Goal: Task Accomplishment & Management: Use online tool/utility

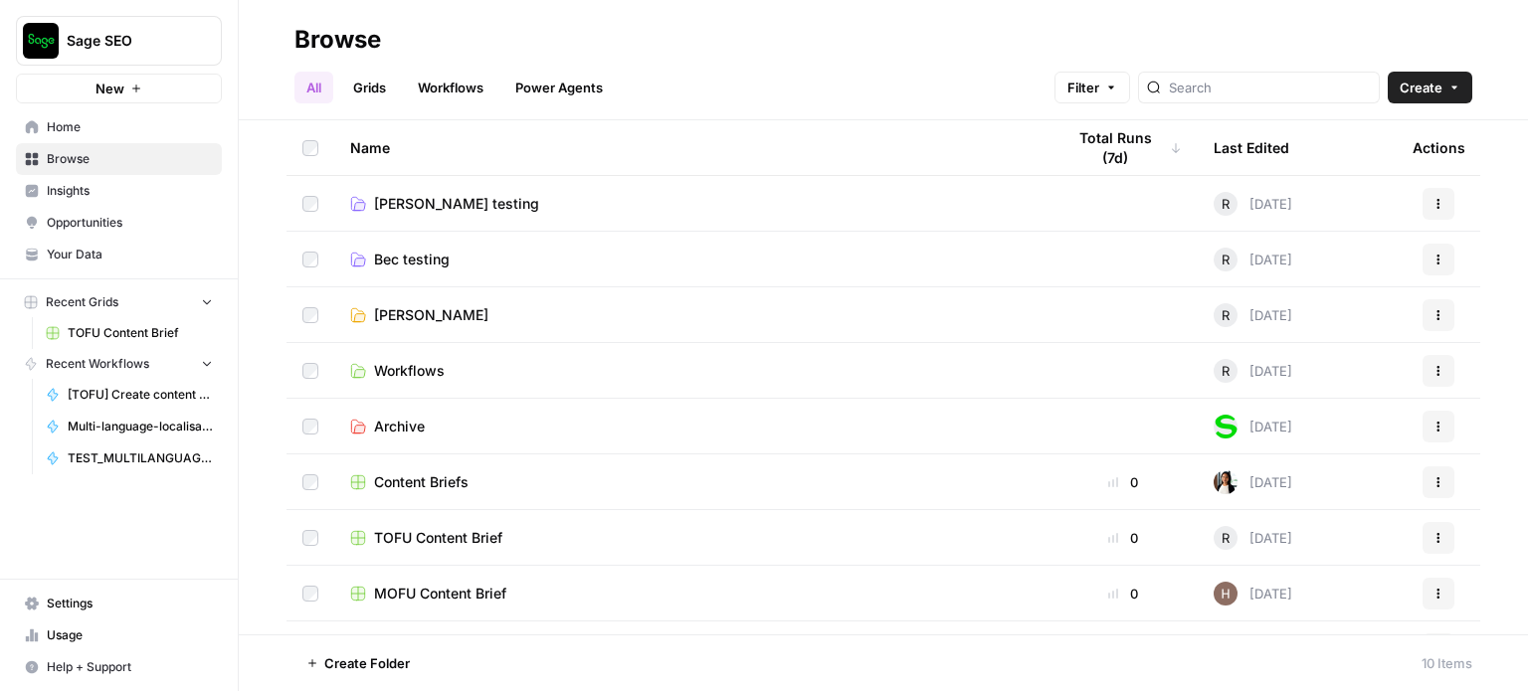
scroll to position [97, 0]
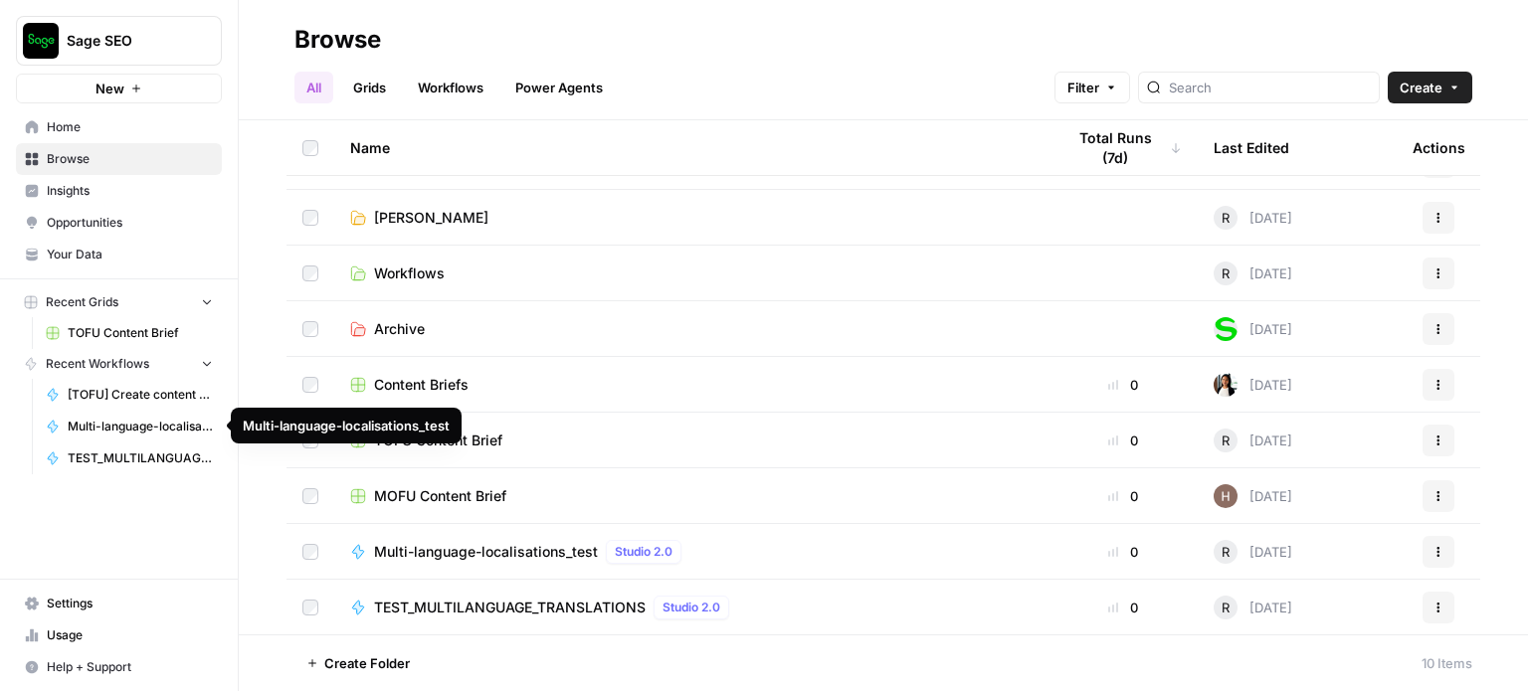
click at [155, 430] on span "Multi-language-localisations_test" at bounding box center [140, 427] width 145 height 18
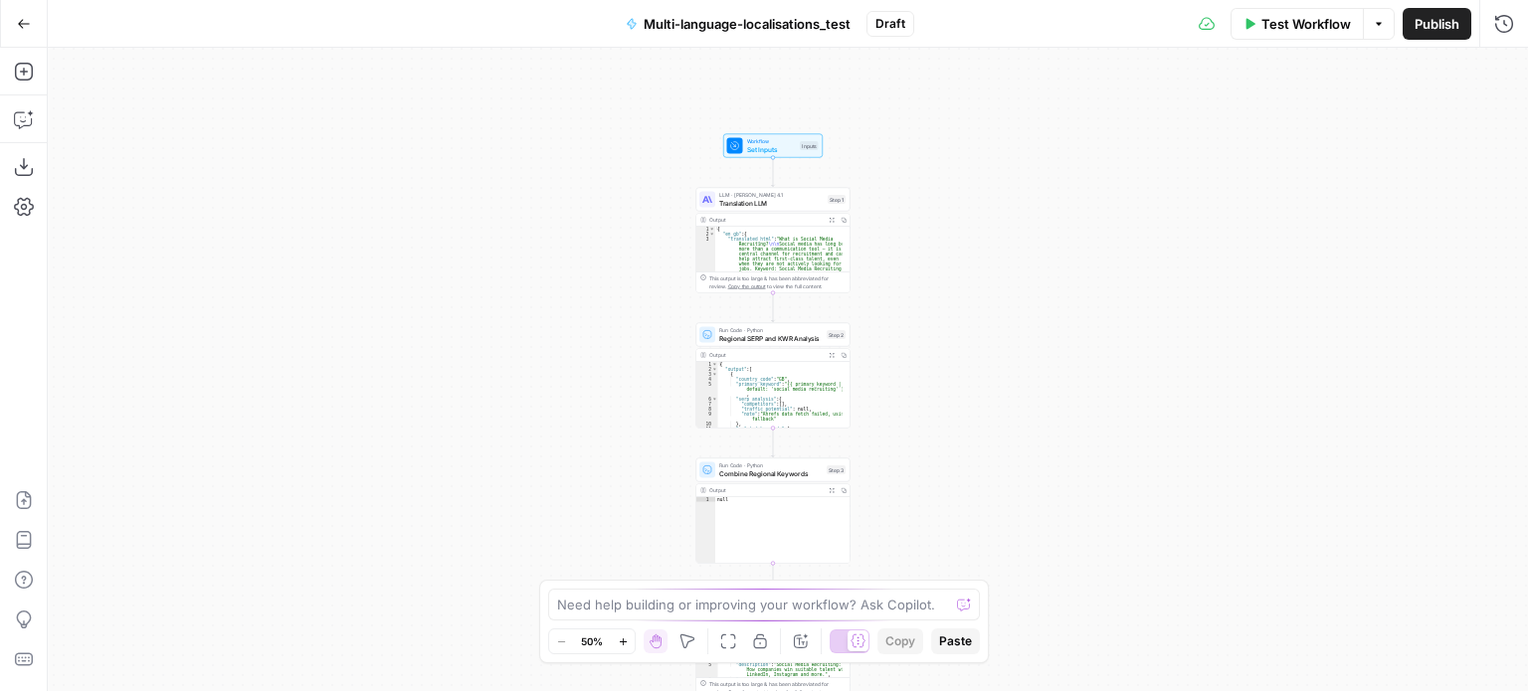
drag, startPoint x: 926, startPoint y: 170, endPoint x: 911, endPoint y: 315, distance: 146.0
click at [911, 315] on div "Workflow Set Inputs Inputs LLM · [PERSON_NAME] Opus 4.1 Translation LLM Step 1 …" at bounding box center [788, 370] width 1480 height 644
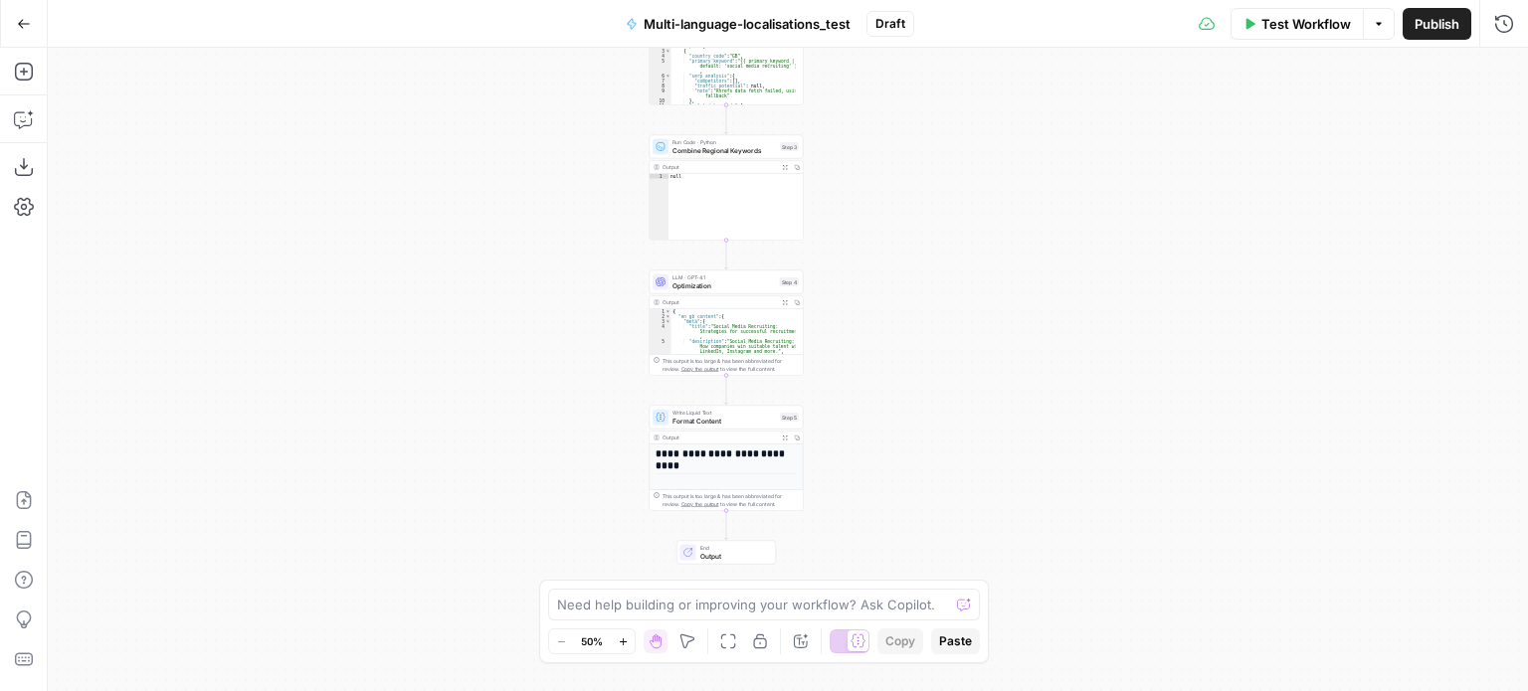
drag, startPoint x: 911, startPoint y: 314, endPoint x: 864, endPoint y: -15, distance: 332.5
click at [864, 0] on html "Sage SEO New Home Browse Insights Opportunities Your Data Recent Grids TOFU Con…" at bounding box center [764, 345] width 1528 height 691
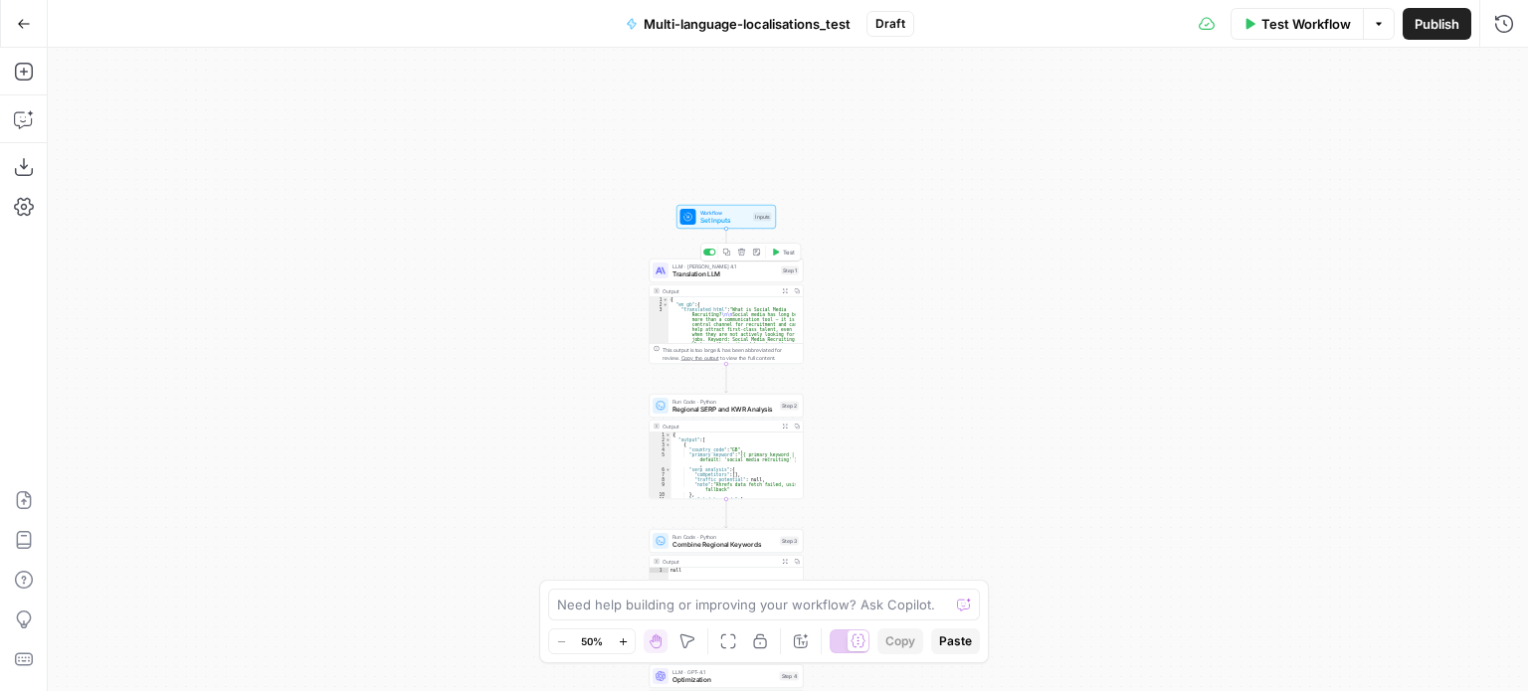
click at [688, 278] on span "Translation LLM" at bounding box center [724, 275] width 104 height 10
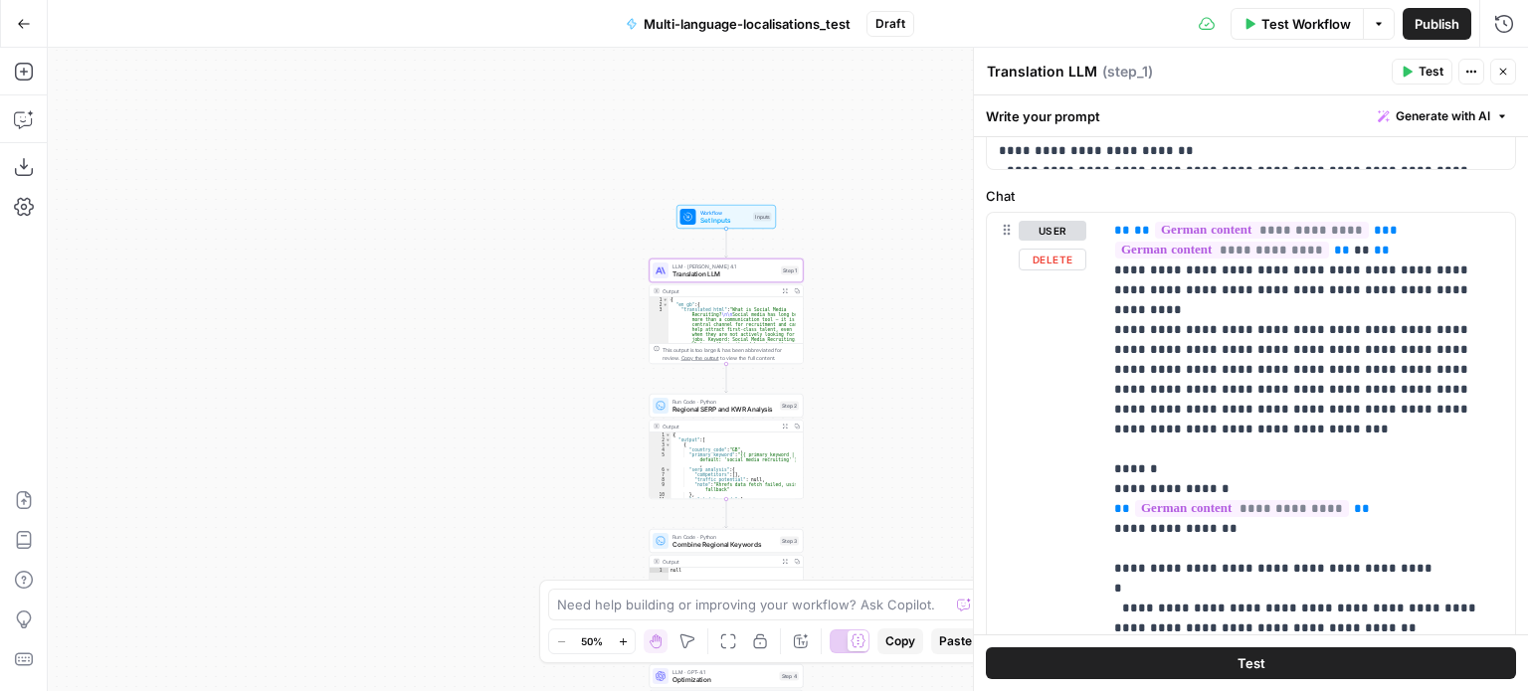
scroll to position [871, 0]
click at [1053, 229] on button "user" at bounding box center [1053, 231] width 68 height 20
click at [1053, 229] on button "assistant" at bounding box center [1061, 231] width 84 height 20
click at [1053, 229] on button "user" at bounding box center [1053, 231] width 68 height 20
click at [1053, 229] on button "assistant" at bounding box center [1061, 231] width 84 height 20
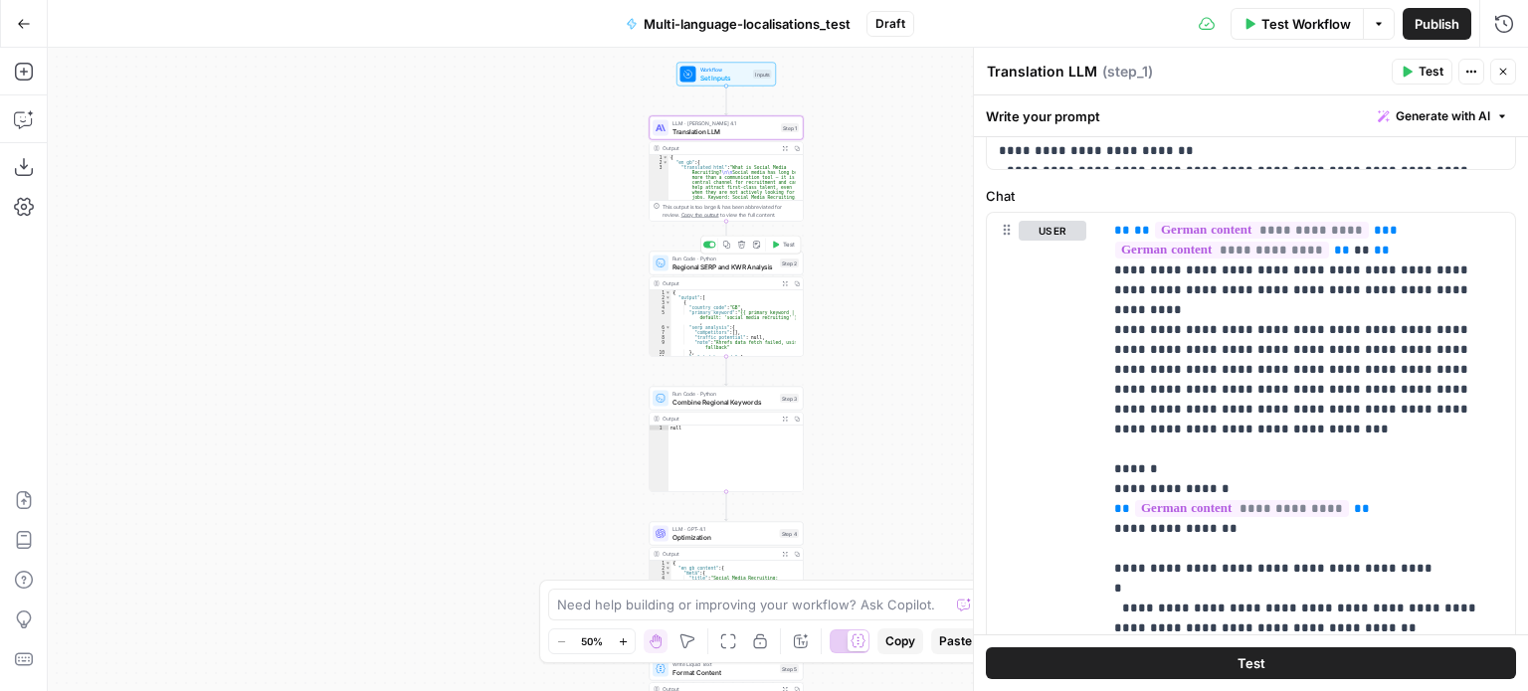
click at [680, 259] on span "Run Code · Python" at bounding box center [723, 259] width 103 height 8
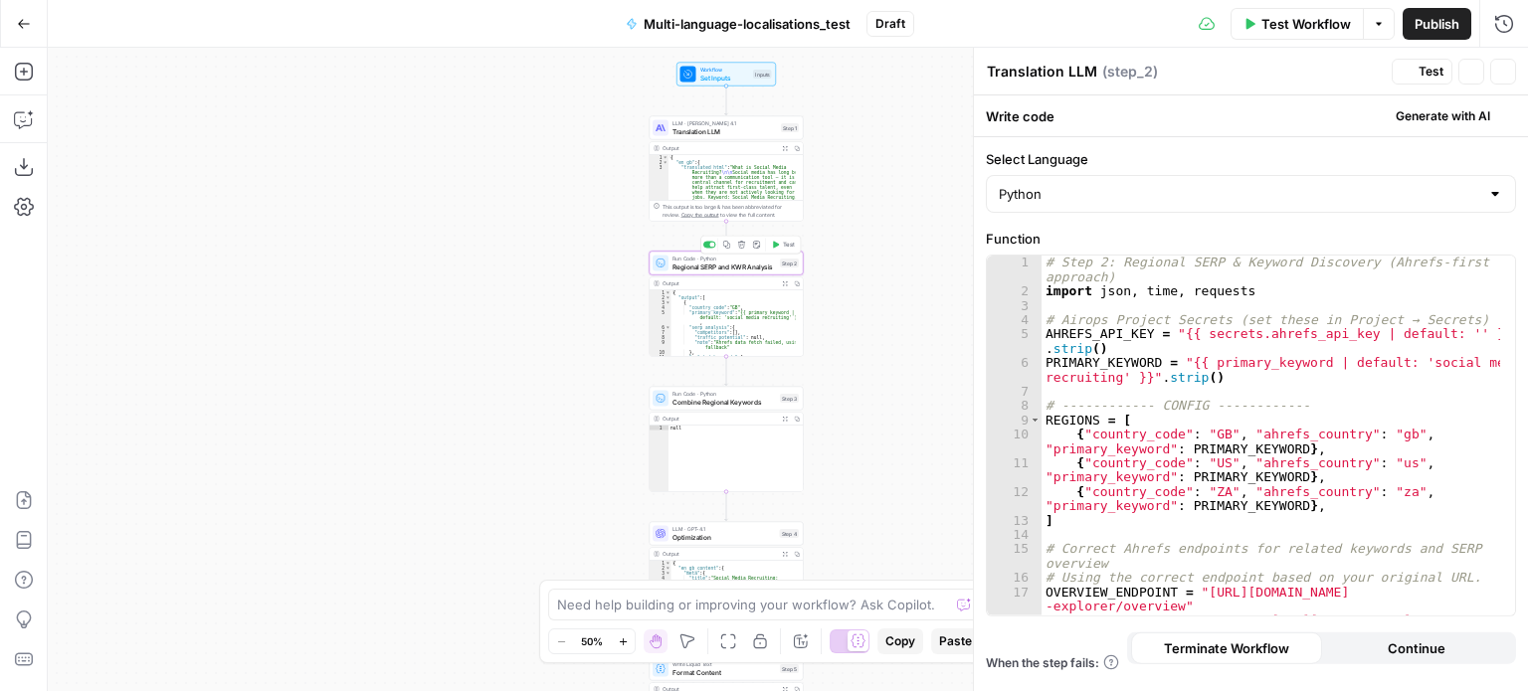
type textarea "Regional SERP and KWR Analysis"
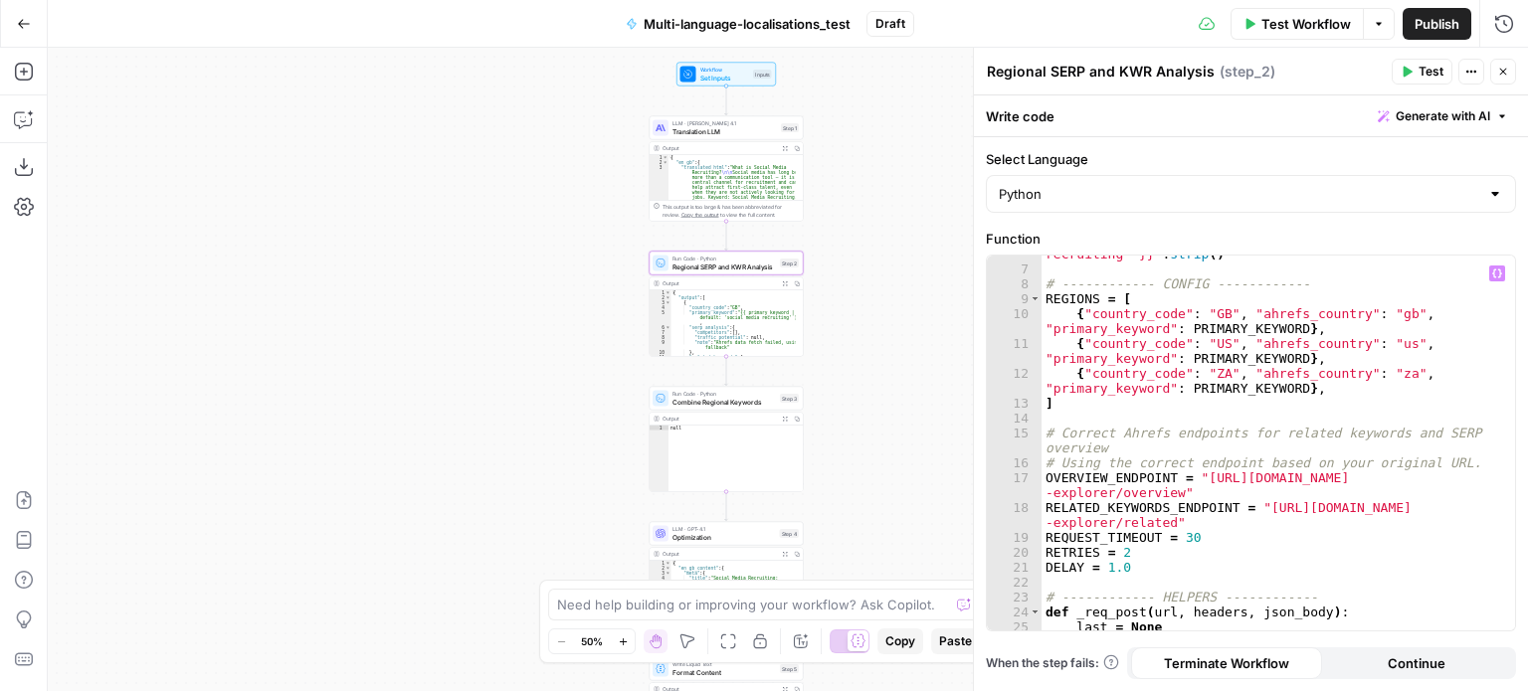
scroll to position [0, 0]
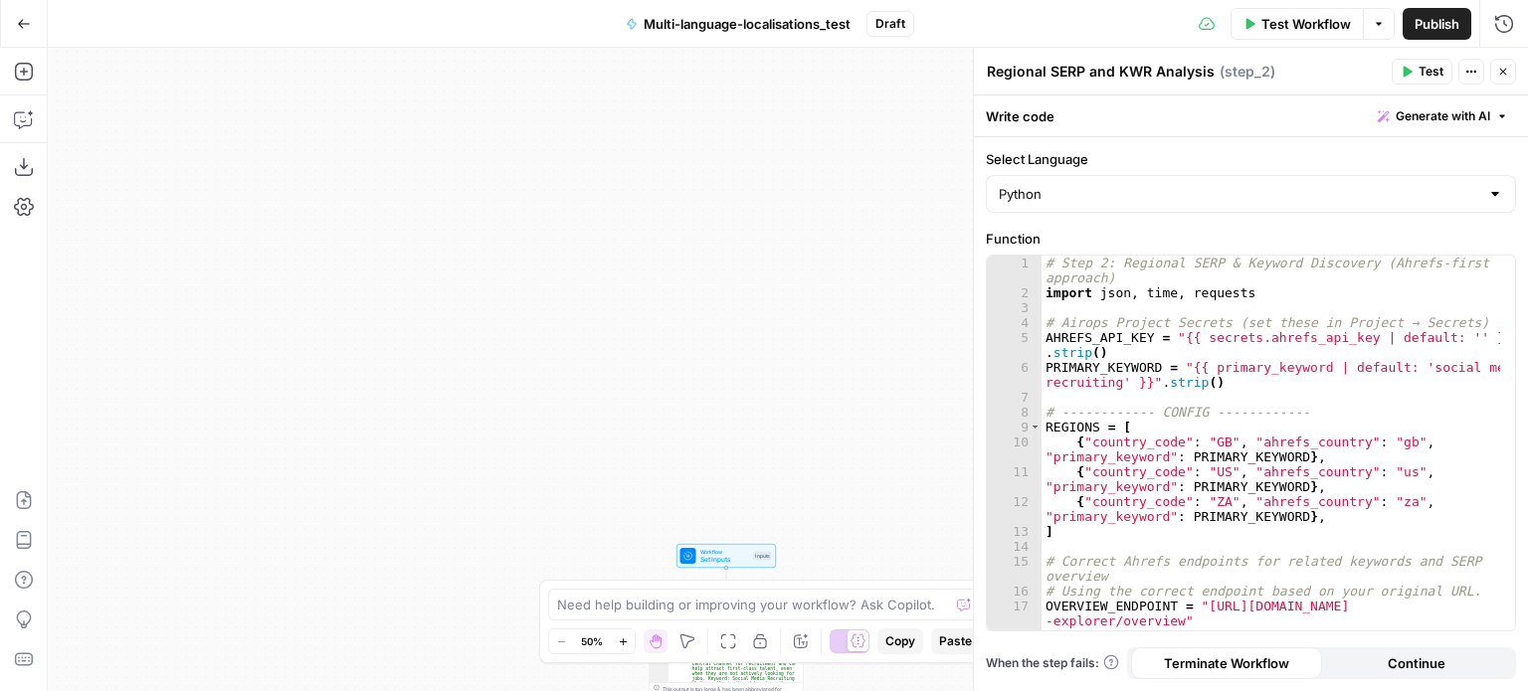
click at [18, 22] on icon "button" at bounding box center [24, 24] width 14 height 14
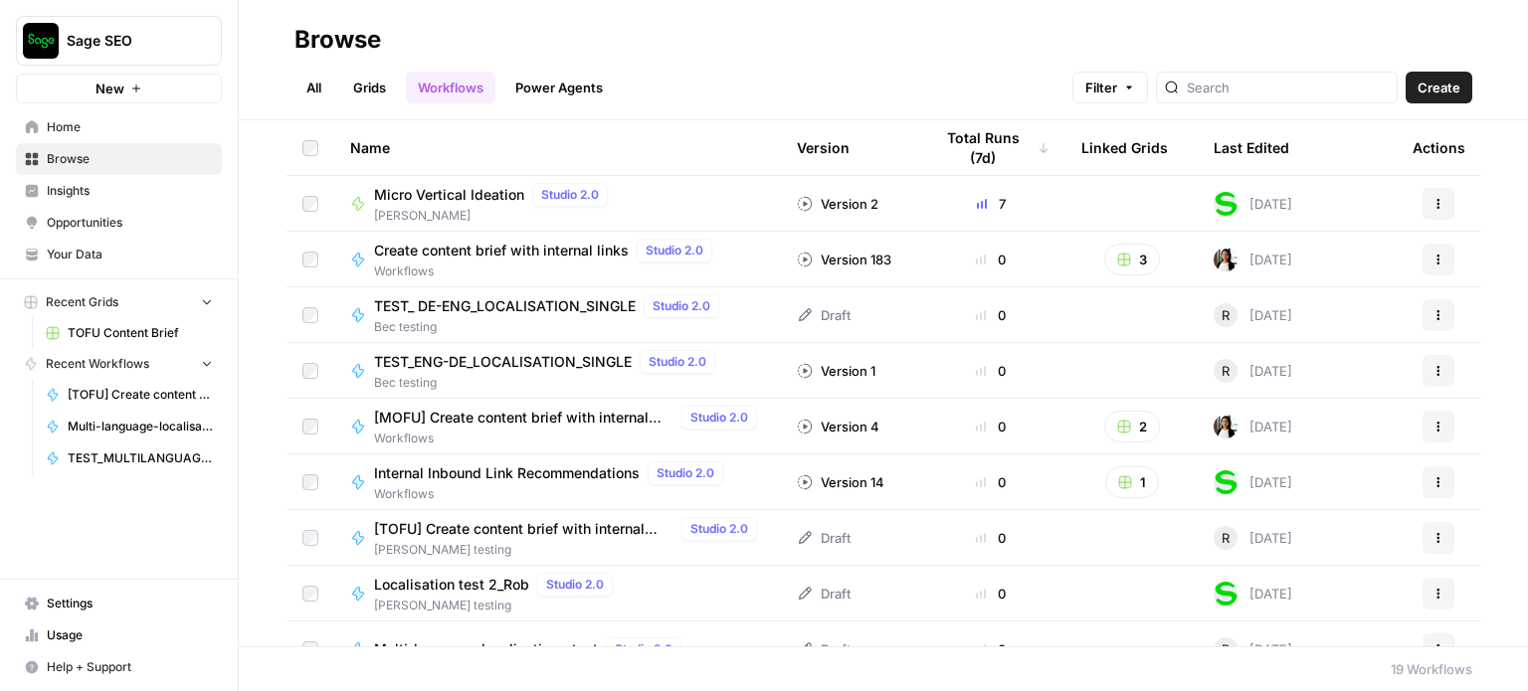
click at [489, 198] on span "Micro Vertical Ideation" at bounding box center [449, 195] width 150 height 20
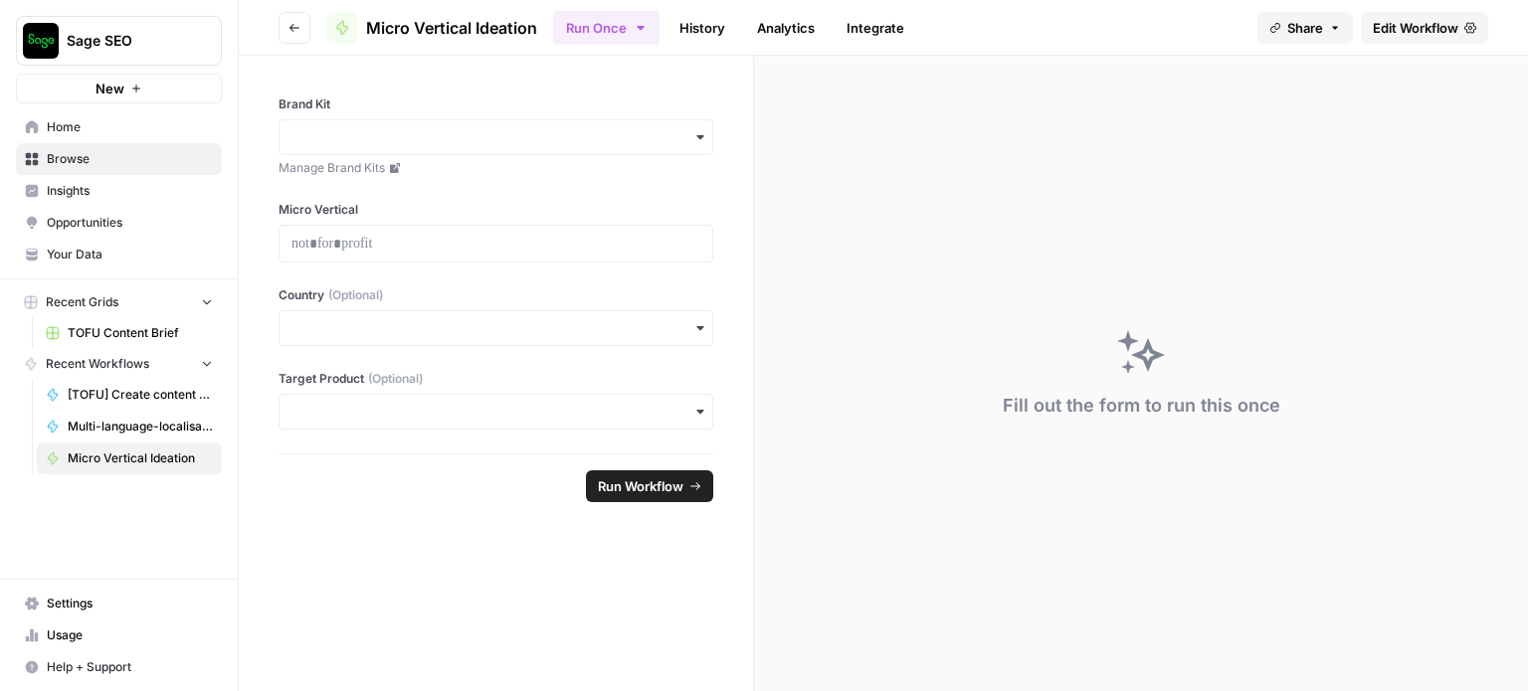
click at [296, 24] on icon "button" at bounding box center [294, 28] width 12 height 12
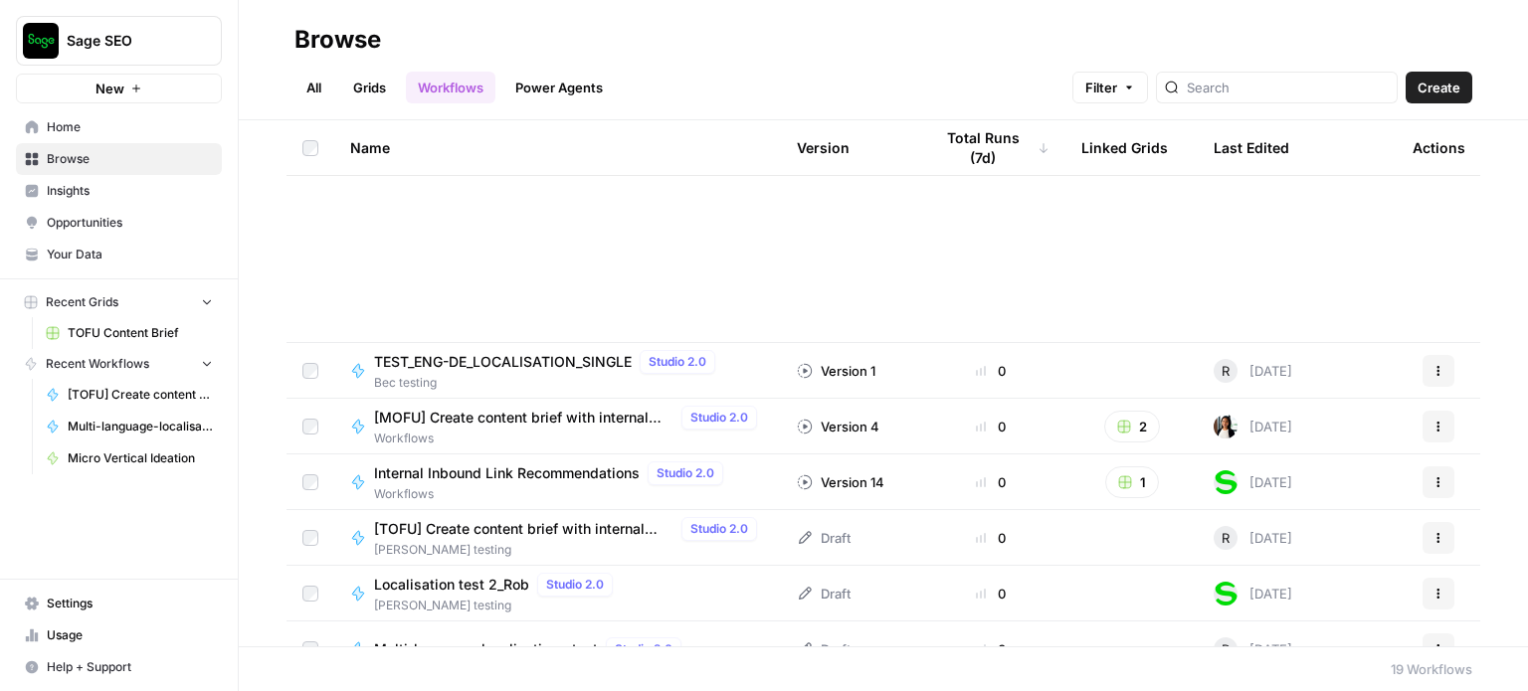
scroll to position [587, 0]
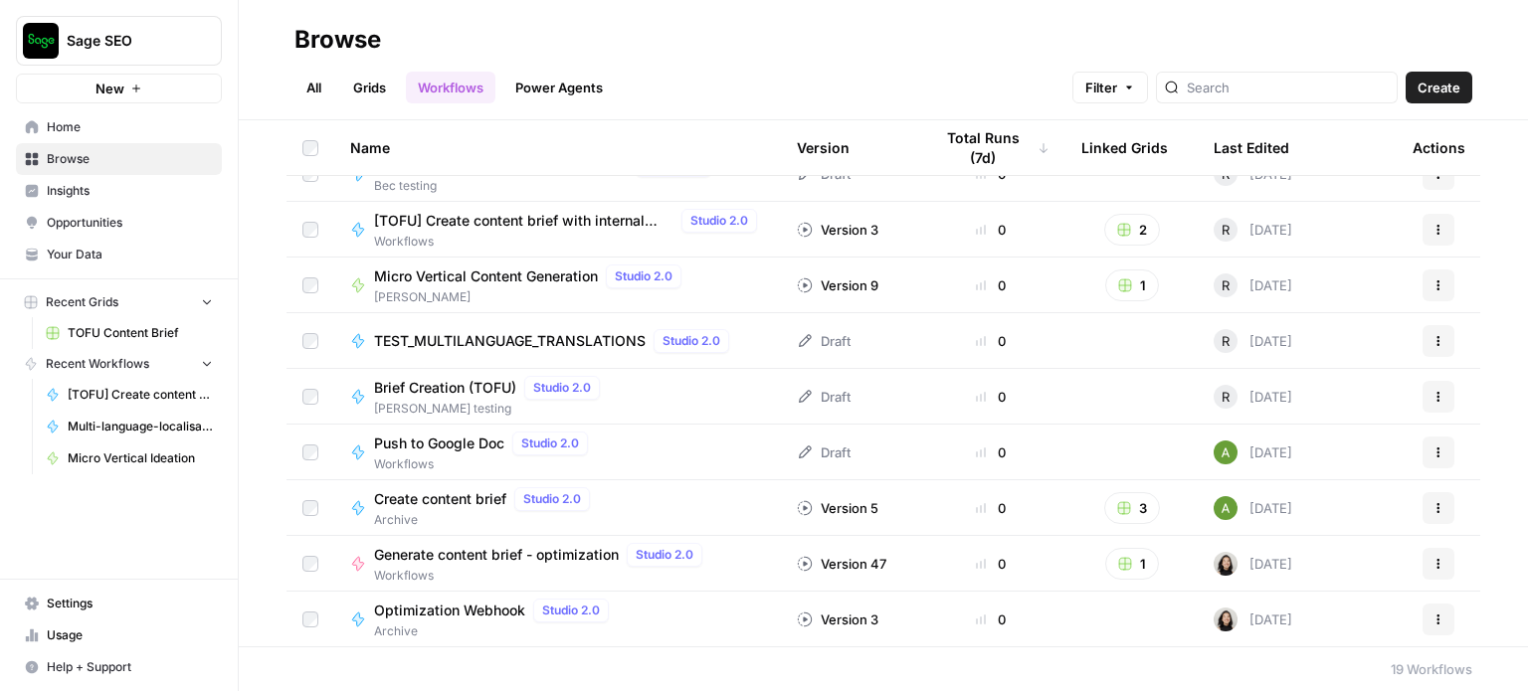
drag, startPoint x: 139, startPoint y: 428, endPoint x: 103, endPoint y: 130, distance: 299.5
click at [103, 130] on span "Home" at bounding box center [130, 127] width 166 height 18
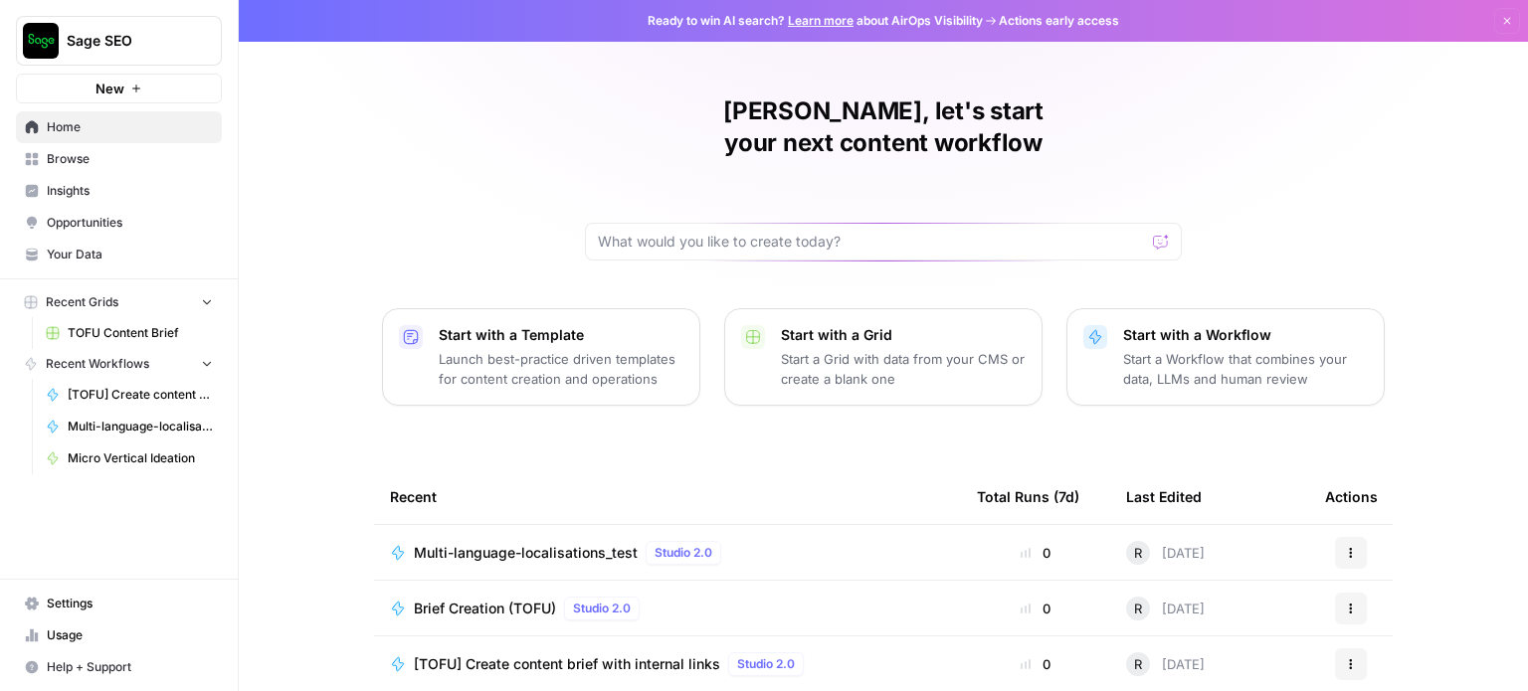
click at [98, 162] on span "Browse" at bounding box center [130, 159] width 166 height 18
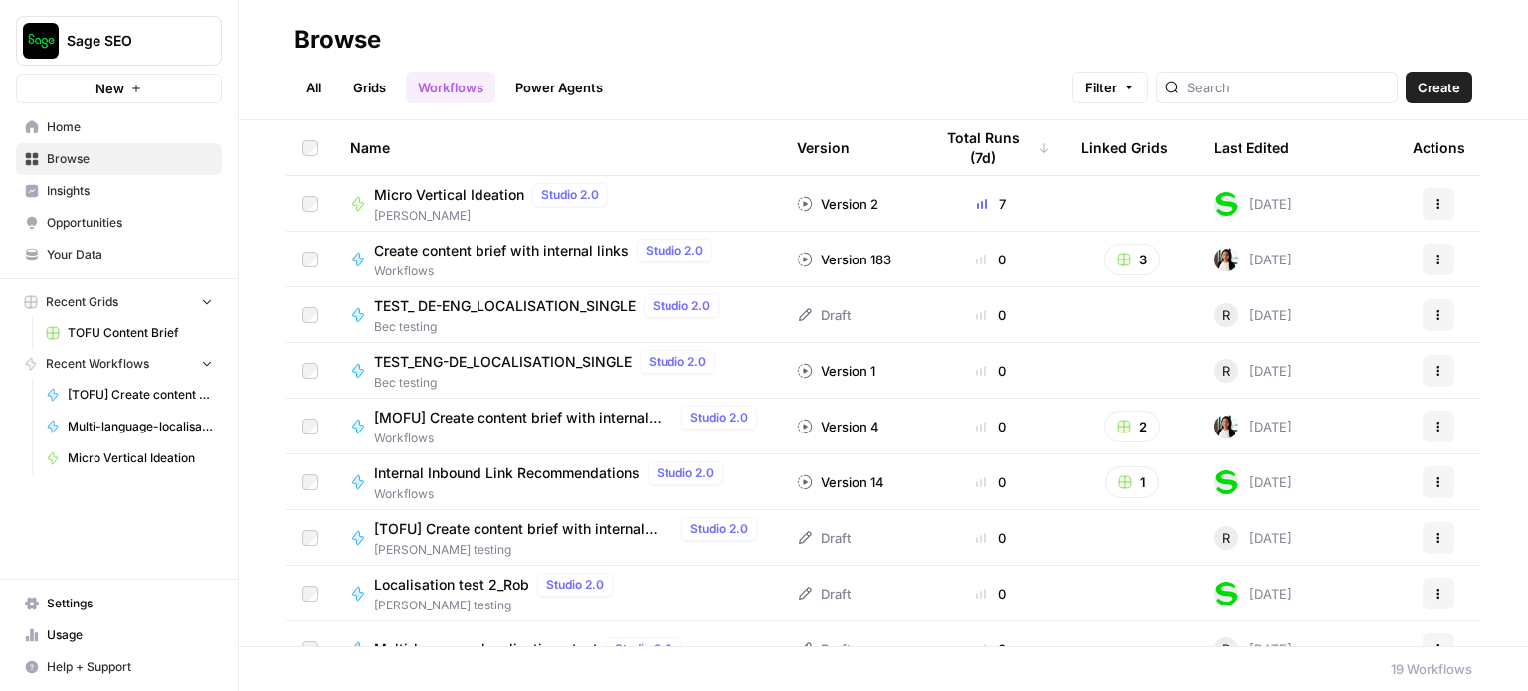
click at [318, 84] on link "All" at bounding box center [313, 88] width 39 height 32
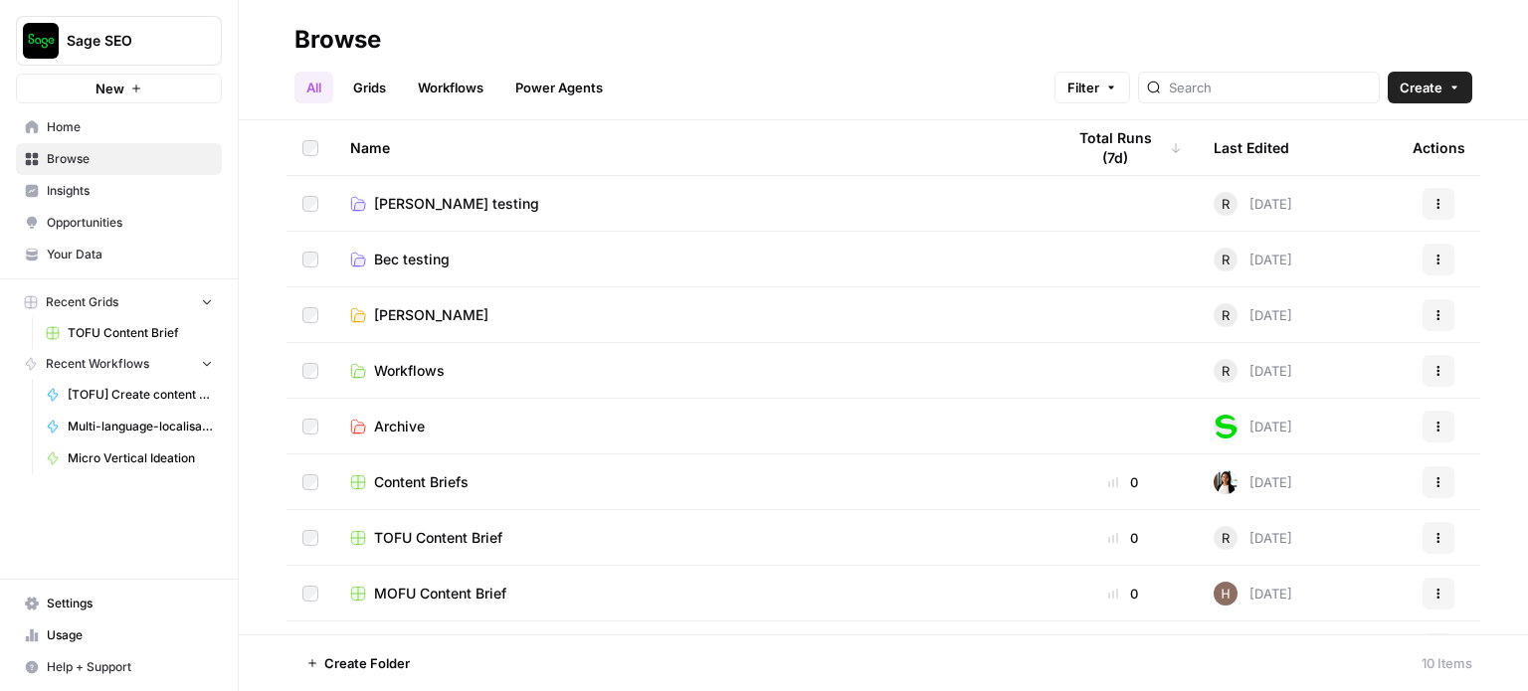
scroll to position [97, 0]
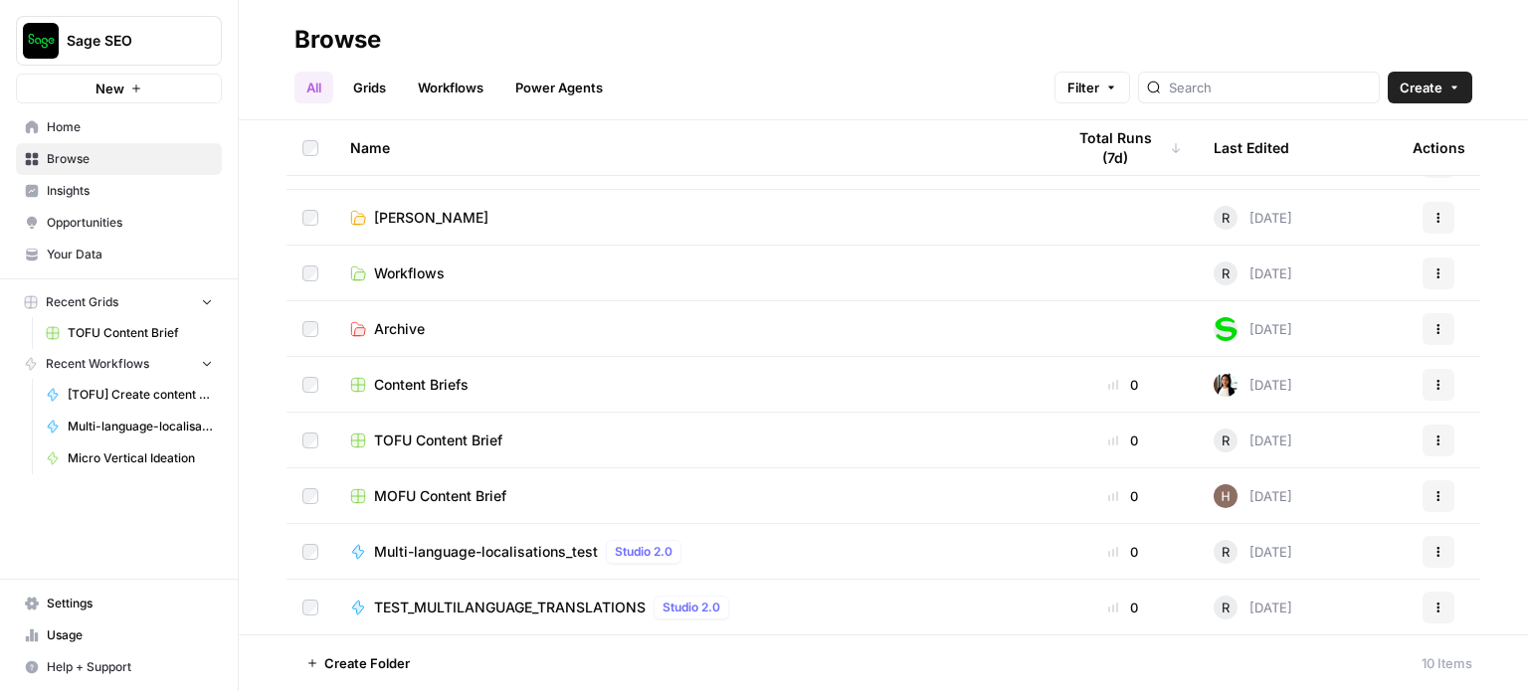
click at [1432, 552] on icon "button" at bounding box center [1438, 552] width 12 height 12
click at [1424, 82] on span "Create" at bounding box center [1420, 88] width 43 height 20
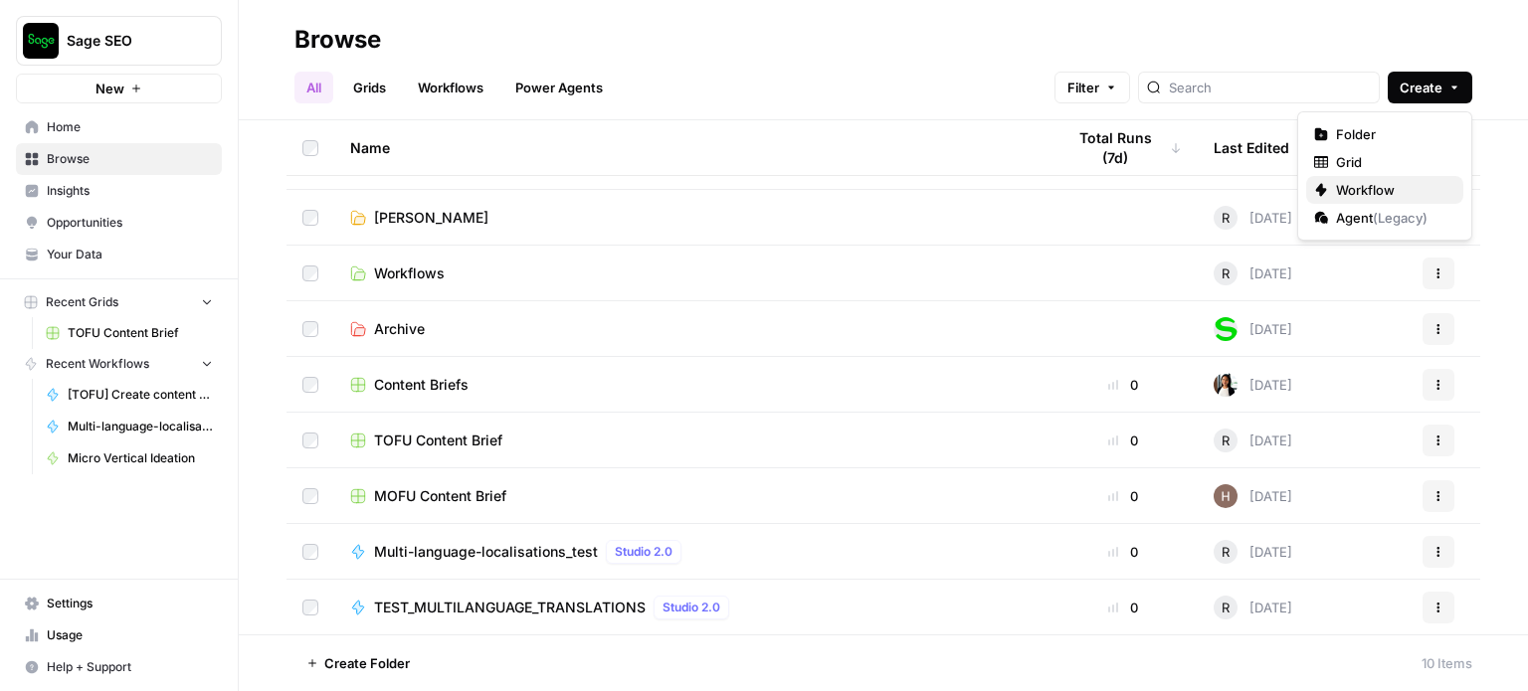
click at [1370, 190] on span "Workflow" at bounding box center [1391, 190] width 111 height 20
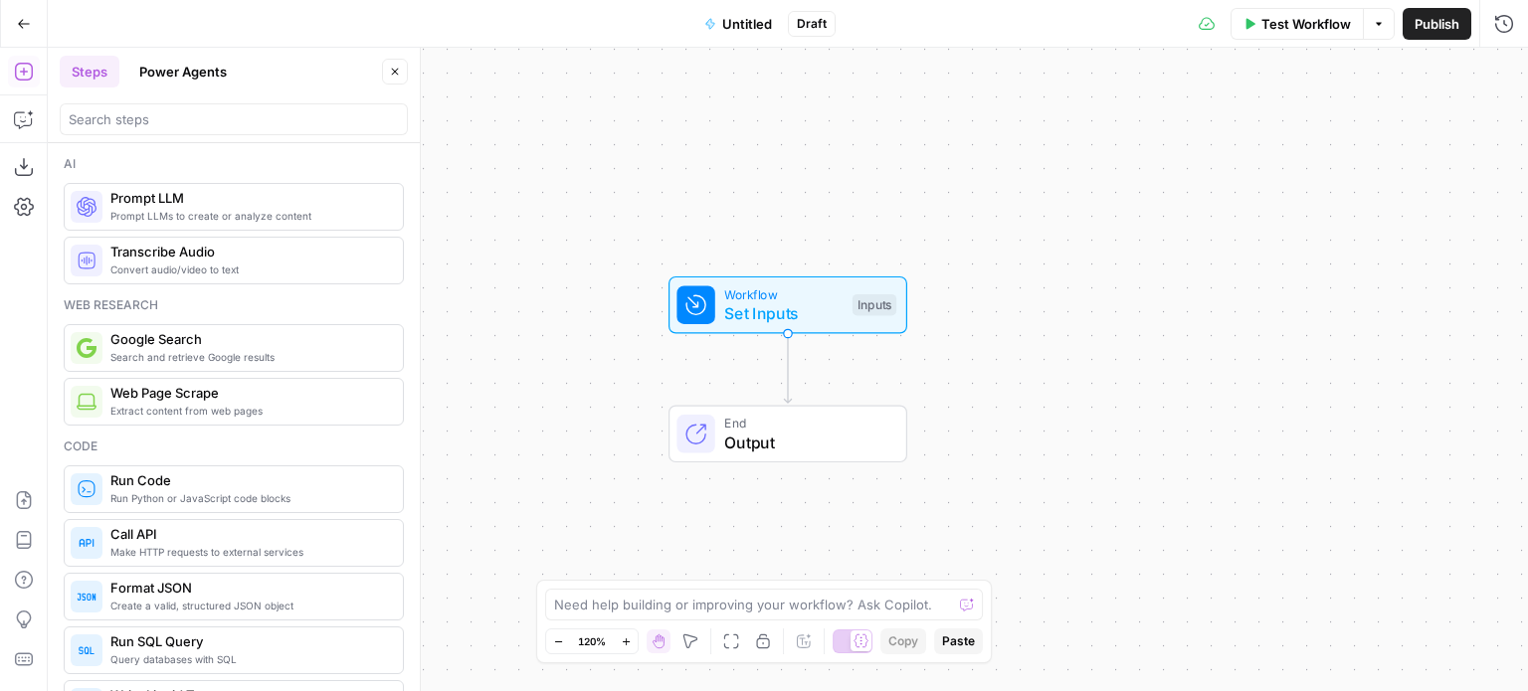
click at [745, 21] on span "Untitled" at bounding box center [747, 24] width 50 height 20
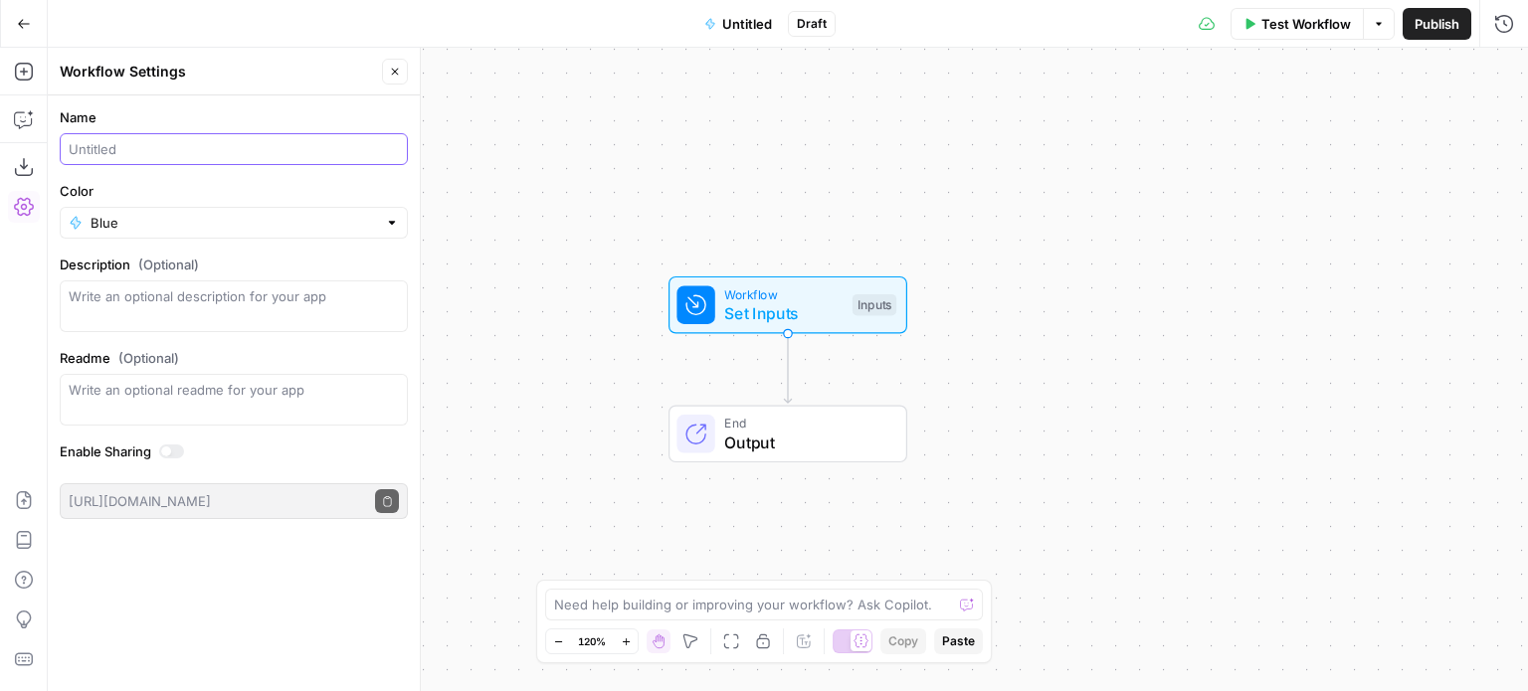
click at [179, 156] on input "Name" at bounding box center [234, 149] width 330 height 20
type input "Multi-localisation-test_rob"
click at [754, 279] on div "Workflow Set Inputs Inputs Test Step" at bounding box center [787, 306] width 239 height 58
click at [1244, 158] on div "Add Field Options" at bounding box center [1251, 143] width 522 height 48
click at [1208, 144] on span "Add Field" at bounding box center [1226, 135] width 58 height 20
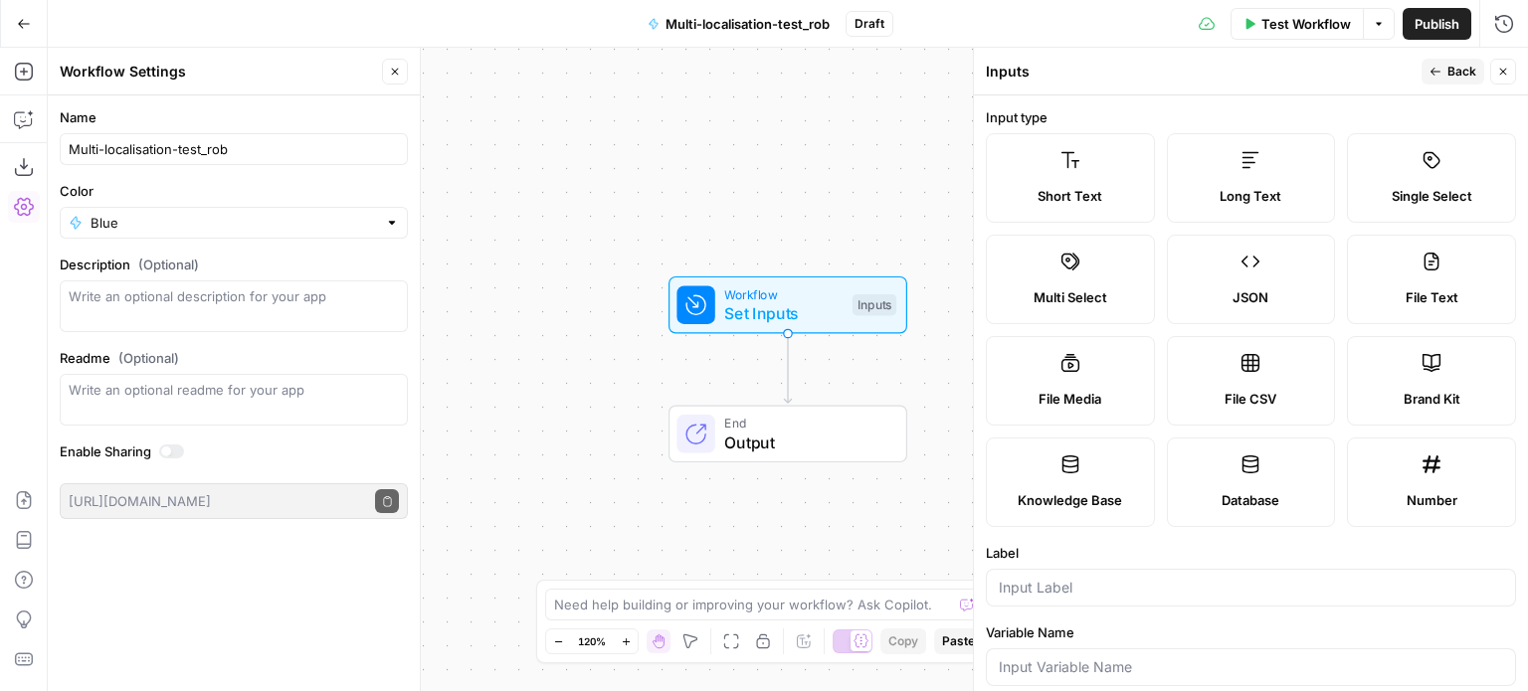
click at [1426, 399] on span "Brand Kit" at bounding box center [1431, 399] width 57 height 20
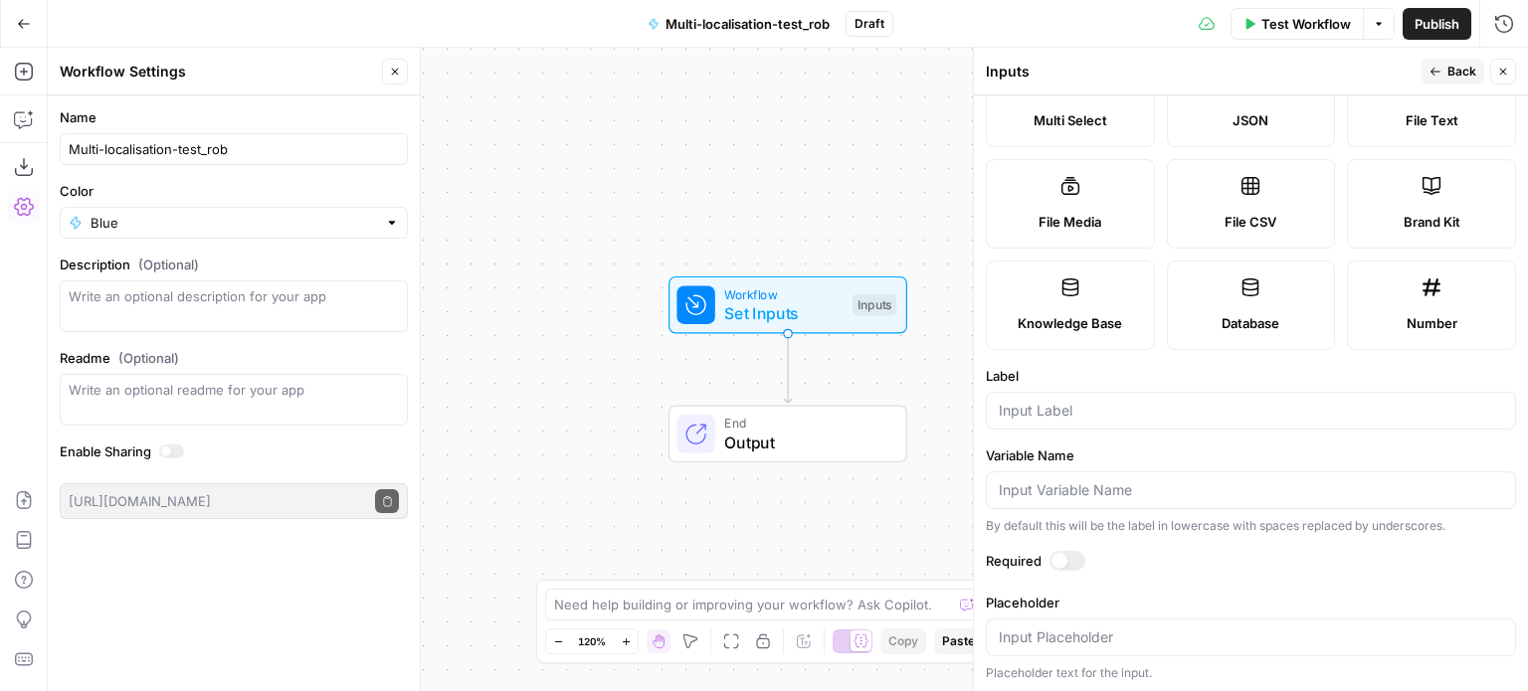
click at [1456, 71] on span "Back" at bounding box center [1461, 72] width 29 height 18
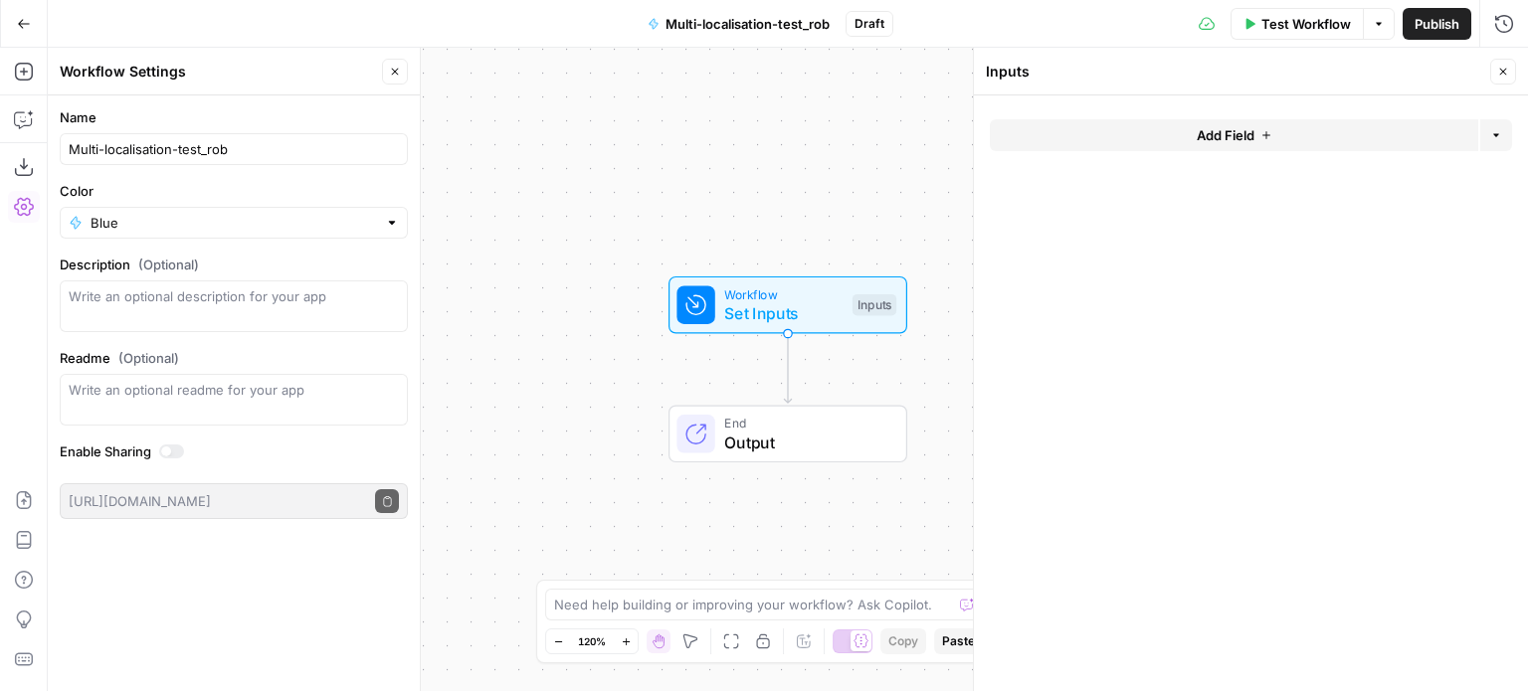
click at [1236, 138] on span "Add Field" at bounding box center [1226, 135] width 58 height 20
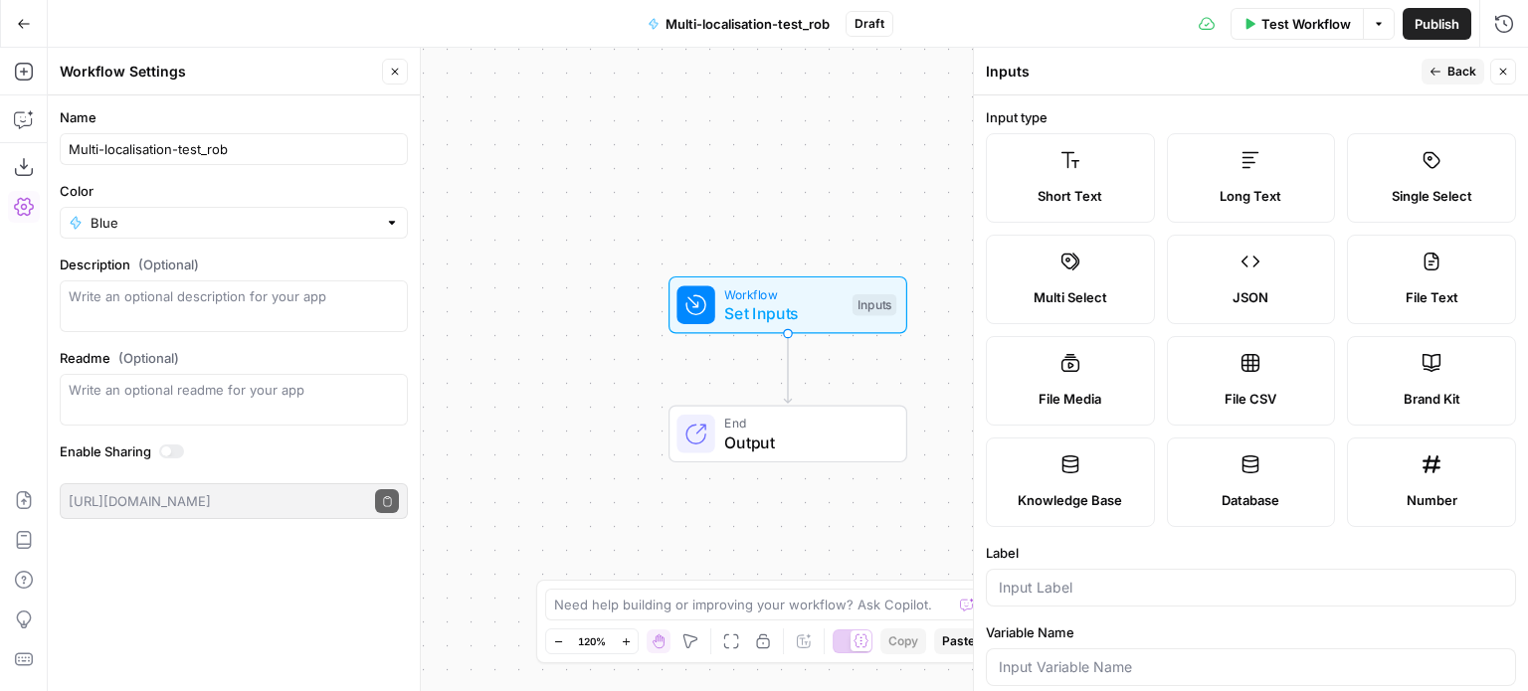
click at [1396, 374] on label "Brand Kit" at bounding box center [1431, 381] width 169 height 90
drag, startPoint x: 1396, startPoint y: 374, endPoint x: 1432, endPoint y: 385, distance: 37.4
click at [1432, 385] on label "Brand Kit" at bounding box center [1431, 381] width 169 height 90
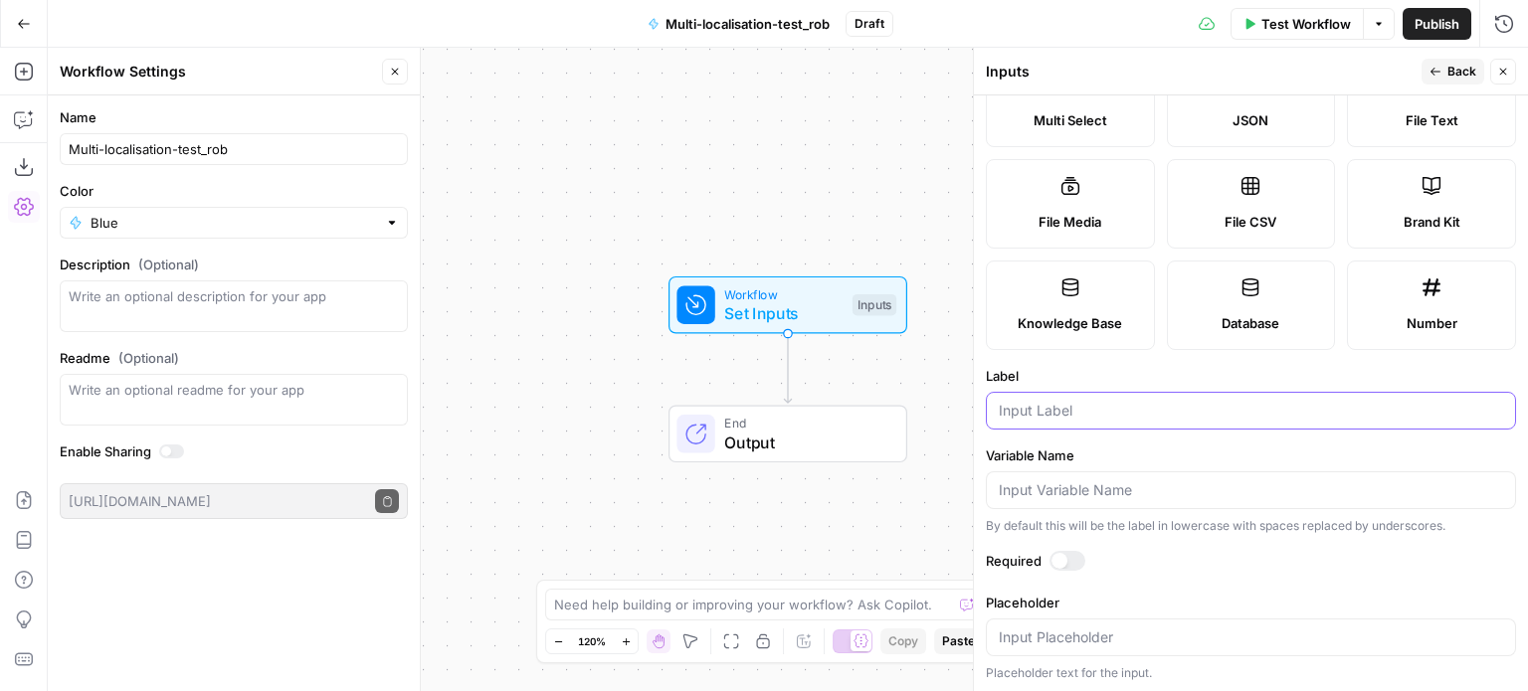
click at [1154, 413] on input "Label" at bounding box center [1251, 411] width 504 height 20
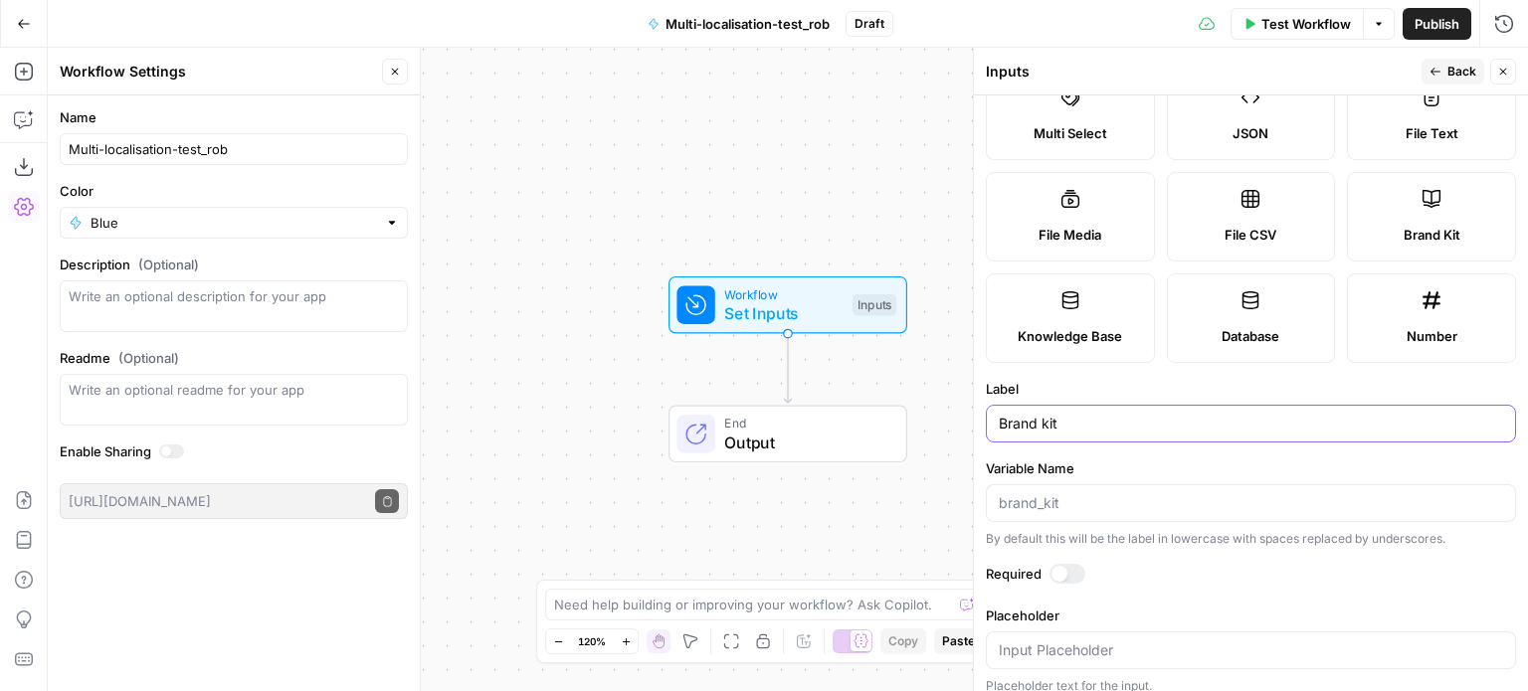
type input "Brand kit"
click at [1069, 572] on div at bounding box center [1067, 574] width 36 height 20
click at [1069, 572] on div at bounding box center [1075, 574] width 16 height 16
click at [1069, 572] on div at bounding box center [1067, 574] width 36 height 20
click at [1069, 572] on div at bounding box center [1075, 574] width 16 height 16
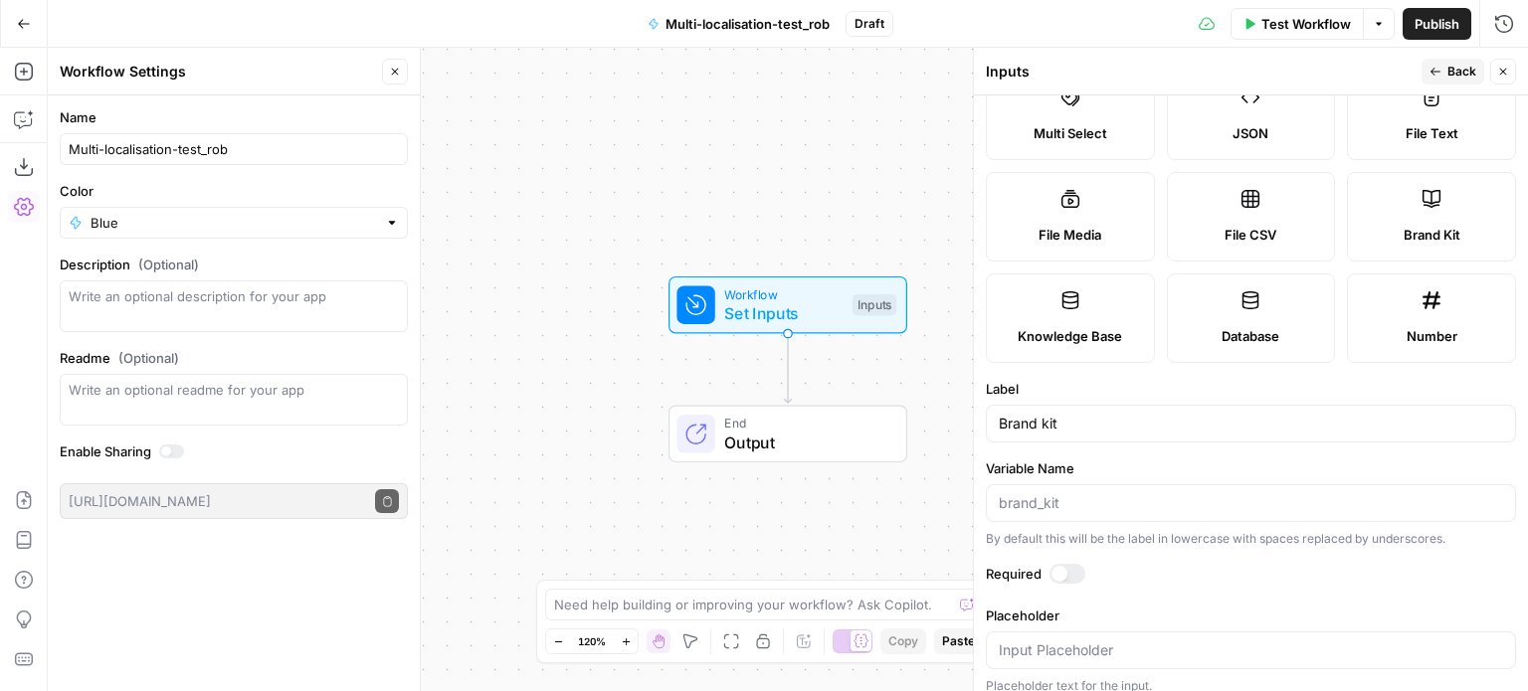
click at [1441, 68] on icon "button" at bounding box center [1435, 72] width 12 height 12
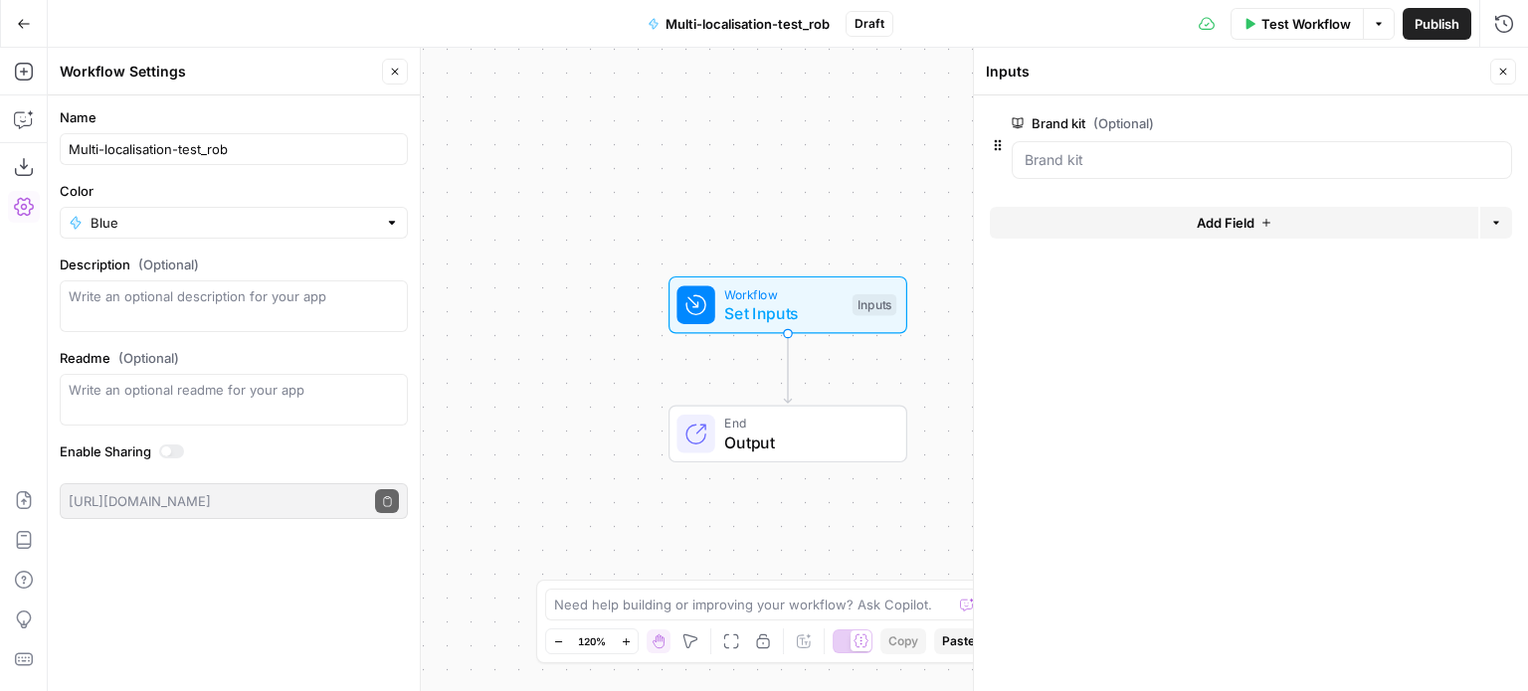
click at [1213, 214] on span "Add Field" at bounding box center [1226, 223] width 58 height 20
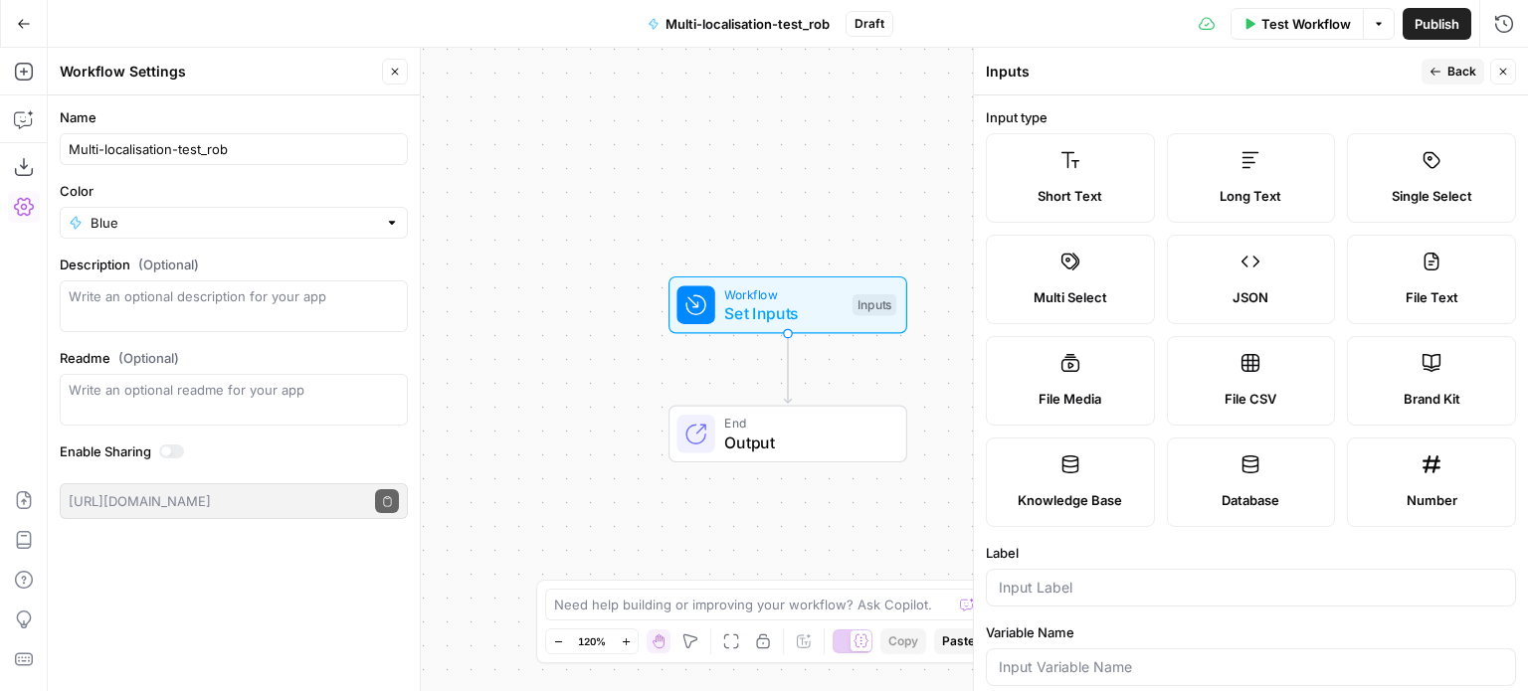
click at [1417, 276] on label "File Text" at bounding box center [1431, 280] width 169 height 90
type textarea "Supports .pdf, .txt, .docx, .md file types"
click at [1128, 585] on input "Label" at bounding box center [1251, 588] width 504 height 20
type input "German copy"
click at [1499, 77] on icon "button" at bounding box center [1503, 72] width 12 height 12
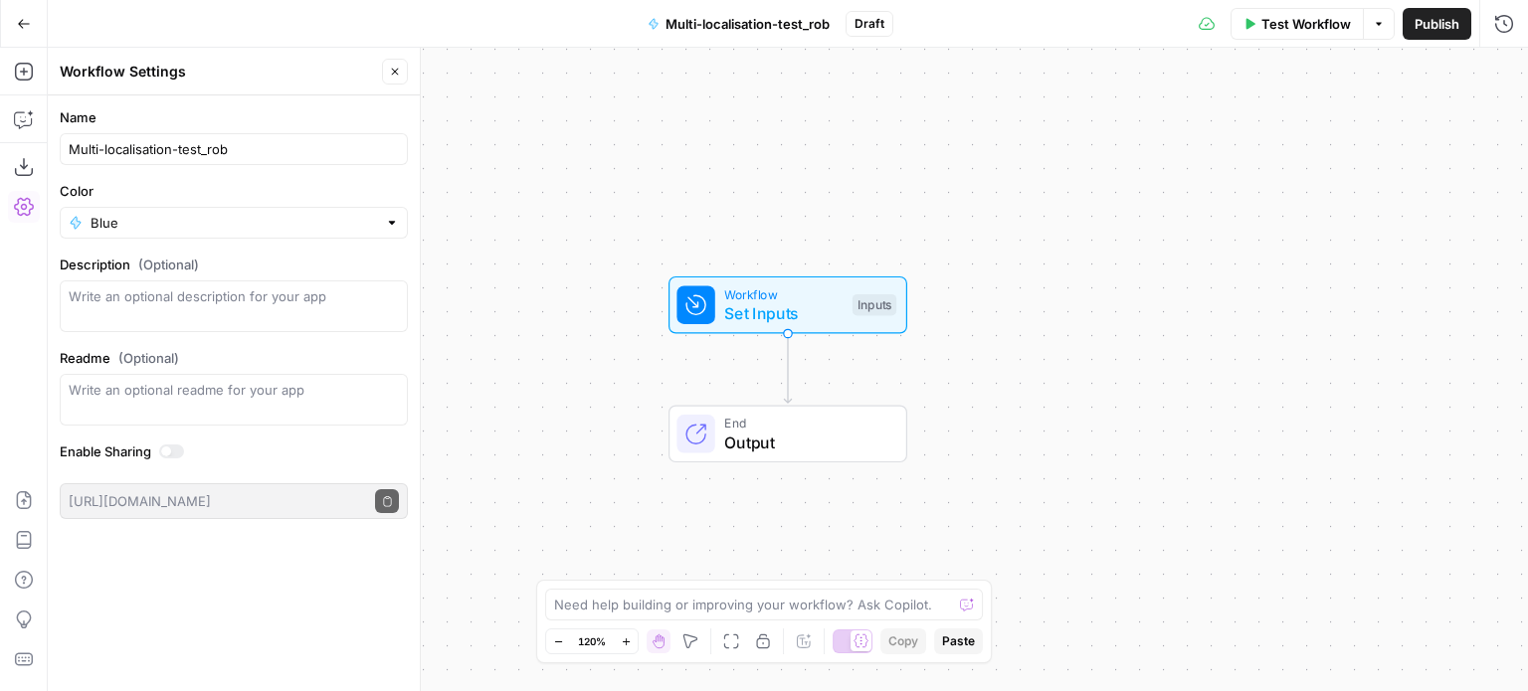
click at [820, 304] on span "Set Inputs" at bounding box center [783, 313] width 118 height 24
click at [1080, 303] on button "Add Field" at bounding box center [1234, 302] width 488 height 32
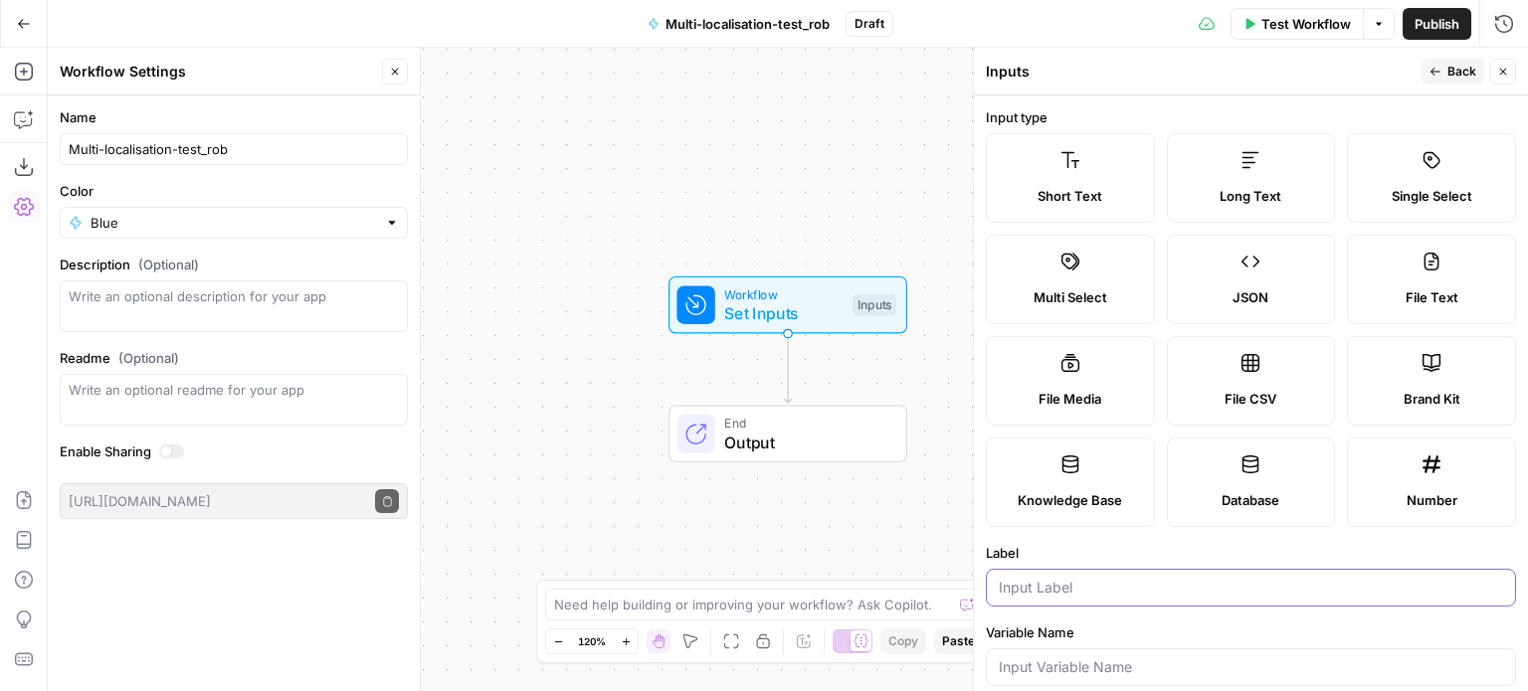
click at [1102, 586] on input "Label" at bounding box center [1251, 588] width 504 height 20
type input "Primary keyword"
click at [1501, 70] on icon "button" at bounding box center [1503, 72] width 7 height 7
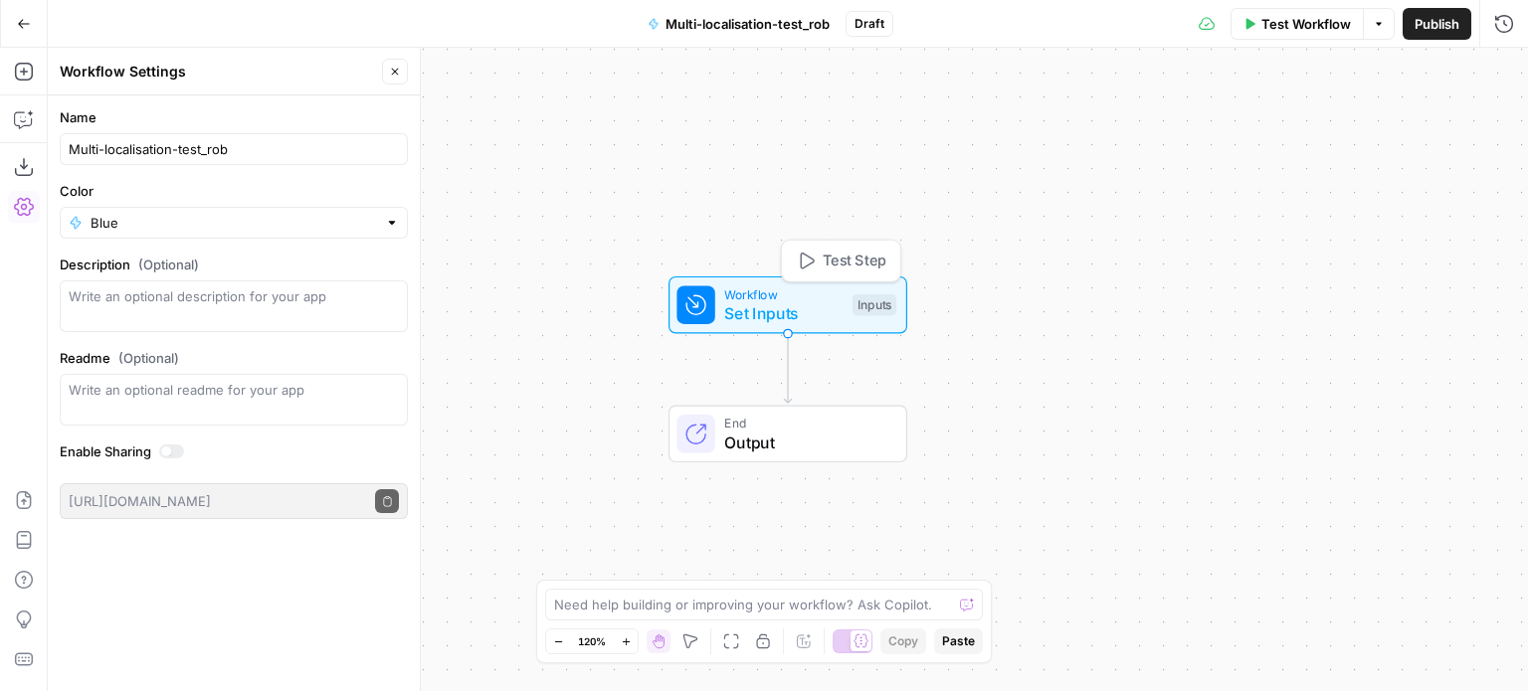
click at [823, 306] on span "Set Inputs" at bounding box center [783, 313] width 118 height 24
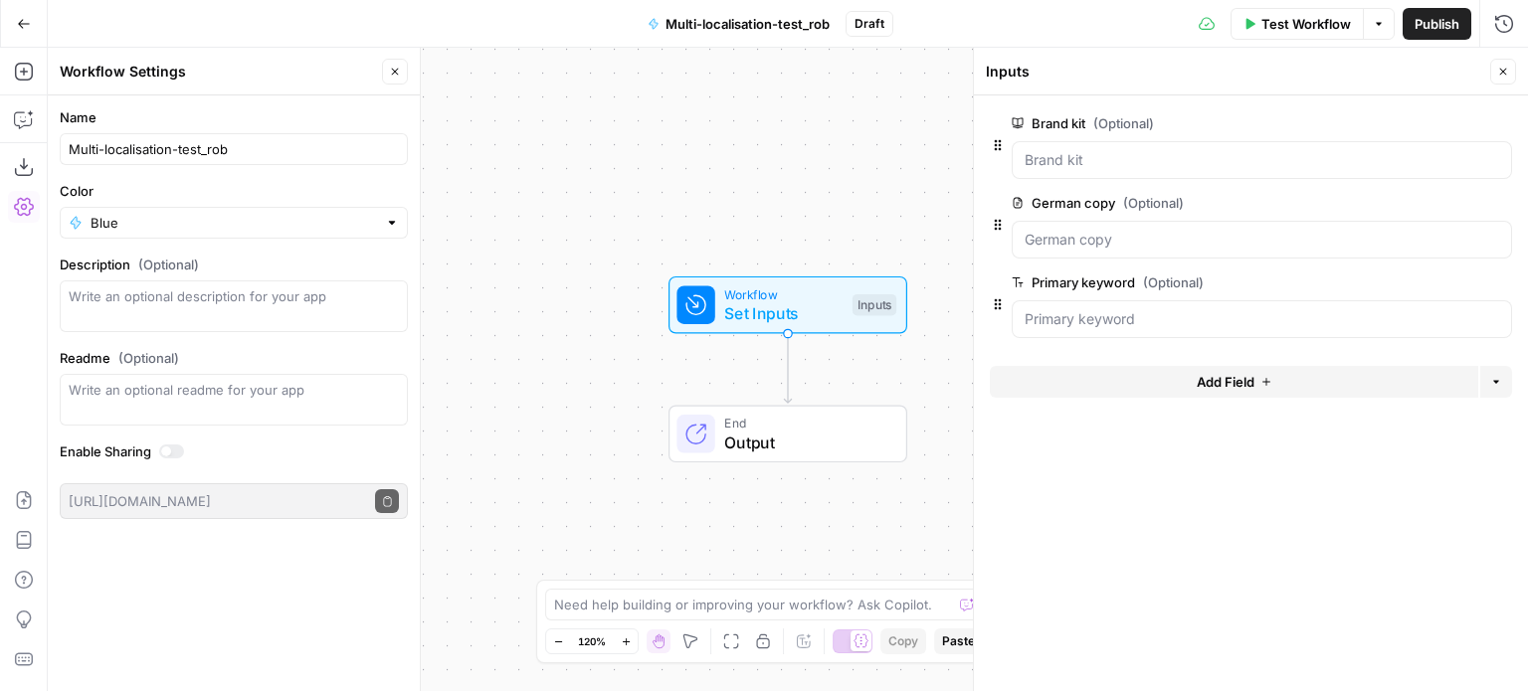
click at [1139, 381] on button "Add Field" at bounding box center [1234, 382] width 488 height 32
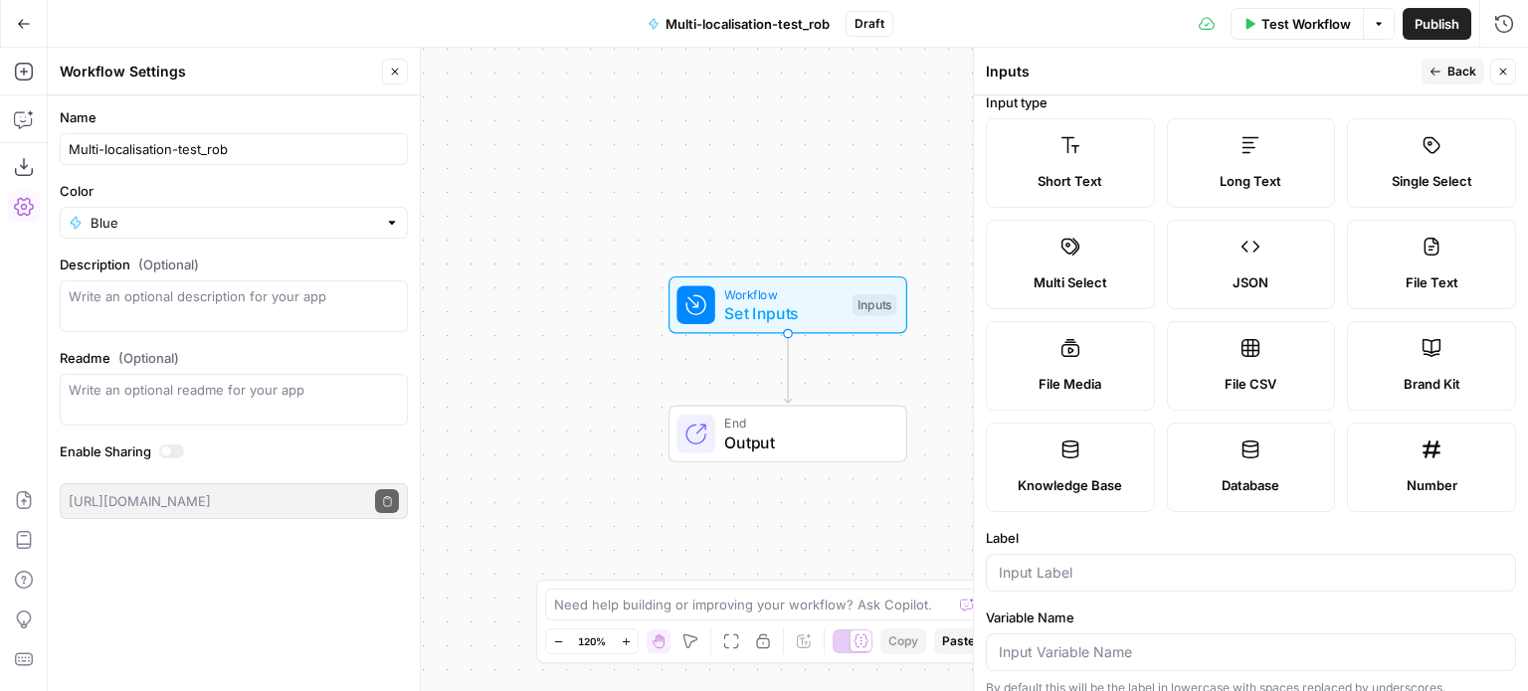
scroll to position [16, 0]
click at [1090, 584] on div at bounding box center [1251, 572] width 530 height 38
type input "Ahrefs API key"
click at [1456, 70] on span "Back" at bounding box center [1461, 72] width 29 height 18
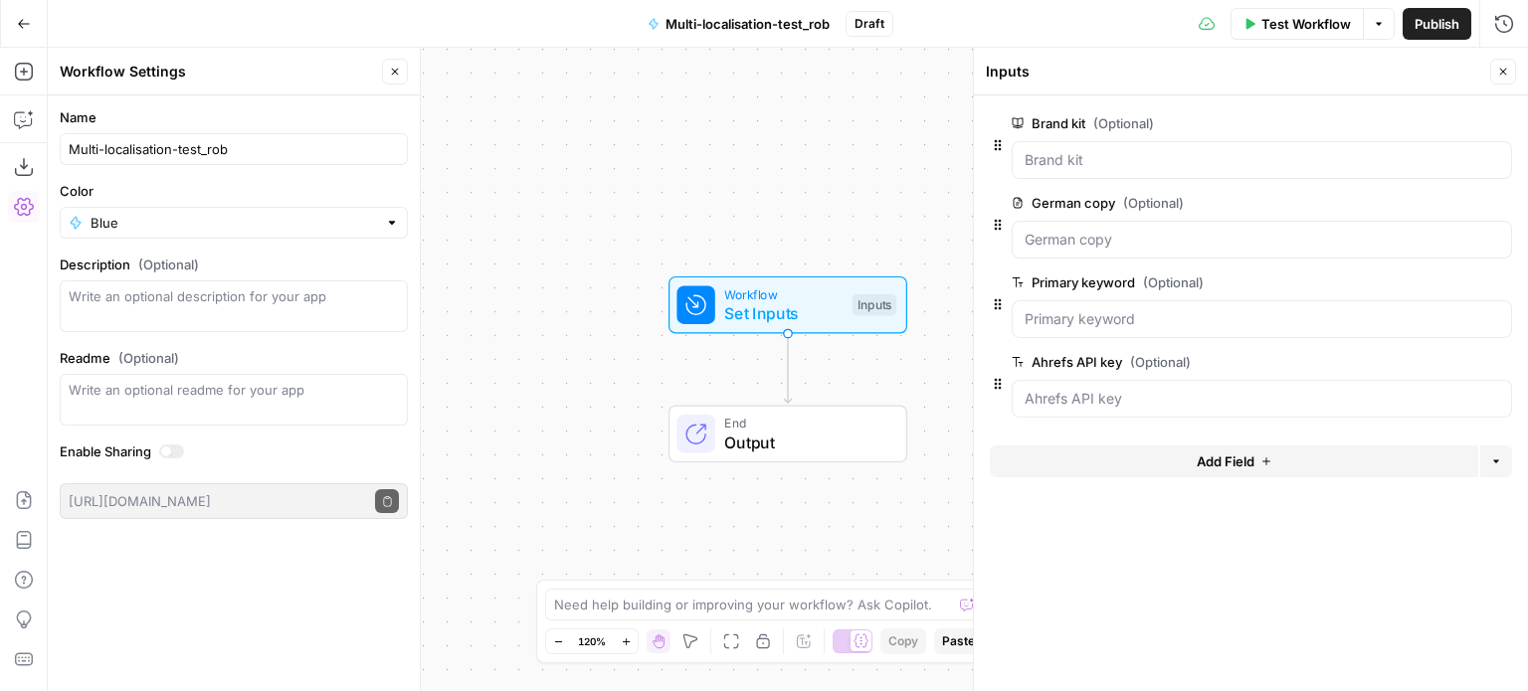
click at [1440, 129] on span "edit field" at bounding box center [1437, 123] width 44 height 16
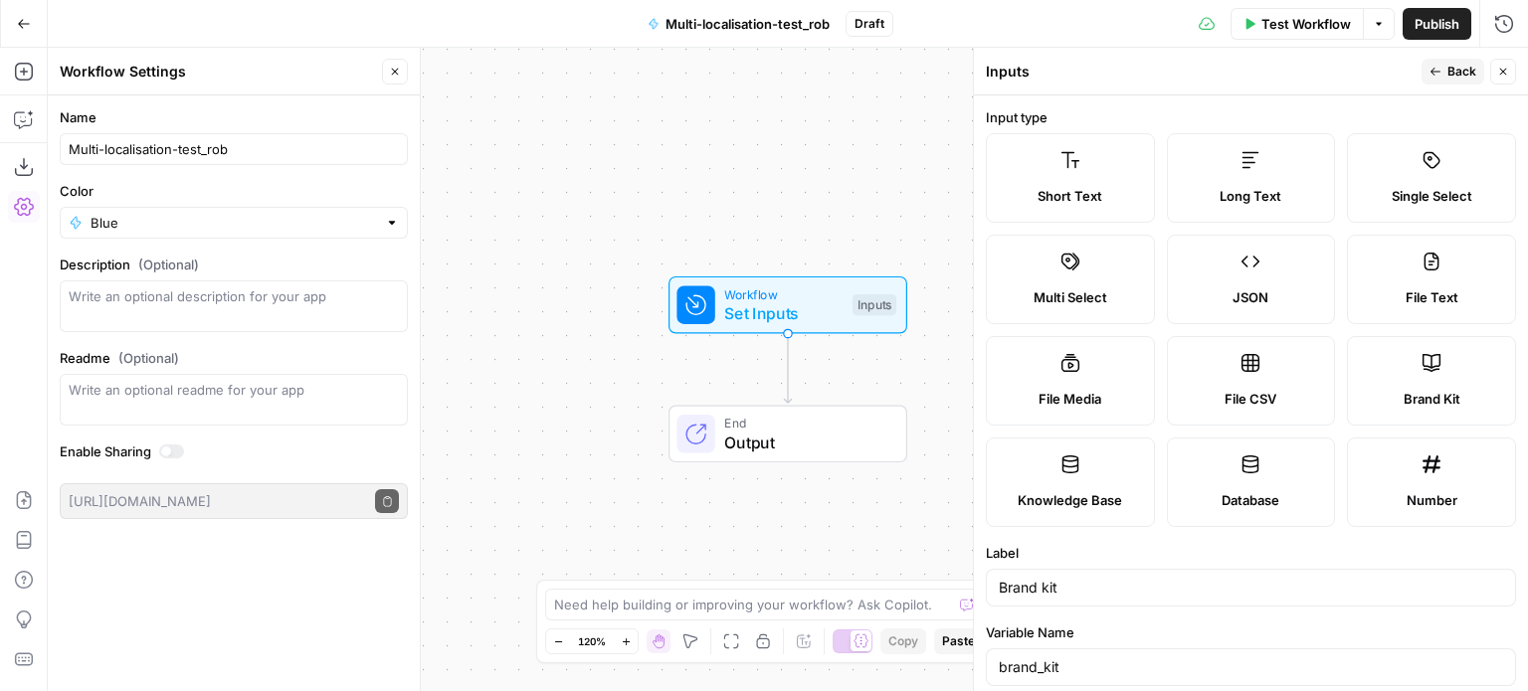
scroll to position [177, 0]
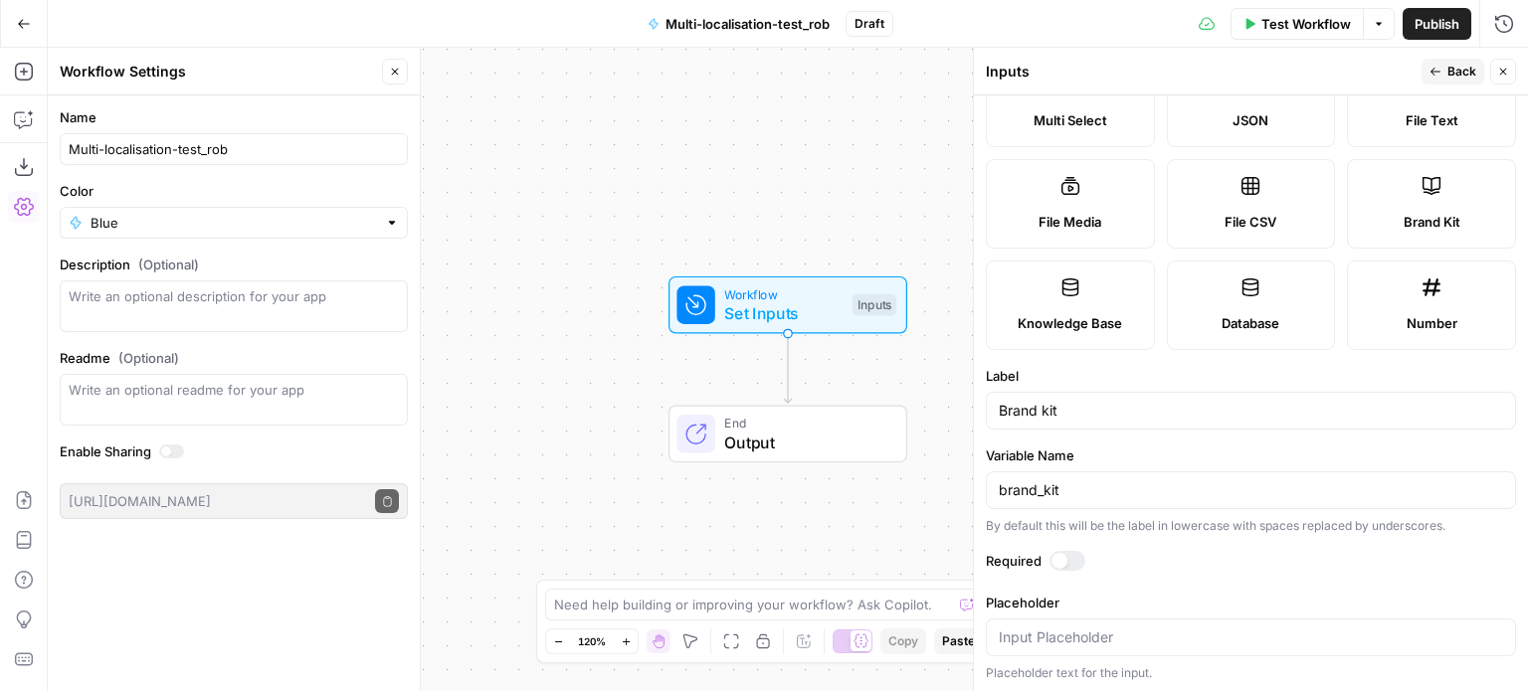
click at [1070, 562] on div at bounding box center [1067, 561] width 36 height 20
click at [1460, 71] on span "Back" at bounding box center [1461, 72] width 29 height 18
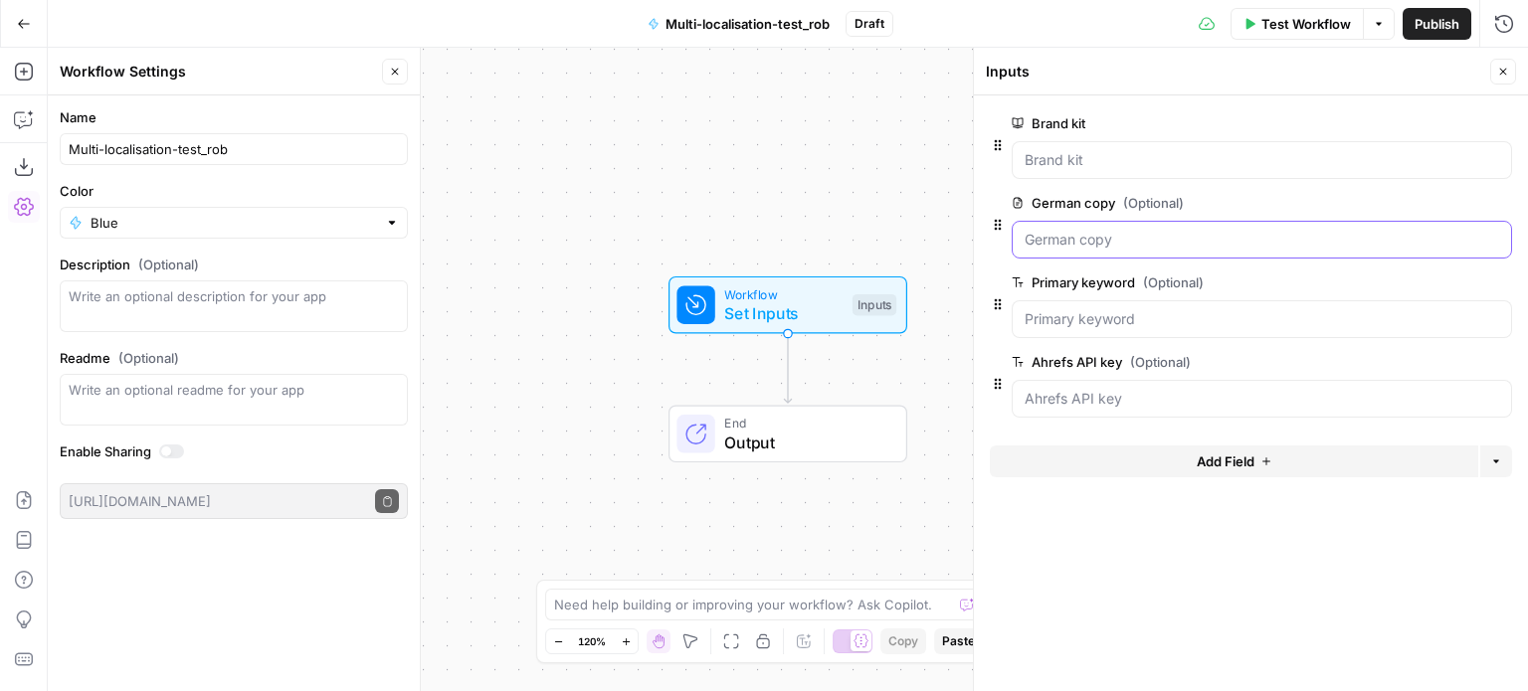
click at [1151, 234] on copy "German copy (Optional)" at bounding box center [1261, 240] width 474 height 20
click at [1432, 192] on button "edit field" at bounding box center [1445, 203] width 77 height 24
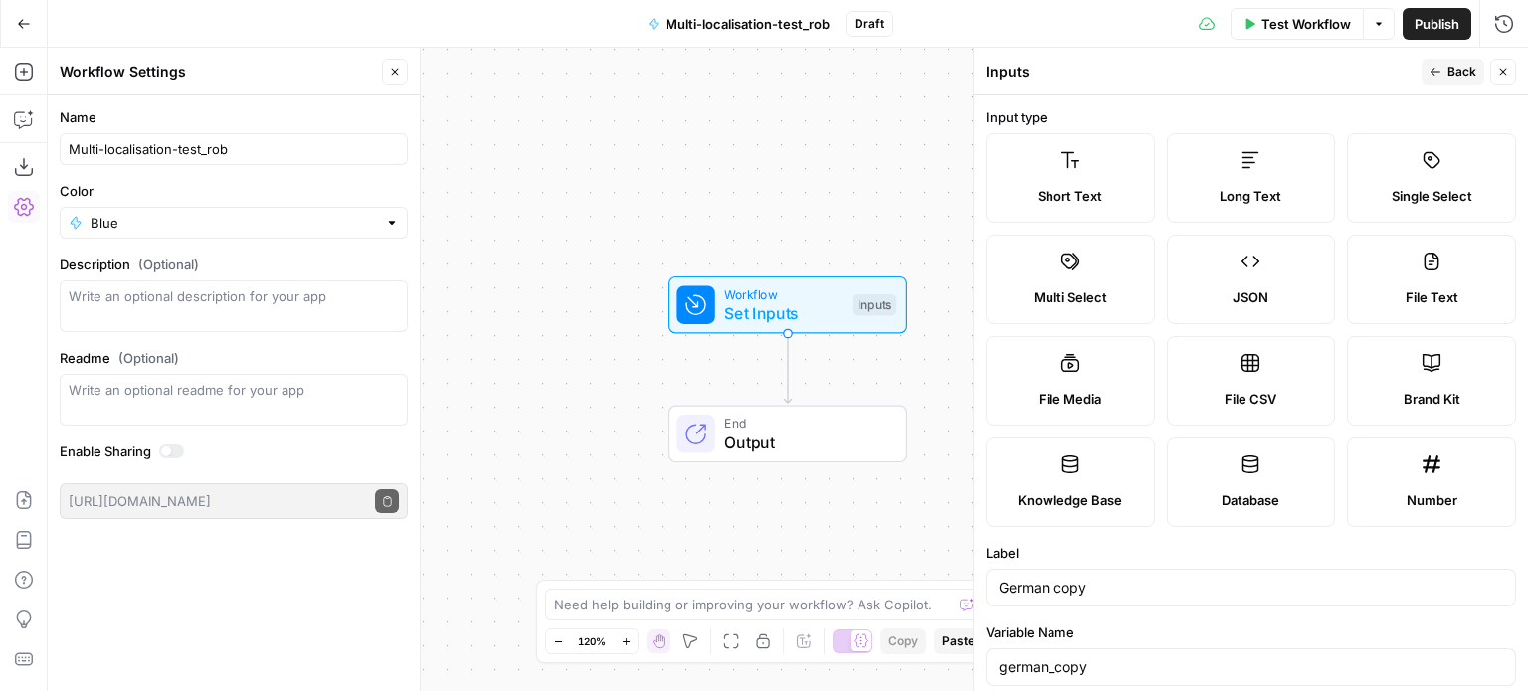
scroll to position [282, 0]
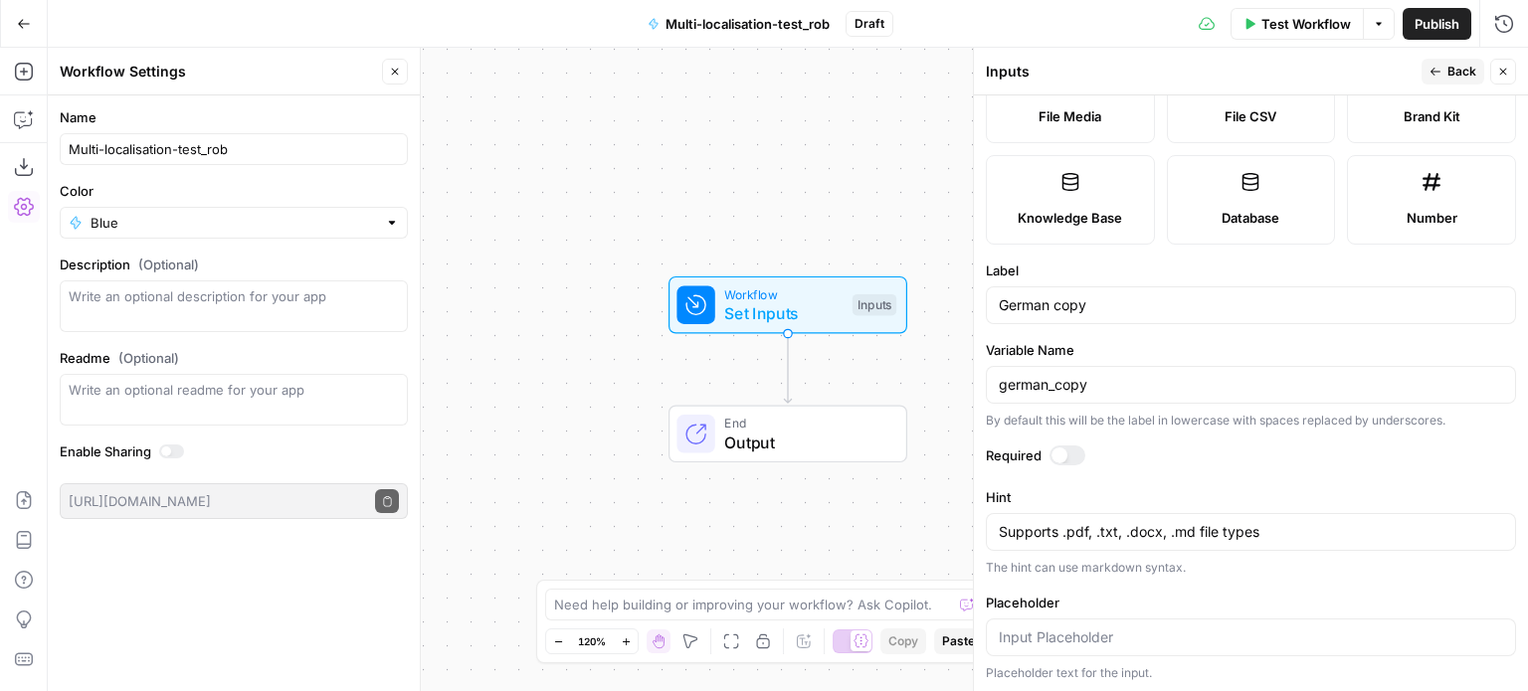
click at [1065, 461] on div at bounding box center [1067, 456] width 36 height 20
click at [1455, 72] on span "Back" at bounding box center [1461, 72] width 29 height 18
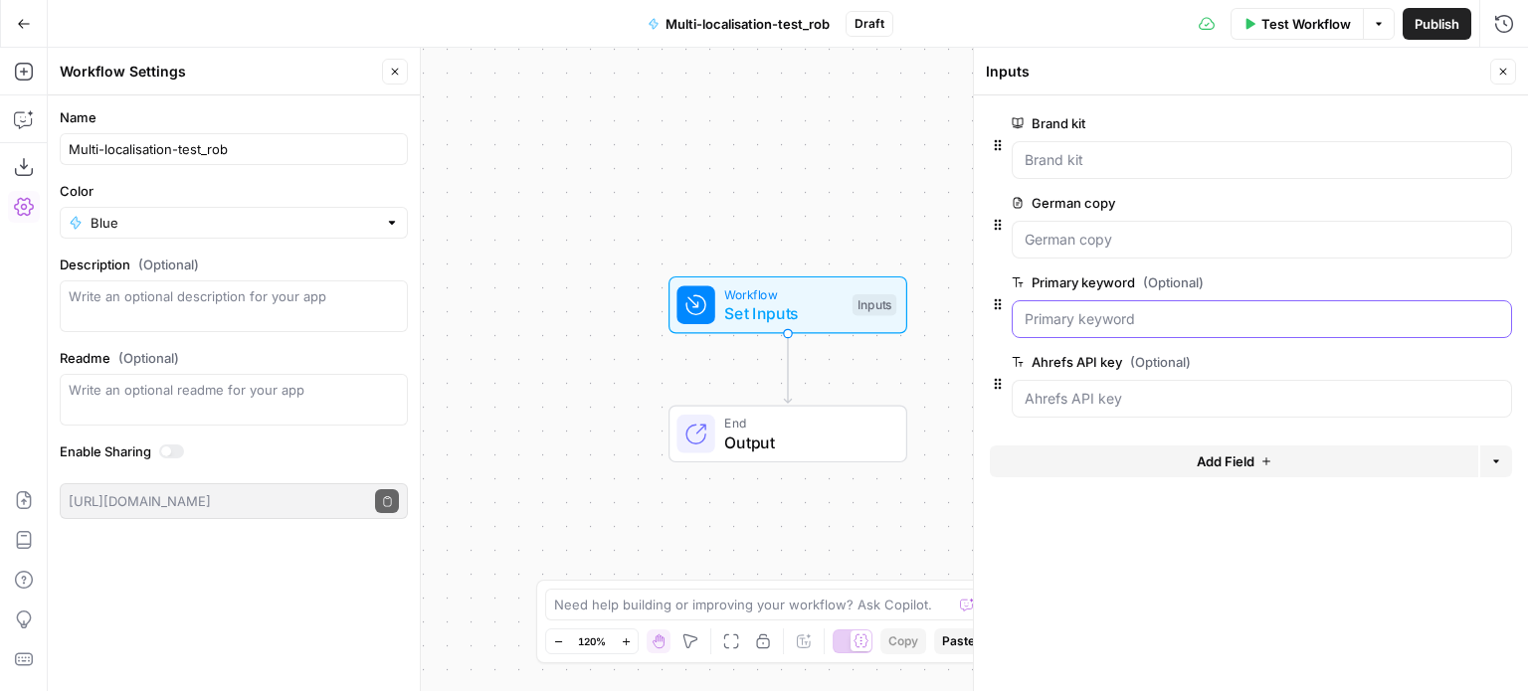
click at [1257, 320] on keyword "Primary keyword (Optional)" at bounding box center [1261, 319] width 474 height 20
click at [1440, 275] on span "edit field" at bounding box center [1437, 283] width 44 height 16
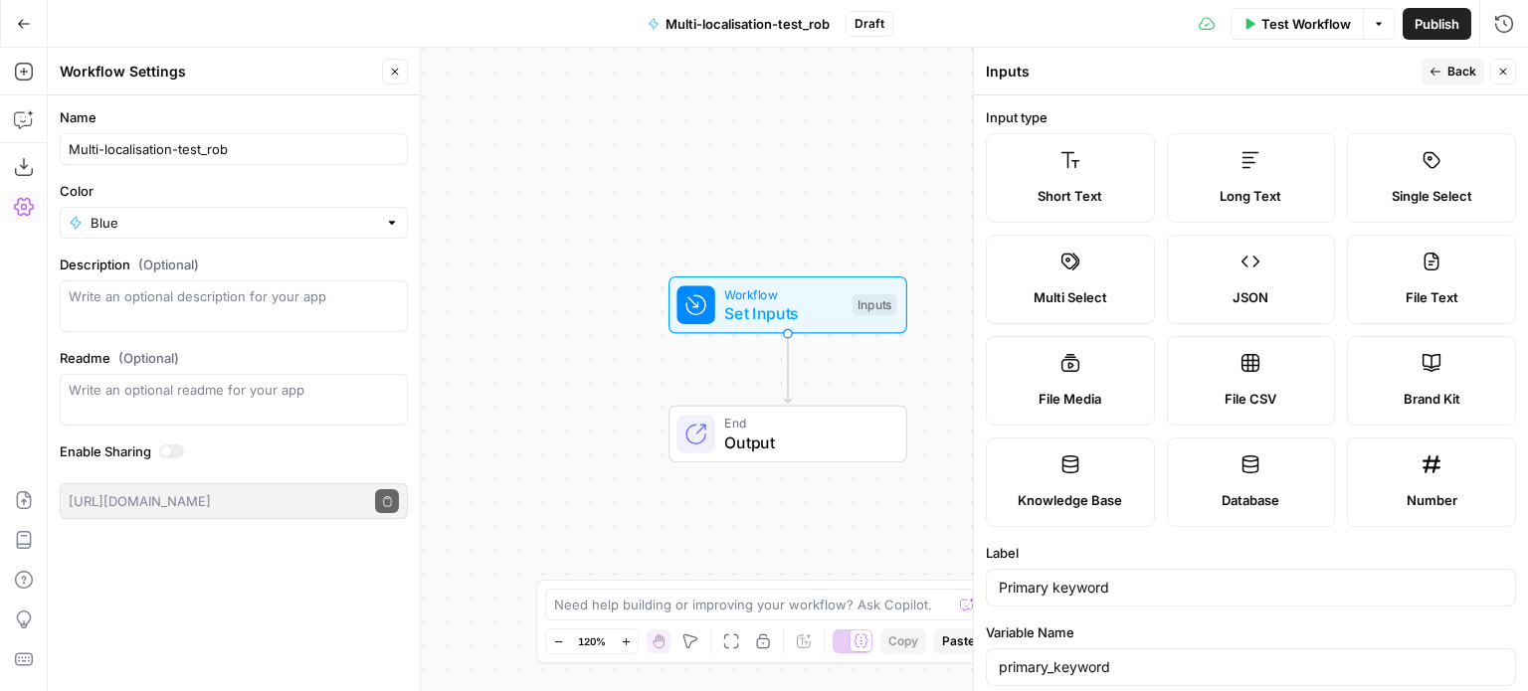
scroll to position [389, 0]
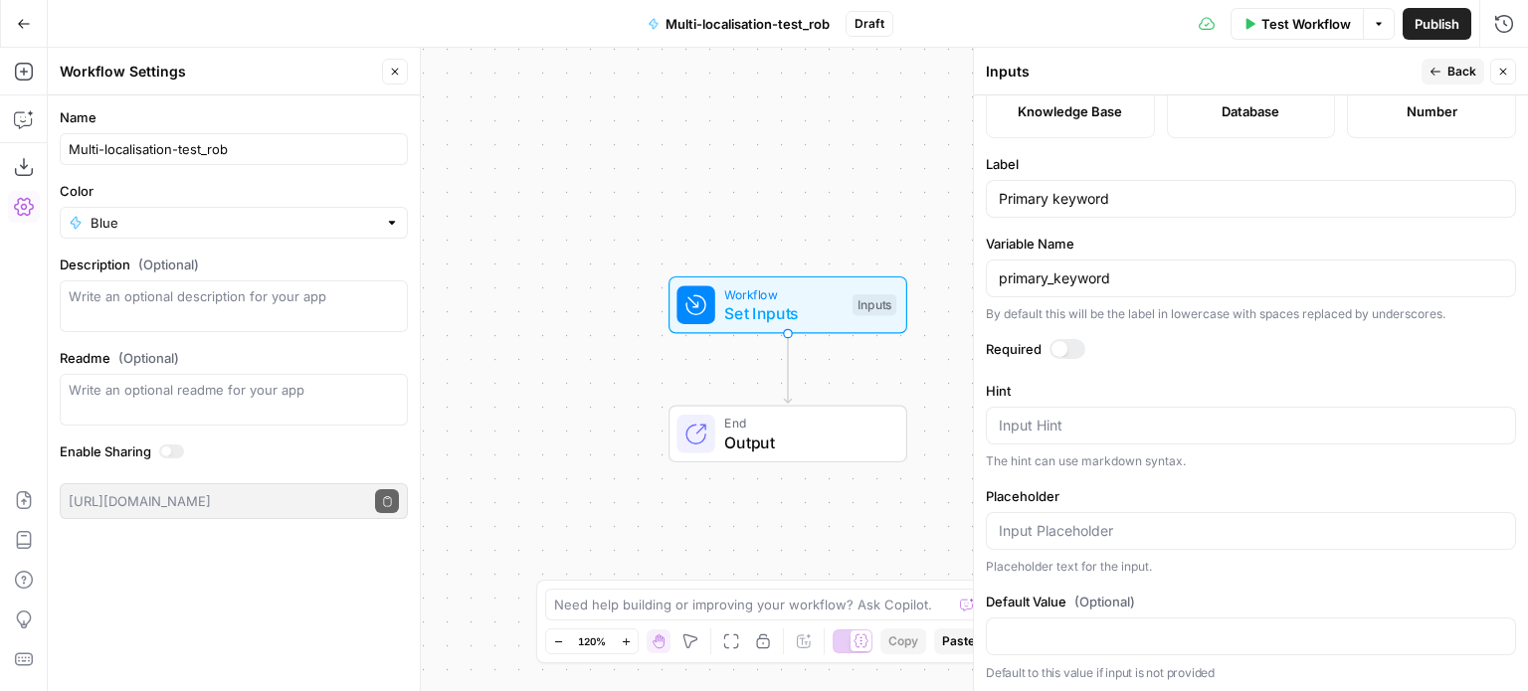
click at [1068, 346] on div at bounding box center [1067, 349] width 36 height 20
click at [914, 373] on div "Workflow Set Inputs Inputs End Output" at bounding box center [788, 370] width 1480 height 644
click at [1500, 71] on icon "button" at bounding box center [1503, 72] width 12 height 12
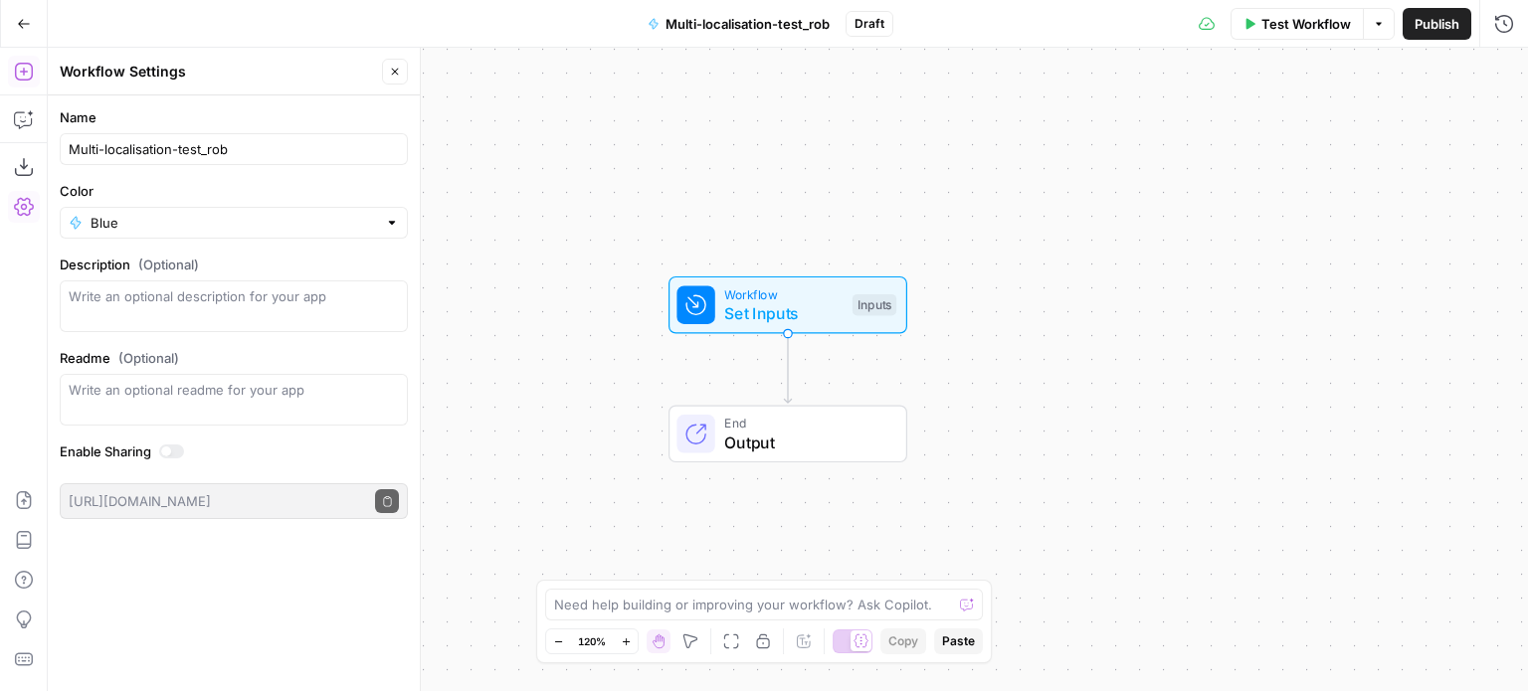
click at [15, 75] on icon "button" at bounding box center [23, 72] width 18 height 18
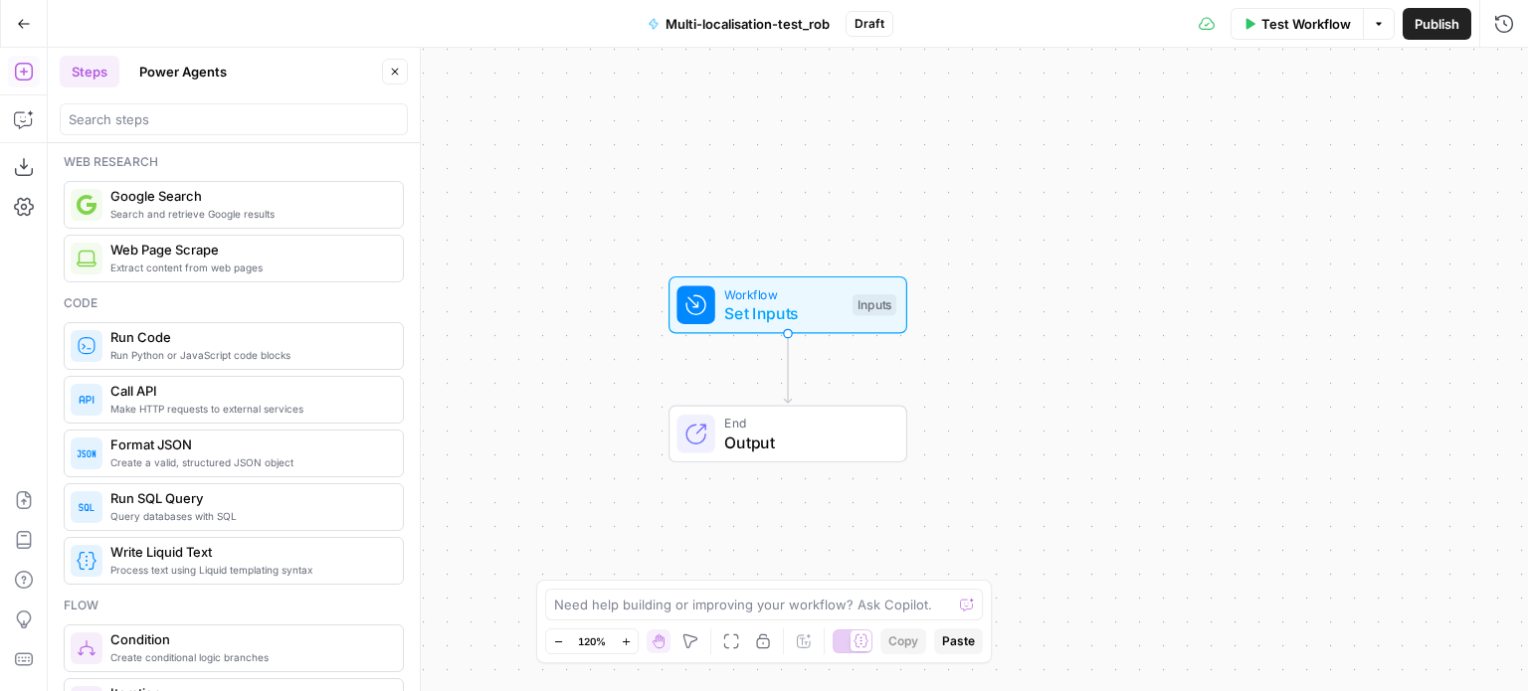
scroll to position [142, 0]
click at [183, 129] on div at bounding box center [234, 119] width 348 height 32
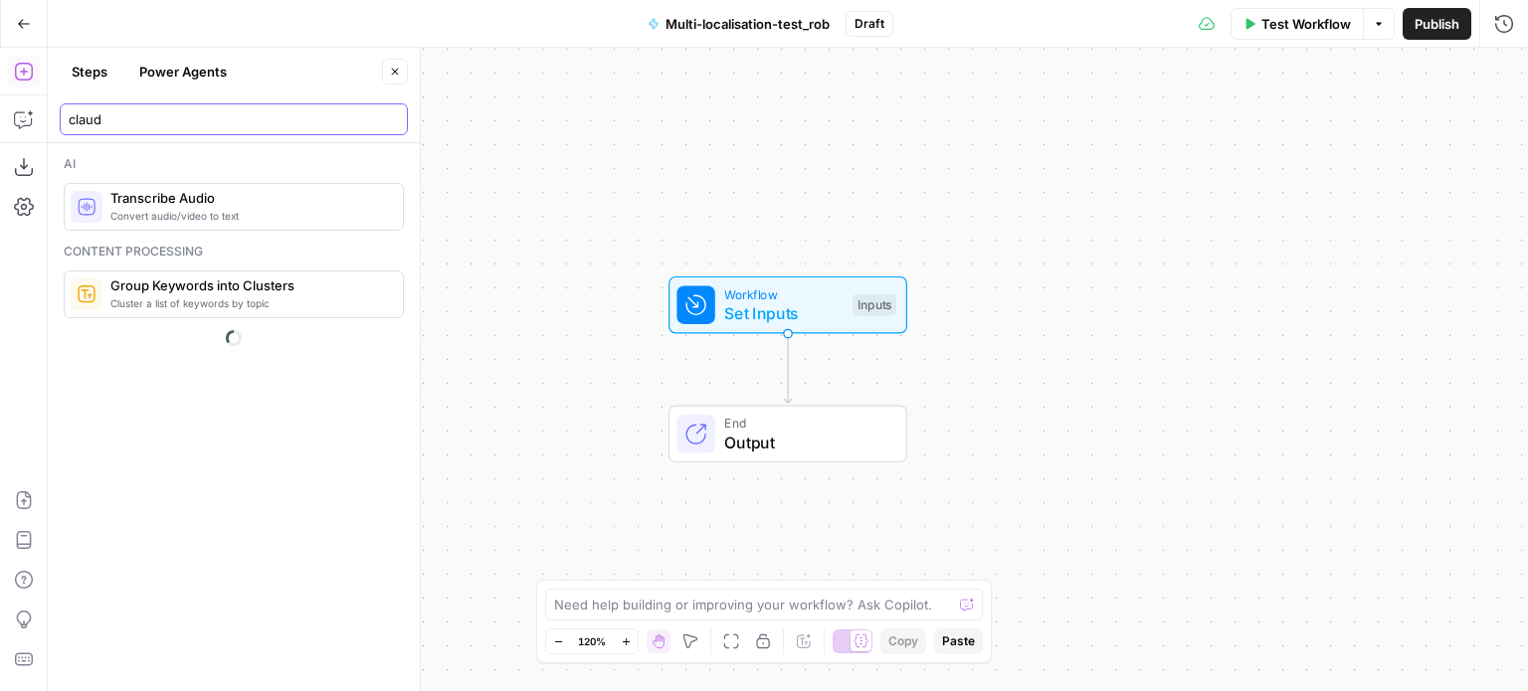
scroll to position [0, 0]
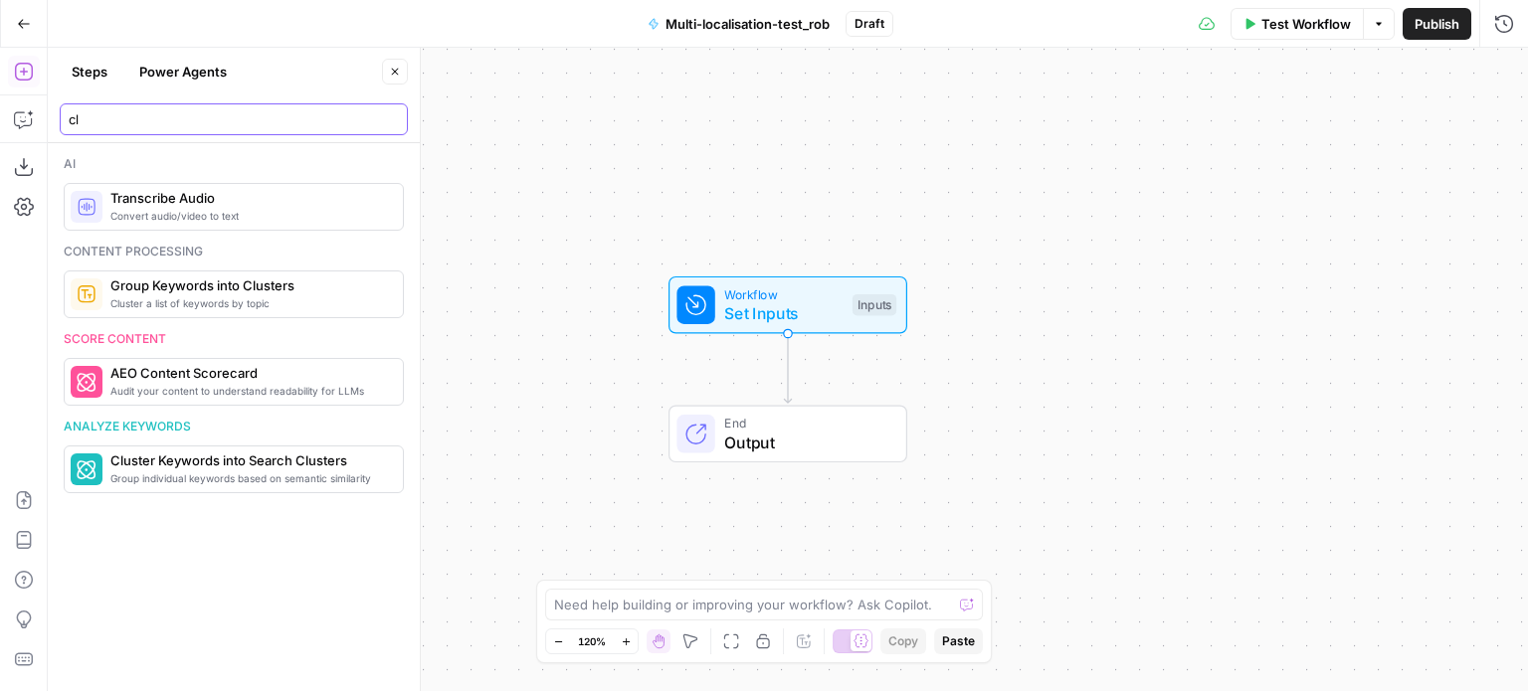
type input "c"
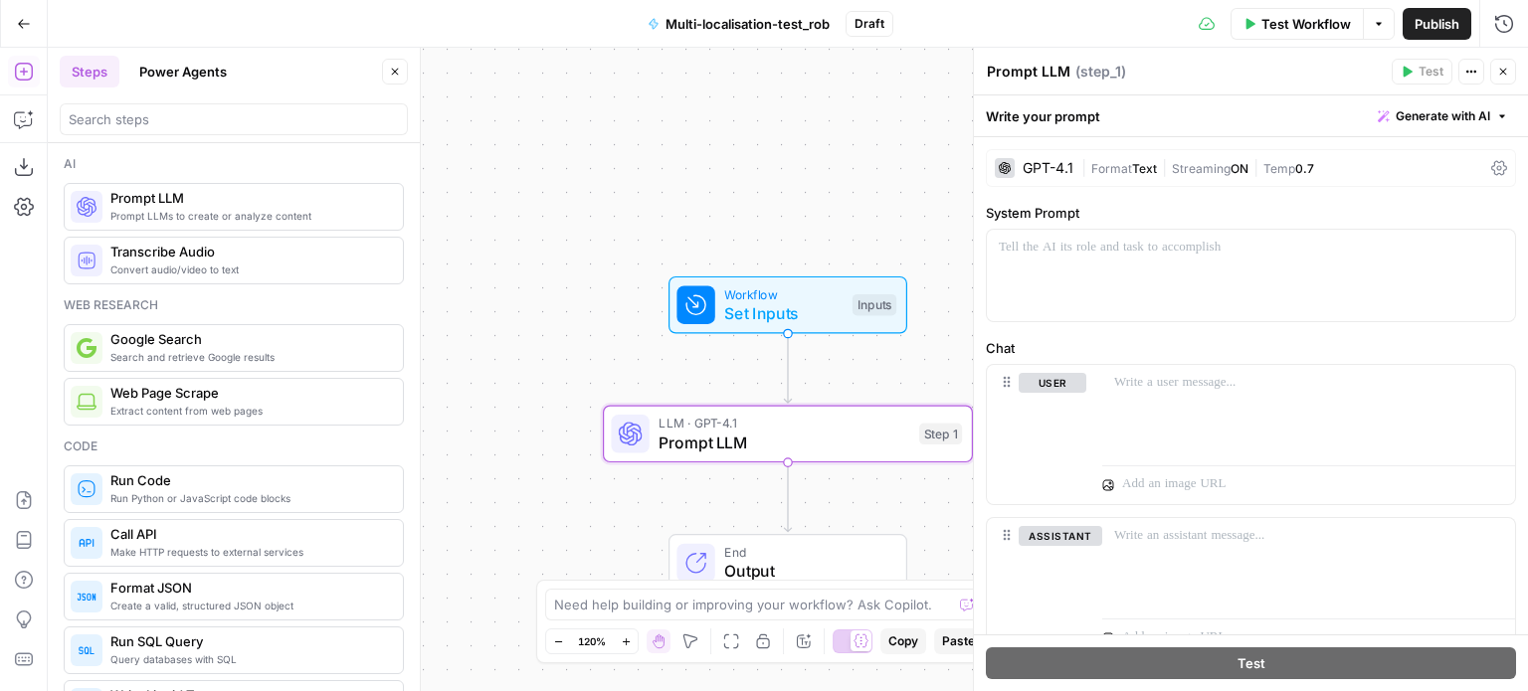
click at [1042, 174] on div "GPT-4.1" at bounding box center [1034, 168] width 79 height 20
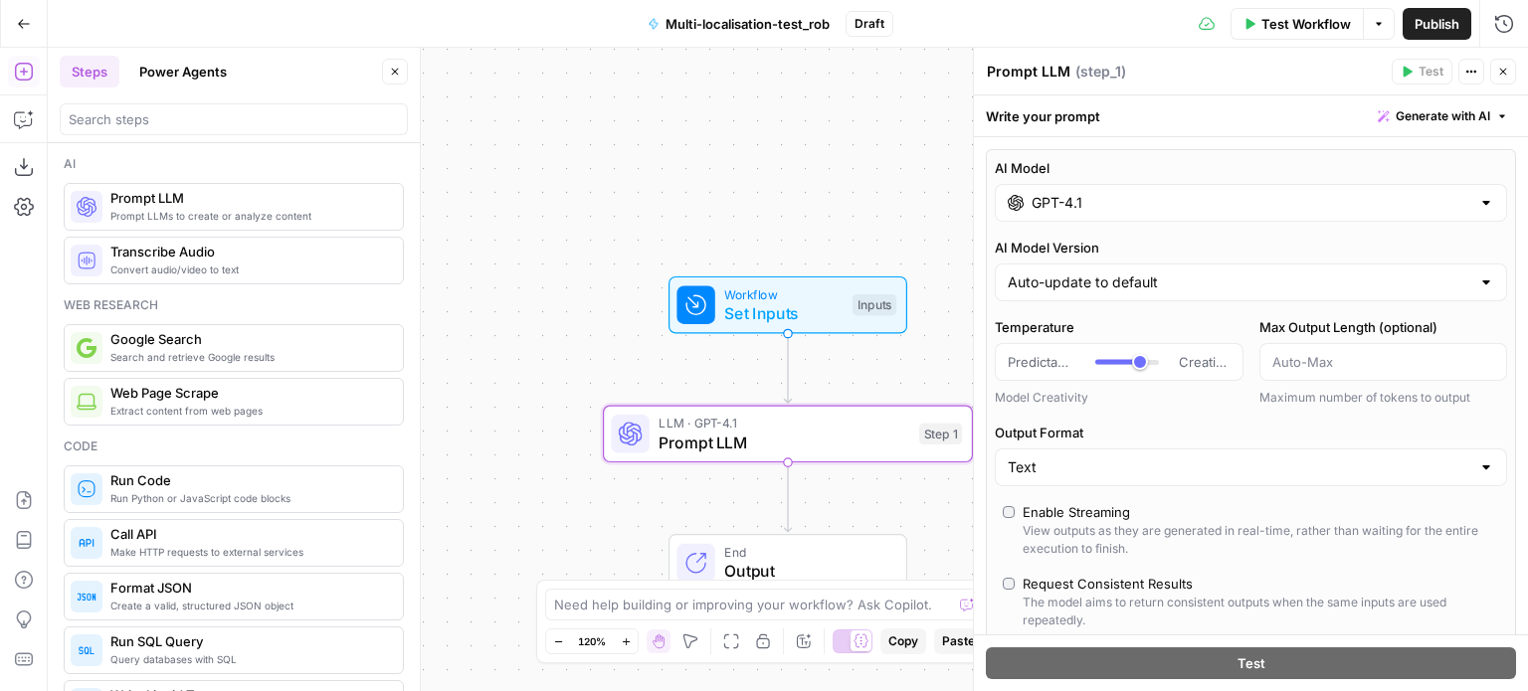
click at [1066, 190] on div "GPT-4.1" at bounding box center [1251, 203] width 512 height 38
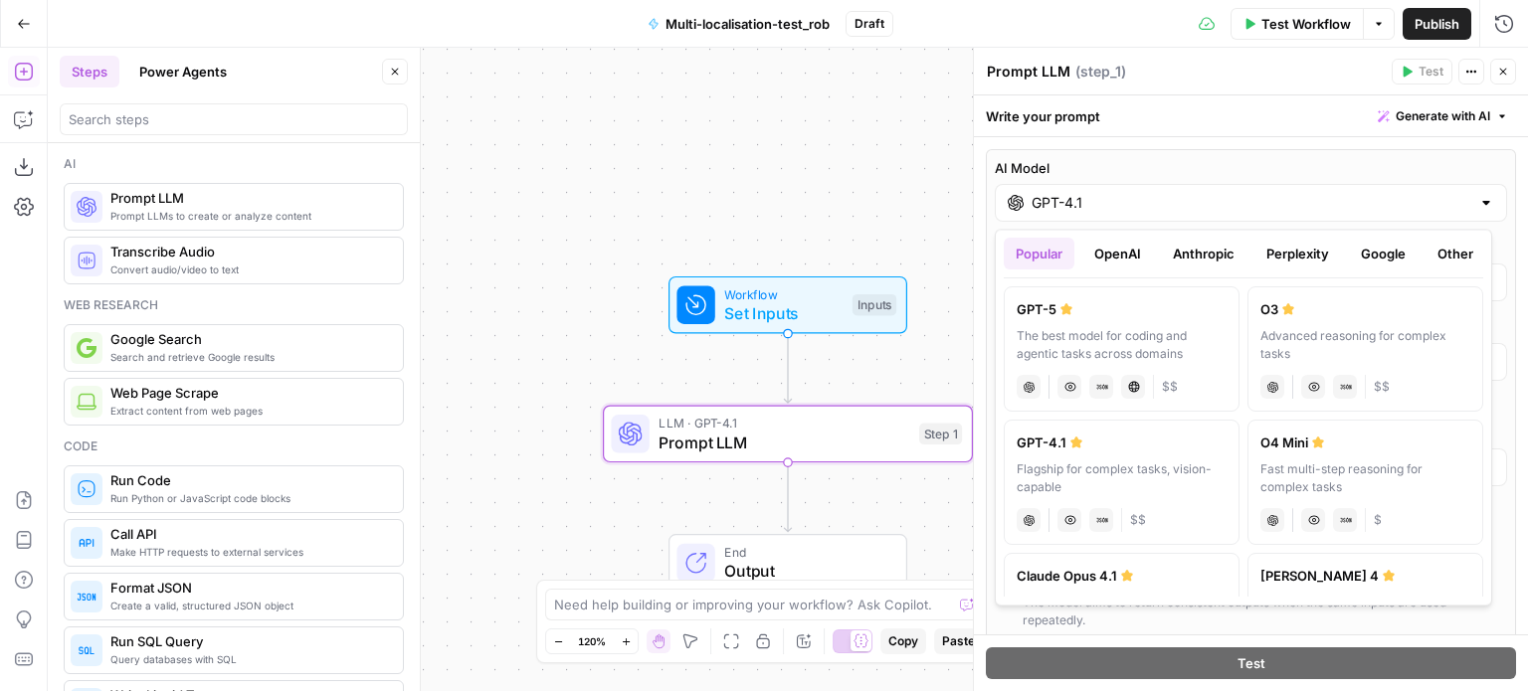
click at [1210, 260] on button "Anthropic" at bounding box center [1204, 254] width 86 height 32
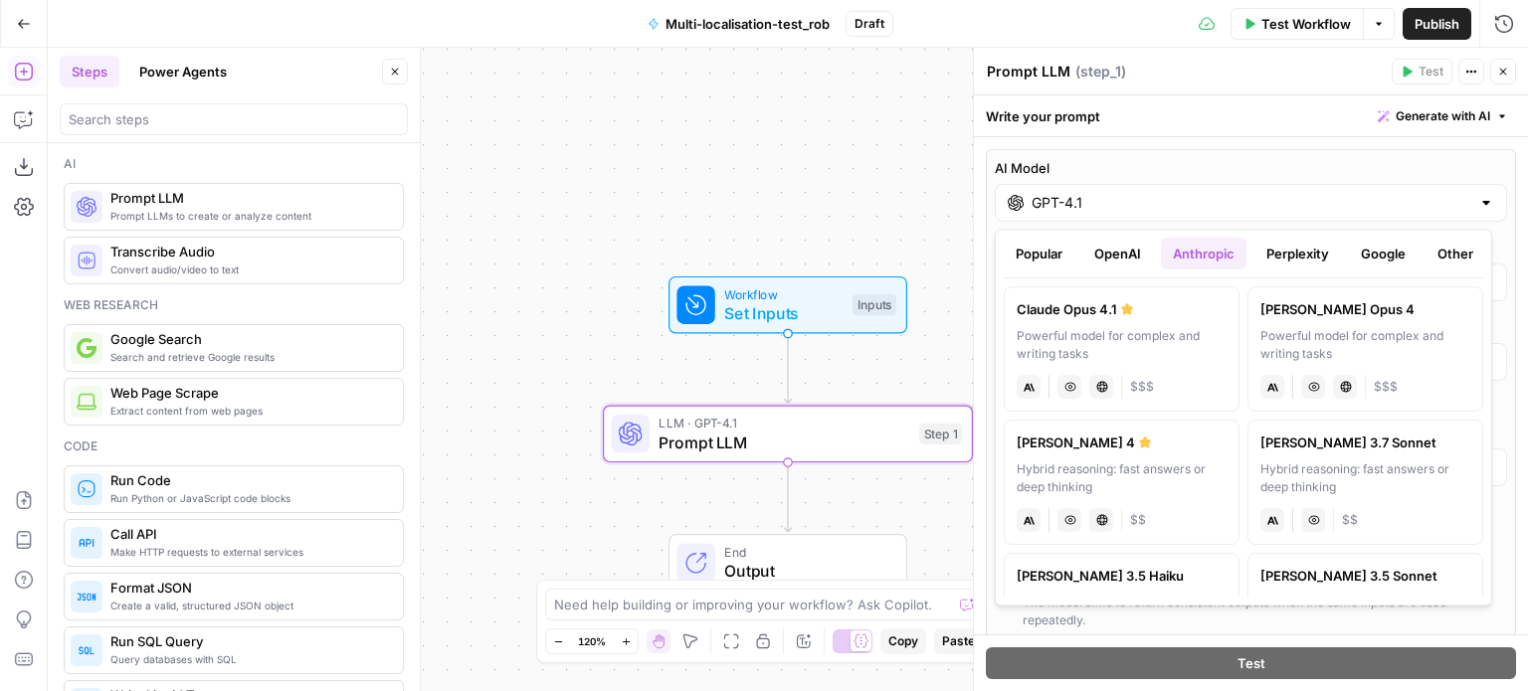
click at [1147, 312] on div "Claude Opus 4.1" at bounding box center [1122, 309] width 210 height 20
type input "Claude Opus 4.1"
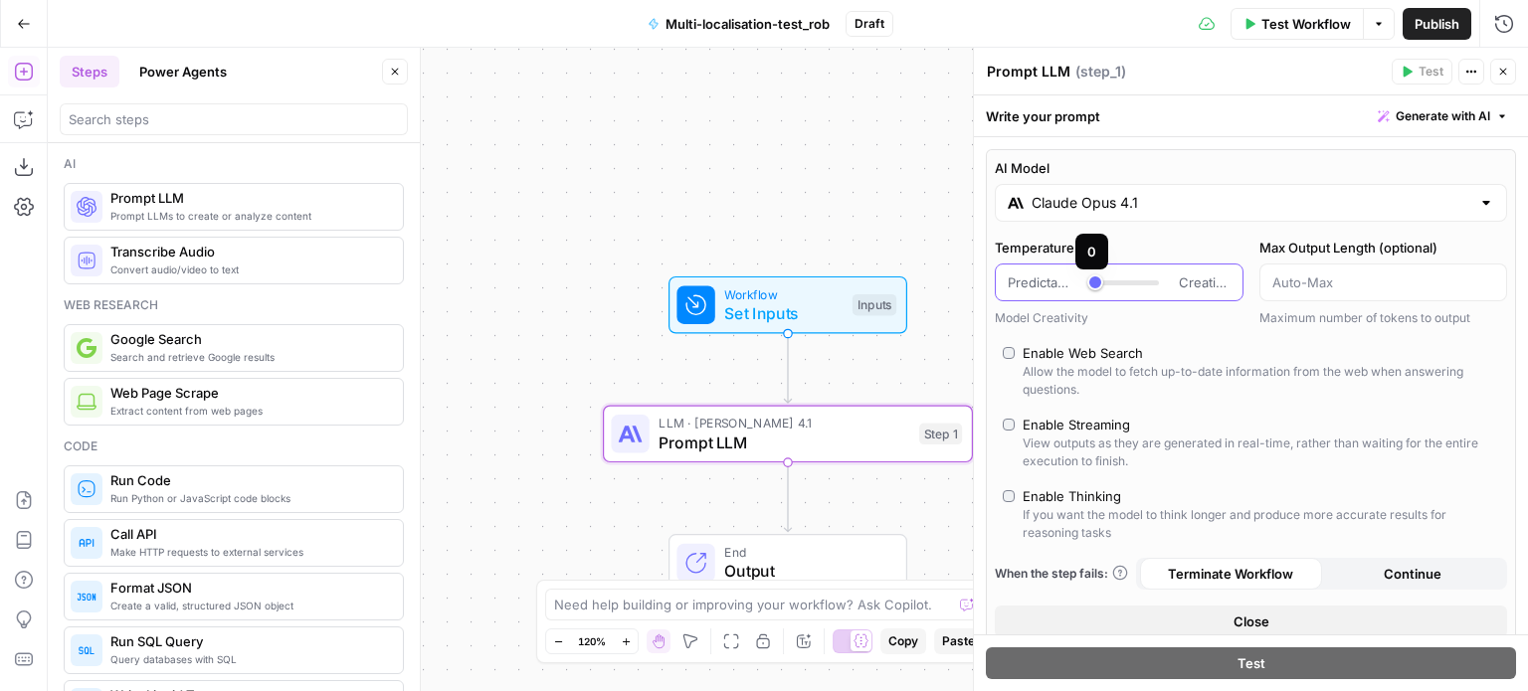
drag, startPoint x: 1138, startPoint y: 276, endPoint x: 1085, endPoint y: 277, distance: 52.7
click at [1085, 277] on div "Predictable Creative" at bounding box center [1119, 283] width 223 height 20
click at [1088, 280] on div "Predictable Creative" at bounding box center [1119, 283] width 223 height 20
type input "***"
click at [1100, 280] on div at bounding box center [1127, 282] width 64 height 5
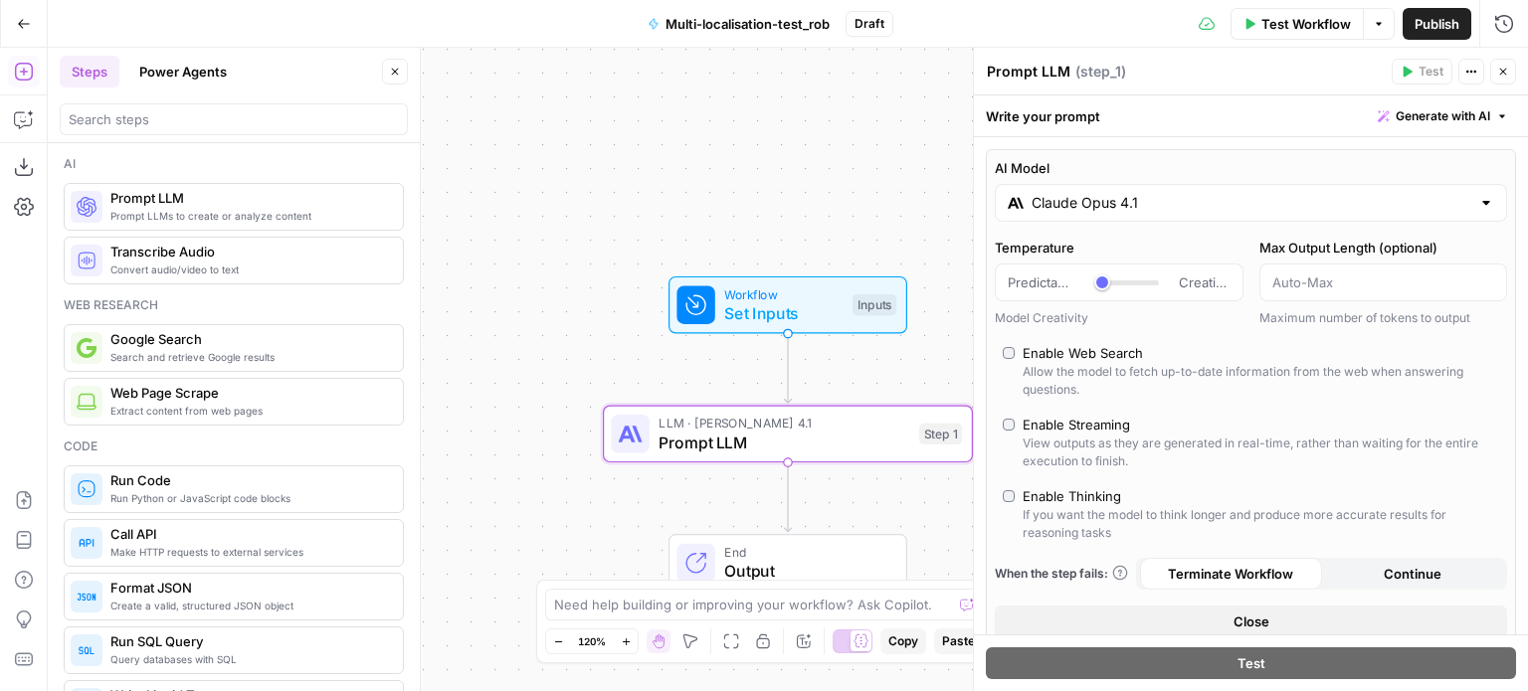
click at [1240, 636] on div "Test" at bounding box center [1251, 663] width 554 height 57
click at [1216, 623] on button "Close" at bounding box center [1251, 622] width 512 height 32
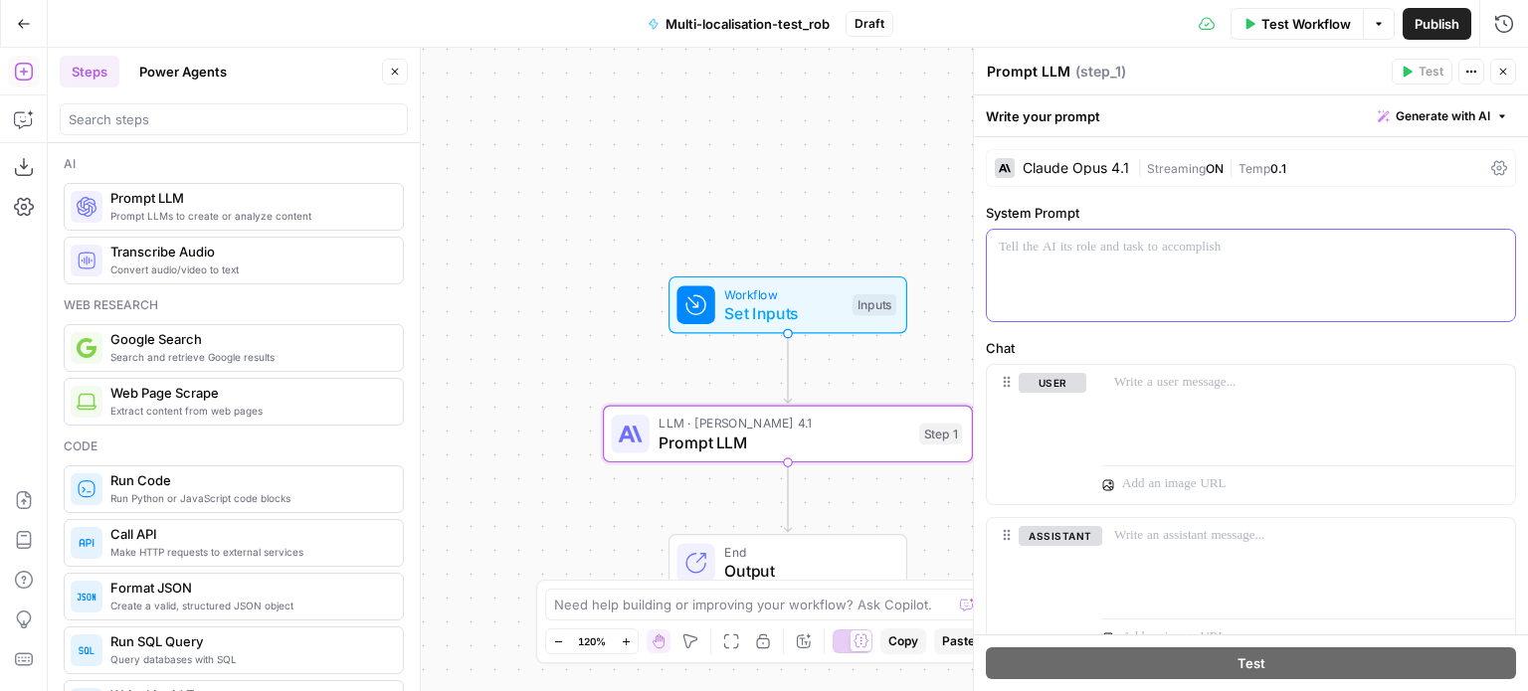
click at [1174, 289] on div at bounding box center [1251, 276] width 528 height 92
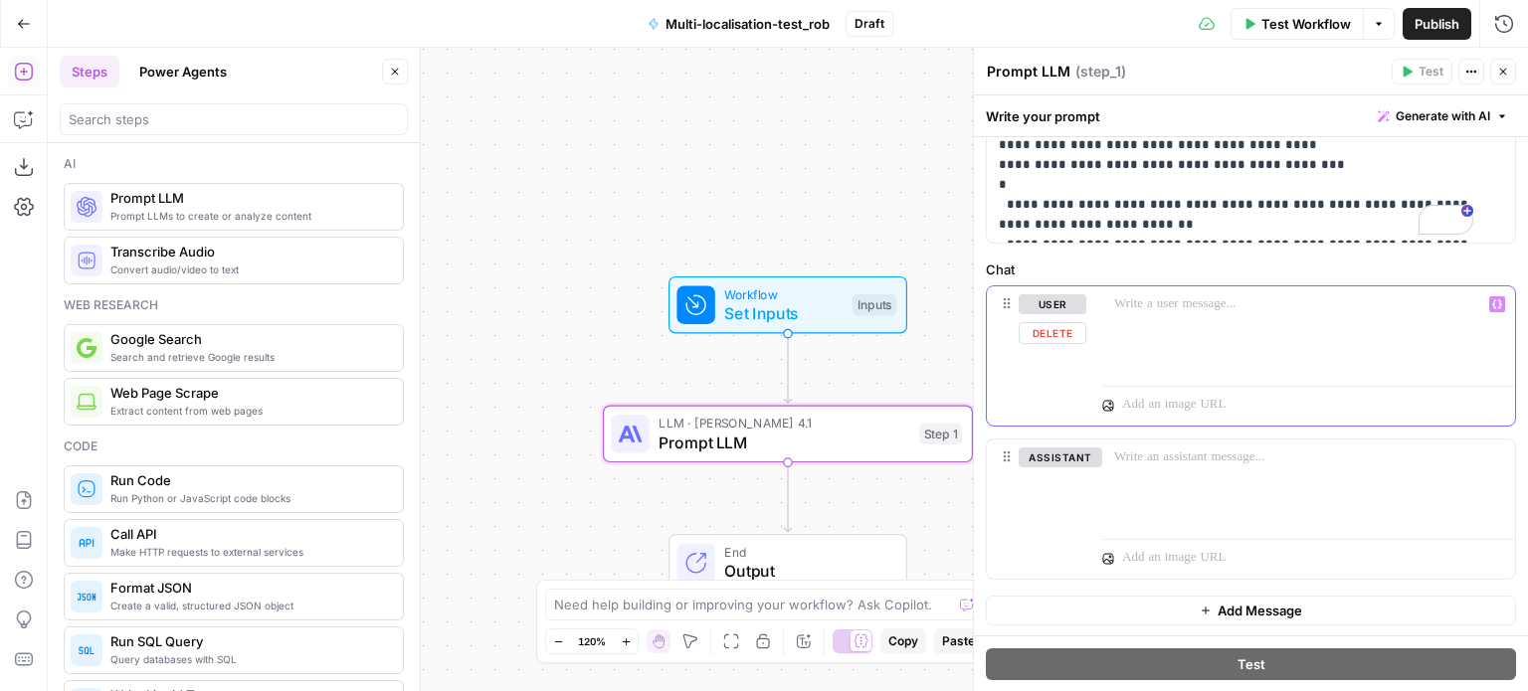
click at [1266, 316] on div at bounding box center [1308, 332] width 413 height 92
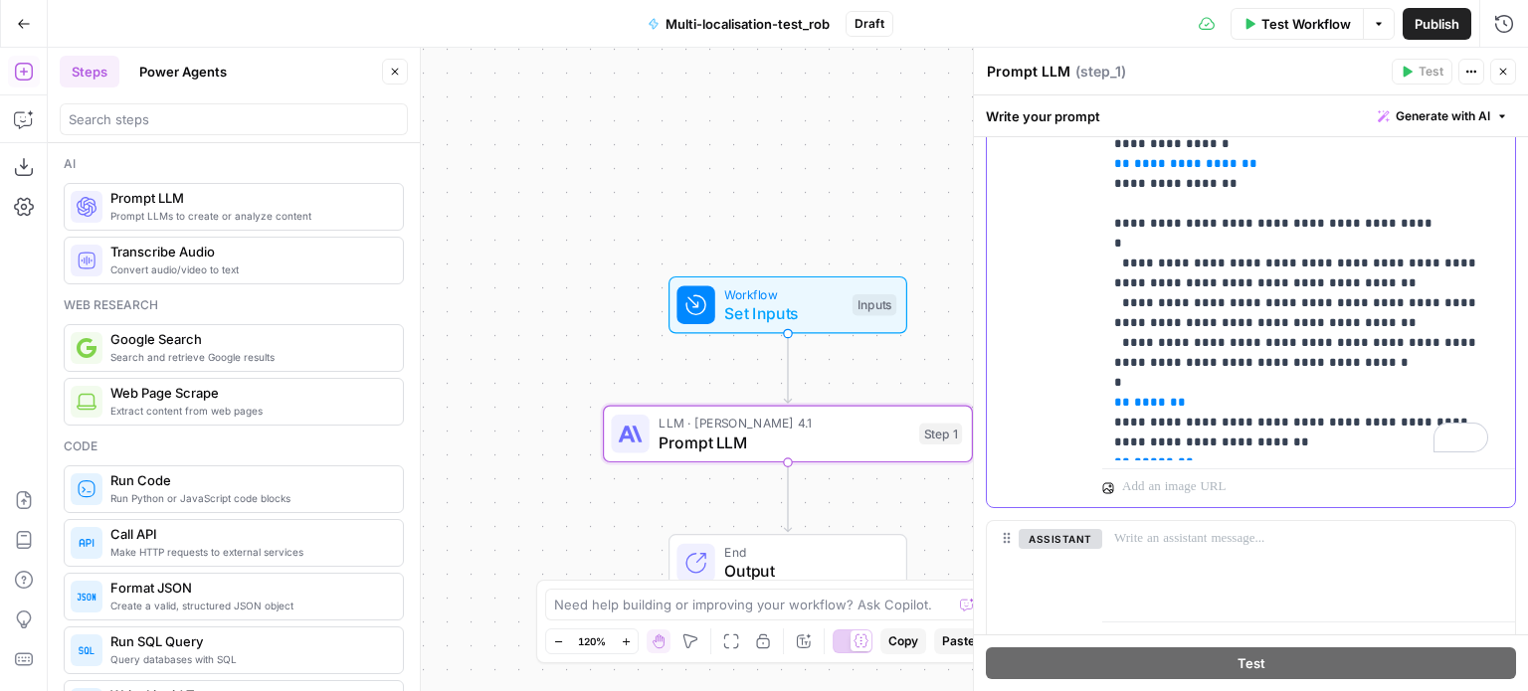
scroll to position [1231, 0]
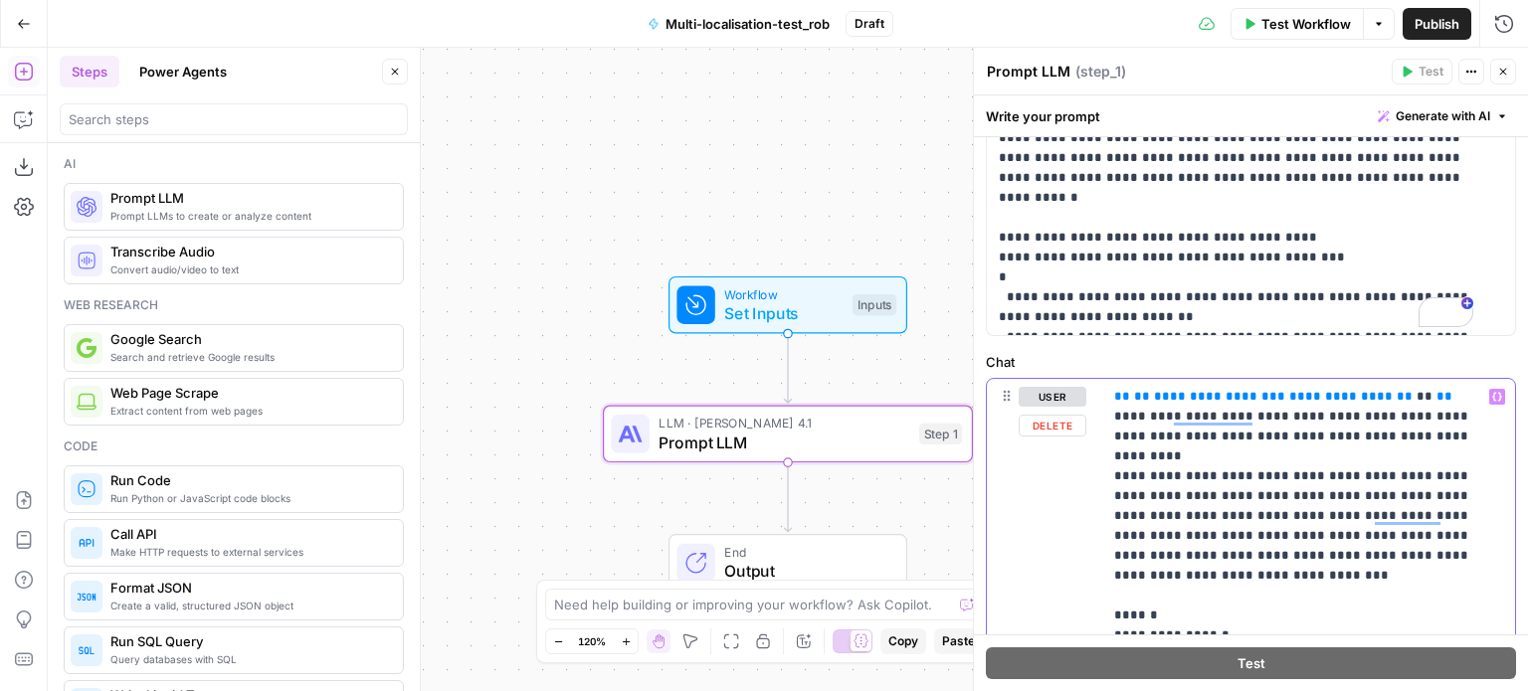
drag, startPoint x: 1245, startPoint y: 396, endPoint x: 1147, endPoint y: 395, distance: 98.5
click at [1147, 395] on p "**********" at bounding box center [1301, 665] width 374 height 557
click at [1492, 396] on icon "button" at bounding box center [1497, 396] width 10 height 9
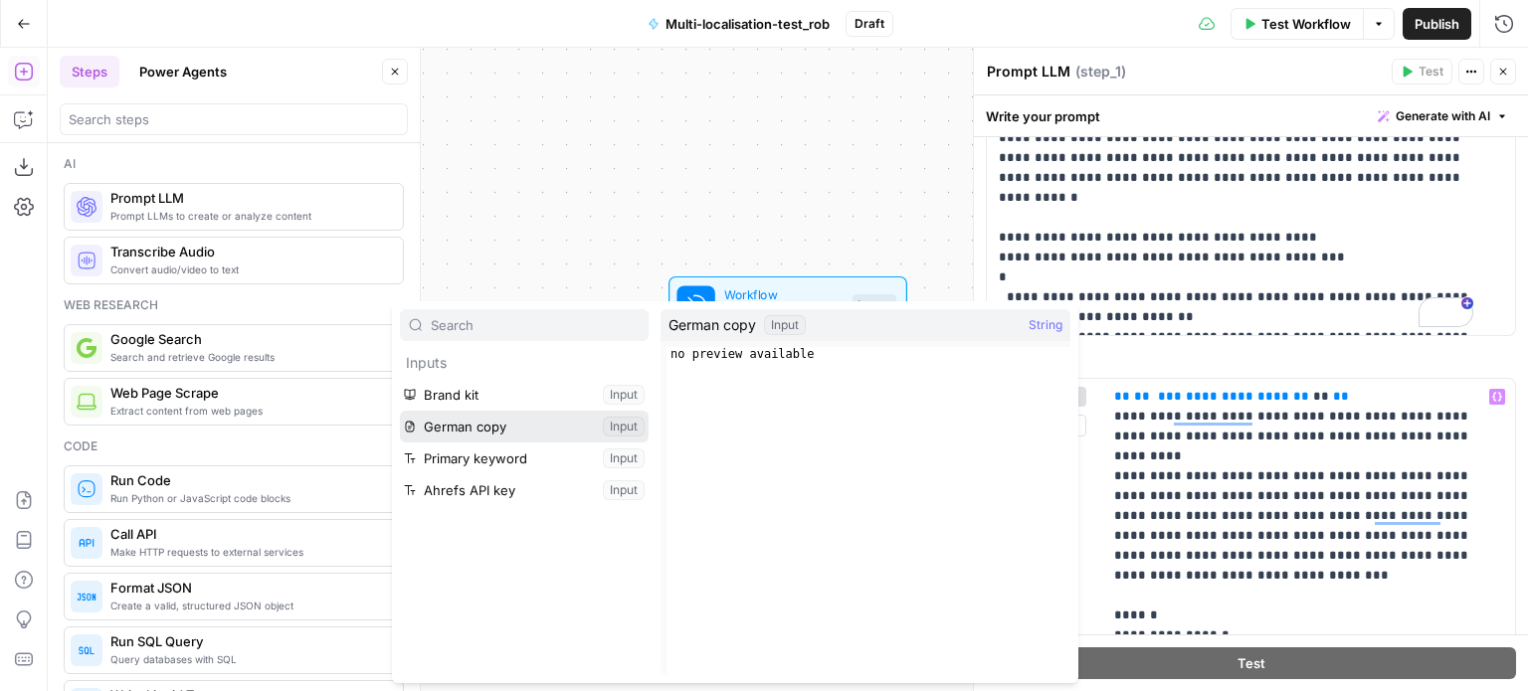
click at [509, 424] on button "Select variable German copy" at bounding box center [524, 427] width 249 height 32
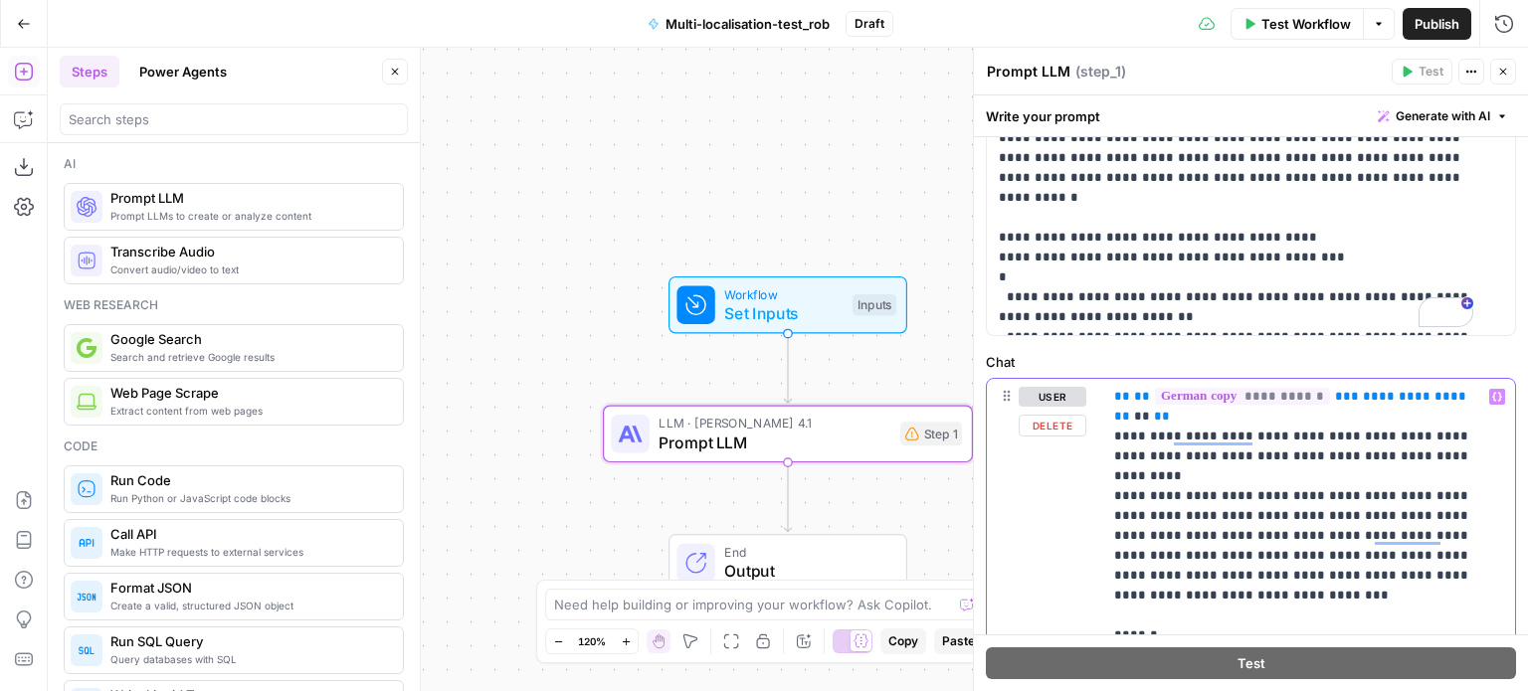
drag, startPoint x: 1451, startPoint y: 393, endPoint x: 1355, endPoint y: 398, distance: 96.6
click at [1363, 398] on span "**********" at bounding box center [1414, 396] width 103 height 13
click at [1489, 394] on button "Variables Menu" at bounding box center [1497, 397] width 16 height 16
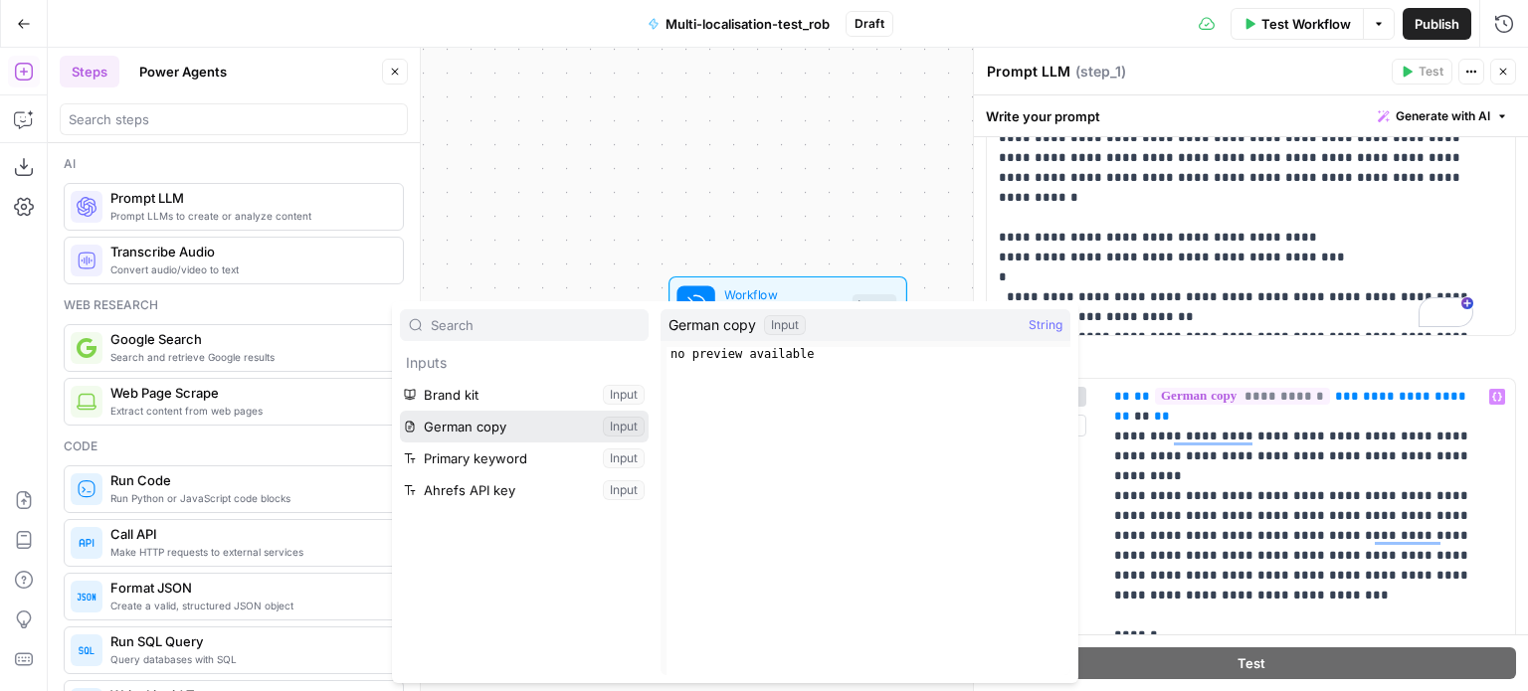
click at [521, 428] on button "Select variable German copy" at bounding box center [524, 427] width 249 height 32
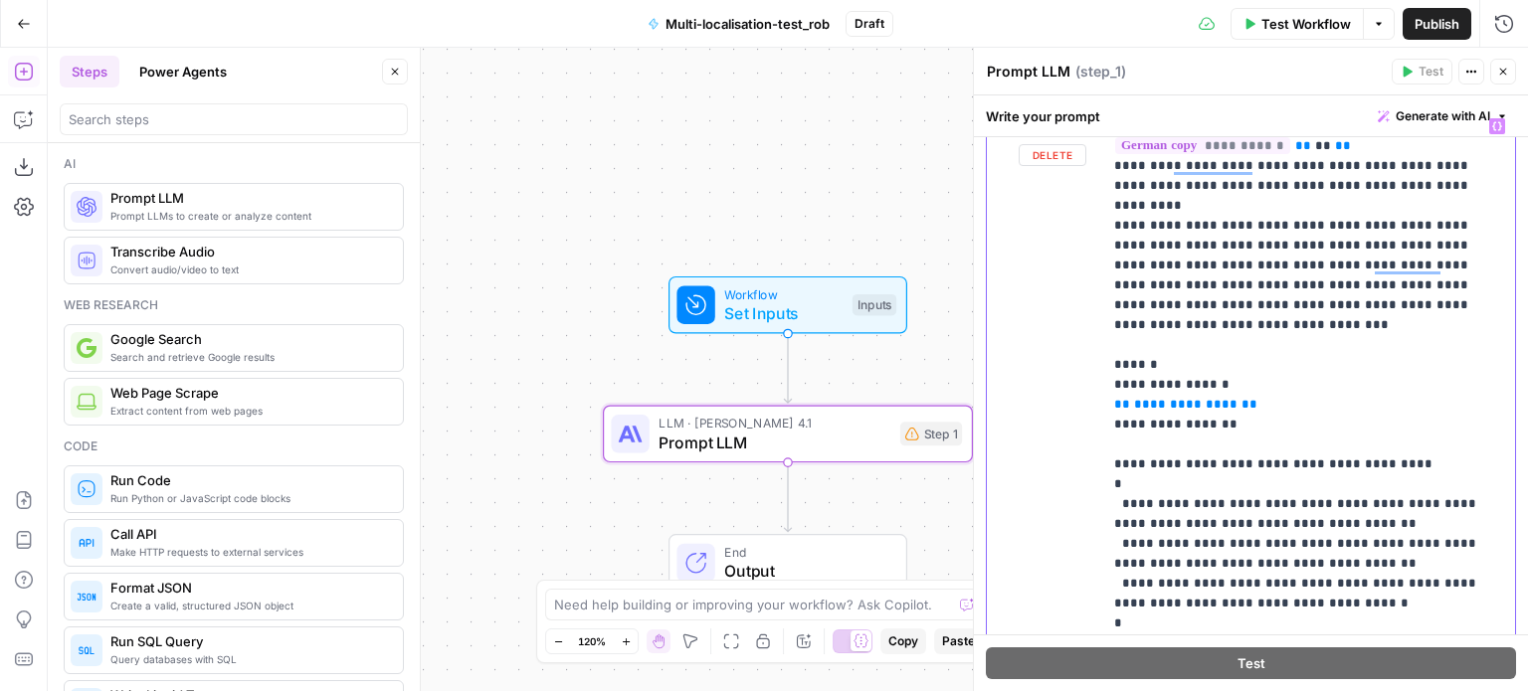
drag, startPoint x: 1256, startPoint y: 385, endPoint x: 1086, endPoint y: 385, distance: 170.1
click at [1086, 385] on div "**********" at bounding box center [1251, 428] width 528 height 641
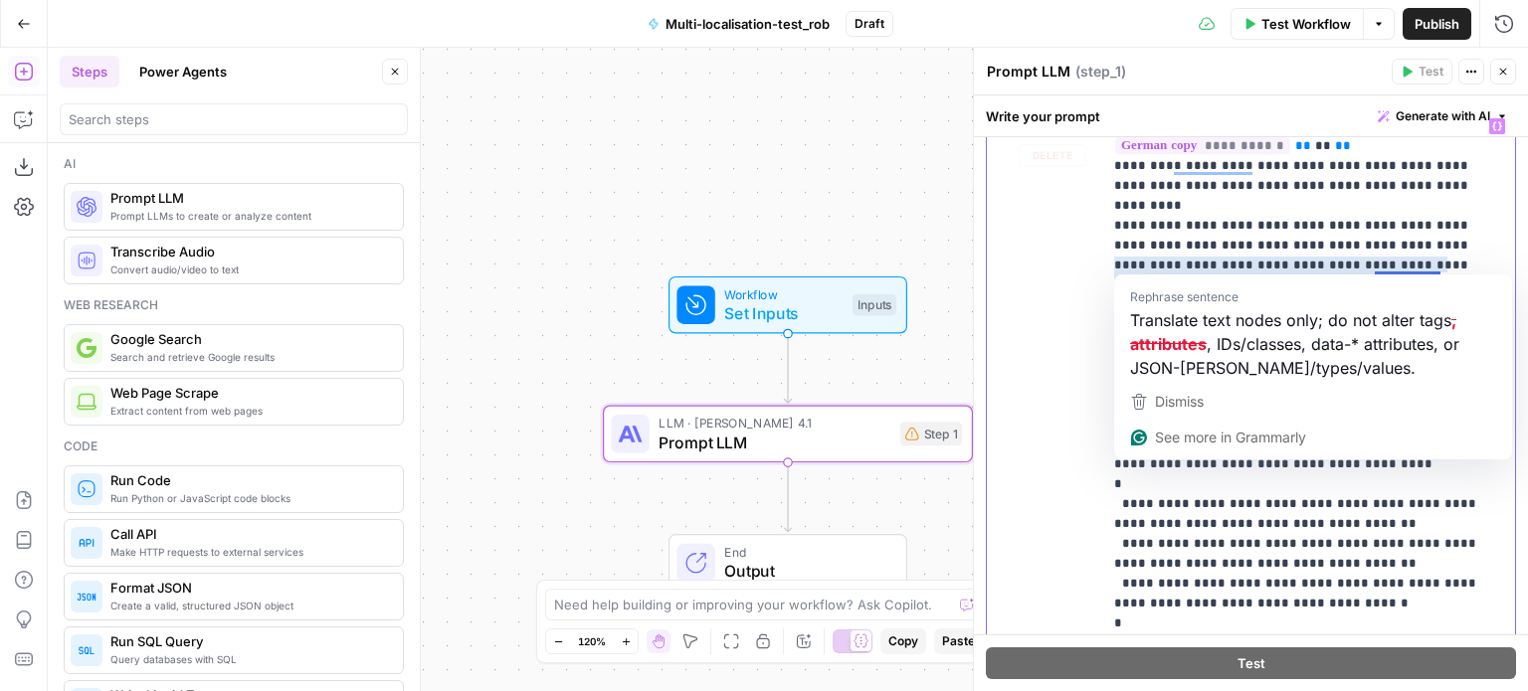
click at [1492, 126] on icon "button" at bounding box center [1497, 125] width 10 height 9
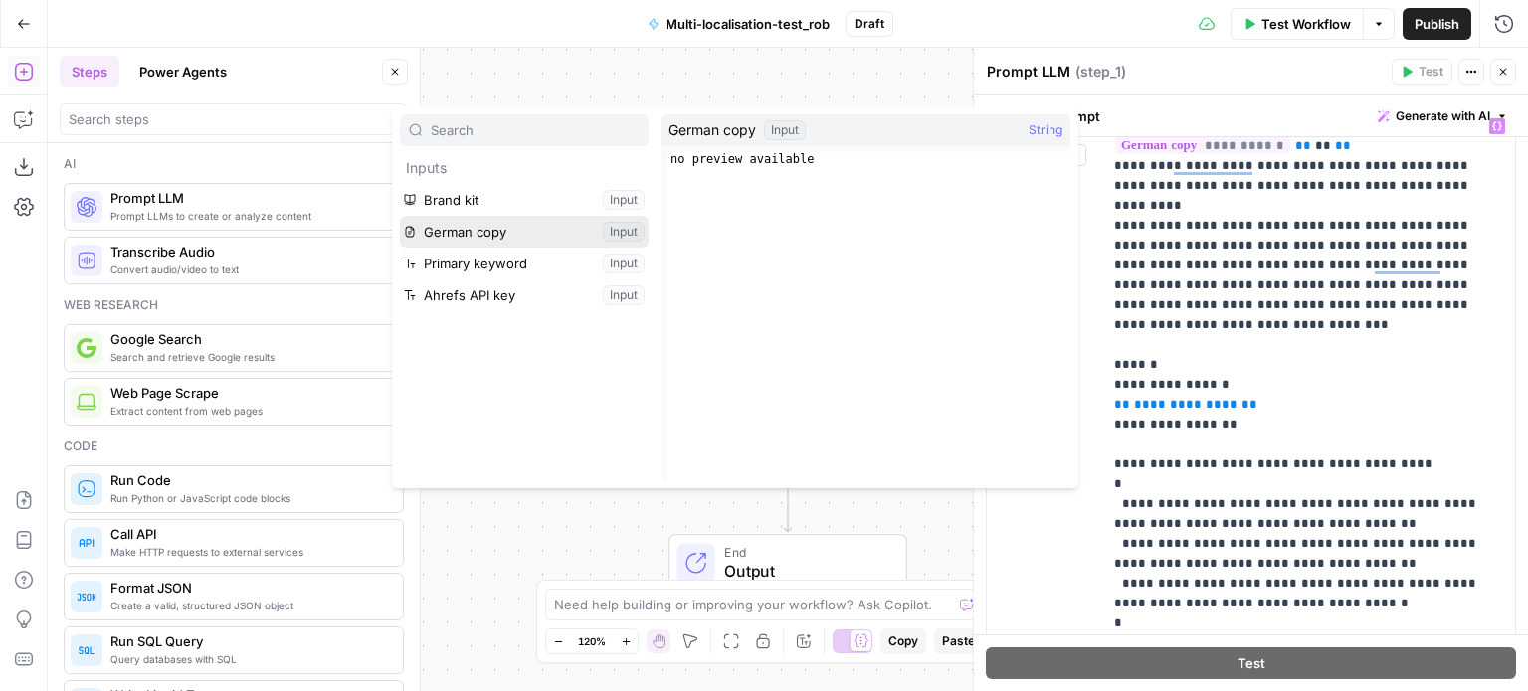
click at [553, 238] on button "Select variable German copy" at bounding box center [524, 232] width 249 height 32
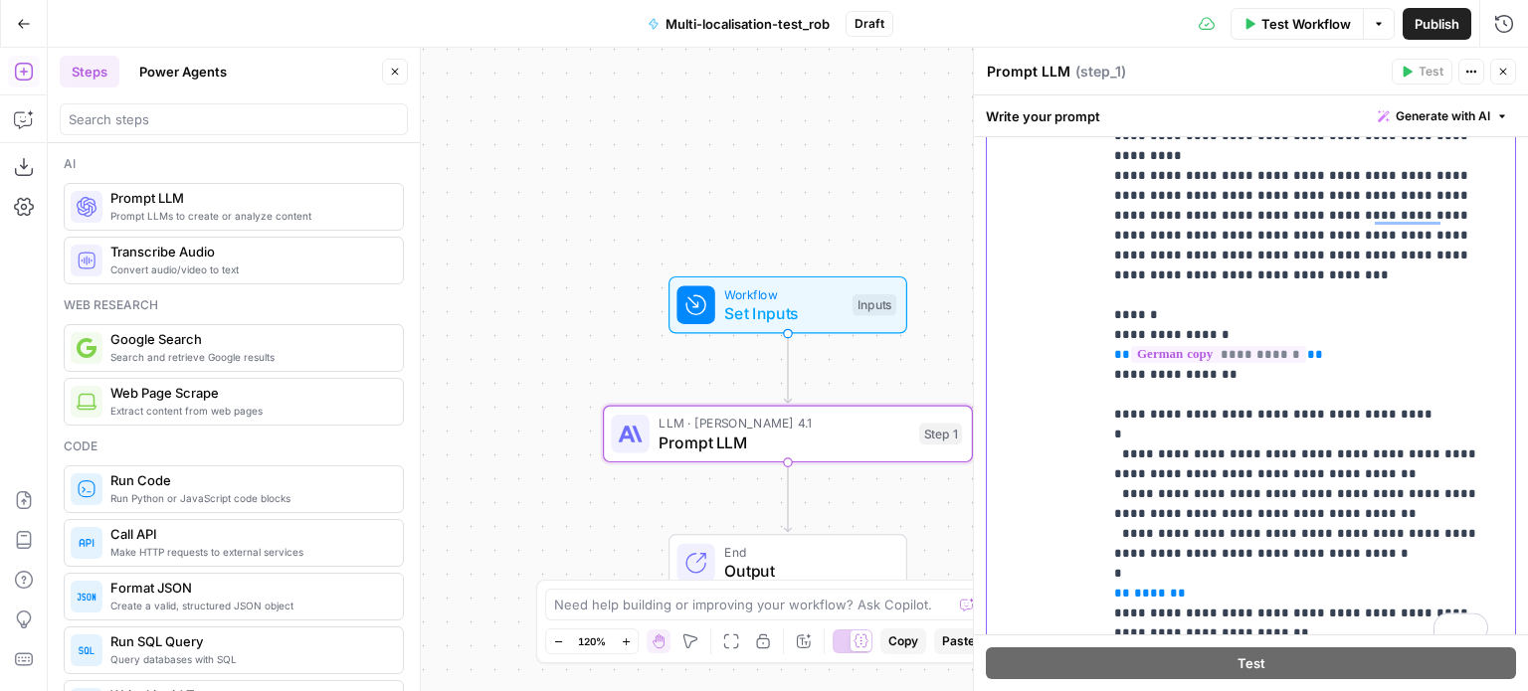
scroll to position [965, 0]
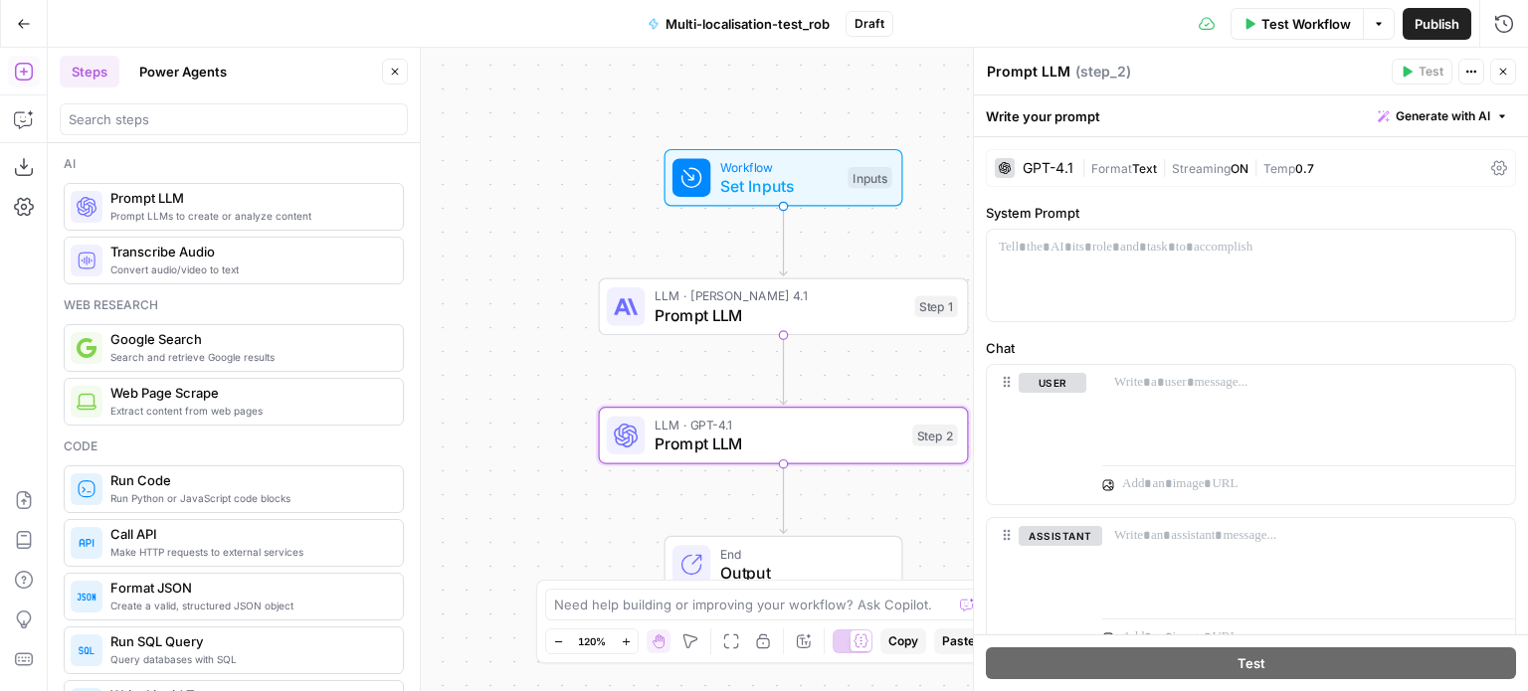
click at [848, 305] on span "Prompt LLM" at bounding box center [779, 315] width 251 height 24
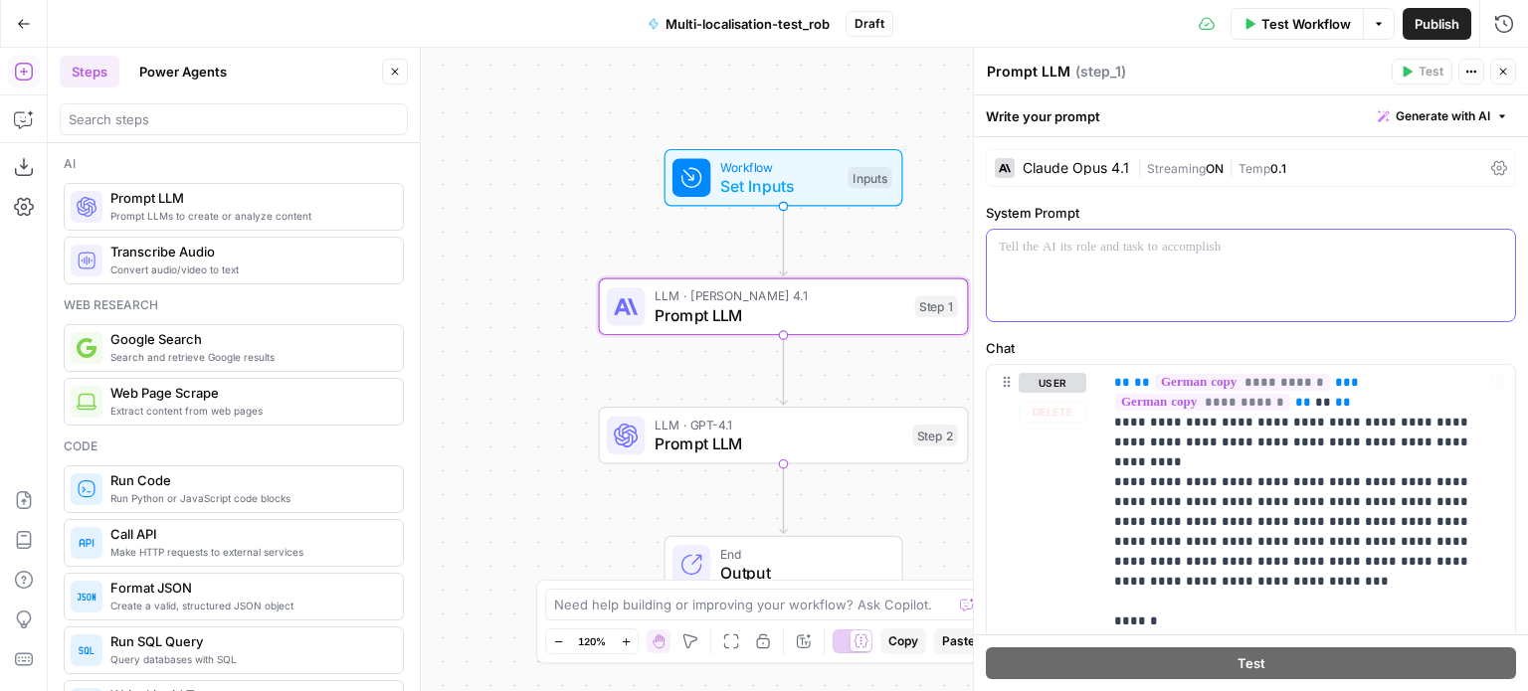
click at [1185, 286] on div at bounding box center [1251, 276] width 528 height 92
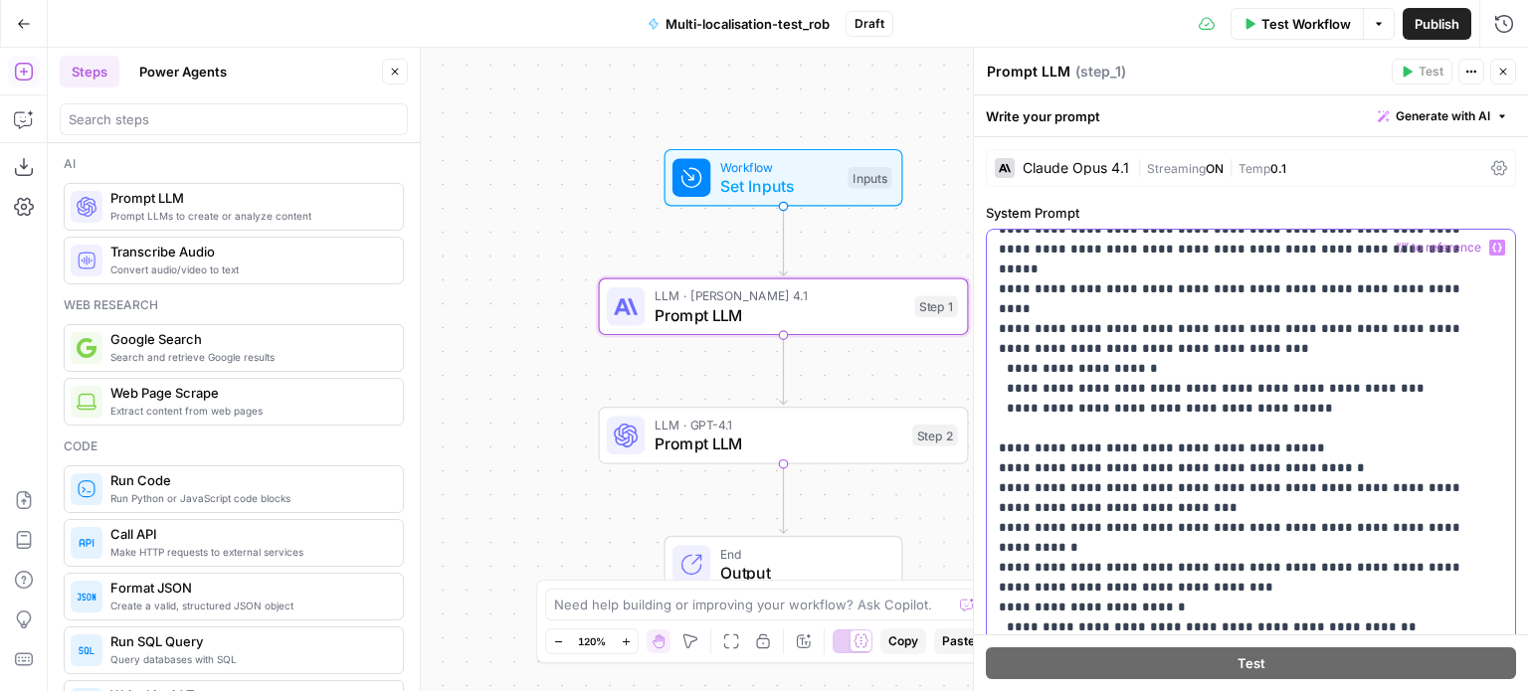
scroll to position [320, 0]
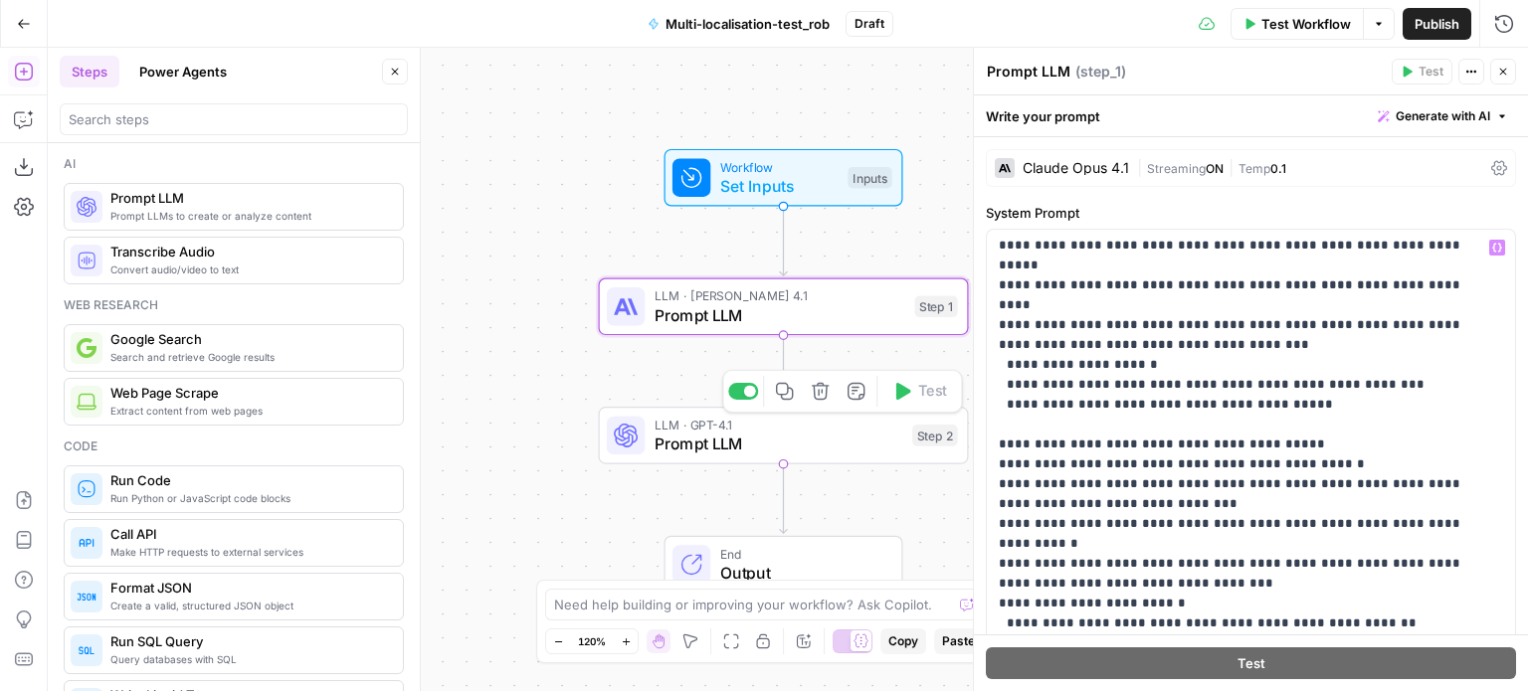
click at [825, 441] on span "Prompt LLM" at bounding box center [778, 444] width 249 height 24
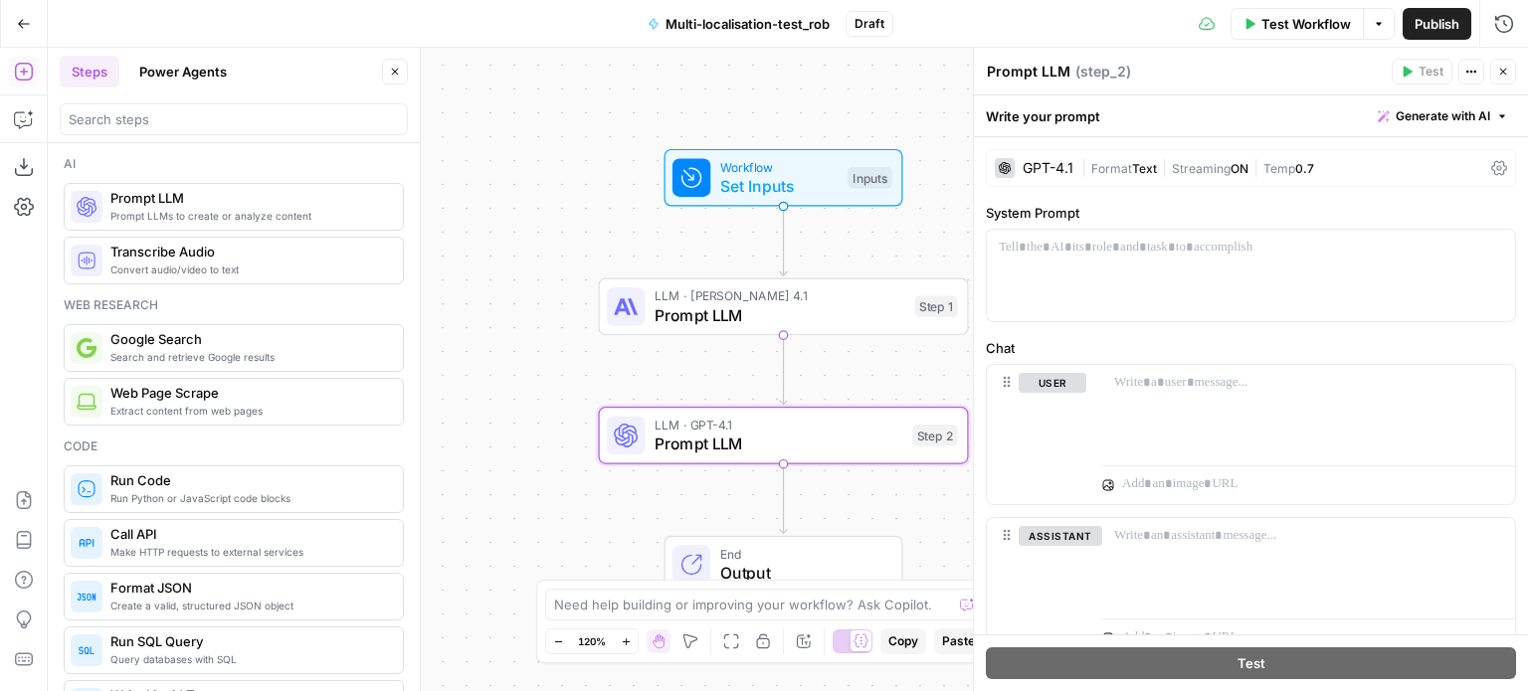
click at [832, 332] on div "LLM · Claude Opus 4.1 Prompt LLM Step 1 Copy step Delete step Add Note Test" at bounding box center [784, 308] width 370 height 58
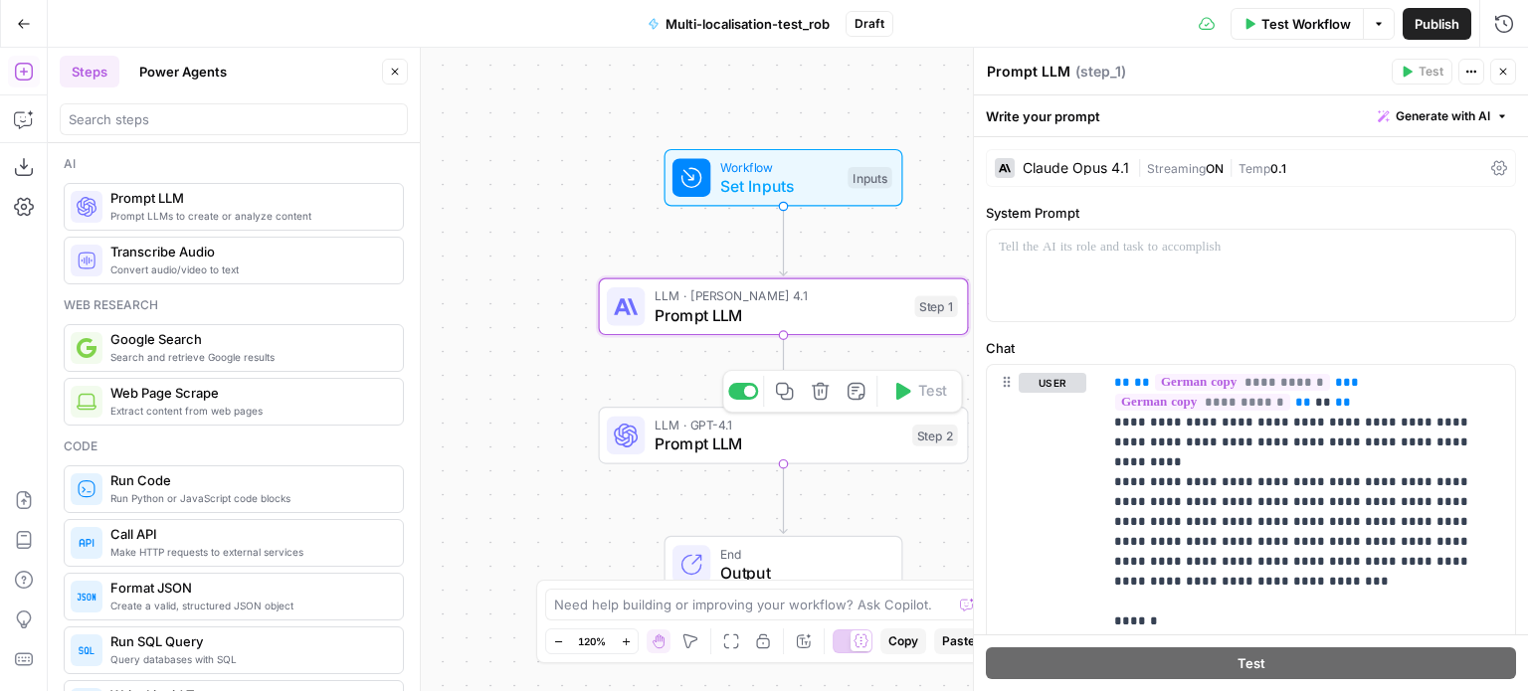
click at [839, 436] on span "Prompt LLM" at bounding box center [778, 444] width 249 height 24
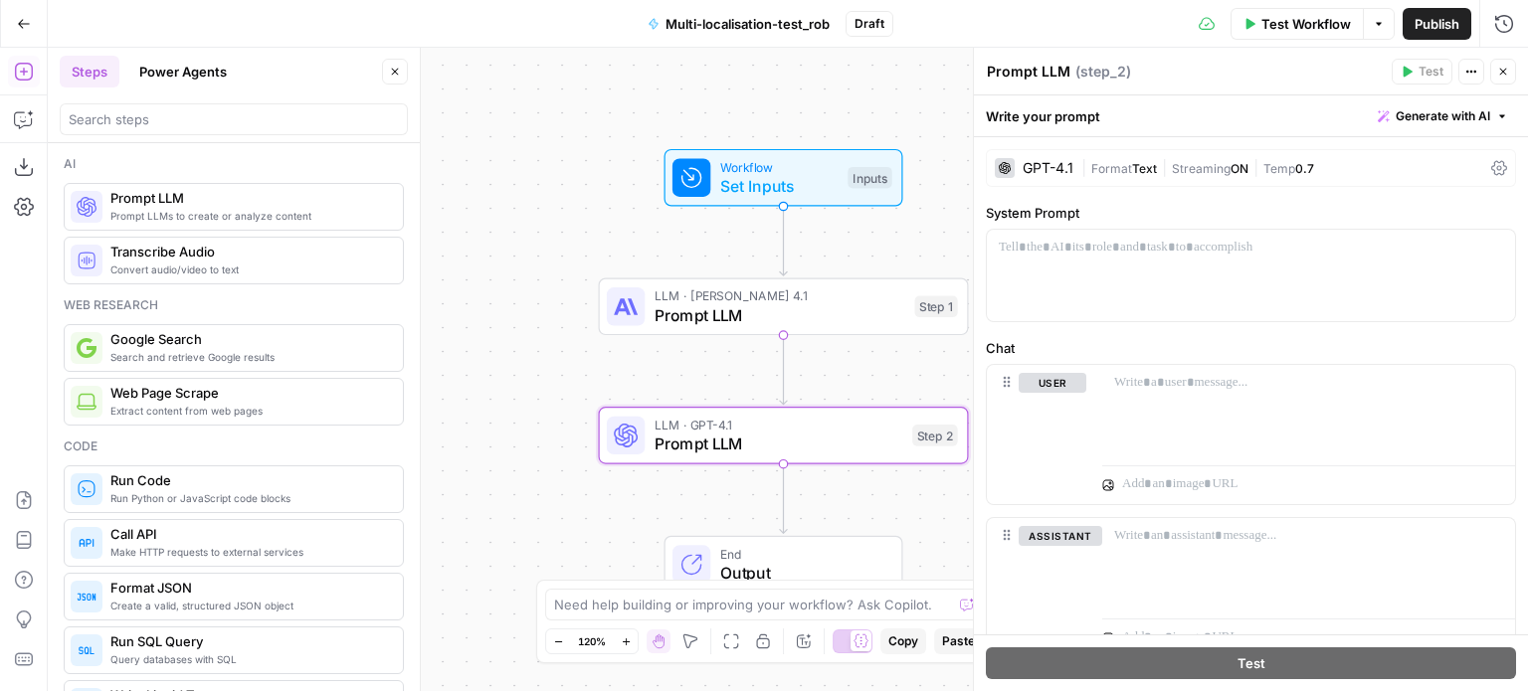
click at [804, 310] on span "Prompt LLM" at bounding box center [779, 315] width 251 height 24
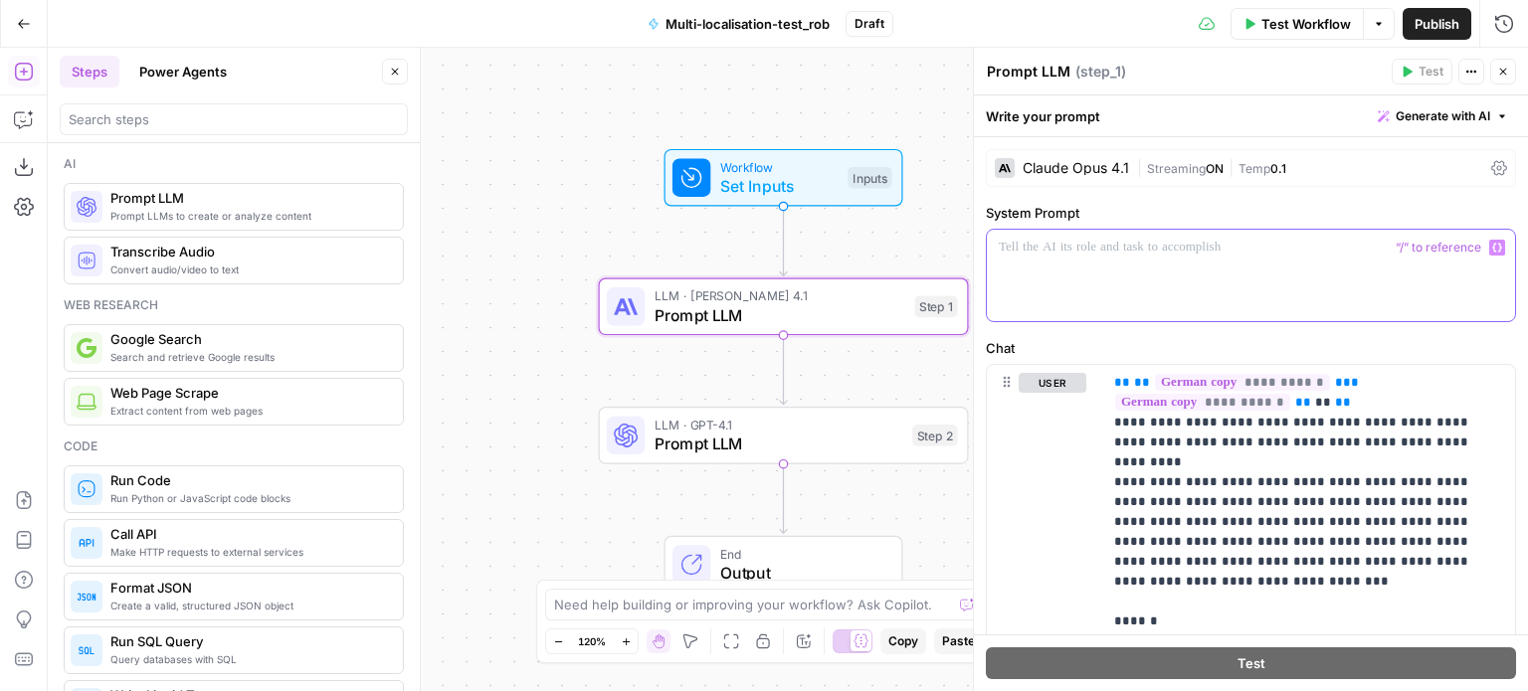
click at [1168, 278] on div at bounding box center [1251, 276] width 528 height 92
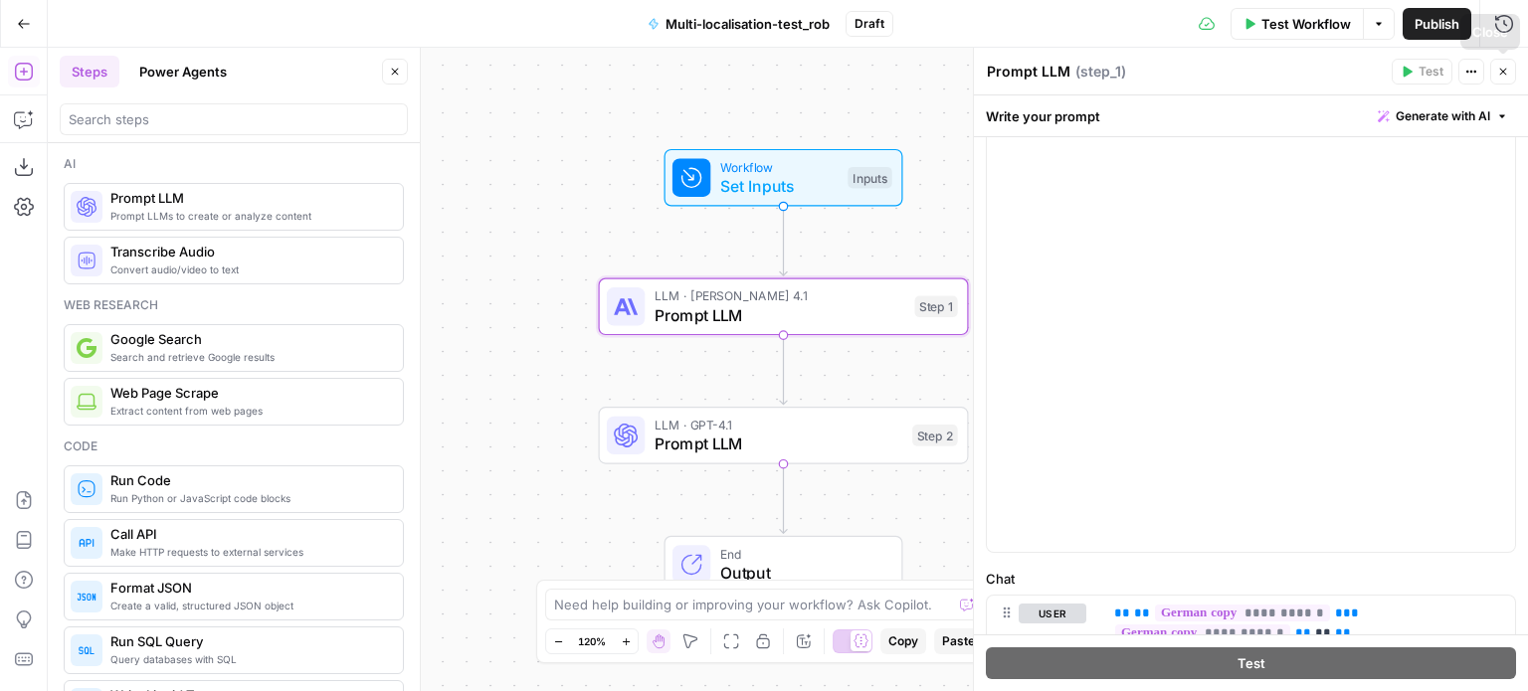
click at [1510, 73] on button "Close" at bounding box center [1503, 72] width 26 height 26
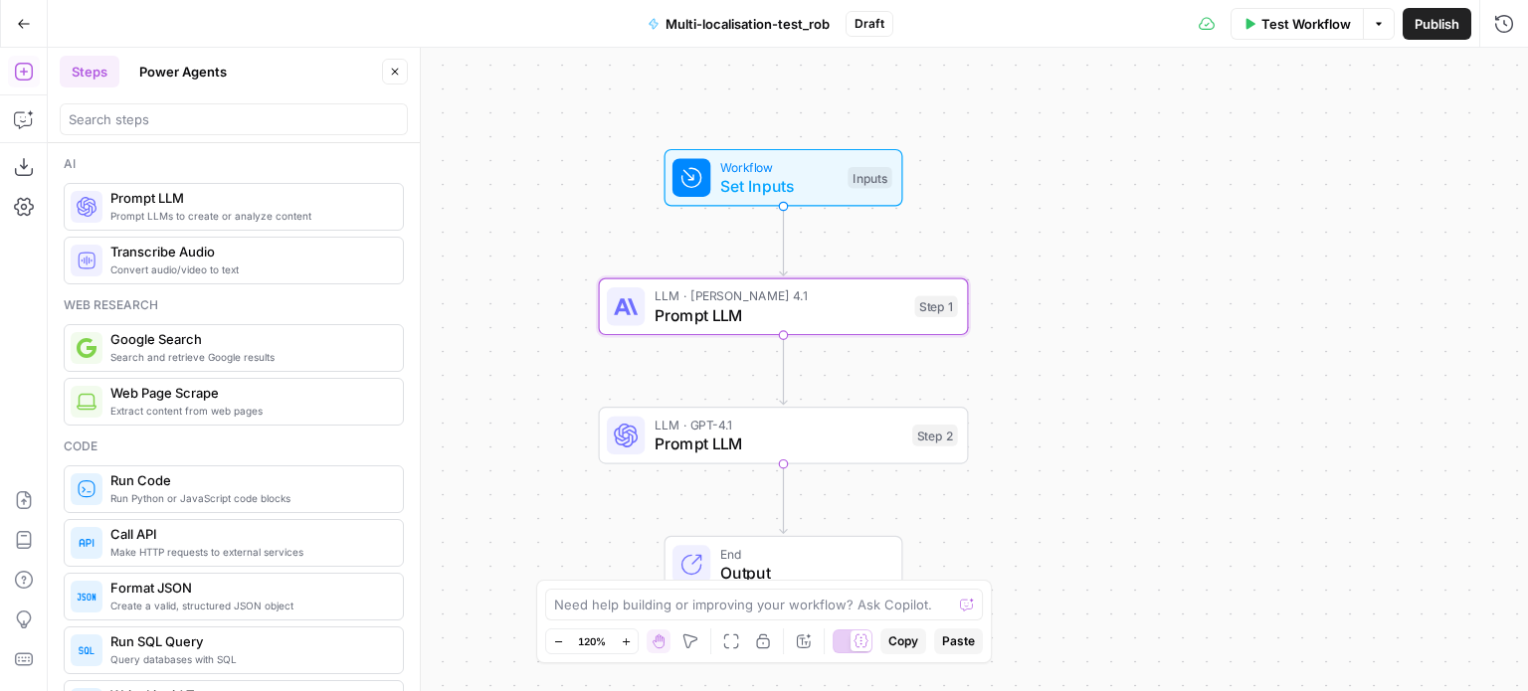
click at [1503, 73] on div "Workflow Set Inputs Inputs LLM · Claude Opus 4.1 Prompt LLM Step 1 LLM · GPT-4.…" at bounding box center [788, 370] width 1480 height 644
click at [808, 298] on span "LLM · Claude Opus 4.1" at bounding box center [779, 295] width 251 height 19
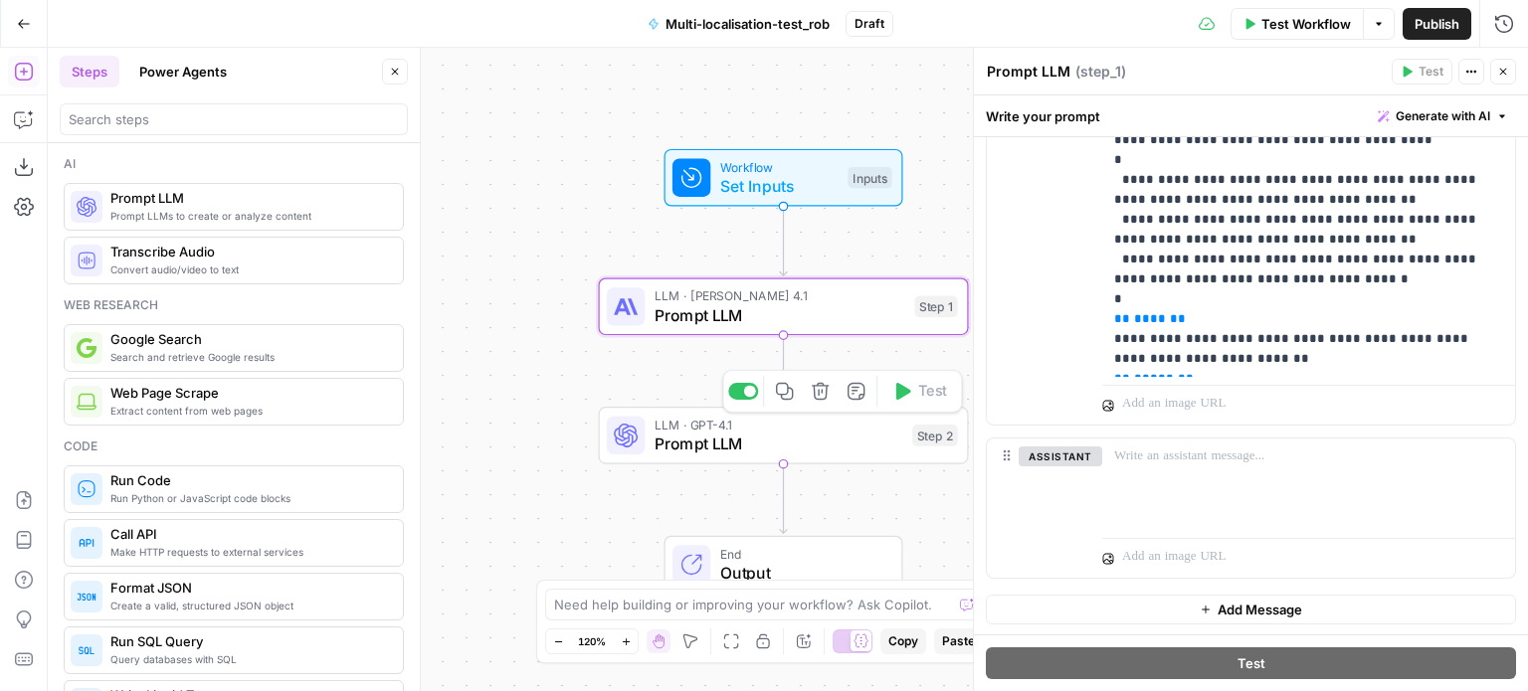
click at [773, 429] on span "LLM · GPT-4.1" at bounding box center [778, 425] width 249 height 19
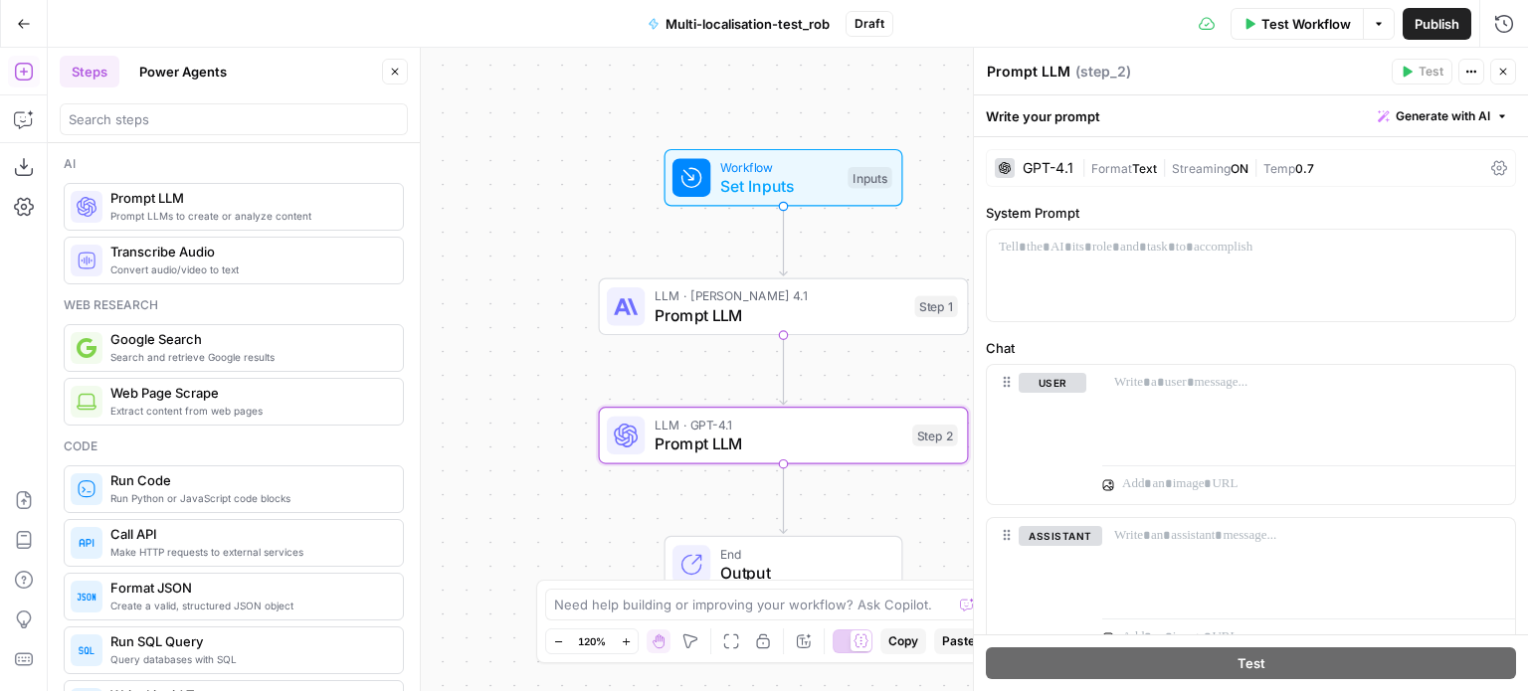
click at [783, 297] on span "LLM · Claude Opus 4.1" at bounding box center [779, 295] width 251 height 19
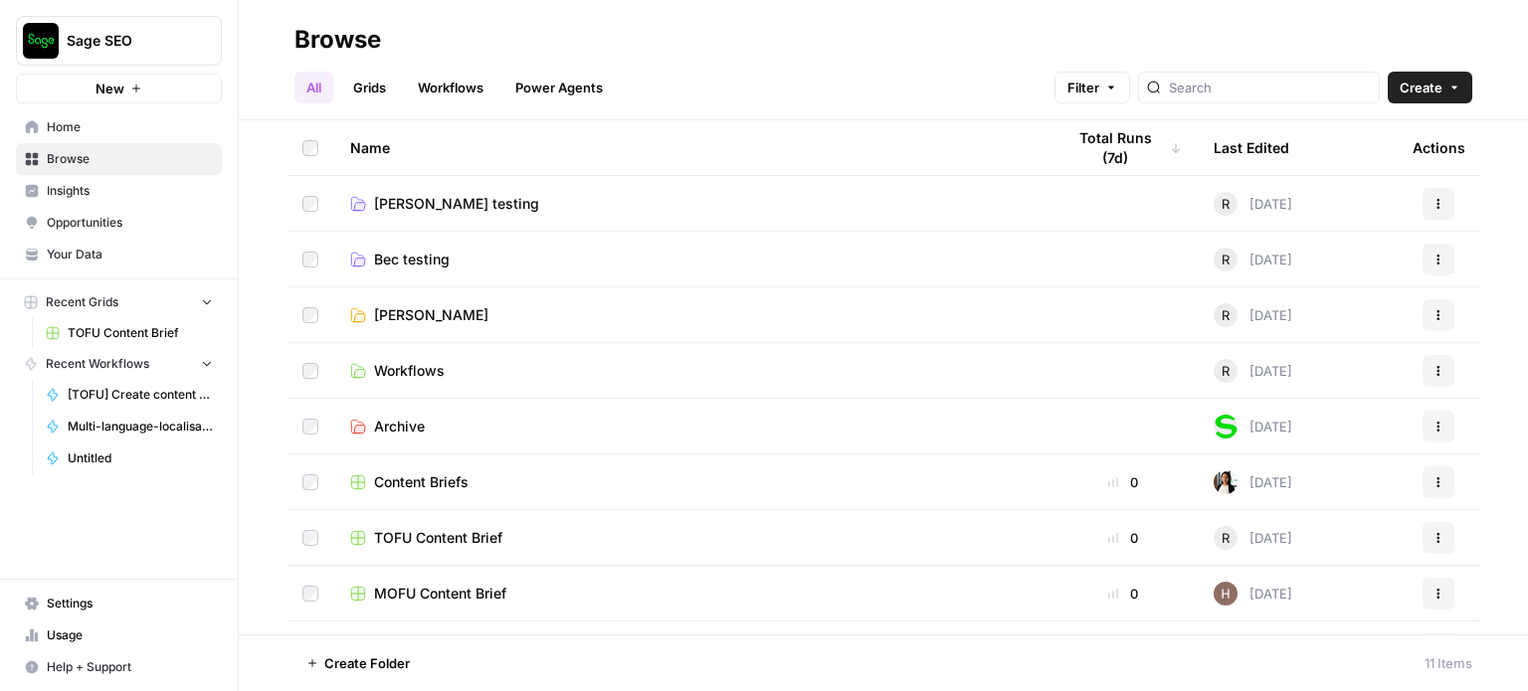
scroll to position [153, 0]
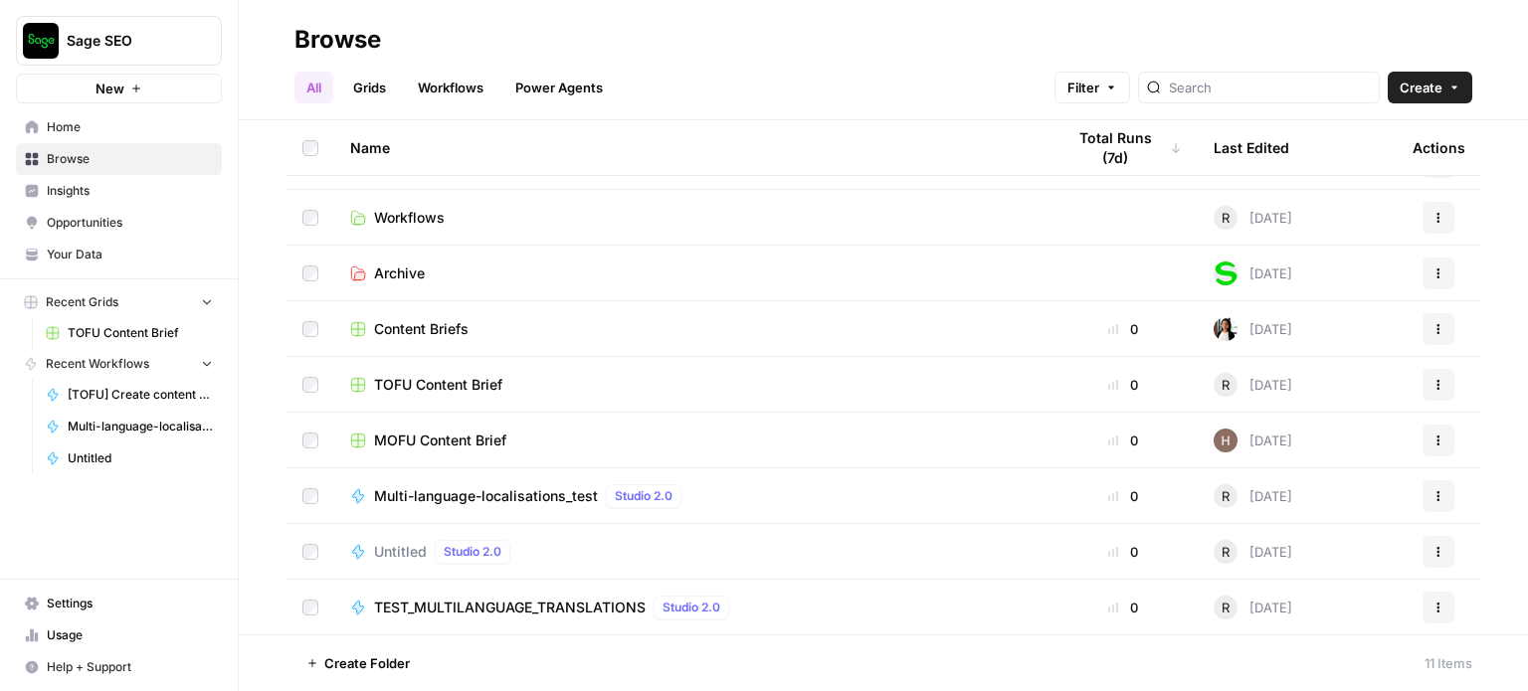
click at [475, 494] on span "Multi-language-localisations_test" at bounding box center [486, 496] width 224 height 20
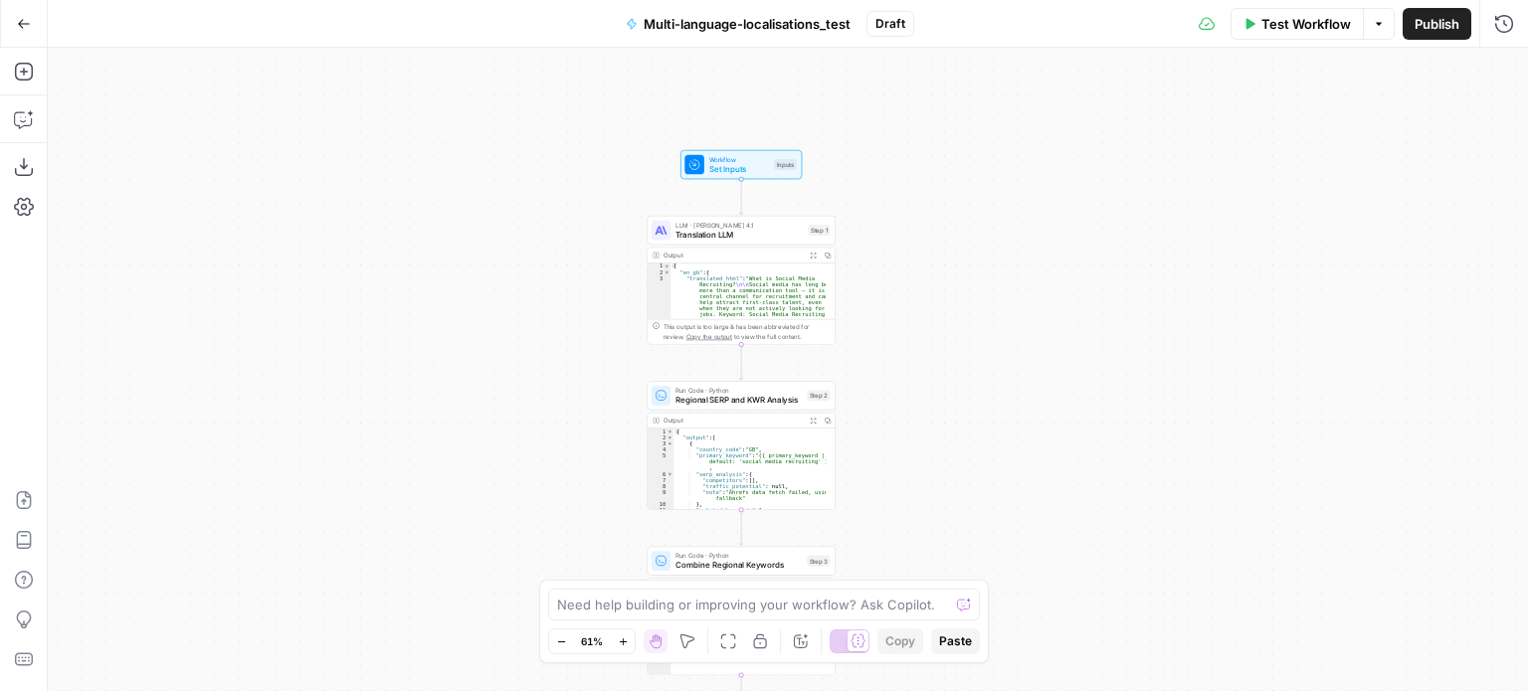
click at [733, 165] on span "Set Inputs" at bounding box center [739, 169] width 61 height 12
click at [1467, 207] on icon "button" at bounding box center [1470, 203] width 11 height 11
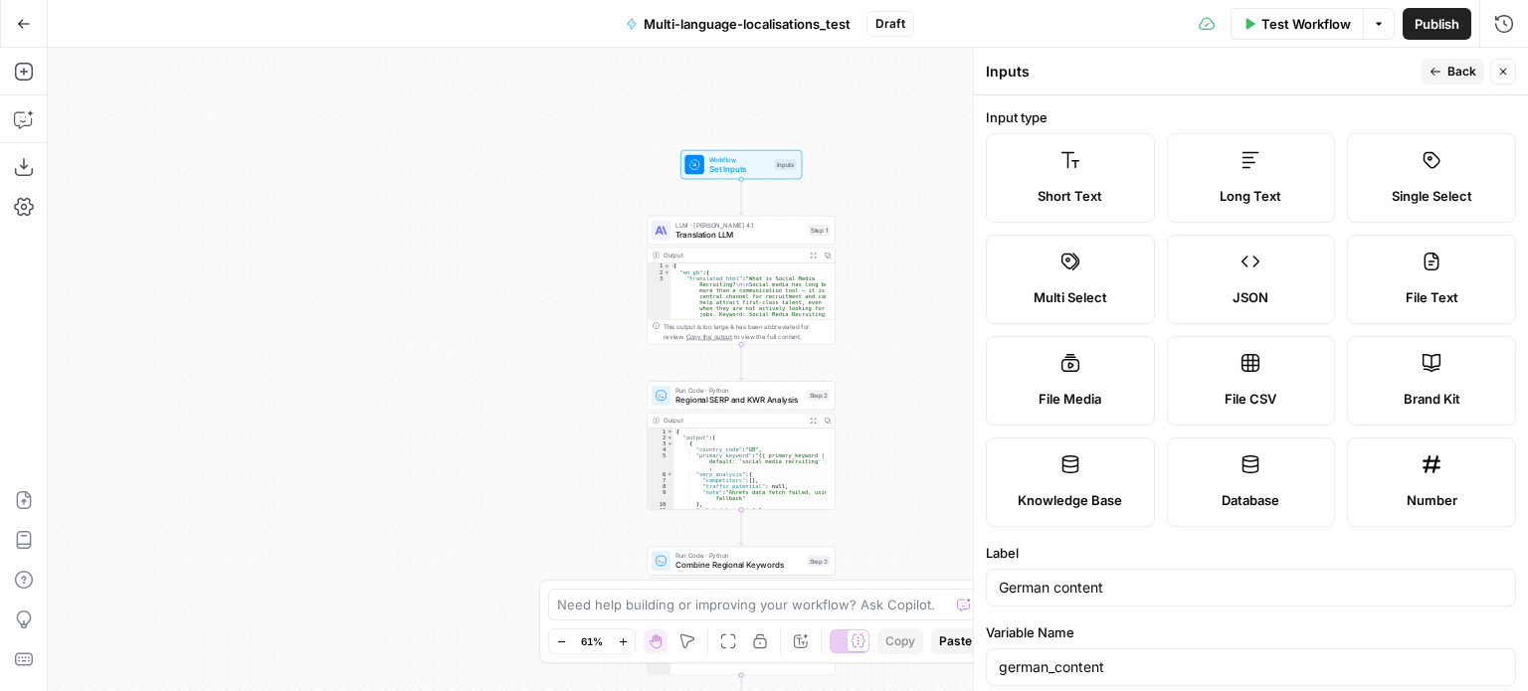
click at [943, 126] on div "Workflow Set Inputs Inputs LLM · Claude Opus 4.1 Translation LLM Step 1 Output …" at bounding box center [788, 370] width 1480 height 644
click at [1378, 23] on icon "button" at bounding box center [1379, 23] width 6 height 3
click at [1498, 19] on icon "button" at bounding box center [1504, 23] width 18 height 18
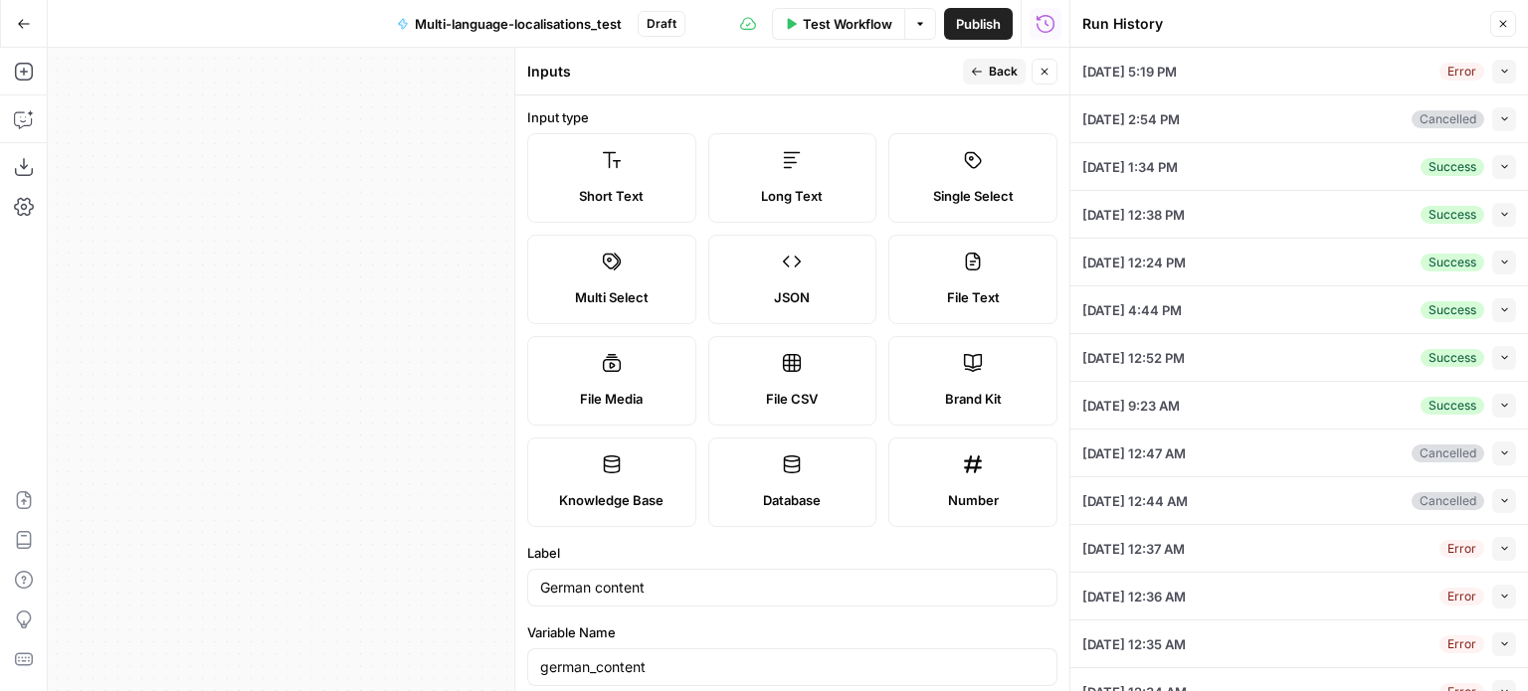
click at [1347, 131] on div "09/05/25 at 2:54 PM Cancelled Collapse" at bounding box center [1299, 118] width 434 height 47
click at [1494, 121] on button "Collapse" at bounding box center [1504, 119] width 24 height 24
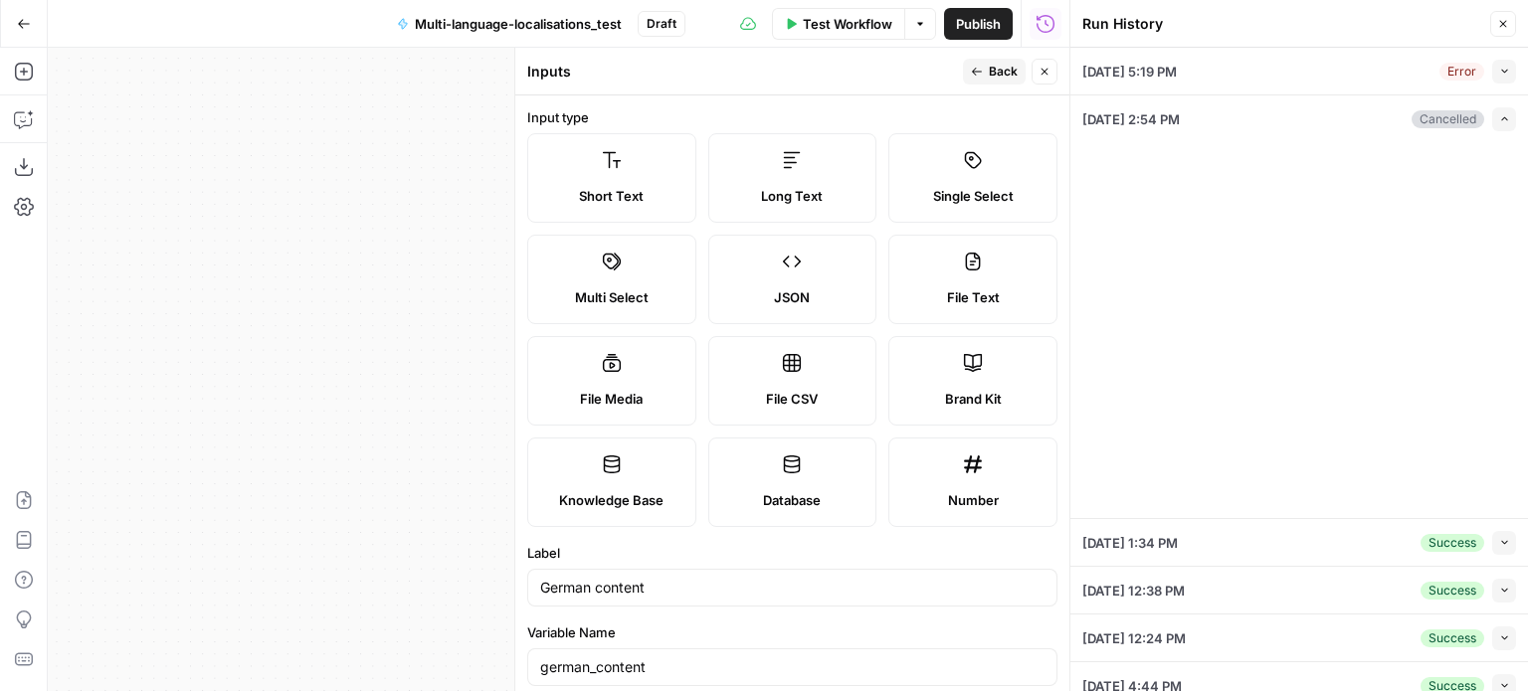
type input "Sage"
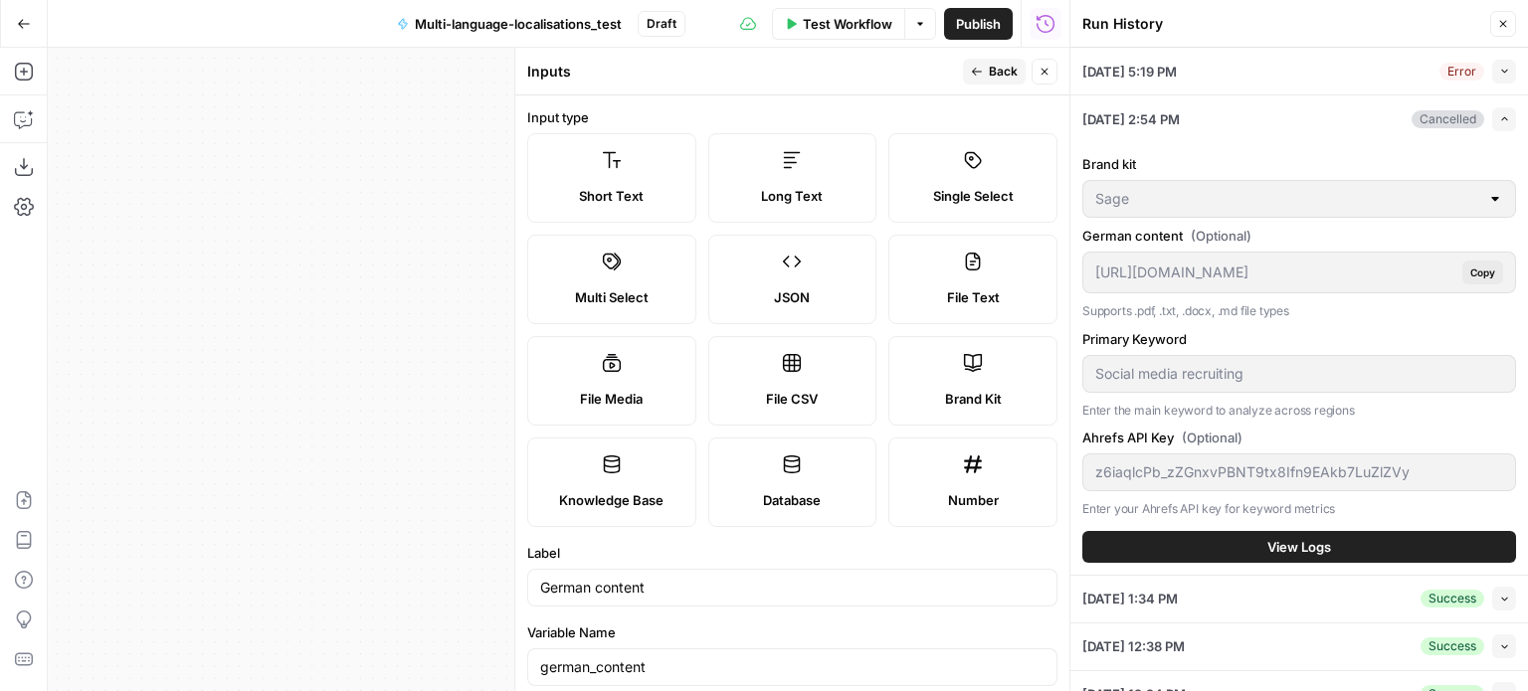
click at [1494, 71] on button "Collapse" at bounding box center [1504, 72] width 24 height 24
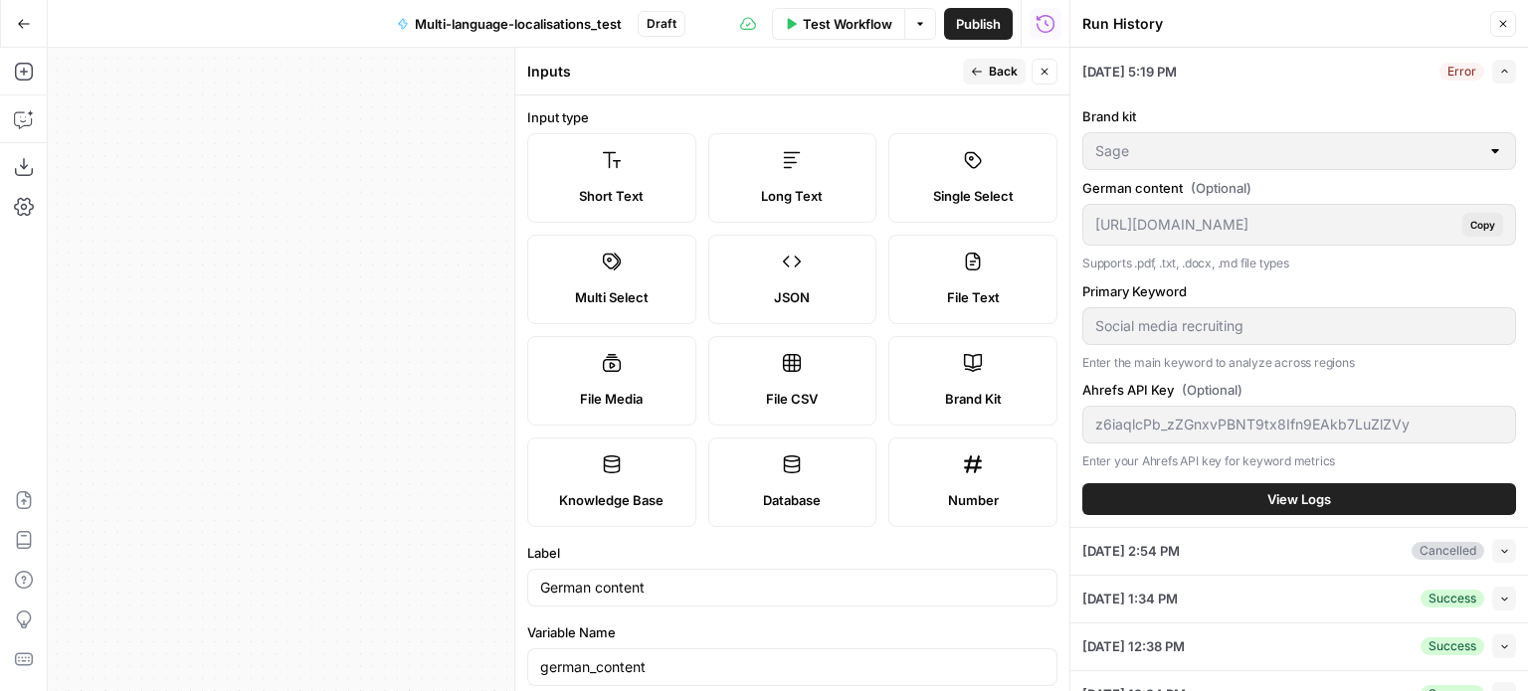
click at [1500, 25] on icon "button" at bounding box center [1503, 24] width 12 height 12
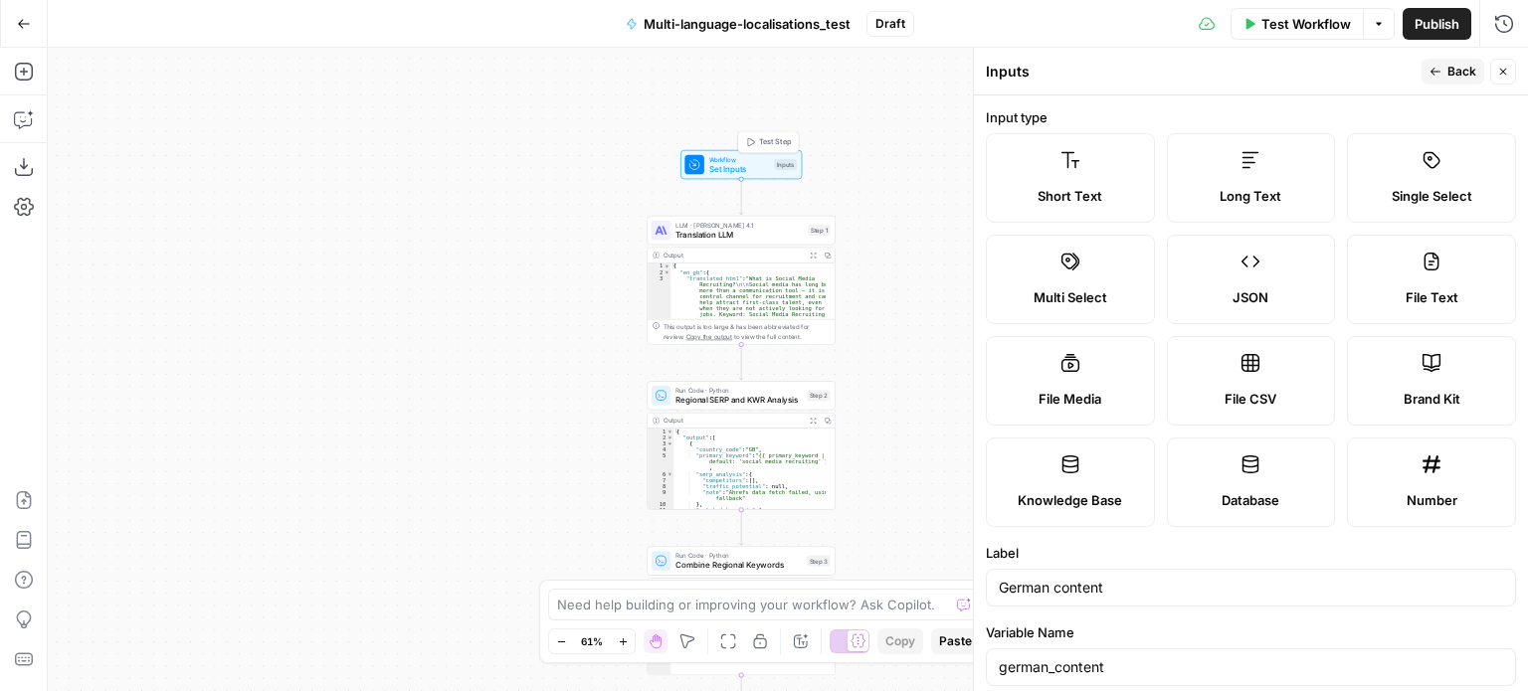
click at [756, 163] on span "Set Inputs" at bounding box center [739, 169] width 61 height 12
click at [876, 140] on div "Workflow Set Inputs Inputs LLM · Claude Opus 4.1 Translation LLM Step 1 Output …" at bounding box center [788, 370] width 1480 height 644
click at [1497, 73] on icon "button" at bounding box center [1503, 72] width 12 height 12
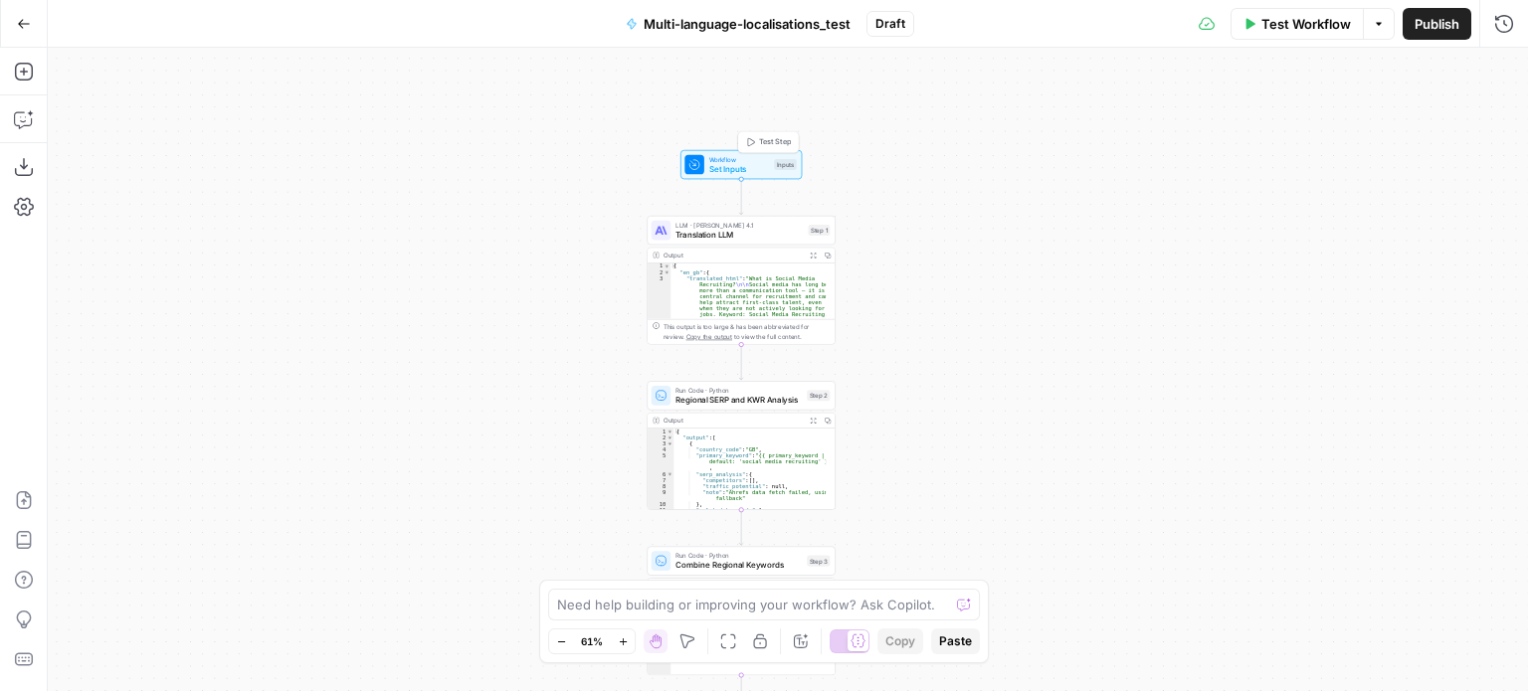
click at [729, 158] on span "Workflow" at bounding box center [739, 159] width 61 height 10
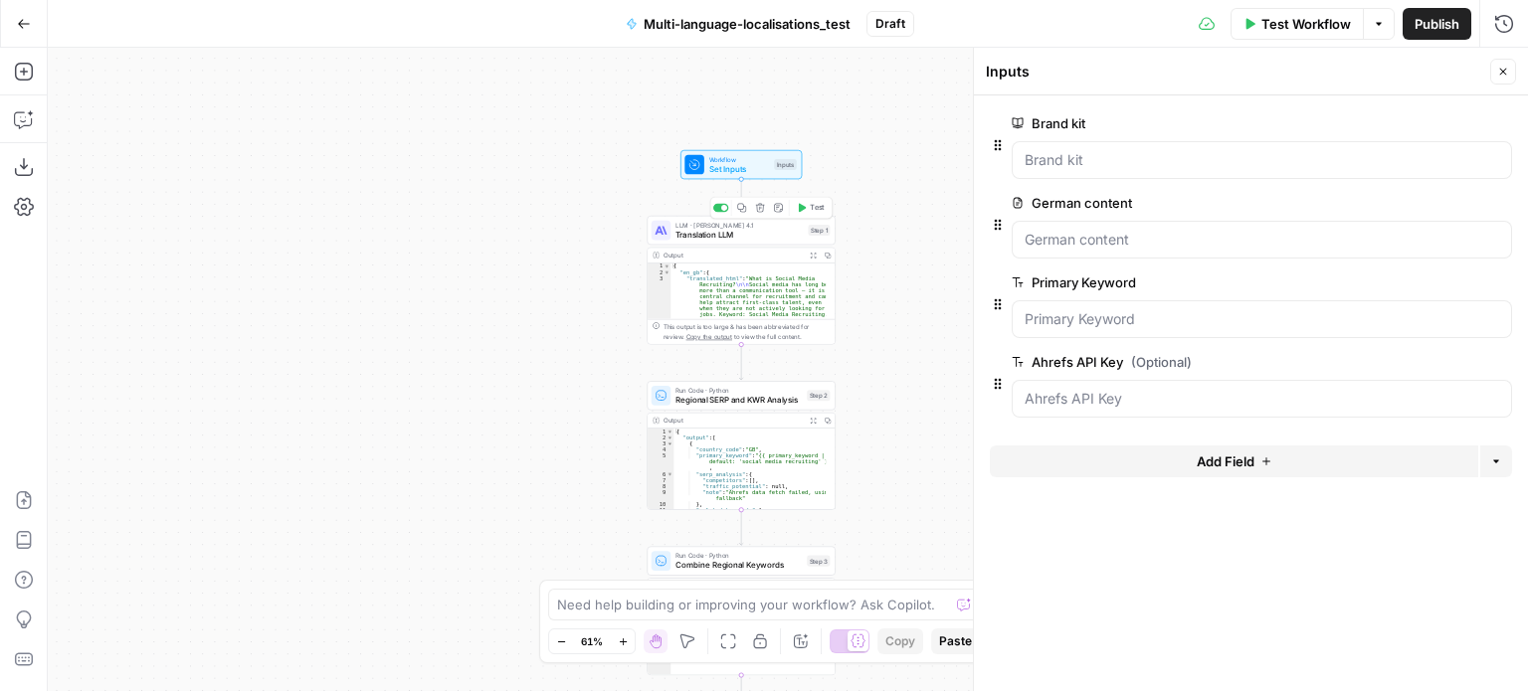
click at [718, 236] on span "Translation LLM" at bounding box center [738, 235] width 127 height 12
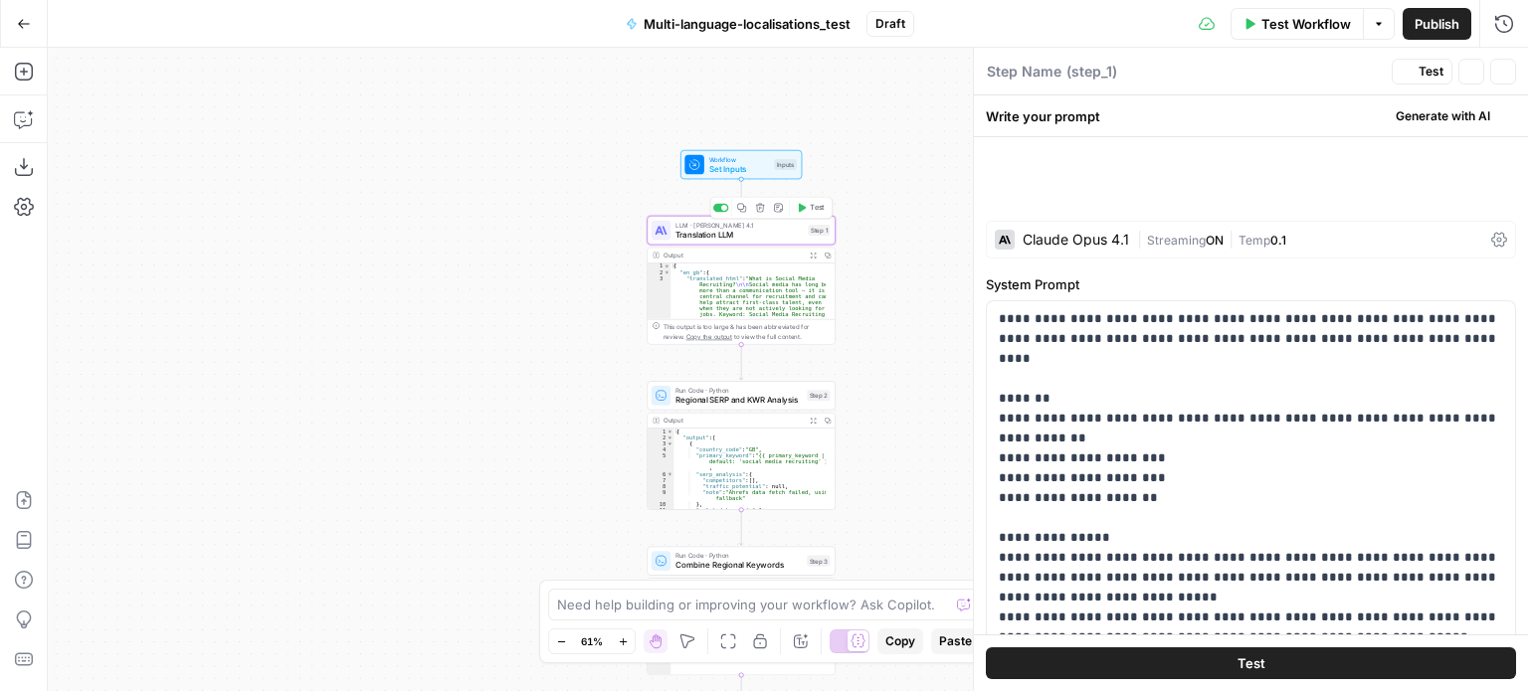
type textarea "Translation LLM"
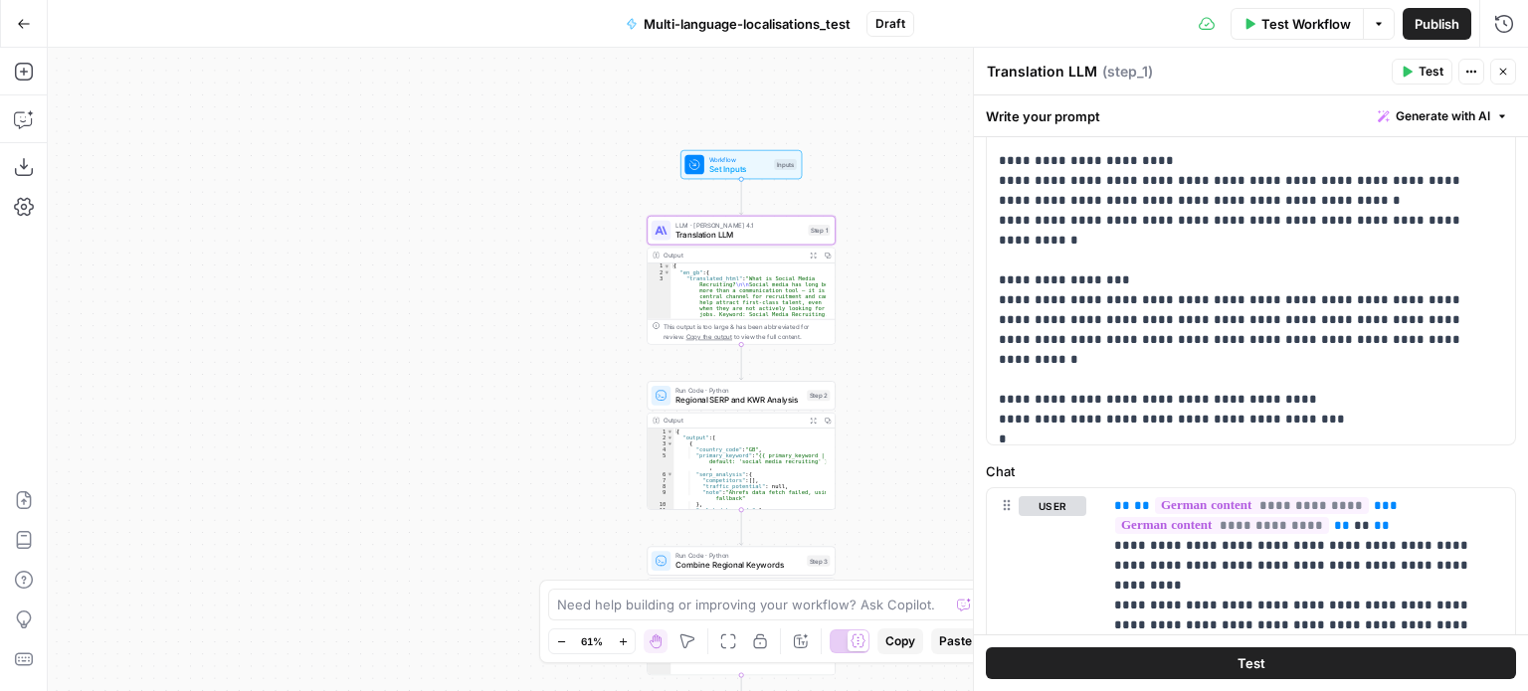
scroll to position [602, 0]
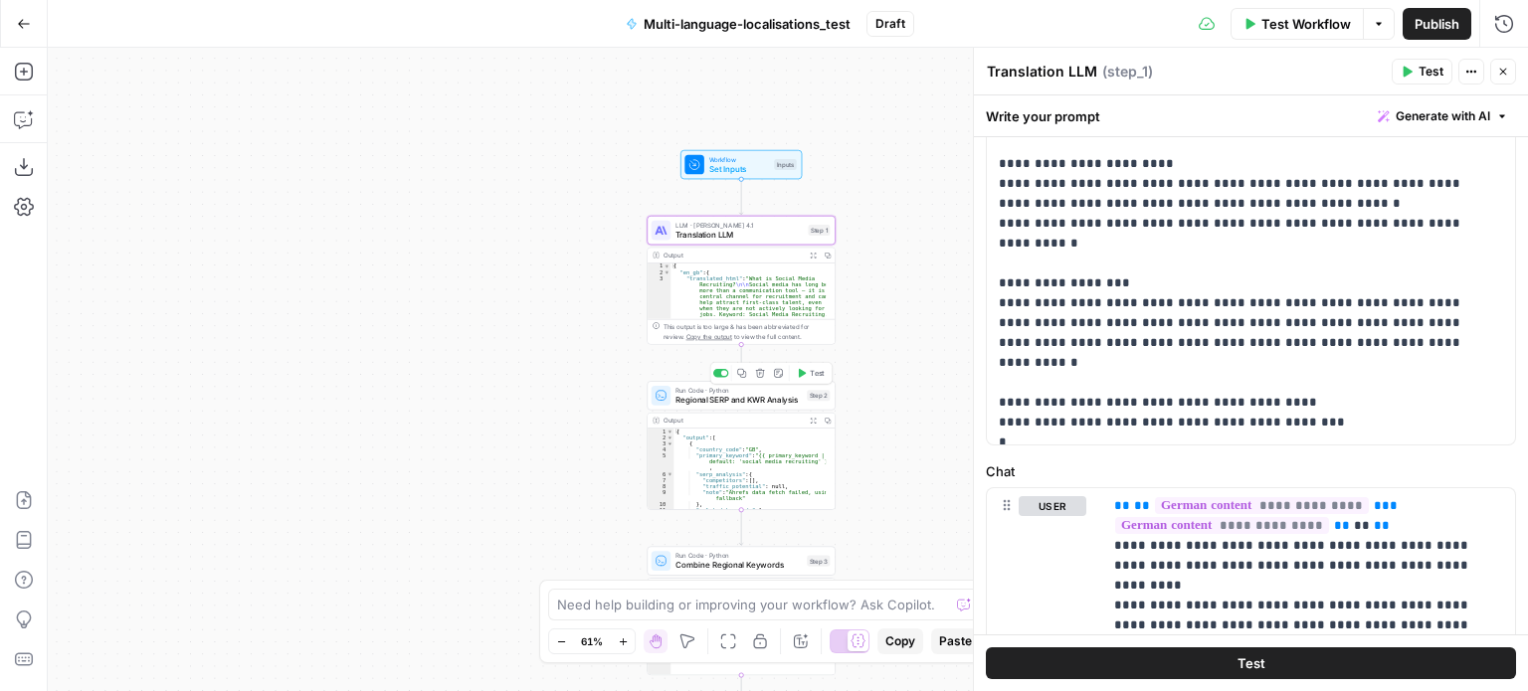
click at [756, 401] on span "Regional SERP and KWR Analysis" at bounding box center [738, 400] width 126 height 12
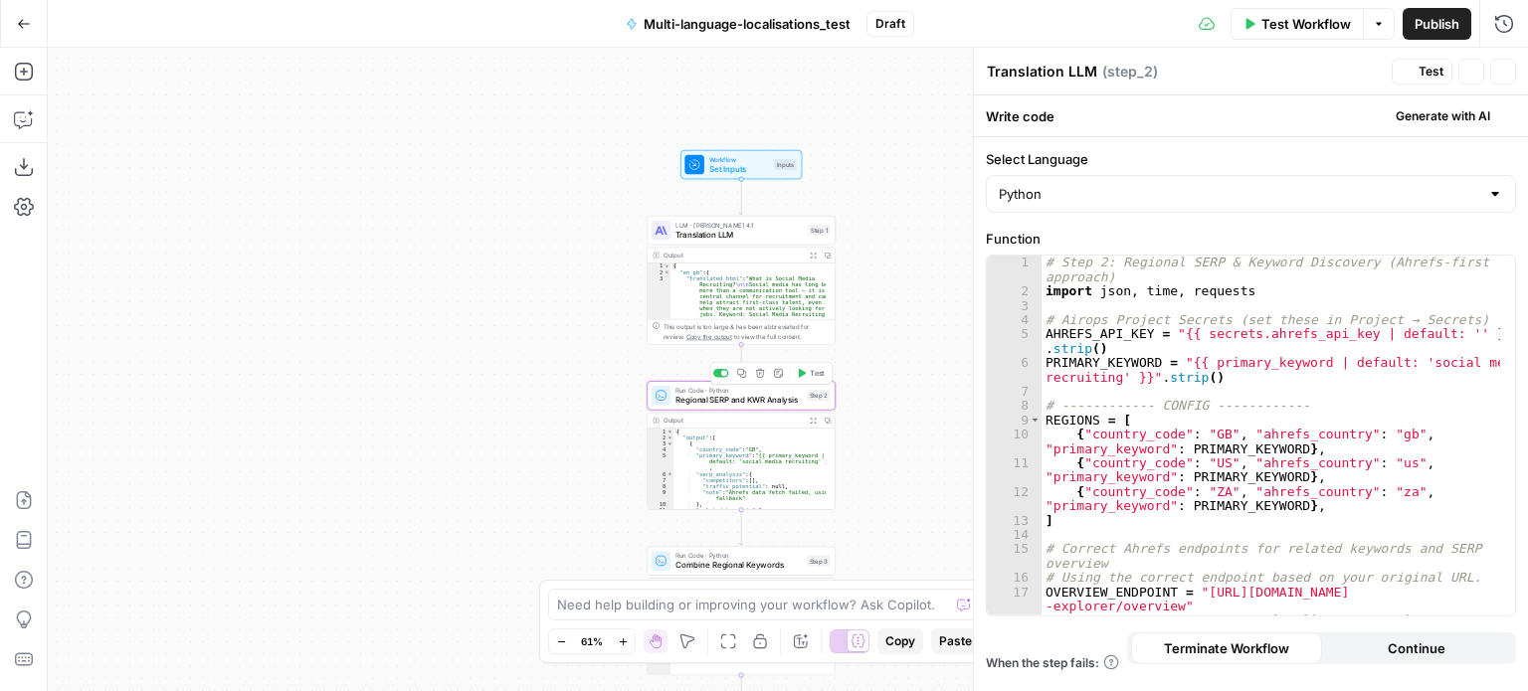
type textarea "Regional SERP and KWR Analysis"
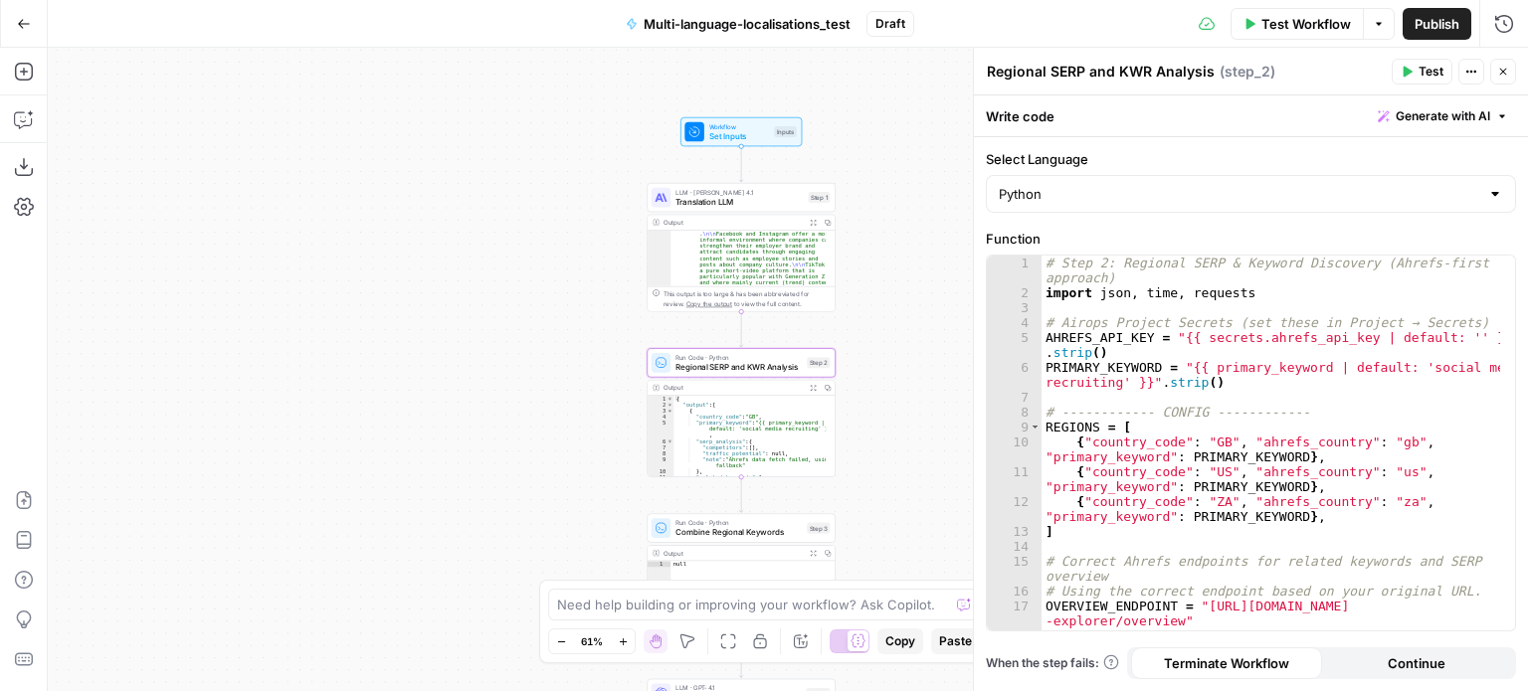
scroll to position [288, 0]
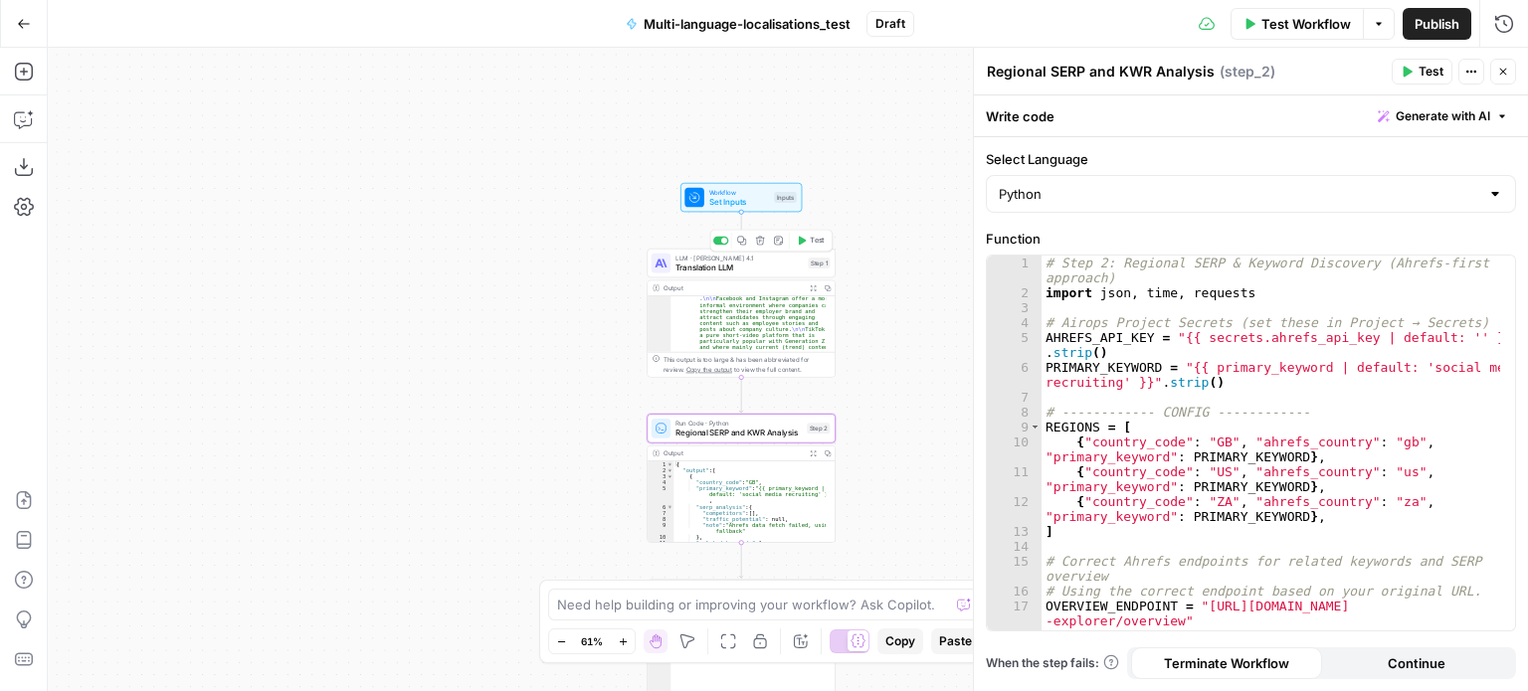
click at [692, 268] on span "Translation LLM" at bounding box center [738, 268] width 127 height 12
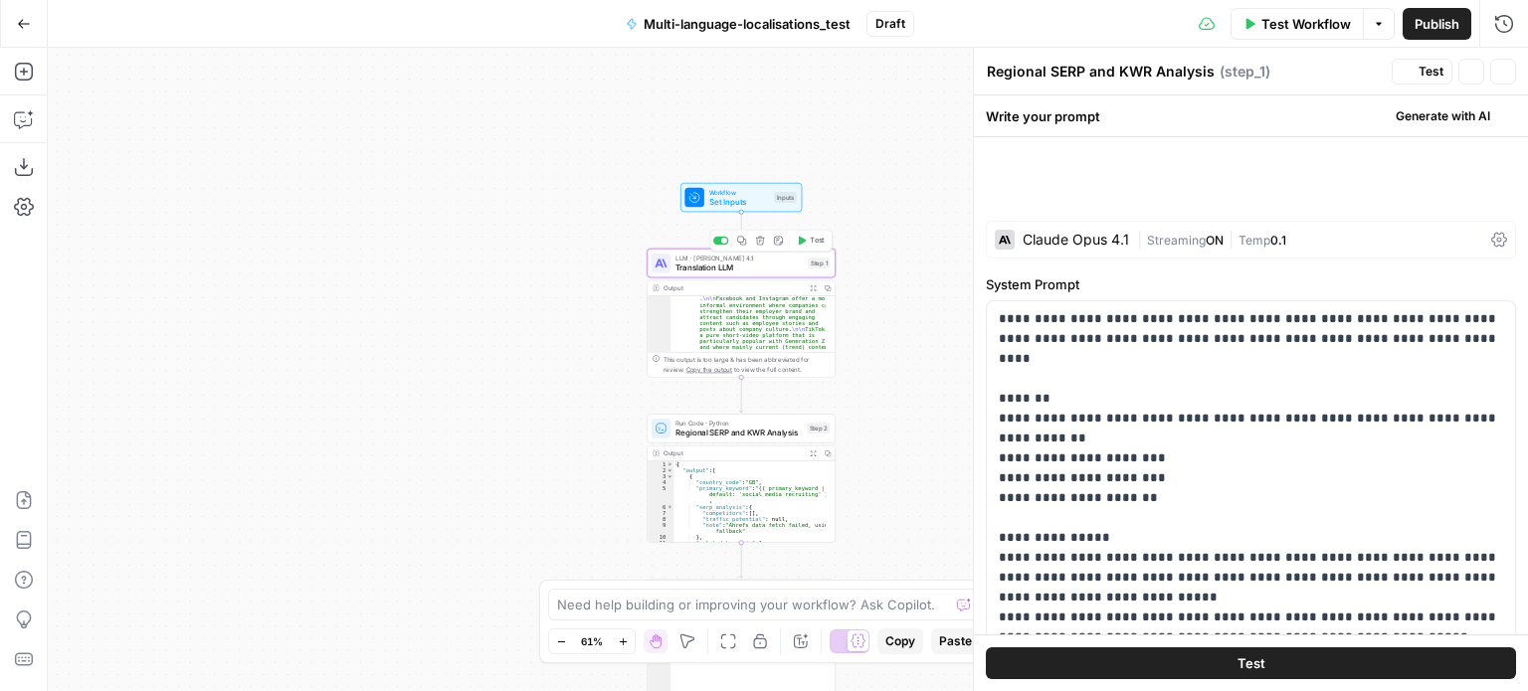
type textarea "Translation LLM"
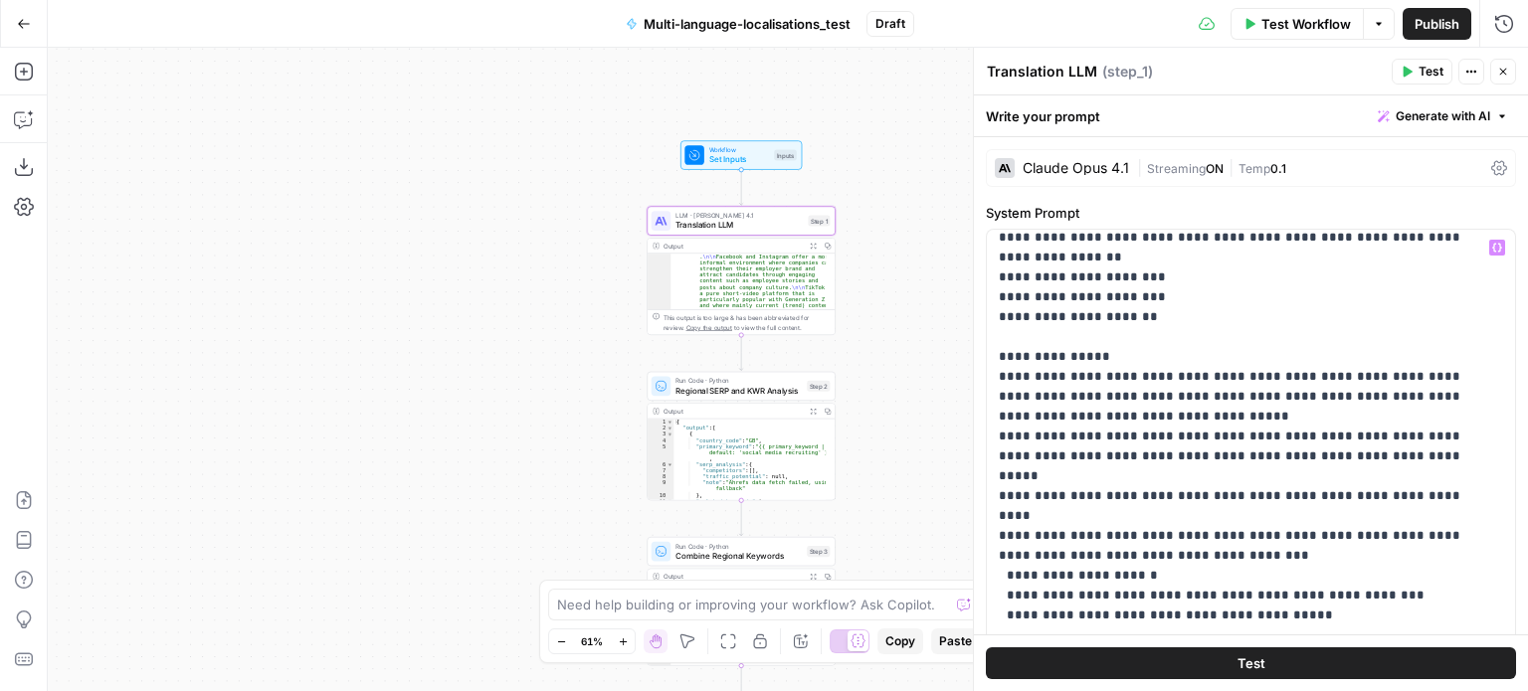
scroll to position [110, 0]
click at [1473, 173] on div "Claude Opus 4.1 | Streaming ON | Temp 0.1" at bounding box center [1251, 168] width 530 height 38
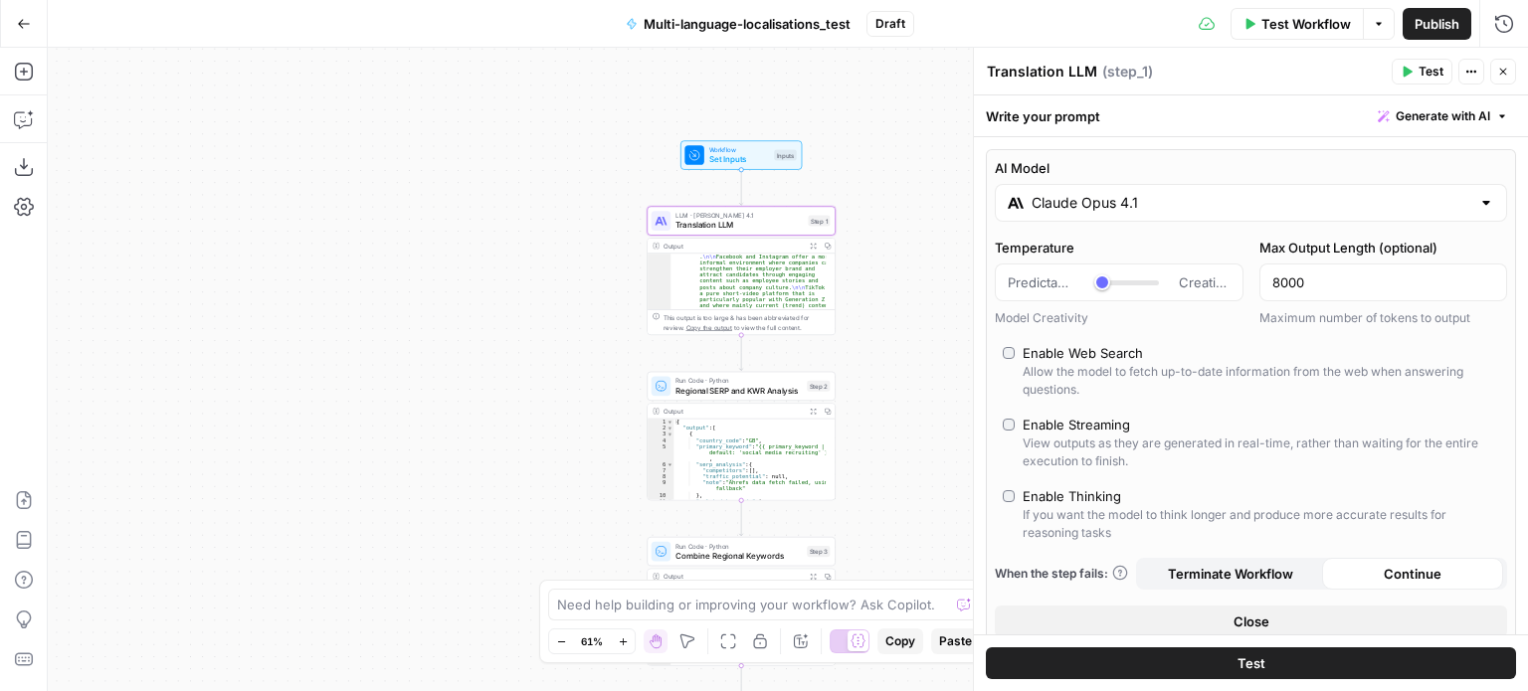
click at [1148, 623] on button "Close" at bounding box center [1251, 622] width 512 height 32
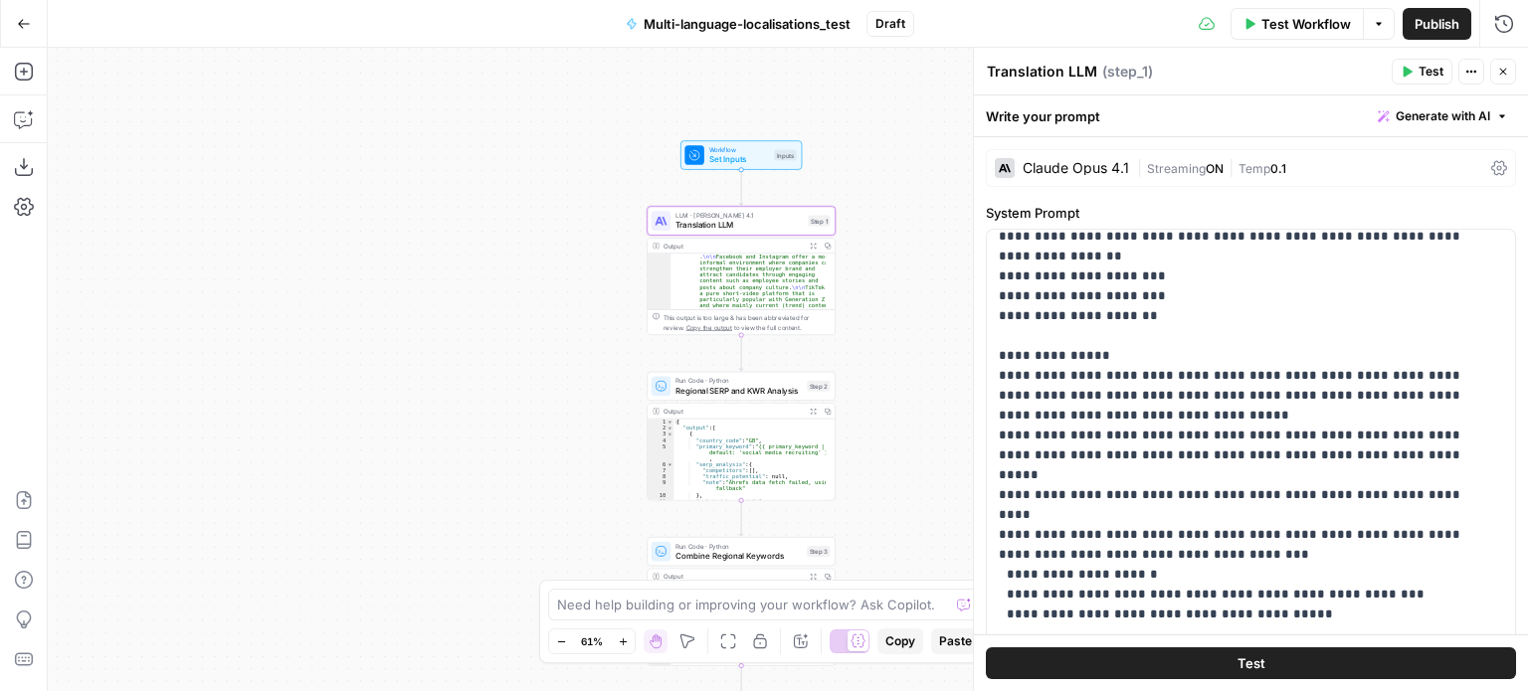
click at [1491, 174] on icon at bounding box center [1499, 168] width 16 height 16
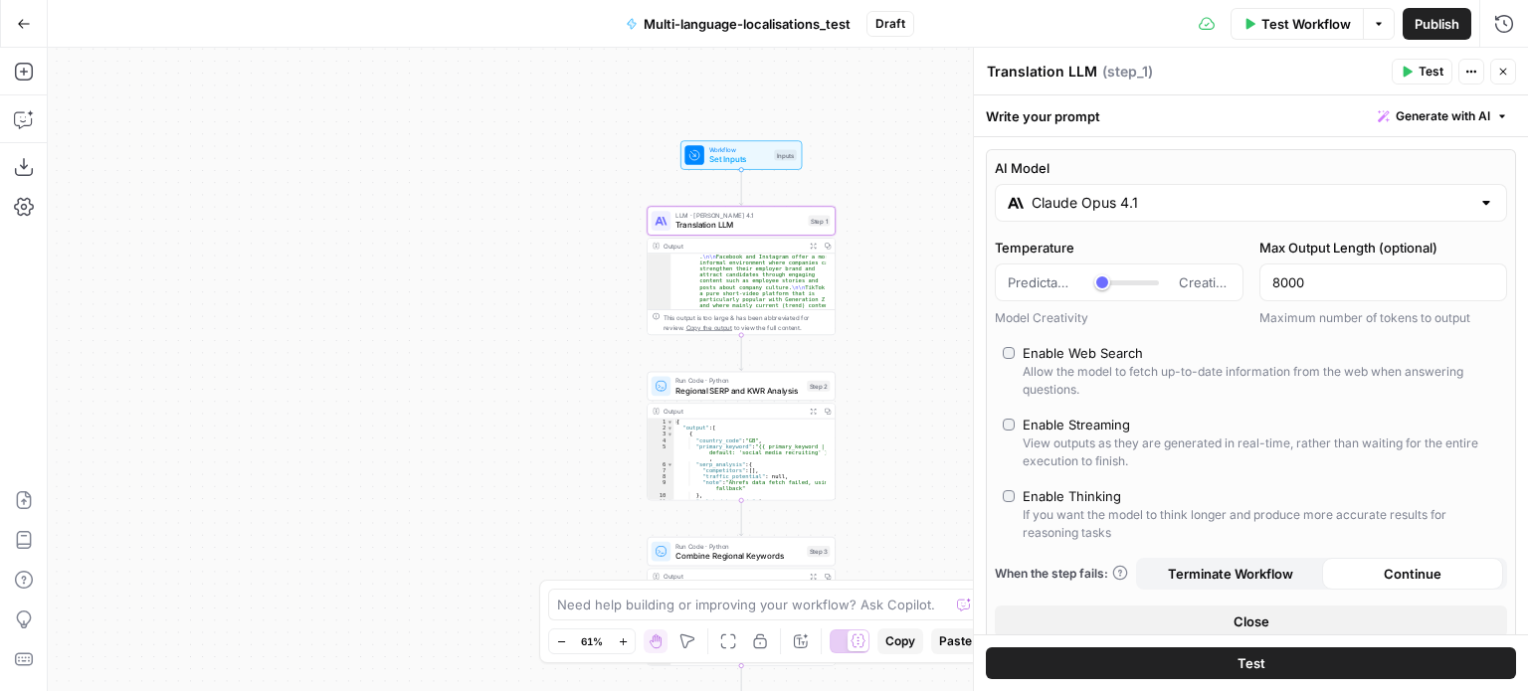
click at [1490, 174] on label "AI Model" at bounding box center [1251, 168] width 512 height 20
click at [1470, 193] on input "Claude Opus 4.1" at bounding box center [1250, 203] width 439 height 20
click at [939, 265] on div "Workflow Set Inputs Inputs LLM · Claude Opus 4.1 Translation LLM Step 1 Output …" at bounding box center [788, 370] width 1480 height 644
click at [1216, 206] on input "Claude Opus 4.1" at bounding box center [1250, 203] width 439 height 20
click at [920, 301] on div "Workflow Set Inputs Inputs LLM · Claude Opus 4.1 Translation LLM Step 1 Output …" at bounding box center [788, 370] width 1480 height 644
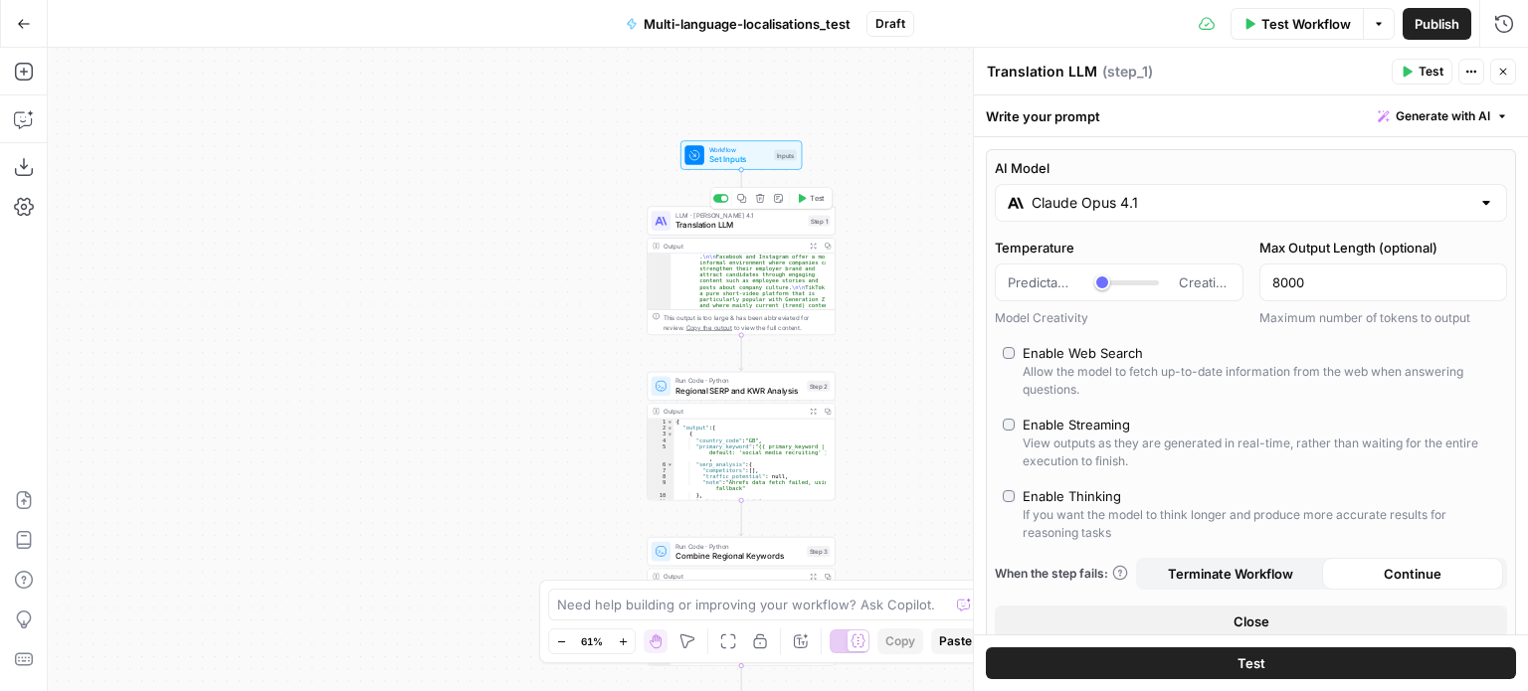
click at [758, 229] on span "Translation LLM" at bounding box center [738, 225] width 127 height 12
click at [1501, 71] on icon "button" at bounding box center [1503, 72] width 7 height 7
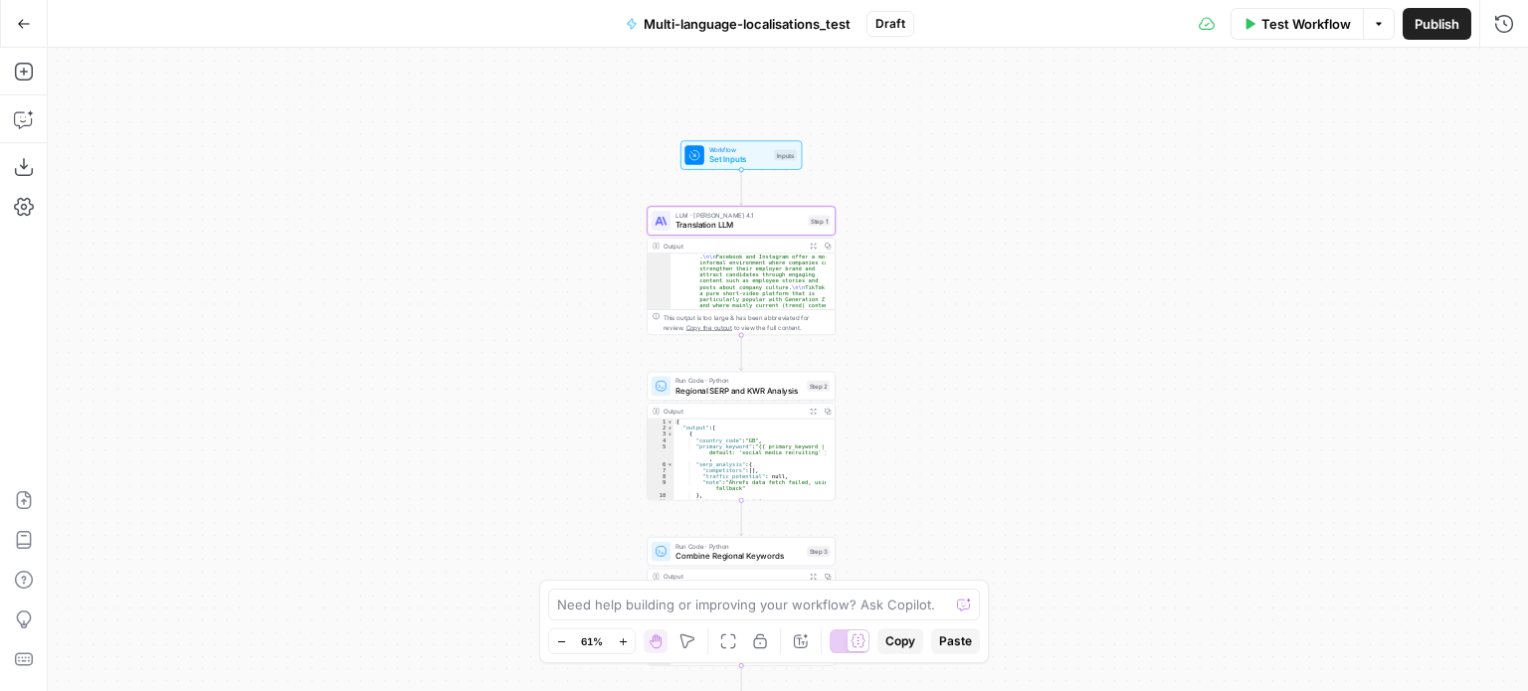
click at [720, 215] on span "LLM · [PERSON_NAME] 4.1" at bounding box center [738, 216] width 127 height 10
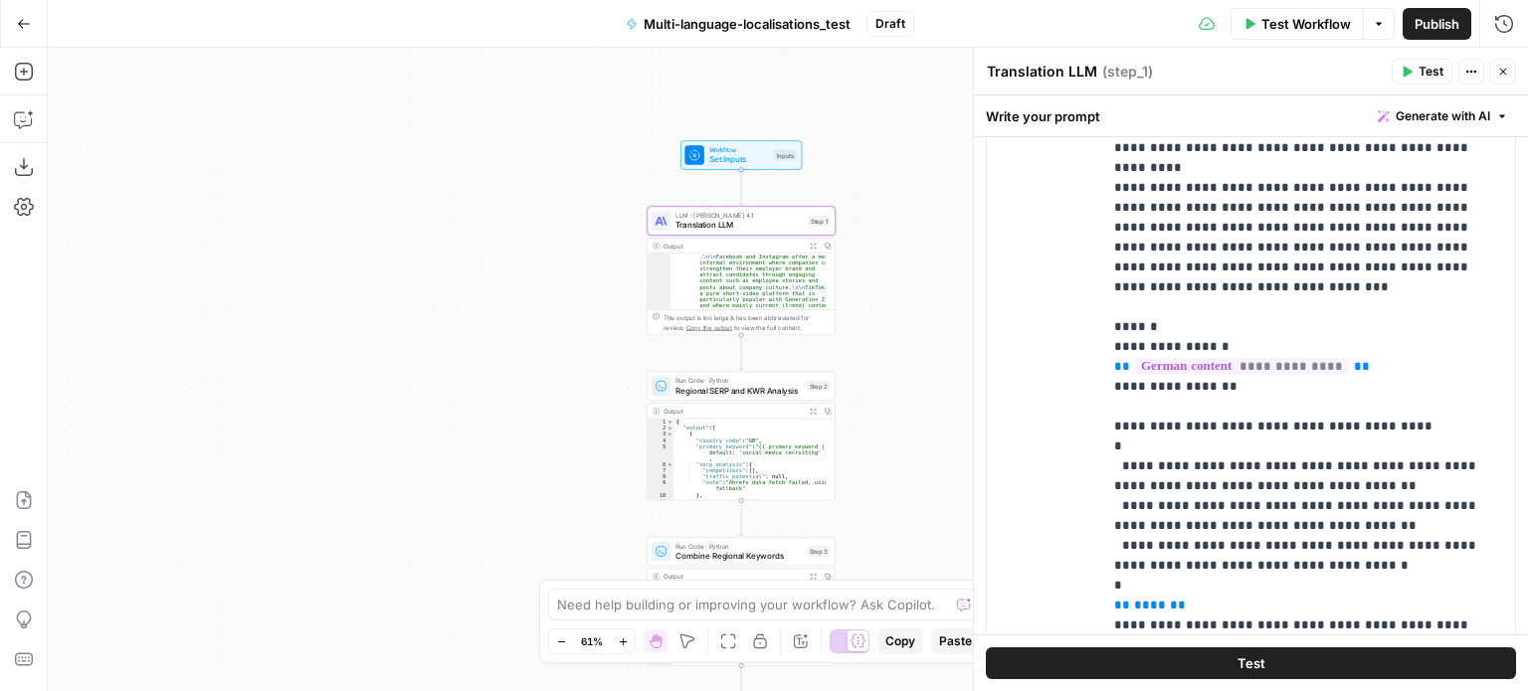
scroll to position [1065, 0]
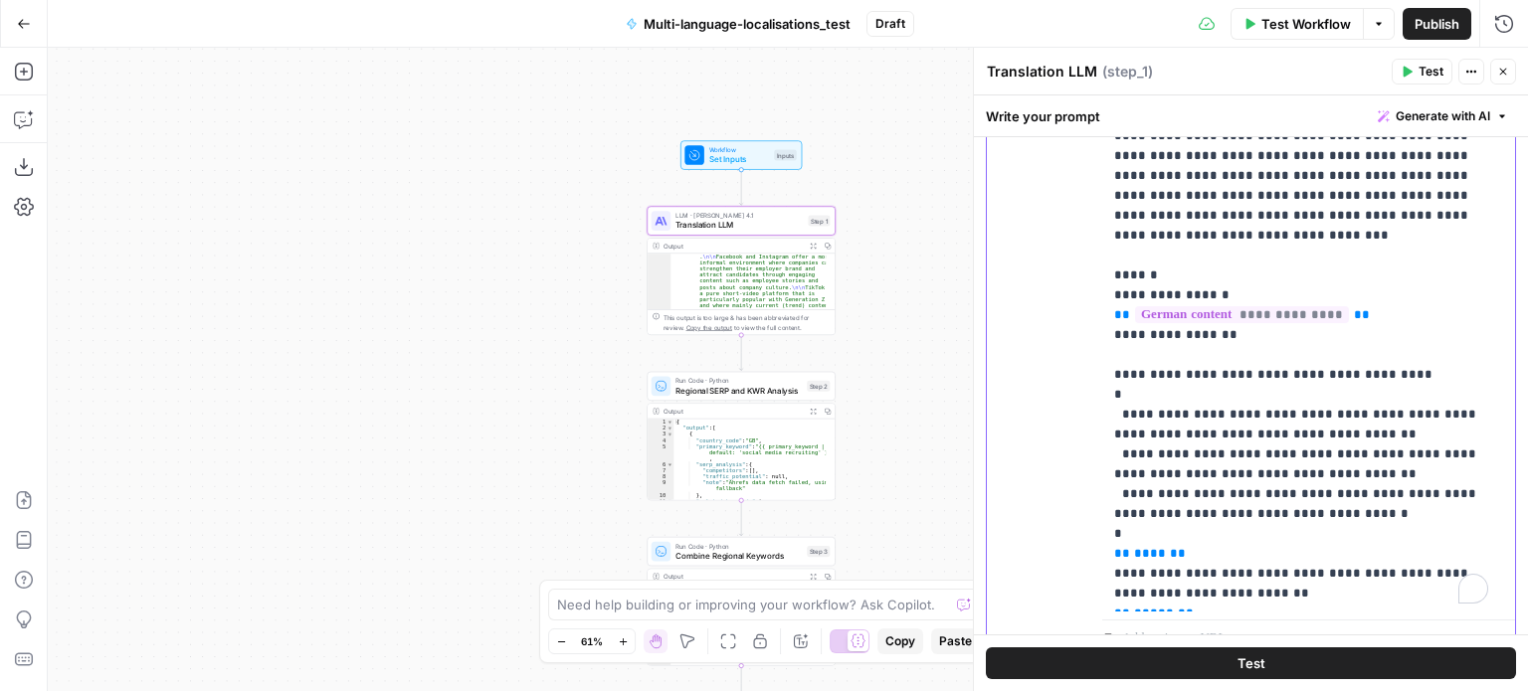
drag, startPoint x: 1317, startPoint y: 351, endPoint x: 1303, endPoint y: 433, distance: 82.7
click at [1303, 433] on p "**********" at bounding box center [1301, 315] width 374 height 577
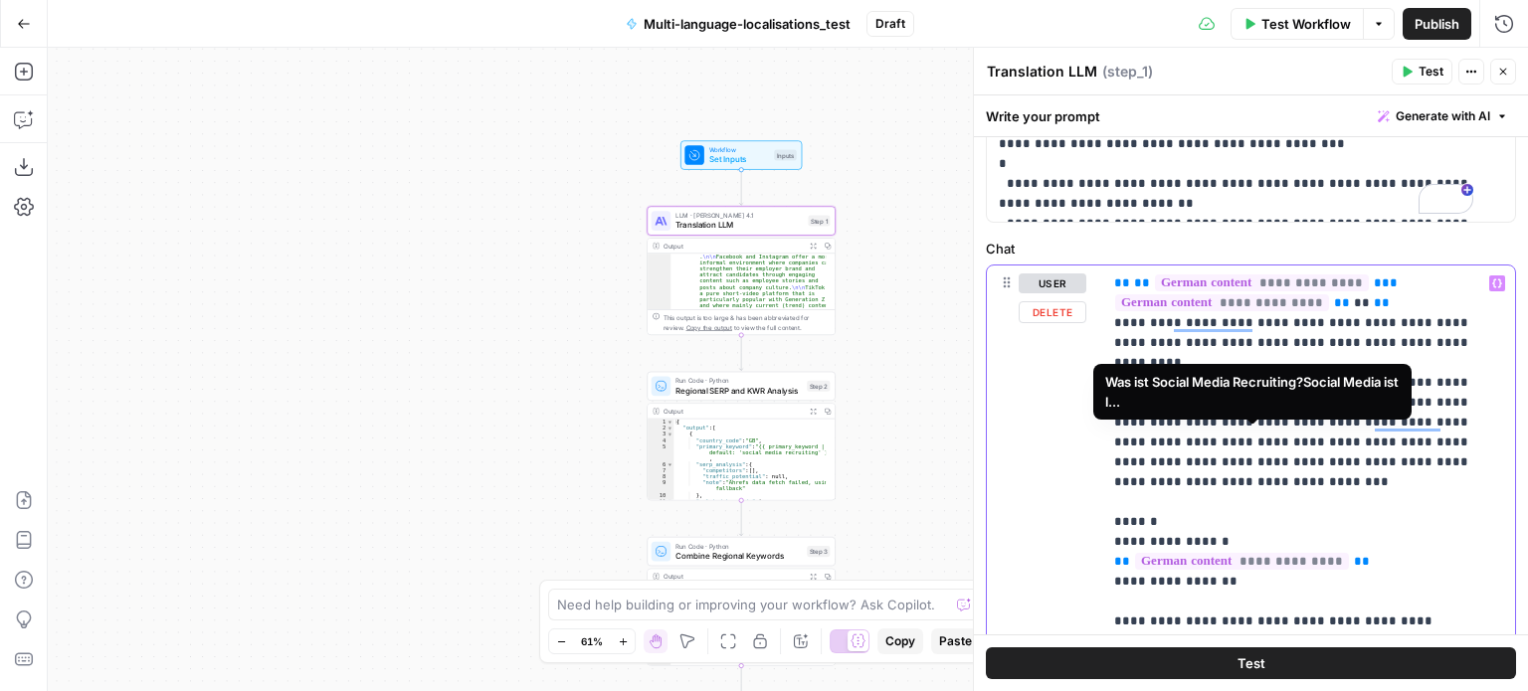
scroll to position [836, 0]
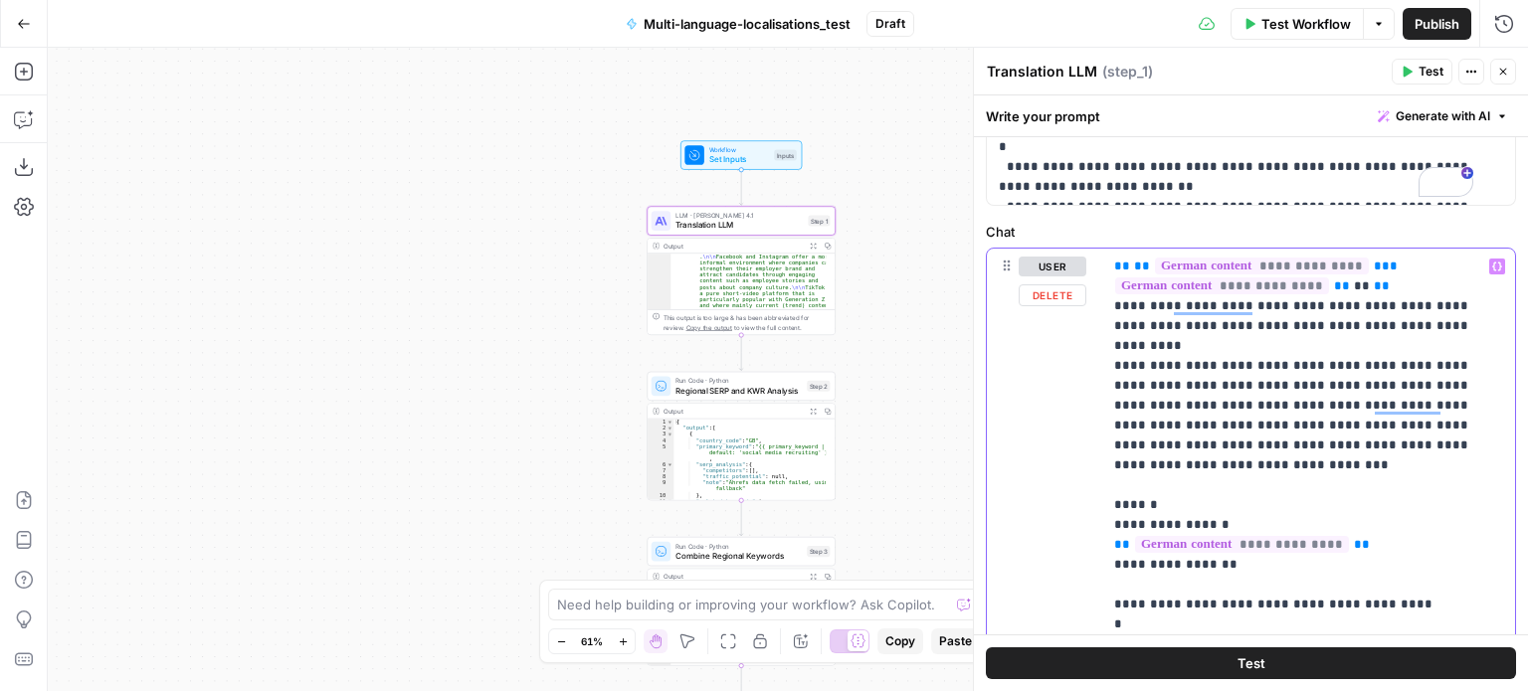
click at [1314, 377] on p "**********" at bounding box center [1301, 545] width 374 height 577
click at [1450, 279] on p "**********" at bounding box center [1301, 545] width 374 height 577
drag, startPoint x: 1164, startPoint y: 425, endPoint x: 986, endPoint y: 501, distance: 193.8
click at [987, 501] on div "**********" at bounding box center [1251, 569] width 528 height 641
click at [738, 397] on div "Run Code · Python Regional SERP and KWR Analysis Step 2 Copy step Delete step A…" at bounding box center [741, 386] width 188 height 29
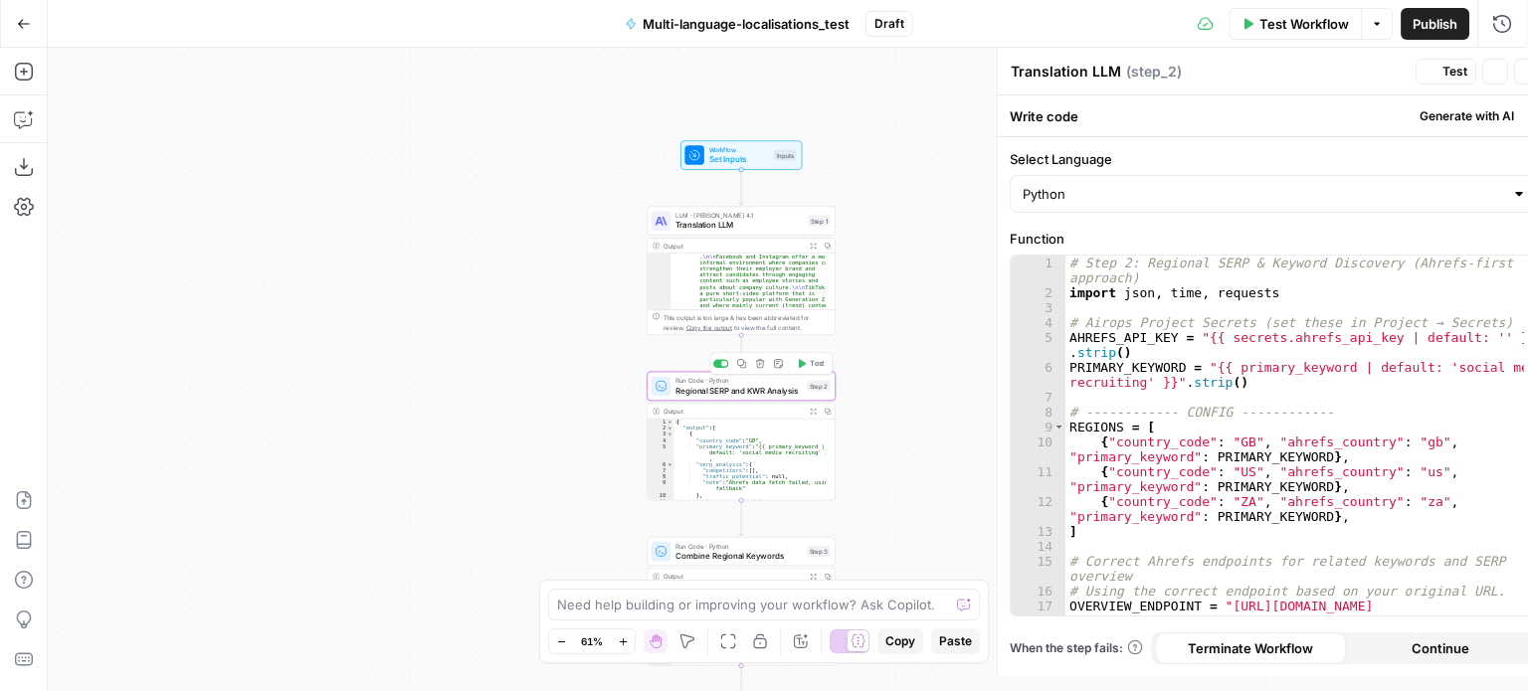
type textarea "Regional SERP and KWR Analysis"
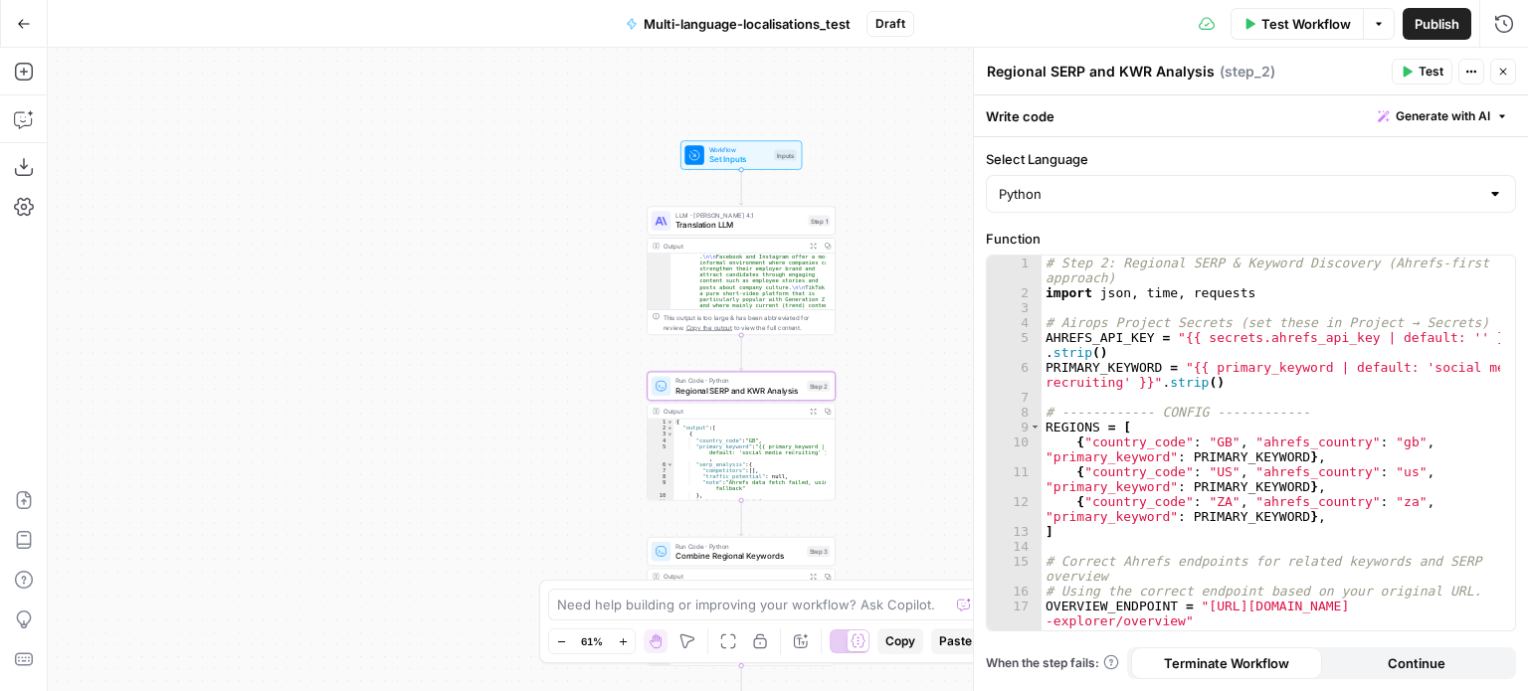
click at [911, 409] on div "Workflow Set Inputs Inputs LLM · Claude Opus 4.1 Translation LLM Step 1 Output …" at bounding box center [788, 370] width 1480 height 644
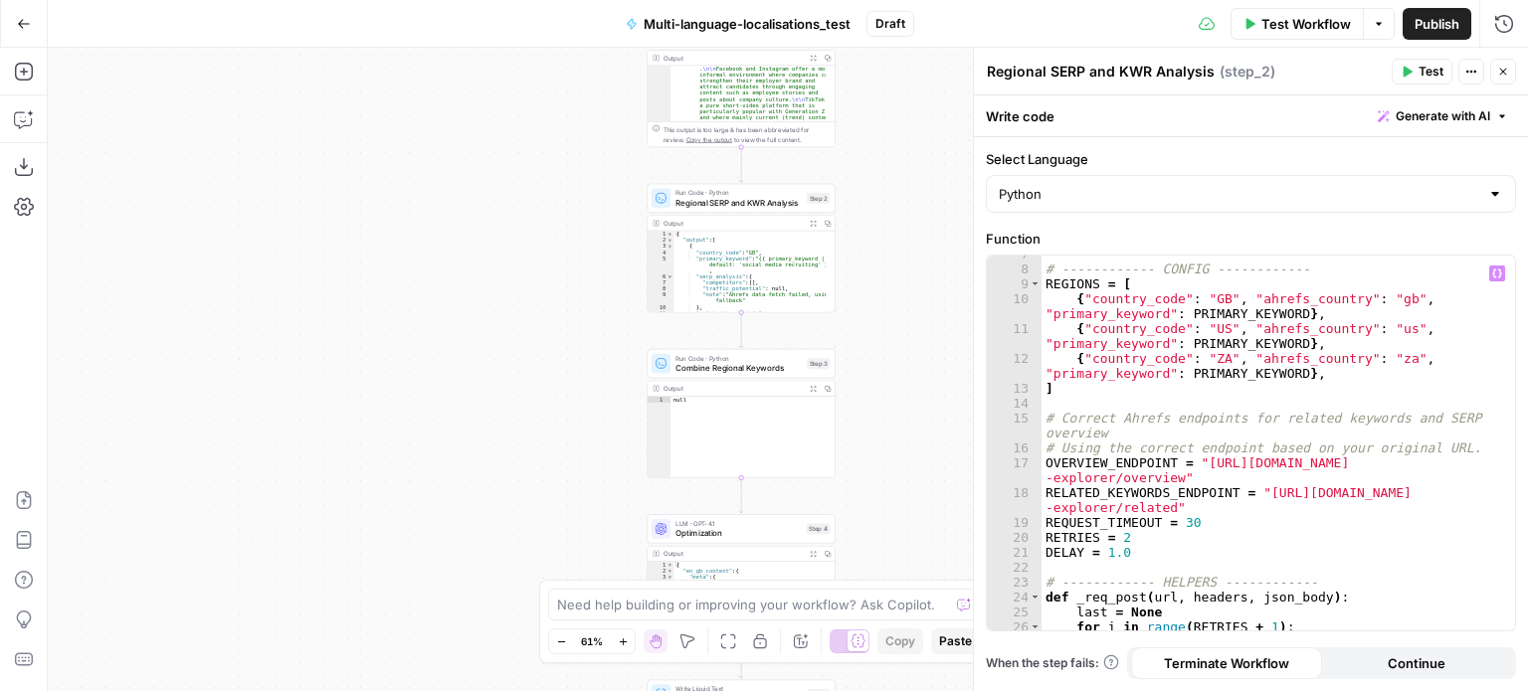
scroll to position [143, 0]
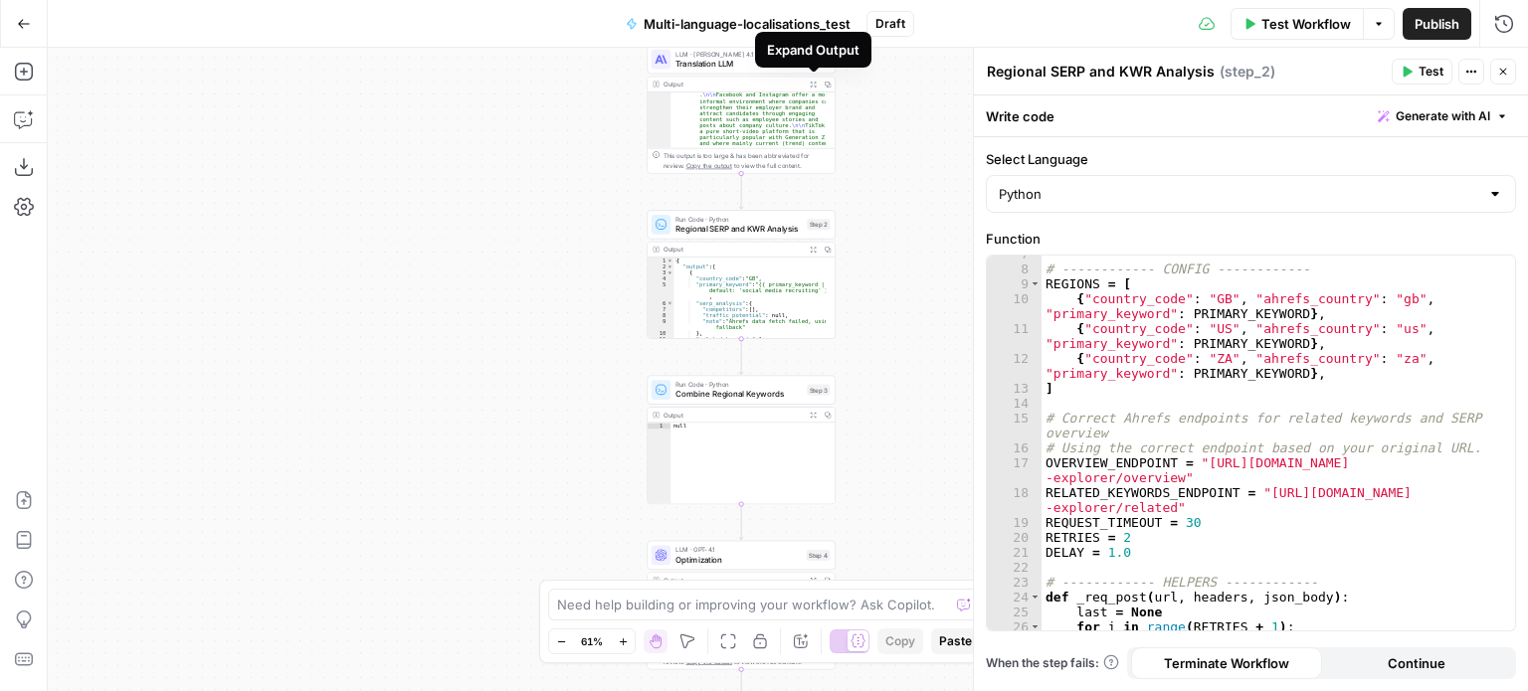
click at [811, 81] on icon "button" at bounding box center [813, 84] width 7 height 7
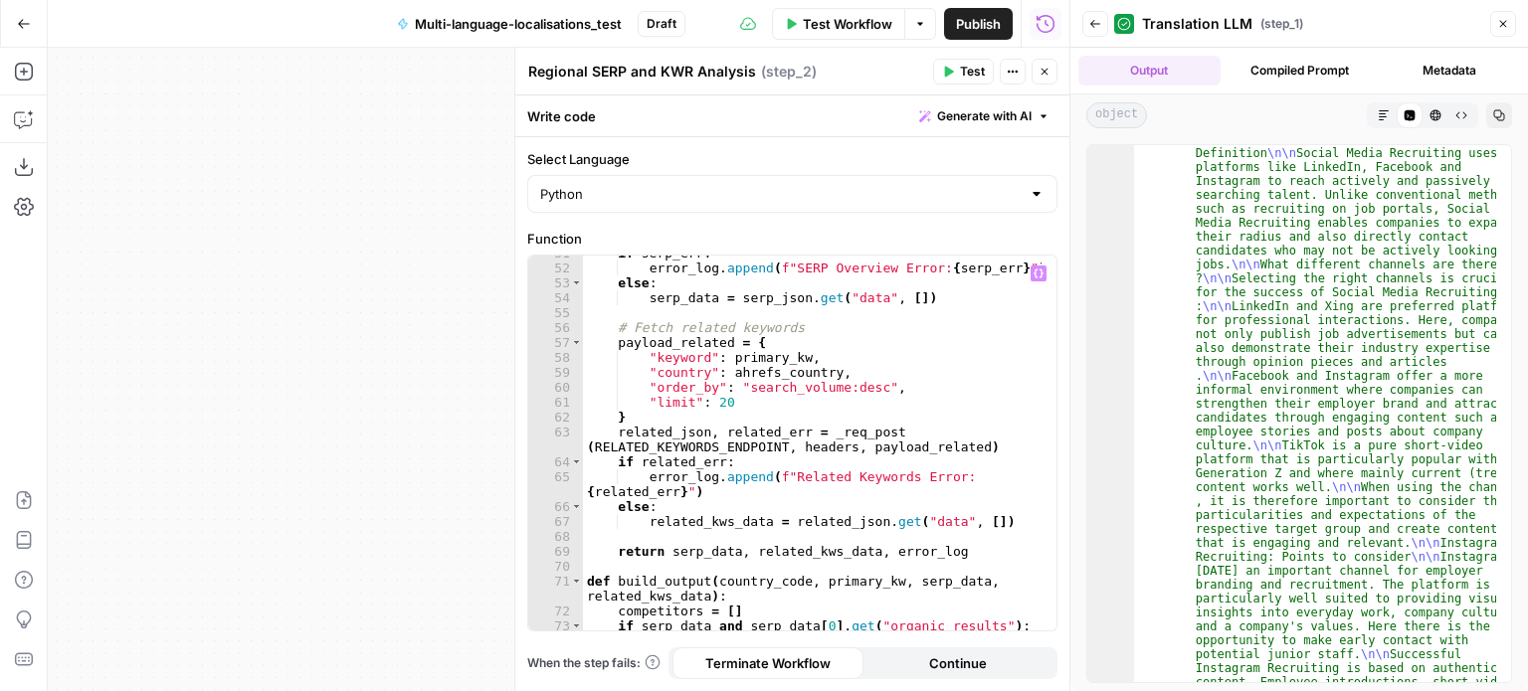
scroll to position [971, 0]
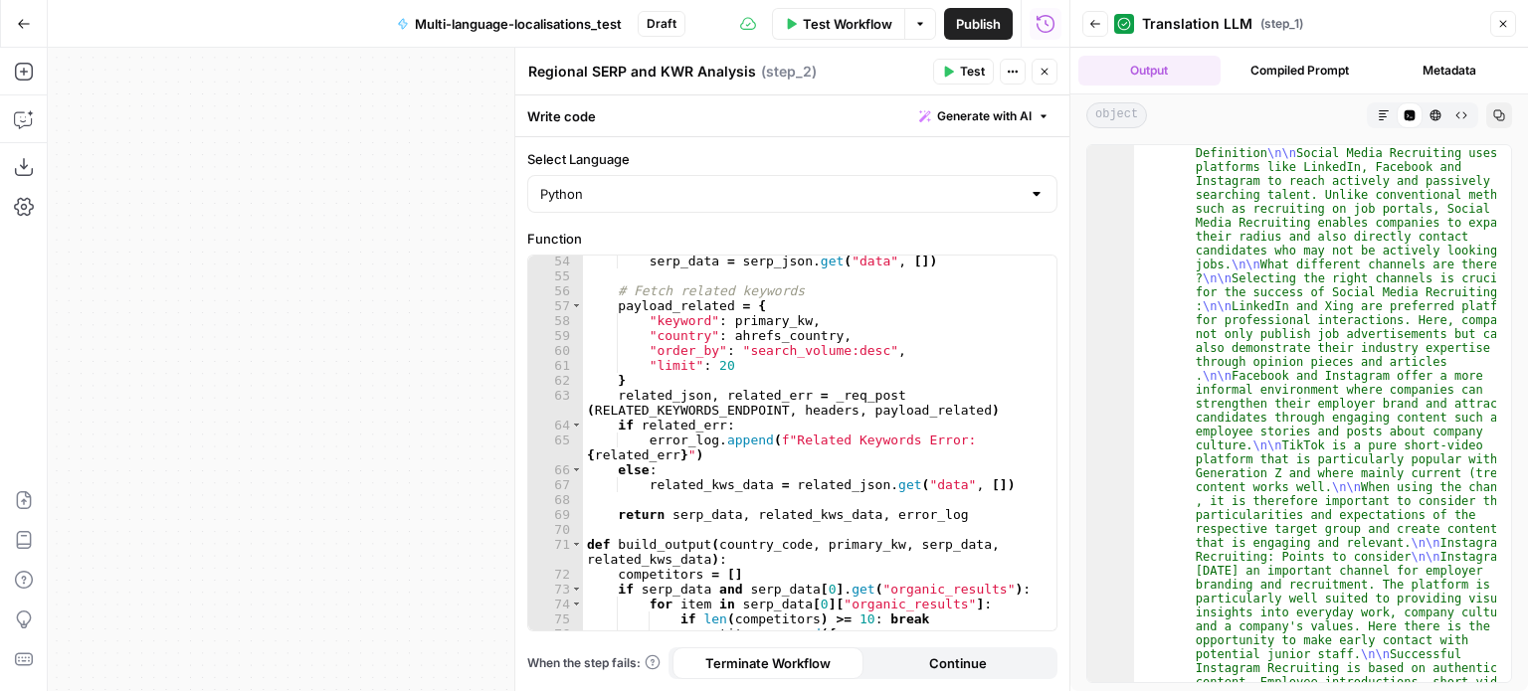
click at [1509, 34] on button "Close" at bounding box center [1503, 24] width 26 height 26
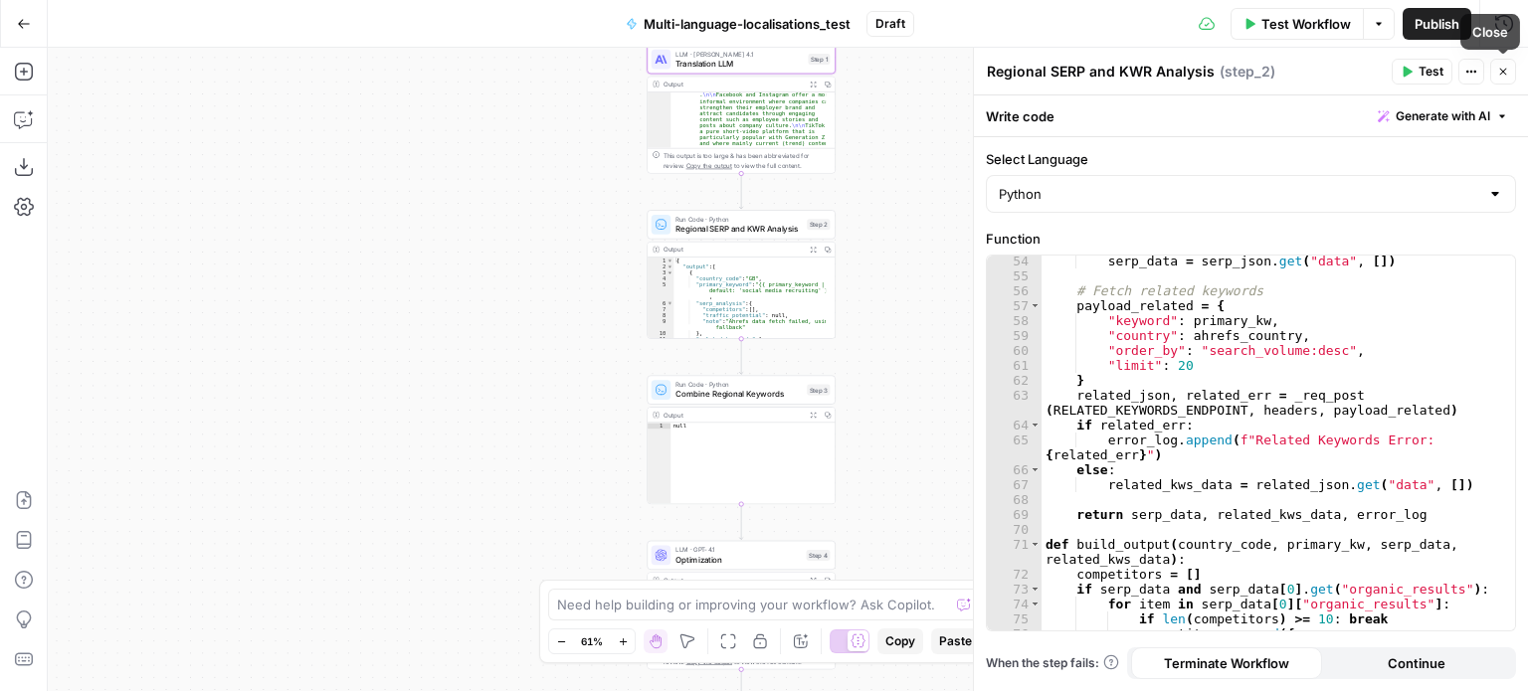
click at [1505, 72] on icon "button" at bounding box center [1503, 72] width 12 height 12
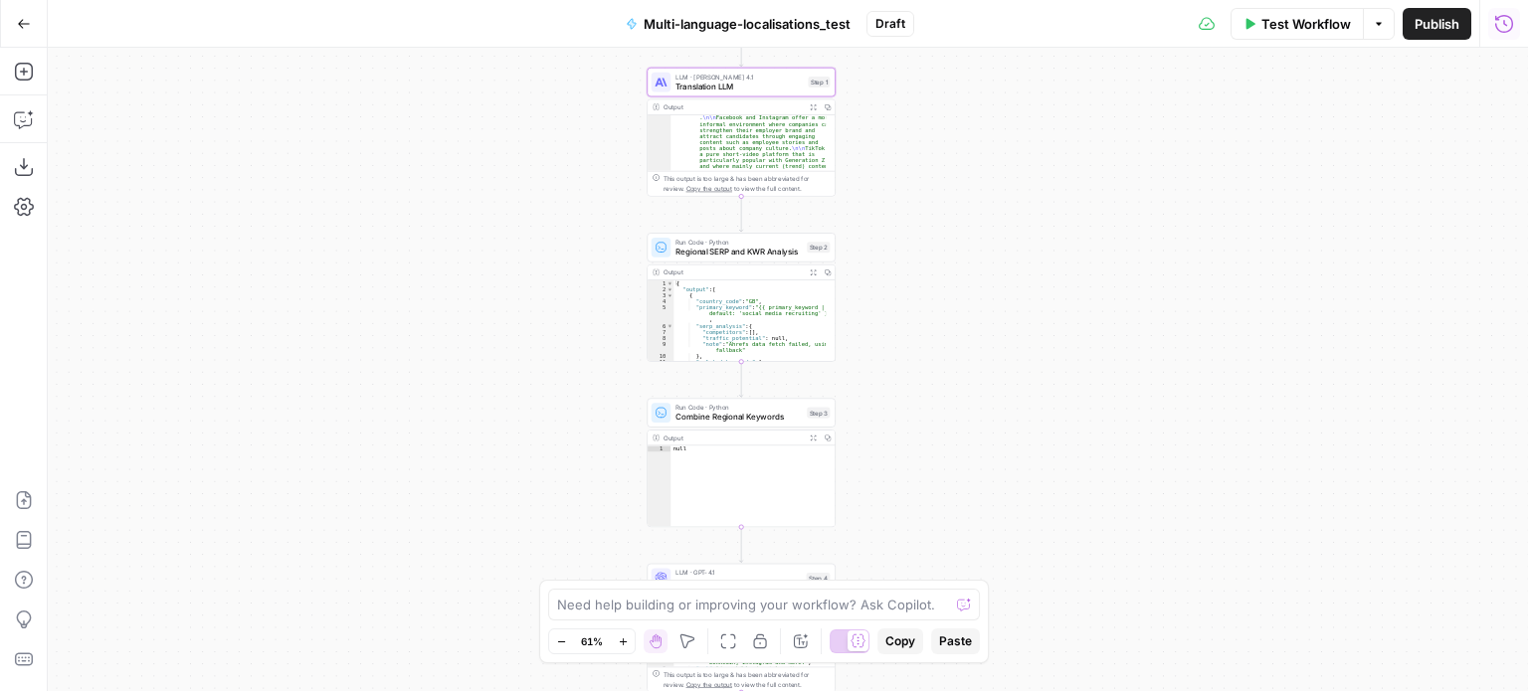
click at [739, 89] on span "Translation LLM" at bounding box center [738, 87] width 127 height 12
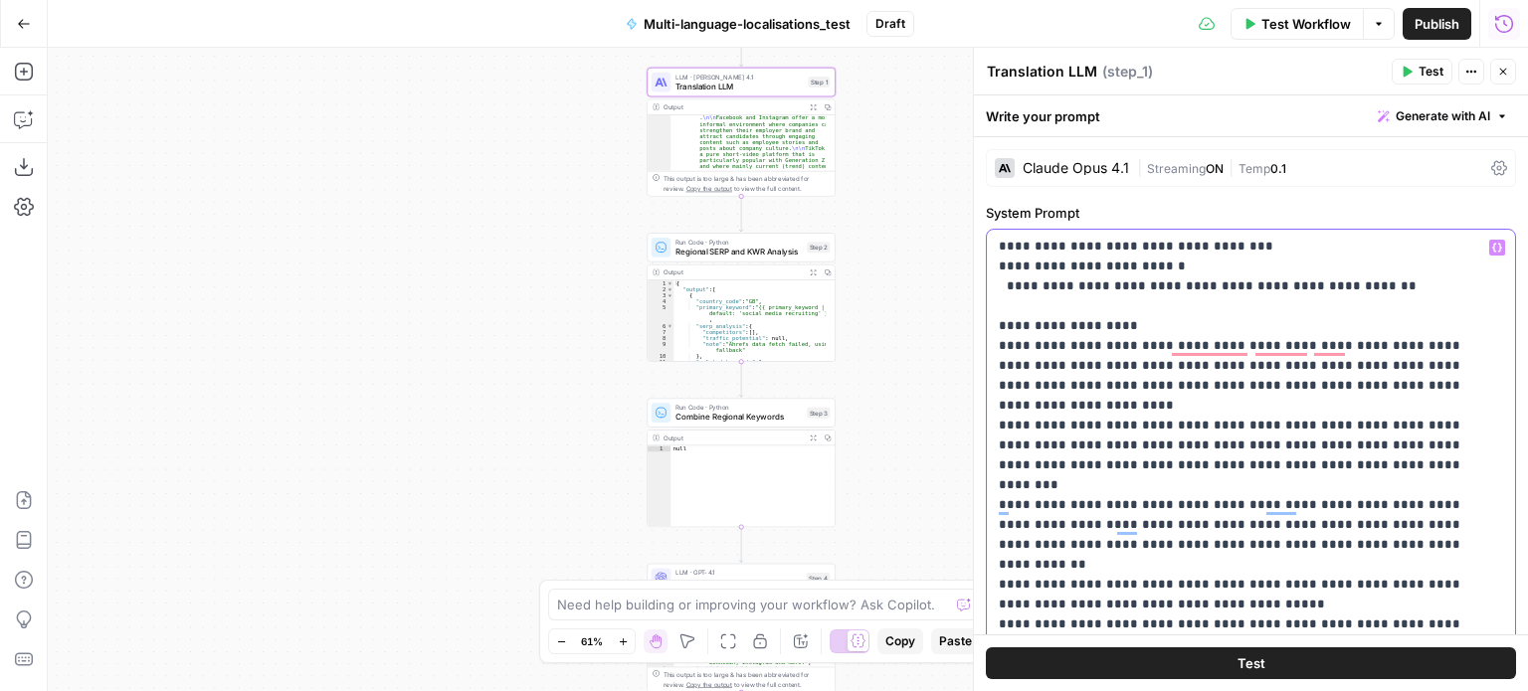
scroll to position [657, 0]
click at [1155, 395] on p "**********" at bounding box center [1236, 306] width 474 height 1452
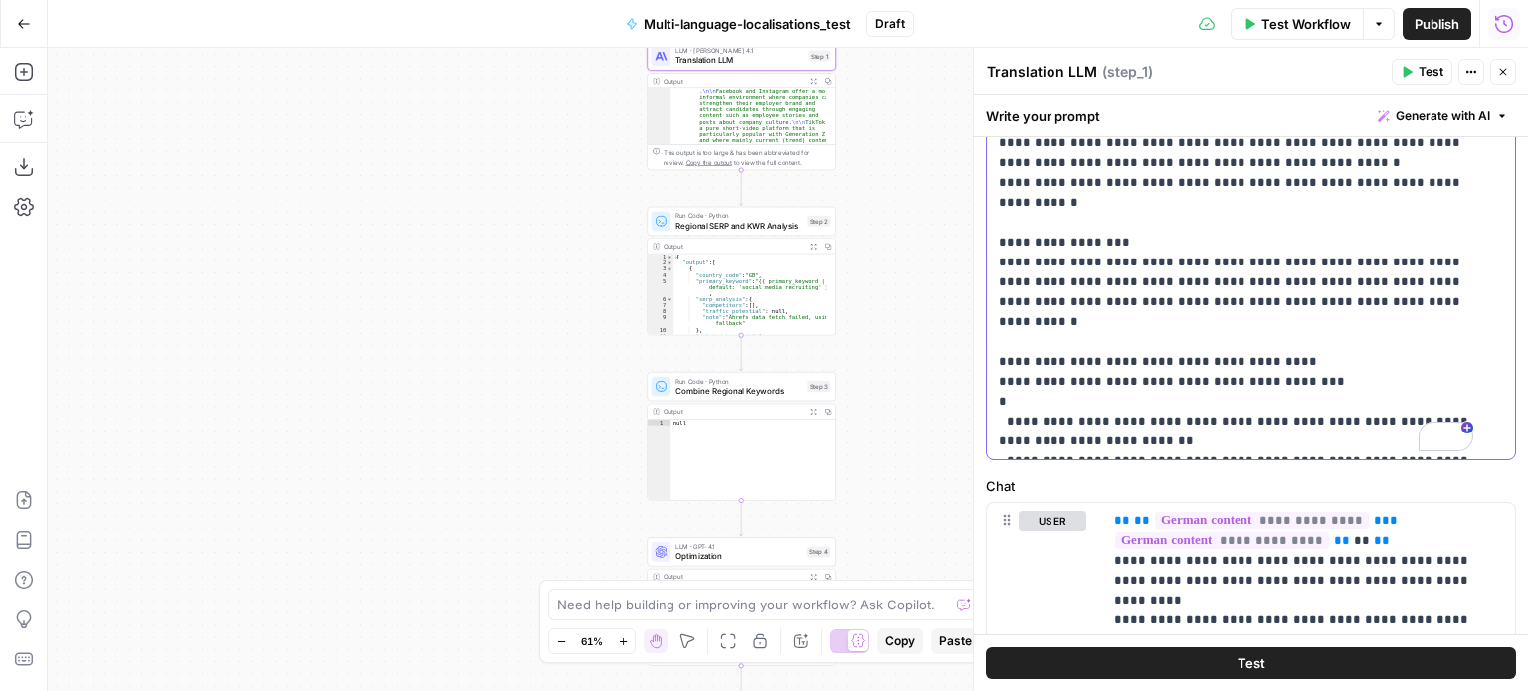
scroll to position [583, 0]
click at [756, 233] on div "Run Code · Python Regional SERP and KWR Analysis Step 2 Copy step Delete step A…" at bounding box center [741, 221] width 188 height 29
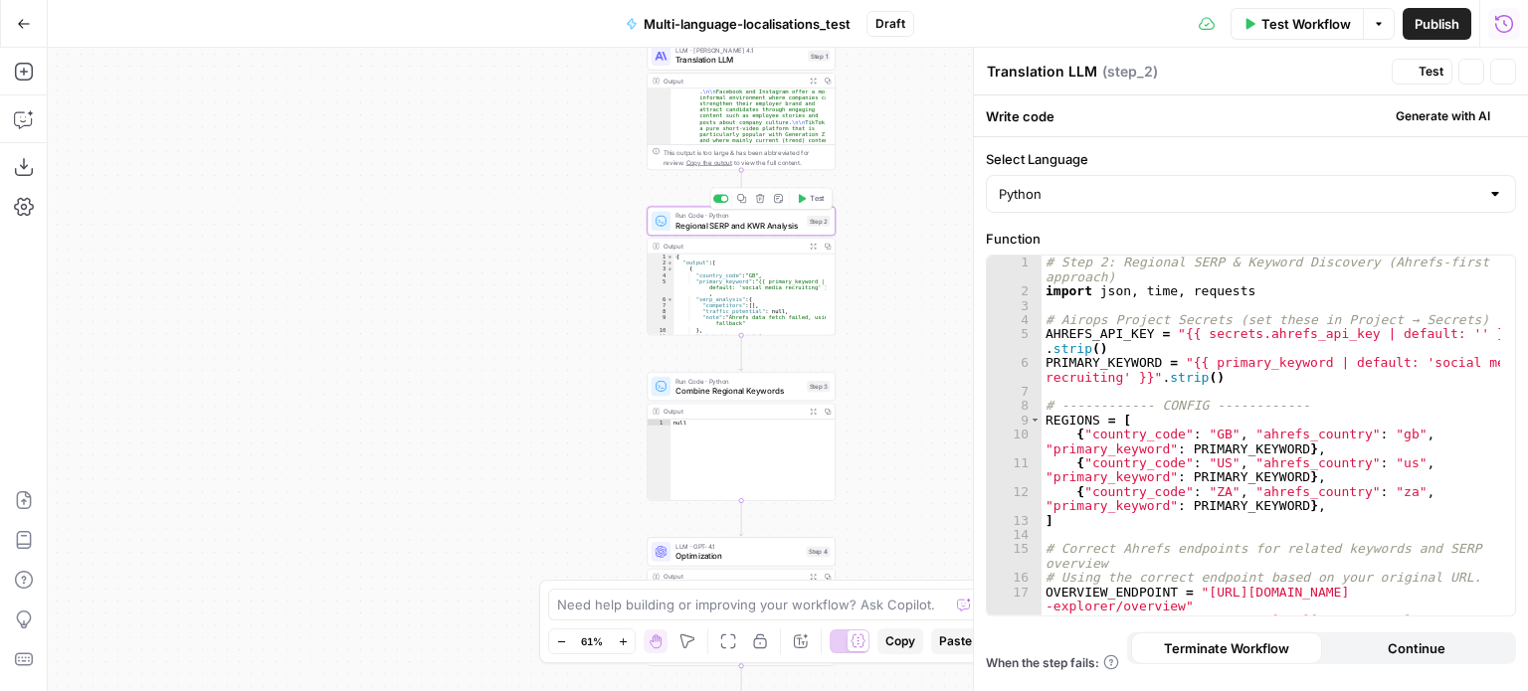
type textarea "Regional SERP and KWR Analysis"
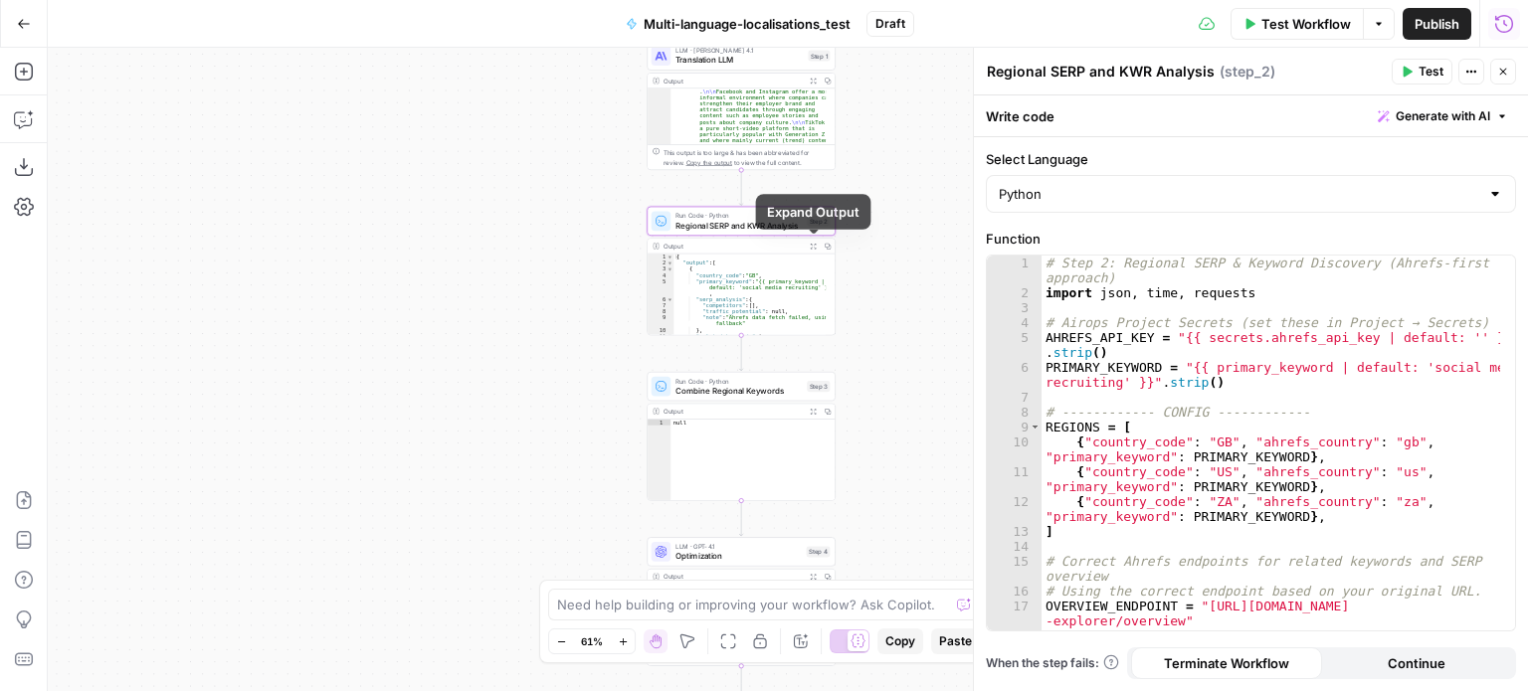
click at [810, 243] on icon "button" at bounding box center [813, 246] width 7 height 7
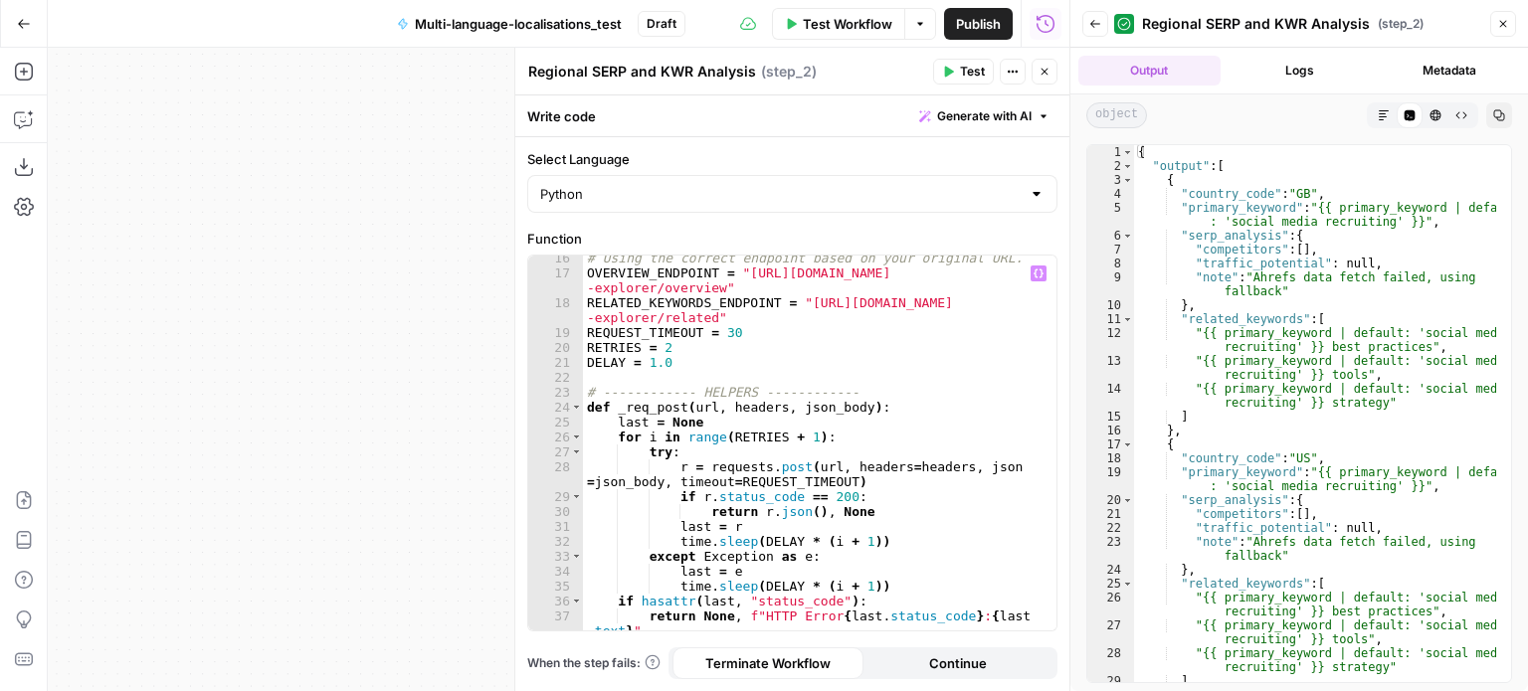
scroll to position [334, 0]
click at [1099, 24] on icon "button" at bounding box center [1095, 24] width 12 height 12
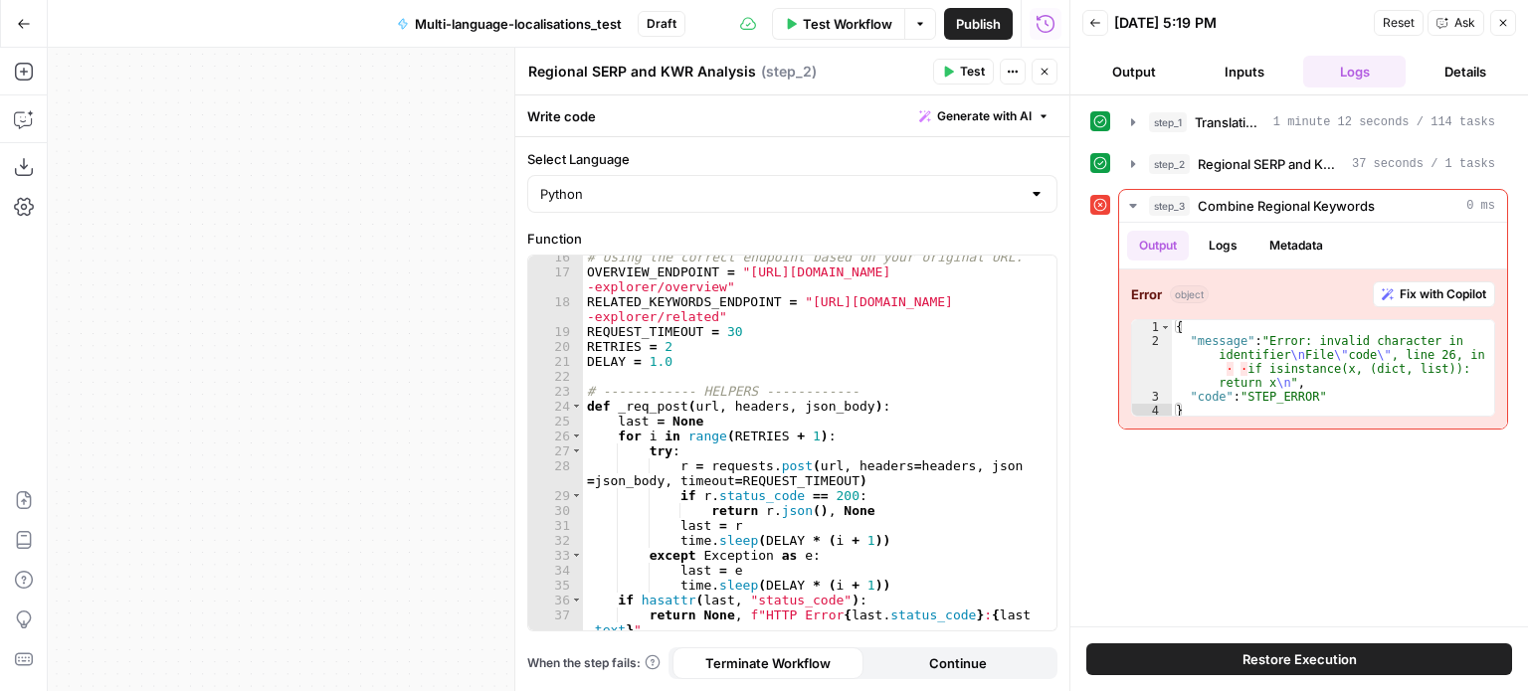
click at [1099, 24] on icon "button" at bounding box center [1095, 23] width 12 height 12
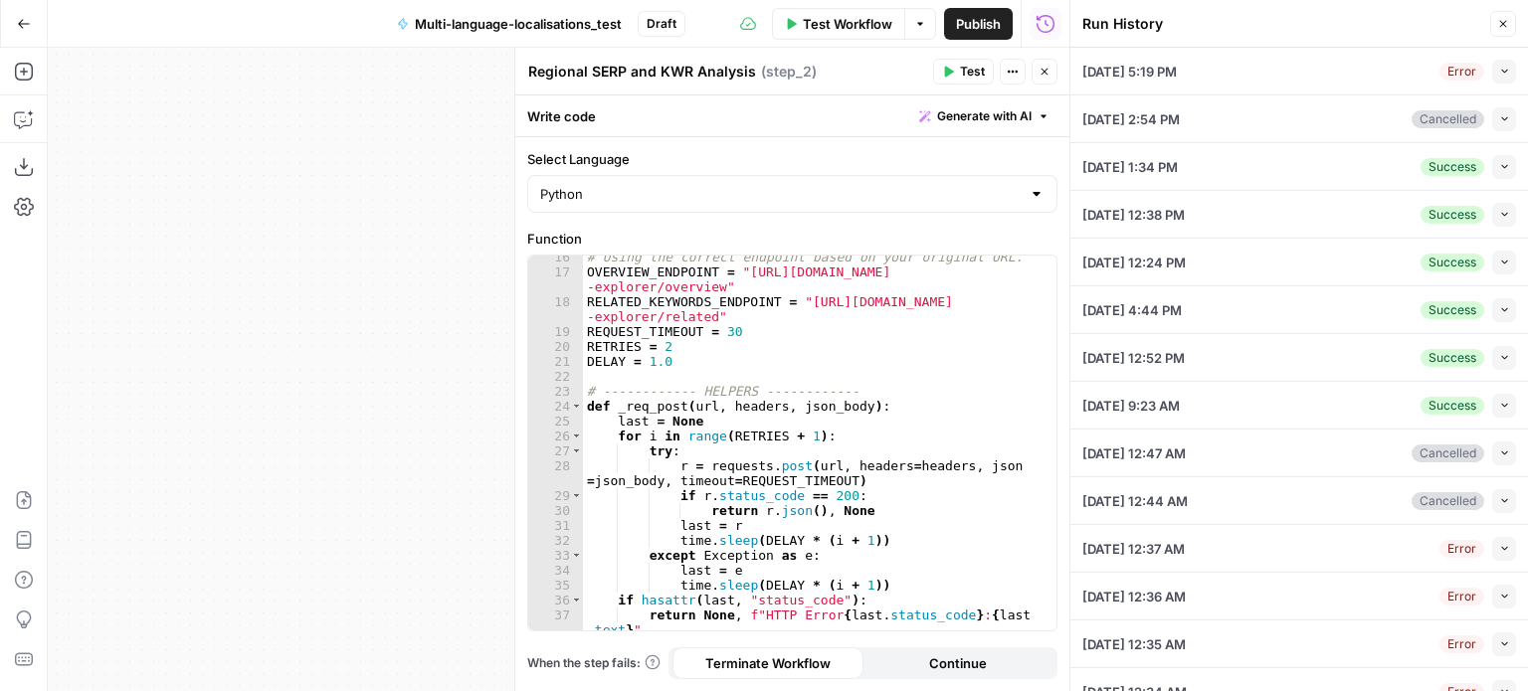
click at [1042, 71] on icon "button" at bounding box center [1044, 72] width 12 height 12
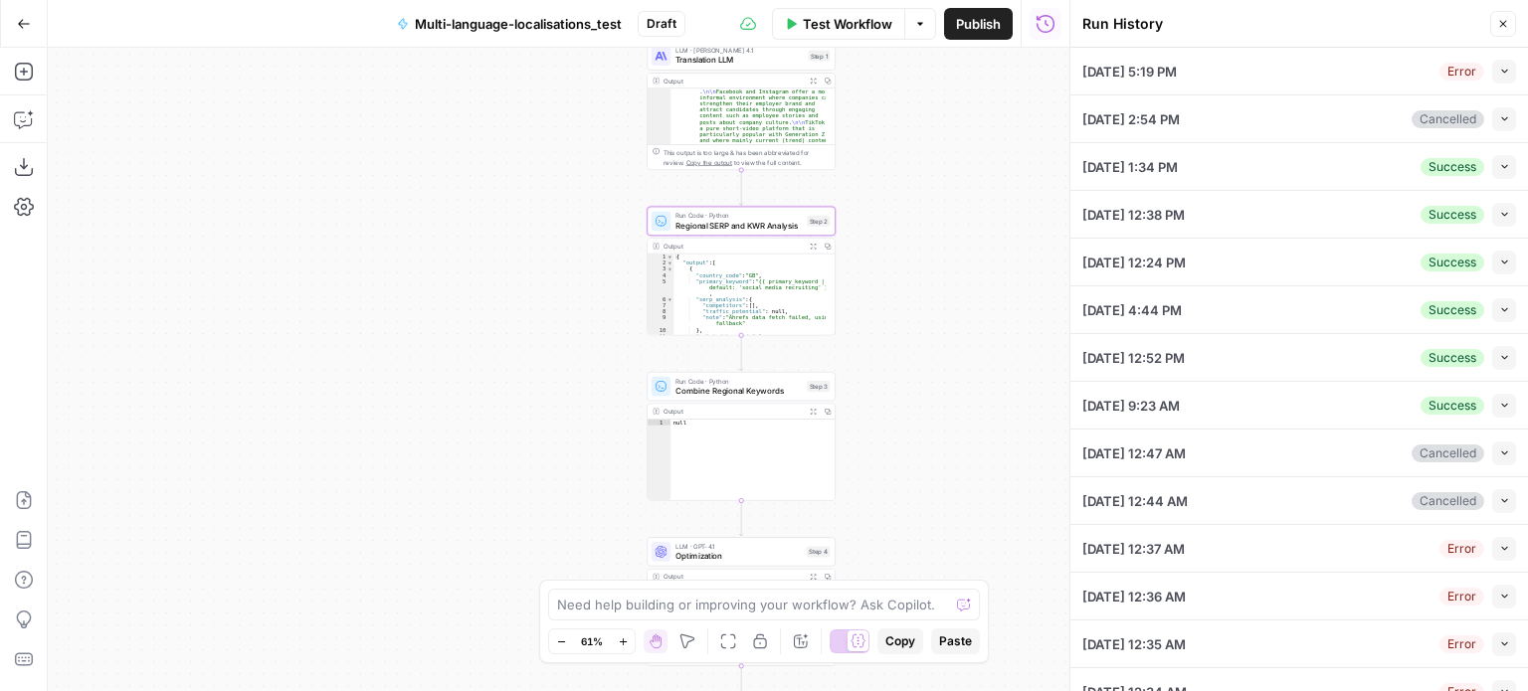
click at [757, 229] on span "Regional SERP and KWR Analysis" at bounding box center [738, 226] width 126 height 12
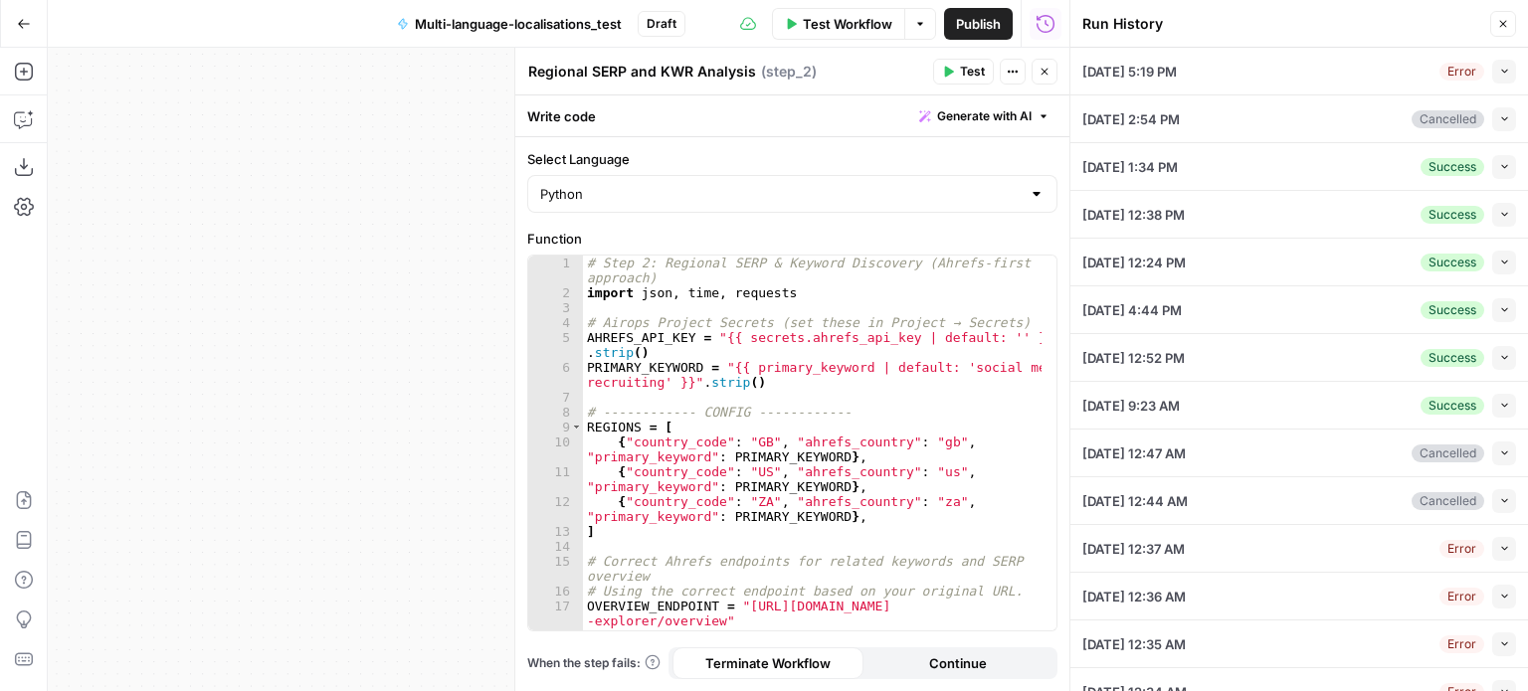
click at [1050, 64] on button "Close" at bounding box center [1044, 72] width 26 height 26
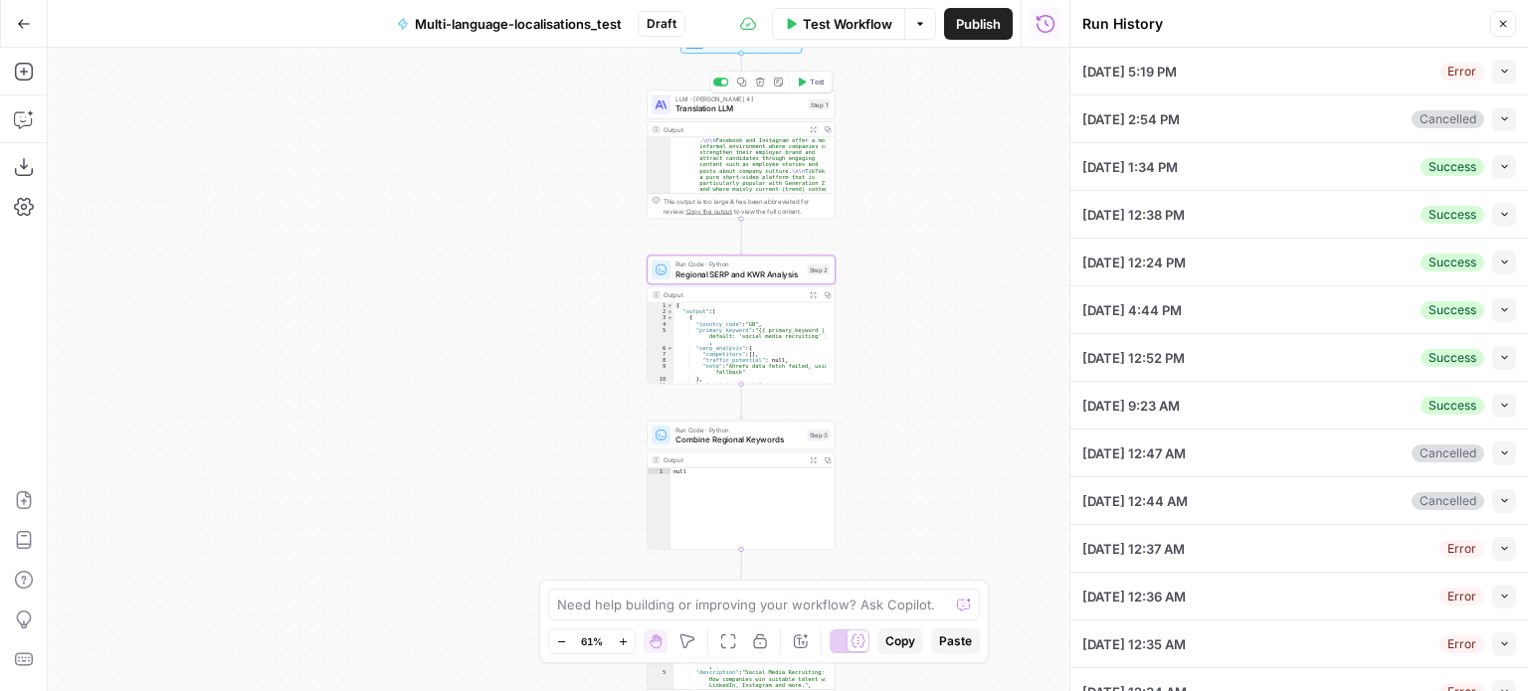
click at [732, 110] on span "Translation LLM" at bounding box center [738, 108] width 127 height 12
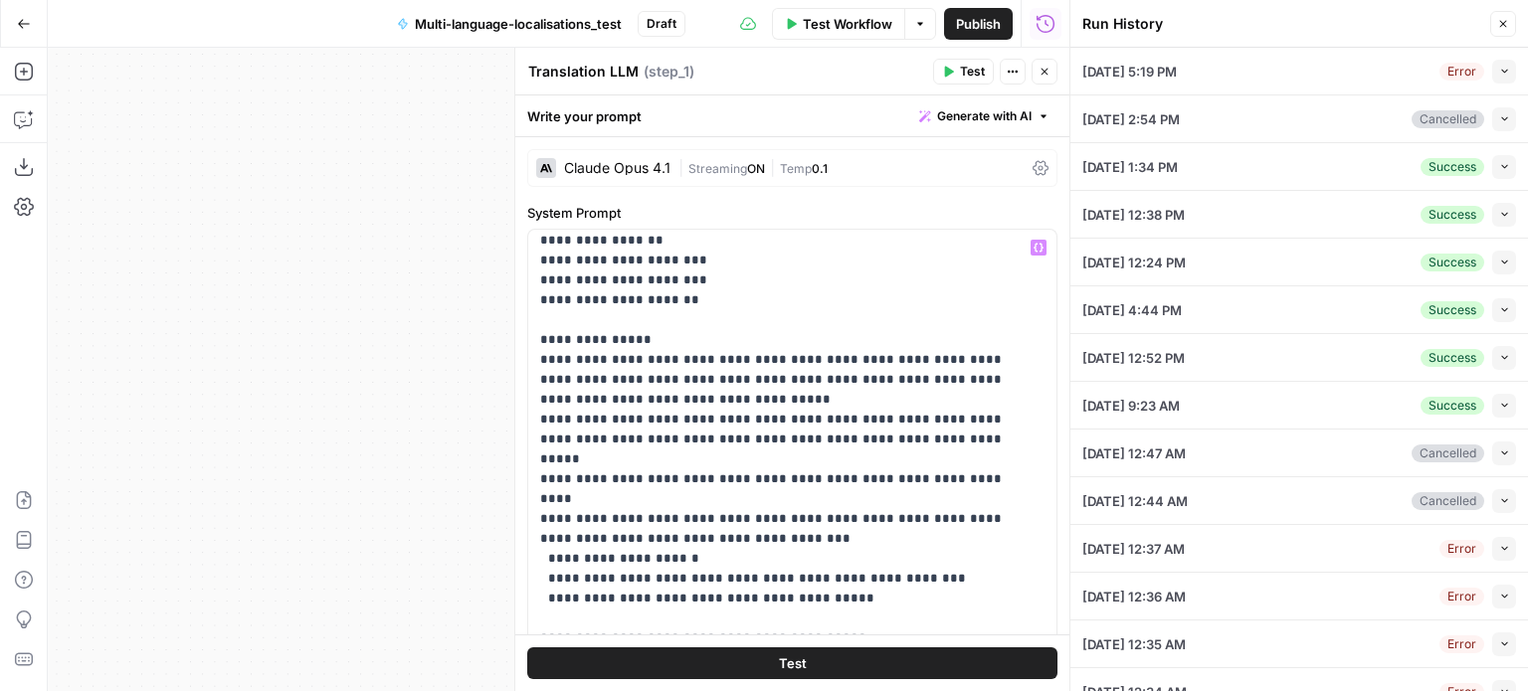
scroll to position [127, 0]
click at [1053, 73] on button "Close" at bounding box center [1044, 72] width 26 height 26
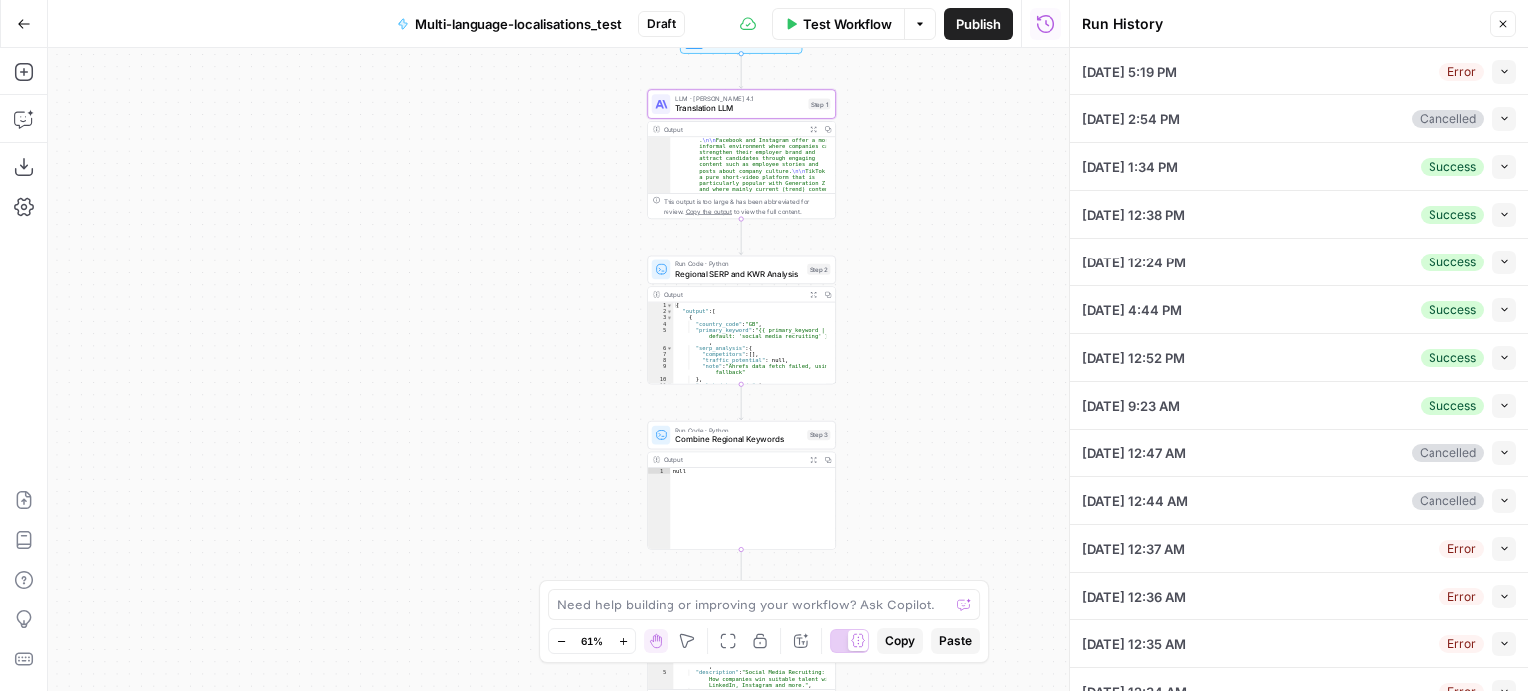
click at [1504, 19] on icon "button" at bounding box center [1503, 24] width 12 height 12
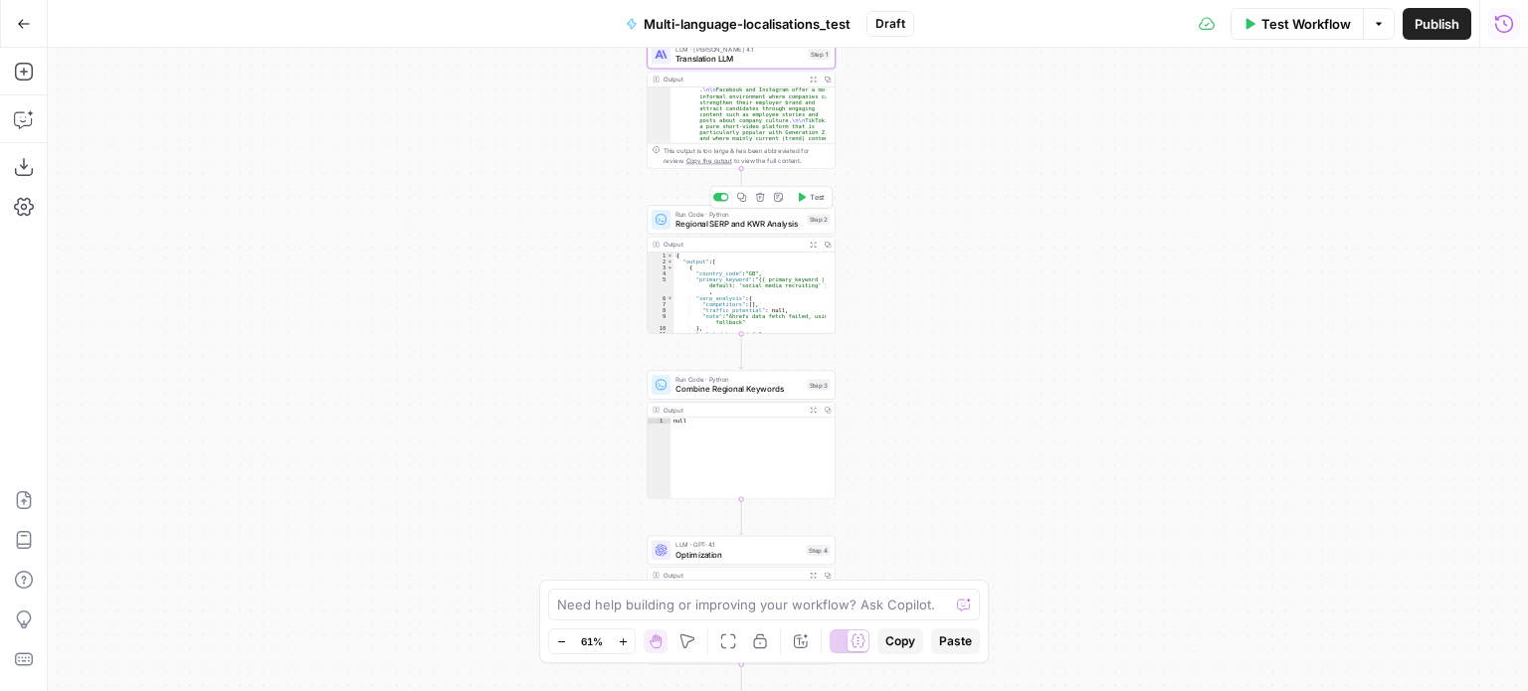
click at [727, 228] on span "Regional SERP and KWR Analysis" at bounding box center [738, 224] width 126 height 12
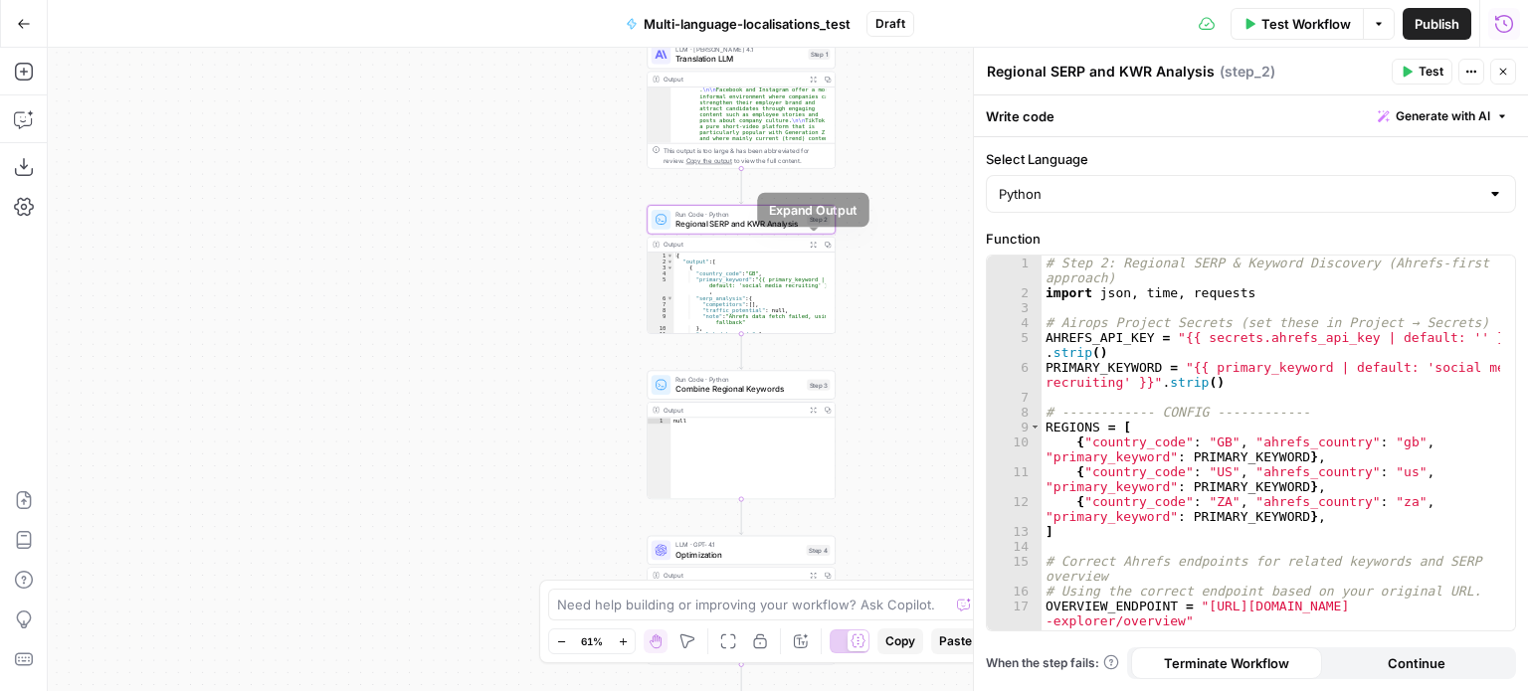
click at [814, 245] on icon "button" at bounding box center [814, 245] width 6 height 6
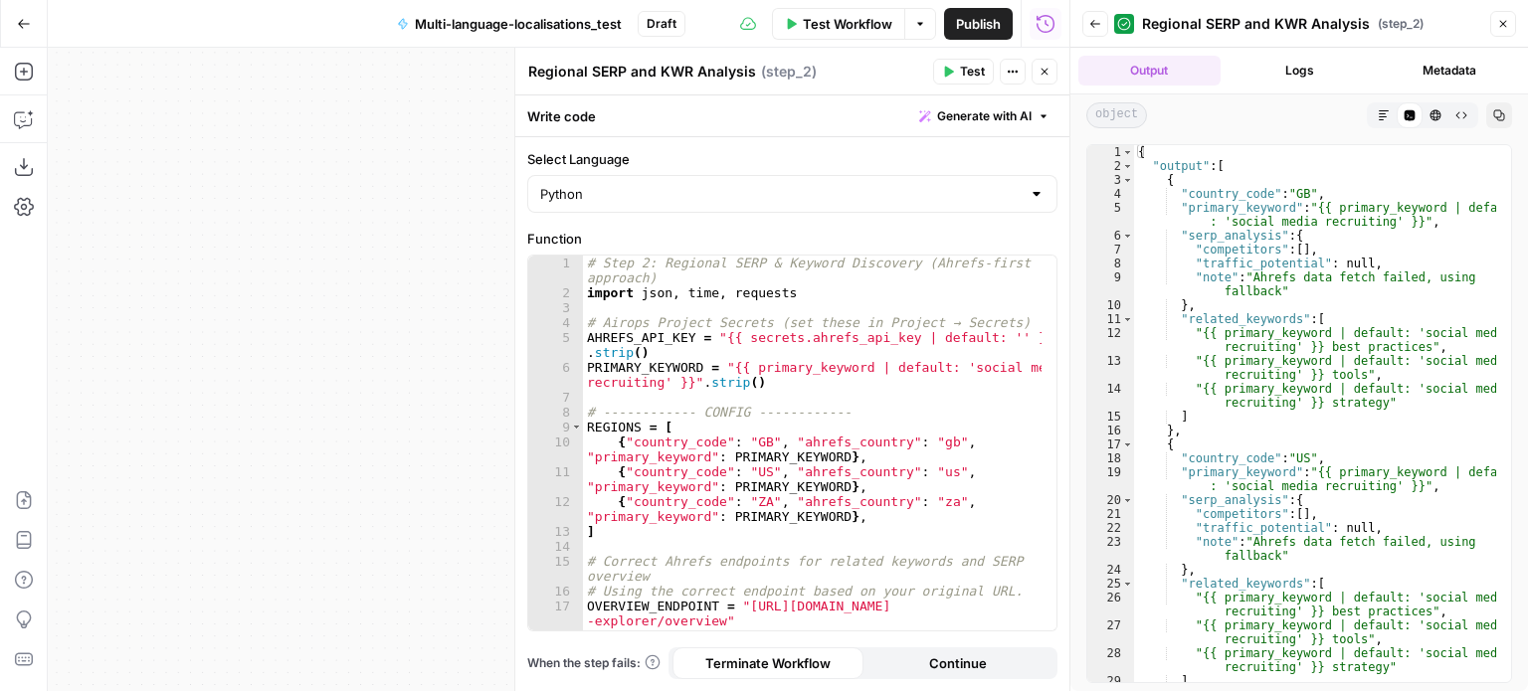
click at [1096, 31] on button "Back" at bounding box center [1095, 24] width 26 height 26
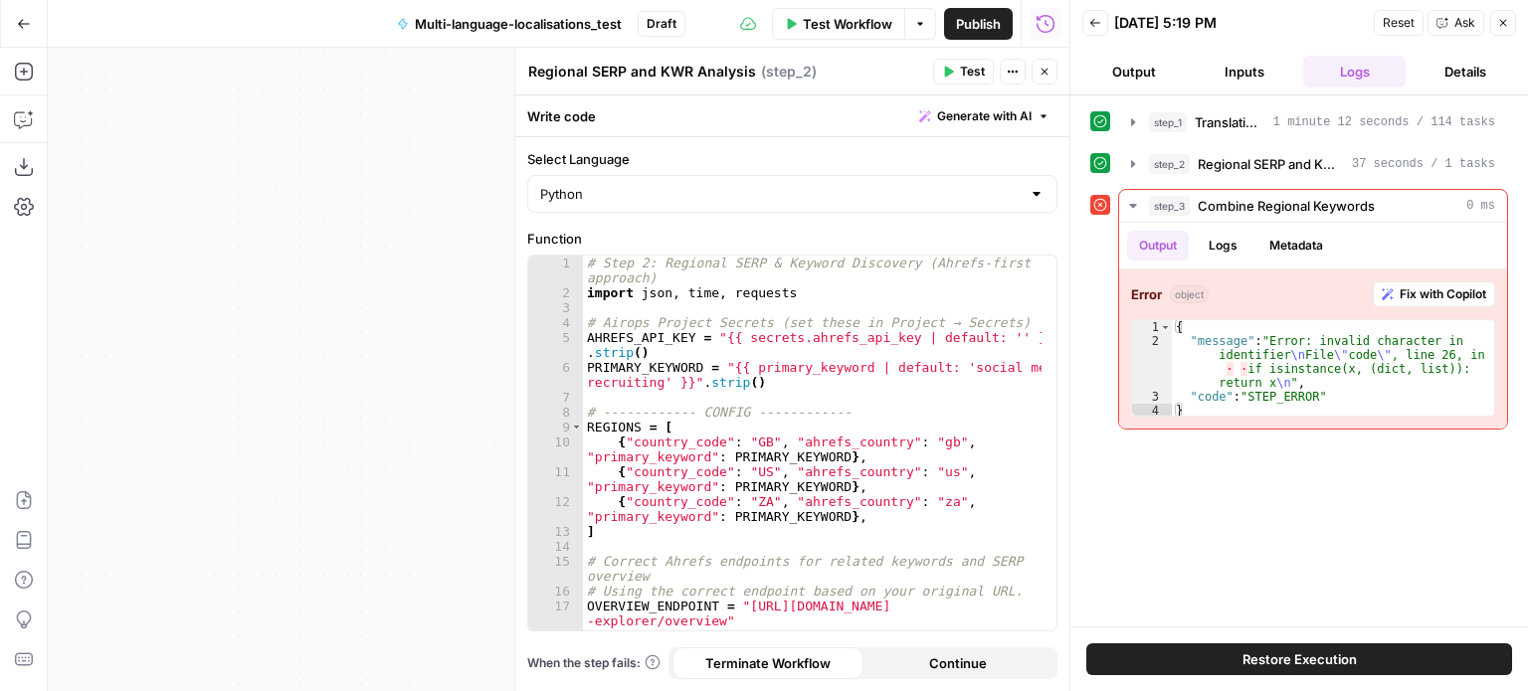
click at [1096, 31] on button "Back" at bounding box center [1095, 23] width 26 height 26
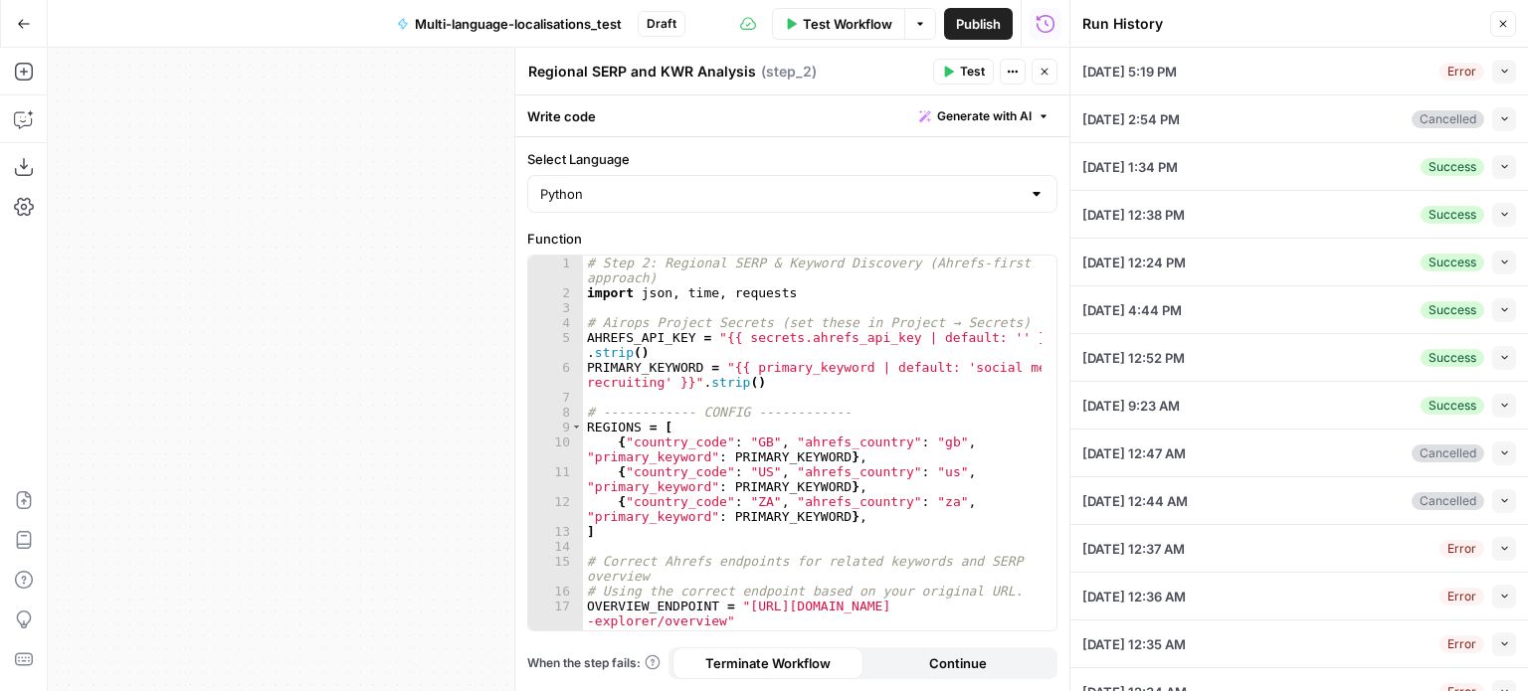
click at [1502, 21] on icon "button" at bounding box center [1503, 24] width 12 height 12
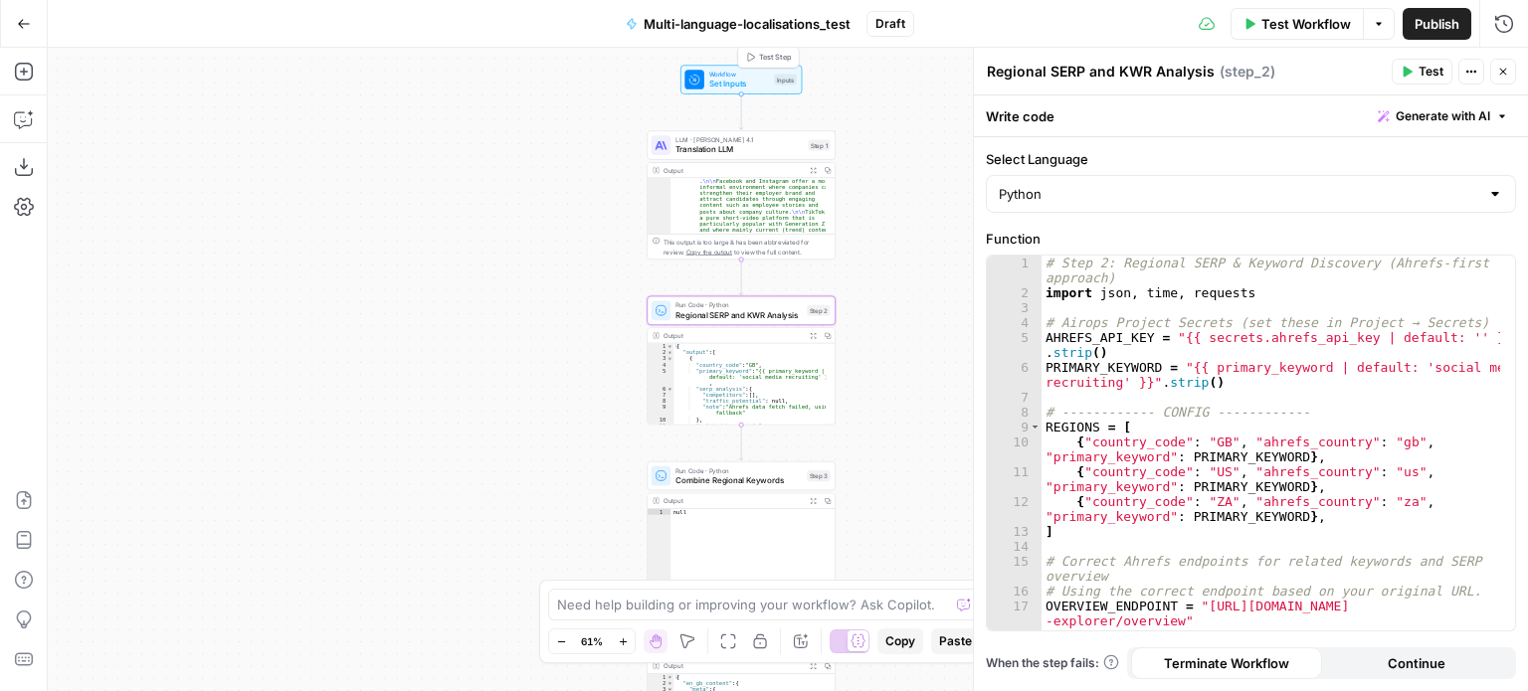
click at [755, 89] on span "Set Inputs" at bounding box center [739, 84] width 61 height 12
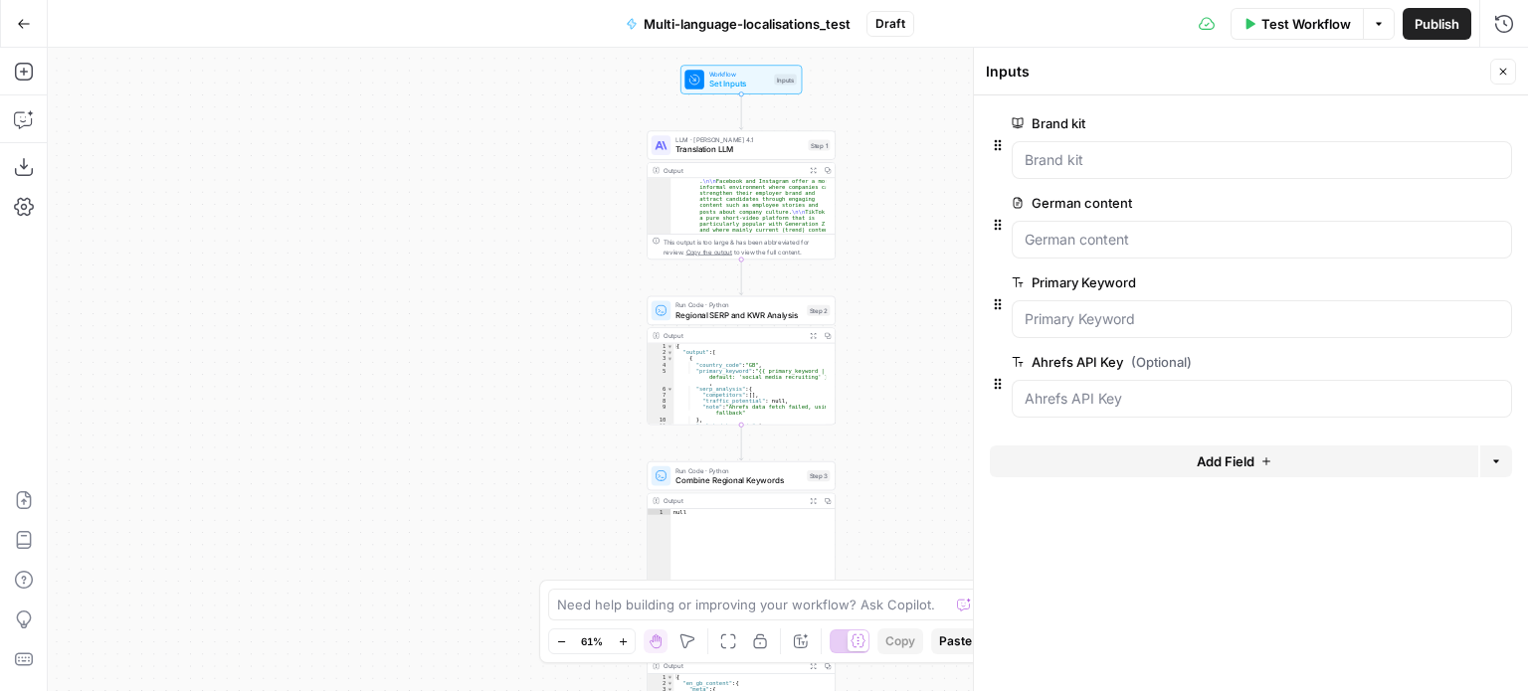
click at [1495, 67] on button "Close" at bounding box center [1503, 72] width 26 height 26
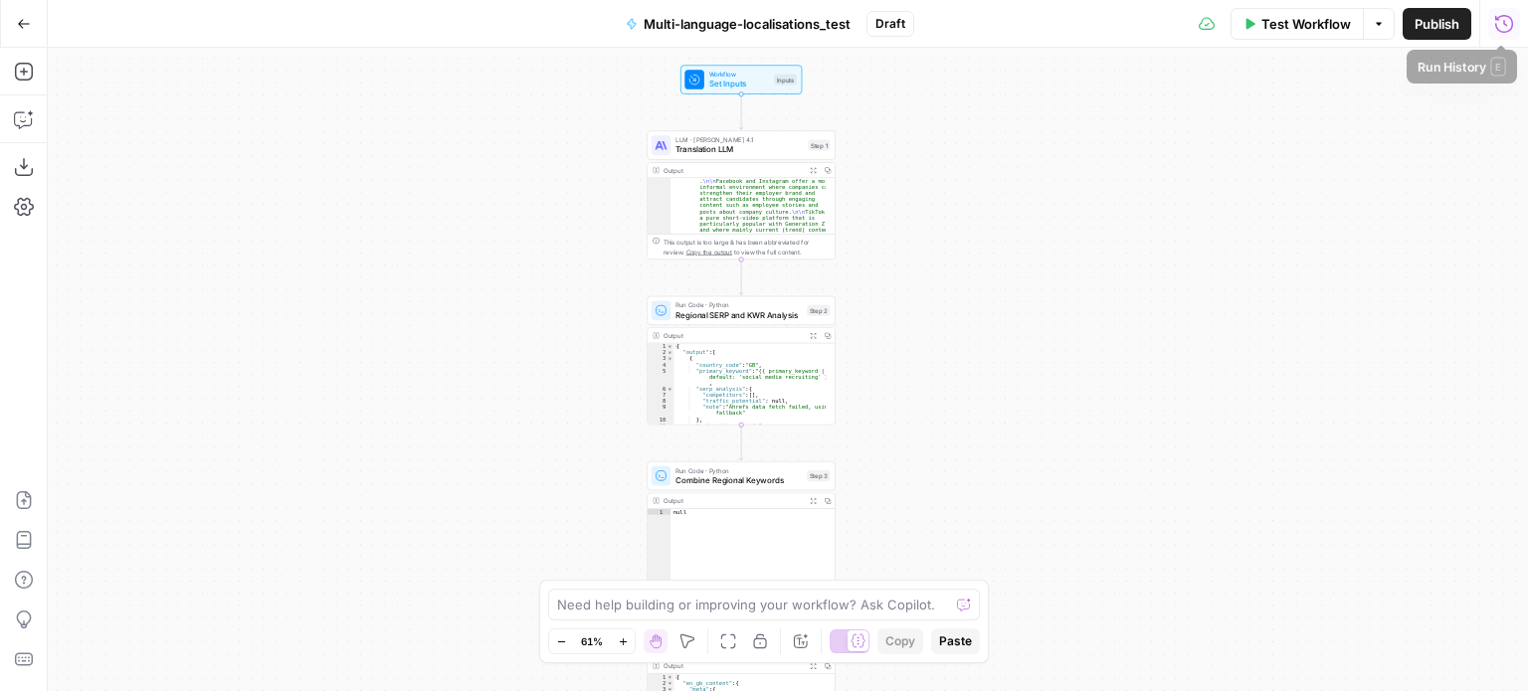
click at [1510, 15] on icon "button" at bounding box center [1504, 24] width 20 height 20
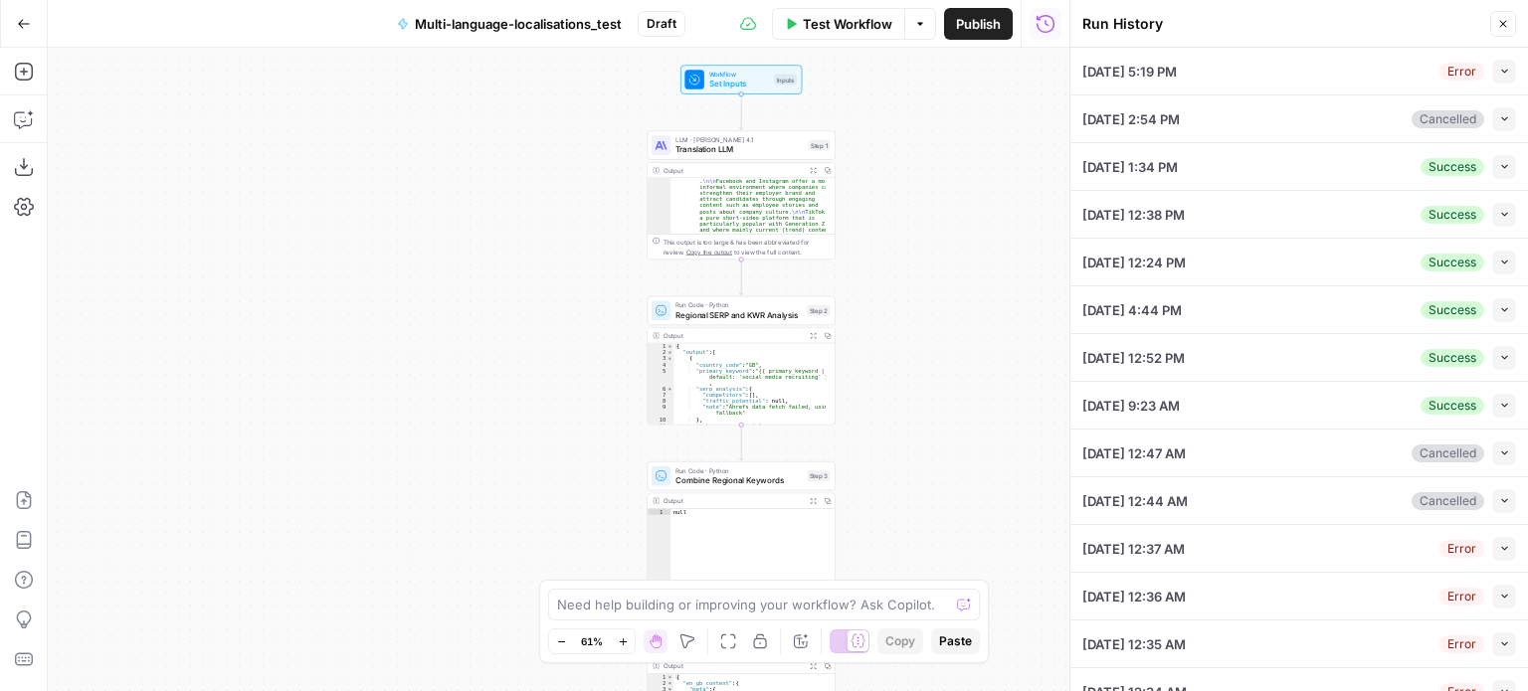
click at [1499, 162] on icon "button" at bounding box center [1504, 166] width 11 height 11
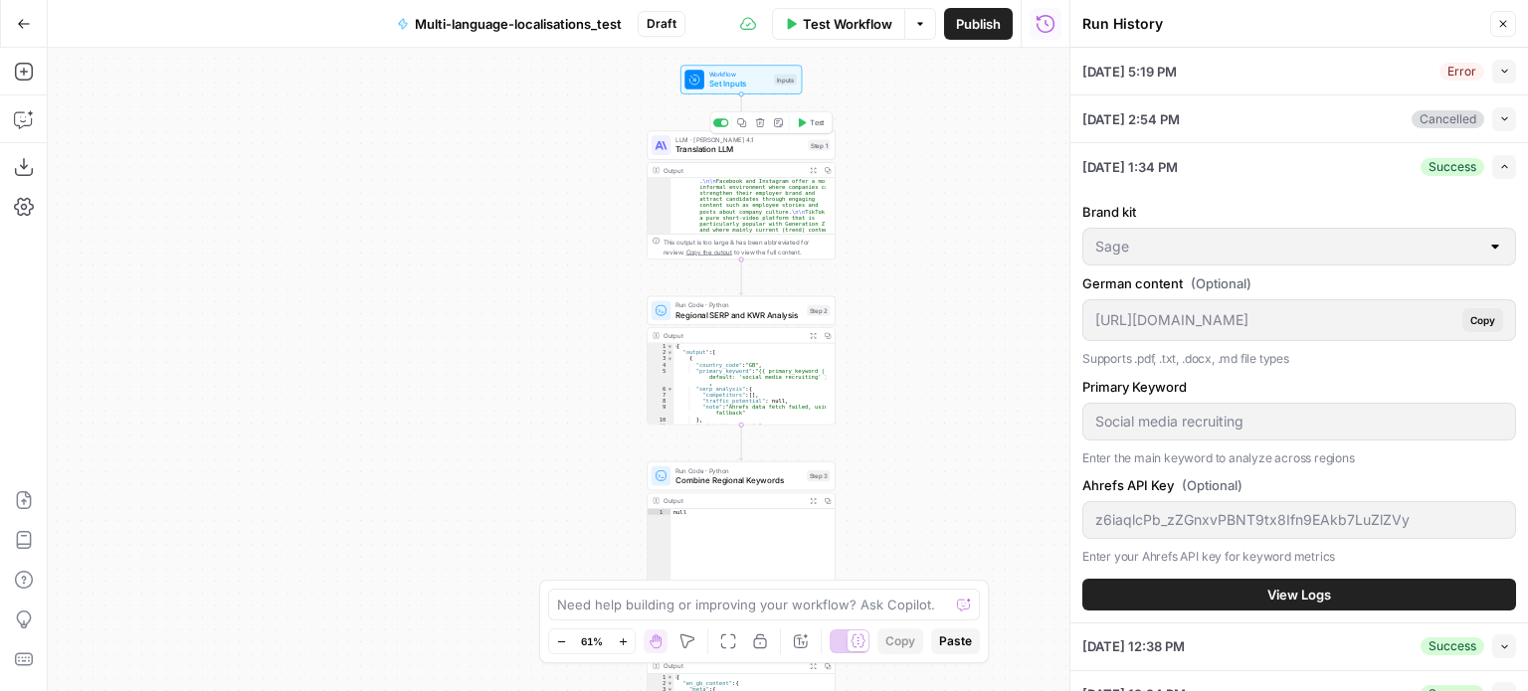
click at [761, 146] on span "Translation LLM" at bounding box center [738, 149] width 127 height 12
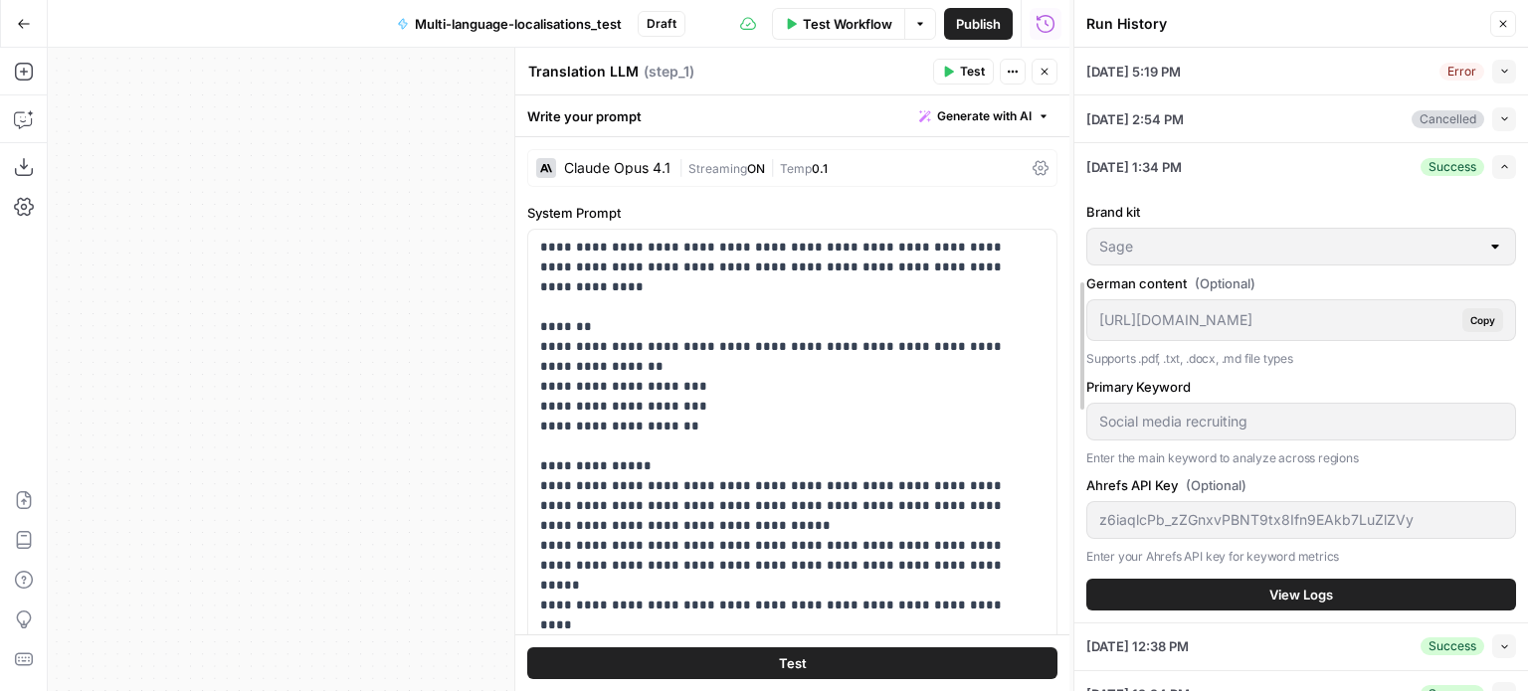
drag, startPoint x: 1061, startPoint y: 281, endPoint x: 1065, endPoint y: 580, distance: 298.4
click at [1065, 580] on div at bounding box center [1074, 345] width 20 height 691
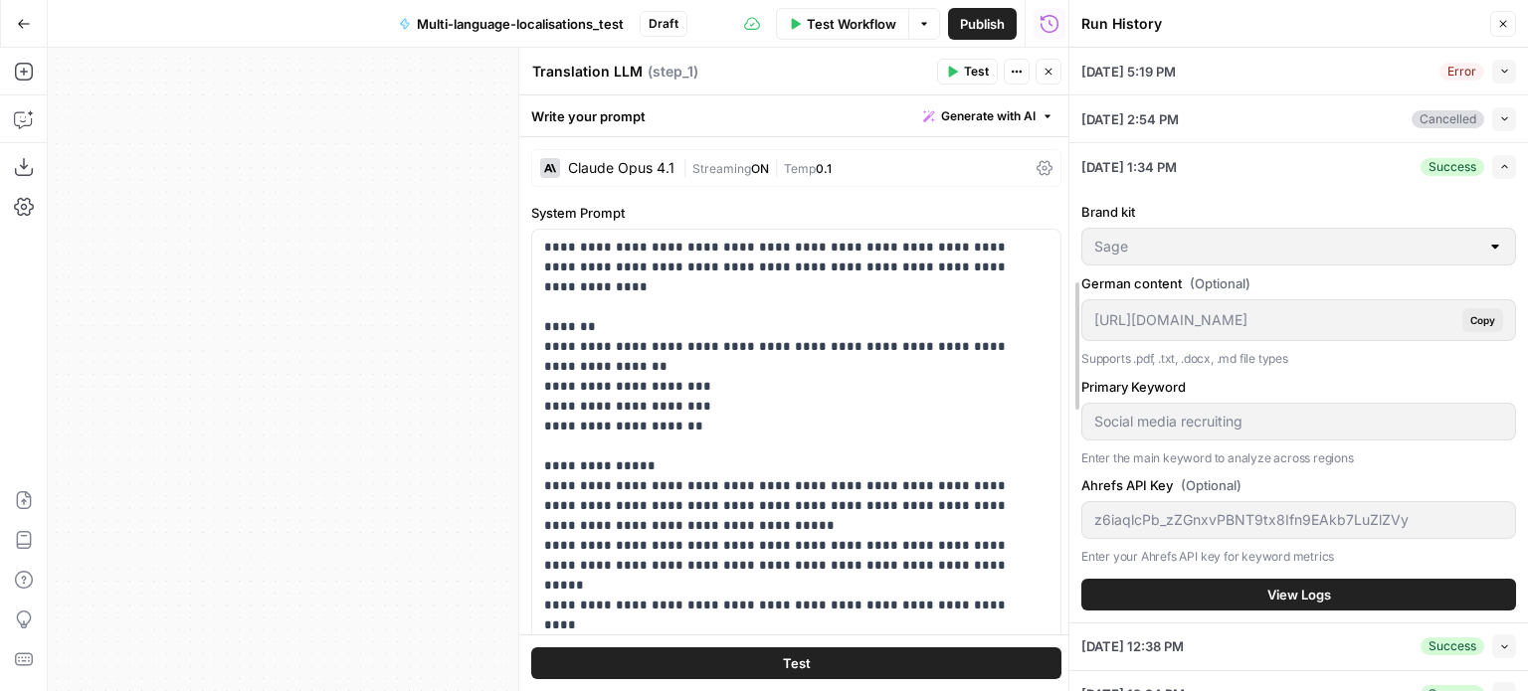
drag, startPoint x: 1064, startPoint y: 185, endPoint x: 1063, endPoint y: 240, distance: 54.7
click at [1063, 240] on div at bounding box center [1069, 345] width 20 height 691
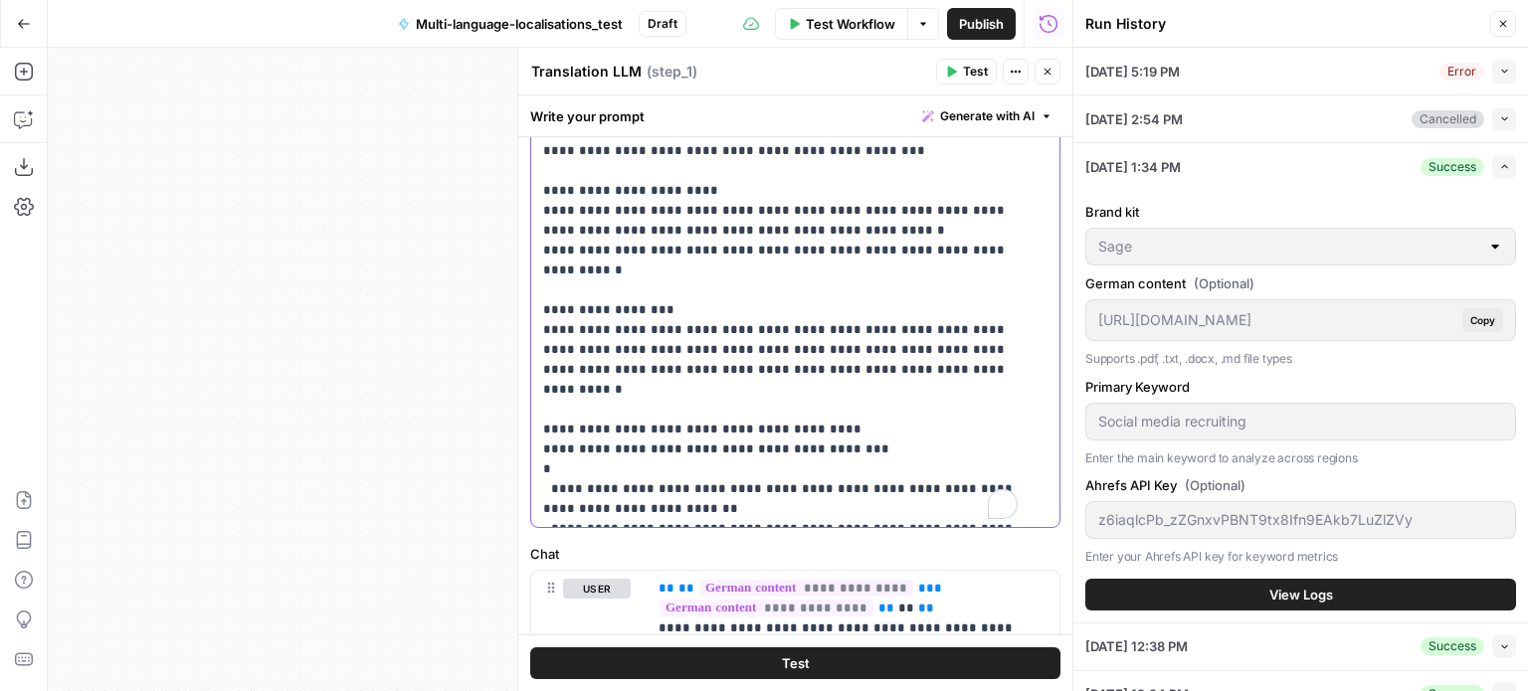
scroll to position [657, 0]
drag, startPoint x: 656, startPoint y: 268, endPoint x: 813, endPoint y: 287, distance: 157.4
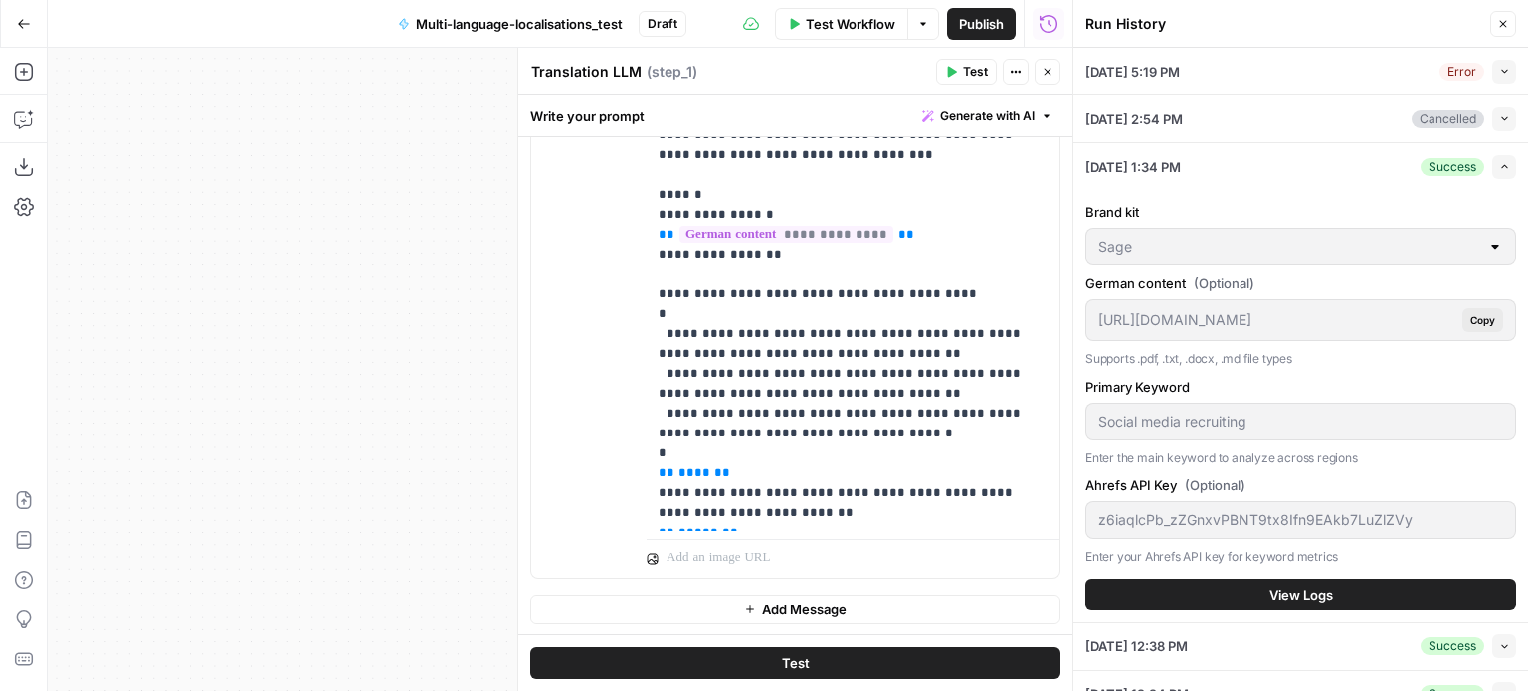
scroll to position [1146, 0]
drag, startPoint x: 952, startPoint y: 268, endPoint x: 655, endPoint y: 272, distance: 296.4
click at [655, 272] on div "**********" at bounding box center [853, 234] width 413 height 593
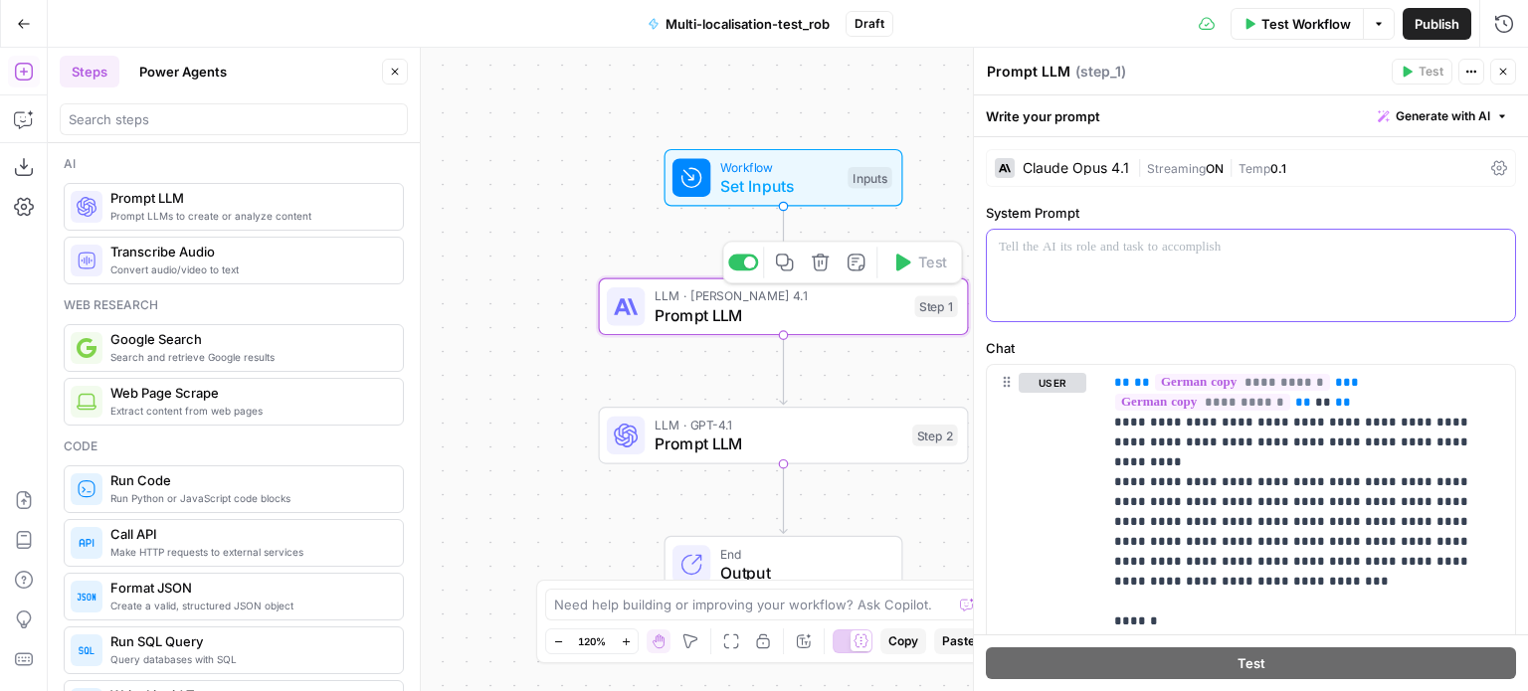
click at [1147, 260] on div at bounding box center [1251, 276] width 528 height 92
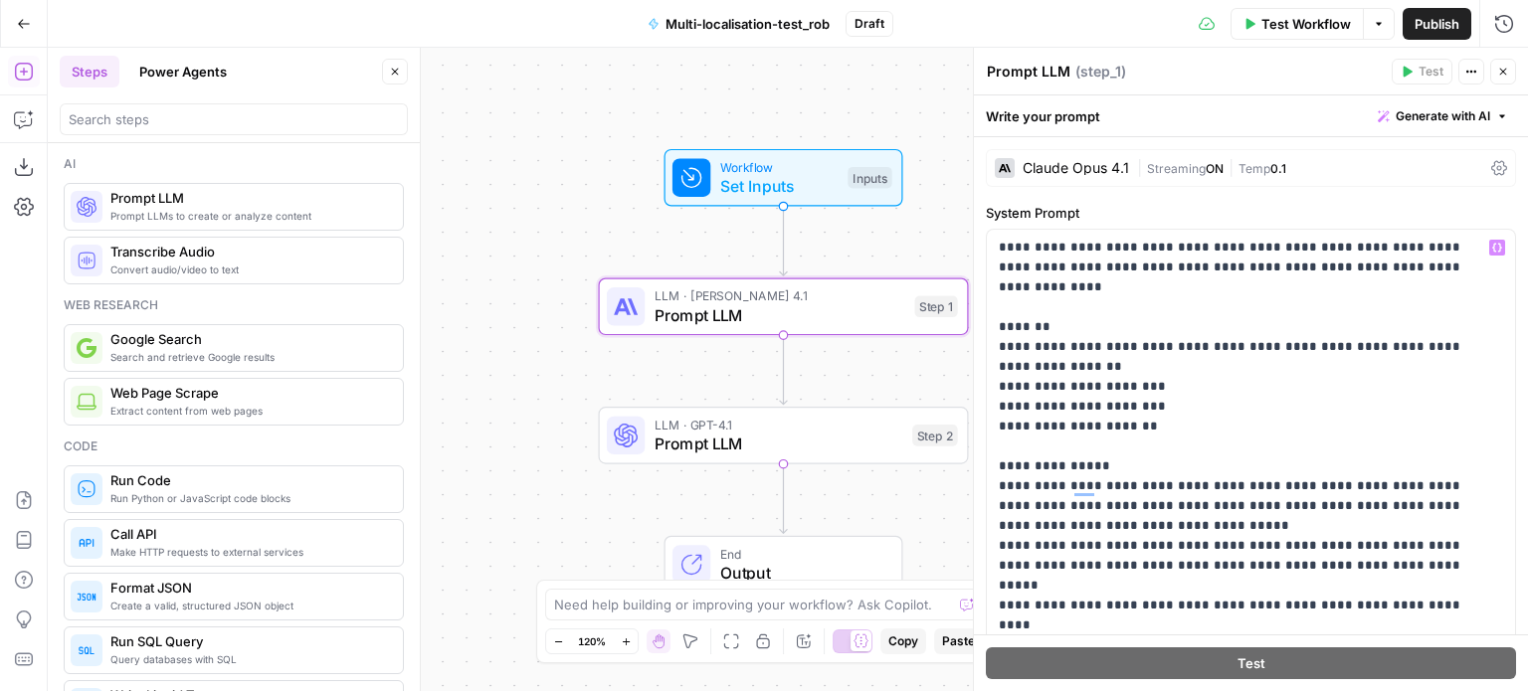
click at [1279, 113] on div "Write your prompt Generate with AI" at bounding box center [1251, 115] width 554 height 41
click at [1471, 73] on icon "button" at bounding box center [1471, 72] width 12 height 12
click at [1223, 94] on header "Prompt LLM Prompt LLM ( step_1 ) Test Actions Close" at bounding box center [1251, 72] width 554 height 48
click at [1473, 66] on icon "button" at bounding box center [1471, 72] width 12 height 12
click at [1385, 114] on span "Add Note" at bounding box center [1412, 115] width 95 height 20
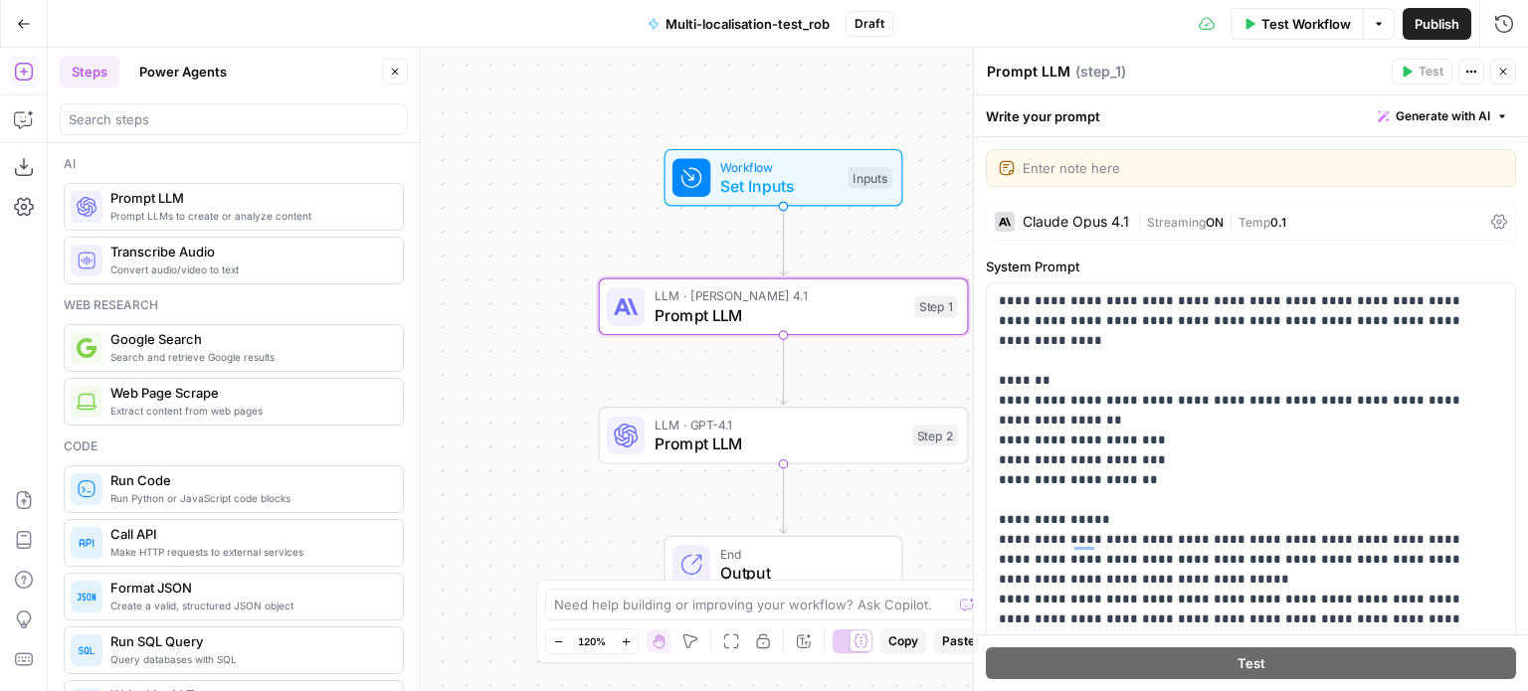
click at [1261, 154] on div "Enter note here" at bounding box center [1251, 168] width 530 height 38
drag, startPoint x: 1261, startPoint y: 154, endPoint x: 1273, endPoint y: 150, distance: 12.6
click at [1273, 150] on div "Enter note here" at bounding box center [1251, 168] width 530 height 38
type textarea "Initial translation into each relevant market"
drag, startPoint x: 1460, startPoint y: 18, endPoint x: 1472, endPoint y: 18, distance: 11.9
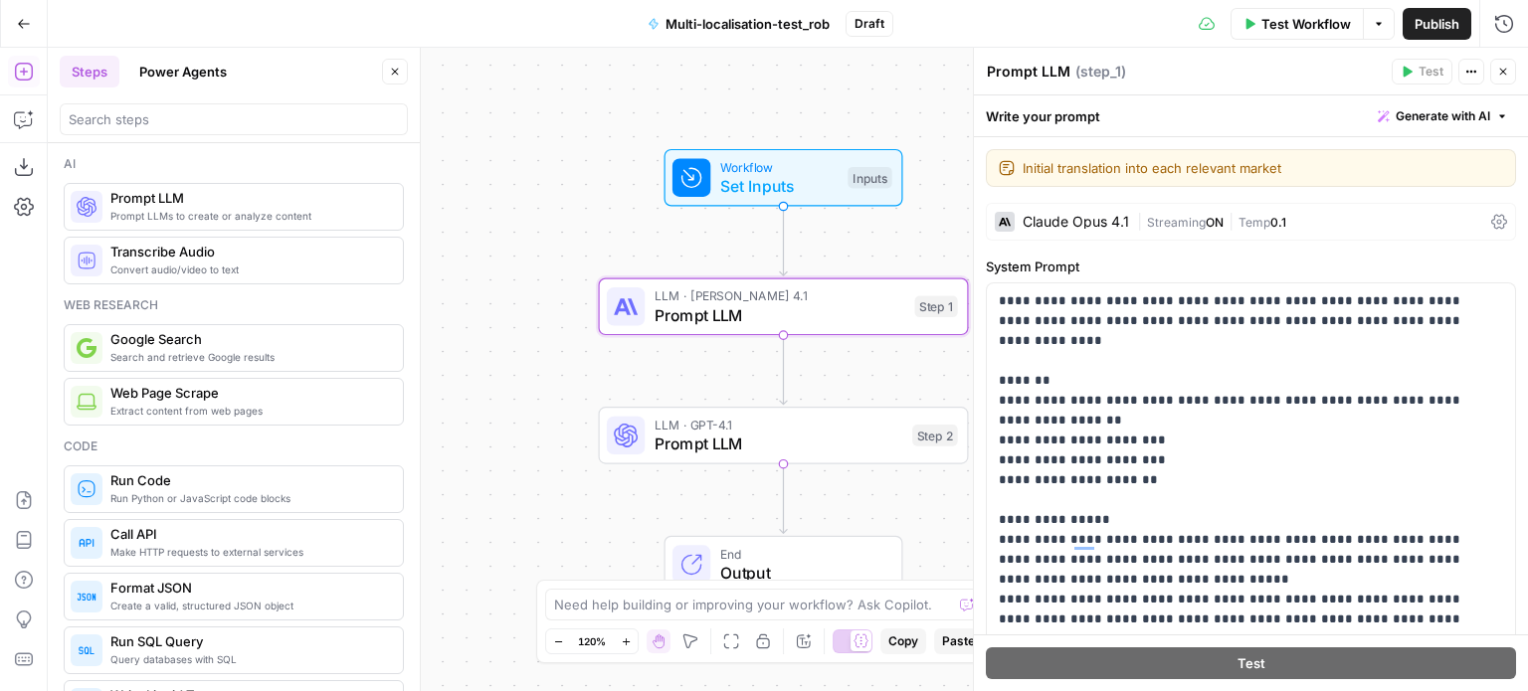
click at [1472, 18] on div "Test Workflow Options Publish Run History" at bounding box center [1211, 23] width 636 height 47
click at [774, 444] on span "Prompt LLM" at bounding box center [778, 444] width 249 height 24
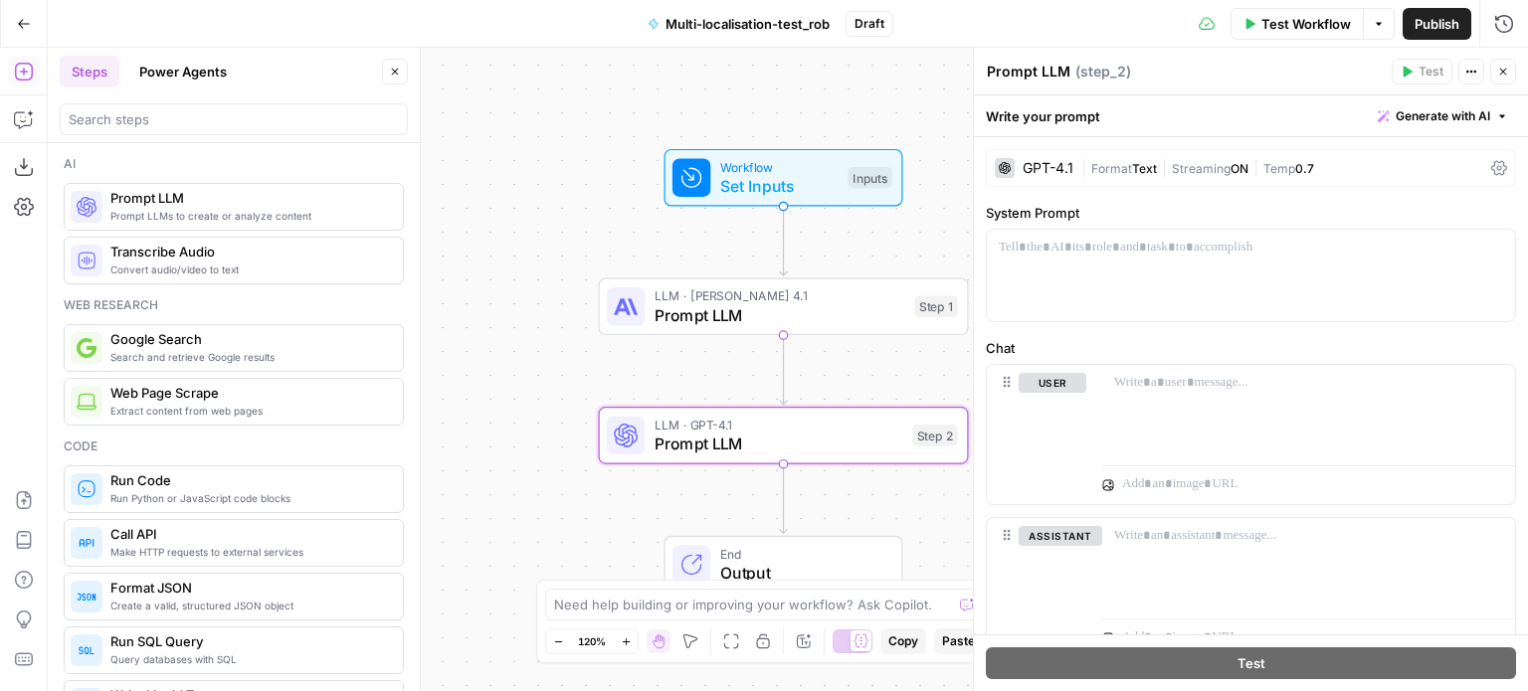
click at [1049, 158] on div "GPT-4.1" at bounding box center [1034, 168] width 79 height 20
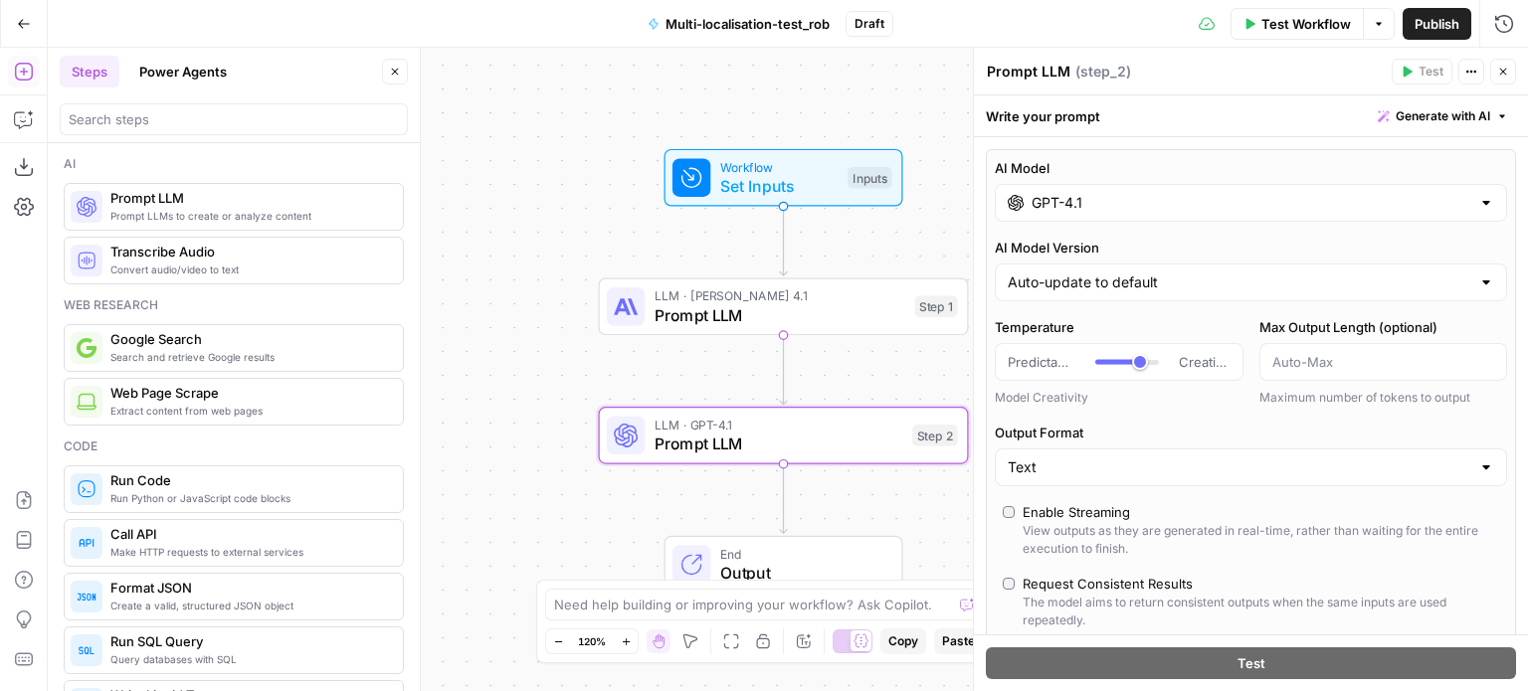
click at [1089, 196] on input "GPT-4.1" at bounding box center [1250, 203] width 439 height 20
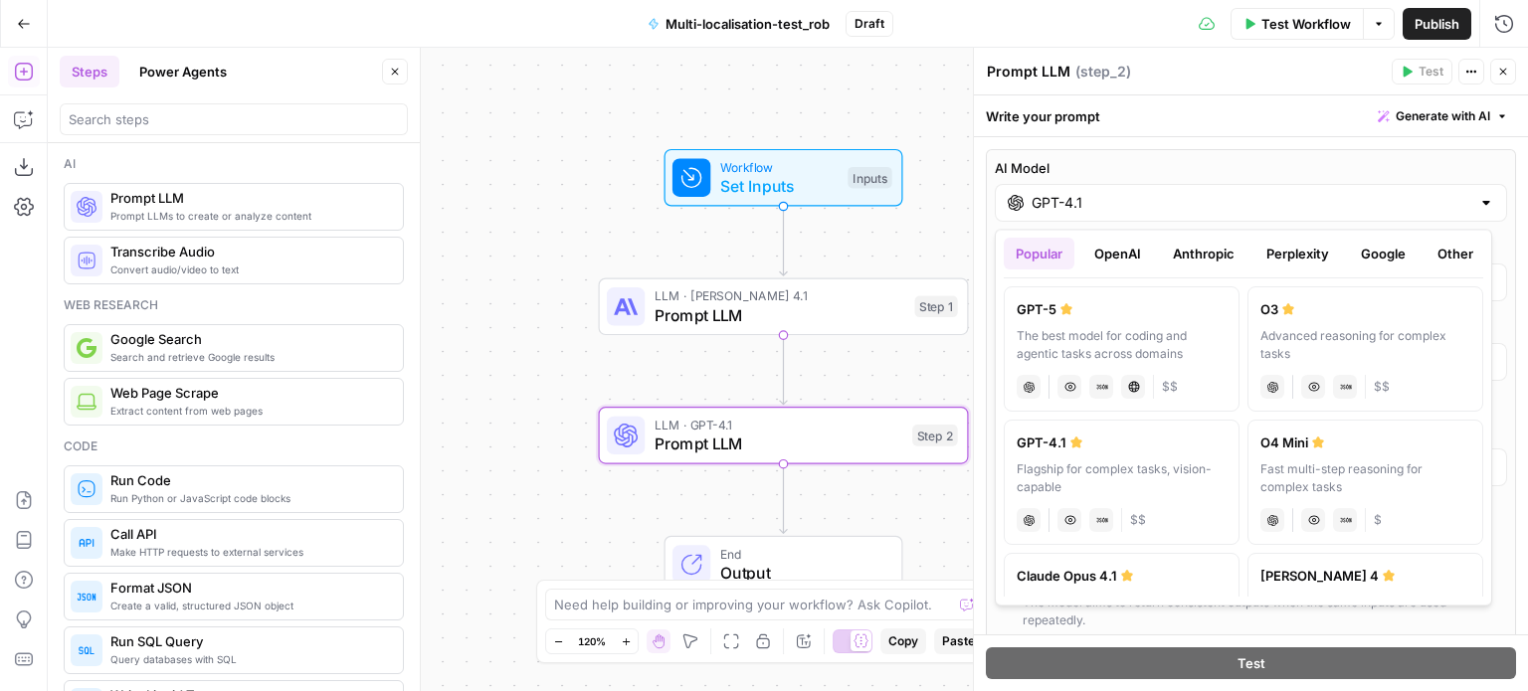
click at [1186, 250] on button "Anthropic" at bounding box center [1204, 254] width 86 height 32
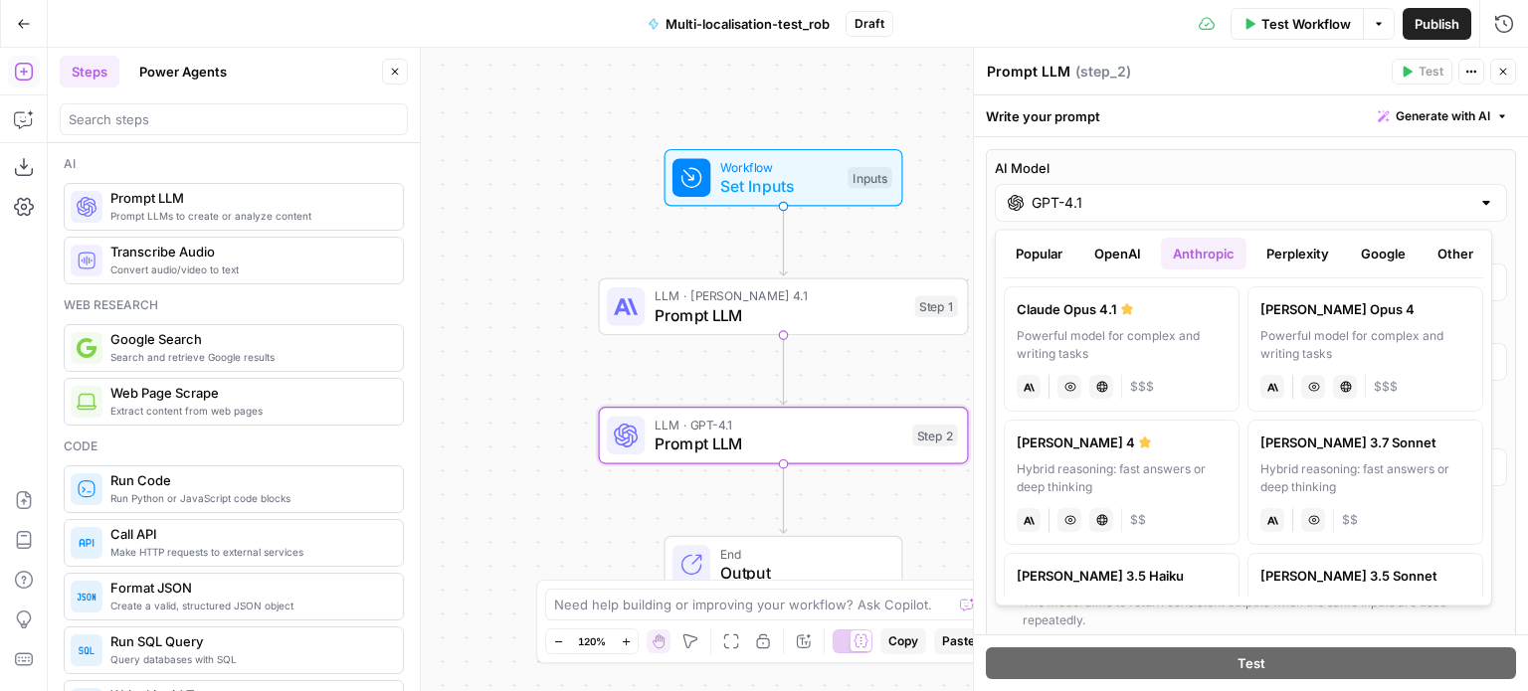
click at [1152, 318] on div "Claude Opus 4.1" at bounding box center [1122, 309] width 210 height 20
type input "Claude Opus 4.1"
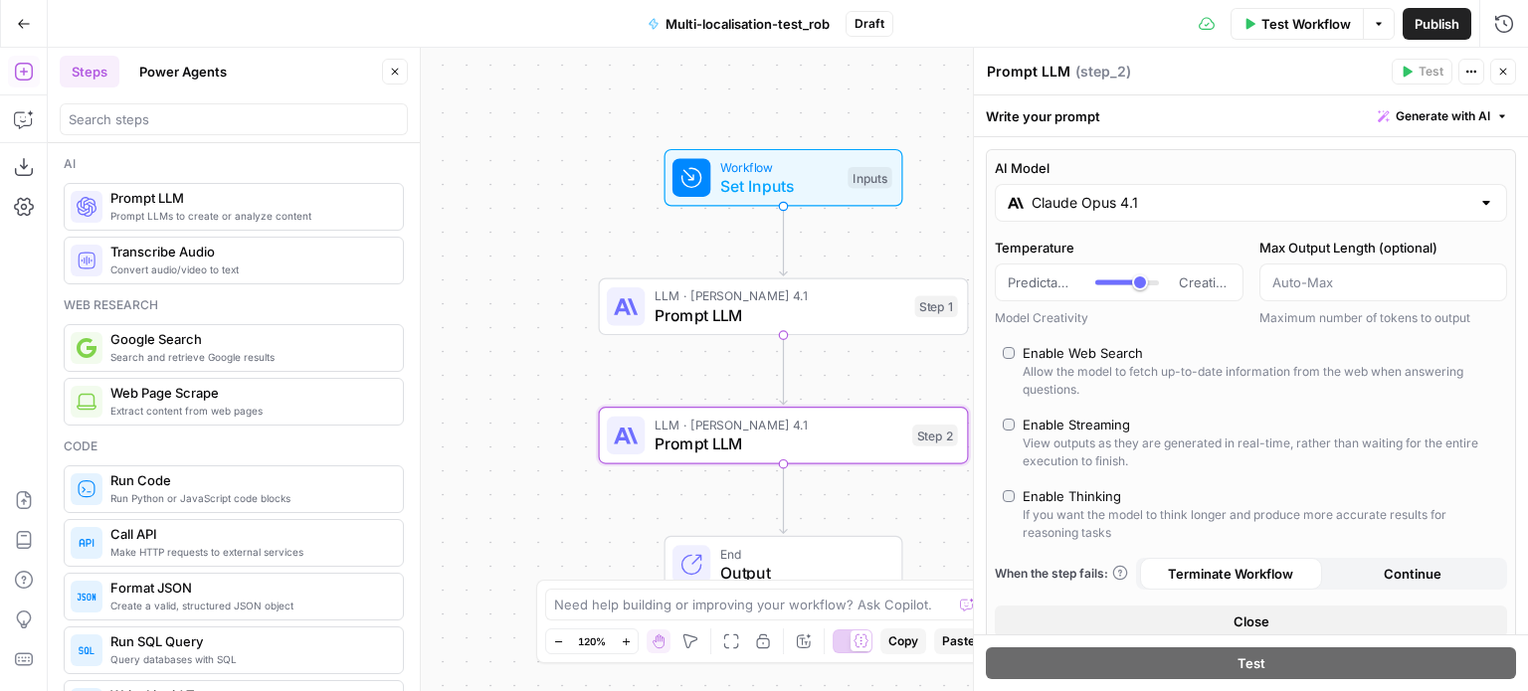
click at [1254, 623] on span "Close" at bounding box center [1251, 622] width 36 height 20
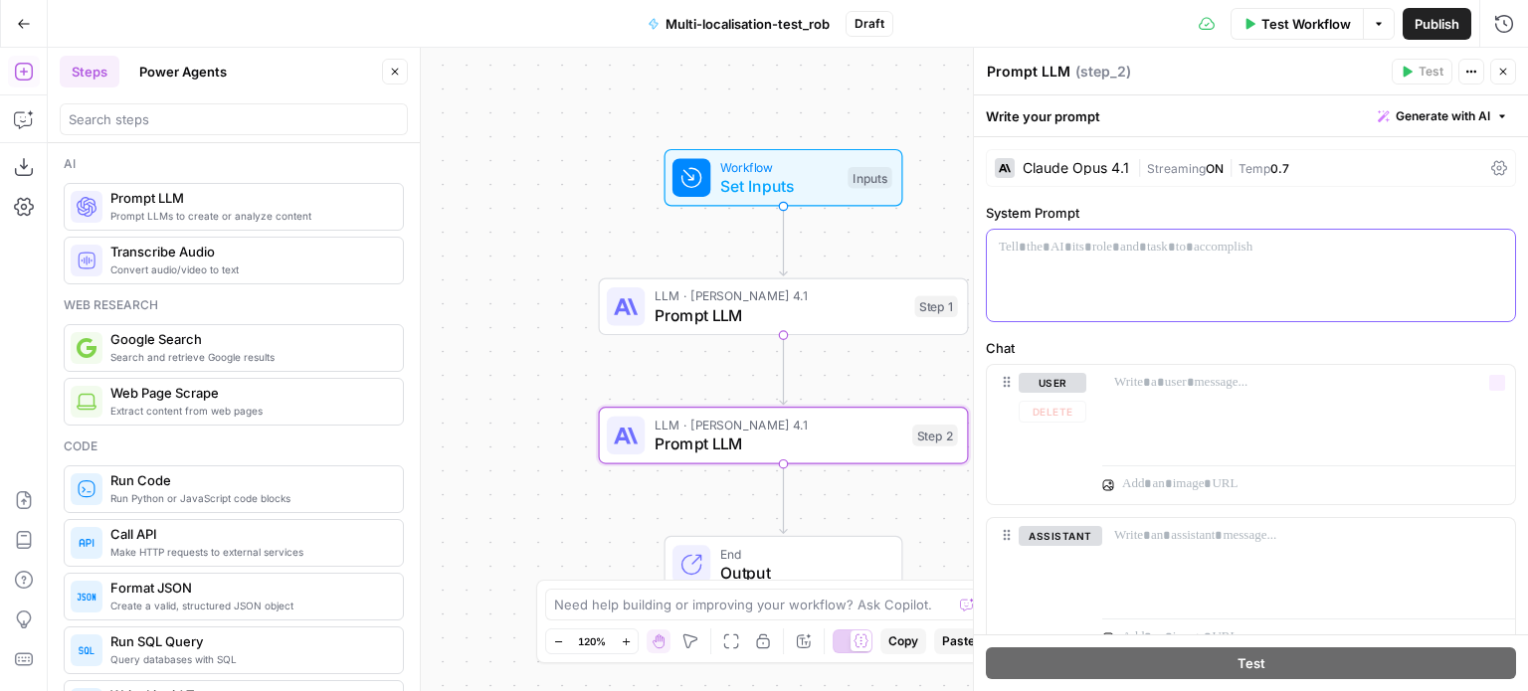
click at [1167, 268] on div at bounding box center [1251, 276] width 528 height 92
click at [864, 321] on span "Prompt LLM" at bounding box center [779, 315] width 251 height 24
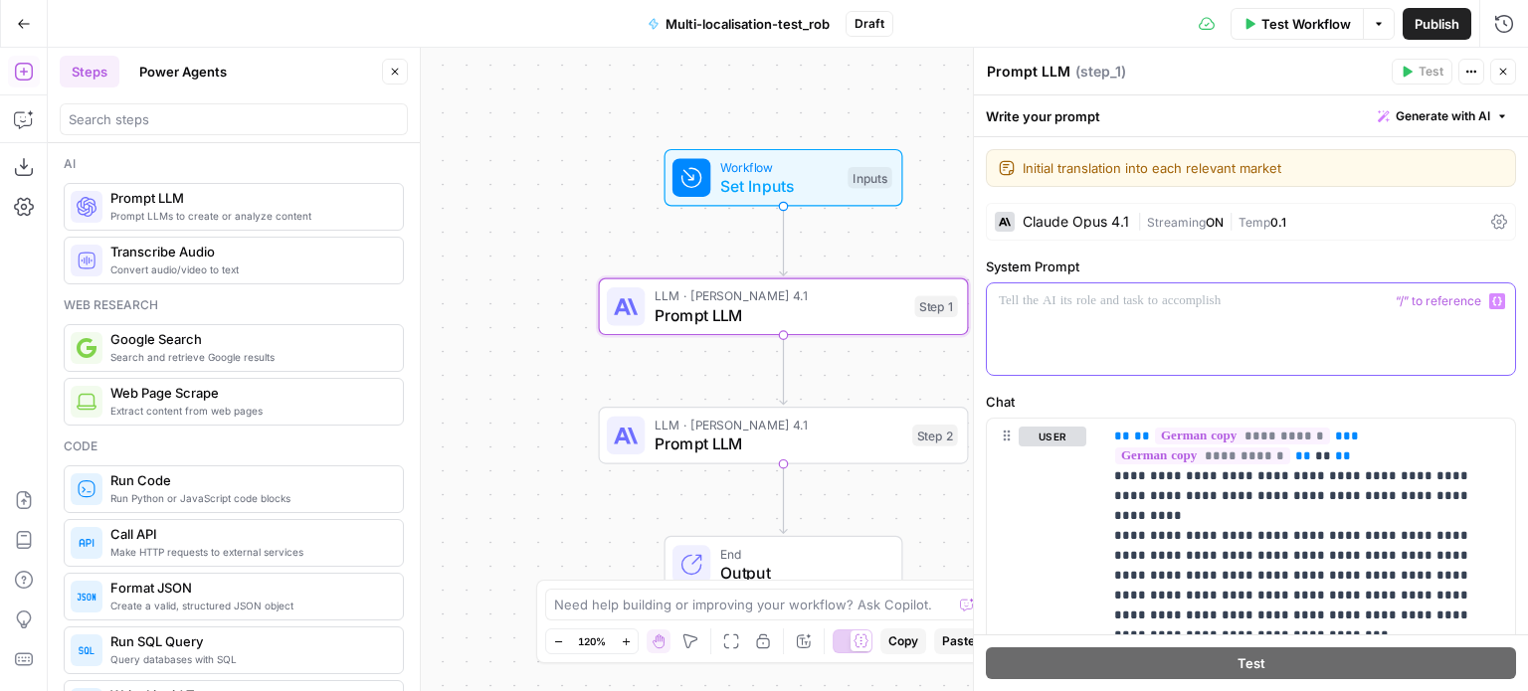
click at [1082, 323] on div at bounding box center [1251, 329] width 528 height 92
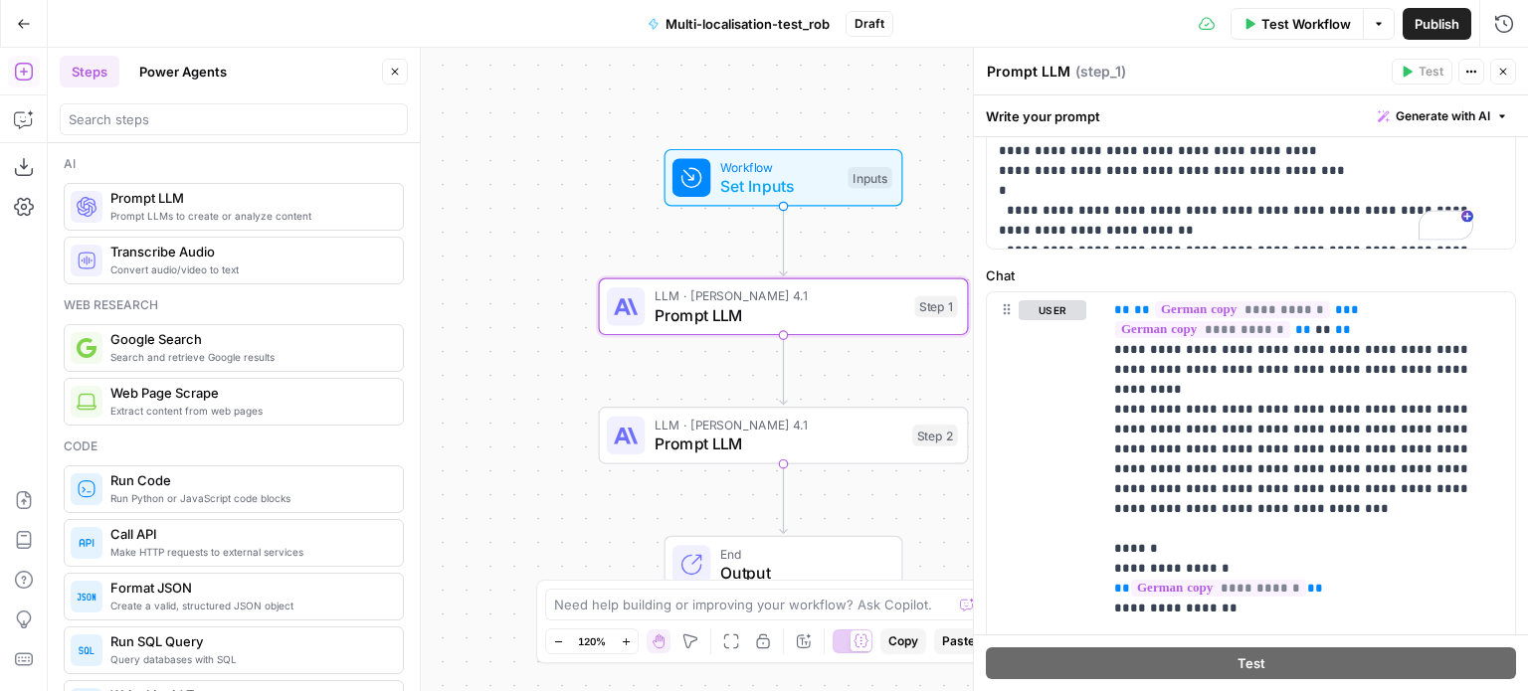
click at [1491, 75] on button "Close" at bounding box center [1503, 72] width 26 height 26
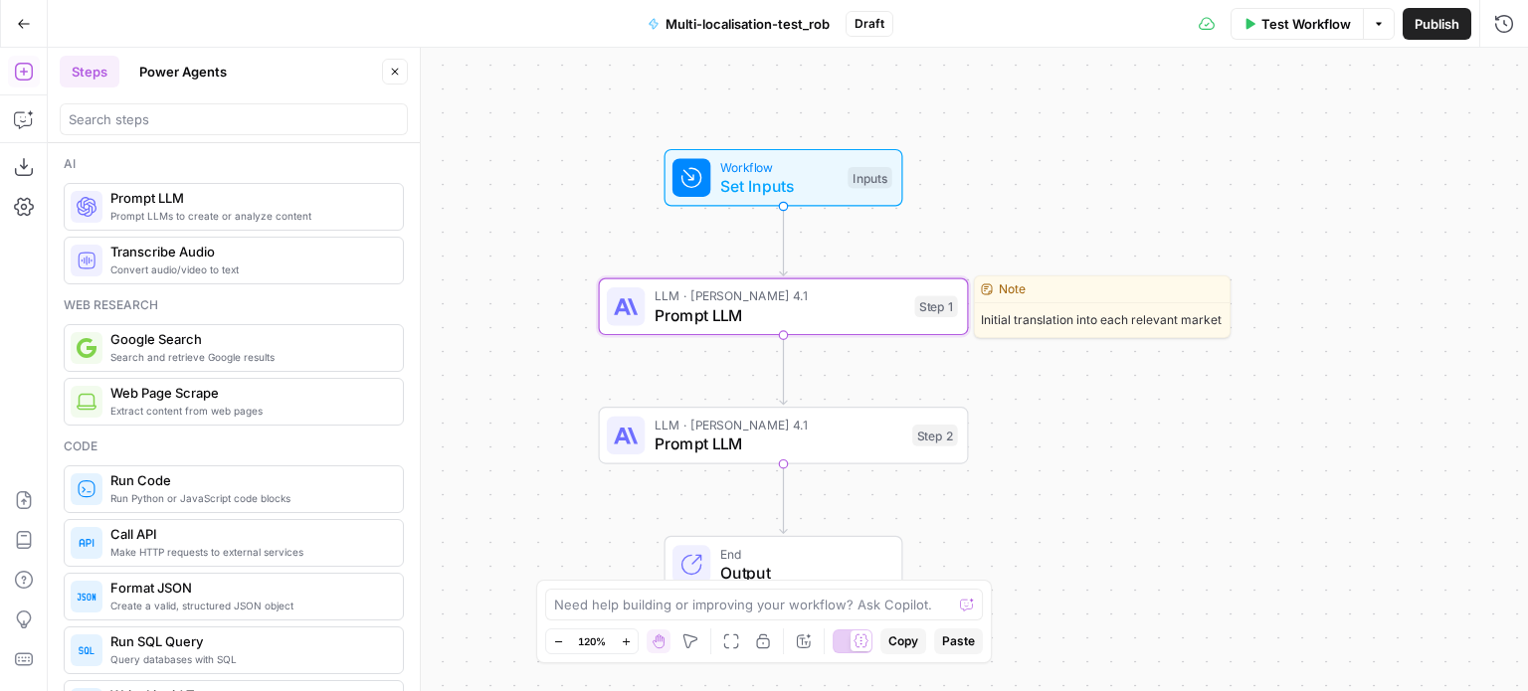
click at [846, 291] on span "LLM · Claude Opus 4.1" at bounding box center [779, 295] width 251 height 19
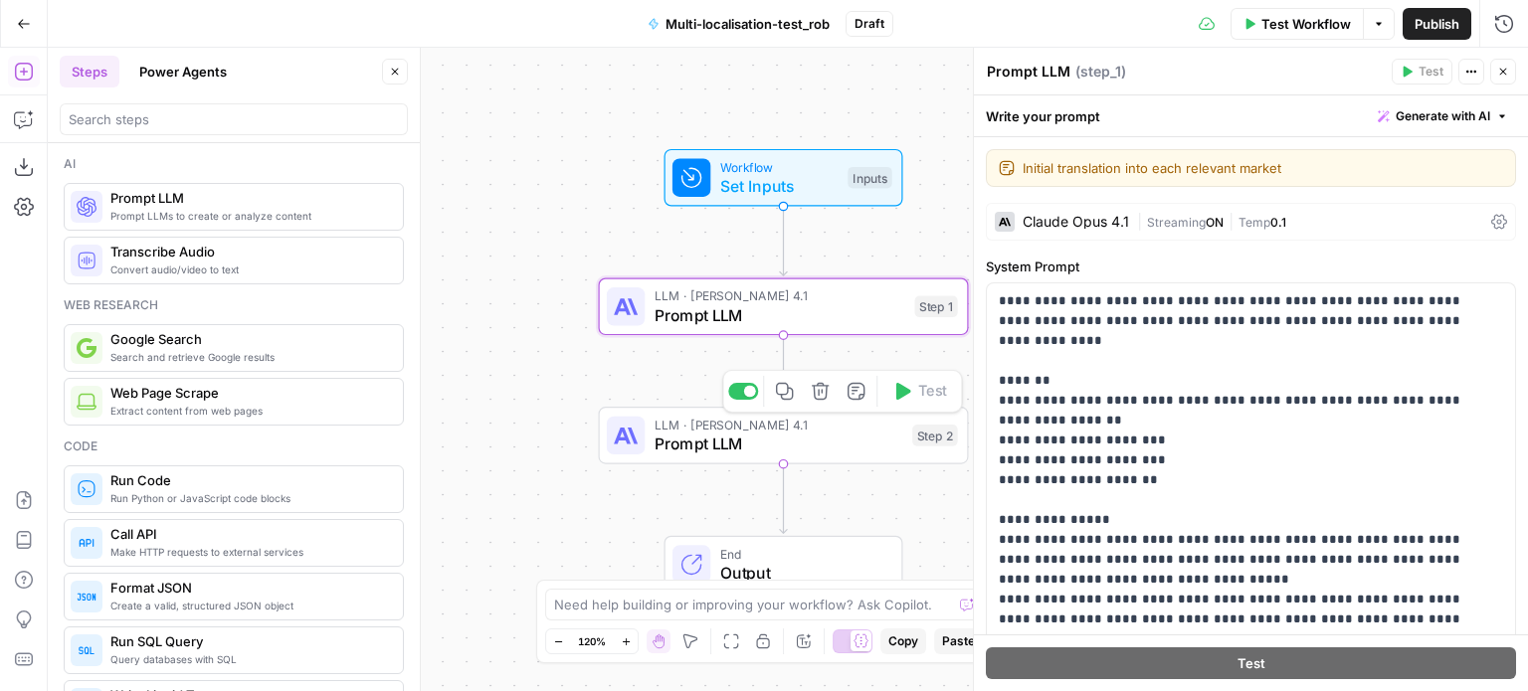
click at [874, 435] on span "Prompt LLM" at bounding box center [778, 444] width 249 height 24
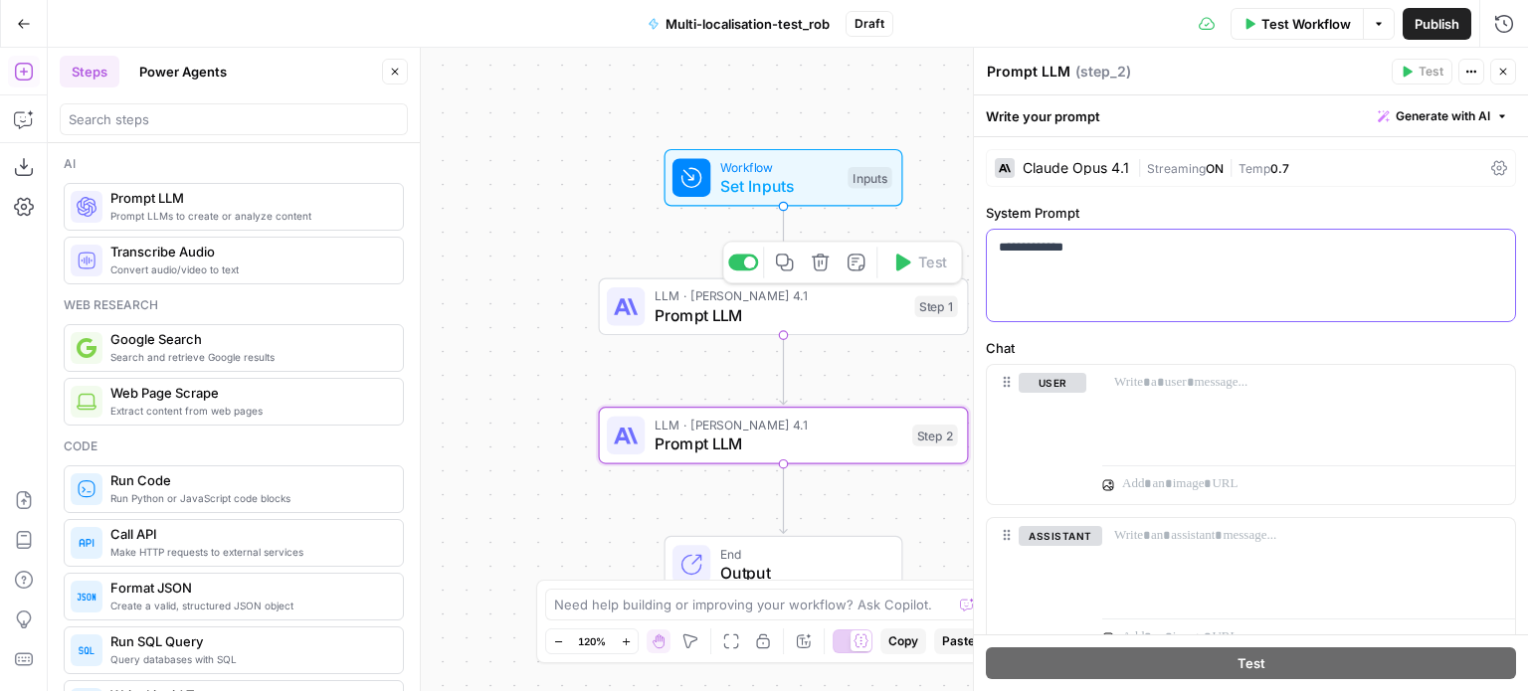
click at [1047, 284] on div "**********" at bounding box center [1251, 276] width 528 height 92
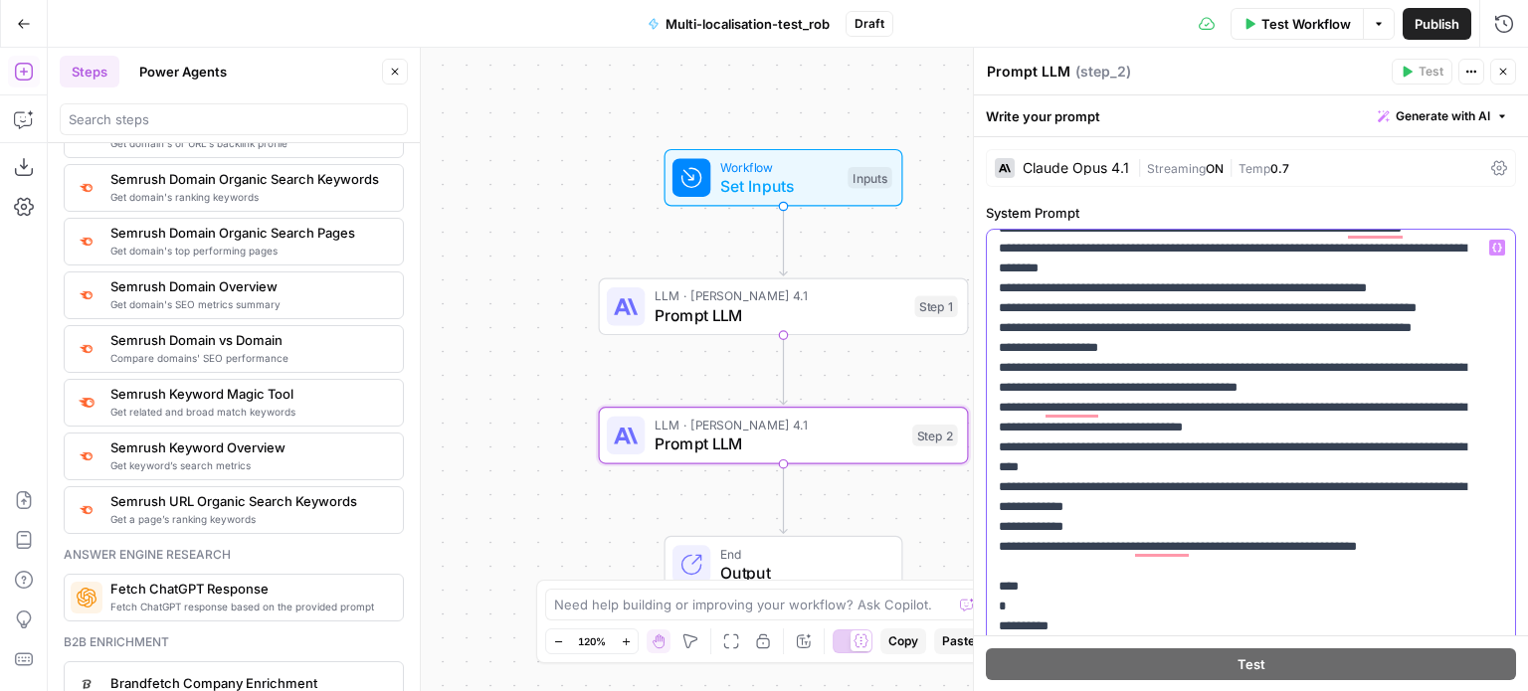
scroll to position [2244, 0]
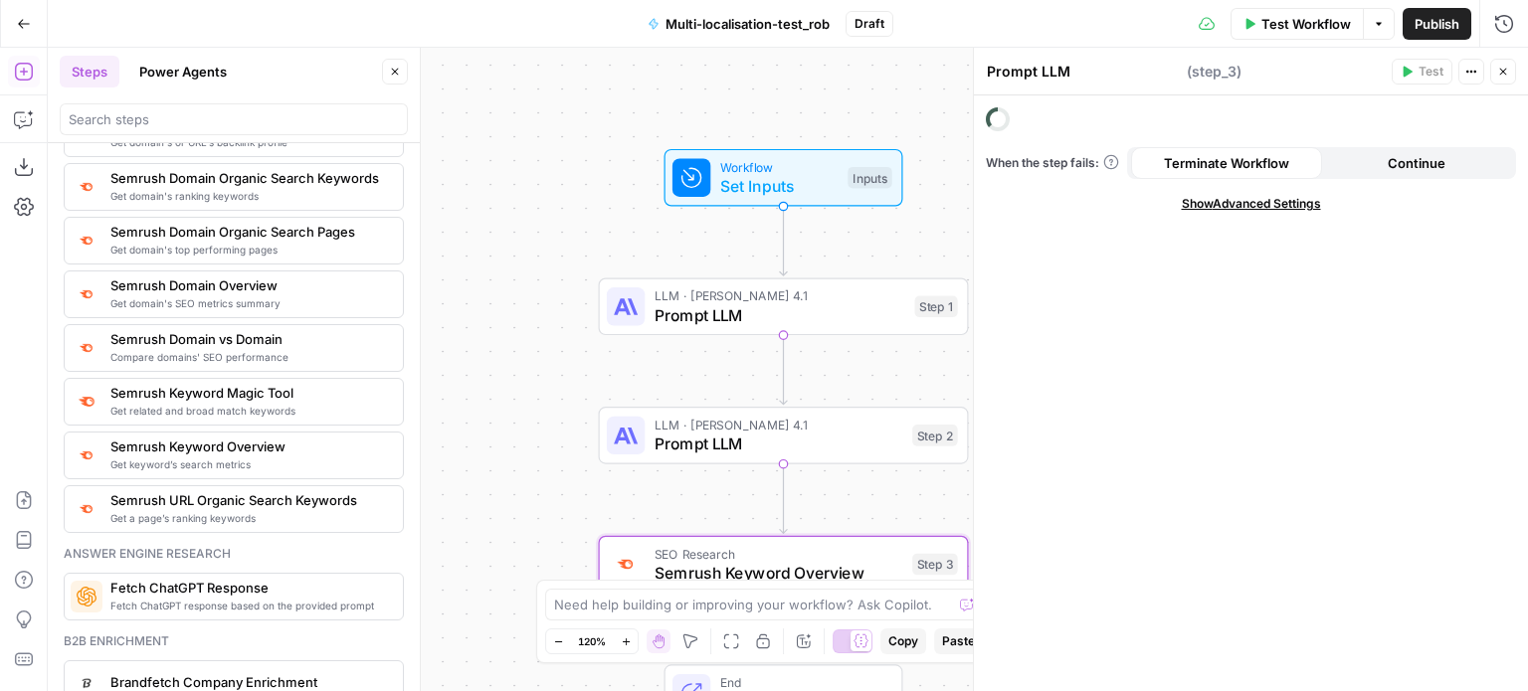
type textarea "Semrush Keyword Overview"
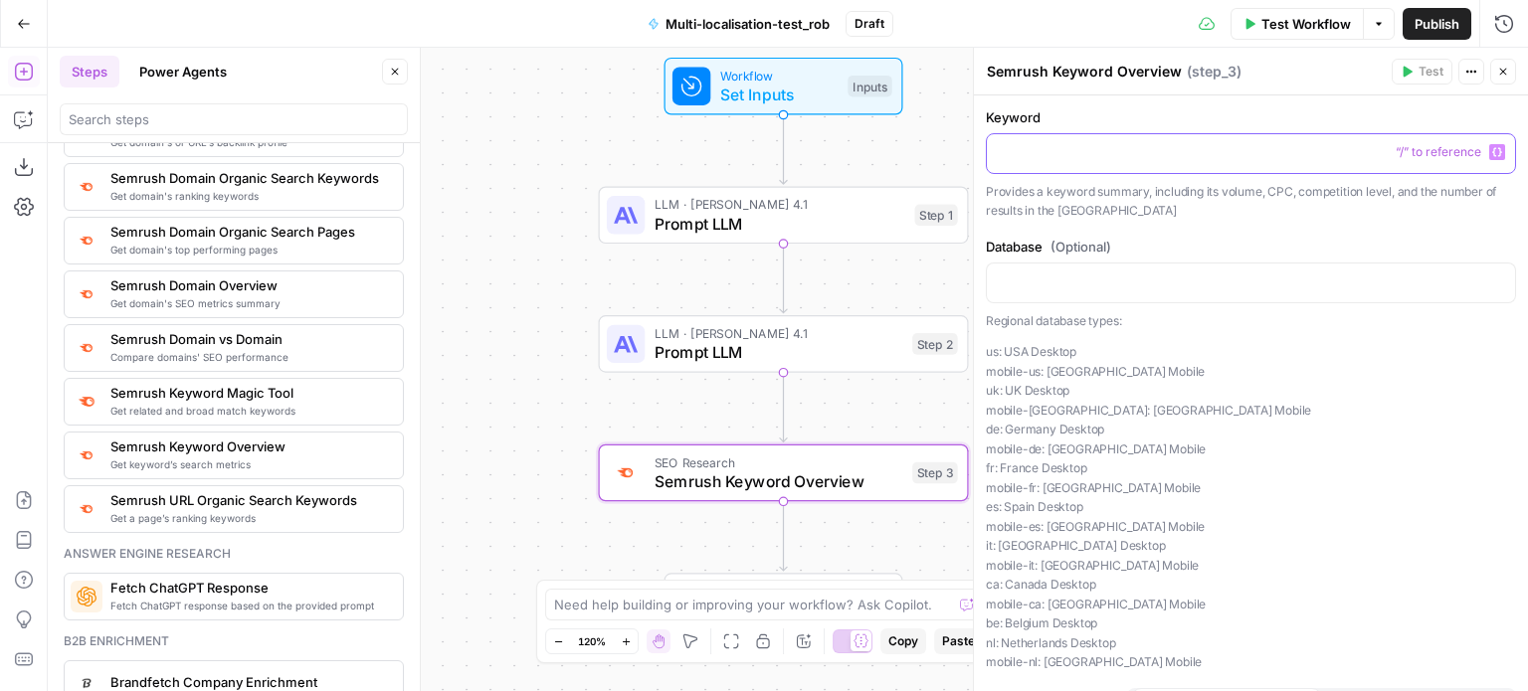
click at [1086, 146] on p at bounding box center [1251, 152] width 504 height 20
click at [1492, 147] on icon "button" at bounding box center [1497, 152] width 10 height 10
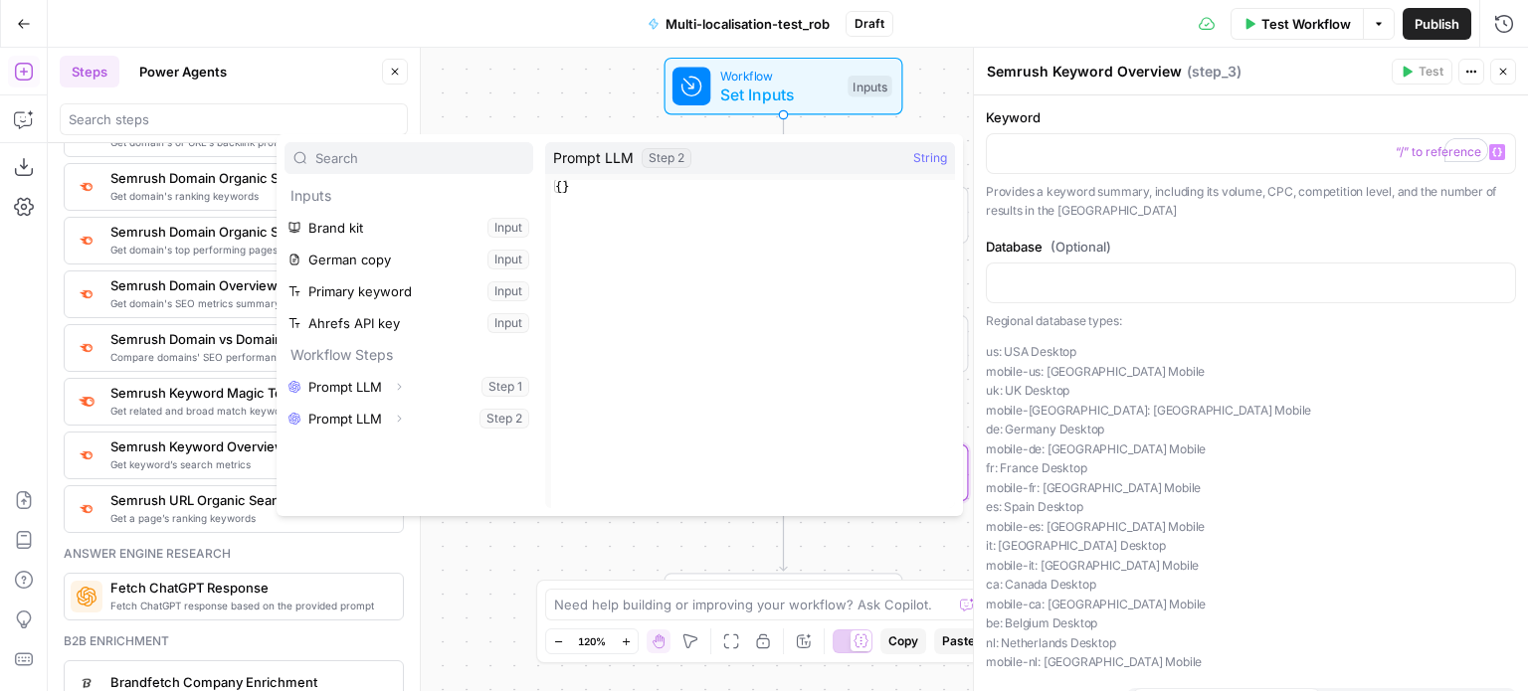
click at [612, 98] on div "Workflow Set Inputs Inputs" at bounding box center [784, 87] width 370 height 58
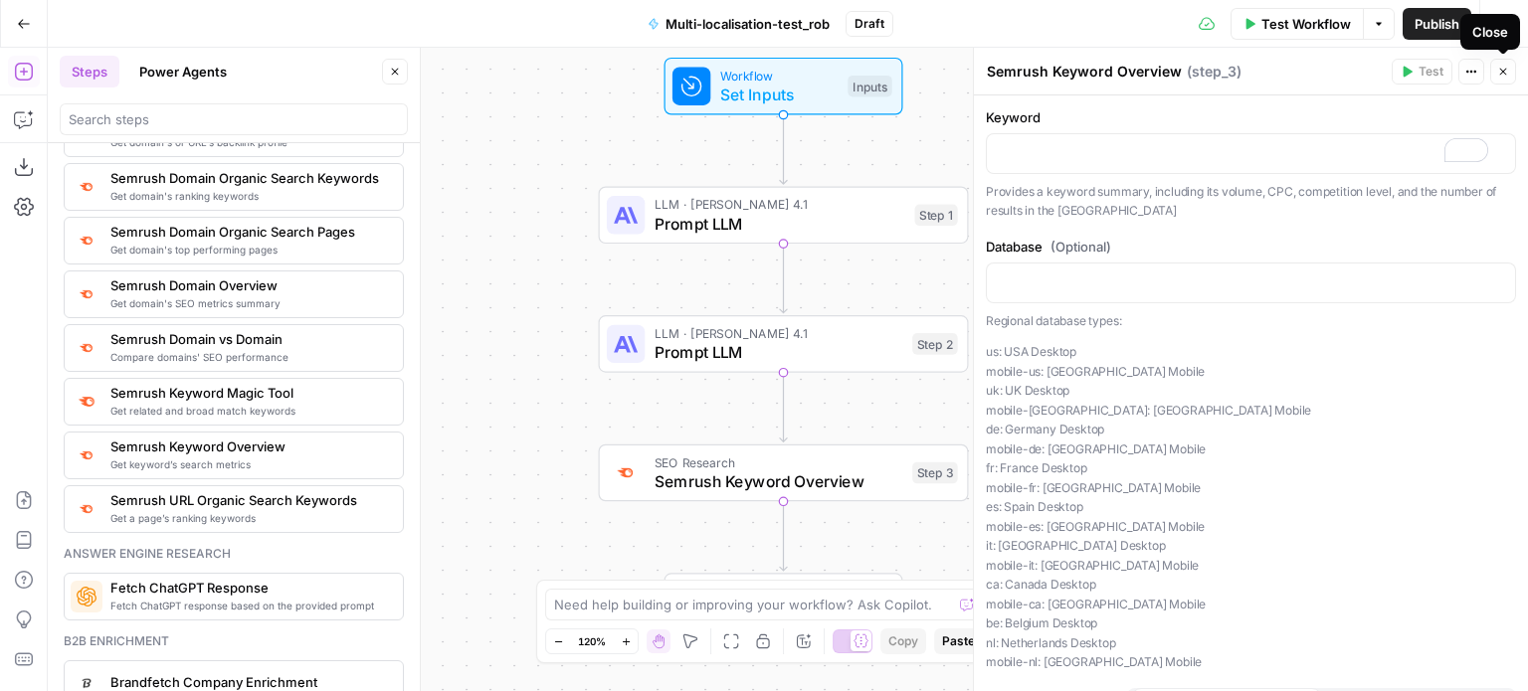
click at [1500, 67] on icon "button" at bounding box center [1503, 72] width 12 height 12
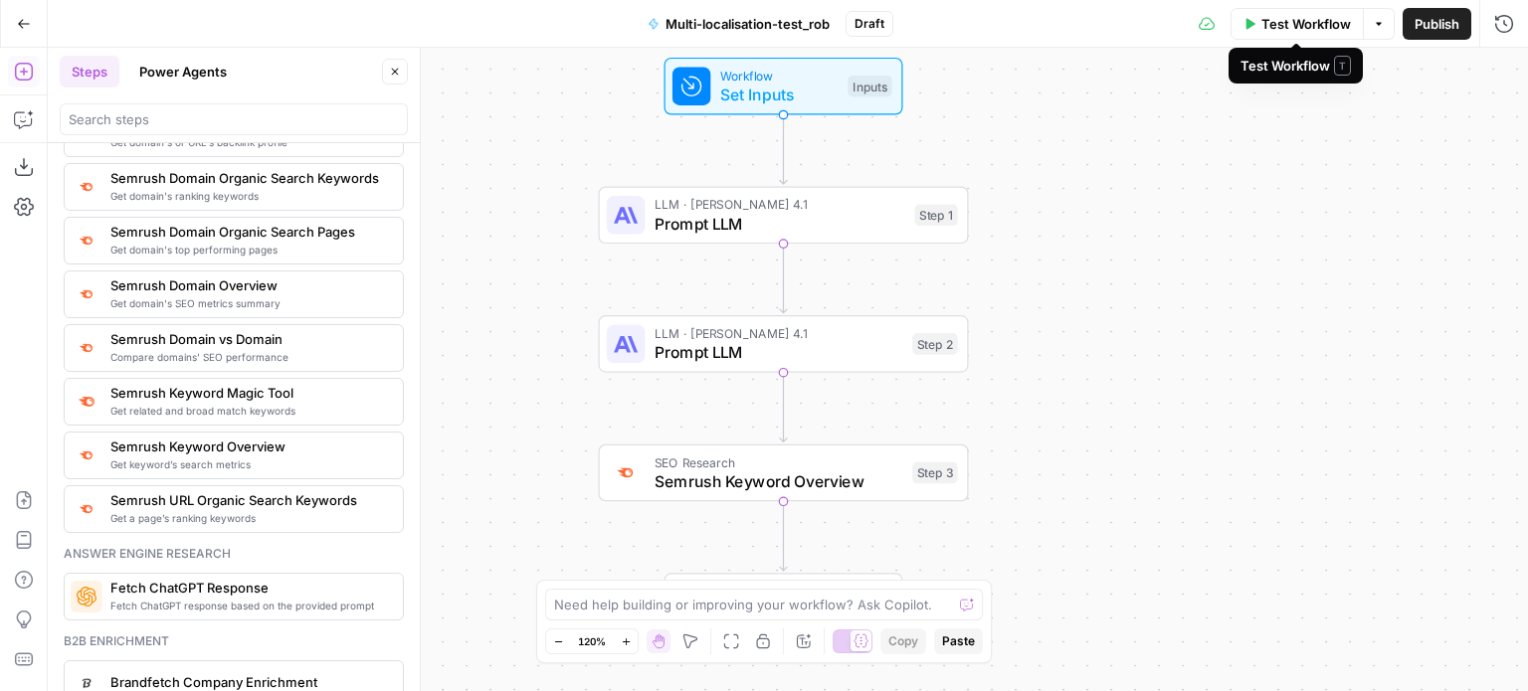
click at [1320, 31] on span "Test Workflow" at bounding box center [1306, 24] width 90 height 20
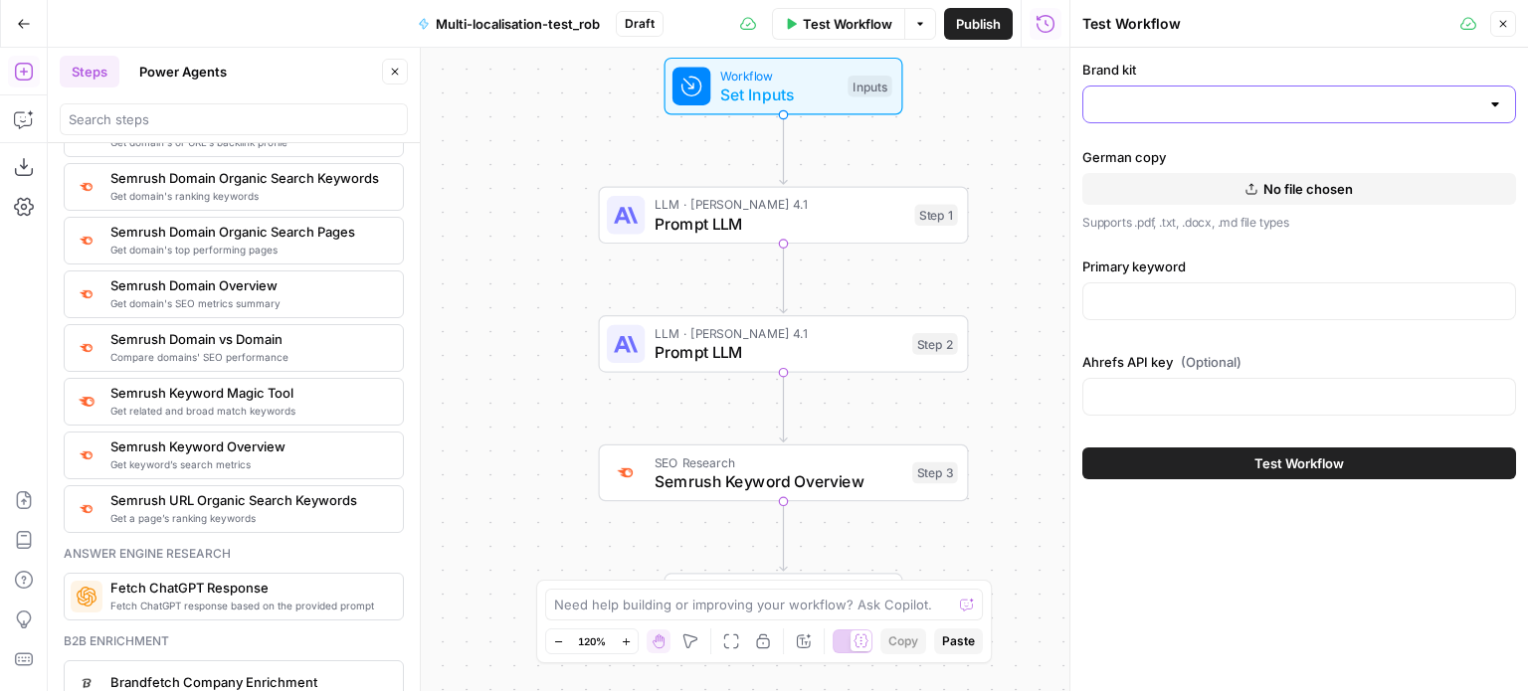
click at [1256, 106] on input "Brand kit" at bounding box center [1287, 104] width 384 height 20
click at [1205, 166] on div "ID: 2574" at bounding box center [1299, 173] width 400 height 18
type input "Sage"
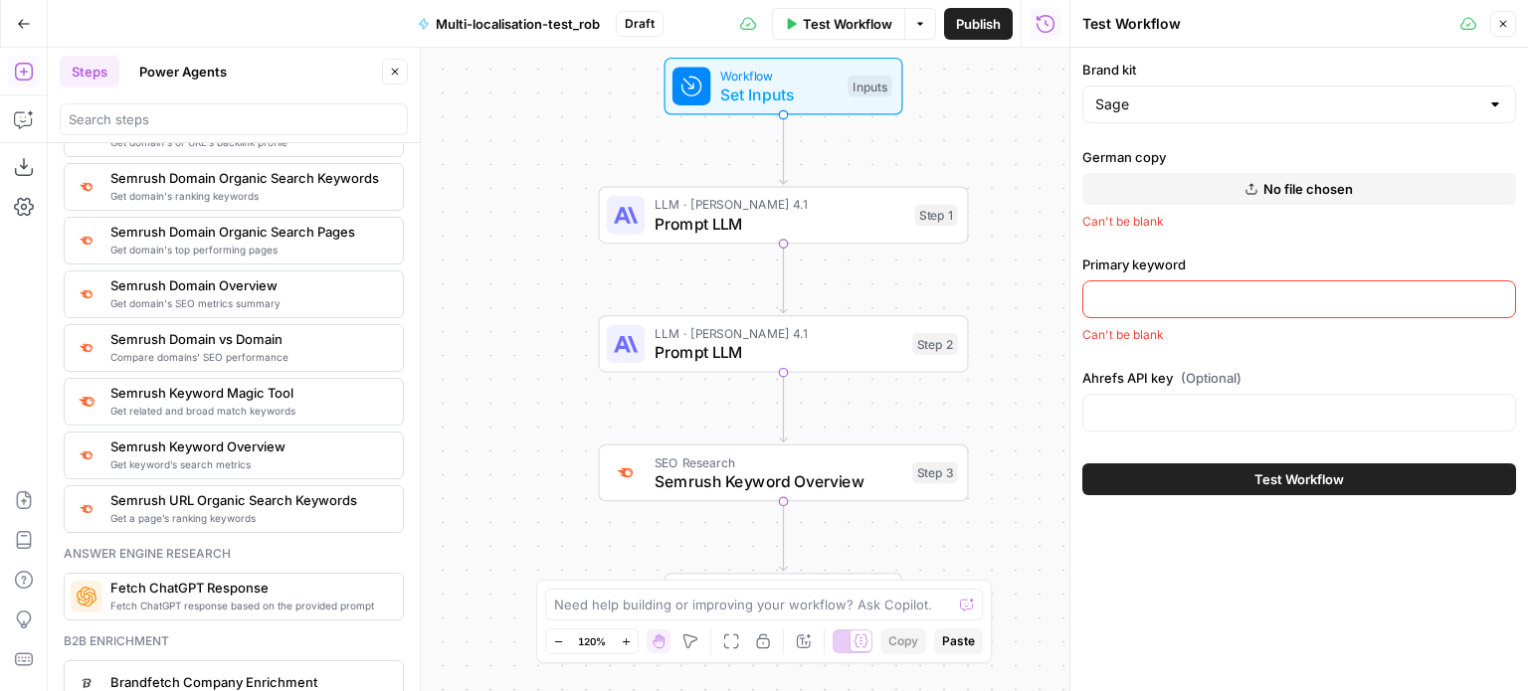
click at [1169, 289] on input "Primary keyword" at bounding box center [1299, 299] width 408 height 20
click at [858, 373] on div "Workflow Set Inputs Inputs LLM · Claude Opus 4.1 Prompt LLM Step 1 LLM · Claude…" at bounding box center [559, 370] width 1022 height 644
click at [1213, 190] on button "No file chosen" at bounding box center [1299, 189] width 434 height 32
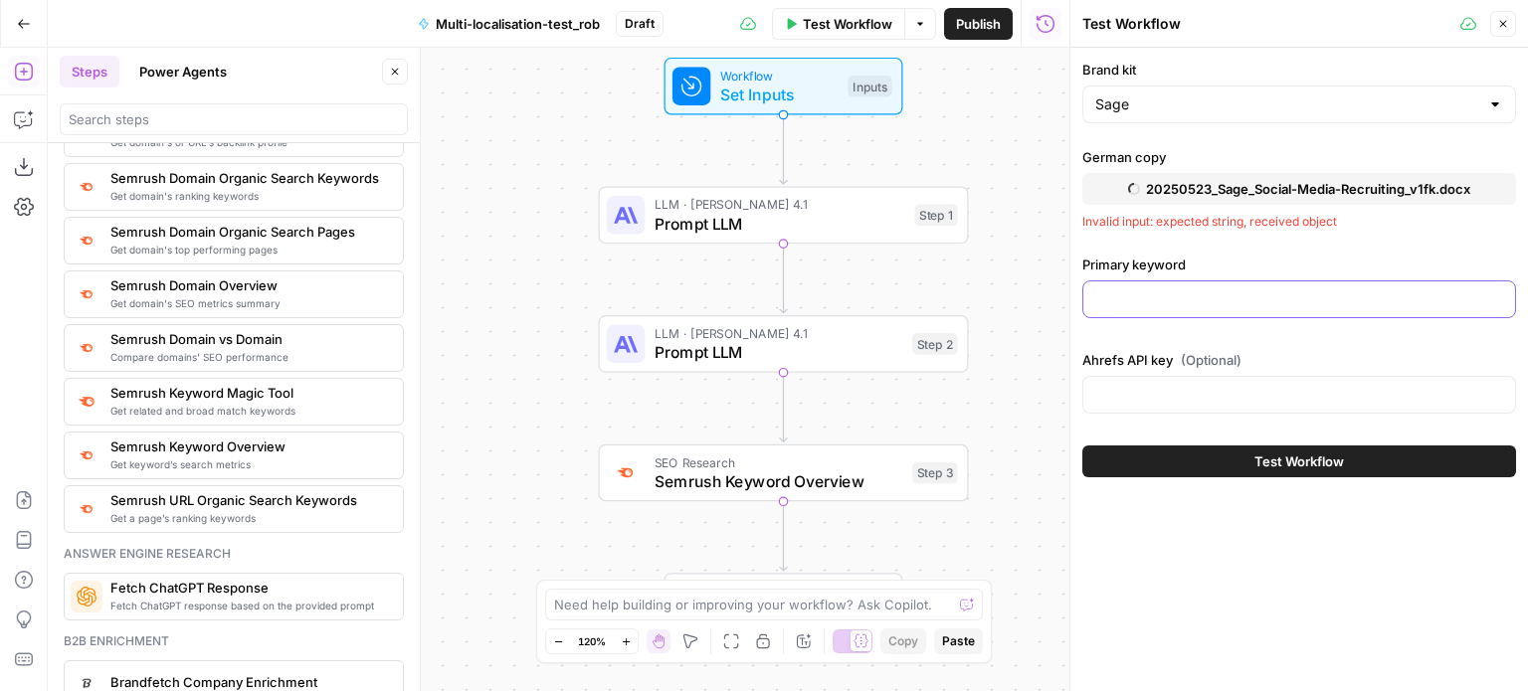
click at [1140, 301] on input "Primary keyword" at bounding box center [1299, 299] width 408 height 20
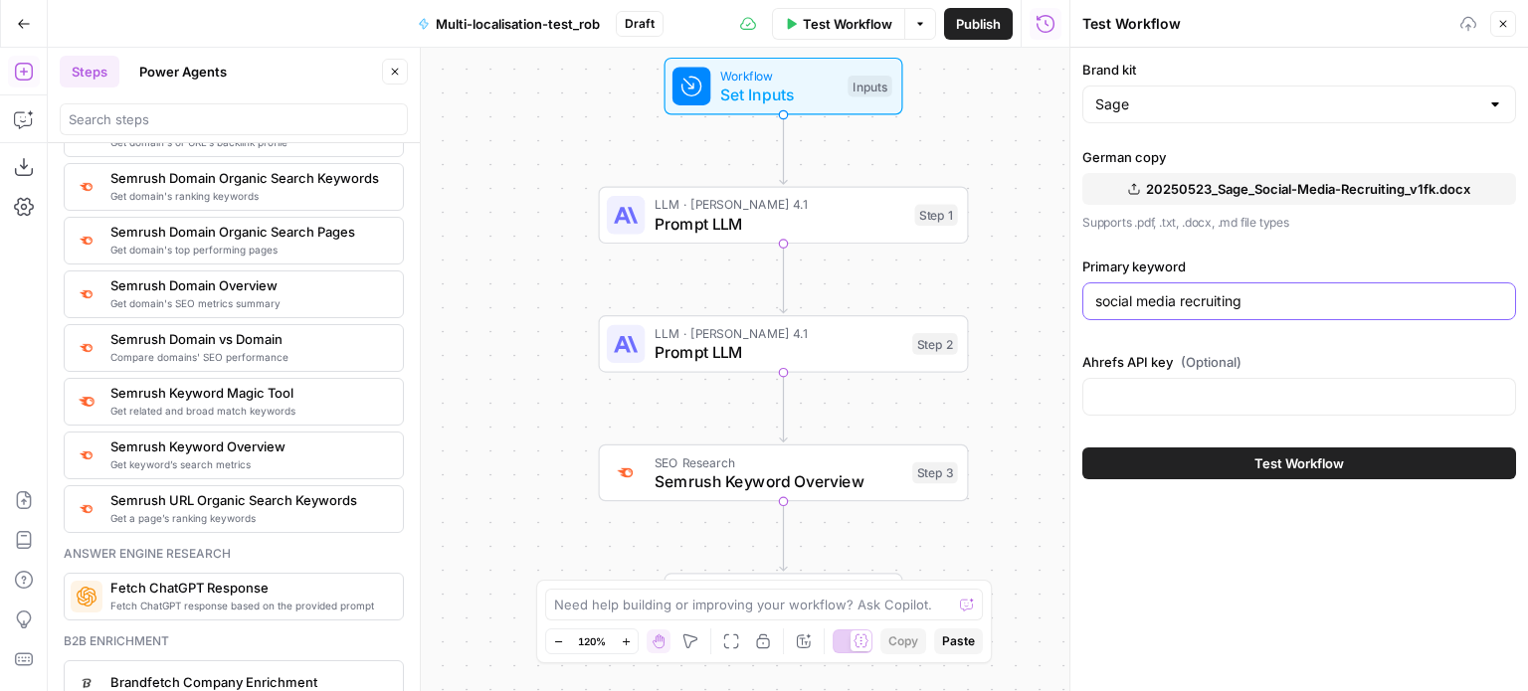
type input "social media recruiting"
click at [1180, 393] on input "Ahrefs API key (Optional)" at bounding box center [1299, 397] width 408 height 20
paste input "z6iaqlcPb_zZGnxvPBNT9tx8Ifn9EAkb7LuZlZVy"
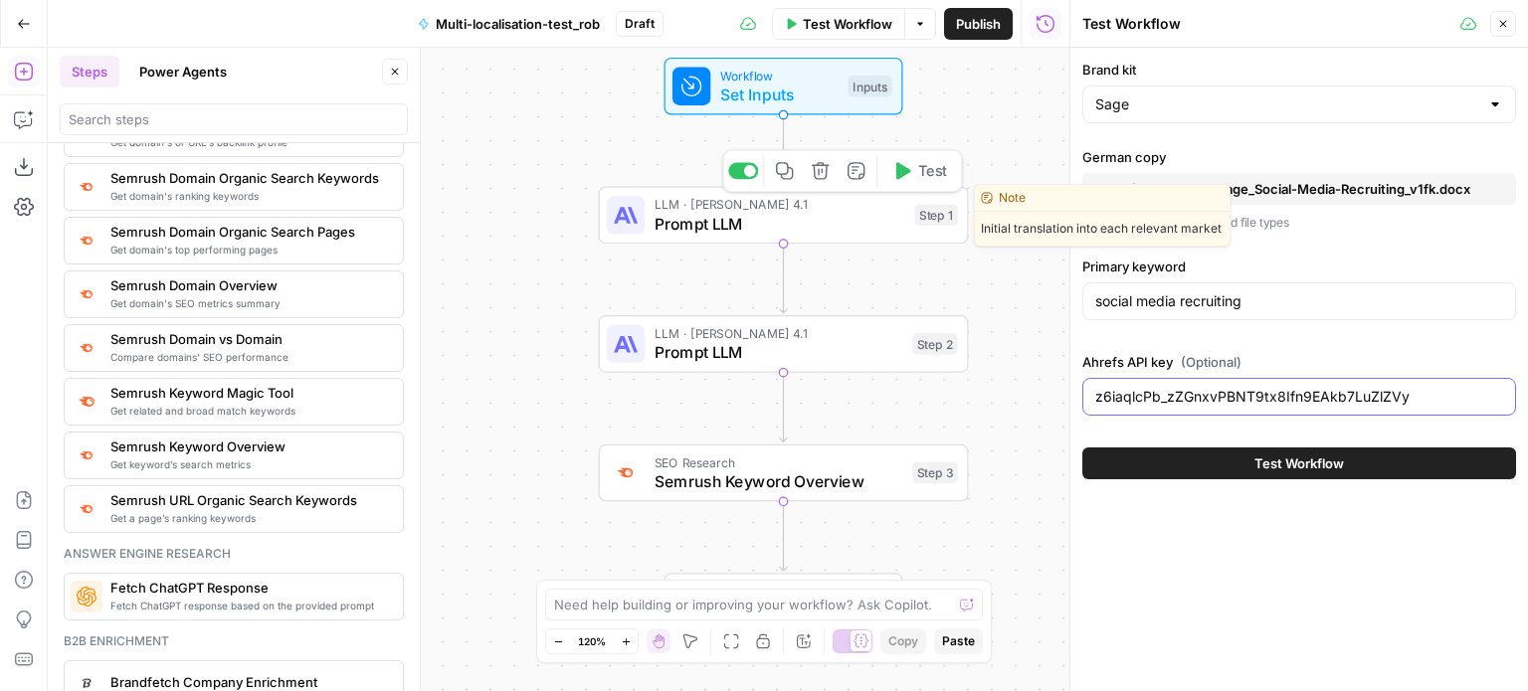
type input "z6iaqlcPb_zZGnxvPBNT9tx8Ifn9EAkb7LuZlZVy"
click at [812, 226] on span "Prompt LLM" at bounding box center [779, 224] width 251 height 24
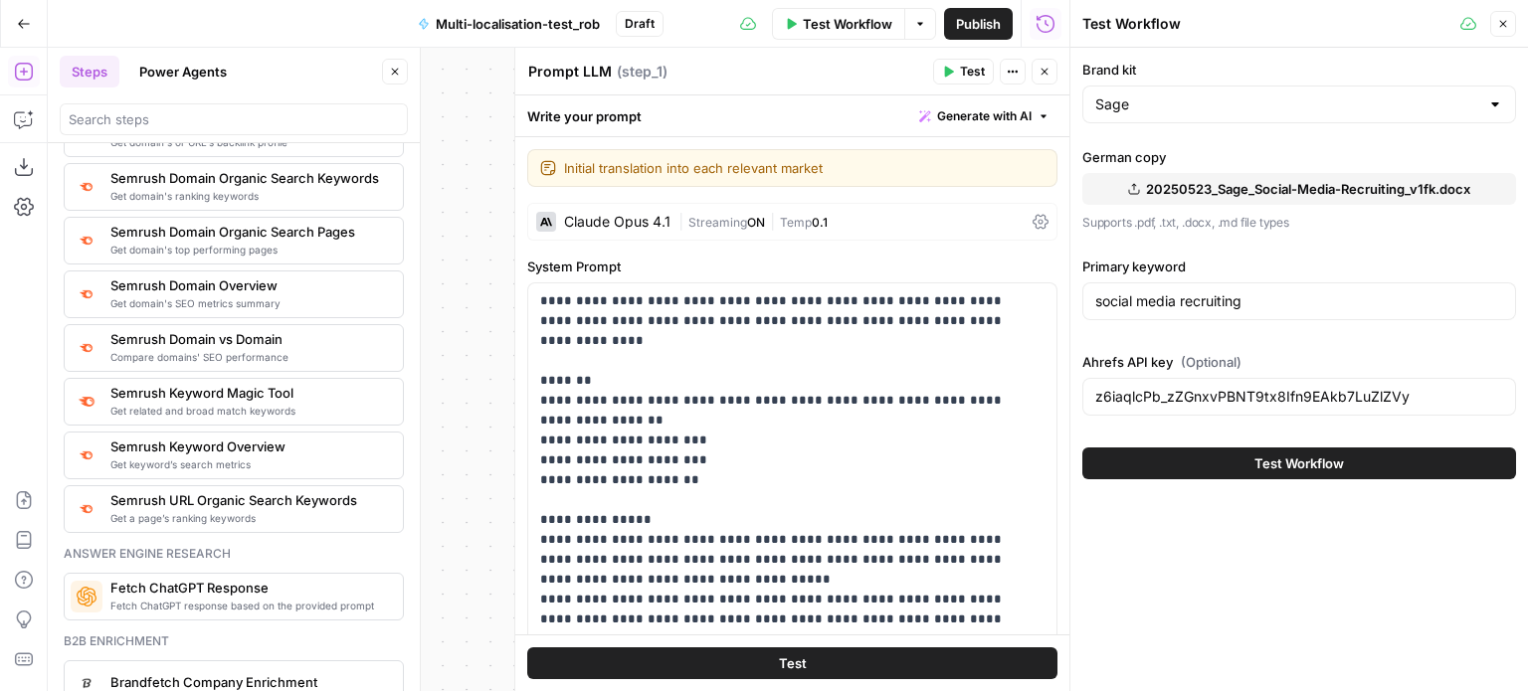
click at [1042, 74] on icon "button" at bounding box center [1044, 72] width 7 height 7
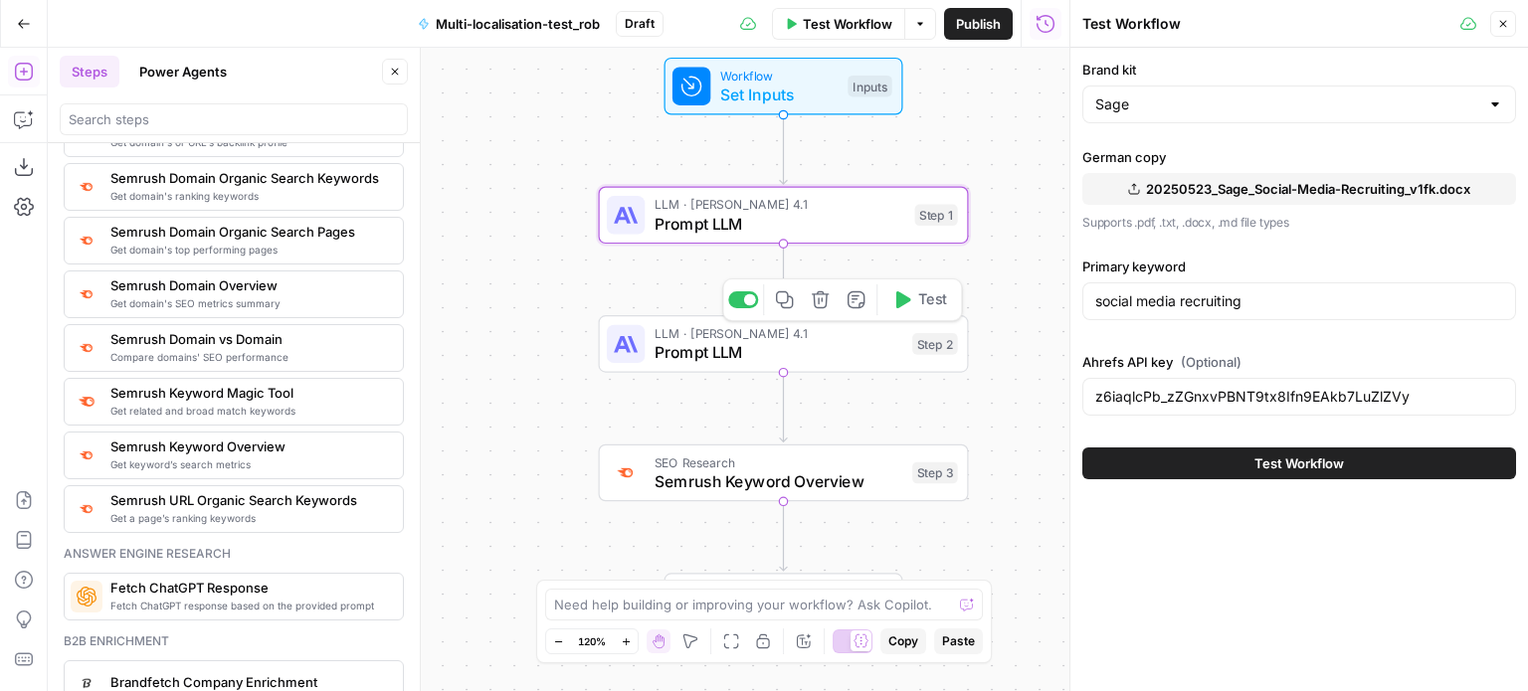
click at [859, 361] on span "Prompt LLM" at bounding box center [778, 352] width 249 height 24
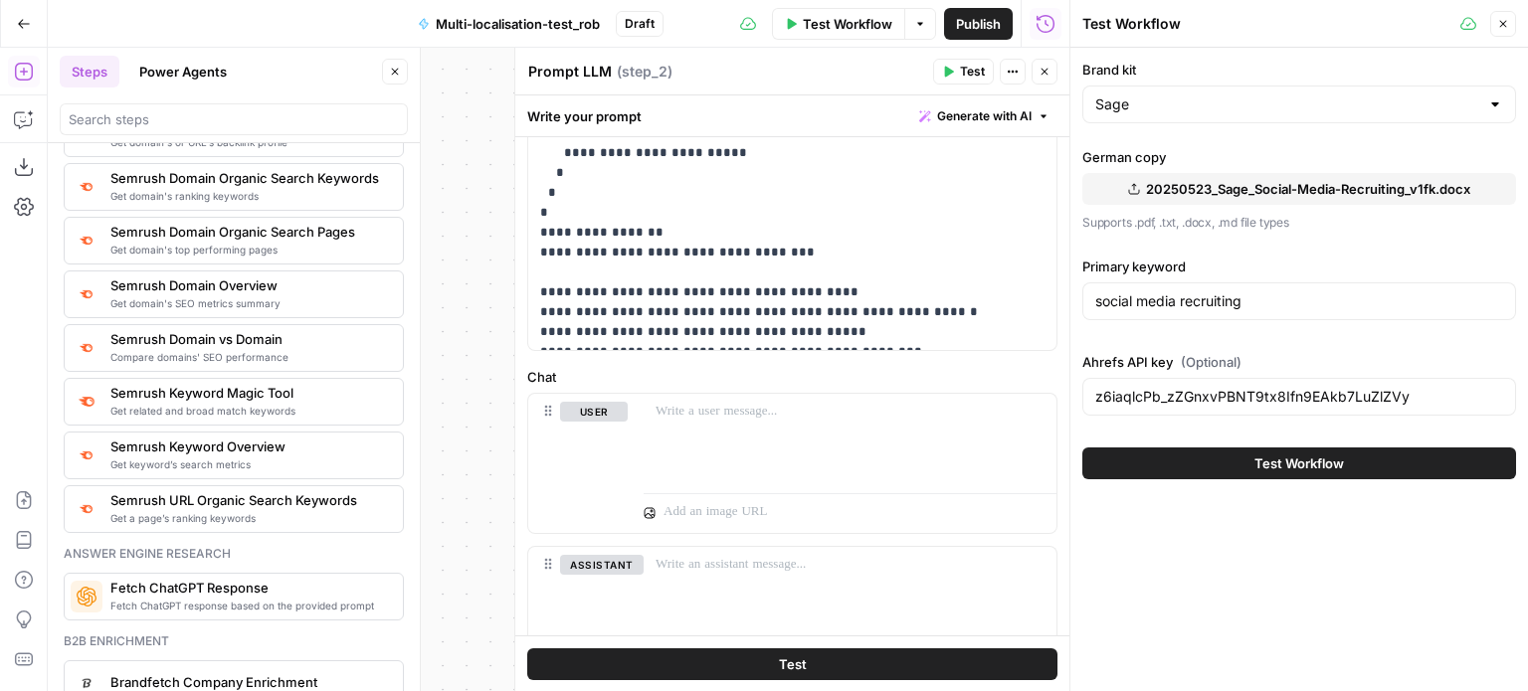
scroll to position [689, 0]
click at [846, 450] on div "To enrich screen reader interactions, please activate Accessibility in Grammarl…" at bounding box center [850, 441] width 413 height 92
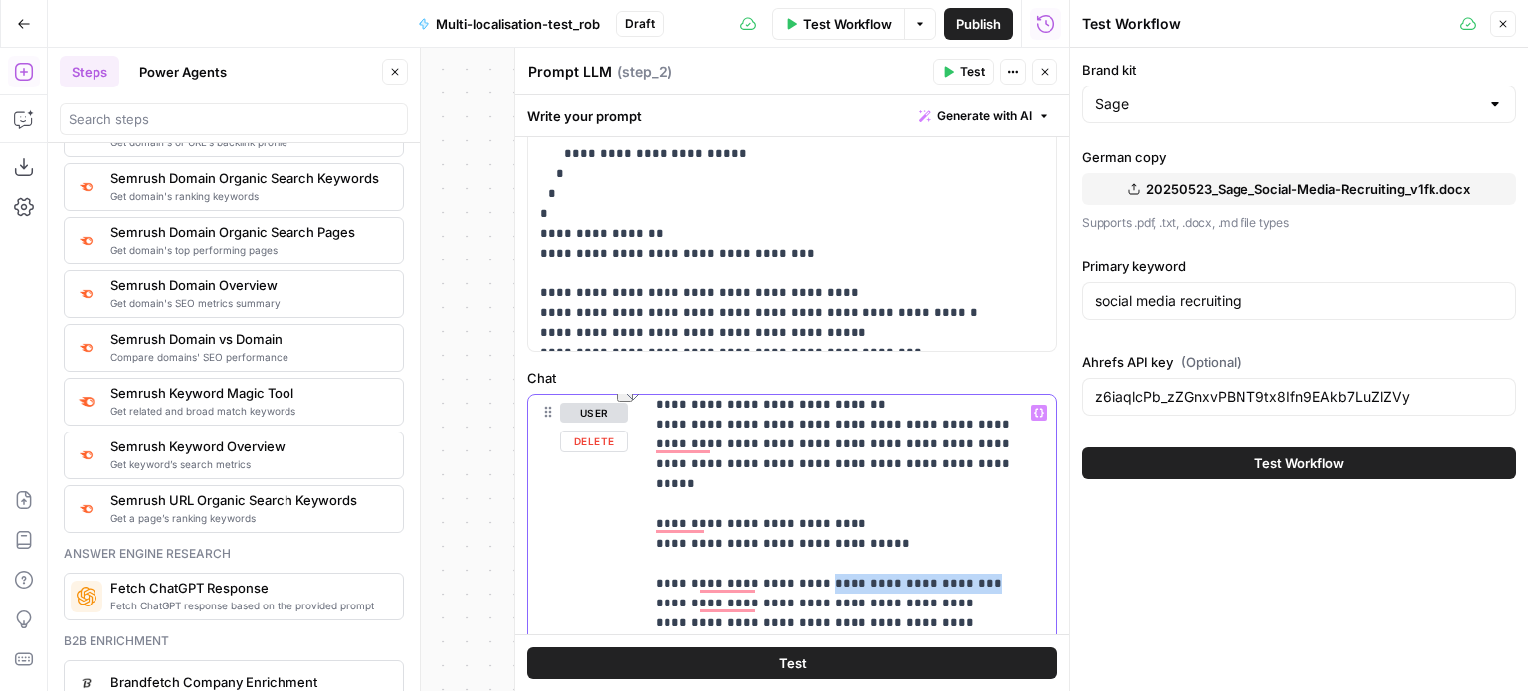
drag, startPoint x: 1010, startPoint y: 560, endPoint x: 810, endPoint y: 564, distance: 200.0
click at [1033, 410] on icon "button" at bounding box center [1038, 413] width 10 height 10
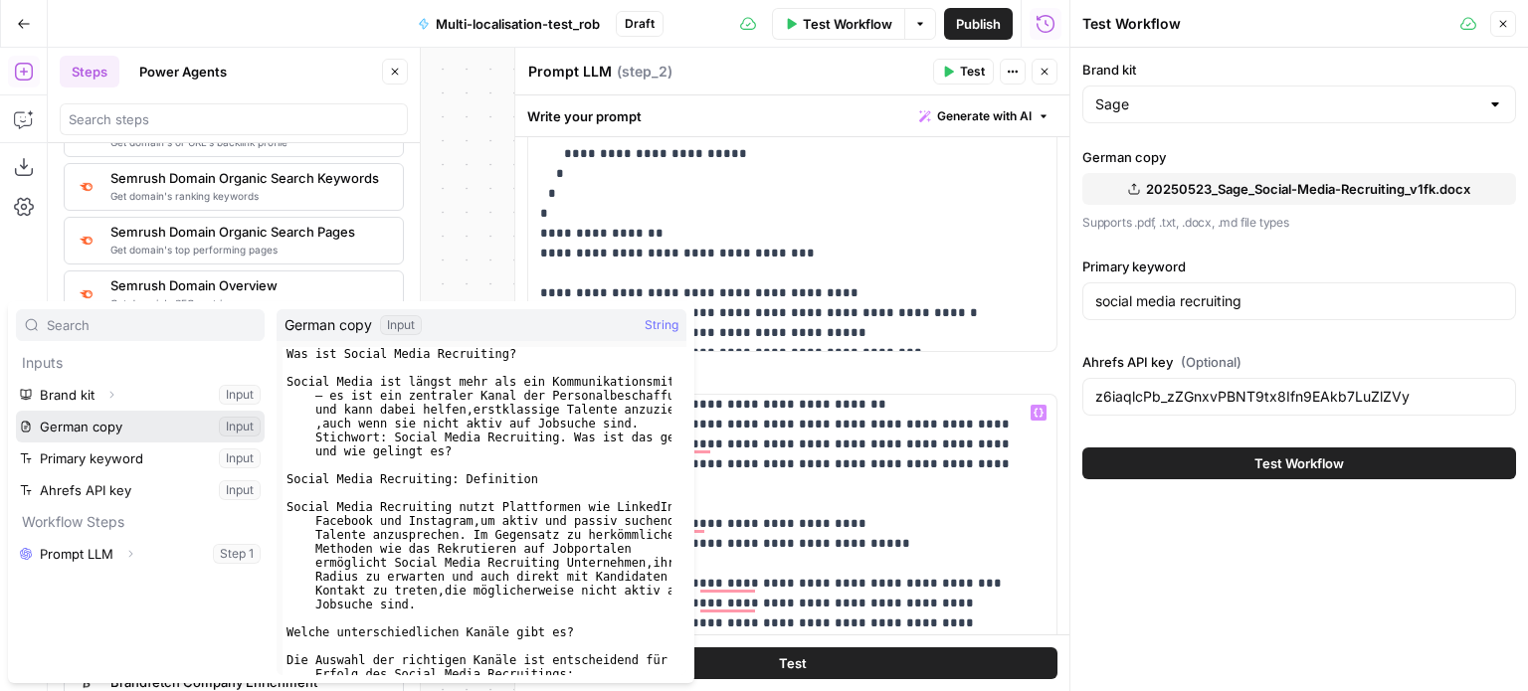
click at [108, 425] on button "Select variable German copy" at bounding box center [140, 427] width 249 height 32
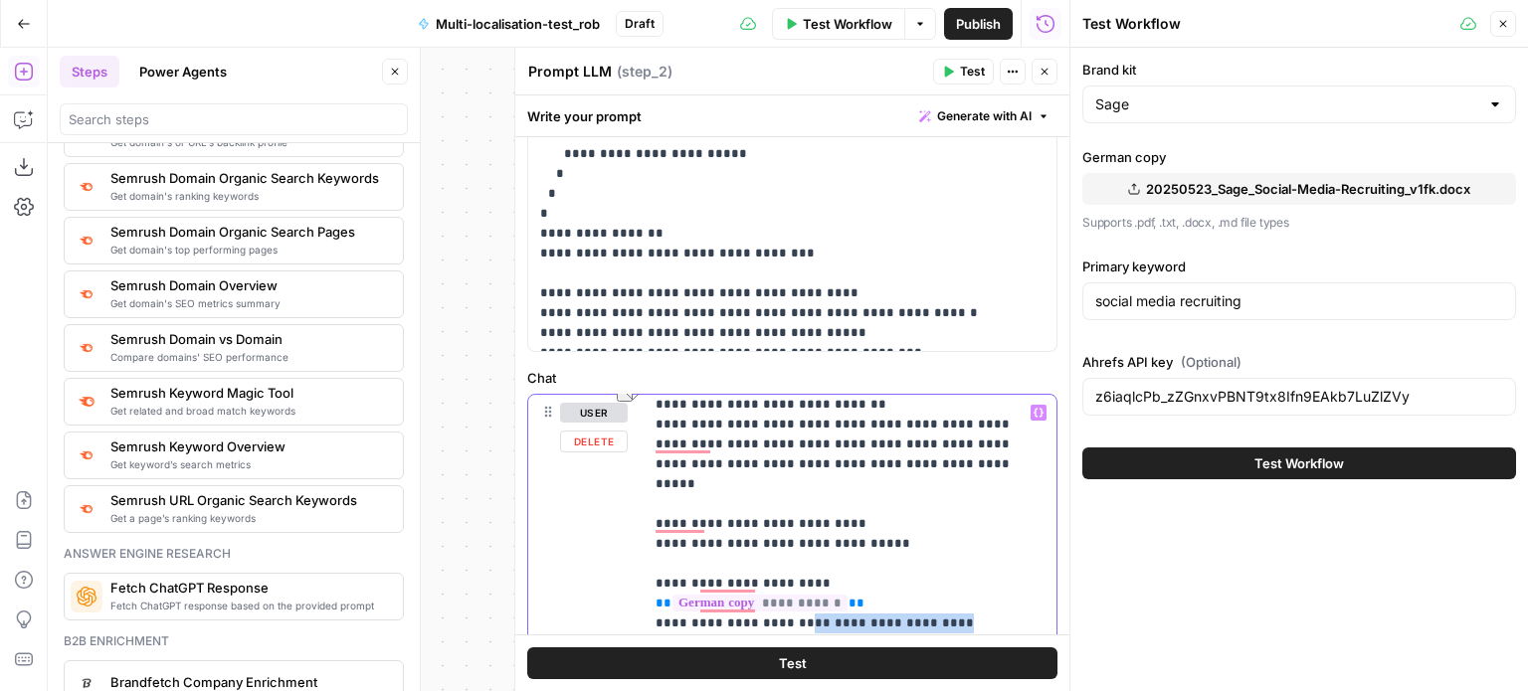
drag, startPoint x: 967, startPoint y: 580, endPoint x: 796, endPoint y: 577, distance: 171.1
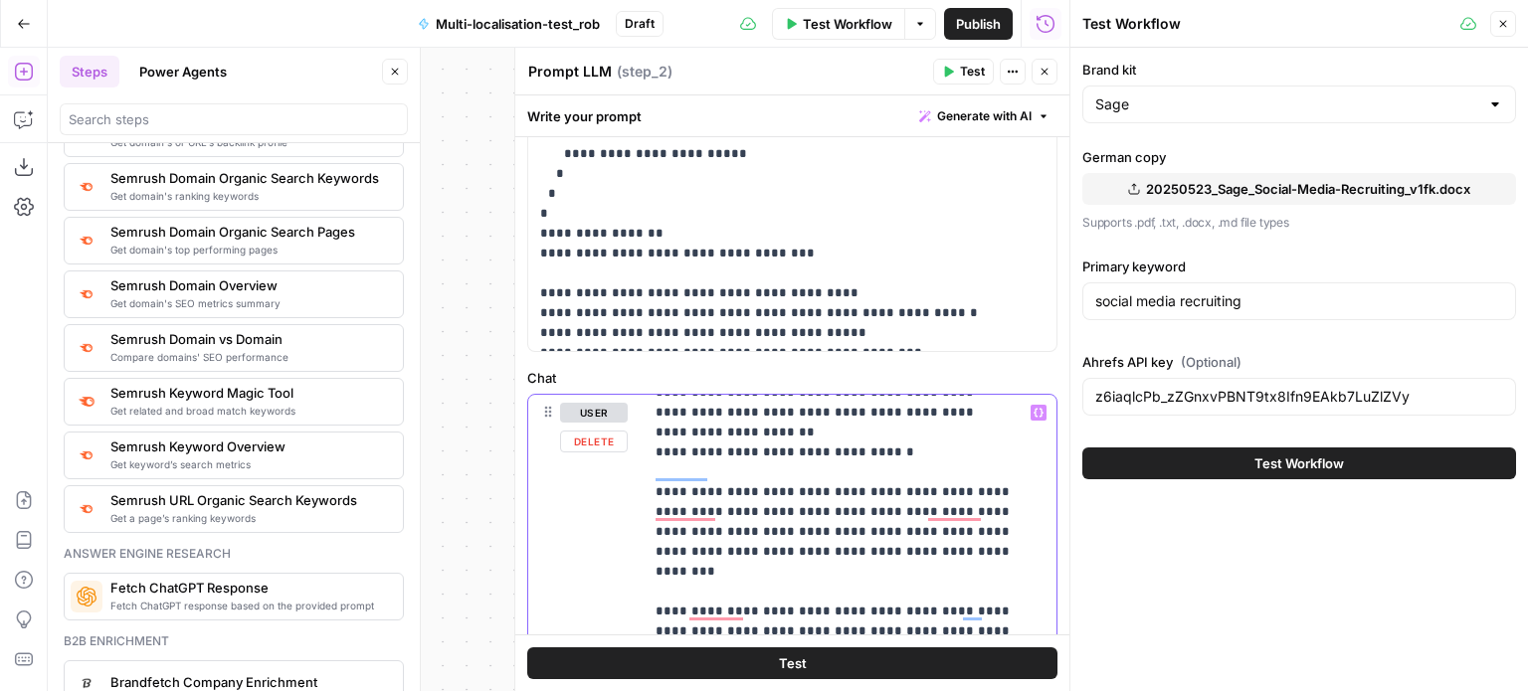
scroll to position [433, 0]
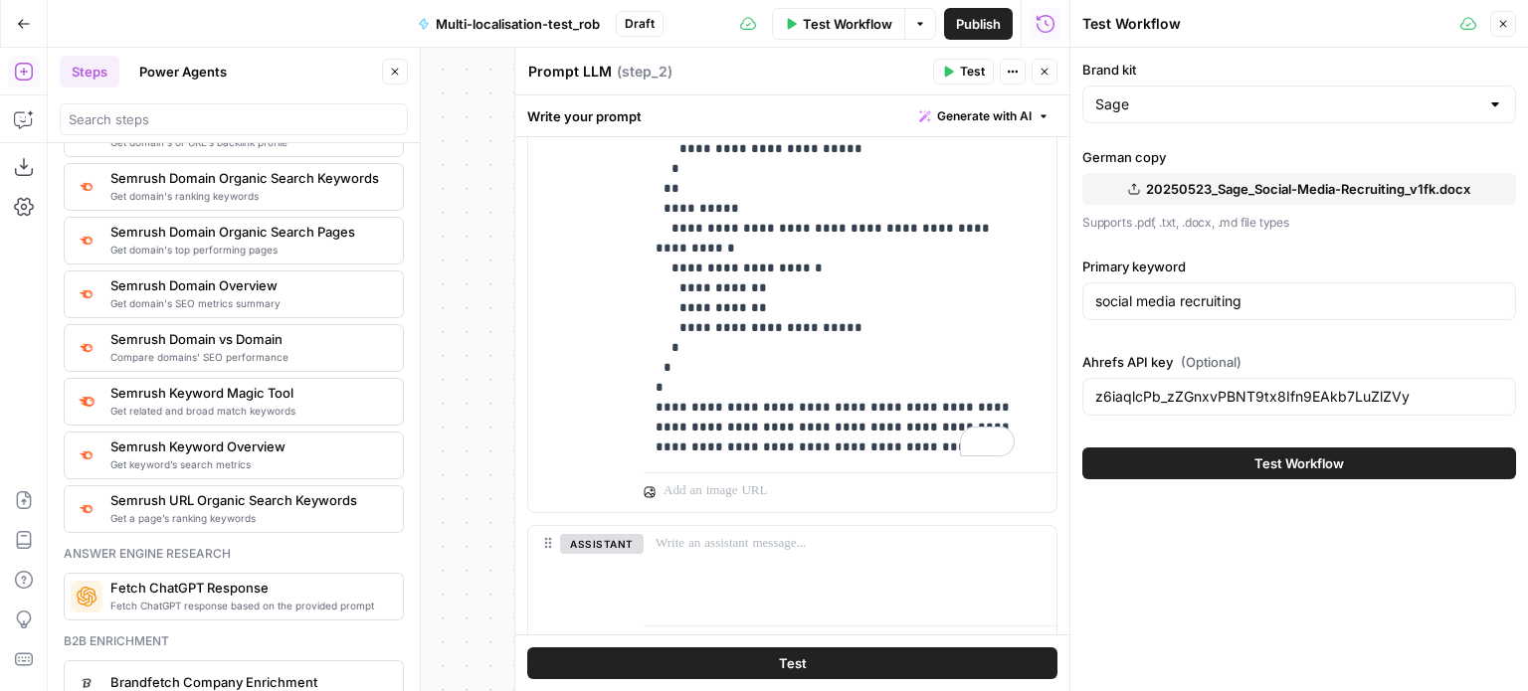
click at [1498, 20] on icon "button" at bounding box center [1503, 24] width 12 height 12
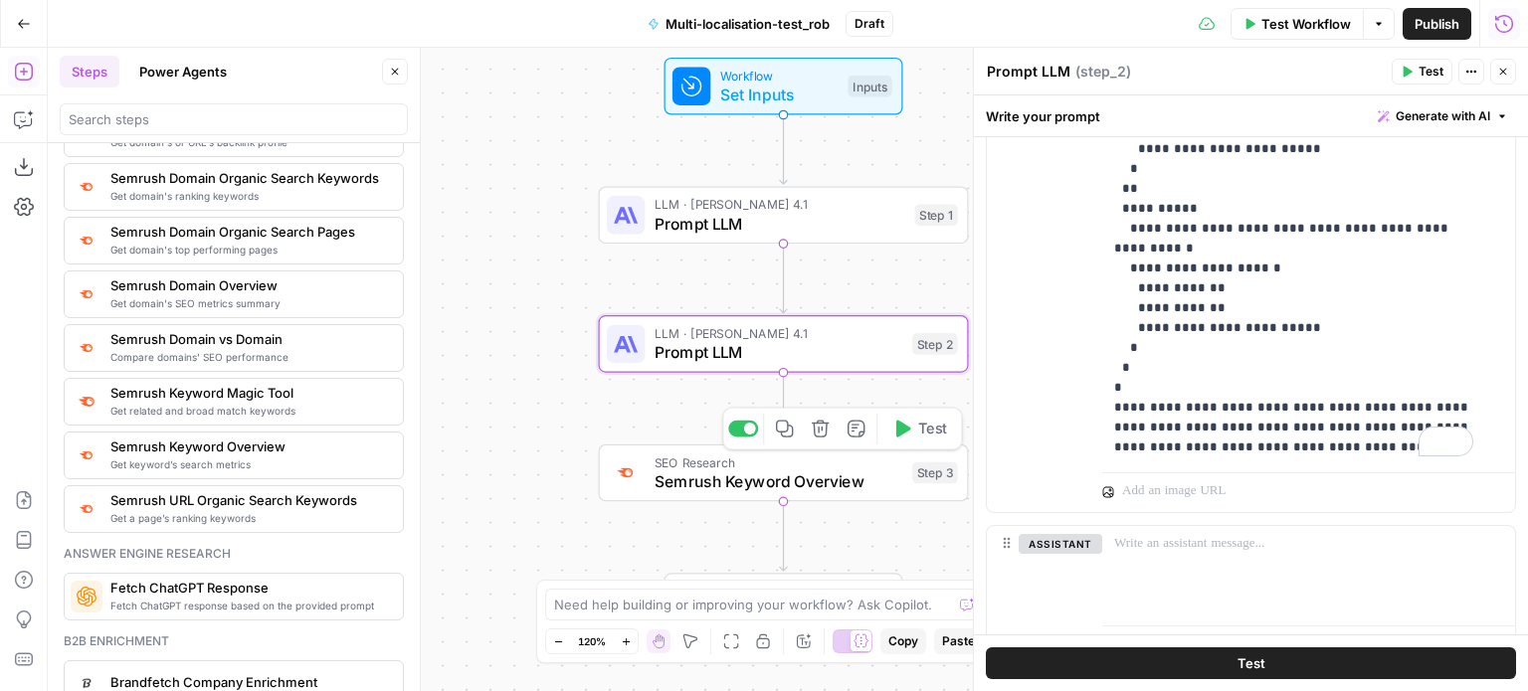
click at [765, 470] on span "Semrush Keyword Overview" at bounding box center [778, 481] width 249 height 24
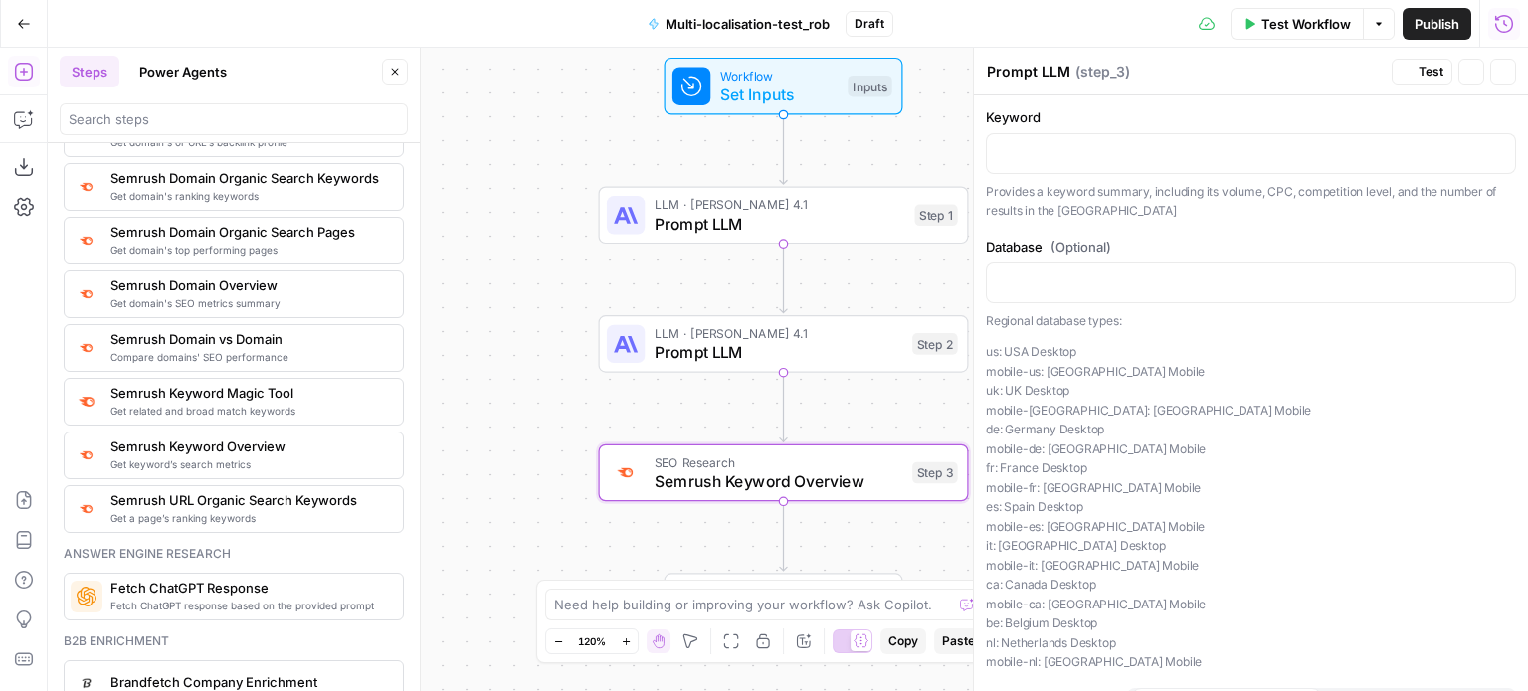
type textarea "Semrush Keyword Overview"
click at [814, 75] on span "Workflow" at bounding box center [779, 75] width 118 height 19
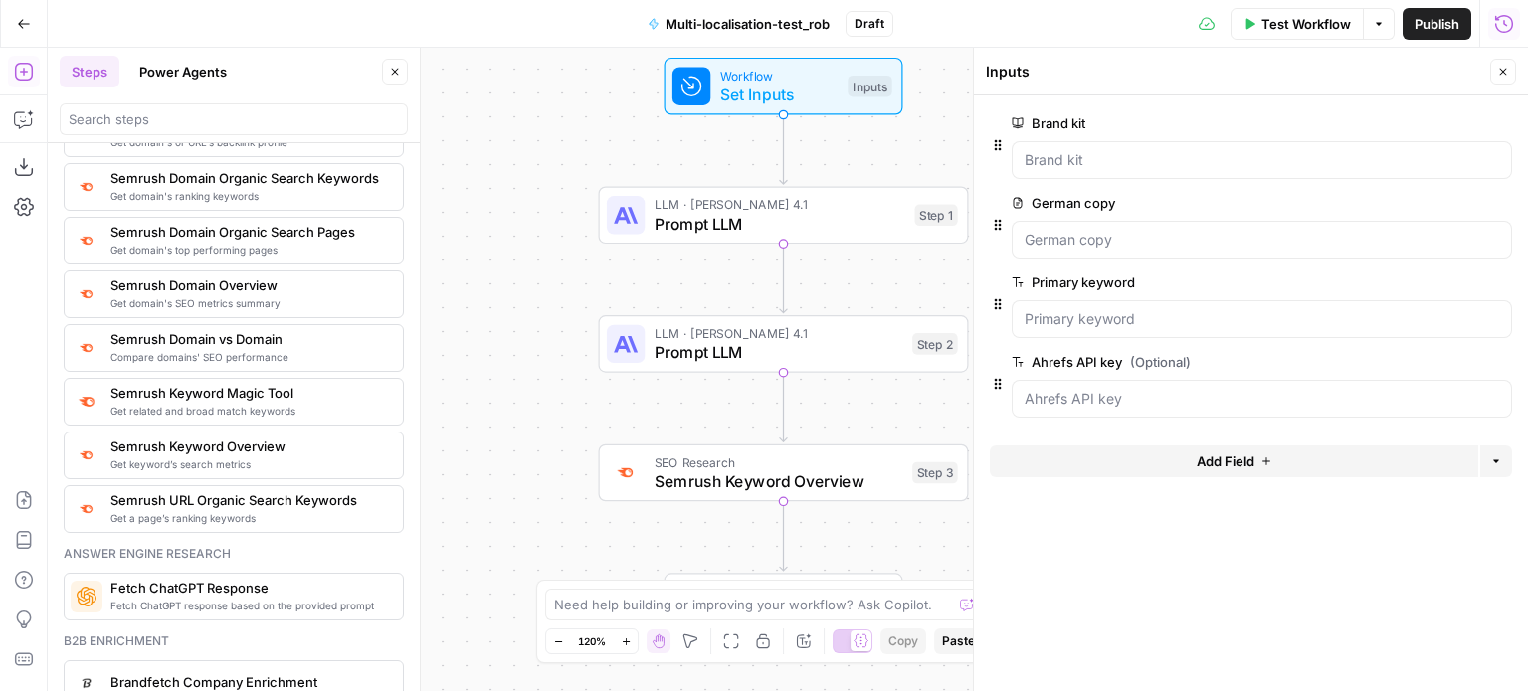
click at [1293, 15] on span "Test Workflow" at bounding box center [1306, 24] width 90 height 20
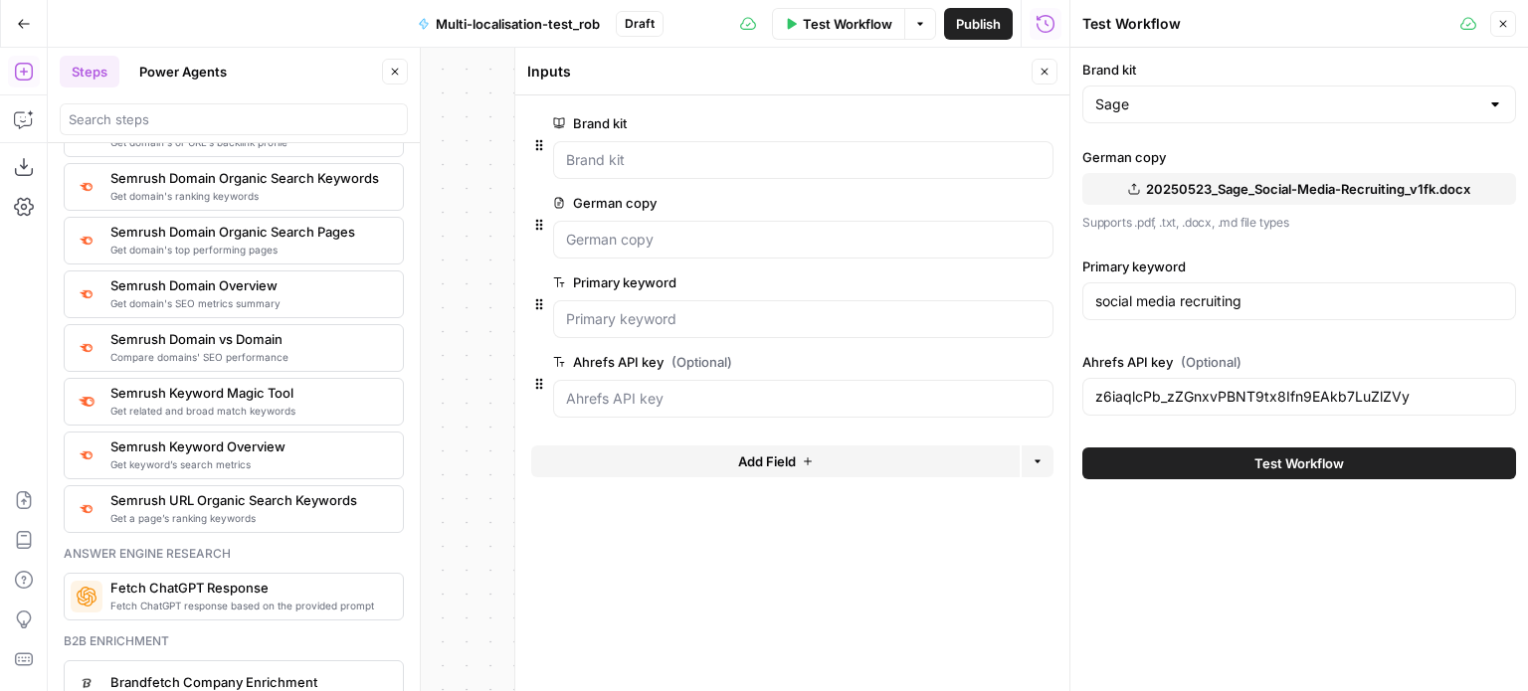
click at [1232, 466] on button "Test Workflow" at bounding box center [1299, 464] width 434 height 32
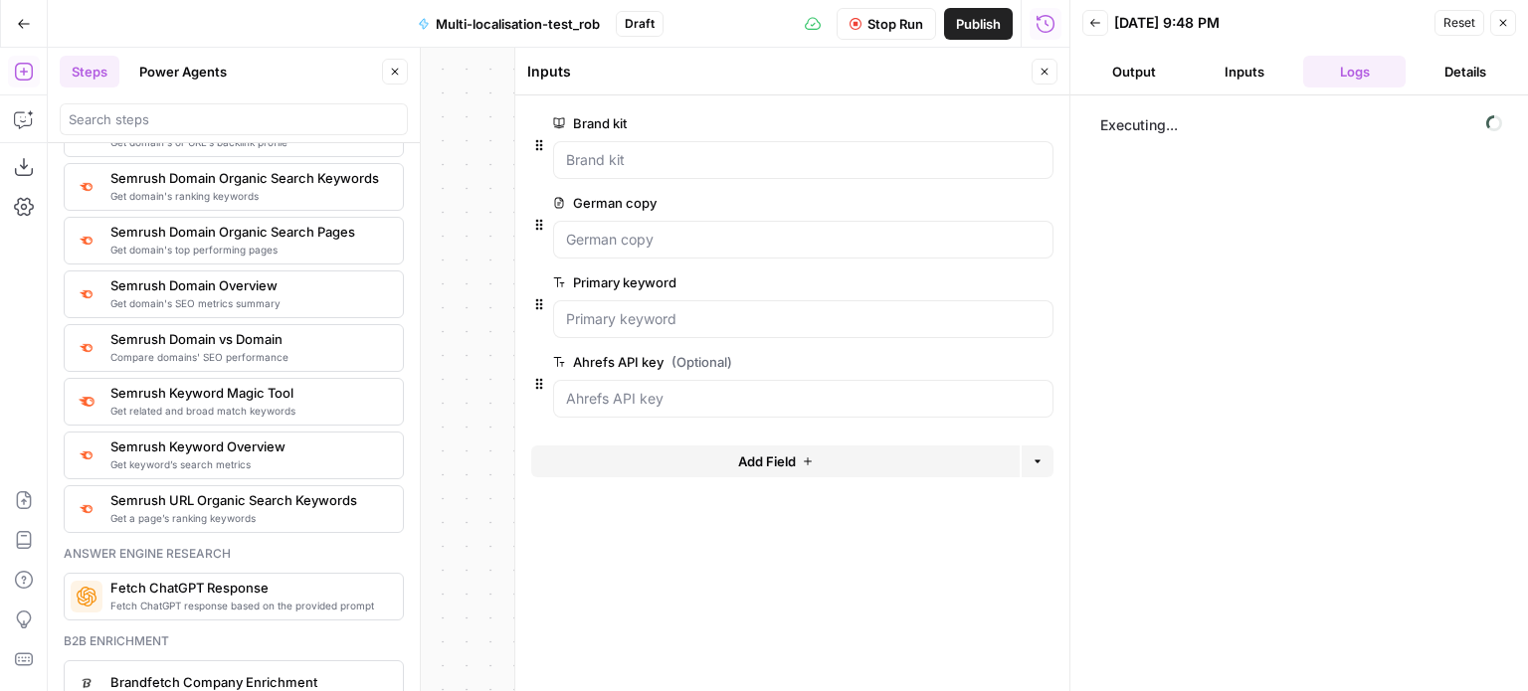
click at [1046, 73] on icon "button" at bounding box center [1044, 72] width 12 height 12
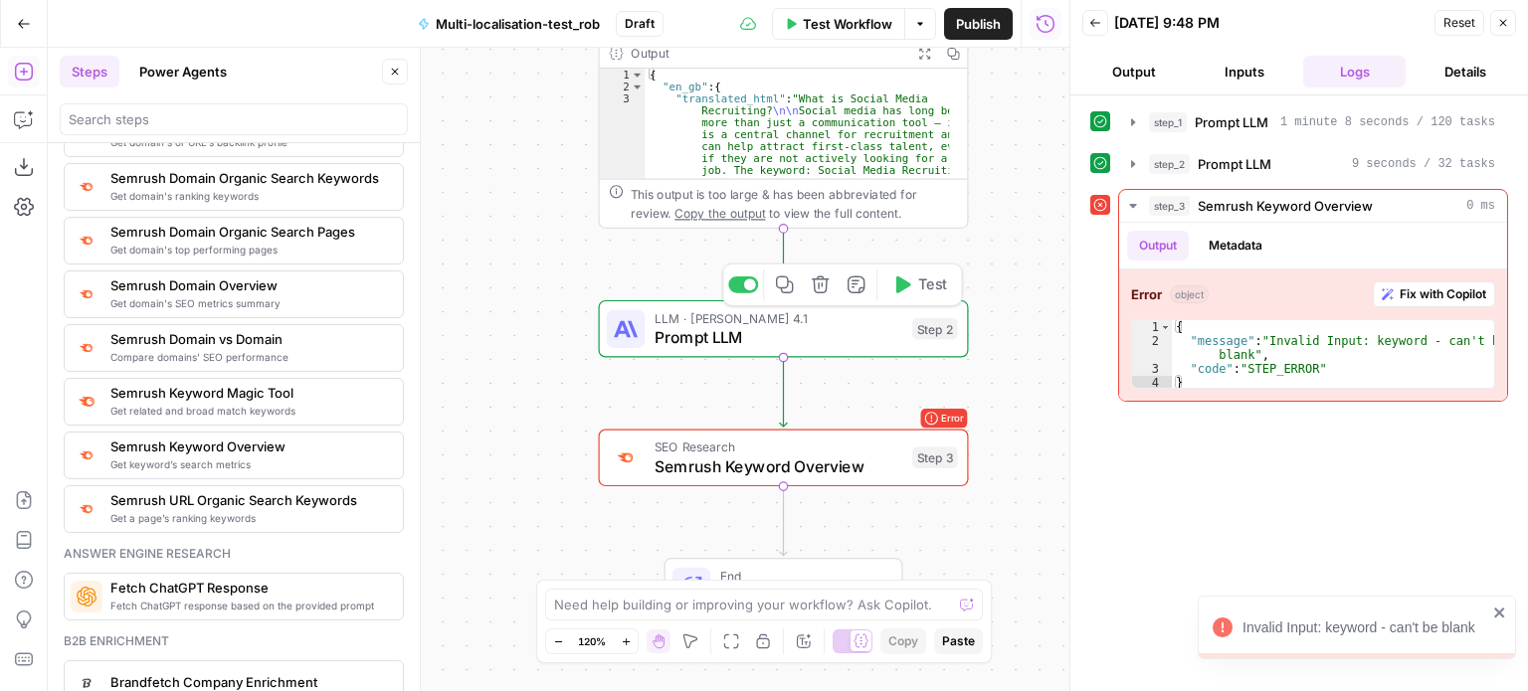
click at [868, 330] on span "Prompt LLM" at bounding box center [778, 337] width 249 height 24
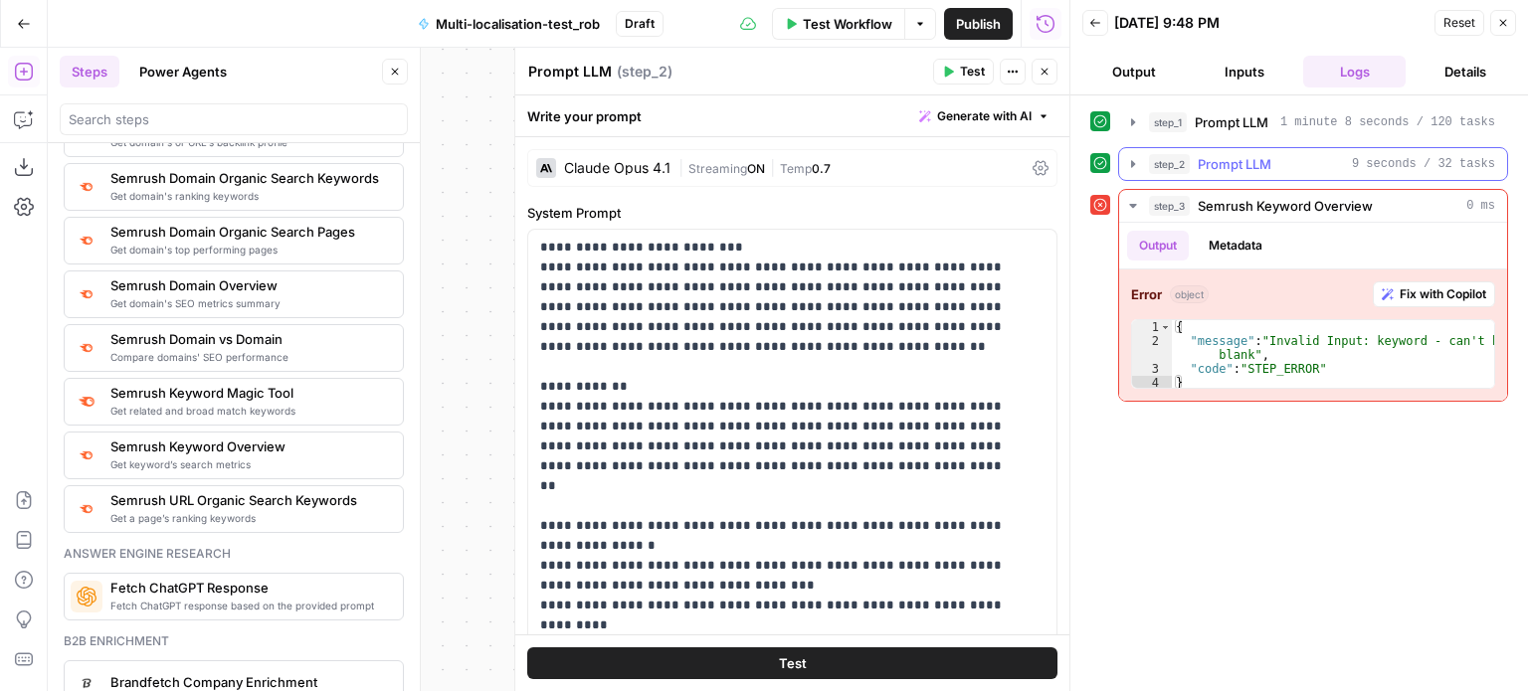
click at [1134, 165] on icon "button" at bounding box center [1133, 164] width 16 height 16
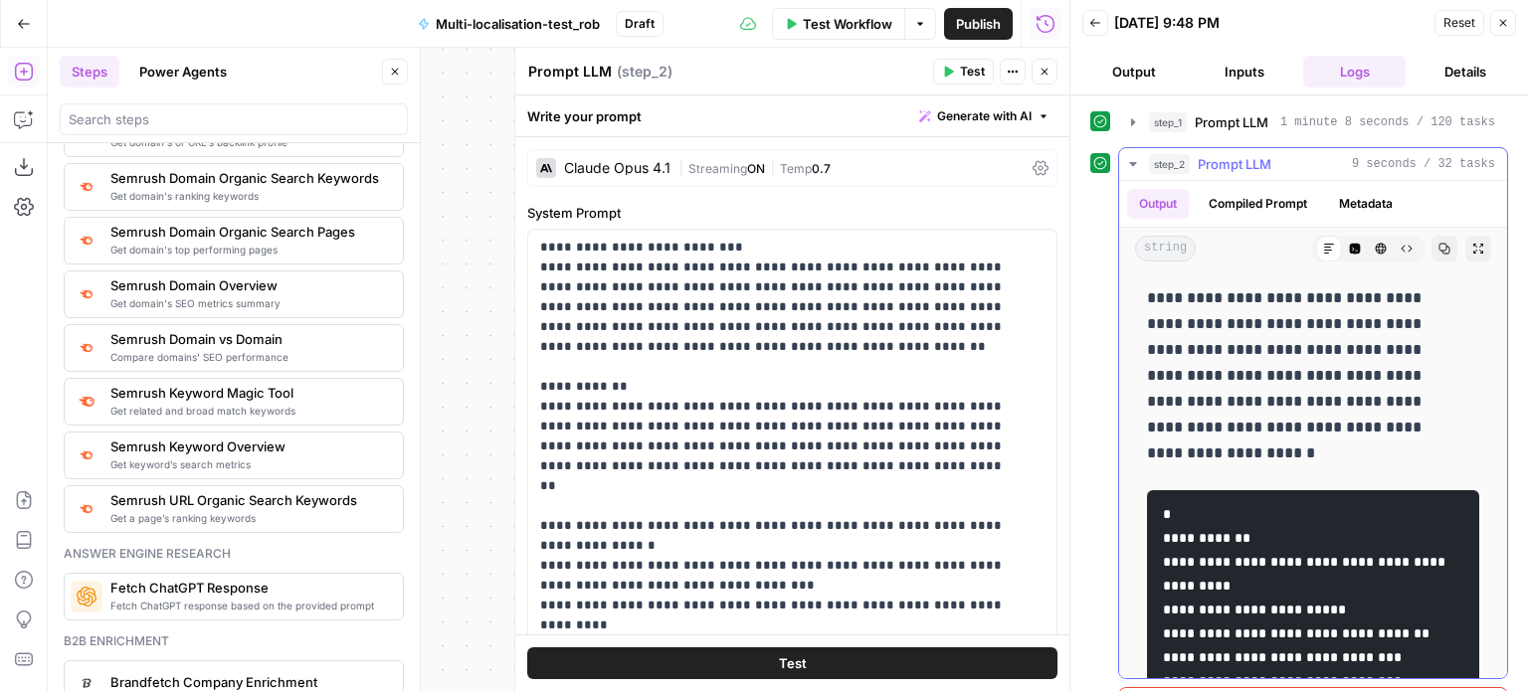
click at [1132, 159] on icon "button" at bounding box center [1133, 164] width 16 height 16
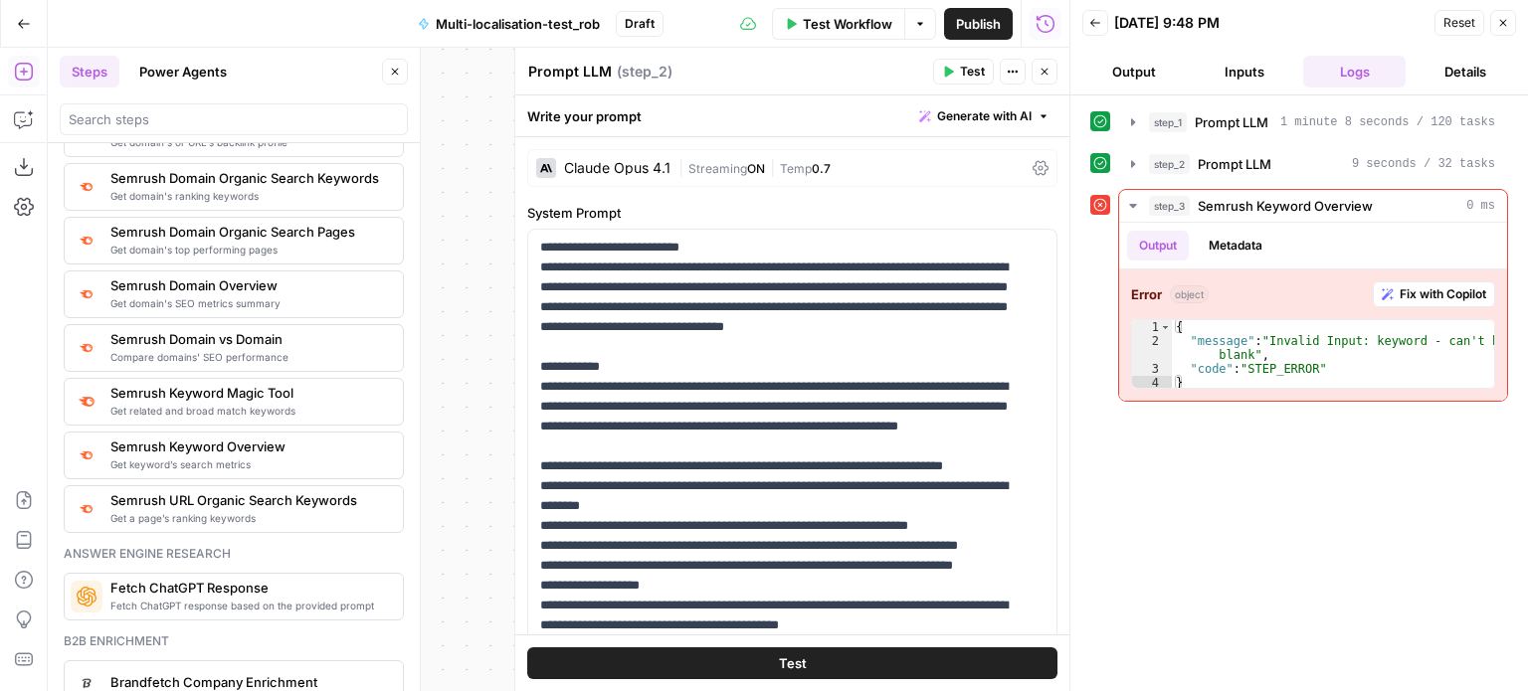
click at [1047, 75] on icon "button" at bounding box center [1044, 72] width 12 height 12
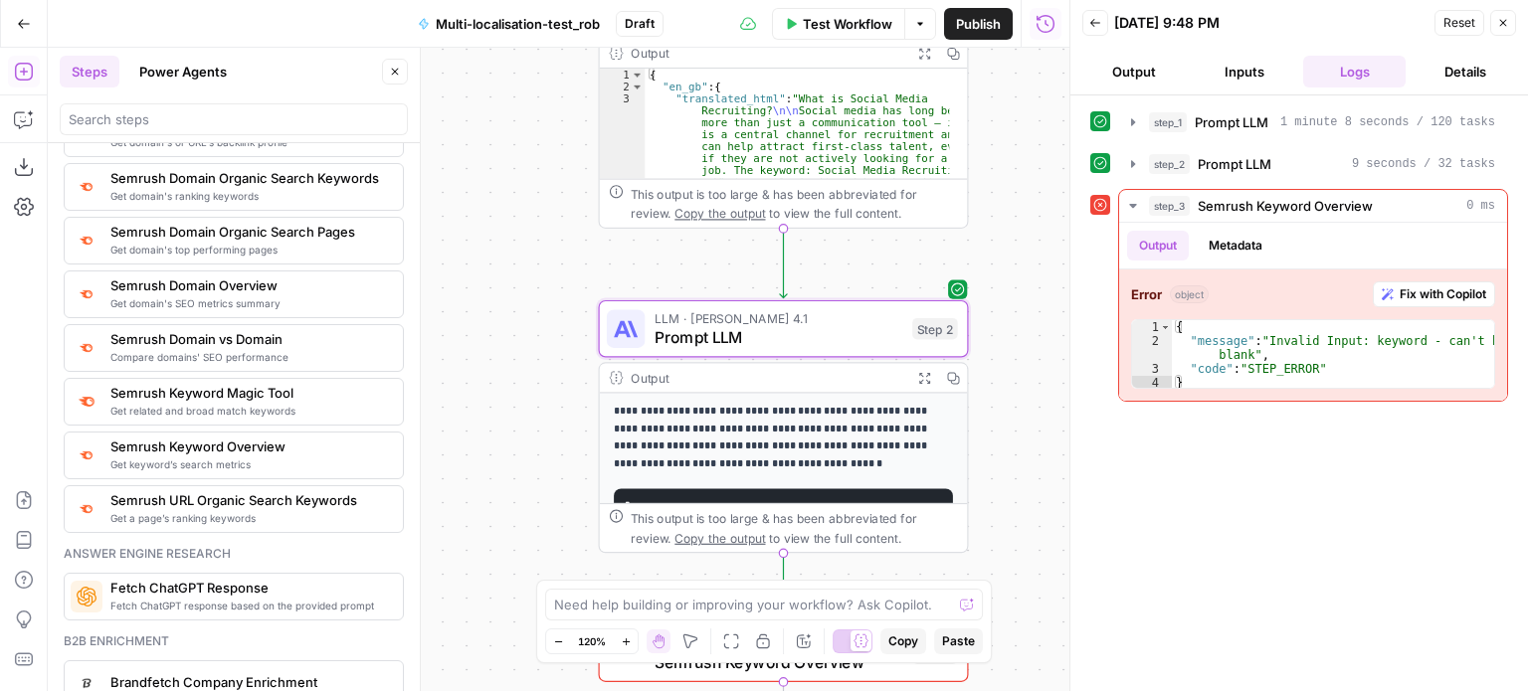
click at [390, 67] on icon "button" at bounding box center [395, 72] width 12 height 12
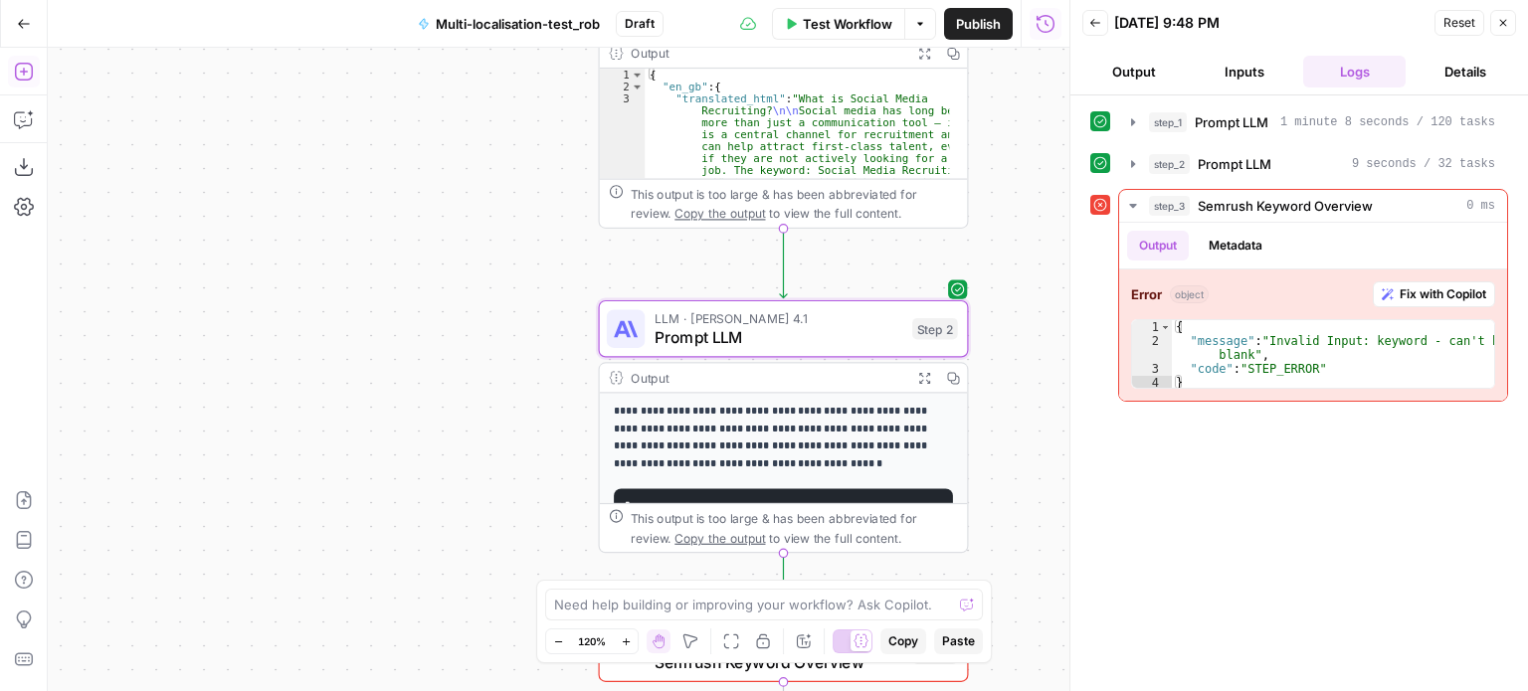
click at [35, 75] on button "Add Steps" at bounding box center [24, 72] width 32 height 32
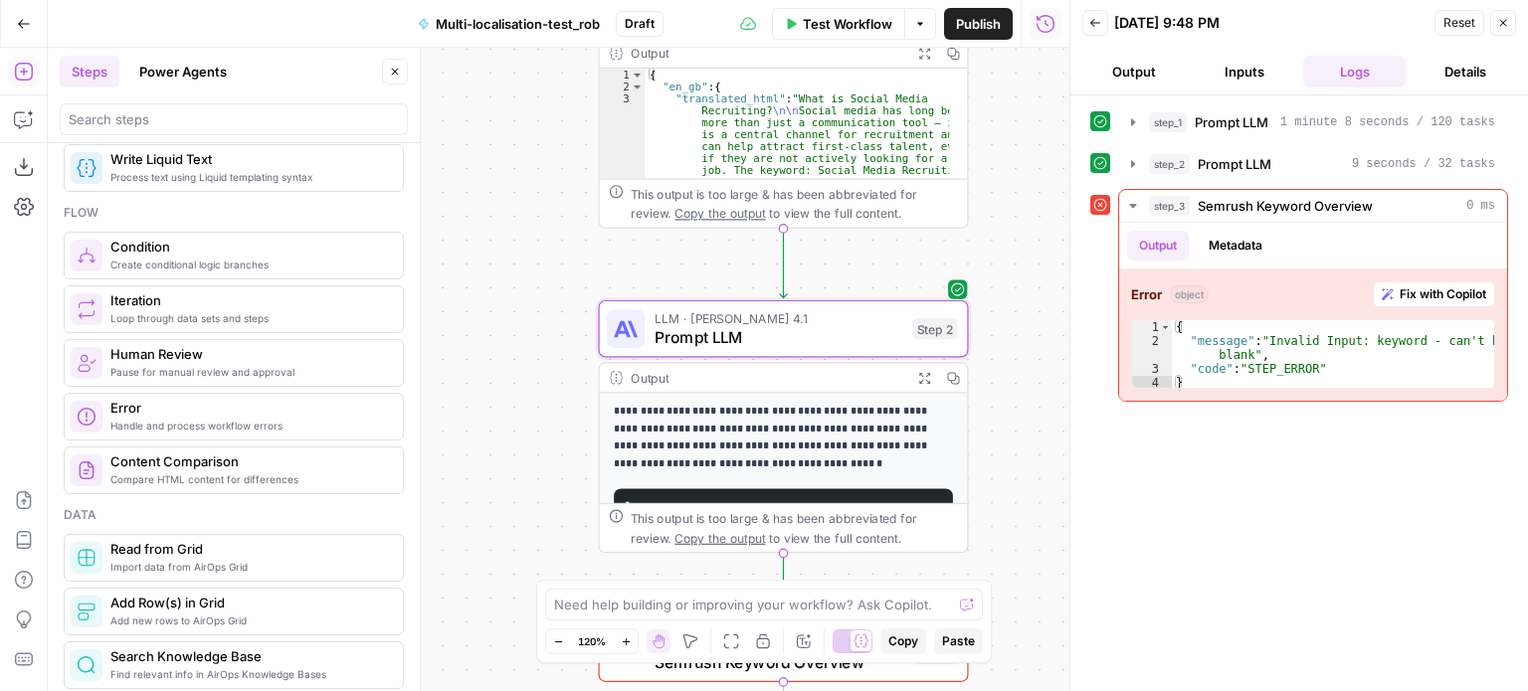
scroll to position [535, 0]
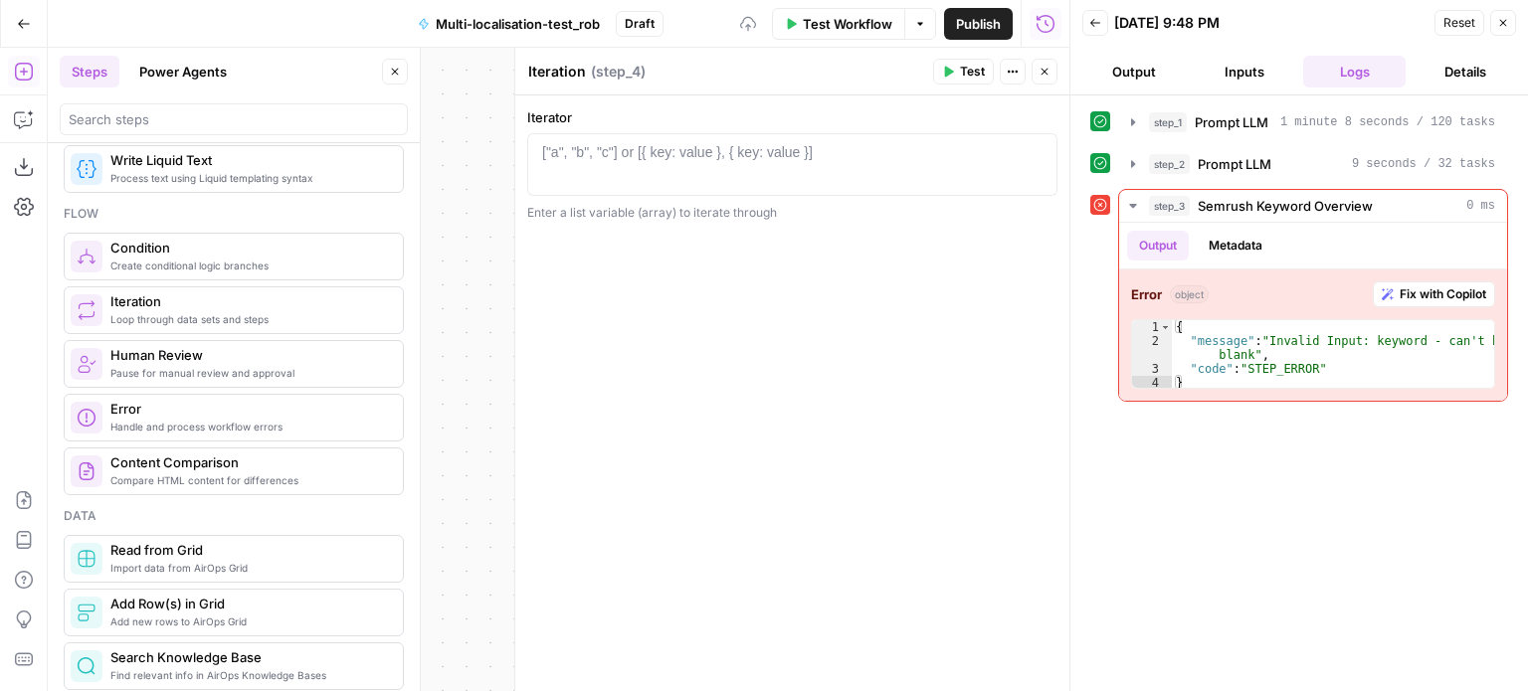
click at [862, 168] on div at bounding box center [792, 179] width 513 height 75
click at [1037, 151] on icon "button" at bounding box center [1036, 152] width 10 height 10
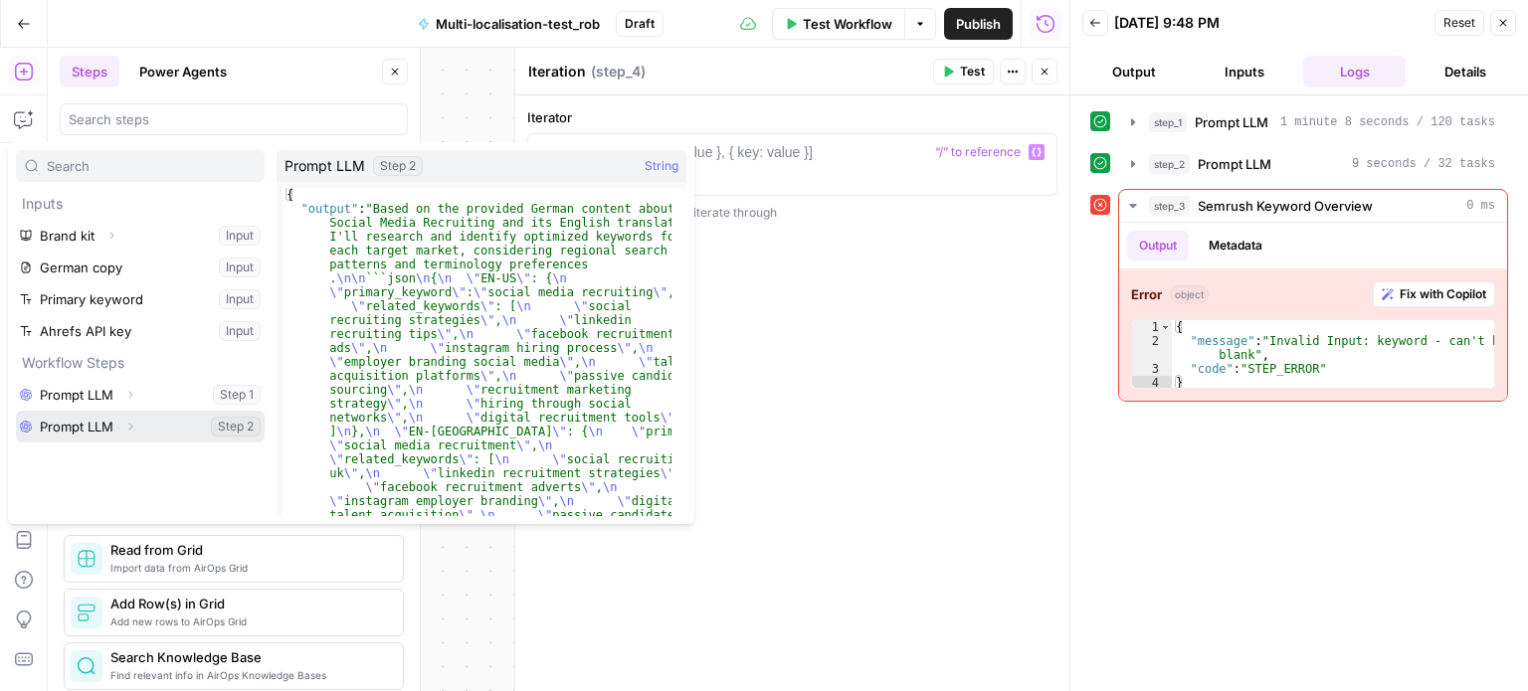
click at [129, 422] on icon "button" at bounding box center [130, 427] width 12 height 12
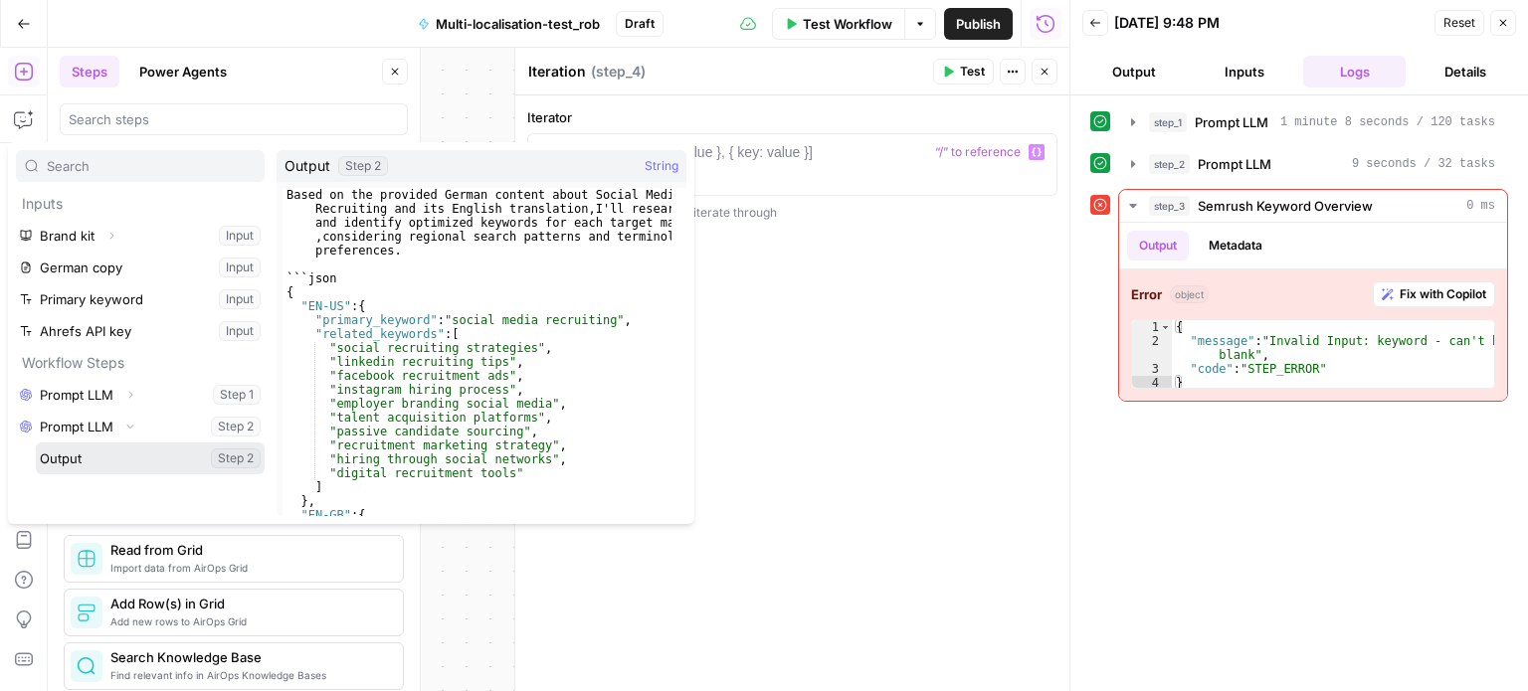
click at [115, 462] on button "Select variable Output" at bounding box center [150, 459] width 229 height 32
type textarea "**********"
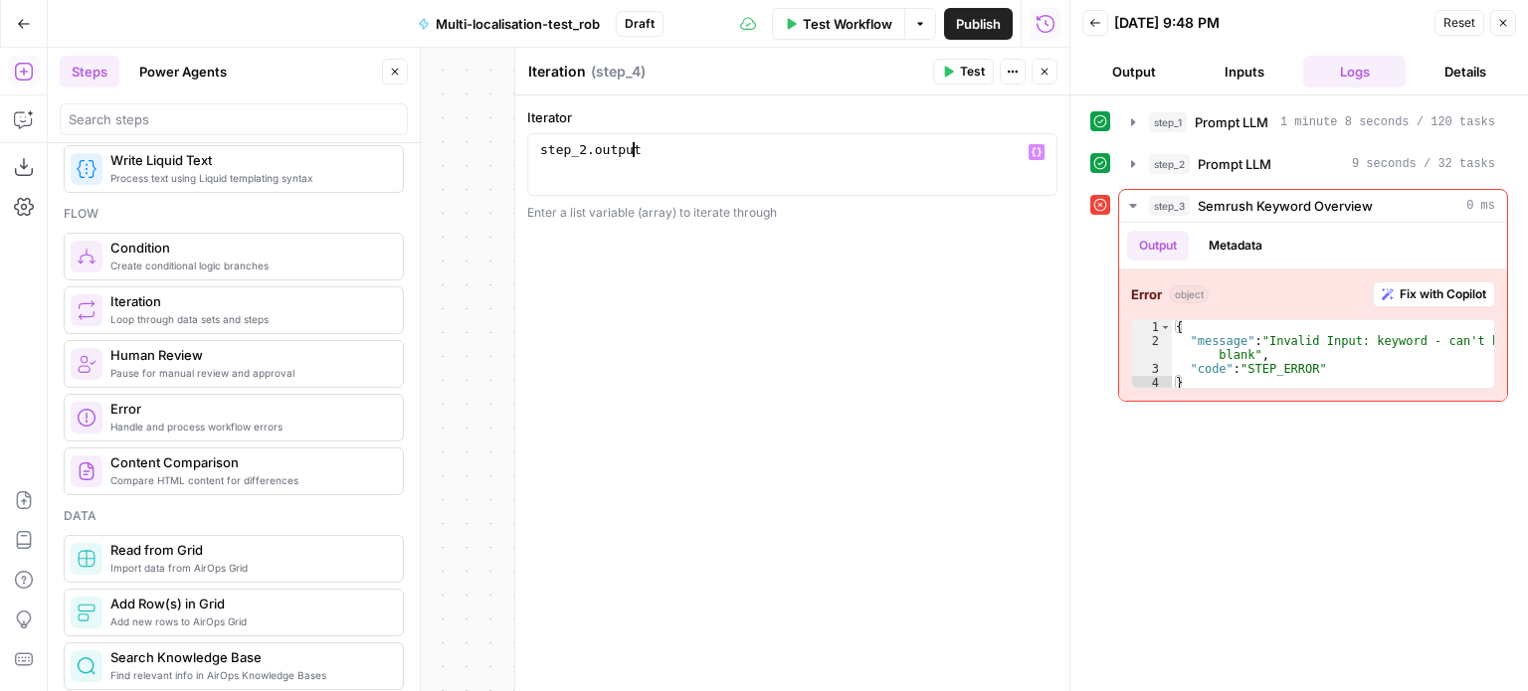
click at [27, 27] on icon "button" at bounding box center [24, 24] width 14 height 14
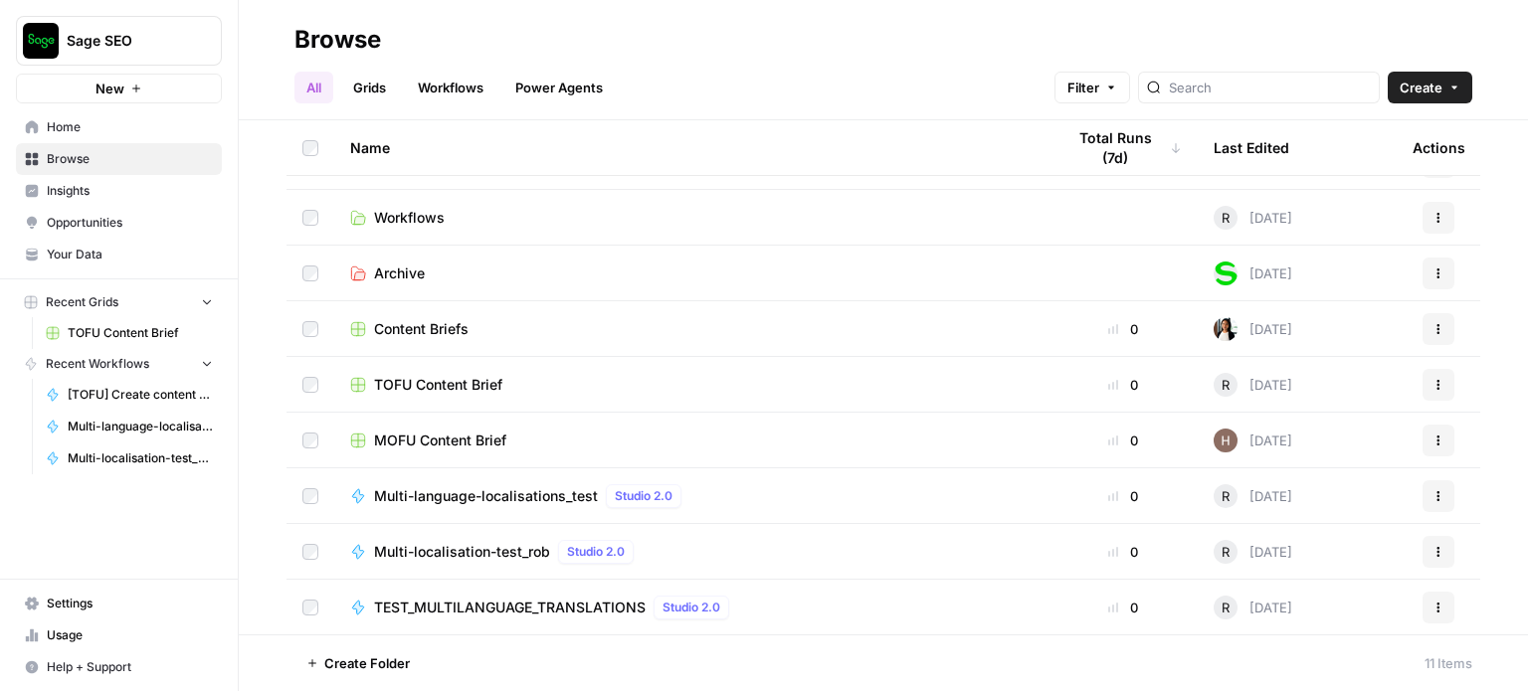
scroll to position [152, 0]
click at [495, 544] on span "Multi-localisation-test_rob" at bounding box center [462, 553] width 176 height 20
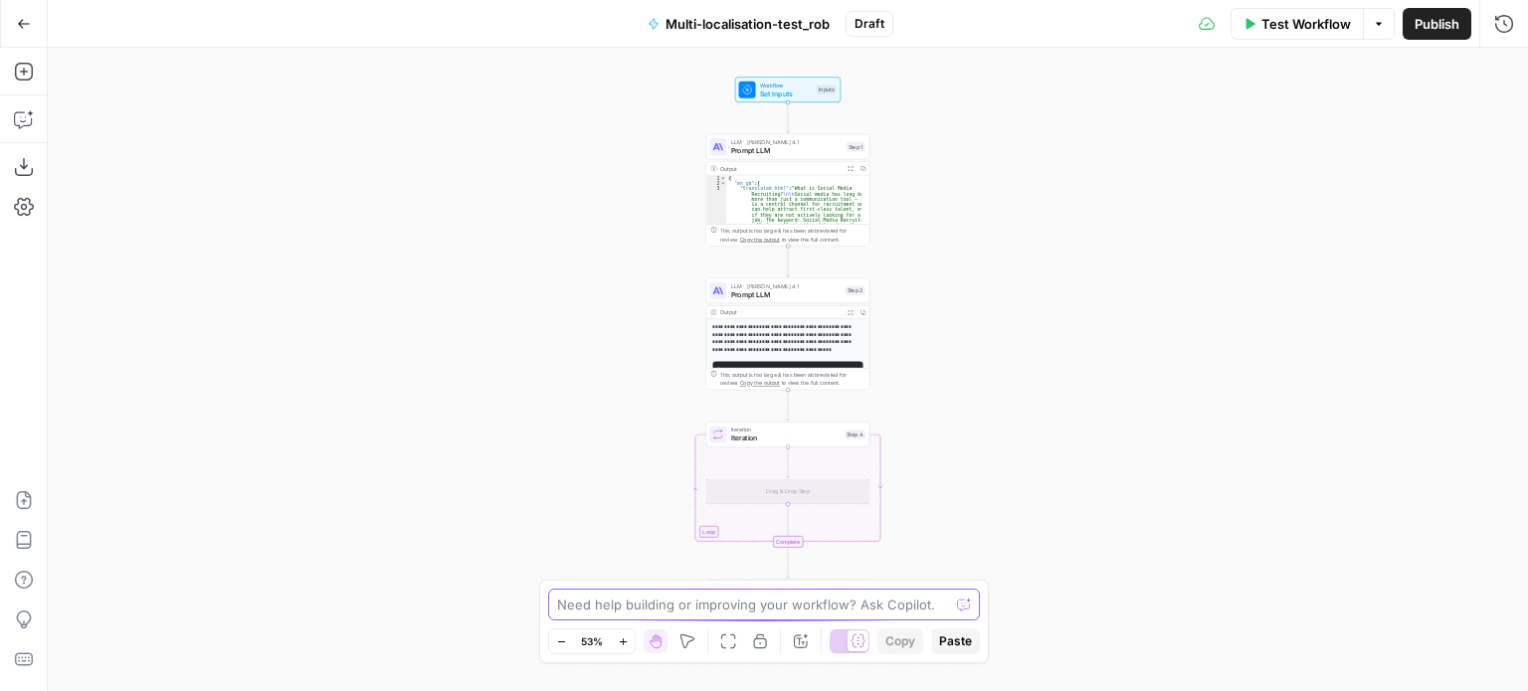
click at [701, 609] on textarea at bounding box center [753, 605] width 392 height 20
type textarea "H"
click at [701, 609] on textarea "H" at bounding box center [744, 605] width 374 height 20
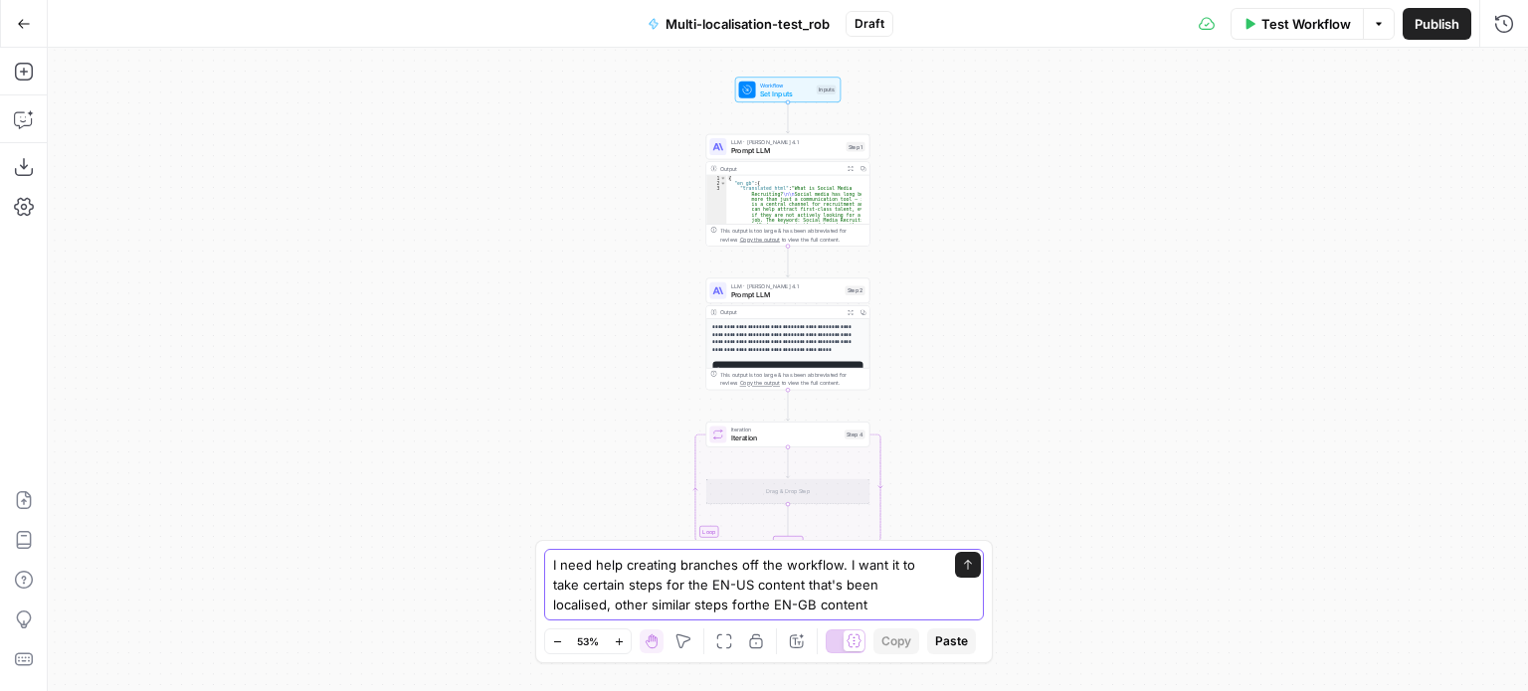
type textarea "I need help creating branches off the workflow. I want it to take certain steps…"
click at [851, 309] on icon "button" at bounding box center [850, 312] width 6 height 6
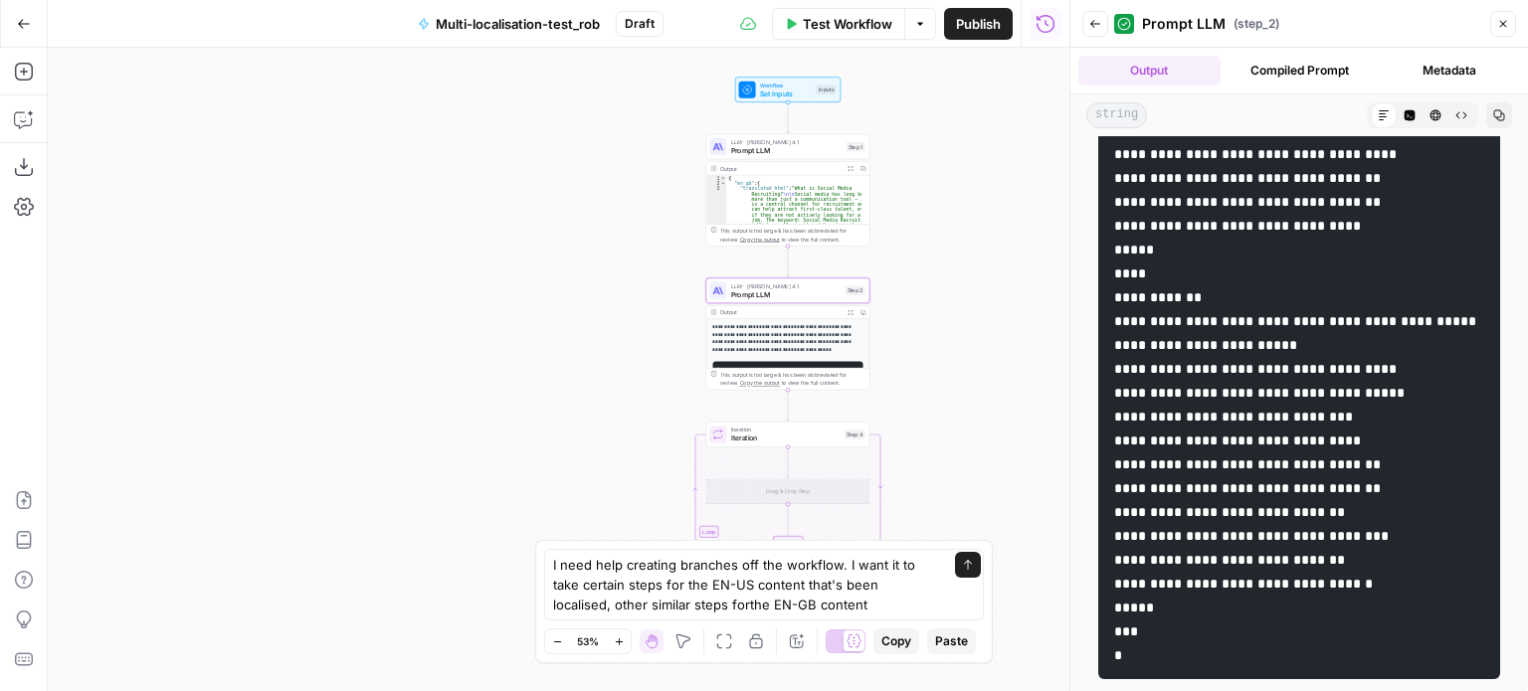
scroll to position [871, 0]
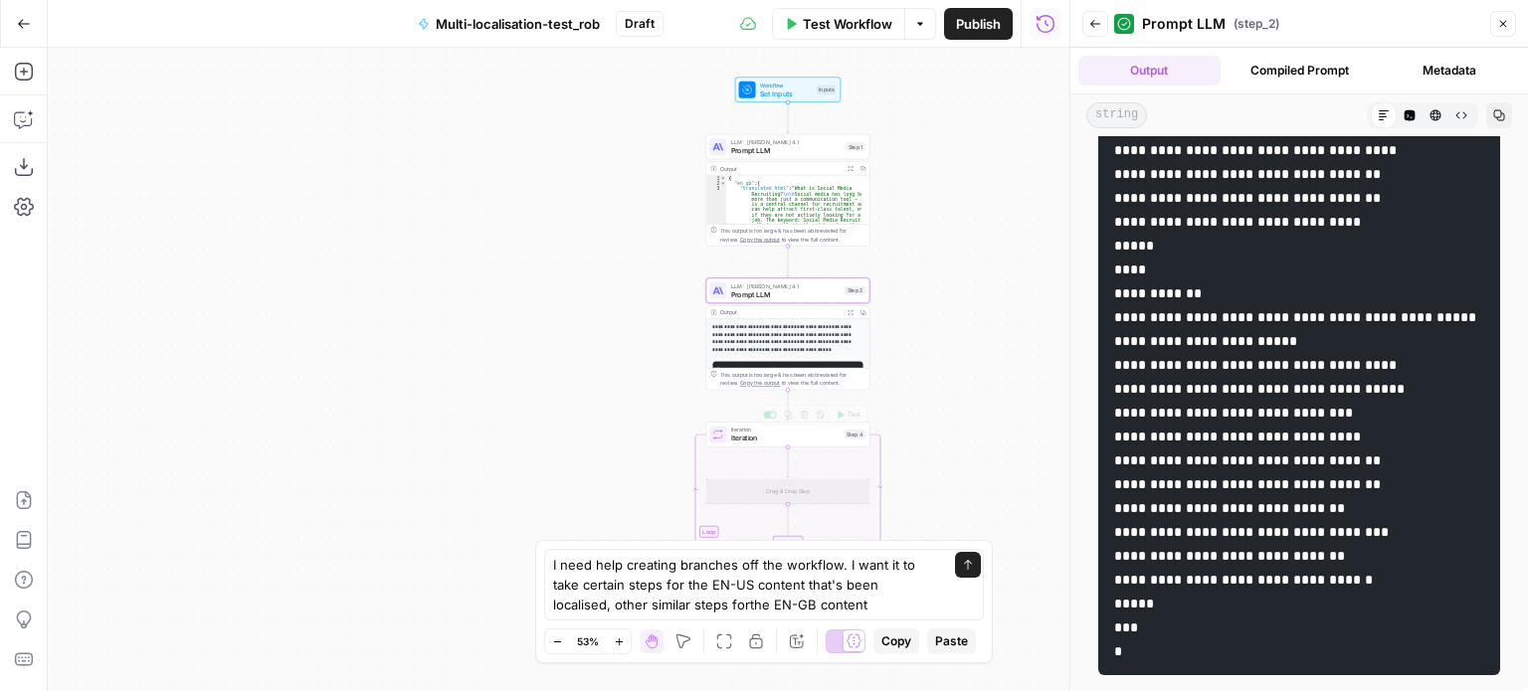
click at [782, 488] on div "Drag & Drop Step" at bounding box center [788, 492] width 164 height 26
click at [790, 433] on span "Iteration" at bounding box center [785, 438] width 109 height 11
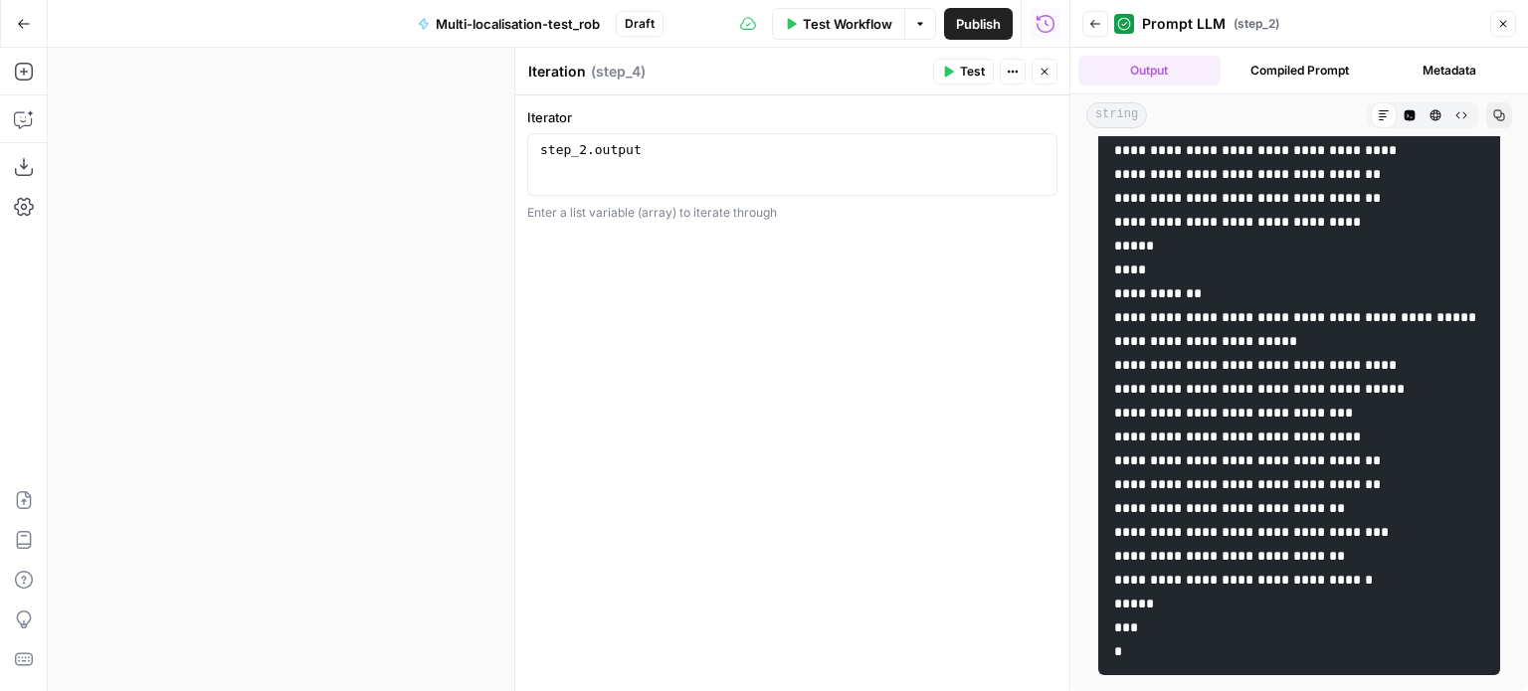
type textarea "**********"
click at [725, 166] on div "step_2 . output" at bounding box center [792, 179] width 513 height 75
click at [1034, 152] on icon "button" at bounding box center [1036, 152] width 10 height 10
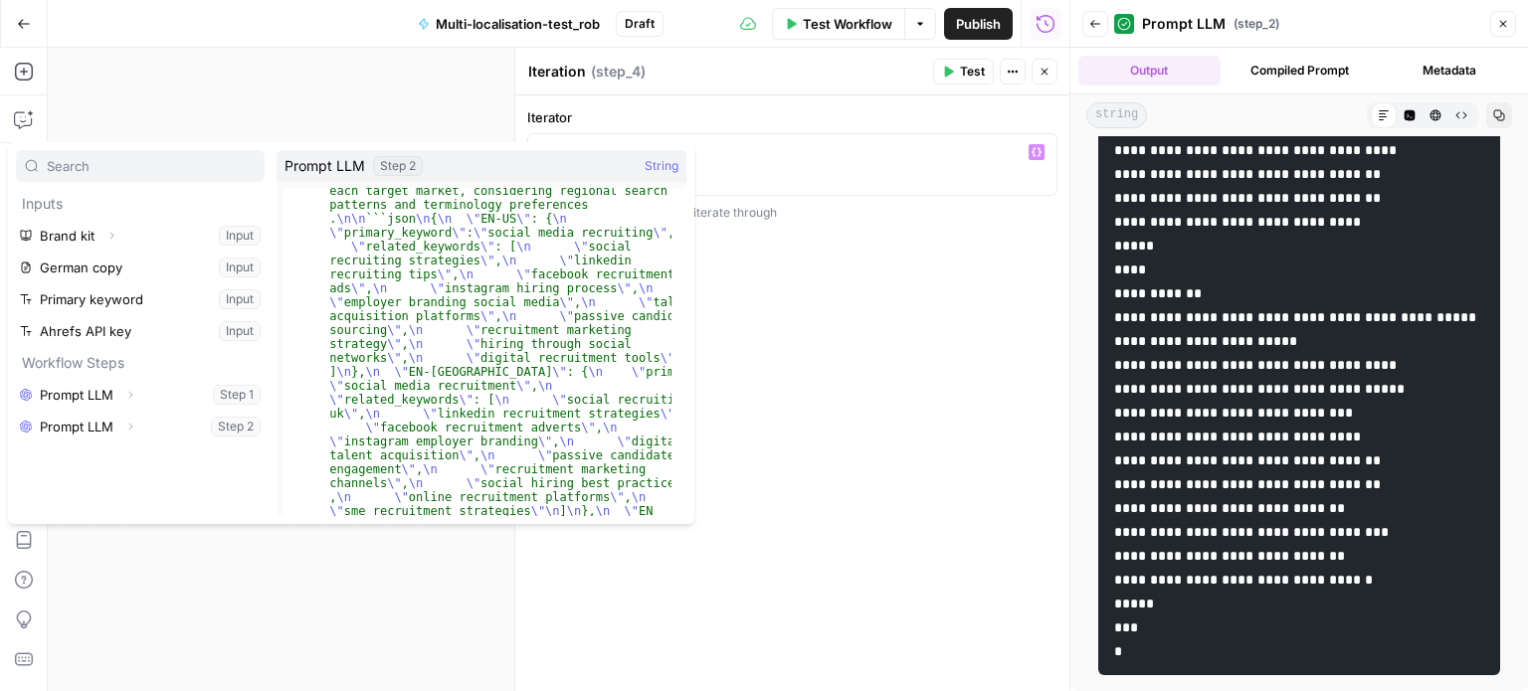
scroll to position [60, 0]
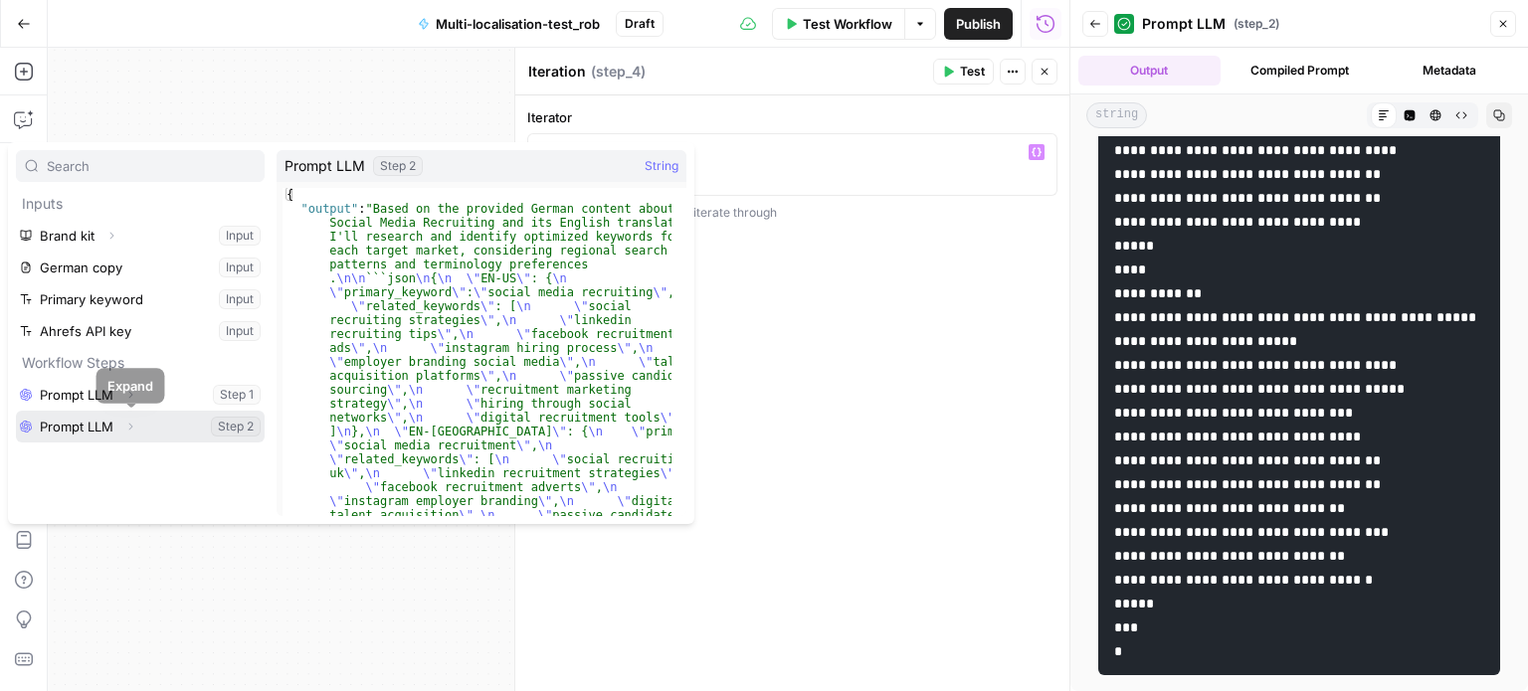
click at [125, 429] on icon "button" at bounding box center [130, 427] width 12 height 12
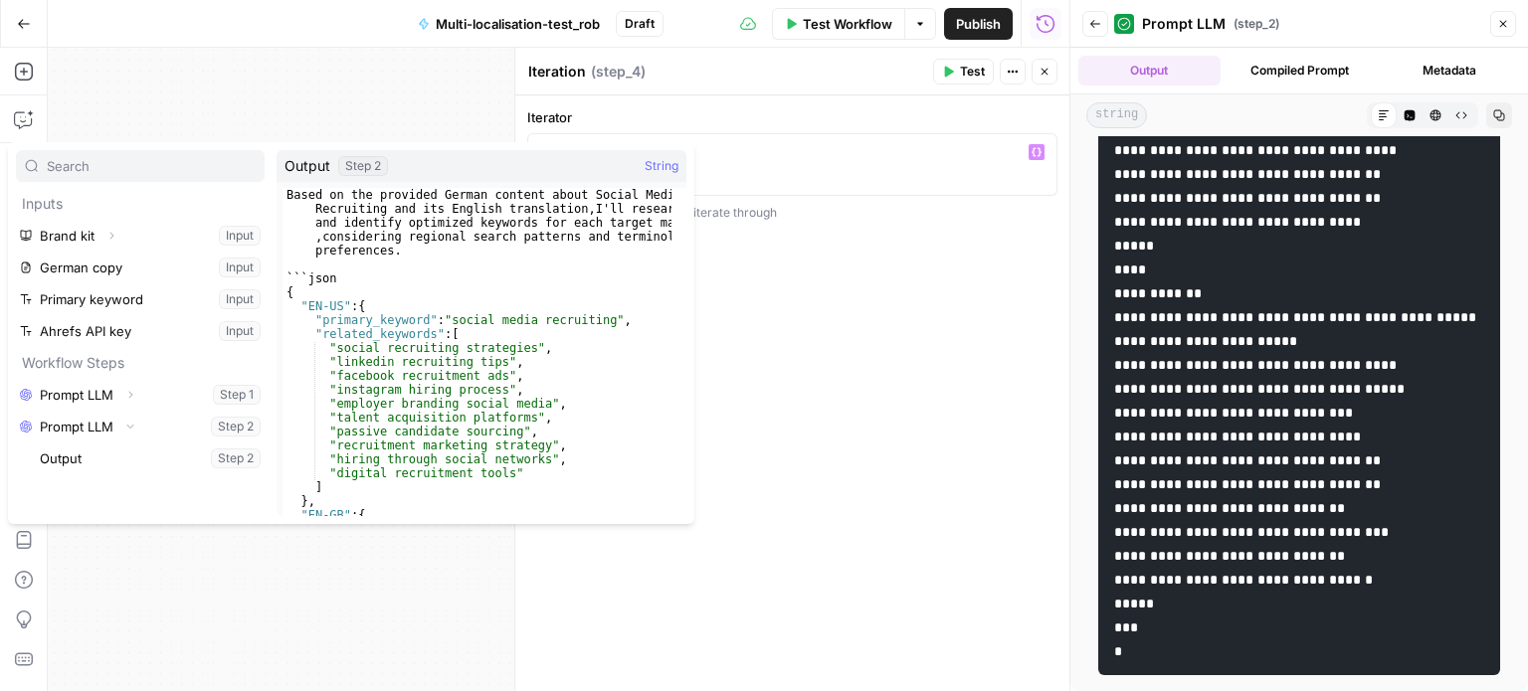
click at [415, 327] on div "Based on the provided German content about Social Media Recruiting and its Engl…" at bounding box center [476, 394] width 389 height 412
drag, startPoint x: 421, startPoint y: 329, endPoint x: 321, endPoint y: 333, distance: 99.5
click at [321, 333] on div "Based on the provided German content about Social Media Recruiting and its Engl…" at bounding box center [476, 394] width 389 height 412
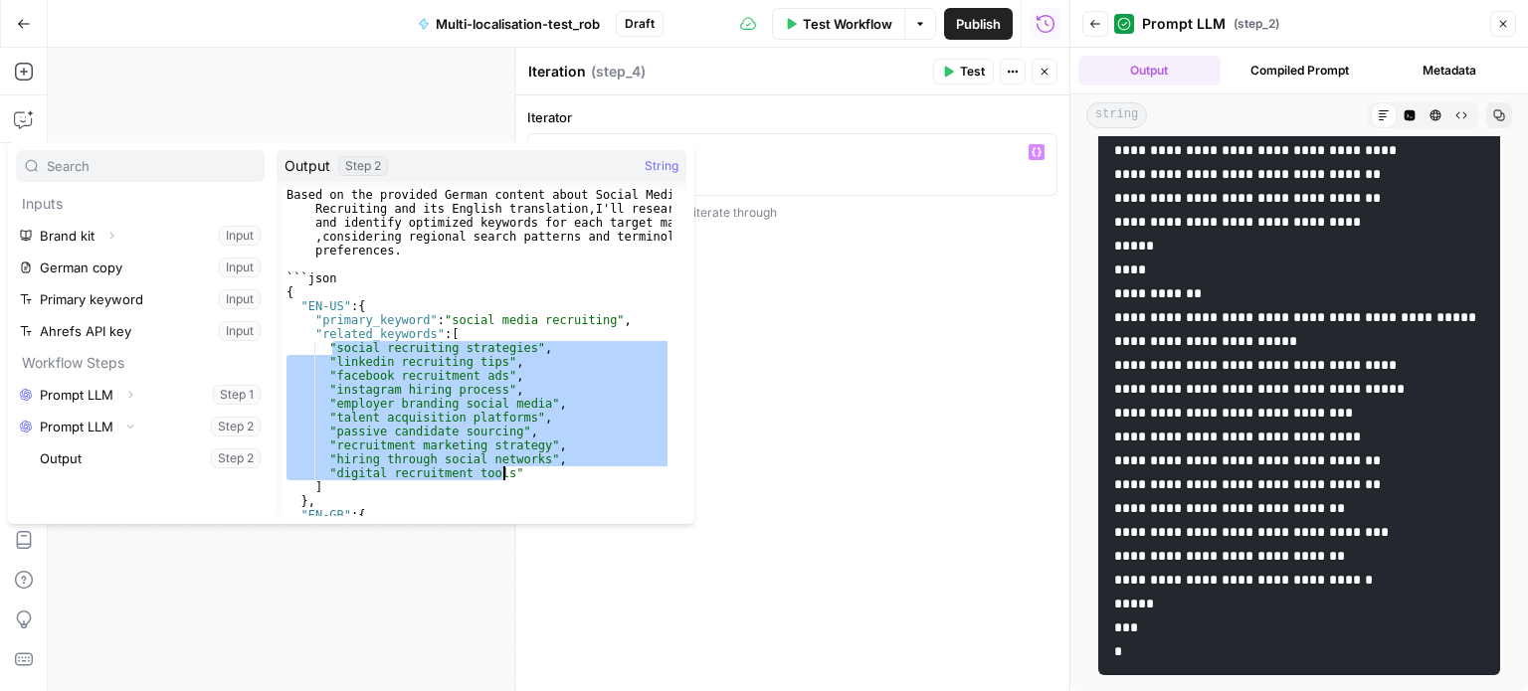
drag, startPoint x: 331, startPoint y: 347, endPoint x: 513, endPoint y: 470, distance: 219.9
click at [513, 470] on div "Based on the provided German content about Social Media Recruiting and its Engl…" at bounding box center [476, 394] width 389 height 412
type textarea "**********"
click at [135, 464] on button "Select variable Output" at bounding box center [150, 459] width 229 height 32
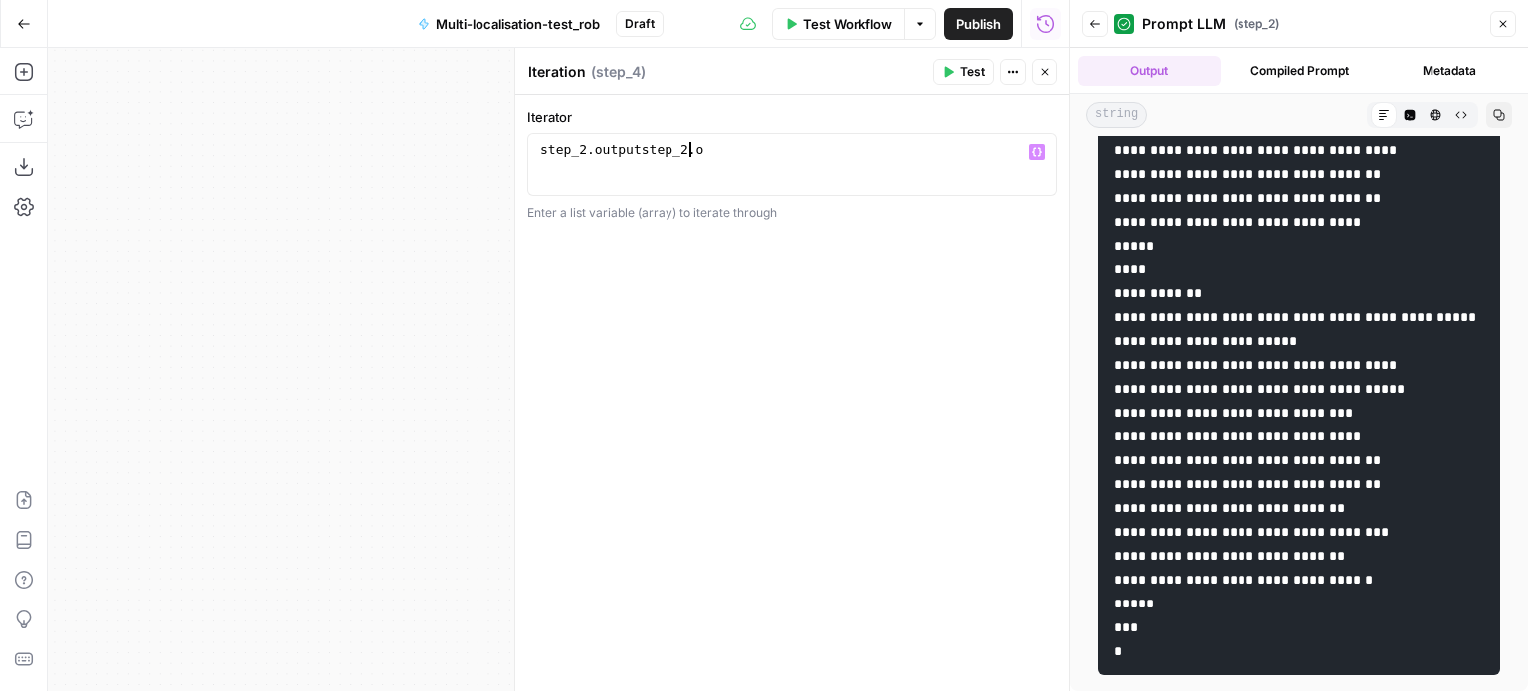
type textarea "**********"
click at [437, 281] on div "Workflow Set Inputs Inputs LLM · [PERSON_NAME] Opus 4.1 Prompt LLM Step 1 Outpu…" at bounding box center [559, 370] width 1022 height 644
click at [1505, 15] on button "Close" at bounding box center [1503, 24] width 26 height 26
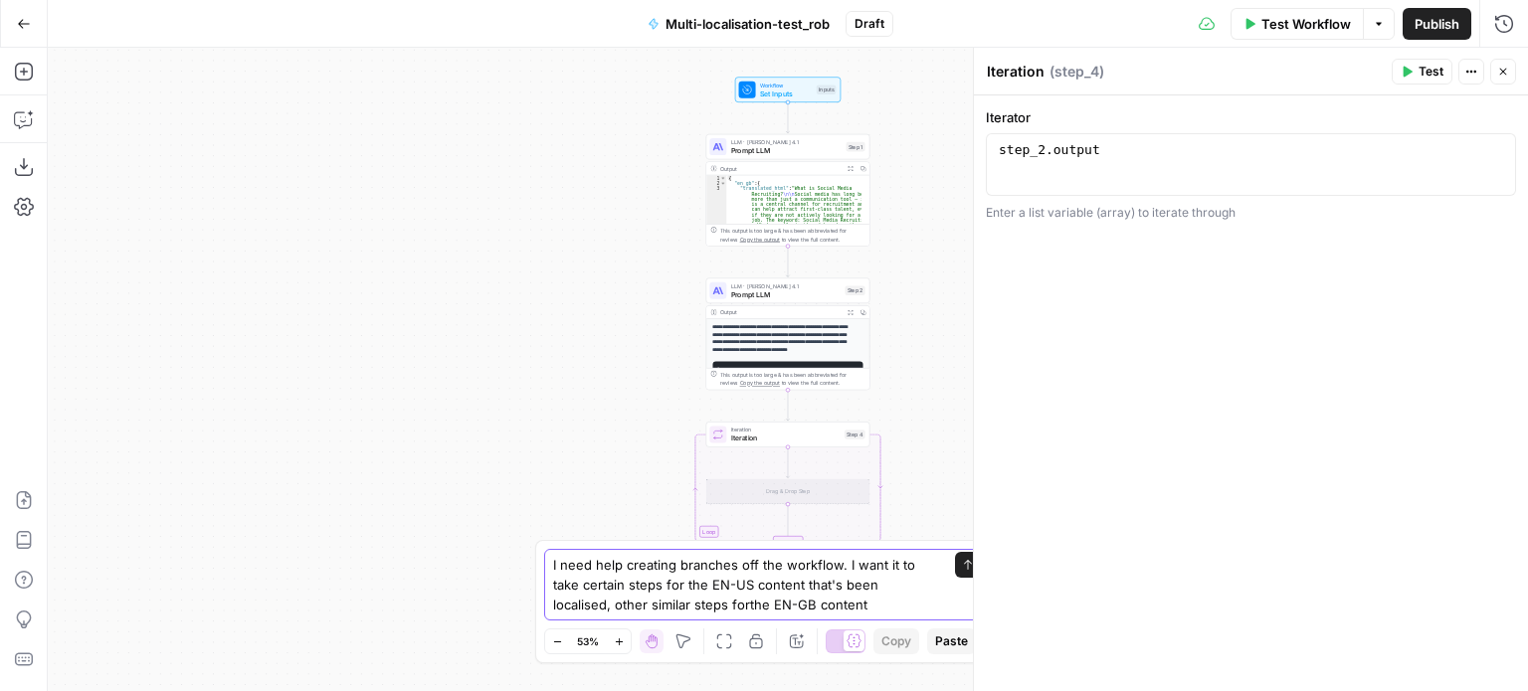
click at [830, 604] on textarea "I need help creating branches off the workflow. I want it to take certain steps…" at bounding box center [744, 585] width 382 height 60
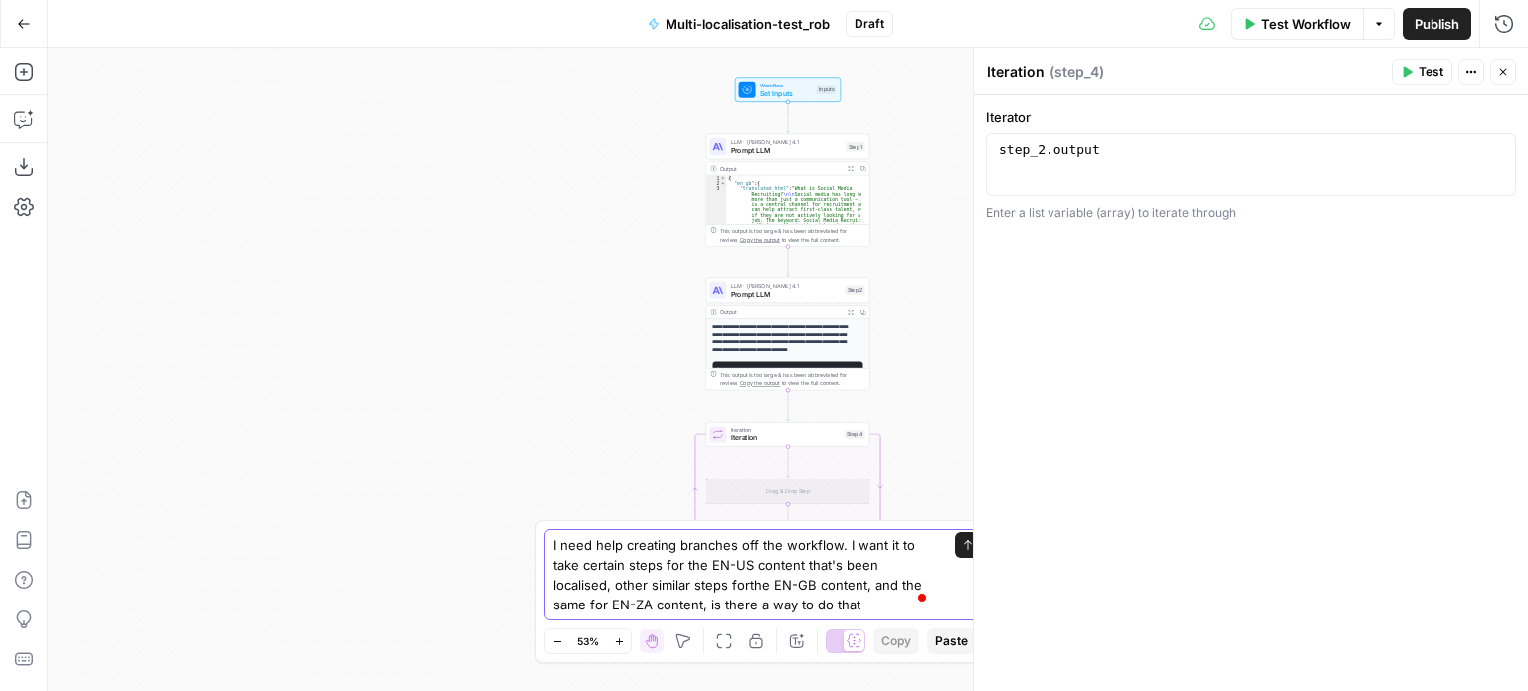
type textarea "I need help creating branches off the workflow. I want it to take certain steps…"
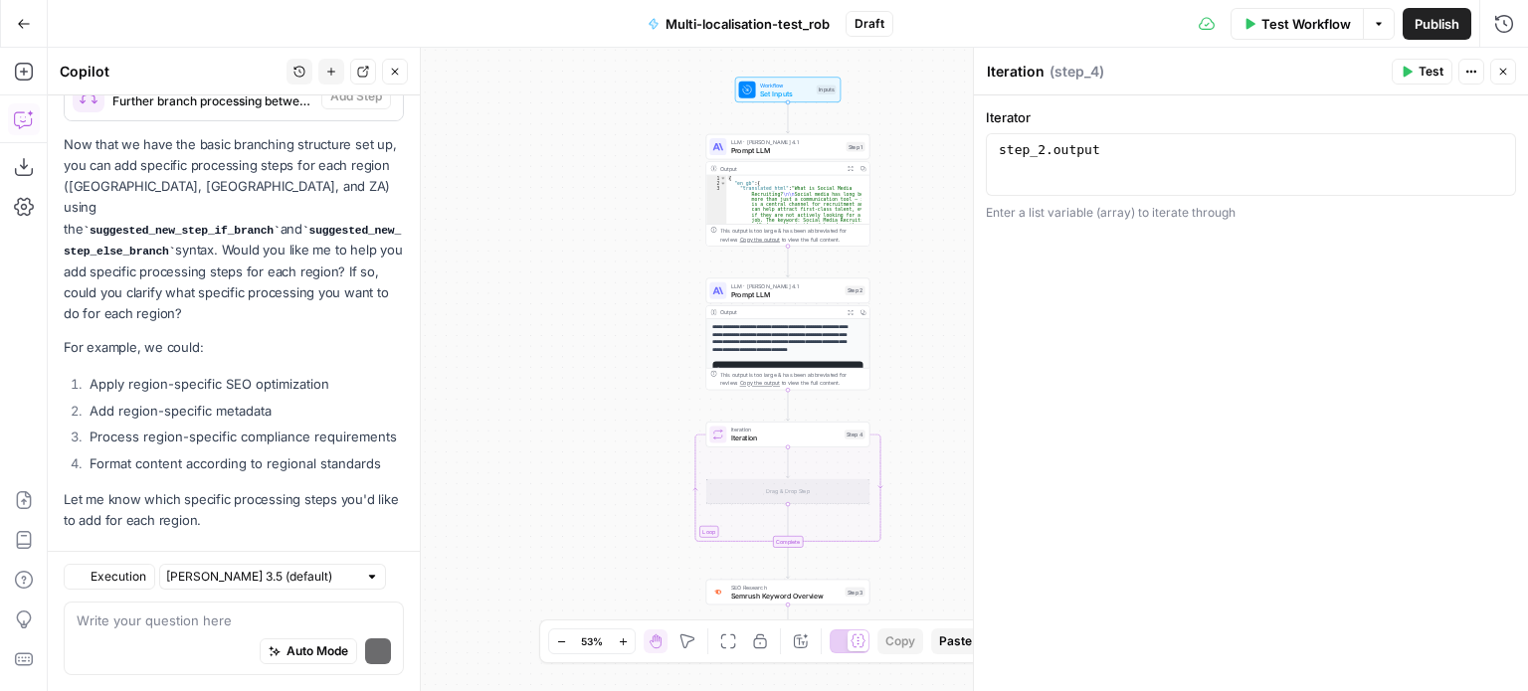
scroll to position [975, 0]
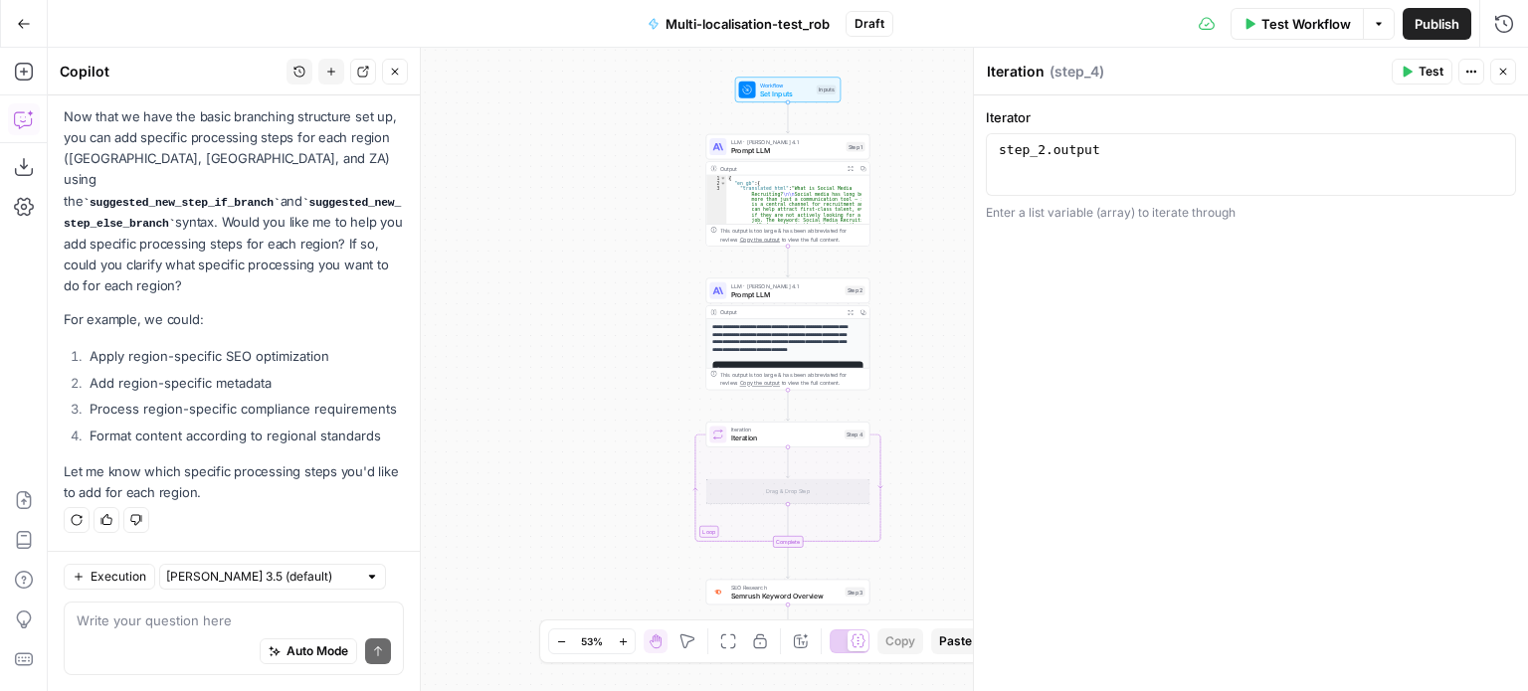
click at [186, 251] on p "Now that we have the basic branching structure set up, you can add specific pro…" at bounding box center [234, 201] width 340 height 190
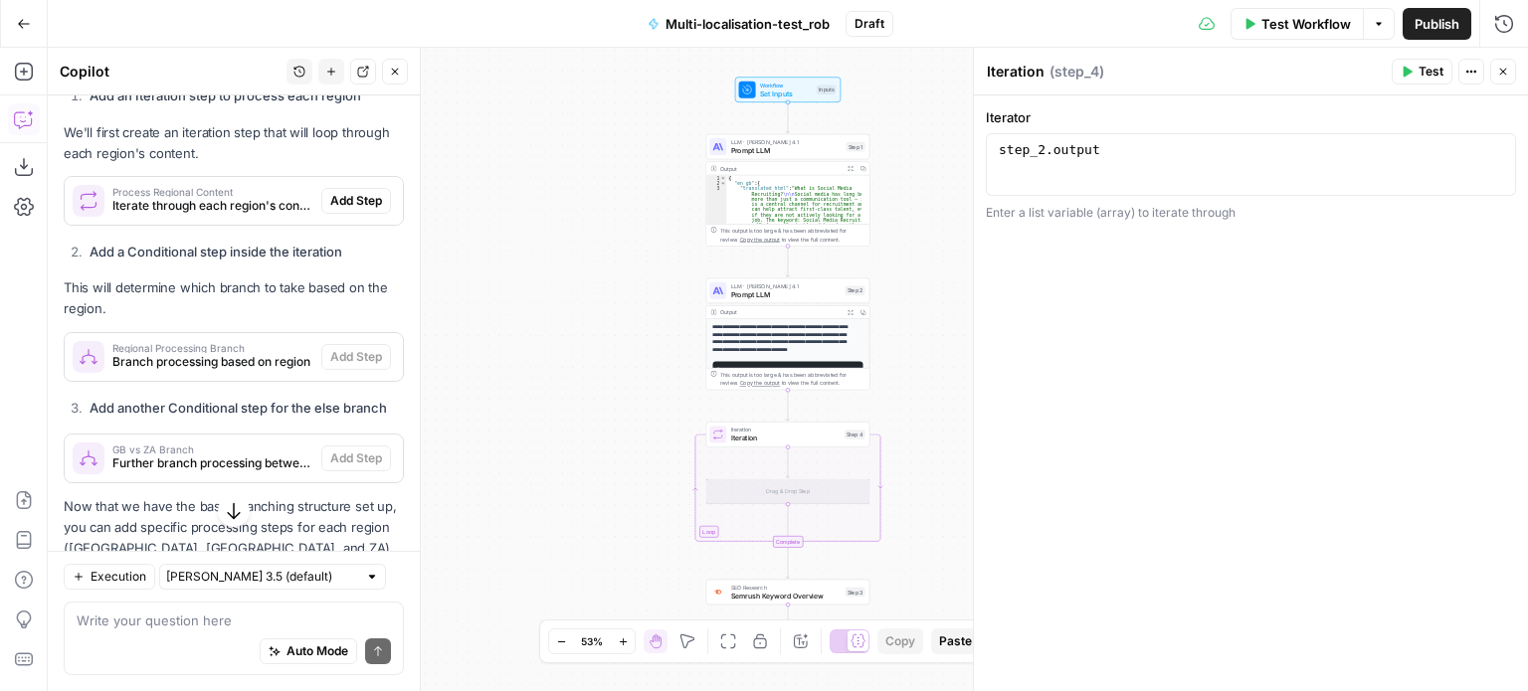
scroll to position [589, 0]
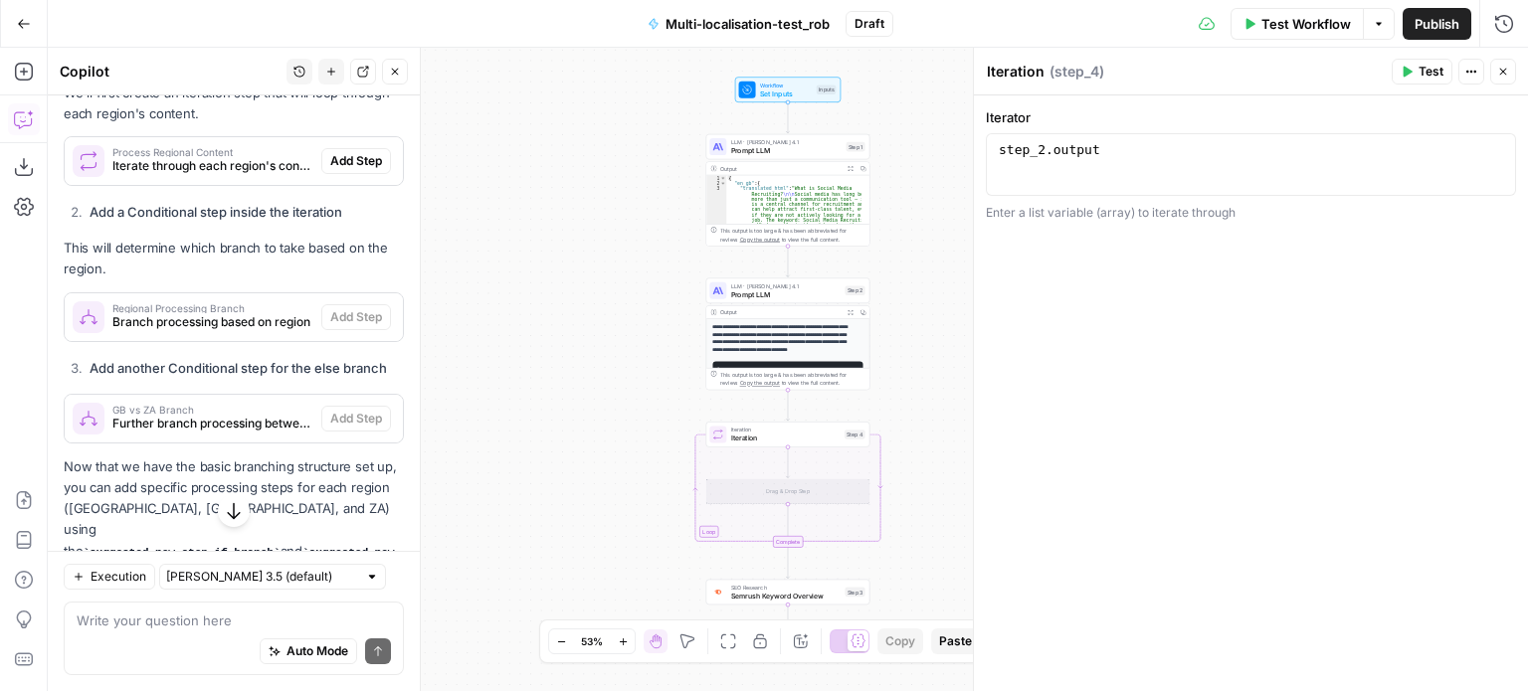
click at [221, 331] on span "Branch processing based on region" at bounding box center [212, 322] width 201 height 18
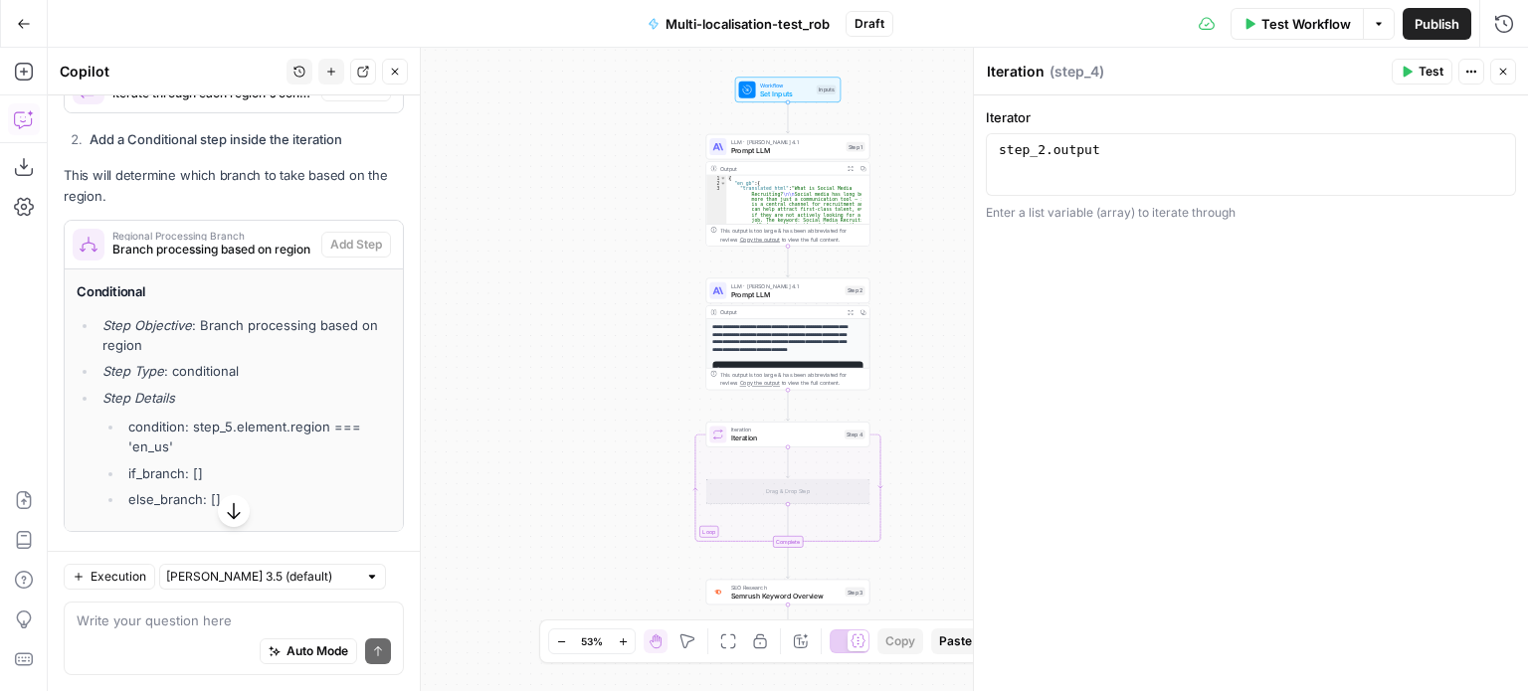
scroll to position [668, 0]
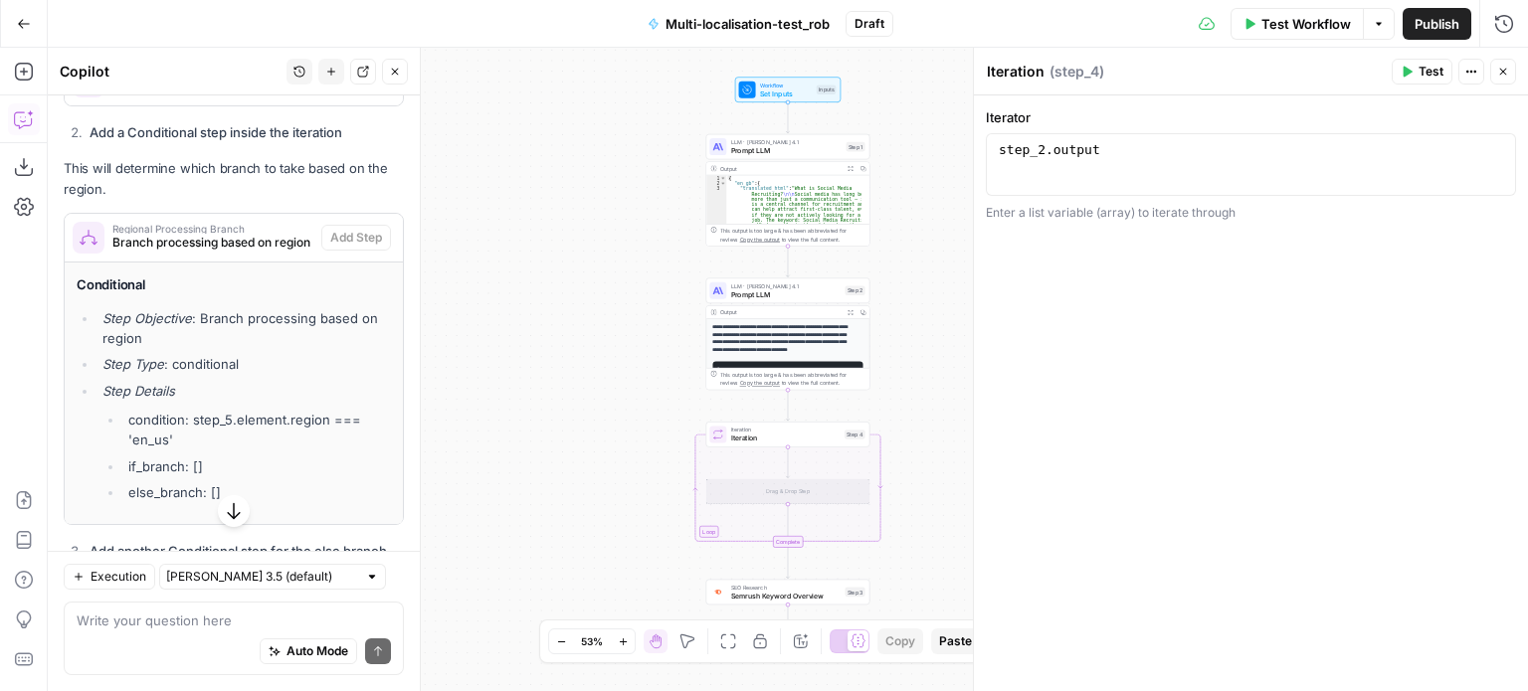
click at [228, 234] on span "Regional Processing Branch" at bounding box center [212, 229] width 201 height 10
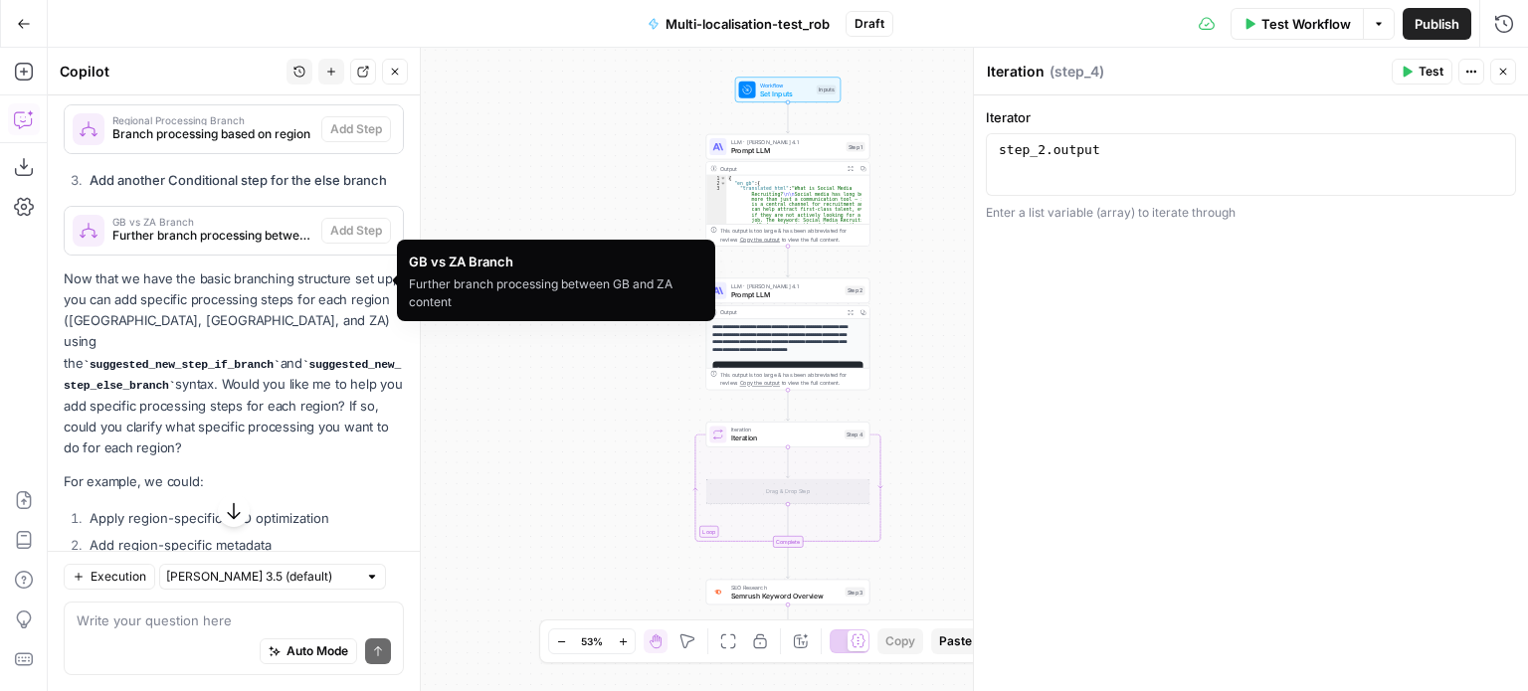
scroll to position [779, 0]
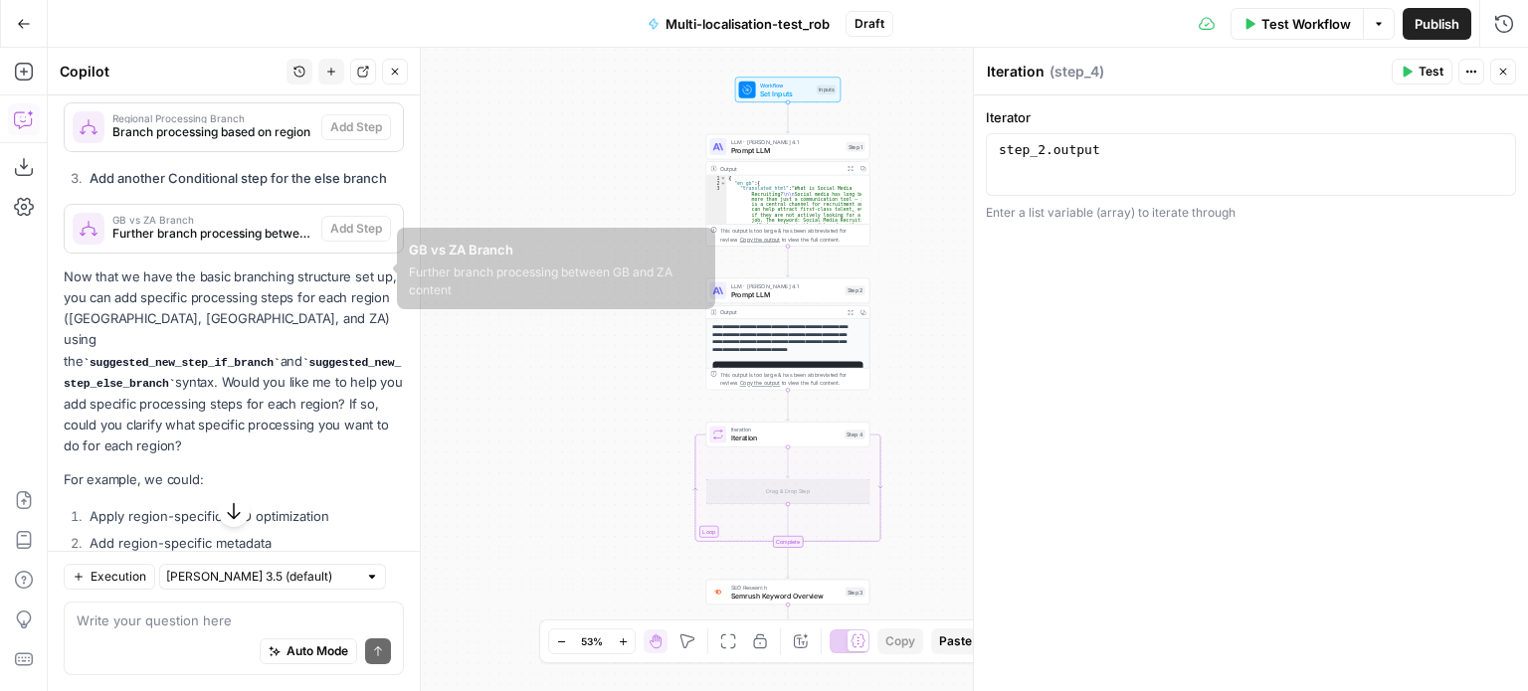
click at [222, 253] on div "GB vs ZA Branch Further branch processing between GB and ZA content" at bounding box center [193, 229] width 257 height 48
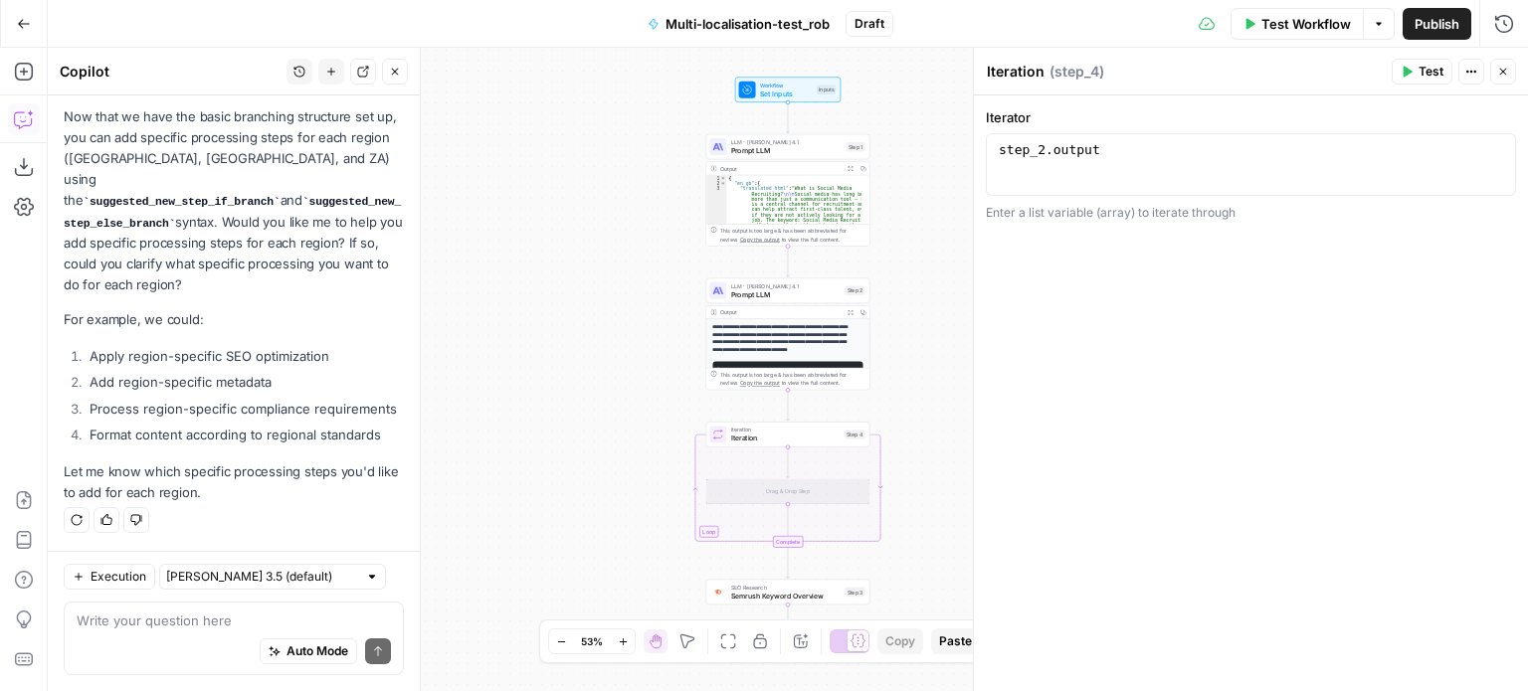
scroll to position [1237, 0]
click at [391, 67] on icon "button" at bounding box center [395, 72] width 12 height 12
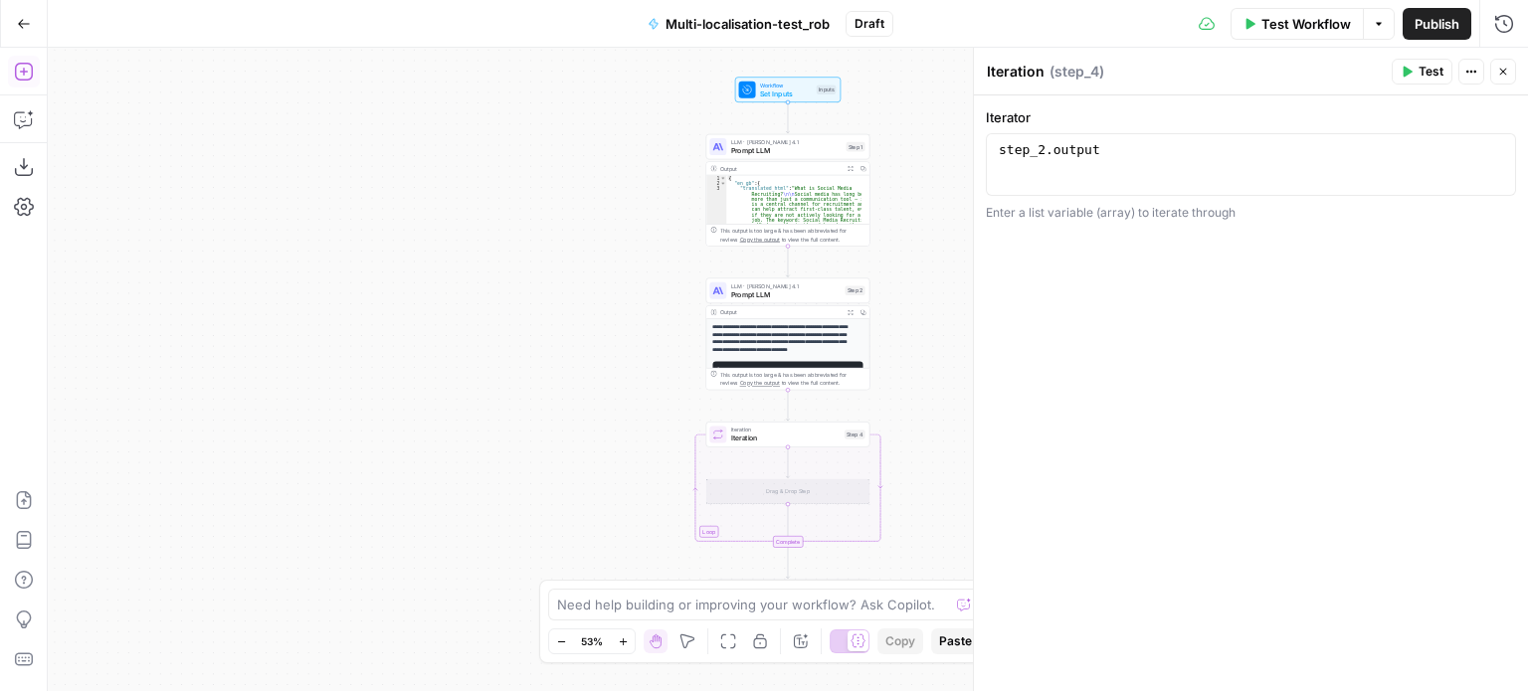
click at [23, 75] on icon "button" at bounding box center [23, 72] width 18 height 18
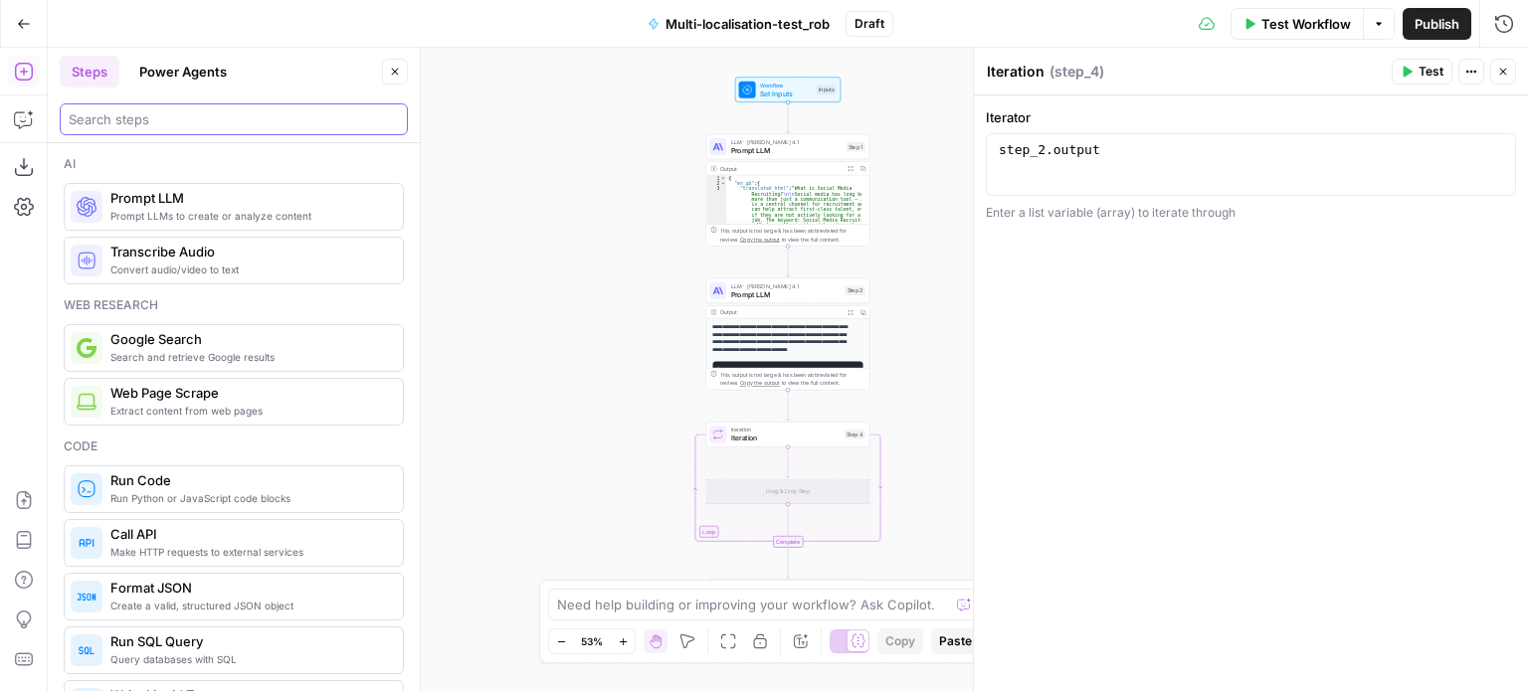
click at [152, 125] on input "search" at bounding box center [234, 119] width 330 height 20
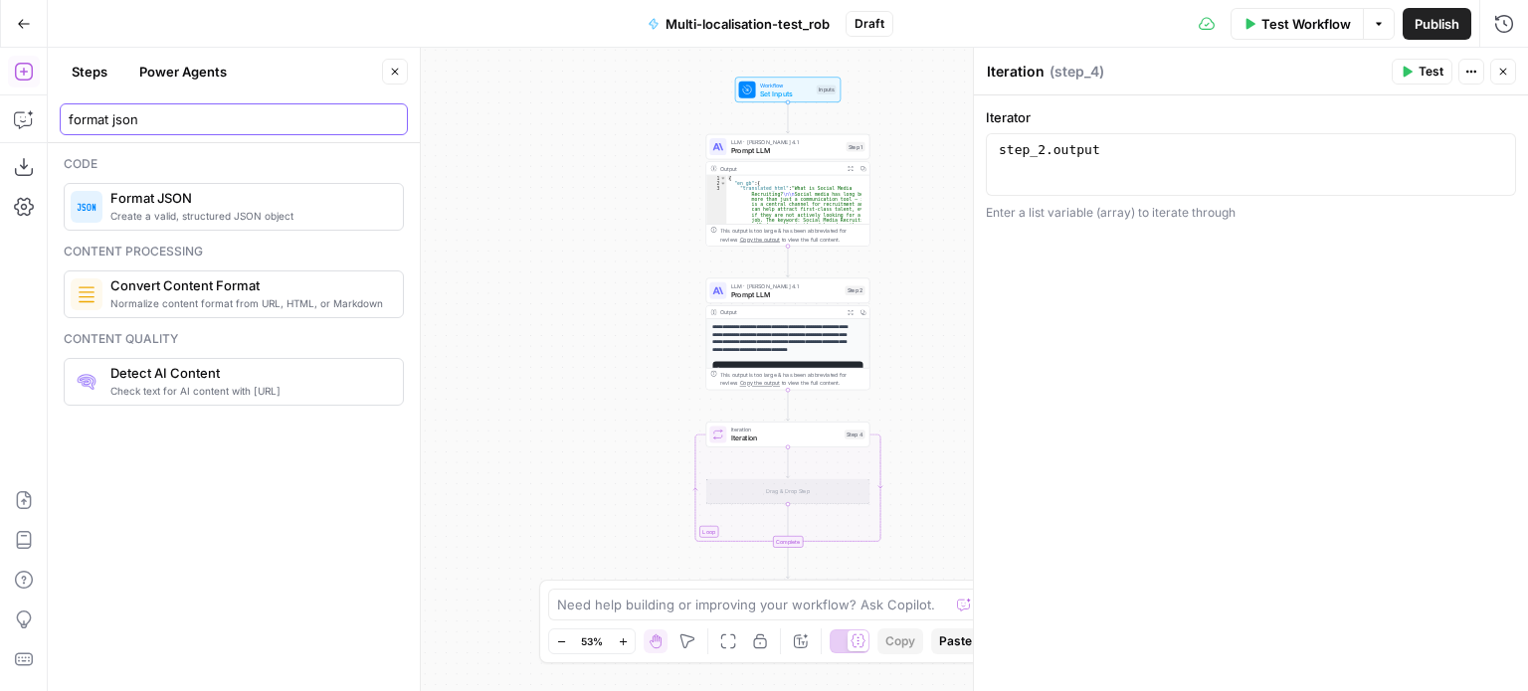
type input "format json"
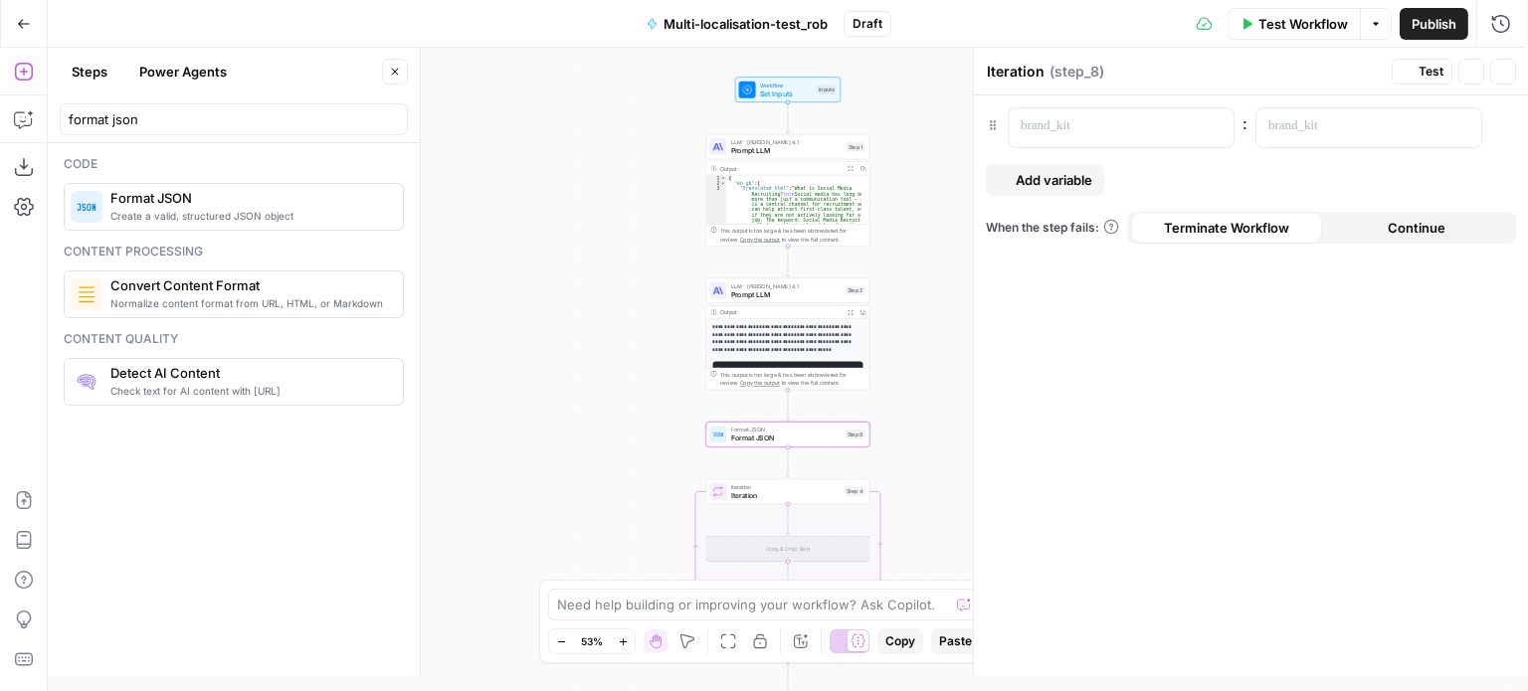
type textarea "Format JSON"
click at [1219, 126] on span "Variables Menu" at bounding box center [1219, 126] width 1 height 1
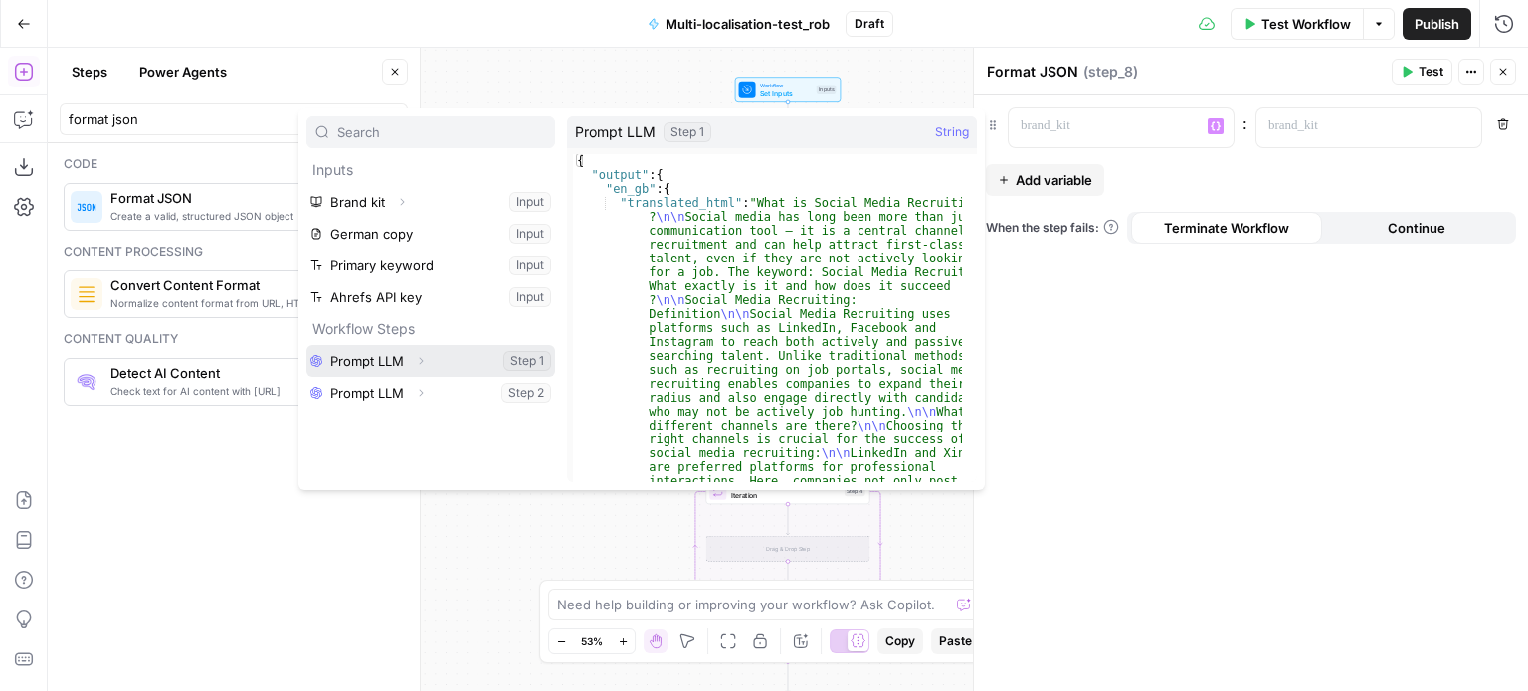
click at [400, 361] on button "Select variable Prompt LLM" at bounding box center [430, 361] width 249 height 32
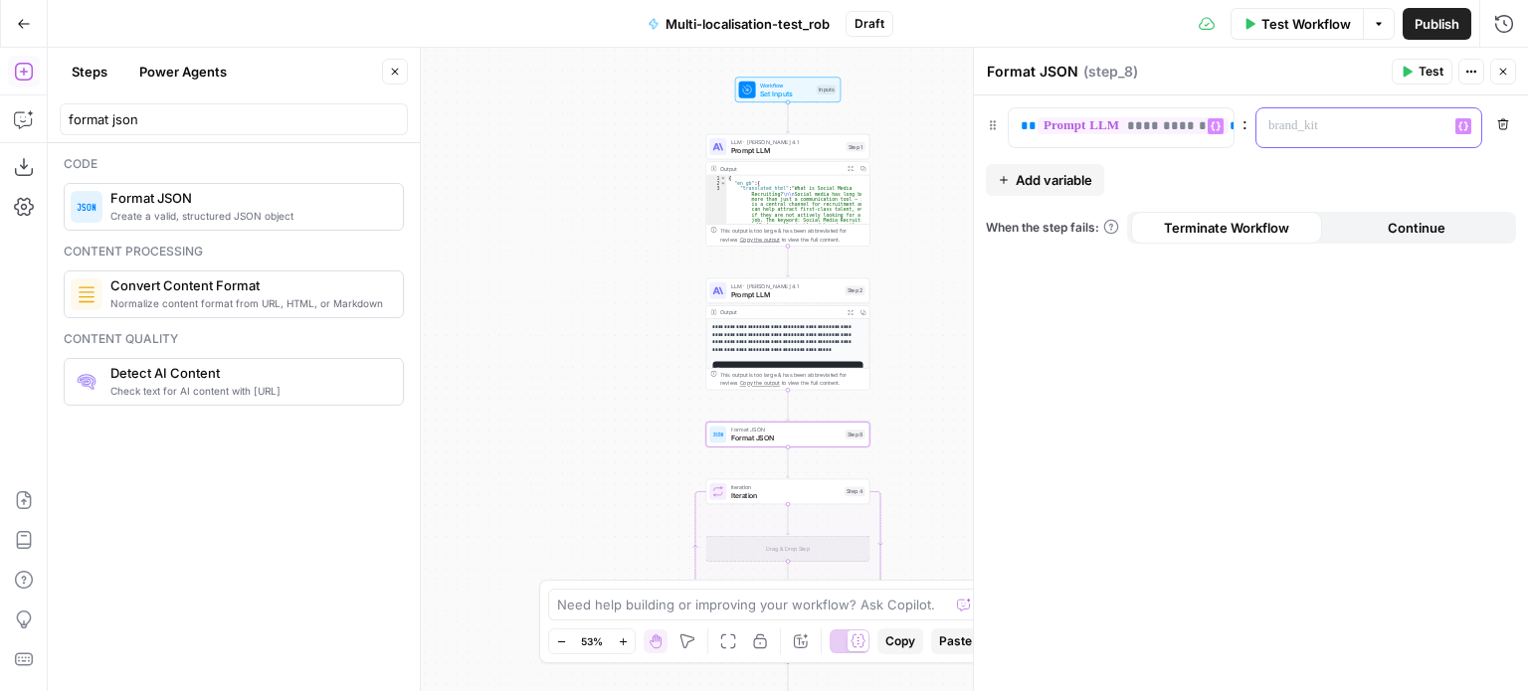
click at [1317, 127] on p at bounding box center [1352, 126] width 169 height 20
click at [1220, 135] on div "**********" at bounding box center [1121, 127] width 225 height 39
click at [1202, 129] on div "**********" at bounding box center [1121, 127] width 225 height 39
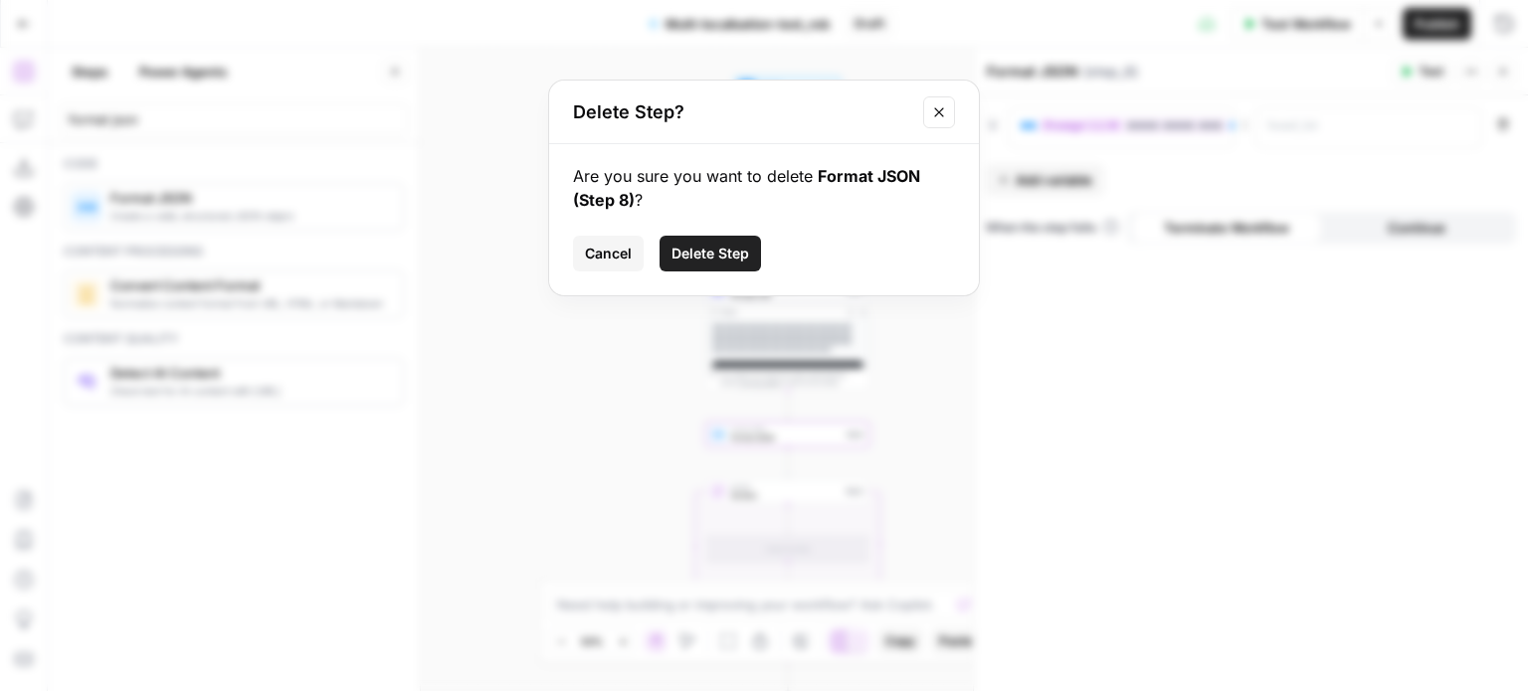
click at [712, 266] on button "Delete Step" at bounding box center [709, 254] width 101 height 36
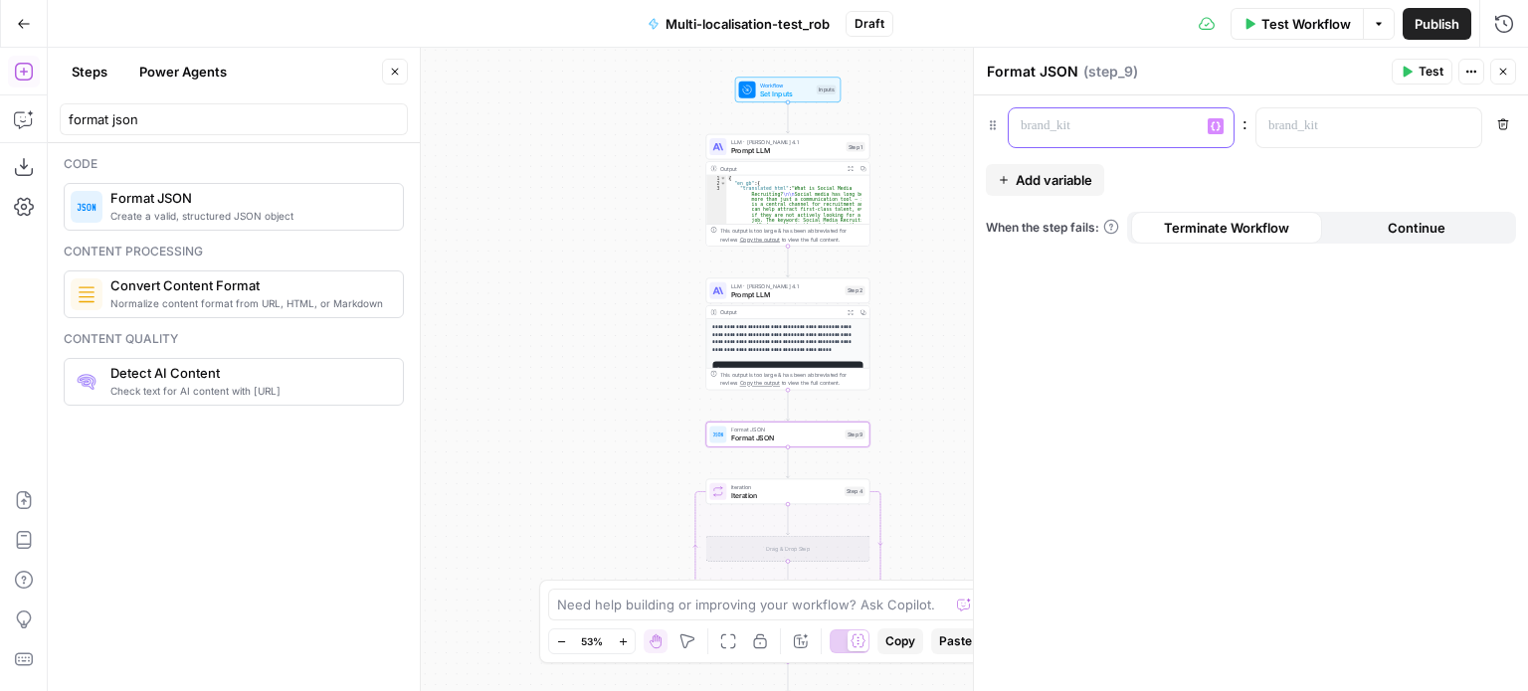
click at [1132, 120] on p at bounding box center [1105, 126] width 169 height 20
click at [1356, 124] on p at bounding box center [1352, 126] width 169 height 20
click at [1464, 131] on button "Variables Menu" at bounding box center [1463, 126] width 16 height 16
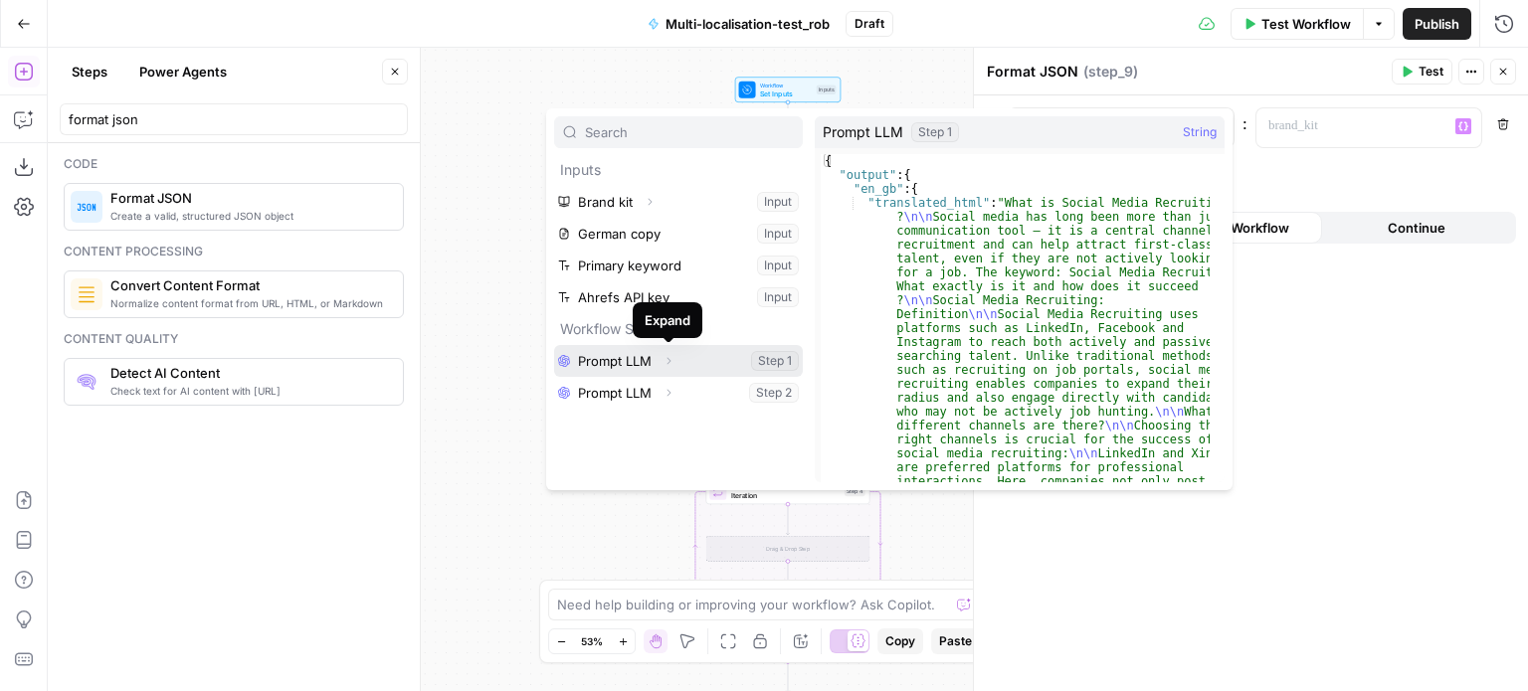
click at [668, 362] on icon "button" at bounding box center [668, 360] width 4 height 7
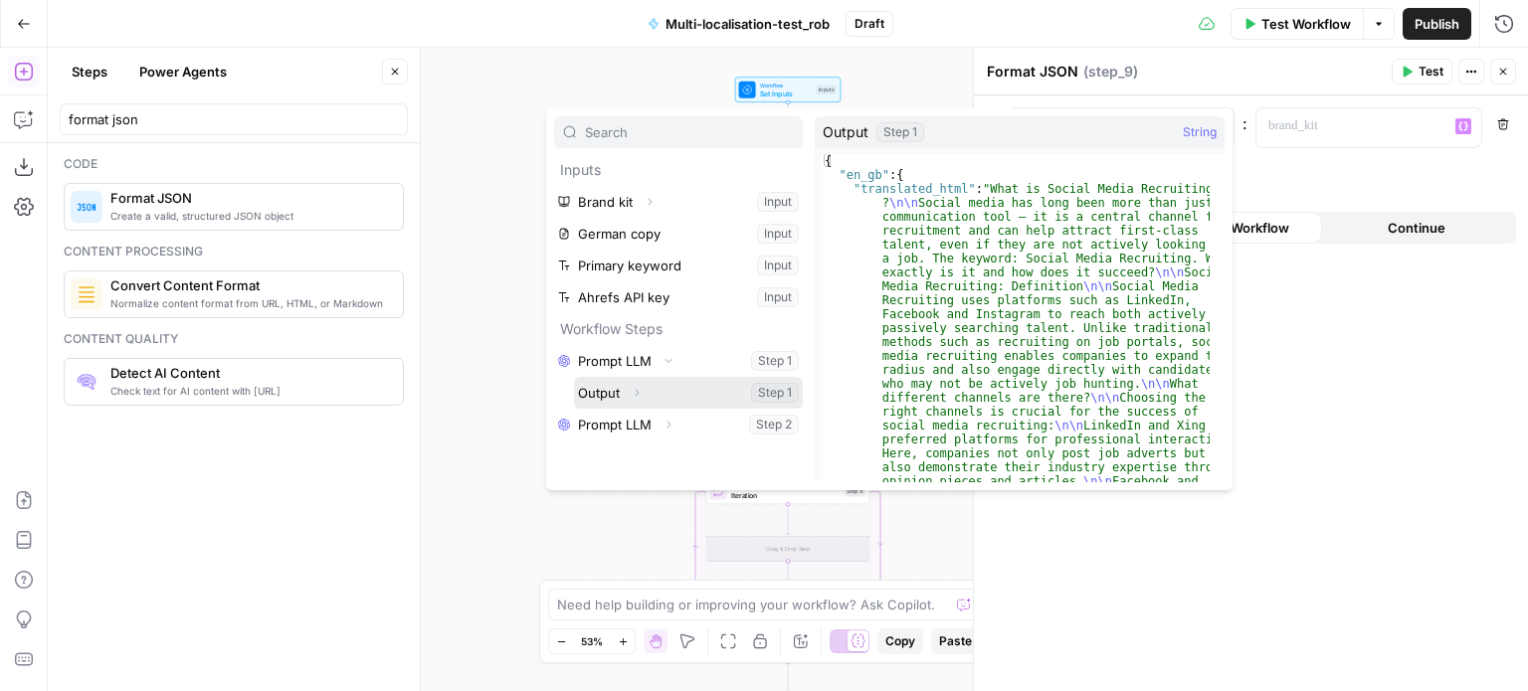
click at [637, 393] on icon "button" at bounding box center [637, 392] width 4 height 7
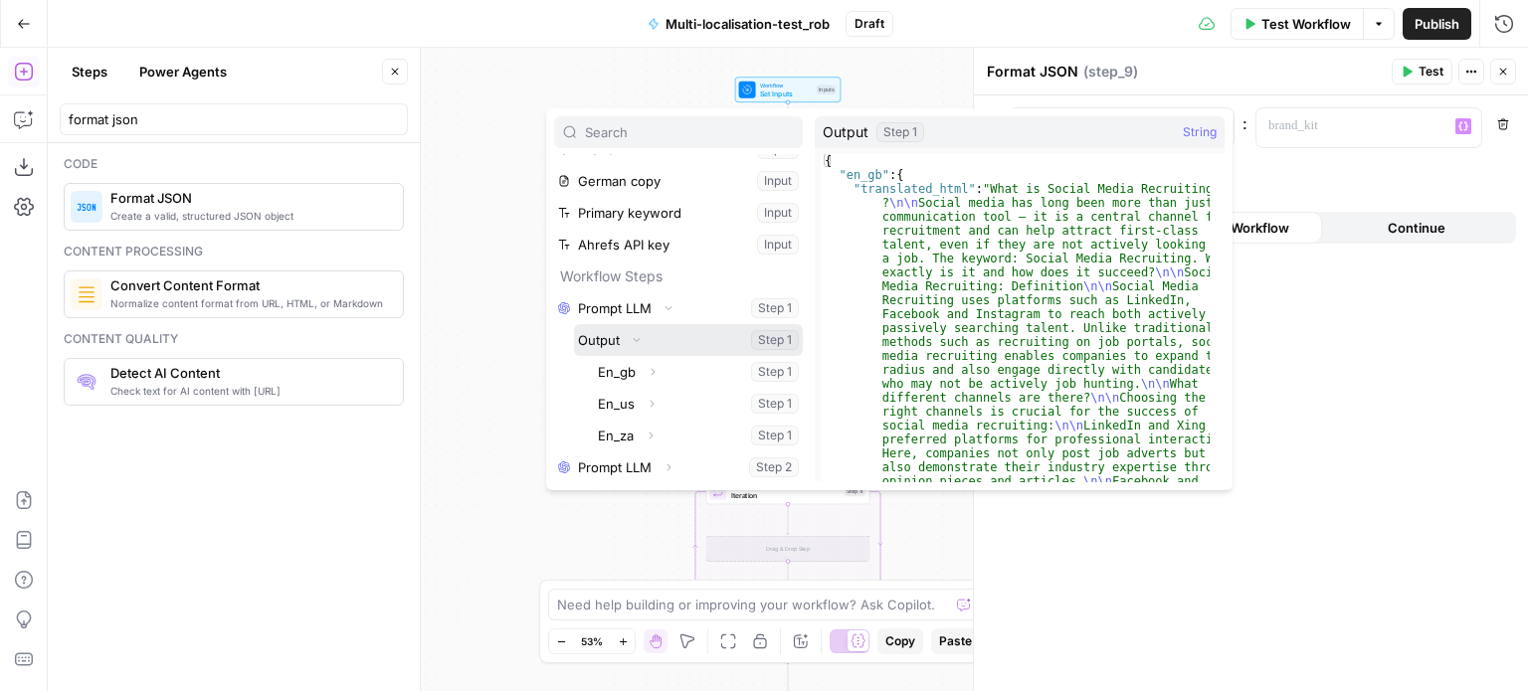
scroll to position [52, 0]
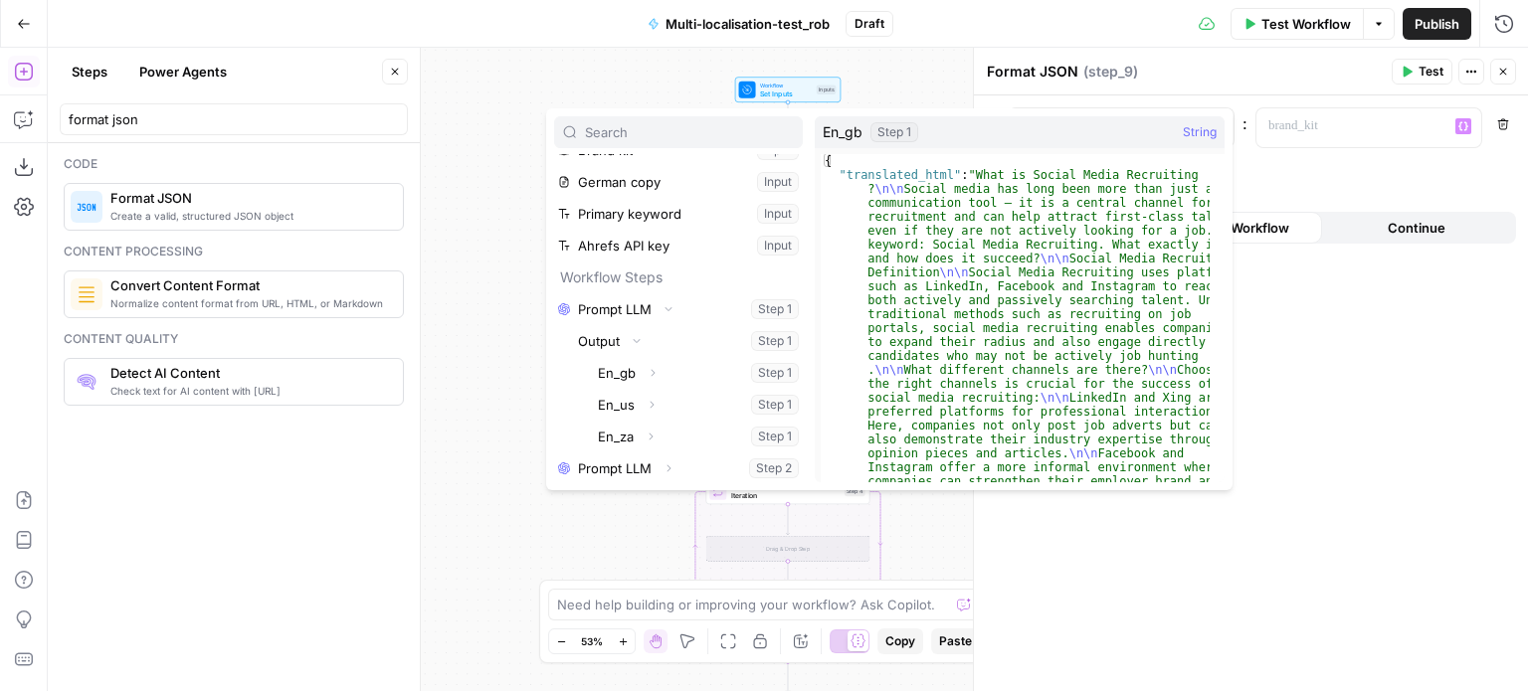
click at [1335, 164] on div "**********" at bounding box center [1251, 393] width 554 height 596
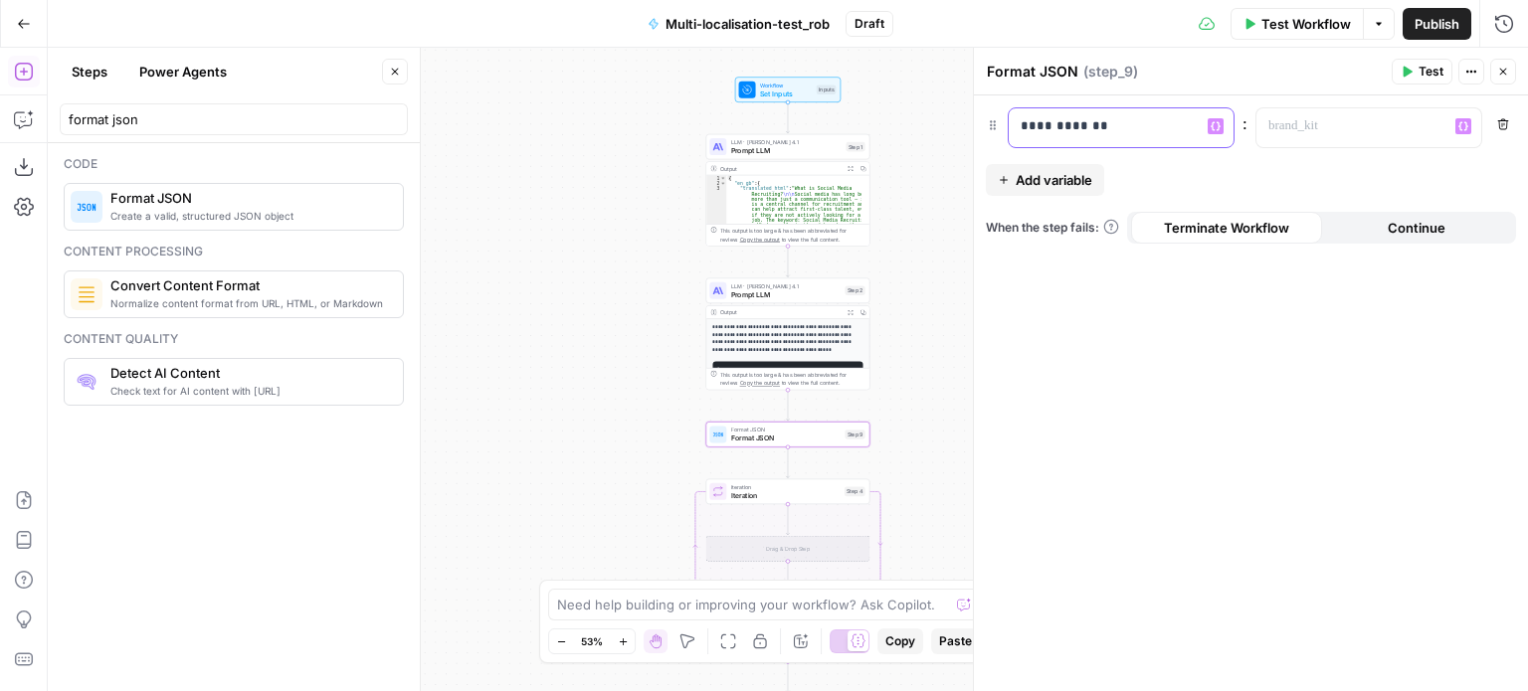
drag, startPoint x: 1114, startPoint y: 128, endPoint x: 989, endPoint y: 138, distance: 125.7
click at [989, 138] on div "**********" at bounding box center [1251, 127] width 530 height 41
click at [1325, 123] on p at bounding box center [1352, 126] width 169 height 20
click at [1042, 122] on p "**********" at bounding box center [1122, 126] width 202 height 20
click at [1357, 122] on p at bounding box center [1352, 126] width 169 height 20
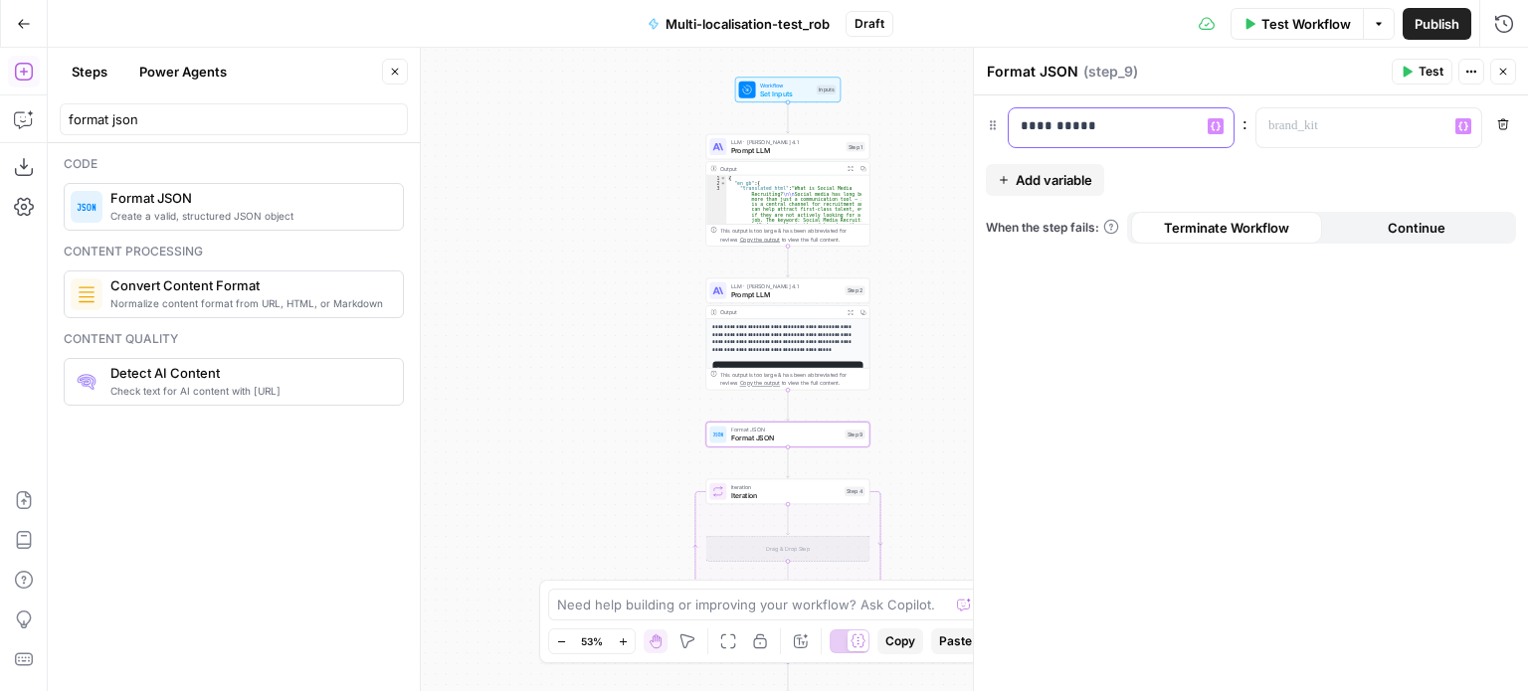
drag, startPoint x: 1126, startPoint y: 125, endPoint x: 1036, endPoint y: 135, distance: 90.1
click at [1036, 135] on p "**********" at bounding box center [1106, 126] width 170 height 20
click at [1291, 121] on p at bounding box center [1352, 126] width 169 height 20
click at [1463, 126] on icon "button" at bounding box center [1463, 126] width 10 height 10
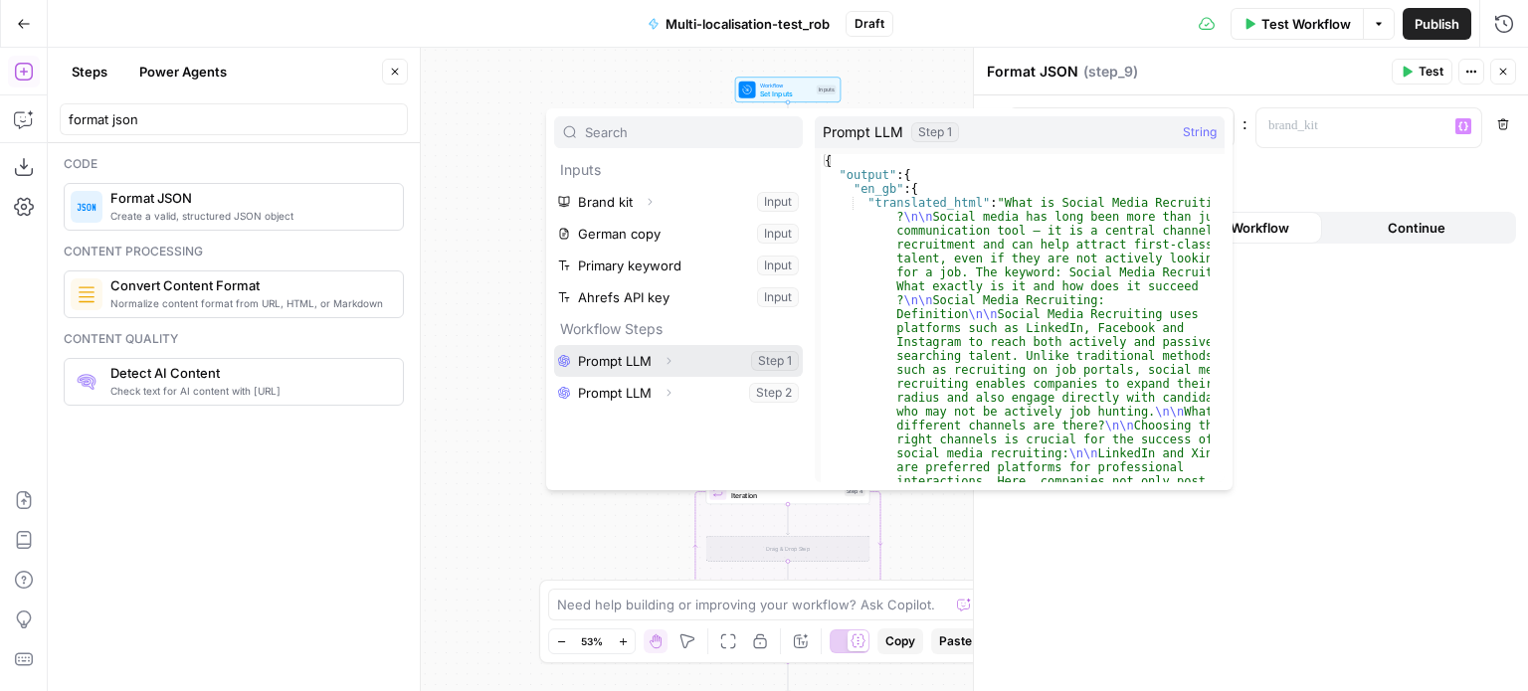
click at [665, 366] on icon "button" at bounding box center [668, 361] width 12 height 12
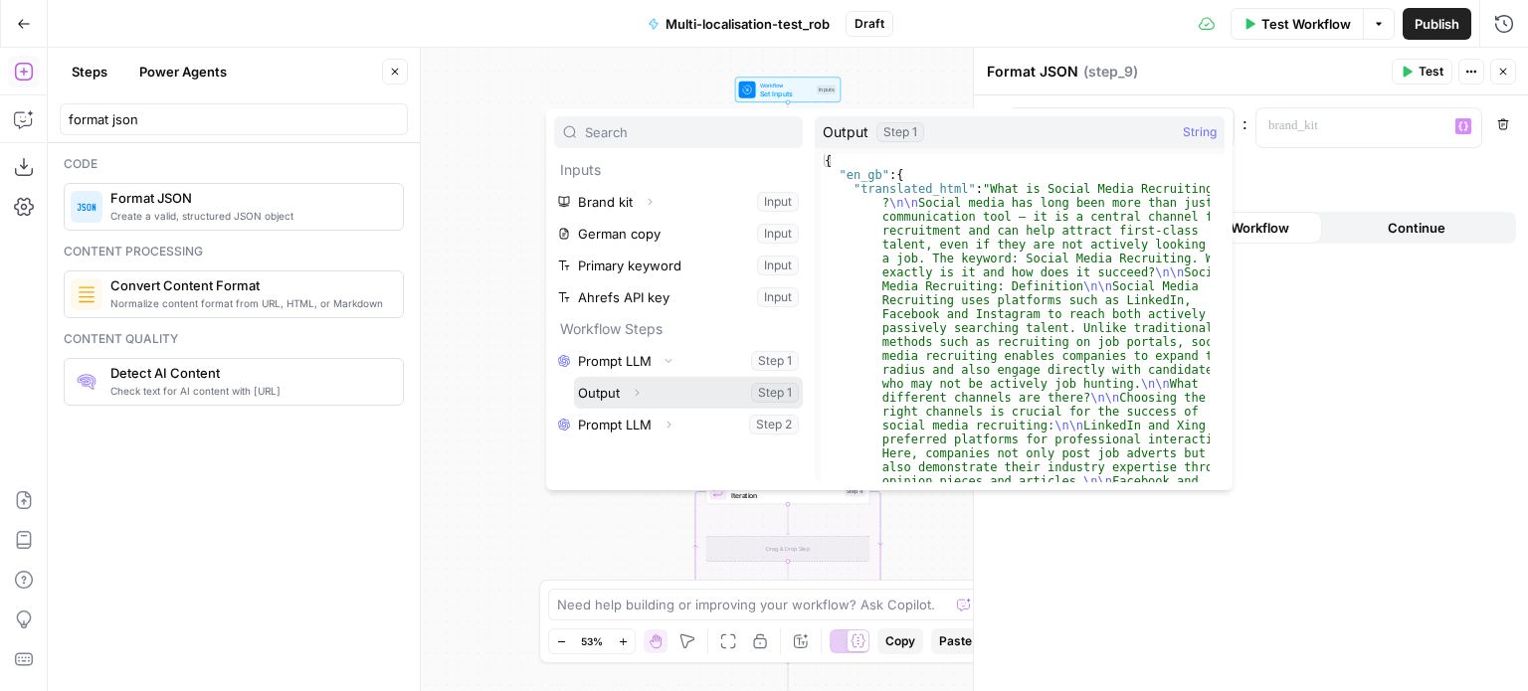
click at [639, 387] on icon "button" at bounding box center [637, 393] width 12 height 12
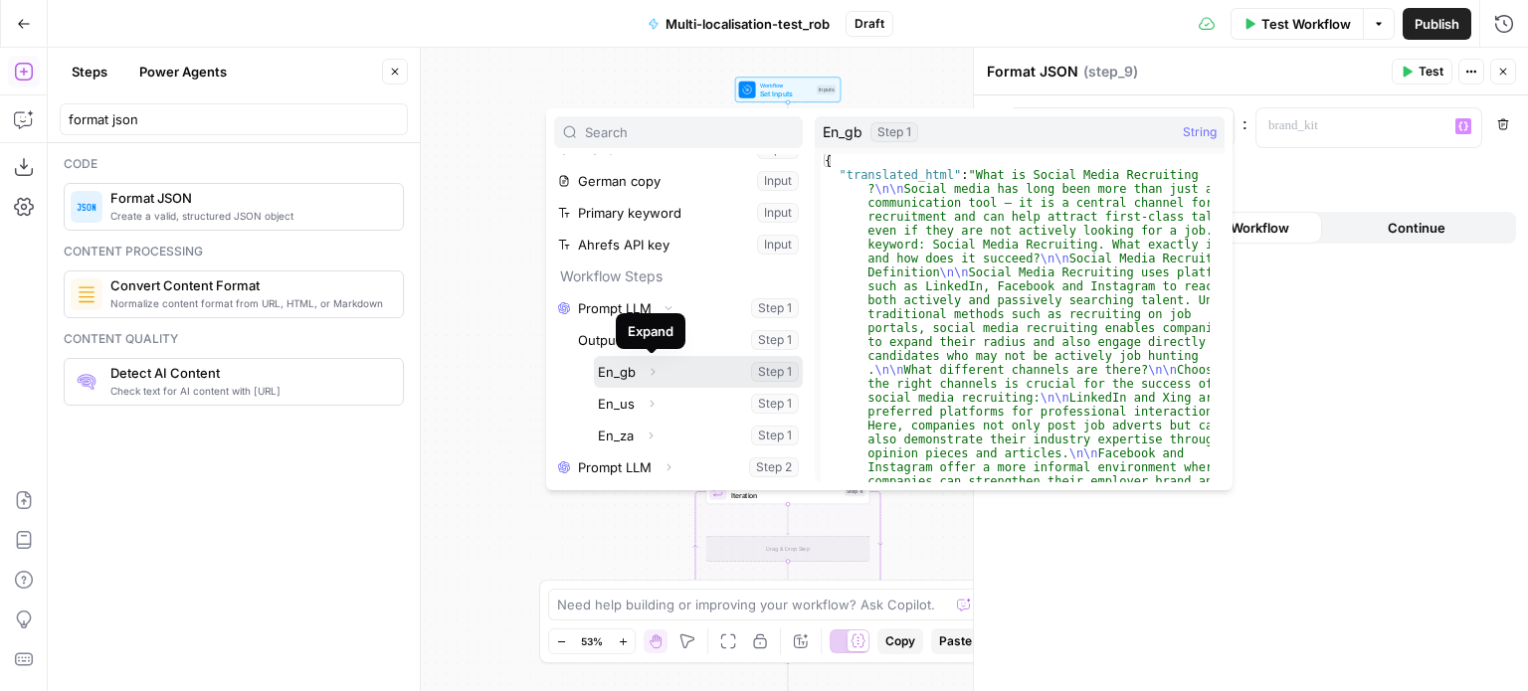
click at [654, 370] on icon "button" at bounding box center [653, 372] width 12 height 12
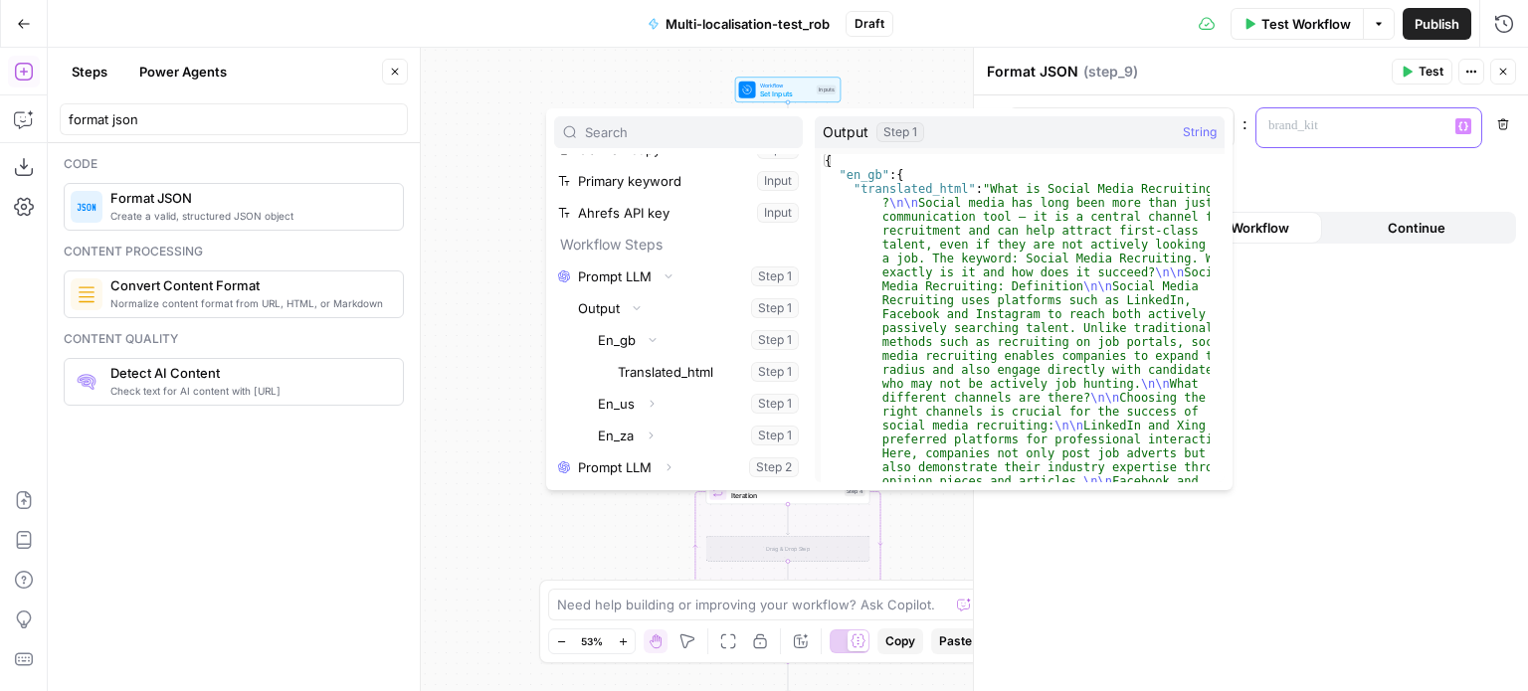
click at [1312, 117] on p at bounding box center [1352, 126] width 169 height 20
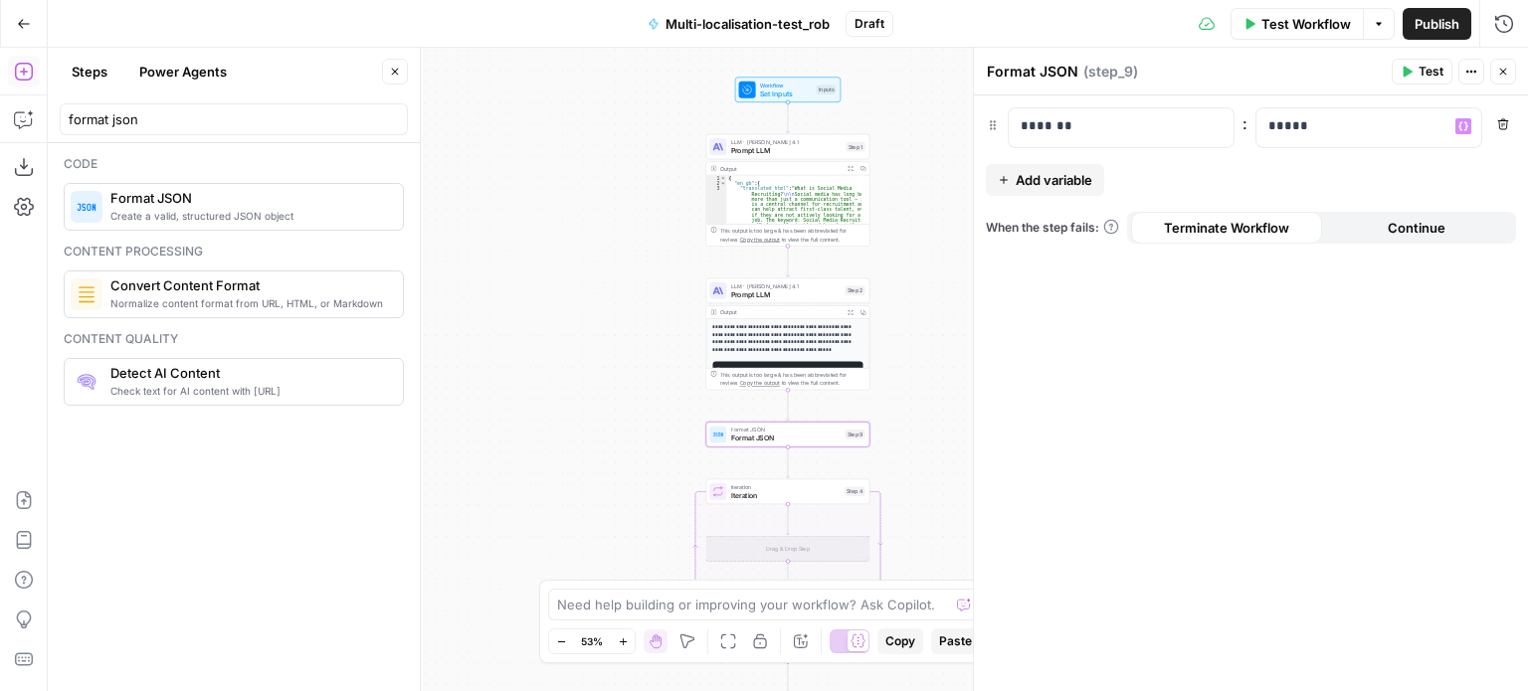
click at [1078, 177] on span "Add variable" at bounding box center [1054, 180] width 77 height 20
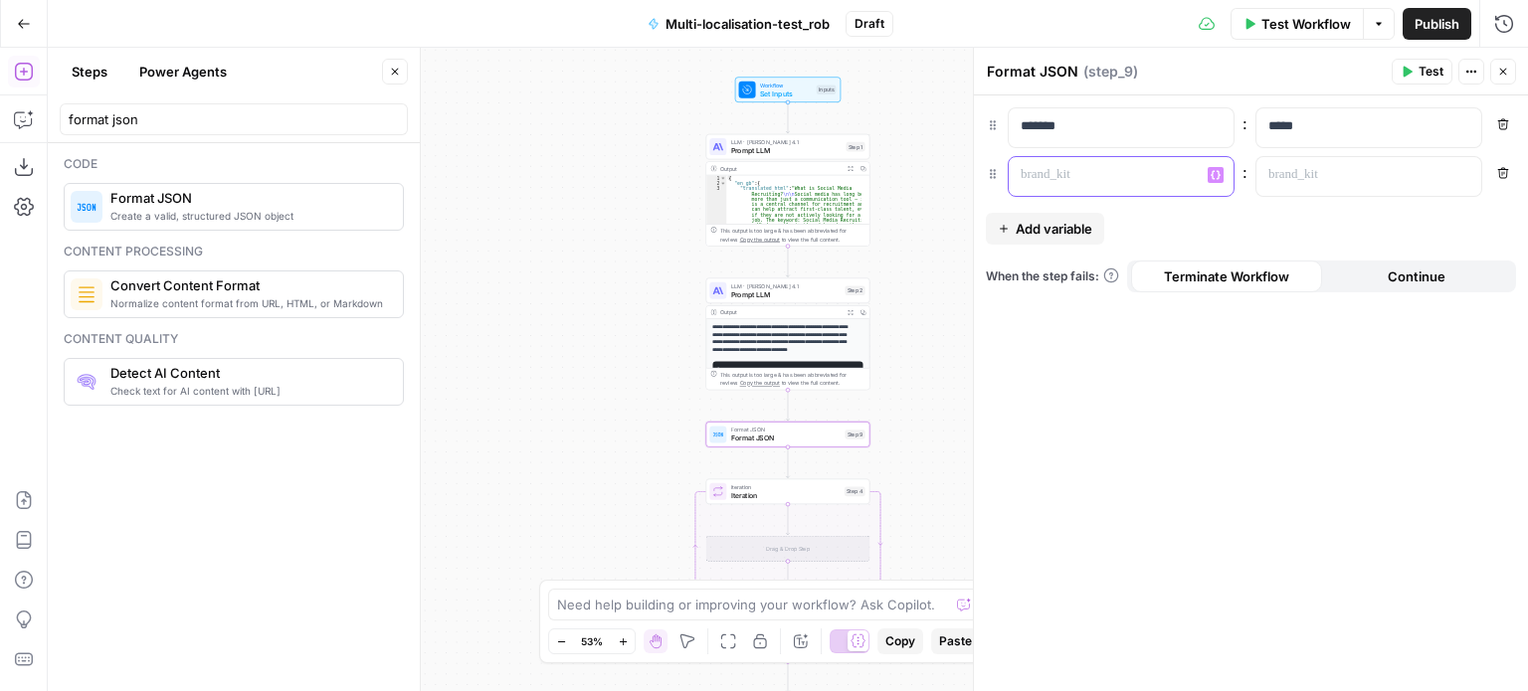
click at [1106, 177] on p at bounding box center [1105, 175] width 169 height 20
click at [1305, 165] on p at bounding box center [1352, 175] width 169 height 20
click at [1465, 170] on icon "button" at bounding box center [1463, 174] width 10 height 9
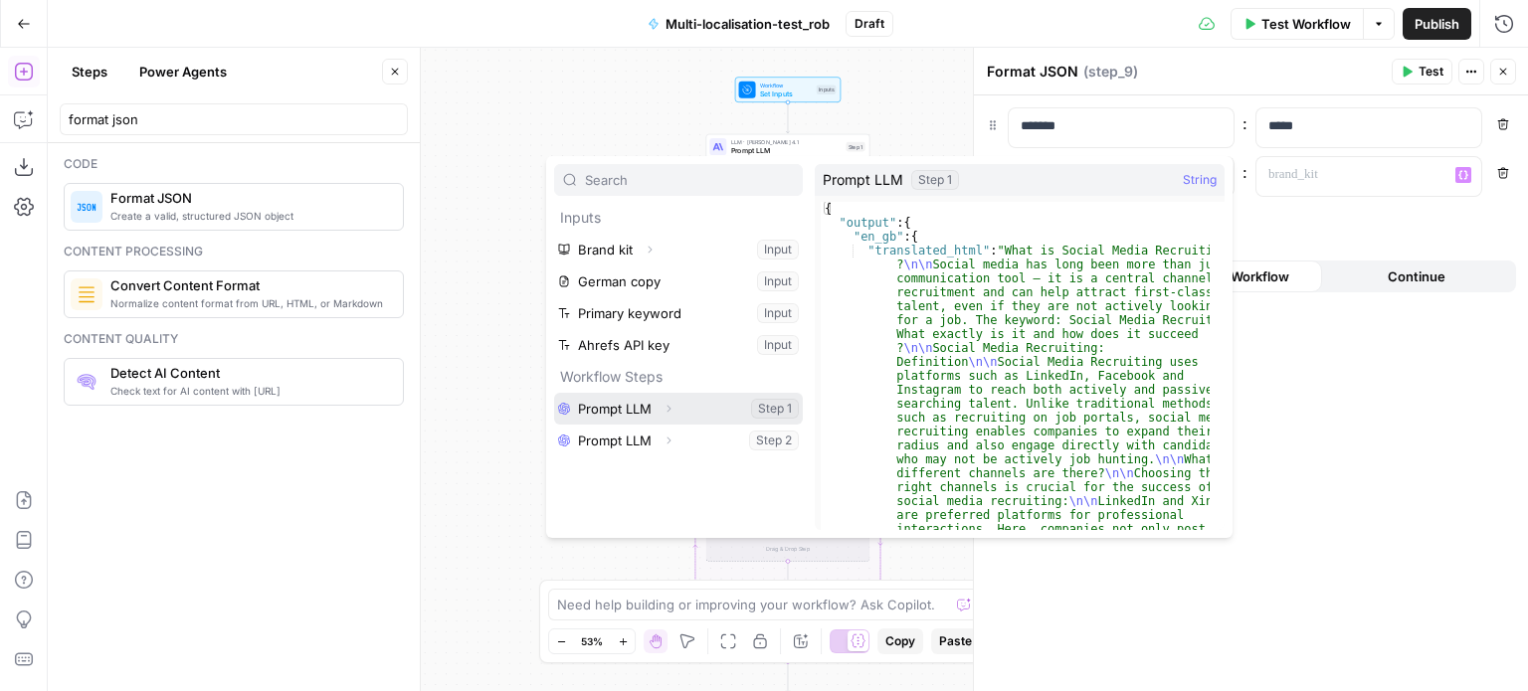
click at [671, 408] on icon "button" at bounding box center [668, 409] width 12 height 12
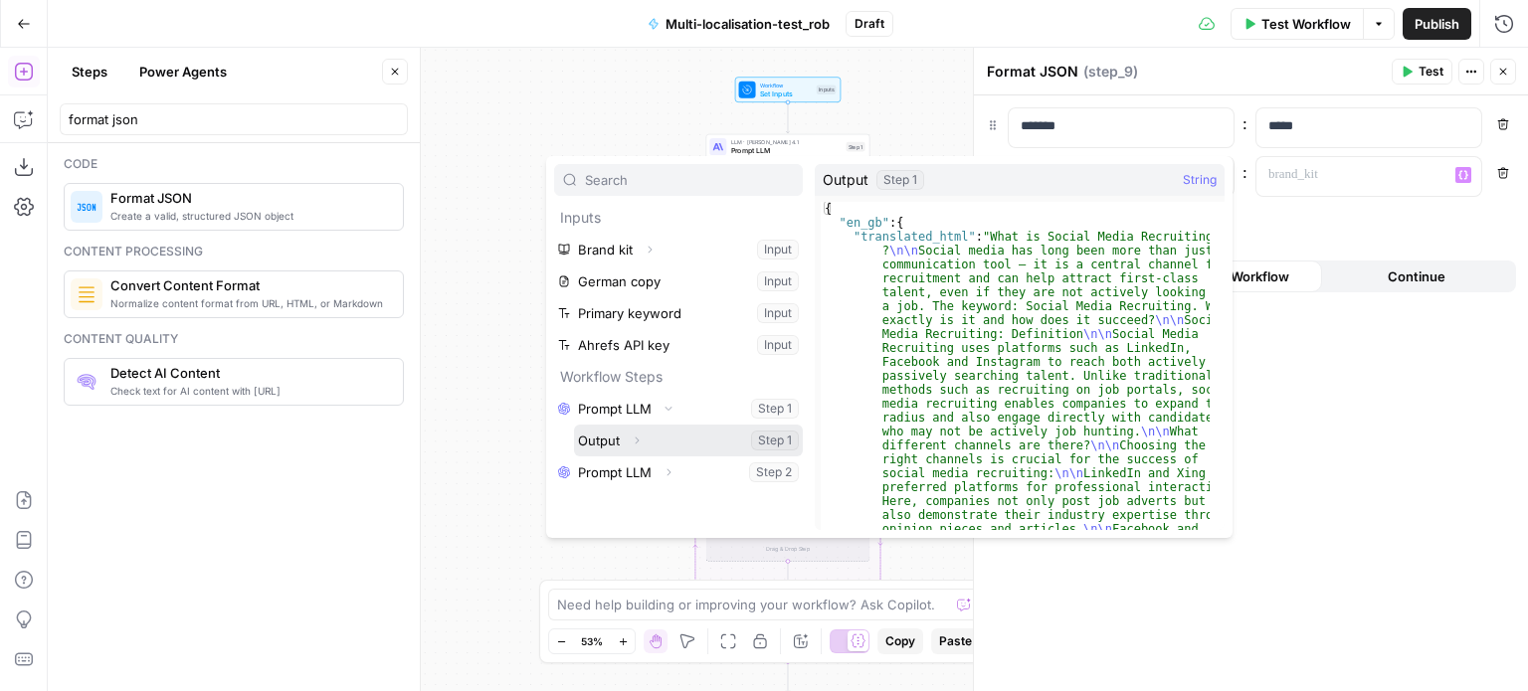
click at [634, 444] on icon "button" at bounding box center [637, 441] width 12 height 12
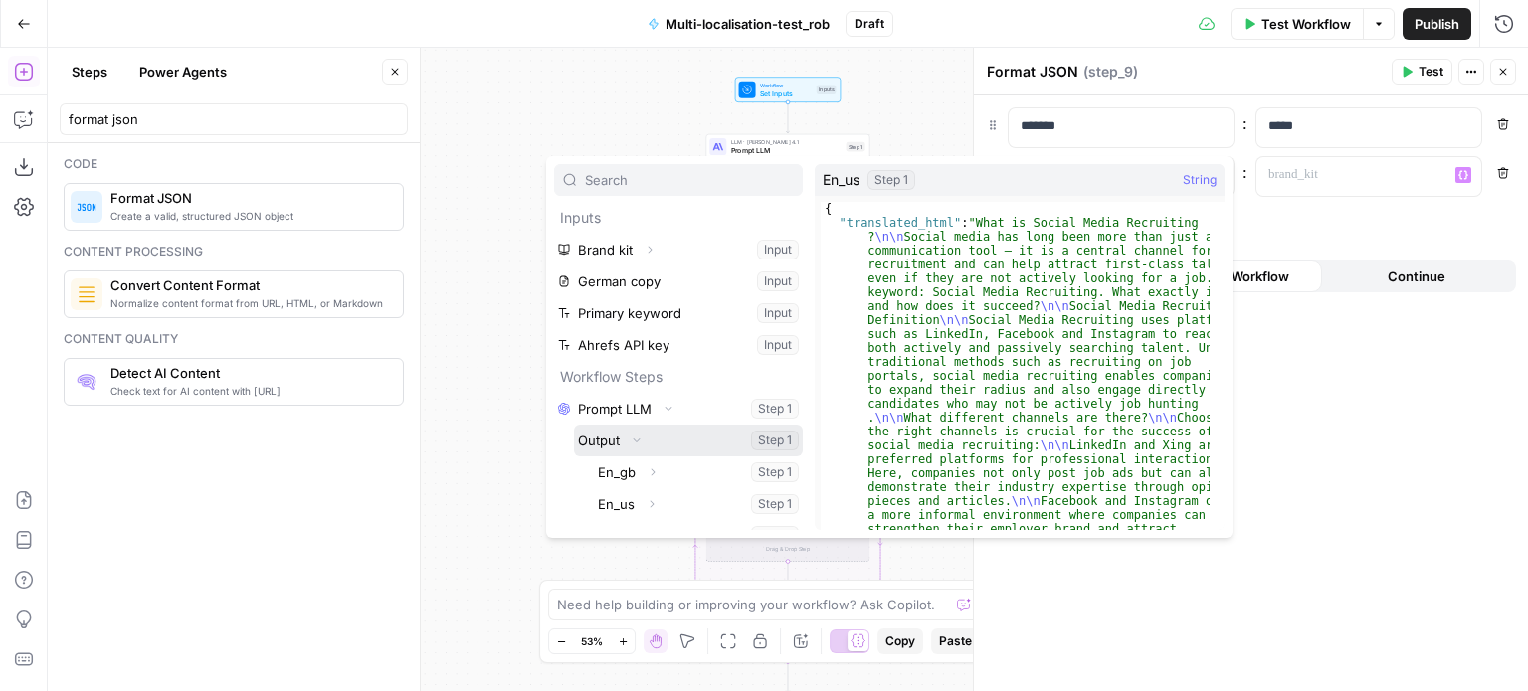
scroll to position [53, 0]
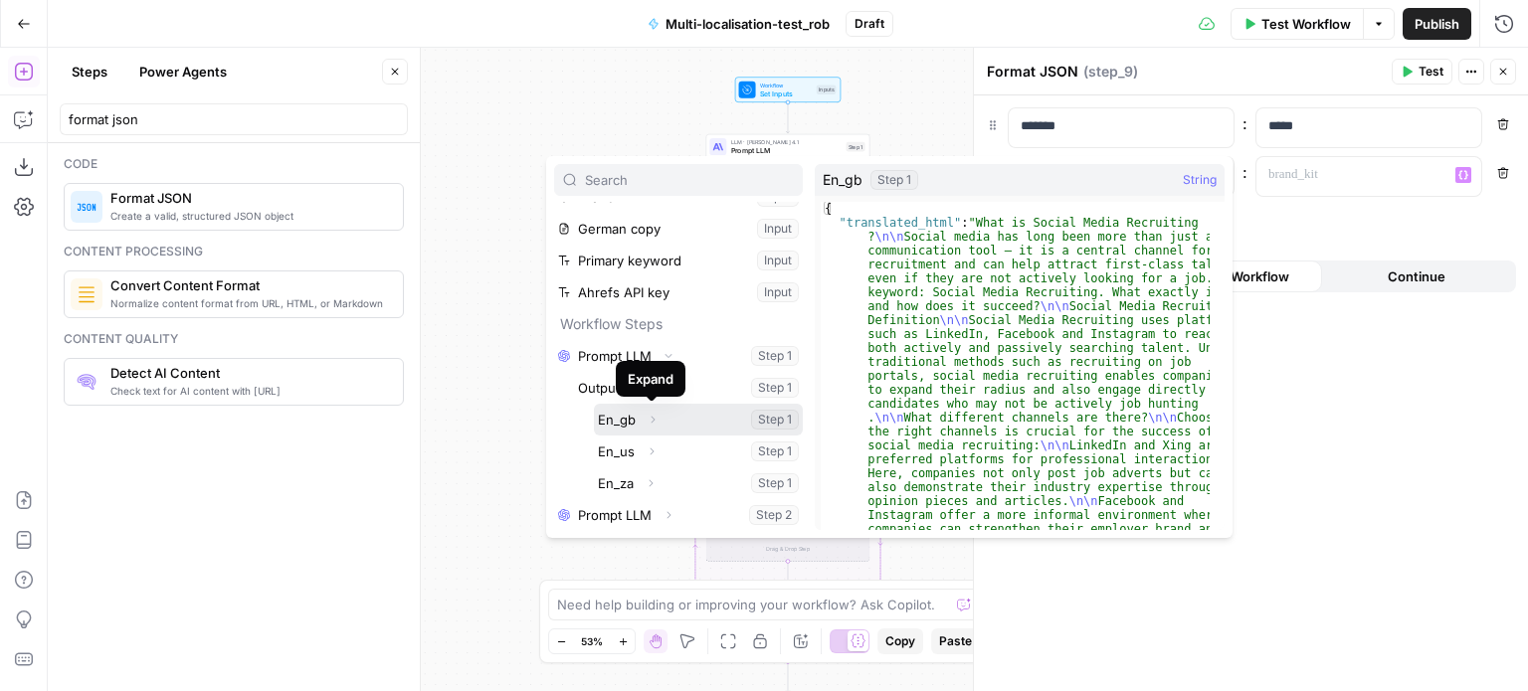
click at [686, 425] on button "Select variable En_gb" at bounding box center [698, 420] width 209 height 32
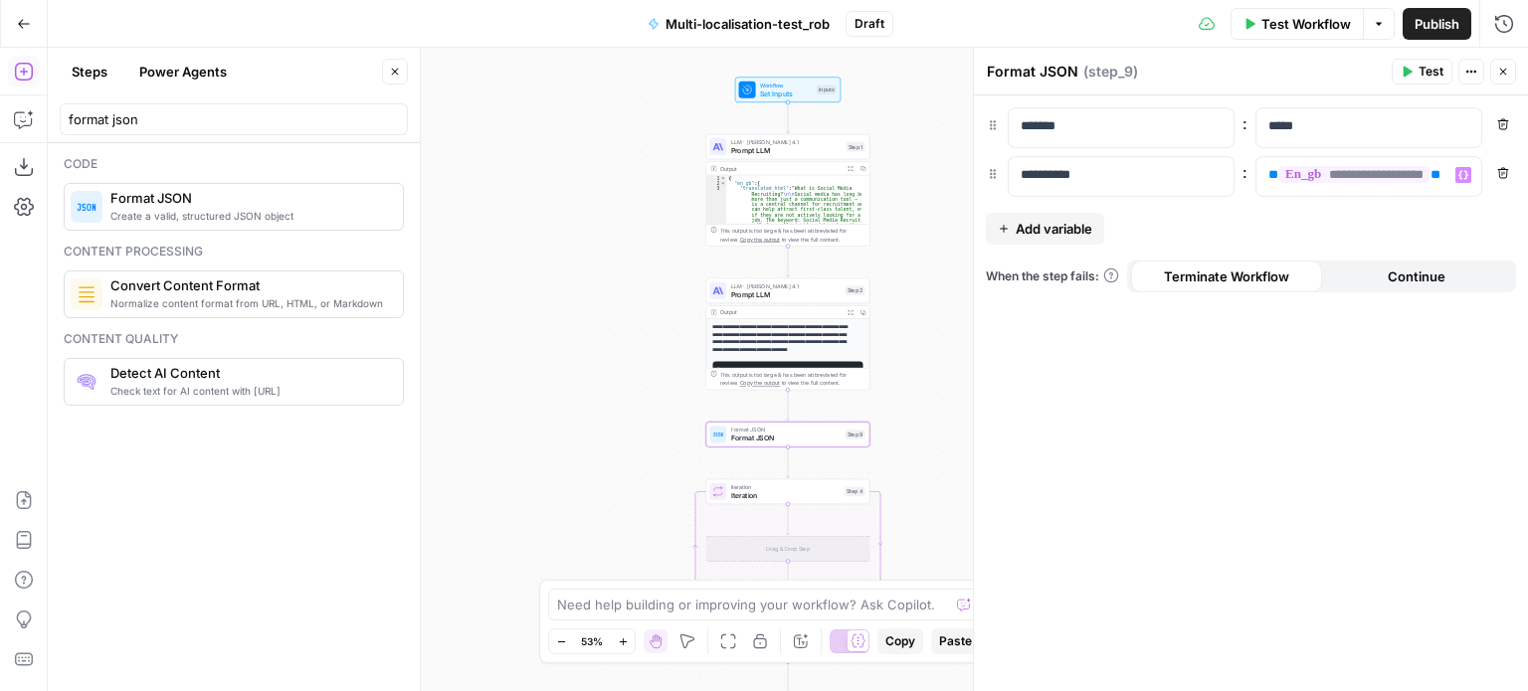
click at [1072, 226] on span "Add variable" at bounding box center [1054, 229] width 77 height 20
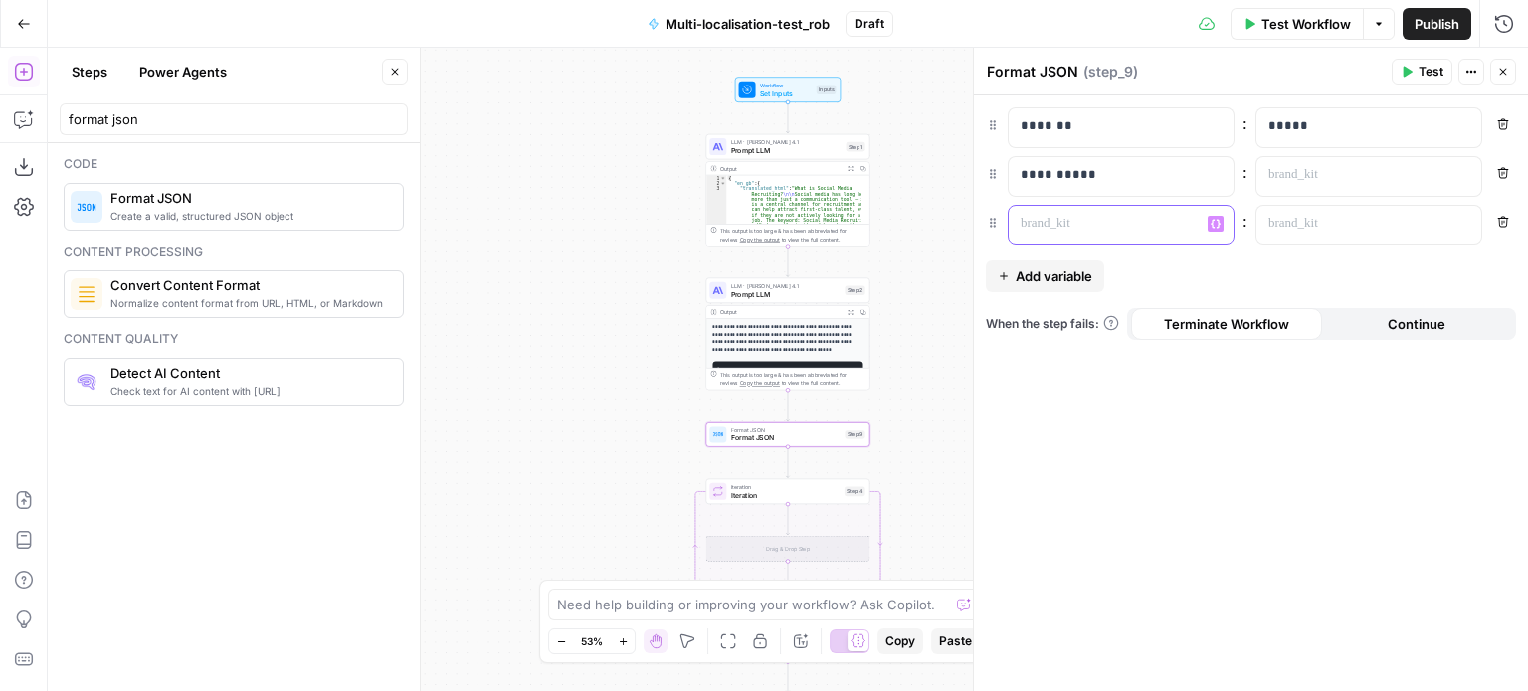
click at [1072, 226] on p at bounding box center [1105, 224] width 169 height 20
click at [1287, 226] on p at bounding box center [1352, 224] width 169 height 20
click at [1458, 219] on icon "button" at bounding box center [1463, 224] width 10 height 10
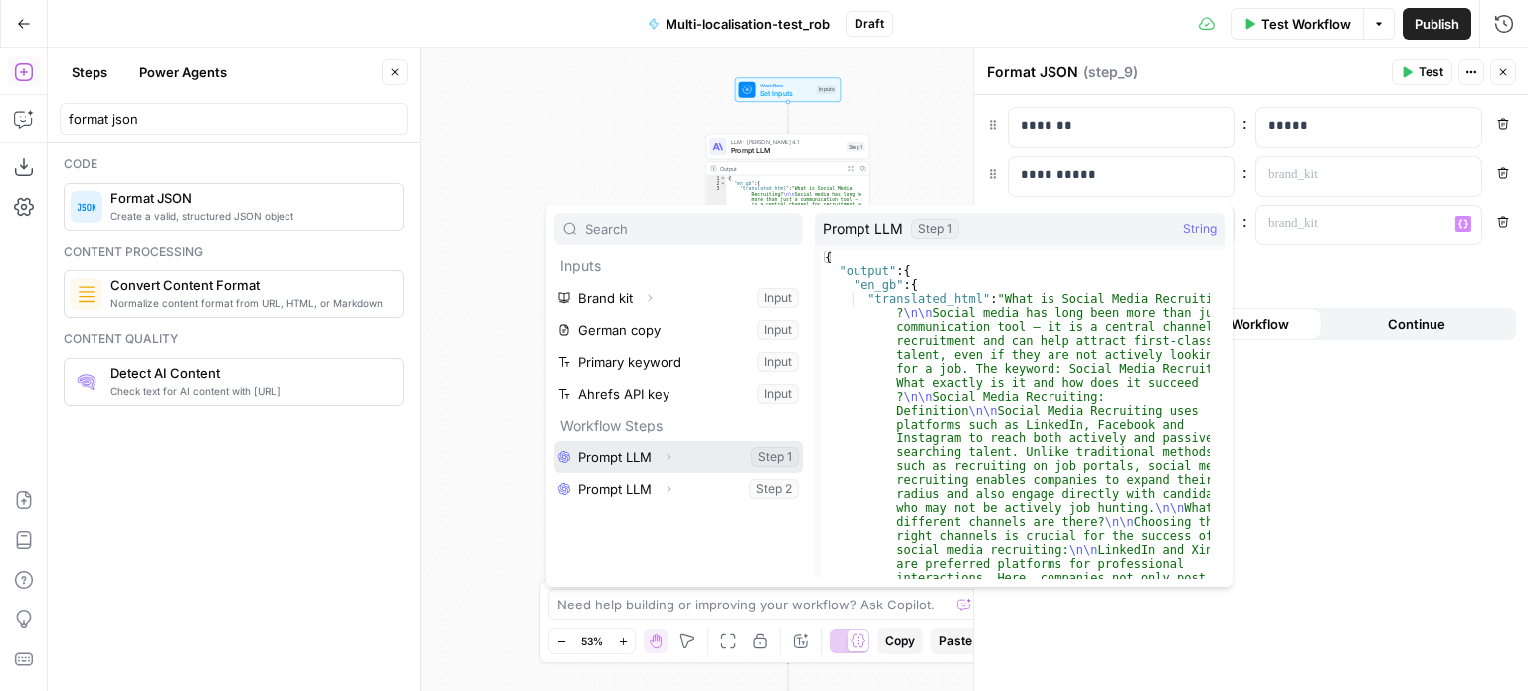
click at [665, 458] on icon "button" at bounding box center [668, 458] width 12 height 12
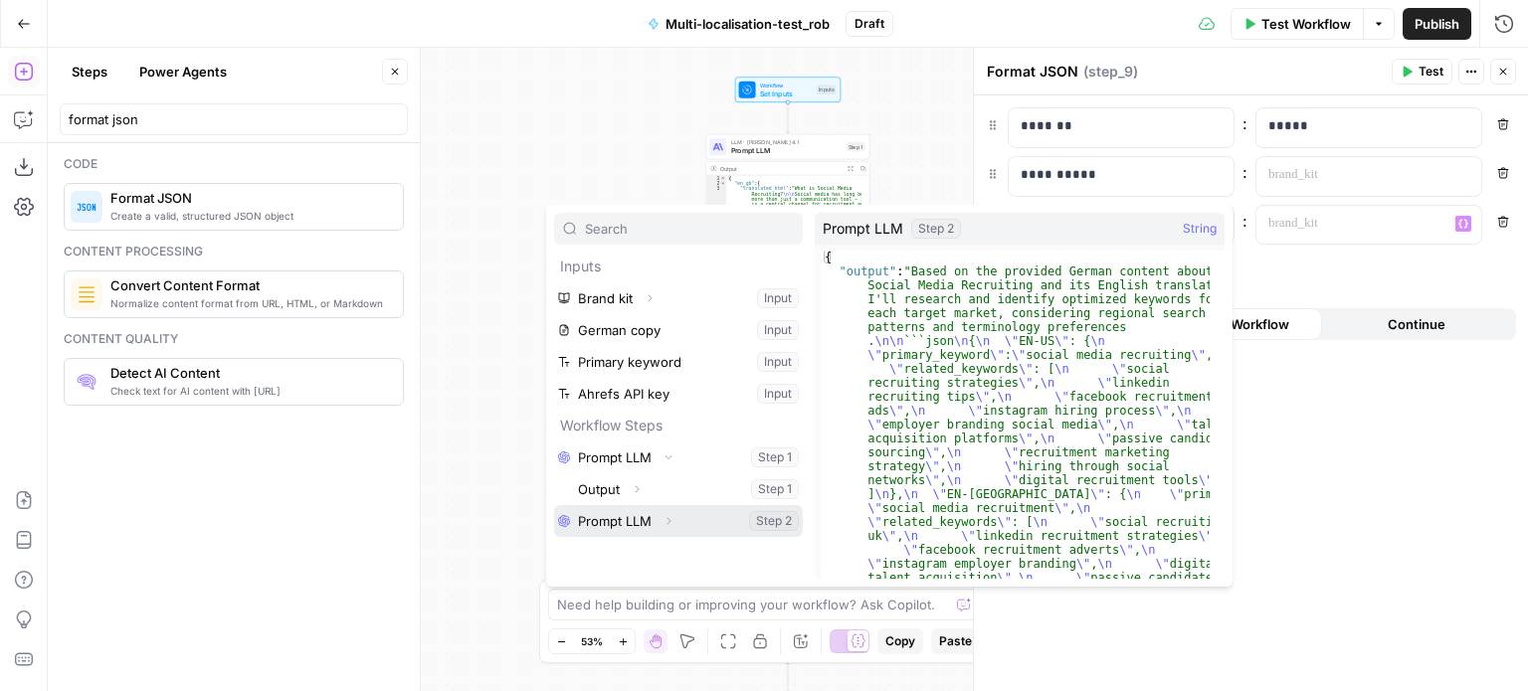
click at [672, 515] on icon "button" at bounding box center [668, 521] width 12 height 12
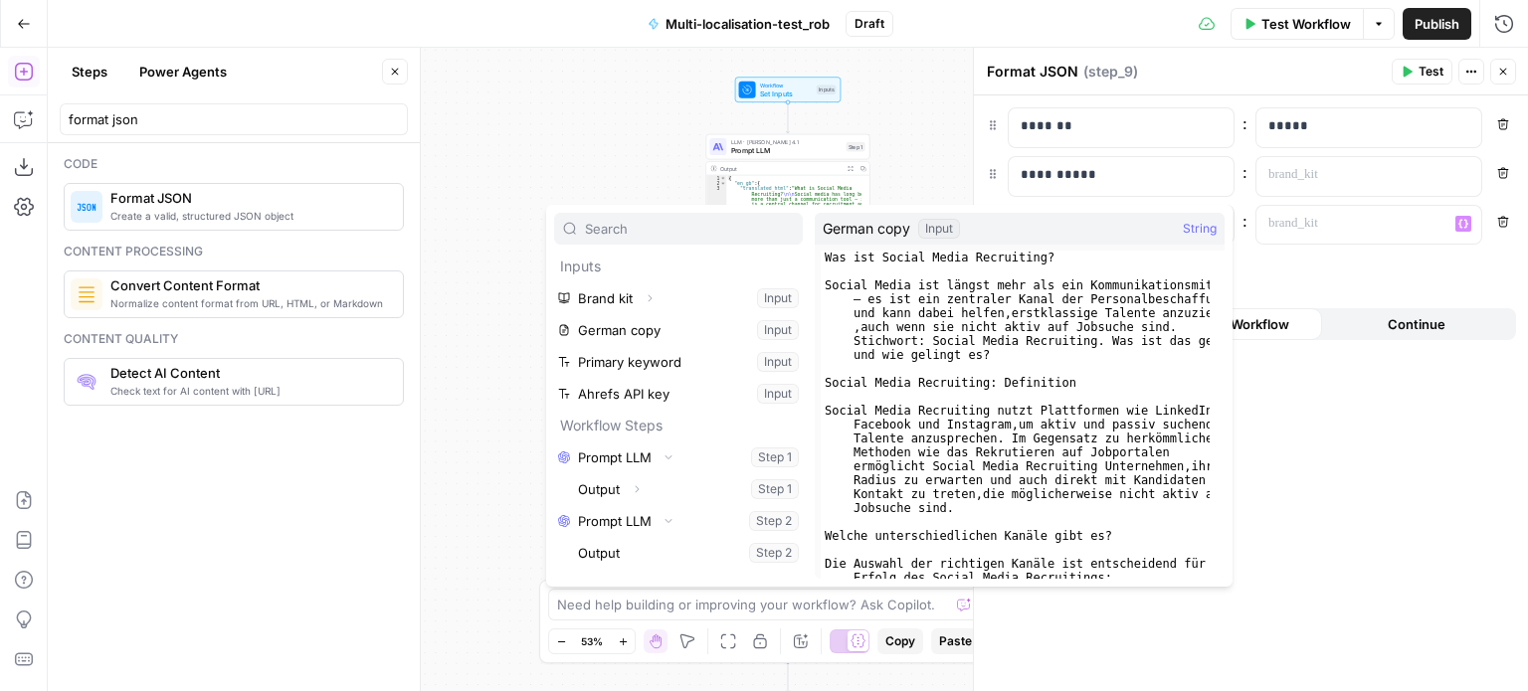
click at [603, 200] on div "Workflow Set Inputs Inputs LLM · [PERSON_NAME] Opus 4.1 Prompt LLM Step 1 Outpu…" at bounding box center [788, 370] width 1480 height 644
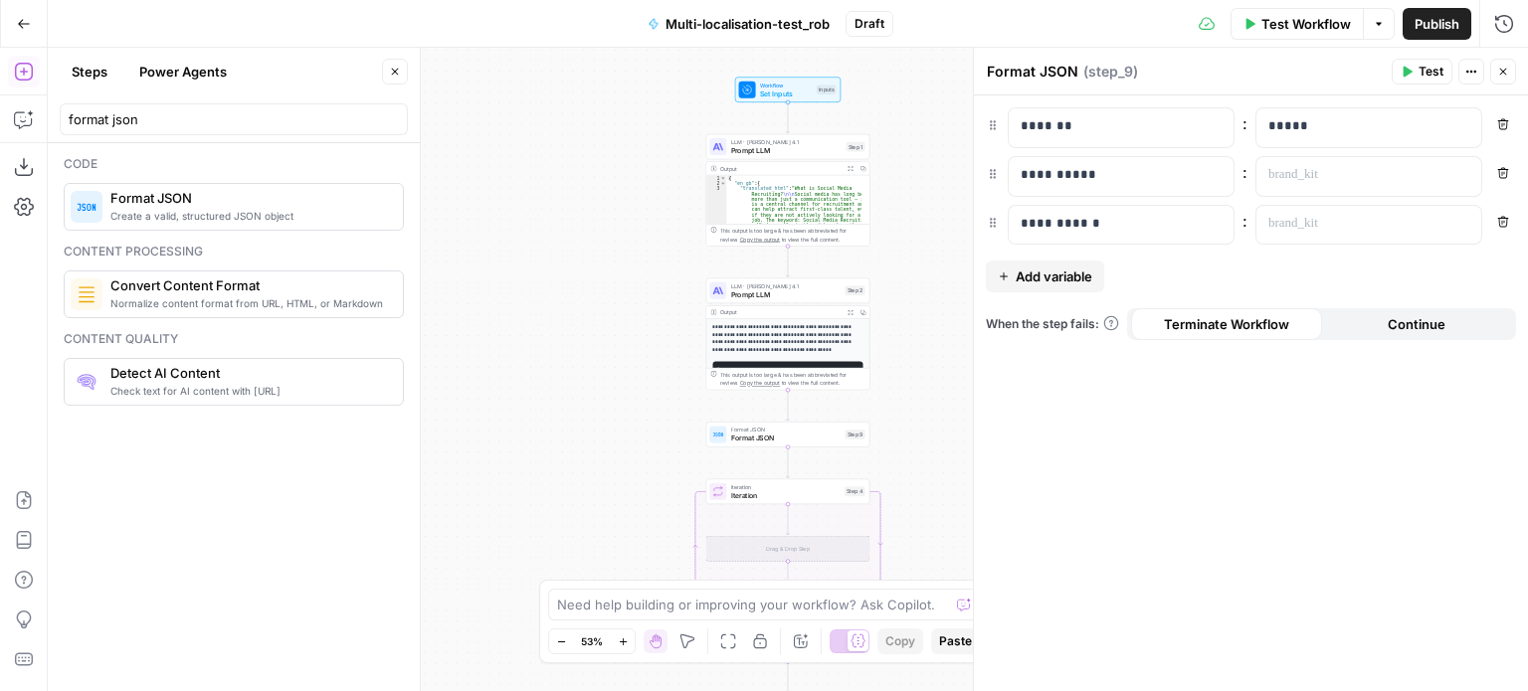
click at [793, 291] on span "Prompt LLM" at bounding box center [786, 294] width 110 height 11
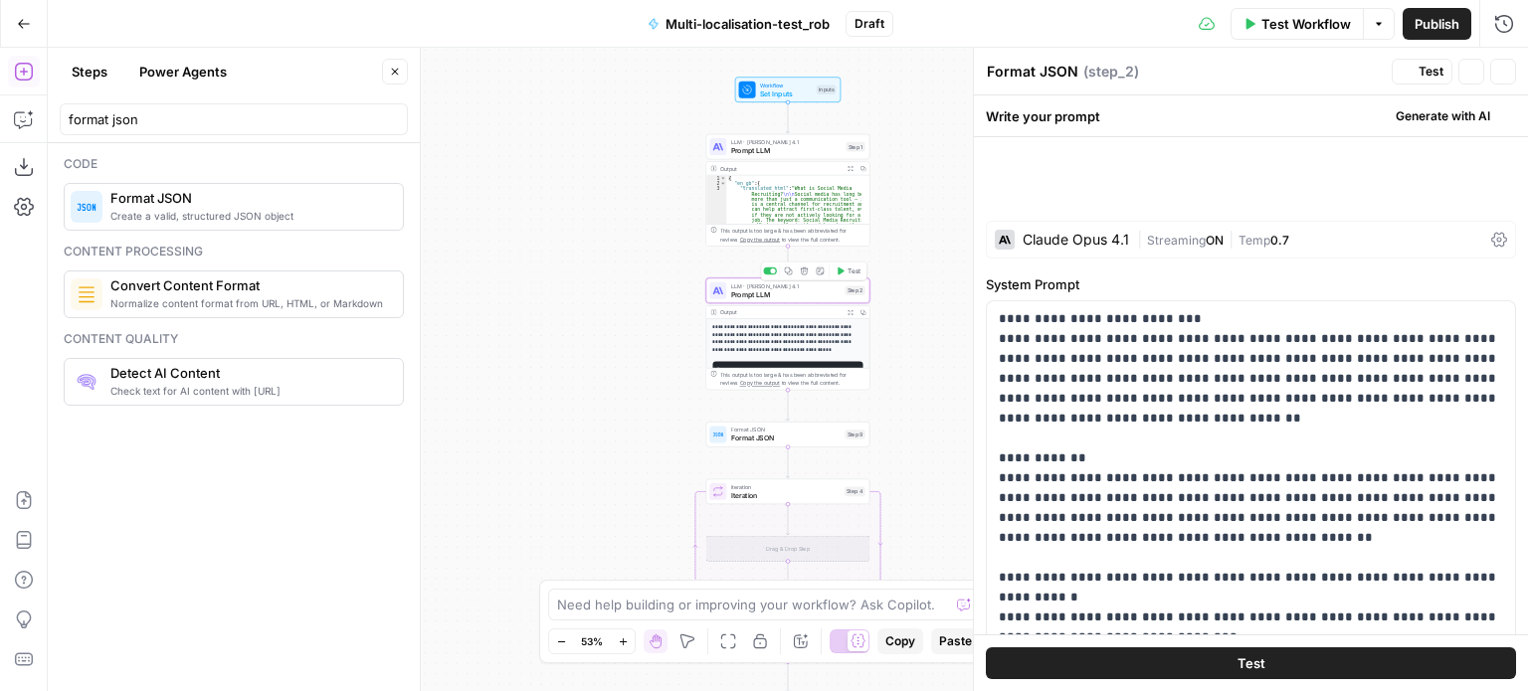
type textarea "Prompt LLM"
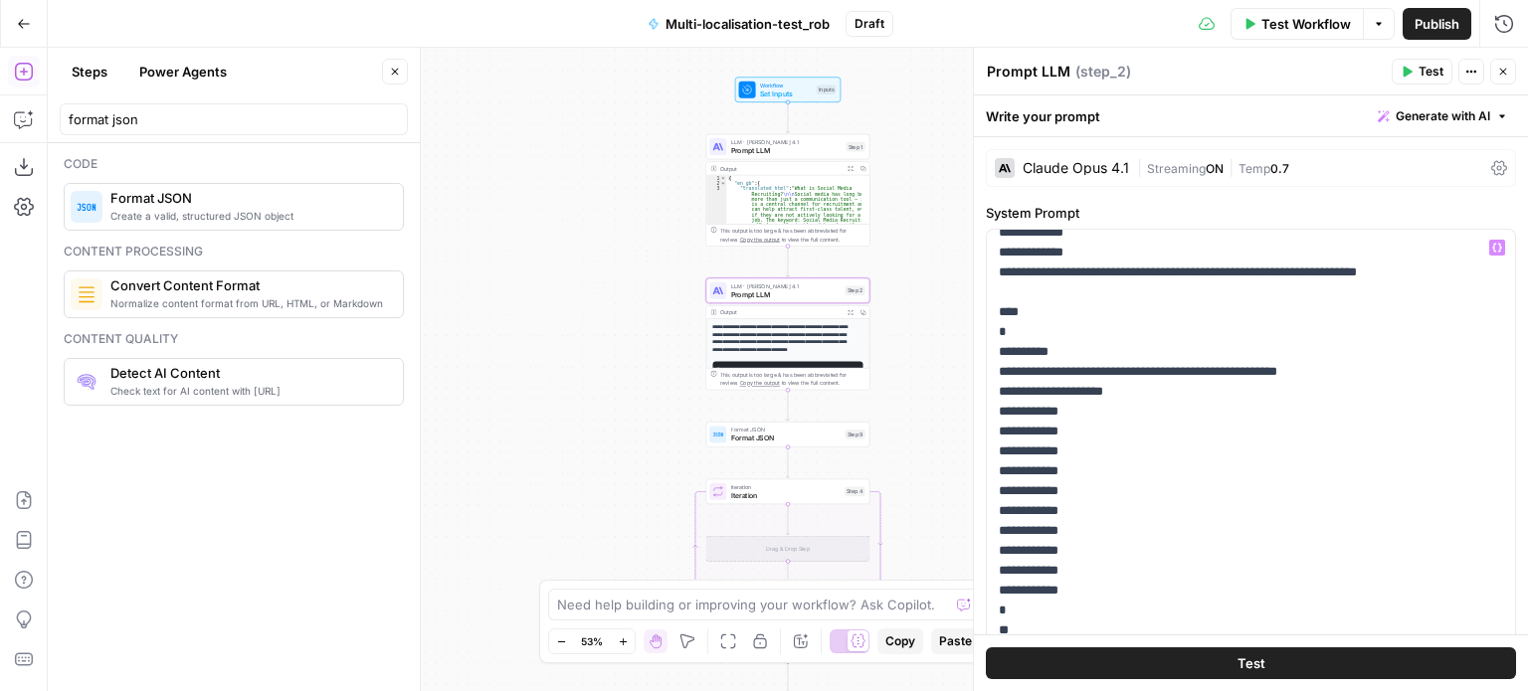
scroll to position [504, 0]
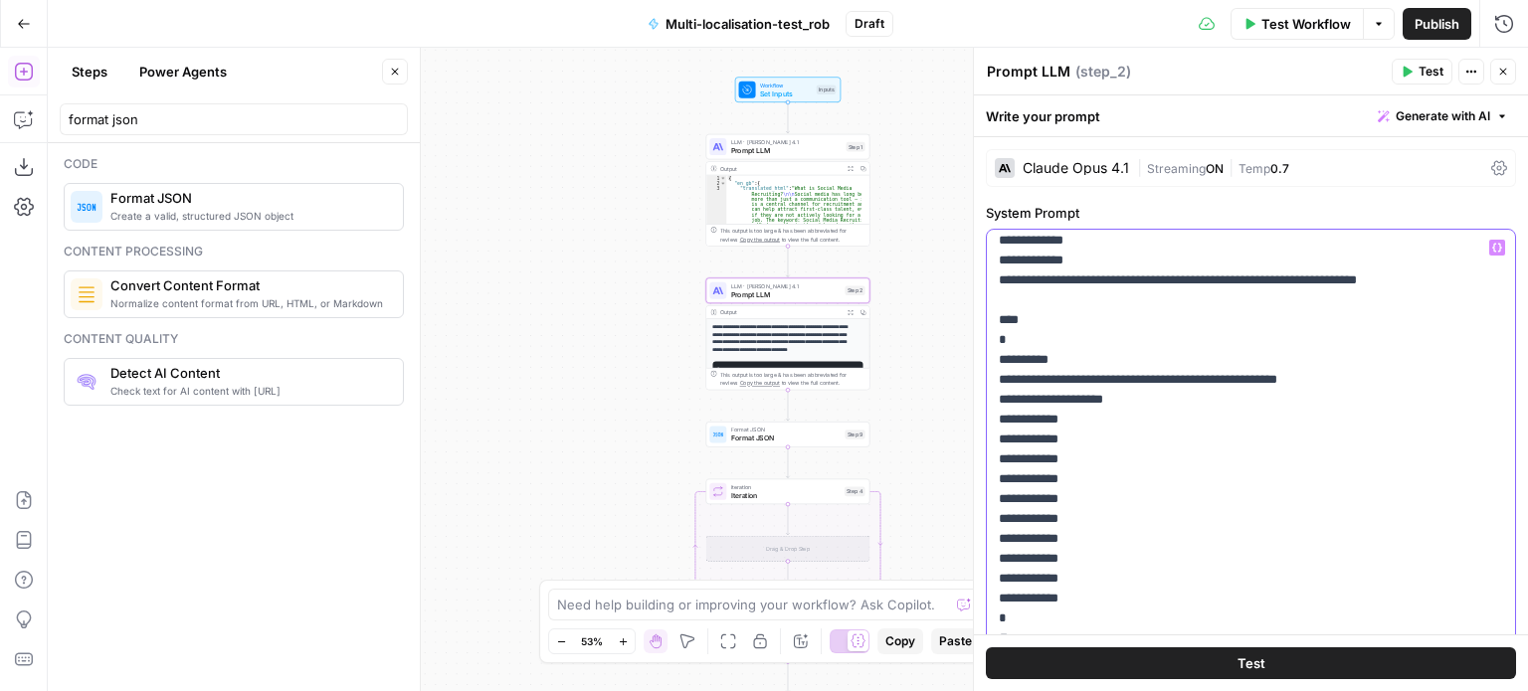
click at [1427, 378] on p "**********" at bounding box center [1236, 519] width 474 height 1572
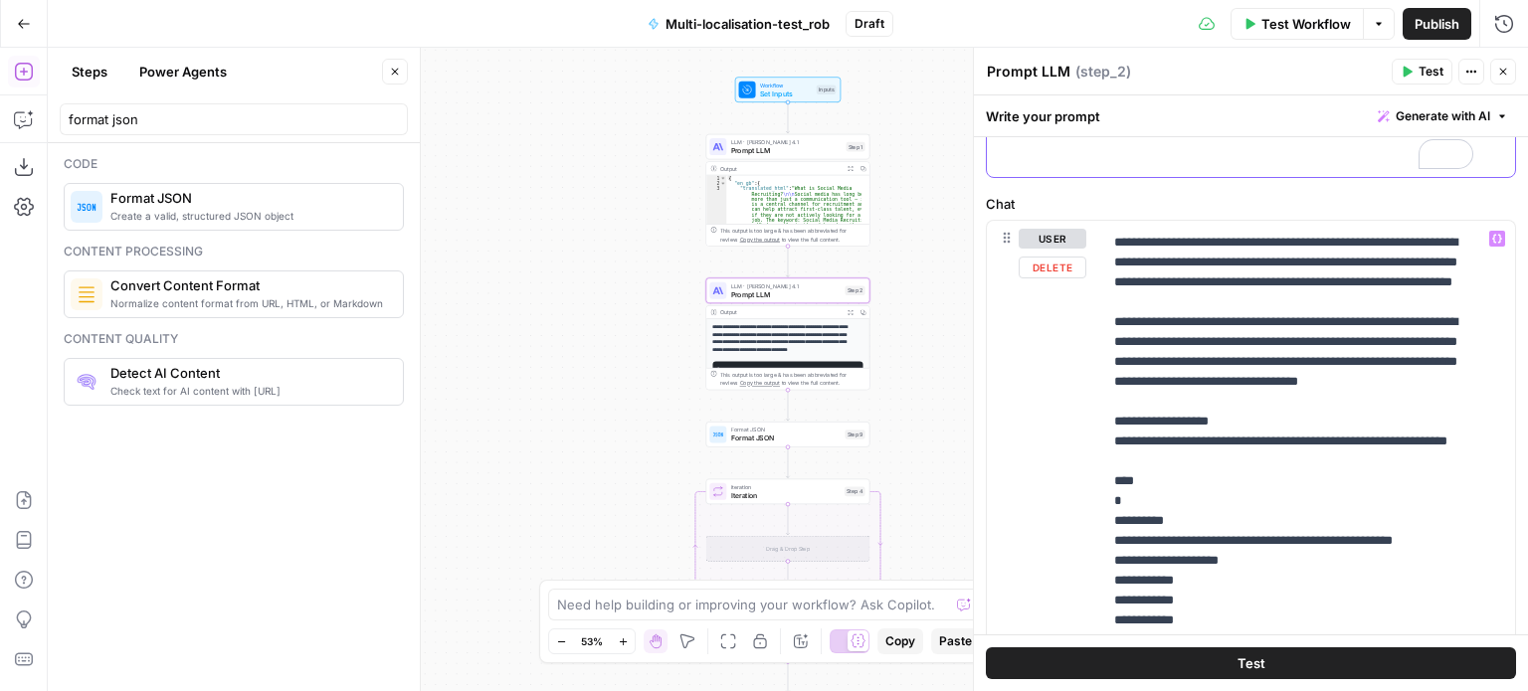
scroll to position [458, 0]
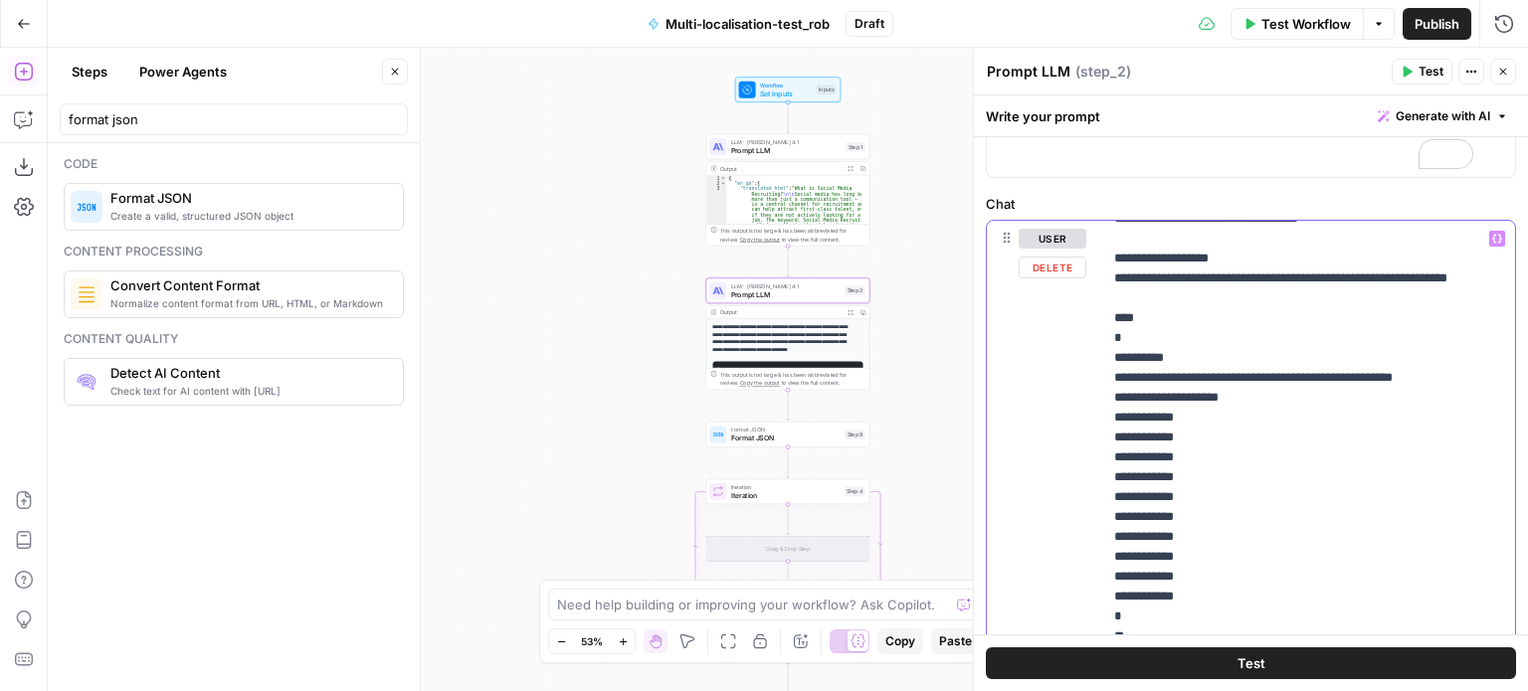
click at [1170, 336] on p "**********" at bounding box center [1293, 467] width 359 height 1393
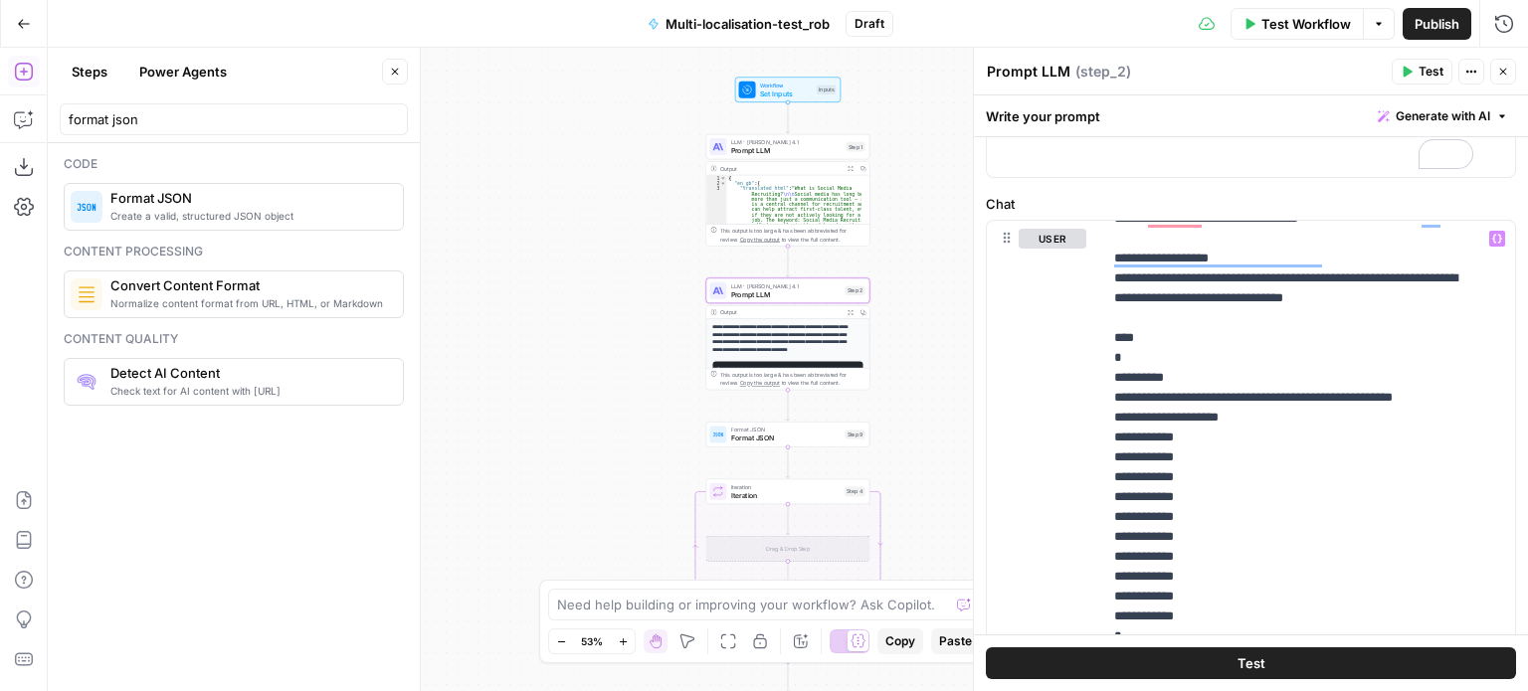
click at [1309, 16] on span "Test Workflow" at bounding box center [1306, 24] width 90 height 20
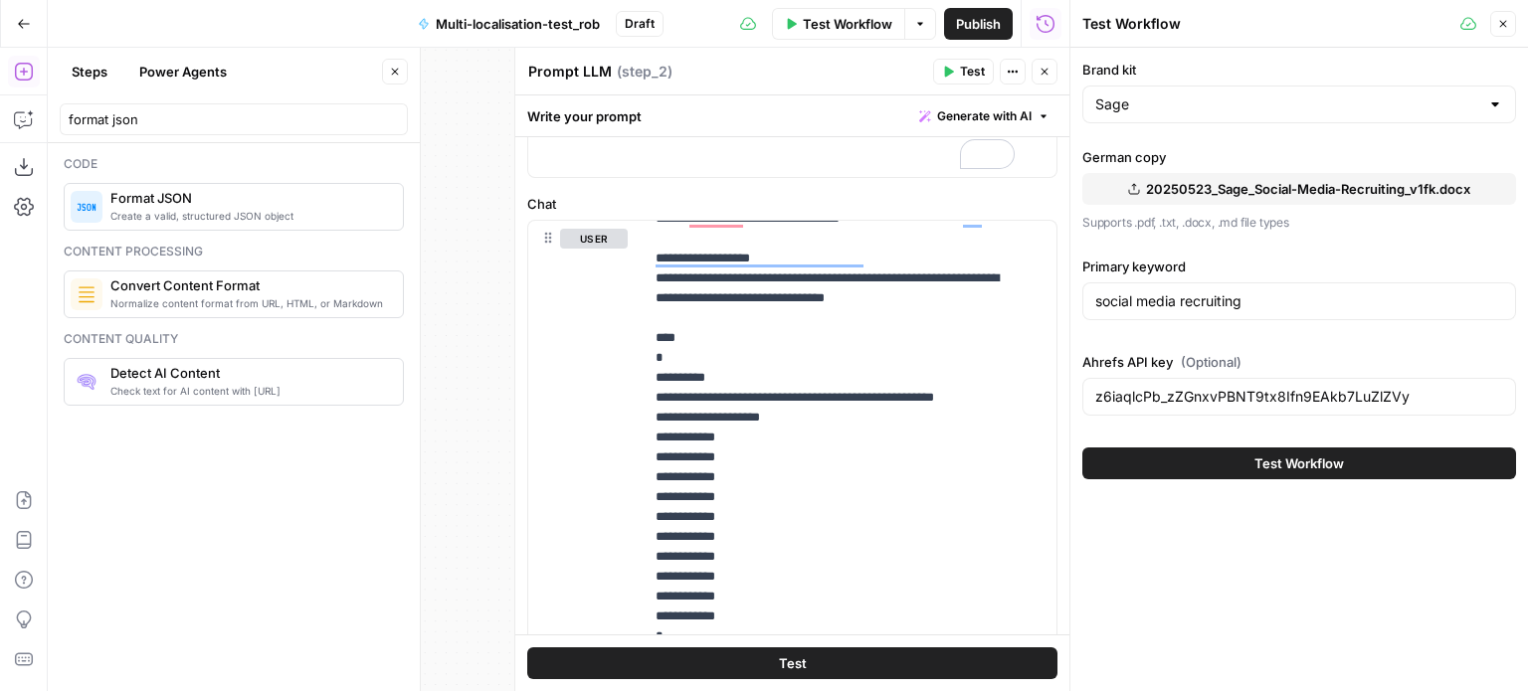
click at [1225, 464] on button "Test Workflow" at bounding box center [1299, 464] width 434 height 32
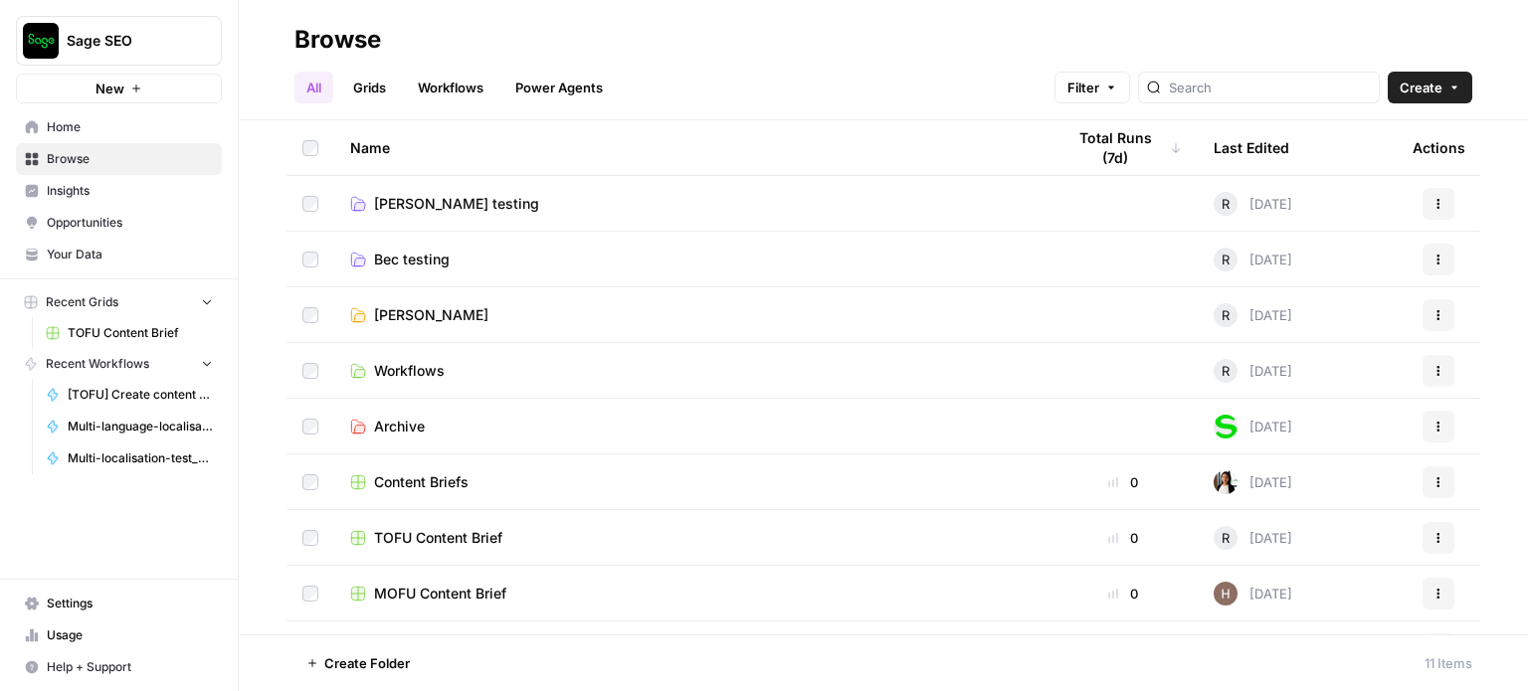
click at [417, 198] on span "[PERSON_NAME] testing" at bounding box center [456, 204] width 165 height 20
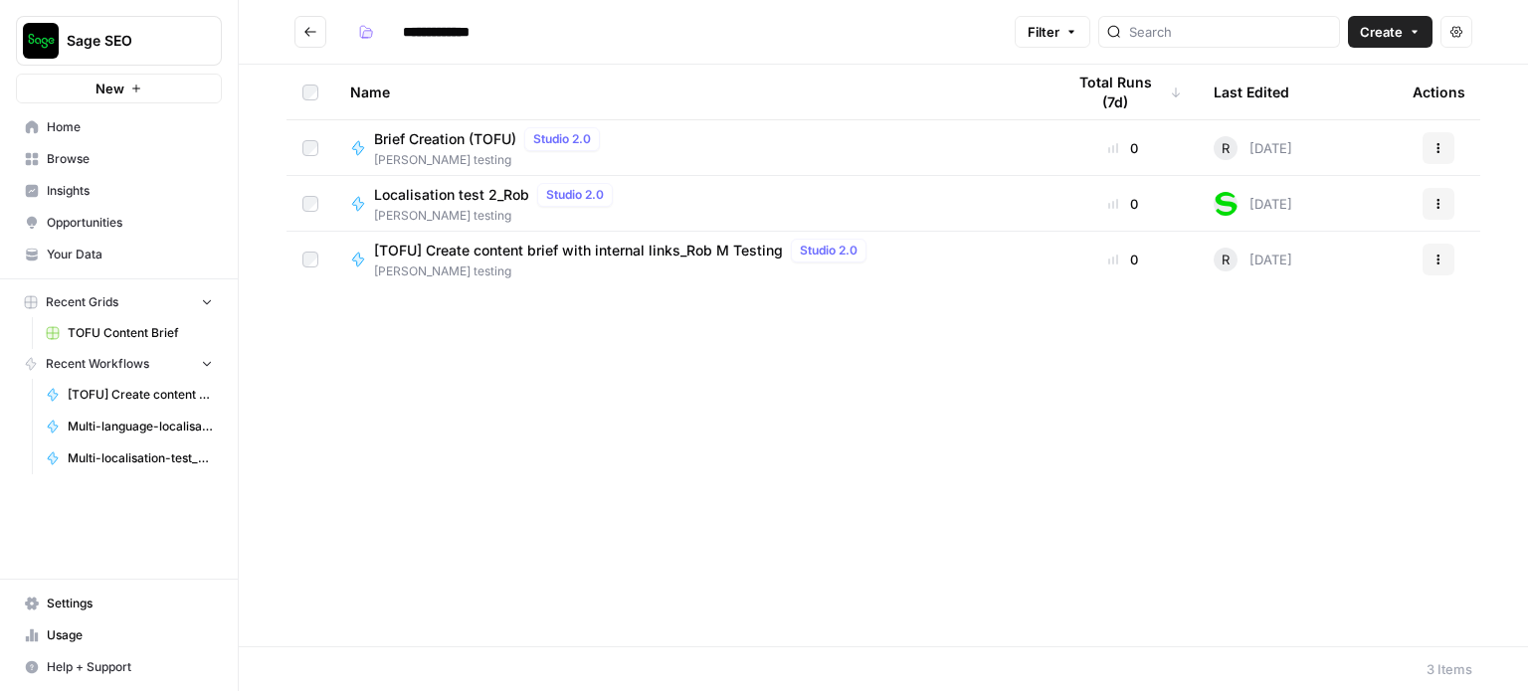
click at [481, 193] on span "Localisation test 2_Rob" at bounding box center [451, 195] width 155 height 20
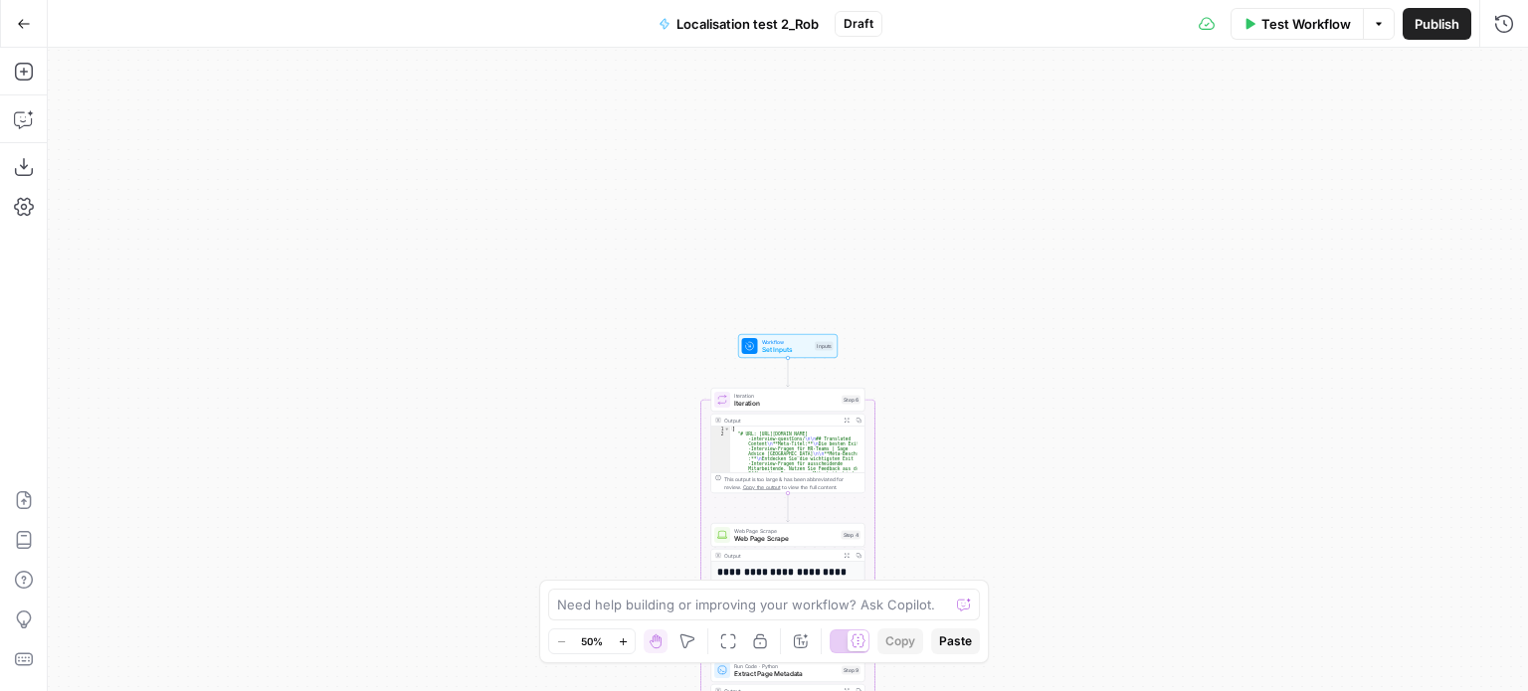
click at [18, 20] on icon "button" at bounding box center [24, 24] width 14 height 14
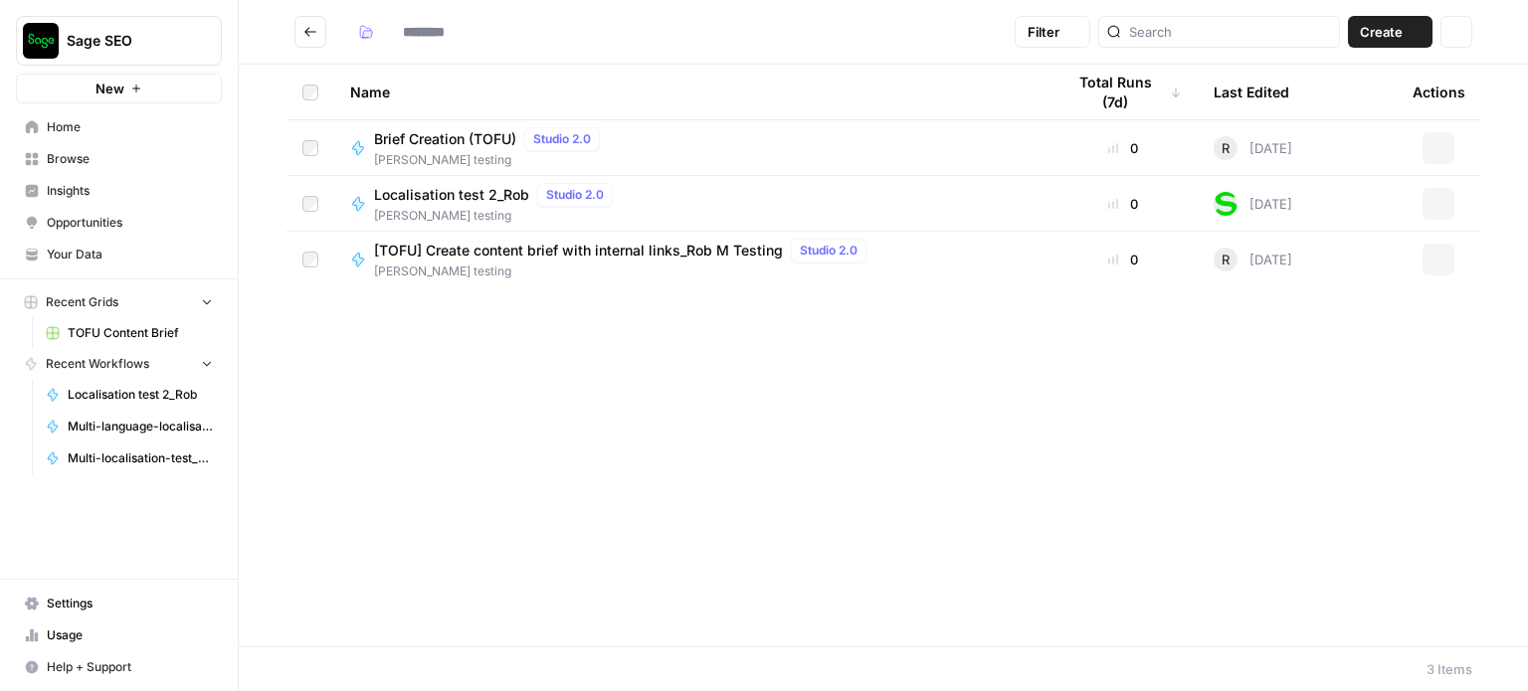
type input "**********"
click at [458, 250] on span "[TOFU] Create content brief with internal links_Rob M Testing" at bounding box center [578, 251] width 409 height 20
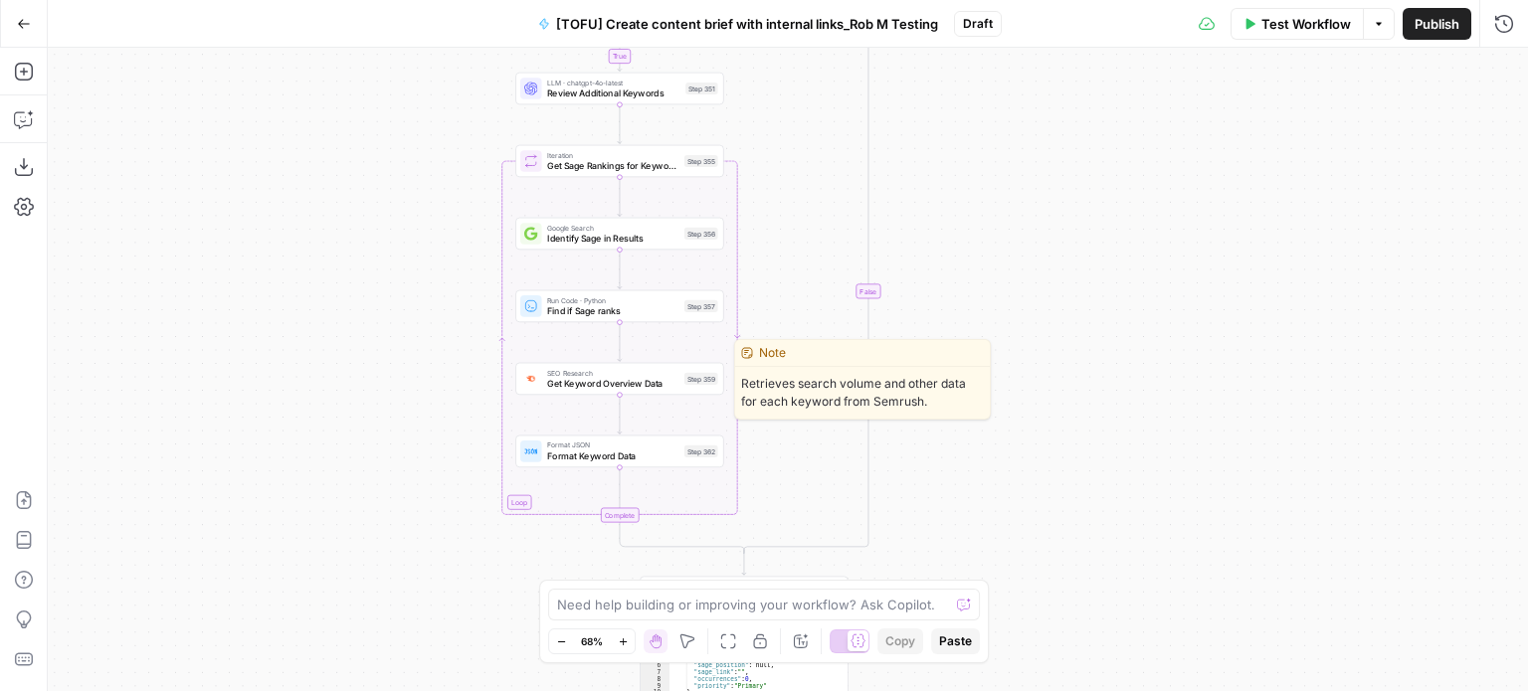
click at [615, 382] on span "Get Keyword Overview Data" at bounding box center [612, 384] width 131 height 14
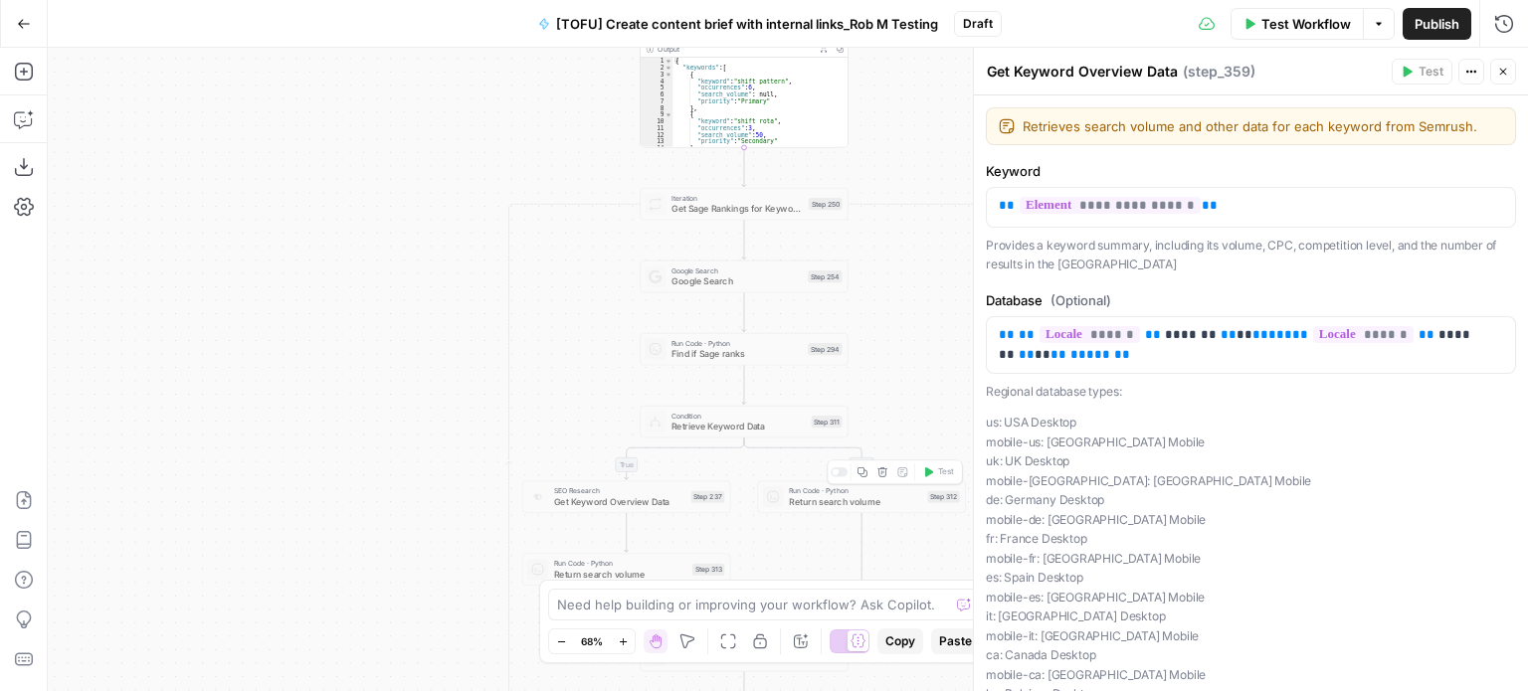
click at [857, 508] on div "Run Code · Python Return search volume Step 312 Copy step Delete step Add Note …" at bounding box center [861, 497] width 208 height 32
click at [840, 501] on span "Return search volume" at bounding box center [855, 502] width 133 height 14
click at [1508, 63] on button "Close" at bounding box center [1503, 72] width 26 height 26
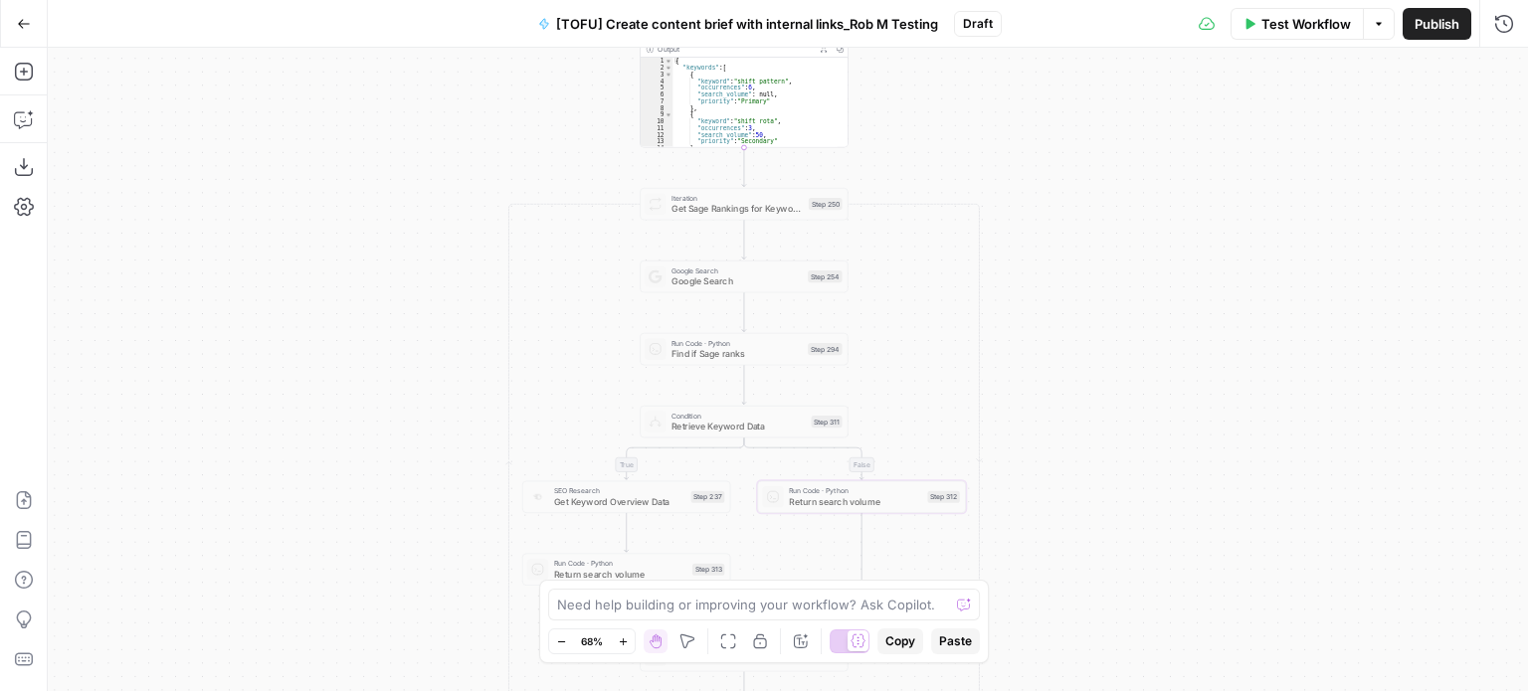
click at [823, 496] on span "Return search volume" at bounding box center [855, 502] width 133 height 14
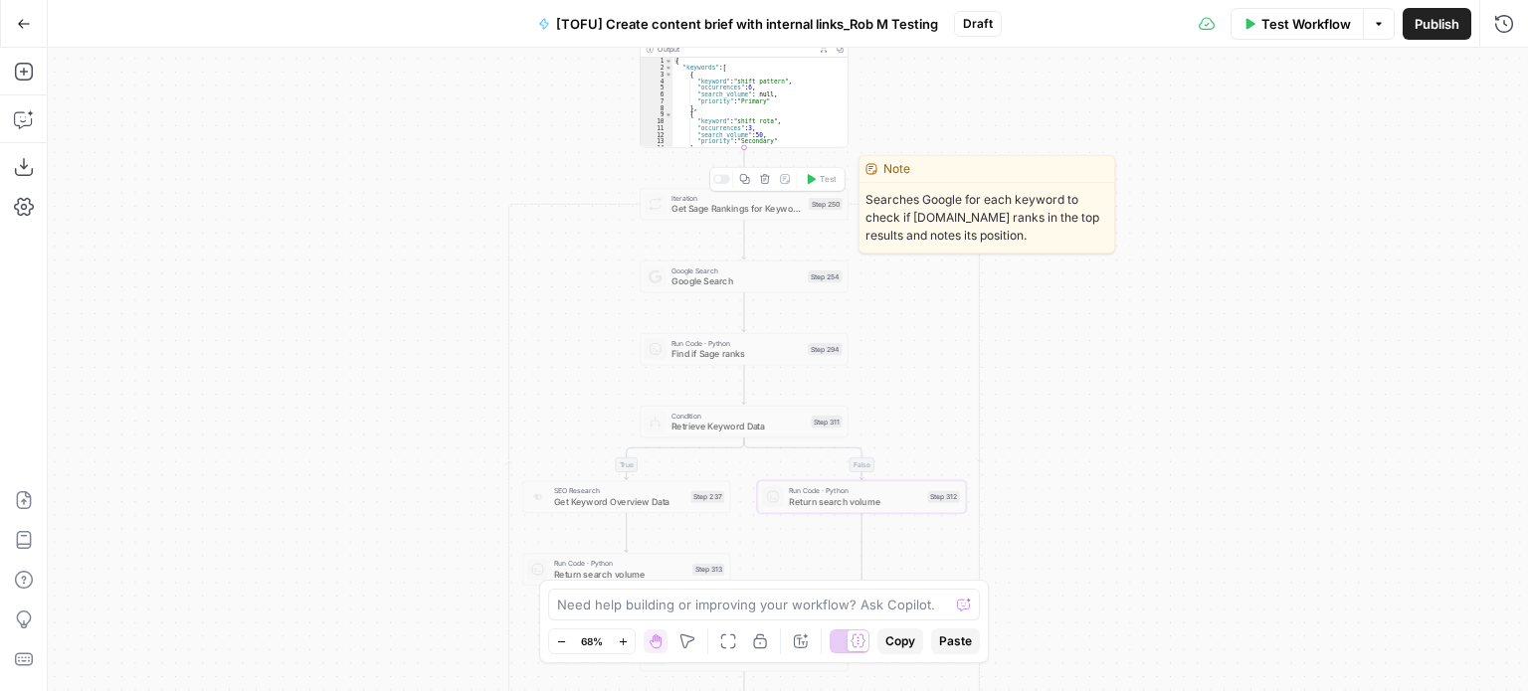
click at [721, 181] on div at bounding box center [721, 178] width 17 height 9
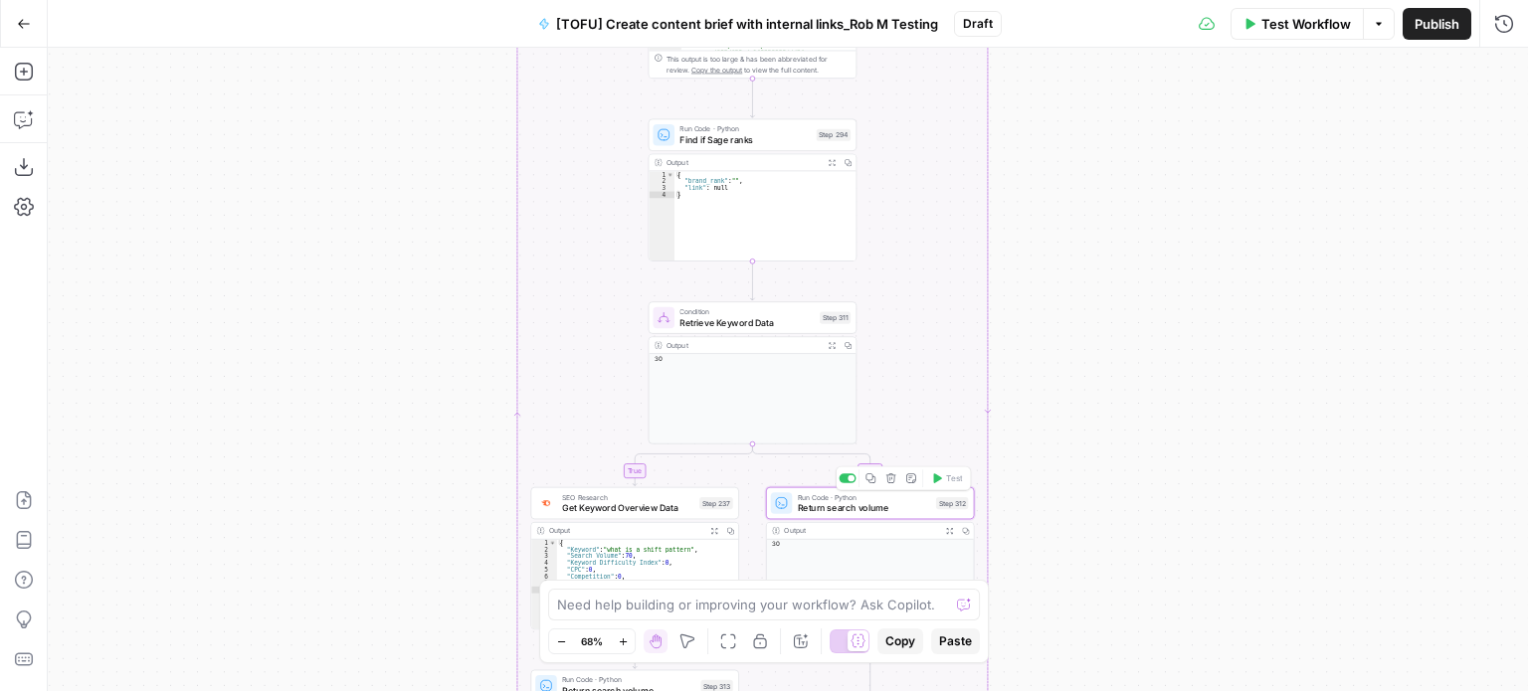
click at [824, 506] on span "Return search volume" at bounding box center [864, 508] width 133 height 14
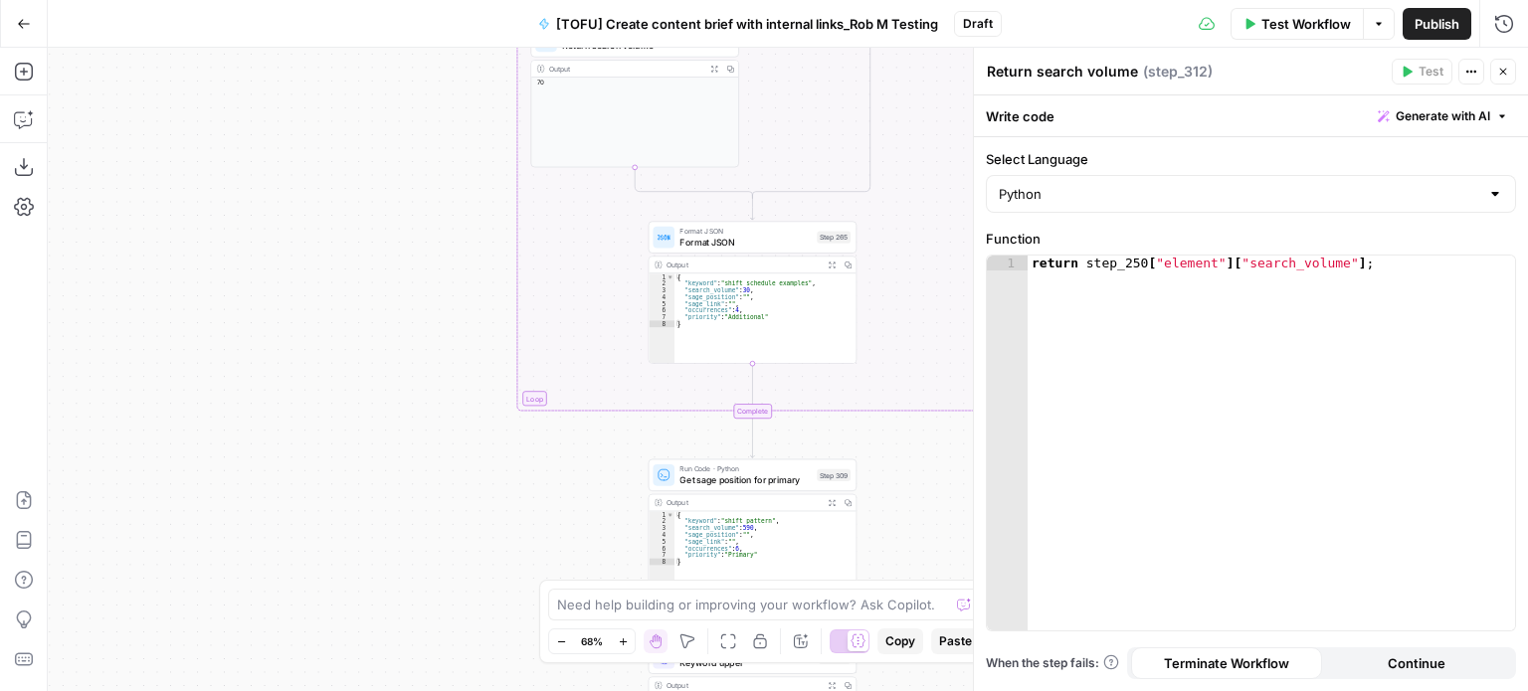
click at [756, 233] on span "Format JSON" at bounding box center [744, 231] width 131 height 11
click at [753, 238] on span "Format JSON" at bounding box center [744, 243] width 131 height 14
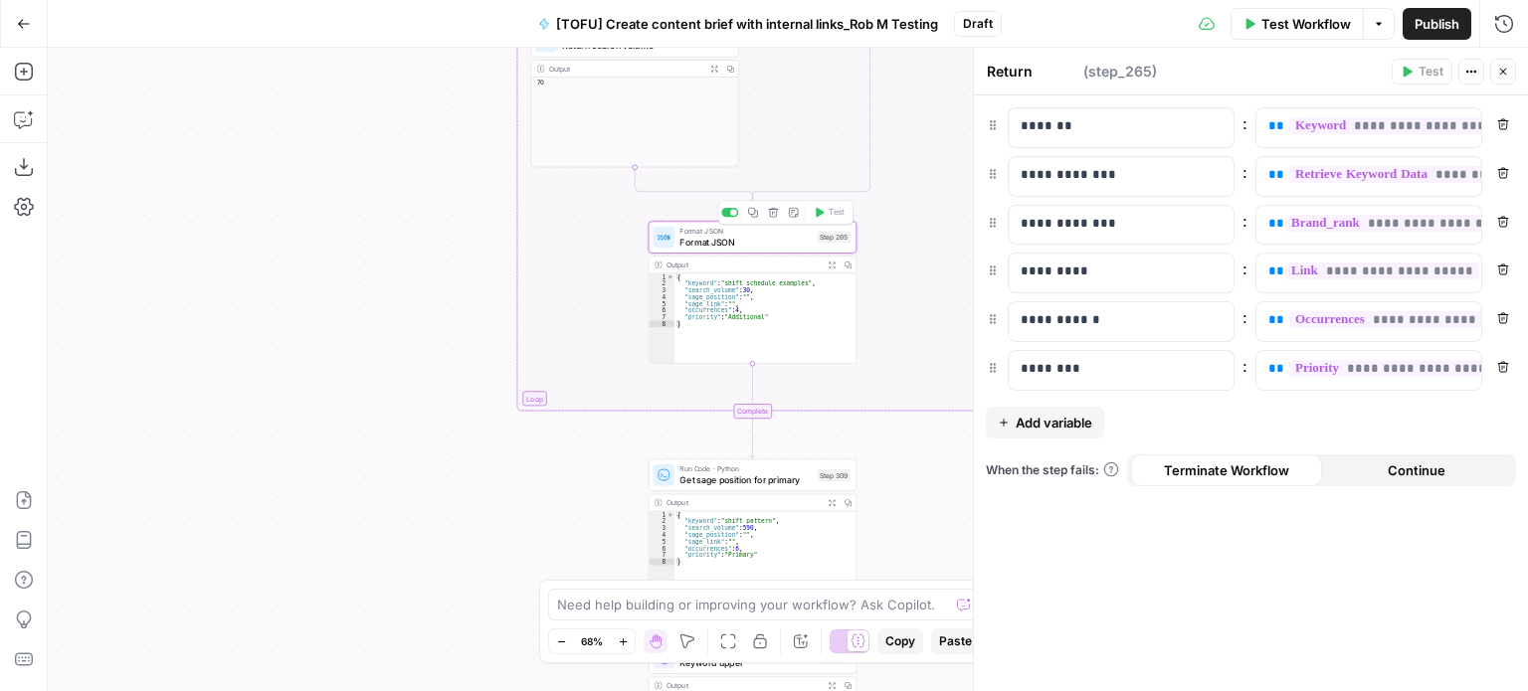
type textarea "Format JSON"
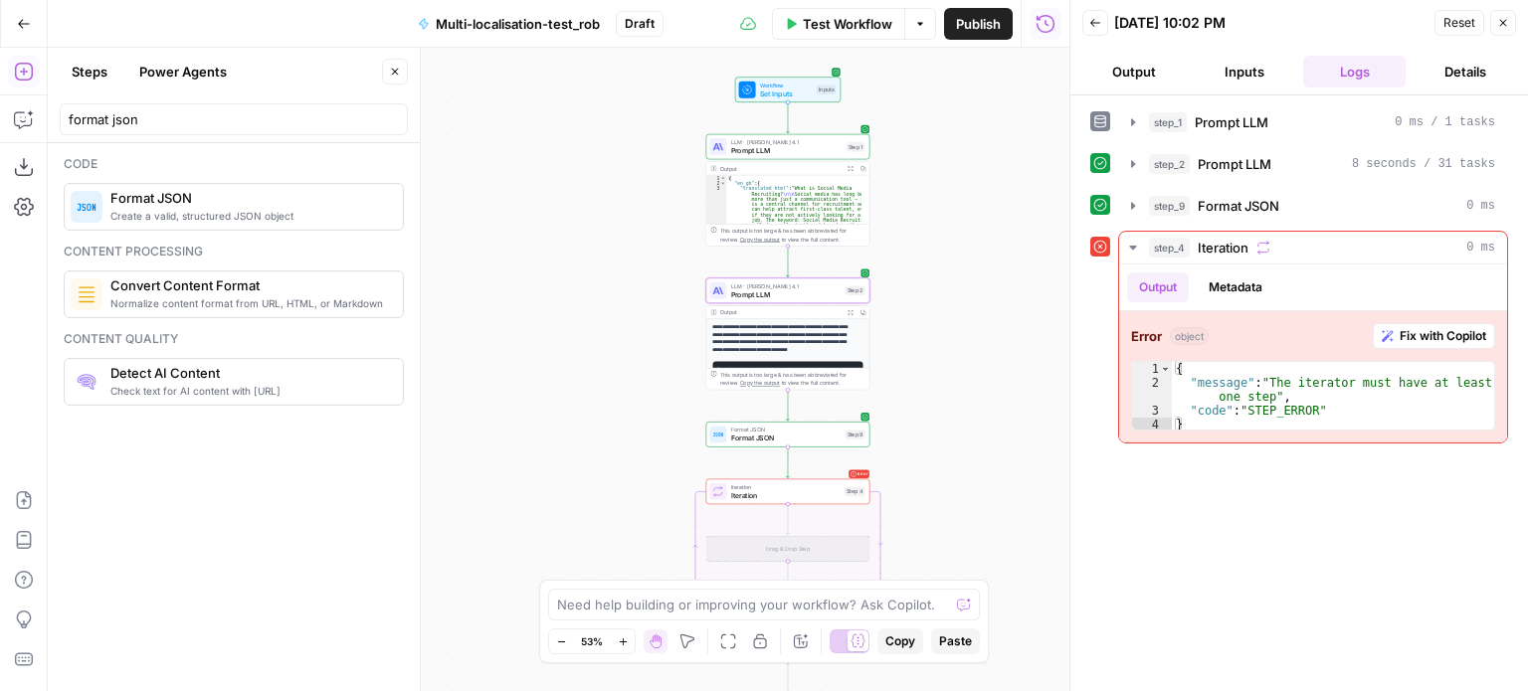
click at [766, 440] on span "Format JSON" at bounding box center [786, 438] width 110 height 11
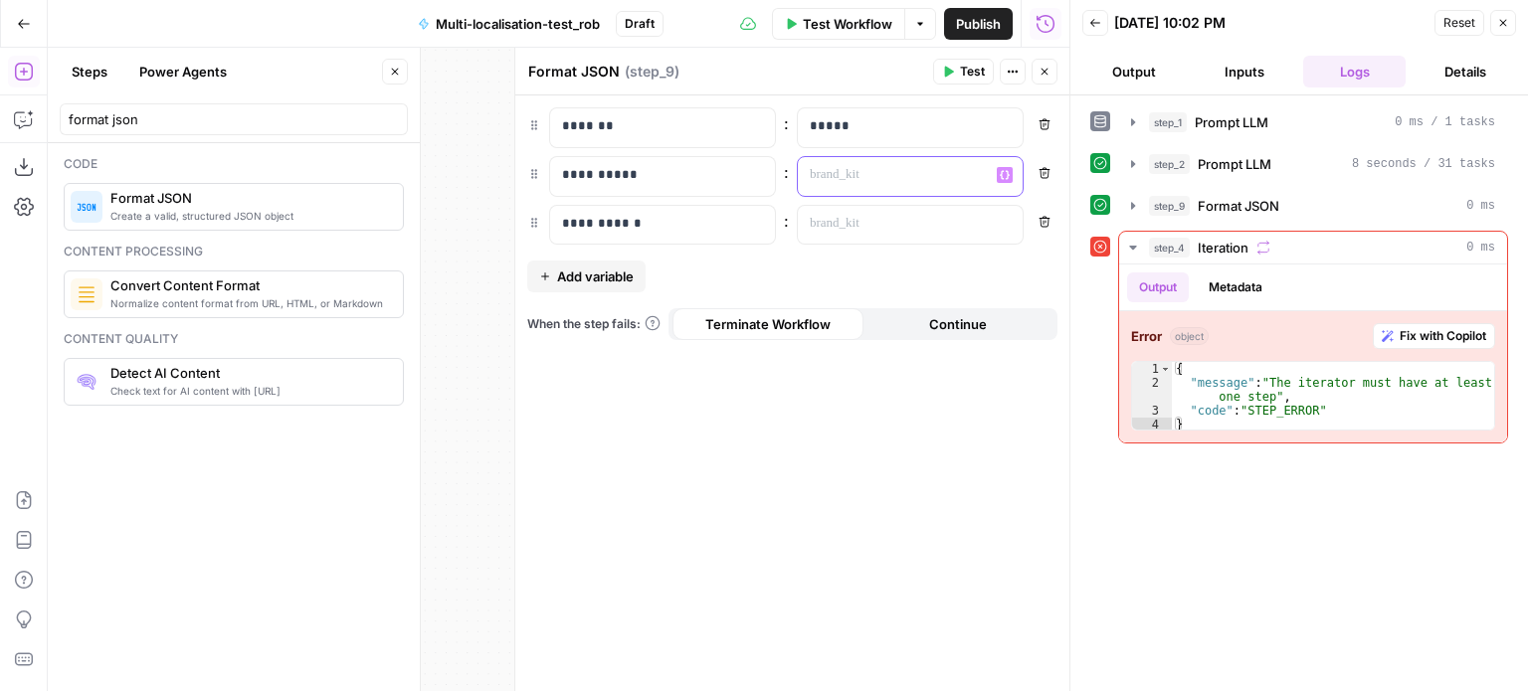
click at [867, 170] on p at bounding box center [894, 175] width 169 height 20
click at [1003, 175] on icon "button" at bounding box center [1005, 175] width 10 height 10
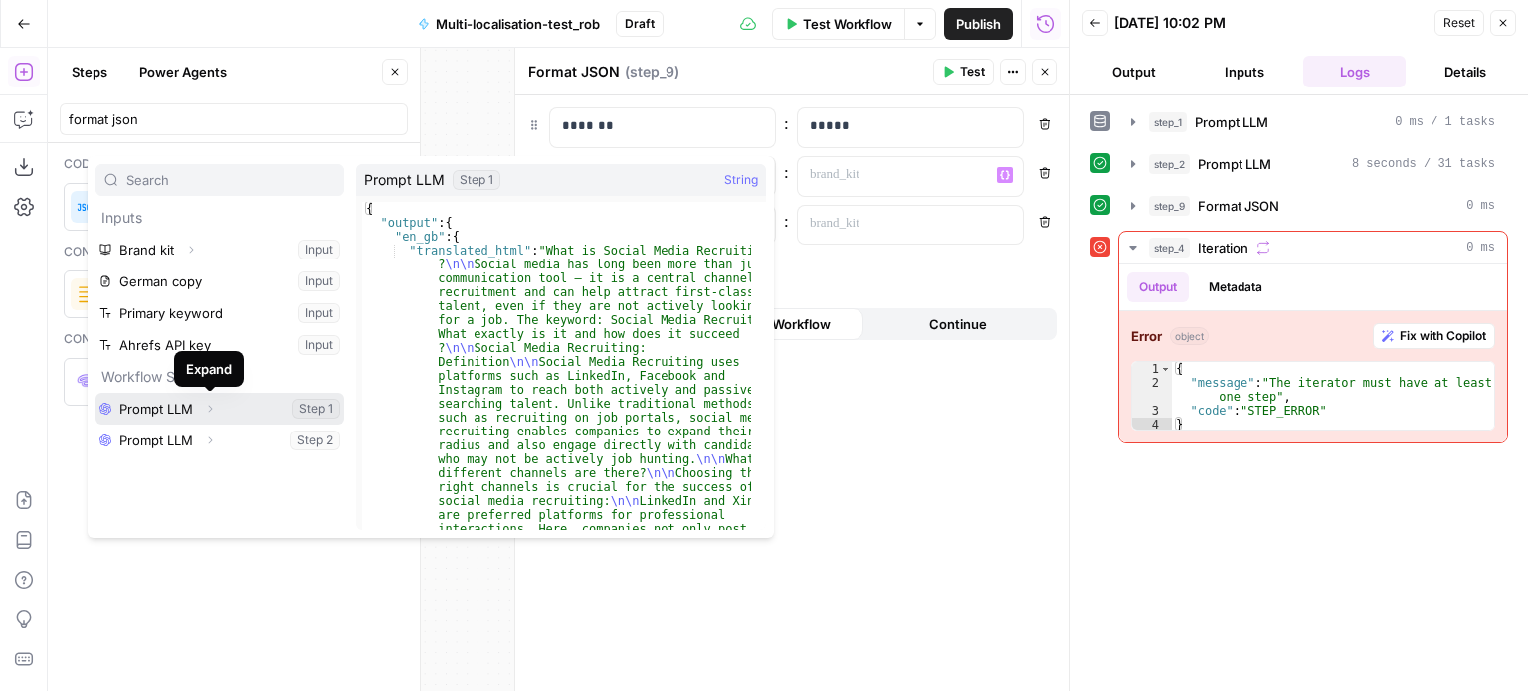
click at [211, 413] on icon "button" at bounding box center [210, 409] width 12 height 12
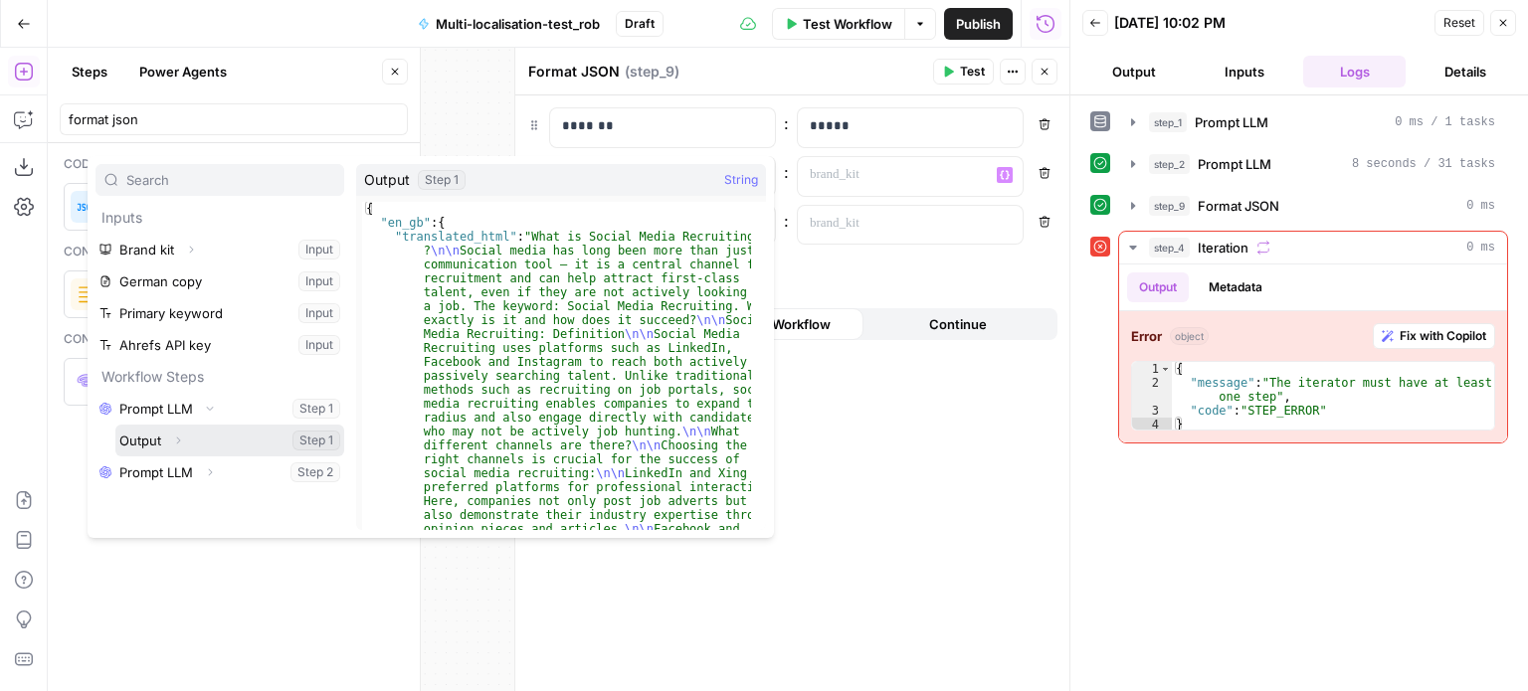
click at [180, 437] on icon "button" at bounding box center [178, 441] width 12 height 12
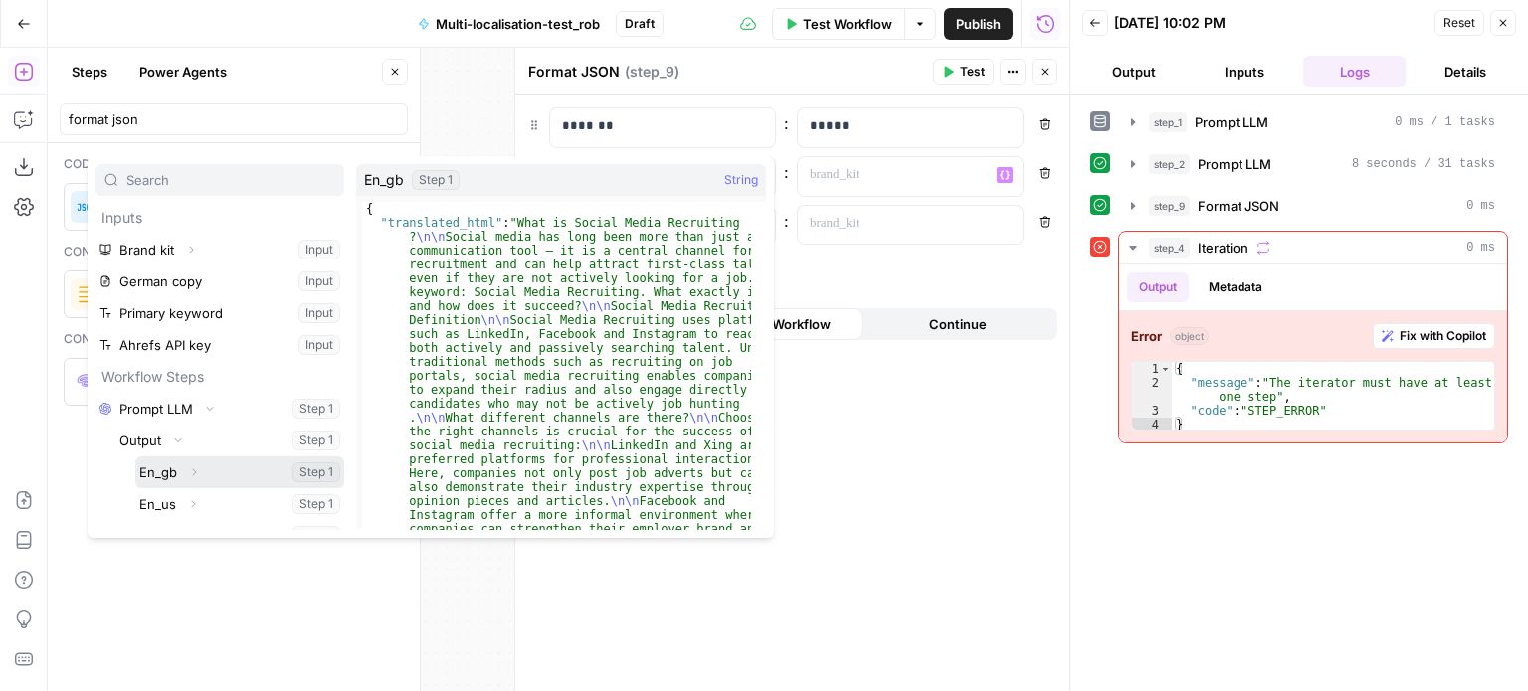
click at [184, 471] on button "Expand" at bounding box center [194, 473] width 26 height 26
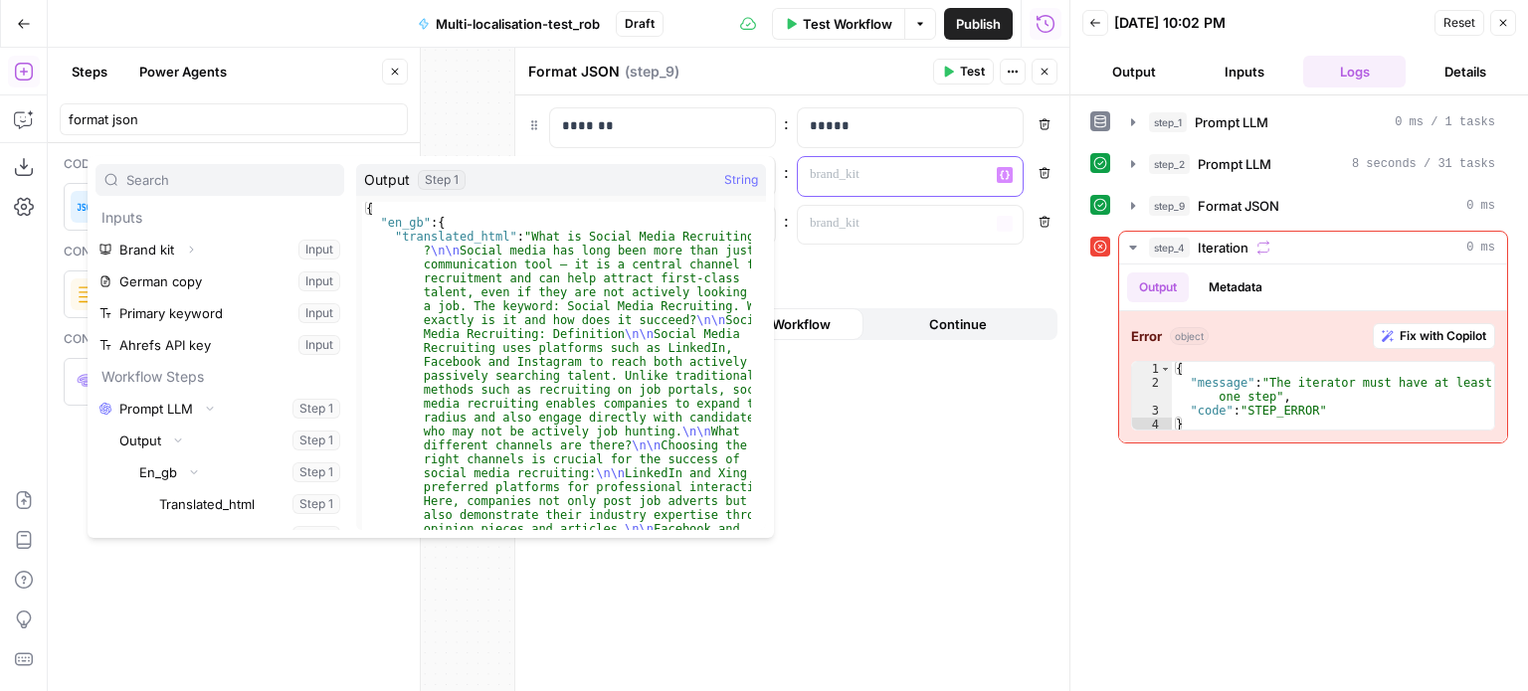
click at [881, 175] on p at bounding box center [894, 175] width 169 height 20
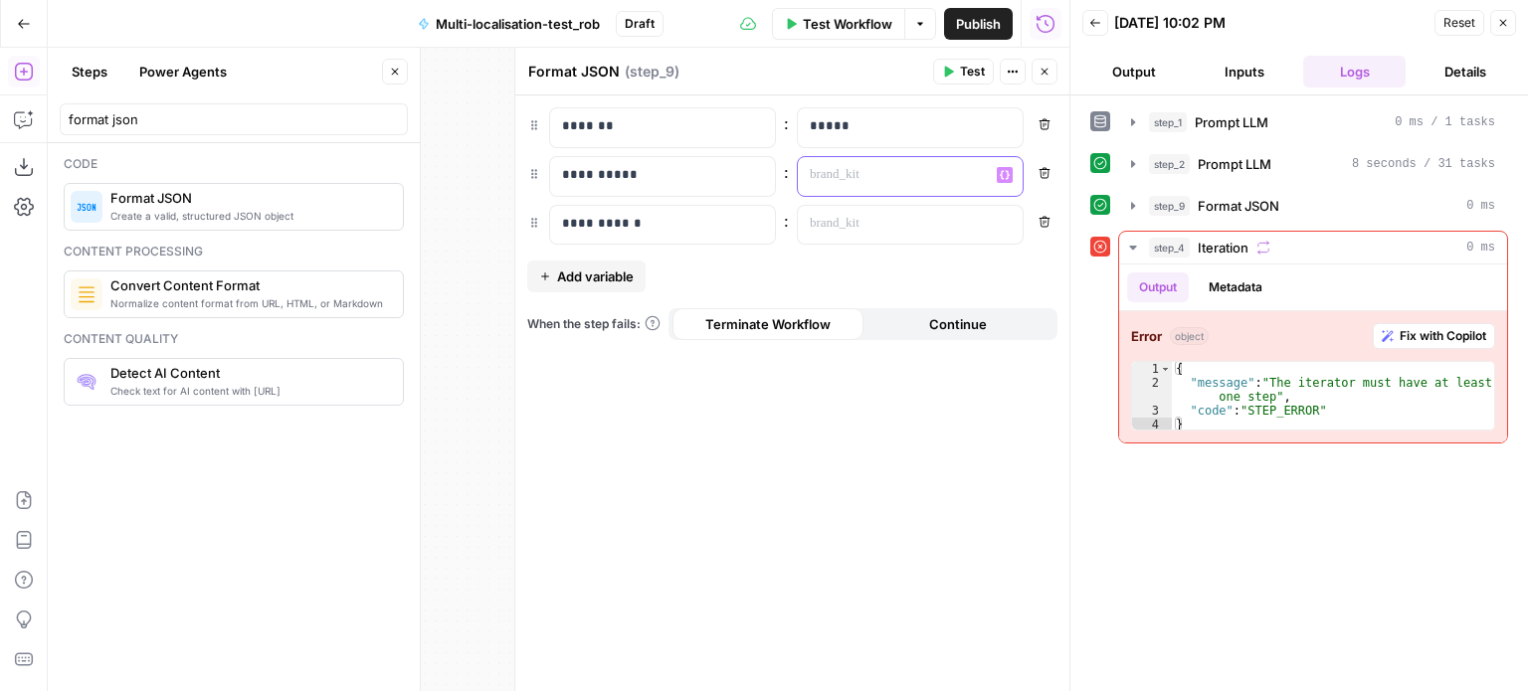
click at [1004, 177] on icon "button" at bounding box center [1005, 175] width 10 height 10
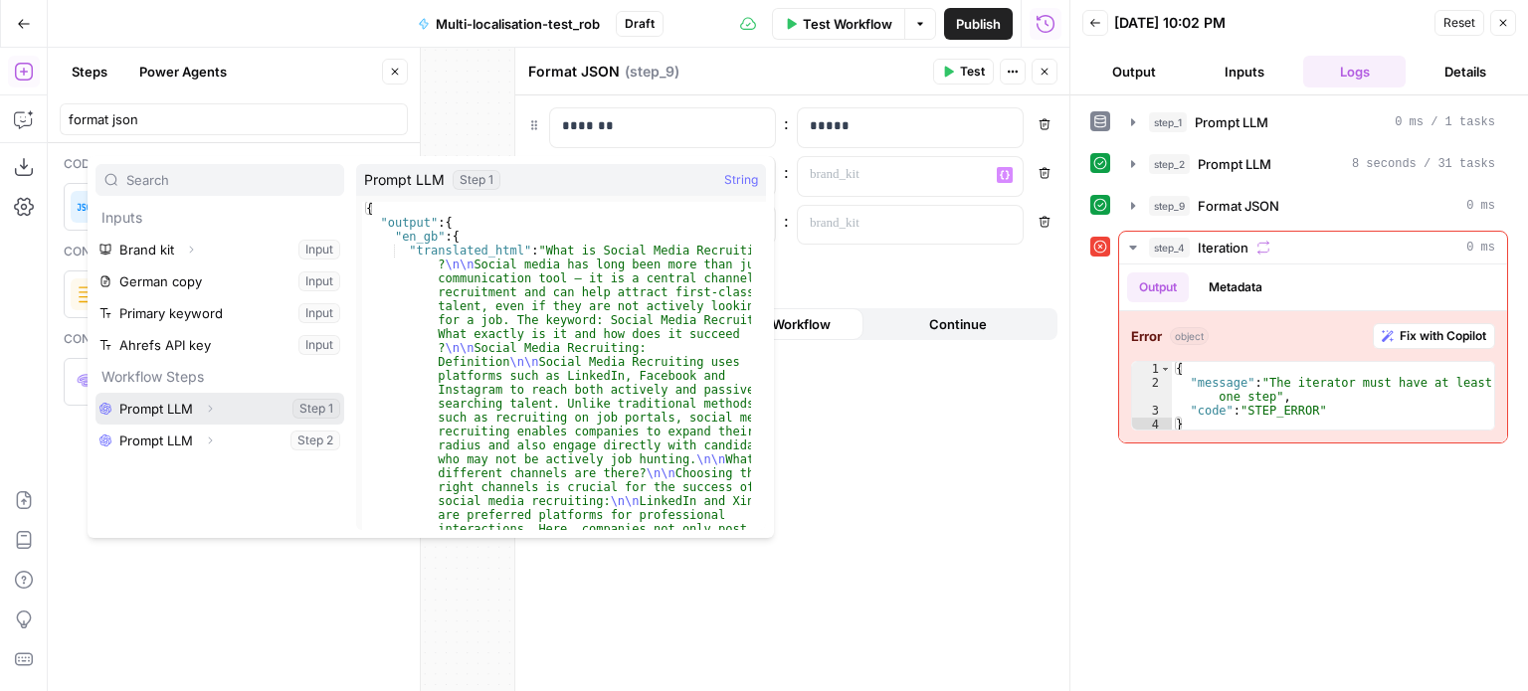
click at [211, 415] on button "Expand" at bounding box center [210, 409] width 26 height 26
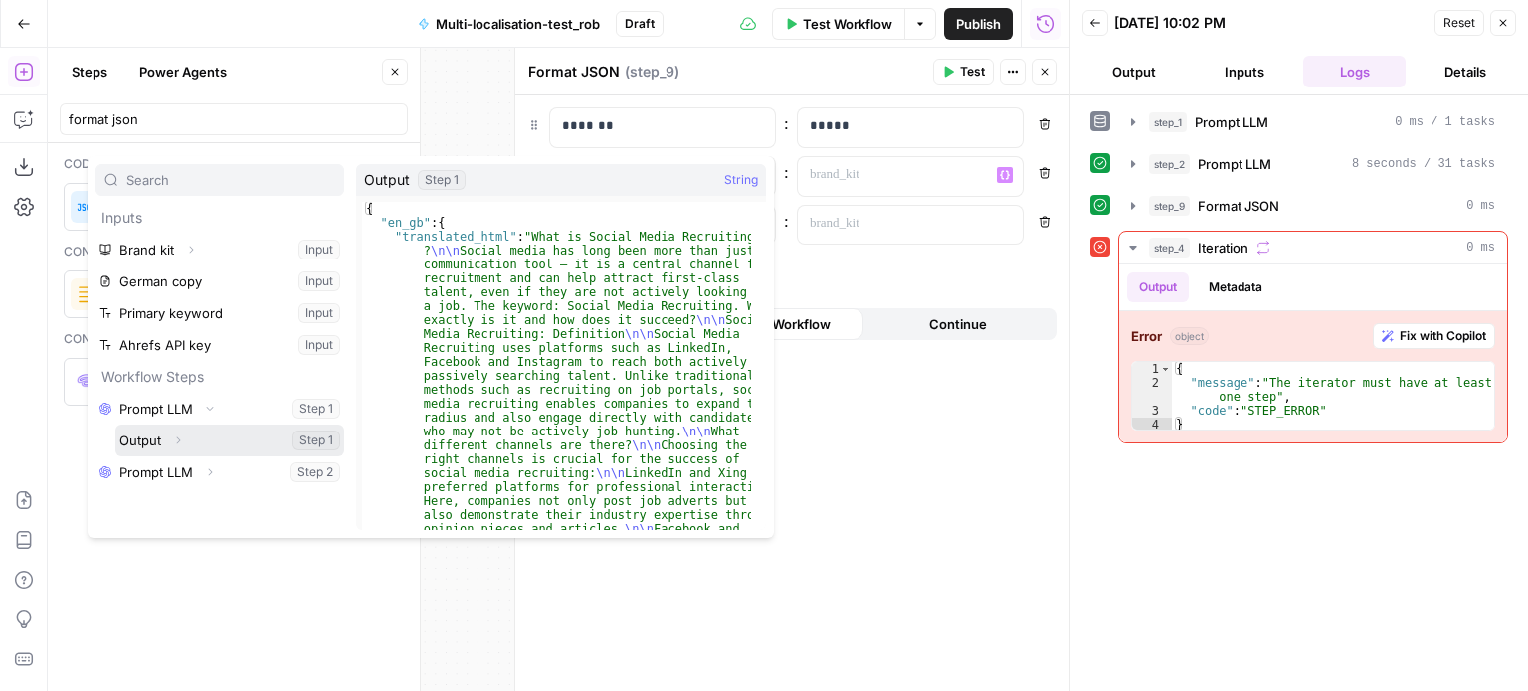
click at [179, 438] on icon "button" at bounding box center [178, 441] width 12 height 12
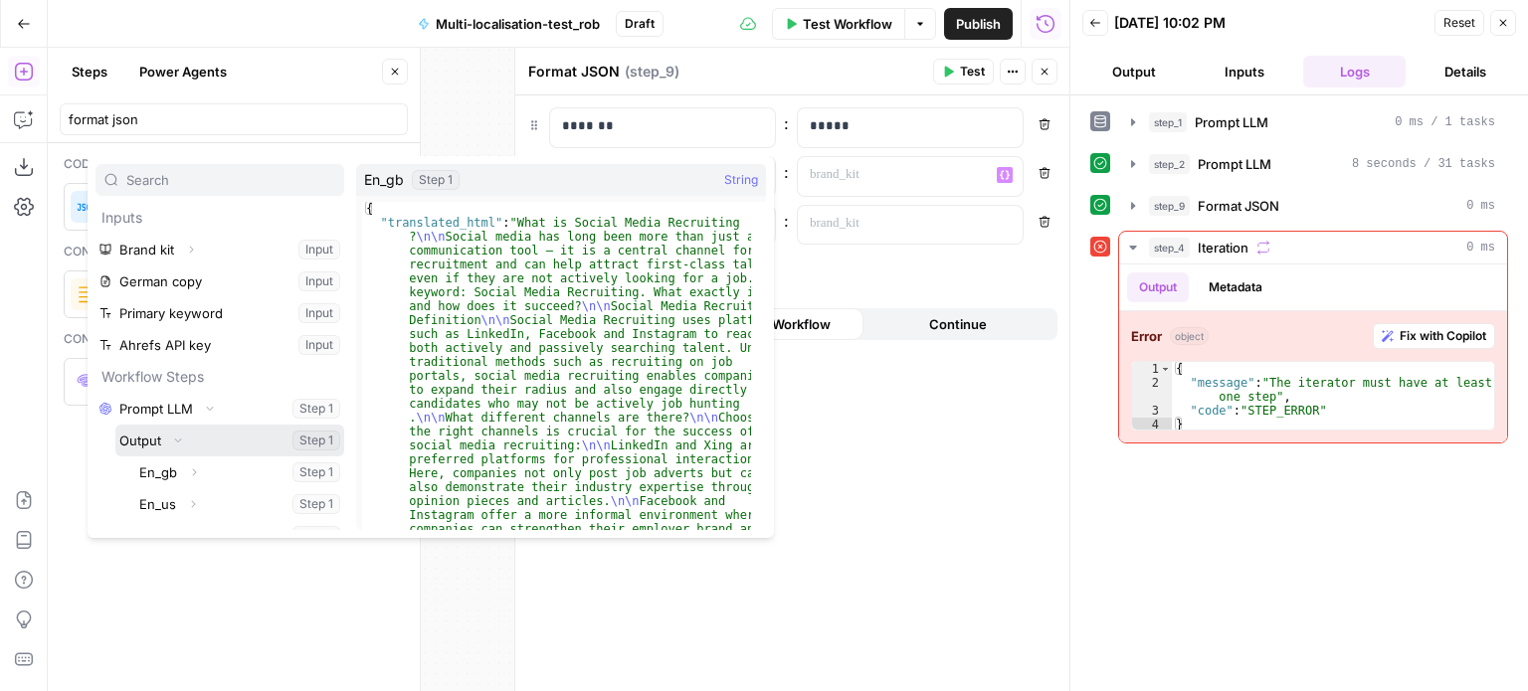
scroll to position [53, 0]
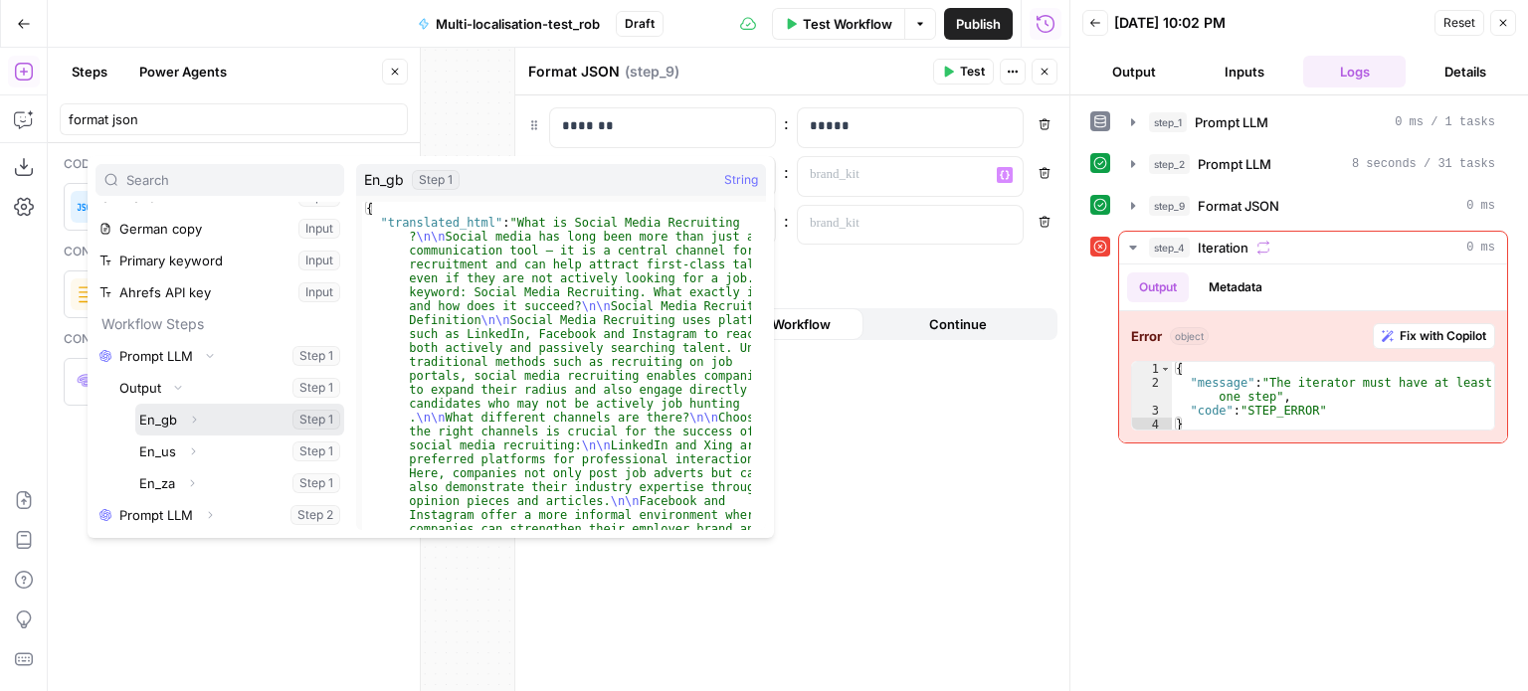
click at [160, 417] on button "Select variable En_gb" at bounding box center [239, 420] width 209 height 32
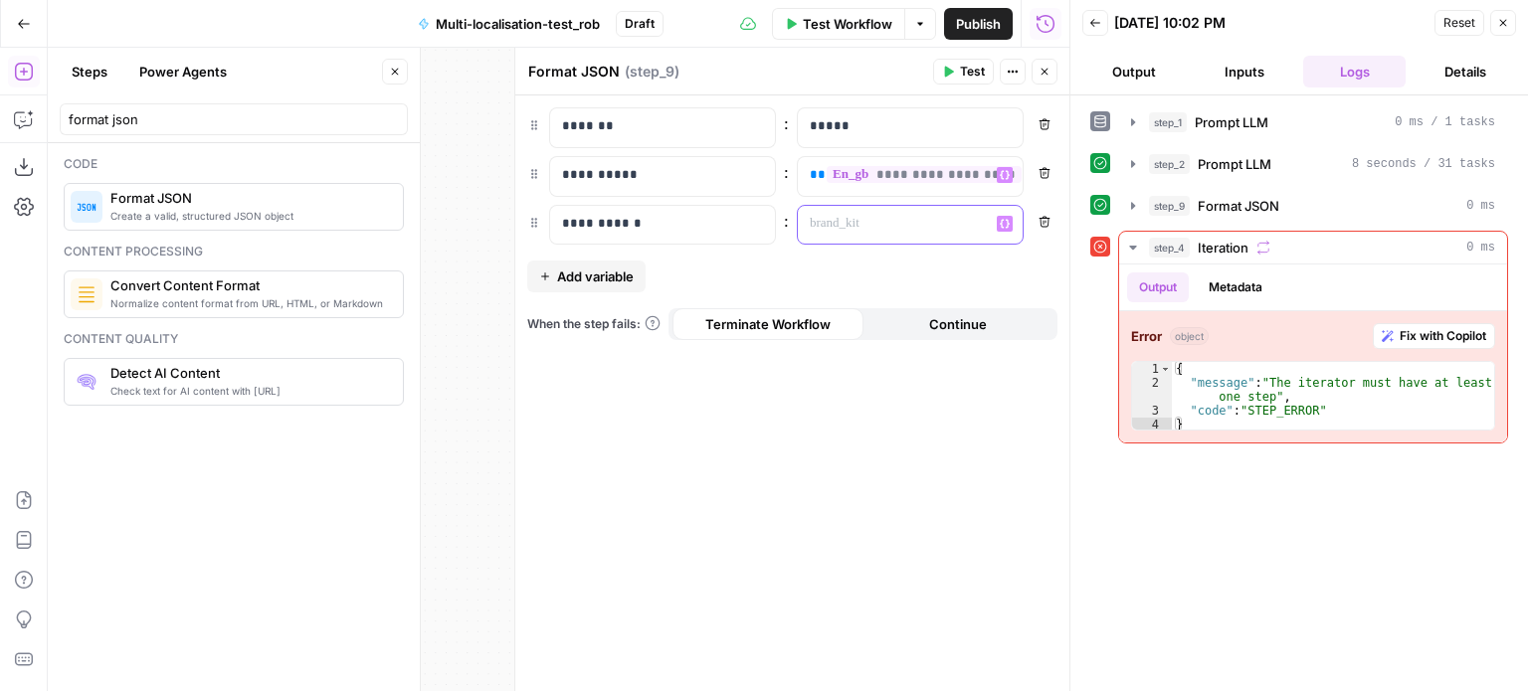
click at [859, 218] on p at bounding box center [894, 224] width 169 height 20
click at [1005, 220] on icon "button" at bounding box center [1005, 224] width 10 height 10
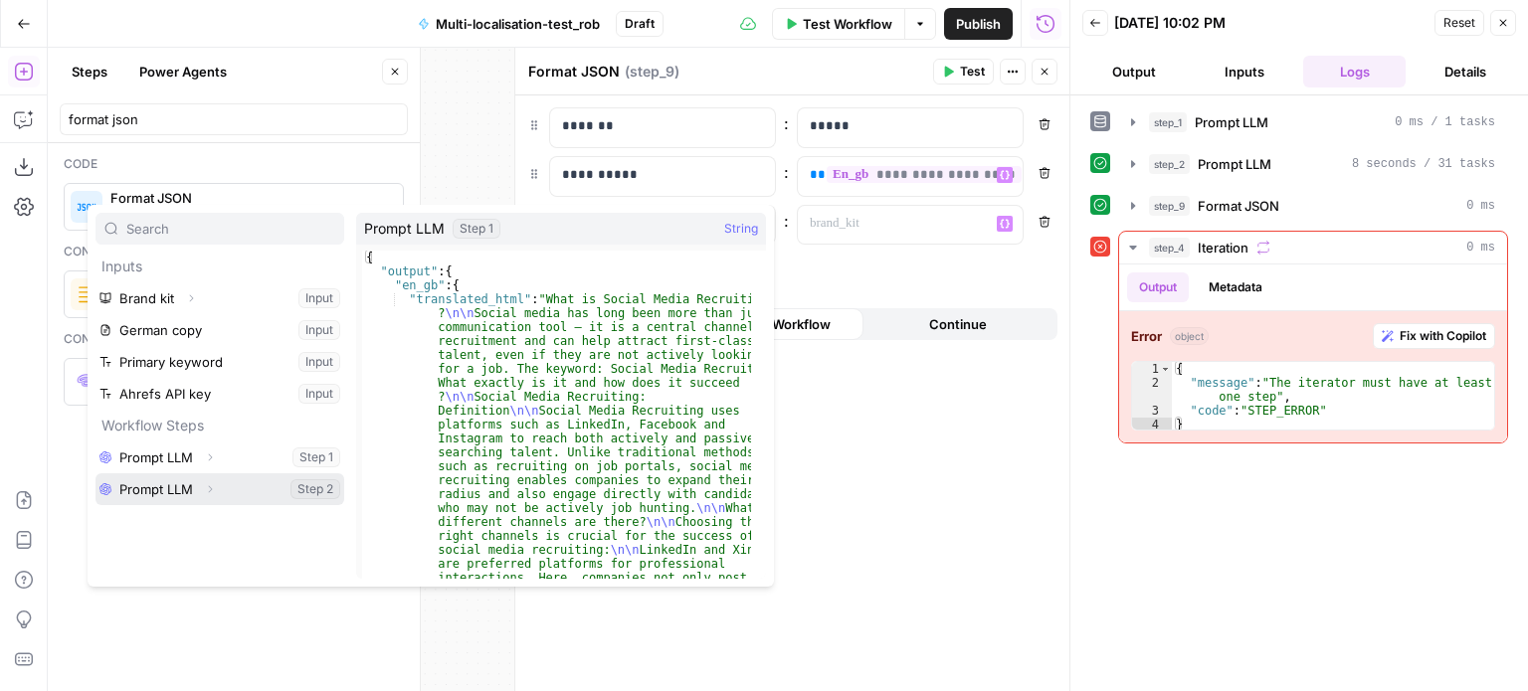
click at [207, 487] on icon "button" at bounding box center [210, 489] width 12 height 12
click at [1054, 71] on button "Close" at bounding box center [1044, 72] width 26 height 26
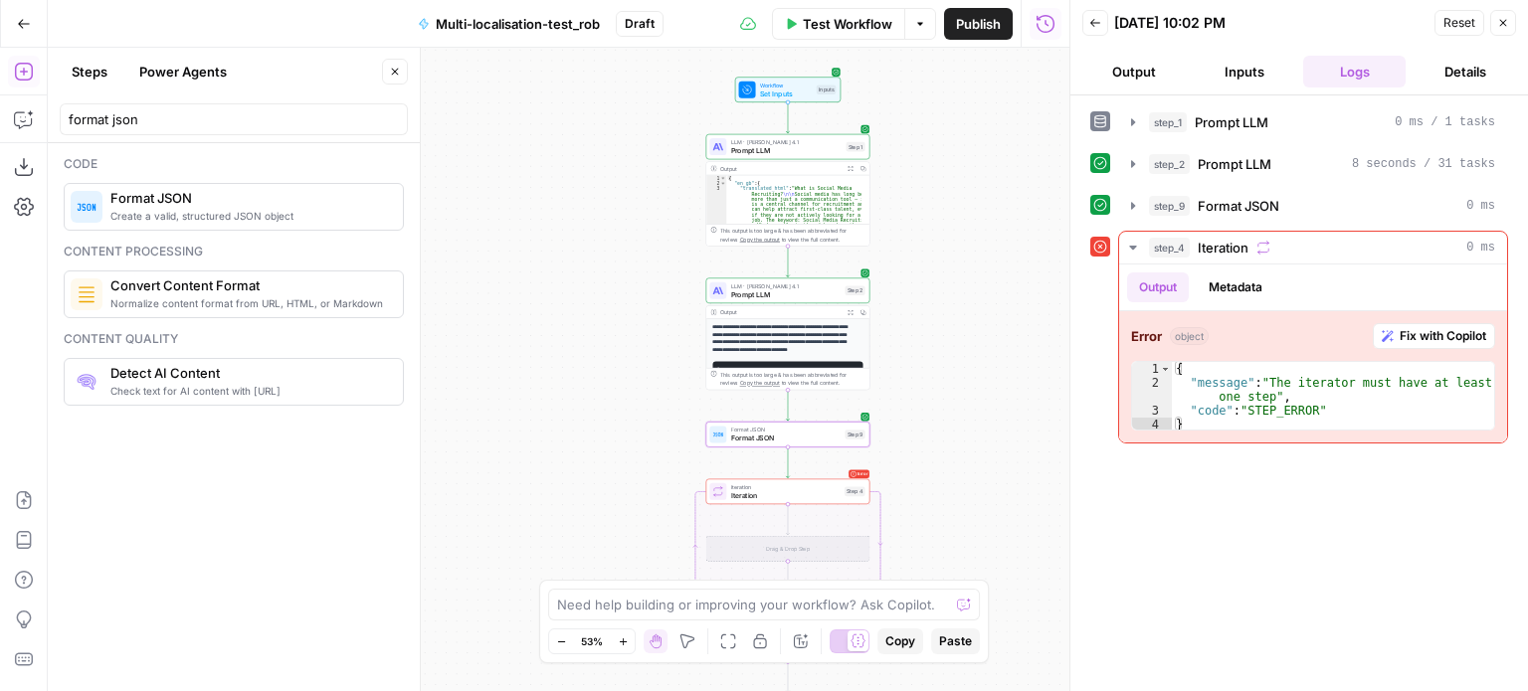
click at [1504, 23] on icon "button" at bounding box center [1503, 23] width 7 height 7
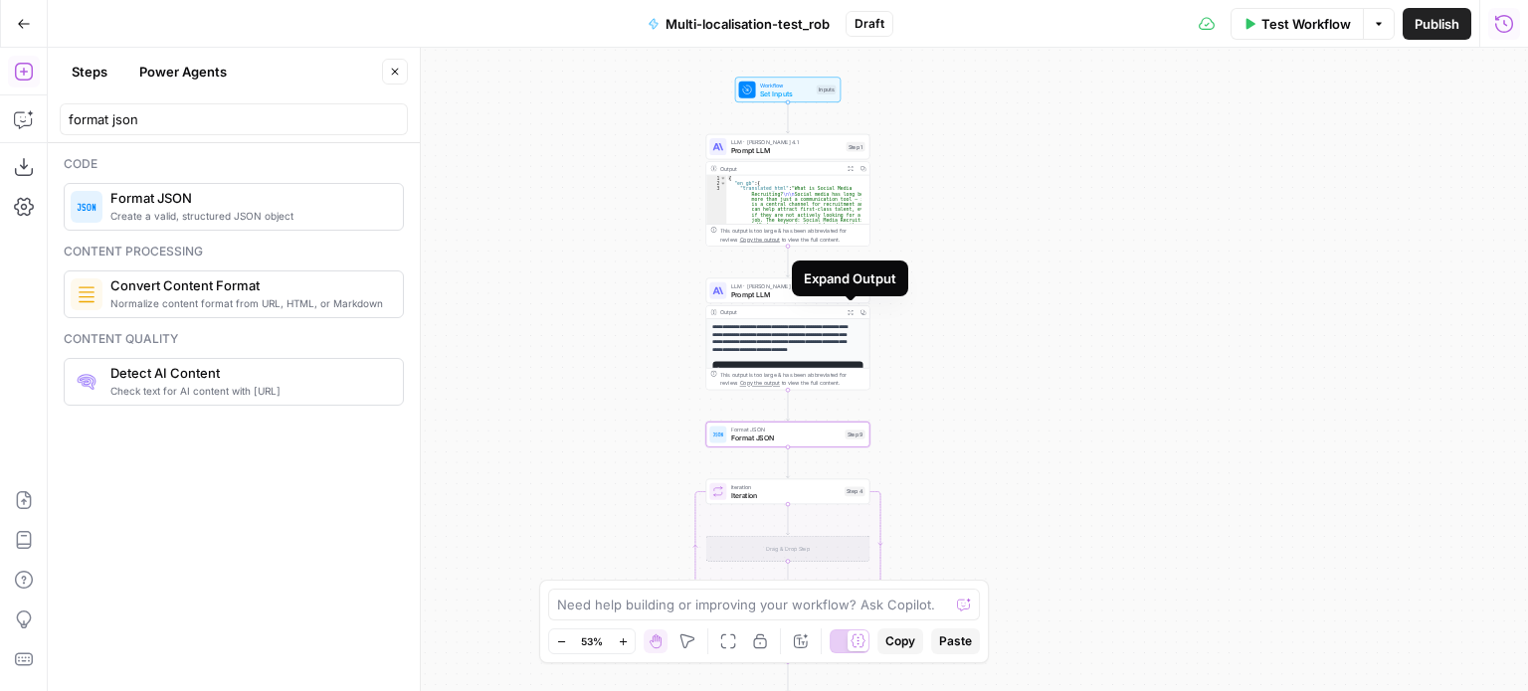
click at [847, 309] on icon "button" at bounding box center [850, 312] width 6 height 6
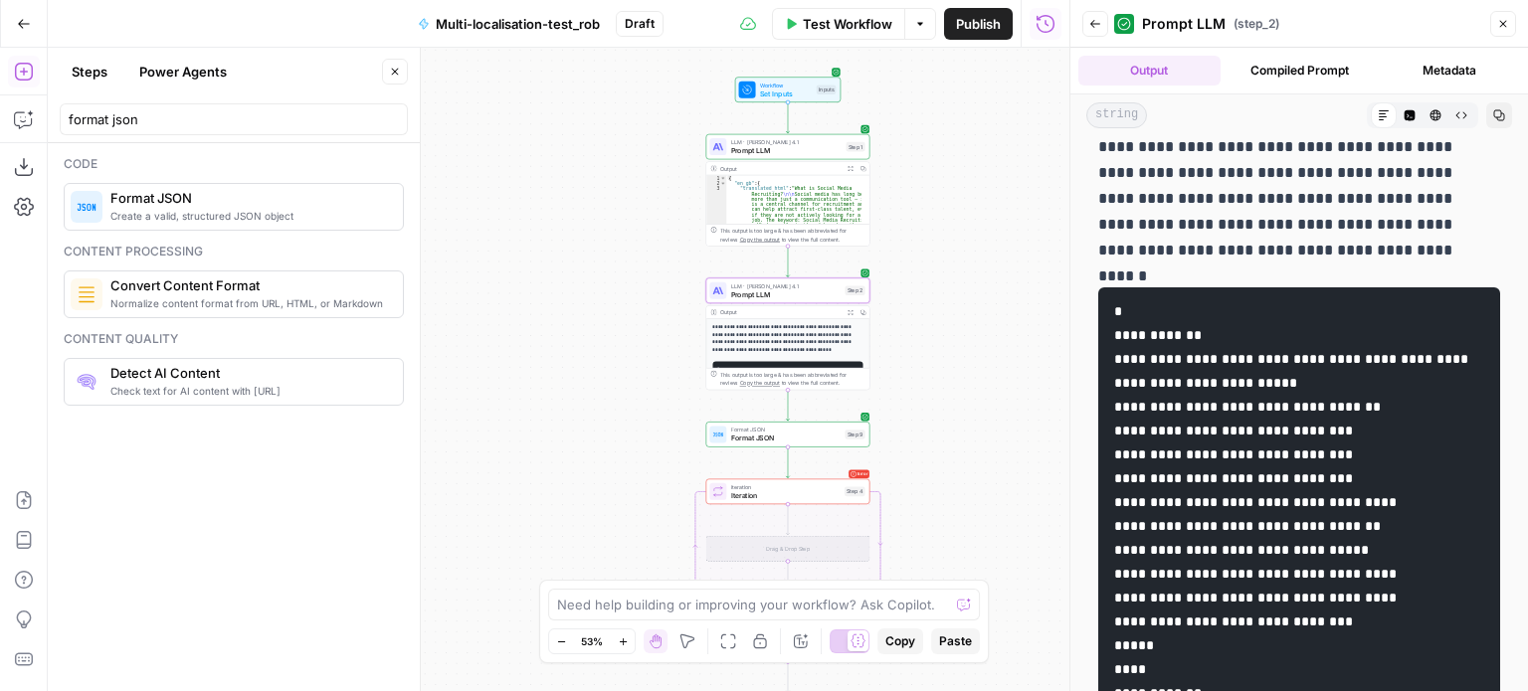
scroll to position [0, 0]
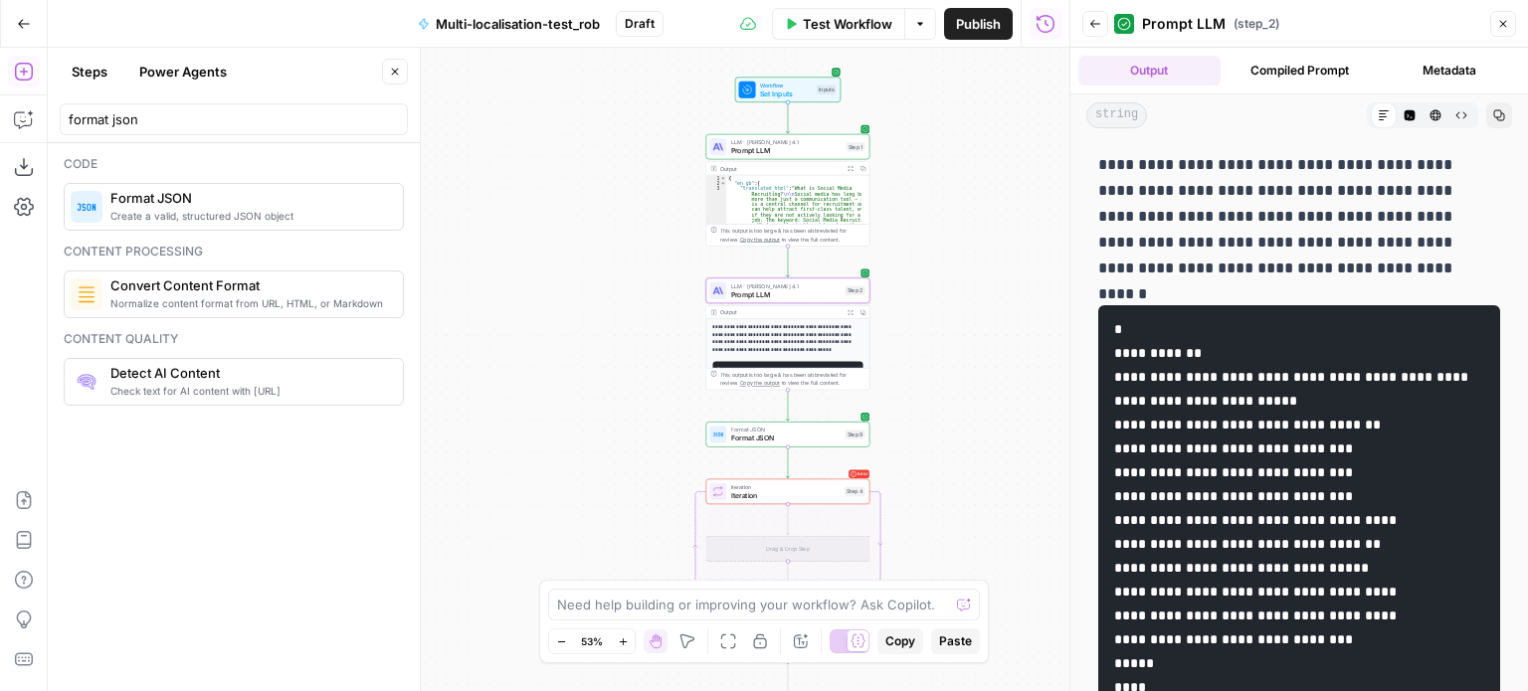
click at [808, 289] on span "Prompt LLM" at bounding box center [786, 294] width 110 height 11
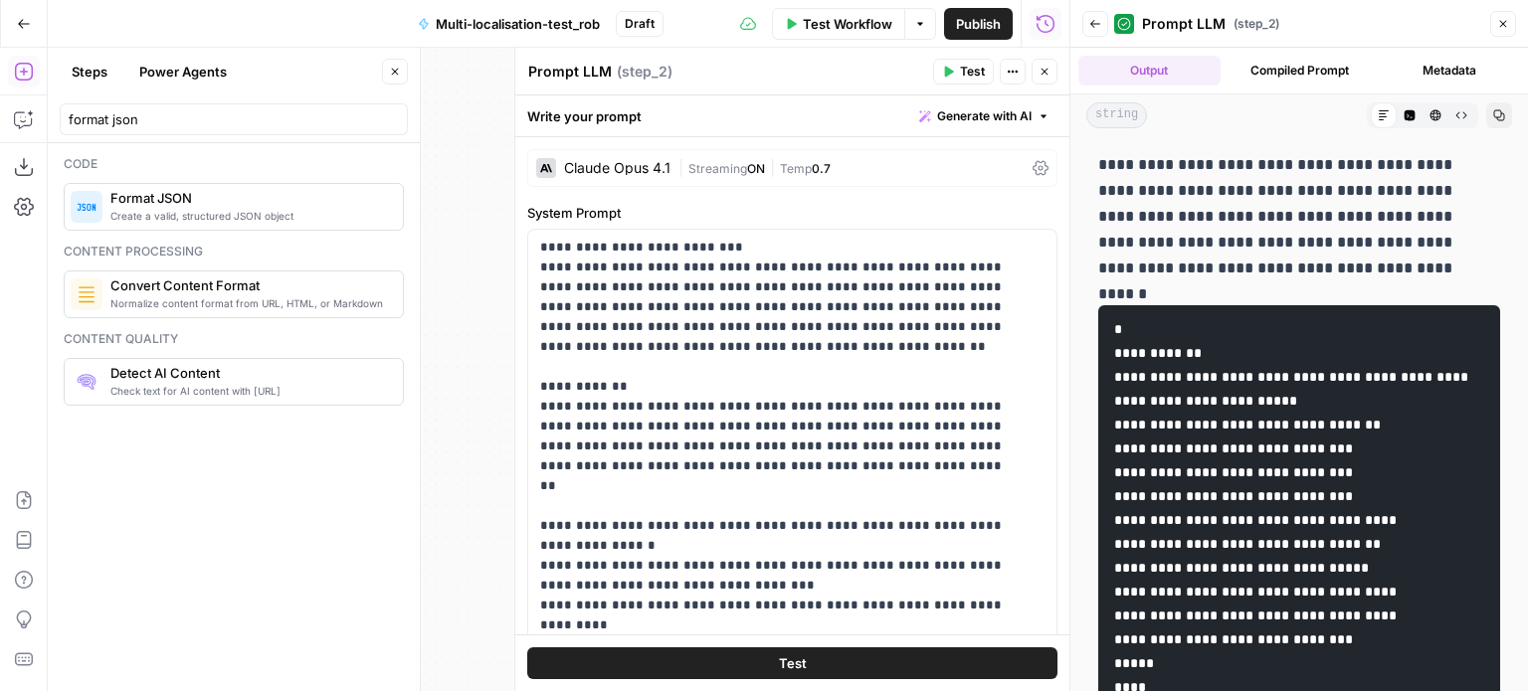
click at [814, 170] on span "0.7" at bounding box center [821, 168] width 19 height 15
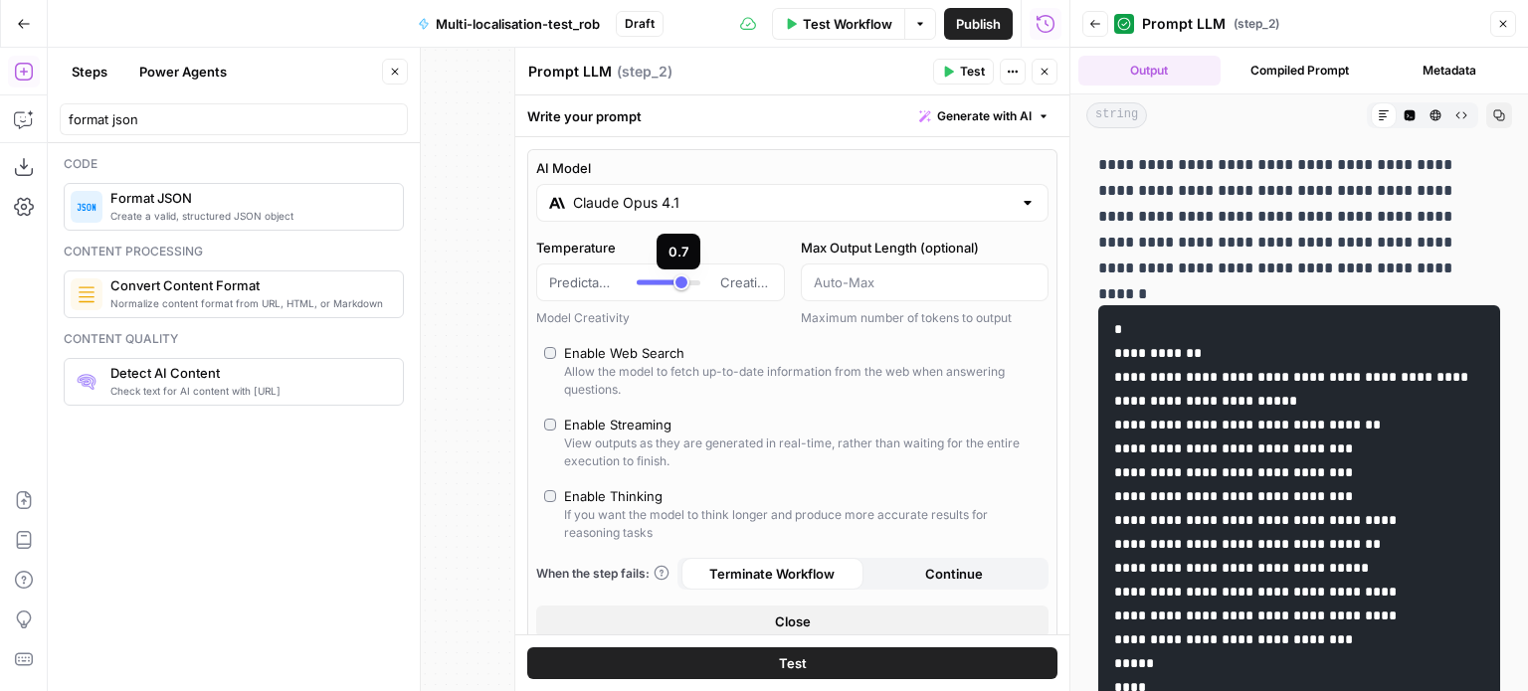
click at [658, 287] on div at bounding box center [669, 283] width 64 height 20
type input "***"
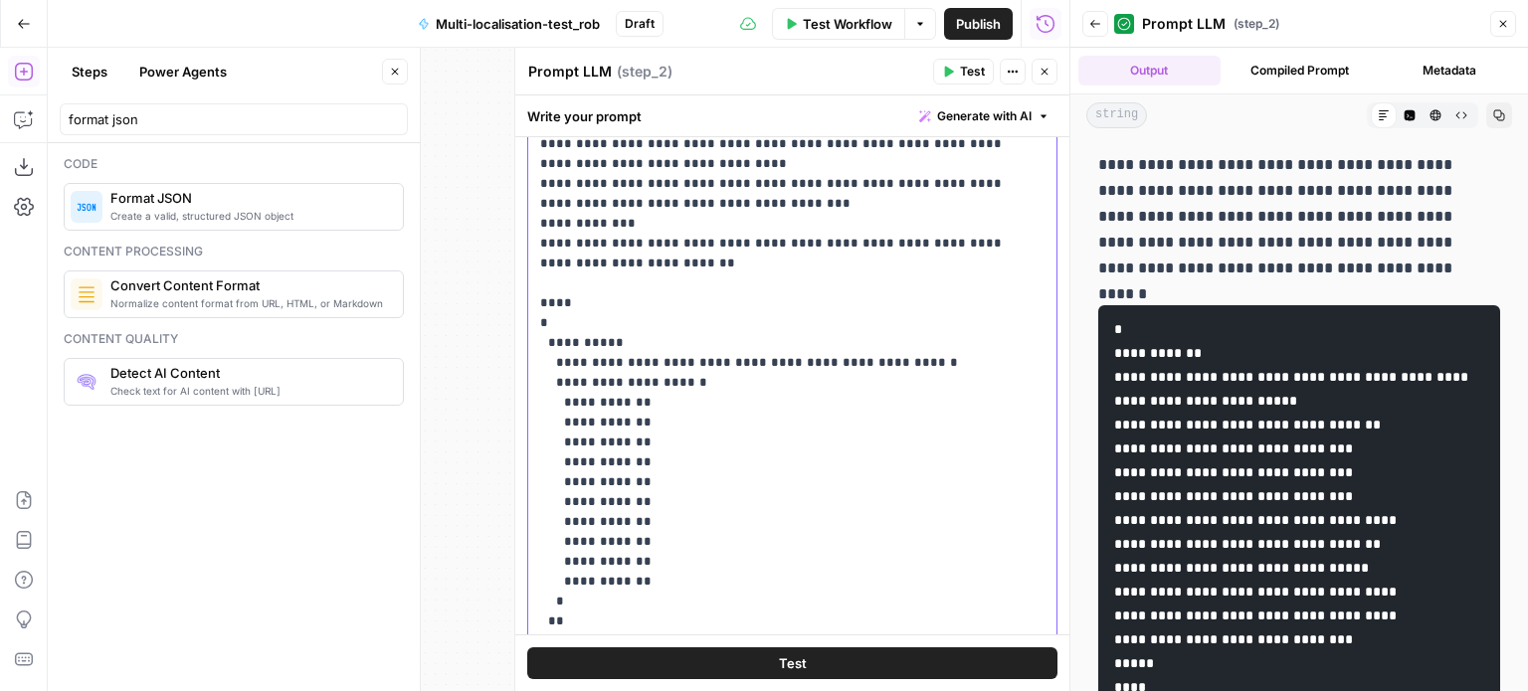
scroll to position [390, 0]
drag, startPoint x: 560, startPoint y: 320, endPoint x: 689, endPoint y: 496, distance: 218.4
click at [689, 496] on p "**********" at bounding box center [777, 313] width 474 height 1591
copy p "****** *********"
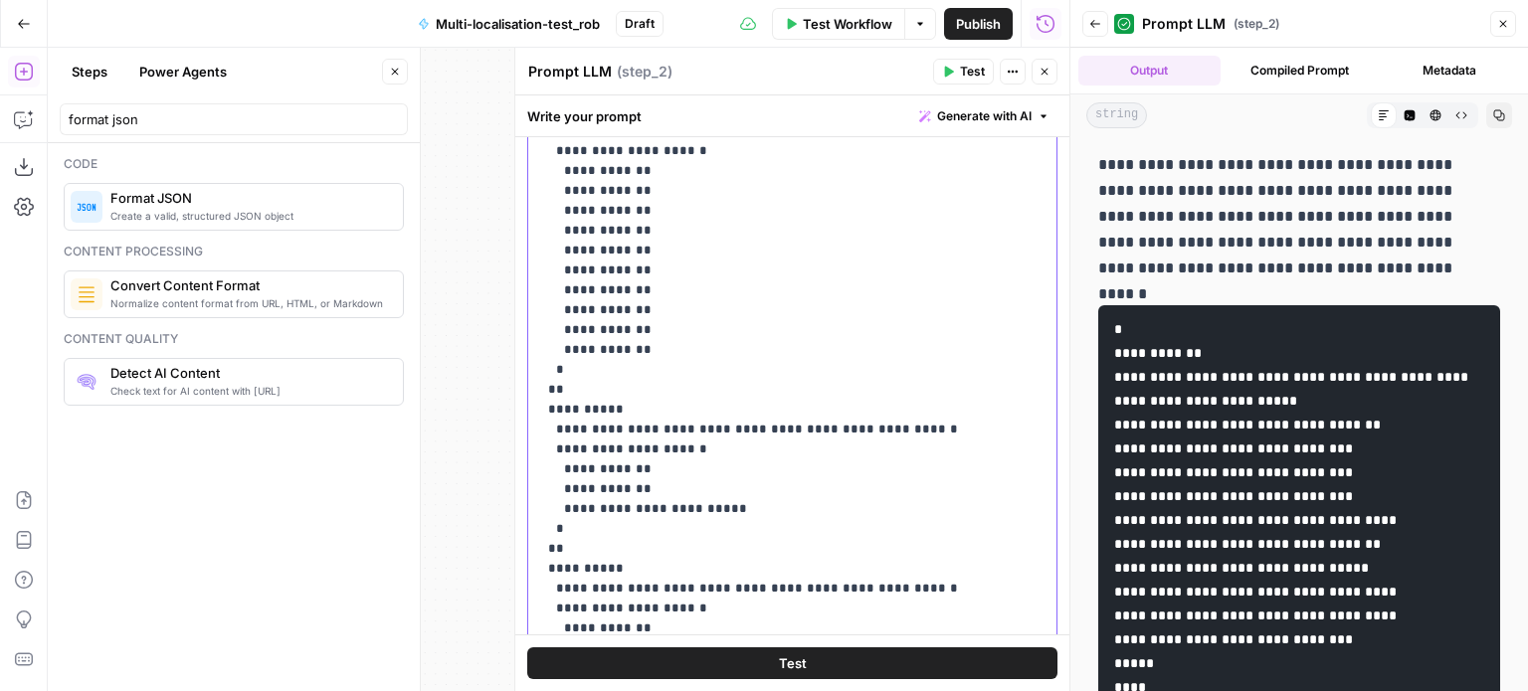
drag, startPoint x: 560, startPoint y: 383, endPoint x: 776, endPoint y: 436, distance: 222.2
click at [776, 436] on p "**********" at bounding box center [777, 81] width 474 height 1591
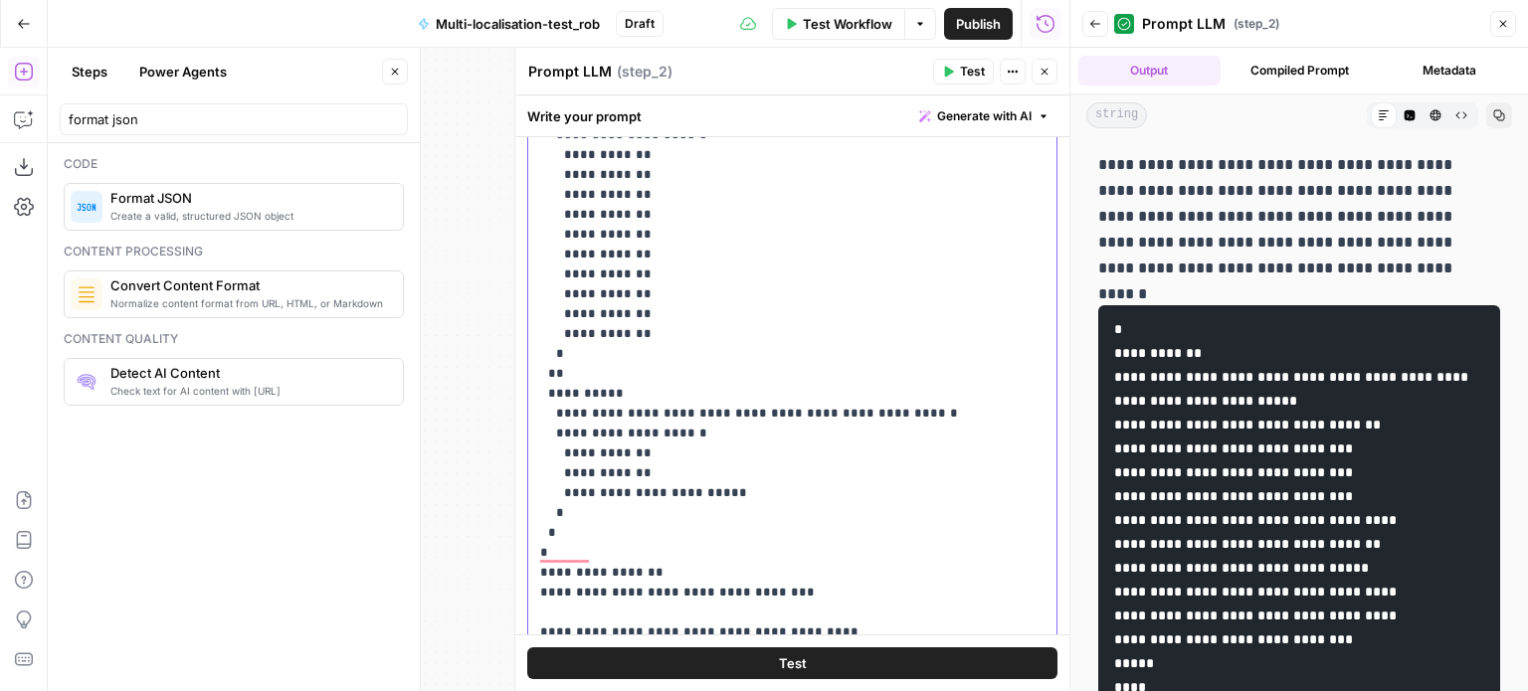
scroll to position [936, 0]
drag, startPoint x: 561, startPoint y: 368, endPoint x: 732, endPoint y: 406, distance: 175.2
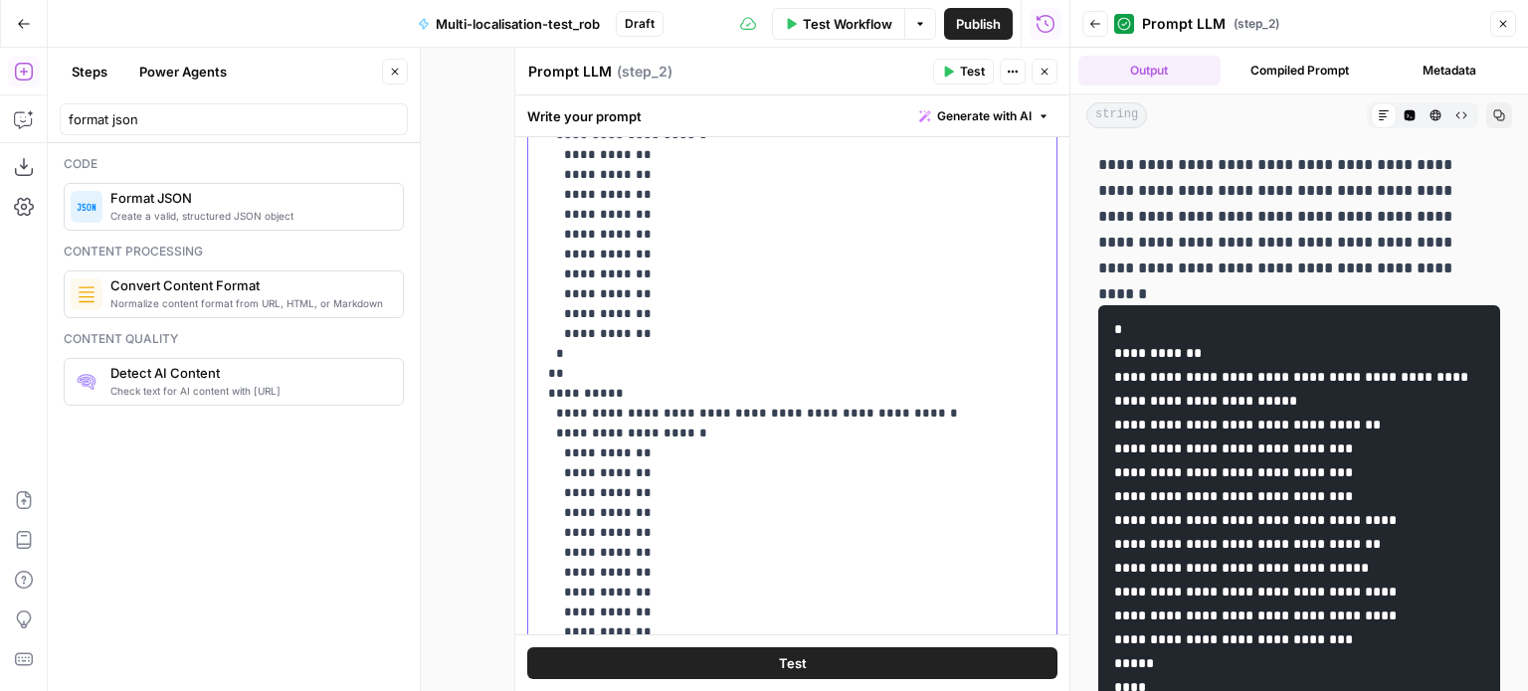
scroll to position [1075, 0]
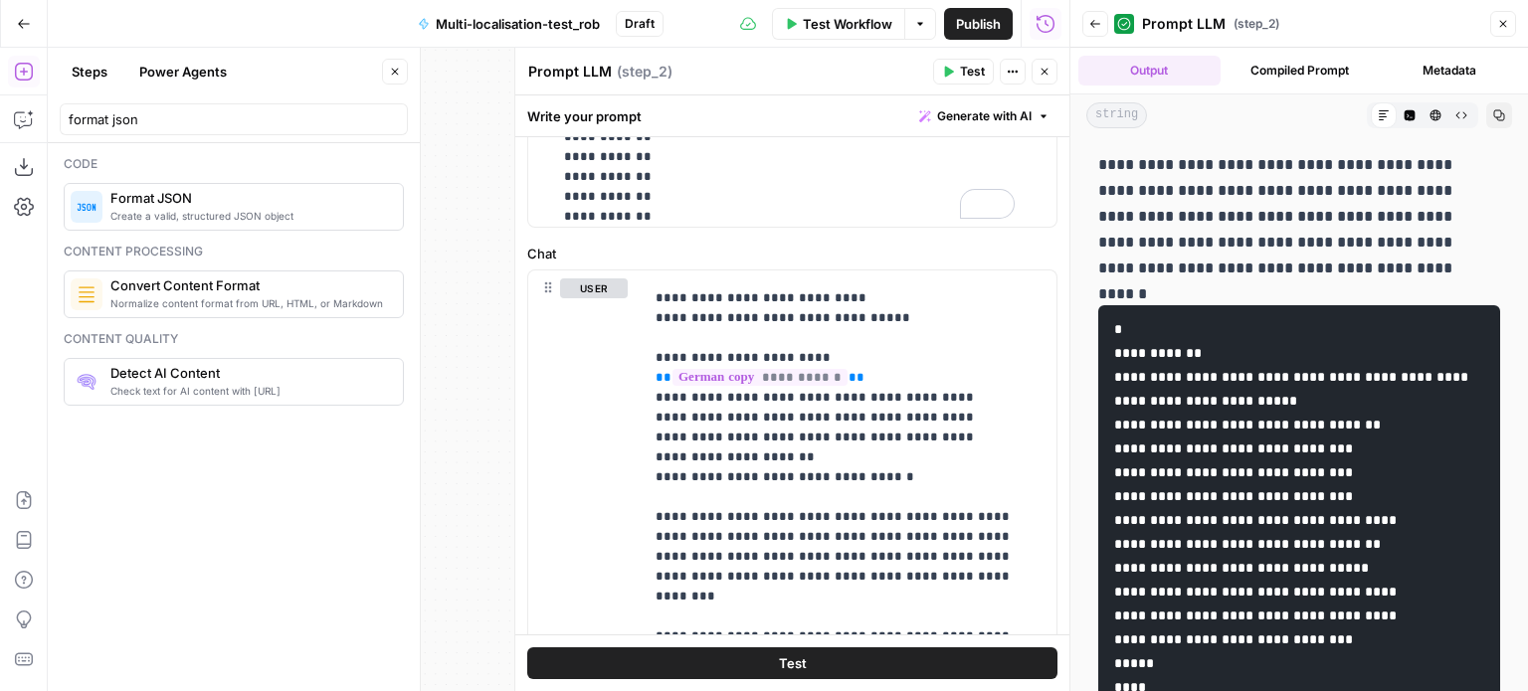
click at [1503, 18] on icon "button" at bounding box center [1503, 24] width 12 height 12
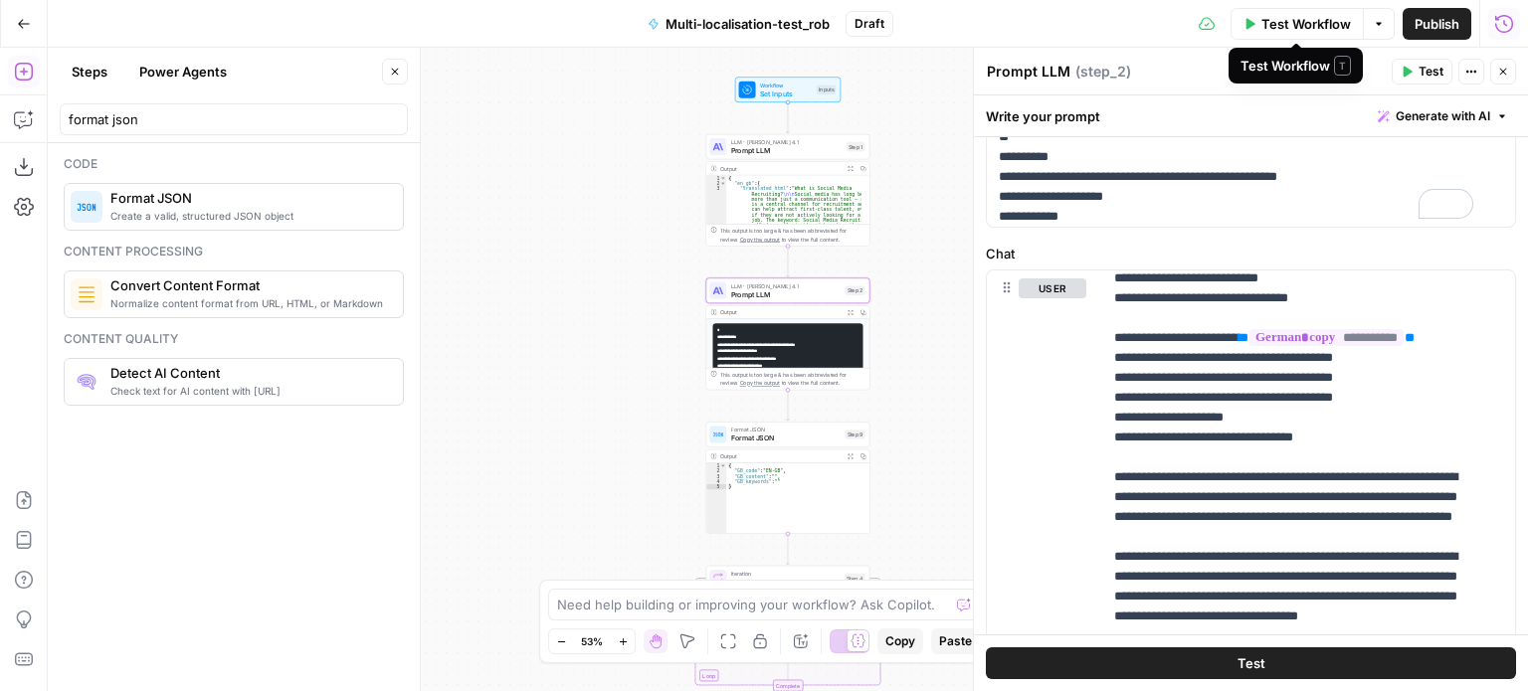
click at [1317, 28] on span "Test Workflow" at bounding box center [1306, 24] width 90 height 20
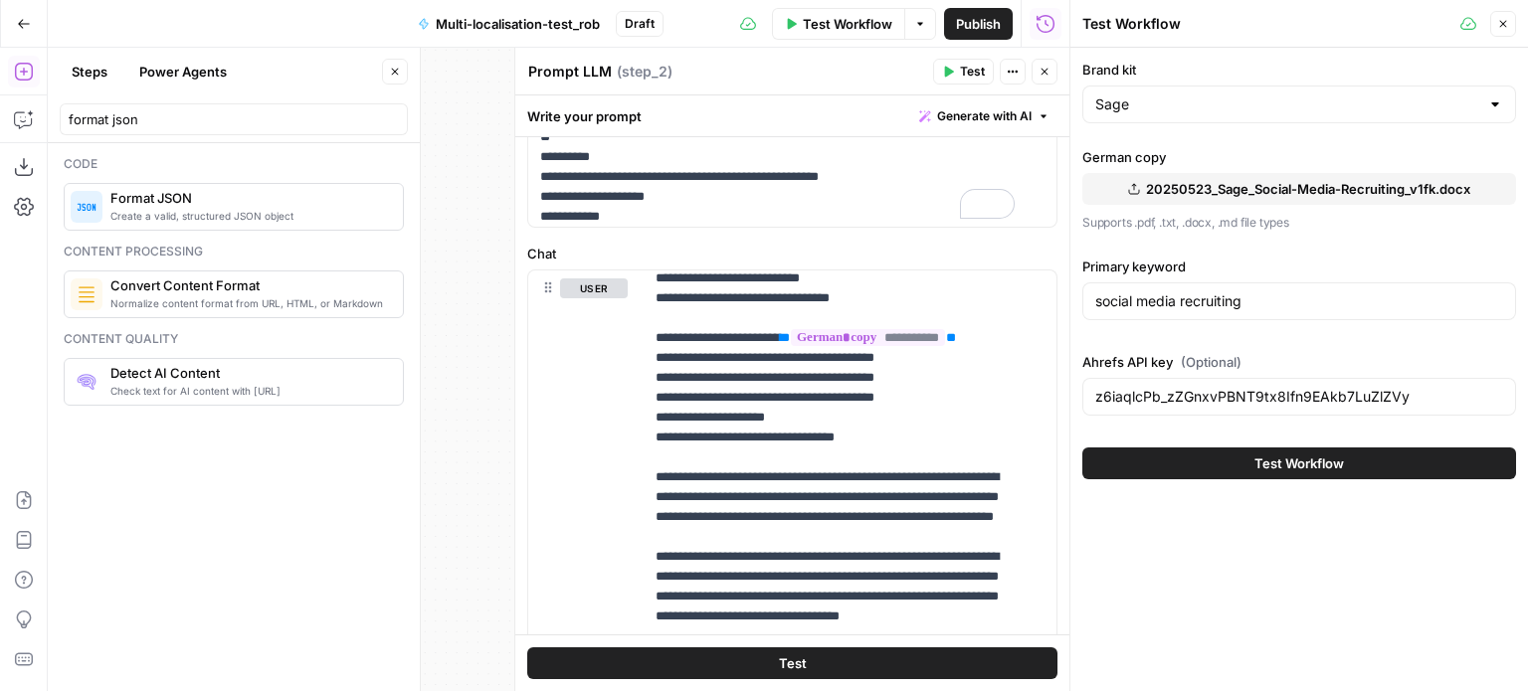
click at [1203, 458] on button "Test Workflow" at bounding box center [1299, 464] width 434 height 32
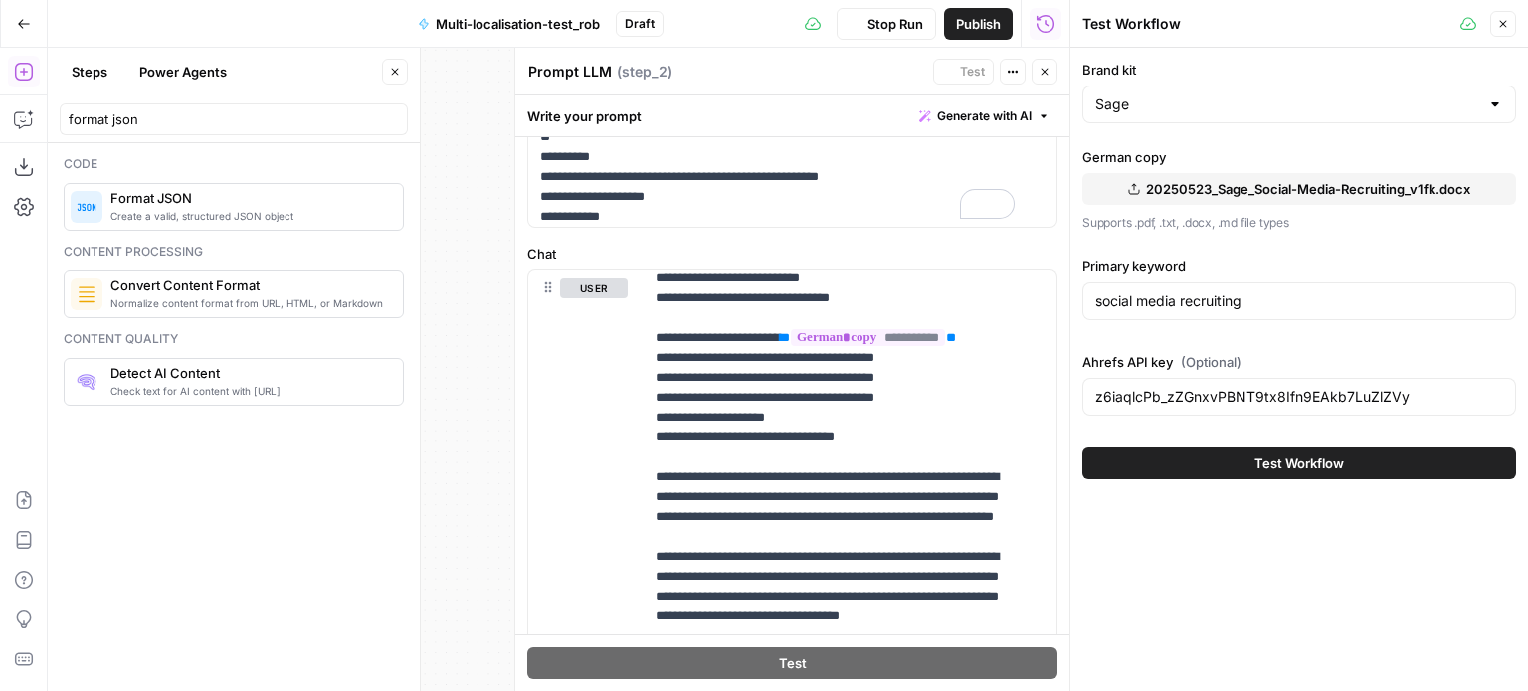
click at [486, 387] on div "Workflow Set Inputs Inputs LLM · [PERSON_NAME] Opus 4.1 Prompt LLM Step 1 Outpu…" at bounding box center [559, 370] width 1022 height 644
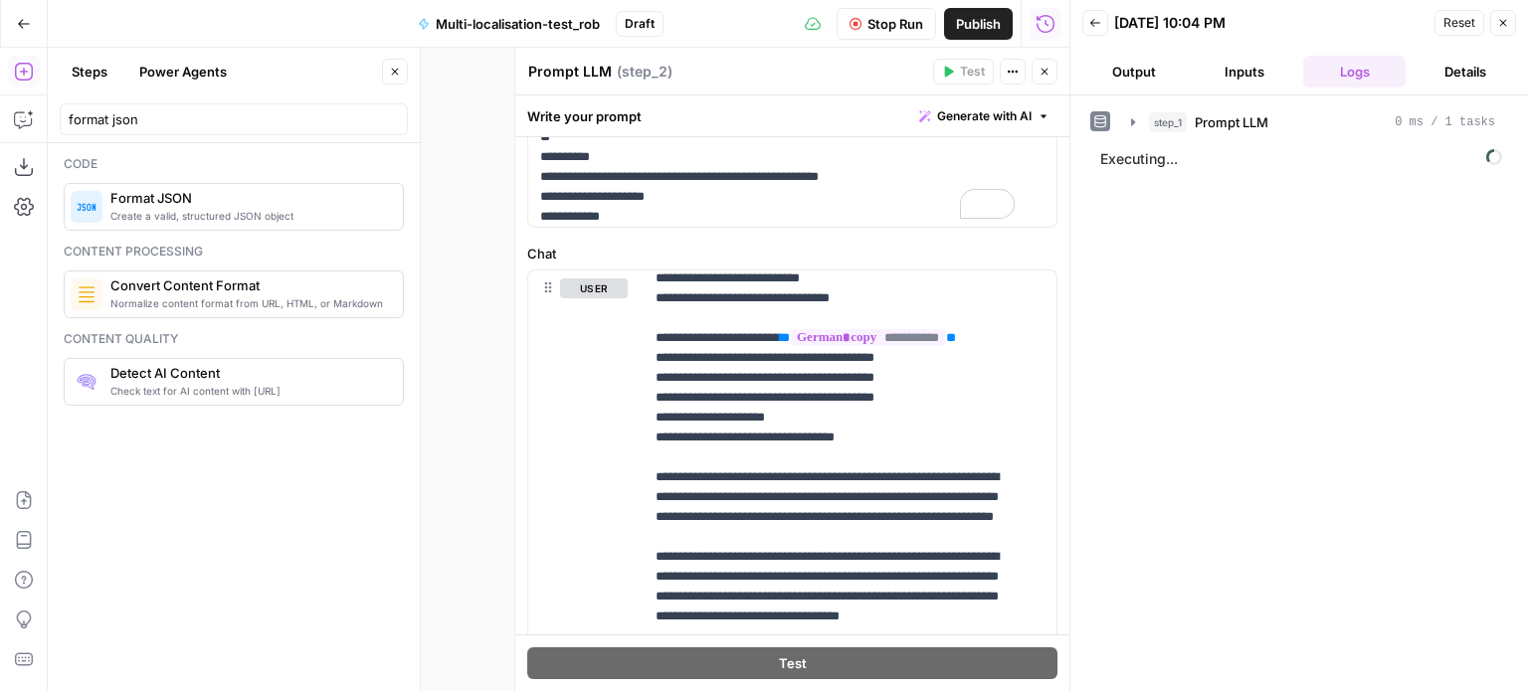
click at [1150, 67] on button "Output" at bounding box center [1133, 72] width 102 height 32
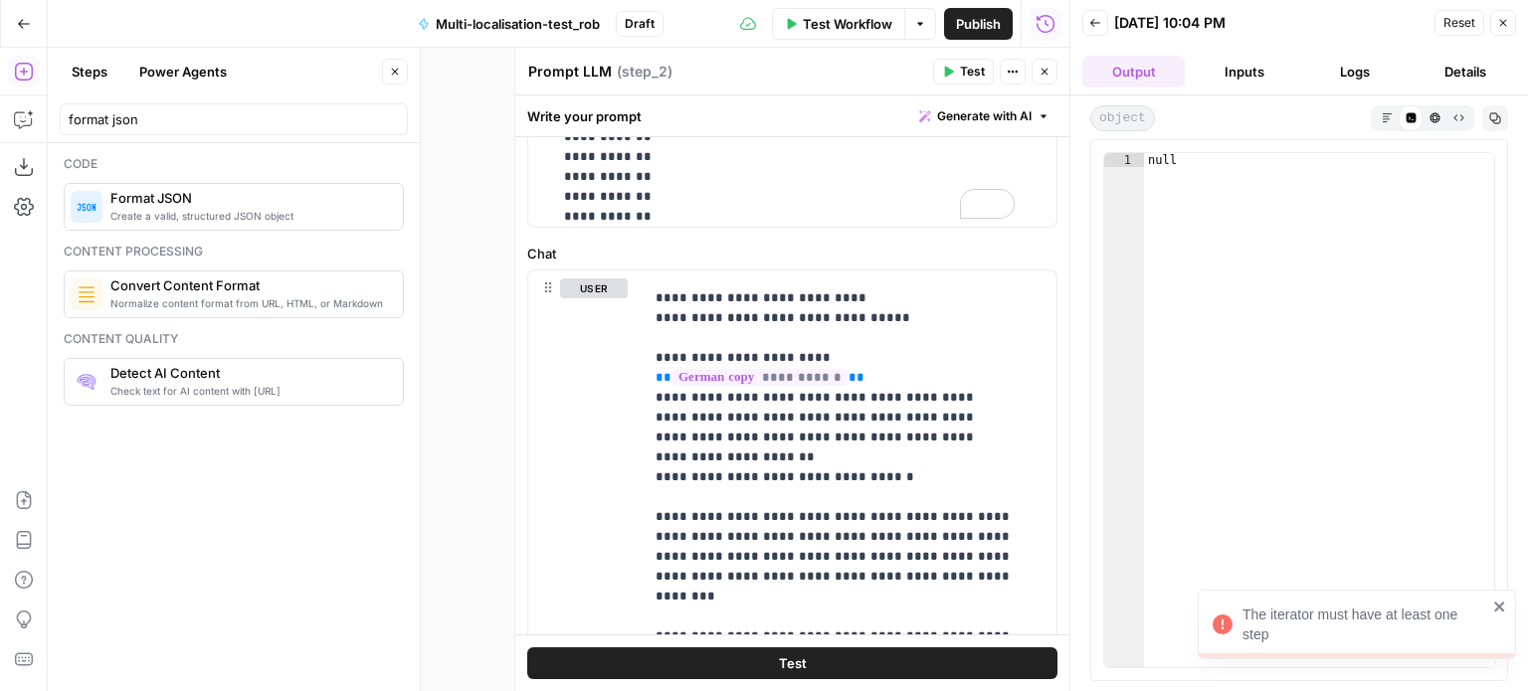
click at [1504, 19] on icon "button" at bounding box center [1503, 23] width 12 height 12
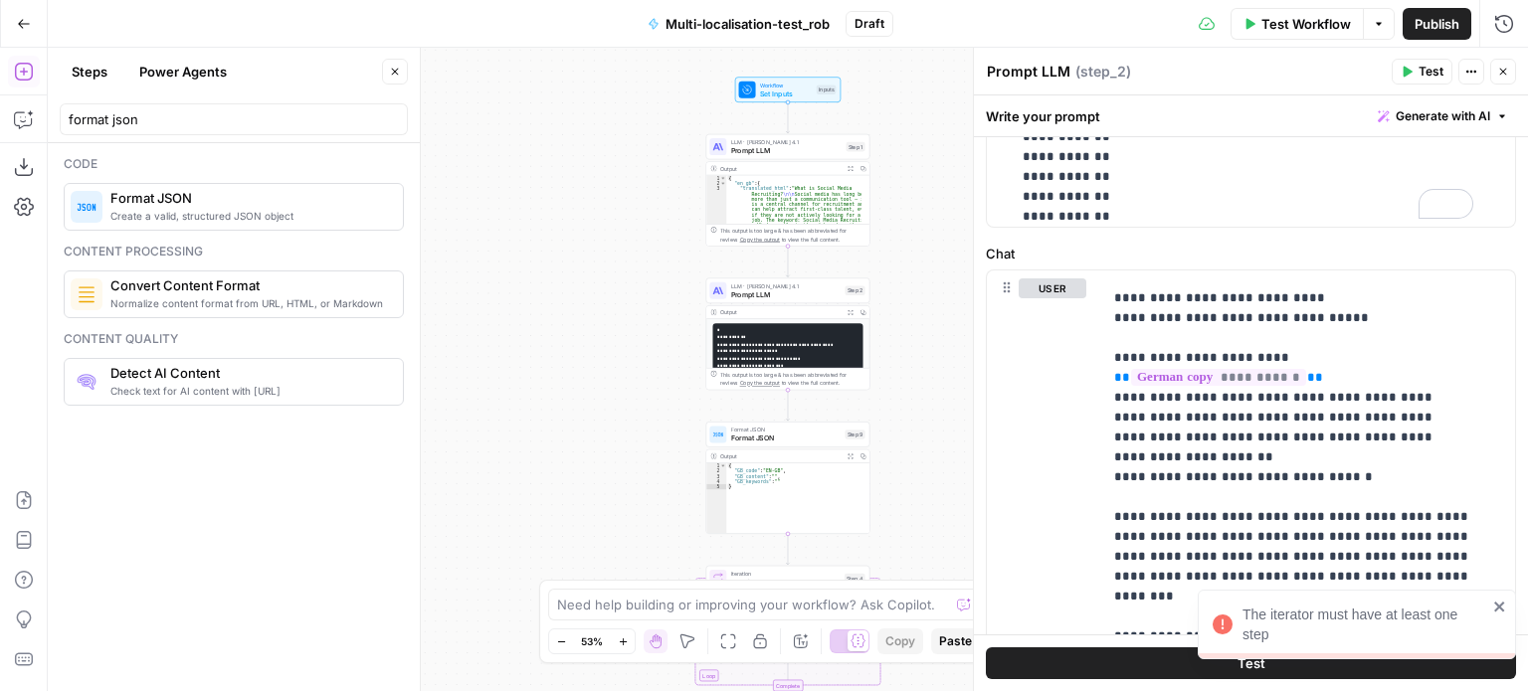
click at [935, 320] on div "Workflow Set Inputs Inputs LLM · [PERSON_NAME] Opus 4.1 Prompt LLM Step 1 Outpu…" at bounding box center [788, 370] width 1480 height 644
click at [1502, 61] on button "Close" at bounding box center [1503, 72] width 26 height 26
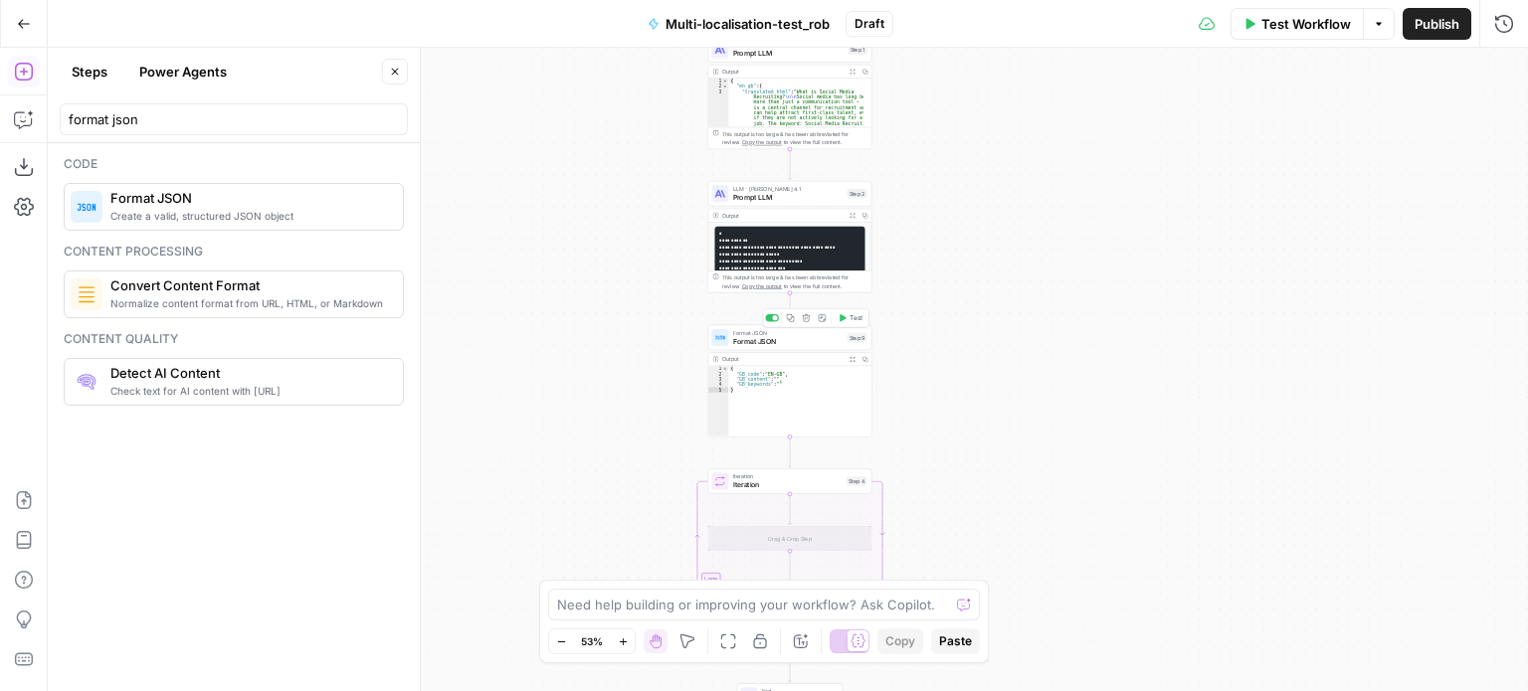
click at [800, 344] on span "Format JSON" at bounding box center [788, 341] width 110 height 11
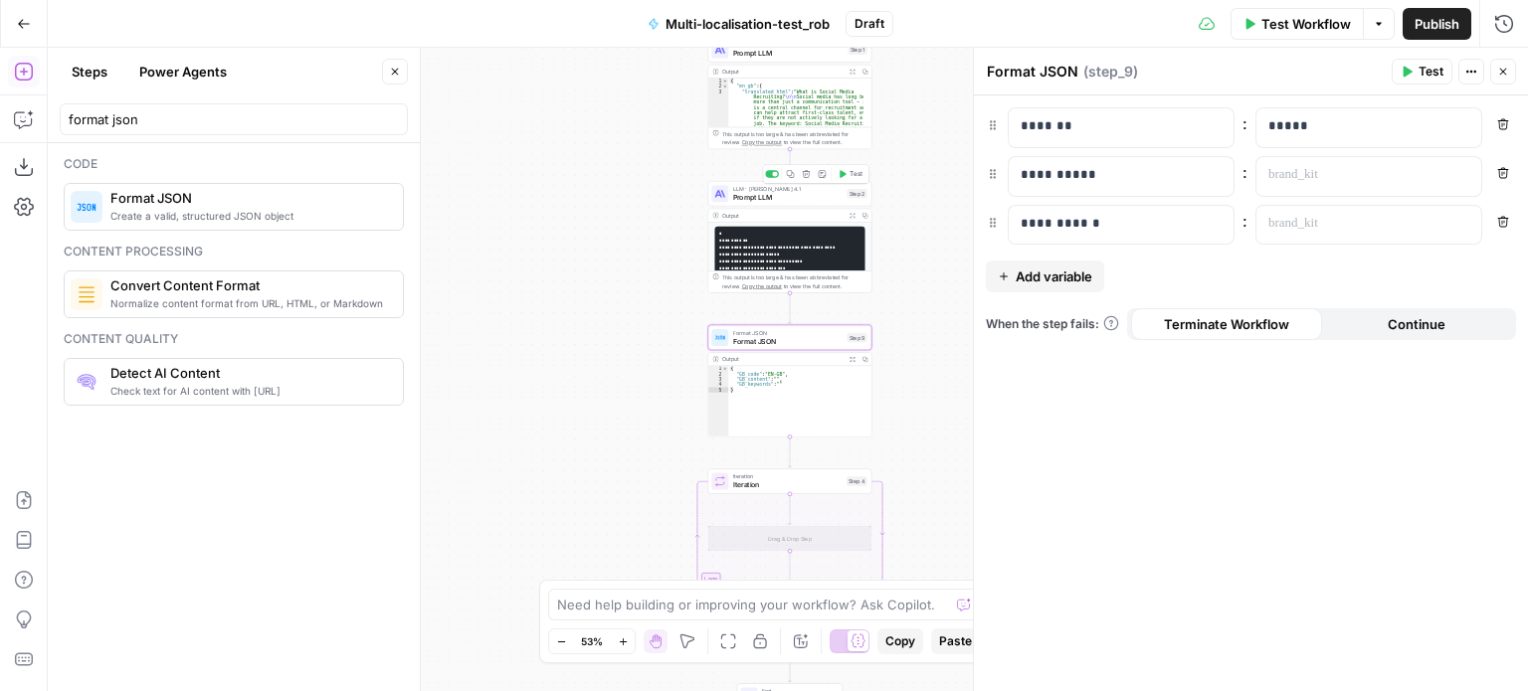
click at [816, 190] on span "LLM · [PERSON_NAME] 4.1" at bounding box center [788, 189] width 110 height 9
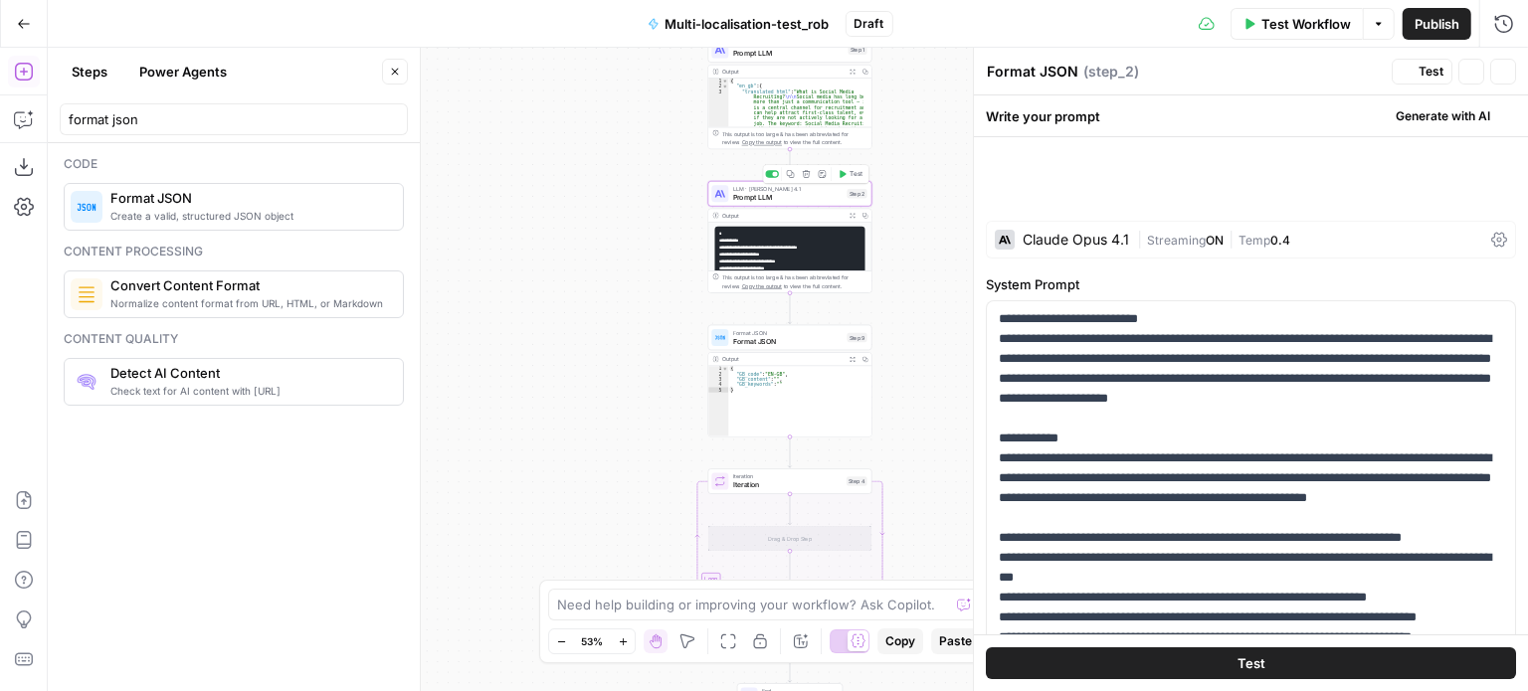
type textarea "Prompt LLM"
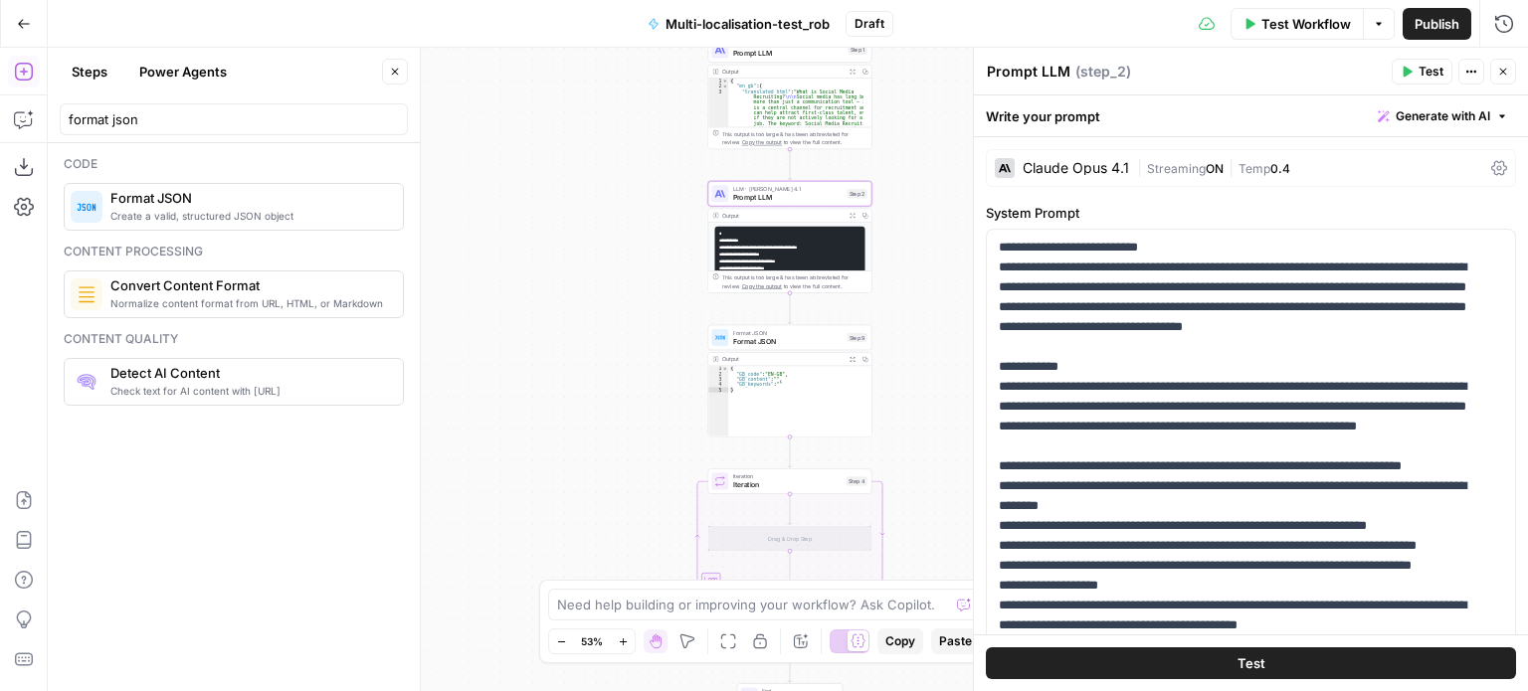
click at [851, 214] on icon "button" at bounding box center [852, 216] width 6 height 6
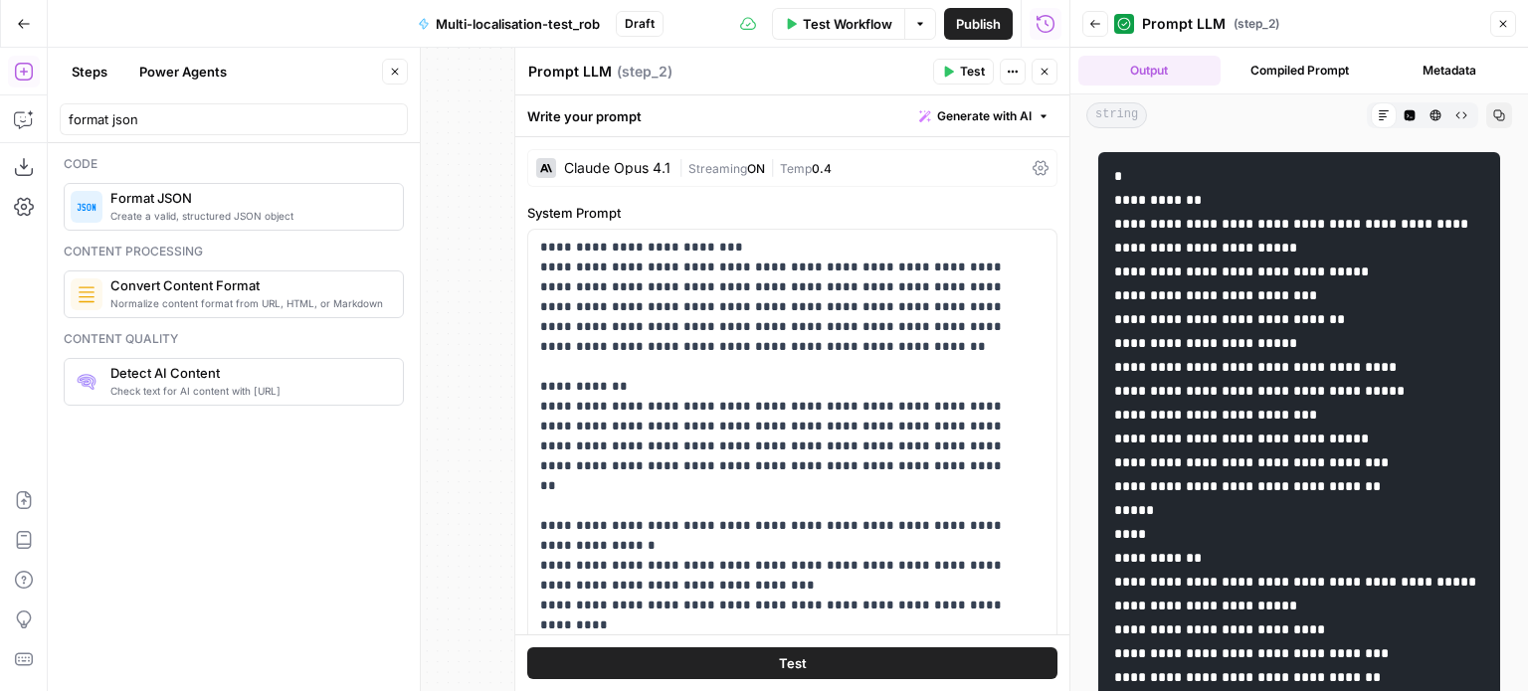
click at [1503, 32] on button "Close" at bounding box center [1503, 24] width 26 height 26
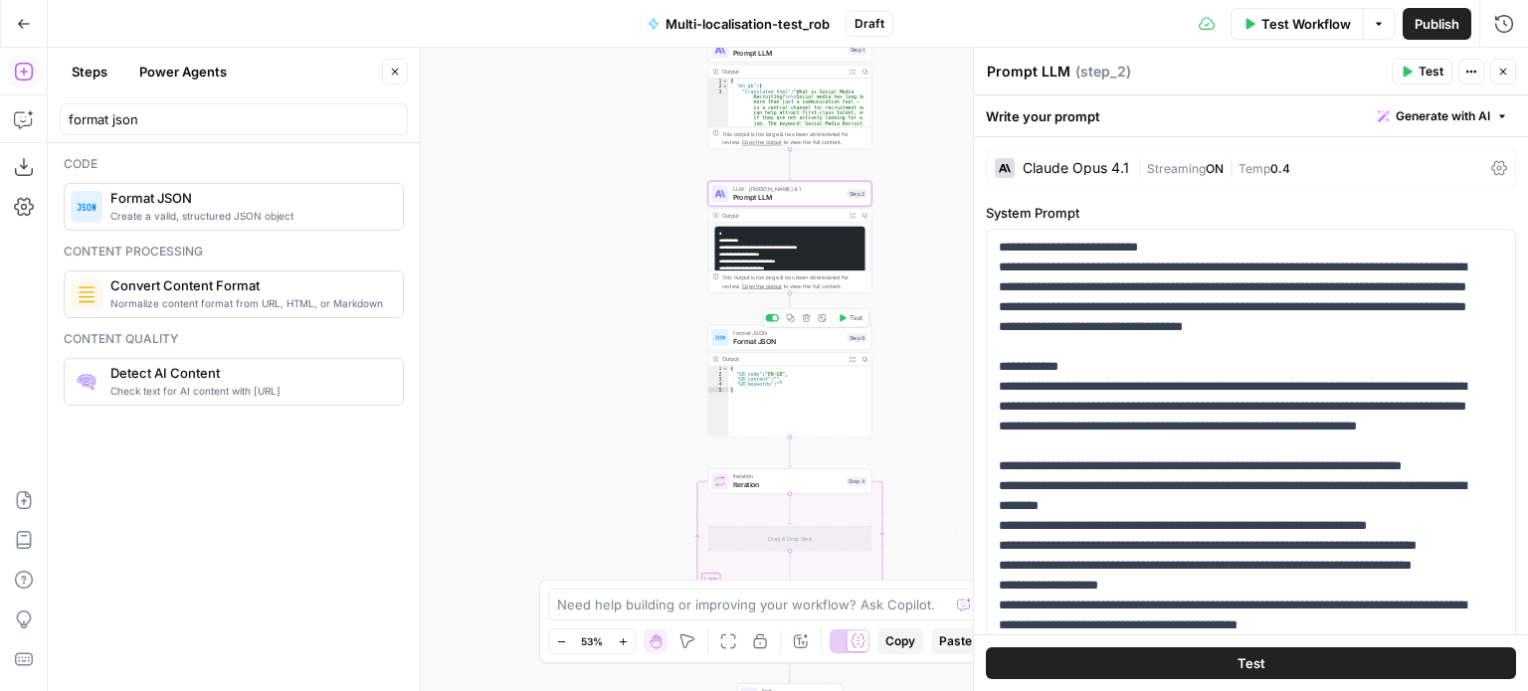
click at [780, 340] on span "Format JSON" at bounding box center [788, 341] width 110 height 11
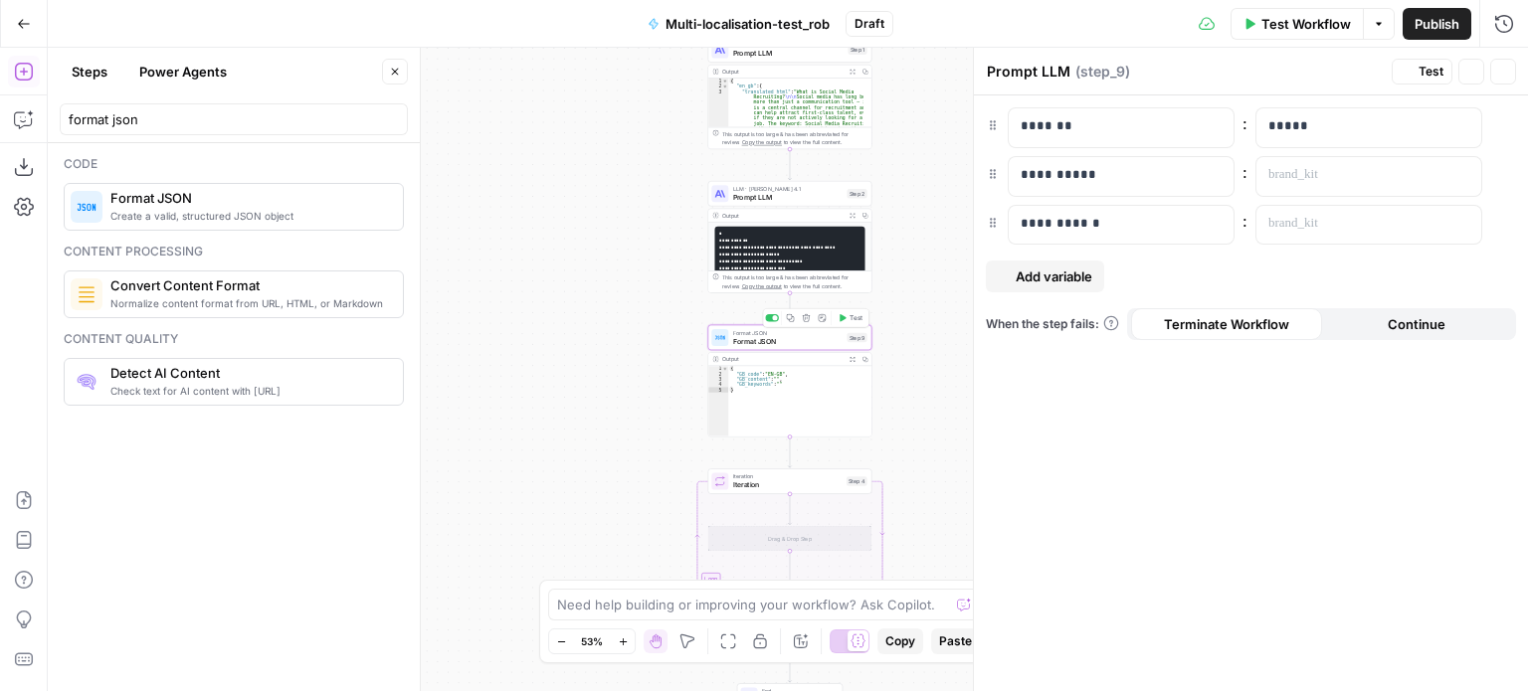
type textarea "Format JSON"
click at [1456, 176] on button "Variables Menu" at bounding box center [1463, 175] width 16 height 16
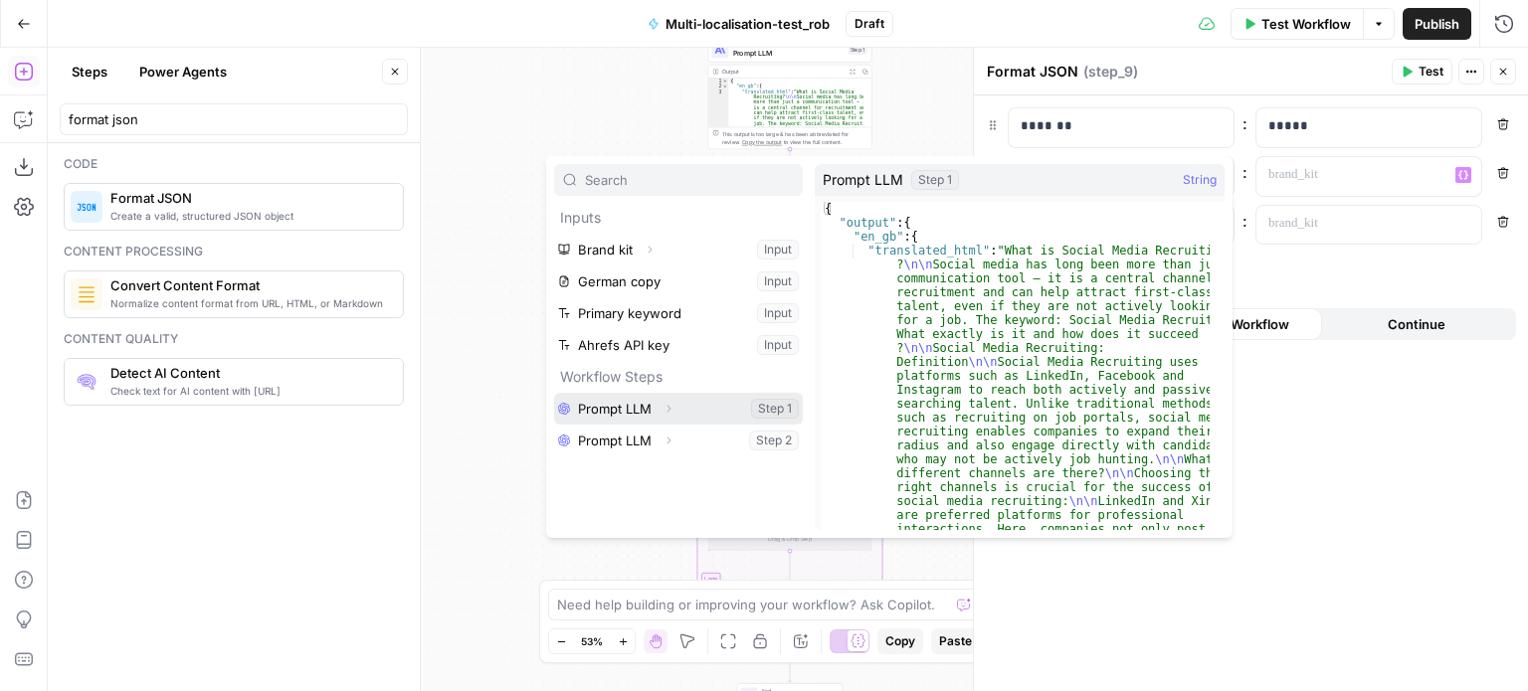
click at [655, 406] on button "Expand" at bounding box center [668, 409] width 26 height 26
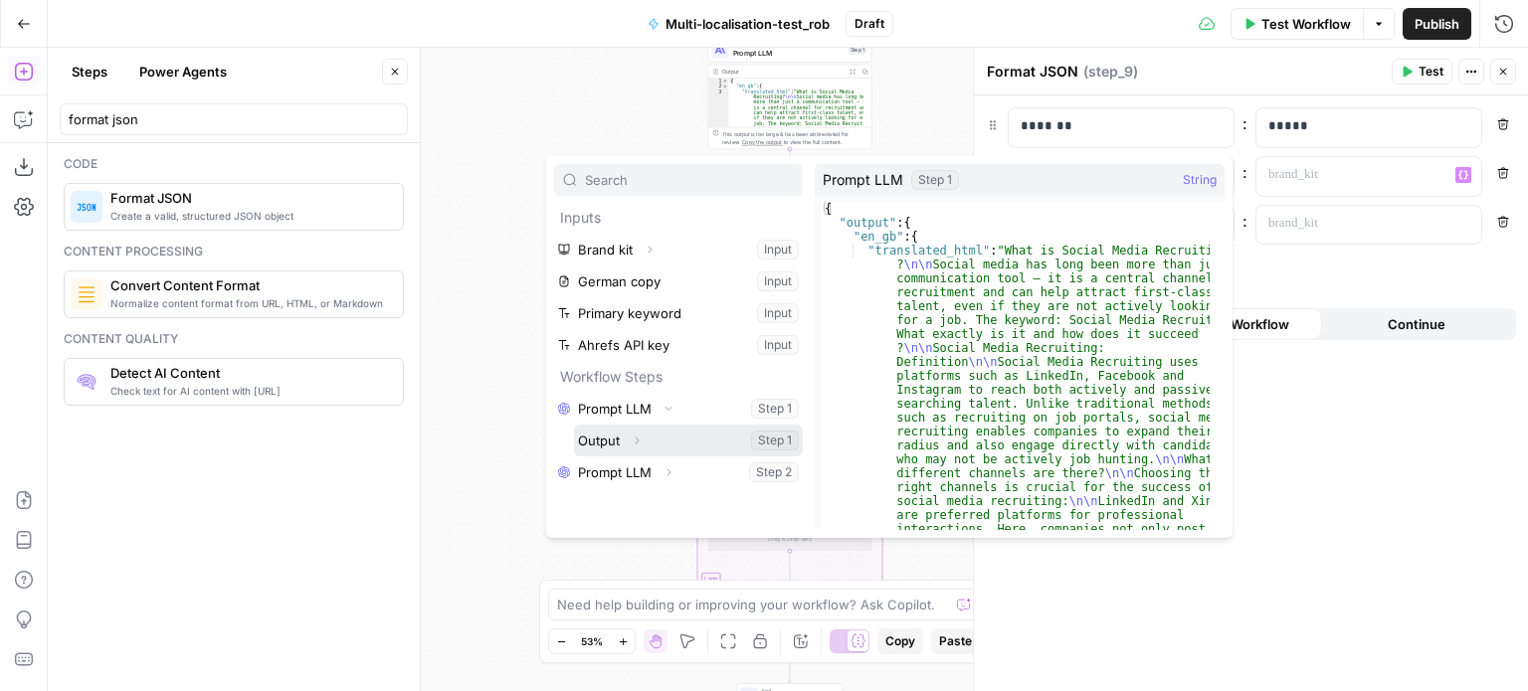
click at [639, 441] on icon "button" at bounding box center [637, 441] width 12 height 12
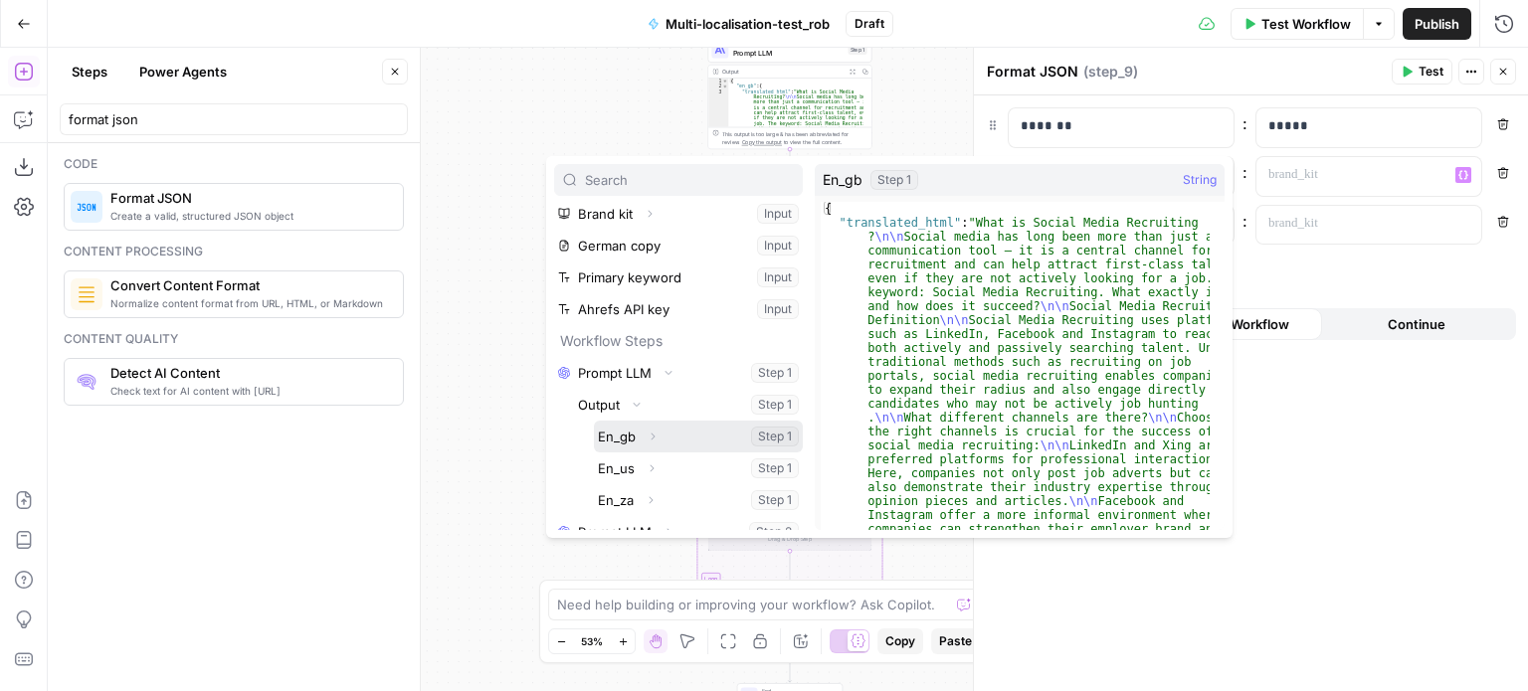
click at [606, 440] on button "Select variable En_gb" at bounding box center [698, 437] width 209 height 32
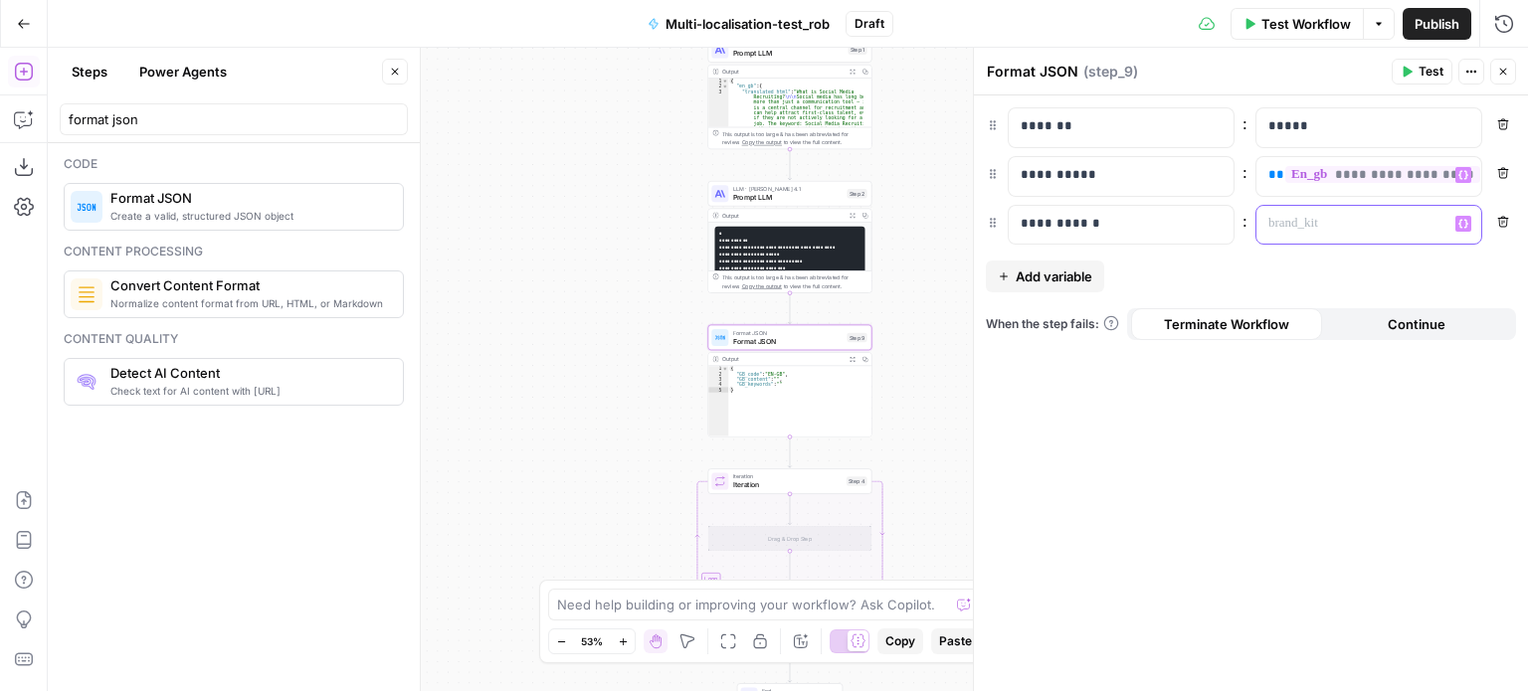
click at [1347, 222] on p at bounding box center [1352, 224] width 169 height 20
click at [1458, 222] on icon "button" at bounding box center [1463, 223] width 10 height 9
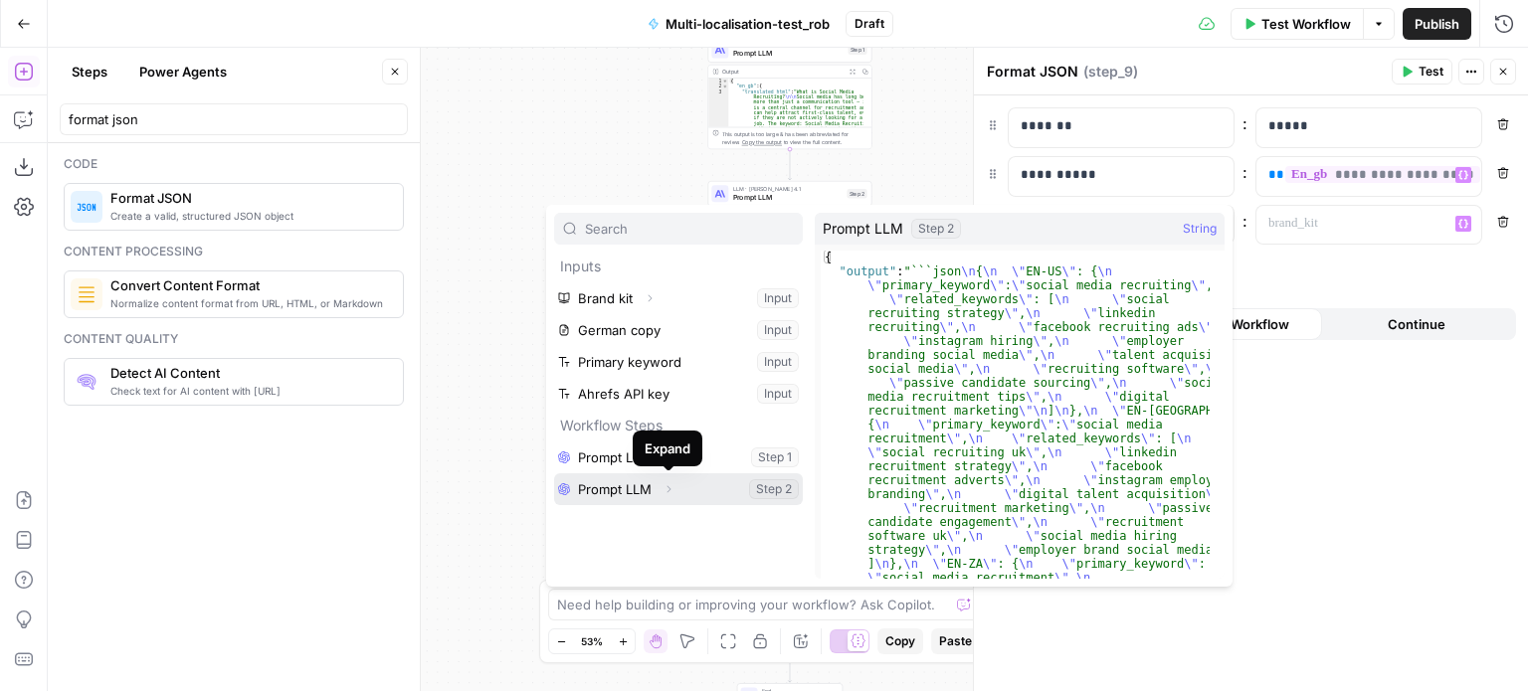
click at [663, 488] on icon "button" at bounding box center [668, 489] width 12 height 12
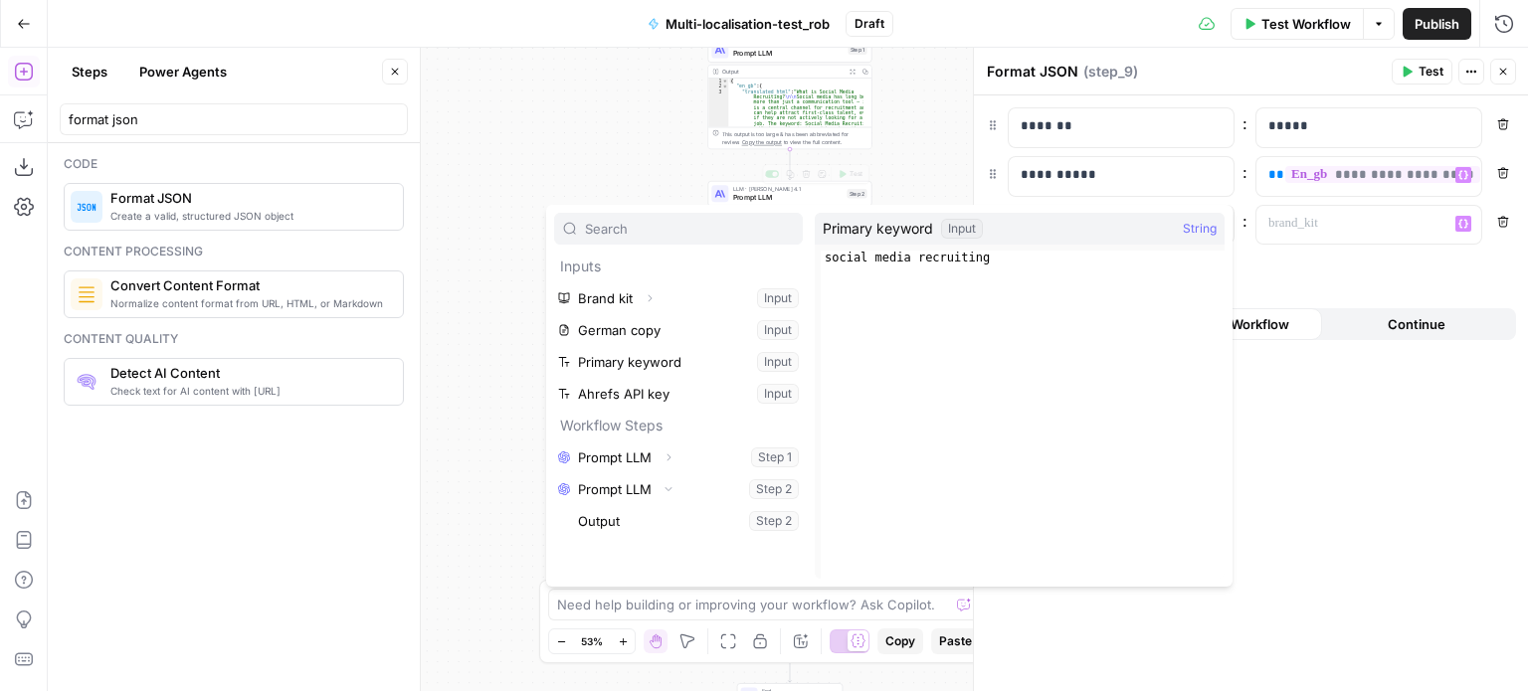
click at [609, 180] on div "Workflow Set Inputs Inputs LLM · [PERSON_NAME] Opus 4.1 Prompt LLM Step 1 Outpu…" at bounding box center [788, 370] width 1480 height 644
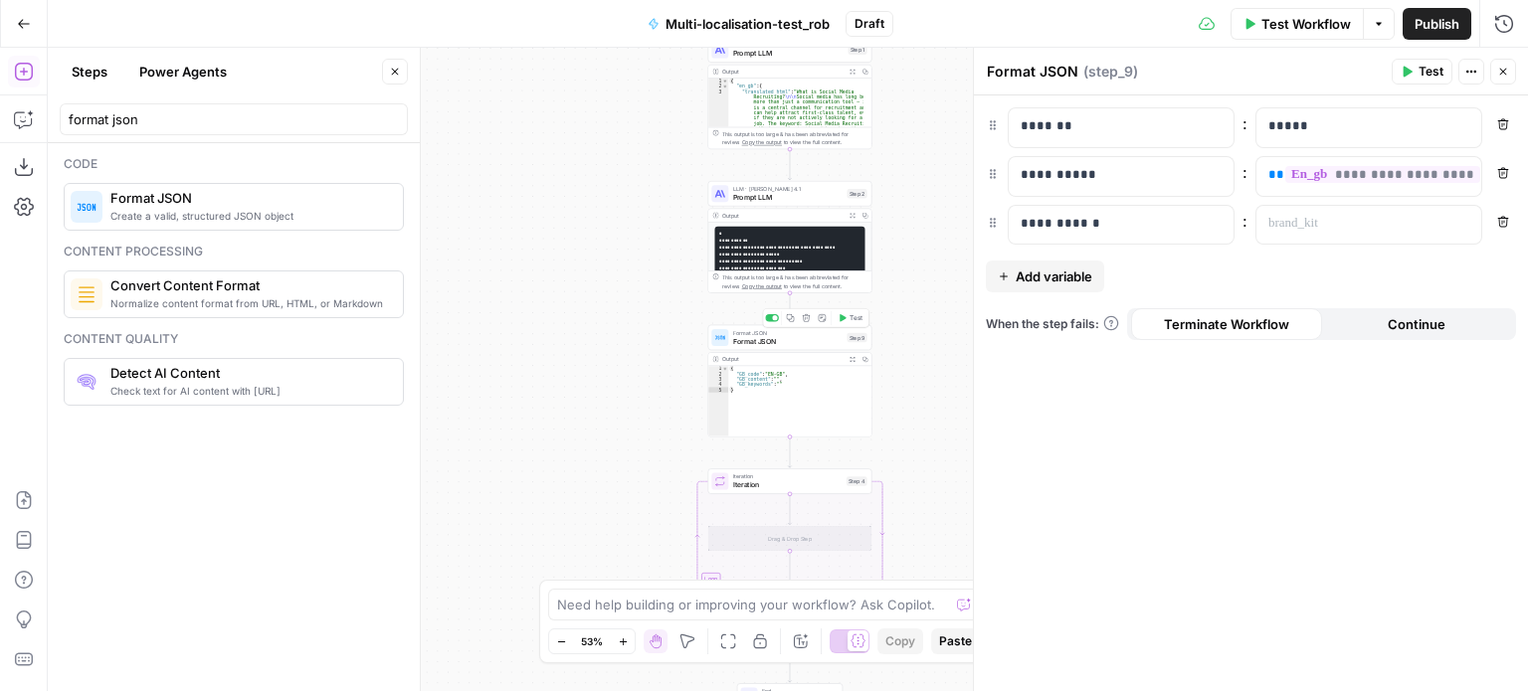
click at [752, 344] on span "Format JSON" at bounding box center [788, 341] width 110 height 11
click at [1326, 222] on p at bounding box center [1352, 224] width 169 height 20
click at [1071, 278] on span "Add variable" at bounding box center [1054, 277] width 77 height 20
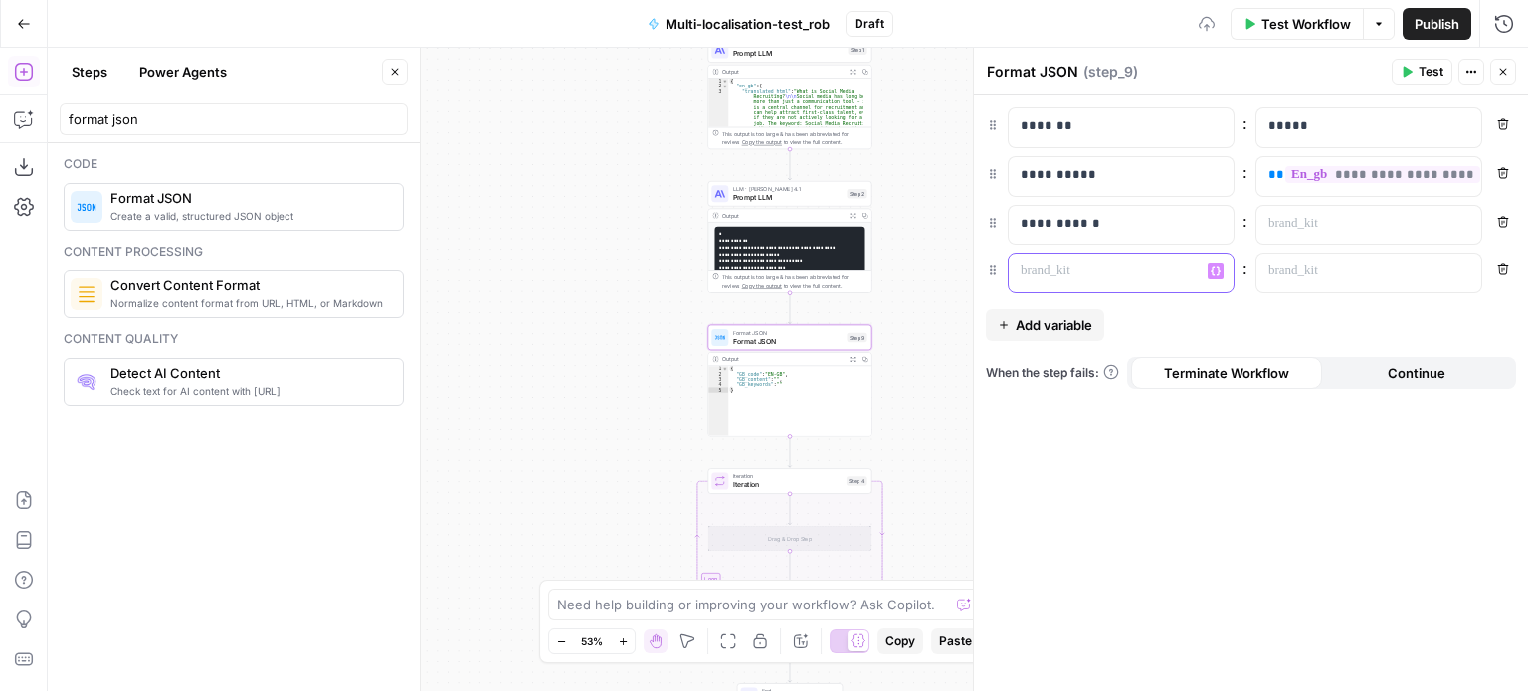
click at [1097, 276] on p at bounding box center [1105, 272] width 169 height 20
click at [847, 357] on button "Expand Output" at bounding box center [851, 359] width 13 height 13
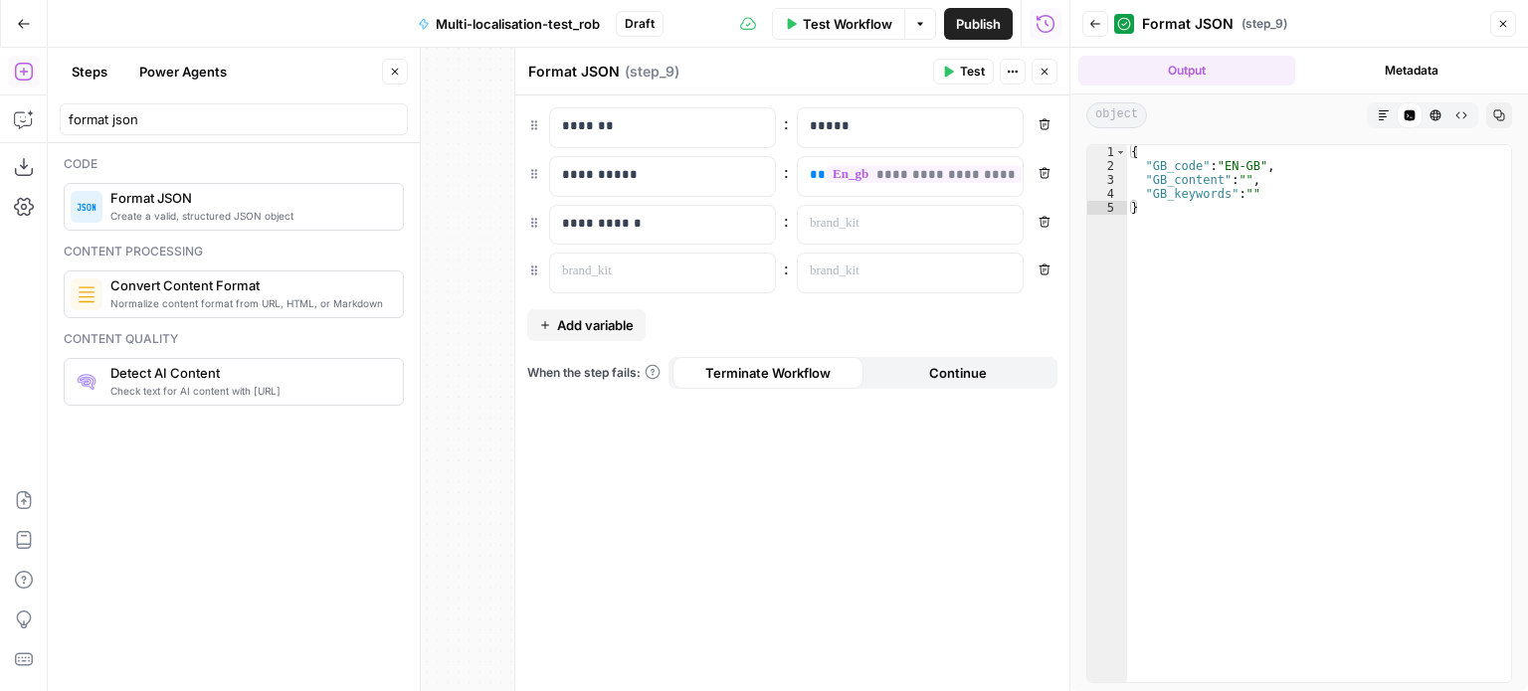
click at [1502, 22] on icon "button" at bounding box center [1503, 24] width 12 height 12
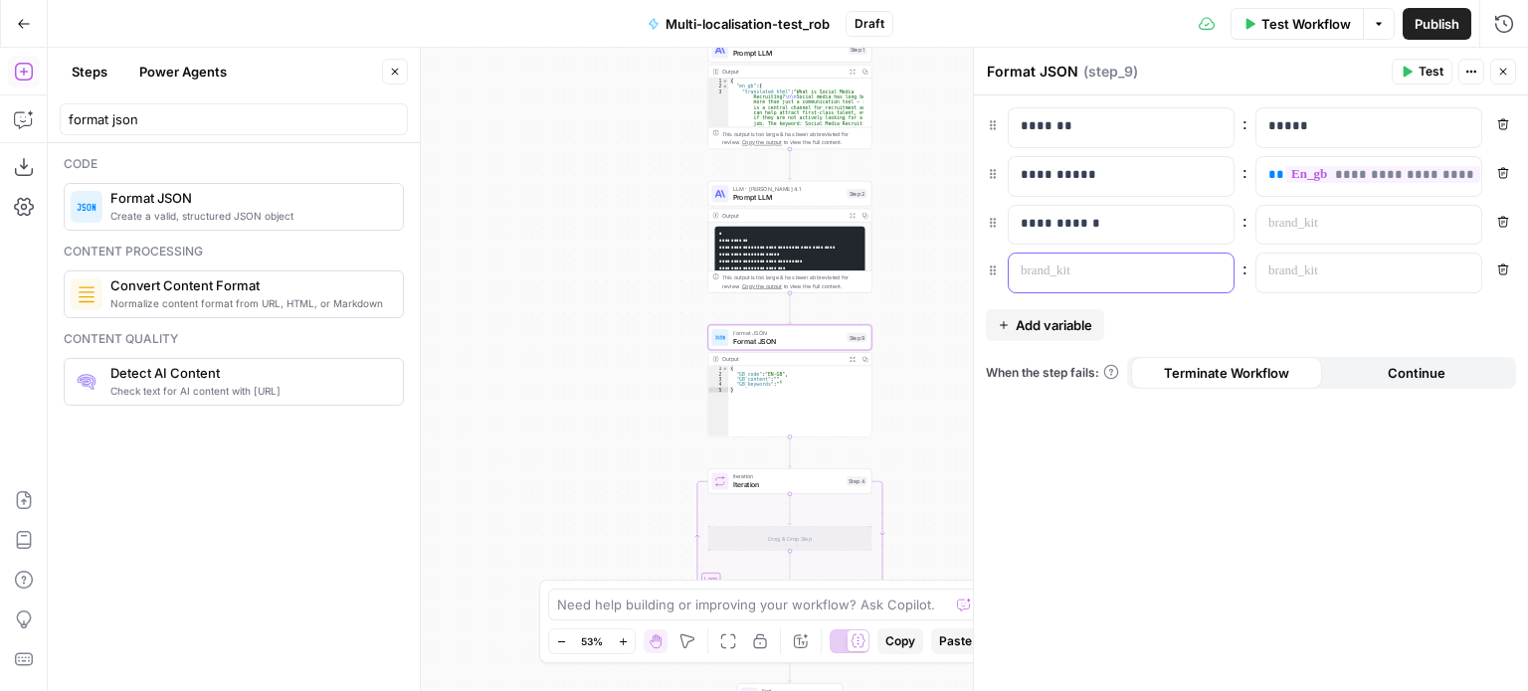
click at [1134, 267] on p at bounding box center [1105, 272] width 169 height 20
click at [851, 71] on icon "button" at bounding box center [851, 71] width 5 height 5
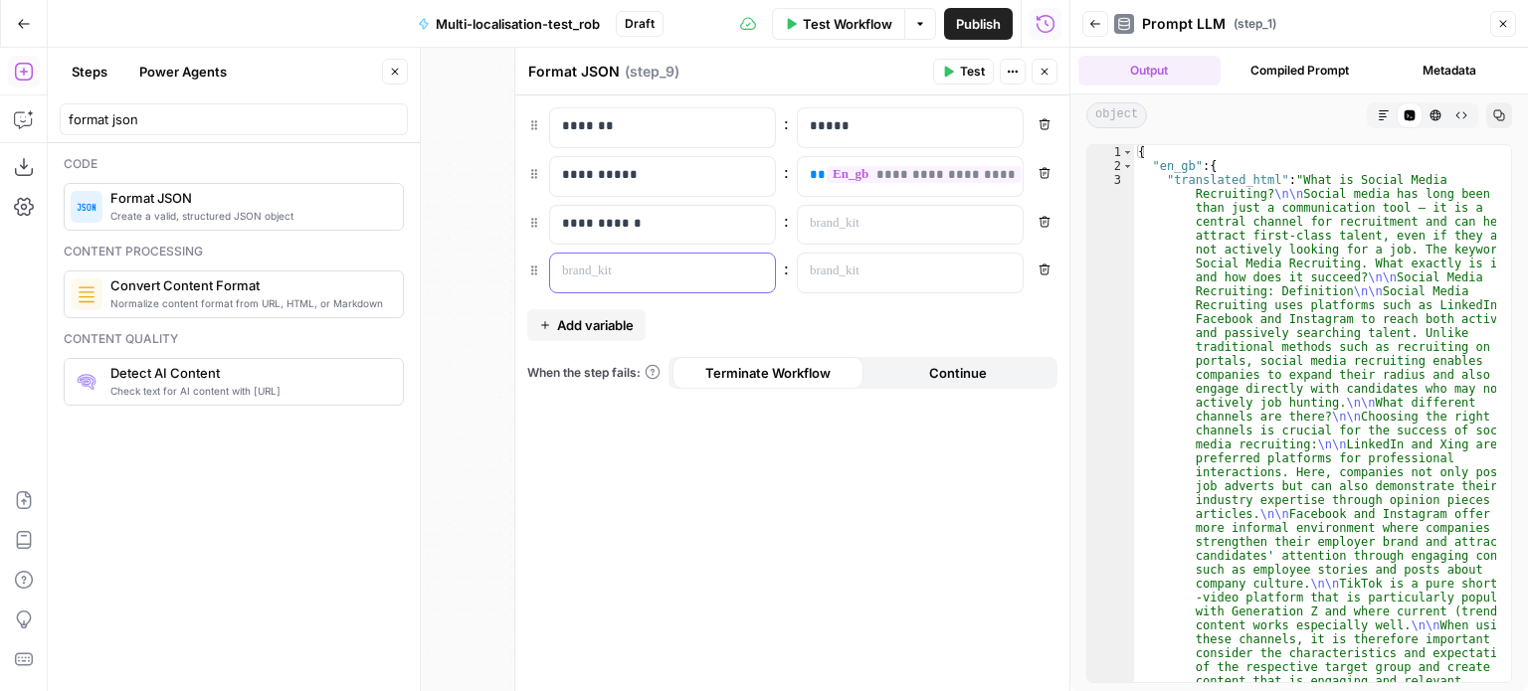
click at [629, 274] on p at bounding box center [646, 272] width 169 height 20
click at [935, 276] on p at bounding box center [894, 272] width 169 height 20
click at [573, 316] on span "Add variable" at bounding box center [595, 325] width 77 height 20
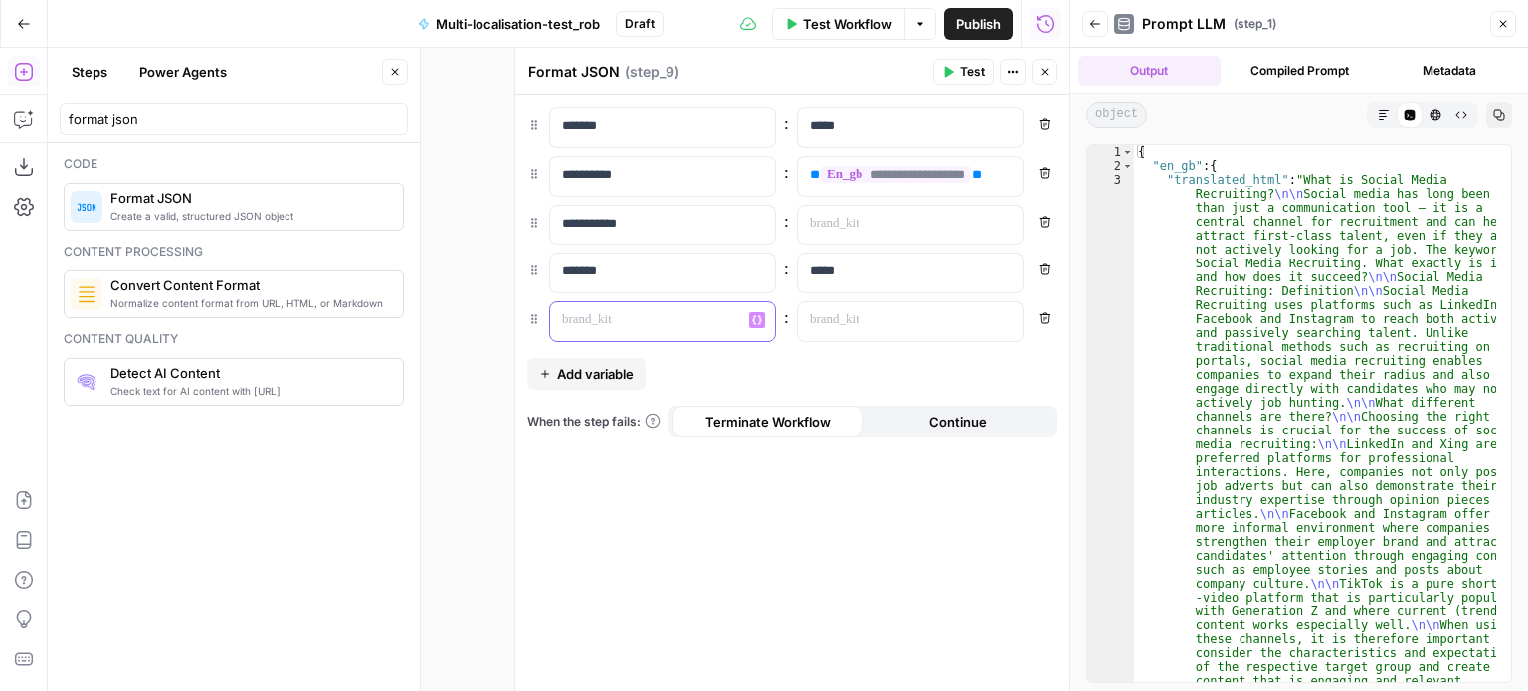
click at [598, 325] on p at bounding box center [646, 320] width 169 height 20
click at [602, 360] on button "Add variable" at bounding box center [586, 374] width 118 height 32
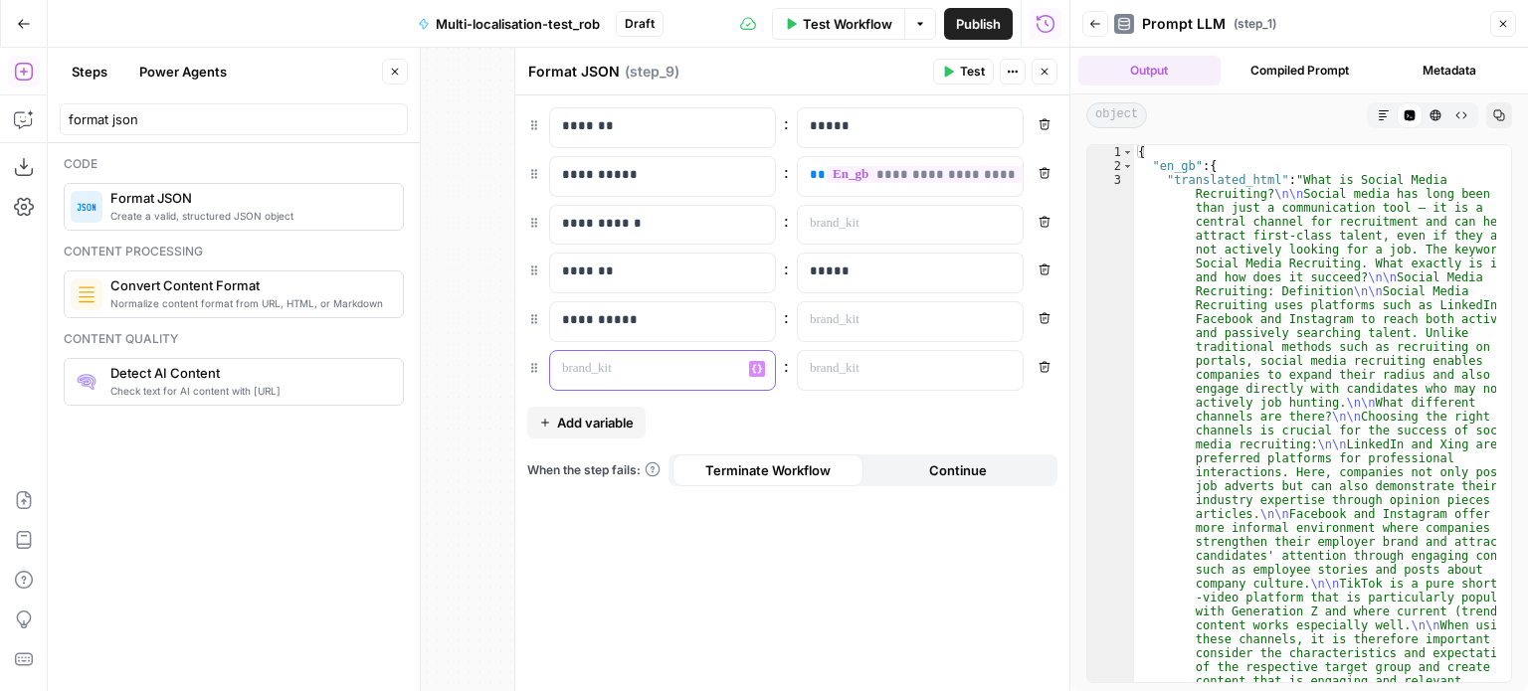
click at [625, 359] on p at bounding box center [646, 369] width 169 height 20
click at [601, 420] on span "Add variable" at bounding box center [595, 423] width 77 height 20
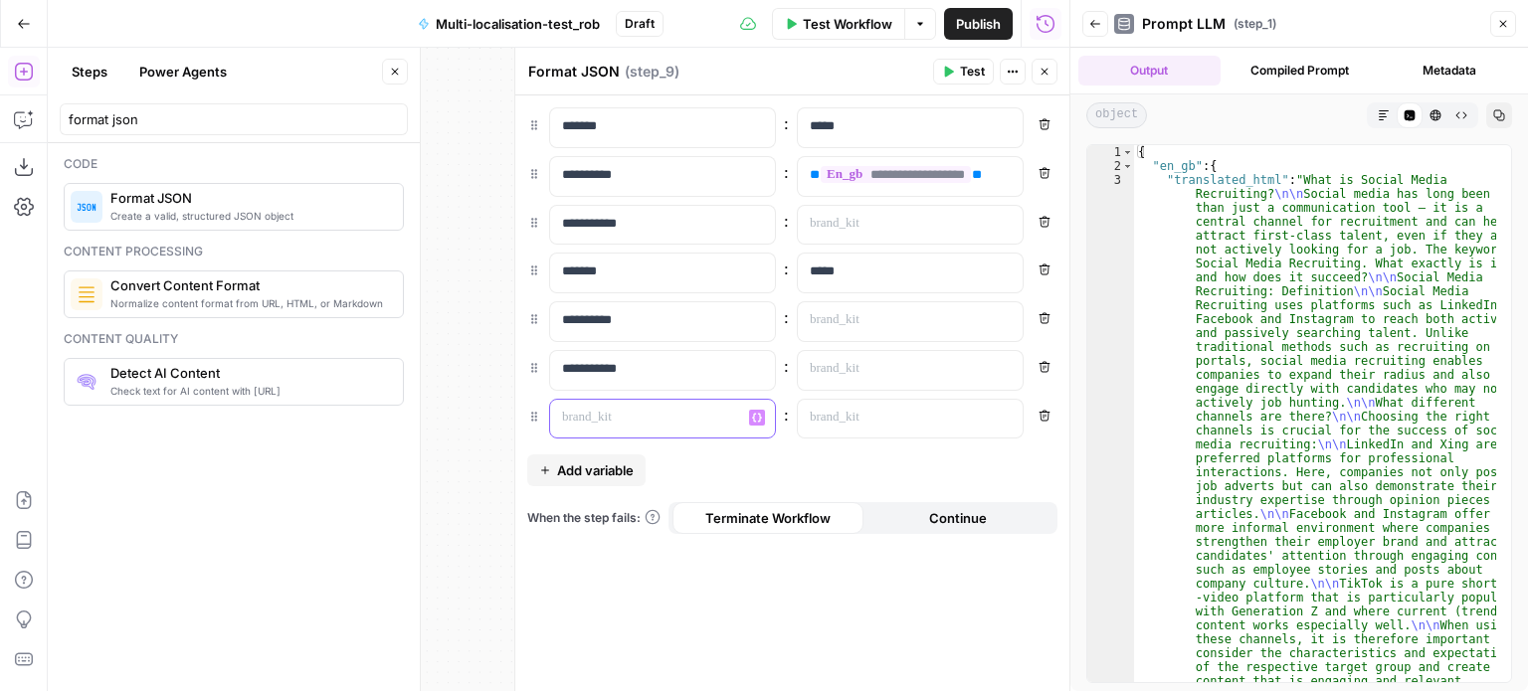
click at [601, 420] on p at bounding box center [646, 418] width 169 height 20
click at [589, 456] on button "Add variable" at bounding box center [586, 471] width 118 height 32
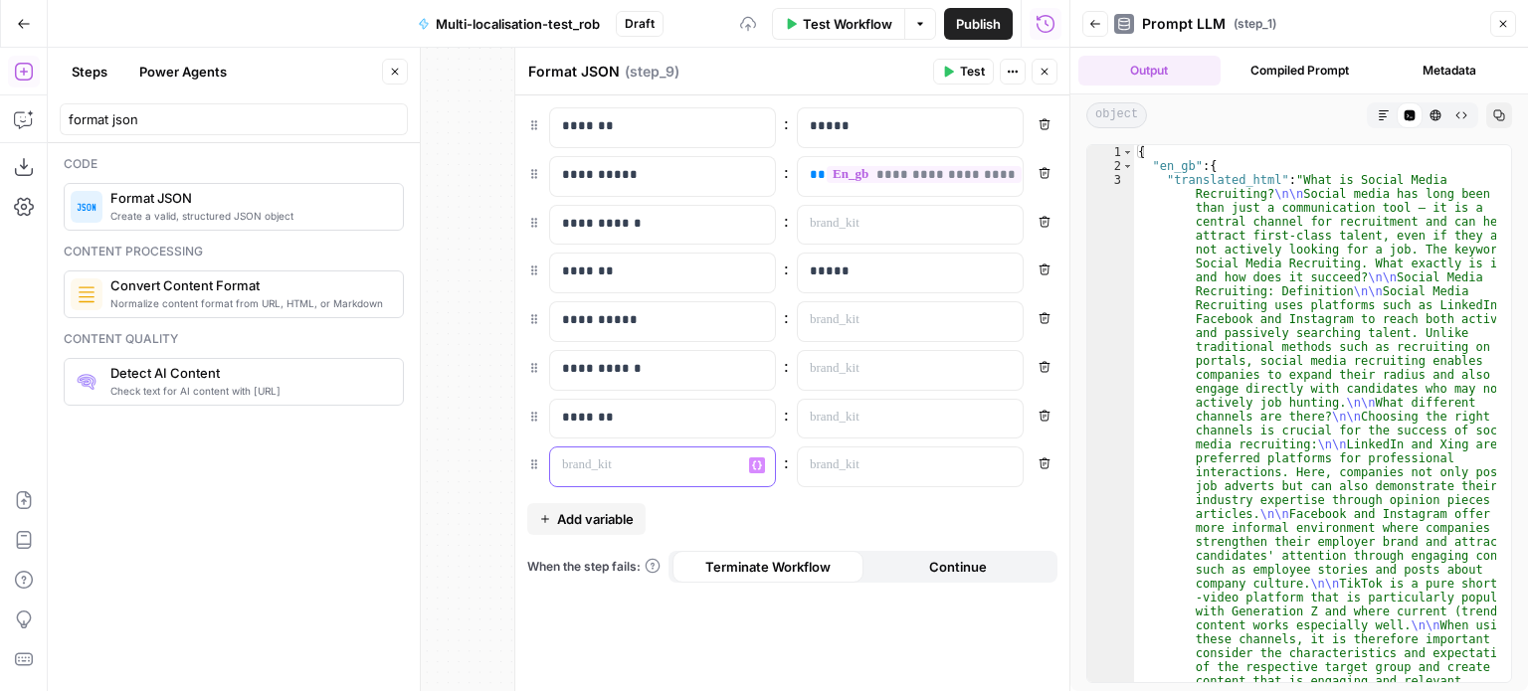
click at [589, 456] on p at bounding box center [646, 466] width 169 height 20
click at [607, 425] on div "*******" at bounding box center [646, 419] width 193 height 39
click at [610, 468] on p "**" at bounding box center [663, 466] width 202 height 20
click at [603, 509] on span "Add variable" at bounding box center [595, 519] width 77 height 20
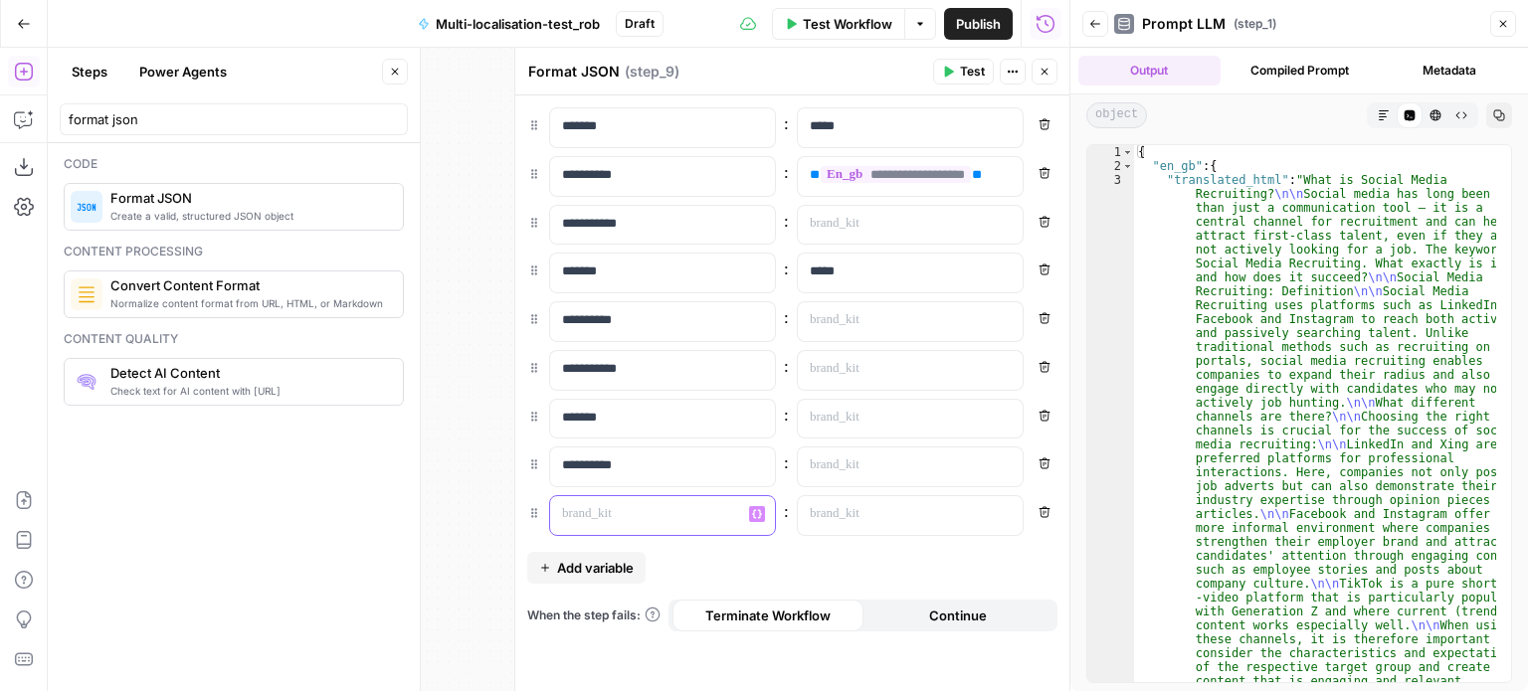
click at [603, 508] on p at bounding box center [646, 514] width 169 height 20
click at [907, 325] on p at bounding box center [894, 320] width 169 height 20
click at [1009, 312] on button "Variables Menu" at bounding box center [1005, 320] width 16 height 16
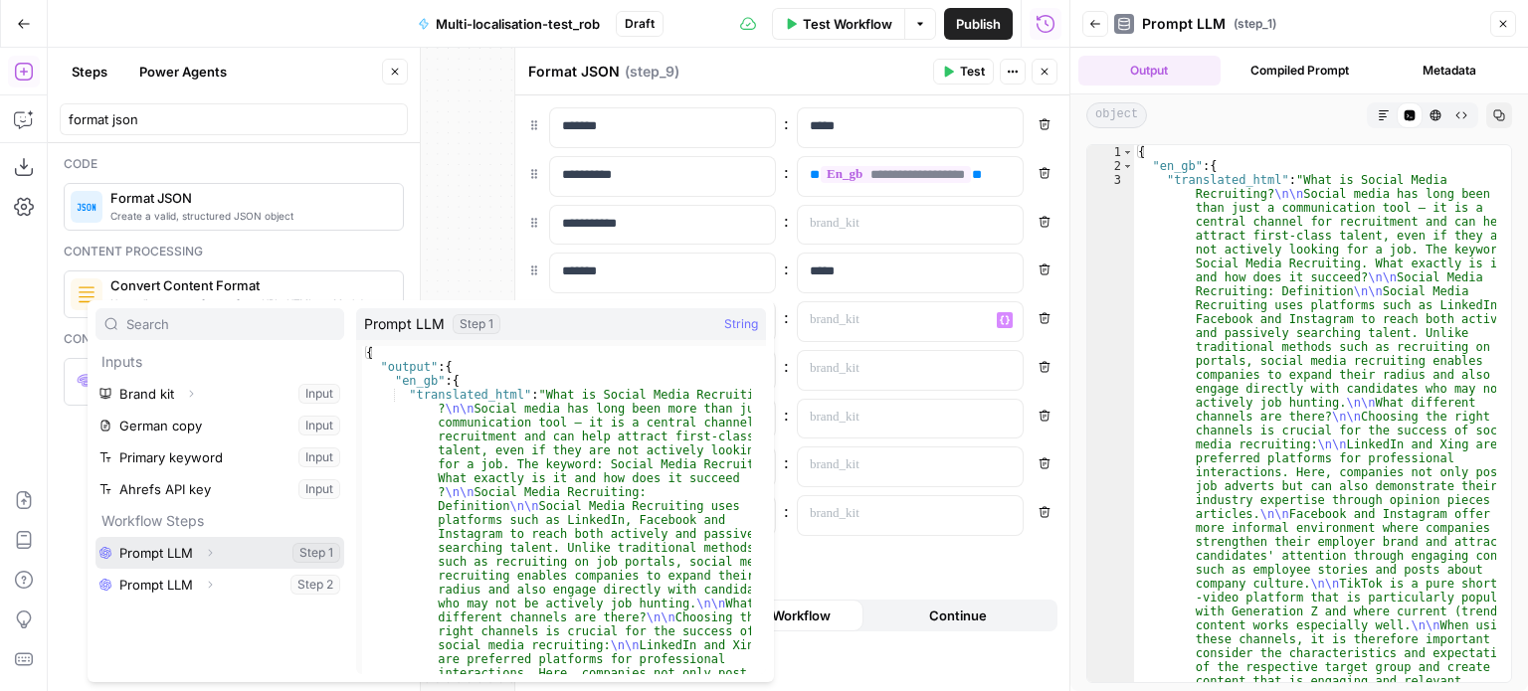
click at [208, 553] on icon "button" at bounding box center [210, 553] width 12 height 12
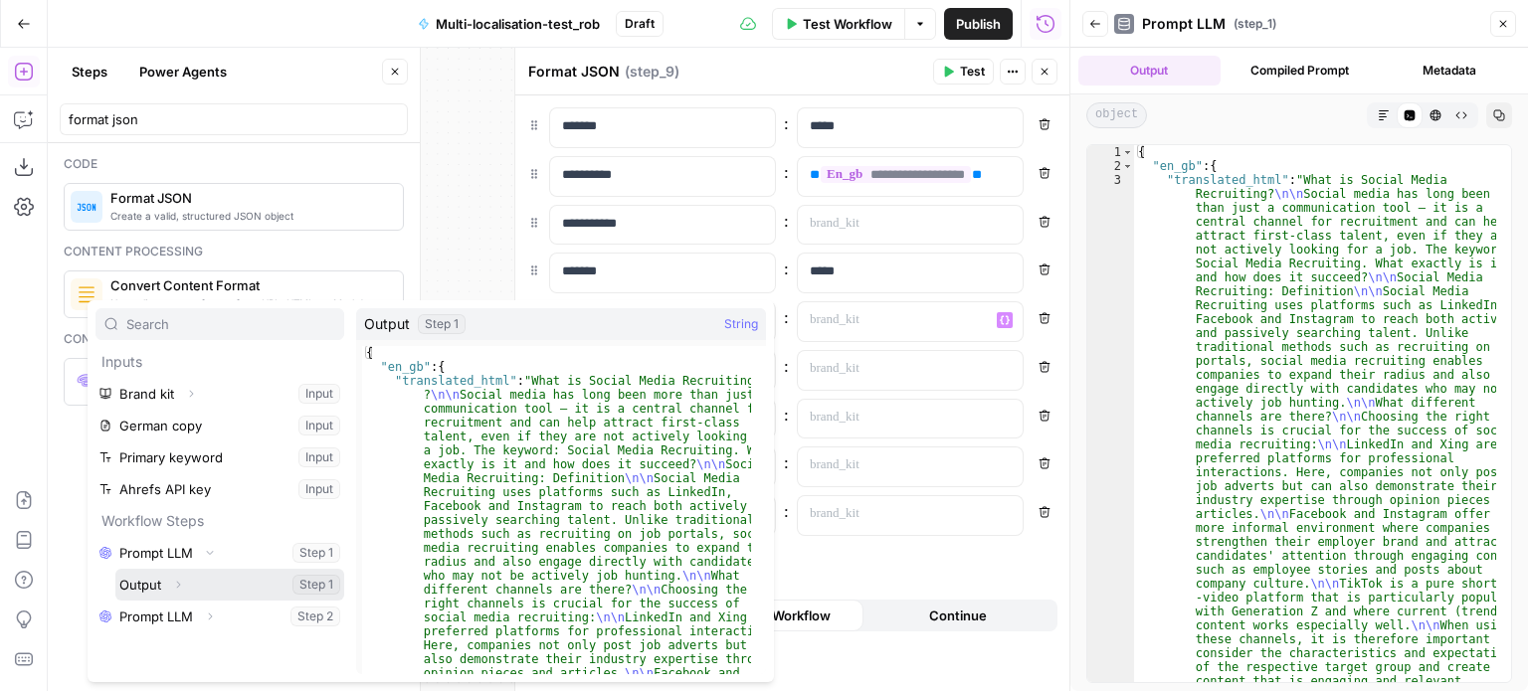
click at [173, 584] on icon "button" at bounding box center [178, 585] width 12 height 12
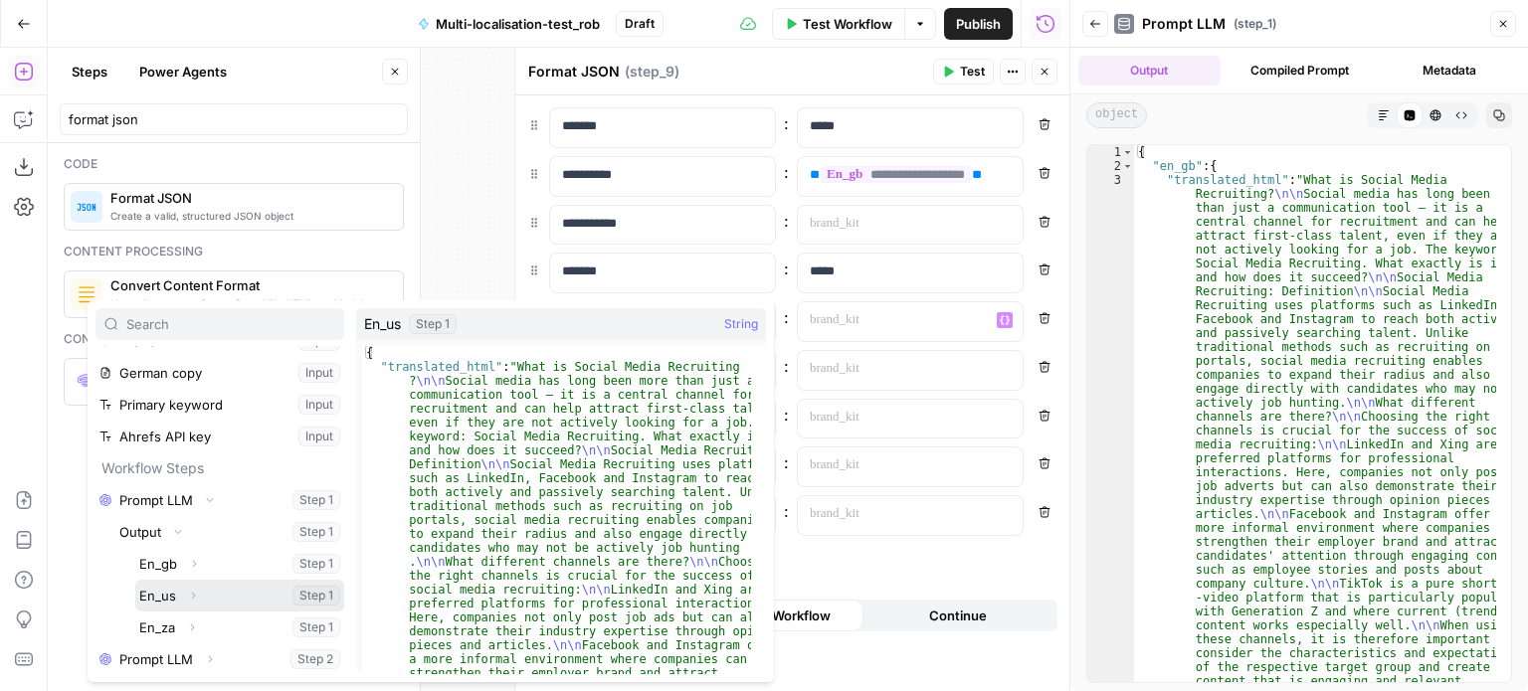
click at [165, 592] on button "Select variable En_us" at bounding box center [239, 596] width 209 height 32
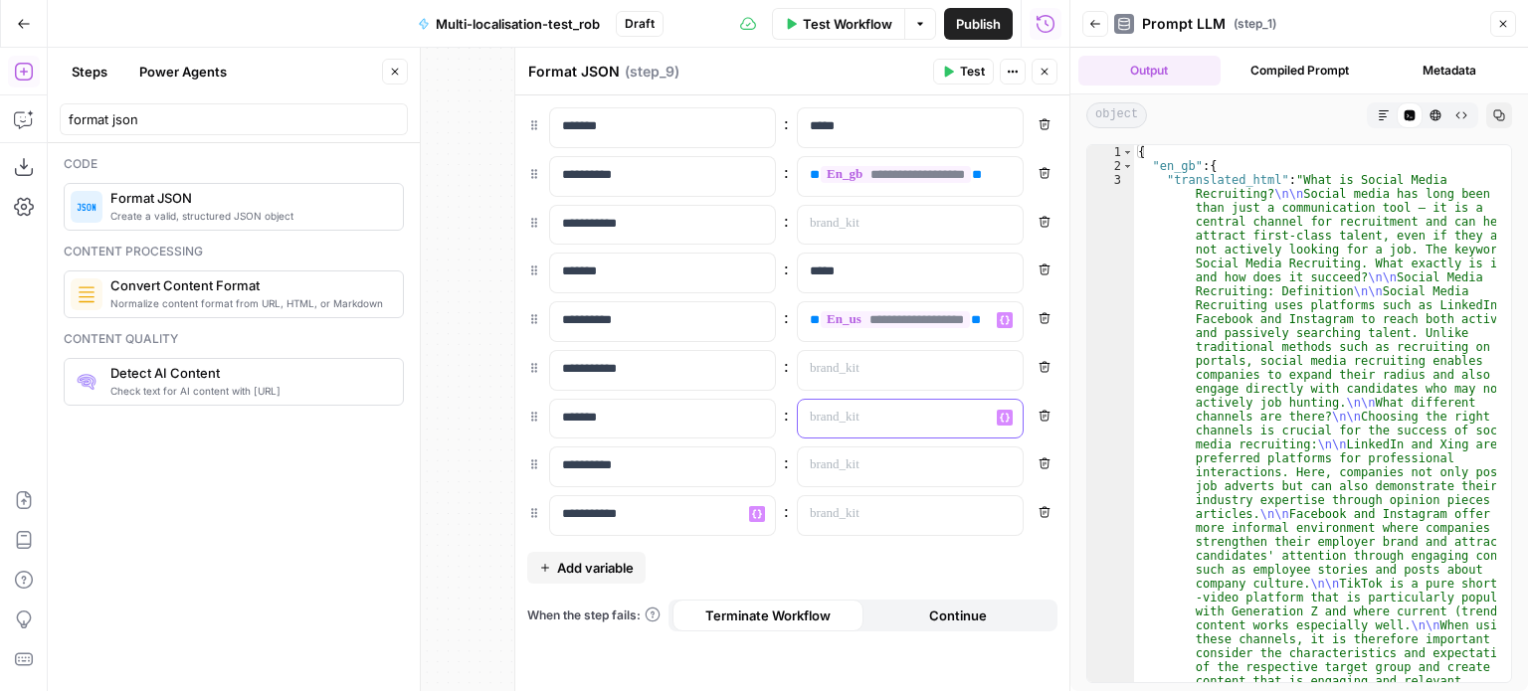
click at [1003, 416] on icon "button" at bounding box center [1005, 418] width 10 height 10
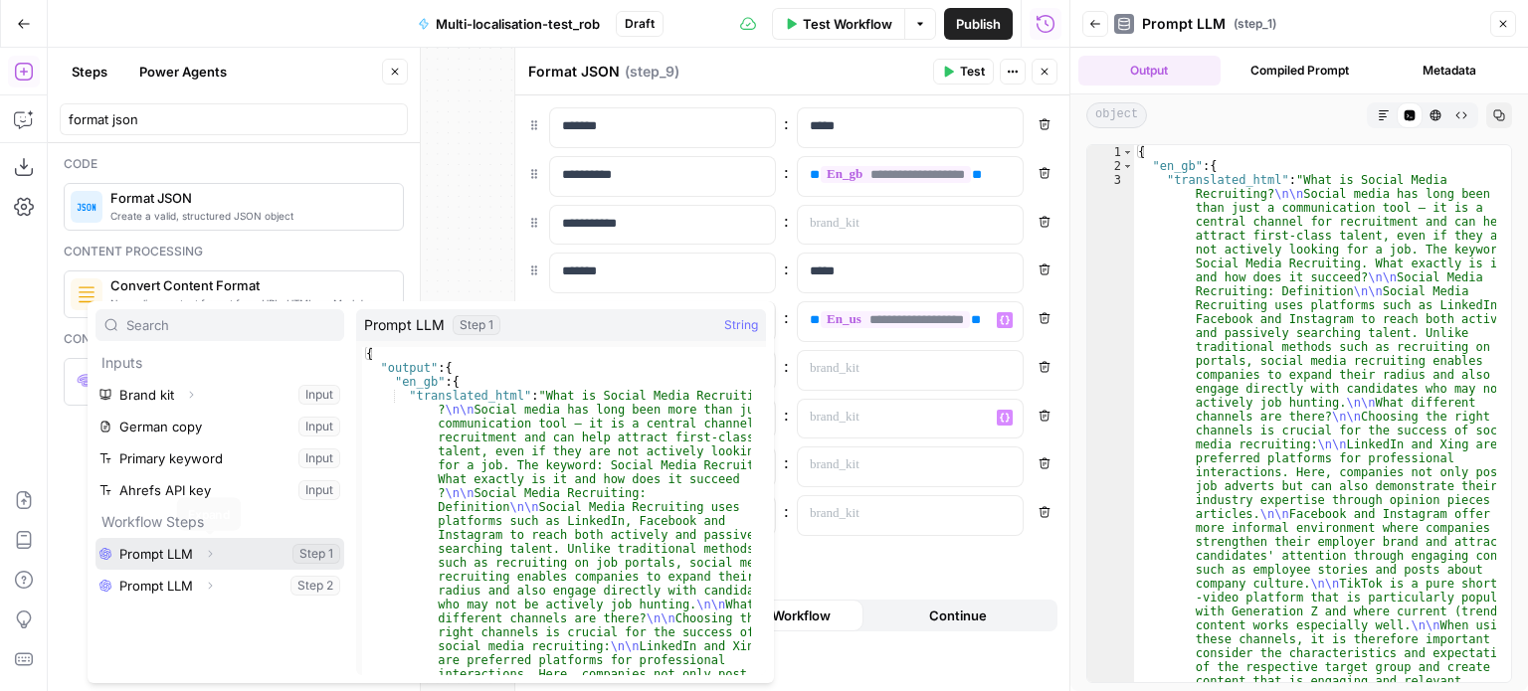
click at [211, 544] on button "Expand" at bounding box center [210, 554] width 26 height 26
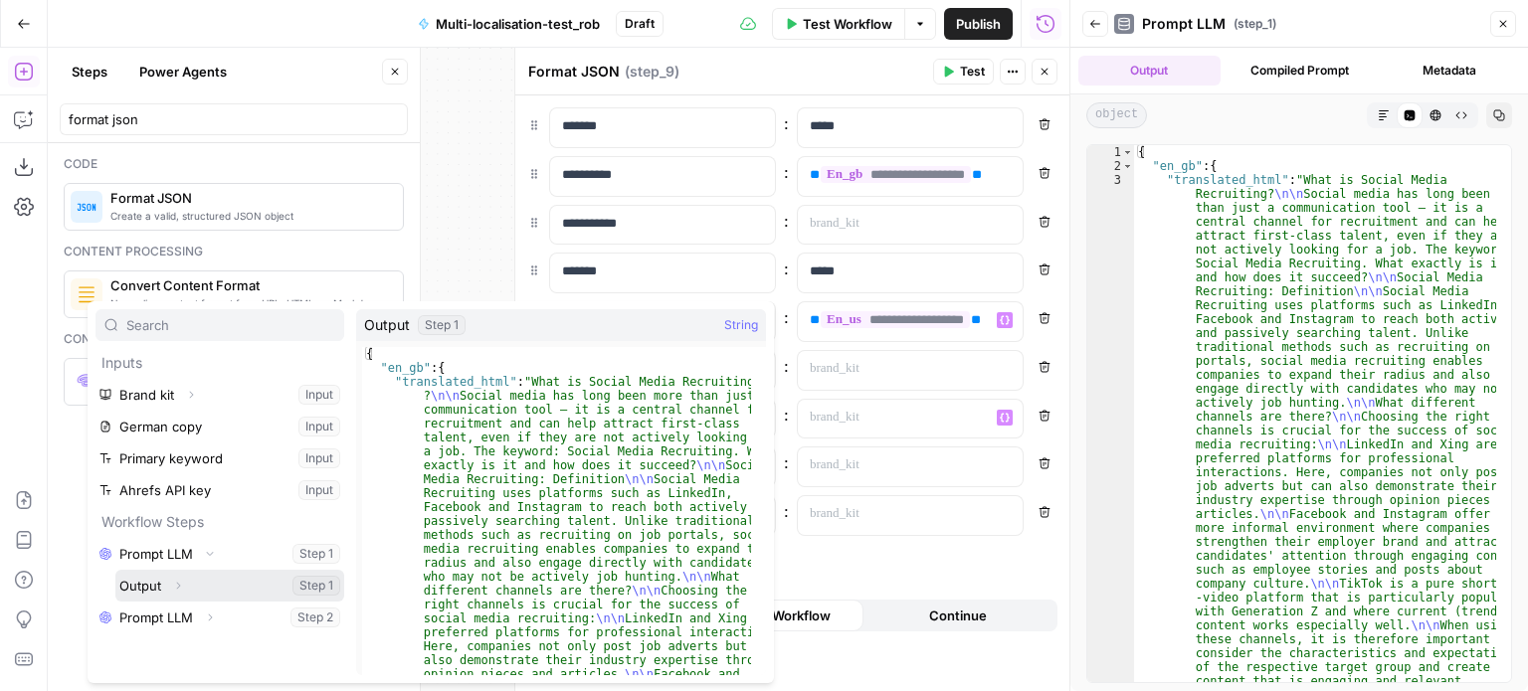
click at [172, 588] on icon "button" at bounding box center [178, 586] width 12 height 12
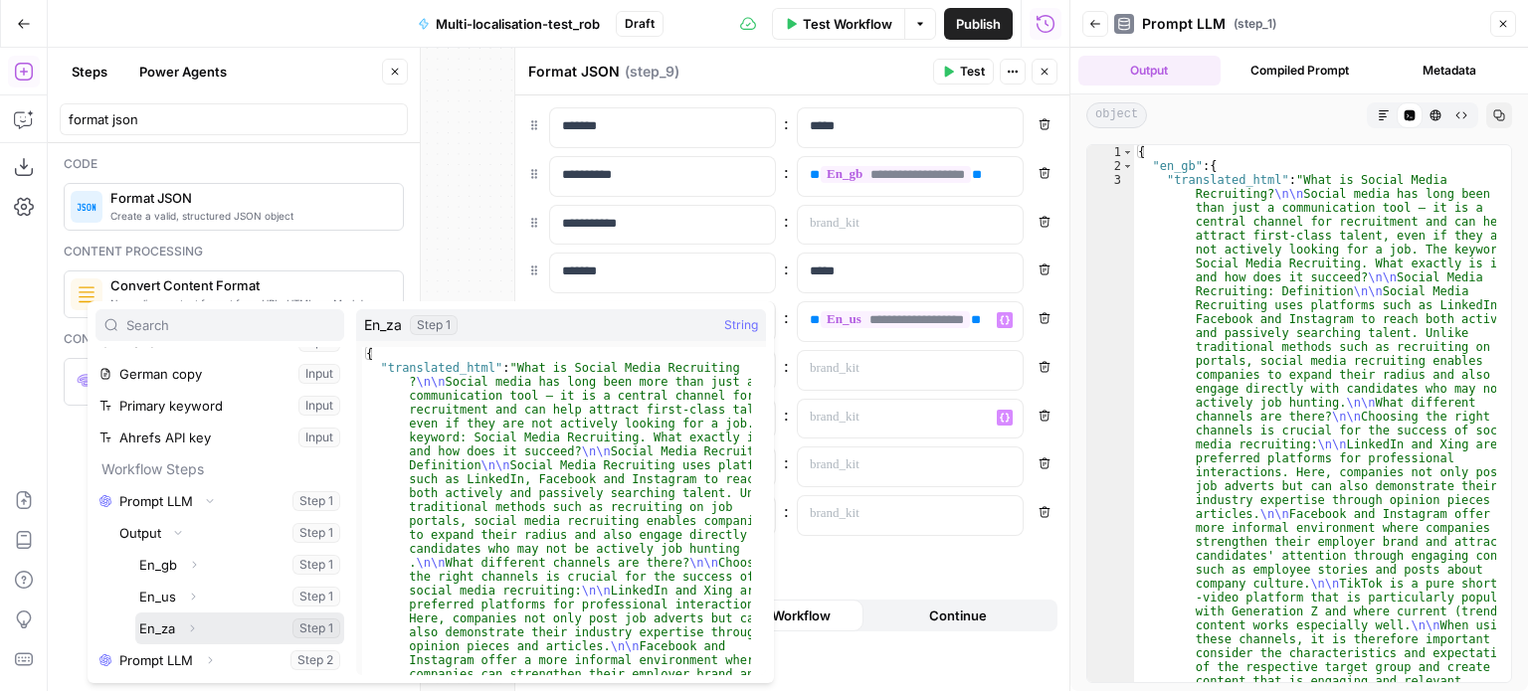
click at [170, 621] on button "Select variable En_za" at bounding box center [239, 629] width 209 height 32
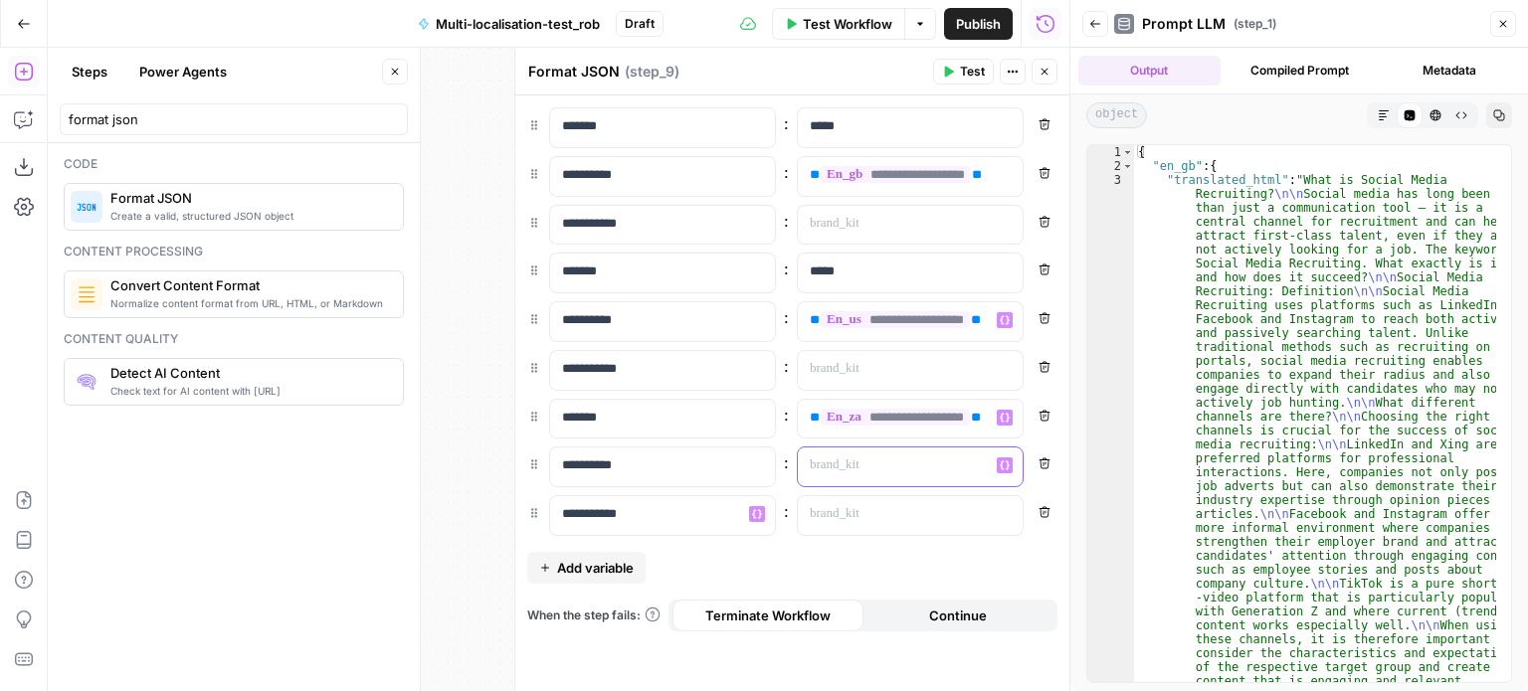
click at [869, 469] on p at bounding box center [894, 466] width 169 height 20
click at [910, 428] on div "**********" at bounding box center [894, 419] width 193 height 39
click at [878, 465] on p at bounding box center [894, 466] width 169 height 20
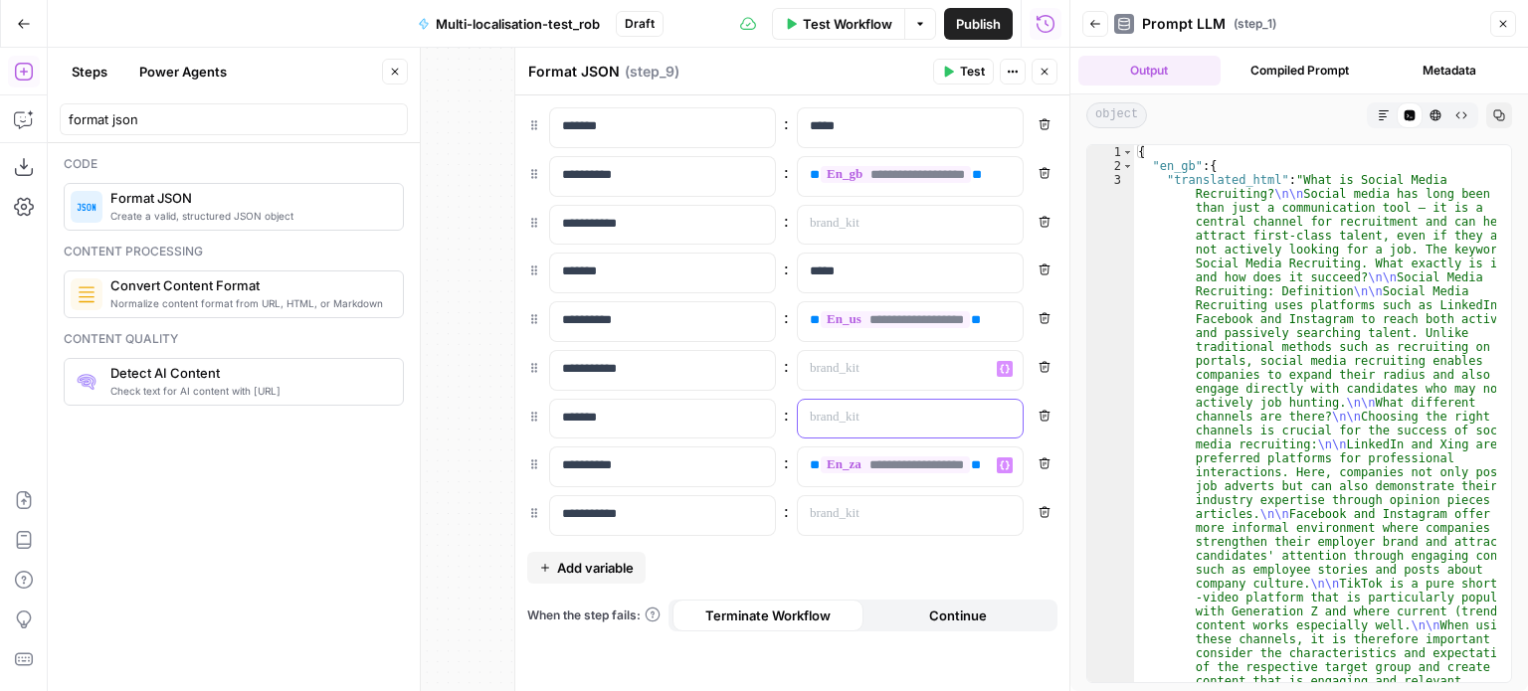
click at [851, 408] on p at bounding box center [894, 418] width 169 height 20
click at [951, 417] on p at bounding box center [894, 418] width 169 height 20
click at [947, 211] on div at bounding box center [894, 225] width 193 height 39
click at [1003, 223] on icon "button" at bounding box center [1005, 224] width 10 height 10
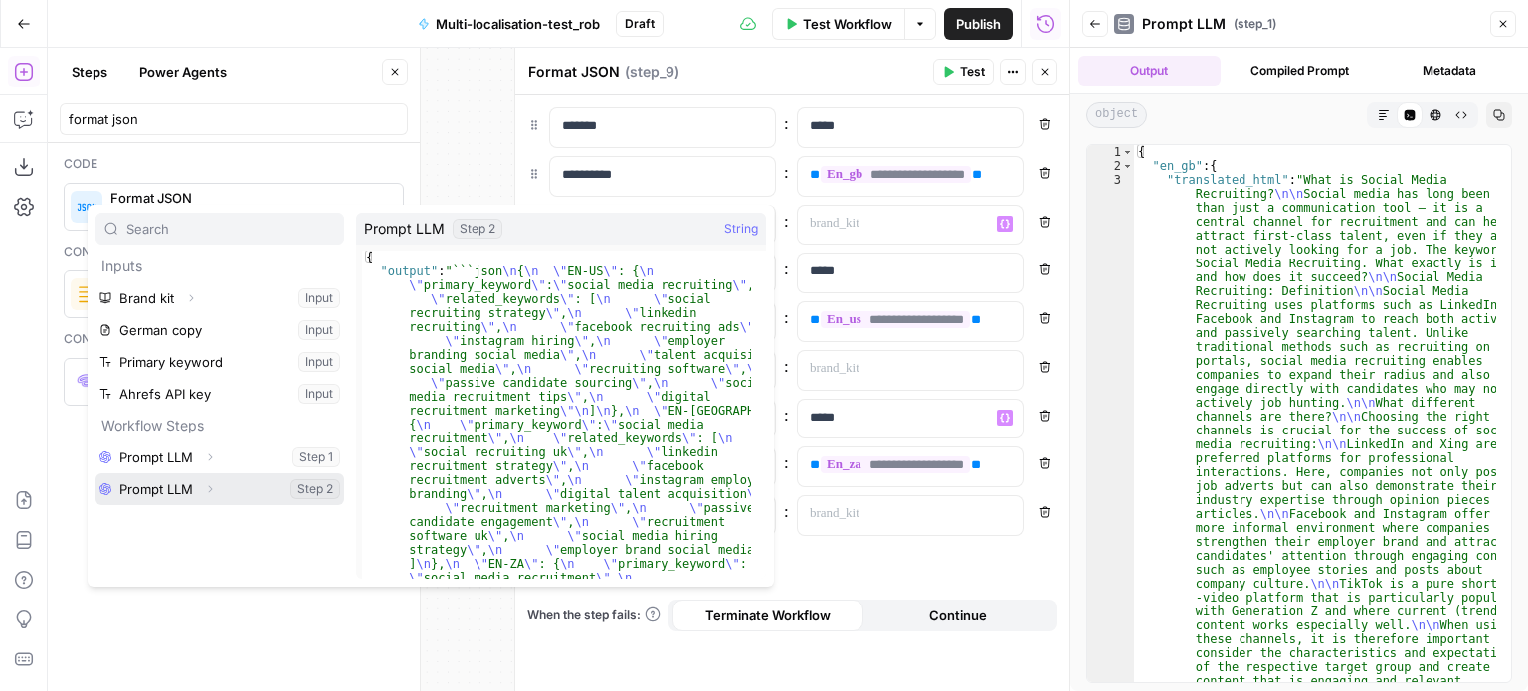
click at [208, 485] on icon "button" at bounding box center [210, 488] width 4 height 7
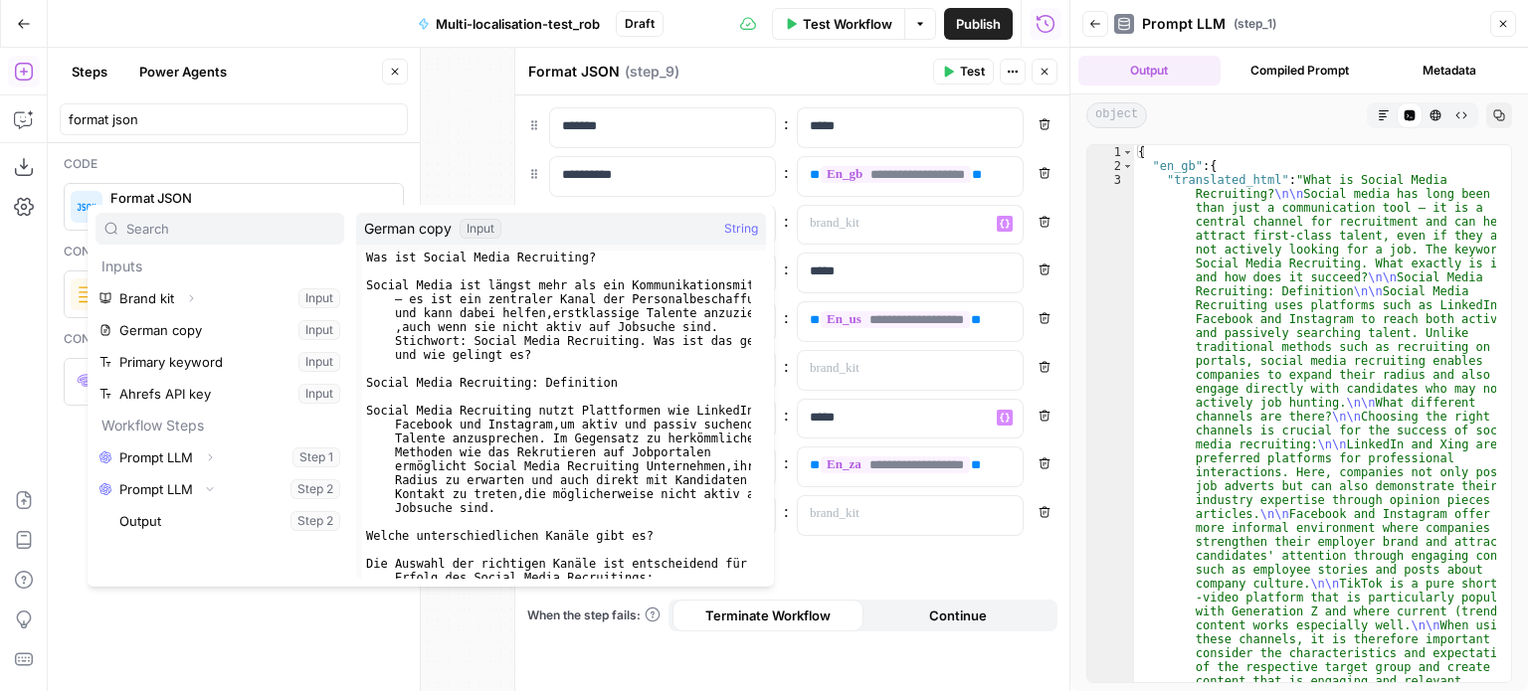
click at [467, 190] on div "Workflow Set Inputs Inputs LLM · [PERSON_NAME] Opus 4.1 Prompt LLM Step 1 Outpu…" at bounding box center [559, 370] width 1022 height 644
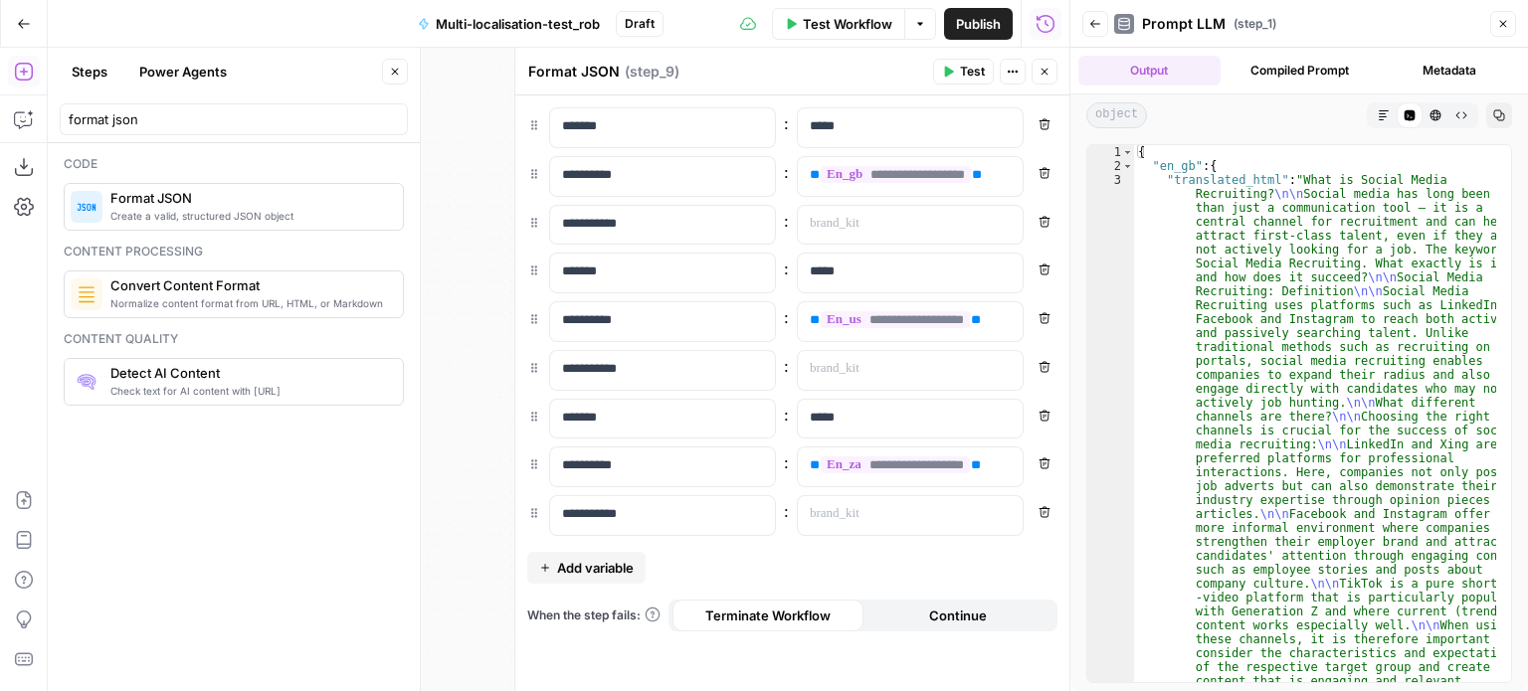
click at [1042, 73] on icon "button" at bounding box center [1044, 72] width 12 height 12
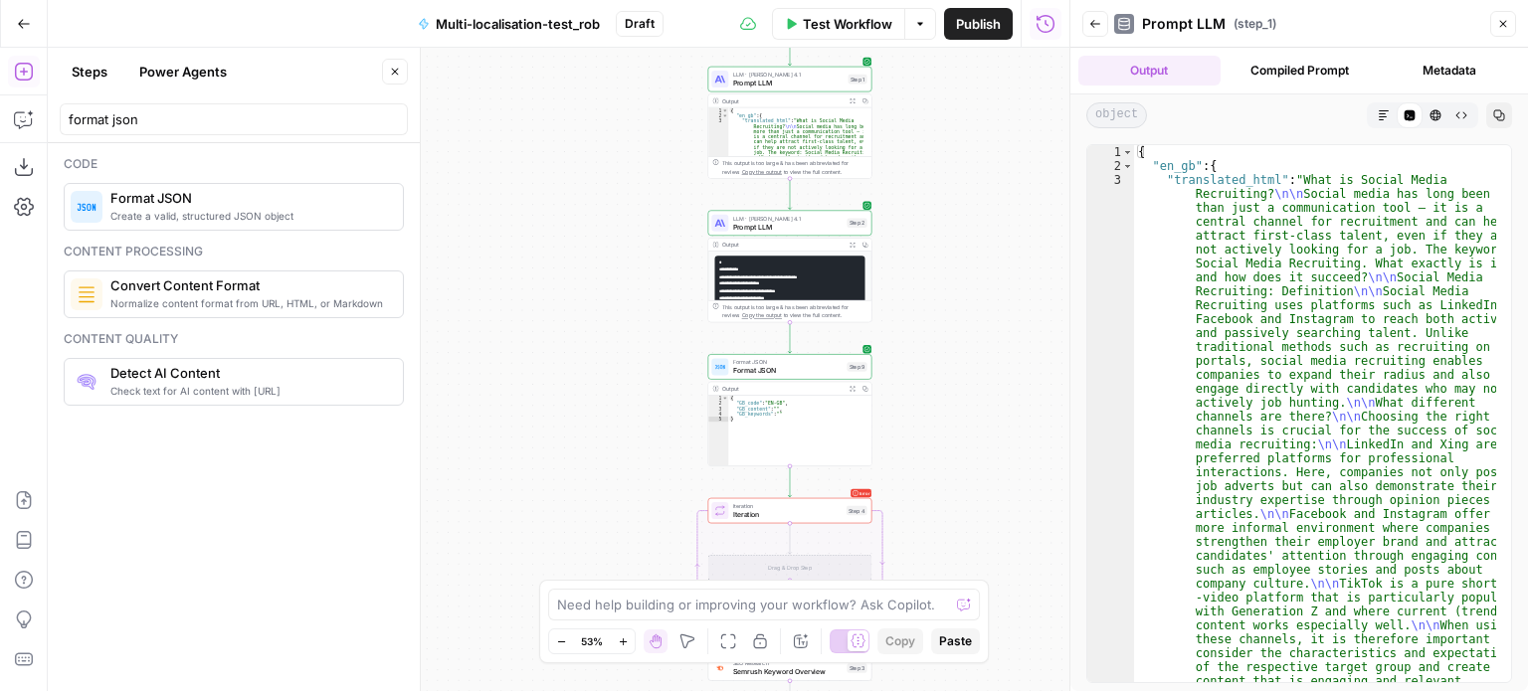
click at [782, 78] on span "Prompt LLM" at bounding box center [788, 83] width 111 height 11
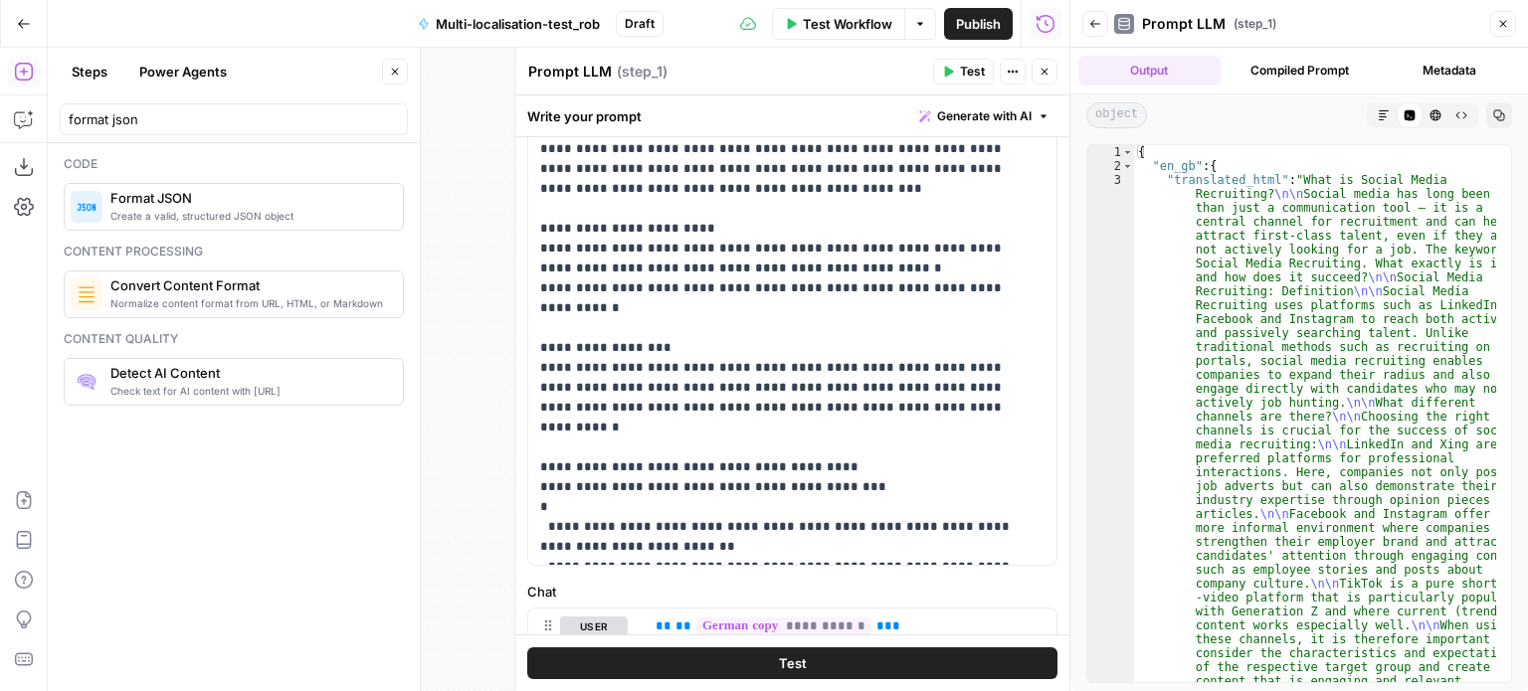
scroll to position [529, 0]
click at [1039, 68] on icon "button" at bounding box center [1044, 72] width 12 height 12
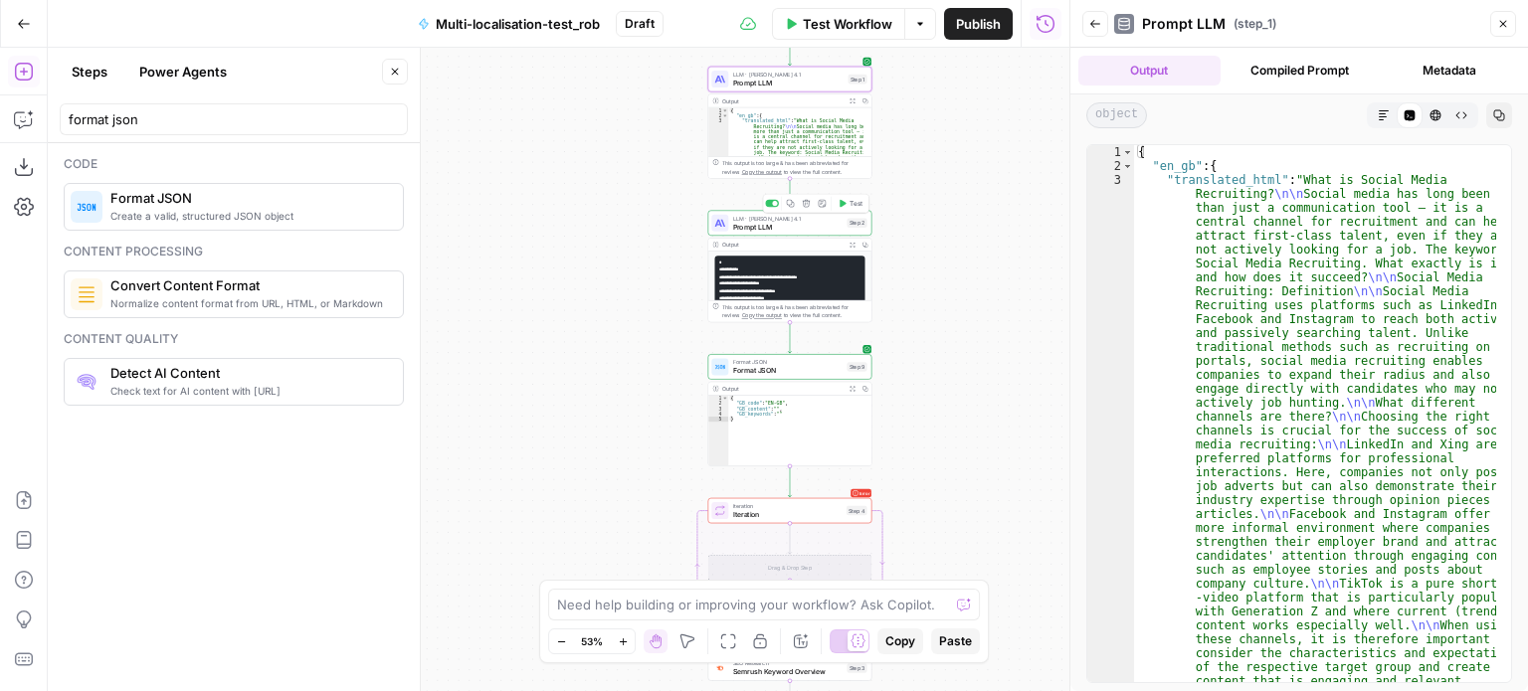
click at [811, 226] on span "Prompt LLM" at bounding box center [788, 227] width 110 height 11
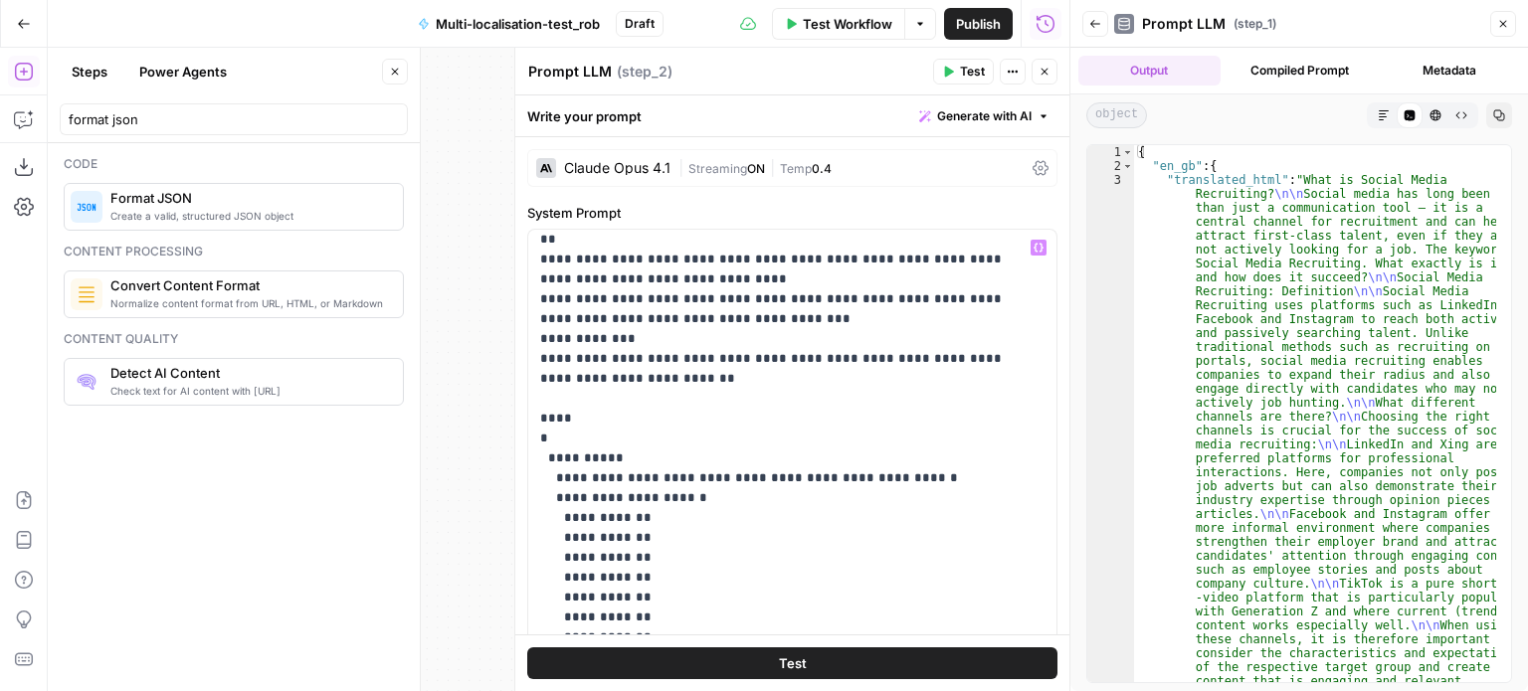
scroll to position [480, 0]
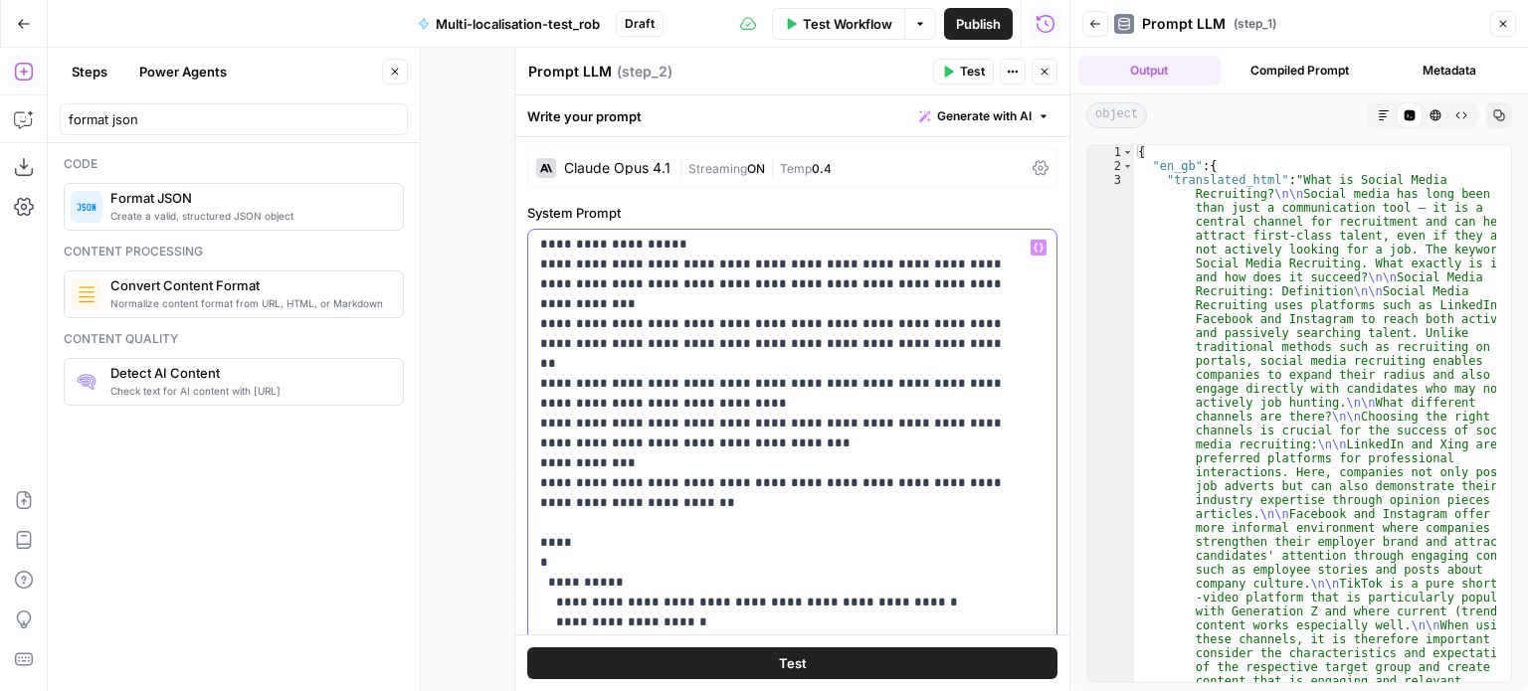
click at [659, 420] on p "**********" at bounding box center [777, 692] width 474 height 1870
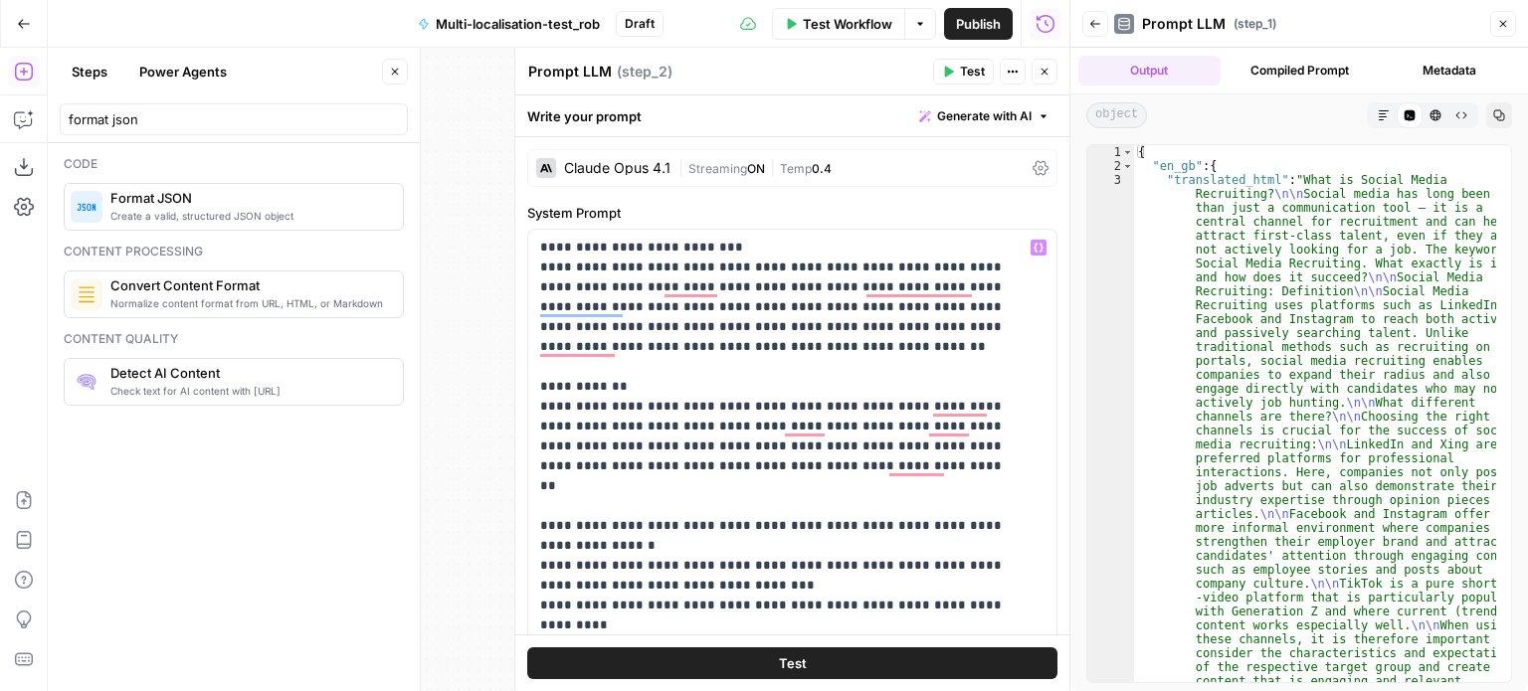
scroll to position [480, 0]
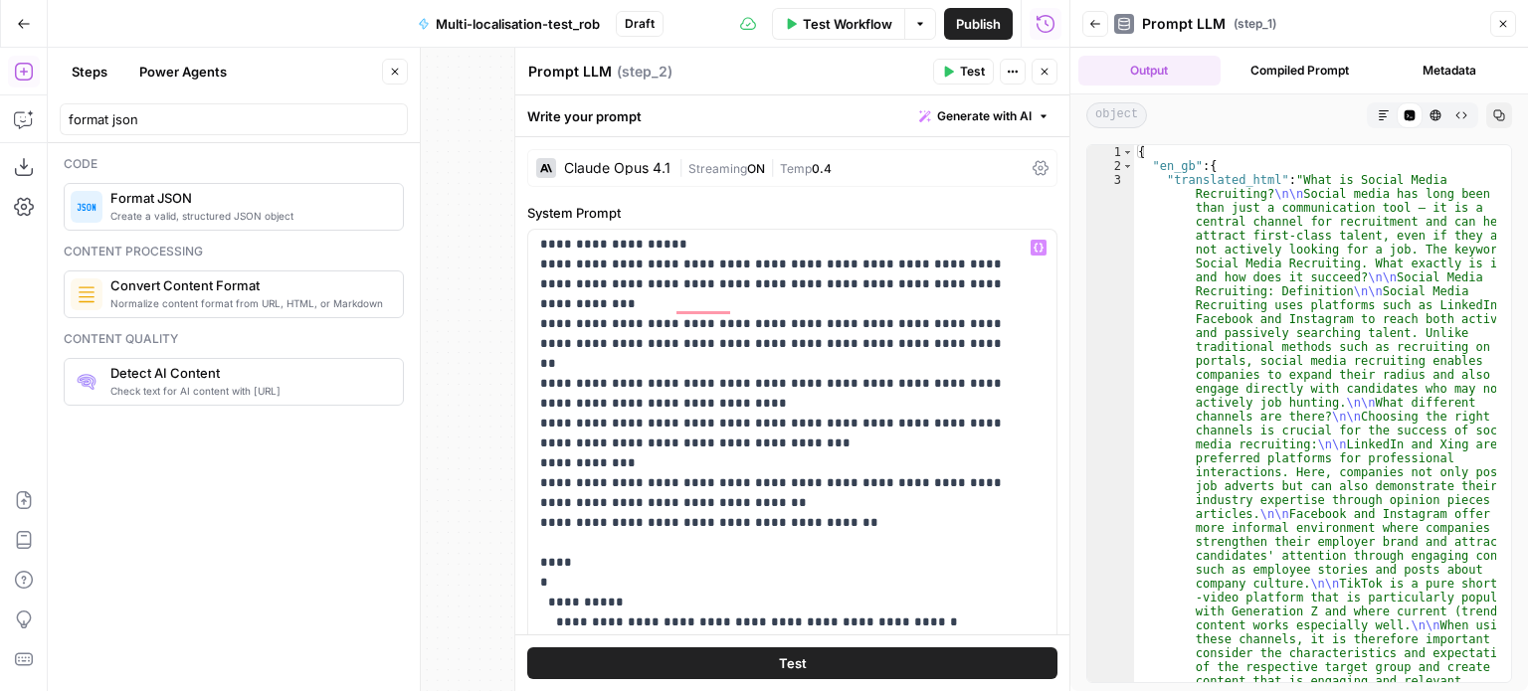
click at [537, 418] on div "**********" at bounding box center [784, 635] width 513 height 811
click at [536, 441] on div "**********" at bounding box center [784, 635] width 513 height 811
click at [628, 440] on p "**********" at bounding box center [777, 702] width 474 height 1890
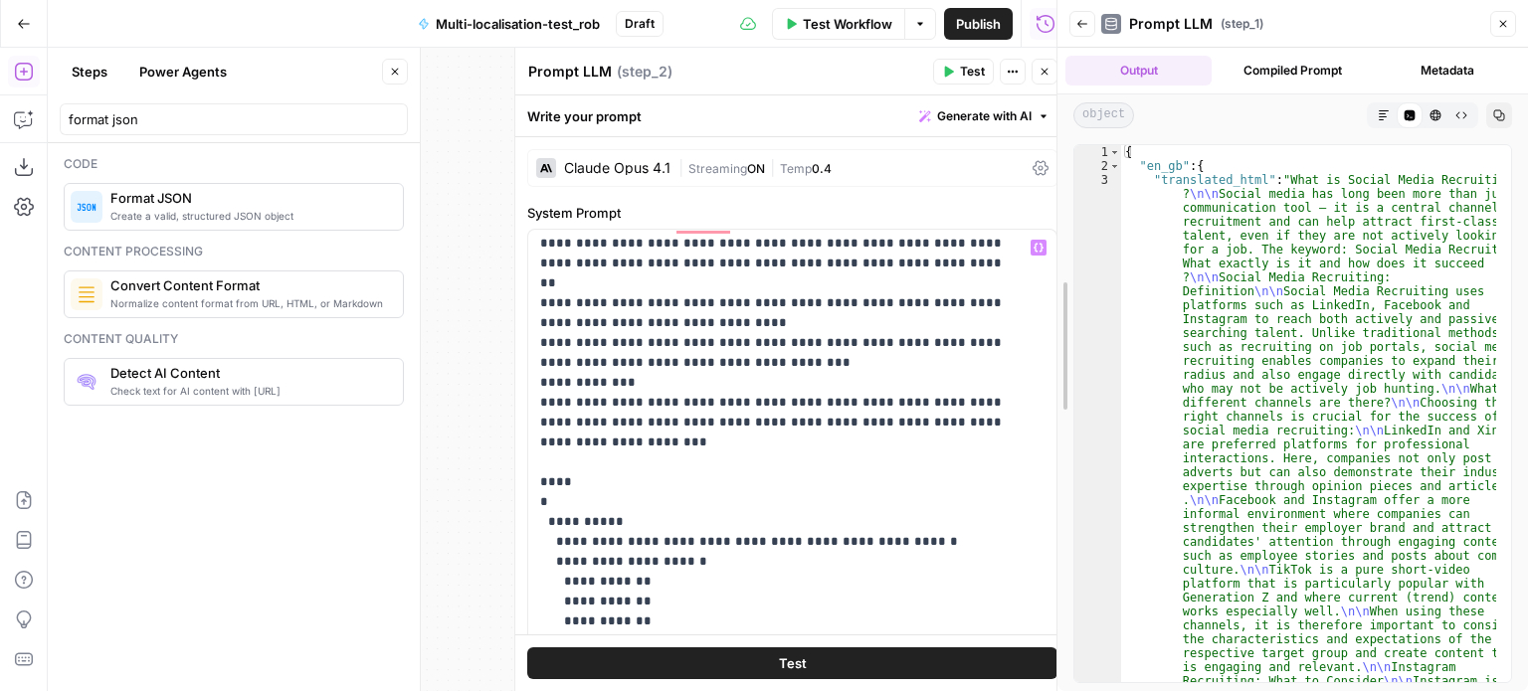
drag, startPoint x: 1063, startPoint y: 230, endPoint x: 1050, endPoint y: 385, distance: 155.7
click at [1050, 385] on div at bounding box center [1057, 345] width 20 height 691
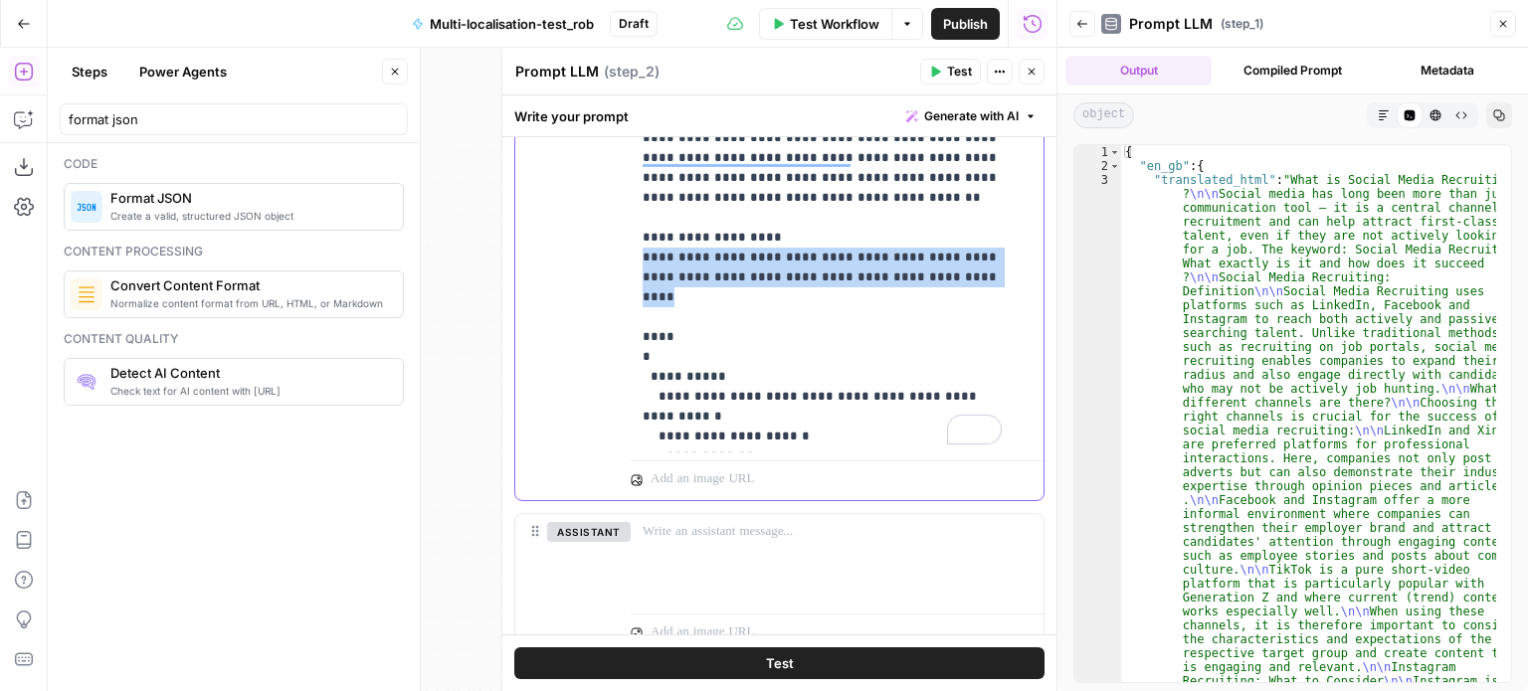
drag, startPoint x: 947, startPoint y: 238, endPoint x: 645, endPoint y: 217, distance: 303.1
click at [645, 217] on p "**********" at bounding box center [822, 357] width 359 height 1412
click at [939, 242] on p "**********" at bounding box center [822, 357] width 359 height 1412
drag, startPoint x: 933, startPoint y: 242, endPoint x: 639, endPoint y: 225, distance: 294.9
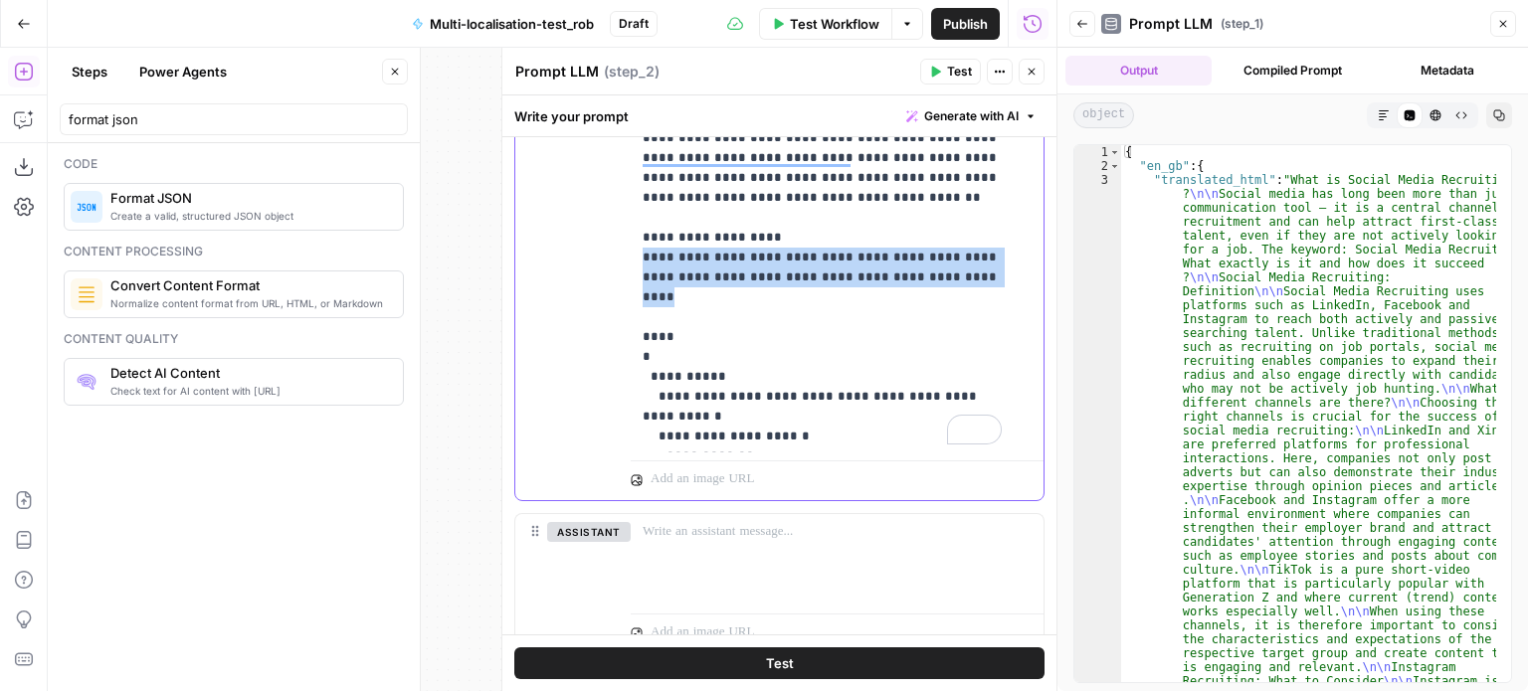
click at [639, 225] on div "**********" at bounding box center [837, 48] width 413 height 811
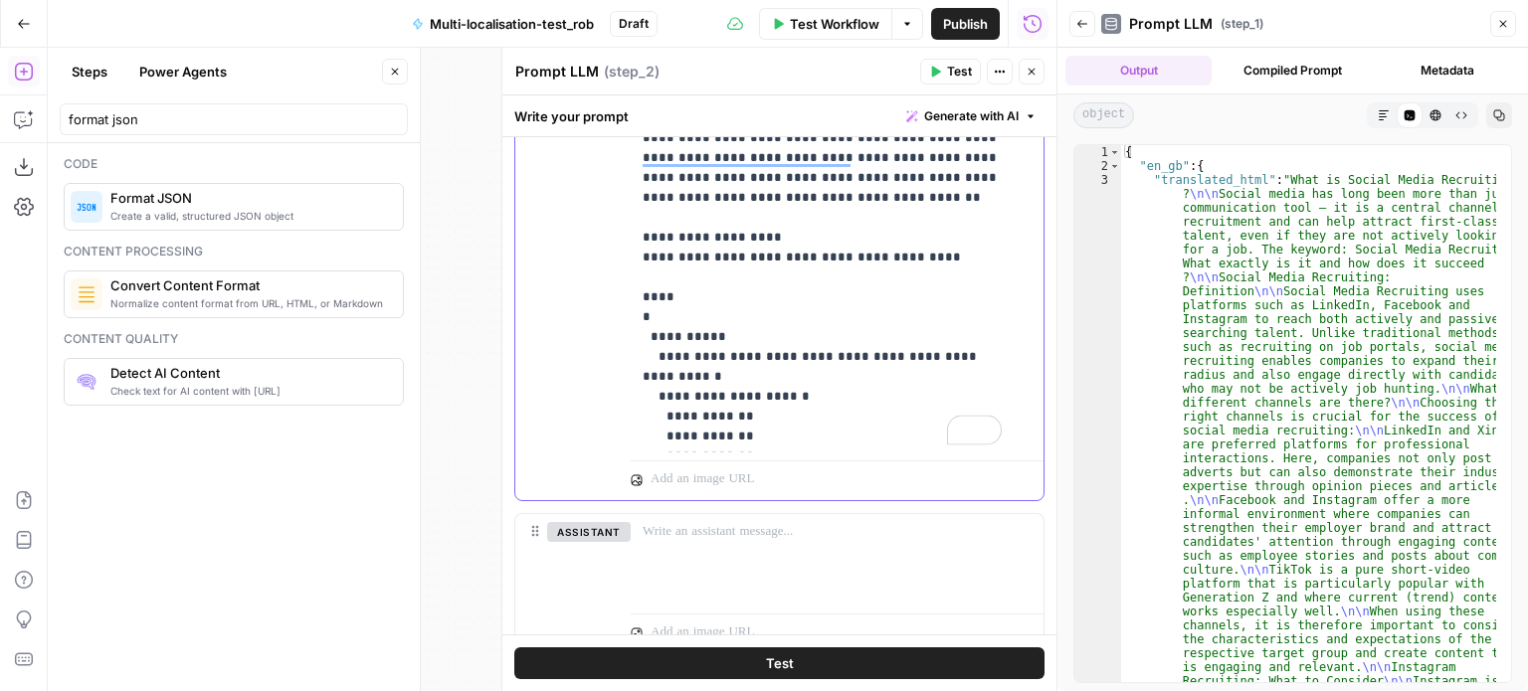
click at [660, 257] on p "**********" at bounding box center [822, 347] width 359 height 1393
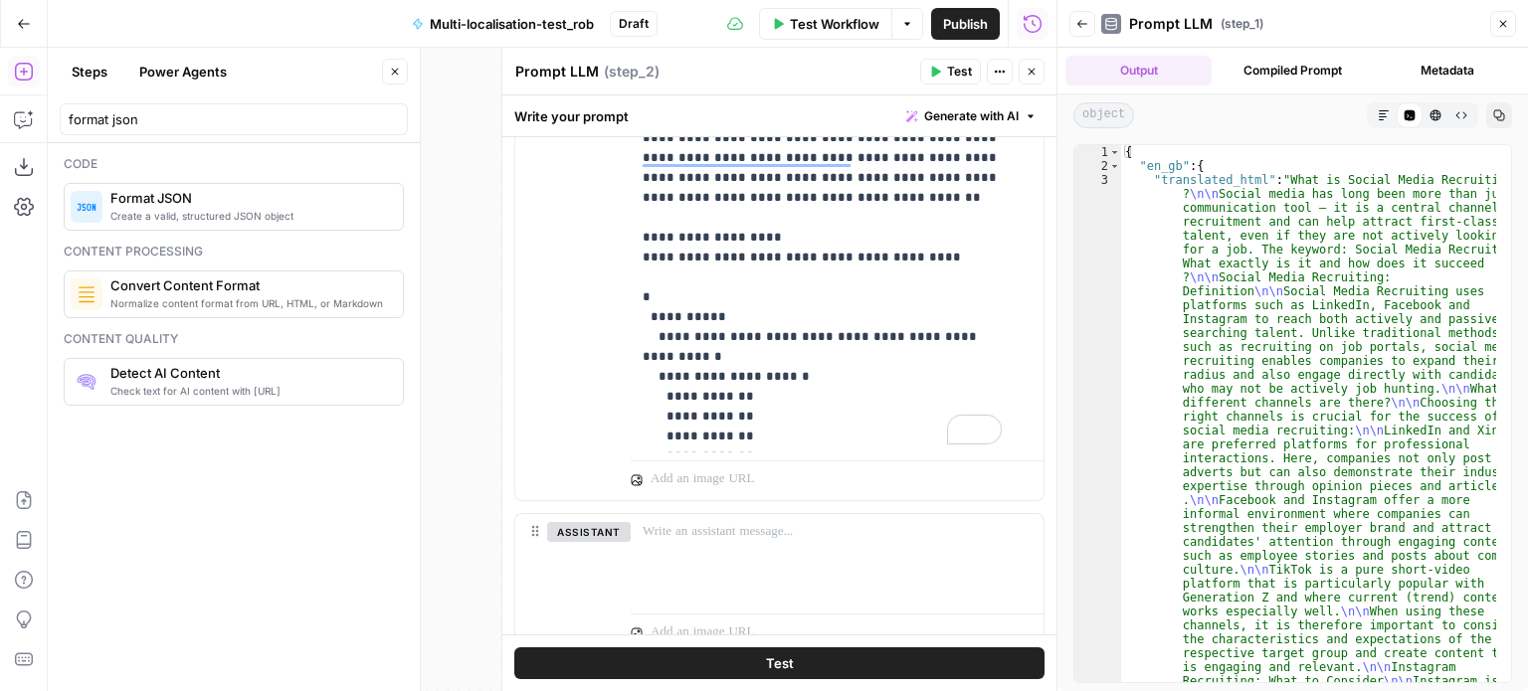
click at [938, 72] on icon "button" at bounding box center [936, 72] width 9 height 11
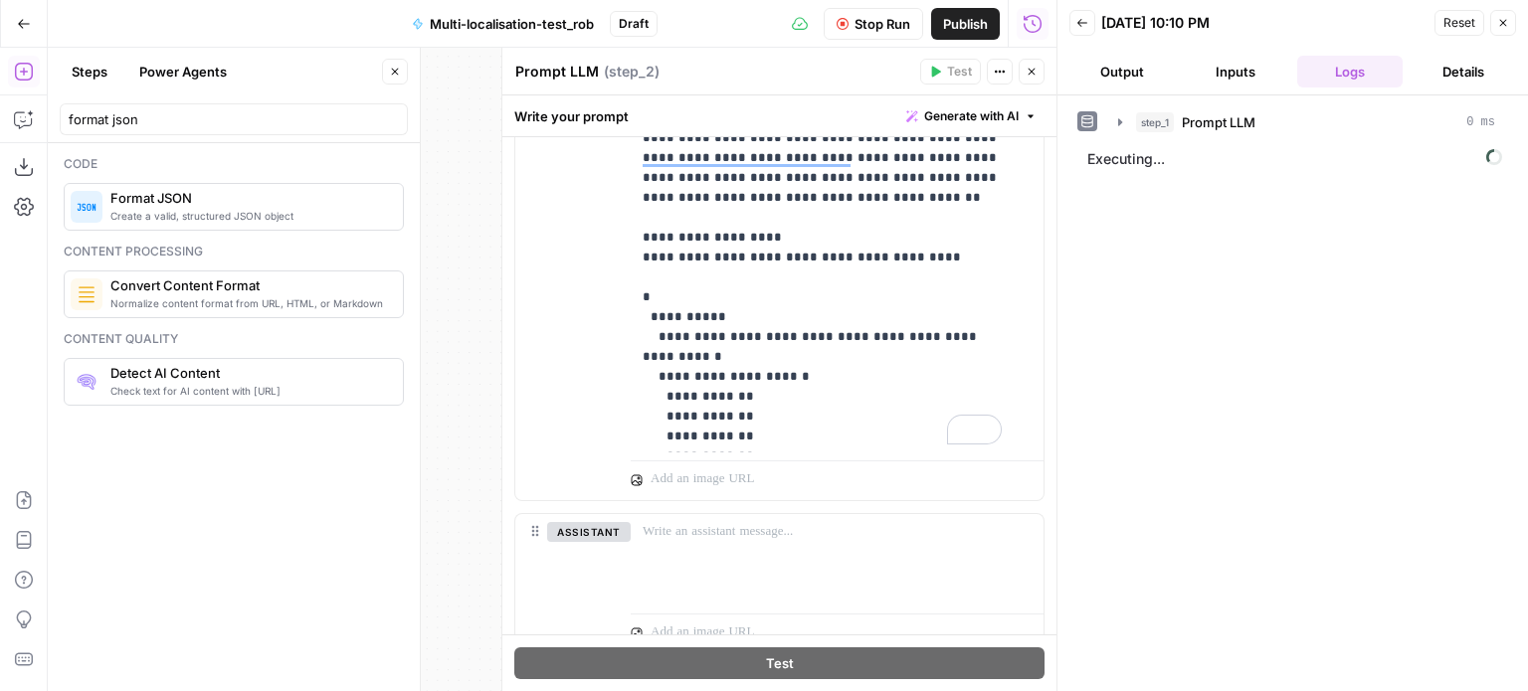
click at [1038, 77] on button "Close" at bounding box center [1032, 72] width 26 height 26
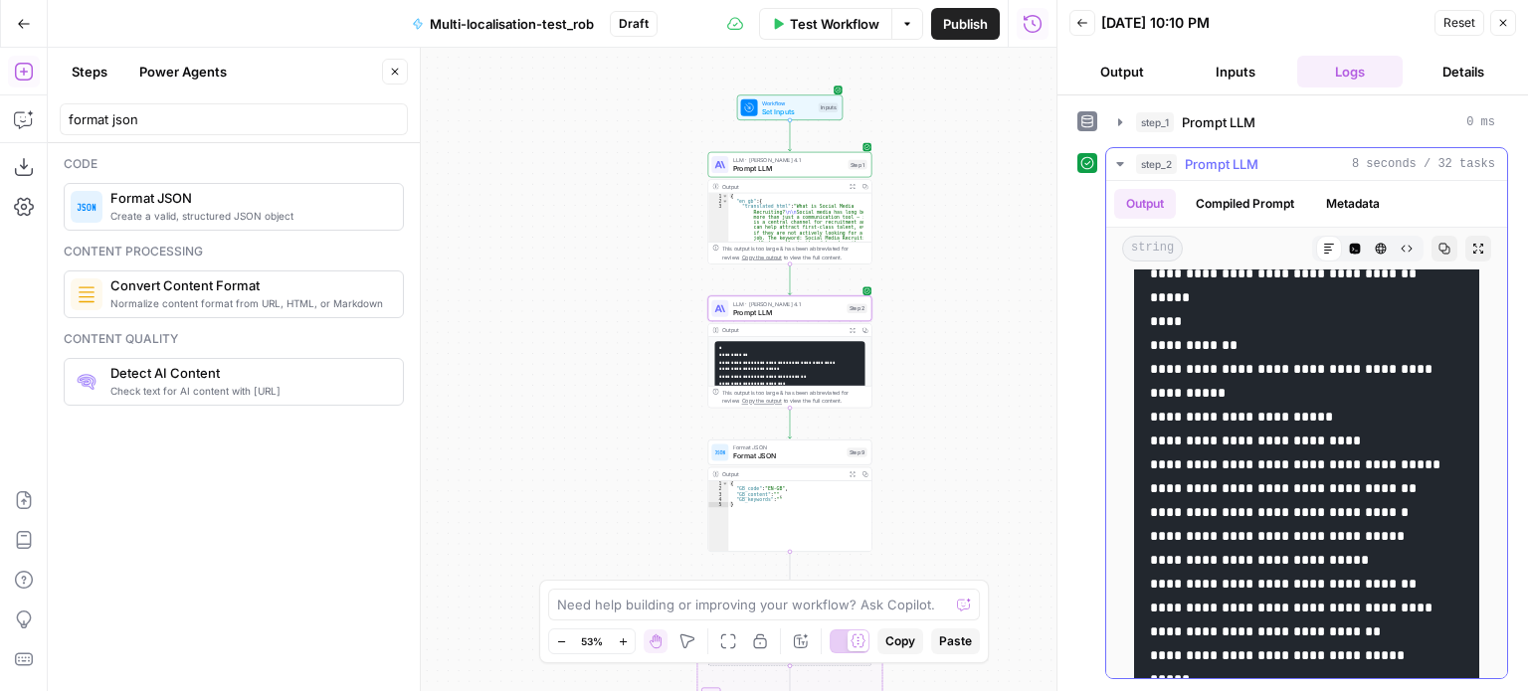
scroll to position [374, 0]
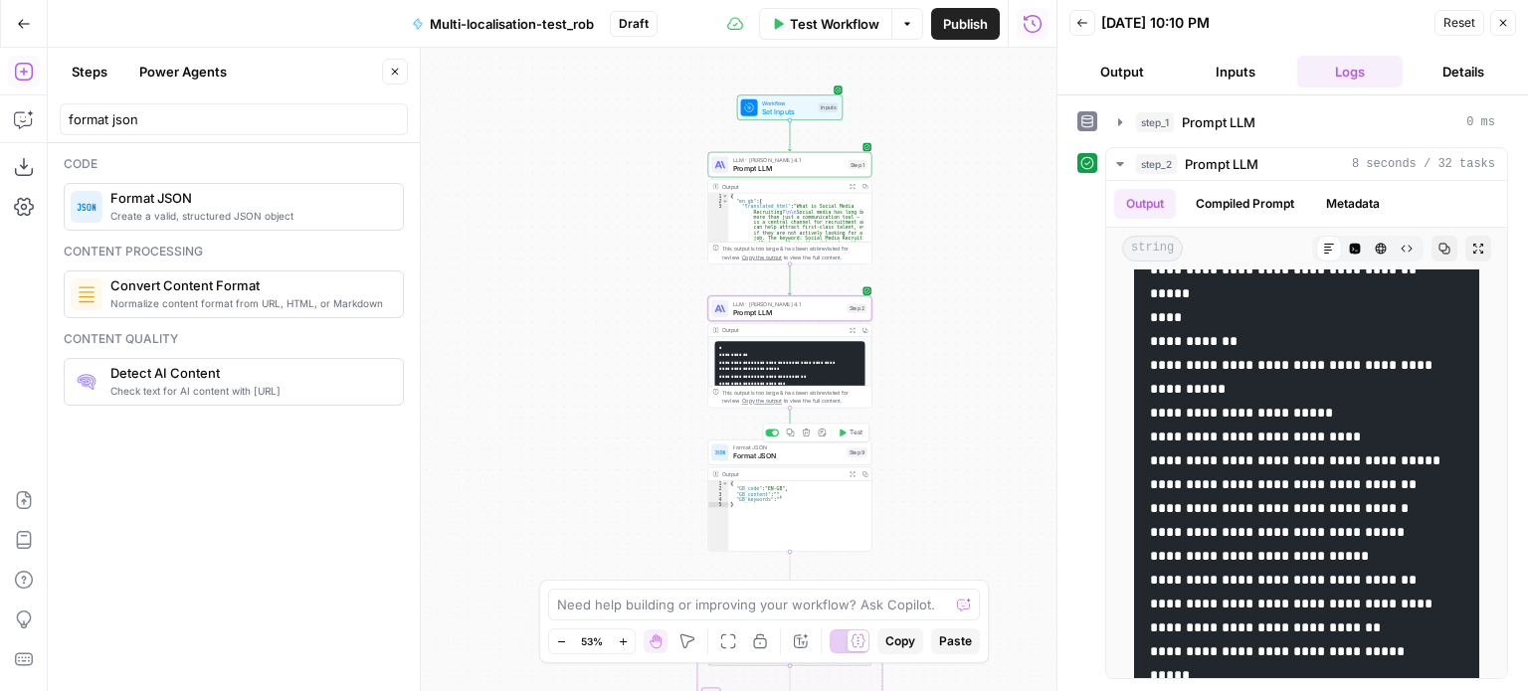
click at [803, 454] on span "Format JSON" at bounding box center [788, 456] width 110 height 11
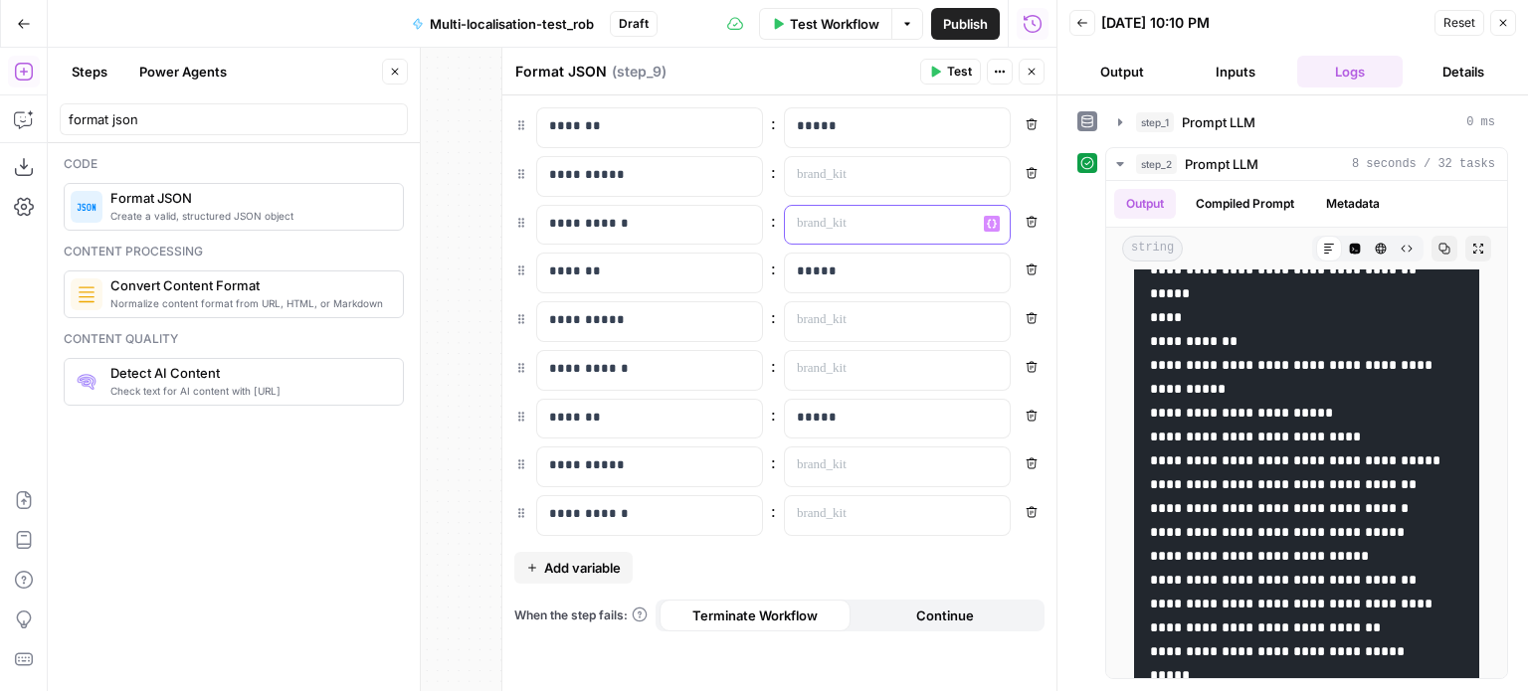
click at [989, 219] on icon "button" at bounding box center [992, 223] width 10 height 9
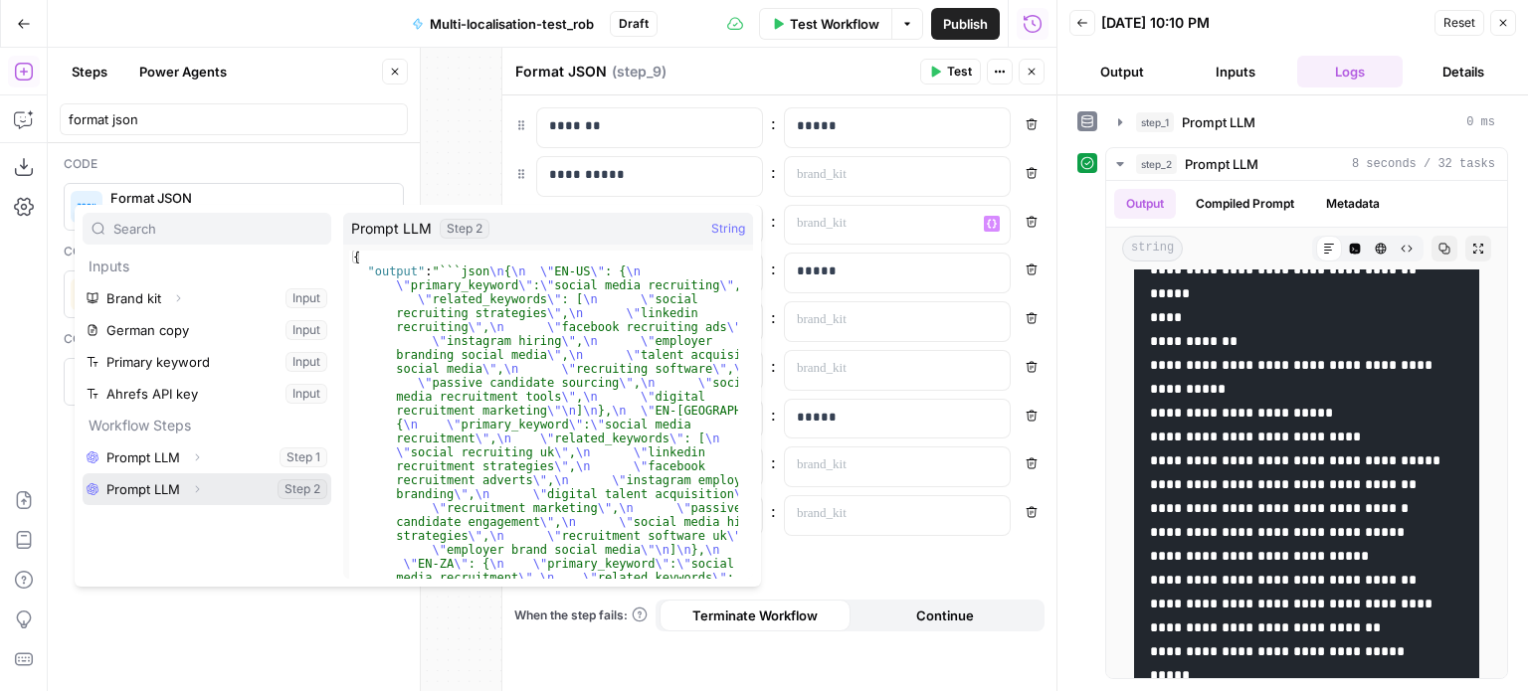
click at [198, 490] on icon "button" at bounding box center [197, 489] width 12 height 12
click at [1035, 73] on icon "button" at bounding box center [1031, 72] width 12 height 12
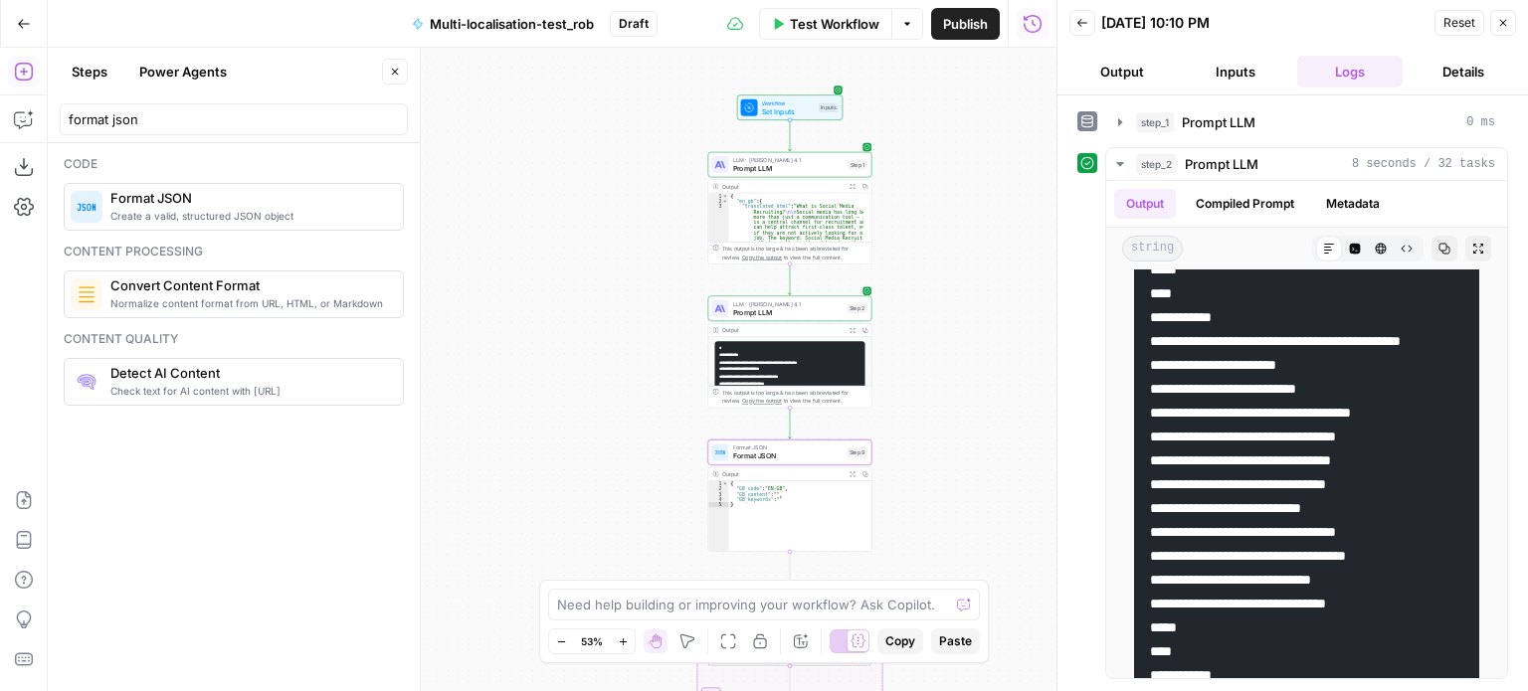
click at [850, 328] on icon "button" at bounding box center [851, 330] width 5 height 5
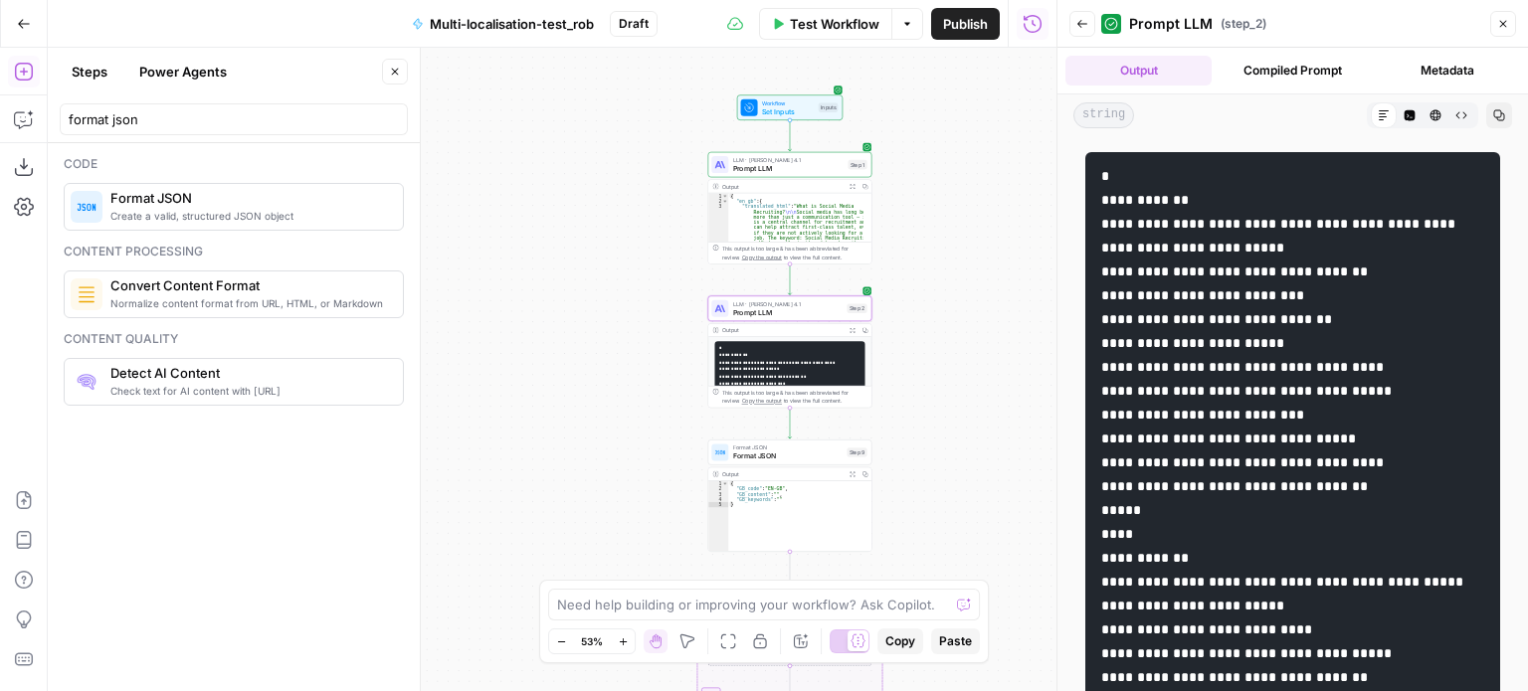
click at [1508, 27] on icon "button" at bounding box center [1503, 24] width 12 height 12
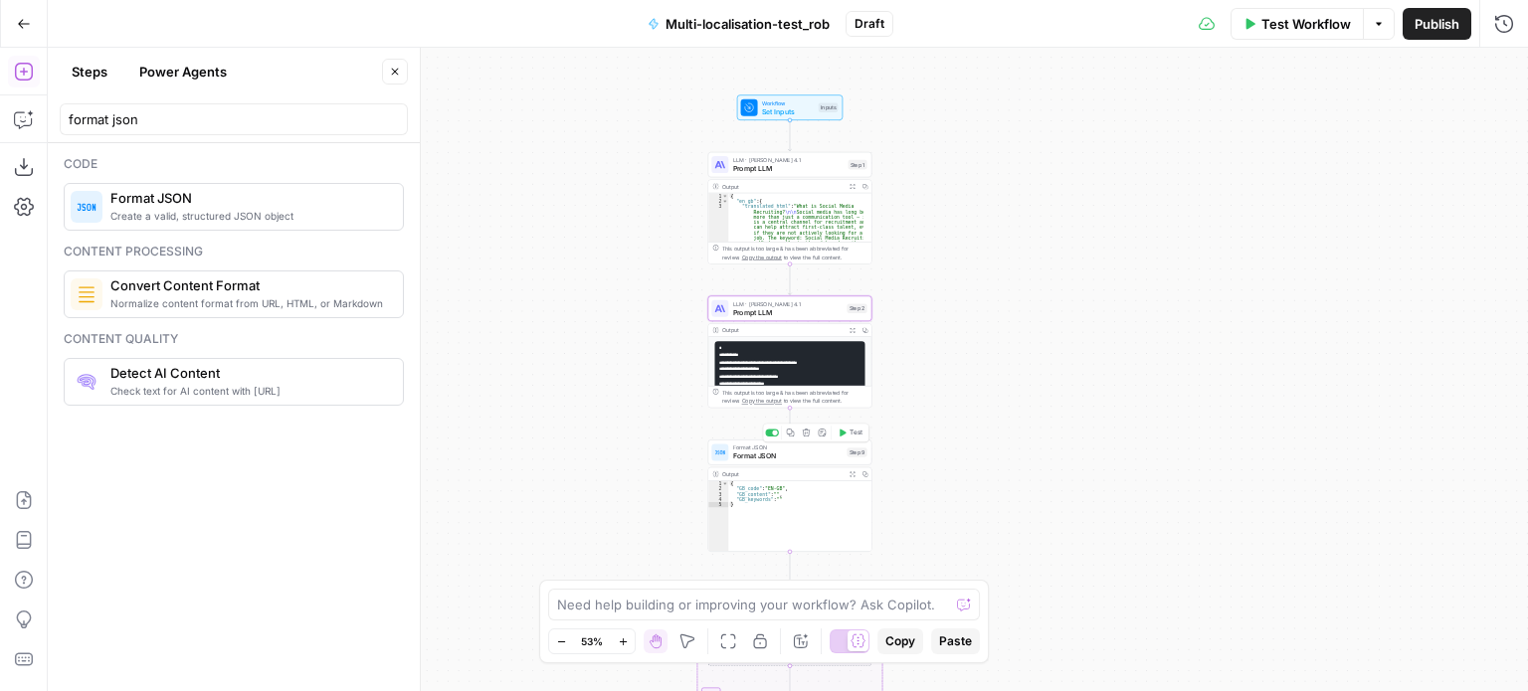
click at [786, 463] on div "Format JSON Format JSON Step 9 Copy step Delete step Add Note Test" at bounding box center [790, 453] width 164 height 26
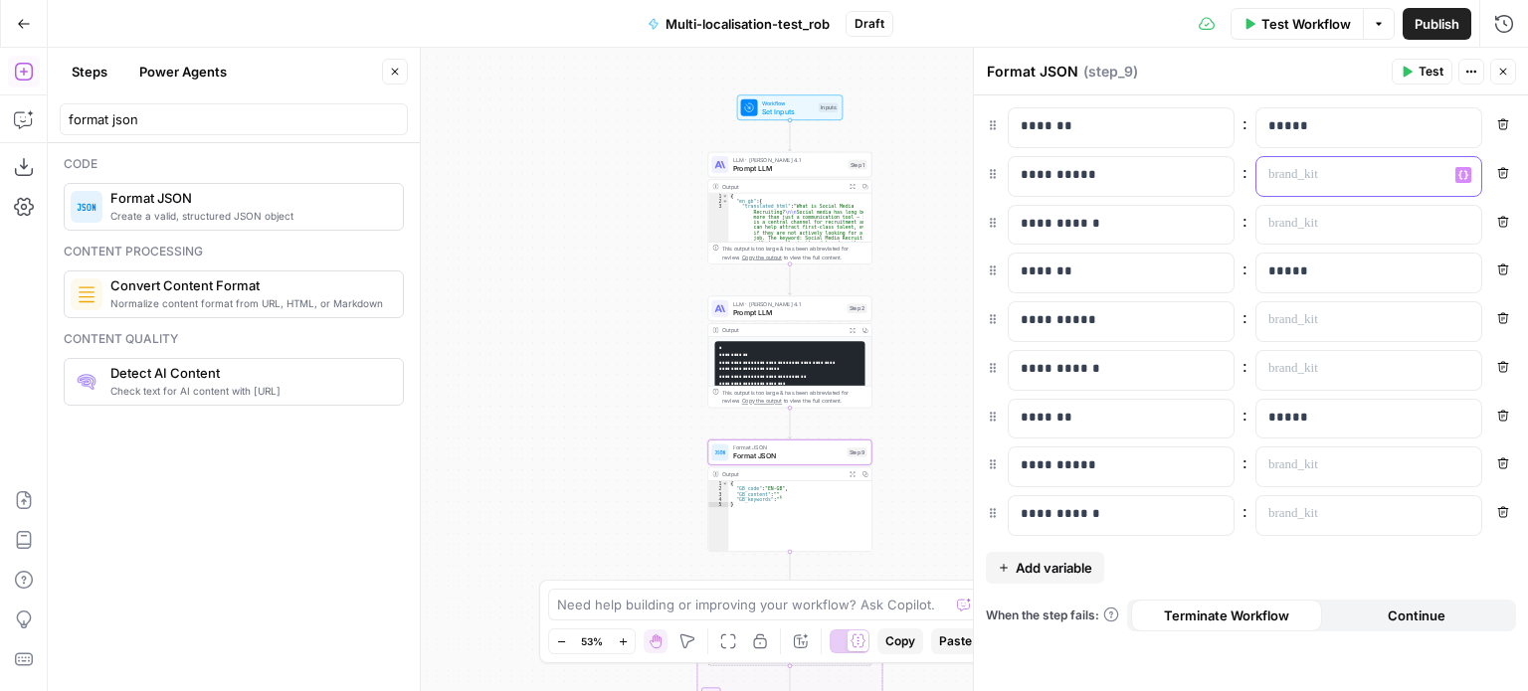
click at [1435, 158] on div at bounding box center [1352, 176] width 193 height 39
click at [1454, 170] on div "“/” to reference Variables Menu" at bounding box center [1368, 176] width 225 height 39
click at [1461, 178] on icon "button" at bounding box center [1463, 174] width 10 height 9
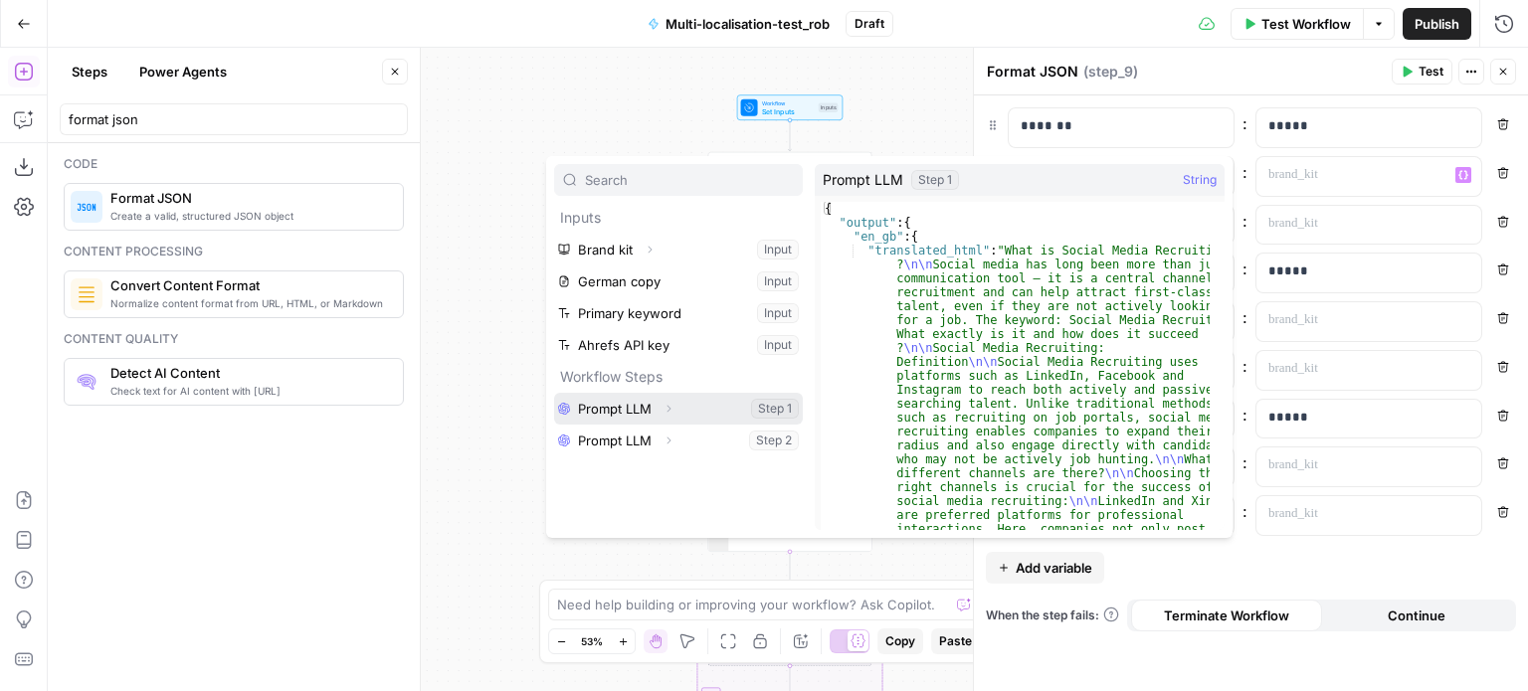
click at [669, 406] on icon "button" at bounding box center [668, 409] width 12 height 12
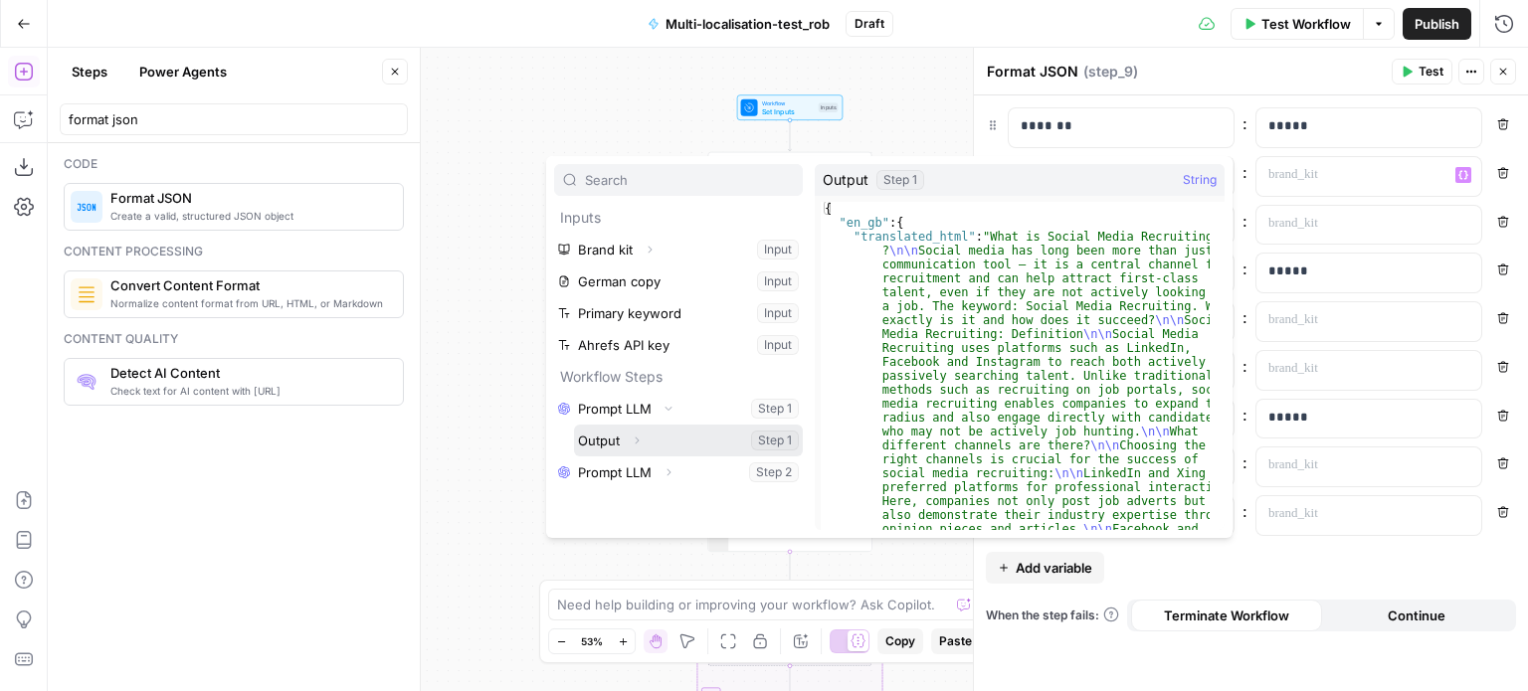
click at [634, 439] on icon "button" at bounding box center [637, 441] width 12 height 12
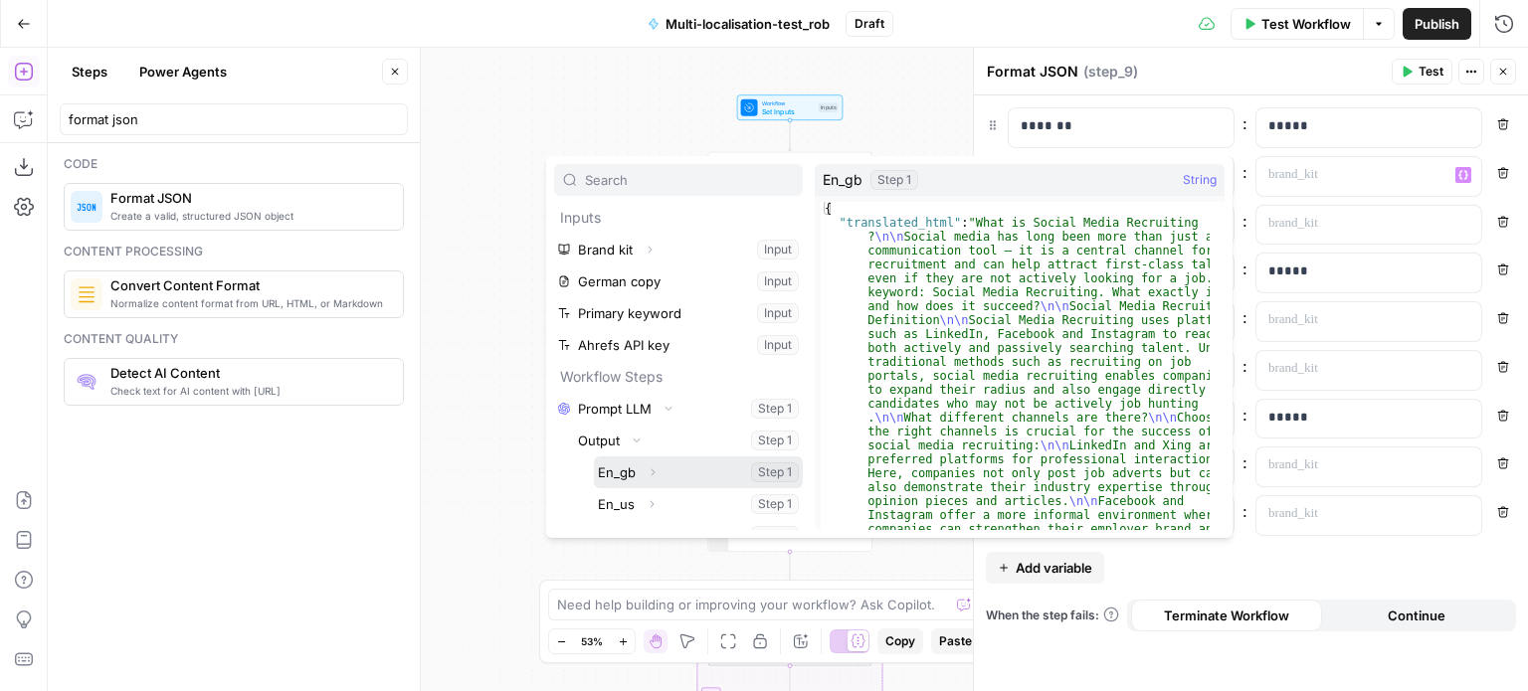
click at [635, 468] on button "Select variable En_gb" at bounding box center [698, 473] width 209 height 32
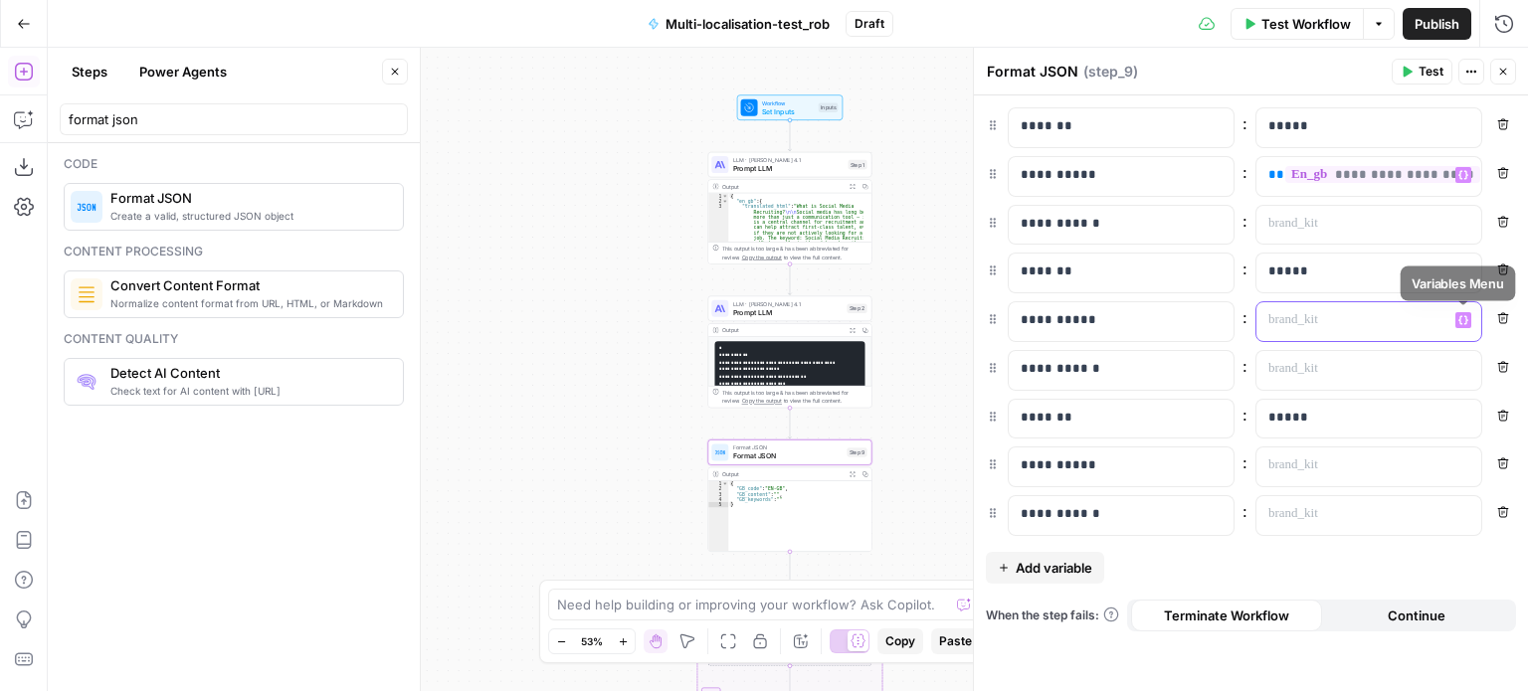
click at [1465, 320] on icon "button" at bounding box center [1463, 320] width 10 height 9
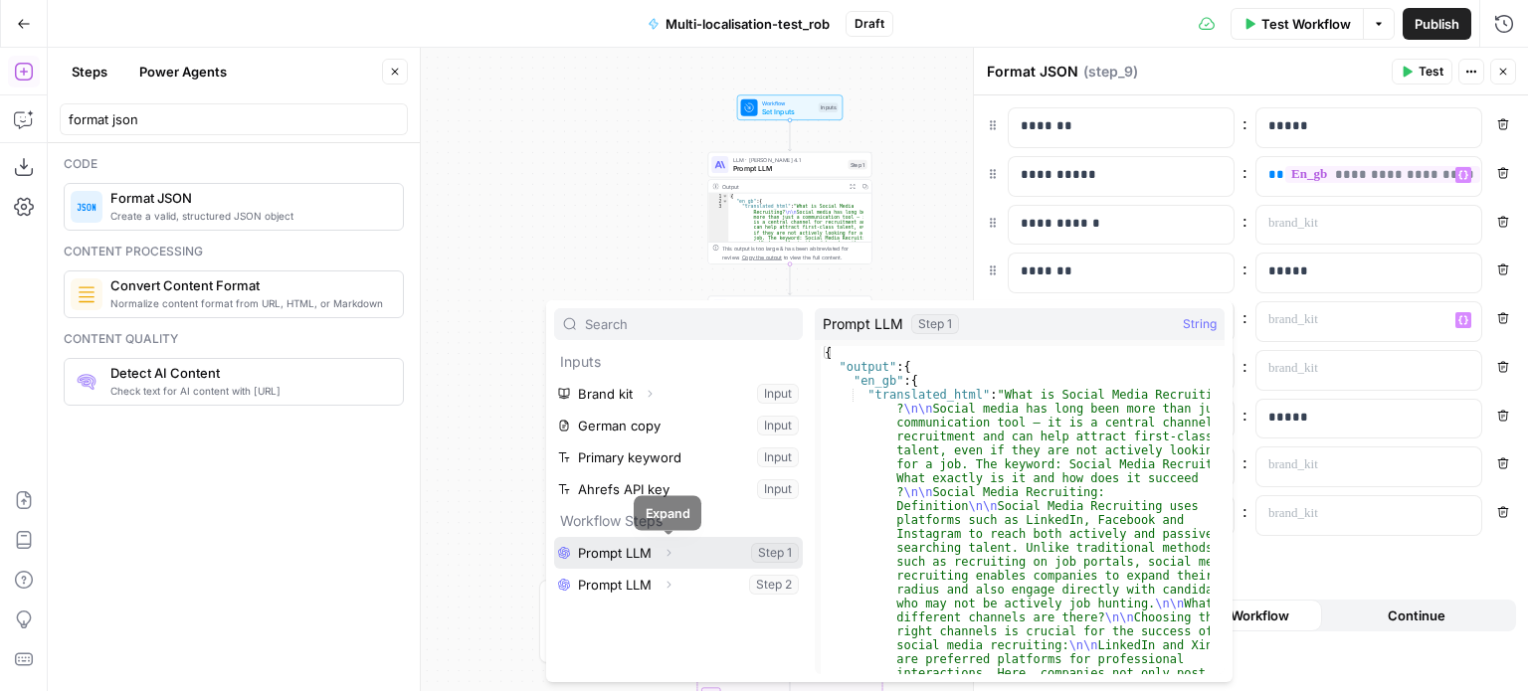
click at [672, 551] on icon "button" at bounding box center [668, 553] width 12 height 12
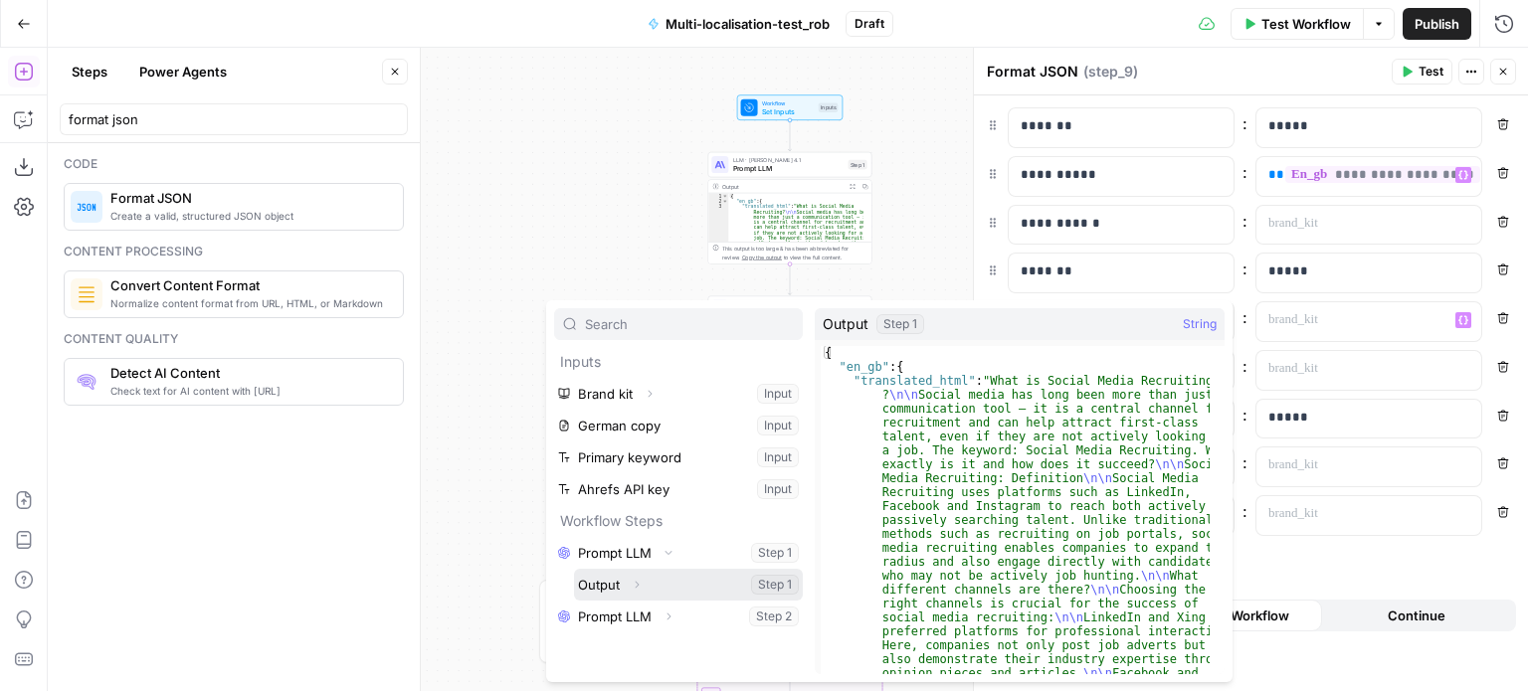
click at [641, 582] on icon "button" at bounding box center [637, 585] width 12 height 12
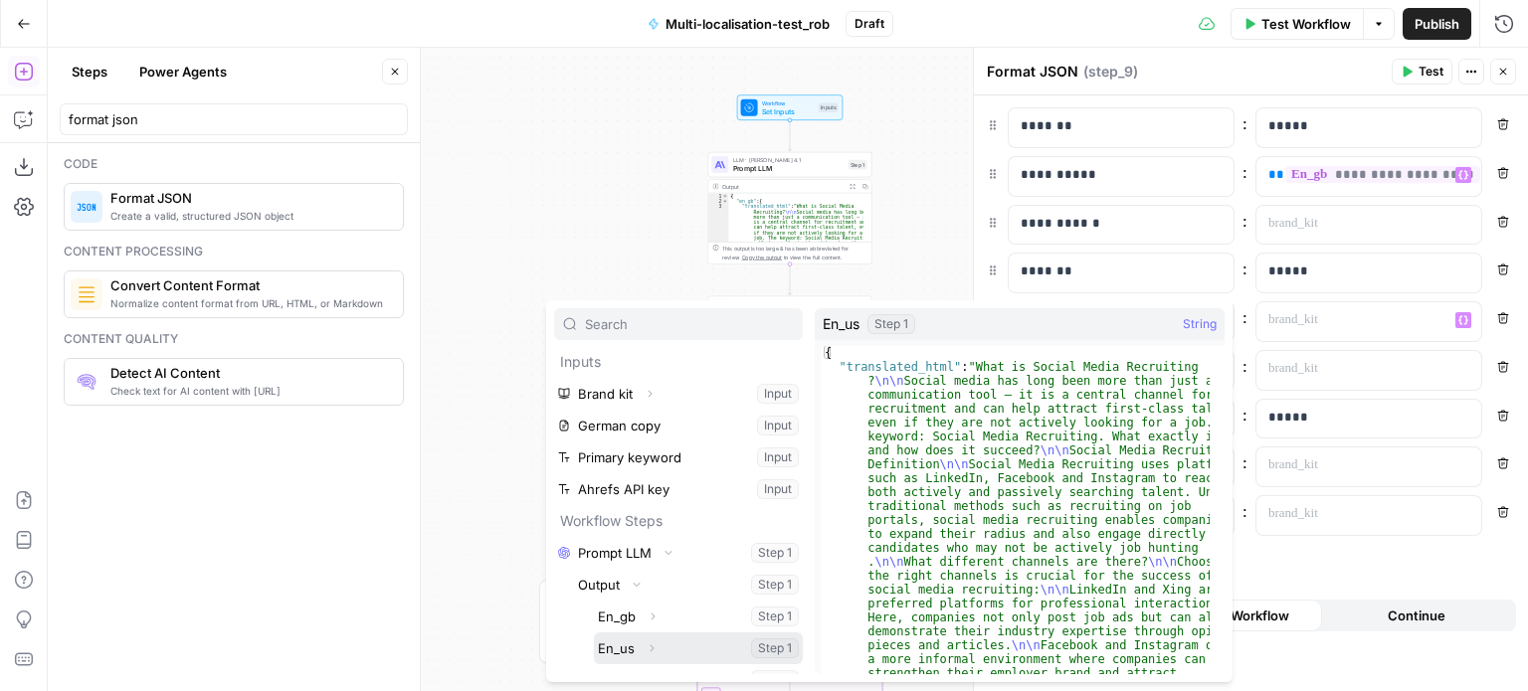
click at [628, 648] on button "Select variable En_us" at bounding box center [698, 649] width 209 height 32
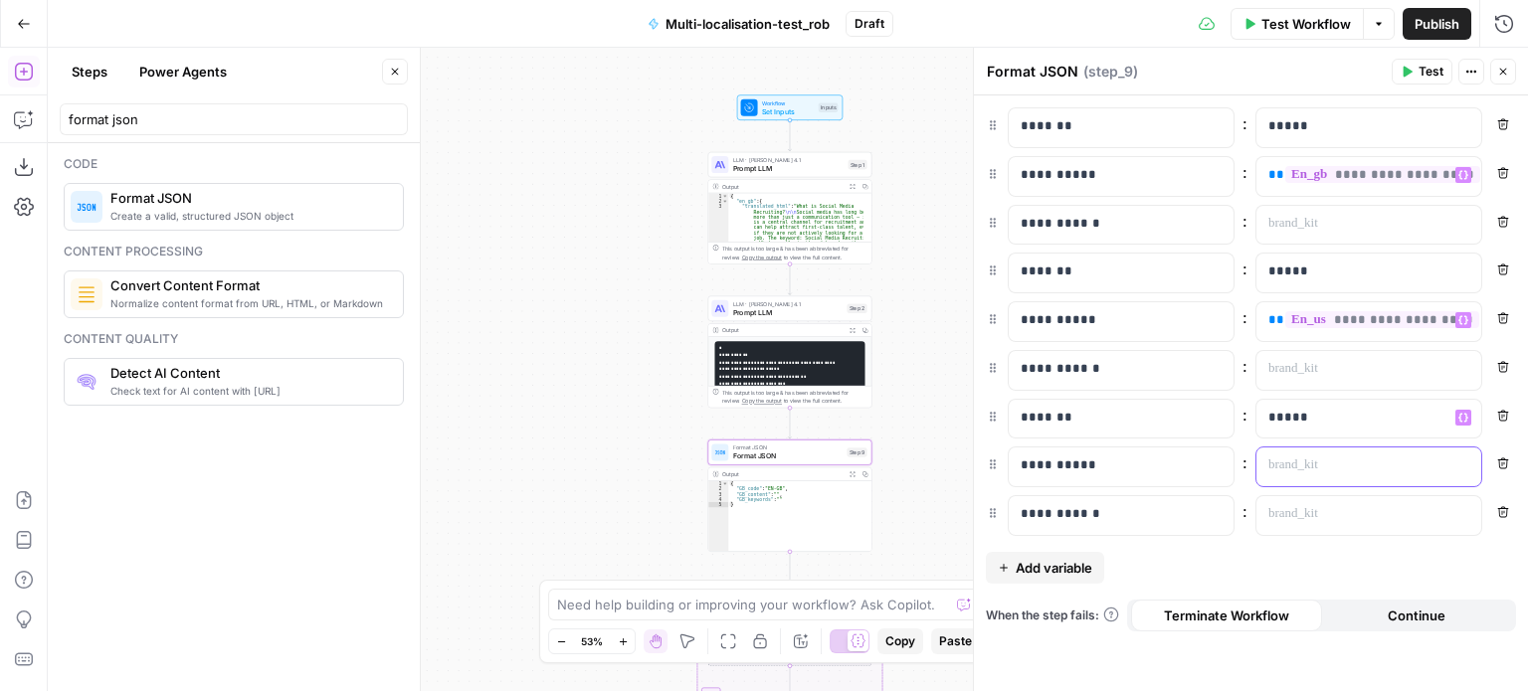
click at [1372, 465] on p at bounding box center [1352, 466] width 169 height 20
click at [1465, 466] on icon "button" at bounding box center [1463, 466] width 10 height 9
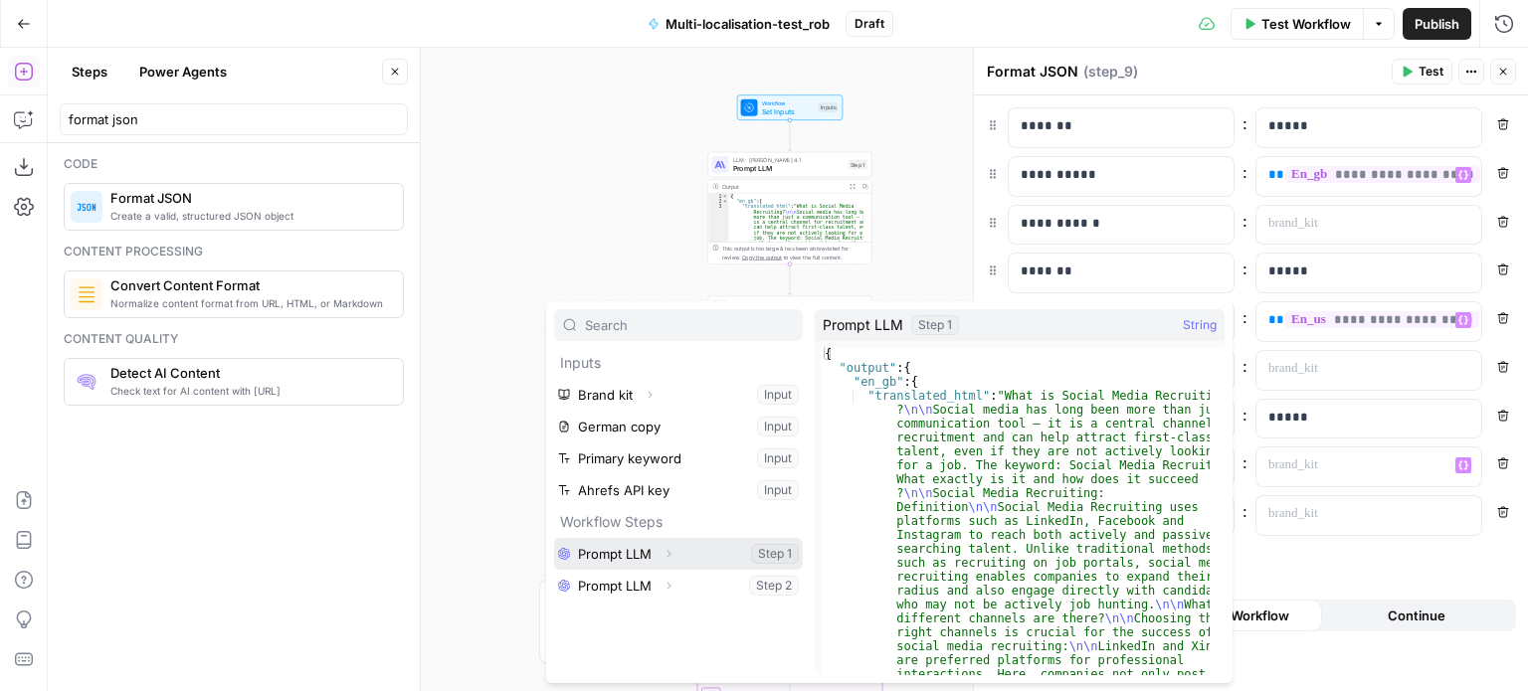
click at [669, 555] on icon "button" at bounding box center [668, 554] width 12 height 12
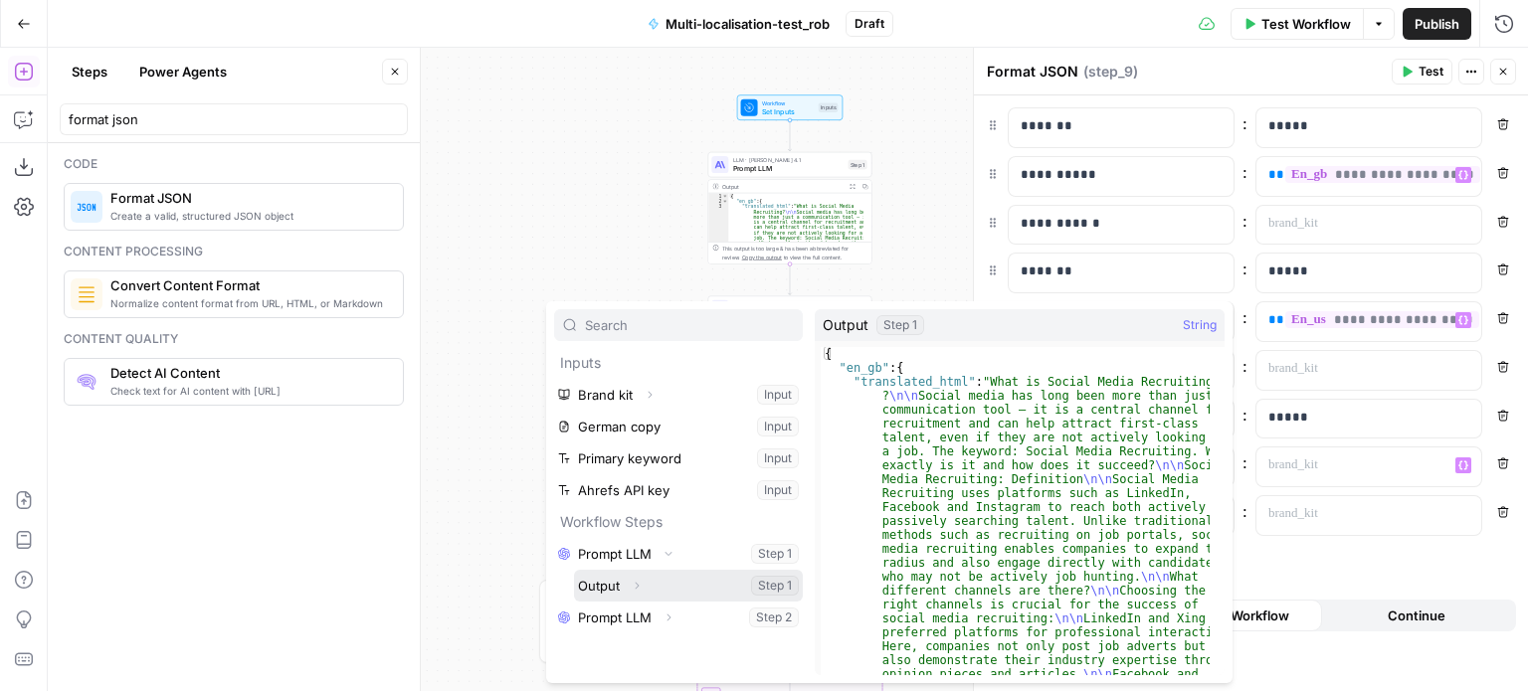
click at [634, 590] on icon "button" at bounding box center [637, 586] width 12 height 12
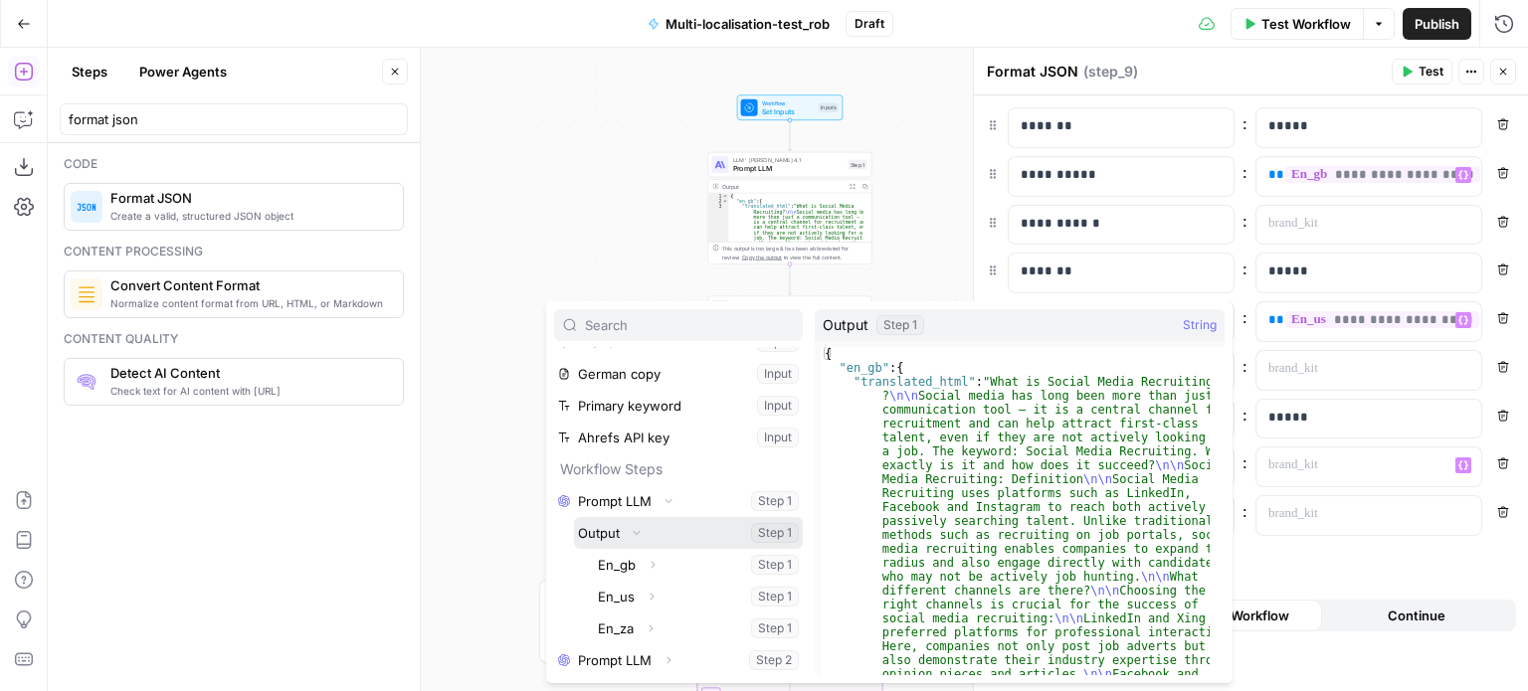
scroll to position [52, 0]
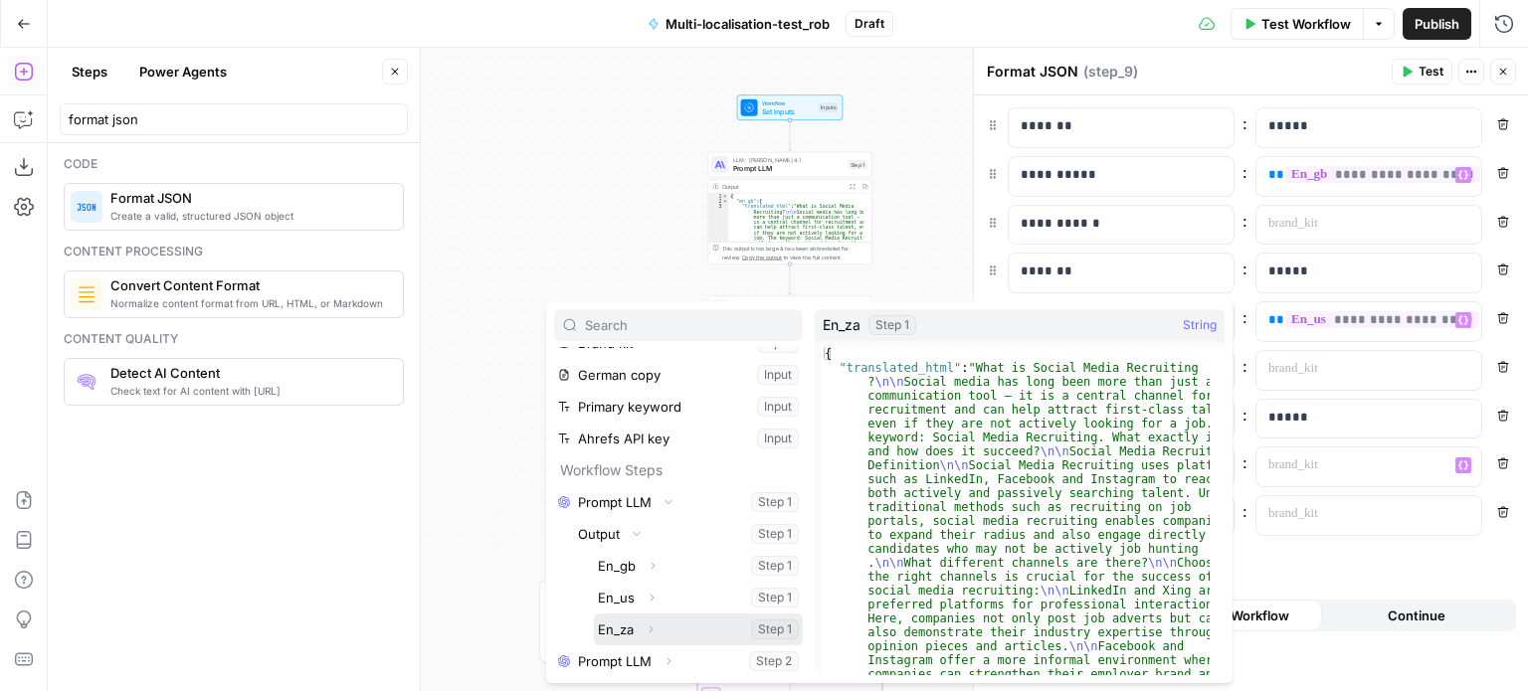
click at [648, 624] on span "button" at bounding box center [651, 630] width 12 height 12
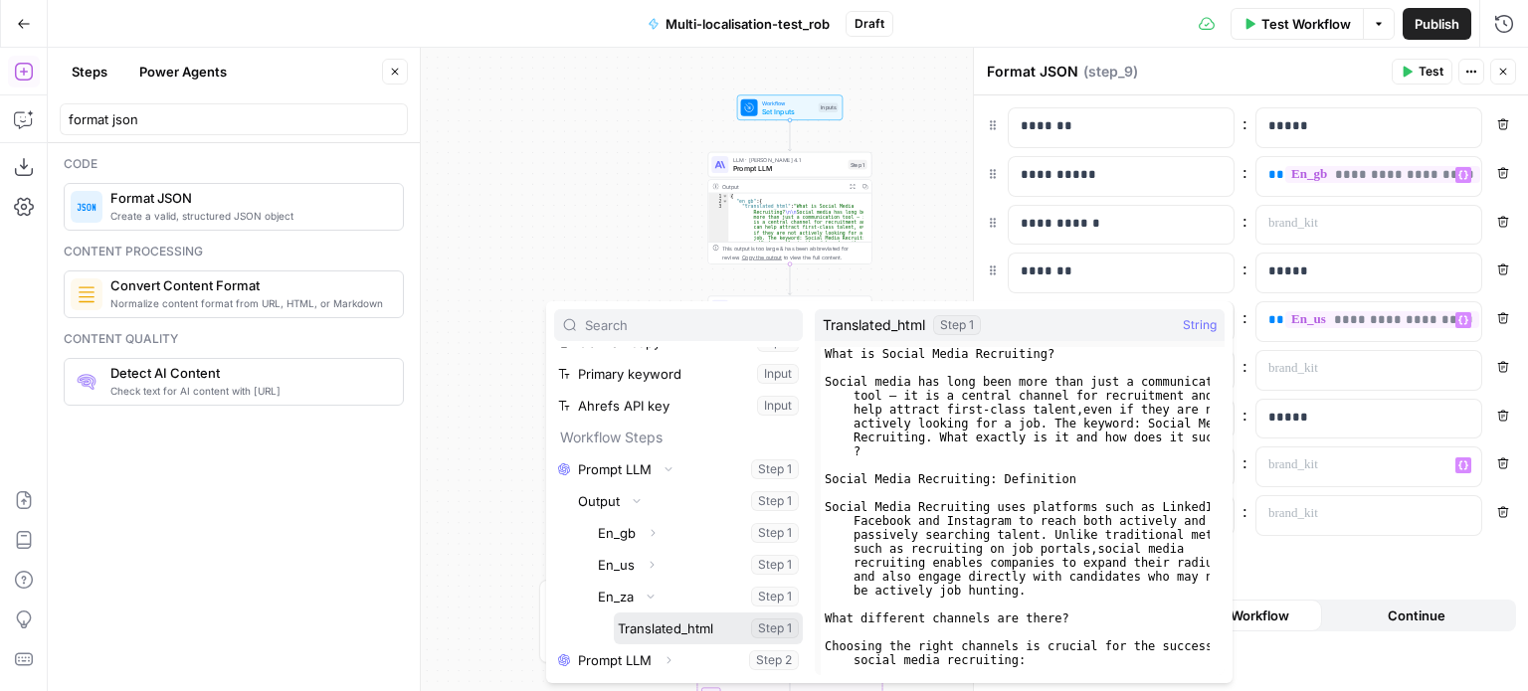
click at [652, 631] on button "Select variable Translated_html" at bounding box center [708, 629] width 189 height 32
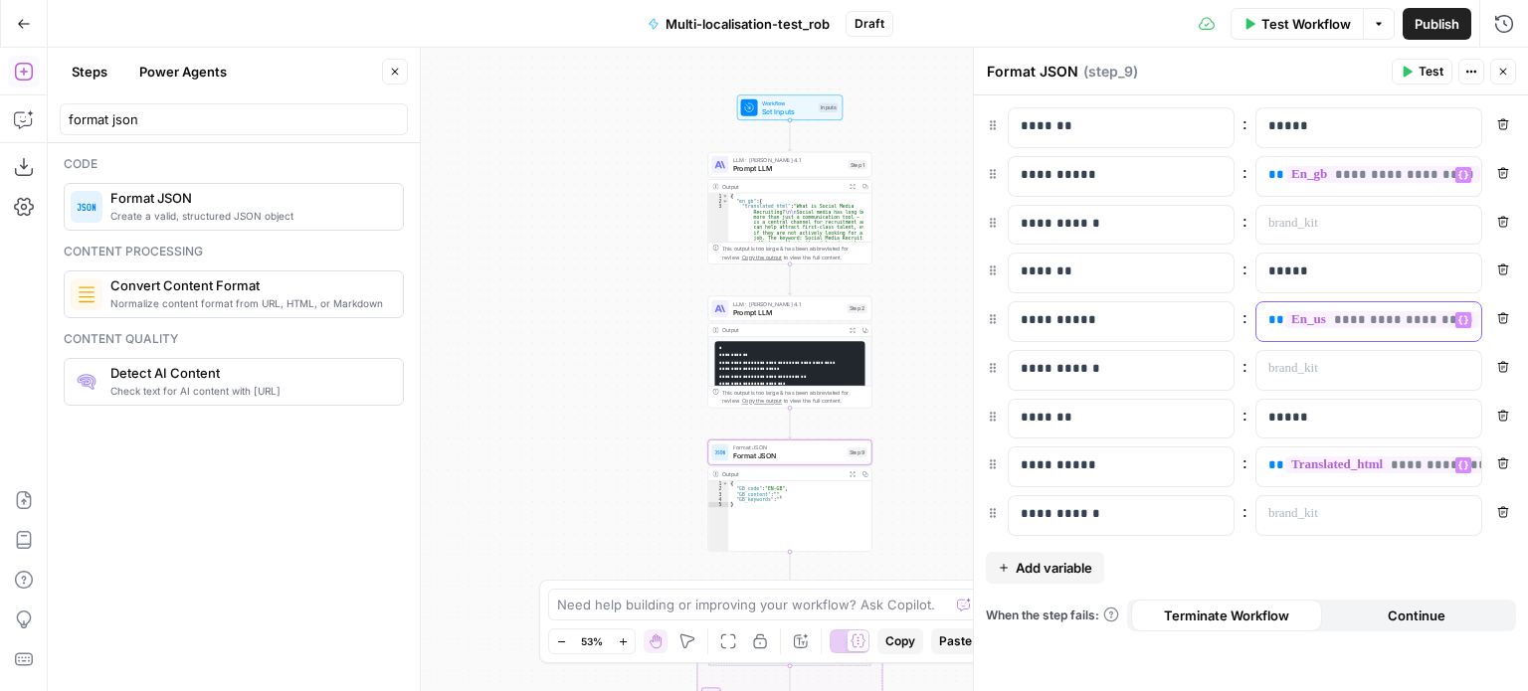
click at [1462, 316] on icon "button" at bounding box center [1463, 320] width 10 height 10
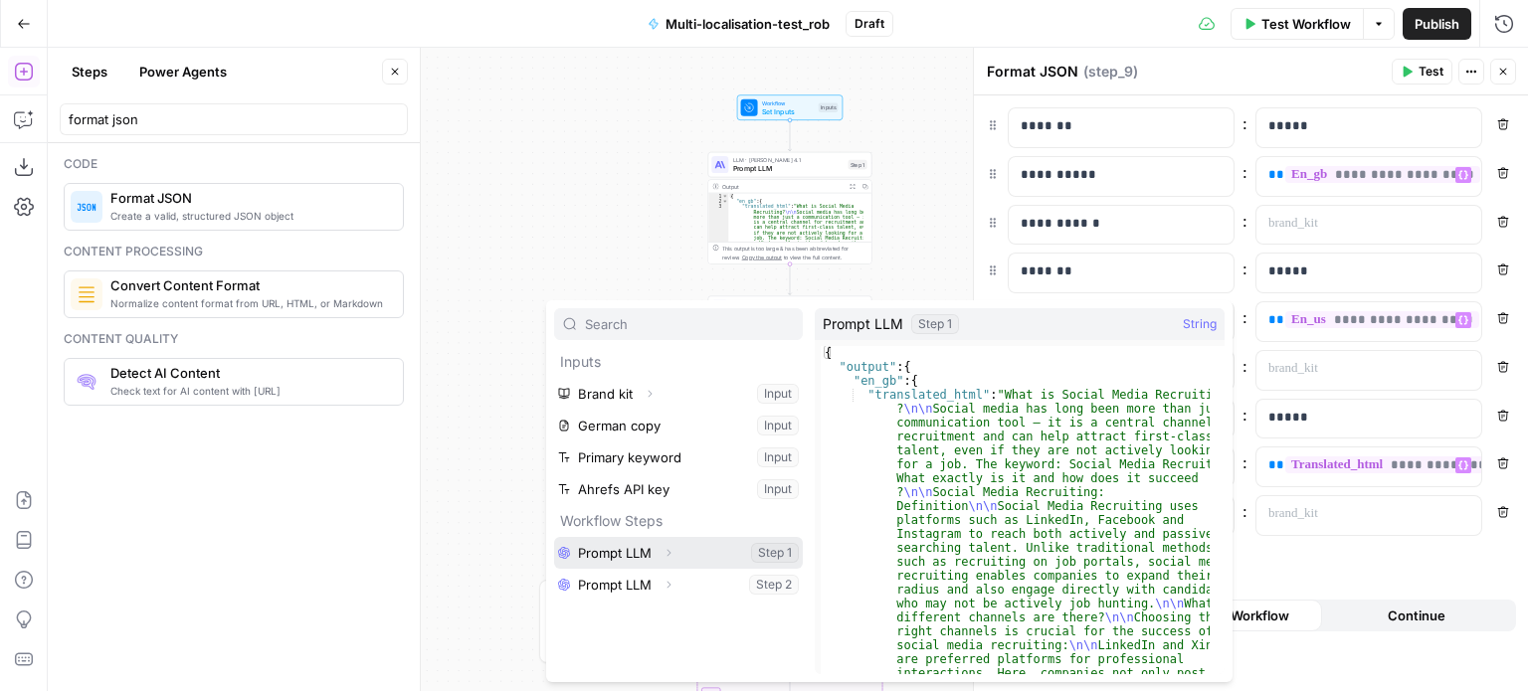
click at [670, 551] on icon "button" at bounding box center [668, 553] width 12 height 12
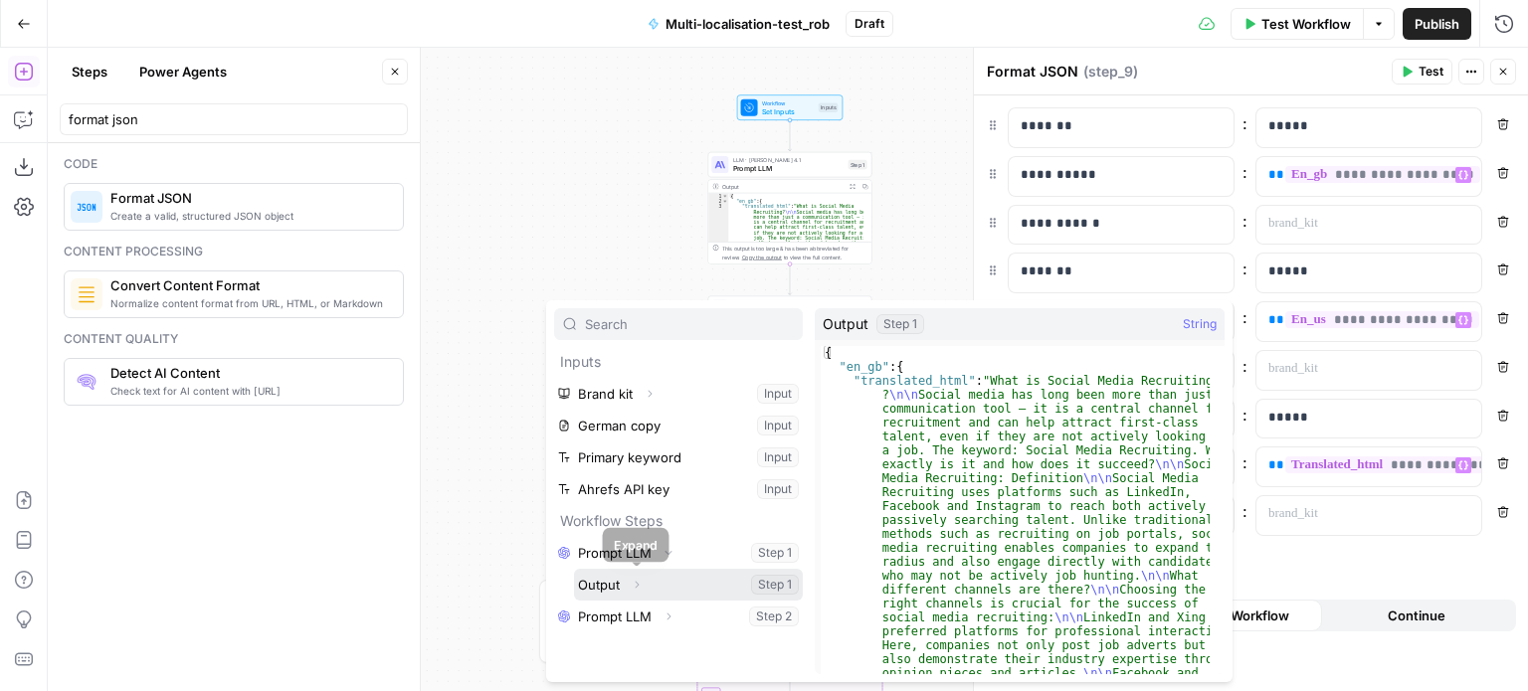
click at [639, 579] on icon "button" at bounding box center [637, 585] width 12 height 12
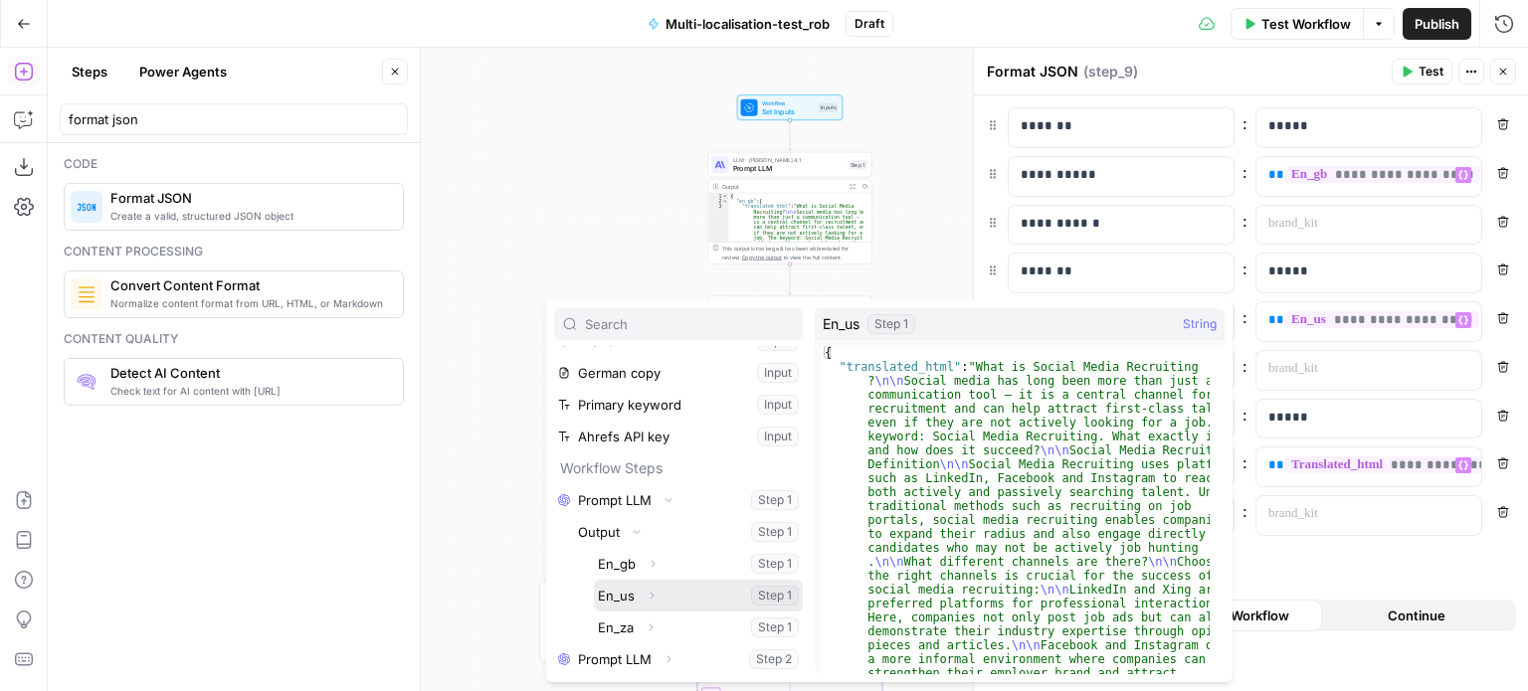
click at [648, 595] on icon "button" at bounding box center [652, 596] width 12 height 12
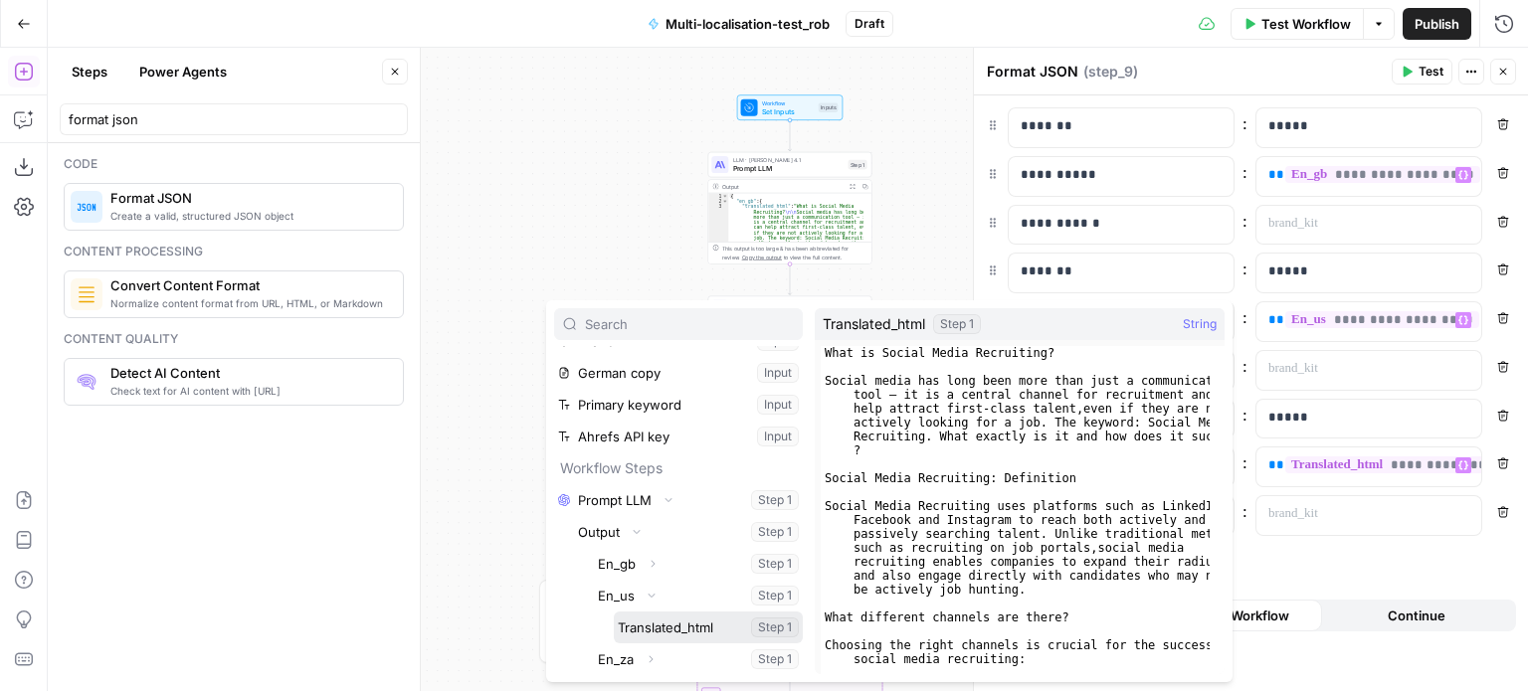
click at [660, 624] on button "Select variable Translated_html" at bounding box center [708, 628] width 189 height 32
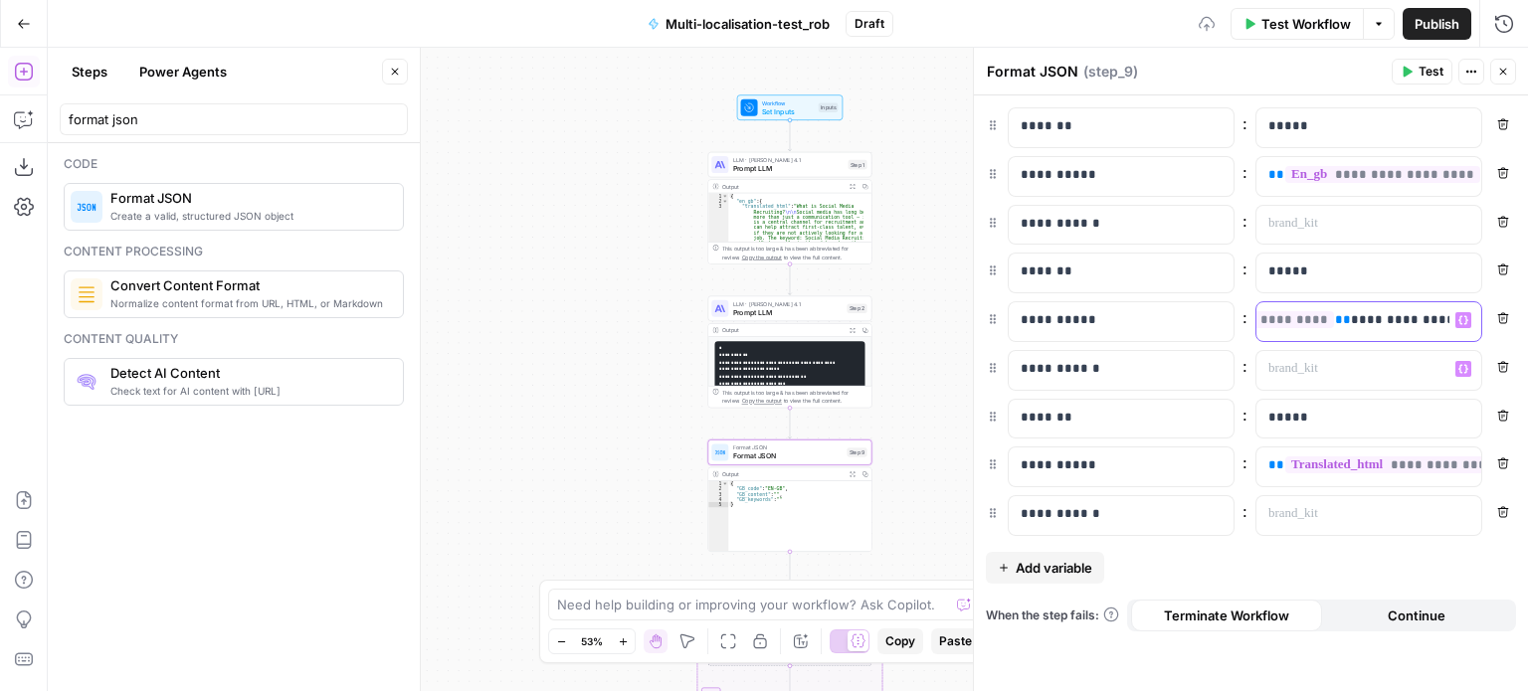
scroll to position [0, 0]
click at [1458, 321] on icon "button" at bounding box center [1463, 320] width 10 height 10
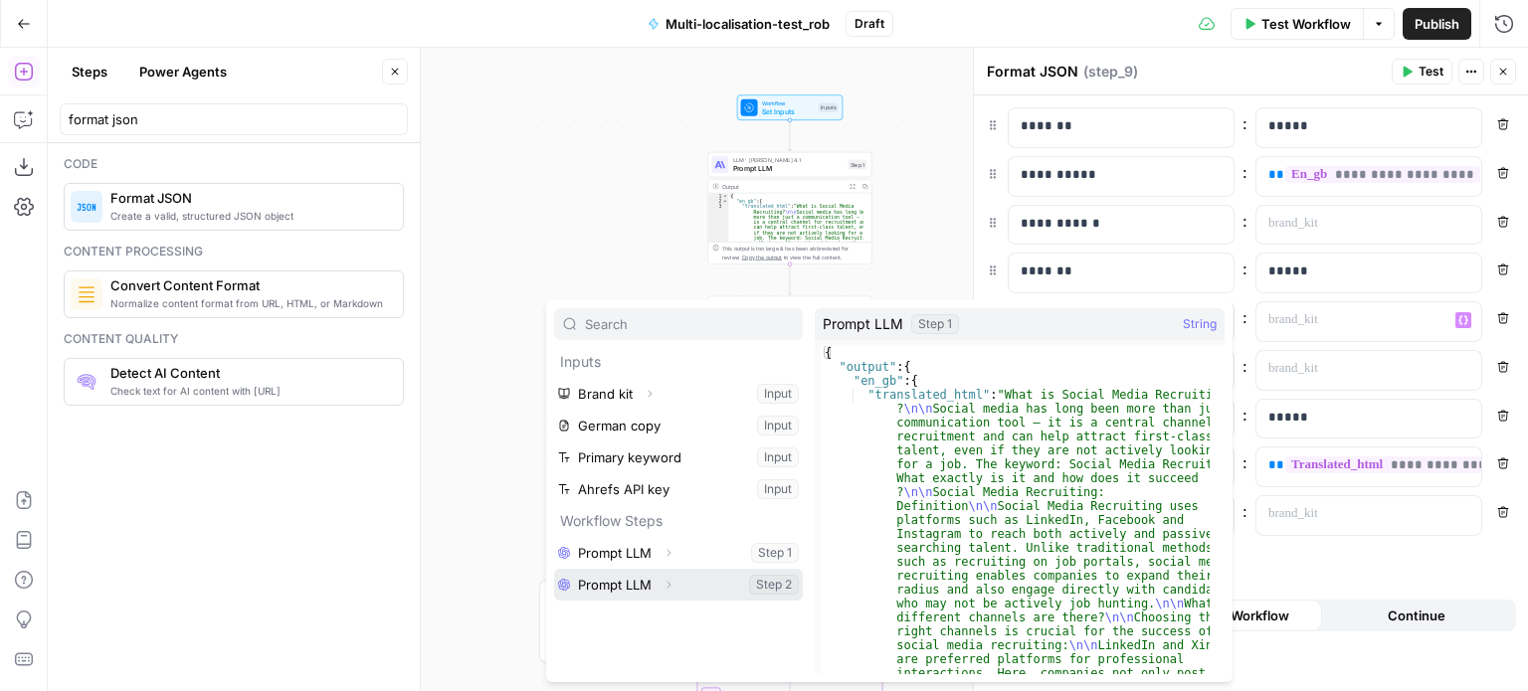
click at [672, 584] on icon "button" at bounding box center [668, 585] width 12 height 12
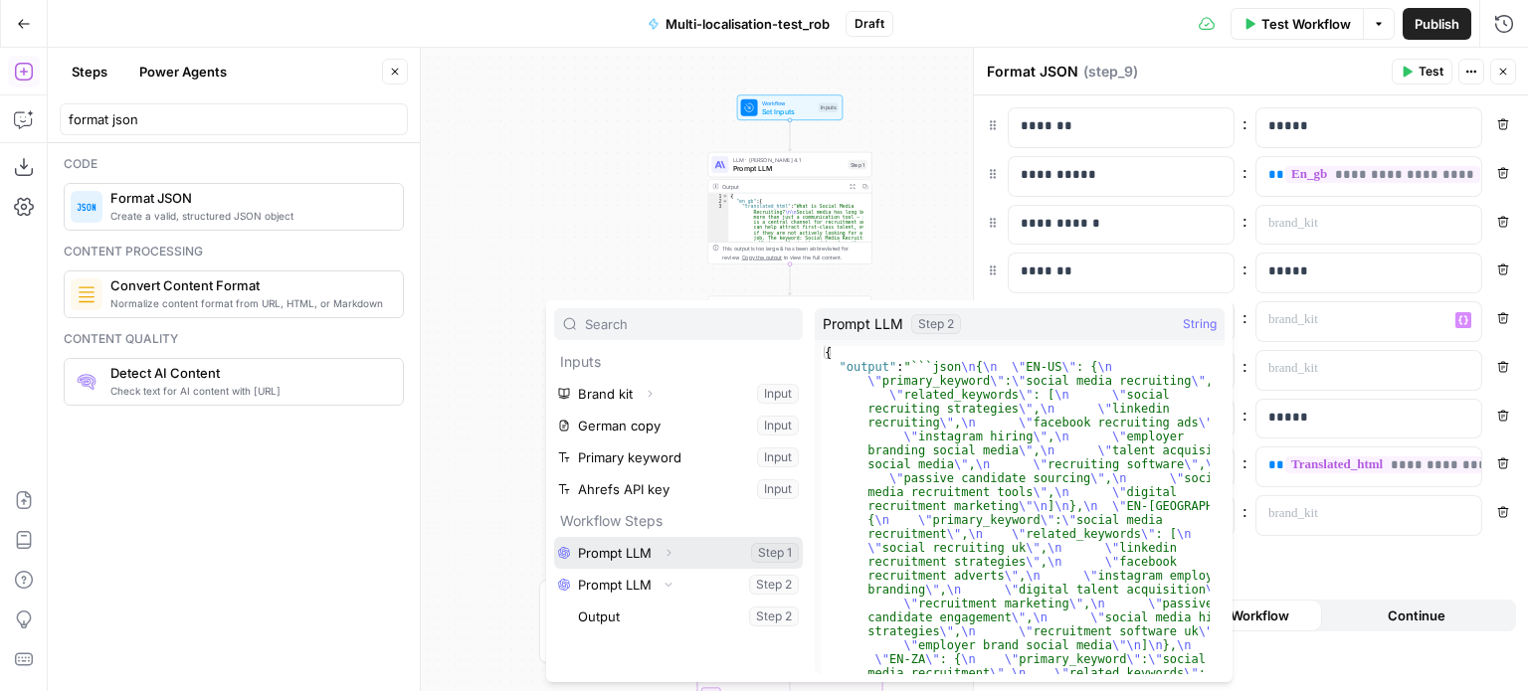
click at [664, 556] on icon "button" at bounding box center [668, 553] width 12 height 12
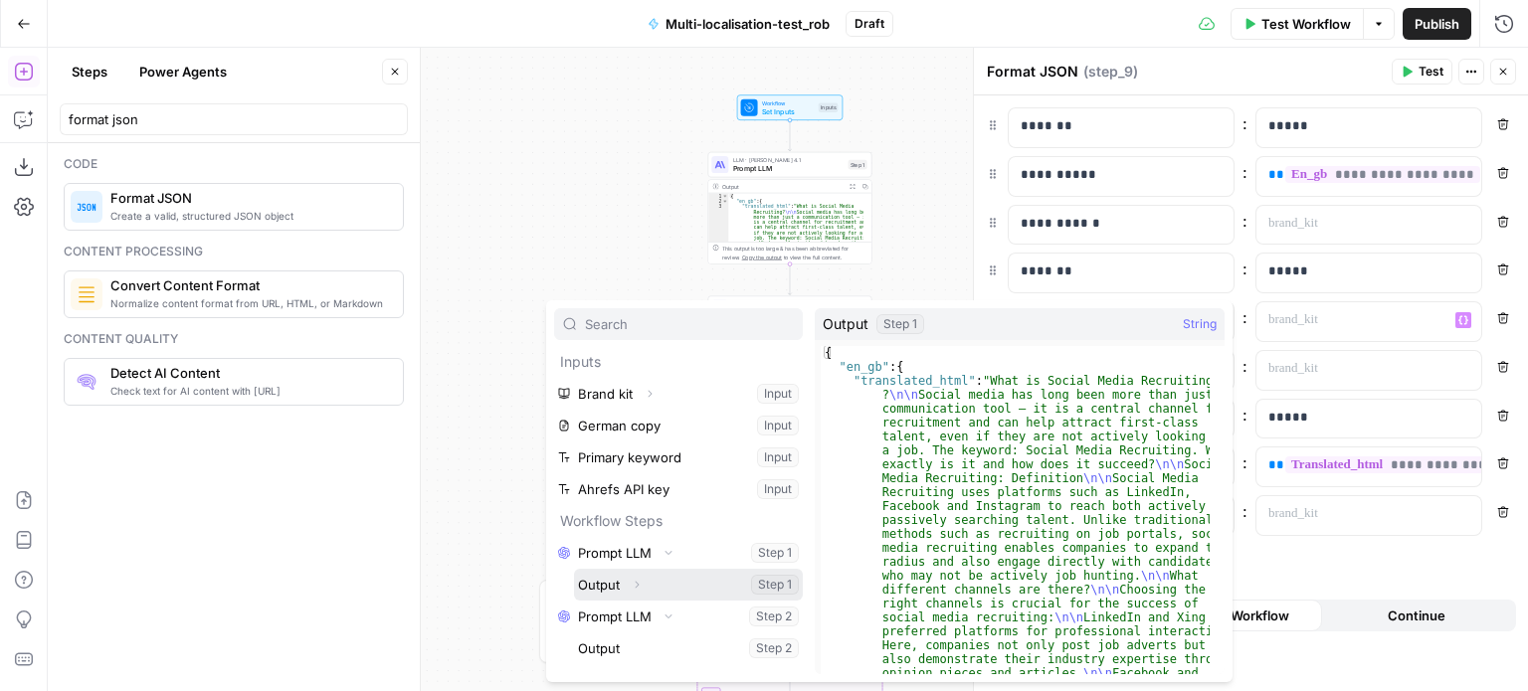
click at [637, 584] on icon "button" at bounding box center [637, 585] width 4 height 7
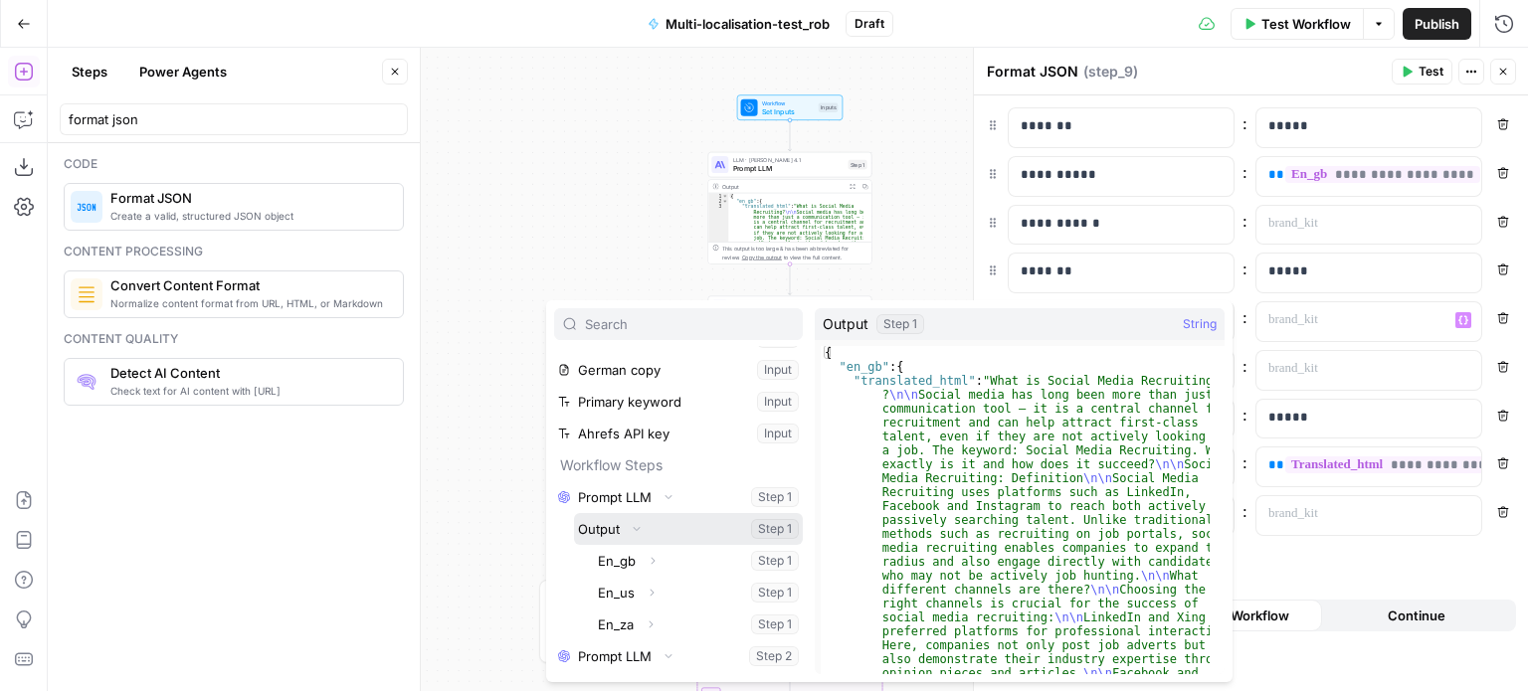
scroll to position [56, 0]
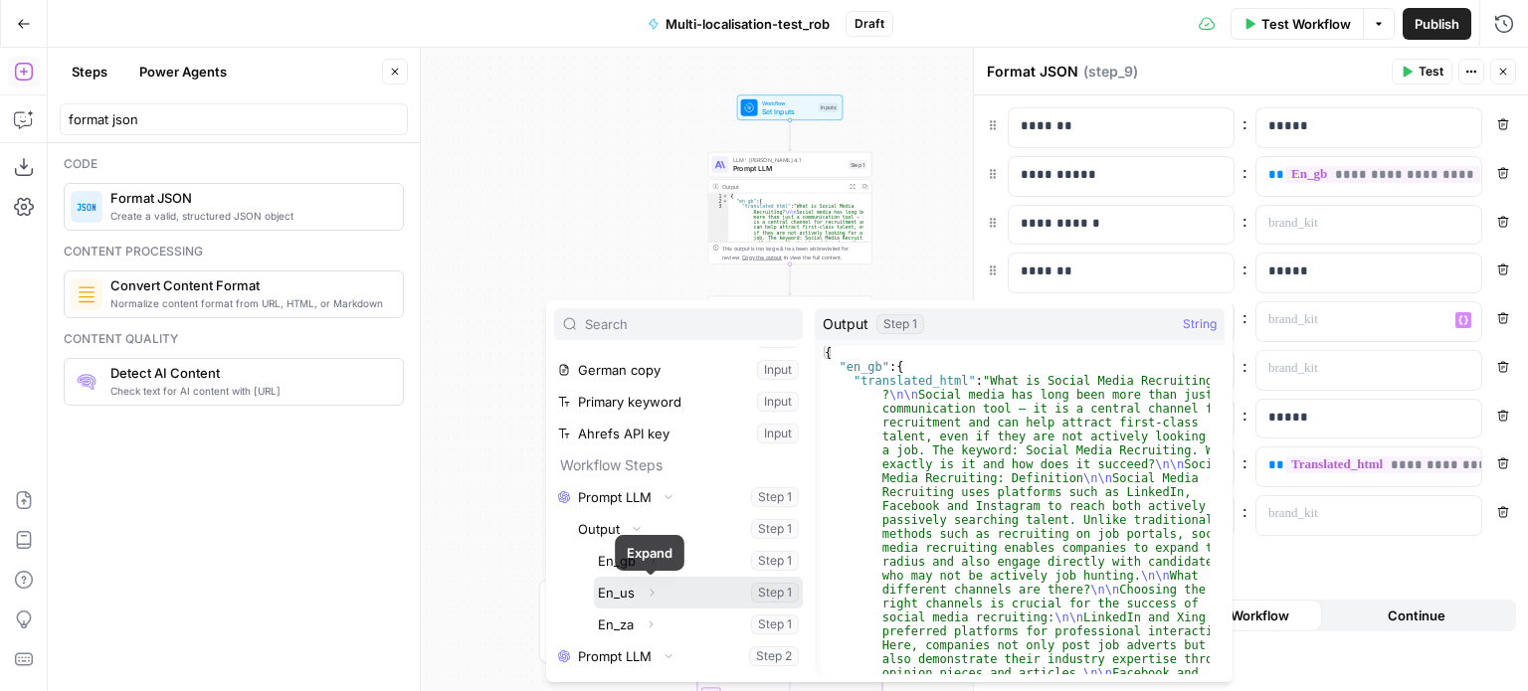
click at [649, 592] on icon "button" at bounding box center [652, 593] width 12 height 12
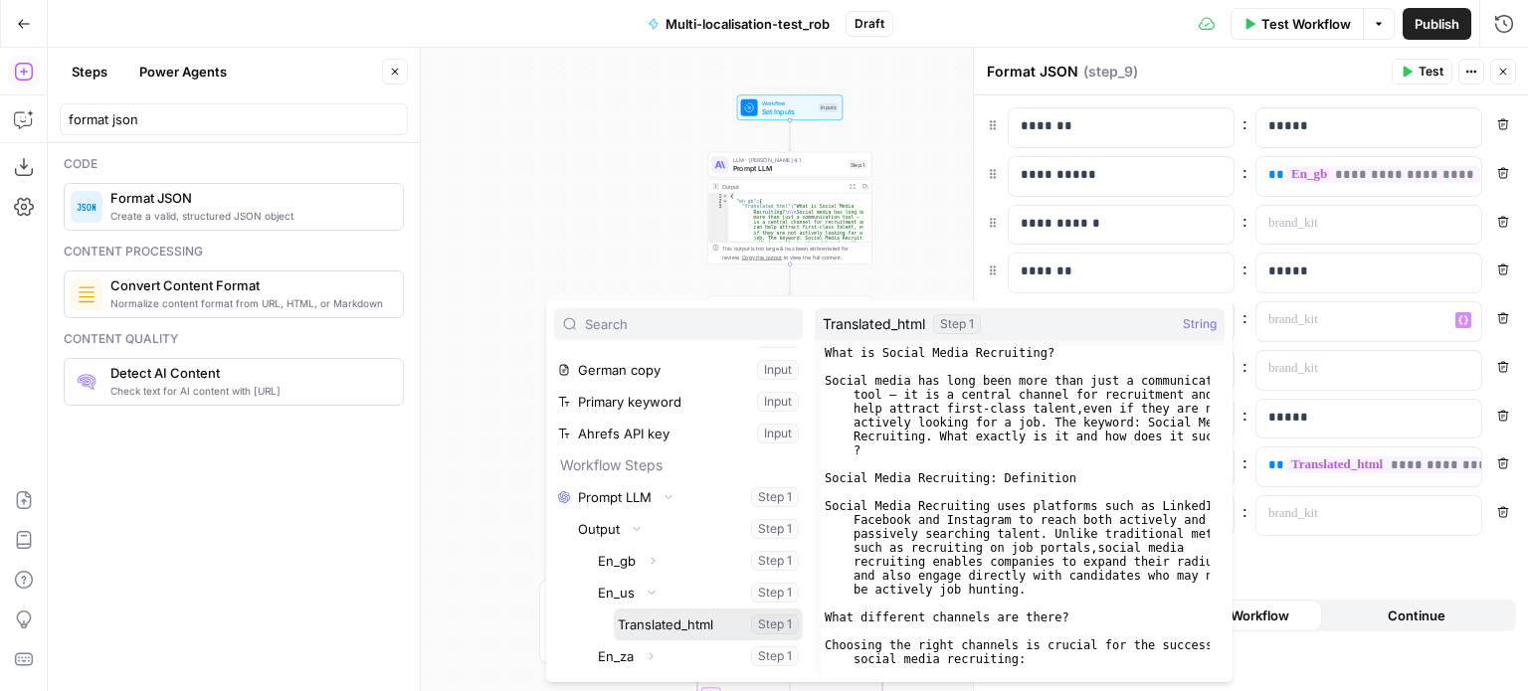
click at [650, 620] on button "Select variable Translated_html" at bounding box center [708, 625] width 189 height 32
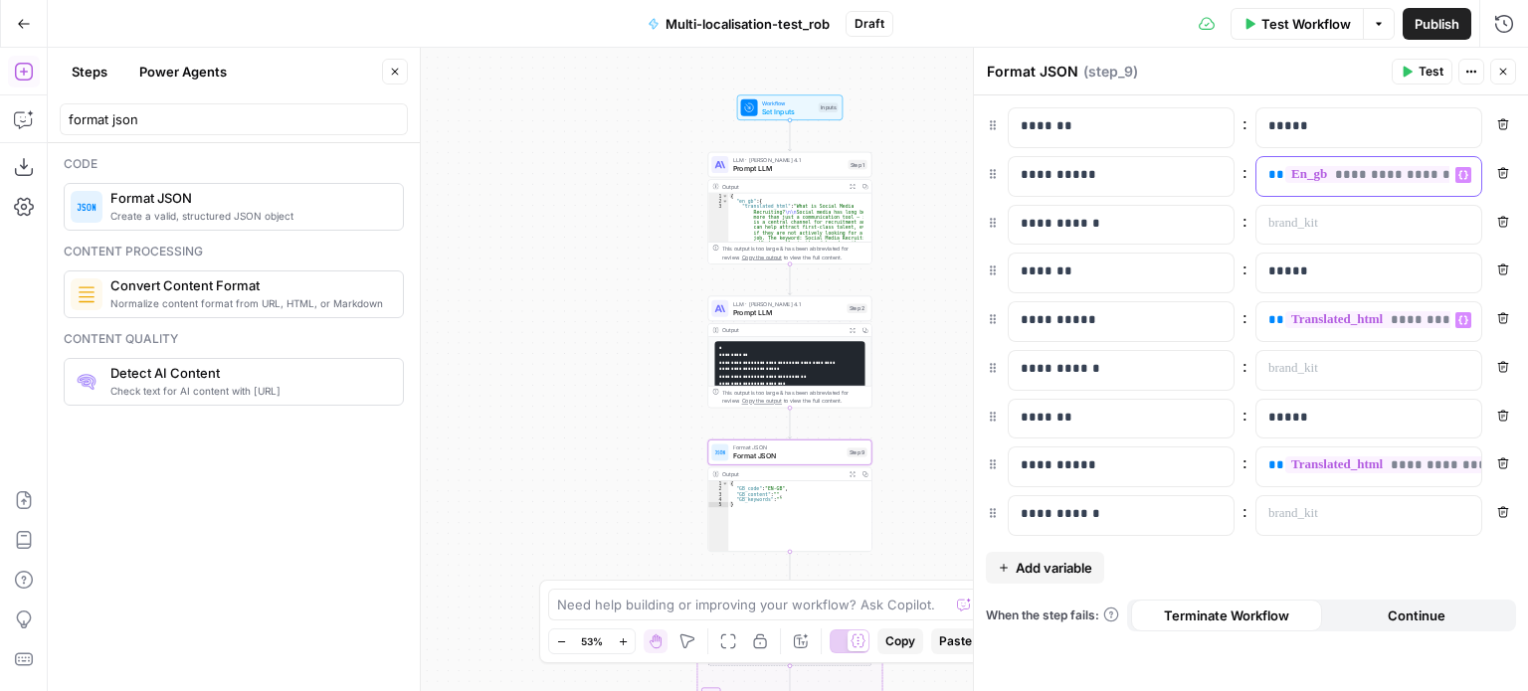
click at [1450, 188] on div "**********" at bounding box center [1368, 176] width 225 height 39
click at [1460, 171] on icon "button" at bounding box center [1463, 174] width 10 height 9
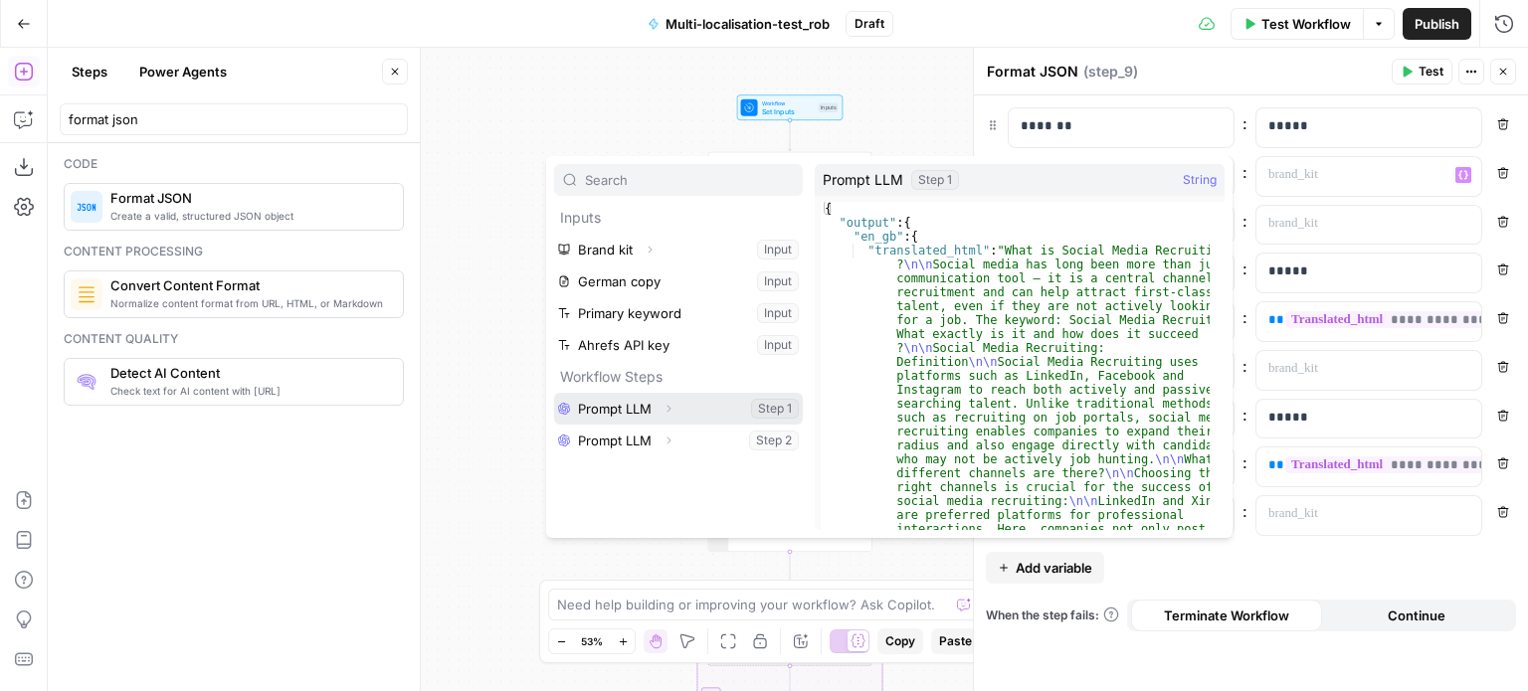
click at [666, 408] on icon "button" at bounding box center [668, 409] width 12 height 12
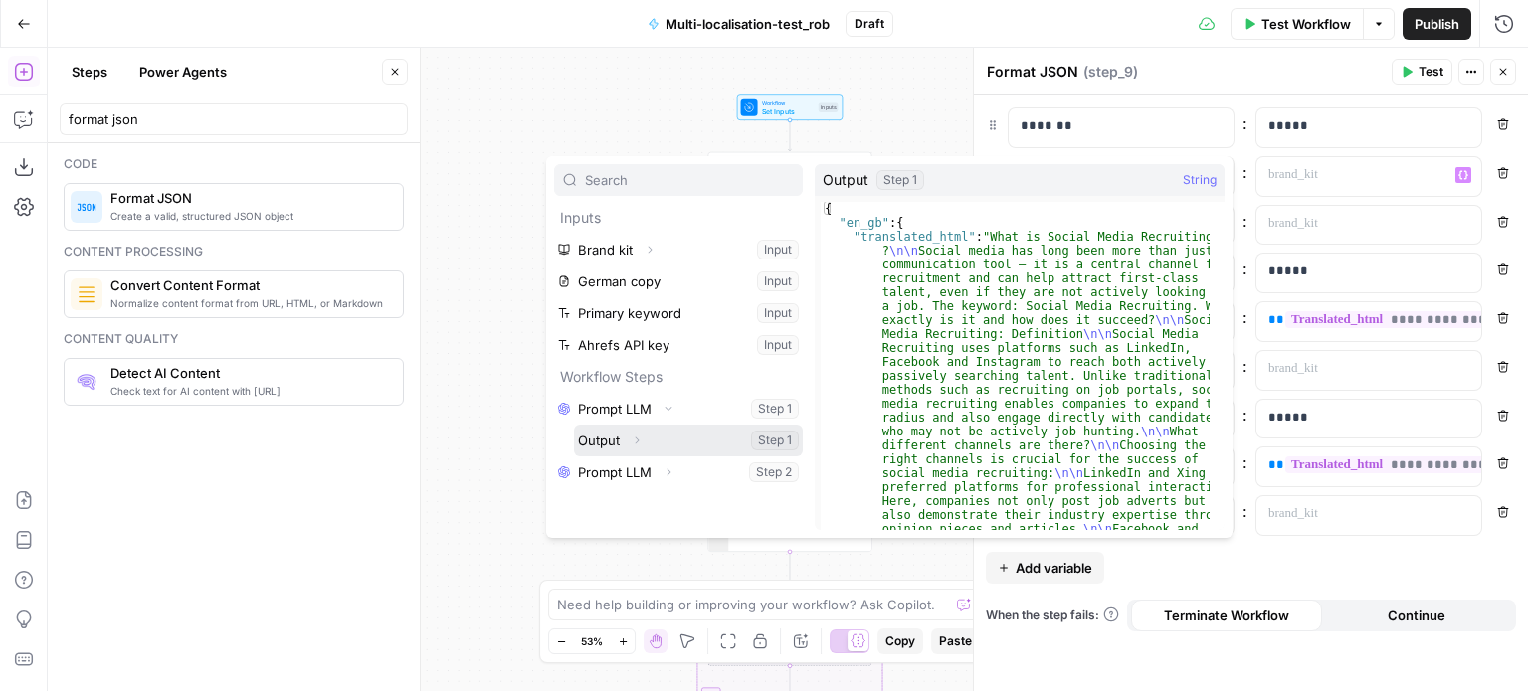
click at [640, 446] on icon "button" at bounding box center [637, 441] width 12 height 12
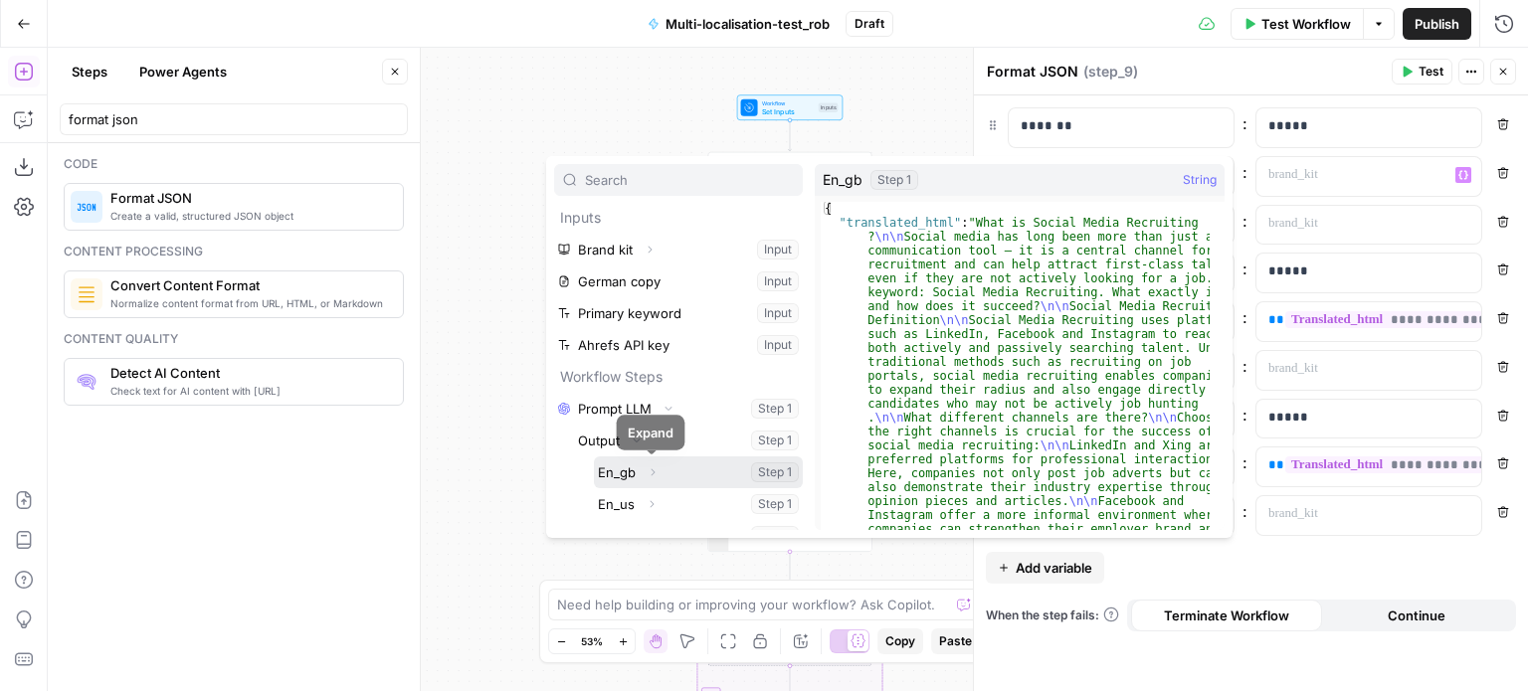
click at [650, 469] on icon "button" at bounding box center [652, 472] width 4 height 7
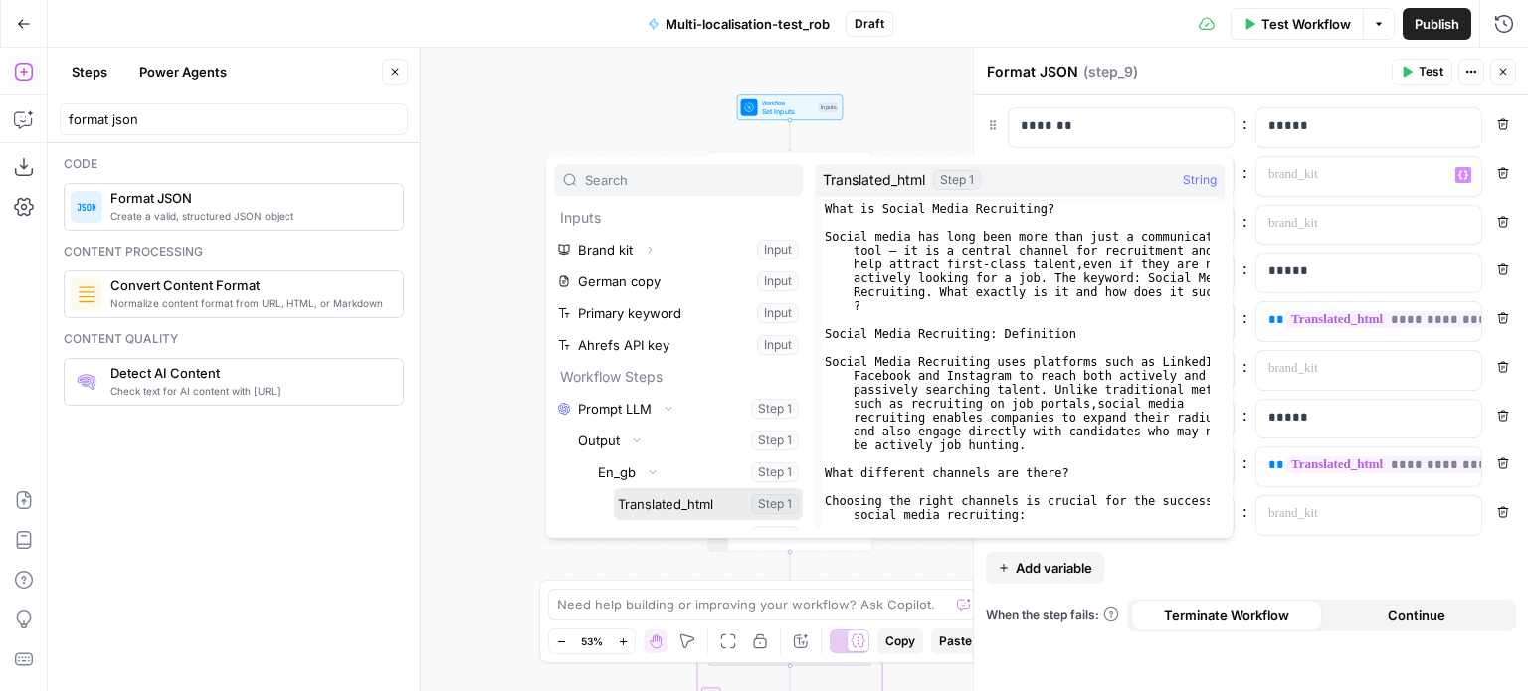
click at [650, 495] on button "Select variable Translated_html" at bounding box center [708, 504] width 189 height 32
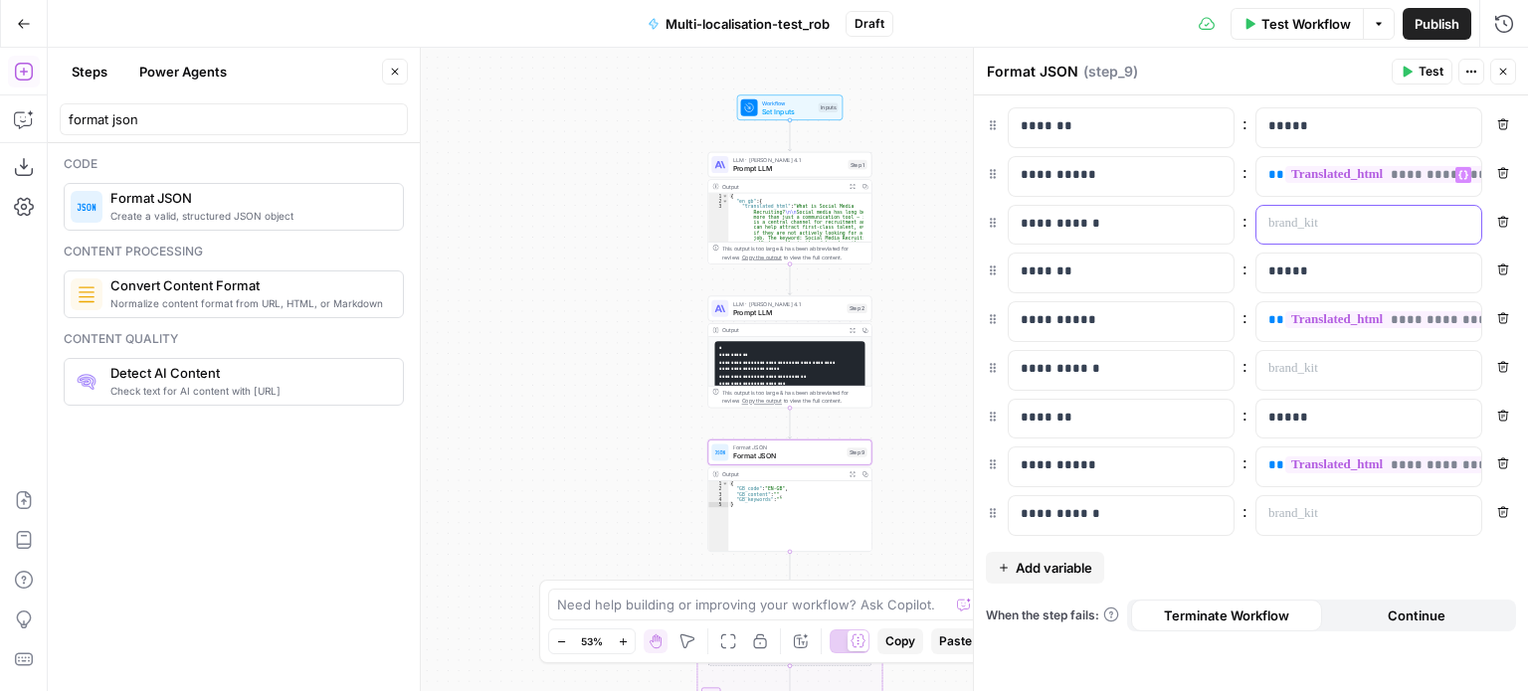
click at [1362, 220] on p at bounding box center [1352, 224] width 169 height 20
click at [1460, 221] on icon "button" at bounding box center [1463, 223] width 10 height 9
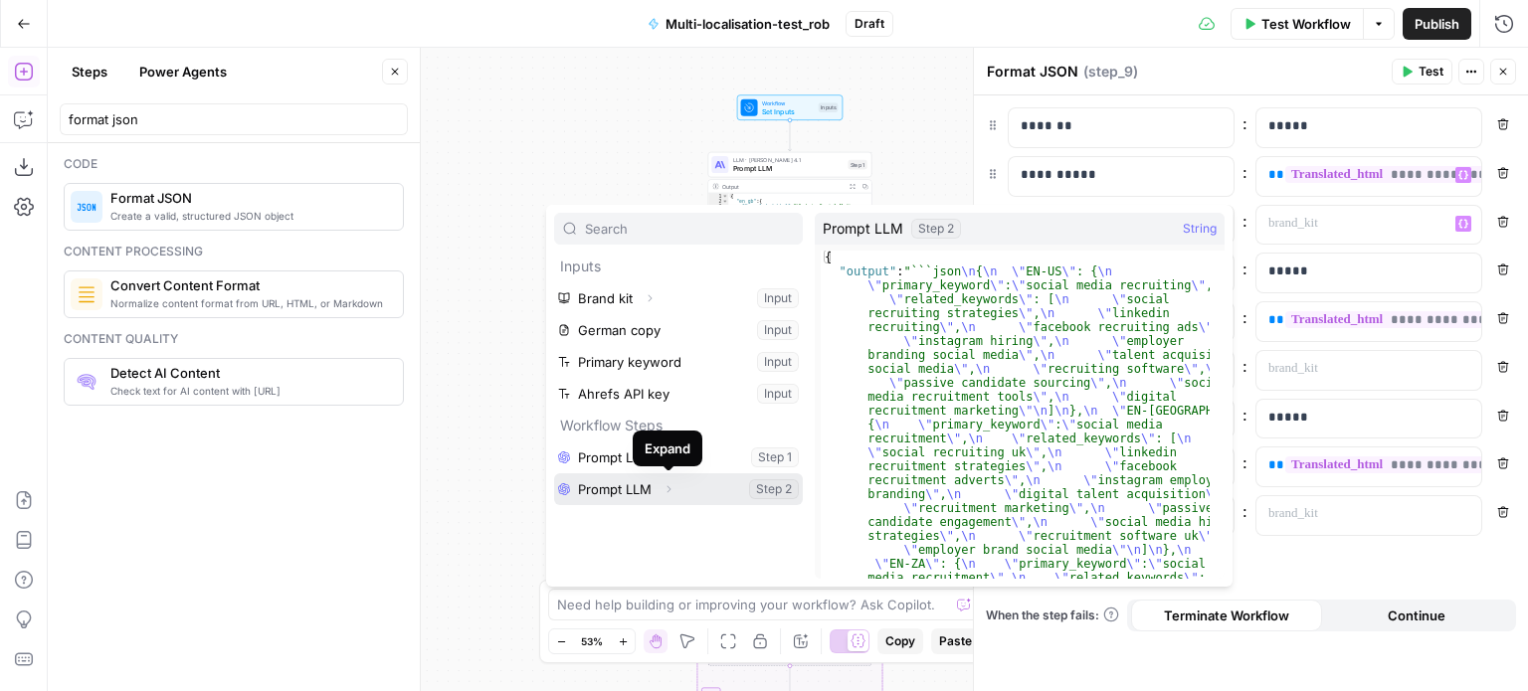
click at [663, 489] on icon "button" at bounding box center [668, 489] width 12 height 12
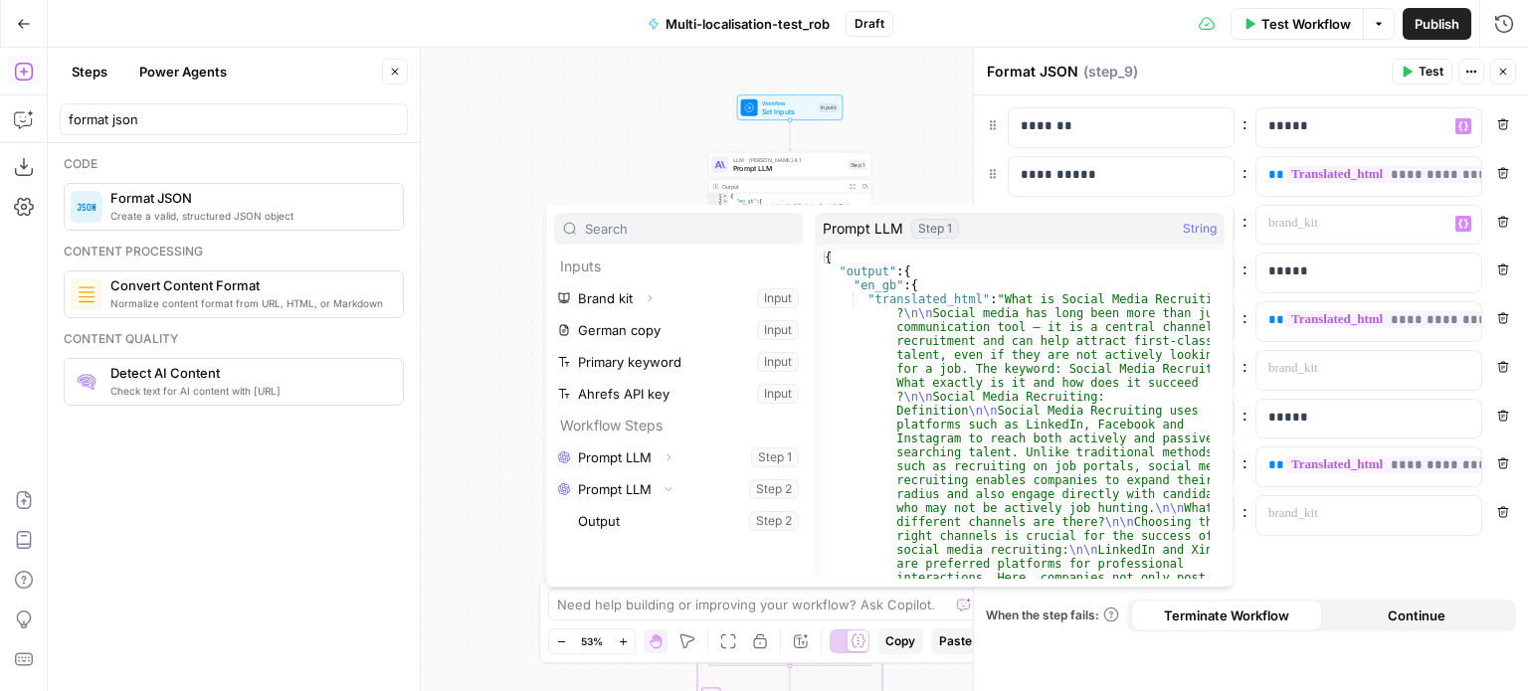
click at [1327, 83] on div "Format JSON Format JSON ( step_9 ) Test Actions Close" at bounding box center [1251, 72] width 530 height 26
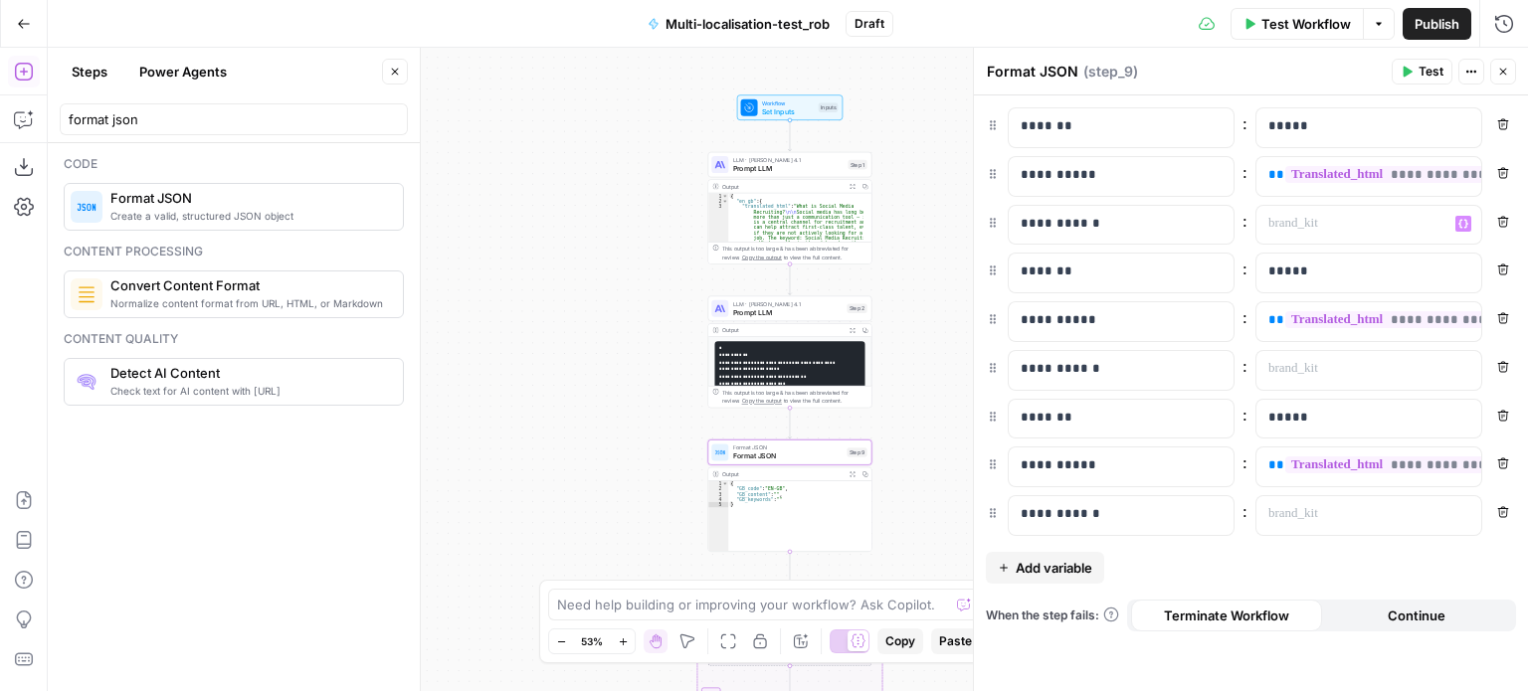
click at [1413, 70] on button "Test" at bounding box center [1422, 72] width 61 height 26
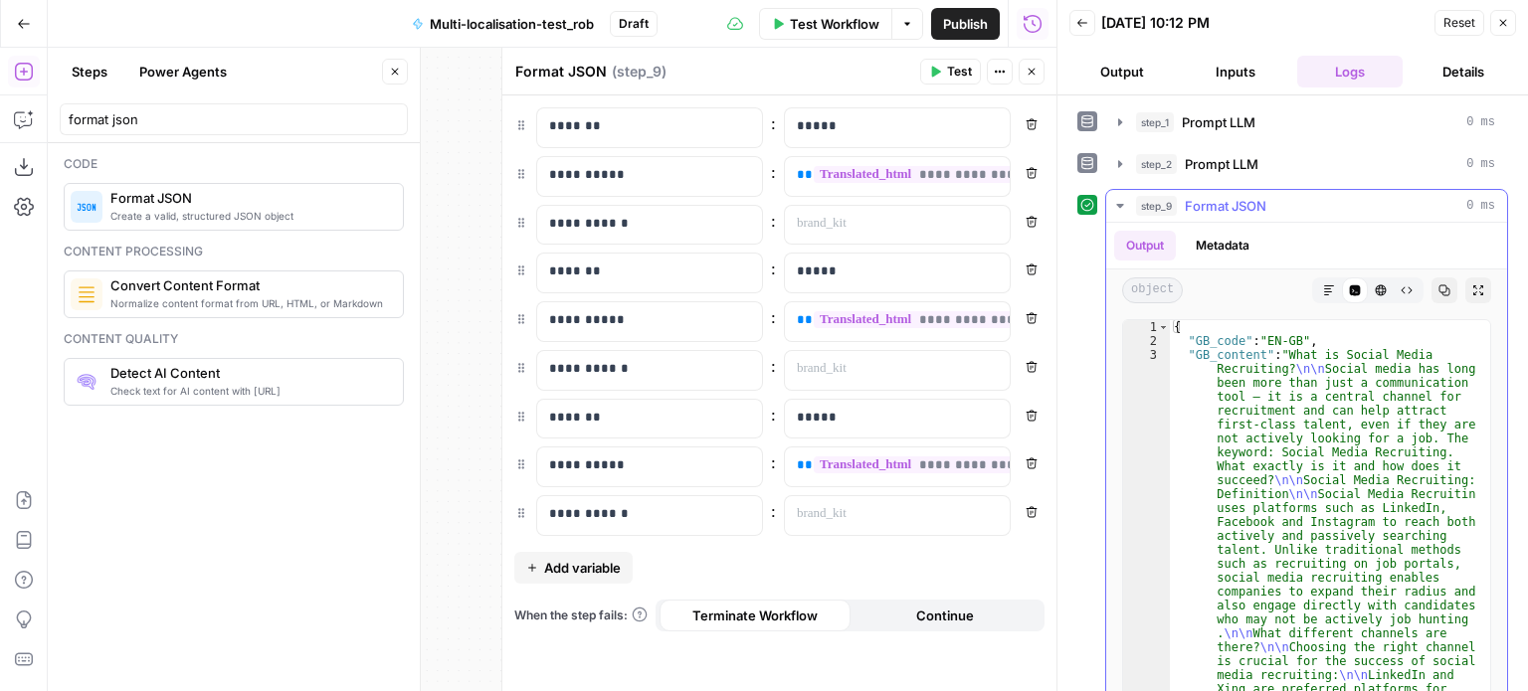
click at [1122, 206] on icon "button" at bounding box center [1120, 206] width 16 height 16
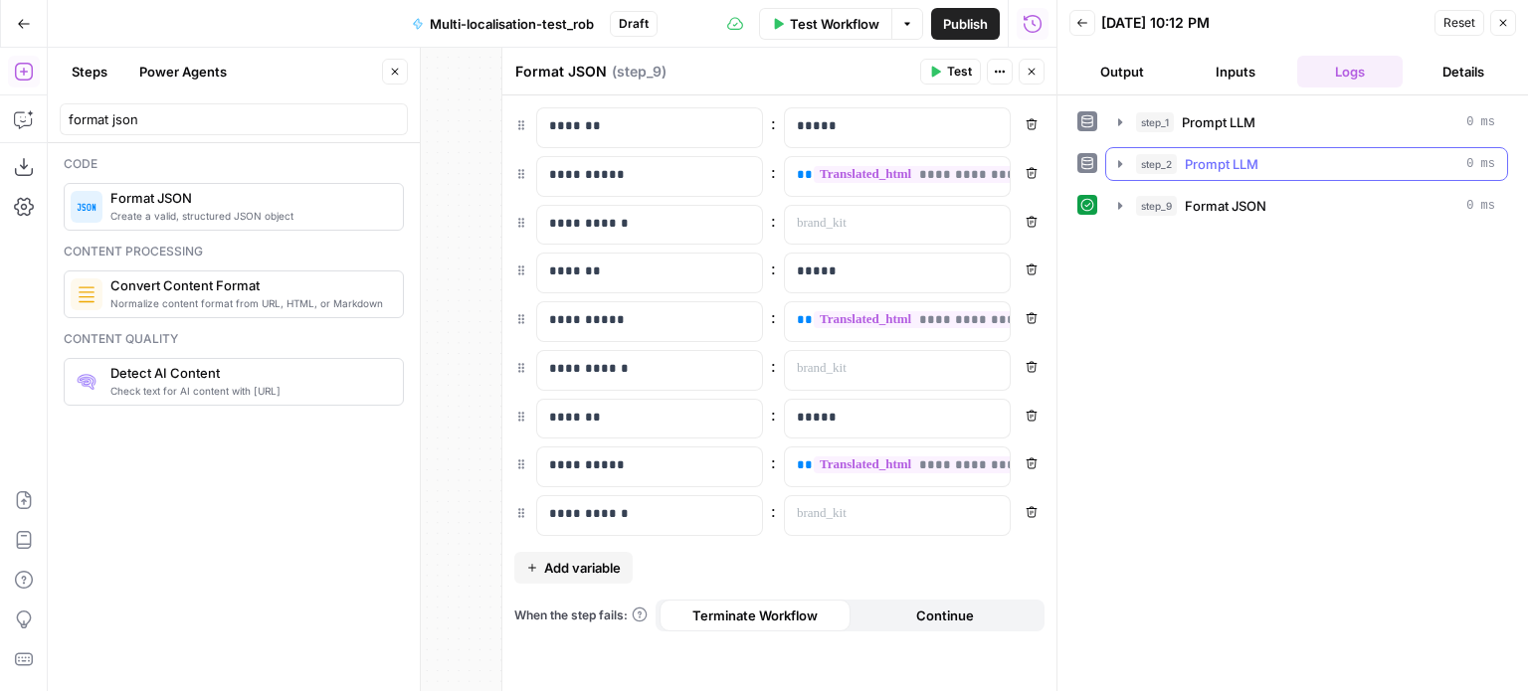
click at [1124, 160] on icon "button" at bounding box center [1120, 164] width 16 height 16
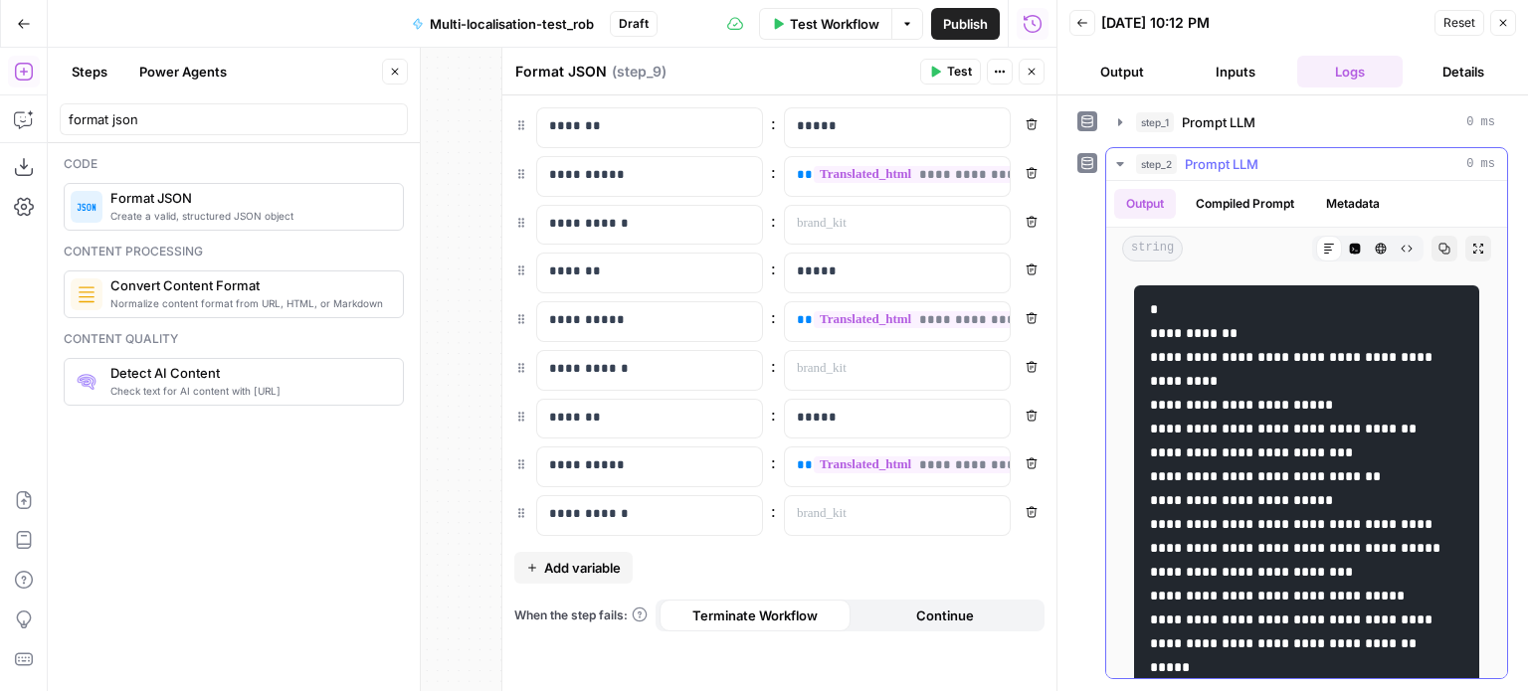
click at [1121, 164] on icon "button" at bounding box center [1119, 164] width 7 height 4
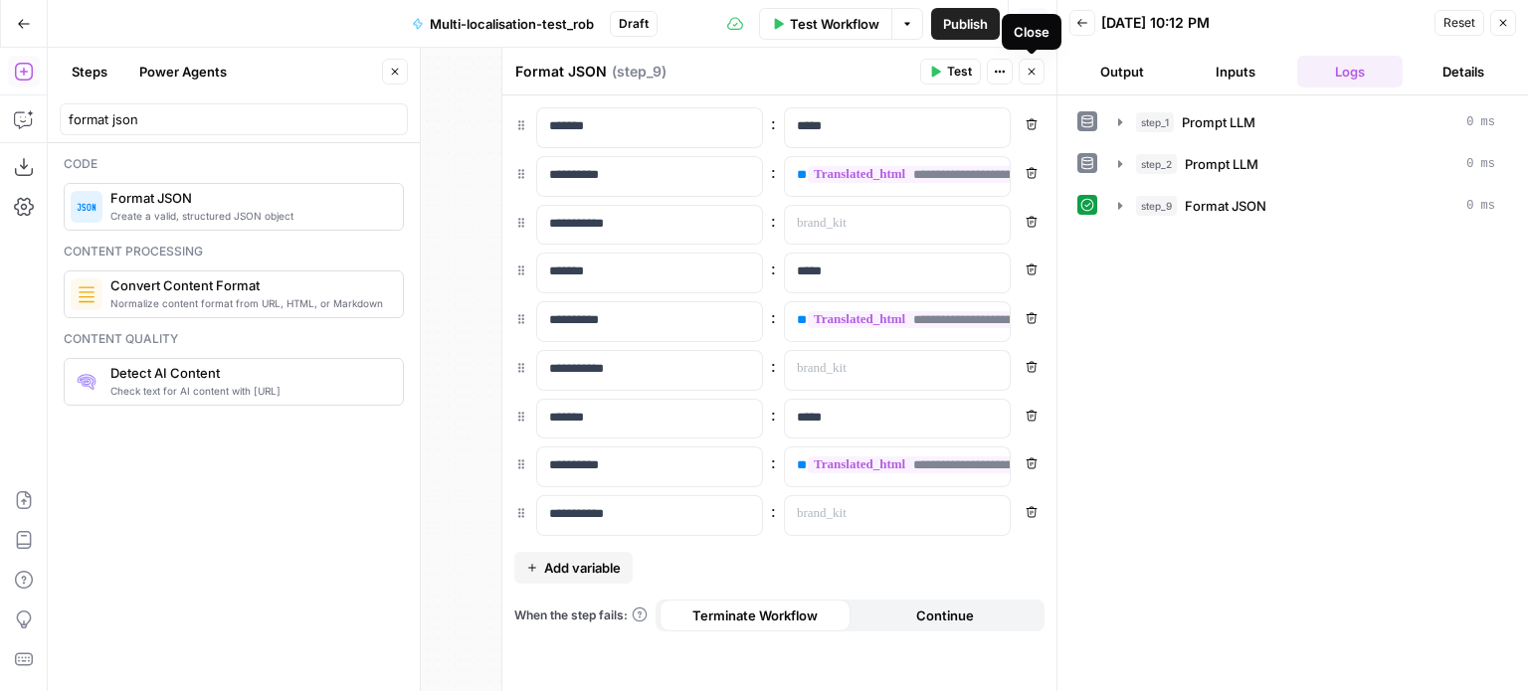
click at [1034, 70] on icon "button" at bounding box center [1031, 72] width 12 height 12
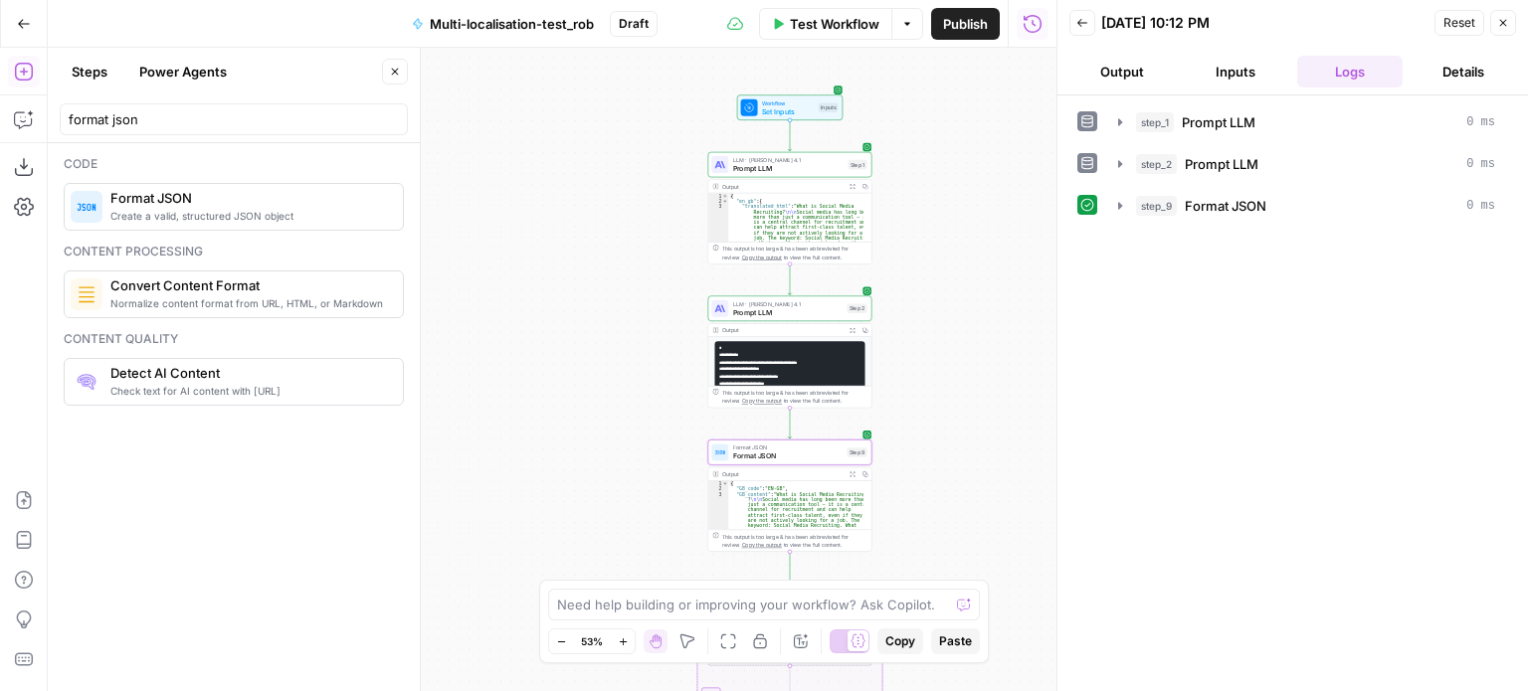
click at [804, 110] on span "Set Inputs" at bounding box center [788, 111] width 53 height 11
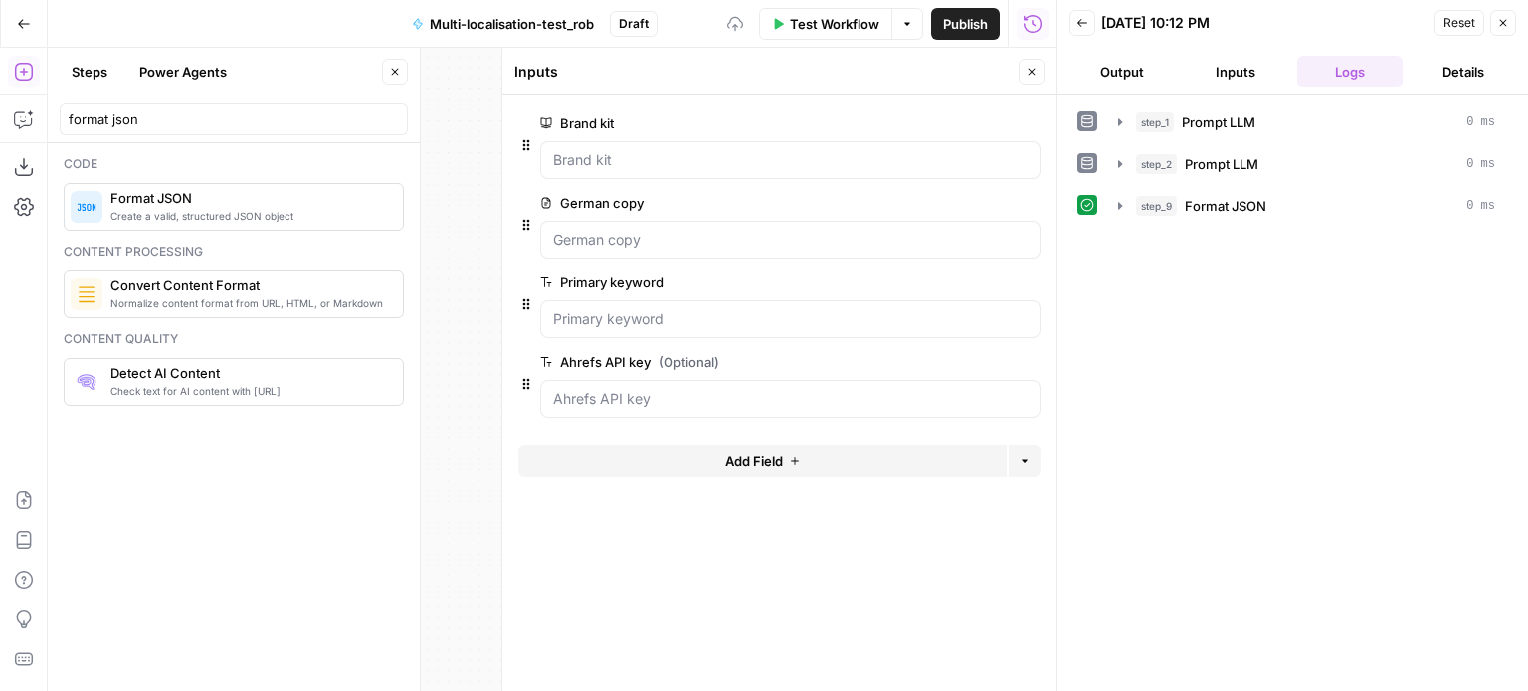
click at [851, 26] on span "Test Workflow" at bounding box center [835, 24] width 90 height 20
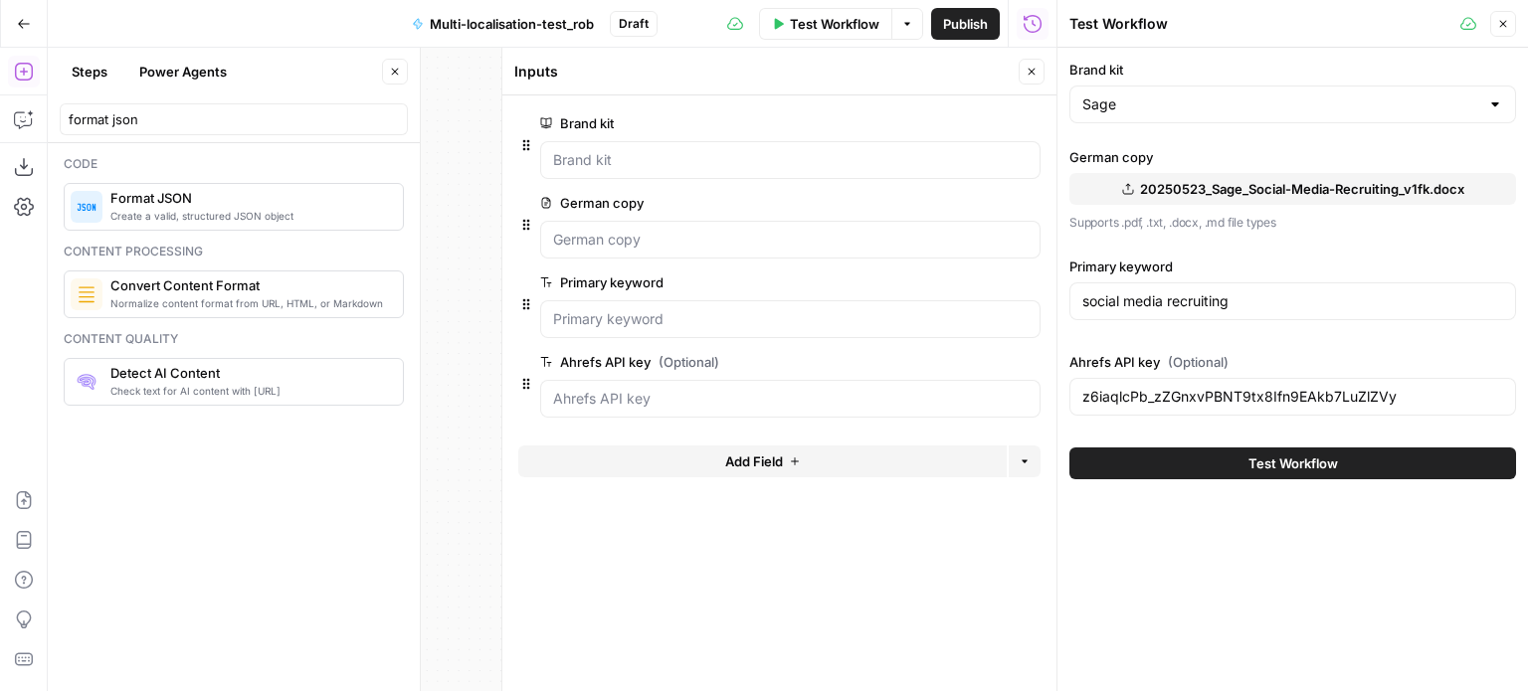
click at [1235, 465] on button "Test Workflow" at bounding box center [1292, 464] width 447 height 32
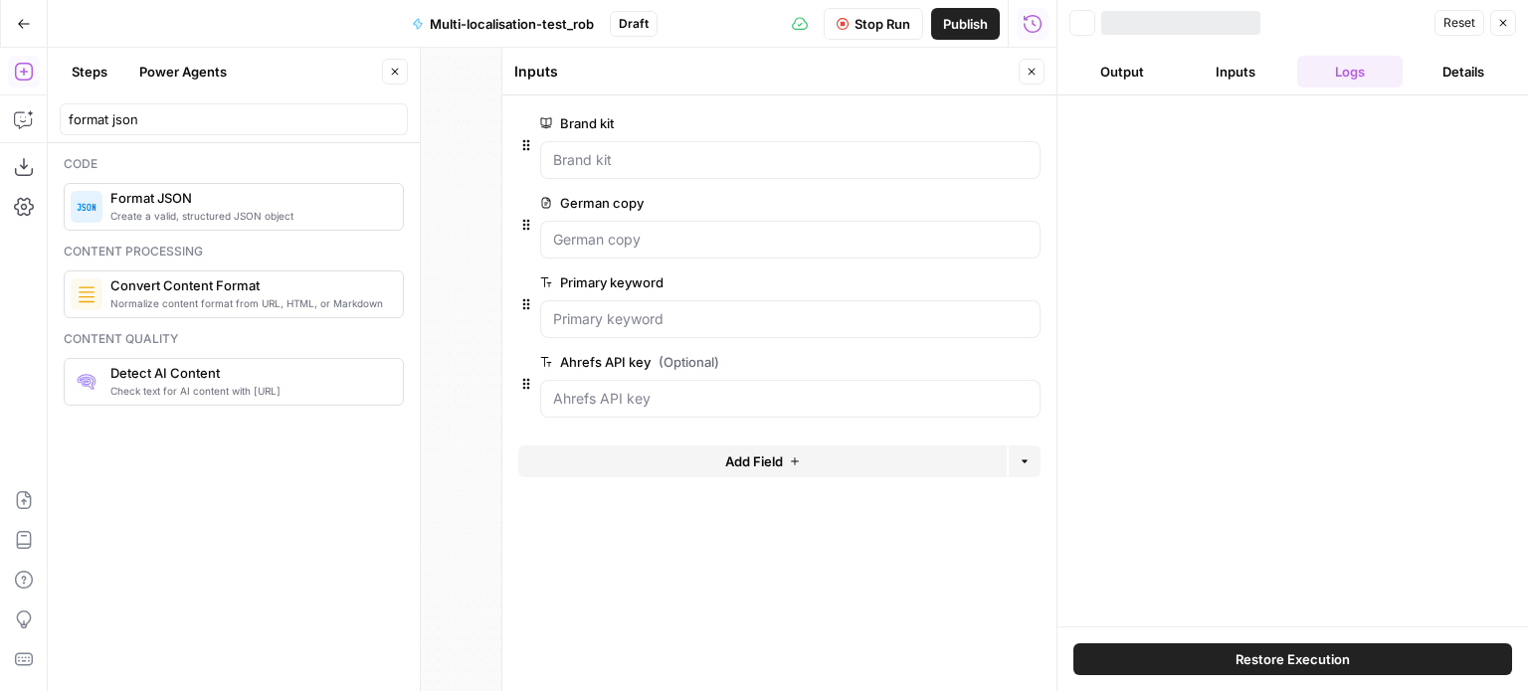
click at [1031, 72] on icon "button" at bounding box center [1031, 72] width 7 height 7
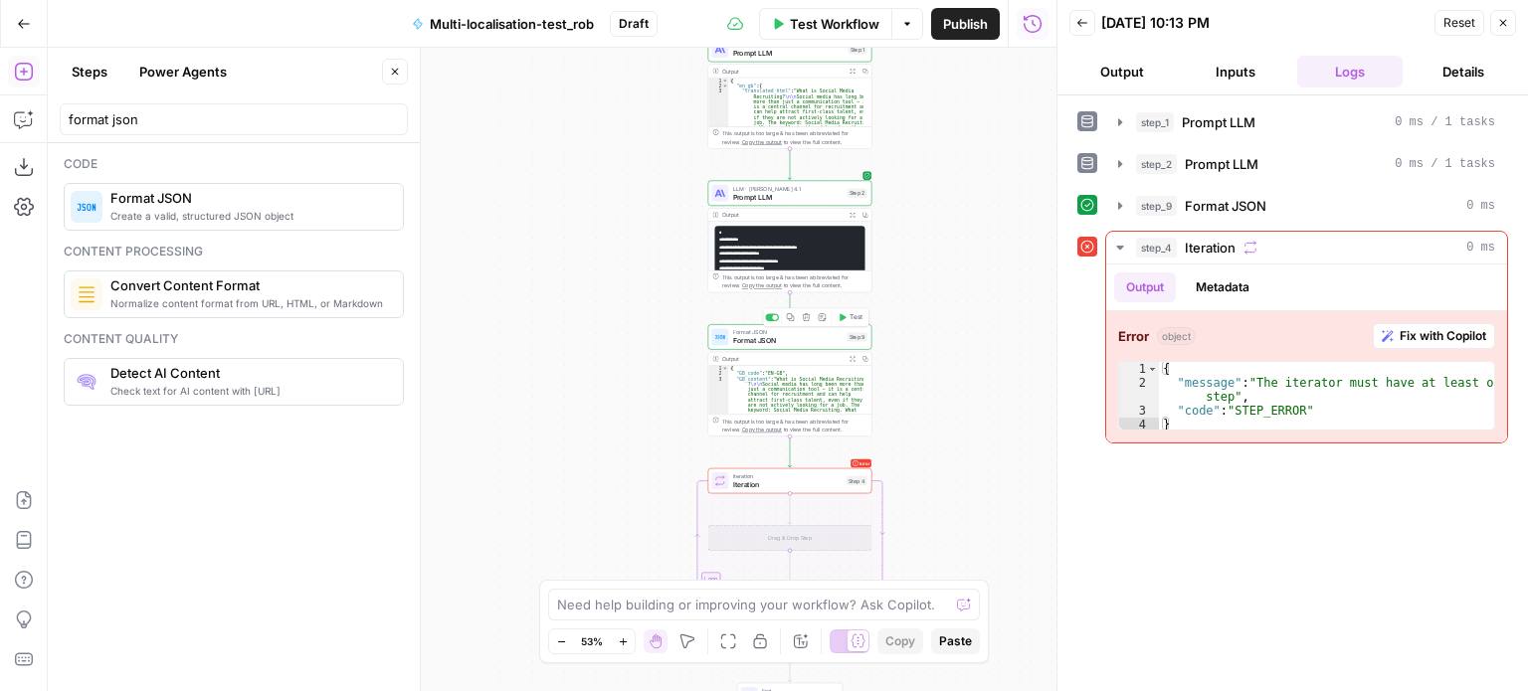
click at [818, 330] on span "Format JSON" at bounding box center [788, 332] width 110 height 9
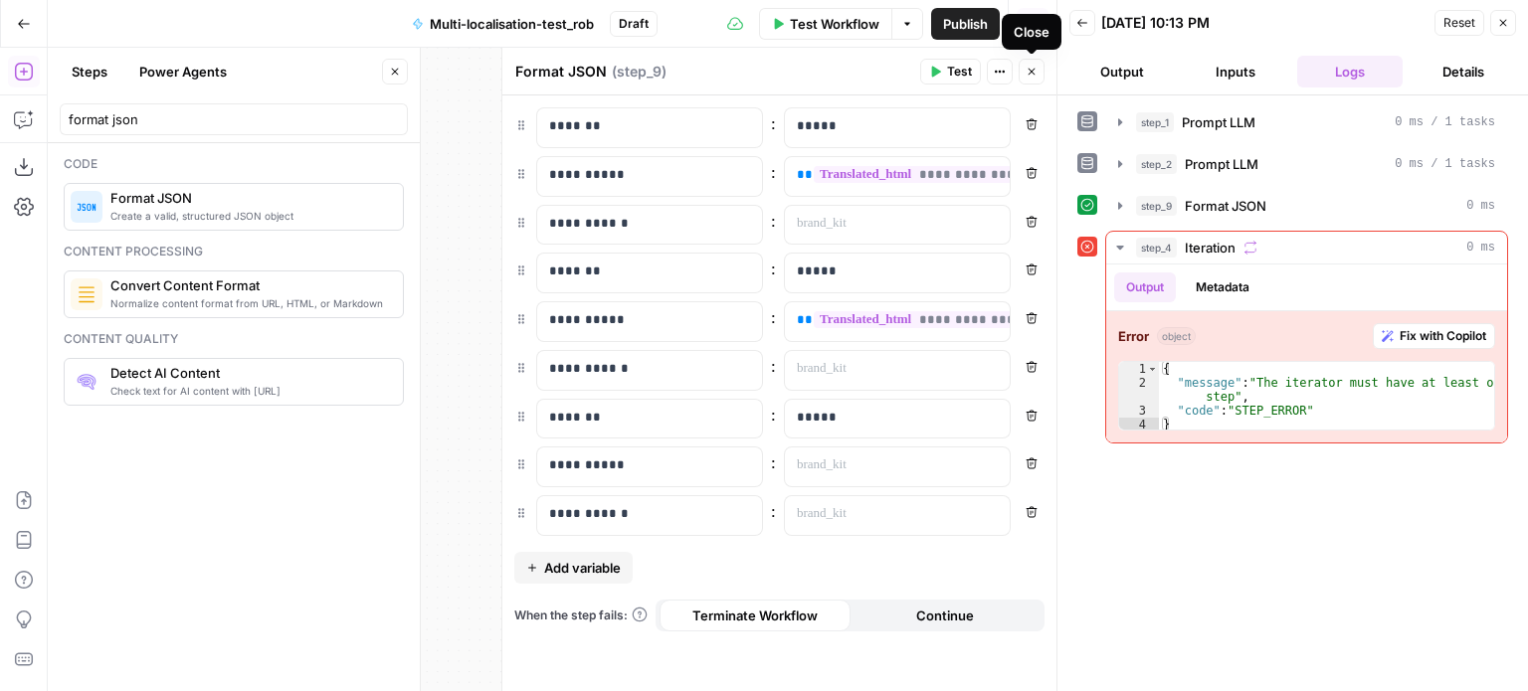
click at [1034, 67] on icon "button" at bounding box center [1031, 72] width 12 height 12
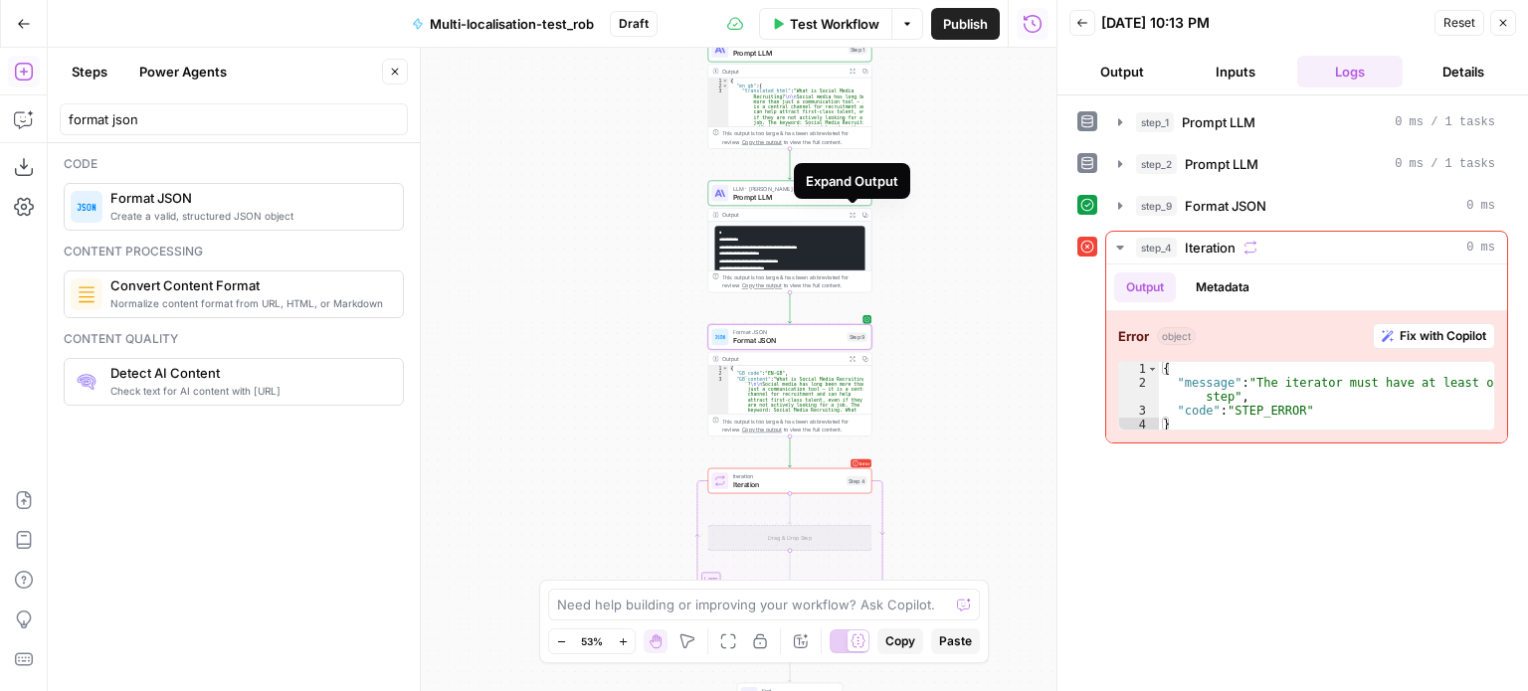
click at [846, 213] on button "Expand Output" at bounding box center [851, 215] width 13 height 13
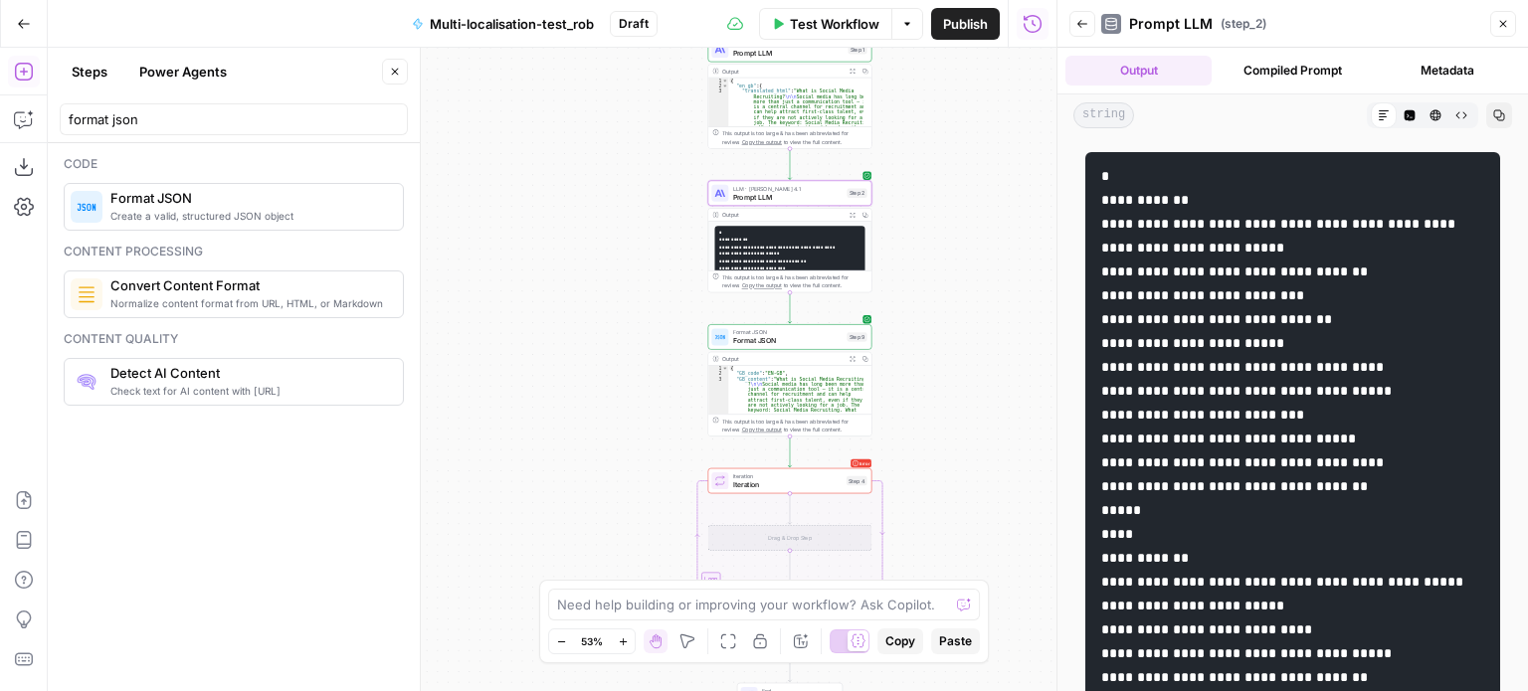
click at [791, 56] on span "Prompt LLM" at bounding box center [788, 53] width 111 height 11
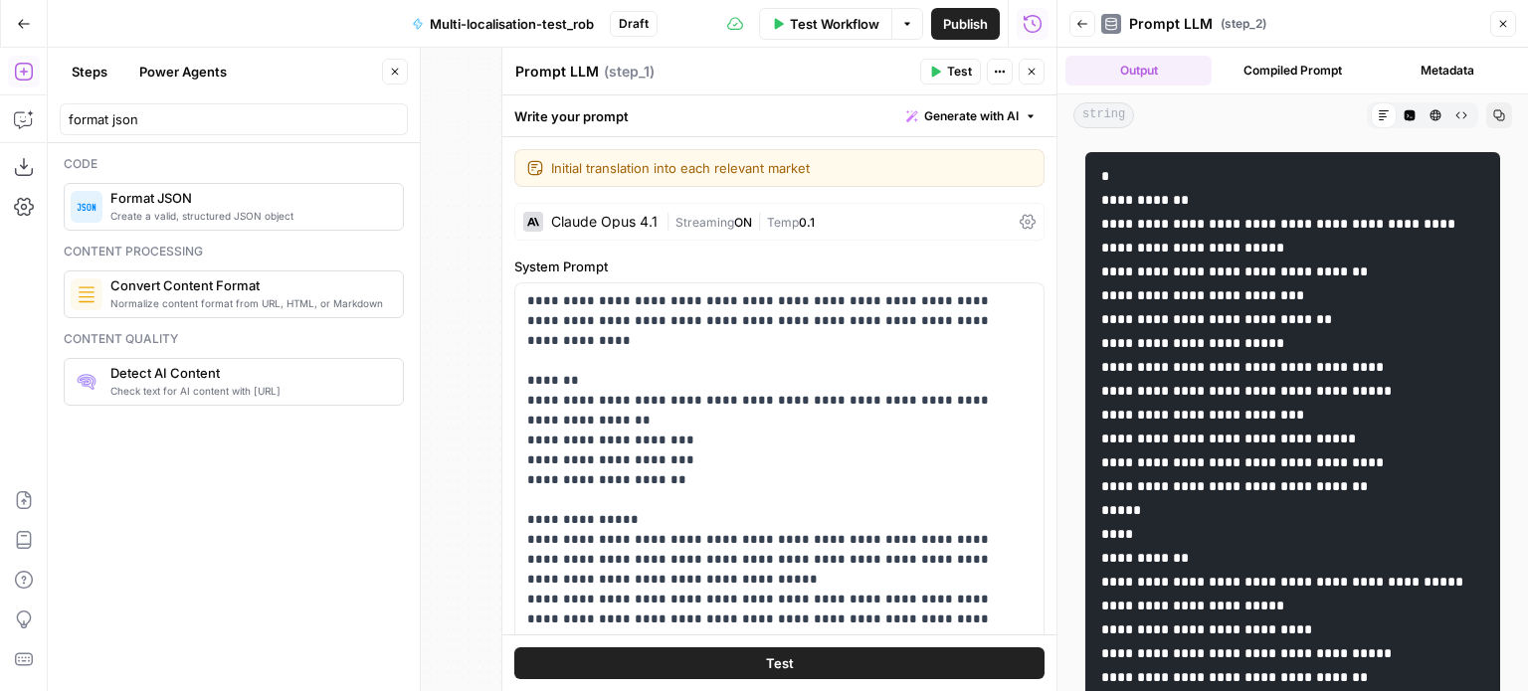
click at [1026, 72] on icon "button" at bounding box center [1031, 72] width 12 height 12
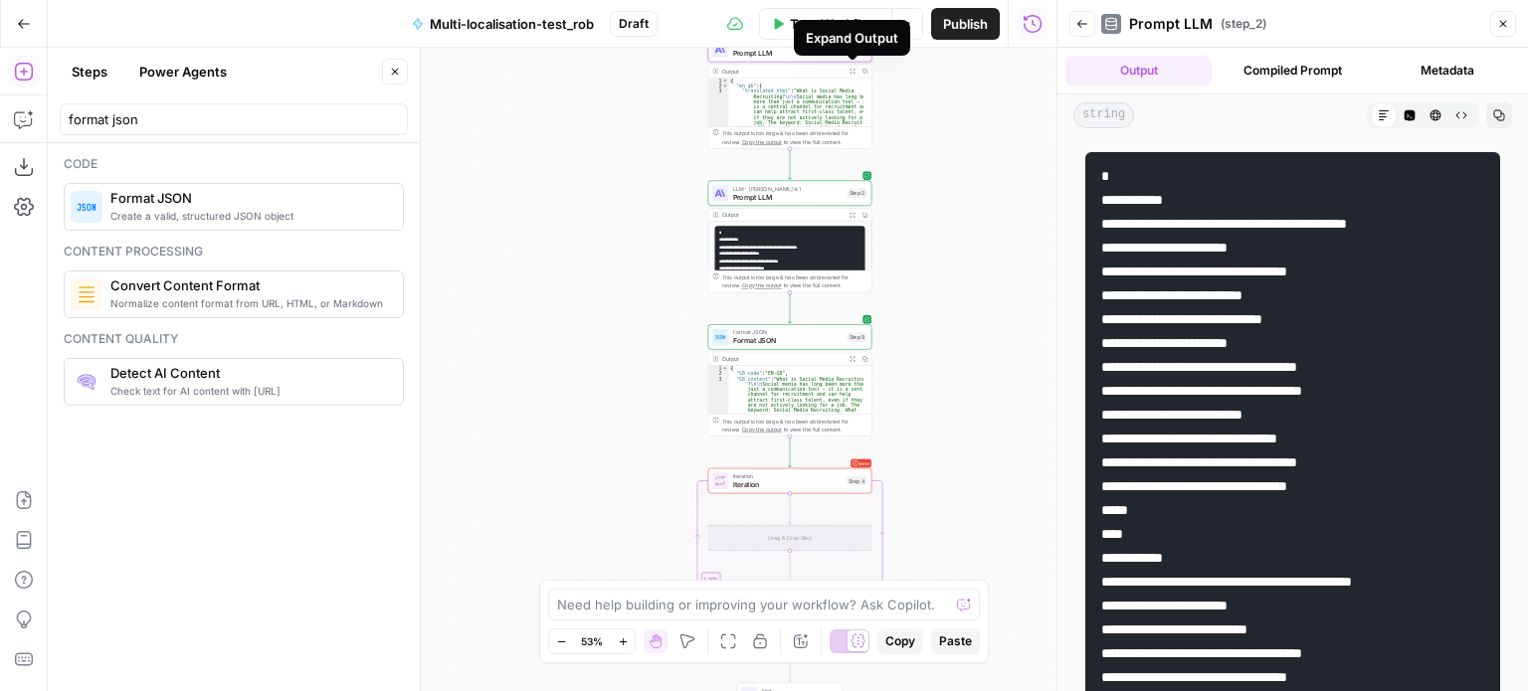
click at [851, 71] on icon "button" at bounding box center [852, 71] width 6 height 6
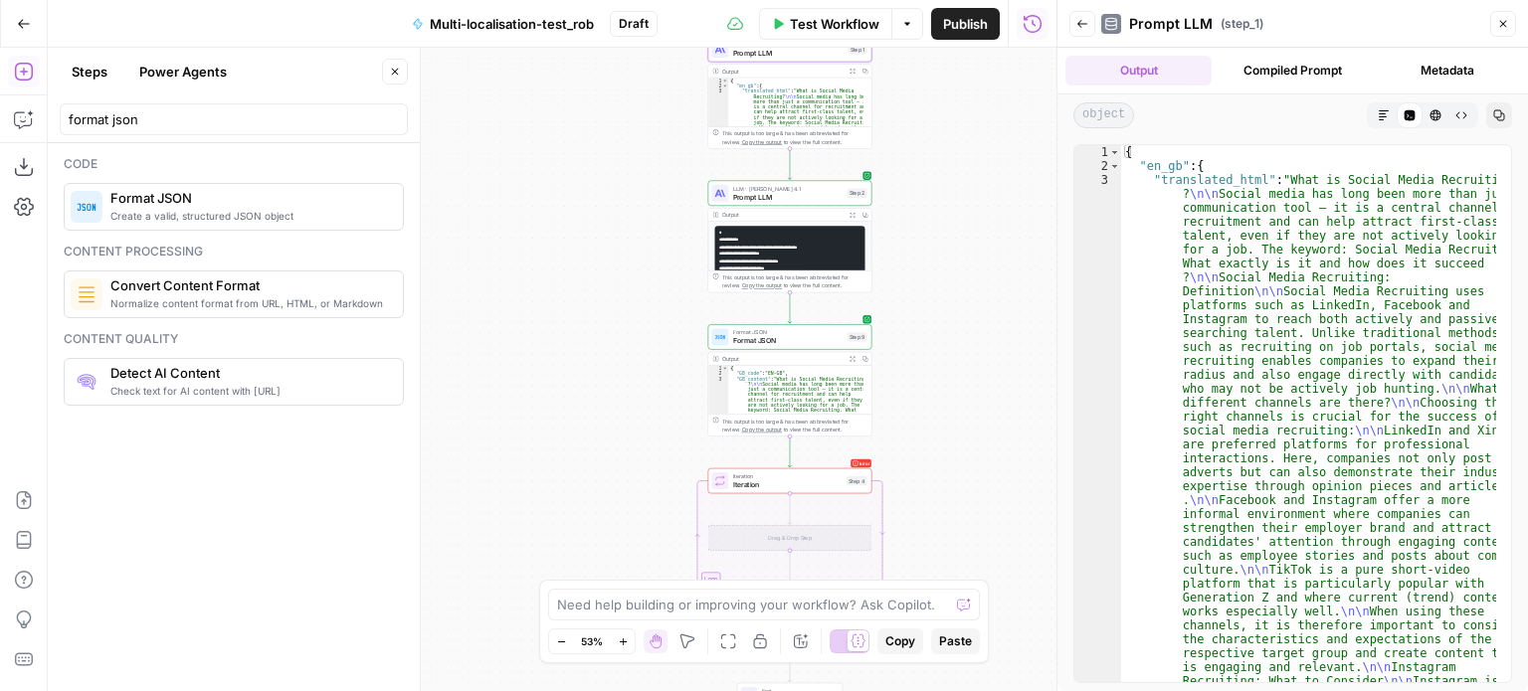
click at [849, 215] on icon "button" at bounding box center [852, 215] width 6 height 6
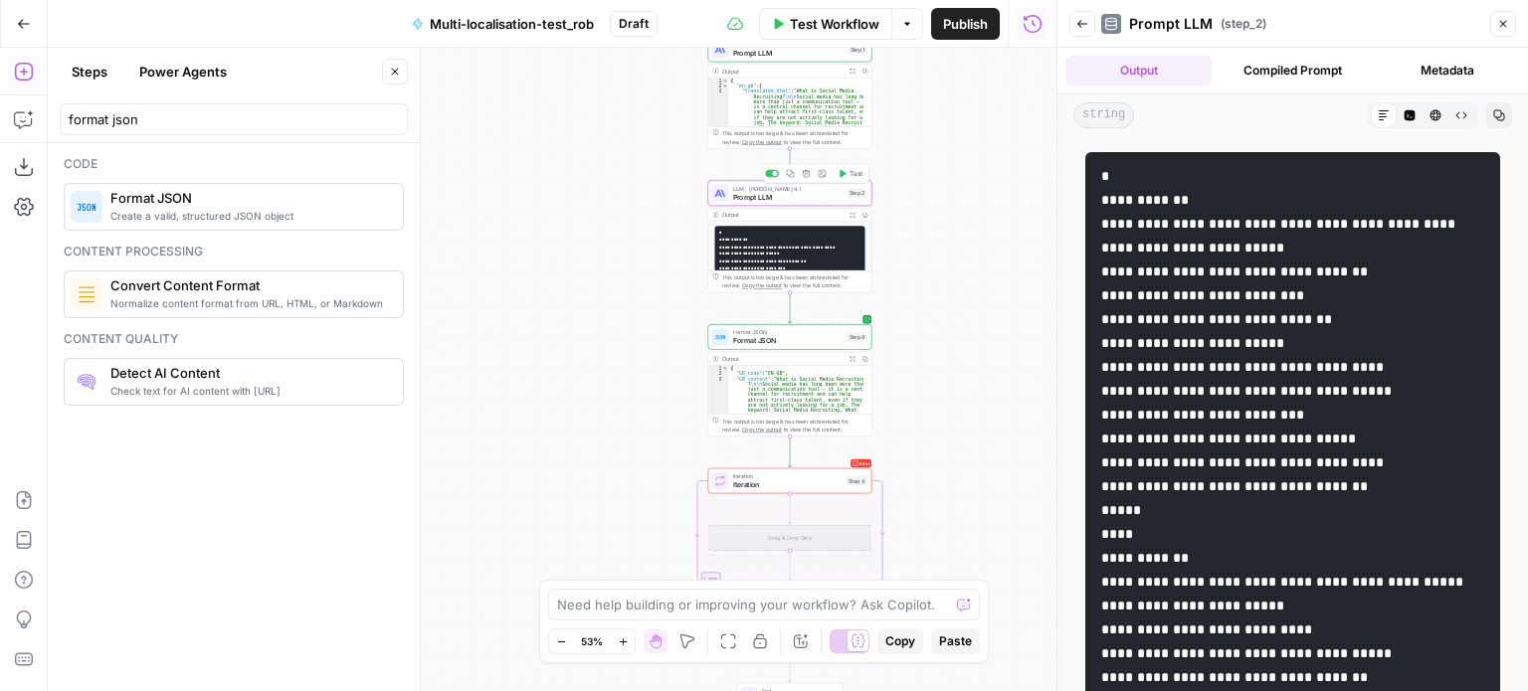
click at [795, 195] on span "Prompt LLM" at bounding box center [788, 197] width 110 height 11
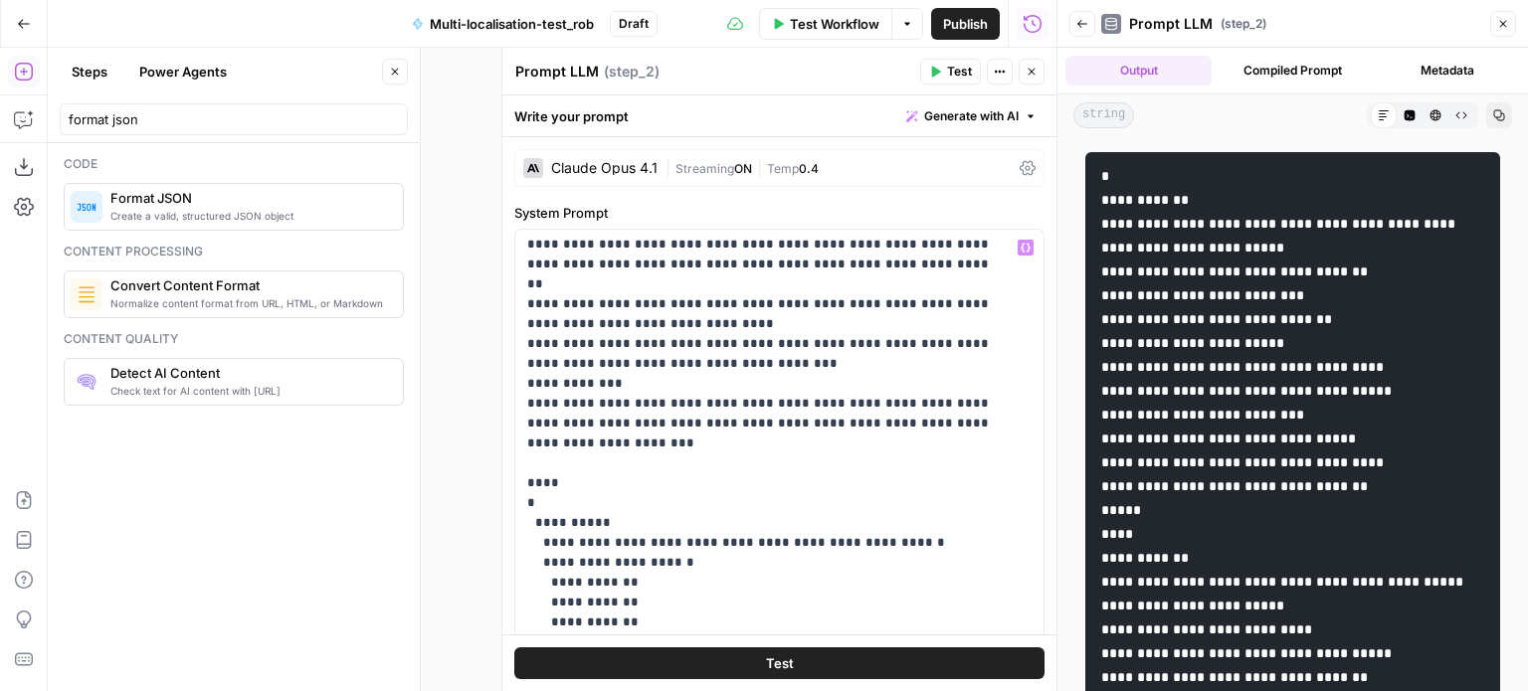
scroll to position [561, 0]
click at [391, 64] on button "Close" at bounding box center [395, 72] width 26 height 26
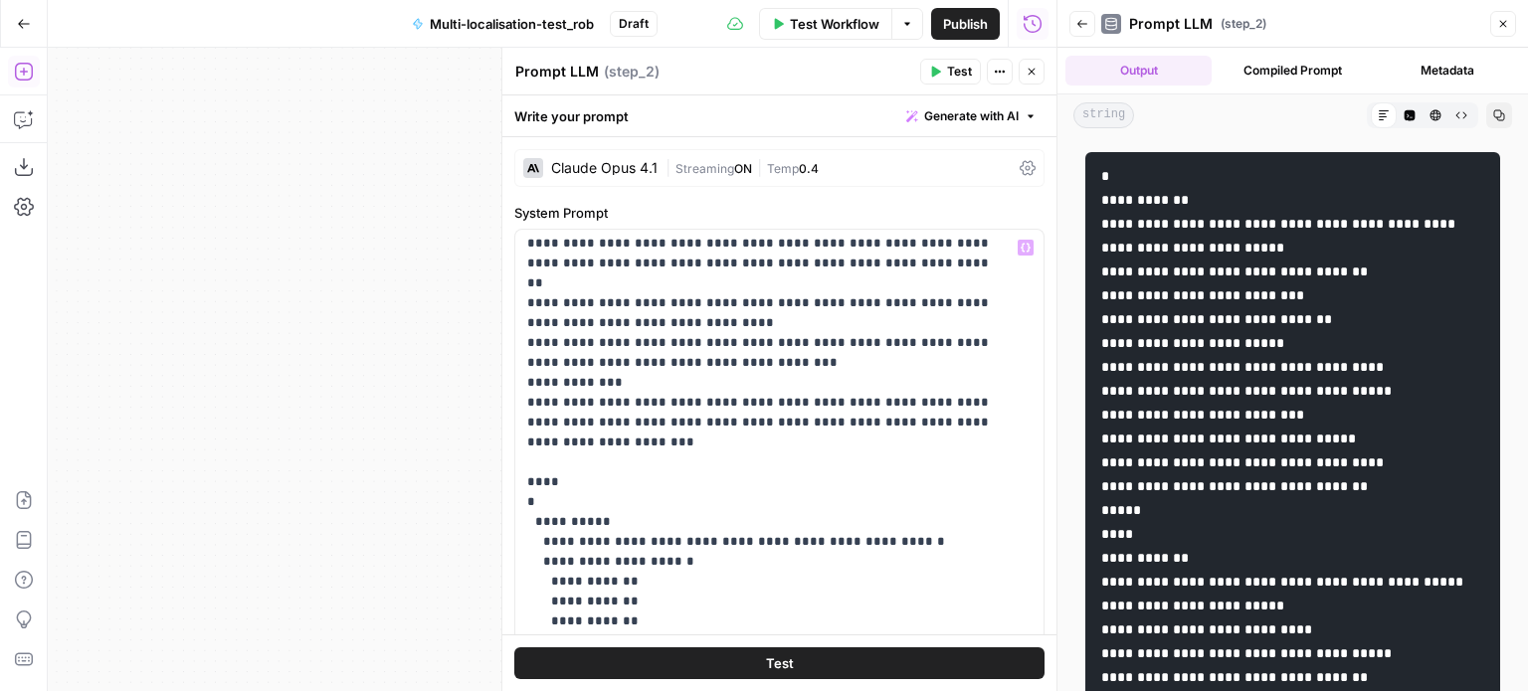
click at [395, 442] on div "Workflow Set Inputs Inputs LLM · [PERSON_NAME] Opus 4.1 Prompt LLM Step 1 Outpu…" at bounding box center [552, 370] width 1009 height 644
click at [1500, 18] on icon "button" at bounding box center [1503, 24] width 12 height 12
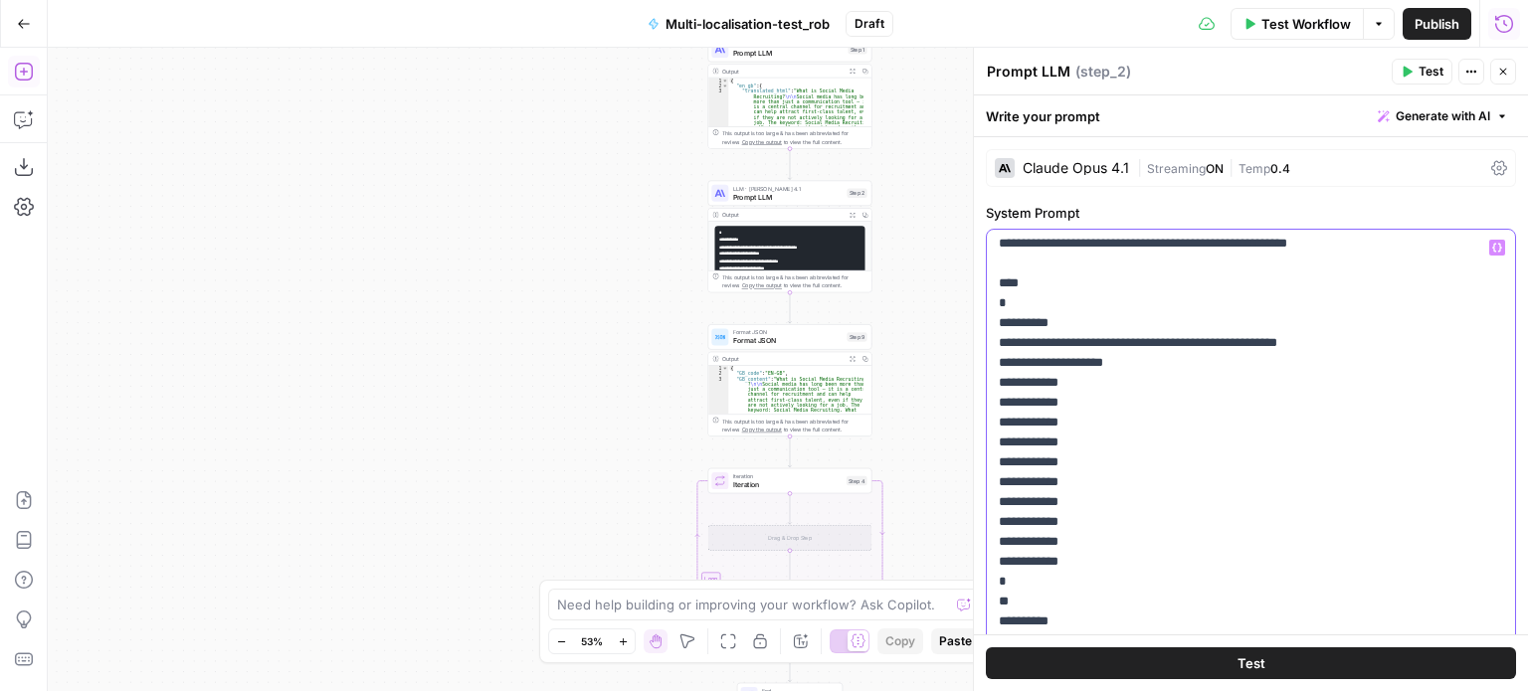
click at [1011, 402] on p "**********" at bounding box center [1236, 622] width 474 height 1890
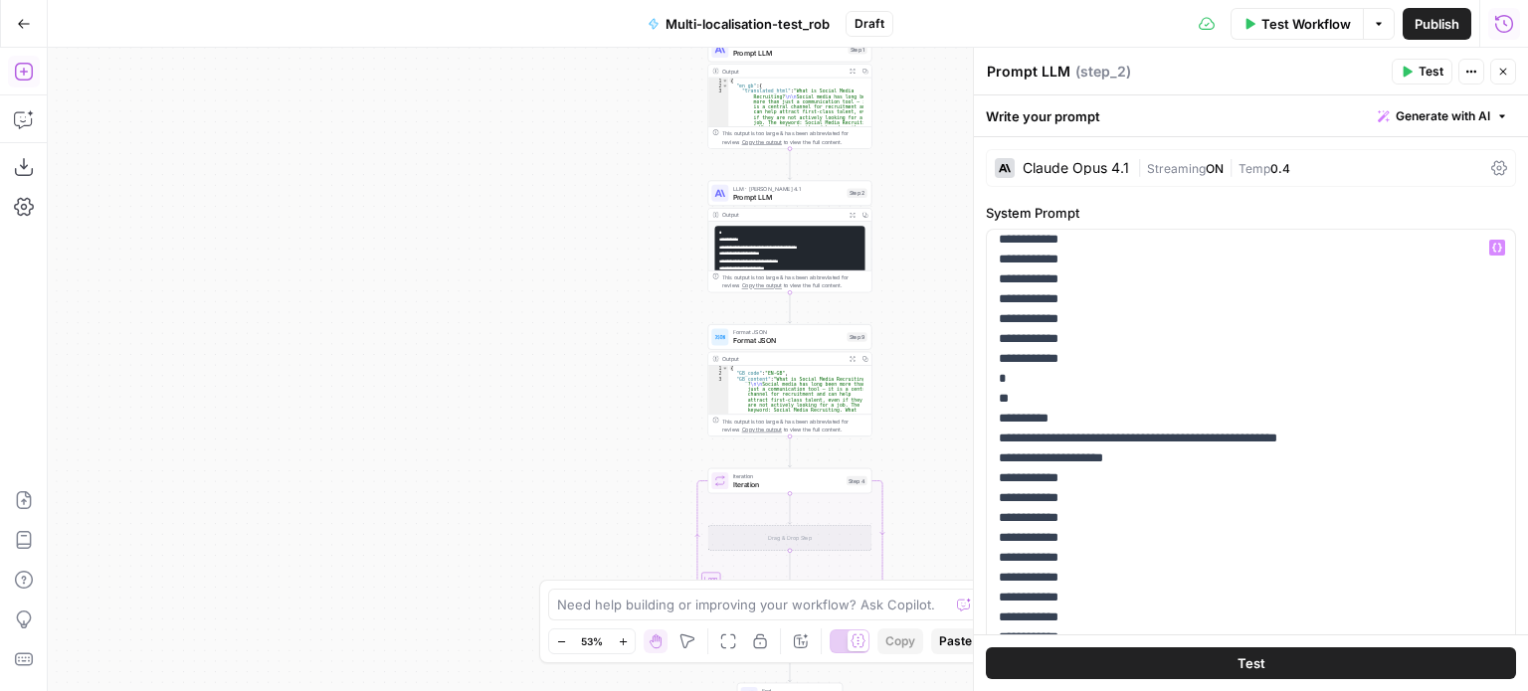
scroll to position [1075, 0]
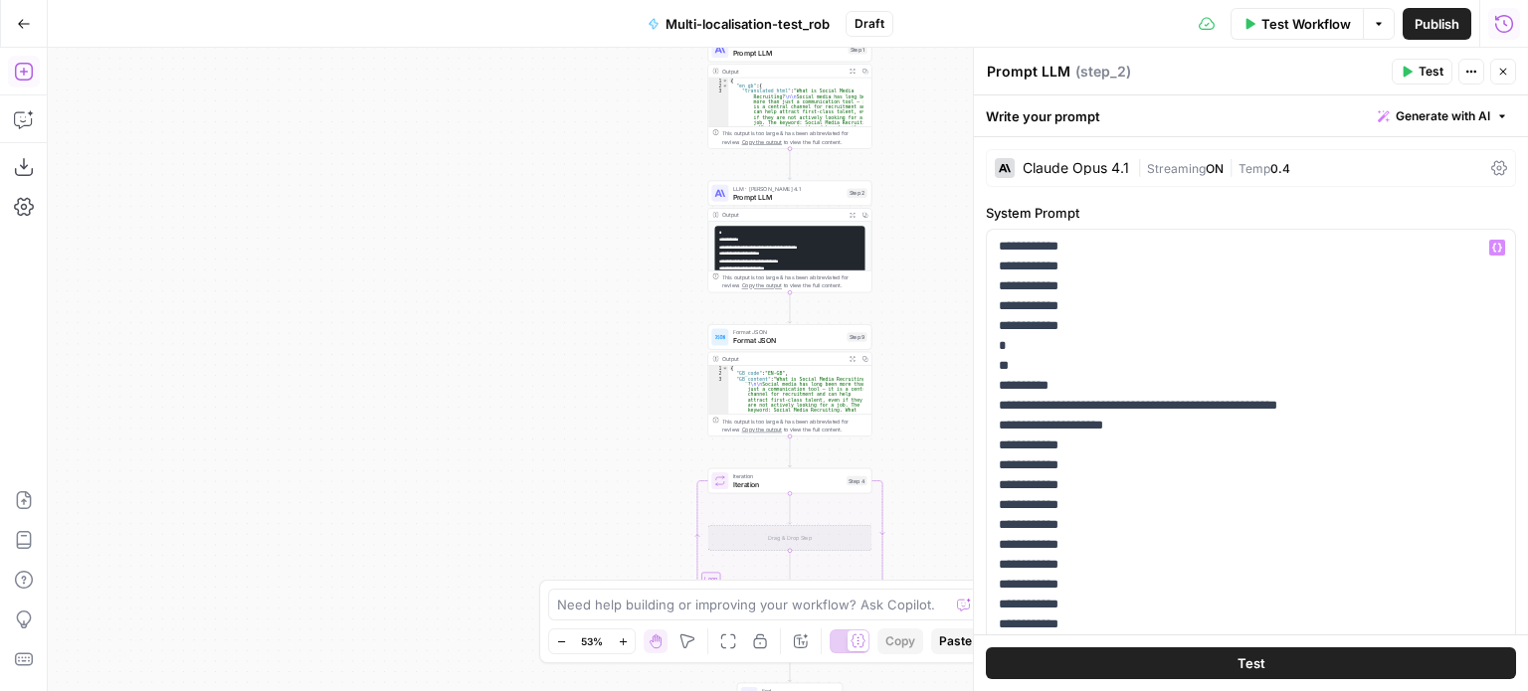
click at [1215, 667] on button "Test" at bounding box center [1251, 664] width 530 height 32
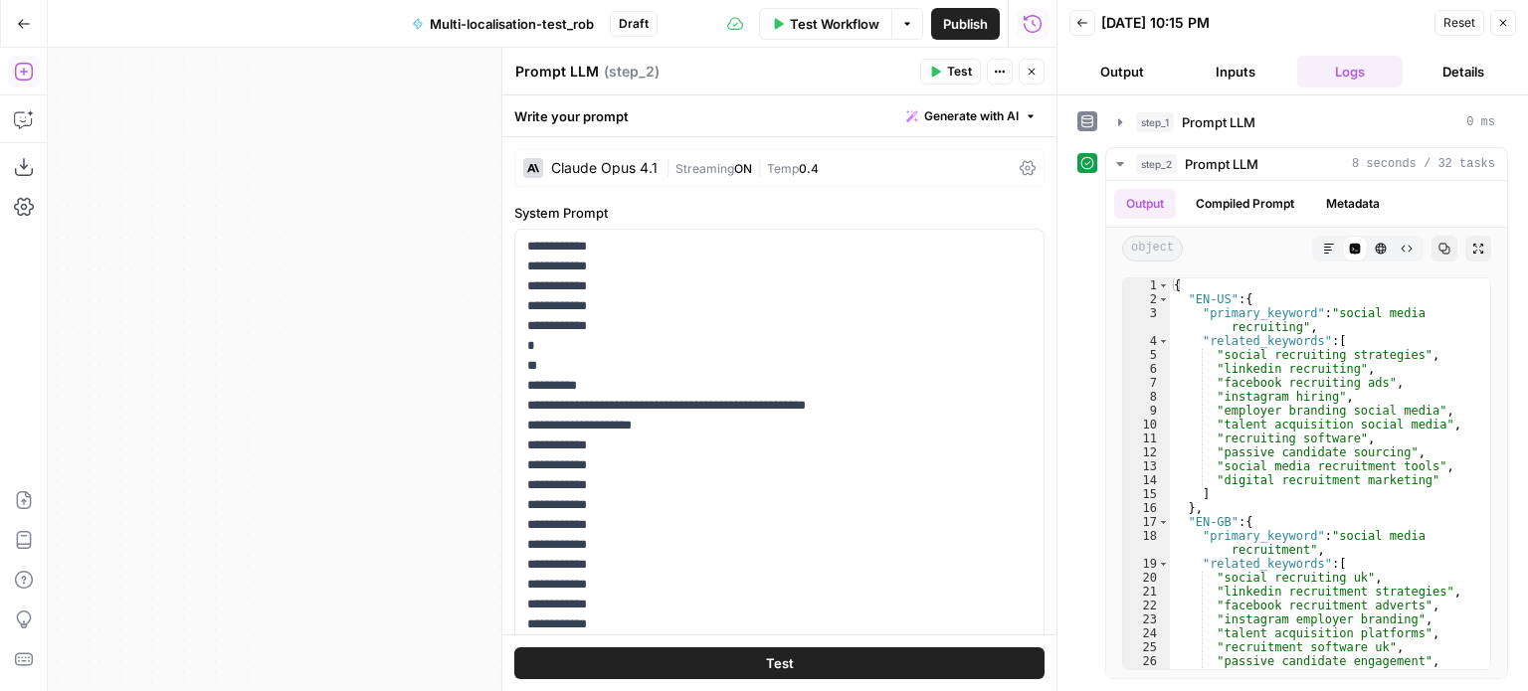
click at [1036, 70] on icon "button" at bounding box center [1031, 72] width 12 height 12
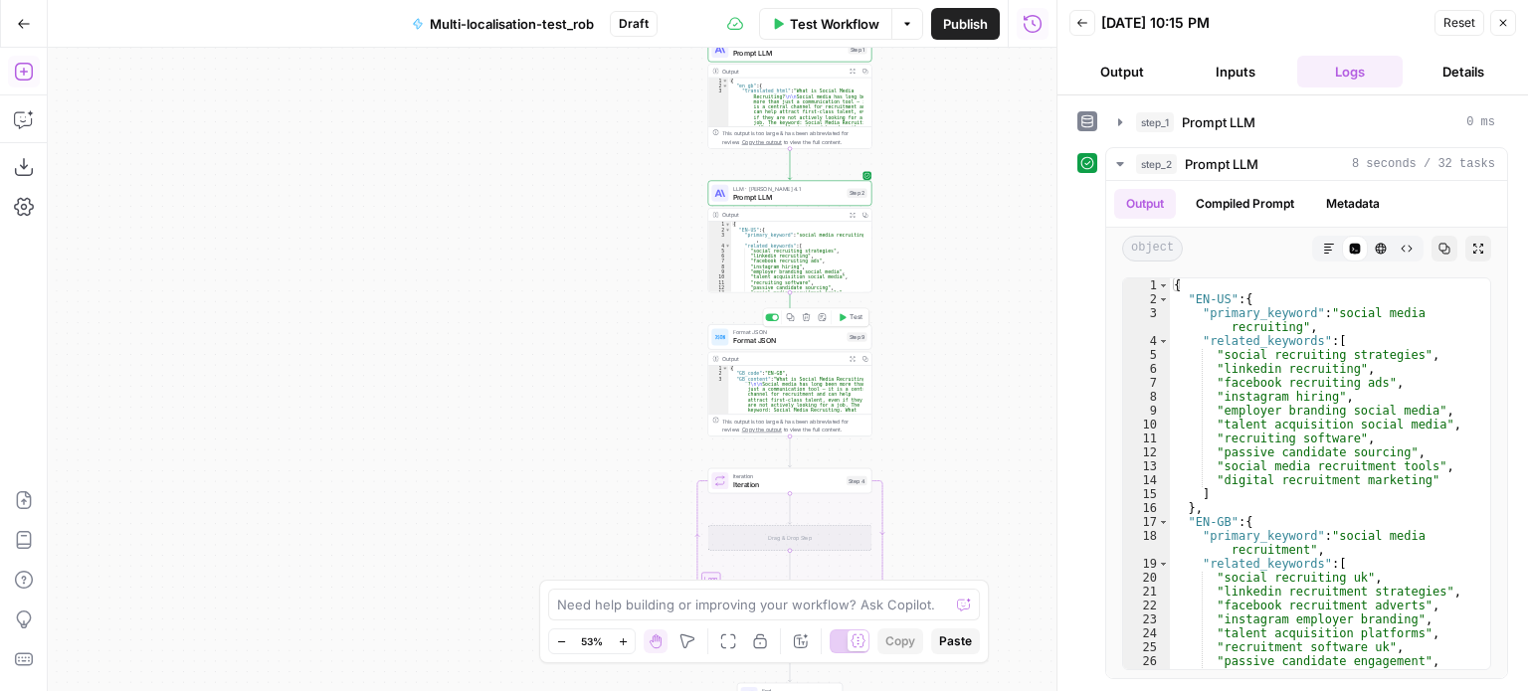
click at [816, 340] on span "Format JSON" at bounding box center [788, 340] width 110 height 11
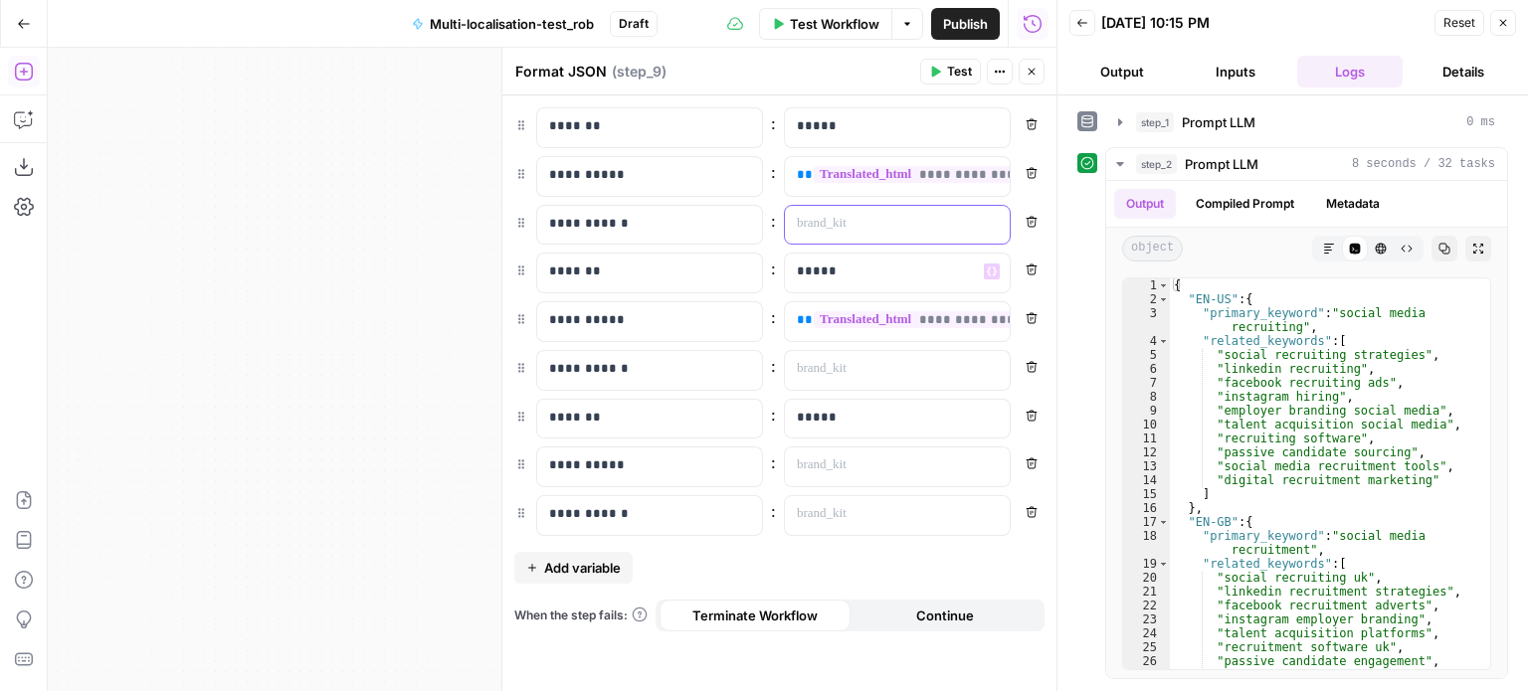
click at [968, 213] on div at bounding box center [881, 225] width 193 height 39
click at [994, 219] on icon "button" at bounding box center [992, 224] width 10 height 10
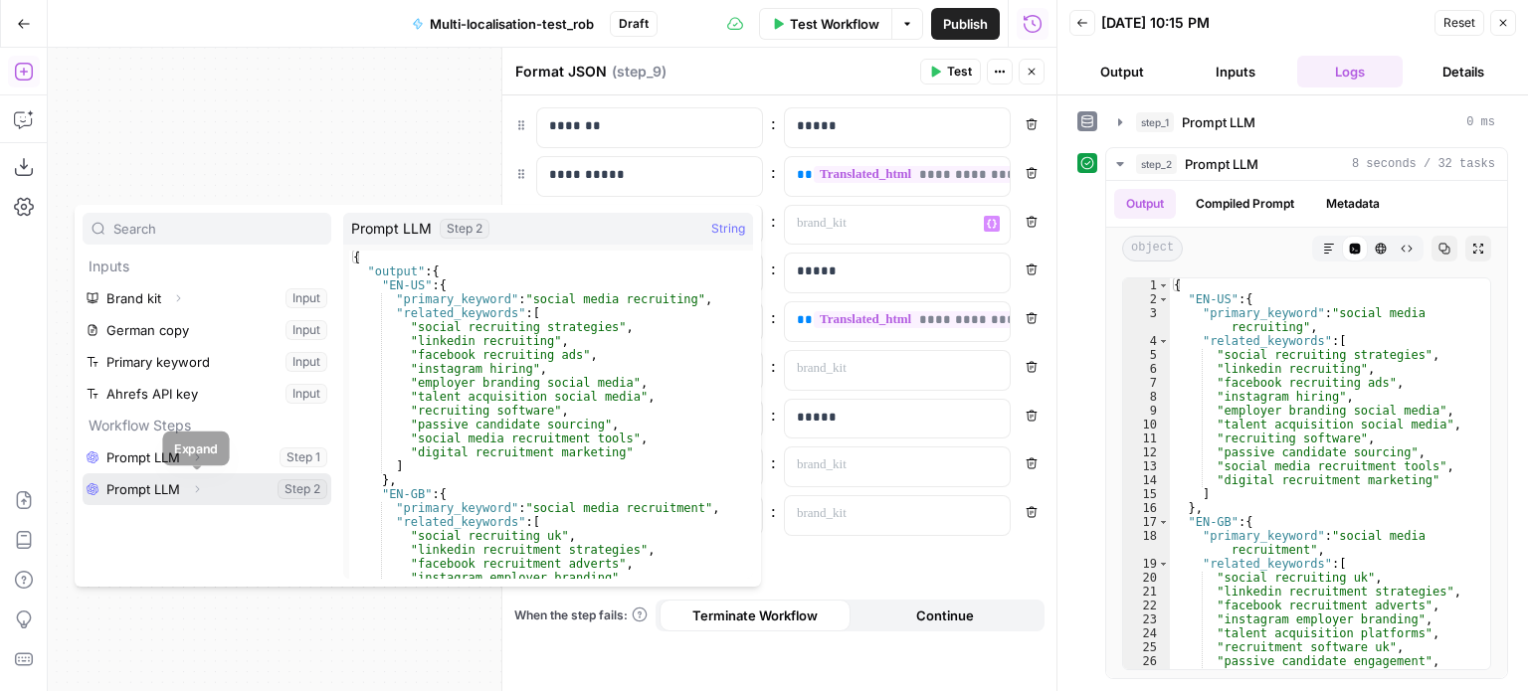
click at [191, 487] on icon "button" at bounding box center [197, 489] width 12 height 12
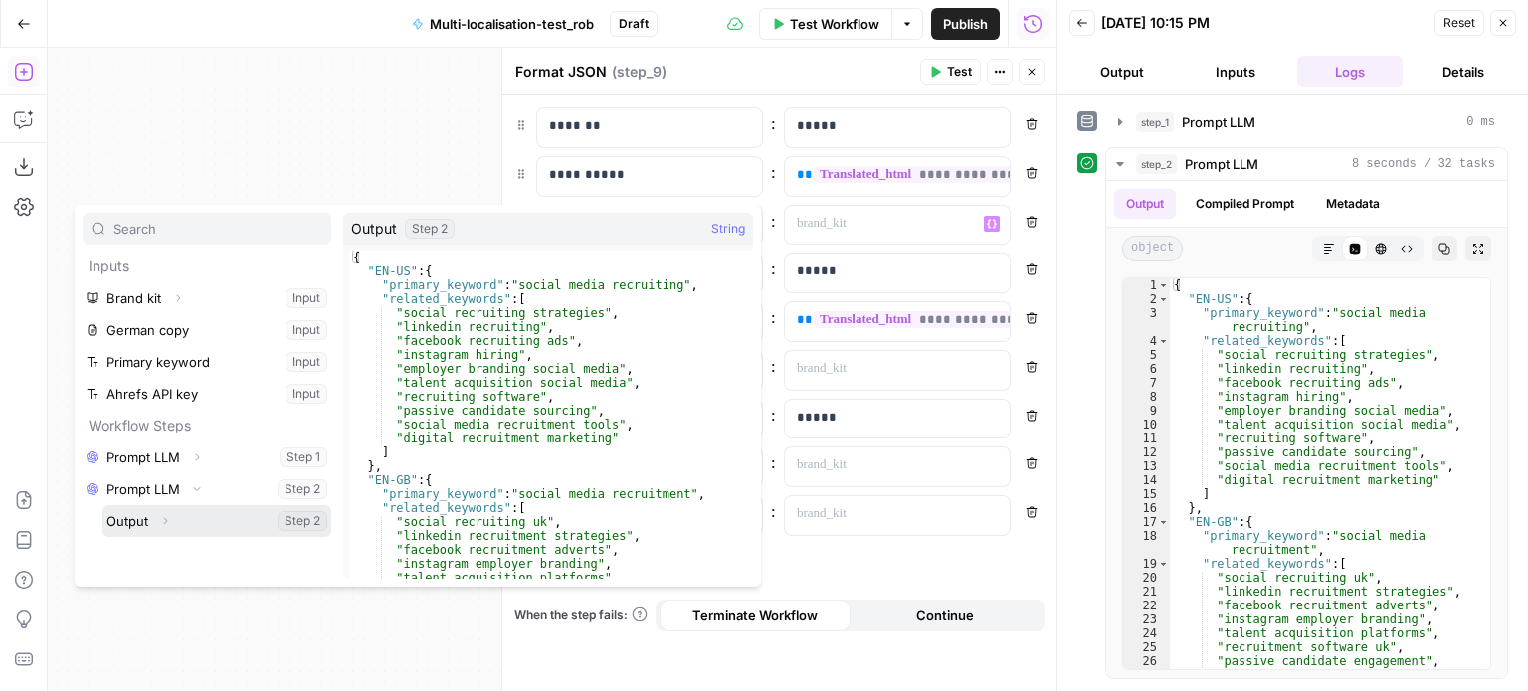
click at [167, 520] on icon "button" at bounding box center [165, 521] width 12 height 12
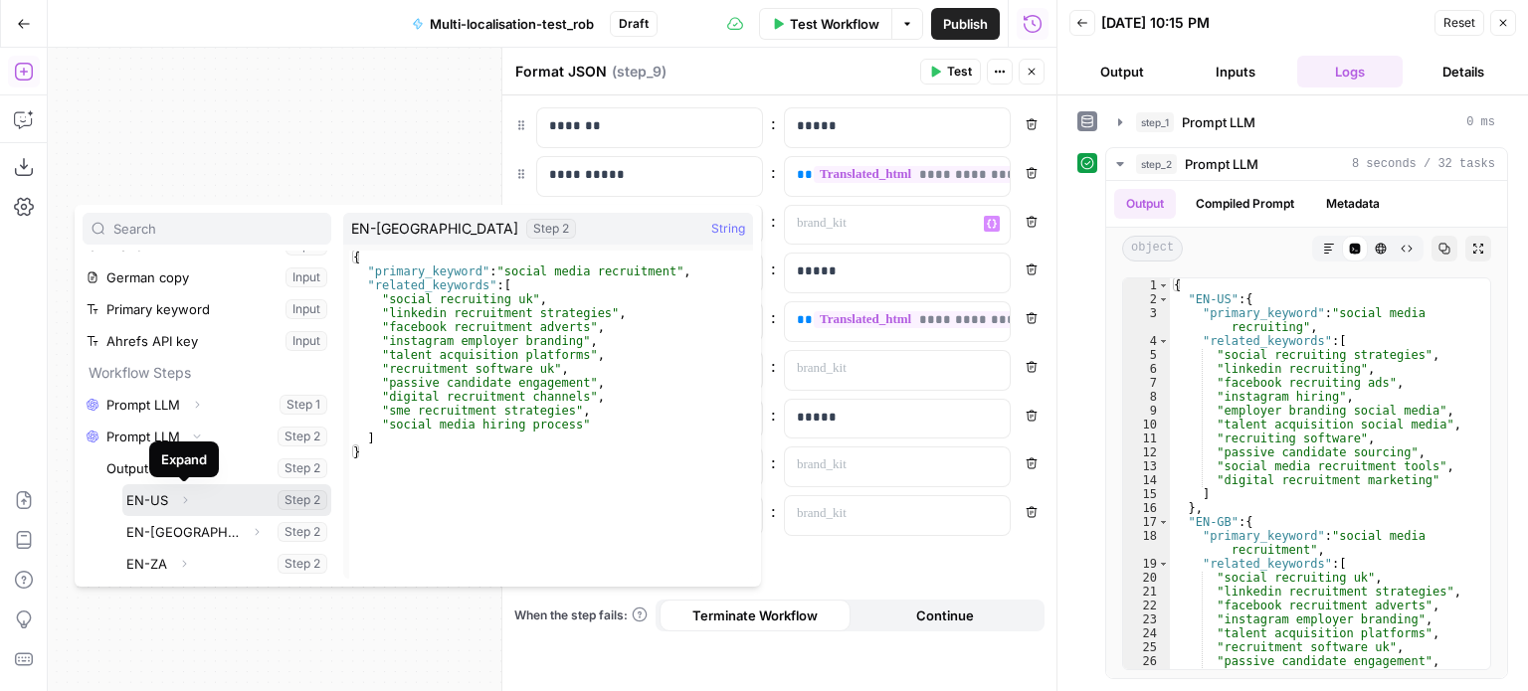
click at [185, 498] on icon "button" at bounding box center [185, 499] width 4 height 7
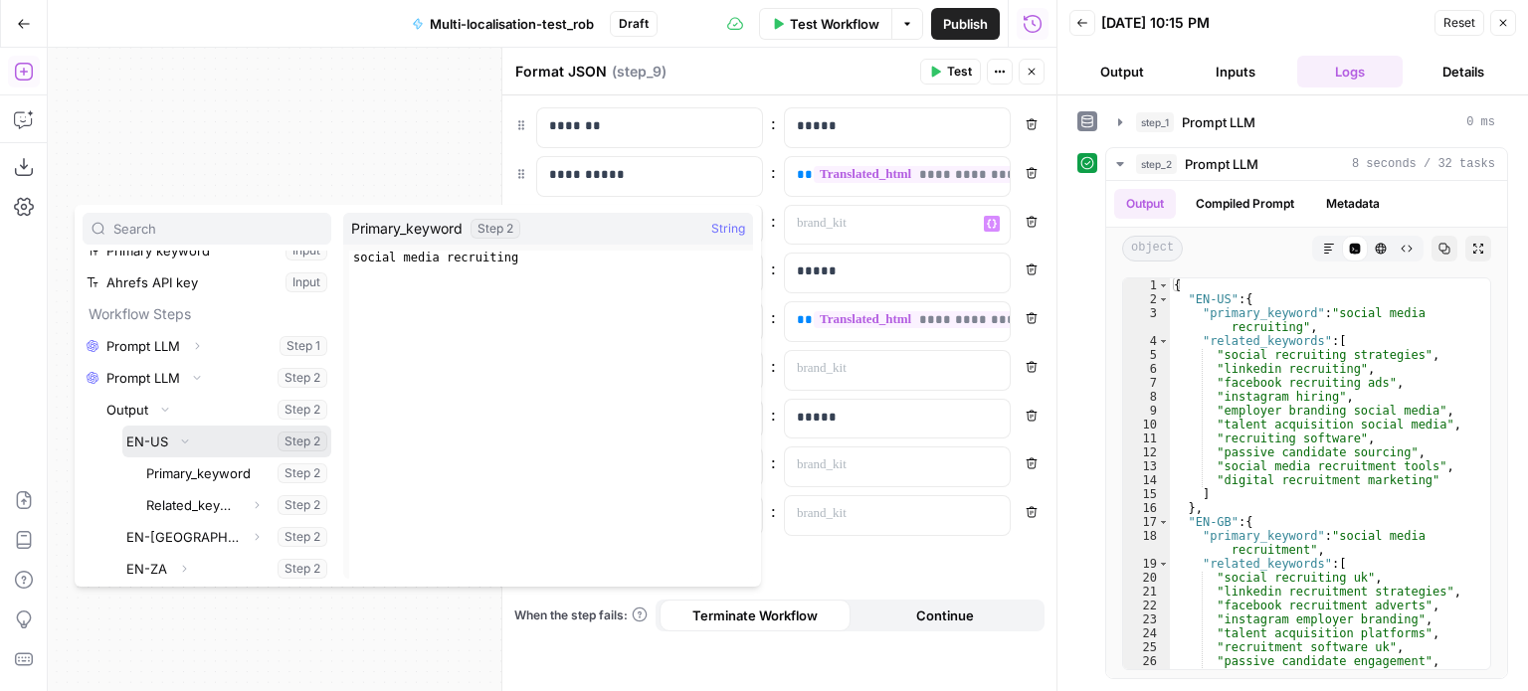
scroll to position [112, 0]
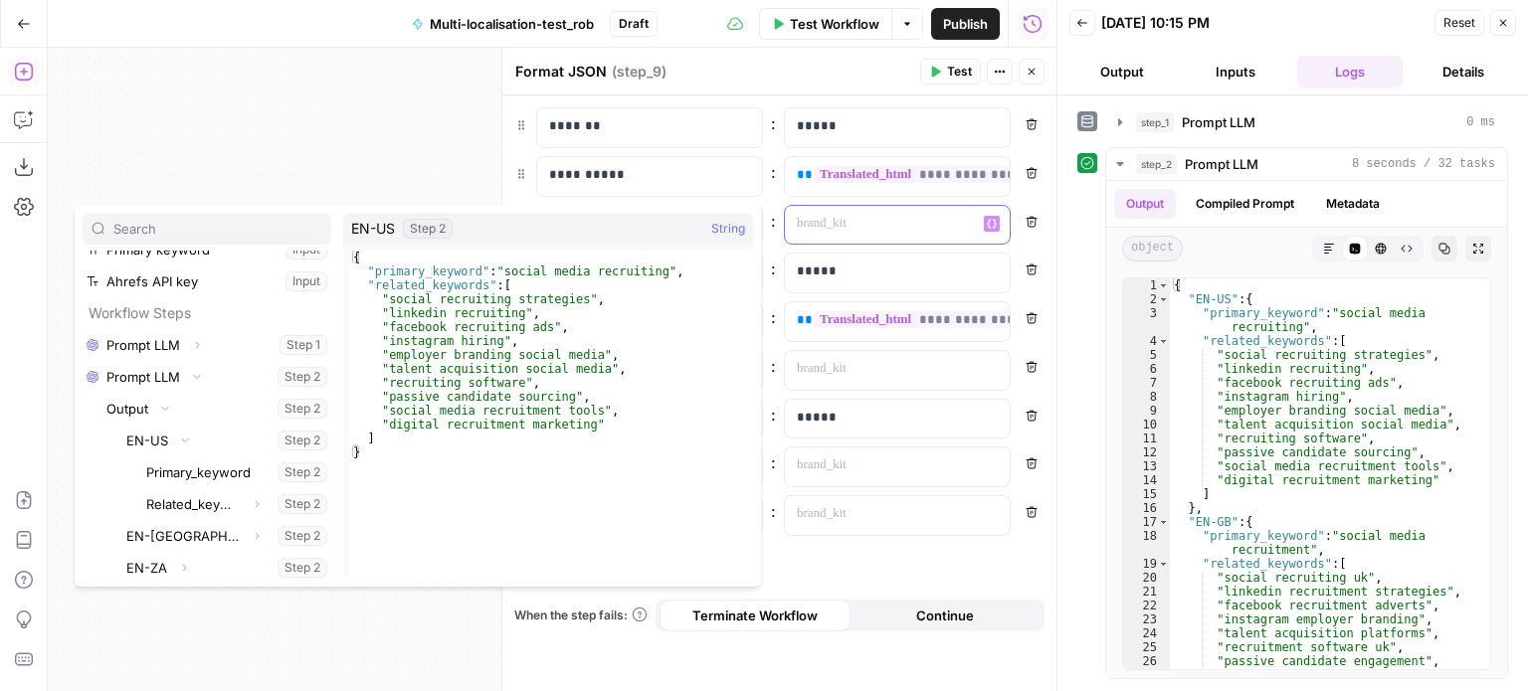
click at [867, 214] on p at bounding box center [881, 224] width 169 height 20
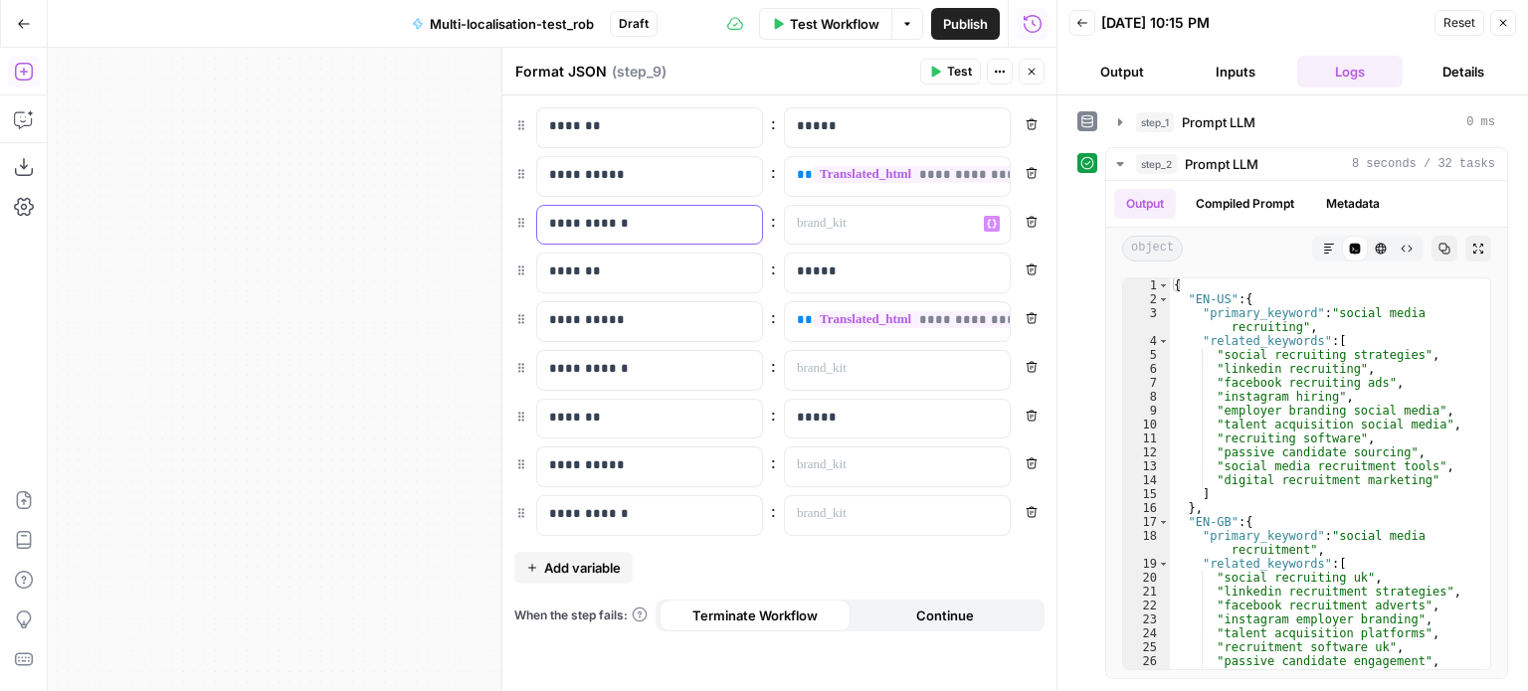
click at [692, 216] on p "**********" at bounding box center [650, 224] width 202 height 20
click at [915, 199] on div "**********" at bounding box center [779, 321] width 530 height 429
click at [553, 567] on span "Add variable" at bounding box center [582, 568] width 77 height 20
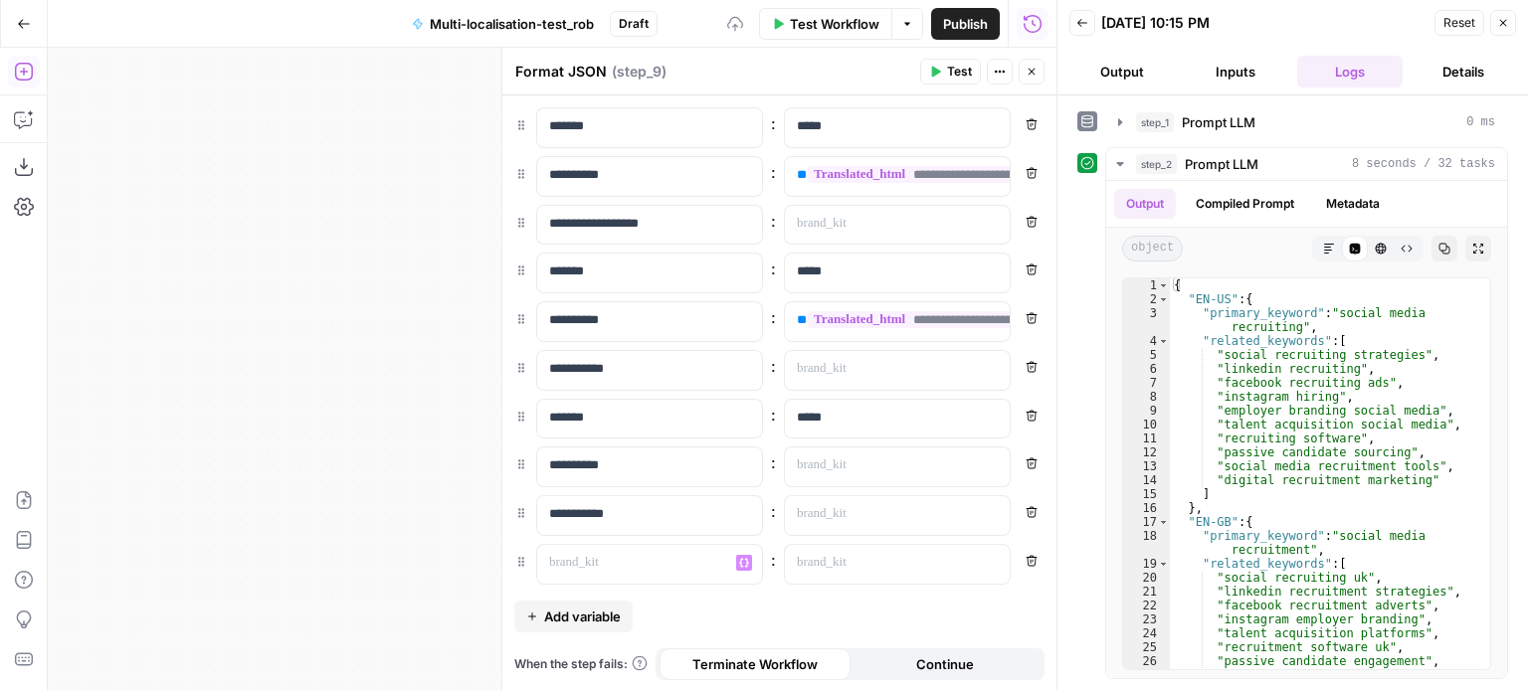
click at [553, 607] on span "Add variable" at bounding box center [582, 617] width 77 height 20
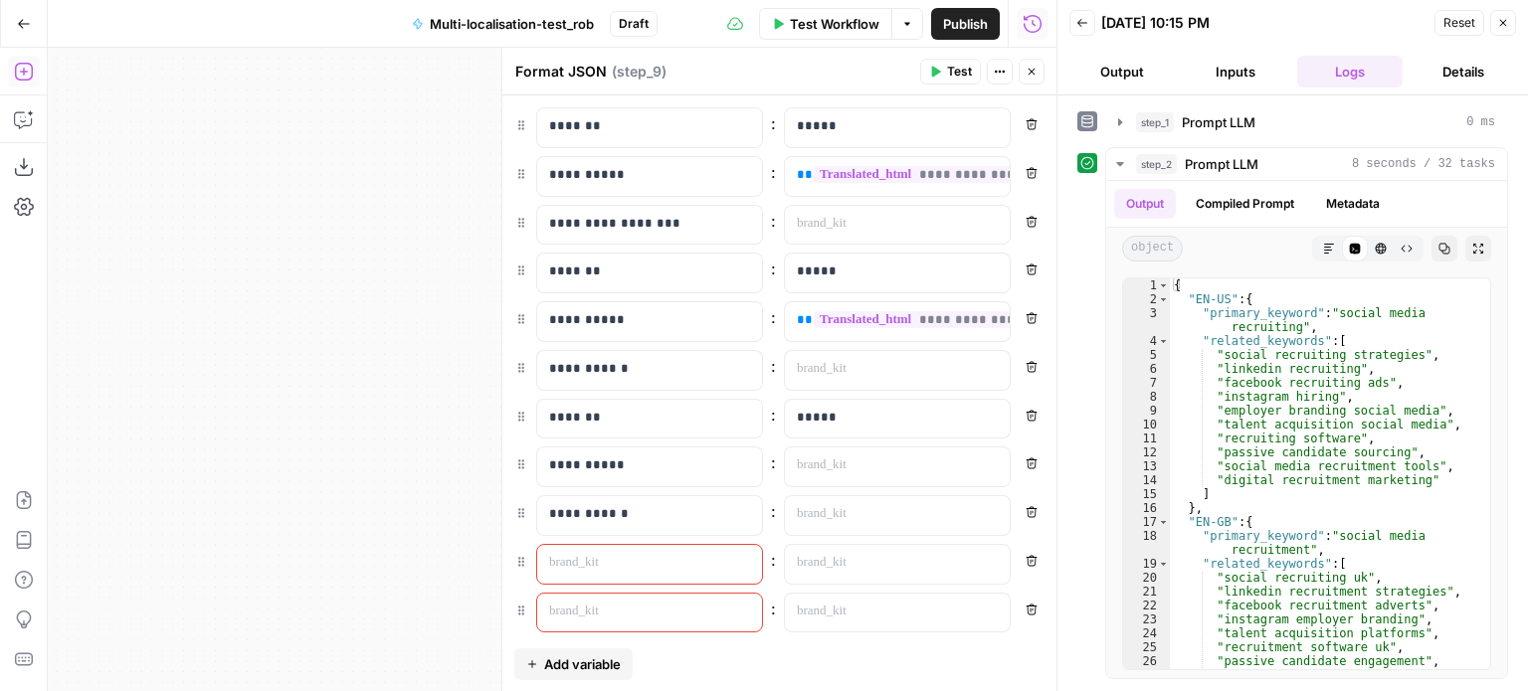
click at [571, 557] on p at bounding box center [633, 563] width 169 height 20
click at [574, 602] on p at bounding box center [633, 612] width 169 height 20
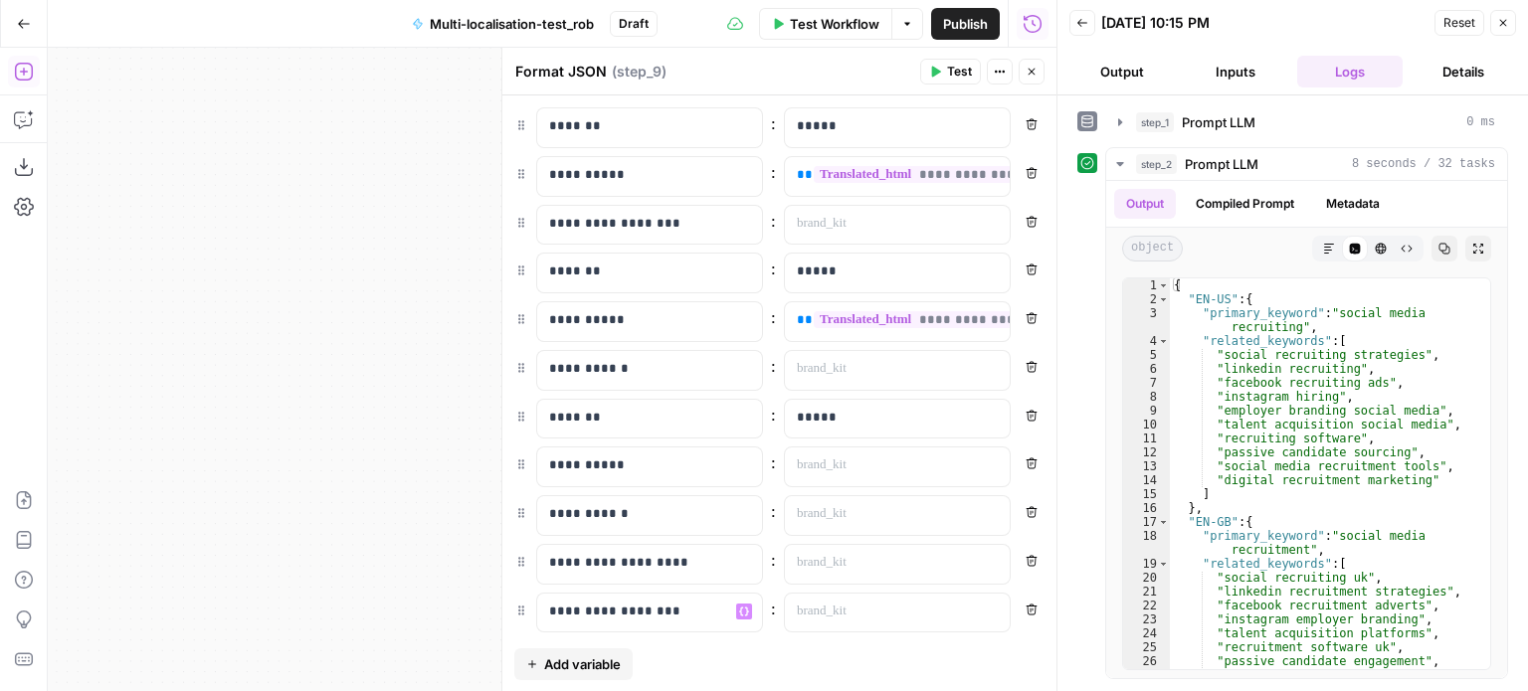
click at [573, 665] on span "Add variable" at bounding box center [582, 664] width 77 height 20
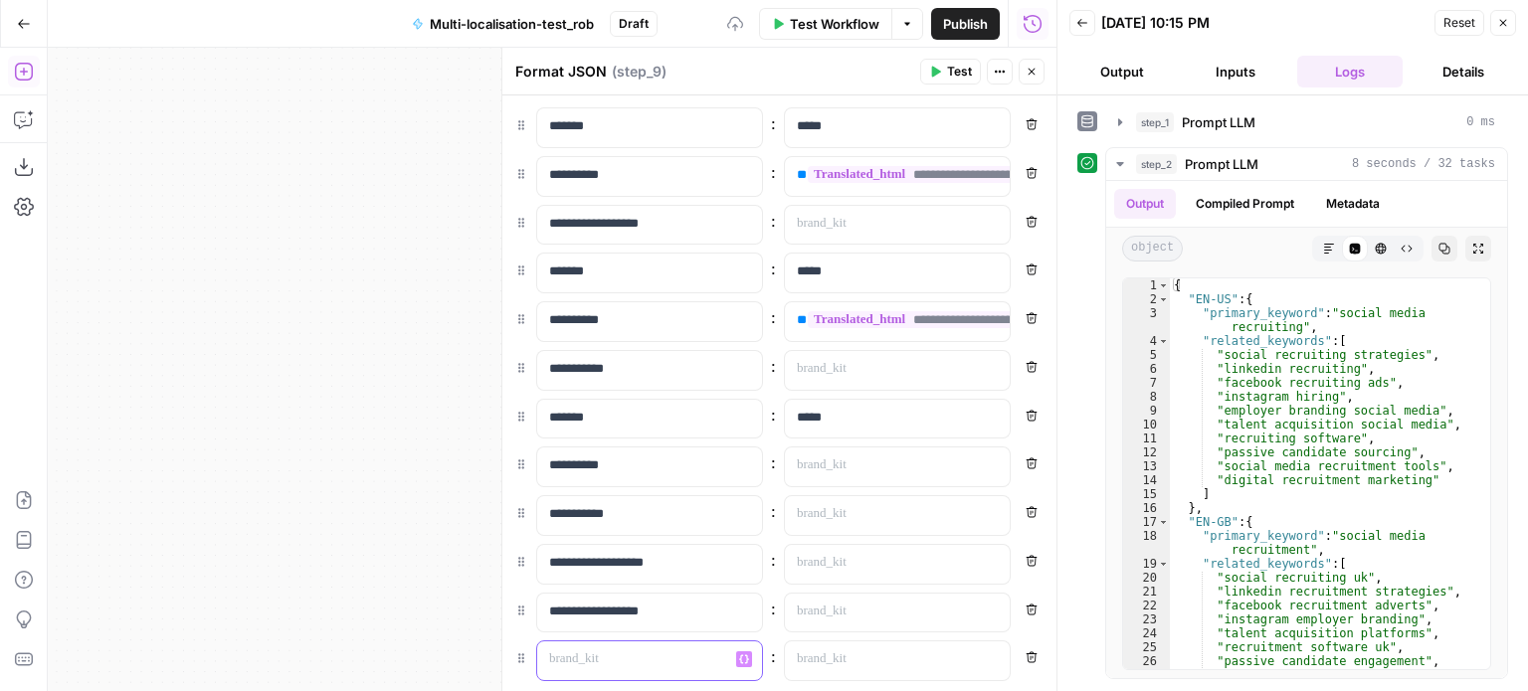
click at [573, 665] on div at bounding box center [633, 661] width 193 height 39
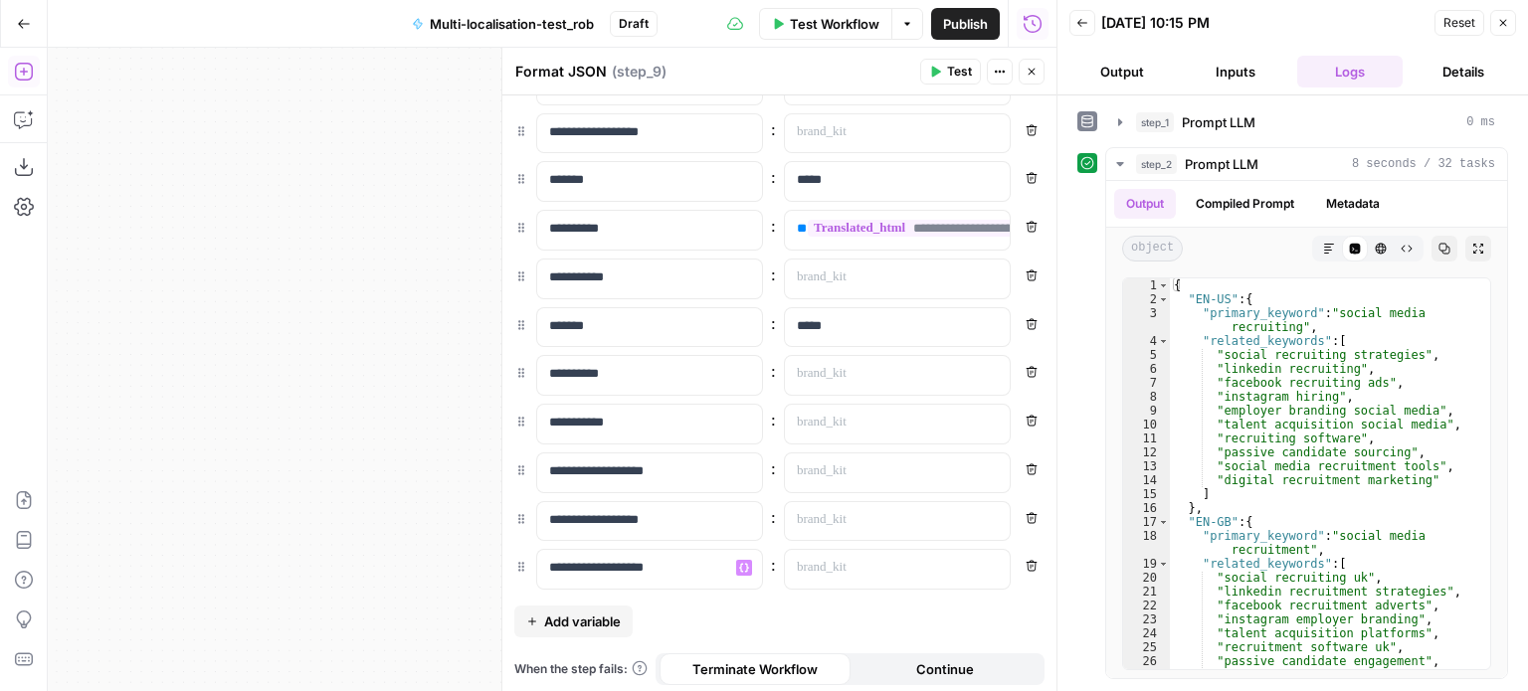
click at [585, 616] on span "Add variable" at bounding box center [582, 622] width 77 height 20
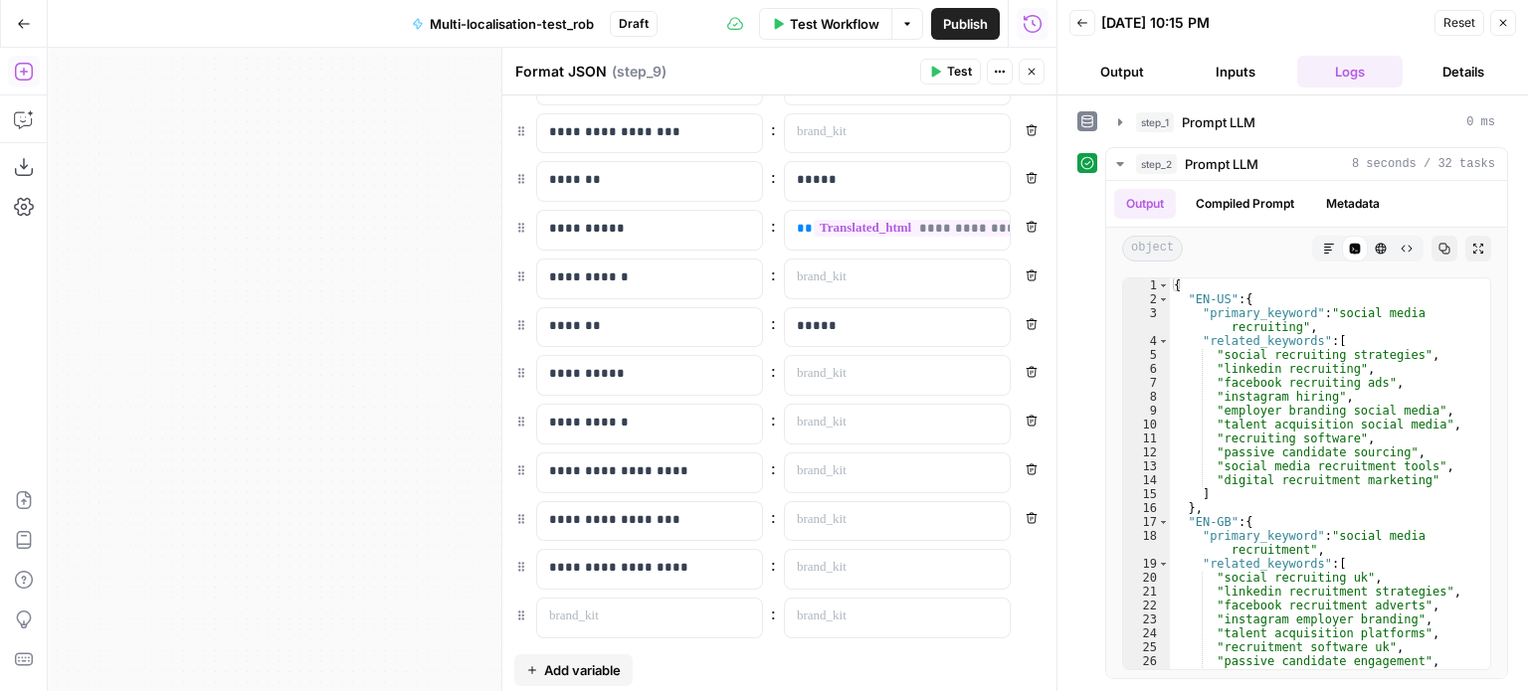
scroll to position [140, 0]
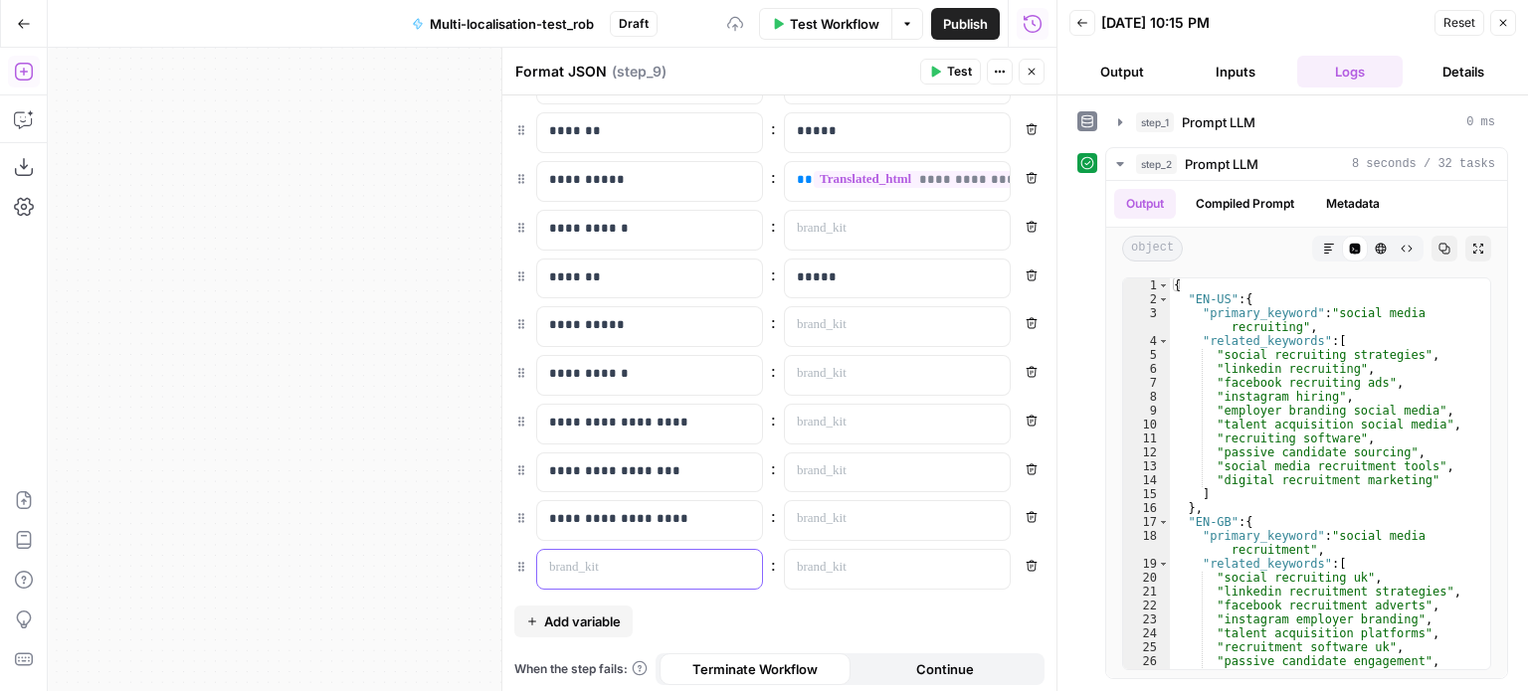
click at [625, 577] on div at bounding box center [633, 569] width 193 height 39
click at [599, 612] on span "Add variable" at bounding box center [582, 622] width 77 height 20
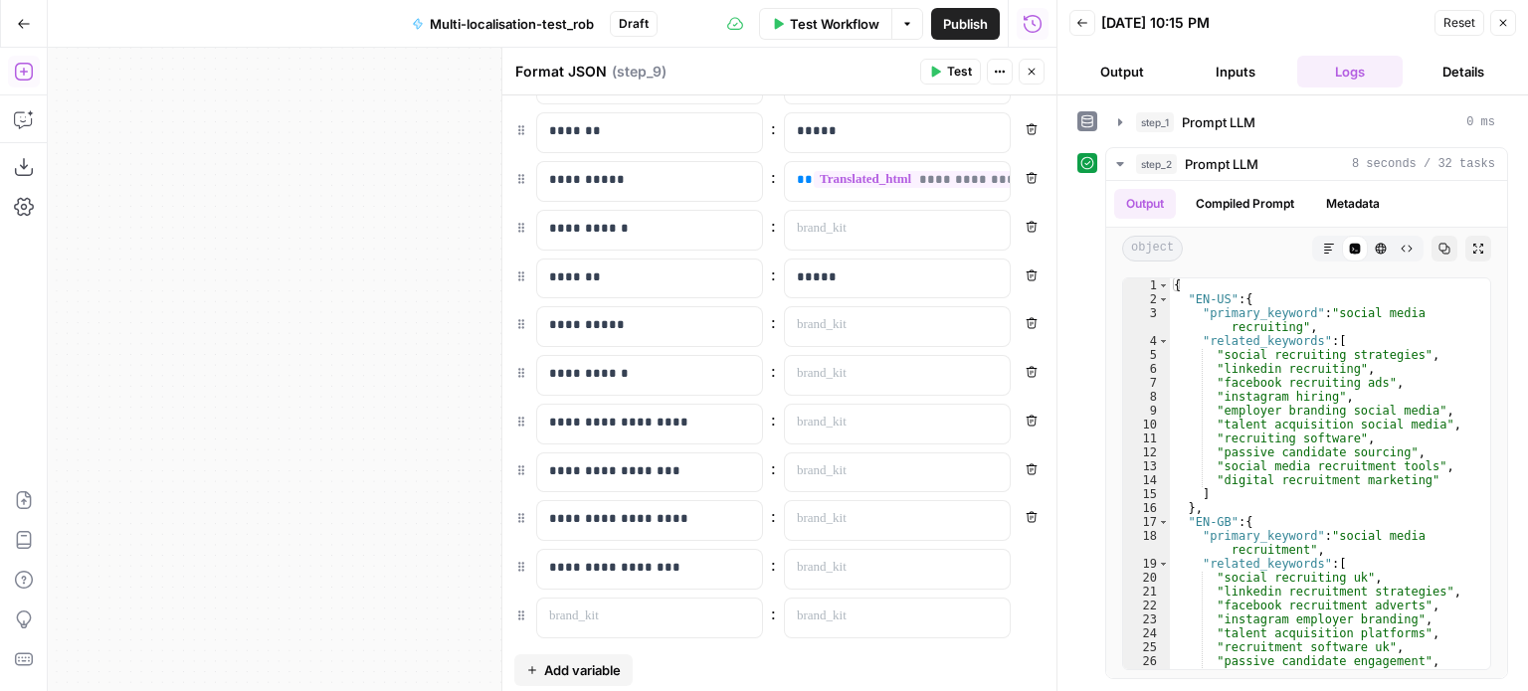
scroll to position [188, 0]
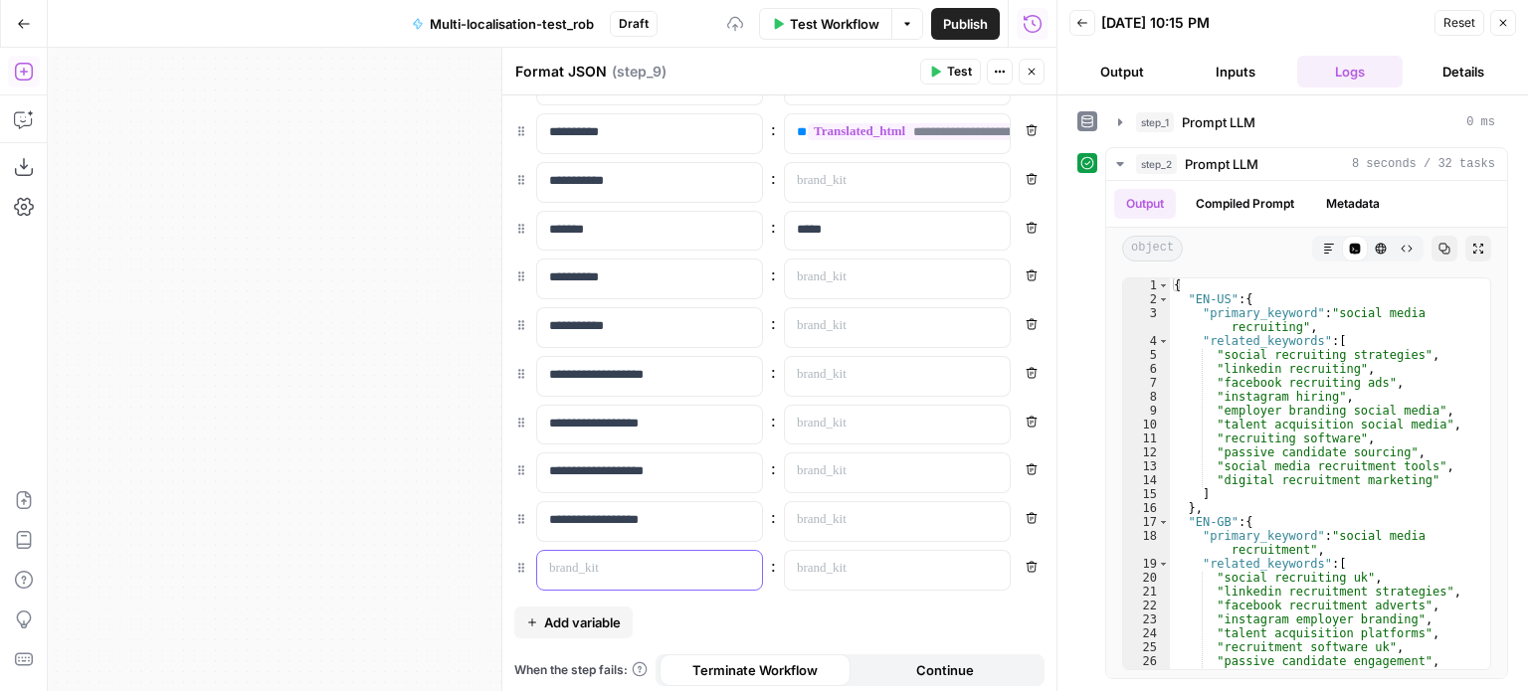
click at [621, 576] on div at bounding box center [633, 570] width 193 height 39
click at [1019, 311] on button "Remove" at bounding box center [1032, 324] width 26 height 26
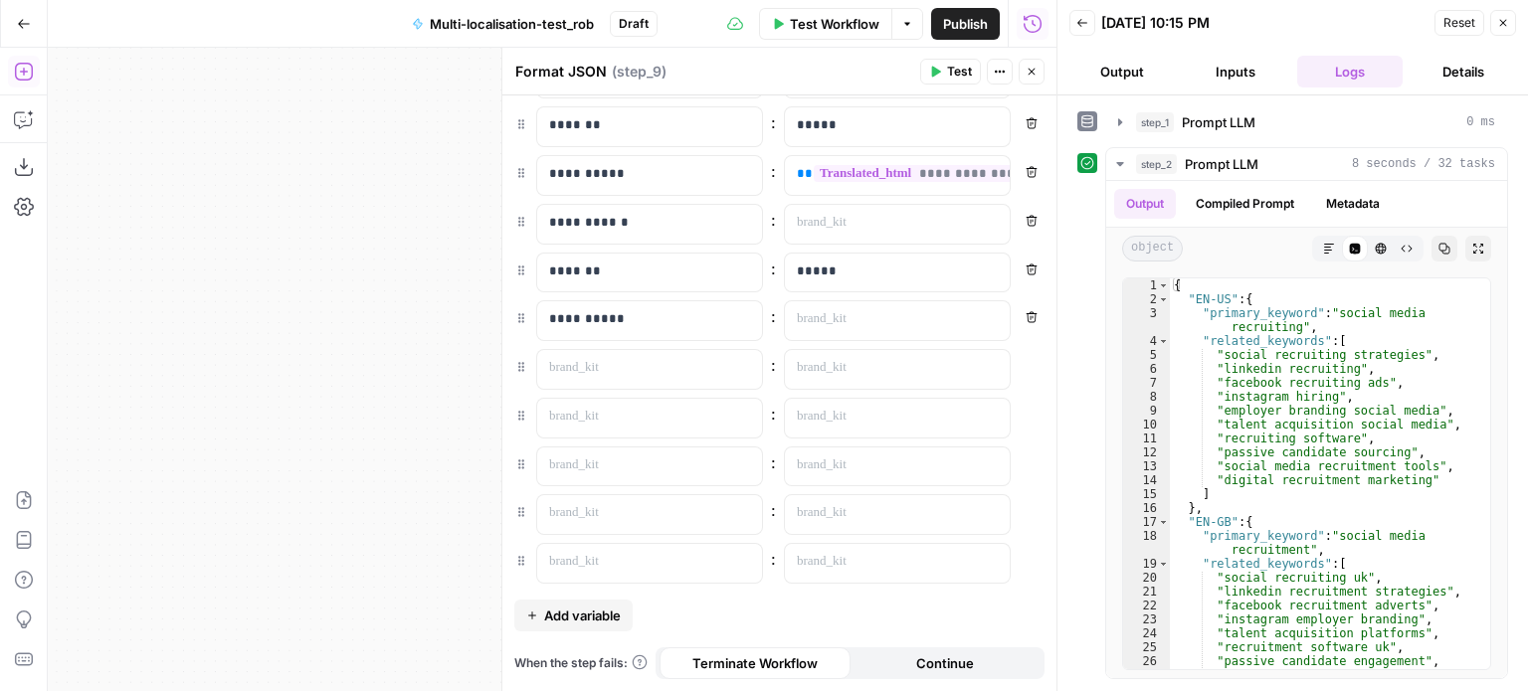
scroll to position [0, 0]
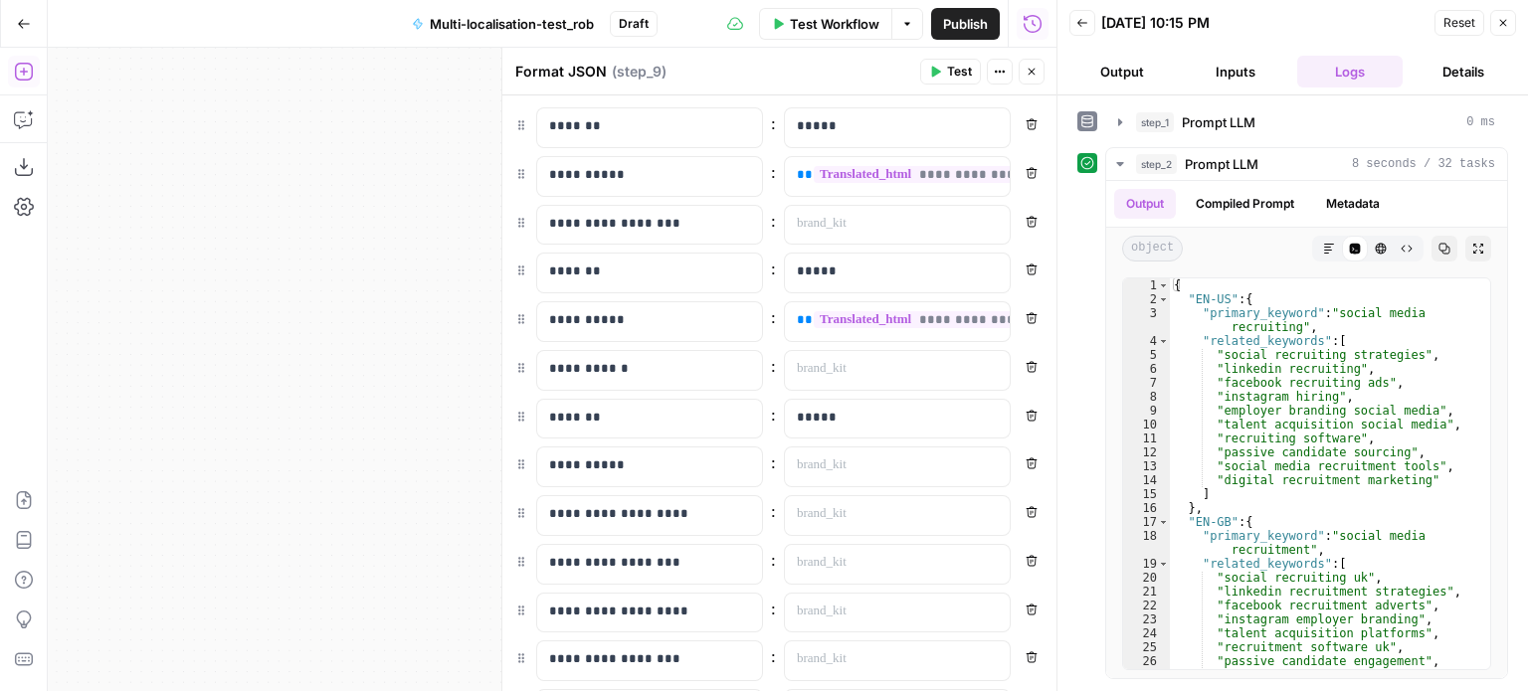
click at [1024, 365] on button "Remove" at bounding box center [1032, 367] width 26 height 26
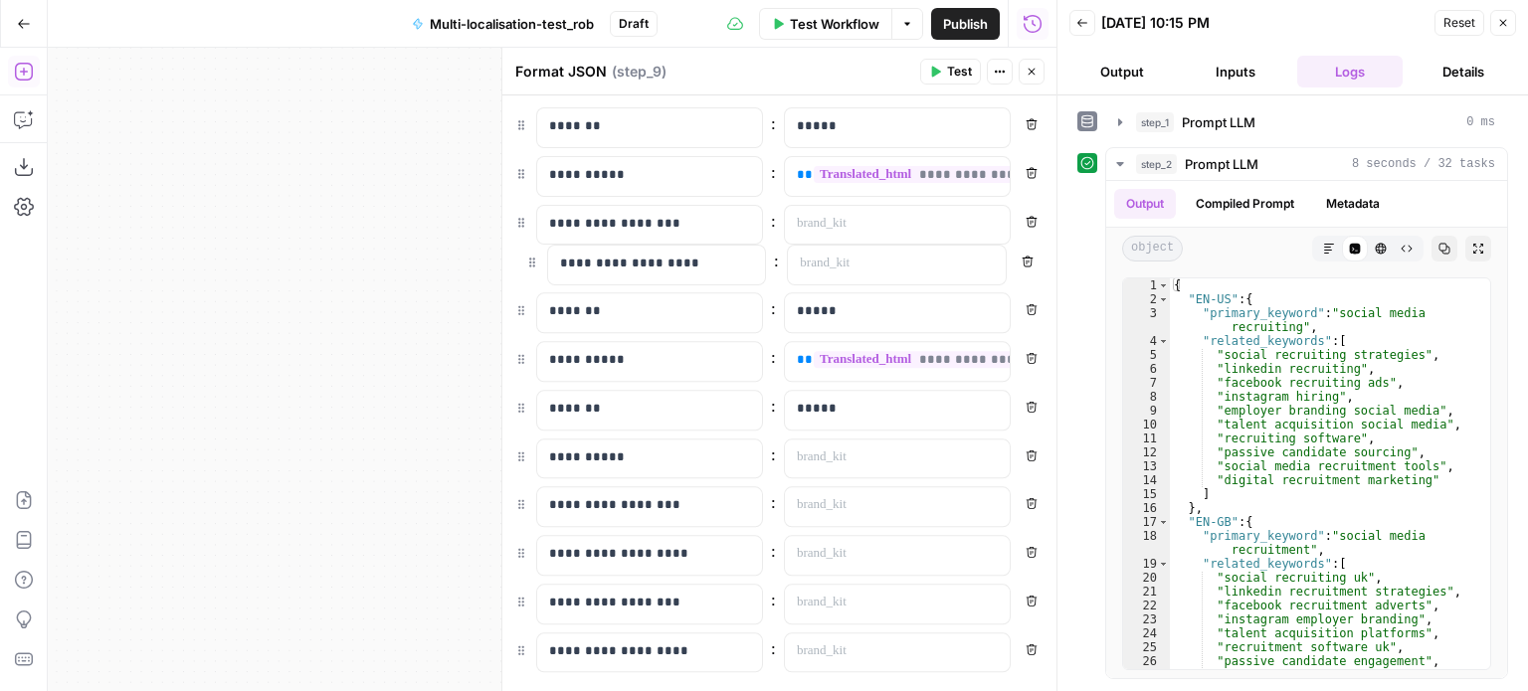
drag, startPoint x: 513, startPoint y: 462, endPoint x: 525, endPoint y: 254, distance: 208.2
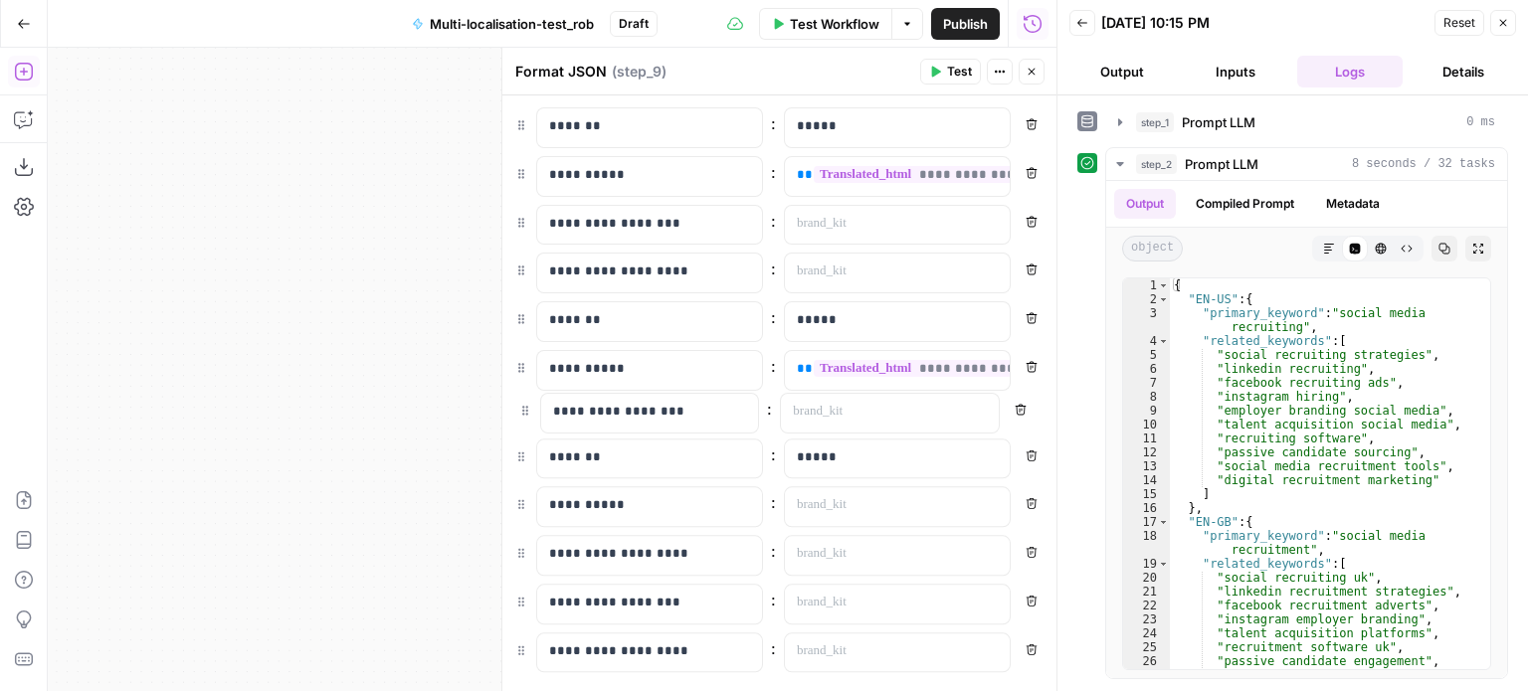
drag, startPoint x: 519, startPoint y: 515, endPoint x: 523, endPoint y: 405, distance: 110.5
drag, startPoint x: 520, startPoint y: 555, endPoint x: 517, endPoint y: 449, distance: 106.5
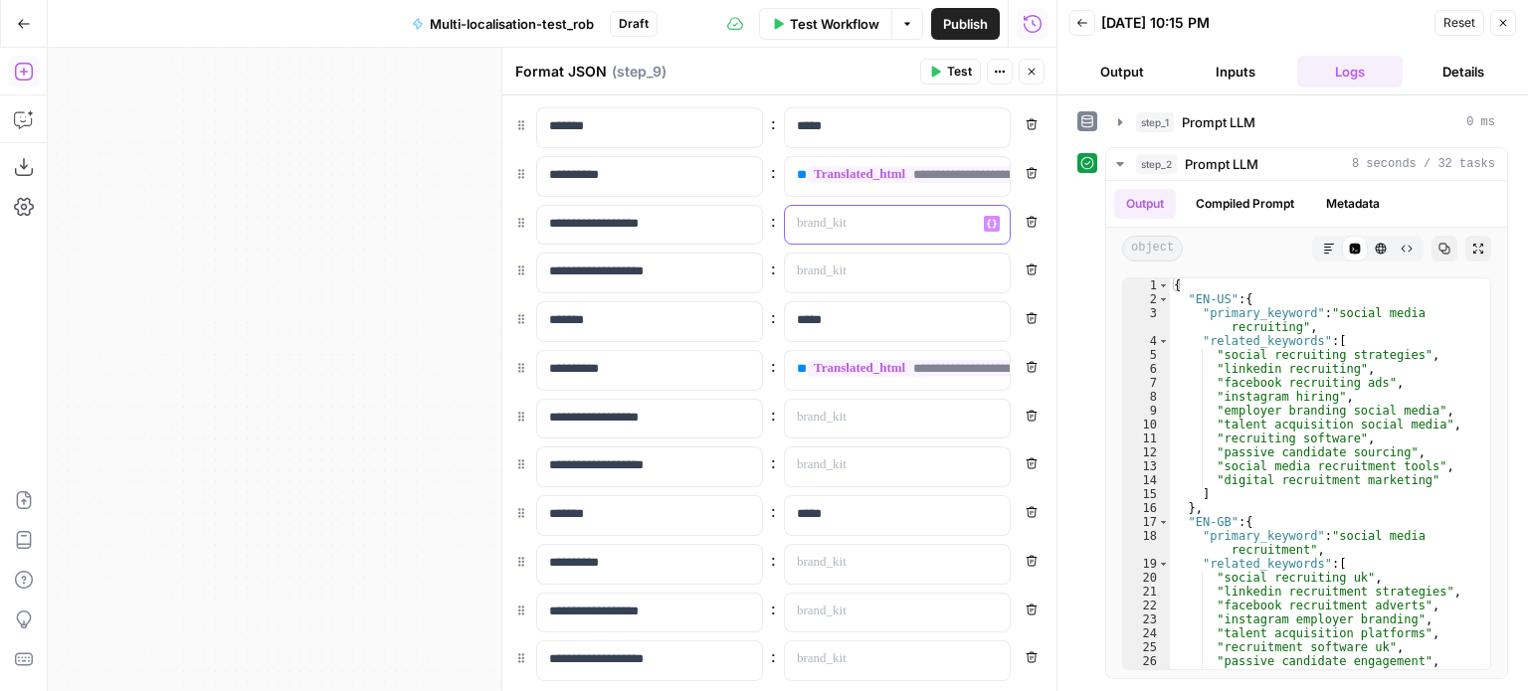
click at [942, 226] on p at bounding box center [881, 224] width 169 height 20
click at [987, 222] on icon "button" at bounding box center [992, 224] width 10 height 10
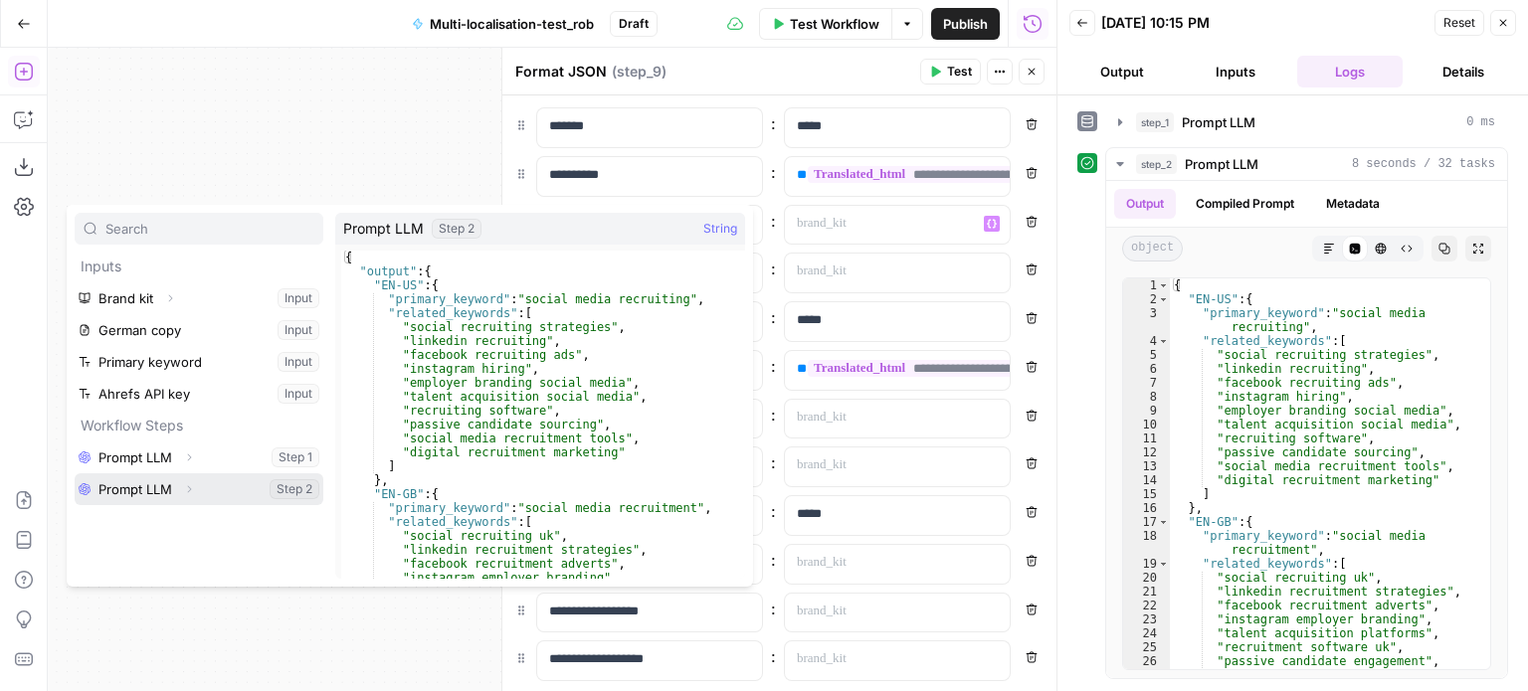
click at [188, 488] on icon "button" at bounding box center [189, 489] width 12 height 12
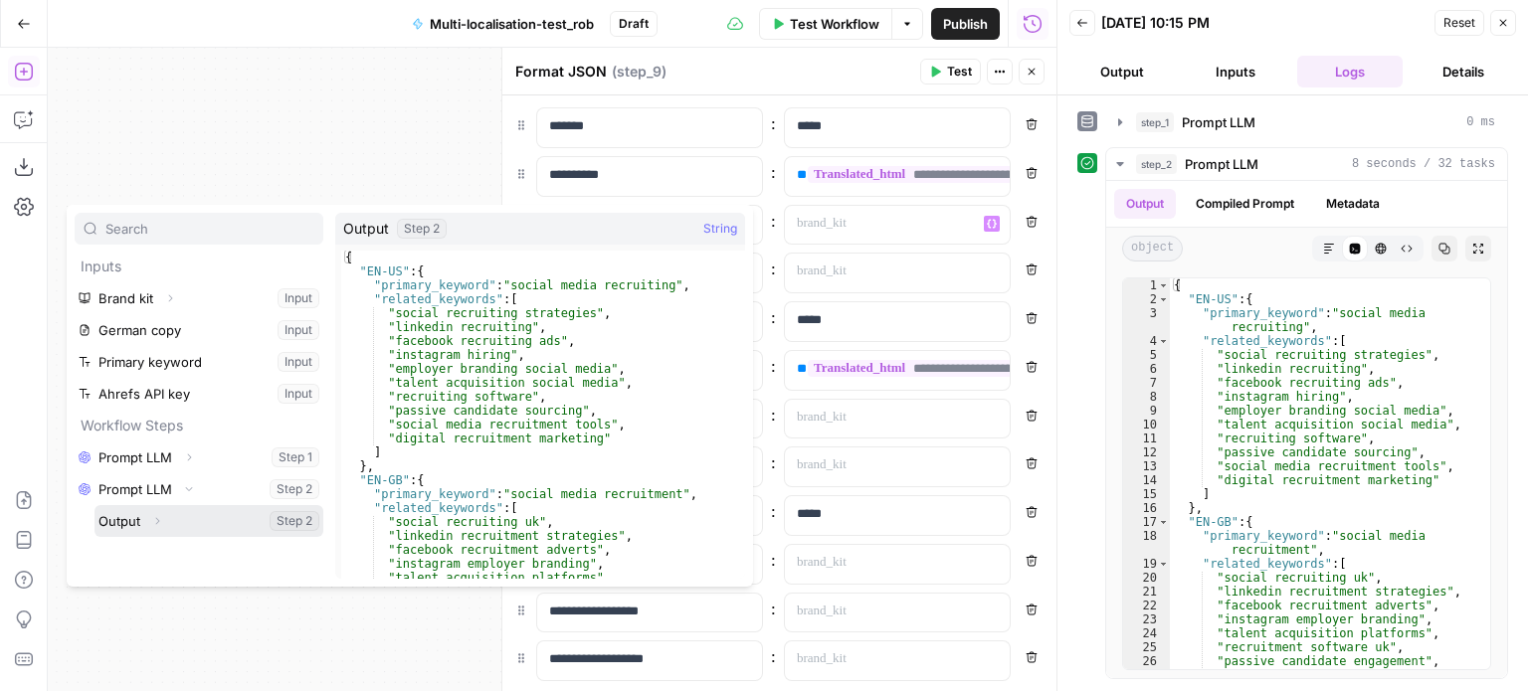
click at [160, 517] on icon "button" at bounding box center [157, 521] width 12 height 12
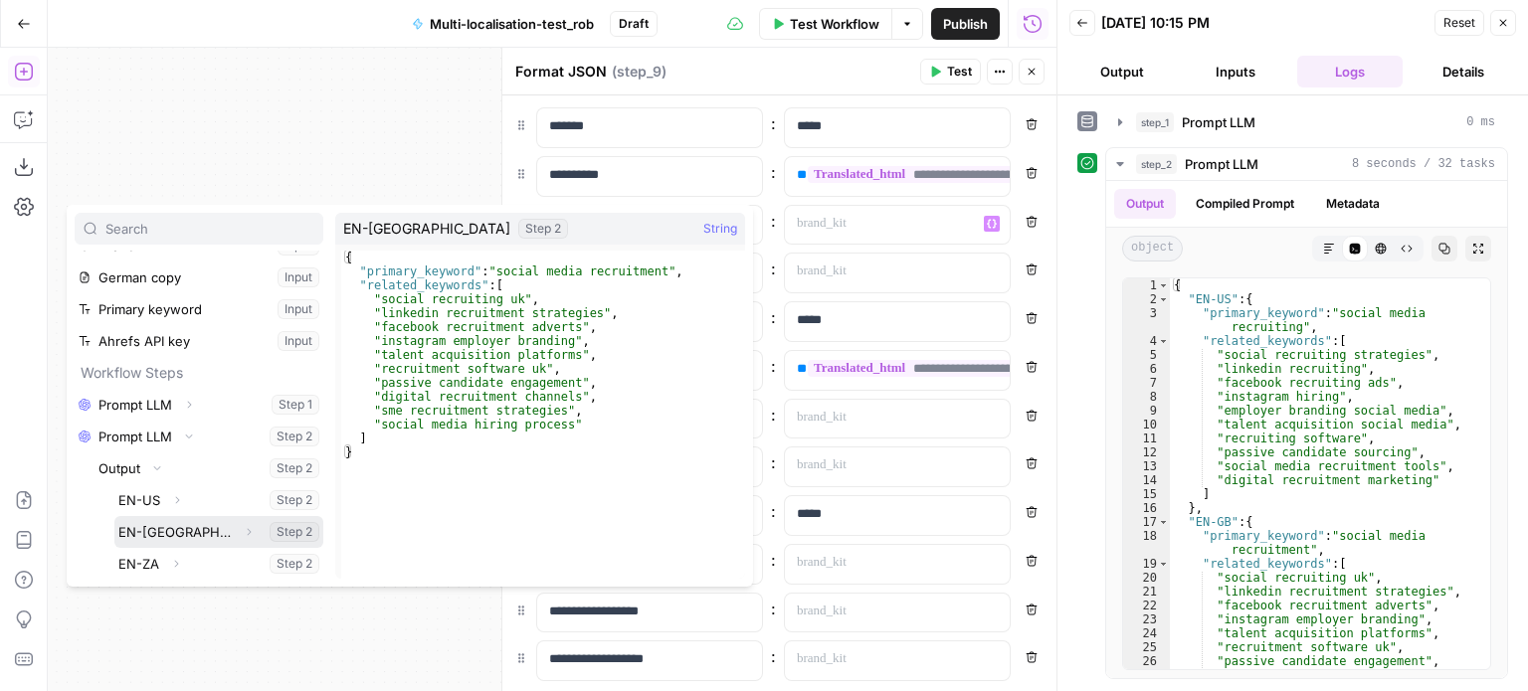
click at [243, 528] on icon "button" at bounding box center [249, 532] width 12 height 12
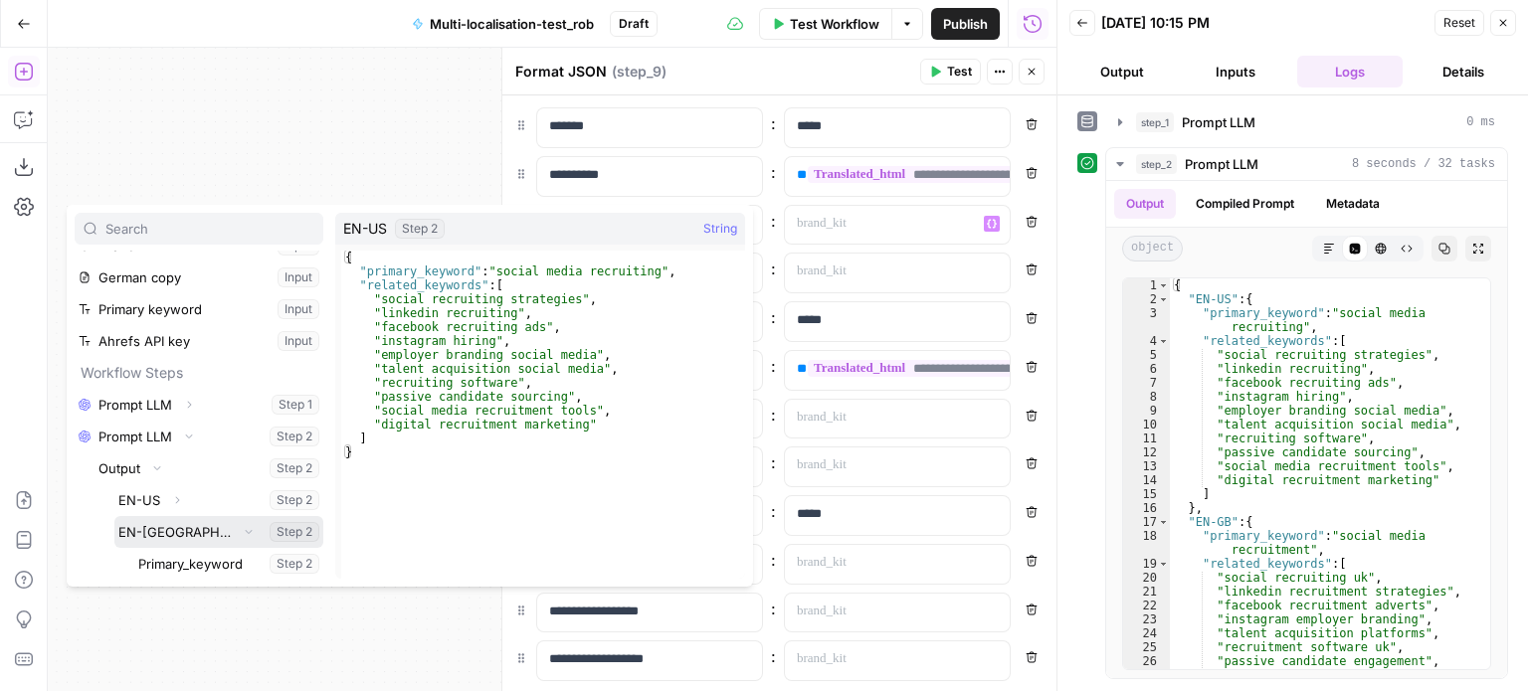
scroll to position [116, 0]
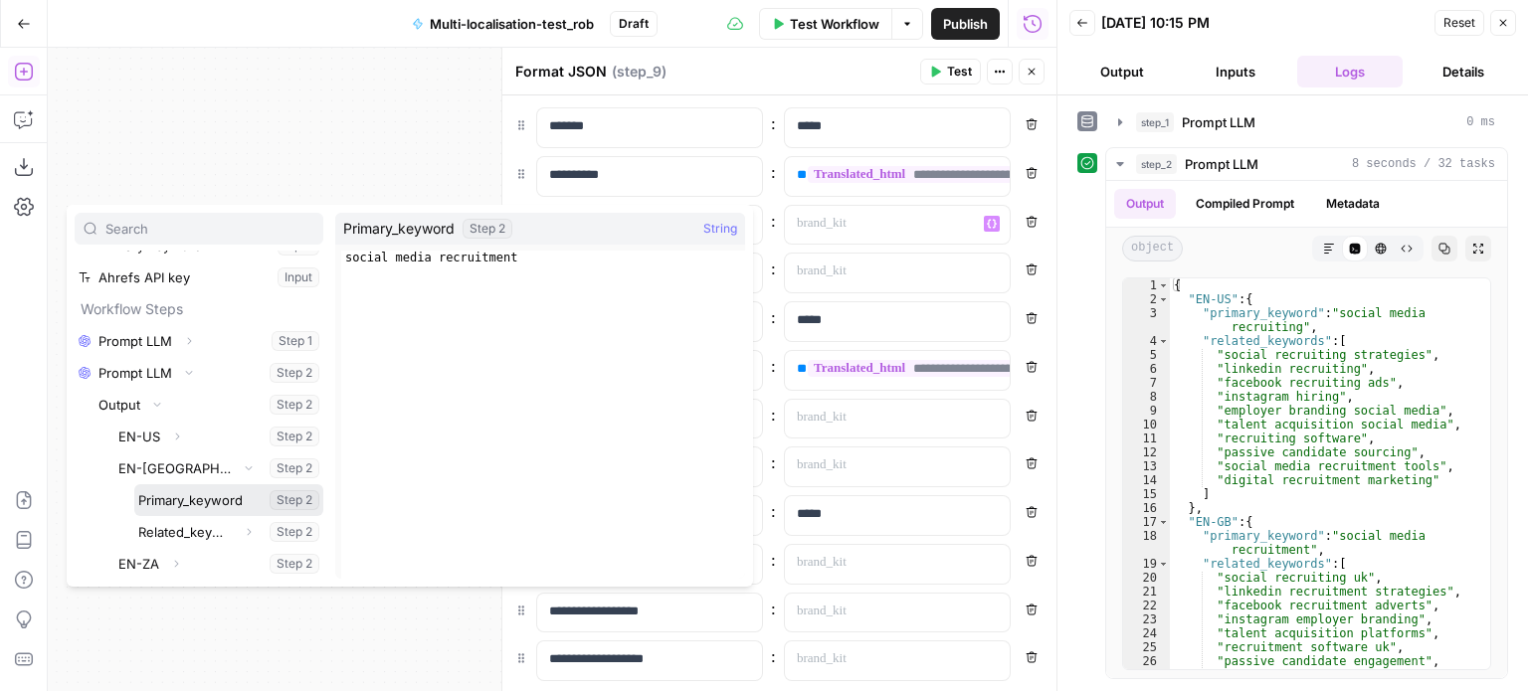
click at [207, 504] on button "Select variable Primary_keyword" at bounding box center [228, 500] width 189 height 32
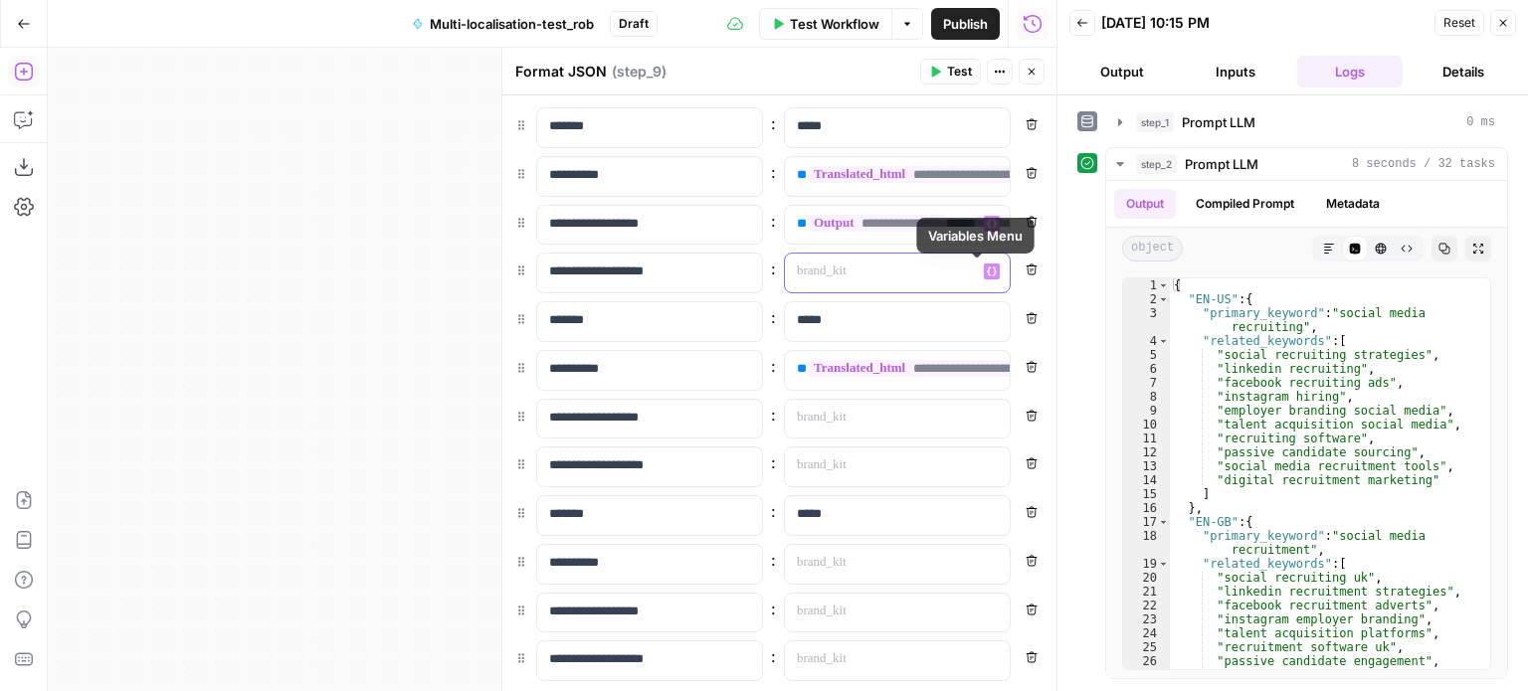
click at [987, 271] on icon "button" at bounding box center [992, 272] width 10 height 10
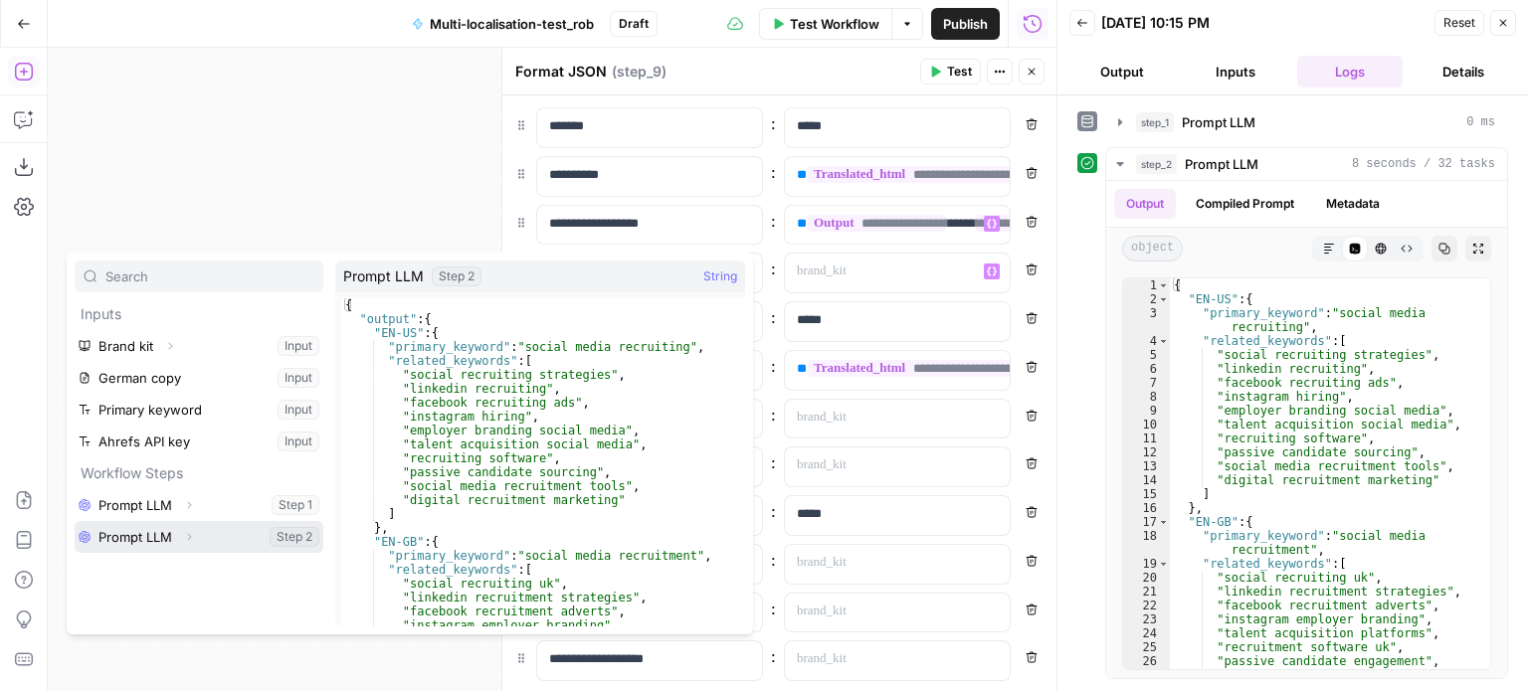
click at [191, 540] on icon "button" at bounding box center [189, 537] width 12 height 12
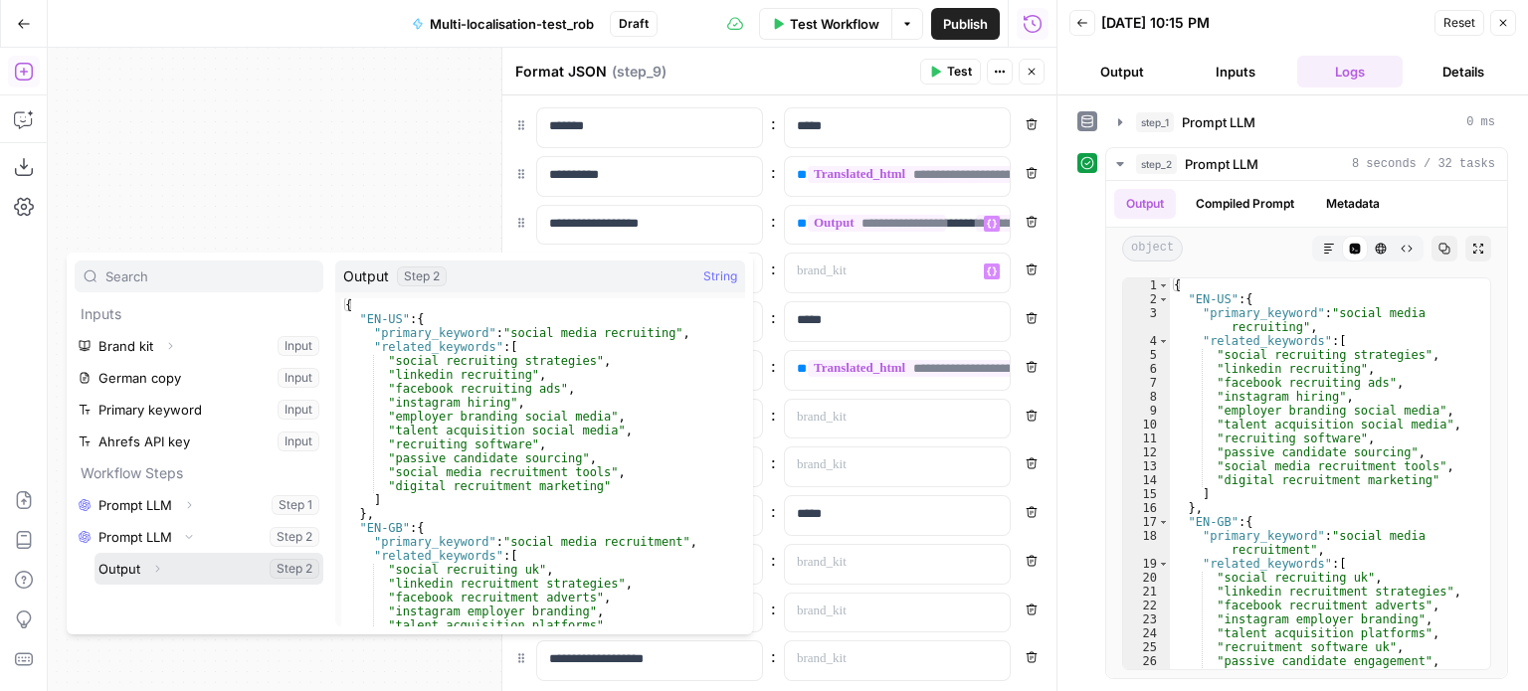
click at [147, 566] on button "Expand" at bounding box center [157, 569] width 26 height 26
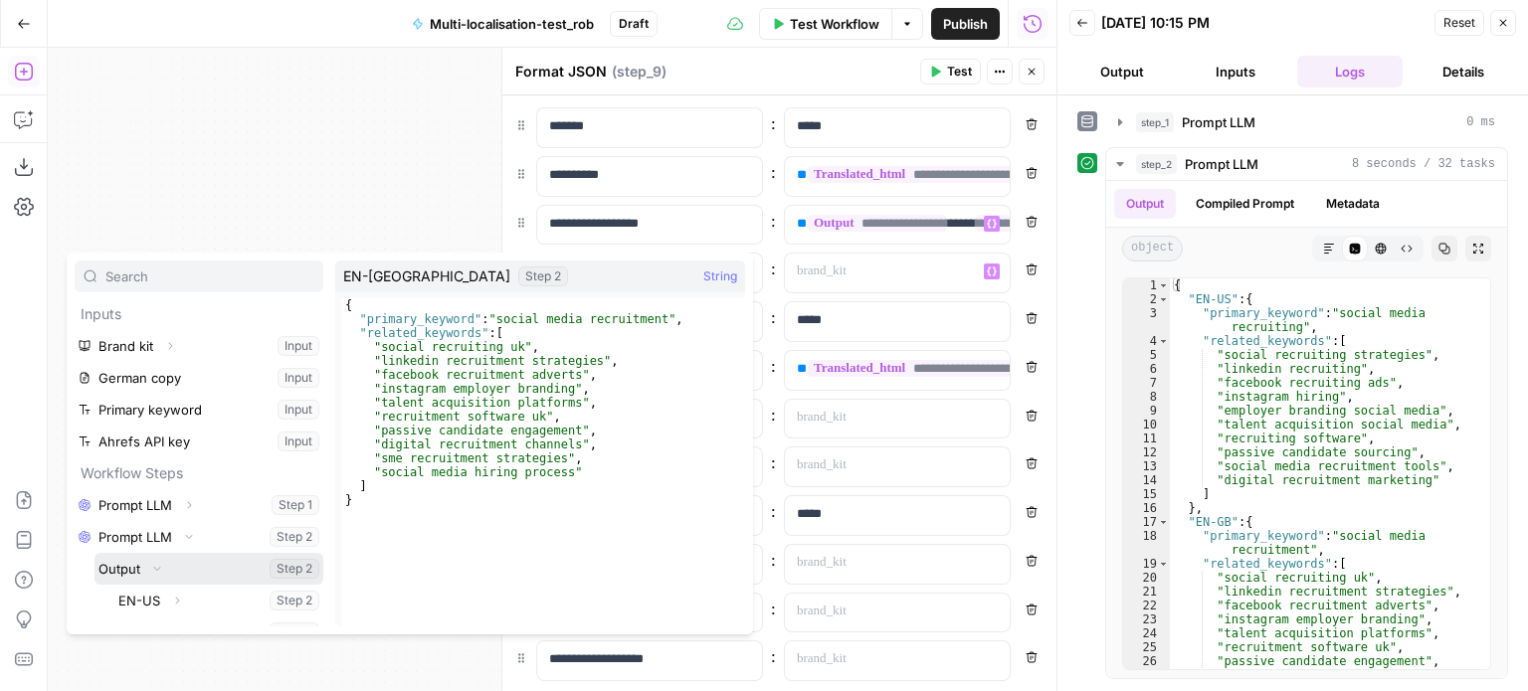
scroll to position [53, 0]
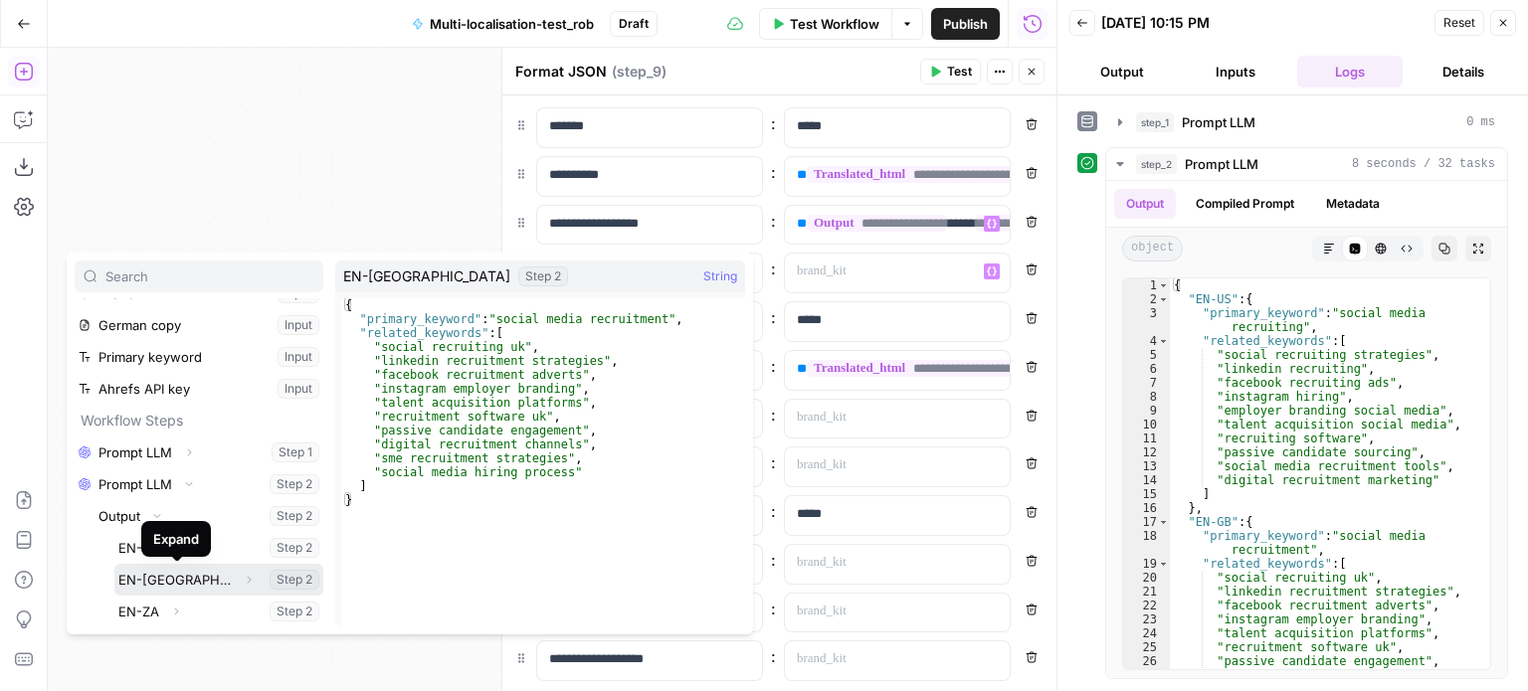
click at [247, 578] on icon "button" at bounding box center [249, 579] width 4 height 7
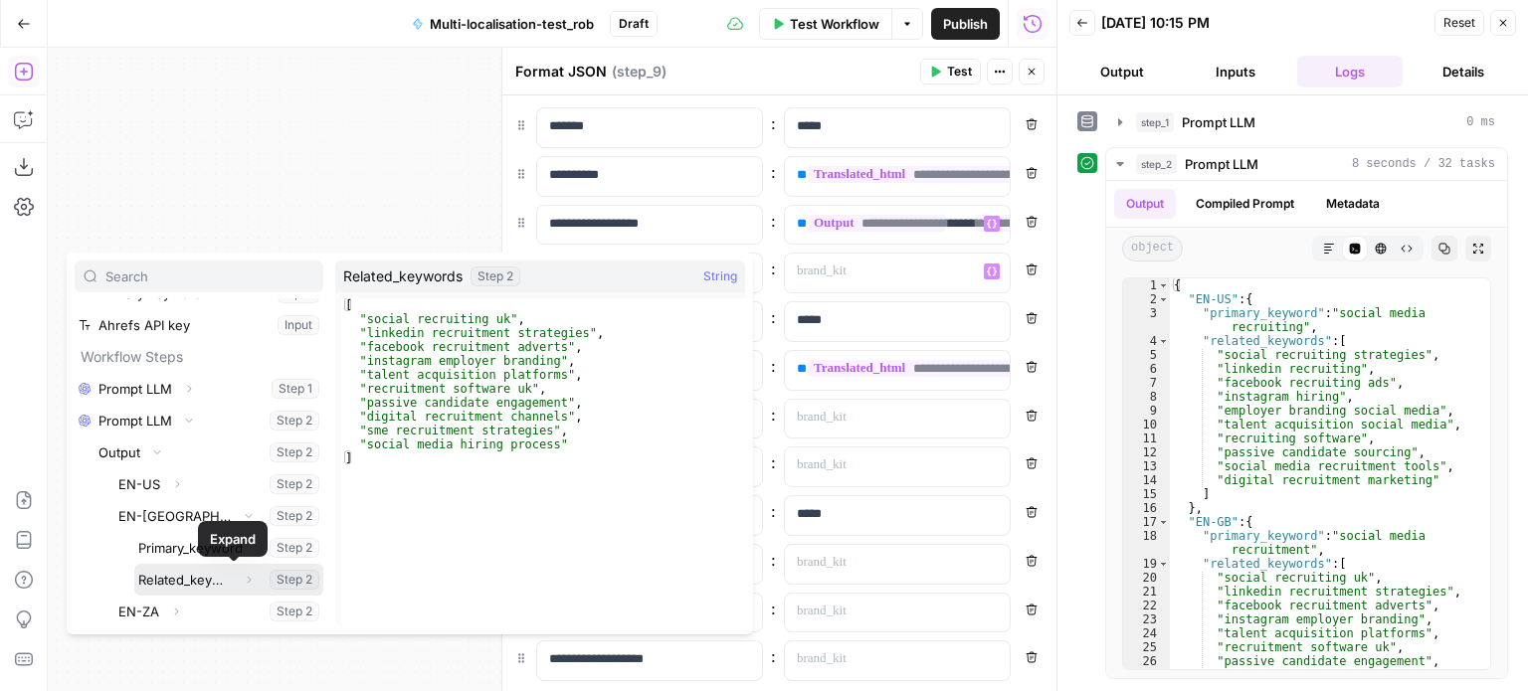
click at [188, 584] on button "Select variable Related_keywords" at bounding box center [228, 580] width 189 height 32
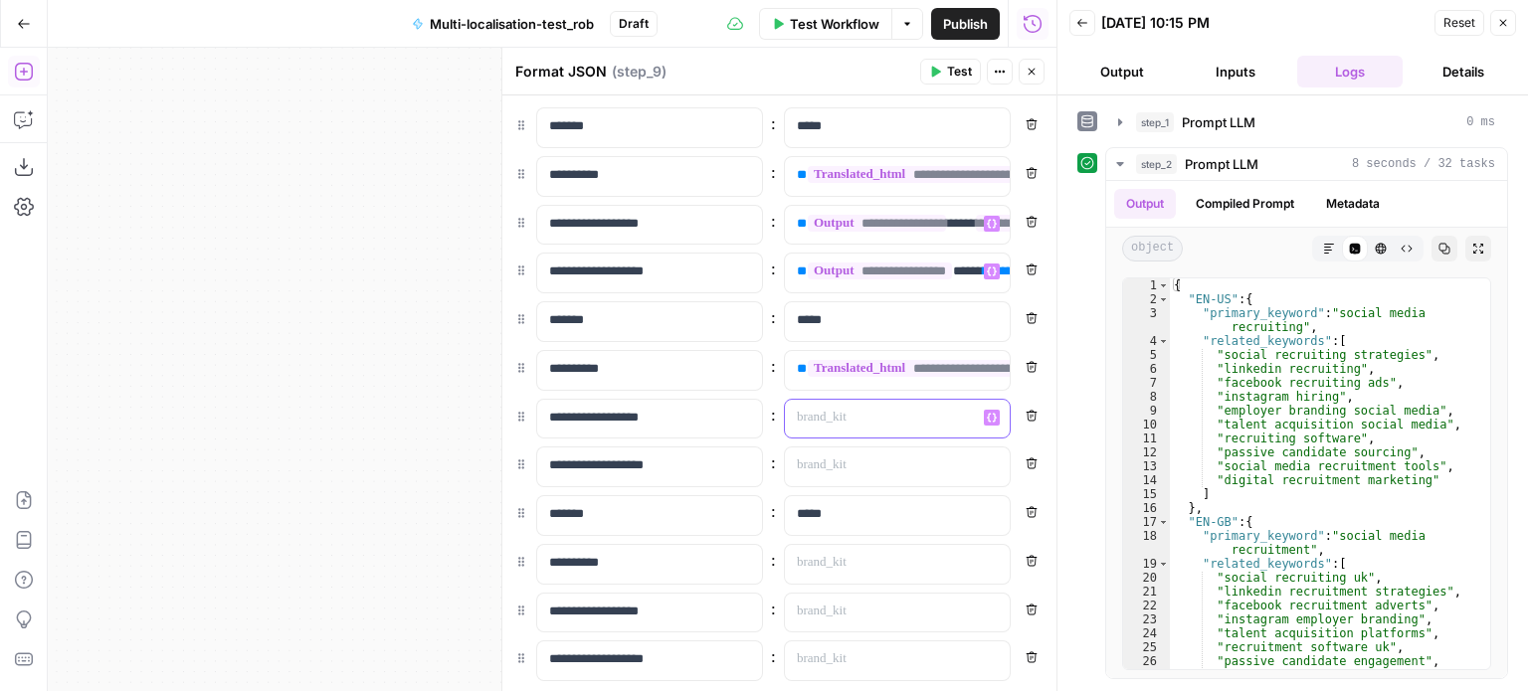
click at [911, 415] on p at bounding box center [881, 418] width 169 height 20
click at [984, 422] on button "Variables Menu" at bounding box center [992, 418] width 16 height 16
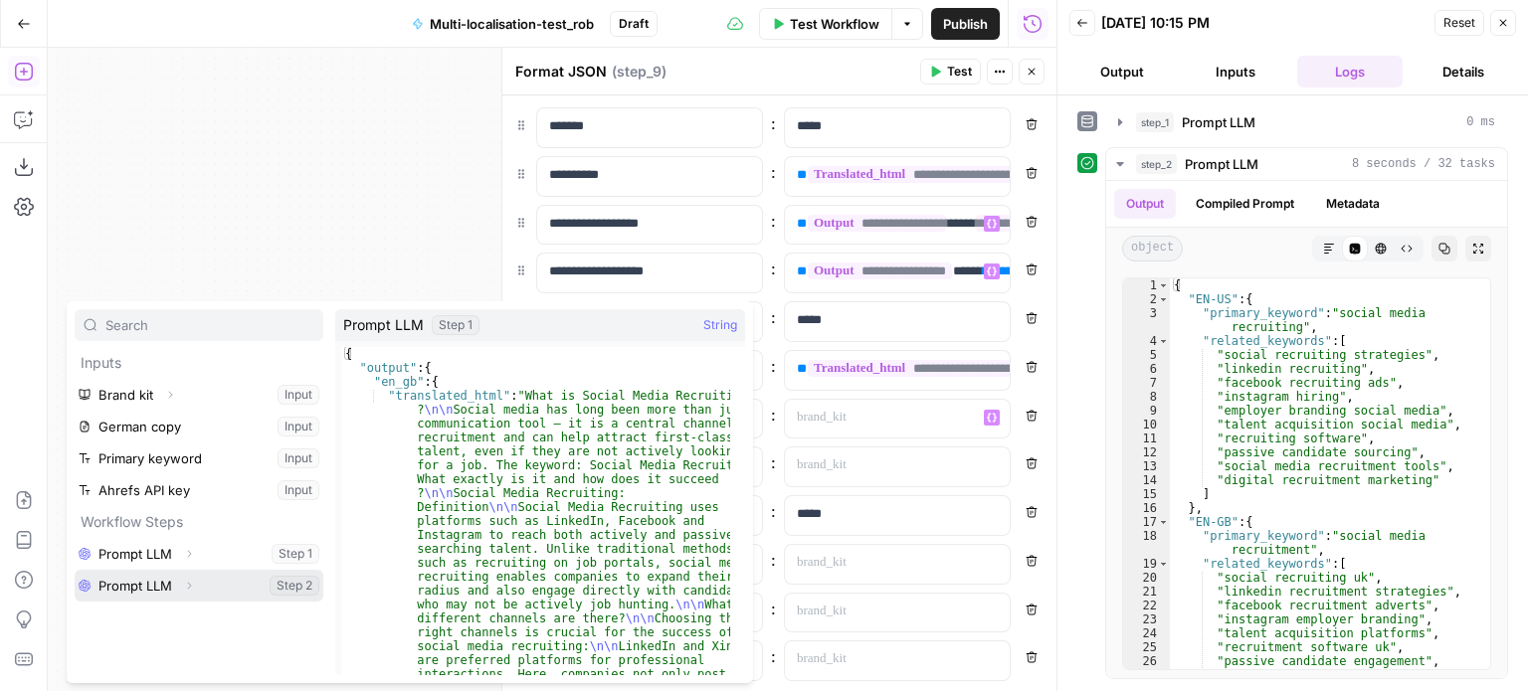
click at [194, 586] on span "Expand" at bounding box center [194, 586] width 1 height 1
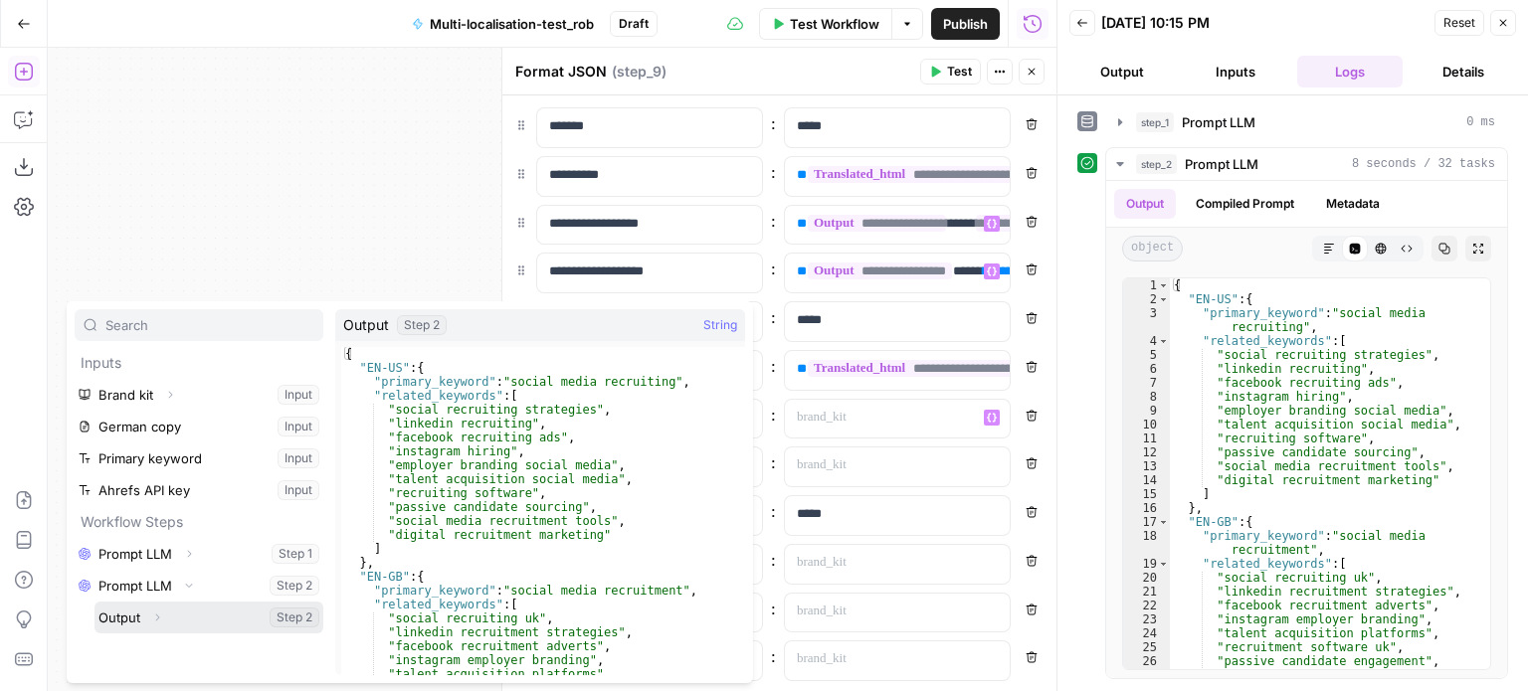
click at [159, 616] on icon "button" at bounding box center [157, 618] width 12 height 12
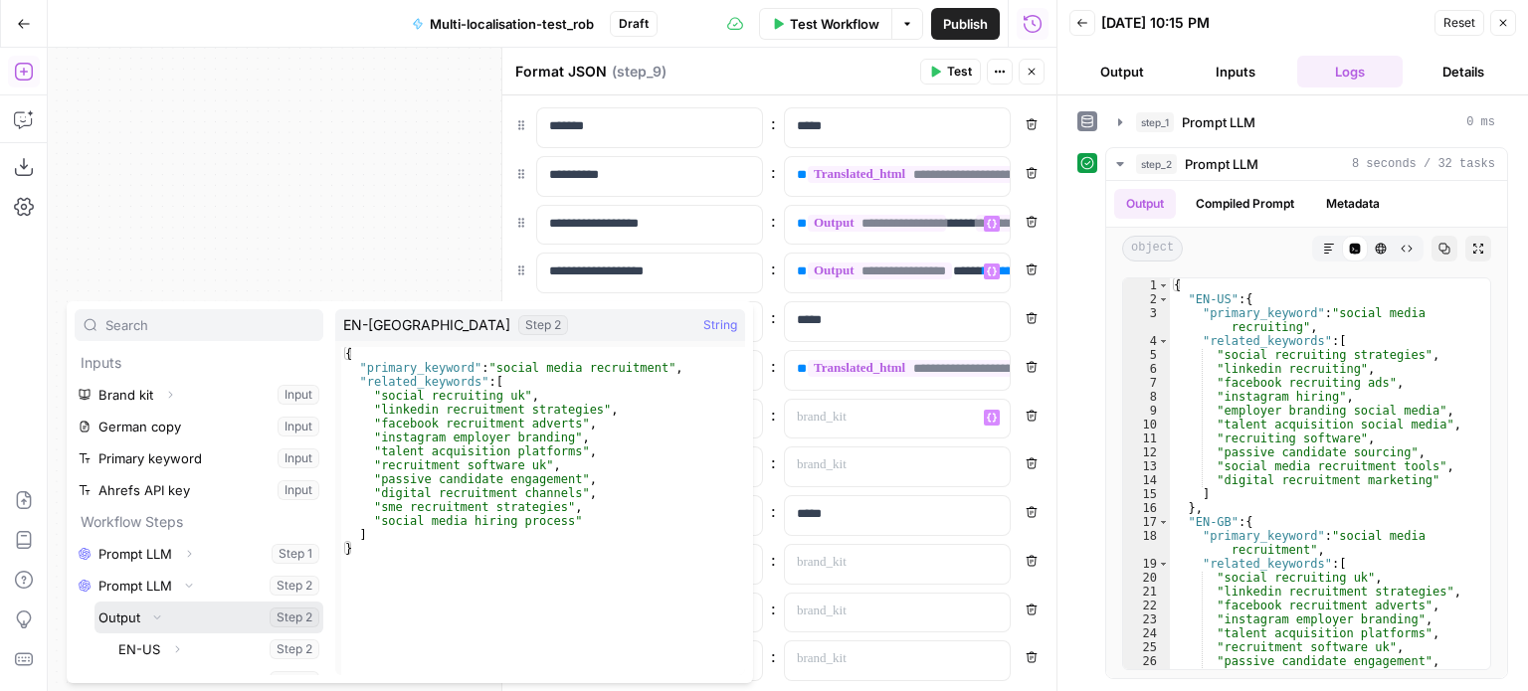
scroll to position [53, 0]
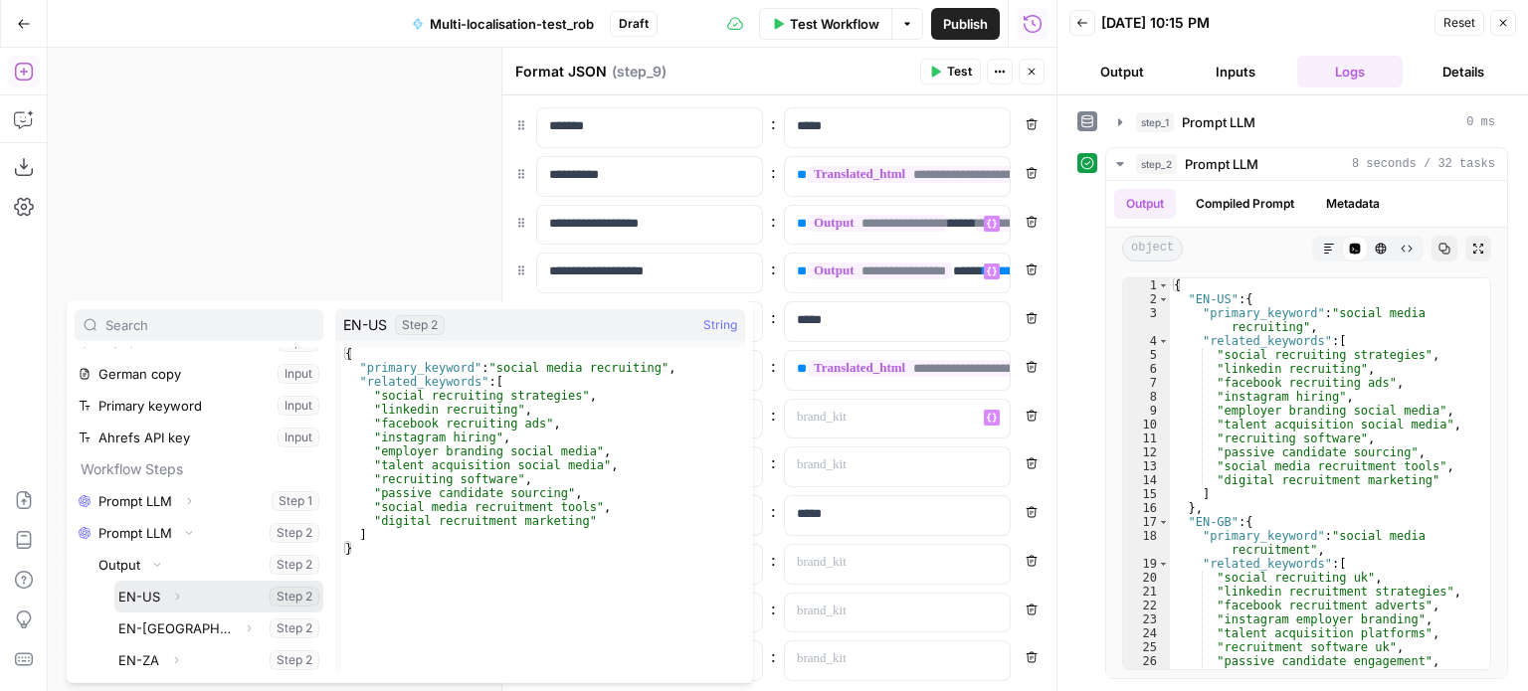
click at [179, 600] on icon "button" at bounding box center [177, 597] width 12 height 12
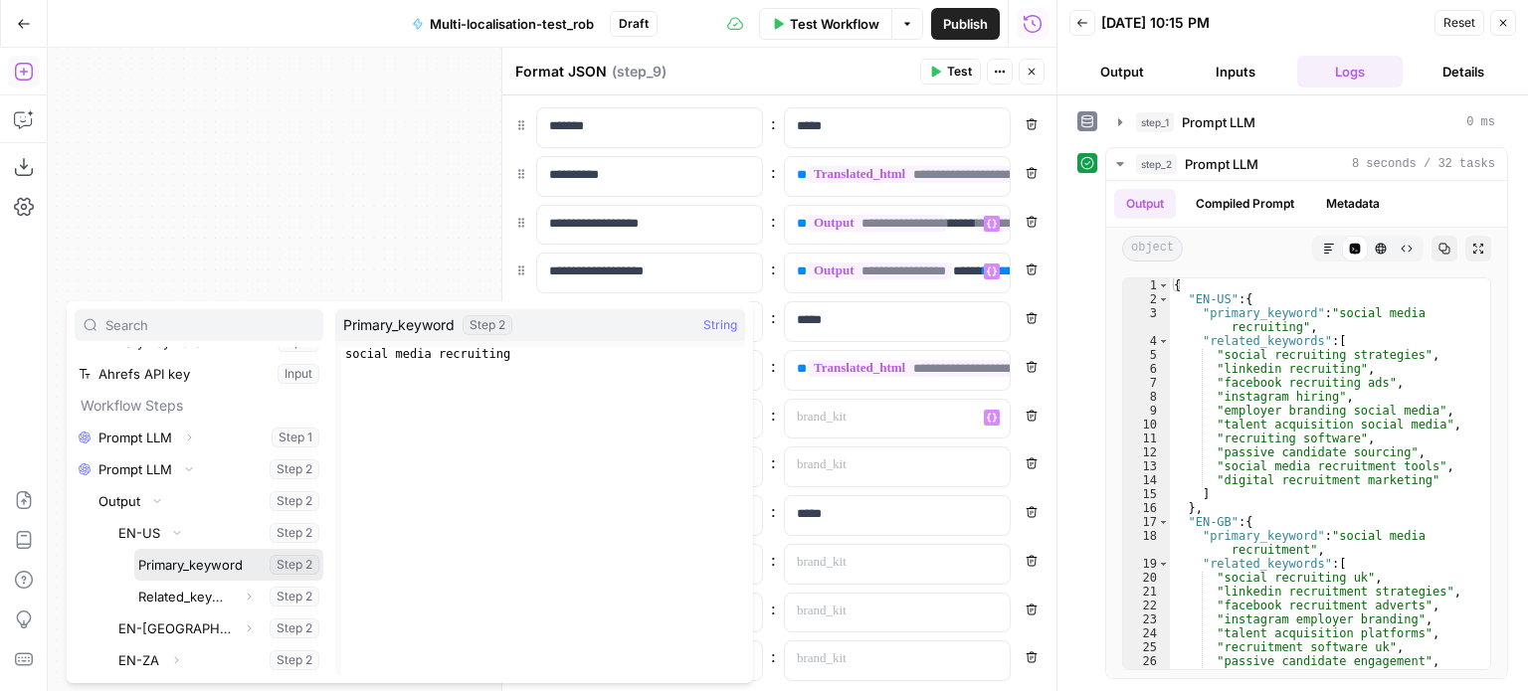
click at [195, 569] on button "Select variable Primary_keyword" at bounding box center [228, 565] width 189 height 32
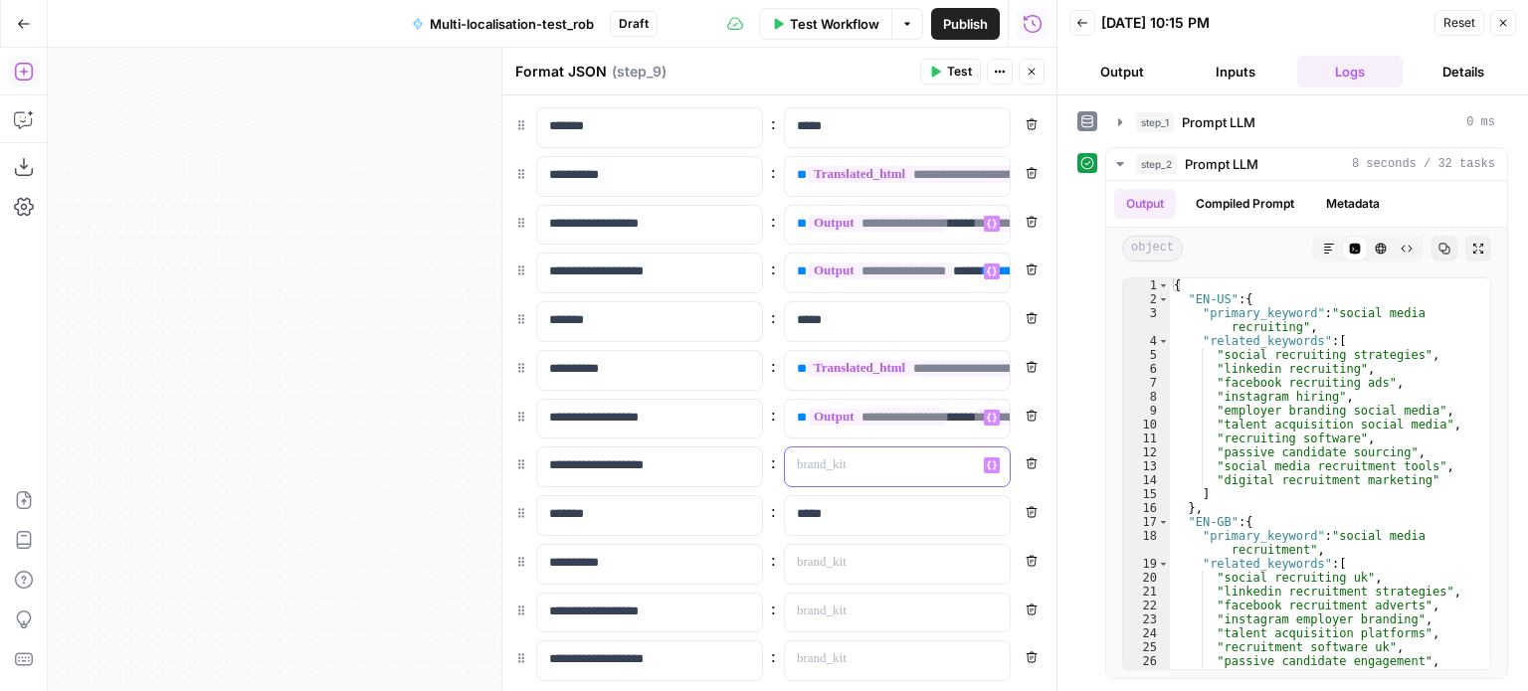
click at [940, 471] on p at bounding box center [881, 466] width 169 height 20
click at [987, 463] on icon "button" at bounding box center [992, 466] width 10 height 10
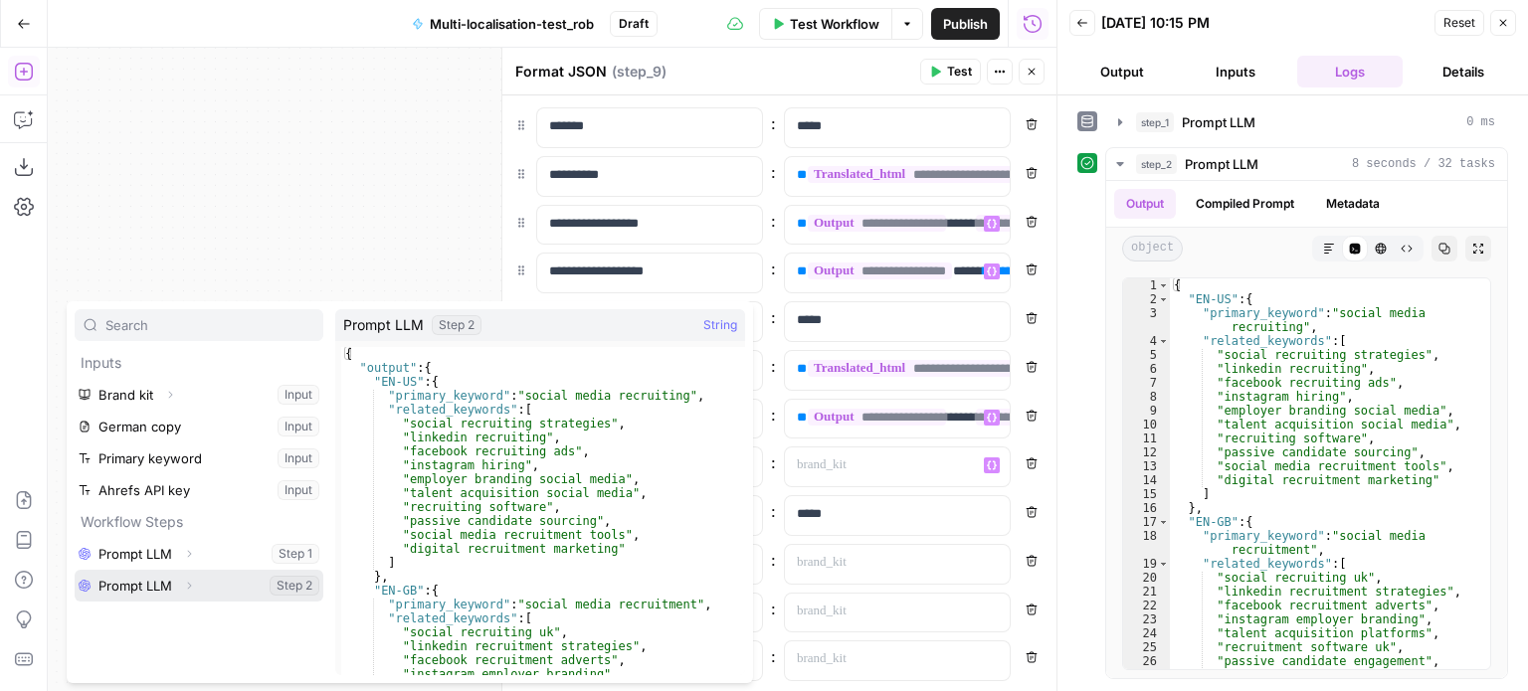
click at [188, 584] on icon "button" at bounding box center [189, 586] width 4 height 7
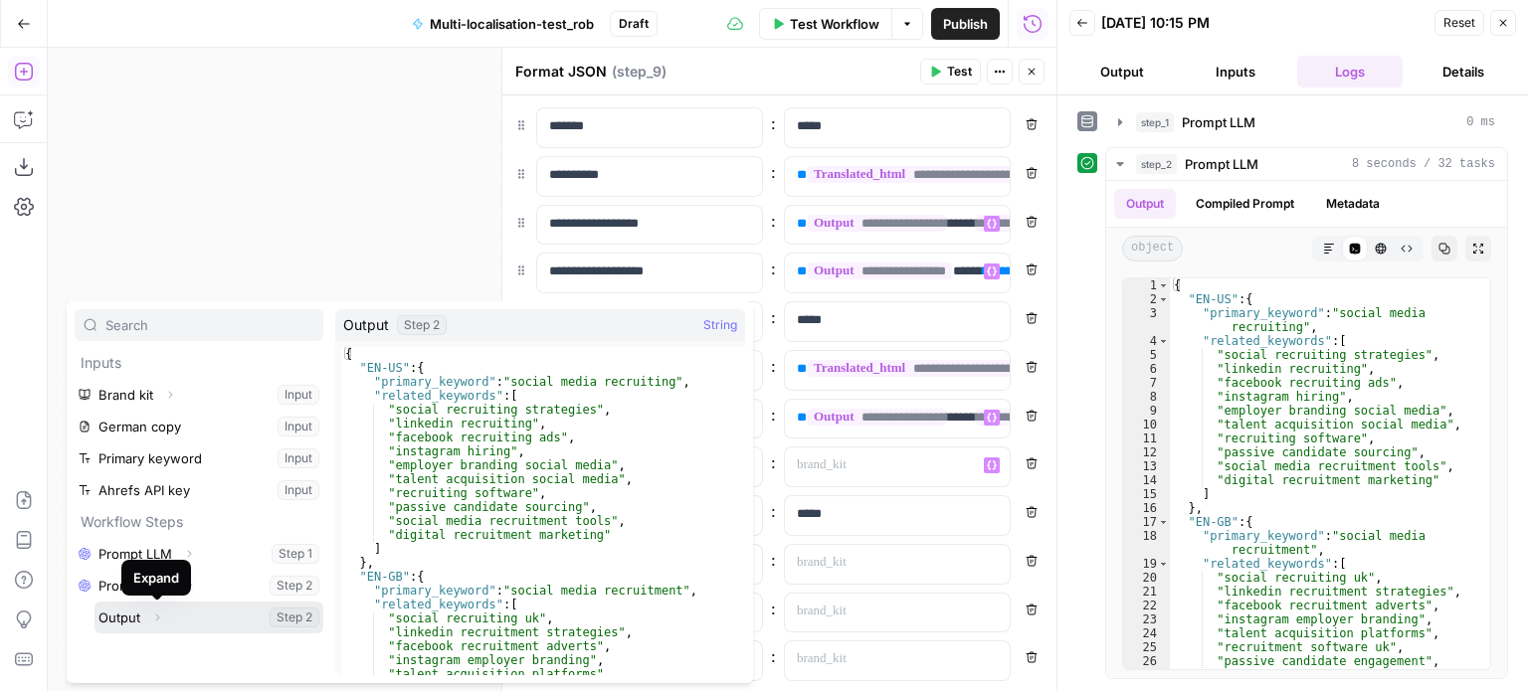
click at [158, 616] on icon "button" at bounding box center [157, 618] width 4 height 7
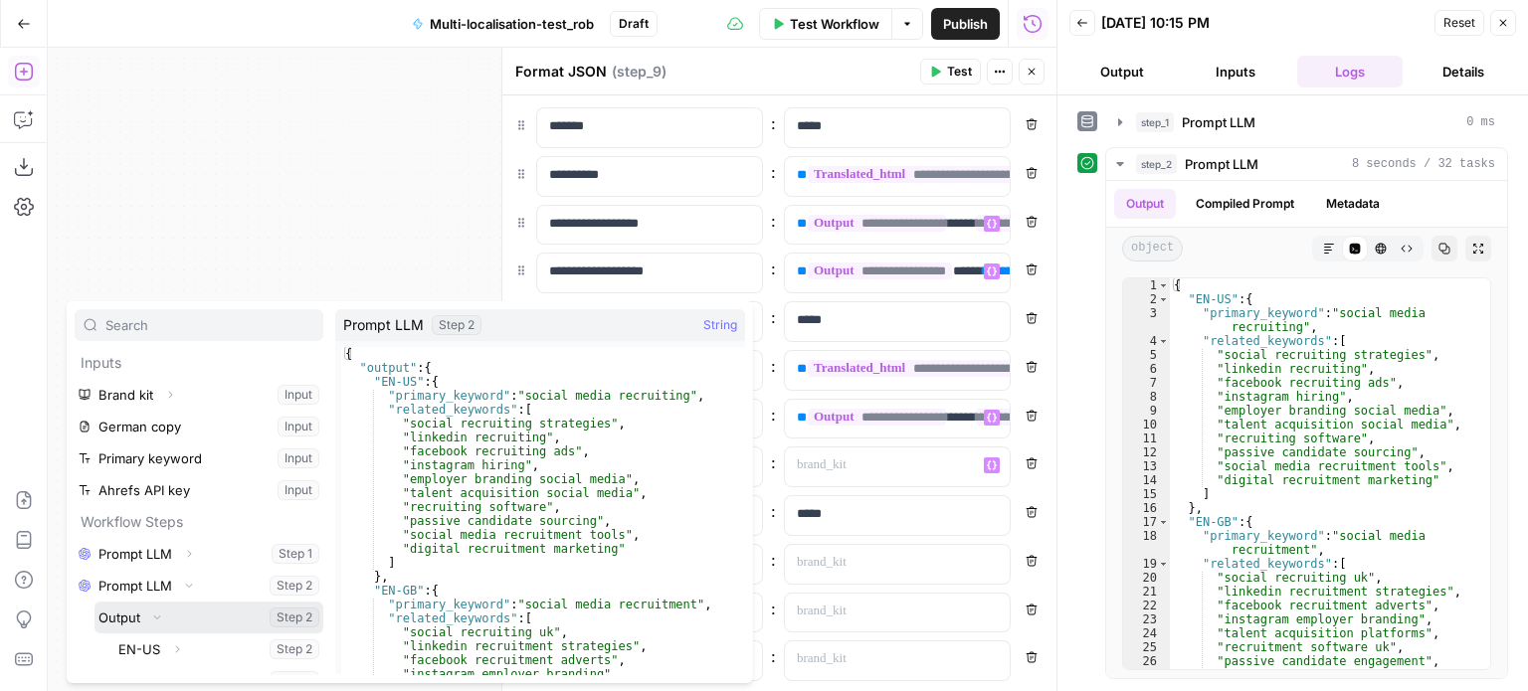
scroll to position [53, 0]
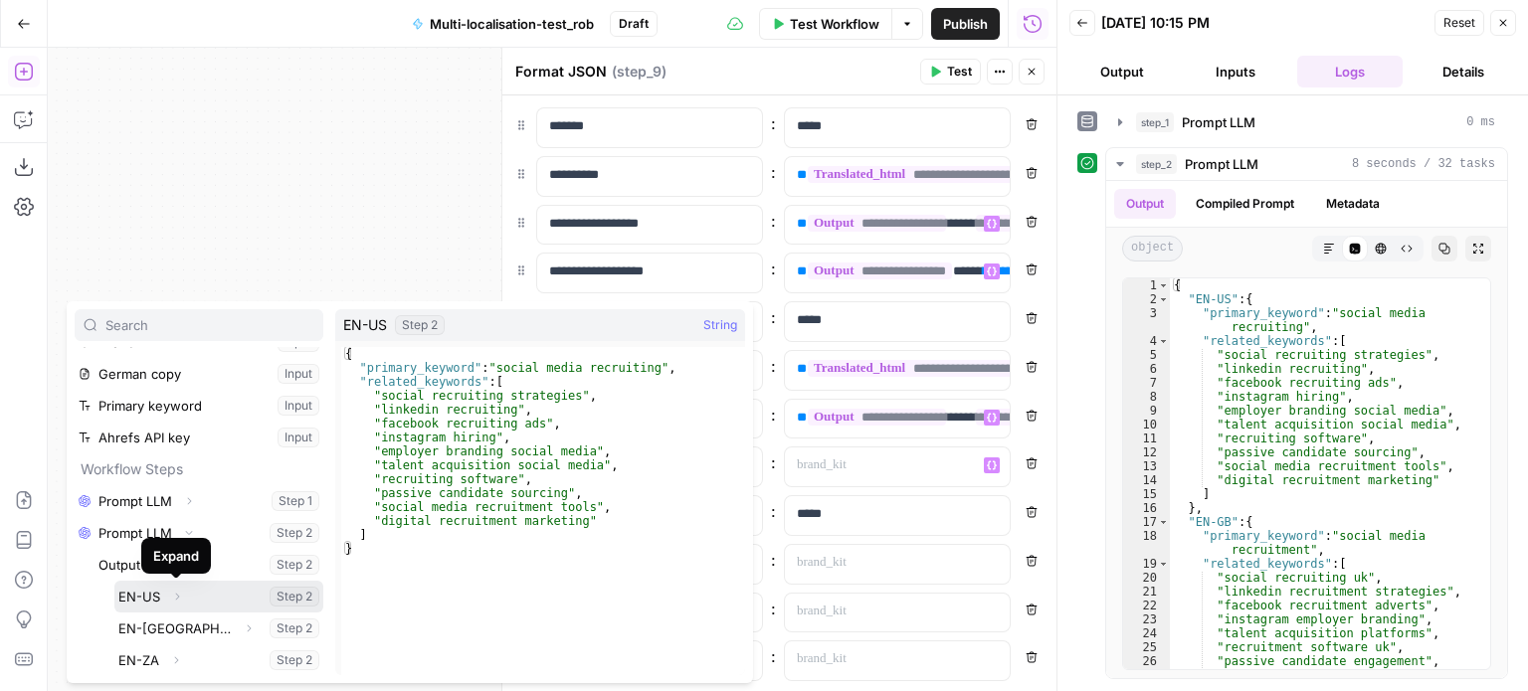
click at [176, 596] on icon "button" at bounding box center [177, 597] width 12 height 12
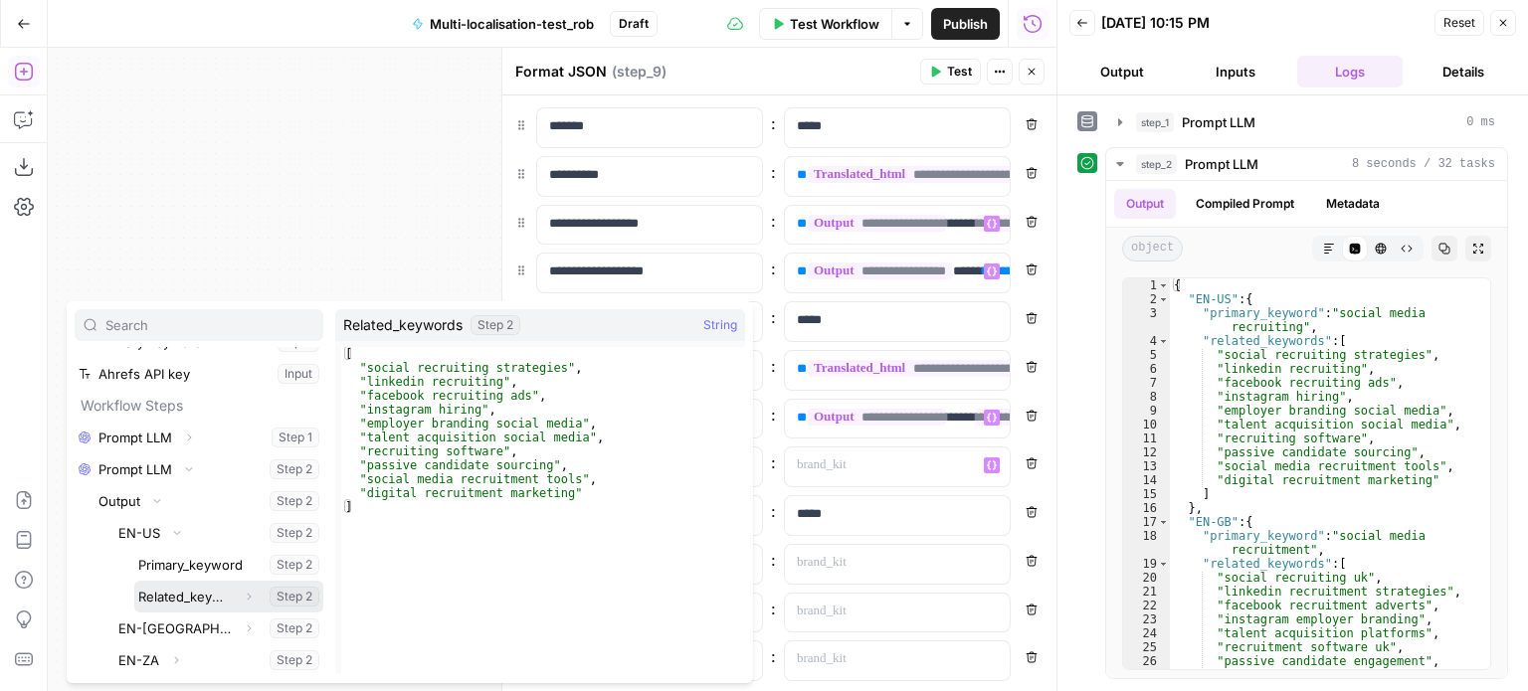
click at [178, 598] on button "Select variable Related_keywords" at bounding box center [228, 597] width 189 height 32
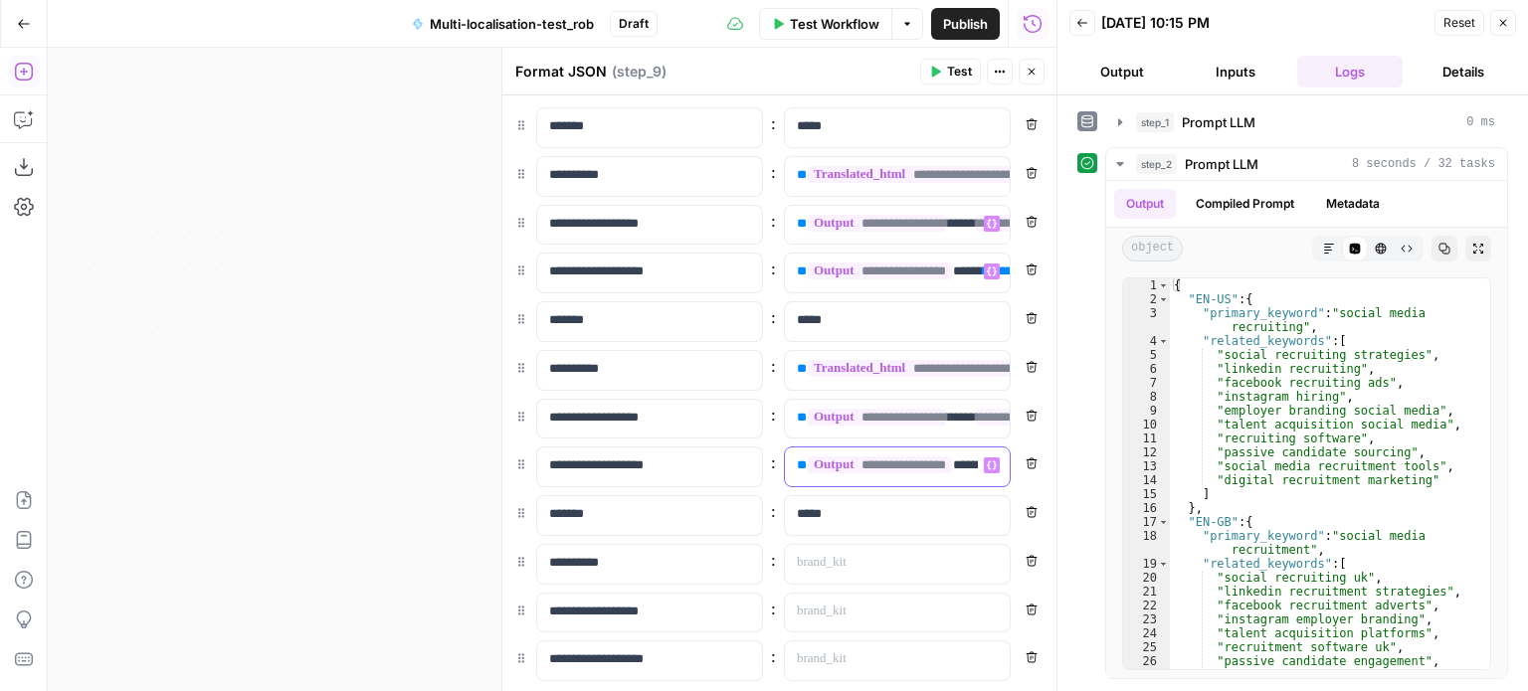
scroll to position [92, 0]
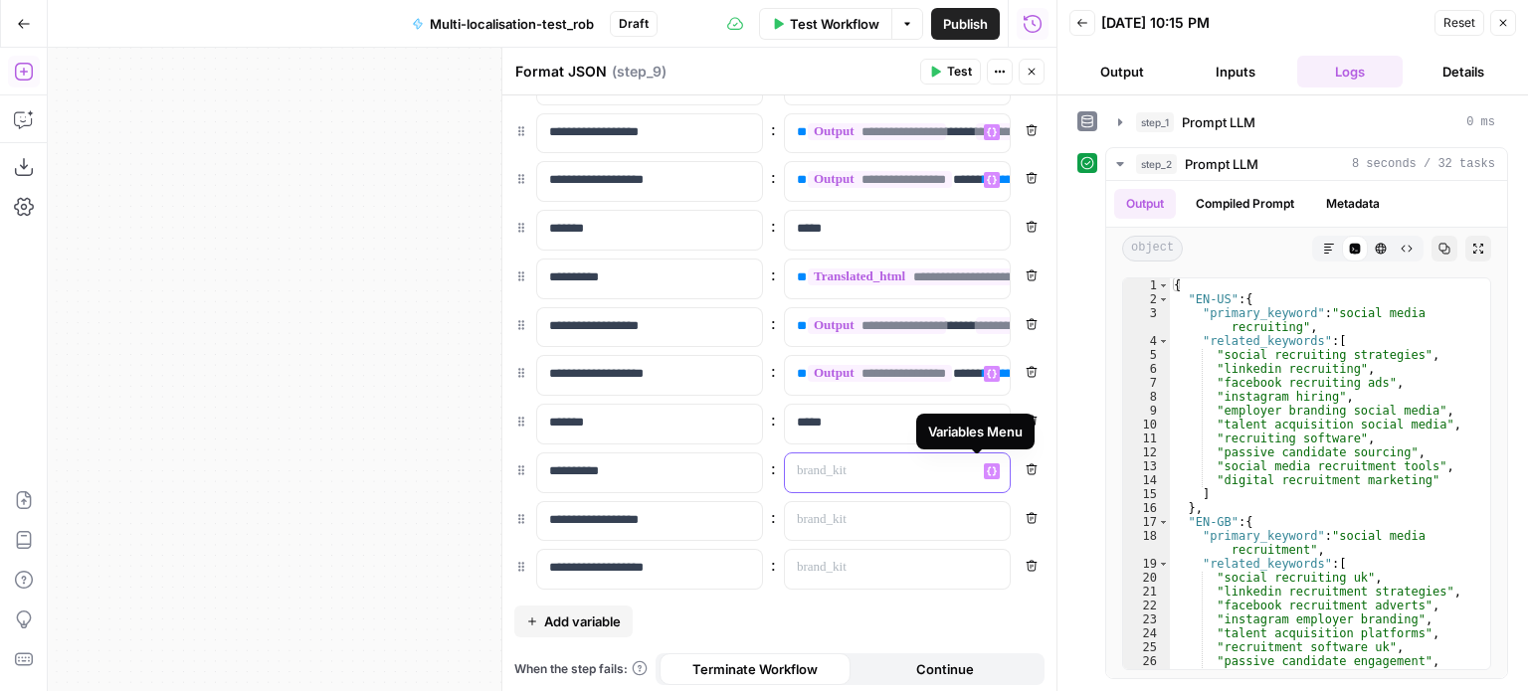
click at [987, 466] on icon "button" at bounding box center [992, 470] width 10 height 9
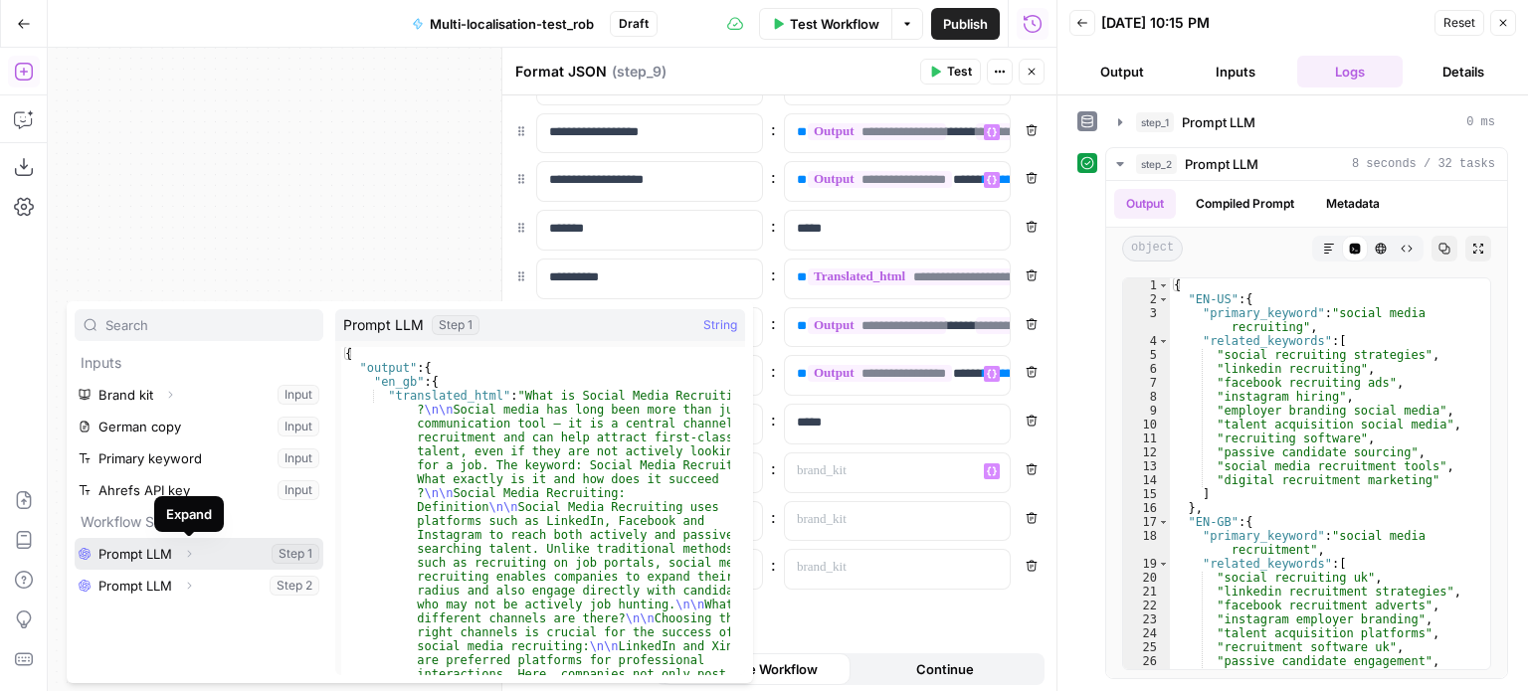
click at [189, 556] on icon "button" at bounding box center [189, 554] width 4 height 7
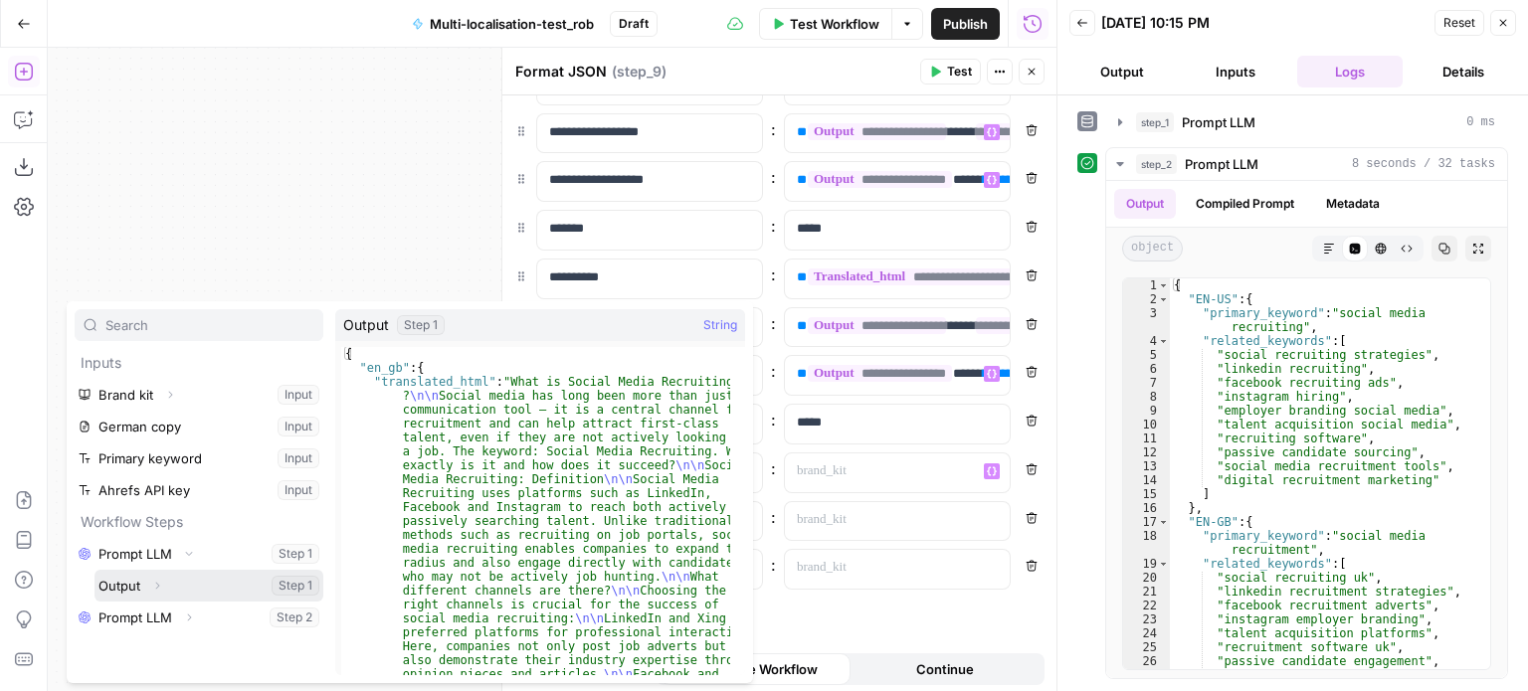
click at [159, 582] on icon "button" at bounding box center [157, 586] width 12 height 12
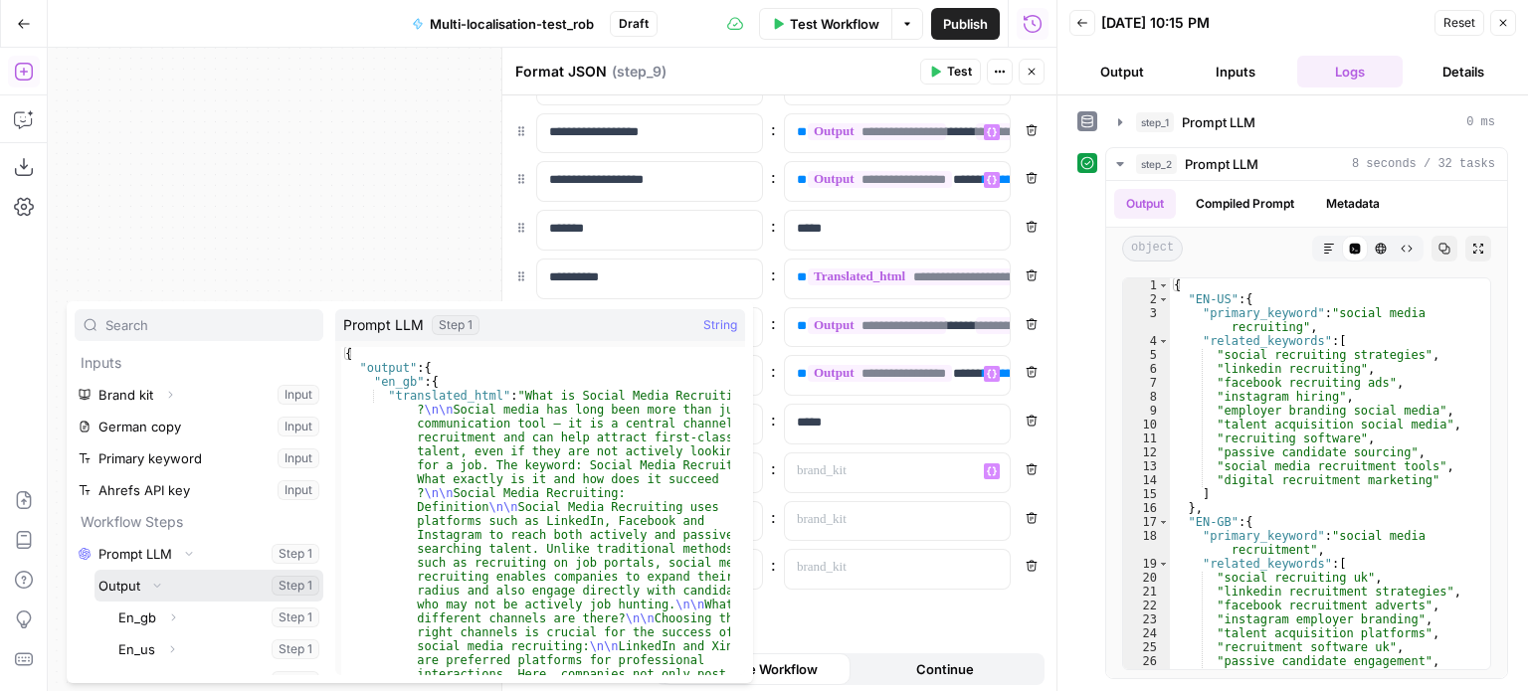
scroll to position [53, 0]
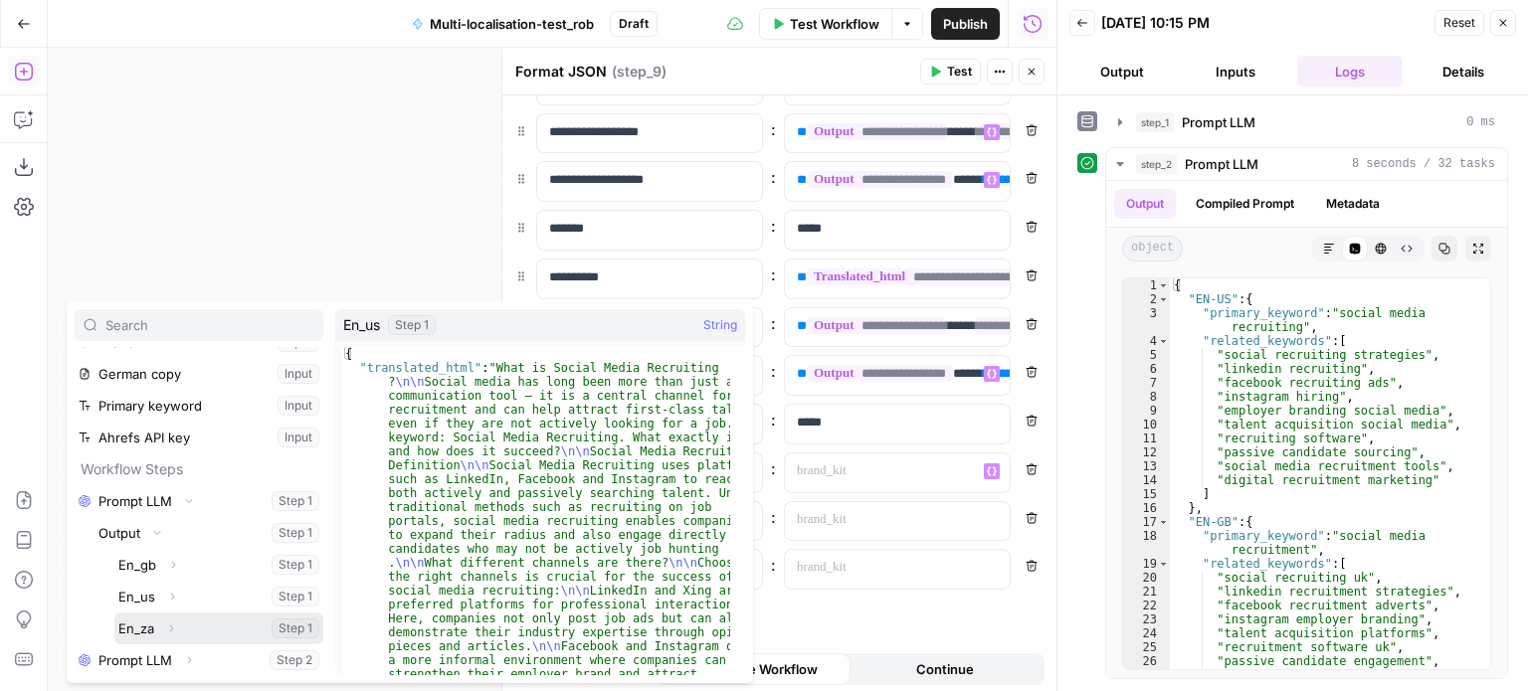
click at [173, 623] on icon "button" at bounding box center [171, 629] width 12 height 12
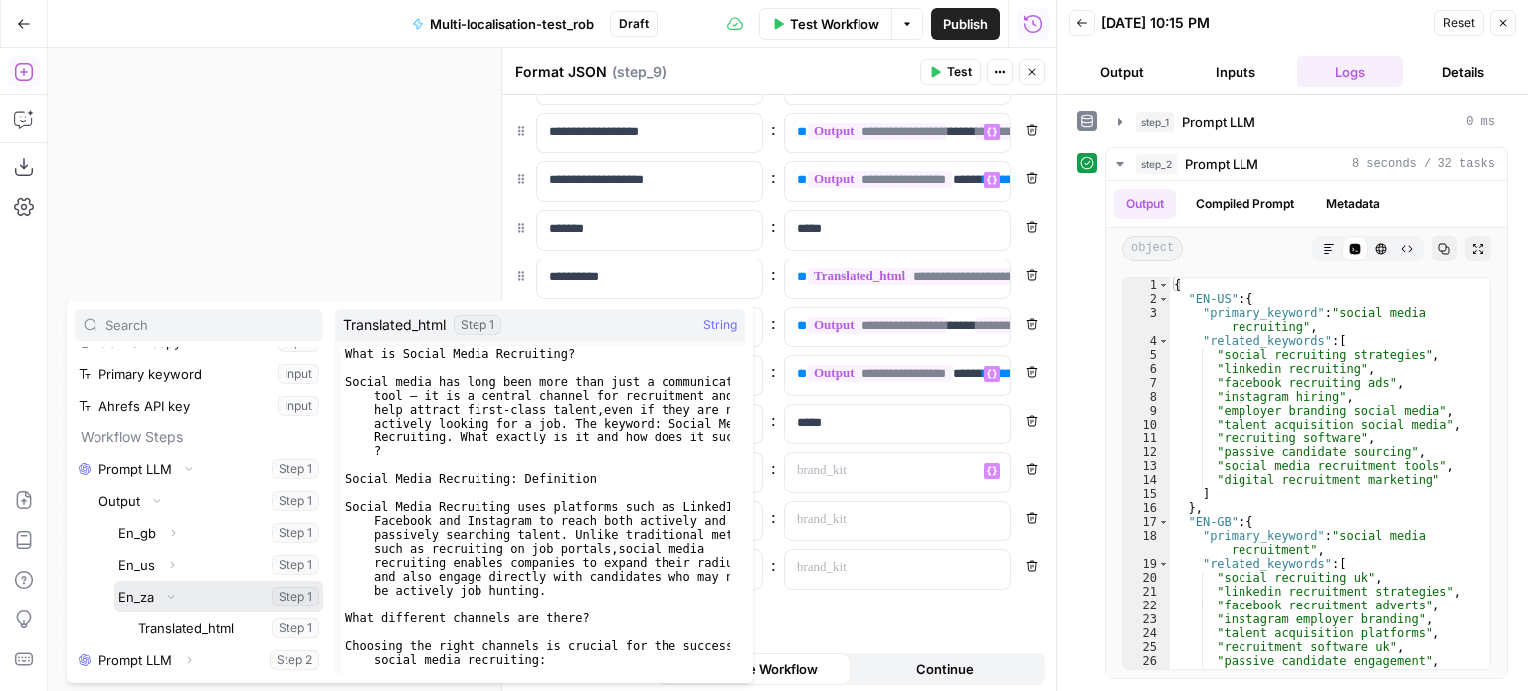
scroll to position [84, 0]
click at [191, 630] on button "Select variable Translated_html" at bounding box center [228, 630] width 189 height 32
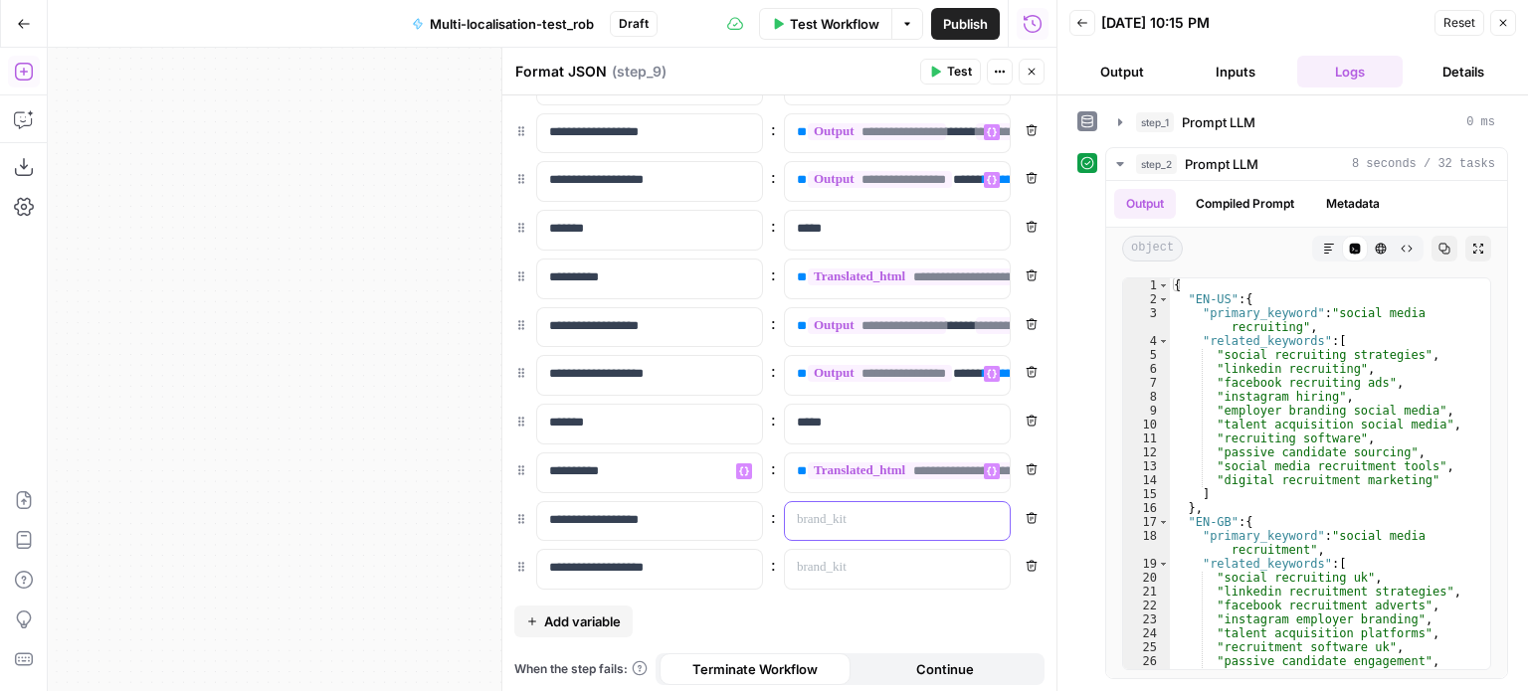
click at [863, 510] on p at bounding box center [881, 520] width 169 height 20
click at [987, 515] on icon "button" at bounding box center [992, 520] width 10 height 10
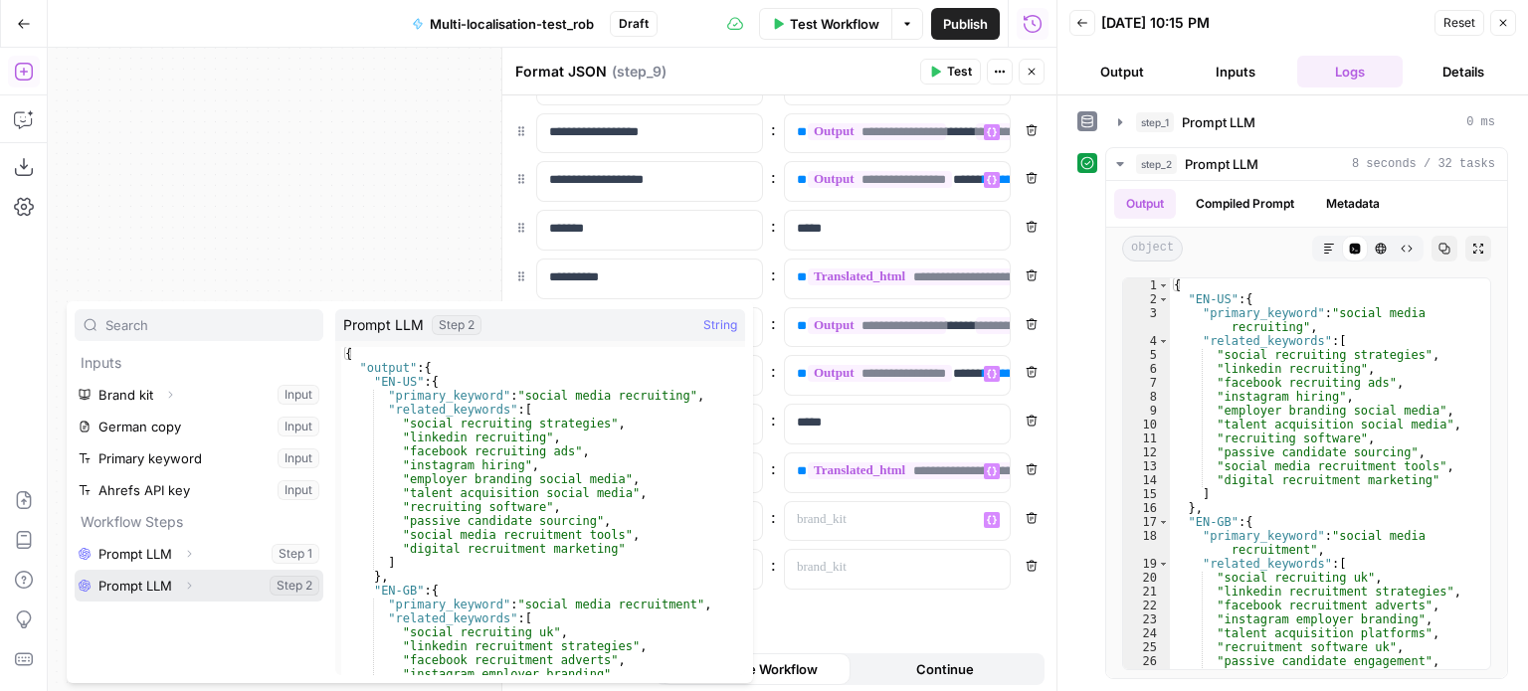
click at [191, 586] on icon "button" at bounding box center [189, 586] width 4 height 7
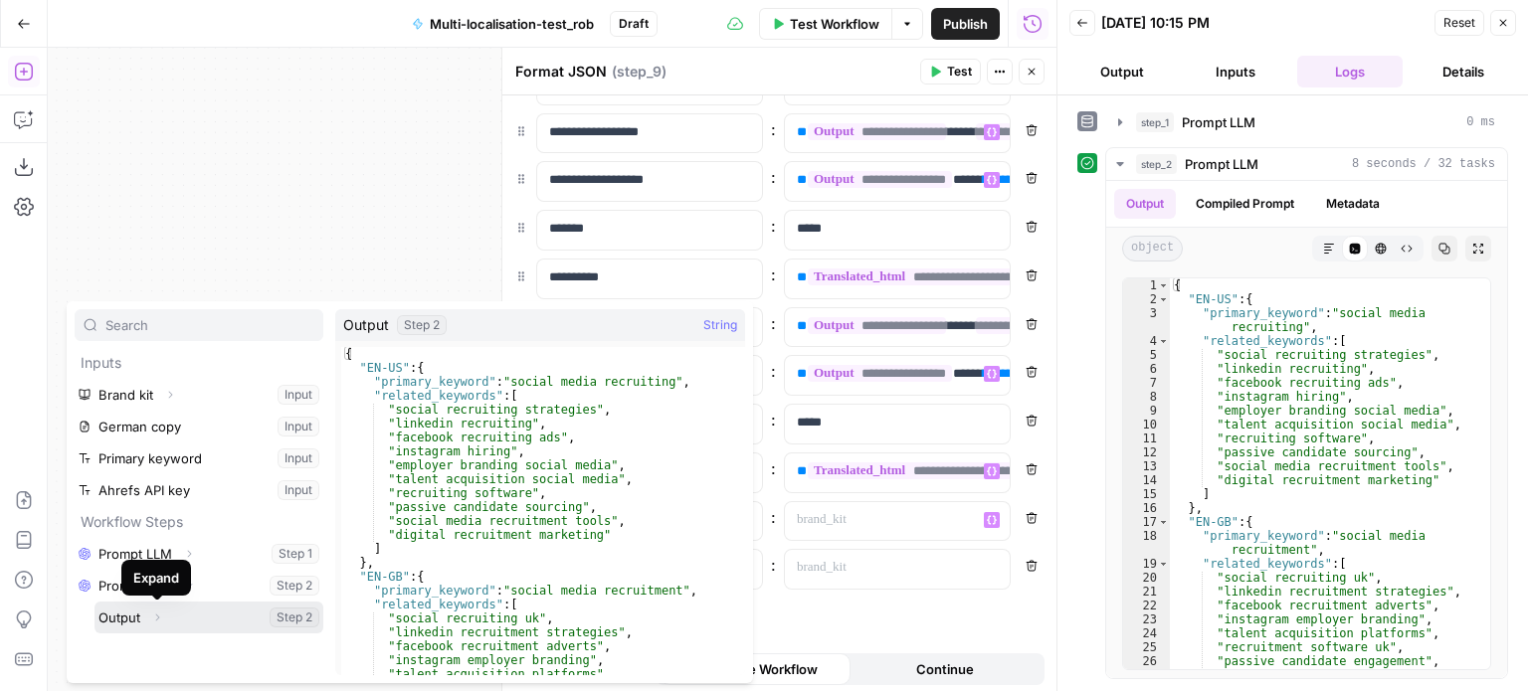
click at [155, 616] on icon "button" at bounding box center [157, 618] width 12 height 12
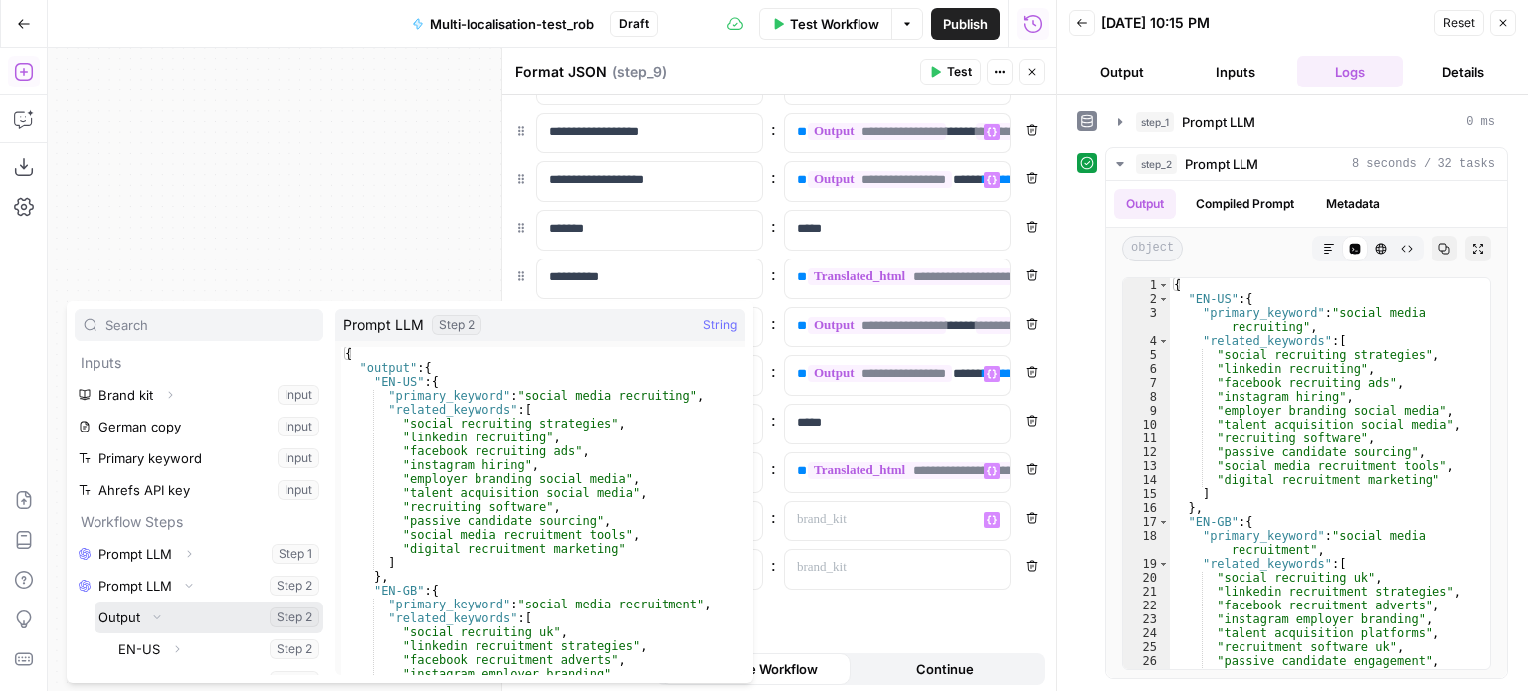
scroll to position [53, 0]
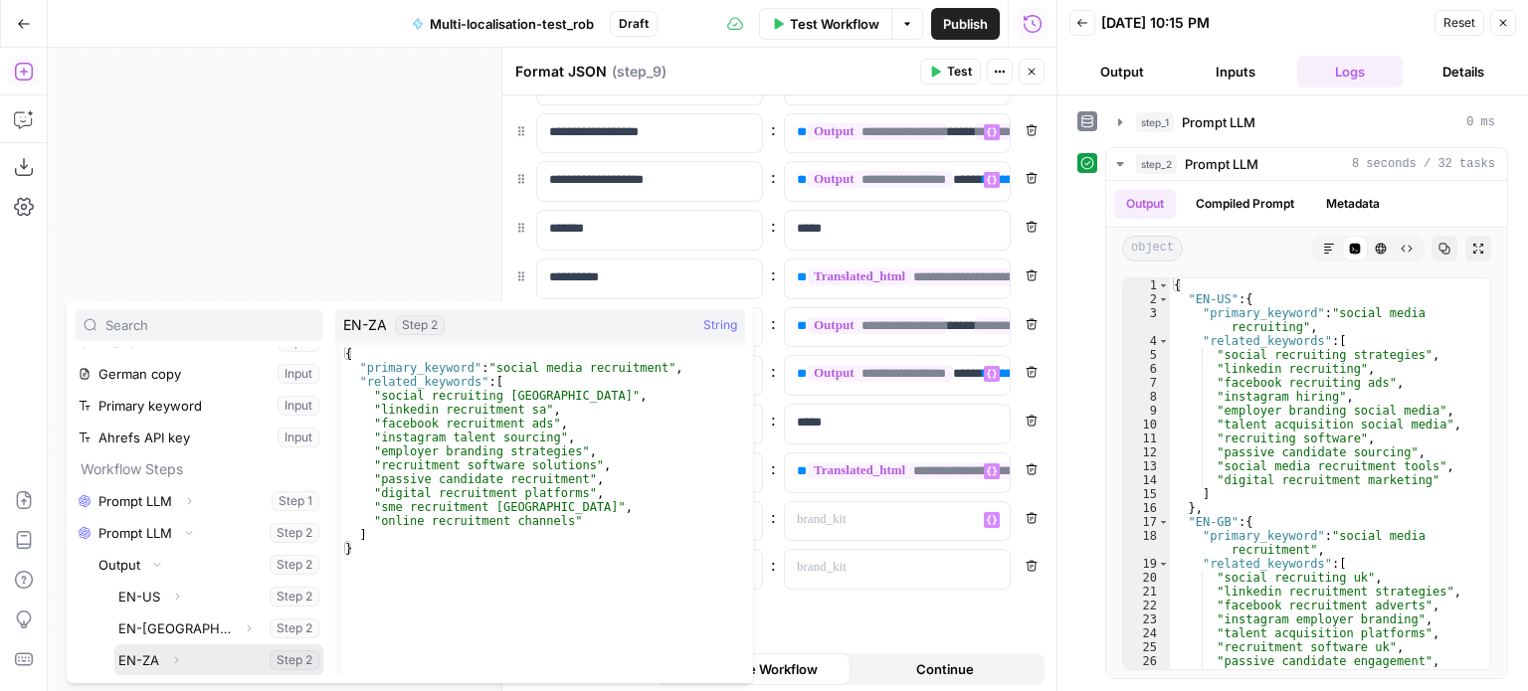
click at [177, 659] on icon "button" at bounding box center [176, 660] width 4 height 7
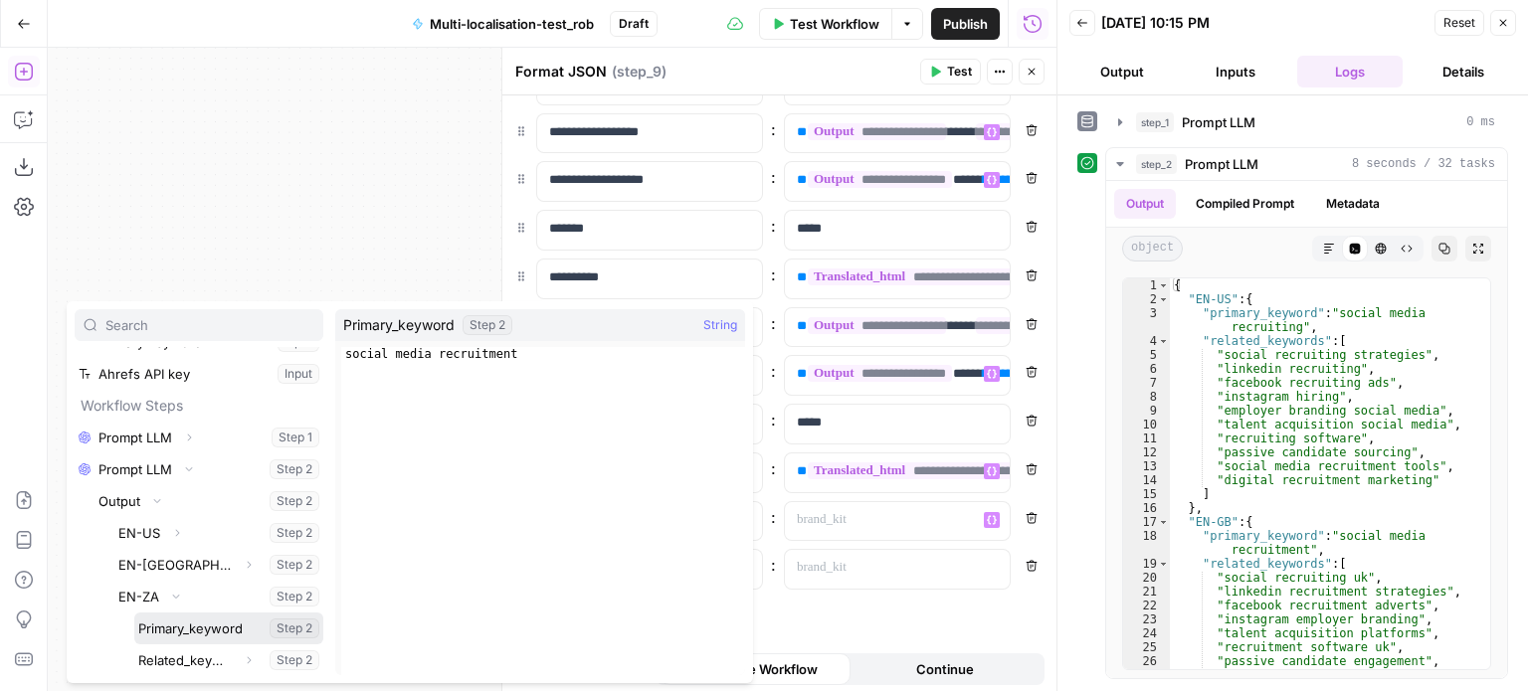
click at [200, 635] on button "Select variable Primary_keyword" at bounding box center [228, 629] width 189 height 32
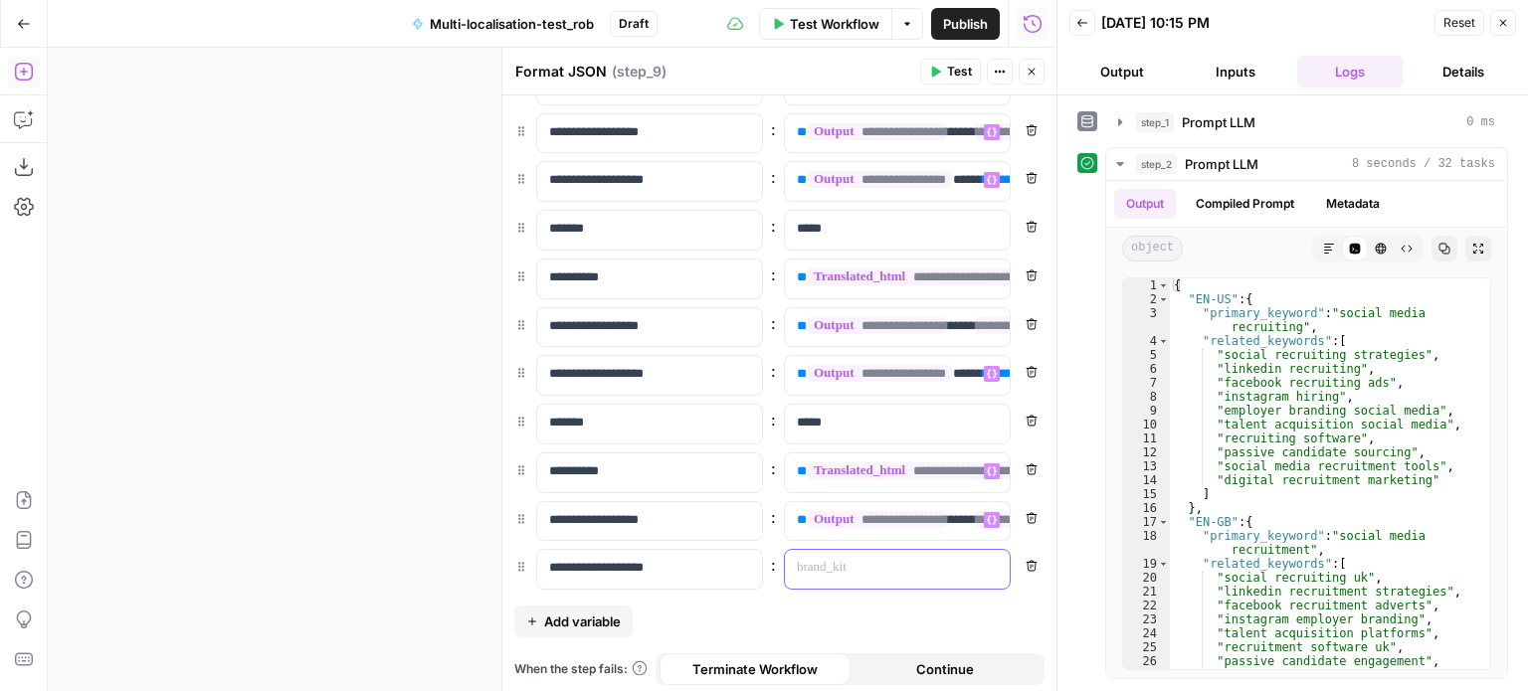
click at [882, 560] on p at bounding box center [881, 568] width 169 height 20
click at [987, 564] on icon "button" at bounding box center [992, 568] width 10 height 9
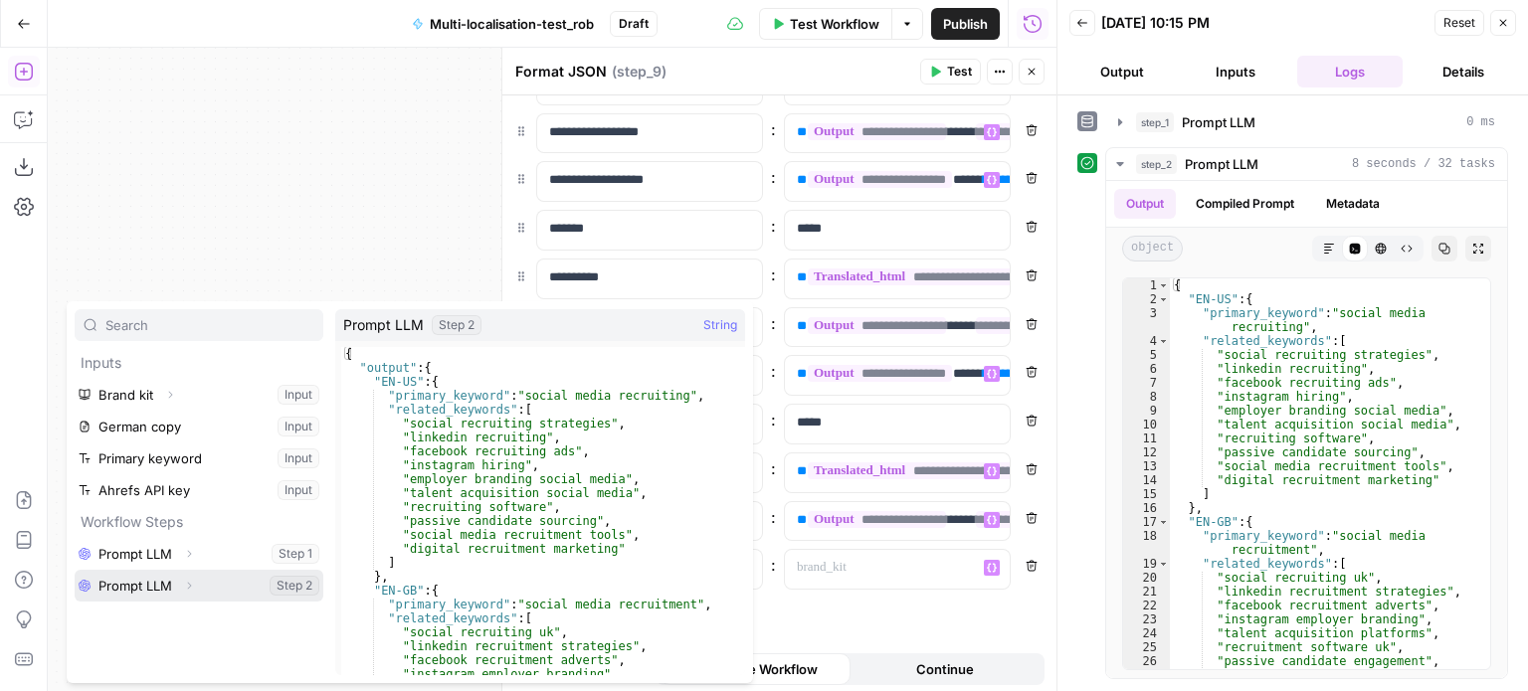
click at [193, 588] on icon "button" at bounding box center [189, 586] width 12 height 12
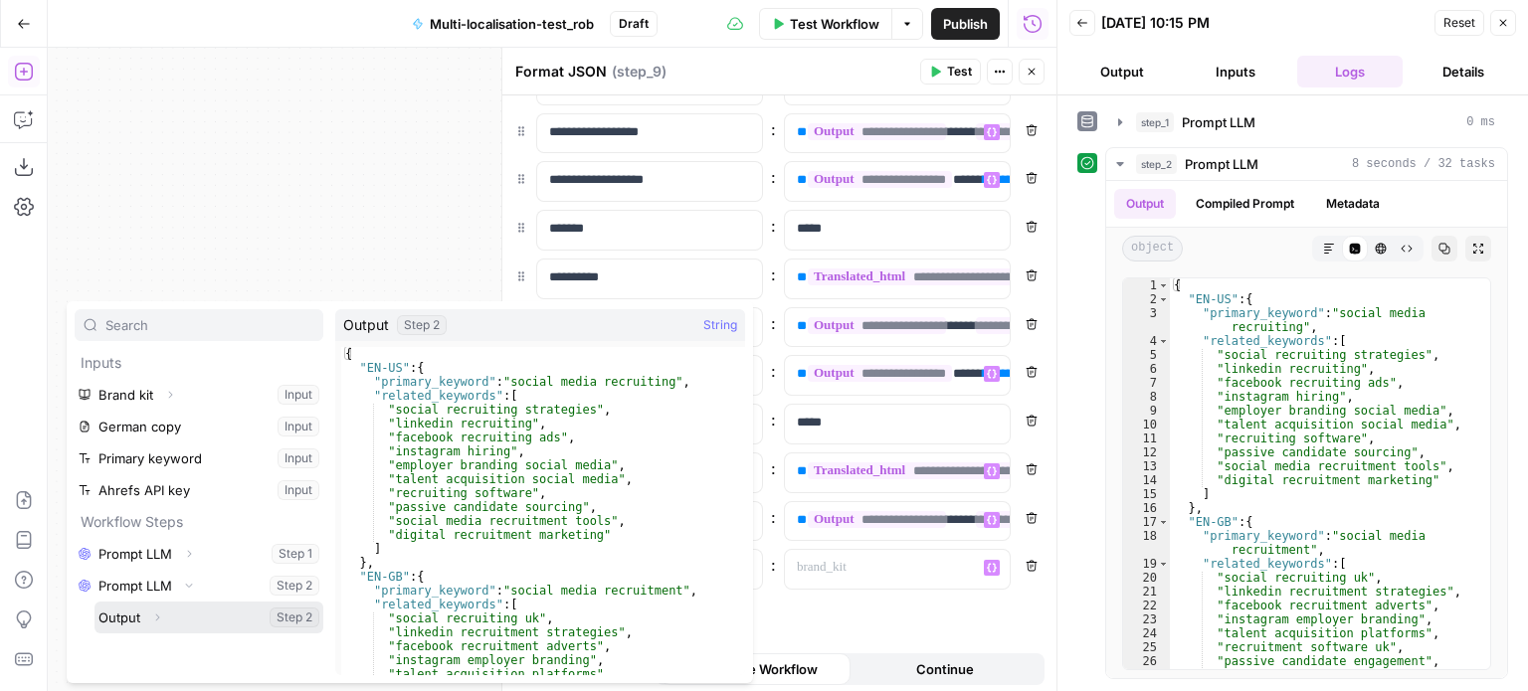
click at [159, 619] on icon "button" at bounding box center [157, 618] width 12 height 12
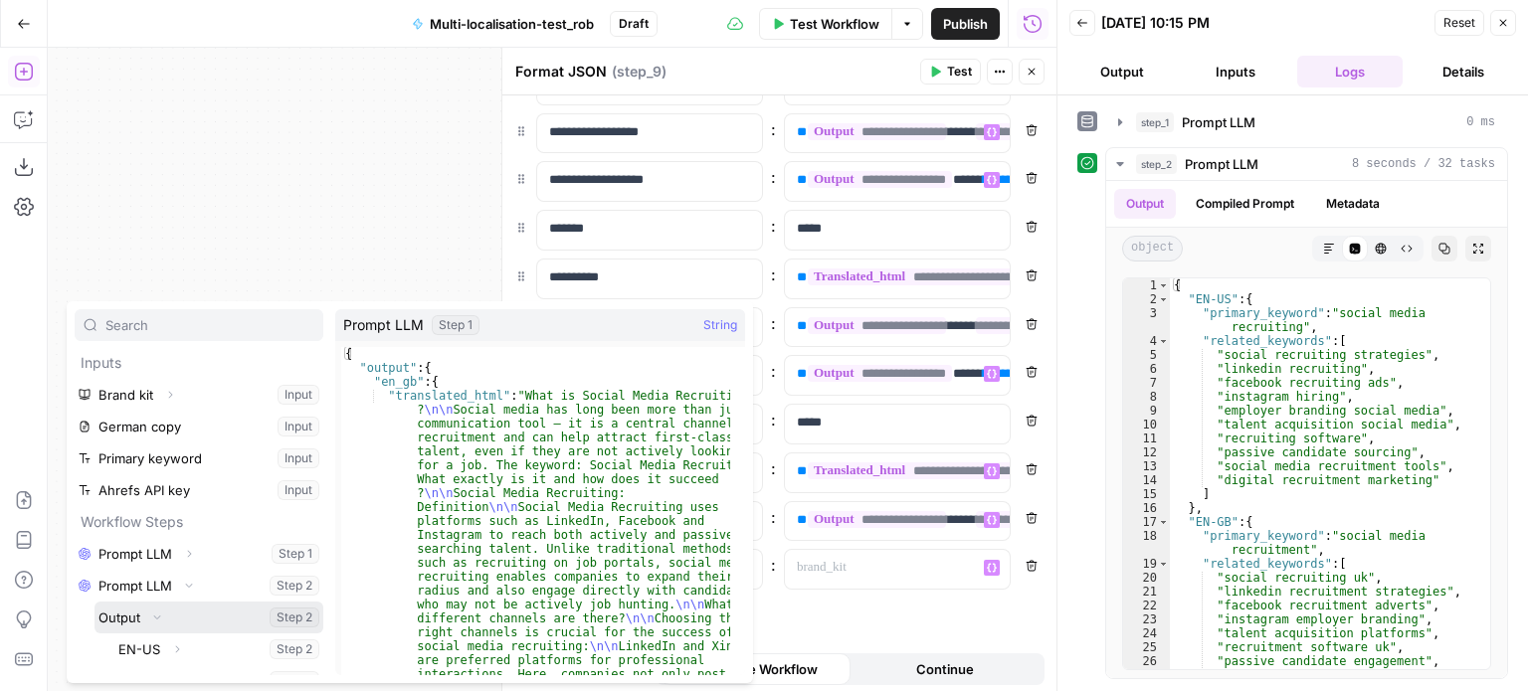
scroll to position [53, 0]
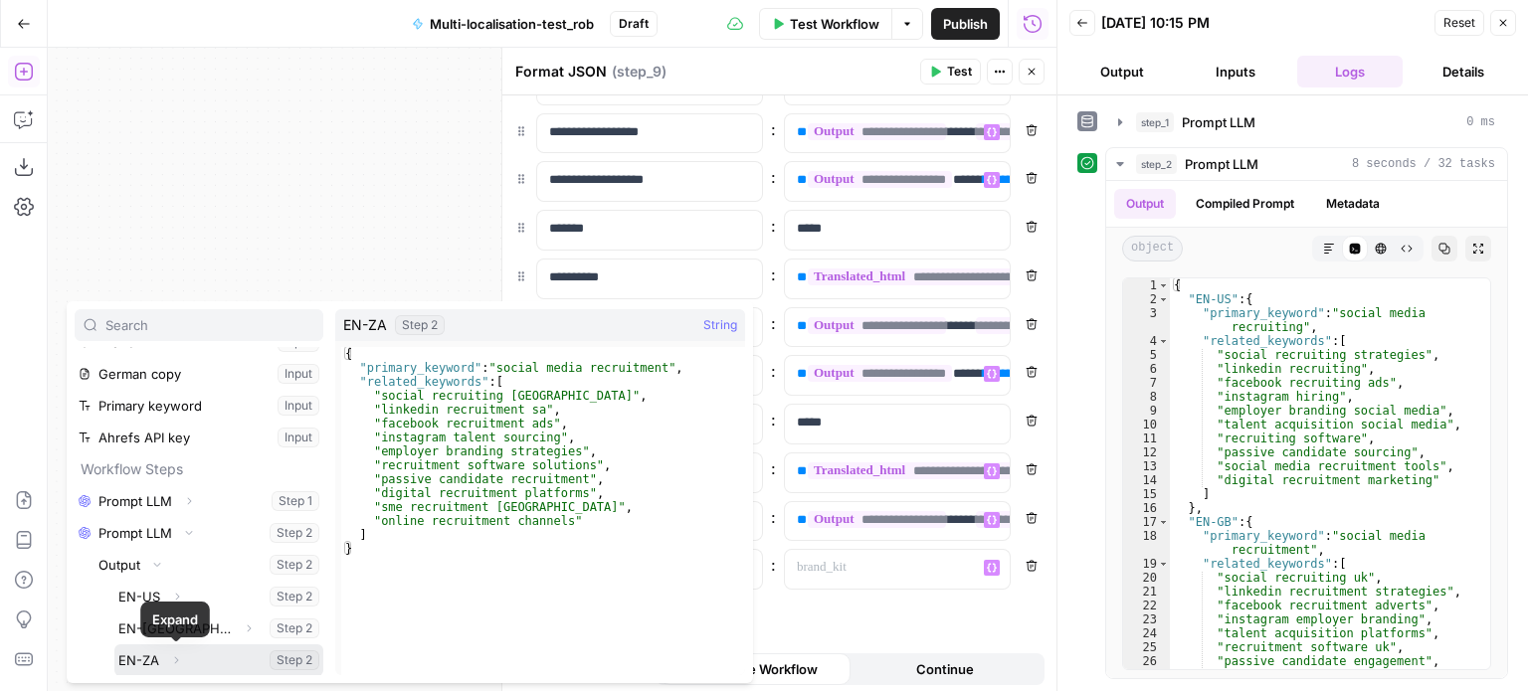
click at [181, 657] on span "button" at bounding box center [176, 660] width 12 height 12
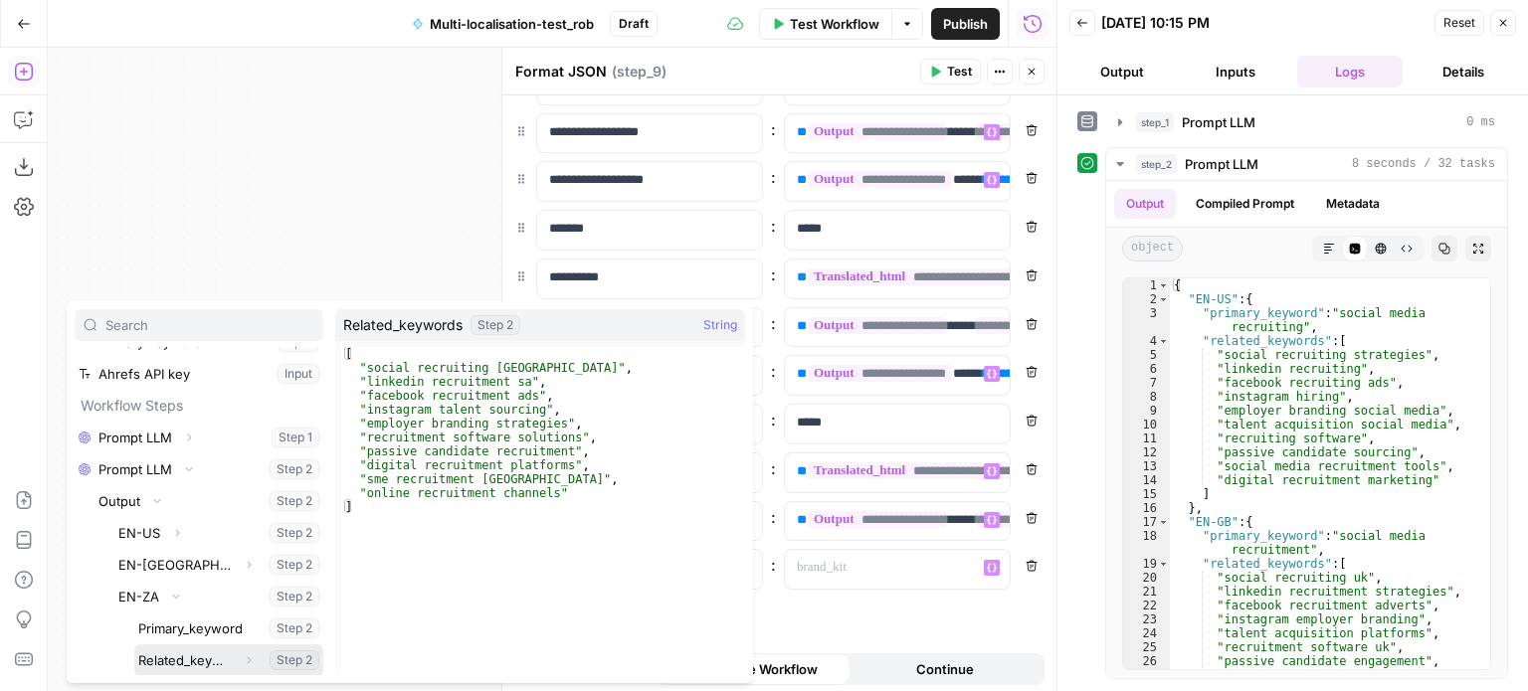
click at [187, 657] on button "Select variable Related_keywords" at bounding box center [228, 661] width 189 height 32
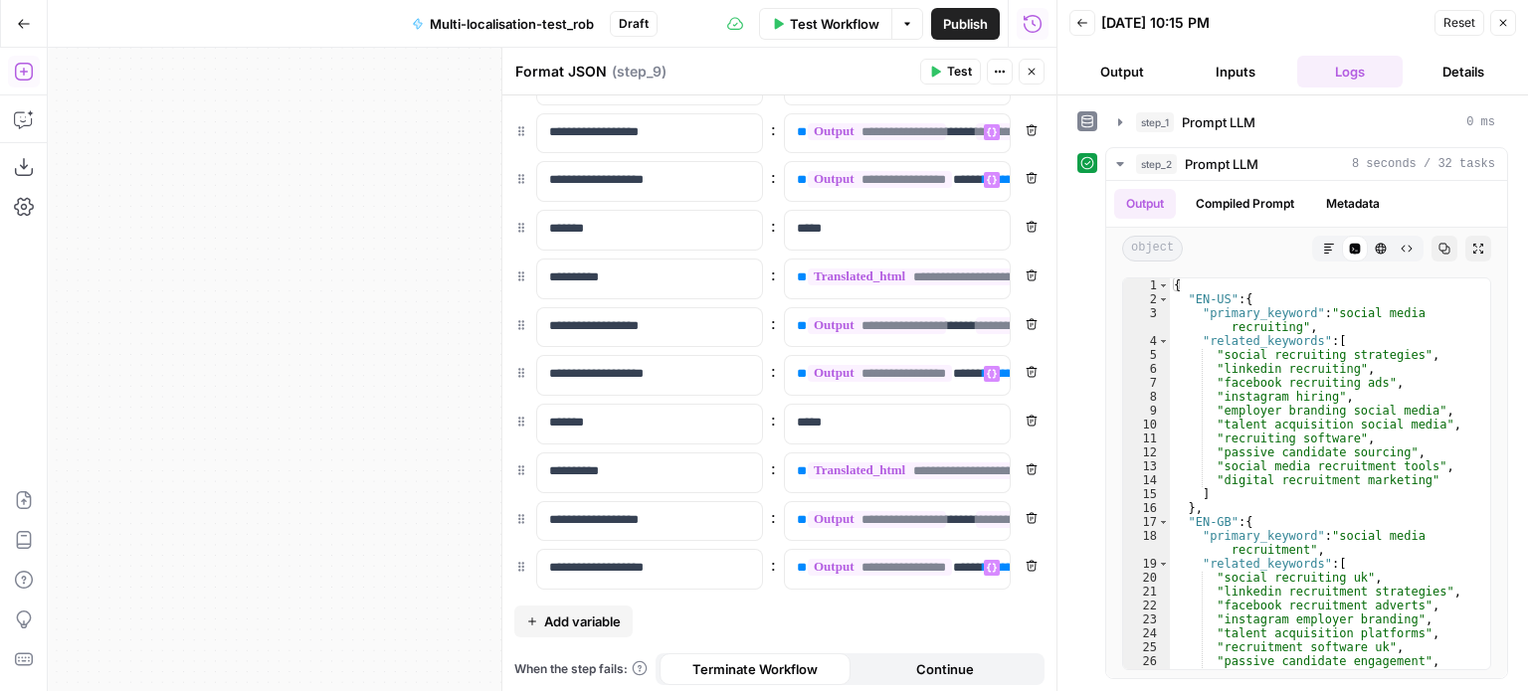
click at [953, 616] on div "**********" at bounding box center [779, 350] width 554 height 693
click at [940, 677] on button "Continue" at bounding box center [945, 669] width 191 height 32
click at [809, 665] on span "Terminate Workflow" at bounding box center [754, 669] width 125 height 20
click at [944, 79] on button "Test" at bounding box center [950, 72] width 61 height 26
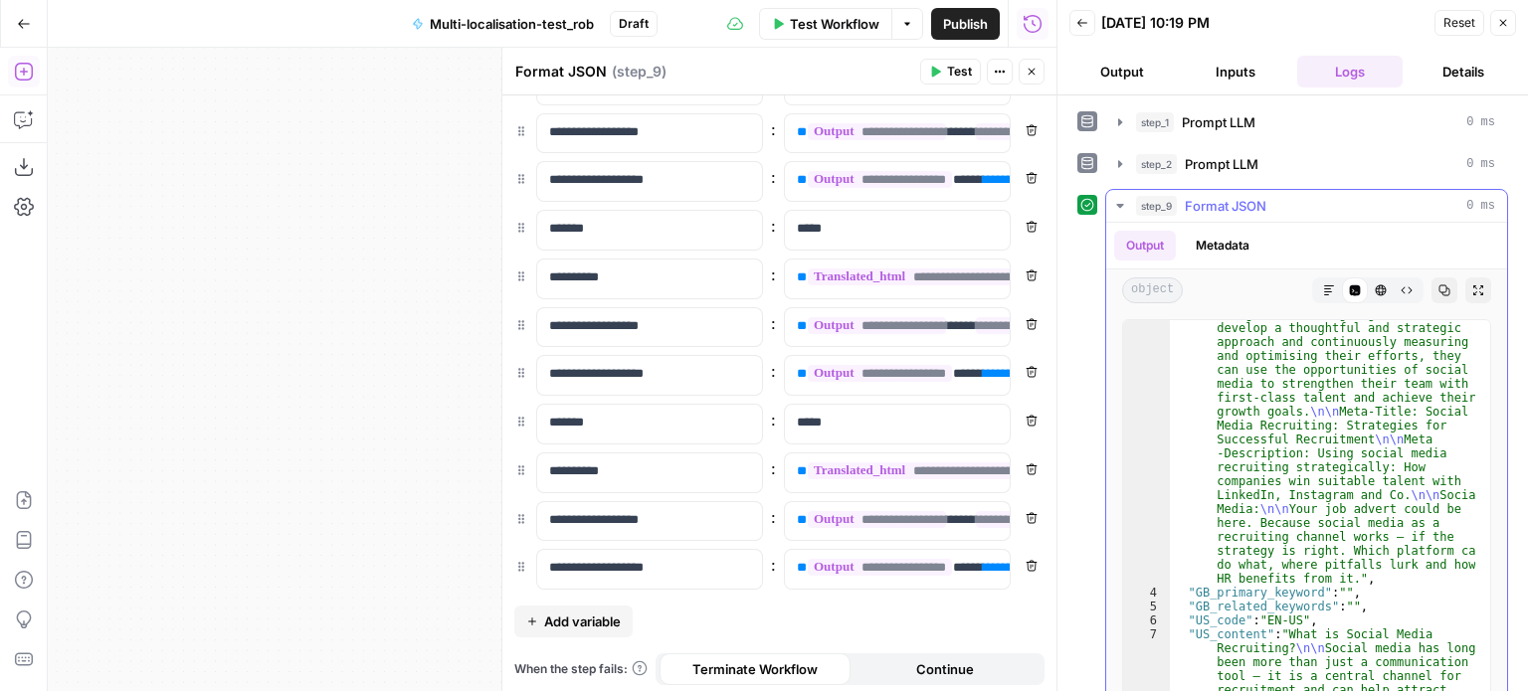
scroll to position [2352, 0]
click at [962, 334] on div "**********" at bounding box center [881, 327] width 193 height 39
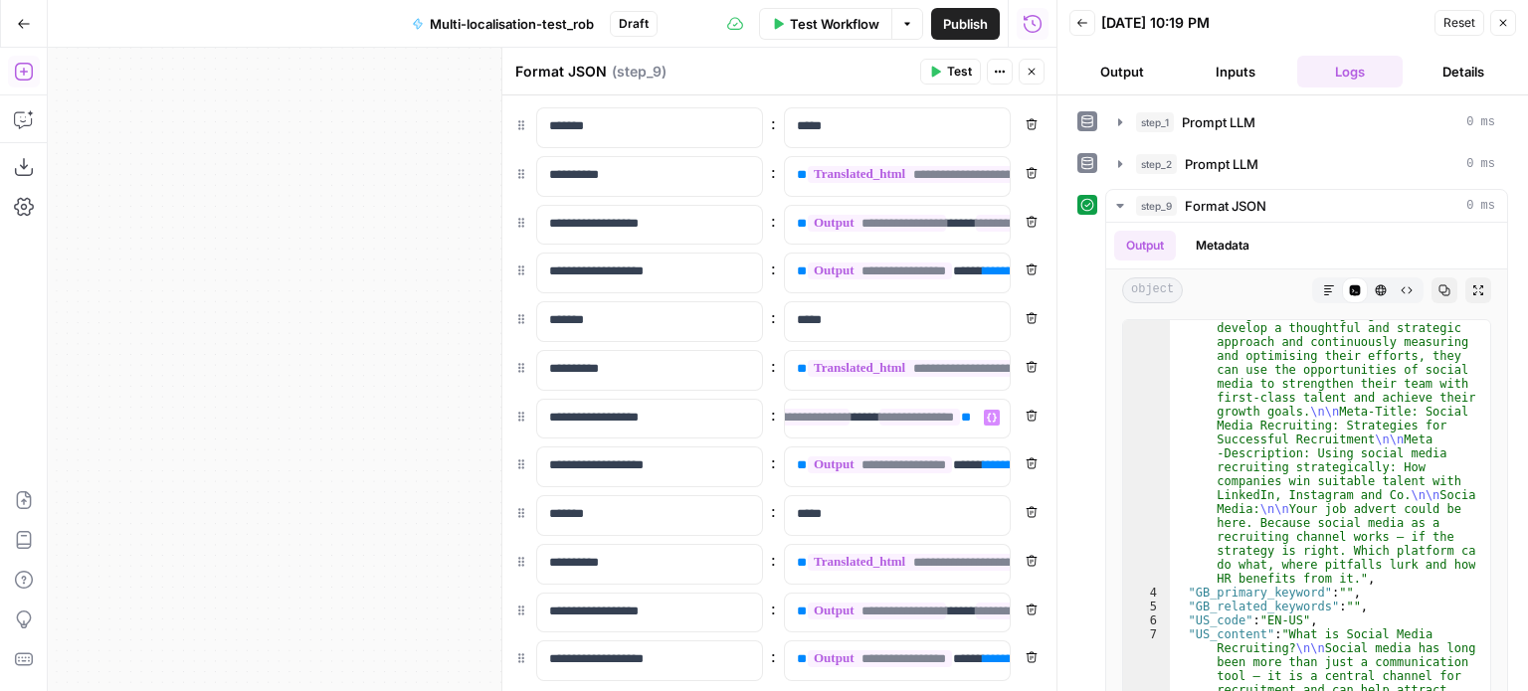
scroll to position [0, 118]
click at [381, 290] on div "Workflow Set Inputs Inputs LLM · Claude Opus 4.1 Prompt LLM Step 1 Output Expan…" at bounding box center [552, 370] width 1009 height 644
click at [1503, 15] on button "Close" at bounding box center [1503, 23] width 26 height 26
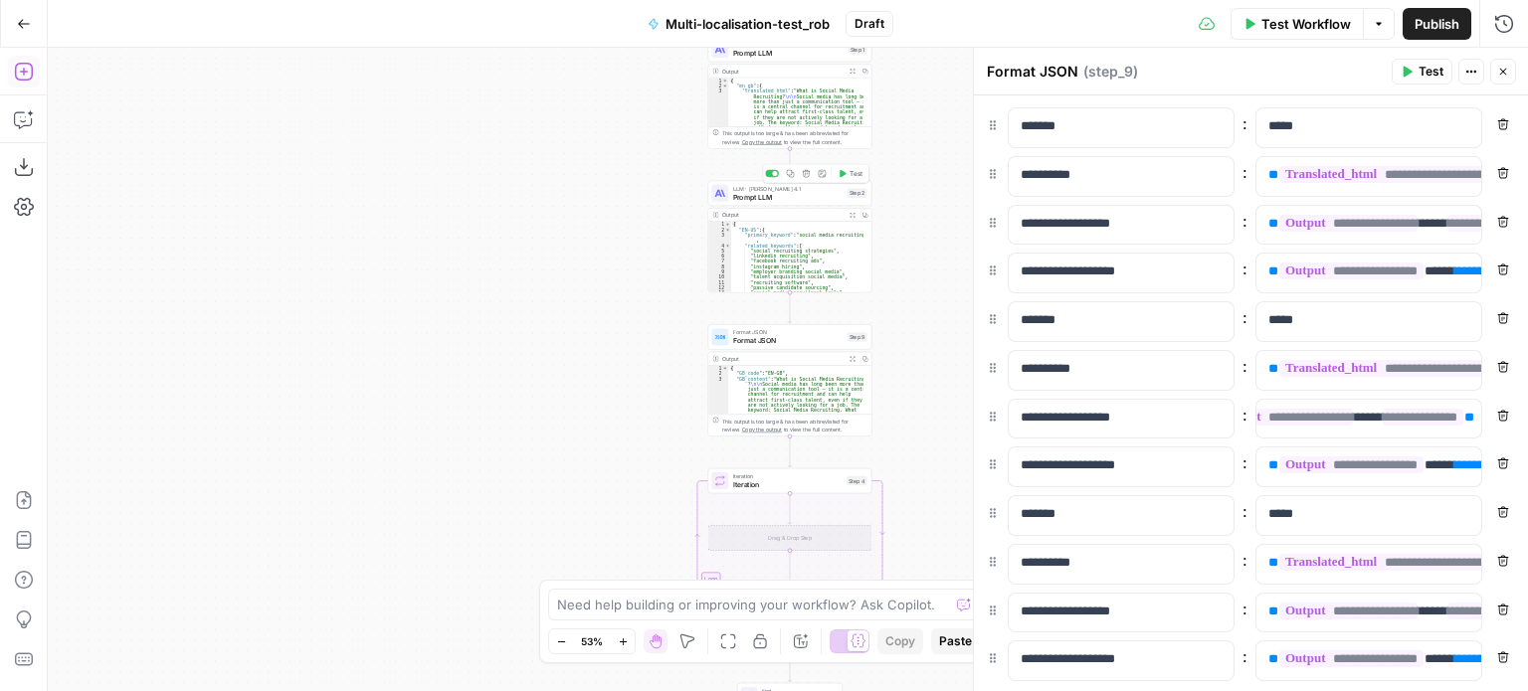
click at [796, 187] on span "LLM · [PERSON_NAME] 4.1" at bounding box center [788, 188] width 110 height 9
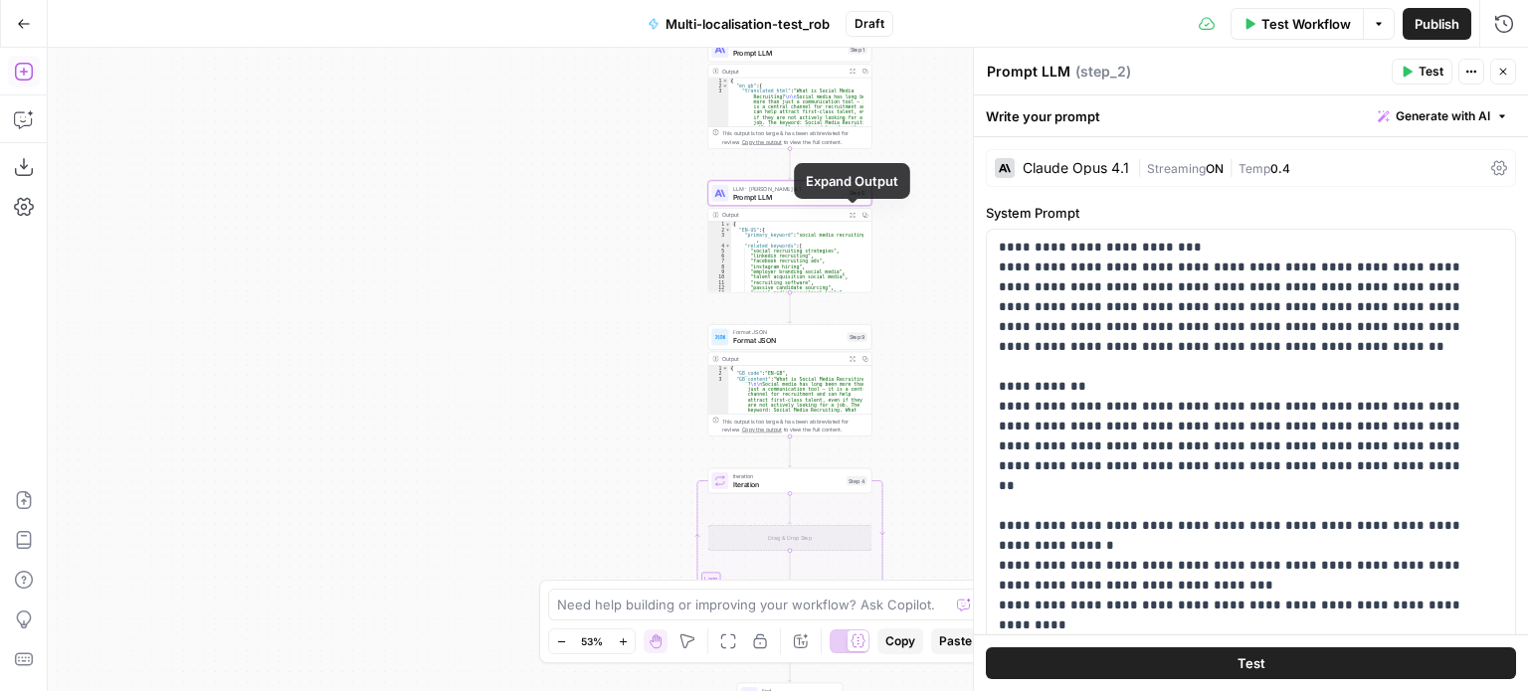
click at [850, 209] on button "Expand Output" at bounding box center [851, 215] width 13 height 13
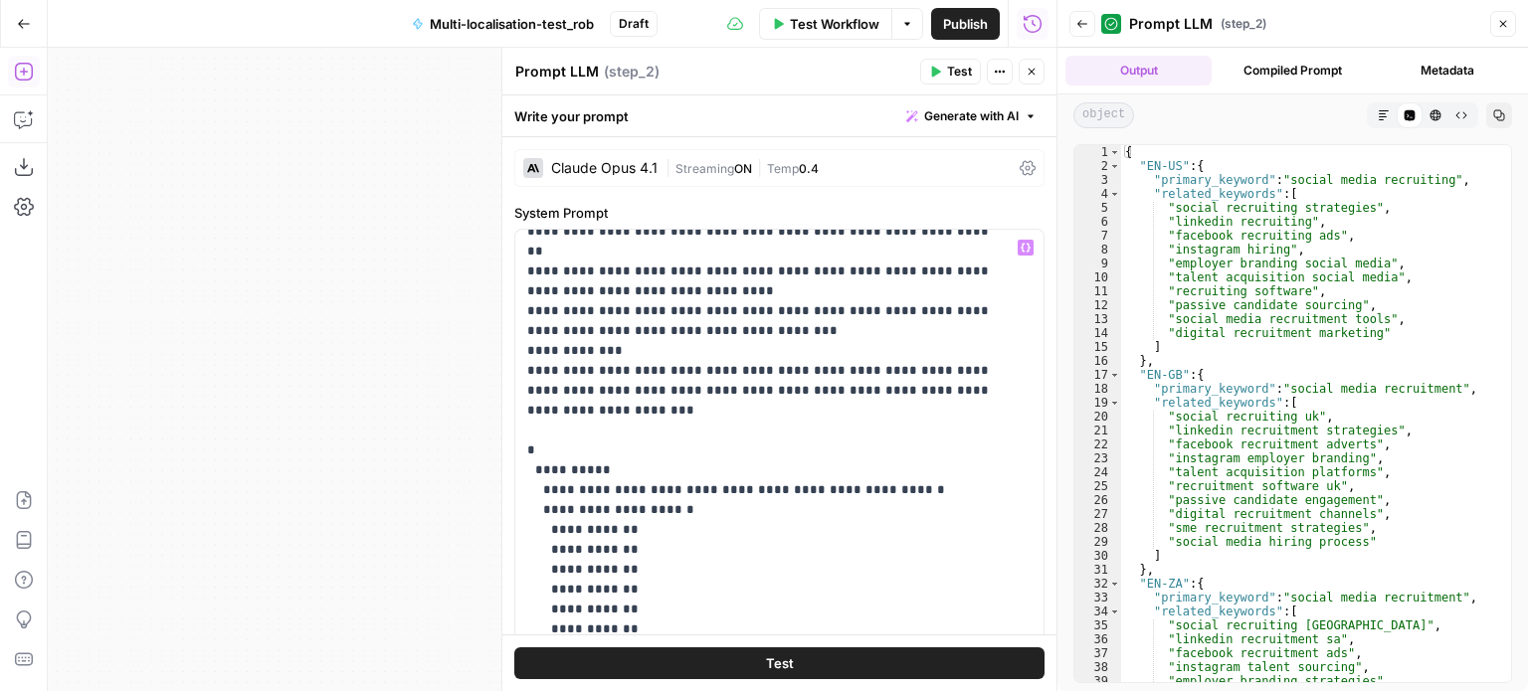
scroll to position [593, 0]
click at [559, 385] on p "**********" at bounding box center [764, 580] width 474 height 1870
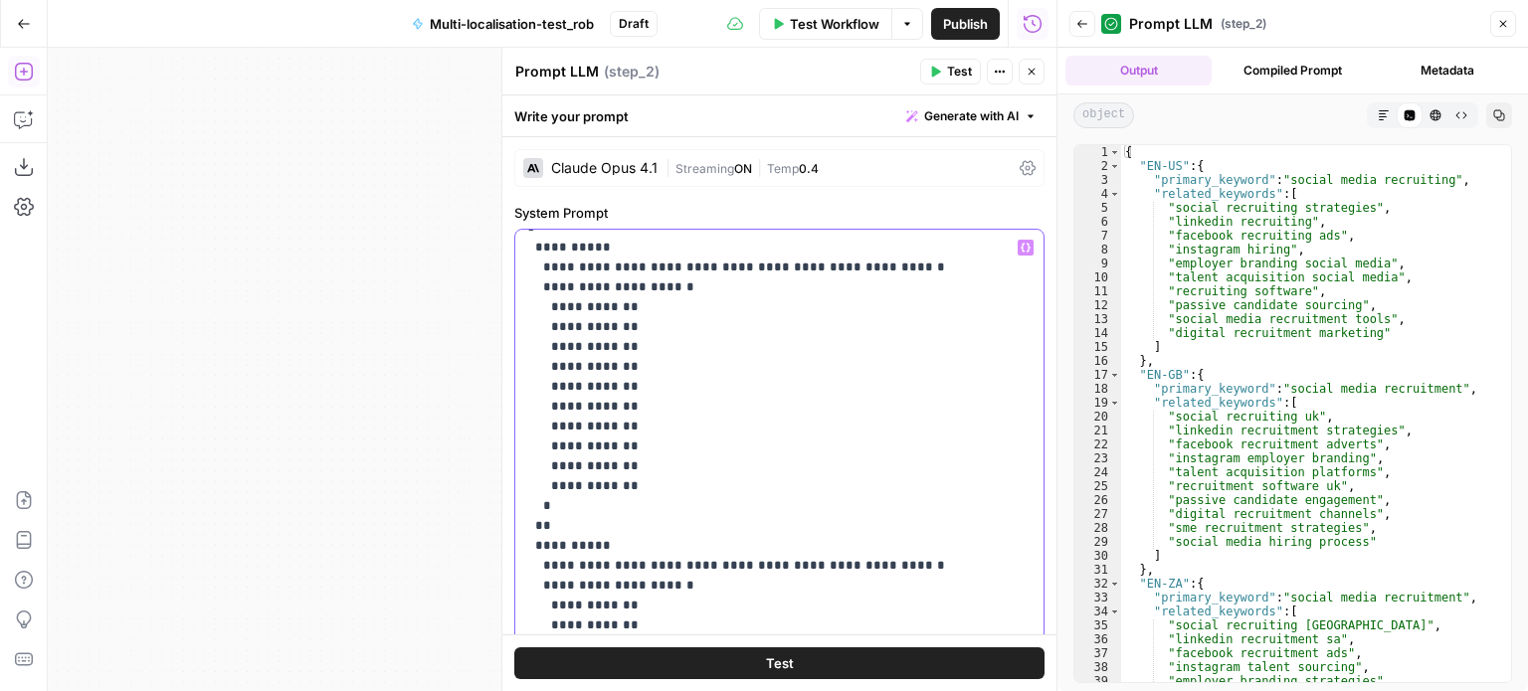
scroll to position [816, 0]
click at [565, 462] on p "**********" at bounding box center [764, 357] width 474 height 1870
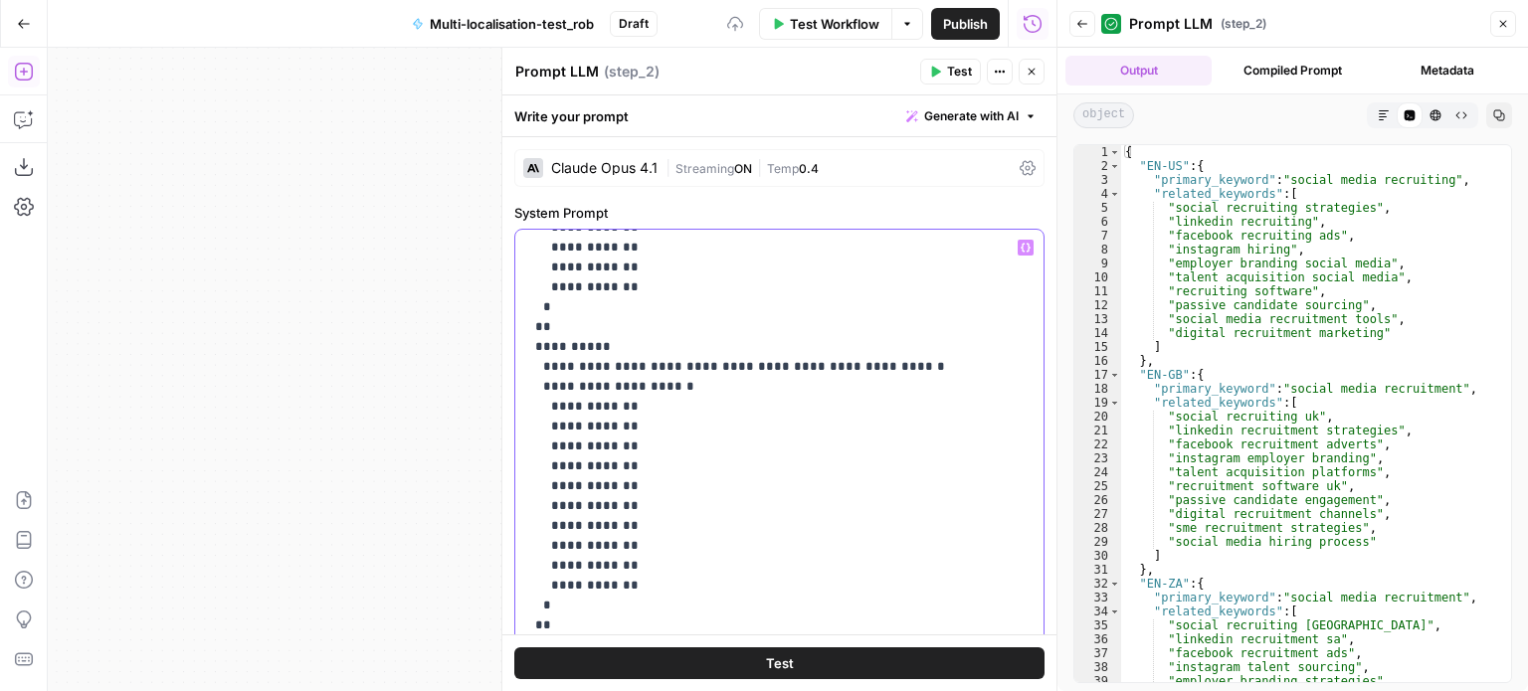
scroll to position [1075, 0]
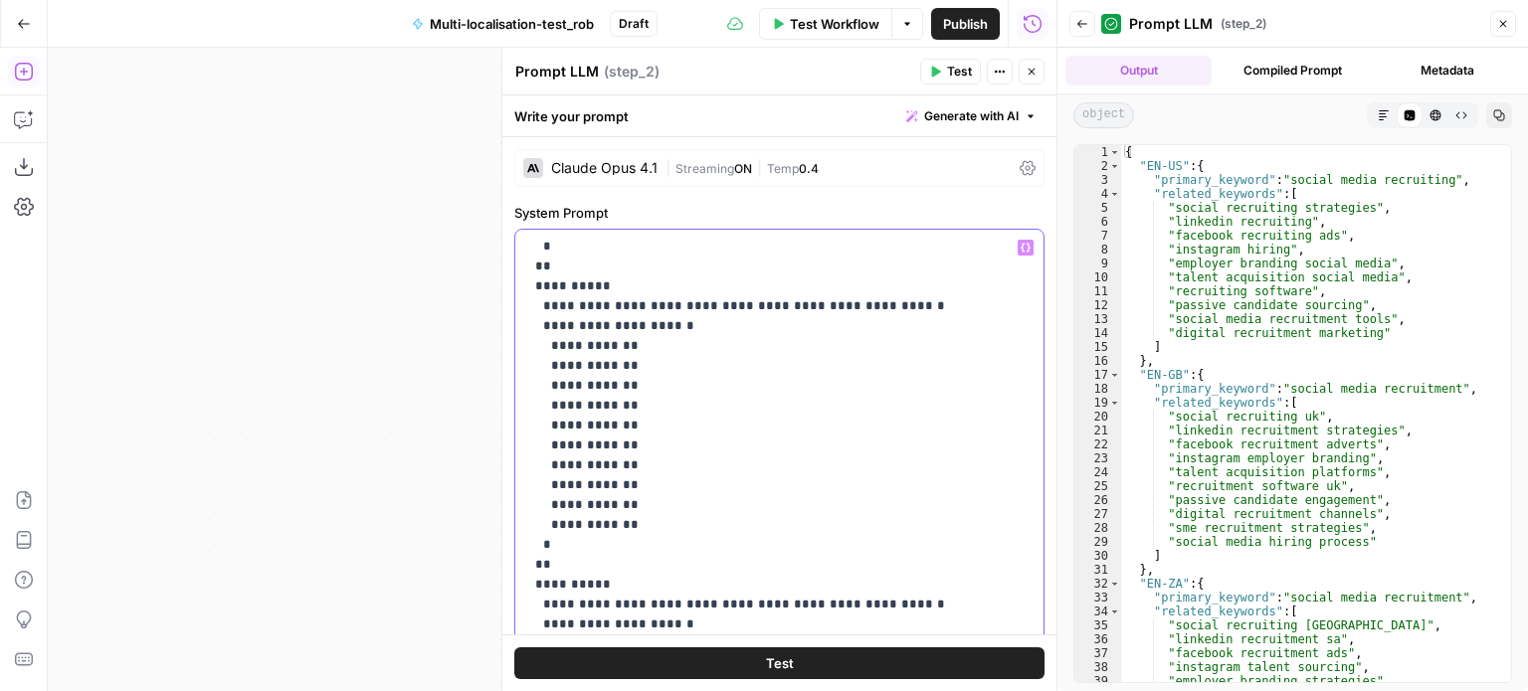
click at [564, 505] on p "**********" at bounding box center [764, 98] width 474 height 1870
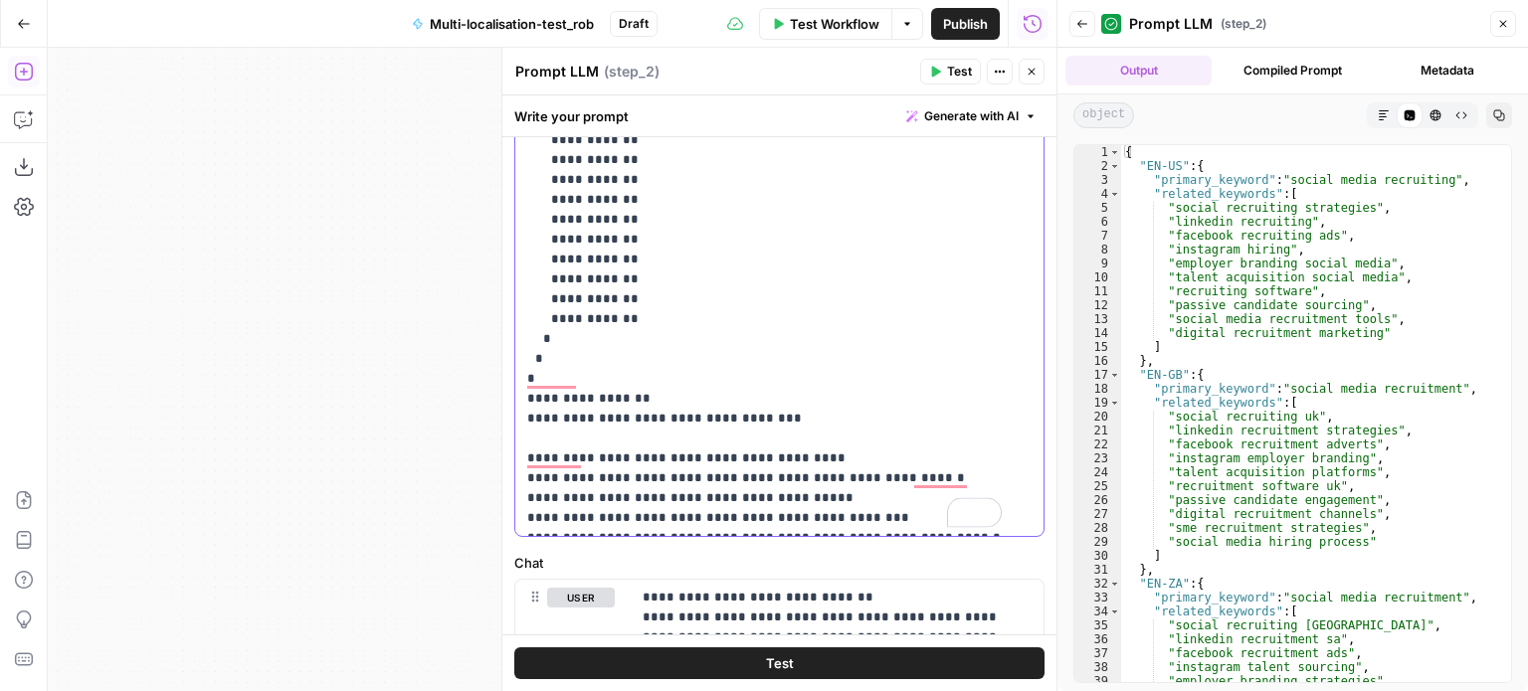
scroll to position [0, 0]
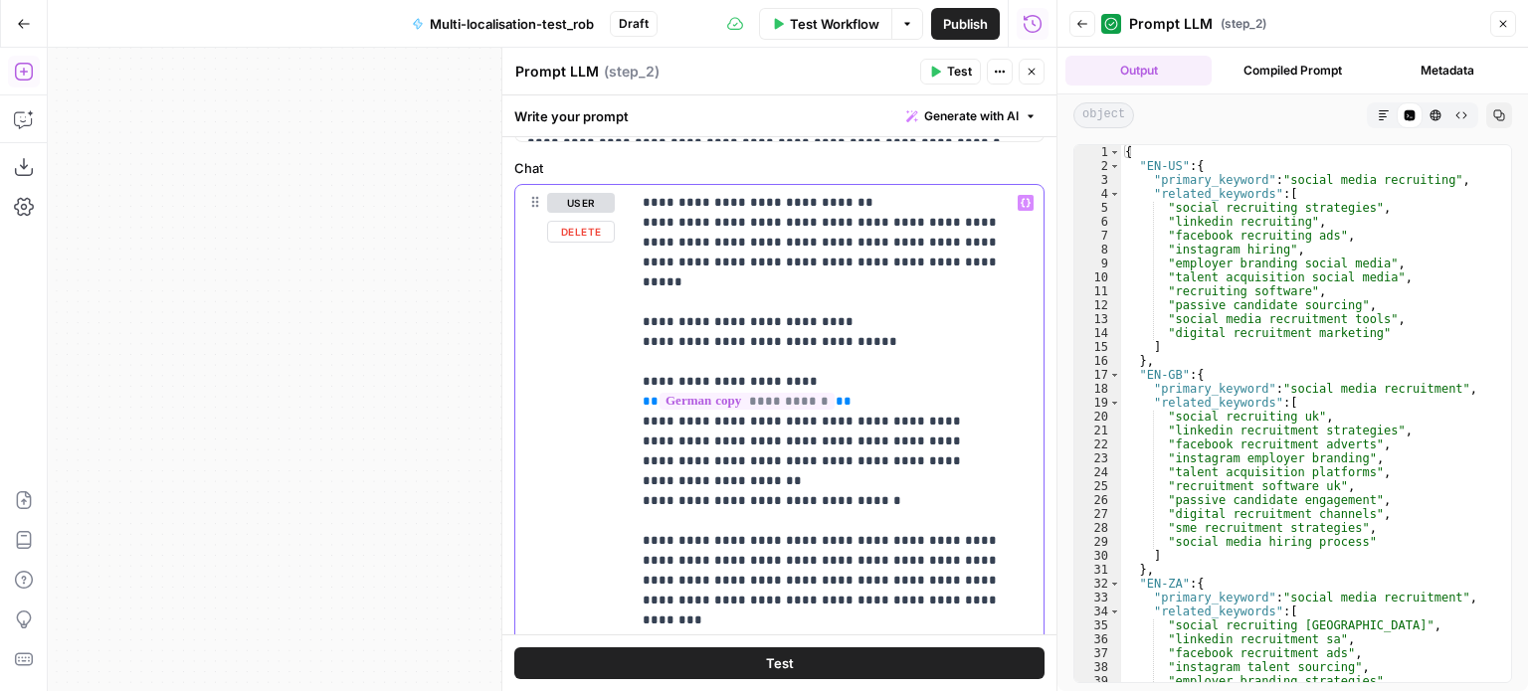
drag, startPoint x: 960, startPoint y: 381, endPoint x: 783, endPoint y: 387, distance: 177.1
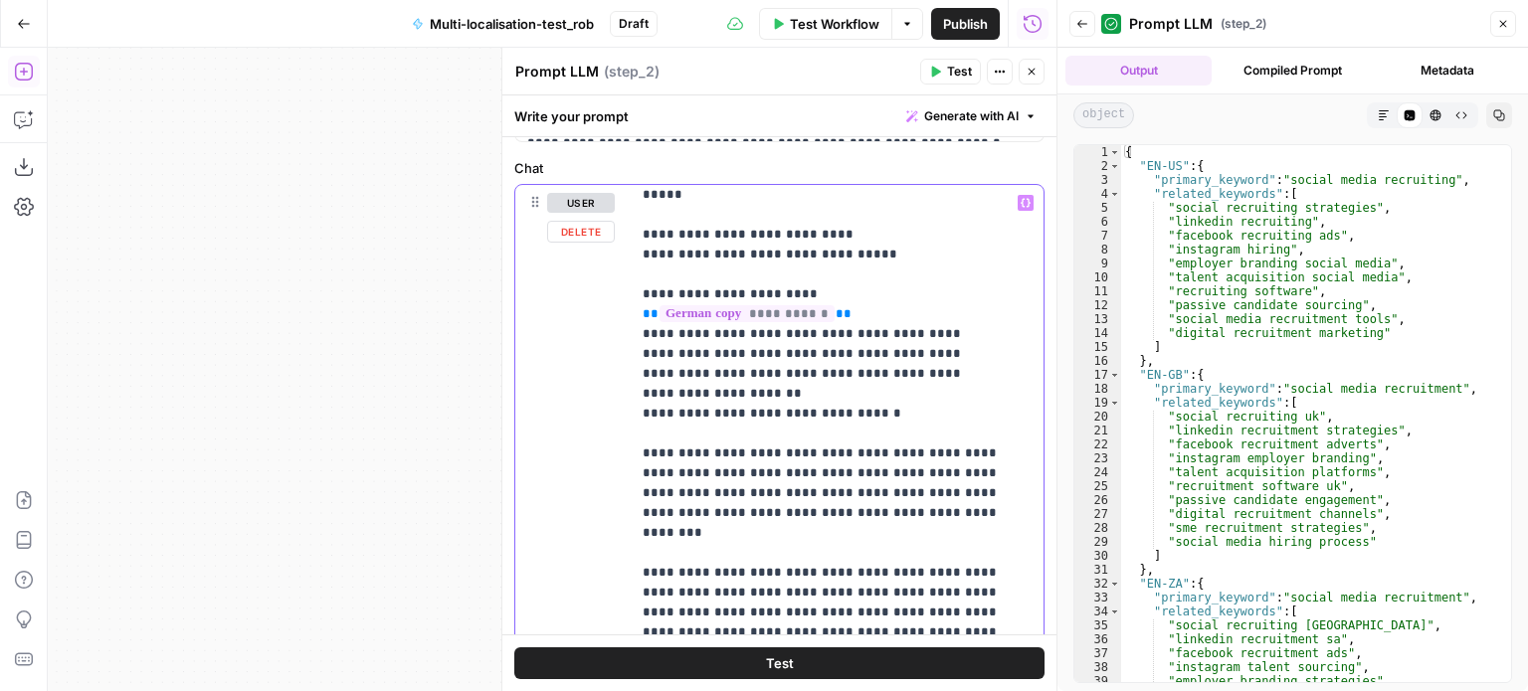
drag, startPoint x: 772, startPoint y: 453, endPoint x: 826, endPoint y: 423, distance: 61.4
click at [1021, 202] on icon "button" at bounding box center [1026, 202] width 10 height 9
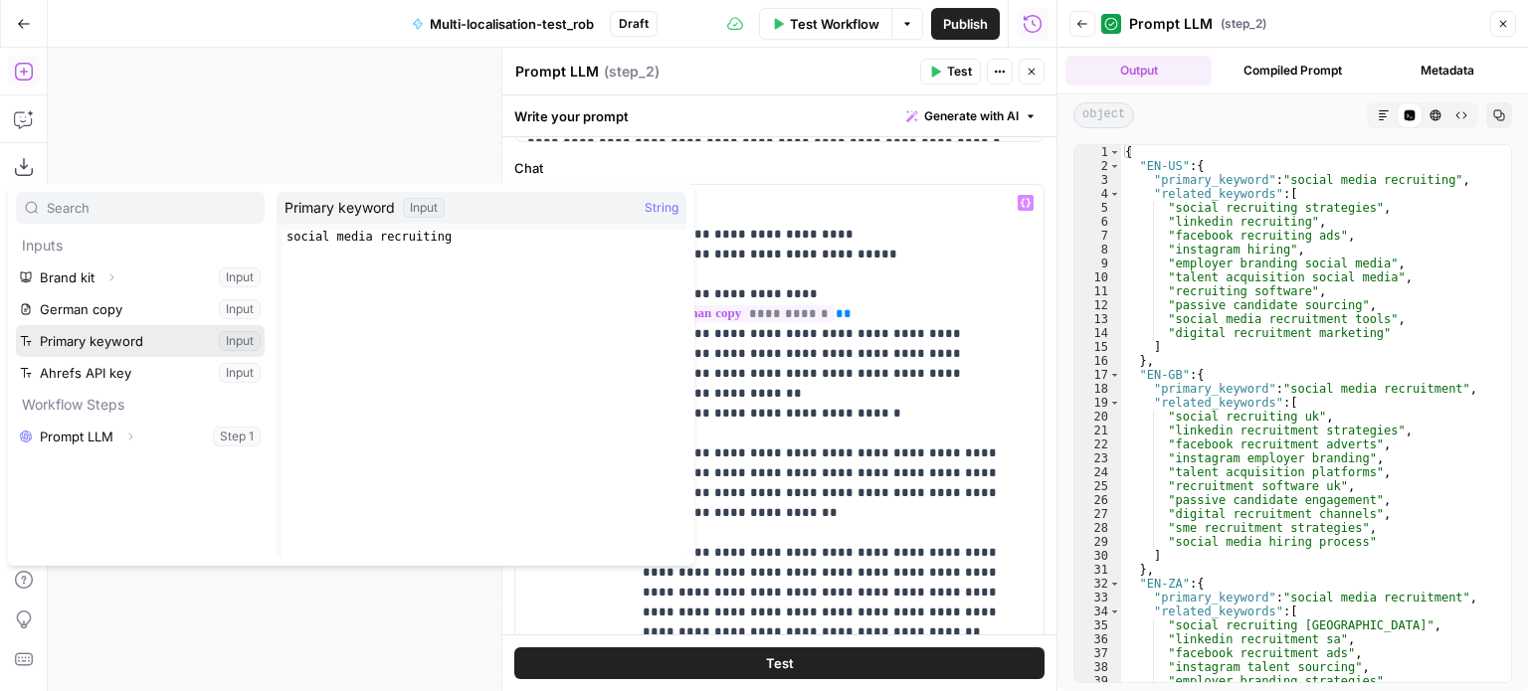
click at [112, 346] on button "Select variable Primary keyword" at bounding box center [140, 341] width 249 height 32
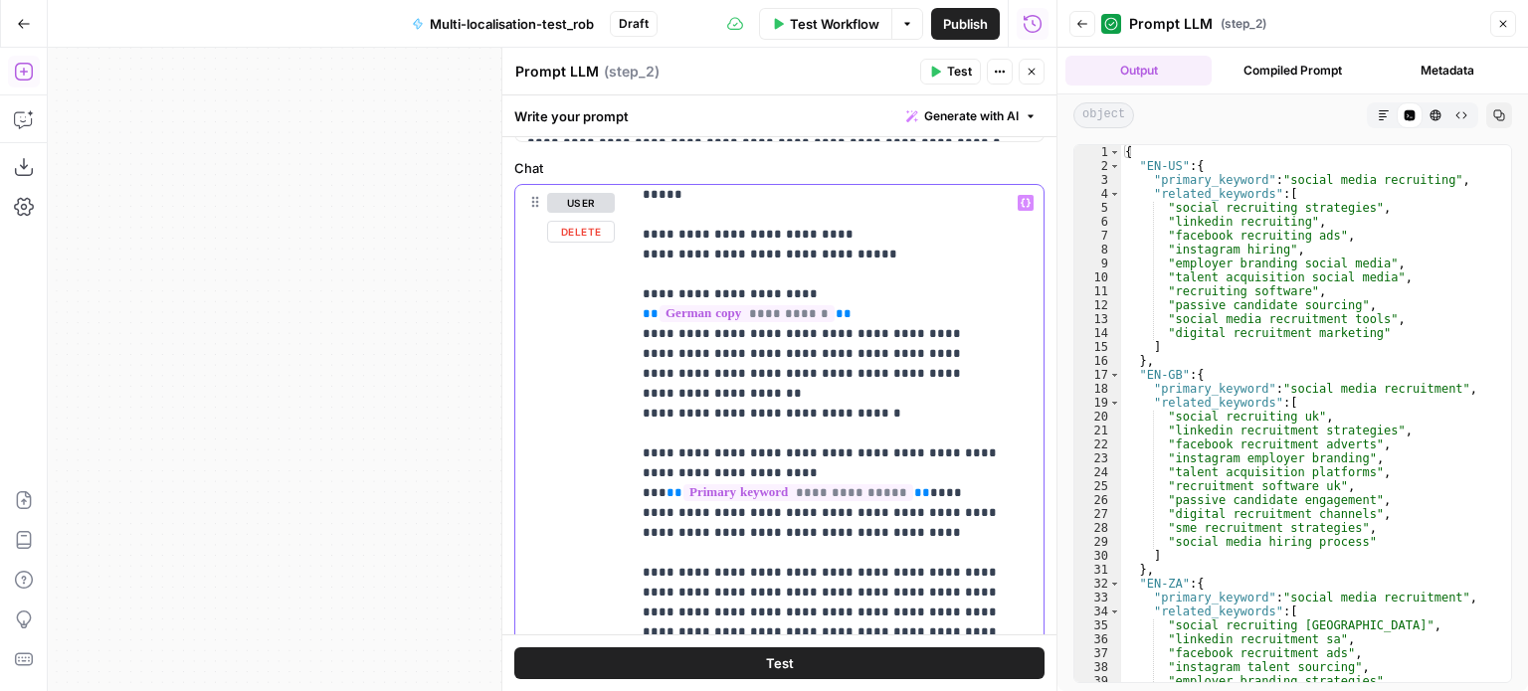
drag, startPoint x: 959, startPoint y: 292, endPoint x: 783, endPoint y: 297, distance: 176.1
click at [1021, 202] on icon "button" at bounding box center [1026, 202] width 10 height 9
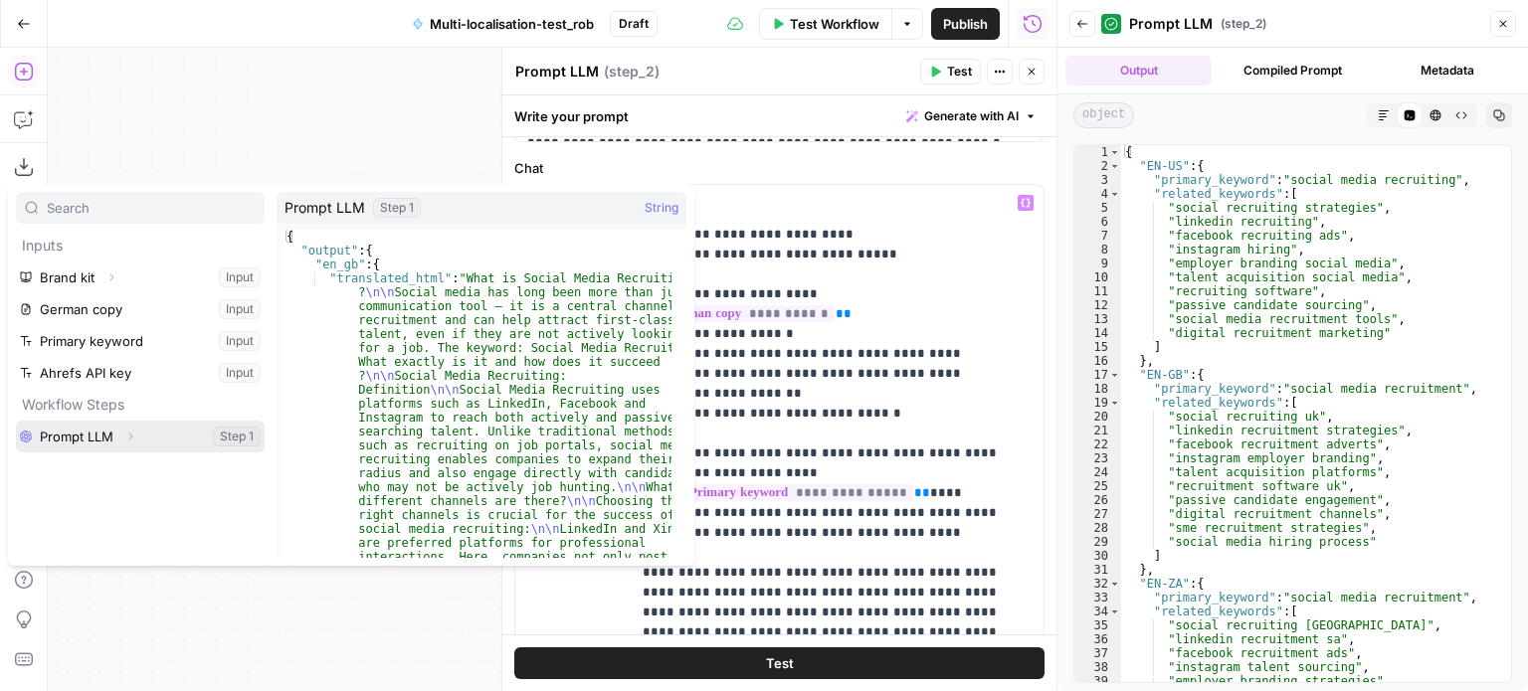
click at [135, 436] on span "Expand" at bounding box center [135, 436] width 1 height 1
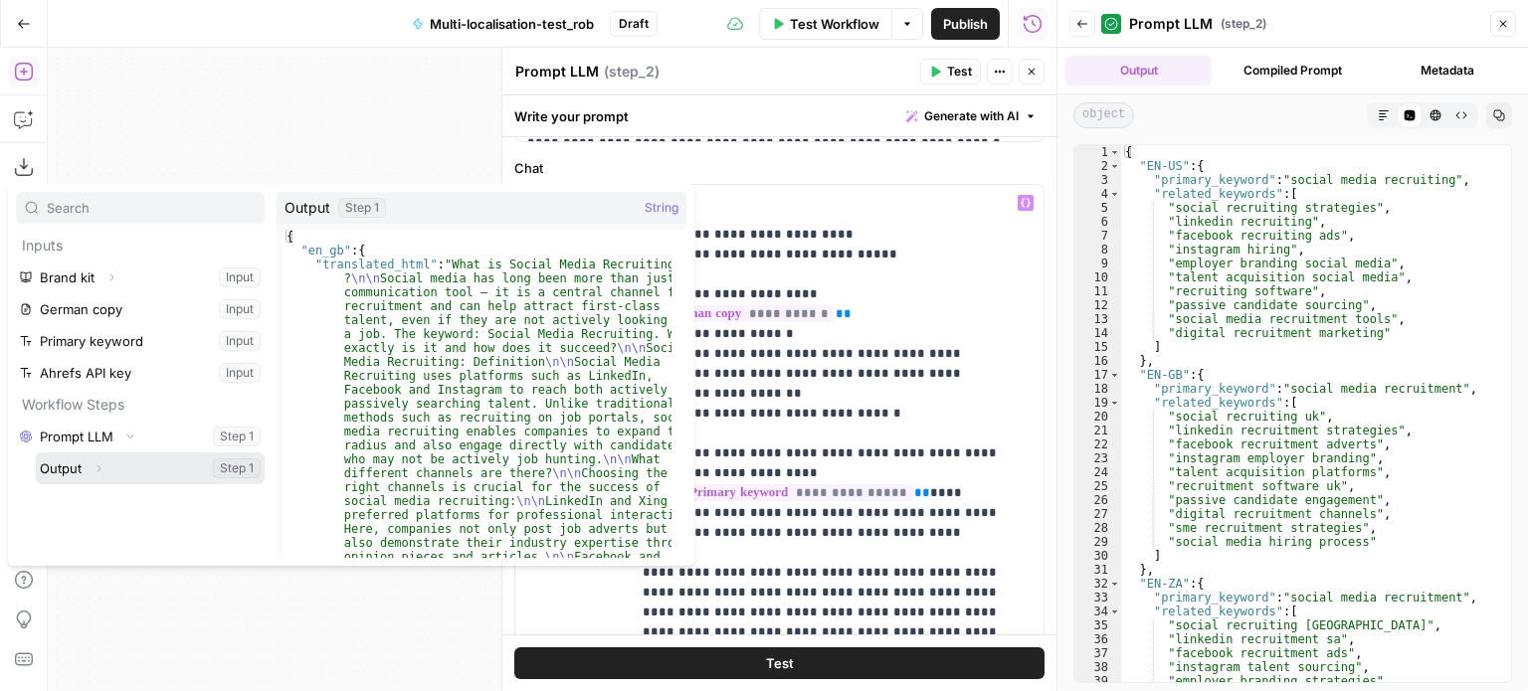
click at [100, 463] on icon "button" at bounding box center [99, 469] width 12 height 12
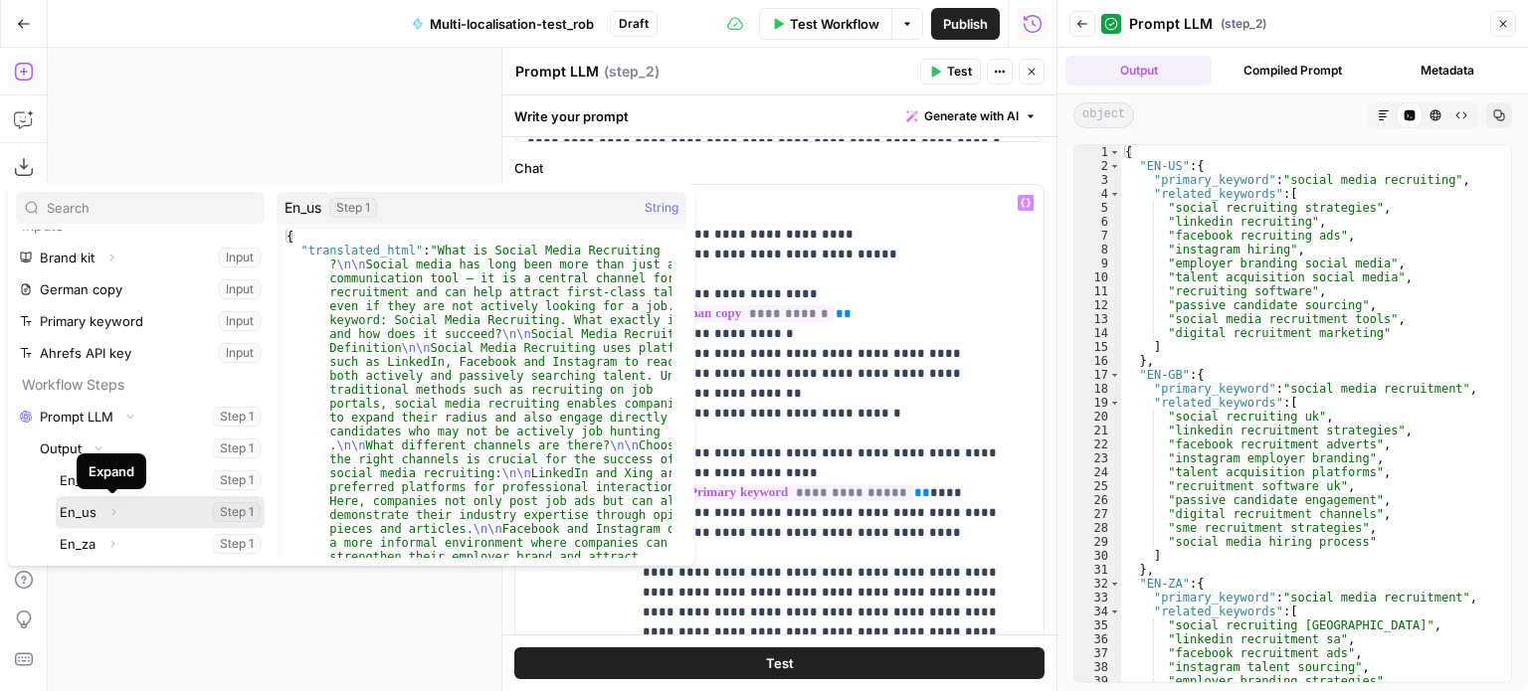
click at [111, 508] on icon "button" at bounding box center [113, 512] width 12 height 12
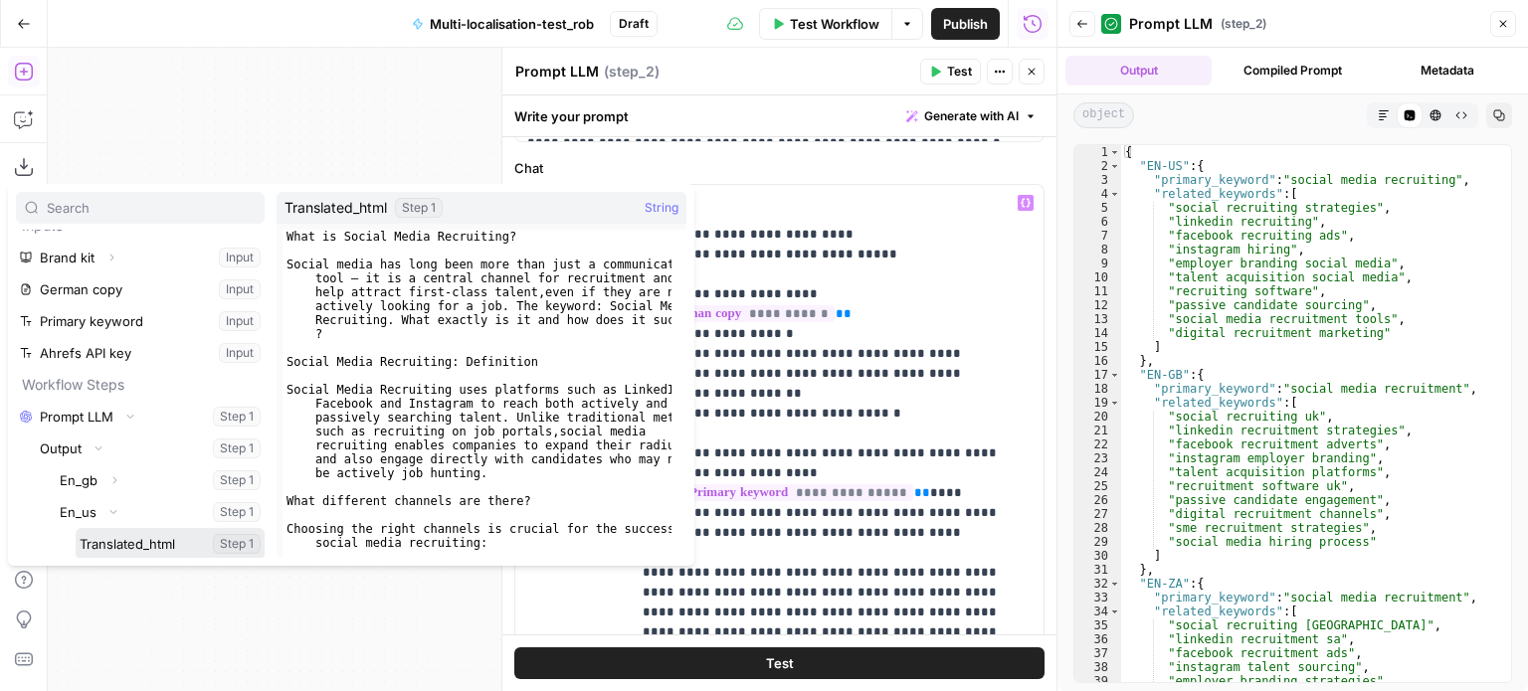
click at [120, 535] on button "Select variable Translated_html" at bounding box center [170, 544] width 189 height 32
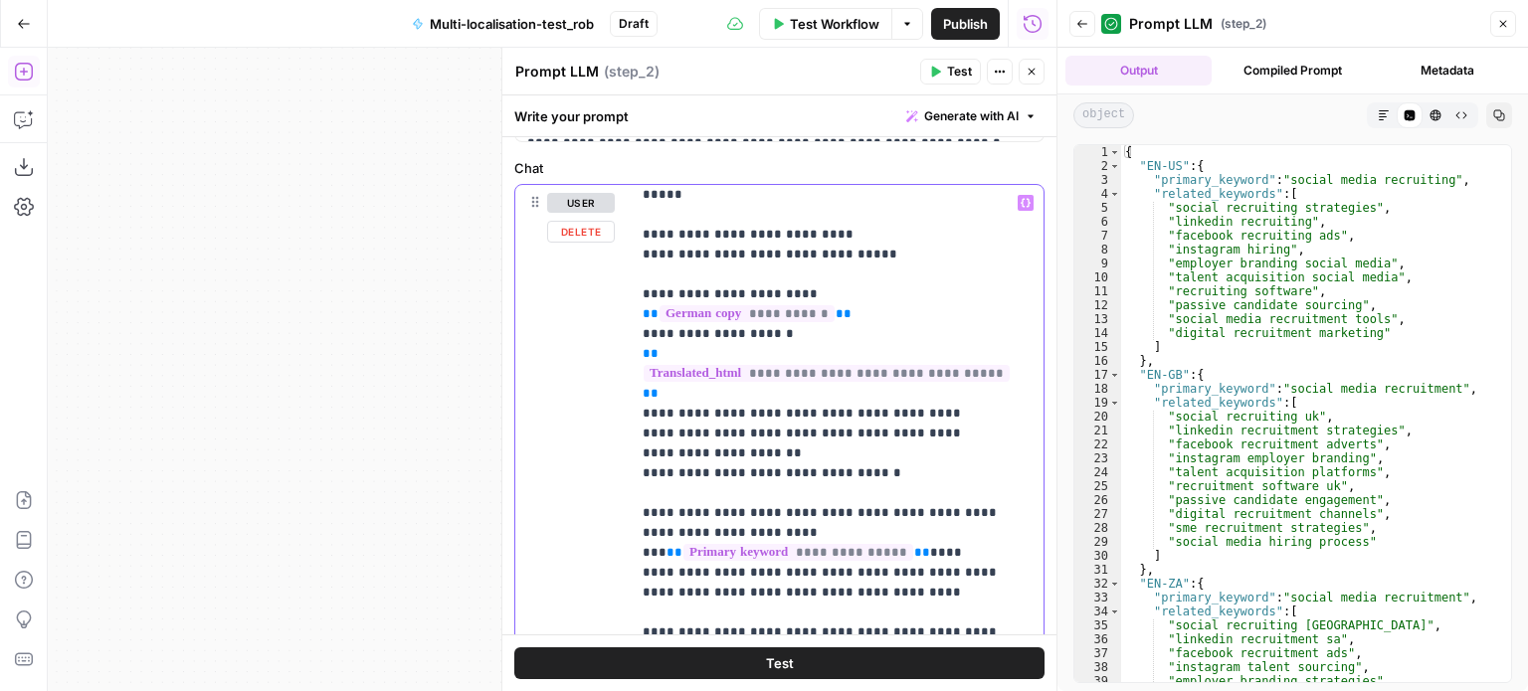
drag, startPoint x: 953, startPoint y: 328, endPoint x: 783, endPoint y: 332, distance: 170.1
click at [1021, 199] on icon "button" at bounding box center [1026, 203] width 10 height 10
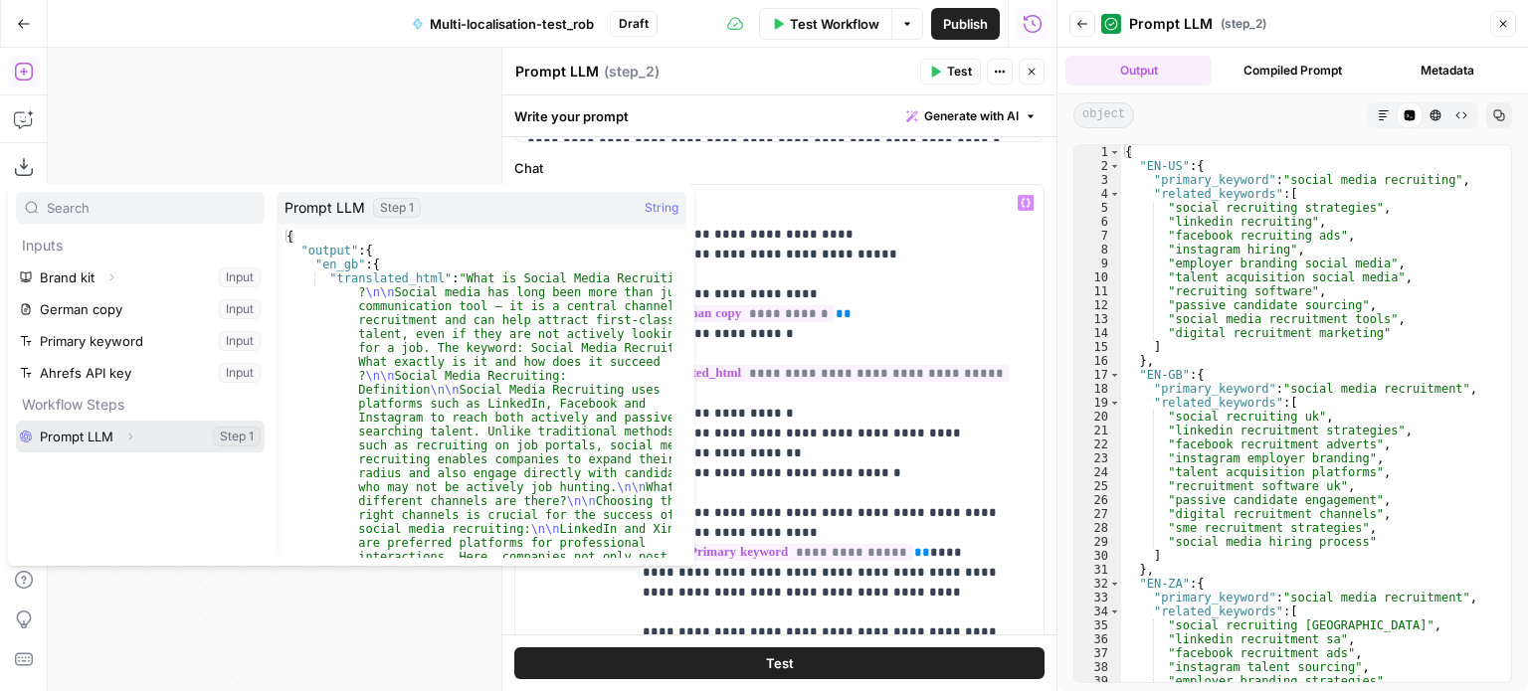
click at [133, 437] on icon "button" at bounding box center [130, 437] width 12 height 12
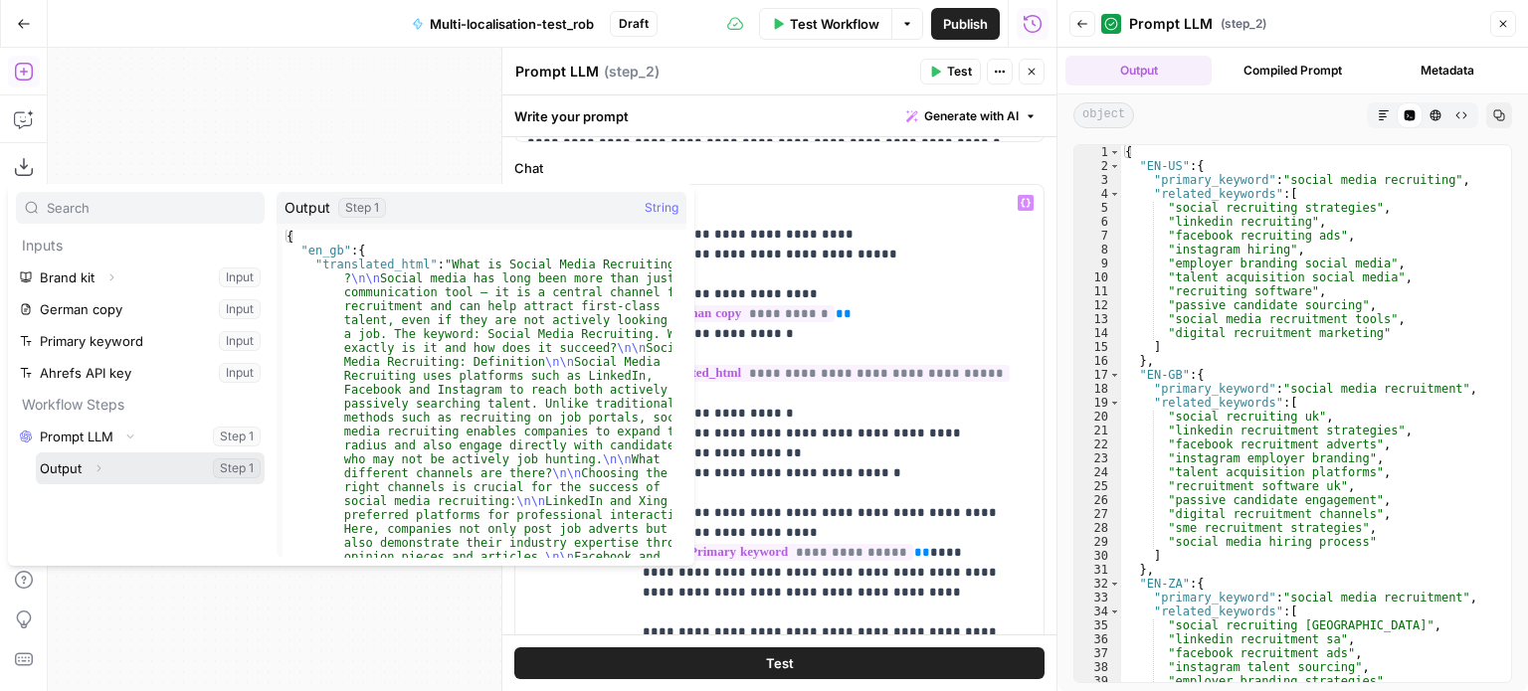
click at [103, 469] on button "Expand" at bounding box center [99, 469] width 26 height 26
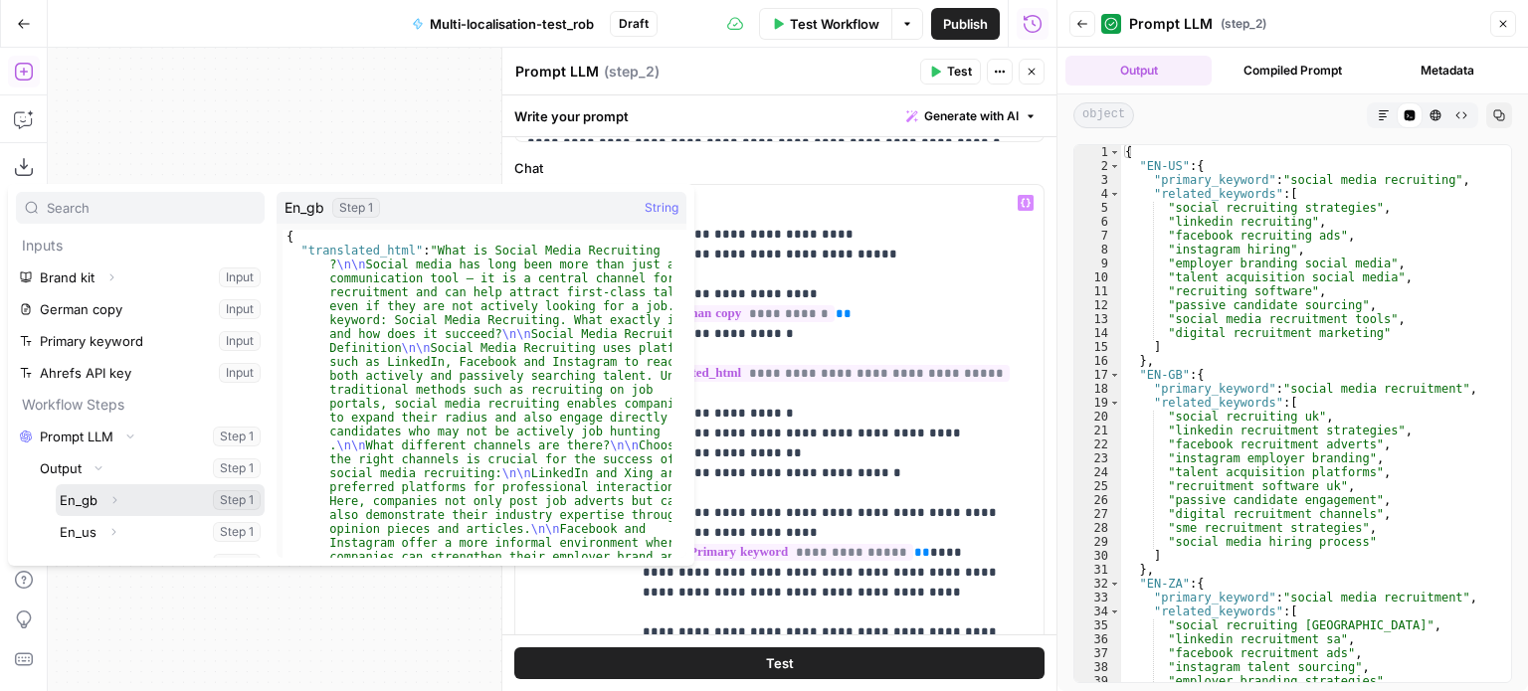
click at [113, 491] on button "Expand" at bounding box center [114, 500] width 26 height 26
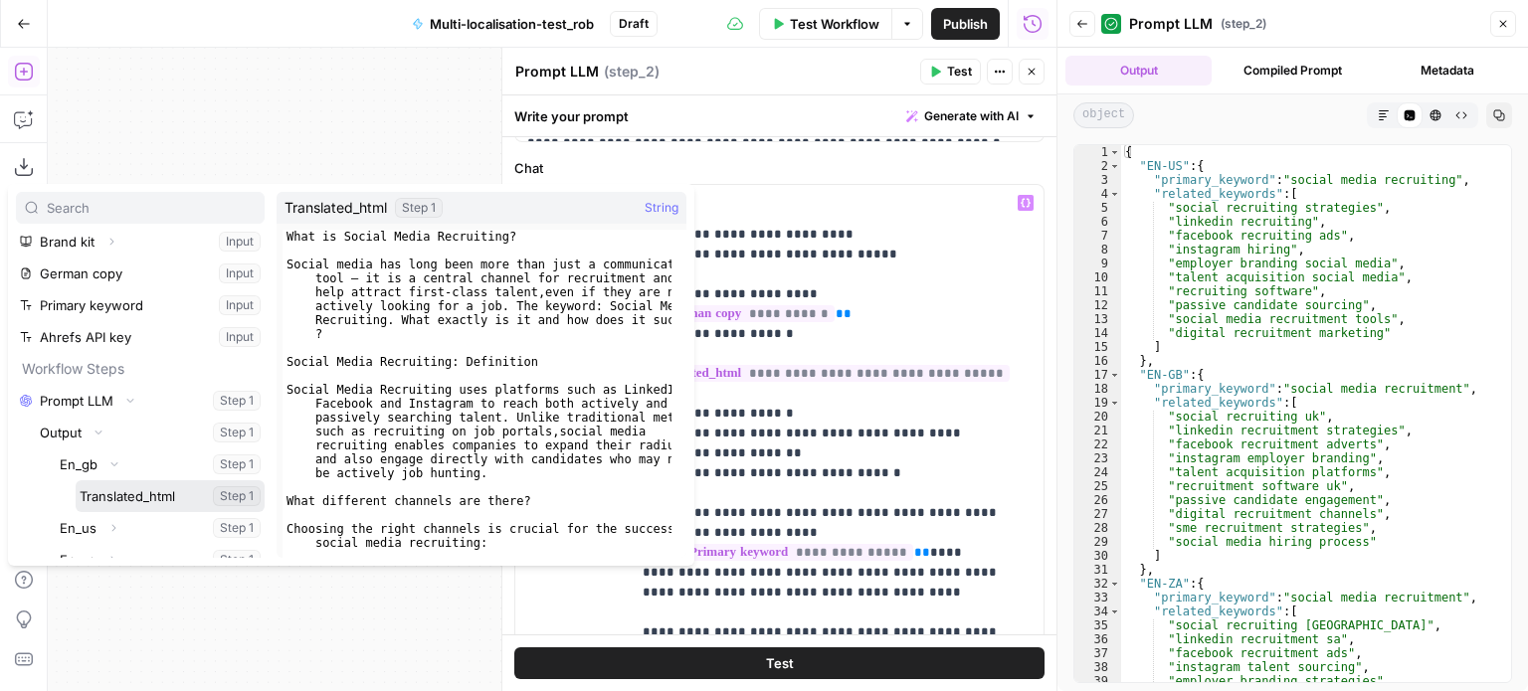
click at [113, 492] on button "Select variable Translated_html" at bounding box center [170, 496] width 189 height 32
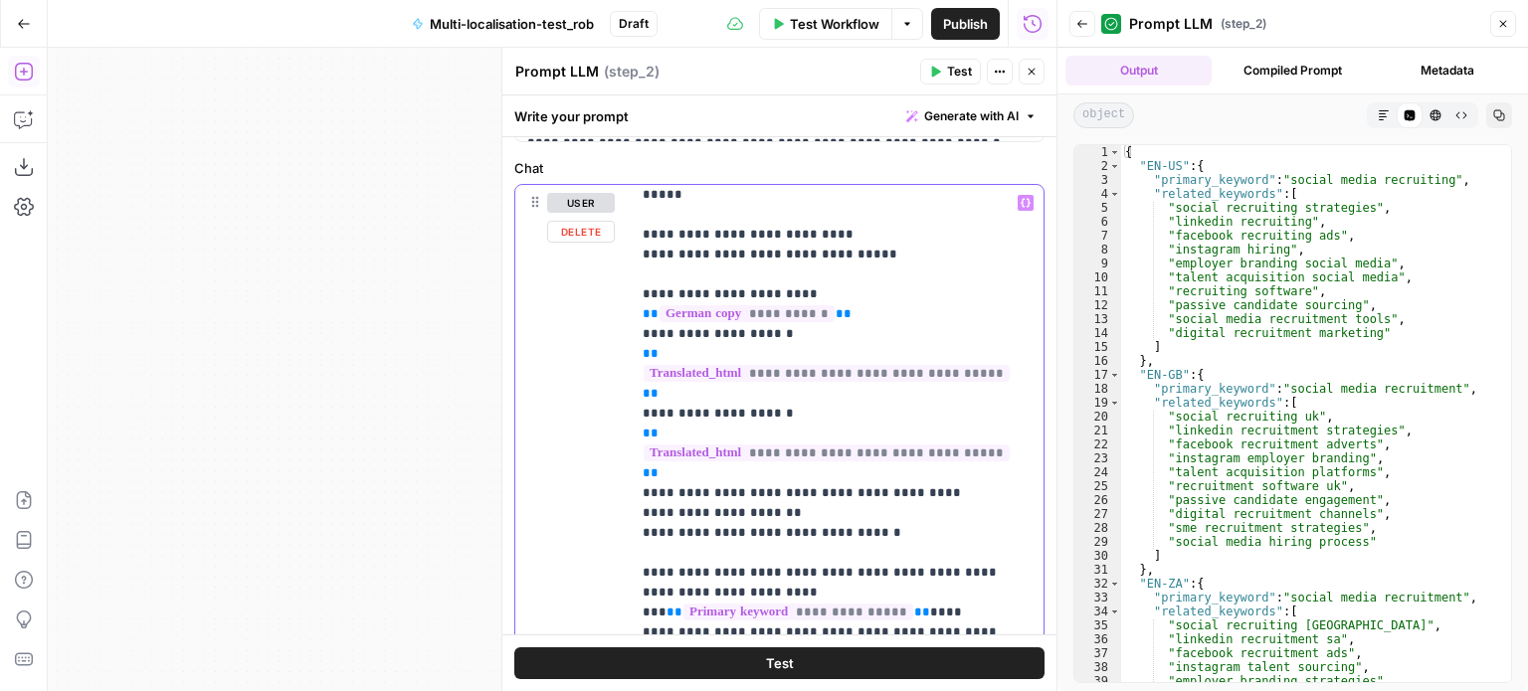
drag, startPoint x: 970, startPoint y: 371, endPoint x: 781, endPoint y: 373, distance: 189.0
click at [1021, 202] on icon "button" at bounding box center [1026, 203] width 10 height 10
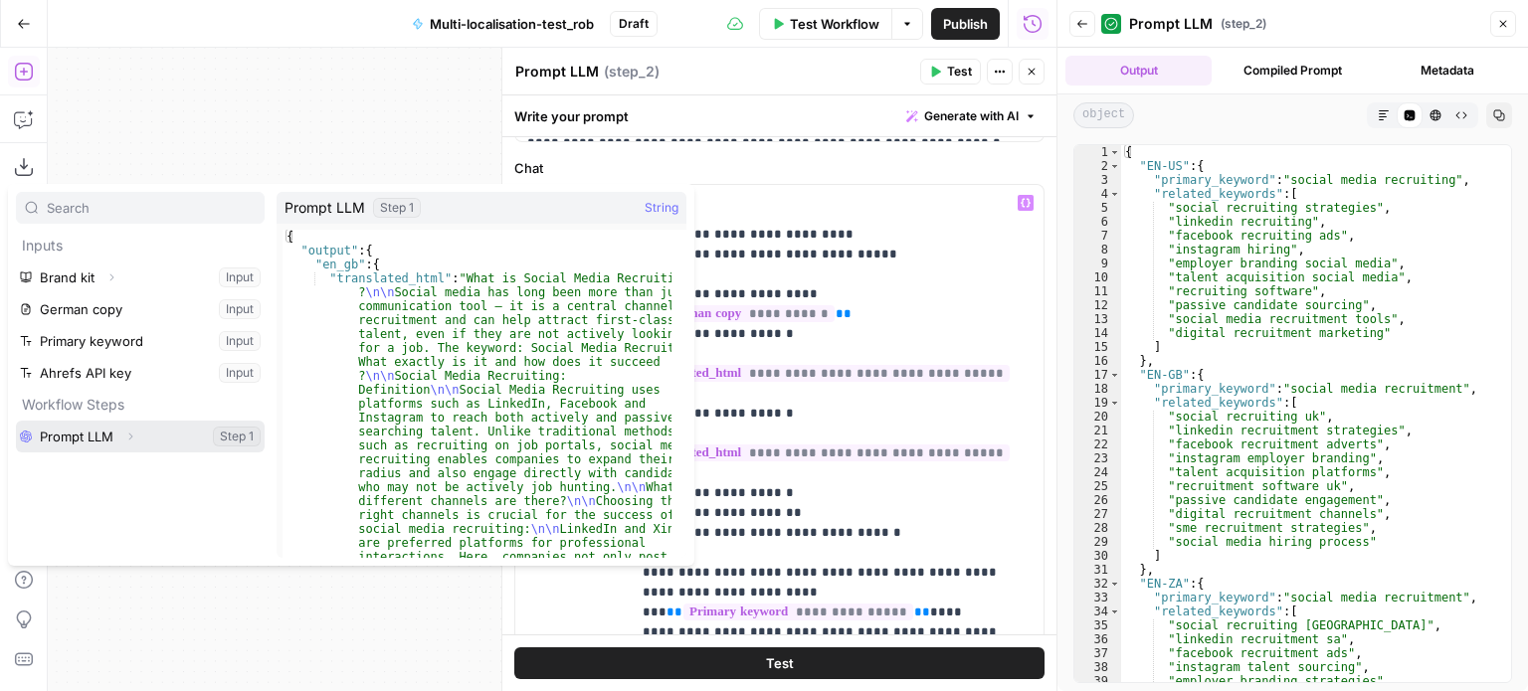
click at [139, 434] on button "Expand" at bounding box center [130, 437] width 26 height 26
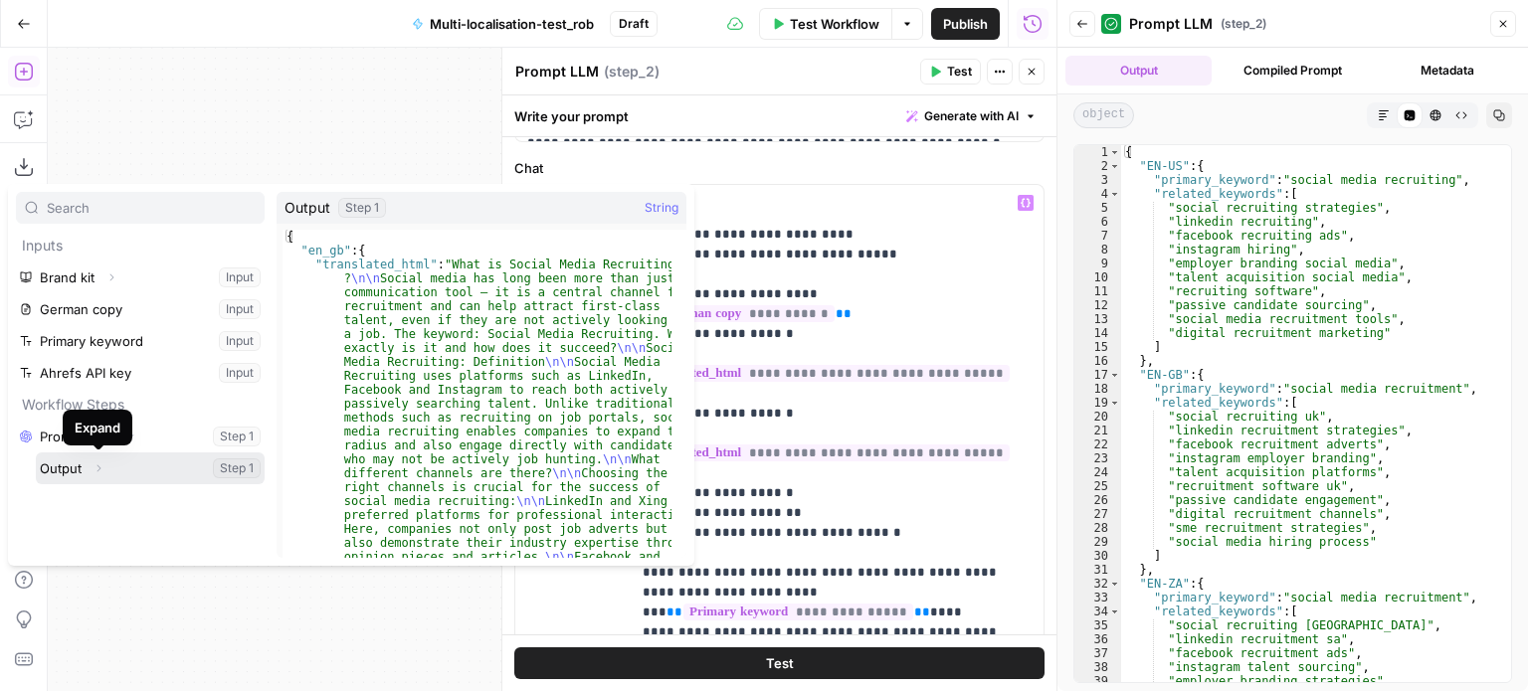
click at [99, 464] on icon "button" at bounding box center [99, 469] width 12 height 12
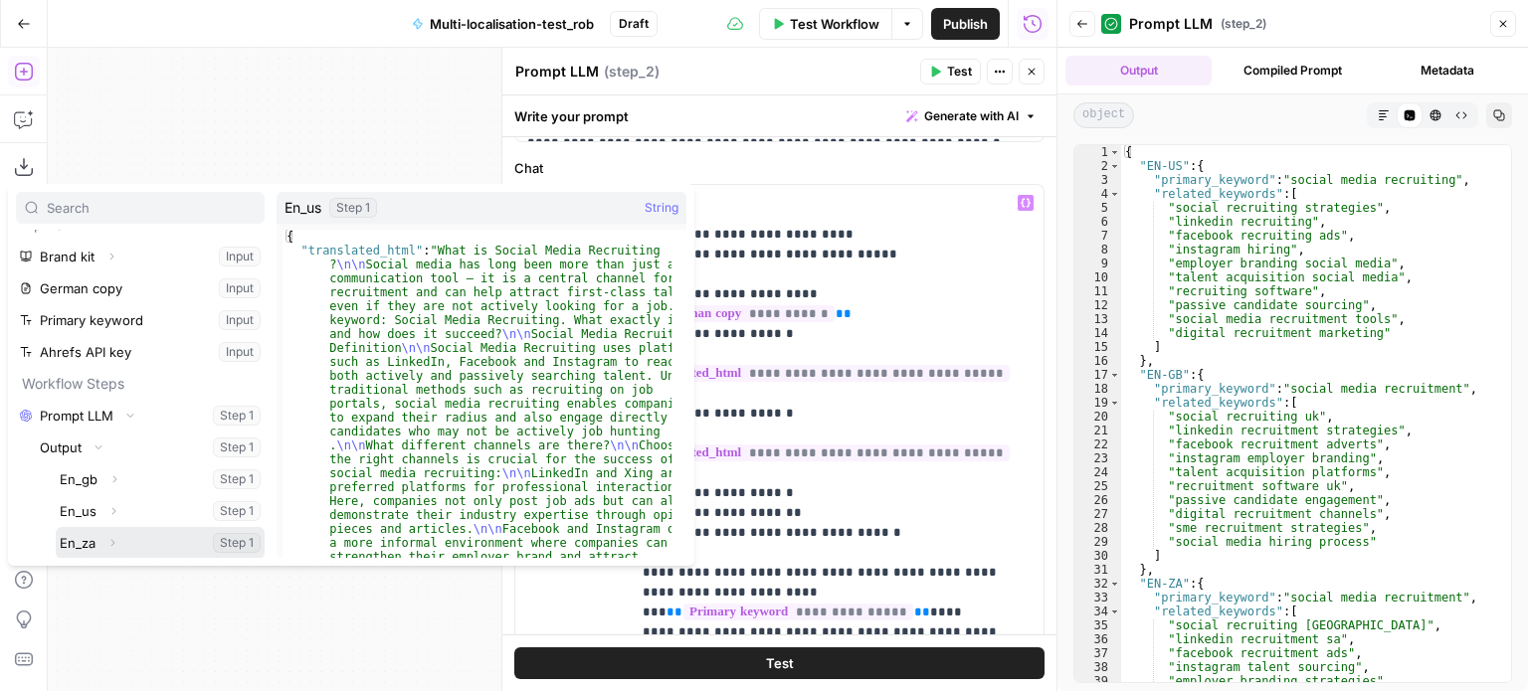
click at [114, 537] on icon "button" at bounding box center [112, 543] width 12 height 12
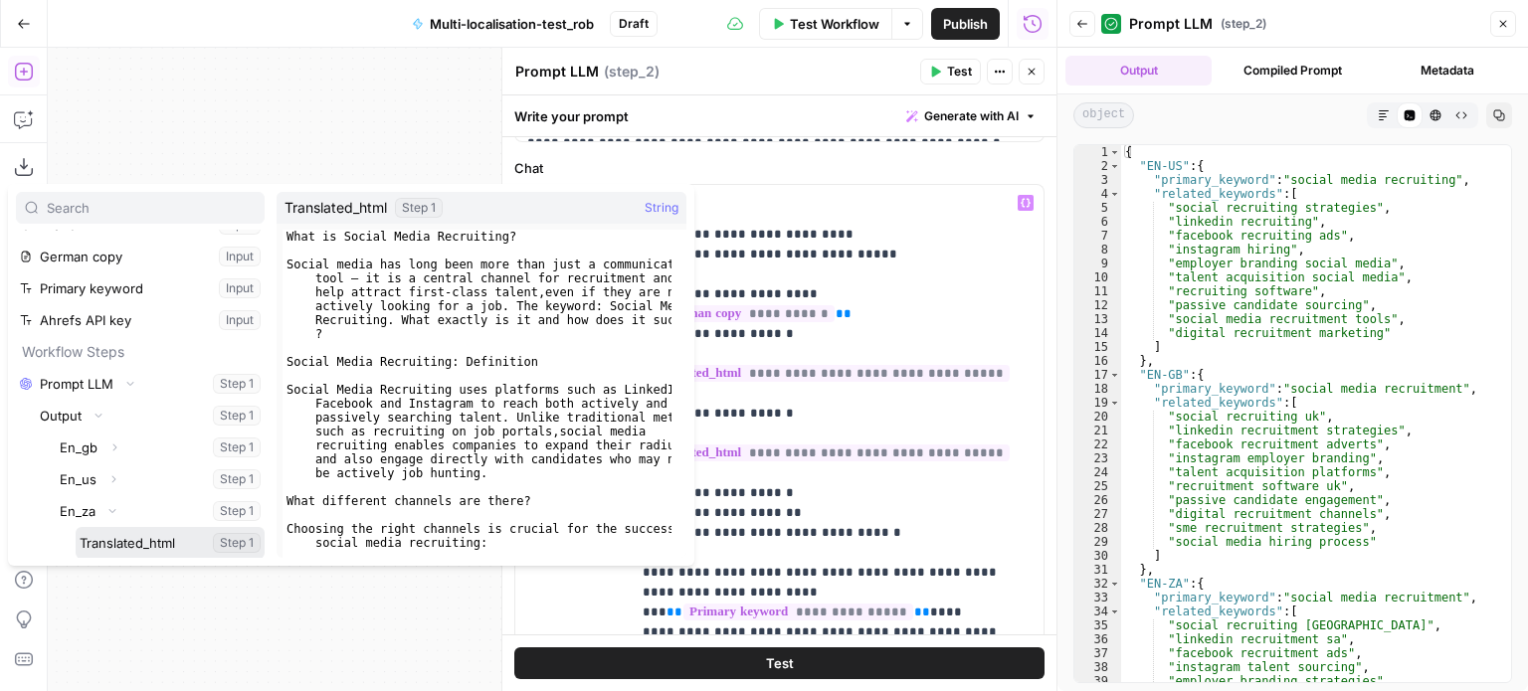
click at [114, 537] on button "Select variable Translated_html" at bounding box center [170, 543] width 189 height 32
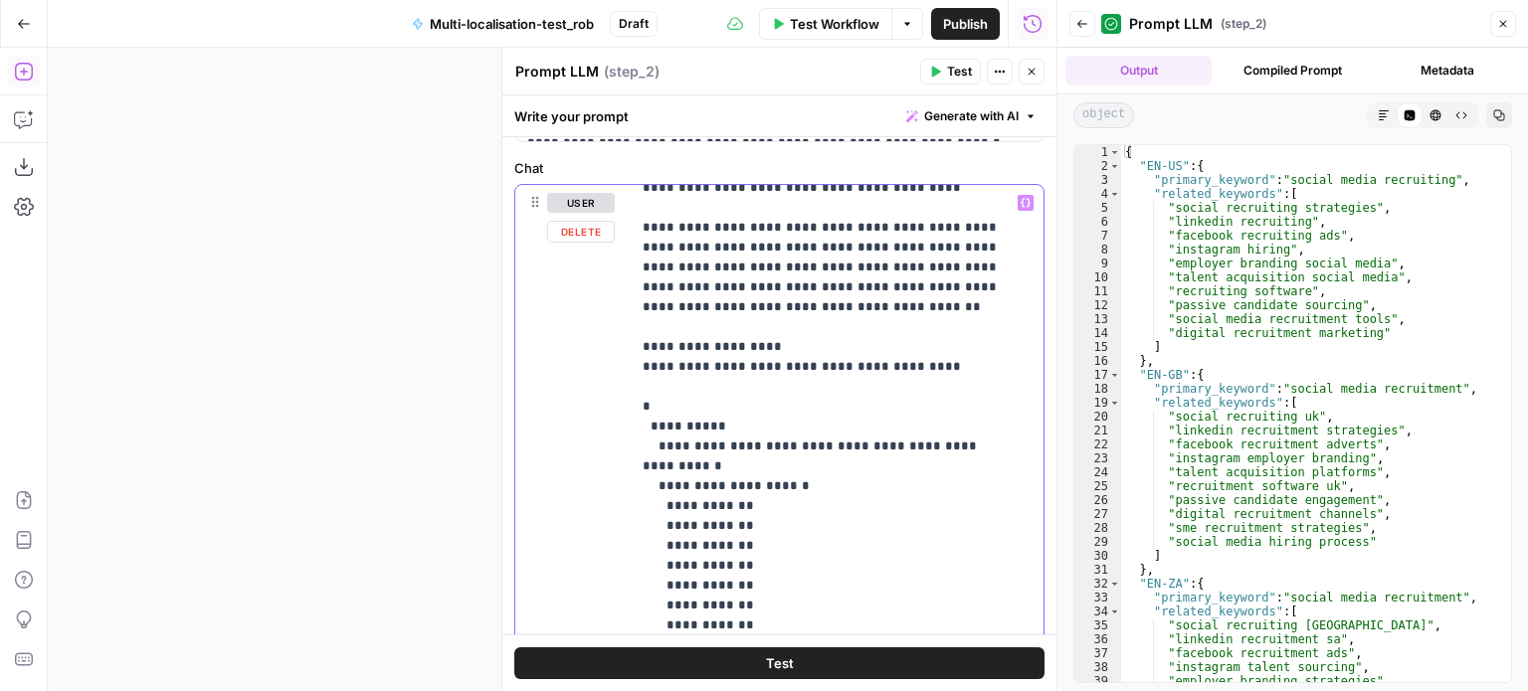
scroll to position [638, 0]
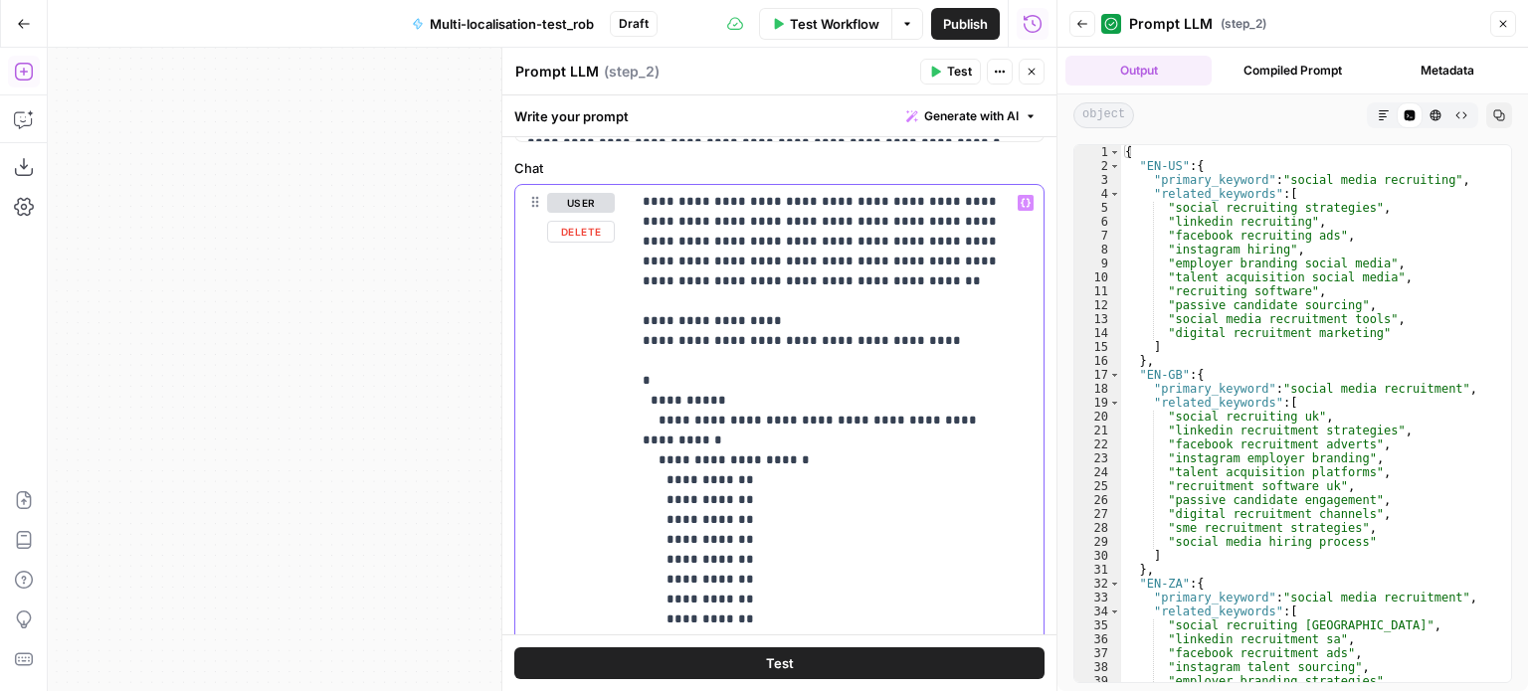
click at [880, 572] on p "**********" at bounding box center [822, 271] width 359 height 1432
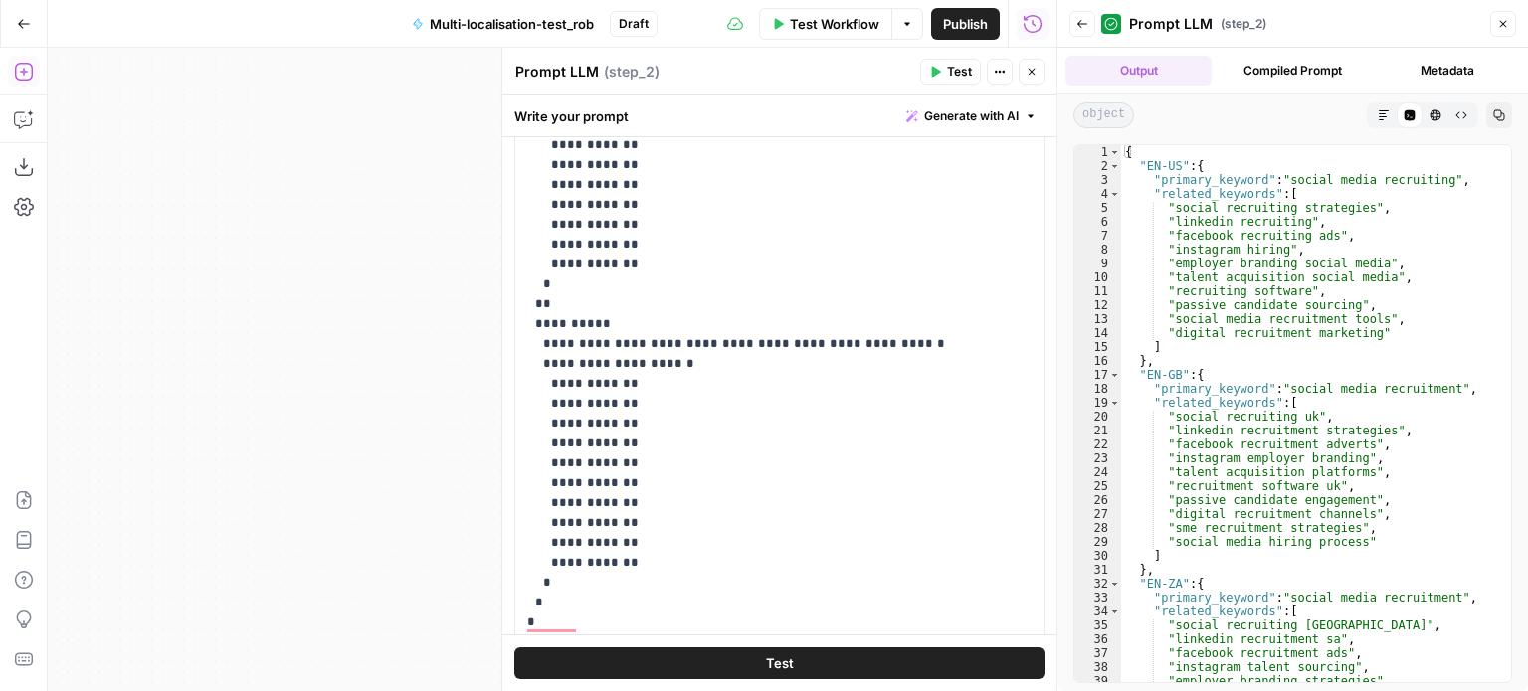
scroll to position [50, 0]
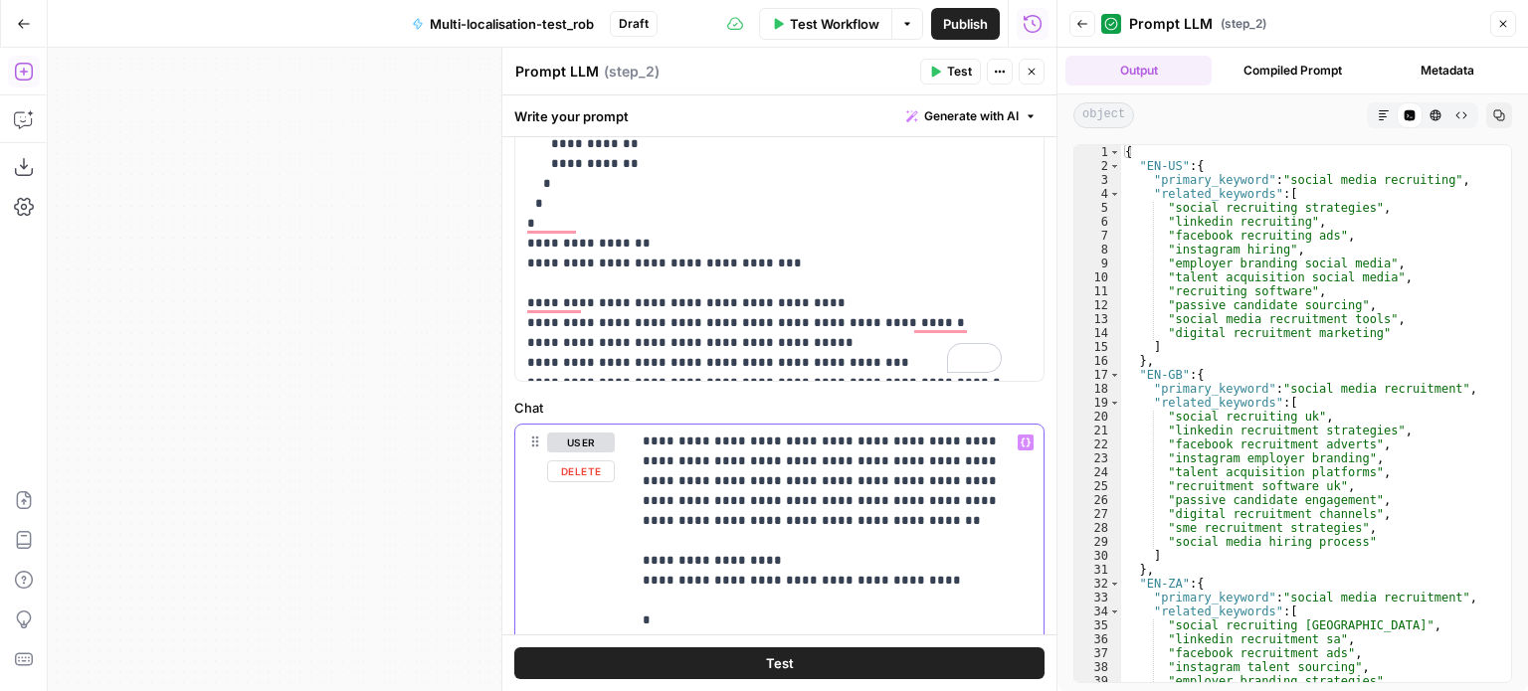
click at [681, 475] on p "**********" at bounding box center [822, 511] width 359 height 1432
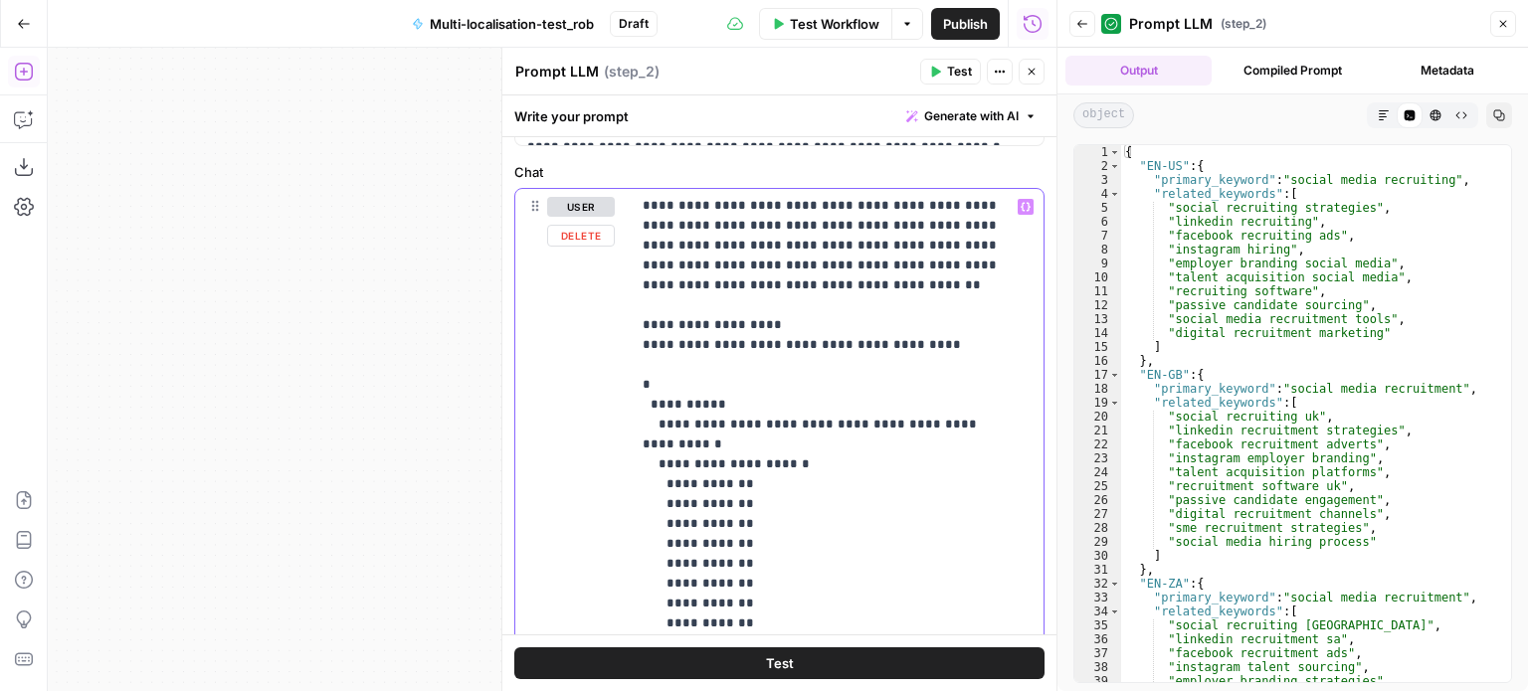
click at [677, 566] on p "**********" at bounding box center [822, 275] width 359 height 1432
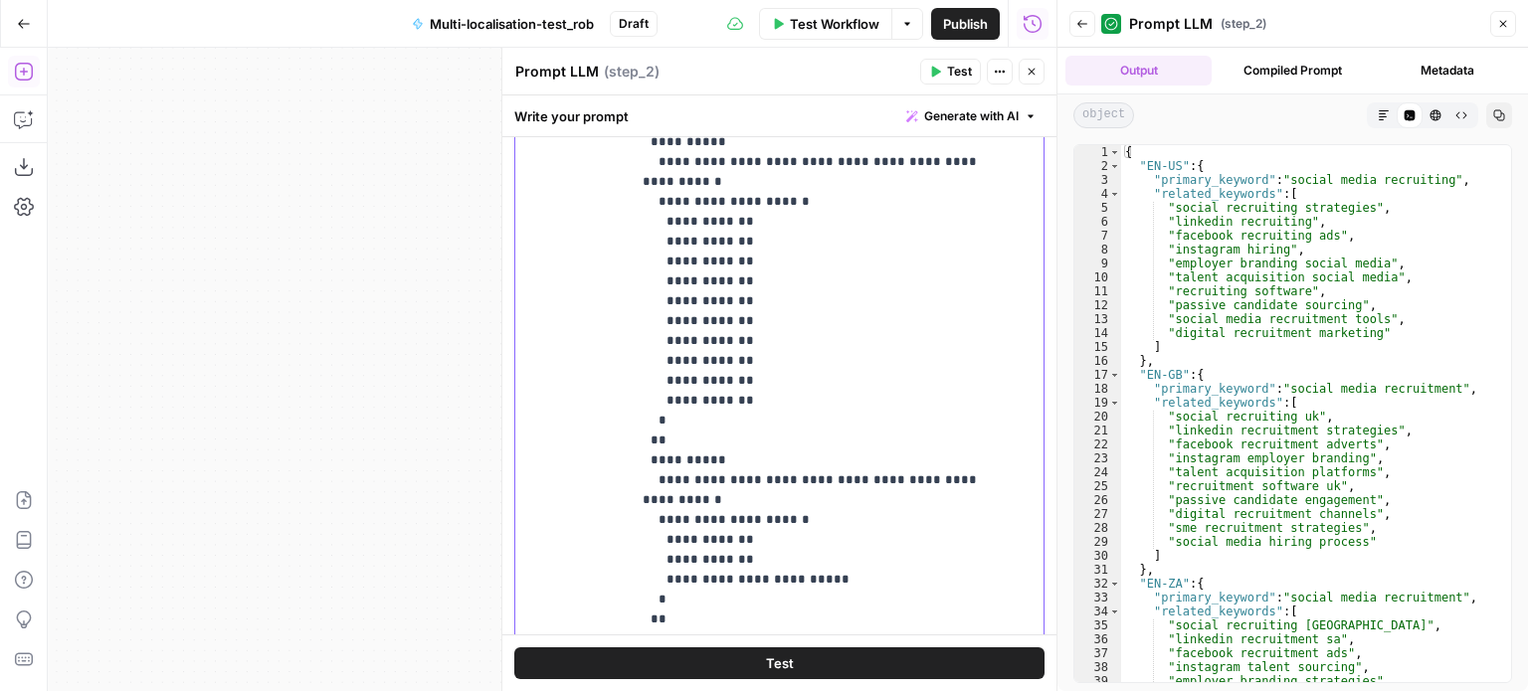
click at [674, 479] on p "**********" at bounding box center [822, 13] width 359 height 1432
click at [944, 72] on button "Test" at bounding box center [950, 72] width 61 height 26
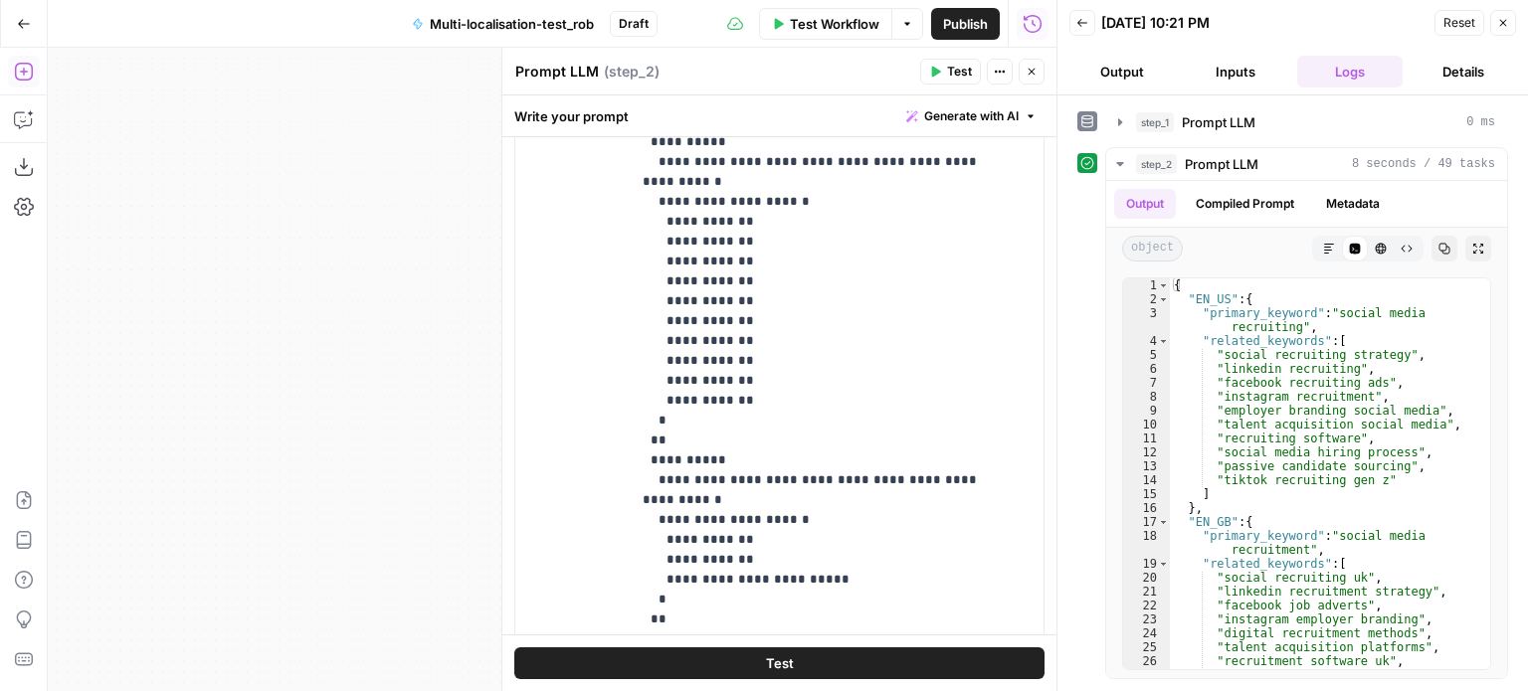
click at [1032, 72] on icon "button" at bounding box center [1031, 72] width 12 height 12
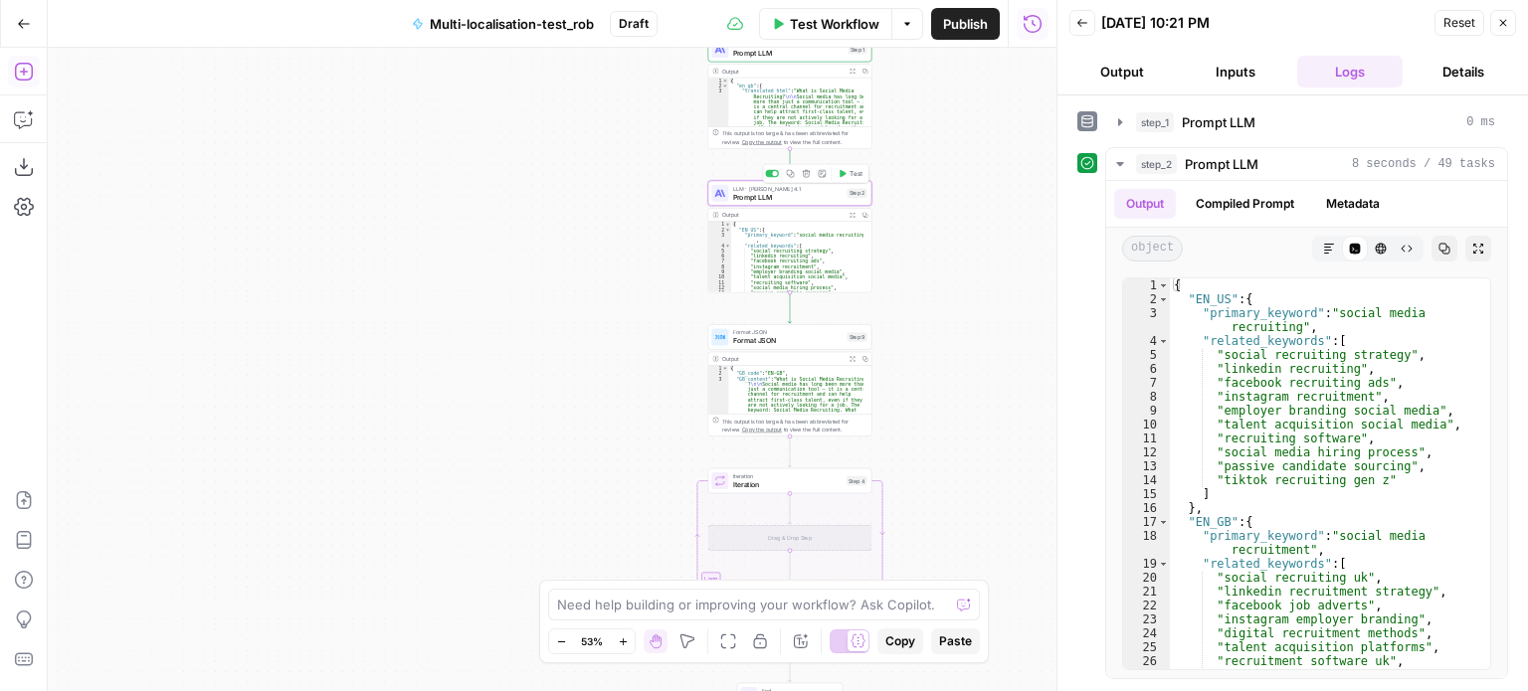
click at [820, 199] on span "Prompt LLM" at bounding box center [788, 197] width 110 height 11
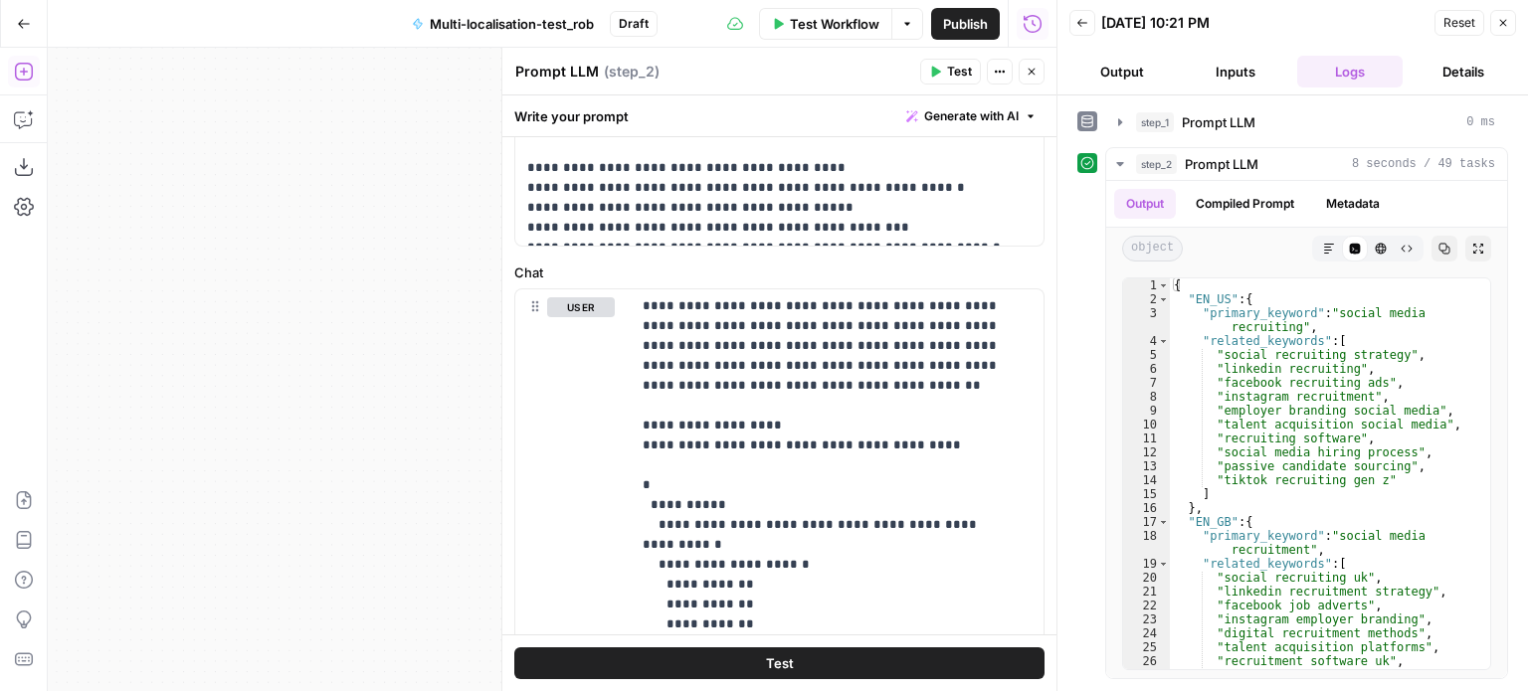
click at [1036, 69] on icon "button" at bounding box center [1031, 72] width 12 height 12
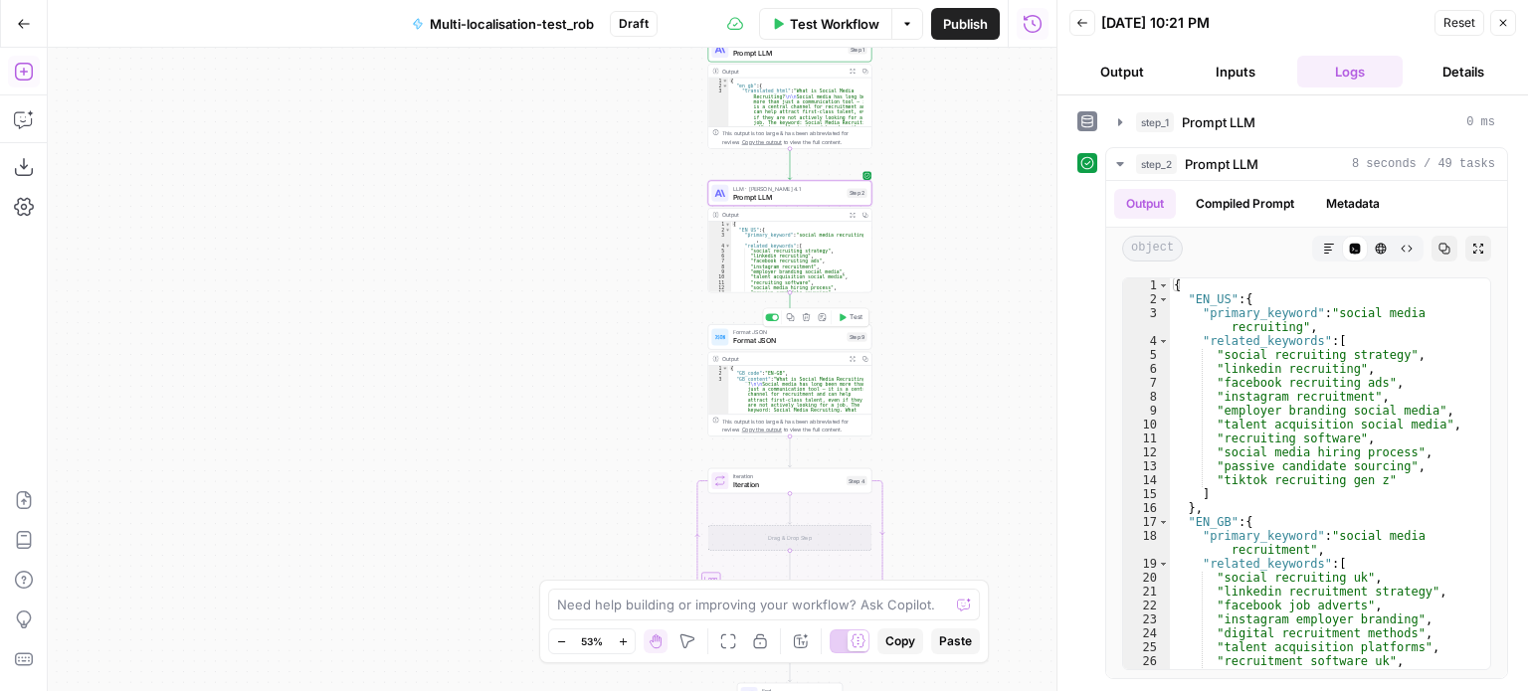
click at [788, 336] on span "Format JSON" at bounding box center [788, 340] width 110 height 11
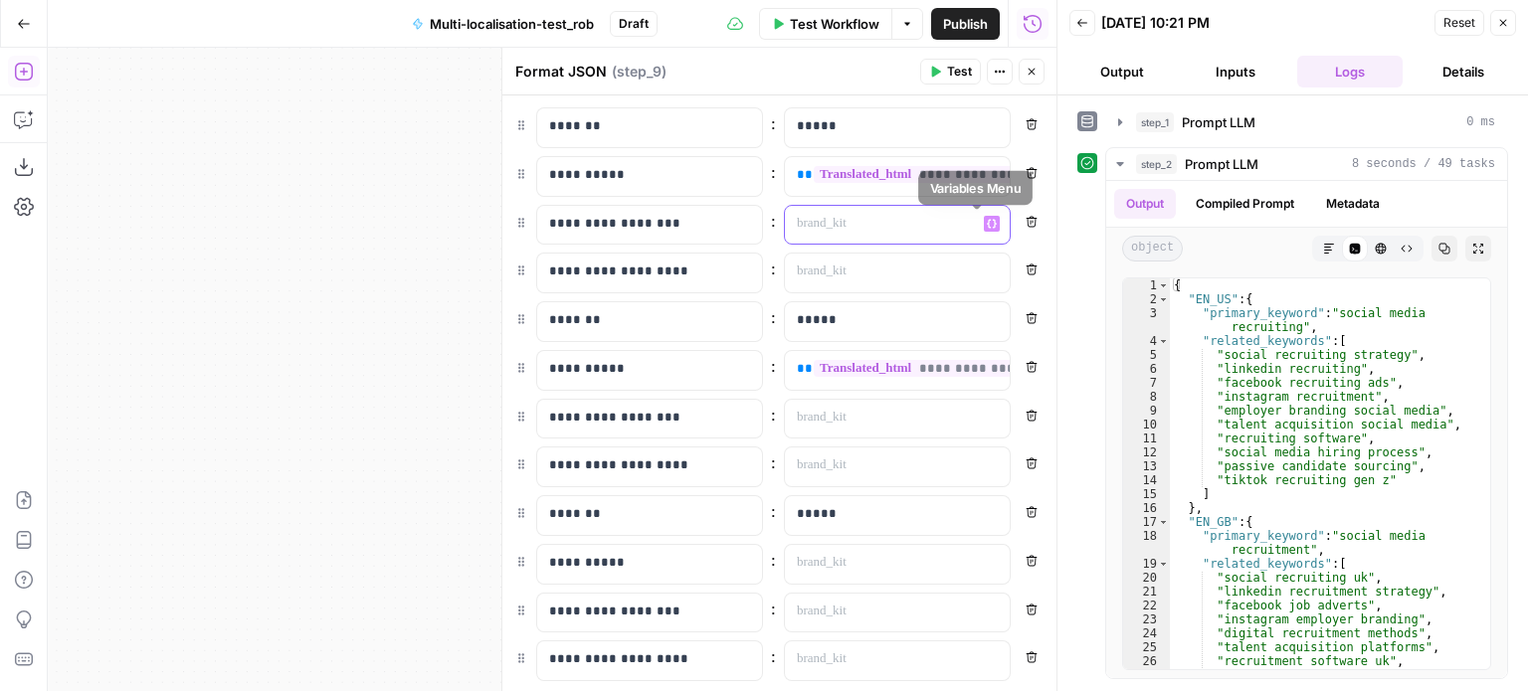
click at [987, 222] on icon "button" at bounding box center [992, 223] width 10 height 9
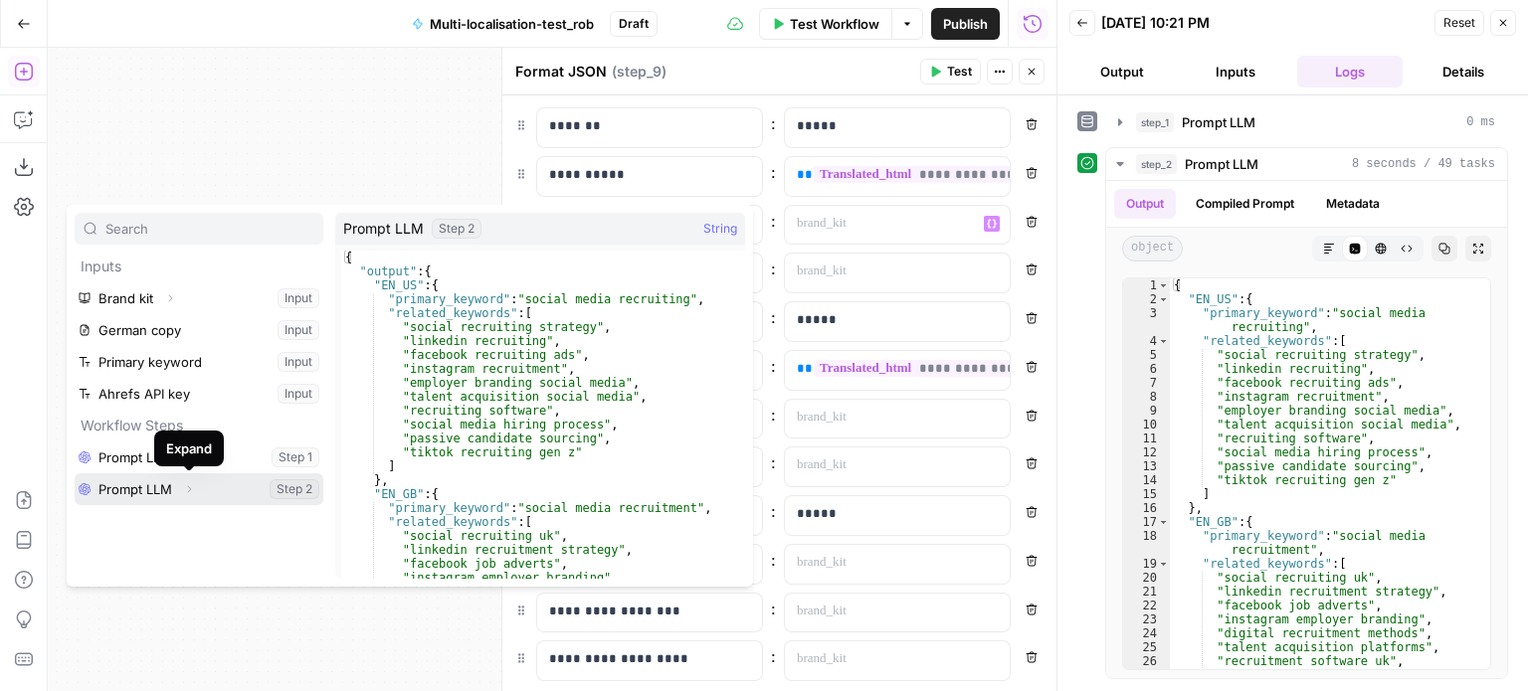
click at [182, 493] on button "Expand" at bounding box center [189, 489] width 26 height 26
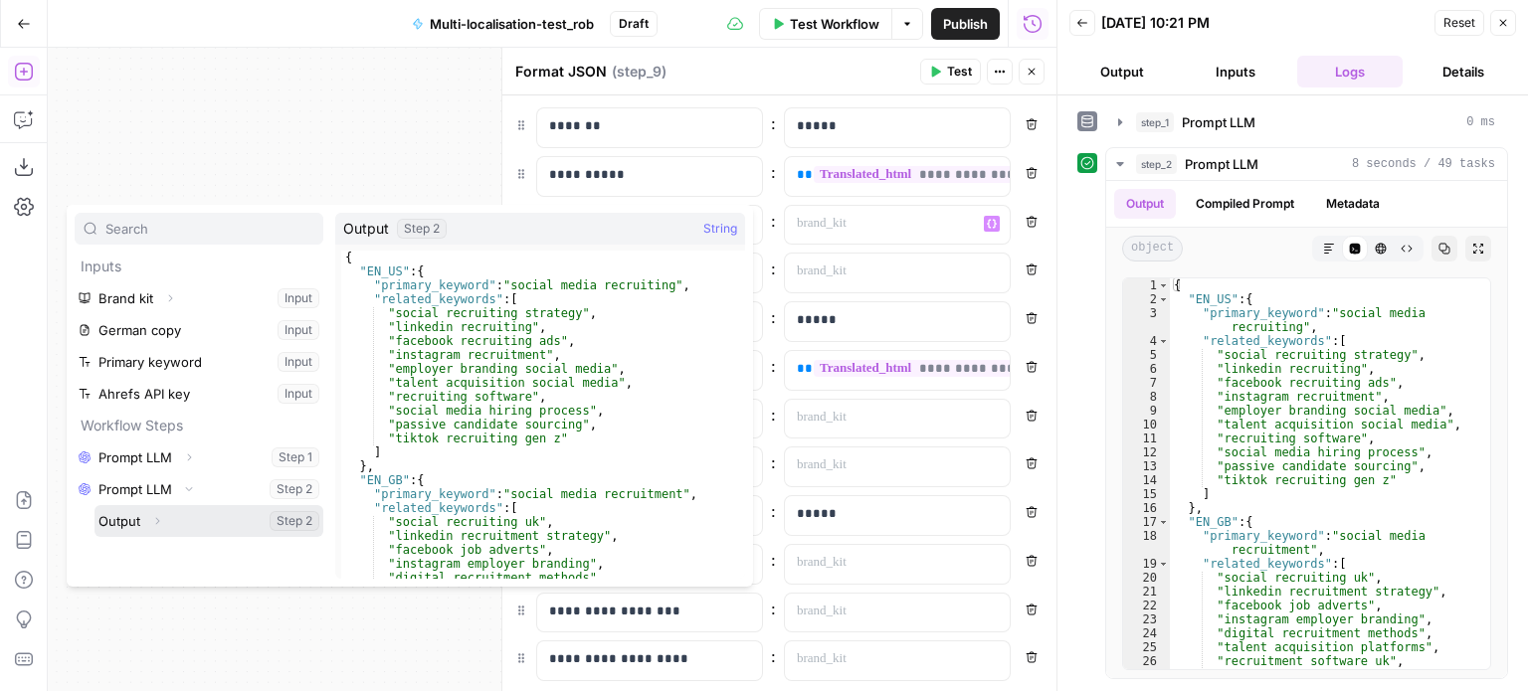
click at [160, 510] on button "Expand" at bounding box center [157, 521] width 26 height 26
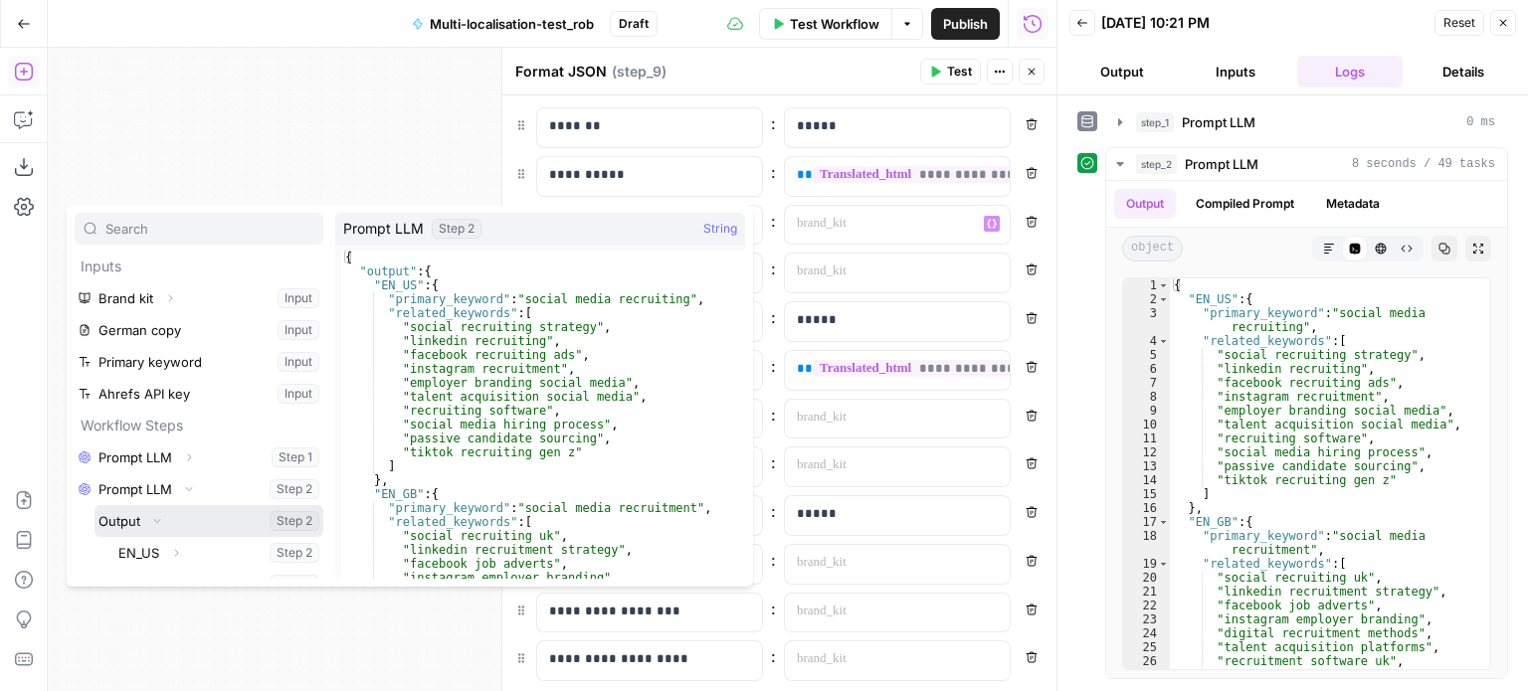
scroll to position [53, 0]
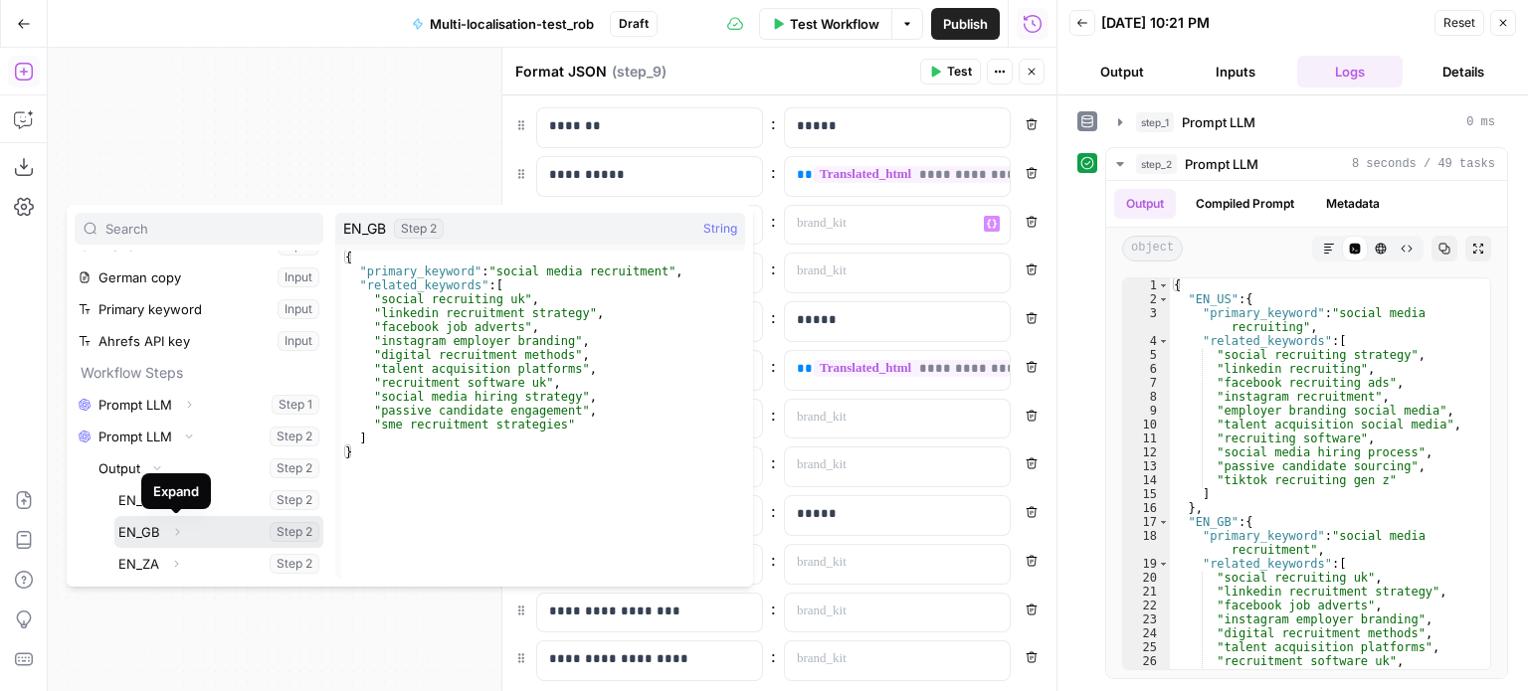
click at [176, 532] on icon "button" at bounding box center [177, 531] width 4 height 7
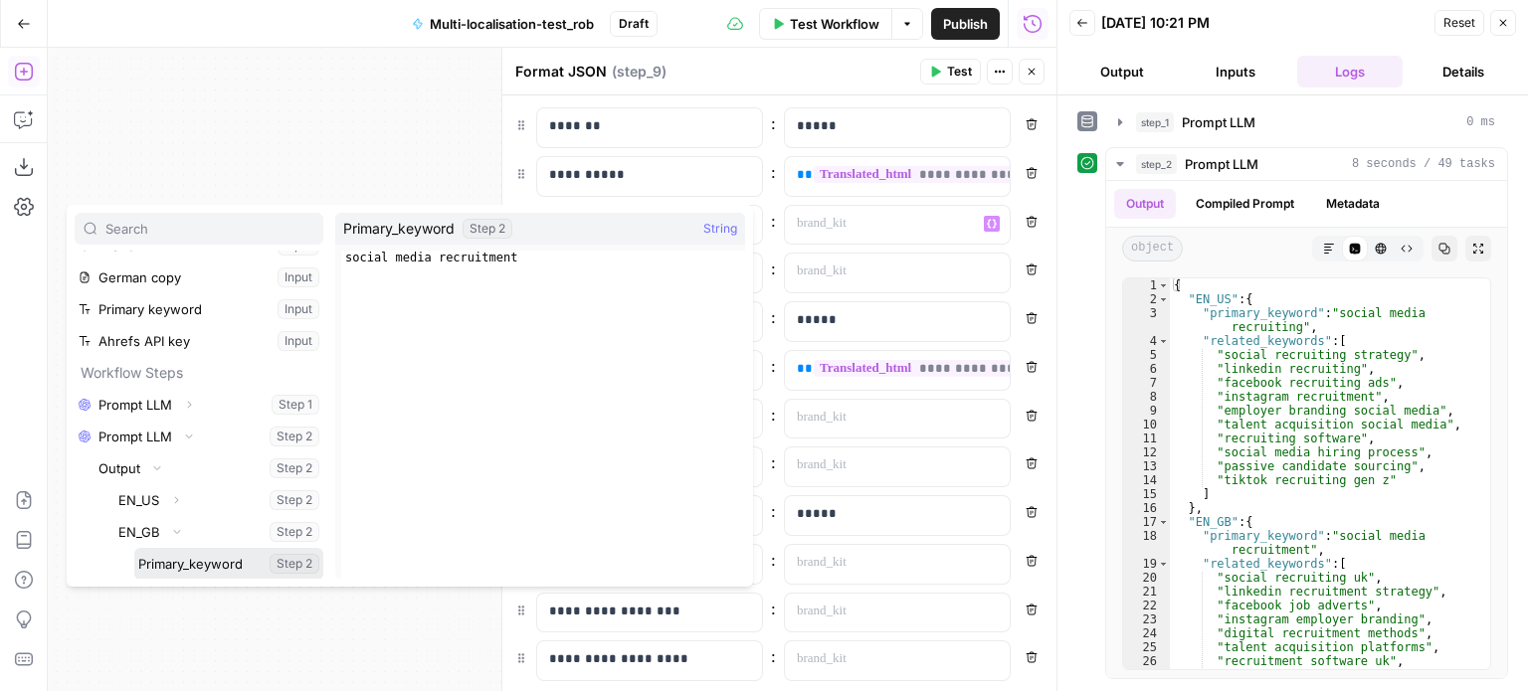
click at [191, 556] on button "Select variable Primary_keyword" at bounding box center [228, 564] width 189 height 32
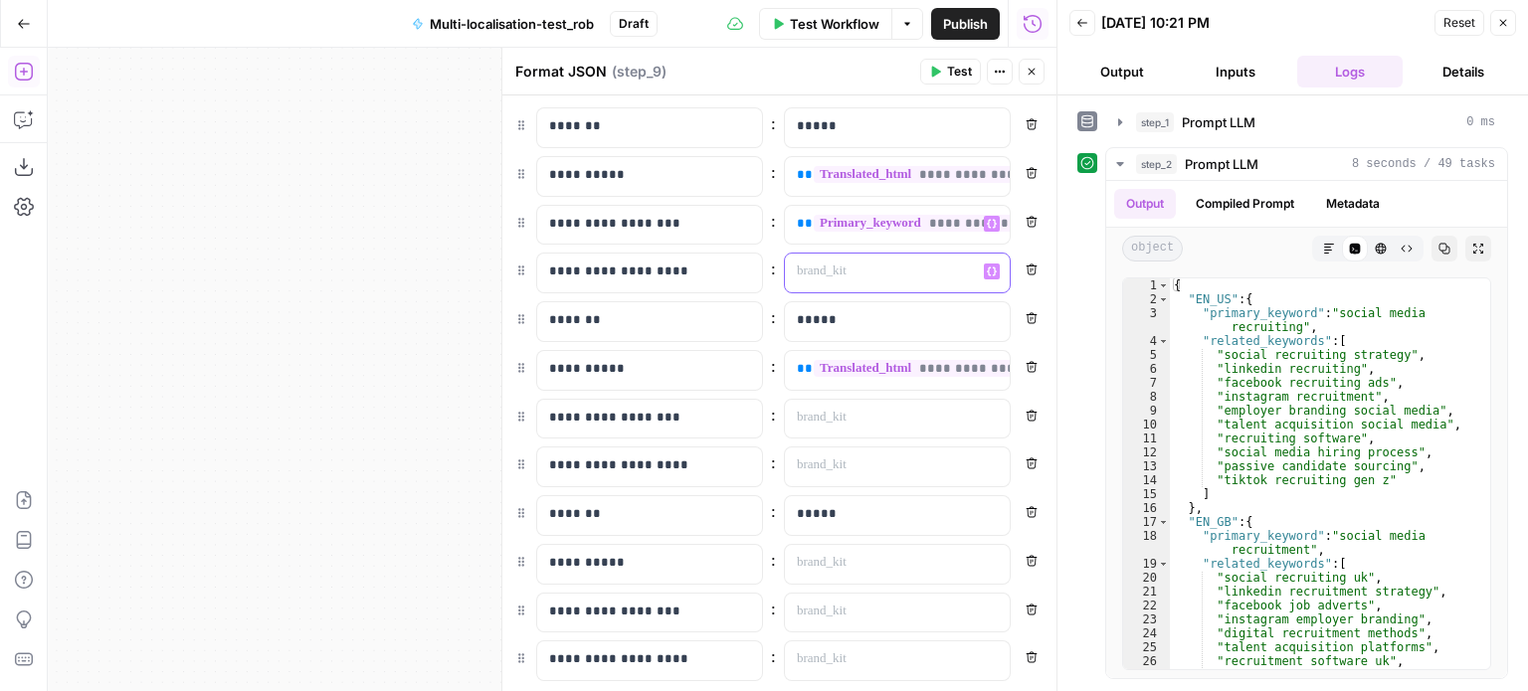
click at [947, 278] on p at bounding box center [881, 272] width 169 height 20
click at [984, 270] on button "Variables Menu" at bounding box center [992, 272] width 16 height 16
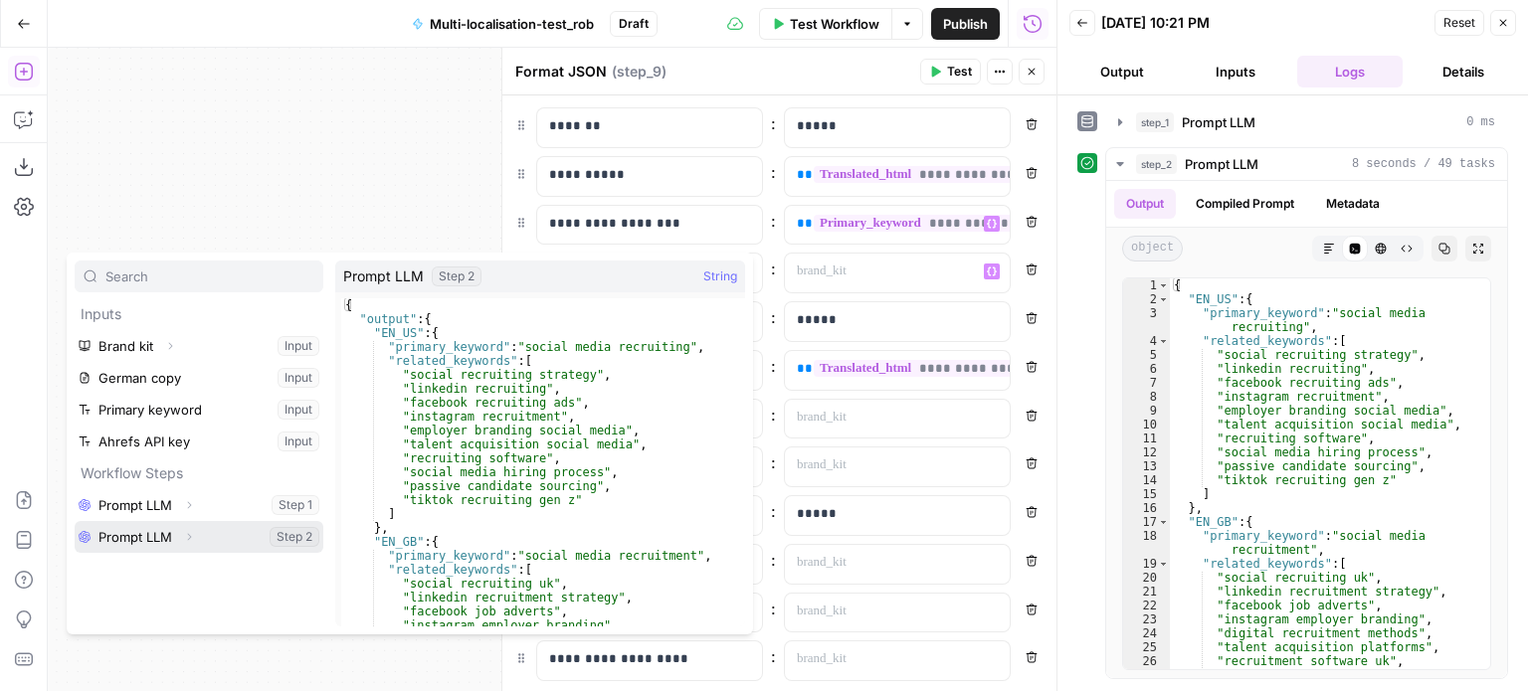
click at [181, 535] on button "Expand" at bounding box center [189, 537] width 26 height 26
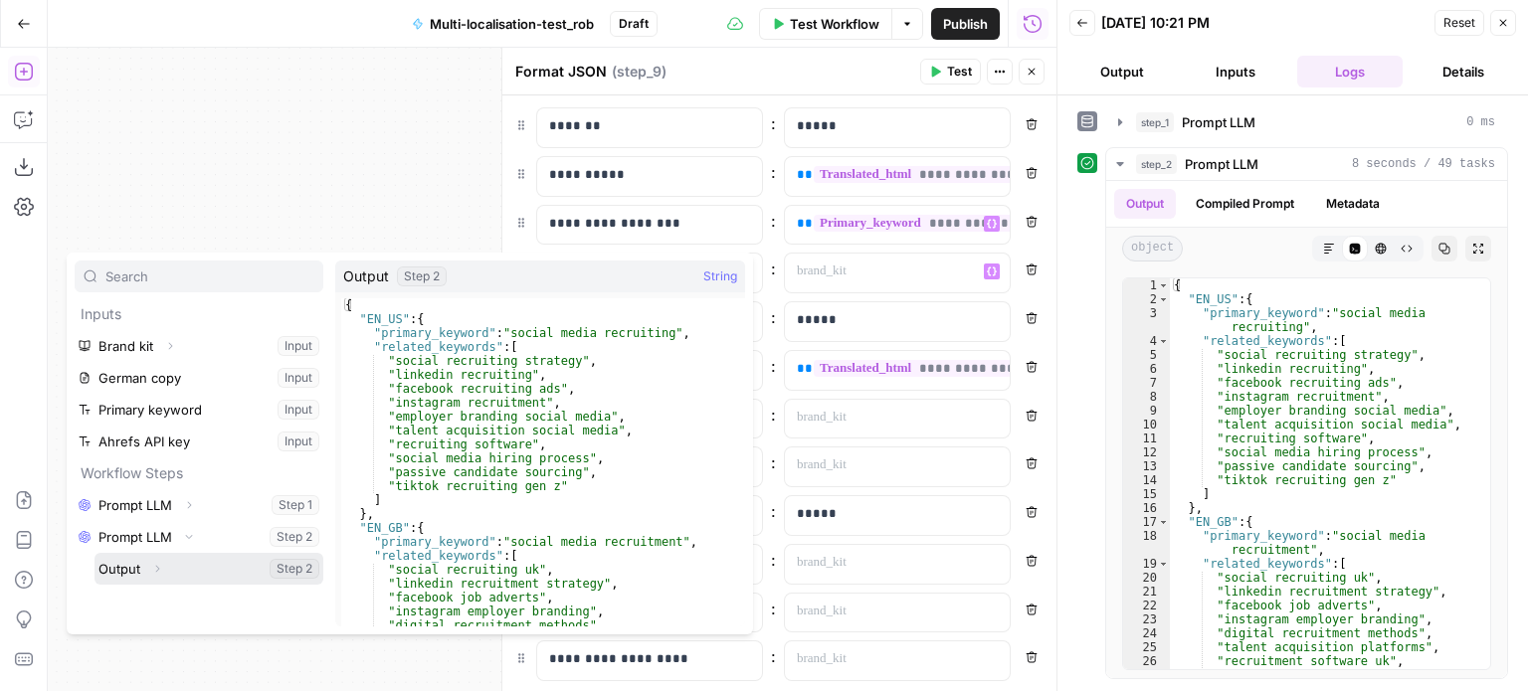
click at [162, 563] on icon "button" at bounding box center [157, 569] width 12 height 12
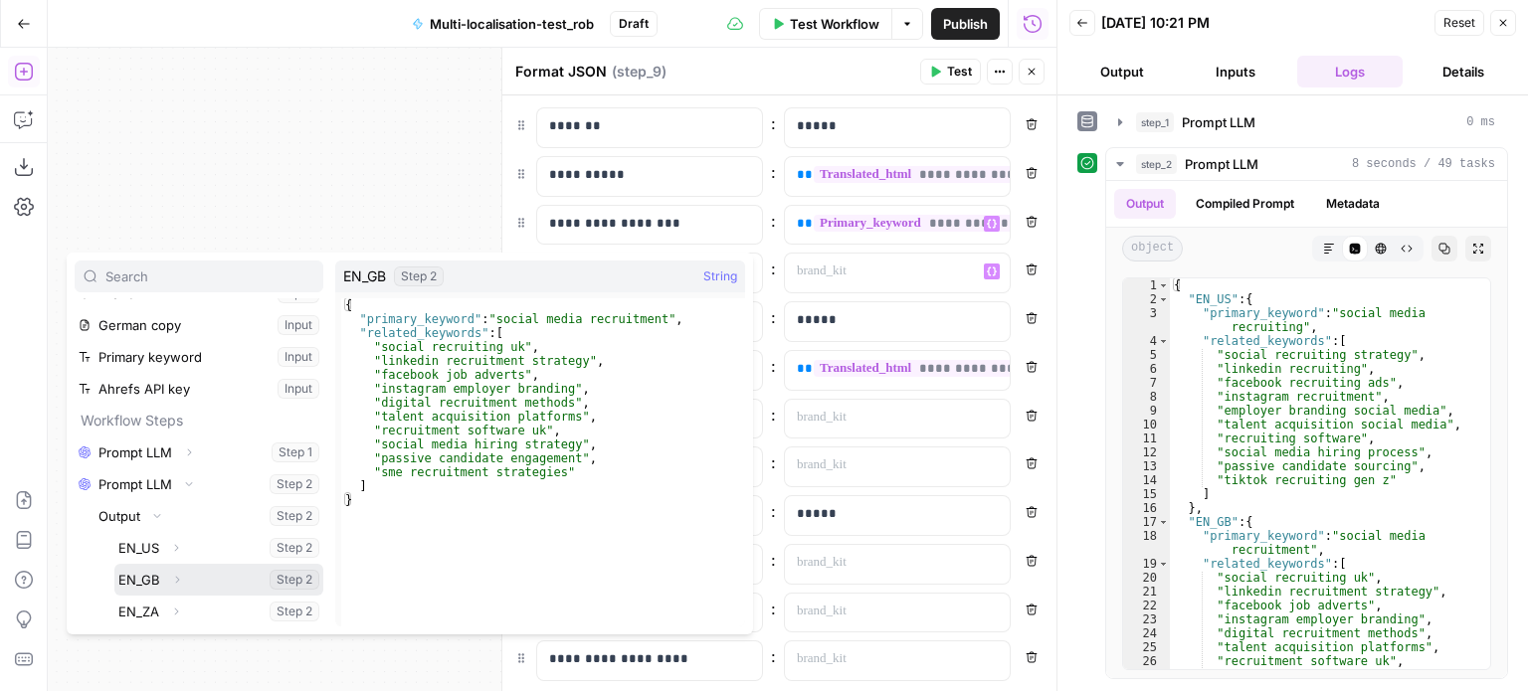
click at [172, 572] on button "Expand" at bounding box center [177, 580] width 26 height 26
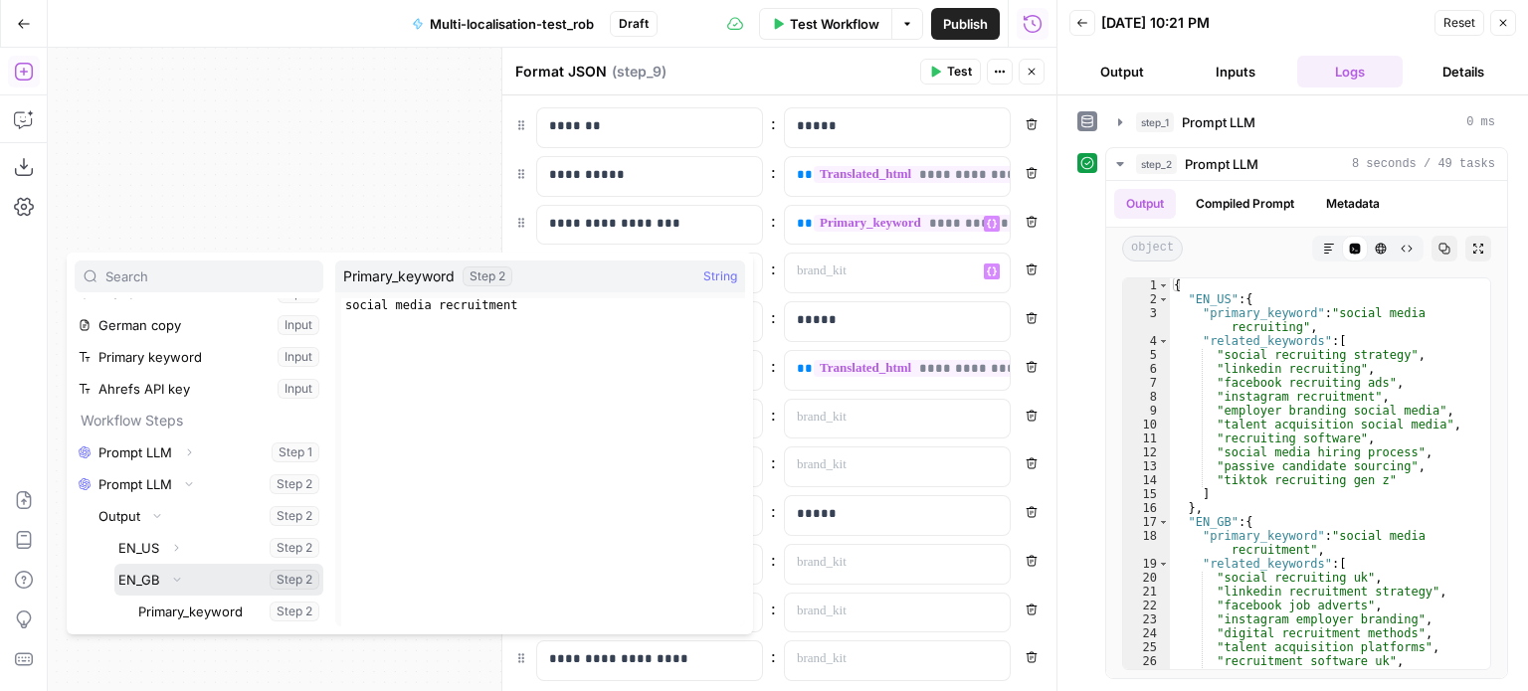
scroll to position [116, 0]
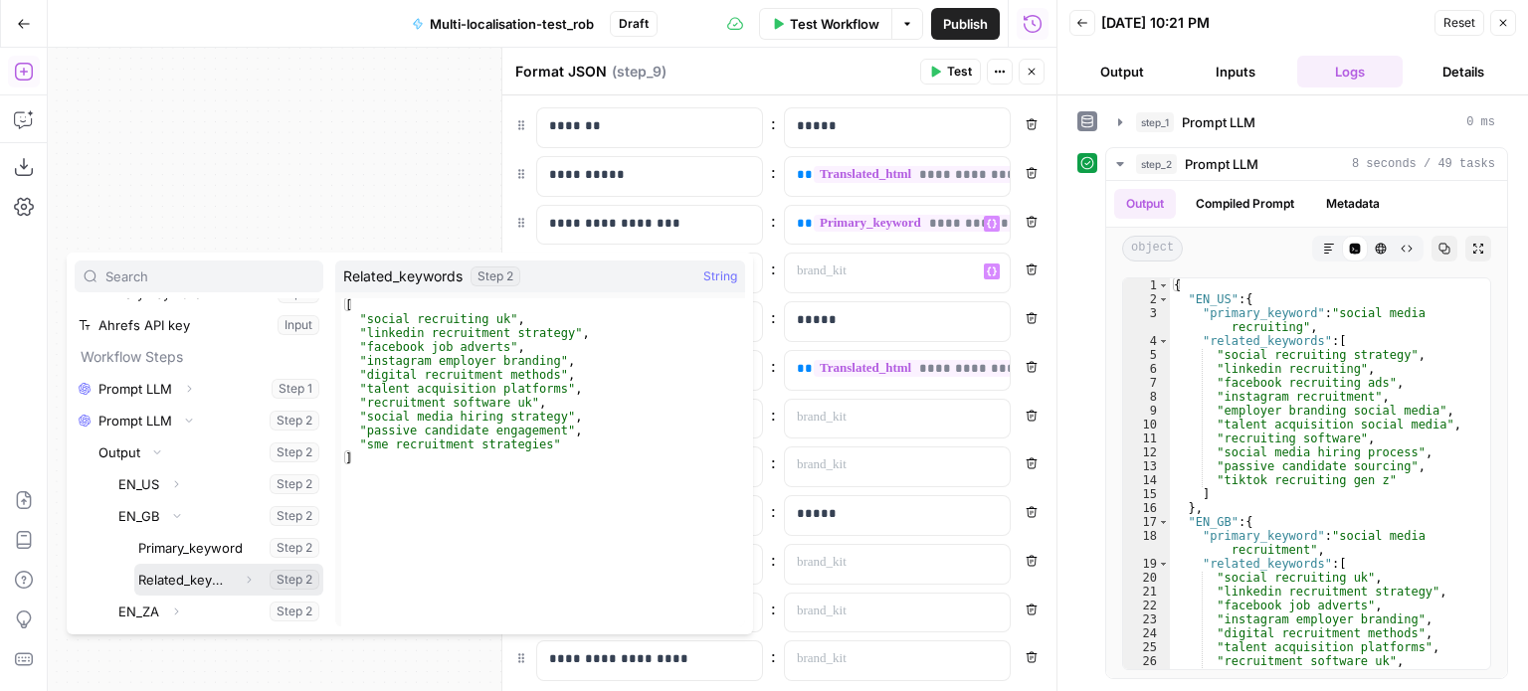
click at [191, 588] on button "Select variable Related_keywords" at bounding box center [228, 580] width 189 height 32
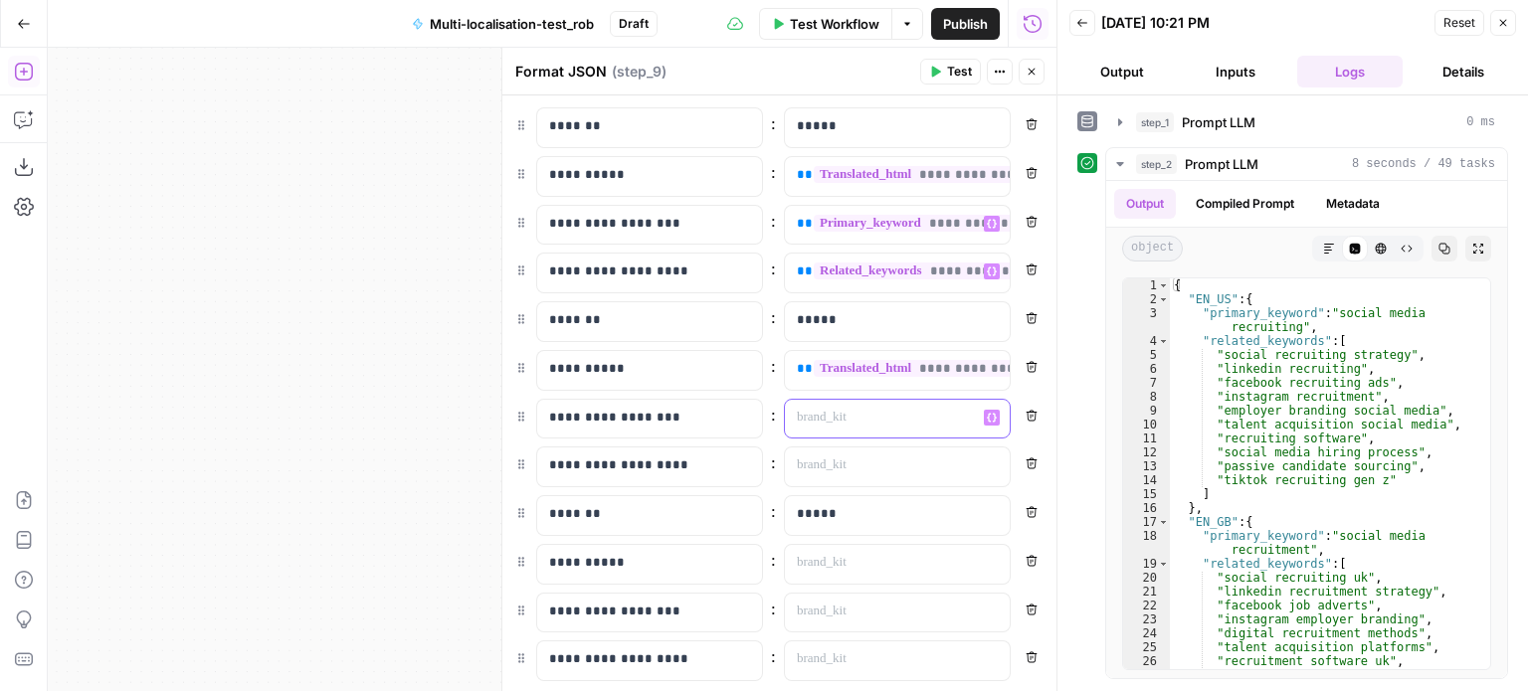
click at [820, 412] on p at bounding box center [881, 418] width 169 height 20
click at [987, 413] on icon "button" at bounding box center [992, 417] width 10 height 9
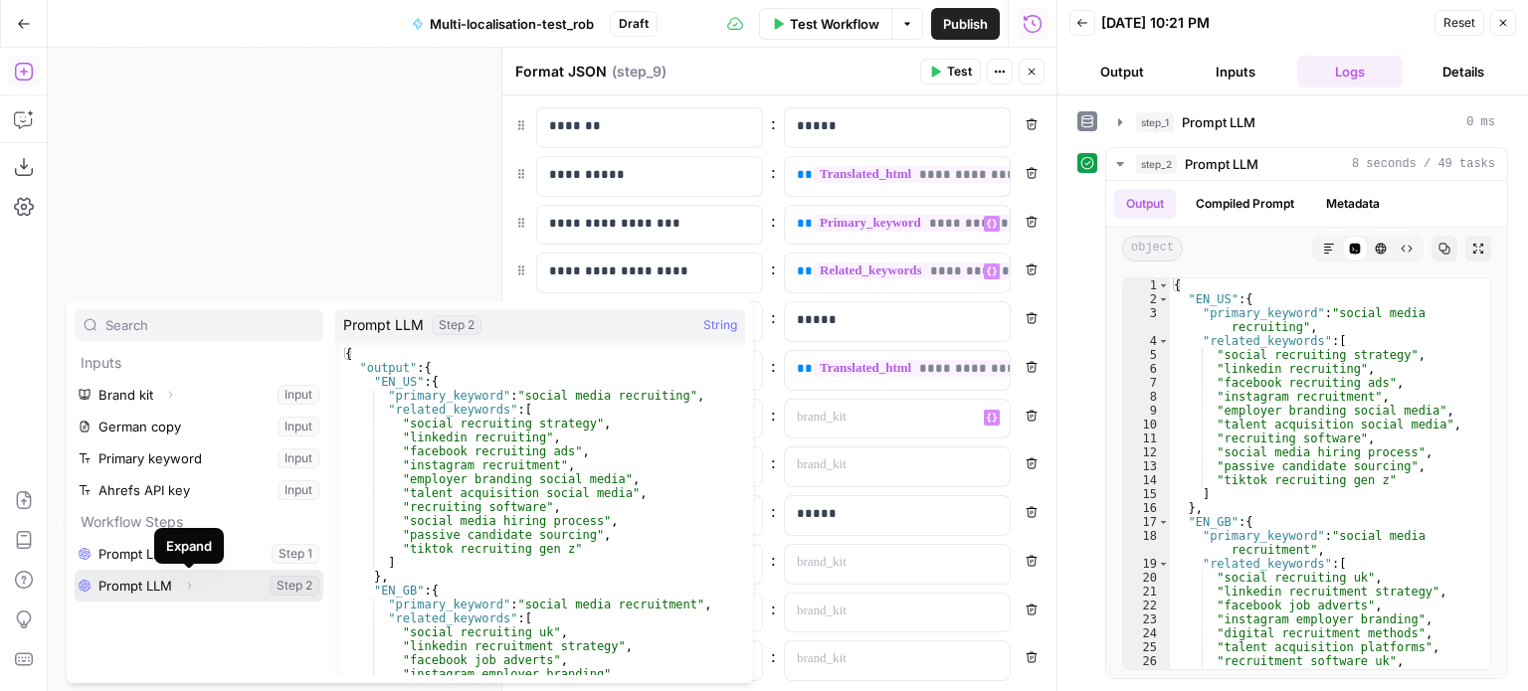
click at [191, 586] on icon "button" at bounding box center [189, 586] width 4 height 7
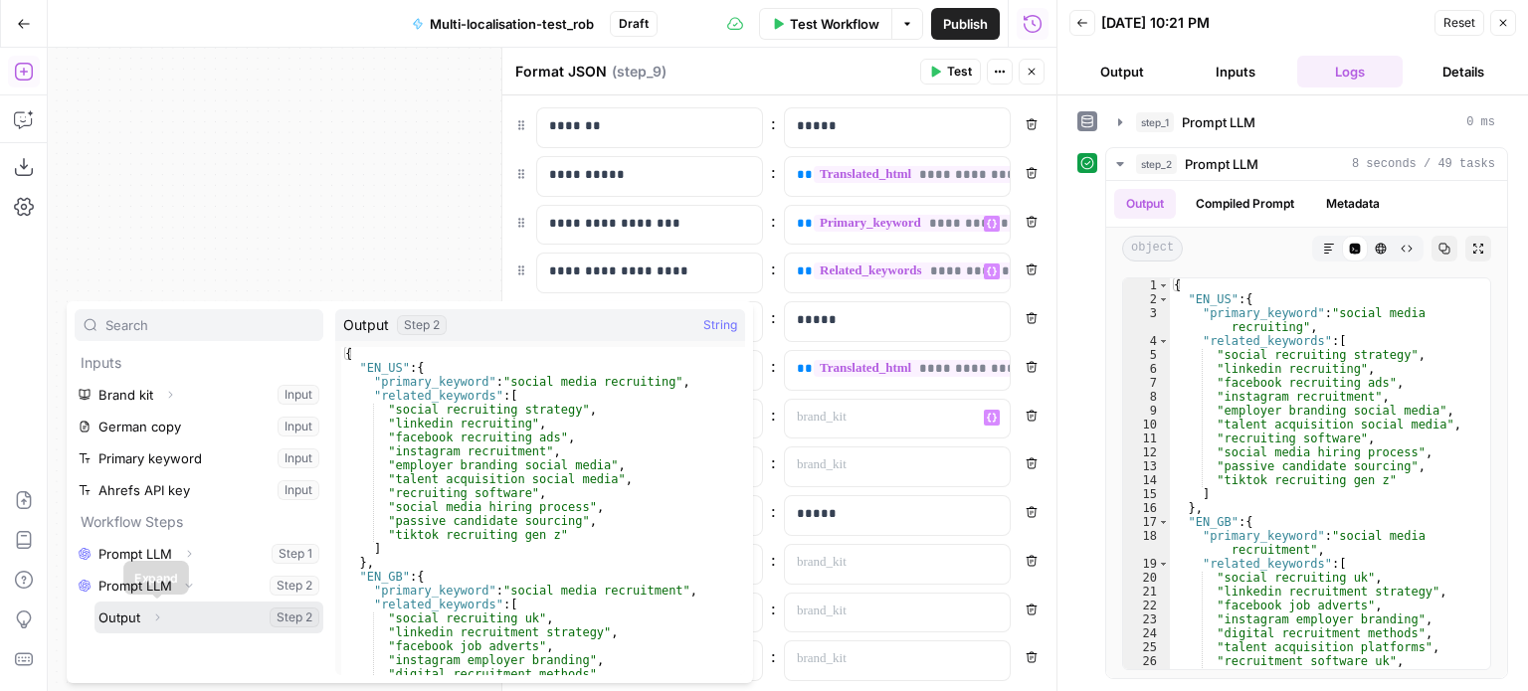
click at [159, 620] on icon "button" at bounding box center [157, 618] width 12 height 12
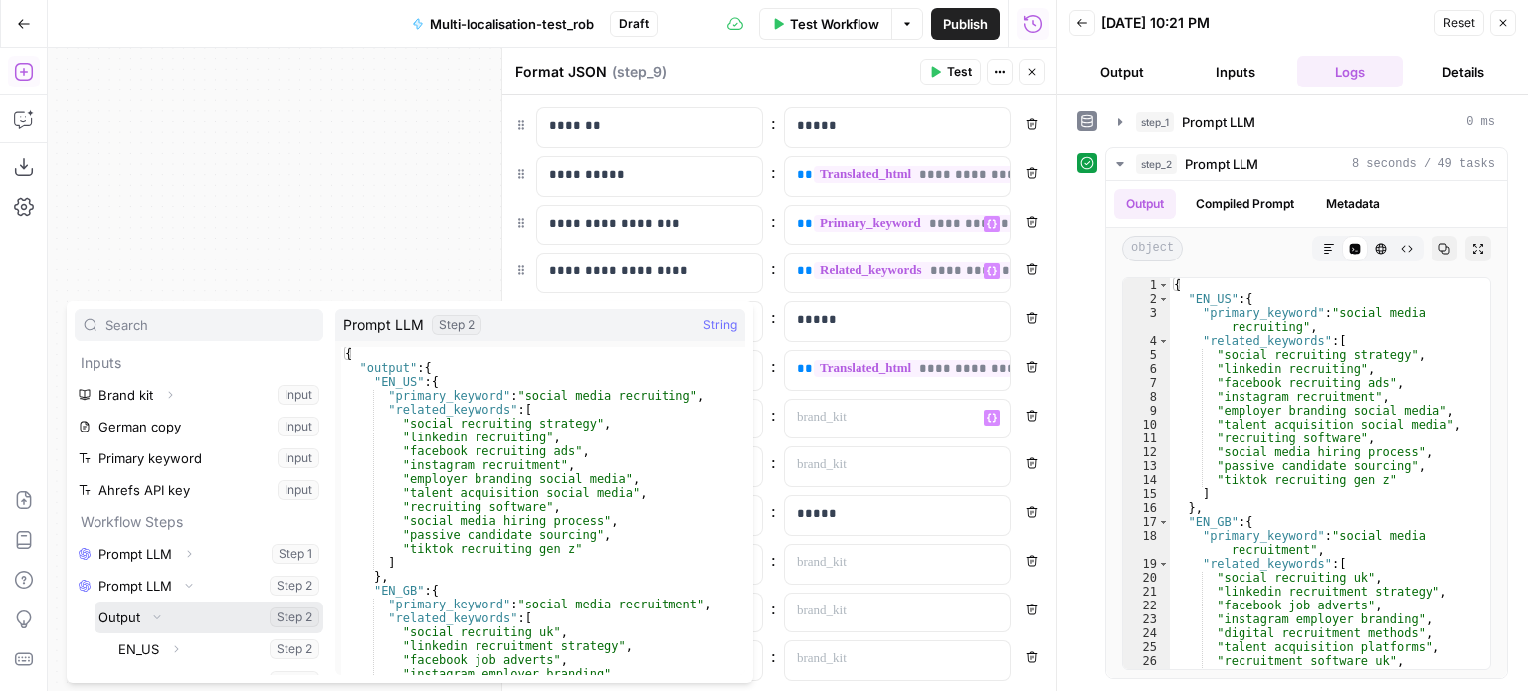
scroll to position [53, 0]
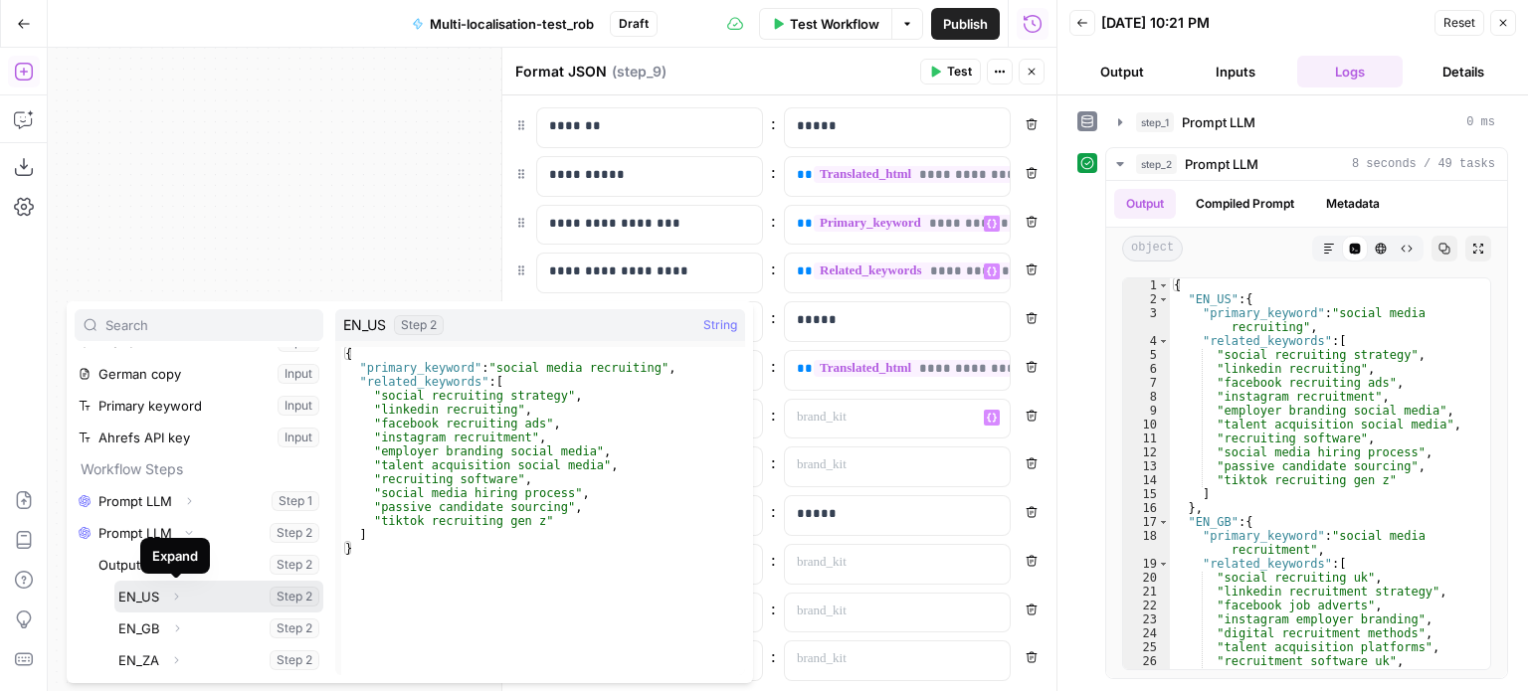
click at [172, 592] on icon "button" at bounding box center [176, 597] width 12 height 12
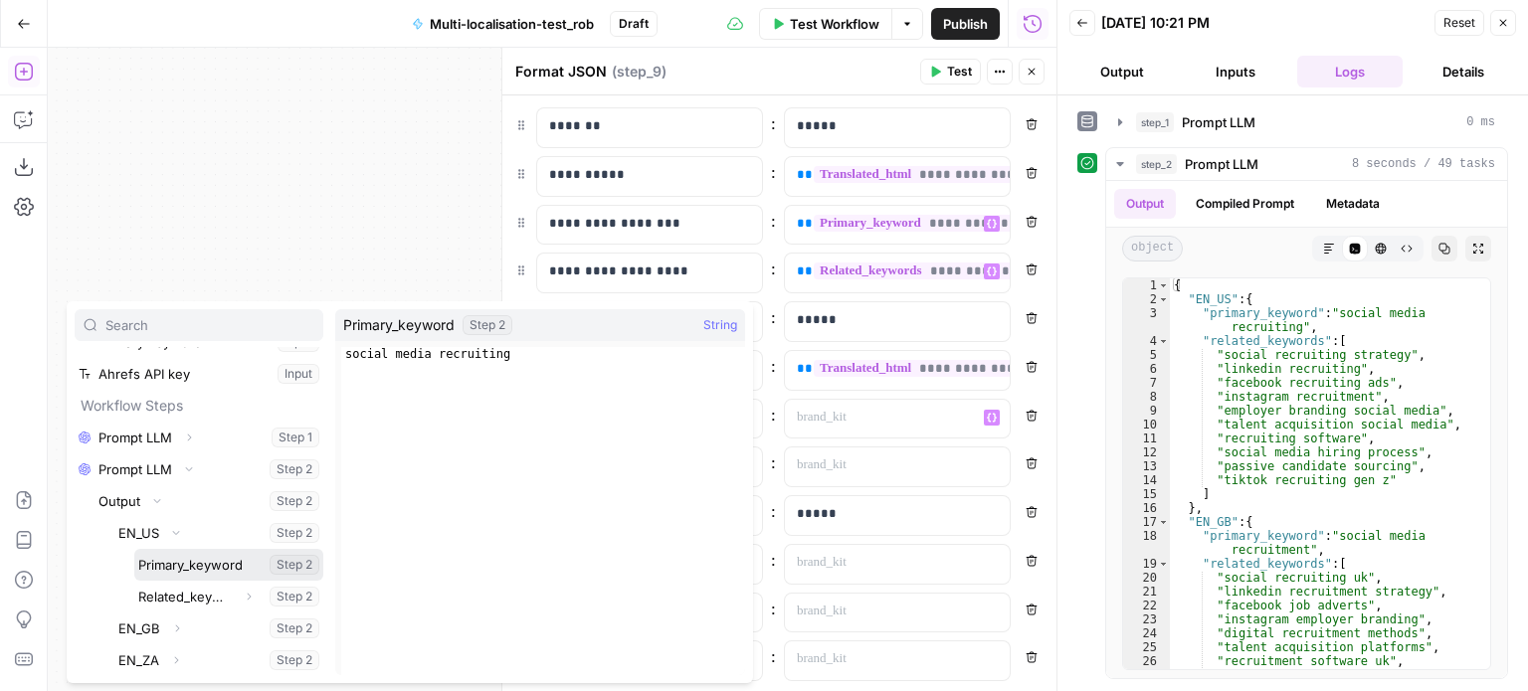
click at [210, 572] on button "Select variable Primary_keyword" at bounding box center [228, 565] width 189 height 32
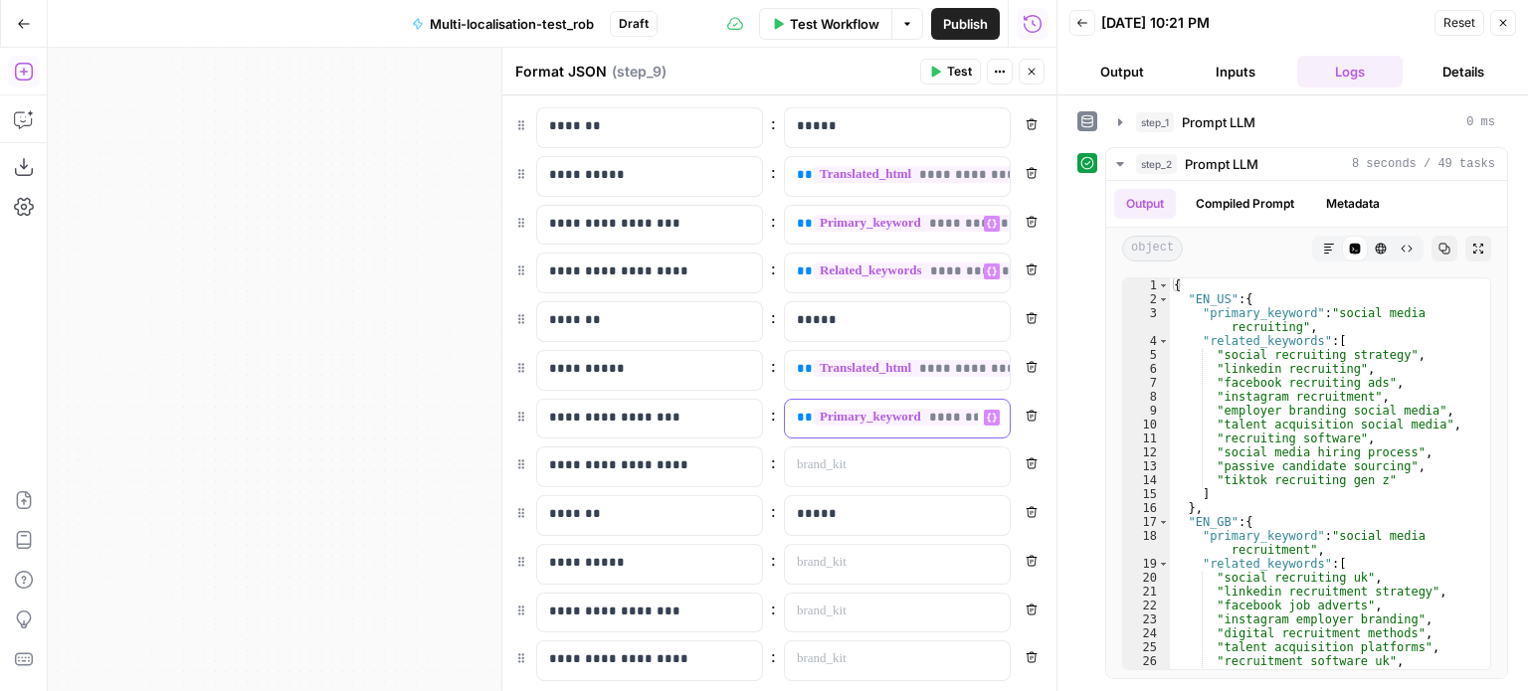
click at [944, 428] on div "**********" at bounding box center [881, 419] width 193 height 39
click at [889, 475] on div at bounding box center [881, 467] width 193 height 39
click at [984, 469] on button "Variables Menu" at bounding box center [992, 466] width 16 height 16
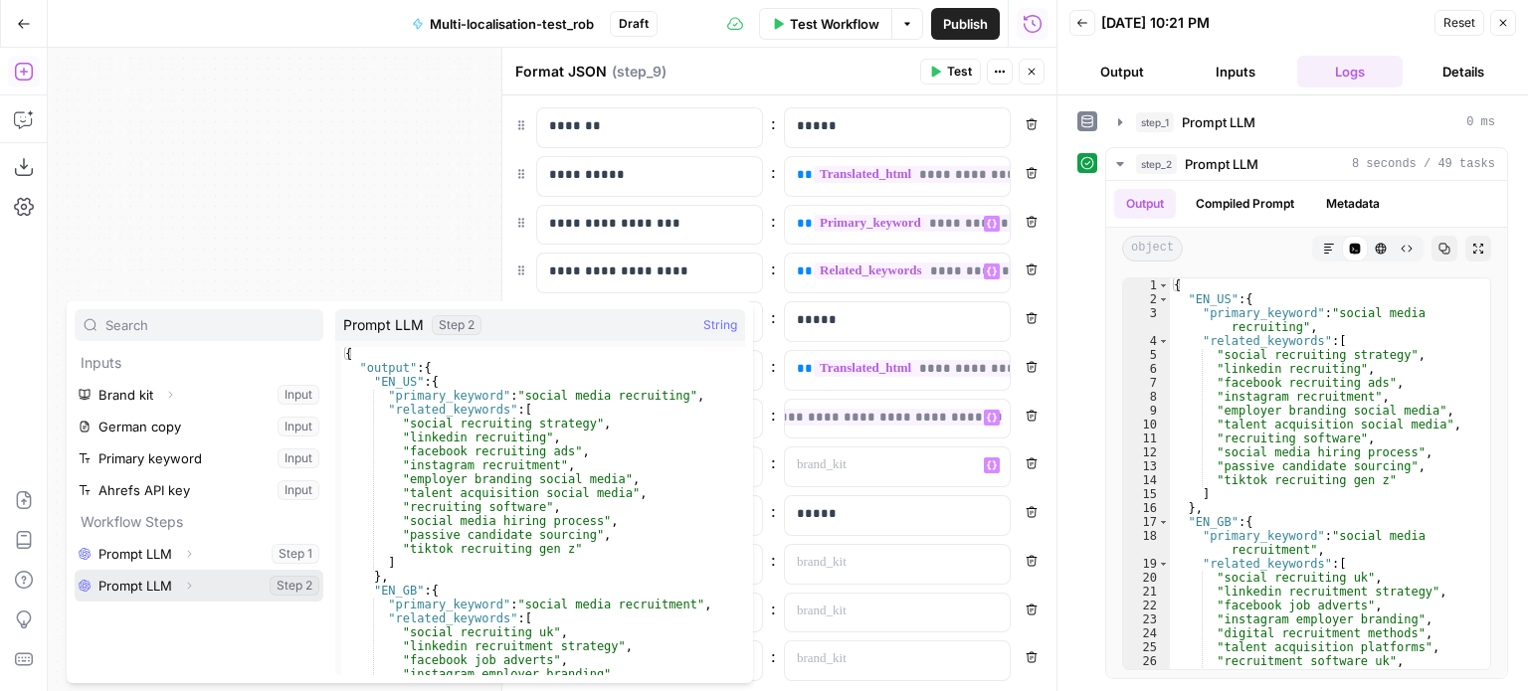
click at [190, 586] on icon "button" at bounding box center [189, 586] width 4 height 7
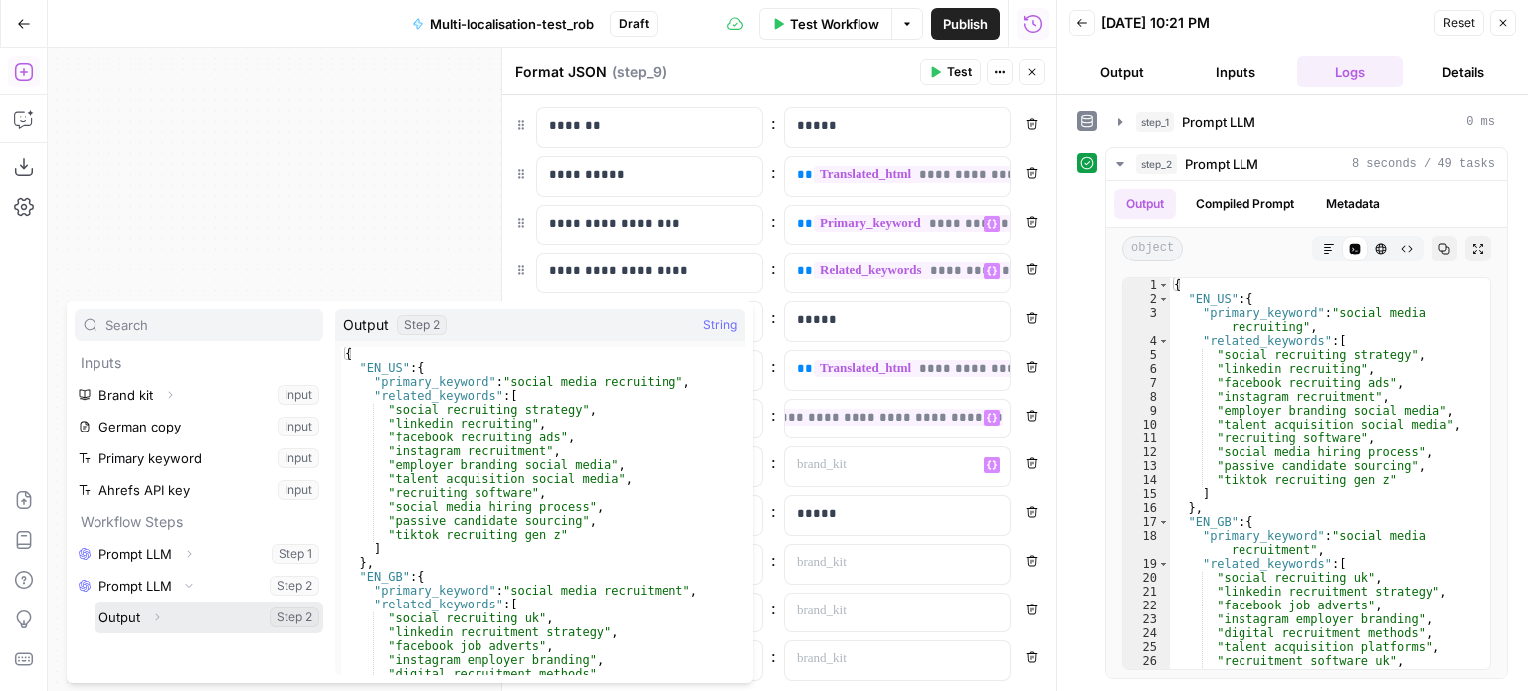
click at [159, 610] on button "Expand" at bounding box center [157, 618] width 26 height 26
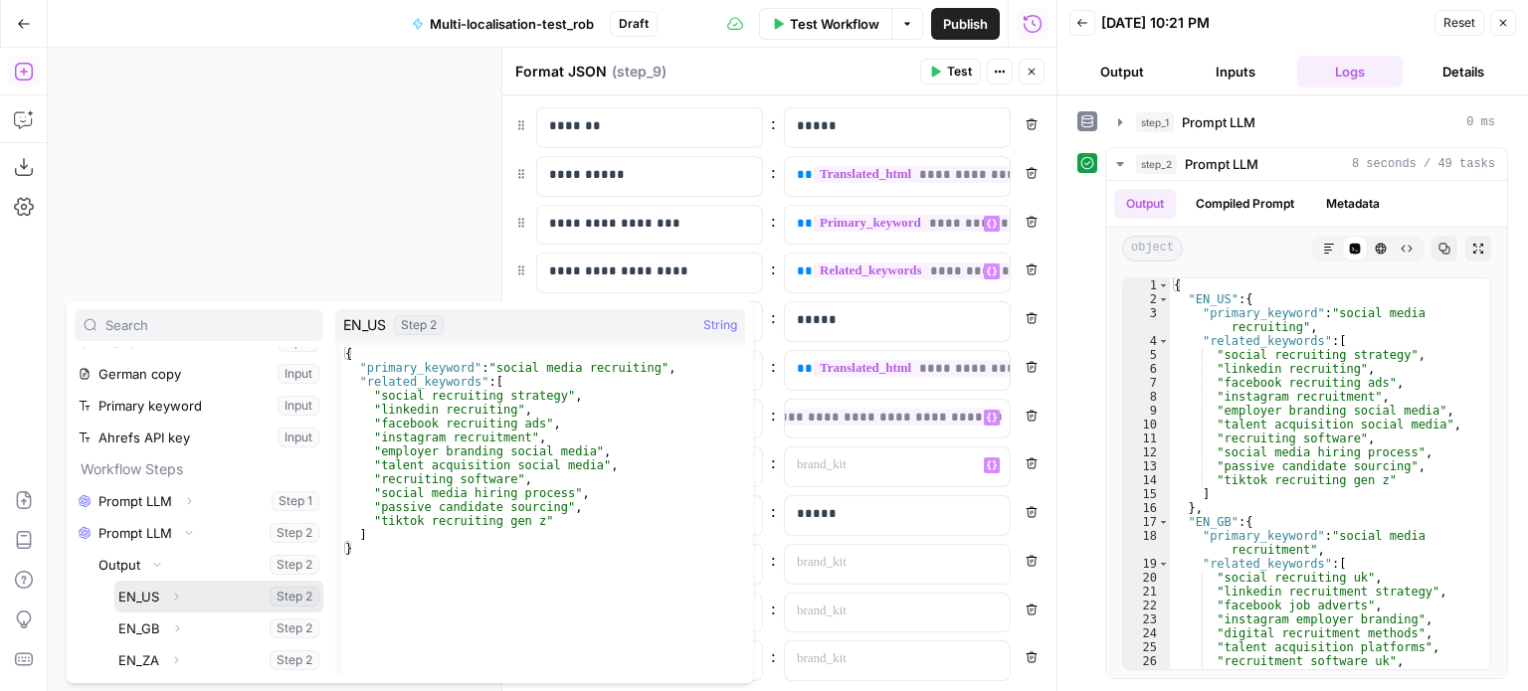
click at [173, 593] on icon "button" at bounding box center [176, 597] width 12 height 12
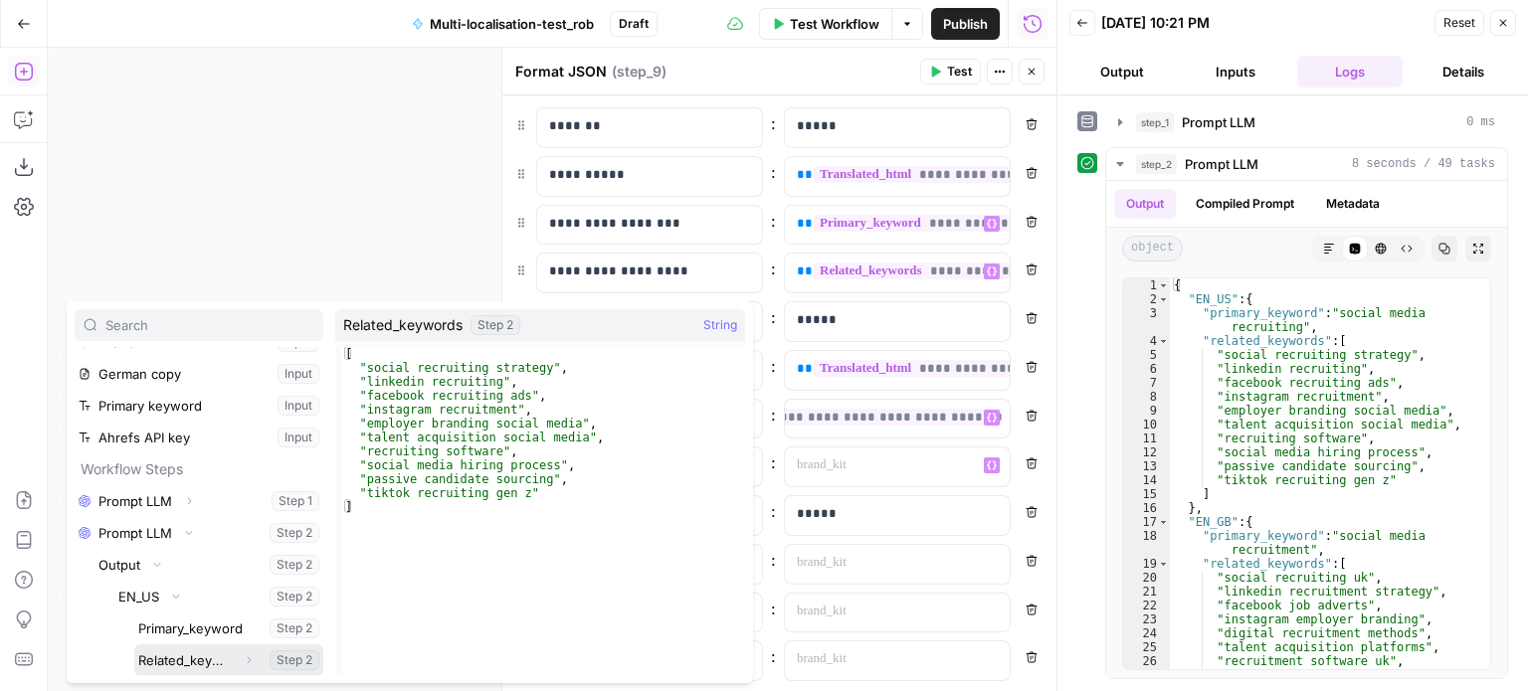
click at [190, 651] on button "Select variable Related_keywords" at bounding box center [228, 661] width 189 height 32
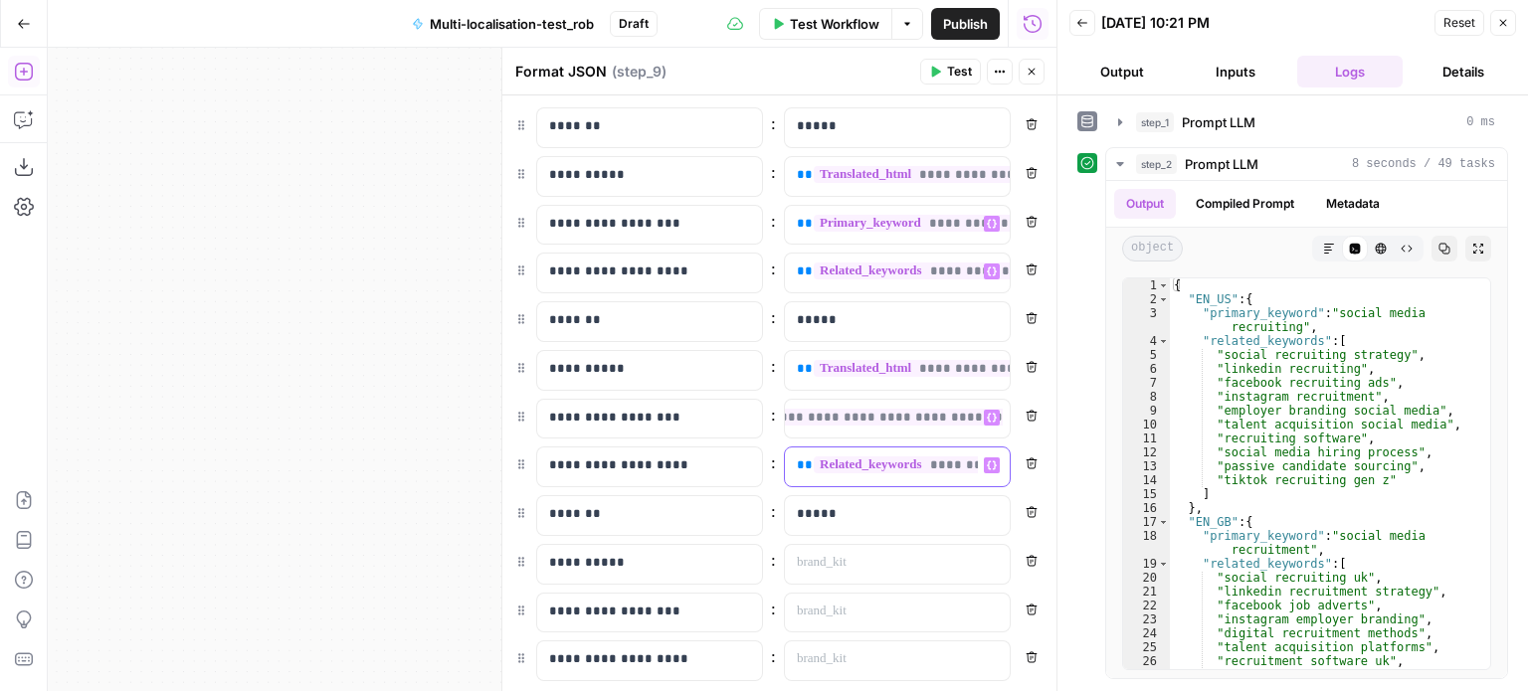
click at [927, 474] on div "**********" at bounding box center [881, 467] width 193 height 39
click at [936, 553] on p at bounding box center [881, 563] width 169 height 20
click at [984, 563] on button "Variables Menu" at bounding box center [992, 563] width 16 height 16
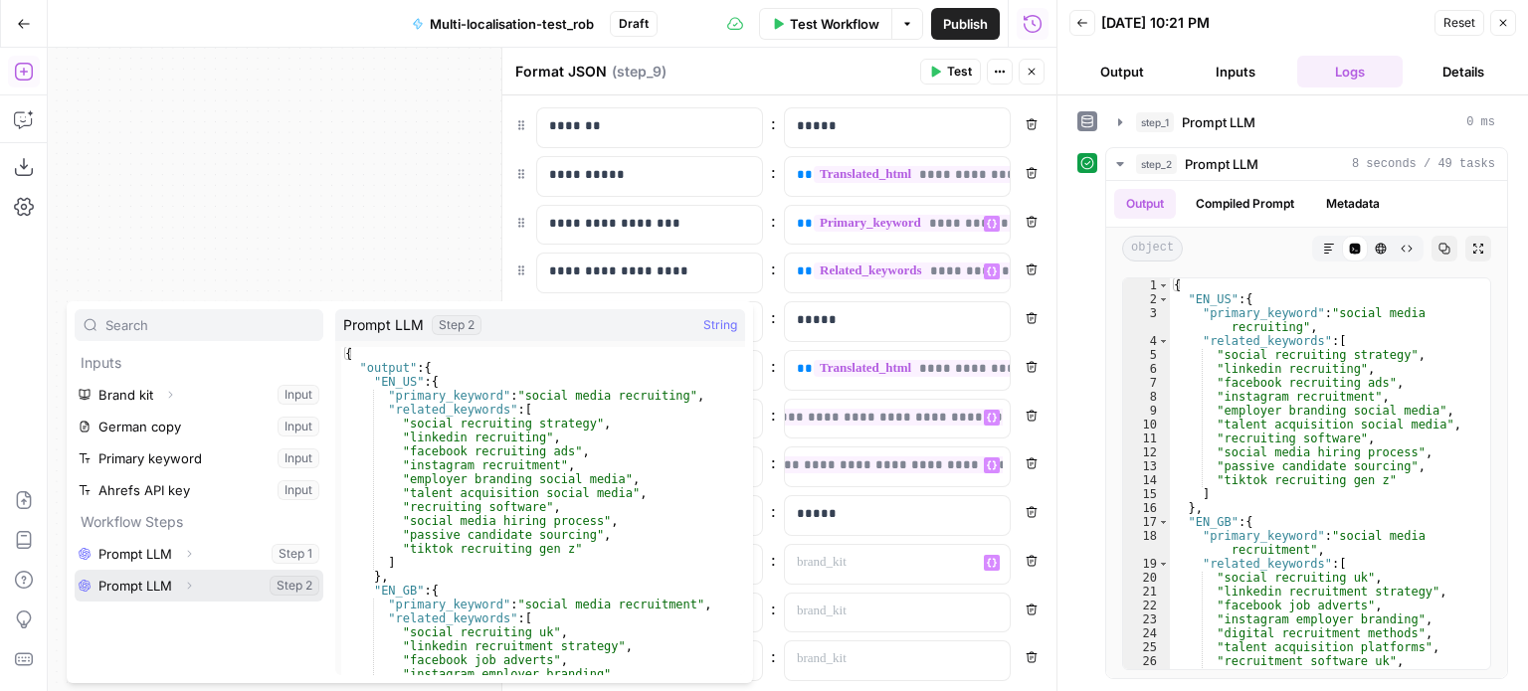
click at [193, 585] on icon "button" at bounding box center [189, 586] width 12 height 12
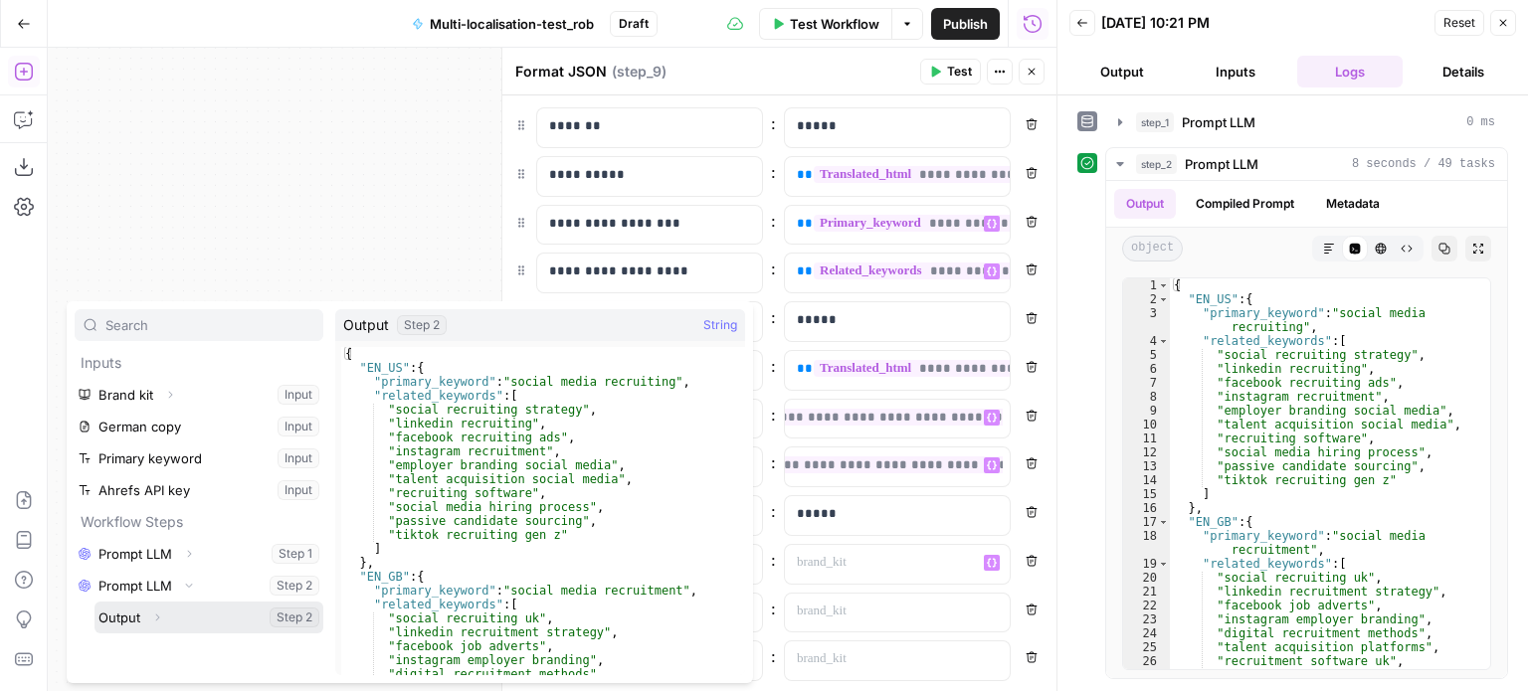
click at [159, 617] on icon "button" at bounding box center [157, 618] width 12 height 12
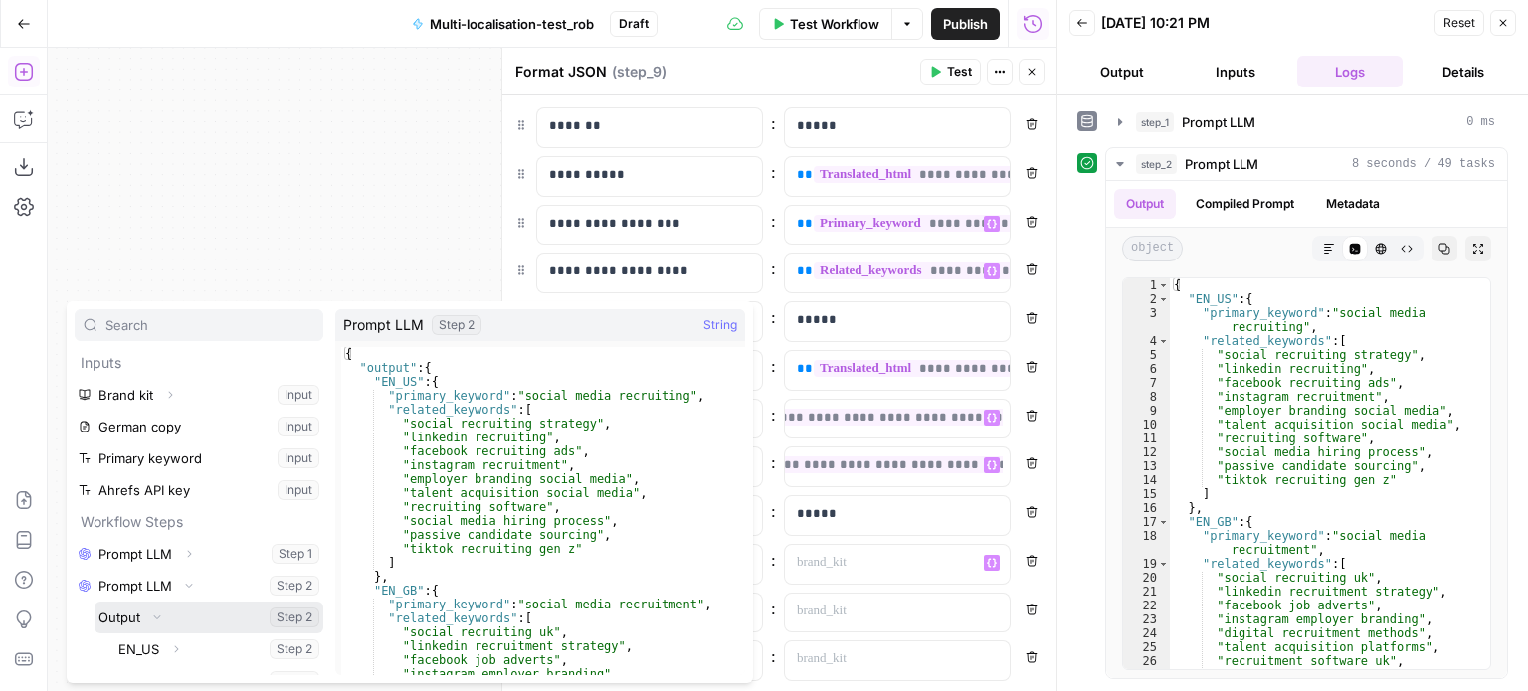
scroll to position [53, 0]
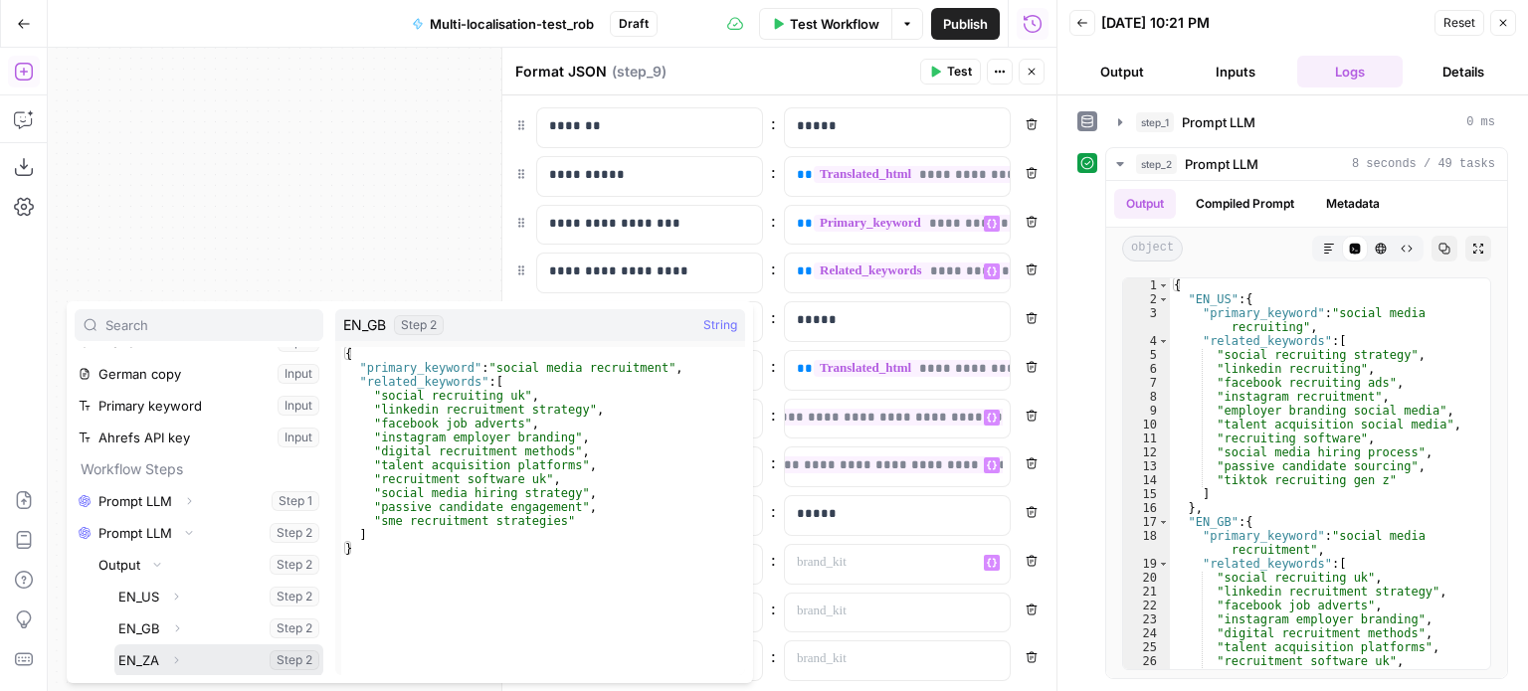
click at [178, 655] on icon "button" at bounding box center [176, 660] width 12 height 12
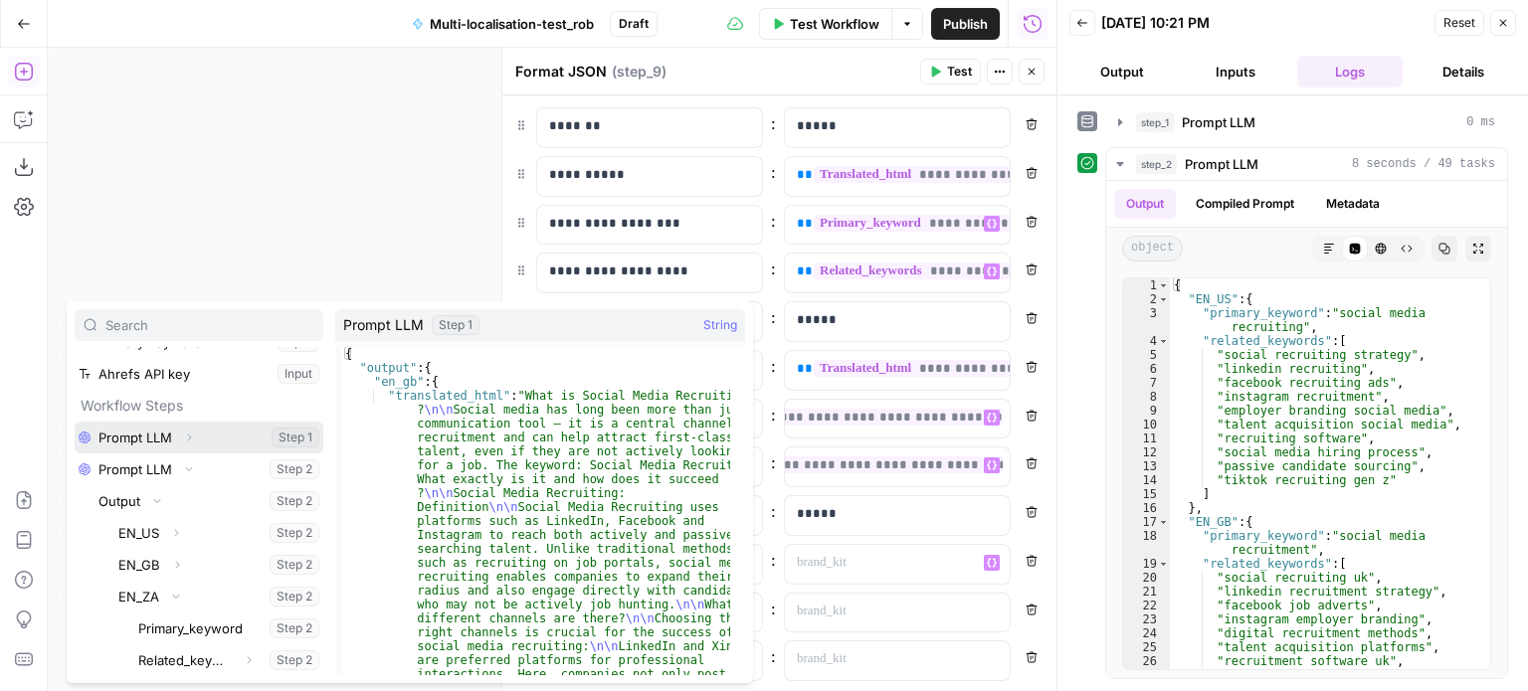
click at [187, 437] on icon "button" at bounding box center [189, 438] width 12 height 12
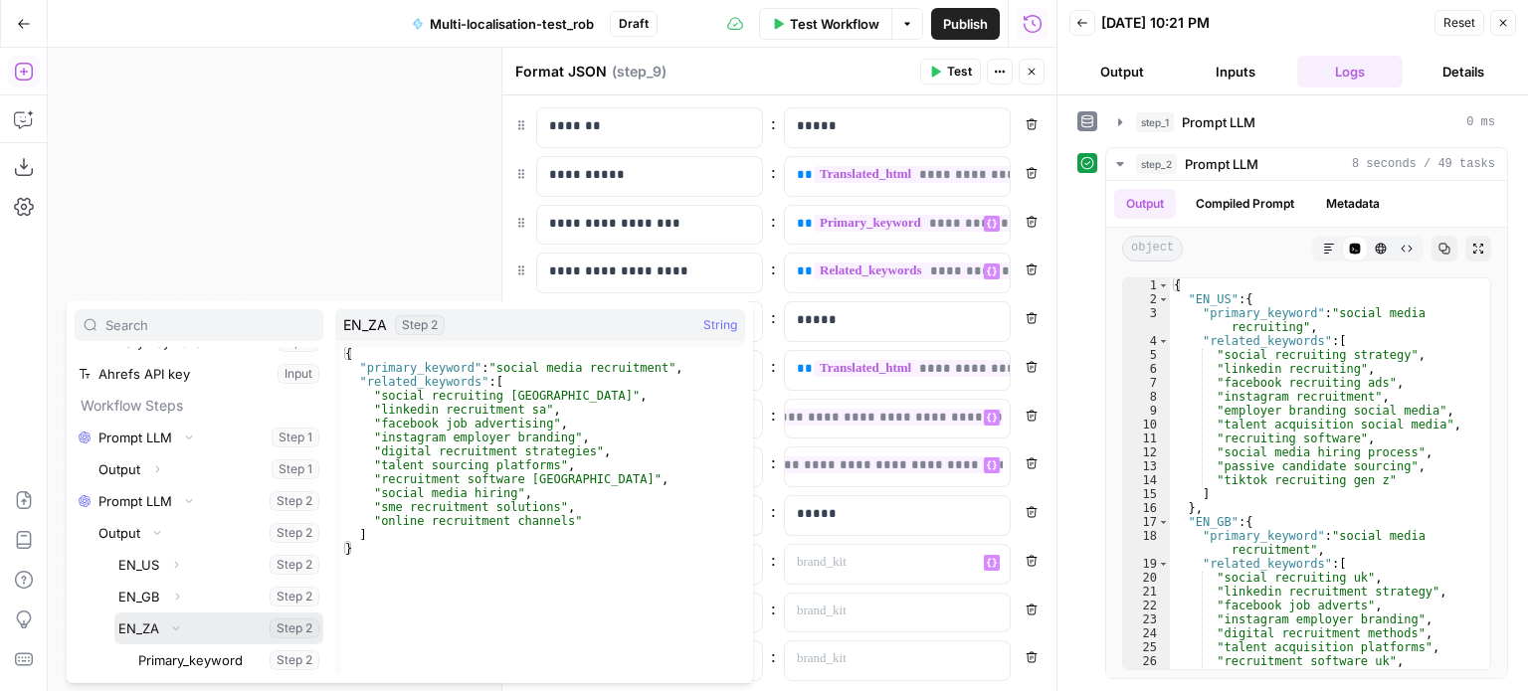
click at [173, 623] on icon "button" at bounding box center [176, 629] width 12 height 12
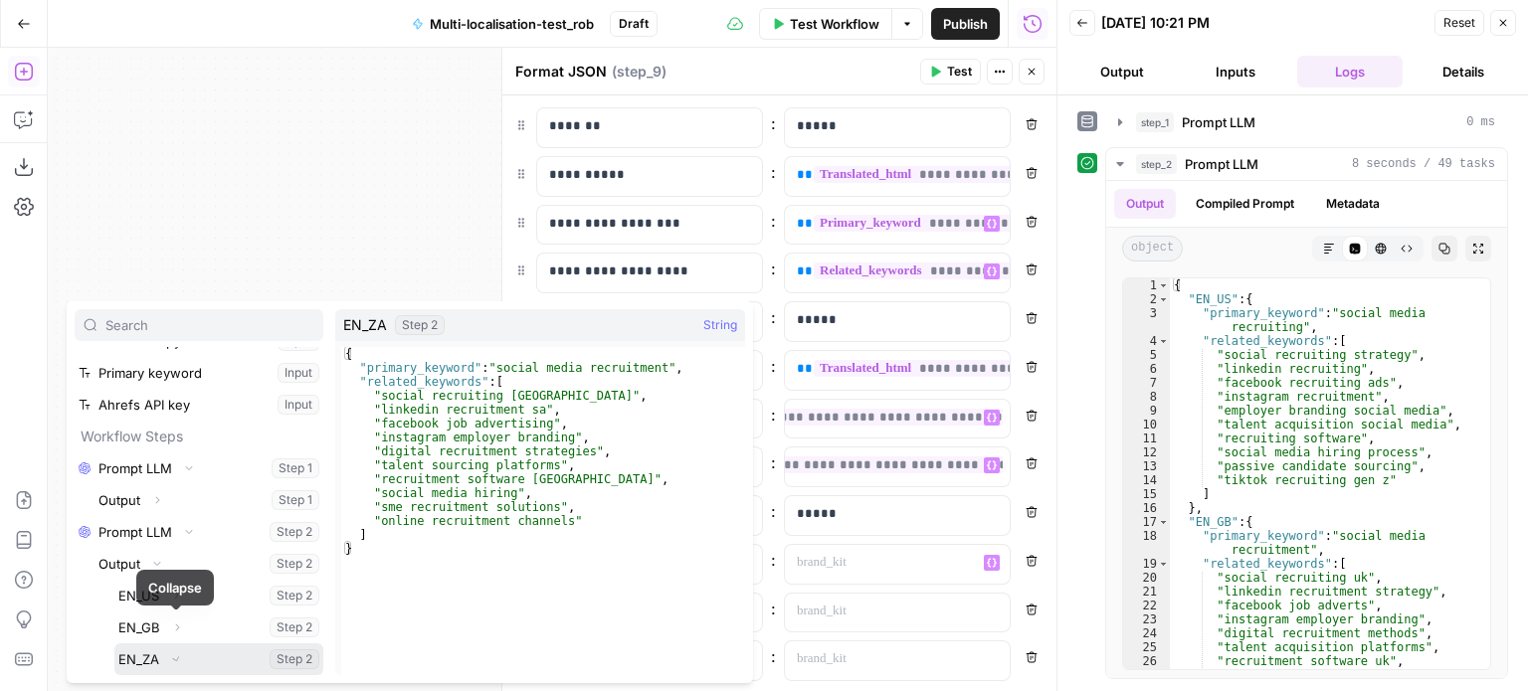
scroll to position [85, 0]
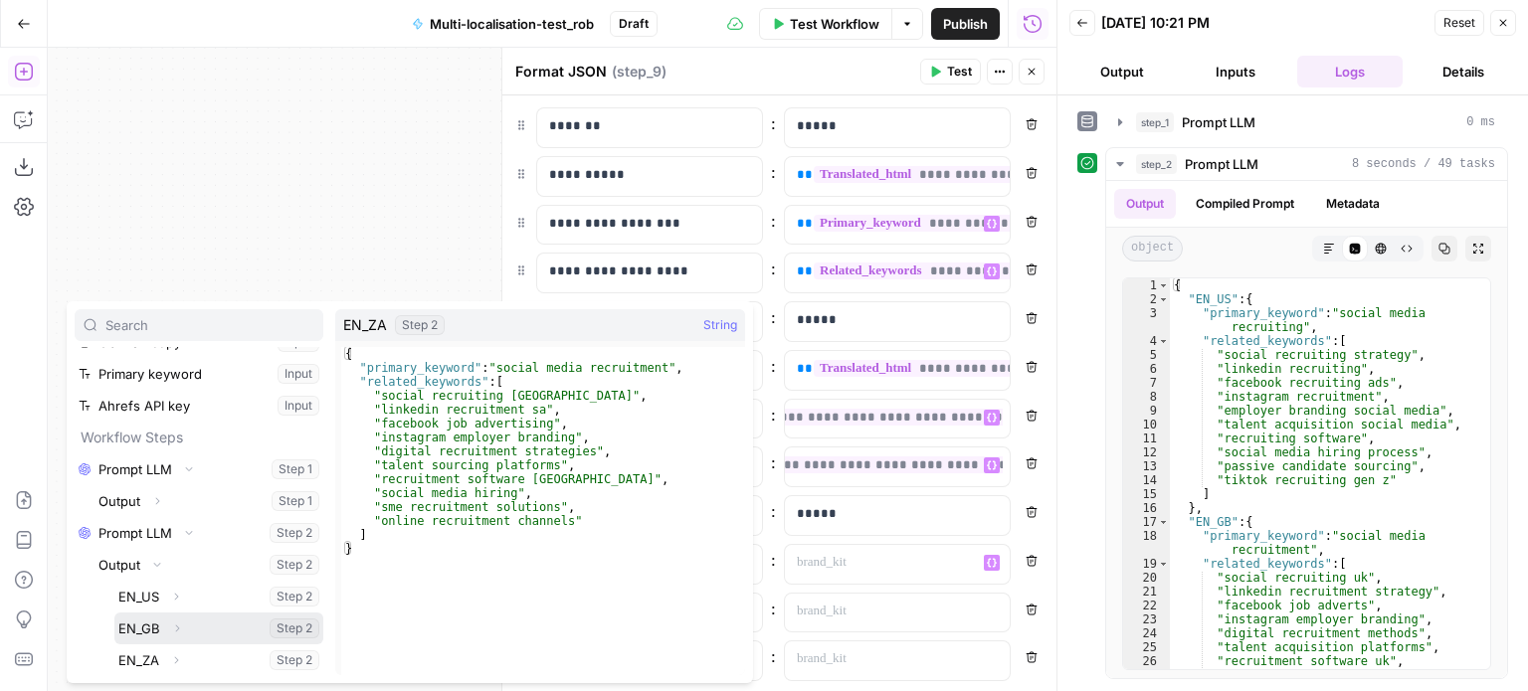
click at [173, 623] on icon "button" at bounding box center [177, 629] width 12 height 12
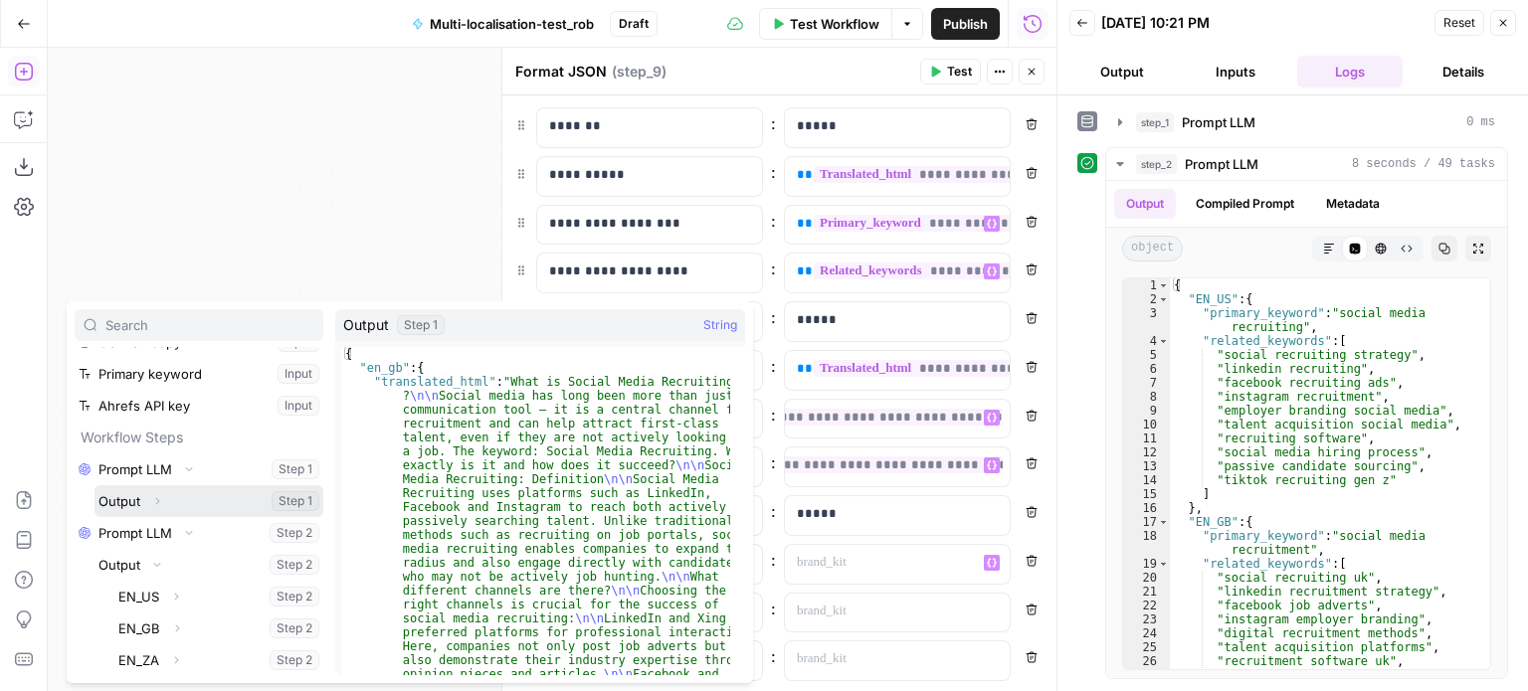
click at [161, 504] on icon "button" at bounding box center [157, 501] width 12 height 12
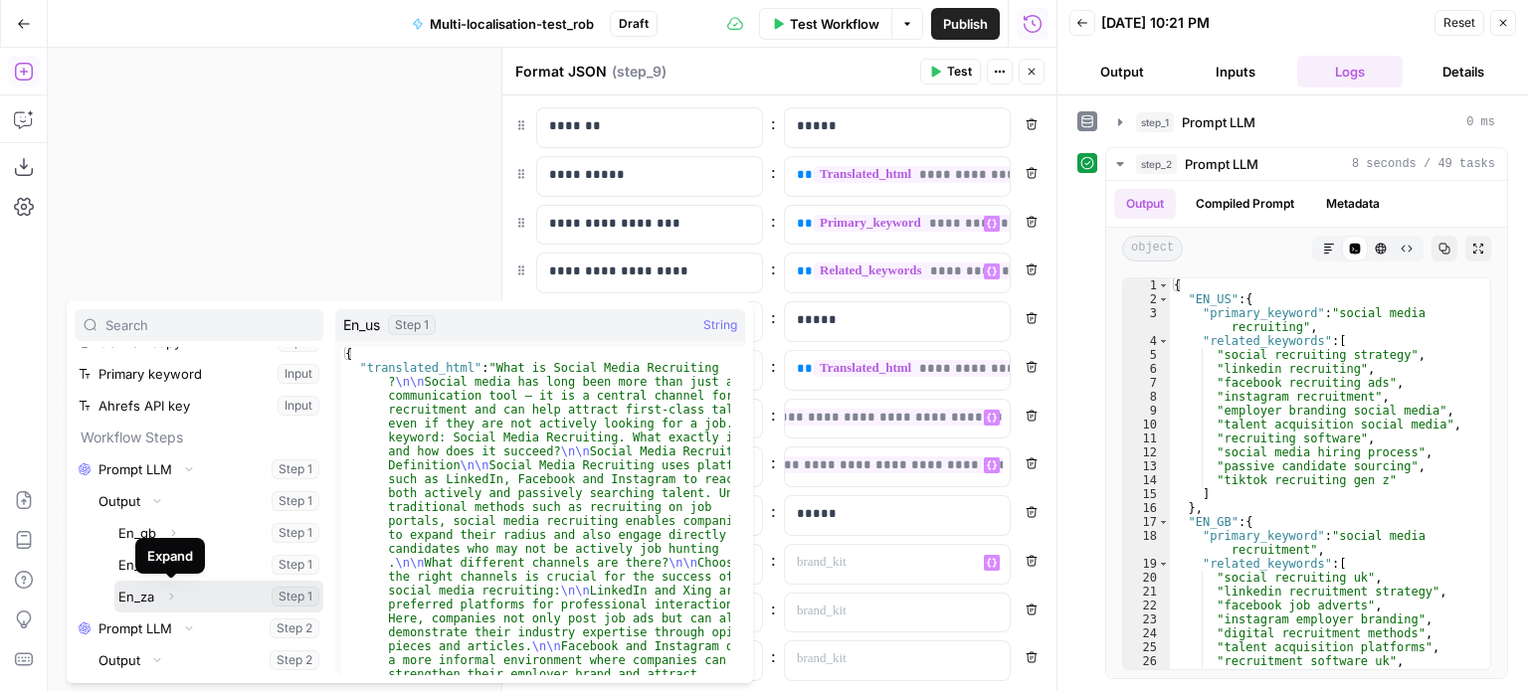
click at [166, 585] on button "Expand" at bounding box center [171, 597] width 26 height 26
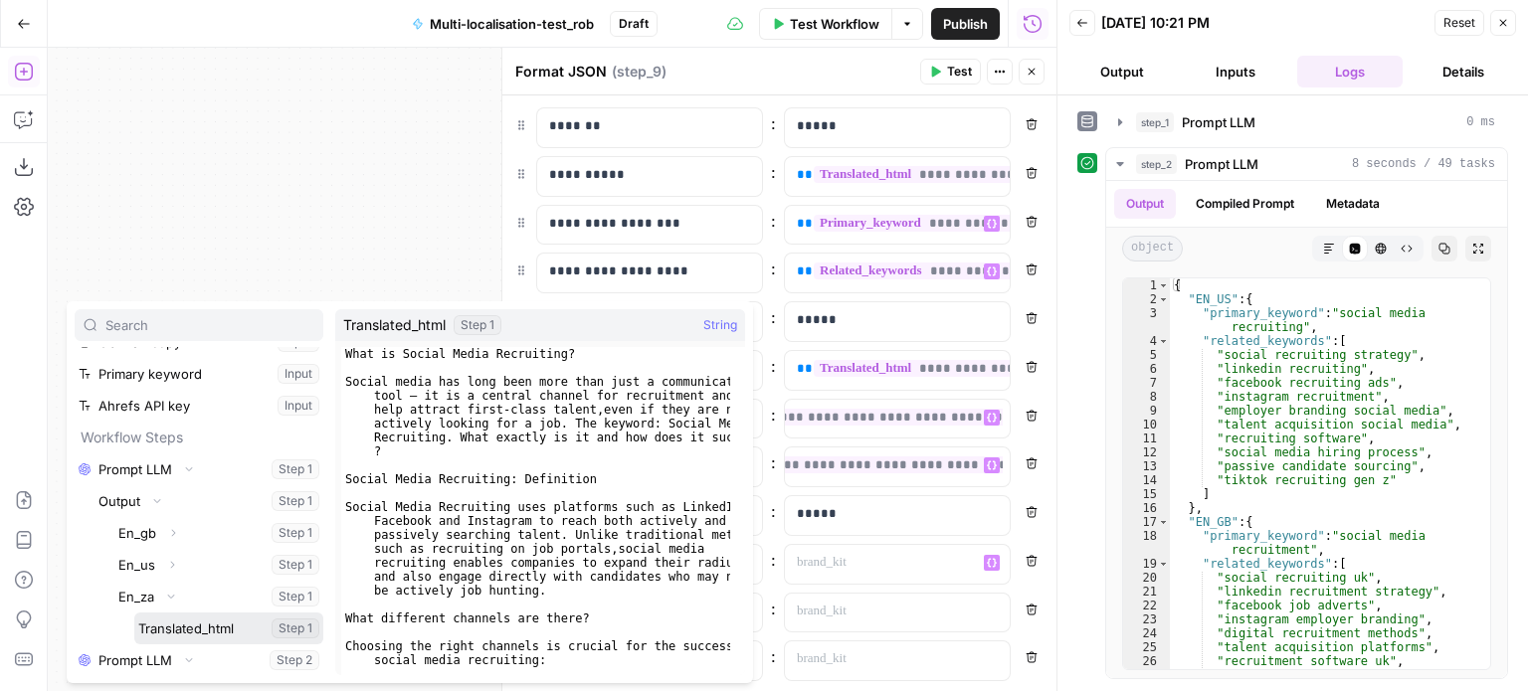
click at [175, 624] on button "Select variable Translated_html" at bounding box center [228, 629] width 189 height 32
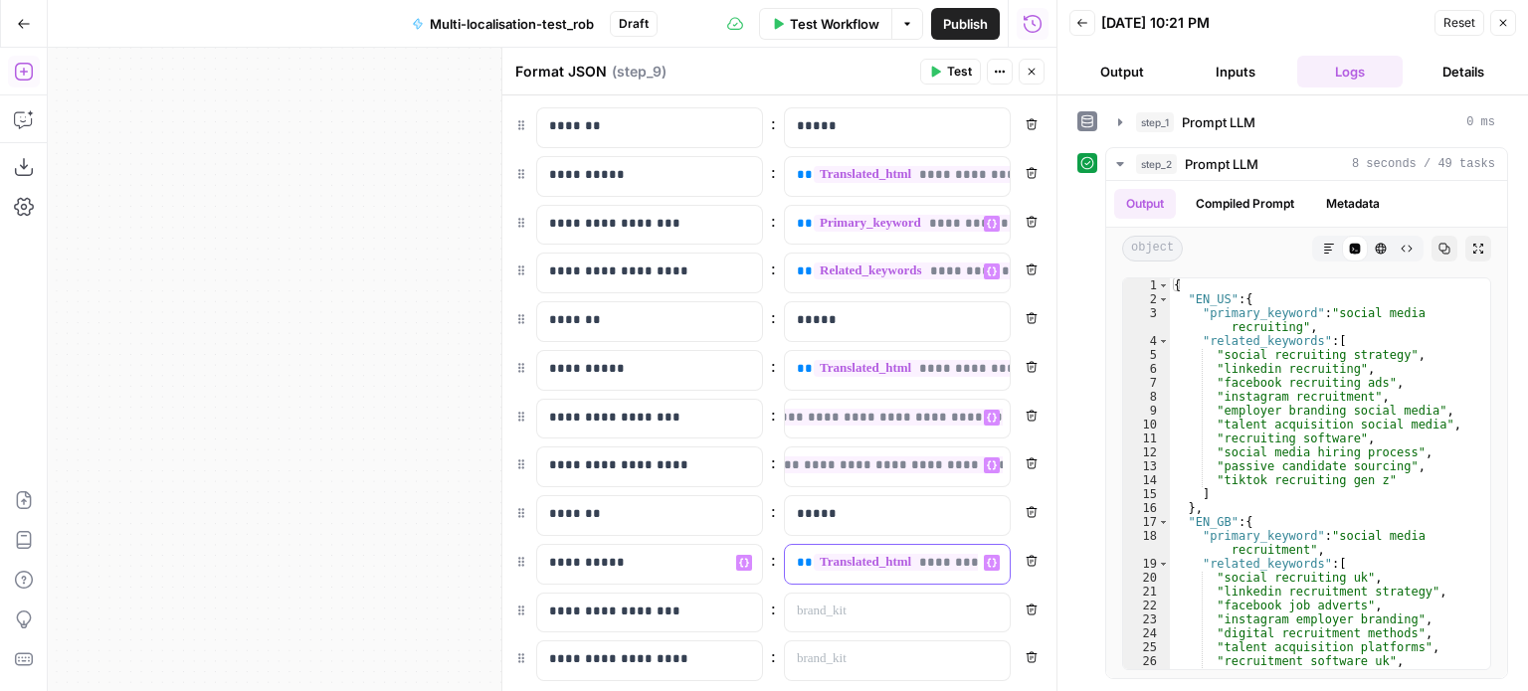
scroll to position [92, 0]
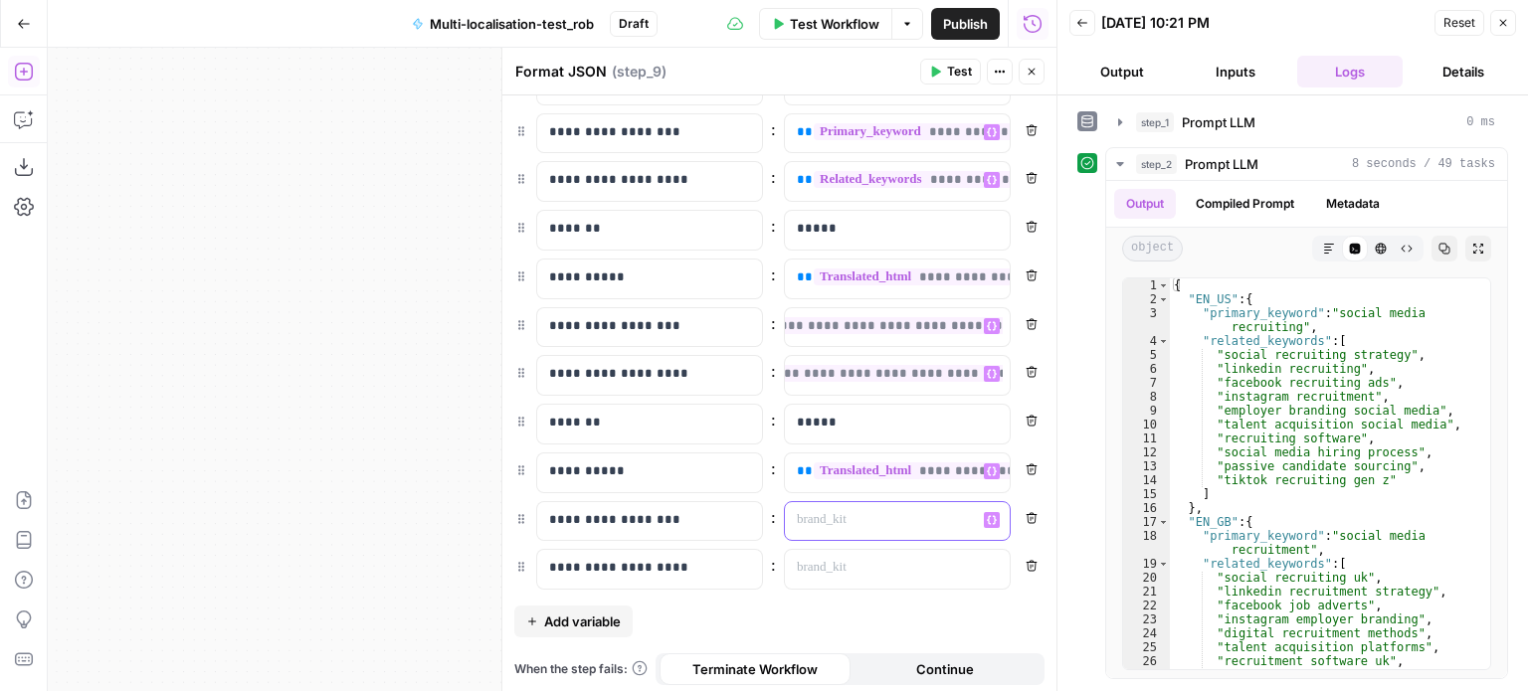
click at [984, 515] on button "Variables Menu" at bounding box center [992, 520] width 16 height 16
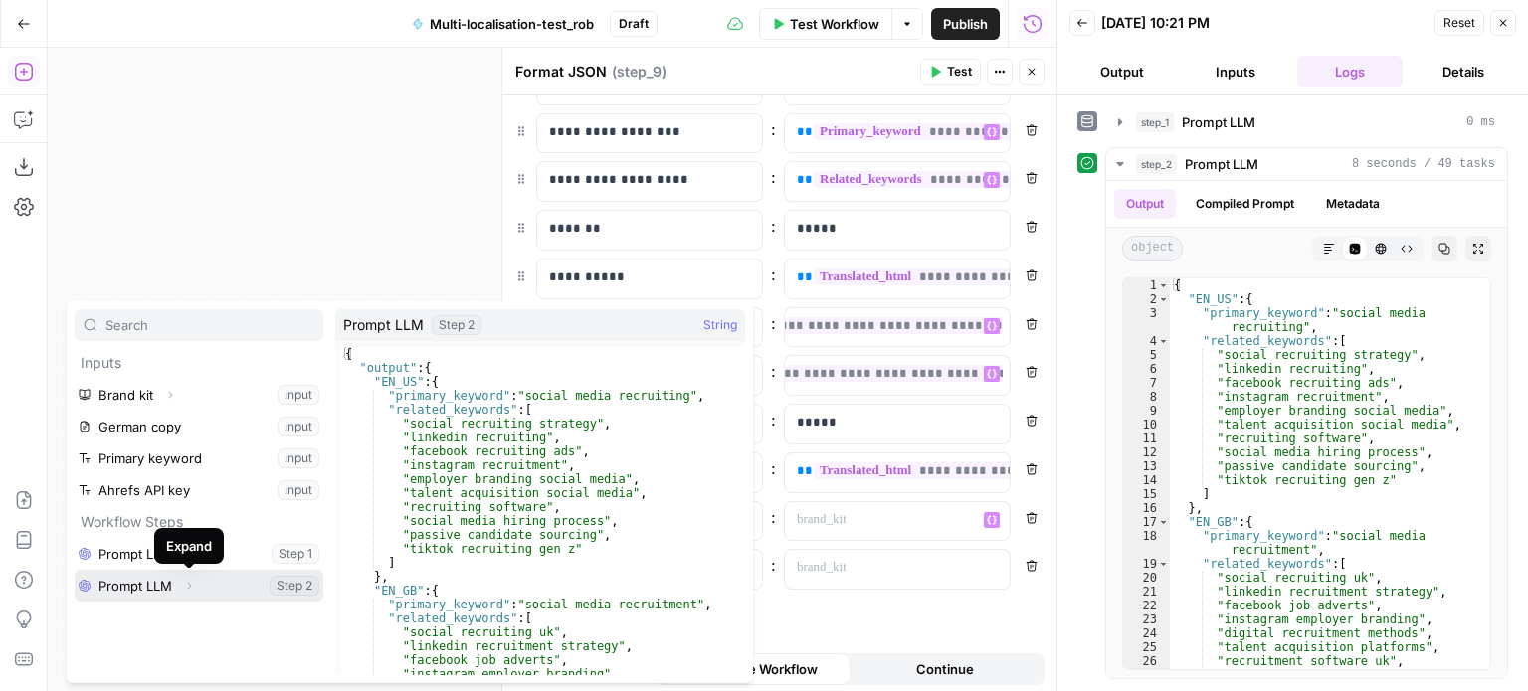
click at [188, 584] on icon "button" at bounding box center [189, 586] width 12 height 12
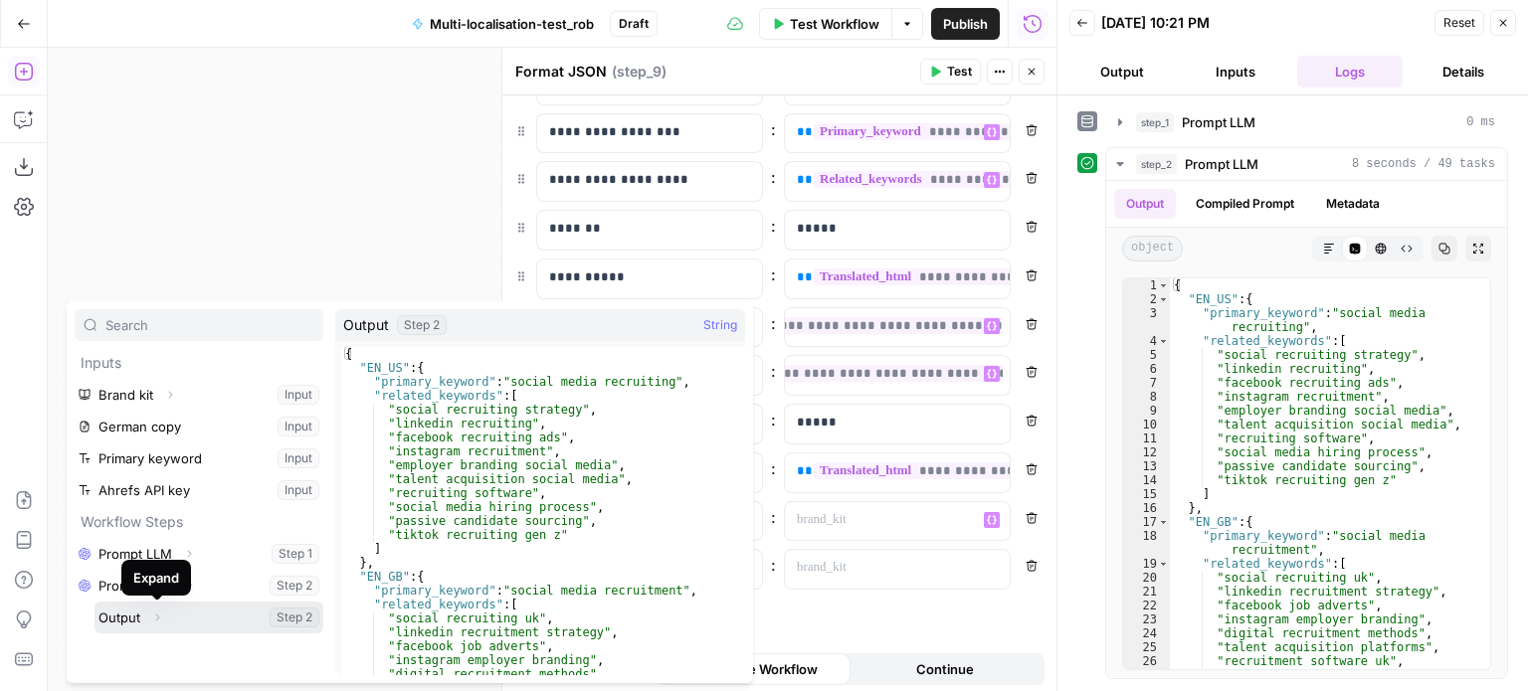
click at [159, 612] on icon "button" at bounding box center [157, 618] width 12 height 12
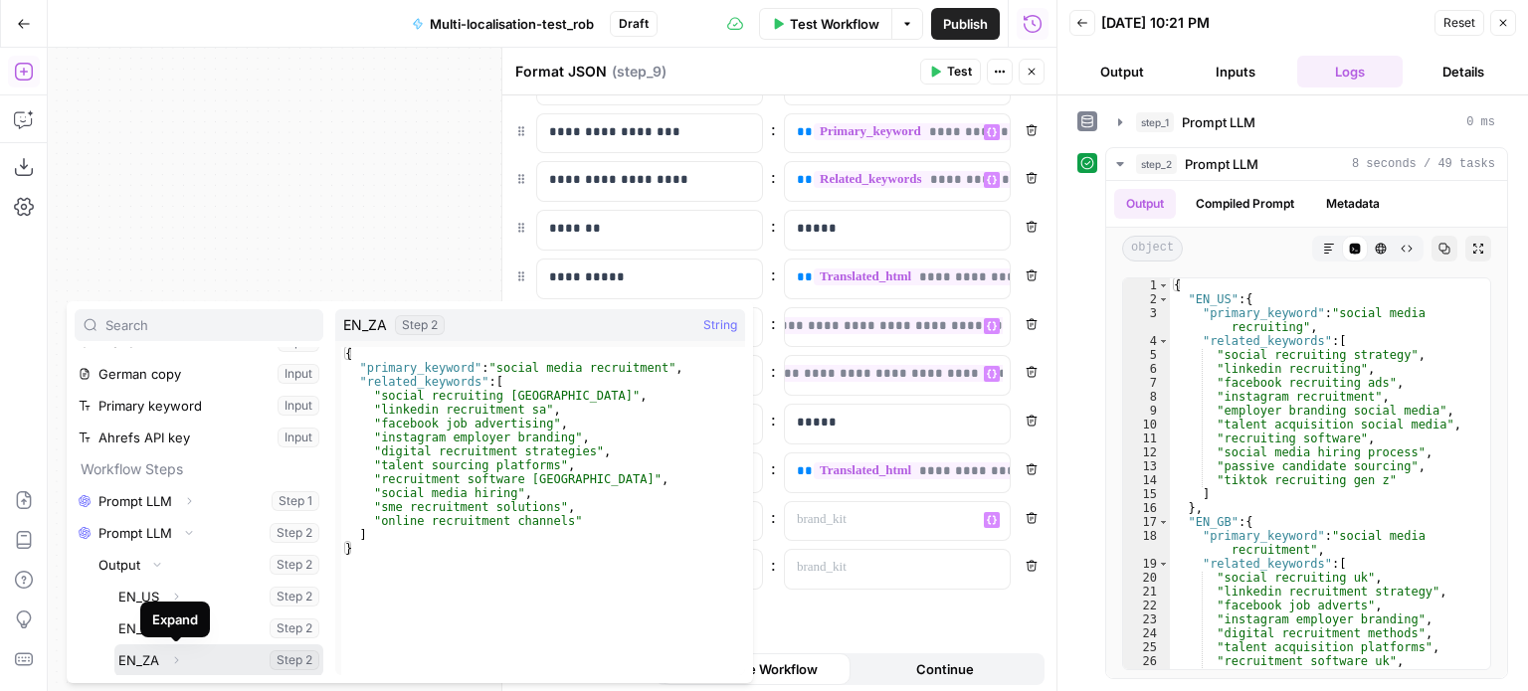
click at [175, 654] on span "button" at bounding box center [176, 660] width 12 height 12
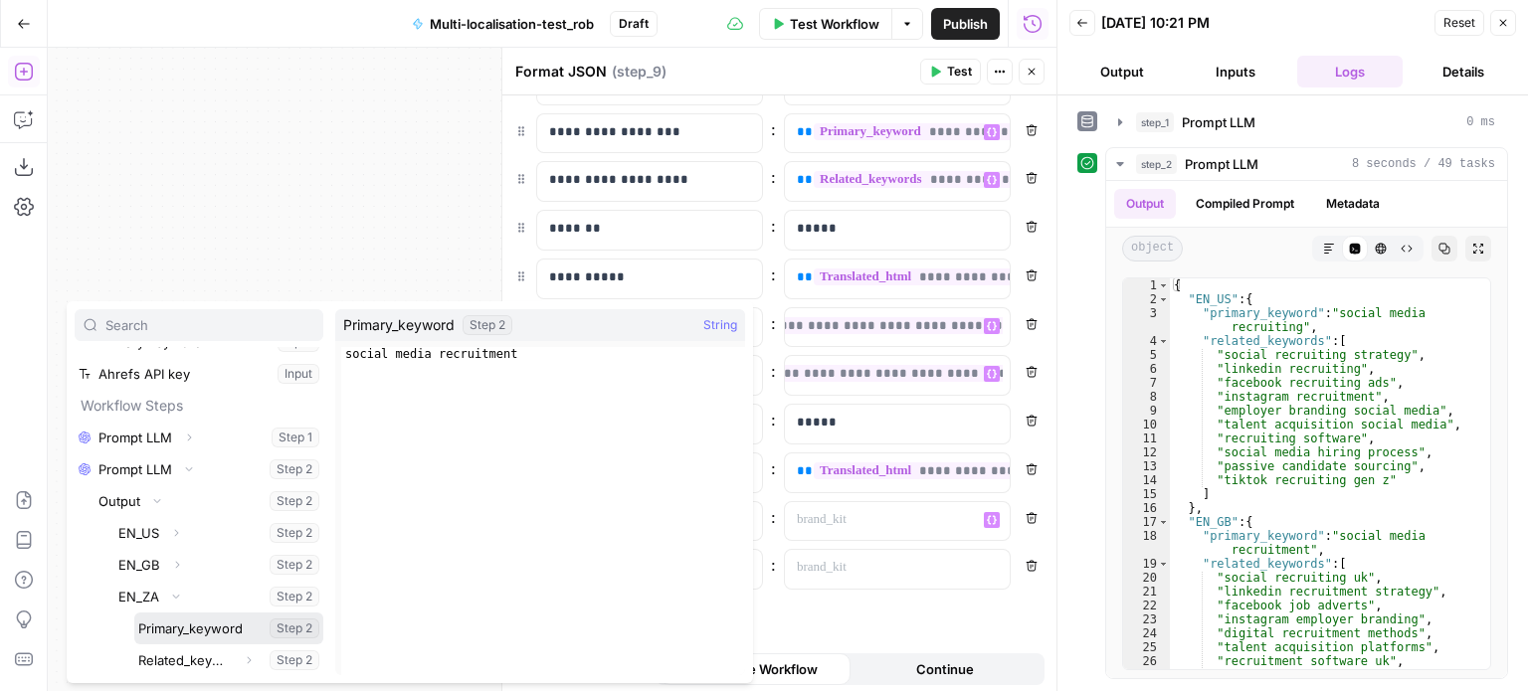
click at [213, 627] on button "Select variable Primary_keyword" at bounding box center [228, 629] width 189 height 32
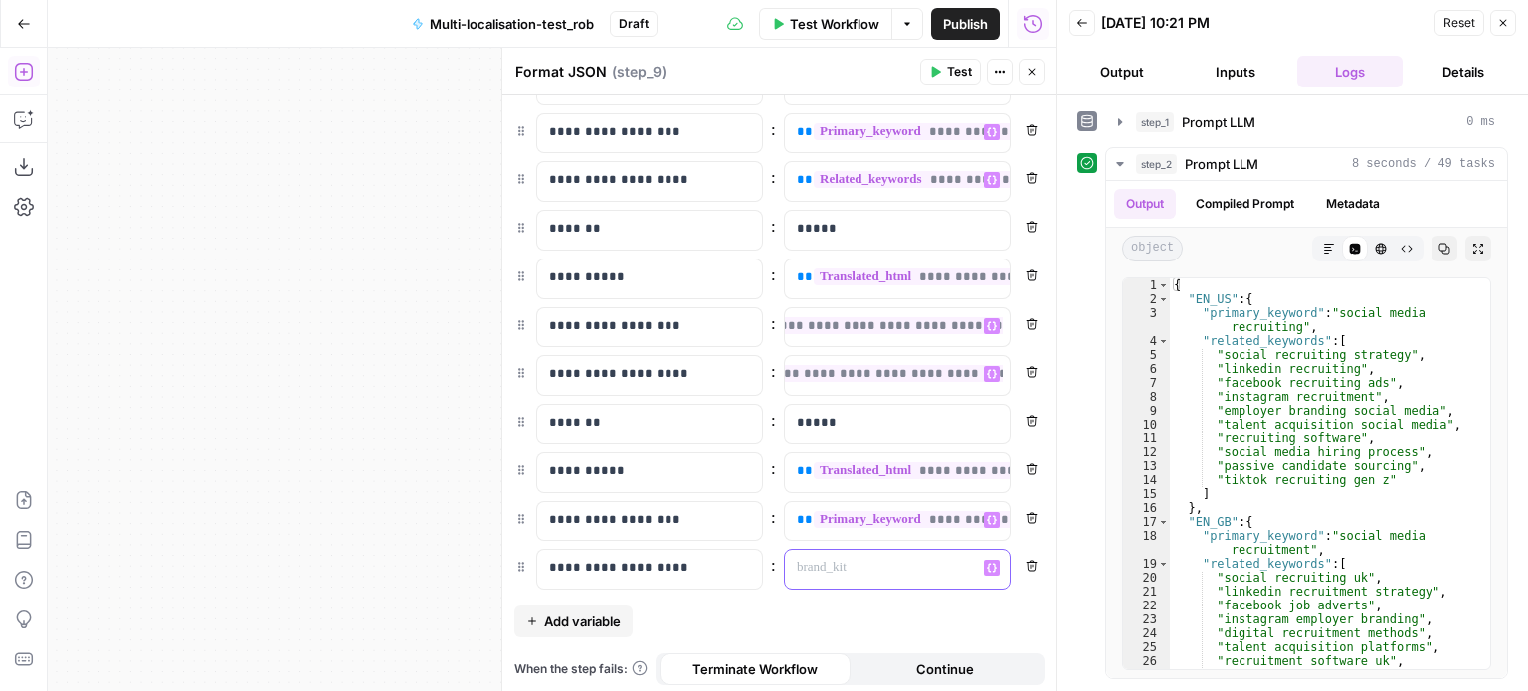
click at [987, 563] on icon "button" at bounding box center [992, 568] width 10 height 10
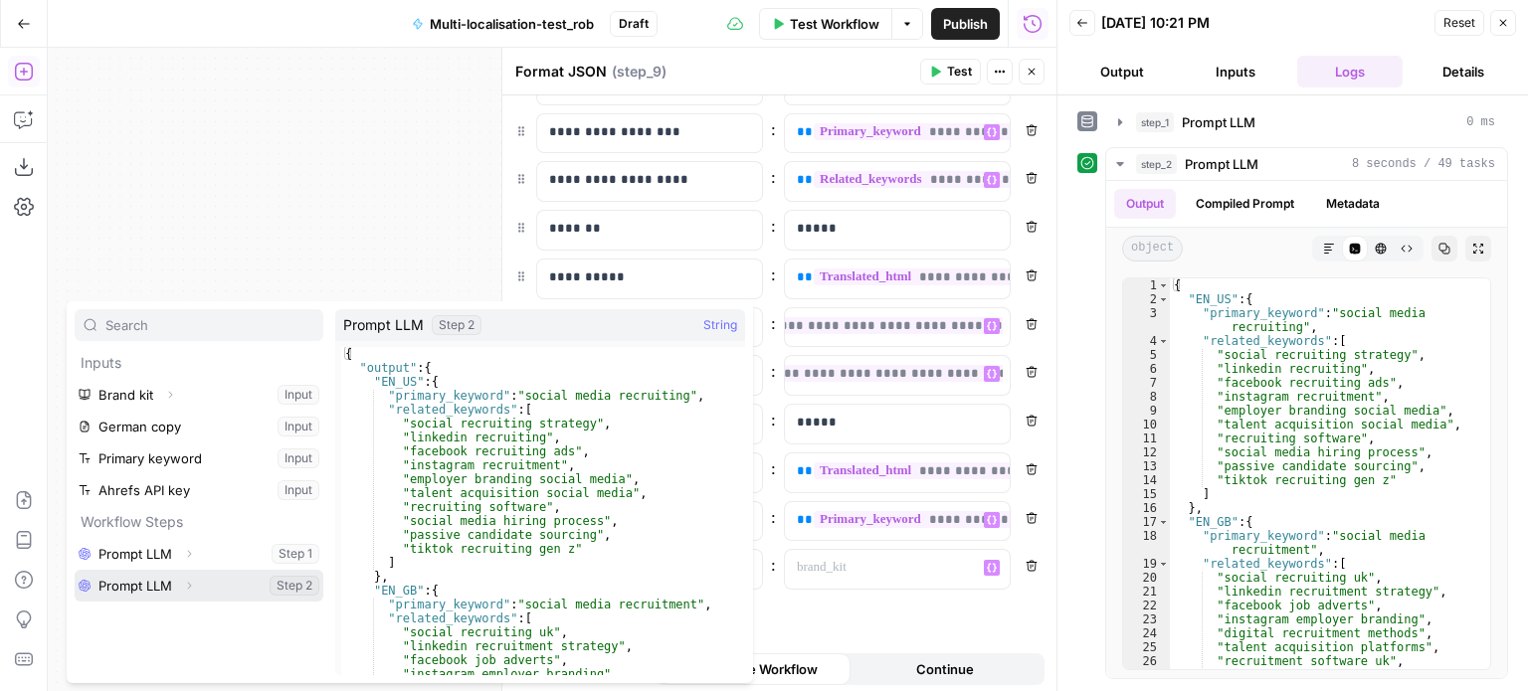
click at [189, 587] on icon "button" at bounding box center [189, 586] width 4 height 7
click at [155, 619] on icon "button" at bounding box center [157, 618] width 12 height 12
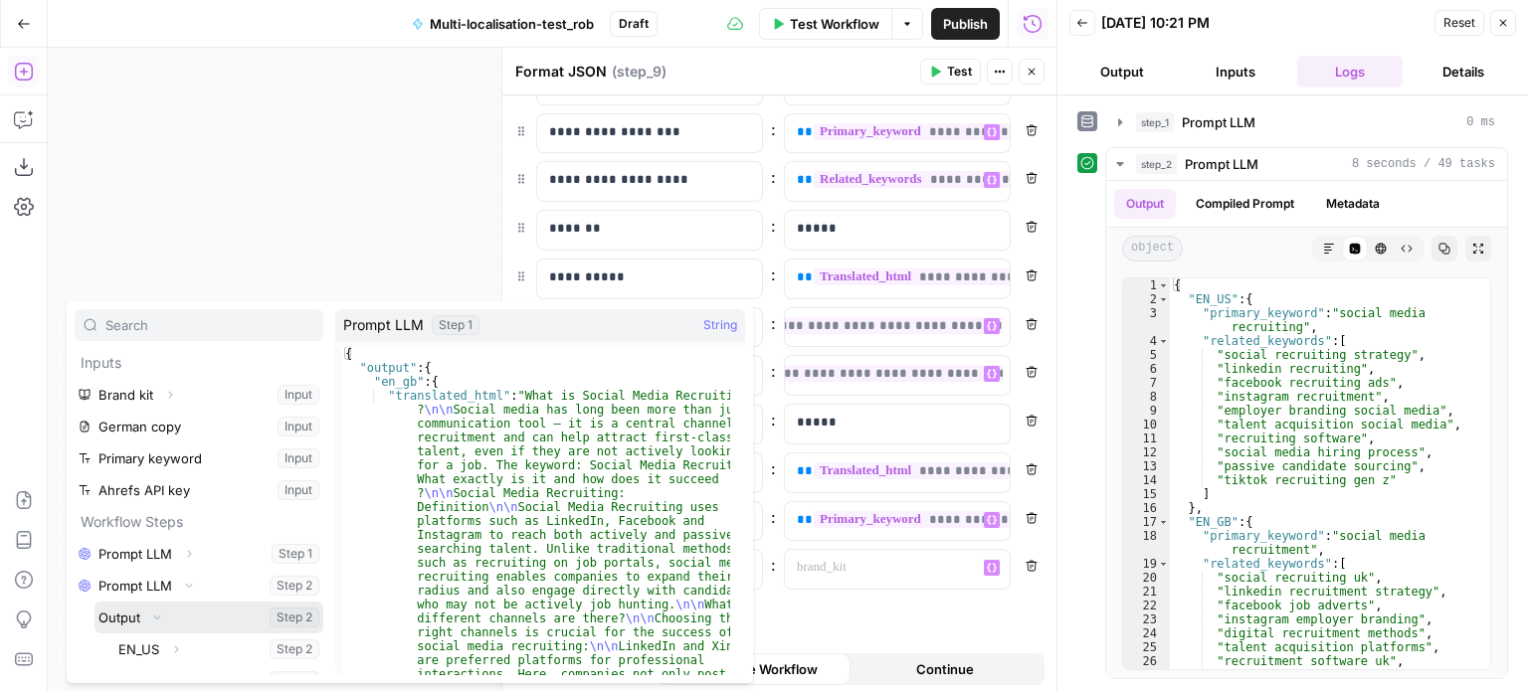
scroll to position [53, 0]
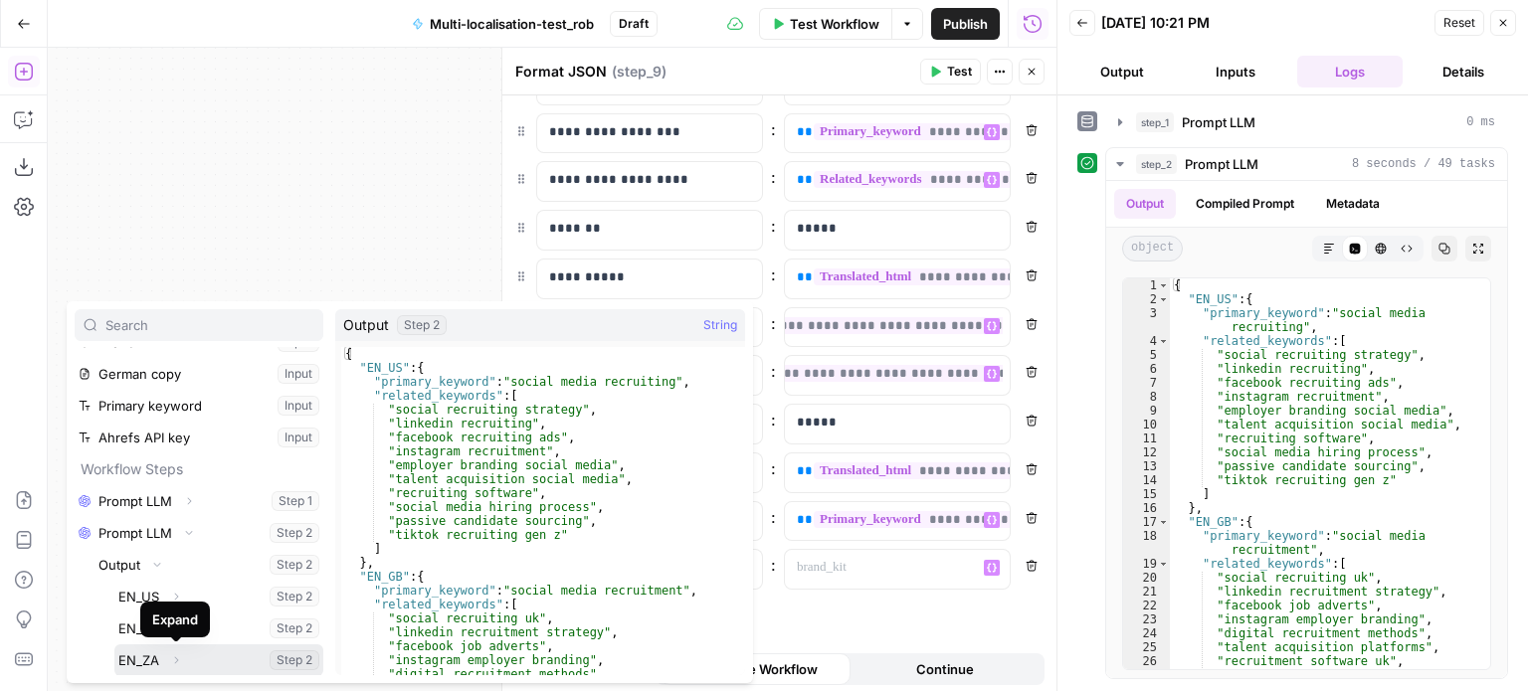
click at [173, 671] on button "Expand" at bounding box center [176, 661] width 26 height 26
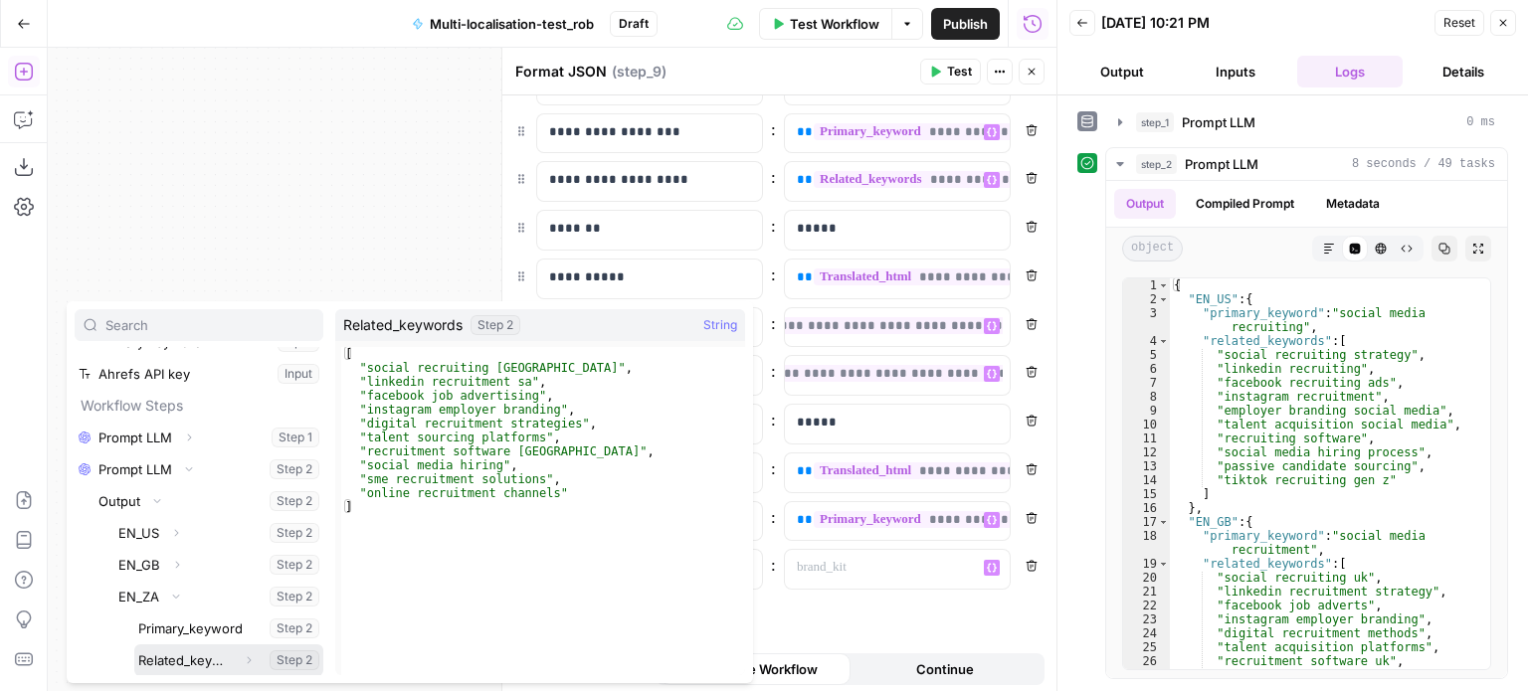
click at [200, 667] on button "Select variable Related_keywords" at bounding box center [228, 661] width 189 height 32
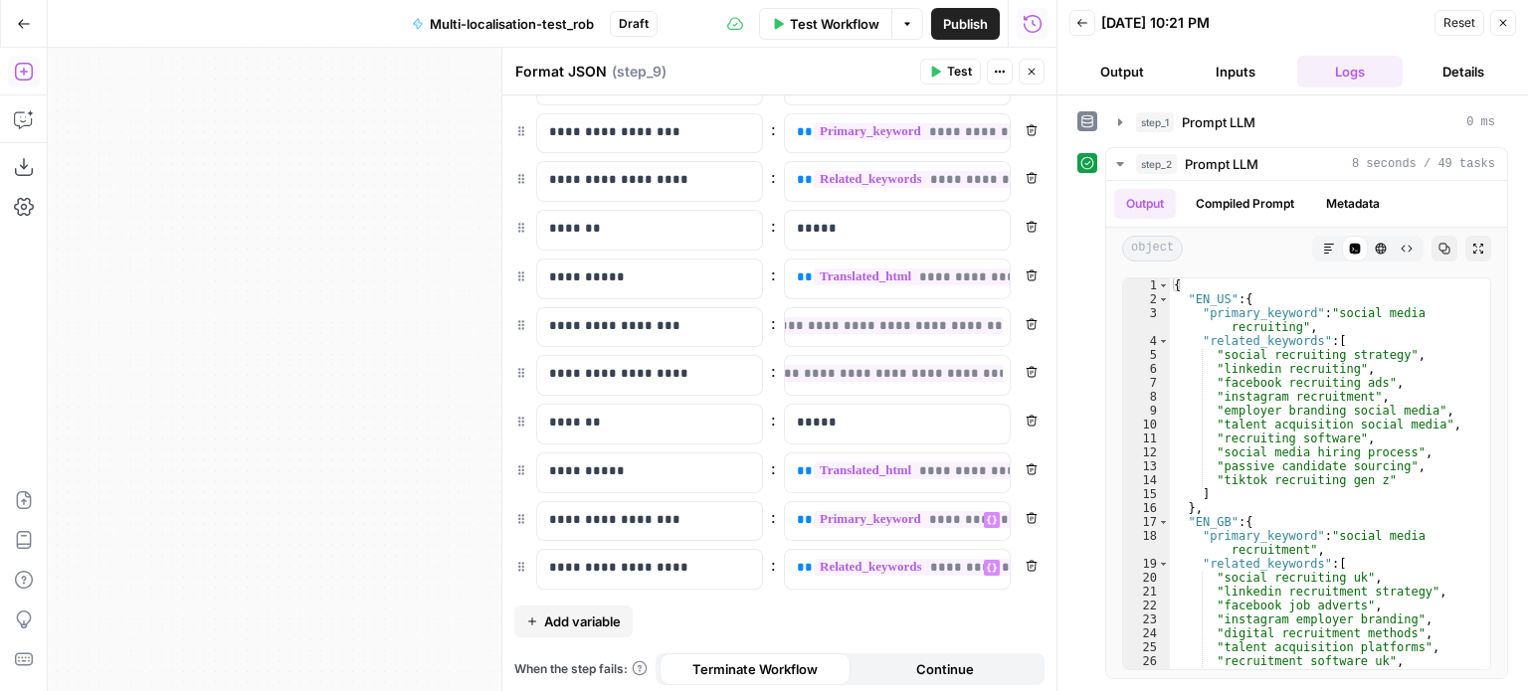
click at [1007, 628] on div "**********" at bounding box center [779, 350] width 554 height 693
click at [997, 72] on icon "button" at bounding box center [996, 72] width 3 height 3
click at [971, 74] on span "Test" at bounding box center [959, 72] width 25 height 18
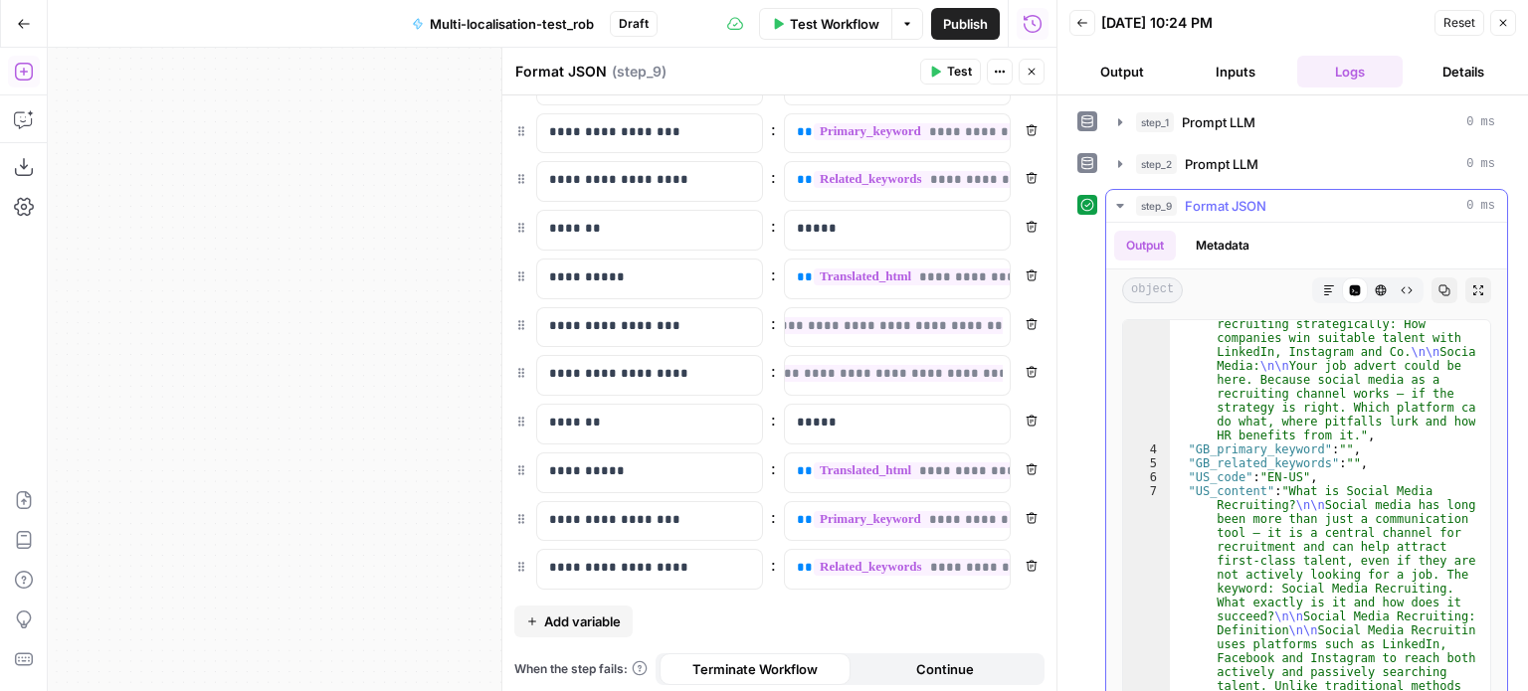
scroll to position [2548, 0]
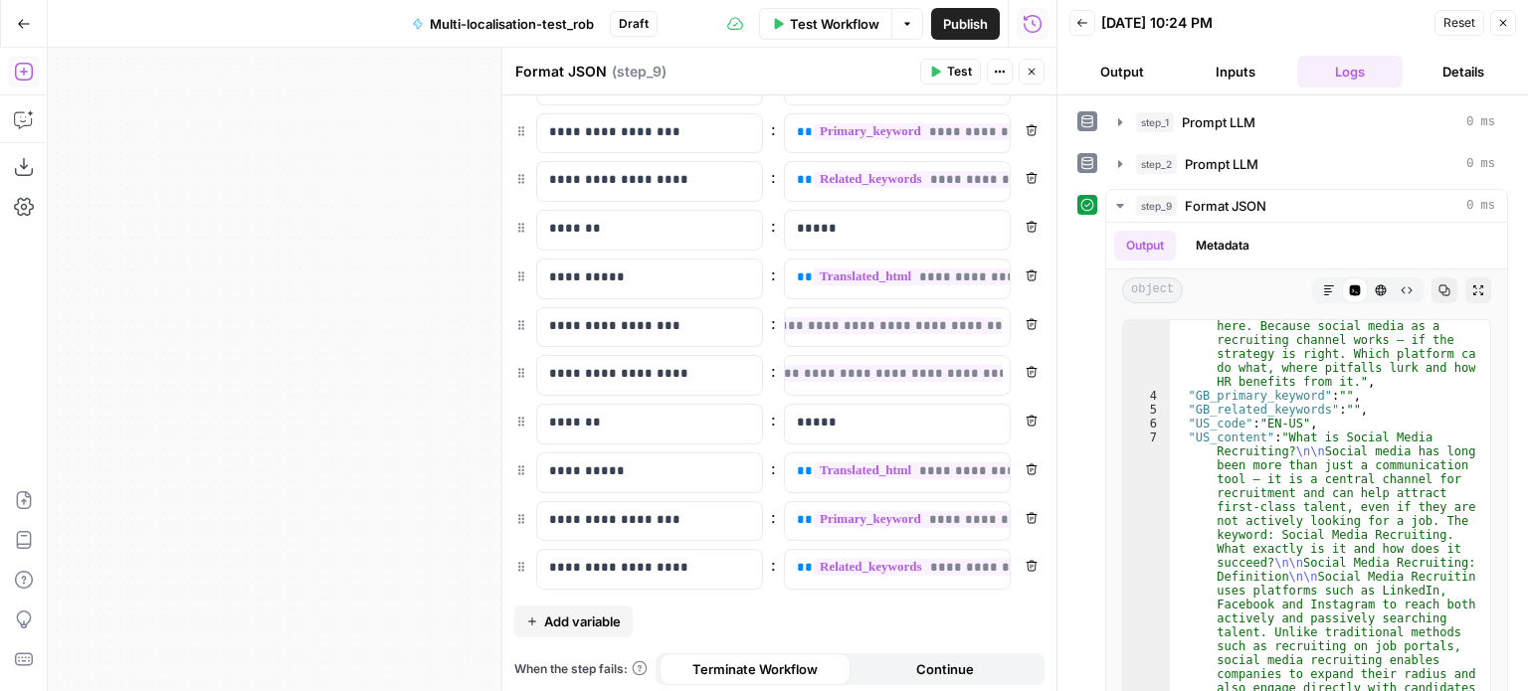
click at [999, 620] on div "**********" at bounding box center [779, 350] width 554 height 693
click at [999, 75] on icon "button" at bounding box center [1000, 72] width 12 height 12
click at [1026, 108] on span "Add Note" at bounding box center [1073, 115] width 95 height 20
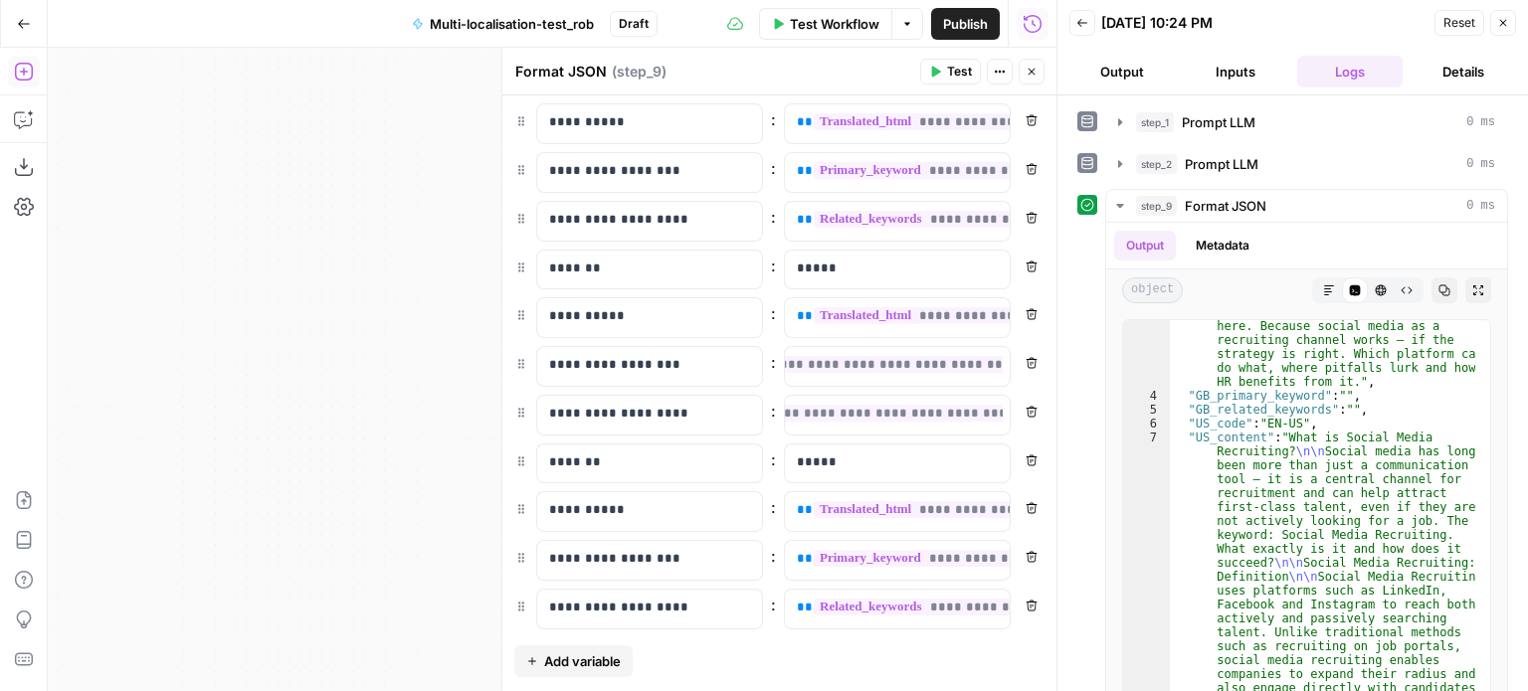
scroll to position [0, 0]
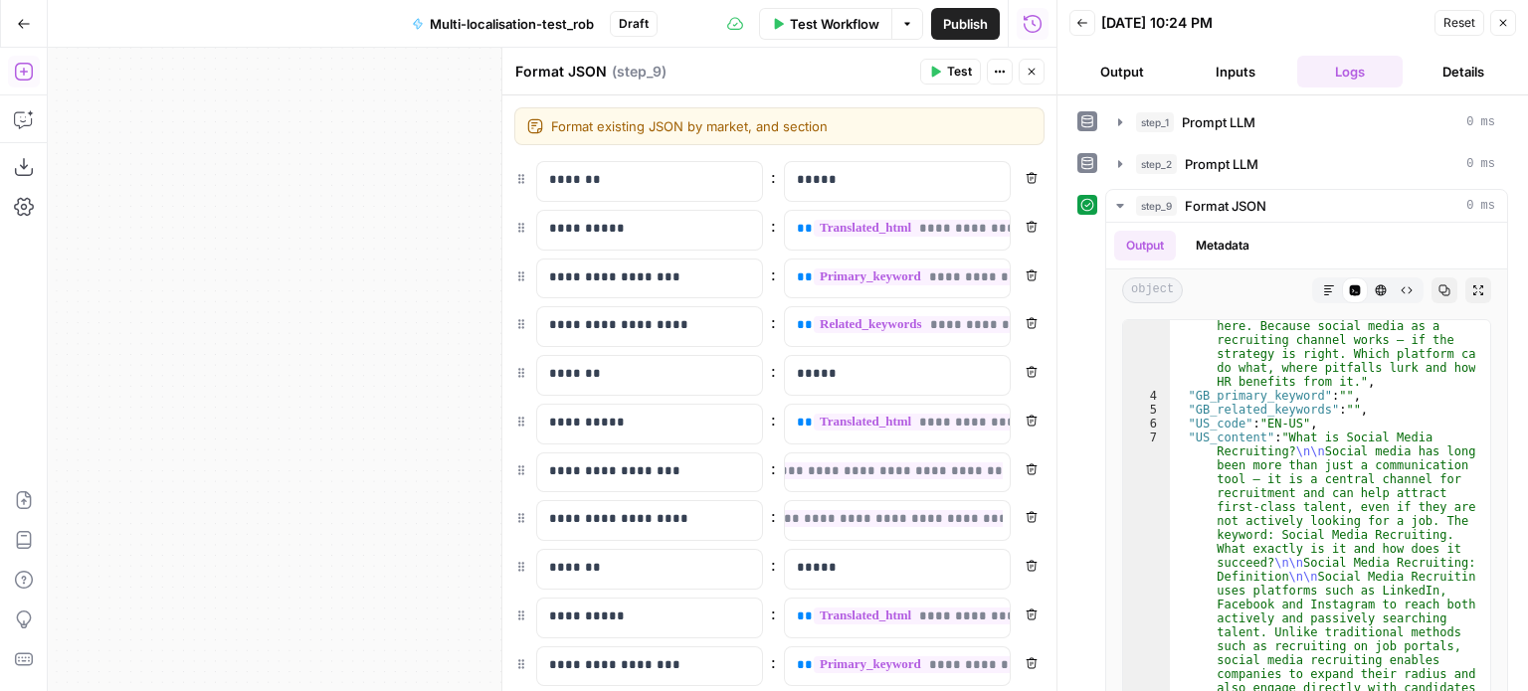
type textarea "Format existing JSON by market, and section"
click at [1026, 159] on div "**********" at bounding box center [779, 468] width 554 height 747
click at [1498, 26] on icon "button" at bounding box center [1503, 23] width 12 height 12
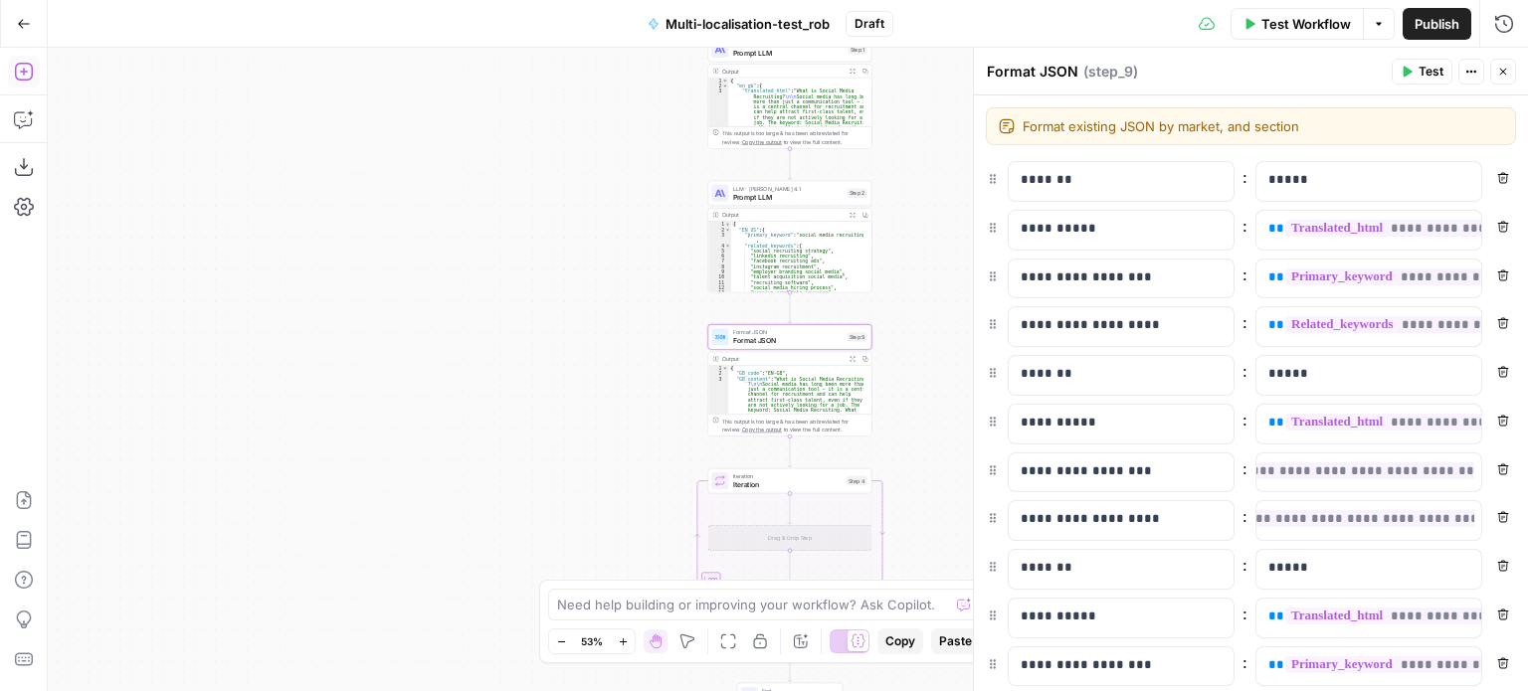
click at [939, 329] on div "Workflow Set Inputs Inputs LLM · [PERSON_NAME] Opus 4.1 Prompt LLM Step 1 Outpu…" at bounding box center [788, 370] width 1480 height 644
click at [792, 193] on span "Prompt LLM" at bounding box center [788, 197] width 110 height 11
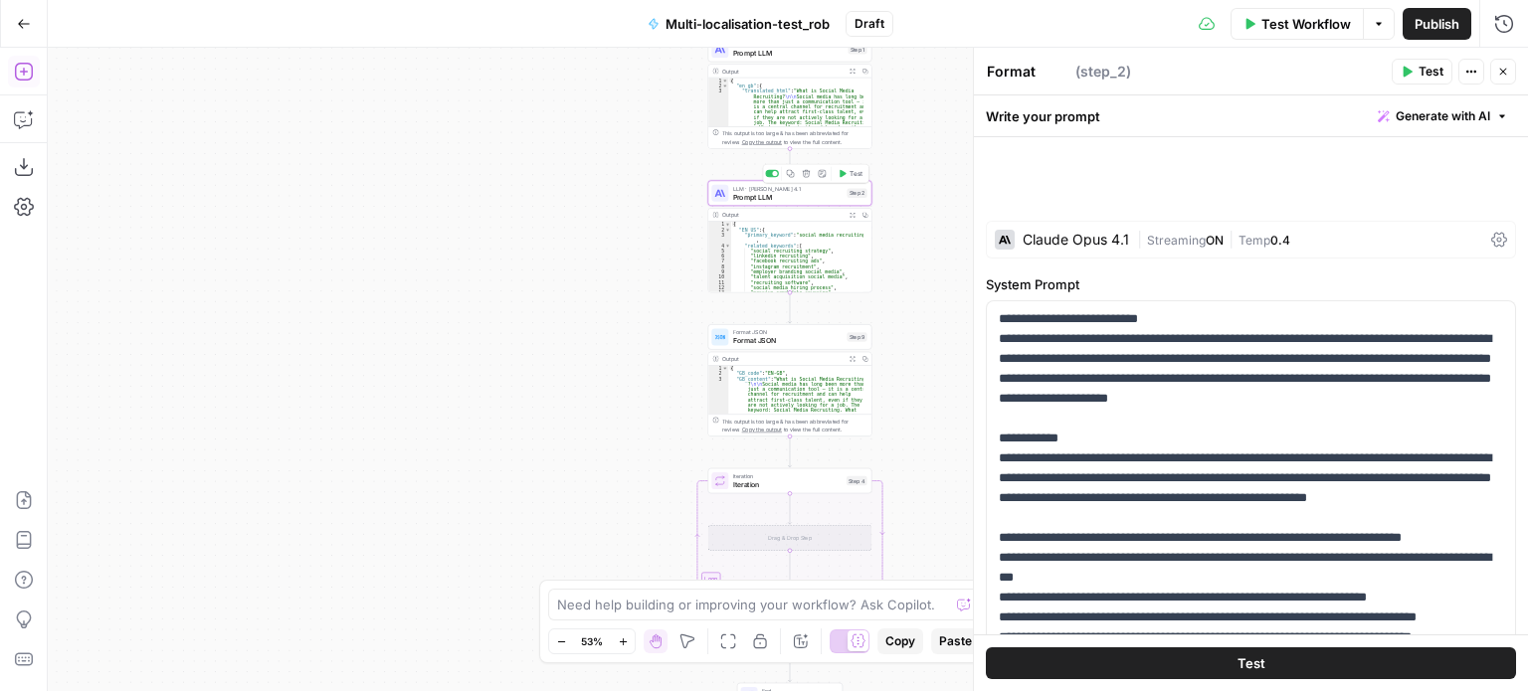
type textarea "Prompt LLM"
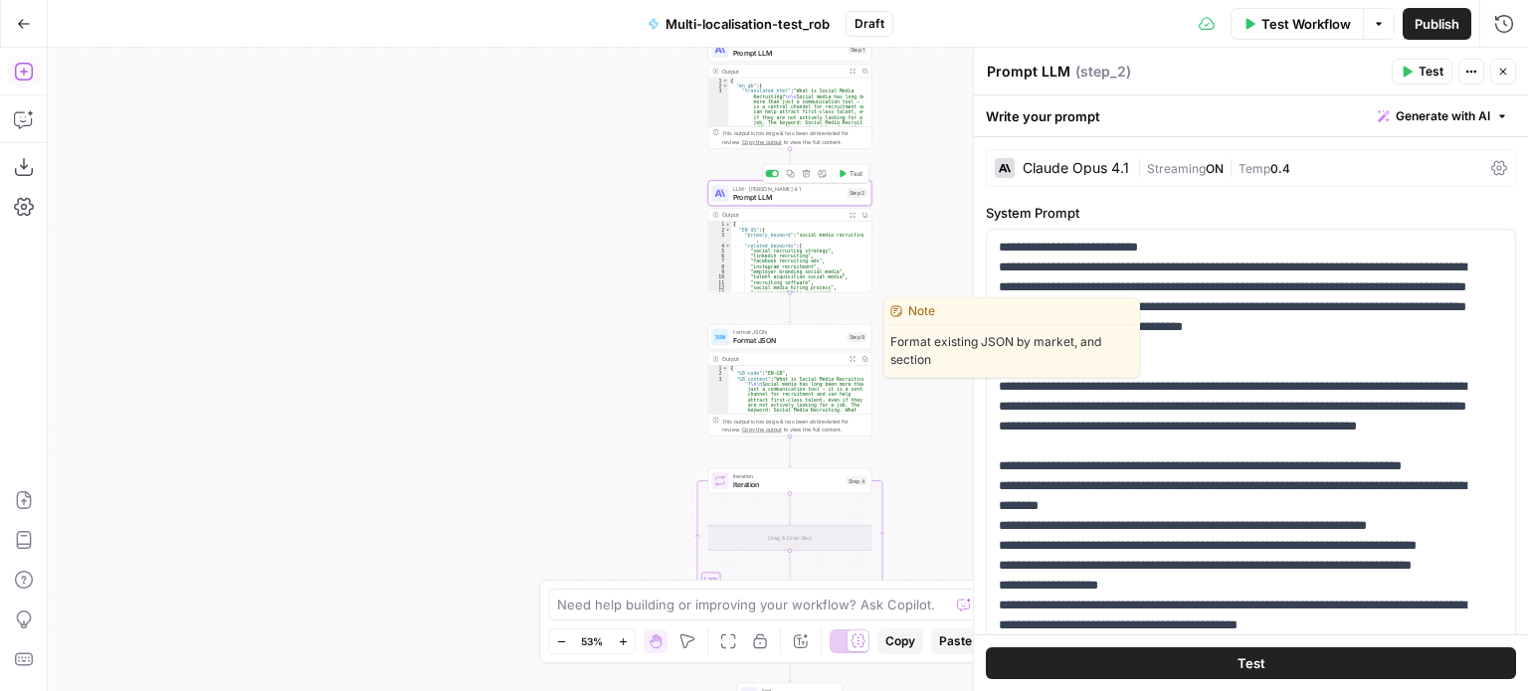
click at [765, 342] on span "Format JSON" at bounding box center [788, 340] width 110 height 11
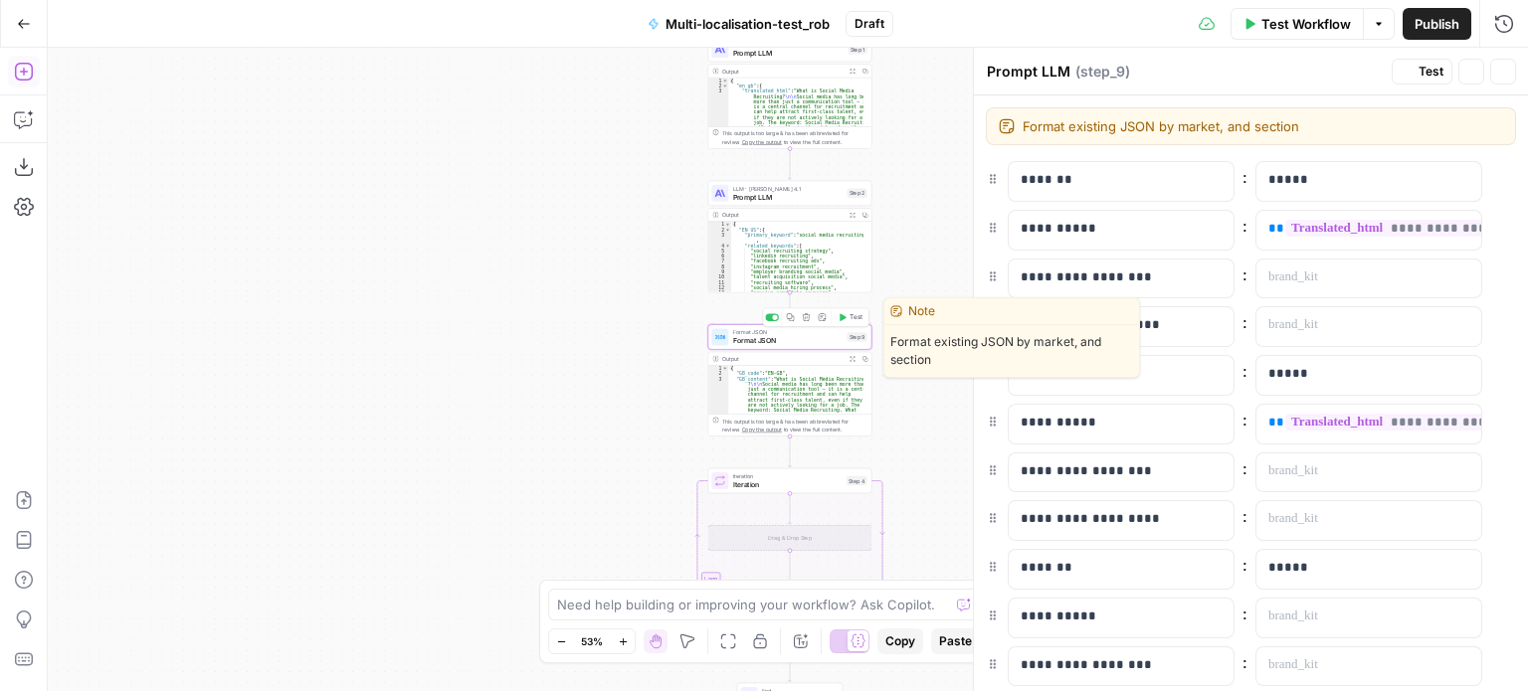
type textarea "Format JSON"
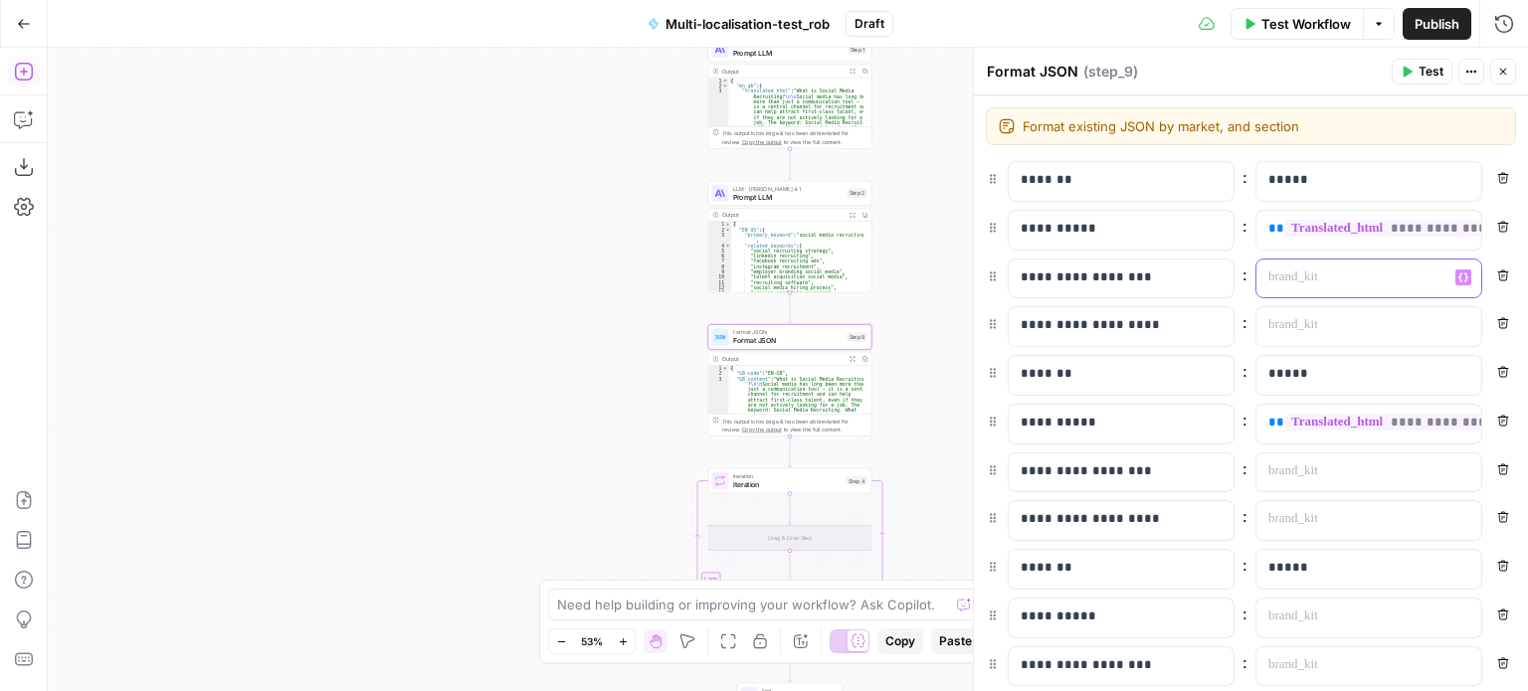
click at [1337, 269] on p at bounding box center [1352, 278] width 169 height 20
click at [1458, 277] on icon "button" at bounding box center [1463, 278] width 10 height 10
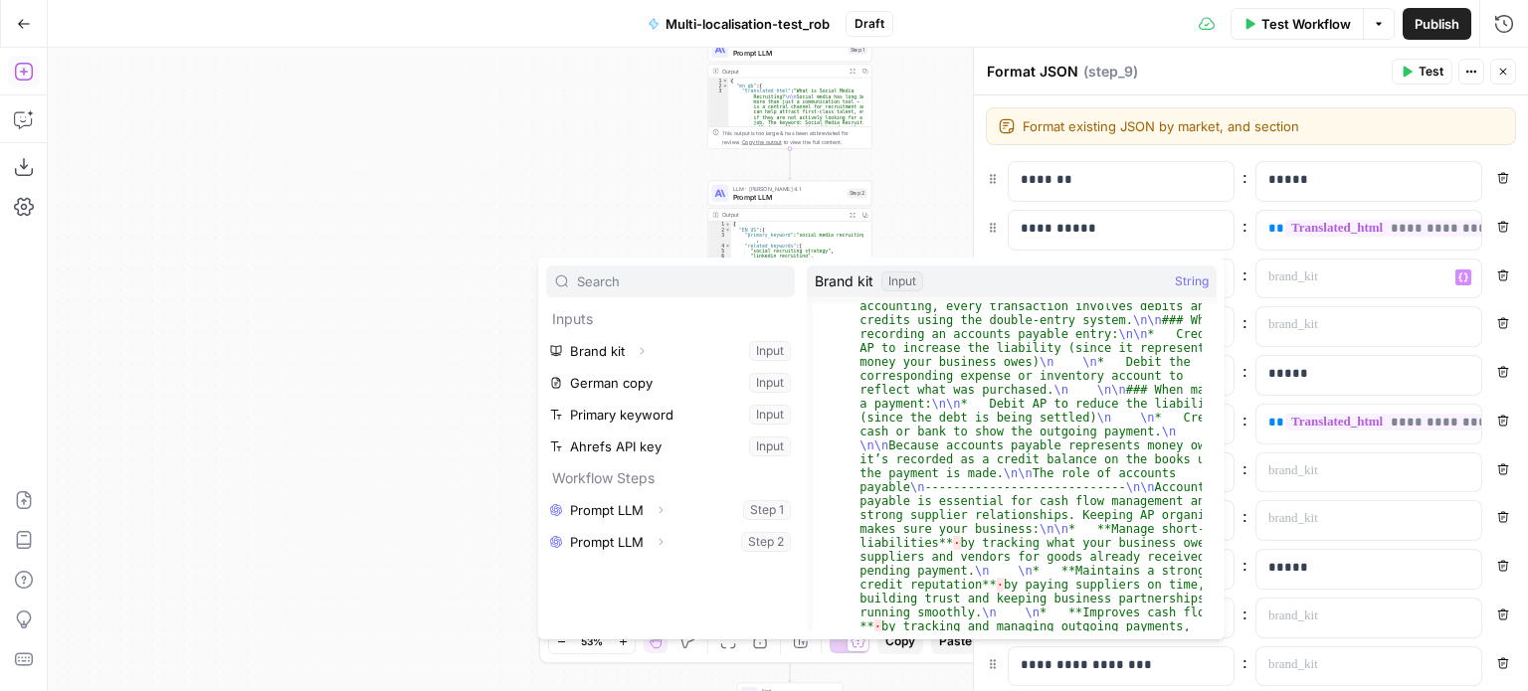
scroll to position [1512, 0]
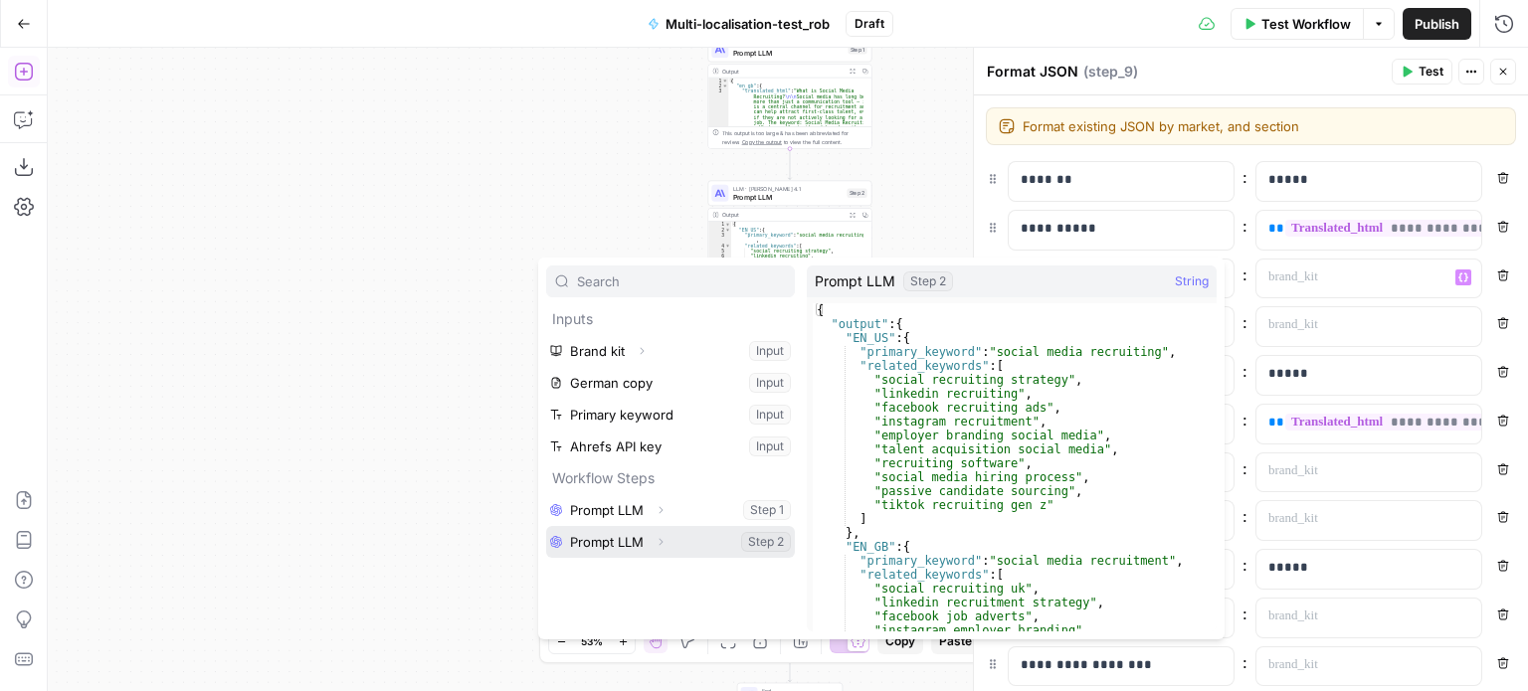
click at [660, 540] on icon "button" at bounding box center [660, 542] width 4 height 7
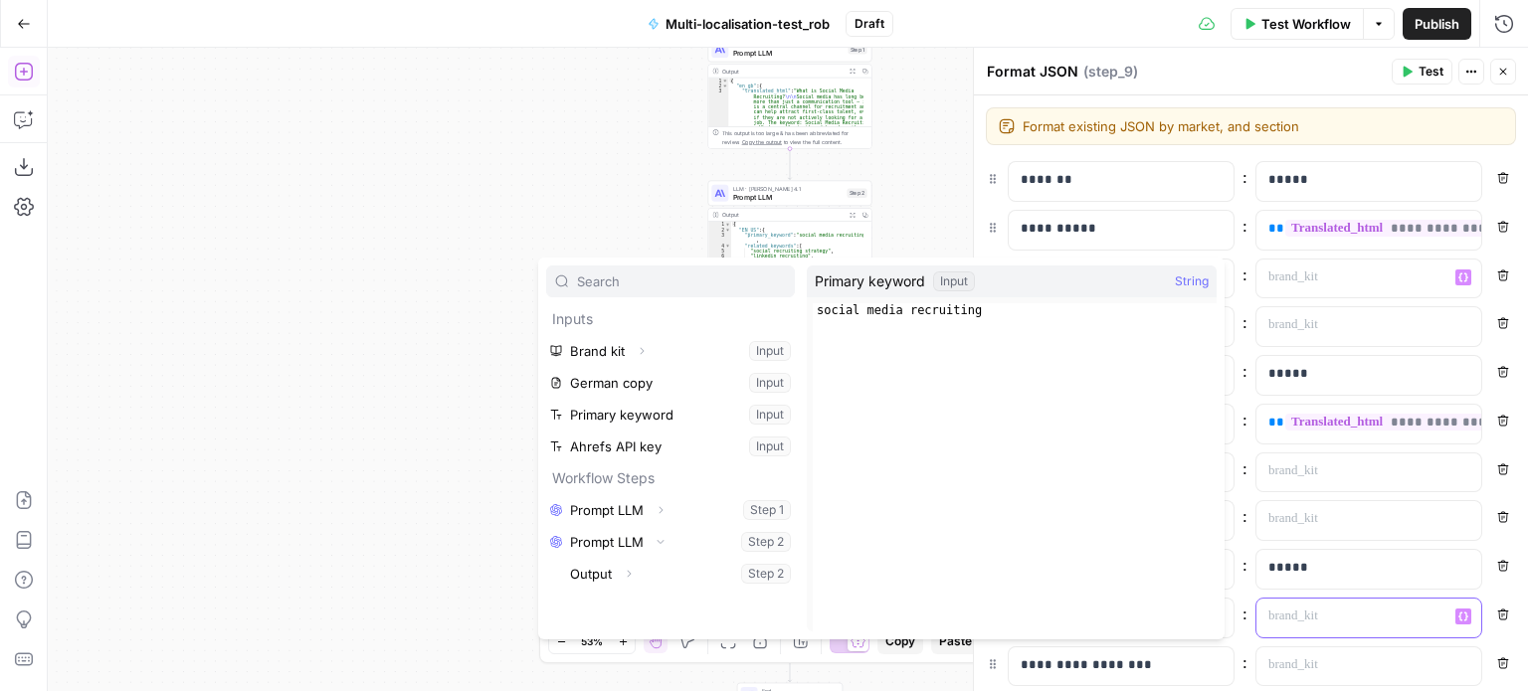
click at [1388, 624] on div at bounding box center [1352, 618] width 193 height 39
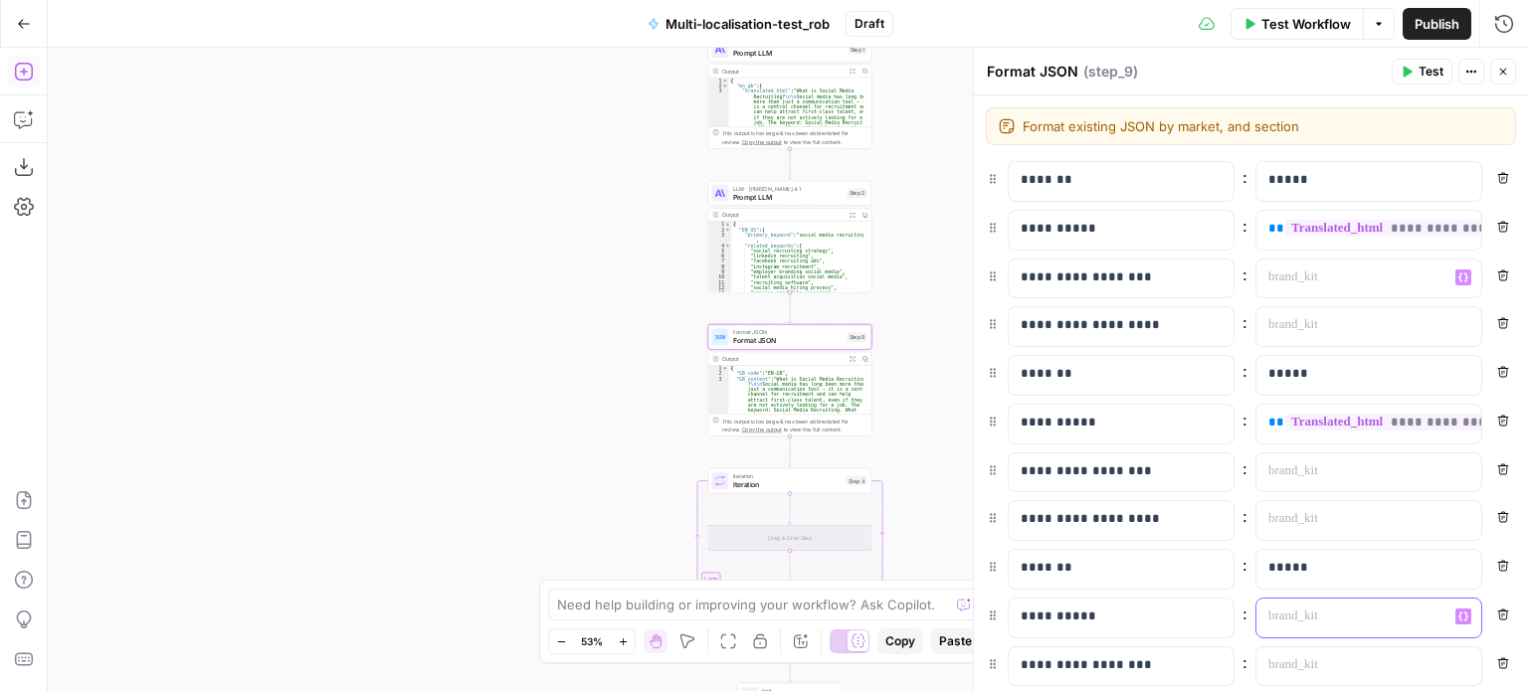
click at [1455, 617] on button "Variables Menu" at bounding box center [1463, 617] width 16 height 16
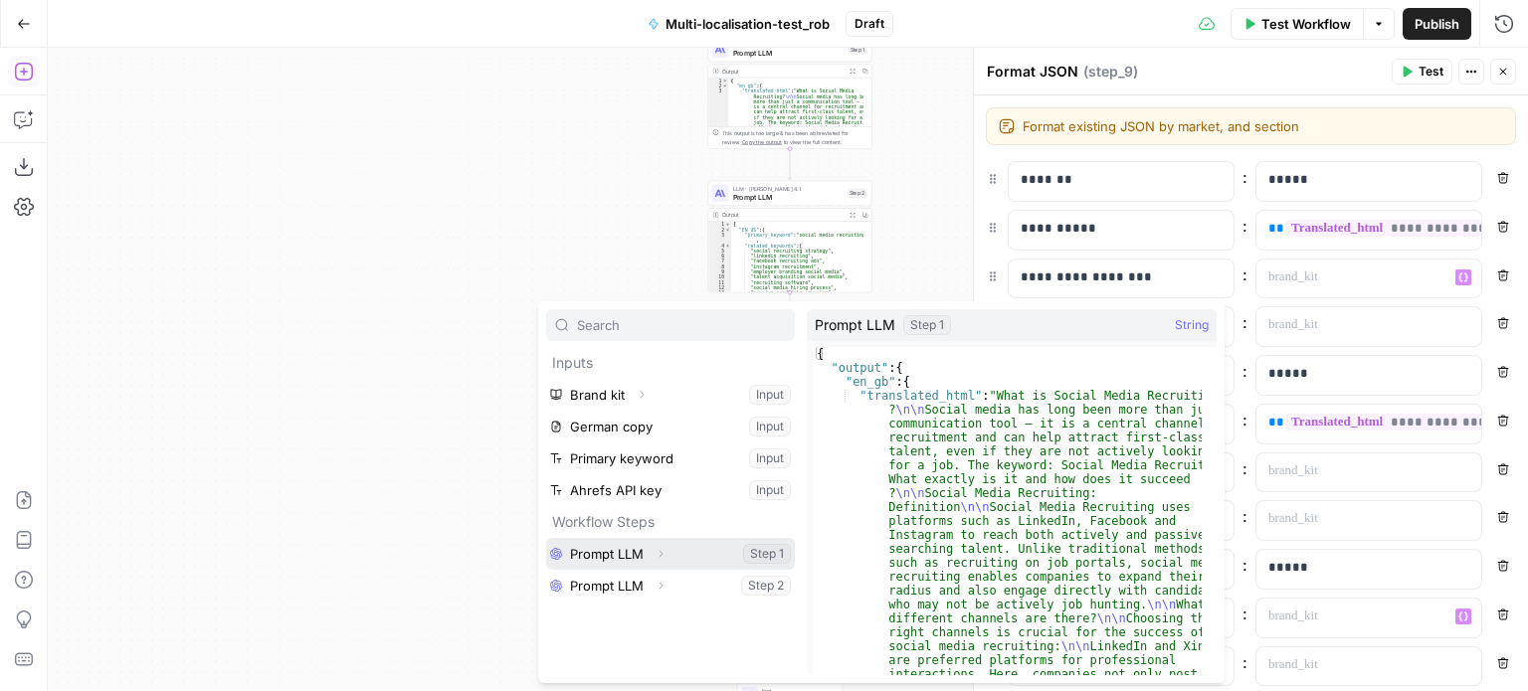
click at [651, 548] on button "Expand" at bounding box center [661, 554] width 26 height 26
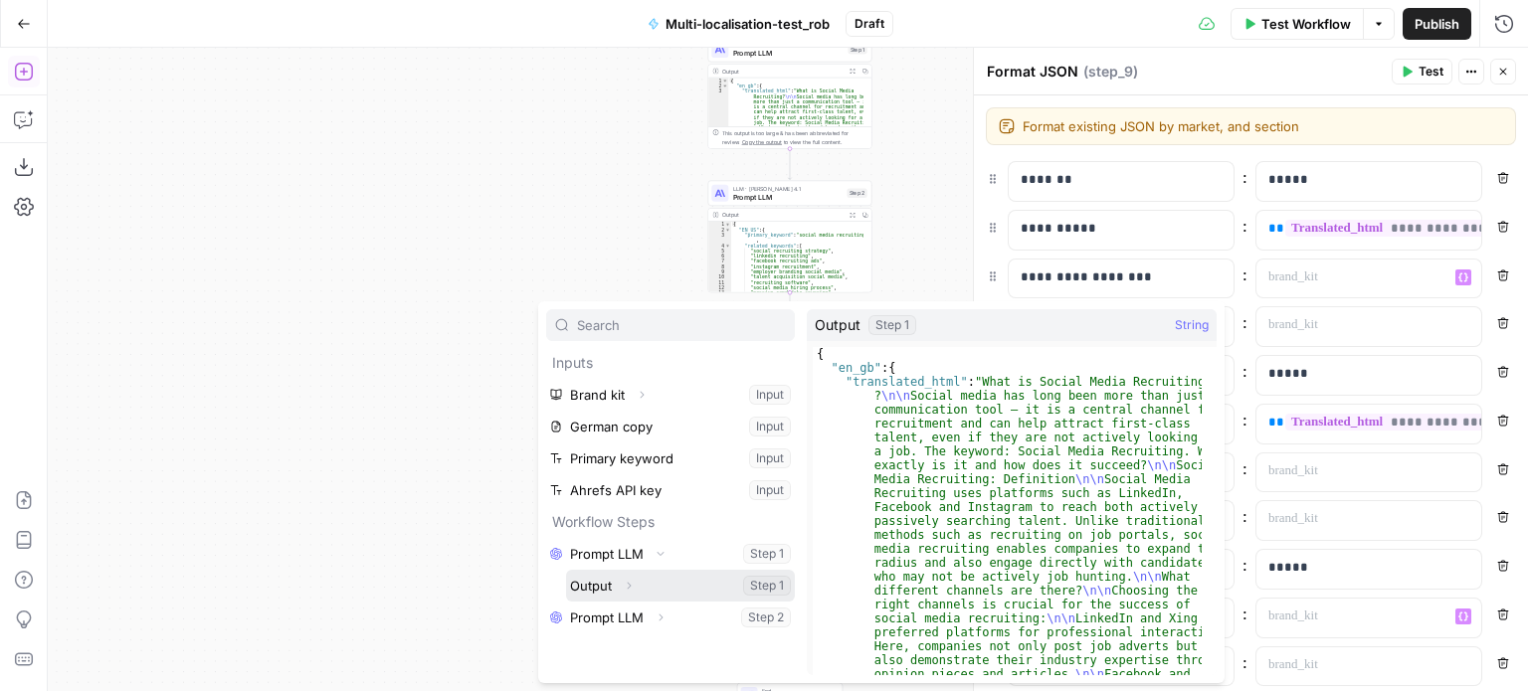
click at [626, 580] on span "button" at bounding box center [629, 586] width 12 height 12
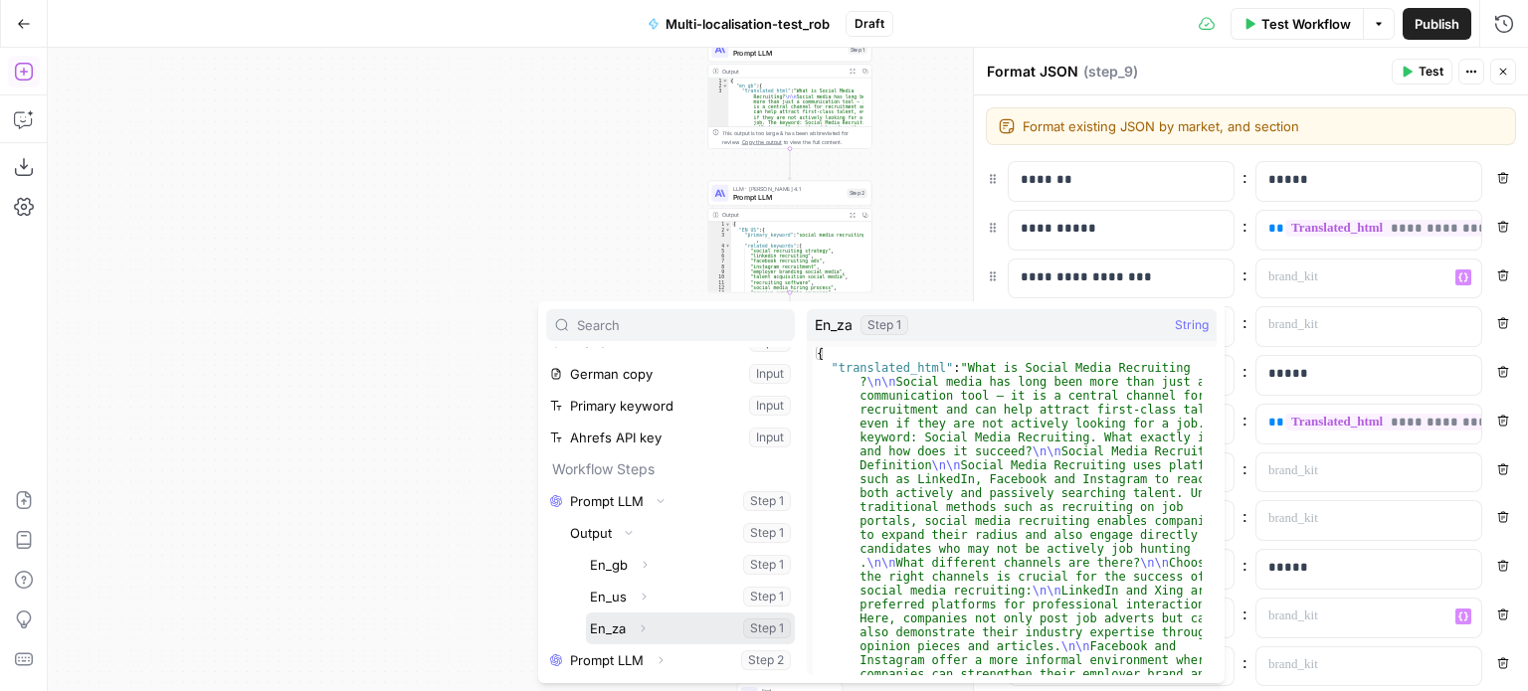
click at [645, 636] on button "Expand" at bounding box center [643, 629] width 26 height 26
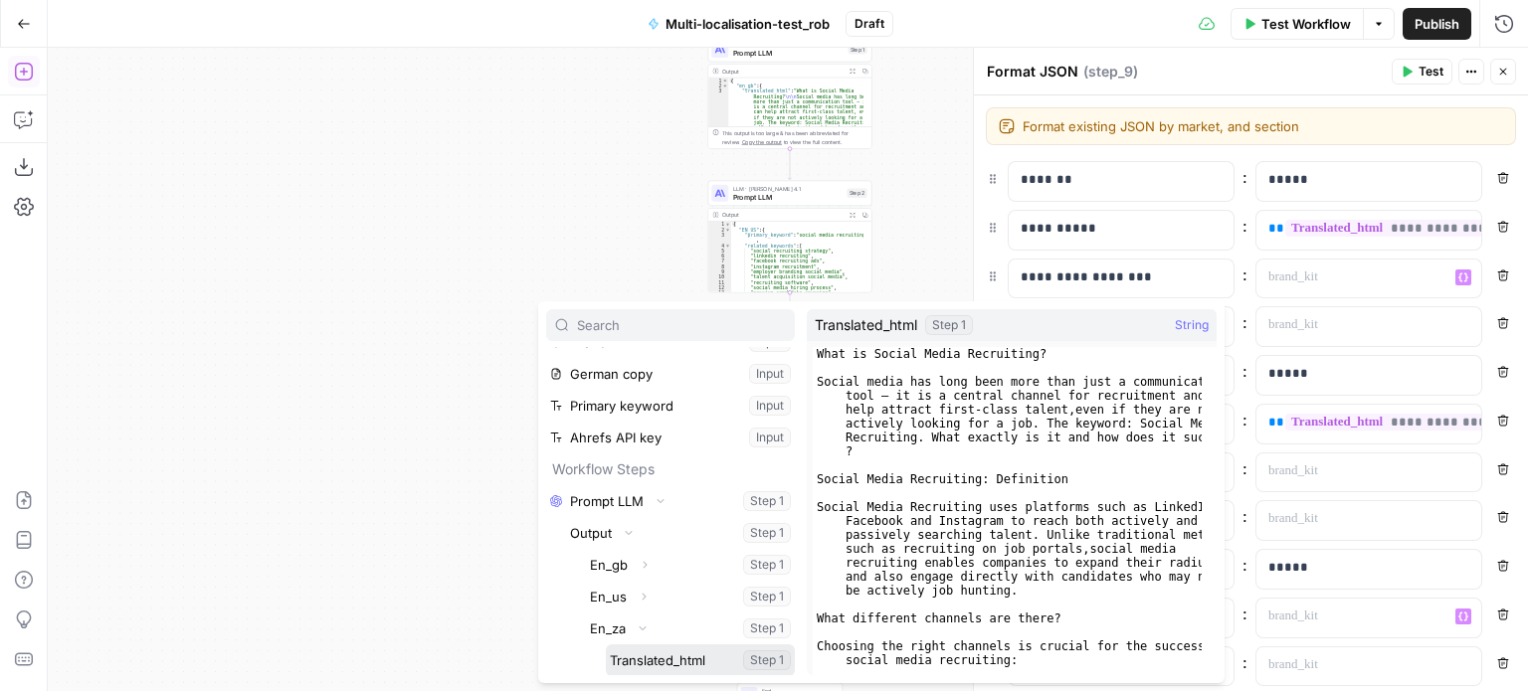
click at [660, 672] on button "Select variable Translated_html" at bounding box center [700, 661] width 189 height 32
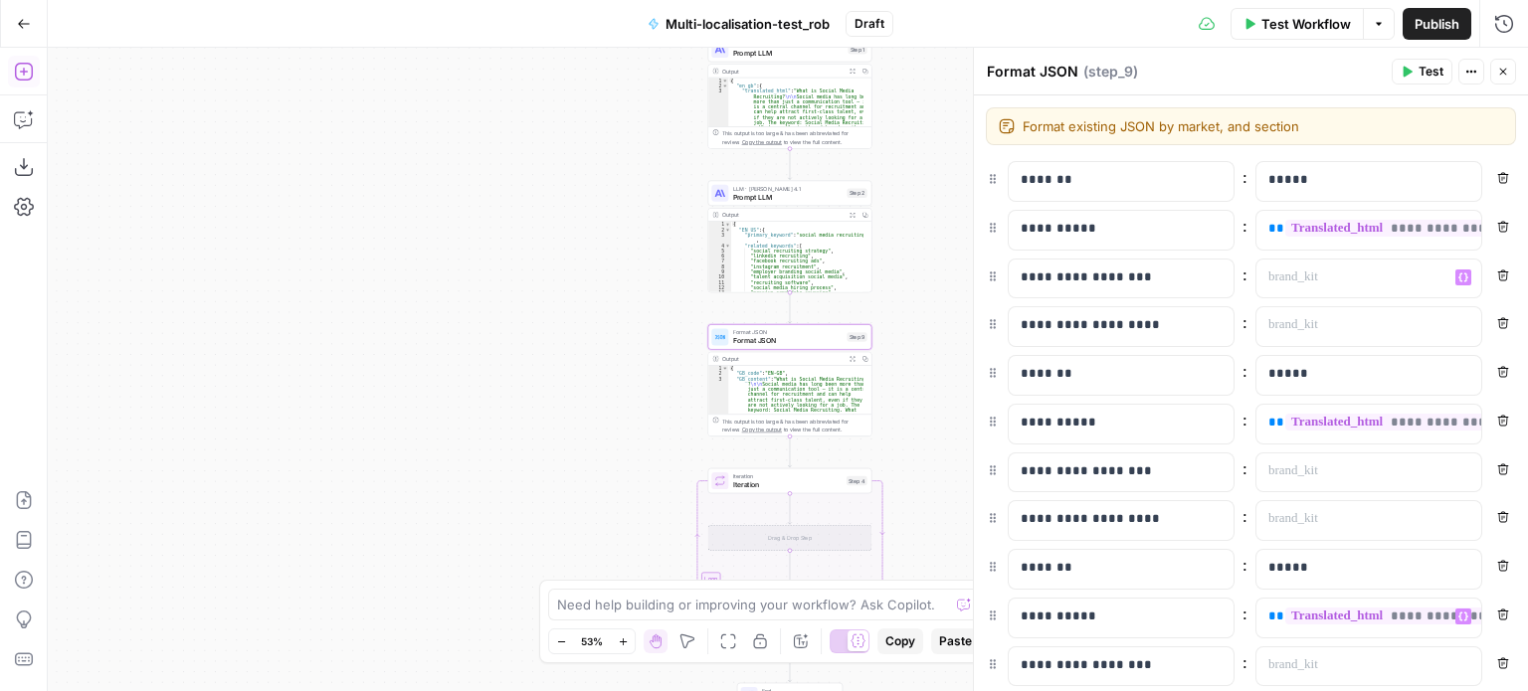
click at [923, 297] on div "Workflow Set Inputs Inputs LLM · [PERSON_NAME] Opus 4.1 Prompt LLM Step 1 Outpu…" at bounding box center [788, 370] width 1480 height 644
click at [826, 194] on span "Prompt LLM" at bounding box center [788, 197] width 110 height 11
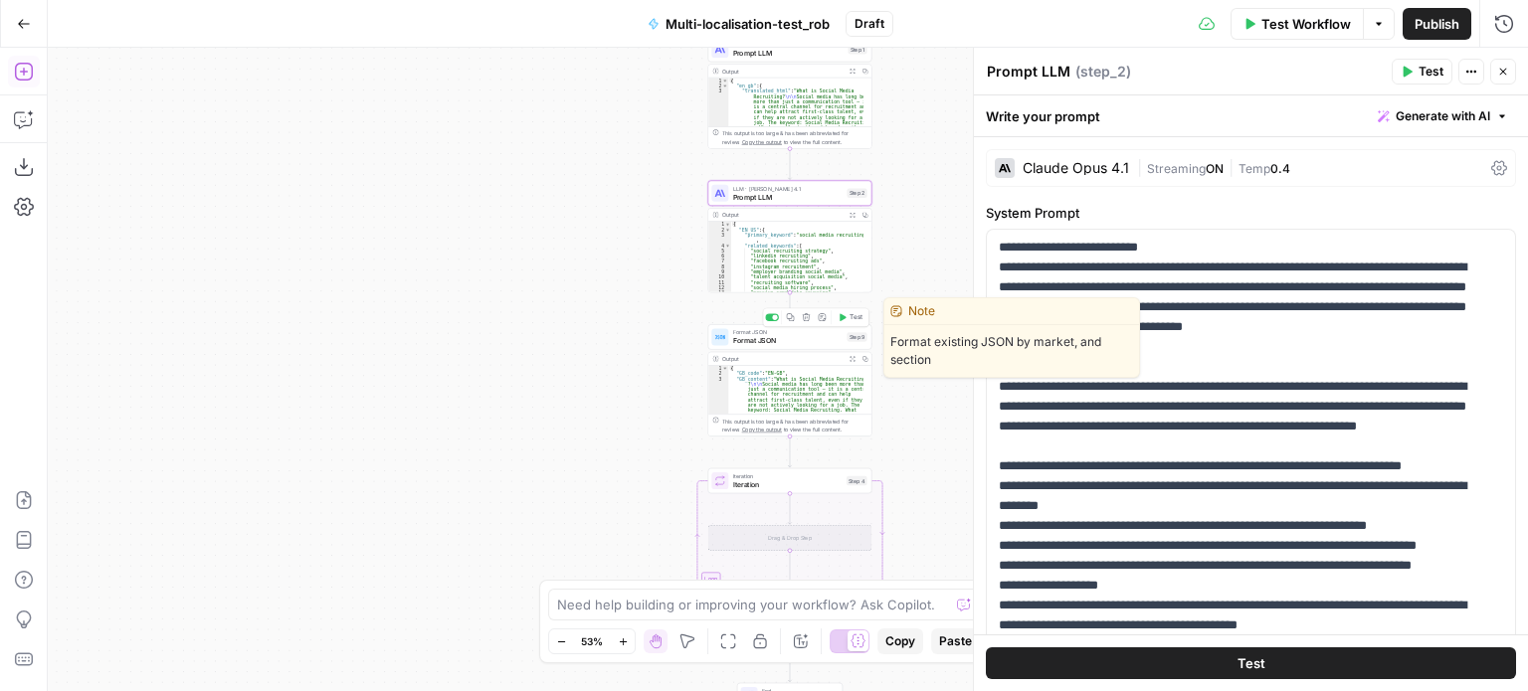
click at [795, 338] on span "Format JSON" at bounding box center [788, 340] width 110 height 11
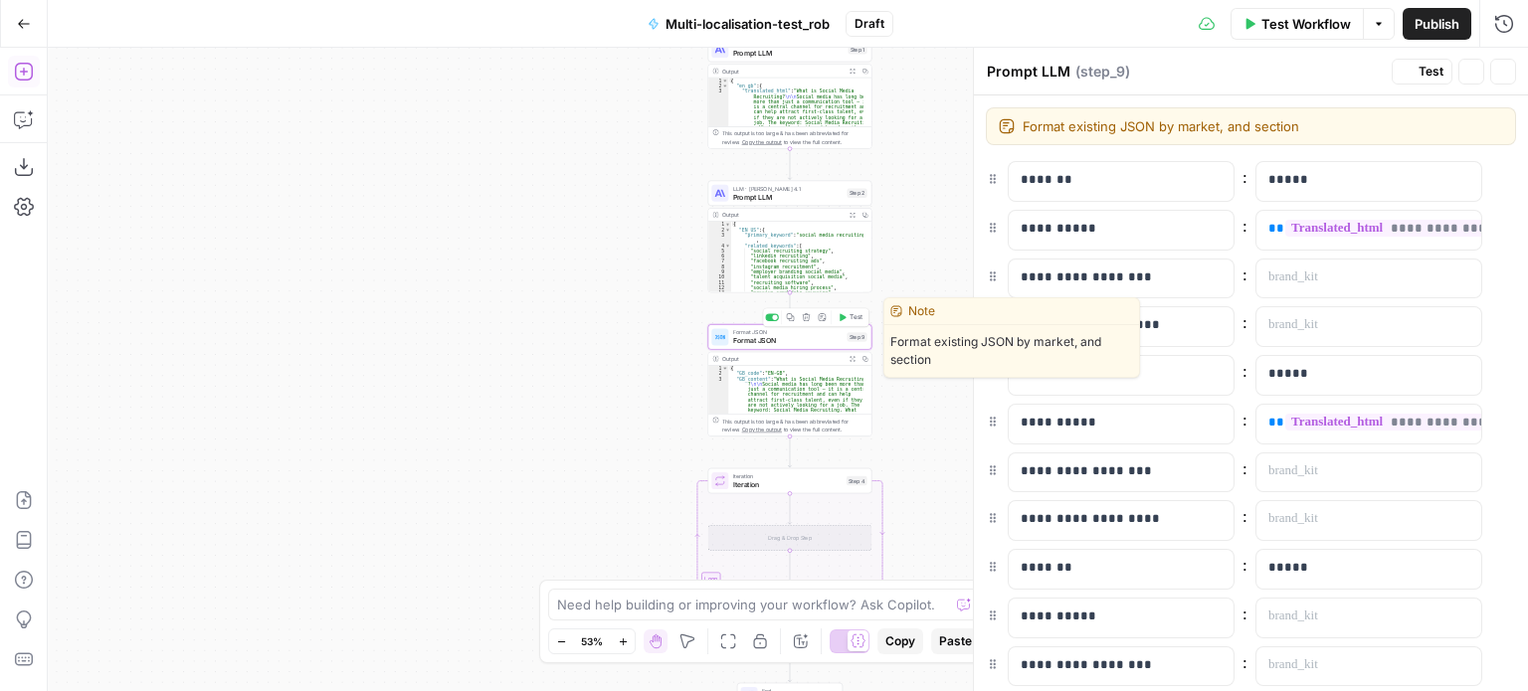
type textarea "Format JSON"
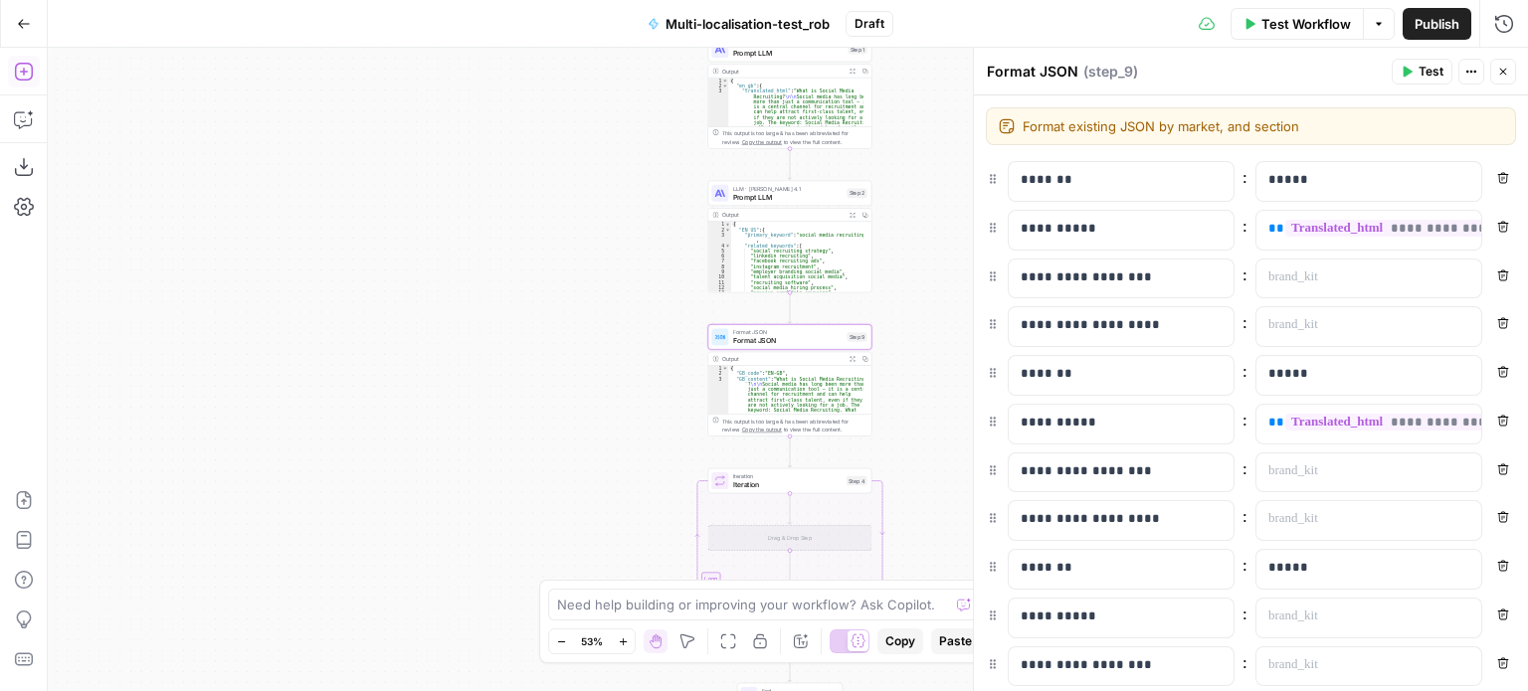
click at [633, 618] on div "Need help building or improving your workflow? Ask Copilot." at bounding box center [764, 605] width 432 height 32
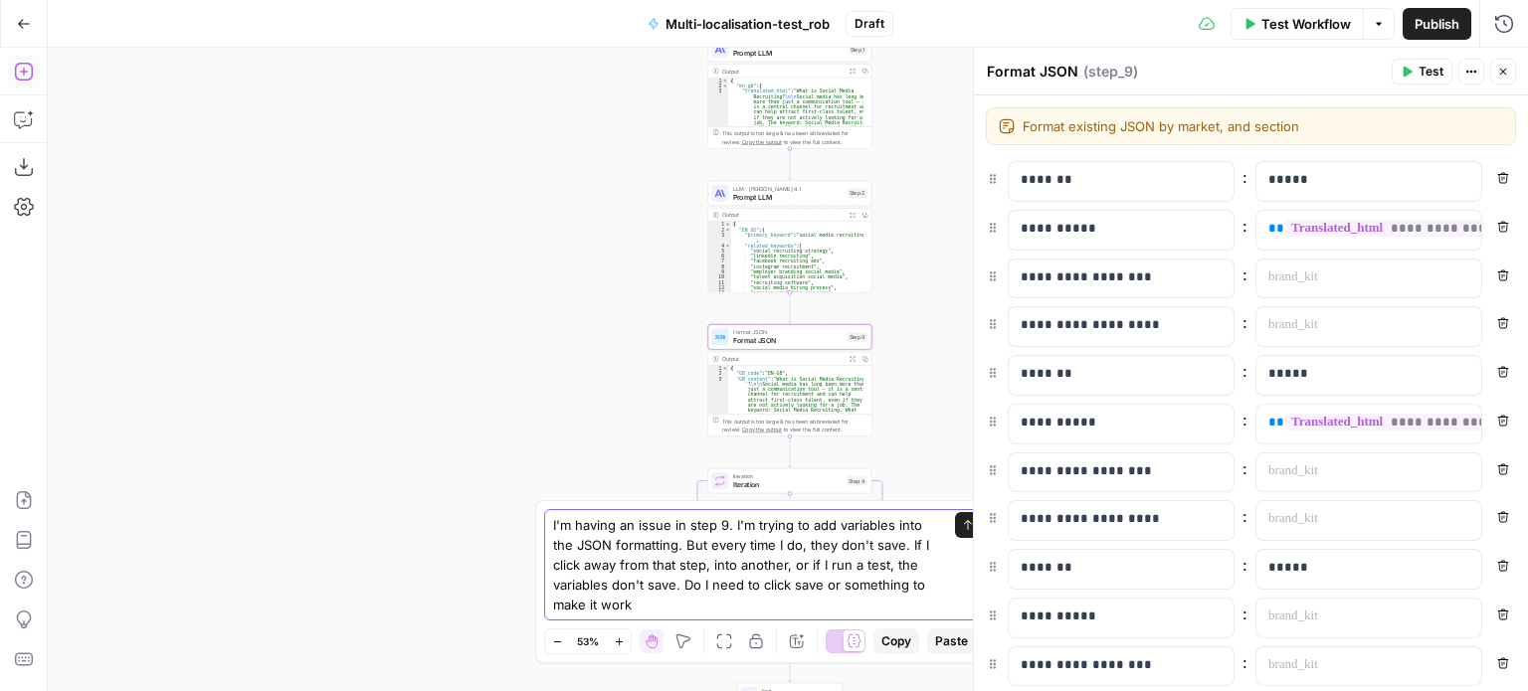
type textarea "I'm having an issue in step 9. I'm trying to add variables into the JSON format…"
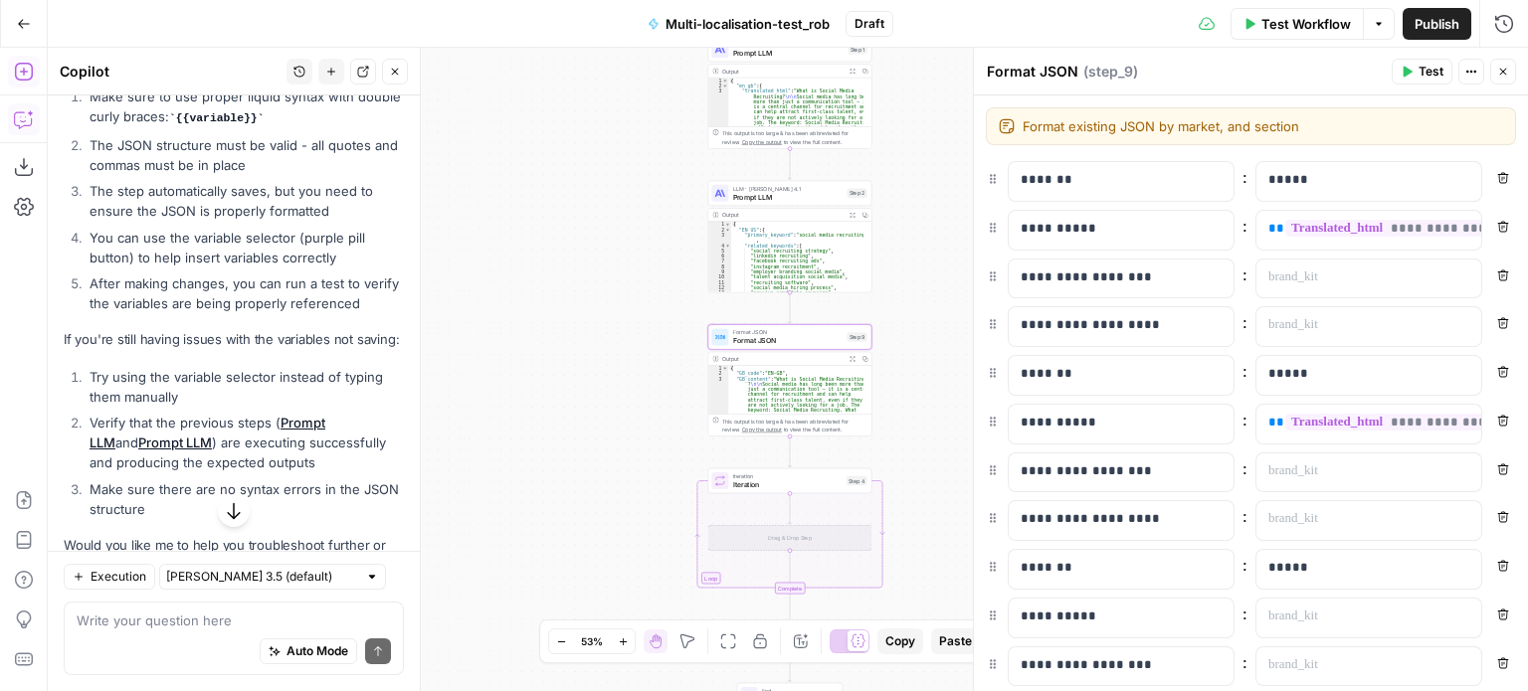
scroll to position [2004, 0]
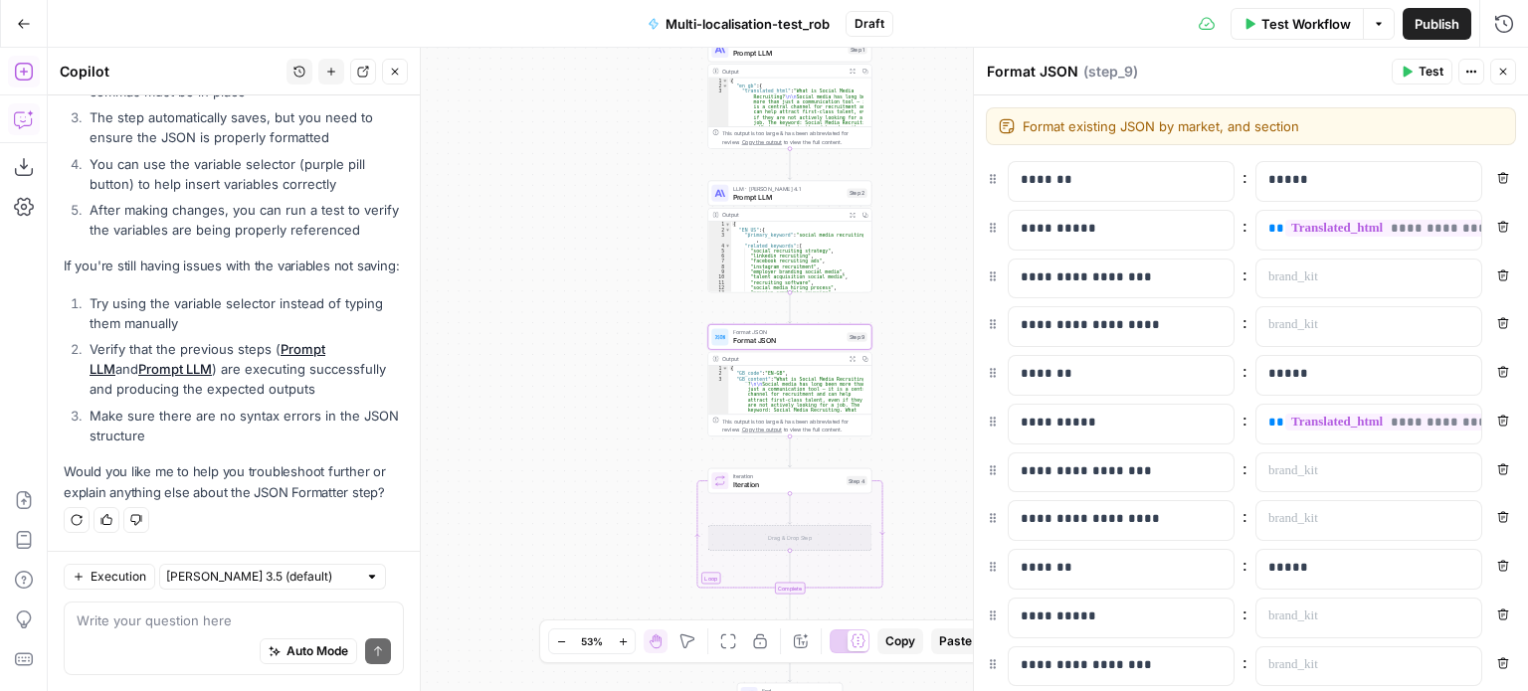
click at [251, 611] on textarea at bounding box center [234, 621] width 314 height 20
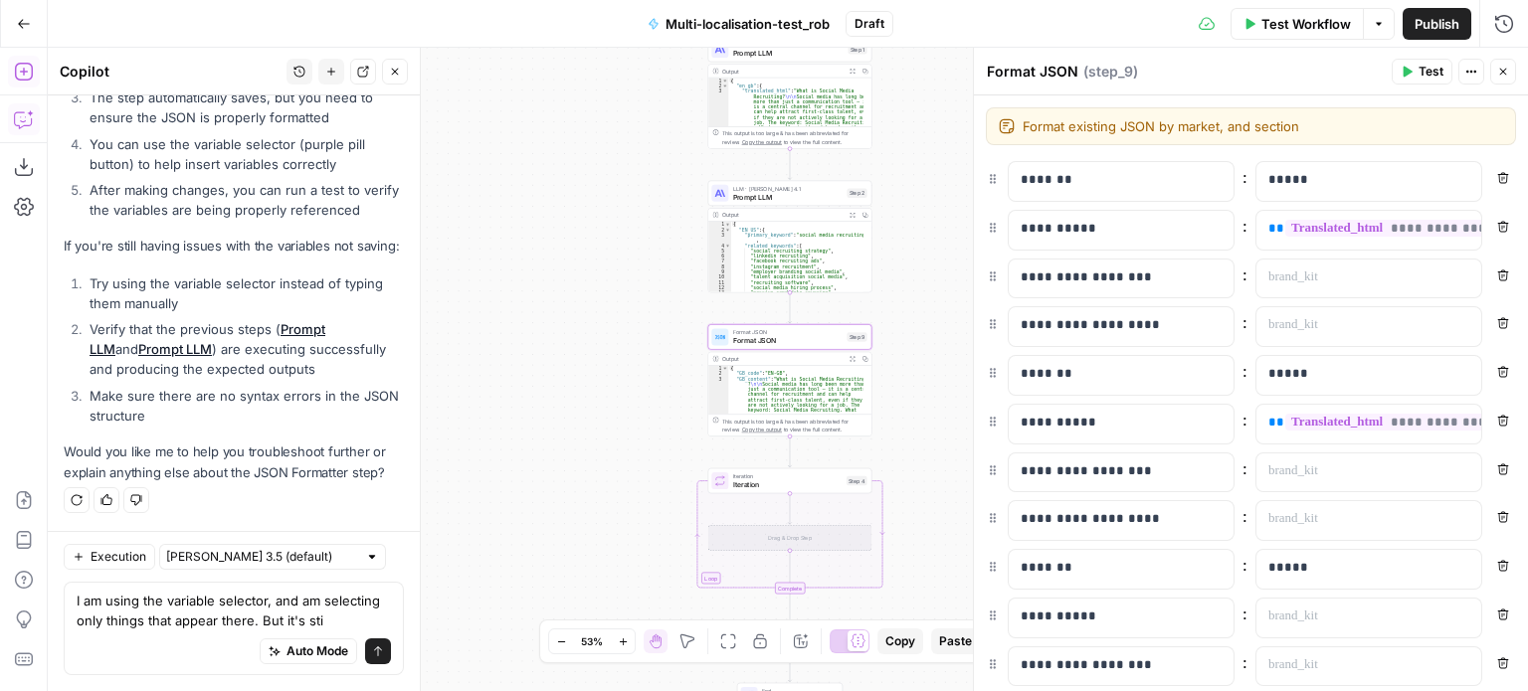
scroll to position [2044, 0]
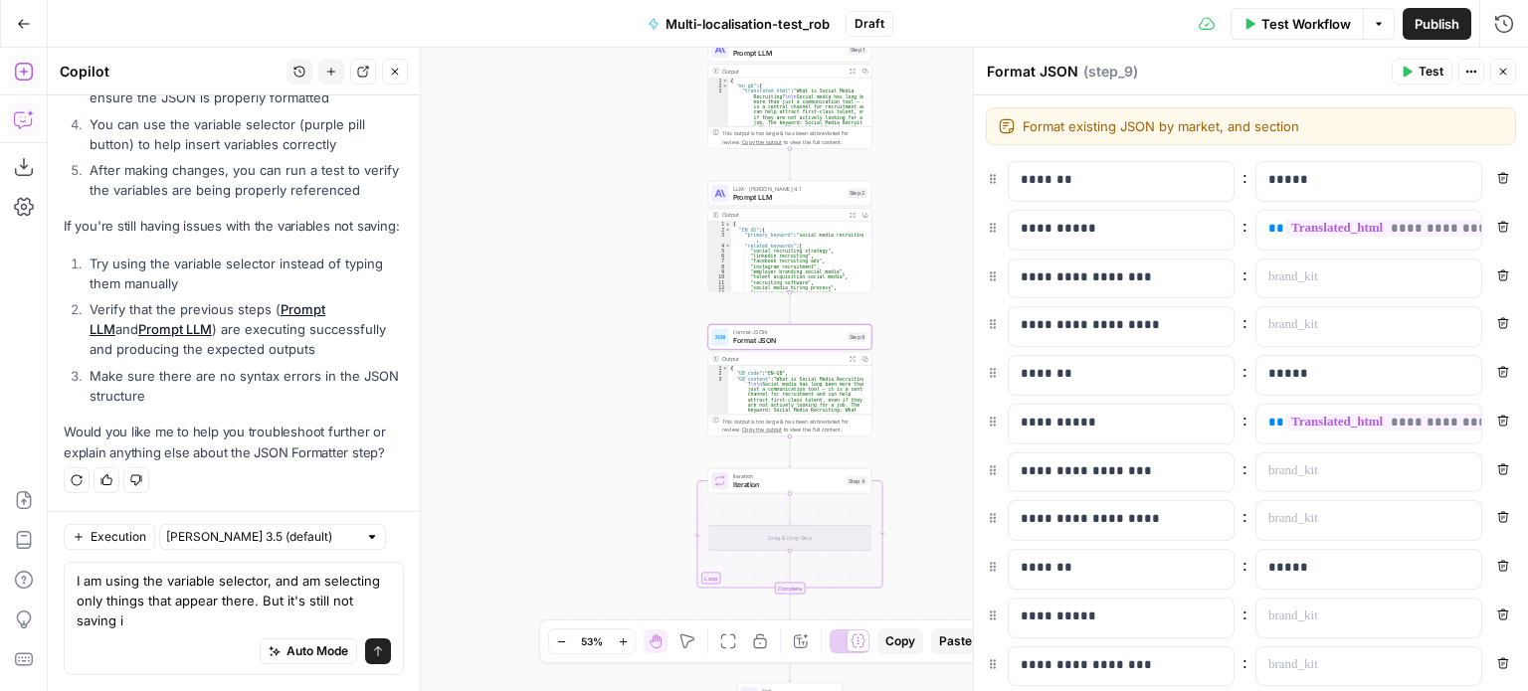
type textarea "I am using the variable selector, and am selecting only things that appear ther…"
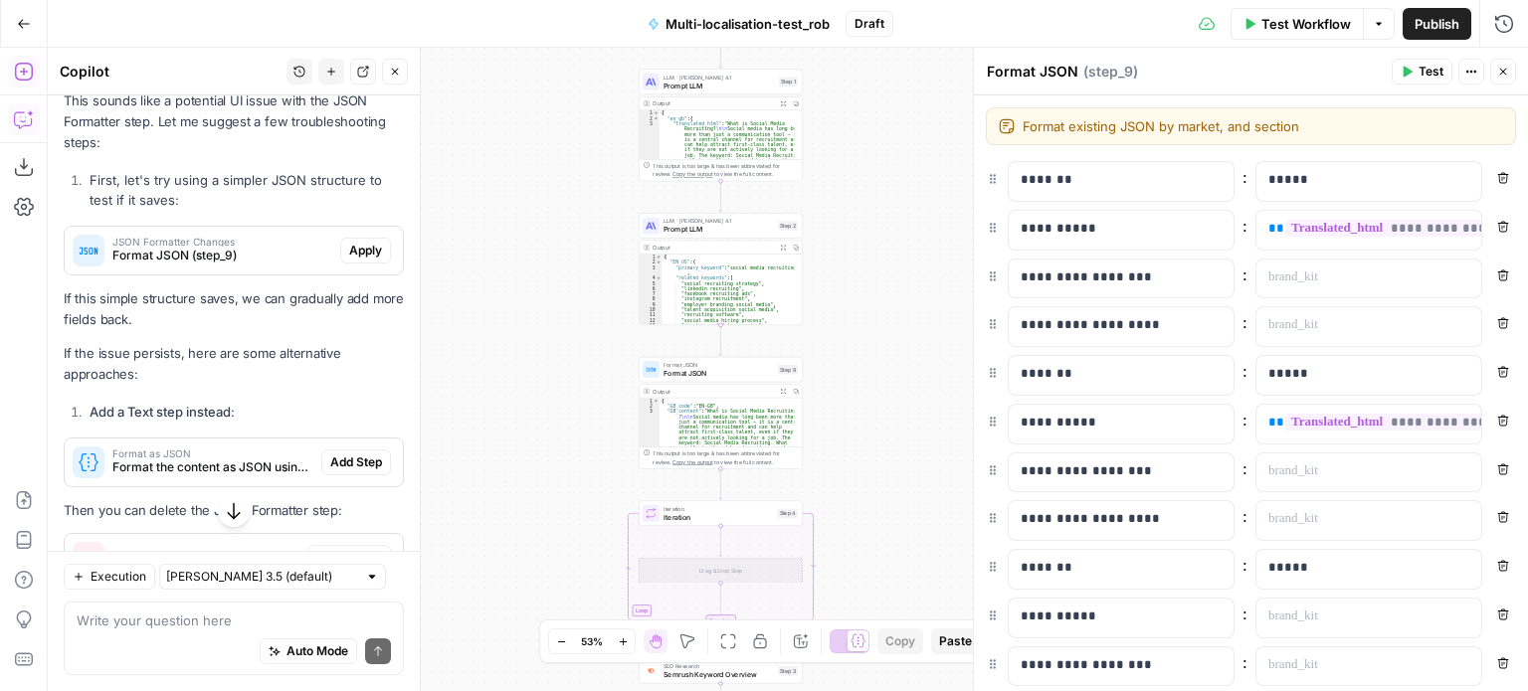
scroll to position [2459, 0]
click at [280, 264] on span "Format JSON (step_9)" at bounding box center [222, 255] width 220 height 18
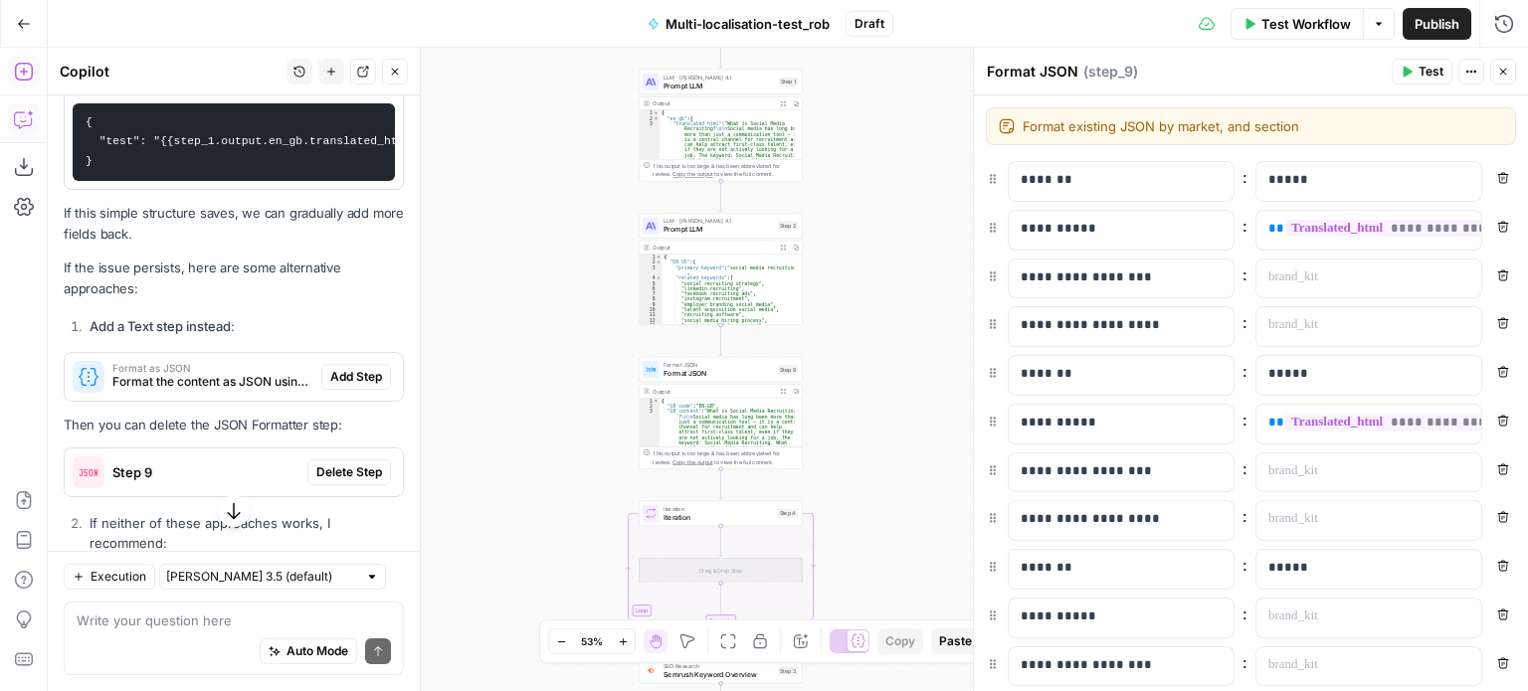
scroll to position [2795, 0]
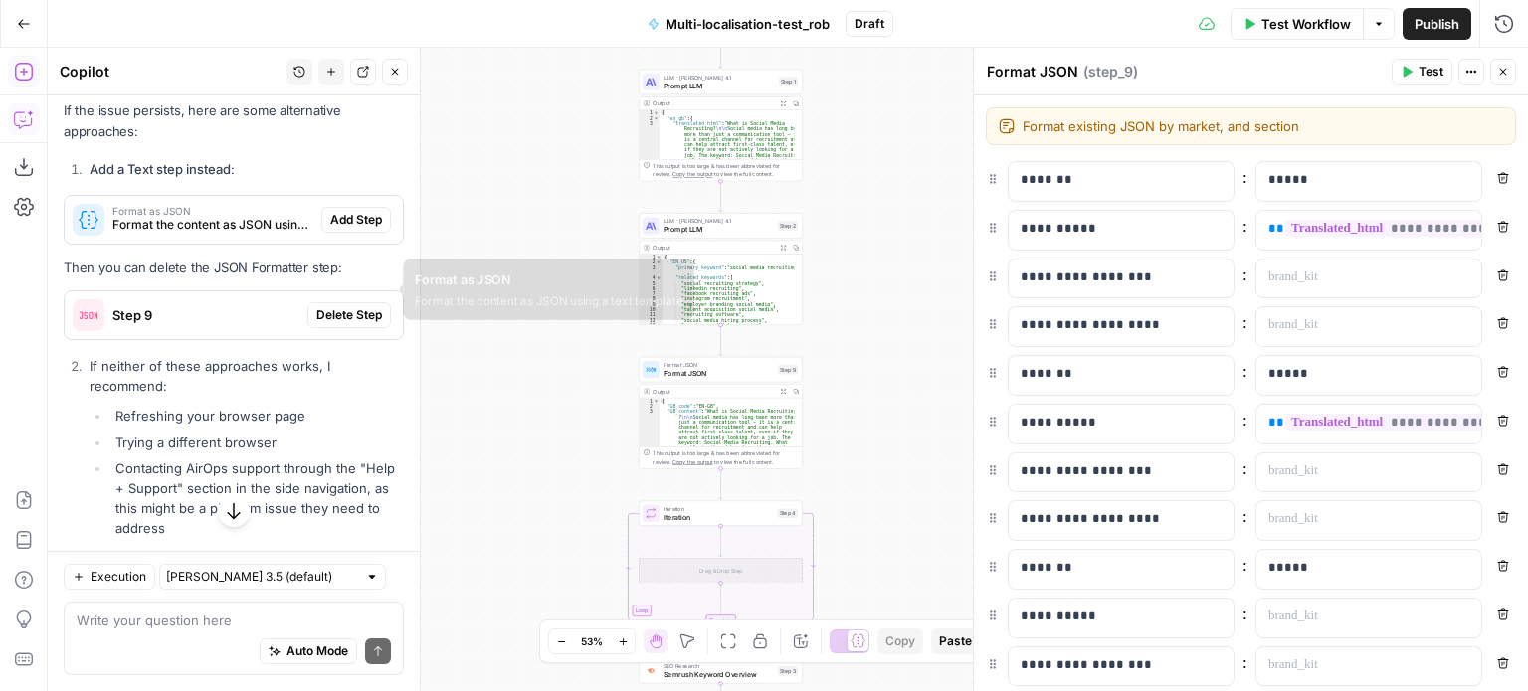
click at [244, 234] on span "Format the content as JSON using a text template" at bounding box center [212, 225] width 201 height 18
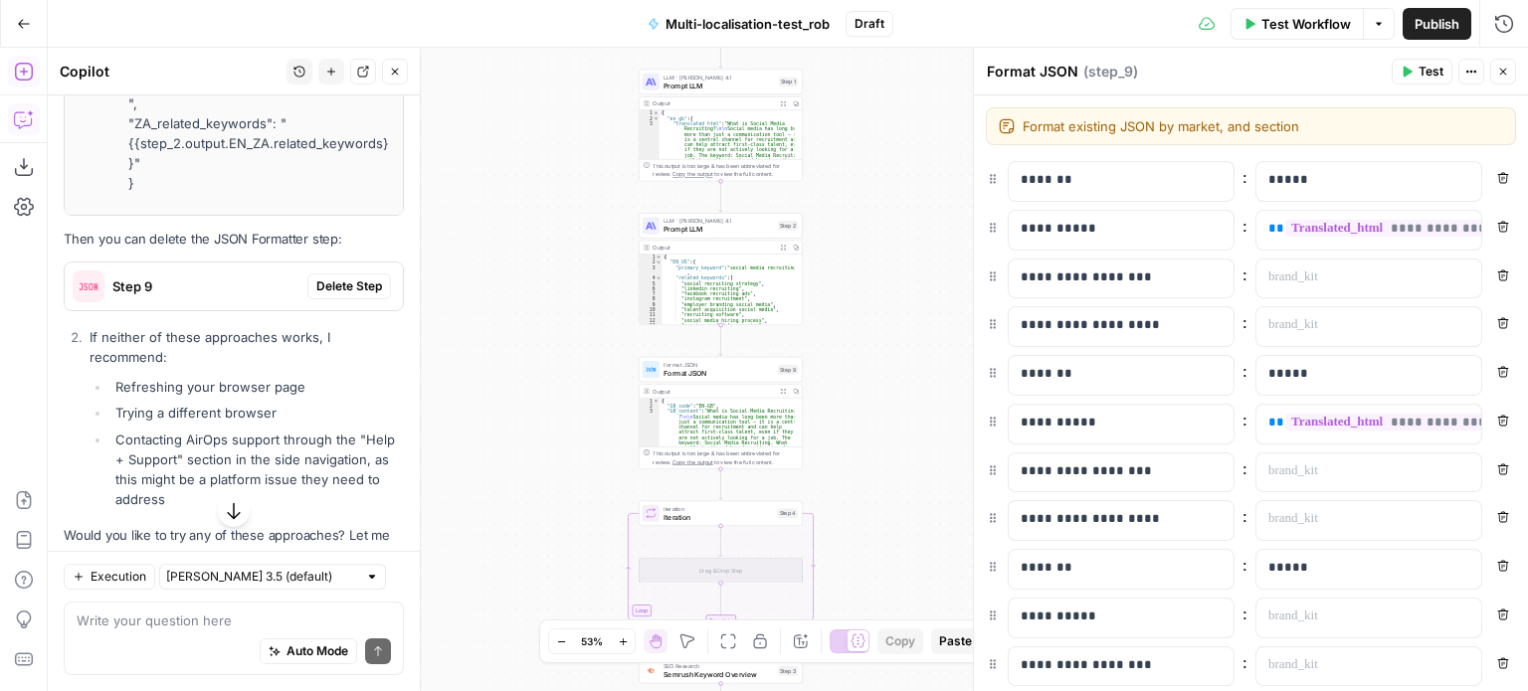
scroll to position [3744, 0]
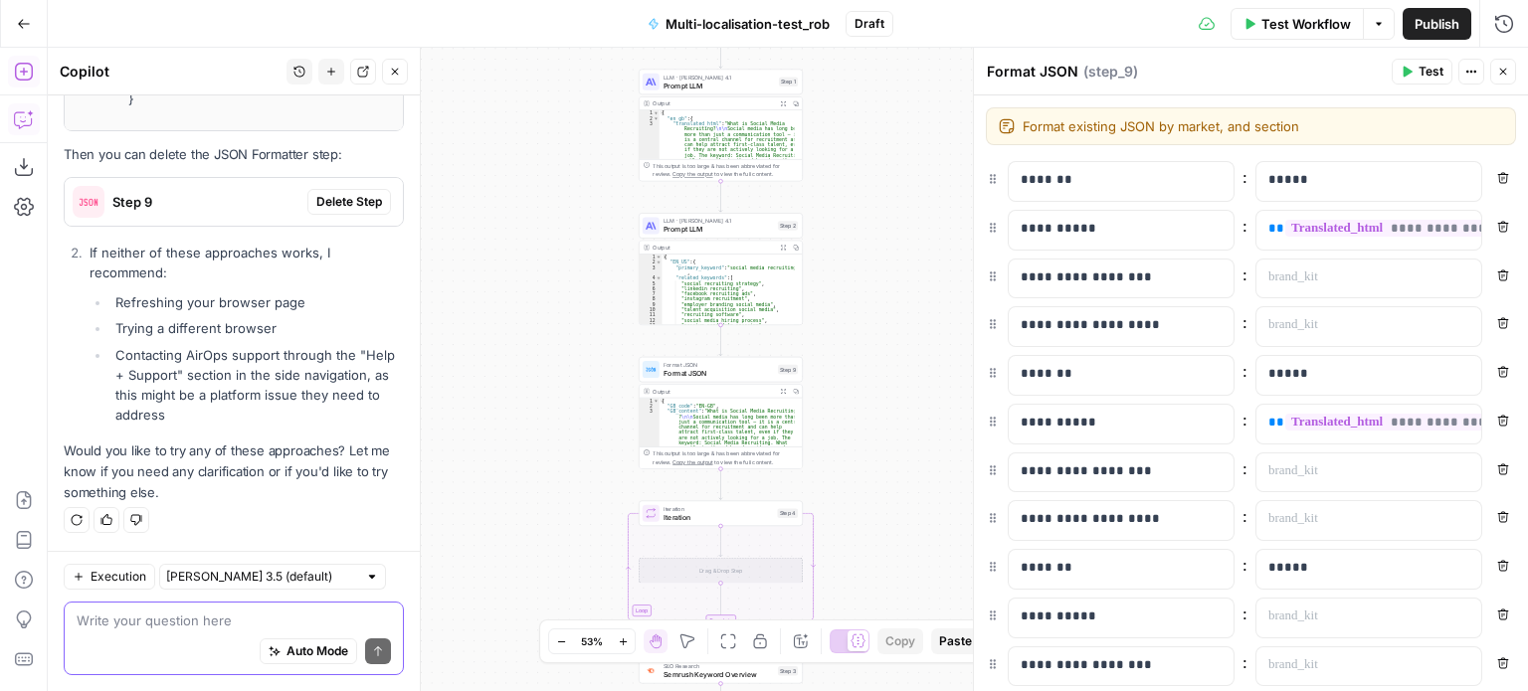
click at [187, 619] on textarea at bounding box center [234, 621] width 314 height 20
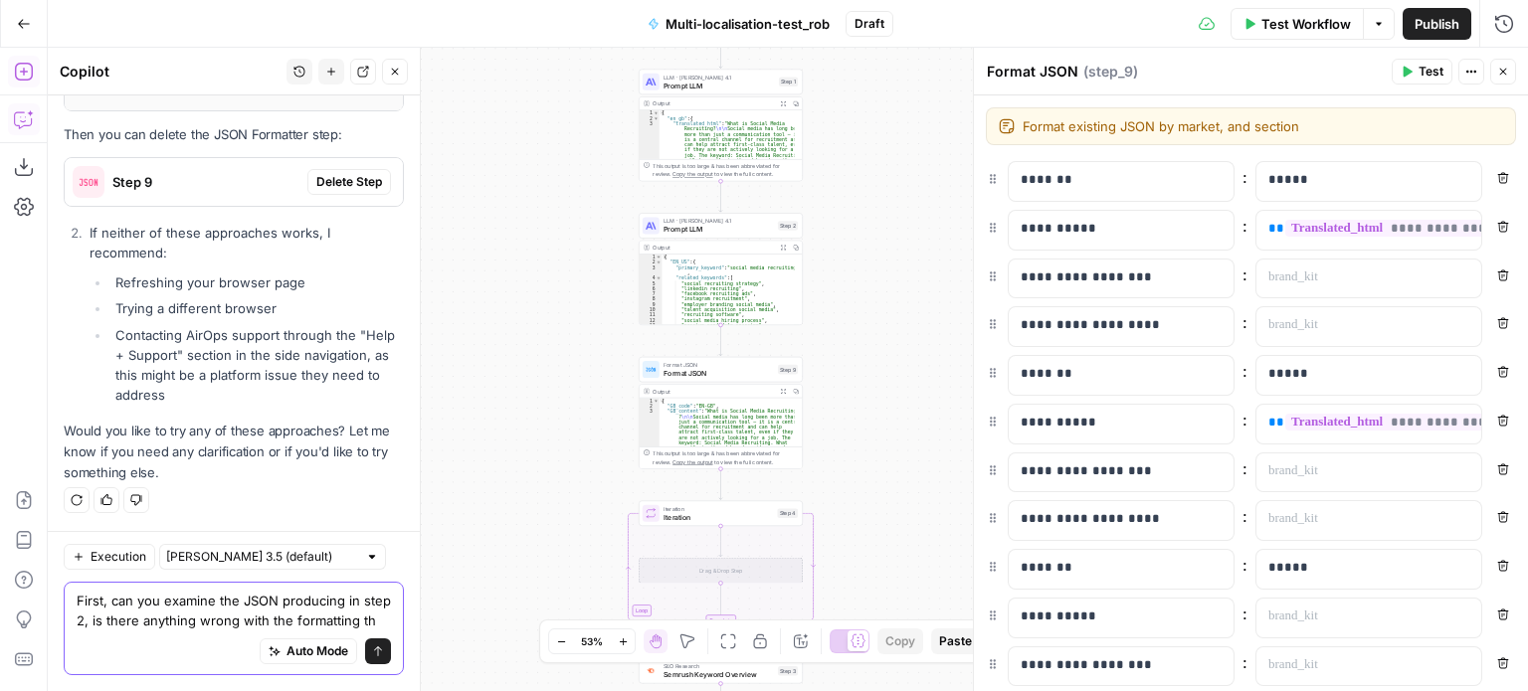
scroll to position [3784, 0]
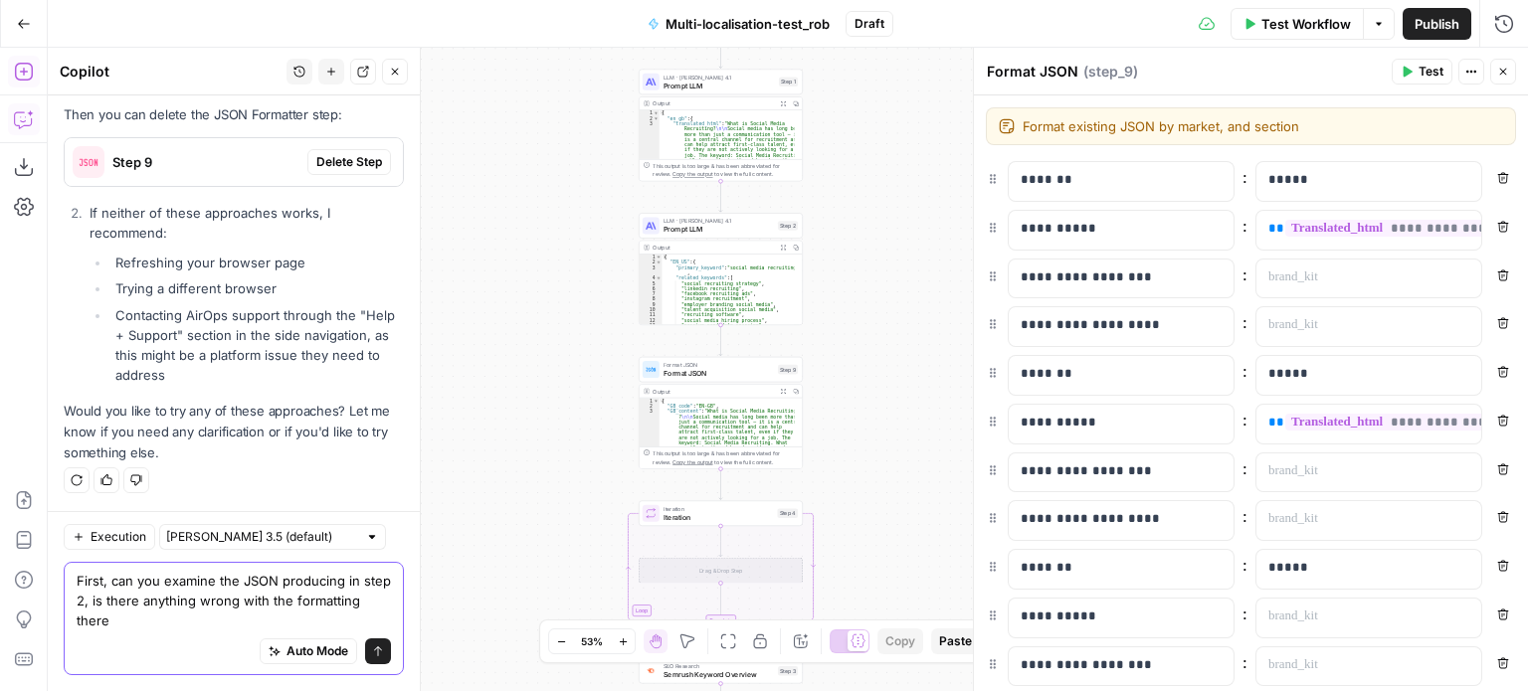
type textarea "First, can you examine the JSON producing in step 2, is there anything wrong wi…"
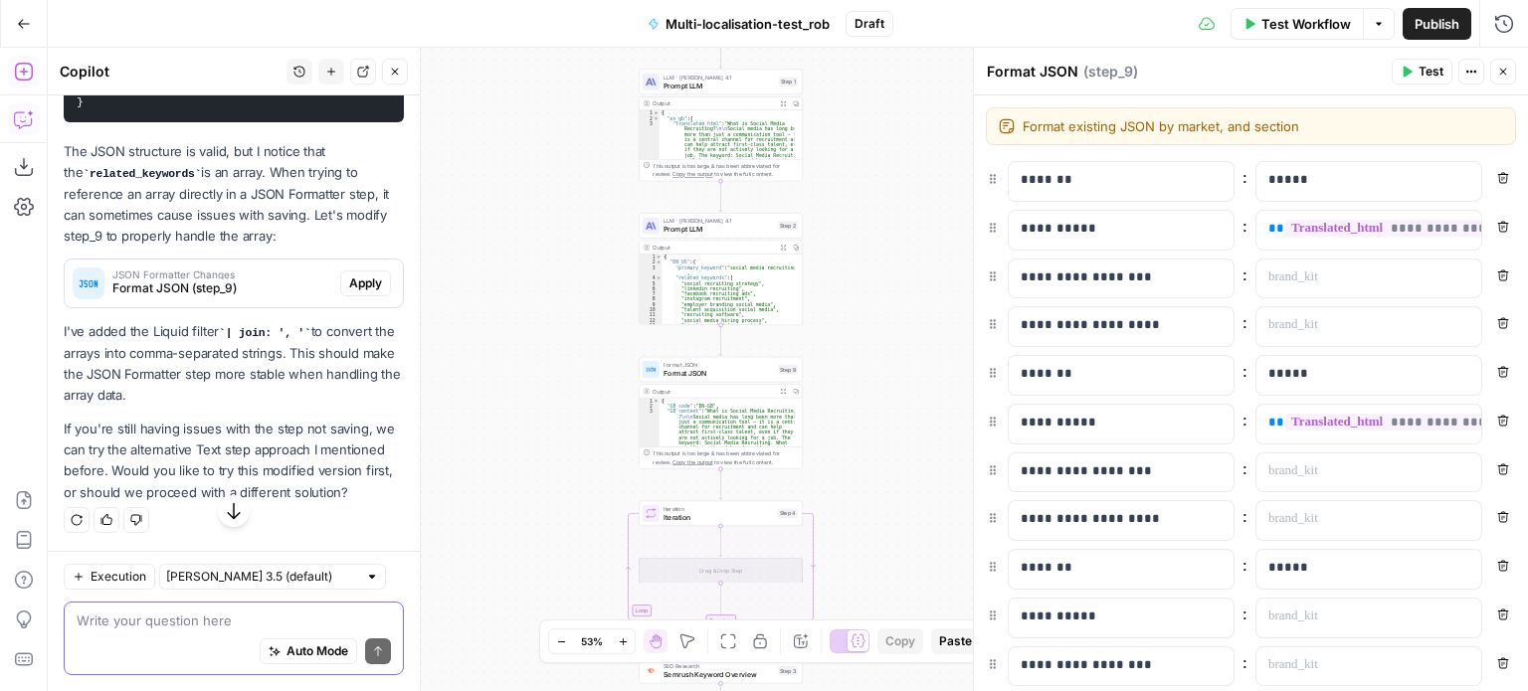
scroll to position [4559, 0]
click at [264, 297] on span "Format JSON (step_9)" at bounding box center [222, 288] width 220 height 18
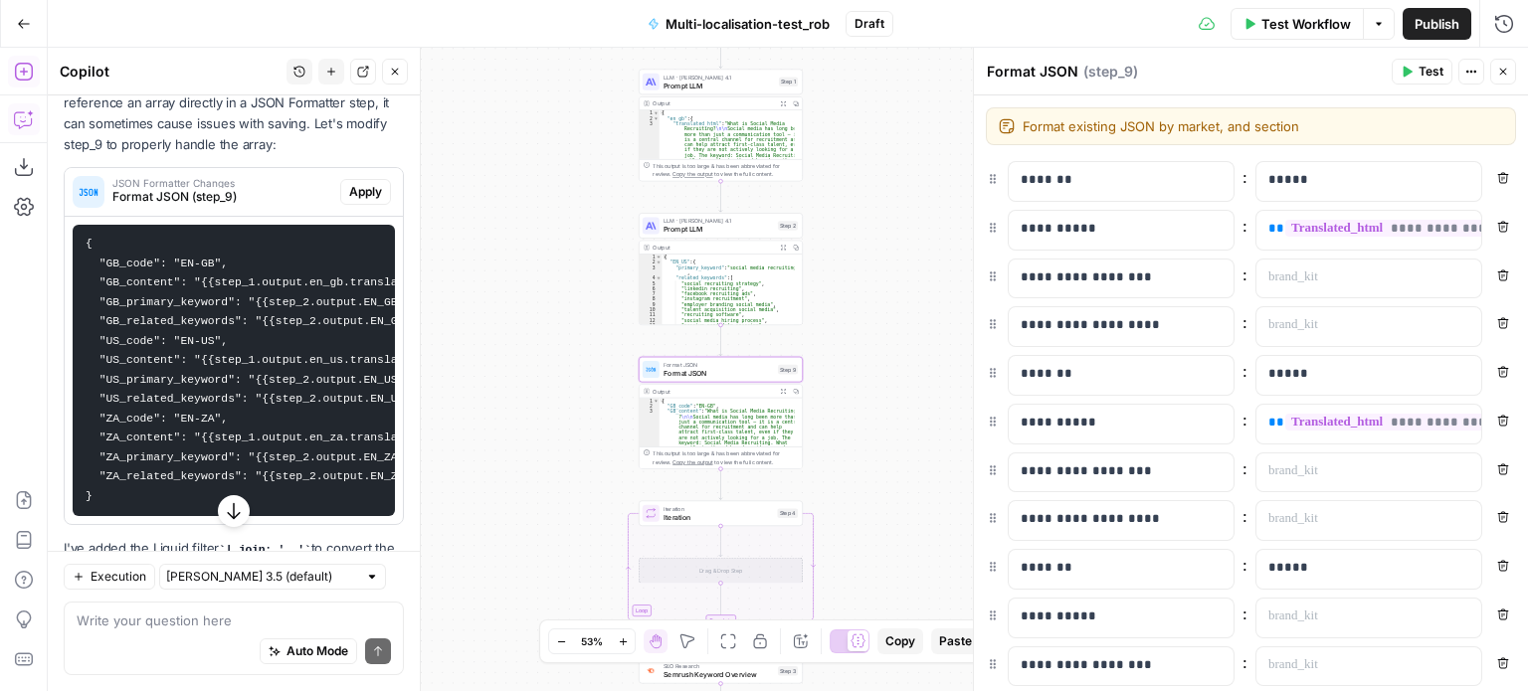
scroll to position [4619, 0]
click at [297, 205] on span "Format JSON (step_9)" at bounding box center [222, 196] width 220 height 18
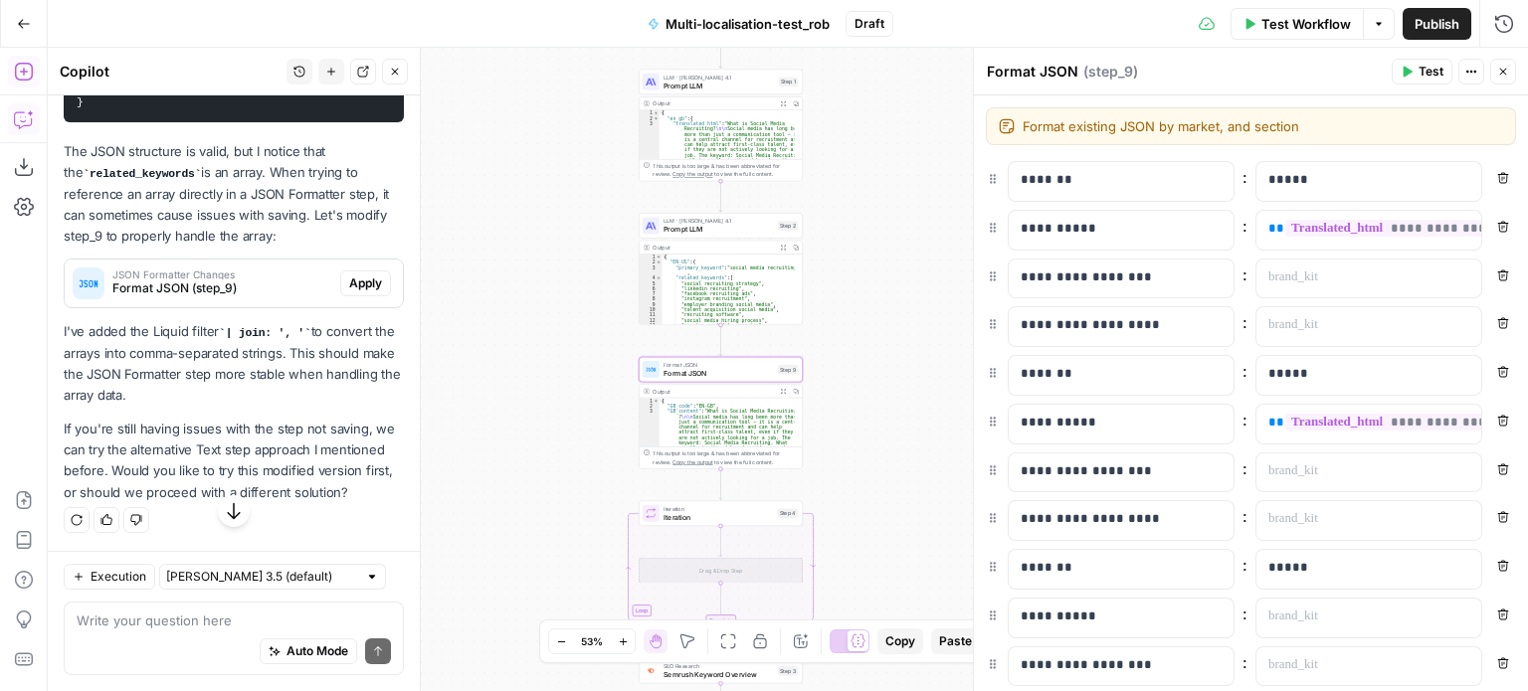
click at [349, 292] on span "Apply" at bounding box center [365, 284] width 33 height 18
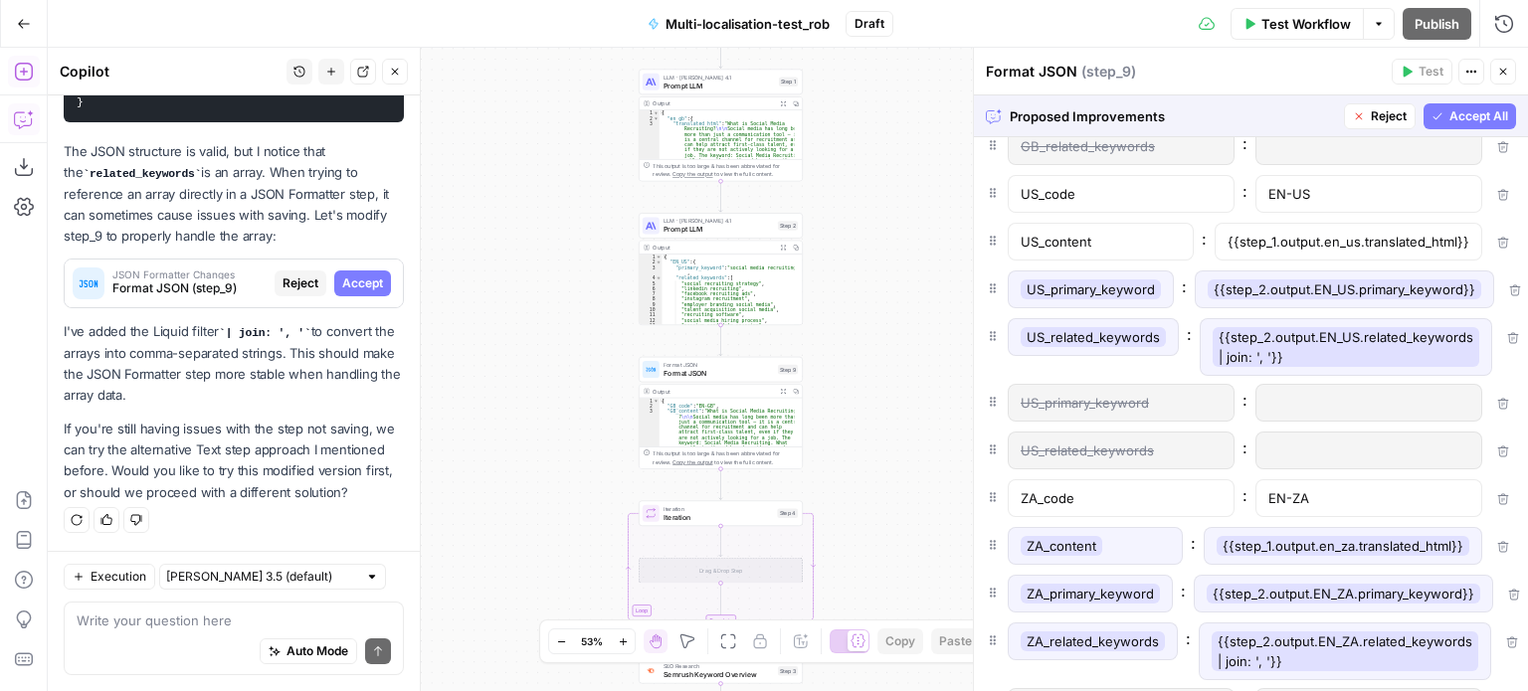
scroll to position [341, 0]
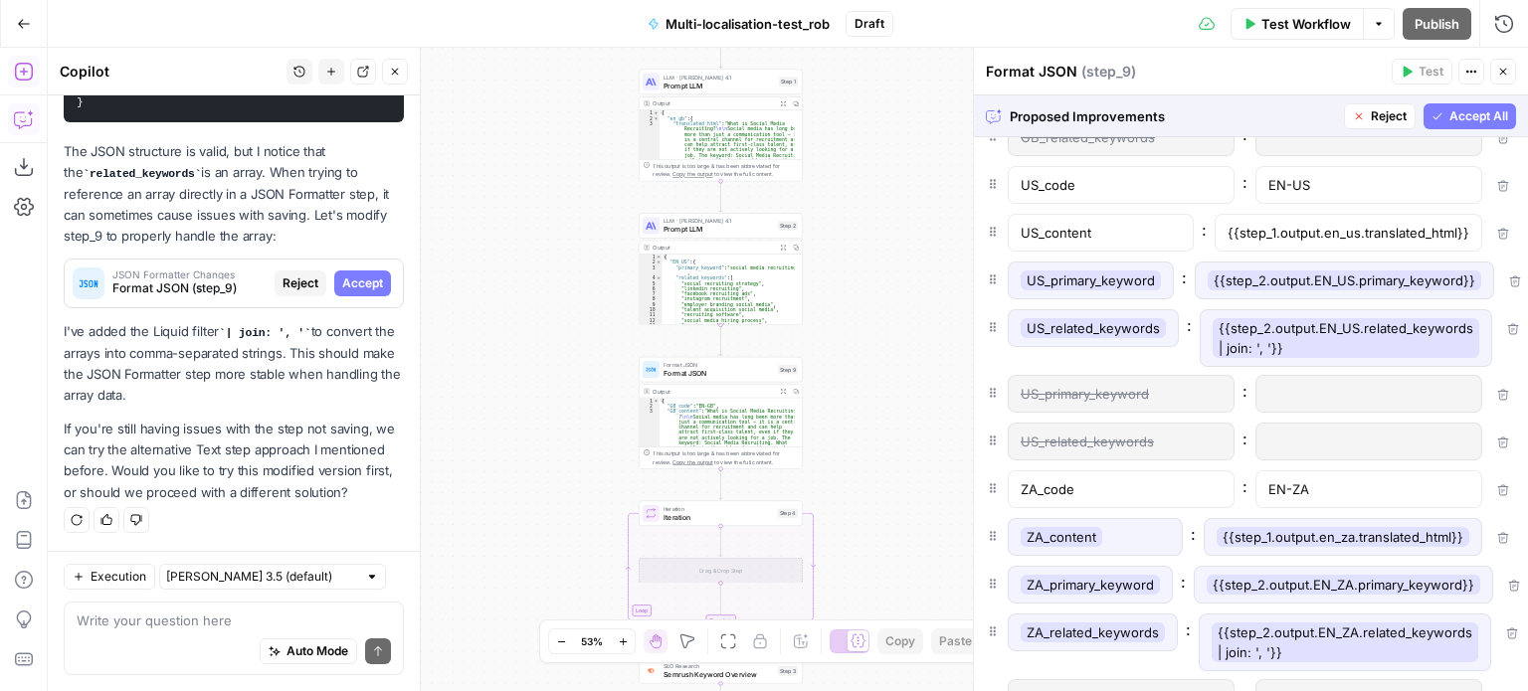
click at [1456, 107] on span "Accept All" at bounding box center [1478, 116] width 59 height 18
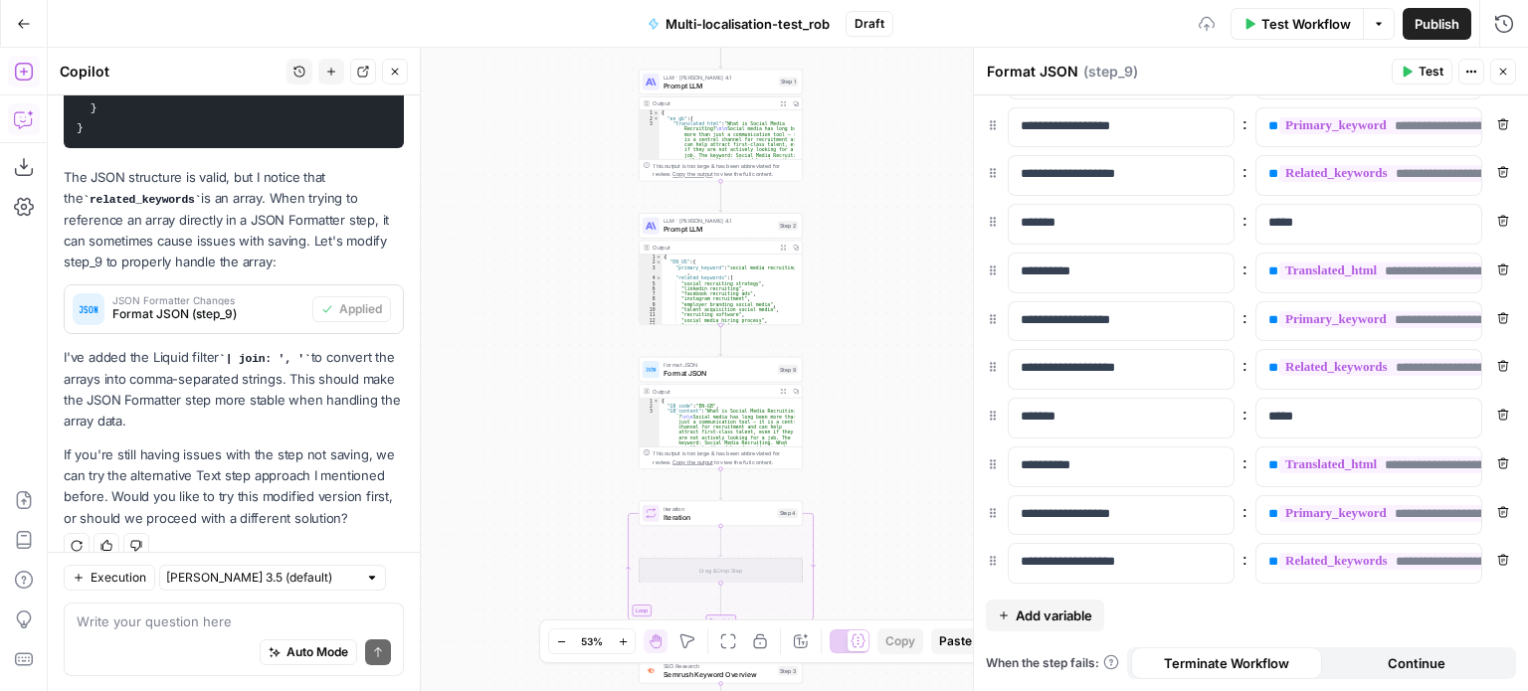
scroll to position [145, 0]
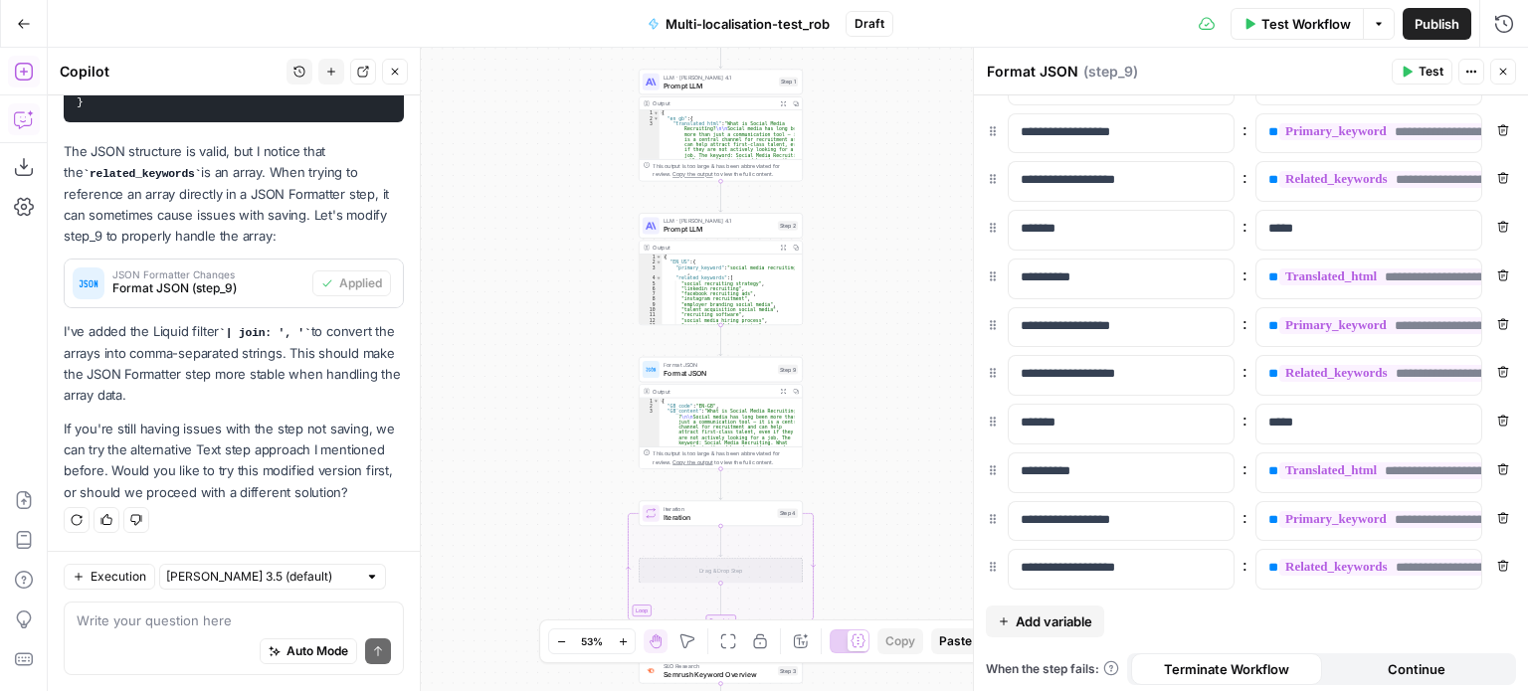
click at [1424, 73] on span "Test" at bounding box center [1430, 72] width 25 height 18
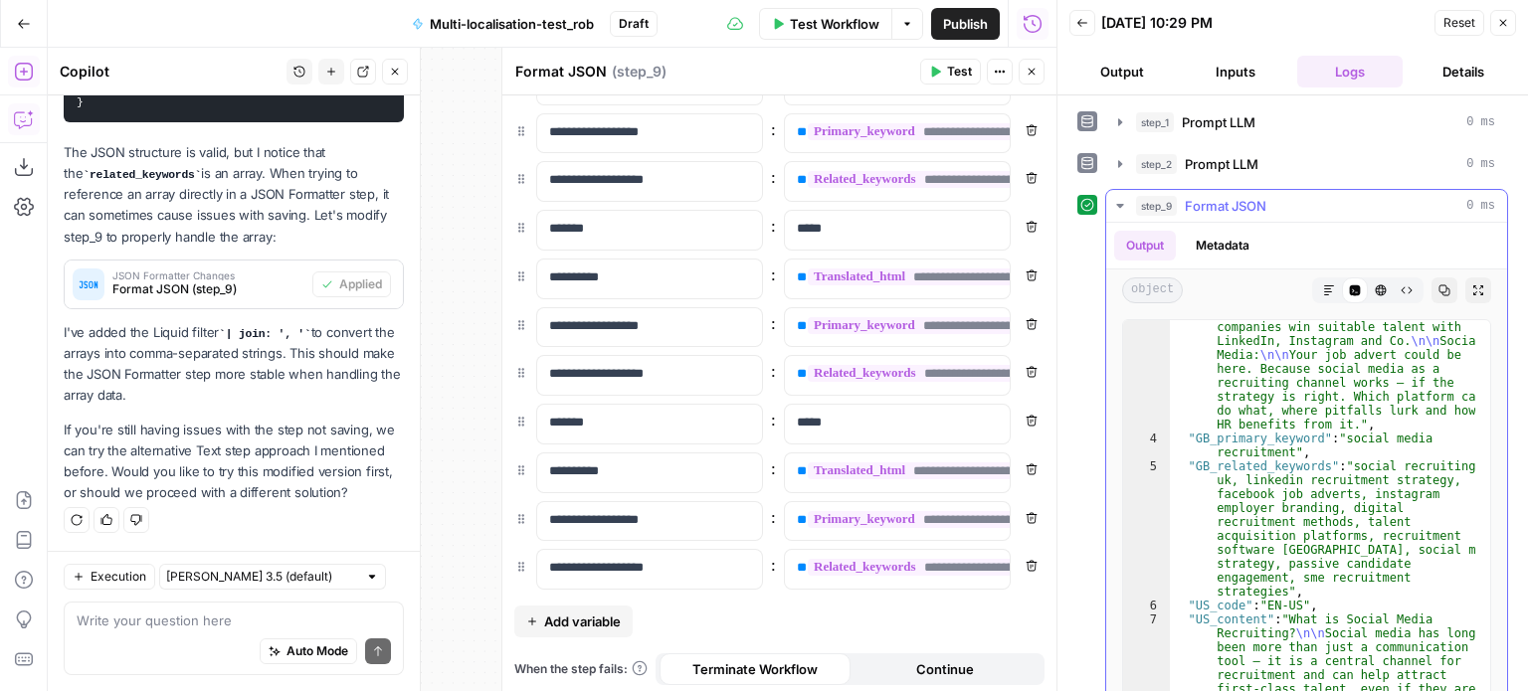
scroll to position [2507, 0]
click at [245, 612] on textarea at bounding box center [234, 621] width 314 height 20
type textarea "Amazing, that worked thank you"
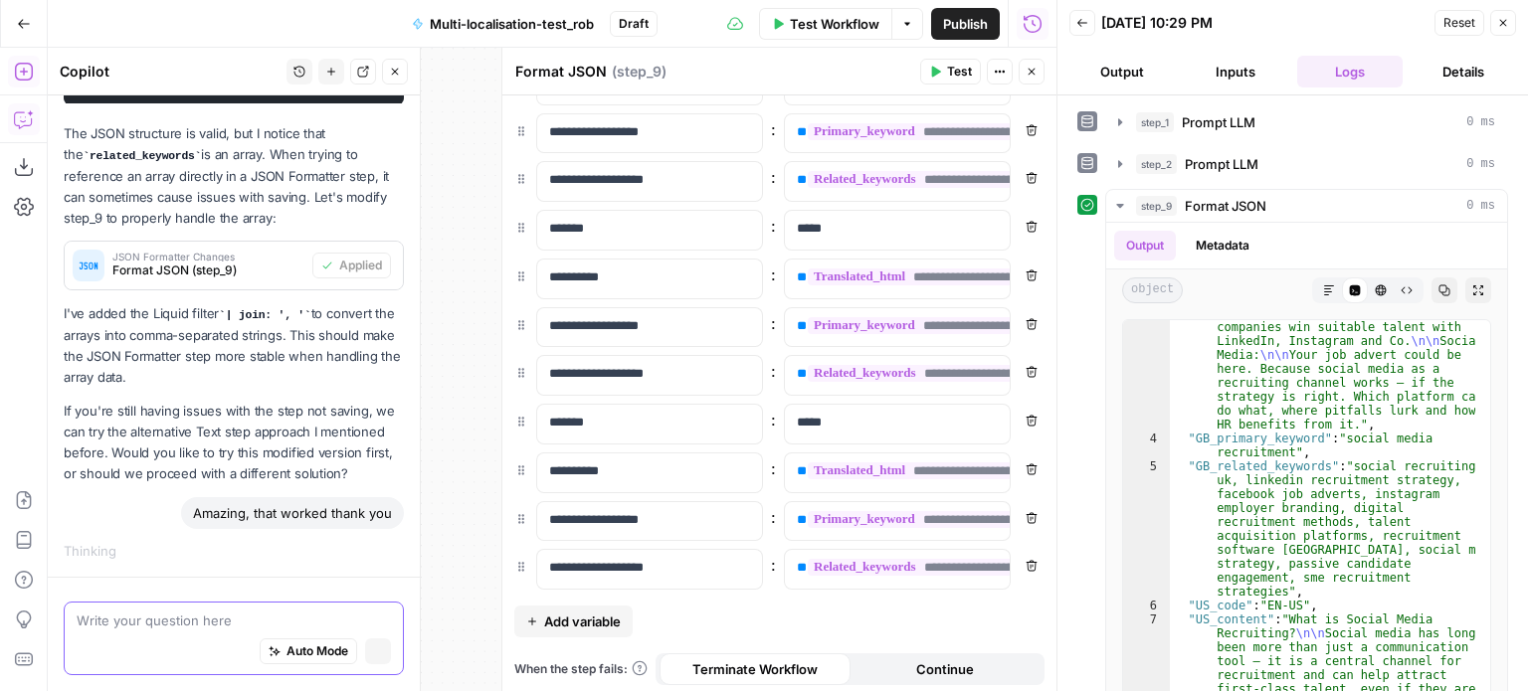
scroll to position [3731, 0]
click at [1027, 73] on icon "button" at bounding box center [1031, 72] width 12 height 12
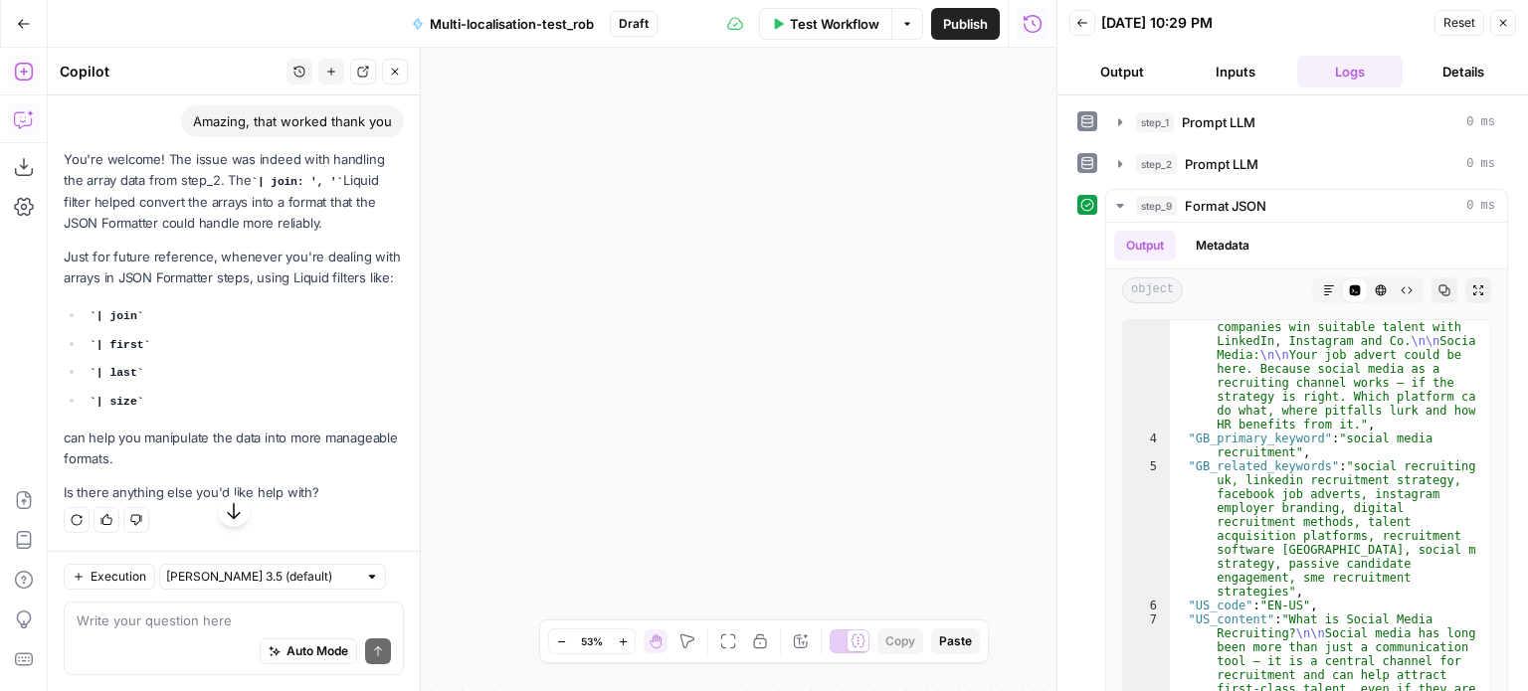
scroll to position [4254, 0]
click at [1502, 23] on icon "button" at bounding box center [1503, 23] width 7 height 7
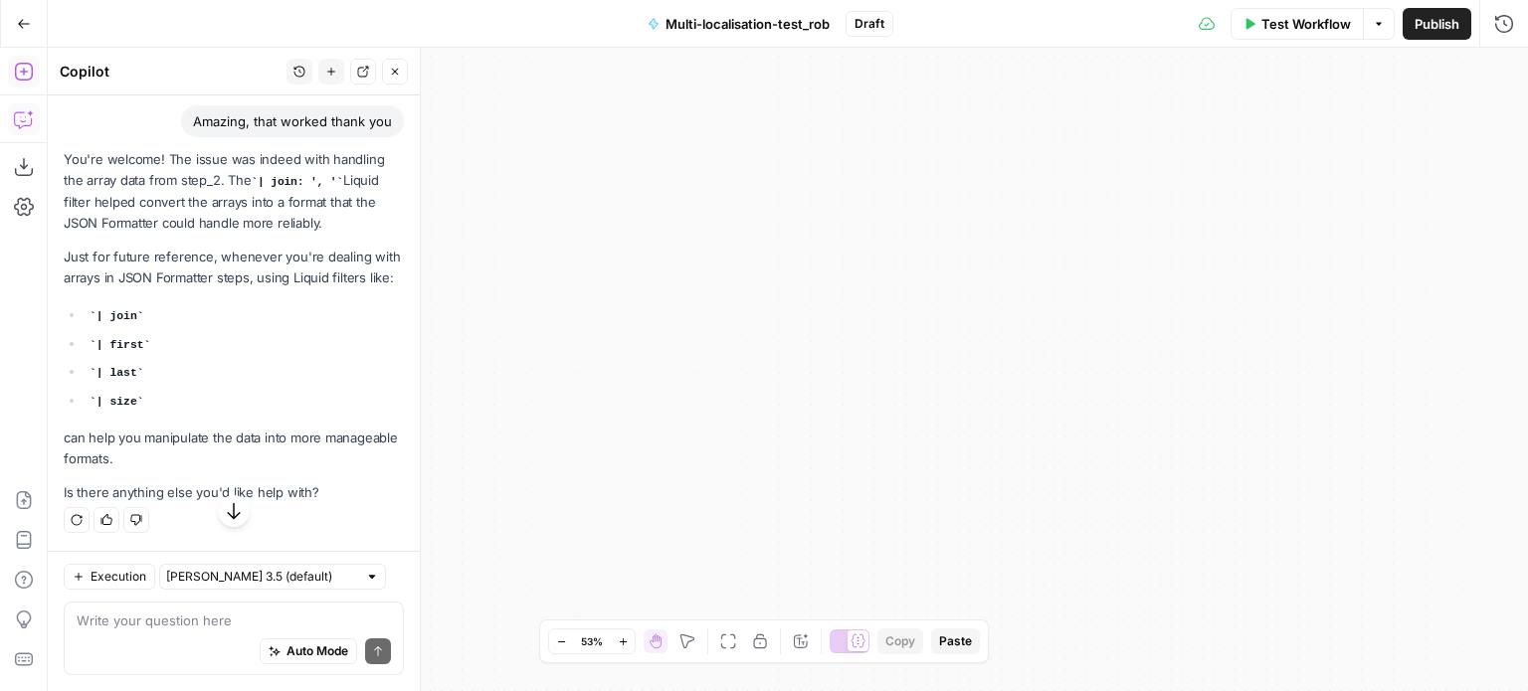
click at [553, 639] on button "Zoom Out" at bounding box center [561, 642] width 24 height 24
click at [393, 71] on icon "button" at bounding box center [395, 72] width 12 height 12
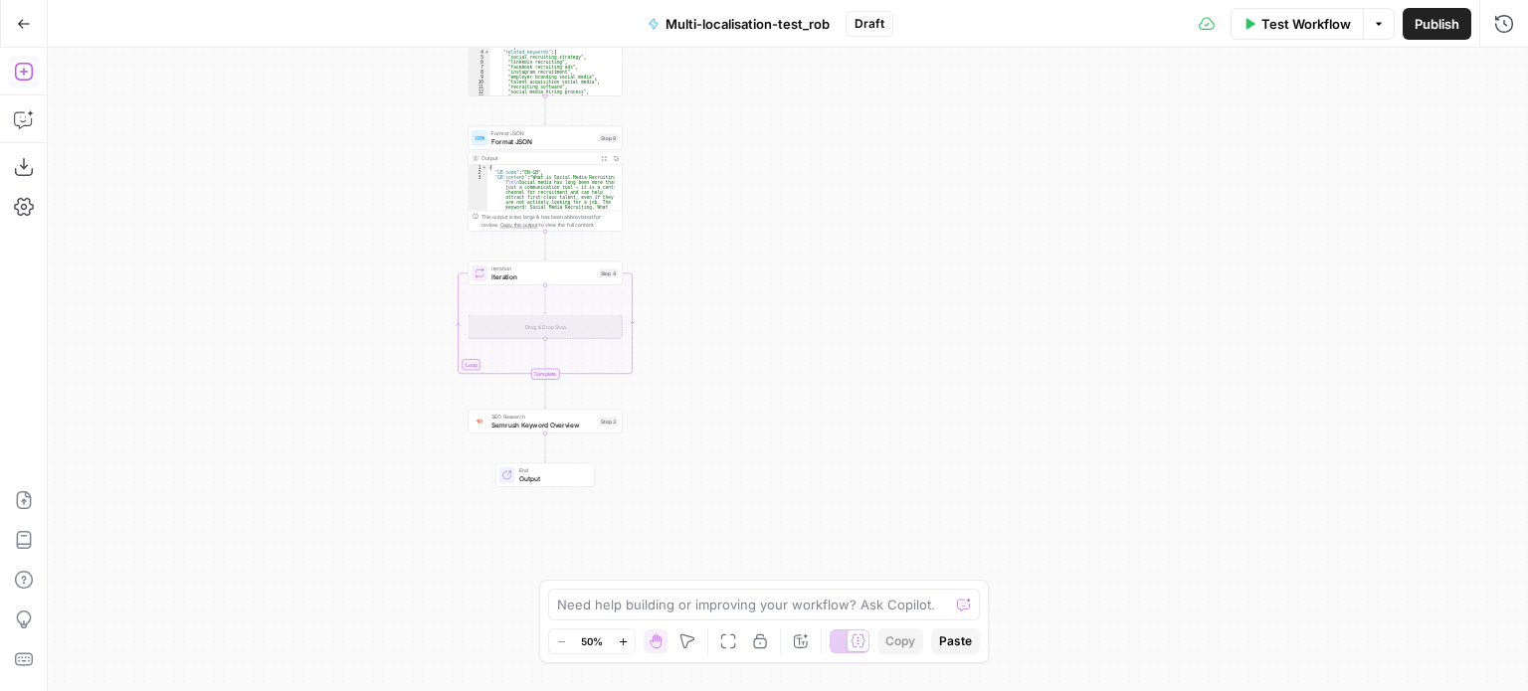
drag, startPoint x: 619, startPoint y: 189, endPoint x: 1193, endPoint y: 162, distance: 574.5
click at [1193, 162] on div "Workflow Set Inputs Inputs LLM · [PERSON_NAME] Opus 4.1 Prompt LLM Step 1 Outpu…" at bounding box center [788, 370] width 1480 height 644
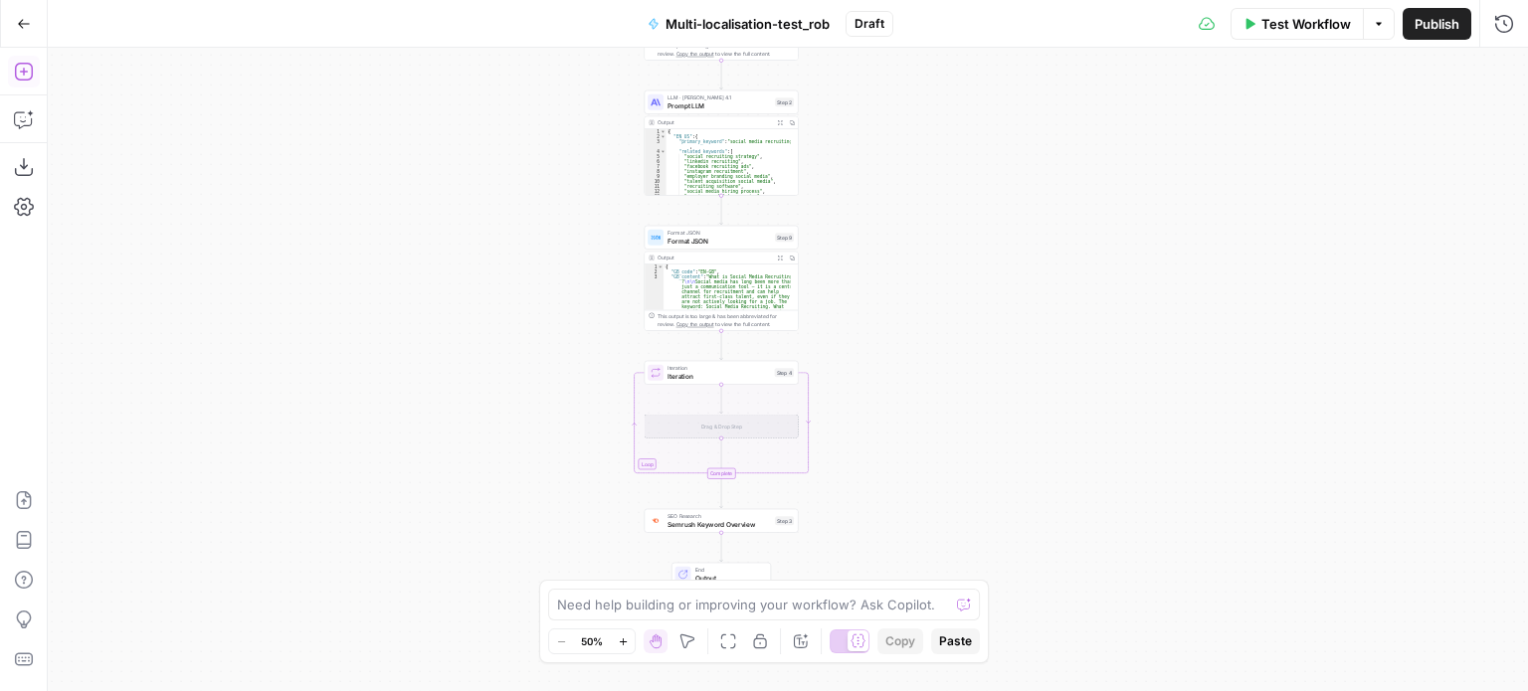
drag, startPoint x: 769, startPoint y: 422, endPoint x: 895, endPoint y: 543, distance: 175.2
click at [895, 543] on div "Workflow Set Inputs Inputs LLM · [PERSON_NAME] Opus 4.1 Prompt LLM Step 1 Outpu…" at bounding box center [788, 370] width 1480 height 644
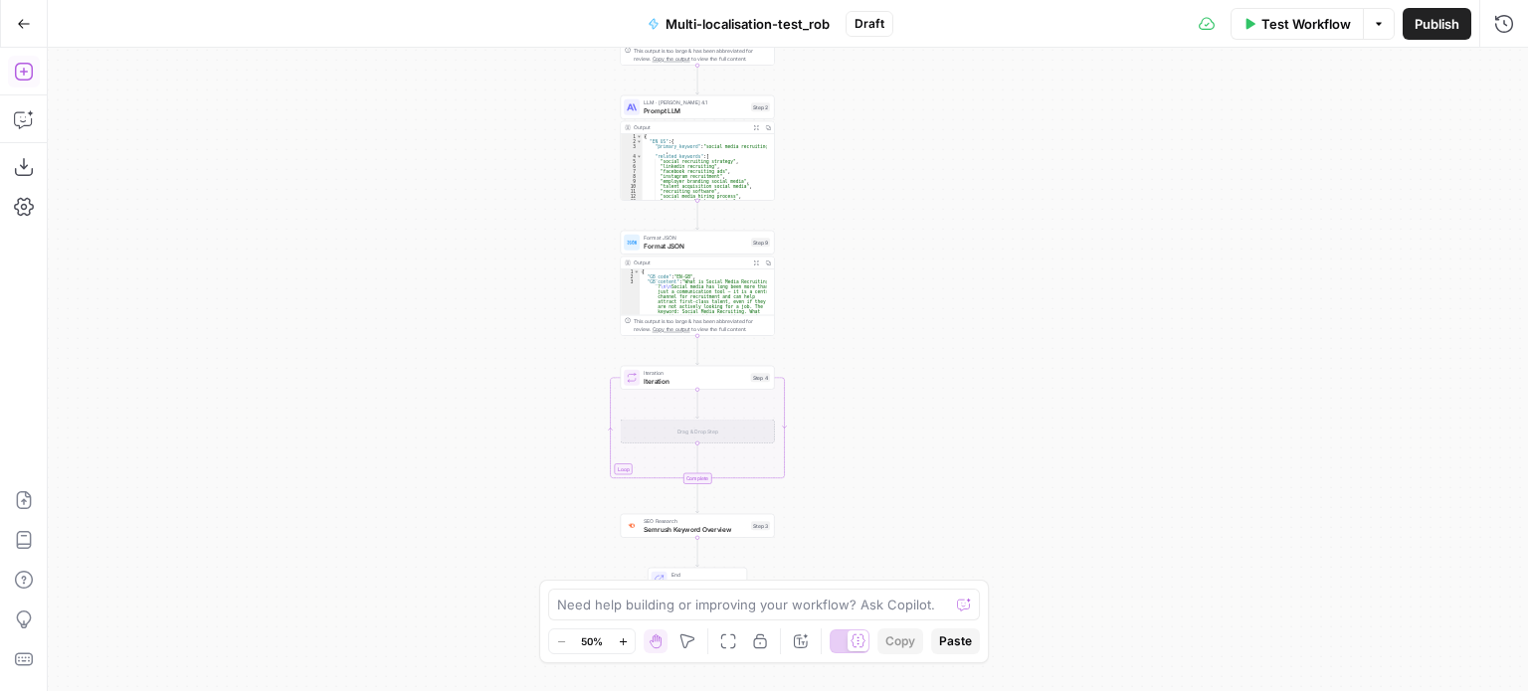
click at [625, 644] on icon "button" at bounding box center [623, 642] width 11 height 11
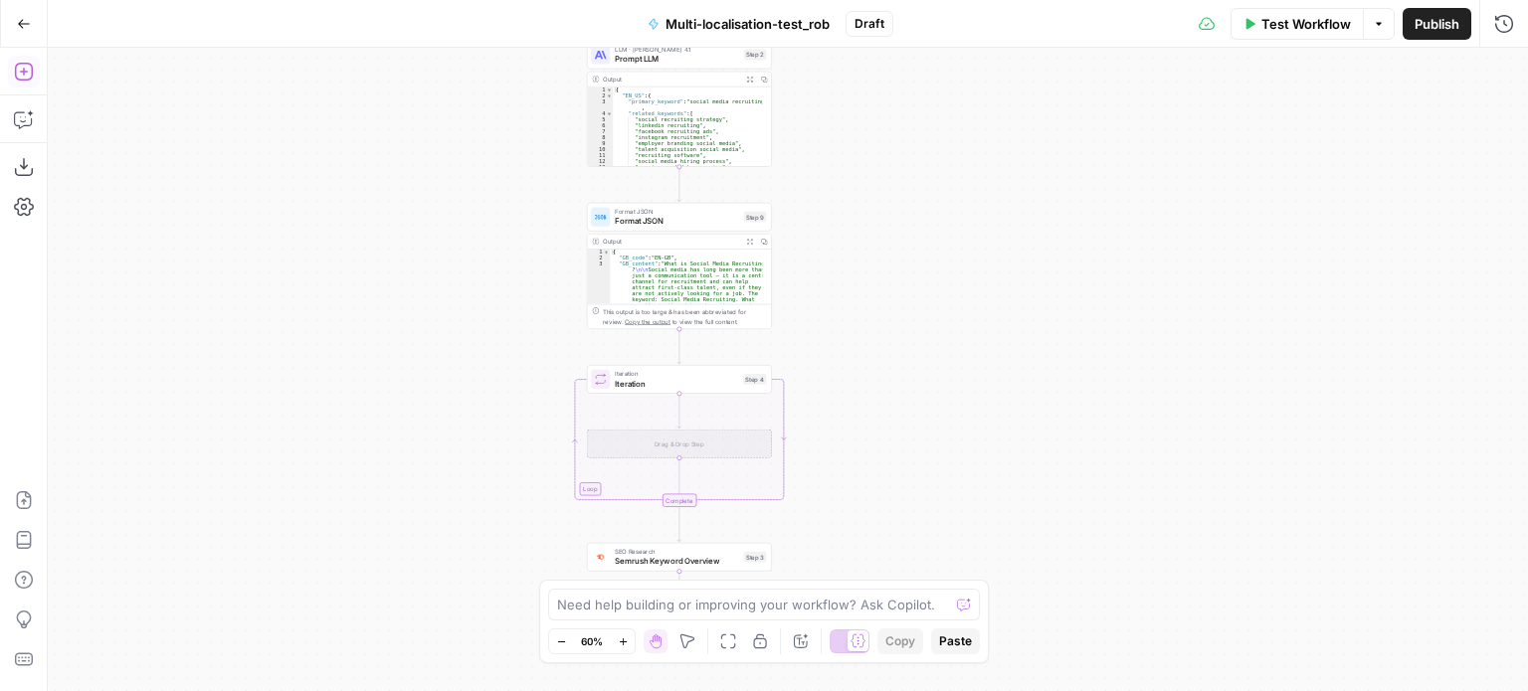
click at [625, 644] on icon "button" at bounding box center [623, 642] width 11 height 11
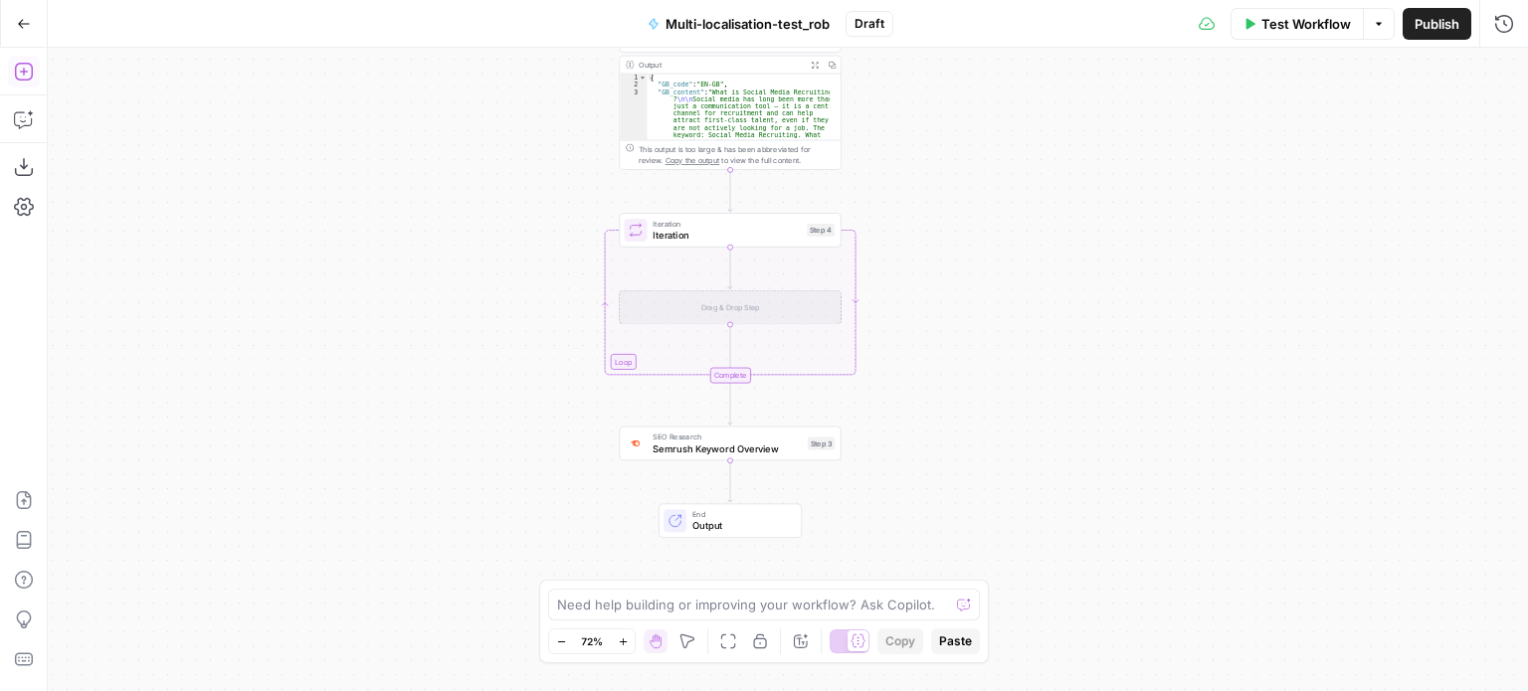
drag, startPoint x: 1058, startPoint y: 462, endPoint x: 1131, endPoint y: 307, distance: 170.4
click at [1131, 307] on div "Workflow Set Inputs Inputs LLM · [PERSON_NAME] Opus 4.1 Prompt LLM Step 1 Outpu…" at bounding box center [788, 370] width 1480 height 644
click at [722, 227] on span "Iteration" at bounding box center [726, 232] width 148 height 14
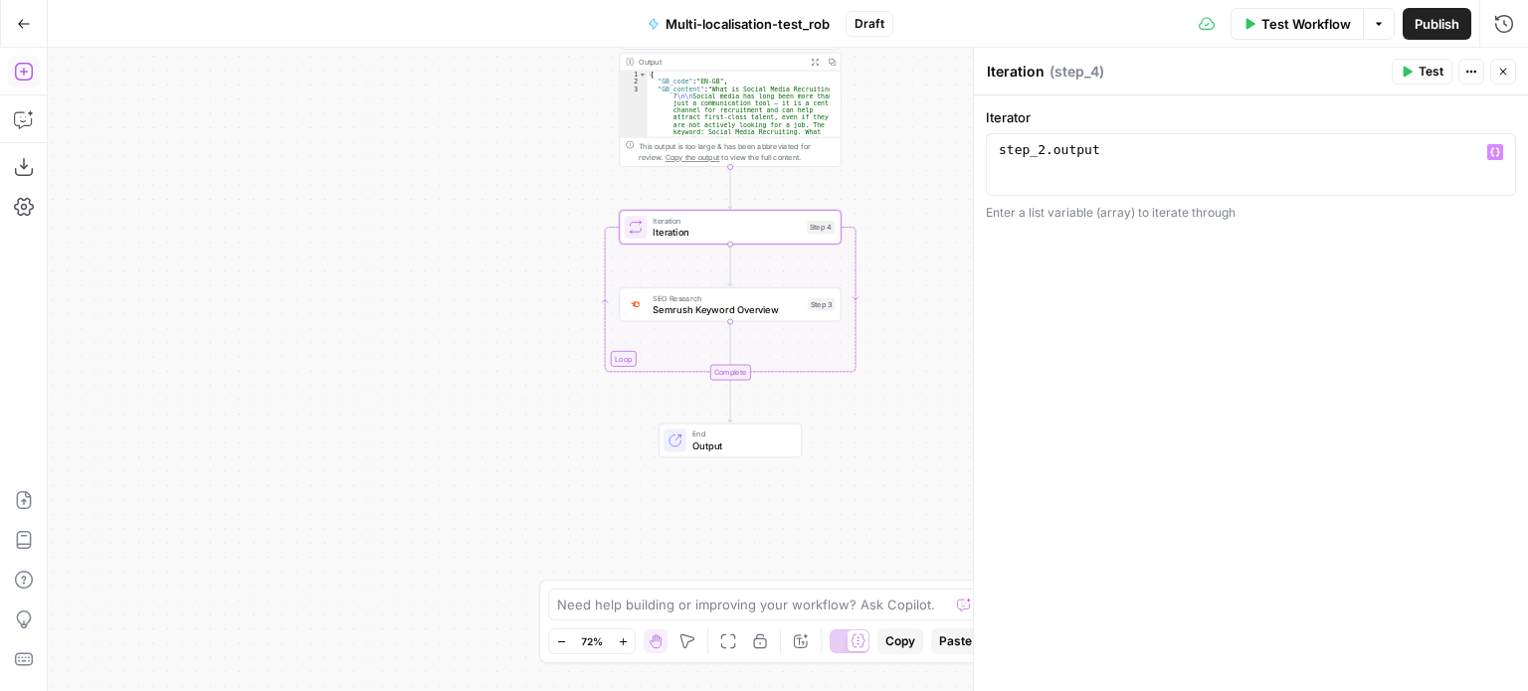
click at [1494, 150] on icon "button" at bounding box center [1495, 152] width 10 height 10
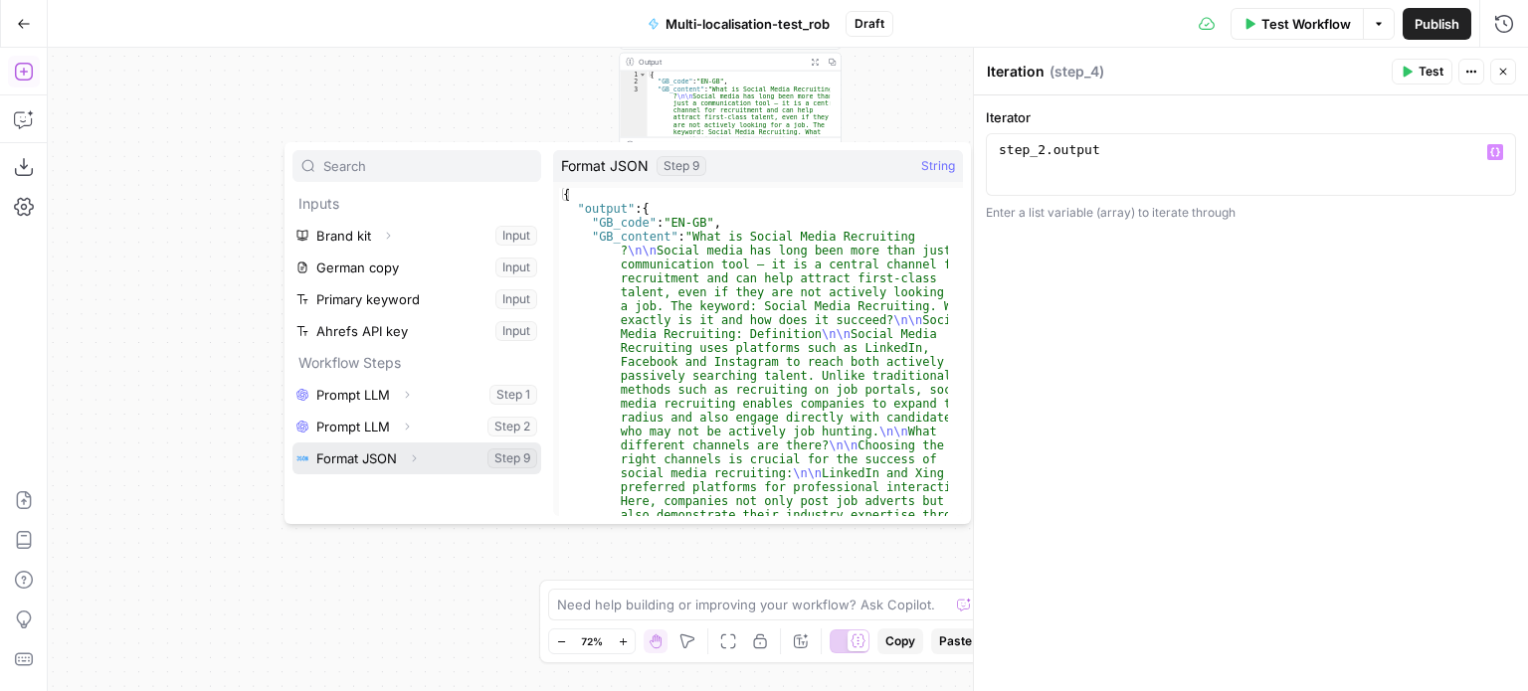
click at [418, 460] on icon "button" at bounding box center [414, 459] width 12 height 12
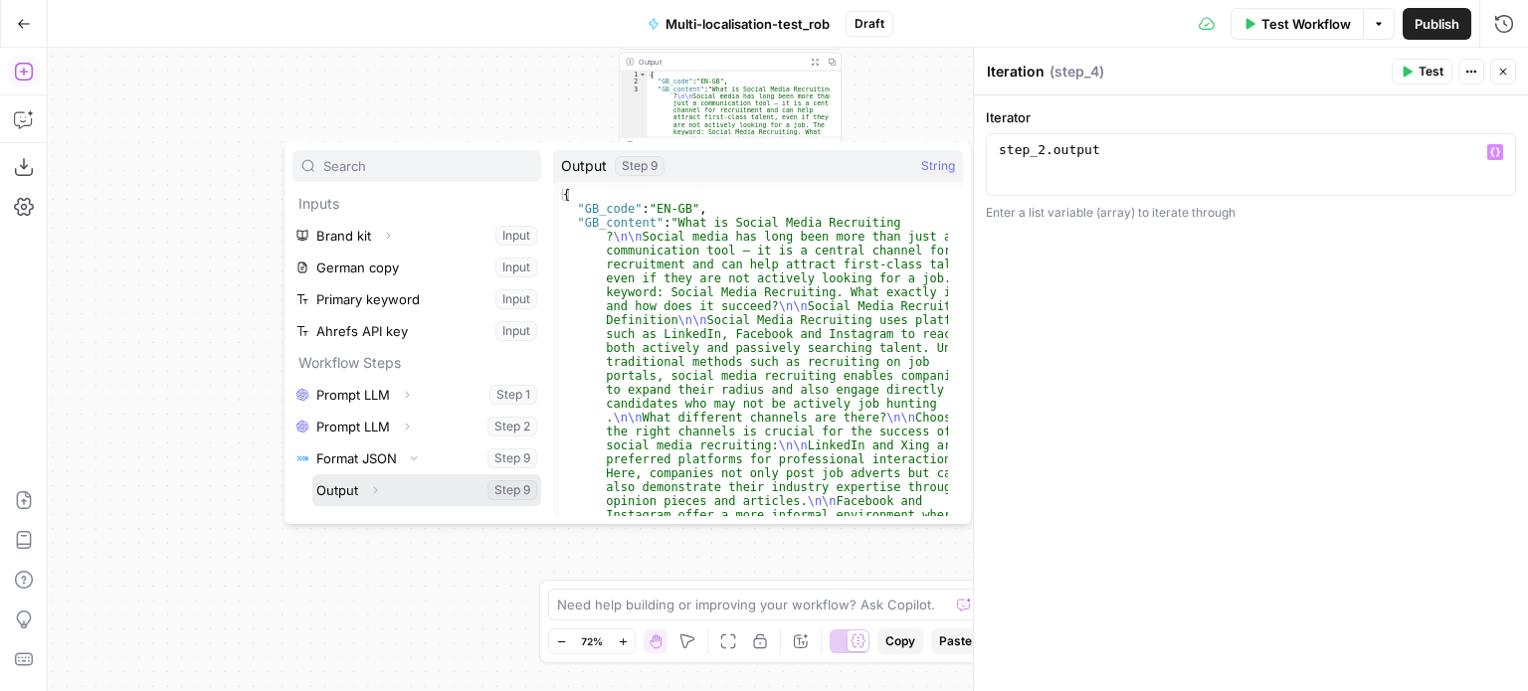
click at [370, 491] on icon "button" at bounding box center [375, 490] width 12 height 12
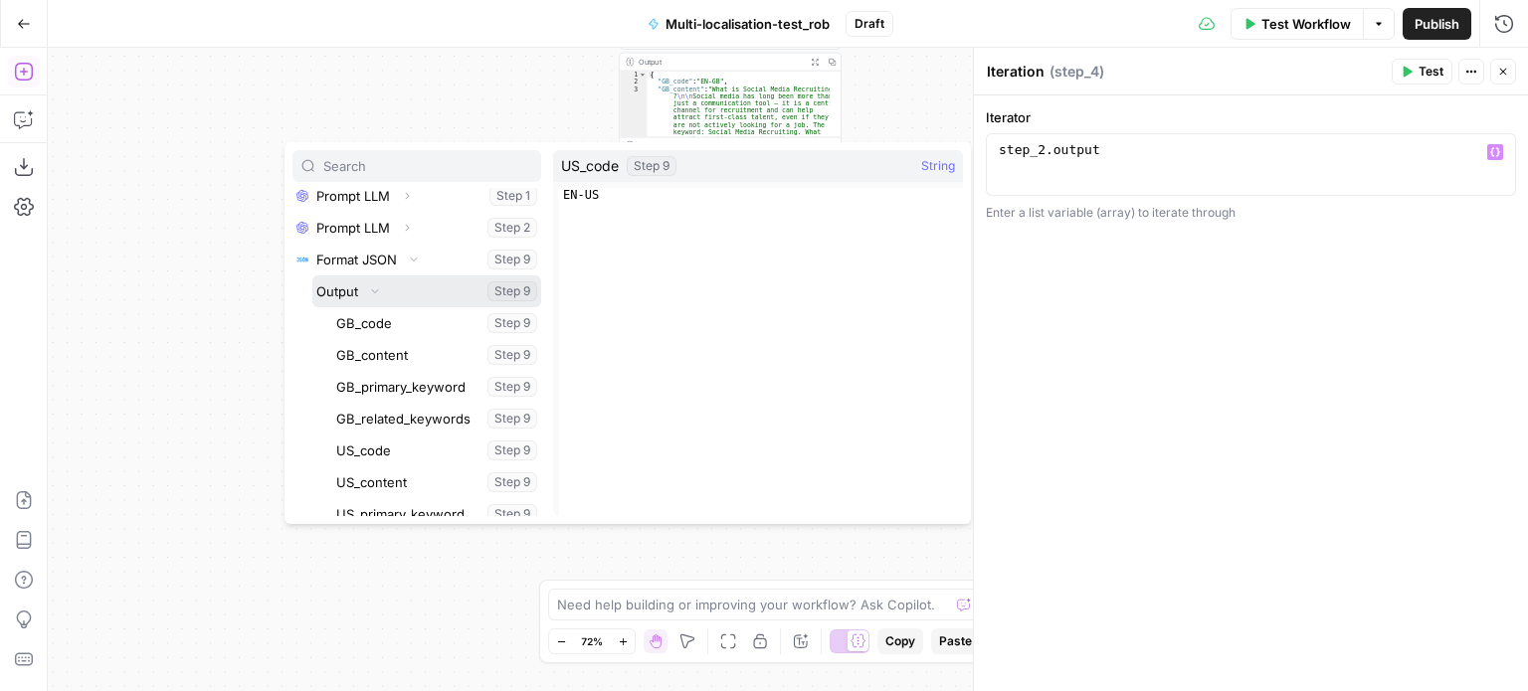
scroll to position [201, 0]
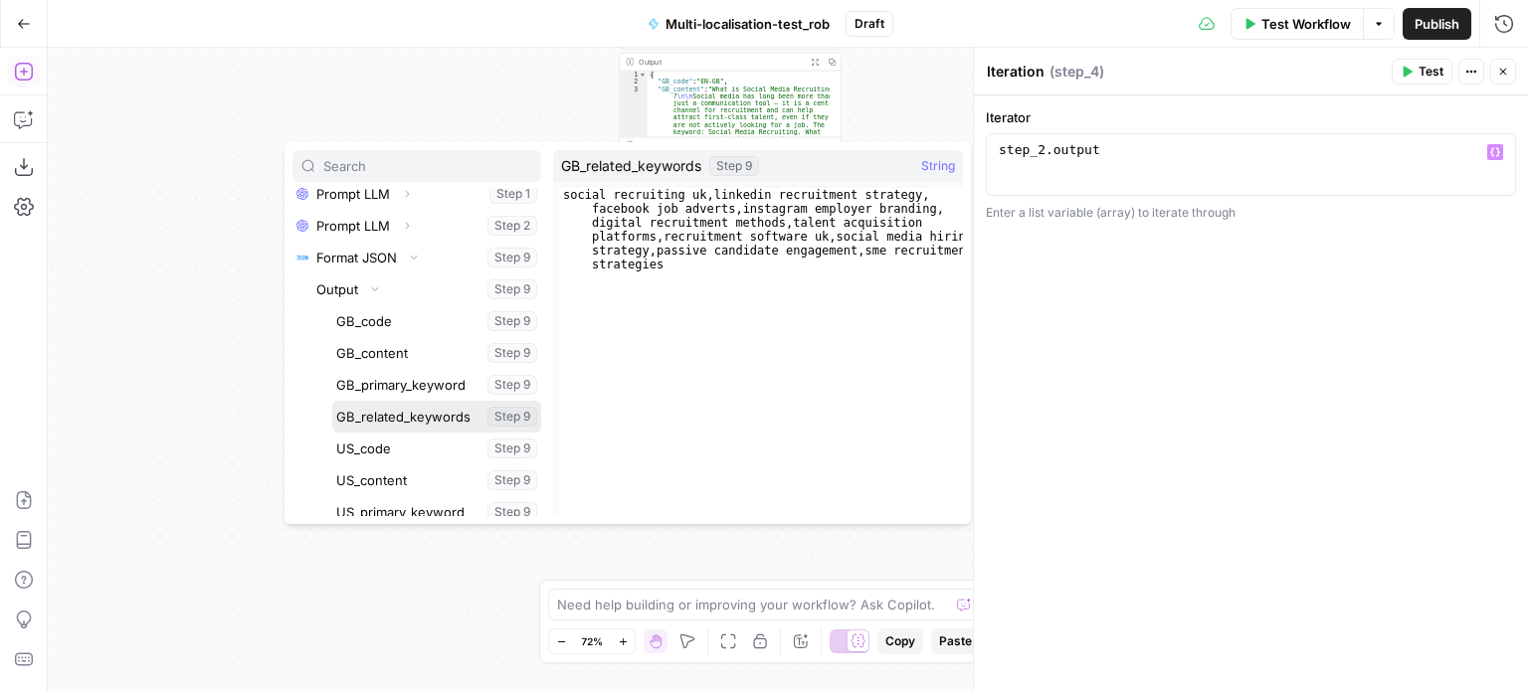
click at [408, 417] on button "Select variable GB_related_keywords" at bounding box center [436, 417] width 209 height 32
type textarea "**********"
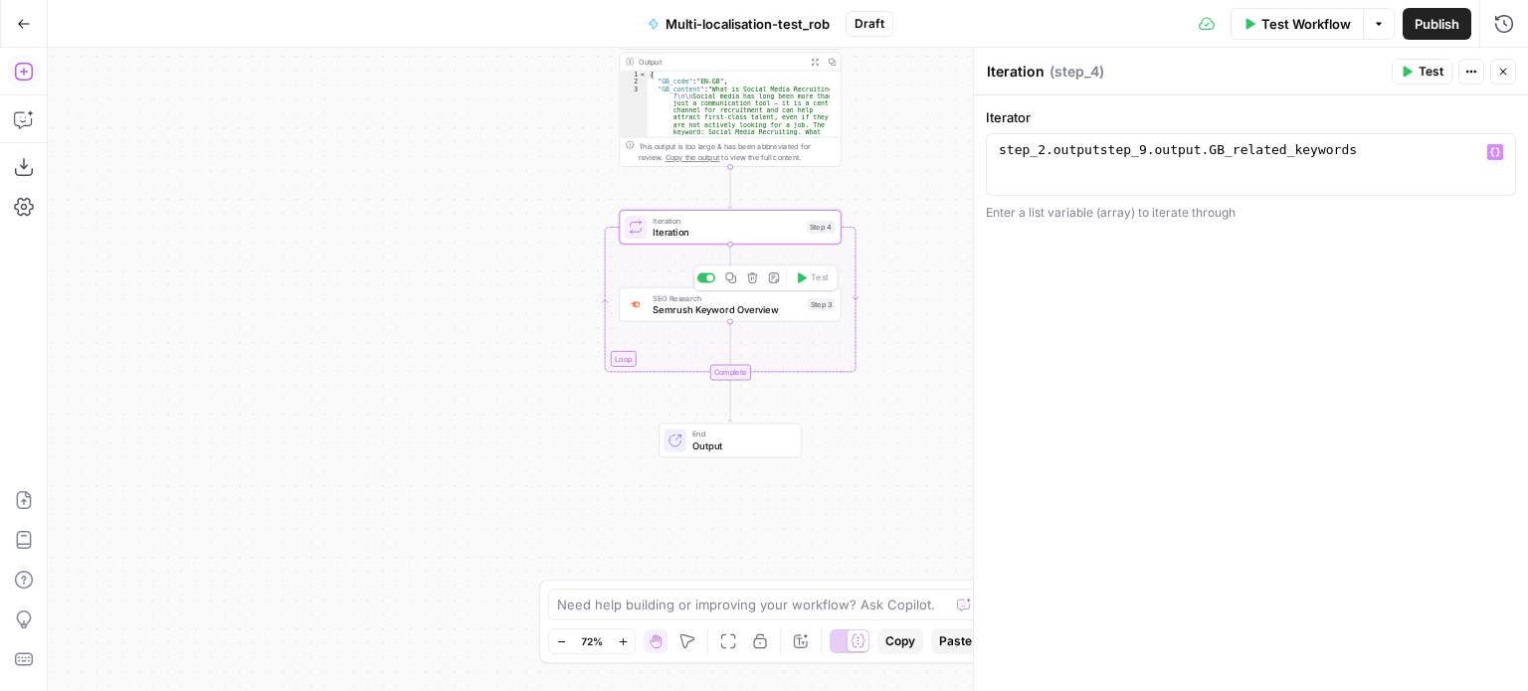
click at [780, 311] on span "Semrush Keyword Overview" at bounding box center [726, 309] width 149 height 14
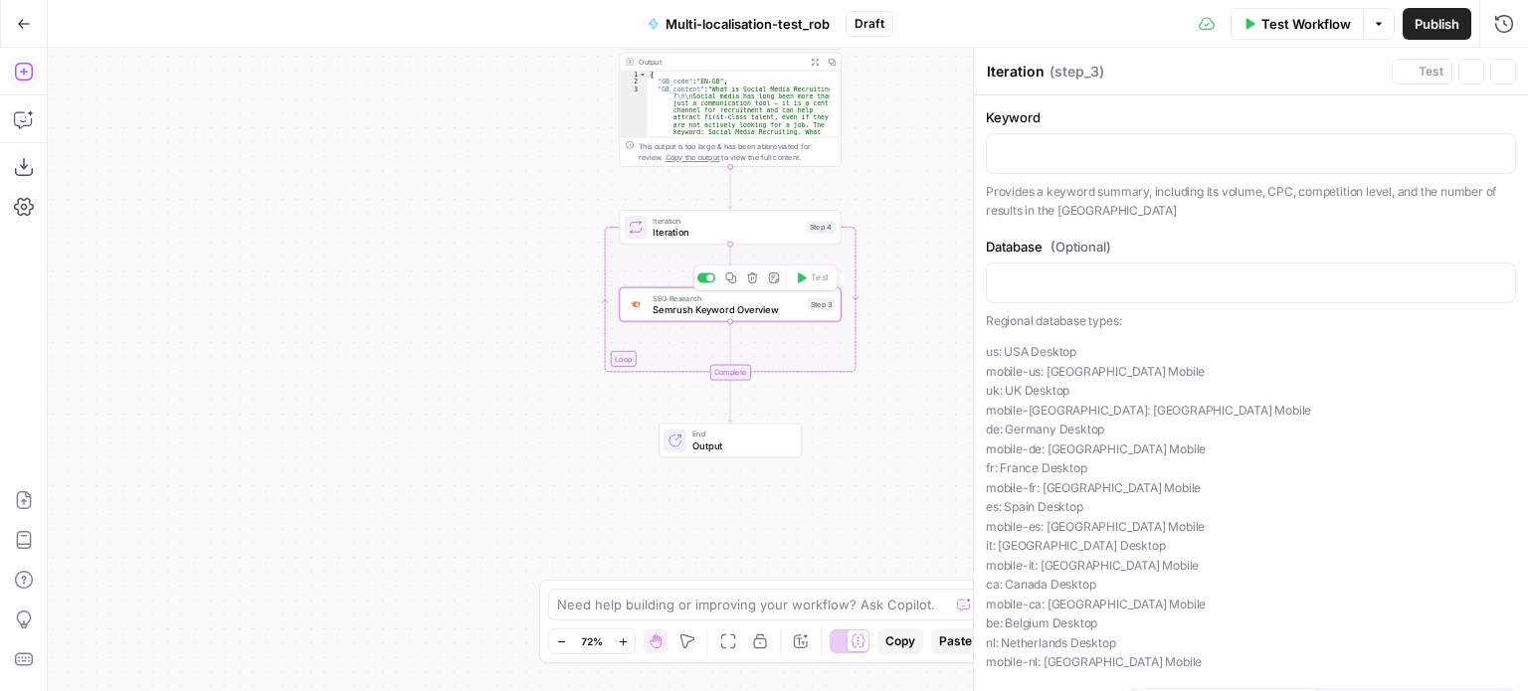
type textarea "Semrush Keyword Overview"
click at [1041, 166] on div "To enrich screen reader interactions, please activate Accessibility in Grammarl…" at bounding box center [1251, 153] width 528 height 39
click at [1492, 147] on icon "button" at bounding box center [1497, 152] width 10 height 10
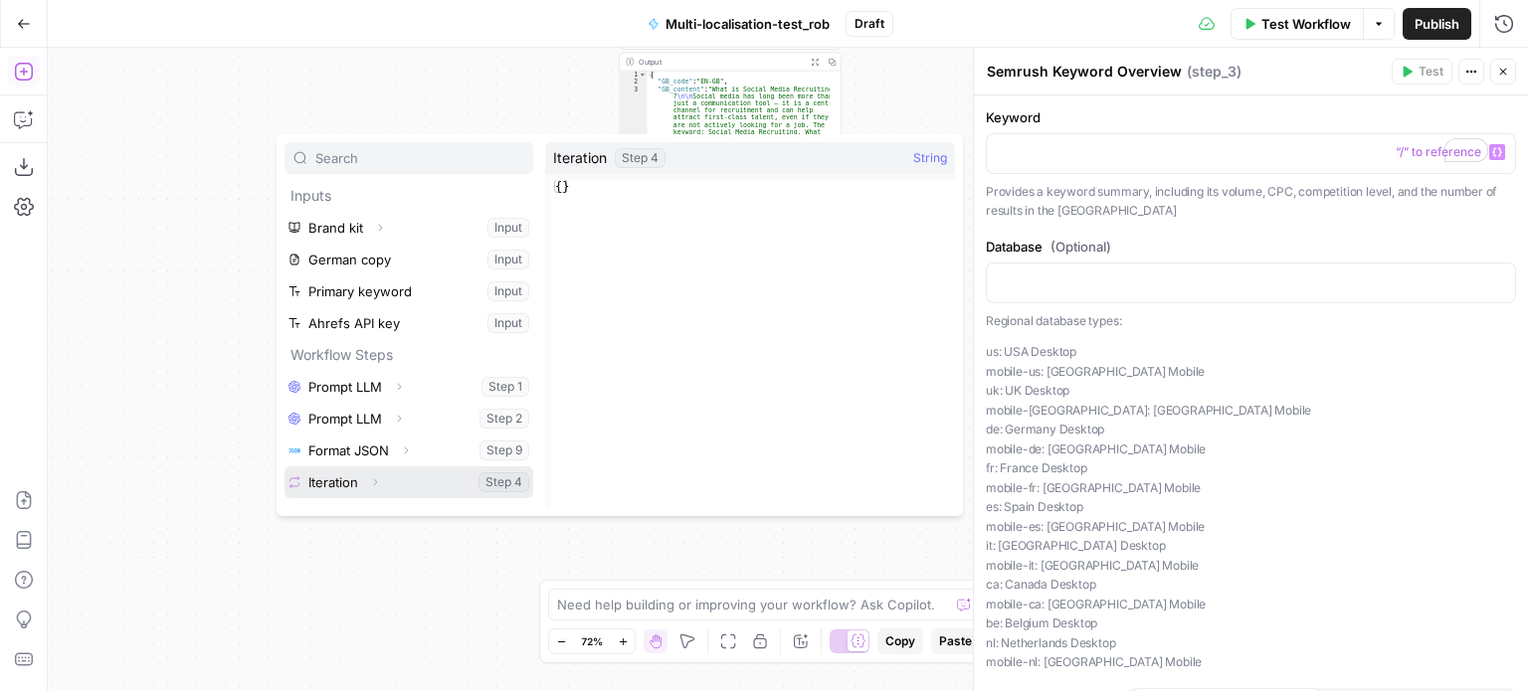
click at [369, 484] on icon "button" at bounding box center [375, 482] width 12 height 12
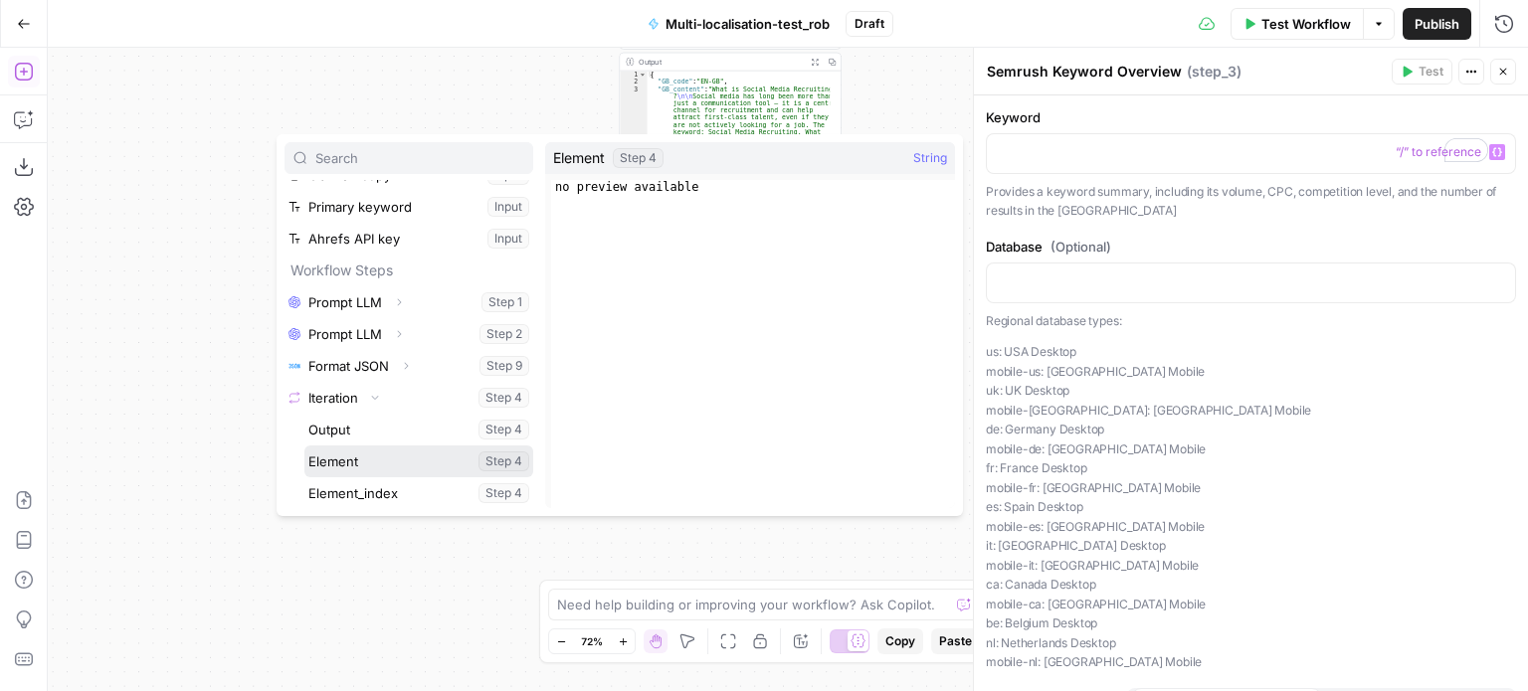
click at [364, 466] on button "Select variable Element" at bounding box center [418, 462] width 229 height 32
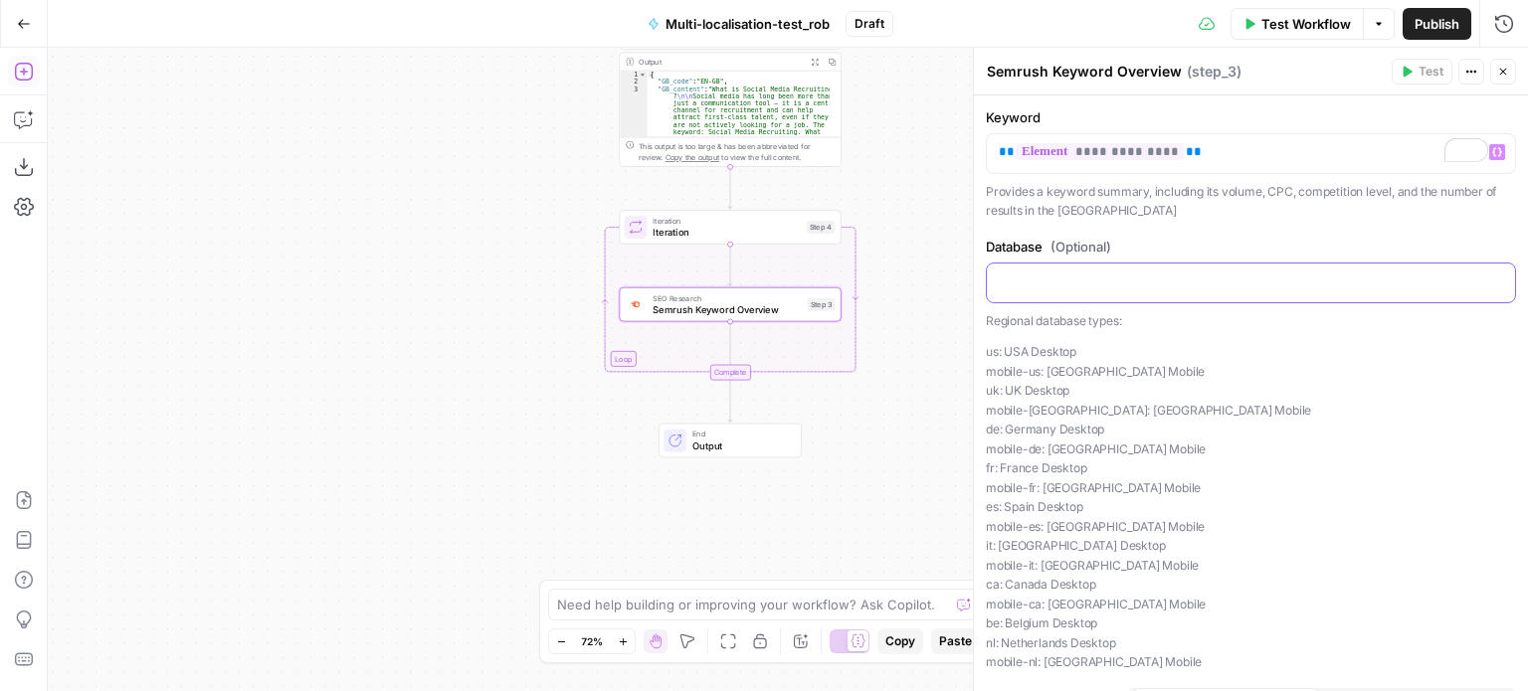
click at [1042, 281] on p at bounding box center [1251, 282] width 504 height 20
click at [1489, 282] on button "Variables Menu" at bounding box center [1497, 282] width 16 height 16
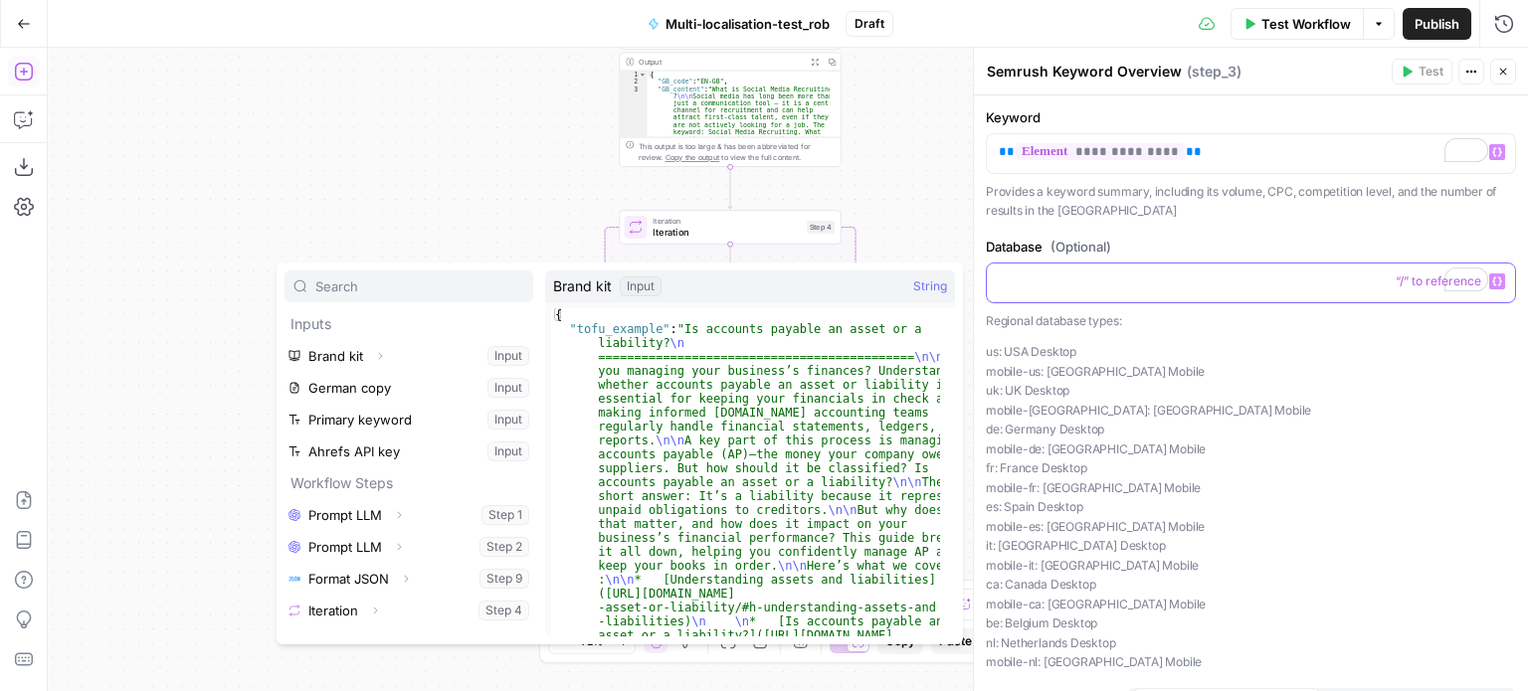
click at [1309, 285] on p "To enrich screen reader interactions, please activate Accessibility in Grammarl…" at bounding box center [1251, 282] width 504 height 20
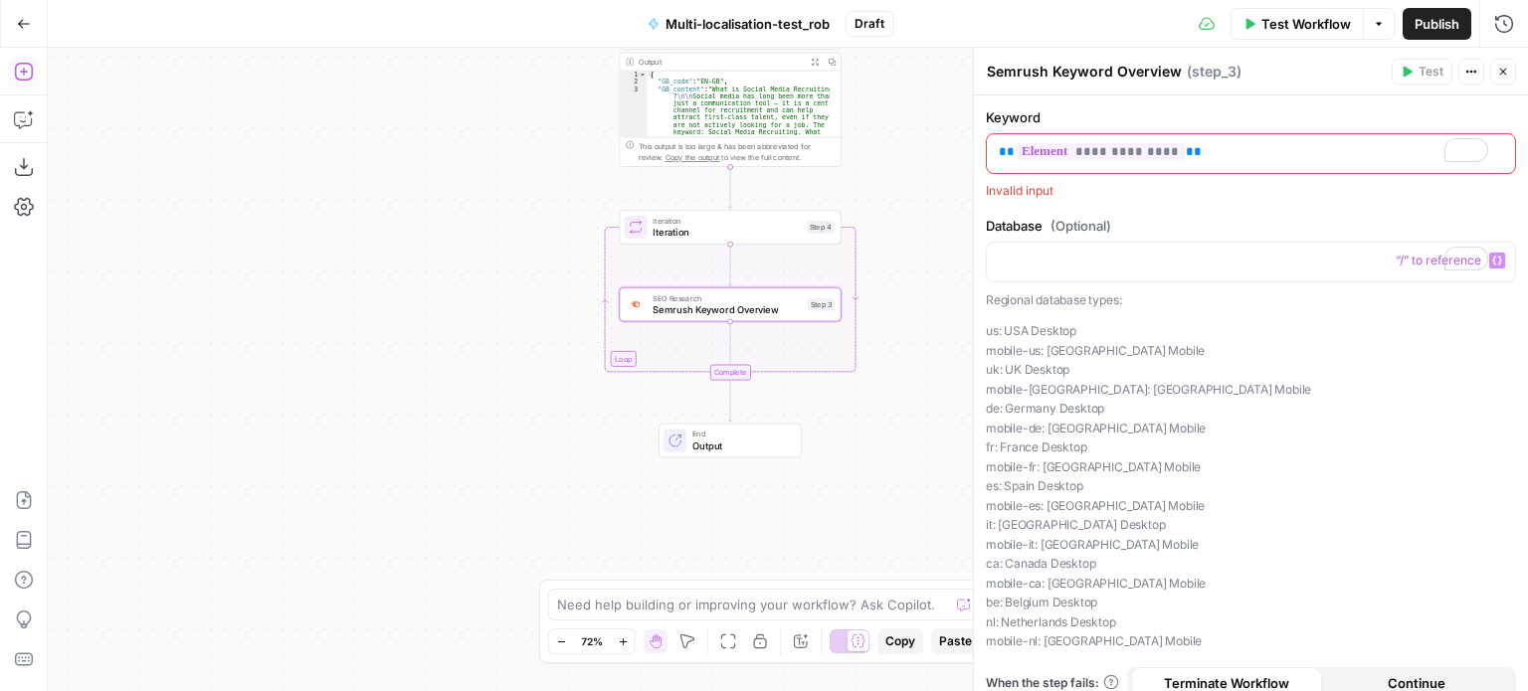
click at [704, 619] on div "Need help building or improving your workflow? Ask Copilot." at bounding box center [764, 605] width 432 height 32
click at [840, 600] on textarea "For the step 4 iteration - I need it to" at bounding box center [744, 605] width 374 height 20
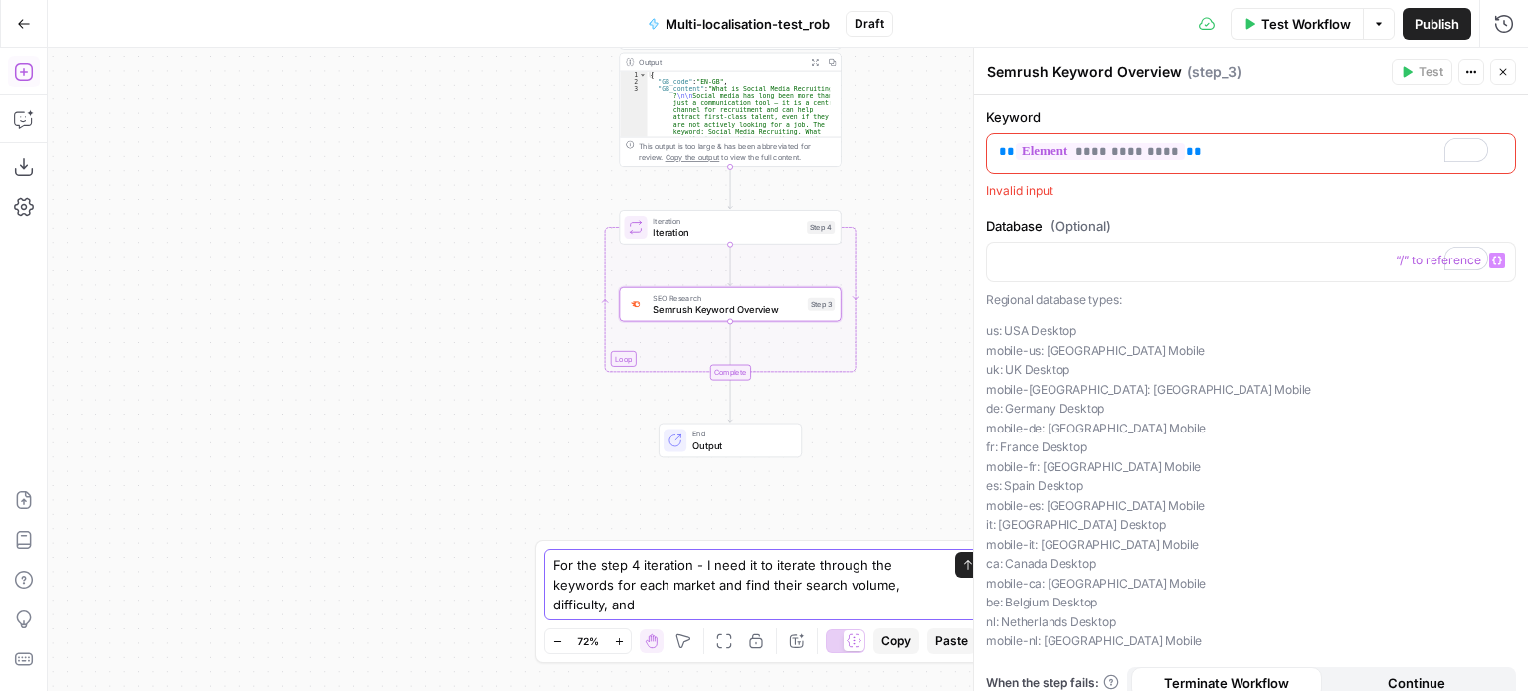
type textarea "For the step 4 iteration - I need it to iterate through the keywords for each m…"
click at [30, 71] on icon "button" at bounding box center [24, 72] width 20 height 20
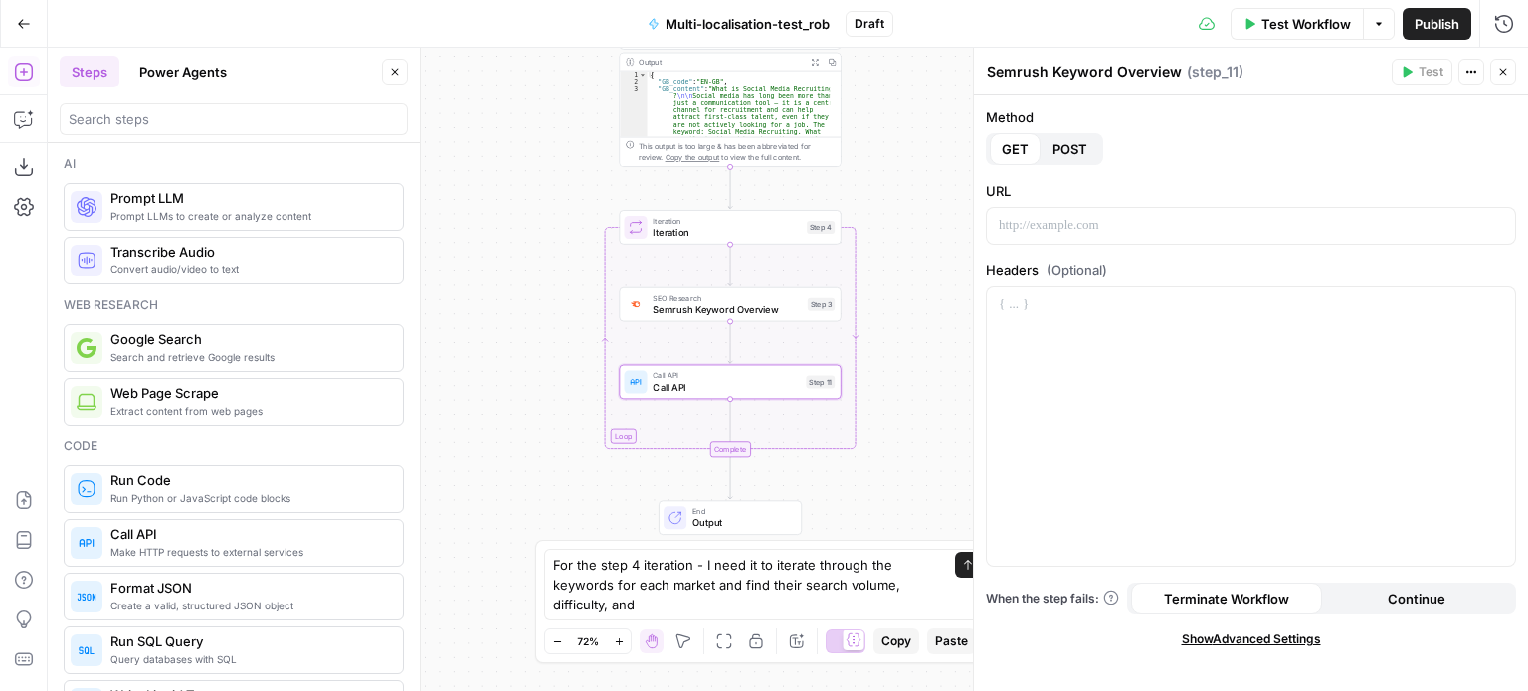
type textarea "Call API"
click at [1076, 238] on div "To enrich screen reader interactions, please activate Accessibility in Grammarl…" at bounding box center [1251, 226] width 528 height 36
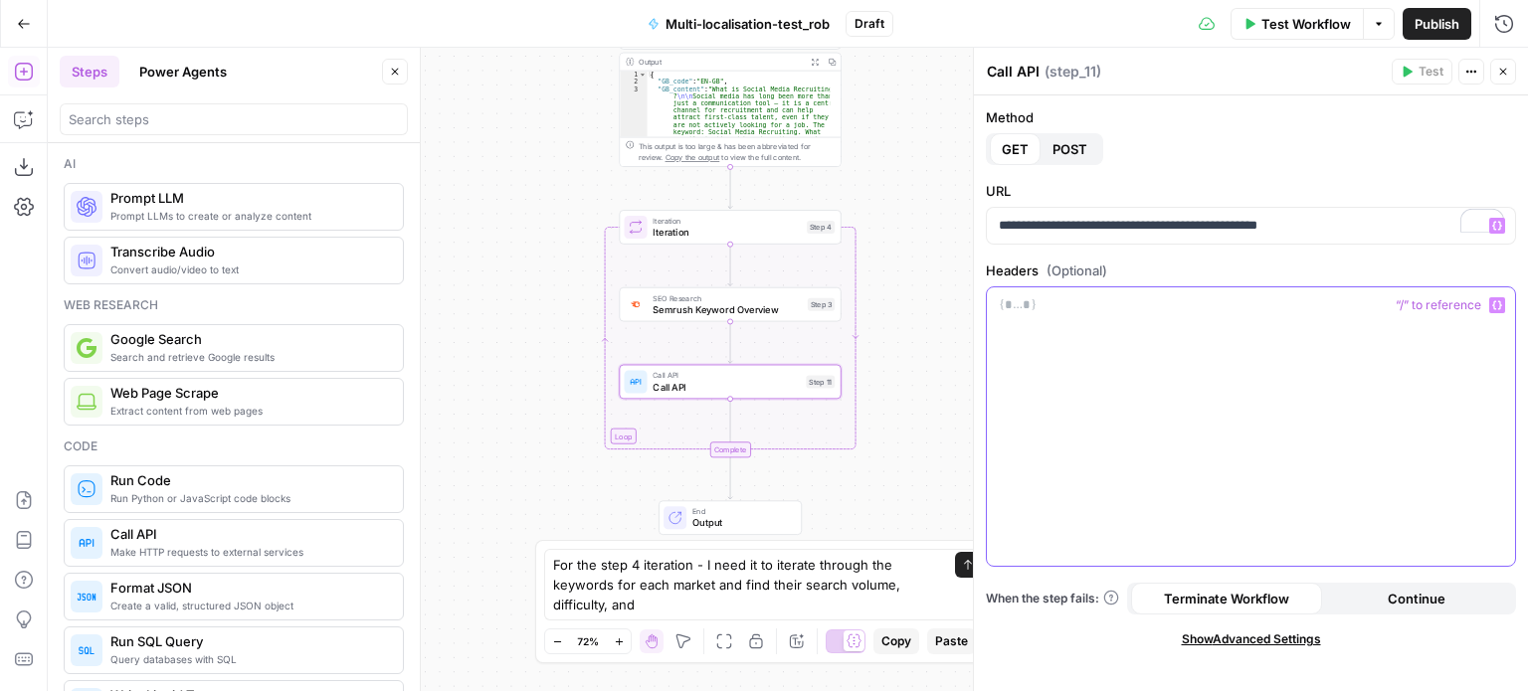
click at [1118, 306] on p at bounding box center [1251, 305] width 504 height 20
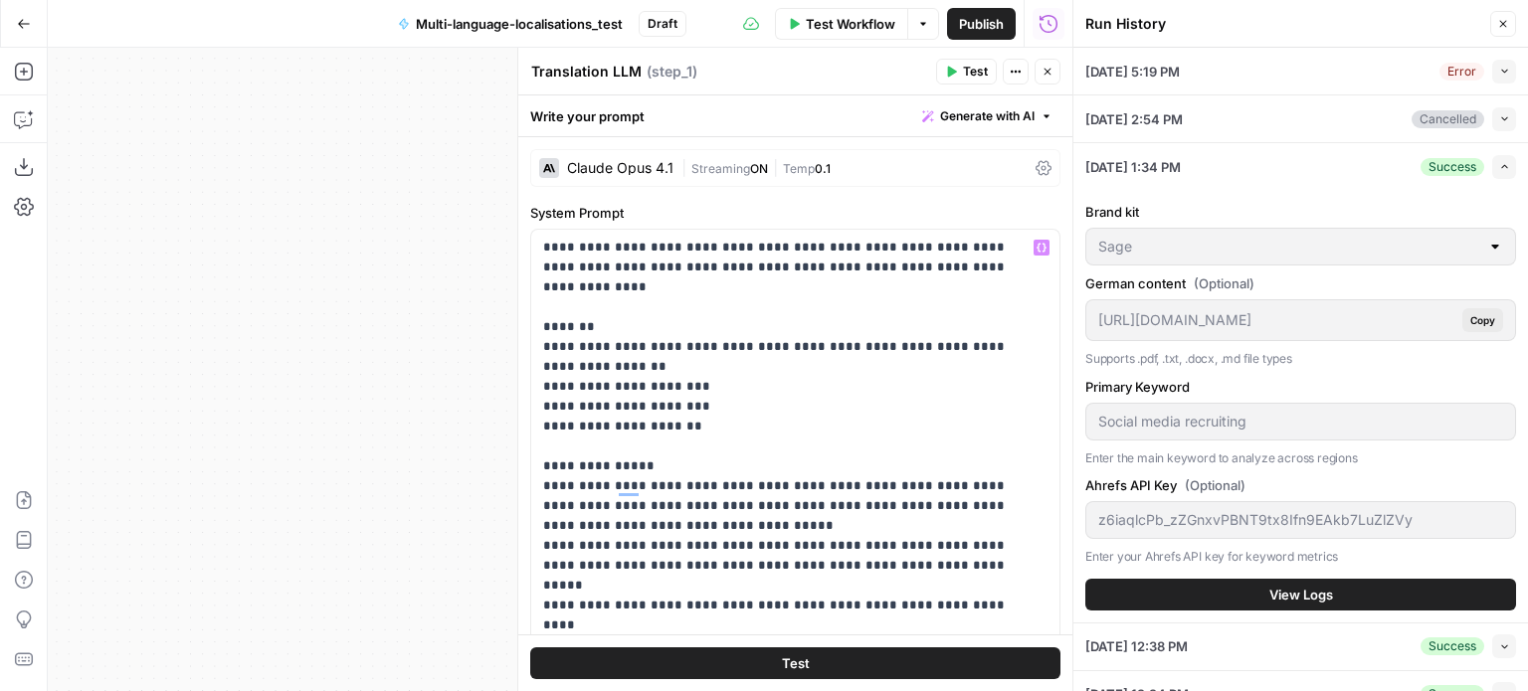
scroll to position [657, 0]
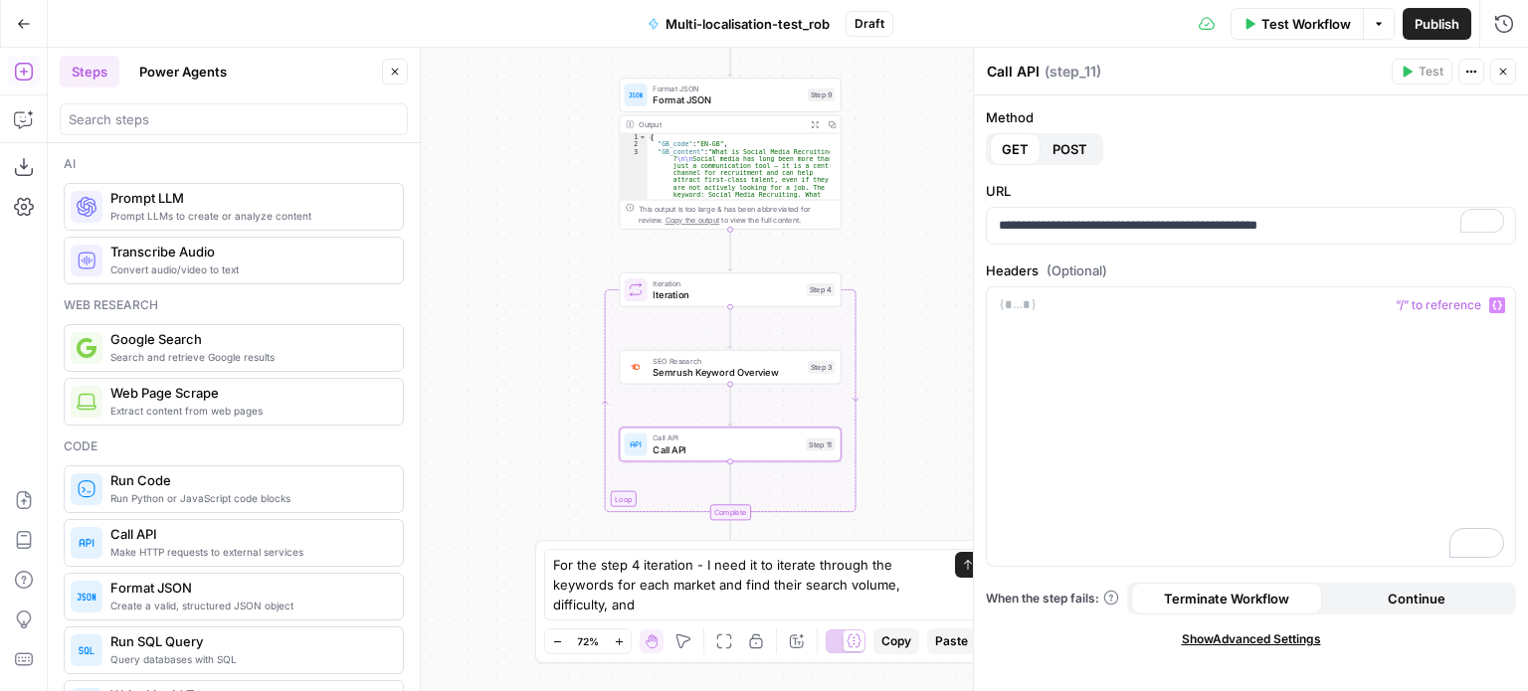
click at [812, 124] on icon "button" at bounding box center [815, 124] width 8 height 8
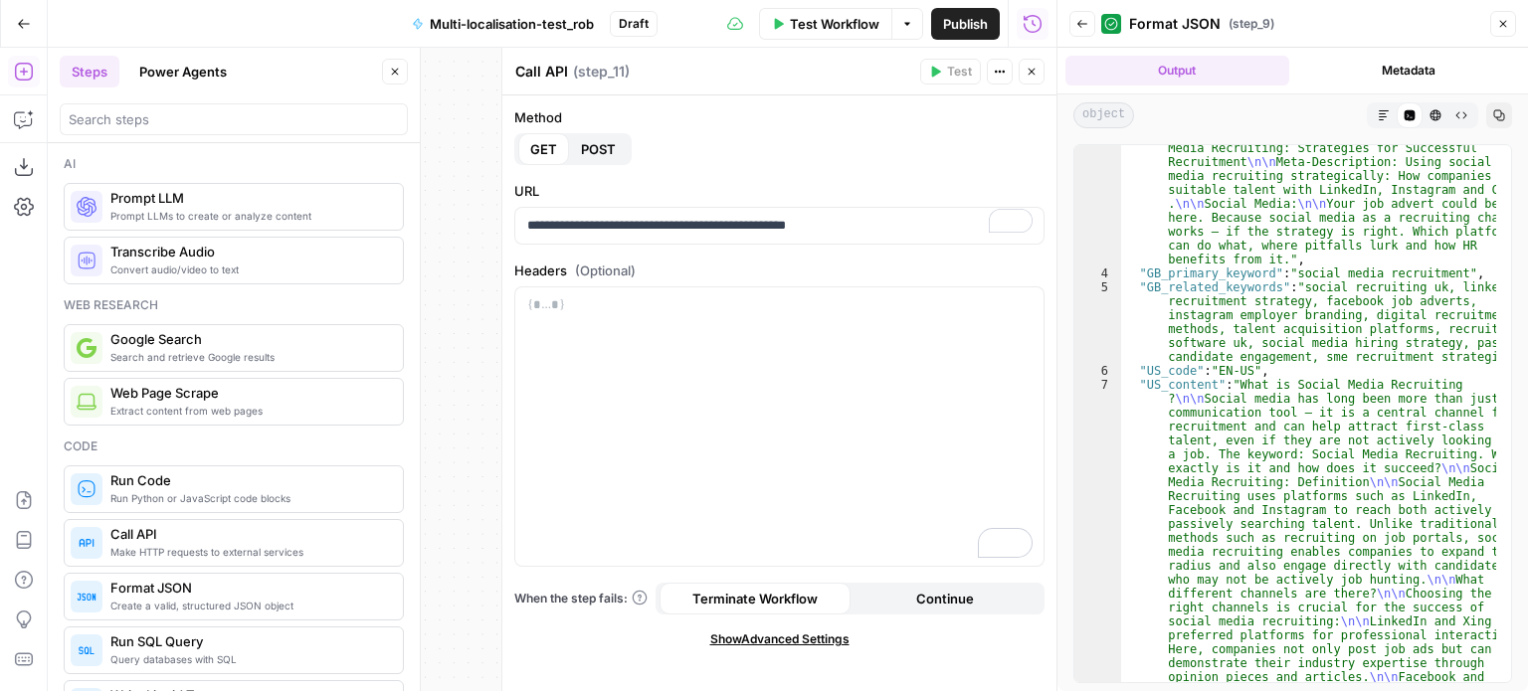
scroll to position [1800, 0]
type textarea "**********"
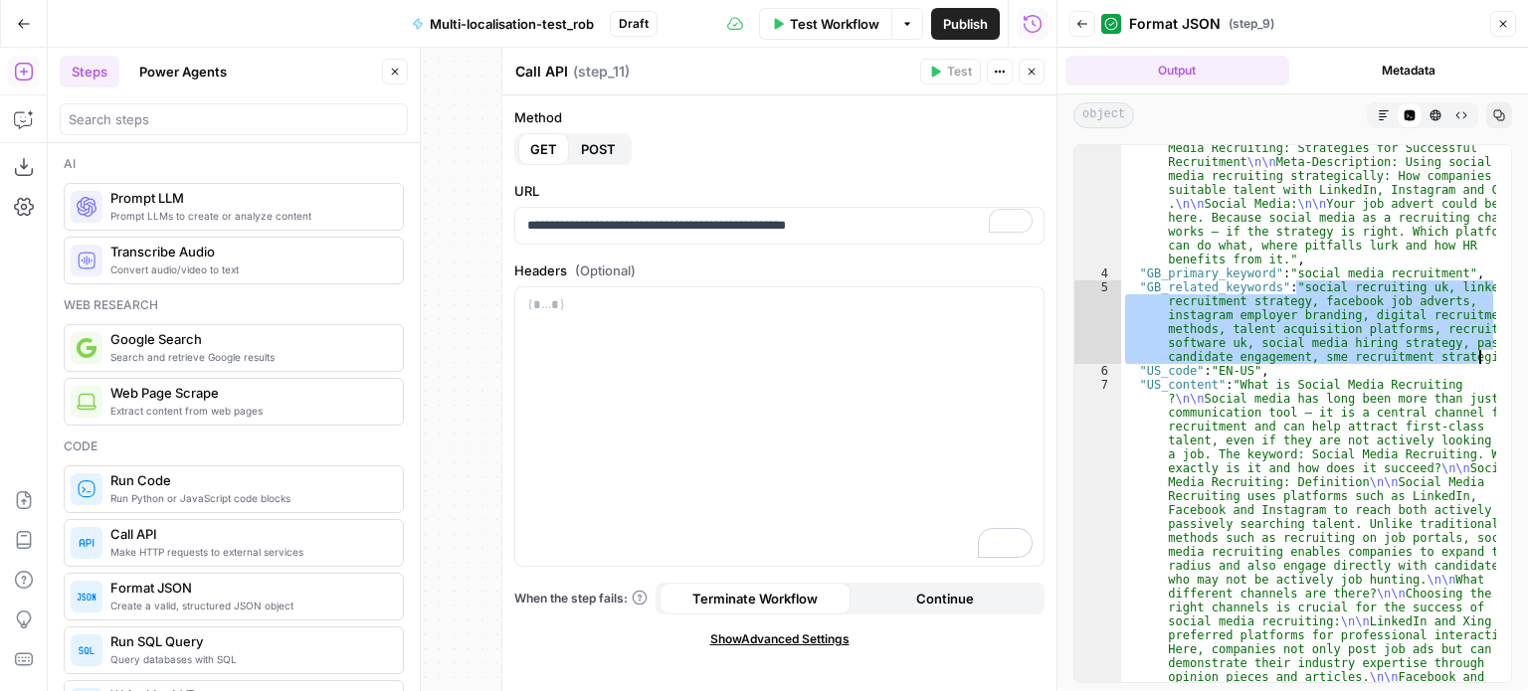
drag, startPoint x: 1297, startPoint y: 284, endPoint x: 1477, endPoint y: 356, distance: 193.8
click at [1477, 356] on div ""GB_content" : "What is Social Media Recruiting ? \n\n Social media has long be…" at bounding box center [1309, 536] width 376 height 4326
click at [609, 345] on div "To enrich screen reader interactions, please activate Accessibility in Grammarl…" at bounding box center [779, 426] width 528 height 279
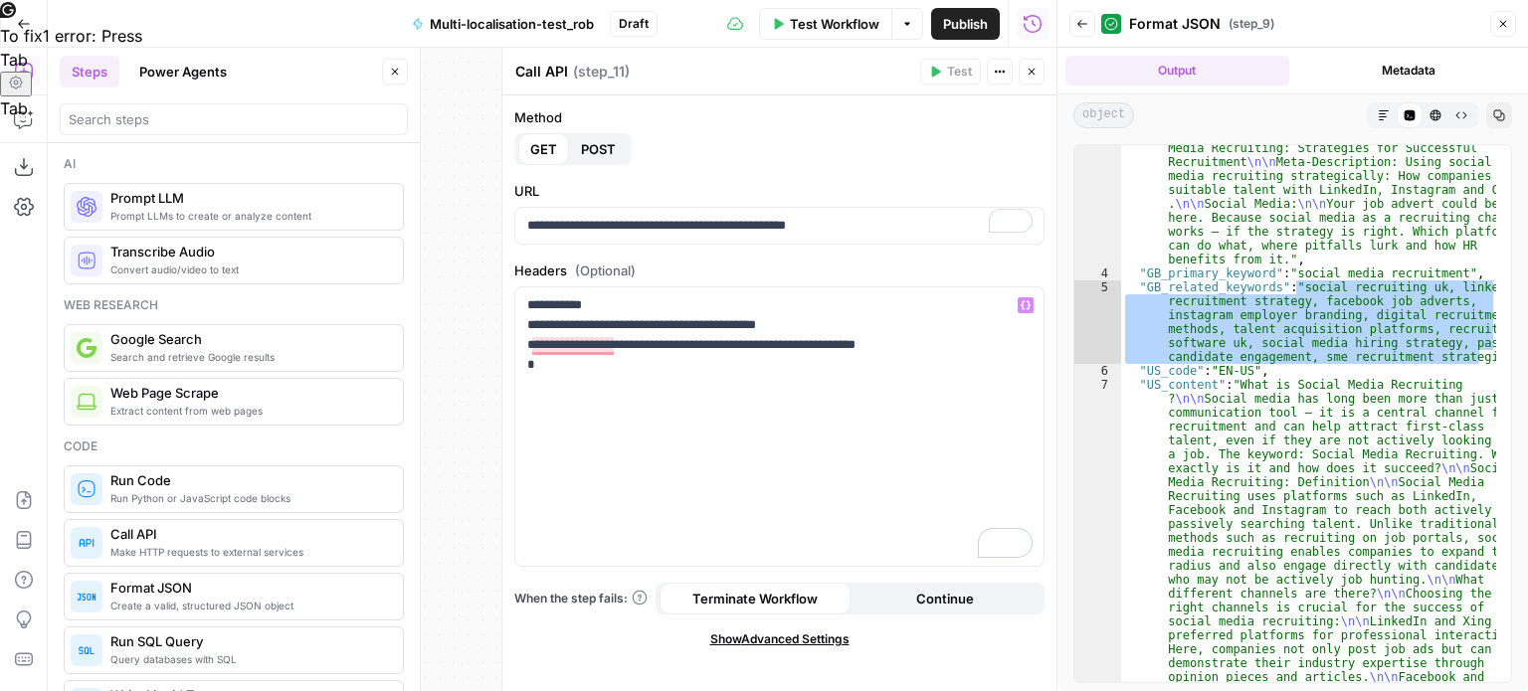
click at [593, 163] on button "POST" at bounding box center [598, 149] width 59 height 32
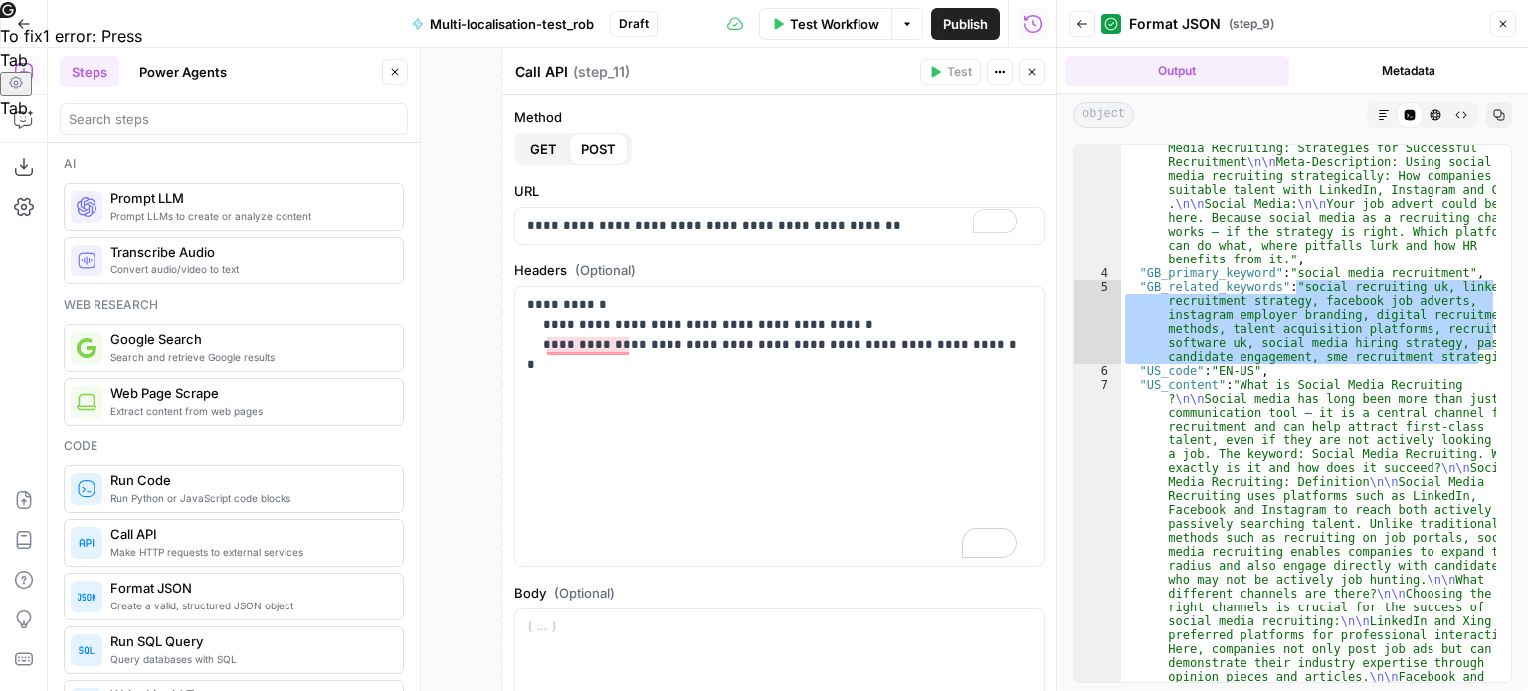
click at [541, 152] on span "GET" at bounding box center [543, 149] width 27 height 20
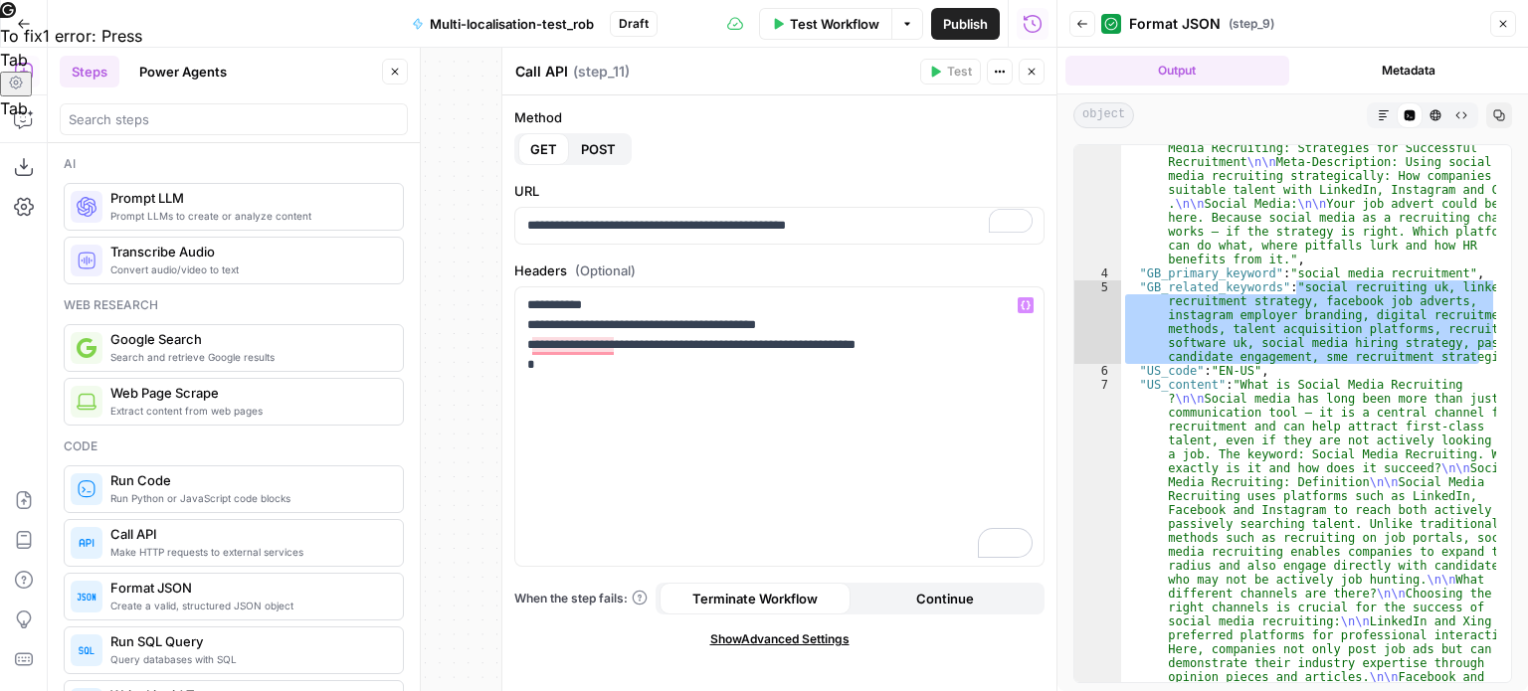
click at [797, 631] on span "Show Advanced Settings" at bounding box center [779, 640] width 139 height 18
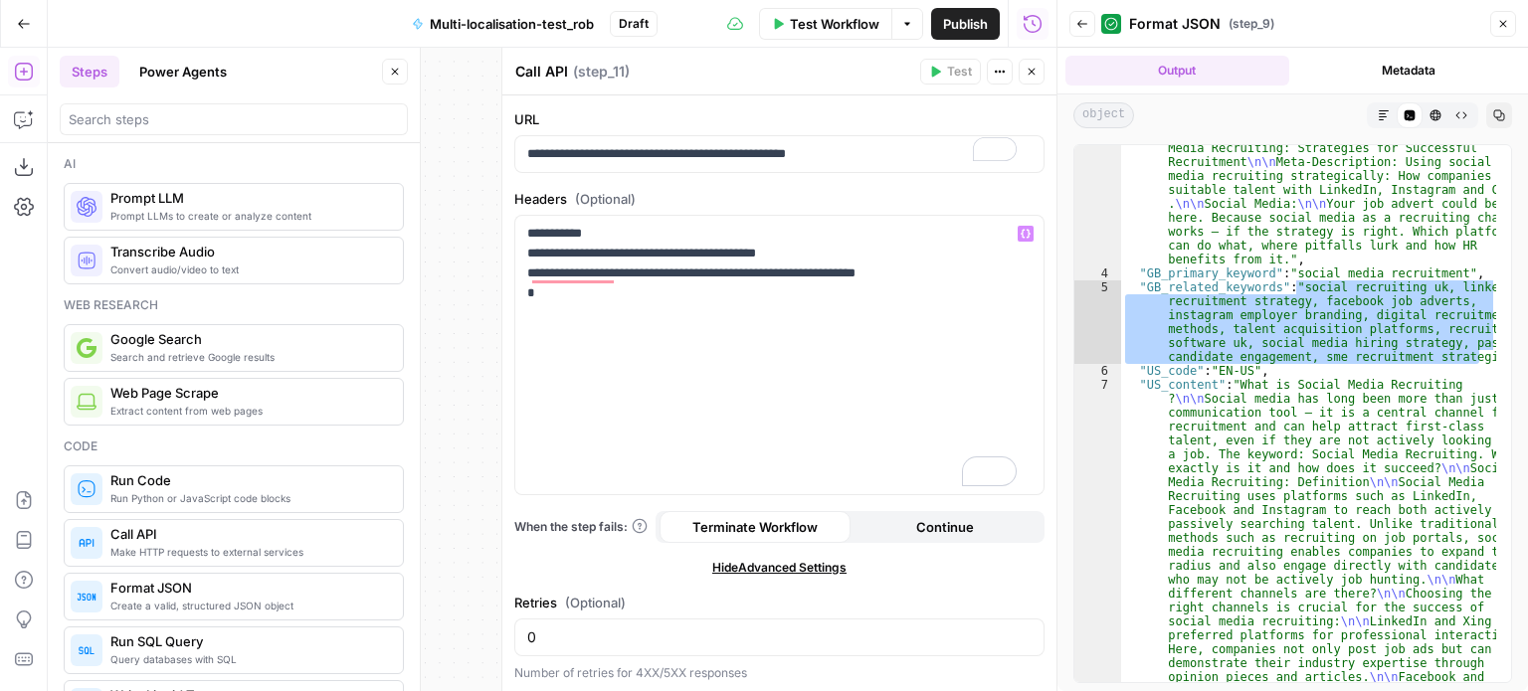
scroll to position [0, 0]
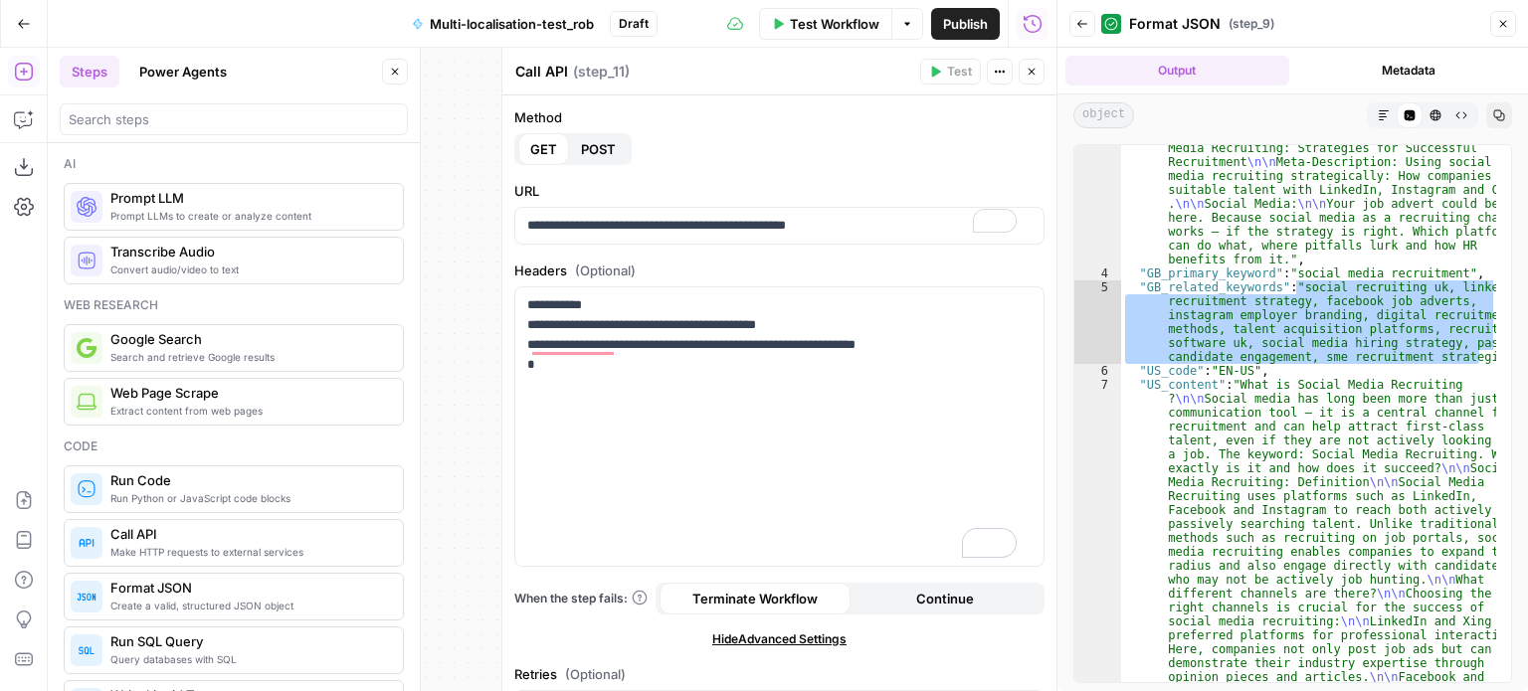
click at [1024, 70] on button "Close" at bounding box center [1032, 72] width 26 height 26
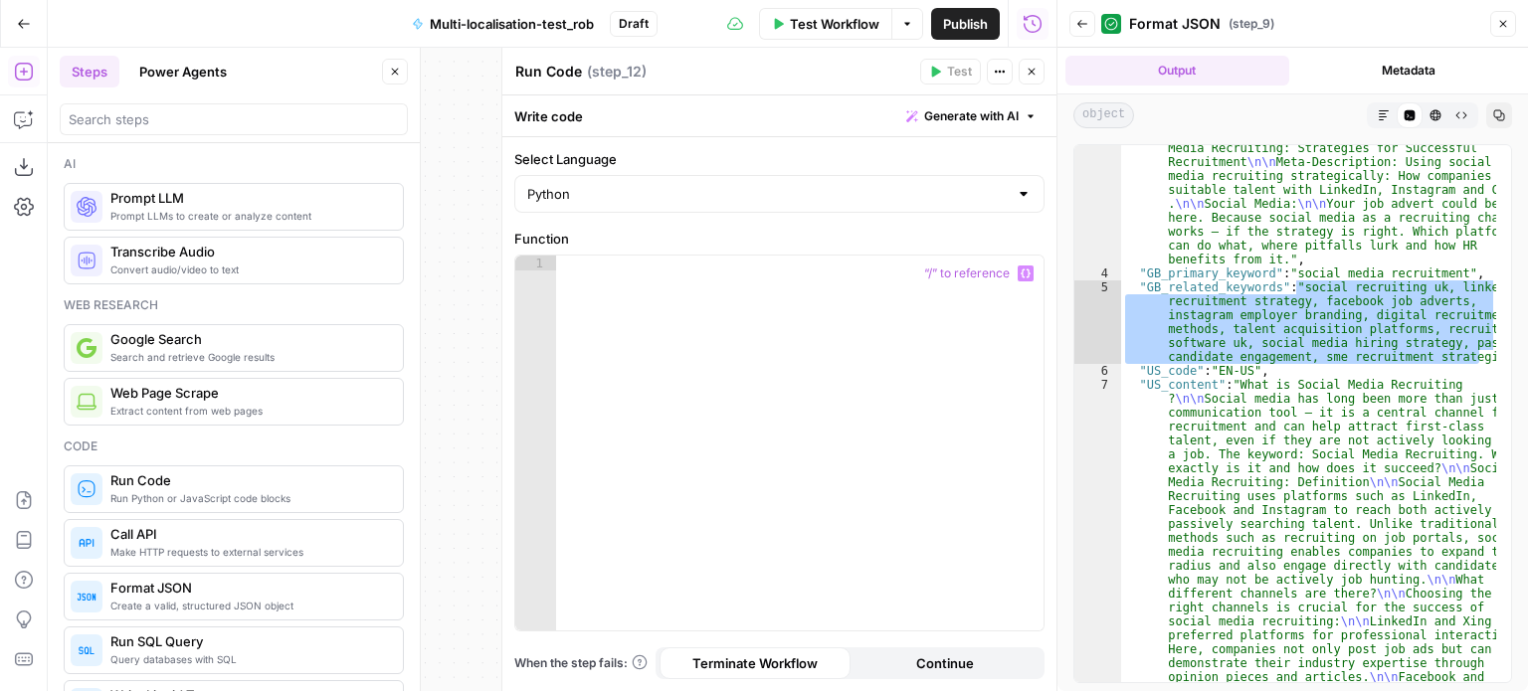
click at [663, 296] on div at bounding box center [800, 459] width 488 height 406
paste textarea "**********"
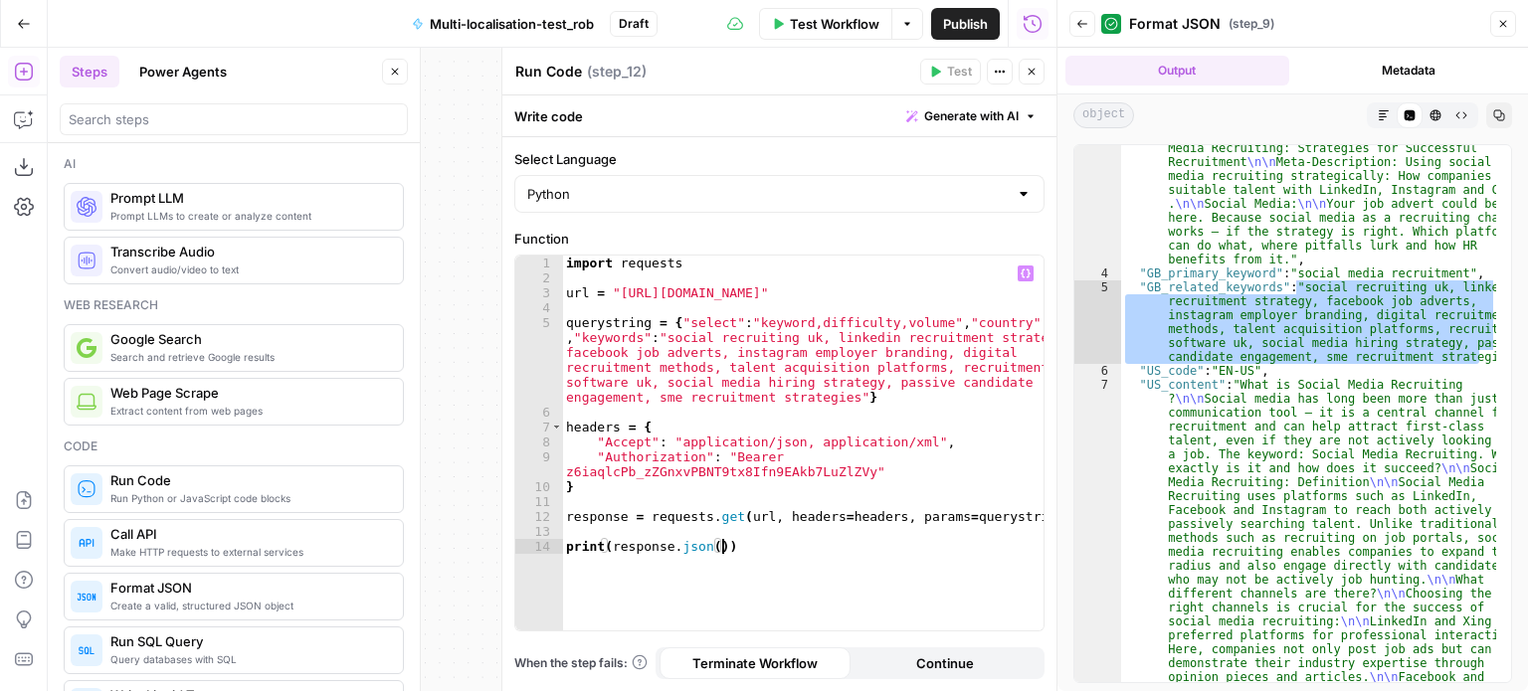
click at [1022, 323] on div "import requests url = "[URL][DOMAIN_NAME]" querystring = { "select" : "keyword,…" at bounding box center [803, 459] width 482 height 406
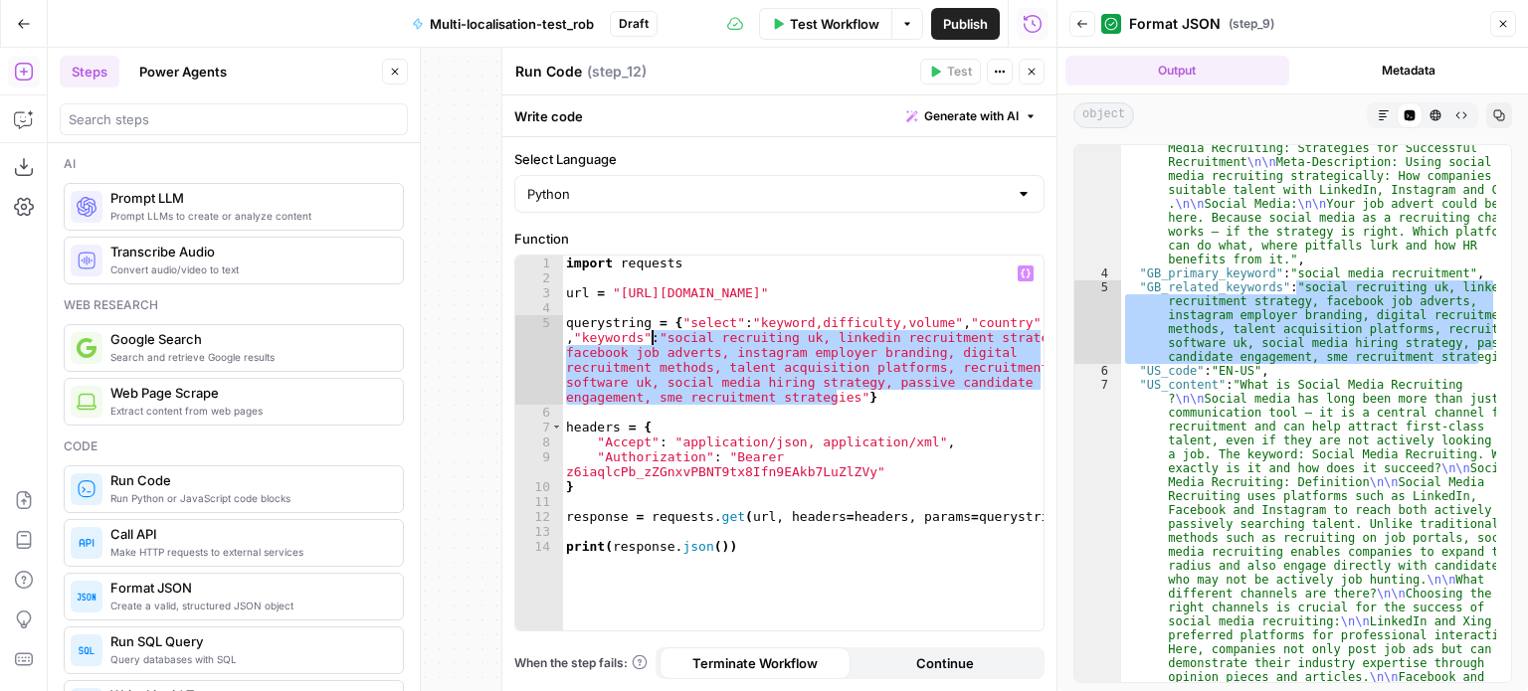
drag, startPoint x: 834, startPoint y: 394, endPoint x: 650, endPoint y: 335, distance: 193.1
click at [650, 335] on div "import requests url = "[URL][DOMAIN_NAME]" querystring = { "select" : "keyword,…" at bounding box center [803, 459] width 482 height 406
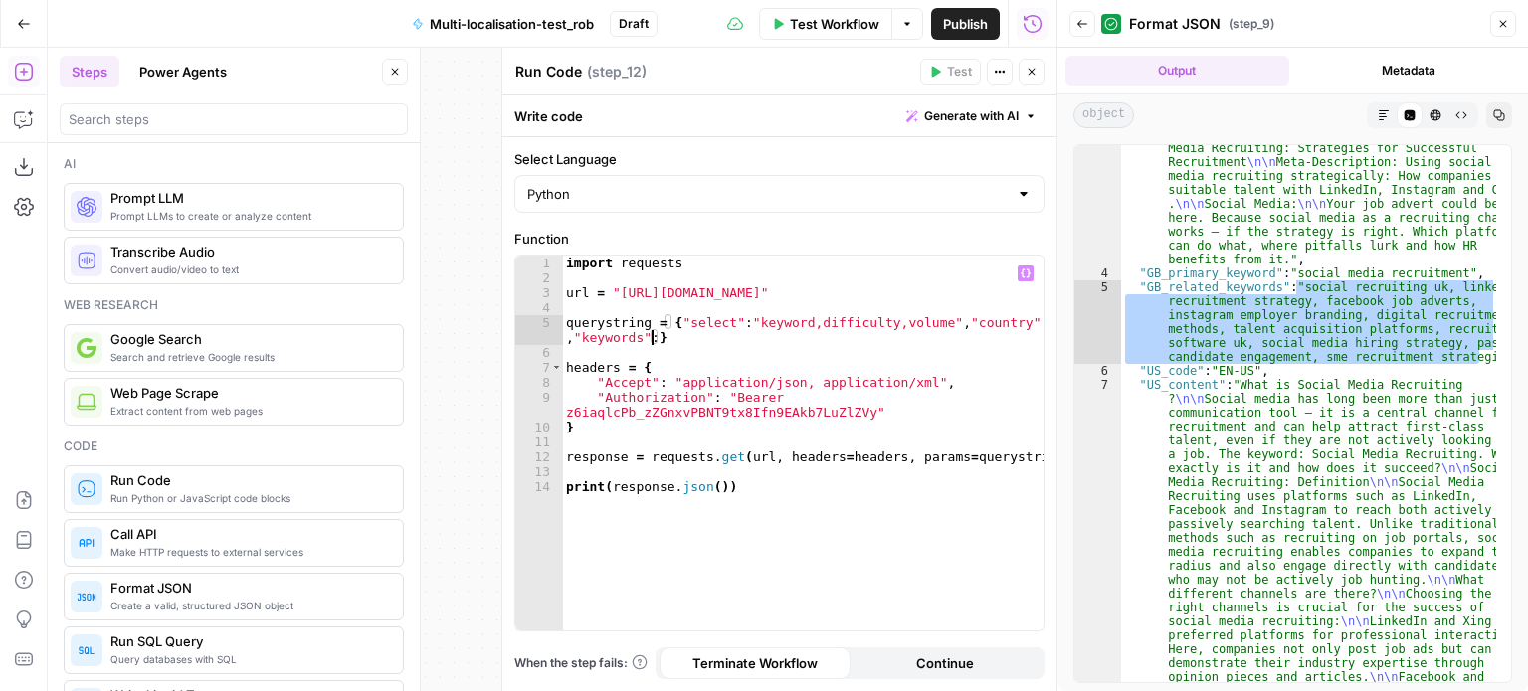
click at [1026, 273] on icon "button" at bounding box center [1026, 274] width 10 height 10
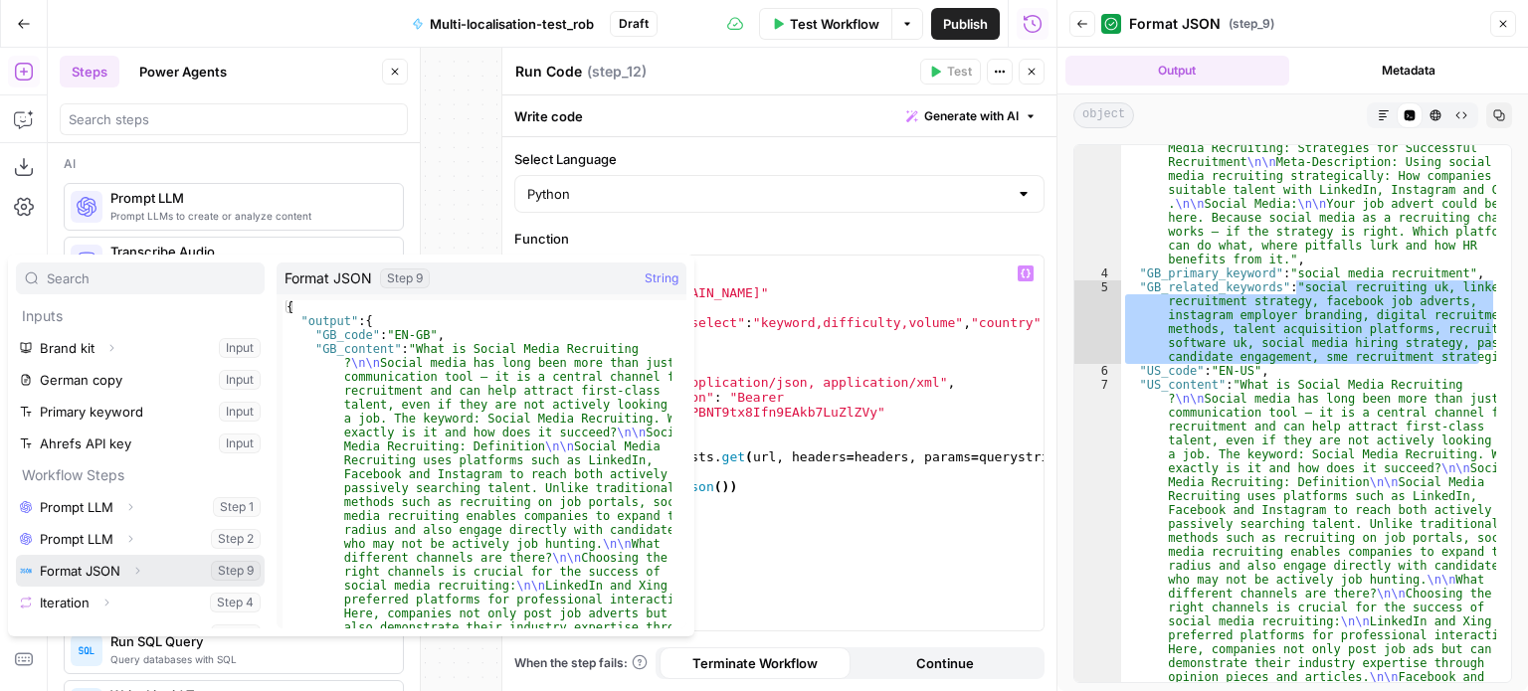
click at [132, 562] on button "Expand" at bounding box center [137, 571] width 26 height 26
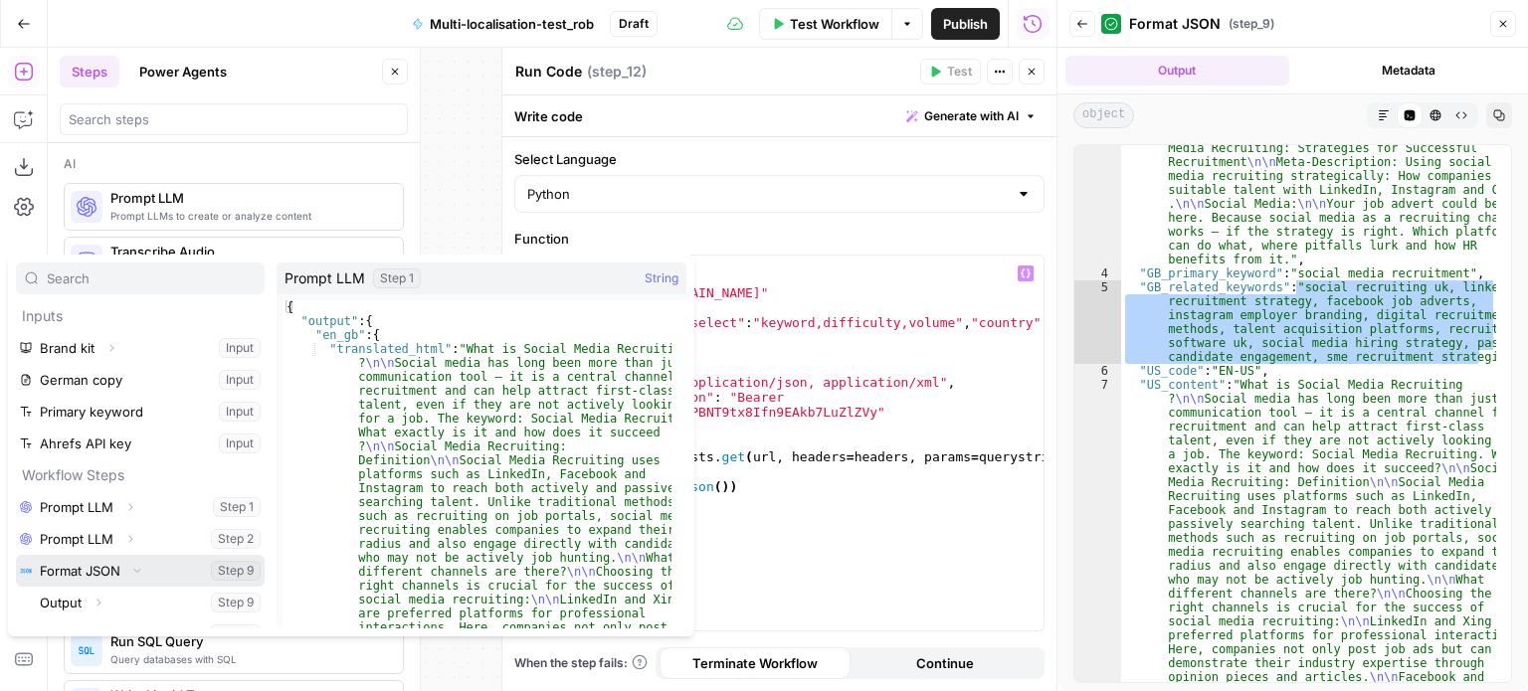
scroll to position [53, 0]
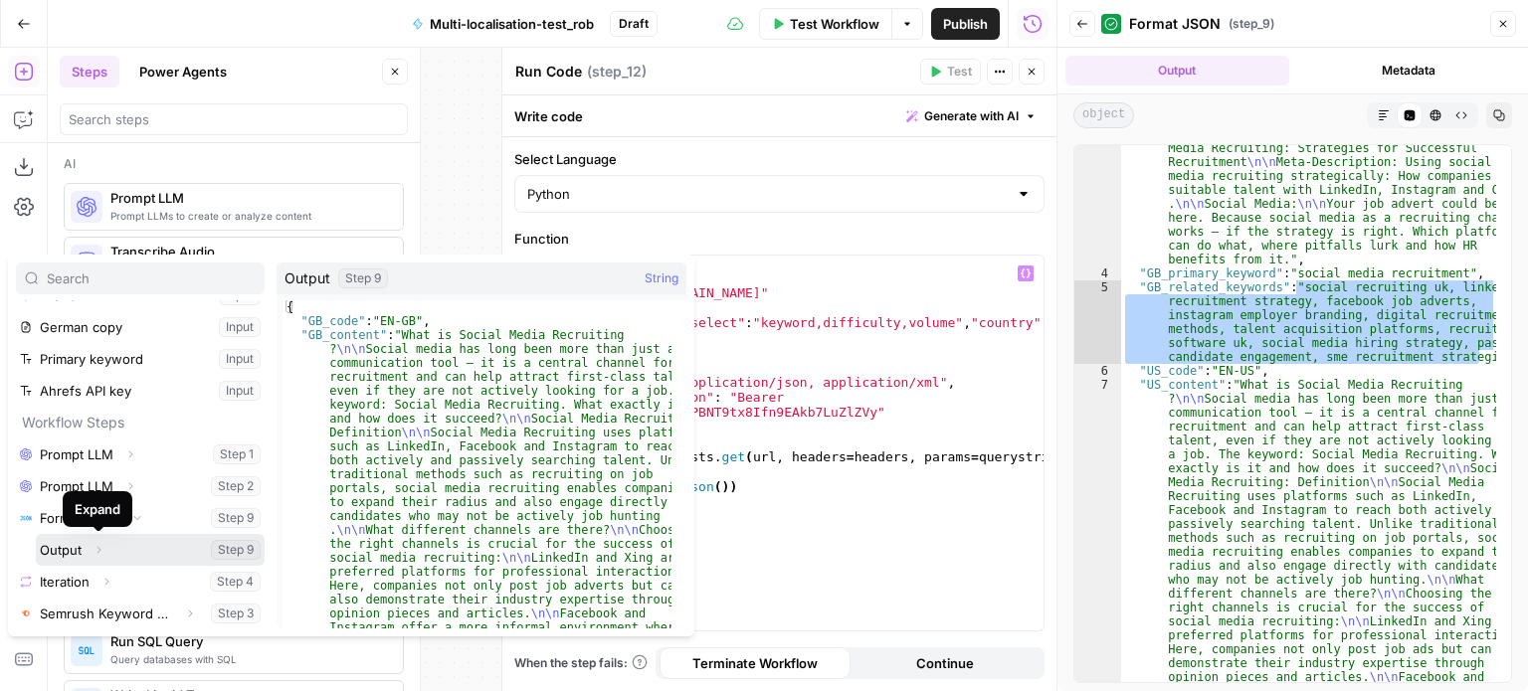
click at [101, 548] on icon "button" at bounding box center [99, 550] width 12 height 12
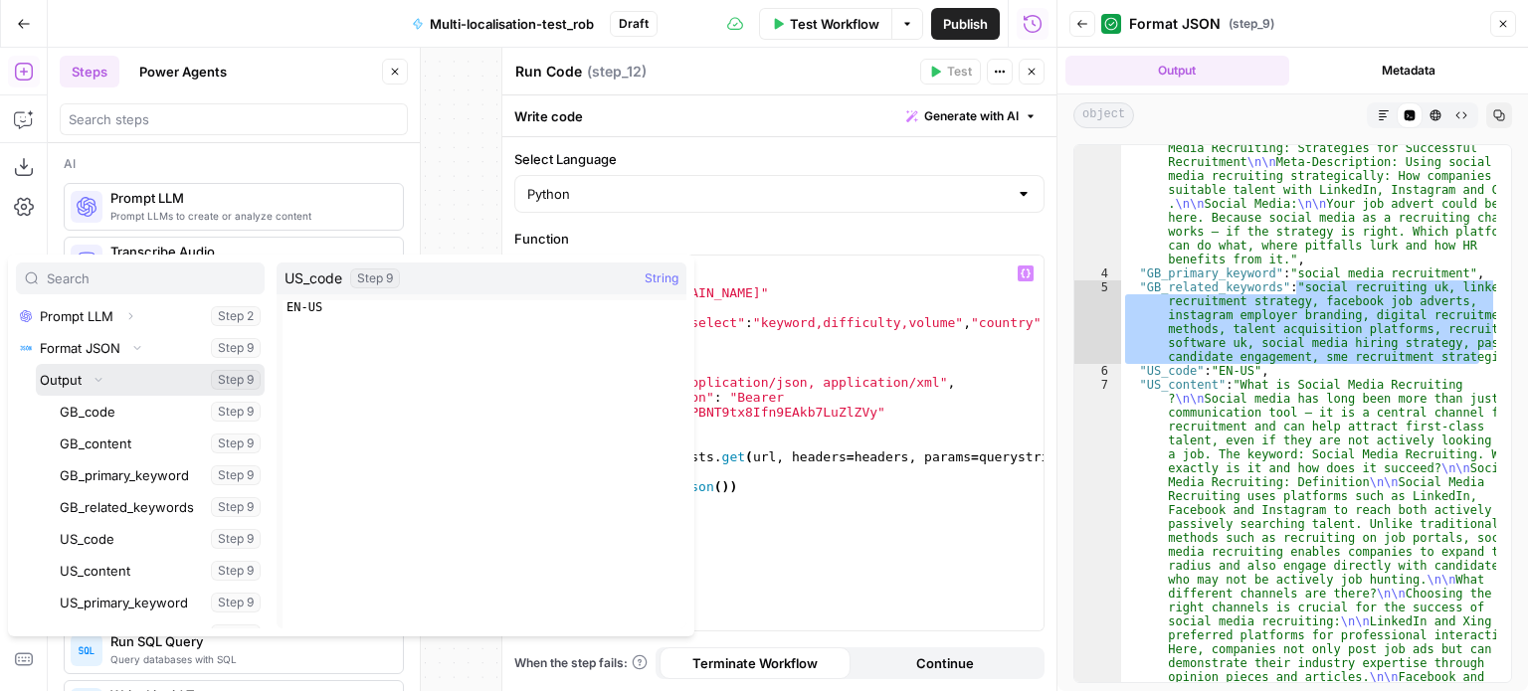
scroll to position [224, 0]
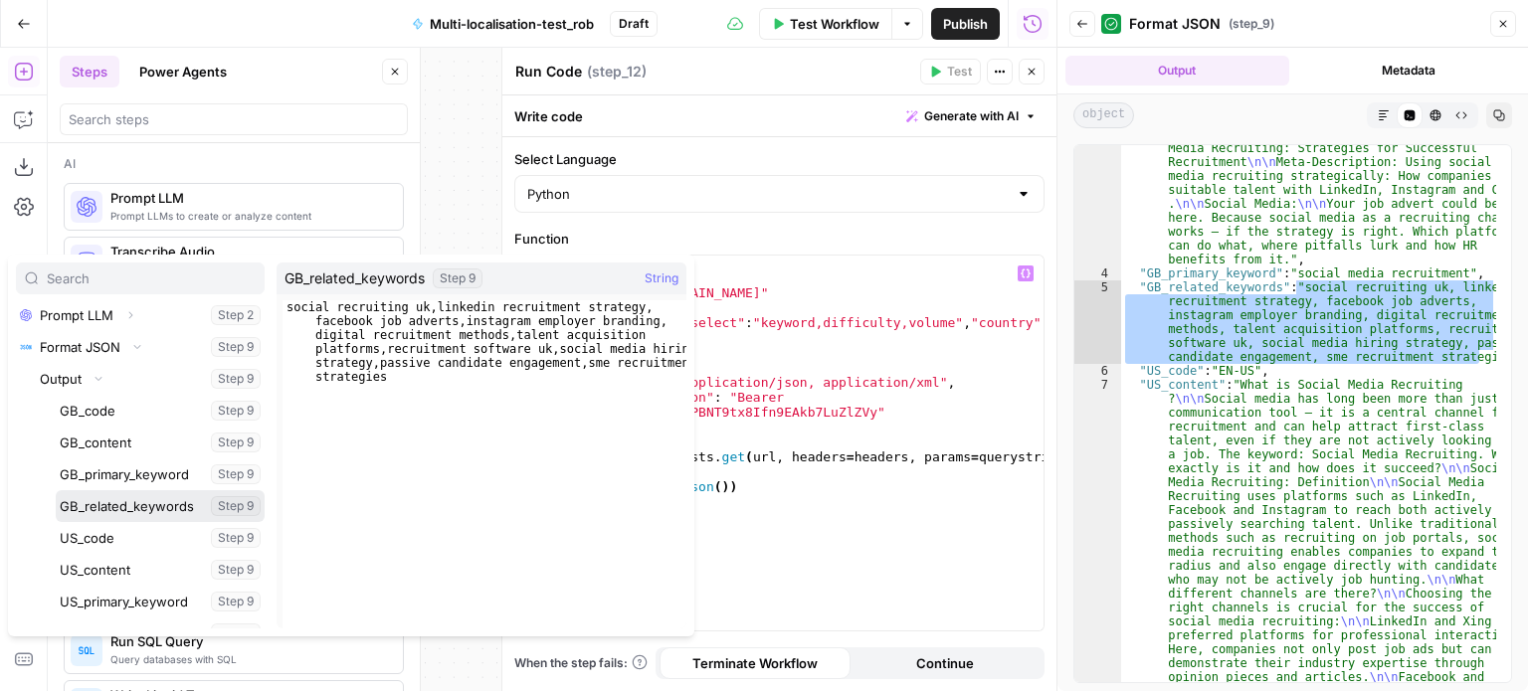
click at [135, 511] on button "Select variable GB_related_keywords" at bounding box center [160, 506] width 209 height 32
type textarea "**********"
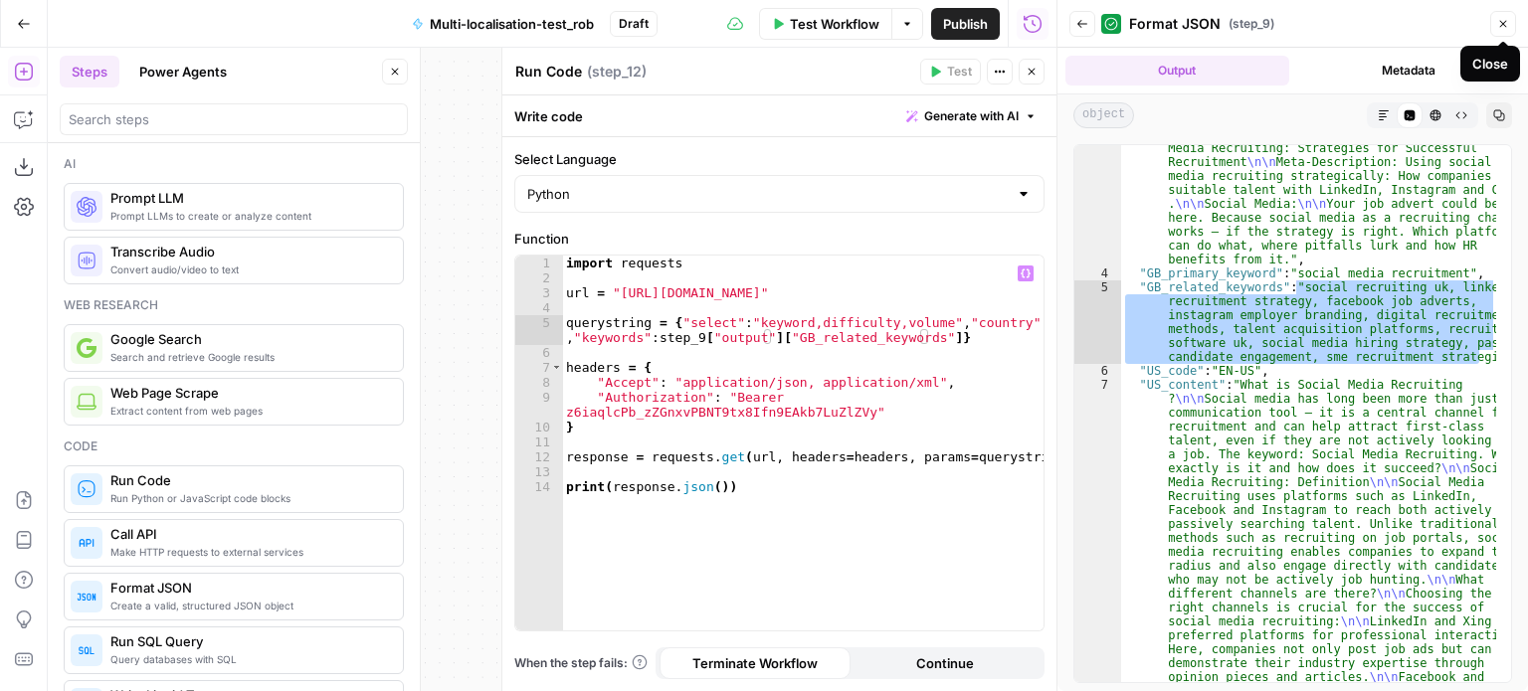
click at [1506, 21] on icon "button" at bounding box center [1503, 24] width 7 height 7
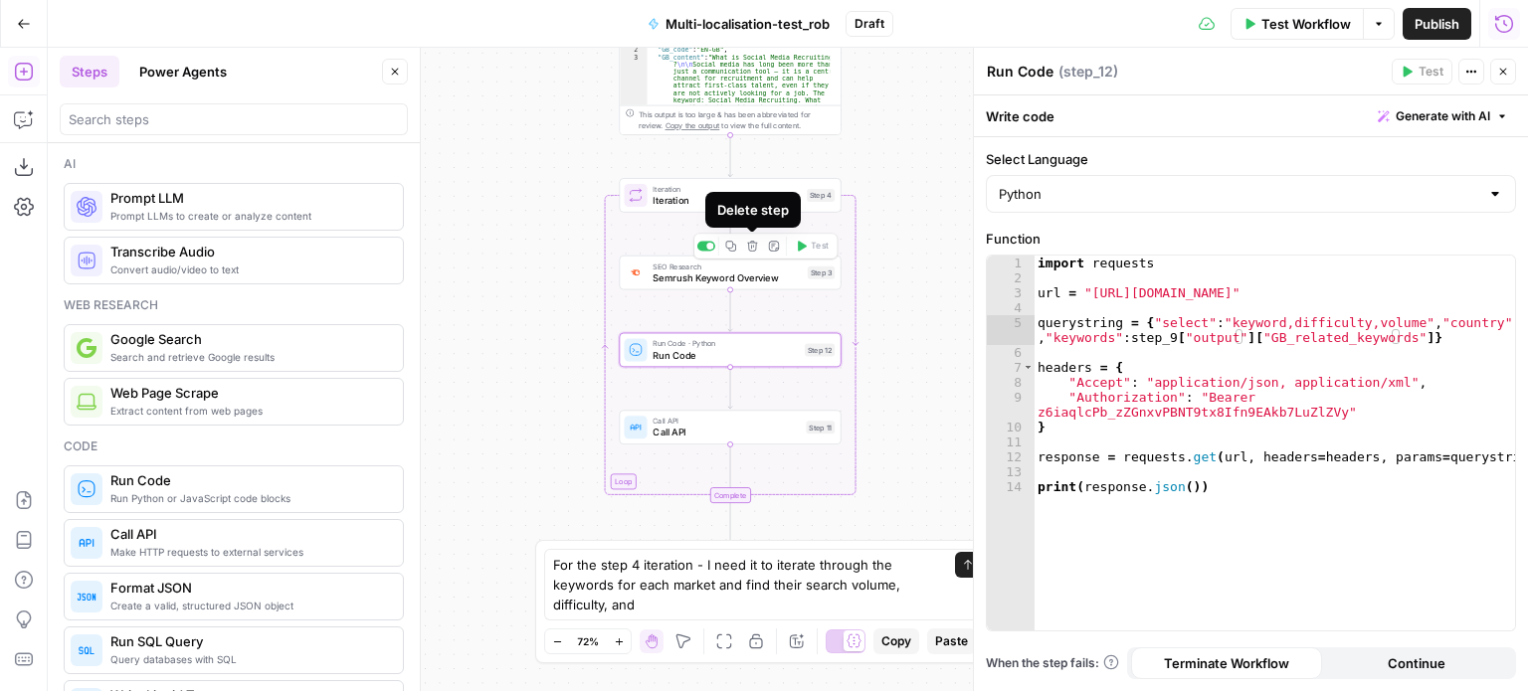
click at [760, 248] on button "Delete step" at bounding box center [752, 246] width 19 height 19
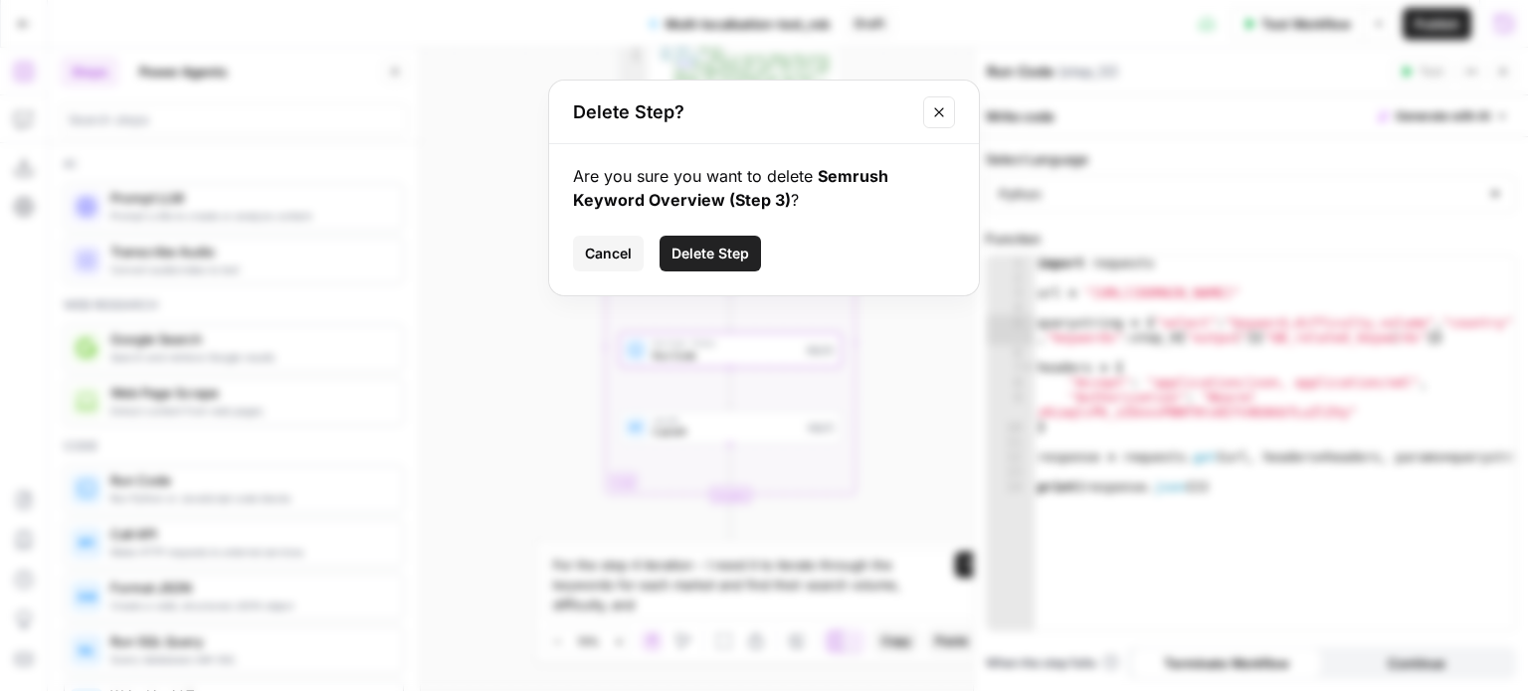
click at [730, 251] on span "Delete Step" at bounding box center [710, 254] width 78 height 20
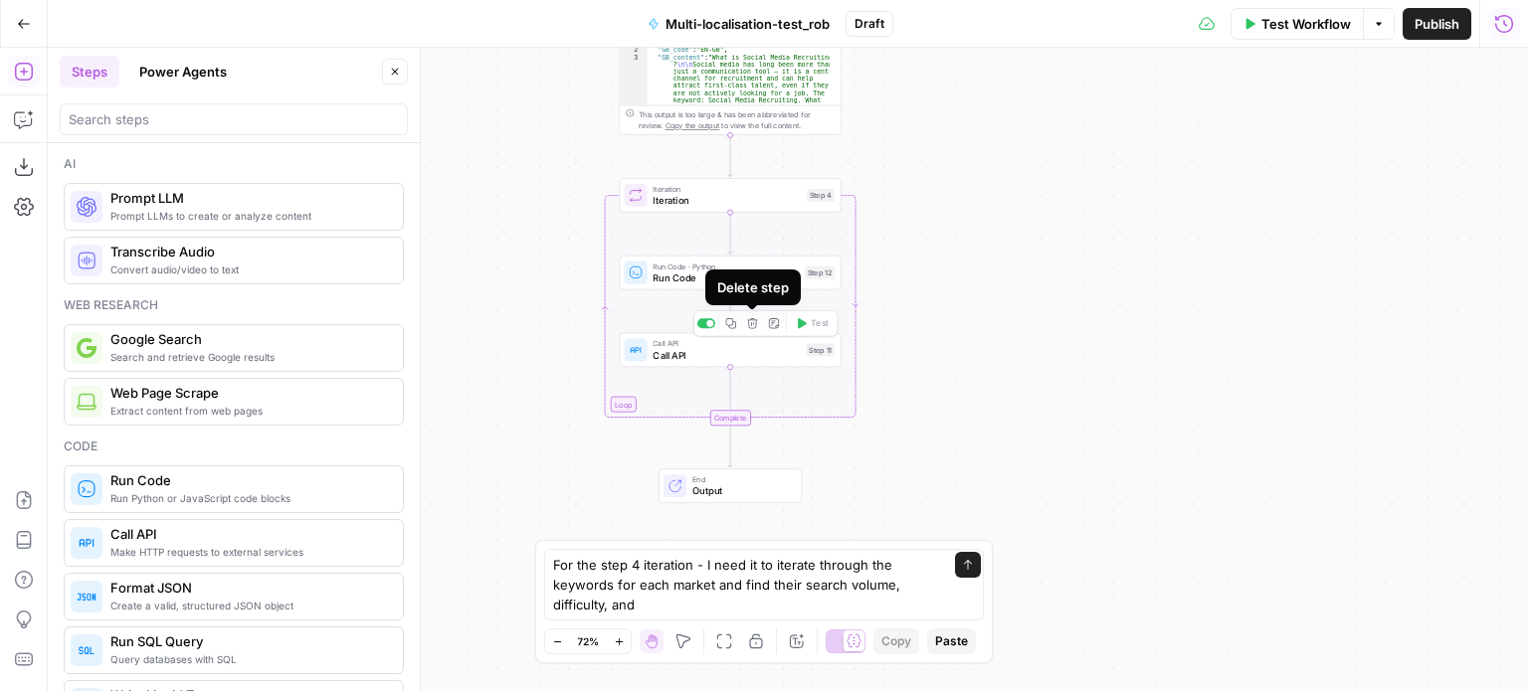
click at [758, 326] on button "Delete step" at bounding box center [752, 323] width 19 height 19
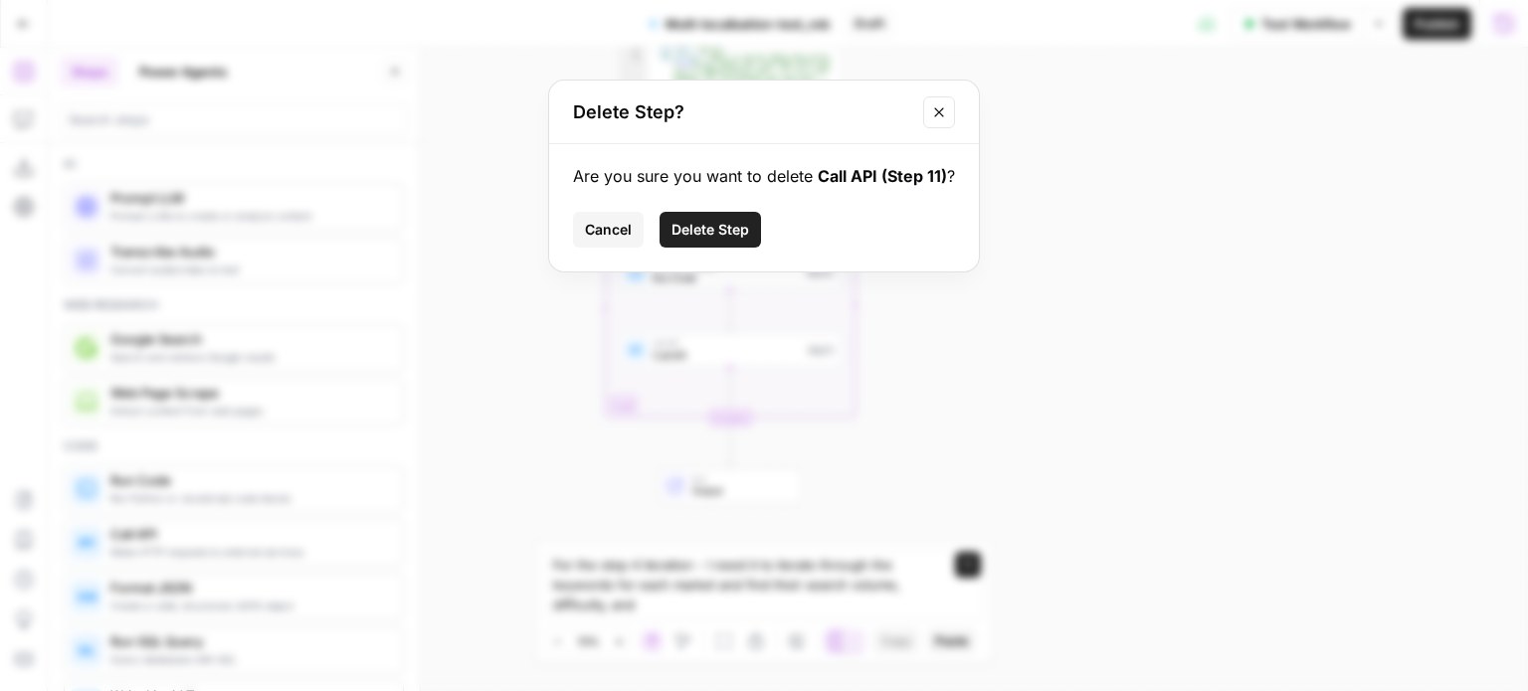
click at [741, 223] on span "Delete Step" at bounding box center [710, 230] width 78 height 20
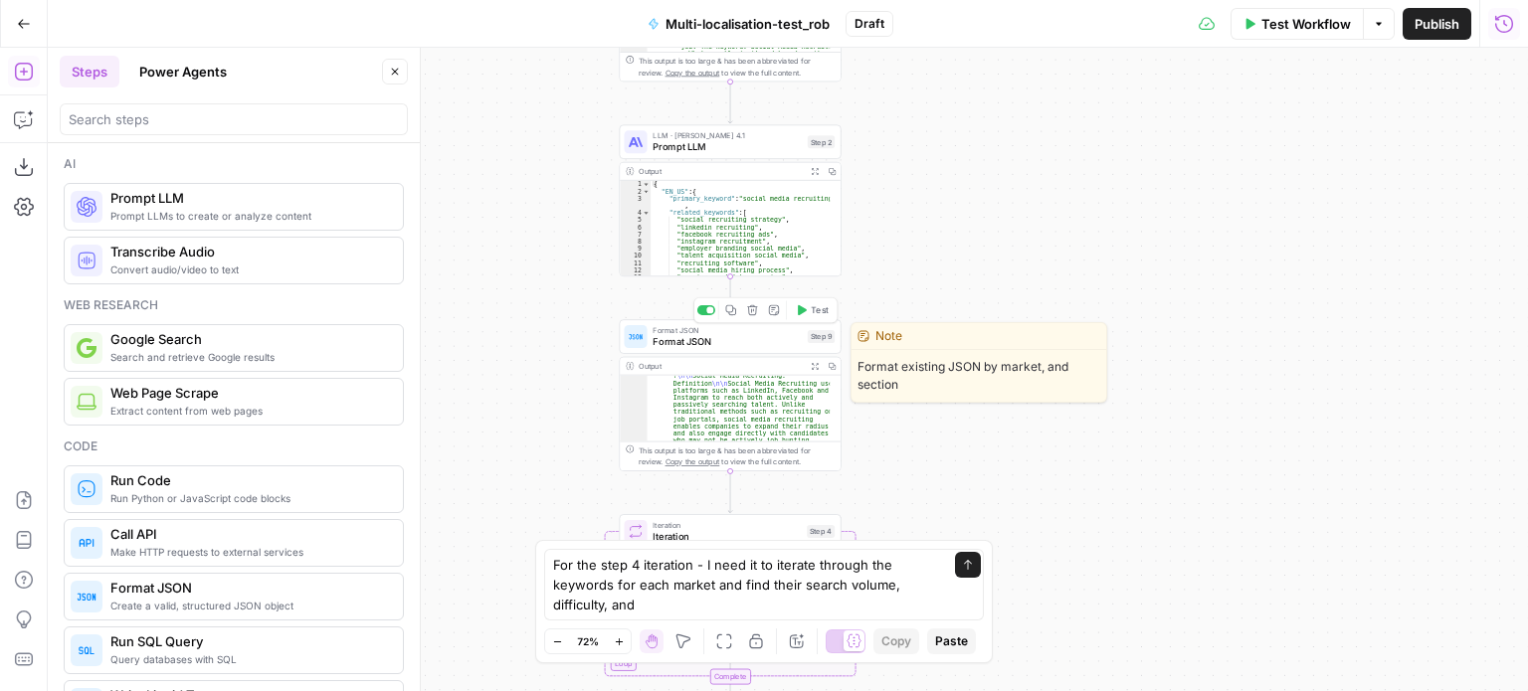
scroll to position [103, 0]
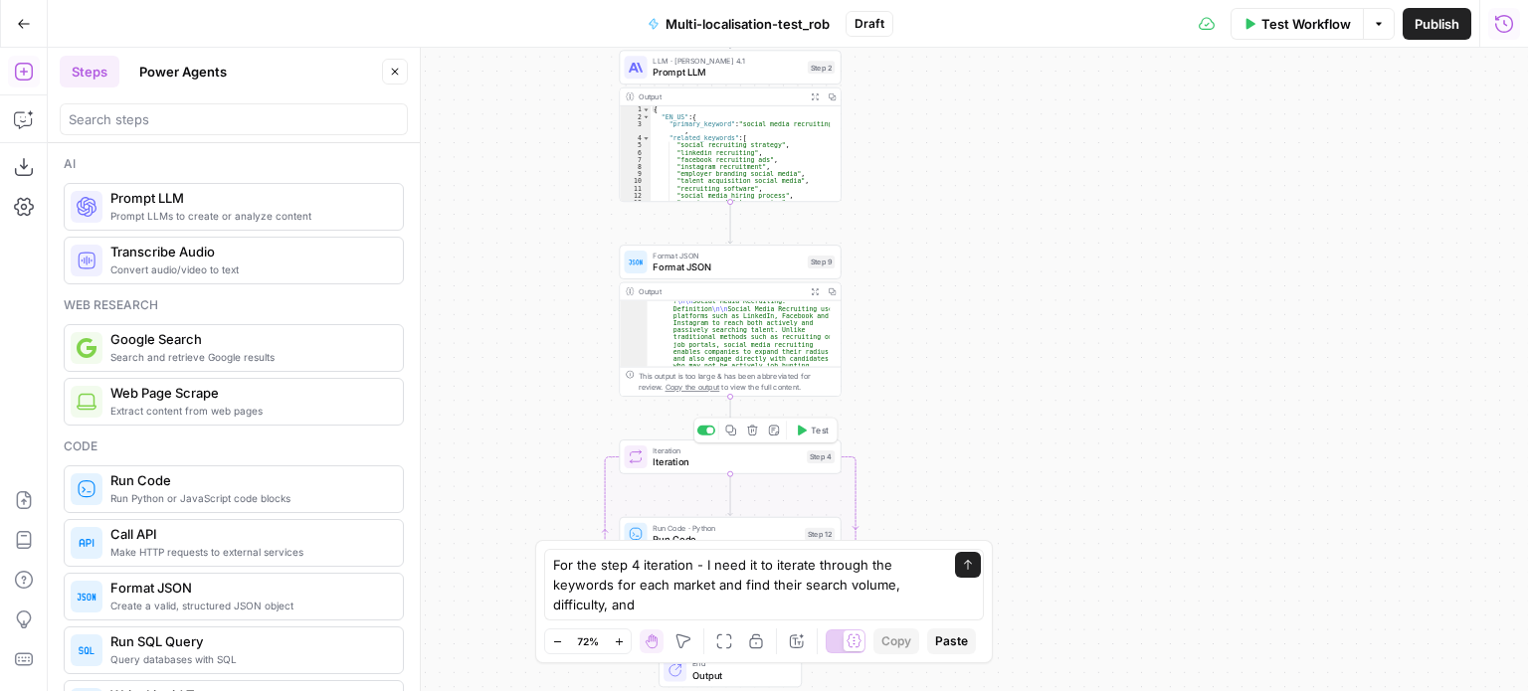
click at [772, 463] on span "Iteration" at bounding box center [726, 462] width 148 height 14
click at [810, 422] on button "Test" at bounding box center [812, 430] width 45 height 19
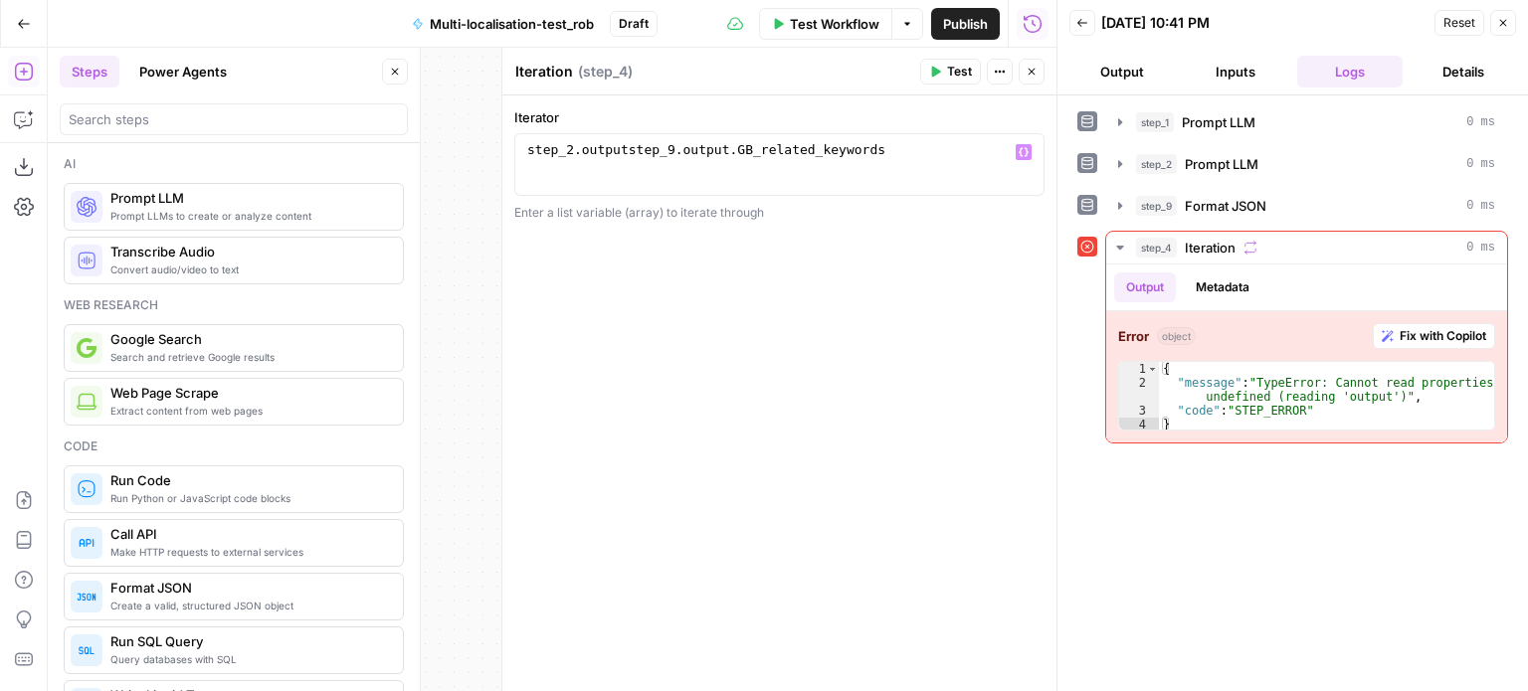
type textarea "**********"
click at [917, 154] on div "step_2 . outputstep_9 . output . GB_related_keywords" at bounding box center [779, 179] width 513 height 75
click at [1504, 17] on icon "button" at bounding box center [1503, 23] width 12 height 12
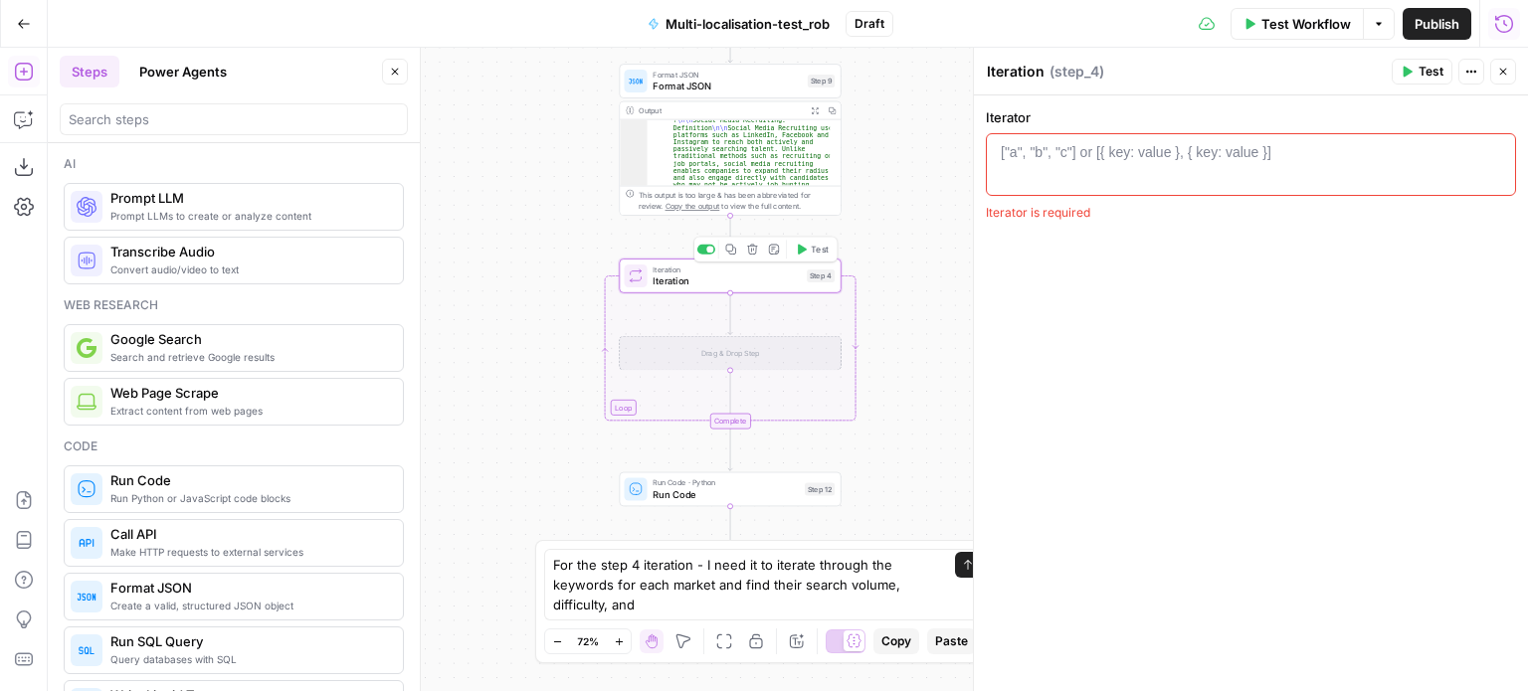
click at [755, 250] on icon "button" at bounding box center [753, 250] width 12 height 12
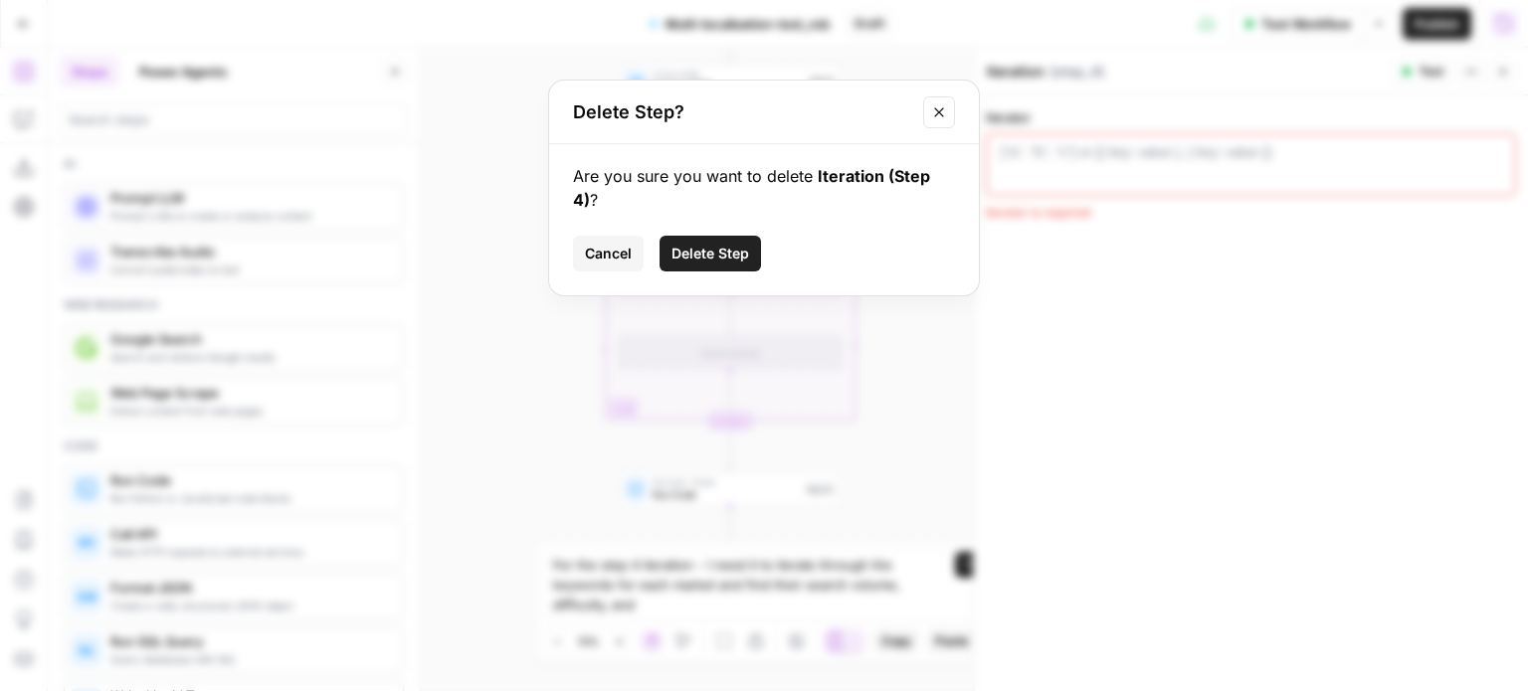
click at [728, 254] on span "Delete Step" at bounding box center [710, 254] width 78 height 20
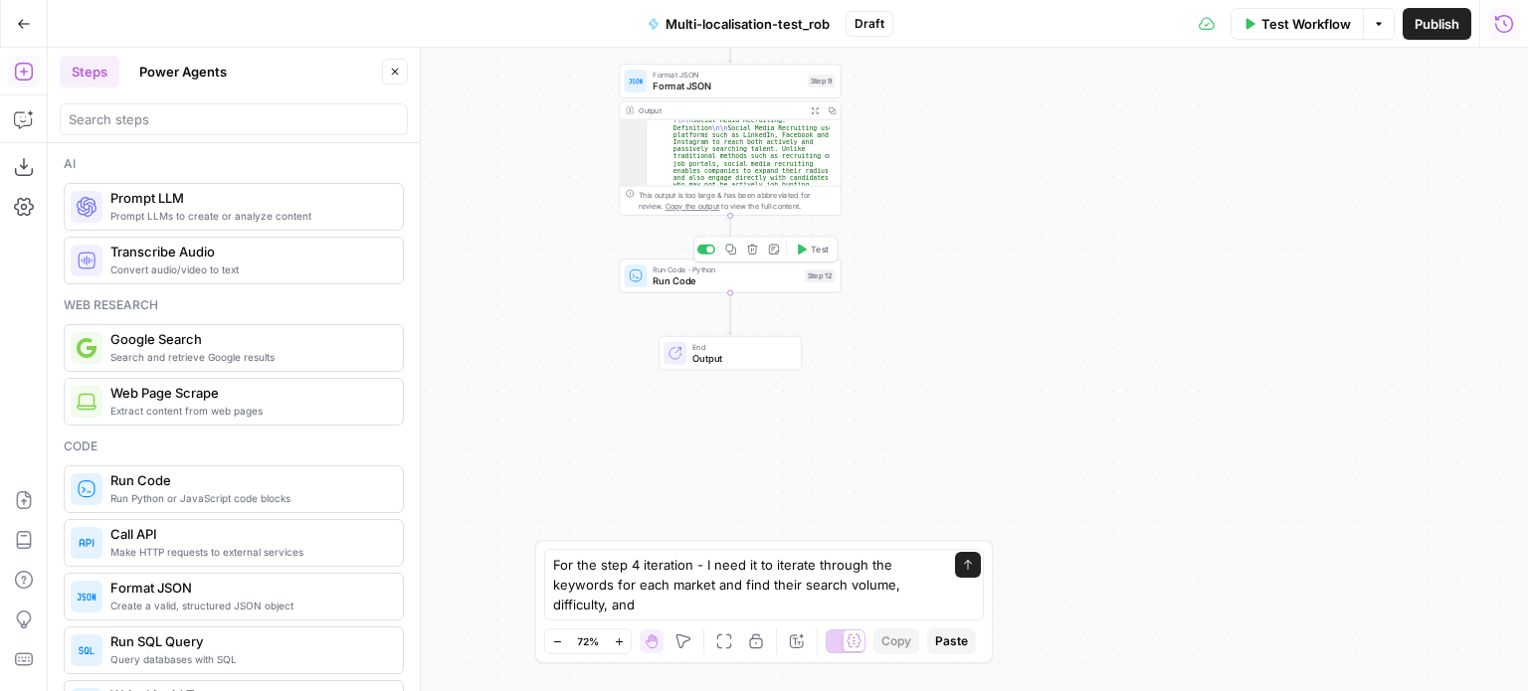
click at [802, 259] on div "Copy step Delete step Add Note Test" at bounding box center [765, 250] width 144 height 26
click at [810, 249] on button "Test" at bounding box center [812, 249] width 45 height 19
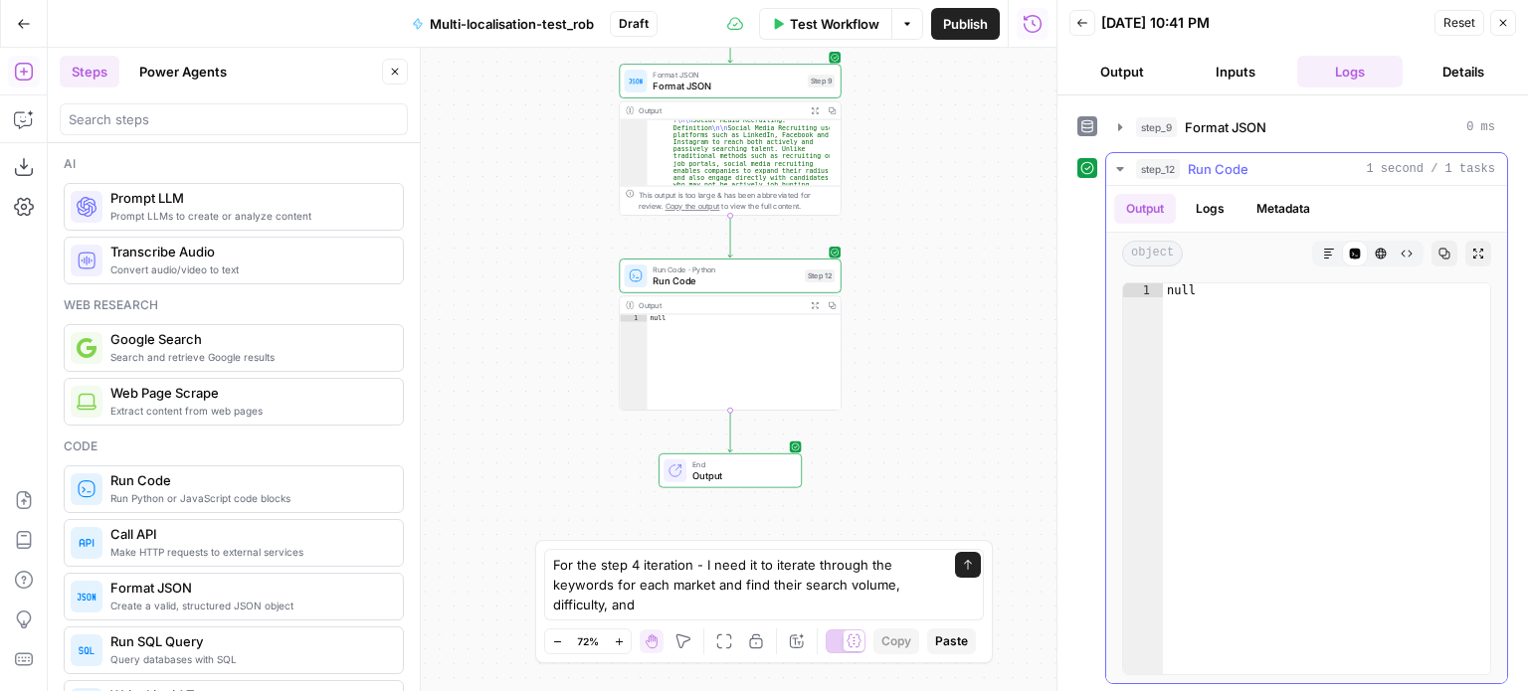
scroll to position [79, 0]
click at [1203, 209] on button "Logs" at bounding box center [1210, 209] width 53 height 30
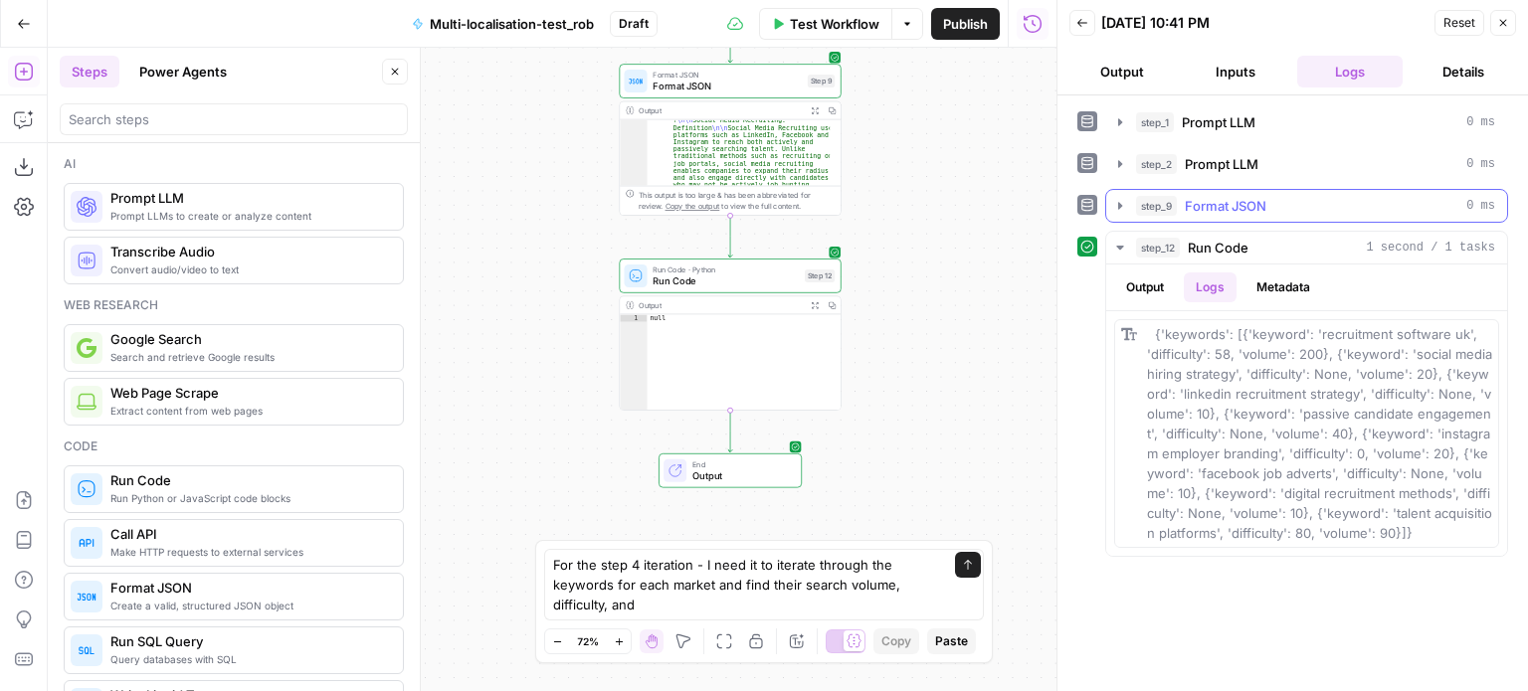
scroll to position [0, 0]
click at [1156, 279] on button "Output" at bounding box center [1145, 288] width 62 height 30
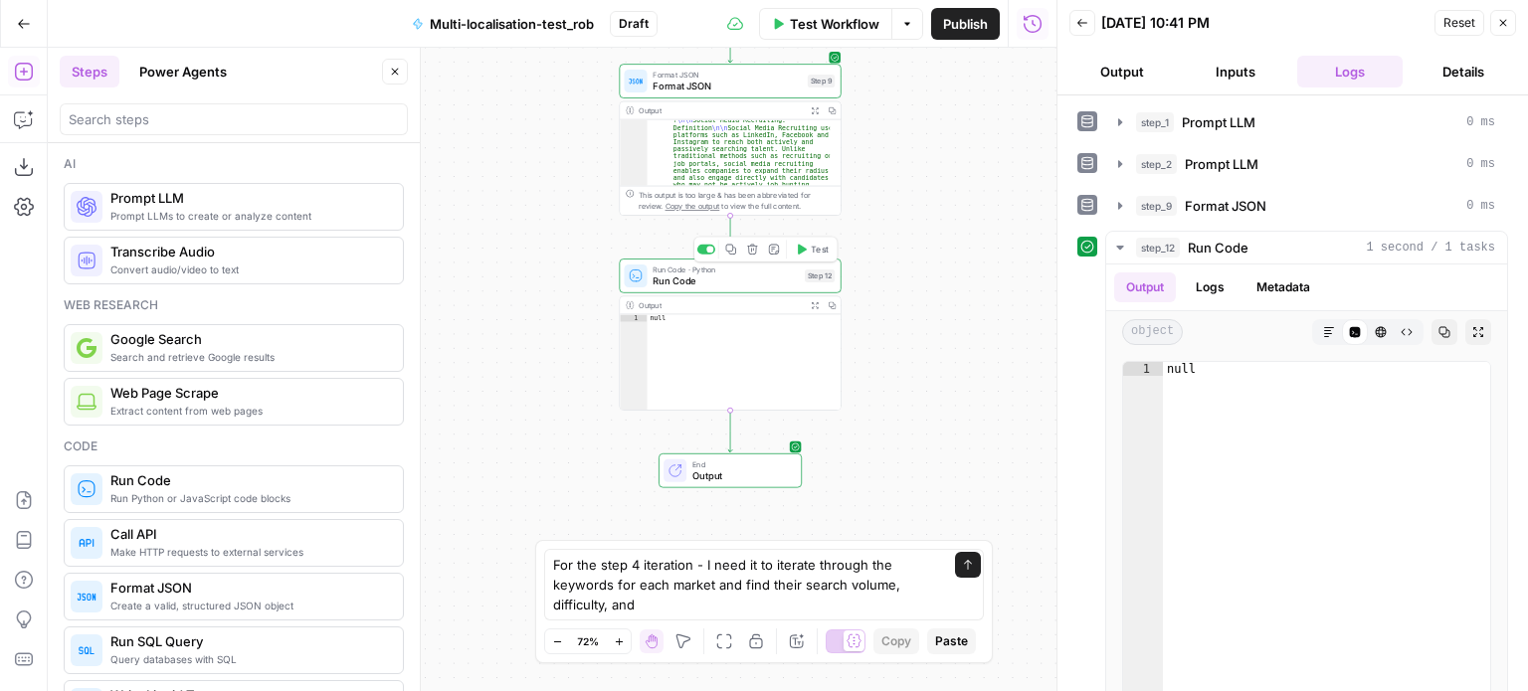
click at [727, 282] on span "Run Code" at bounding box center [725, 281] width 146 height 14
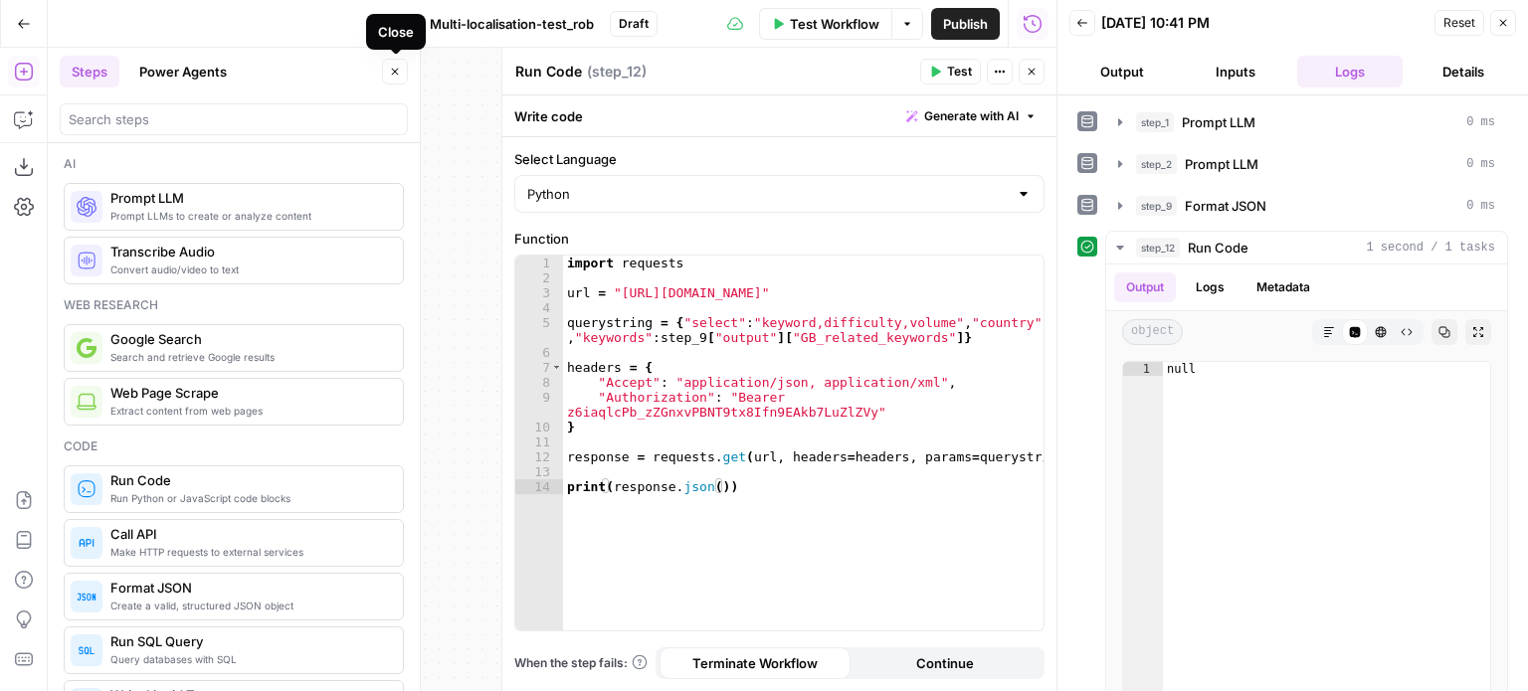
click at [397, 69] on icon "button" at bounding box center [395, 72] width 12 height 12
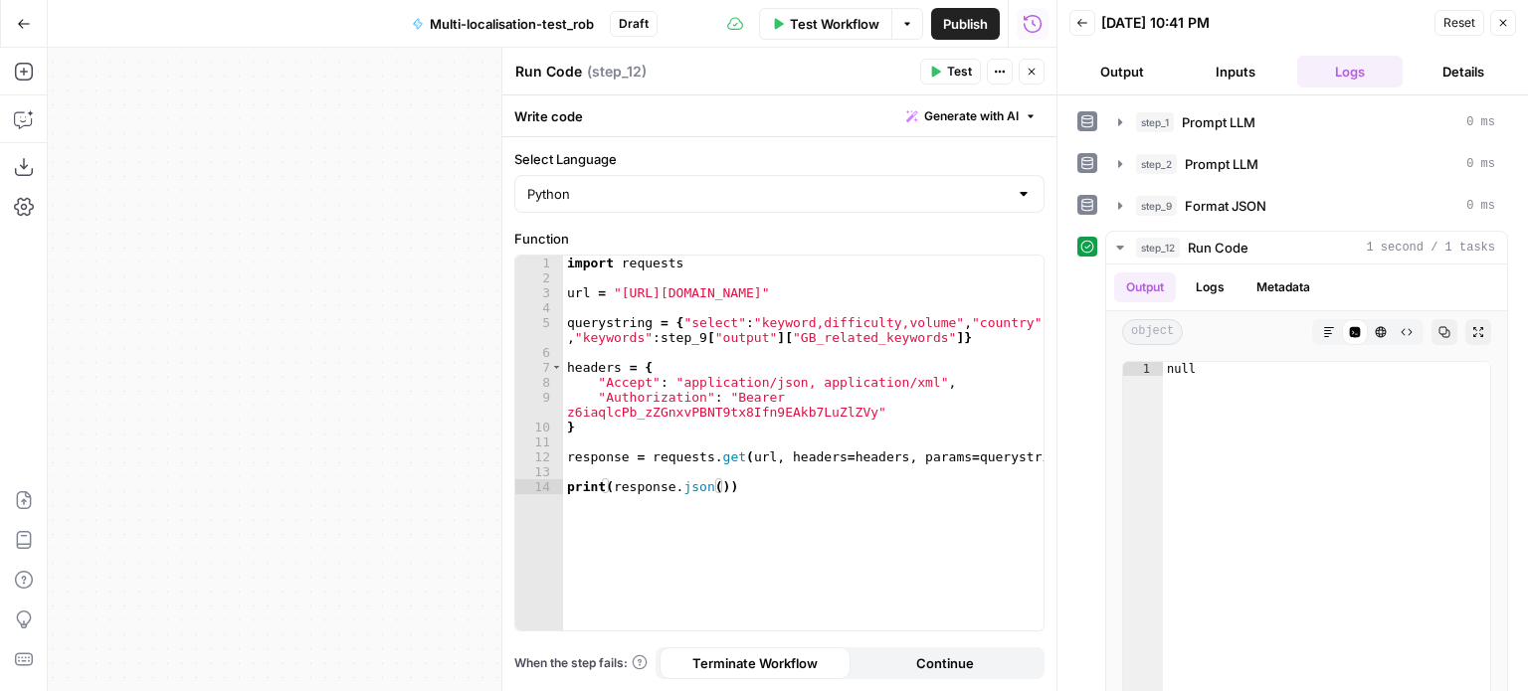
click at [1032, 71] on icon "button" at bounding box center [1031, 72] width 12 height 12
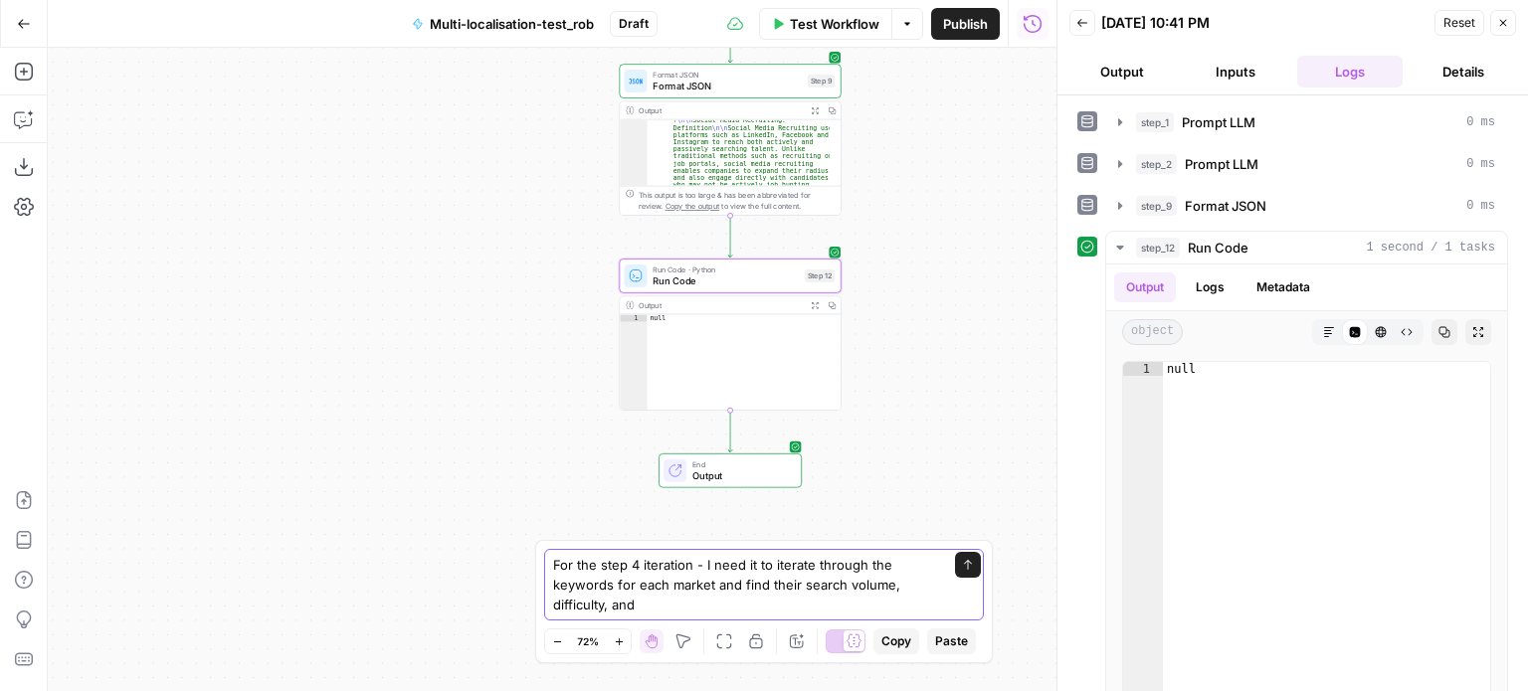
click at [748, 609] on textarea "For the step 4 iteration - I need it to iterate through the keywords for each m…" at bounding box center [744, 585] width 382 height 60
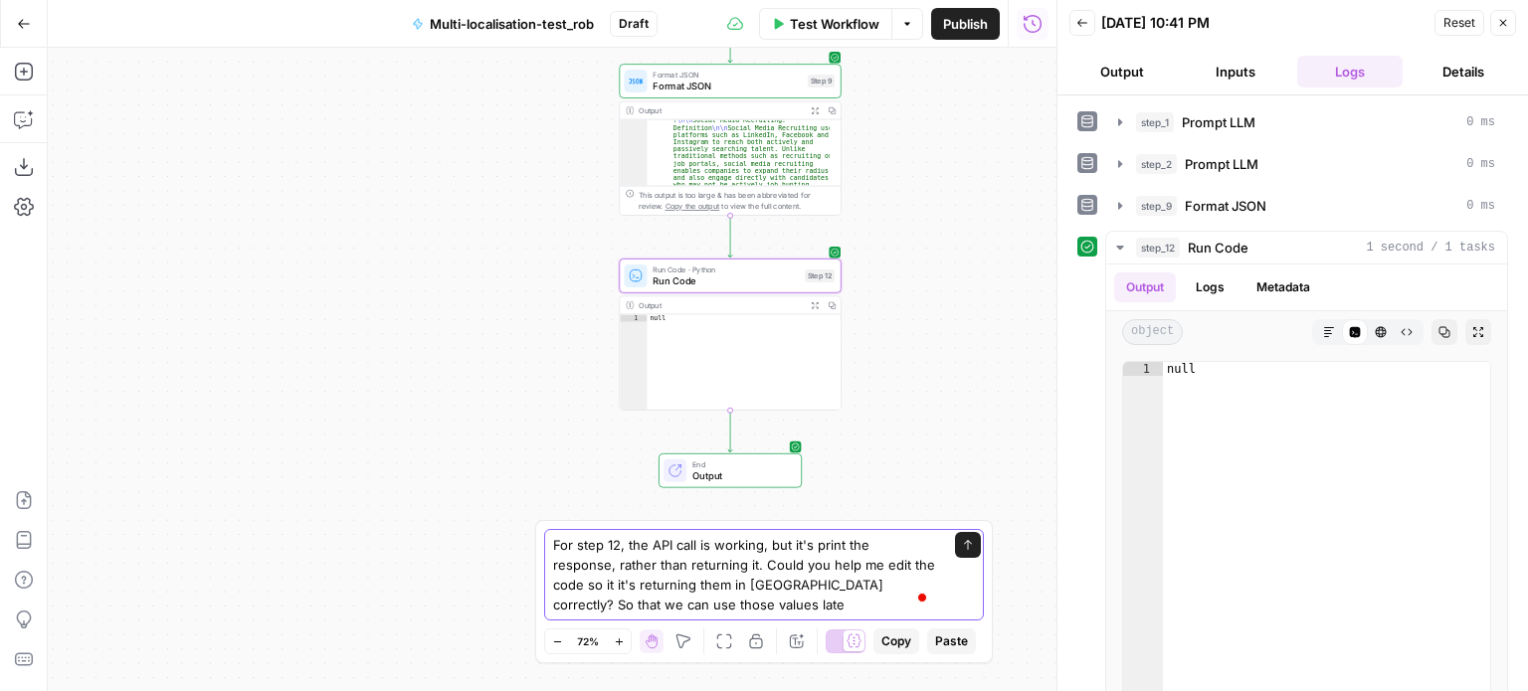
type textarea "For step 12, the API call is working, but it's print the response, rather than …"
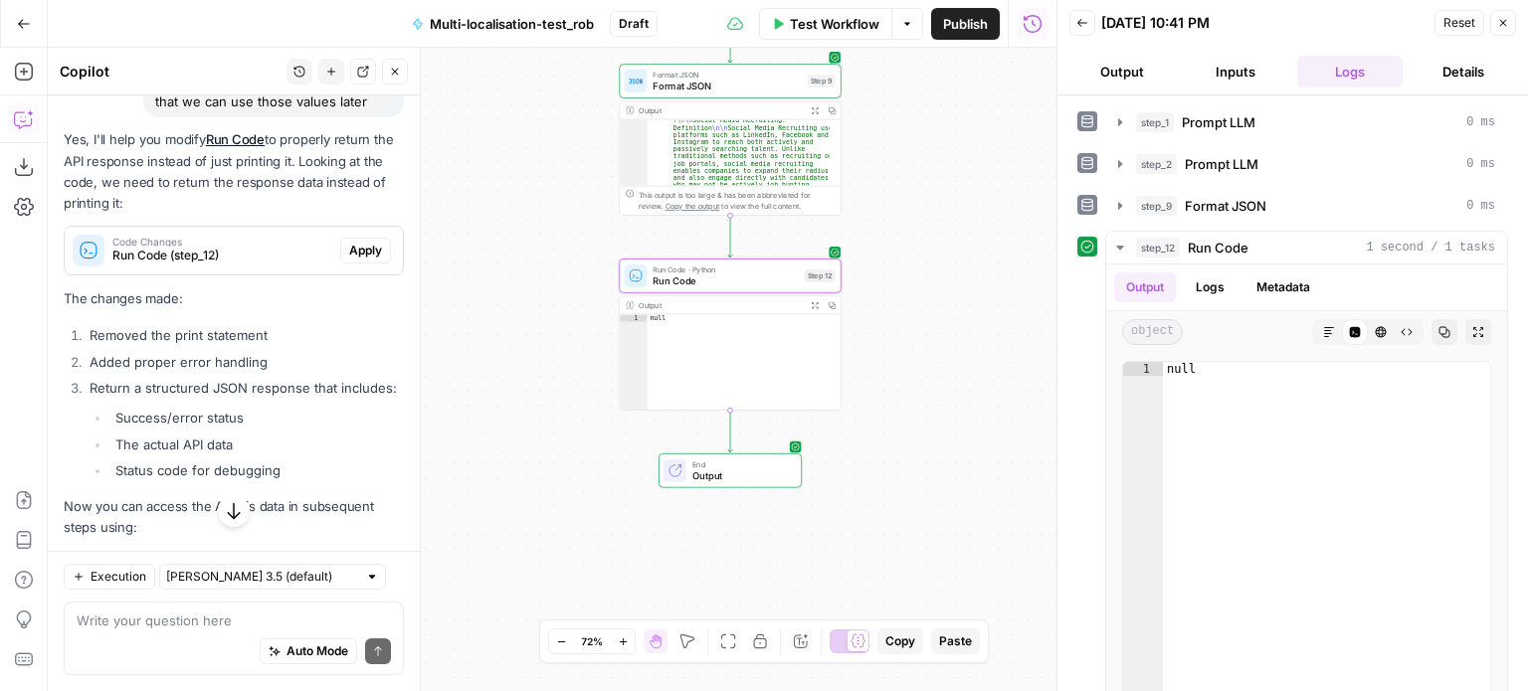
scroll to position [4731, 0]
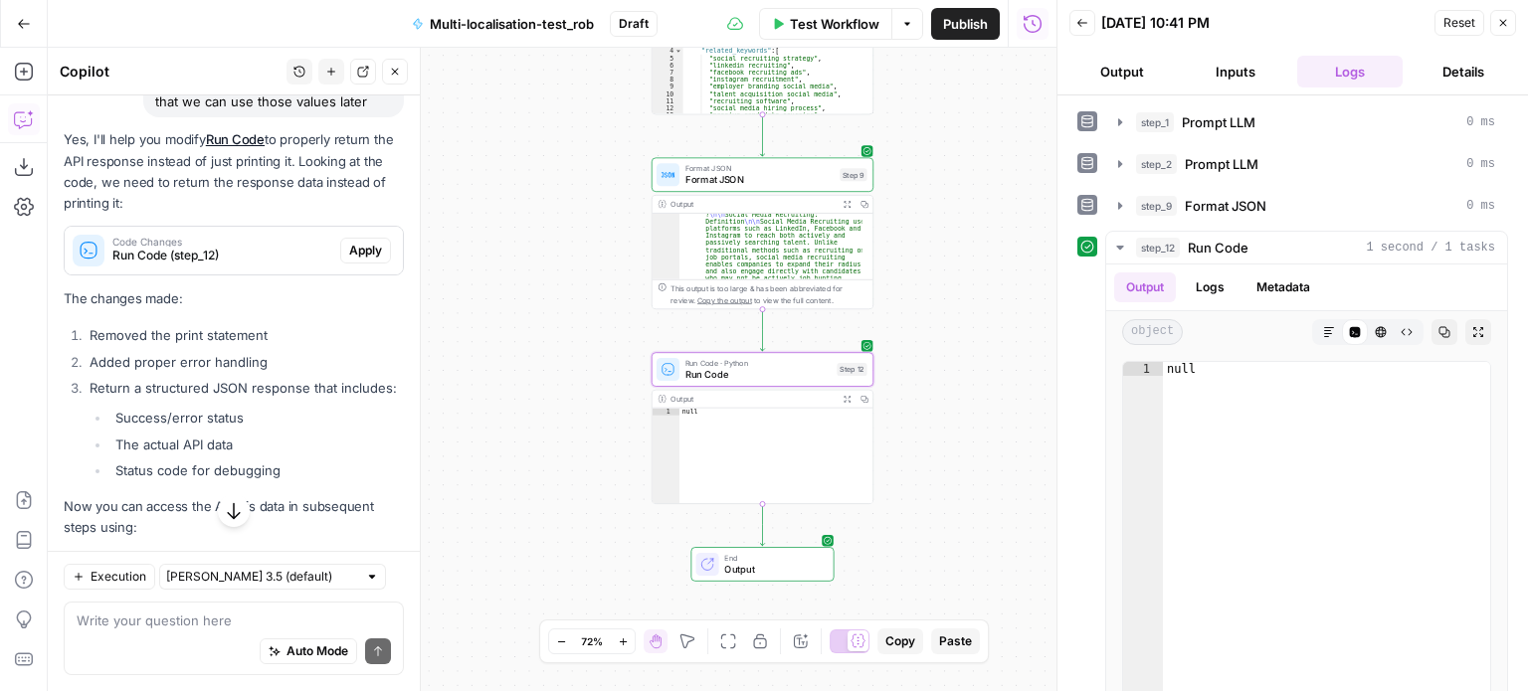
click at [283, 265] on span "Run Code (step_12)" at bounding box center [222, 256] width 220 height 18
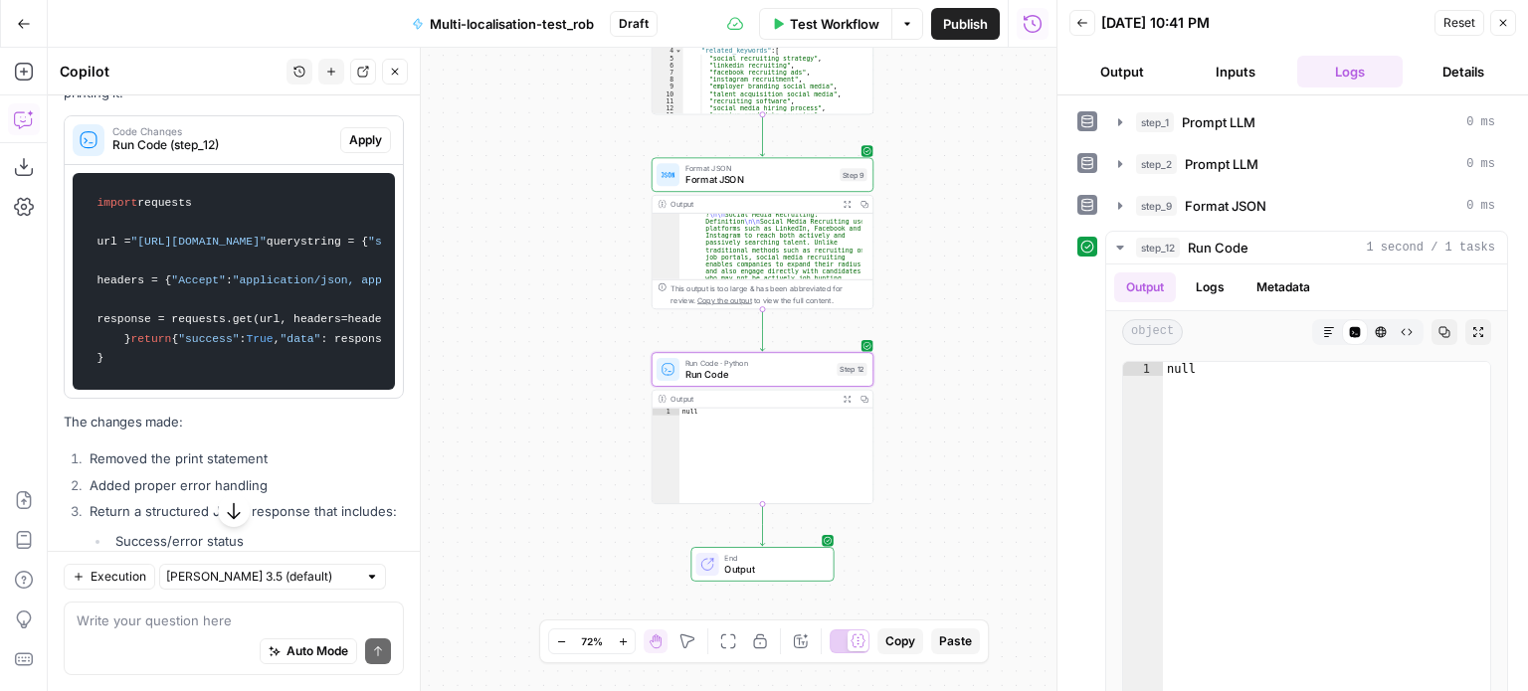
scroll to position [4817, 0]
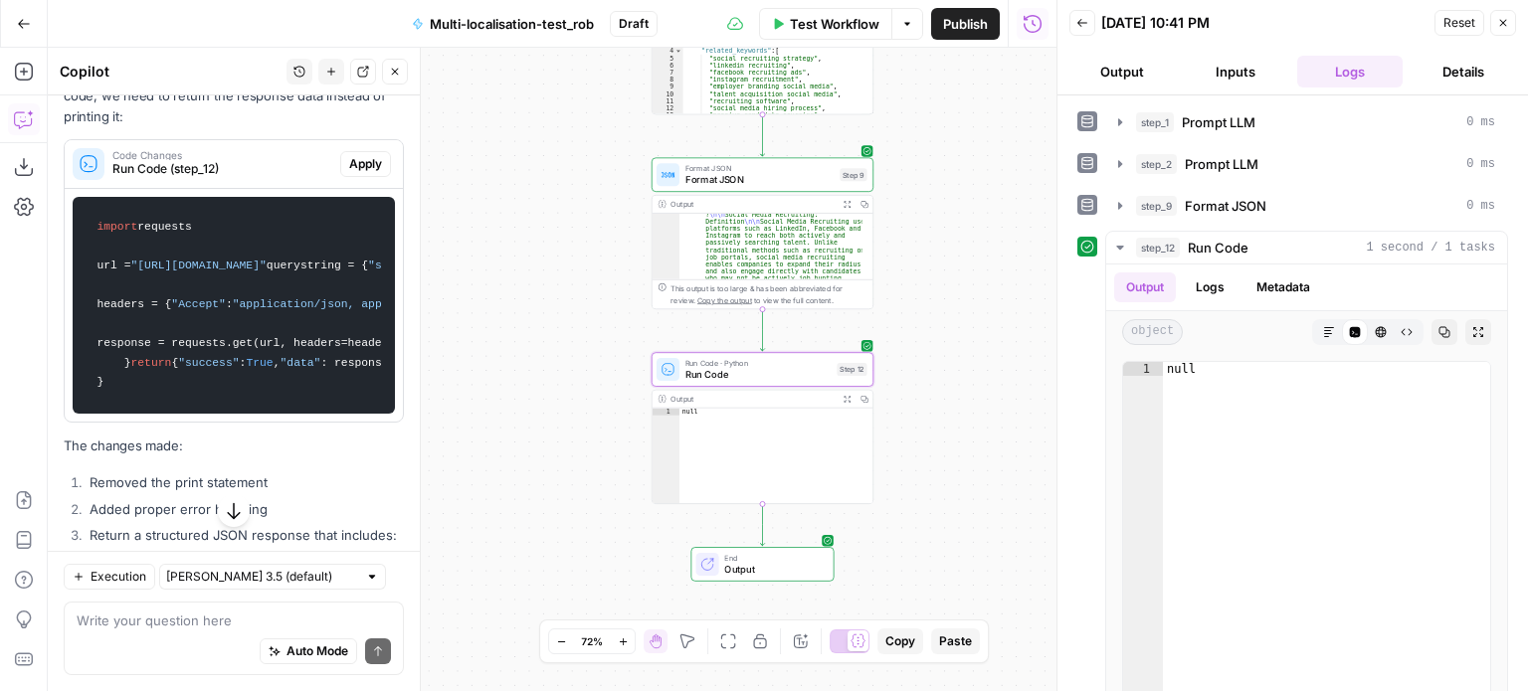
click at [349, 173] on span "Apply" at bounding box center [365, 164] width 33 height 18
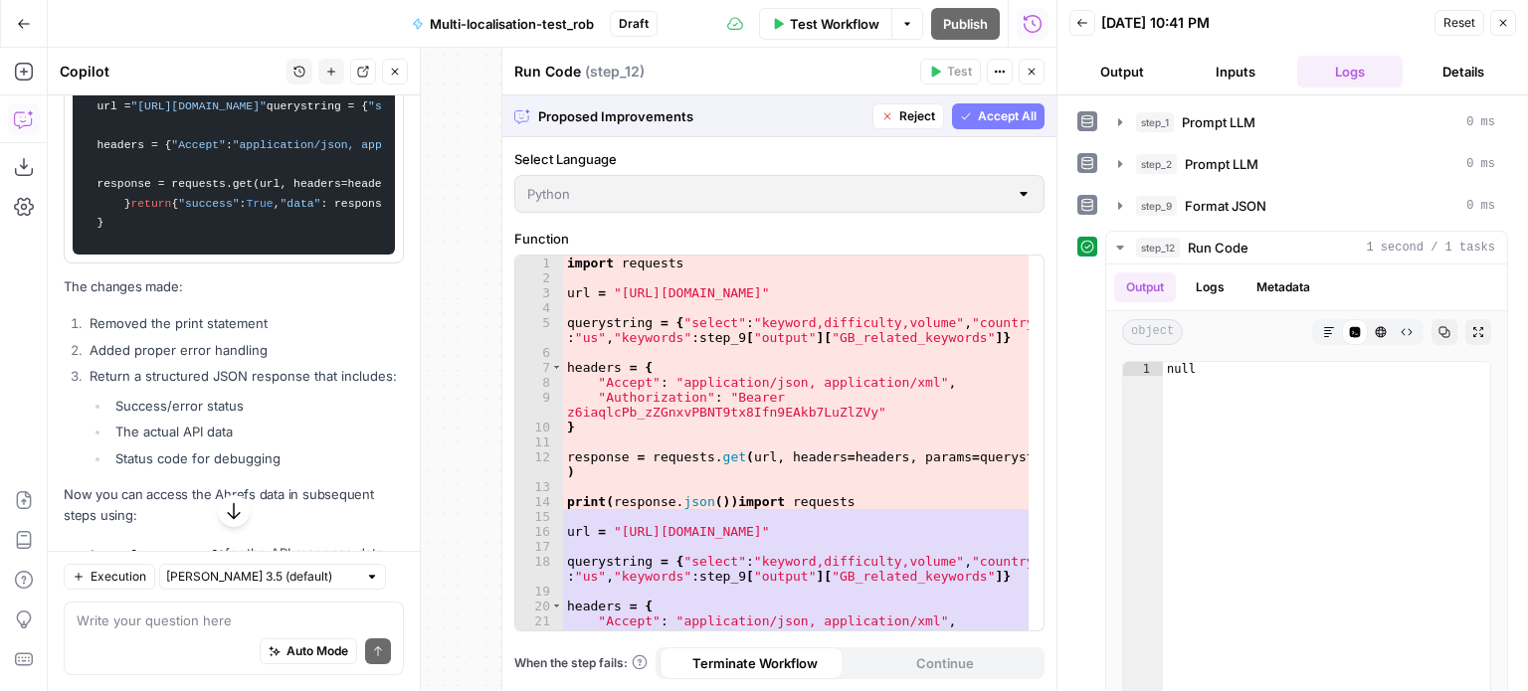
scroll to position [4658, 0]
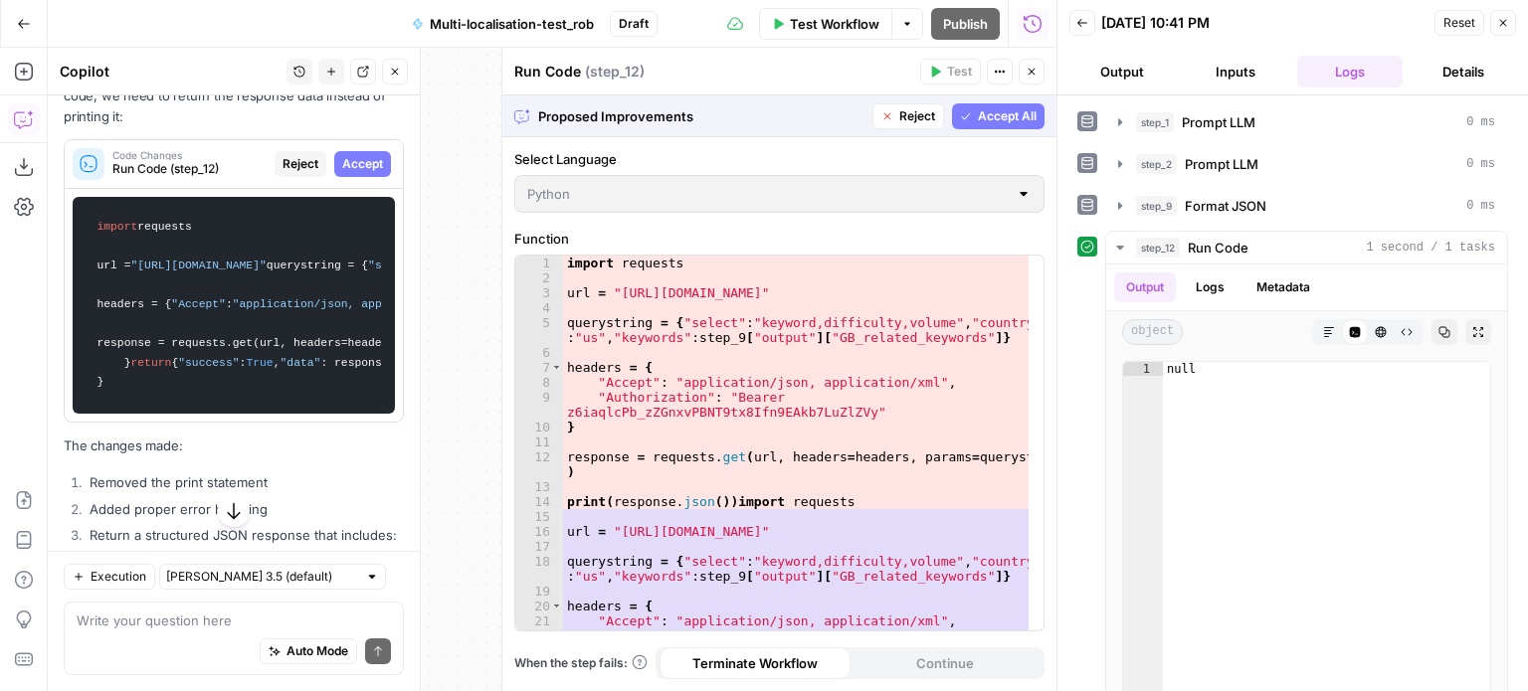
click at [979, 118] on span "Accept All" at bounding box center [1007, 116] width 59 height 18
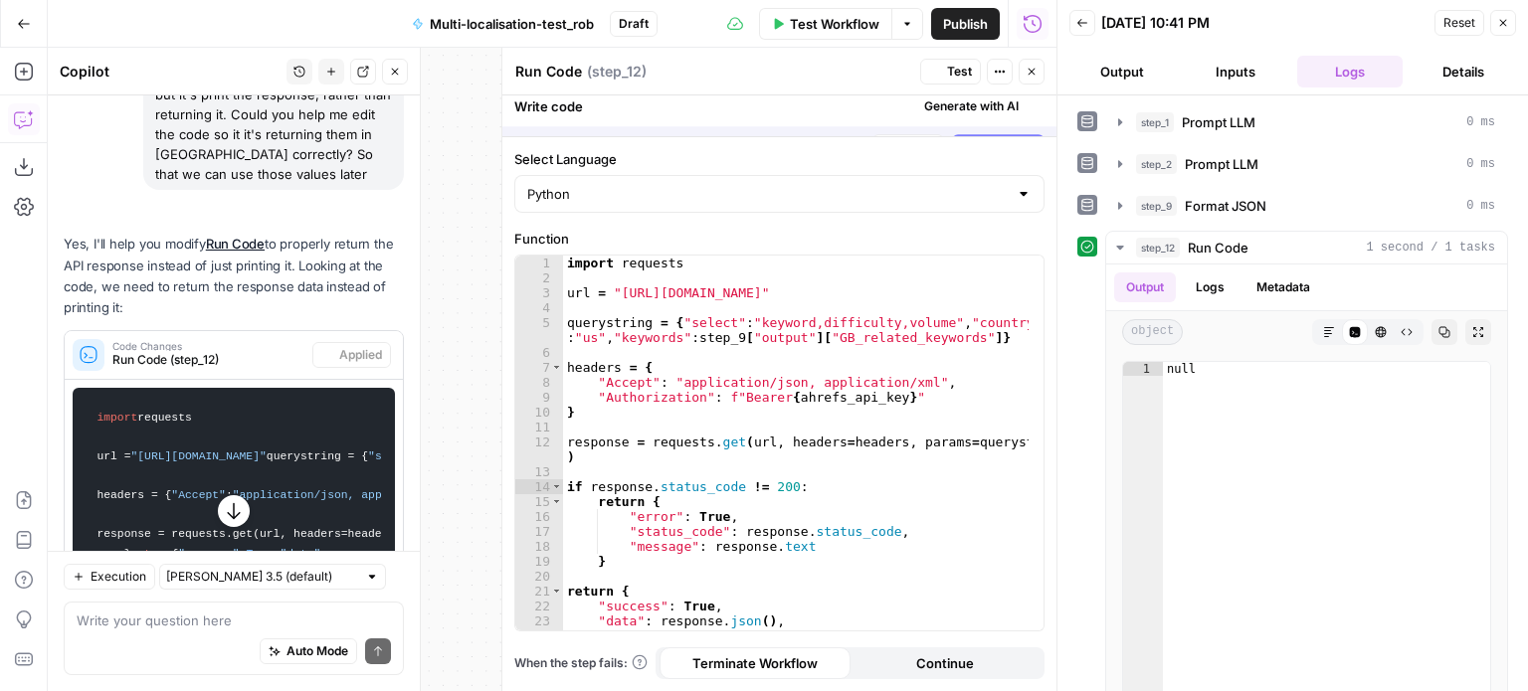
scroll to position [4817, 0]
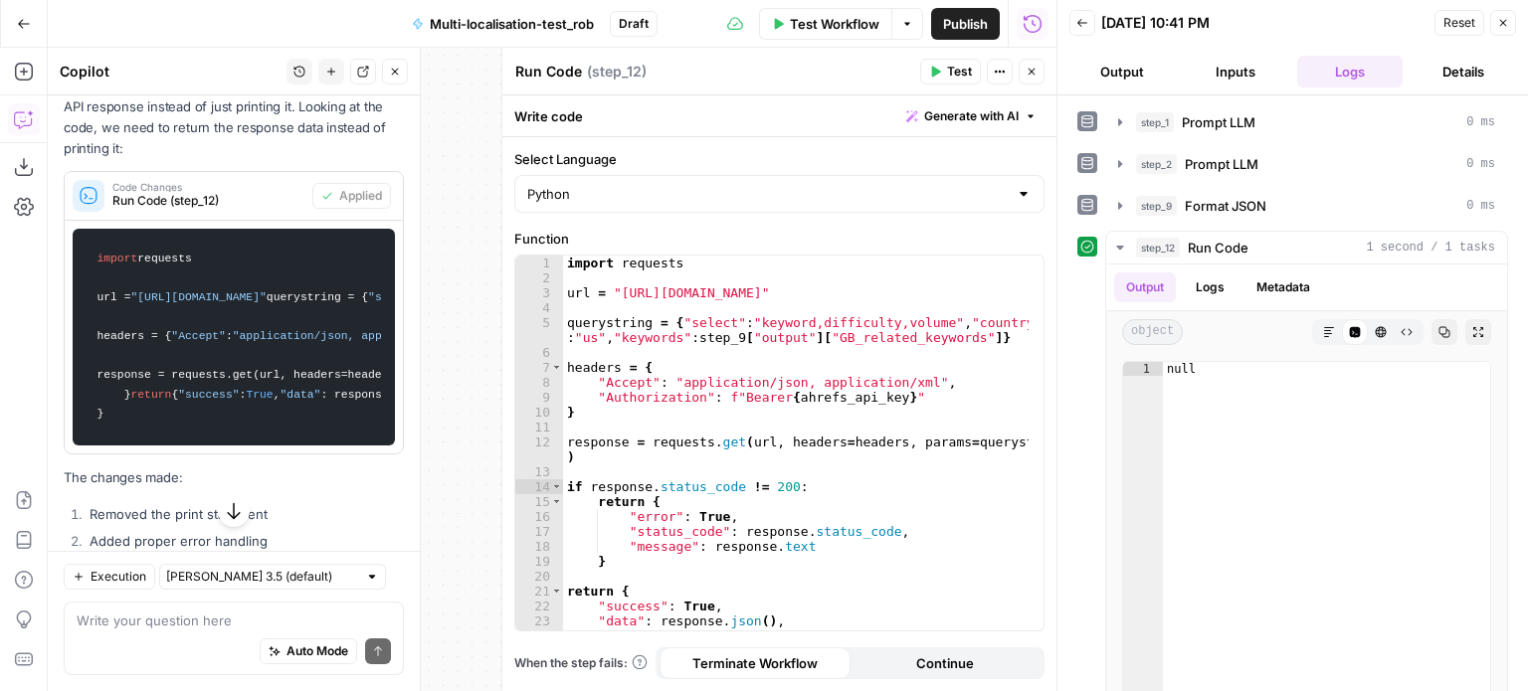
click at [1035, 74] on icon "button" at bounding box center [1031, 72] width 12 height 12
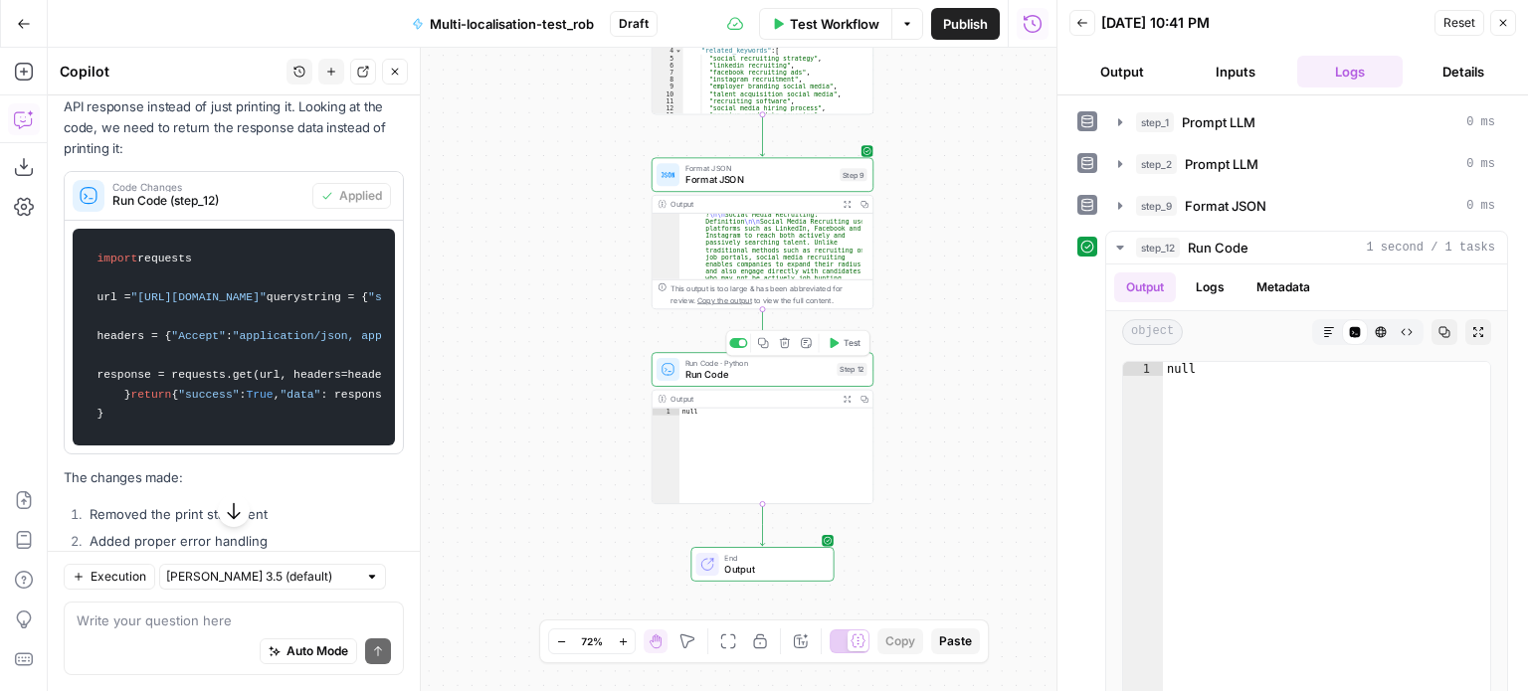
click at [839, 344] on button "Test" at bounding box center [844, 343] width 45 height 19
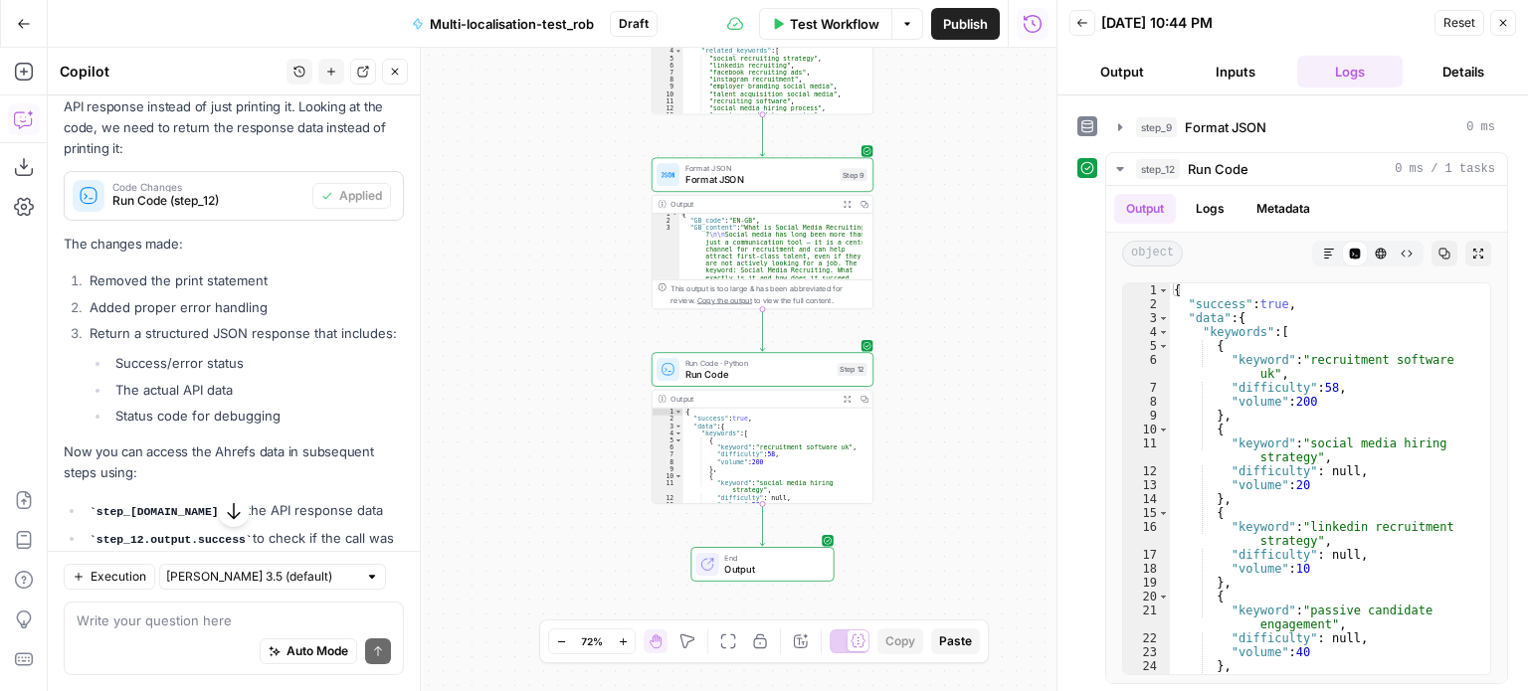
scroll to position [4, 0]
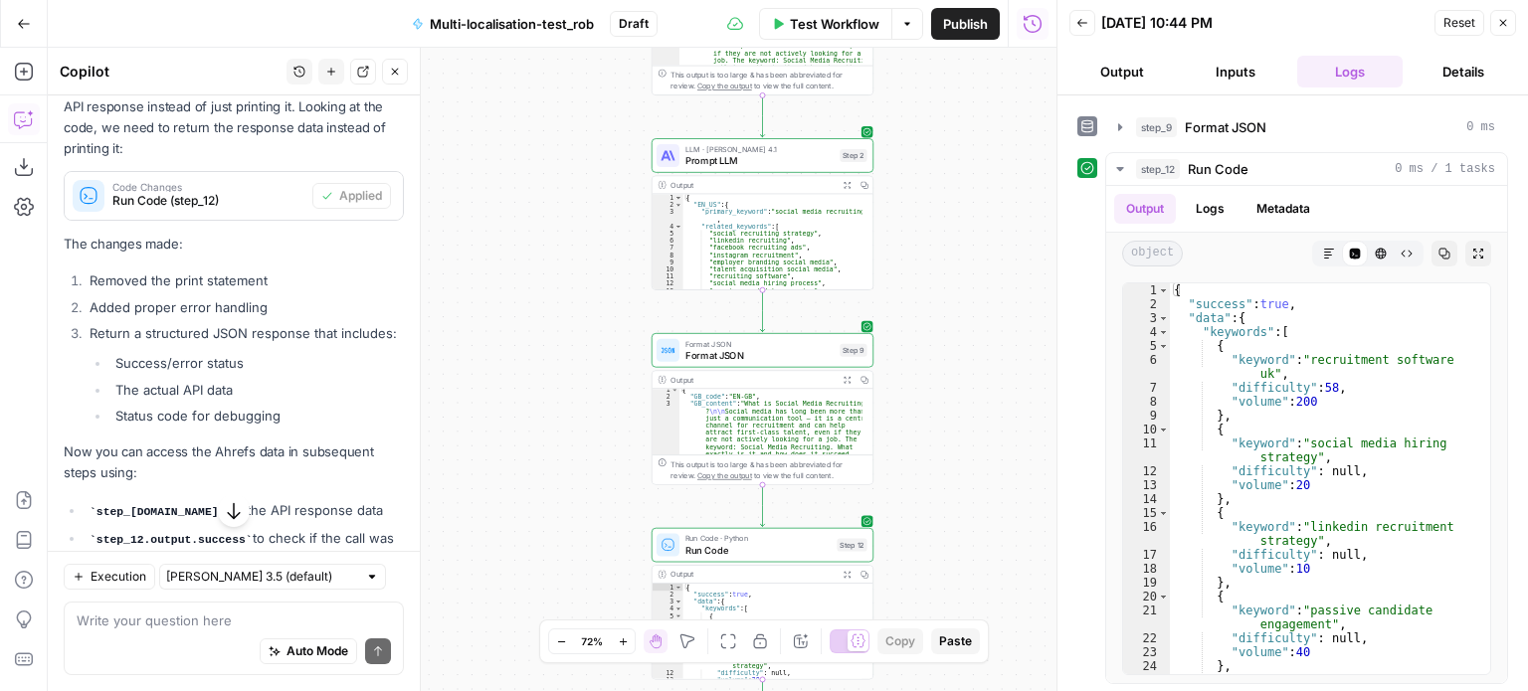
click at [738, 544] on span "Run Code" at bounding box center [758, 550] width 146 height 14
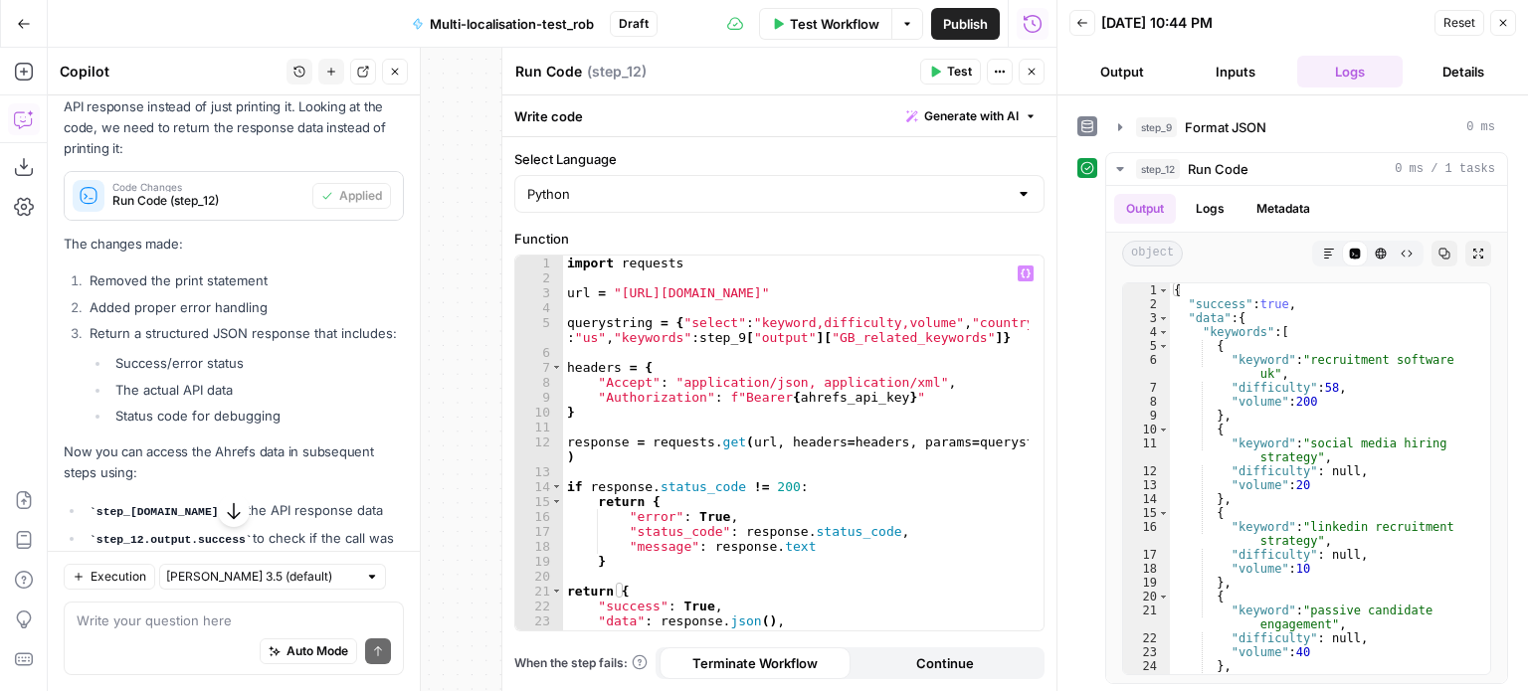
type textarea "**********"
click at [680, 335] on div "import requests url = "https://api.ahrefs.com/v3/keywords-explorer/overview" qu…" at bounding box center [796, 459] width 466 height 406
click at [259, 611] on textarea at bounding box center [234, 621] width 314 height 20
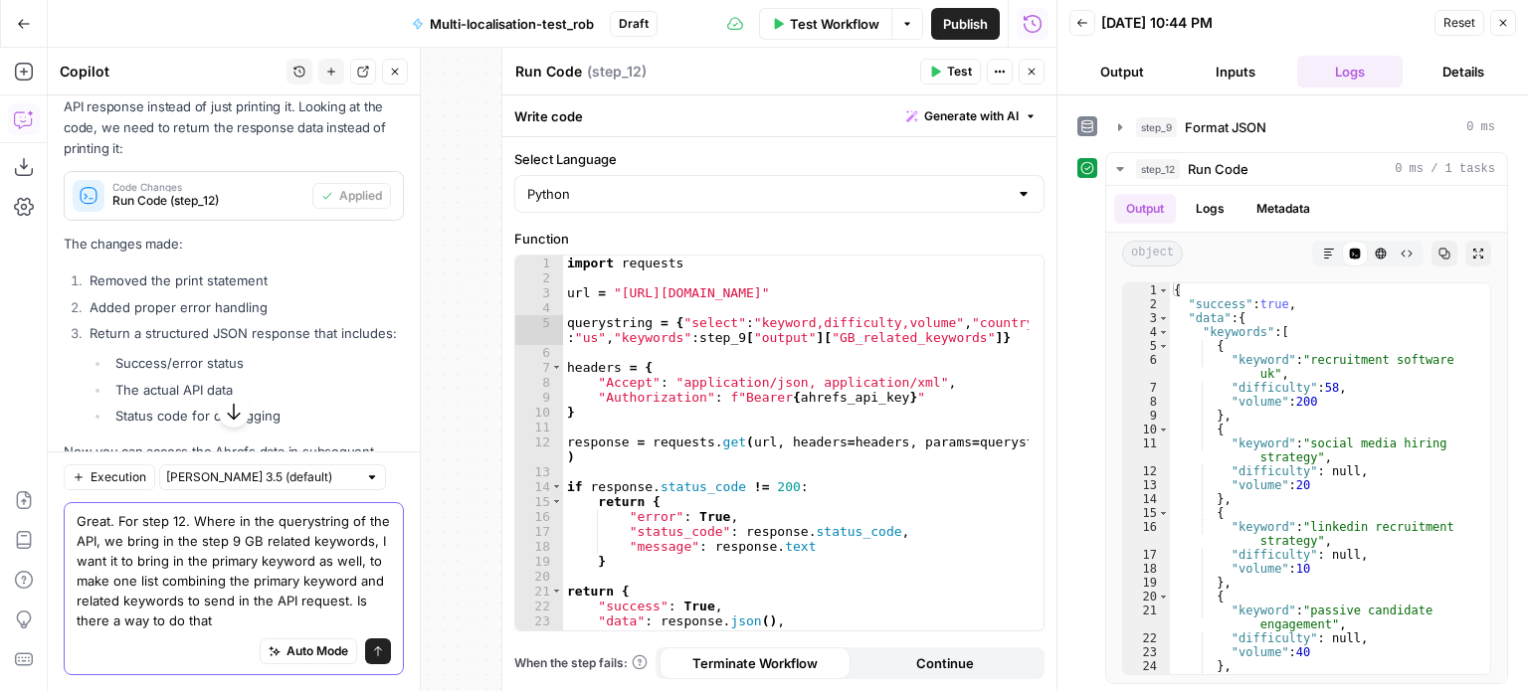
type textarea "Great. For step 12. Where in the querystring of the API, we bring in the step 9…"
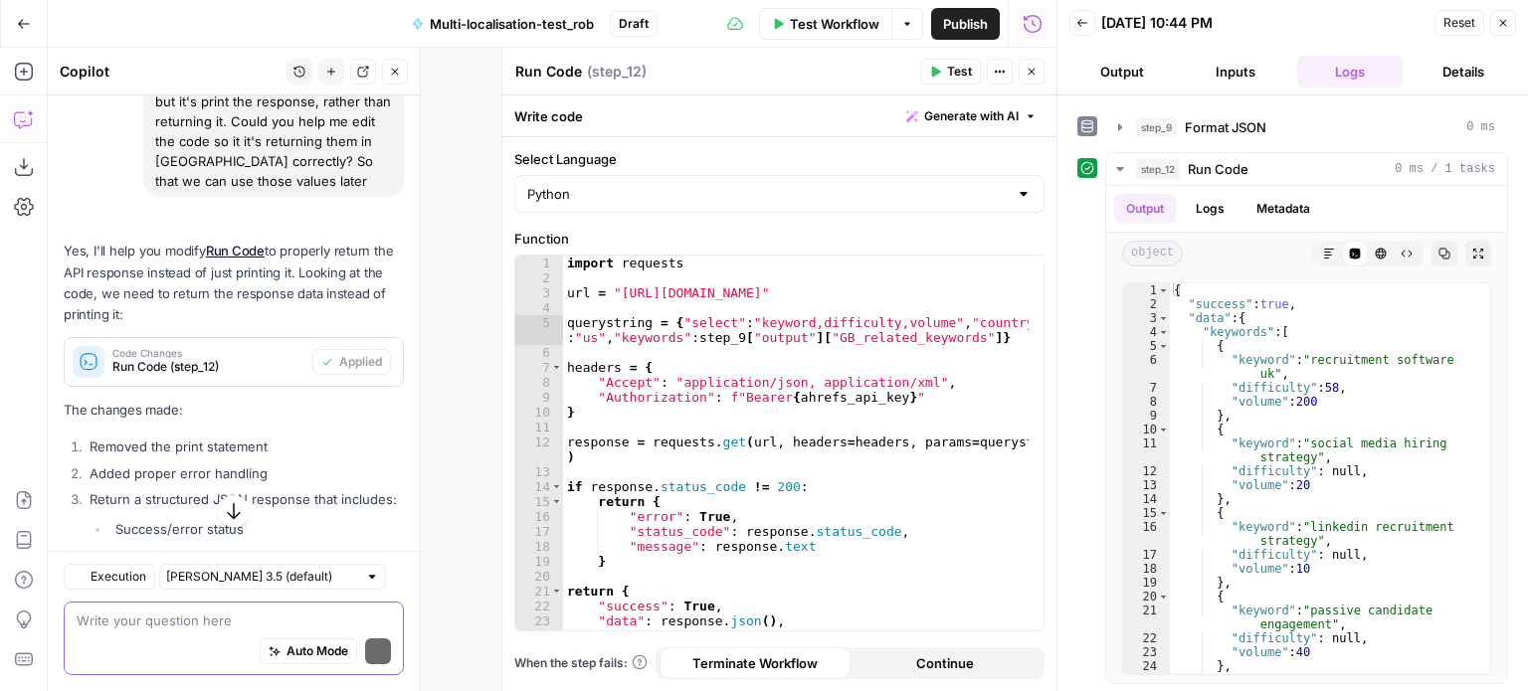
scroll to position [4817, 0]
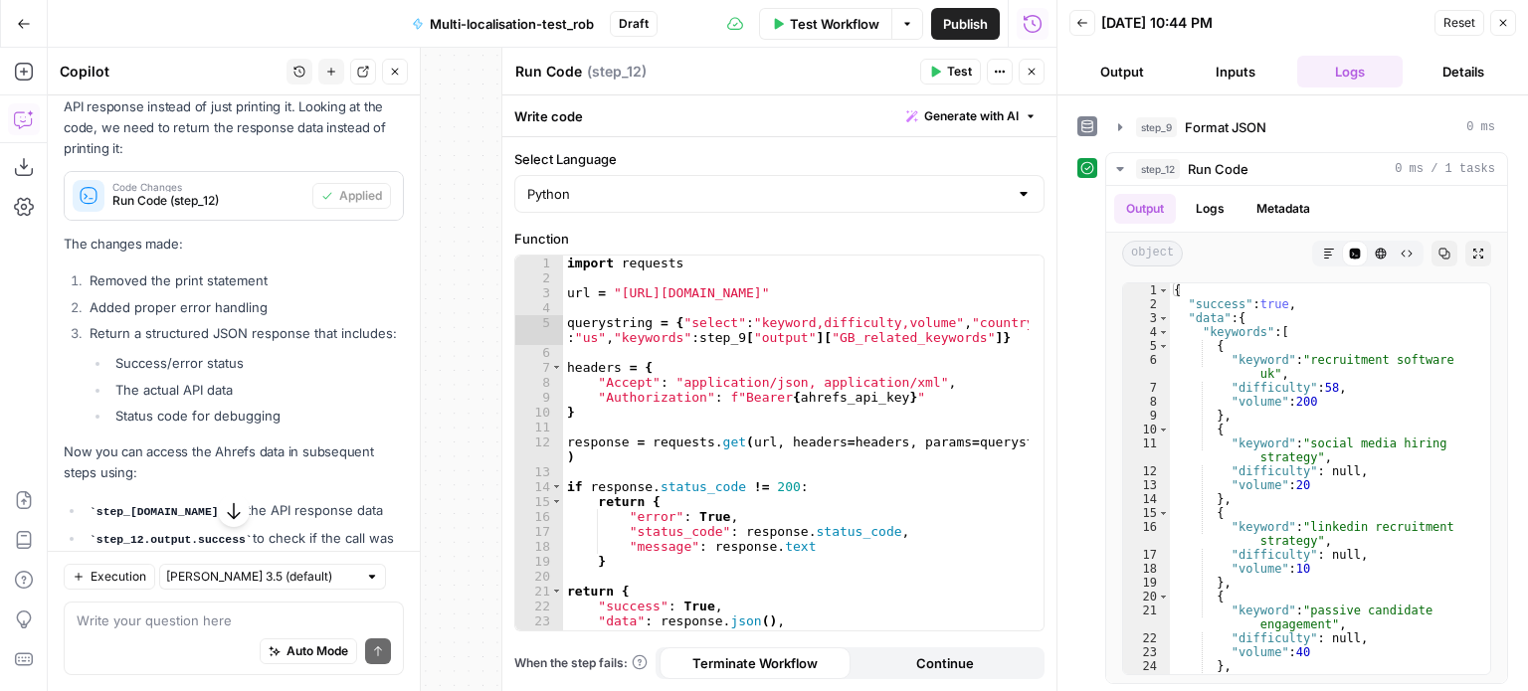
click at [249, 220] on div "Code Changes Run Code (step_12)" at bounding box center [189, 196] width 248 height 48
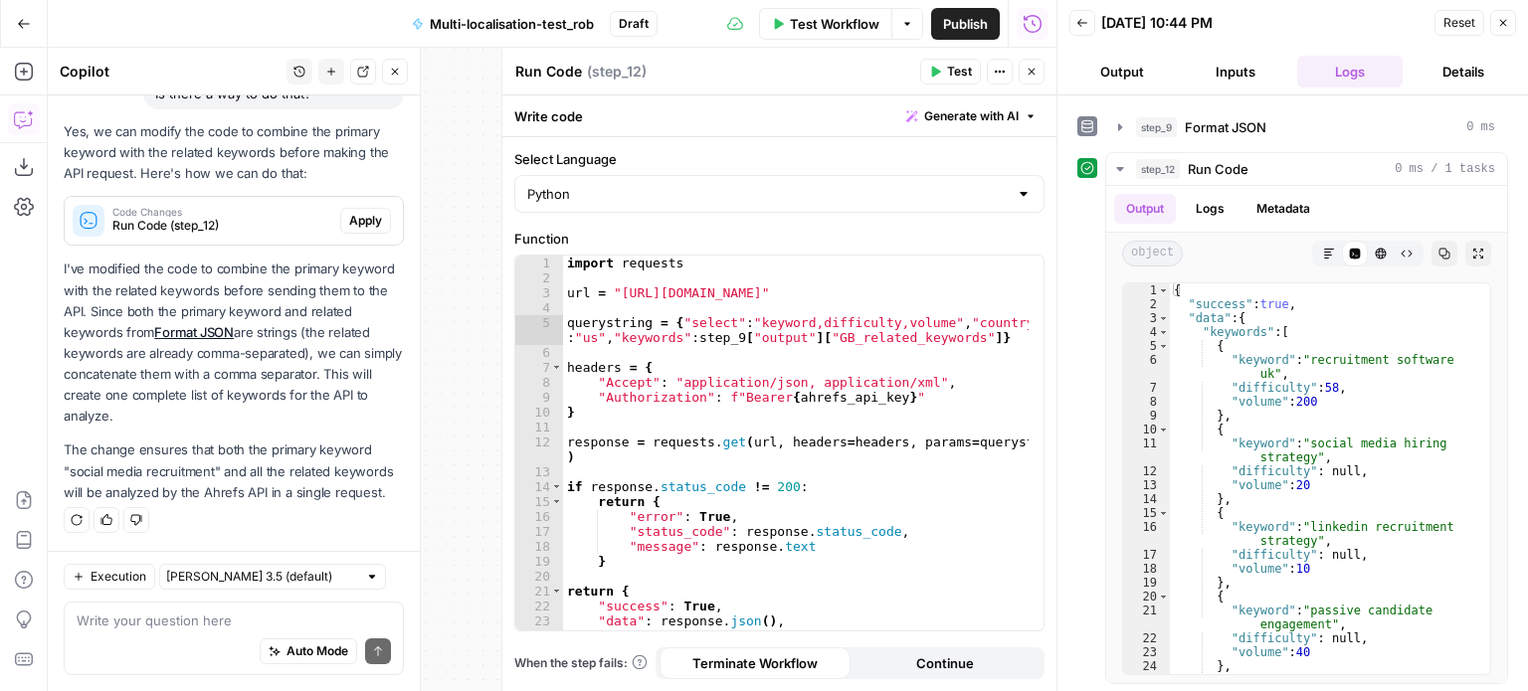
scroll to position [6047, 0]
click at [231, 245] on div "Code Changes Run Code (step_12)" at bounding box center [203, 221] width 276 height 48
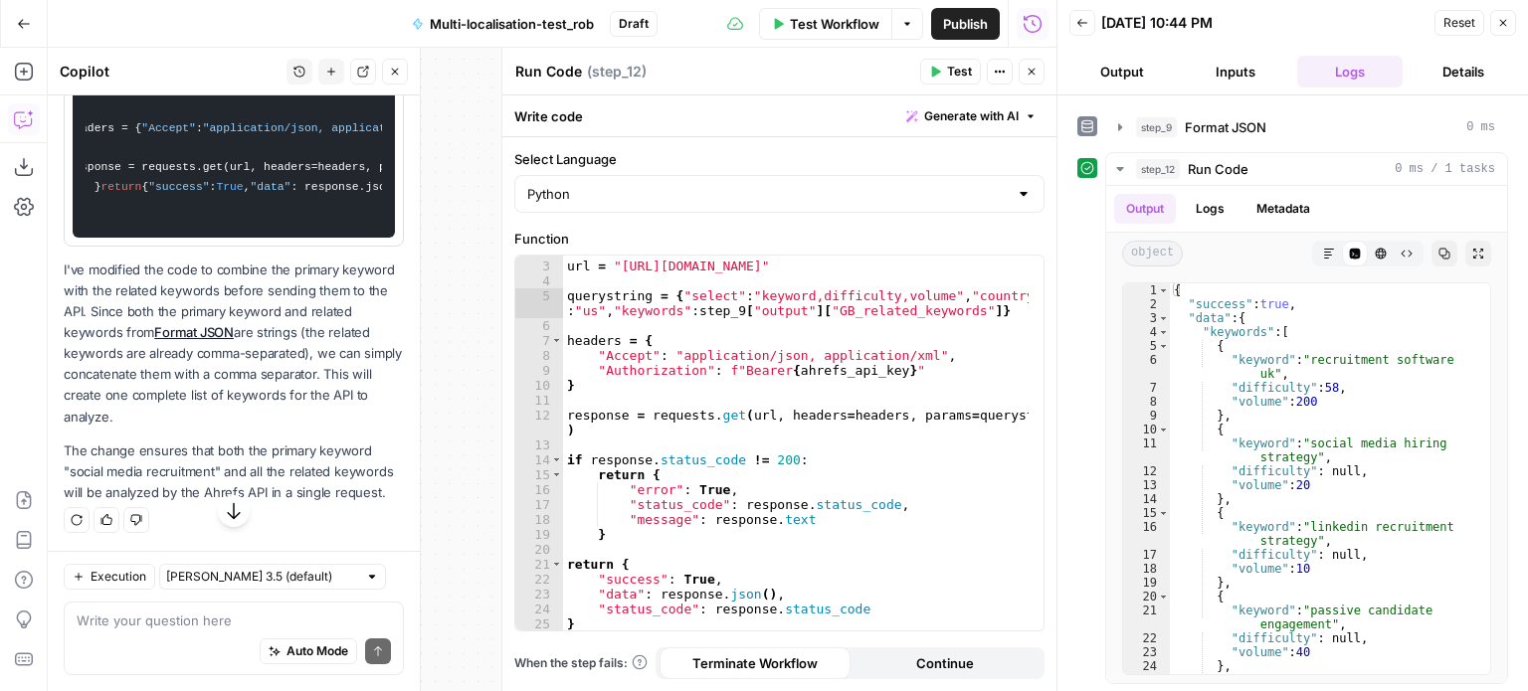
scroll to position [6274, 0]
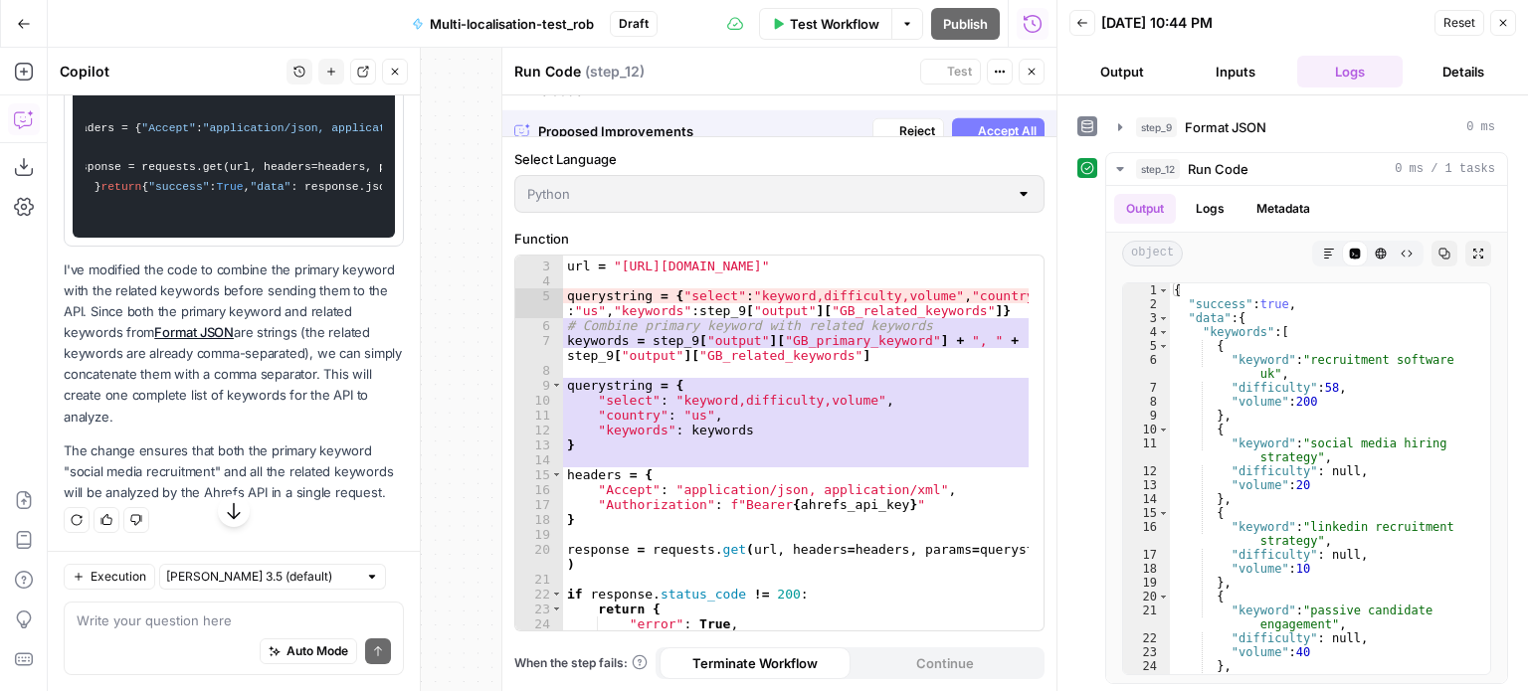
scroll to position [6083, 0]
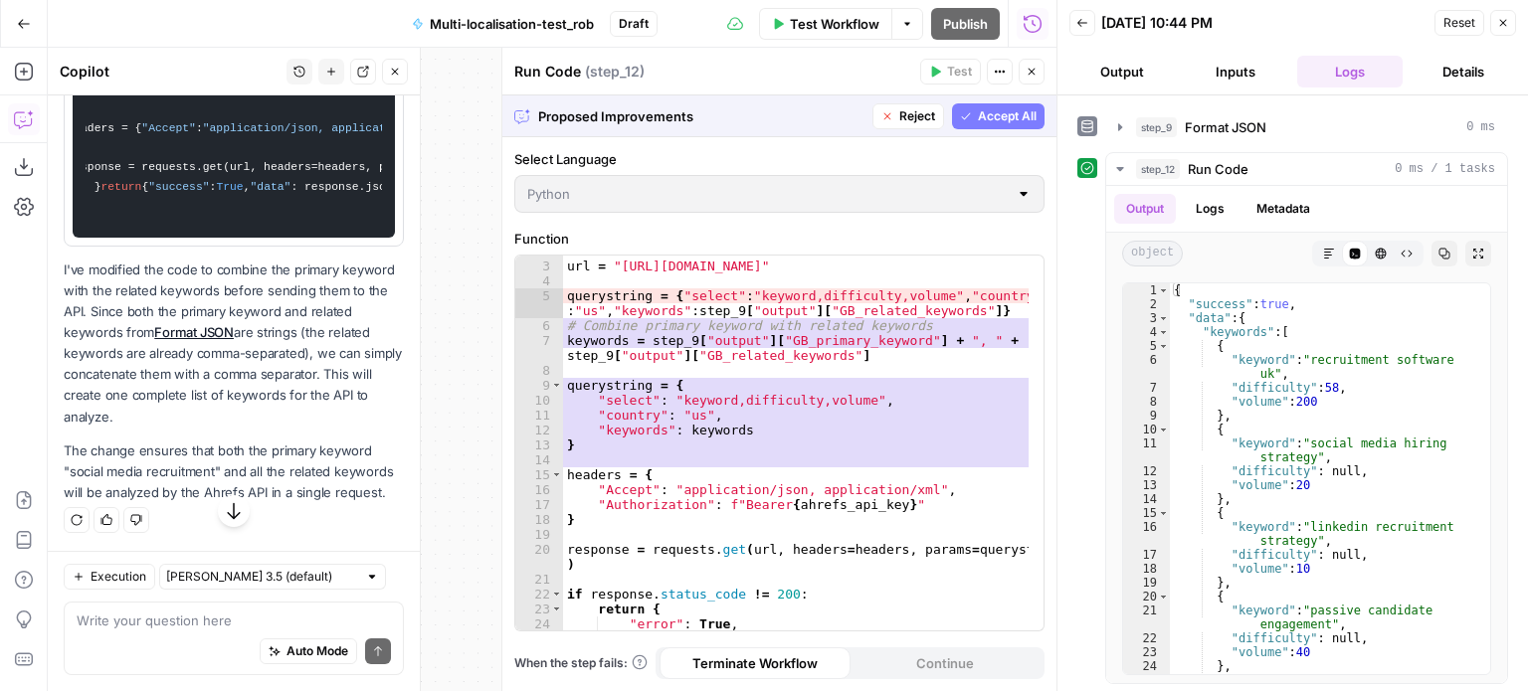
click at [980, 118] on span "Accept All" at bounding box center [1007, 116] width 59 height 18
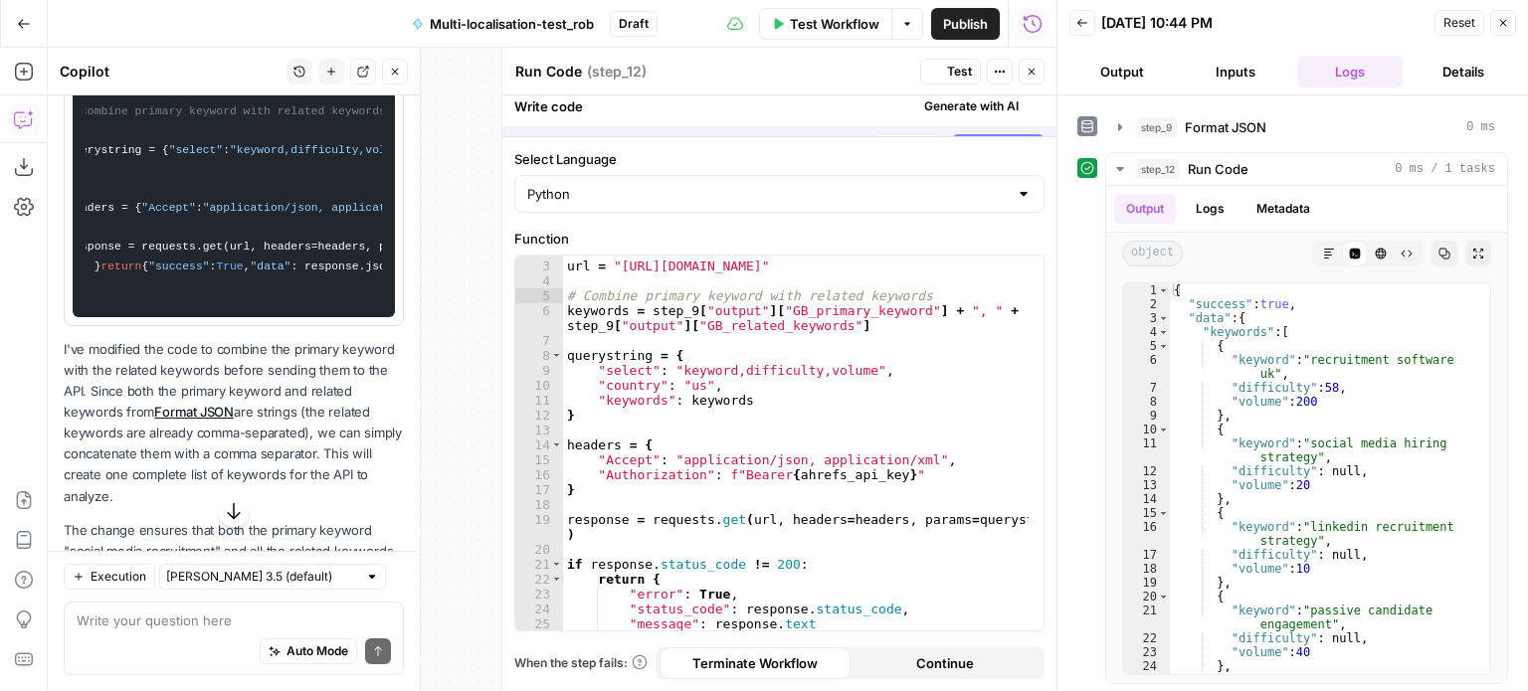
scroll to position [6306, 0]
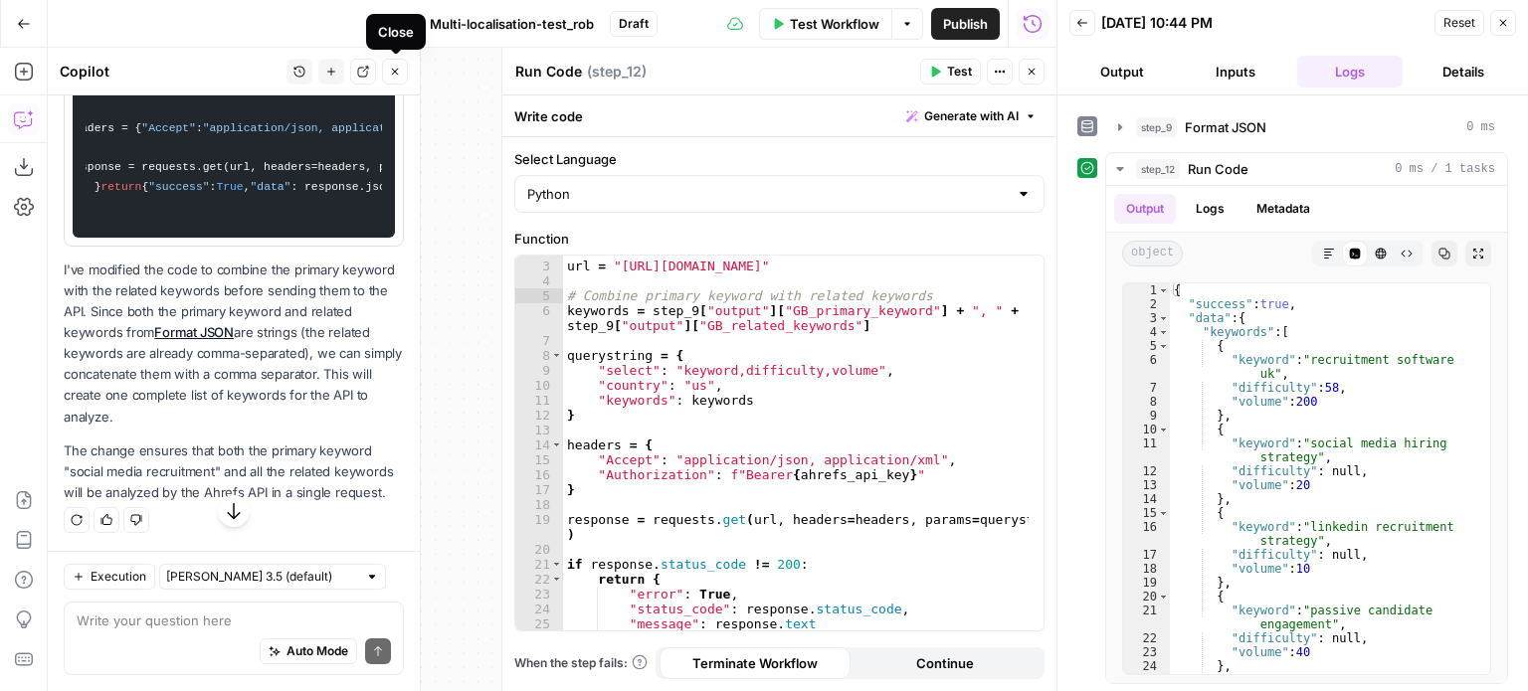
click at [393, 70] on icon "button" at bounding box center [395, 72] width 7 height 7
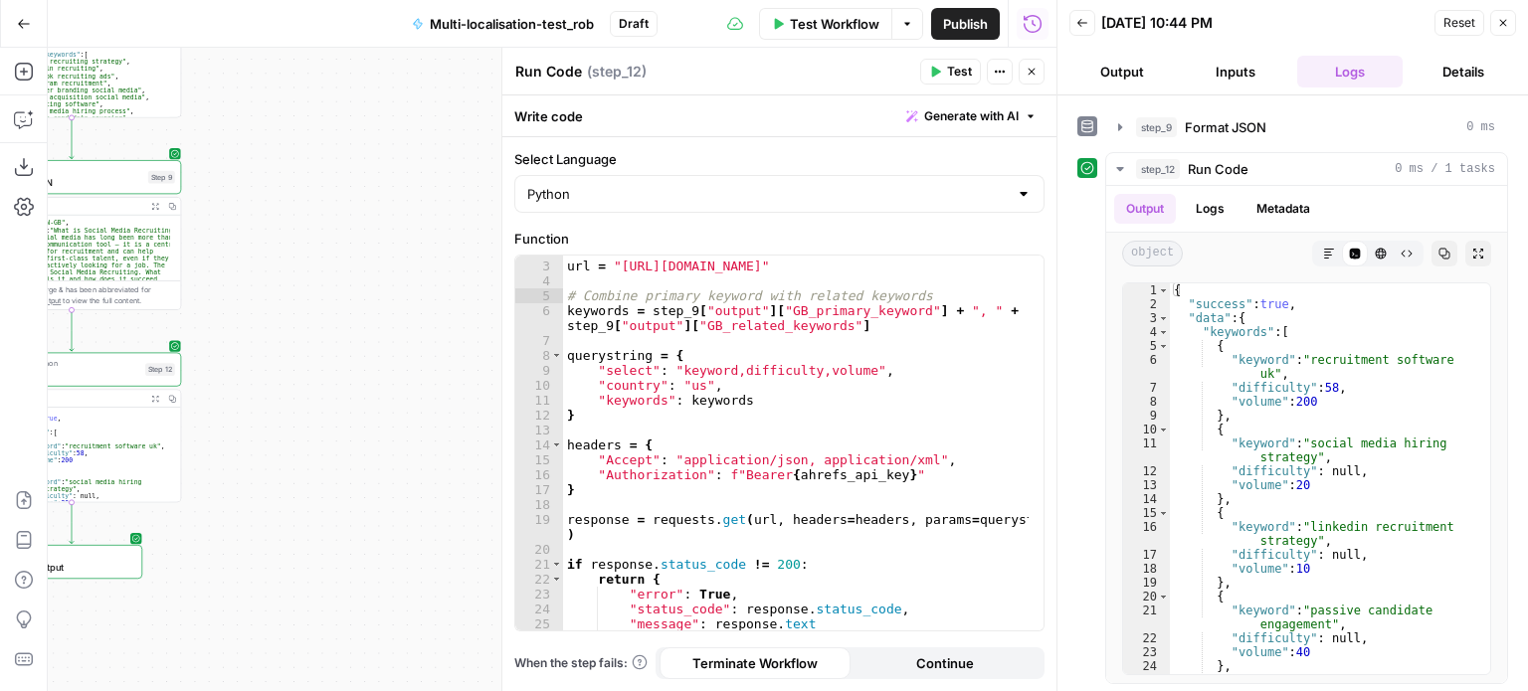
click at [1508, 19] on icon "button" at bounding box center [1503, 23] width 12 height 12
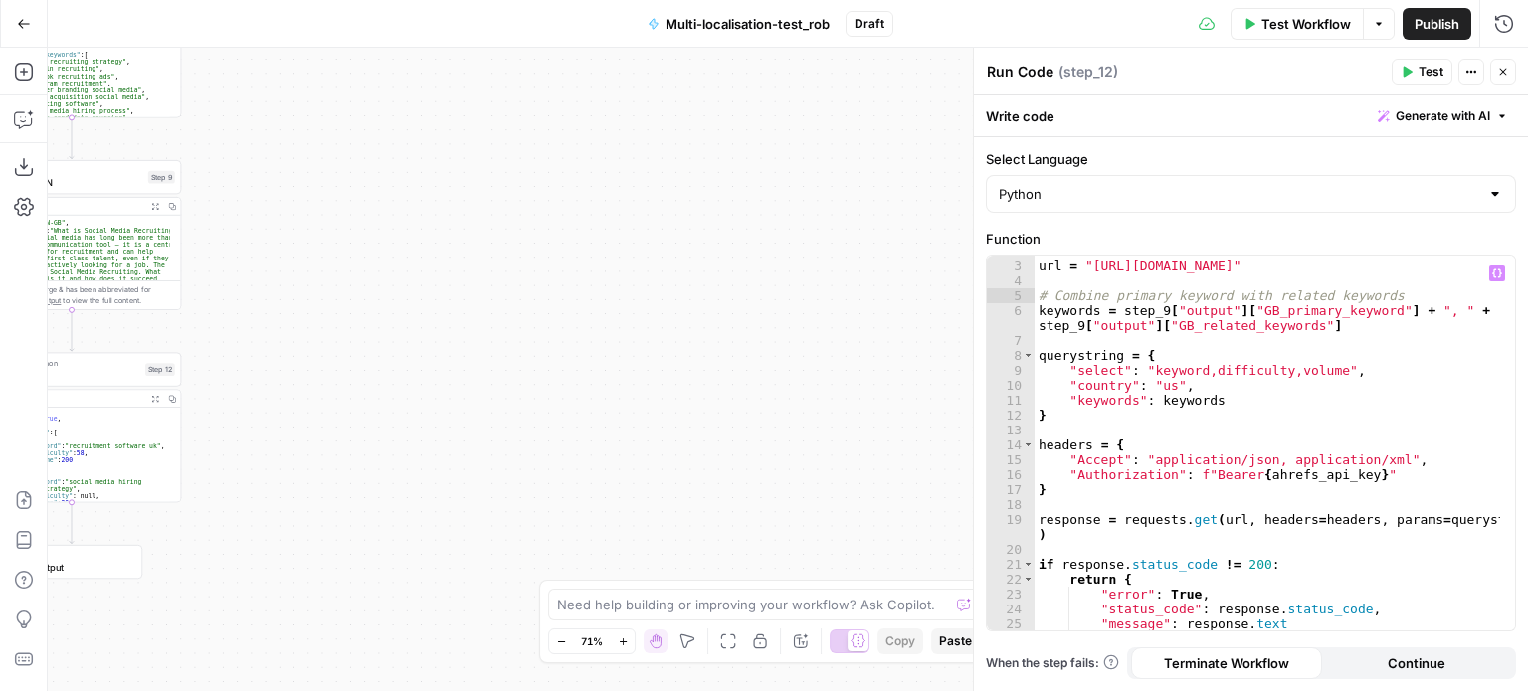
type textarea "**********"
drag, startPoint x: 1366, startPoint y: 476, endPoint x: 1253, endPoint y: 469, distance: 112.6
click at [1253, 469] on div "url = "https://api.ahrefs.com/v3/keywords-explorer/overview" # Combine primary …" at bounding box center [1267, 447] width 466 height 406
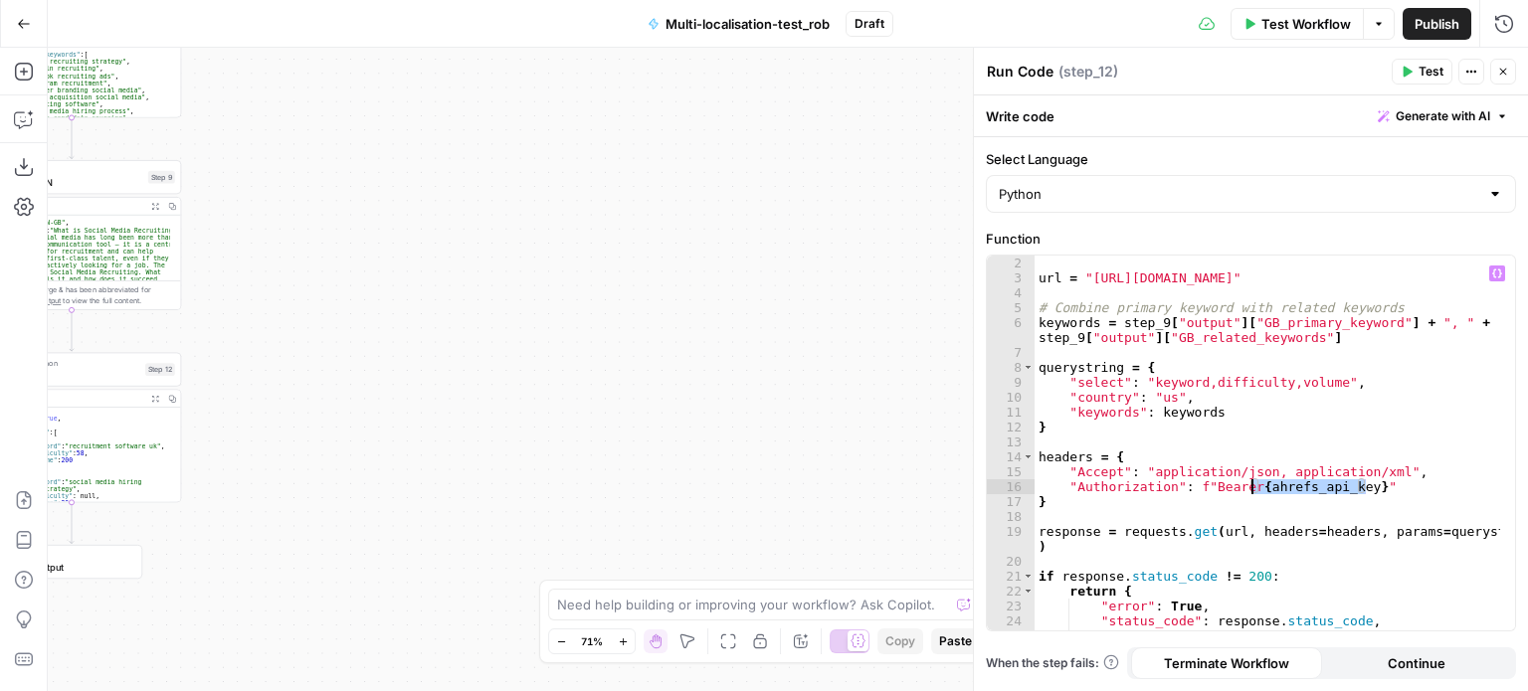
scroll to position [0, 0]
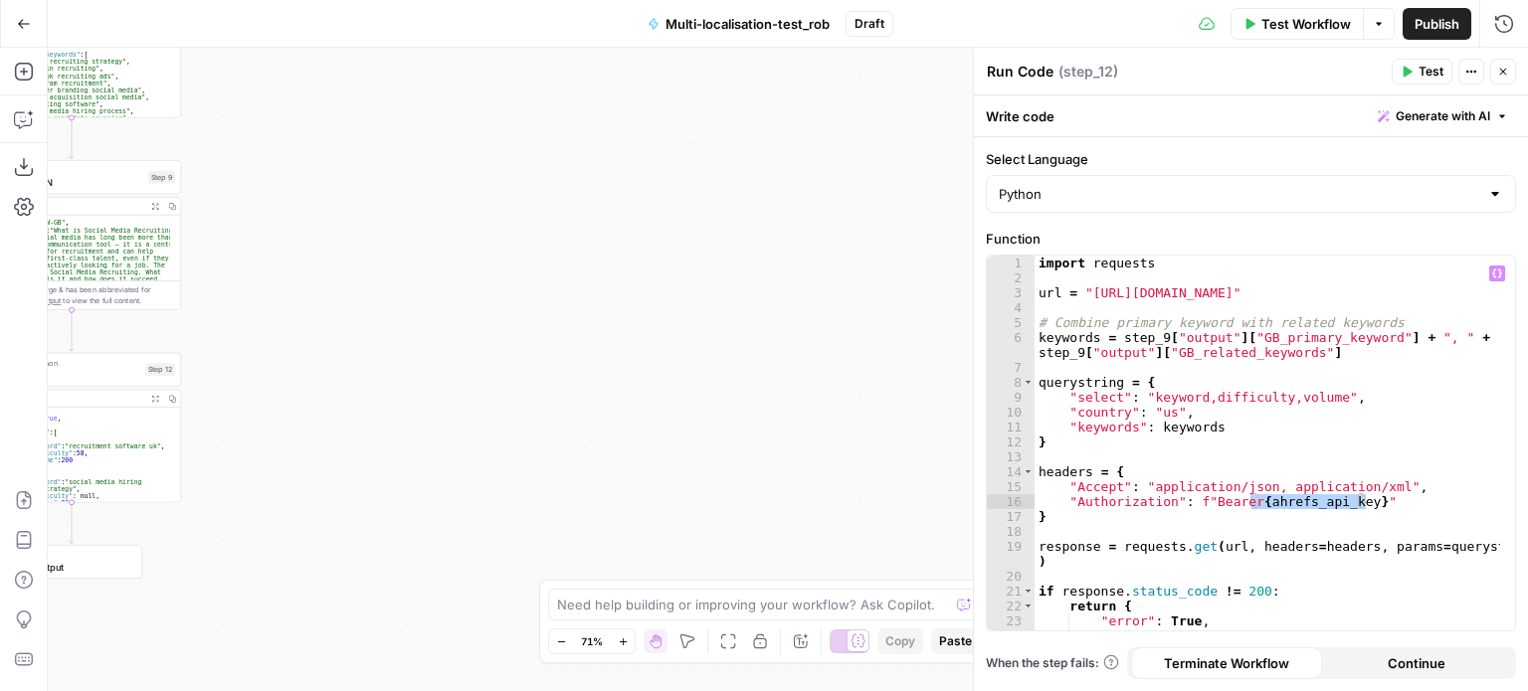
click at [1408, 75] on icon "button" at bounding box center [1406, 72] width 12 height 12
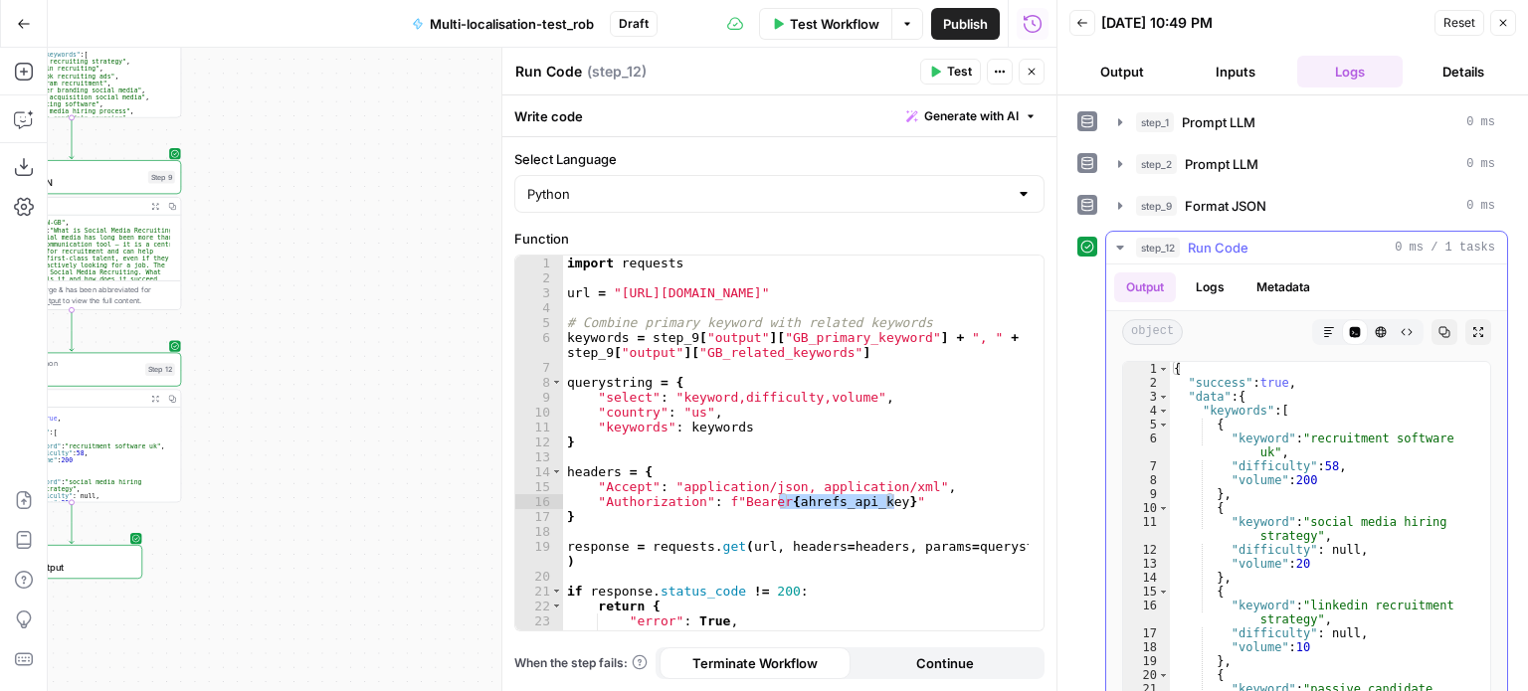
type textarea "**********"
click at [1217, 441] on div "{ "success" : true , "data" : { "keywords" : [ { "keyword" : "recruitment softw…" at bounding box center [1322, 579] width 305 height 434
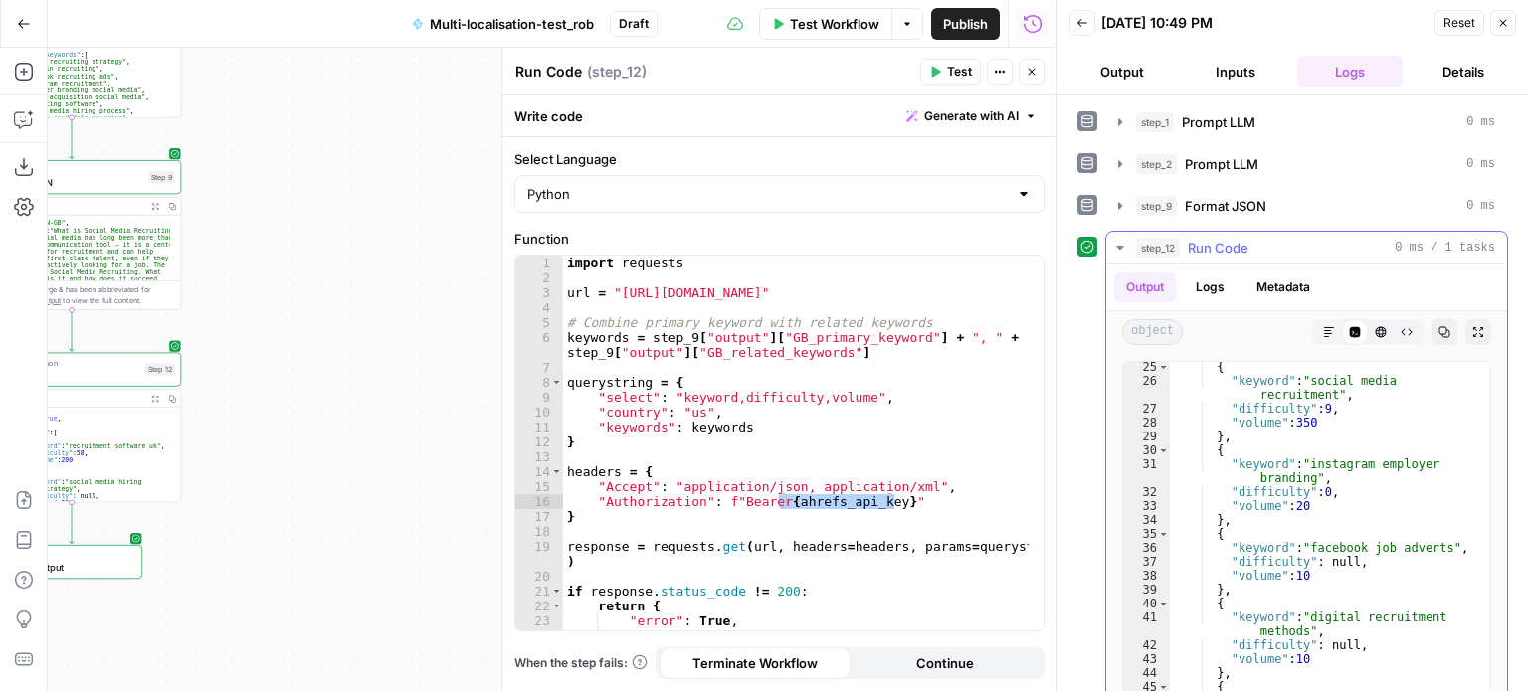
scroll to position [458, 0]
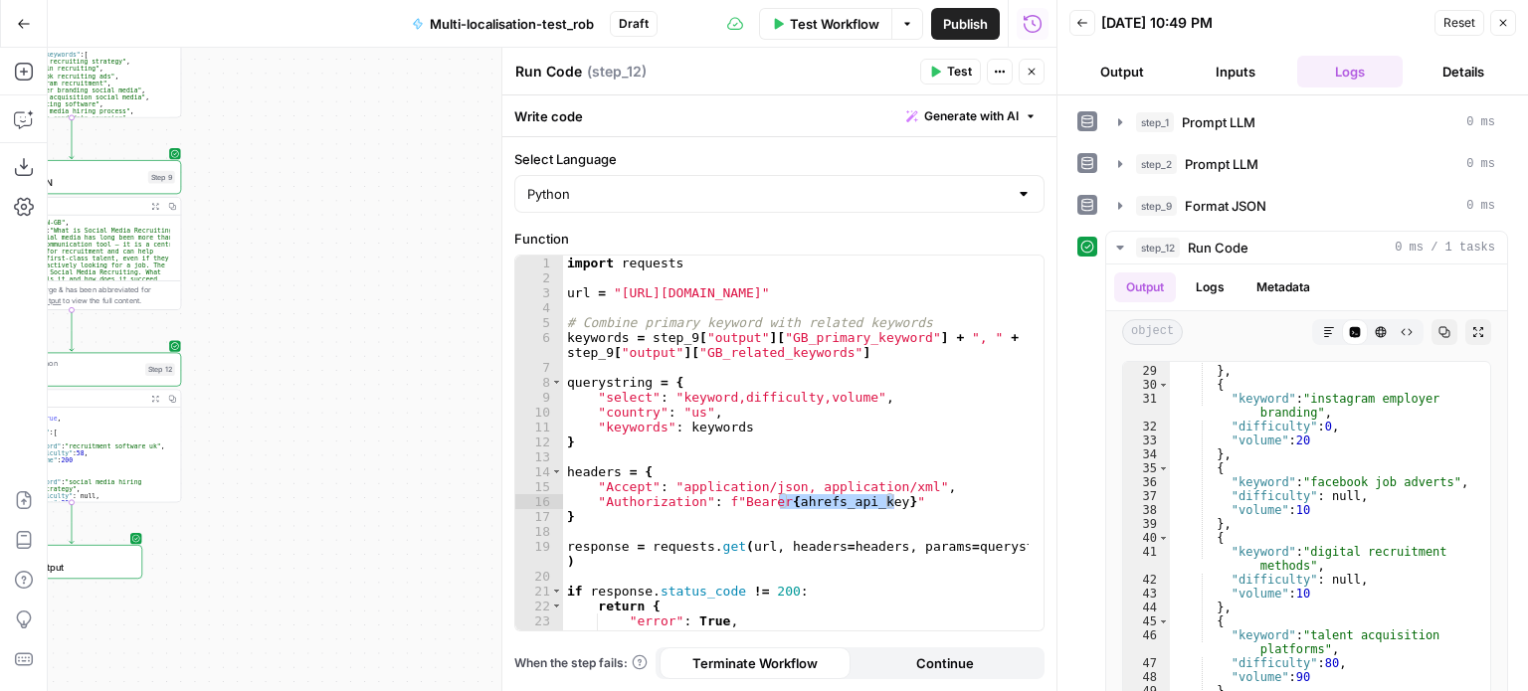
click at [1046, 235] on div "**********" at bounding box center [779, 414] width 554 height 554
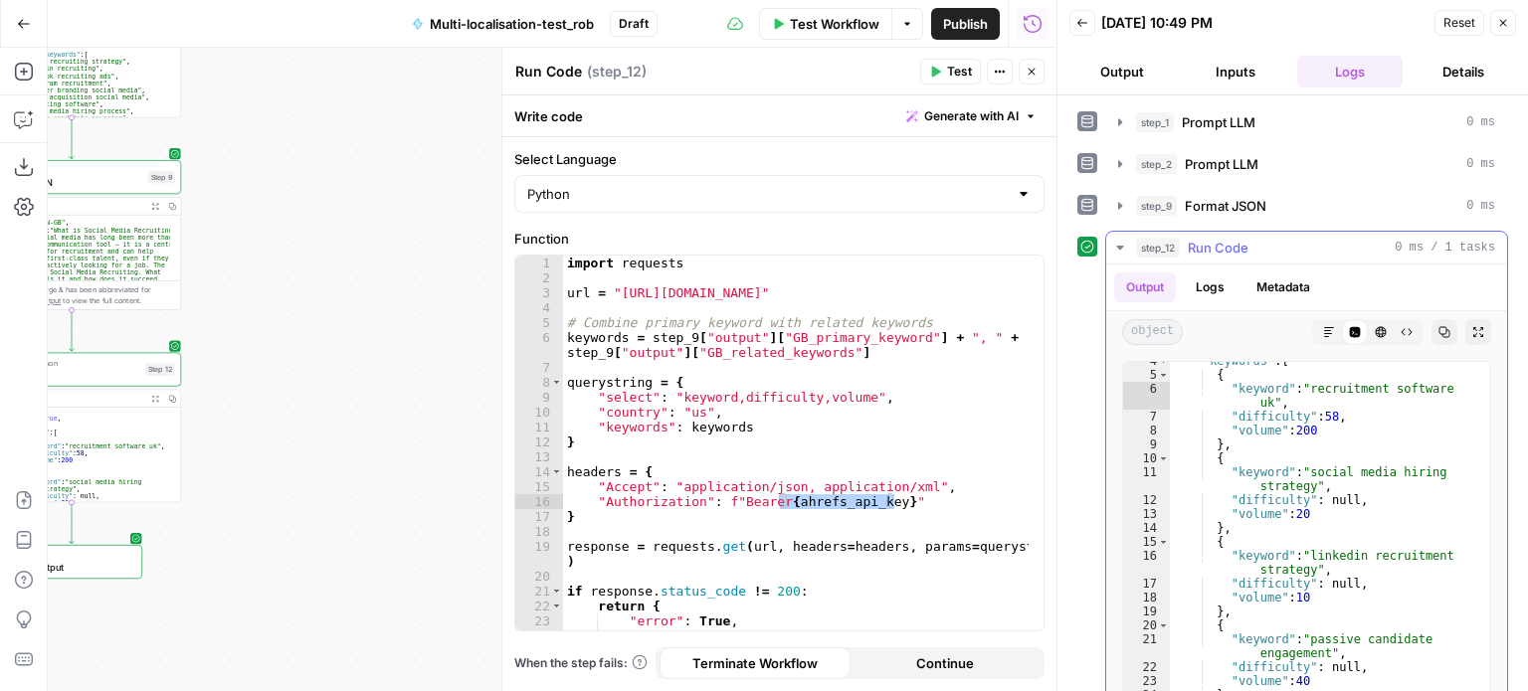
scroll to position [0, 0]
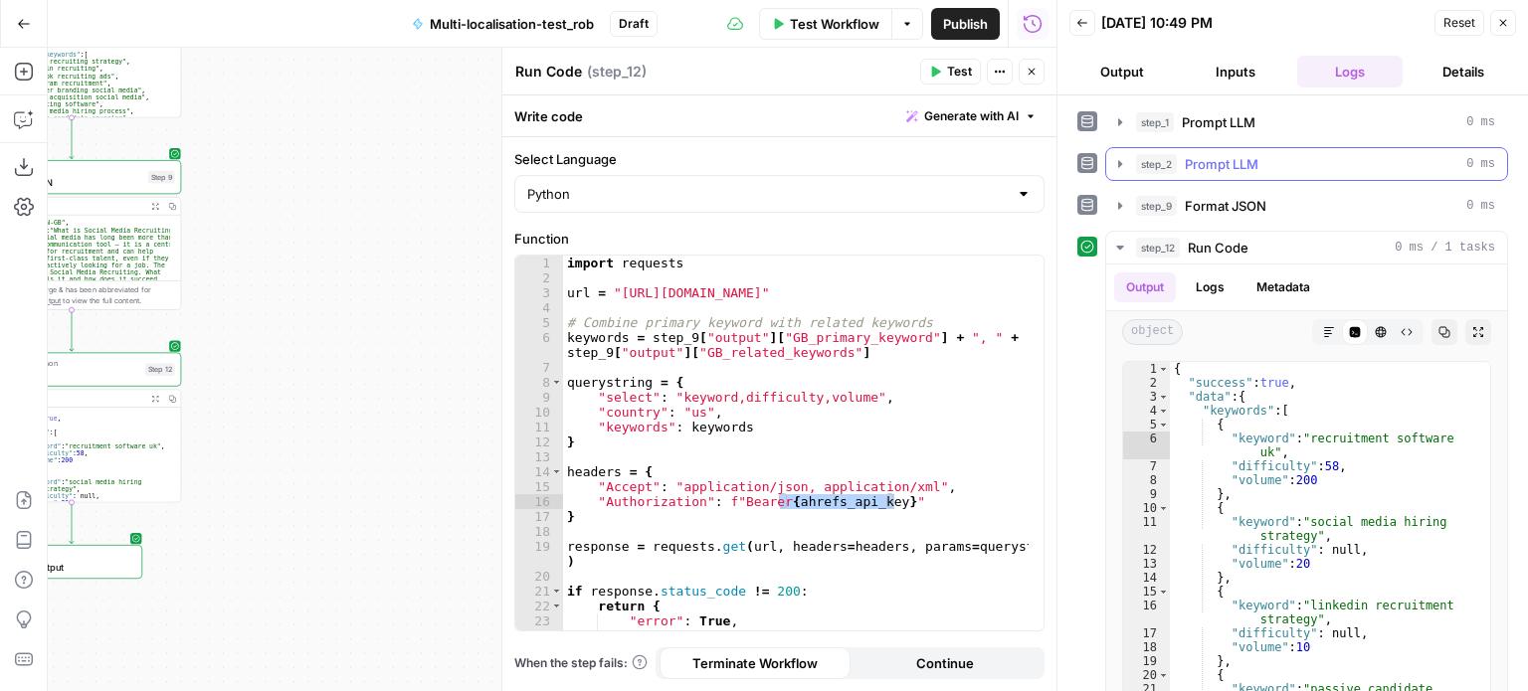
click at [1118, 161] on icon "button" at bounding box center [1120, 163] width 4 height 7
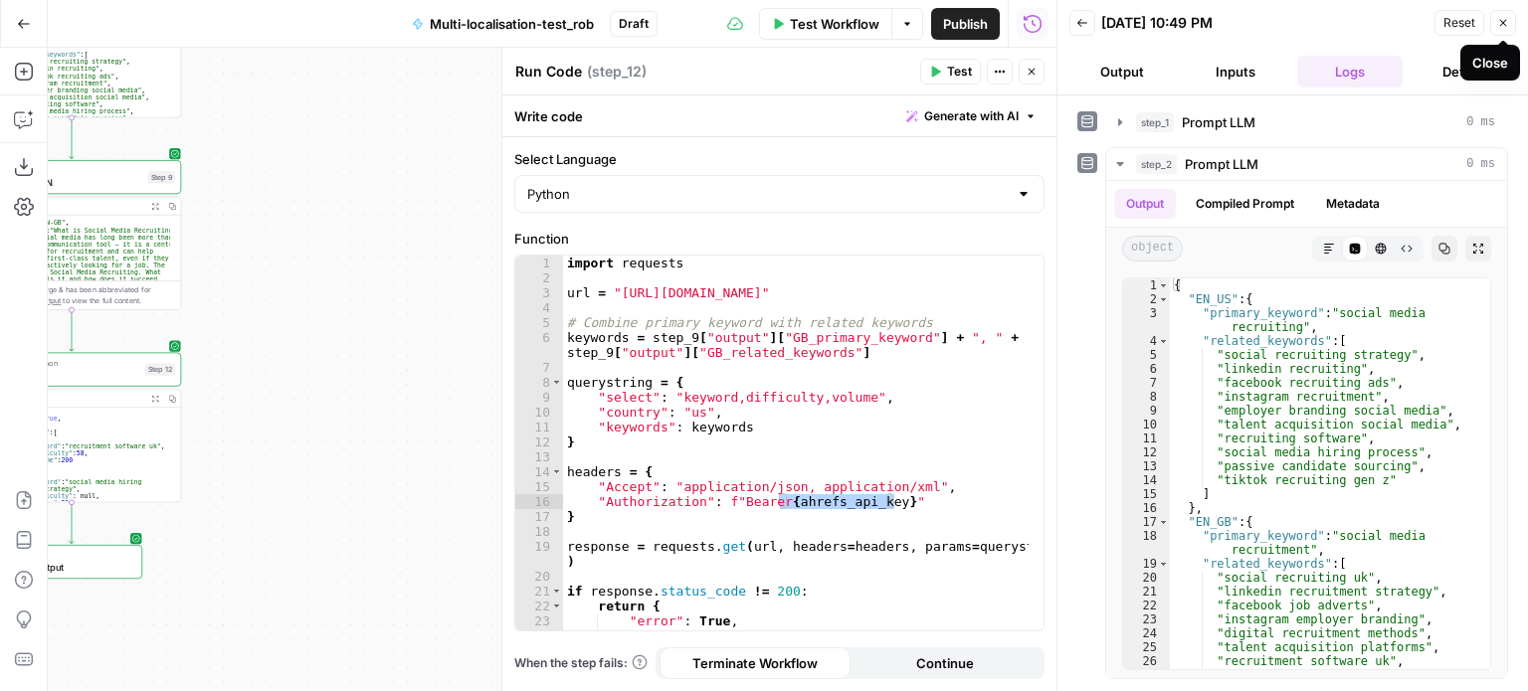
click at [1506, 17] on icon "button" at bounding box center [1503, 23] width 12 height 12
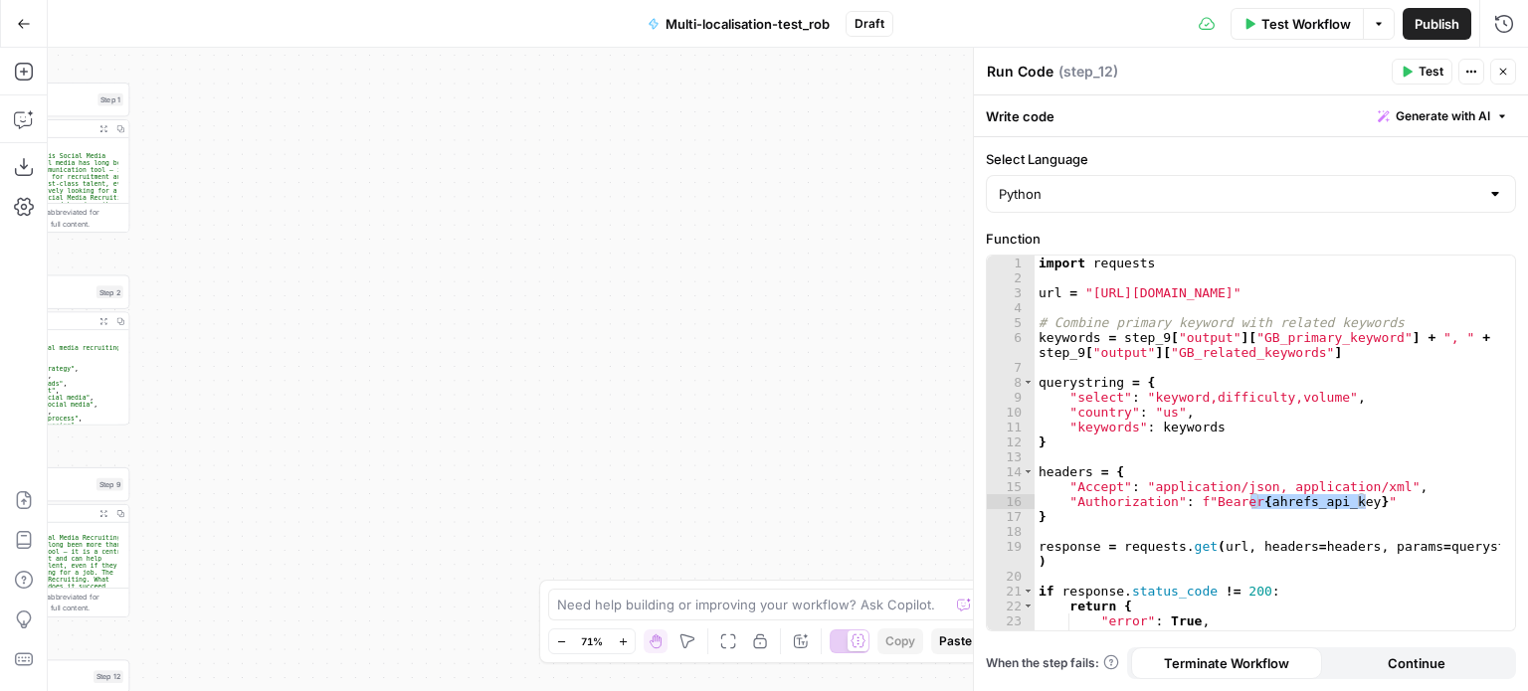
drag, startPoint x: 871, startPoint y: 136, endPoint x: 820, endPoint y: 444, distance: 311.7
click at [820, 444] on div "Workflow Set Inputs Inputs LLM · Claude Opus 4.1 Prompt LLM Step 1 Output Expan…" at bounding box center [788, 370] width 1480 height 644
click at [1506, 75] on icon "button" at bounding box center [1503, 72] width 7 height 7
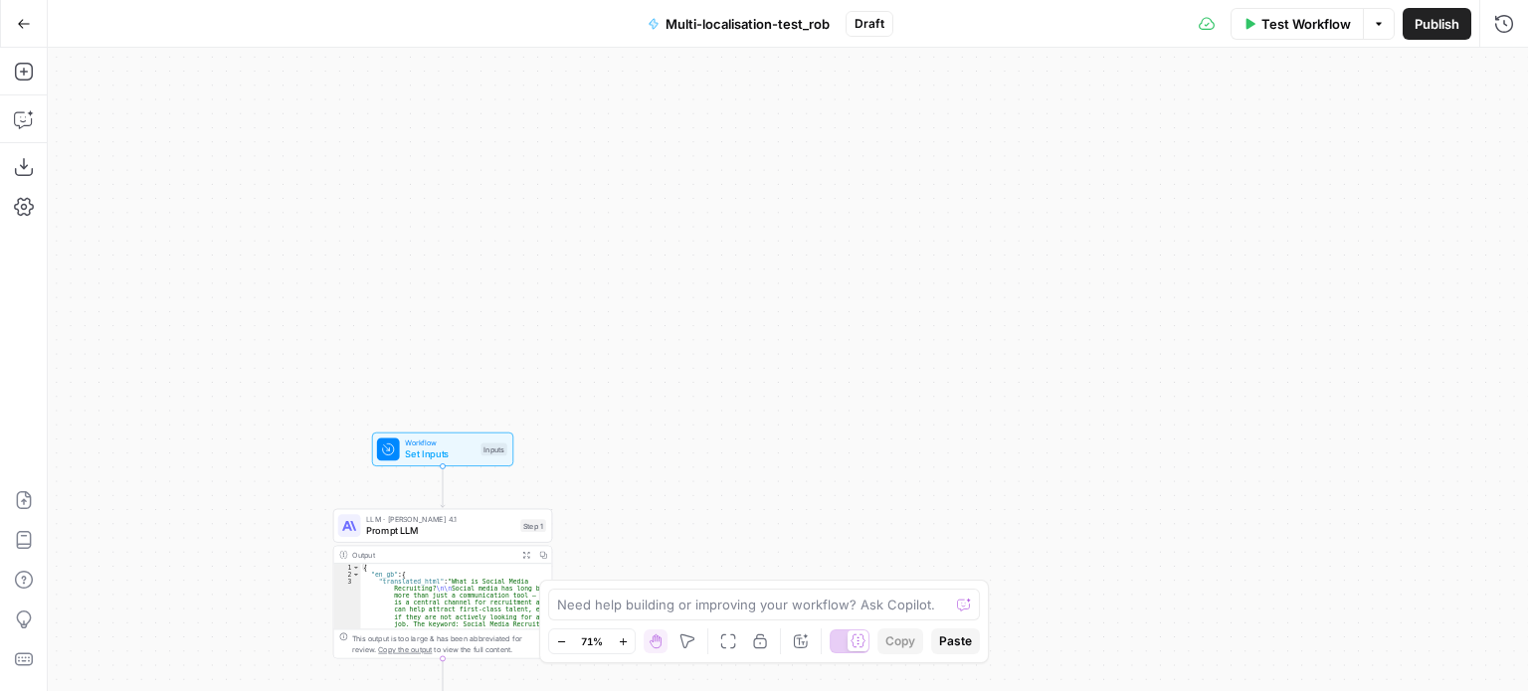
drag, startPoint x: 848, startPoint y: 372, endPoint x: 1271, endPoint y: -120, distance: 648.9
click at [1271, 0] on html "Sage SEO New Home Browse Insights Opportunities Your Data Recent Grids TOFU Con…" at bounding box center [764, 345] width 1528 height 691
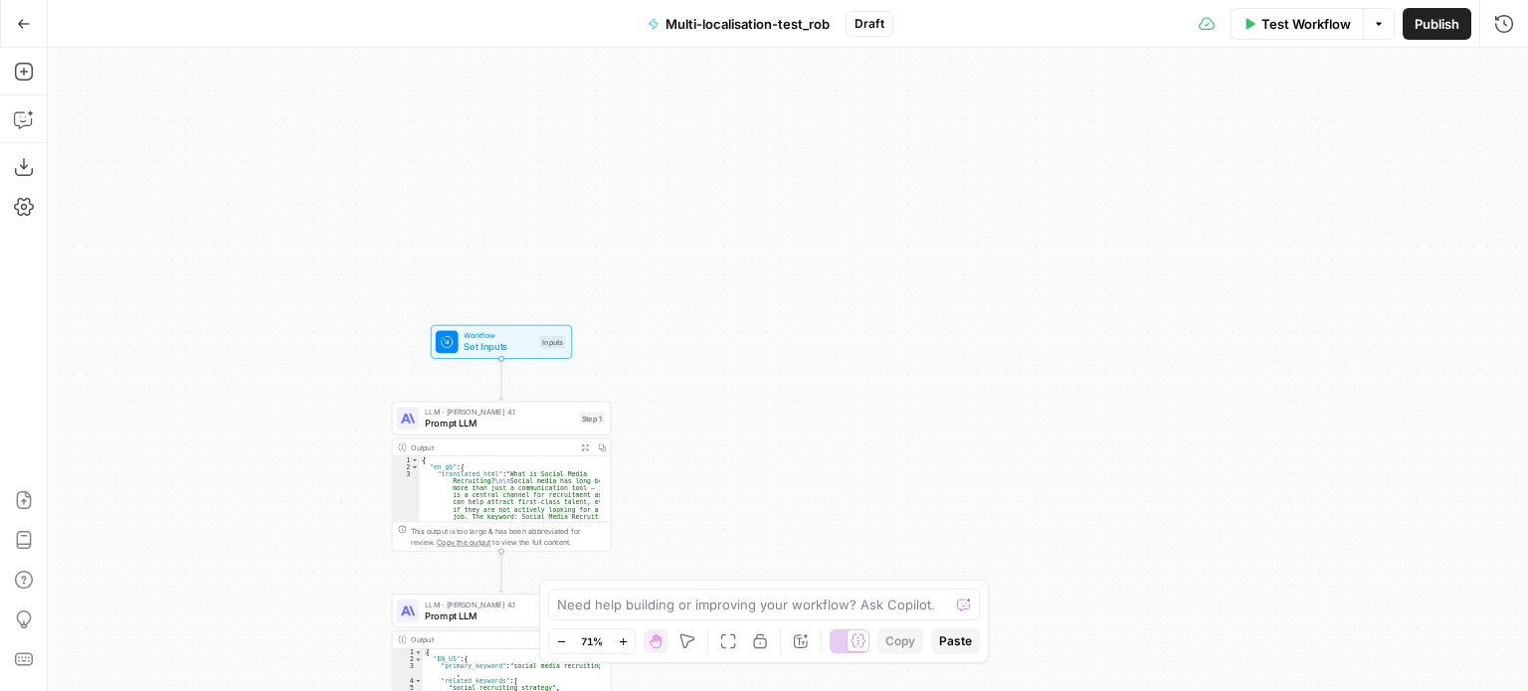
drag, startPoint x: 971, startPoint y: 200, endPoint x: 1153, endPoint y: -120, distance: 368.4
click at [1153, 0] on html "Sage SEO New Home Browse Insights Opportunities Your Data Recent Grids TOFU Con…" at bounding box center [764, 345] width 1528 height 691
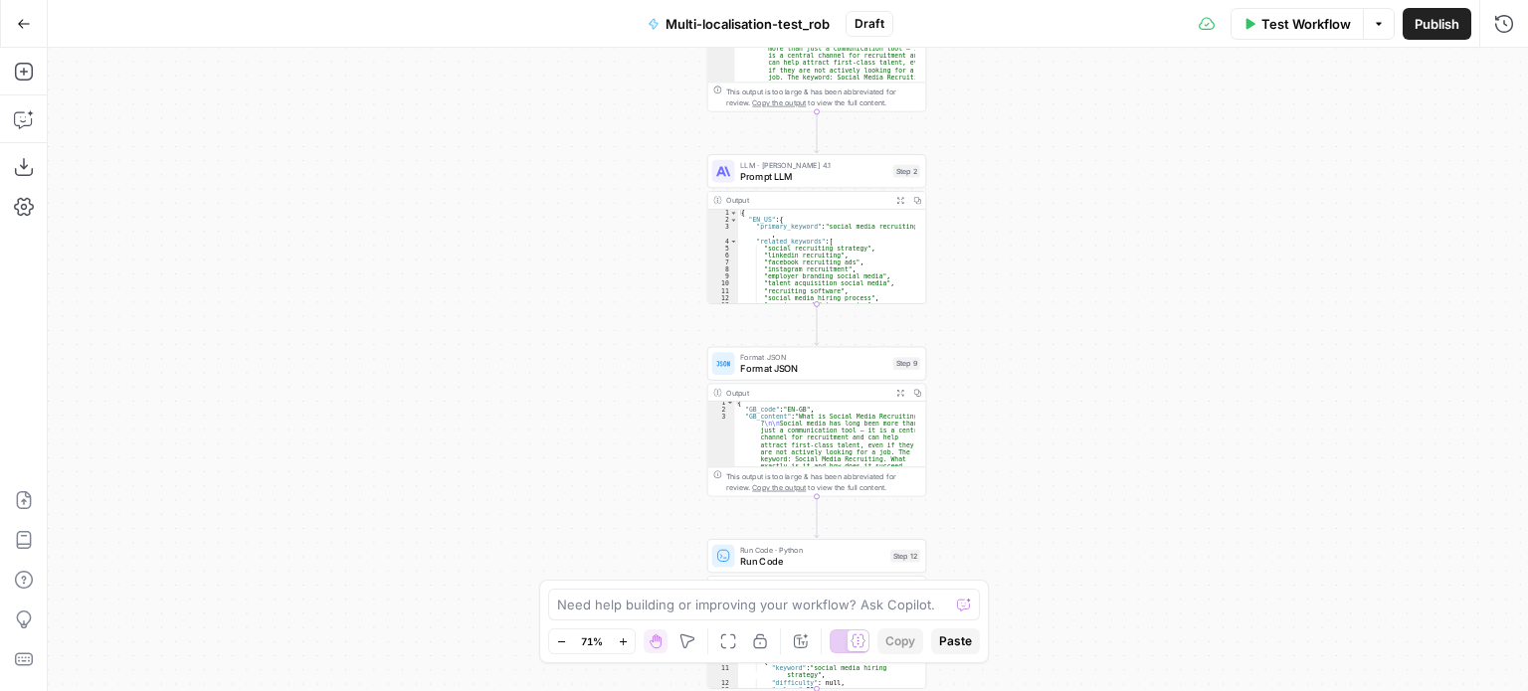
drag, startPoint x: 991, startPoint y: 190, endPoint x: 1183, endPoint y: -37, distance: 297.1
click at [1183, 0] on html "Sage SEO New Home Browse Insights Opportunities Your Data Recent Grids TOFU Con…" at bounding box center [764, 345] width 1528 height 691
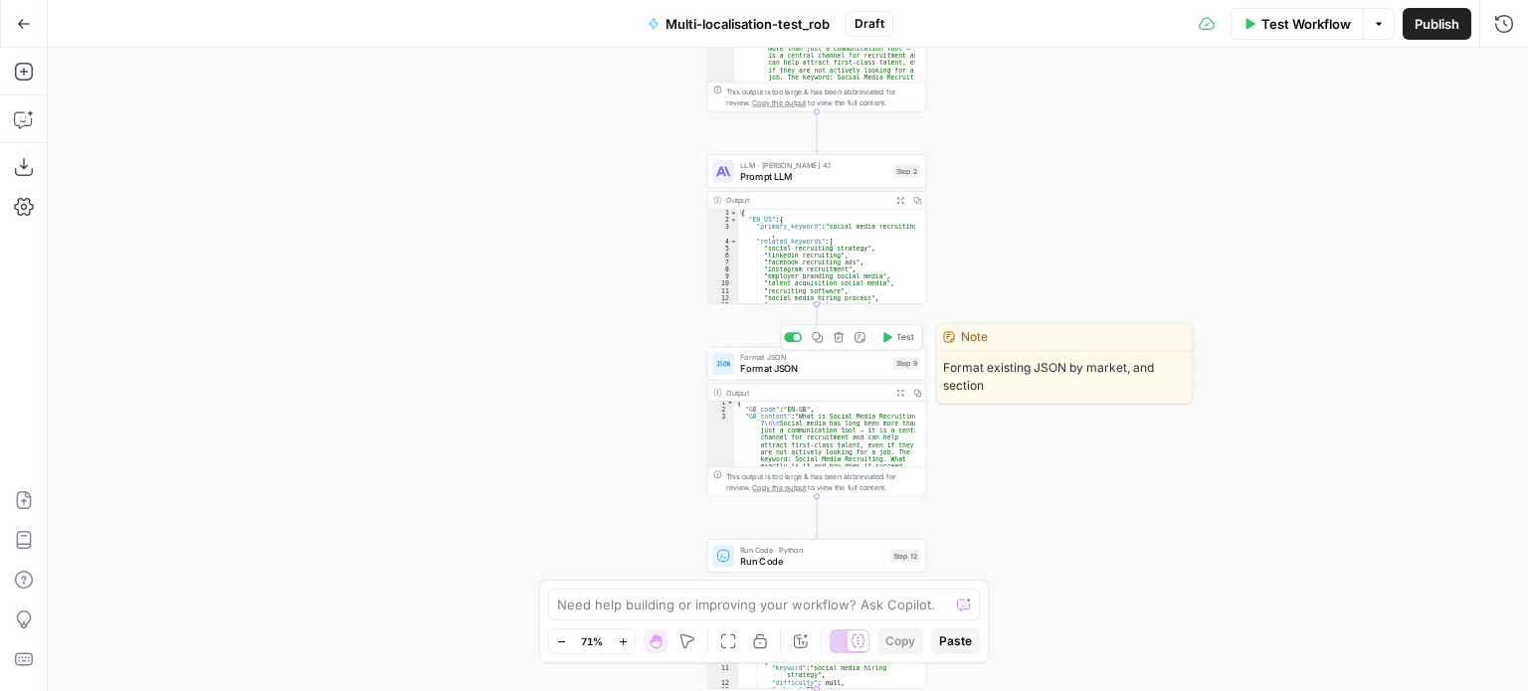
click at [895, 340] on button "Test" at bounding box center [897, 337] width 44 height 18
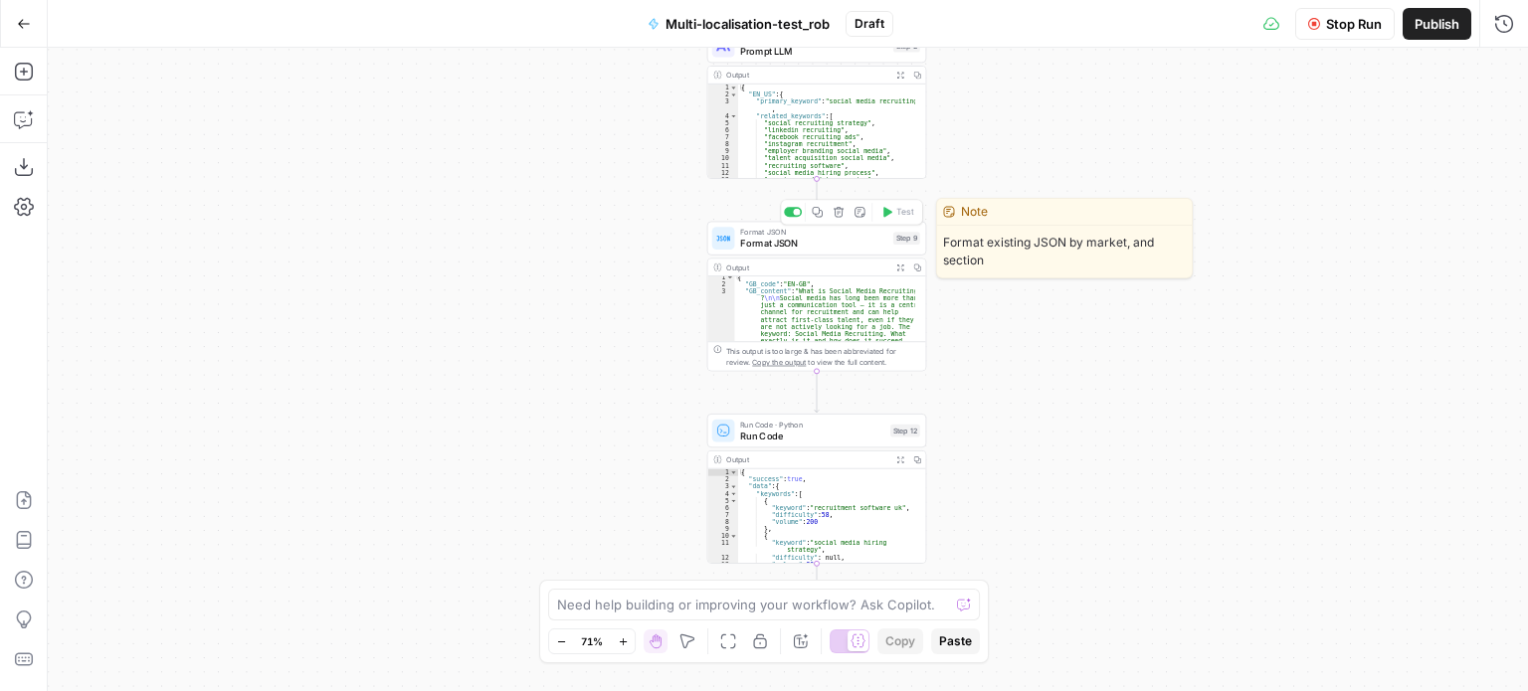
click at [875, 234] on span "Format JSON" at bounding box center [813, 232] width 147 height 11
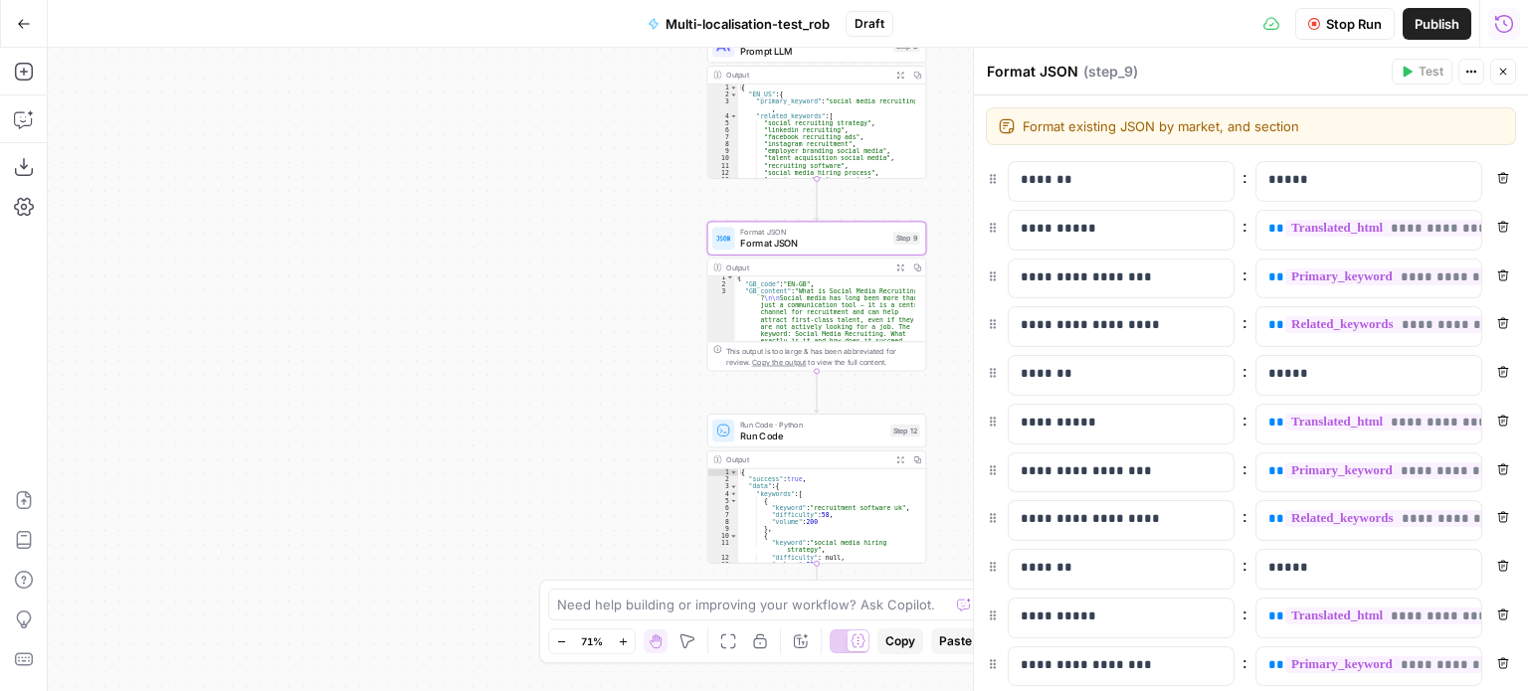
click at [1502, 23] on icon "button" at bounding box center [1504, 24] width 20 height 20
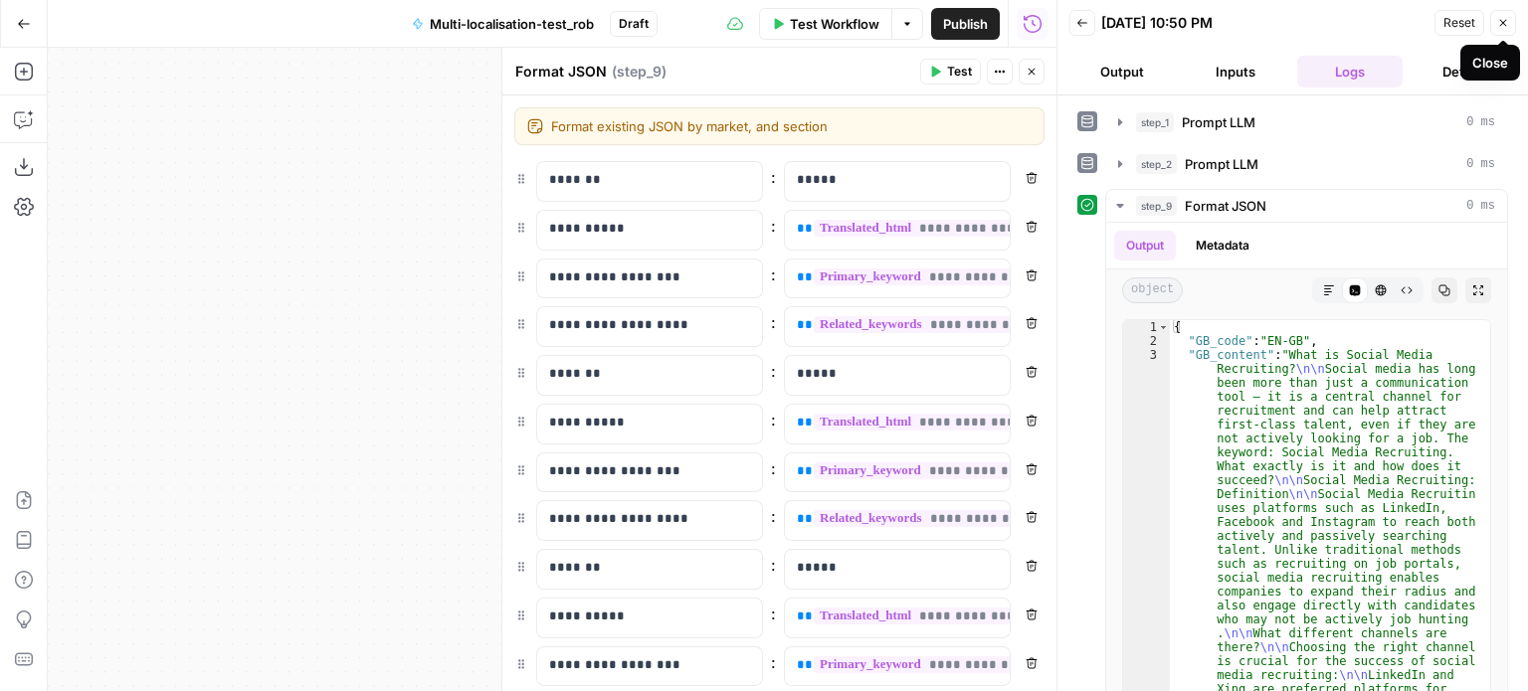
click at [1498, 19] on icon "button" at bounding box center [1503, 23] width 12 height 12
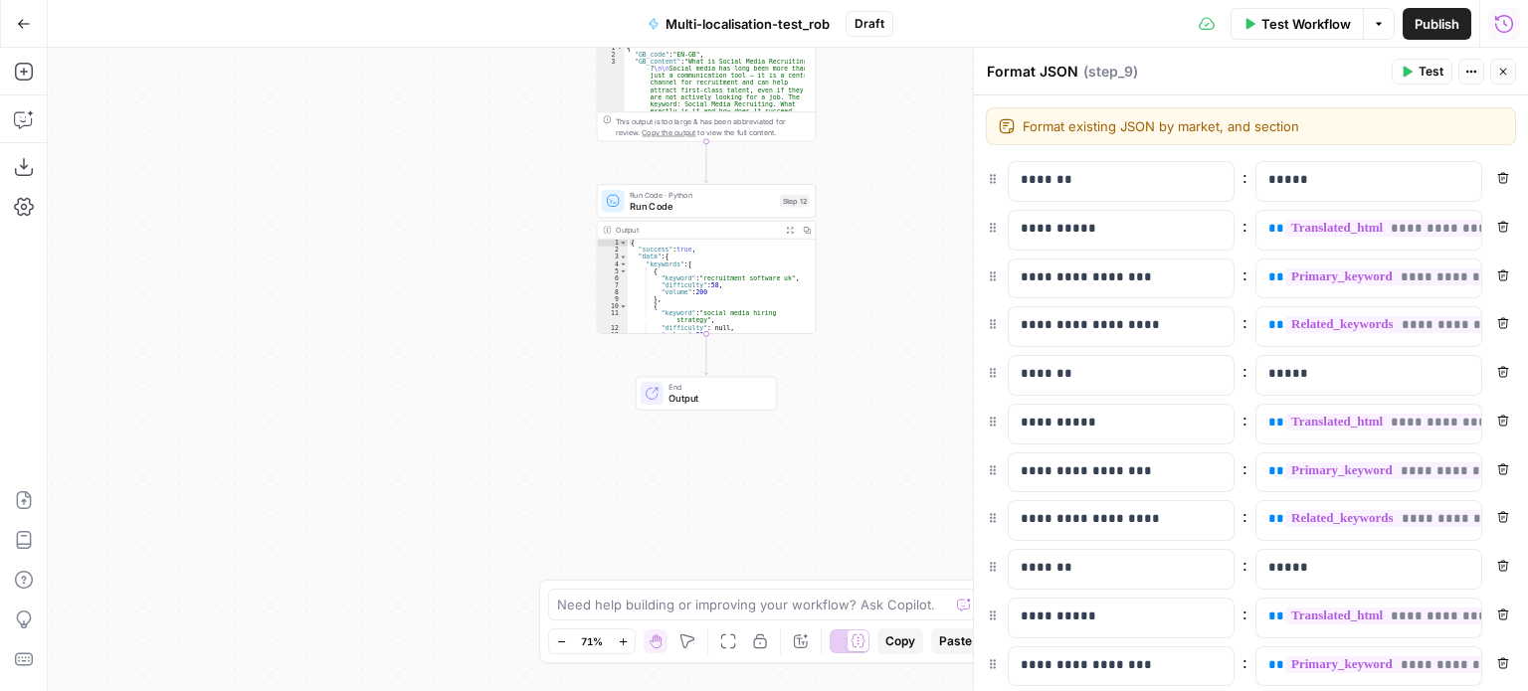
drag, startPoint x: 947, startPoint y: 375, endPoint x: 836, endPoint y: 145, distance: 254.9
click at [836, 145] on div "Workflow Set Inputs Inputs LLM · Claude Opus 4.1 Prompt LLM Step 1 Output Expan…" at bounding box center [788, 370] width 1480 height 644
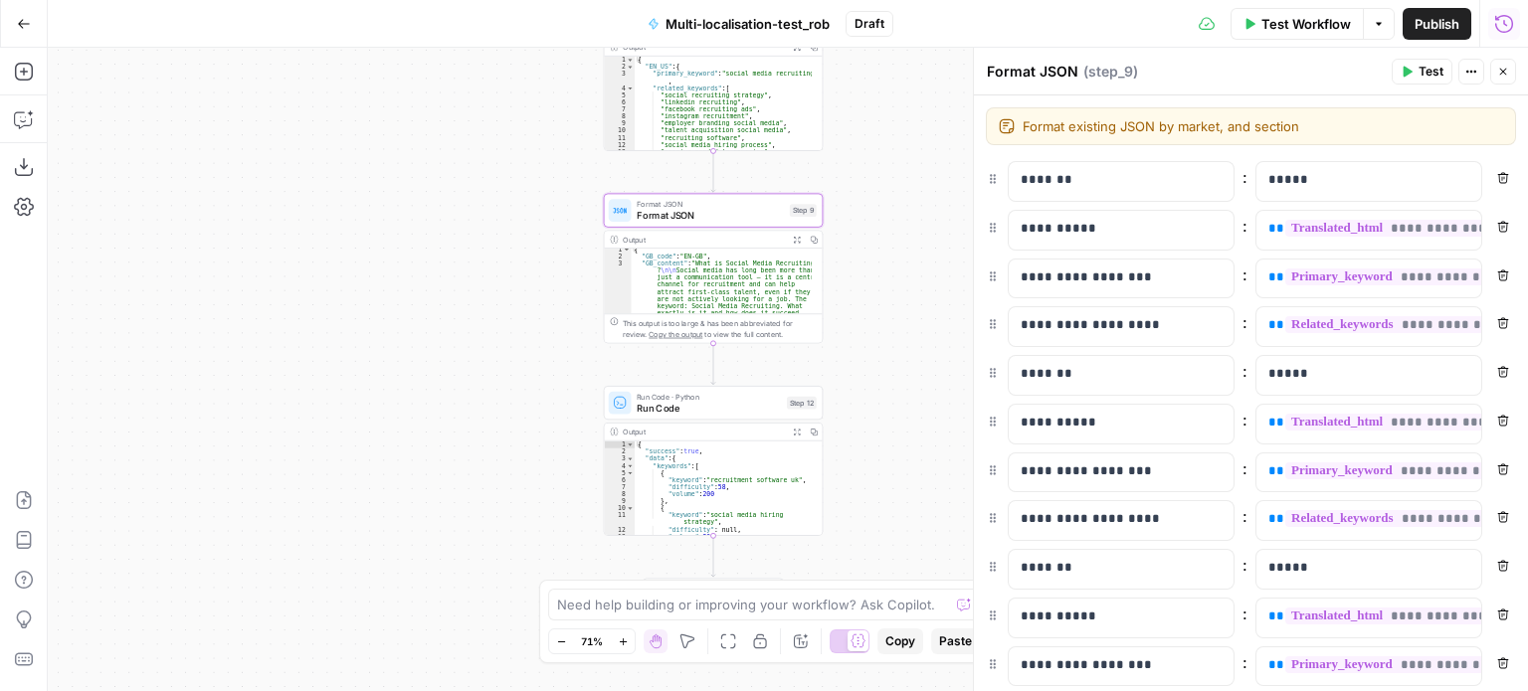
drag, startPoint x: 863, startPoint y: 188, endPoint x: 870, endPoint y: 390, distance: 202.0
click at [870, 390] on div "Workflow Set Inputs Inputs LLM · Claude Opus 4.1 Prompt LLM Step 1 Output Expan…" at bounding box center [788, 370] width 1480 height 644
click at [870, 428] on div "Workflow Set Inputs Inputs LLM · Claude Opus 4.1 Prompt LLM Step 1 Output Expan…" at bounding box center [788, 370] width 1480 height 644
click at [1504, 68] on icon "button" at bounding box center [1503, 72] width 12 height 12
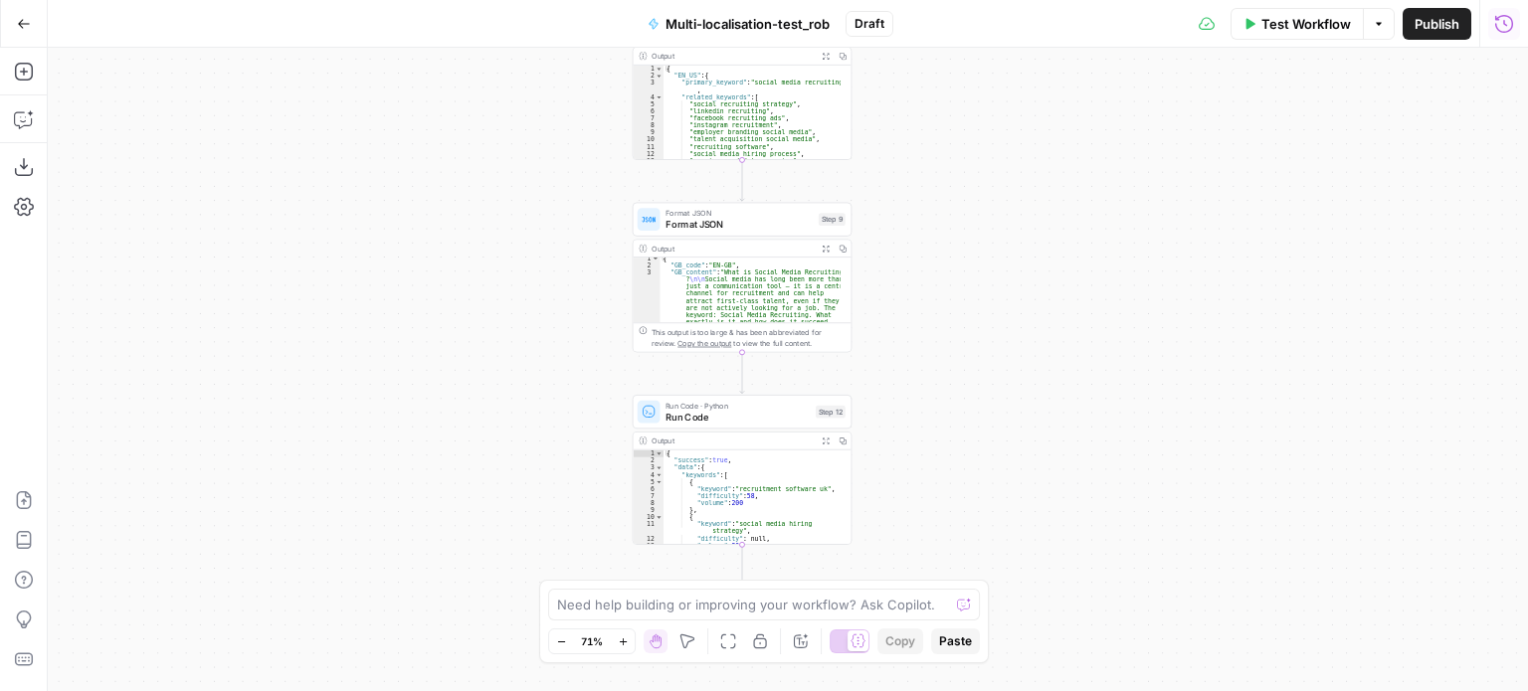
drag, startPoint x: 939, startPoint y: 334, endPoint x: 968, endPoint y: 342, distance: 29.9
click at [968, 342] on div "Workflow Set Inputs Inputs LLM · Claude Opus 4.1 Prompt LLM Step 1 Output Expan…" at bounding box center [788, 370] width 1480 height 644
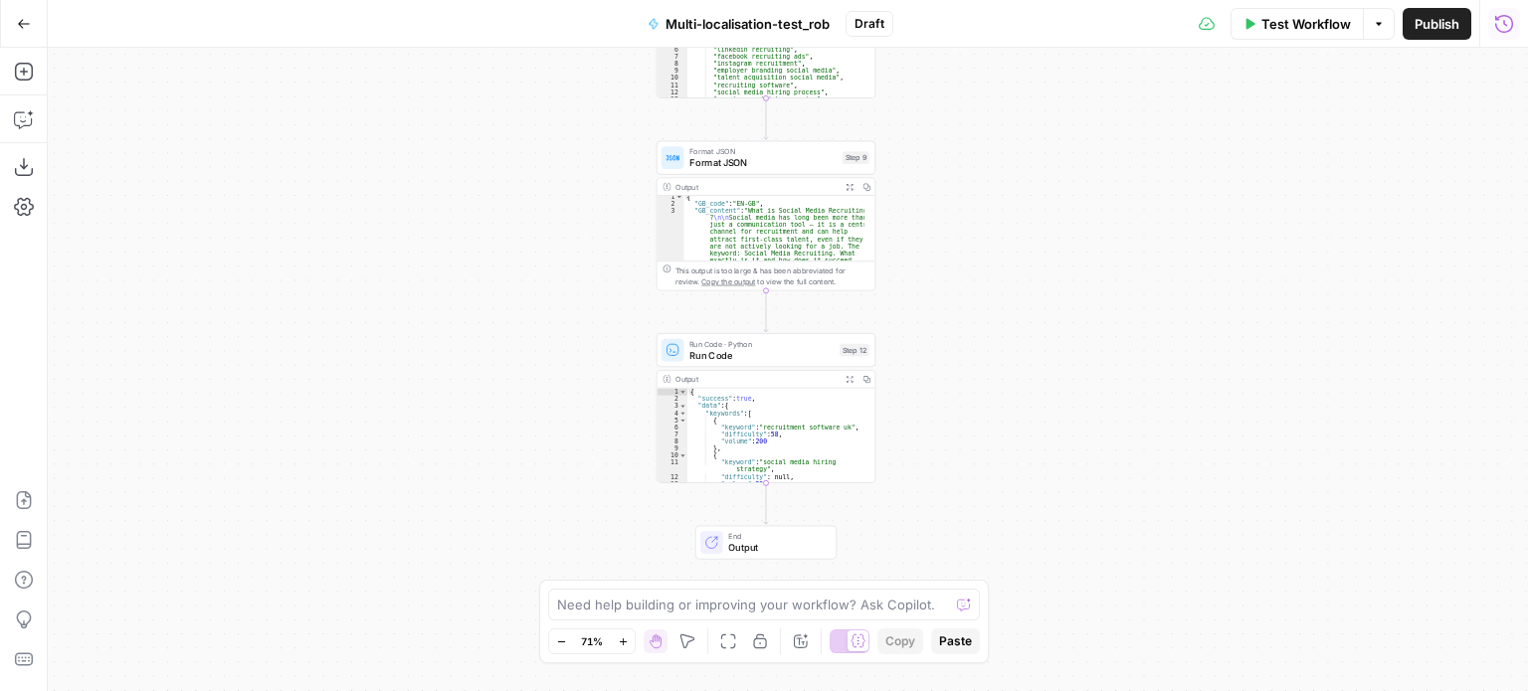
drag, startPoint x: 968, startPoint y: 342, endPoint x: 992, endPoint y: 281, distance: 65.2
click at [992, 281] on div "Workflow Set Inputs Inputs LLM · Claude Opus 4.1 Prompt LLM Step 1 Output Expan…" at bounding box center [788, 370] width 1480 height 644
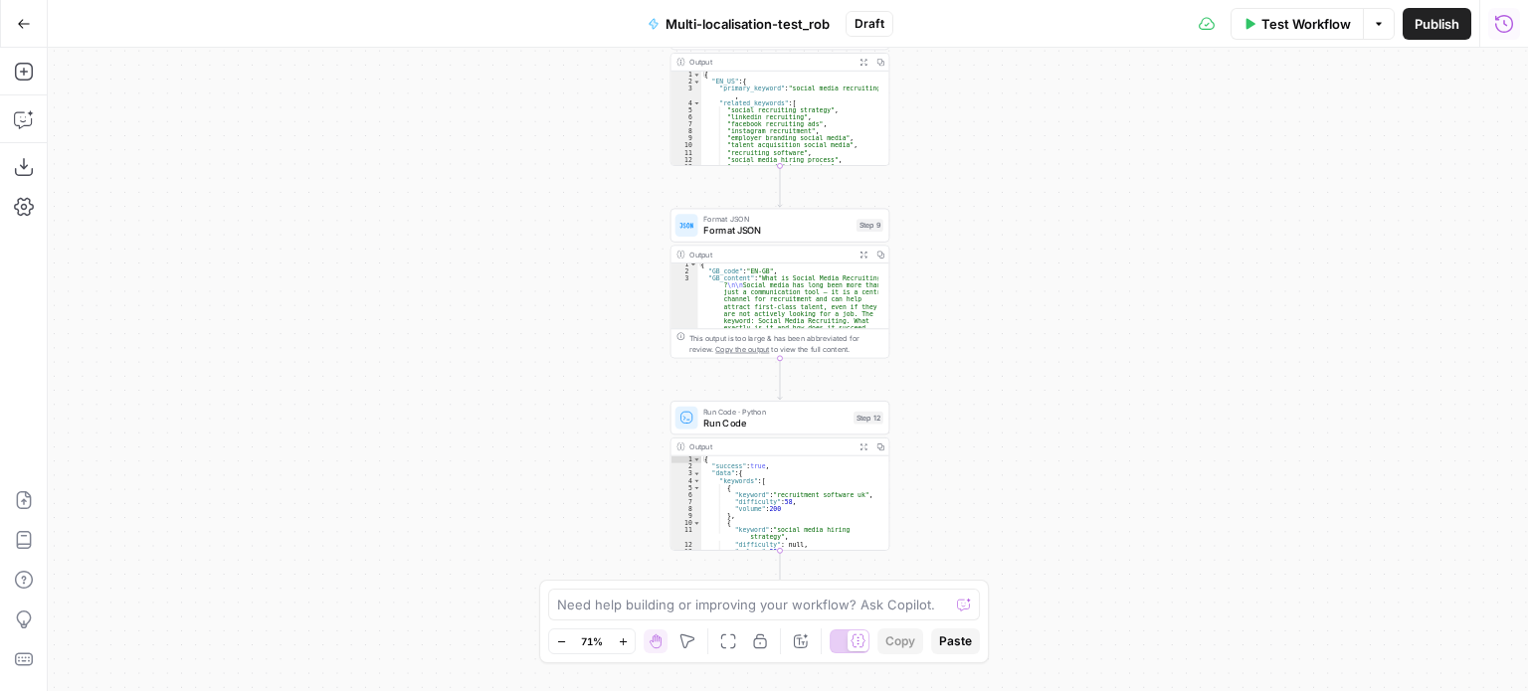
drag, startPoint x: 949, startPoint y: 285, endPoint x: 963, endPoint y: 353, distance: 69.1
click at [963, 353] on div "Workflow Set Inputs Inputs LLM · Claude Opus 4.1 Prompt LLM Step 1 Output Expan…" at bounding box center [788, 370] width 1480 height 644
drag, startPoint x: 1033, startPoint y: 394, endPoint x: 1030, endPoint y: 281, distance: 112.4
drag, startPoint x: 1030, startPoint y: 281, endPoint x: 985, endPoint y: 376, distance: 105.0
click at [985, 376] on div "Workflow Set Inputs Inputs LLM · Claude Opus 4.1 Prompt LLM Step 1 Output Expan…" at bounding box center [788, 370] width 1480 height 644
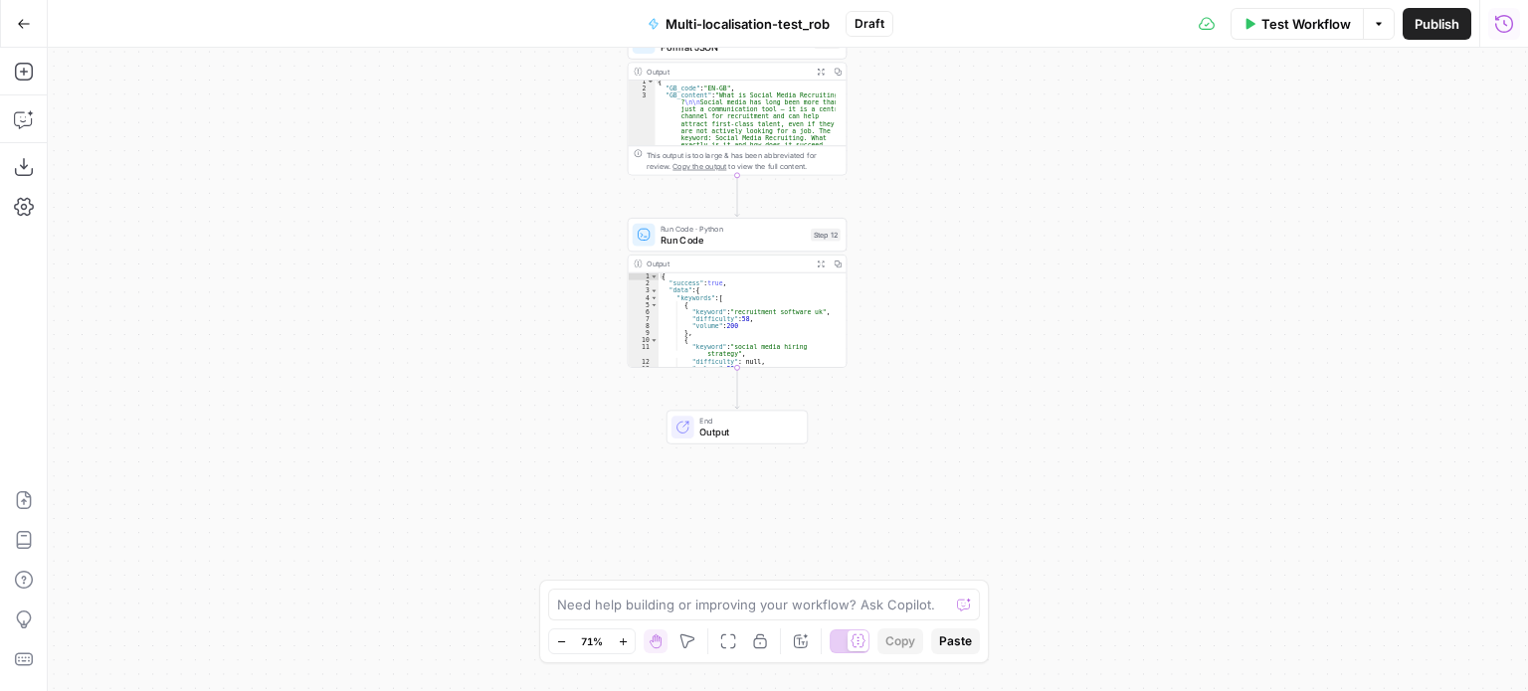
drag, startPoint x: 998, startPoint y: 404, endPoint x: 953, endPoint y: 217, distance: 192.3
click at [953, 217] on div "Workflow Set Inputs Inputs LLM · Claude Opus 4.1 Prompt LLM Step 1 Output Expan…" at bounding box center [788, 370] width 1480 height 644
click at [16, 78] on icon "button" at bounding box center [23, 72] width 18 height 18
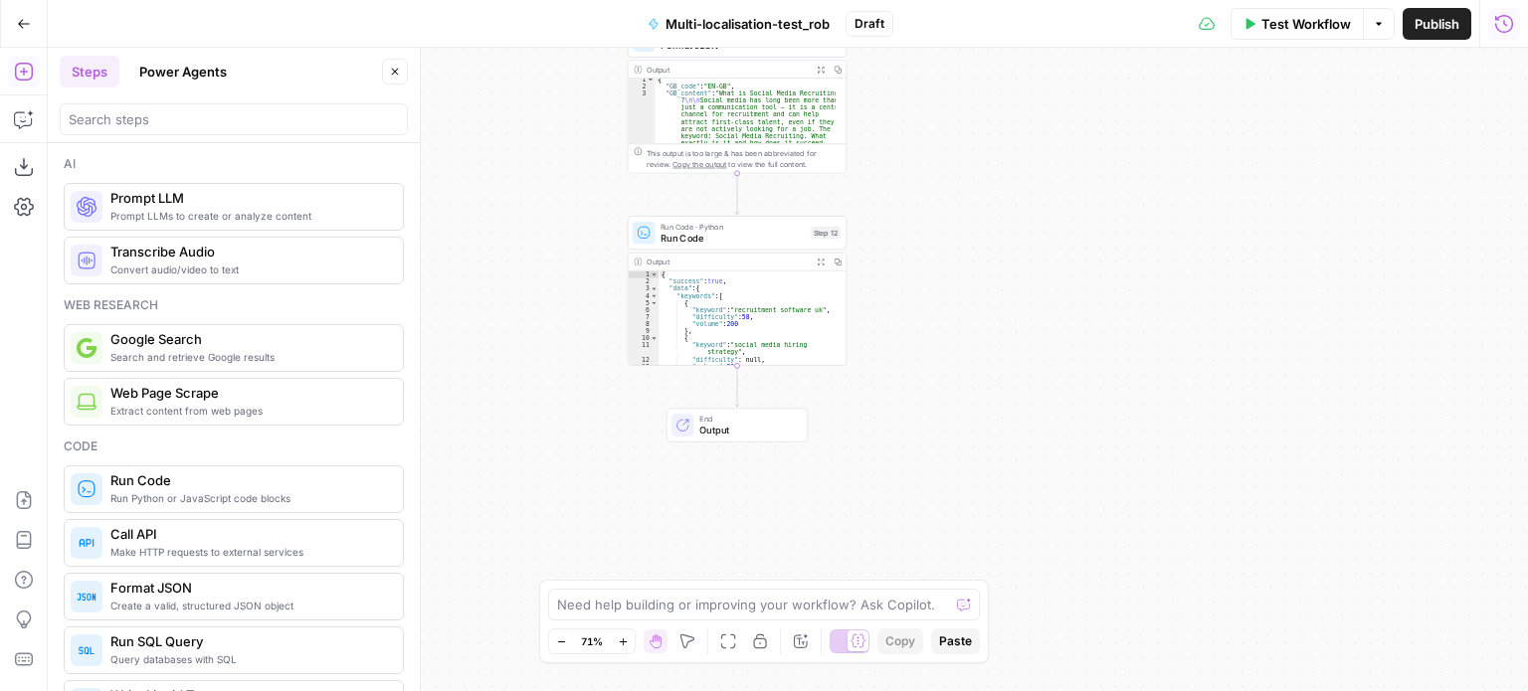
scroll to position [410, 0]
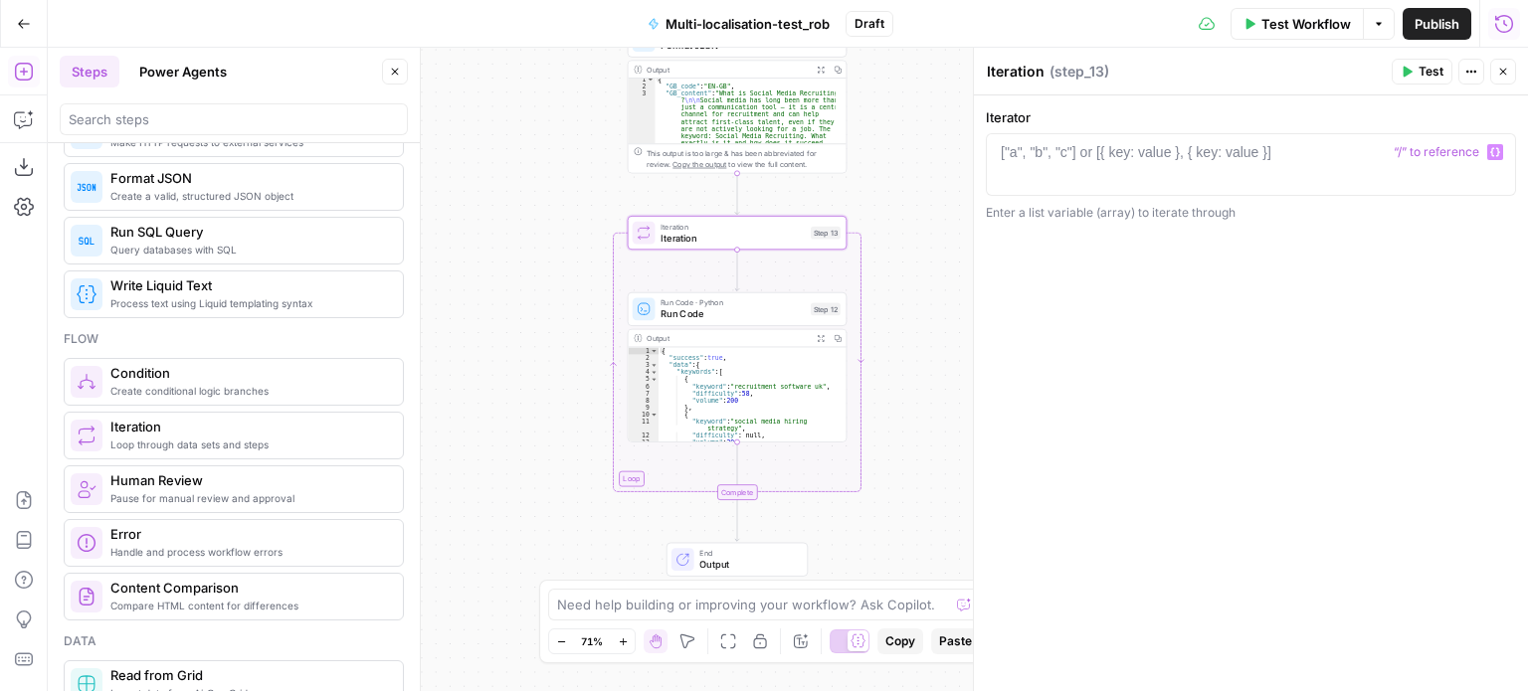
click at [1236, 164] on div at bounding box center [1251, 179] width 513 height 75
click at [1498, 147] on icon "button" at bounding box center [1495, 152] width 10 height 10
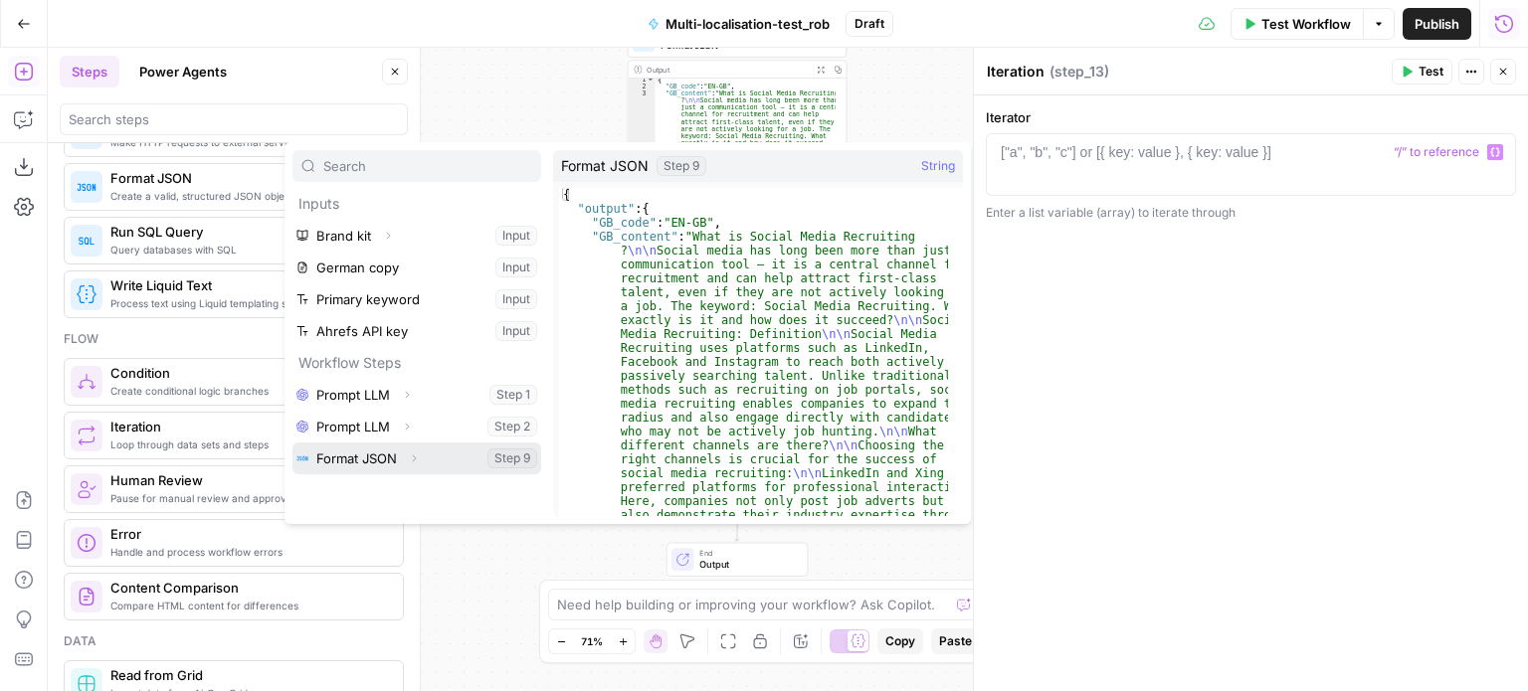
click at [406, 461] on button "Expand" at bounding box center [414, 459] width 26 height 26
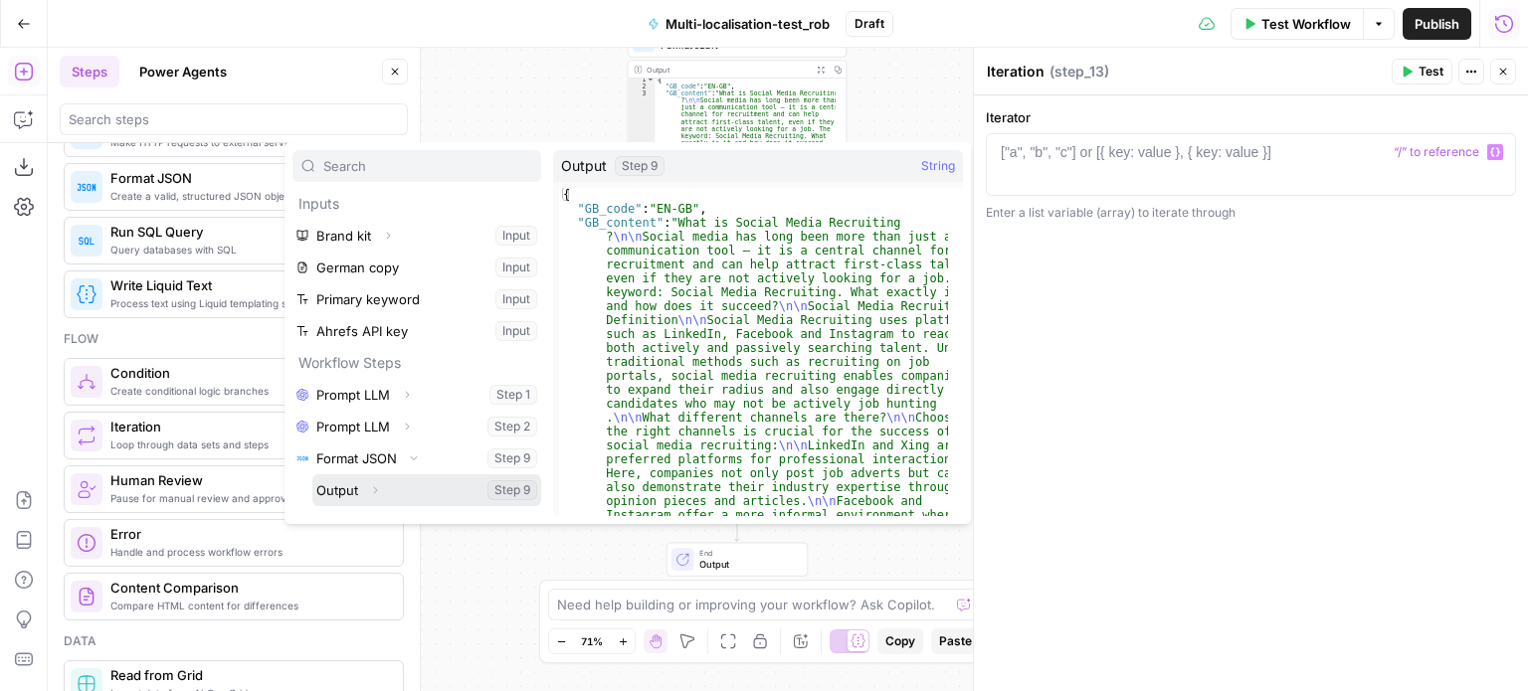
click at [372, 489] on icon "button" at bounding box center [375, 490] width 12 height 12
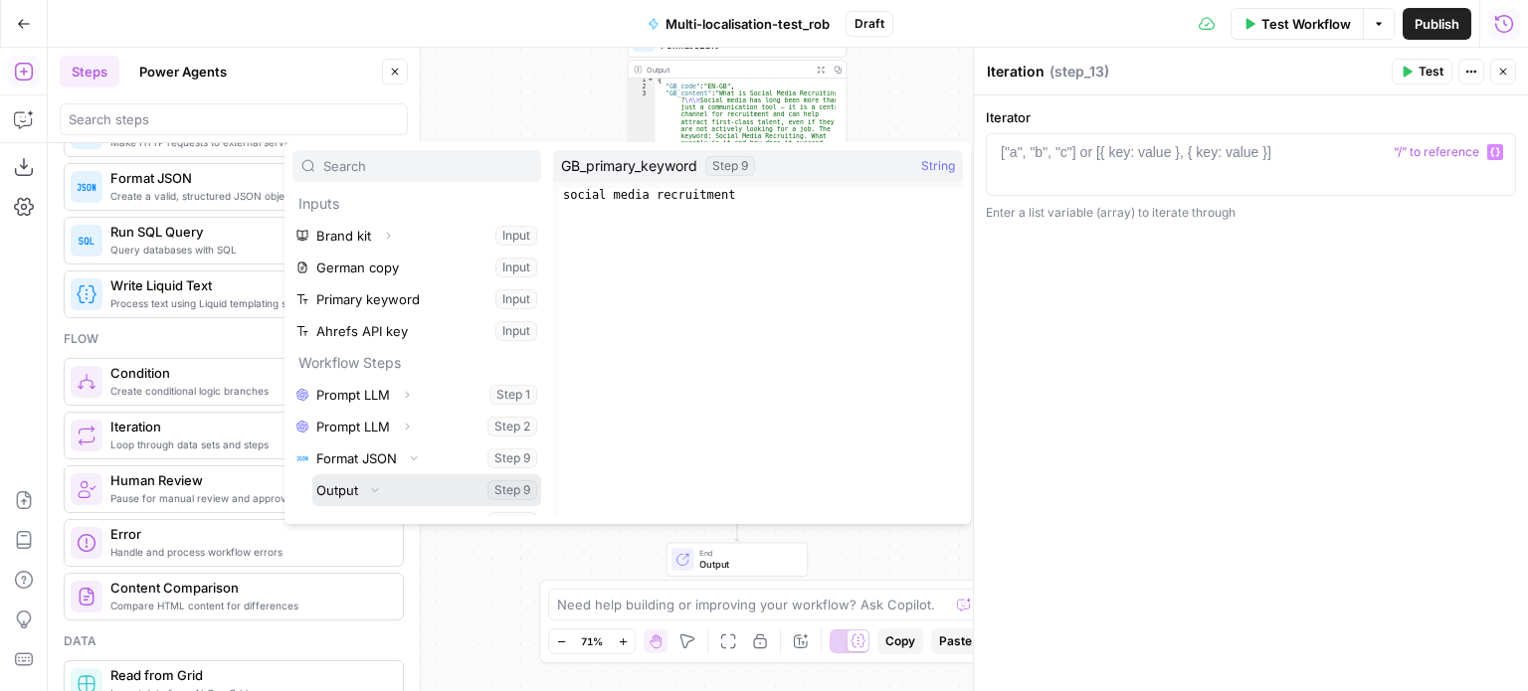
scroll to position [115, 0]
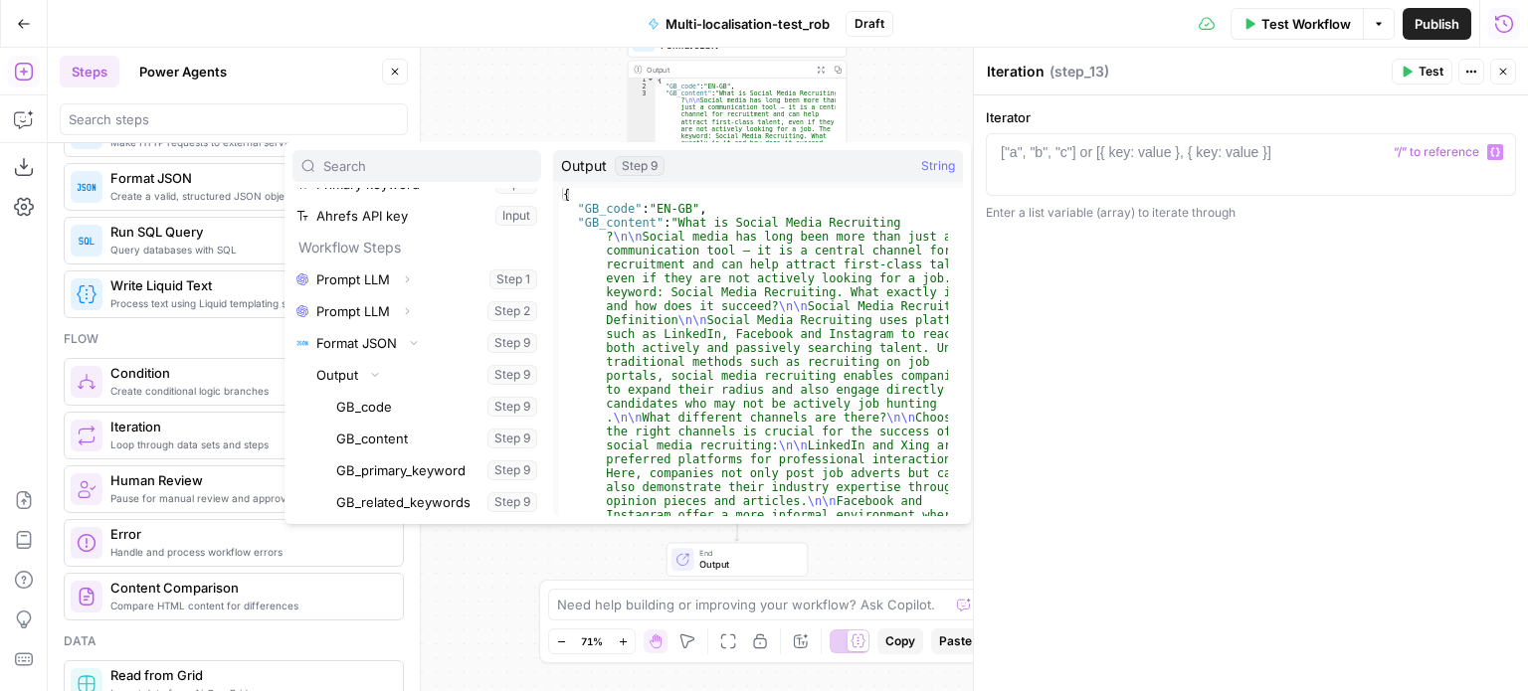
click at [877, 91] on div "Workflow Set Inputs Inputs LLM · Claude Opus 4.1 Prompt LLM Step 1 Output Expan…" at bounding box center [788, 370] width 1480 height 644
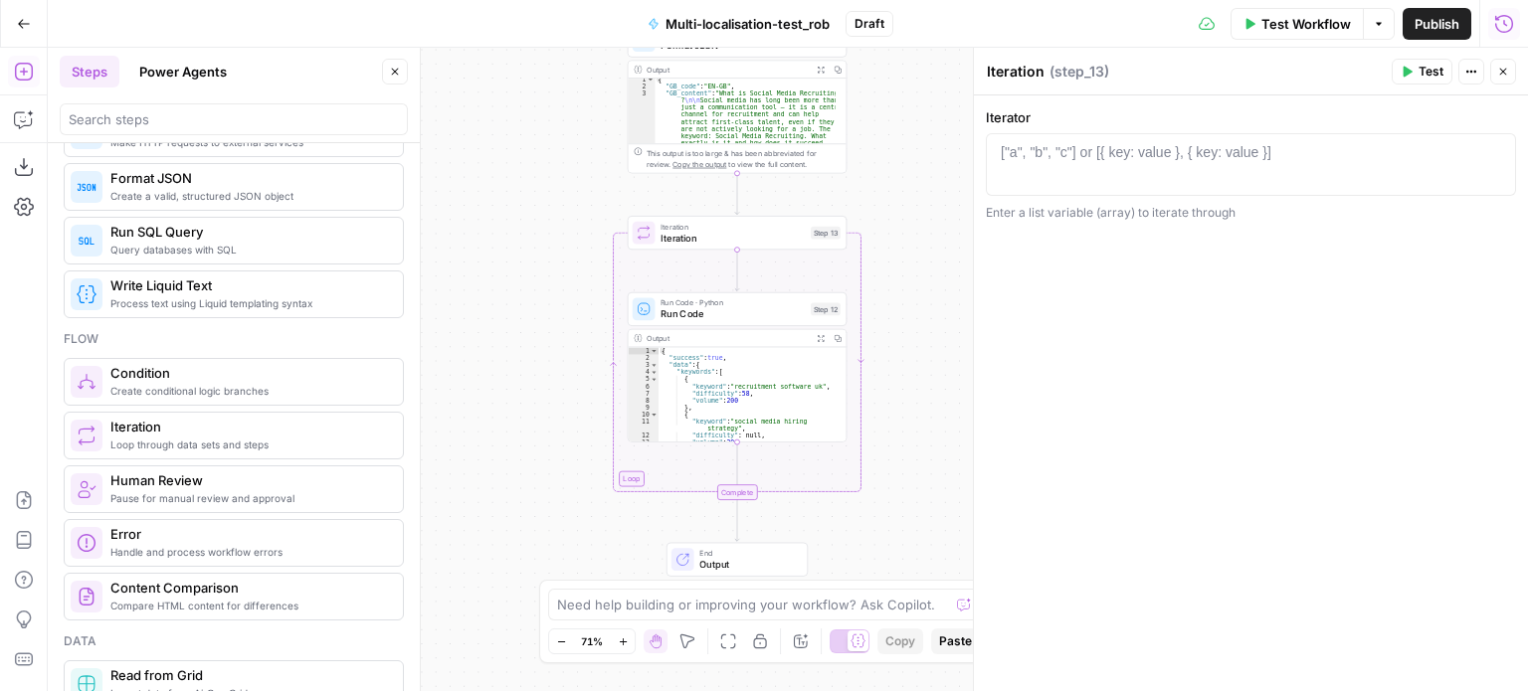
click at [749, 52] on div "Format JSON Format JSON Step 9 Copy step Delete step Edit Note Test" at bounding box center [737, 41] width 219 height 34
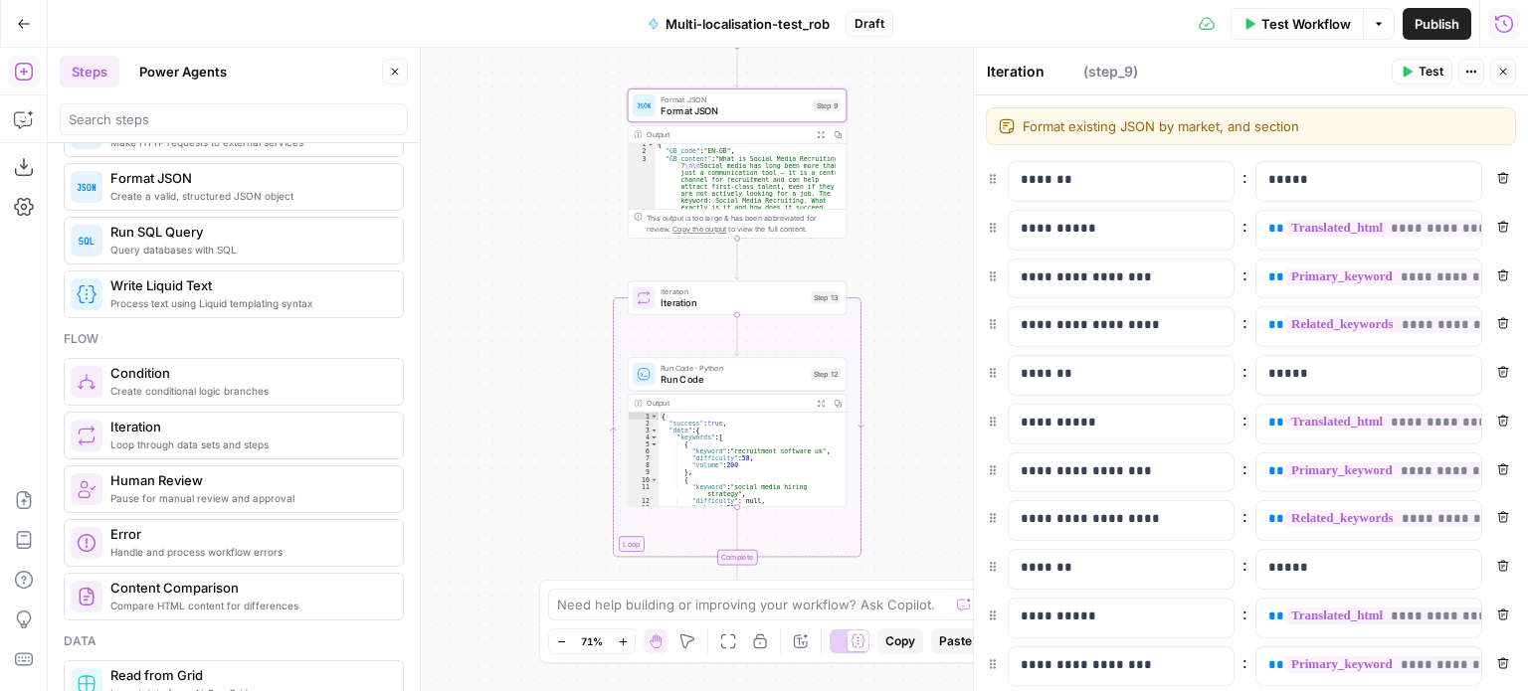
type textarea "Format JSON"
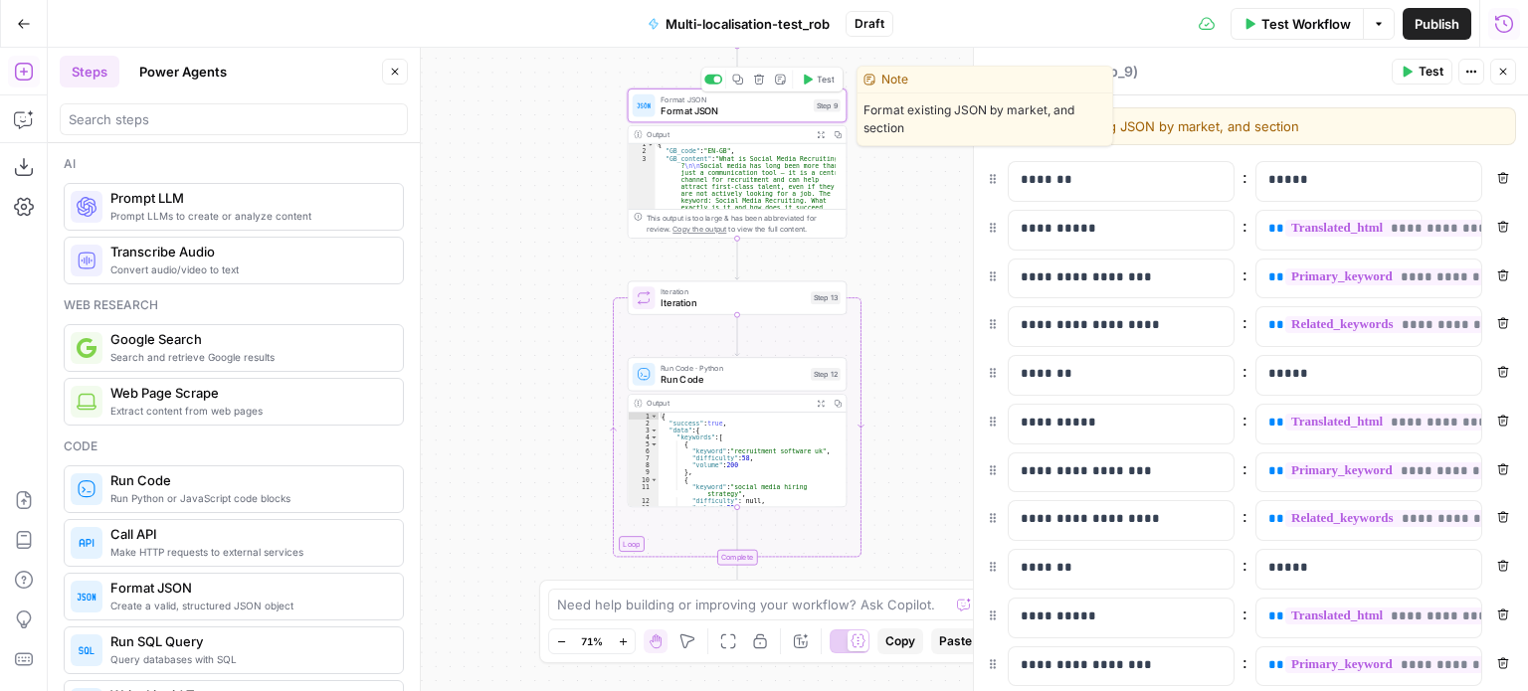
scroll to position [410, 0]
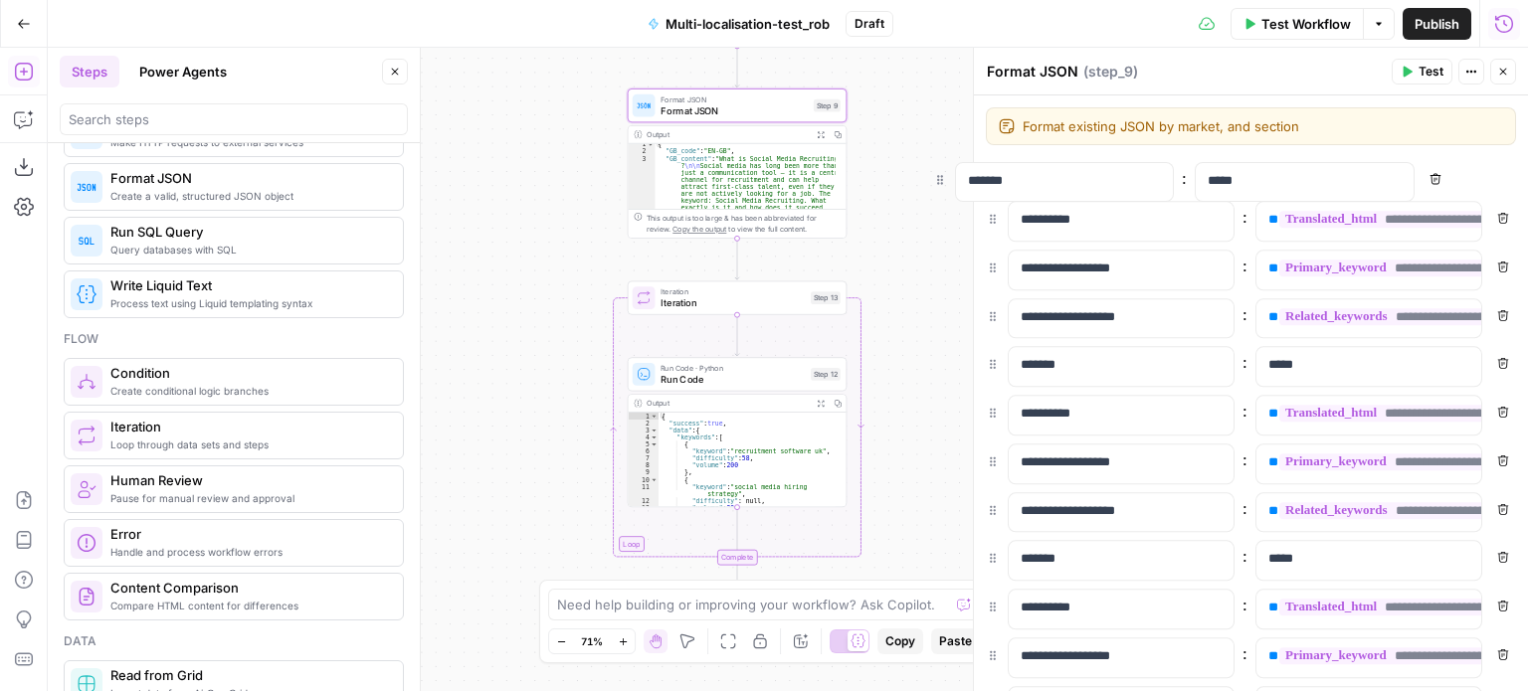
drag, startPoint x: 993, startPoint y: 180, endPoint x: 930, endPoint y: 180, distance: 62.7
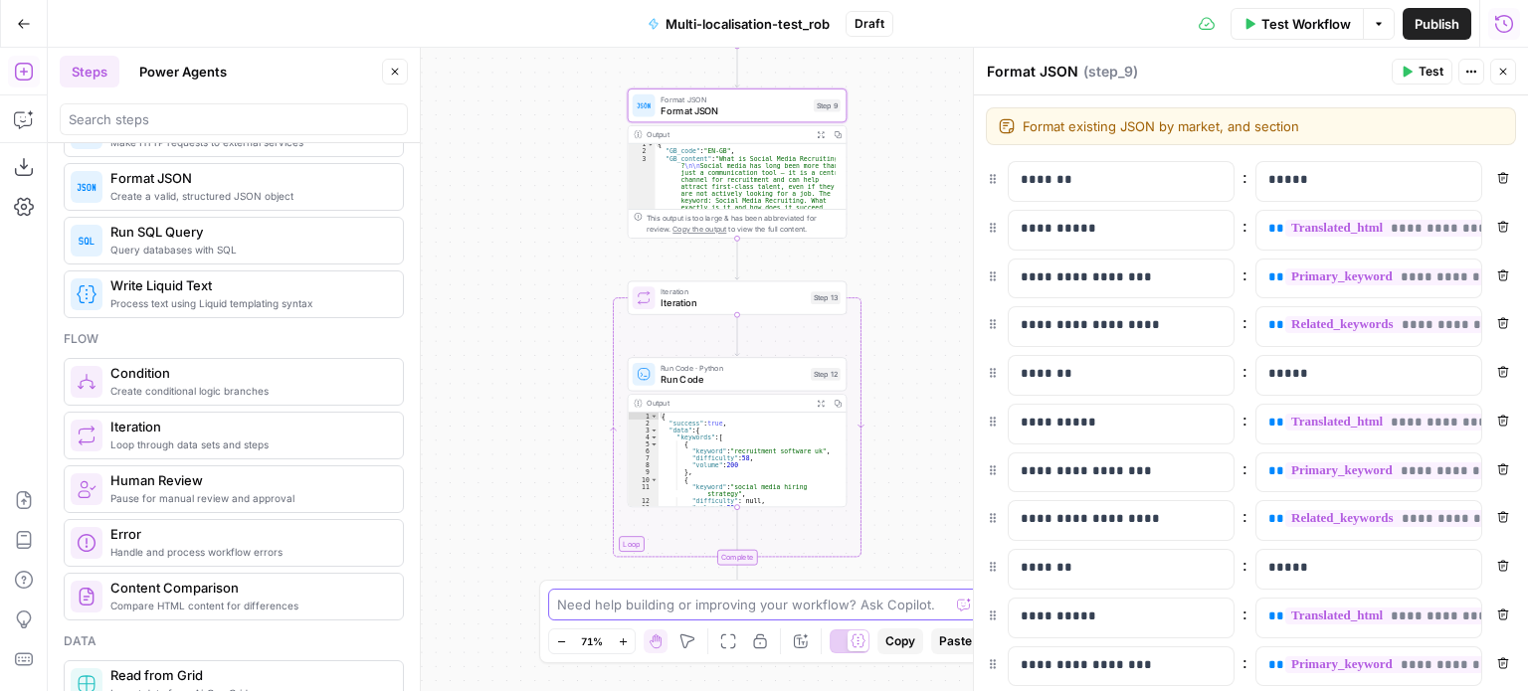
click at [696, 603] on textarea at bounding box center [753, 605] width 392 height 20
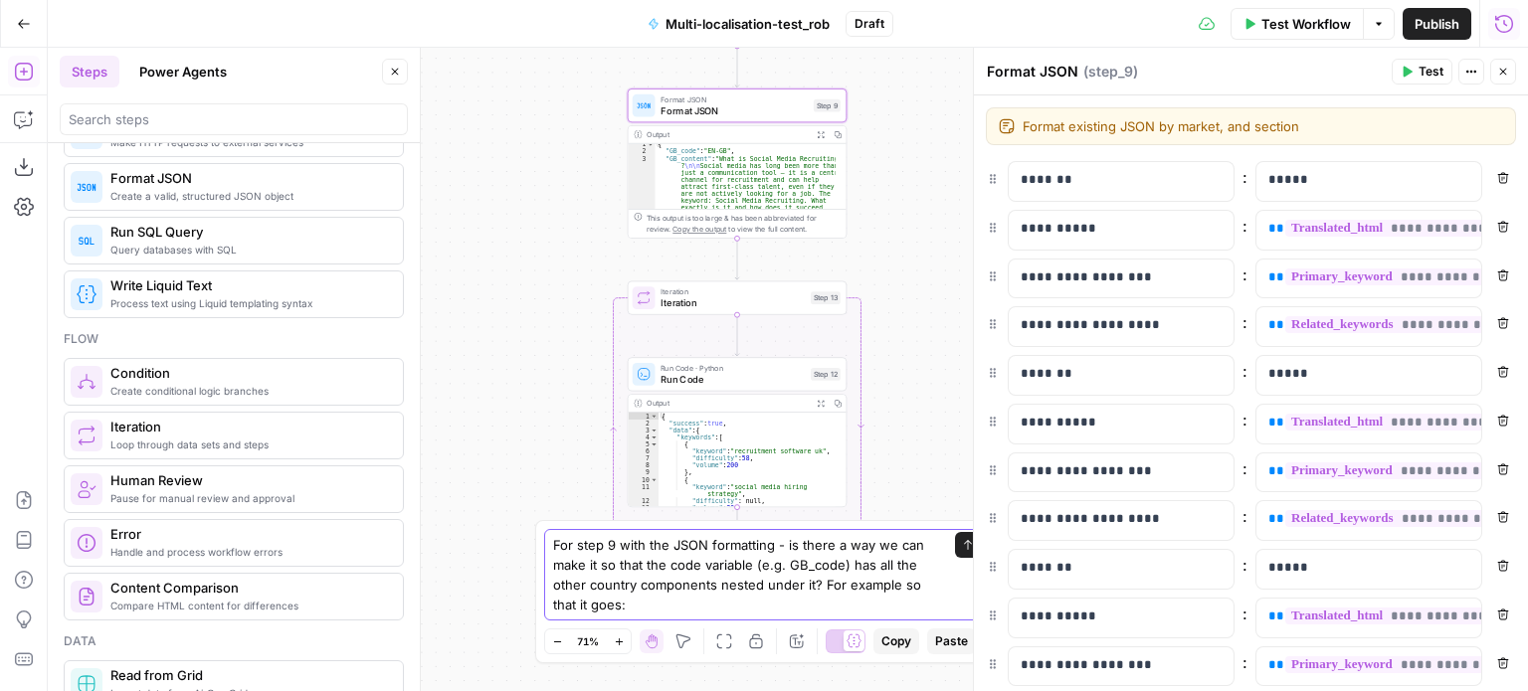
click at [688, 604] on textarea "For step 9 with the JSON formatting - is there a way we can make it so that the…" at bounding box center [744, 575] width 382 height 80
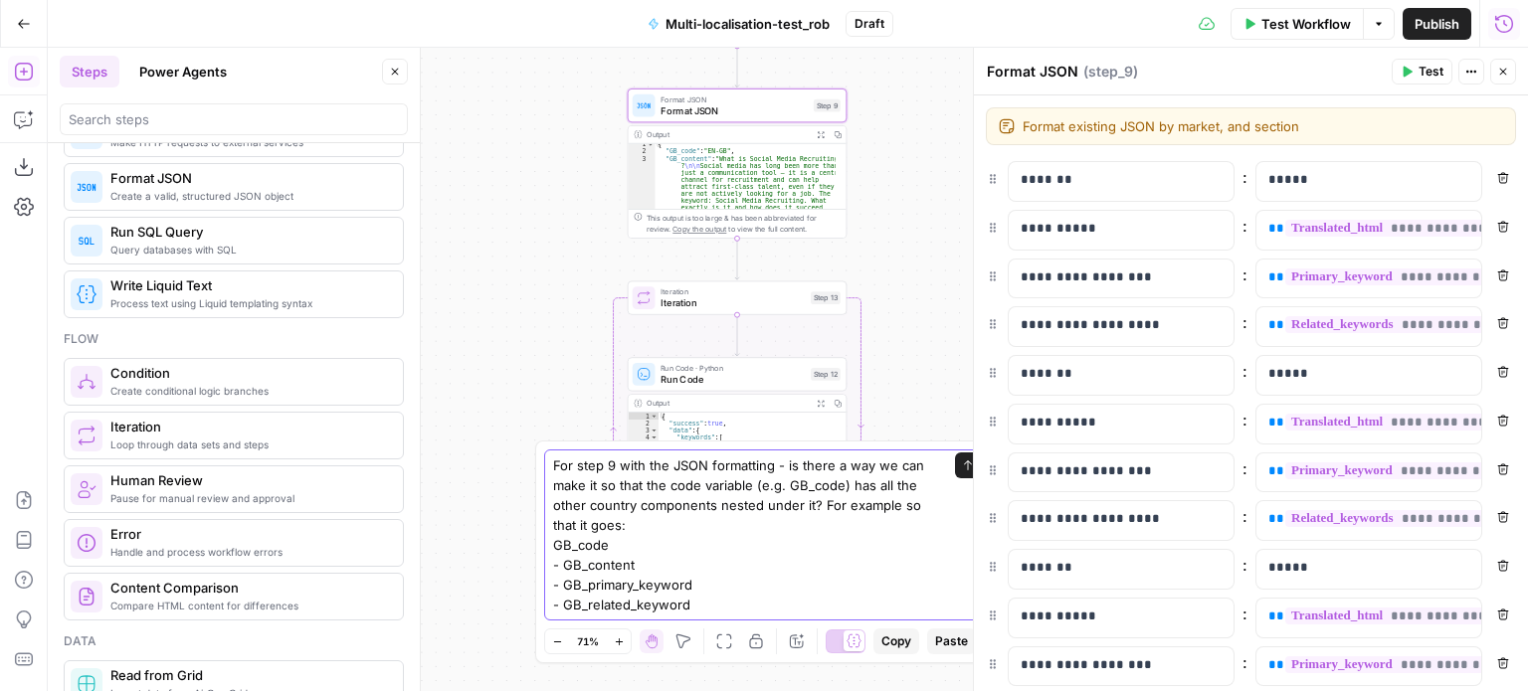
type textarea "For step 9 with the JSON formatting - is there a way we can make it so that the…"
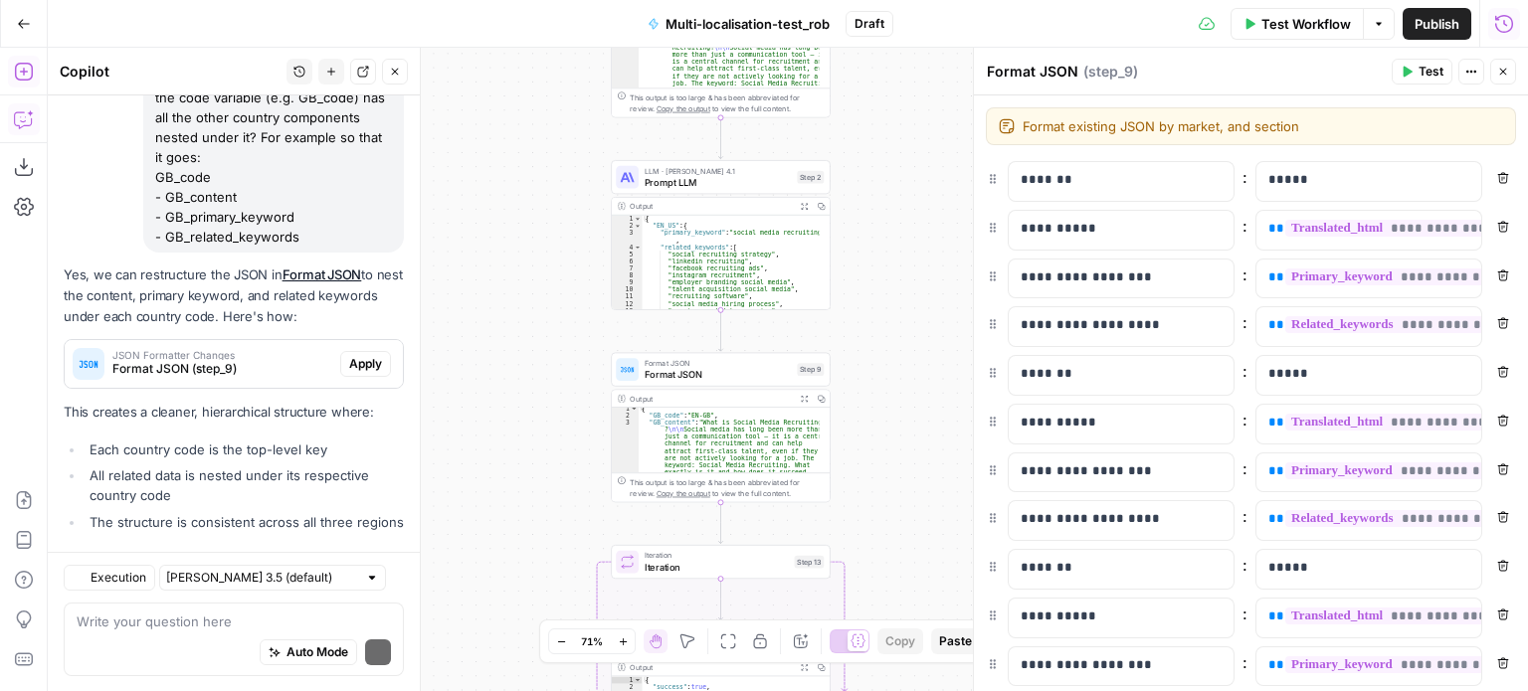
scroll to position [6360, 0]
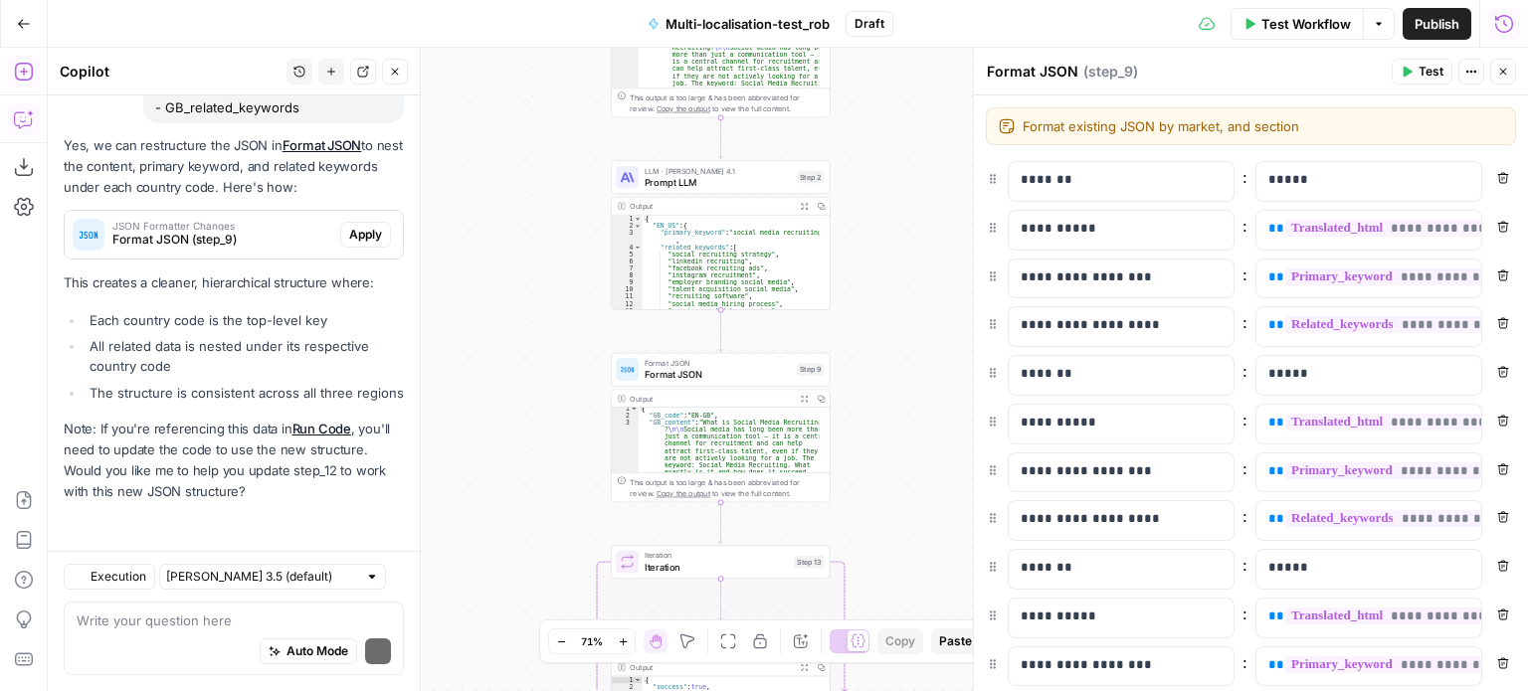
click at [215, 281] on div "Yes, we can restructure the JSON in Format JSON to nest the content, primary ke…" at bounding box center [234, 319] width 340 height 368
click at [193, 231] on span "Format JSON (step_9)" at bounding box center [222, 240] width 220 height 18
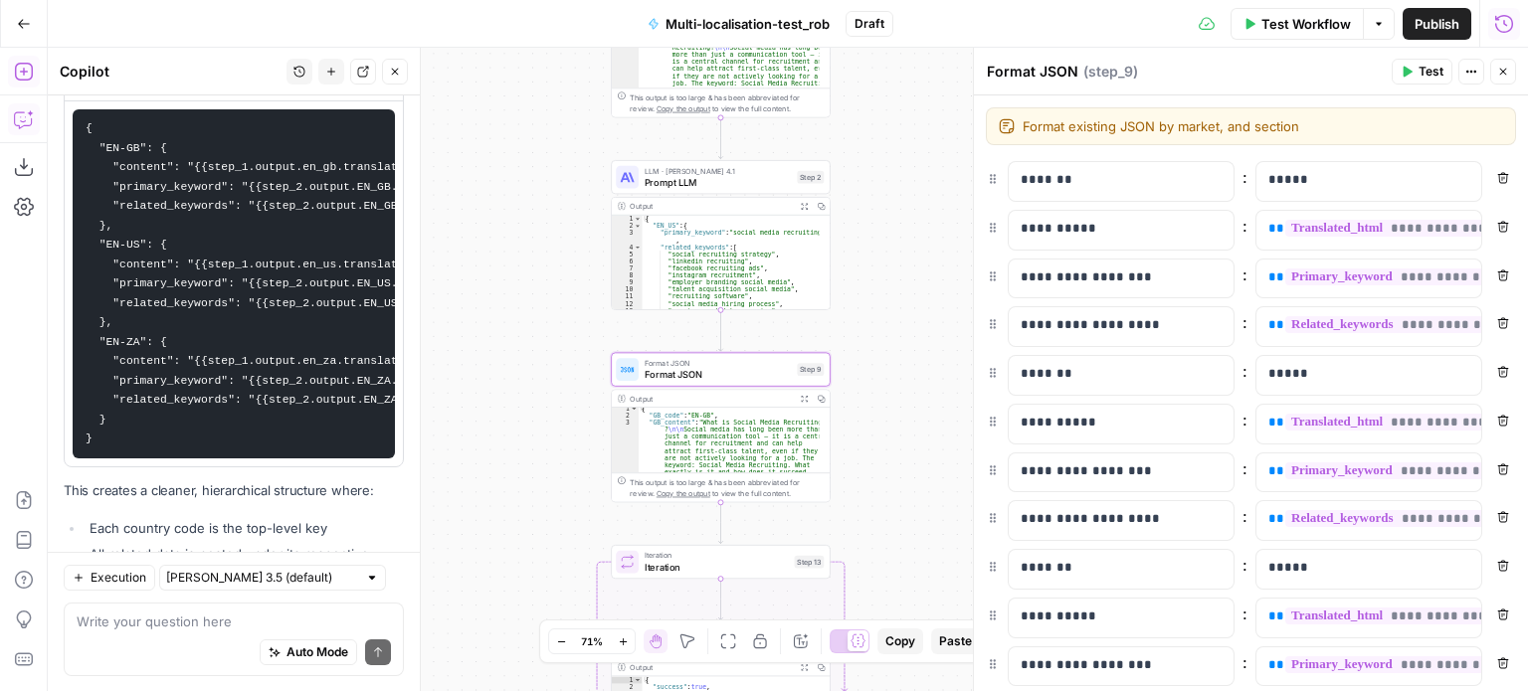
click at [216, 91] on span "Format JSON (step_9)" at bounding box center [222, 82] width 220 height 18
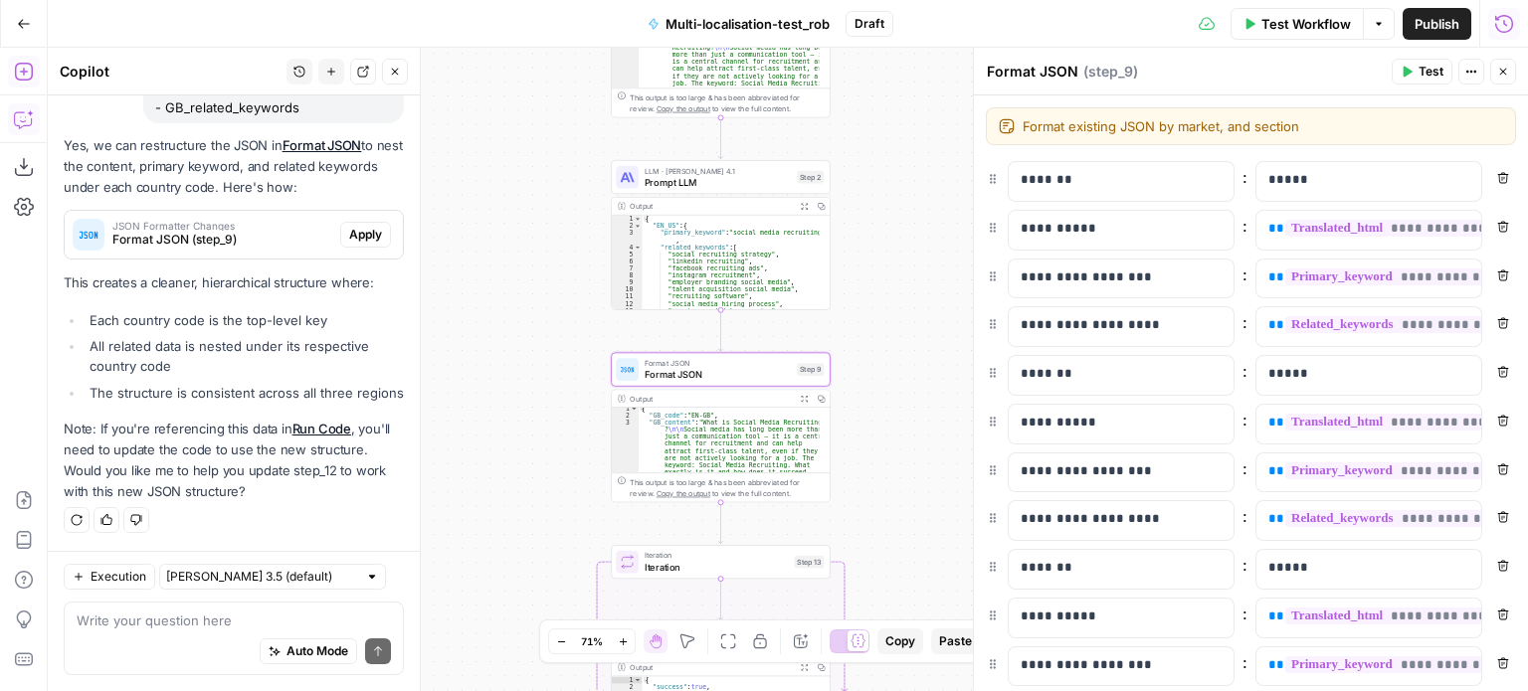
click at [216, 231] on span "Format JSON (step_9)" at bounding box center [222, 240] width 220 height 18
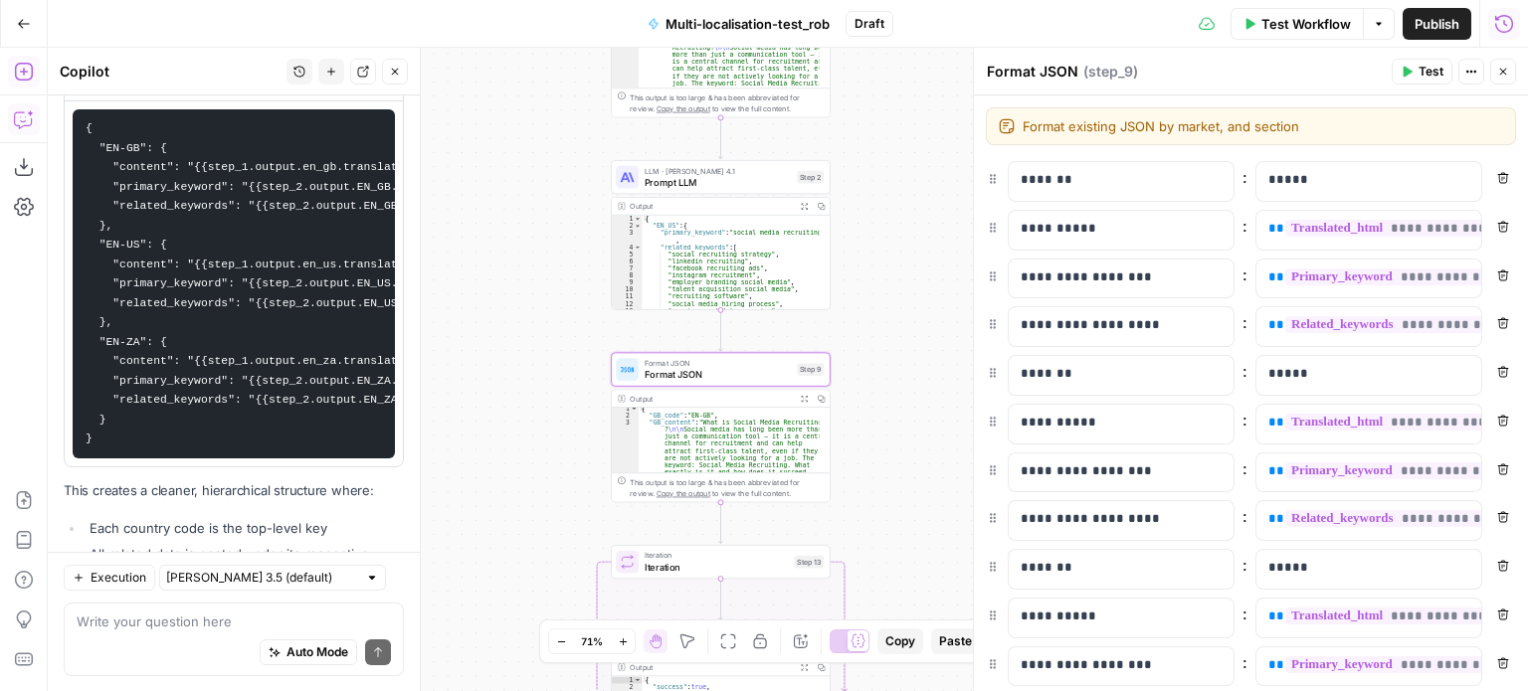
click at [349, 86] on span "Apply" at bounding box center [365, 77] width 33 height 18
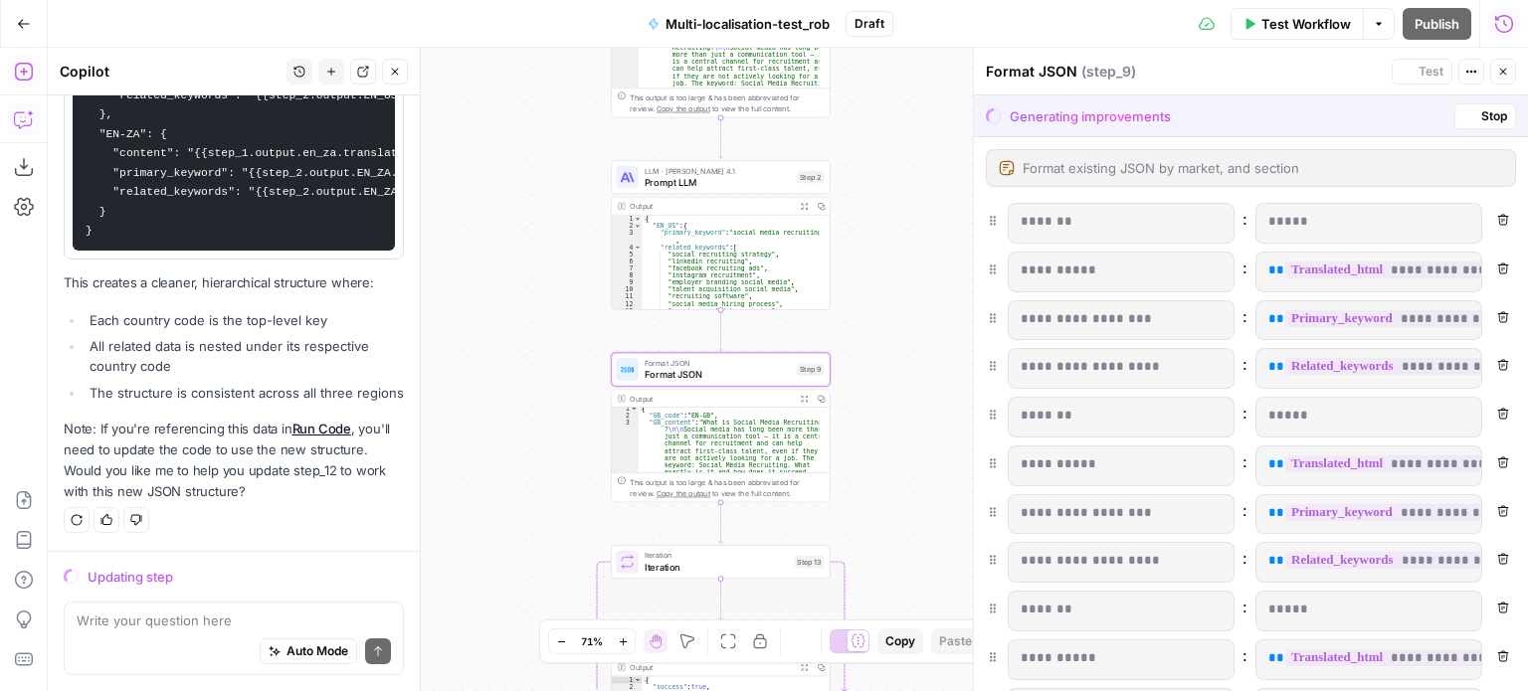
scroll to position [6519, 0]
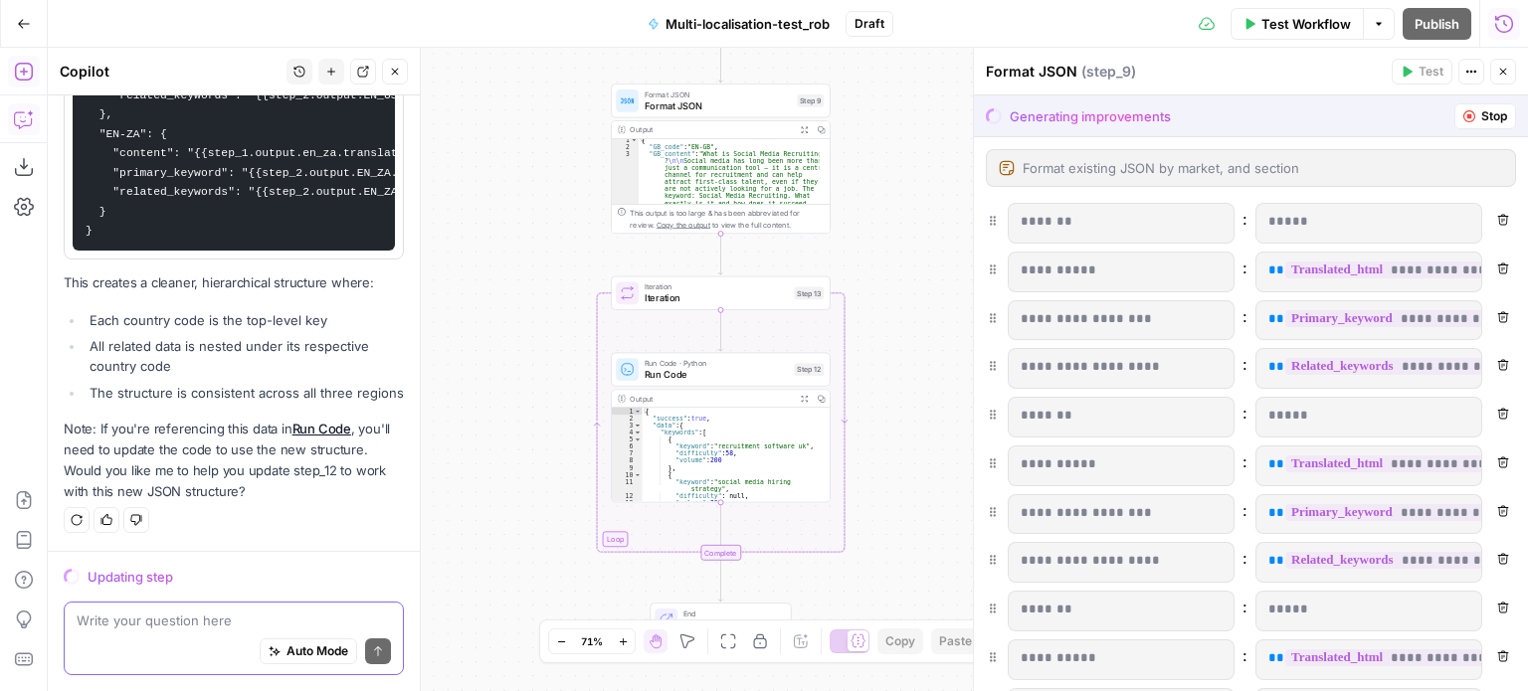
click at [185, 621] on textarea at bounding box center [234, 621] width 314 height 20
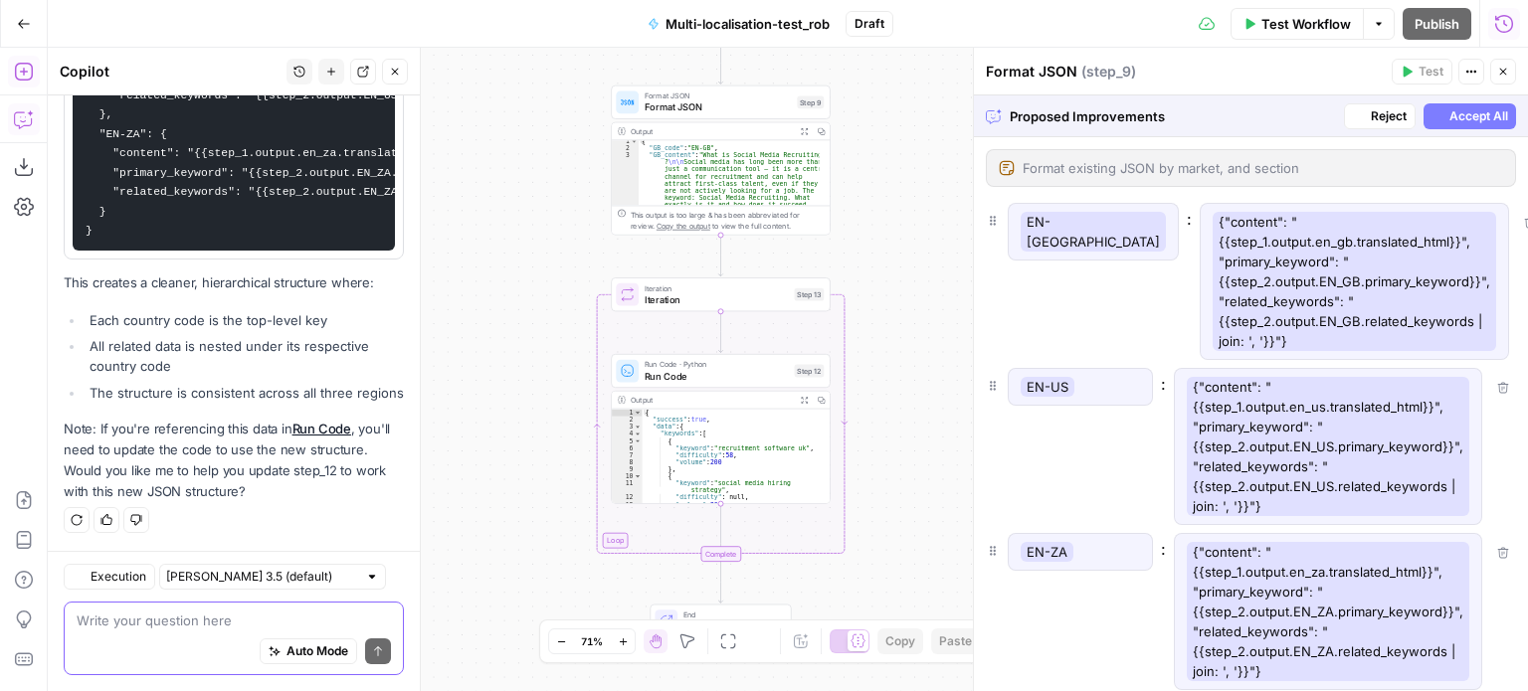
scroll to position [6518, 0]
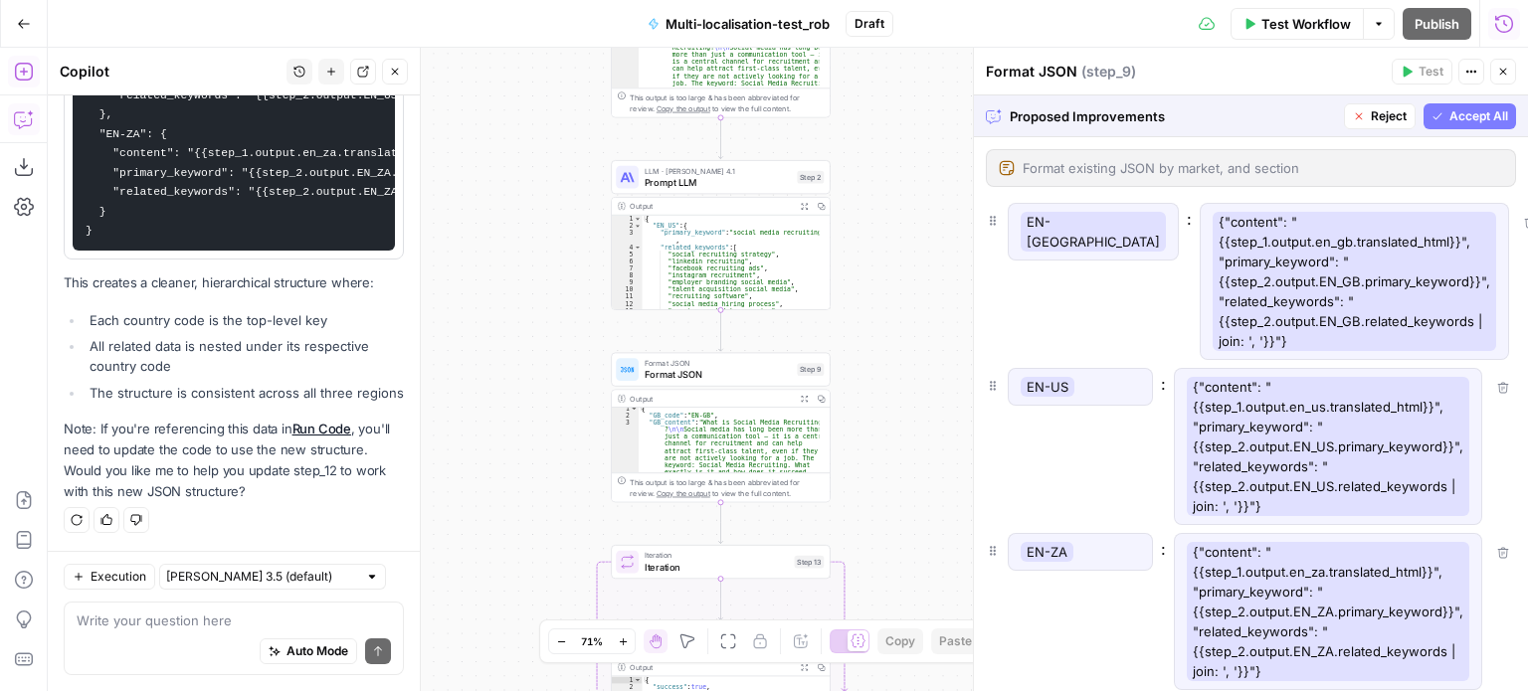
click at [1460, 118] on span "Accept All" at bounding box center [1478, 116] width 59 height 18
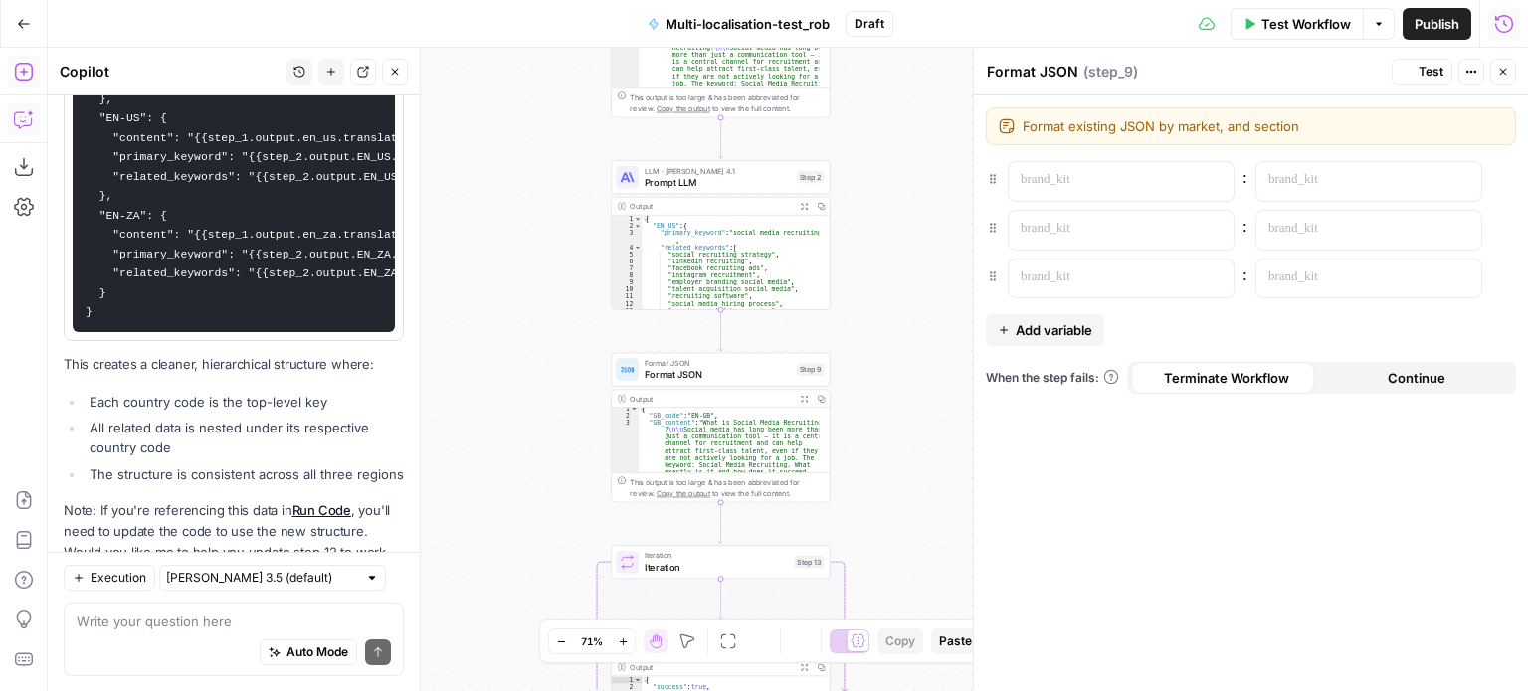
scroll to position [6773, 0]
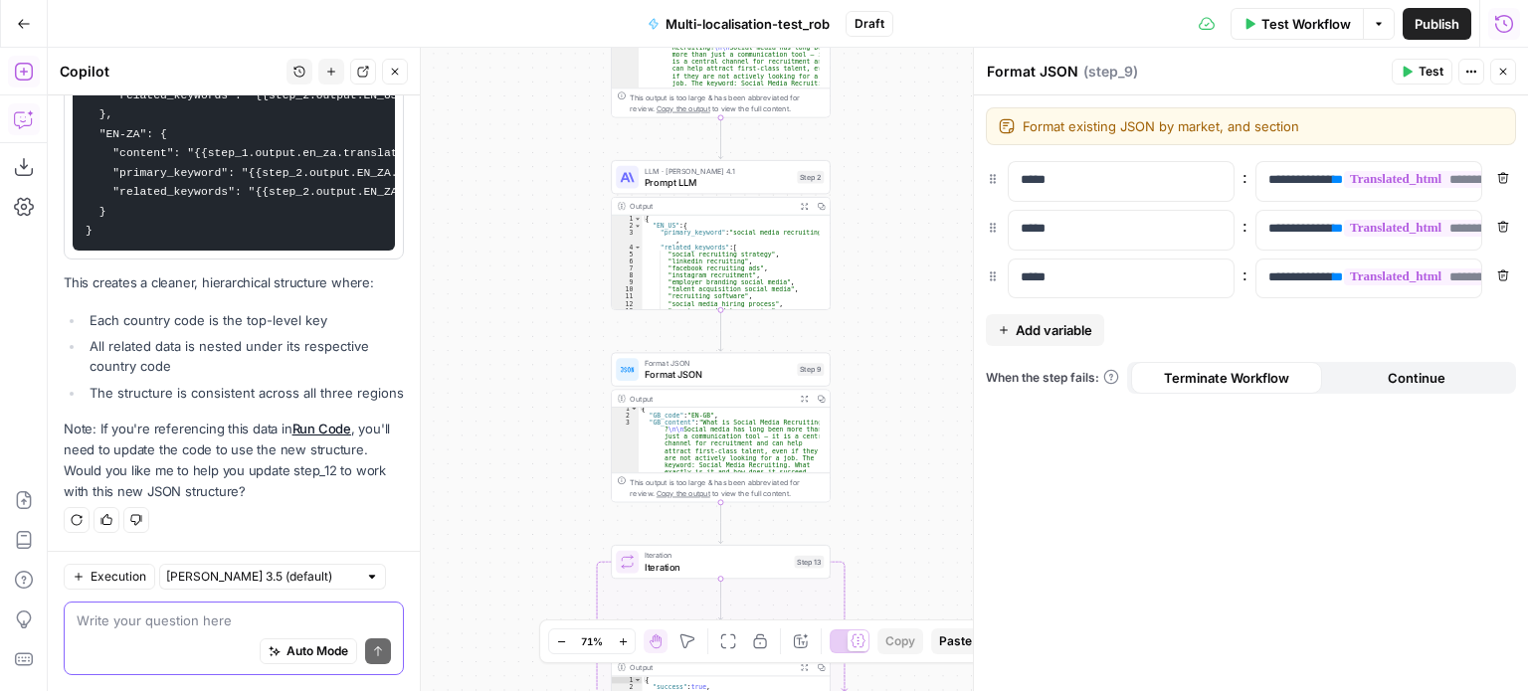
click at [279, 615] on textarea at bounding box center [234, 621] width 314 height 20
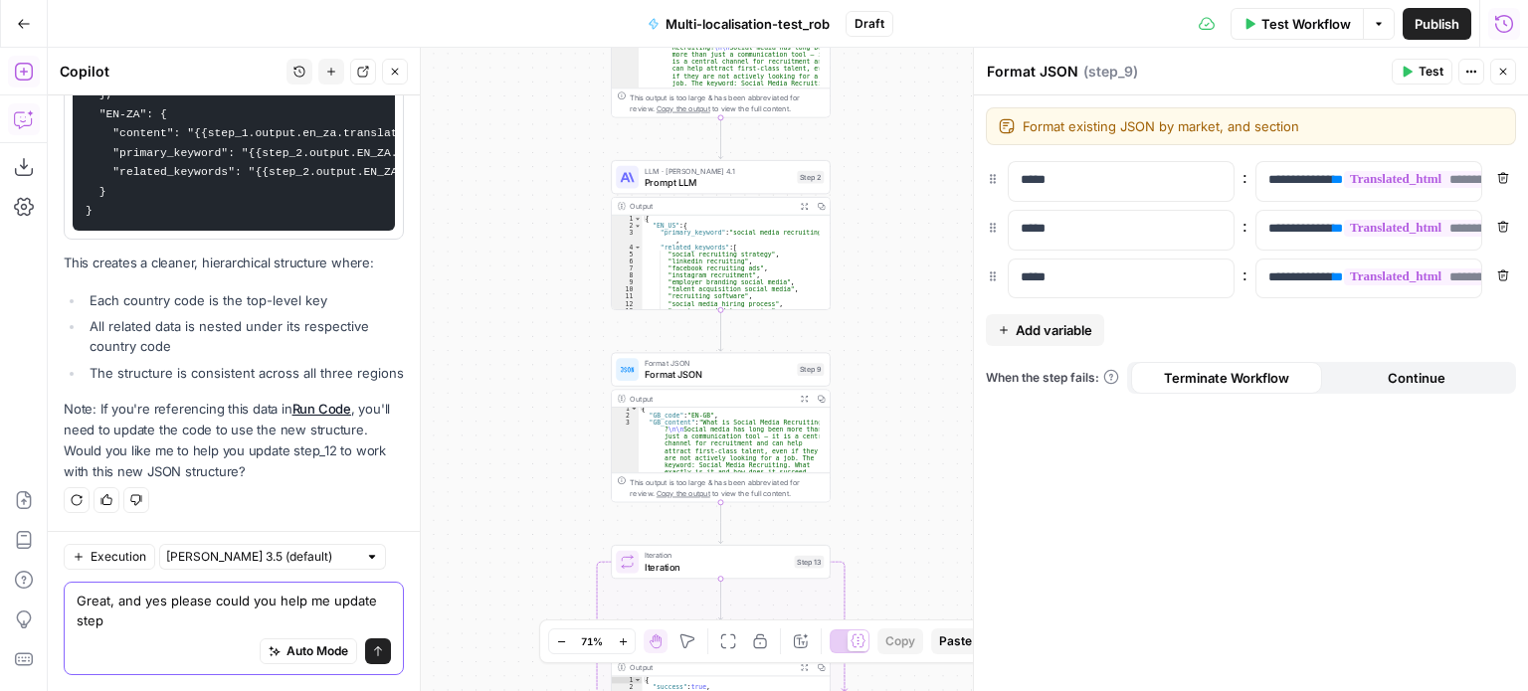
scroll to position [6792, 0]
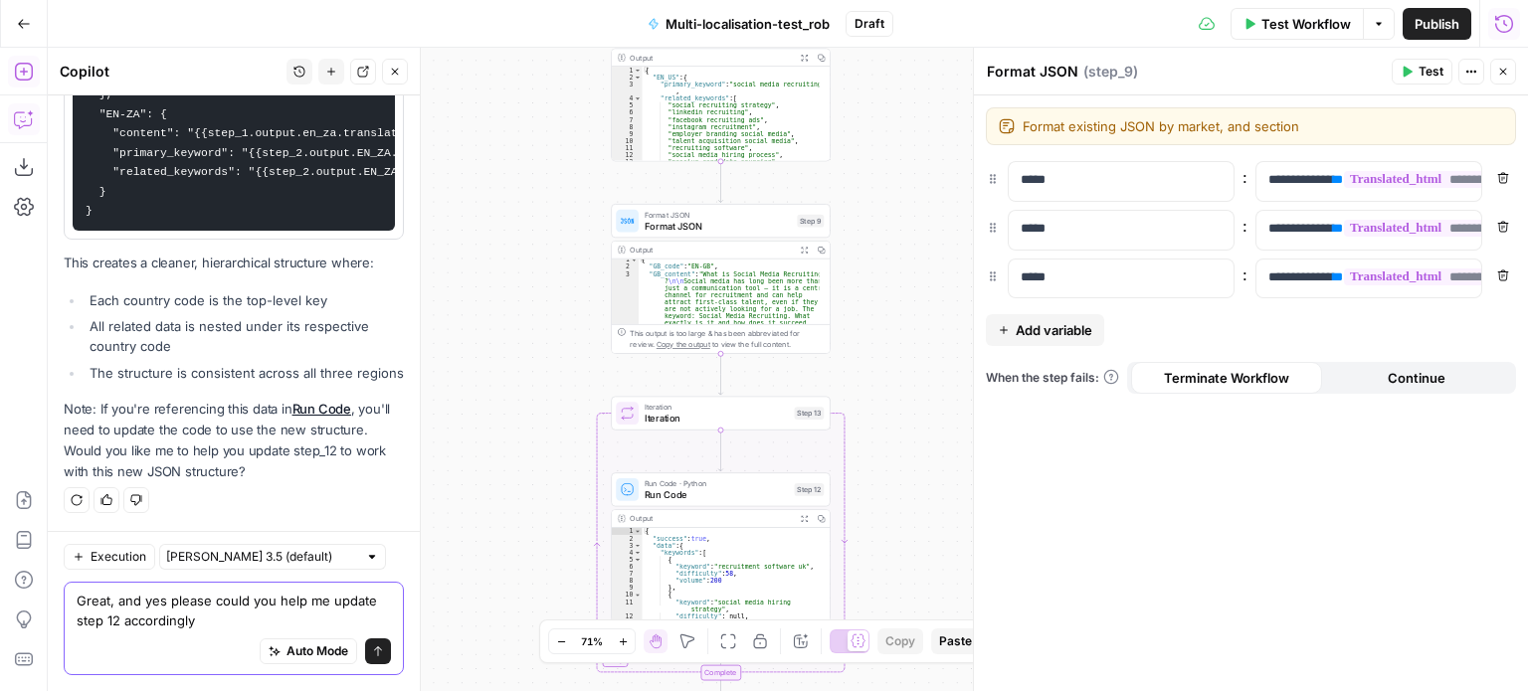
type textarea "Great, and yes please could you help me update step 12 accordingly?"
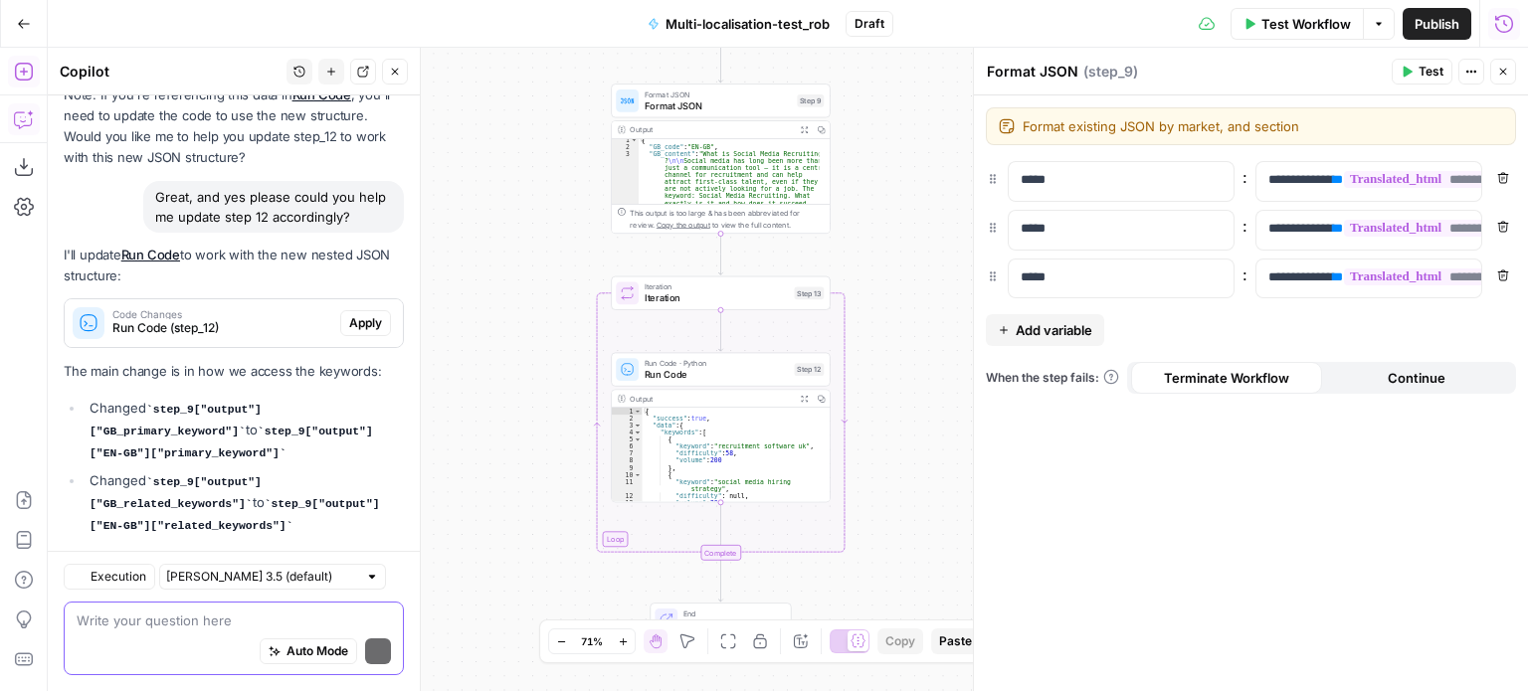
scroll to position [7253, 0]
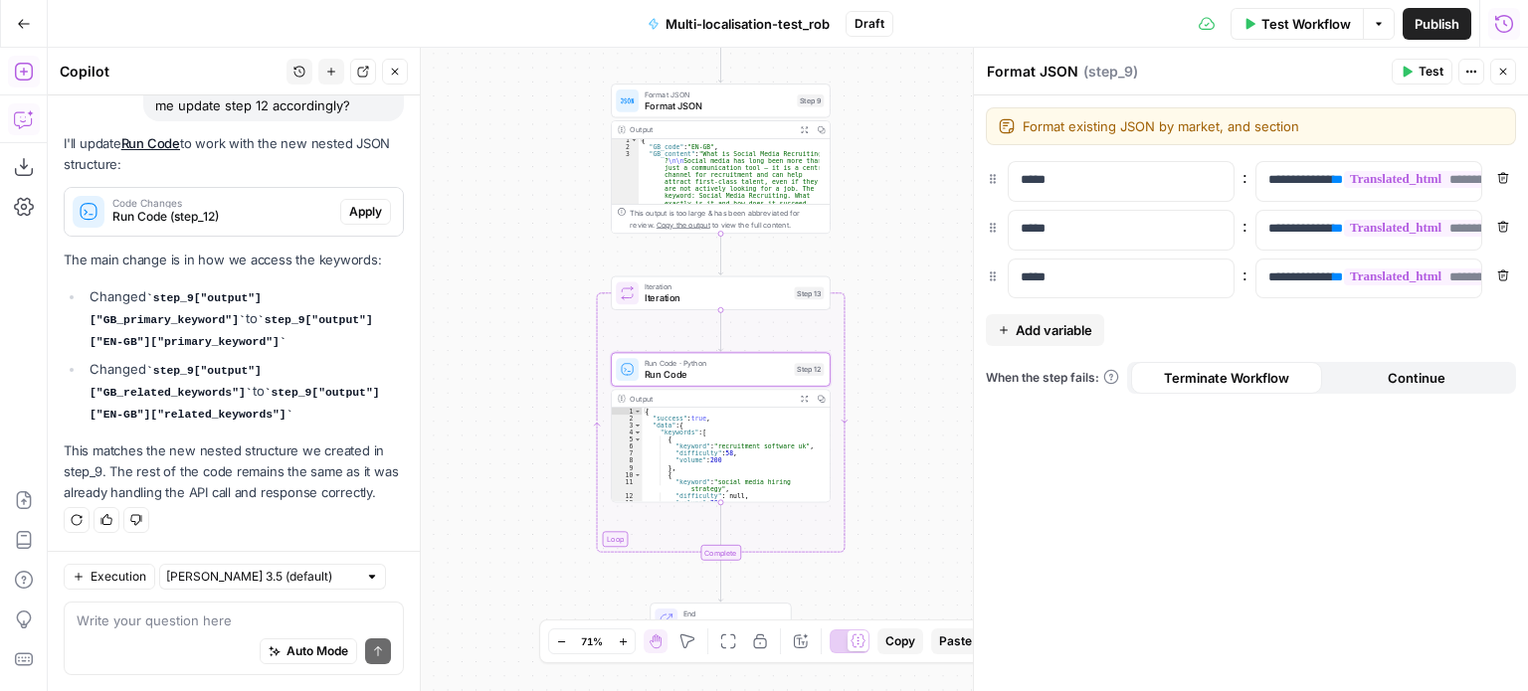
click at [229, 217] on div "Code Changes Run Code (step_12)" at bounding box center [203, 212] width 276 height 48
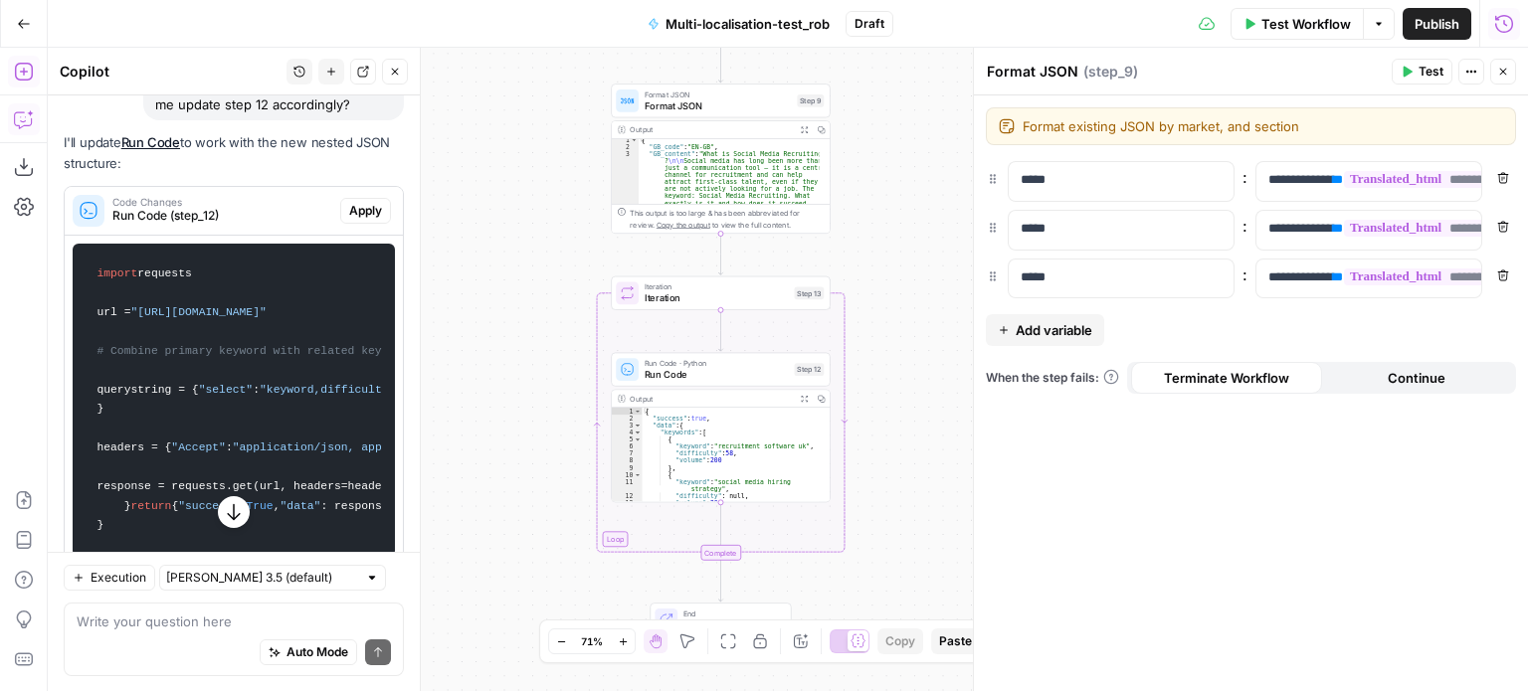
scroll to position [7049, 0]
click at [354, 217] on span "Apply" at bounding box center [365, 208] width 33 height 18
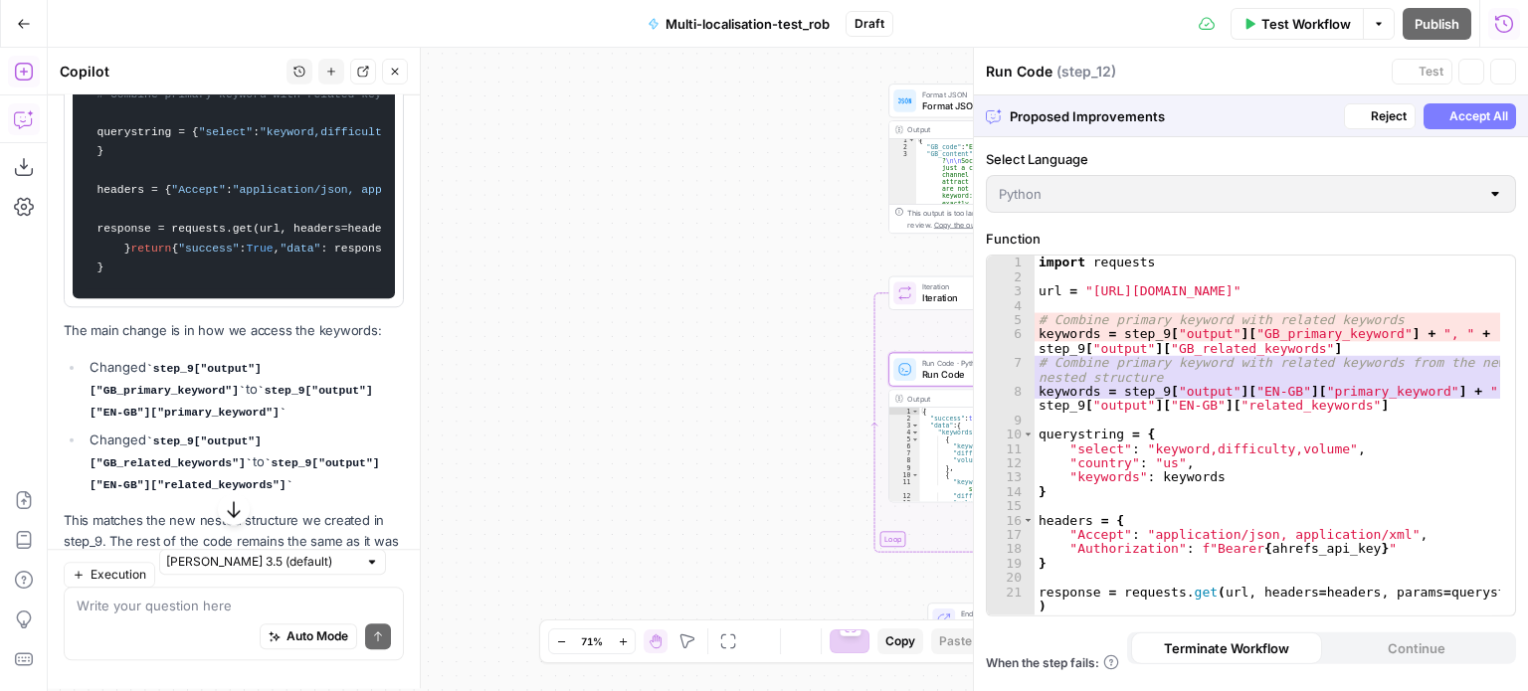
scroll to position [6794, 0]
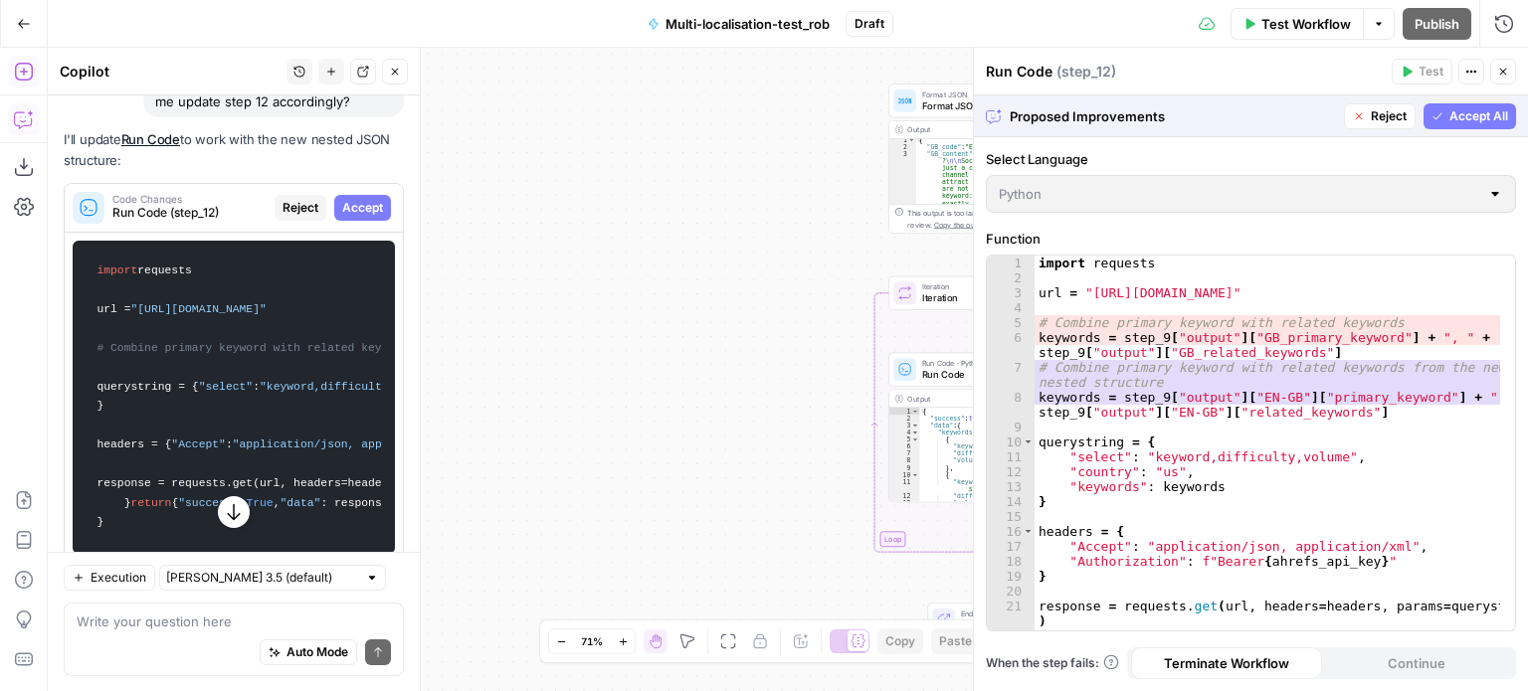
click at [1473, 107] on span "Accept All" at bounding box center [1478, 116] width 59 height 18
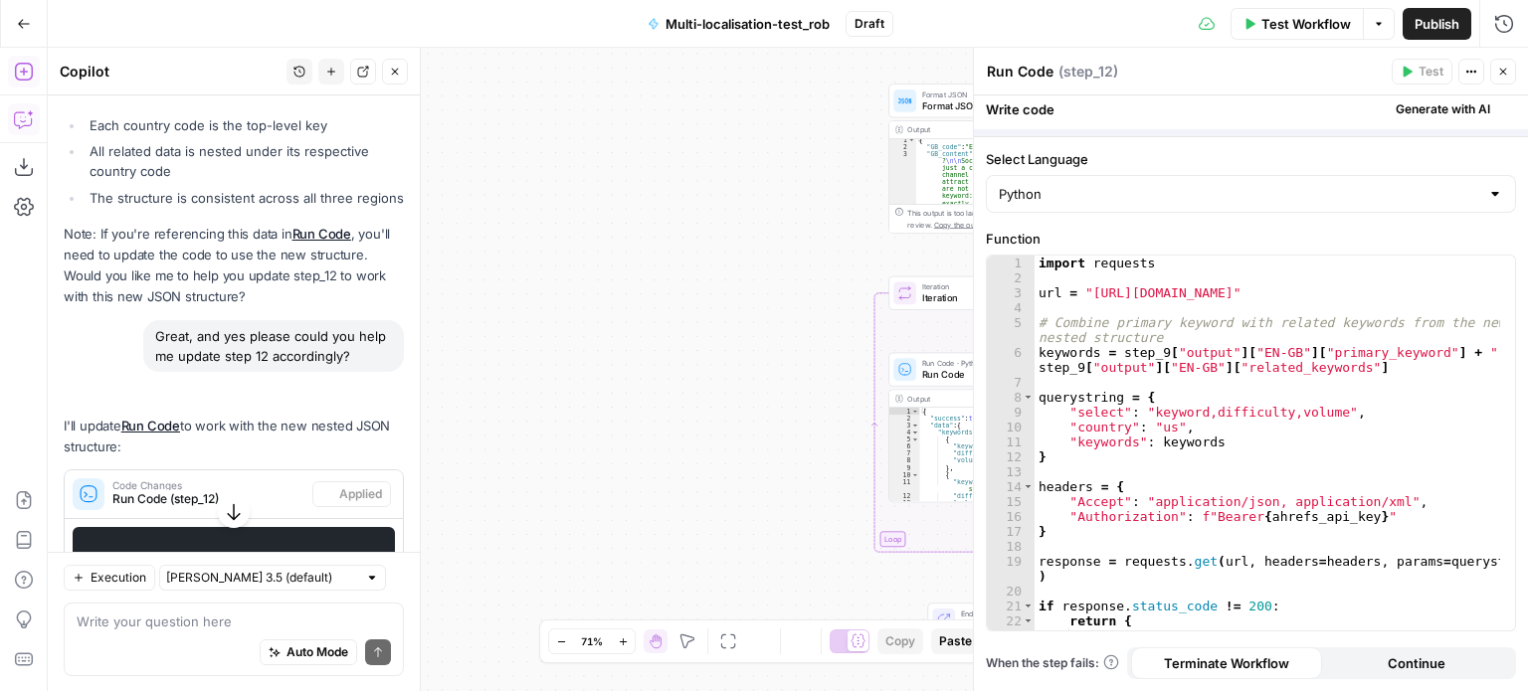
scroll to position [7049, 0]
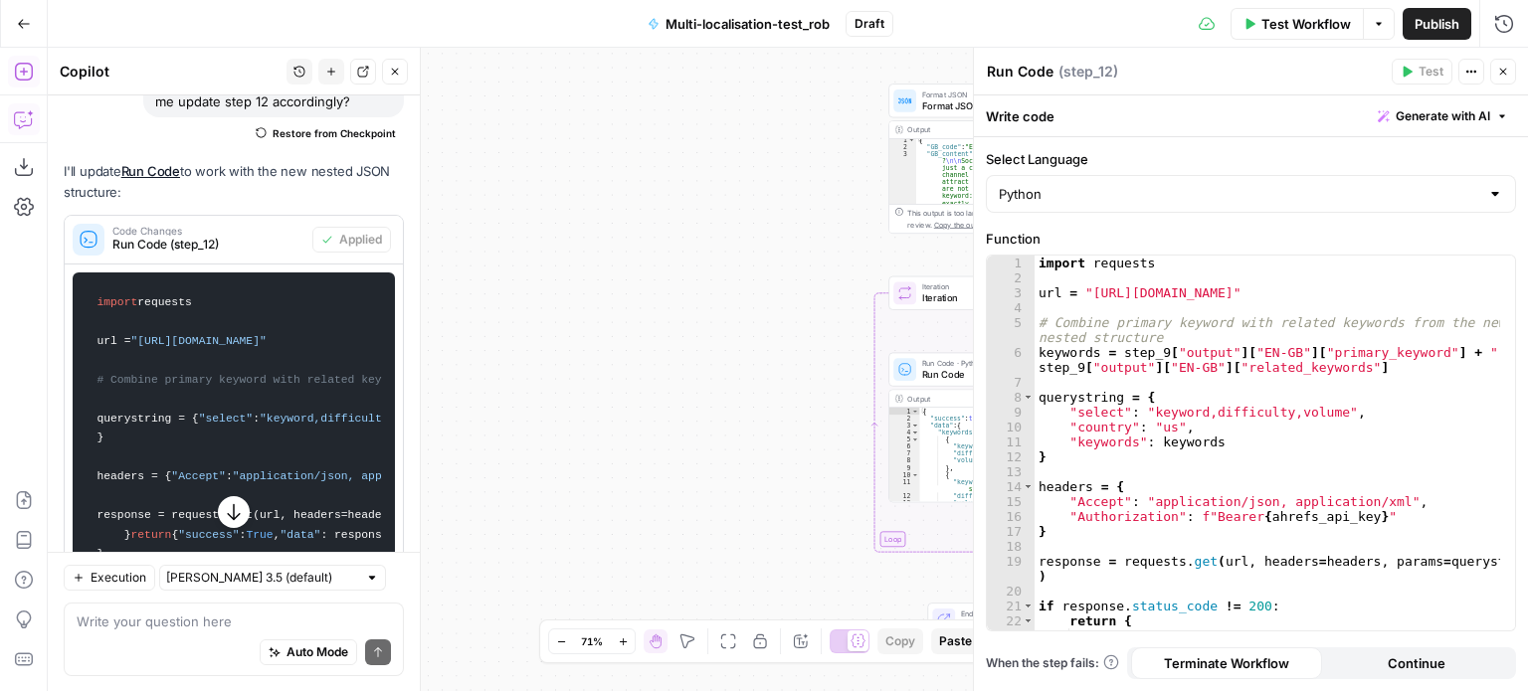
click at [1500, 70] on icon "button" at bounding box center [1503, 72] width 12 height 12
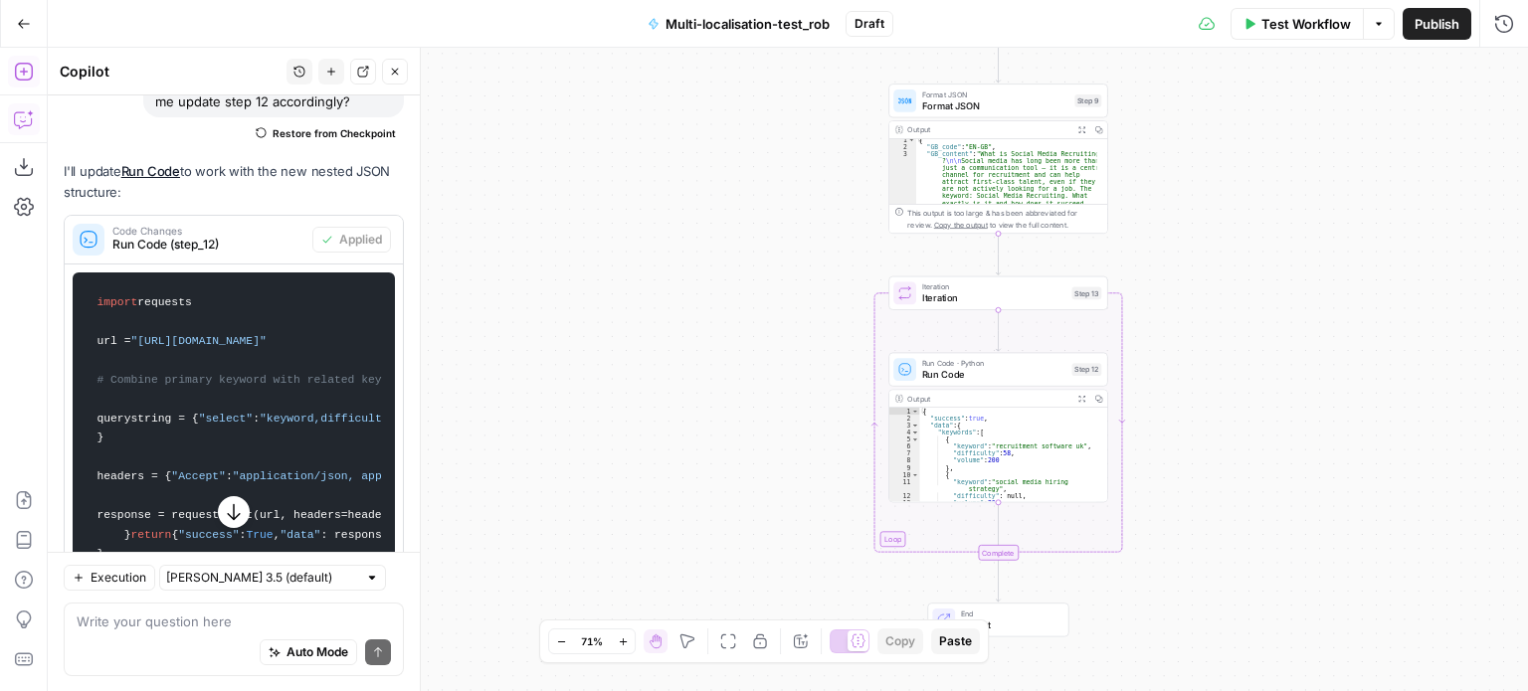
click at [329, 572] on div "Claude Sonnet 3.5 (default)" at bounding box center [272, 577] width 227 height 26
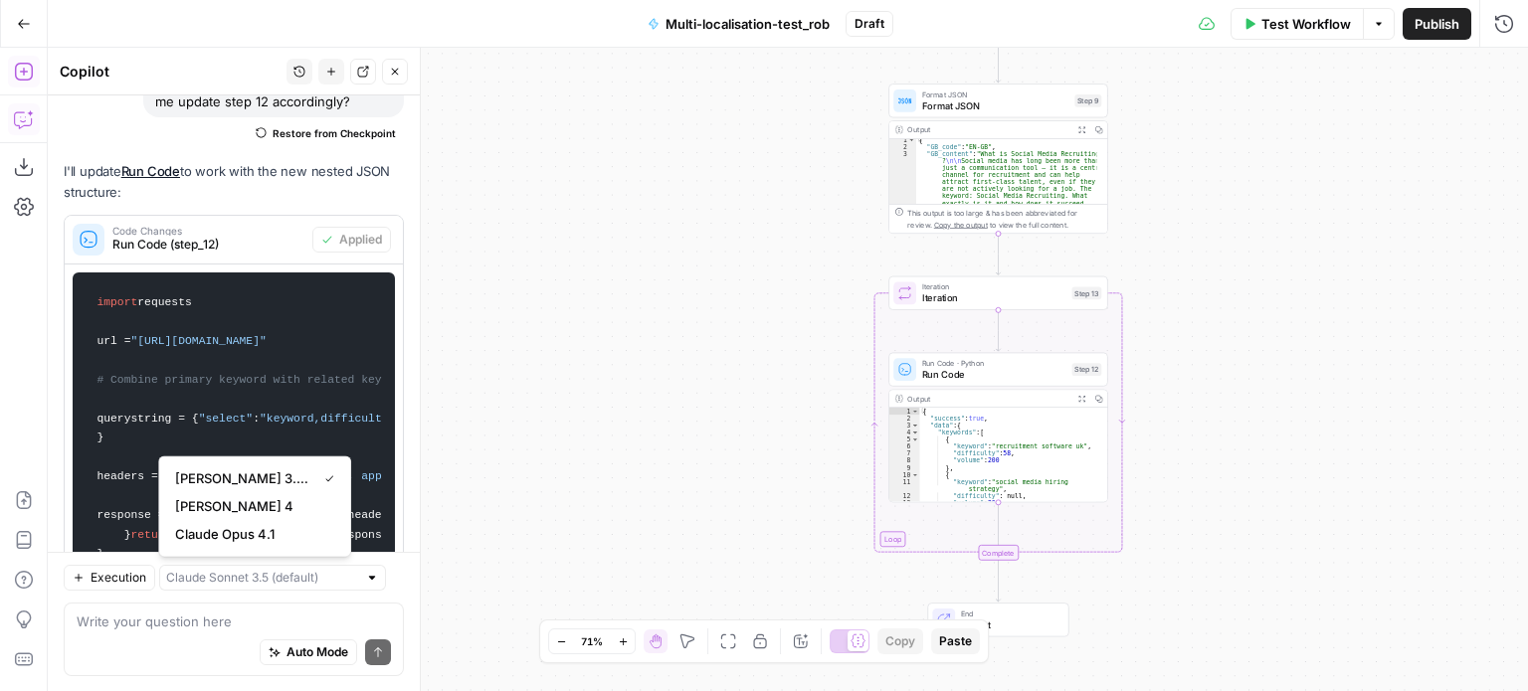
type input "Claude Sonnet 3.5 (default)"
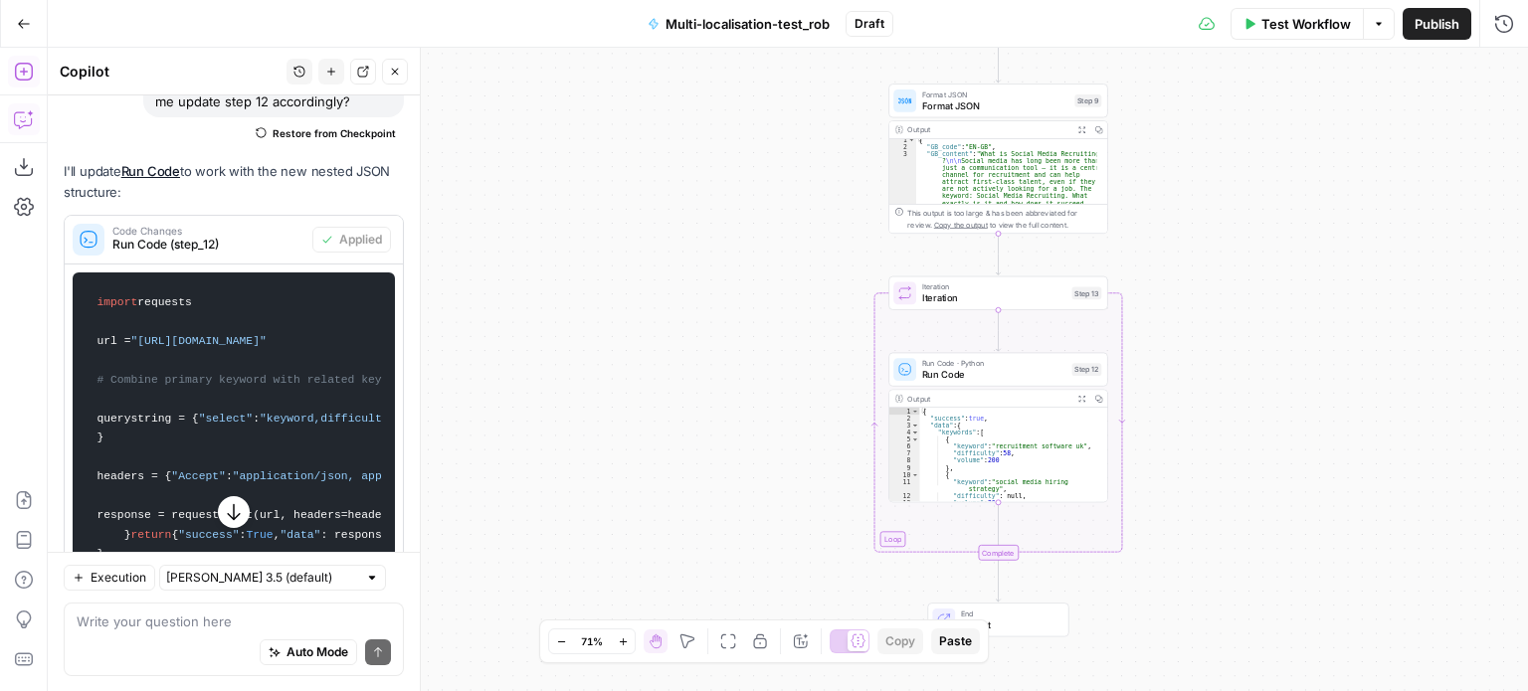
click at [681, 465] on div "Workflow Set Inputs Inputs LLM · Claude Opus 4.1 Prompt LLM Step 1 Output Expan…" at bounding box center [788, 370] width 1480 height 644
click at [1036, 293] on span "Iteration" at bounding box center [994, 298] width 144 height 14
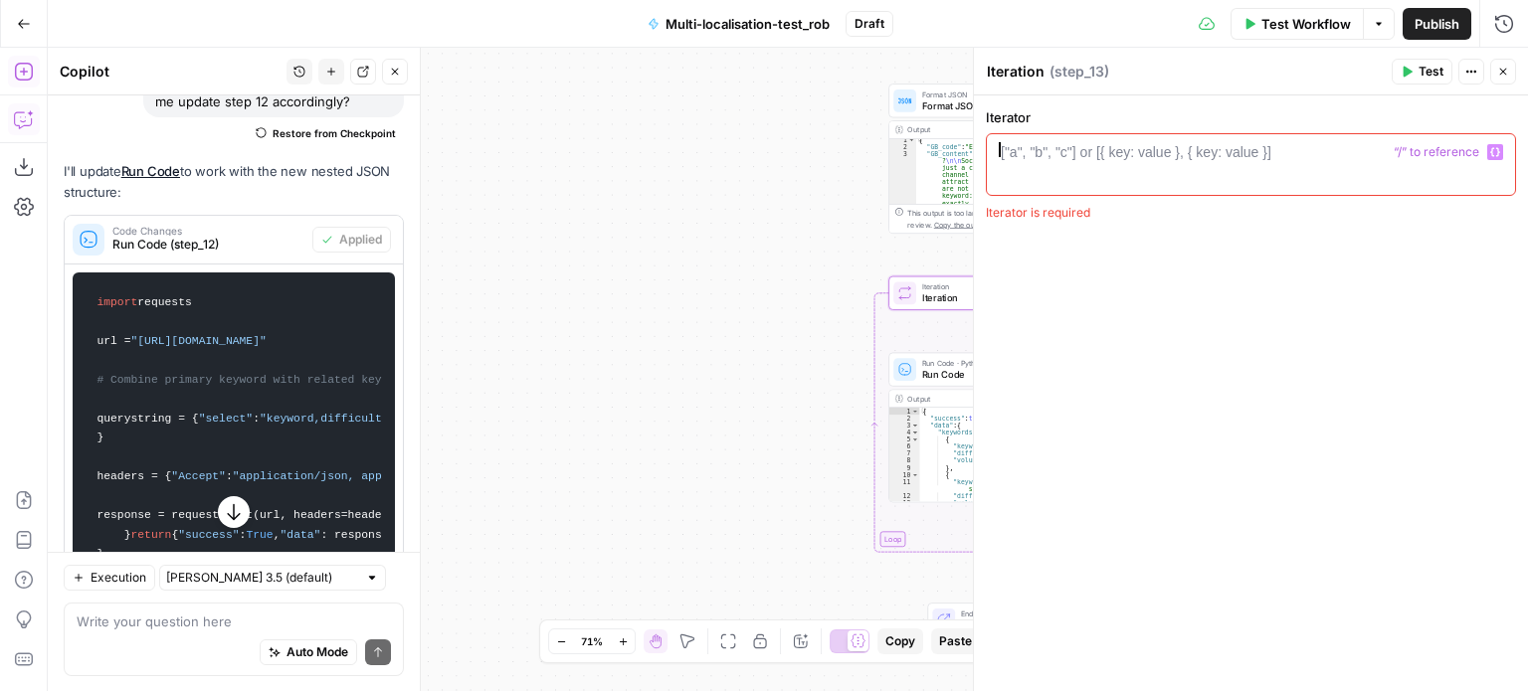
click at [1313, 150] on div at bounding box center [1251, 179] width 513 height 75
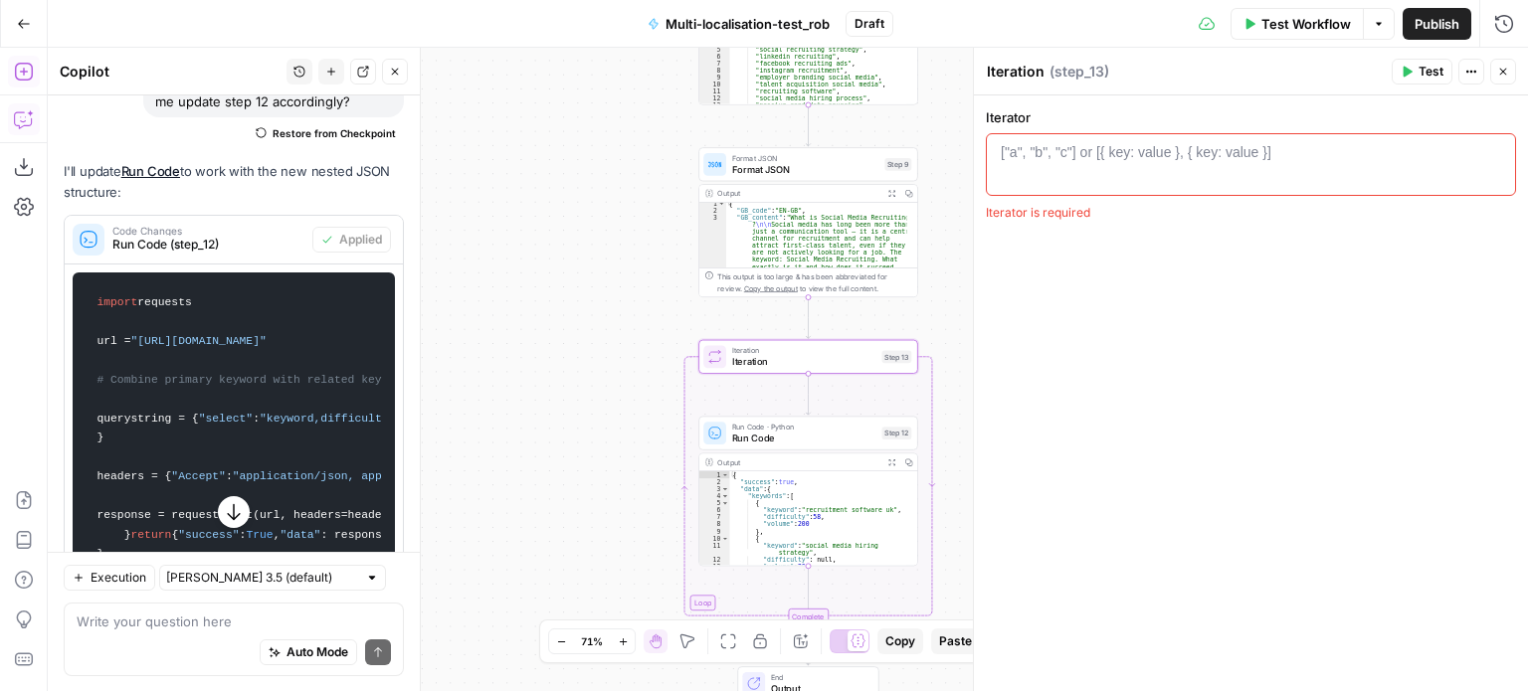
drag, startPoint x: 775, startPoint y: 246, endPoint x: 585, endPoint y: 308, distance: 200.0
click at [585, 308] on div "Workflow Set Inputs Inputs LLM · Claude Opus 4.1 Prompt LLM Step 1 Output Expan…" at bounding box center [788, 370] width 1480 height 644
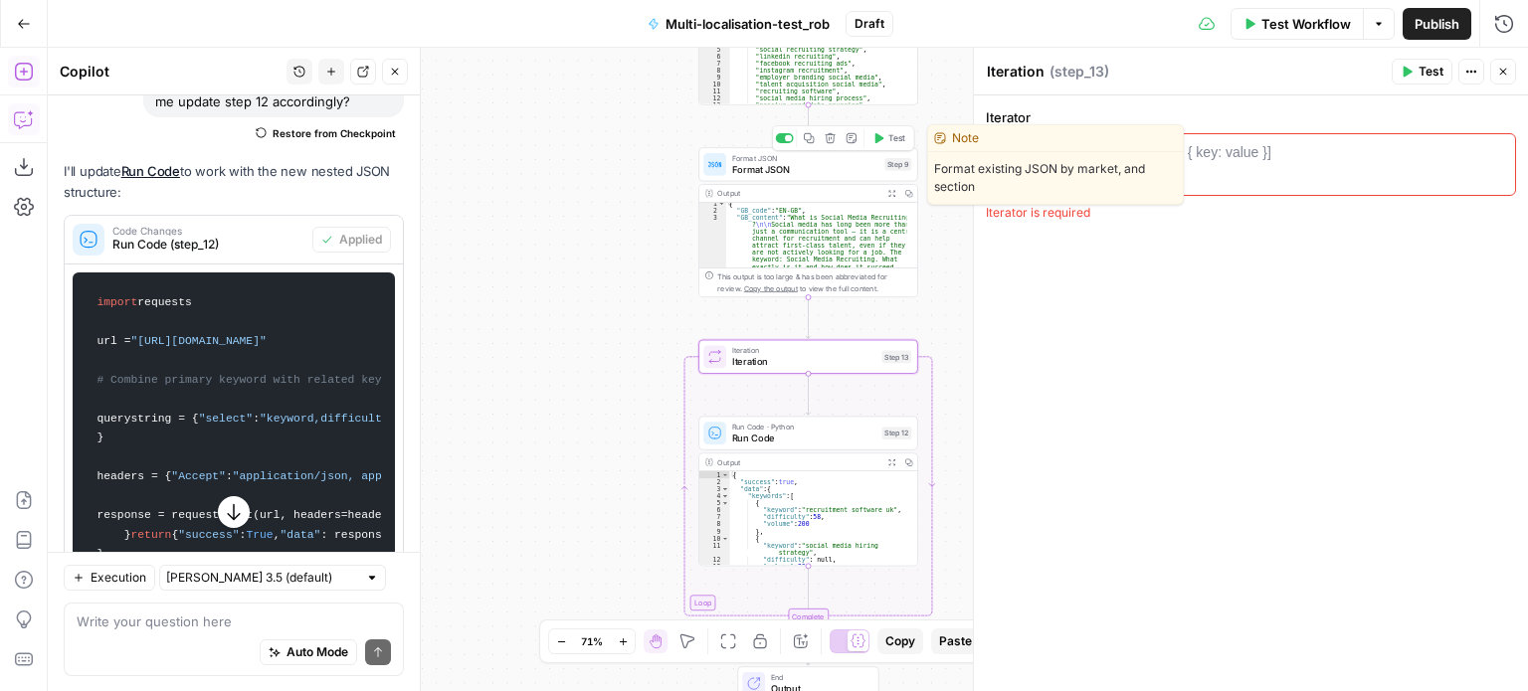
click at [884, 138] on button "Test" at bounding box center [889, 138] width 44 height 18
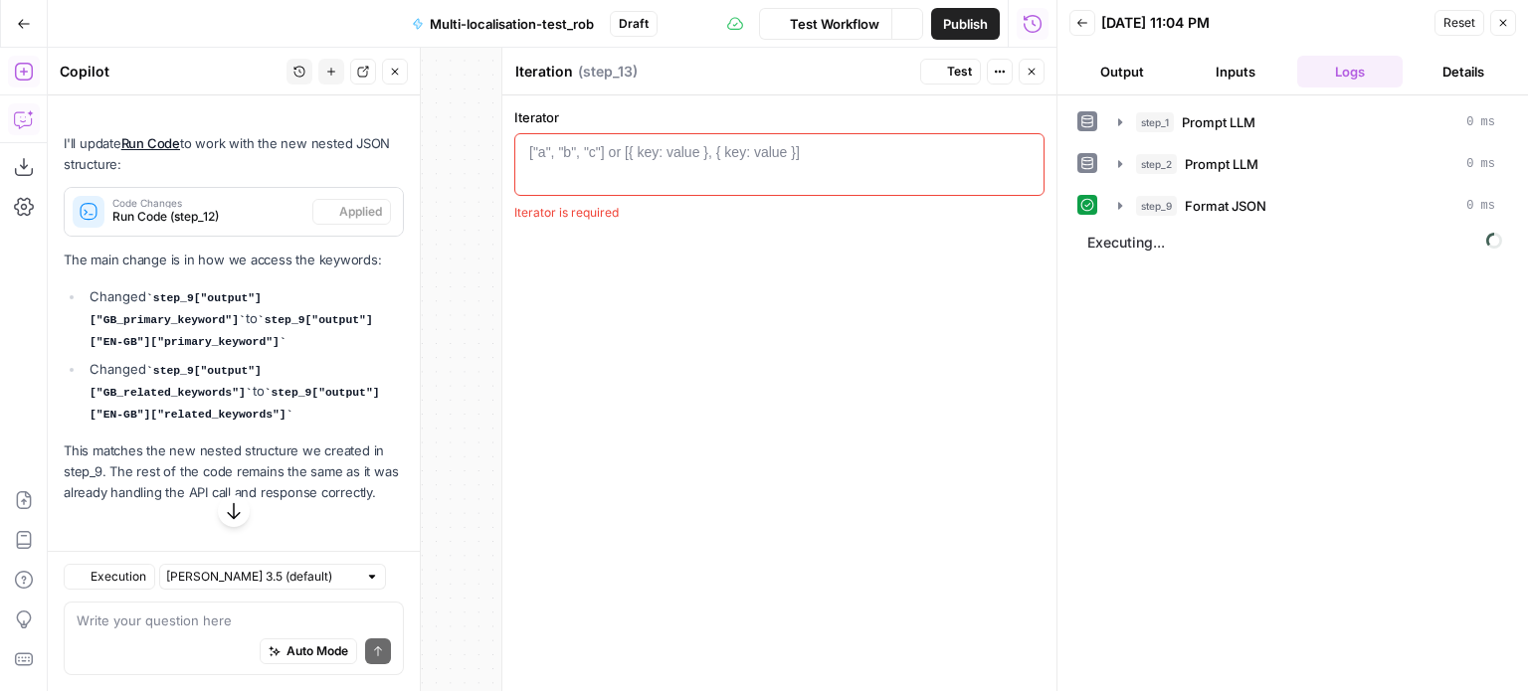
scroll to position [6668, 0]
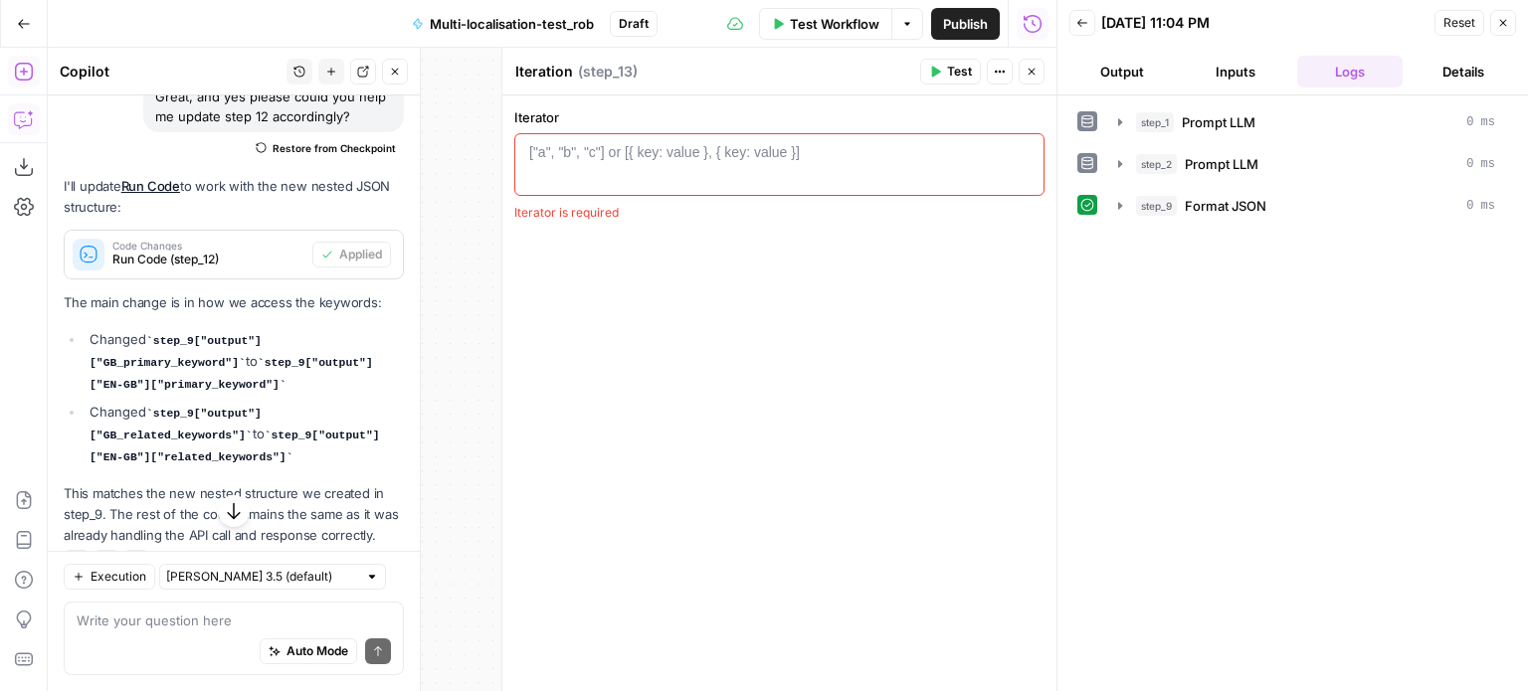
click at [1037, 71] on button "Close" at bounding box center [1032, 72] width 26 height 26
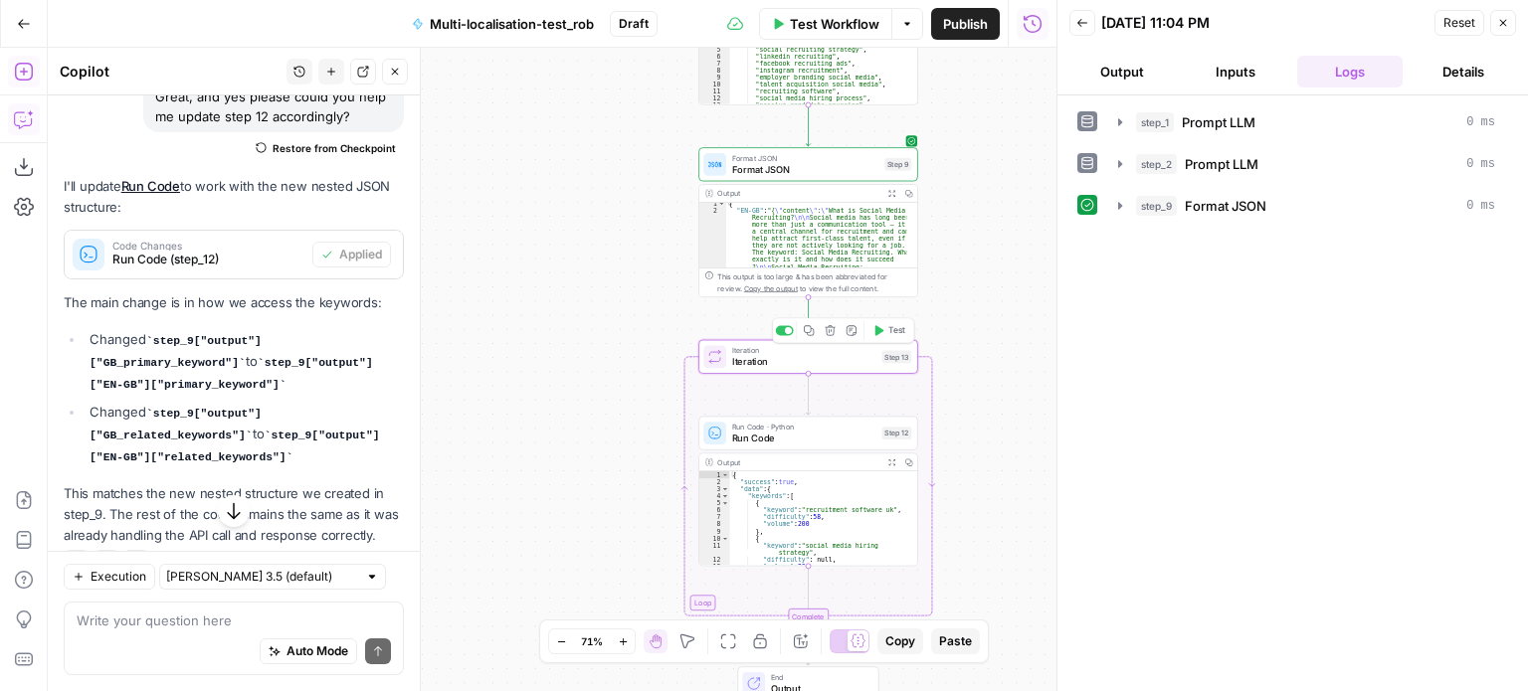
click at [850, 364] on span "Iteration" at bounding box center [804, 362] width 144 height 14
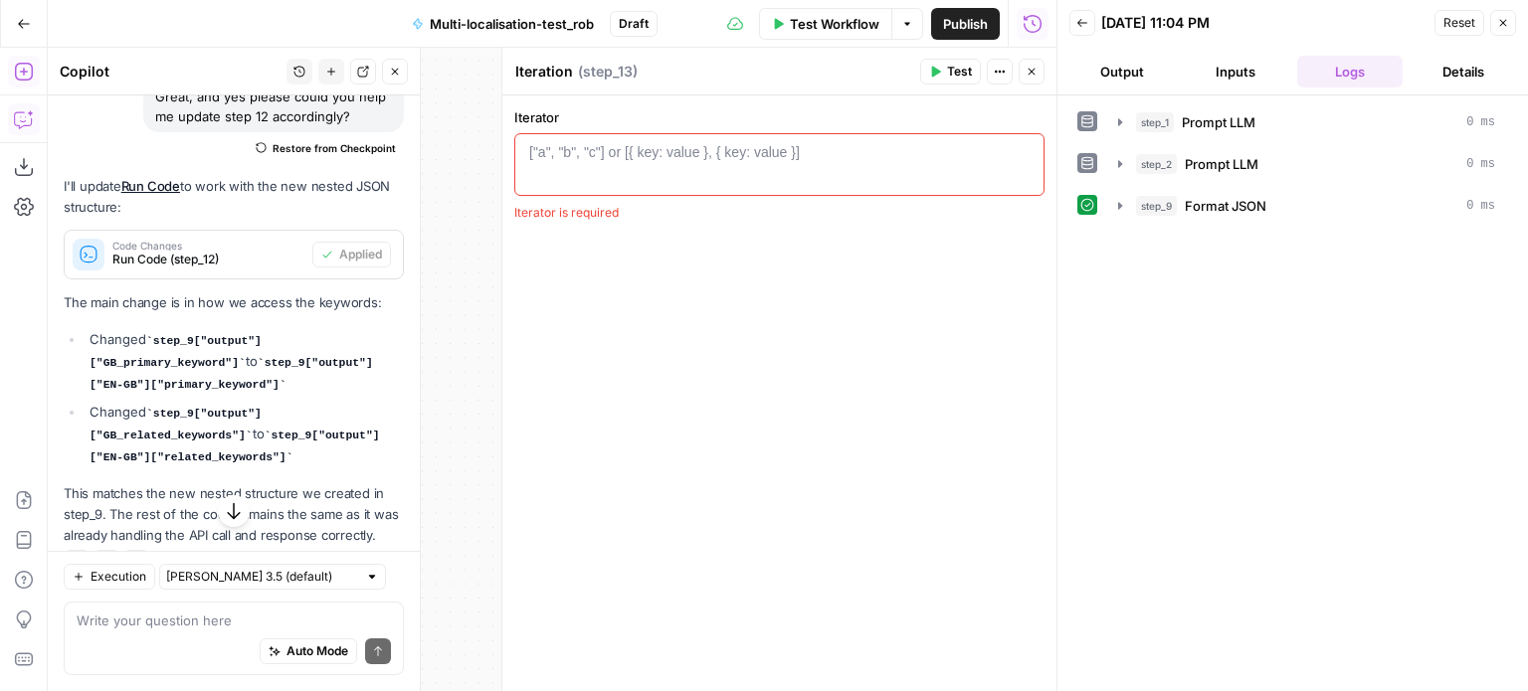
click at [935, 170] on div at bounding box center [779, 179] width 513 height 75
click at [1030, 142] on div at bounding box center [779, 179] width 513 height 75
click at [1022, 152] on icon "button" at bounding box center [1024, 152] width 10 height 10
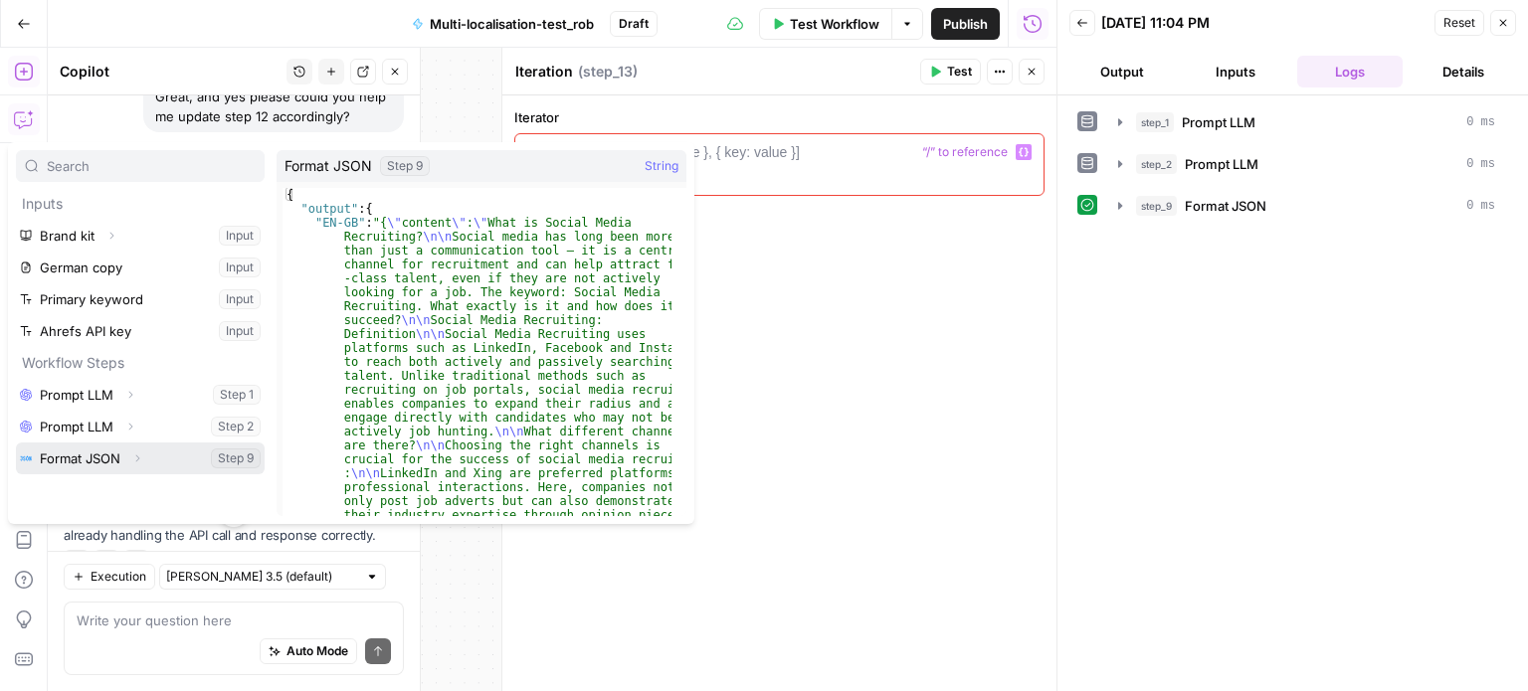
click at [135, 457] on icon "button" at bounding box center [137, 459] width 12 height 12
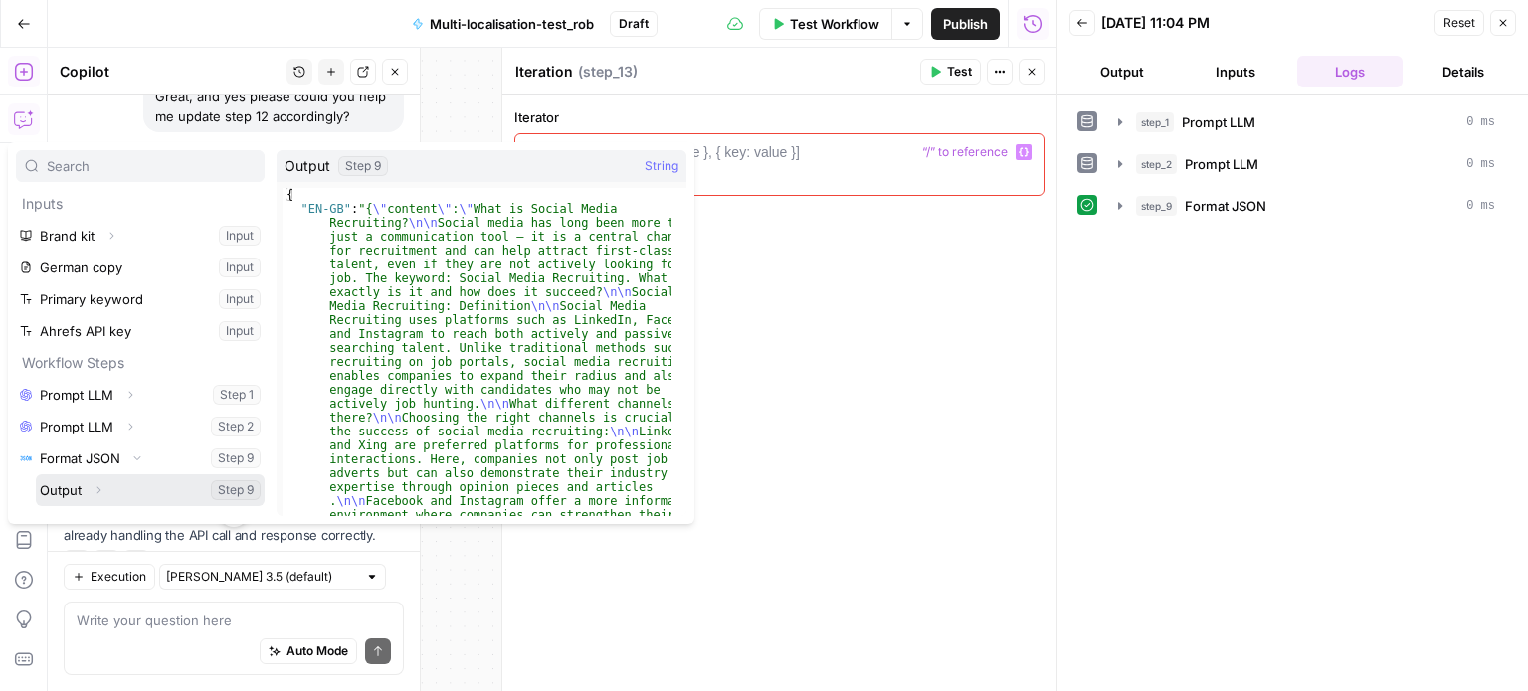
click at [101, 480] on button "Expand" at bounding box center [99, 490] width 26 height 26
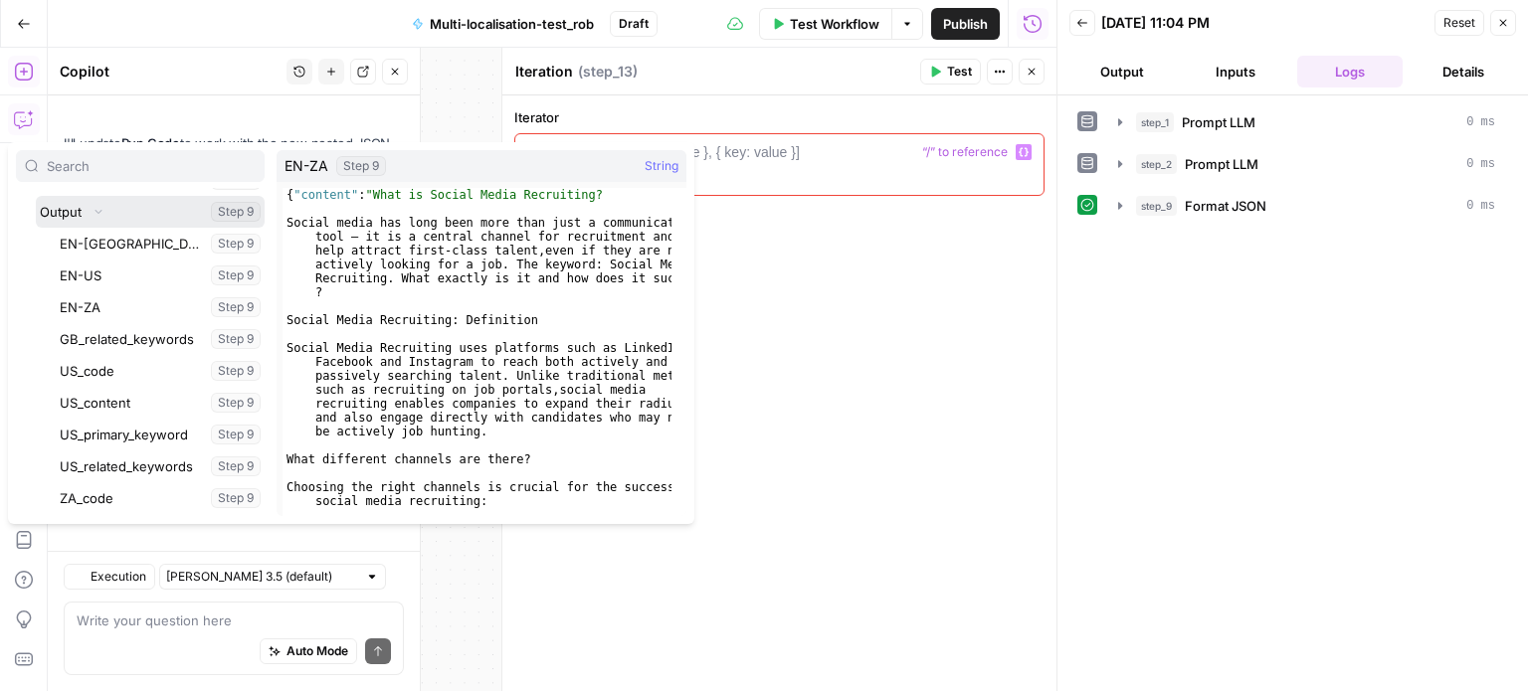
scroll to position [6903, 0]
click at [1129, 202] on button "step_9 Format JSON 0 ms" at bounding box center [1306, 206] width 401 height 32
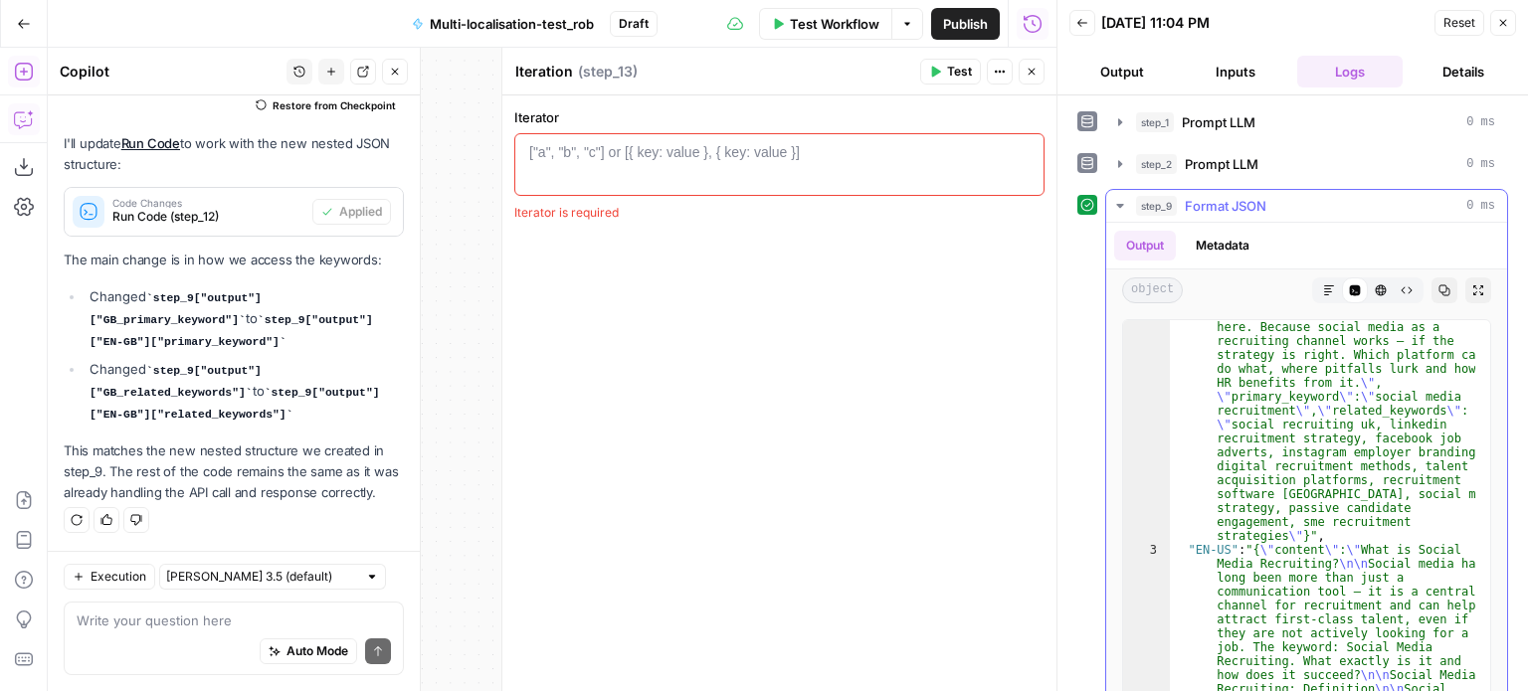
scroll to position [2547, 0]
click at [1507, 19] on icon "button" at bounding box center [1503, 23] width 12 height 12
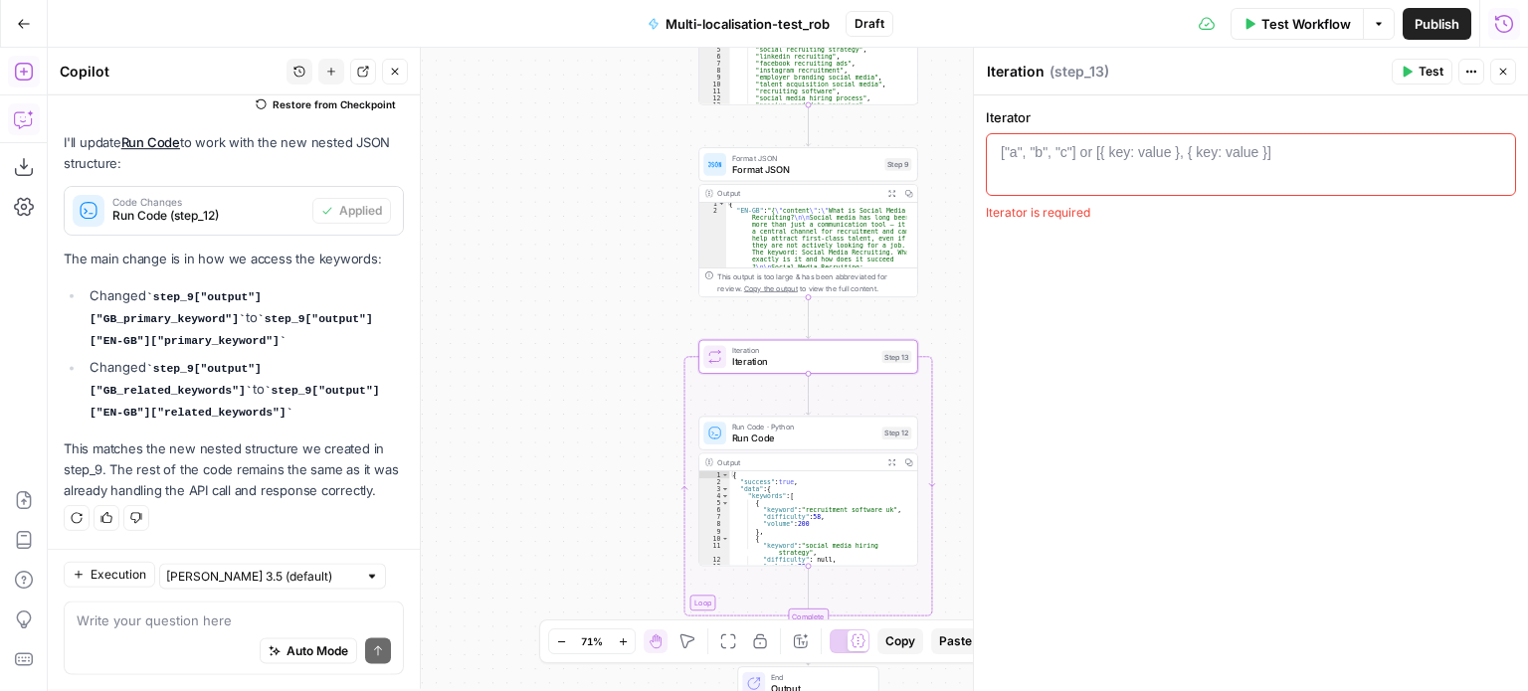
scroll to position [6903, 0]
click at [1302, 158] on div at bounding box center [1251, 179] width 513 height 75
click at [1492, 151] on icon "button" at bounding box center [1495, 152] width 10 height 10
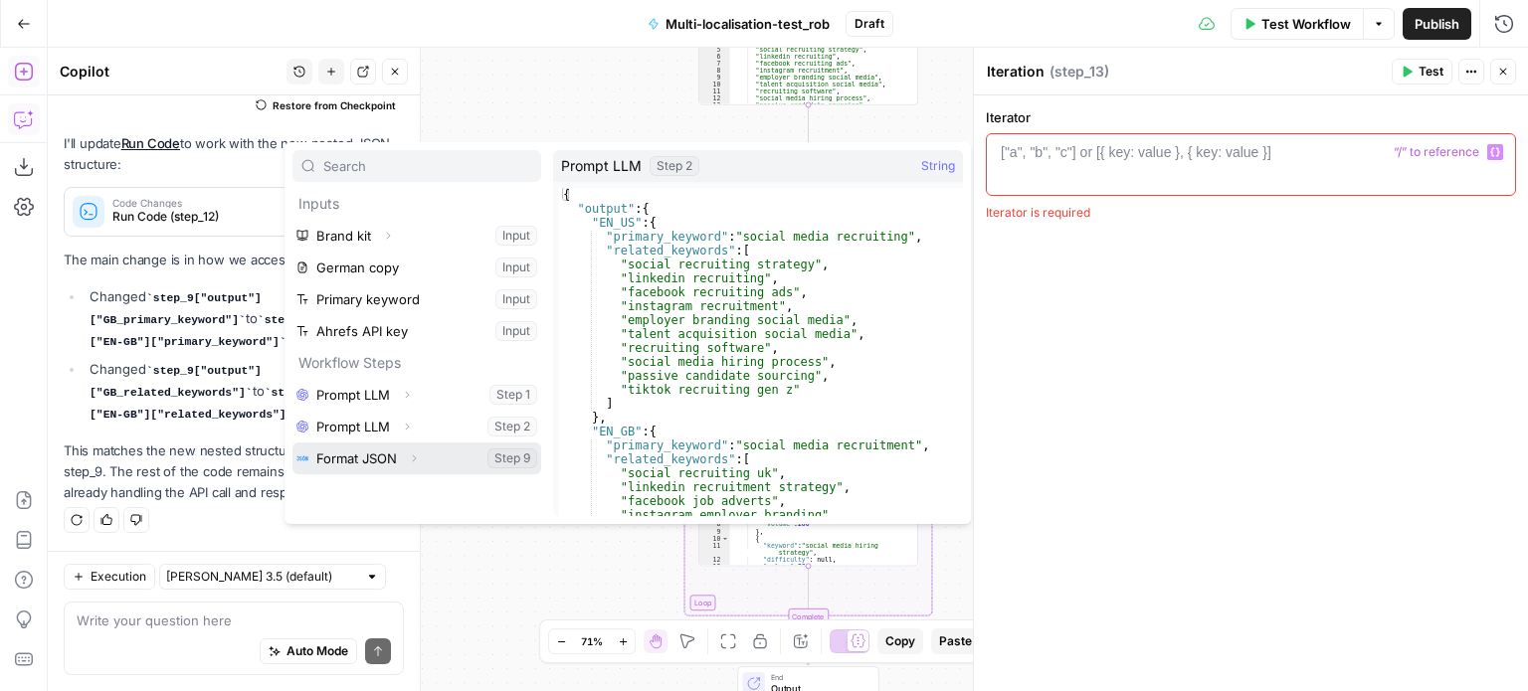
click at [416, 457] on icon "button" at bounding box center [414, 458] width 4 height 7
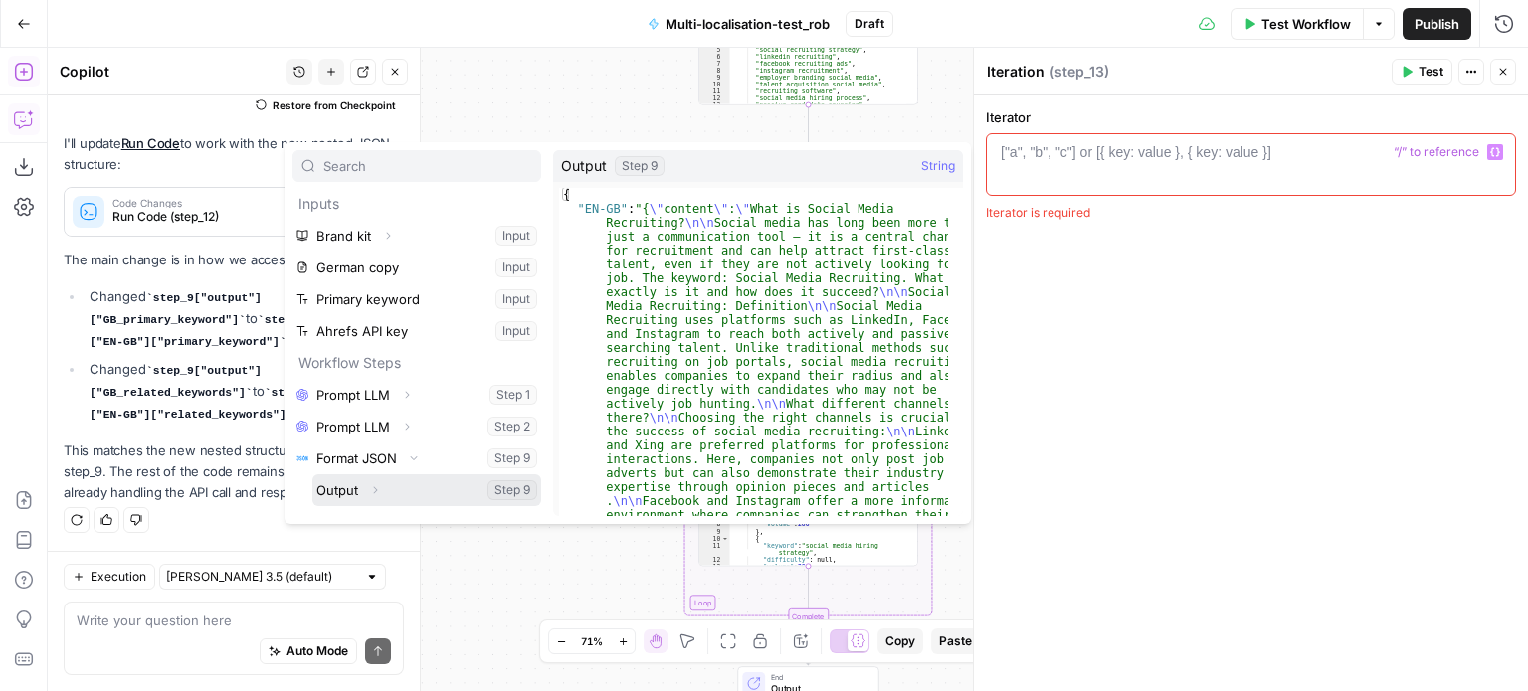
click at [376, 489] on icon "button" at bounding box center [375, 489] width 4 height 7
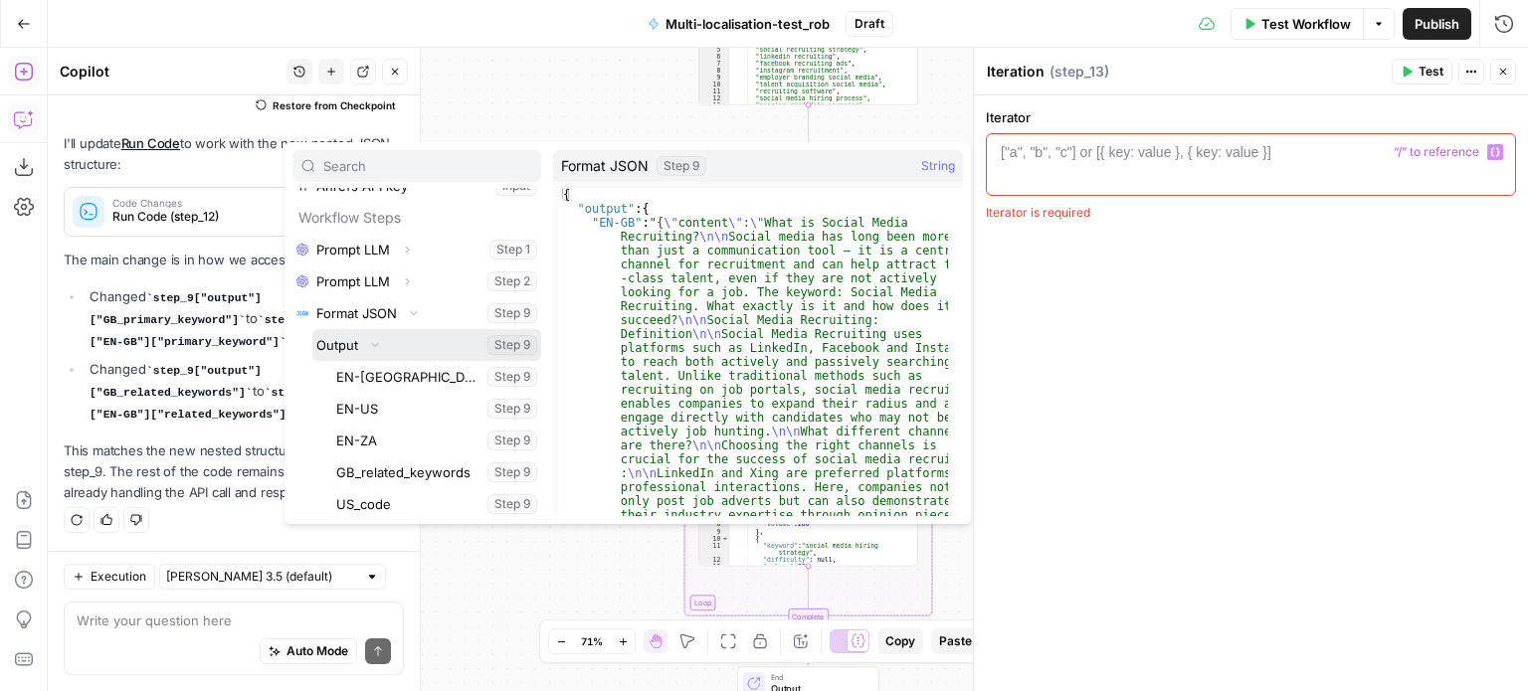
scroll to position [147, 0]
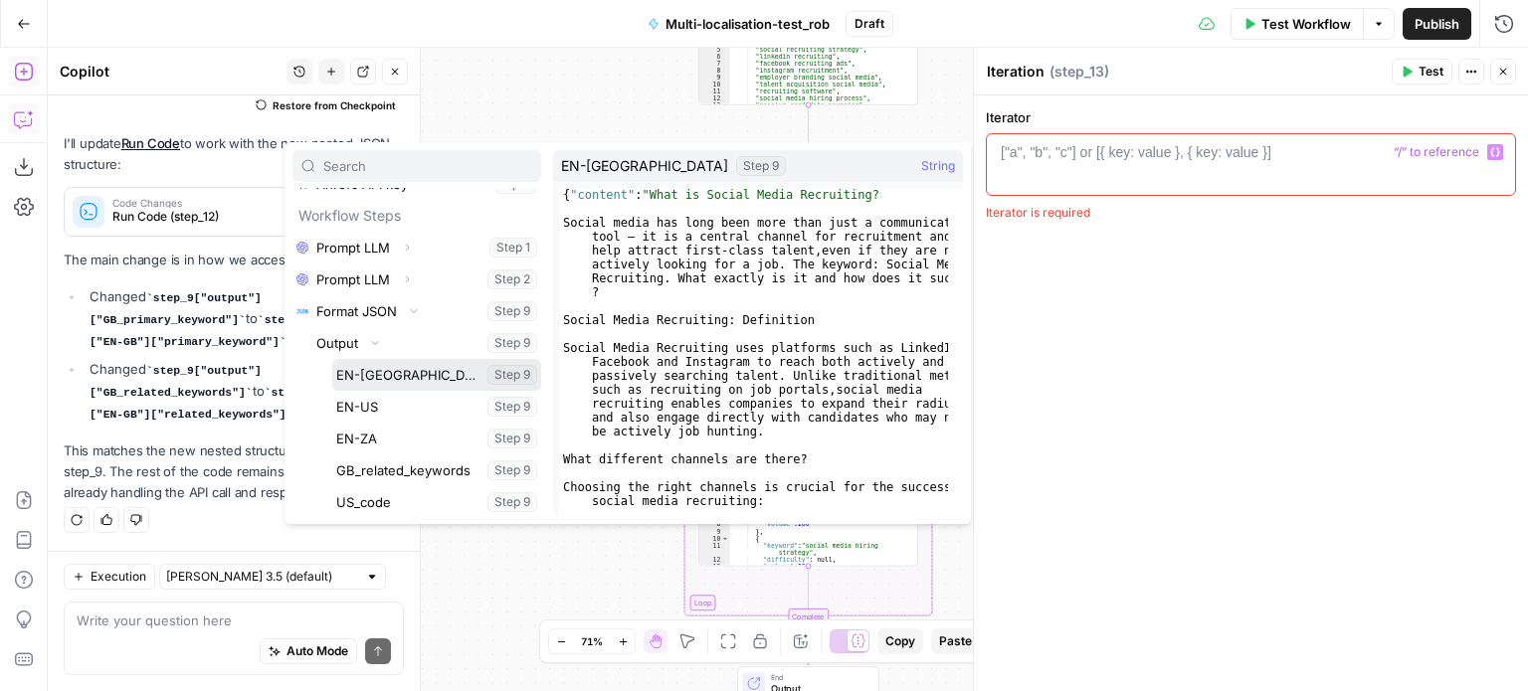
click at [384, 384] on button "Select variable EN-GB" at bounding box center [436, 375] width 209 height 32
type textarea "**********"
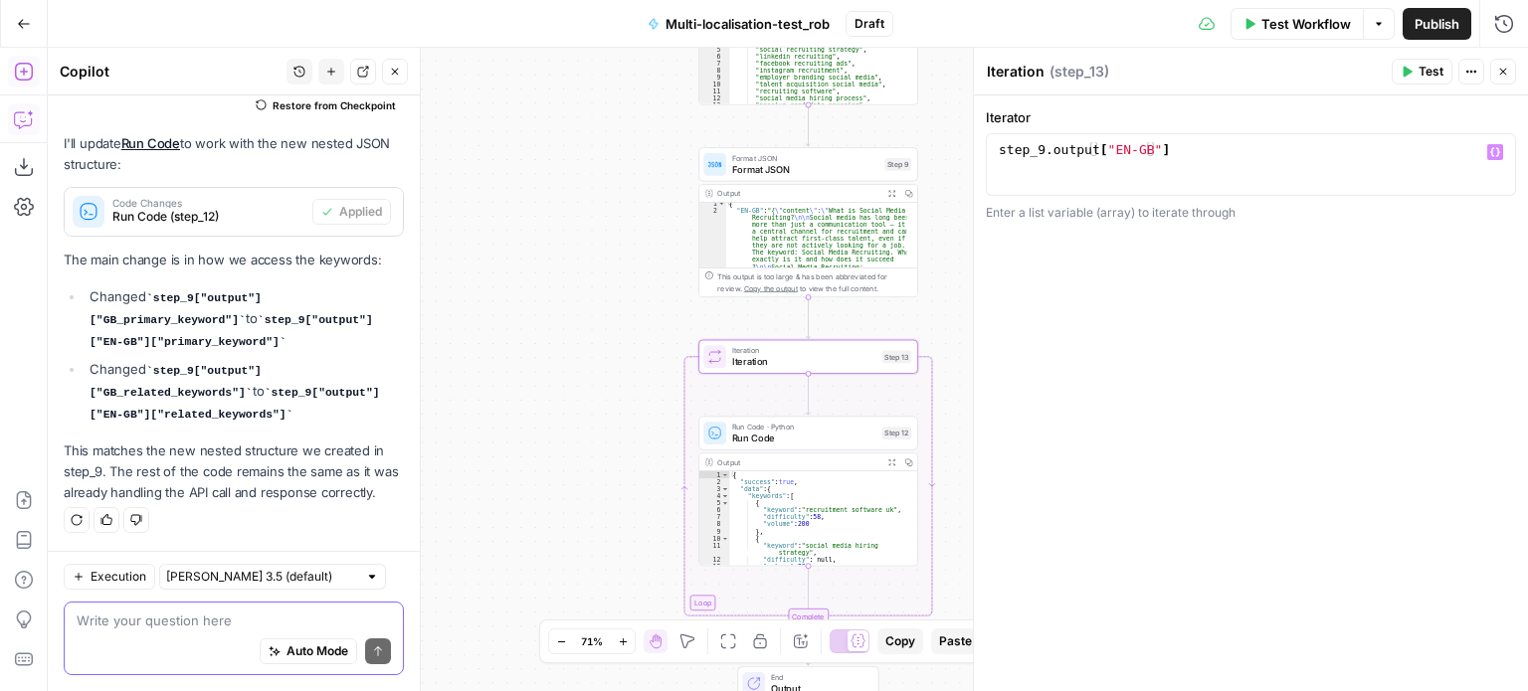
click at [229, 617] on textarea at bounding box center [234, 621] width 314 height 20
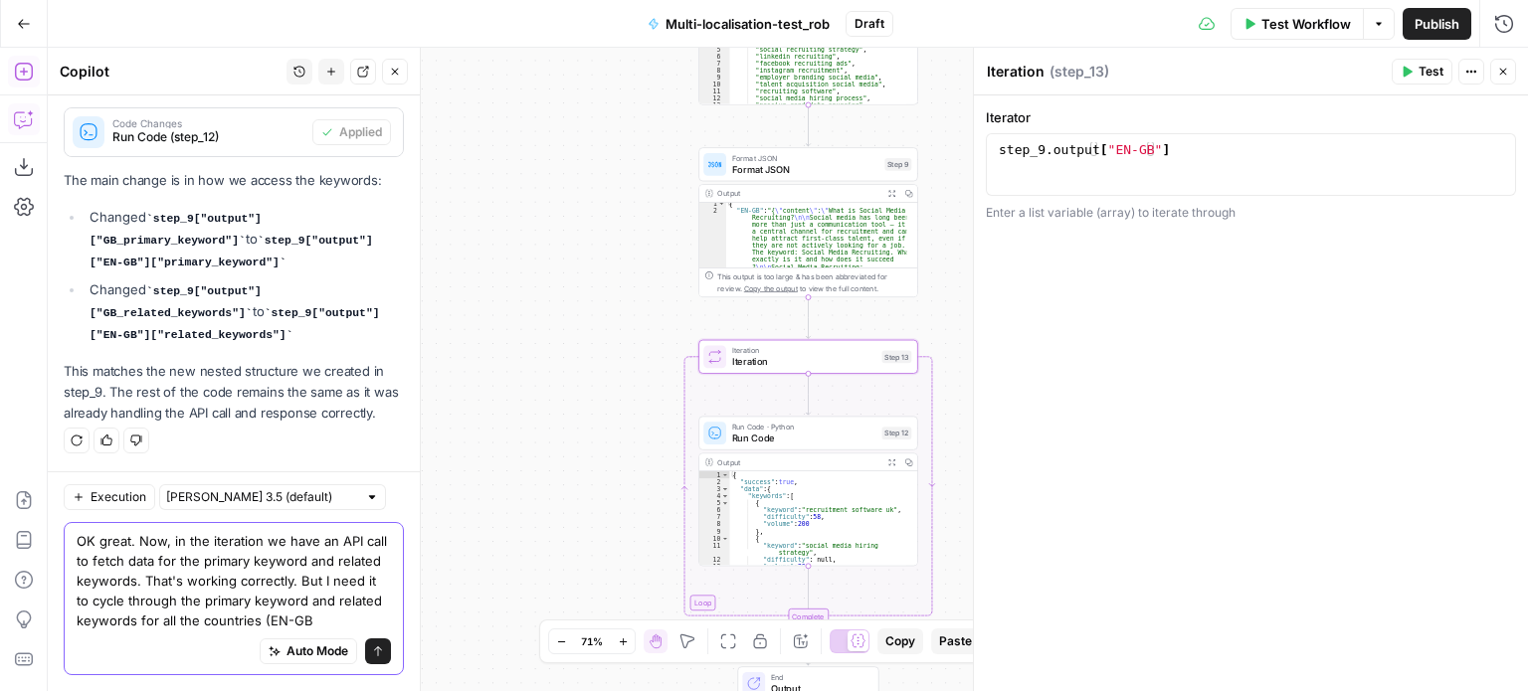
scroll to position [7002, 0]
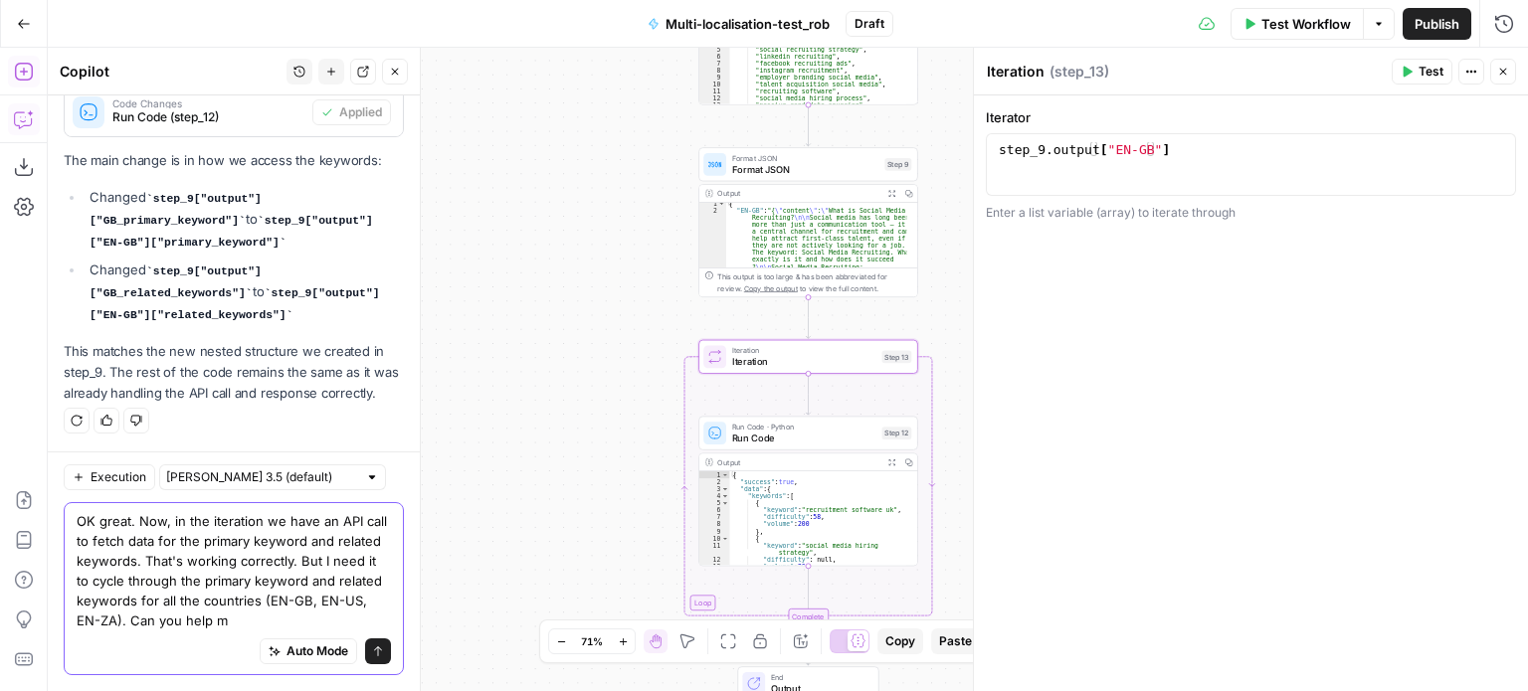
click at [108, 578] on textarea "OK great. Now, in the iteration we have an API call to fetch data for the prima…" at bounding box center [234, 570] width 314 height 119
click at [162, 624] on textarea "OK great. Now, in the iteration we have an API call to fetch data for the prima…" at bounding box center [234, 570] width 314 height 119
type textarea "OK great. Now, in the iteration we have an API call to fetch data for the prima…"
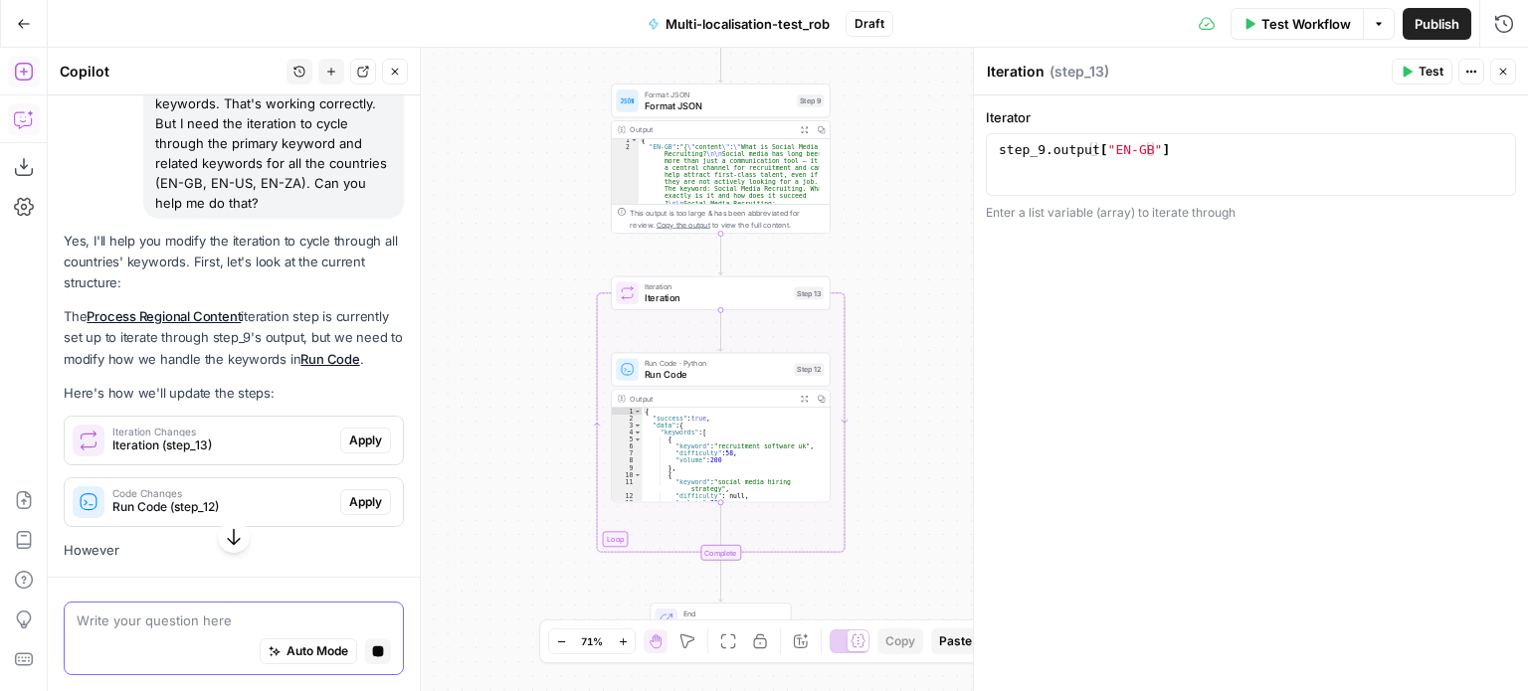
scroll to position [7104, 0]
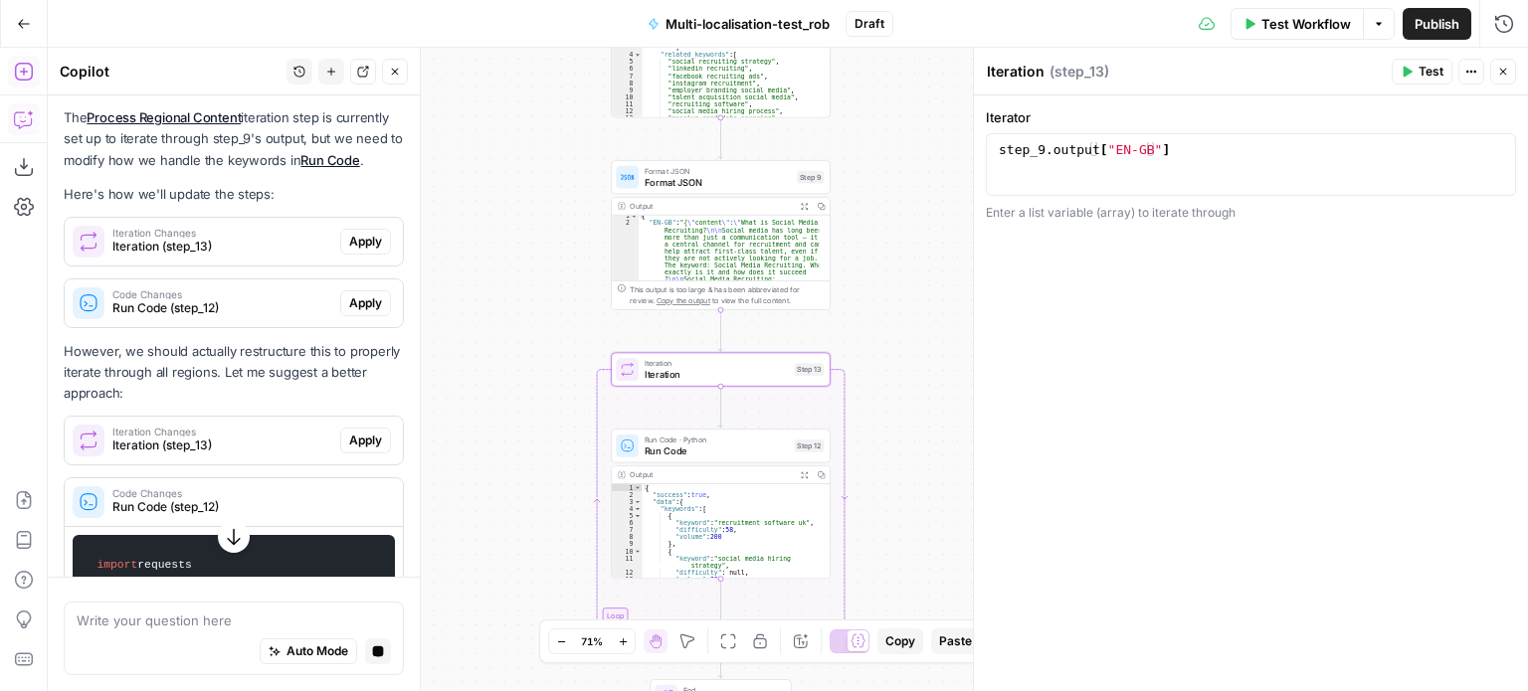
click at [240, 256] on span "Iteration (step_13)" at bounding box center [222, 247] width 220 height 18
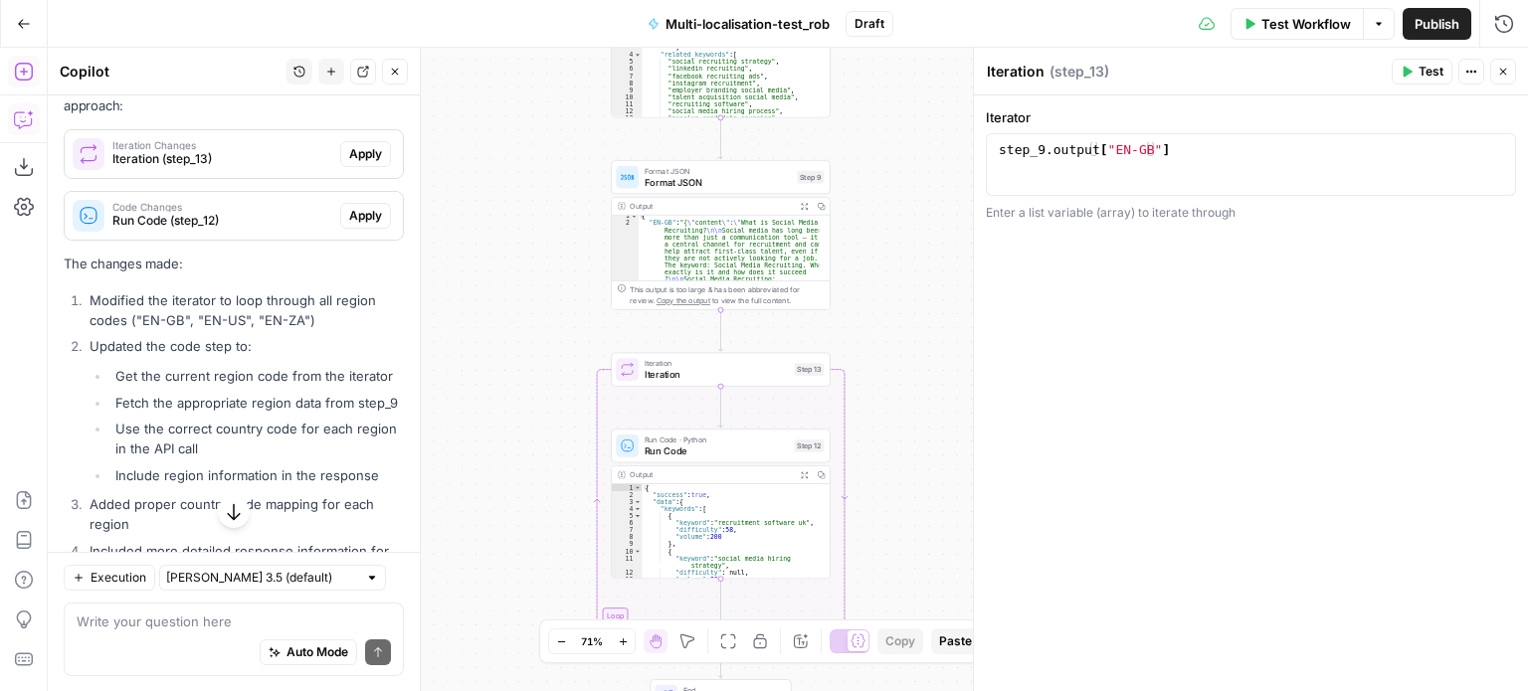
scroll to position [7808, 0]
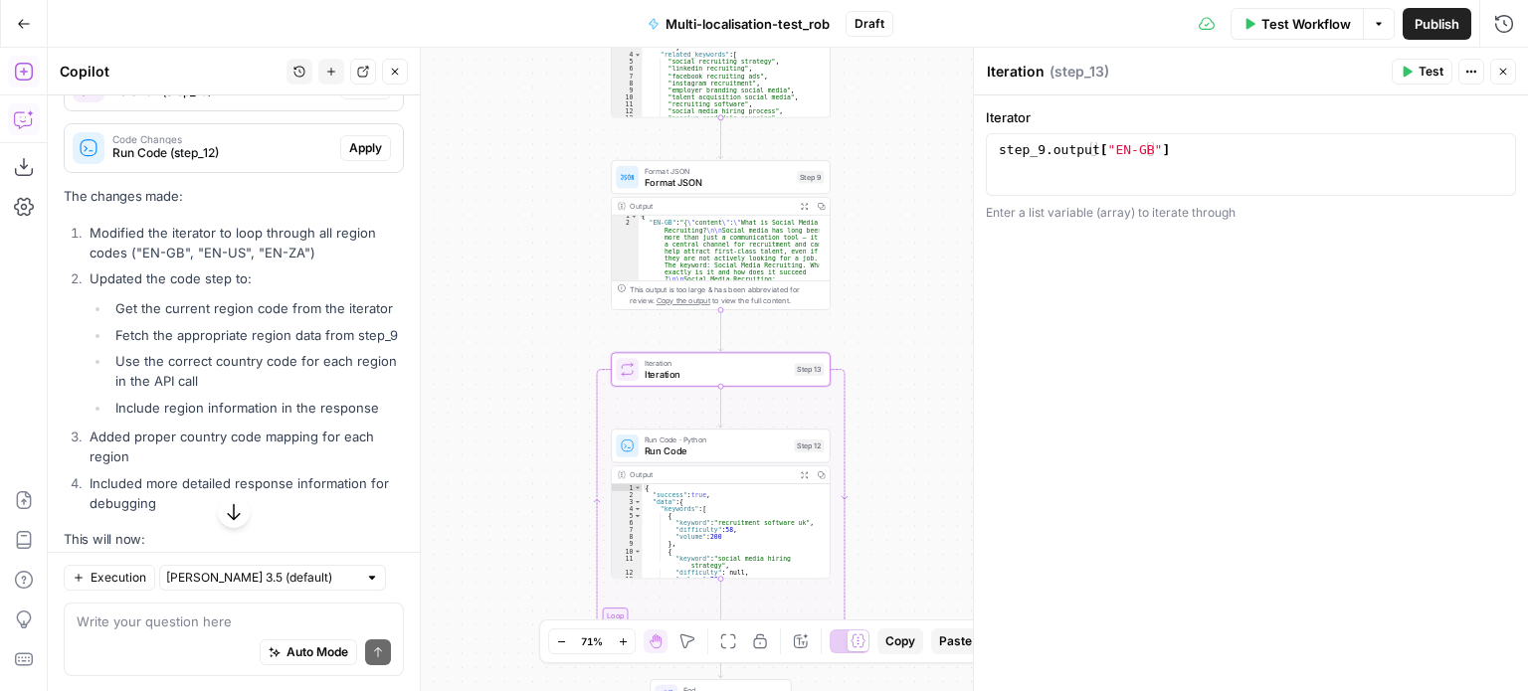
click at [261, 100] on span "Iteration (step_13)" at bounding box center [222, 92] width 220 height 18
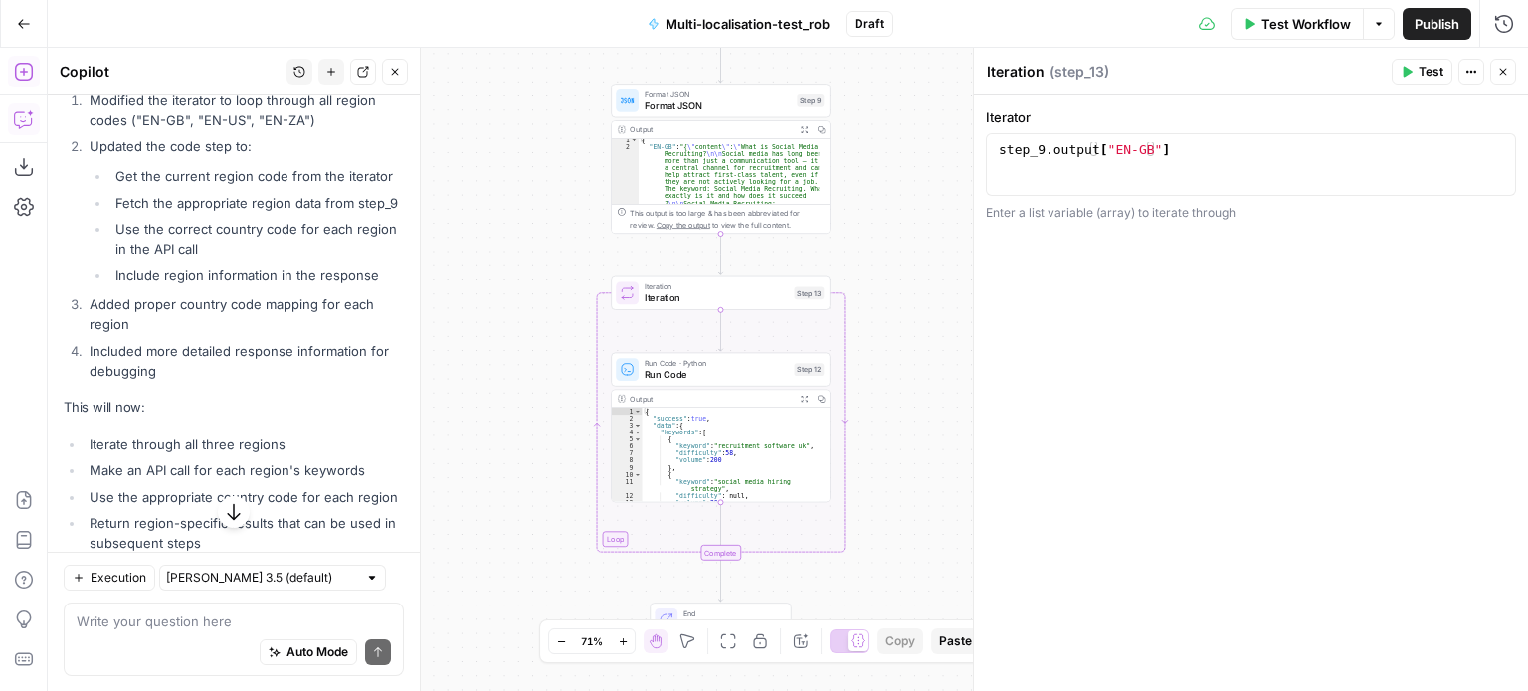
scroll to position [7894, 0]
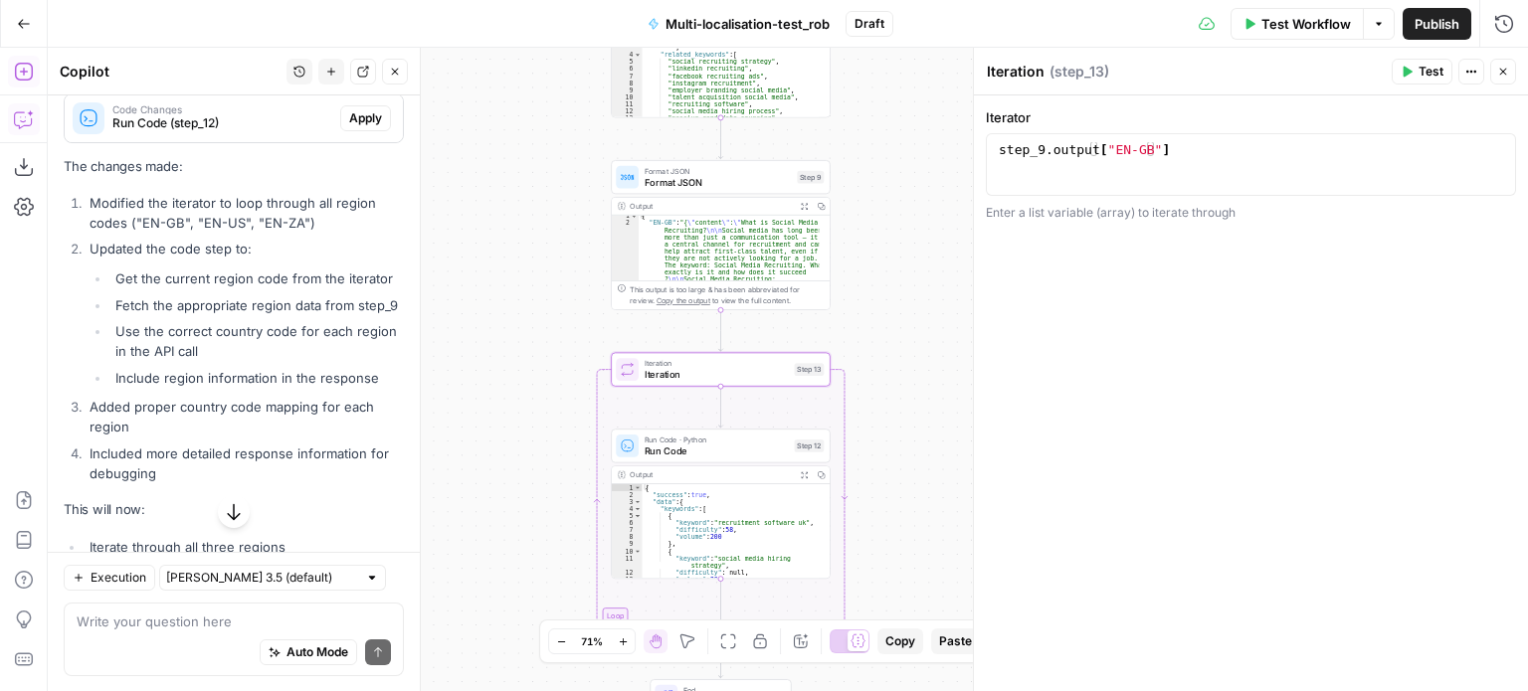
click at [340, 14] on button "Apply" at bounding box center [365, 1] width 51 height 26
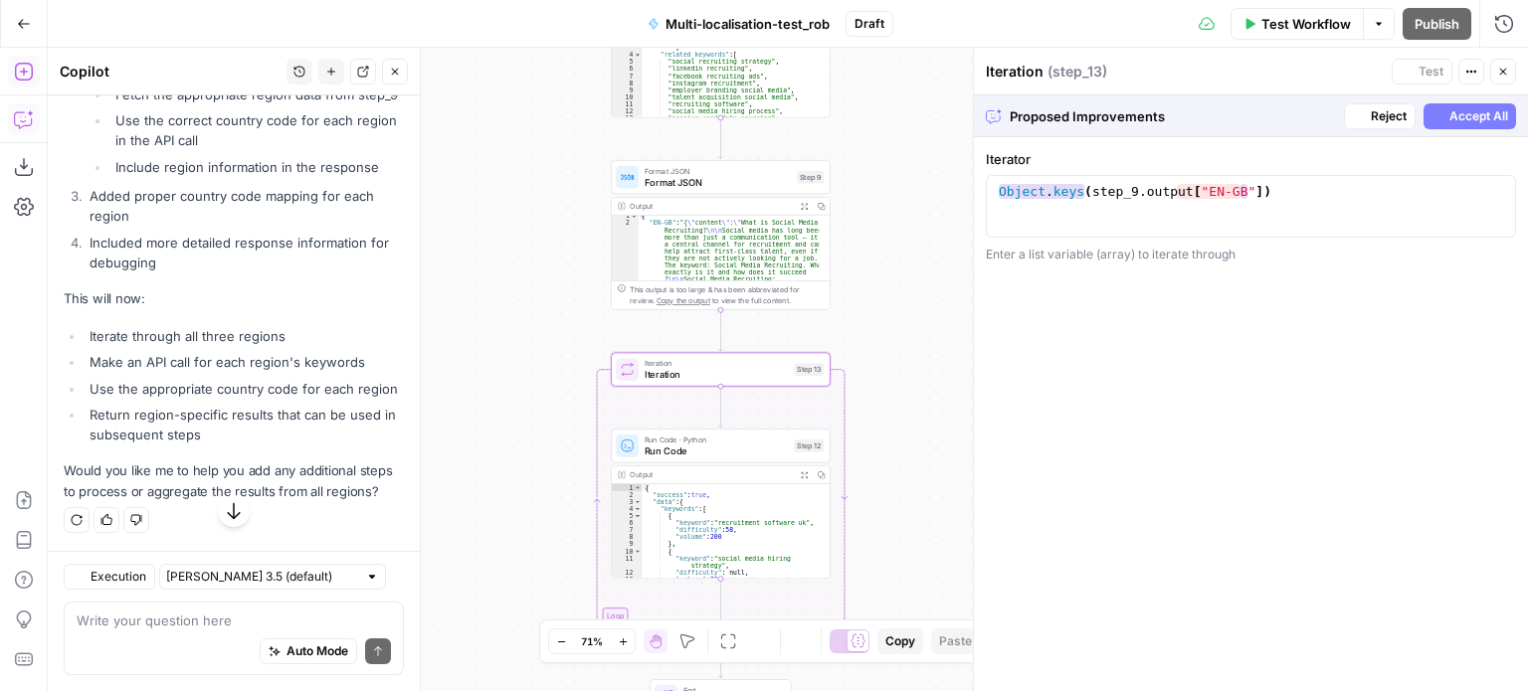
scroll to position [7607, 0]
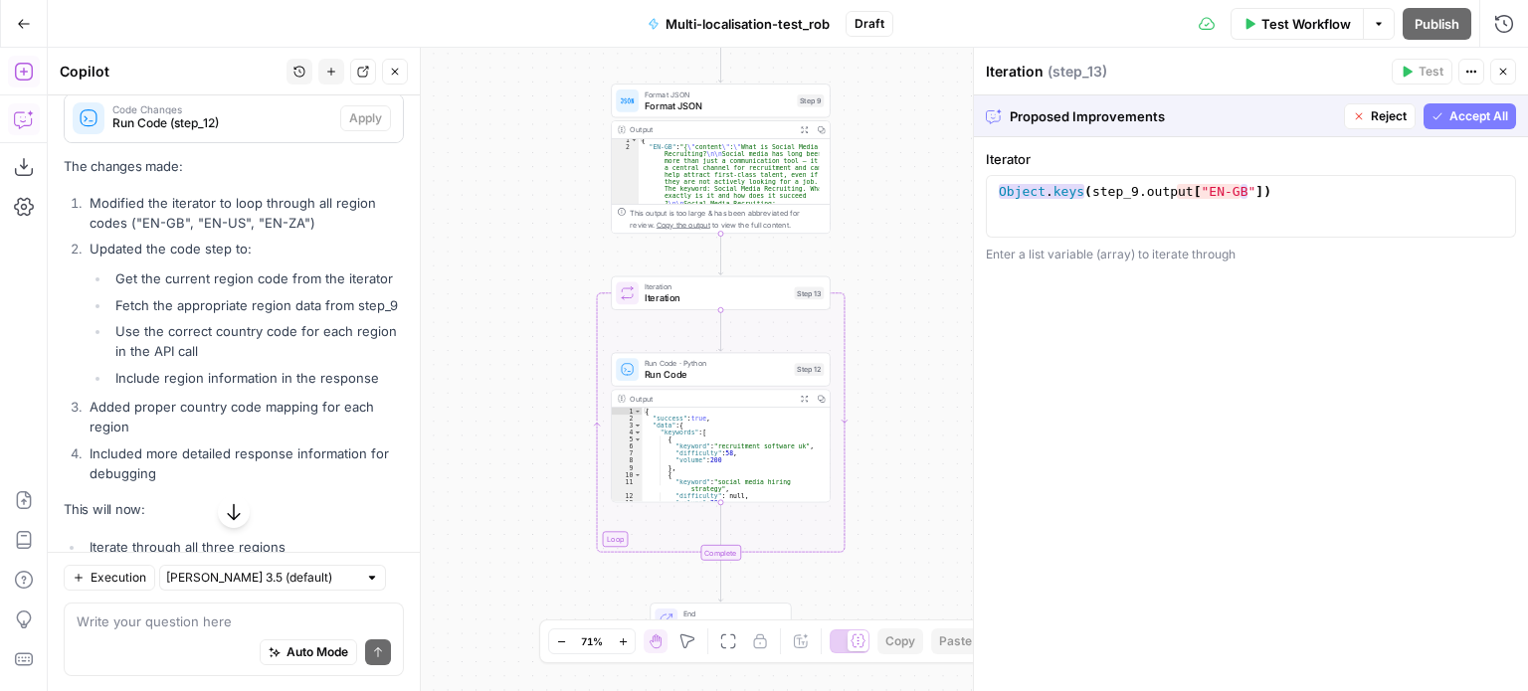
click at [1438, 116] on icon "button" at bounding box center [1437, 116] width 12 height 12
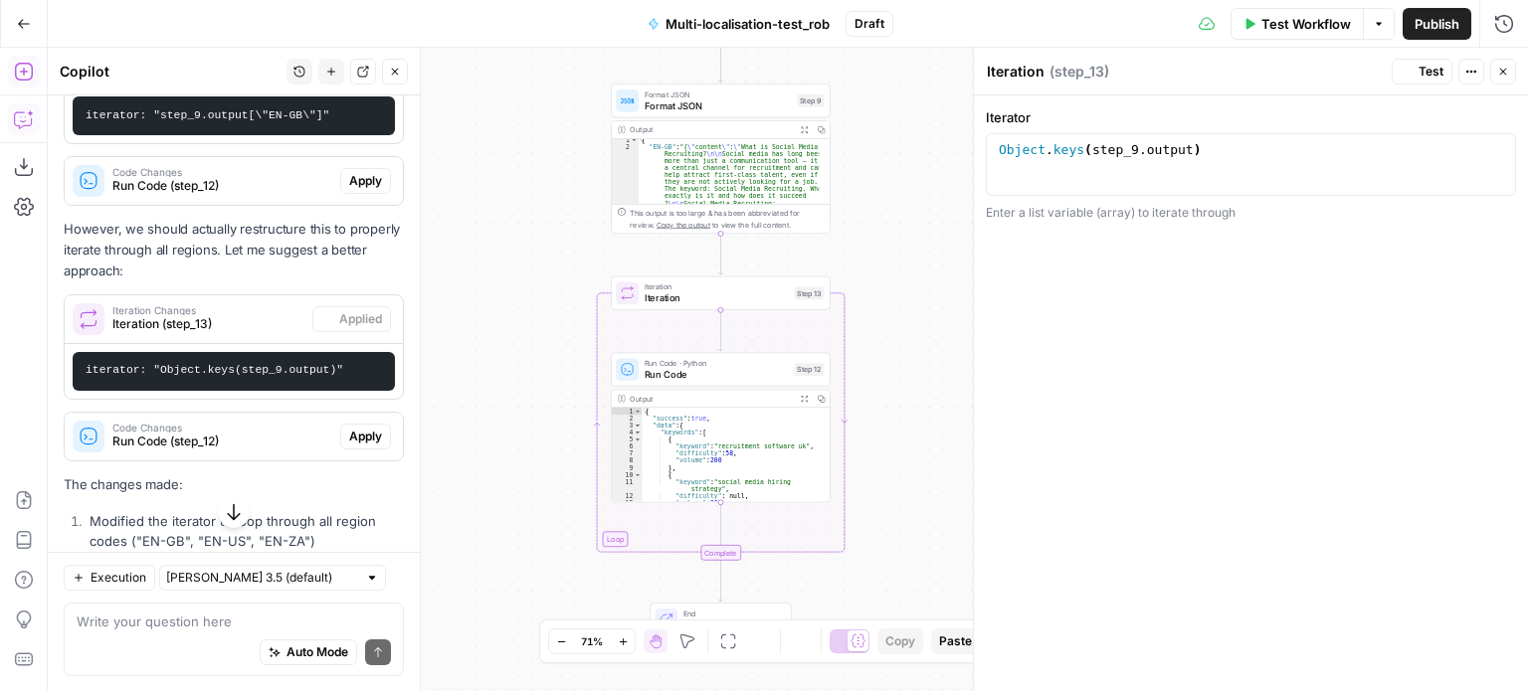
scroll to position [7925, 0]
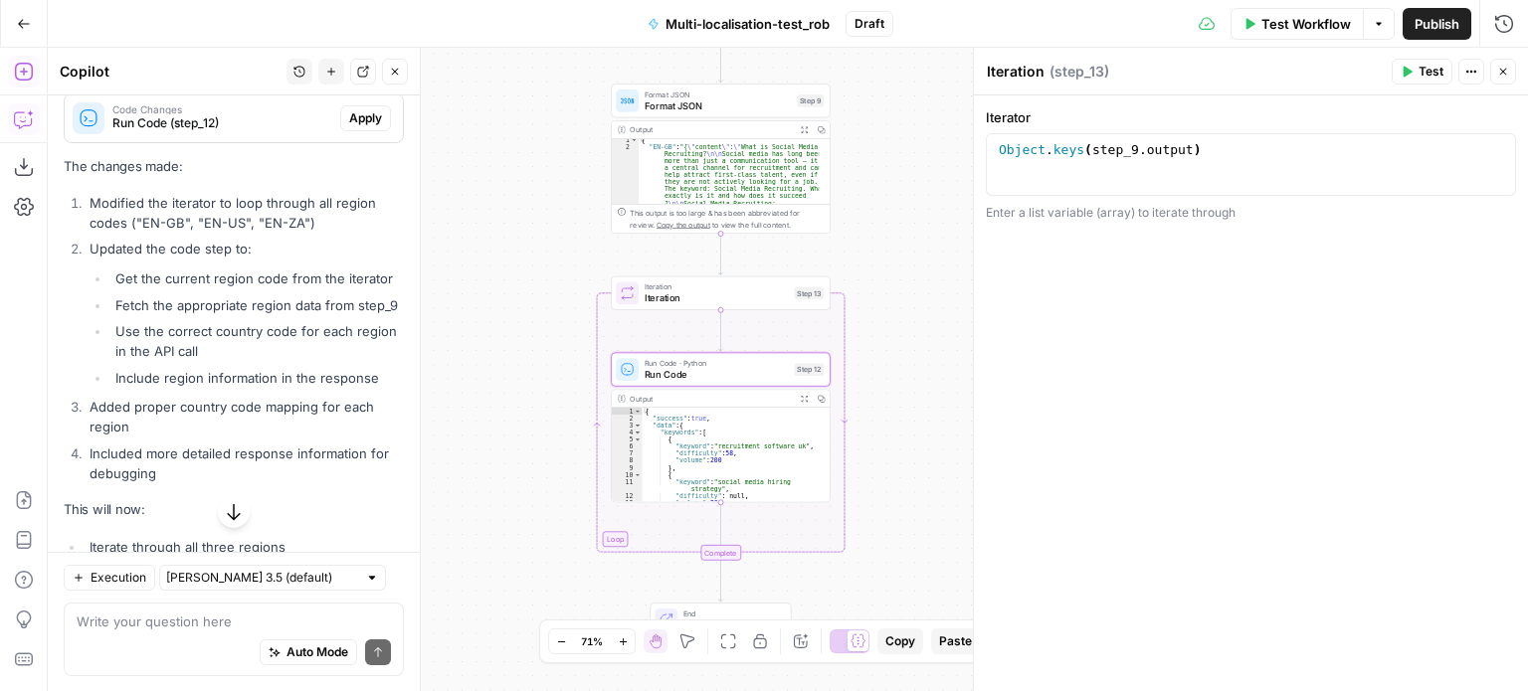
click at [259, 132] on span "Run Code (step_12)" at bounding box center [222, 123] width 220 height 18
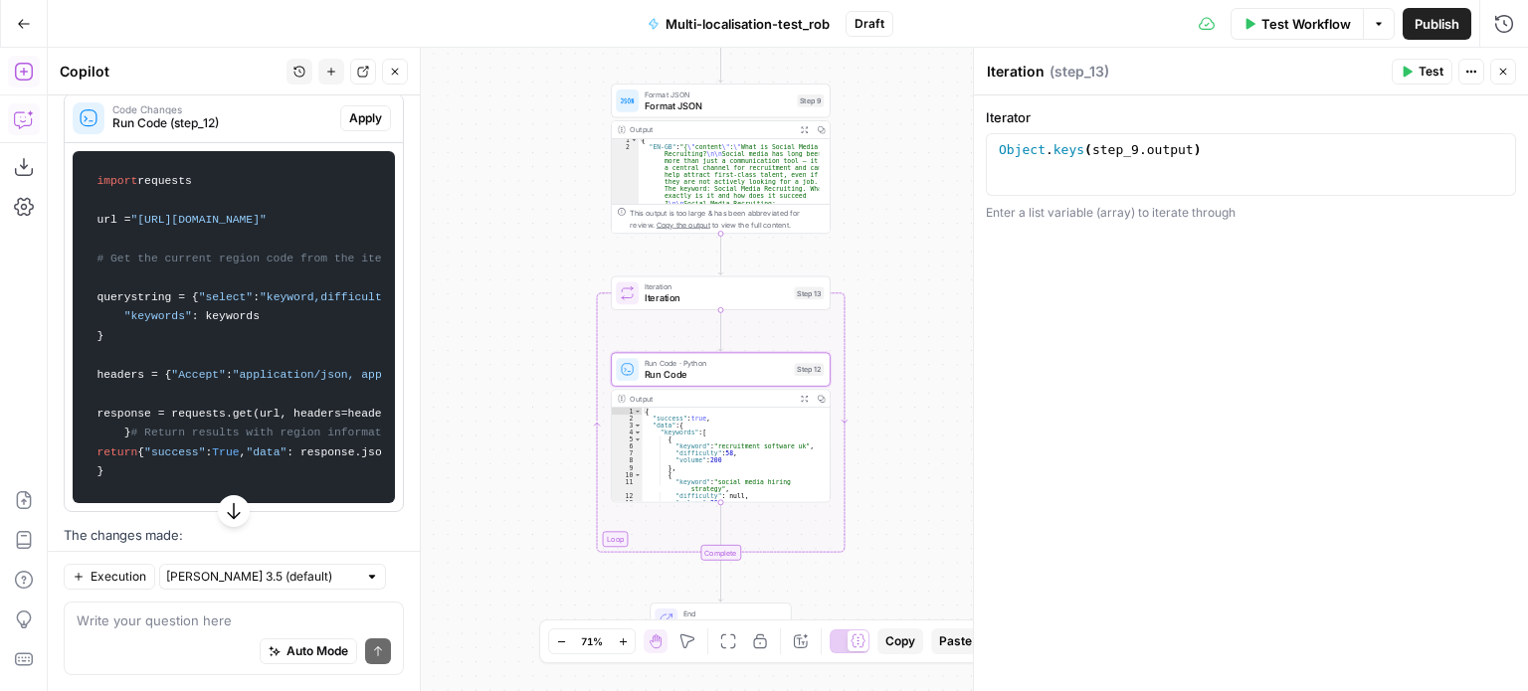
click at [349, 127] on span "Apply" at bounding box center [365, 118] width 33 height 18
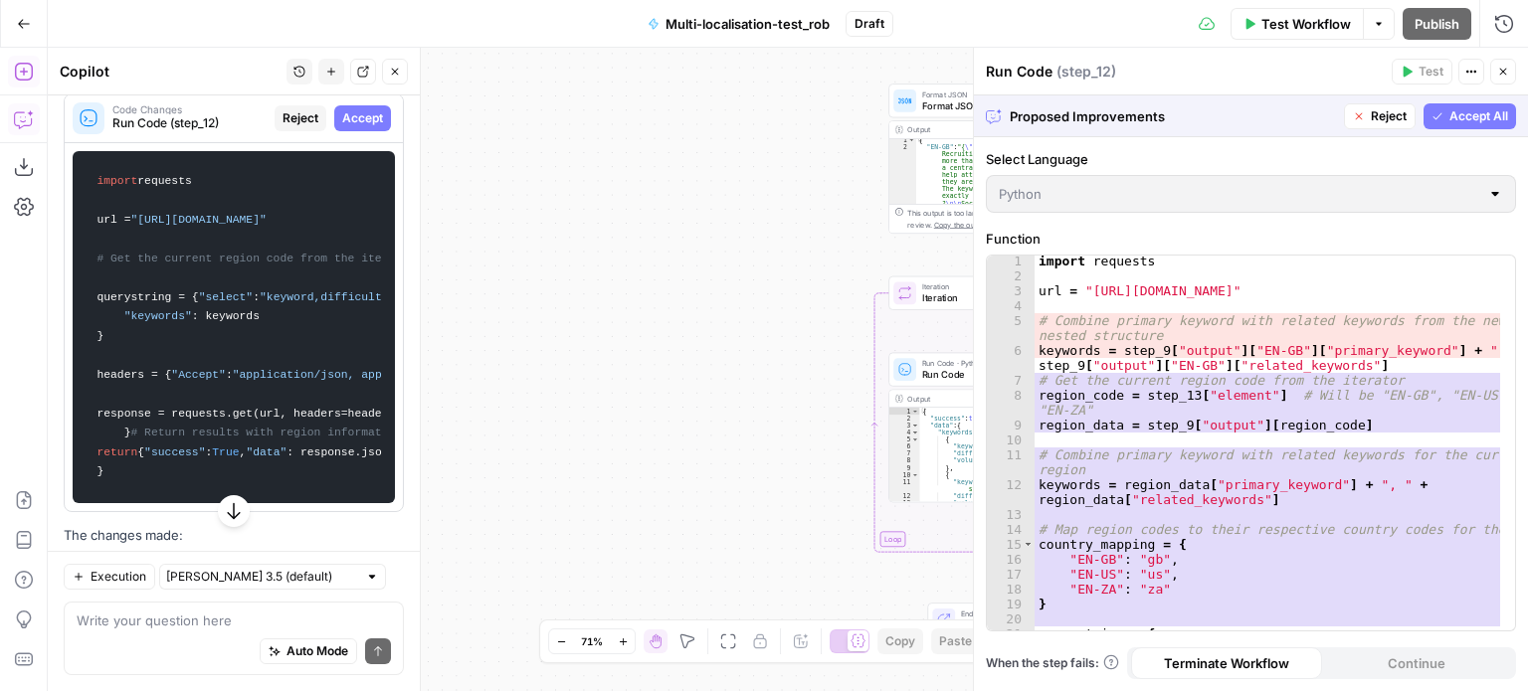
scroll to position [1, 0]
click at [1467, 118] on span "Accept All" at bounding box center [1478, 116] width 59 height 18
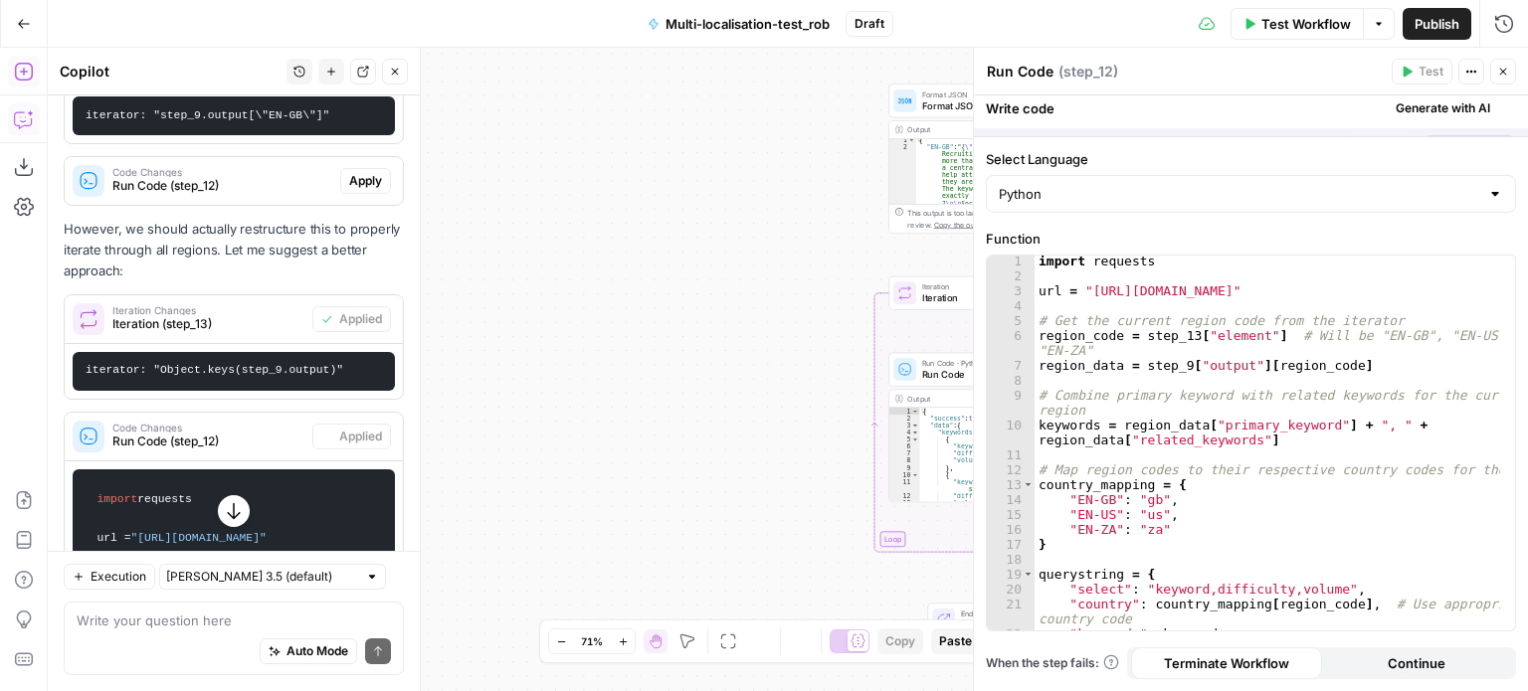
scroll to position [7925, 0]
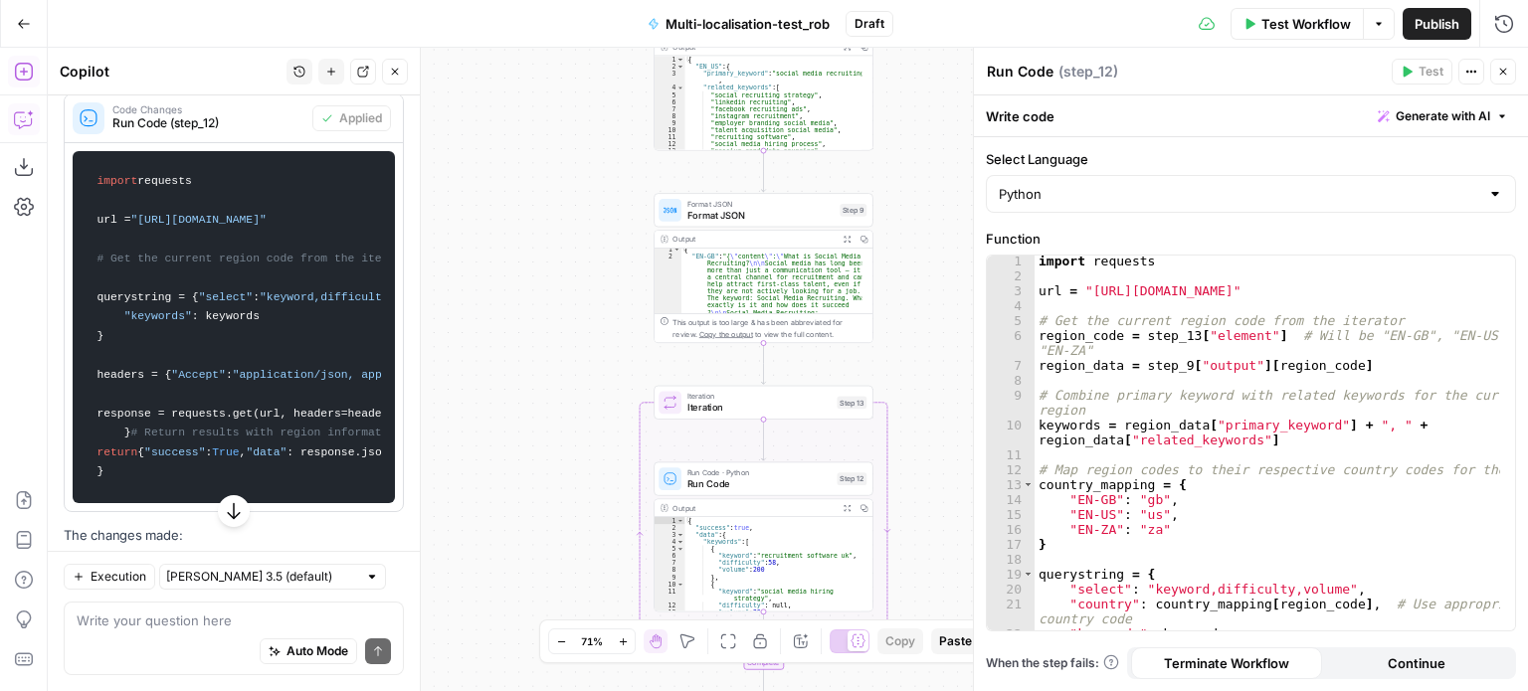
drag, startPoint x: 767, startPoint y: 343, endPoint x: 532, endPoint y: 453, distance: 259.0
click at [532, 453] on div "Workflow Set Inputs Inputs LLM · Claude Opus 4.1 Prompt LLM Step 1 Output Expan…" at bounding box center [788, 370] width 1480 height 644
click at [1506, 81] on button "Close" at bounding box center [1503, 72] width 26 height 26
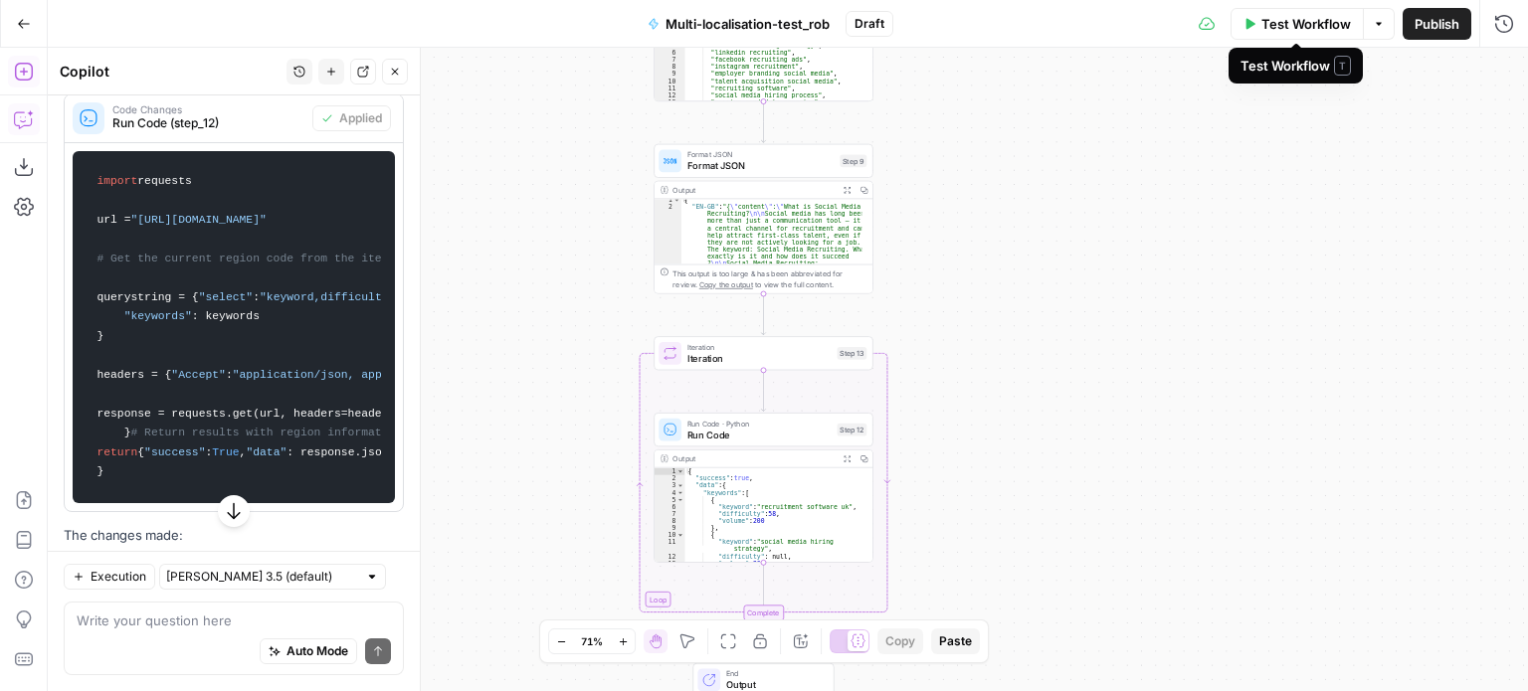
click at [1316, 28] on span "Test Workflow" at bounding box center [1306, 24] width 90 height 20
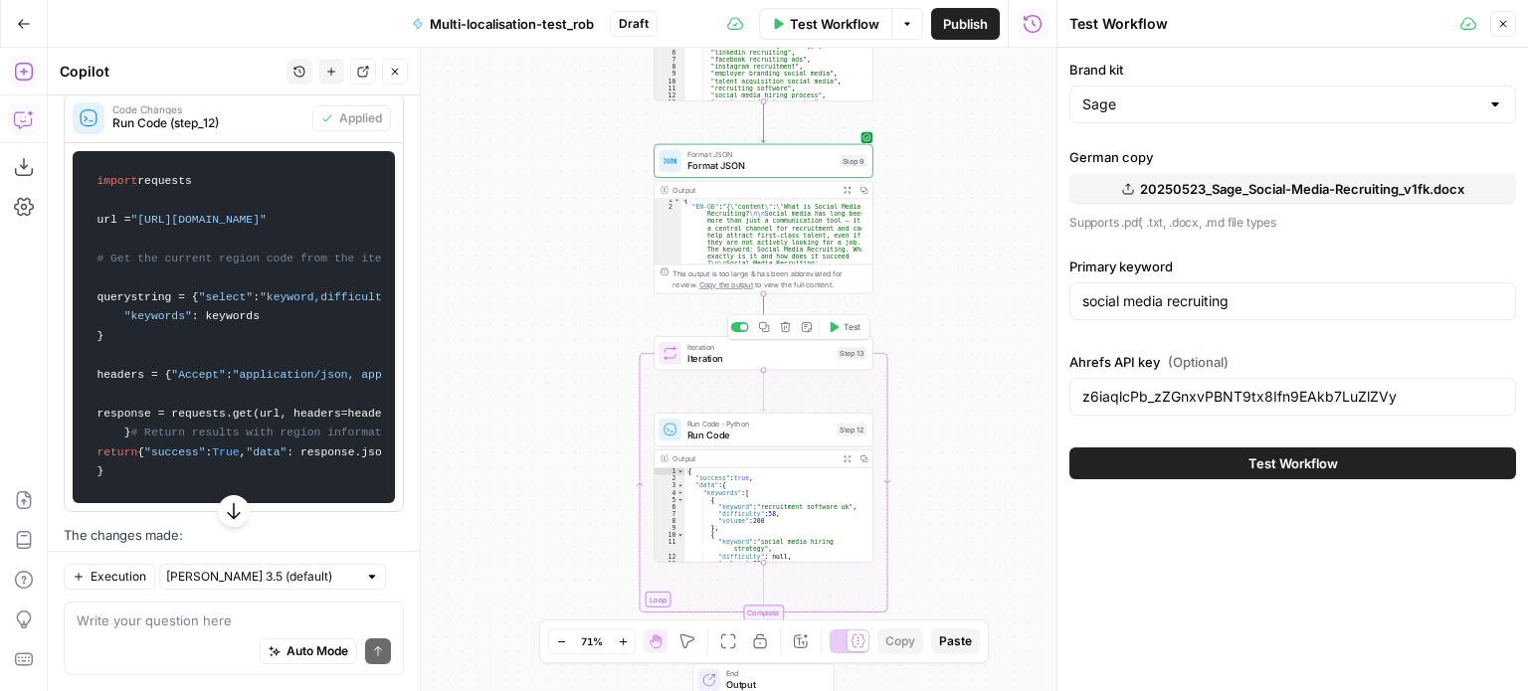
click at [851, 329] on span "Test" at bounding box center [851, 327] width 17 height 13
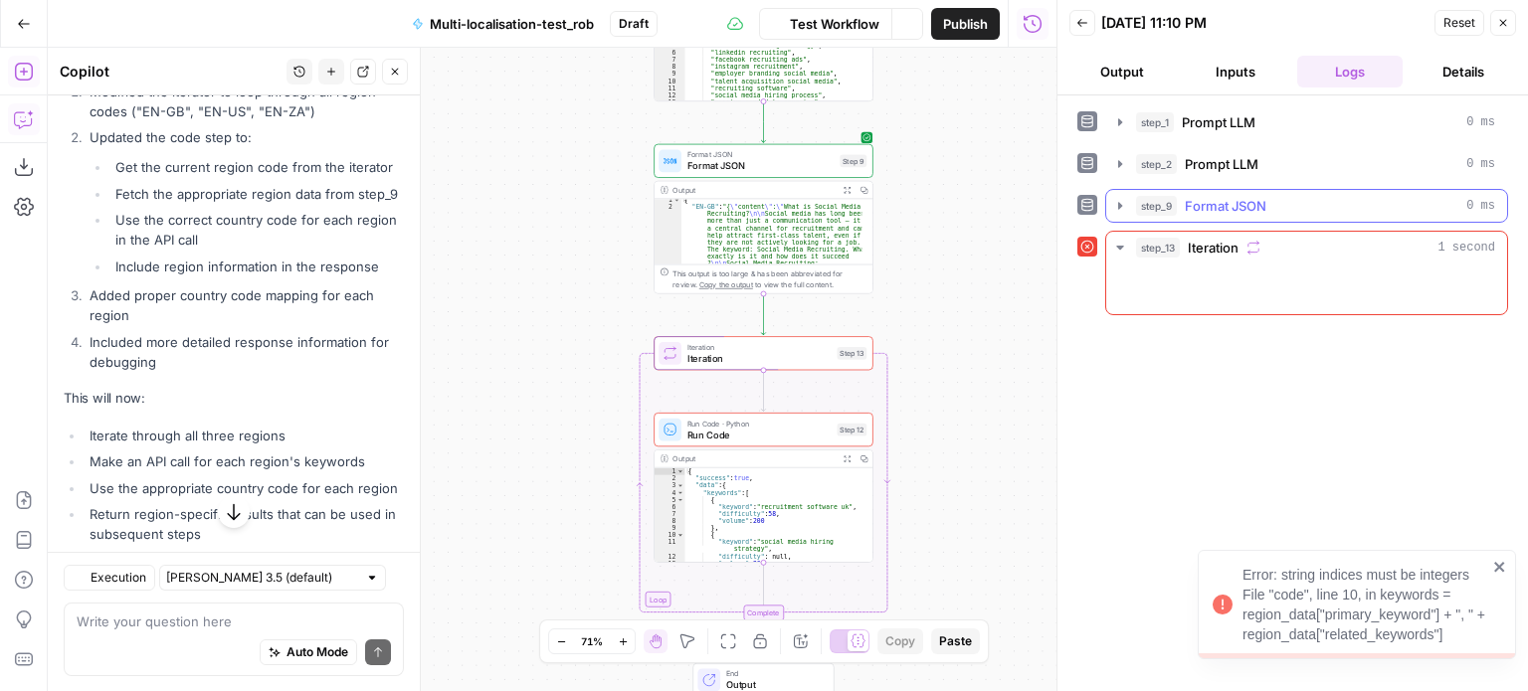
scroll to position [7870, 0]
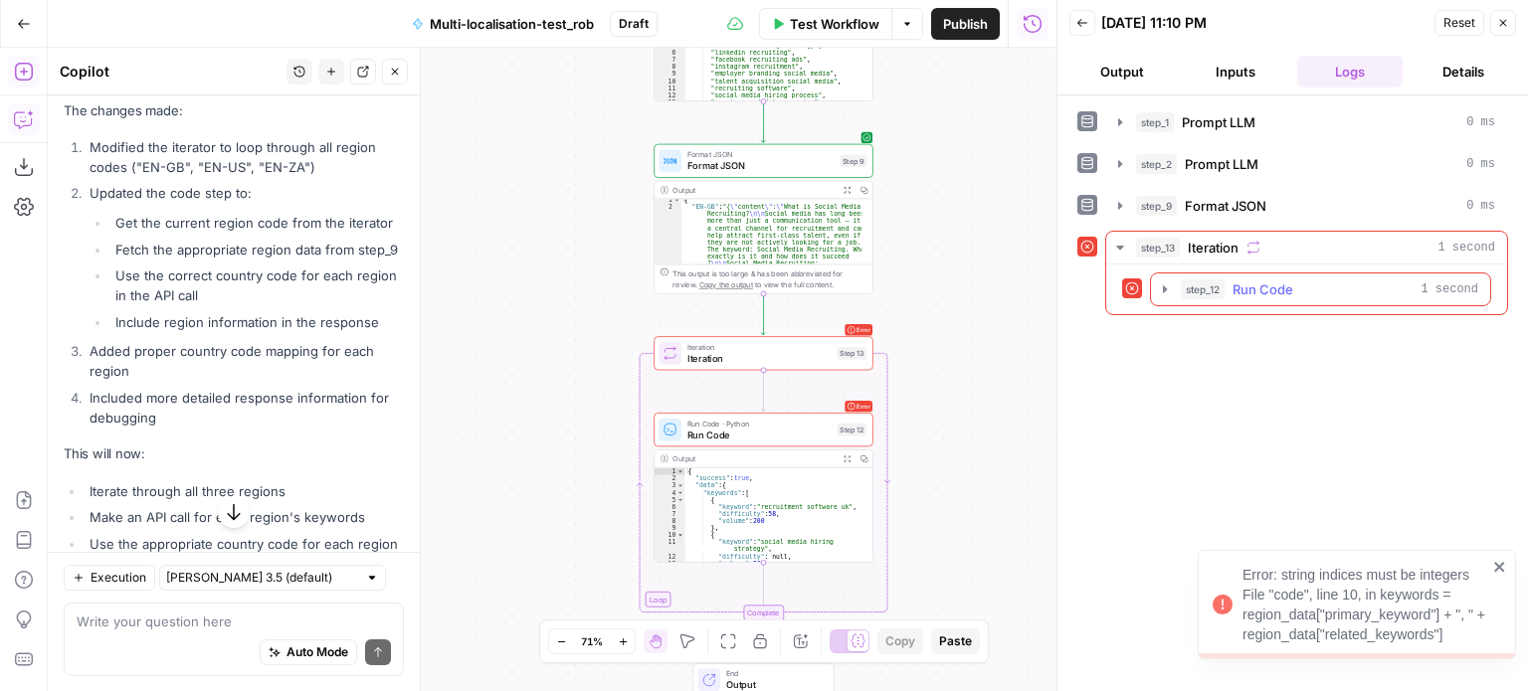
click at [1166, 286] on icon "button" at bounding box center [1165, 288] width 4 height 7
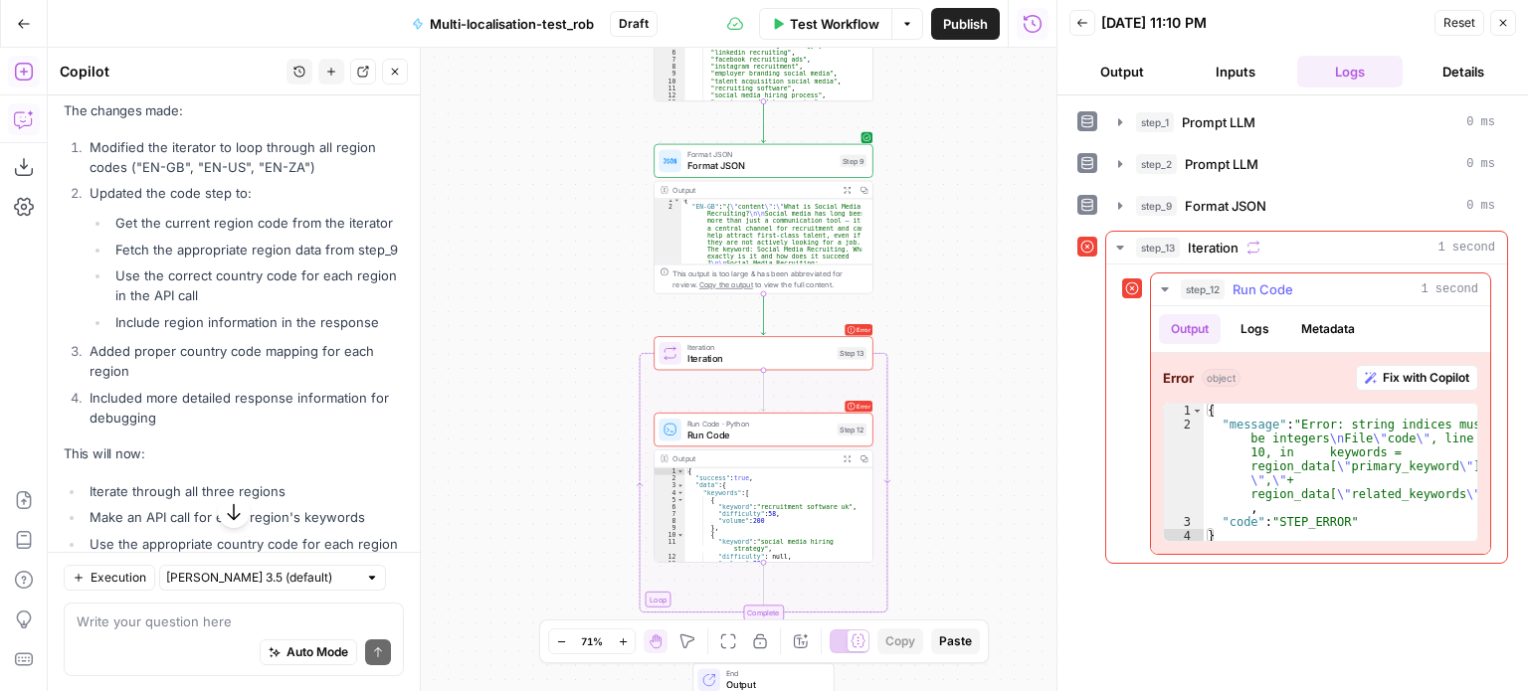
click at [1251, 329] on button "Logs" at bounding box center [1254, 329] width 53 height 30
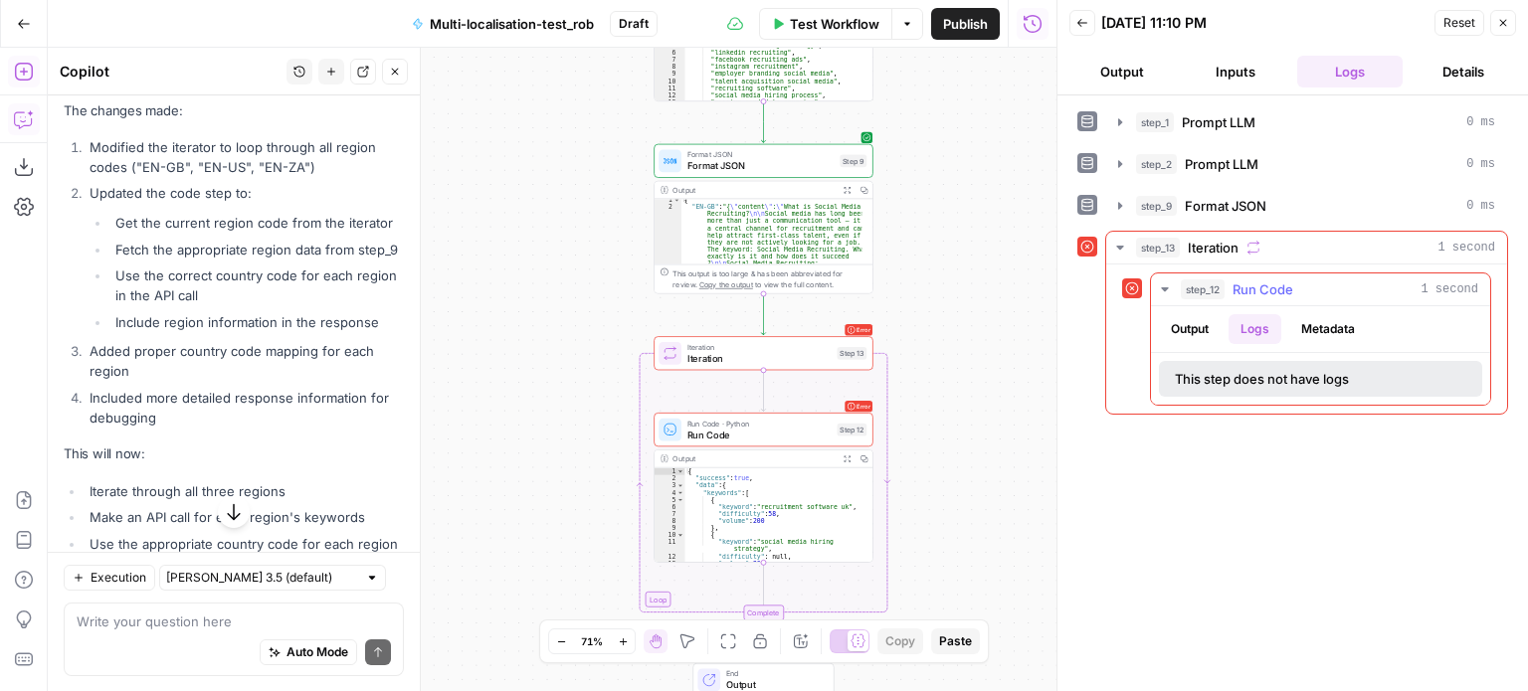
click at [1207, 330] on button "Output" at bounding box center [1190, 329] width 62 height 30
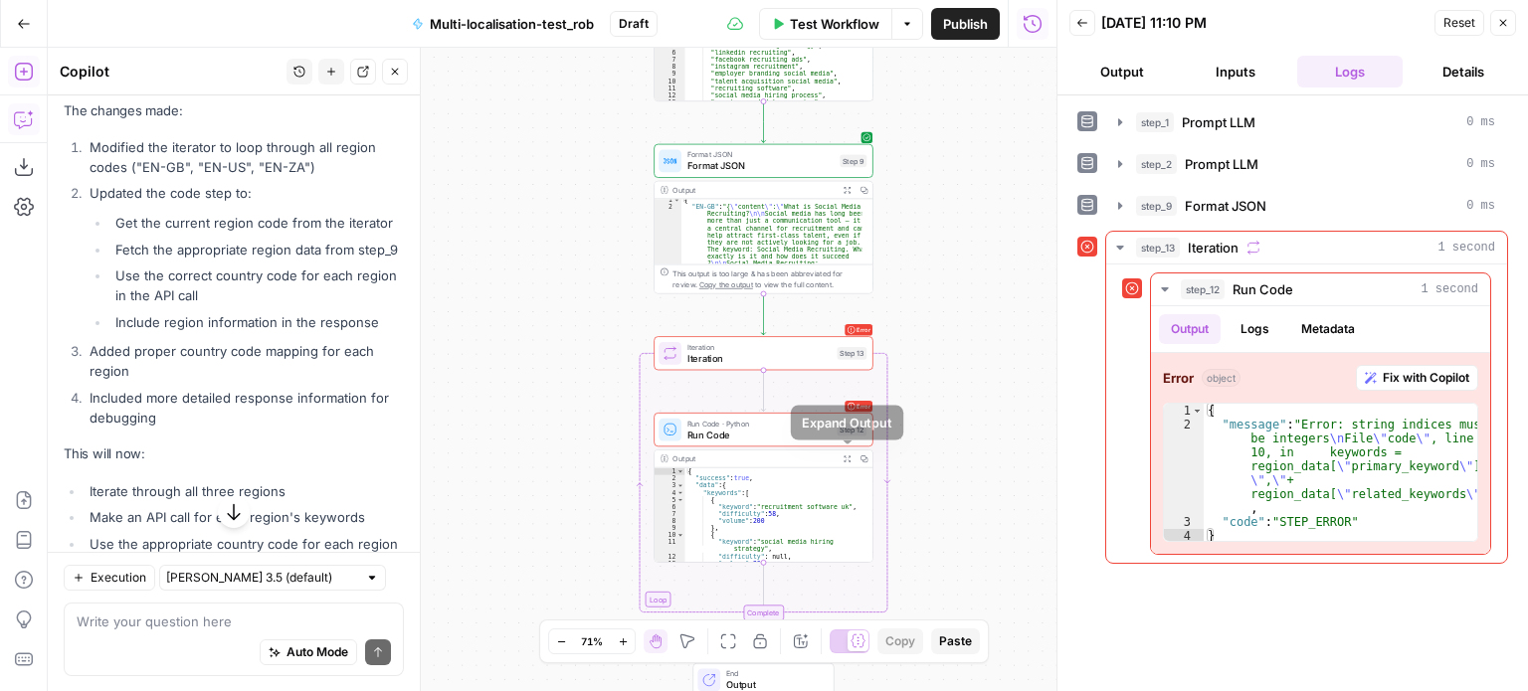
click at [841, 457] on button "Expand Output" at bounding box center [846, 459] width 17 height 17
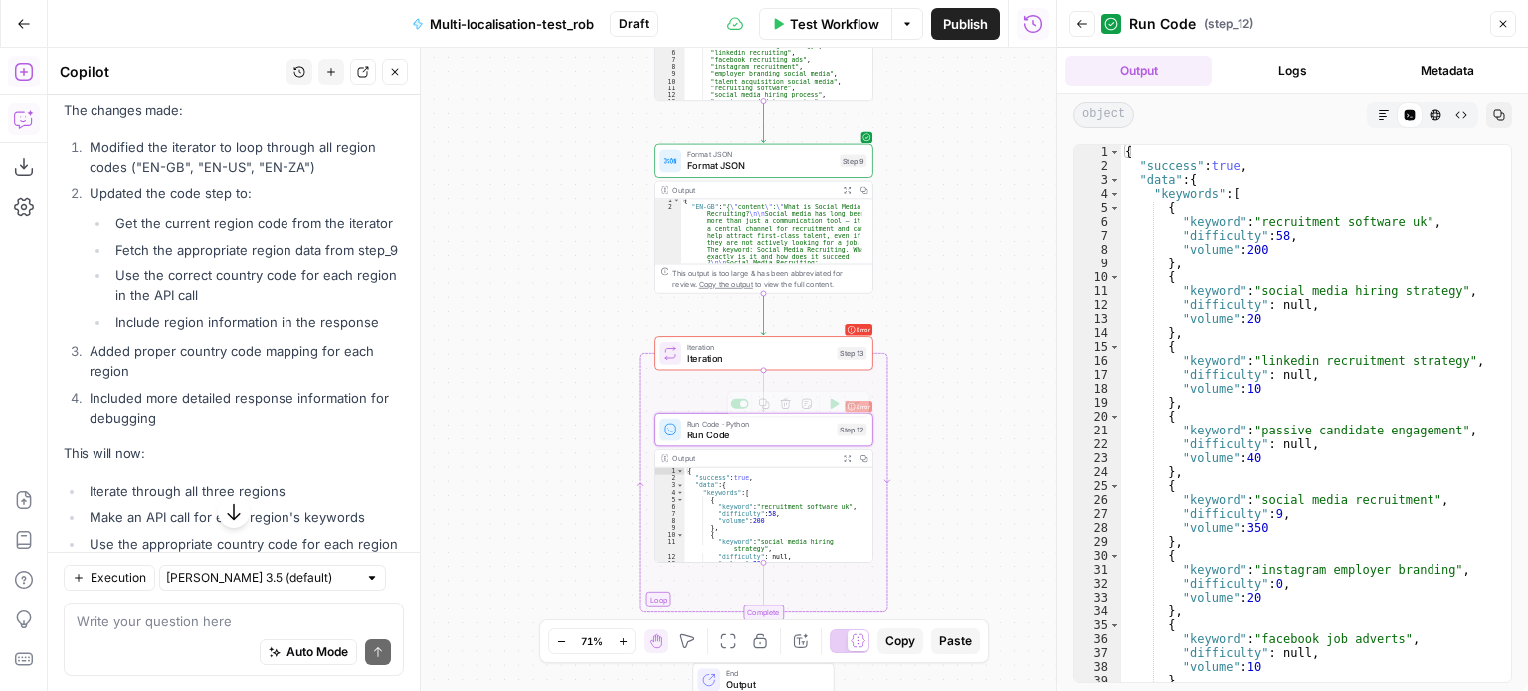
click at [793, 433] on span "Run Code" at bounding box center [759, 435] width 144 height 14
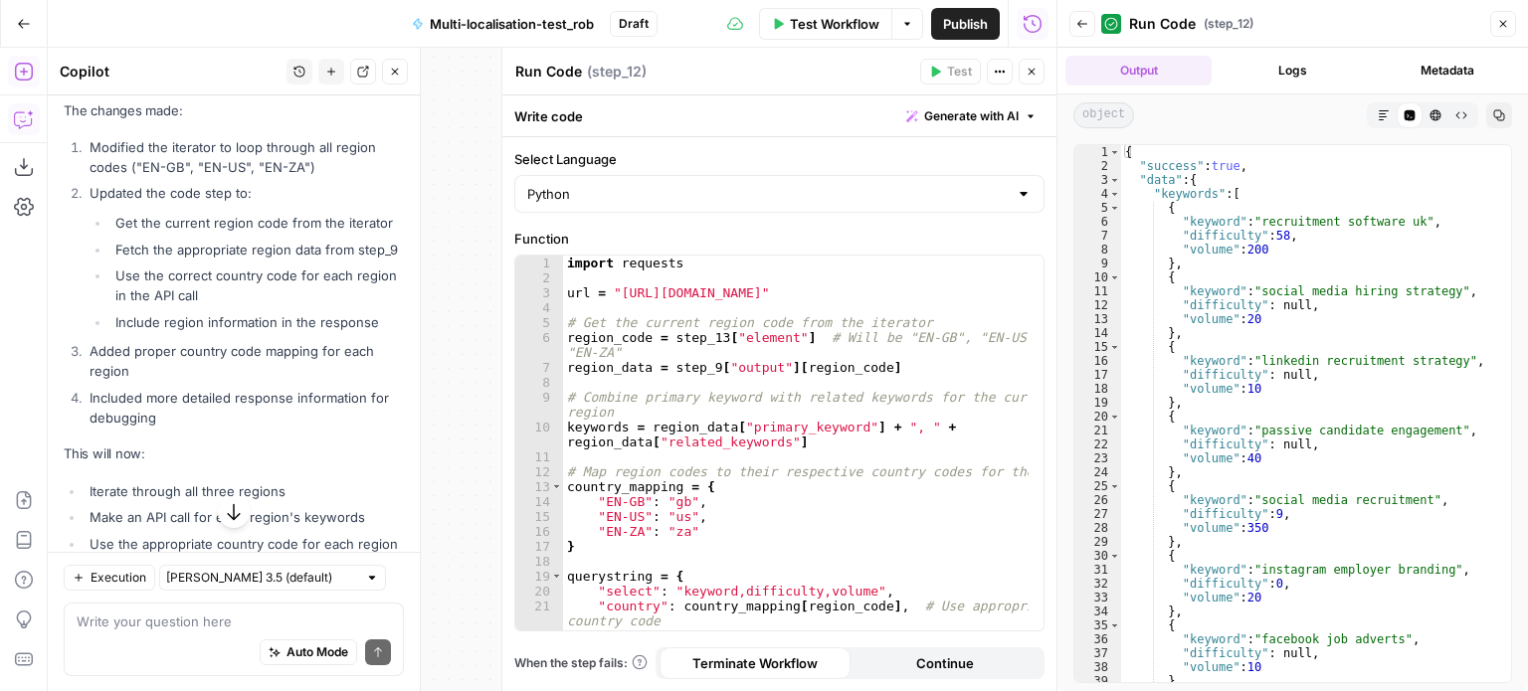
click at [1286, 74] on button "Logs" at bounding box center [1292, 71] width 146 height 30
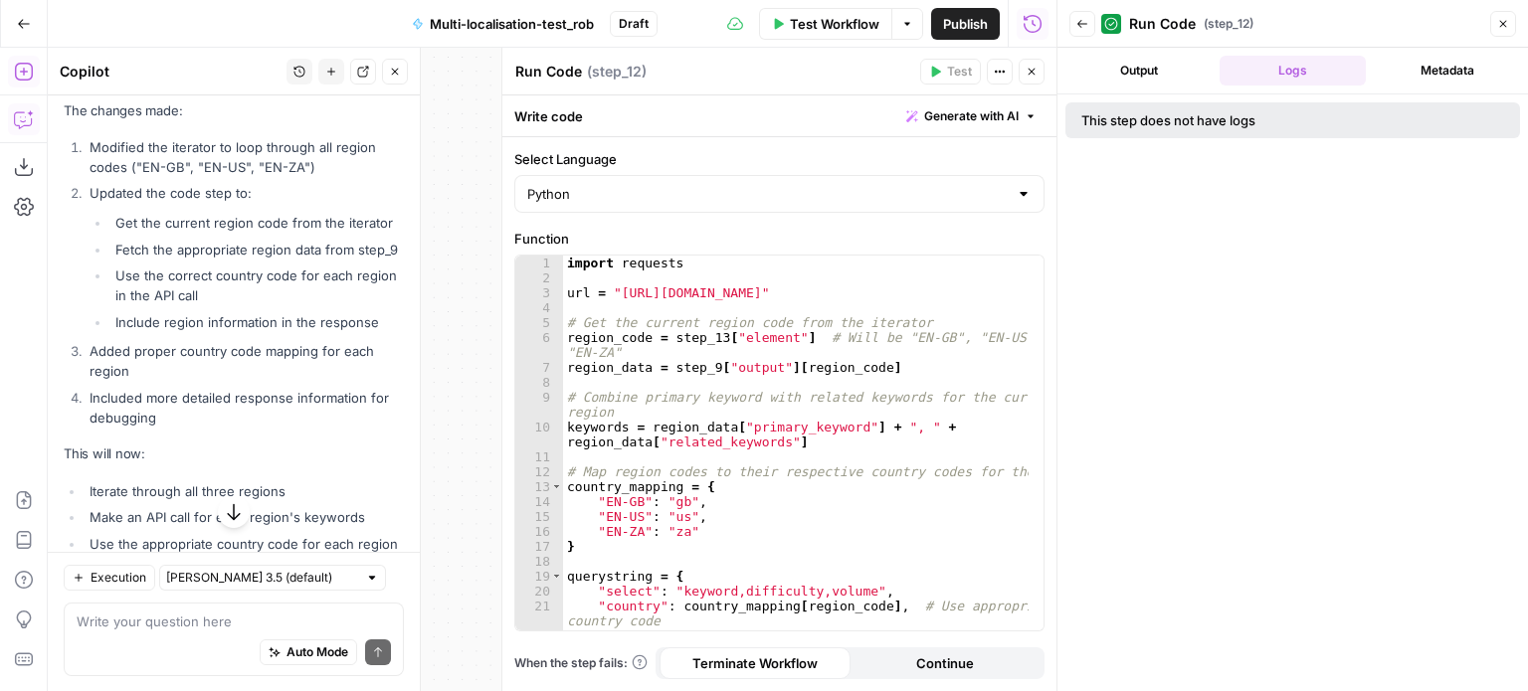
click at [1492, 23] on button "Close" at bounding box center [1503, 24] width 26 height 26
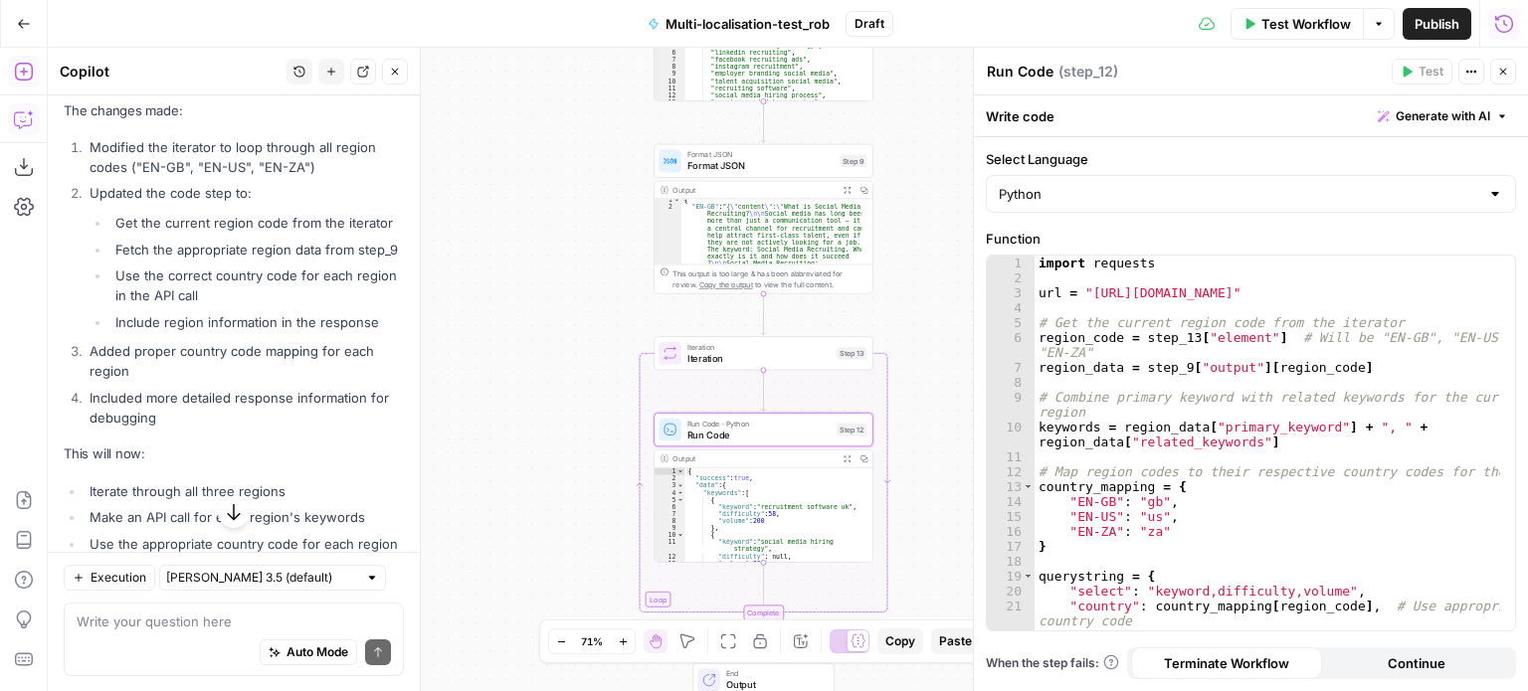
click at [1502, 30] on icon "button" at bounding box center [1504, 24] width 20 height 20
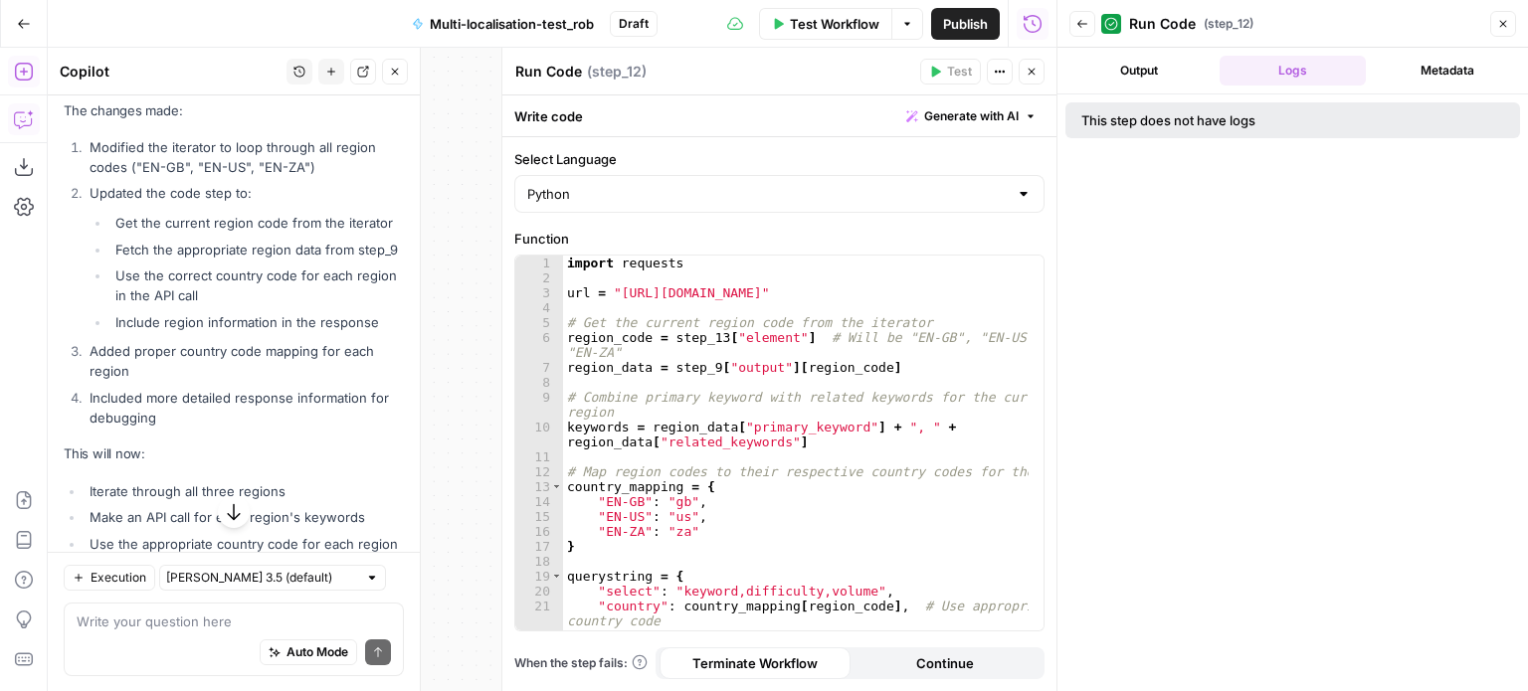
click at [1089, 26] on button "Back" at bounding box center [1082, 24] width 26 height 26
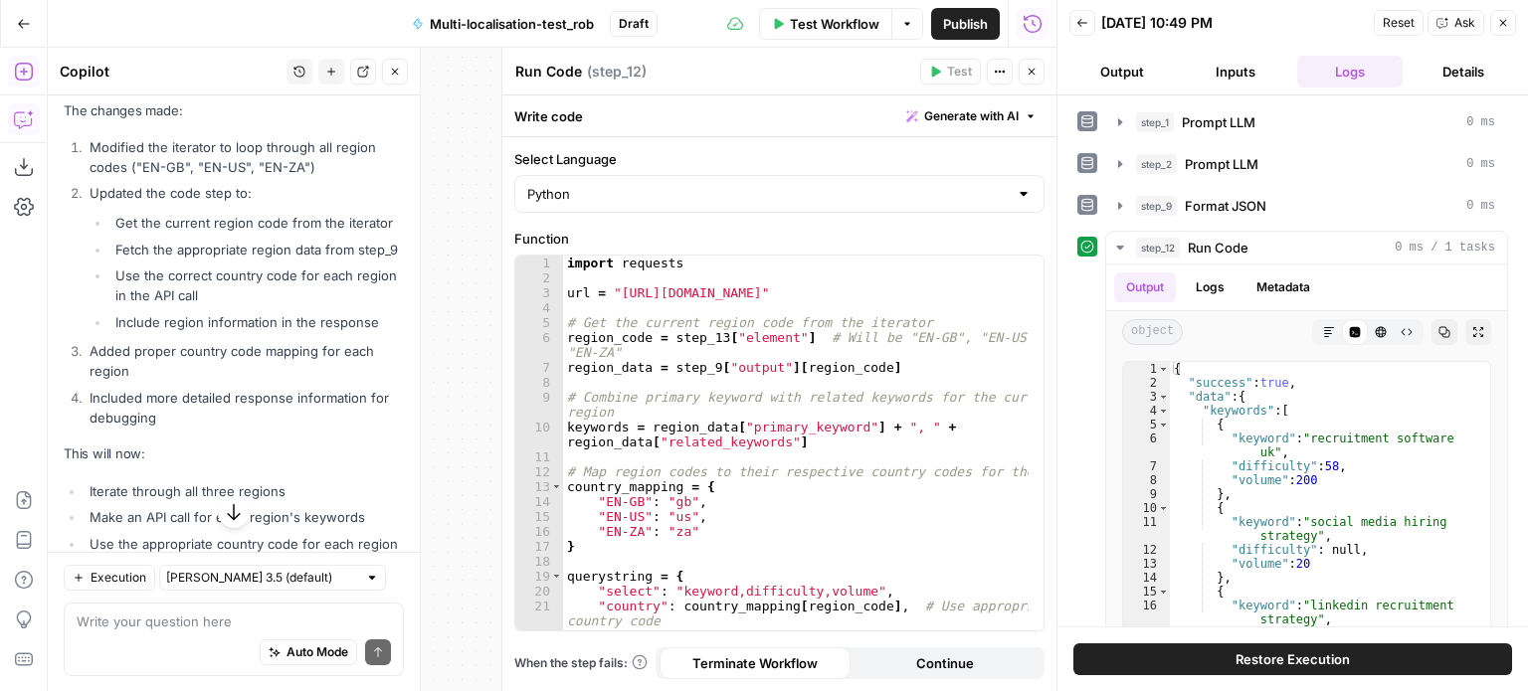
click at [1069, 23] on button "Back" at bounding box center [1082, 23] width 26 height 26
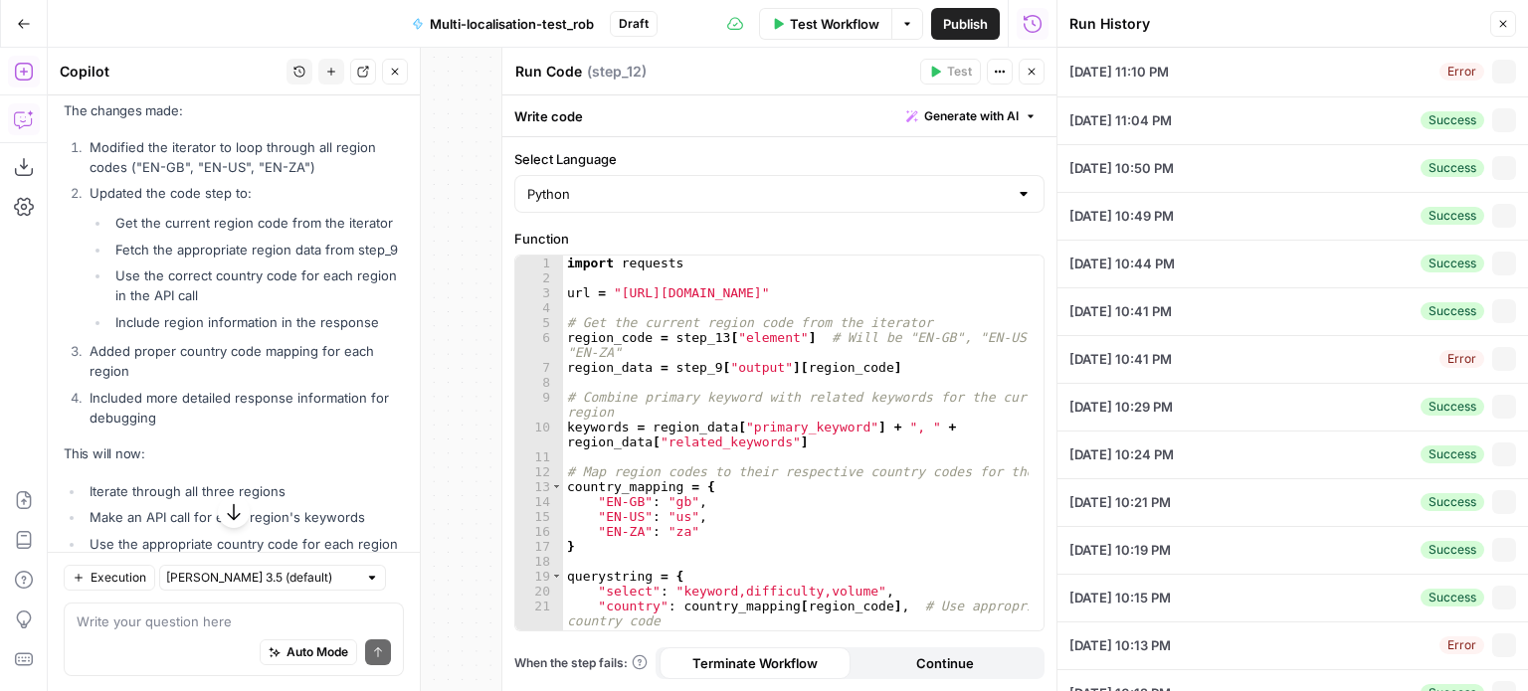
type input "Sage"
type input "social media recruiting"
type input "z6iaqlcPb_zZGnxvPBNT9tx8Ifn9EAkb7LuZlZVy"
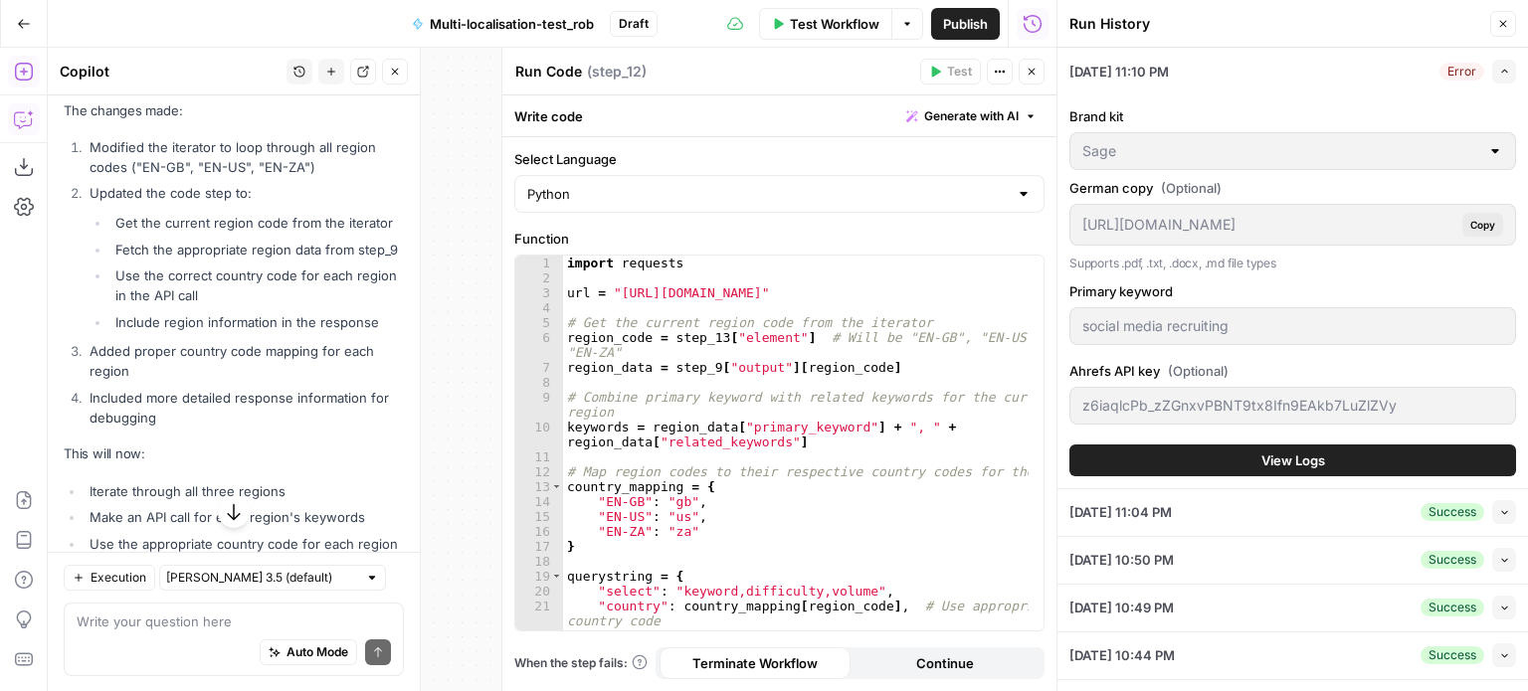
click at [1315, 461] on span "View Logs" at bounding box center [1293, 461] width 64 height 20
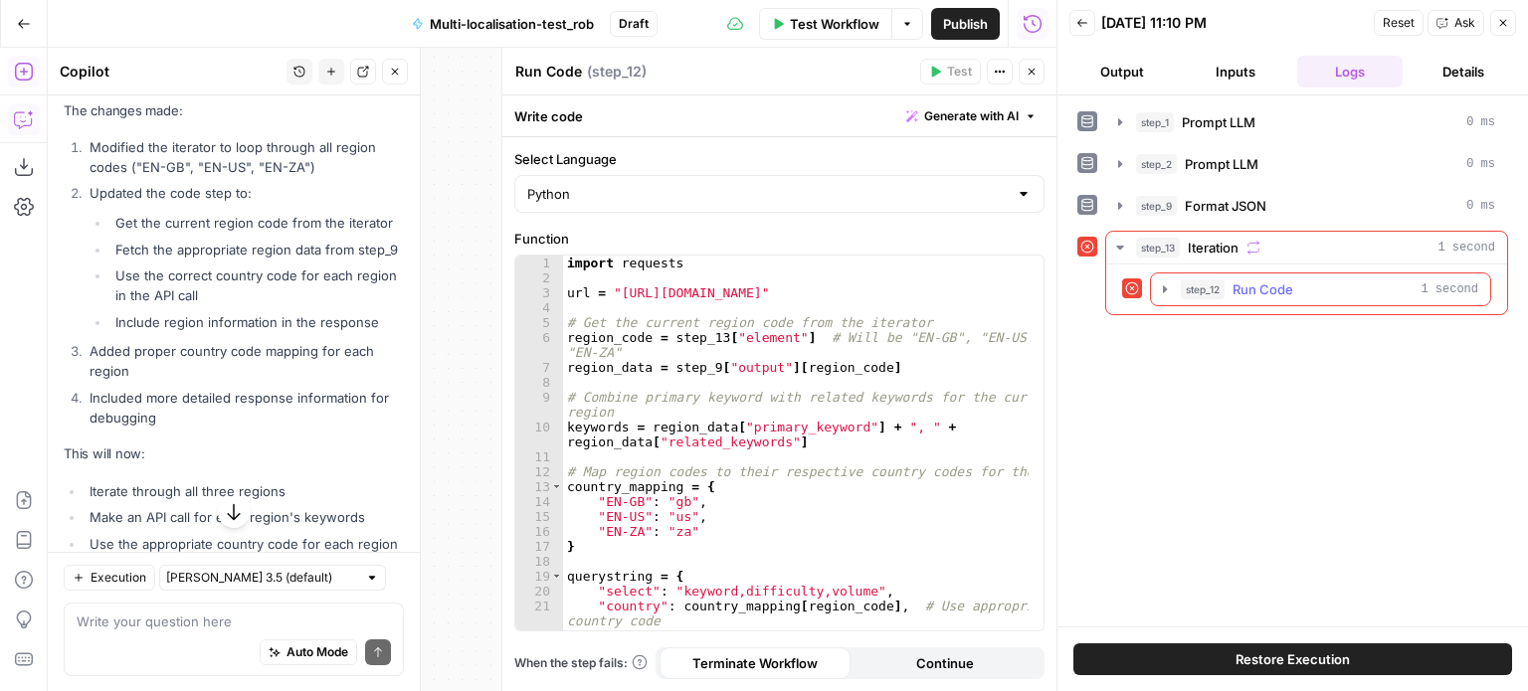
click at [1161, 288] on icon "button" at bounding box center [1165, 289] width 16 height 16
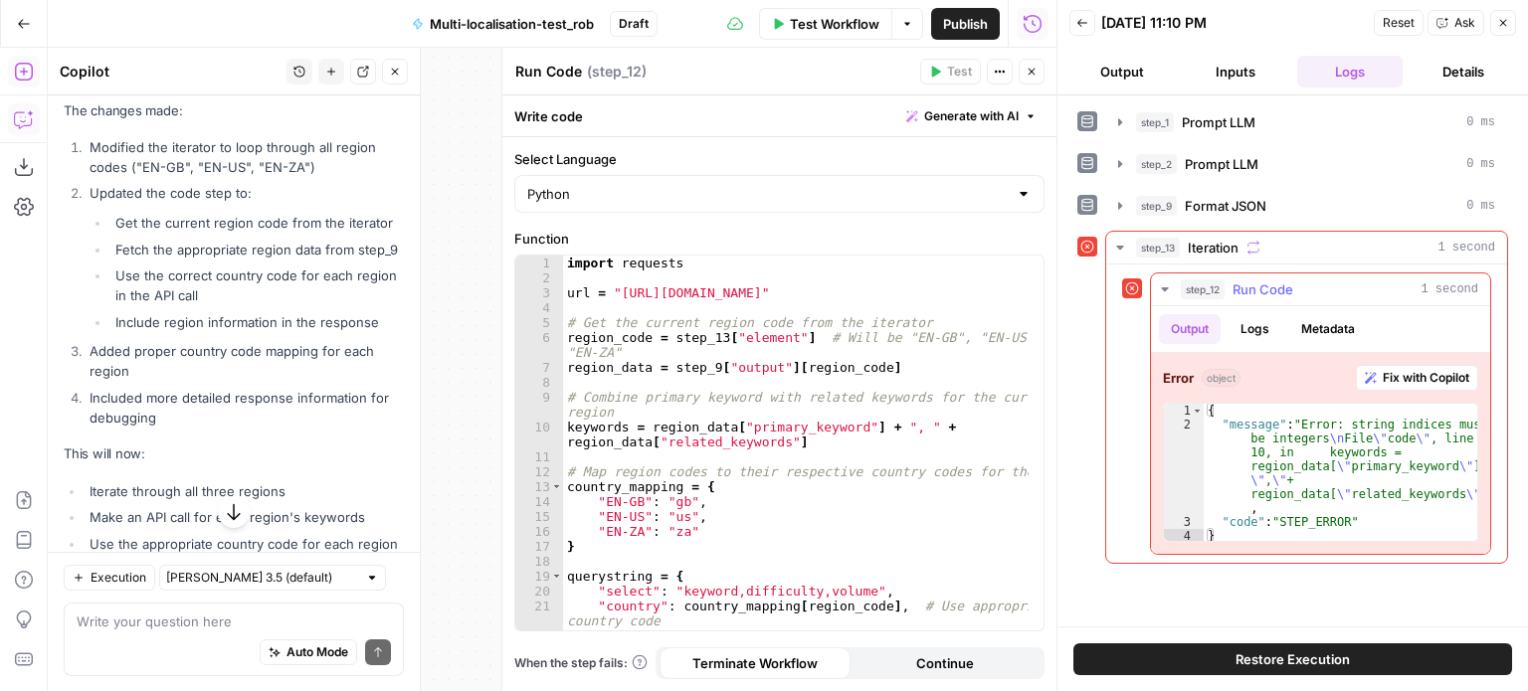
click at [1396, 379] on span "Fix with Copilot" at bounding box center [1426, 378] width 87 height 18
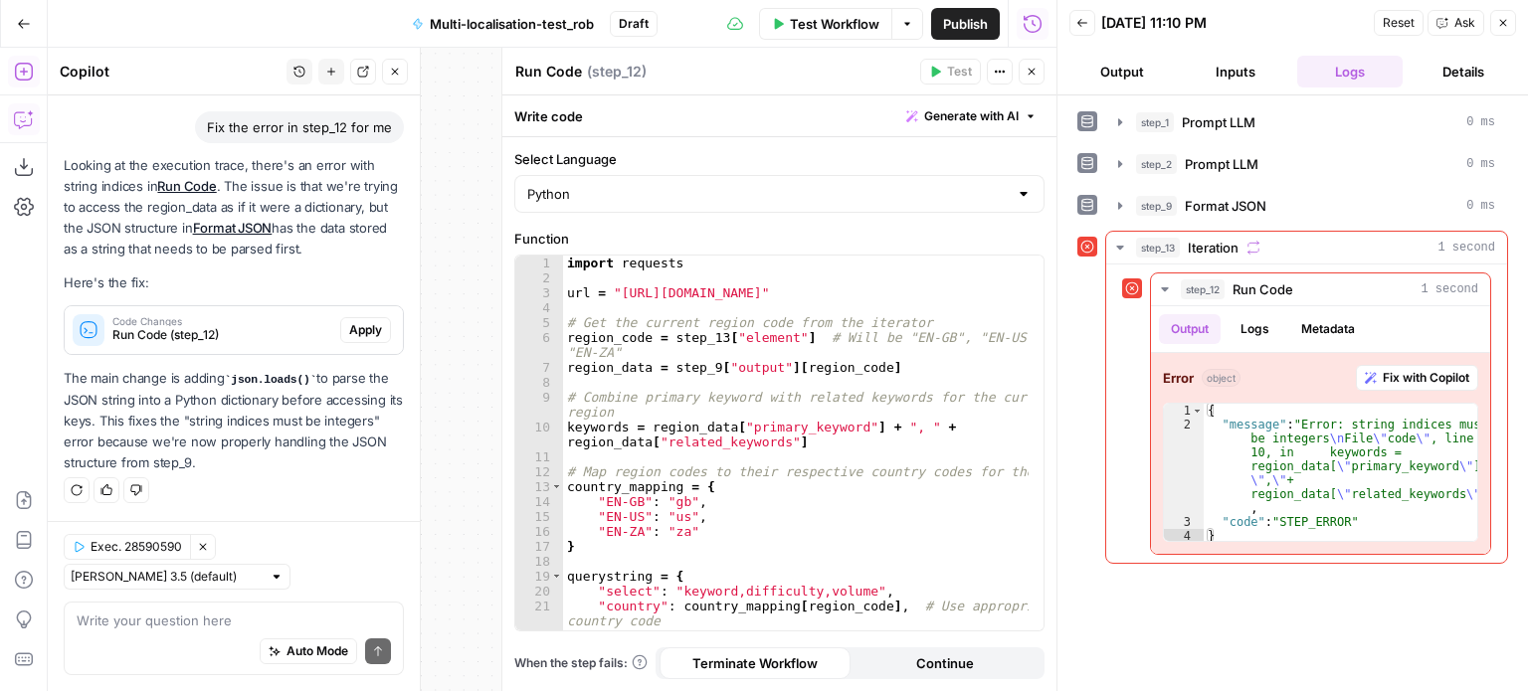
scroll to position [8700, 0]
click at [340, 329] on button "Apply" at bounding box center [365, 330] width 51 height 26
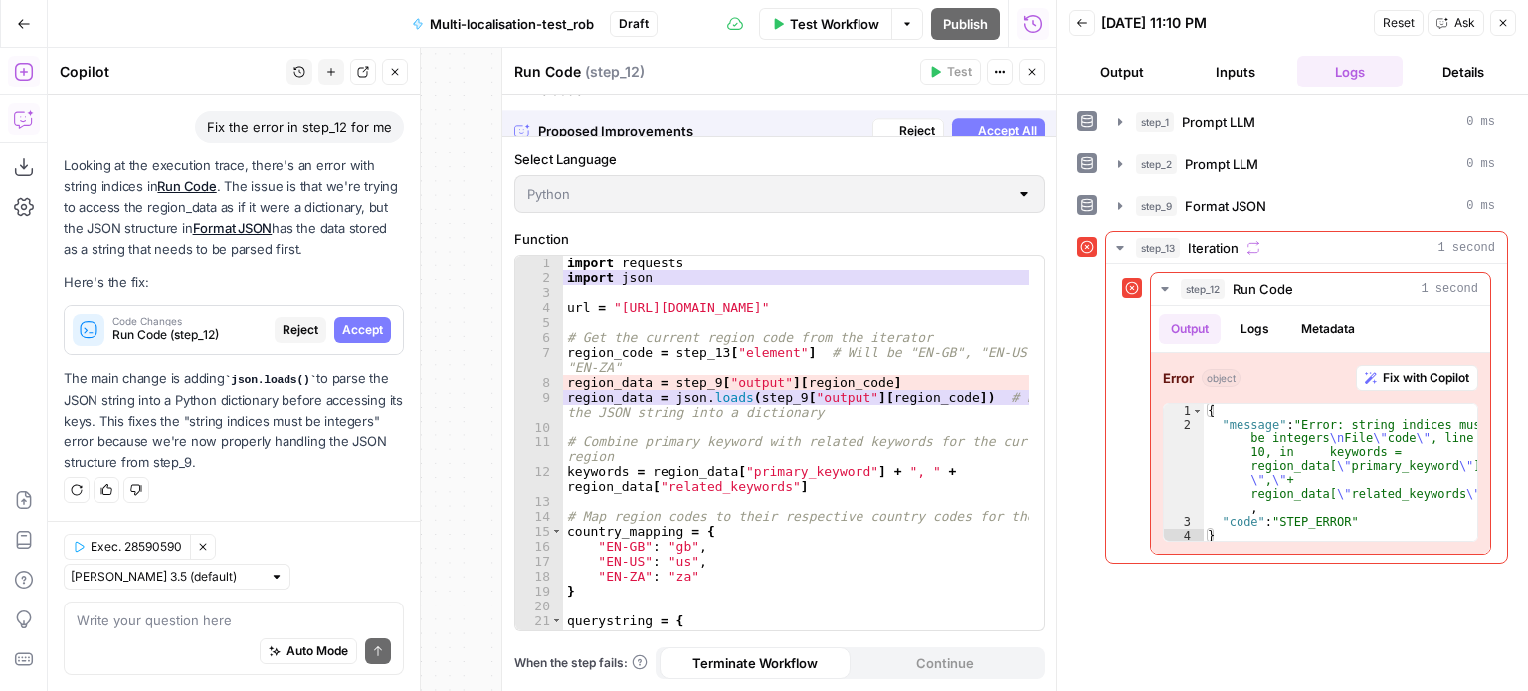
scroll to position [8382, 0]
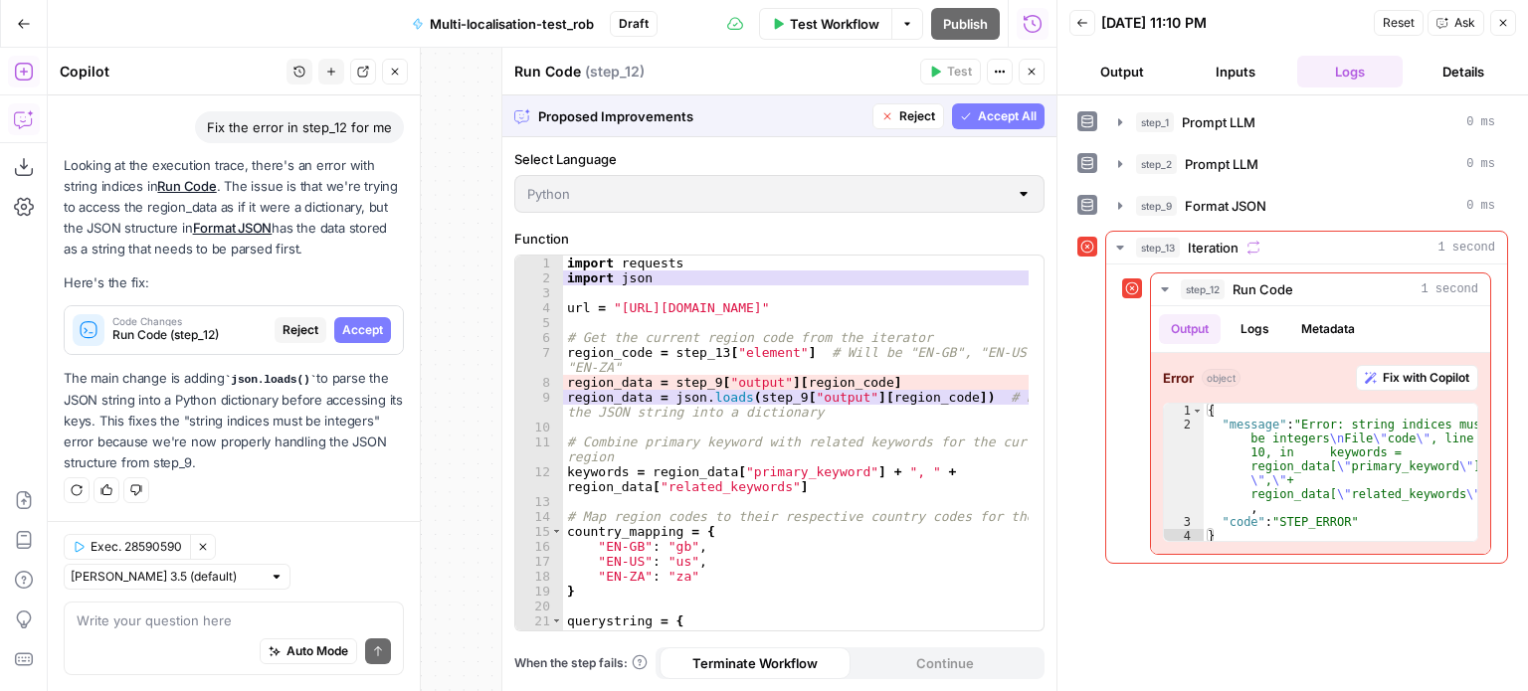
click at [995, 115] on span "Accept All" at bounding box center [1007, 116] width 59 height 18
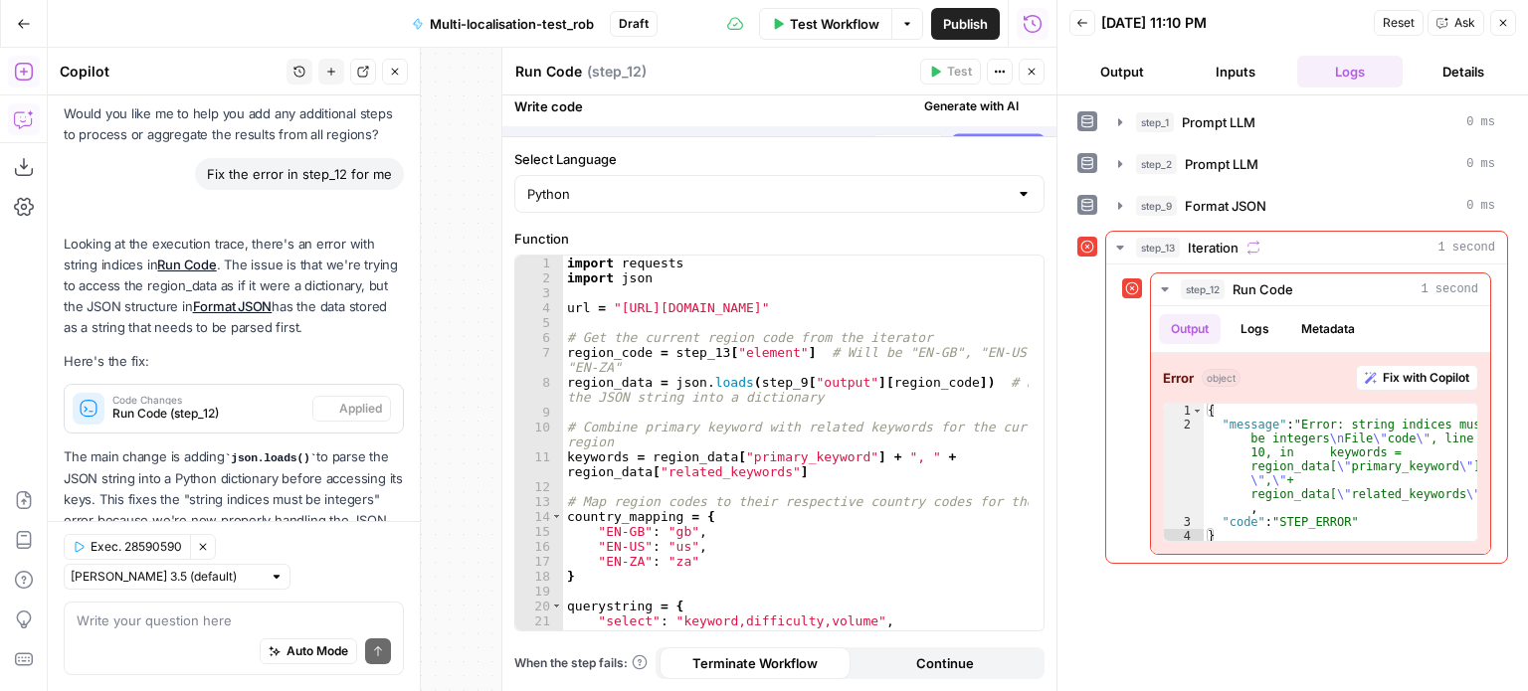
scroll to position [8732, 0]
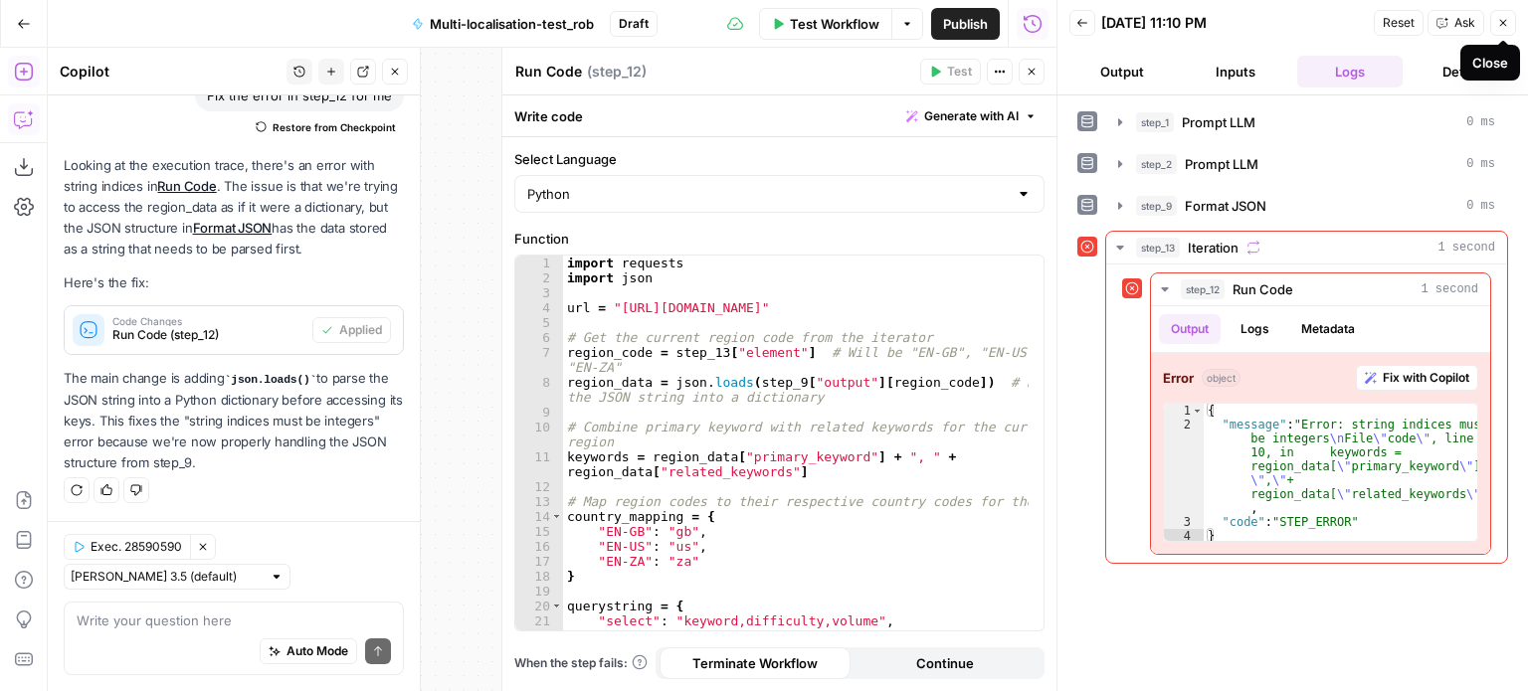
click at [1507, 21] on icon "button" at bounding box center [1503, 23] width 12 height 12
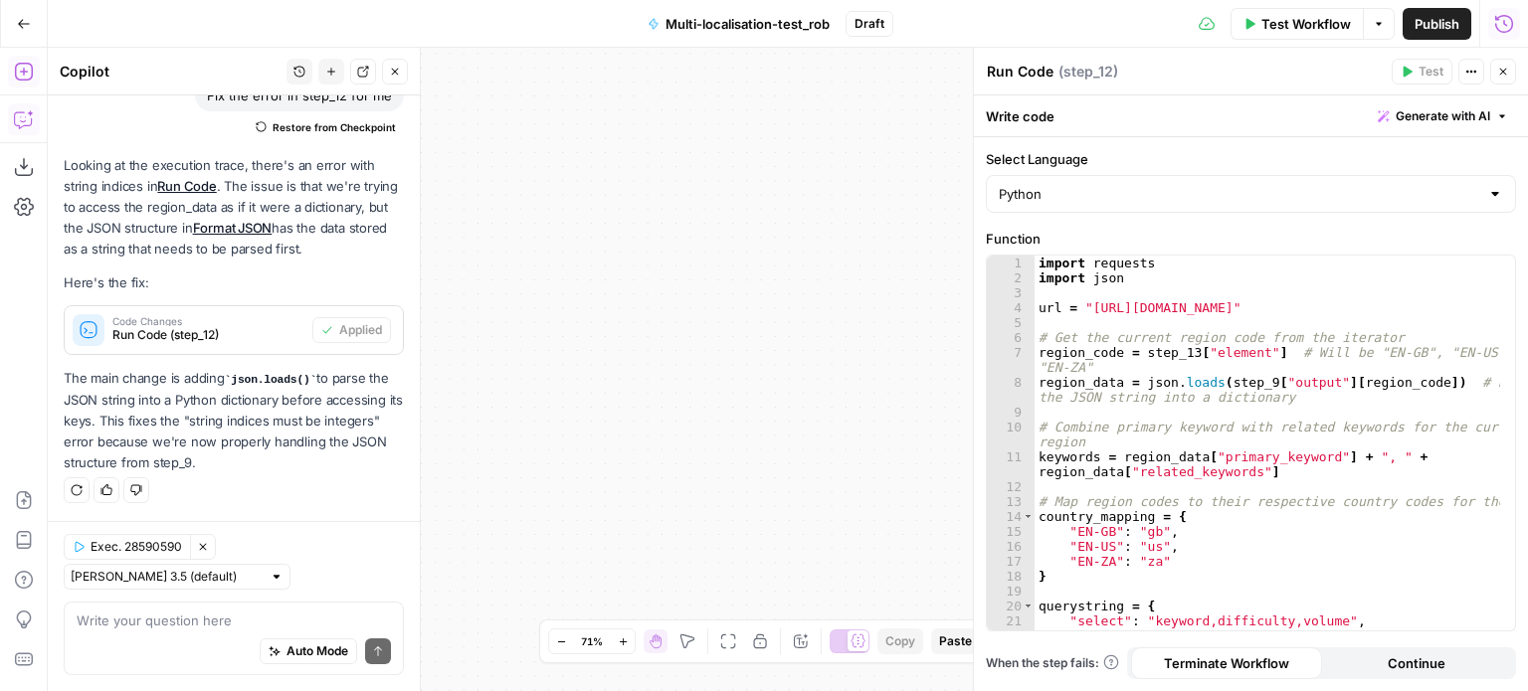
click at [1512, 74] on button "Close" at bounding box center [1503, 72] width 26 height 26
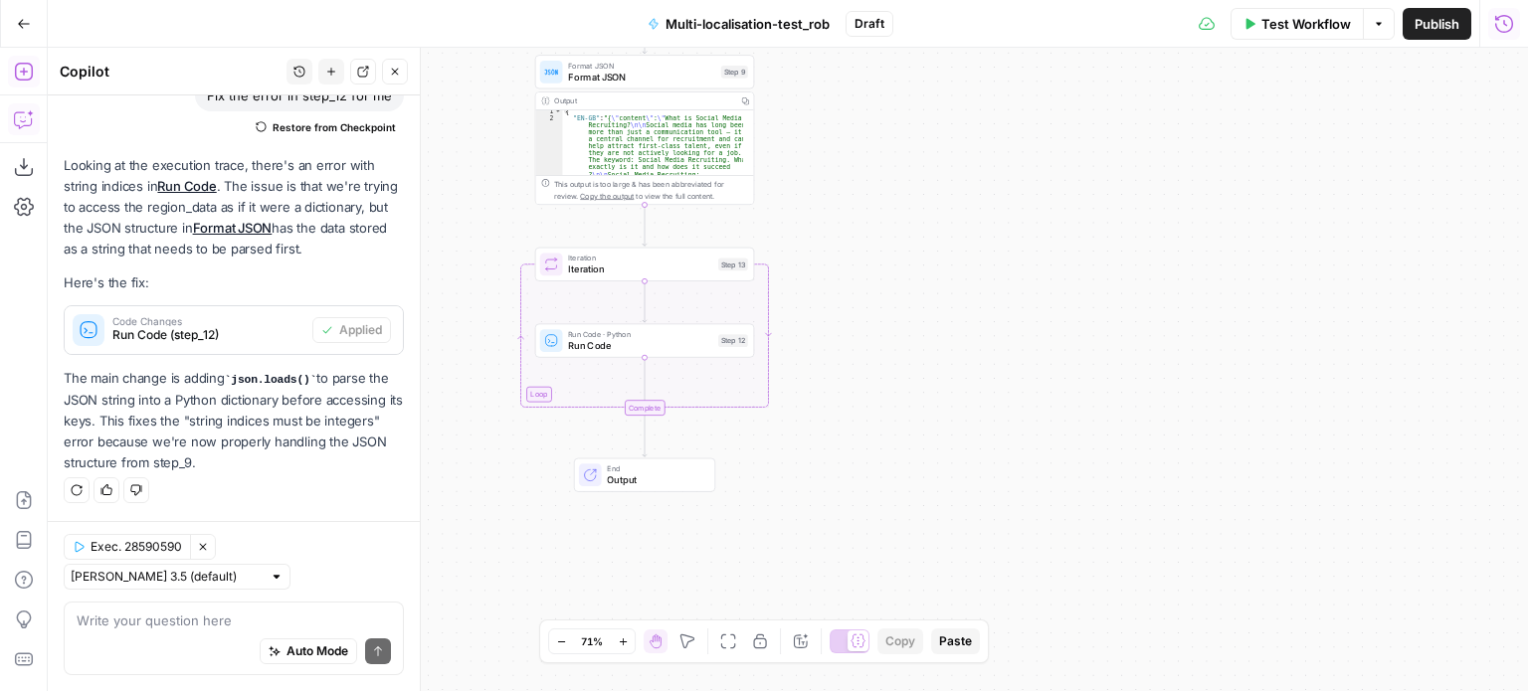
drag, startPoint x: 875, startPoint y: 388, endPoint x: 1283, endPoint y: 380, distance: 407.9
click at [1443, 365] on div "Workflow Set Inputs Inputs LLM · Claude Opus 4.1 Prompt LLM Step 1 Output Copy …" at bounding box center [788, 370] width 1480 height 644
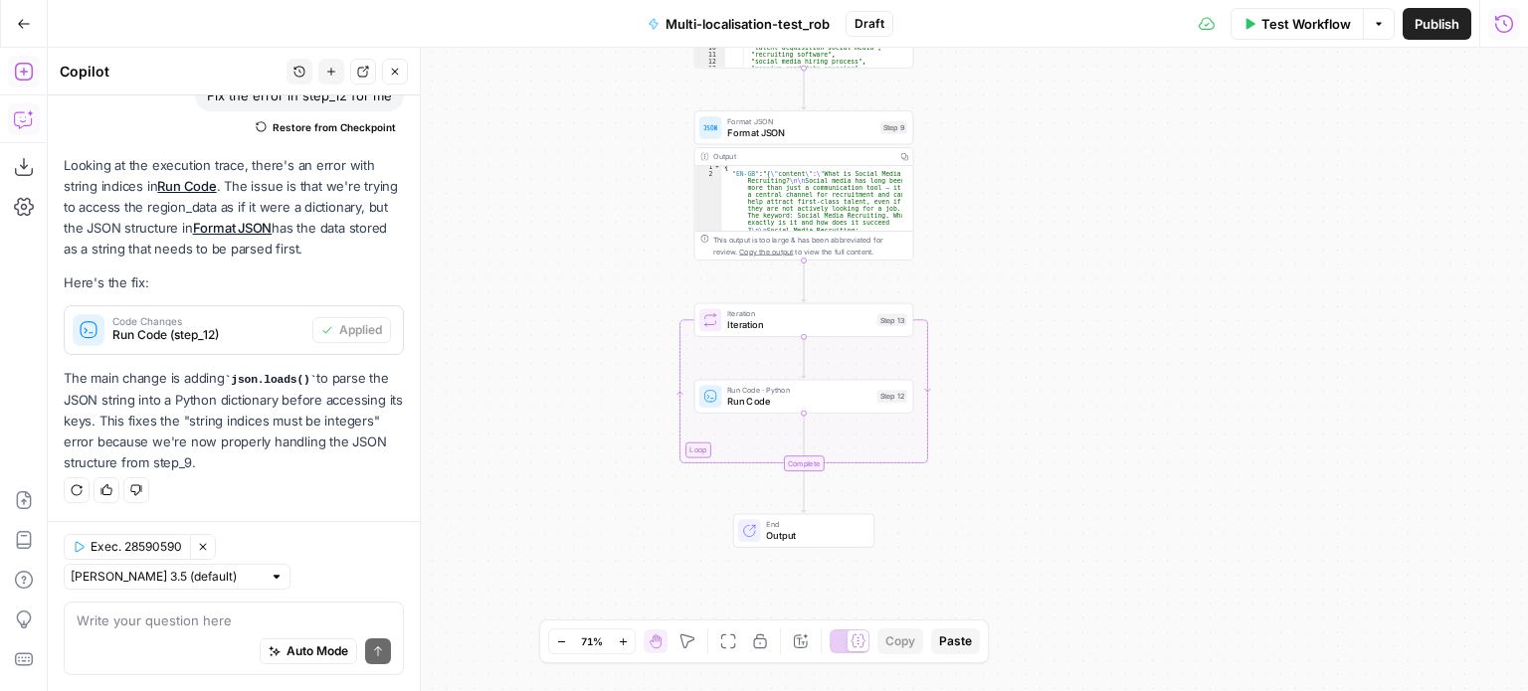
drag, startPoint x: 887, startPoint y: 330, endPoint x: 1093, endPoint y: 397, distance: 216.4
click at [1093, 397] on div "Workflow Set Inputs Inputs LLM · Claude Opus 4.1 Prompt LLM Step 1 Output Copy …" at bounding box center [788, 370] width 1480 height 644
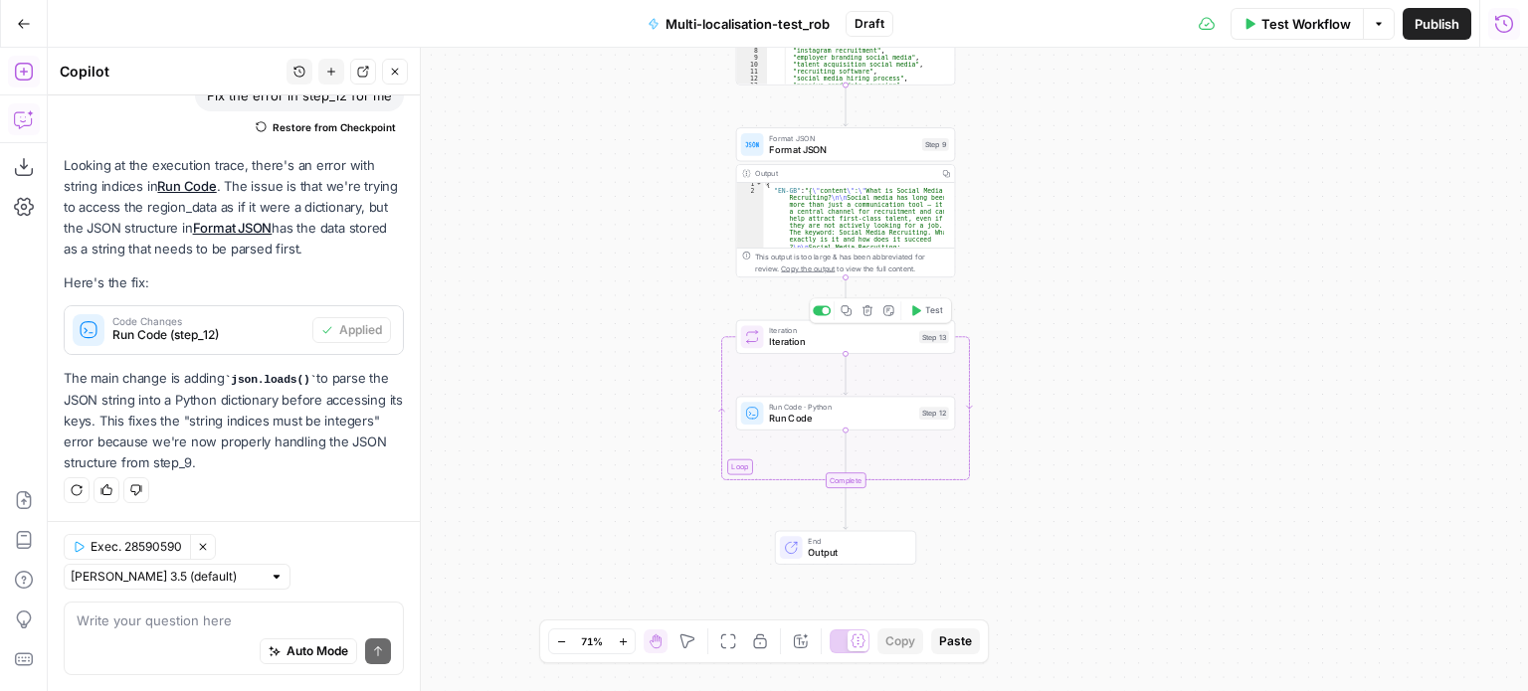
click at [917, 313] on icon "button" at bounding box center [915, 310] width 11 height 11
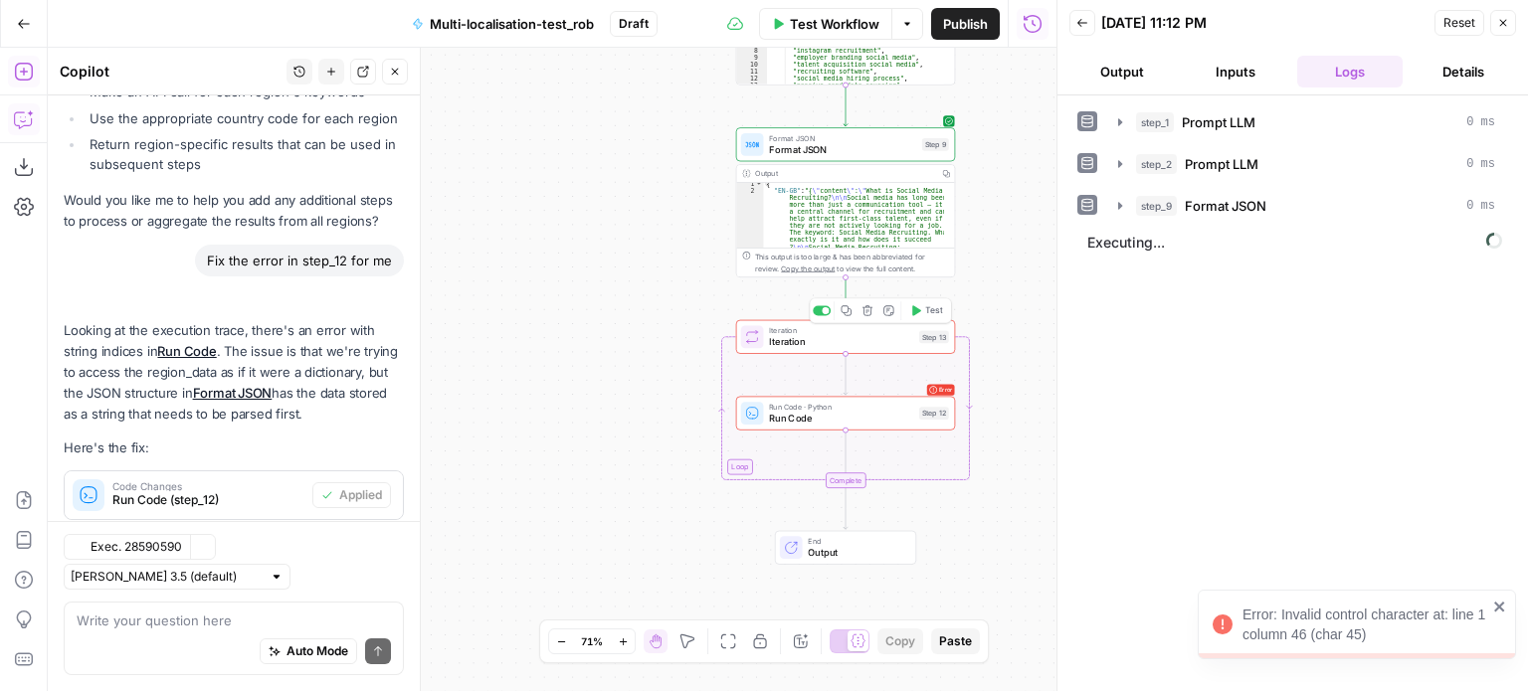
scroll to position [8732, 0]
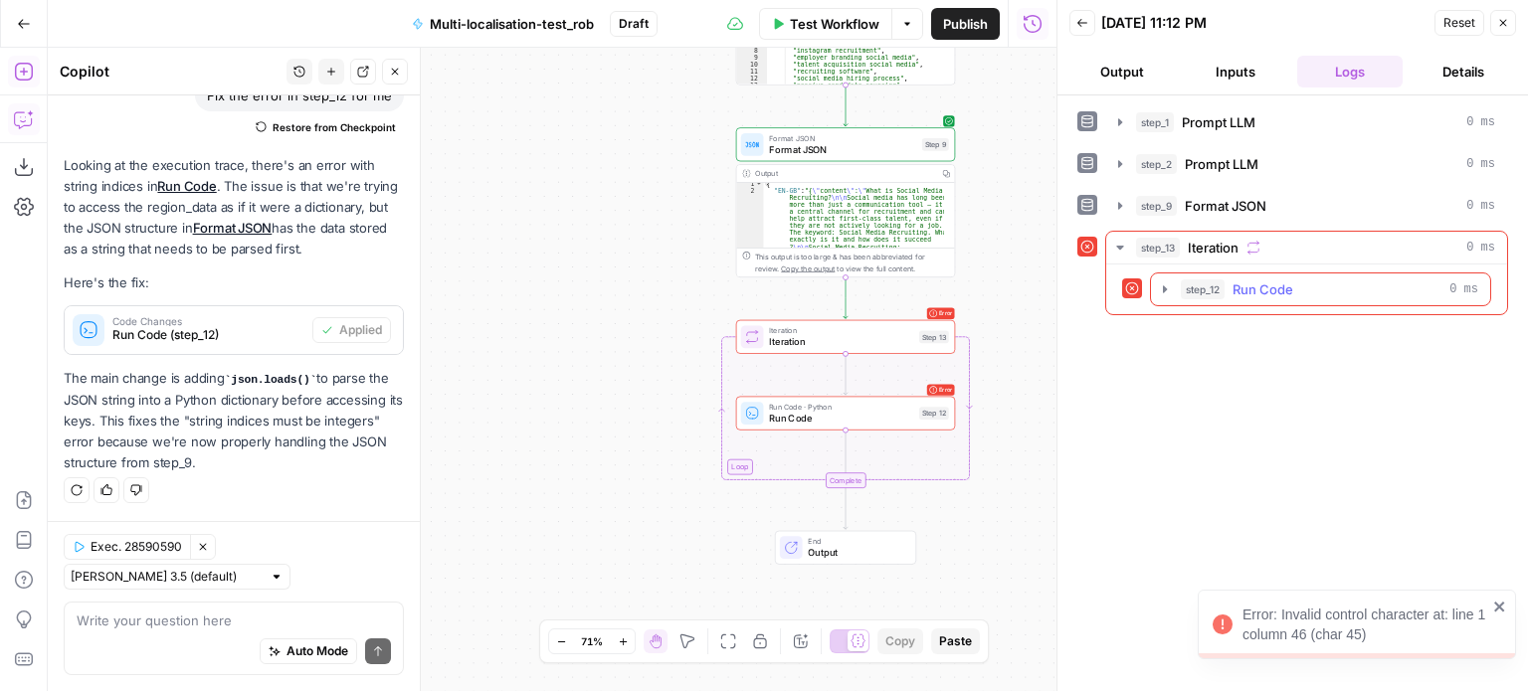
click at [1166, 298] on button "step_12 Run Code 0 ms" at bounding box center [1320, 290] width 339 height 32
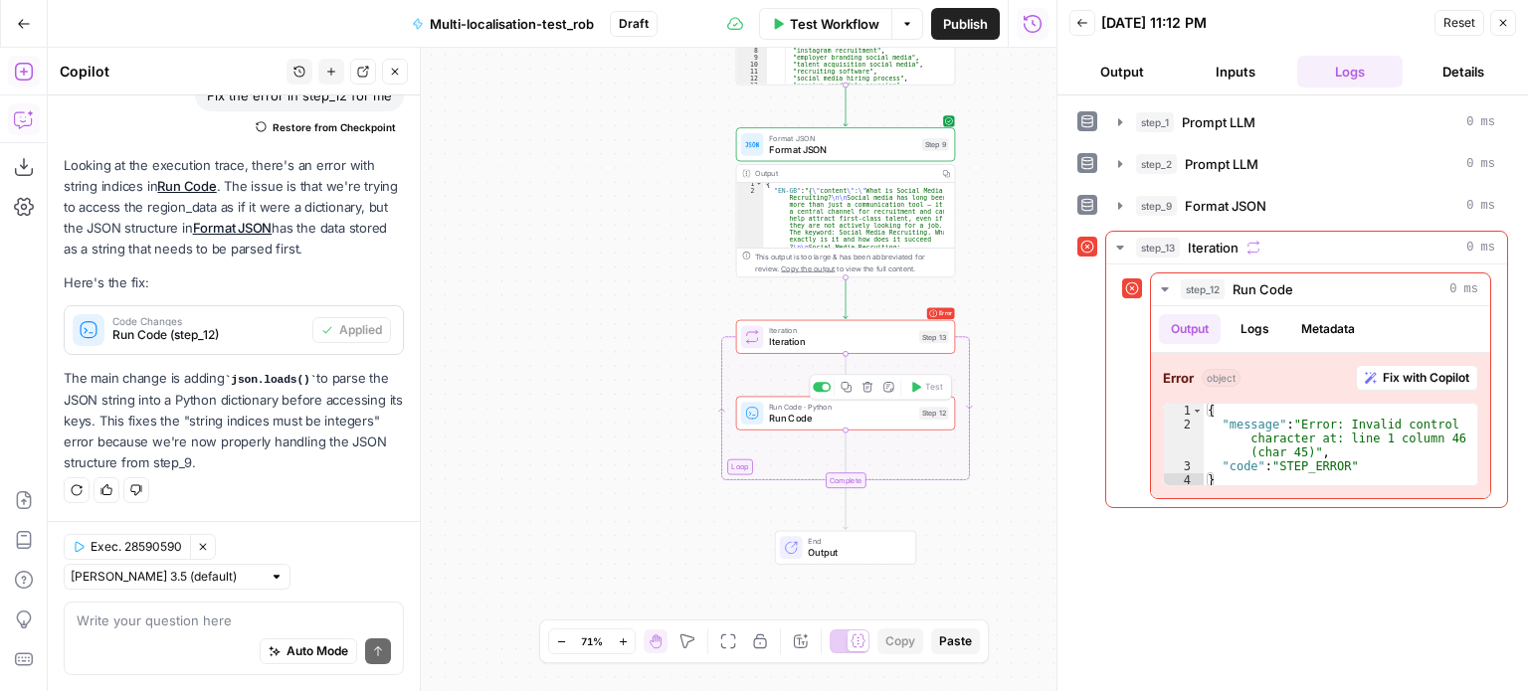
click at [891, 415] on span "Run Code" at bounding box center [841, 418] width 144 height 14
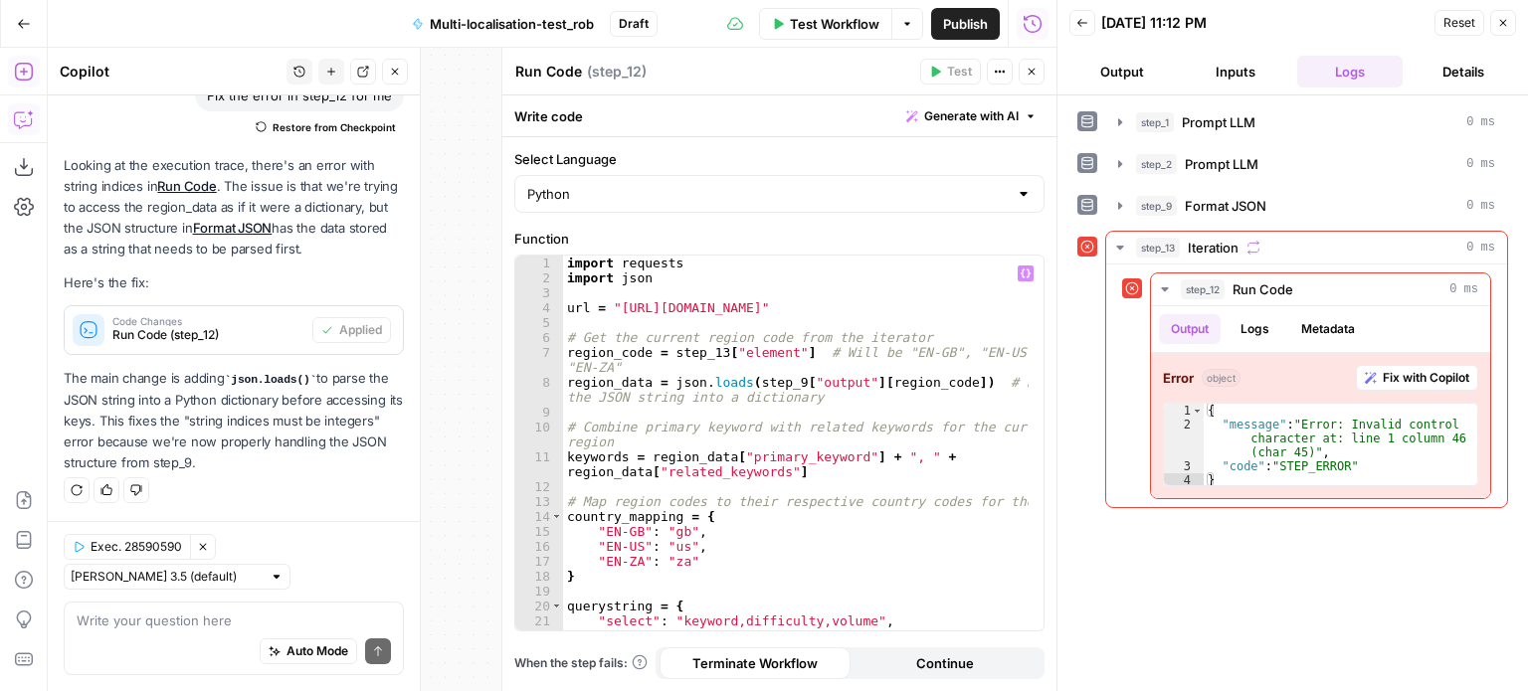
scroll to position [0, 0]
click at [1388, 373] on span "Fix with Copilot" at bounding box center [1426, 378] width 87 height 18
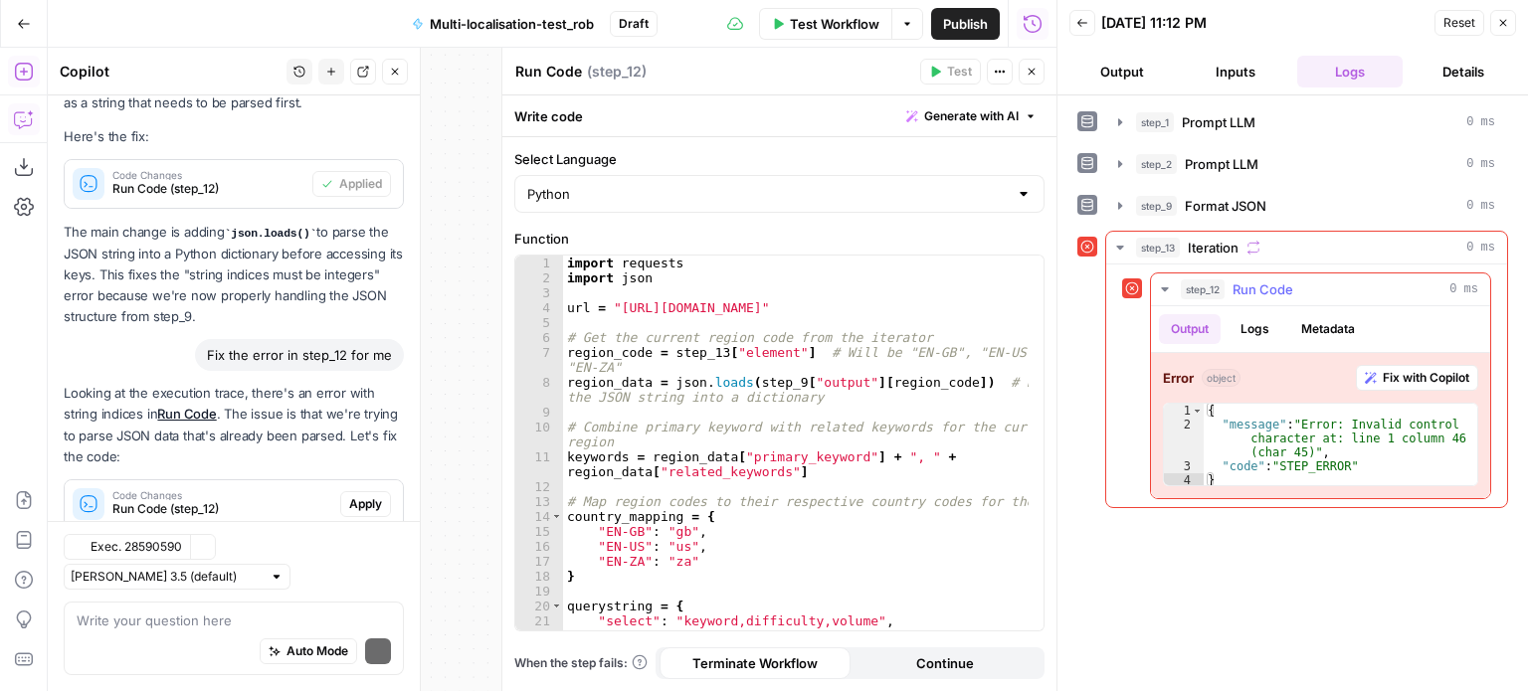
scroll to position [9051, 0]
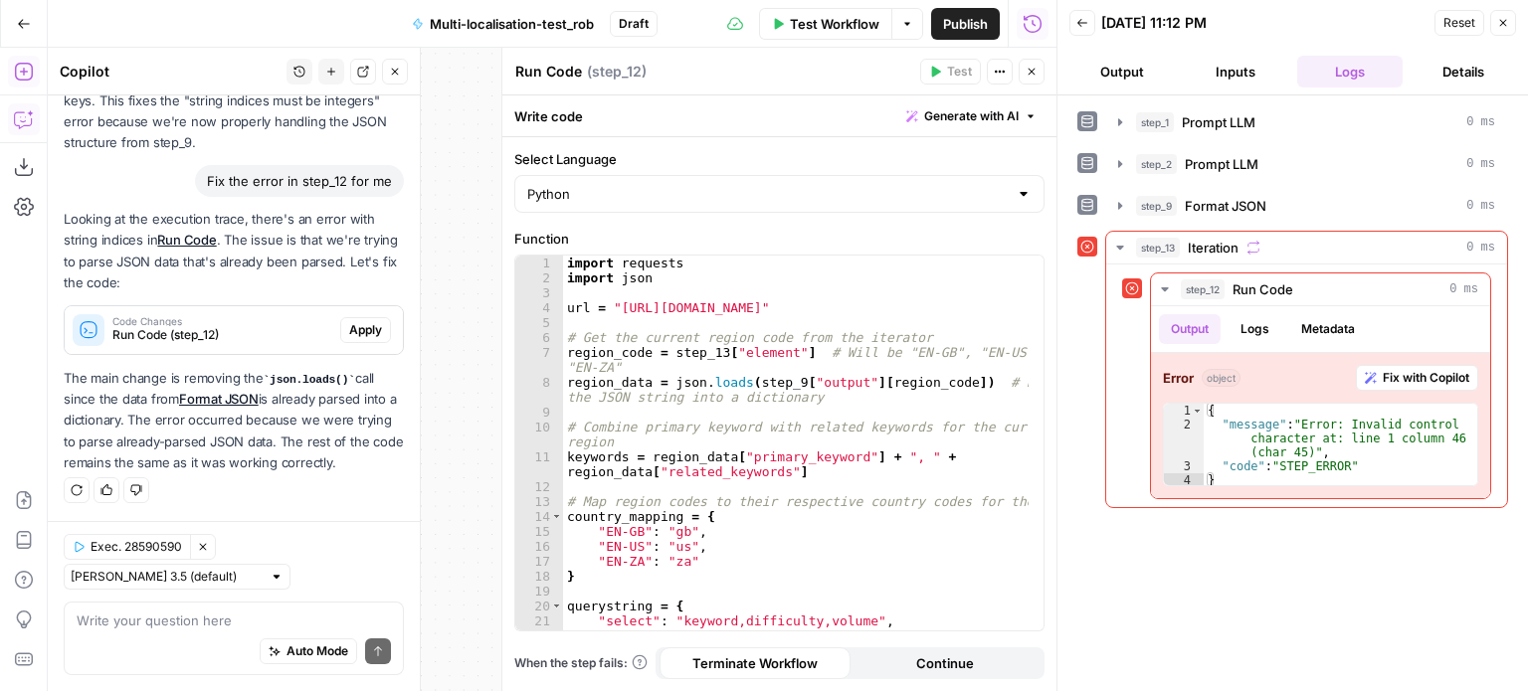
click at [231, 322] on span "Code Changes" at bounding box center [222, 321] width 220 height 10
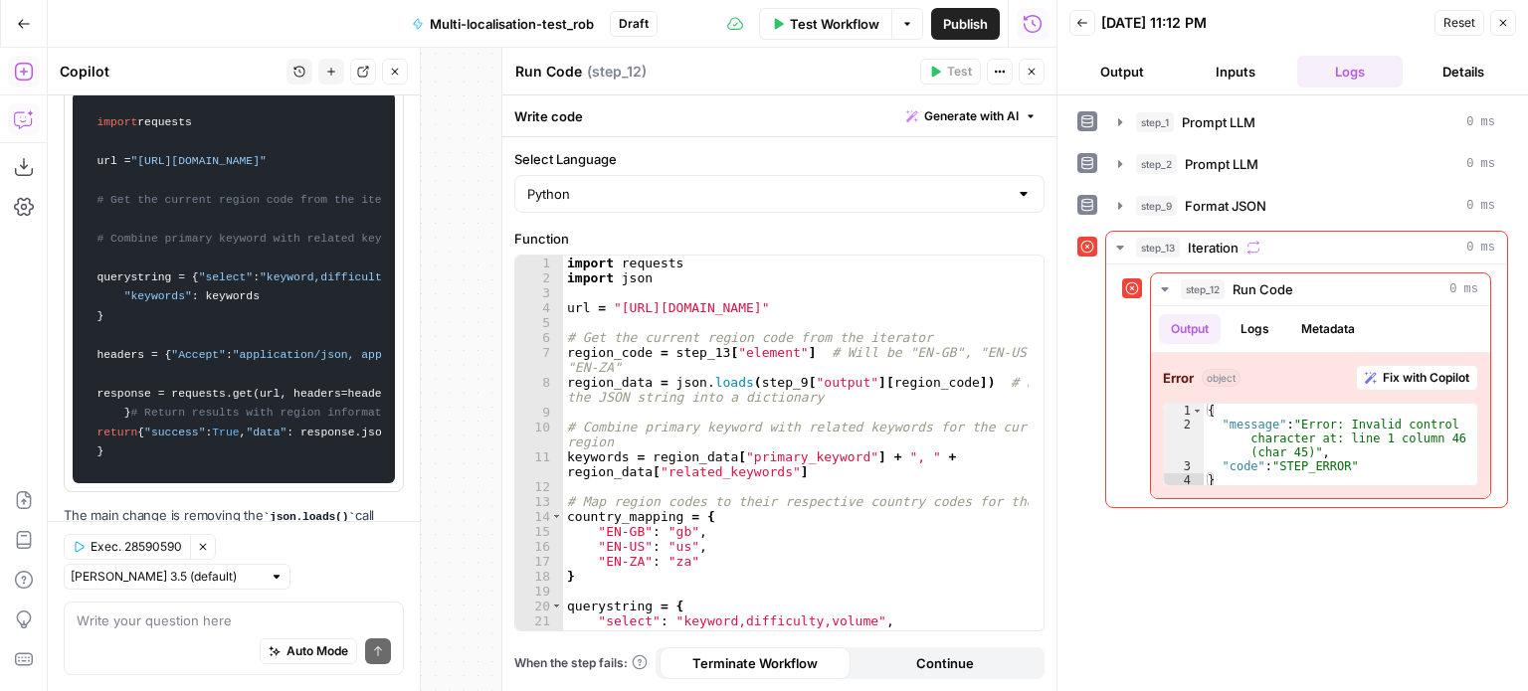
click at [349, 69] on span "Apply" at bounding box center [365, 60] width 33 height 18
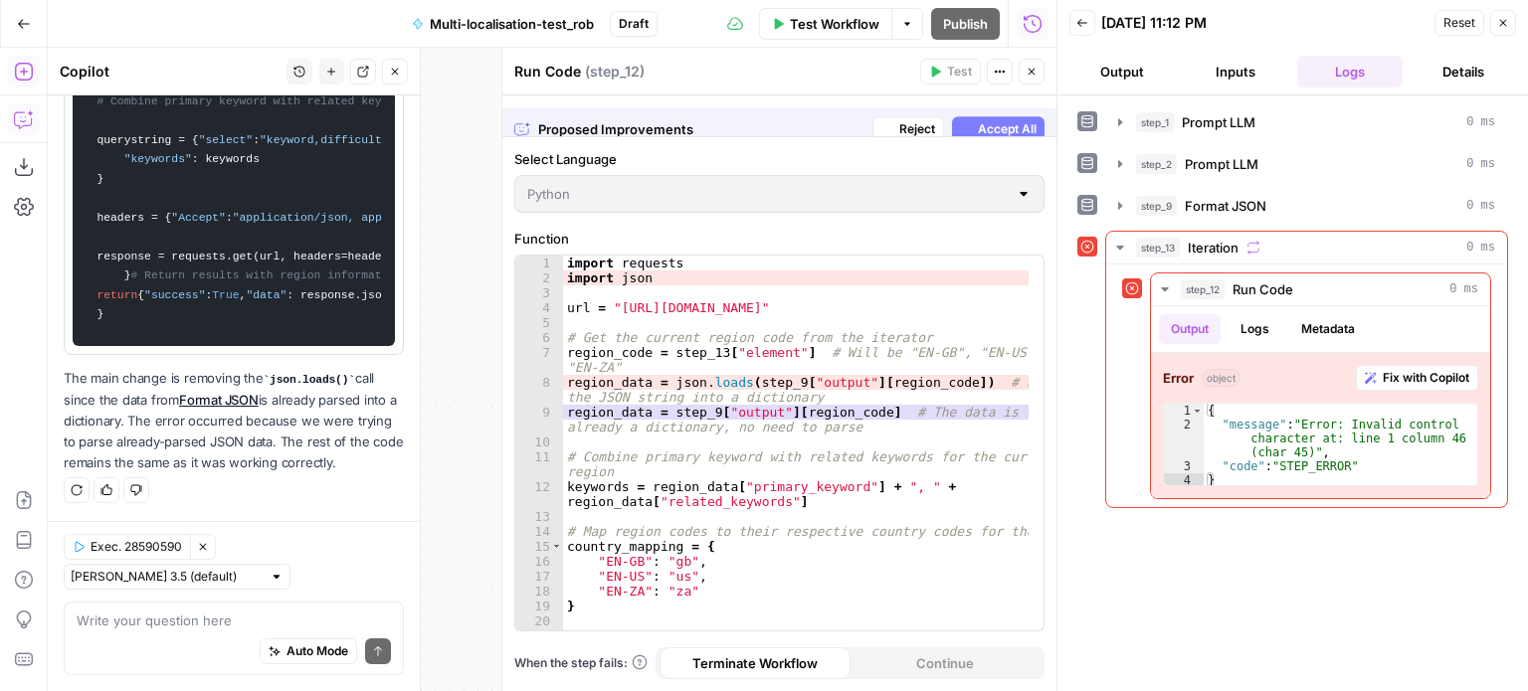
scroll to position [9687, 0]
click at [975, 111] on button "Accept All" at bounding box center [998, 116] width 93 height 26
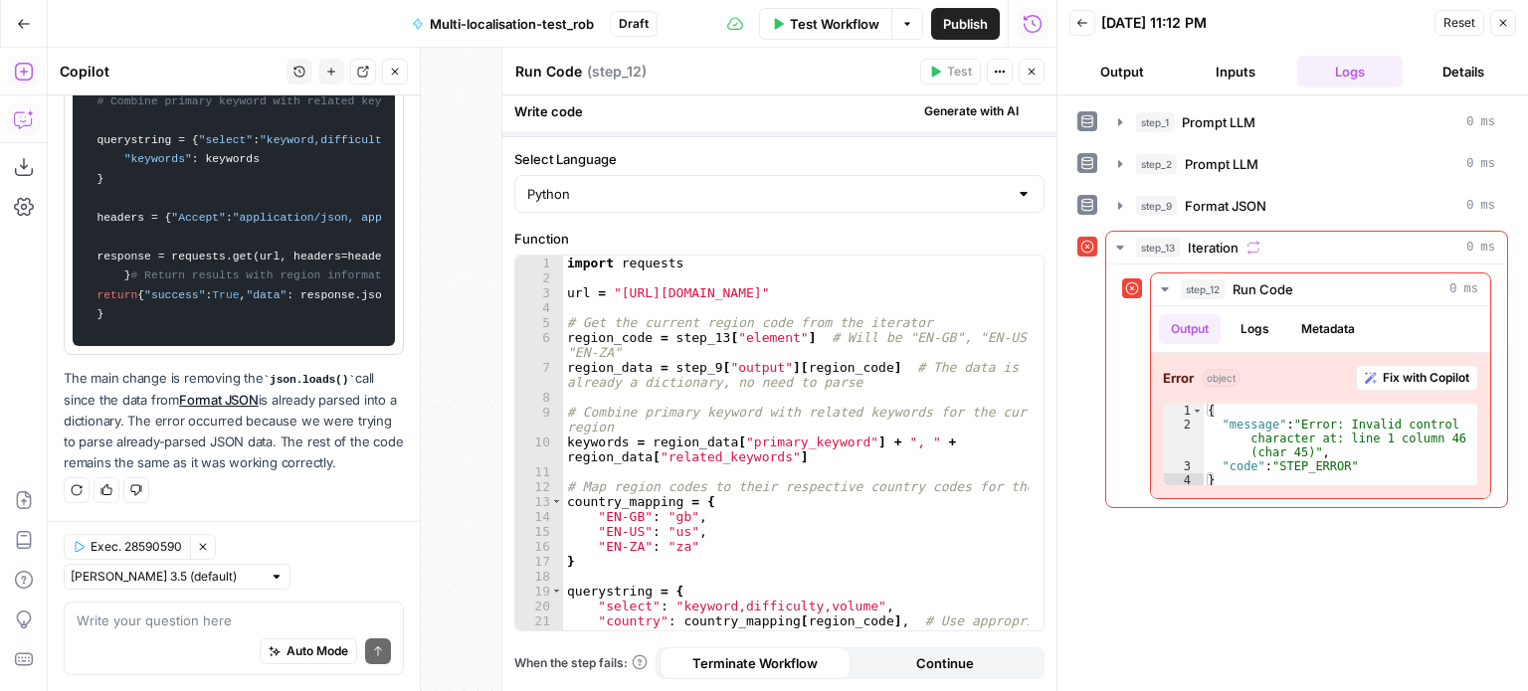
scroll to position [10069, 0]
click at [1030, 73] on icon "button" at bounding box center [1031, 72] width 7 height 7
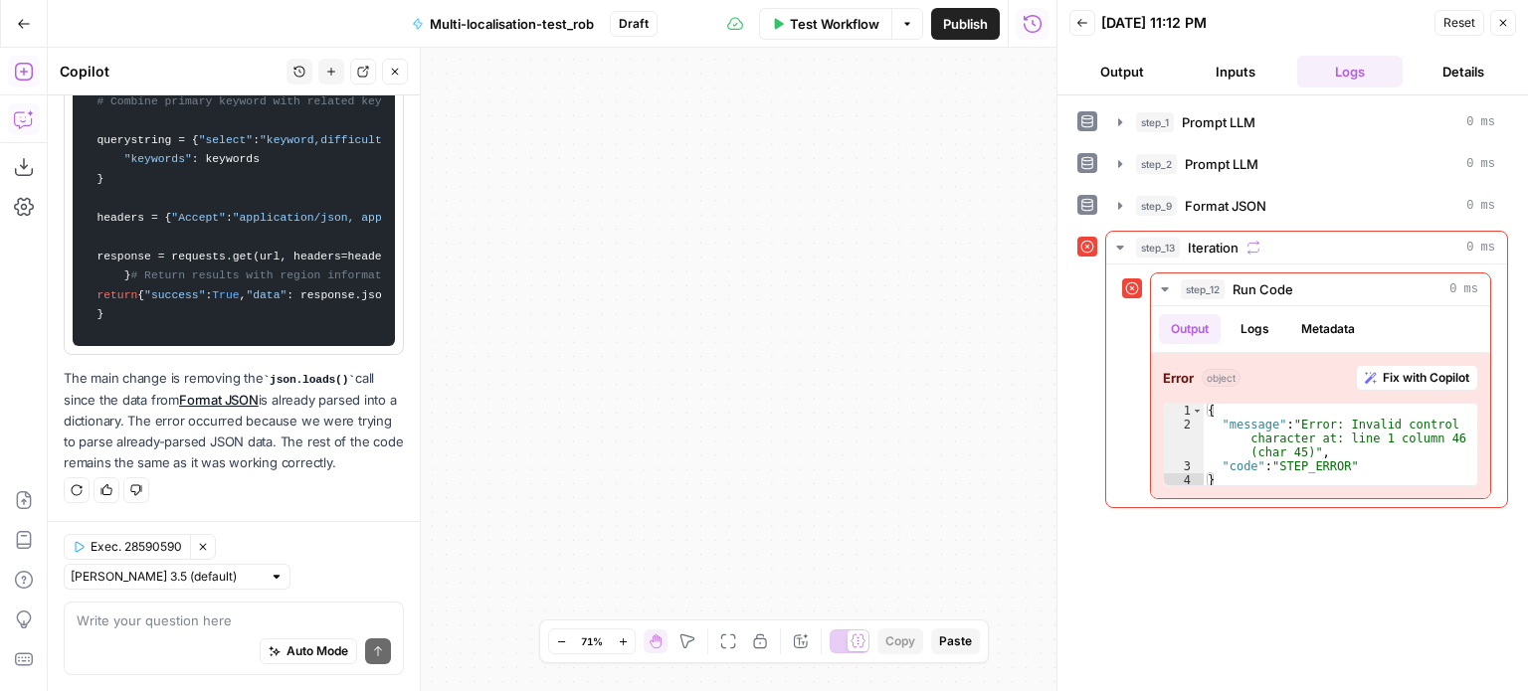
drag, startPoint x: 743, startPoint y: 423, endPoint x: 1053, endPoint y: 438, distance: 310.7
click at [1053, 438] on body "Sage SEO New Home Browse Insights Opportunities Your Data Recent Grids TOFU Con…" at bounding box center [764, 345] width 1528 height 691
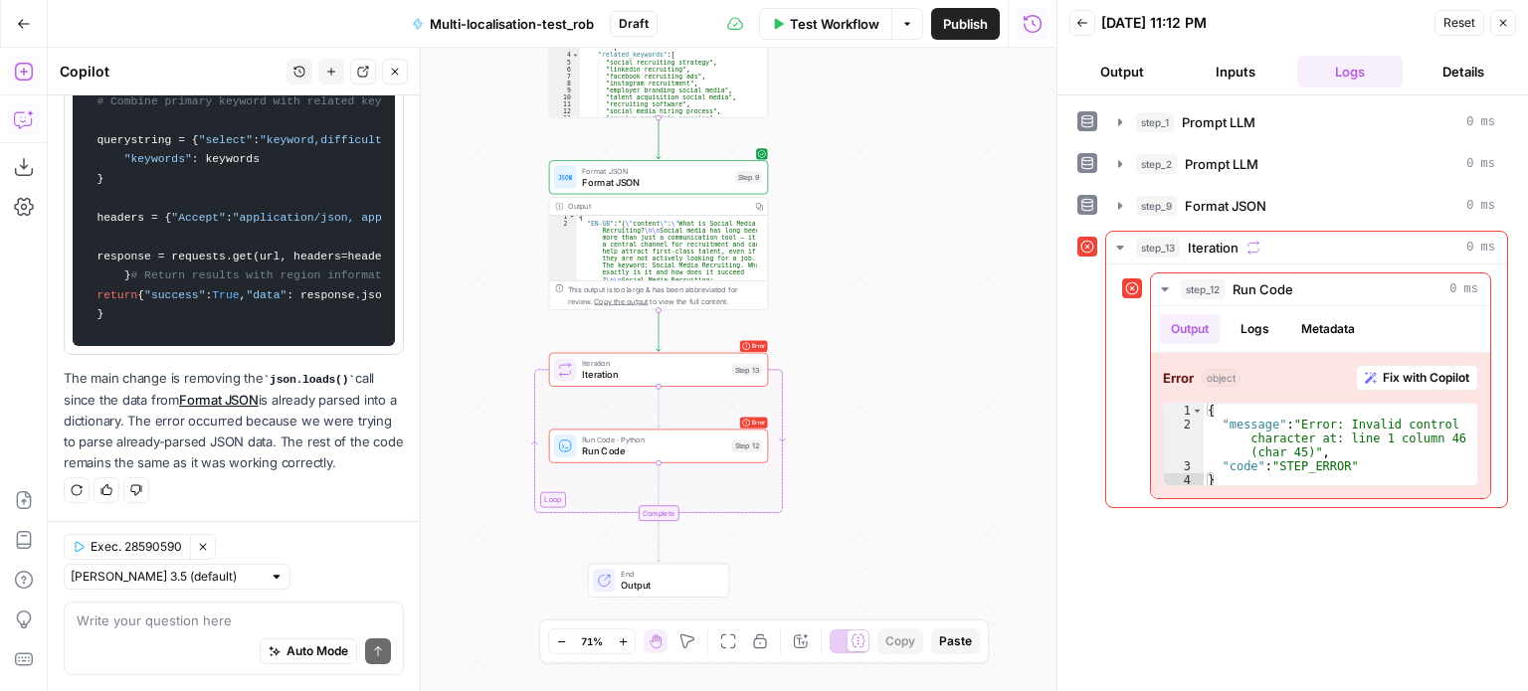
drag, startPoint x: 666, startPoint y: 422, endPoint x: 995, endPoint y: 484, distance: 334.2
click at [995, 484] on div "Workflow Set Inputs Inputs LLM · Claude Opus 4.1 Prompt LLM Step 1 Output Copy …" at bounding box center [552, 370] width 1009 height 644
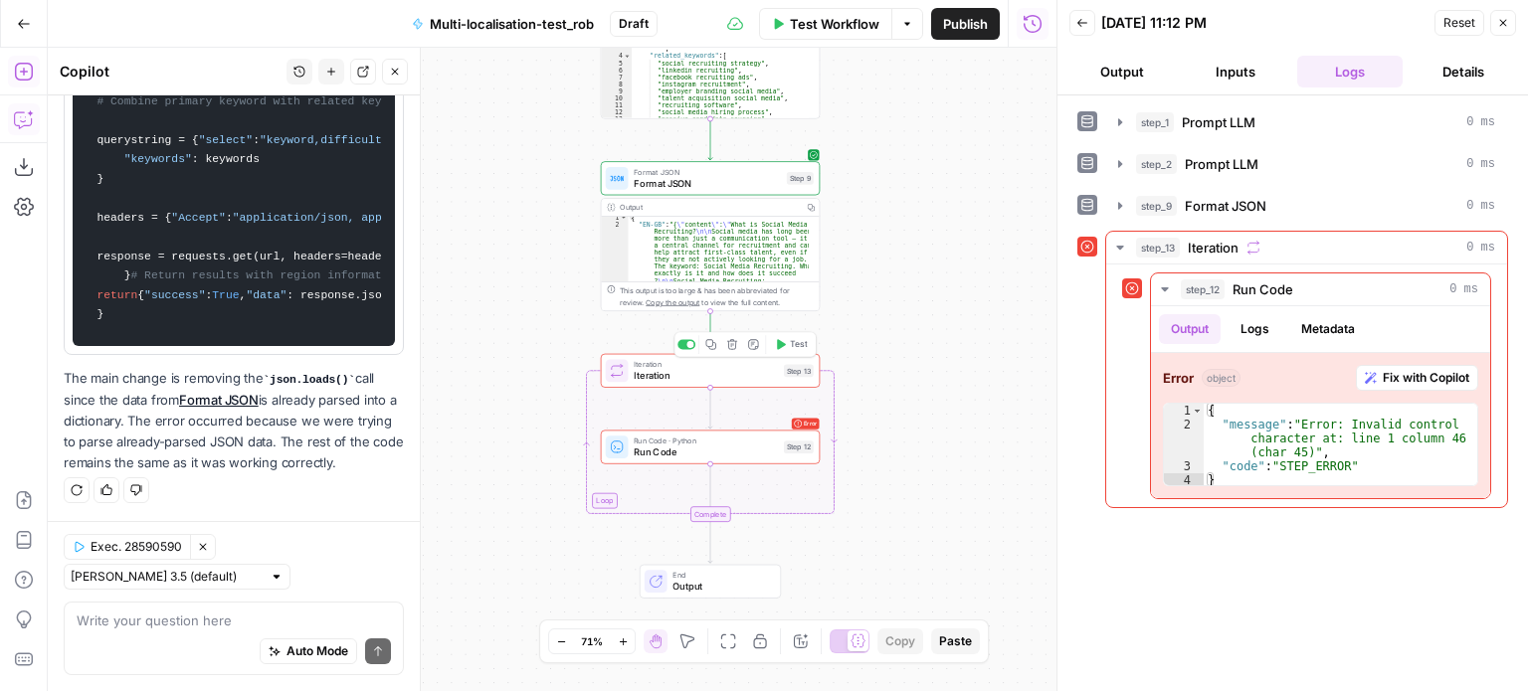
click at [800, 344] on span "Test" at bounding box center [798, 344] width 17 height 13
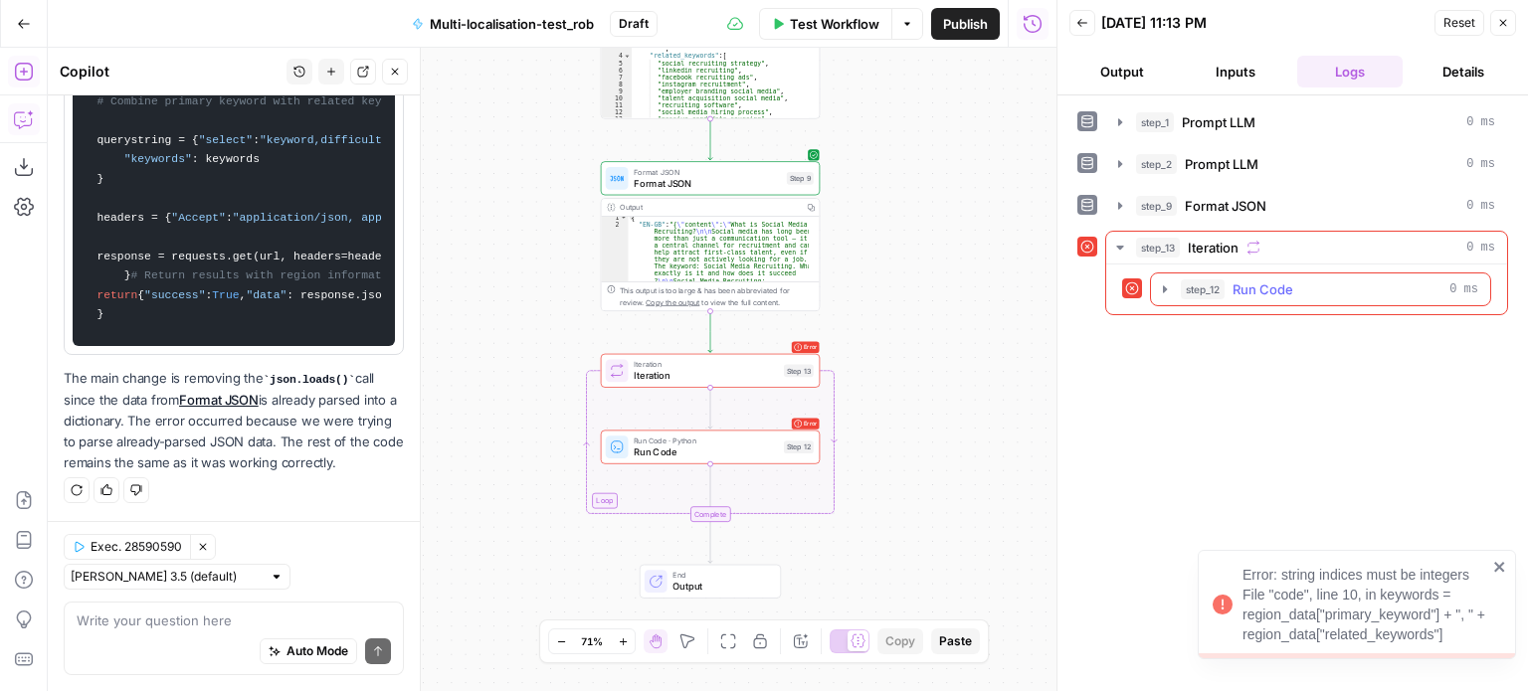
click at [1157, 286] on icon "button" at bounding box center [1165, 289] width 16 height 16
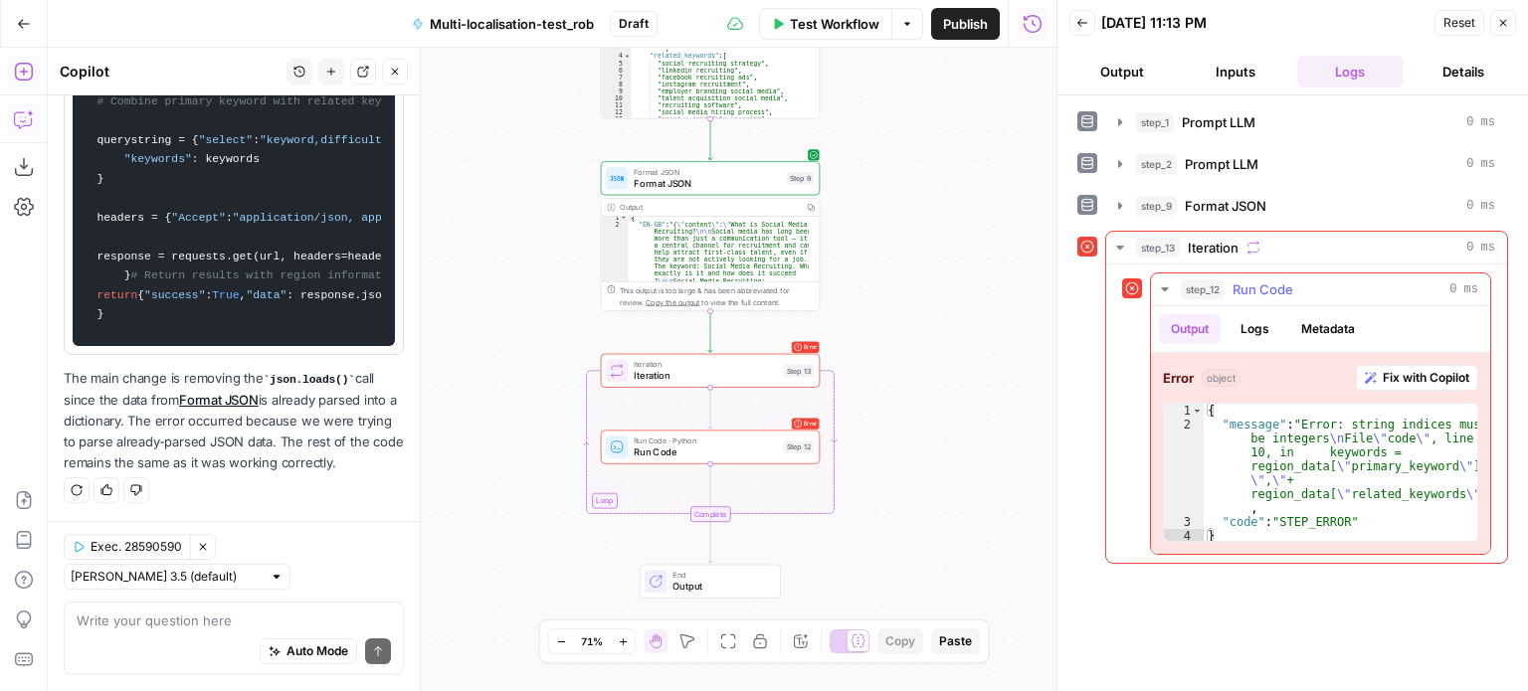
click at [1398, 380] on span "Fix with Copilot" at bounding box center [1426, 378] width 87 height 18
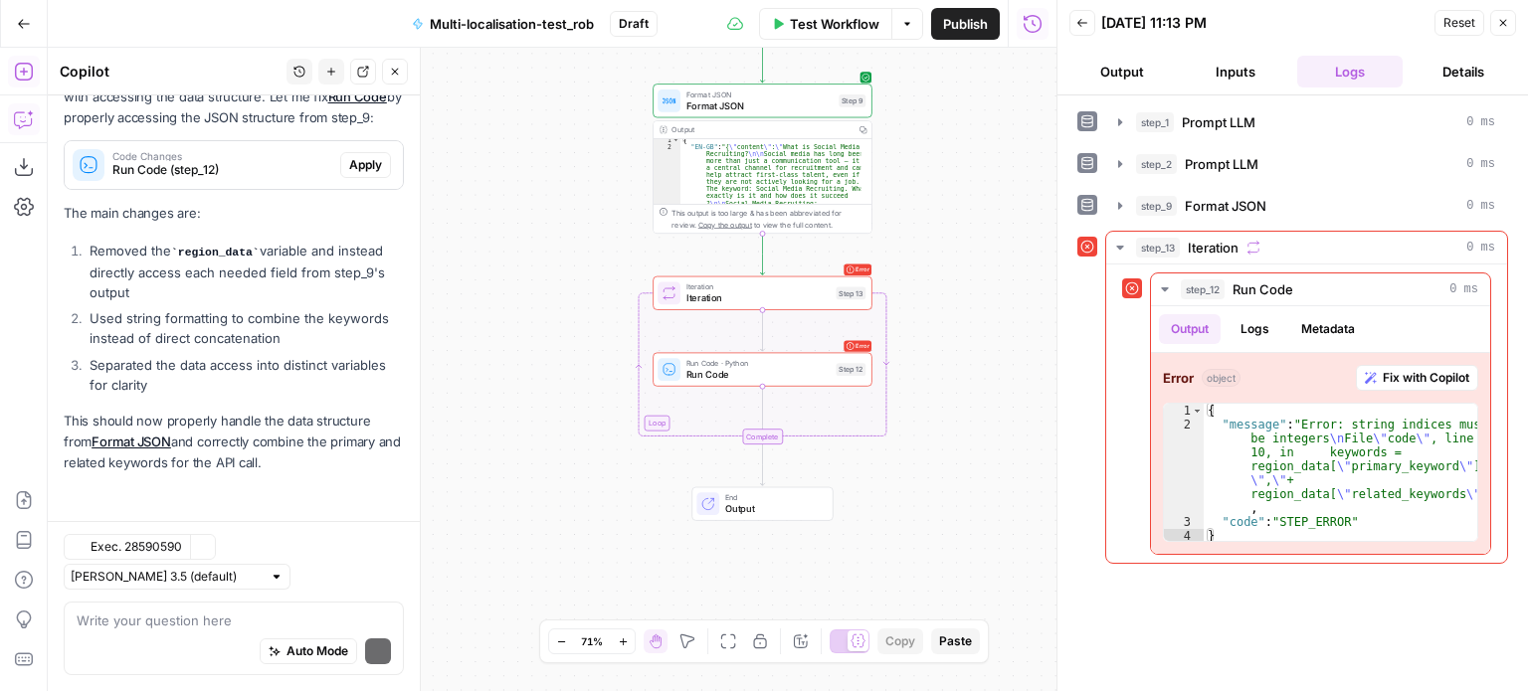
scroll to position [10531, 0]
click at [282, 166] on span "Run Code (step_12)" at bounding box center [222, 170] width 220 height 18
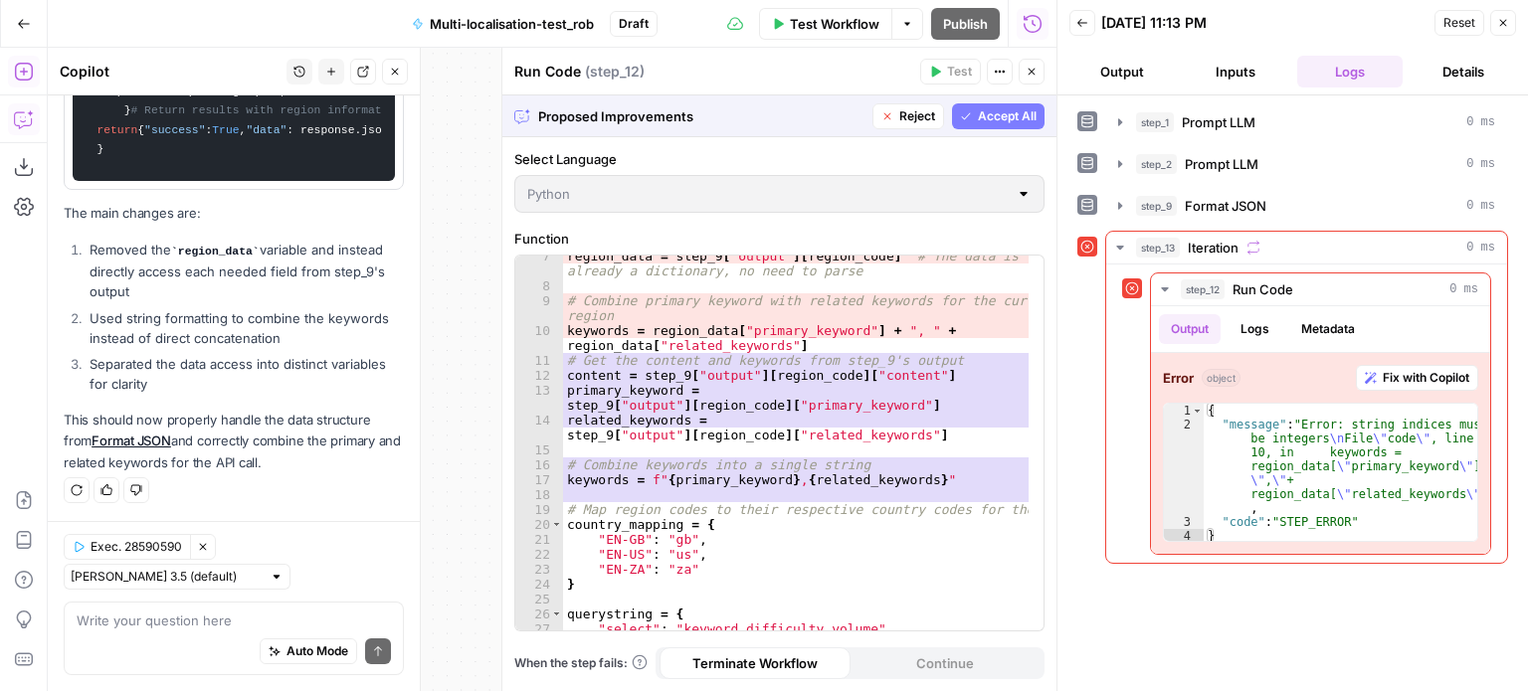
scroll to position [111, 0]
click at [1024, 122] on span "Accept All" at bounding box center [1007, 116] width 59 height 18
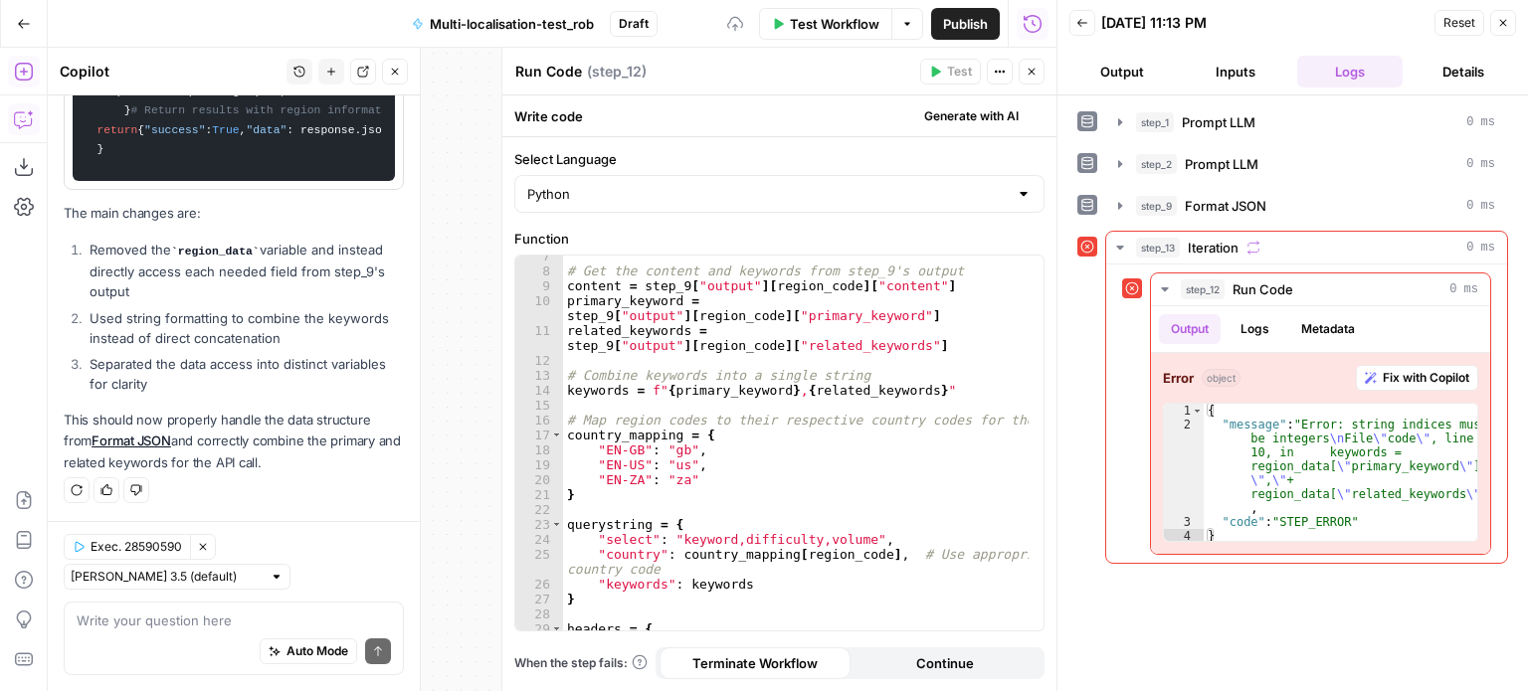
scroll to position [11625, 0]
click at [1042, 70] on button "Close" at bounding box center [1032, 72] width 26 height 26
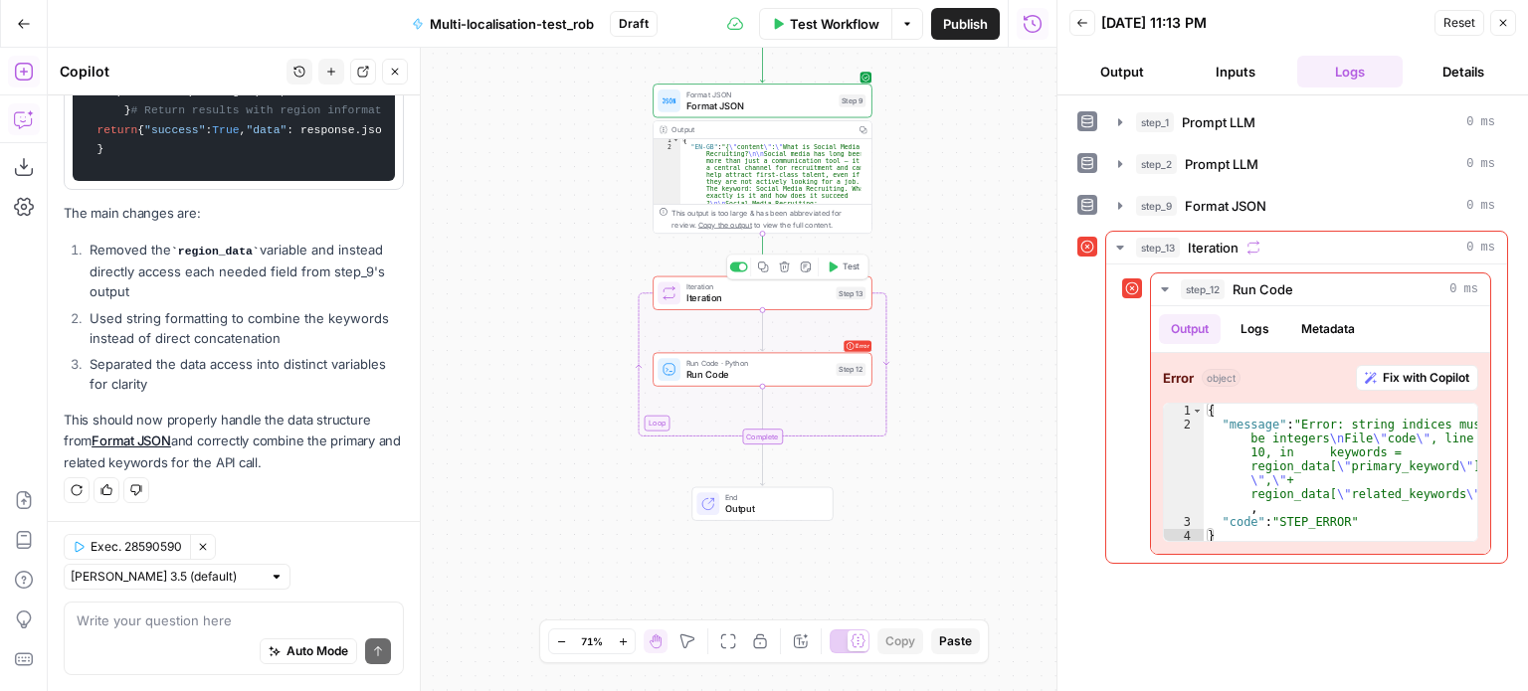
click at [850, 265] on span "Test" at bounding box center [850, 267] width 17 height 13
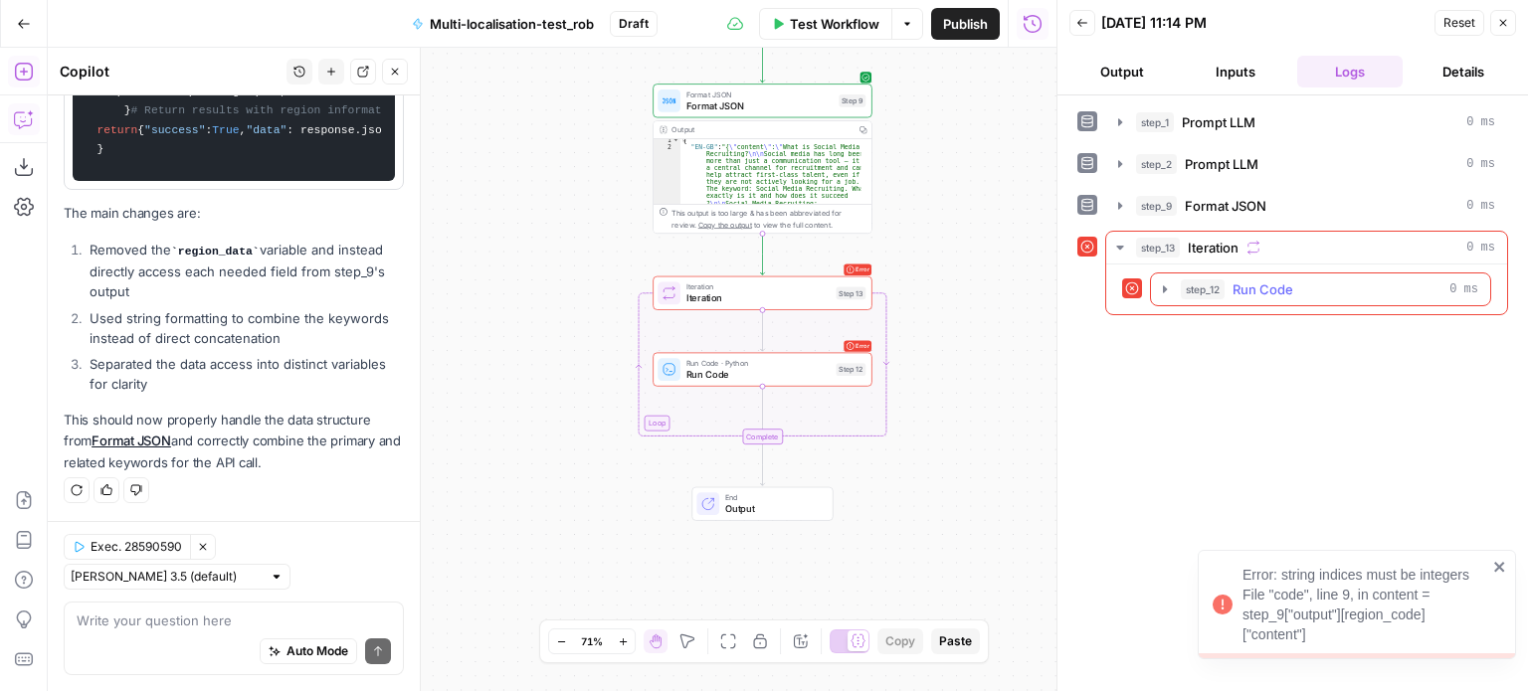
click at [1160, 289] on icon "button" at bounding box center [1165, 289] width 16 height 16
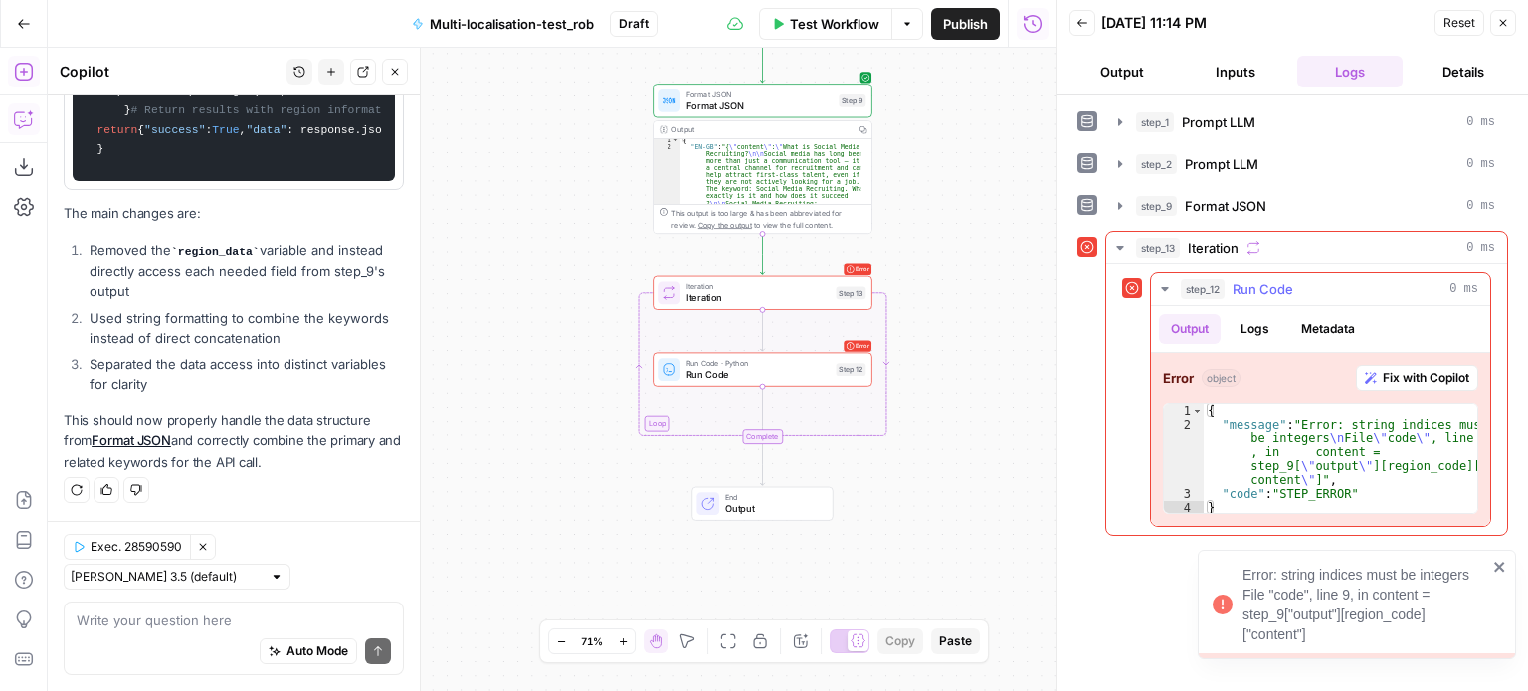
click at [1406, 369] on span "Fix with Copilot" at bounding box center [1426, 378] width 87 height 18
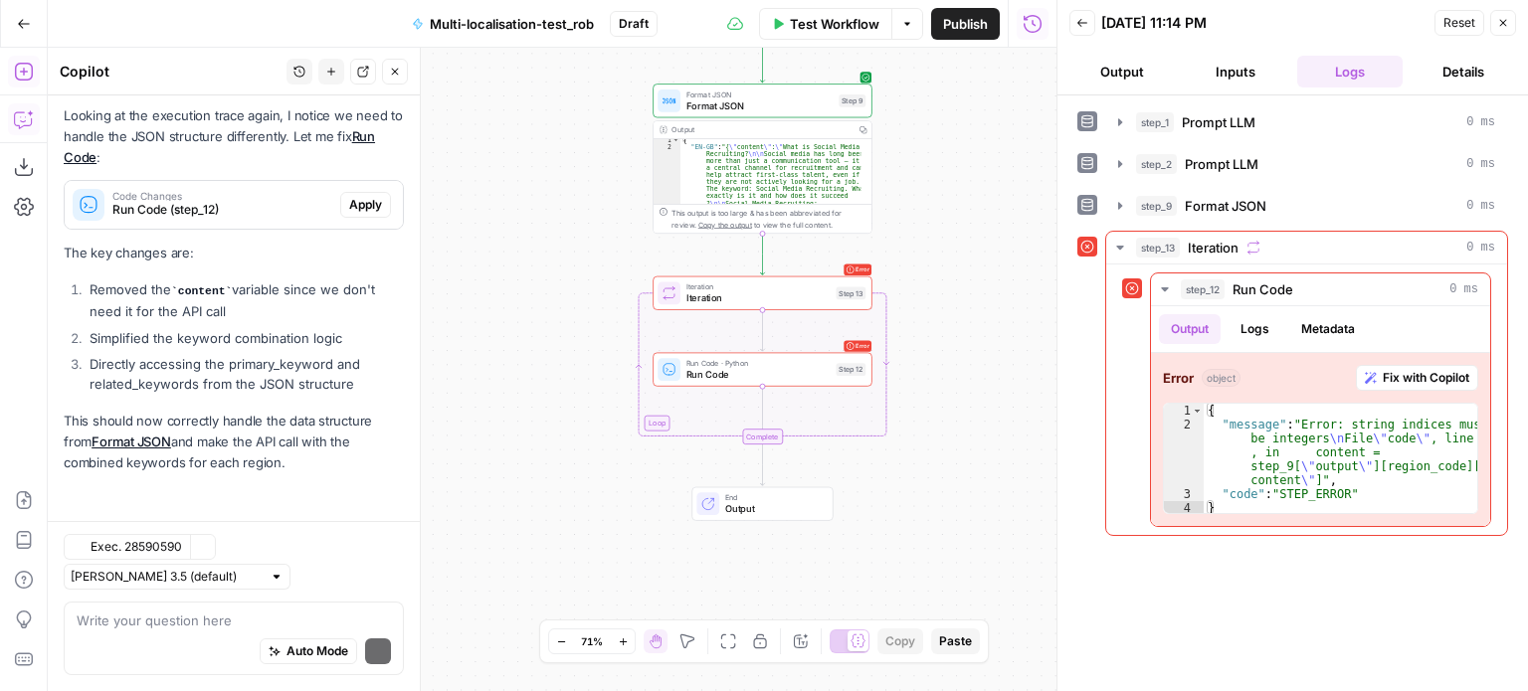
scroll to position [12048, 0]
click at [259, 217] on span "Run Code (step_12)" at bounding box center [222, 210] width 220 height 18
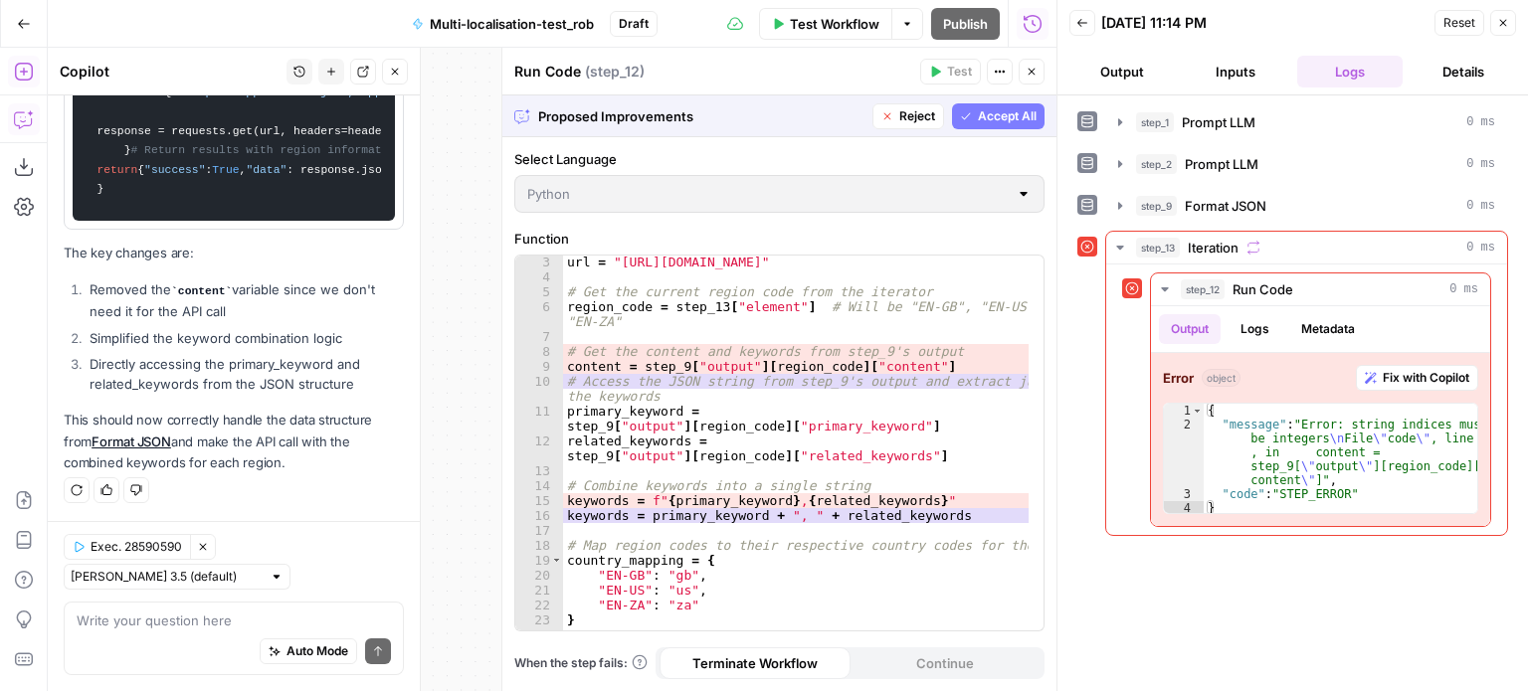
scroll to position [0, 0]
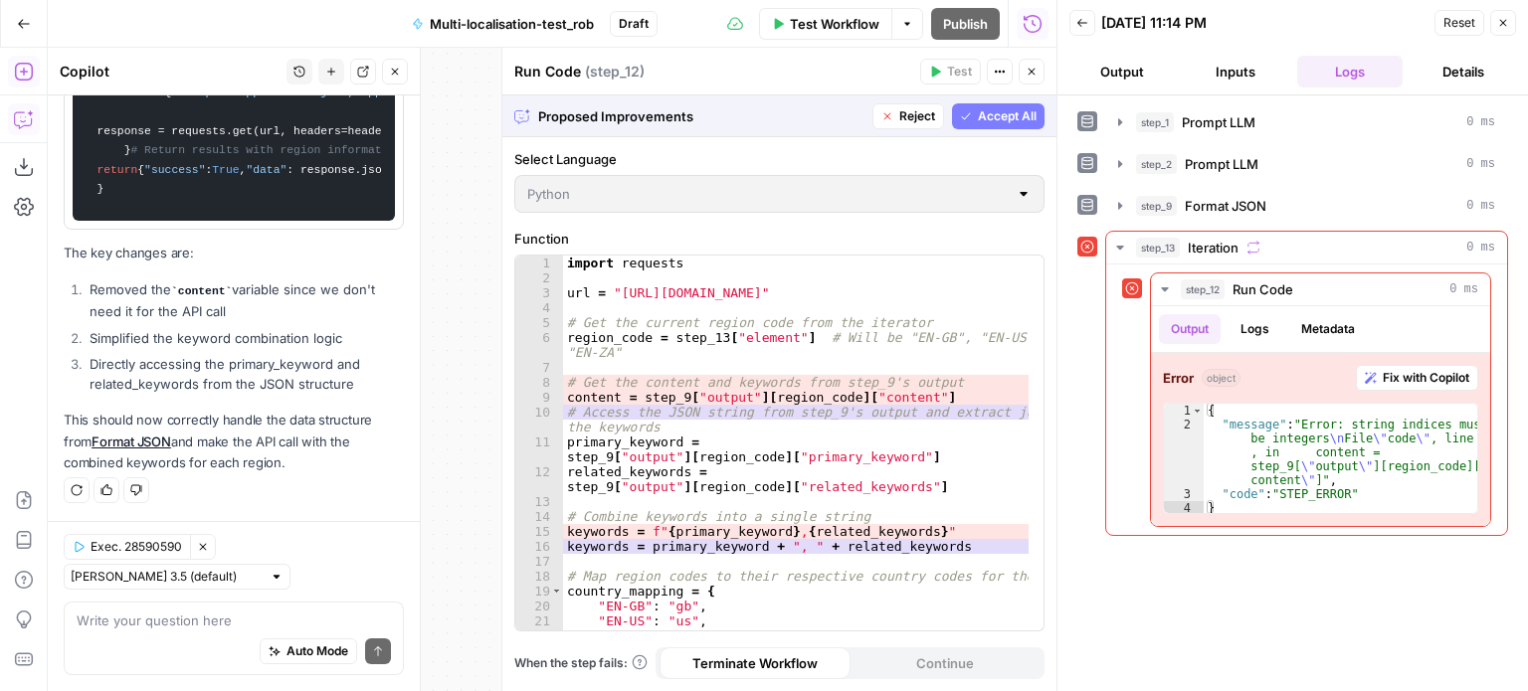
click at [1018, 110] on span "Accept All" at bounding box center [1007, 116] width 59 height 18
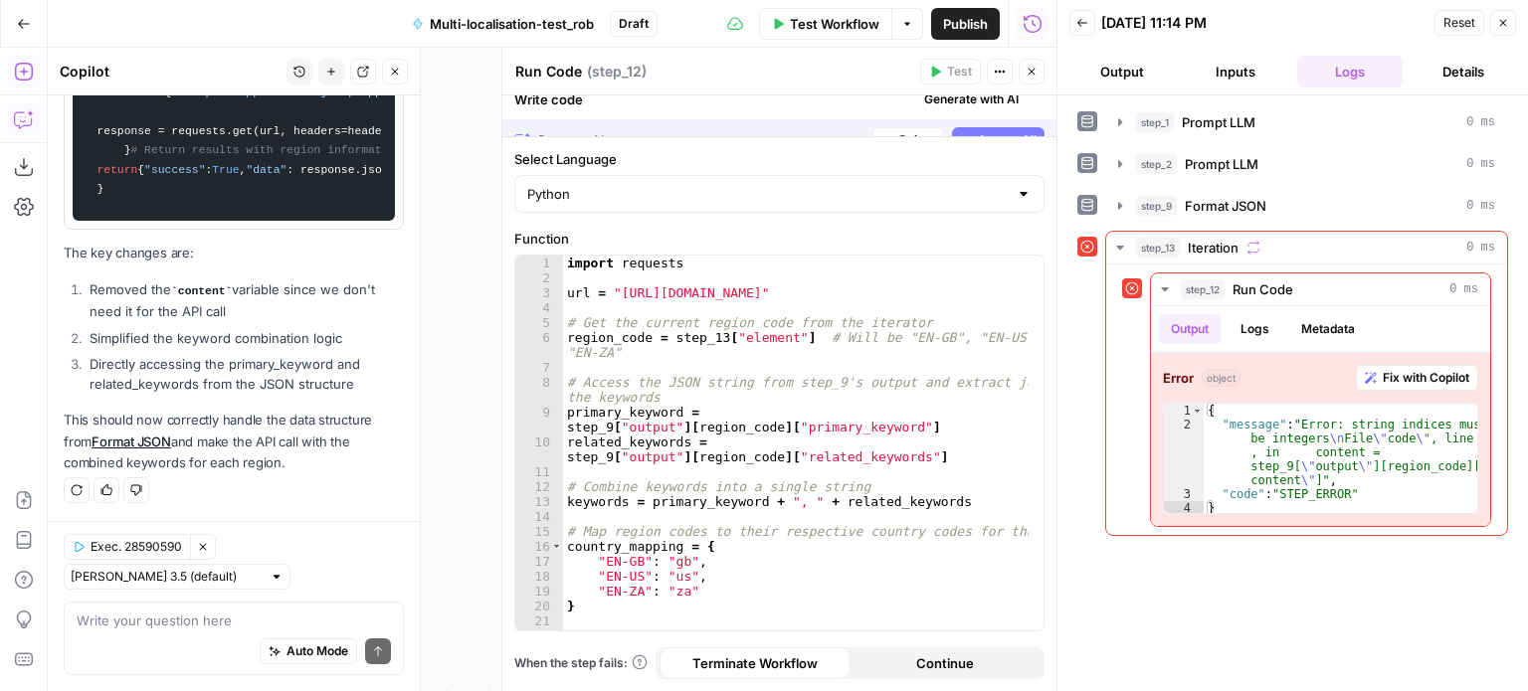
scroll to position [13123, 0]
click at [1028, 81] on button "Close" at bounding box center [1032, 72] width 26 height 26
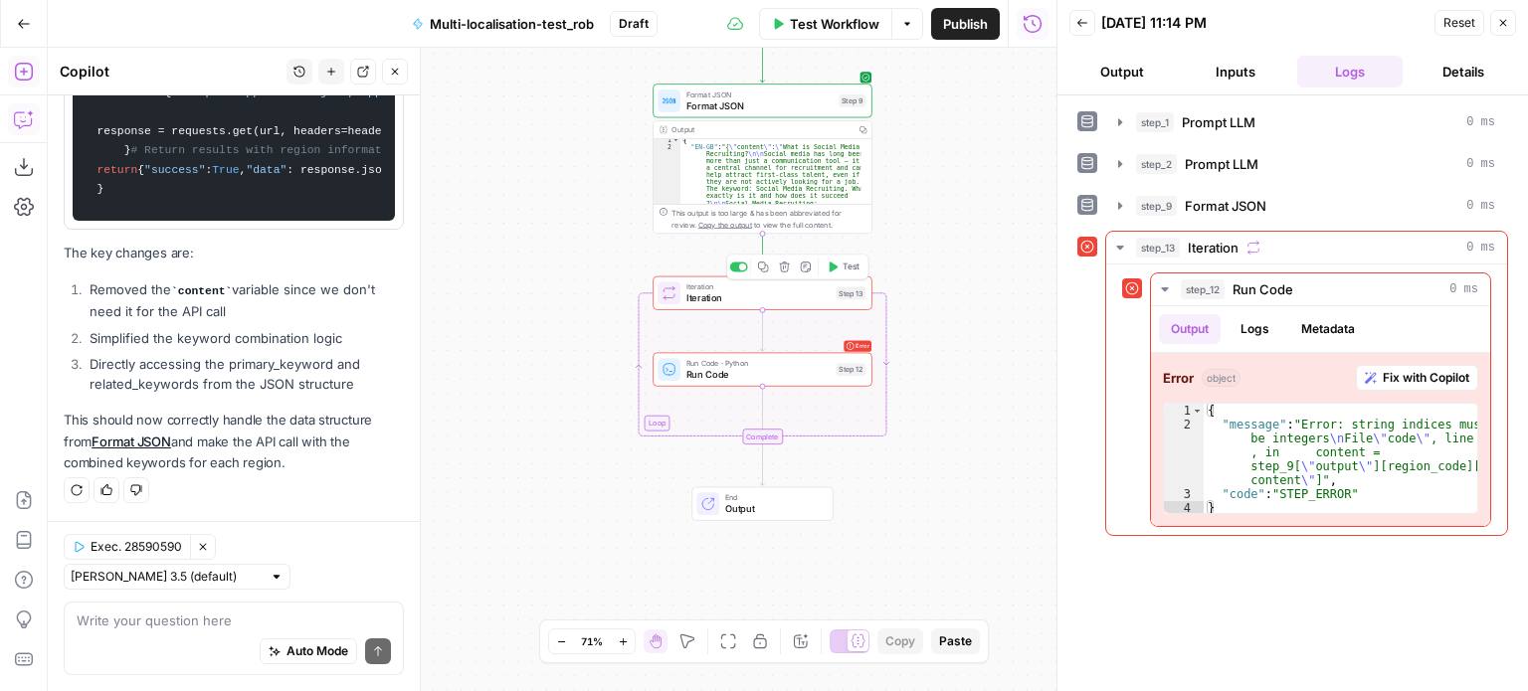
click at [847, 269] on span "Test" at bounding box center [850, 267] width 17 height 13
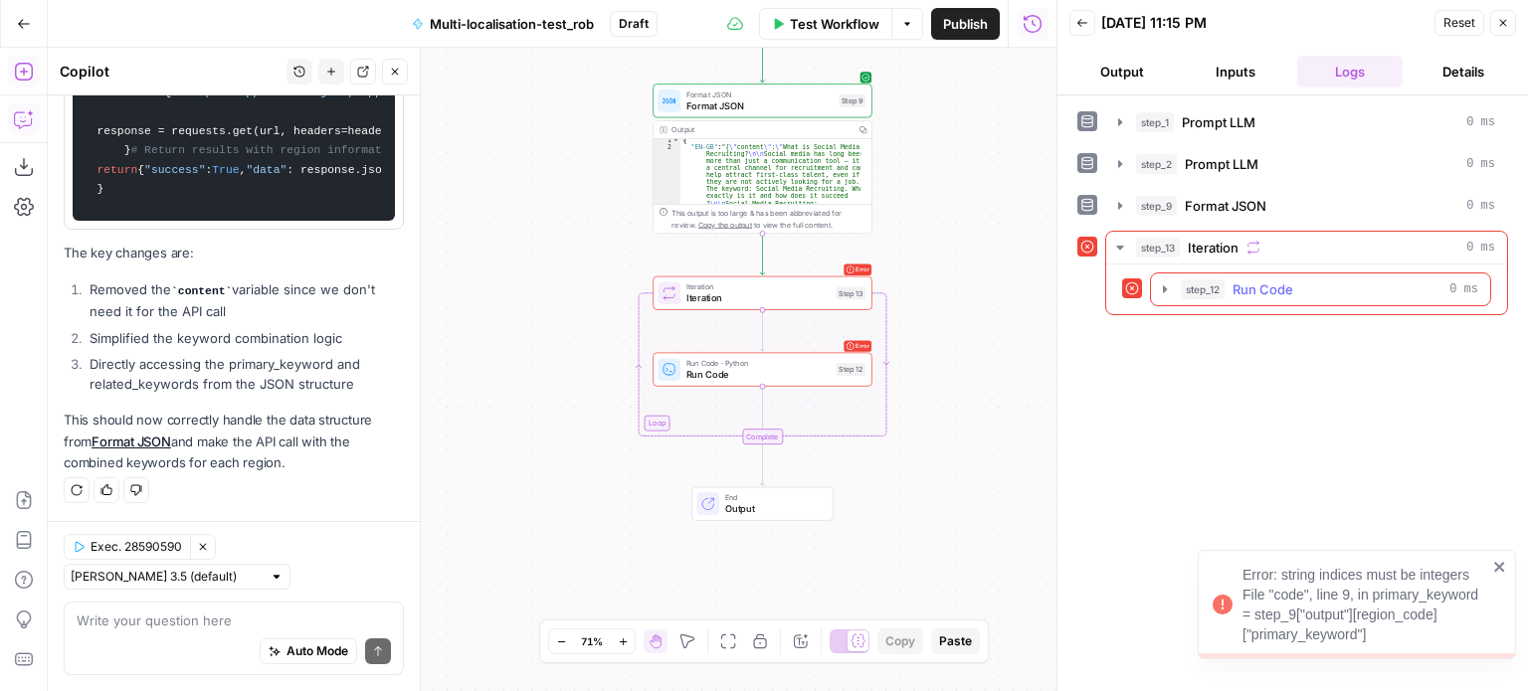
click at [1162, 287] on icon "button" at bounding box center [1165, 289] width 16 height 16
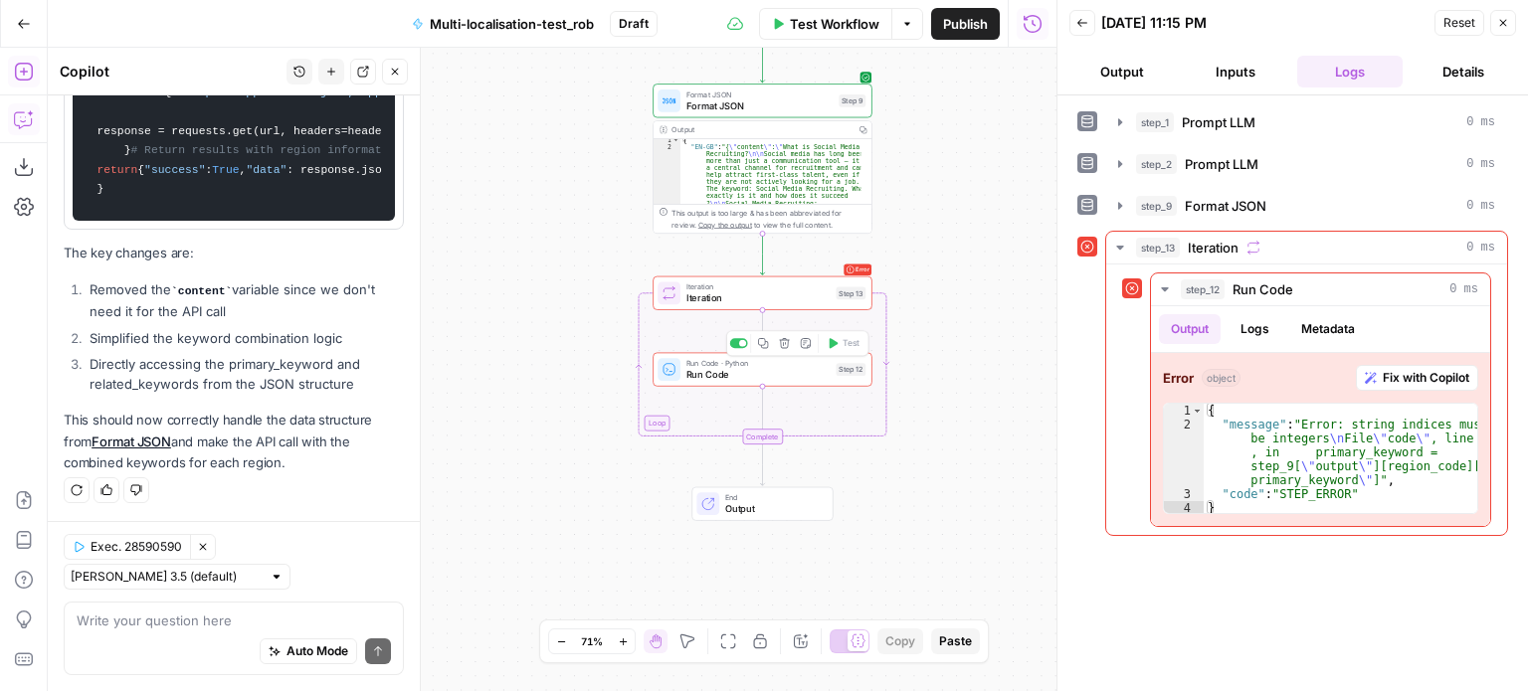
click at [776, 381] on span "Run Code" at bounding box center [758, 374] width 144 height 14
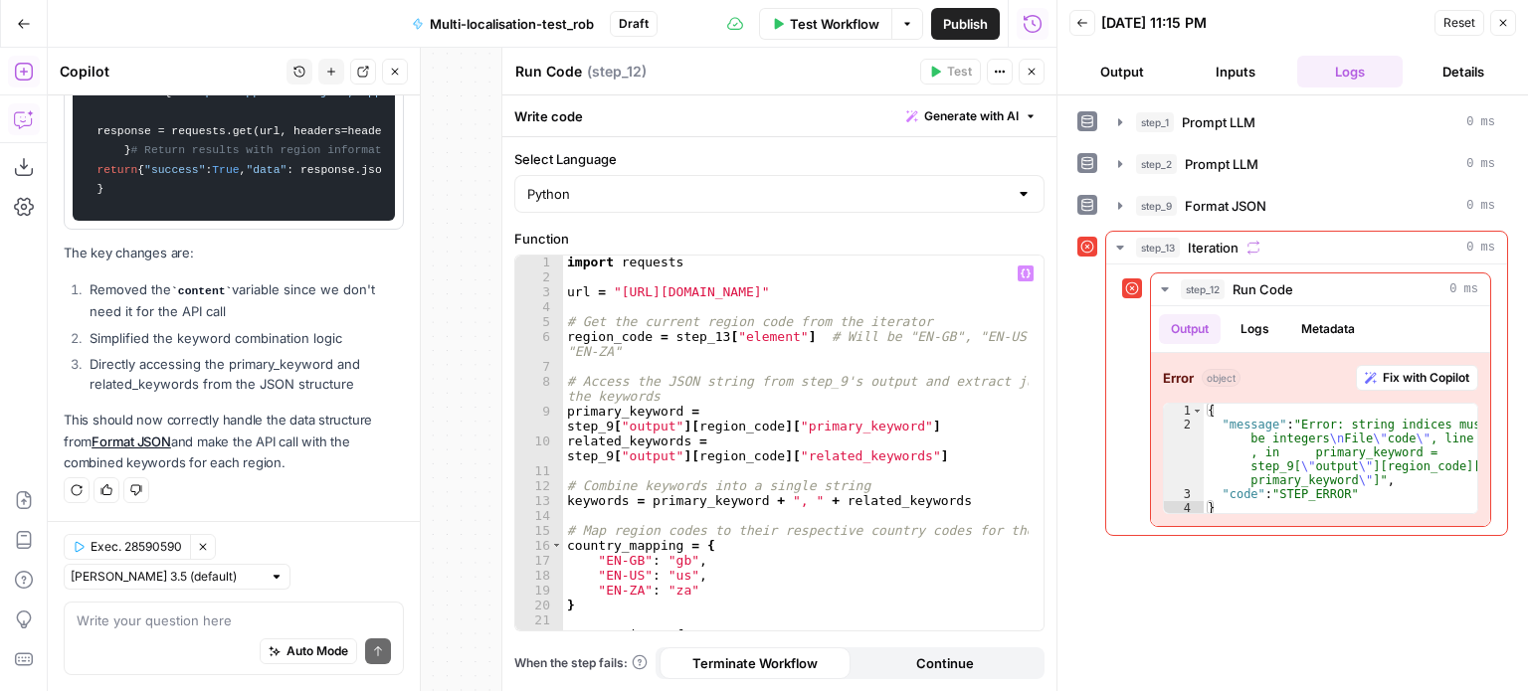
scroll to position [0, 0]
click at [748, 412] on div "import requests url = "https://api.ahrefs.com/v3/keywords-explorer/overview" # …" at bounding box center [796, 458] width 466 height 406
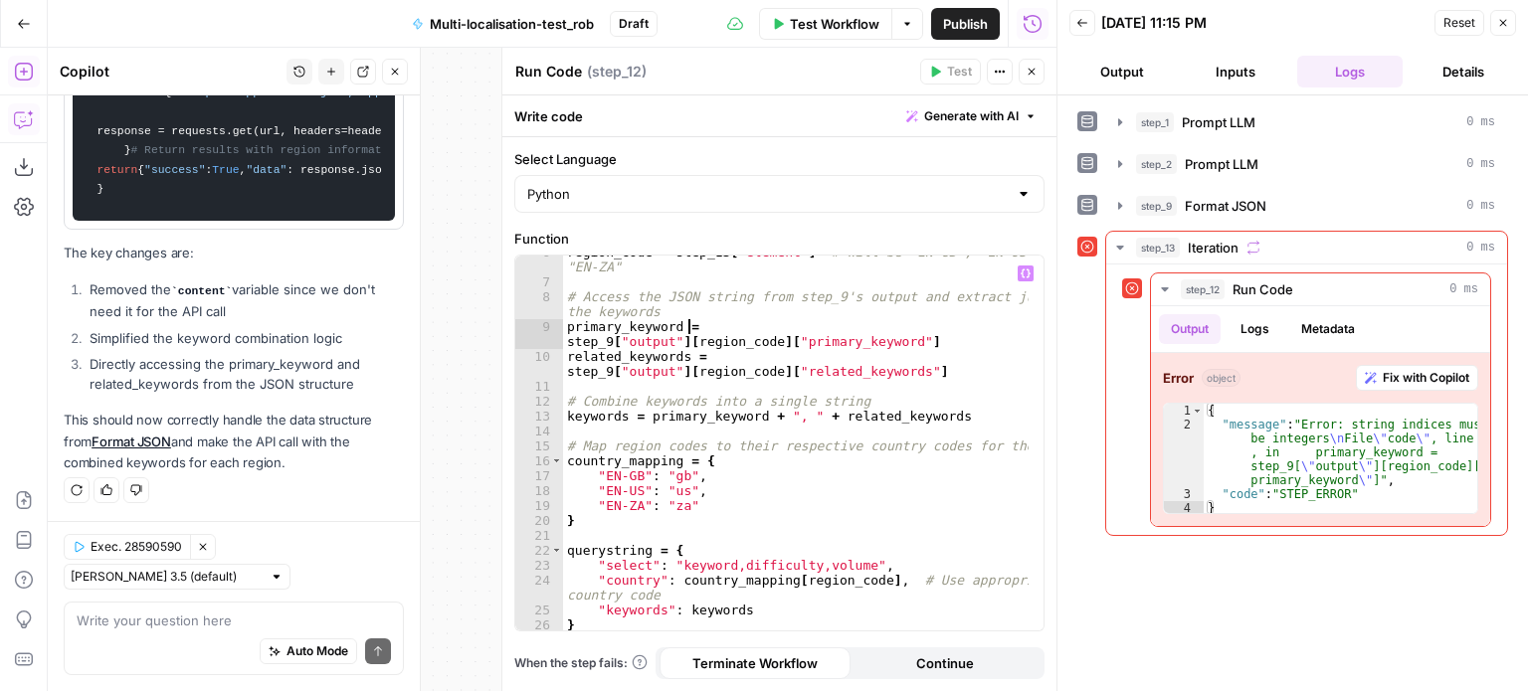
scroll to position [85, 0]
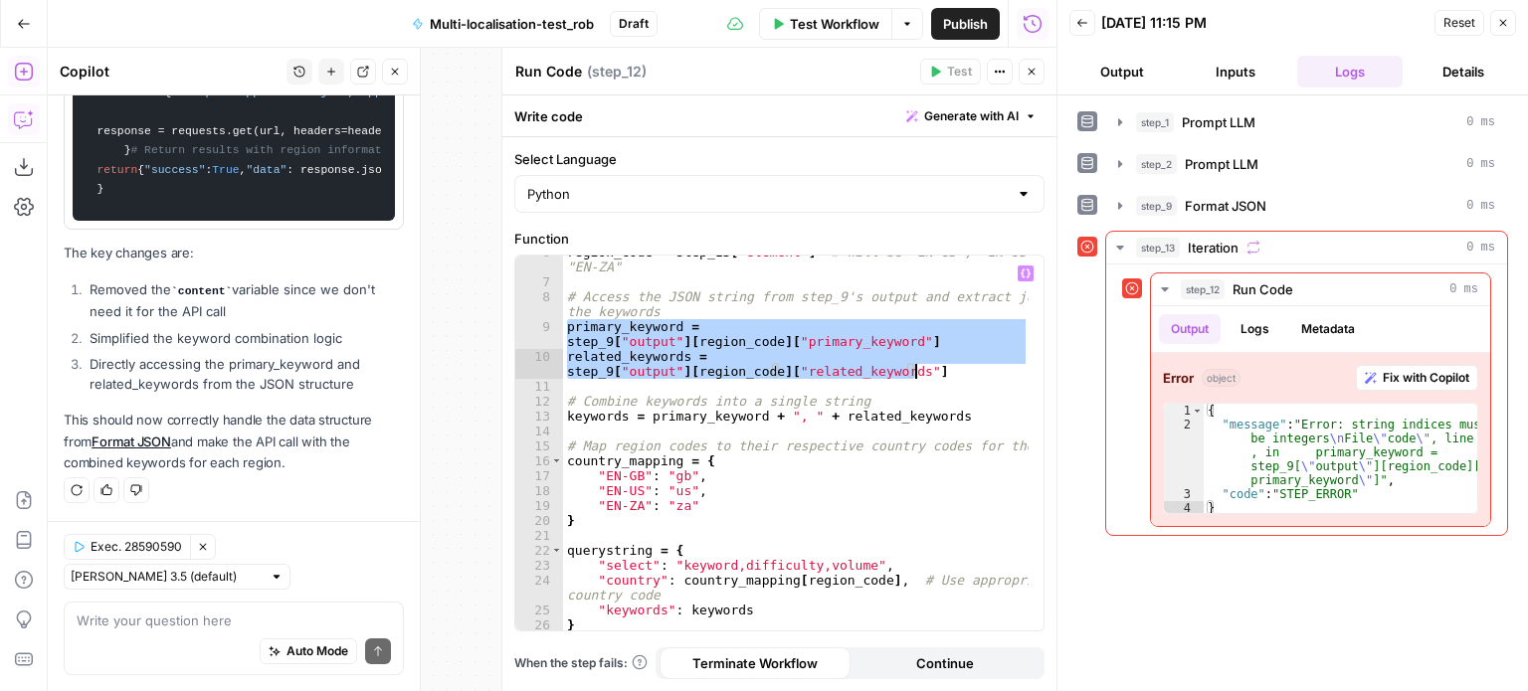
drag, startPoint x: 563, startPoint y: 323, endPoint x: 926, endPoint y: 376, distance: 366.9
click at [926, 376] on div "region_code = step_13 [ "element" ] # Will be "EN-GB", "EN-US", or "EN-ZA" # Ac…" at bounding box center [796, 455] width 466 height 421
type textarea "**********"
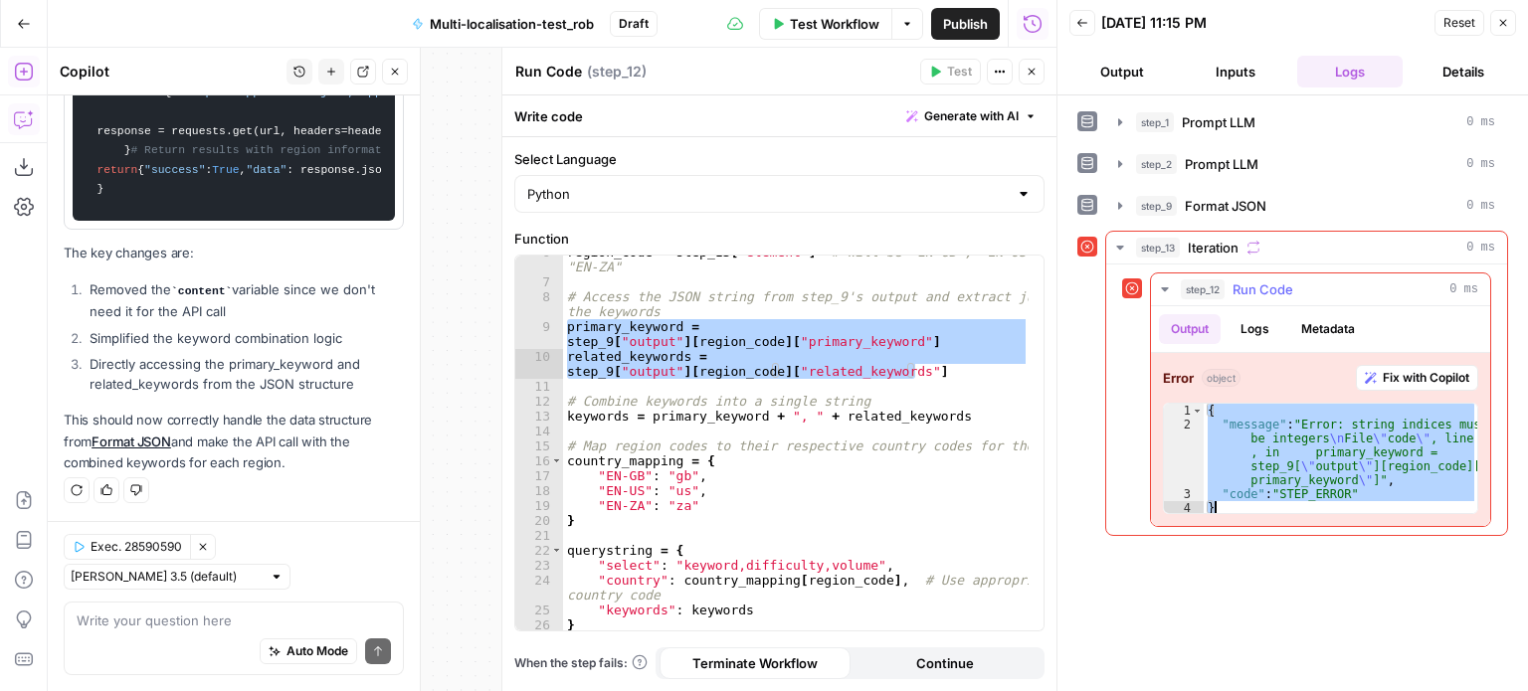
drag, startPoint x: 1208, startPoint y: 413, endPoint x: 1343, endPoint y: 504, distance: 162.5
click at [1343, 504] on div "{ "message" : "Error: string indices must be integers \n File \" code \" , line…" at bounding box center [1341, 473] width 275 height 139
type textarea "**********"
click at [220, 578] on input "text" at bounding box center [166, 577] width 191 height 20
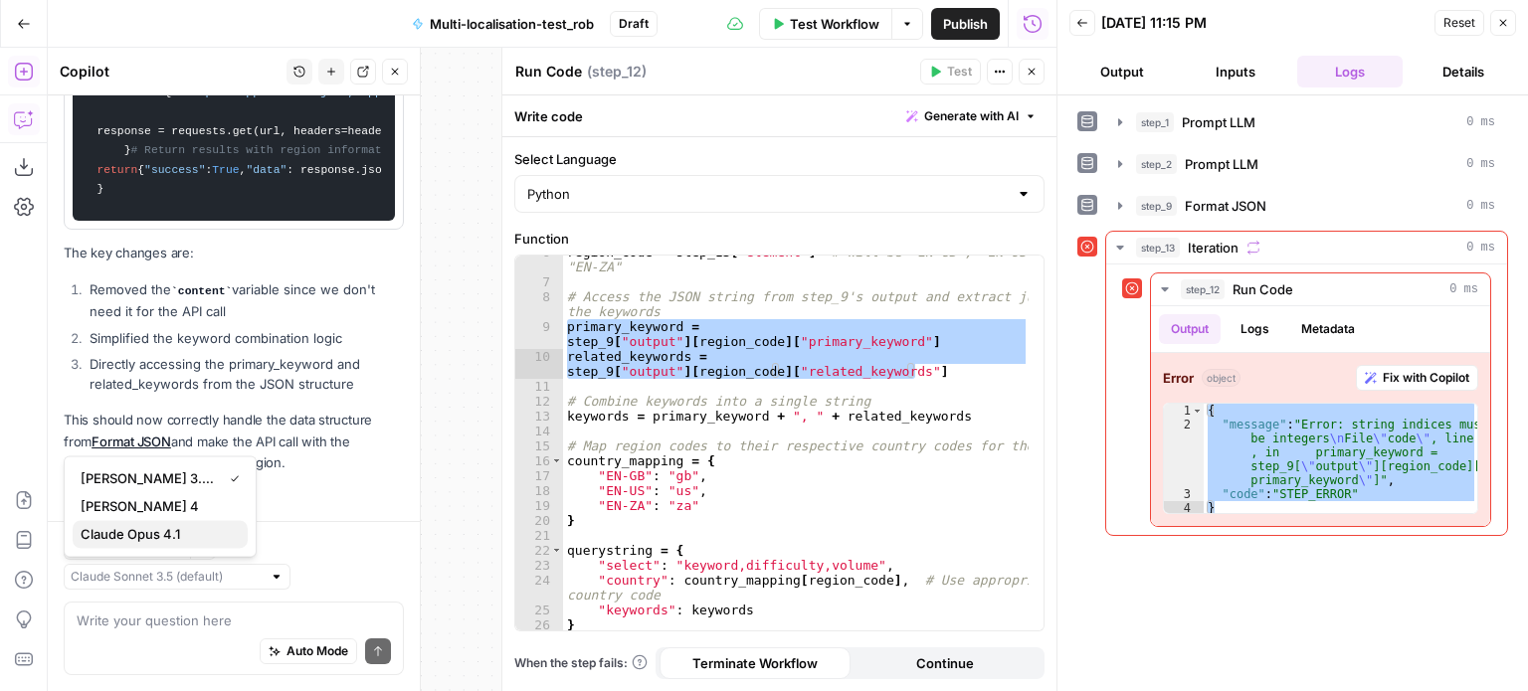
click at [199, 532] on span "Claude Opus 4.1" at bounding box center [156, 534] width 151 height 20
type input "Claude Opus 4.1"
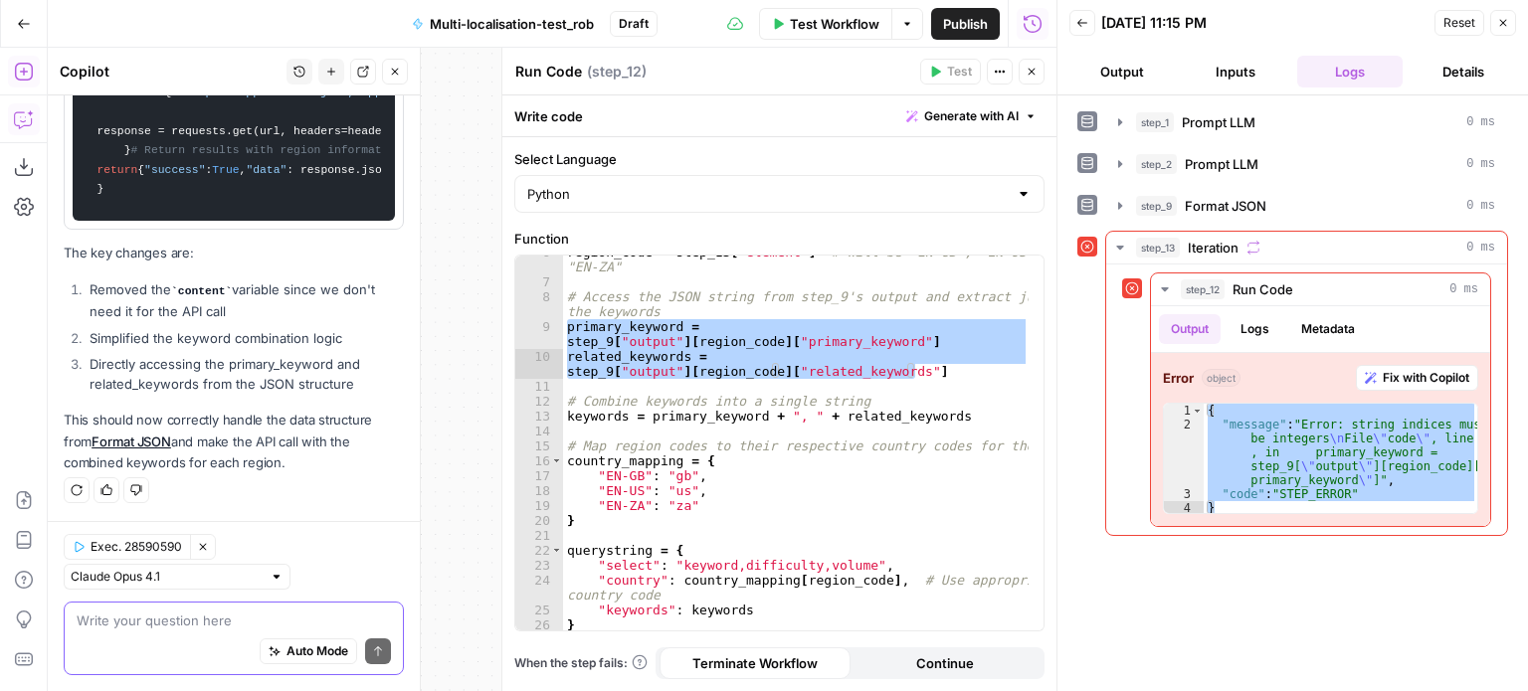
click at [186, 623] on textarea at bounding box center [234, 621] width 314 height 20
click at [1401, 374] on span "Fix with Copilot" at bounding box center [1426, 378] width 87 height 18
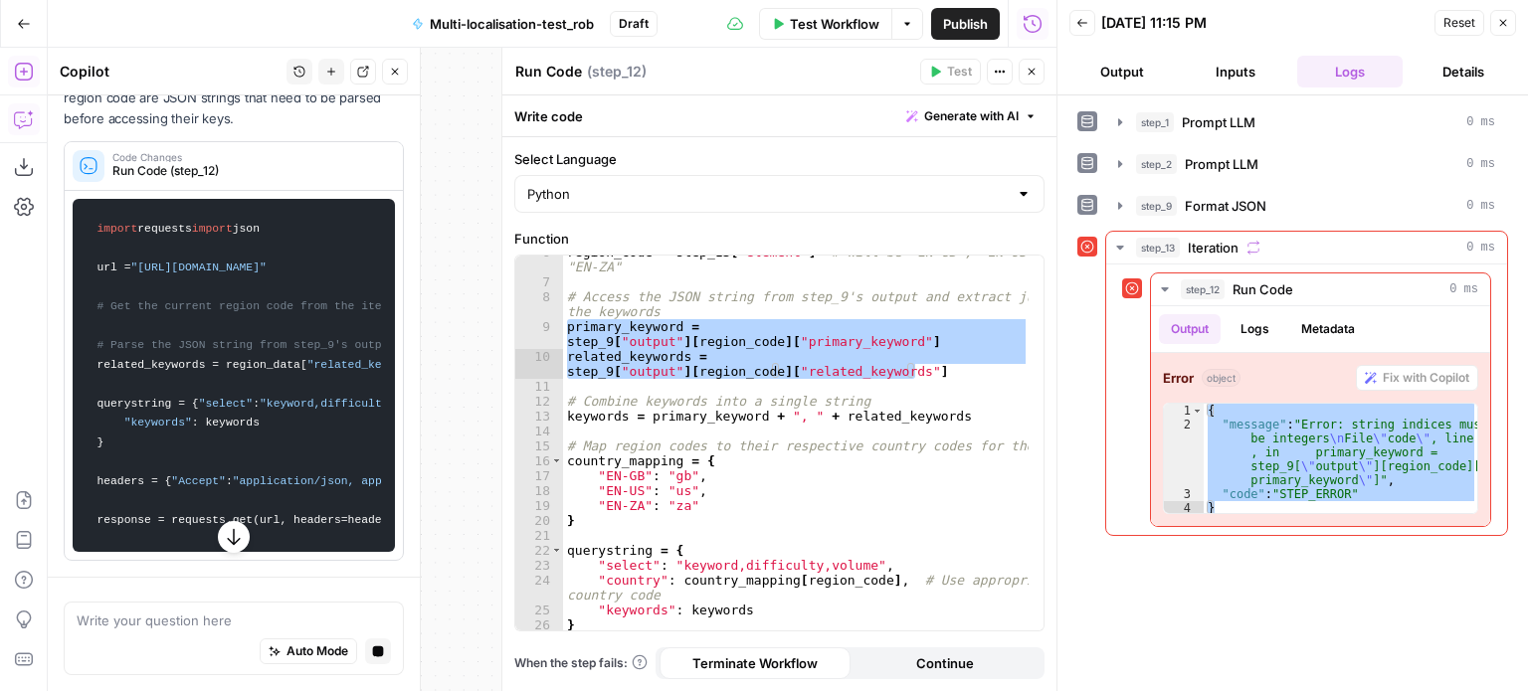
scroll to position [13065, 0]
click at [250, 180] on span "Run Code (step_12)" at bounding box center [247, 171] width 271 height 18
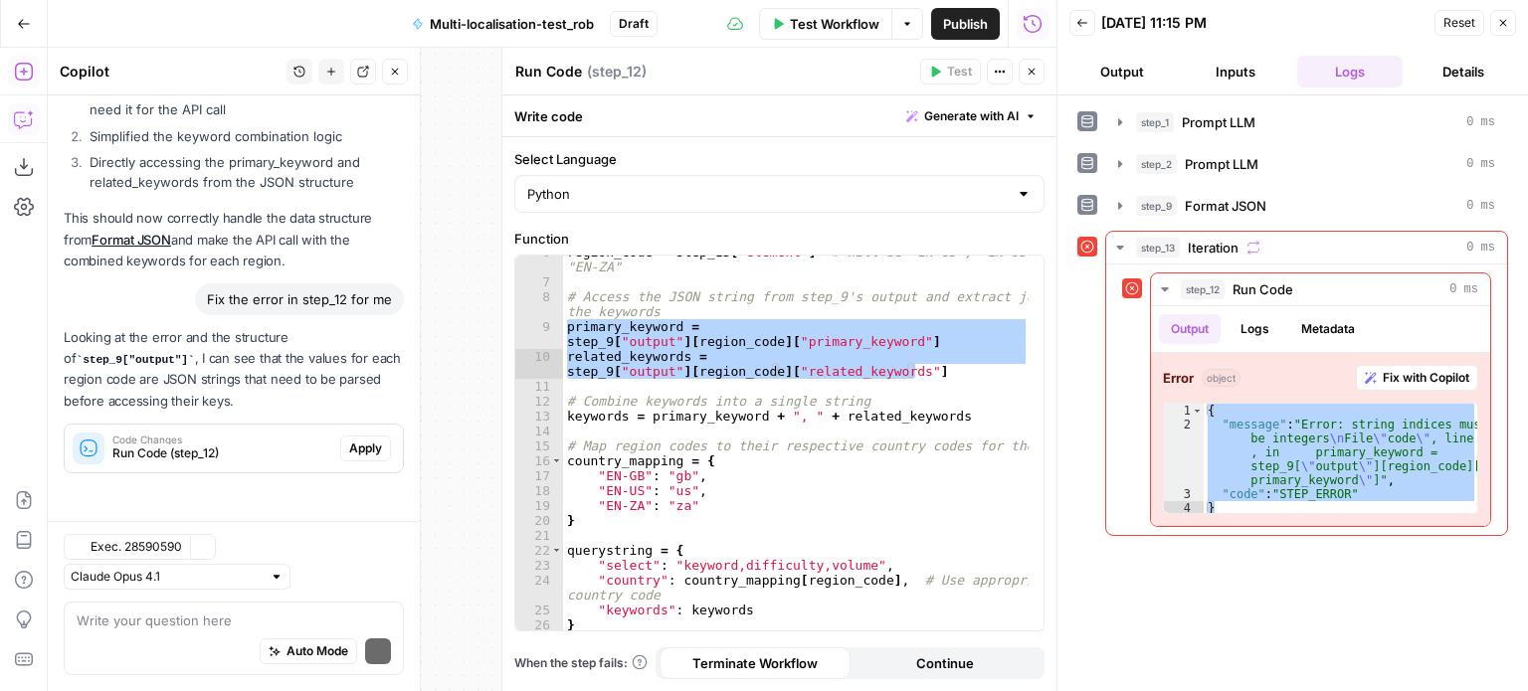
scroll to position [13324, 0]
click at [349, 447] on span "Apply" at bounding box center [365, 449] width 33 height 18
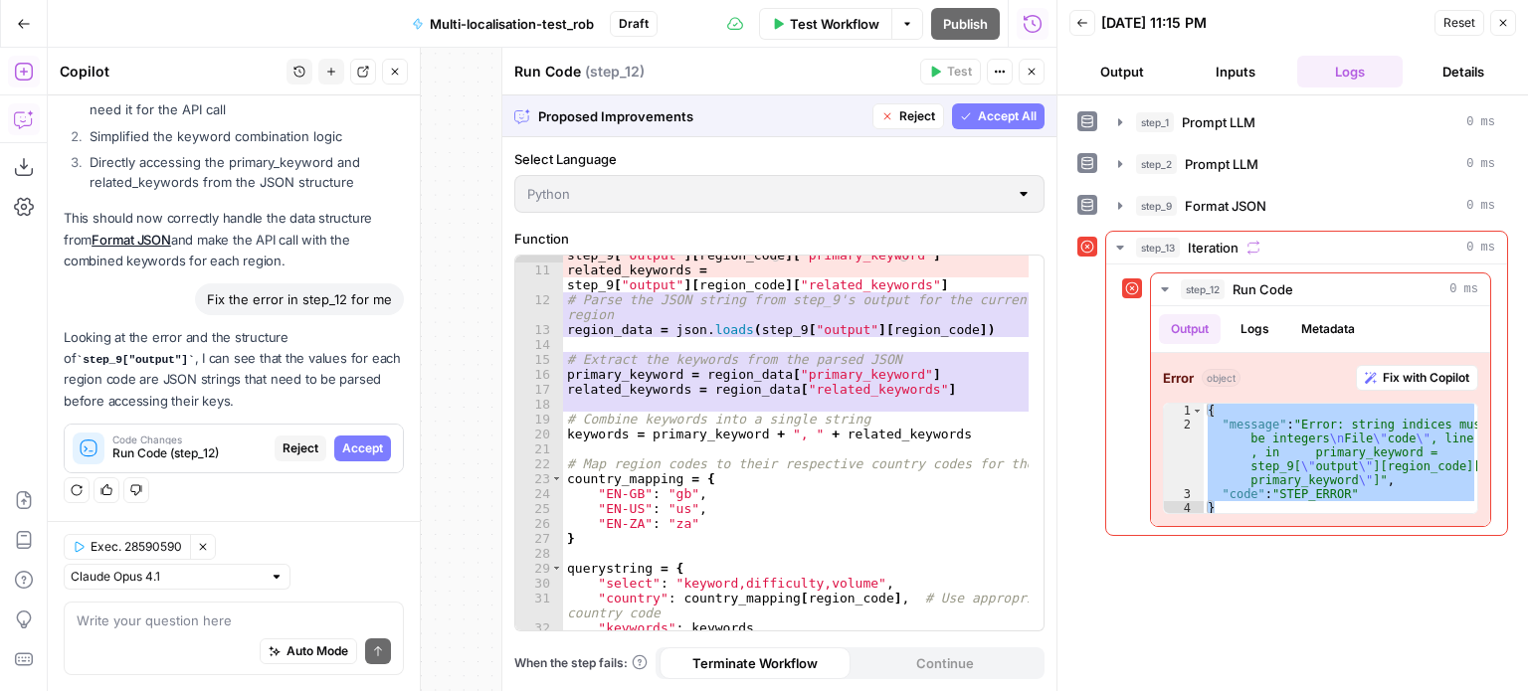
scroll to position [178, 0]
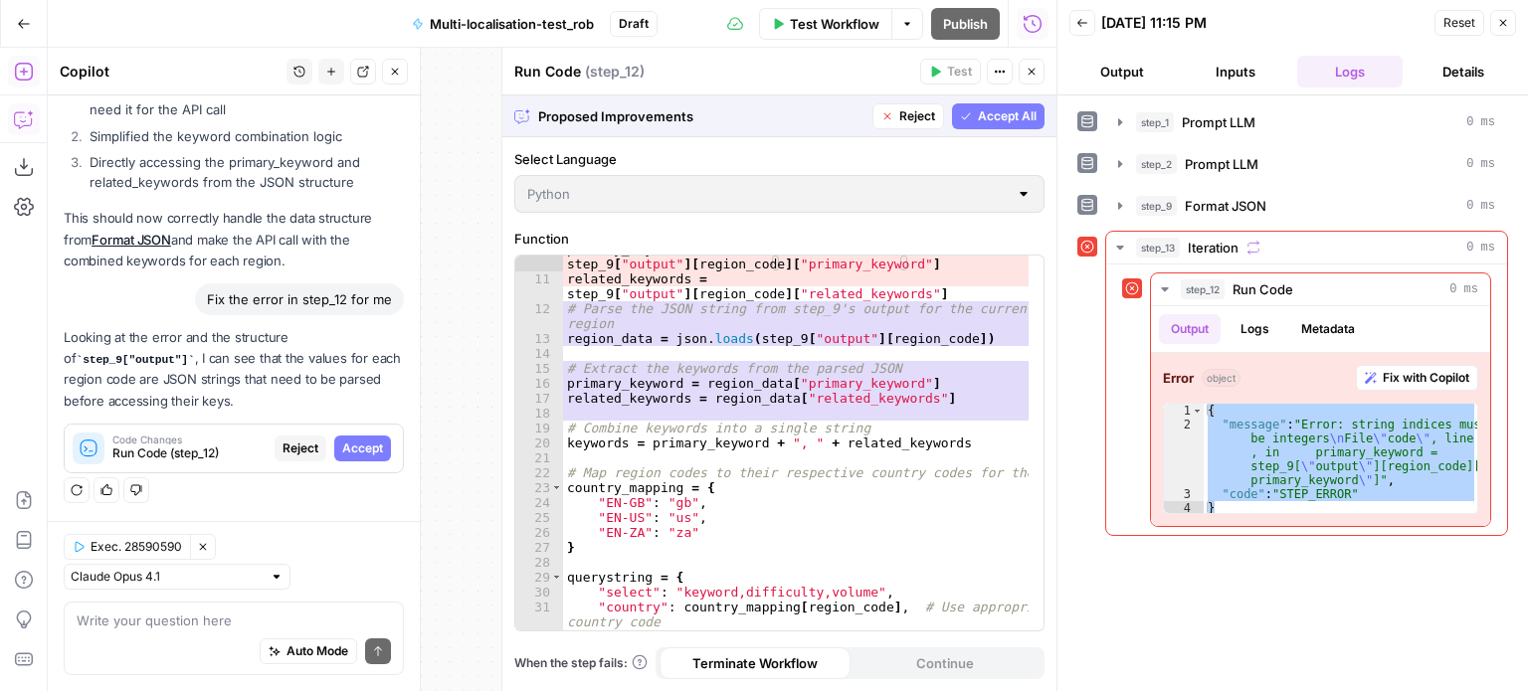
click at [1006, 109] on span "Accept All" at bounding box center [1007, 116] width 59 height 18
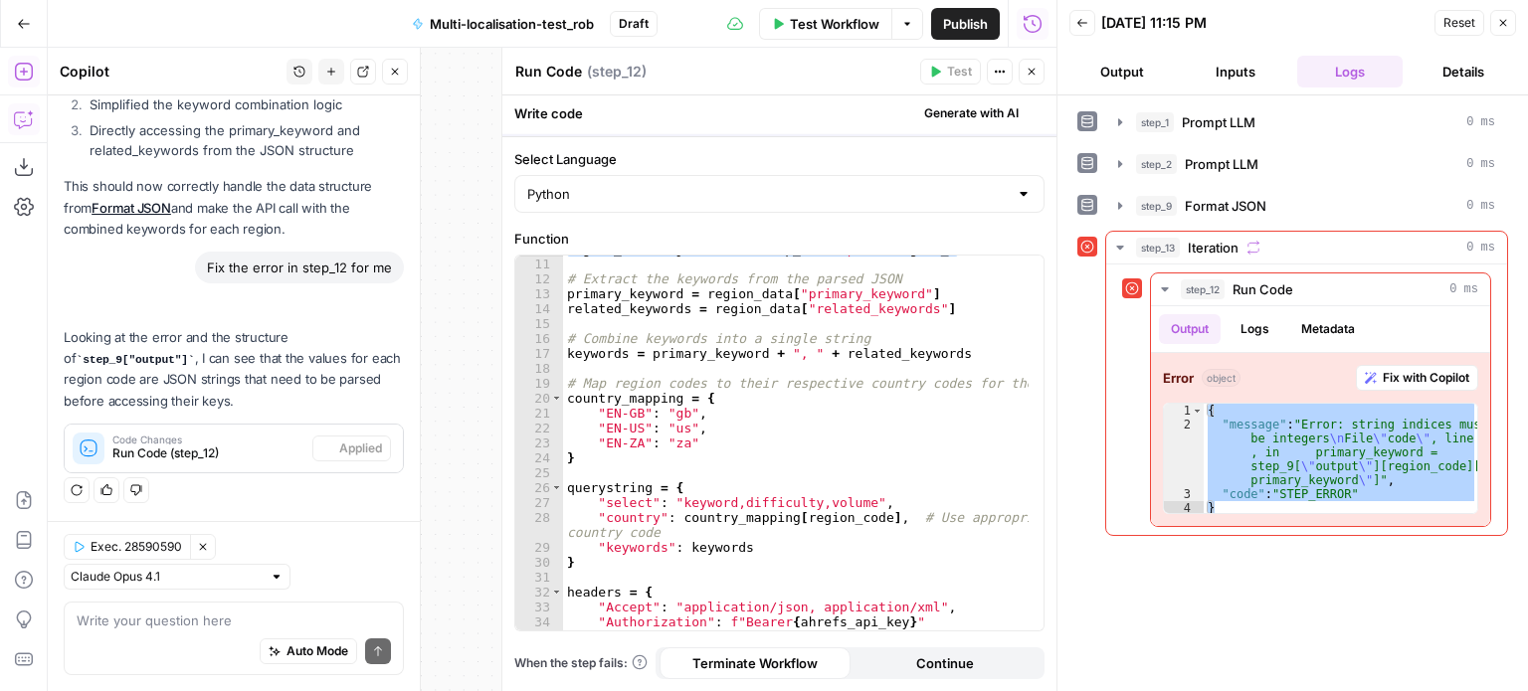
scroll to position [13356, 0]
click at [1028, 76] on icon "button" at bounding box center [1031, 72] width 12 height 12
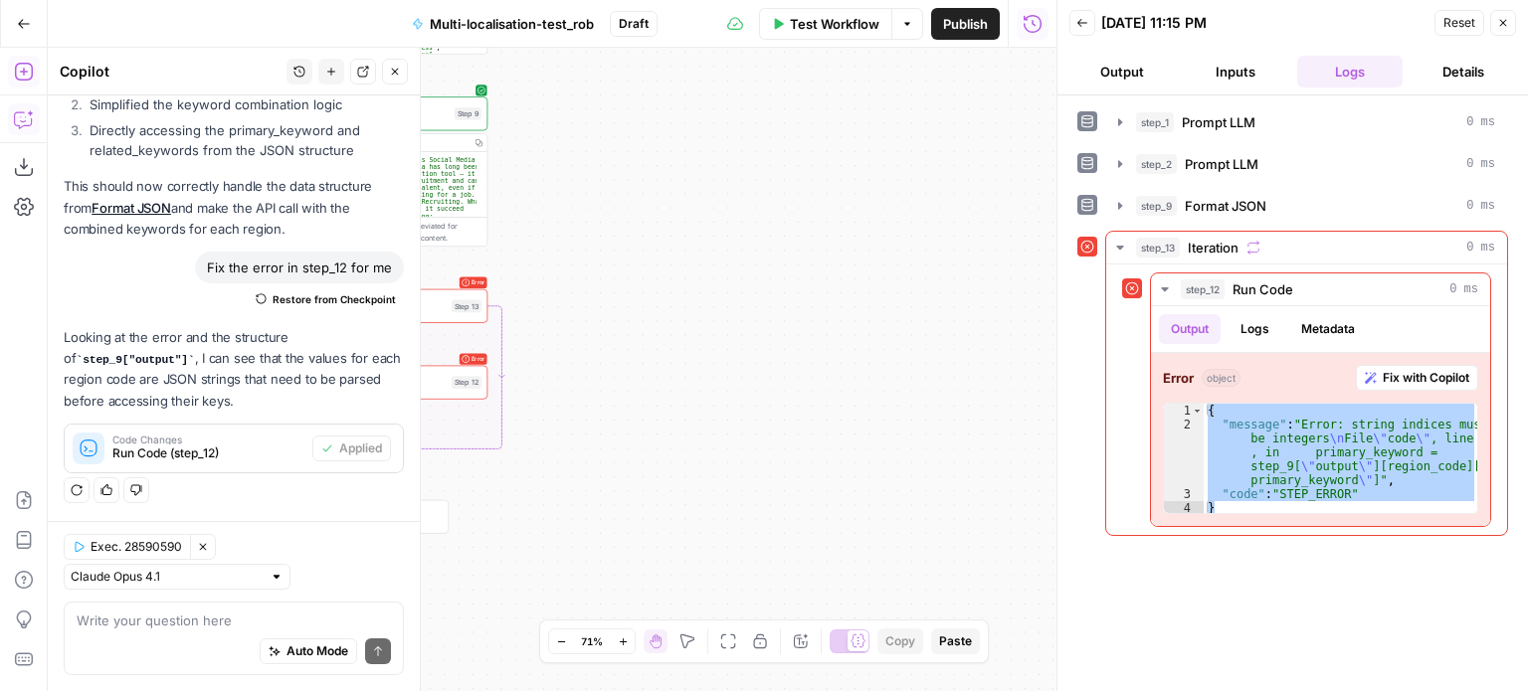
drag, startPoint x: 732, startPoint y: 356, endPoint x: 1038, endPoint y: 369, distance: 306.6
click at [1038, 369] on div "Workflow Set Inputs Inputs LLM · Claude Opus 4.1 Prompt LLM Step 1 Output Copy …" at bounding box center [552, 370] width 1009 height 644
drag, startPoint x: 740, startPoint y: 401, endPoint x: 1008, endPoint y: 429, distance: 269.0
click at [1008, 429] on div "Workflow Set Inputs Inputs LLM · Claude Opus 4.1 Prompt LLM Step 1 Output Copy …" at bounding box center [552, 370] width 1009 height 644
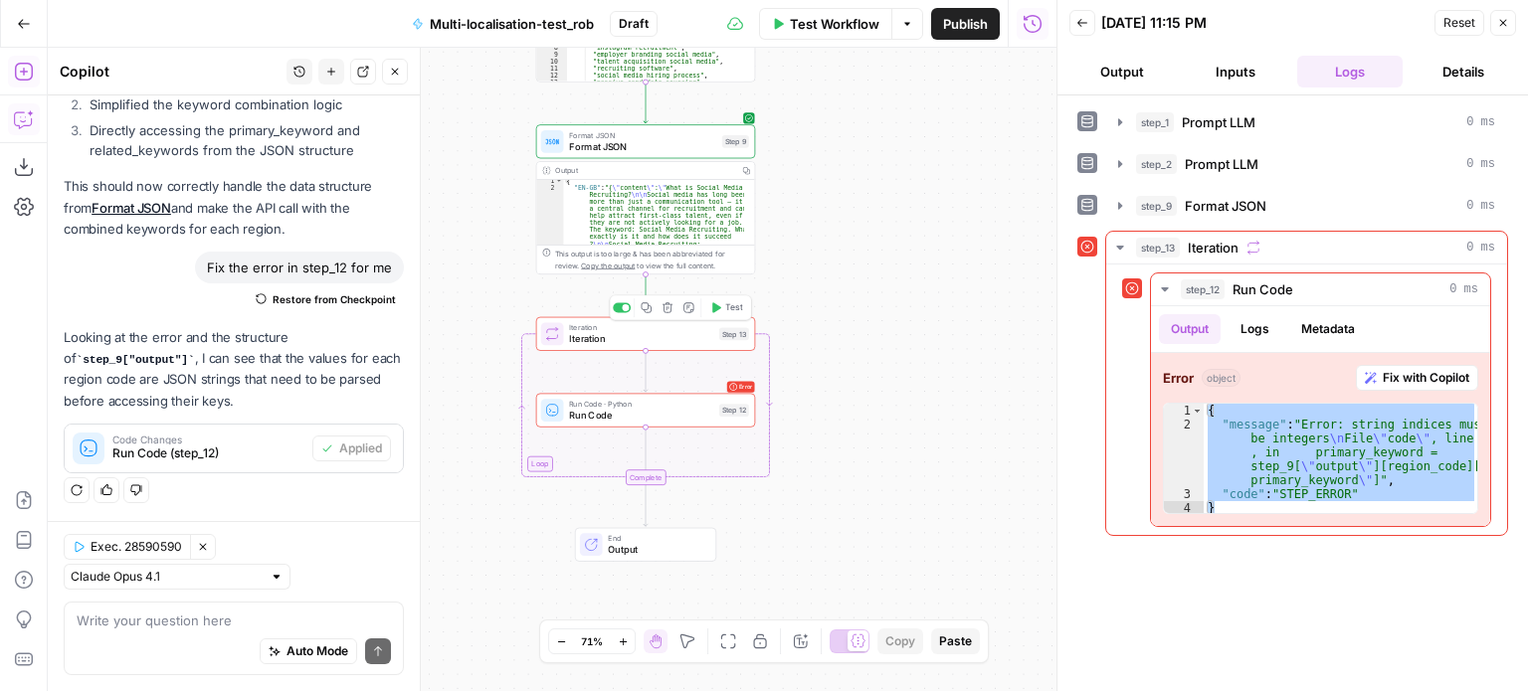
click at [723, 306] on button "Test" at bounding box center [726, 307] width 44 height 18
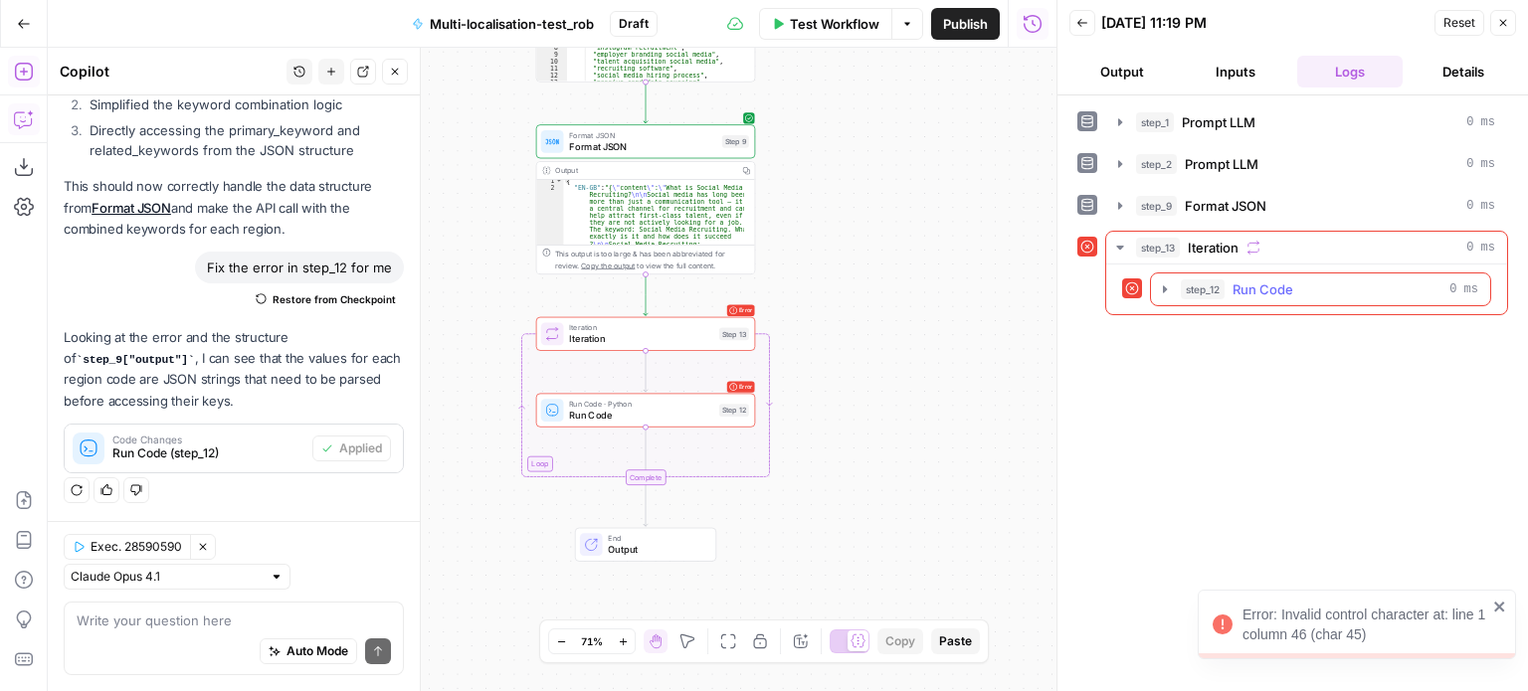
click at [1166, 286] on icon "button" at bounding box center [1165, 288] width 4 height 7
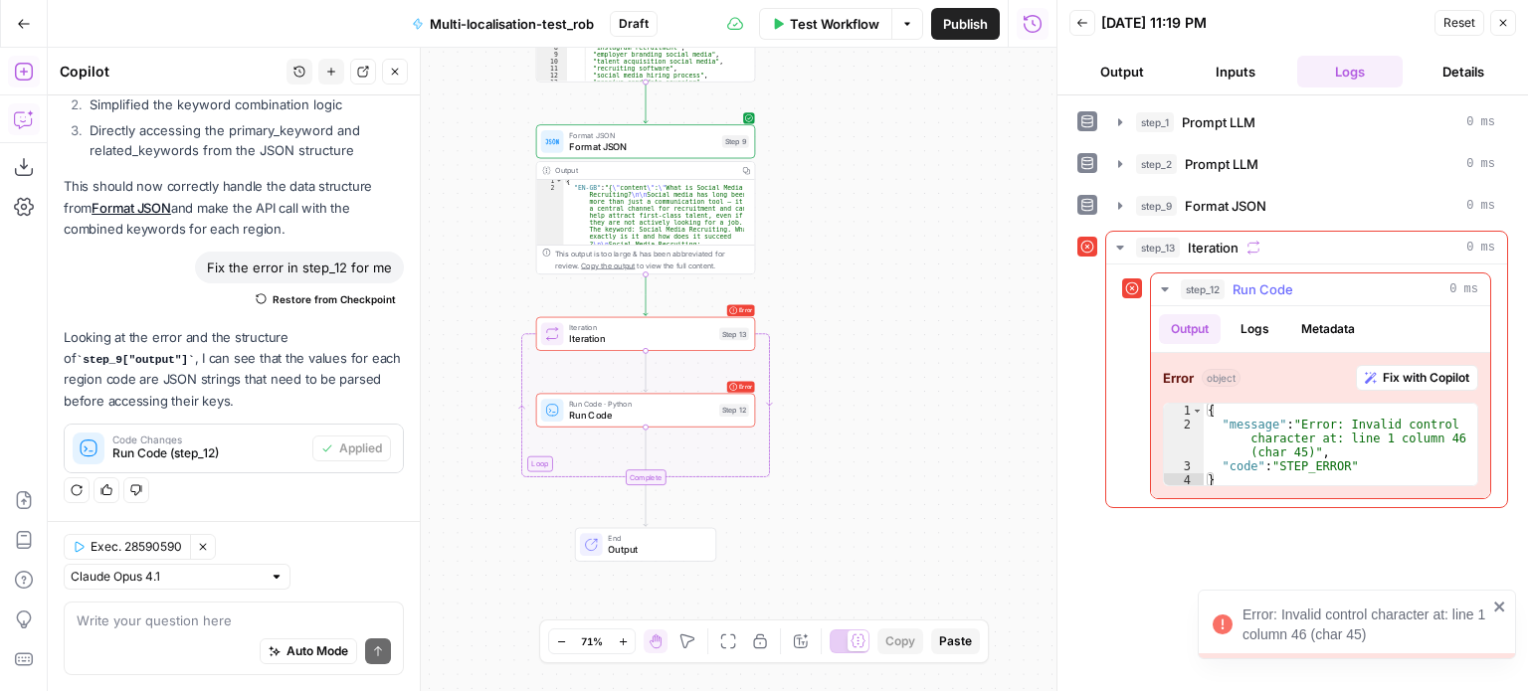
click at [1416, 385] on button "Fix with Copilot" at bounding box center [1417, 378] width 122 height 26
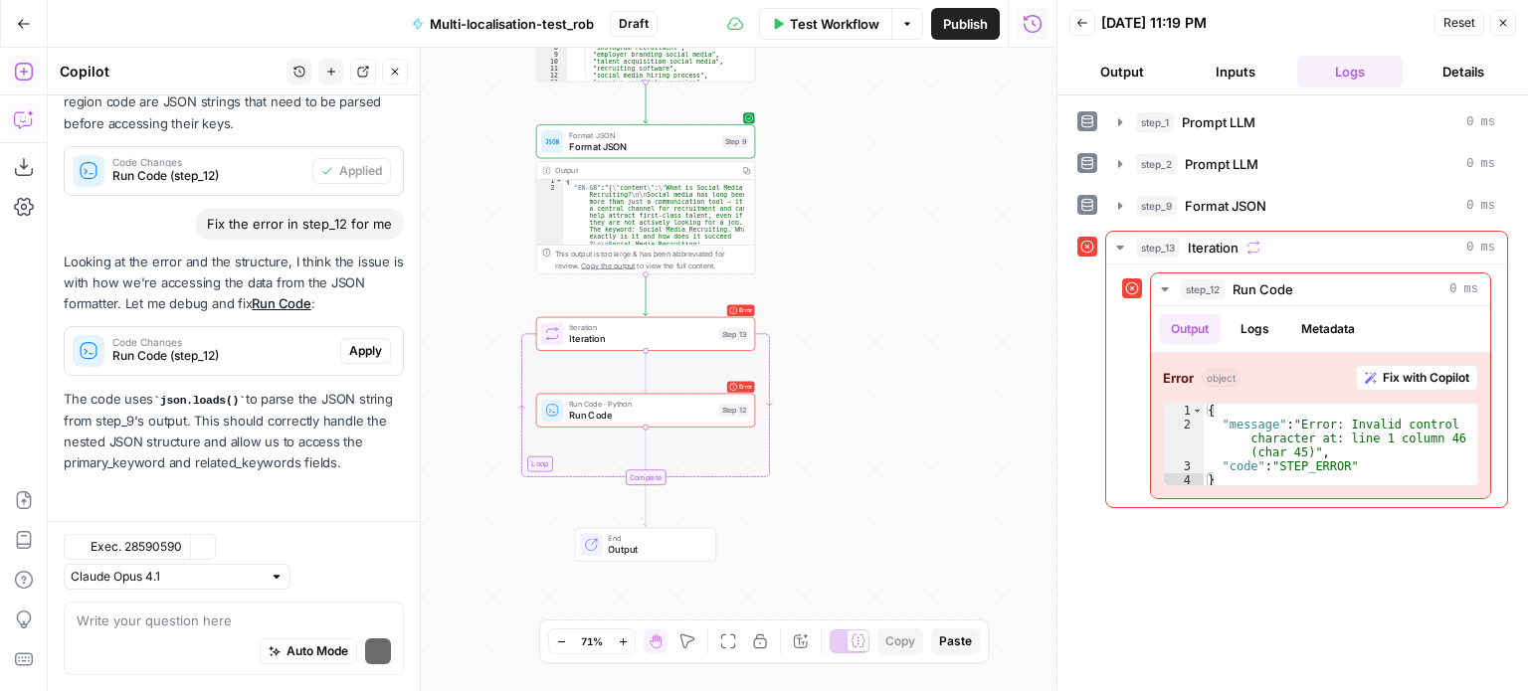
scroll to position [13634, 0]
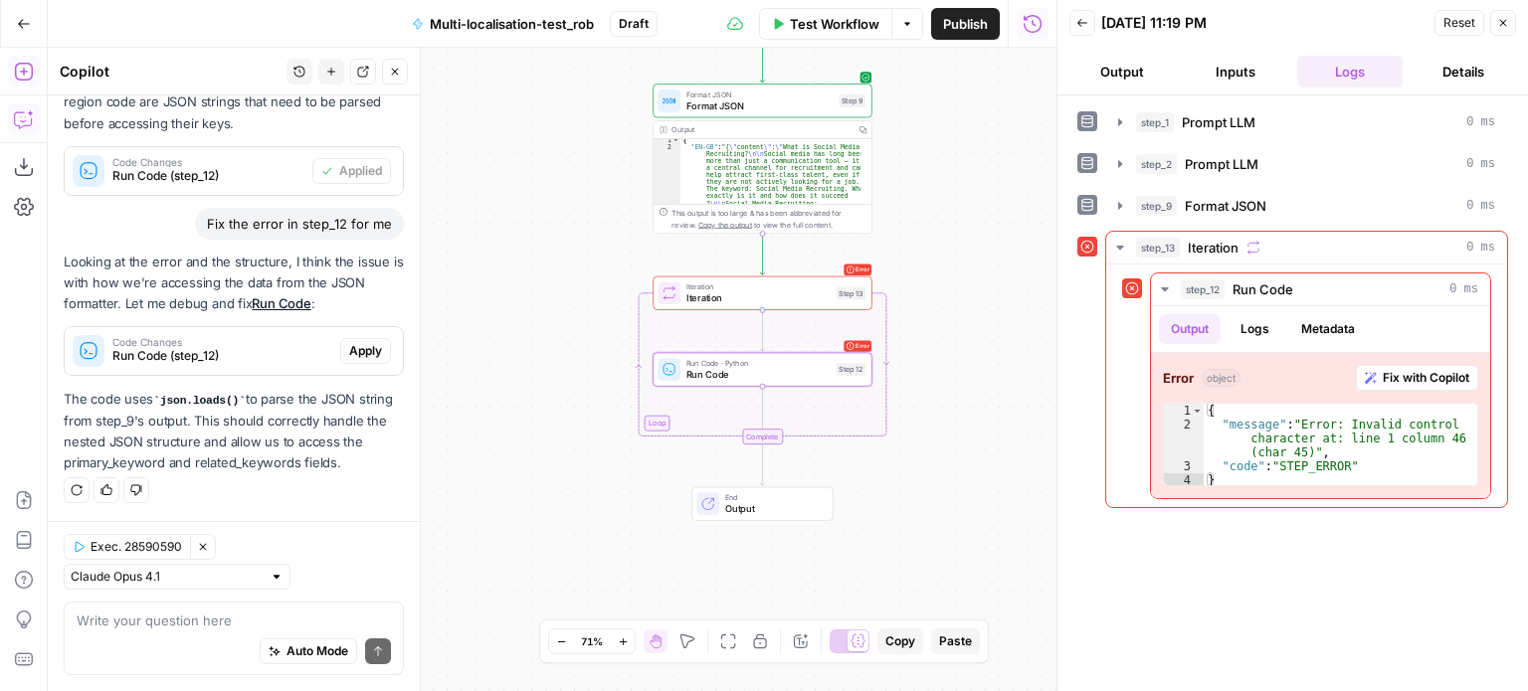
click at [269, 351] on span "Run Code (step_12)" at bounding box center [222, 356] width 220 height 18
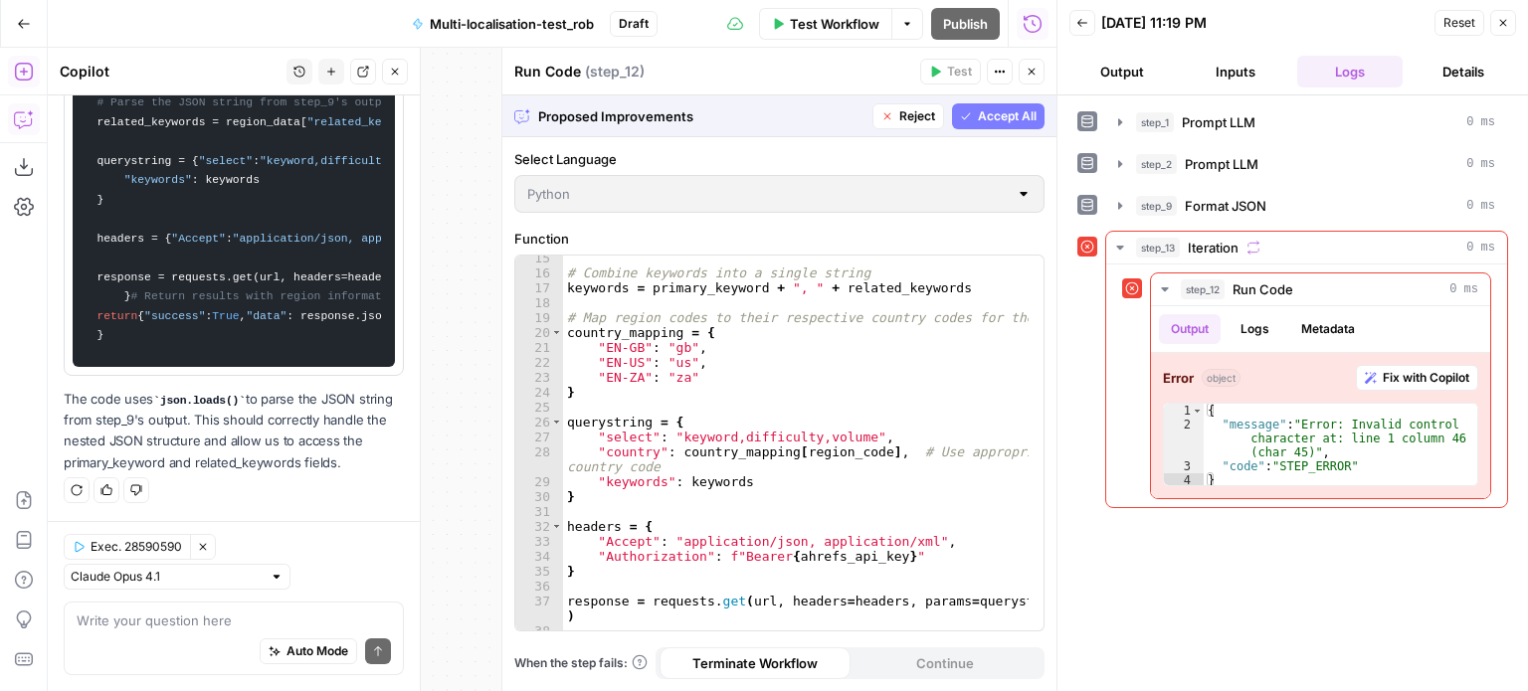
scroll to position [0, 0]
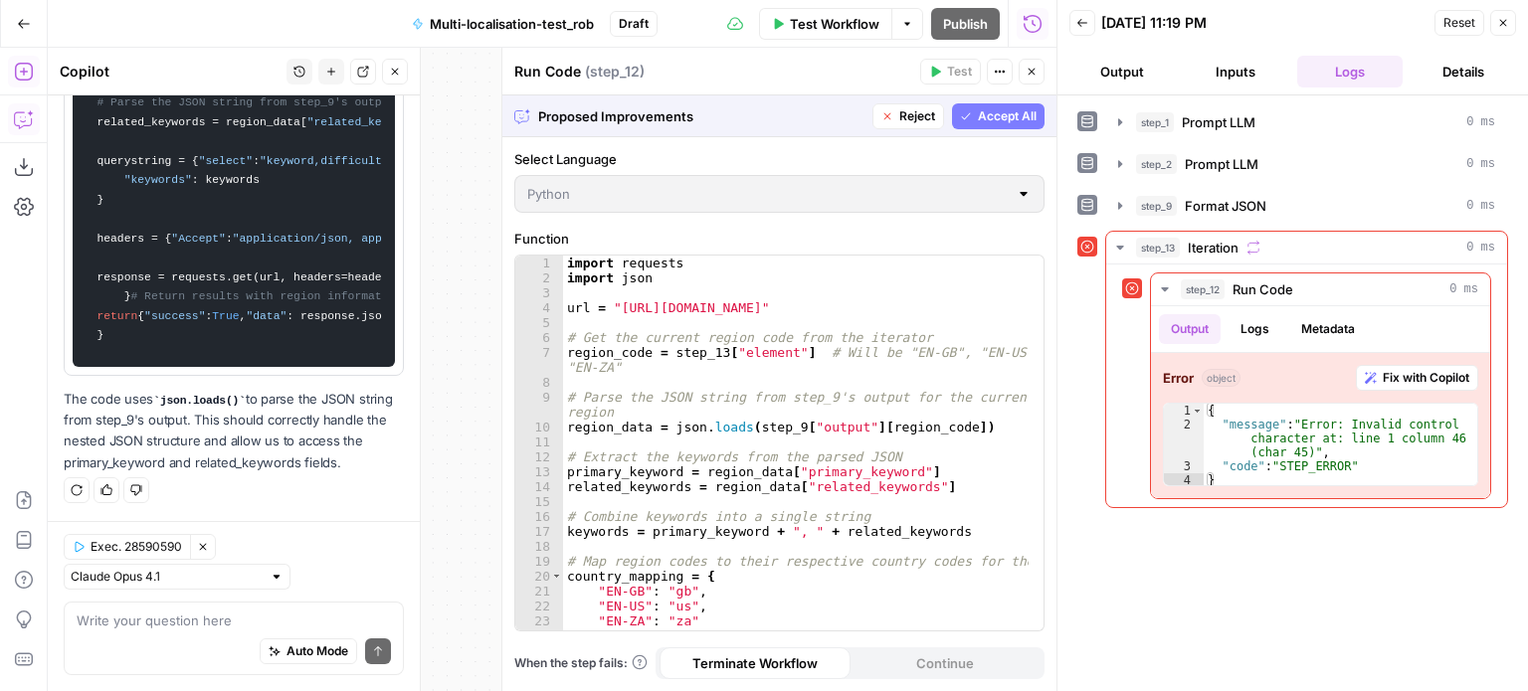
click at [998, 122] on span "Accept All" at bounding box center [1007, 116] width 59 height 18
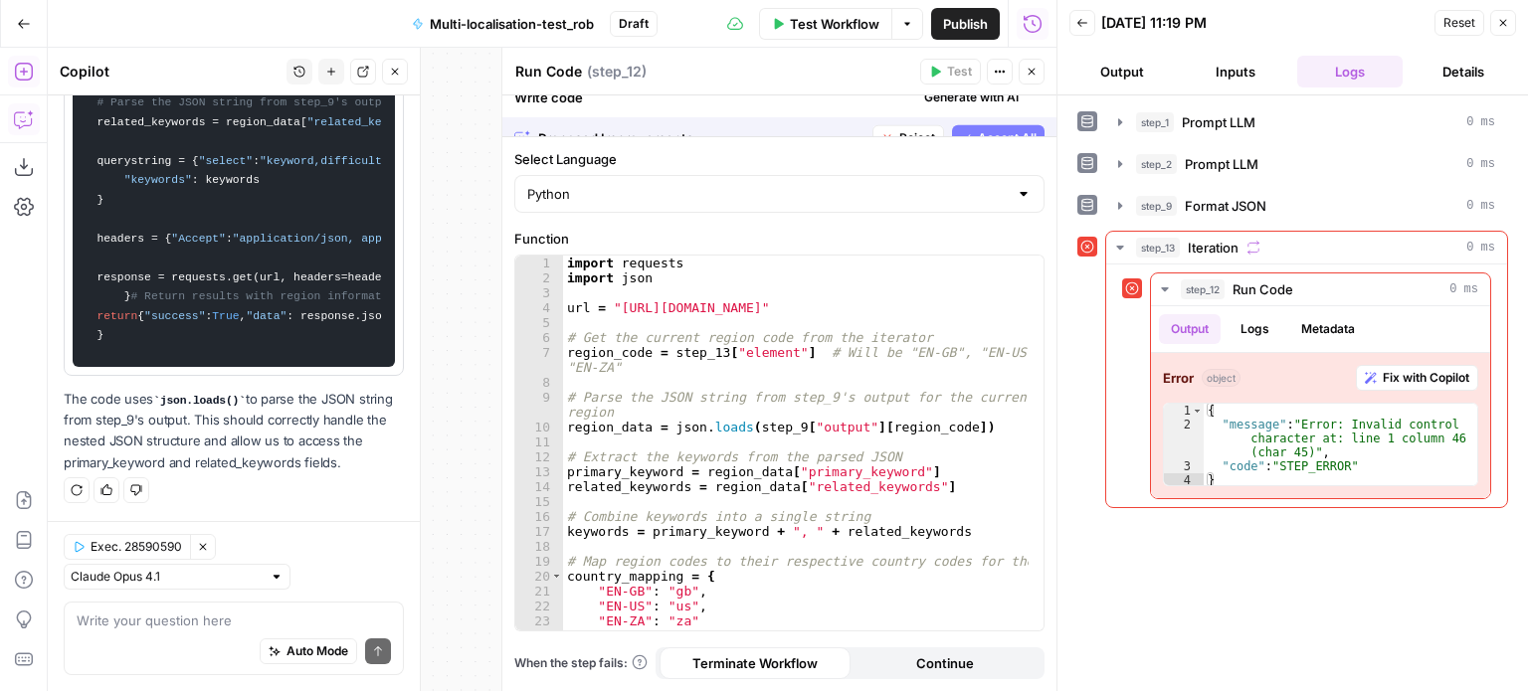
scroll to position [14755, 0]
click at [1030, 71] on icon "button" at bounding box center [1031, 72] width 7 height 7
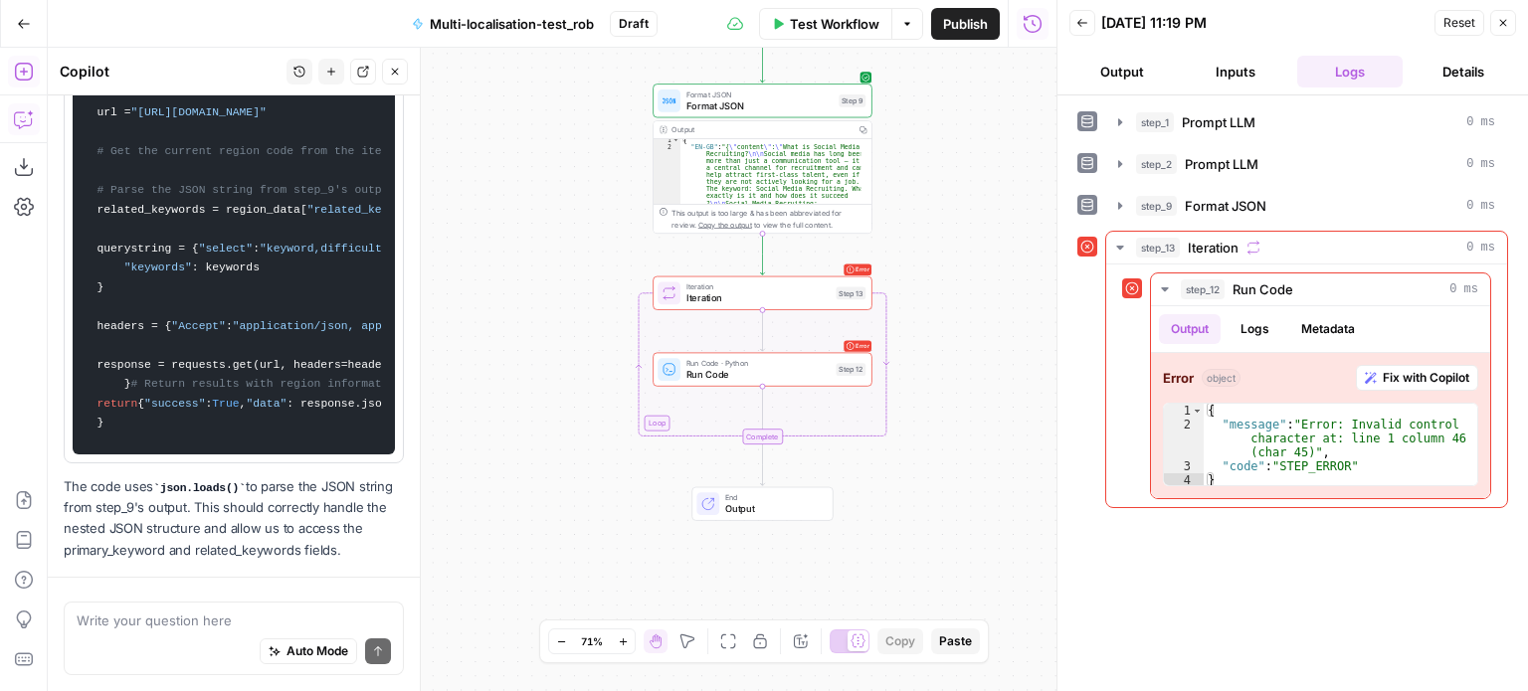
click at [829, 296] on span "Iteration" at bounding box center [758, 298] width 144 height 14
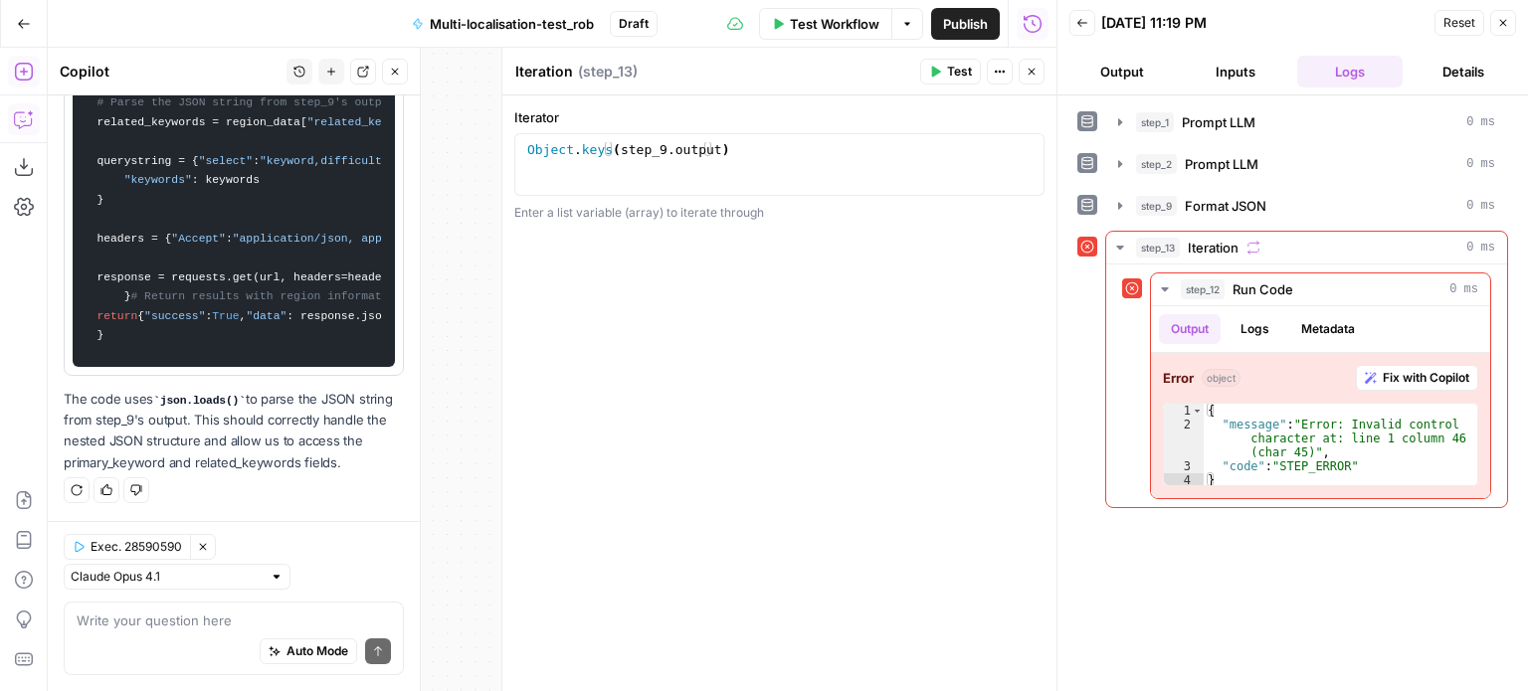
click at [1031, 78] on button "Close" at bounding box center [1032, 72] width 26 height 26
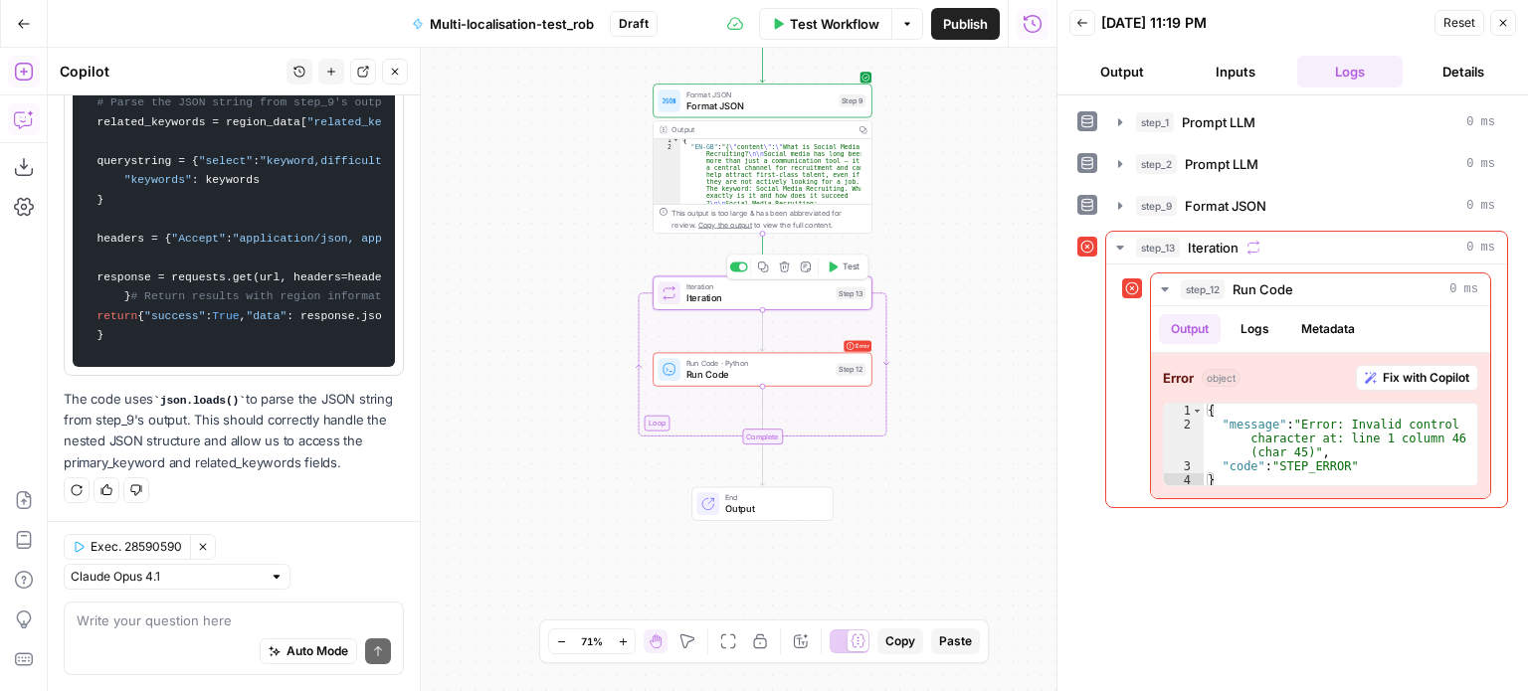
click at [839, 272] on button "Test" at bounding box center [844, 267] width 44 height 18
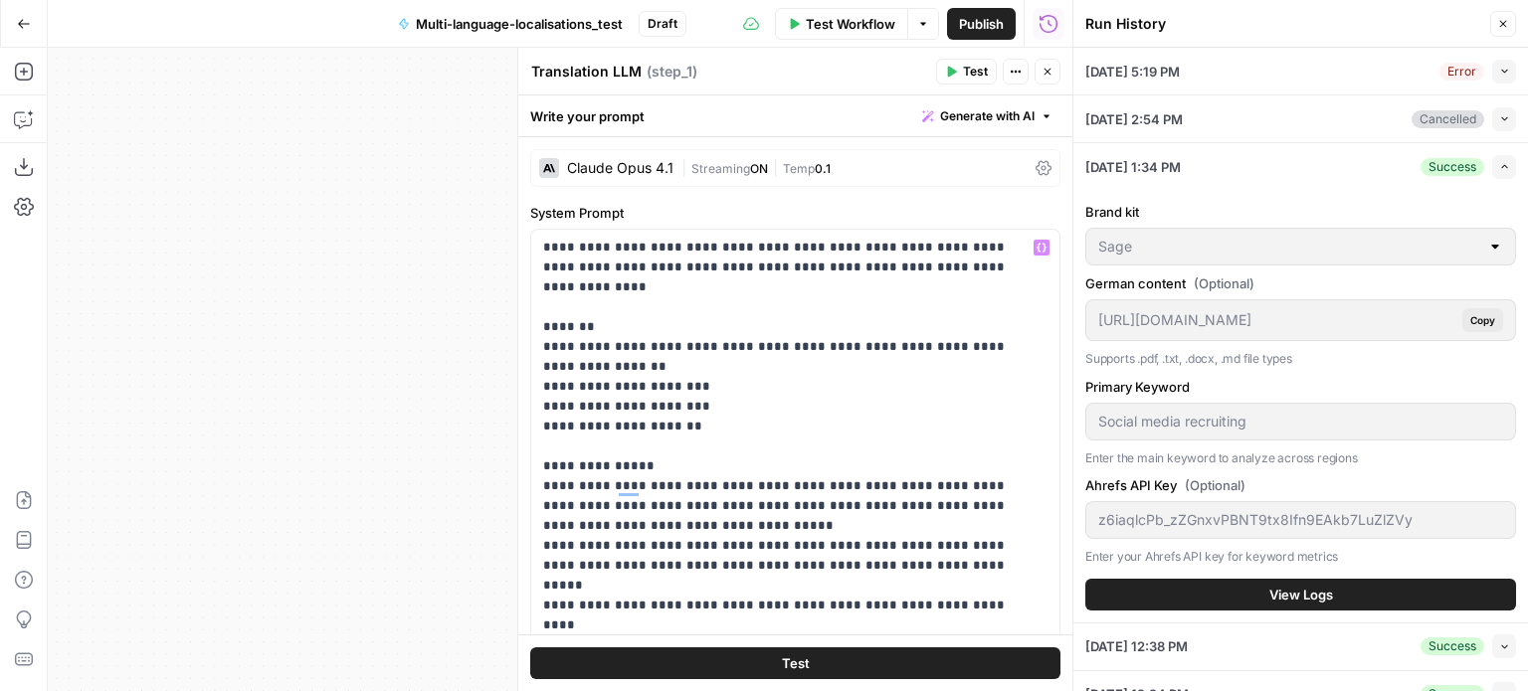
scroll to position [657, 0]
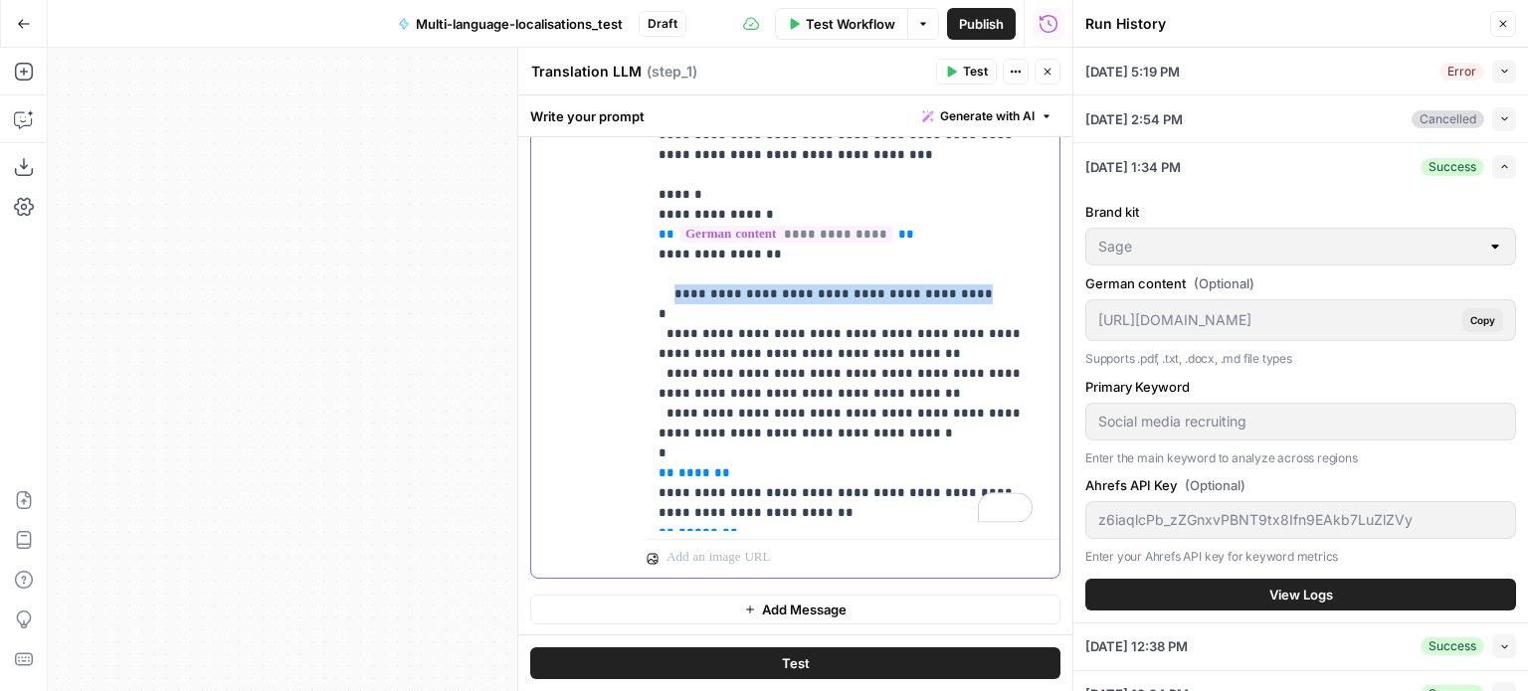
click at [671, 273] on p "**********" at bounding box center [845, 234] width 374 height 577
click at [483, 216] on div "Workflow Set Inputs Inputs LLM · [PERSON_NAME] Opus 4.1 Translation LLM Step 1 …" at bounding box center [560, 370] width 1024 height 644
click at [1503, 27] on icon "button" at bounding box center [1503, 24] width 12 height 12
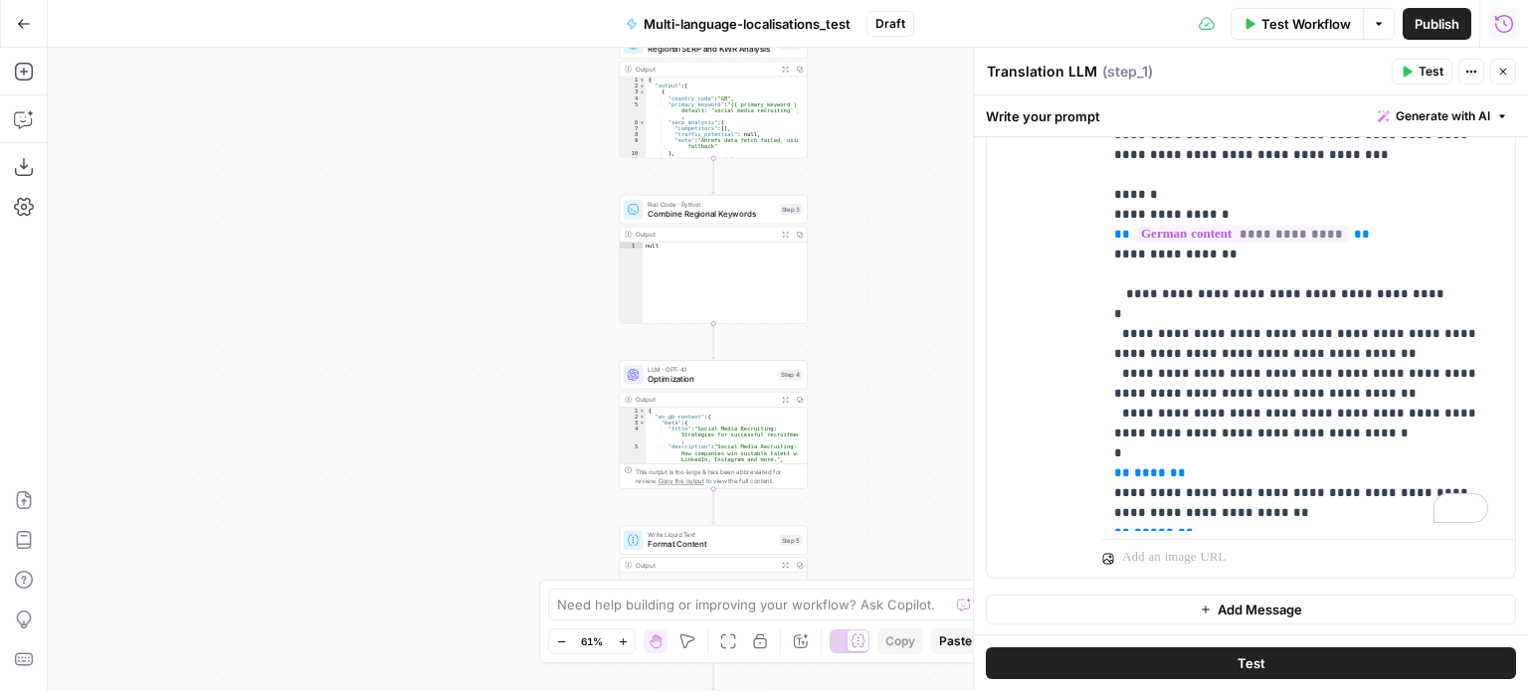
drag, startPoint x: 931, startPoint y: 297, endPoint x: 902, endPoint y: 28, distance: 271.1
click at [902, 28] on div "Go Back Multi-language-localisations_test Draft Test Workflow Options Publish R…" at bounding box center [764, 345] width 1528 height 691
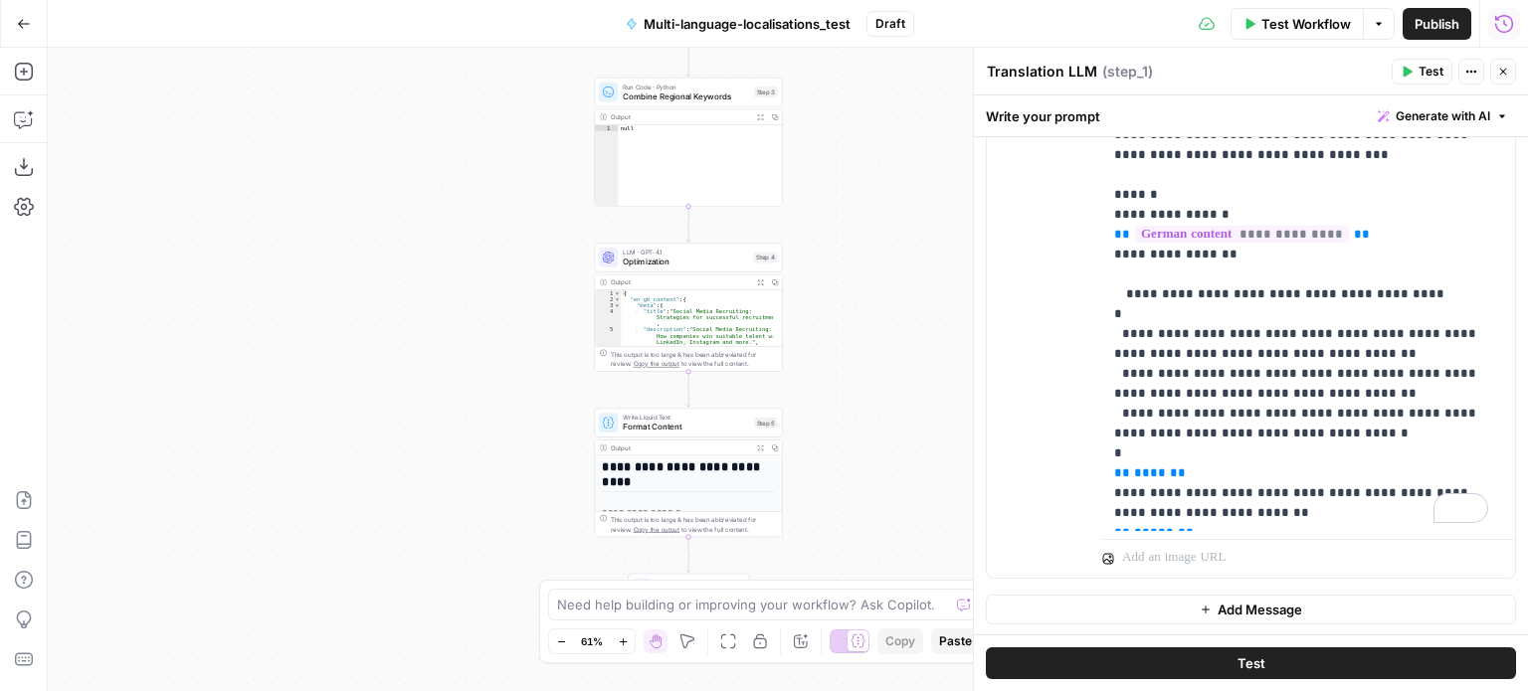
drag, startPoint x: 892, startPoint y: 304, endPoint x: 868, endPoint y: 190, distance: 116.8
click at [868, 190] on div "Workflow Set Inputs Inputs LLM · [PERSON_NAME] Opus 4.1 Translation LLM Step 1 …" at bounding box center [788, 370] width 1480 height 644
click at [721, 262] on span "Optimization" at bounding box center [686, 262] width 126 height 12
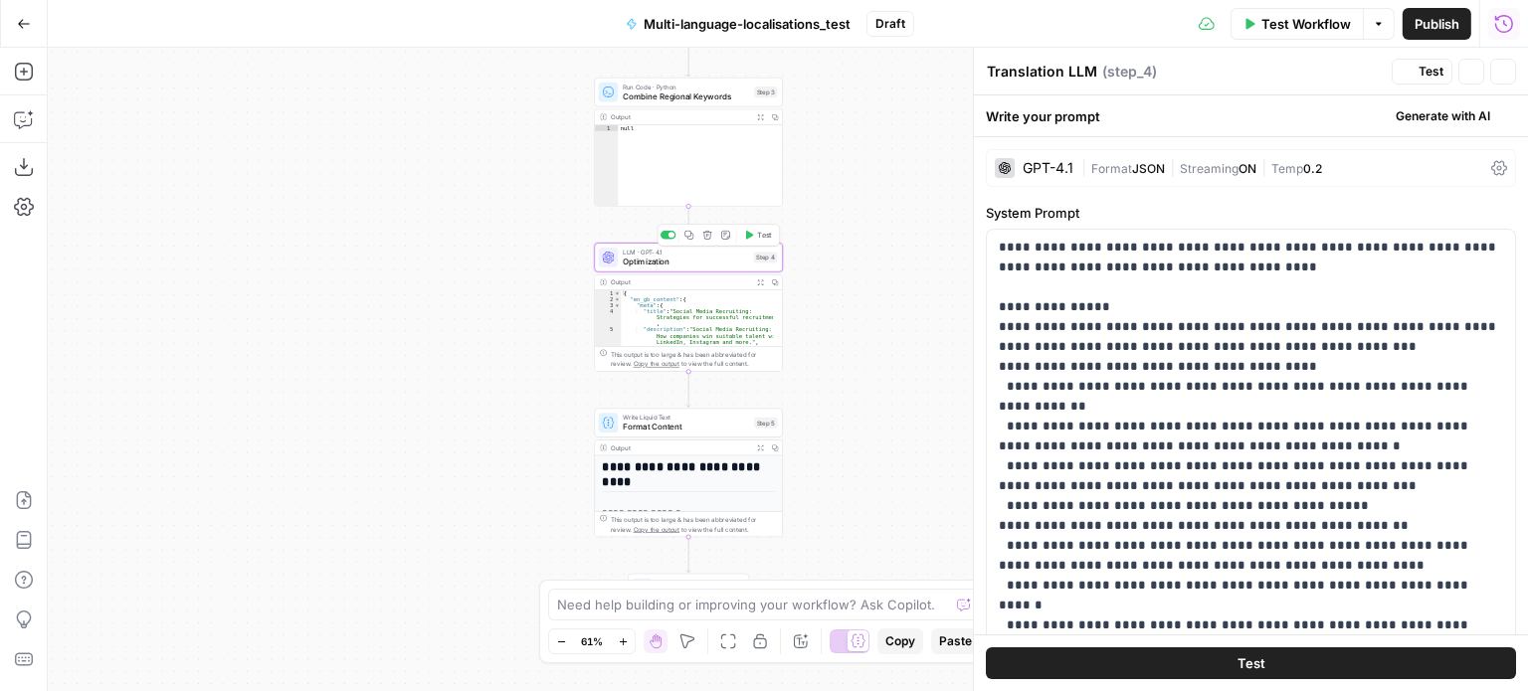
type textarea "Optimization"
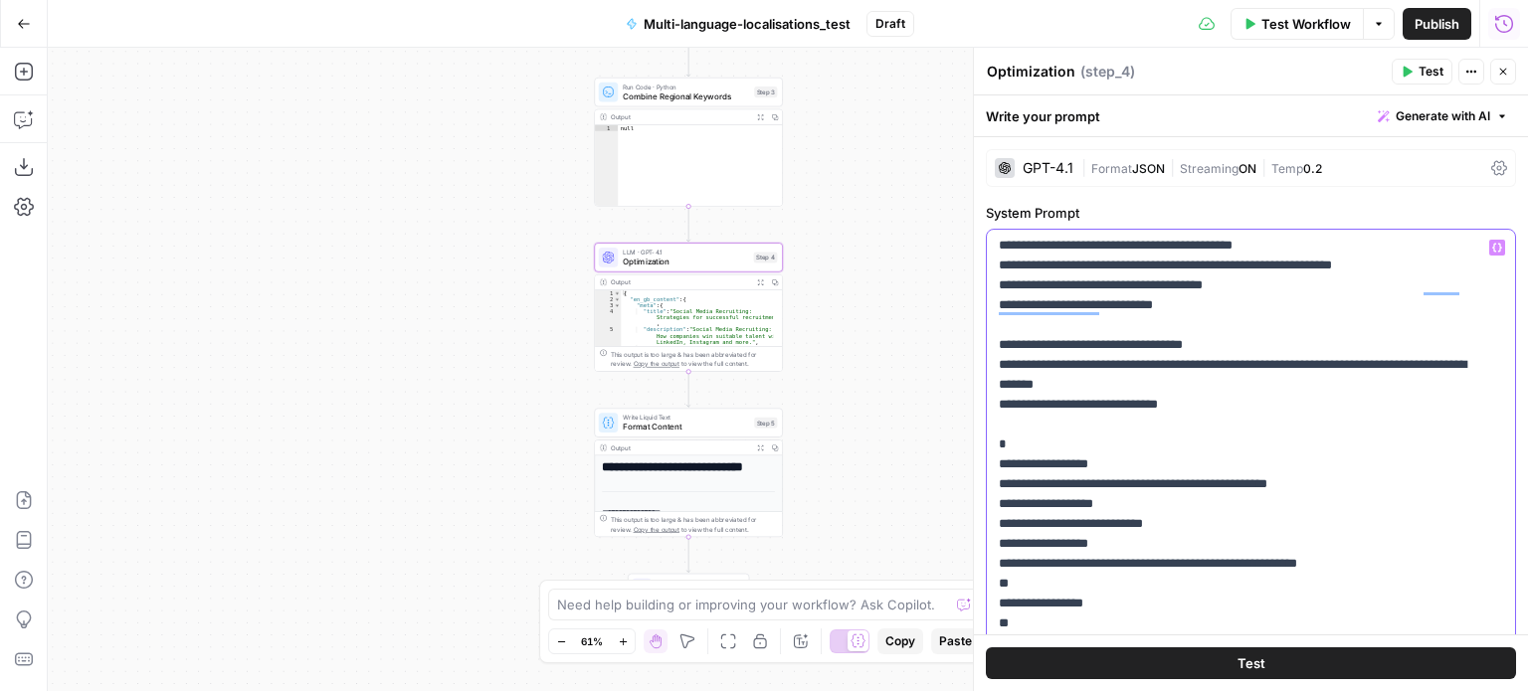
scroll to position [0, 0]
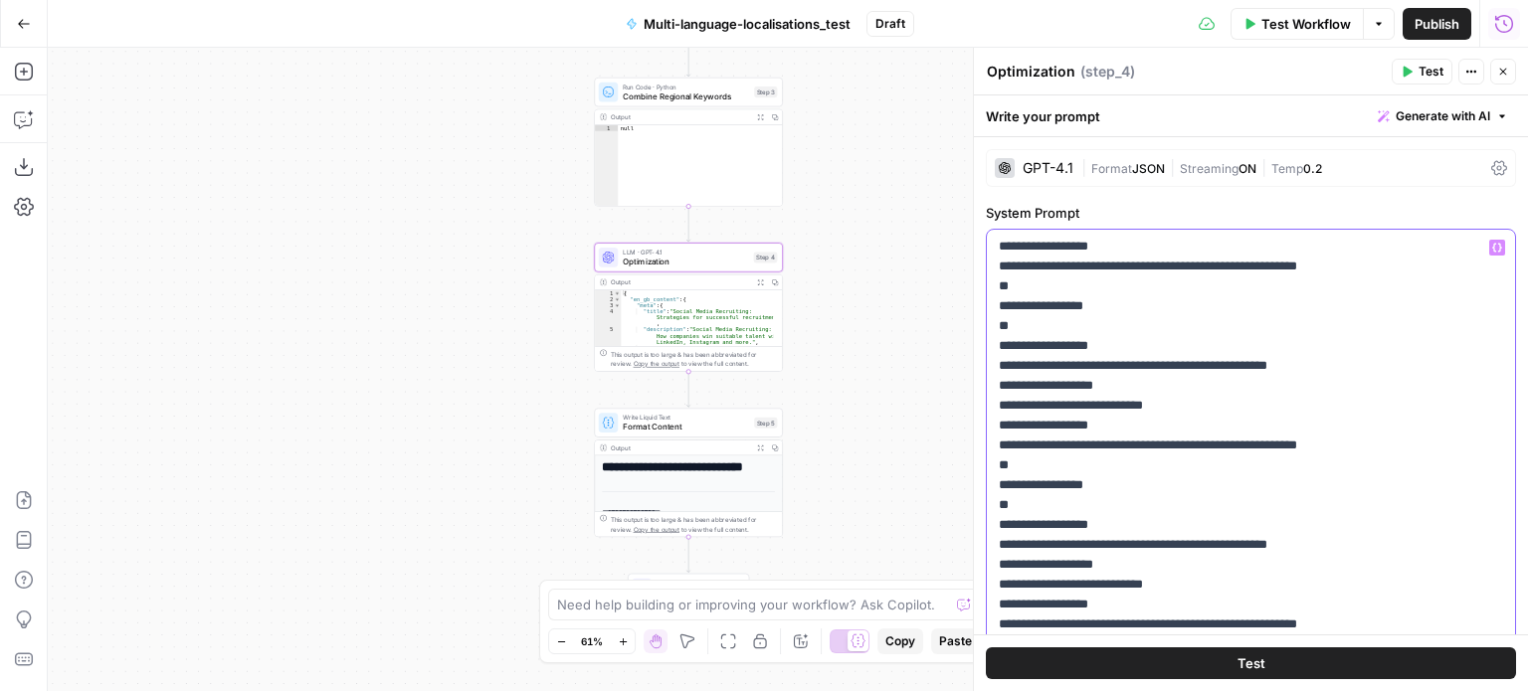
drag, startPoint x: 1210, startPoint y: 482, endPoint x: 1321, endPoint y: 438, distance: 119.1
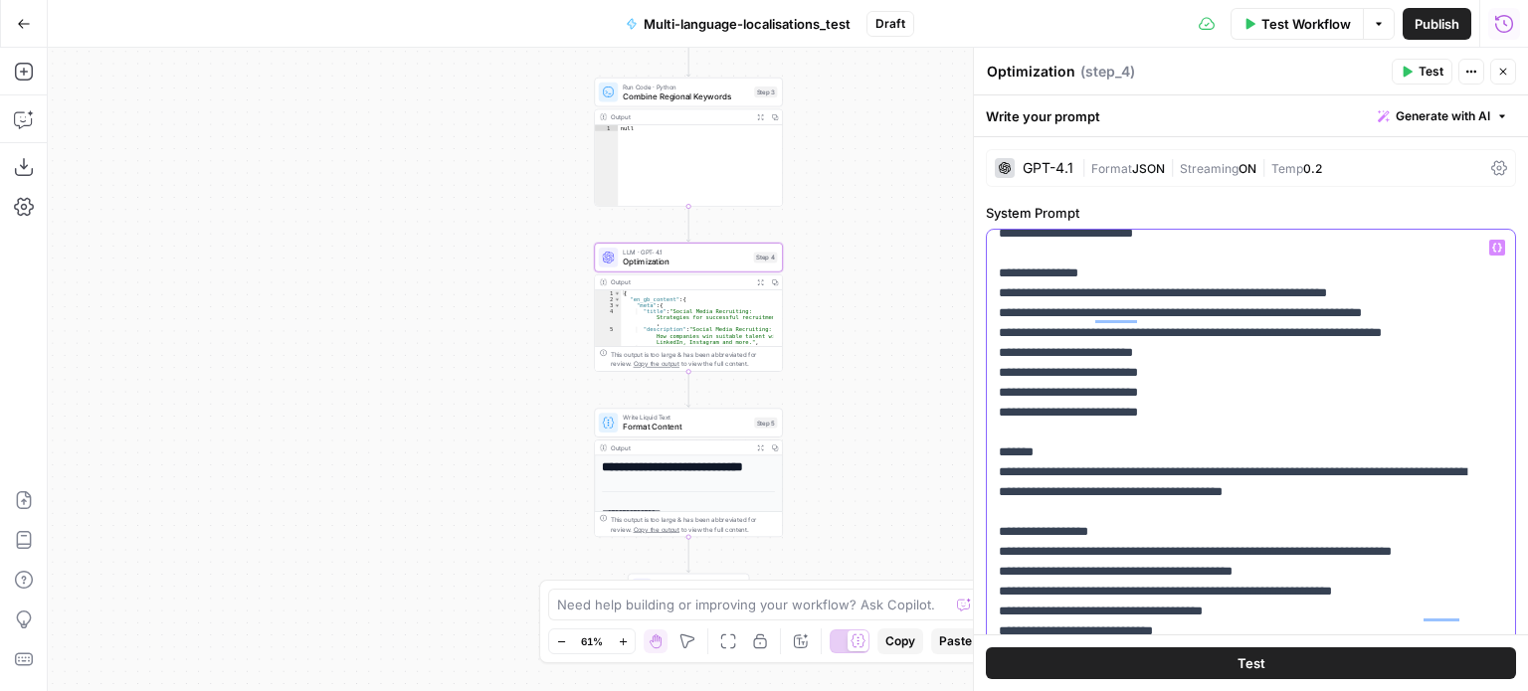
scroll to position [598, 0]
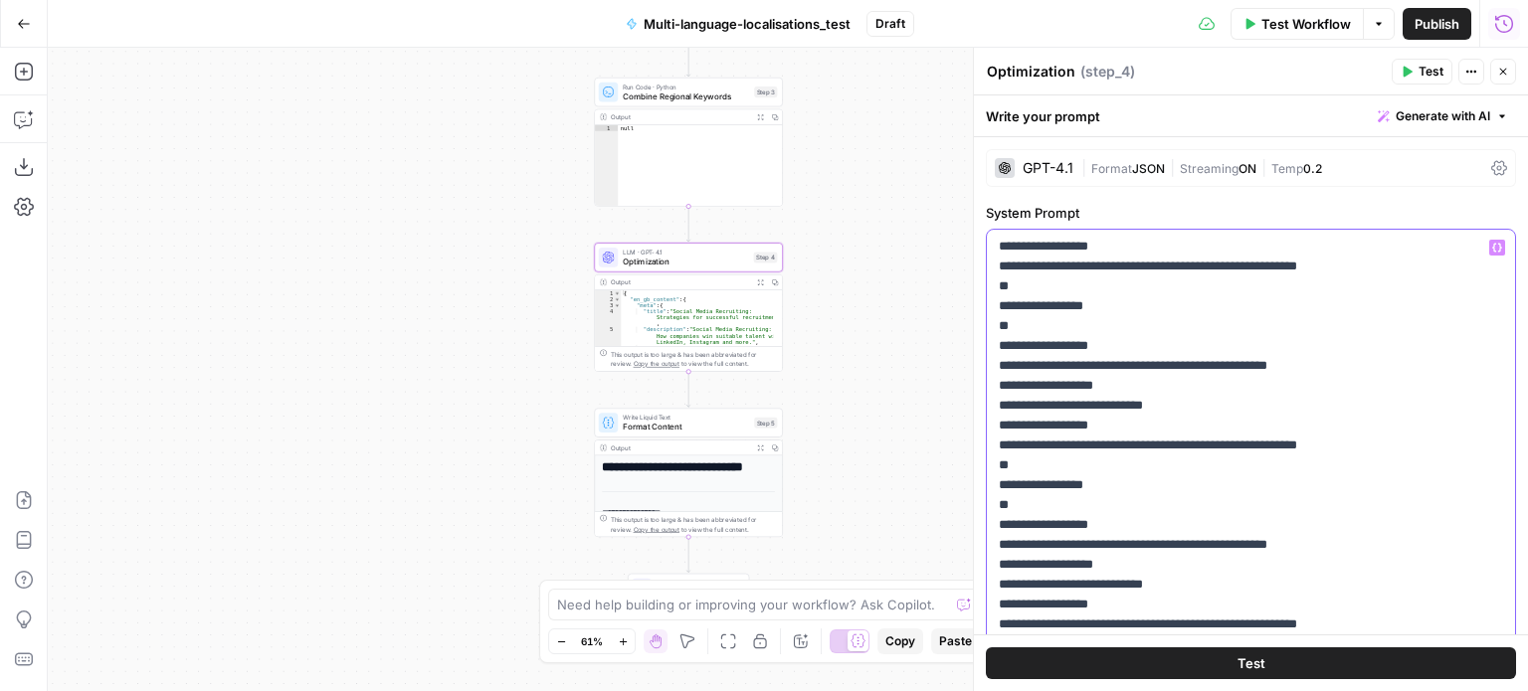
drag, startPoint x: 1527, startPoint y: 503, endPoint x: 1111, endPoint y: 311, distance: 457.9
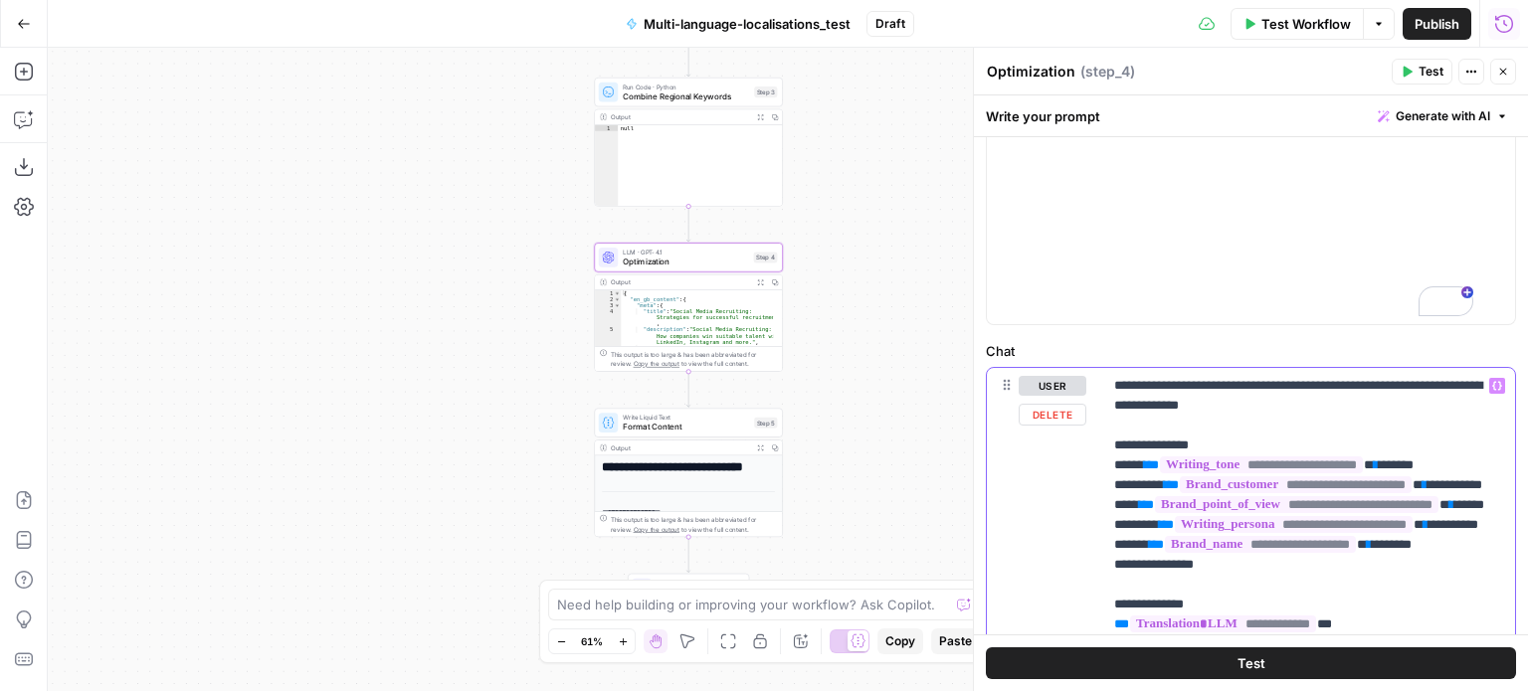
click at [1361, 401] on p "**********" at bounding box center [1301, 634] width 374 height 517
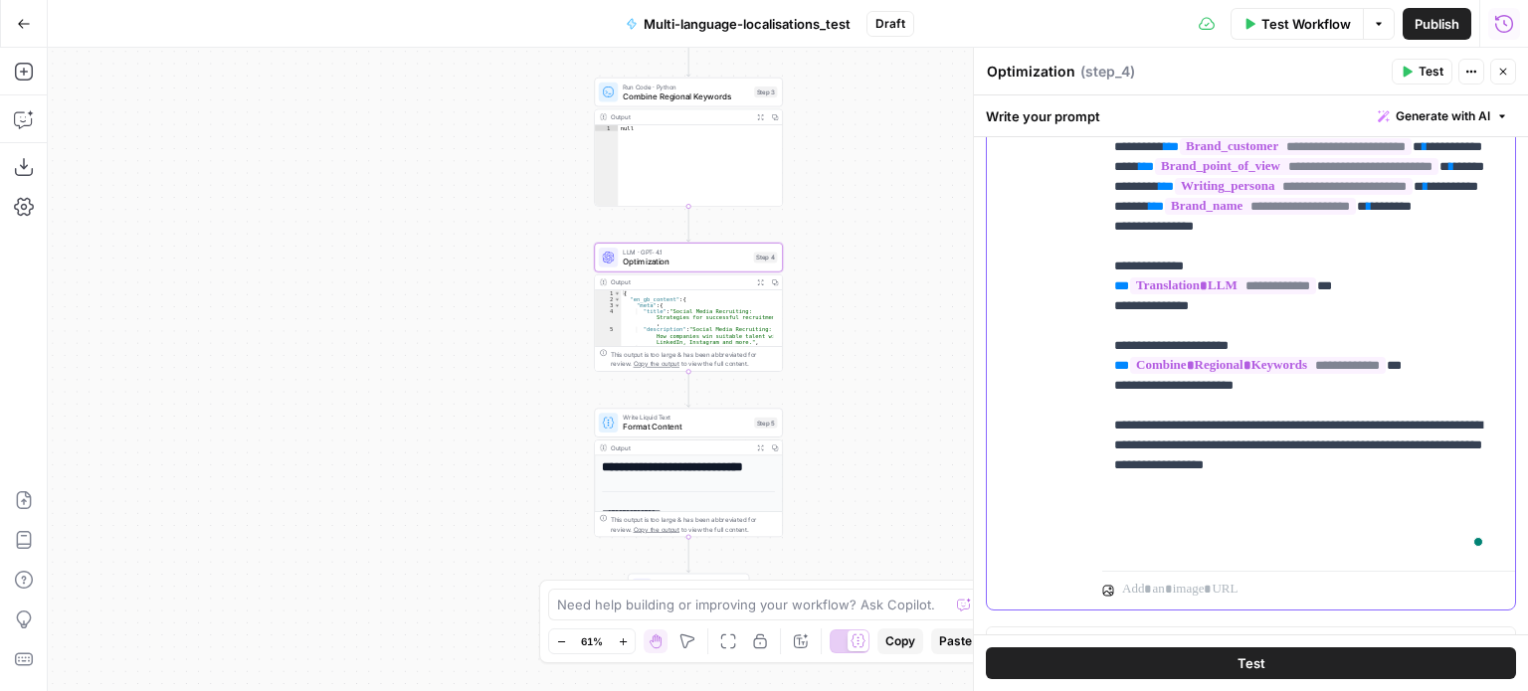
scroll to position [1054, 0]
click at [699, 428] on span "Format Content" at bounding box center [686, 427] width 126 height 12
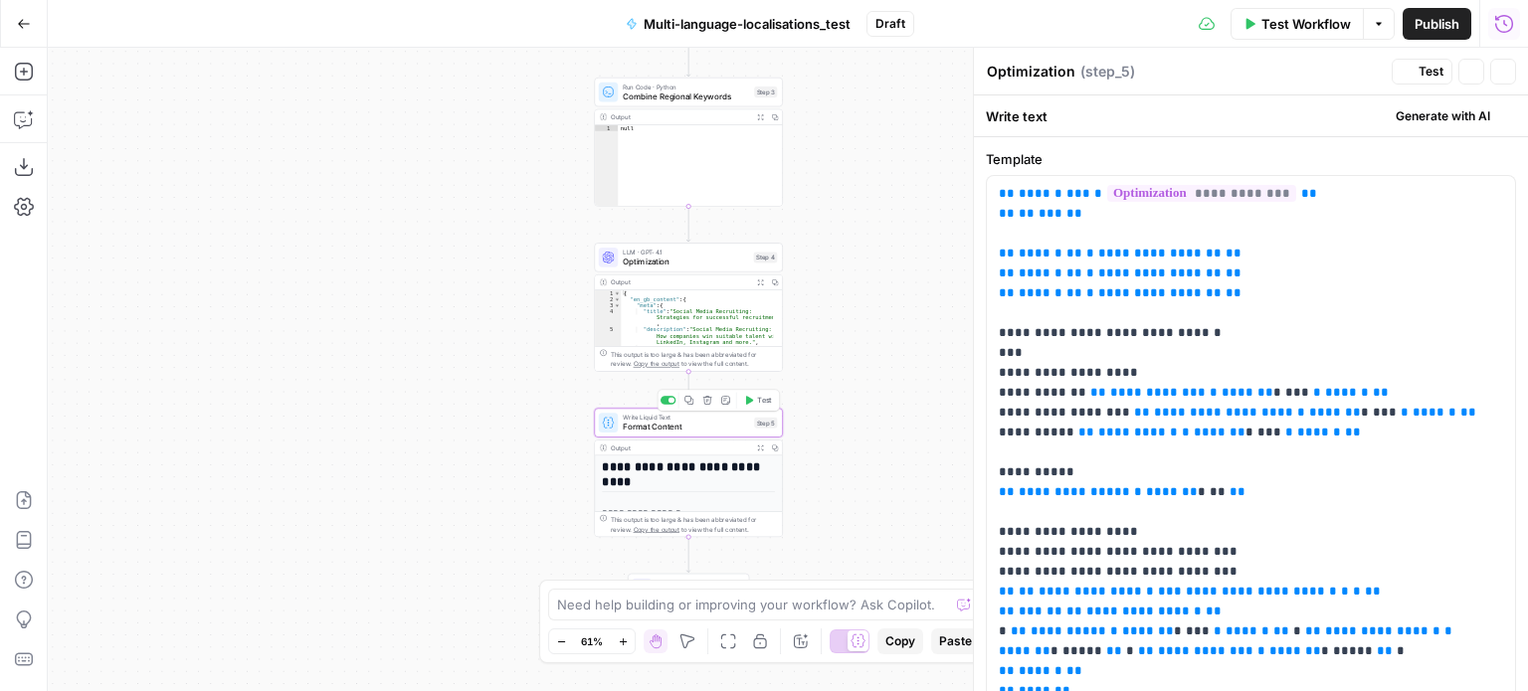
type textarea "Format Content"
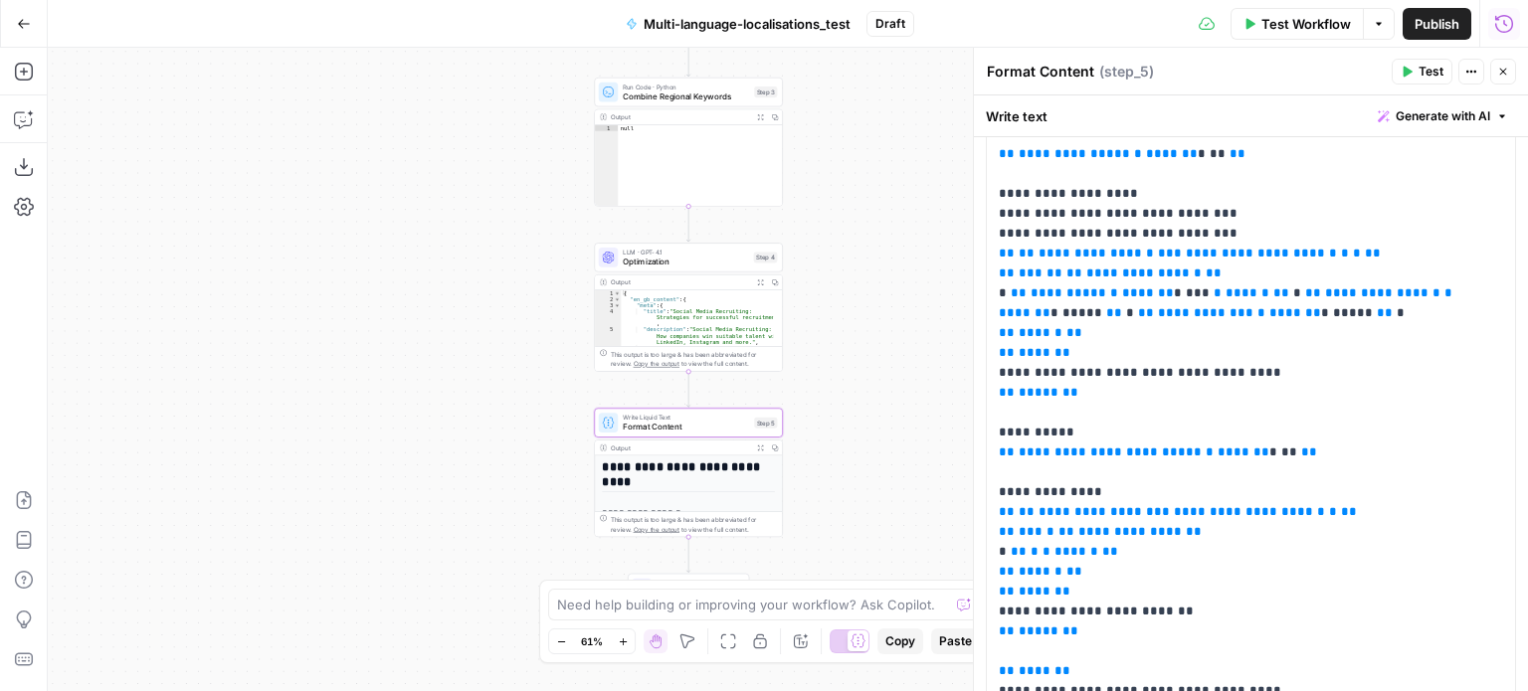
scroll to position [1868, 0]
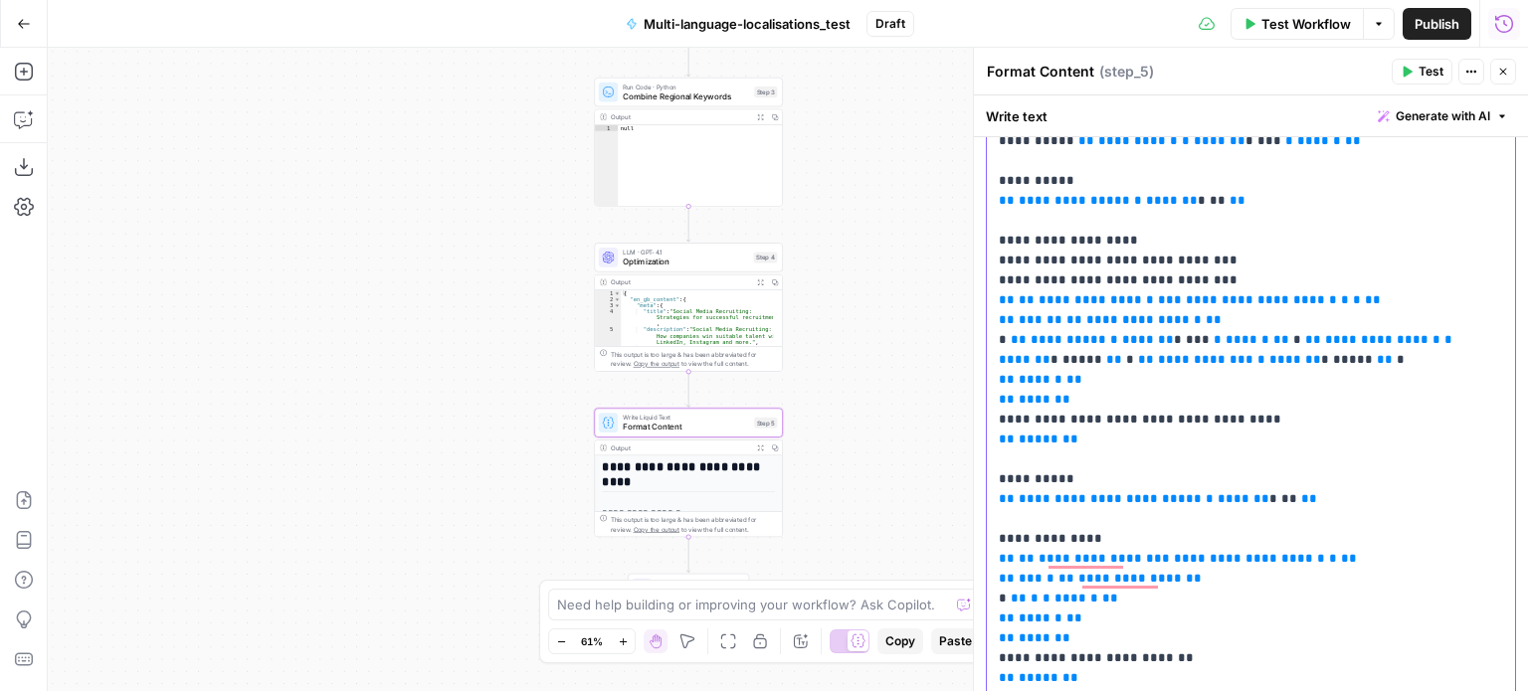
scroll to position [0, 0]
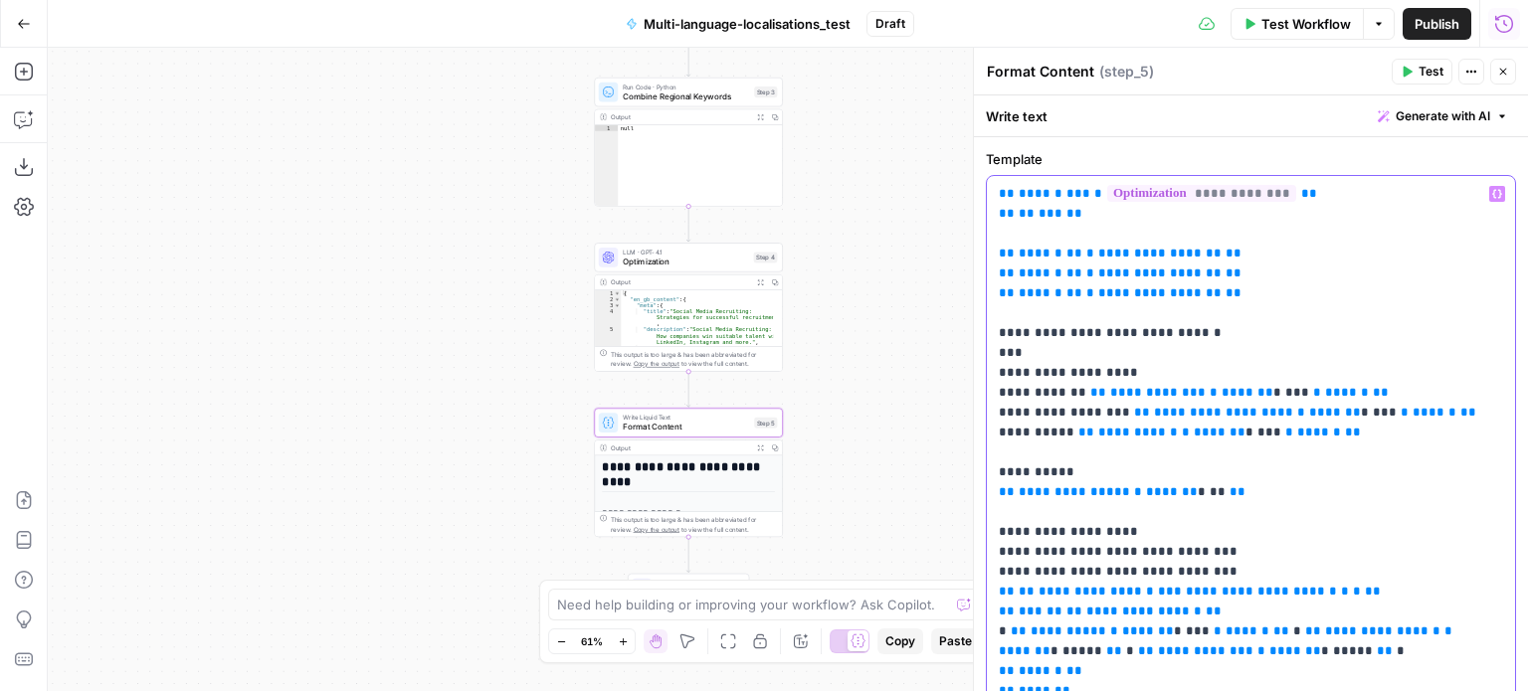
click at [760, 449] on icon "button" at bounding box center [760, 448] width 7 height 7
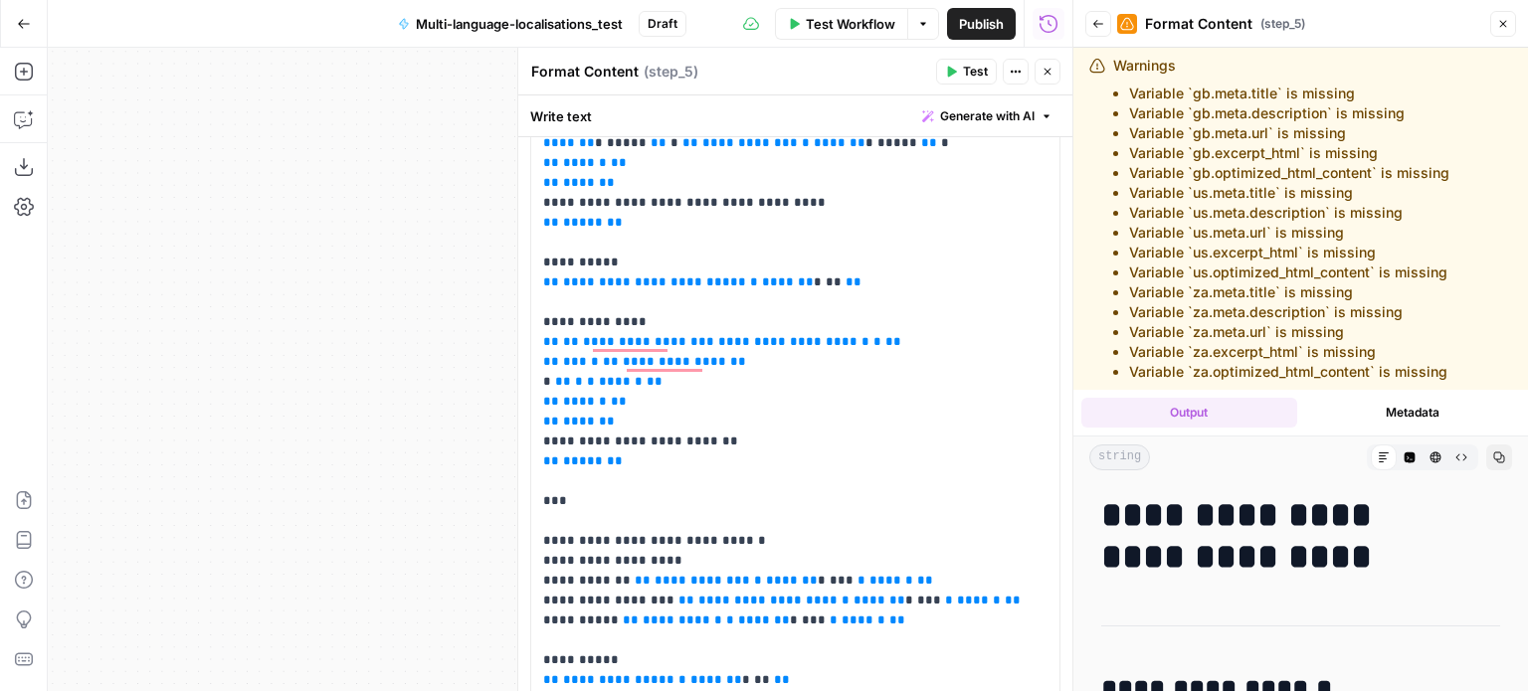
scroll to position [508, 0]
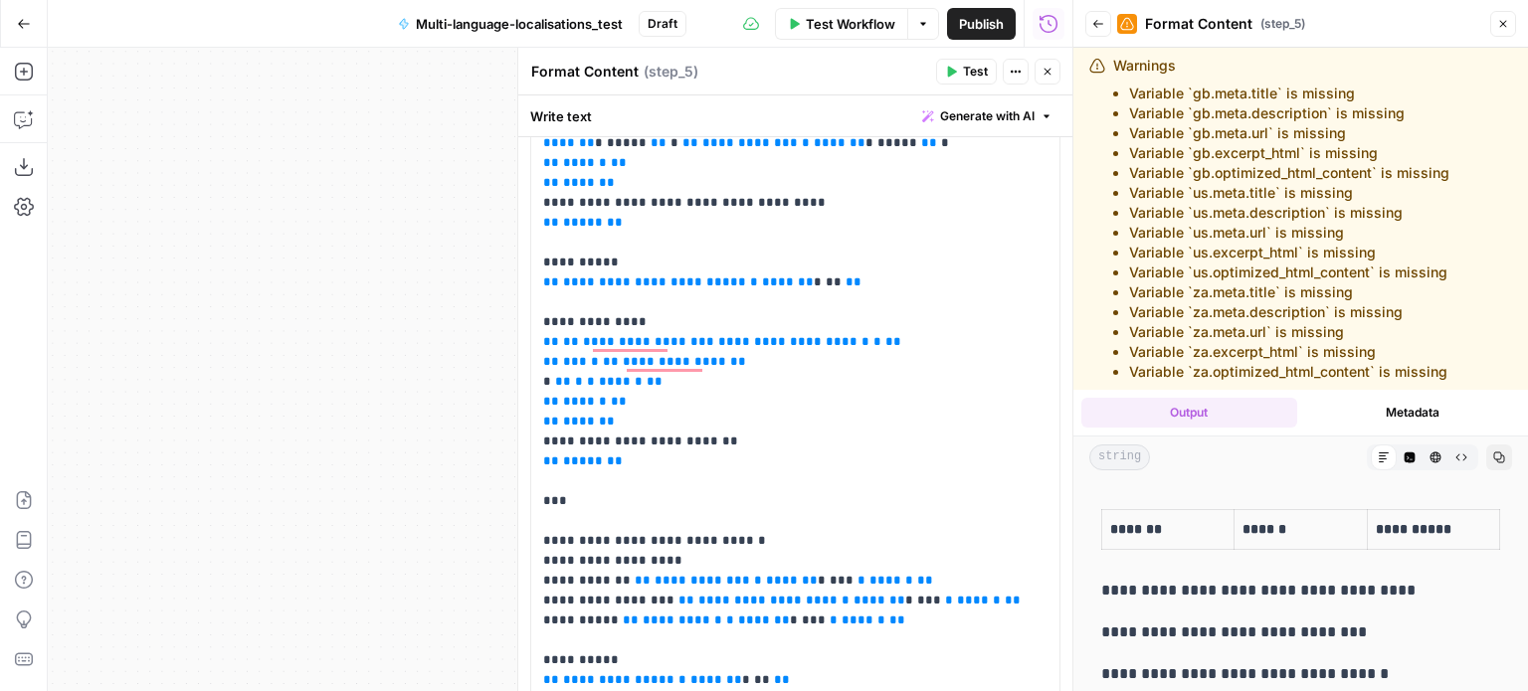
click at [1492, 27] on button "Close" at bounding box center [1503, 24] width 26 height 26
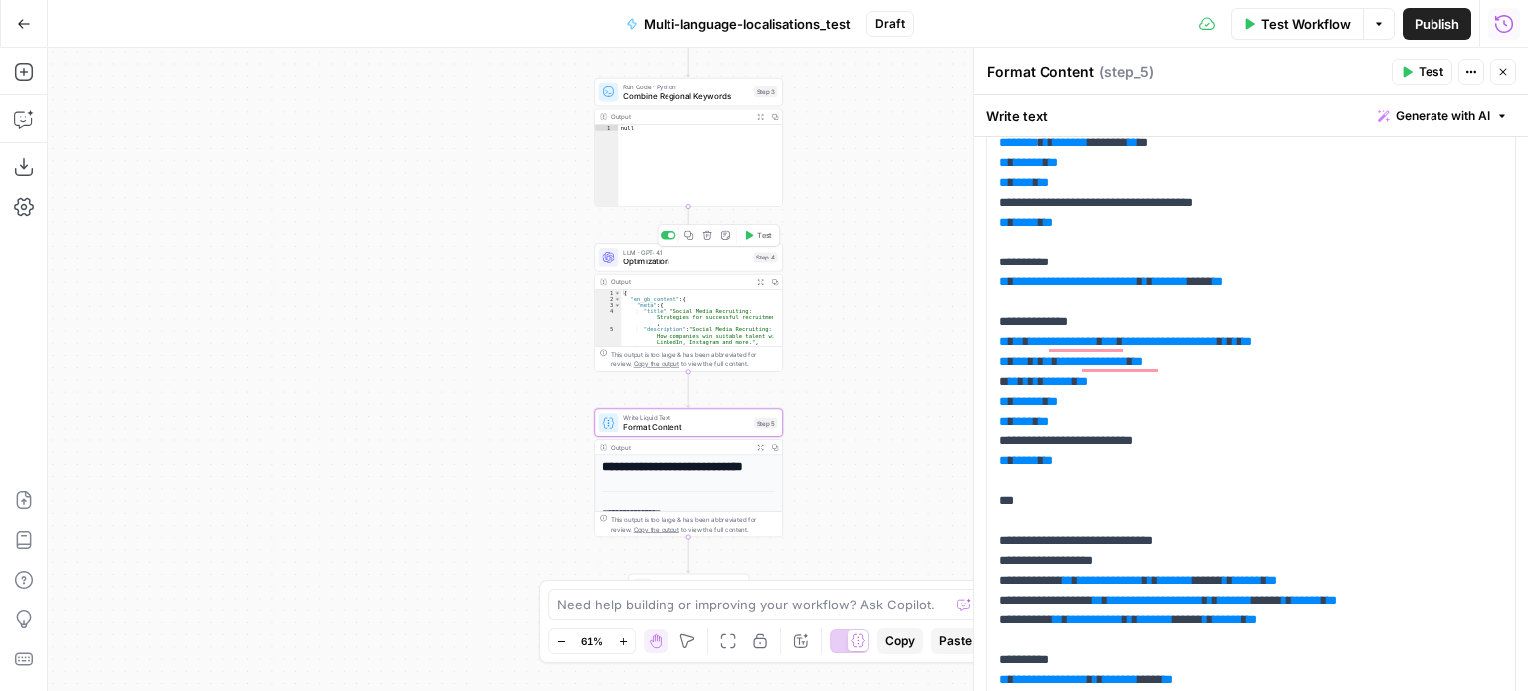
click at [733, 264] on span "Optimization" at bounding box center [686, 262] width 126 height 12
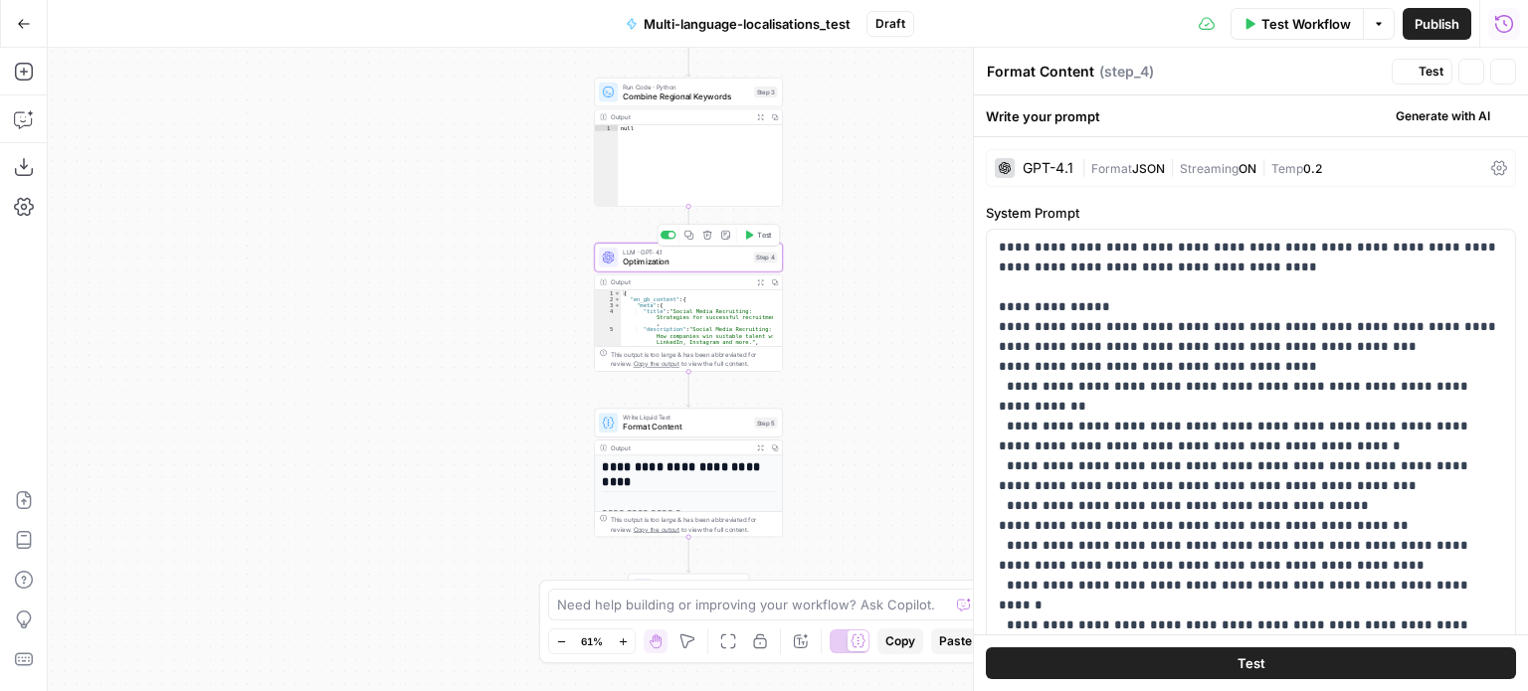
type textarea "Optimization"
click at [719, 429] on span "Format Content" at bounding box center [686, 427] width 126 height 12
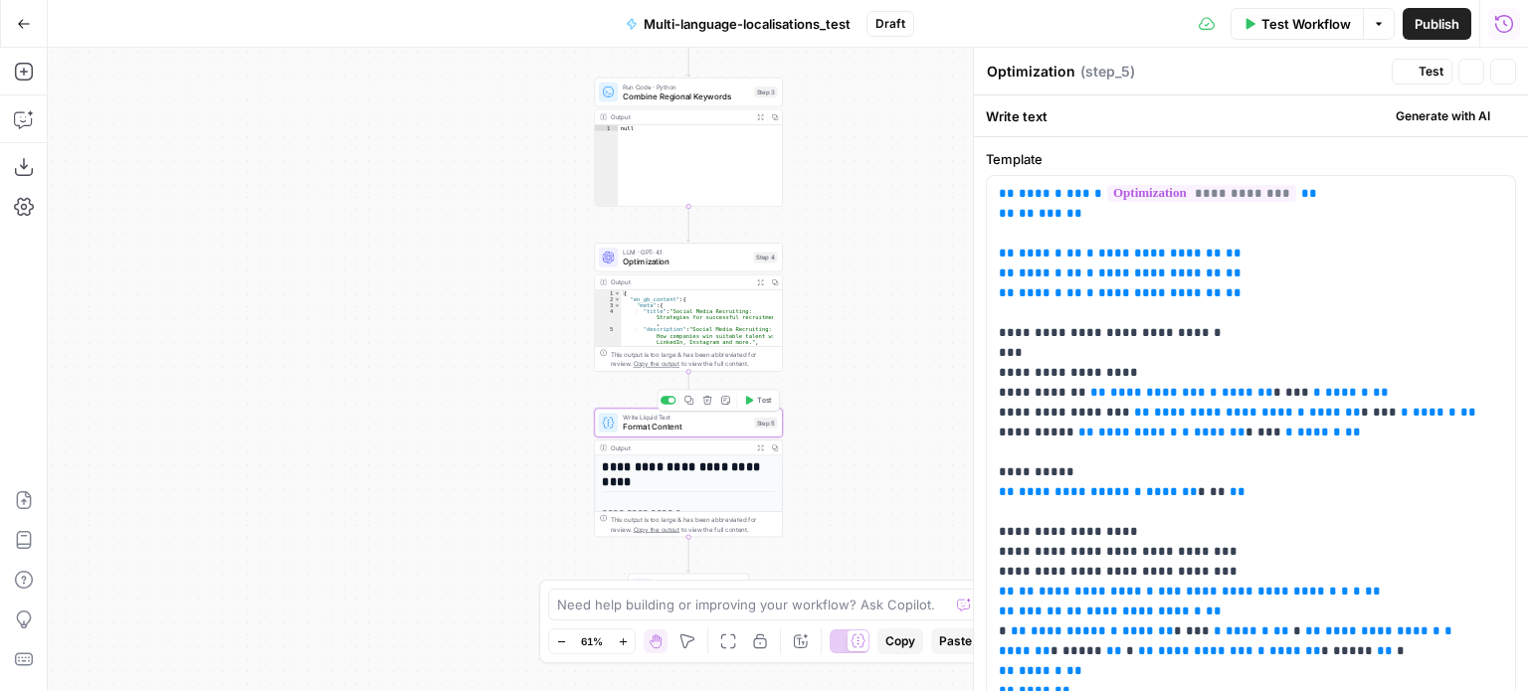
type textarea "Format Content"
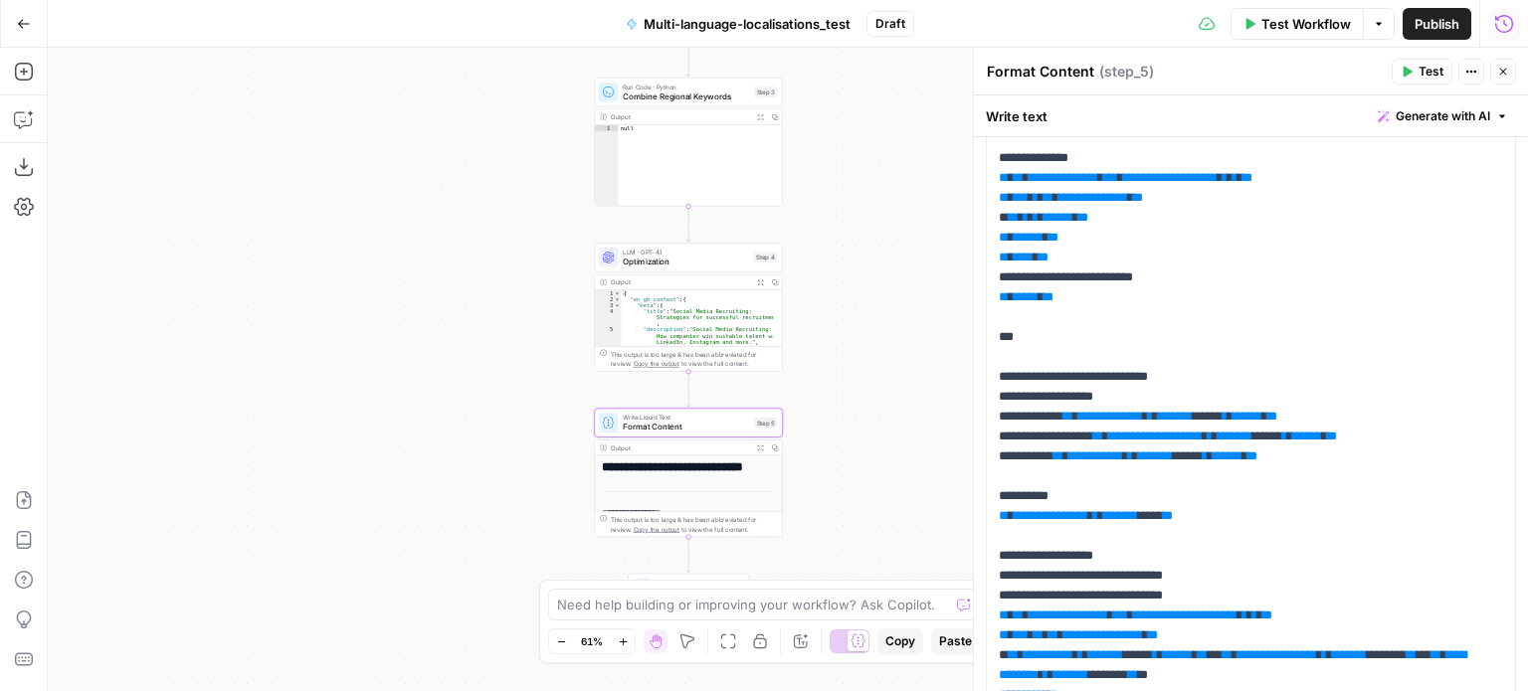
scroll to position [1868, 0]
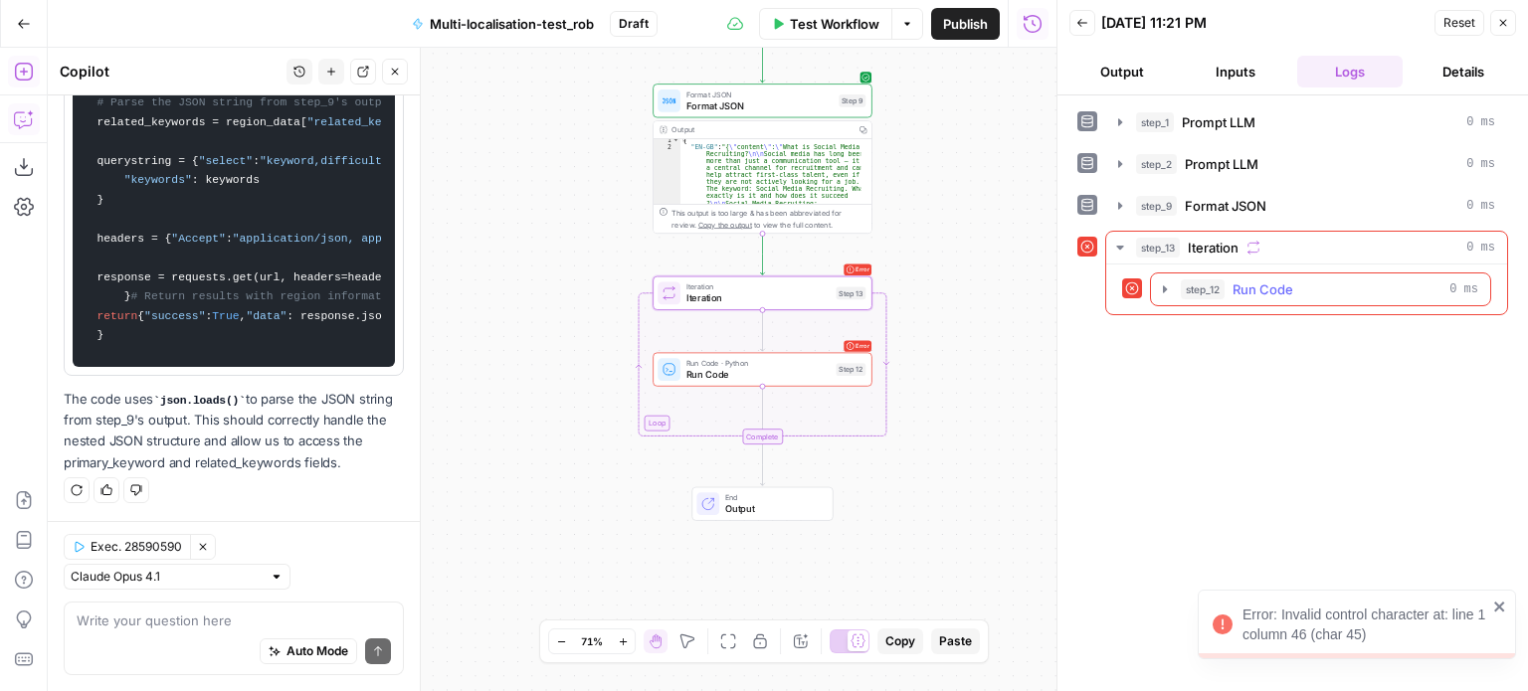
click at [1154, 293] on button "step_12 Run Code 0 ms" at bounding box center [1320, 290] width 339 height 32
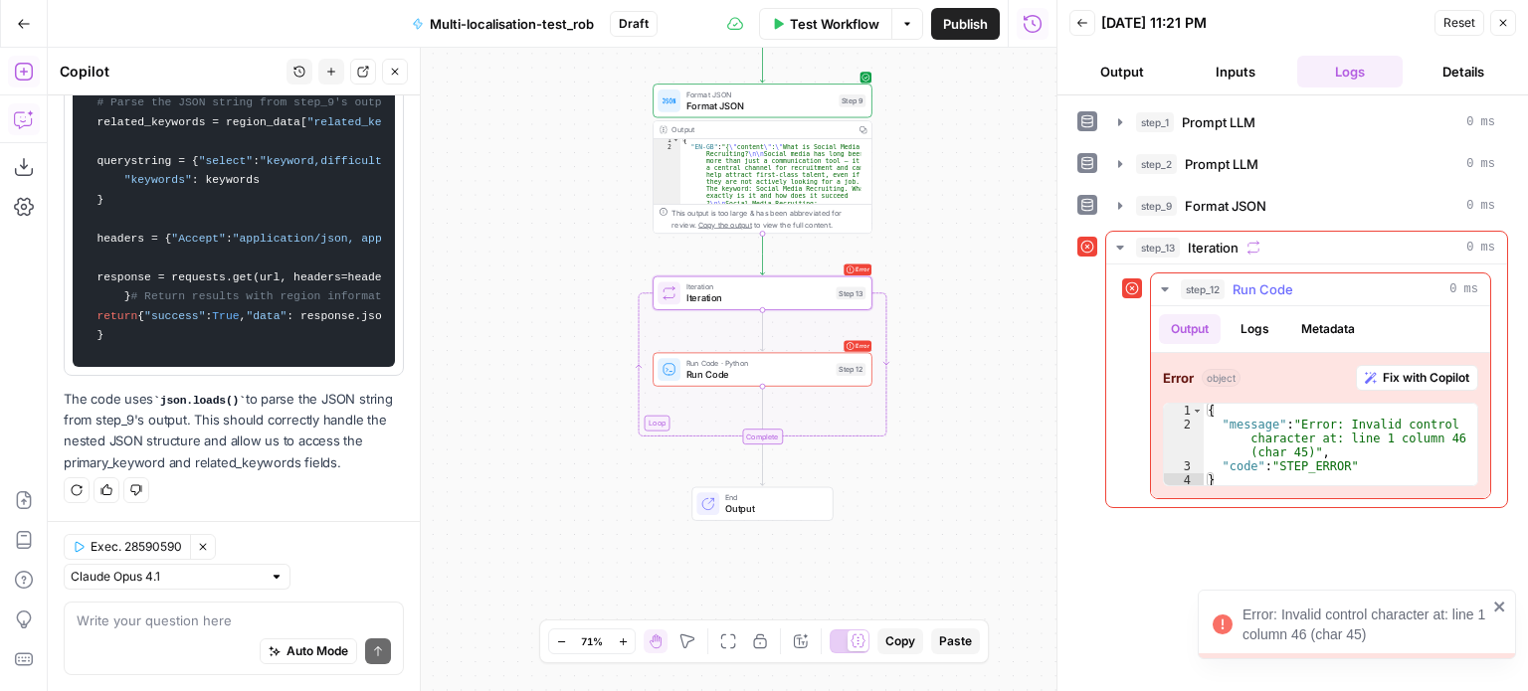
click at [1394, 369] on span "Fix with Copilot" at bounding box center [1426, 378] width 87 height 18
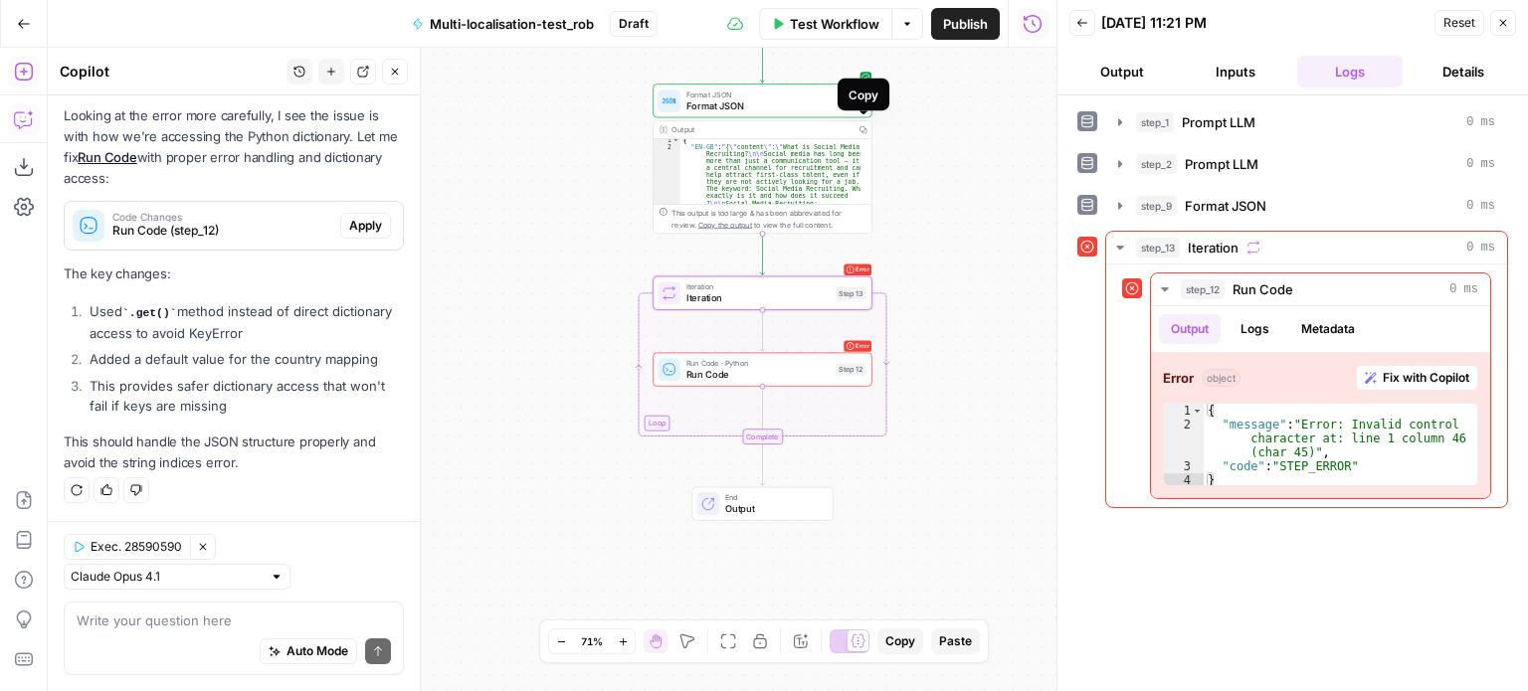
scroll to position [15177, 0]
click at [862, 127] on icon "button" at bounding box center [863, 130] width 8 height 8
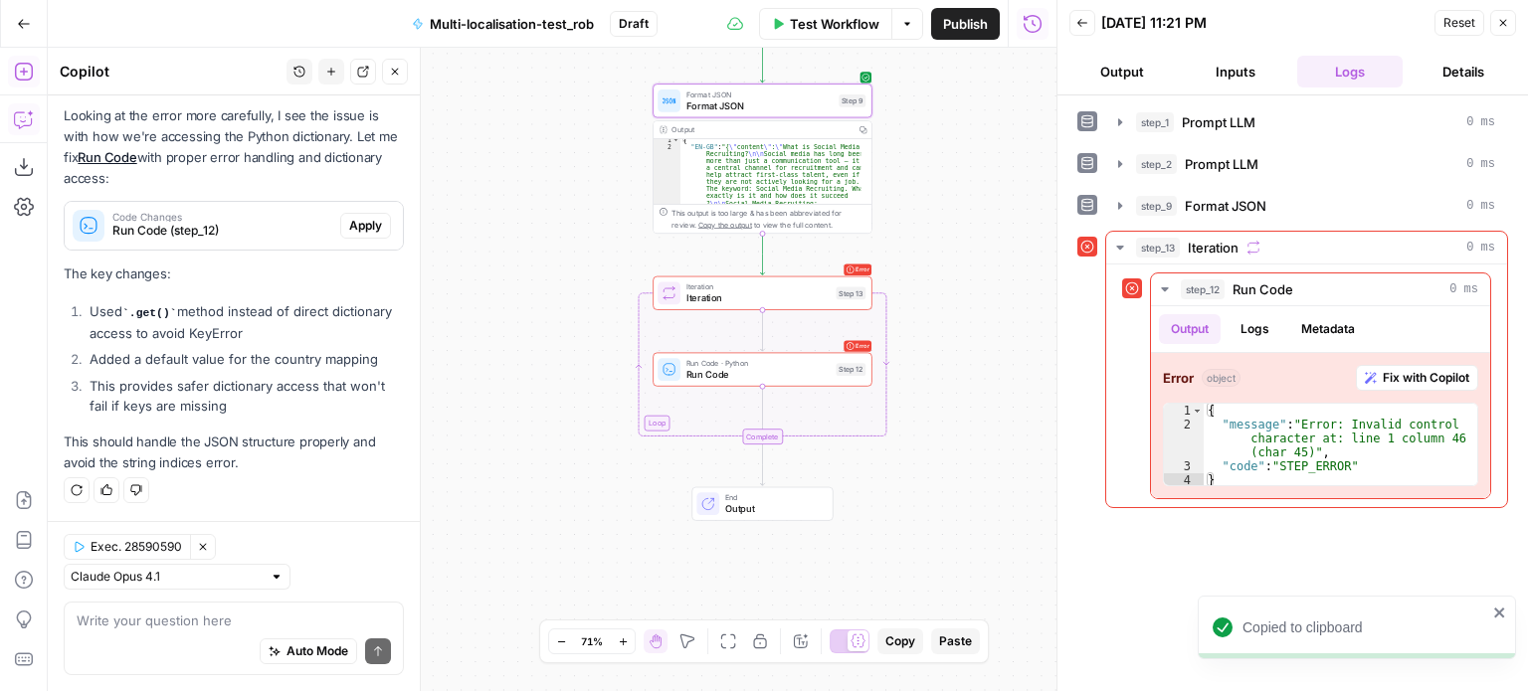
click at [803, 128] on div "Output" at bounding box center [760, 129] width 178 height 11
click at [754, 133] on div "Output" at bounding box center [760, 129] width 178 height 11
click at [266, 222] on span "Code Changes" at bounding box center [222, 217] width 220 height 10
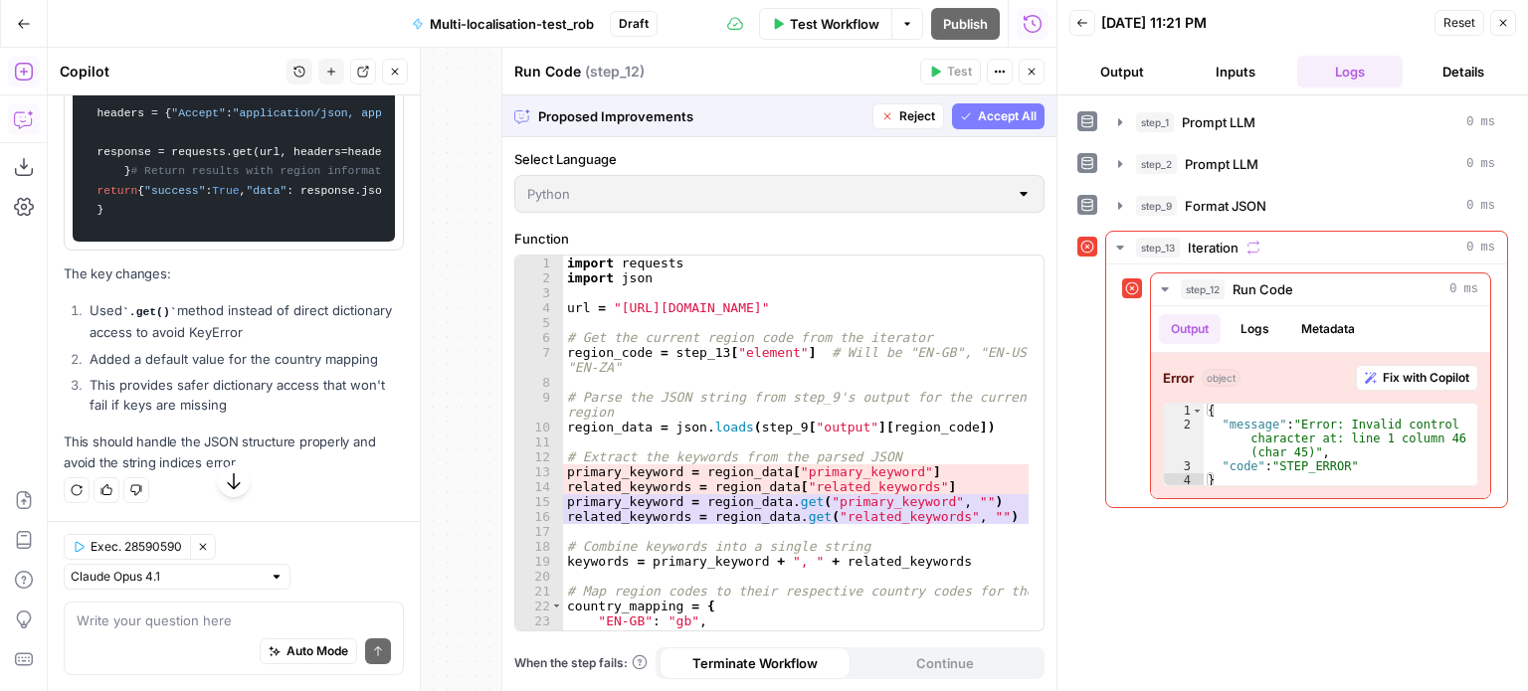
scroll to position [14586, 0]
click at [1019, 117] on span "Accept All" at bounding box center [1007, 116] width 59 height 18
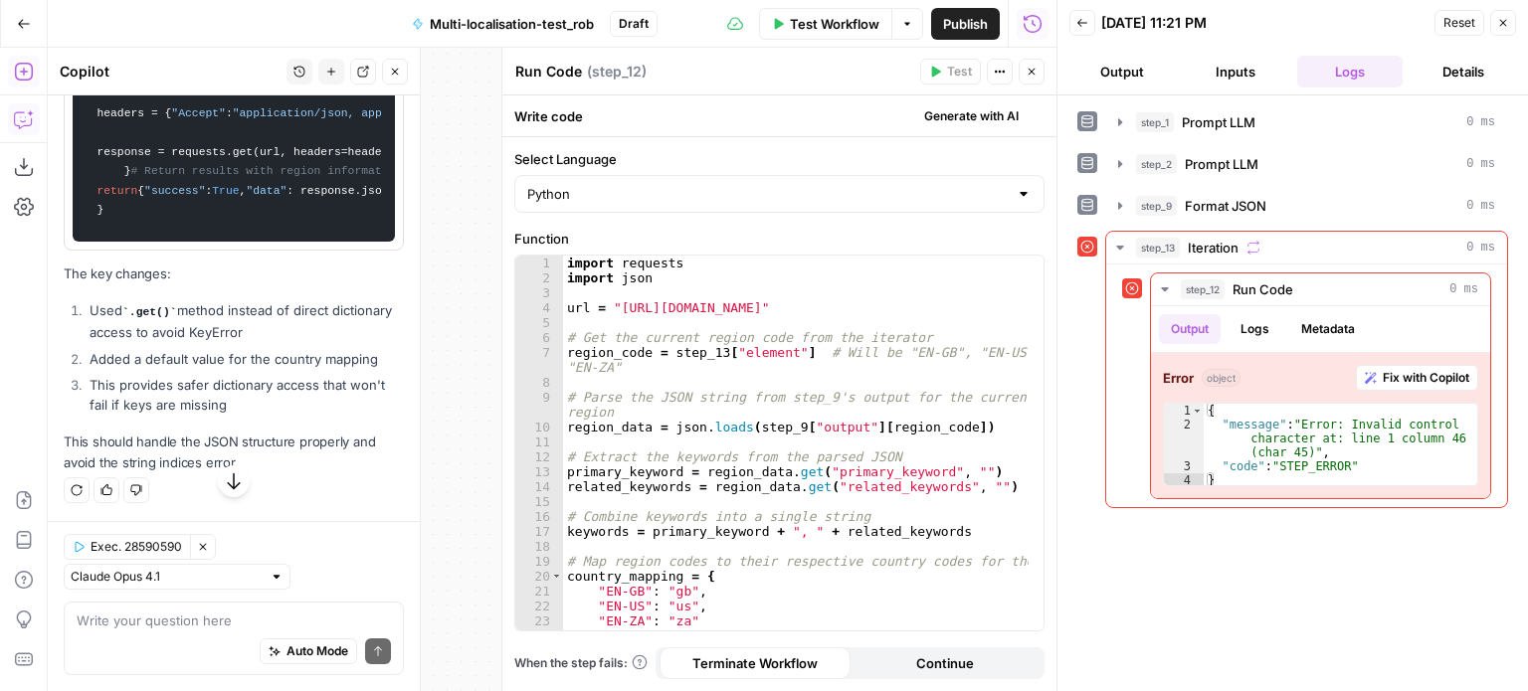
scroll to position [15096, 0]
click at [1035, 79] on button "Close" at bounding box center [1032, 72] width 26 height 26
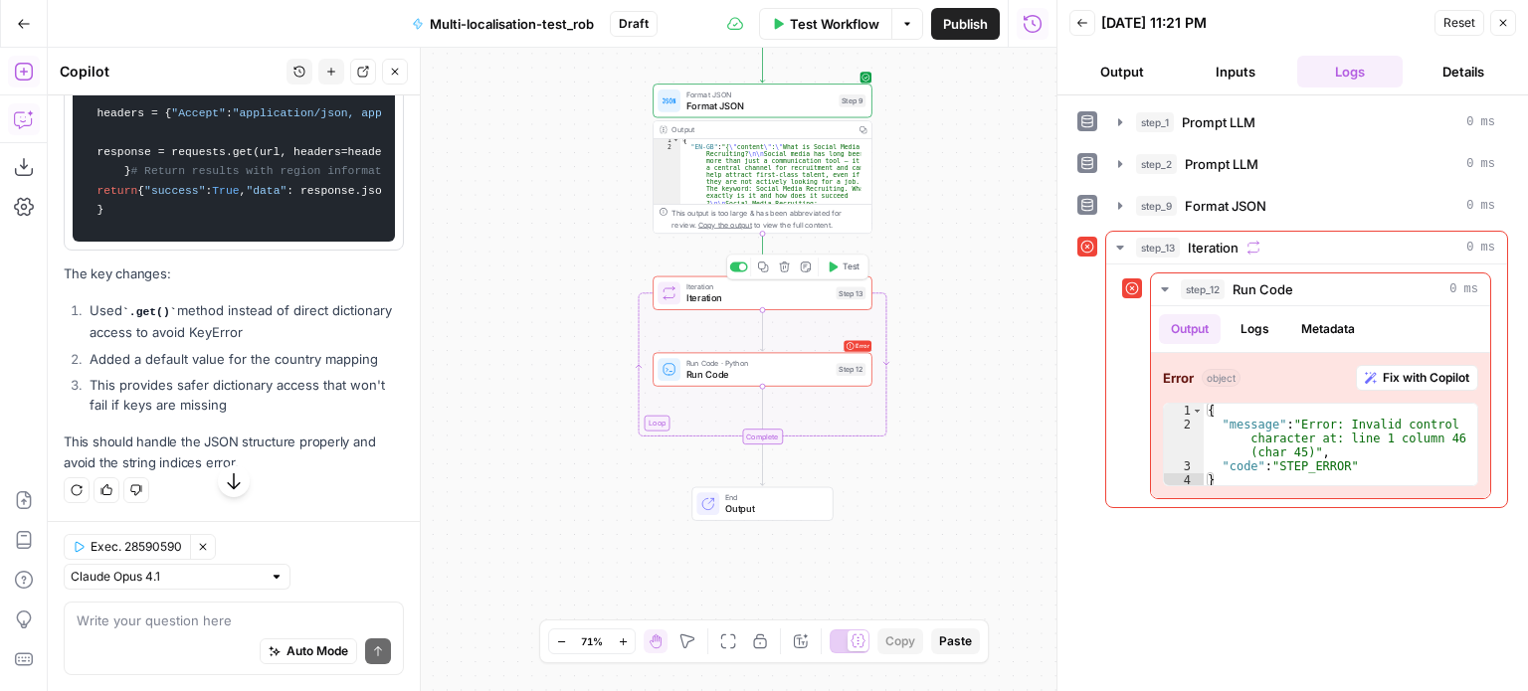
click at [843, 270] on span "Test" at bounding box center [850, 267] width 17 height 13
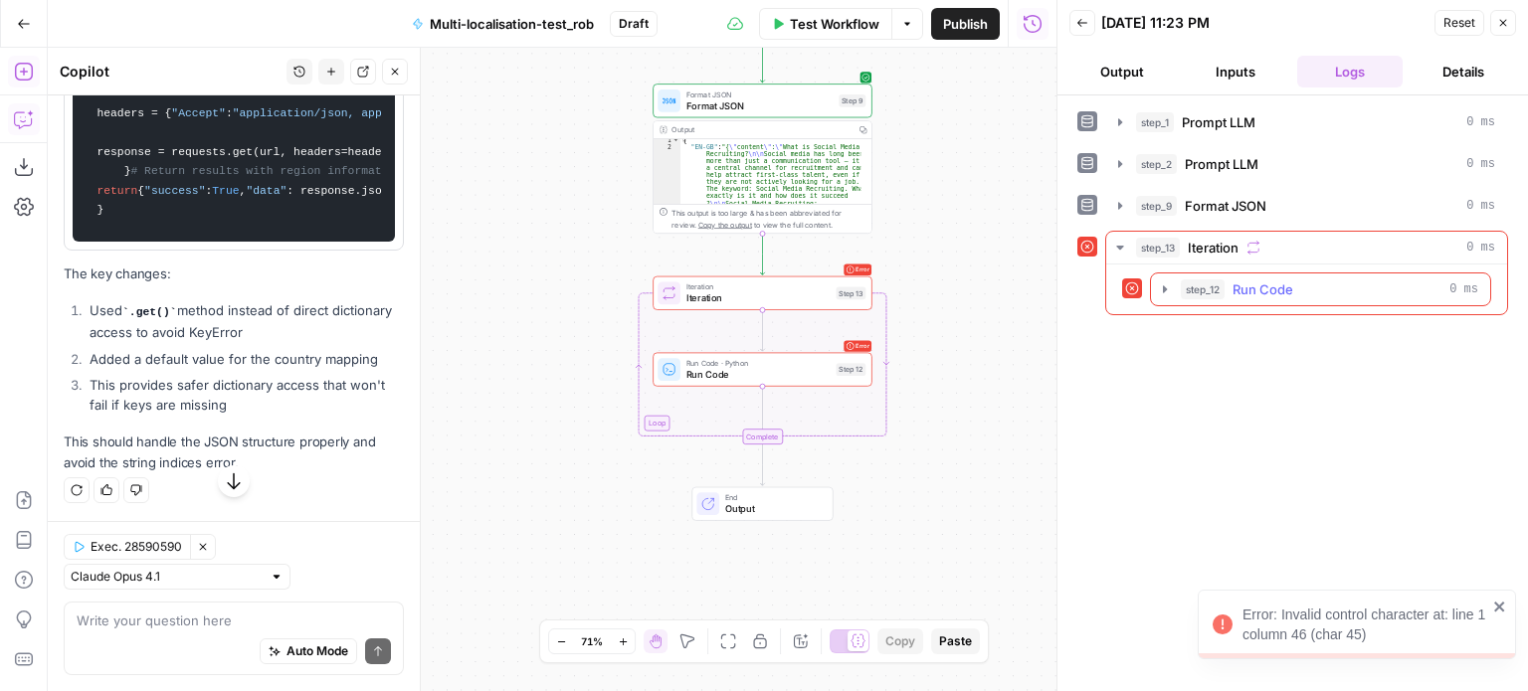
click at [1166, 287] on icon "button" at bounding box center [1165, 288] width 4 height 7
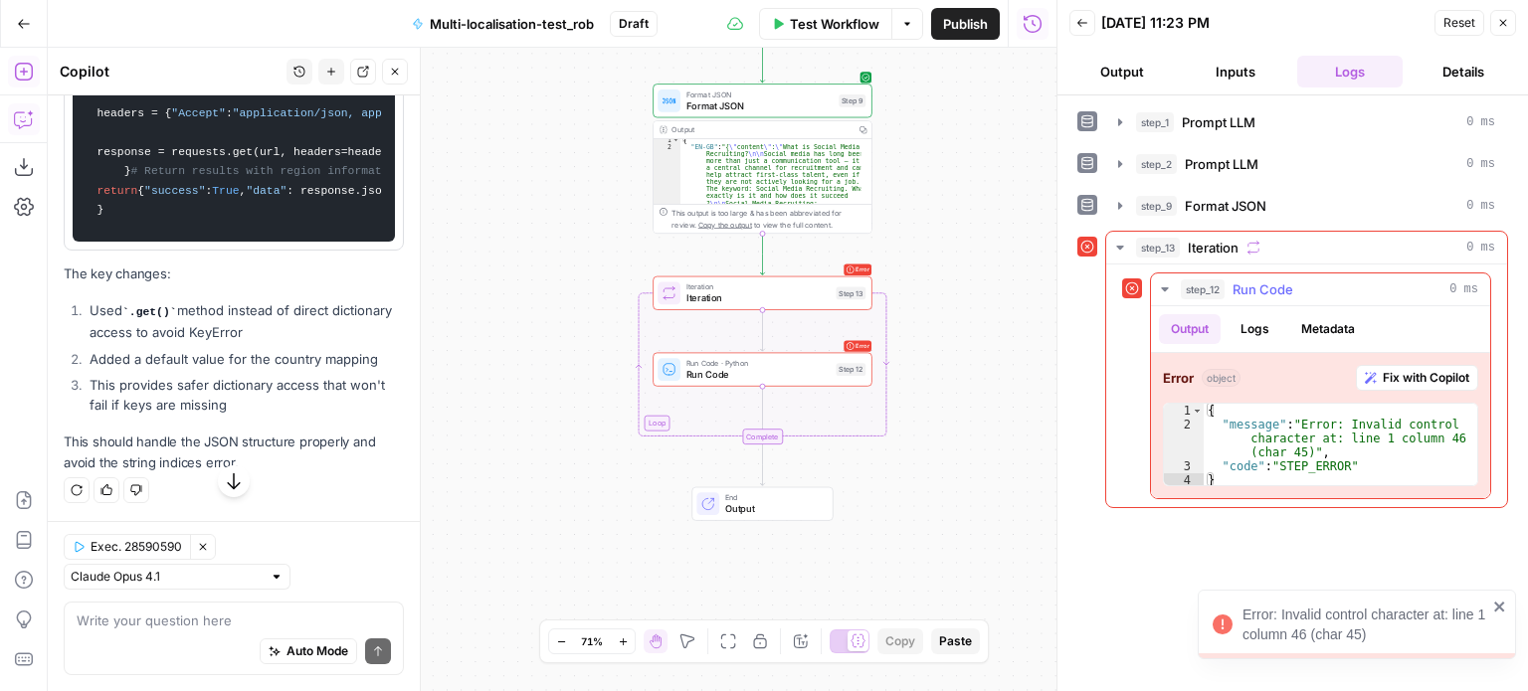
click at [1378, 366] on button "Fix with Copilot" at bounding box center [1417, 378] width 122 height 26
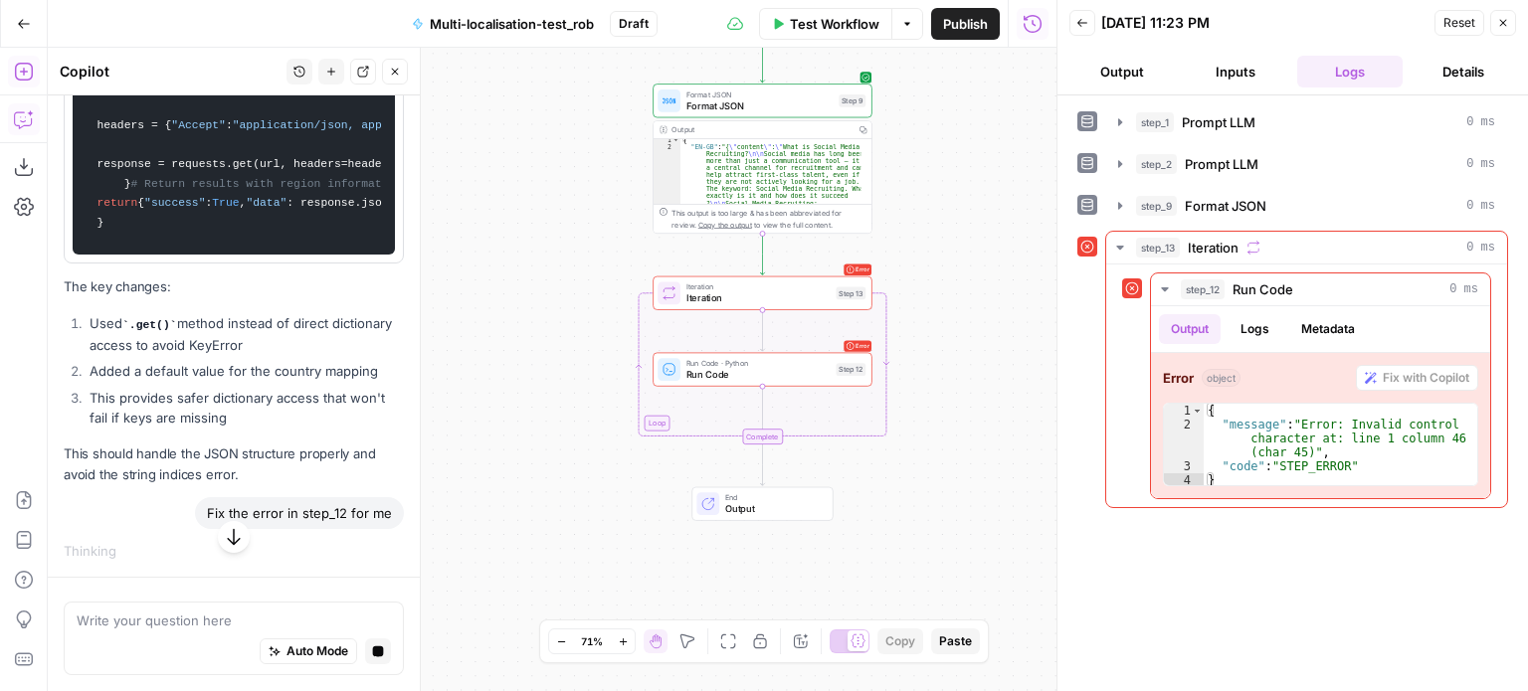
scroll to position [15803, 0]
click at [832, 126] on div "Output" at bounding box center [760, 129] width 178 height 11
click at [816, 104] on span "Format JSON" at bounding box center [759, 105] width 147 height 14
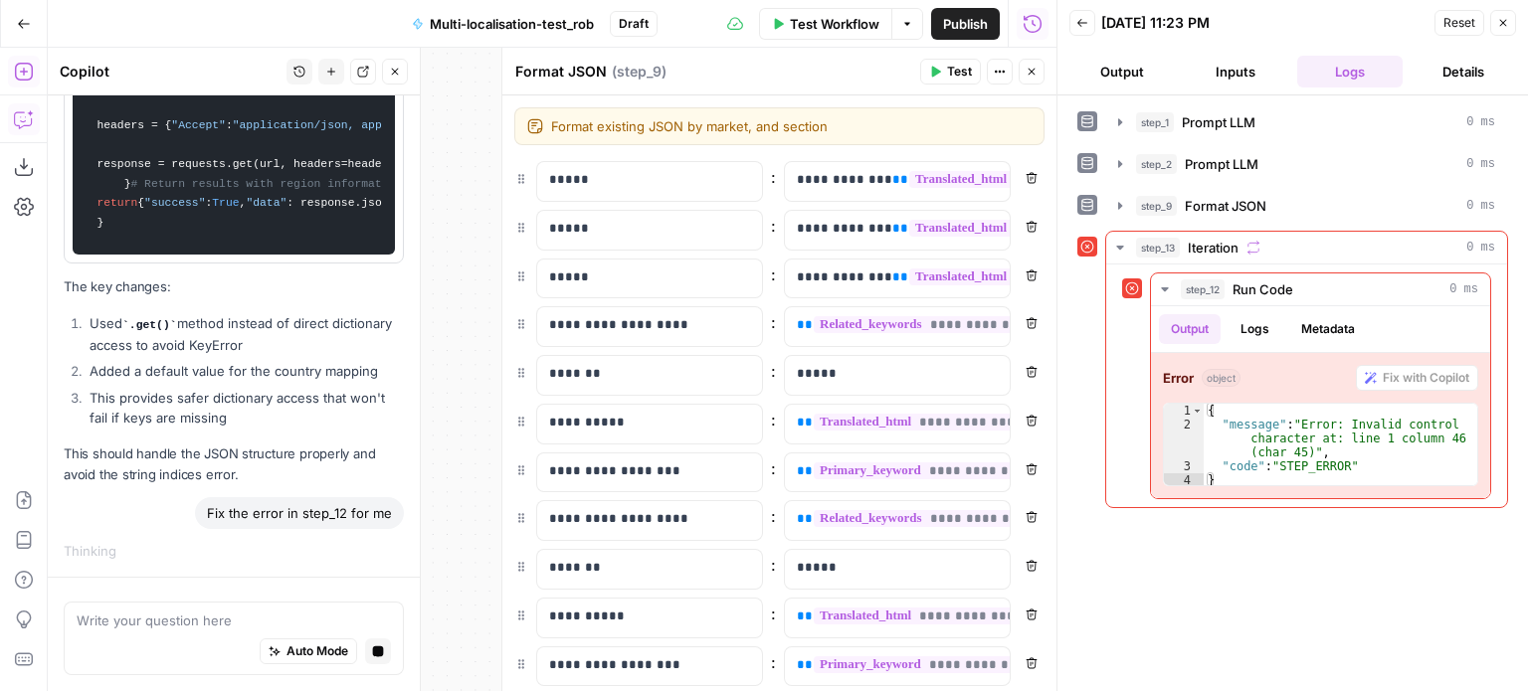
click at [1108, 66] on button "Output" at bounding box center [1121, 72] width 105 height 32
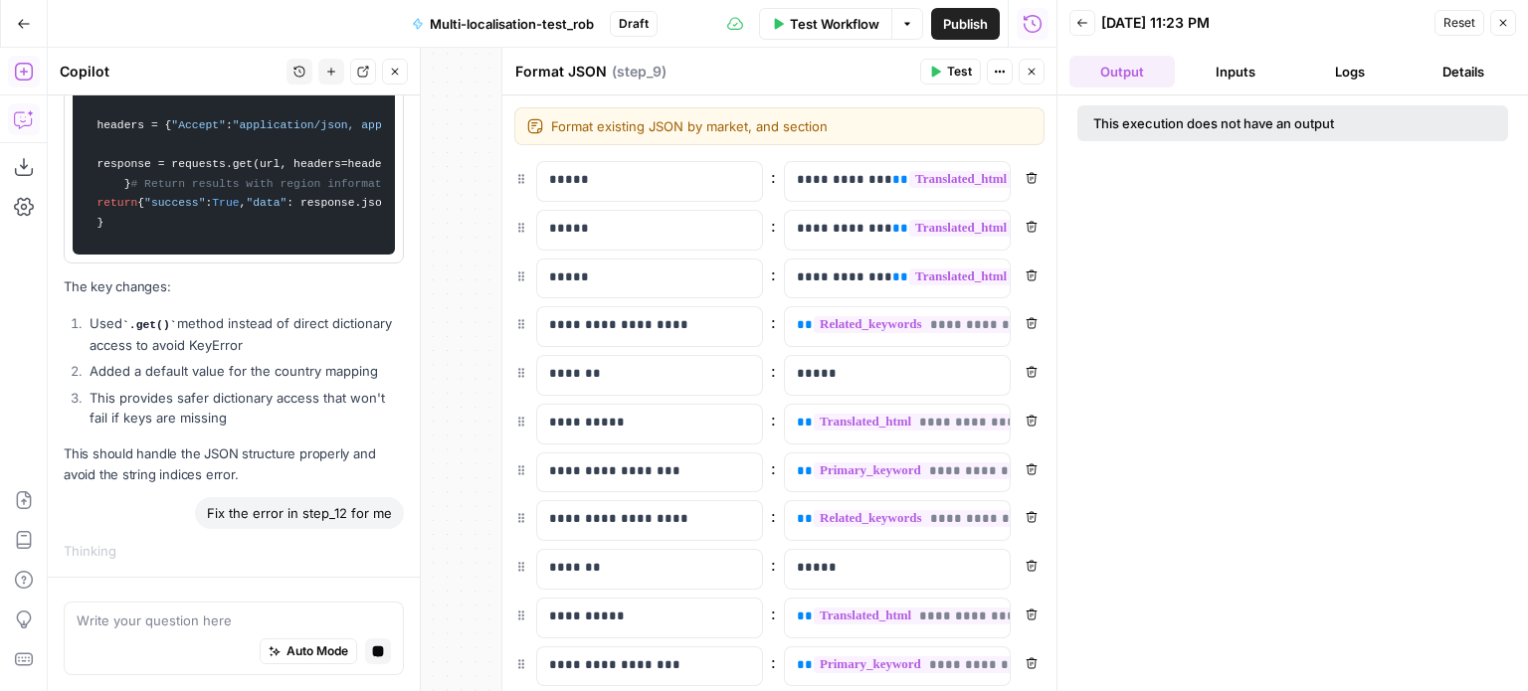
click at [1080, 19] on icon "button" at bounding box center [1082, 23] width 10 height 8
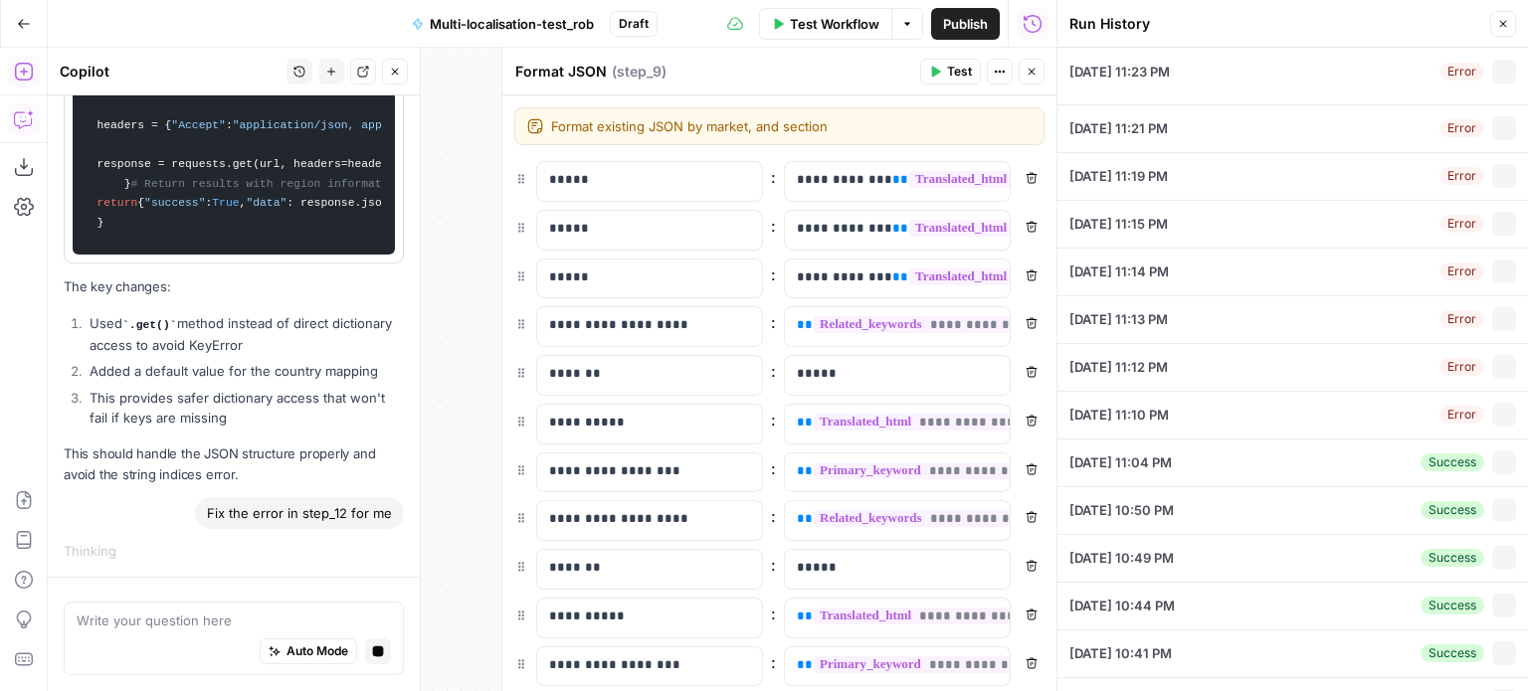
type input "Sage"
type input "social media recruiting"
type input "z6iaqlcPb_zZGnxvPBNT9tx8Ifn9EAkb7LuZlZVy"
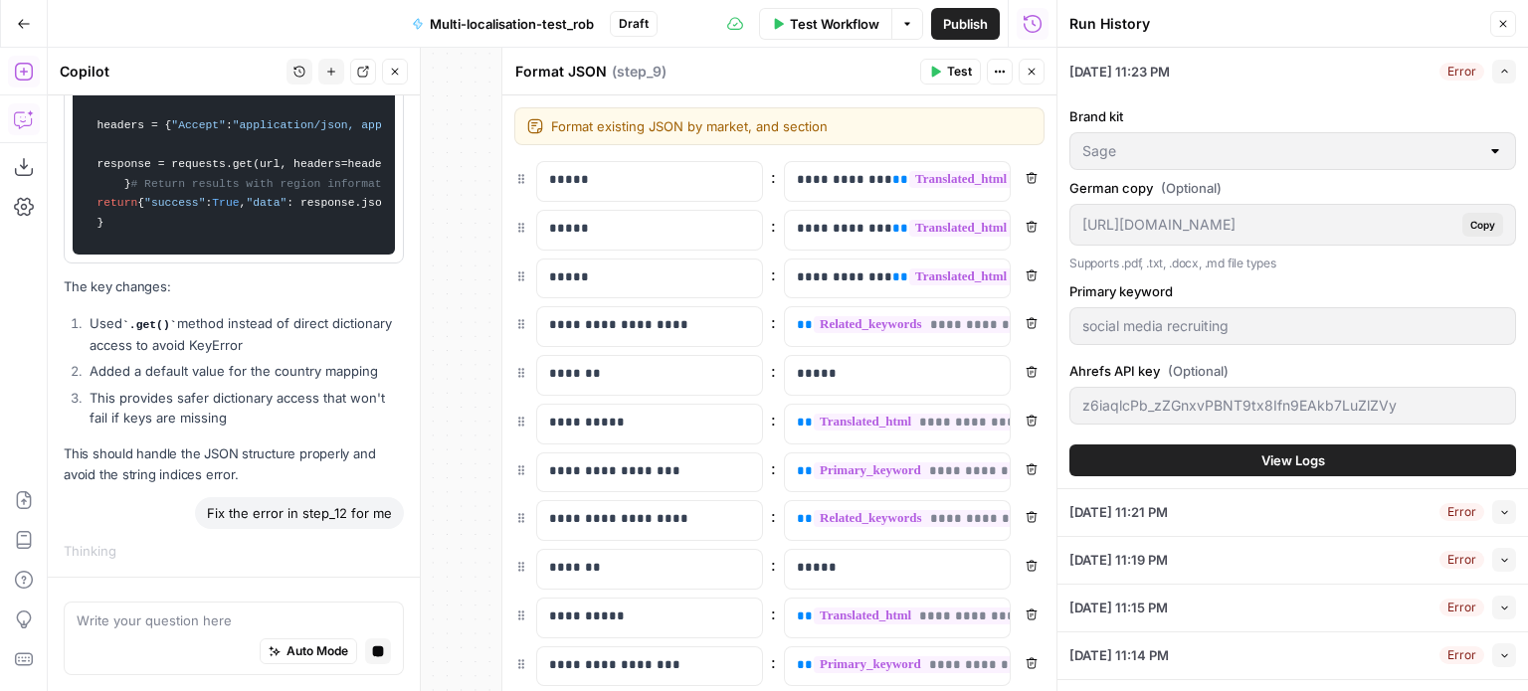
click at [1026, 71] on icon "button" at bounding box center [1031, 72] width 12 height 12
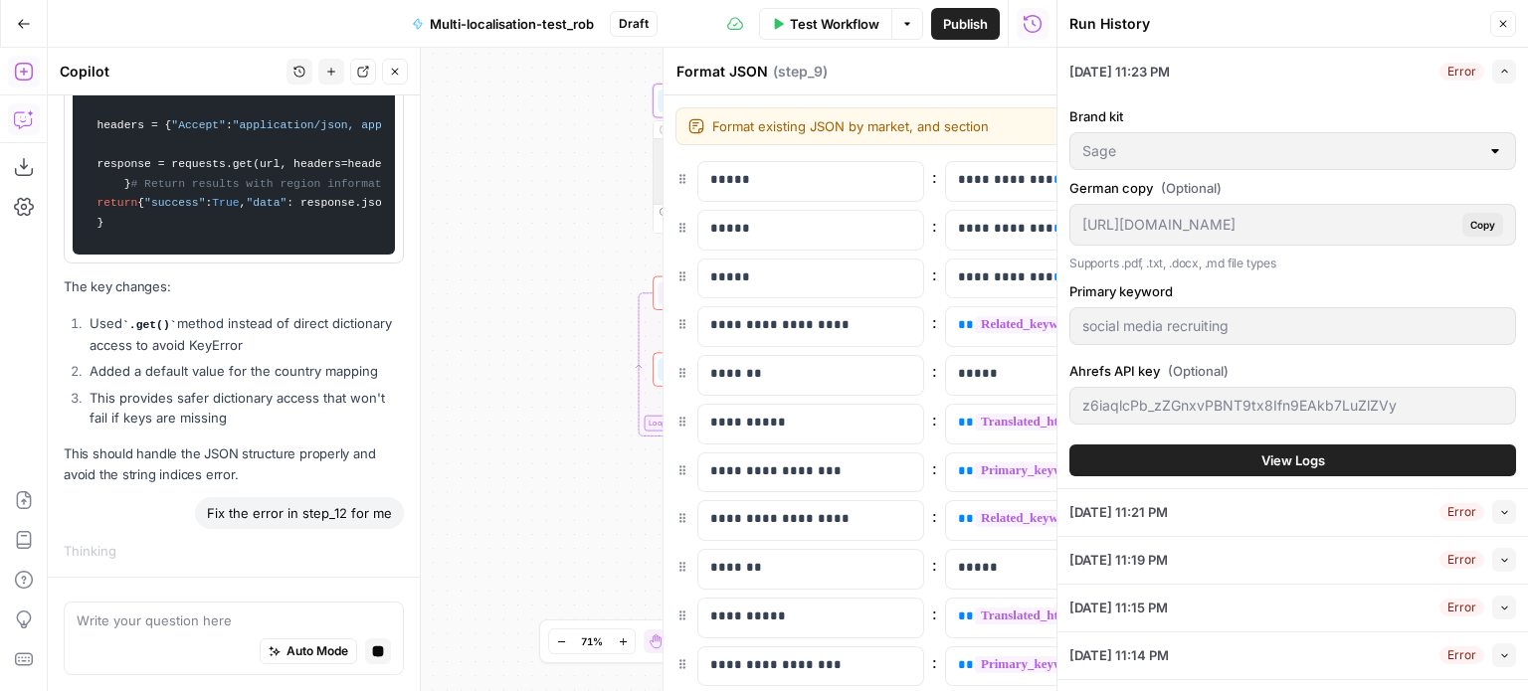
click at [1498, 30] on button "Close" at bounding box center [1503, 24] width 26 height 26
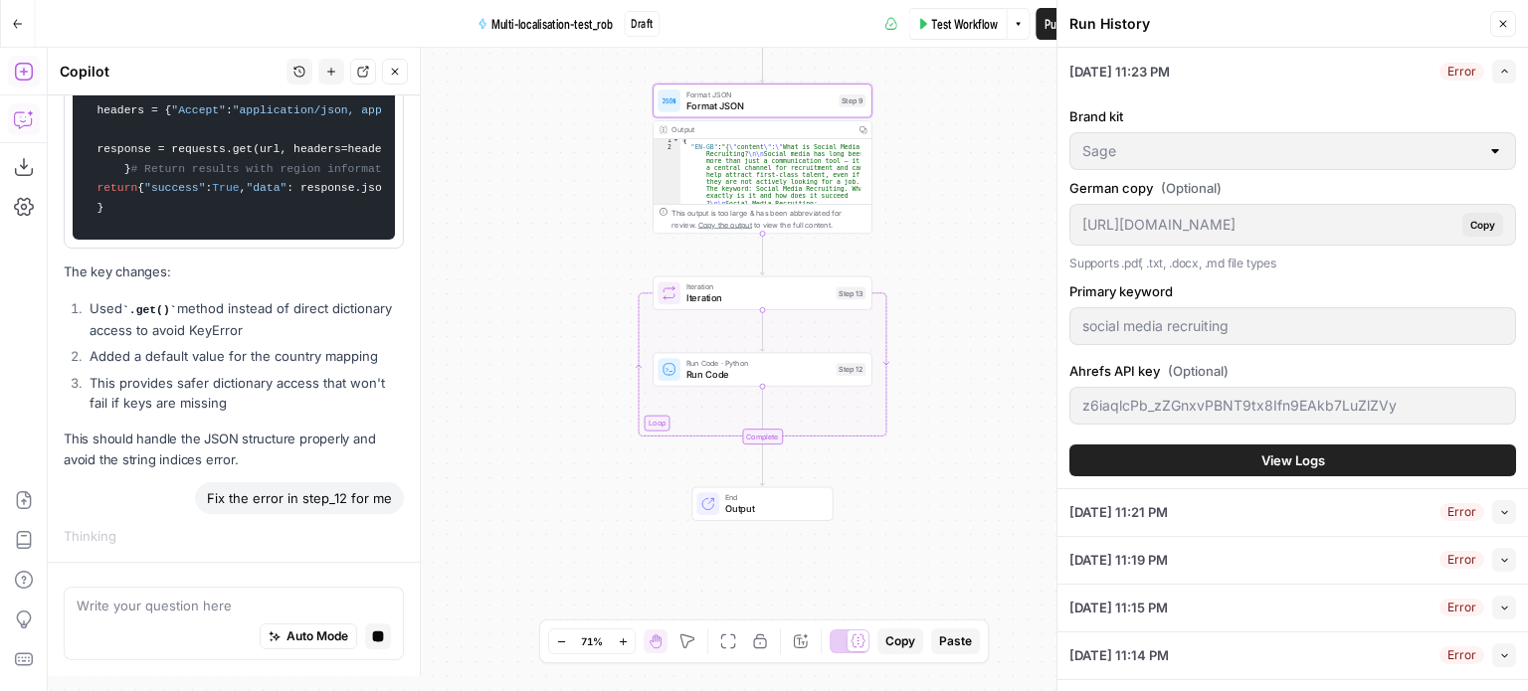
click at [1500, 26] on div "Run History Close 09/06/25 at 11:23 PM Error Expand Brand kit Sage German copy …" at bounding box center [1291, 345] width 471 height 691
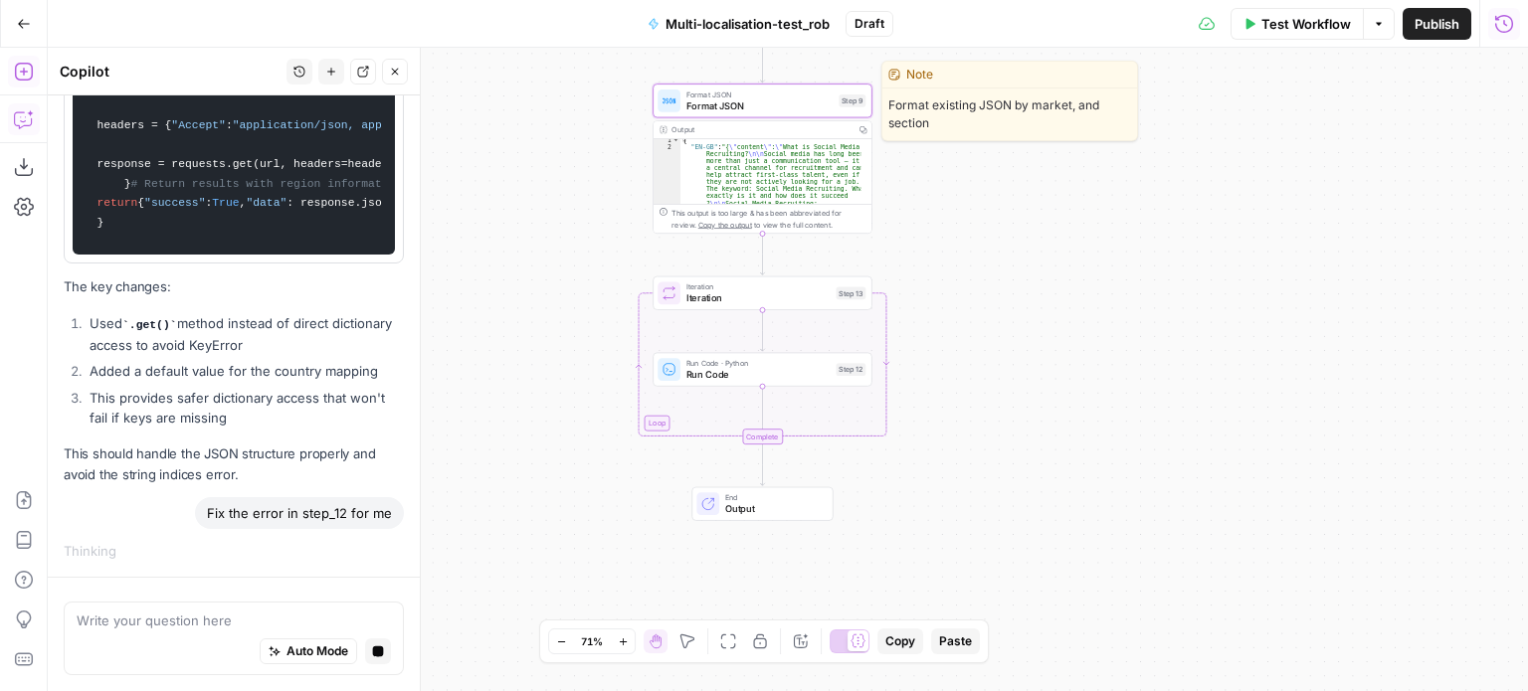
click at [808, 100] on span "Format JSON" at bounding box center [759, 105] width 147 height 14
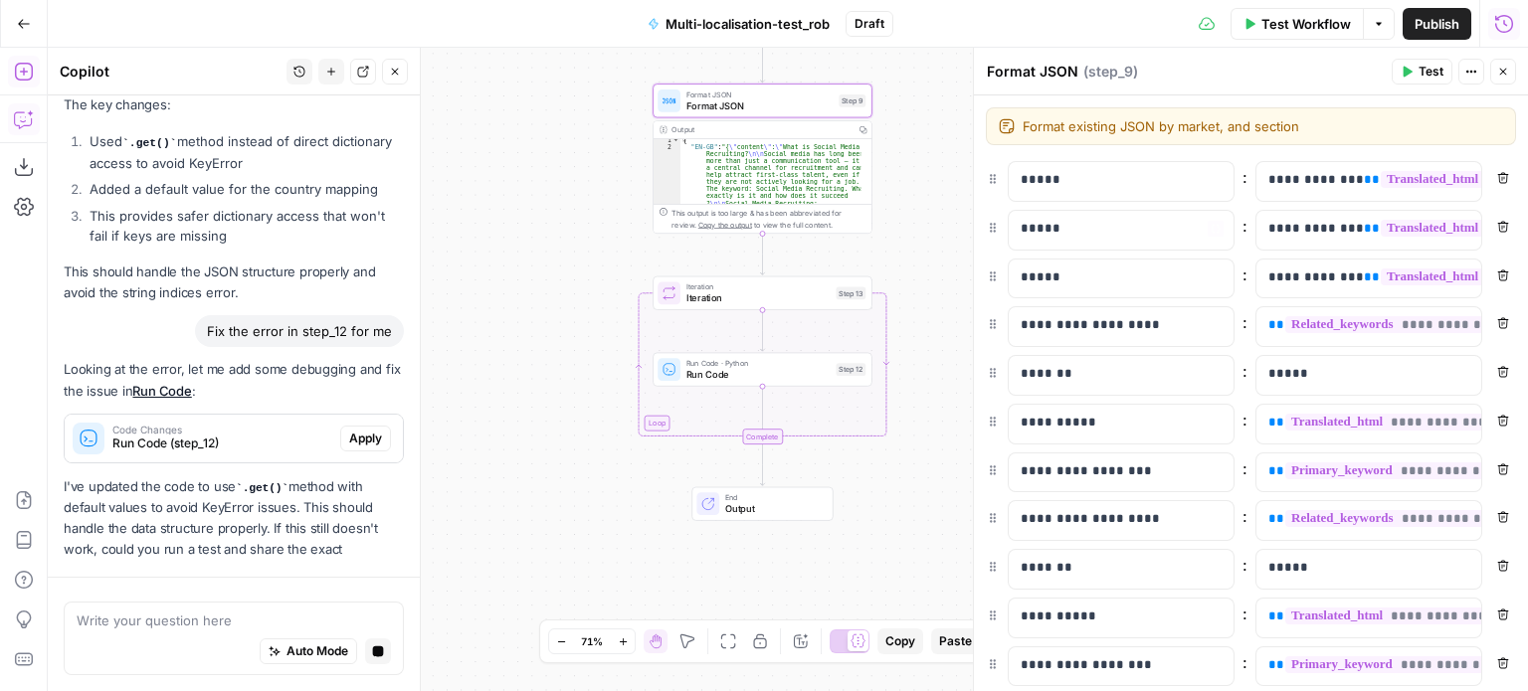
click at [784, 130] on div "Output" at bounding box center [760, 129] width 178 height 11
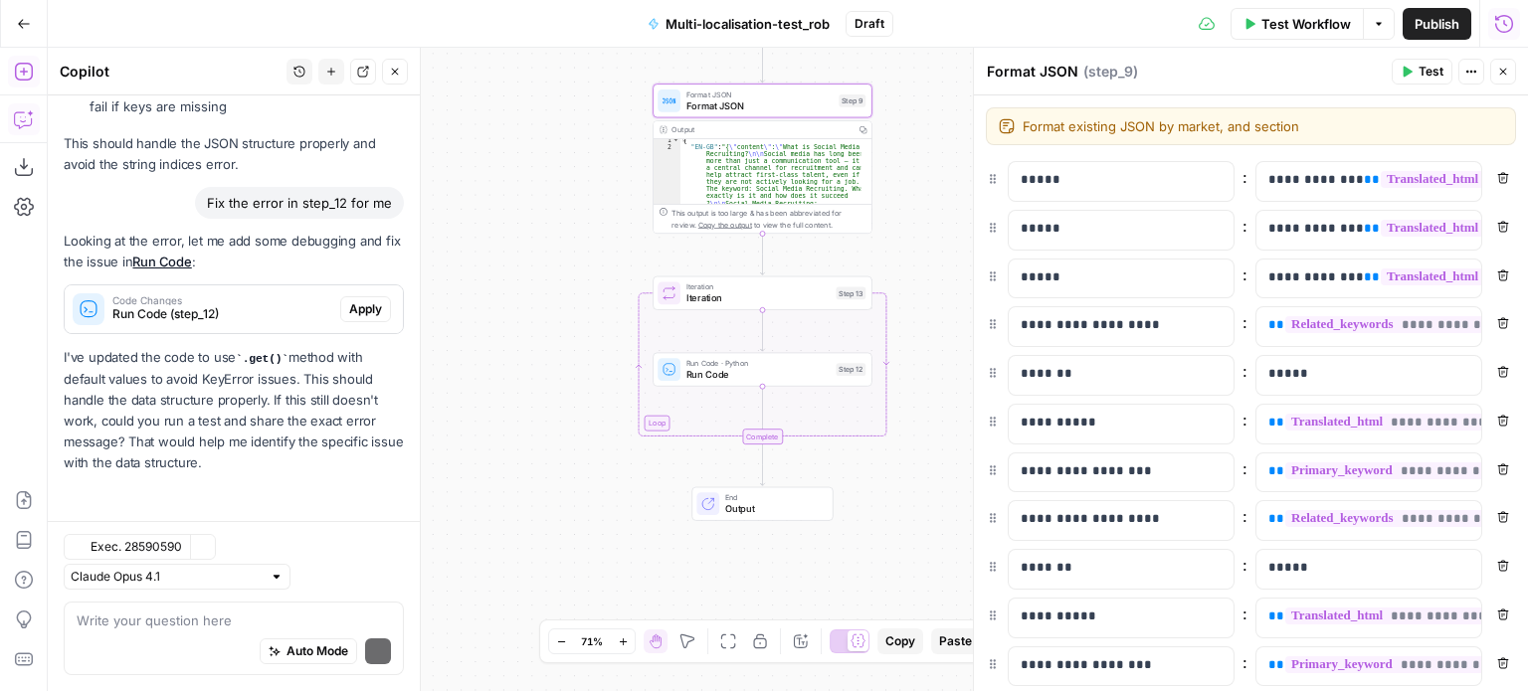
scroll to position [16659, 0]
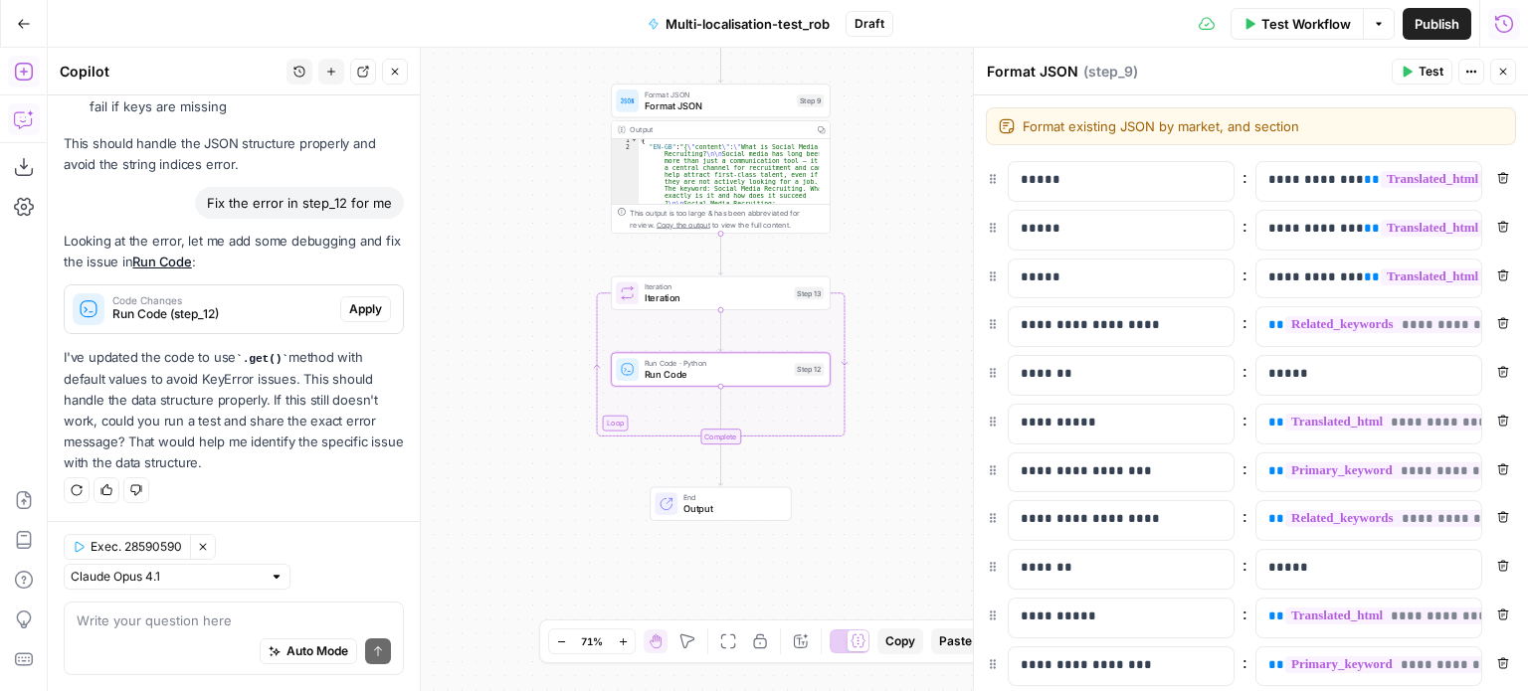
click at [352, 312] on span "Apply" at bounding box center [365, 309] width 33 height 18
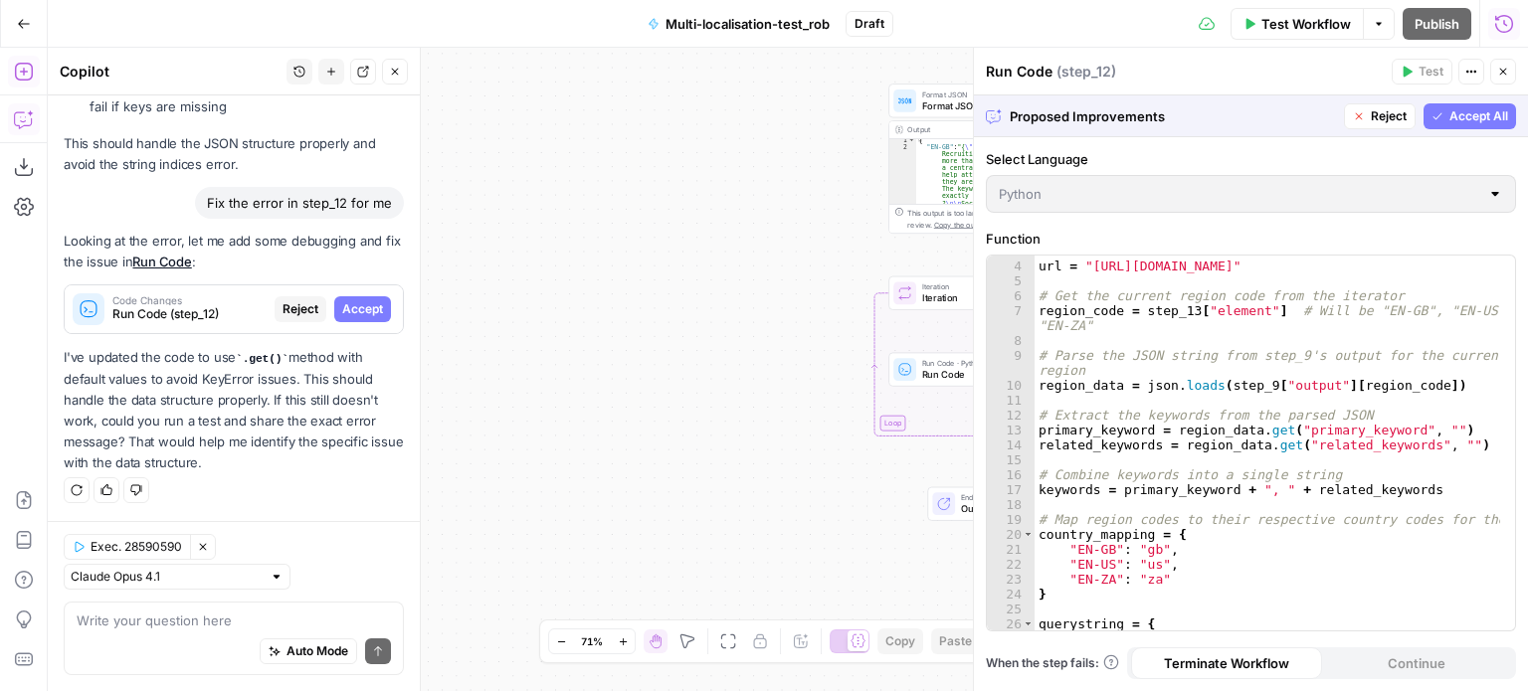
scroll to position [0, 0]
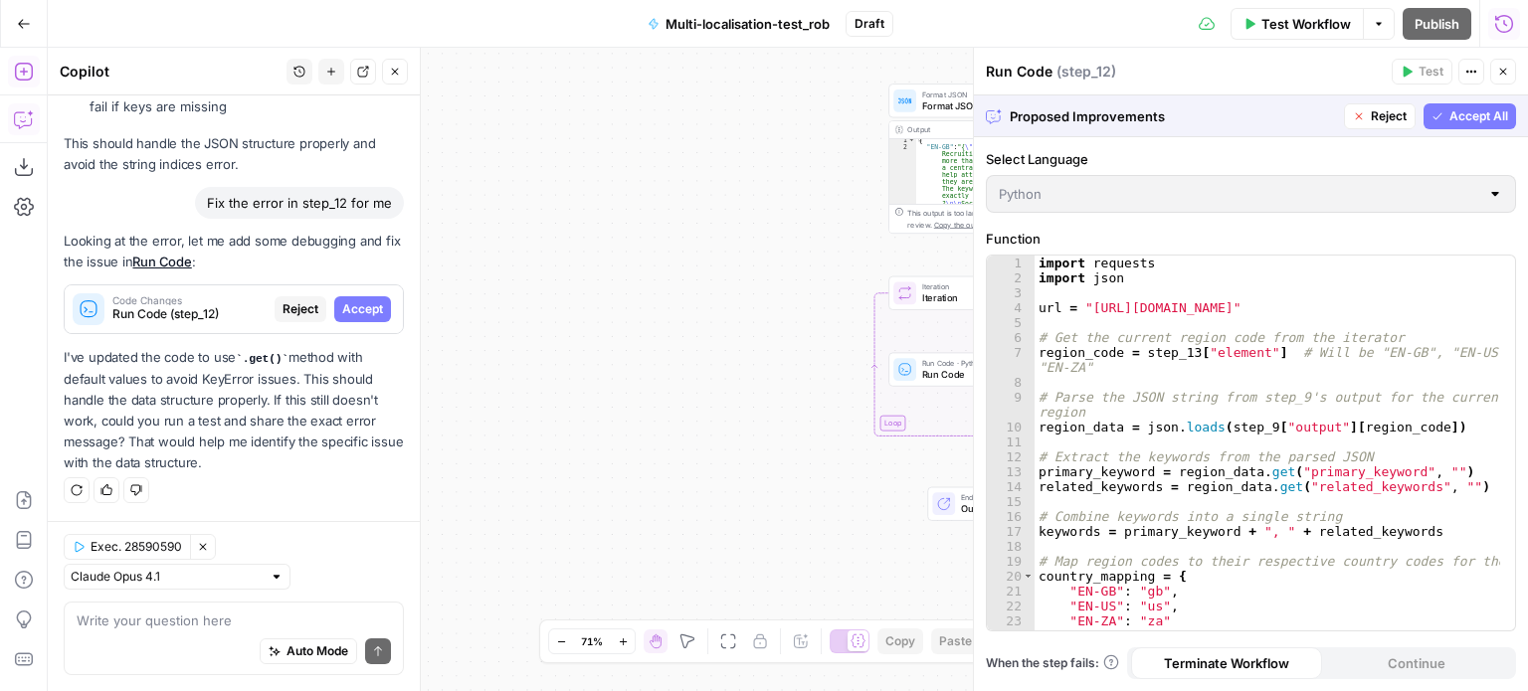
click at [573, 444] on div "Workflow Set Inputs Inputs LLM · Claude Opus 4.1 Prompt LLM Step 1 Output Copy …" at bounding box center [788, 370] width 1480 height 644
click at [1504, 72] on icon "button" at bounding box center [1503, 72] width 12 height 12
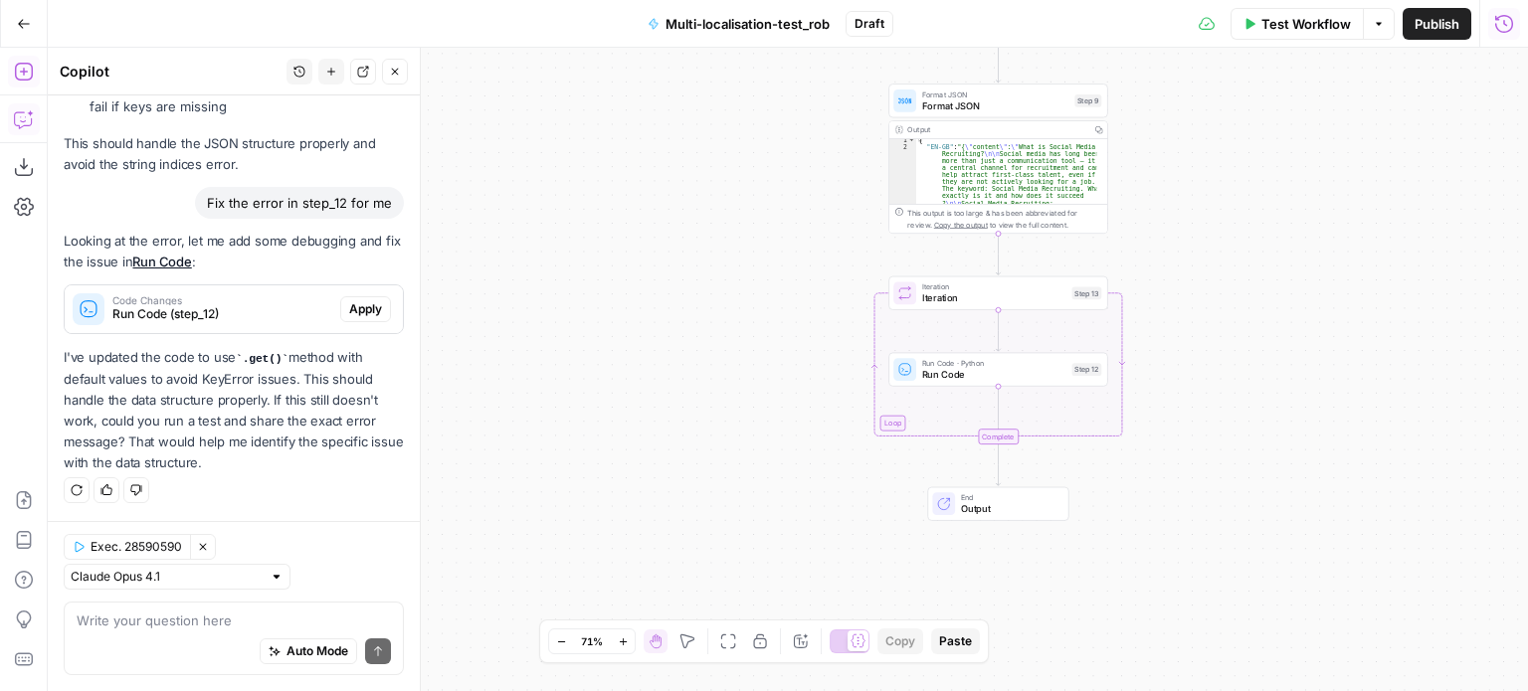
scroll to position [16659, 0]
click at [910, 130] on div "Output" at bounding box center [996, 129] width 178 height 11
click at [1496, 11] on button "Run History" at bounding box center [1504, 24] width 32 height 32
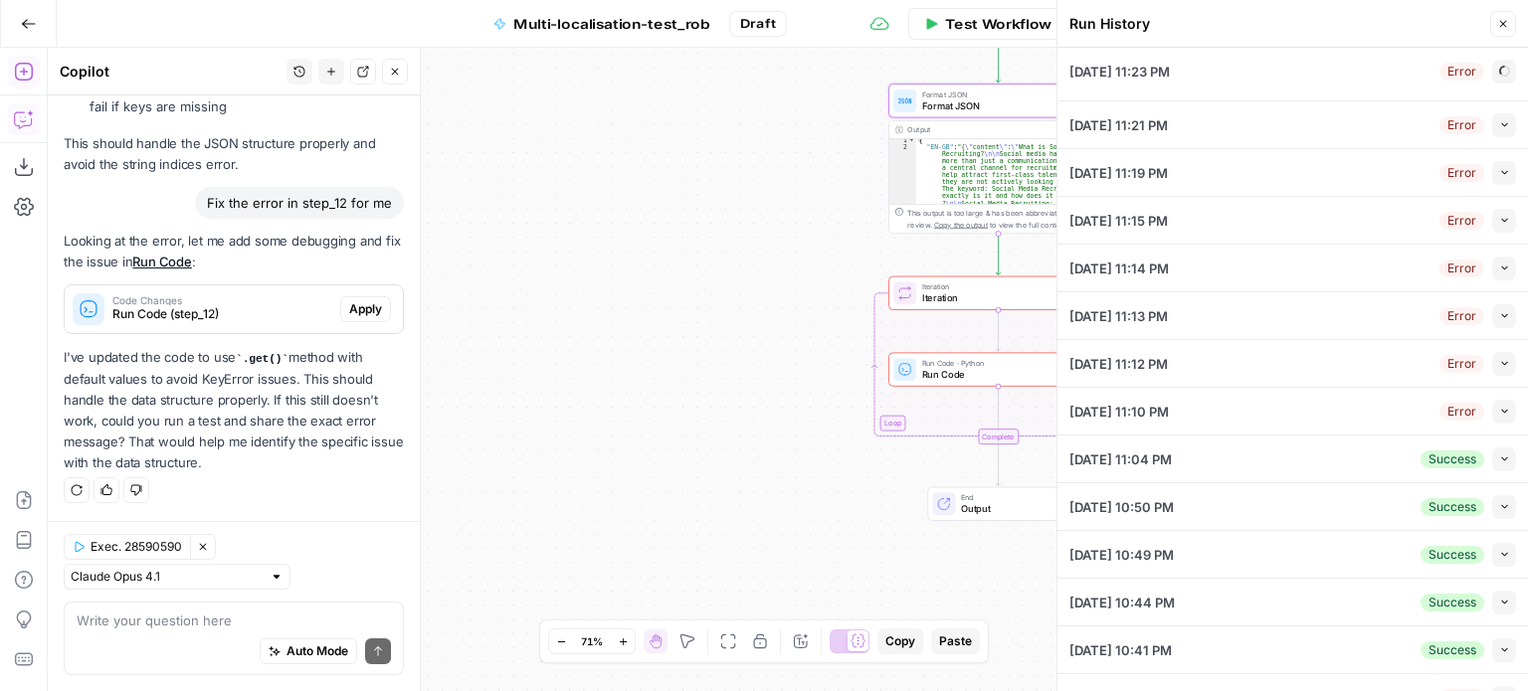
type input "Sage"
type input "social media recruiting"
type input "z6iaqlcPb_zZGnxvPBNT9tx8Ifn9EAkb7LuZlZVy"
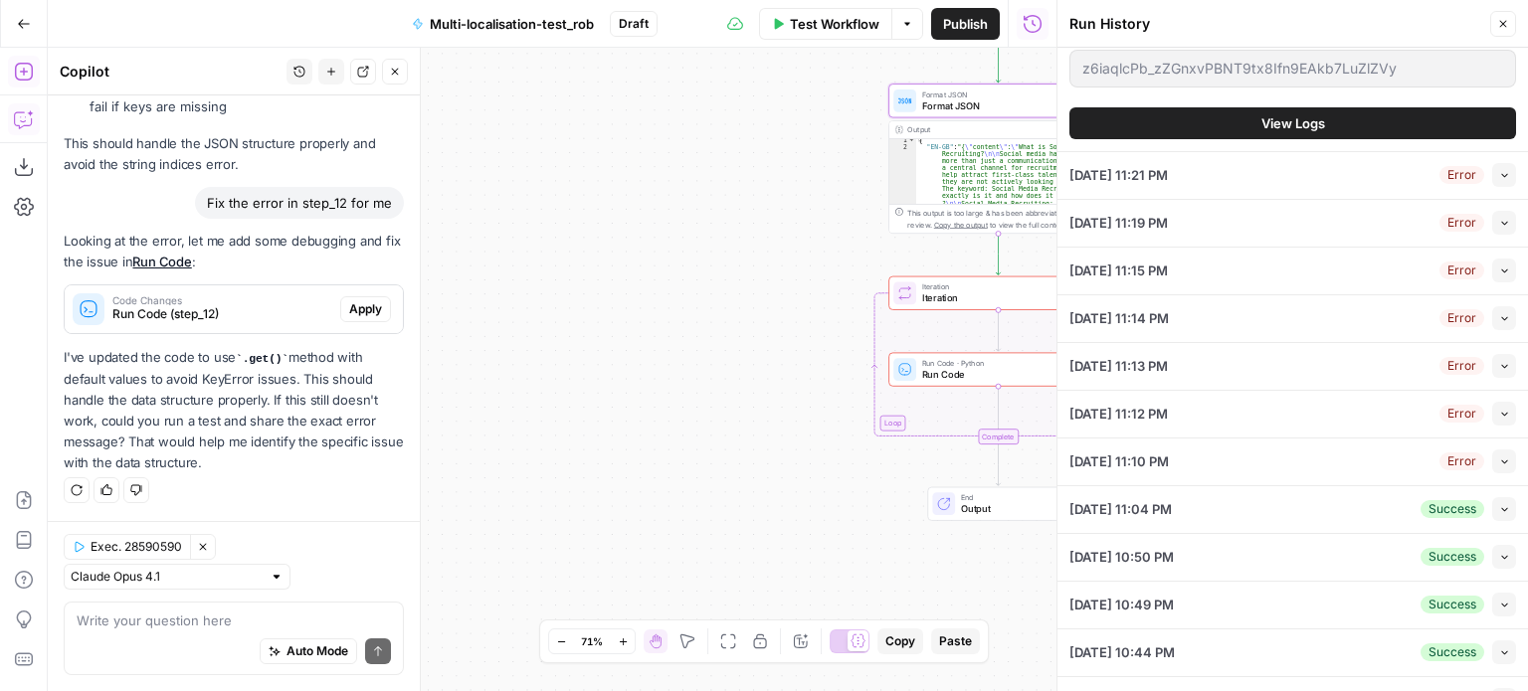
scroll to position [340, 0]
click at [1492, 510] on button "Collapse" at bounding box center [1504, 506] width 24 height 24
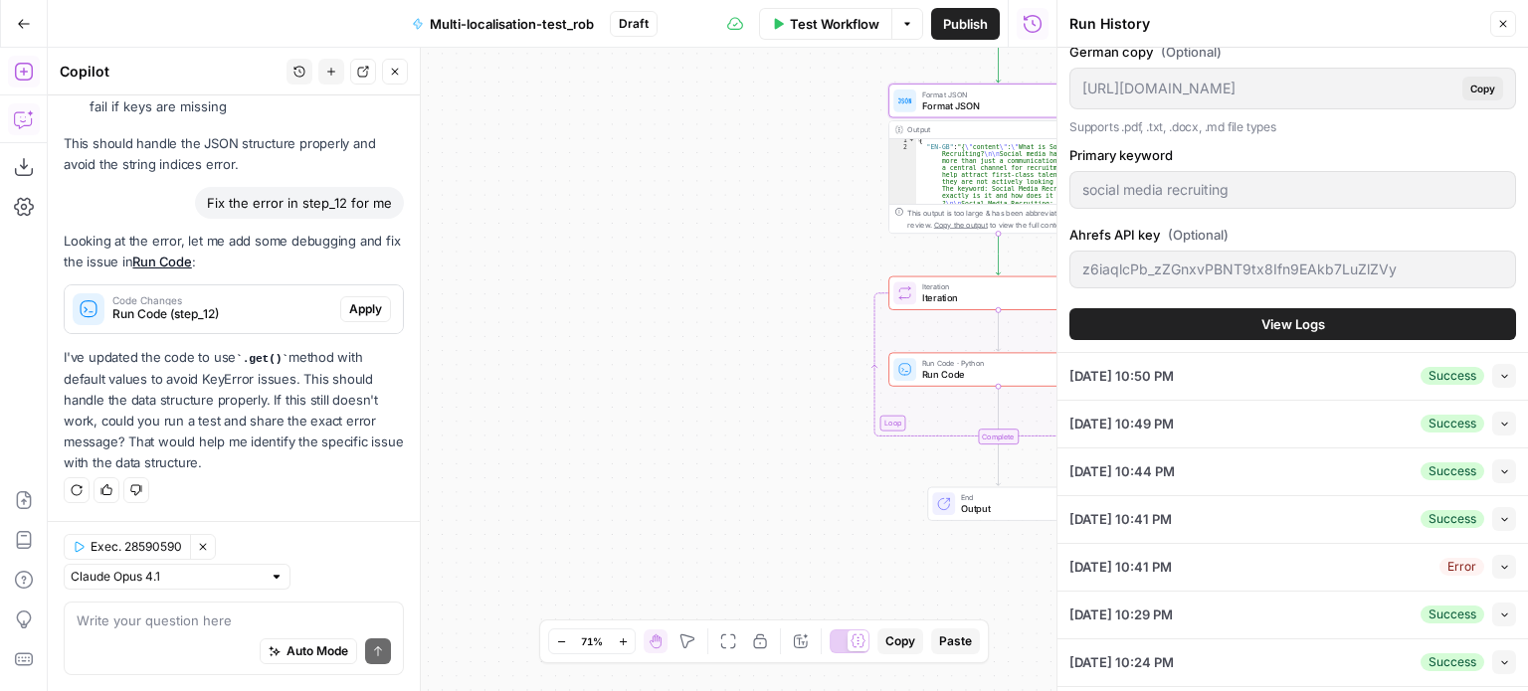
scroll to position [519, 0]
click at [1309, 327] on span "View Logs" at bounding box center [1293, 323] width 64 height 20
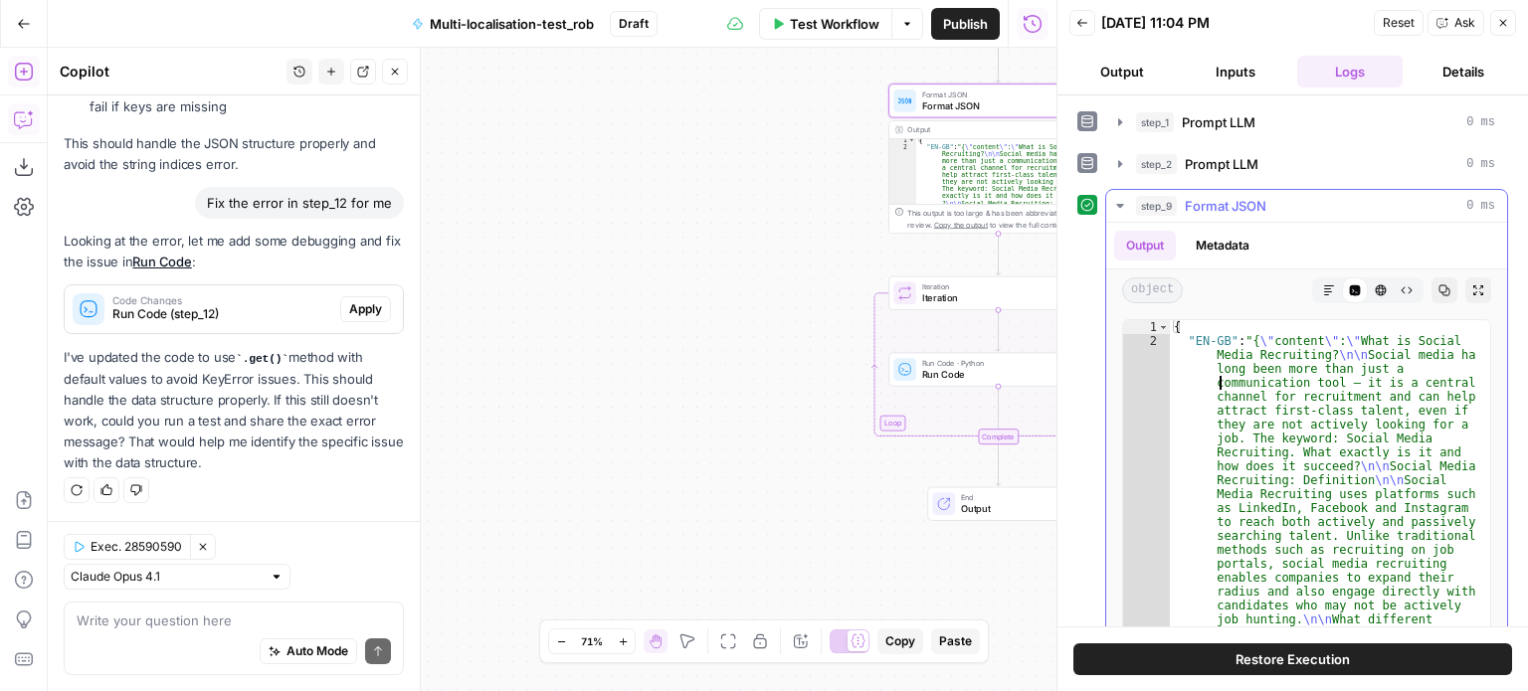
type textarea "**********"
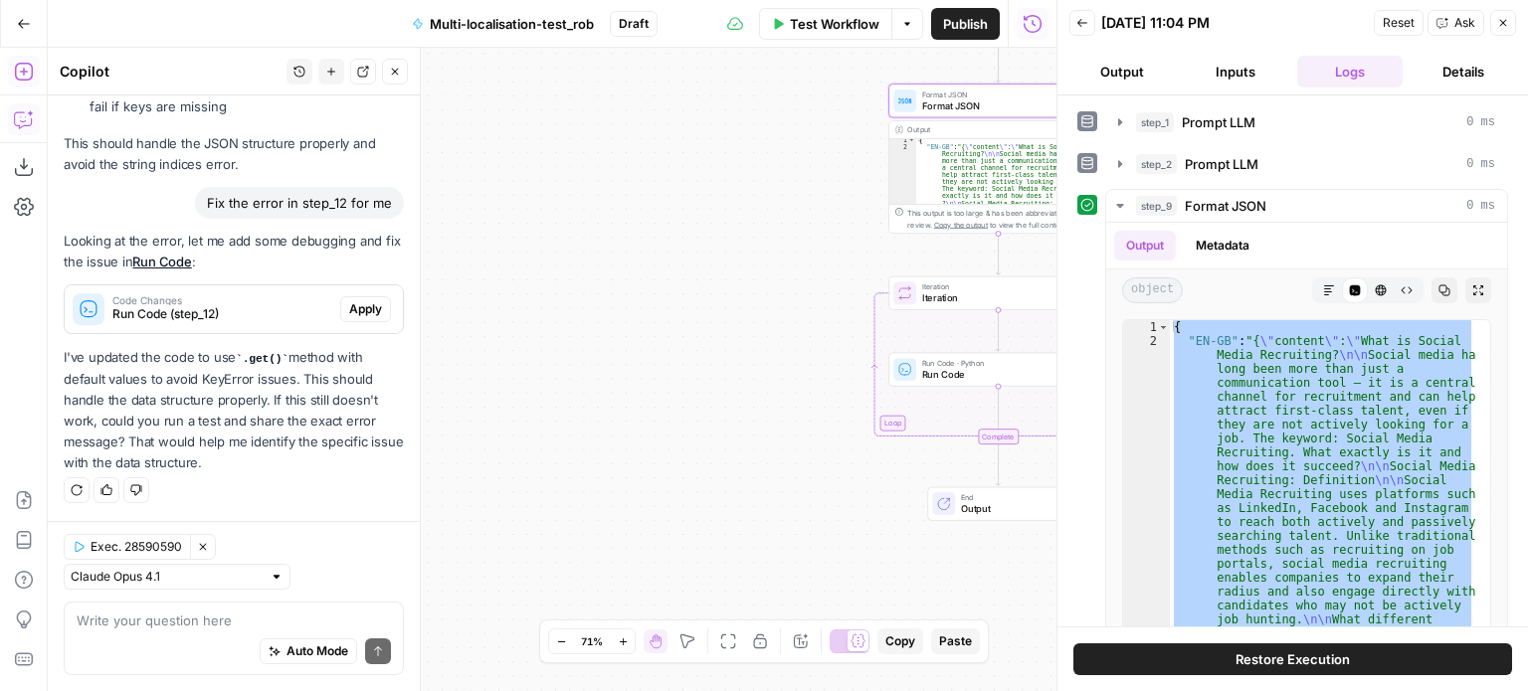
click at [954, 375] on span "Run Code" at bounding box center [994, 374] width 144 height 14
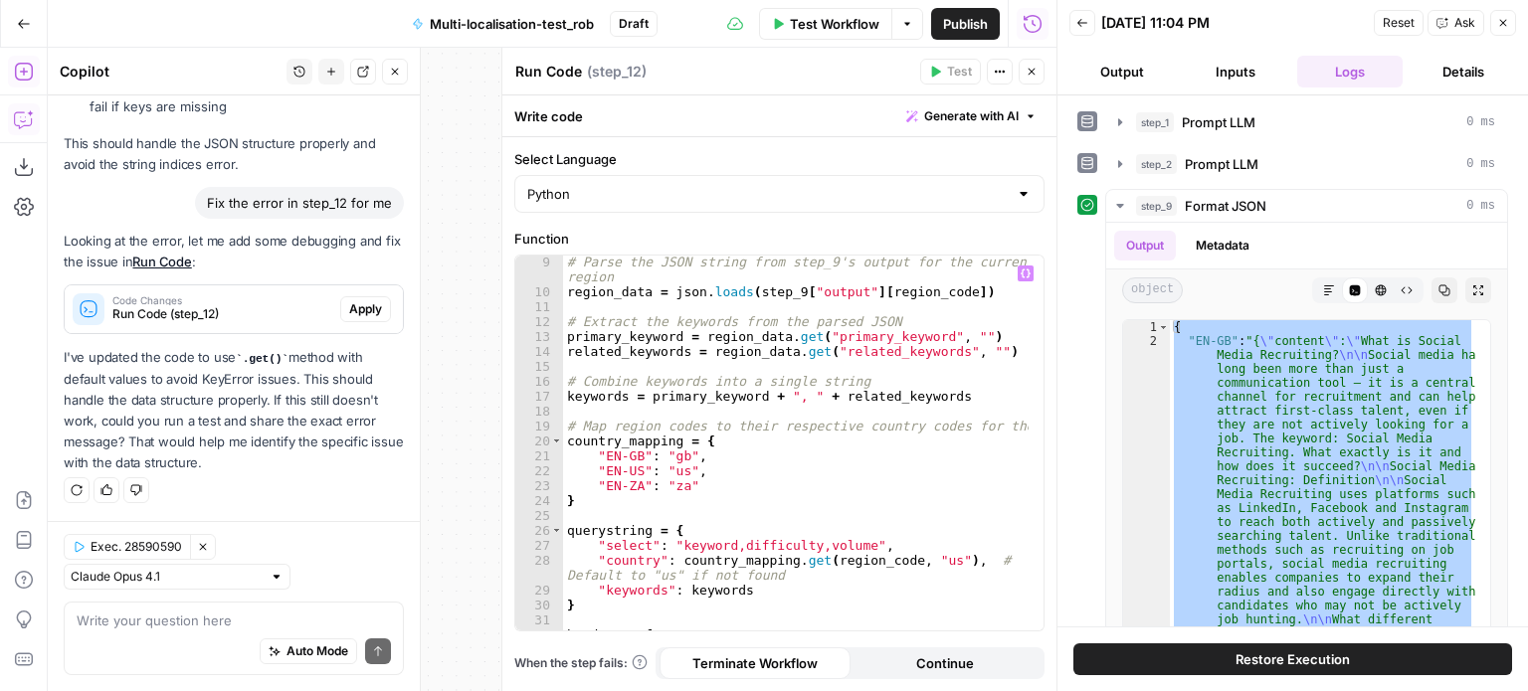
scroll to position [135, 0]
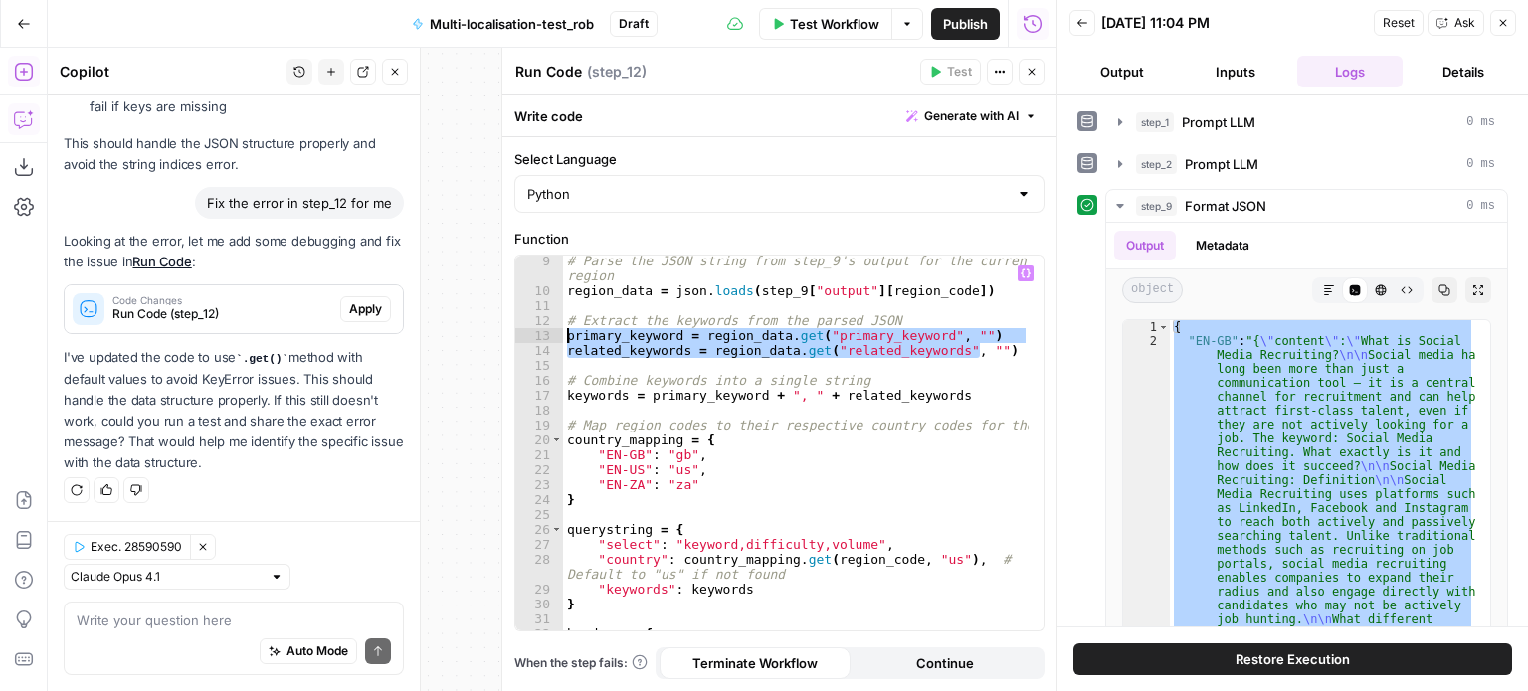
drag, startPoint x: 987, startPoint y: 357, endPoint x: 559, endPoint y: 337, distance: 428.2
click at [559, 337] on div "**********" at bounding box center [779, 443] width 528 height 375
paste textarea
type textarea "**********"
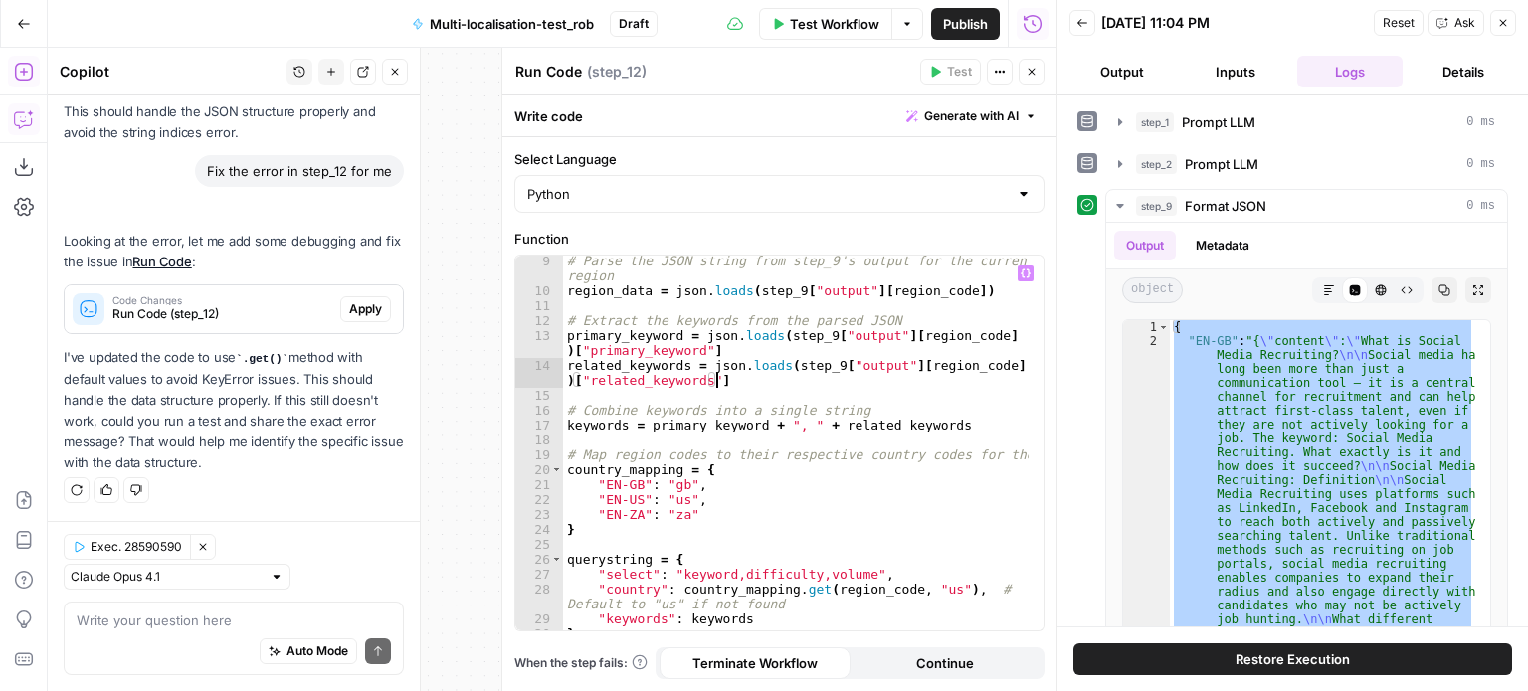
scroll to position [16691, 0]
click at [1509, 27] on button "Close" at bounding box center [1503, 23] width 26 height 26
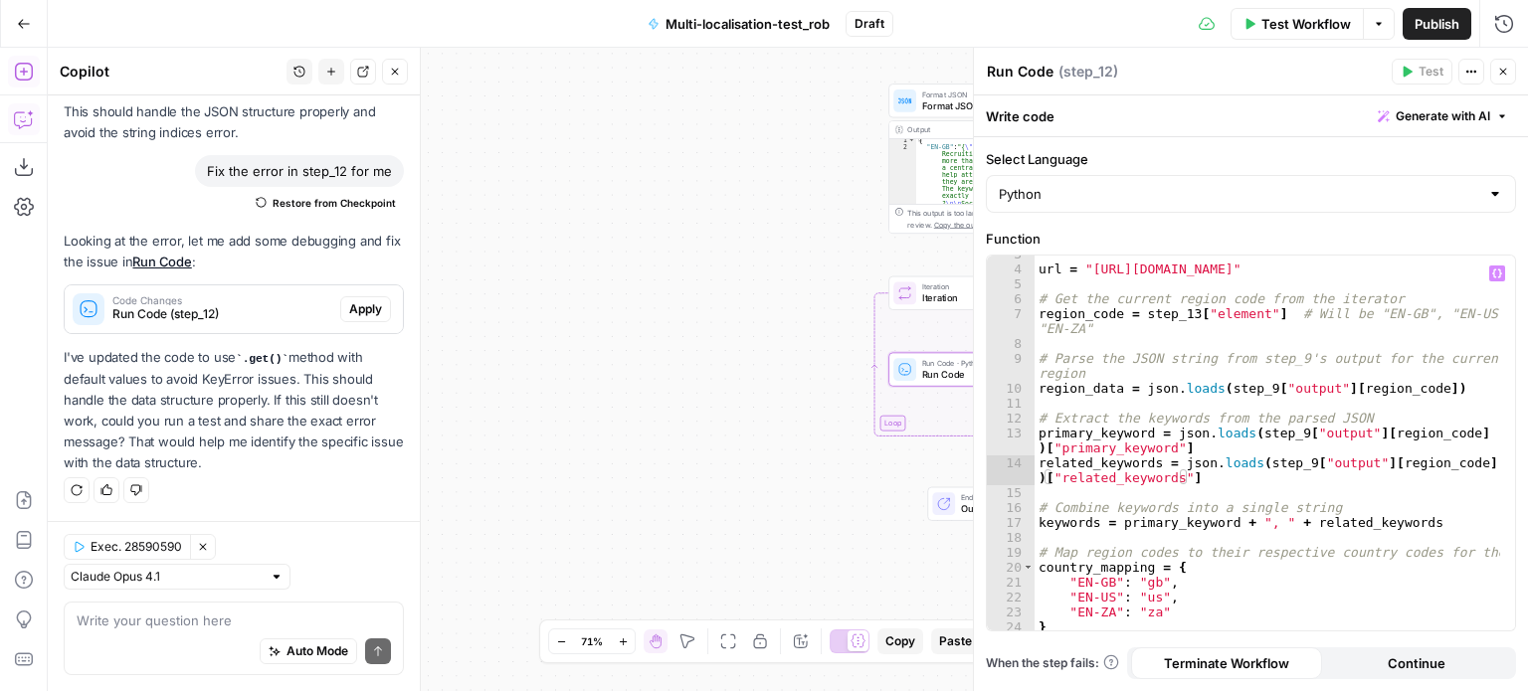
scroll to position [0, 0]
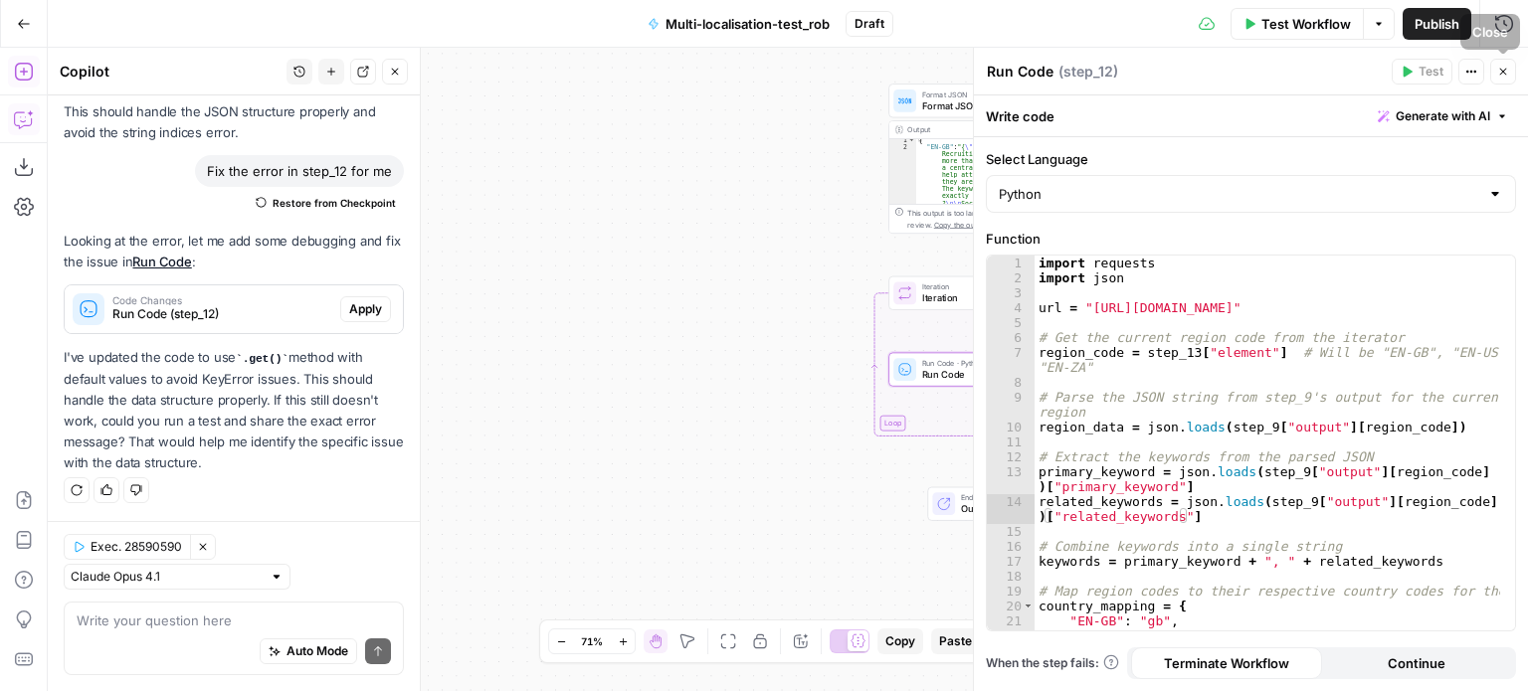
click at [1508, 63] on button "Close" at bounding box center [1503, 72] width 26 height 26
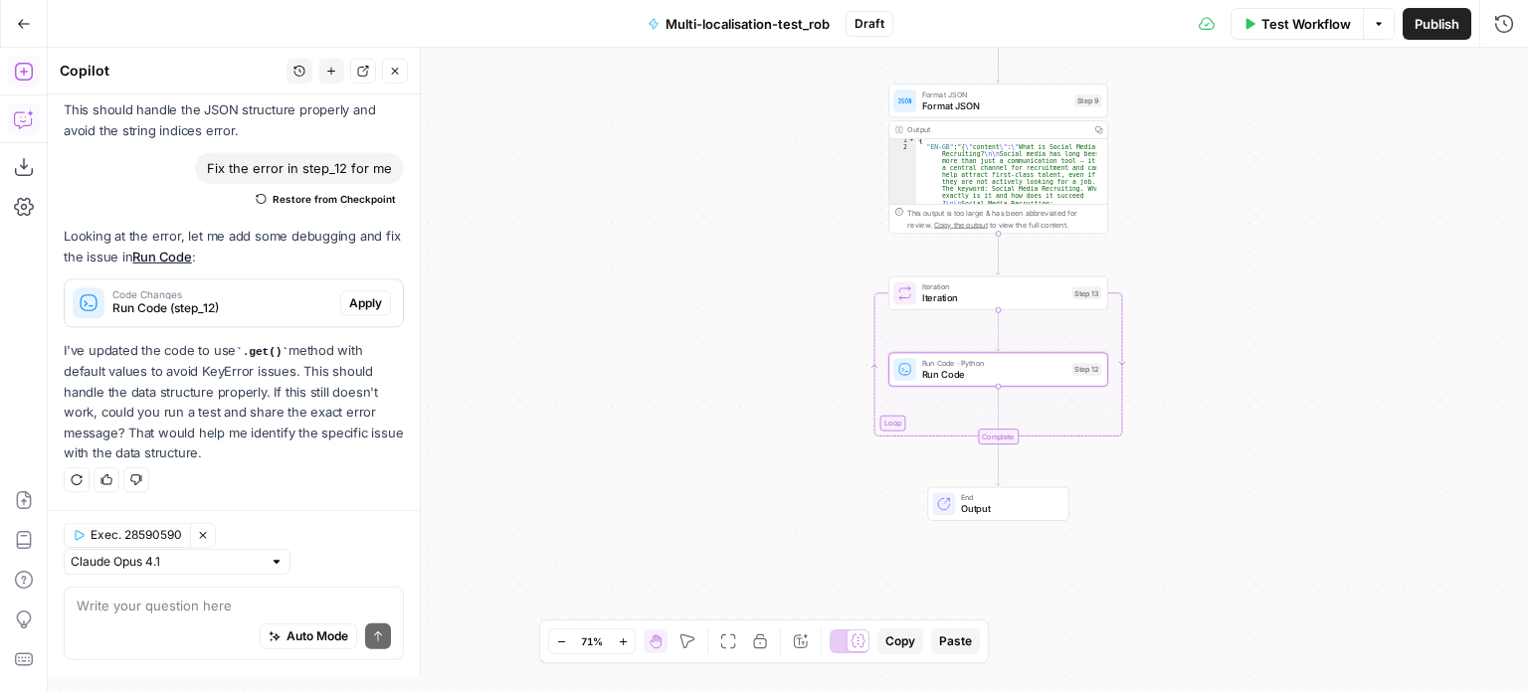
scroll to position [16691, 0]
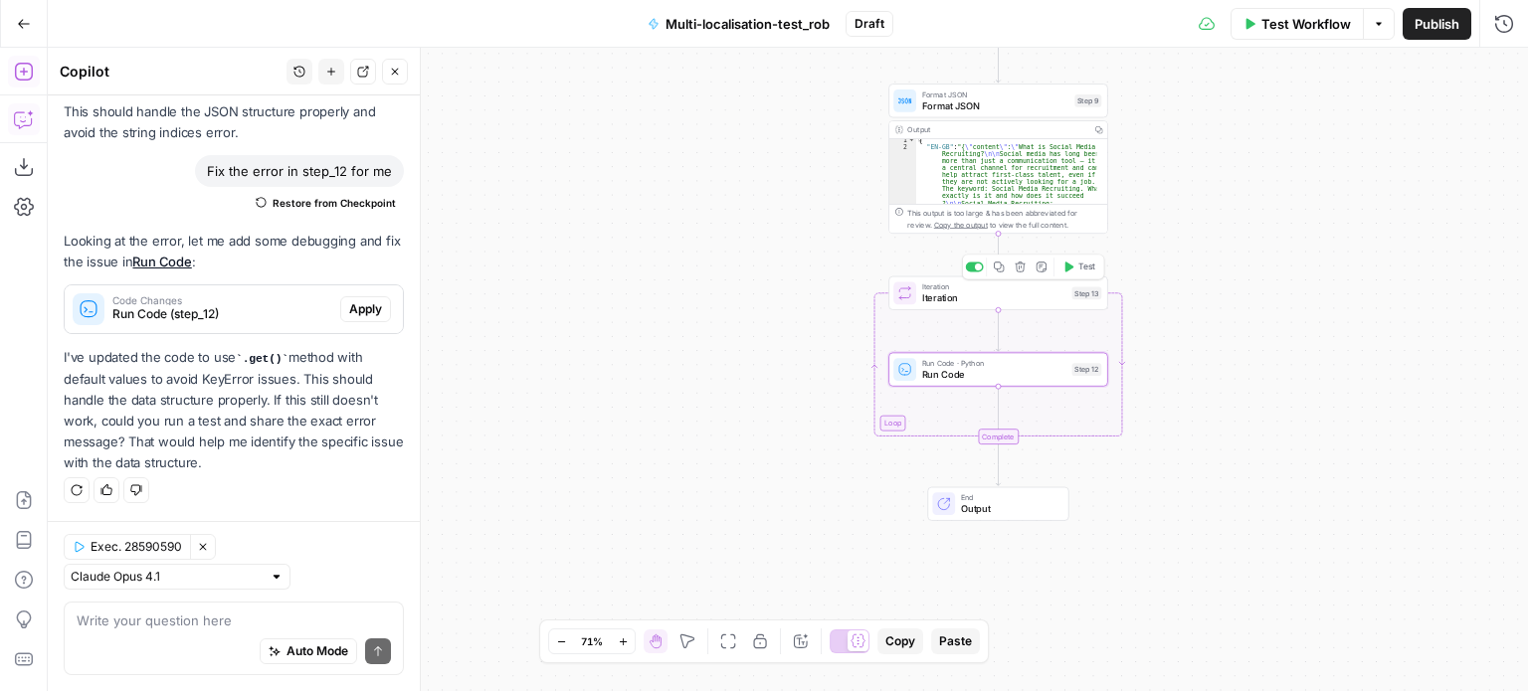
click at [1073, 265] on icon "button" at bounding box center [1067, 267] width 11 height 11
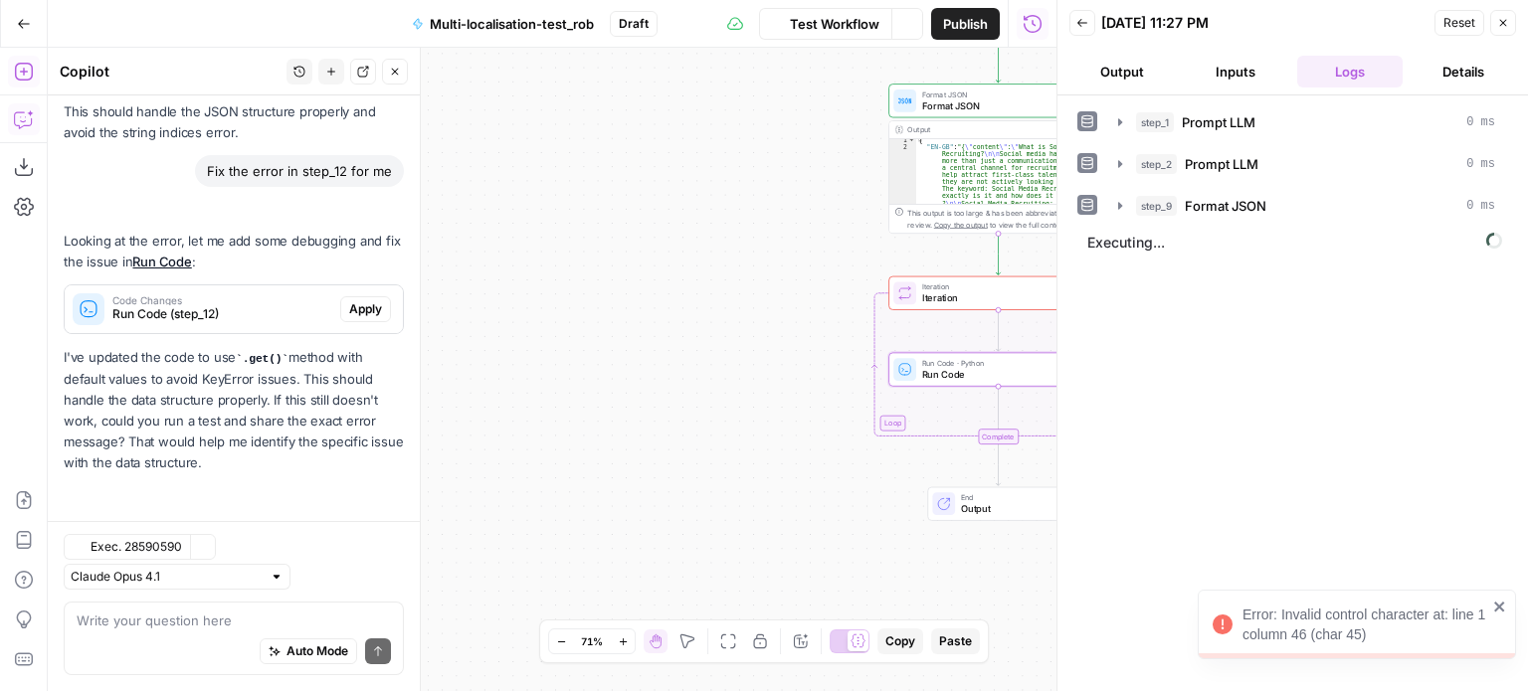
scroll to position [16691, 0]
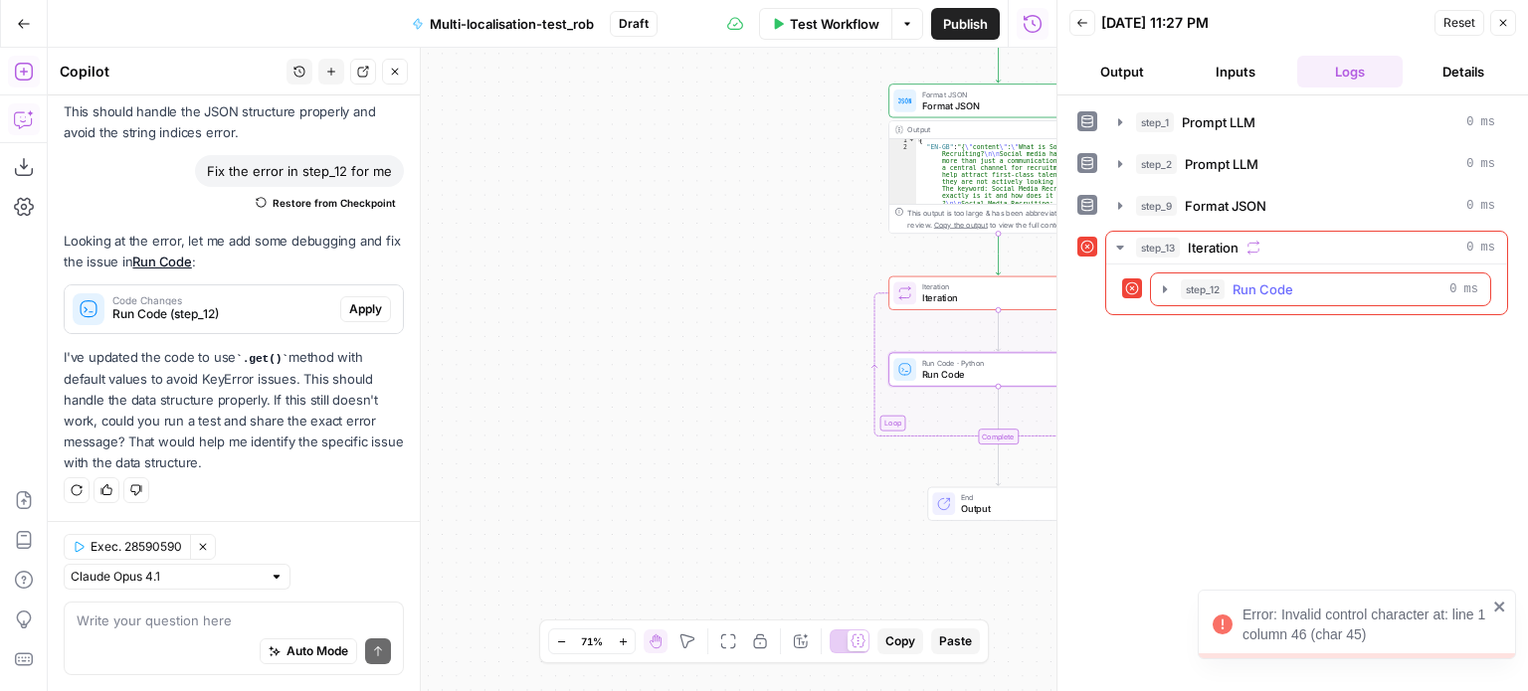
click at [1166, 286] on icon "button" at bounding box center [1165, 288] width 4 height 7
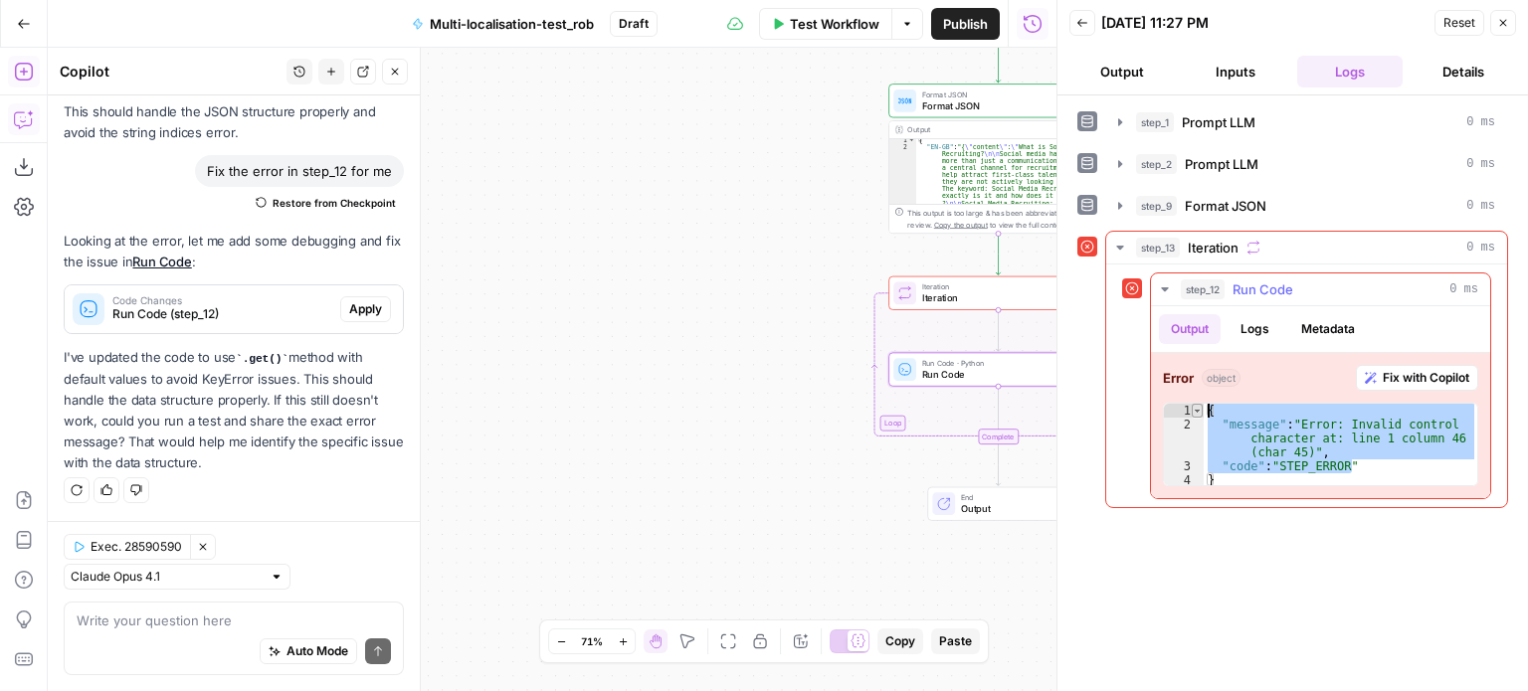
drag, startPoint x: 1369, startPoint y: 467, endPoint x: 1196, endPoint y: 408, distance: 183.1
click at [1196, 408] on div "**********" at bounding box center [1320, 445] width 315 height 84
type textarea "**********"
click at [218, 628] on textarea at bounding box center [234, 621] width 314 height 20
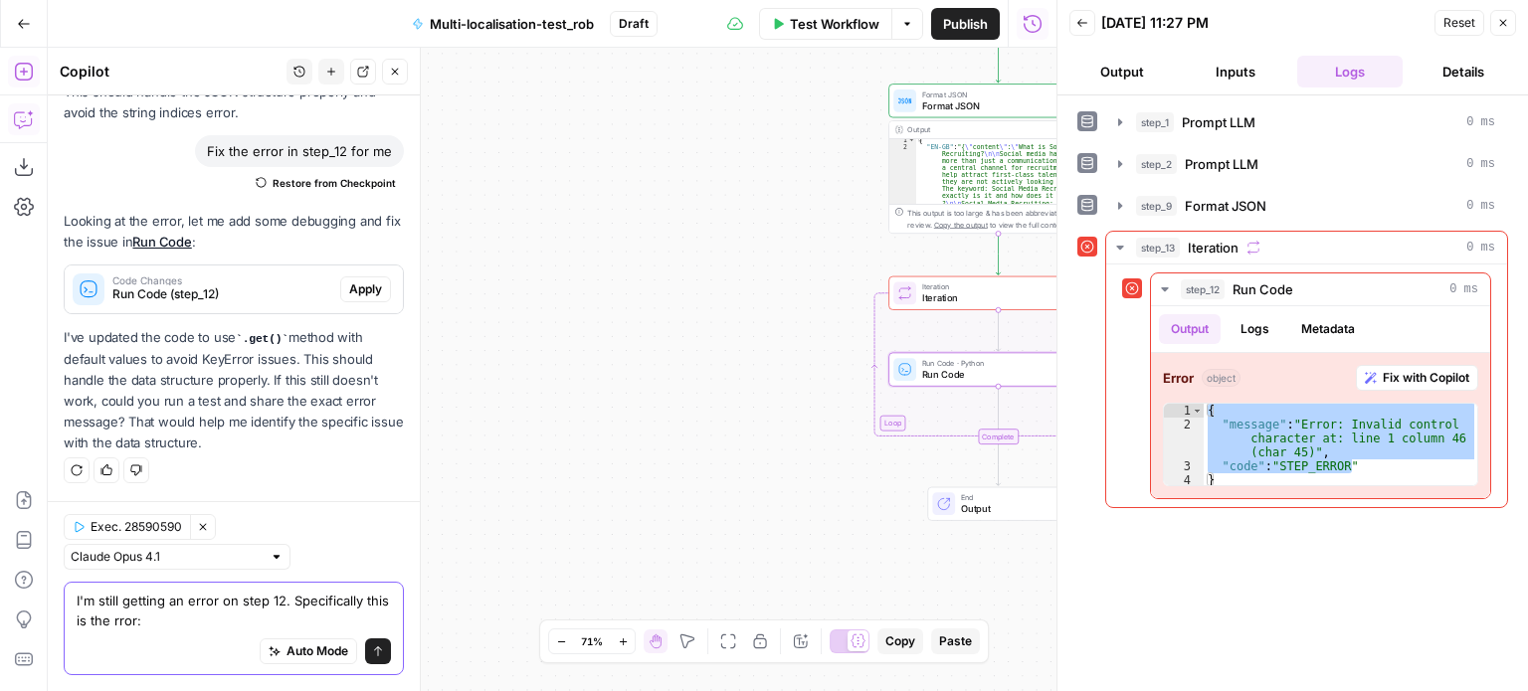
scroll to position [16711, 0]
click at [135, 620] on textarea "I'm still getting an error on step 12. Specifically this is the rror:" at bounding box center [234, 611] width 314 height 40
click at [189, 625] on textarea "I'm still getting an error on step 12. Specifically this is the error:" at bounding box center [234, 611] width 314 height 40
paste textarea "{ "message": "Error: Invalid control character at: line 1 column 46 (char 45)",…"
type textarea "I'm still getting an error on step 12. Specifically this is the error: { "messa…"
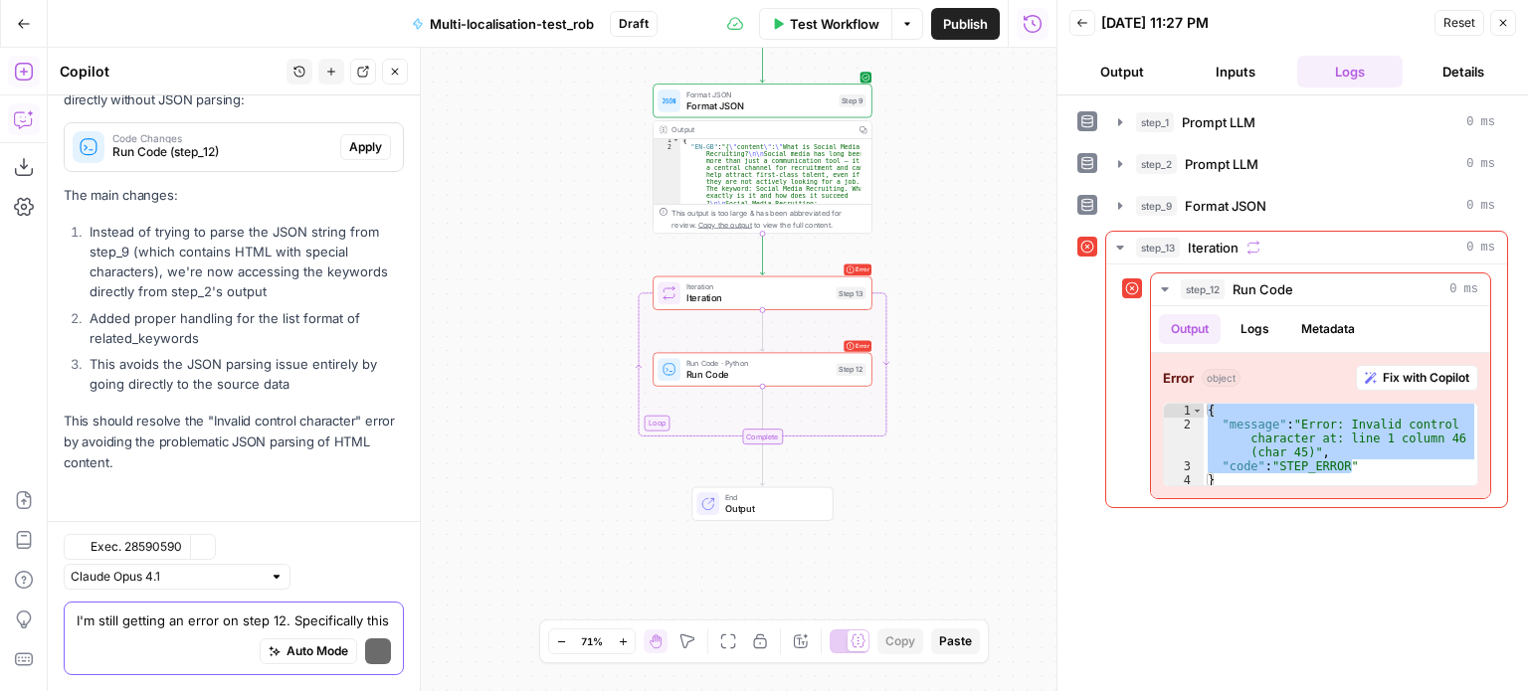
scroll to position [17375, 0]
click at [215, 153] on span "Run Code (step_12)" at bounding box center [222, 152] width 220 height 18
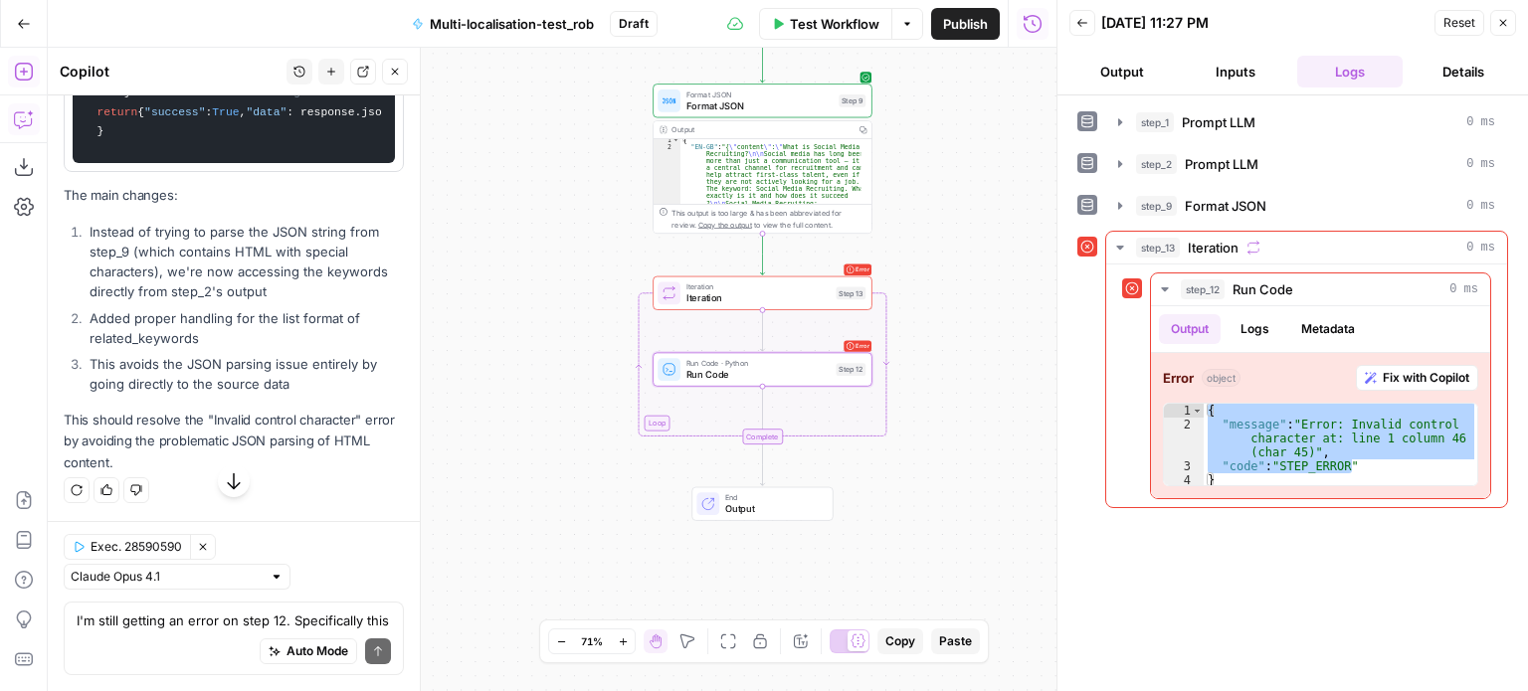
scroll to position [17278, 0]
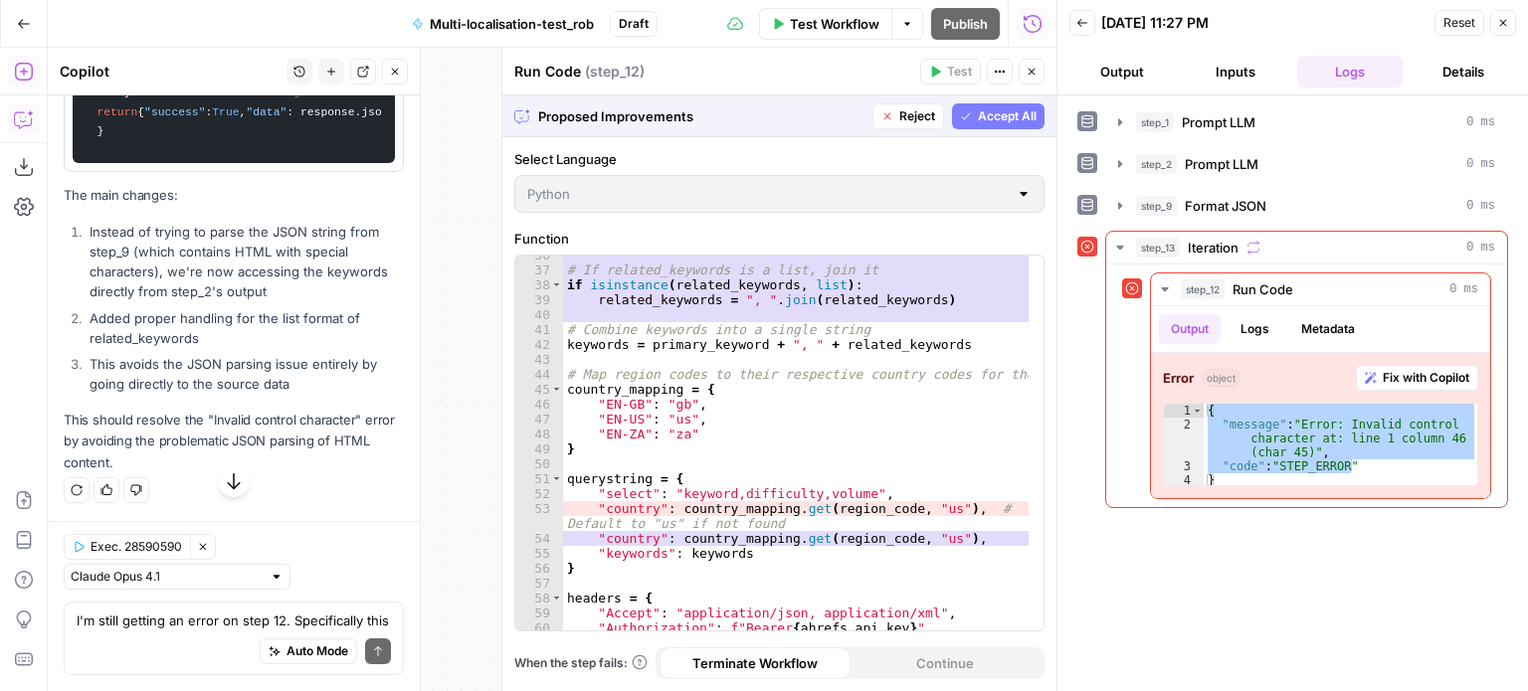
scroll to position [710, 0]
click at [983, 112] on span "Accept All" at bounding box center [1007, 116] width 59 height 18
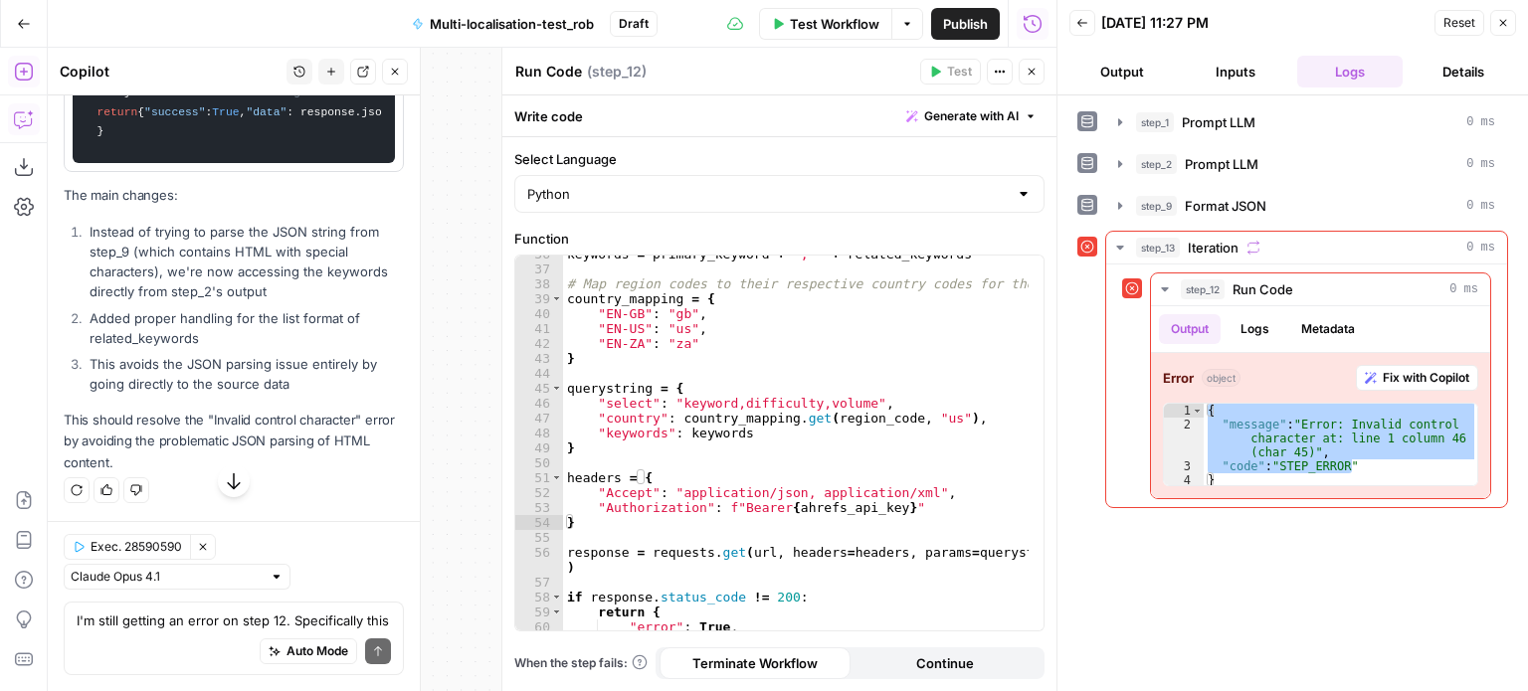
scroll to position [664, 0]
click at [1032, 77] on icon "button" at bounding box center [1031, 72] width 12 height 12
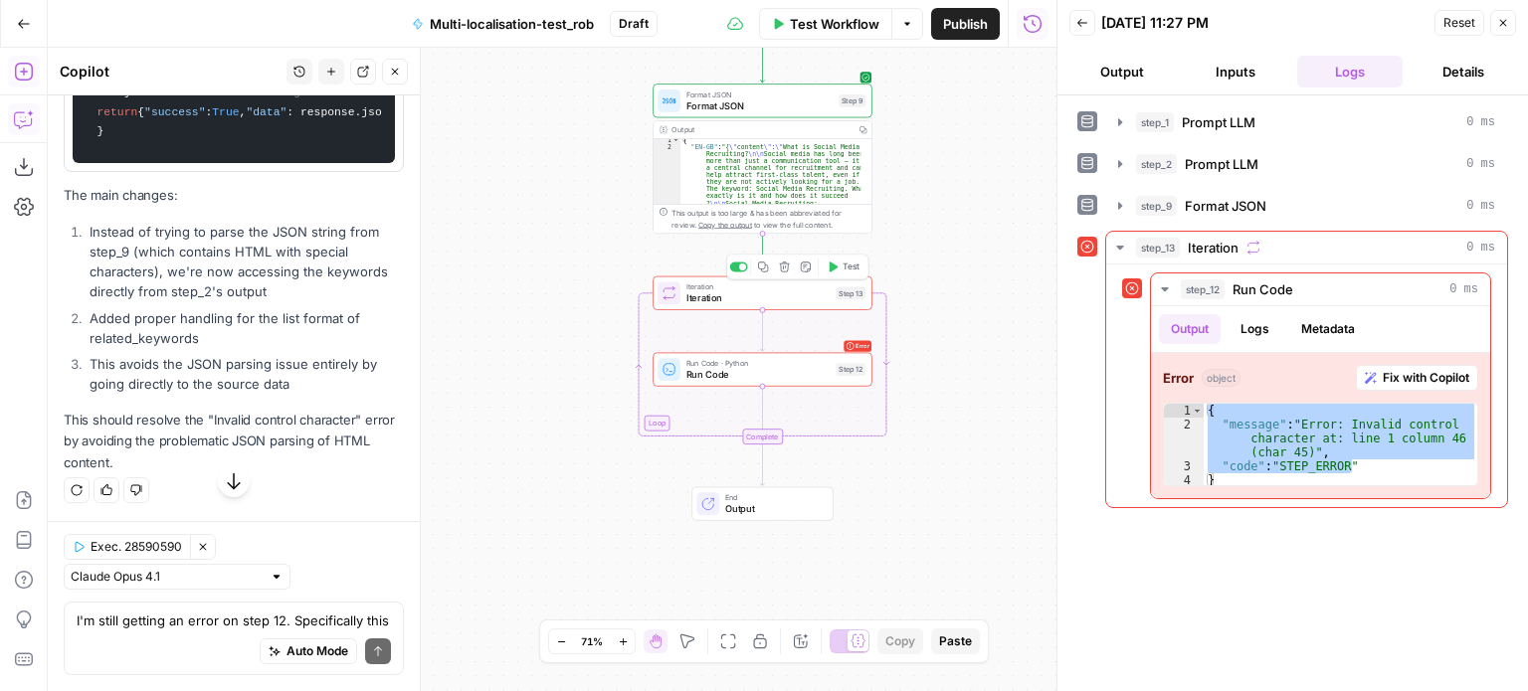
click at [836, 270] on icon "button" at bounding box center [832, 267] width 11 height 11
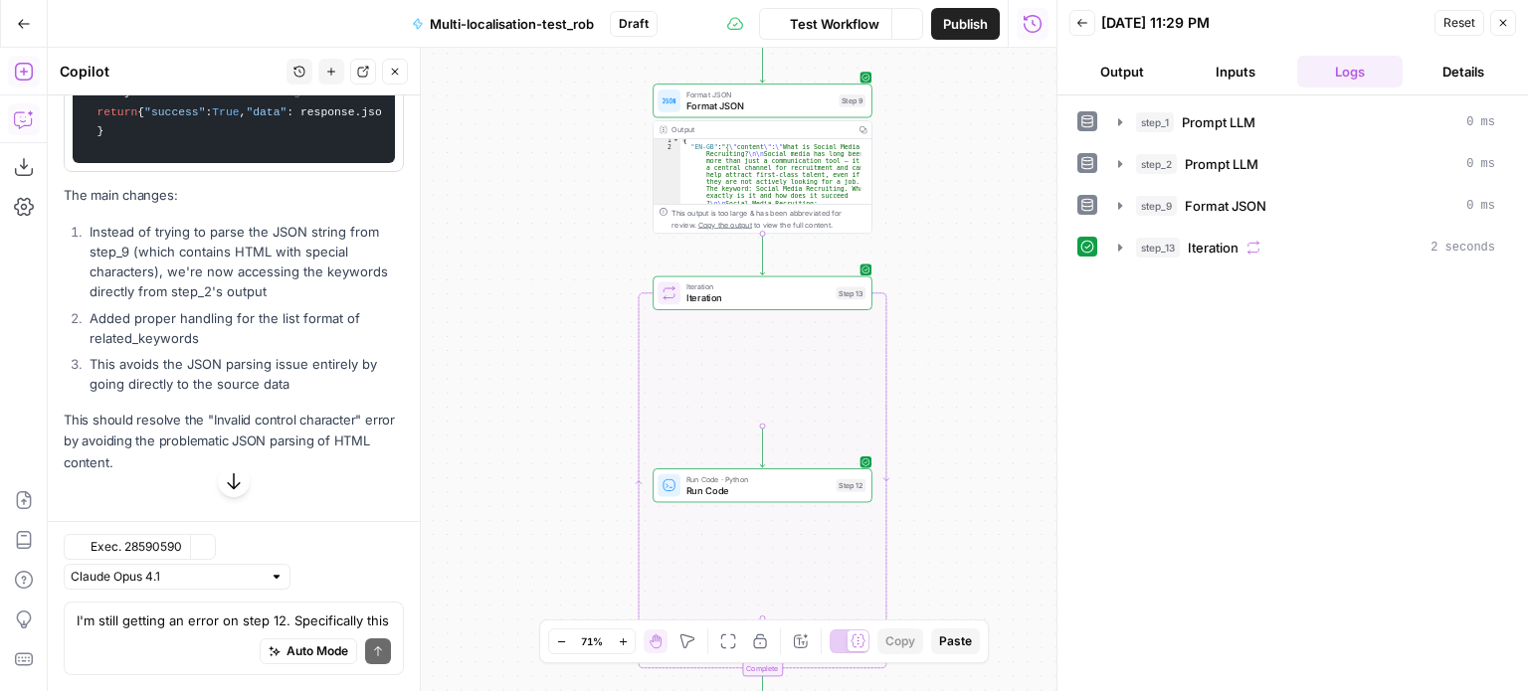
scroll to position [17310, 0]
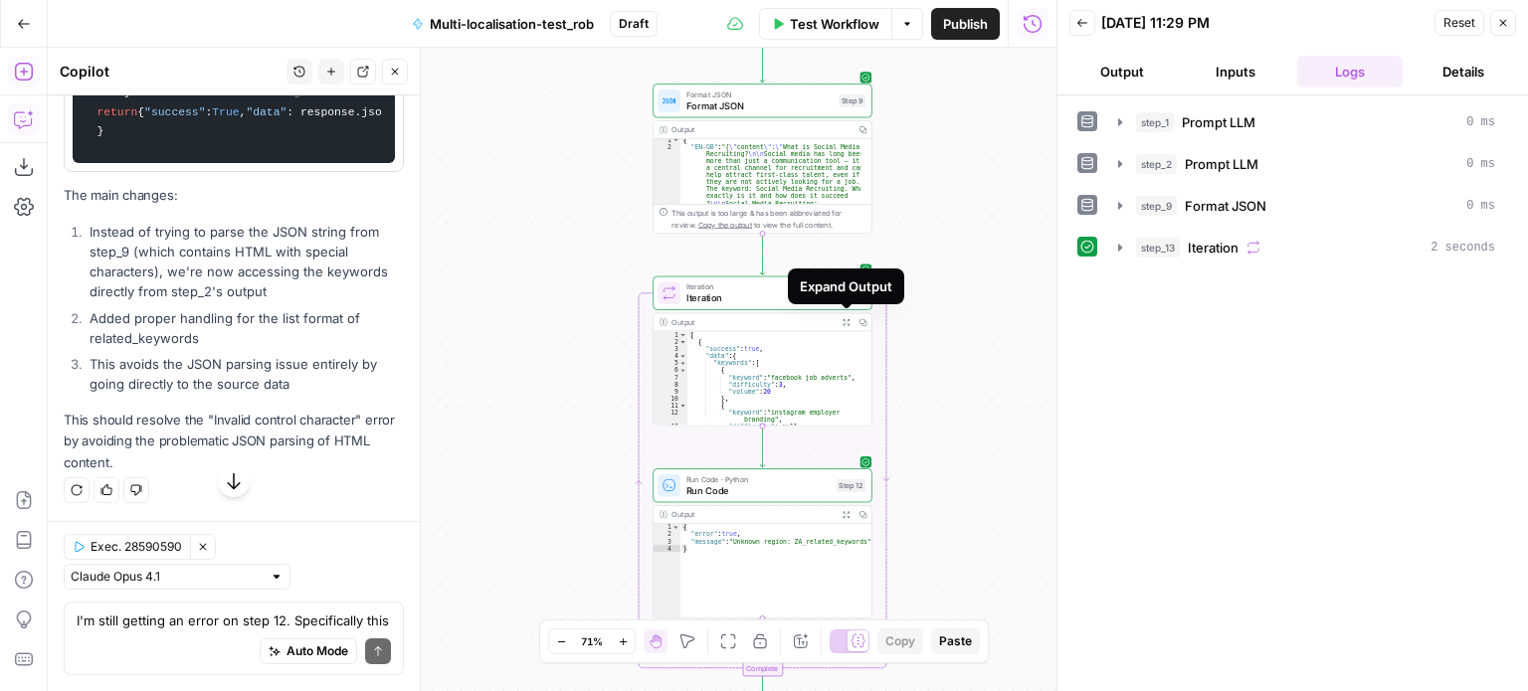
click at [839, 321] on button "Expand Output" at bounding box center [845, 321] width 17 height 17
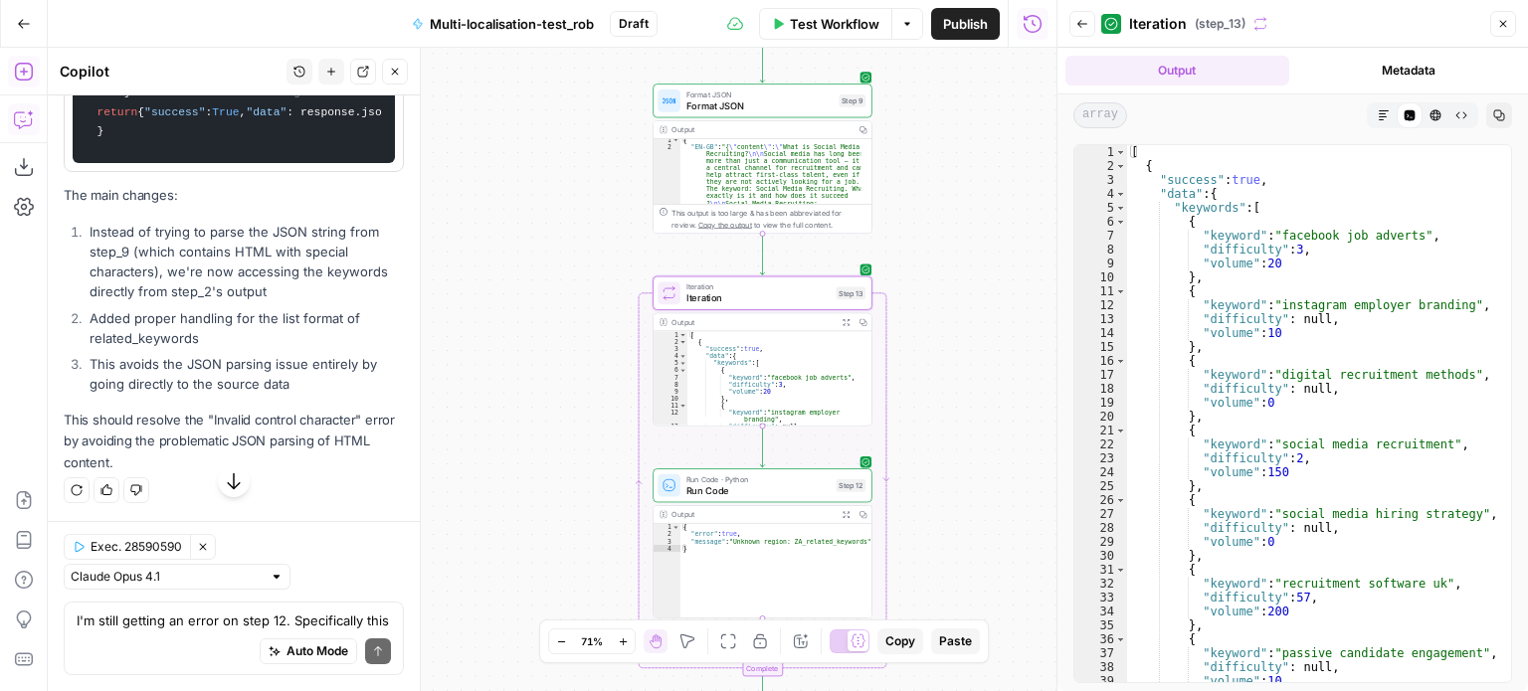
scroll to position [0, 0]
click at [1500, 27] on icon "button" at bounding box center [1503, 24] width 7 height 7
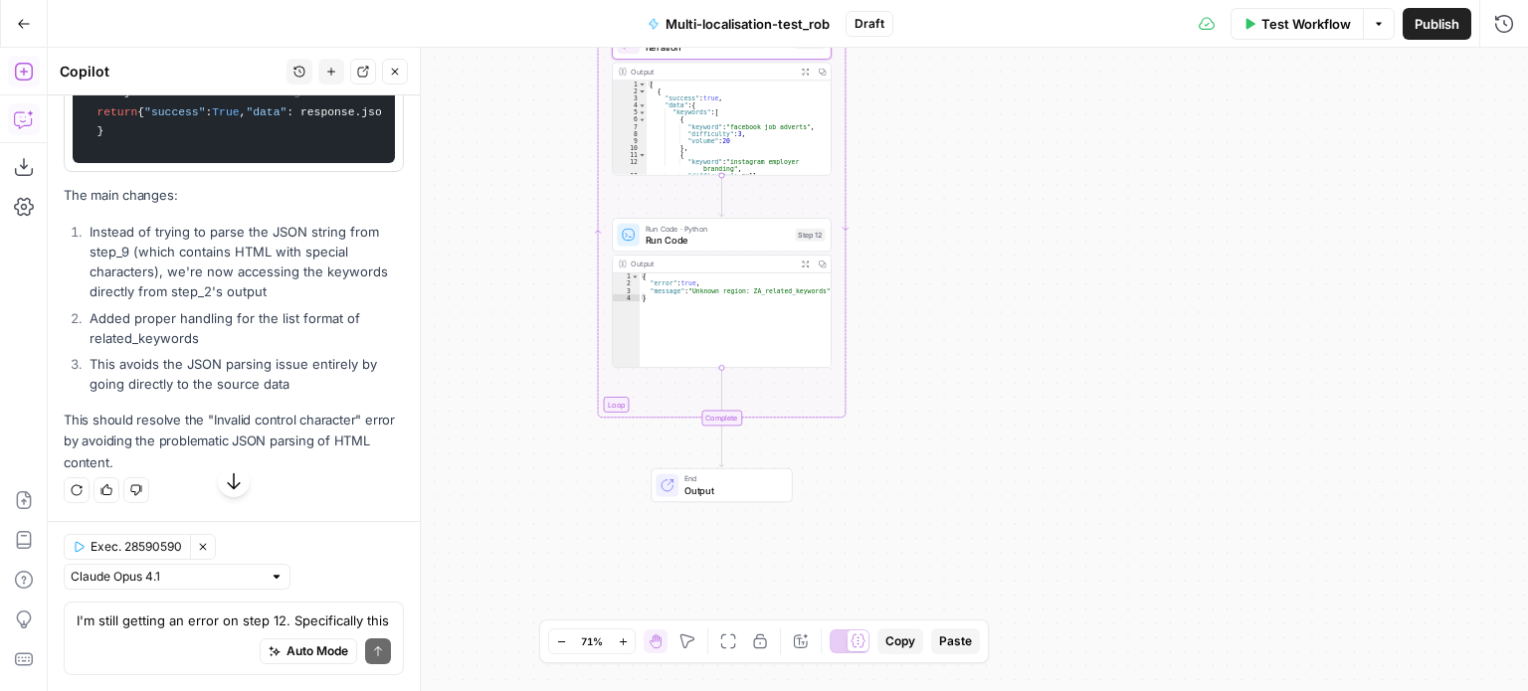
drag, startPoint x: 995, startPoint y: 377, endPoint x: 954, endPoint y: 126, distance: 253.9
click at [954, 126] on div "Workflow Set Inputs Inputs LLM · Claude Opus 4.1 Prompt LLM Step 1 Output Copy …" at bounding box center [788, 370] width 1480 height 644
click at [804, 258] on button "Expand Output" at bounding box center [805, 264] width 17 height 17
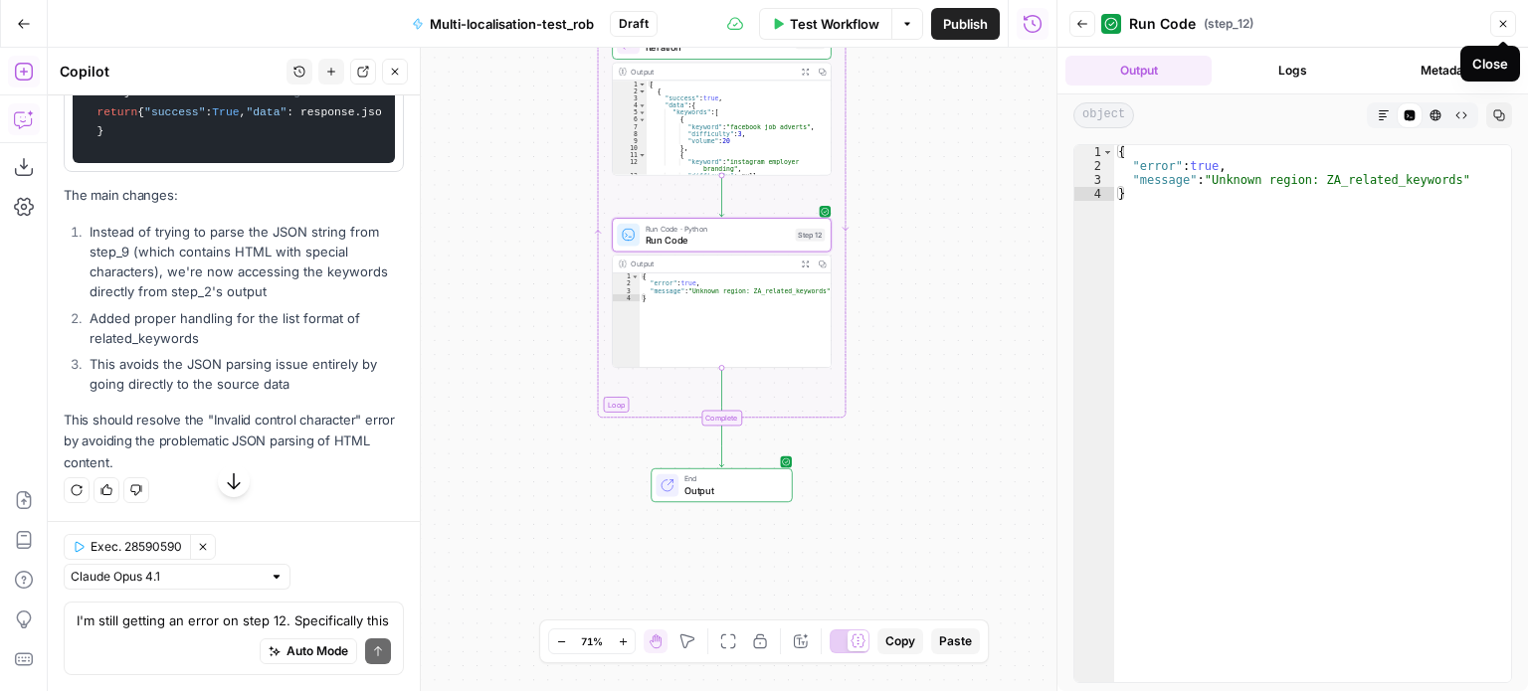
click at [1506, 24] on icon "button" at bounding box center [1503, 24] width 12 height 12
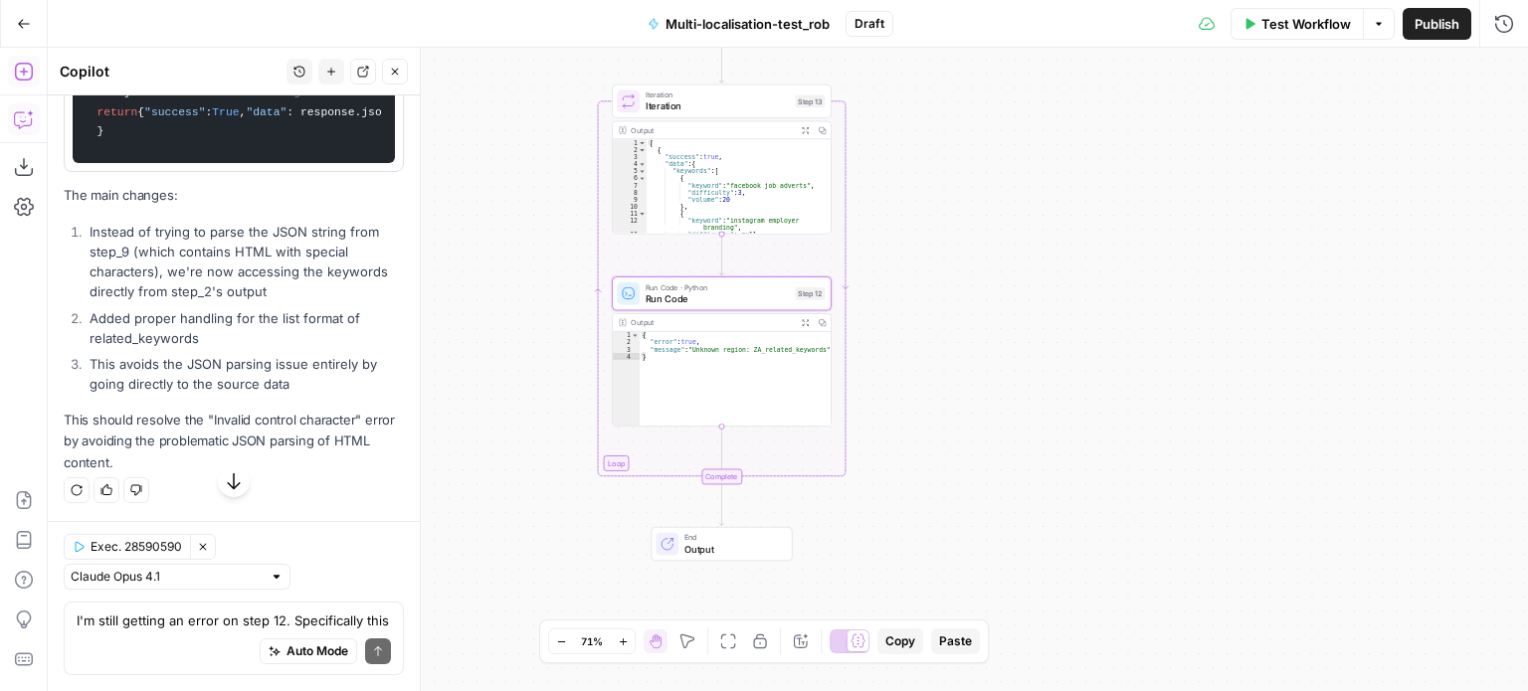
click at [802, 129] on icon "button" at bounding box center [806, 130] width 8 height 8
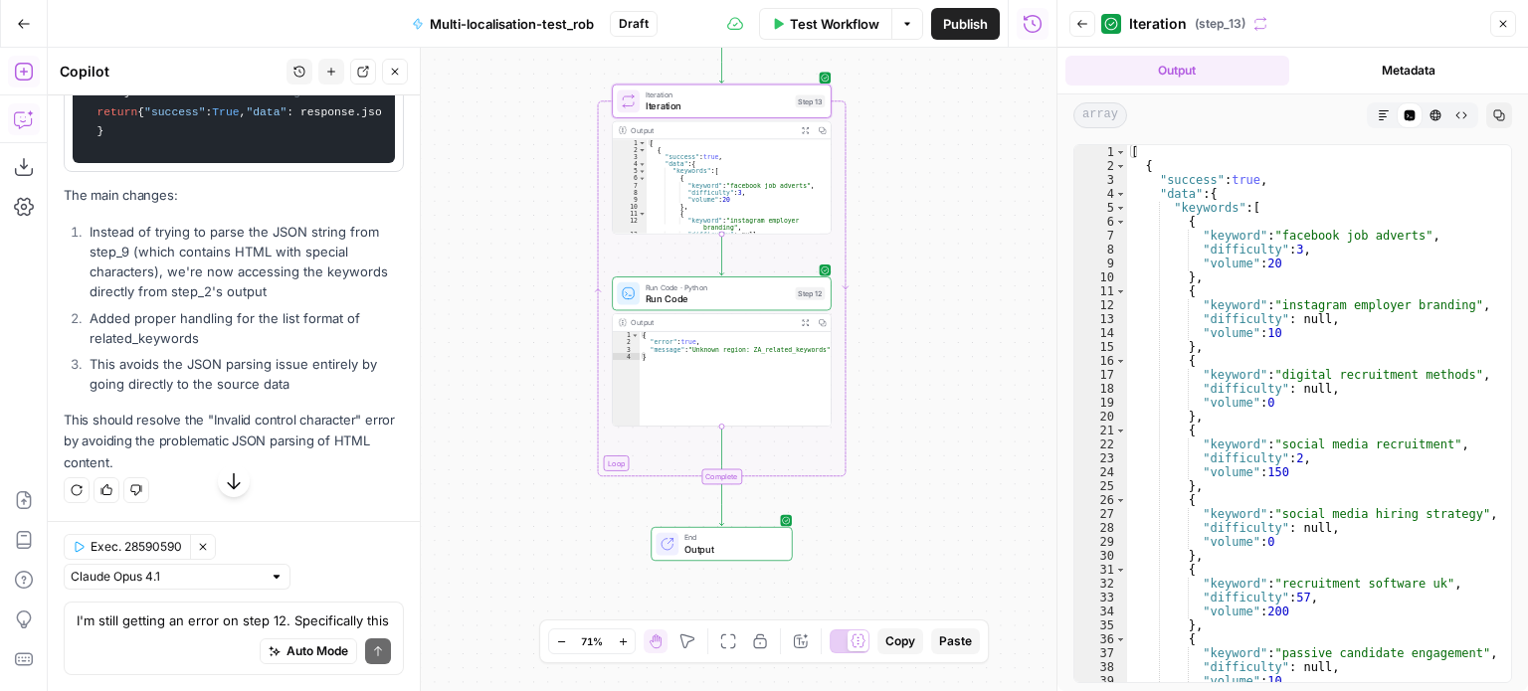
click at [1501, 23] on icon "button" at bounding box center [1503, 24] width 7 height 7
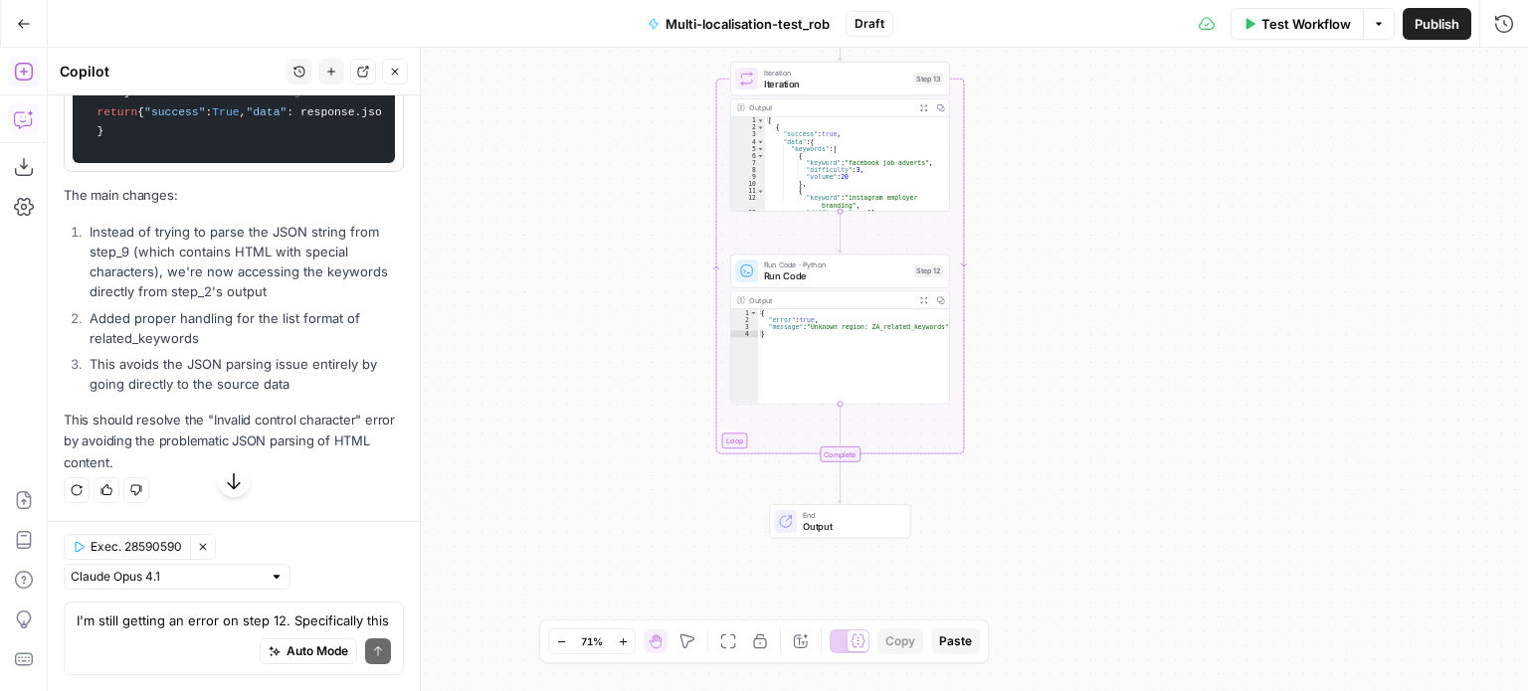
drag, startPoint x: 1260, startPoint y: 294, endPoint x: 1101, endPoint y: 323, distance: 161.7
click at [1101, 323] on div "Workflow Set Inputs Inputs LLM · Claude Opus 4.1 Prompt LLM Step 1 Output Copy …" at bounding box center [788, 370] width 1480 height 644
click at [392, 63] on button "Close" at bounding box center [395, 72] width 26 height 26
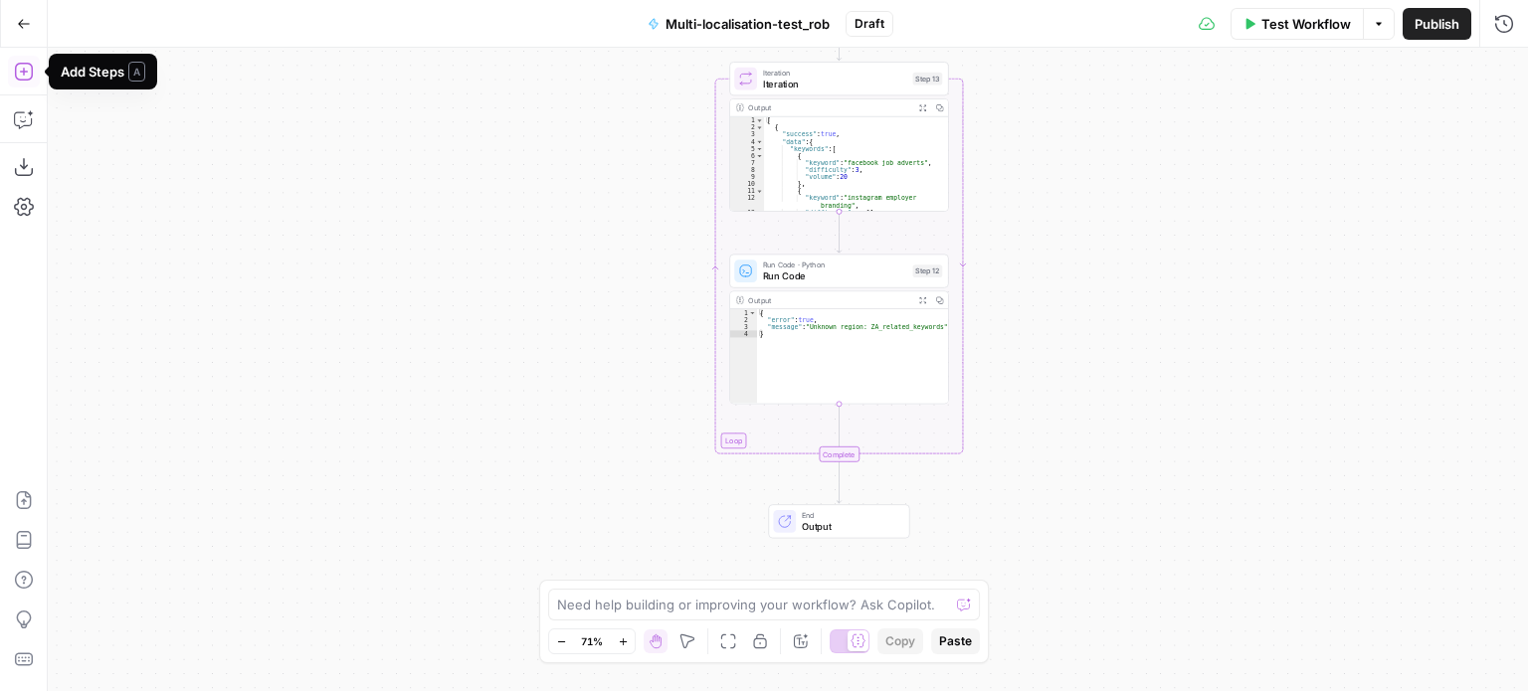
click at [19, 75] on icon "button" at bounding box center [24, 72] width 20 height 20
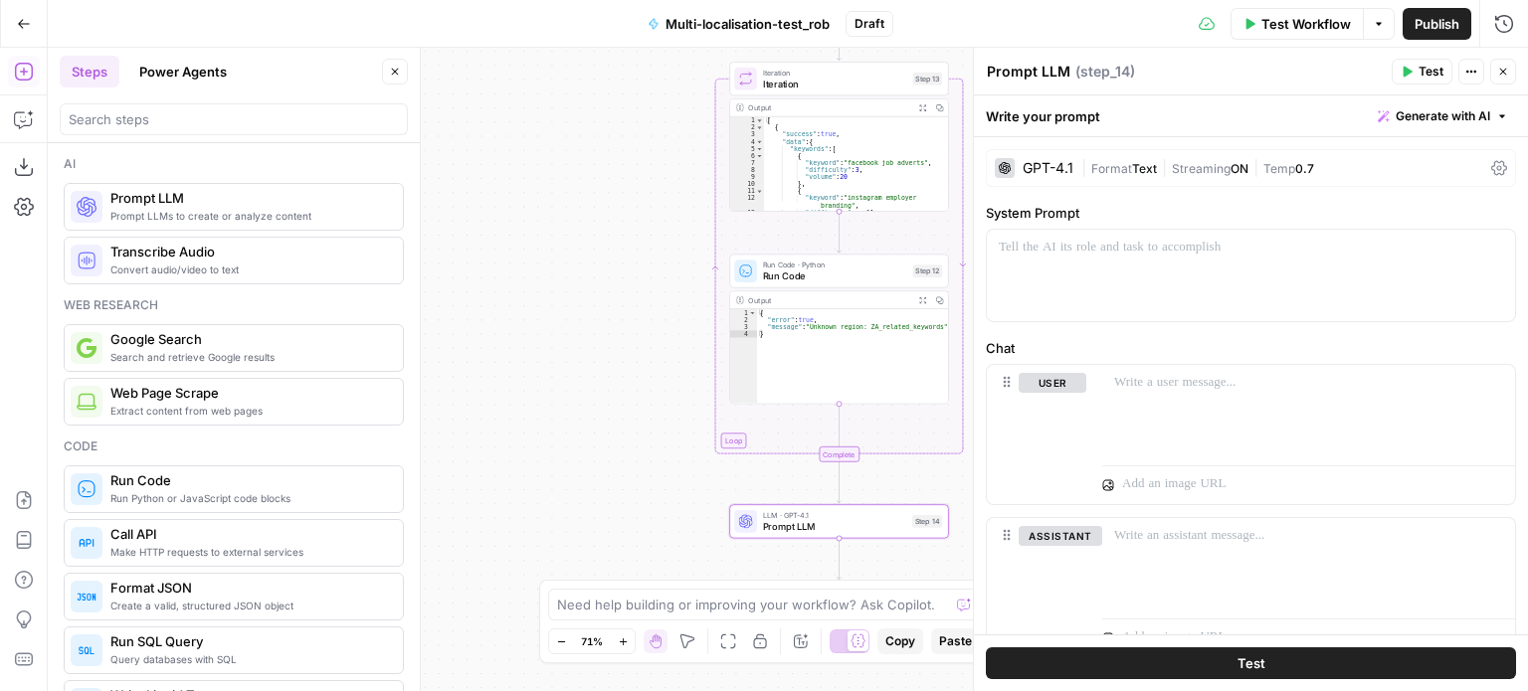
click at [1067, 174] on div "GPT-4.1" at bounding box center [1047, 168] width 51 height 14
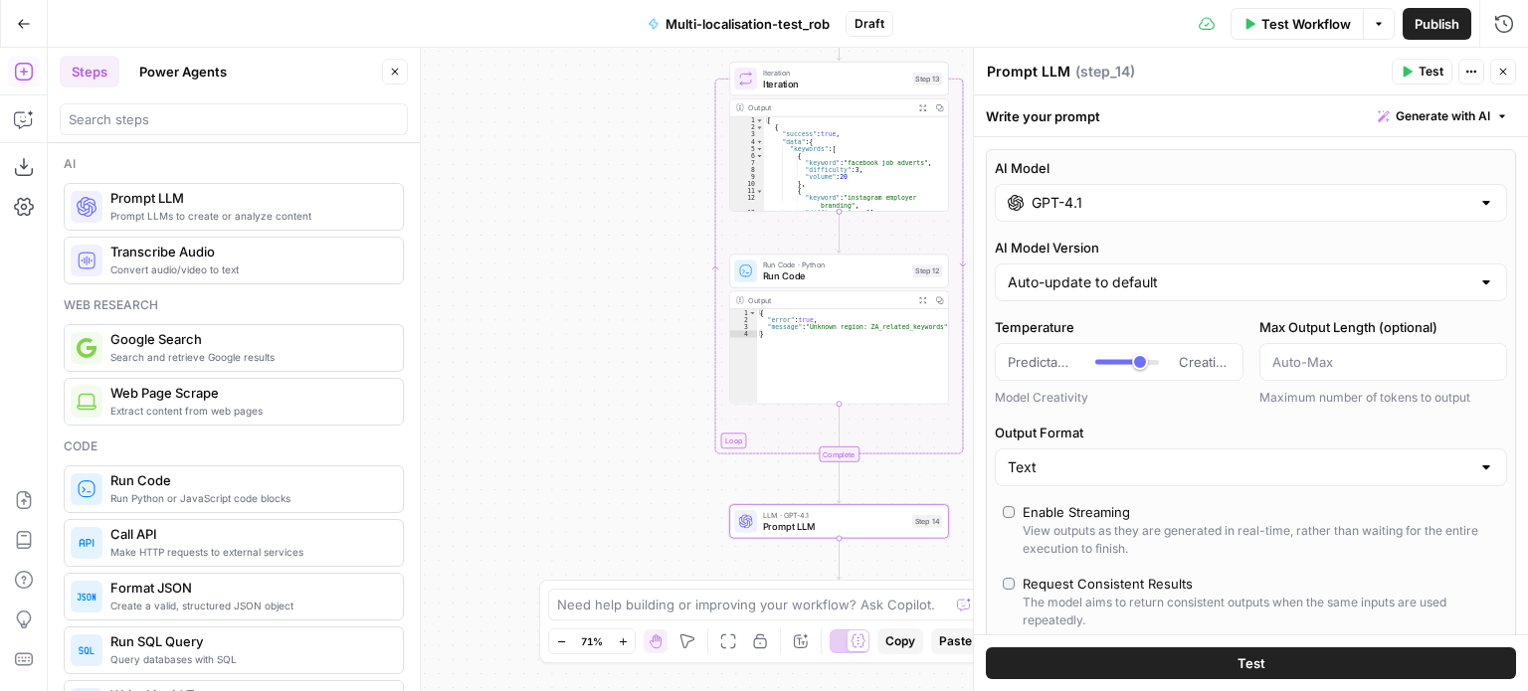
click at [1090, 207] on input "GPT-4.1" at bounding box center [1250, 203] width 439 height 20
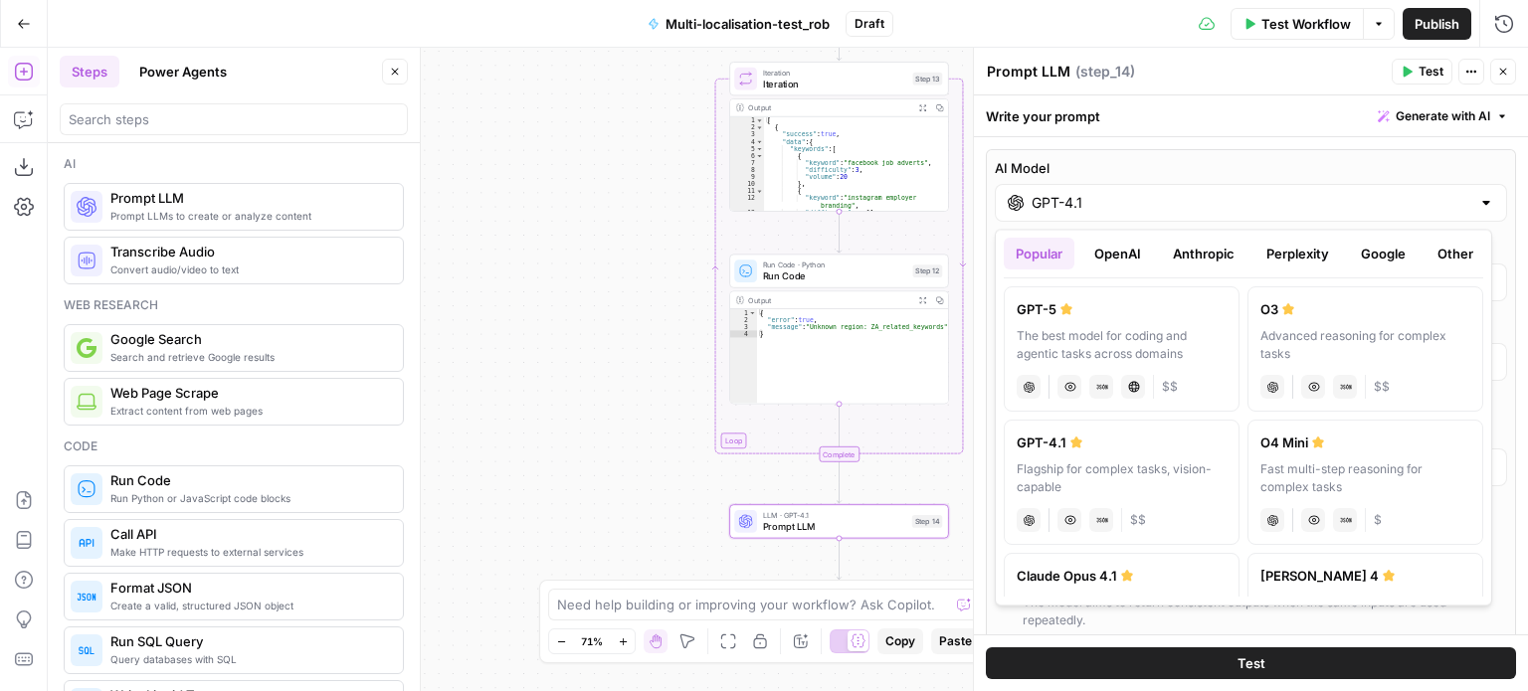
click at [1186, 261] on button "Anthropic" at bounding box center [1204, 254] width 86 height 32
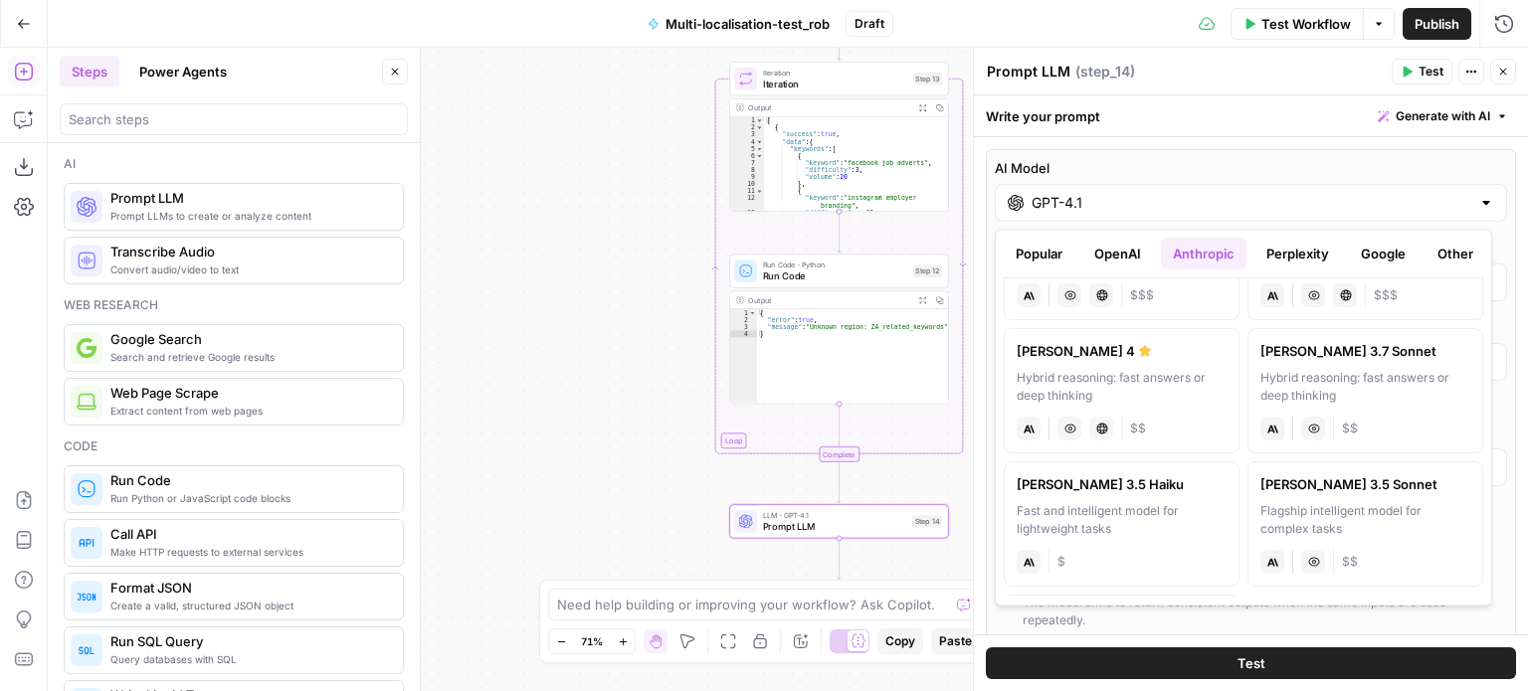
scroll to position [0, 0]
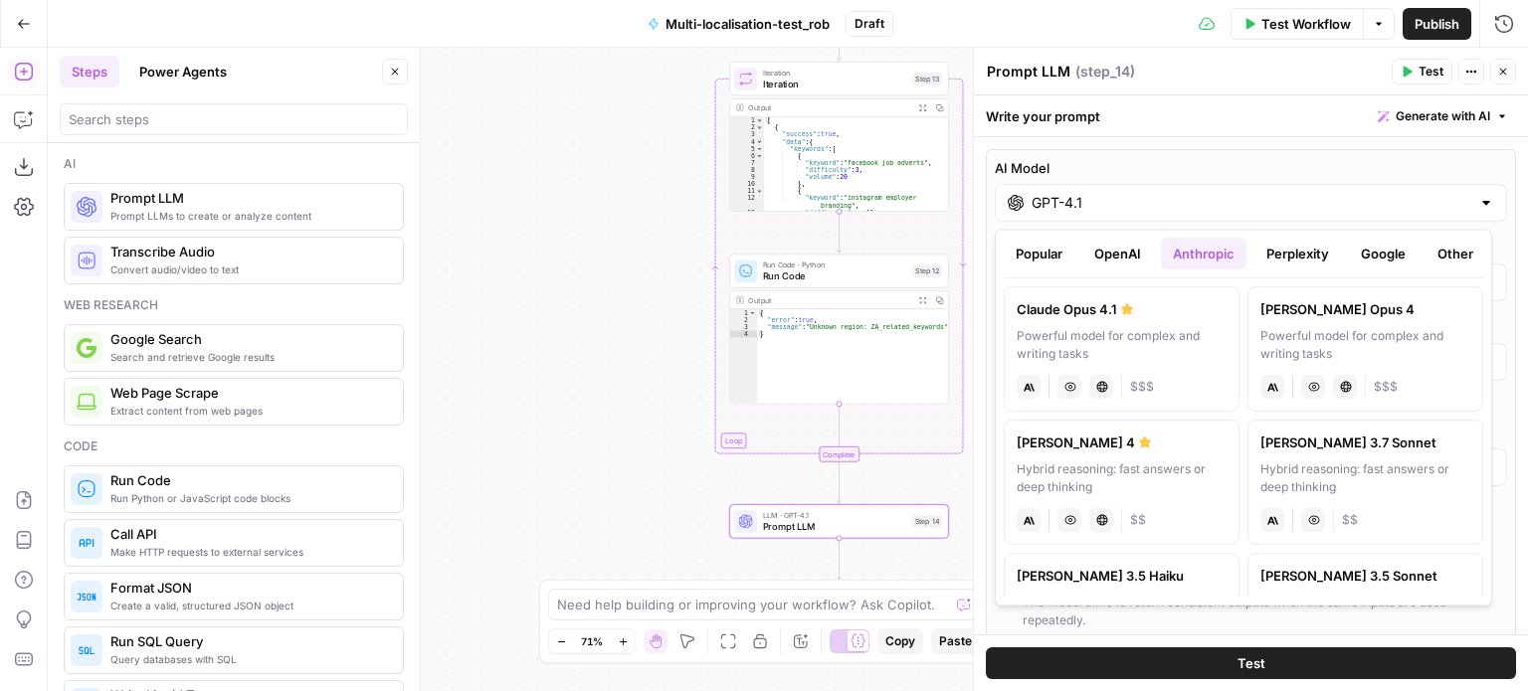
click at [1160, 330] on div "Powerful model for complex and writing tasks" at bounding box center [1122, 345] width 210 height 36
type input "Claude Opus 4.1"
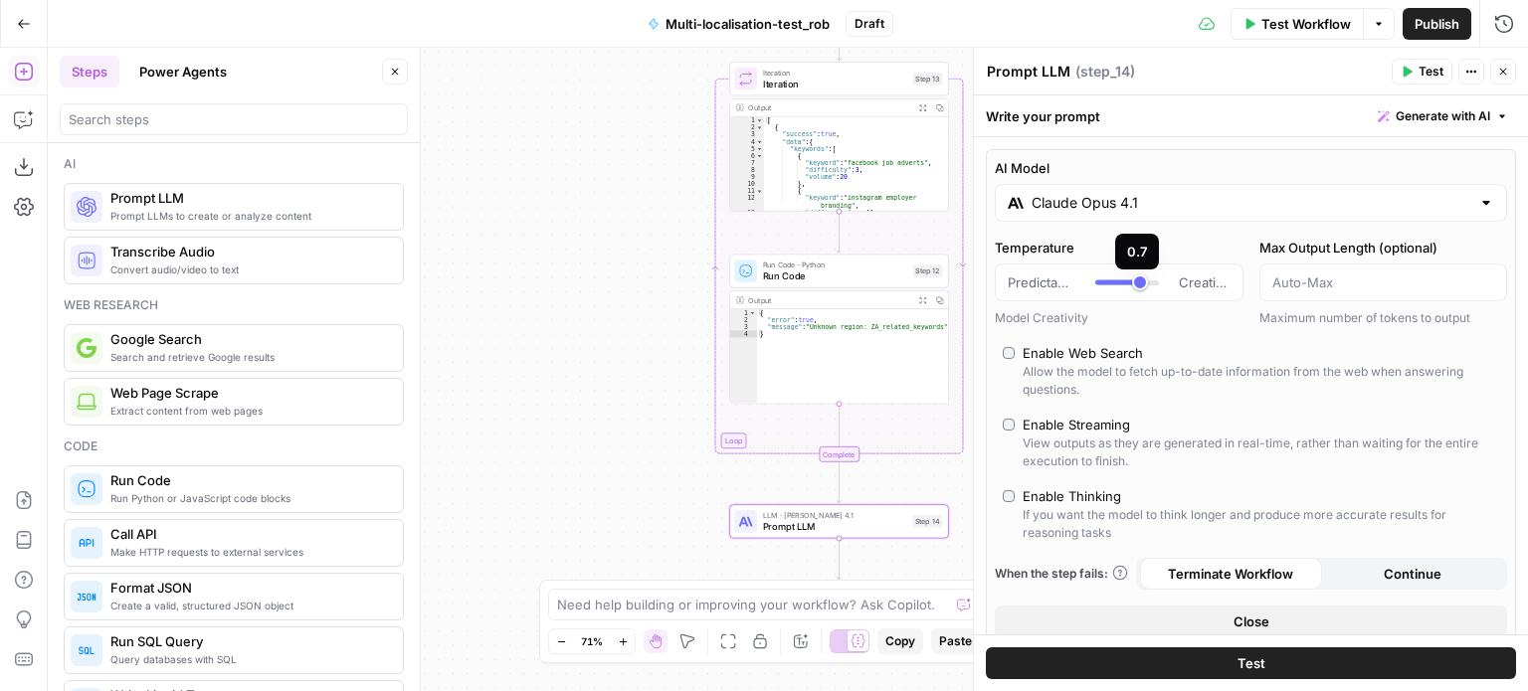
click at [1106, 281] on div at bounding box center [1117, 282] width 45 height 5
type input "***"
click at [1503, 71] on icon "button" at bounding box center [1503, 72] width 12 height 12
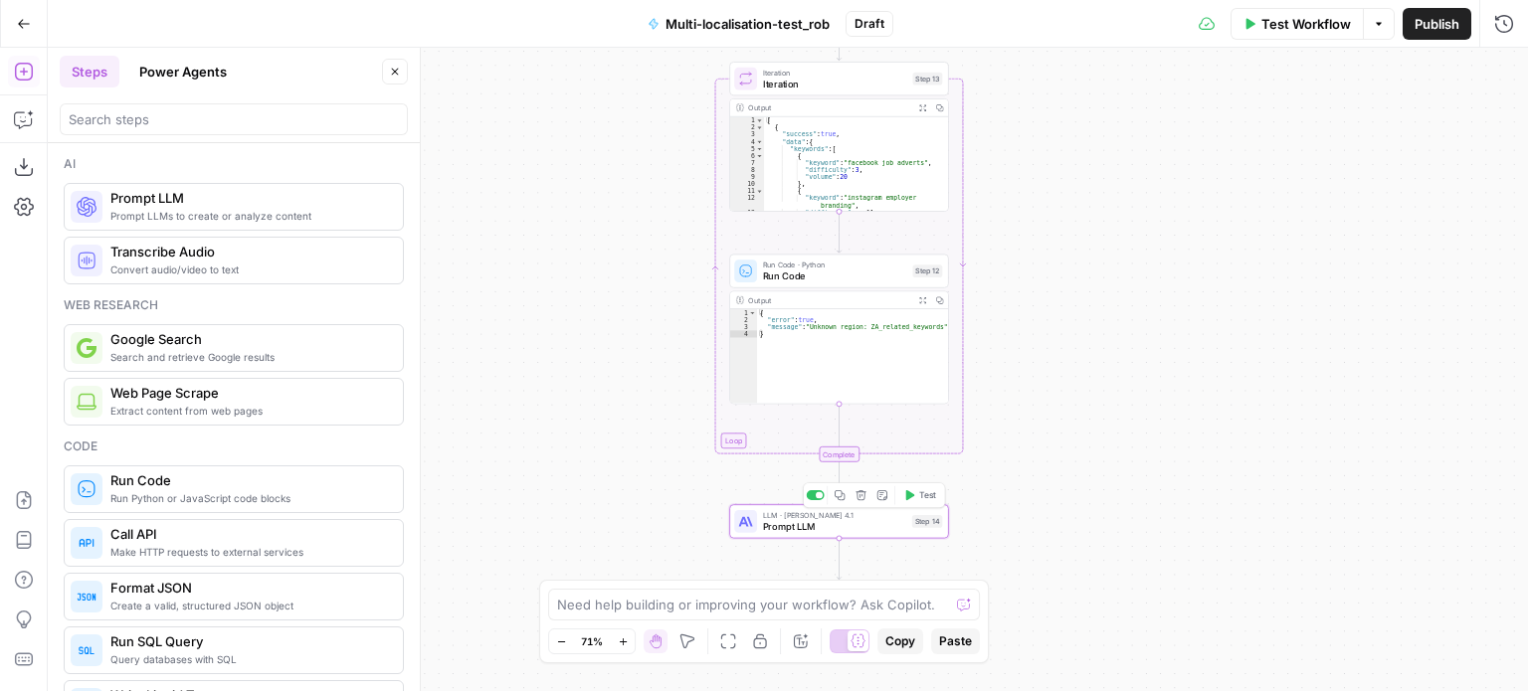
click at [891, 524] on span "Prompt LLM" at bounding box center [834, 526] width 143 height 14
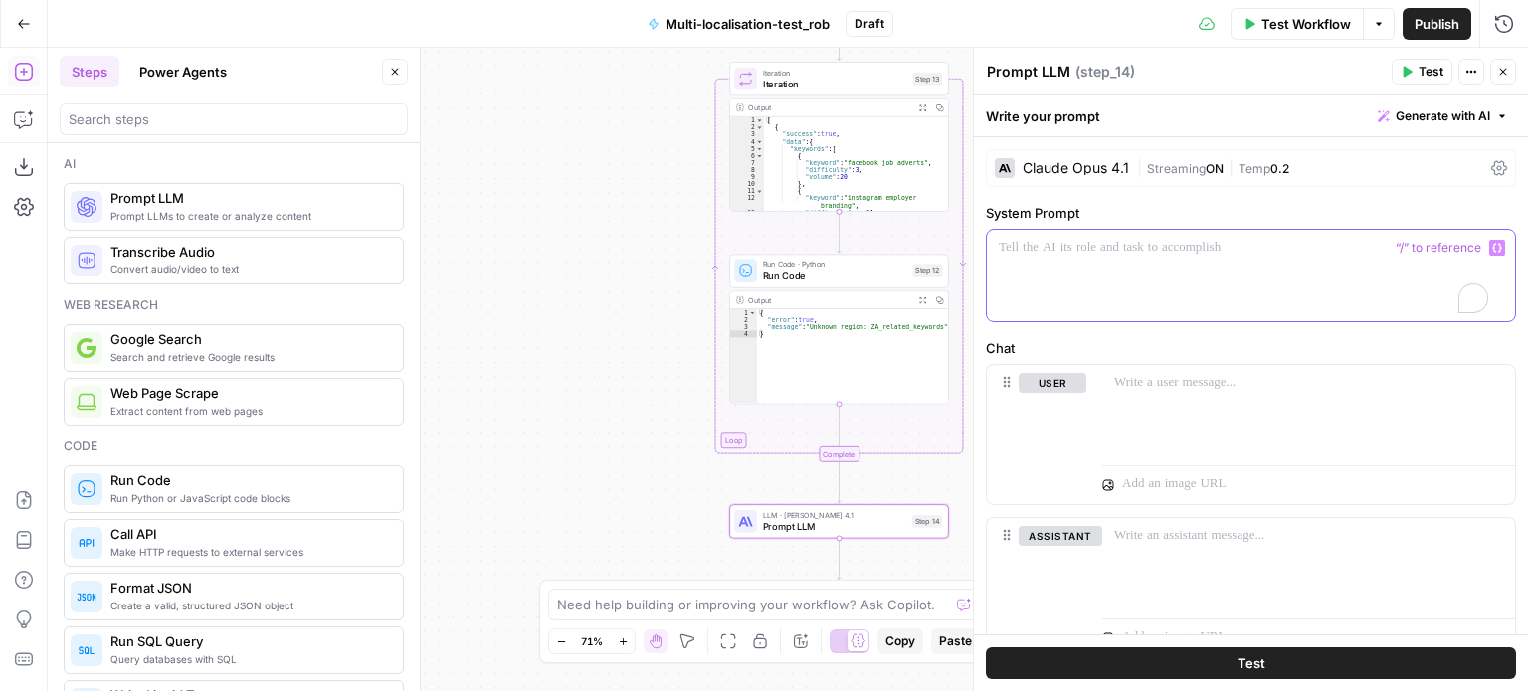
click at [1128, 270] on div "To enrich screen reader interactions, please activate Accessibility in Grammarl…" at bounding box center [1251, 276] width 528 height 92
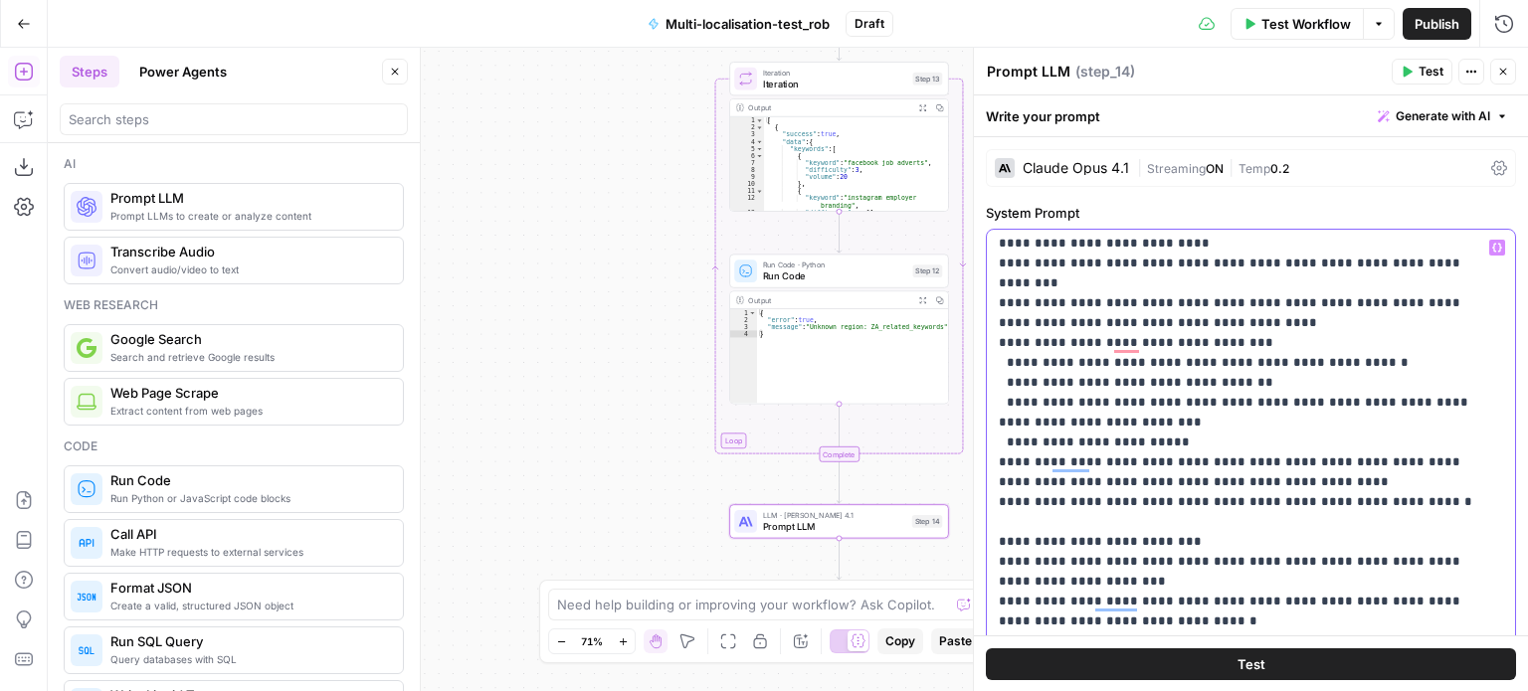
scroll to position [623, 0]
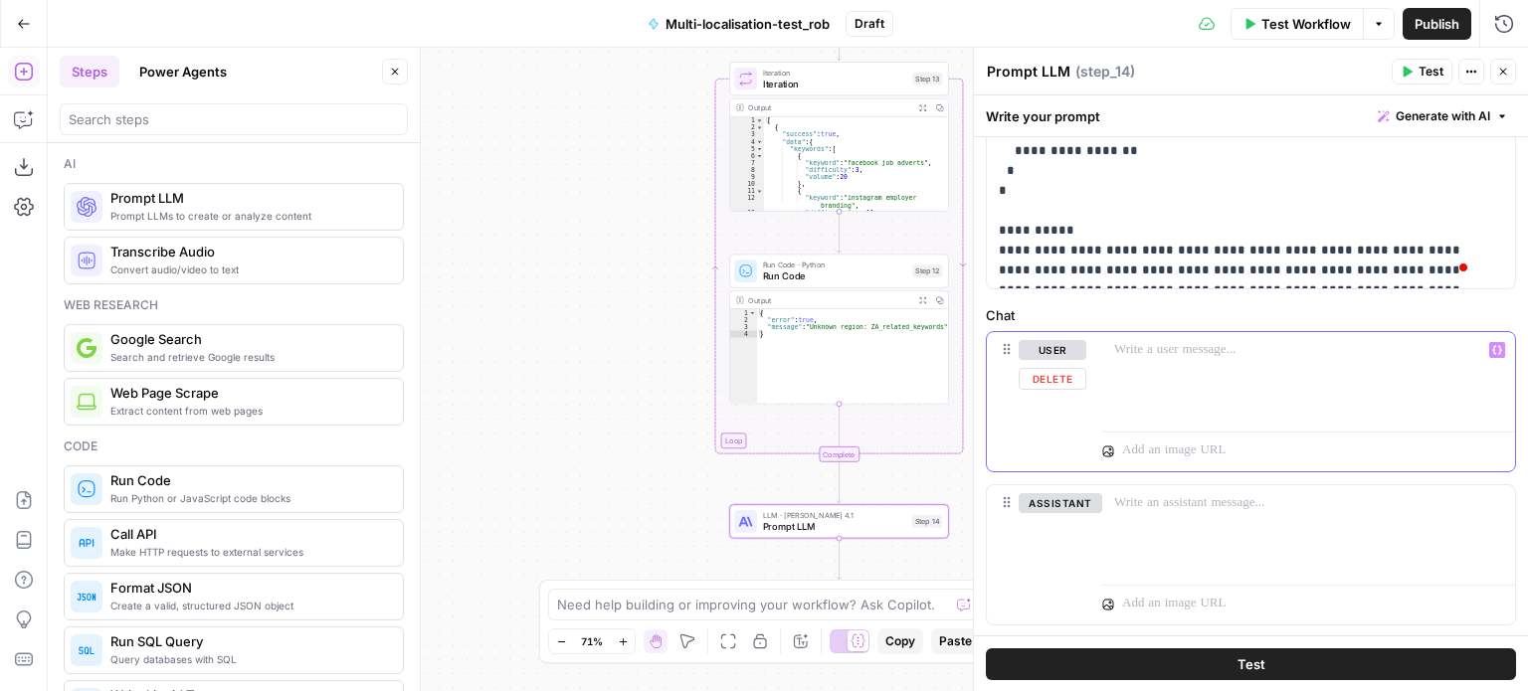
click at [1236, 369] on div at bounding box center [1308, 378] width 413 height 92
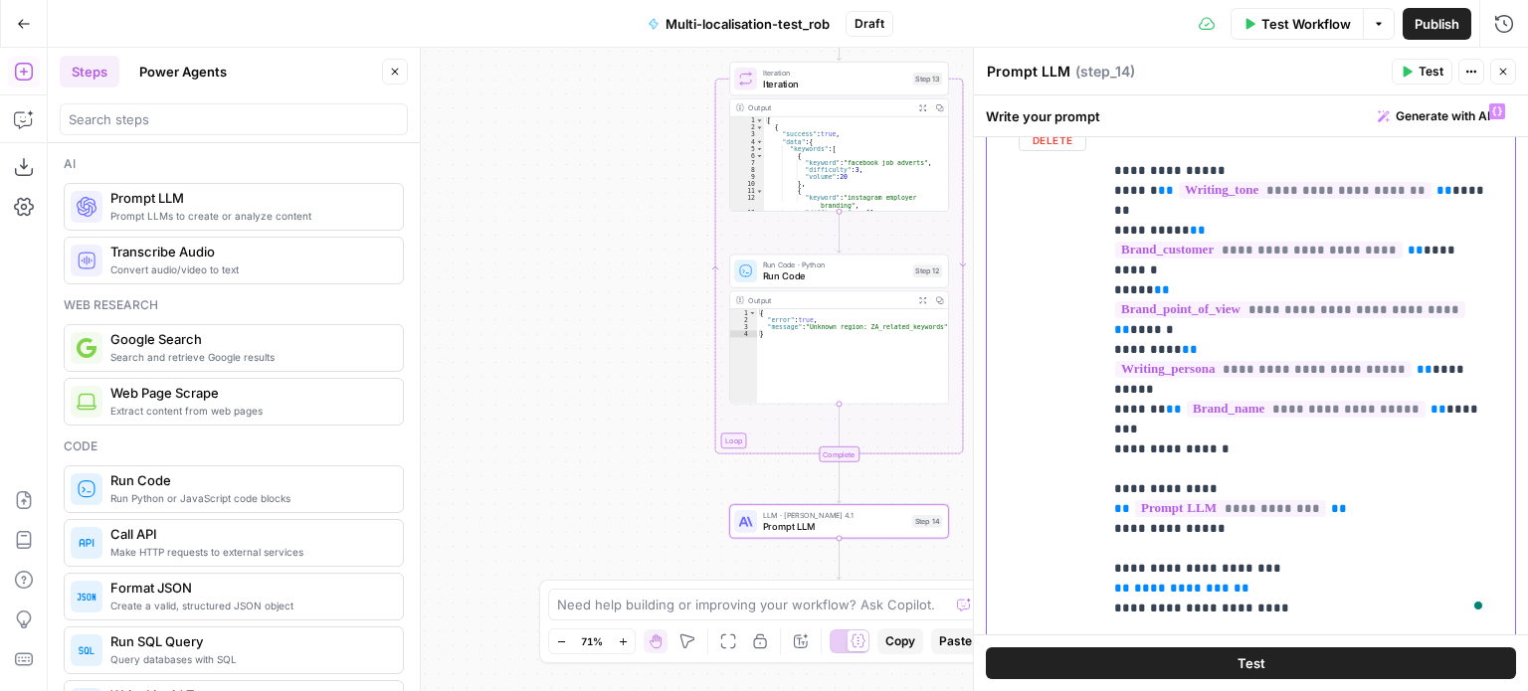
click at [1247, 487] on p "**********" at bounding box center [1301, 359] width 374 height 517
click at [1492, 106] on icon "button" at bounding box center [1497, 111] width 10 height 10
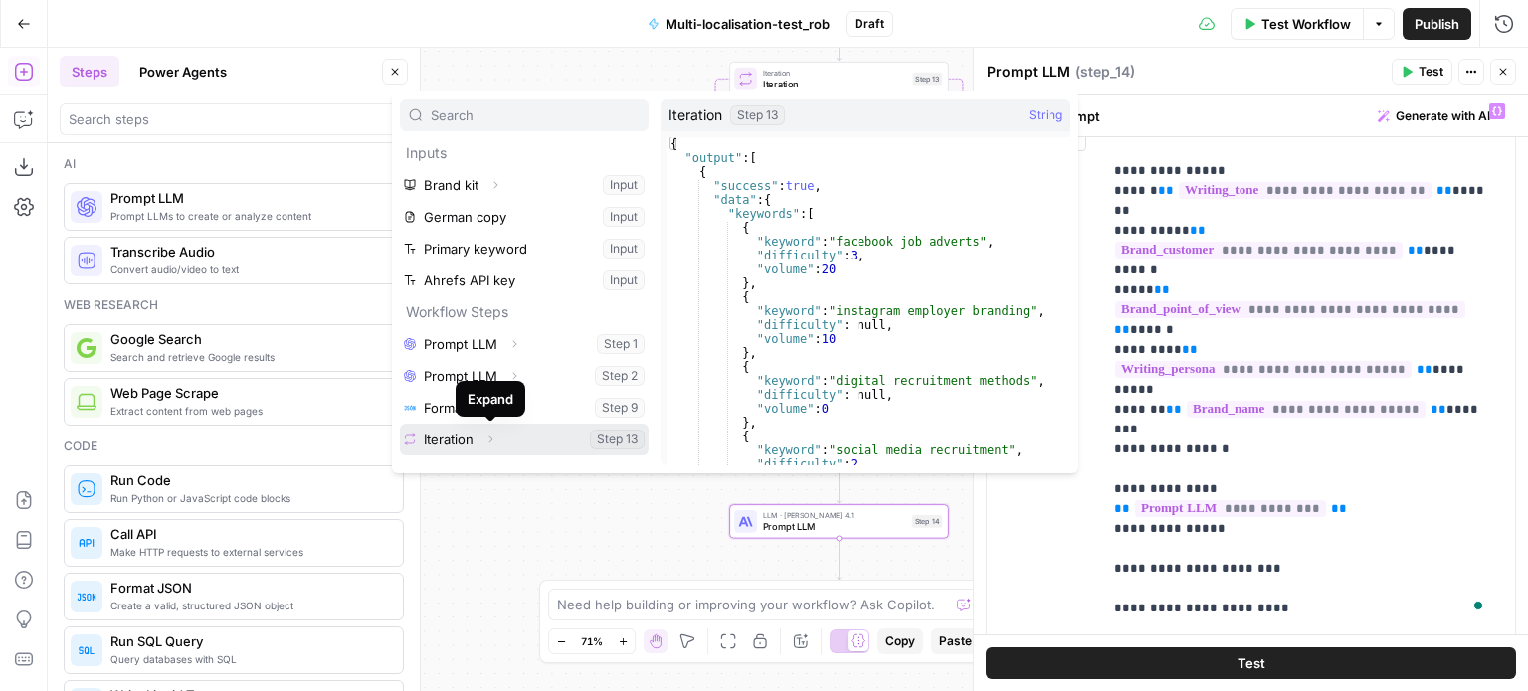
click at [489, 438] on icon "button" at bounding box center [490, 440] width 12 height 12
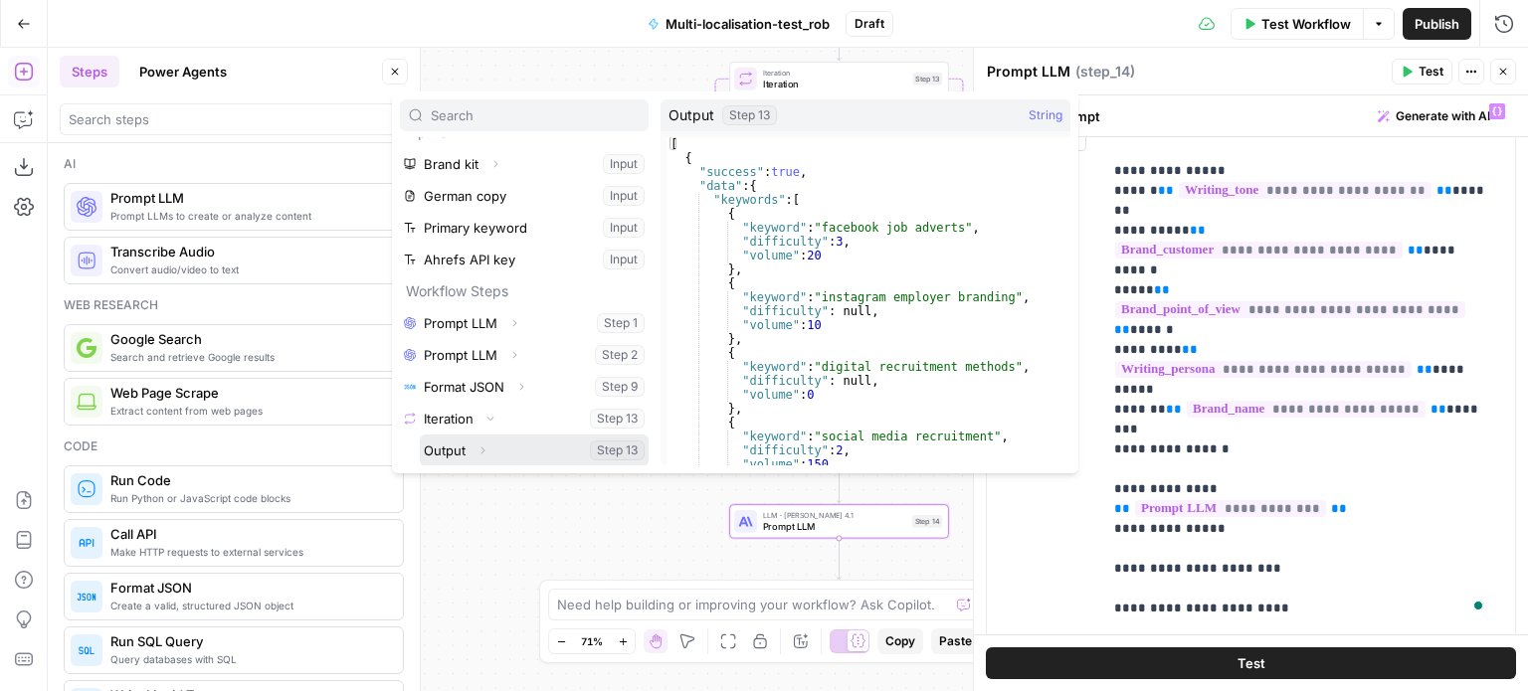
click at [484, 455] on icon "button" at bounding box center [482, 451] width 12 height 12
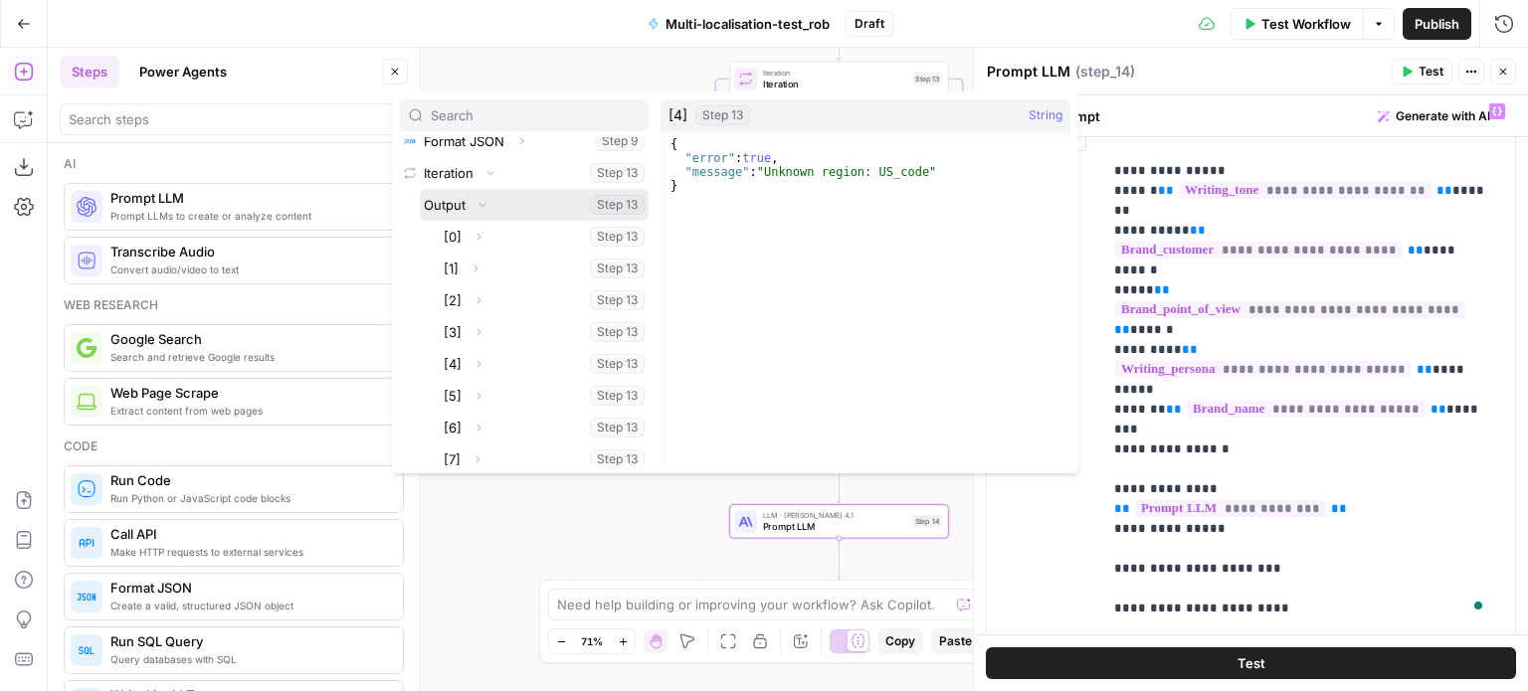
scroll to position [267, 0]
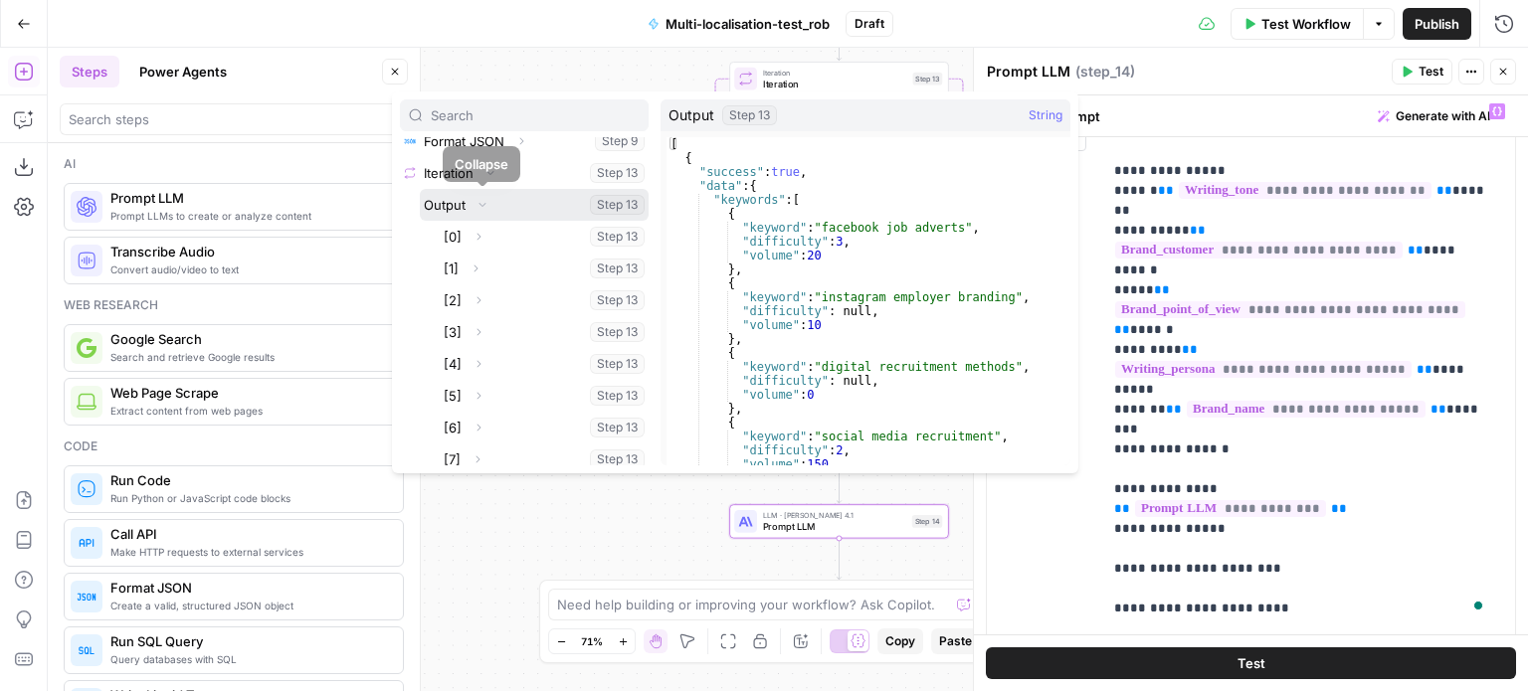
click at [450, 205] on button "Select variable Output" at bounding box center [534, 205] width 229 height 32
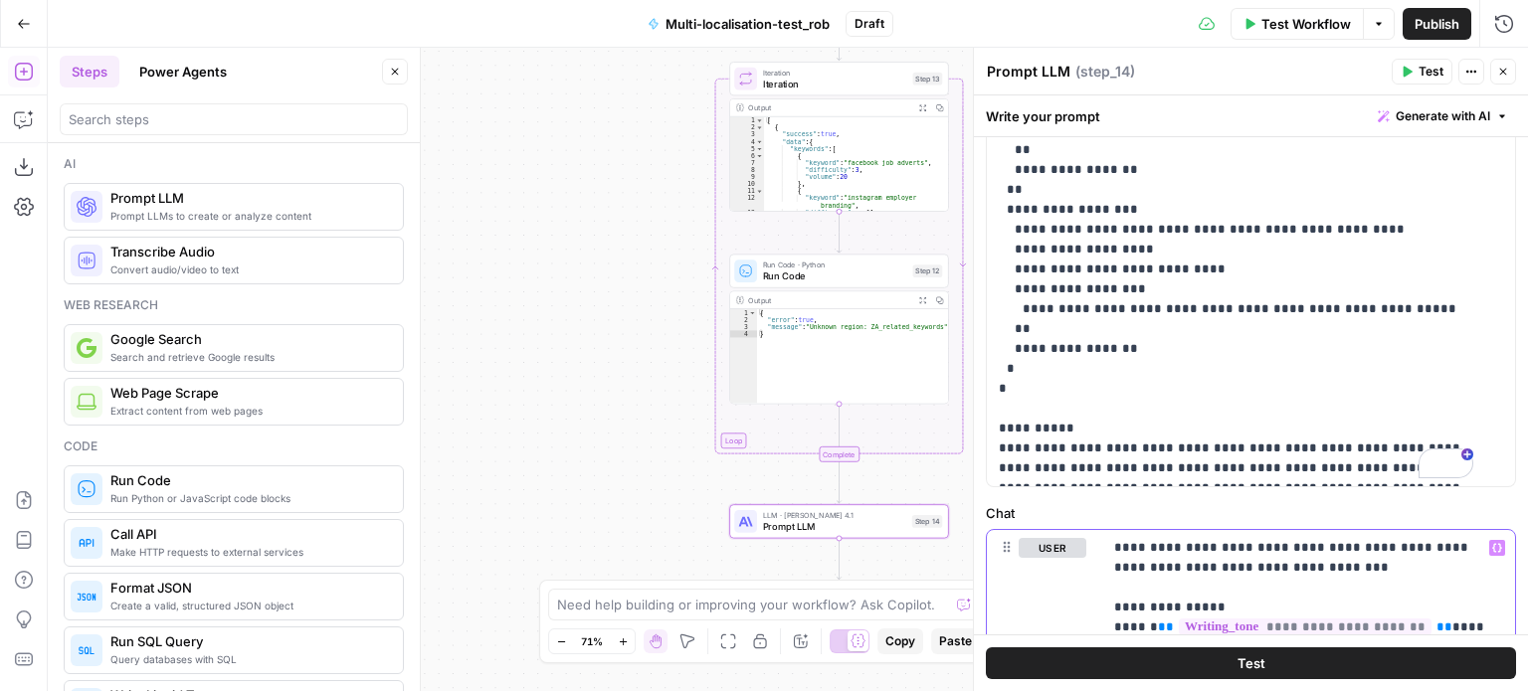
scroll to position [1310, 0]
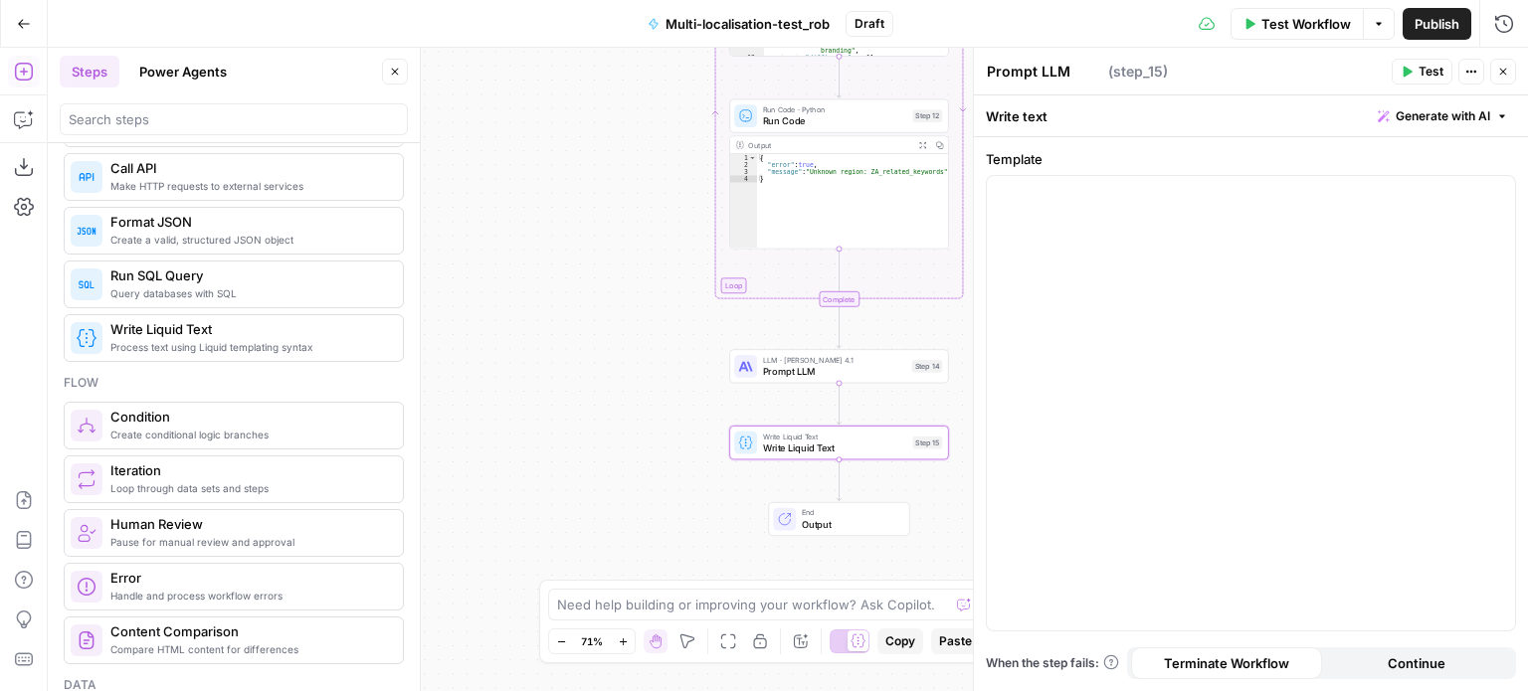
type textarea "Write Liquid Text"
click at [1093, 342] on div at bounding box center [1251, 403] width 528 height 455
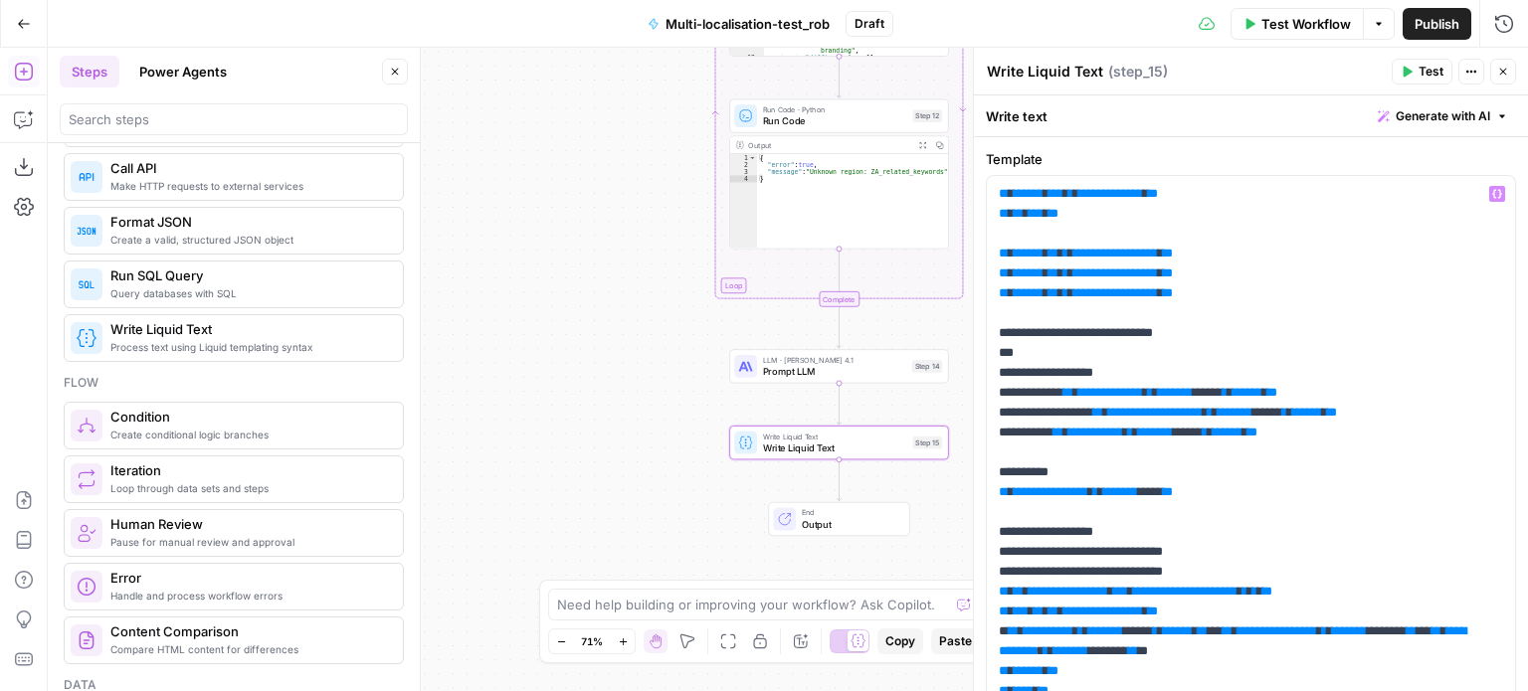
click at [838, 356] on span "LLM · [PERSON_NAME] 4.1" at bounding box center [834, 359] width 143 height 11
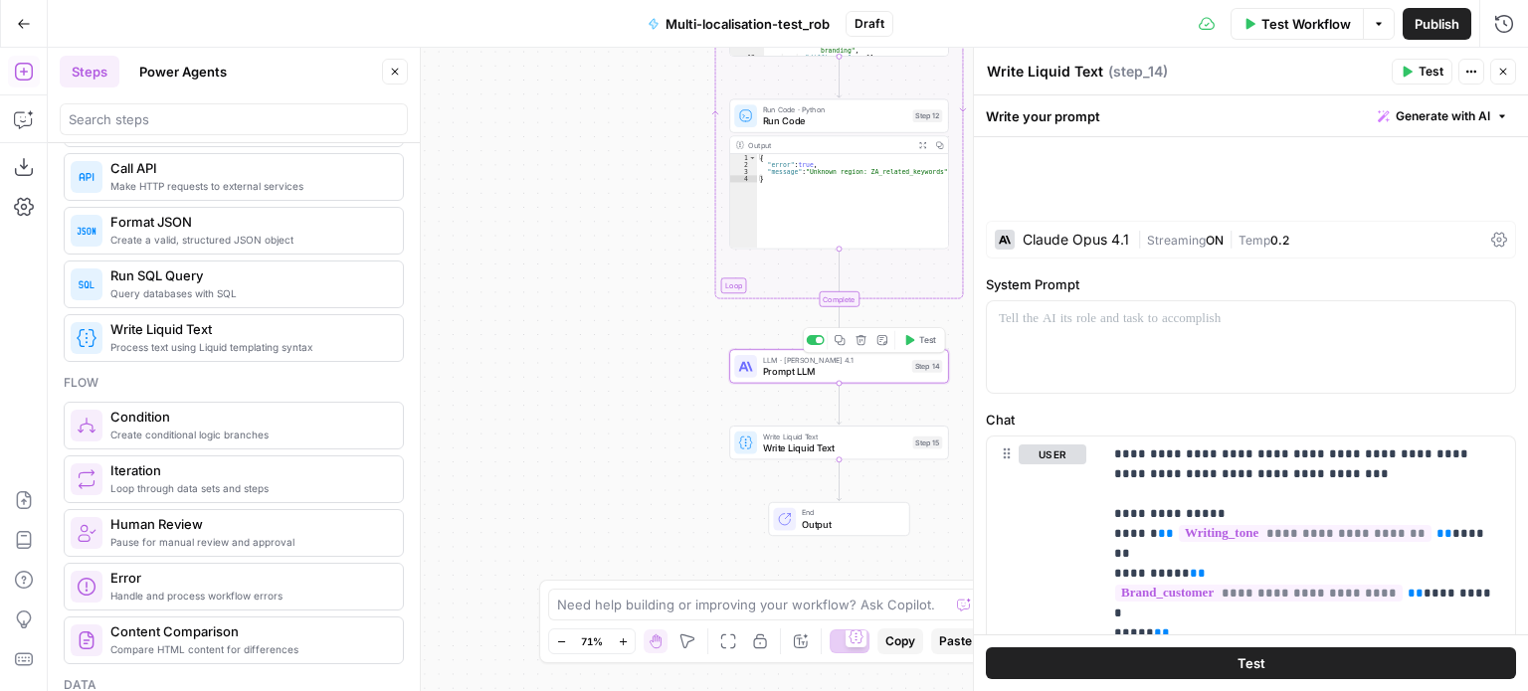
click at [835, 369] on span "Prompt LLM" at bounding box center [834, 371] width 143 height 14
type textarea "Prompt LLM"
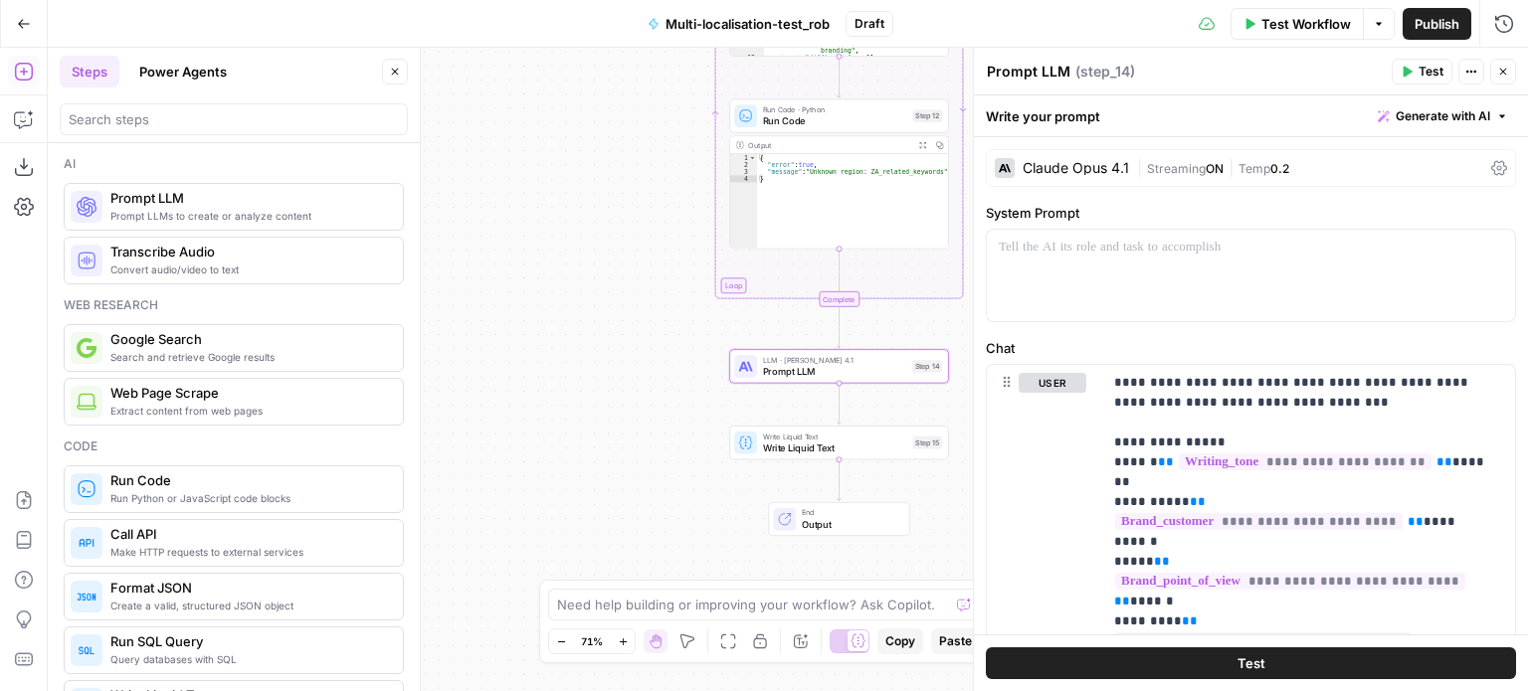
scroll to position [366, 0]
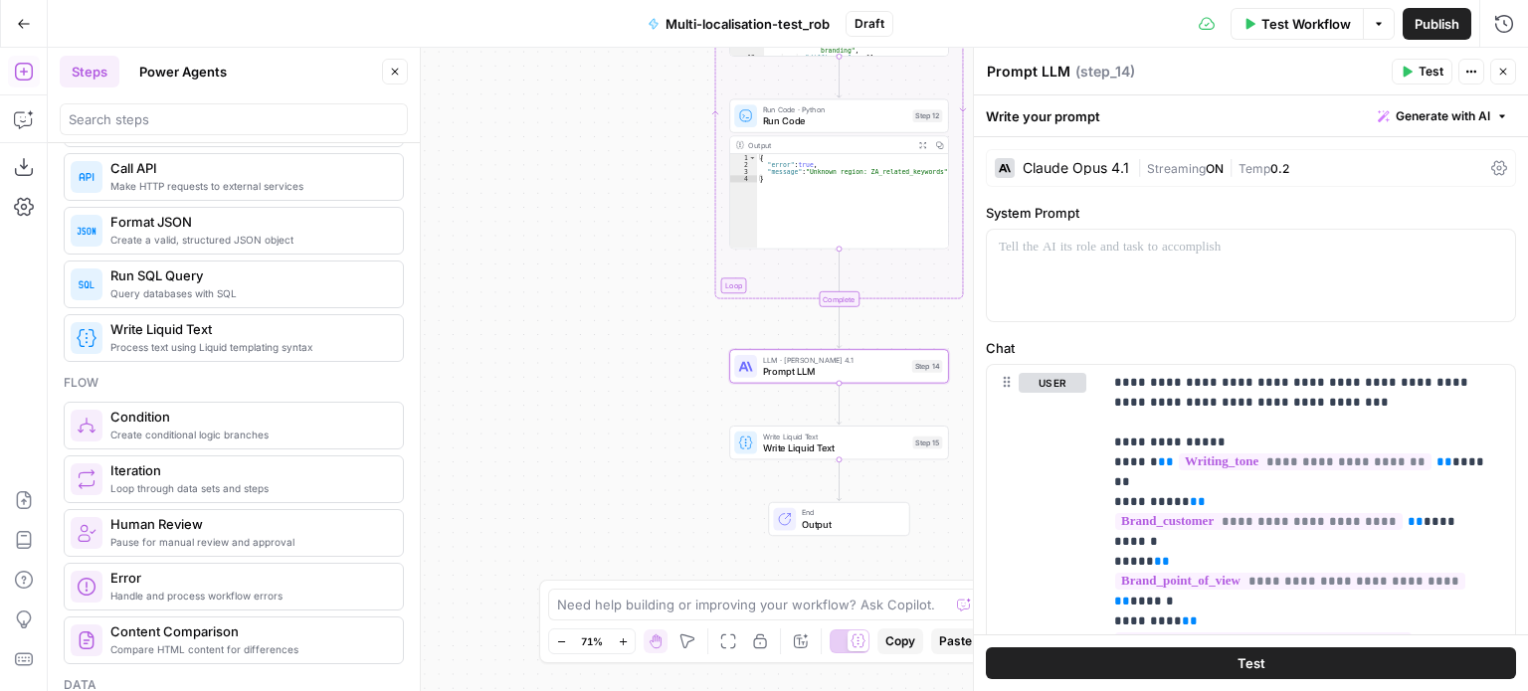
click at [860, 380] on div "LLM · [PERSON_NAME] Opus 4.1 Prompt LLM Step 14 Copy step Delete step Add Note …" at bounding box center [838, 366] width 219 height 34
click at [1071, 299] on div at bounding box center [1251, 276] width 528 height 92
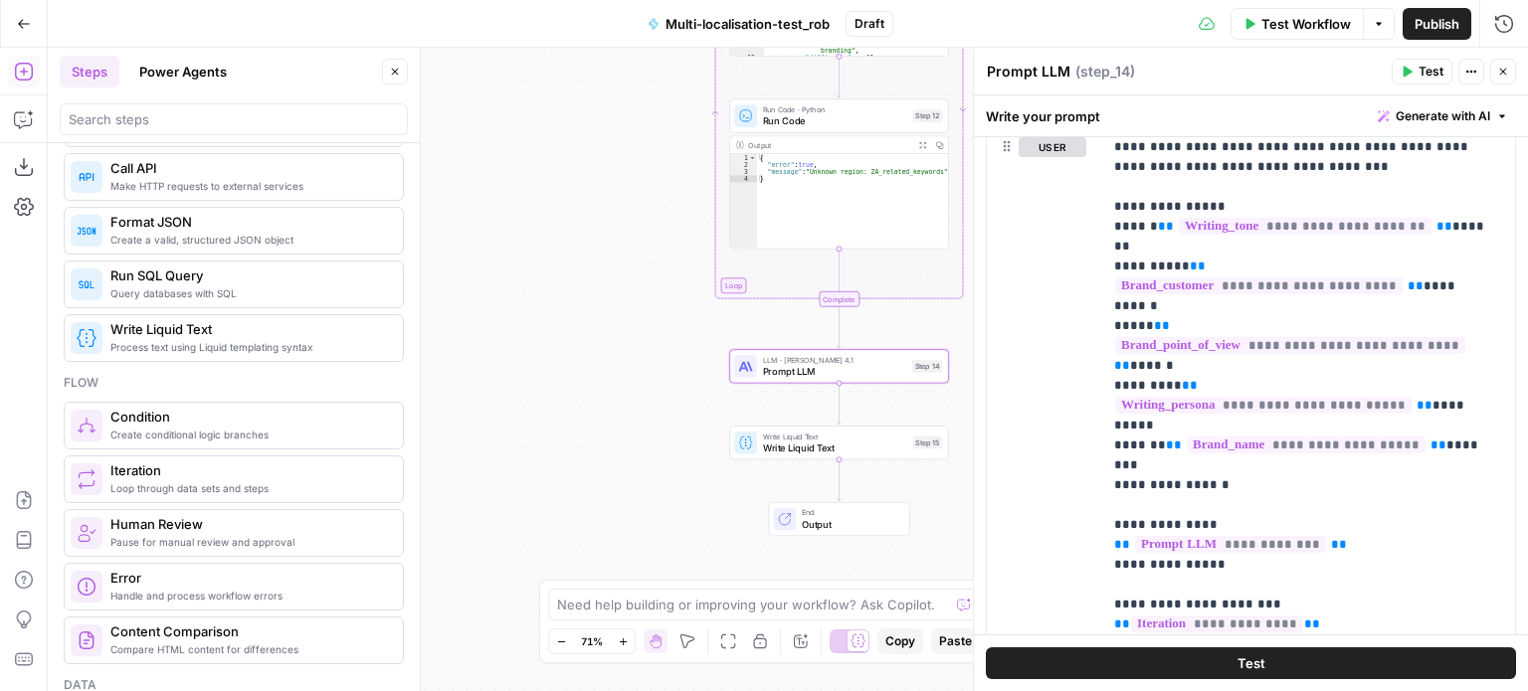
scroll to position [730, 0]
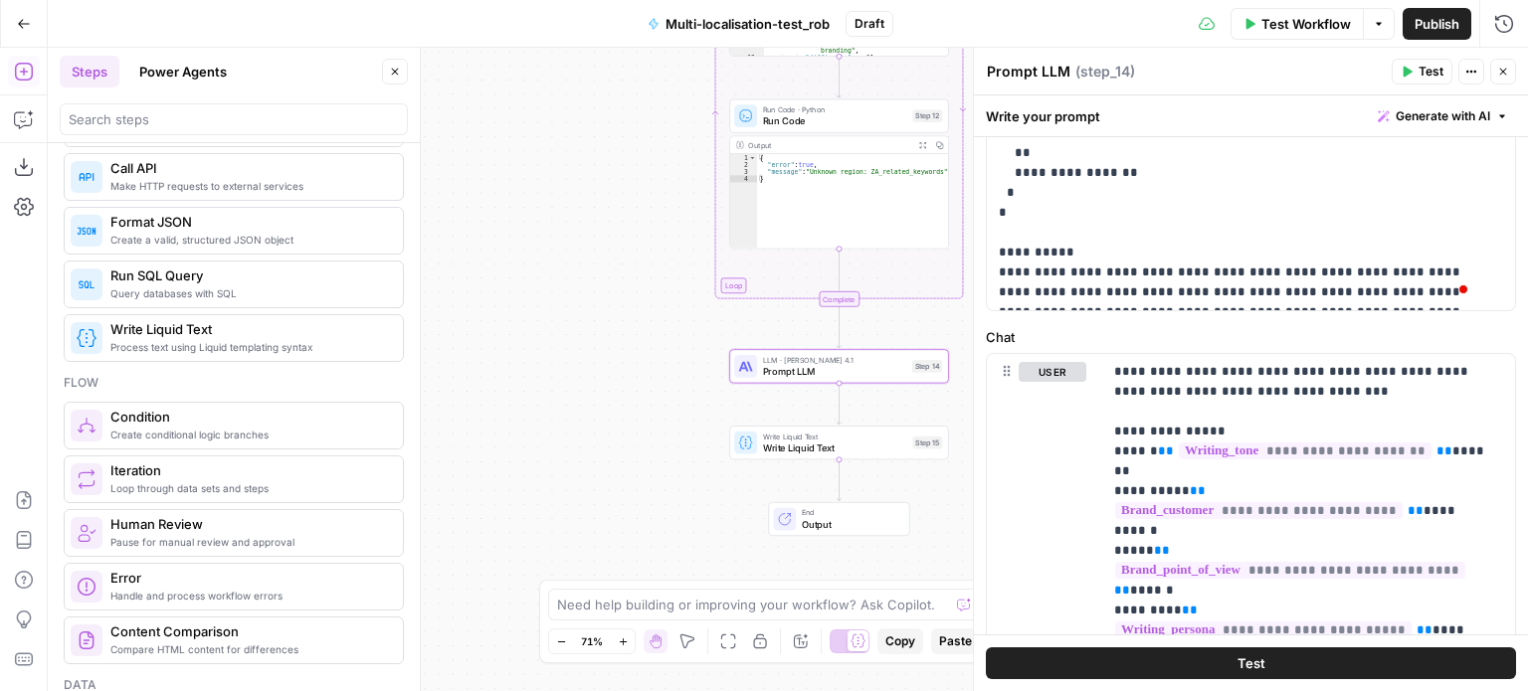
click at [1498, 75] on icon "button" at bounding box center [1503, 72] width 12 height 12
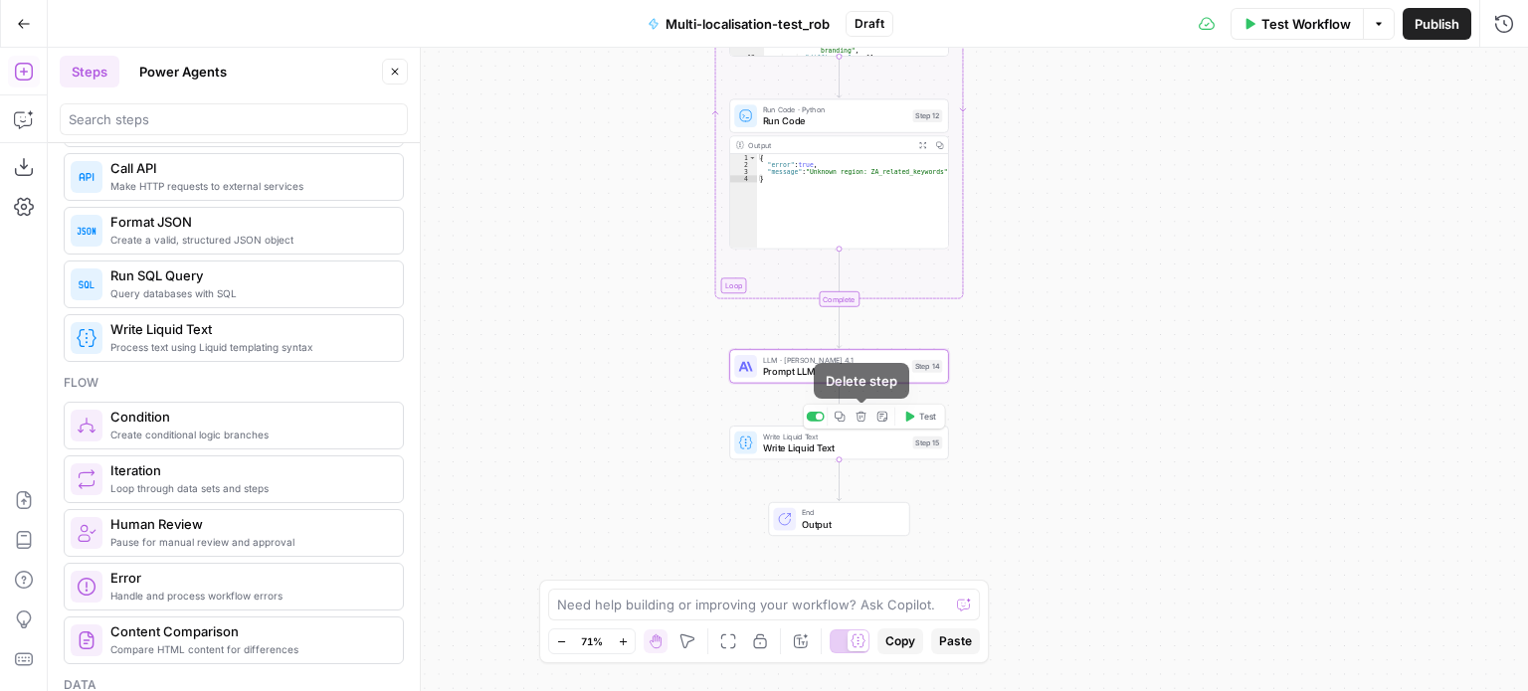
click at [866, 441] on span "Write Liquid Text" at bounding box center [835, 448] width 144 height 14
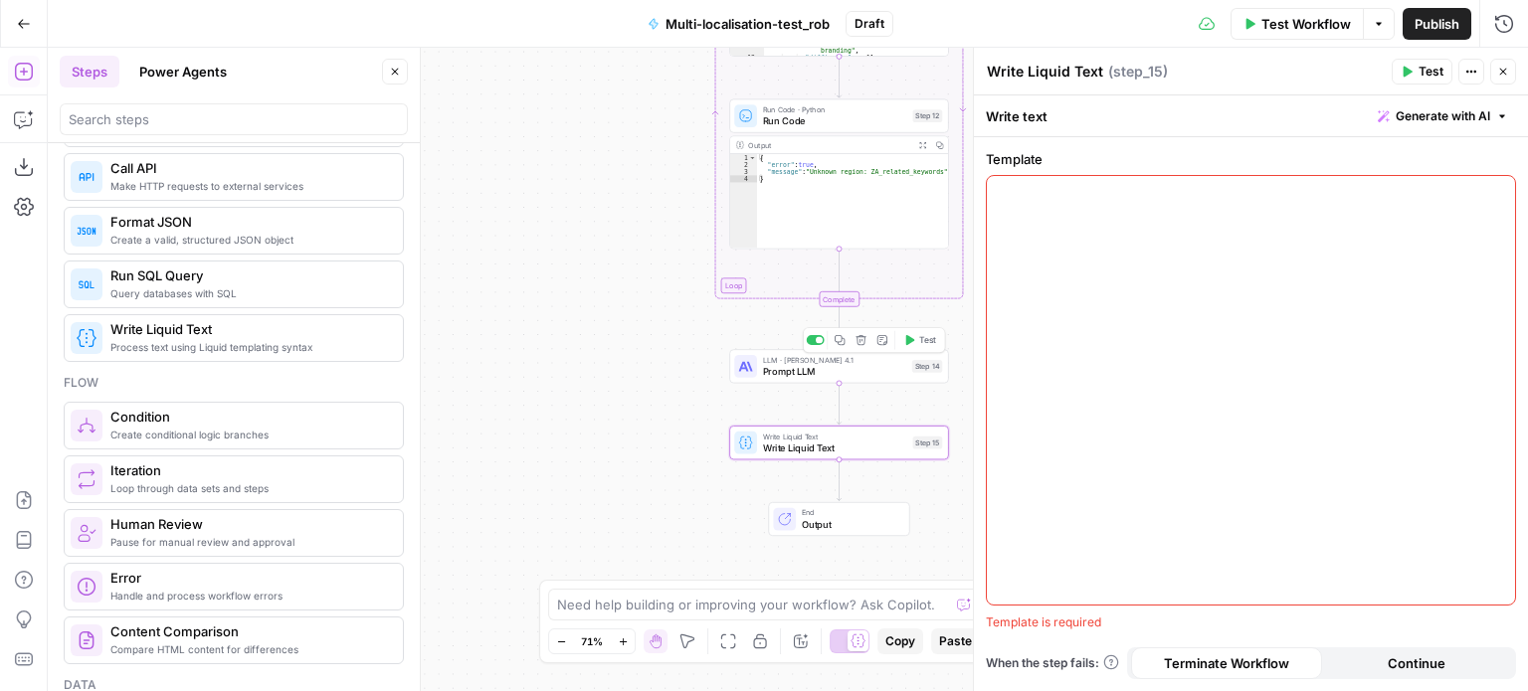
click at [894, 365] on span "Prompt LLM" at bounding box center [834, 371] width 143 height 14
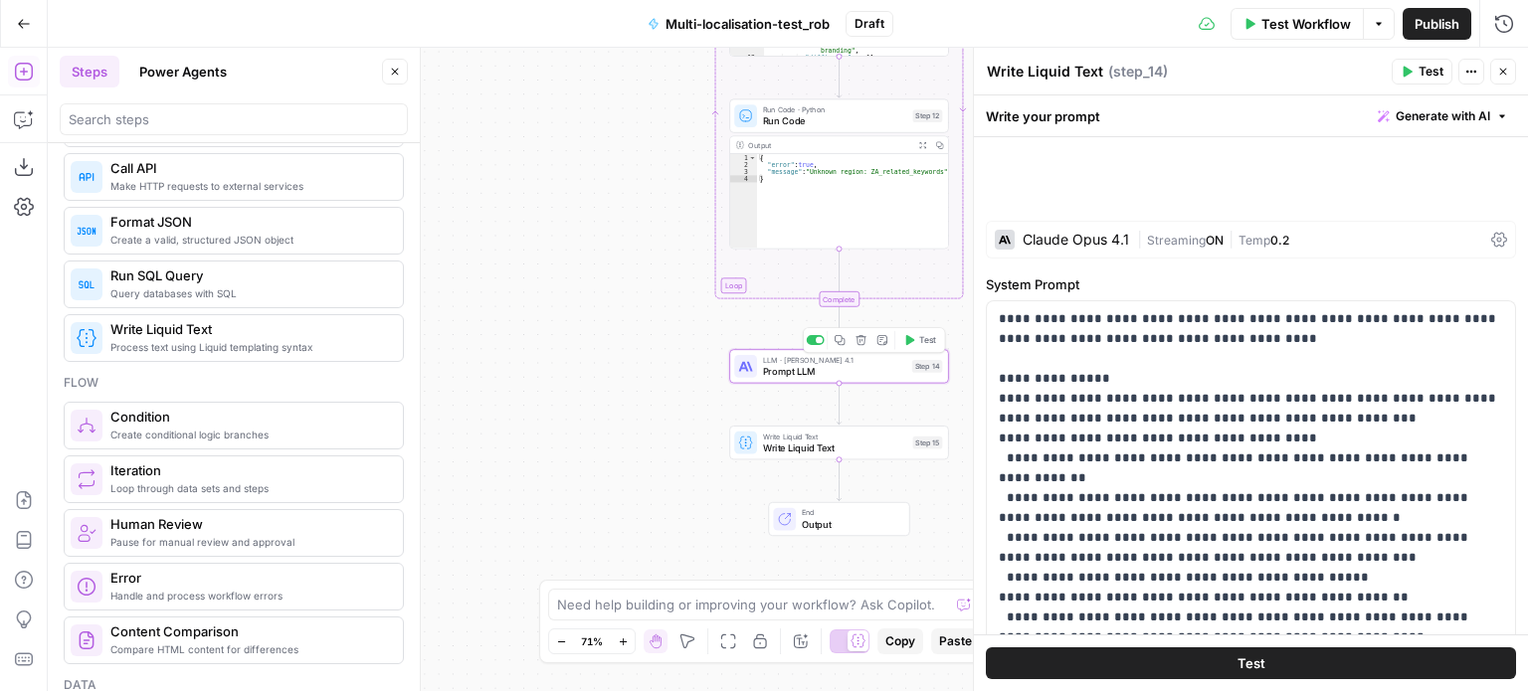
type textarea "Prompt LLM"
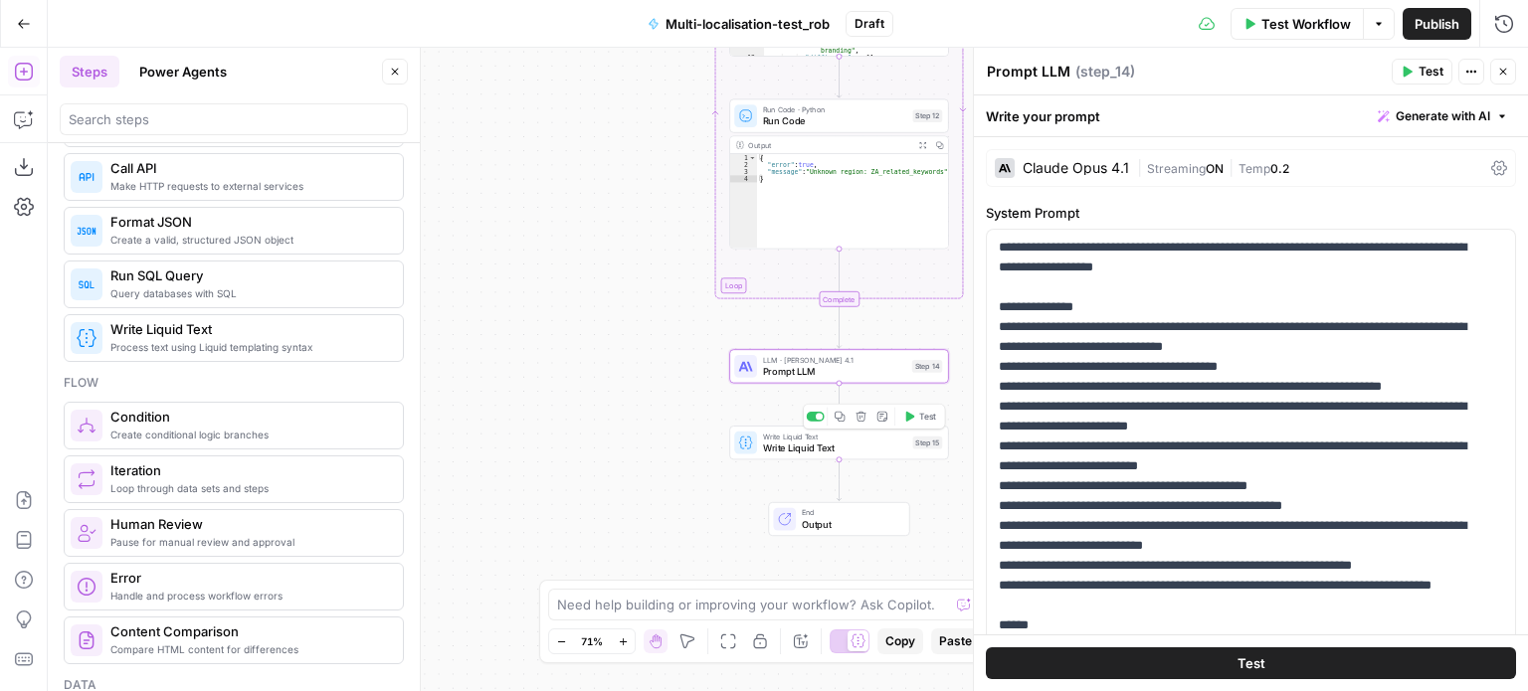
click at [868, 441] on span "Write Liquid Text" at bounding box center [835, 448] width 144 height 14
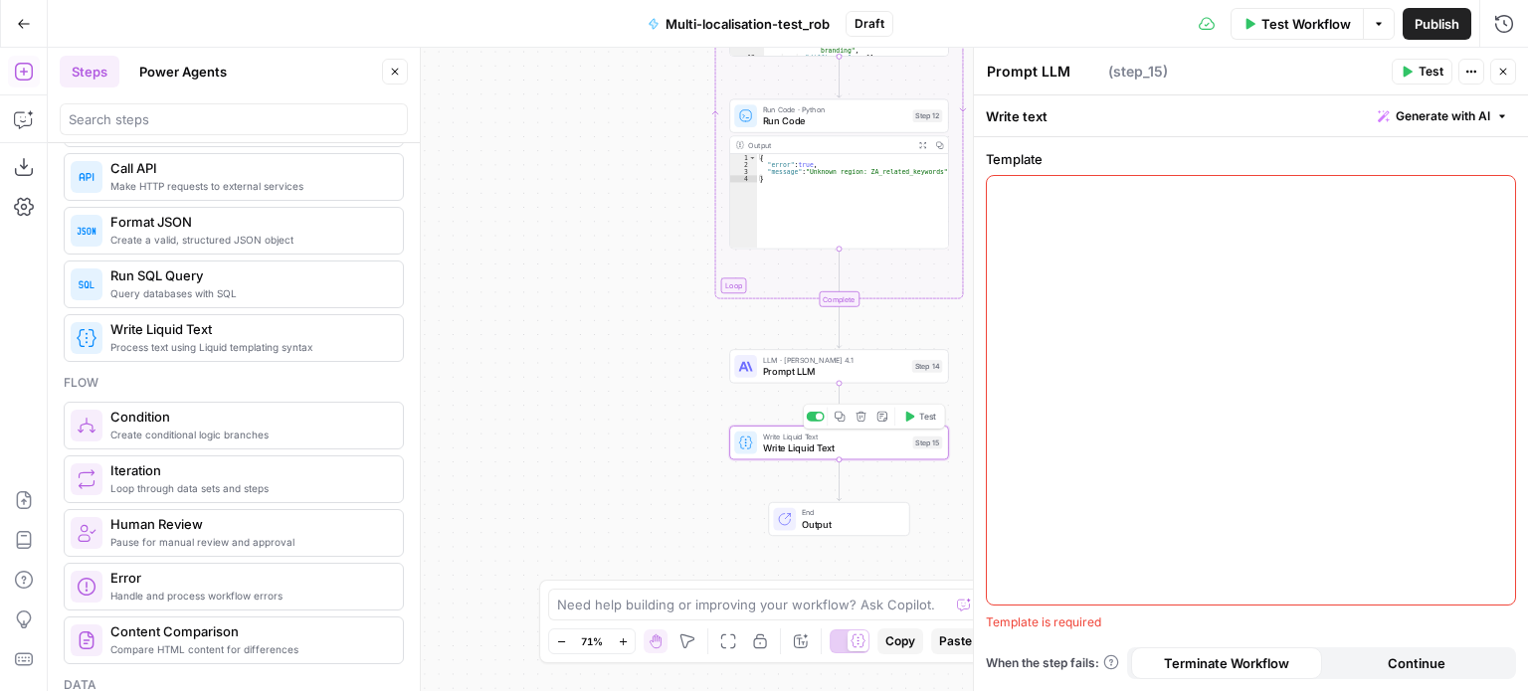
type textarea "Write Liquid Text"
click at [1082, 418] on div at bounding box center [1251, 390] width 528 height 429
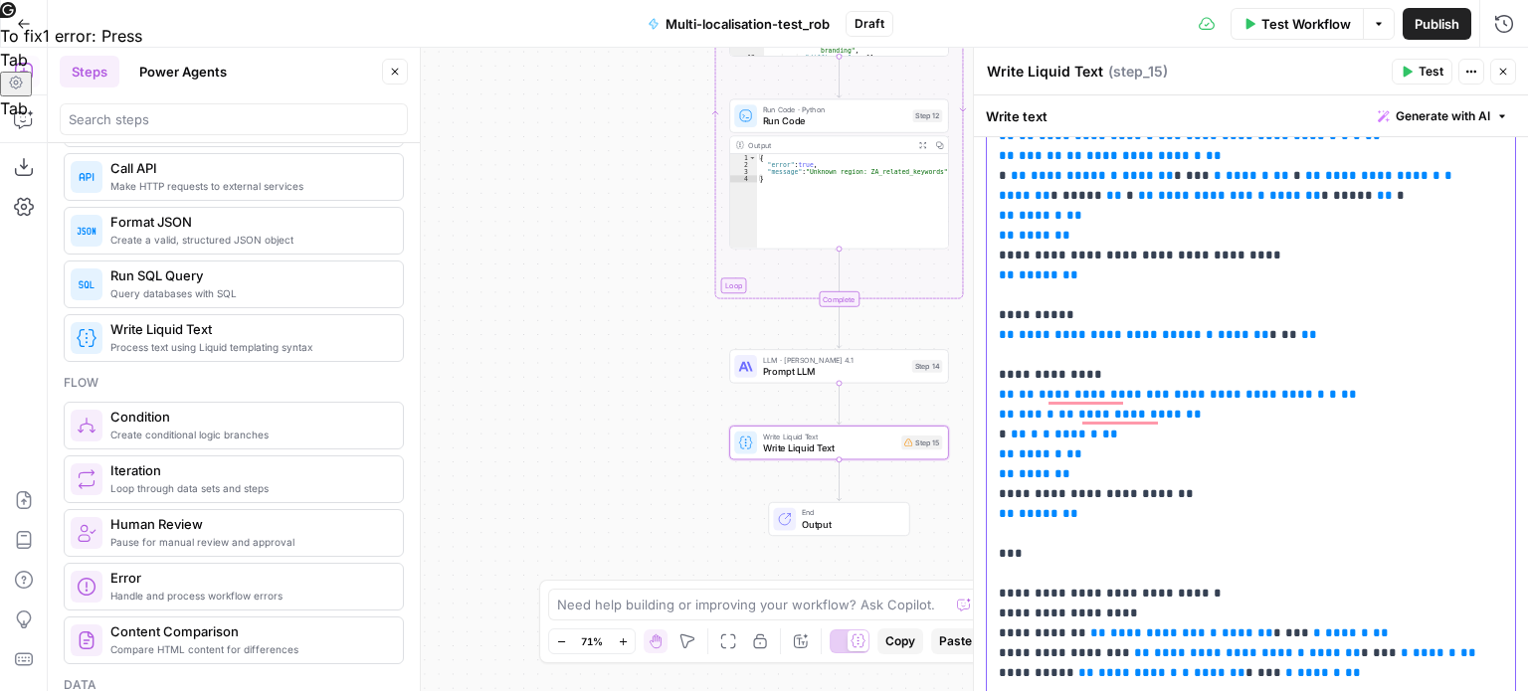
scroll to position [0, 0]
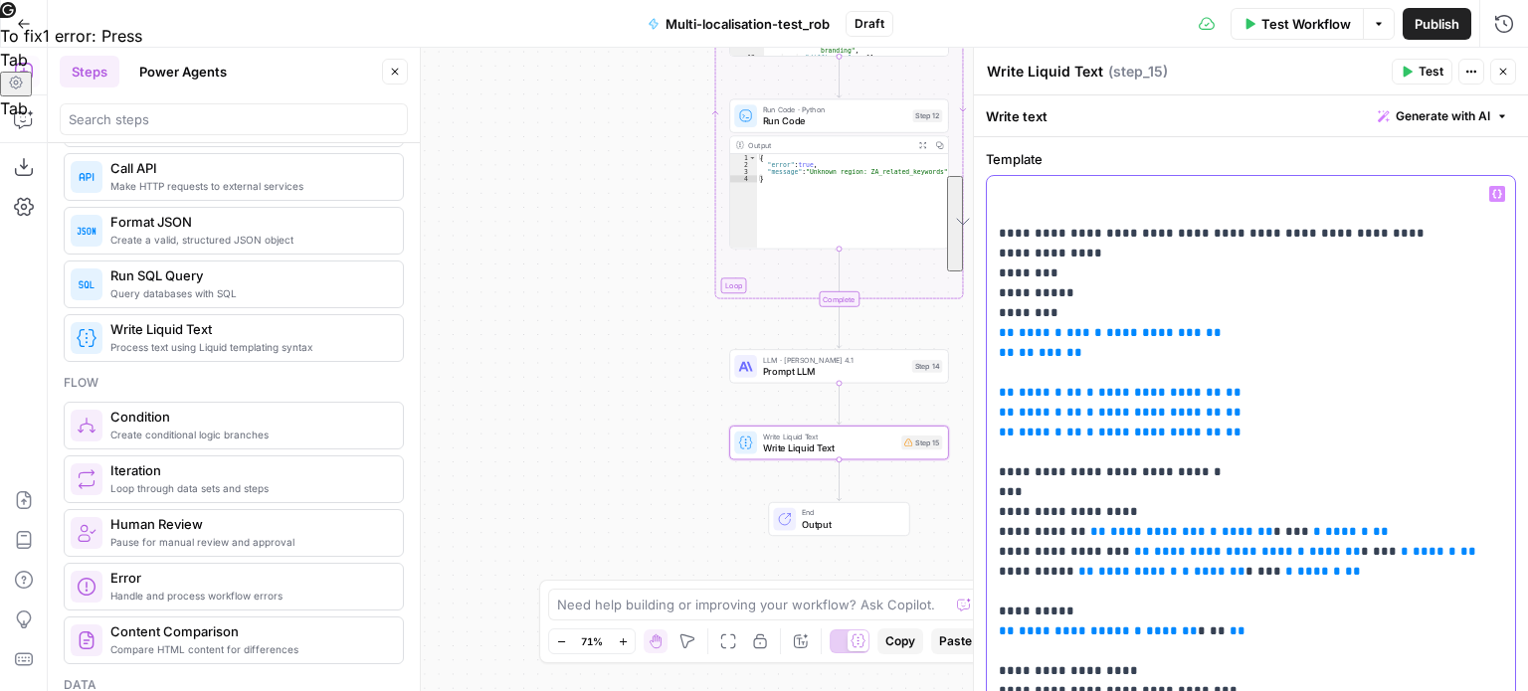
drag, startPoint x: 1079, startPoint y: 311, endPoint x: 989, endPoint y: 210, distance: 136.0
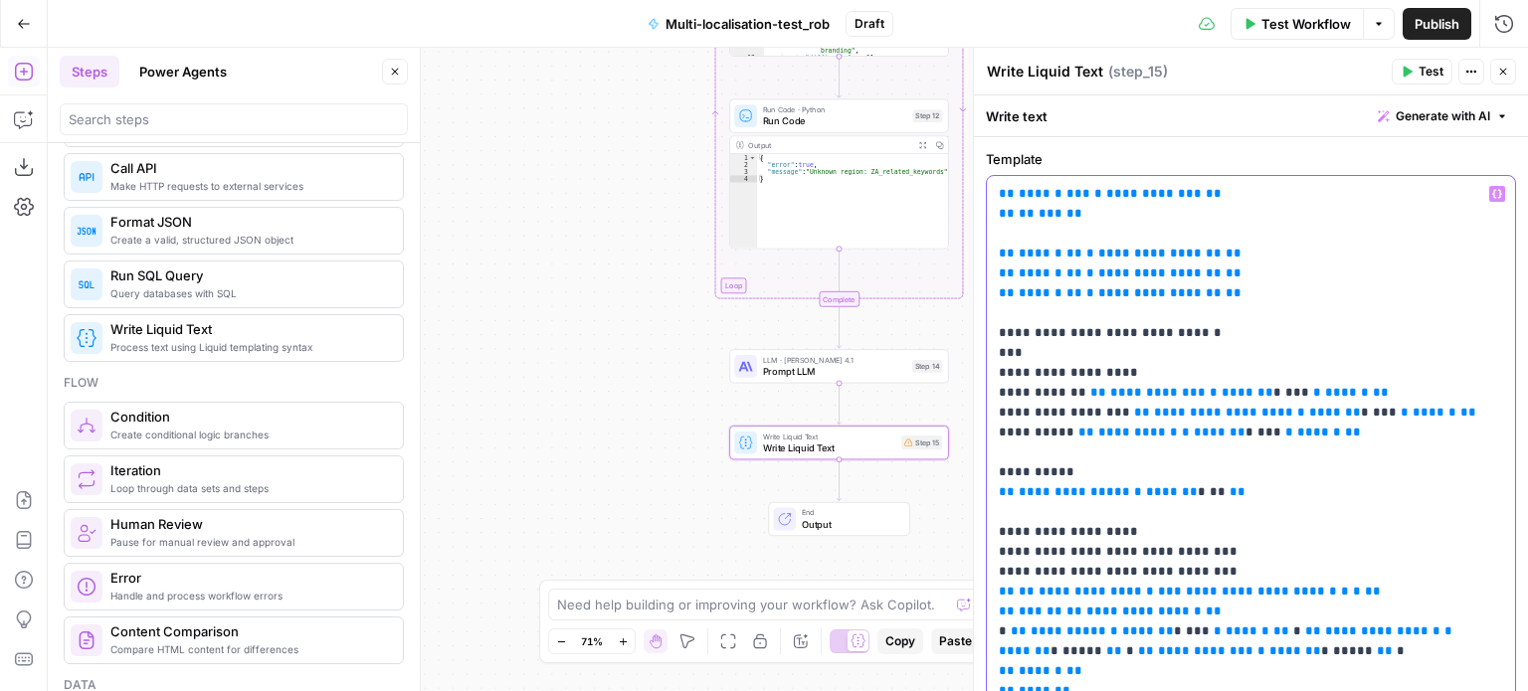
click at [1140, 194] on span "**********" at bounding box center [1153, 193] width 95 height 13
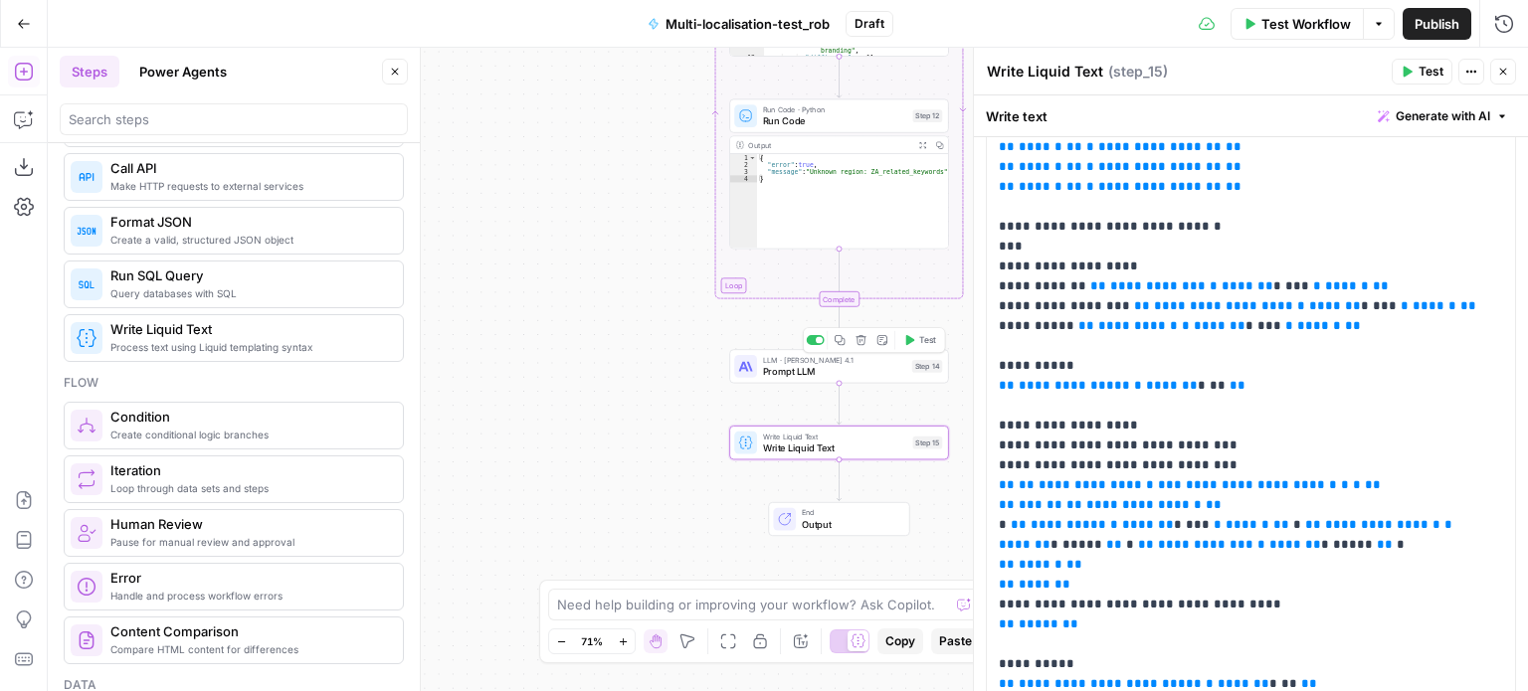
click at [899, 365] on span "Prompt LLM" at bounding box center [834, 371] width 143 height 14
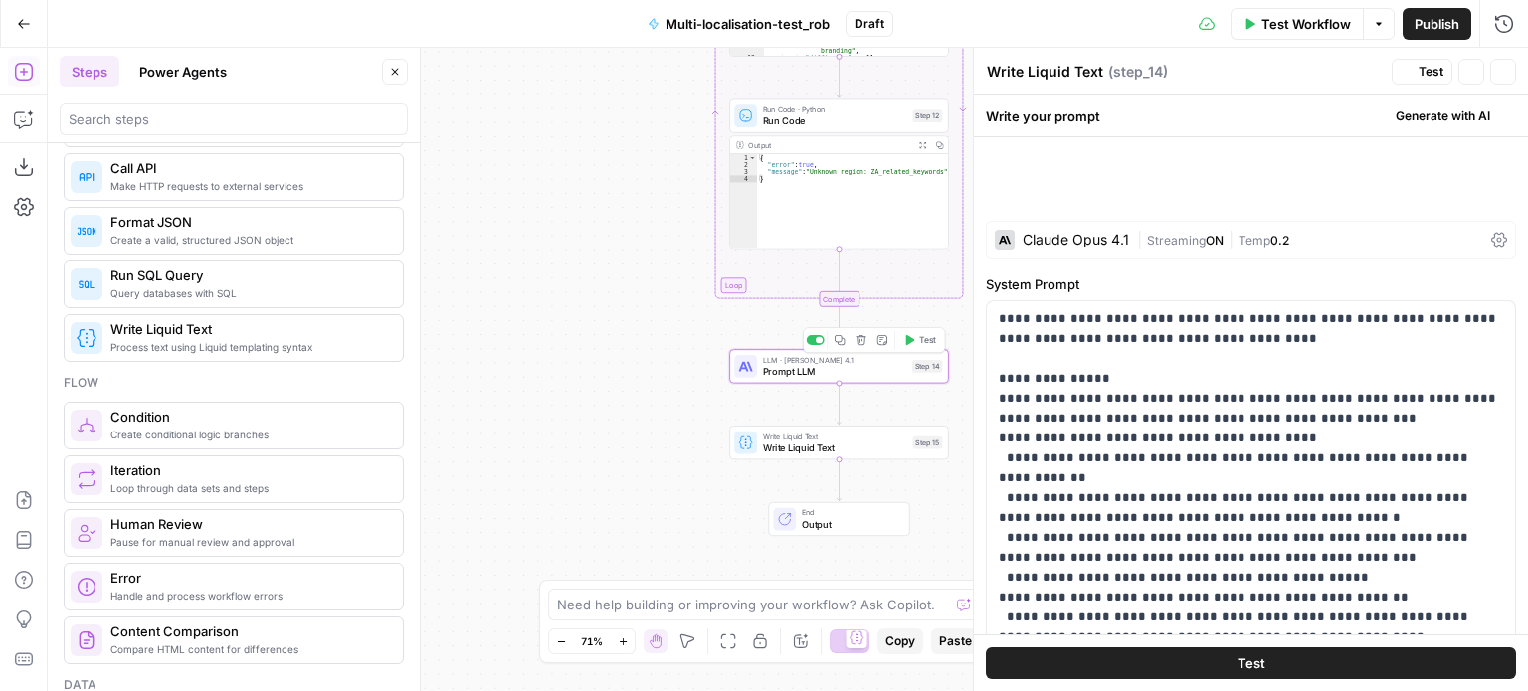
type textarea "Prompt LLM"
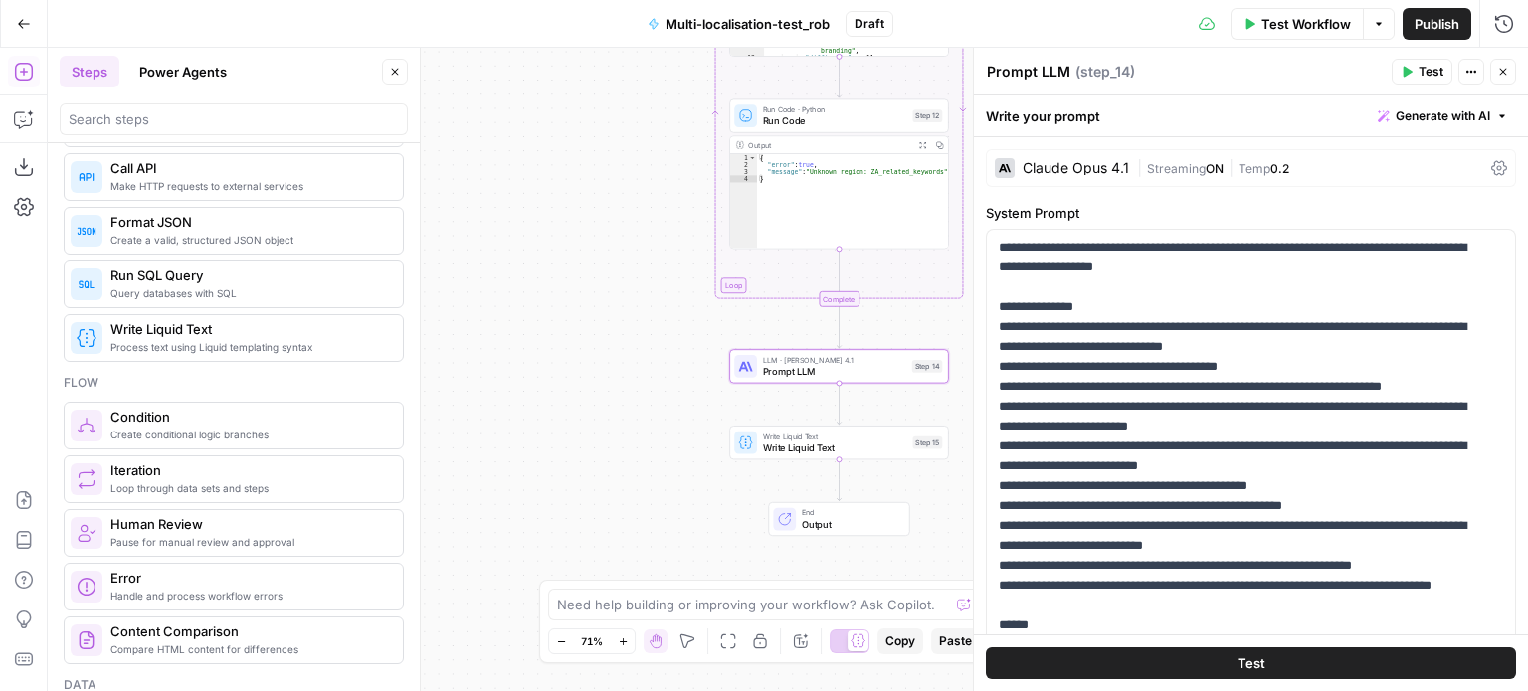
click at [1412, 66] on icon "button" at bounding box center [1406, 72] width 12 height 12
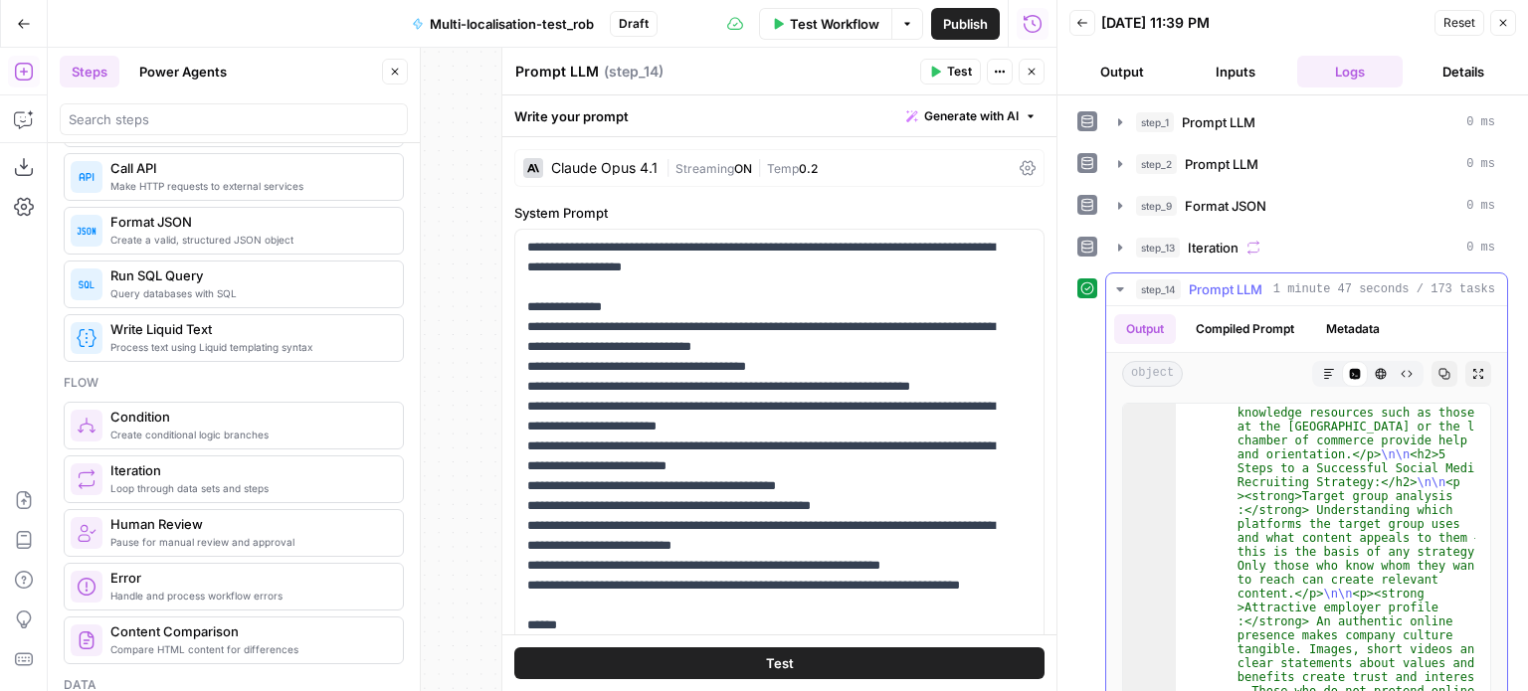
scroll to position [2310, 0]
click at [1497, 21] on icon "button" at bounding box center [1503, 23] width 12 height 12
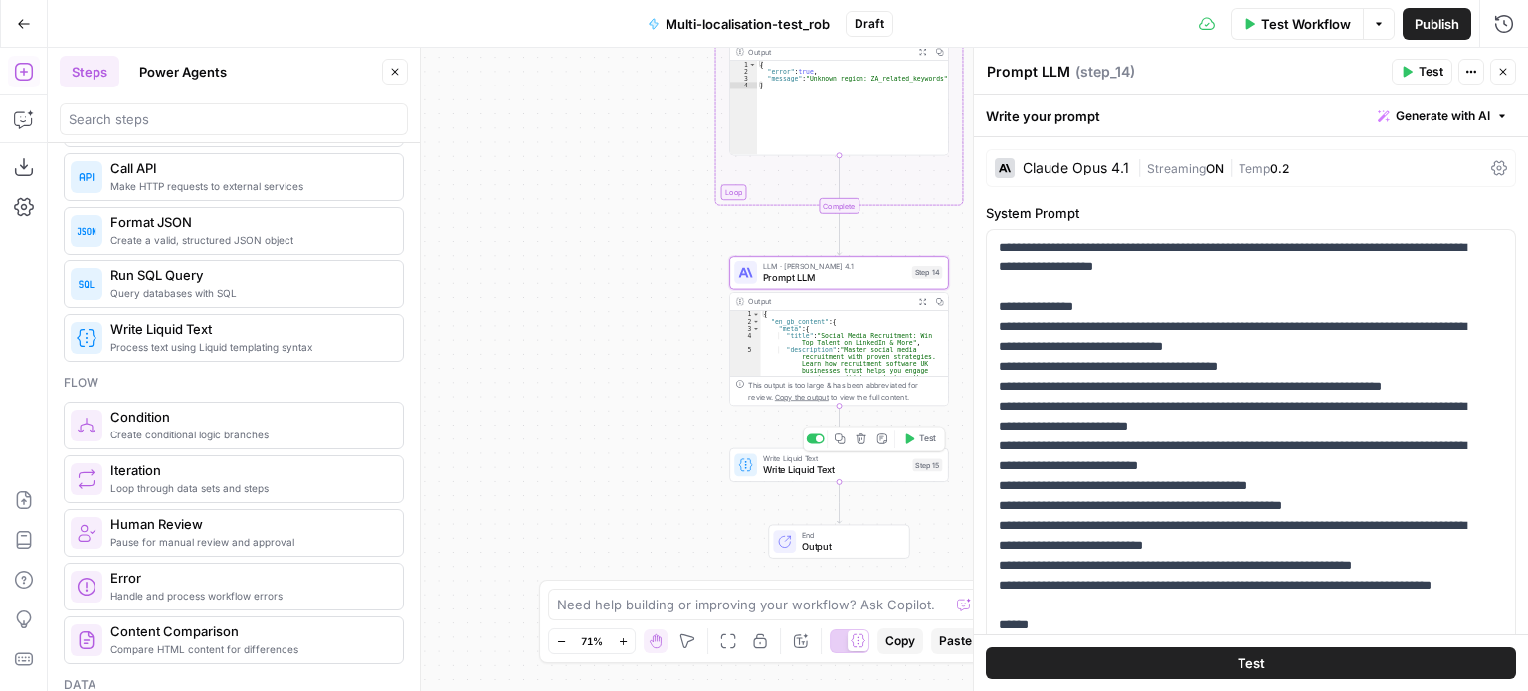
click at [887, 475] on span "Write Liquid Text" at bounding box center [835, 471] width 144 height 14
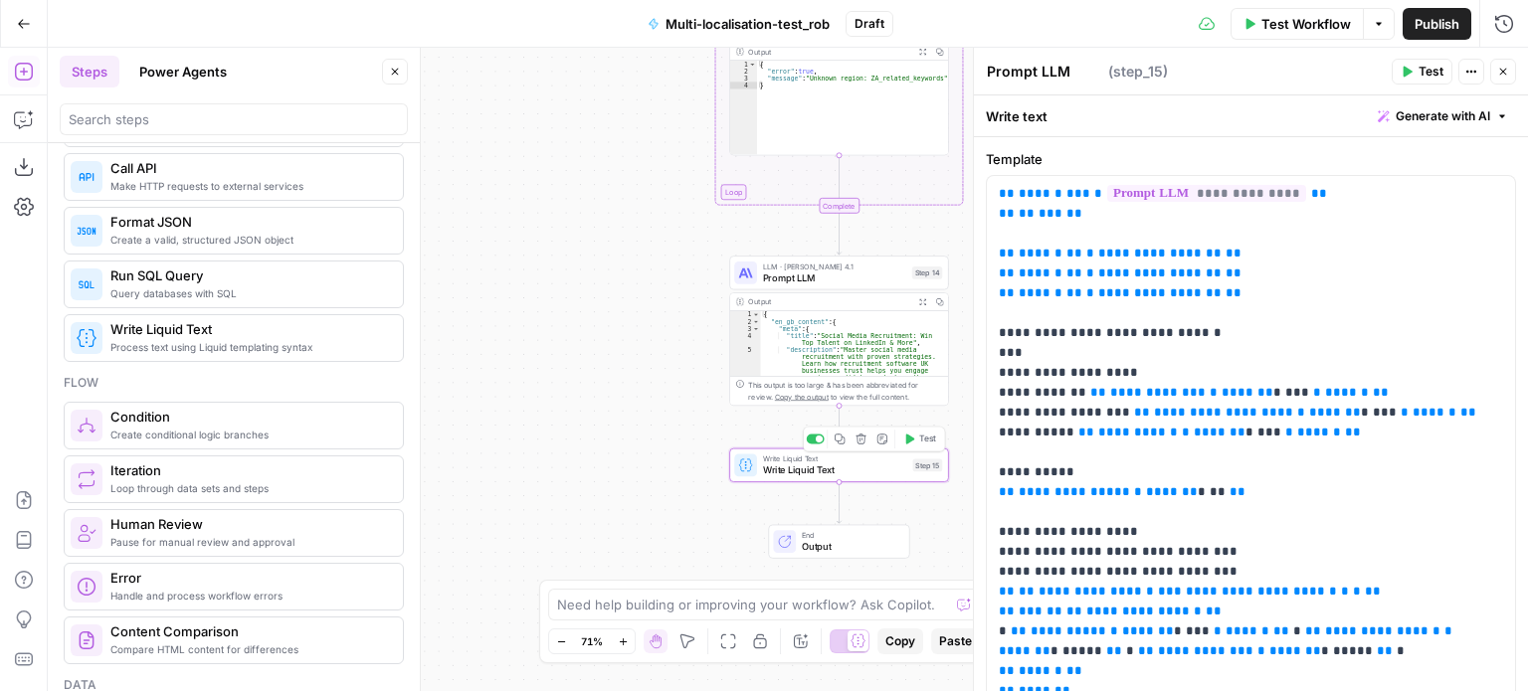
type textarea "Write Liquid Text"
drag, startPoint x: 1156, startPoint y: 391, endPoint x: 1082, endPoint y: 390, distance: 73.6
click at [1110, 390] on span "**********" at bounding box center [1157, 392] width 95 height 13
click at [1492, 190] on icon "button" at bounding box center [1497, 194] width 10 height 10
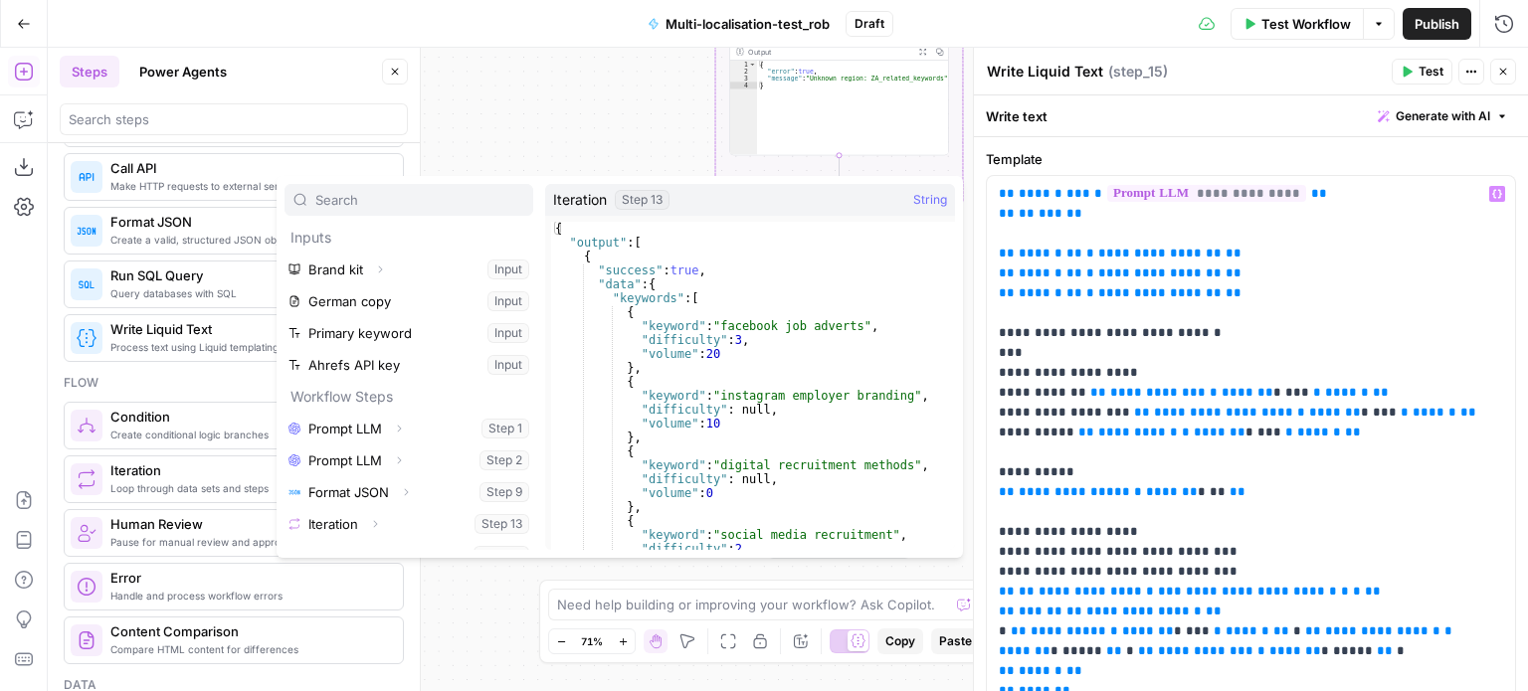
scroll to position [21, 0]
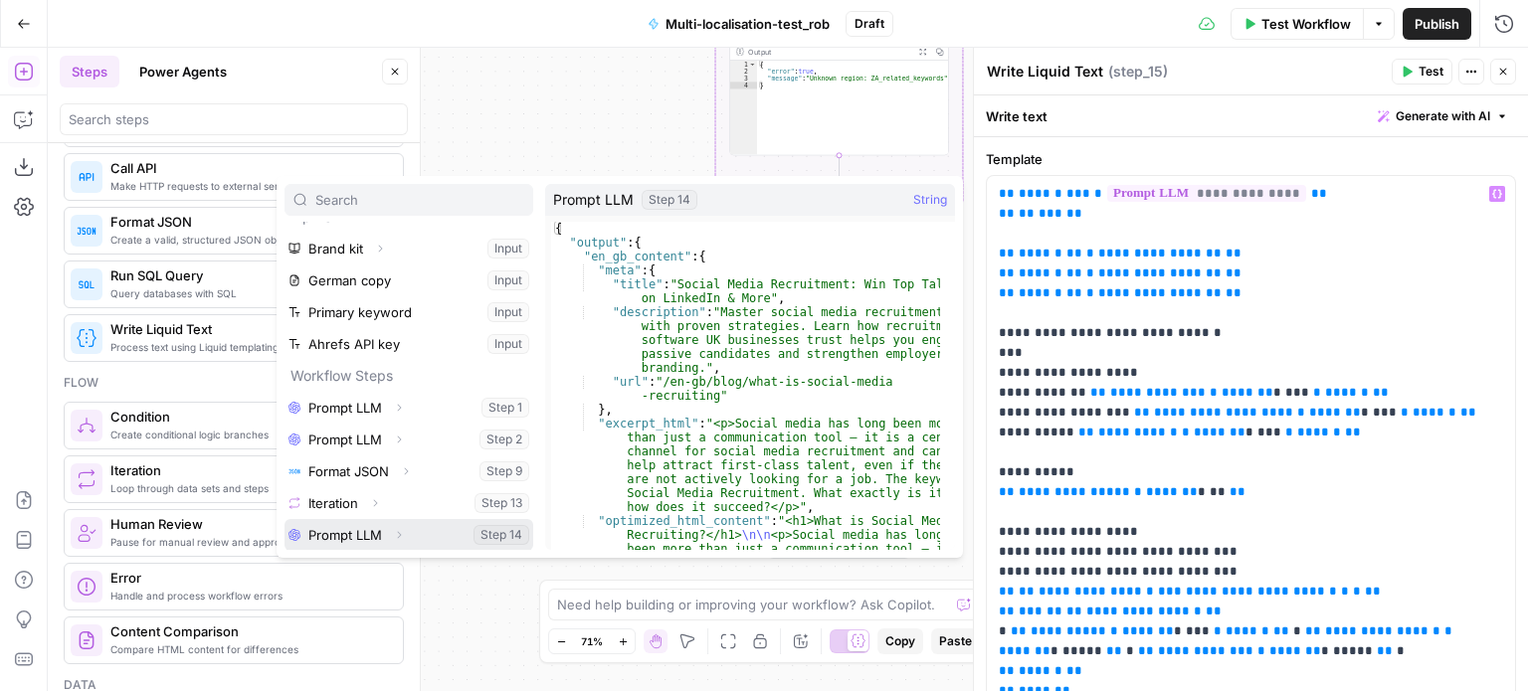
click at [398, 537] on icon "button" at bounding box center [399, 534] width 4 height 7
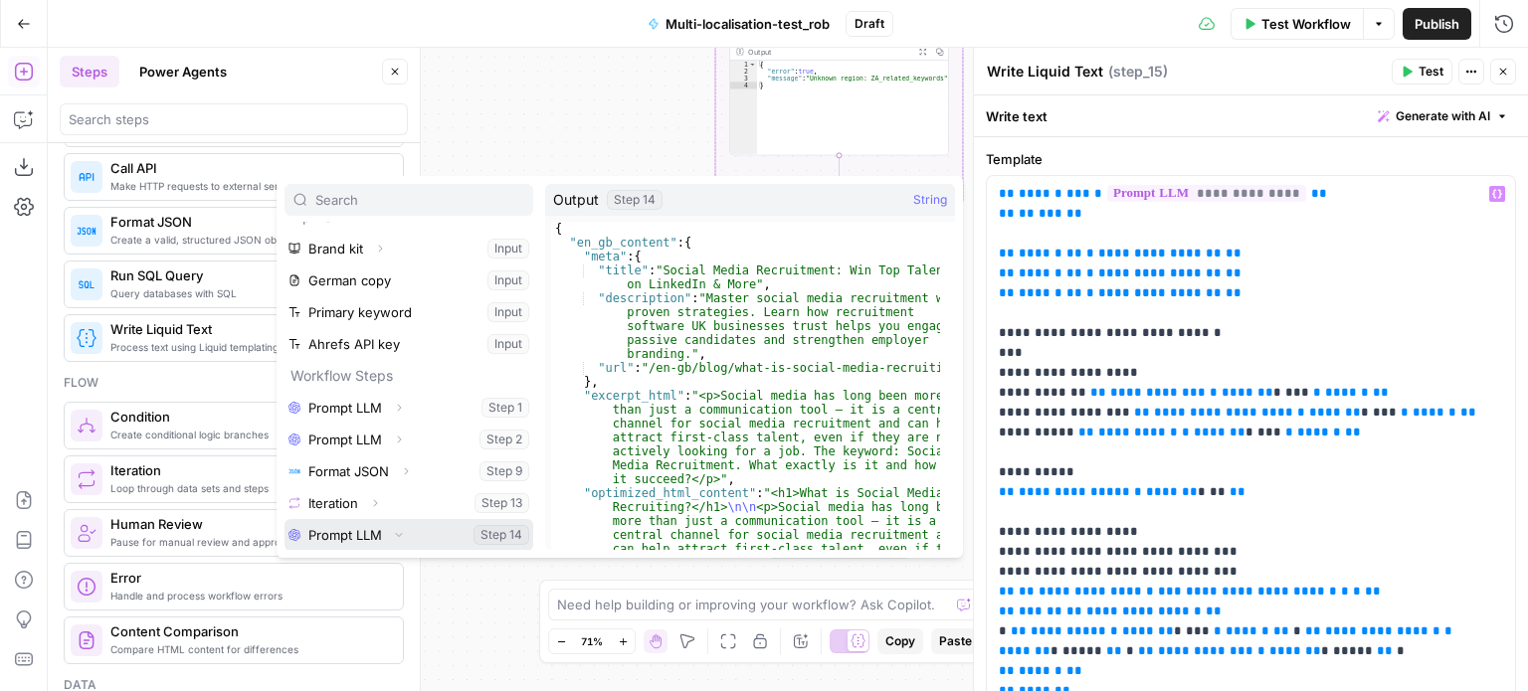
scroll to position [52, 0]
click at [370, 532] on icon "button" at bounding box center [367, 536] width 12 height 12
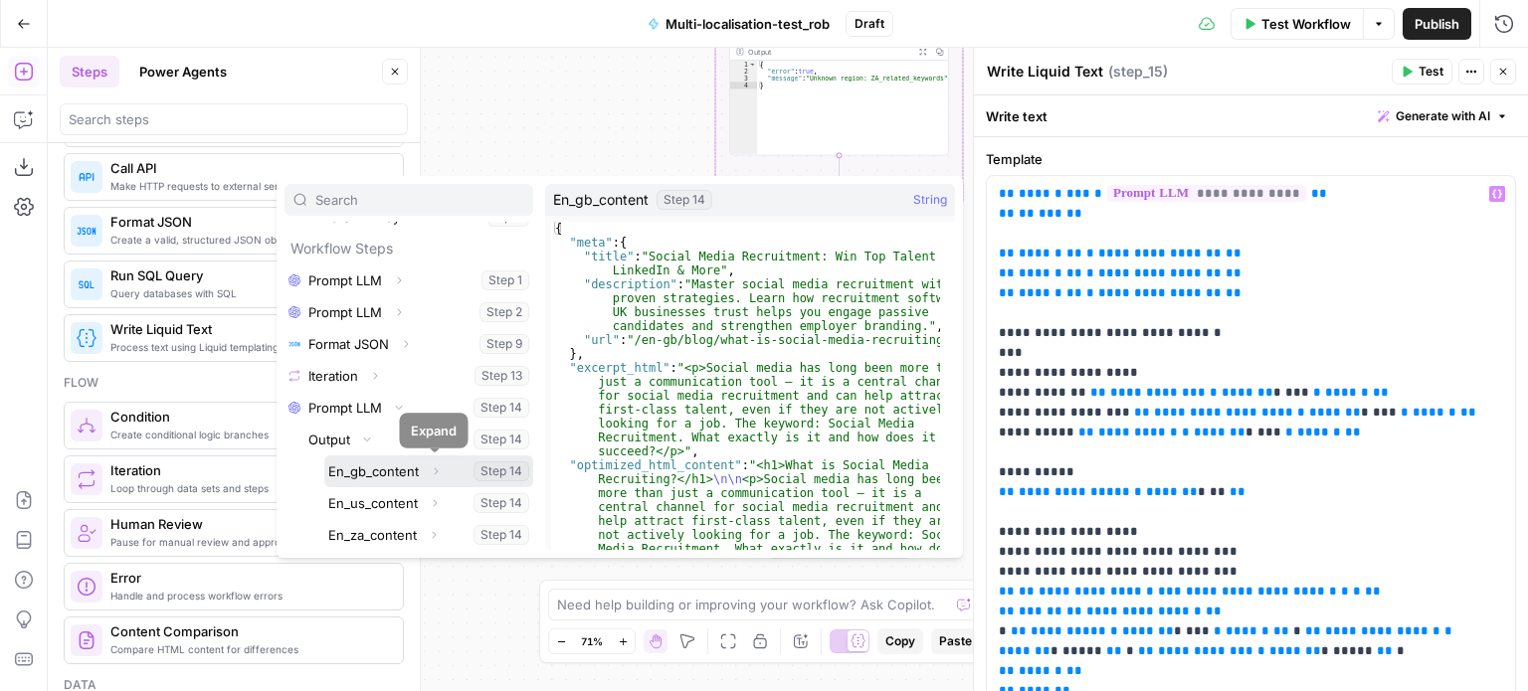
click at [437, 471] on icon "button" at bounding box center [436, 471] width 12 height 12
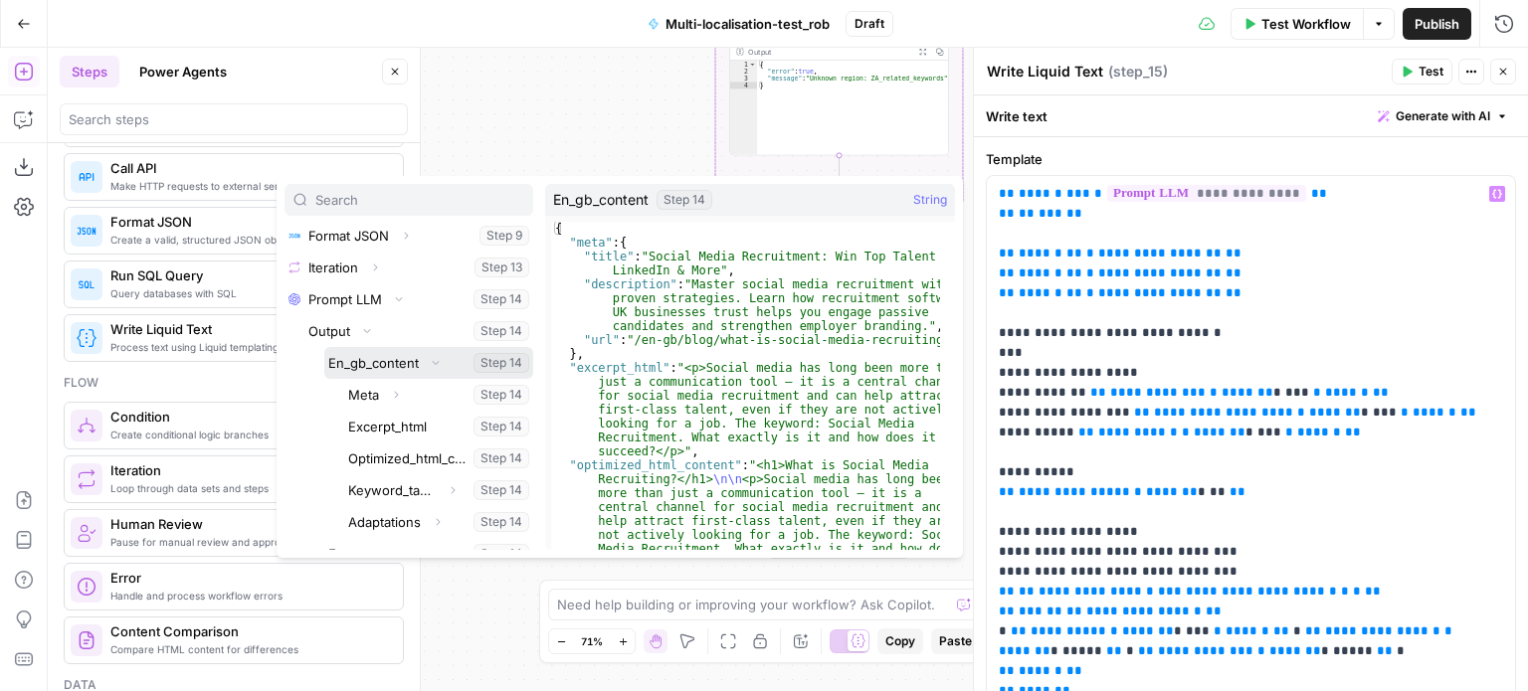
scroll to position [259, 0]
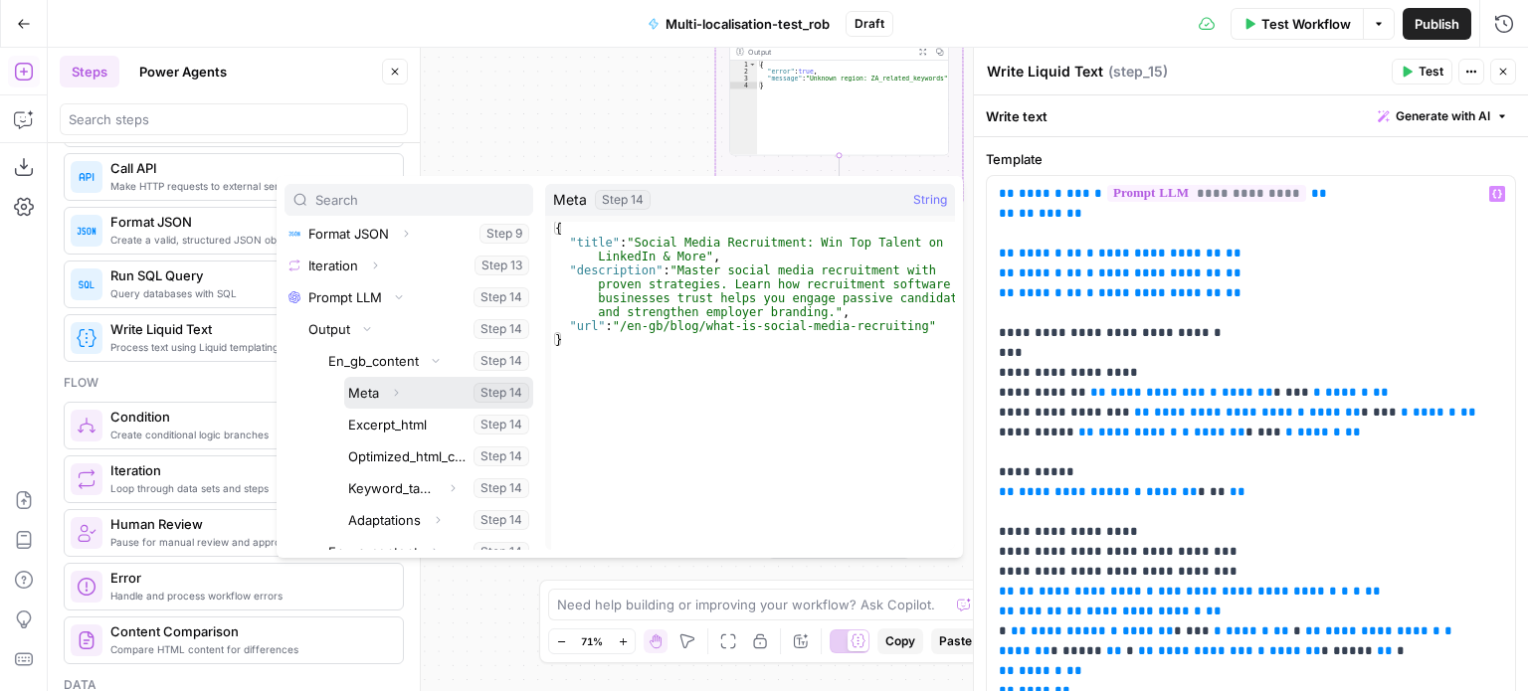
click at [397, 394] on icon "button" at bounding box center [396, 393] width 12 height 12
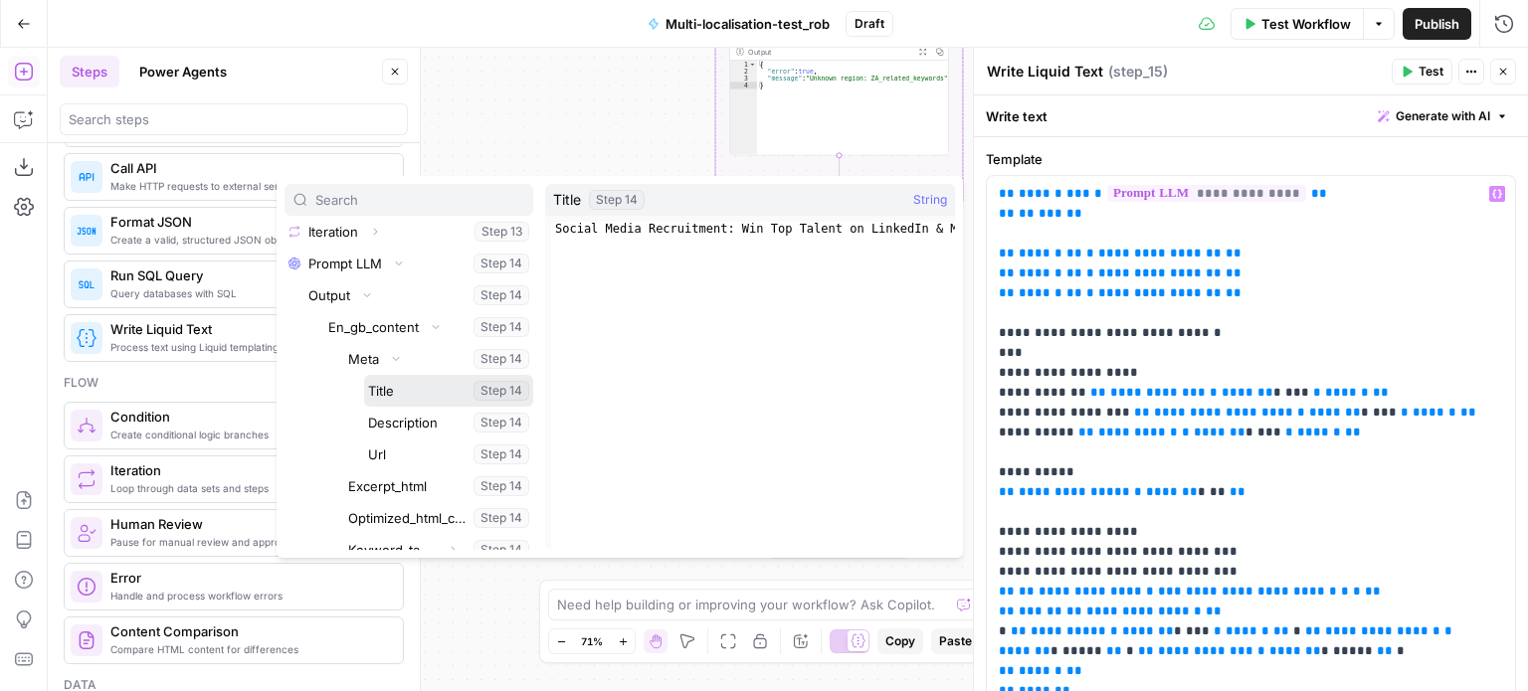
click at [406, 395] on button "Select variable Title" at bounding box center [448, 391] width 169 height 32
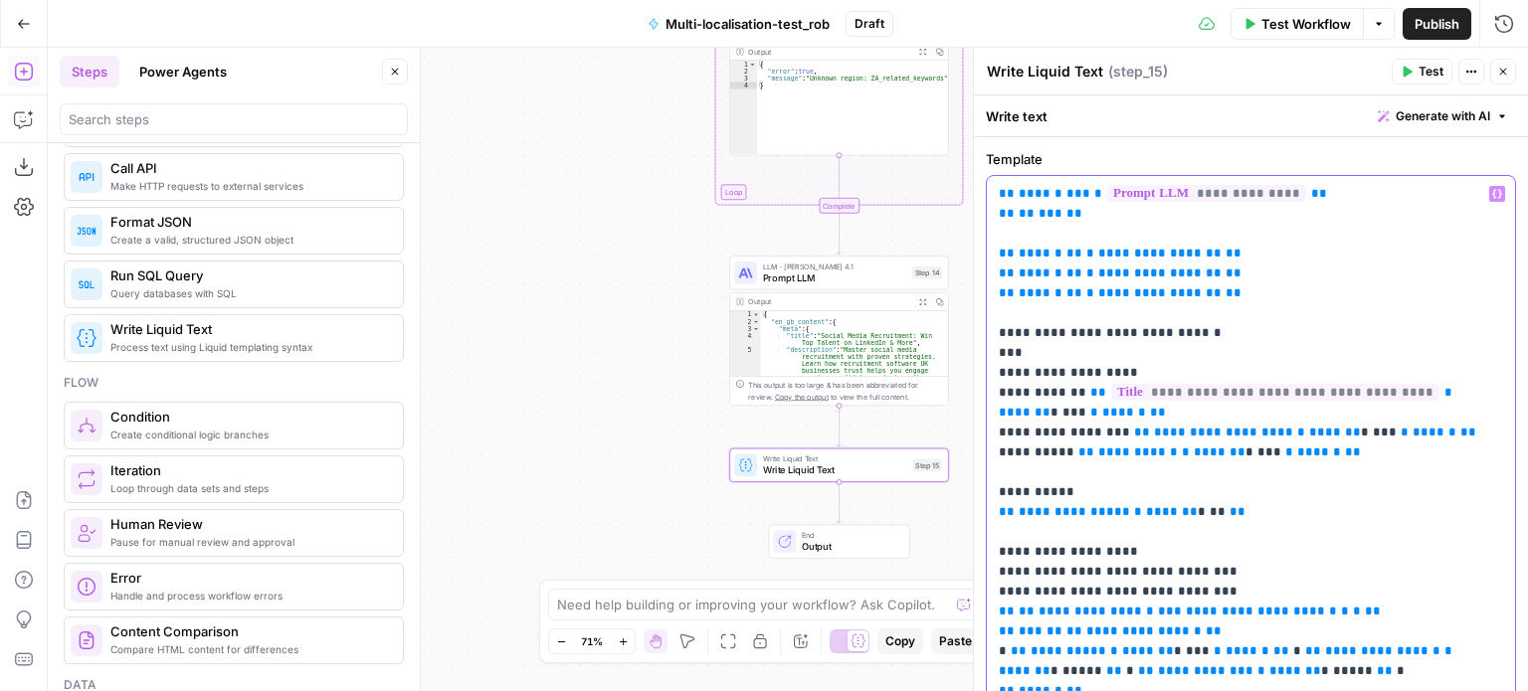
drag, startPoint x: 1246, startPoint y: 433, endPoint x: 1127, endPoint y: 432, distance: 119.4
click at [1154, 432] on span "**********" at bounding box center [1223, 432] width 139 height 13
click at [1492, 189] on icon "button" at bounding box center [1497, 194] width 10 height 10
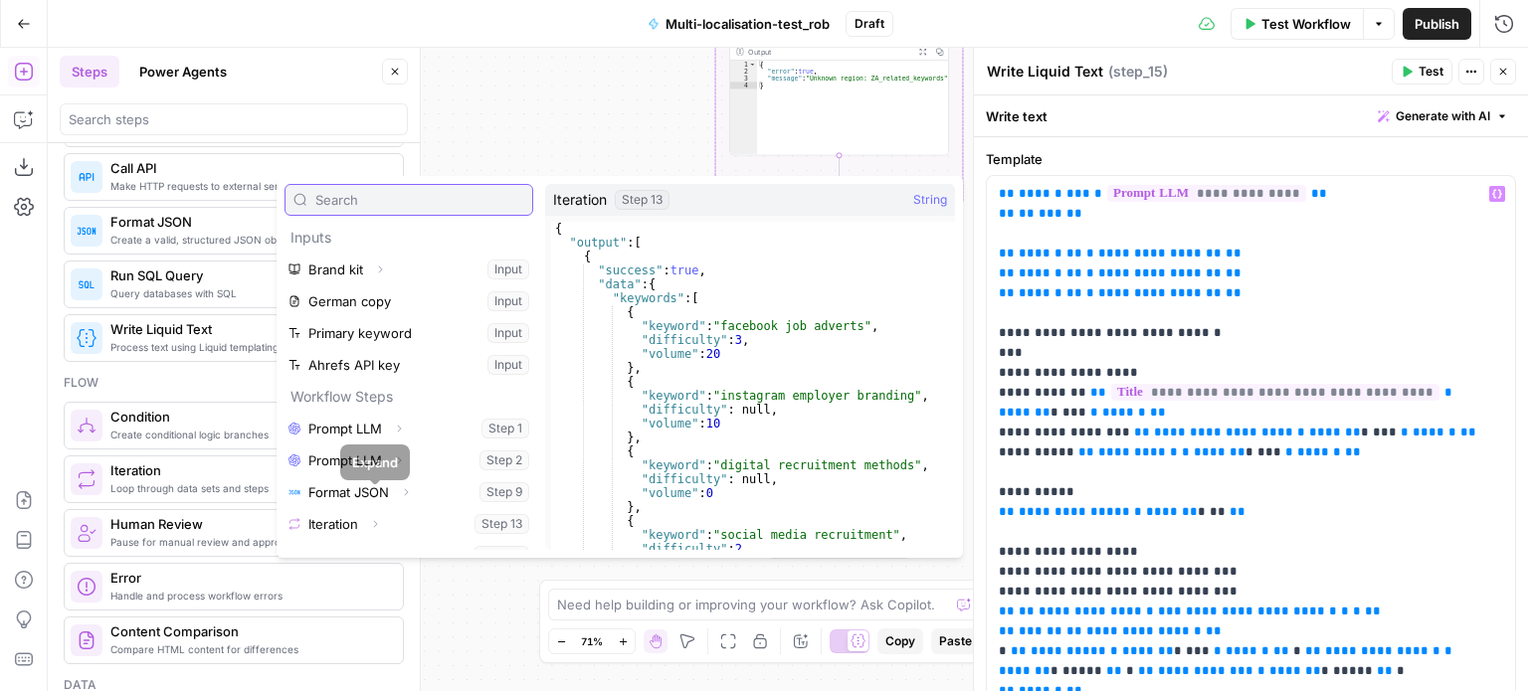
scroll to position [21, 0]
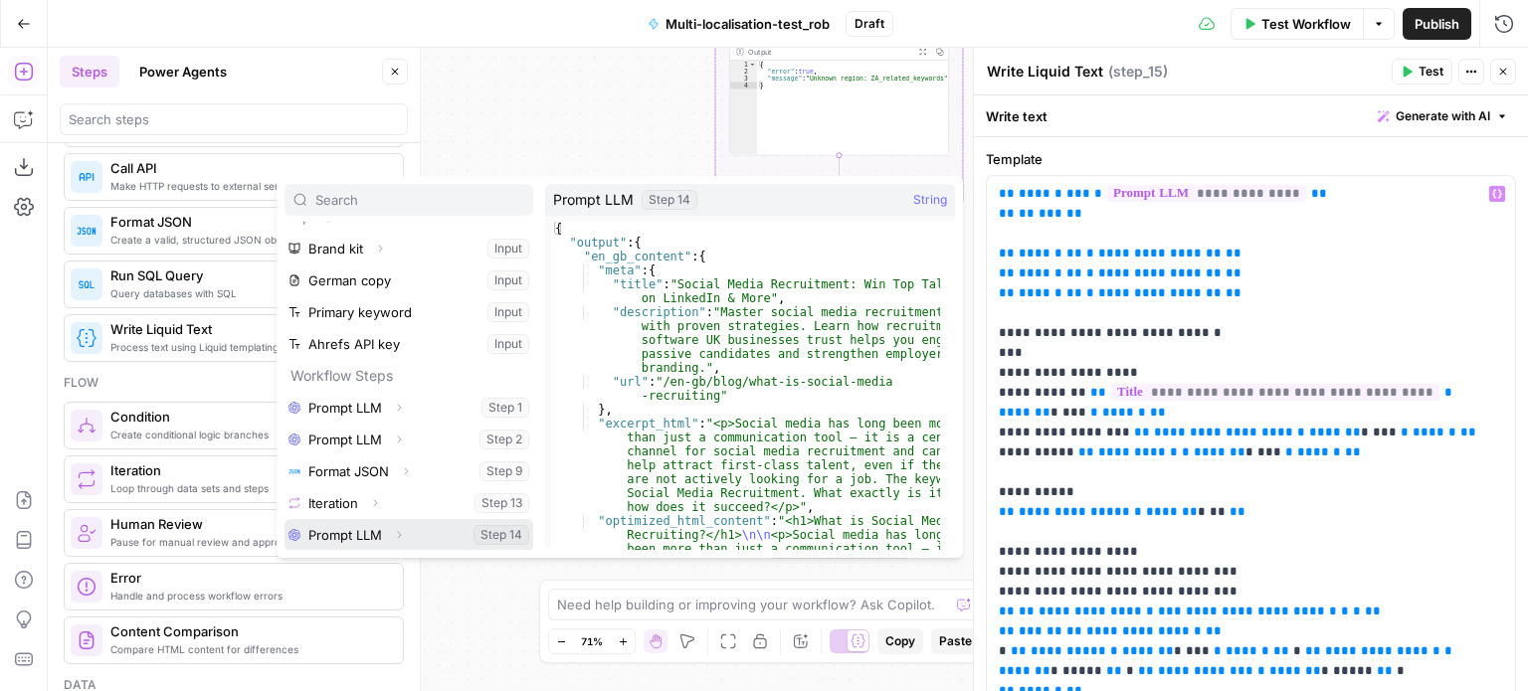
click at [400, 531] on icon "button" at bounding box center [399, 535] width 12 height 12
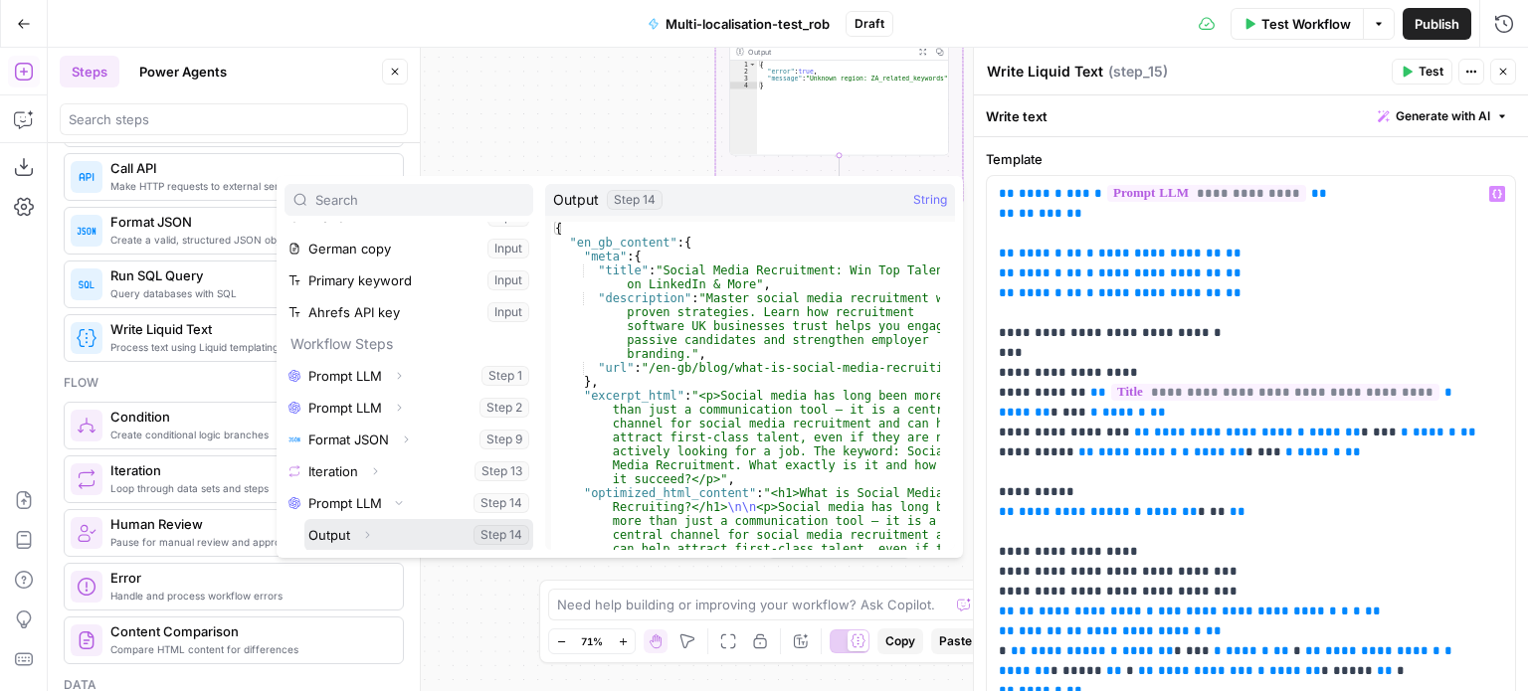
click at [371, 536] on icon "button" at bounding box center [367, 535] width 12 height 12
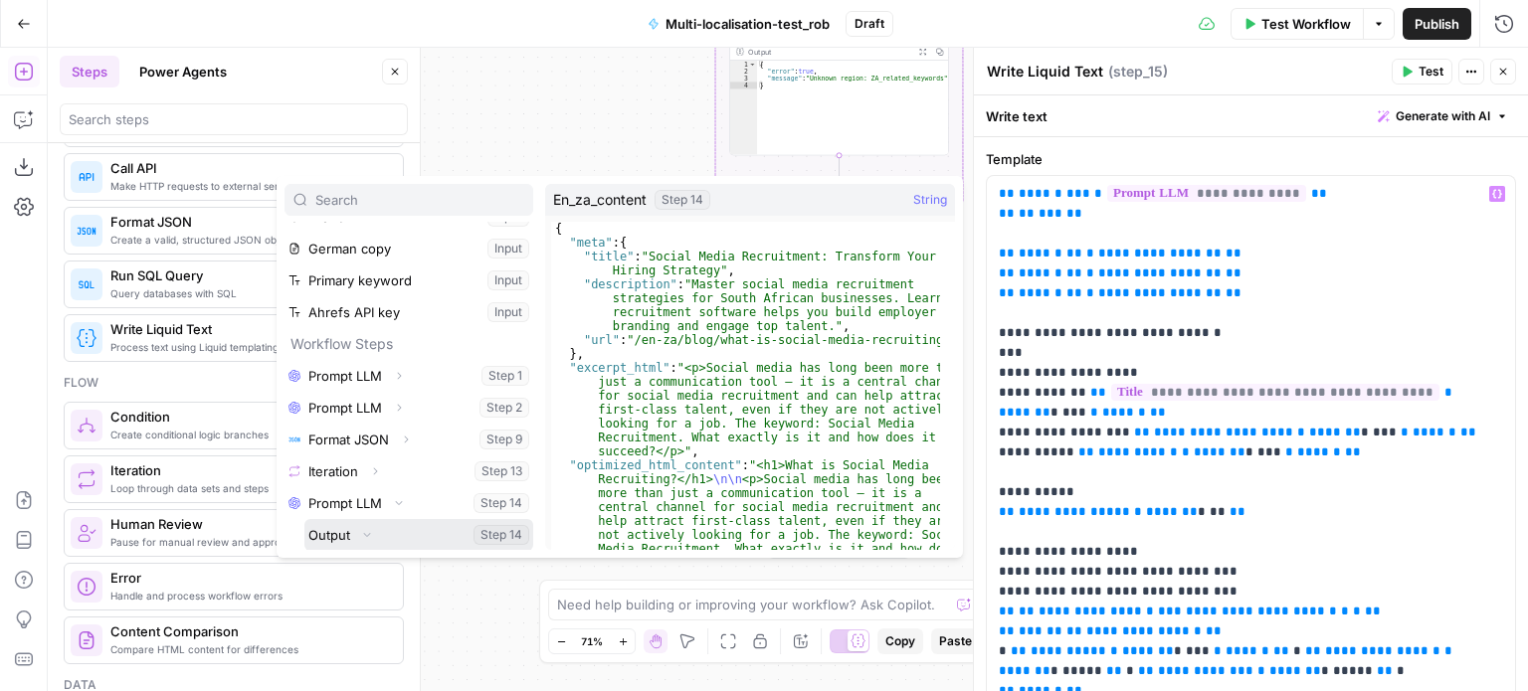
scroll to position [148, 0]
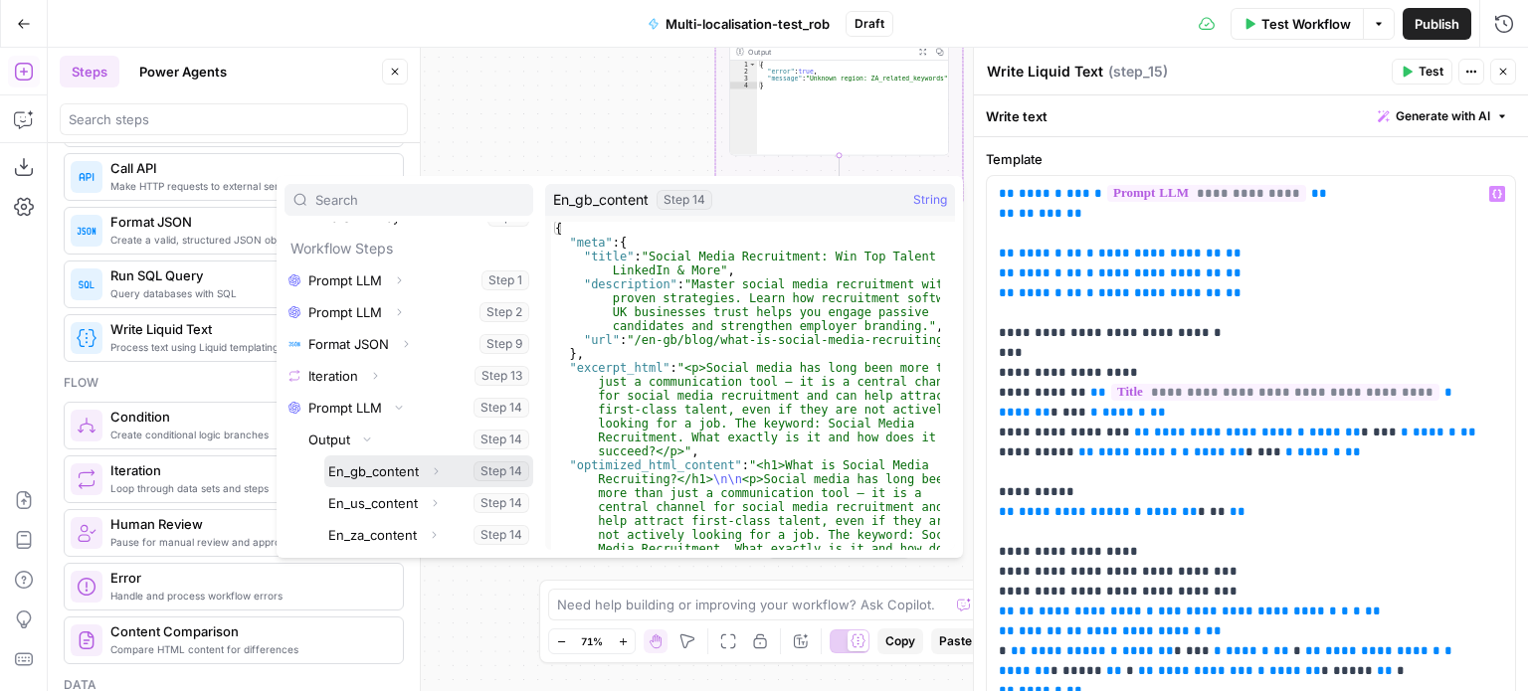
click at [431, 467] on icon "button" at bounding box center [436, 471] width 12 height 12
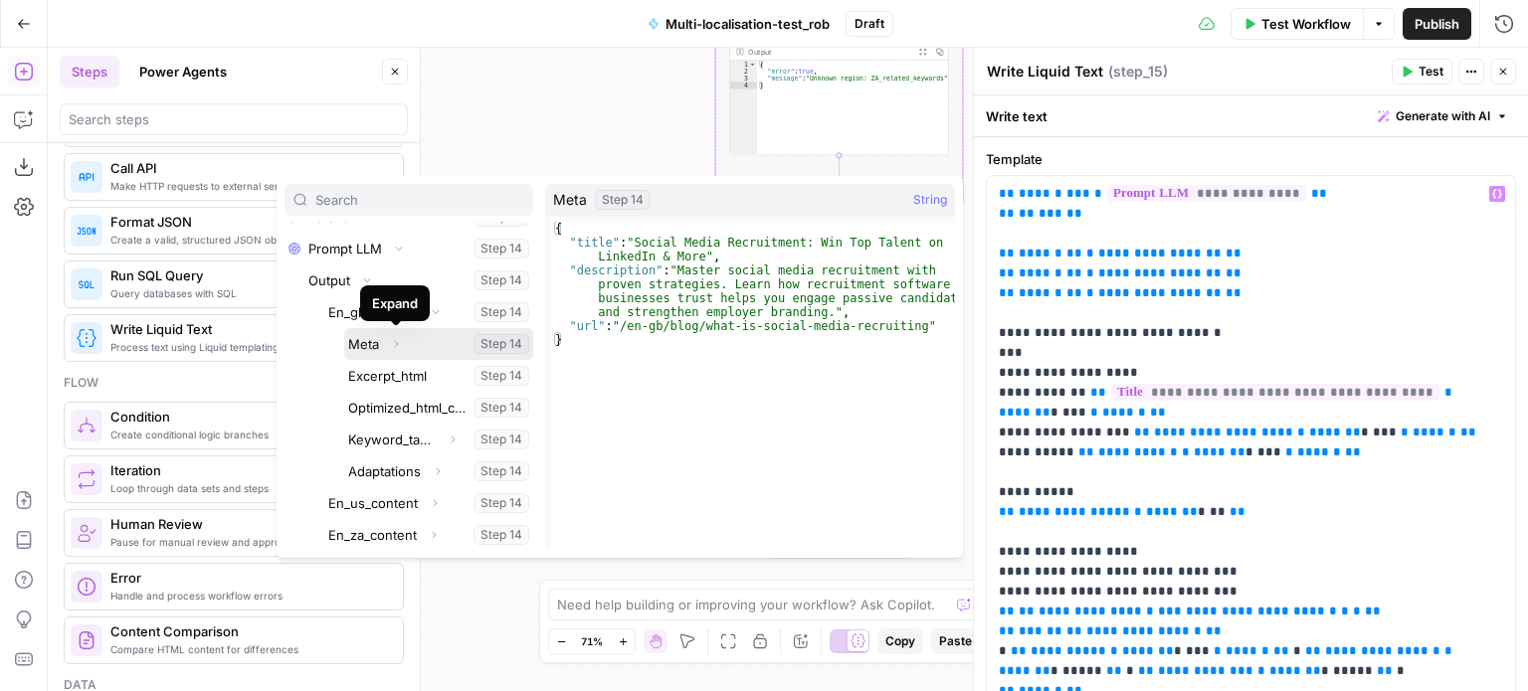
click at [394, 345] on icon "button" at bounding box center [396, 343] width 4 height 7
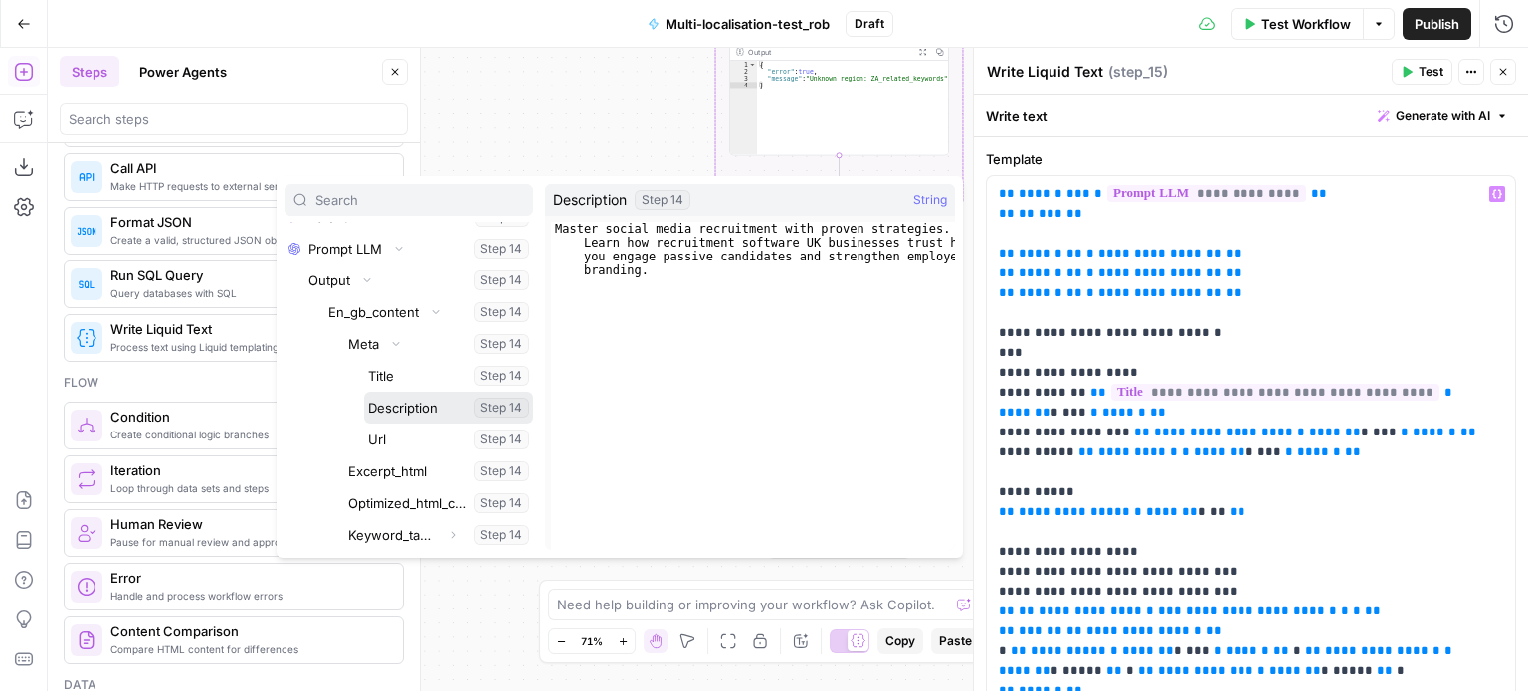
click at [401, 412] on button "Select variable Description" at bounding box center [448, 408] width 169 height 32
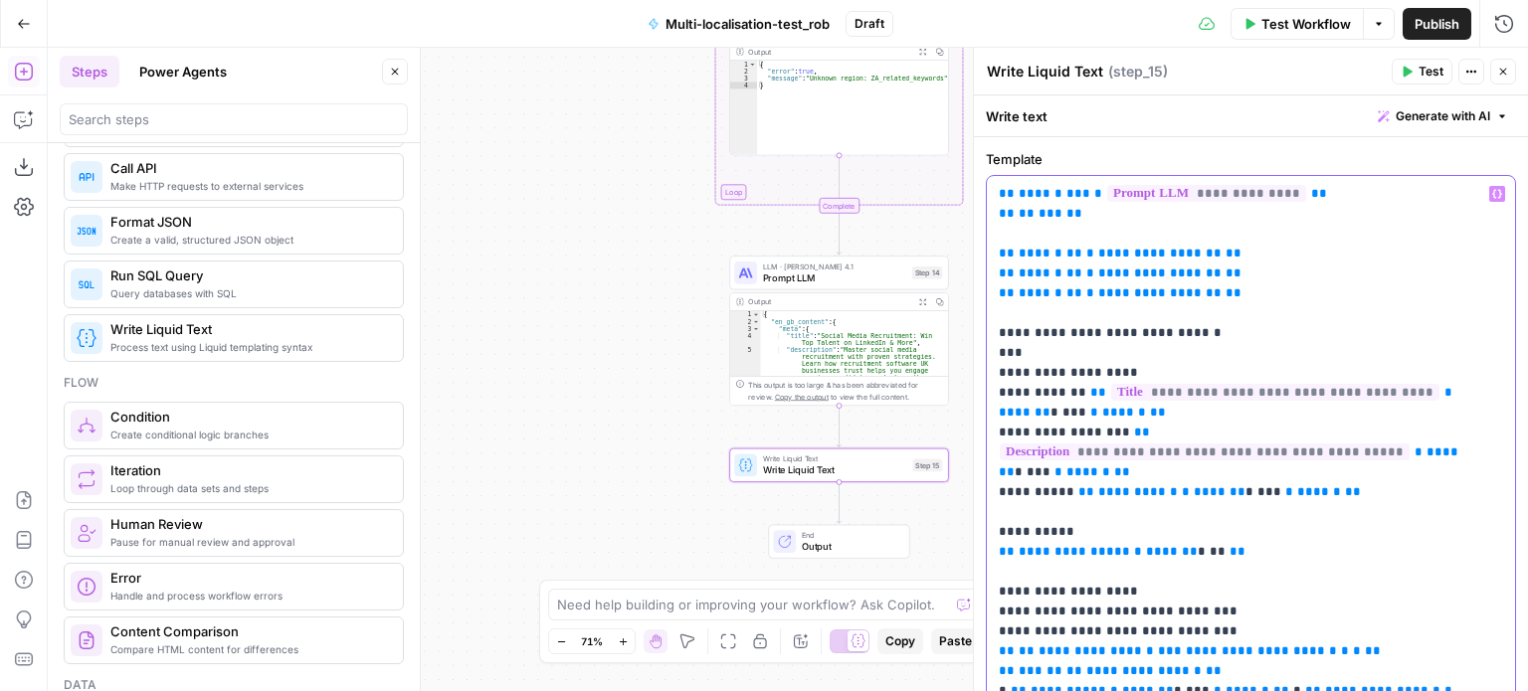
drag, startPoint x: 1150, startPoint y: 472, endPoint x: 1082, endPoint y: 470, distance: 67.7
click at [1492, 192] on icon "button" at bounding box center [1497, 194] width 10 height 9
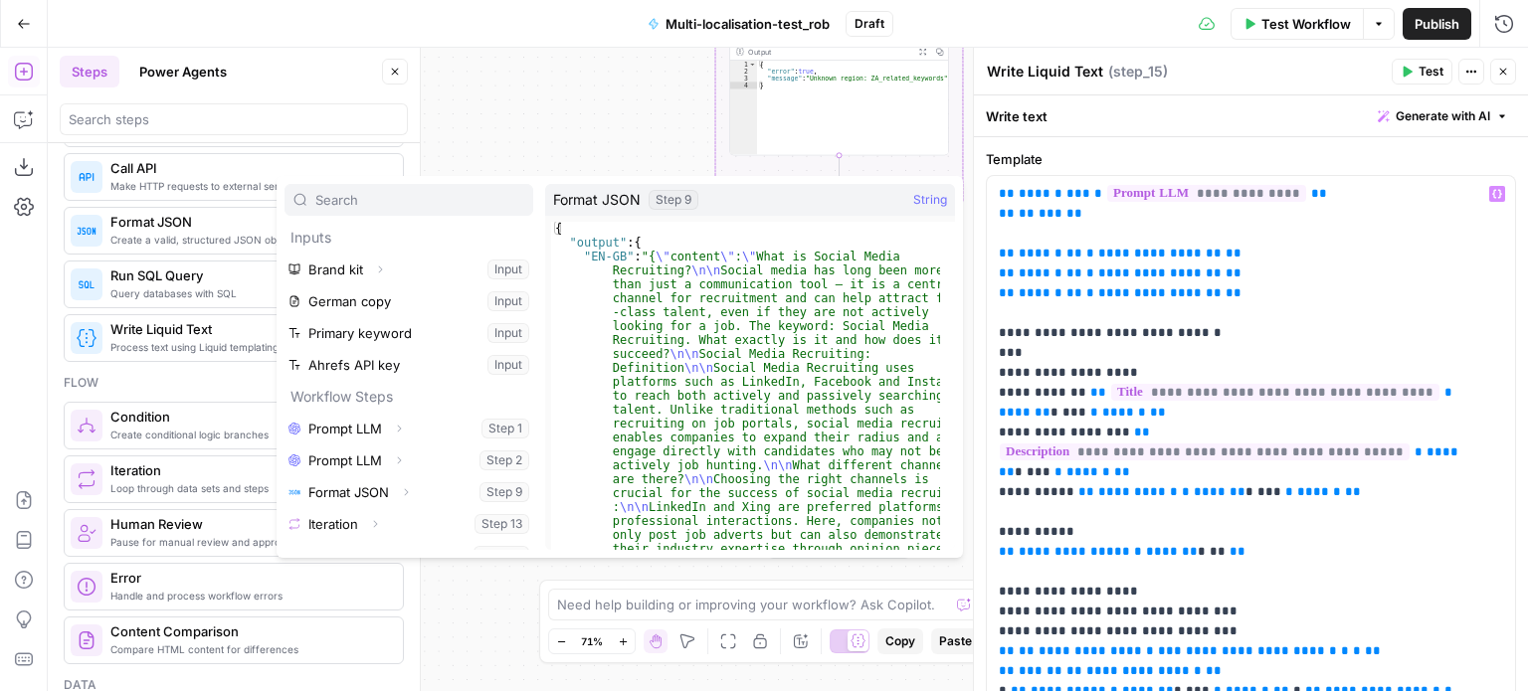
scroll to position [21, 0]
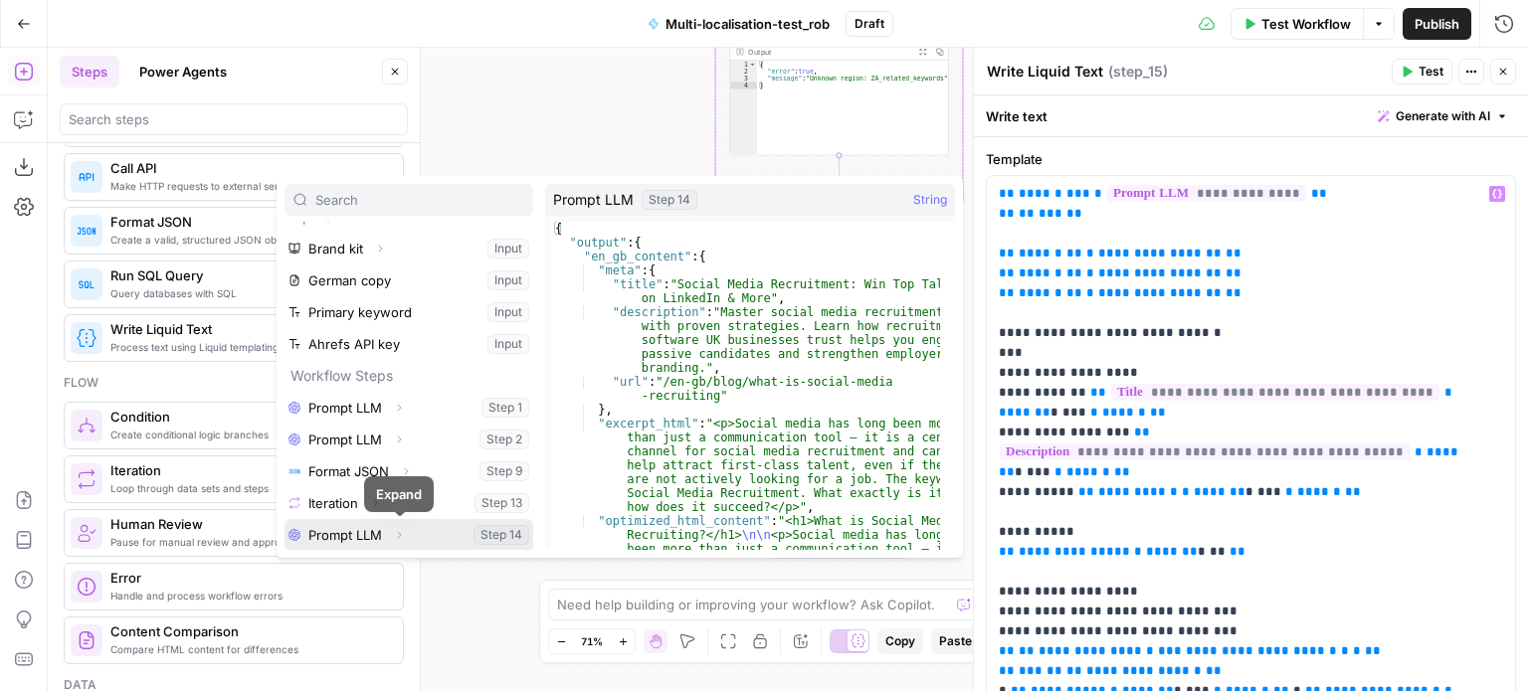
click at [397, 533] on icon "button" at bounding box center [399, 535] width 12 height 12
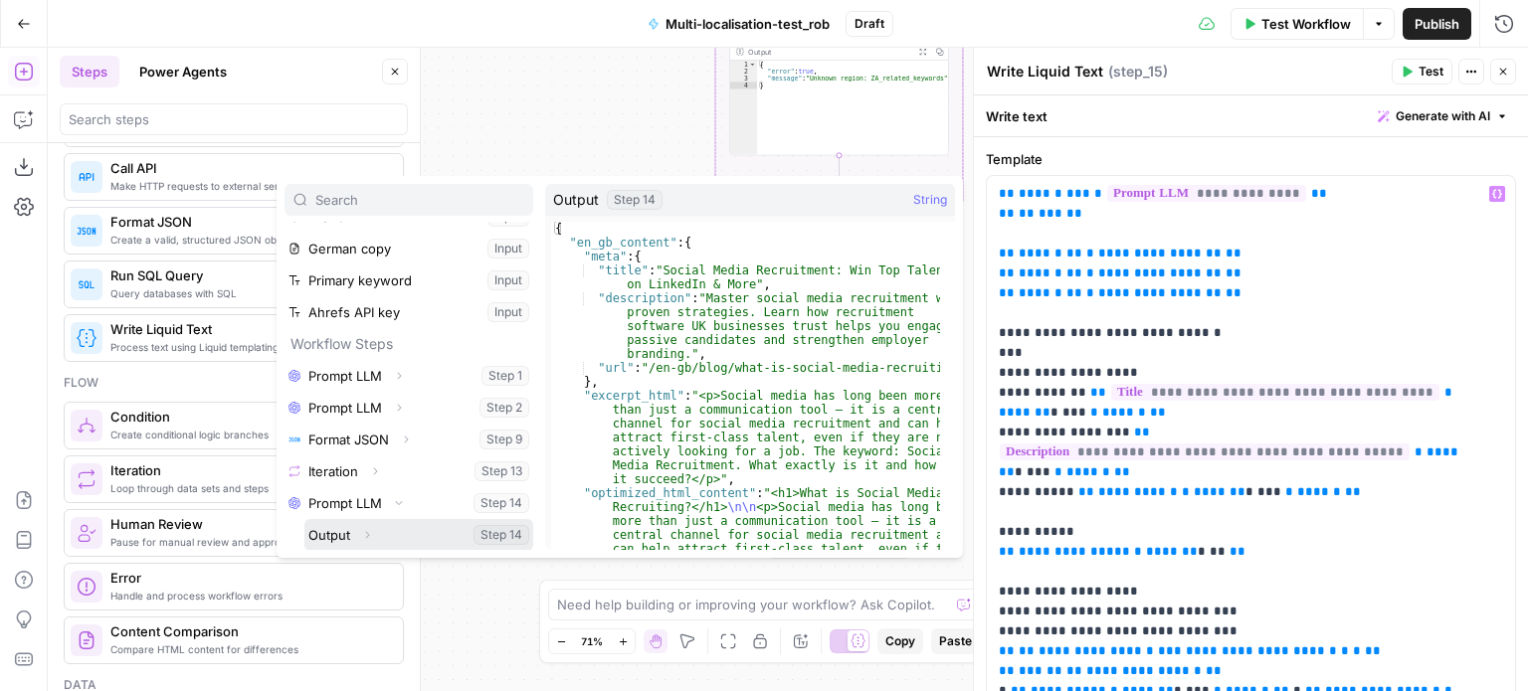
click at [370, 535] on icon "button" at bounding box center [367, 535] width 12 height 12
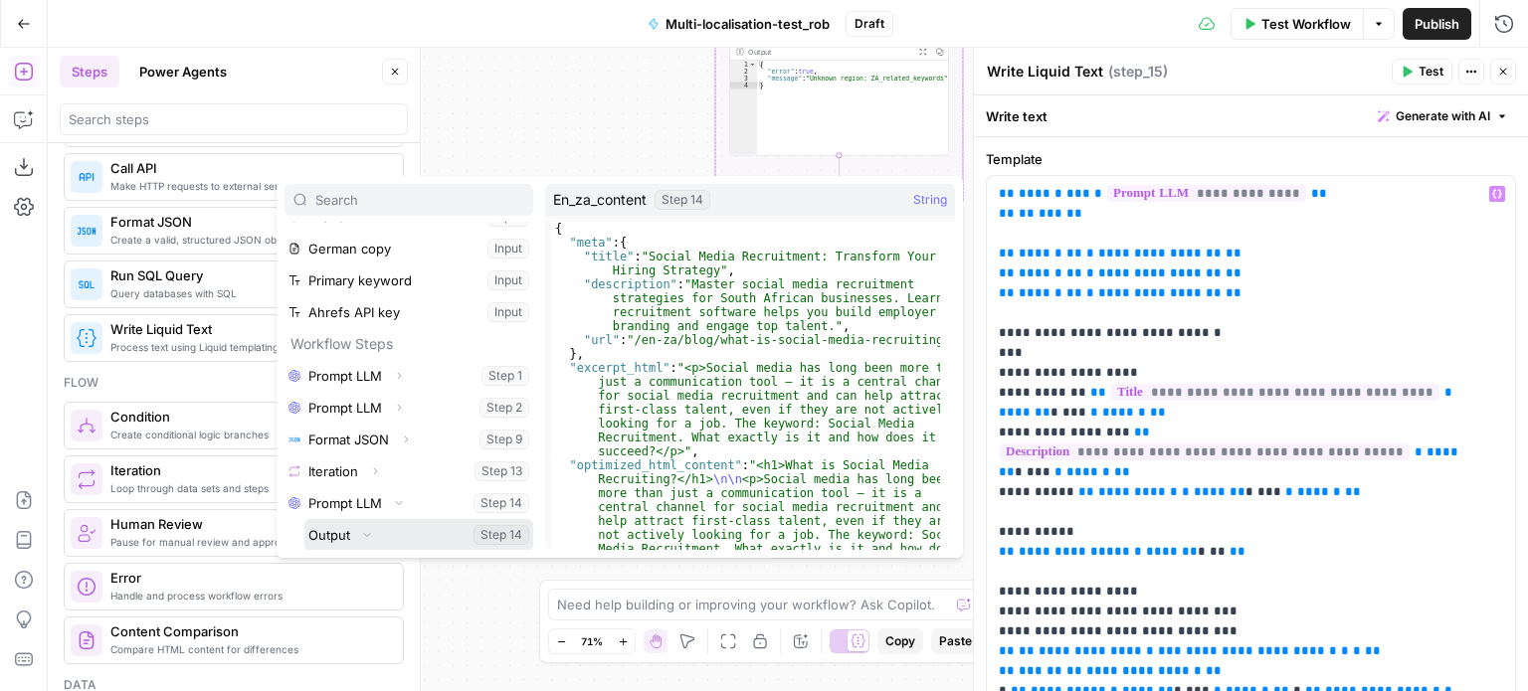
scroll to position [148, 0]
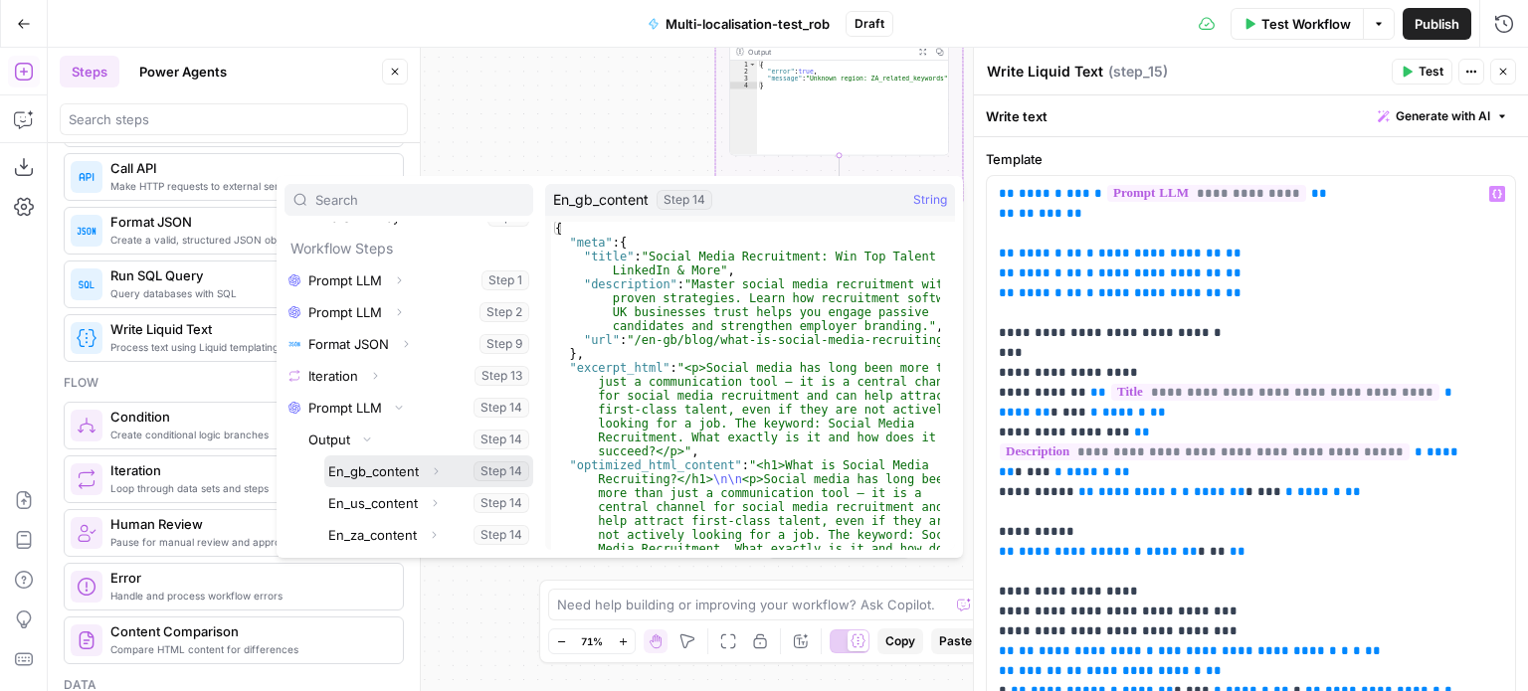
click at [432, 476] on icon "button" at bounding box center [436, 471] width 12 height 12
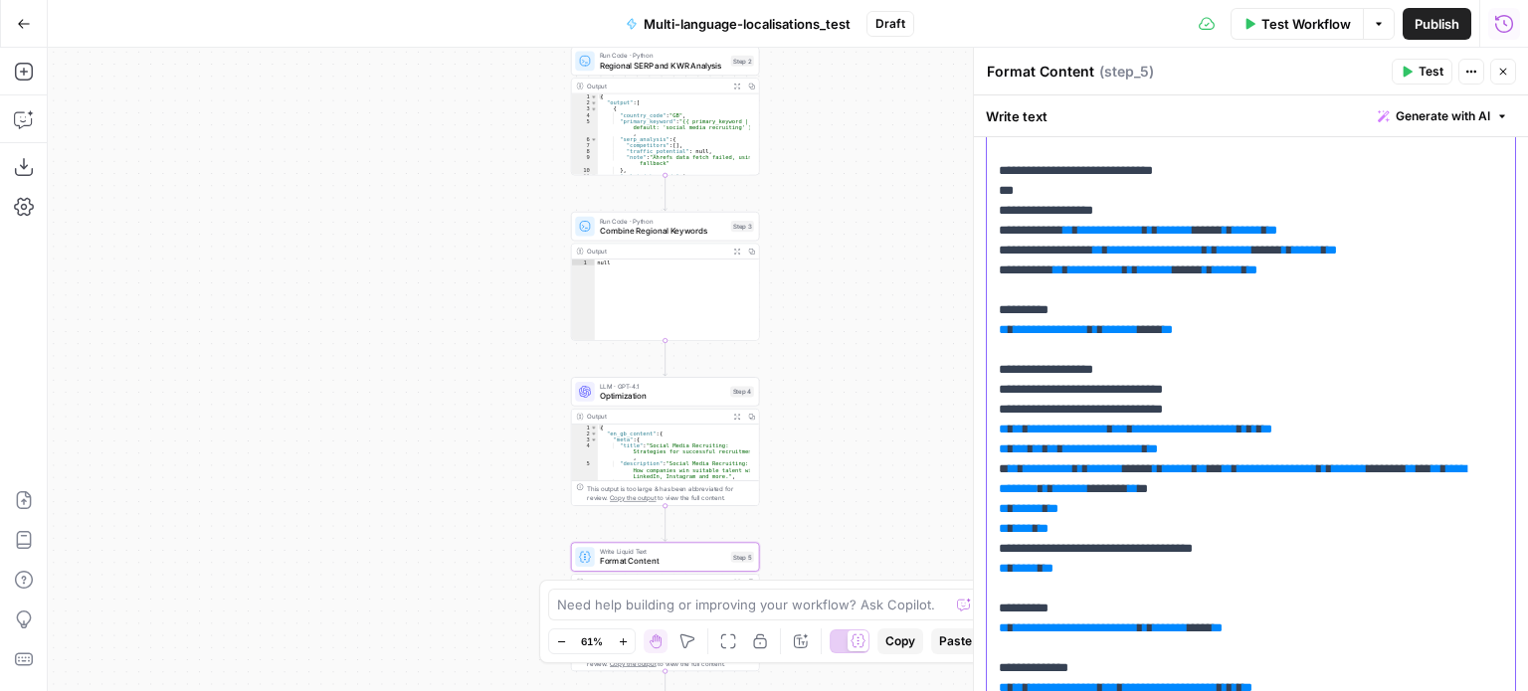
scroll to position [163, 0]
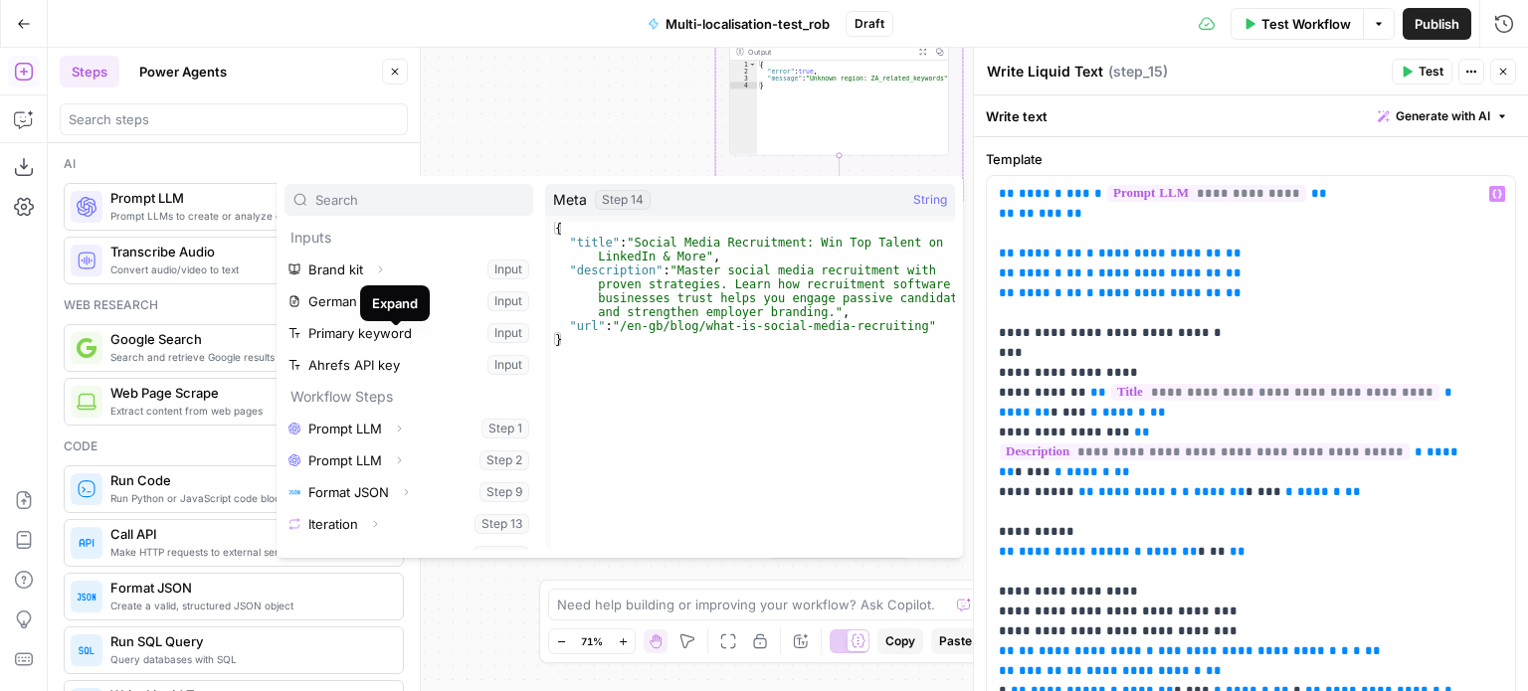
scroll to position [307, 0]
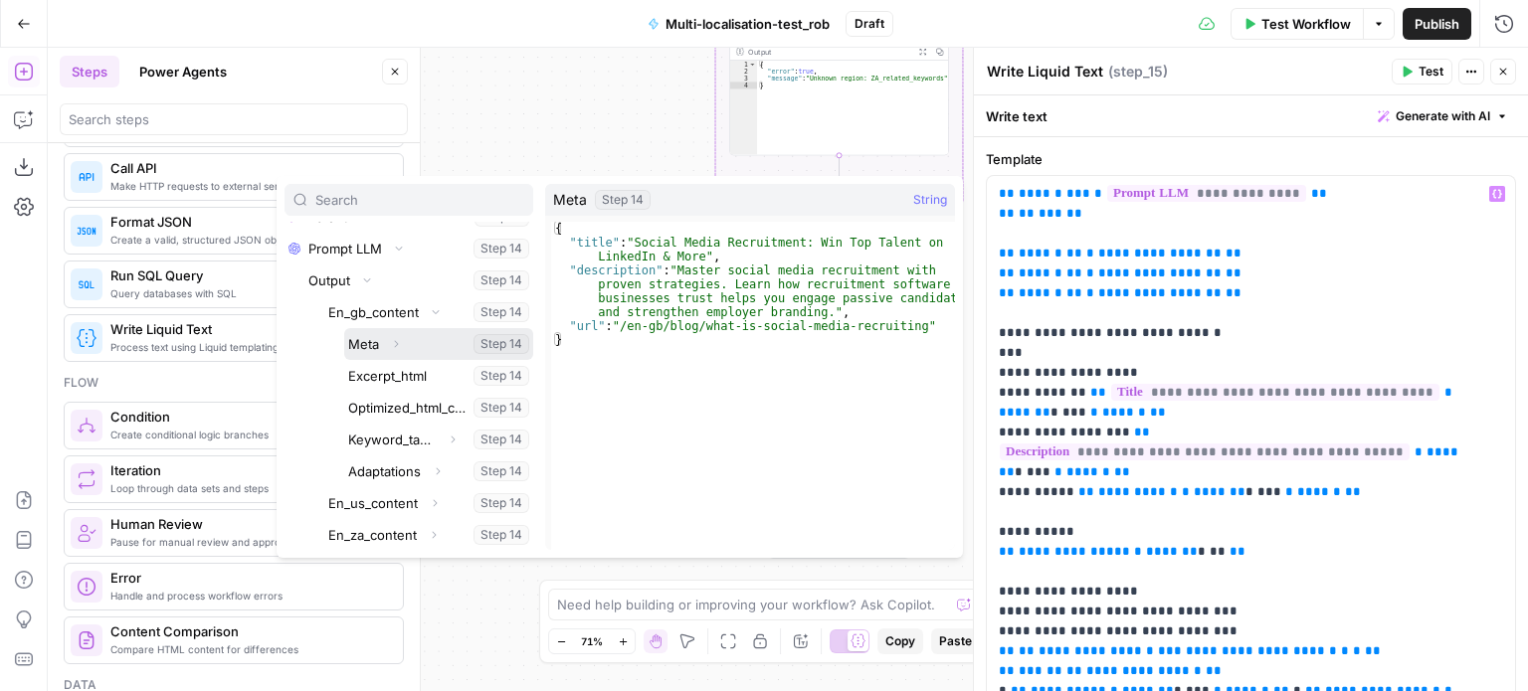
click at [402, 343] on button "Expand" at bounding box center [396, 344] width 26 height 26
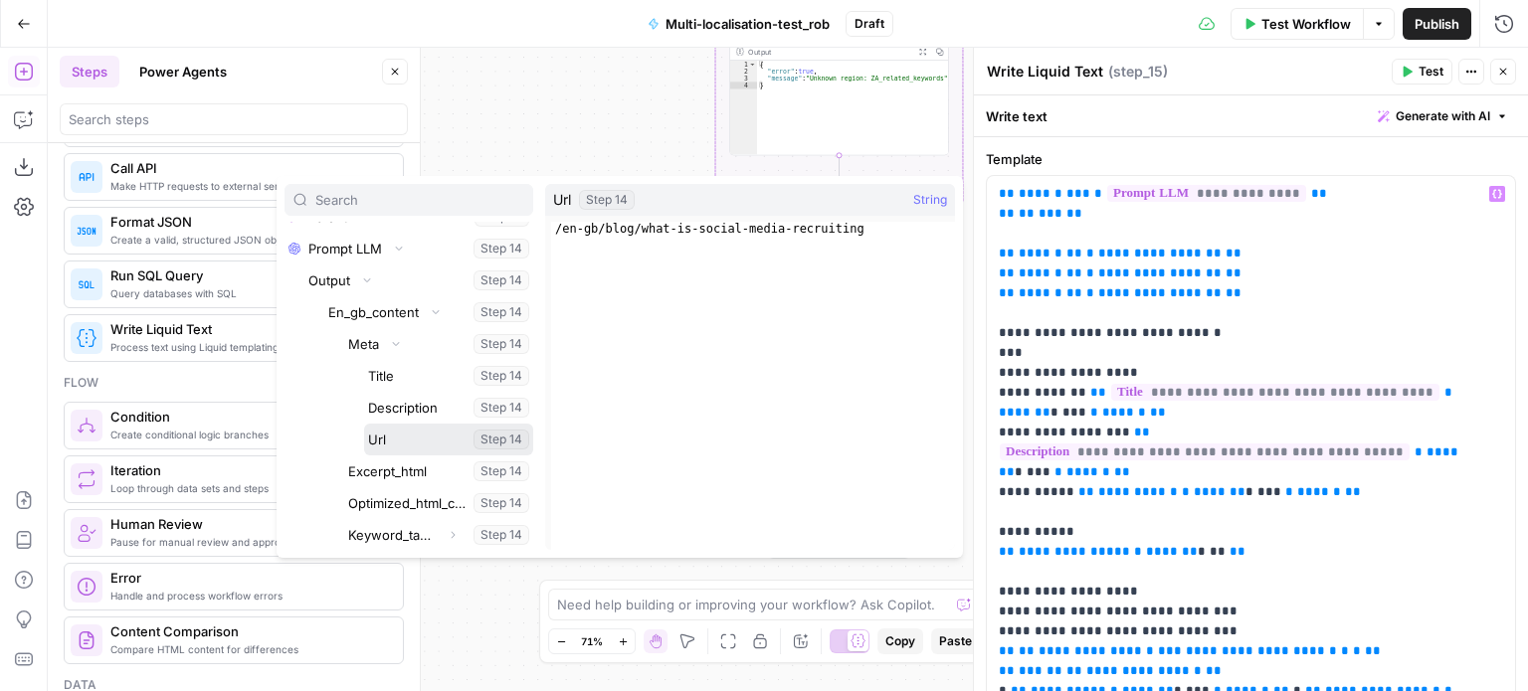
click at [393, 437] on button "Select variable Url" at bounding box center [448, 440] width 169 height 32
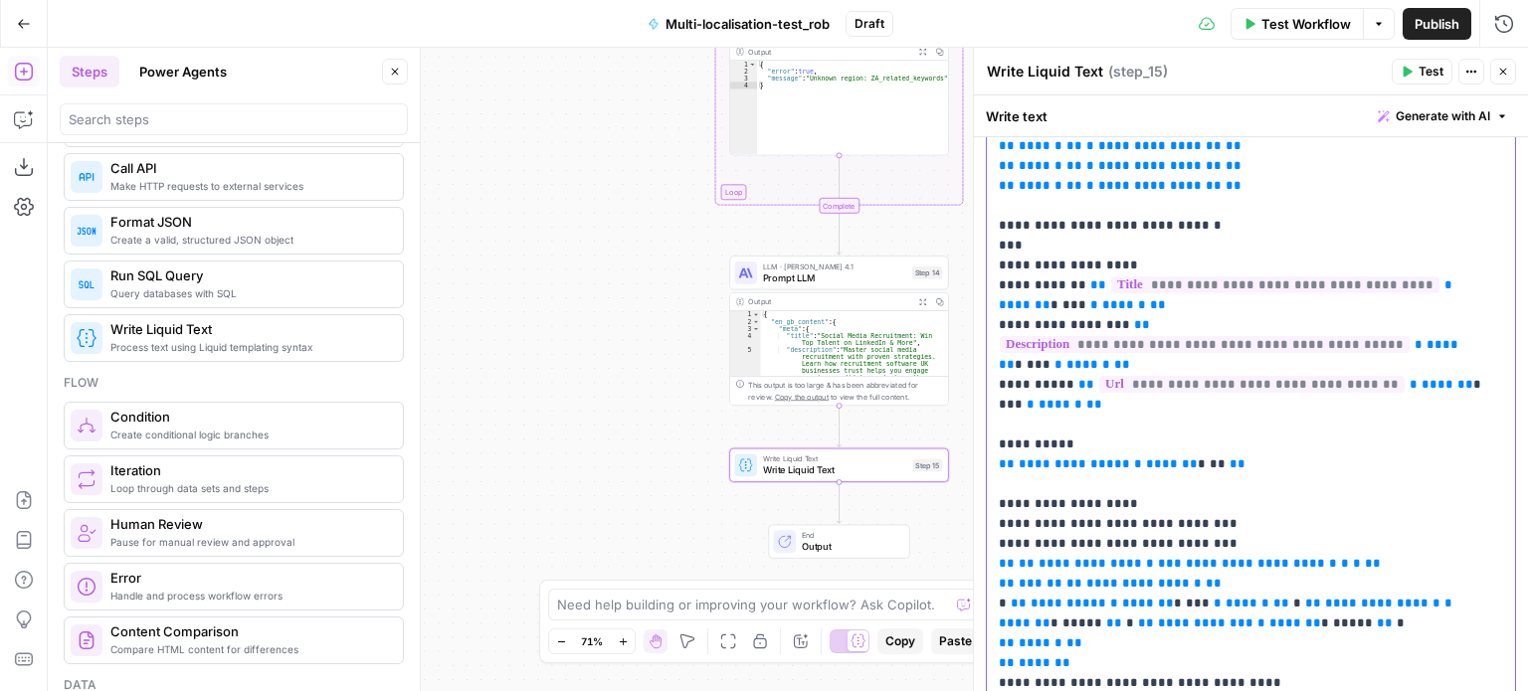
scroll to position [114, 0]
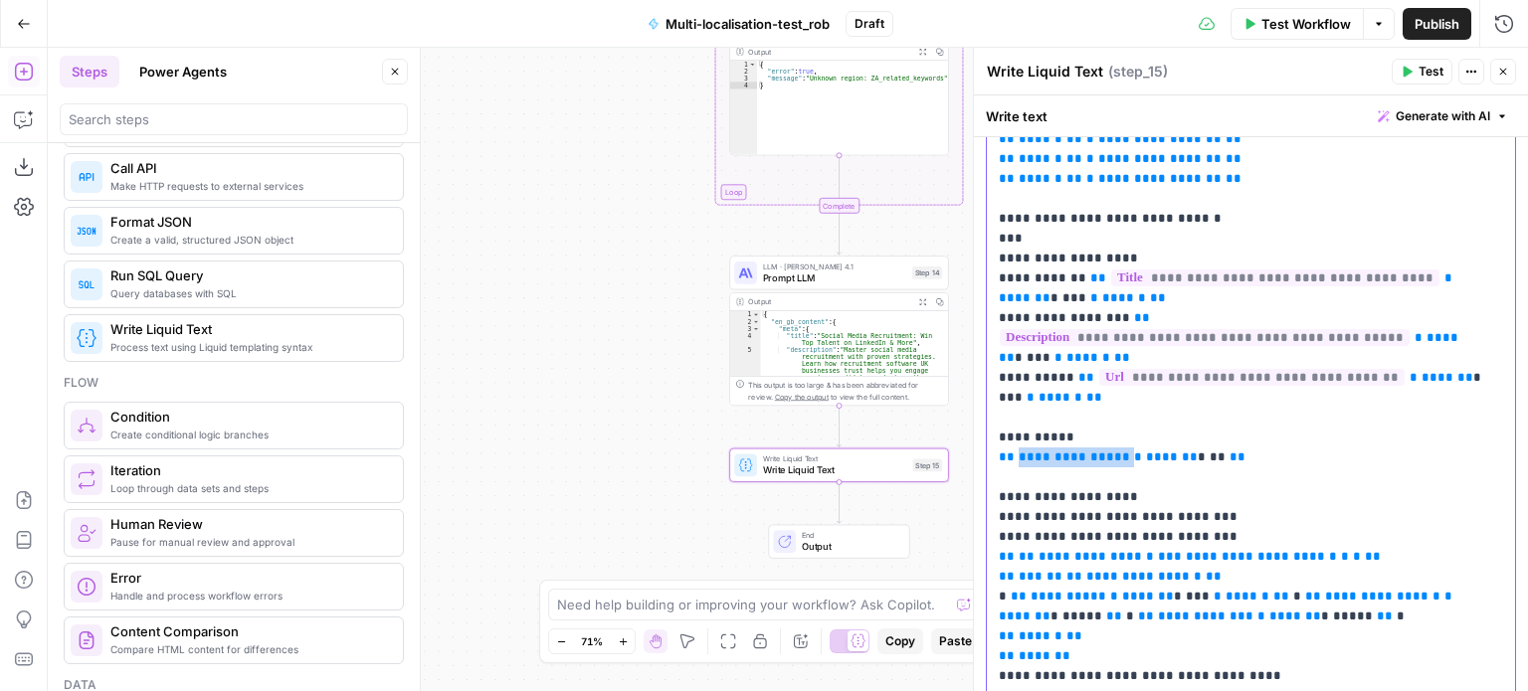
drag, startPoint x: 1114, startPoint y: 435, endPoint x: 1015, endPoint y: 447, distance: 100.2
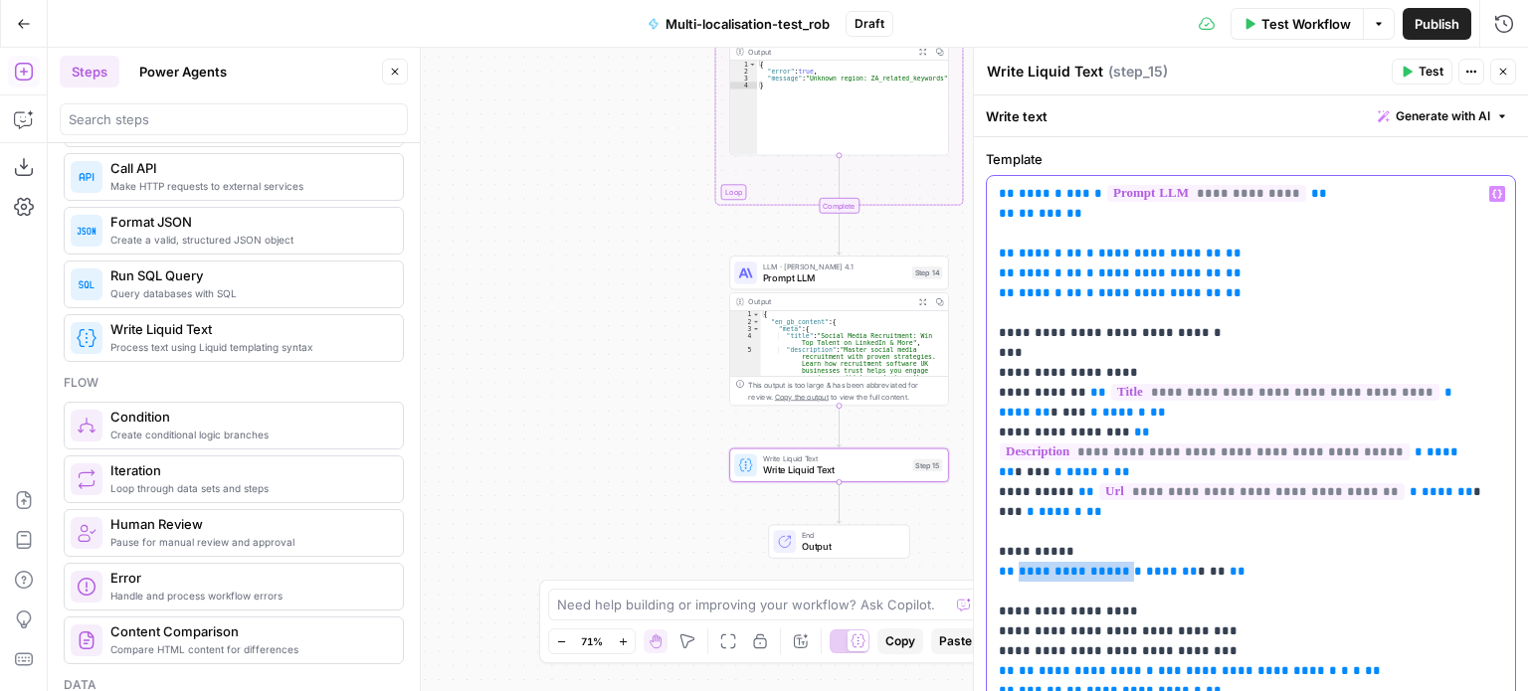
click at [1489, 199] on button "Variables Menu" at bounding box center [1497, 194] width 16 height 16
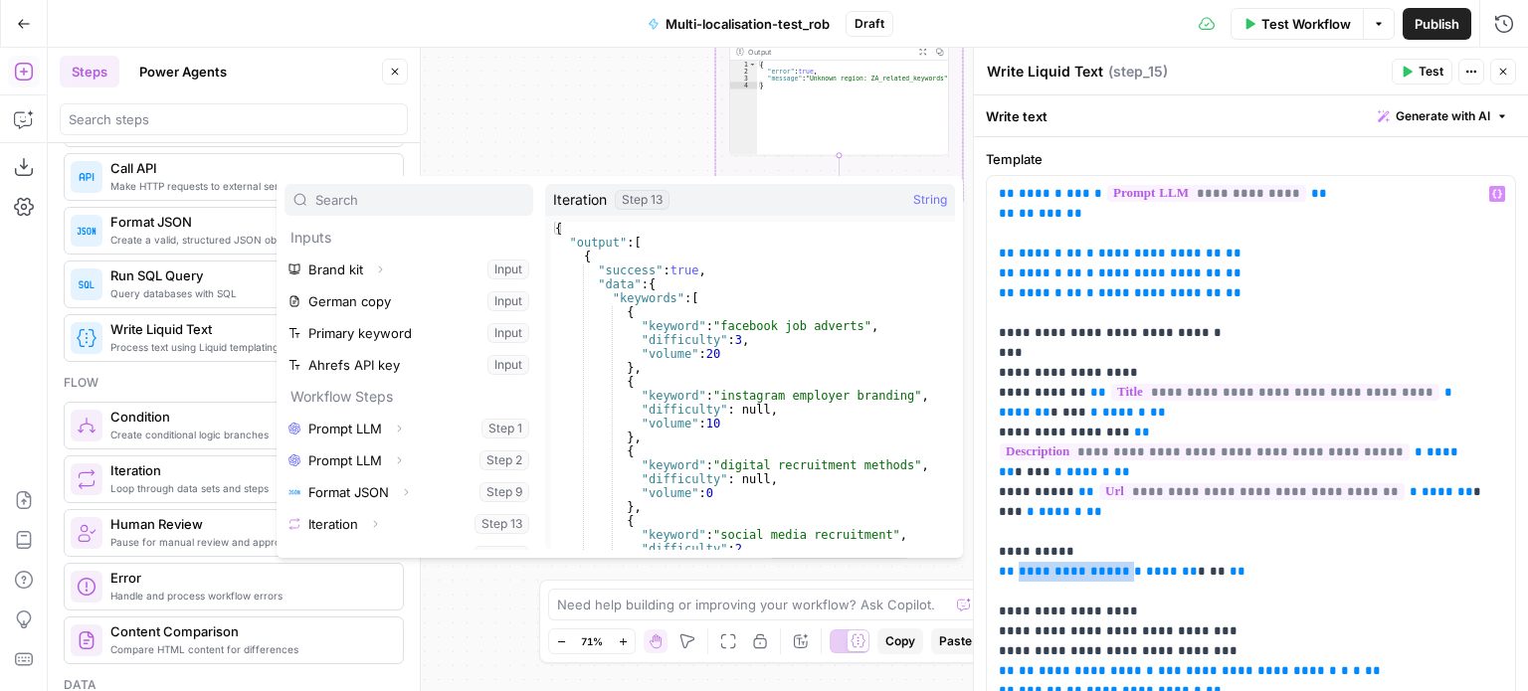
scroll to position [21, 0]
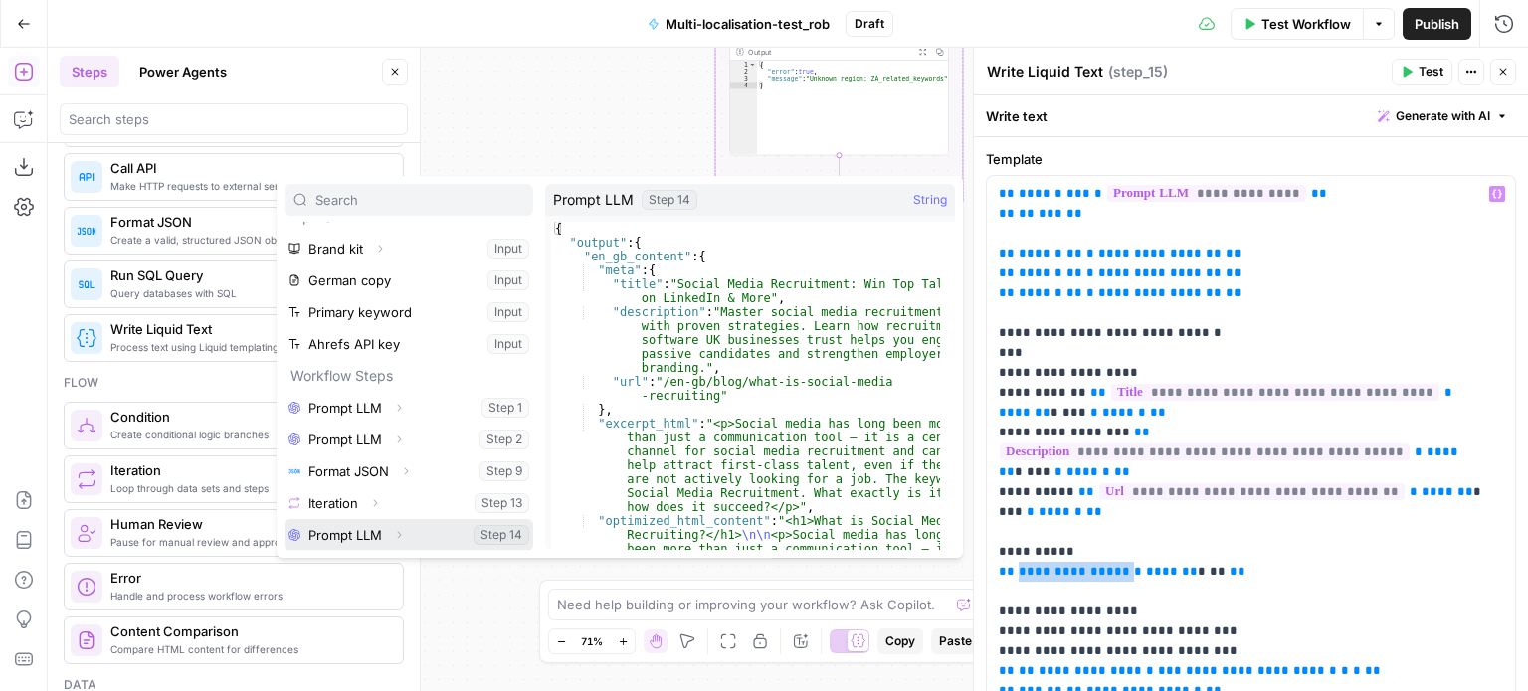
click at [399, 532] on icon "button" at bounding box center [399, 534] width 4 height 7
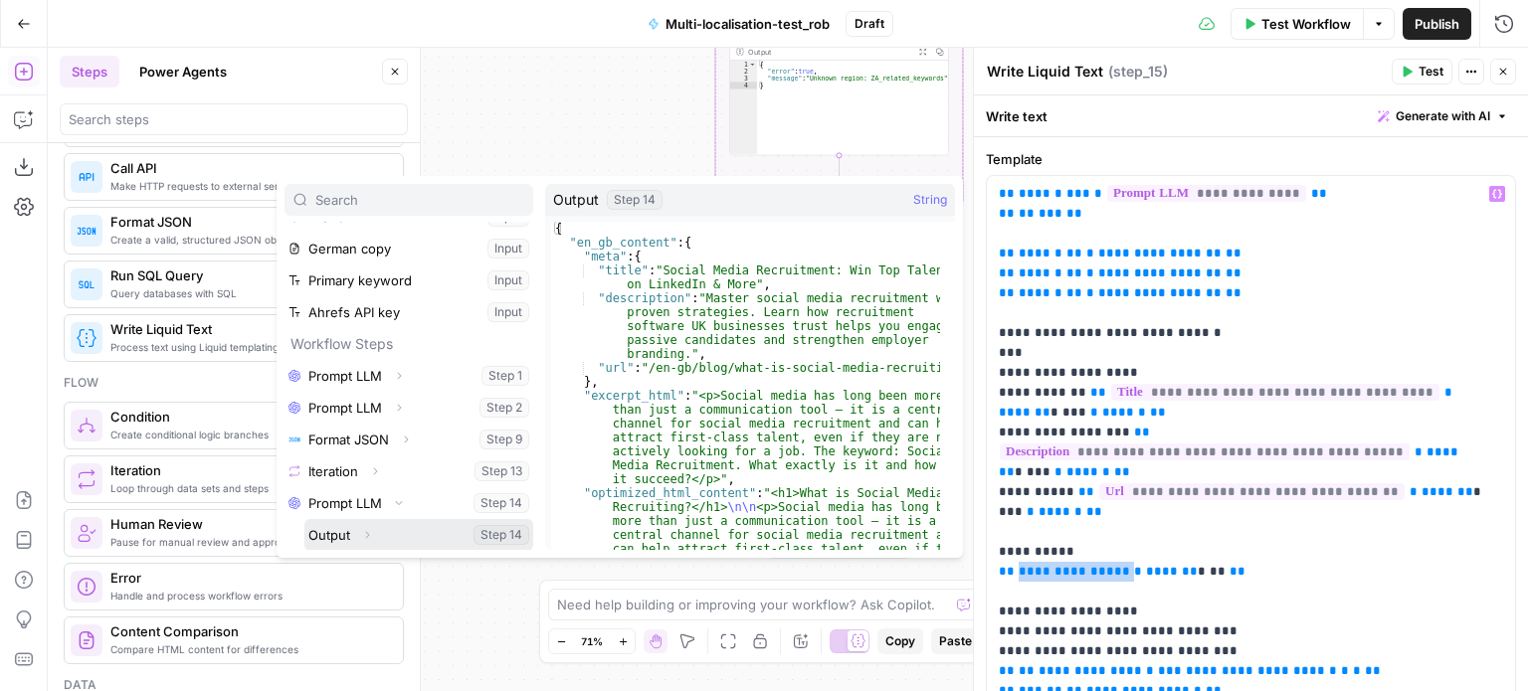
click at [369, 535] on icon "button" at bounding box center [367, 535] width 12 height 12
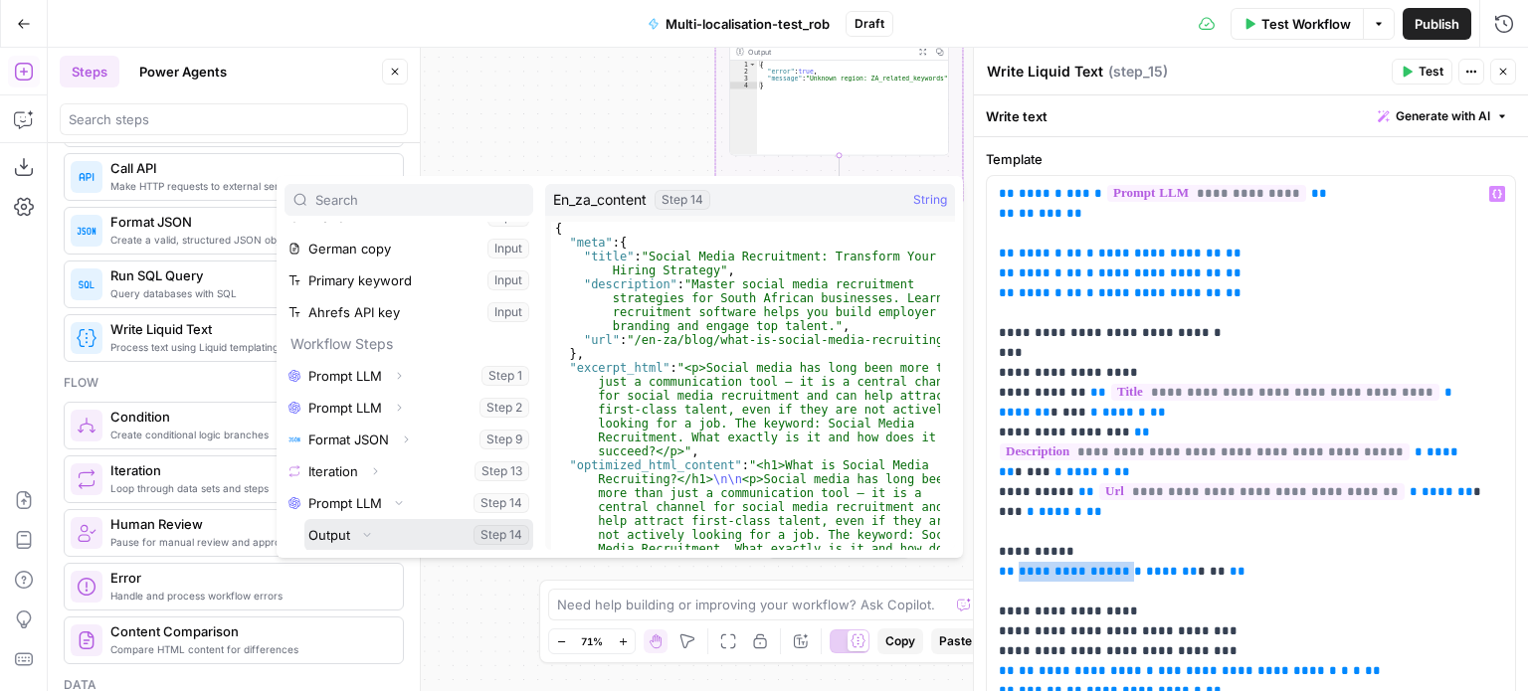
scroll to position [148, 0]
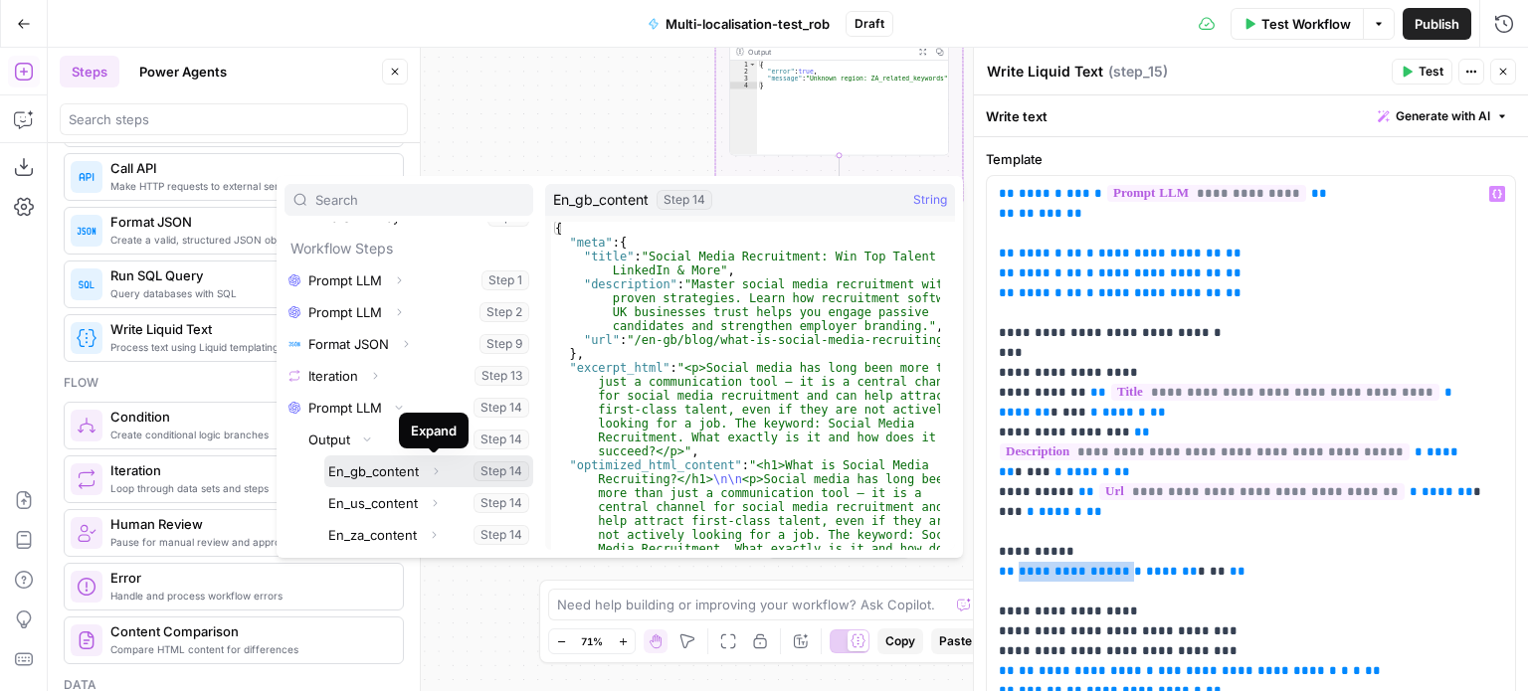
click at [427, 473] on button "Expand" at bounding box center [436, 472] width 26 height 26
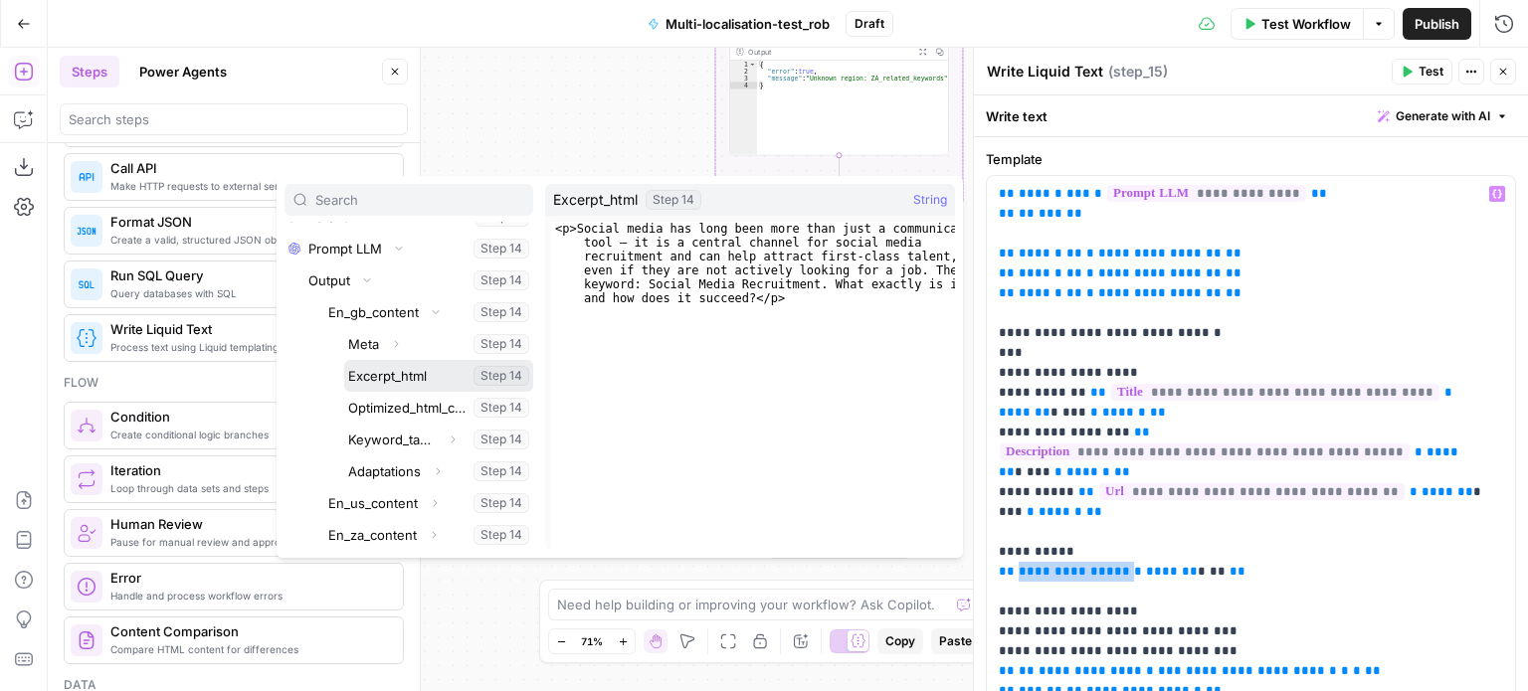
click at [414, 373] on button "Select variable Excerpt_html" at bounding box center [438, 376] width 189 height 32
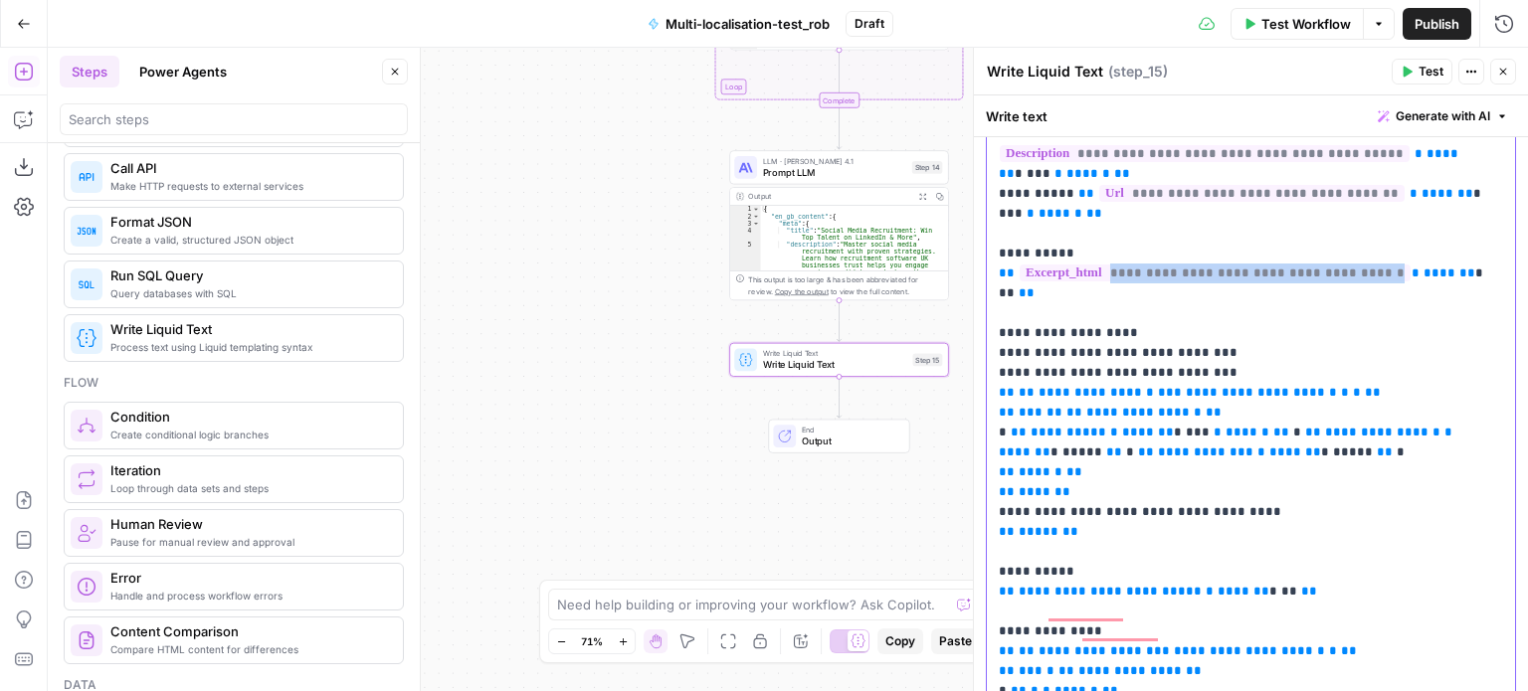
scroll to position [298, 0]
drag, startPoint x: 1139, startPoint y: 352, endPoint x: 1031, endPoint y: 357, distance: 107.5
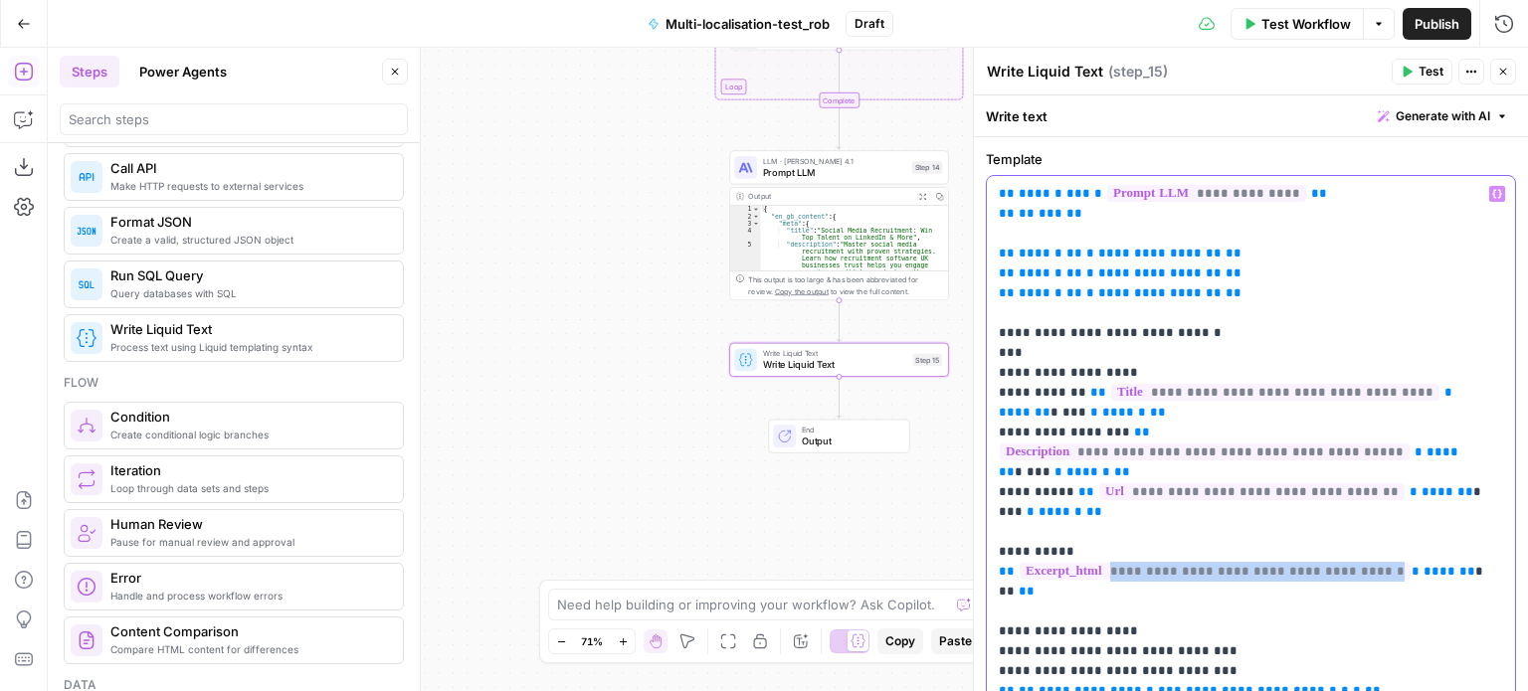
click at [1492, 196] on icon "button" at bounding box center [1497, 194] width 10 height 10
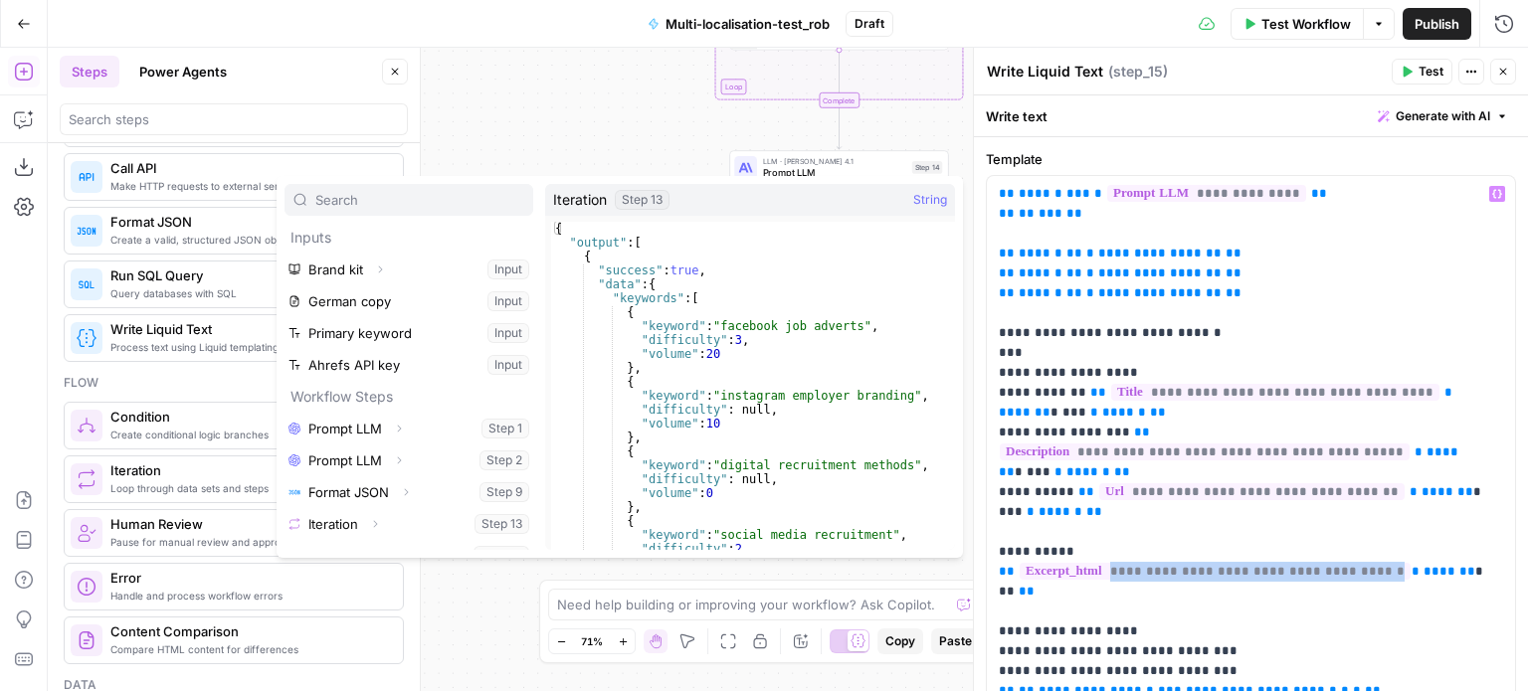
scroll to position [21, 0]
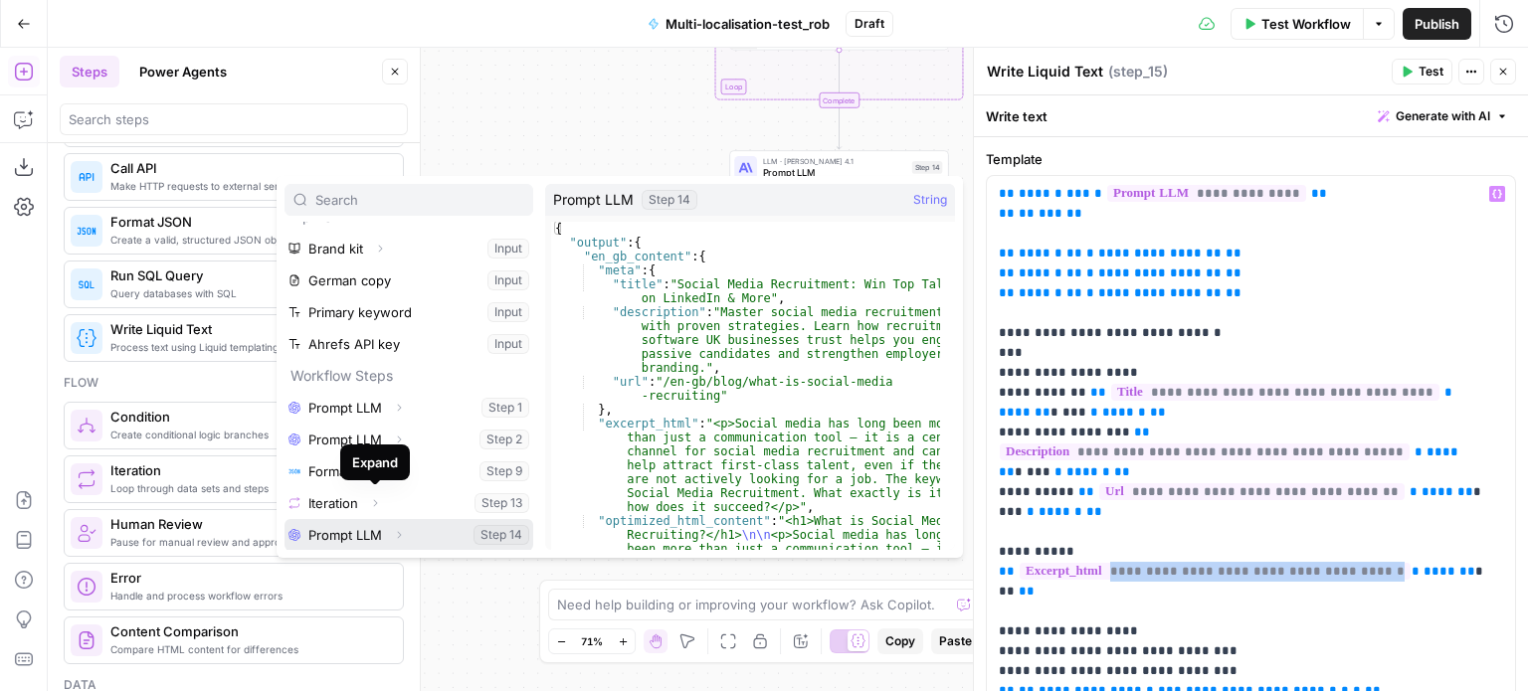
click at [401, 532] on icon "button" at bounding box center [399, 535] width 12 height 12
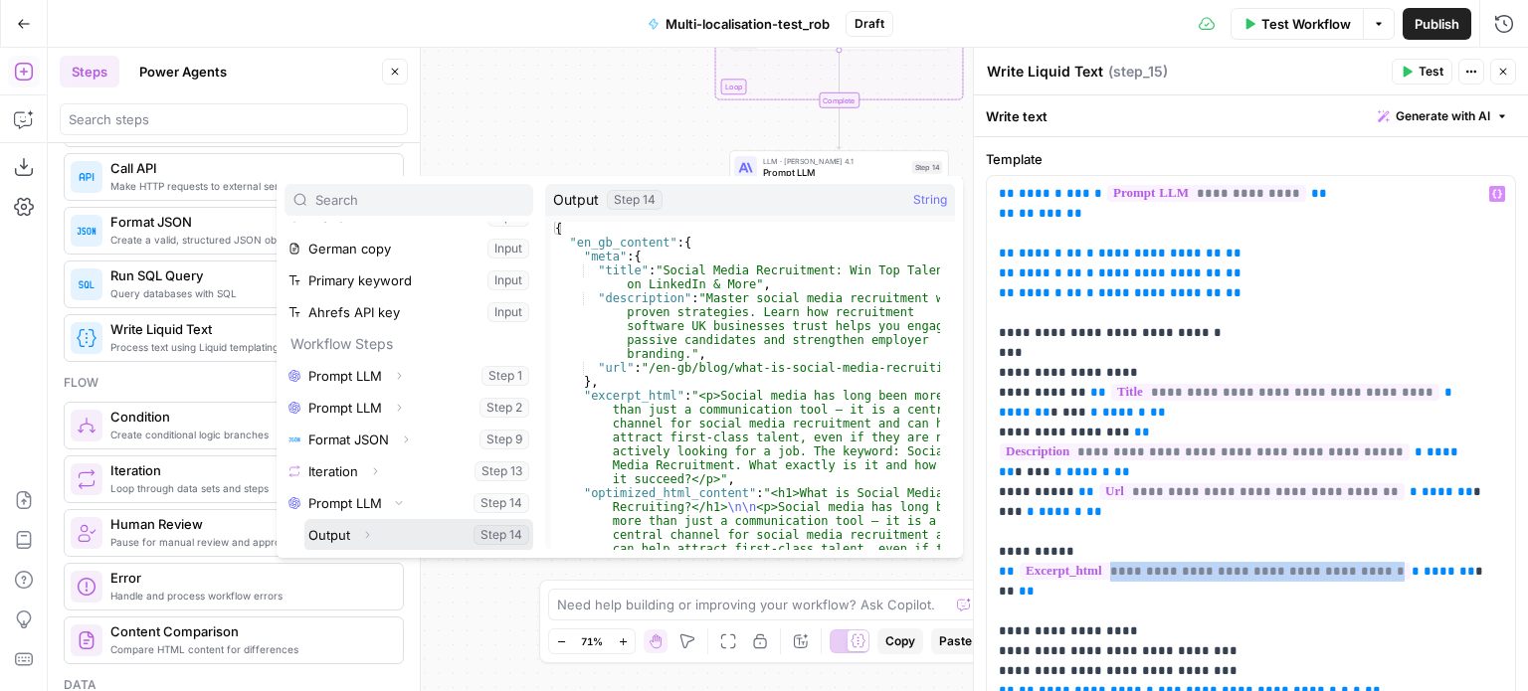
click at [371, 529] on icon "button" at bounding box center [367, 535] width 12 height 12
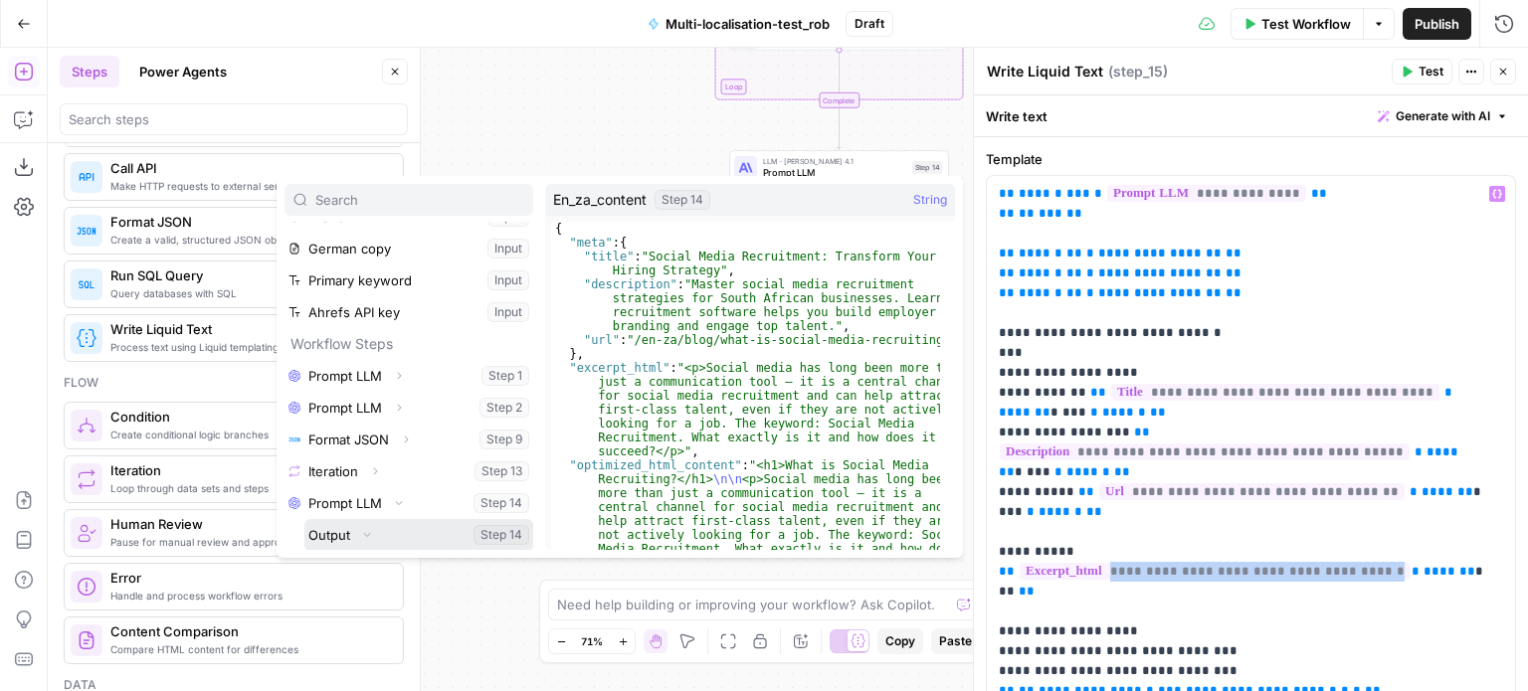
scroll to position [148, 0]
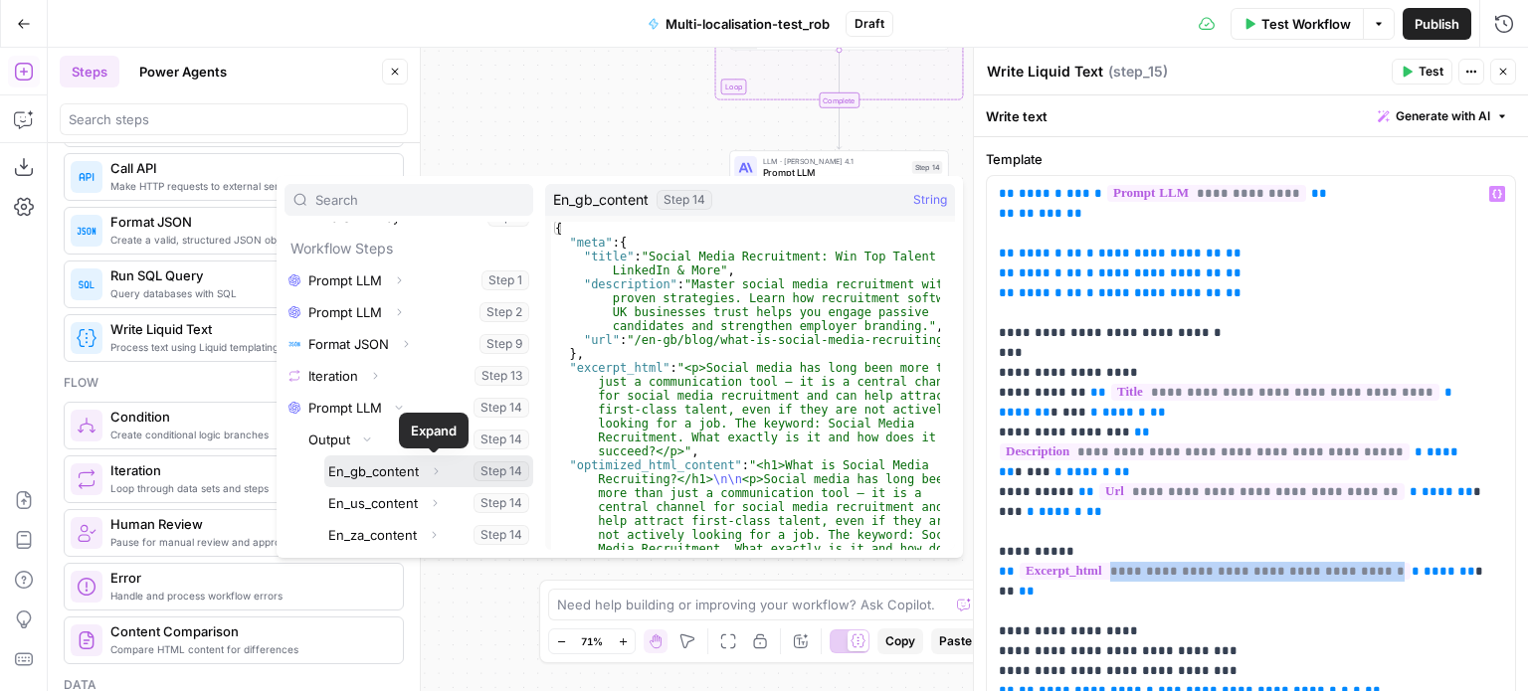
click at [430, 472] on icon "button" at bounding box center [436, 471] width 12 height 12
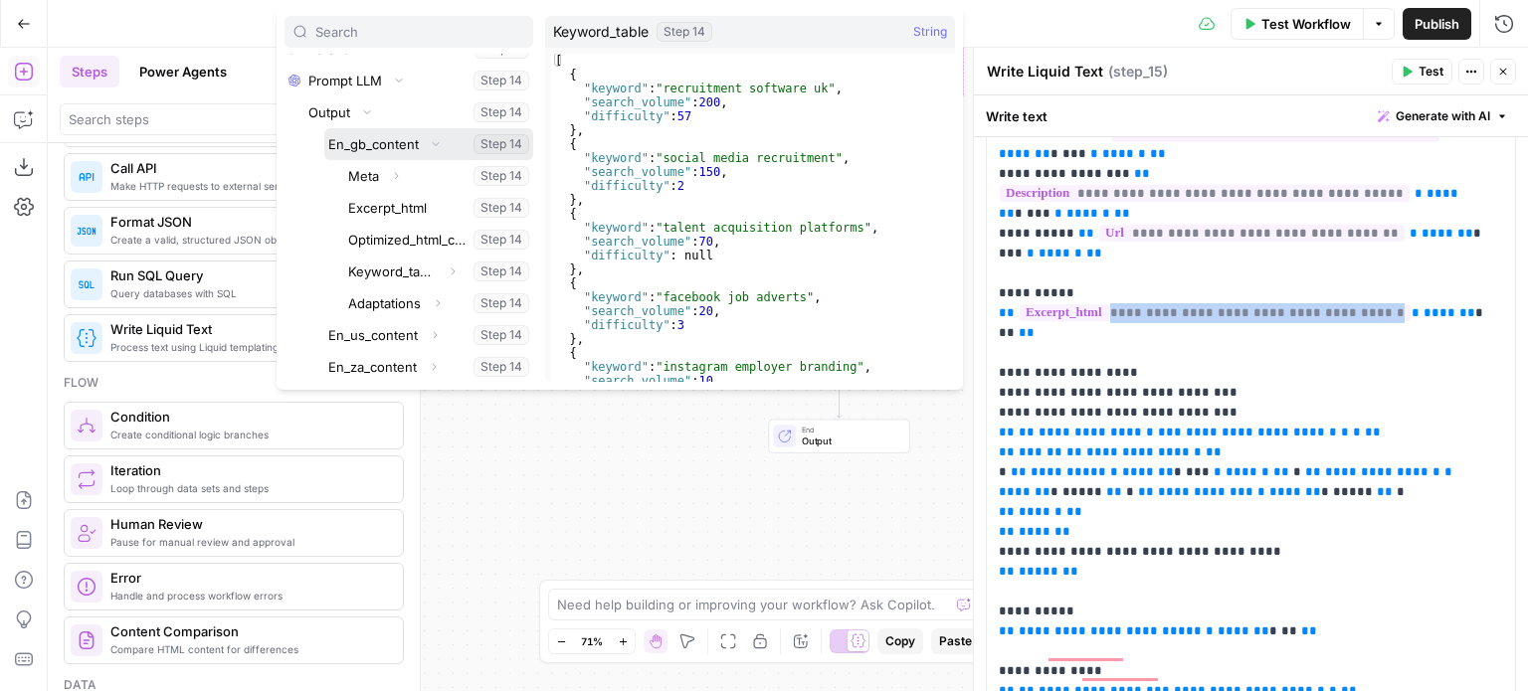
scroll to position [259, 0]
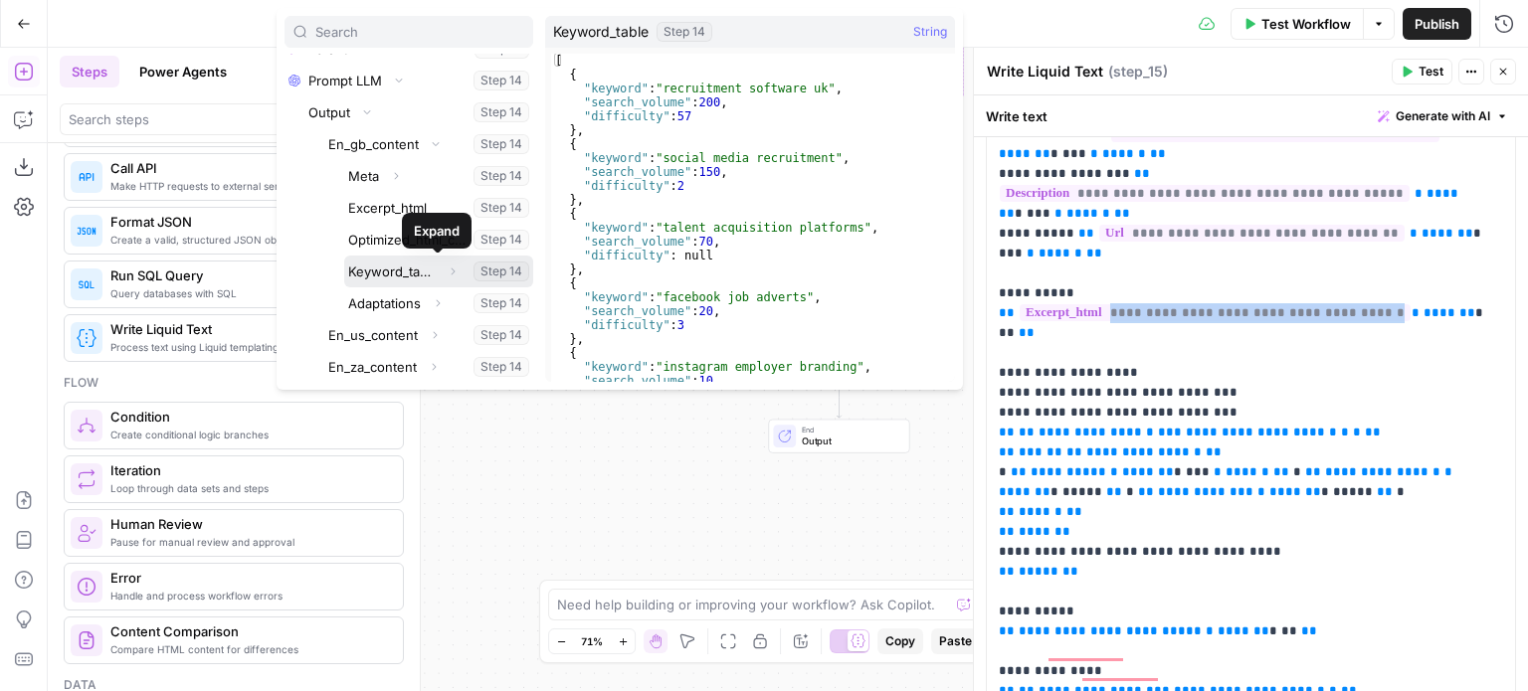
click at [447, 269] on icon "button" at bounding box center [453, 272] width 12 height 12
click at [388, 274] on button "Select variable Keyword_table" at bounding box center [438, 272] width 189 height 32
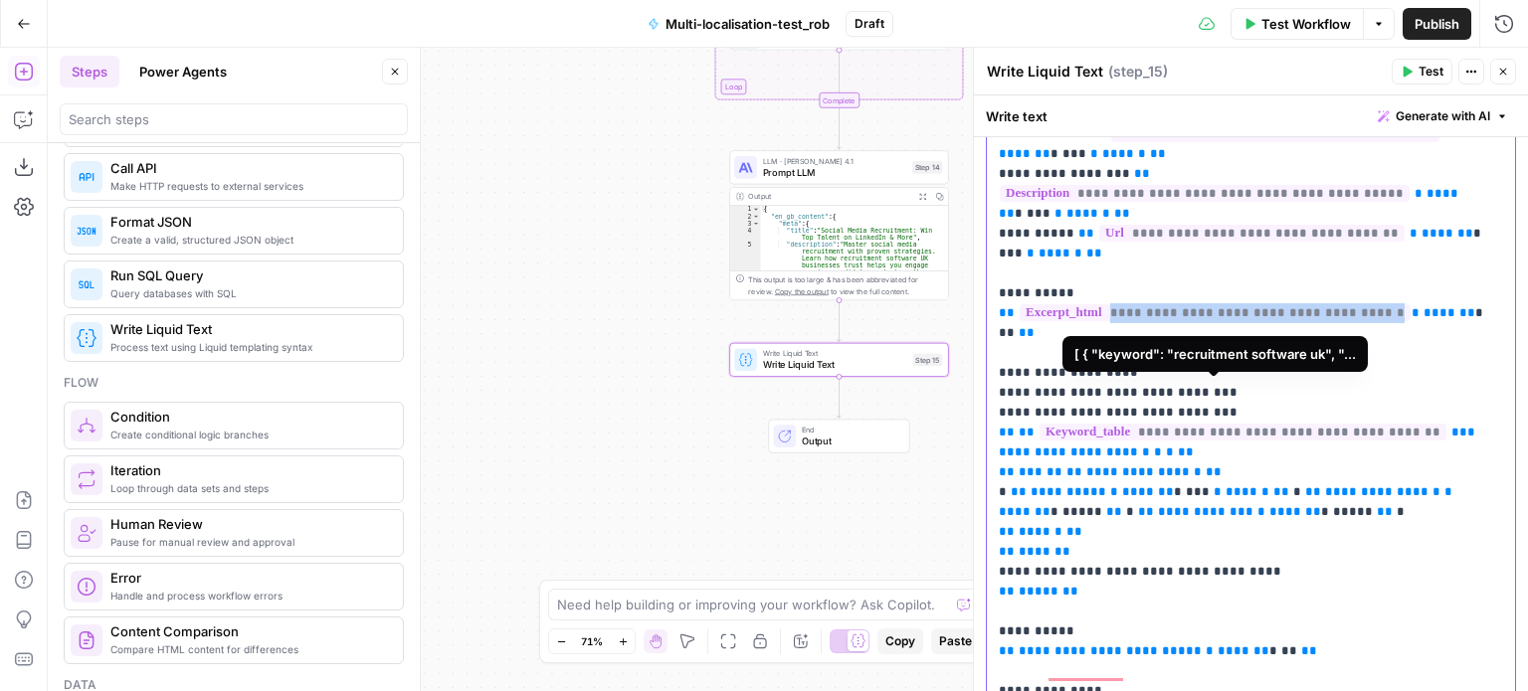
drag, startPoint x: 1393, startPoint y: 398, endPoint x: 1040, endPoint y: 391, distance: 353.2
click at [1040, 424] on span "**********" at bounding box center [1242, 432] width 407 height 17
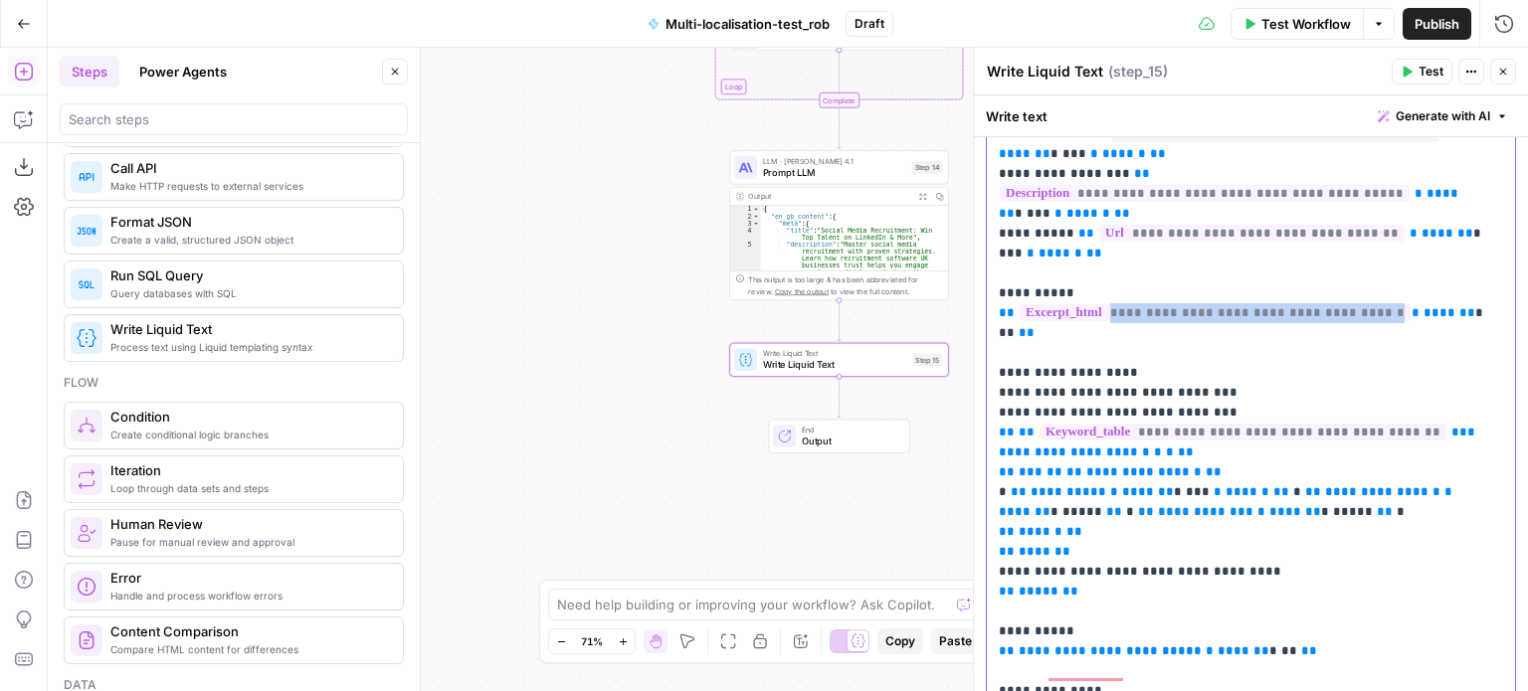
click at [1024, 426] on span "**" at bounding box center [1027, 432] width 16 height 13
drag, startPoint x: 1102, startPoint y: 415, endPoint x: 998, endPoint y: 417, distance: 104.5
click at [999, 446] on span "**********" at bounding box center [1074, 452] width 151 height 13
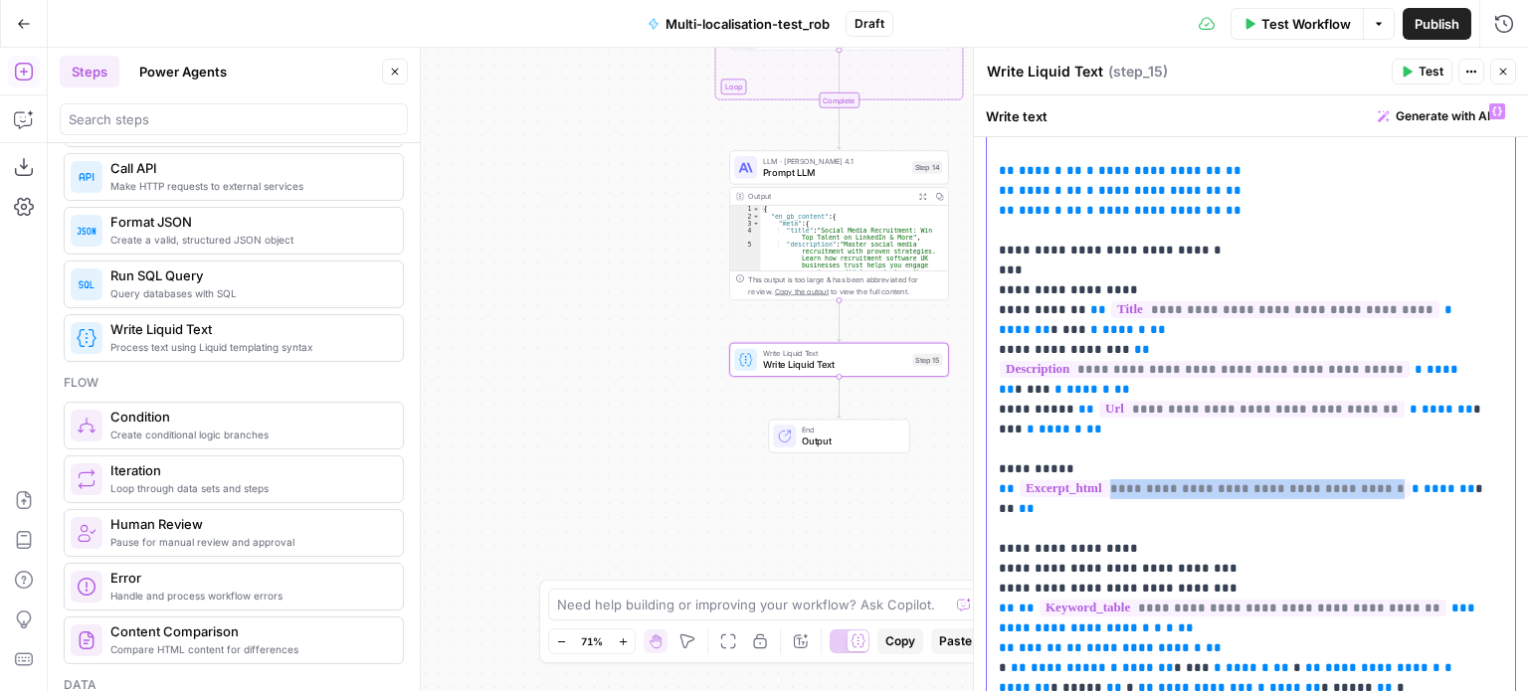
scroll to position [84, 0]
click at [1492, 106] on icon "button" at bounding box center [1497, 110] width 10 height 10
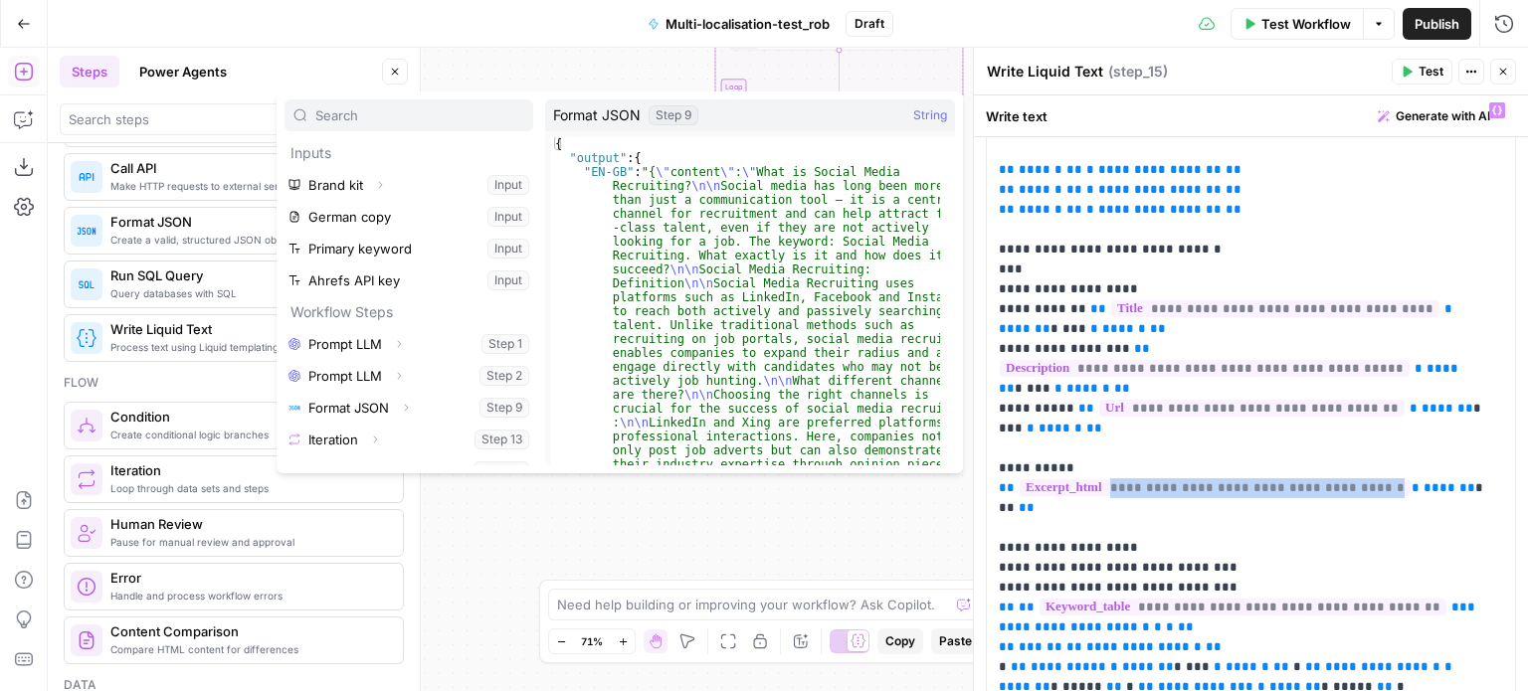
scroll to position [21, 0]
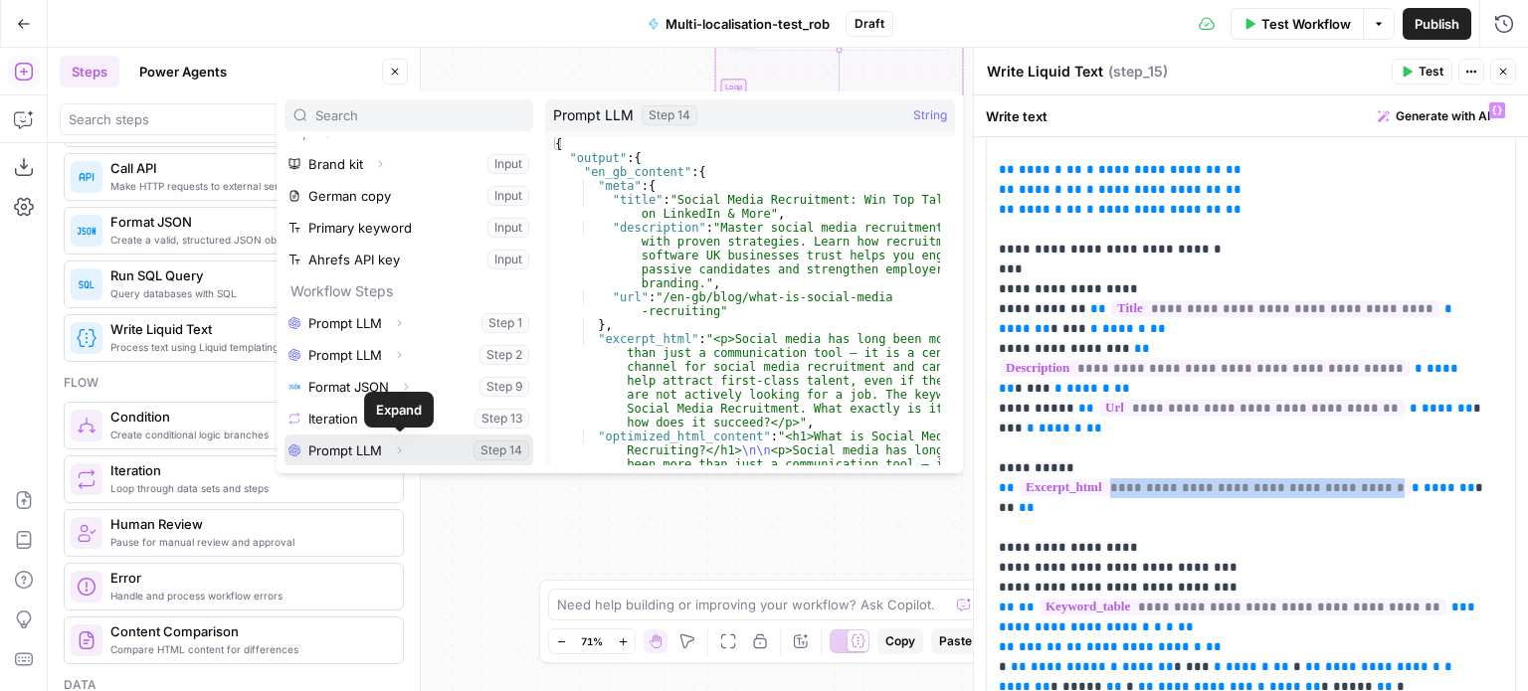
click at [395, 450] on icon "button" at bounding box center [399, 451] width 12 height 12
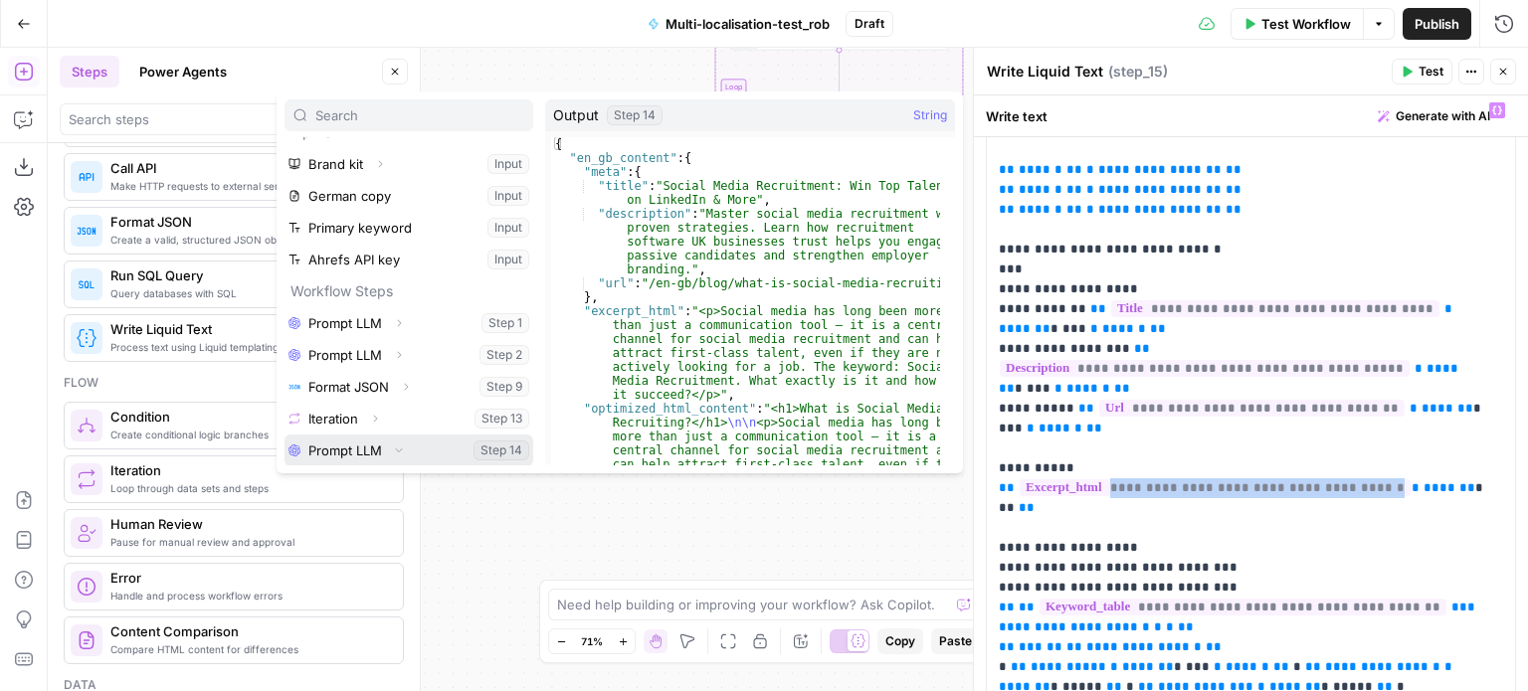
scroll to position [53, 0]
click at [358, 447] on button "Expand" at bounding box center [367, 451] width 26 height 26
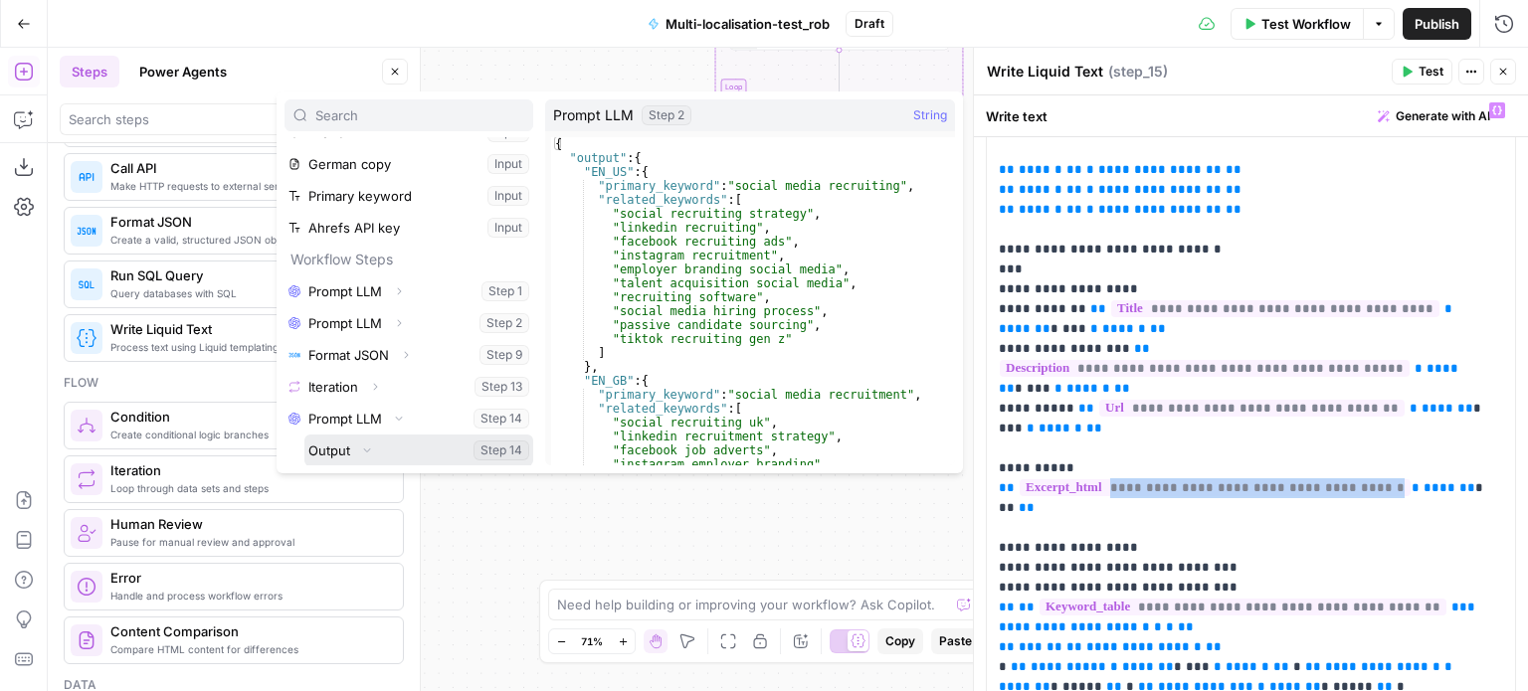
scroll to position [148, 0]
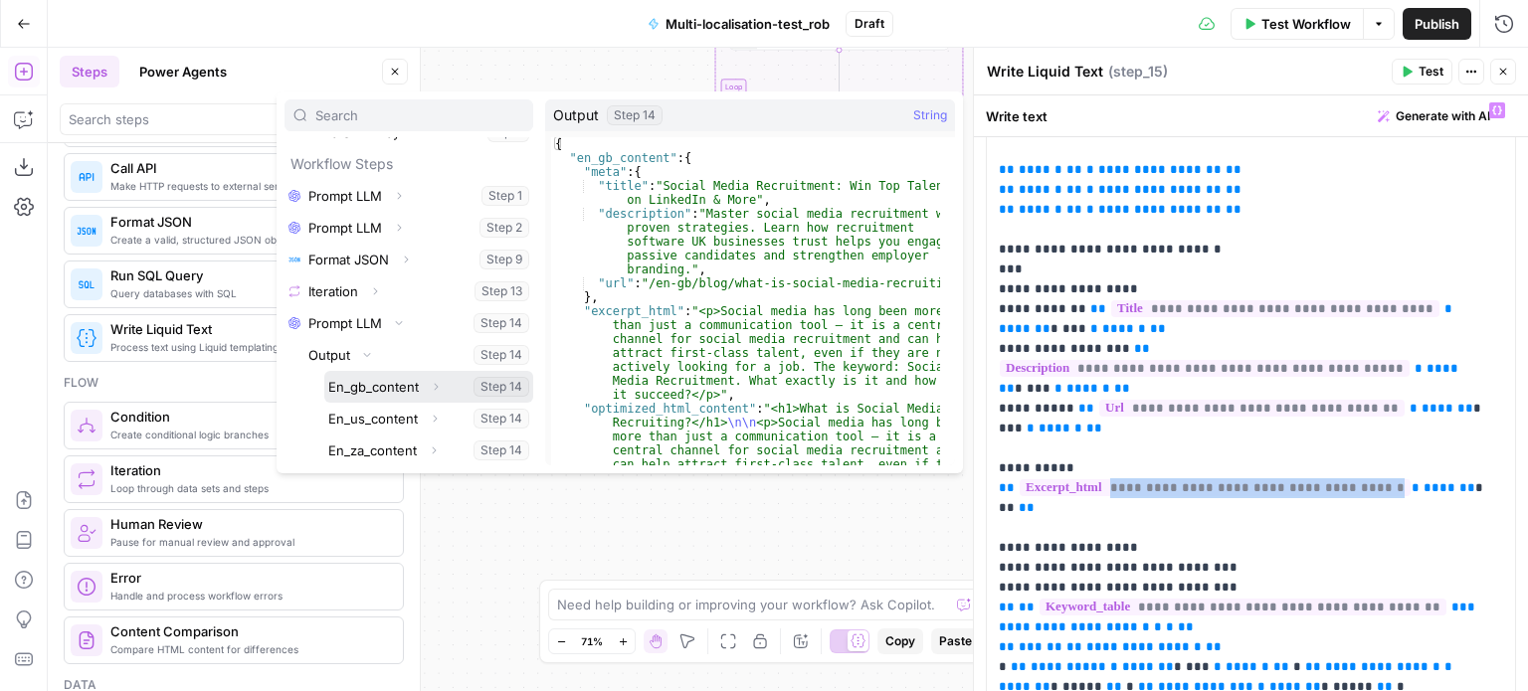
click at [437, 377] on button "Expand" at bounding box center [436, 387] width 26 height 26
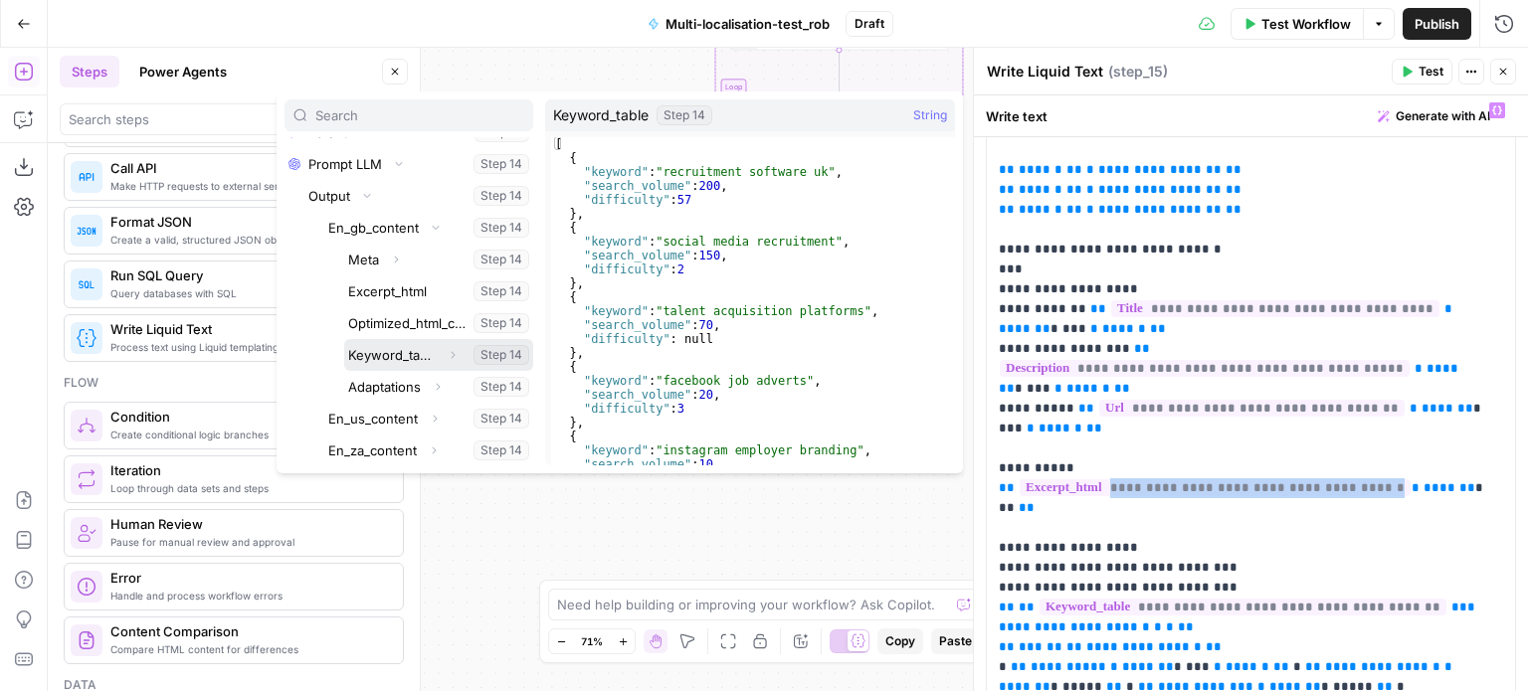
click at [447, 353] on icon "button" at bounding box center [453, 355] width 12 height 12
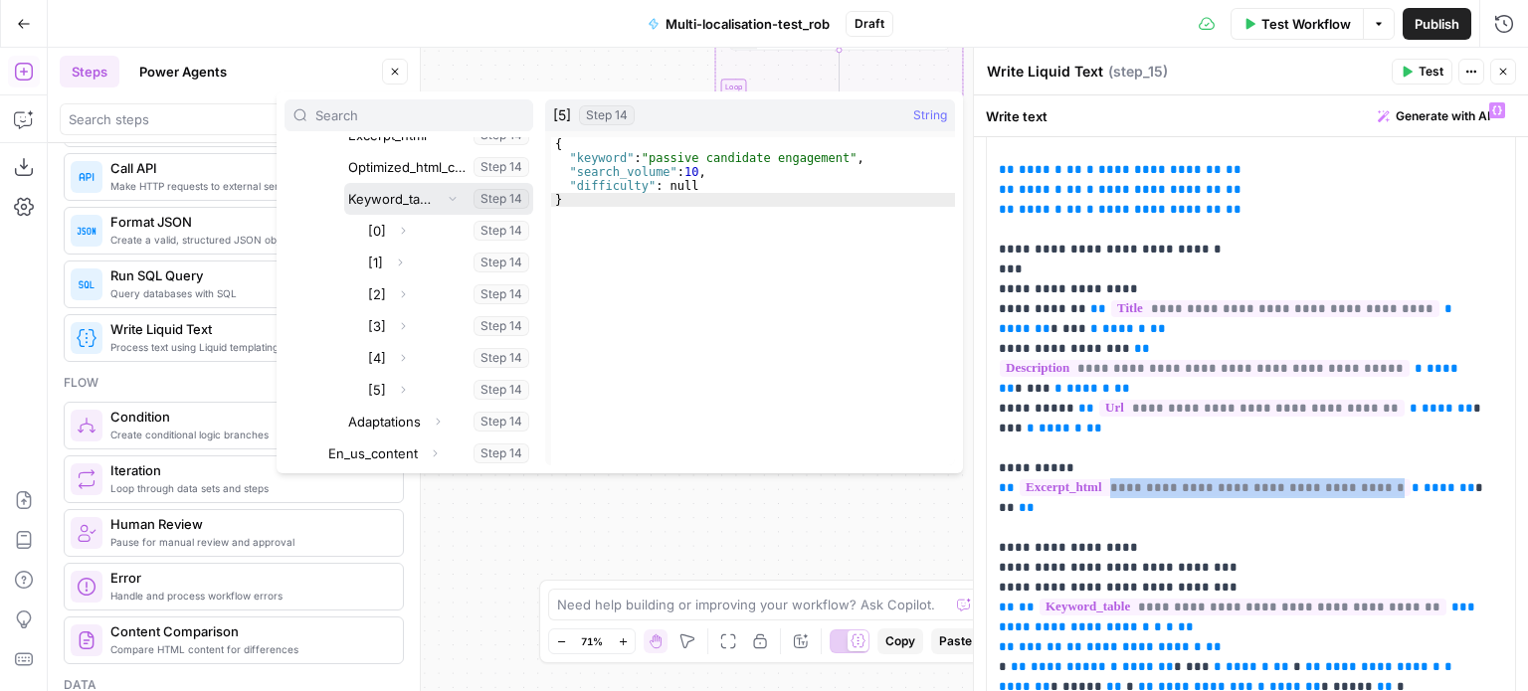
scroll to position [498, 0]
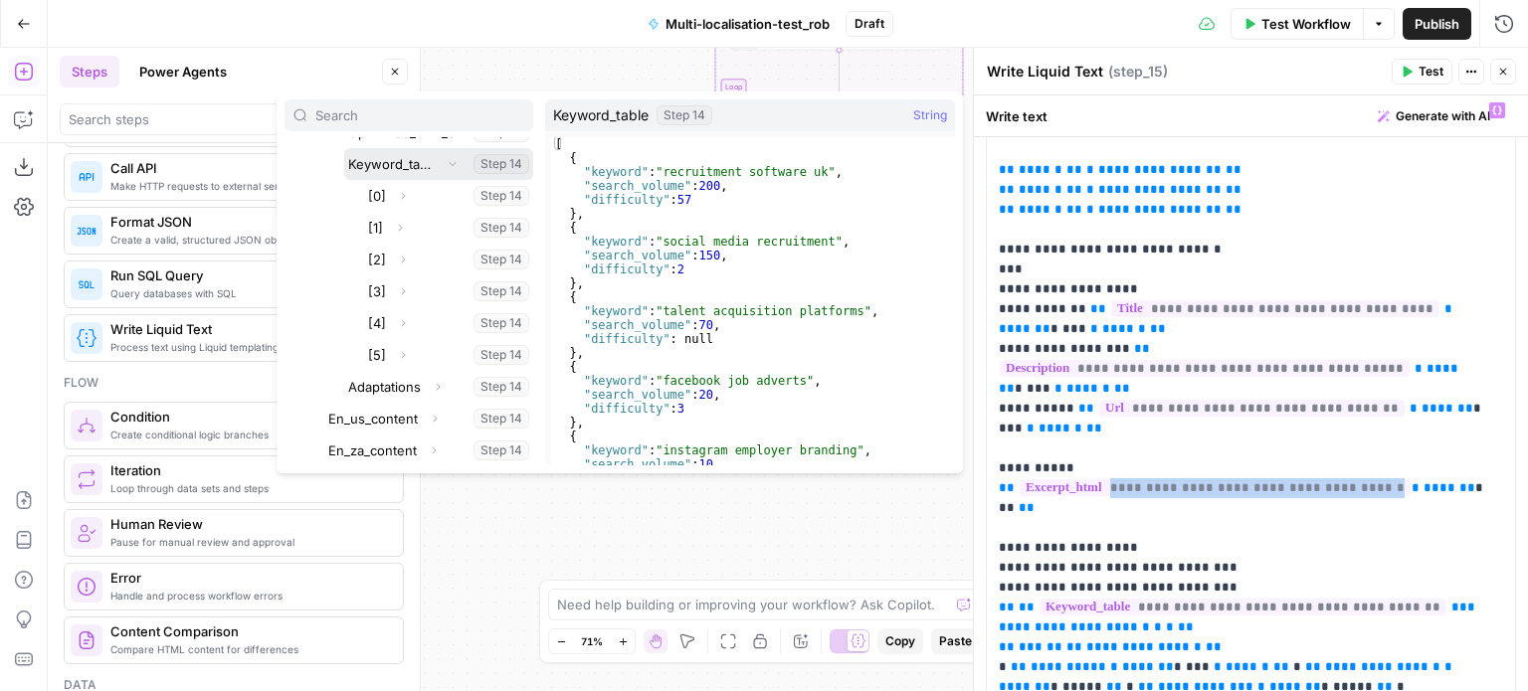
click at [386, 164] on button "Select variable Keyword_table" at bounding box center [438, 164] width 189 height 32
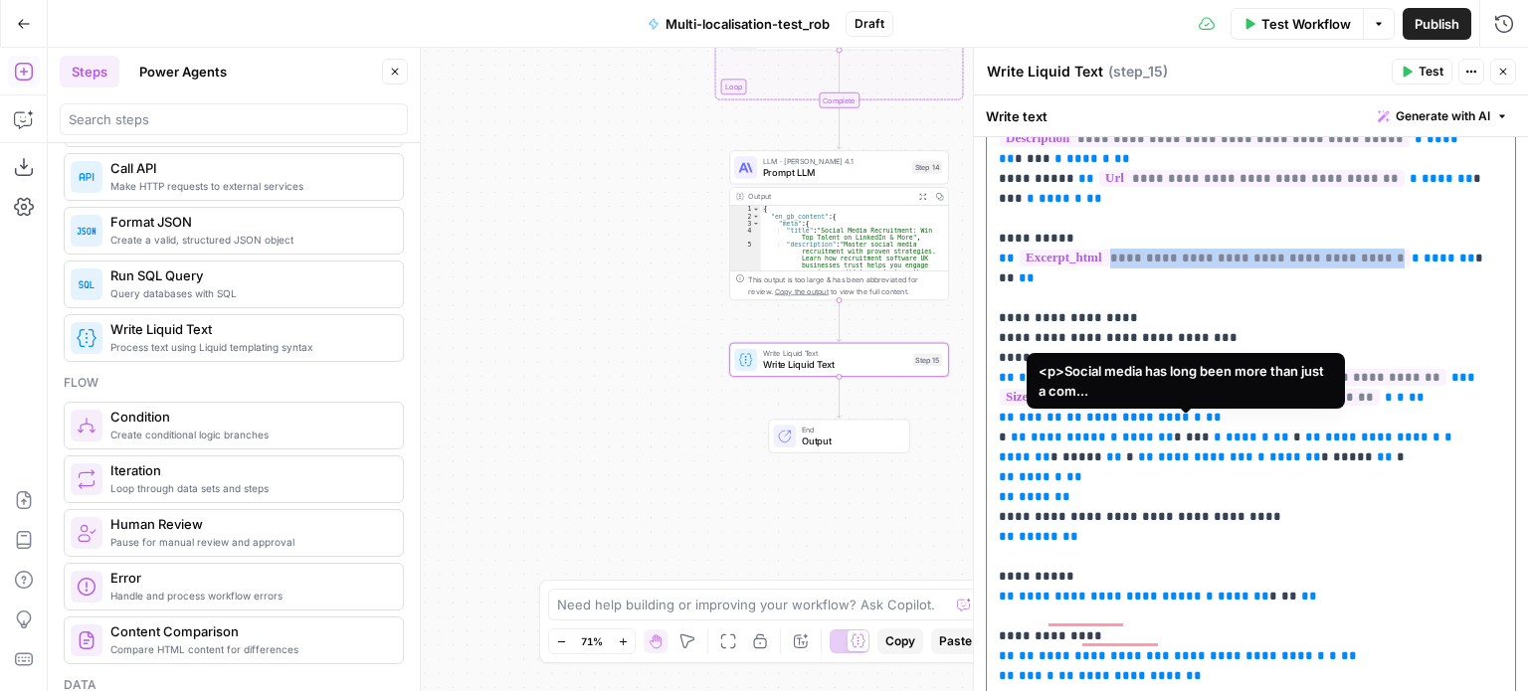
scroll to position [364, 0]
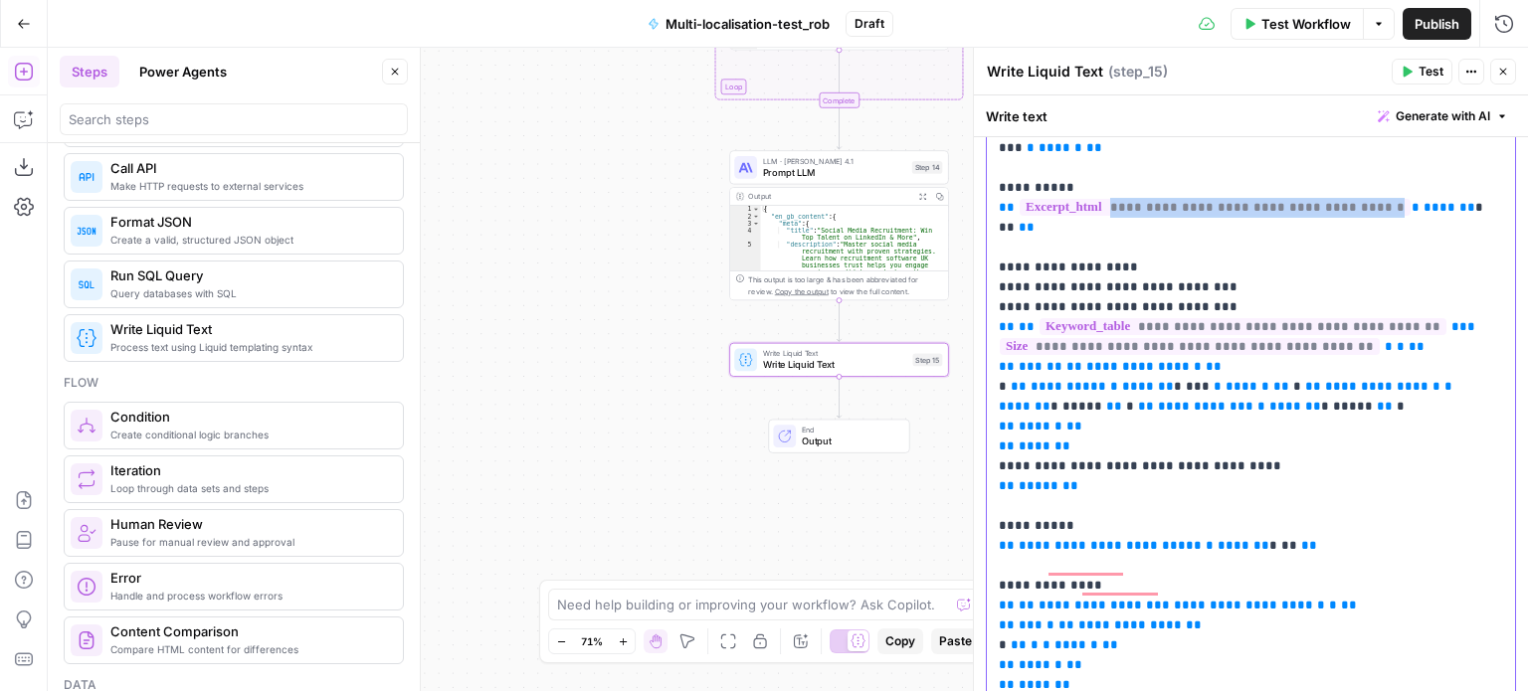
drag, startPoint x: 1180, startPoint y: 325, endPoint x: 1076, endPoint y: 336, distance: 104.0
drag, startPoint x: 1182, startPoint y: 331, endPoint x: 1078, endPoint y: 329, distance: 103.5
click at [1086, 360] on span "**********" at bounding box center [1143, 366] width 115 height 13
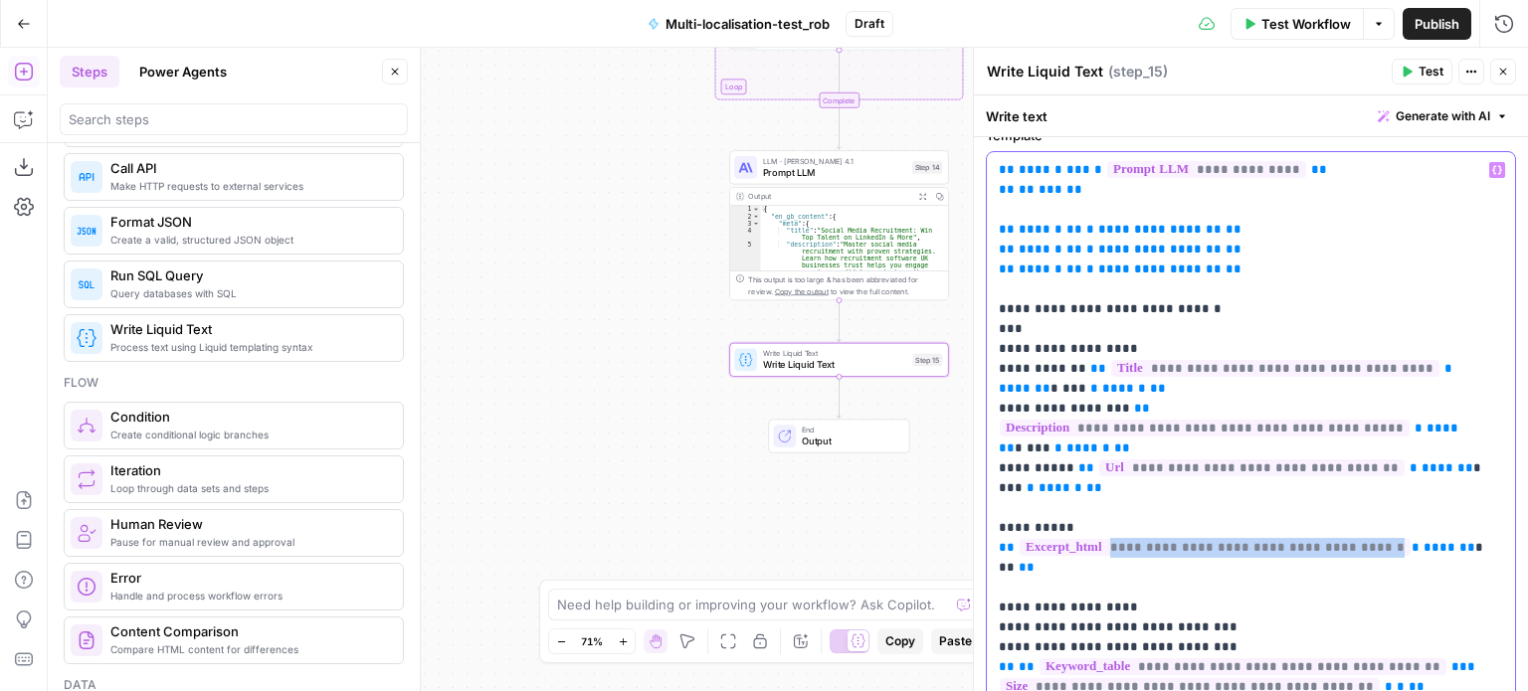
scroll to position [0, 0]
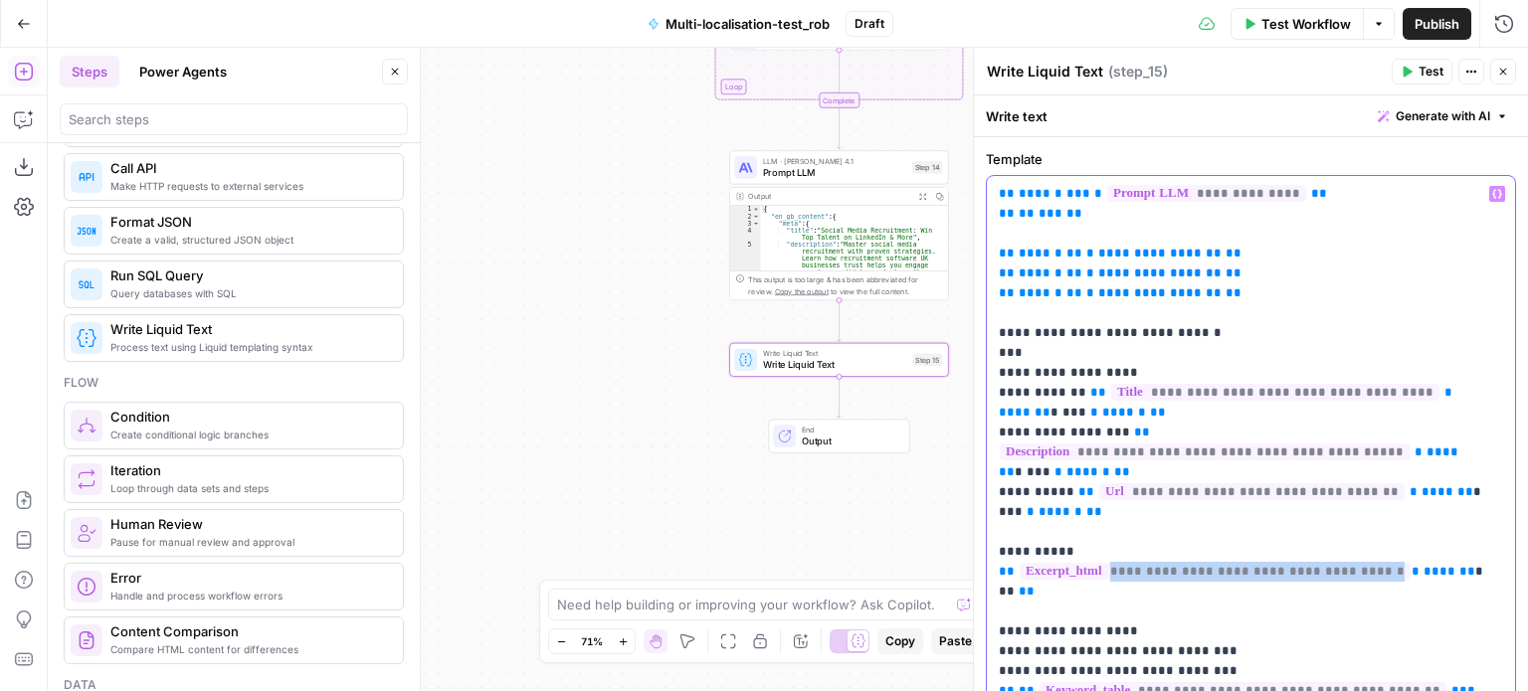
click at [1492, 195] on icon "button" at bounding box center [1497, 194] width 10 height 10
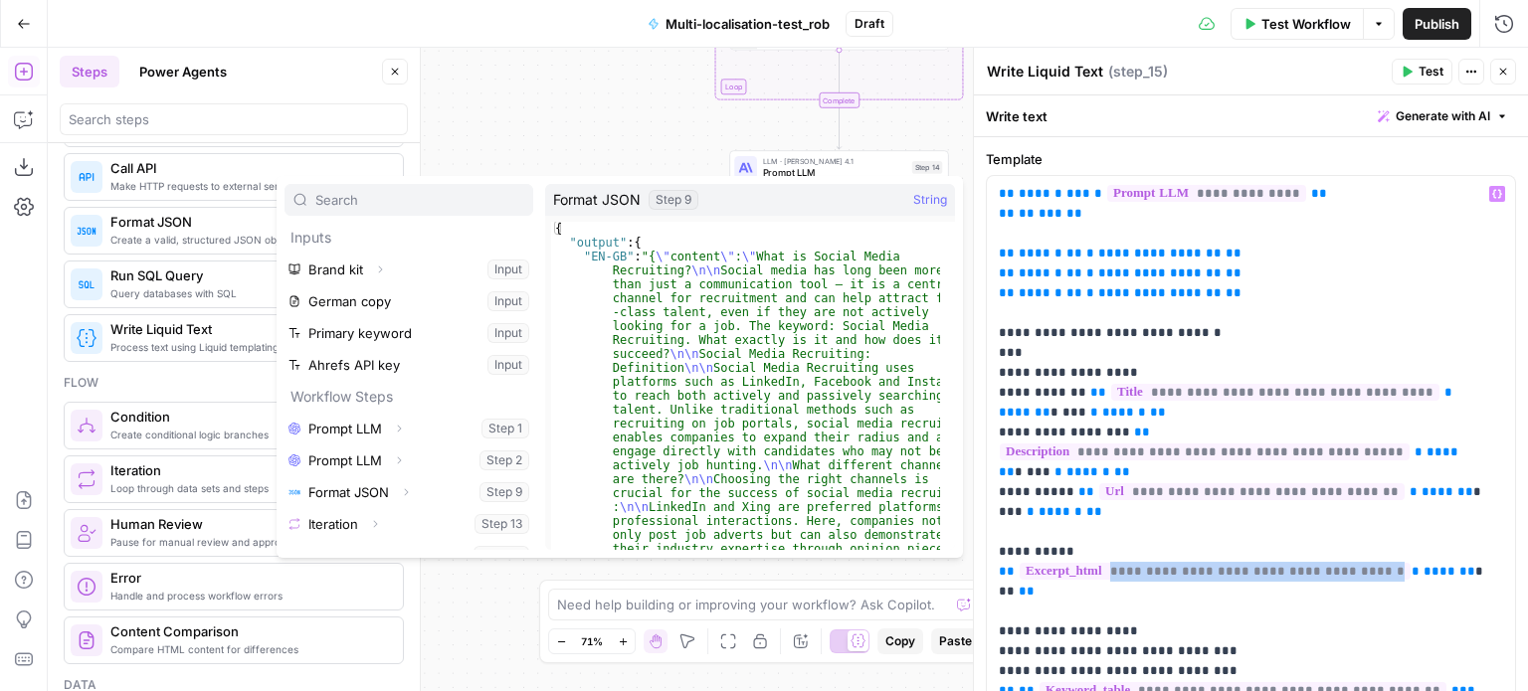
scroll to position [21, 0]
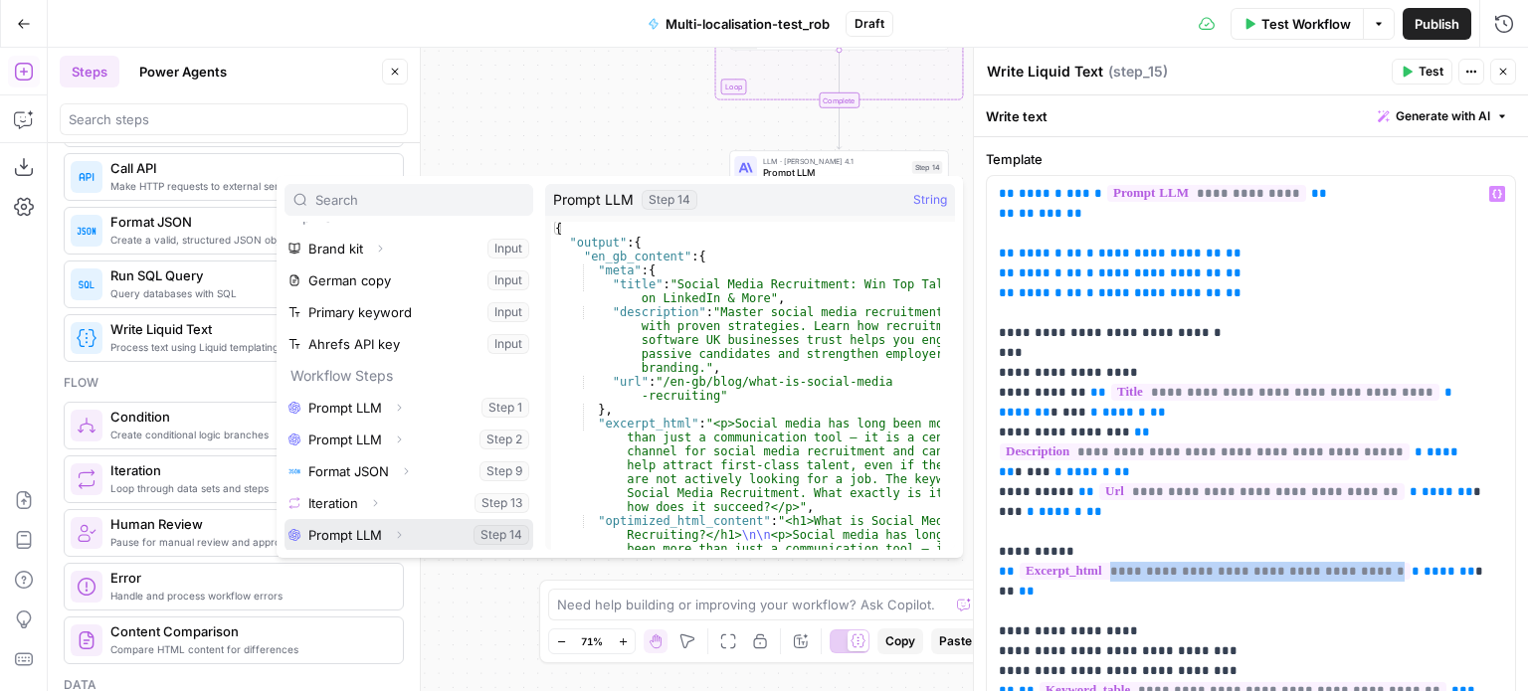
click at [399, 532] on icon "button" at bounding box center [399, 534] width 4 height 7
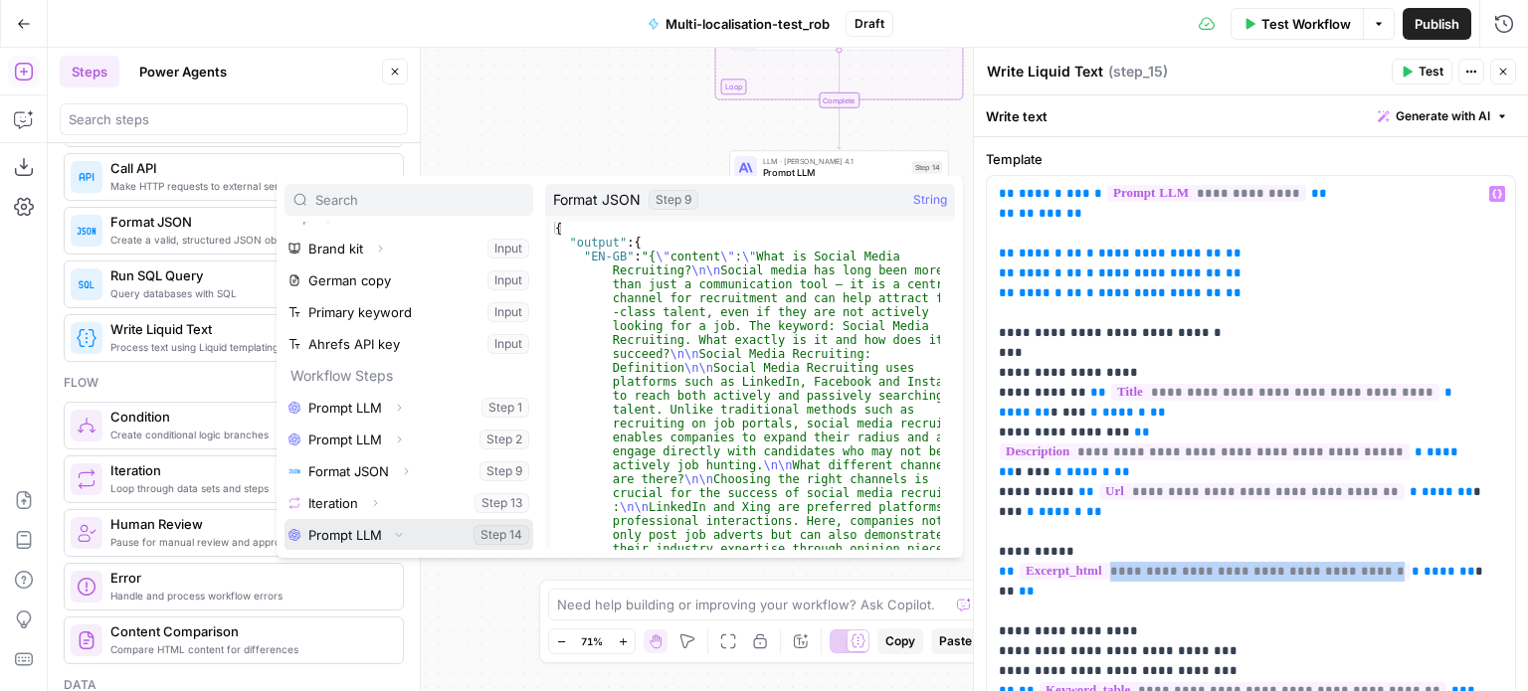
scroll to position [53, 0]
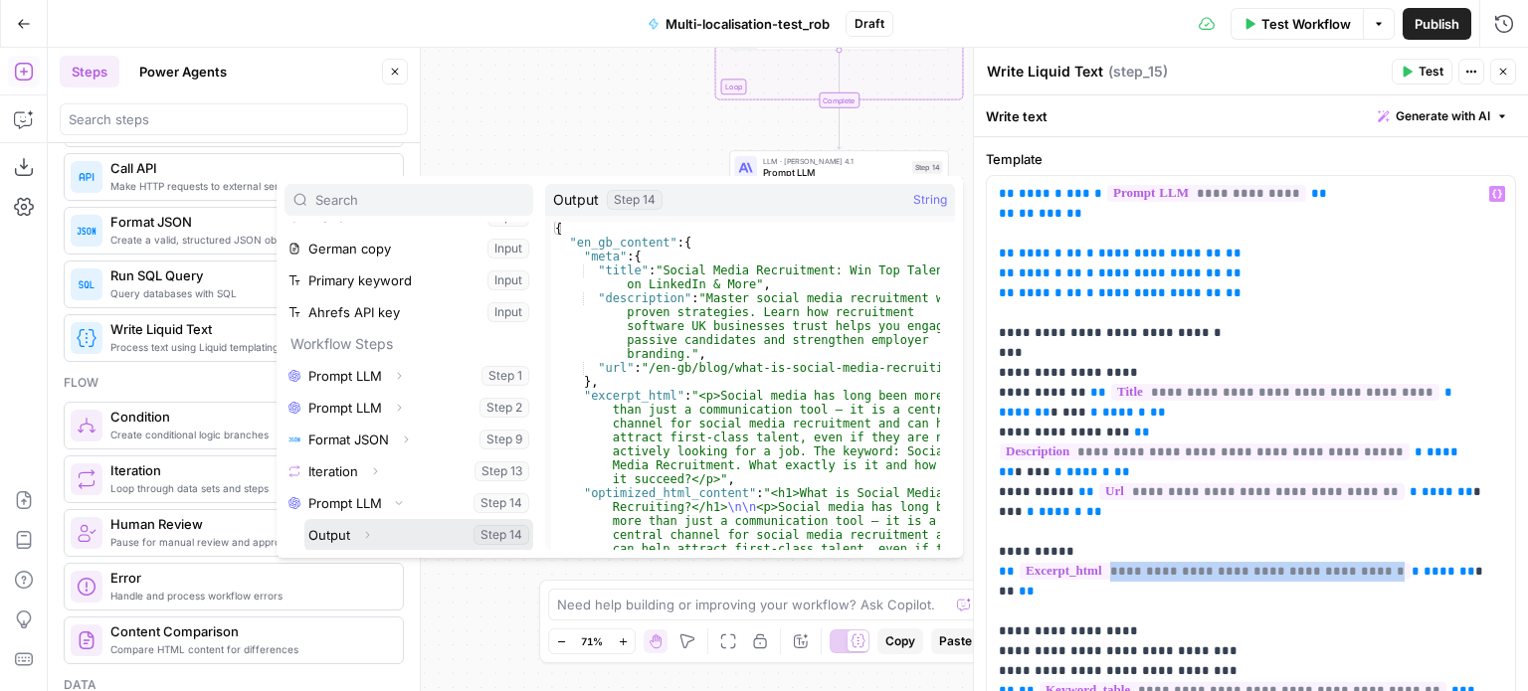
click at [362, 535] on icon "button" at bounding box center [367, 535] width 12 height 12
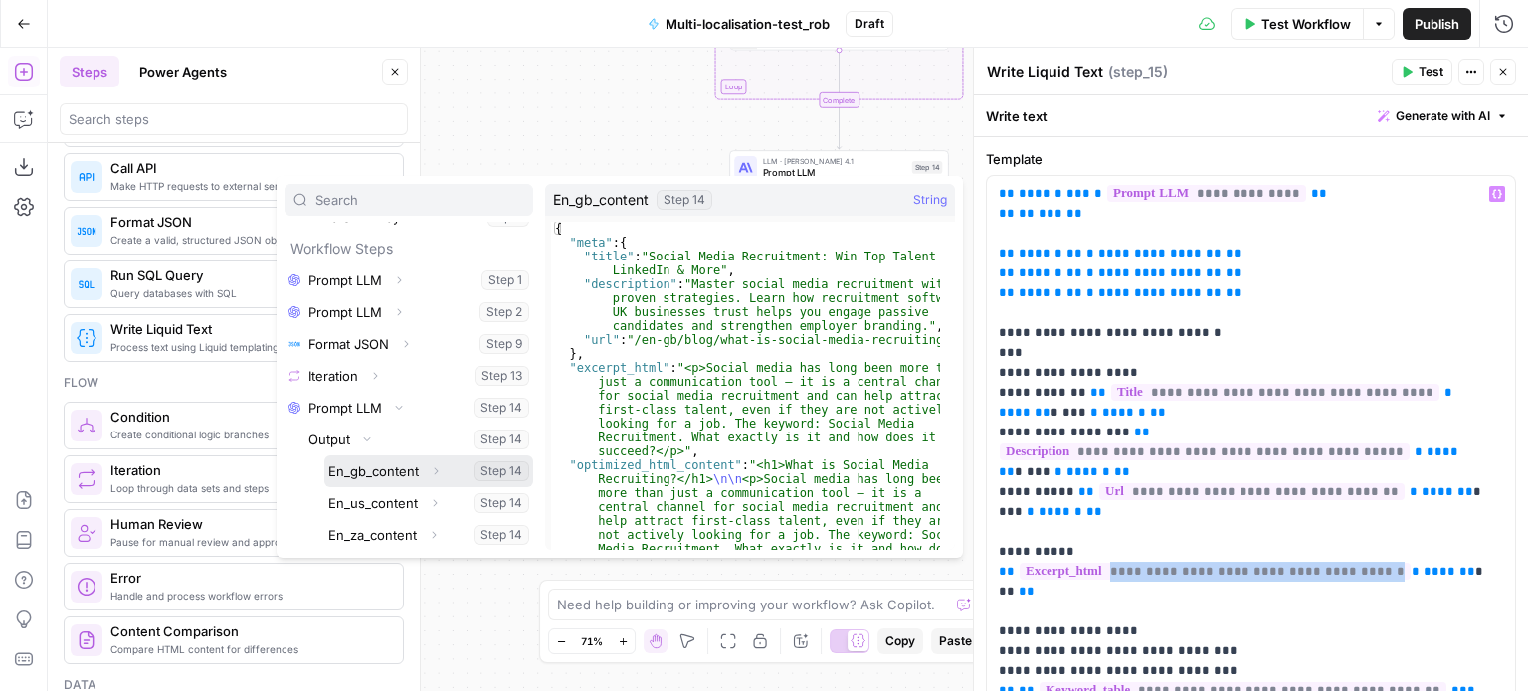
click at [434, 470] on icon "button" at bounding box center [436, 471] width 12 height 12
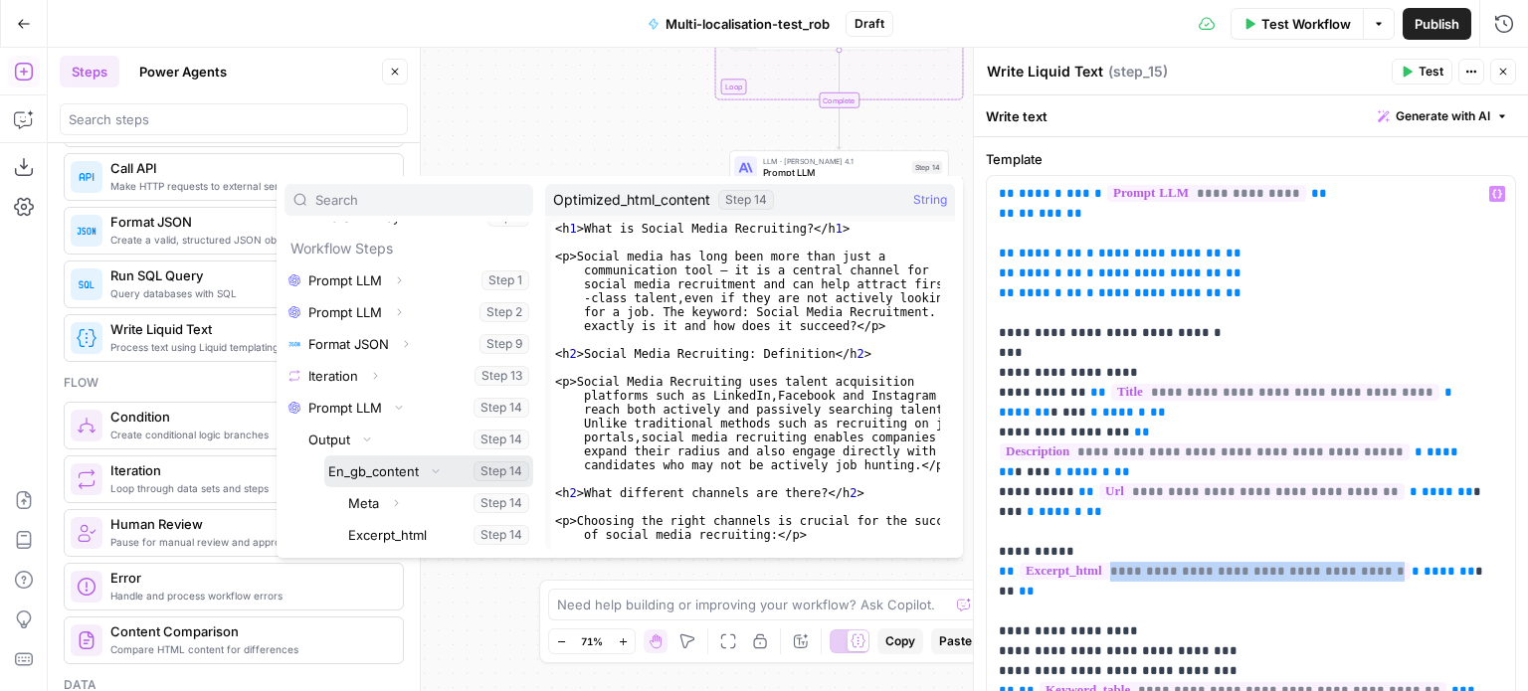
scroll to position [307, 0]
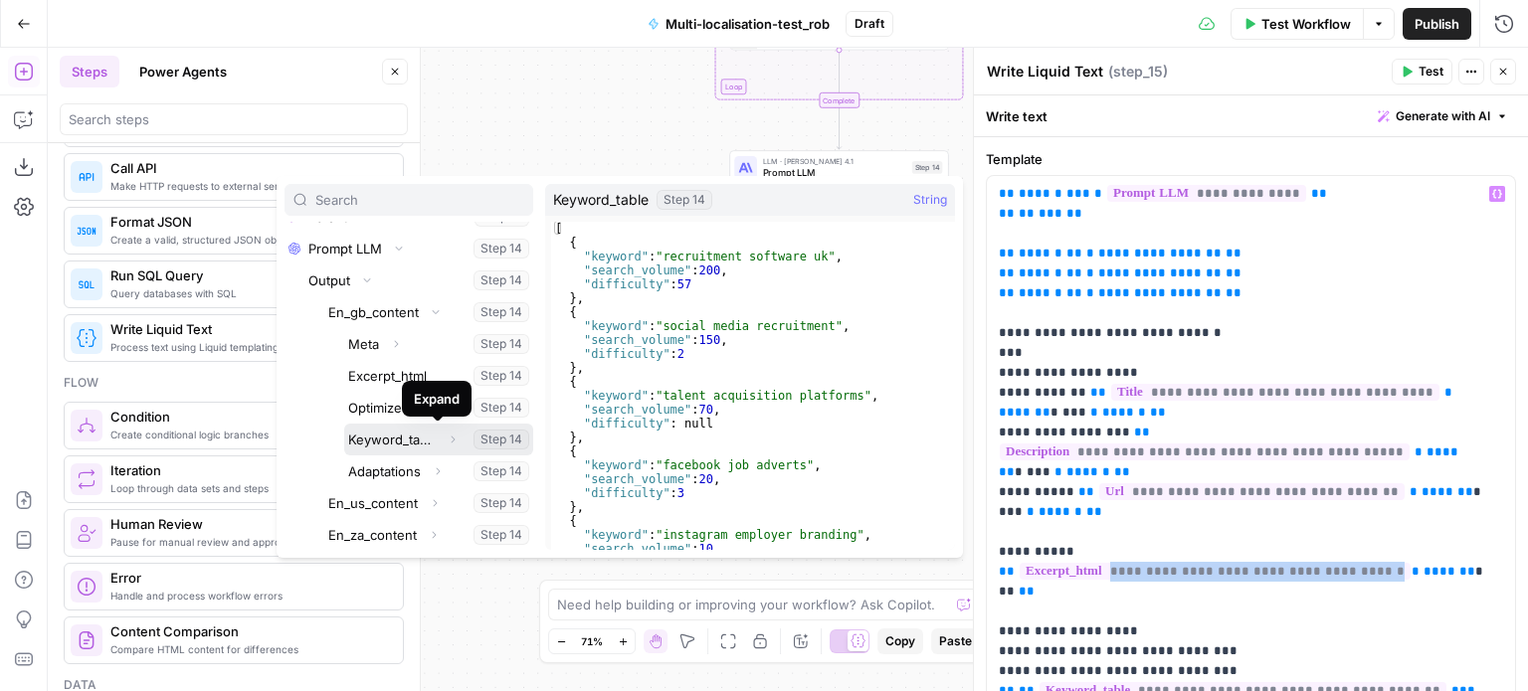
click at [447, 437] on icon "button" at bounding box center [453, 440] width 12 height 12
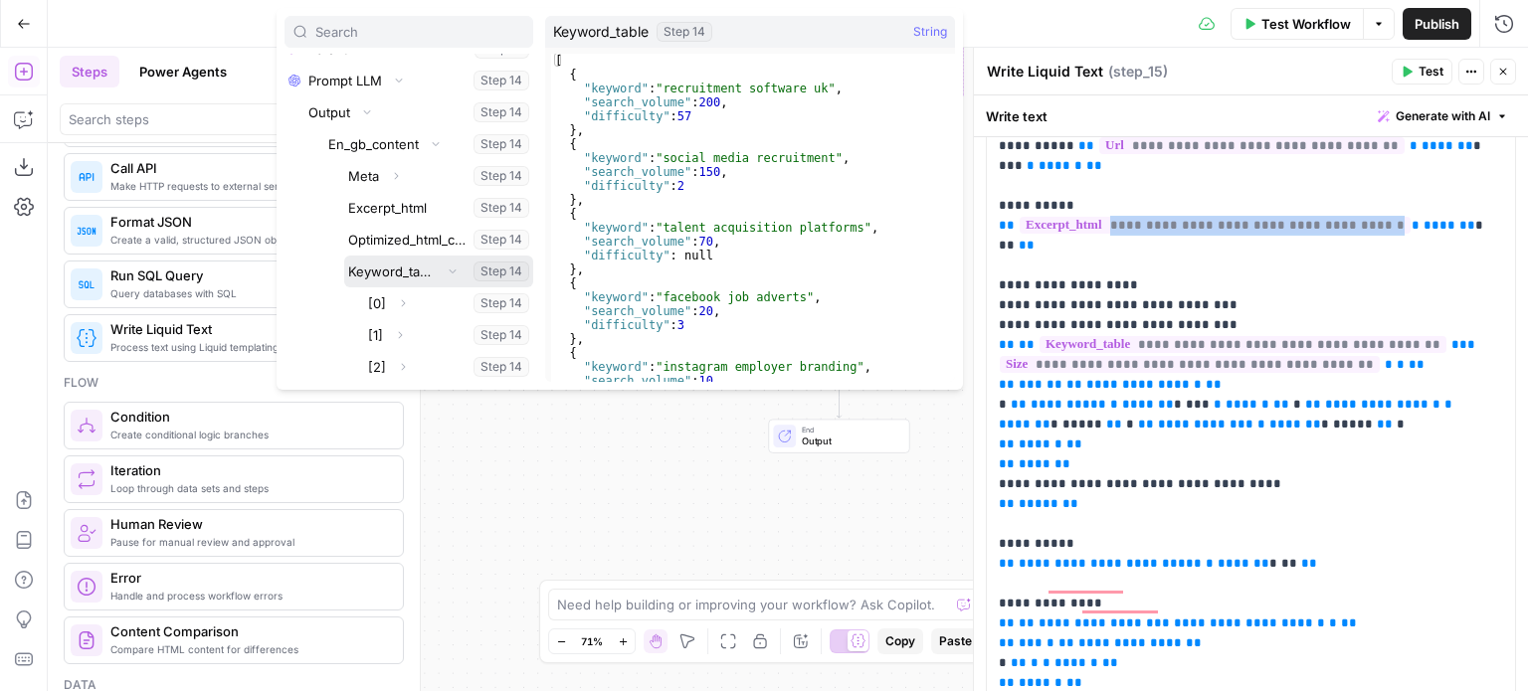
scroll to position [302, 0]
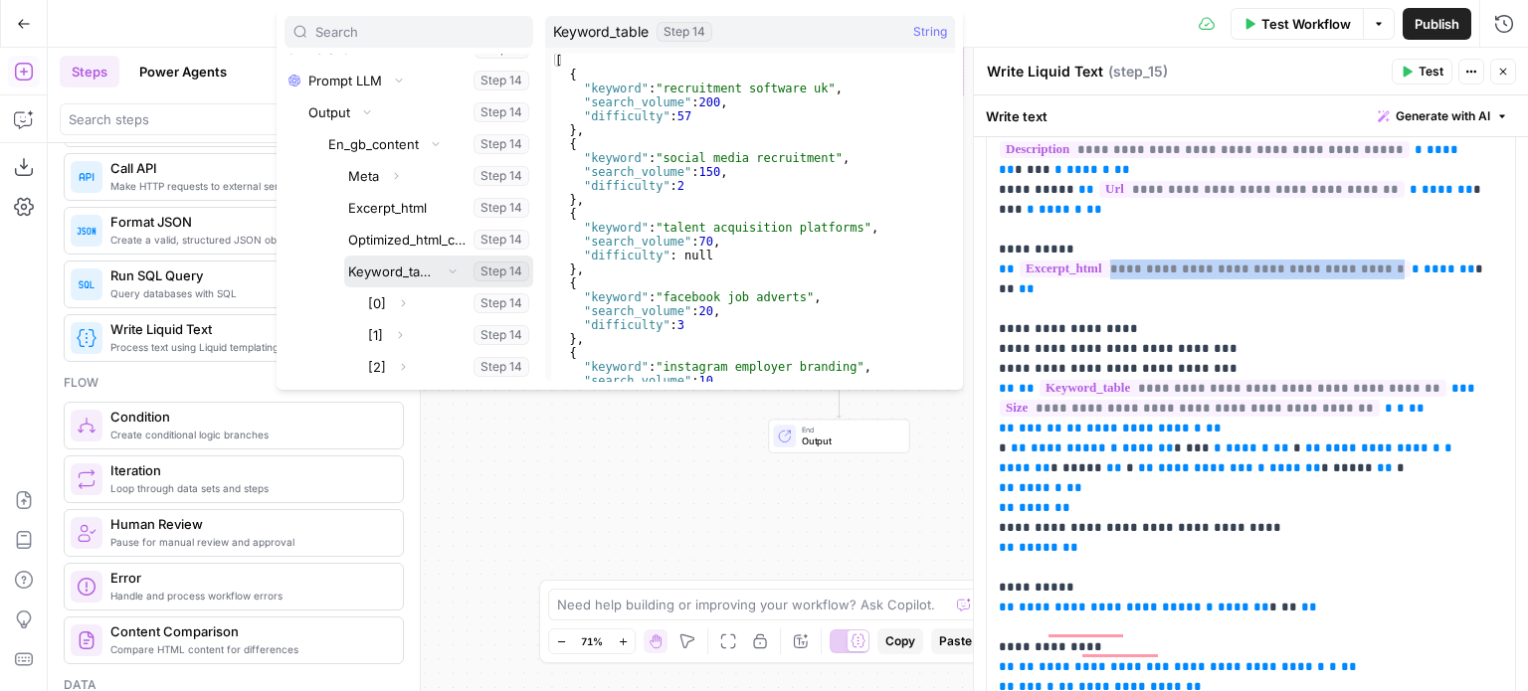
click at [398, 272] on button "Select variable Keyword_table" at bounding box center [438, 272] width 189 height 32
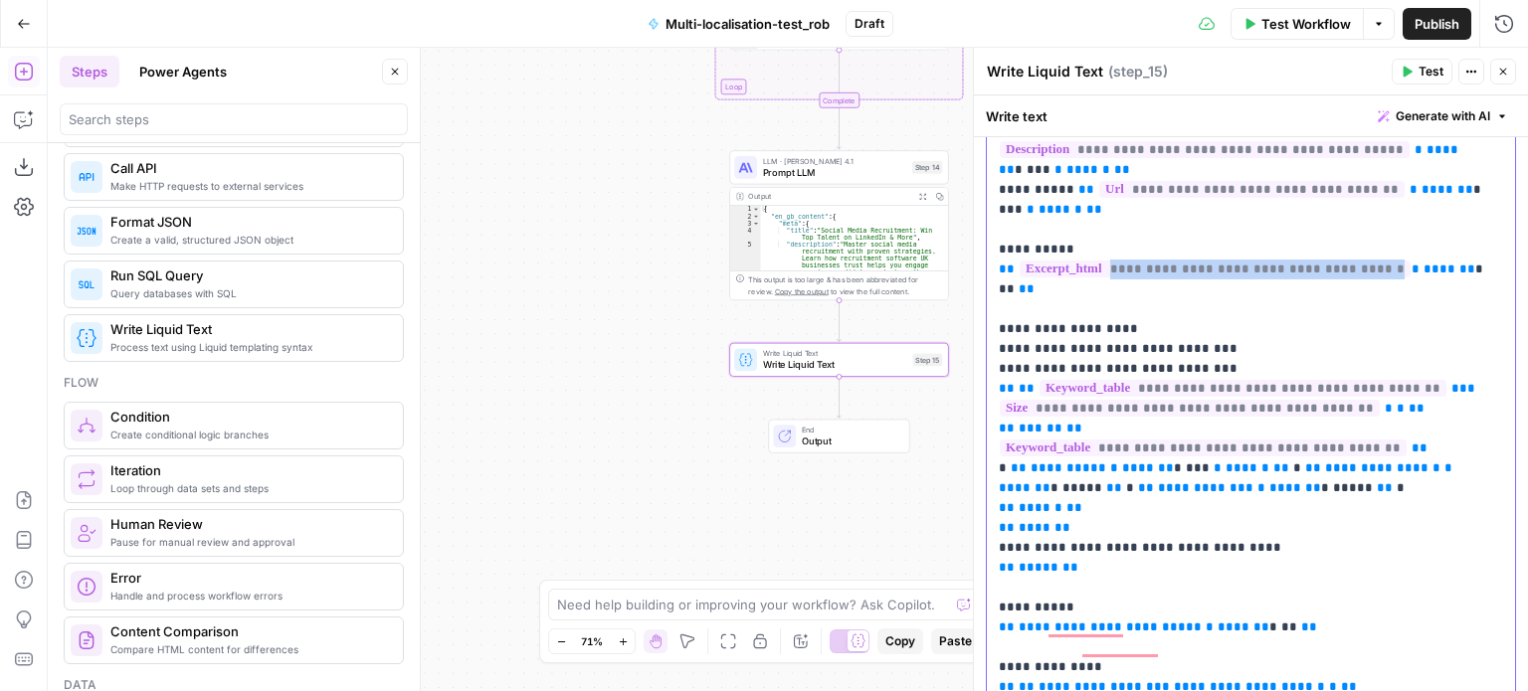
drag, startPoint x: 1095, startPoint y: 415, endPoint x: 1022, endPoint y: 413, distance: 72.6
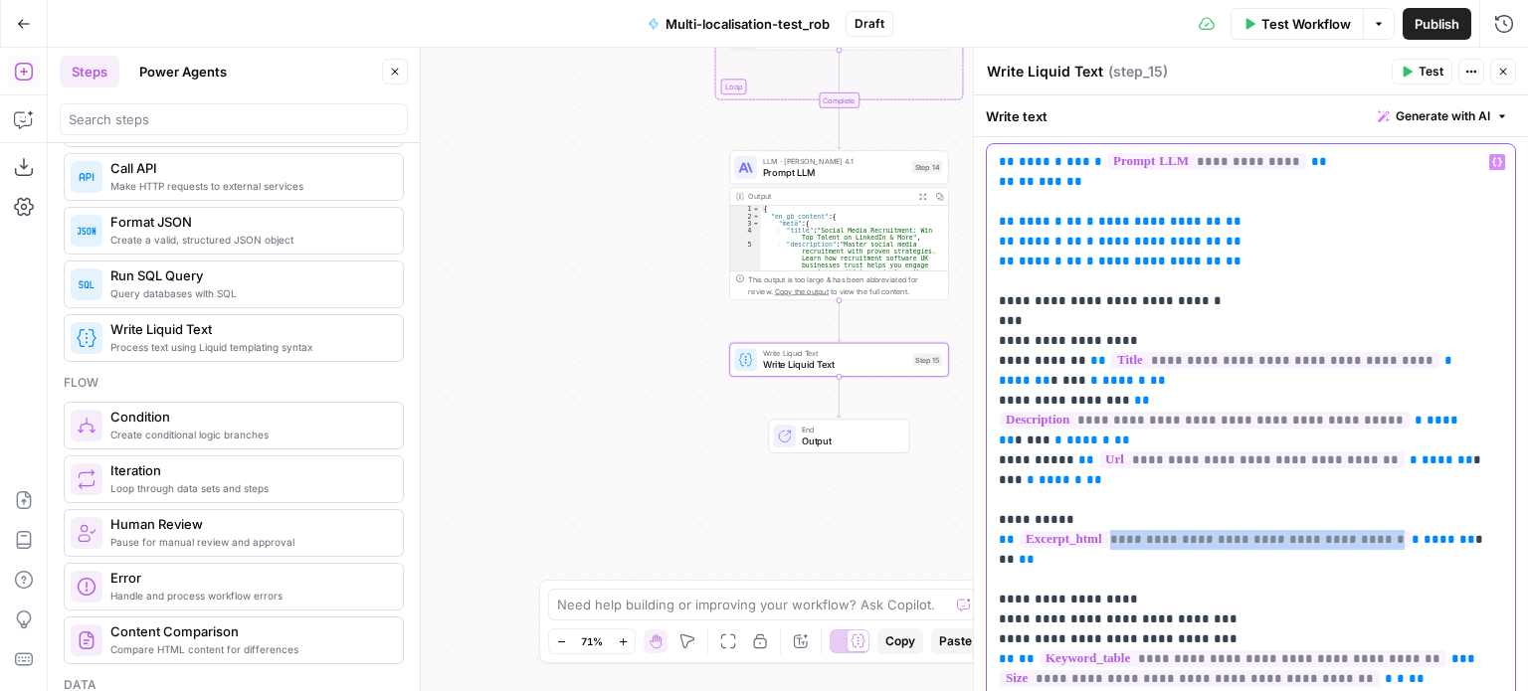
scroll to position [0, 0]
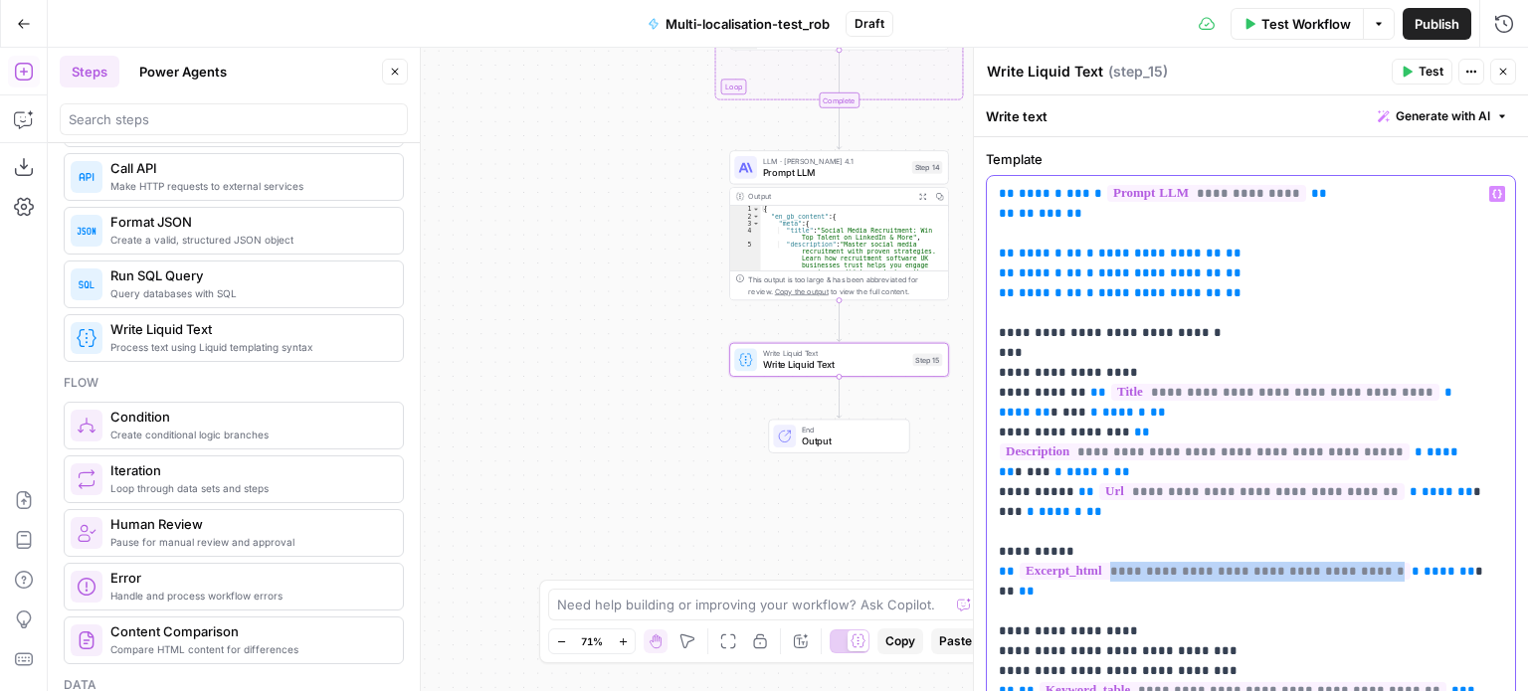
click at [1489, 187] on button "Variables Menu" at bounding box center [1497, 194] width 16 height 16
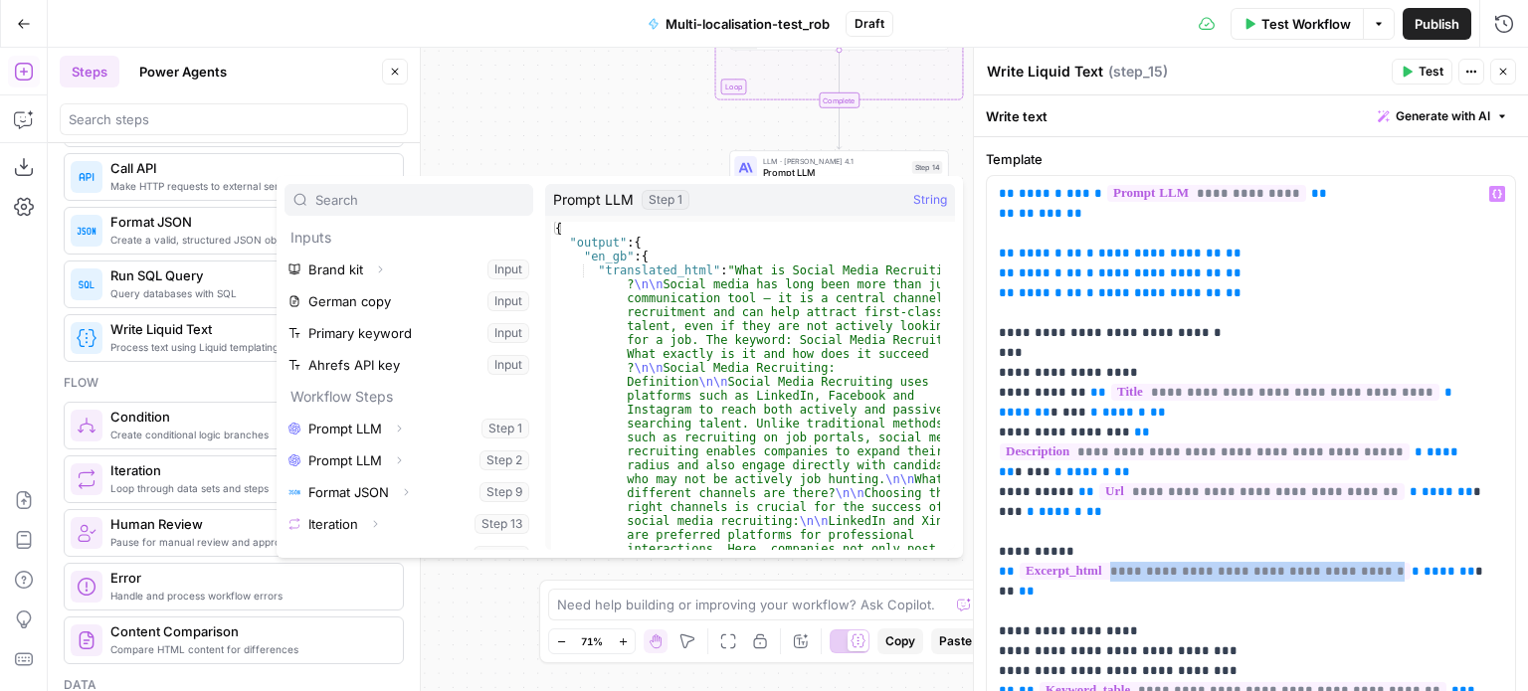
scroll to position [21, 0]
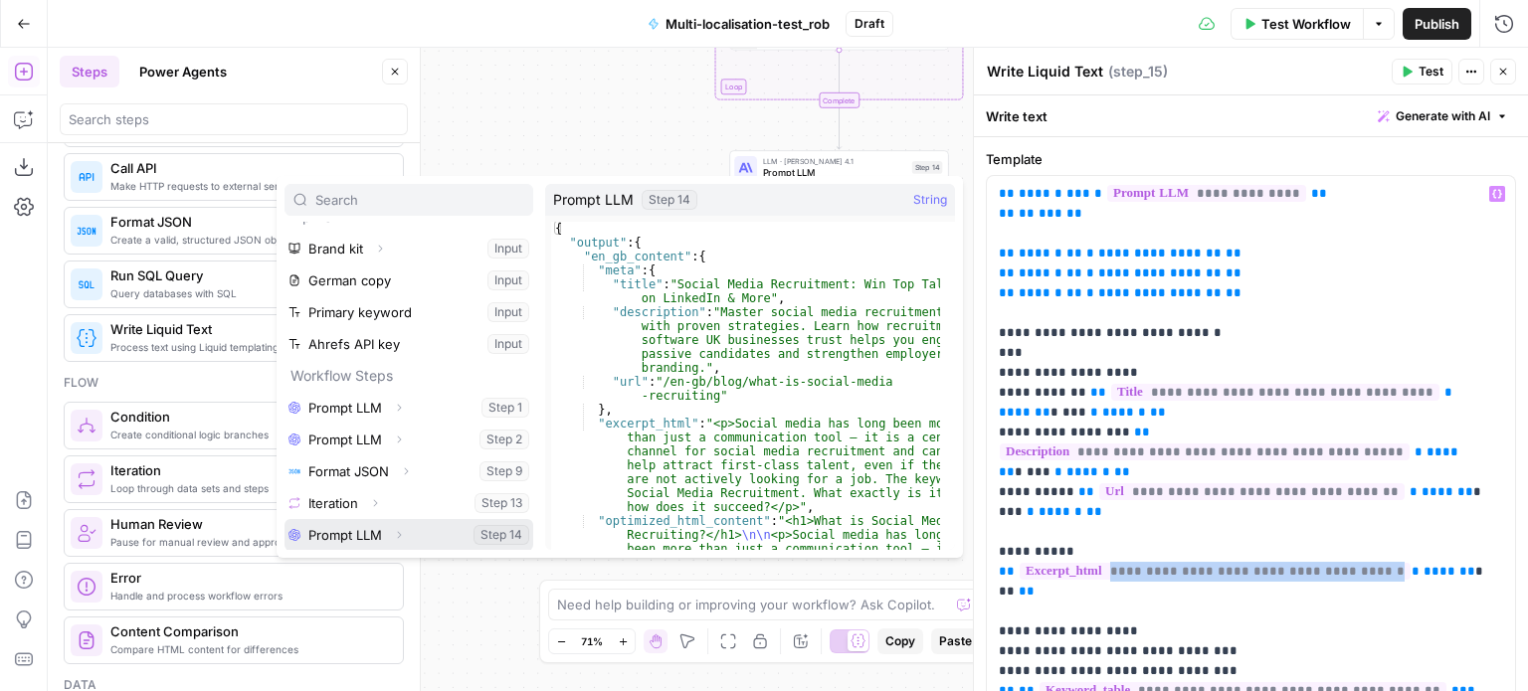
click at [396, 537] on icon "button" at bounding box center [399, 535] width 12 height 12
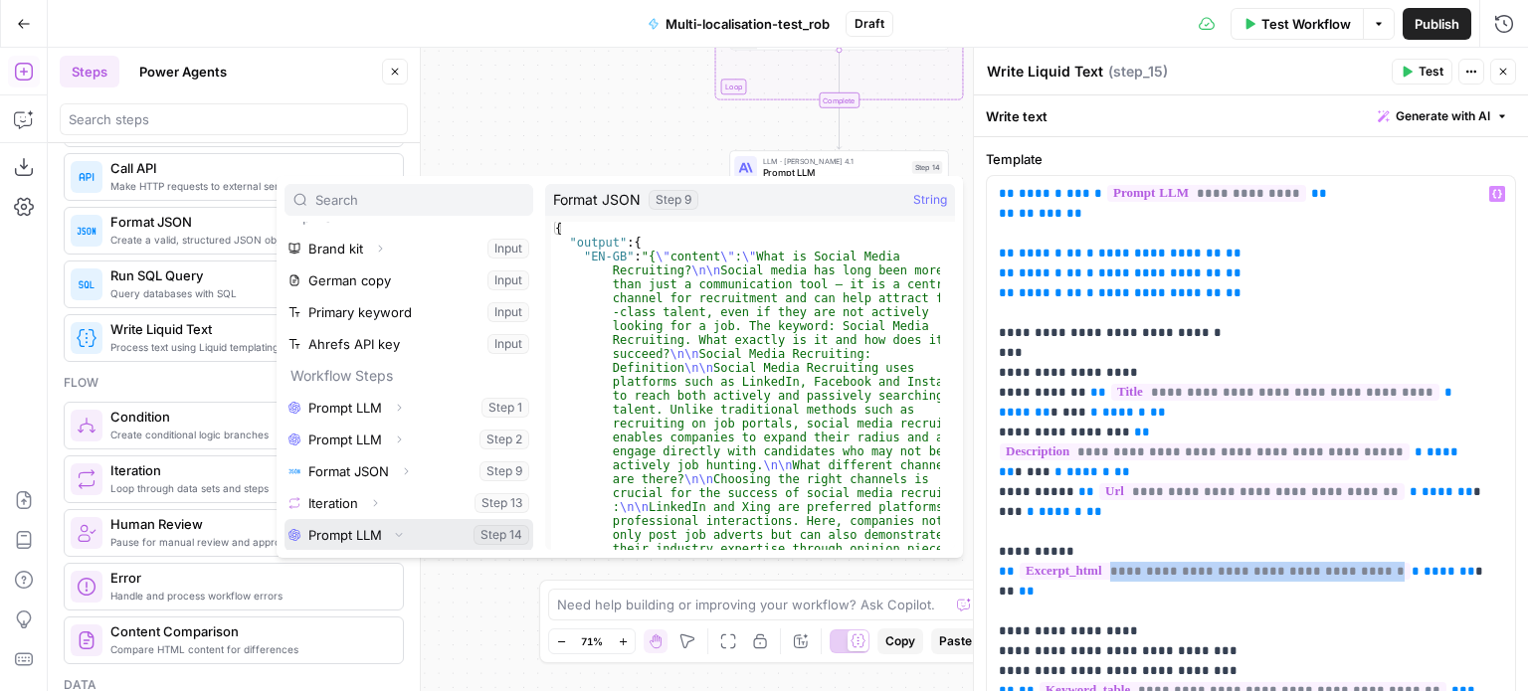
scroll to position [53, 0]
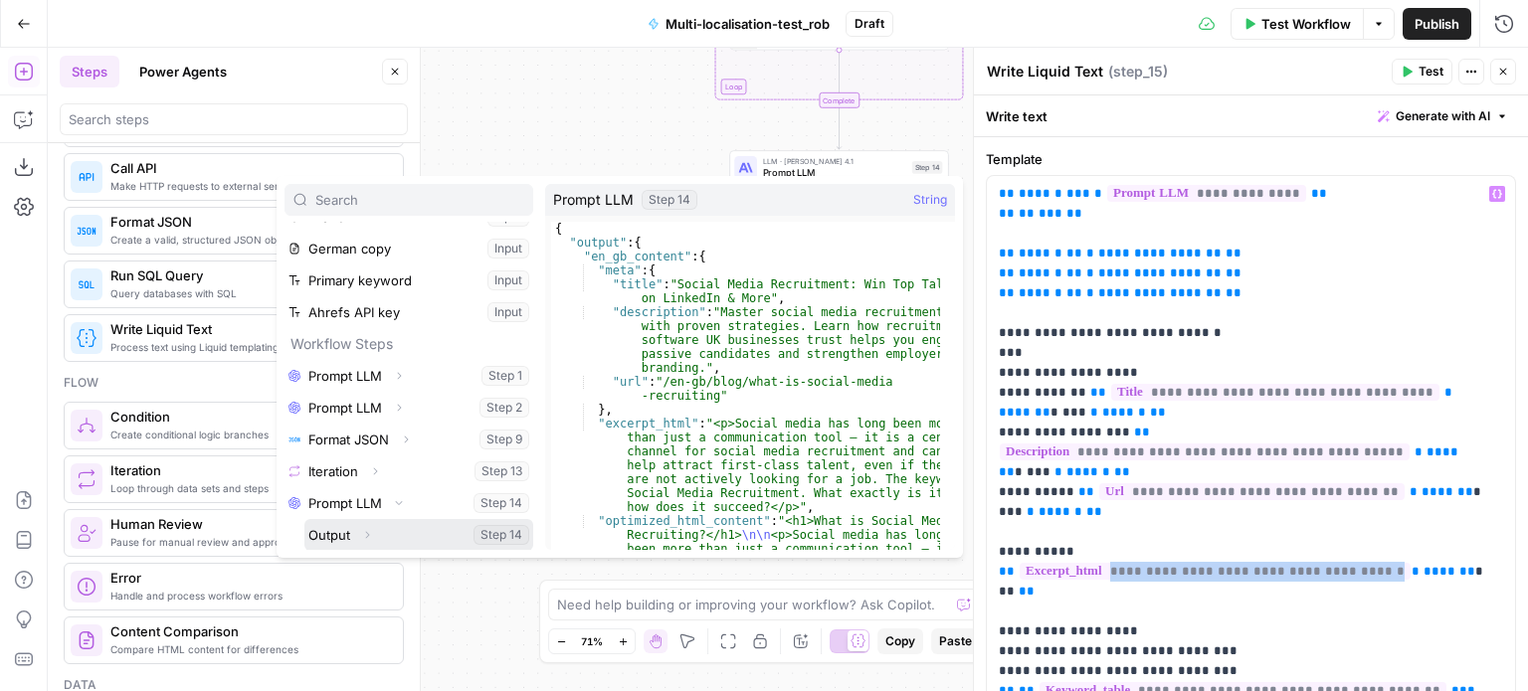
click at [366, 529] on icon "button" at bounding box center [367, 535] width 12 height 12
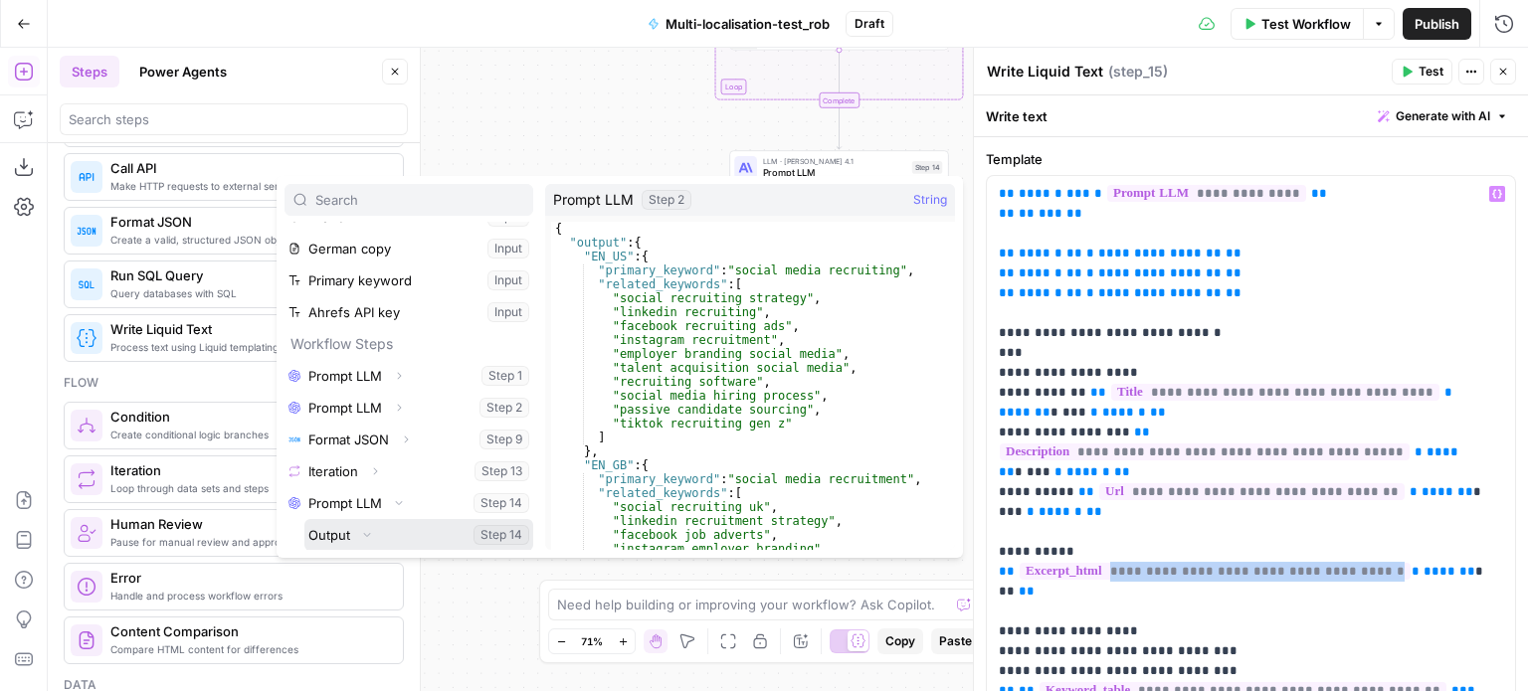
scroll to position [148, 0]
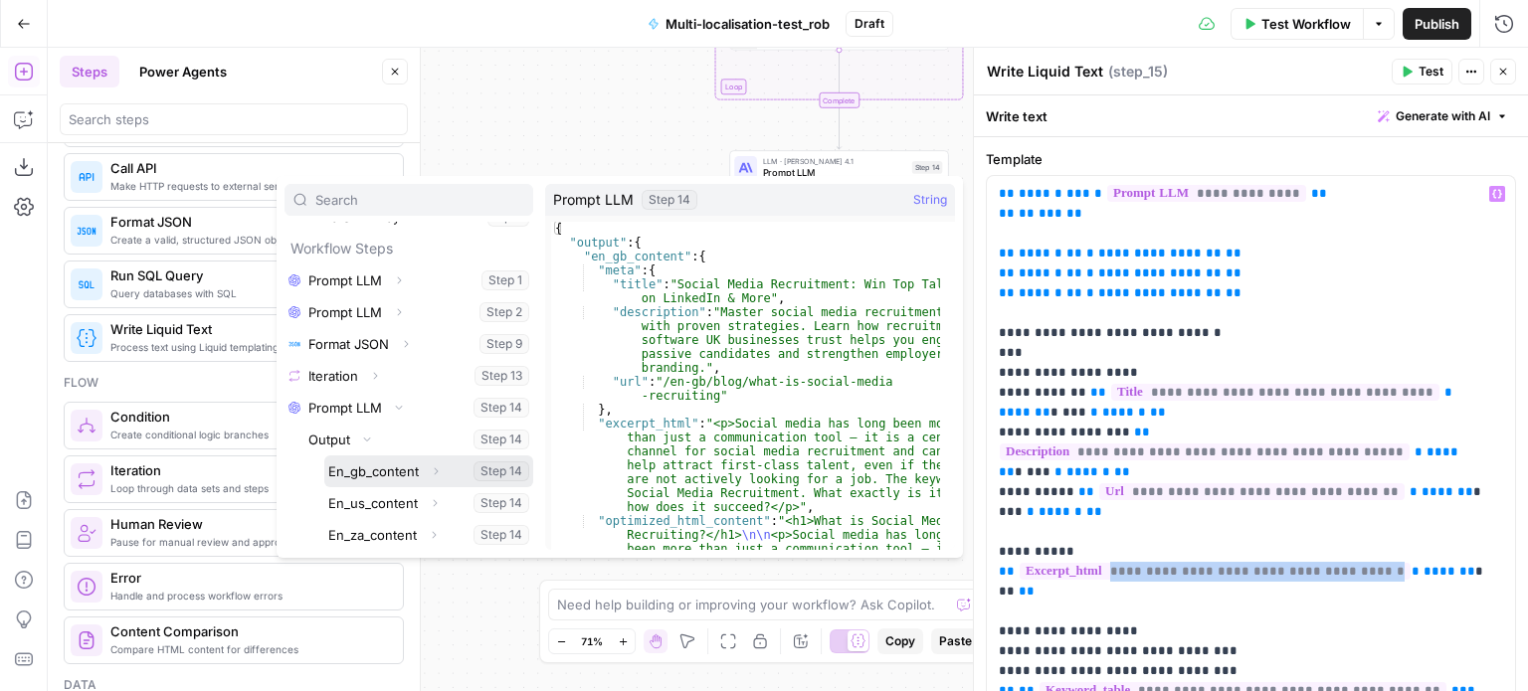
click at [433, 477] on button "Expand" at bounding box center [436, 472] width 26 height 26
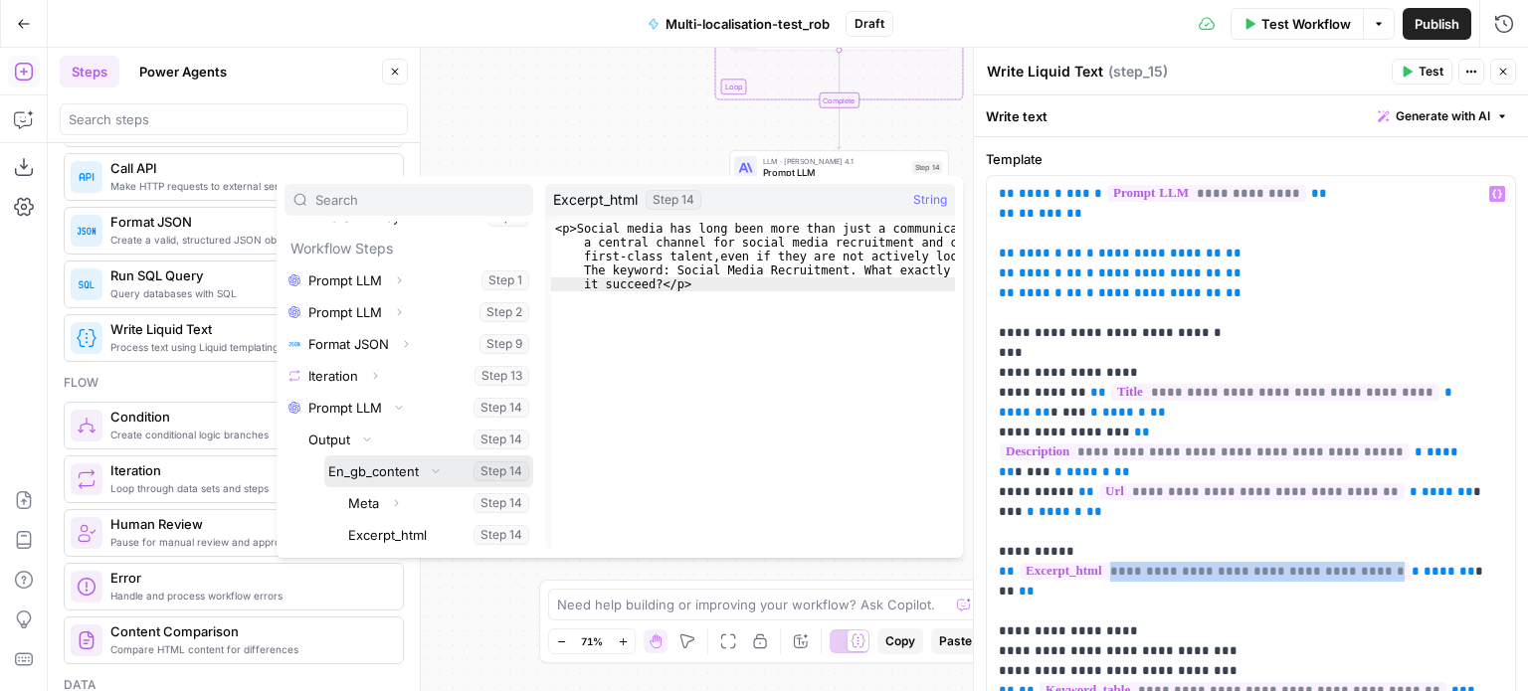
scroll to position [307, 0]
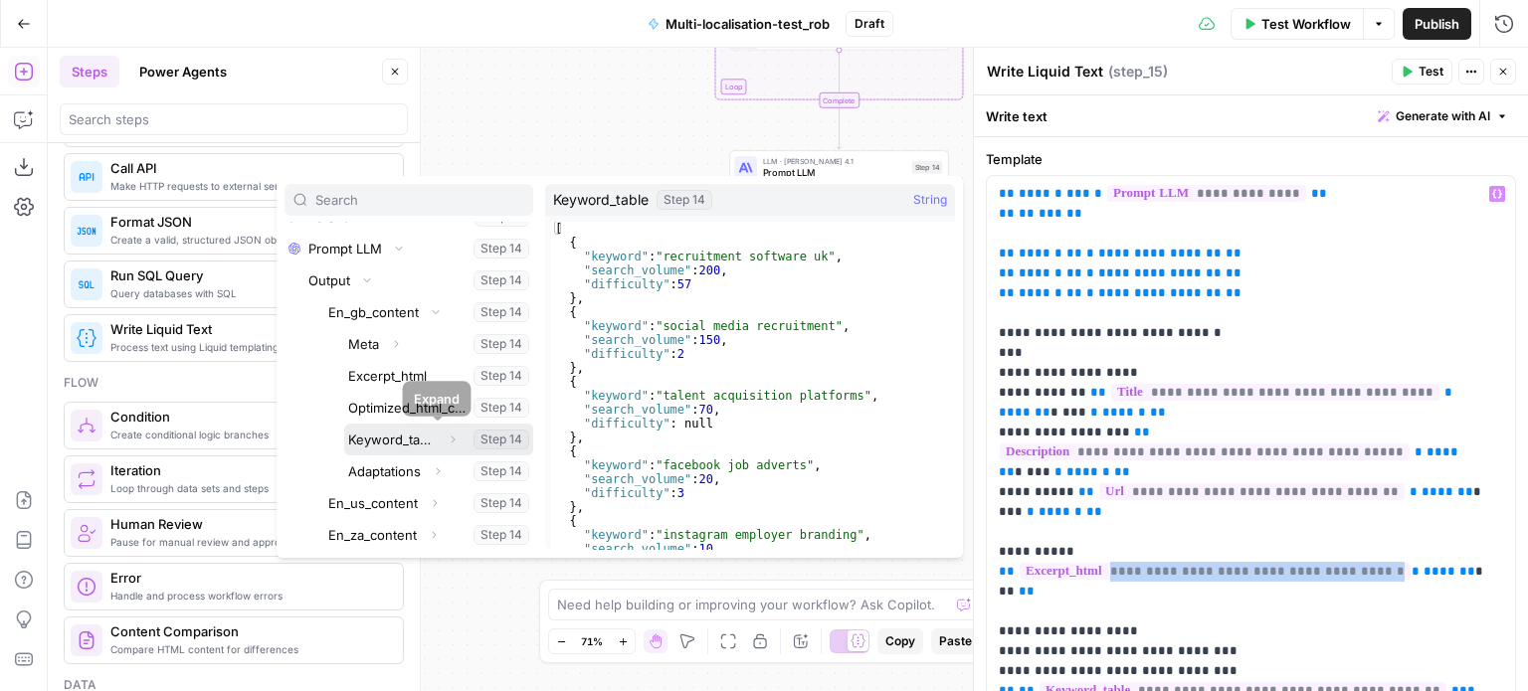
click at [447, 438] on icon "button" at bounding box center [453, 440] width 12 height 12
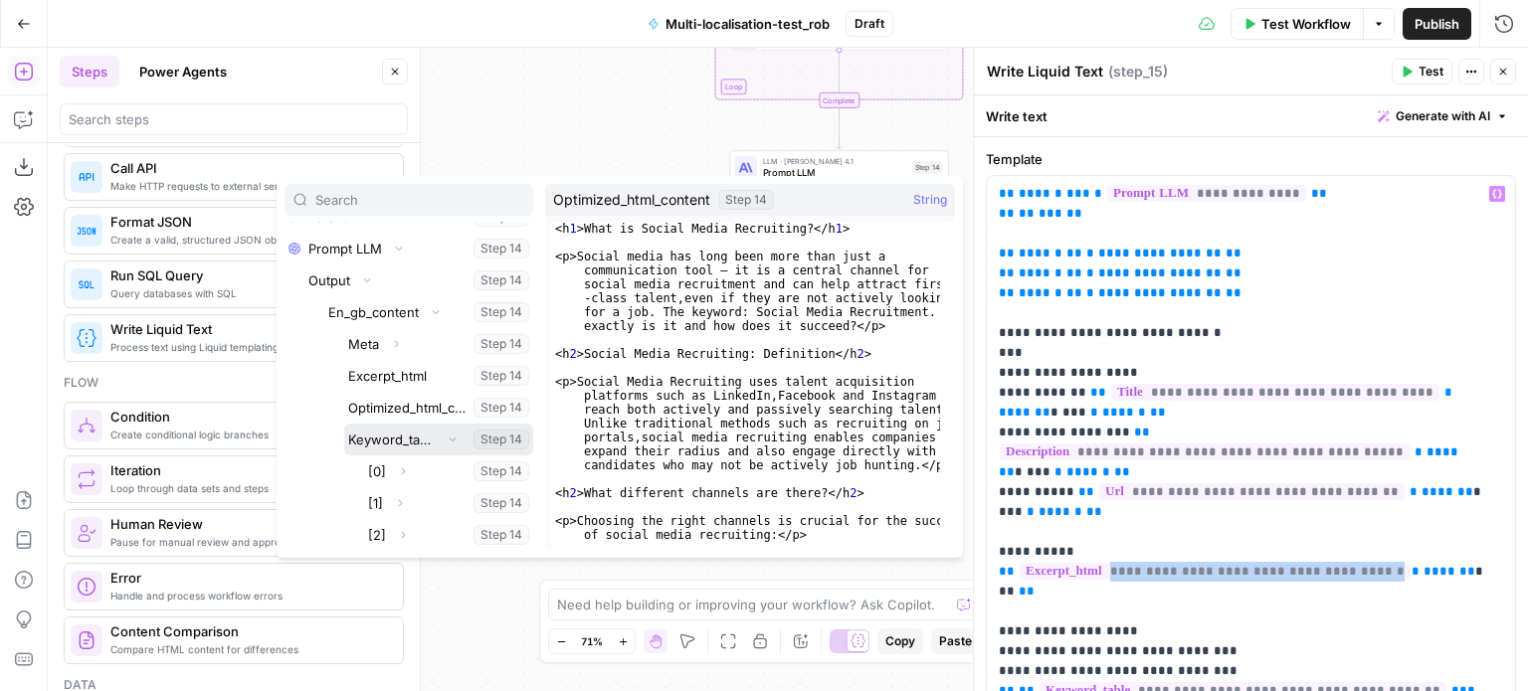
scroll to position [498, 0]
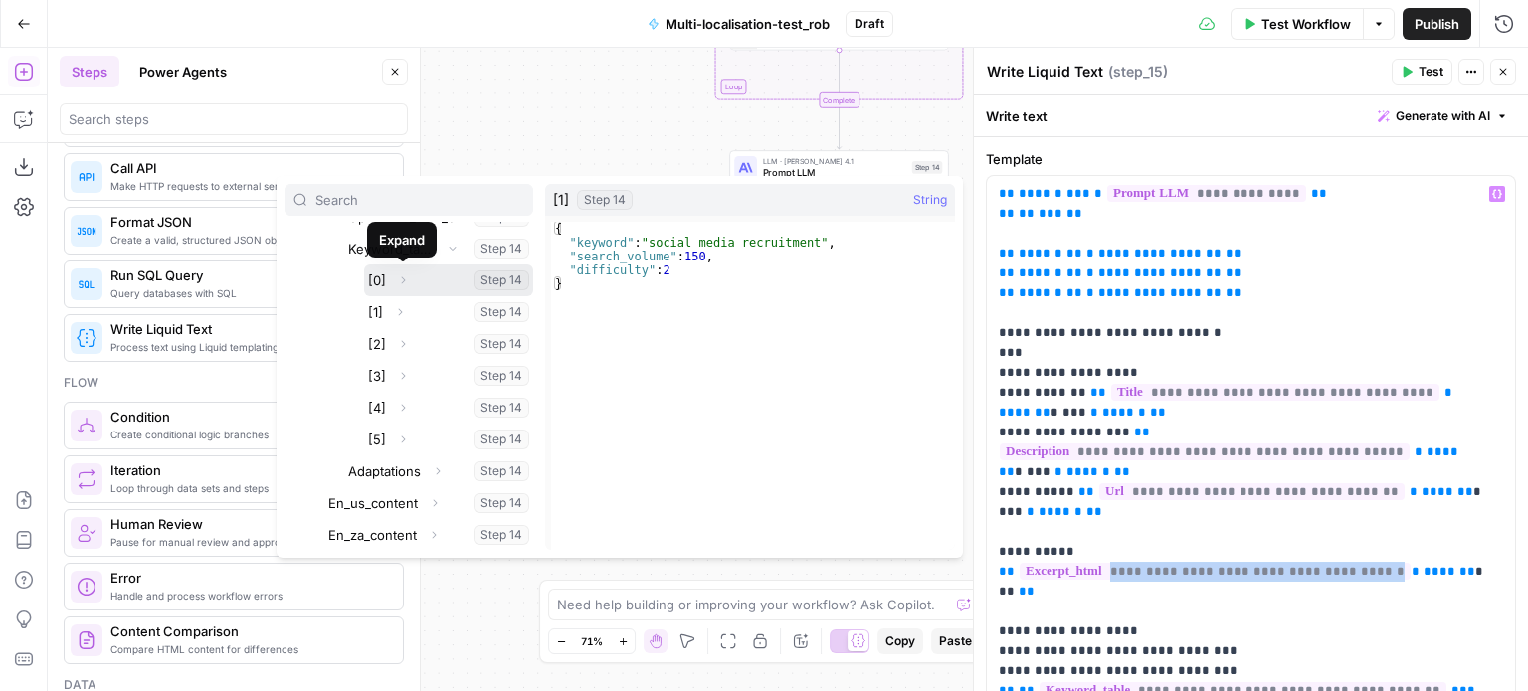
click at [404, 281] on icon "button" at bounding box center [403, 281] width 12 height 12
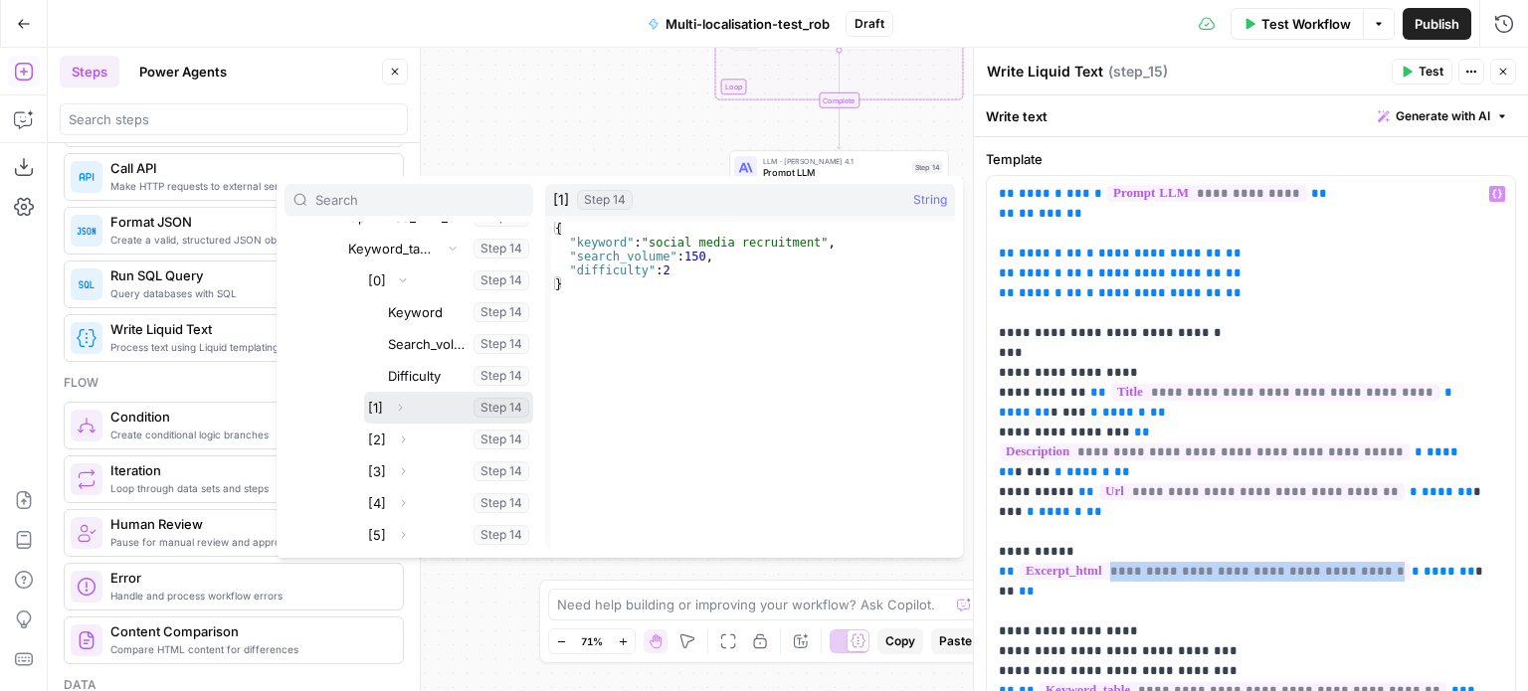
click at [400, 399] on button "Expand" at bounding box center [400, 408] width 26 height 26
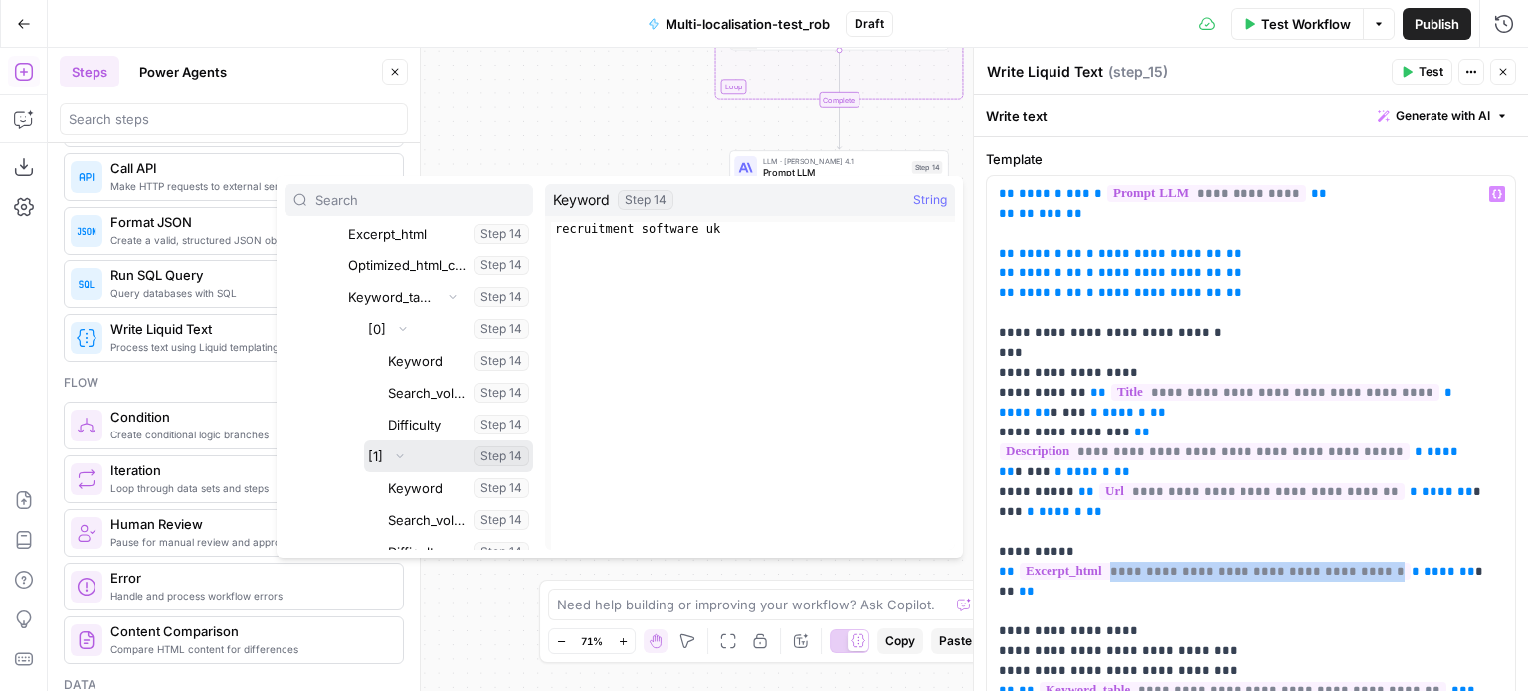
scroll to position [448, 0]
click at [411, 357] on button "Select variable Keyword" at bounding box center [458, 363] width 149 height 32
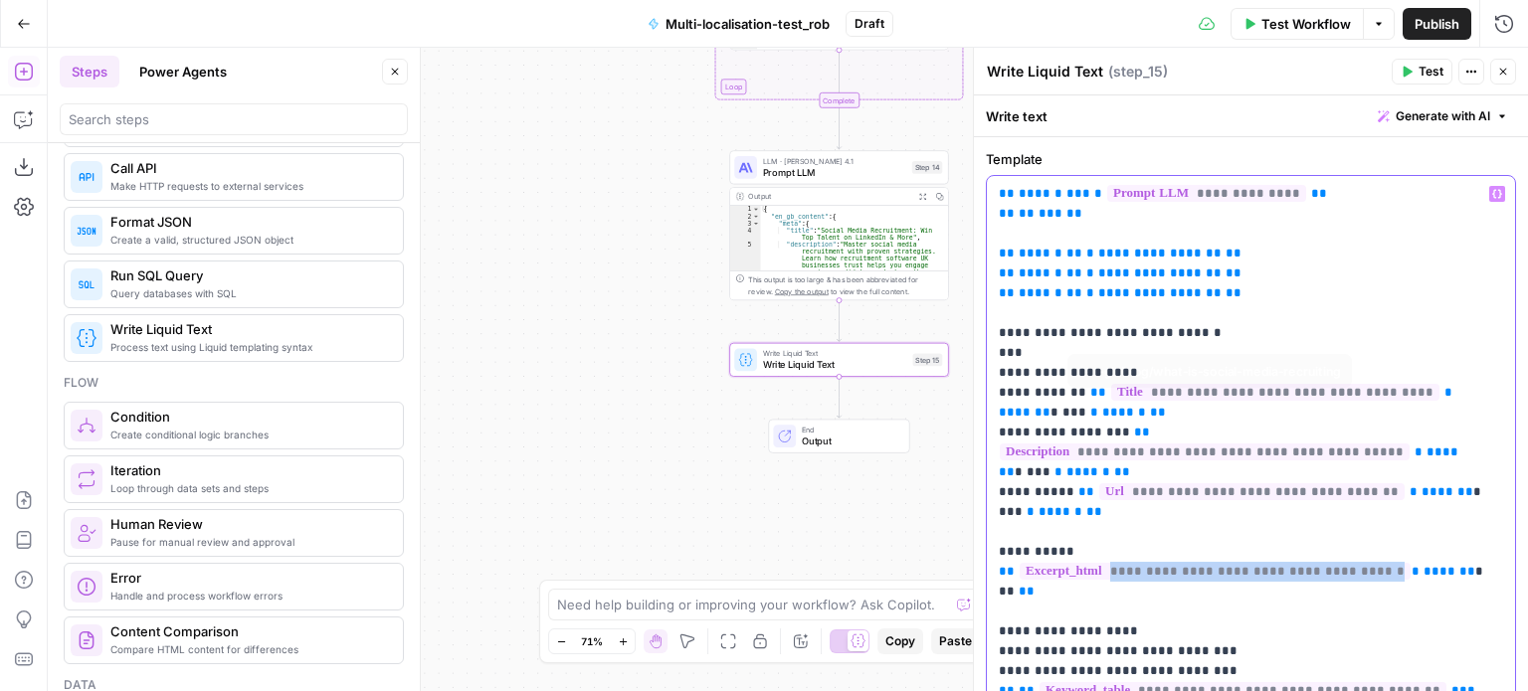
scroll to position [231, 0]
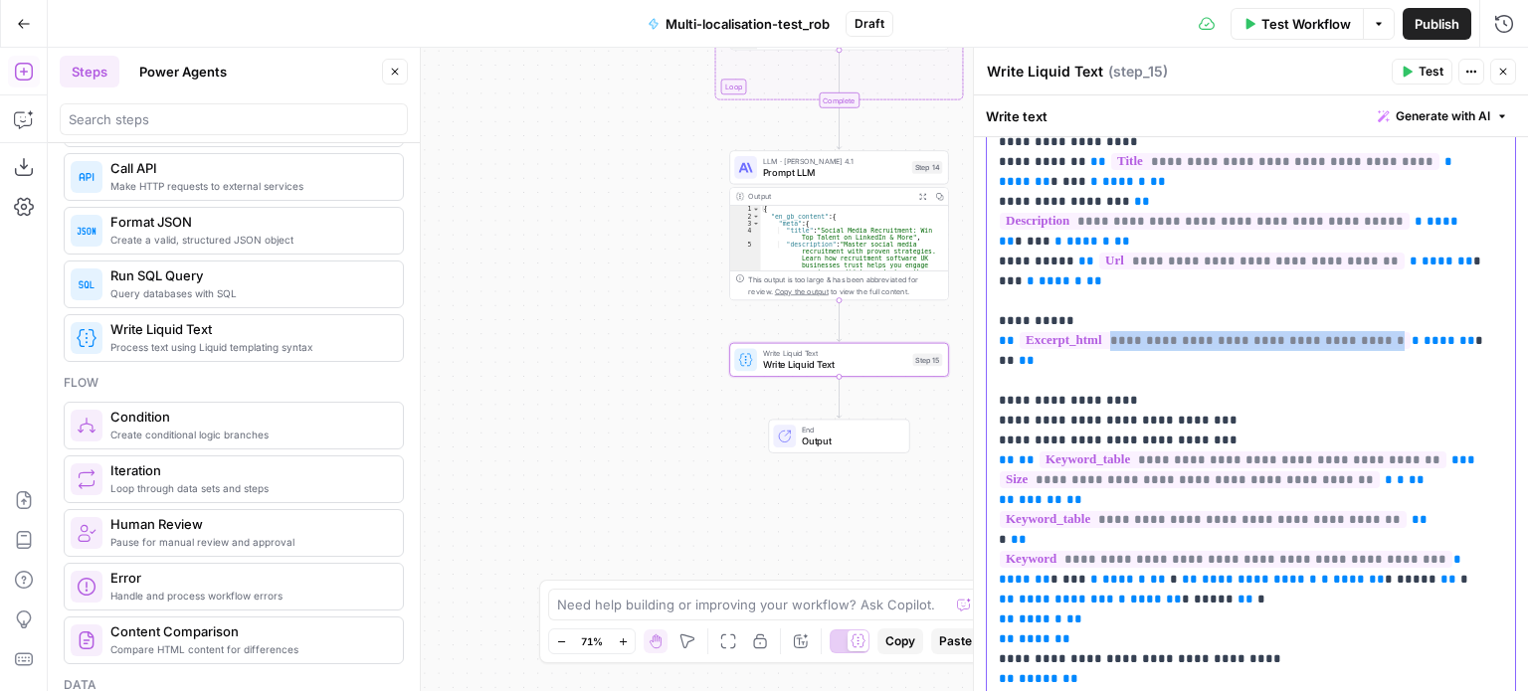
drag, startPoint x: 1230, startPoint y: 502, endPoint x: 1121, endPoint y: 499, distance: 109.5
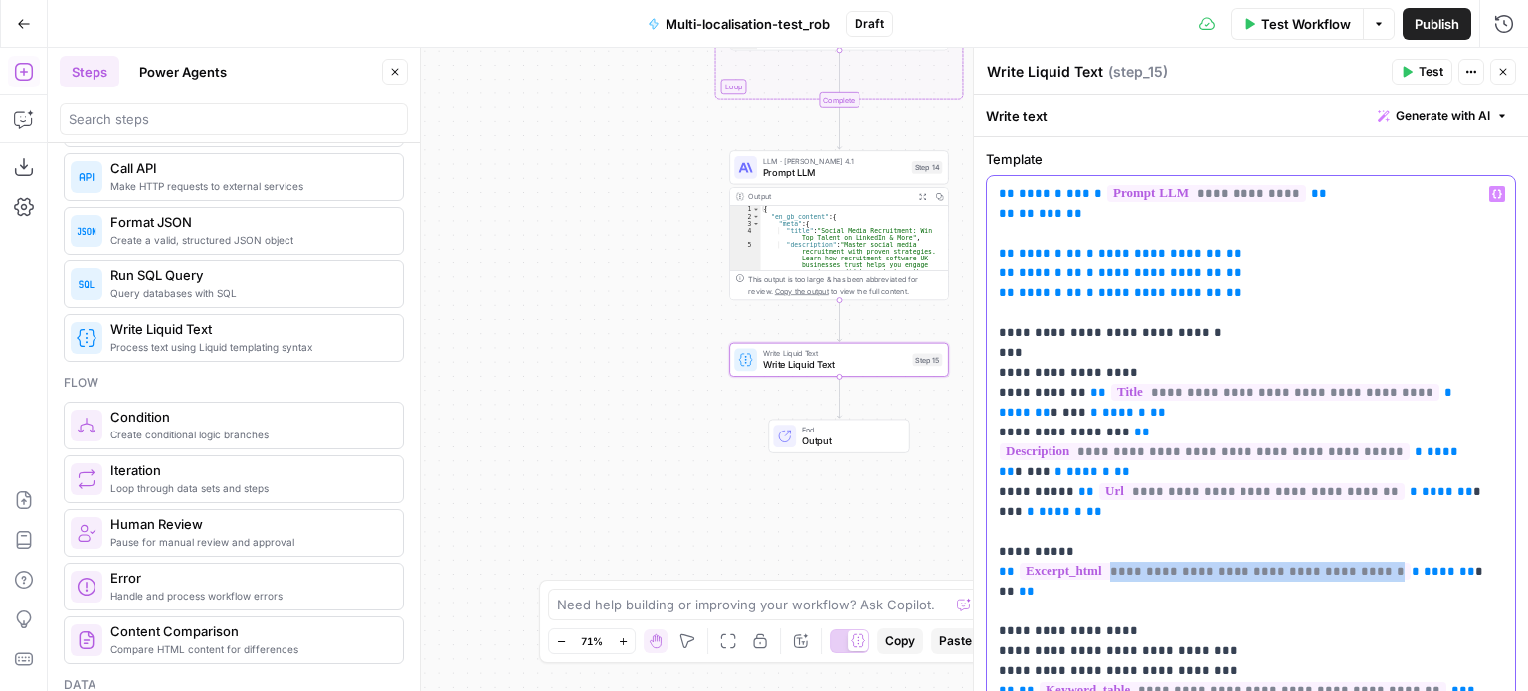
click at [1492, 191] on icon "button" at bounding box center [1497, 194] width 10 height 9
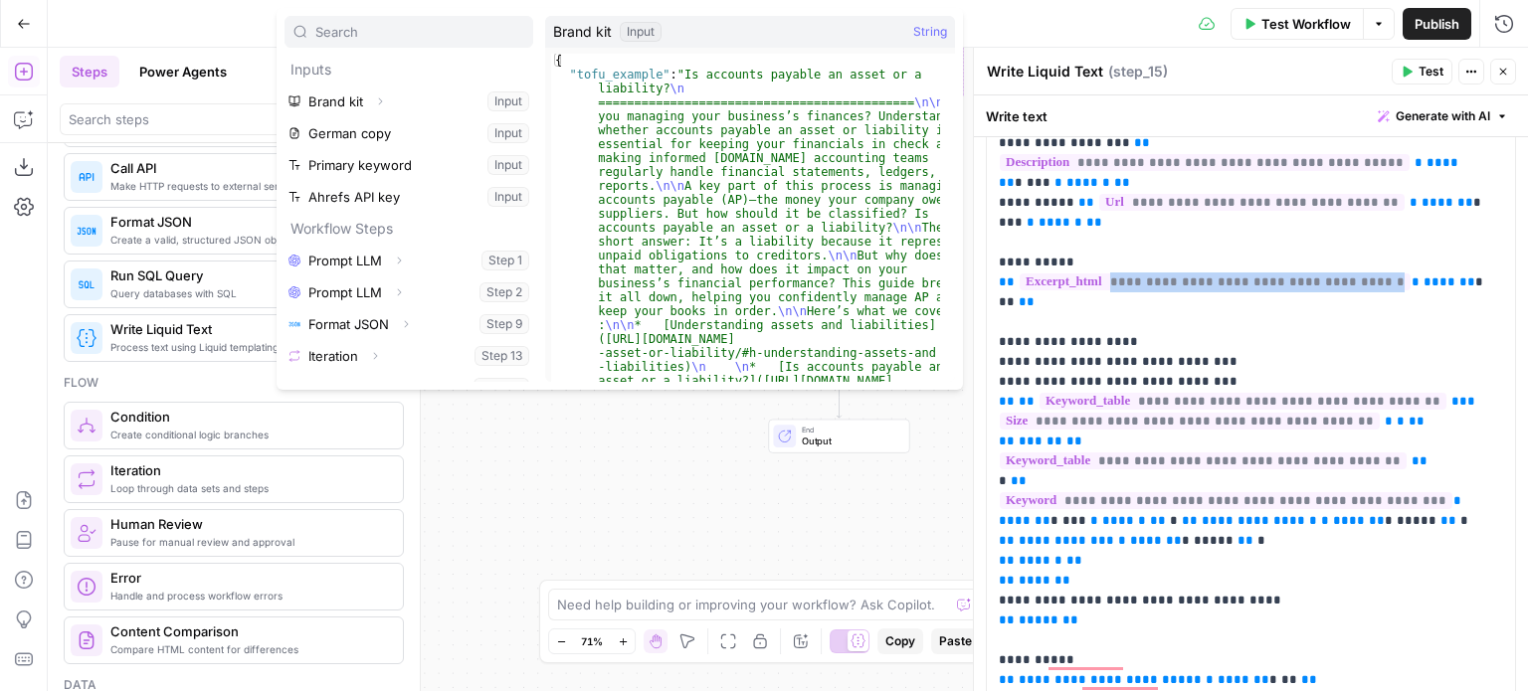
scroll to position [290, 0]
click at [1357, 491] on span "**********" at bounding box center [1226, 499] width 453 height 17
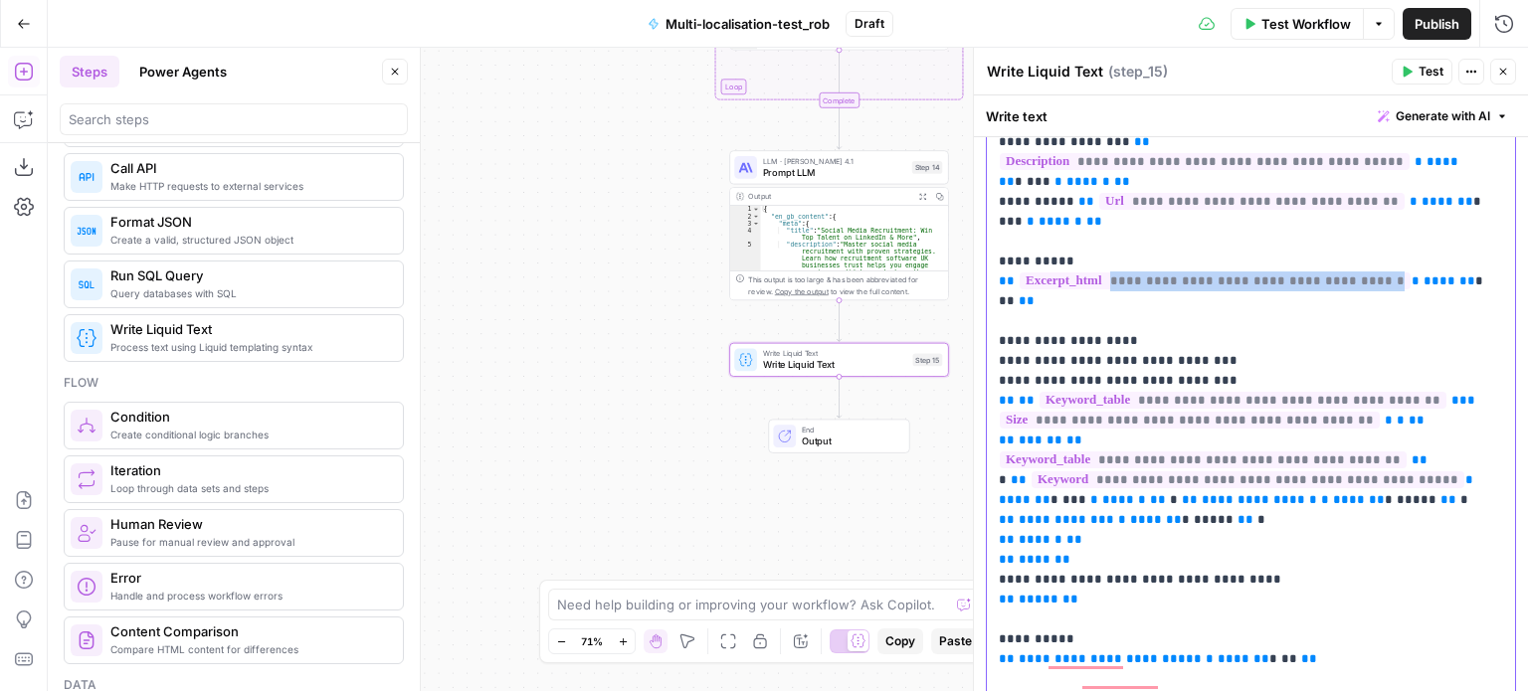
drag, startPoint x: 1230, startPoint y: 441, endPoint x: 1122, endPoint y: 446, distance: 108.5
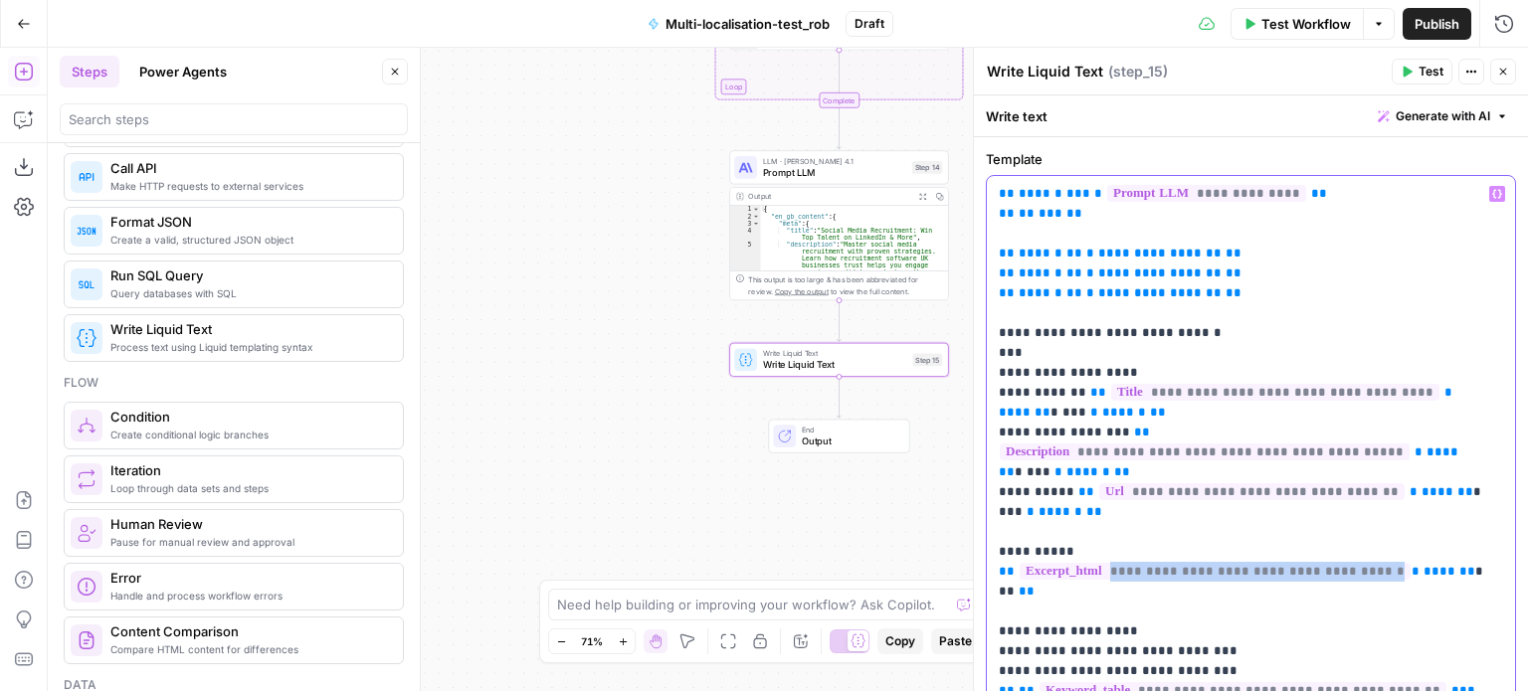
scroll to position [0, 0]
click at [1489, 186] on button "Variables Menu" at bounding box center [1497, 194] width 16 height 16
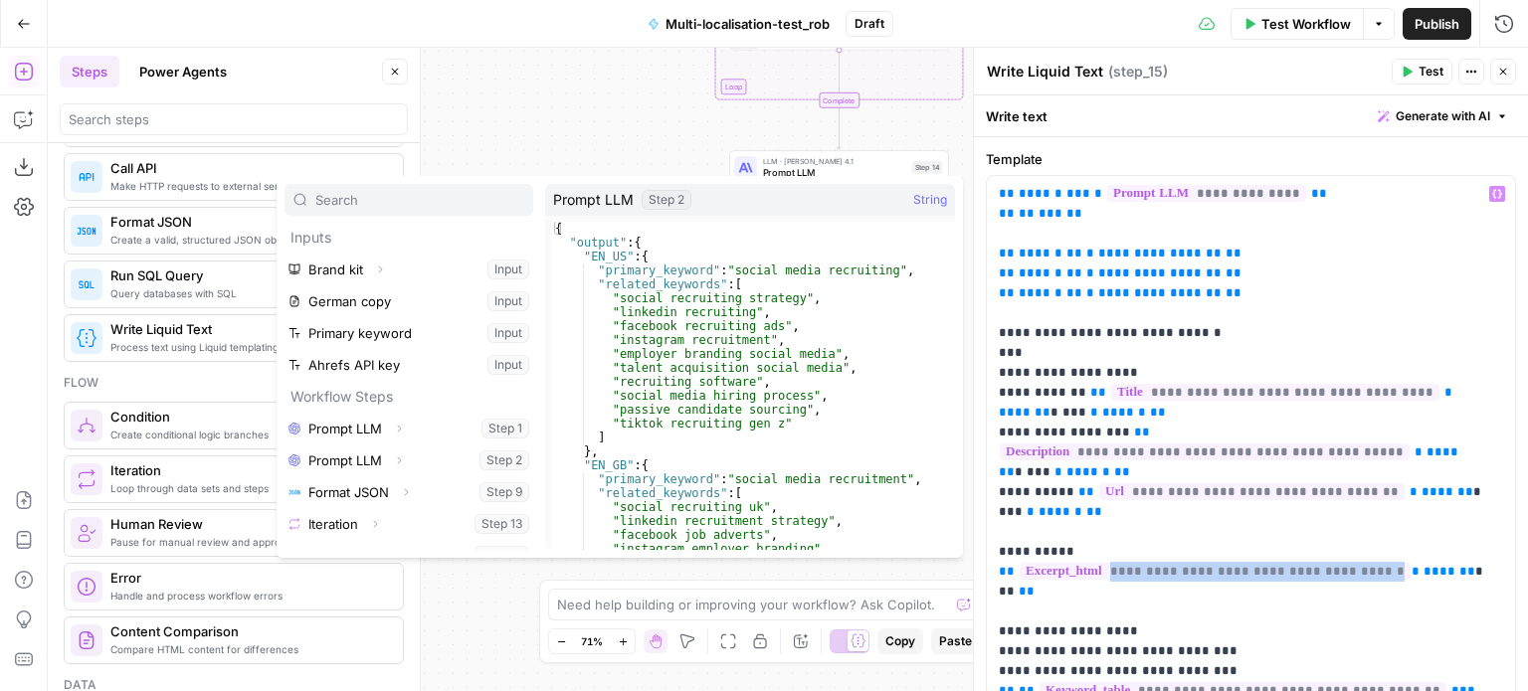
scroll to position [21, 0]
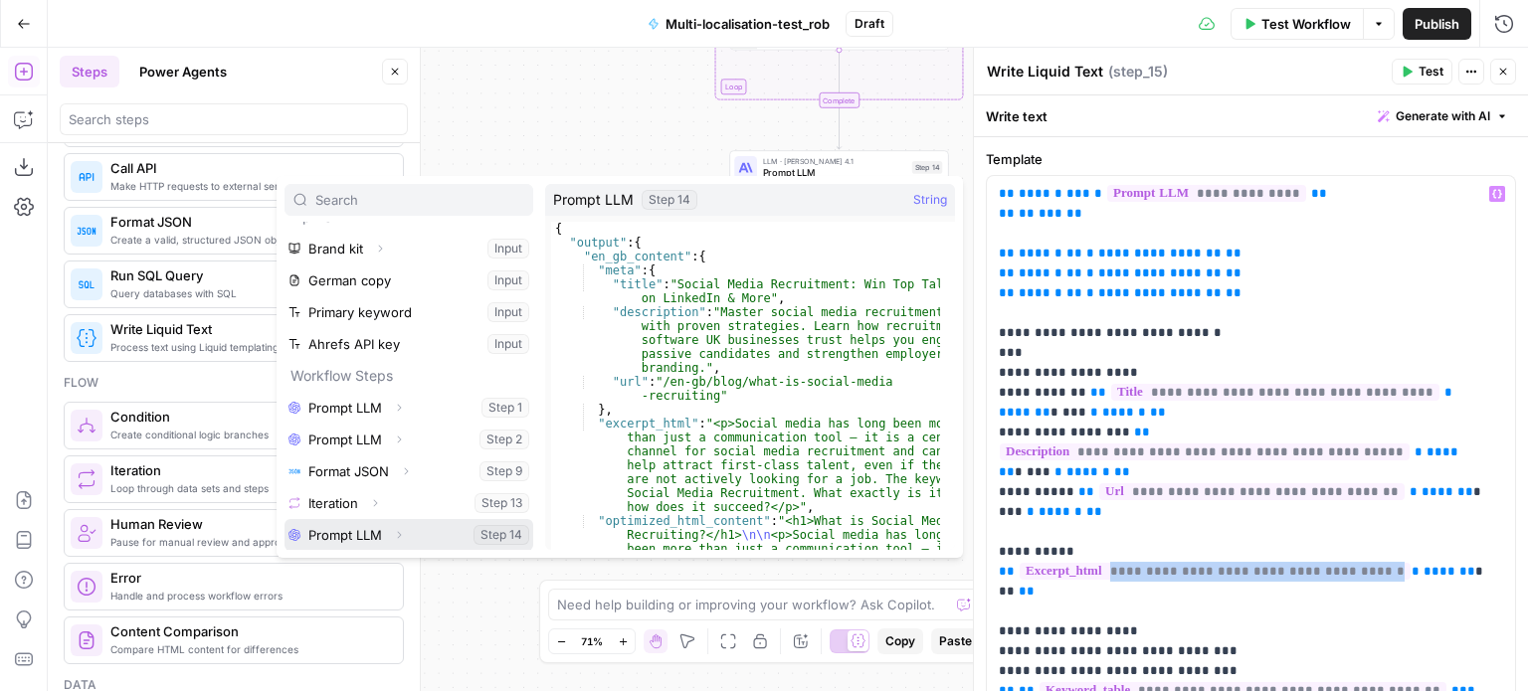
click at [399, 529] on span "button" at bounding box center [399, 535] width 12 height 12
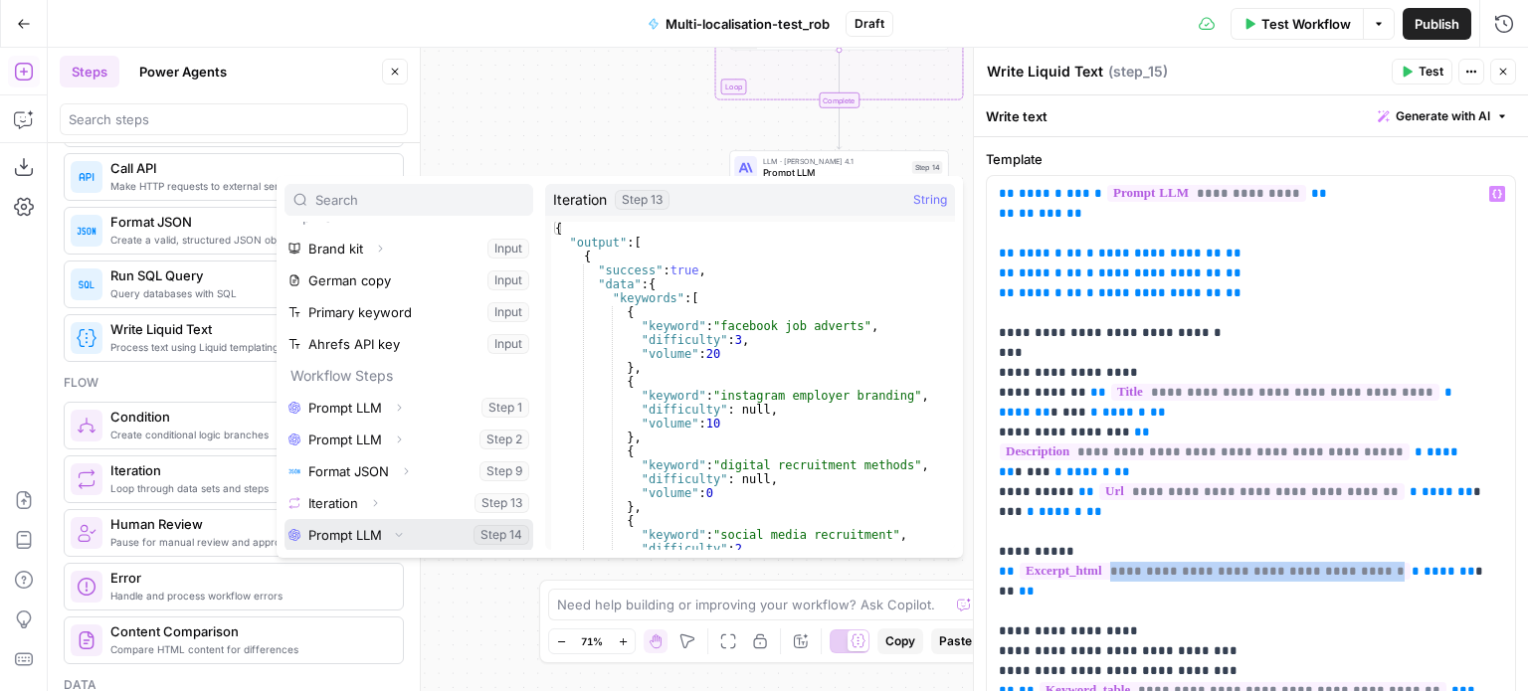
scroll to position [53, 0]
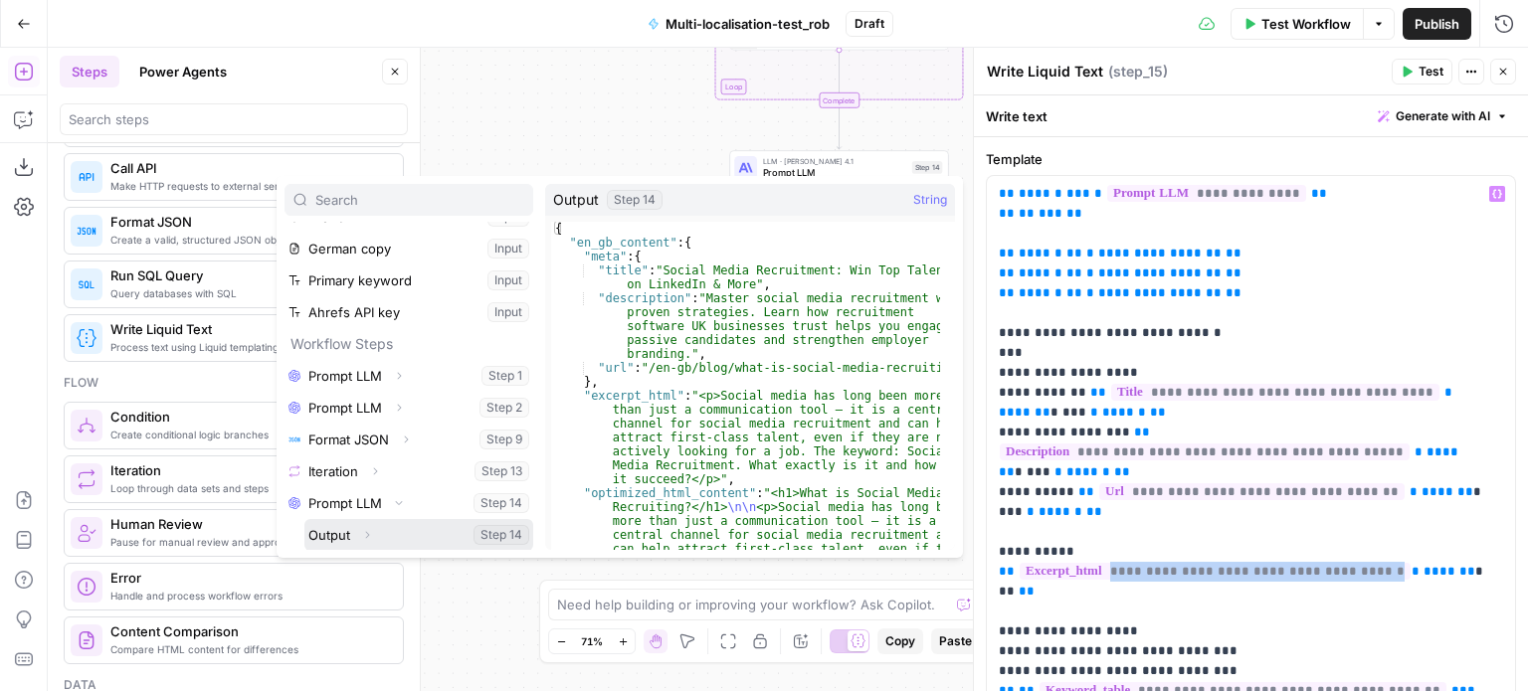
click at [375, 524] on button "Expand" at bounding box center [367, 535] width 26 height 26
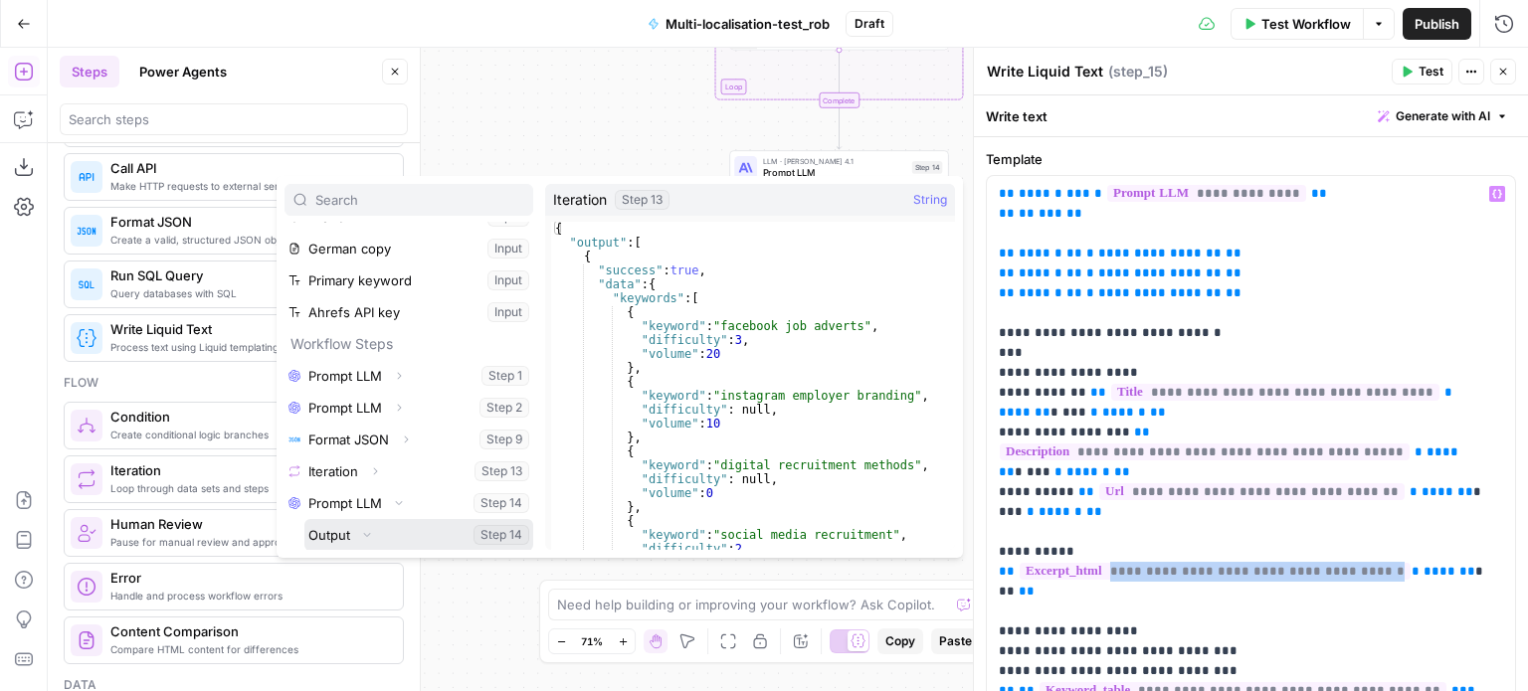
scroll to position [148, 0]
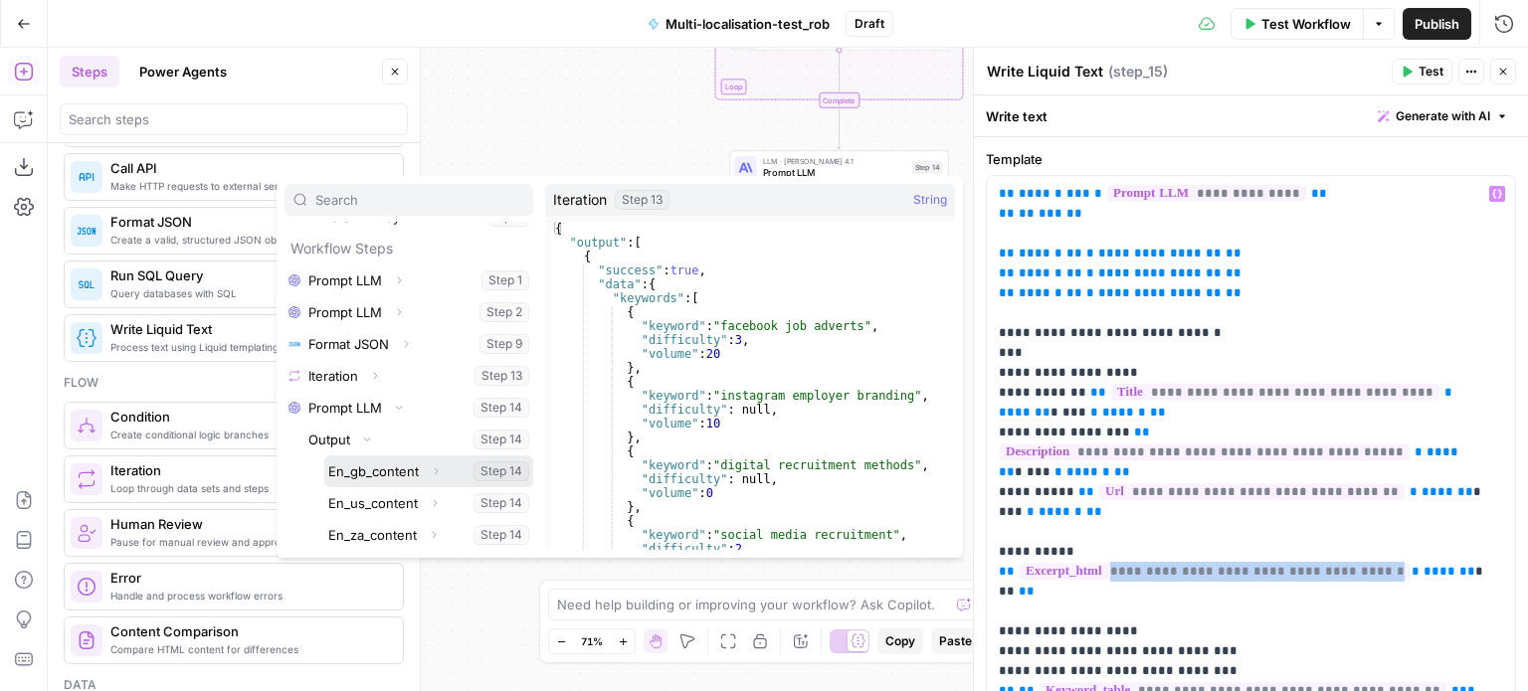
click at [435, 469] on icon "button" at bounding box center [436, 470] width 4 height 7
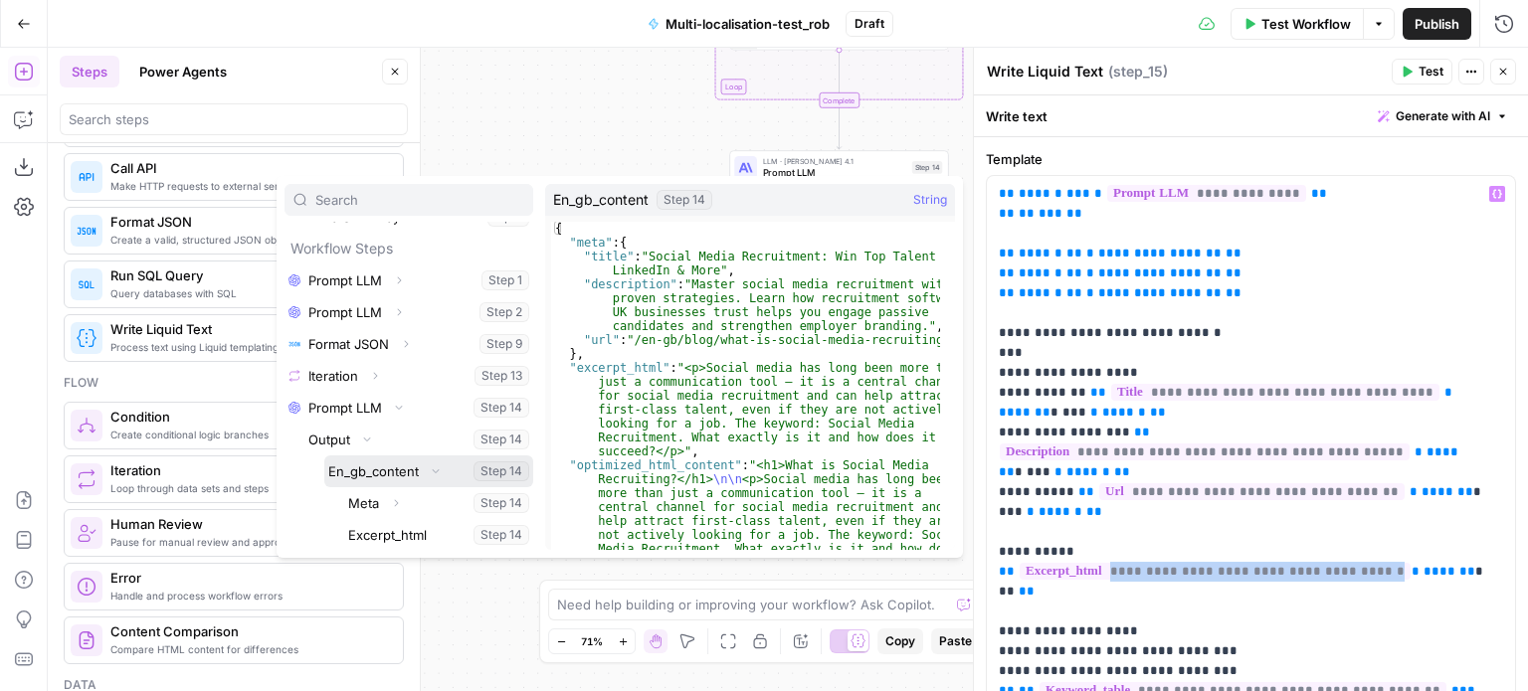
scroll to position [307, 0]
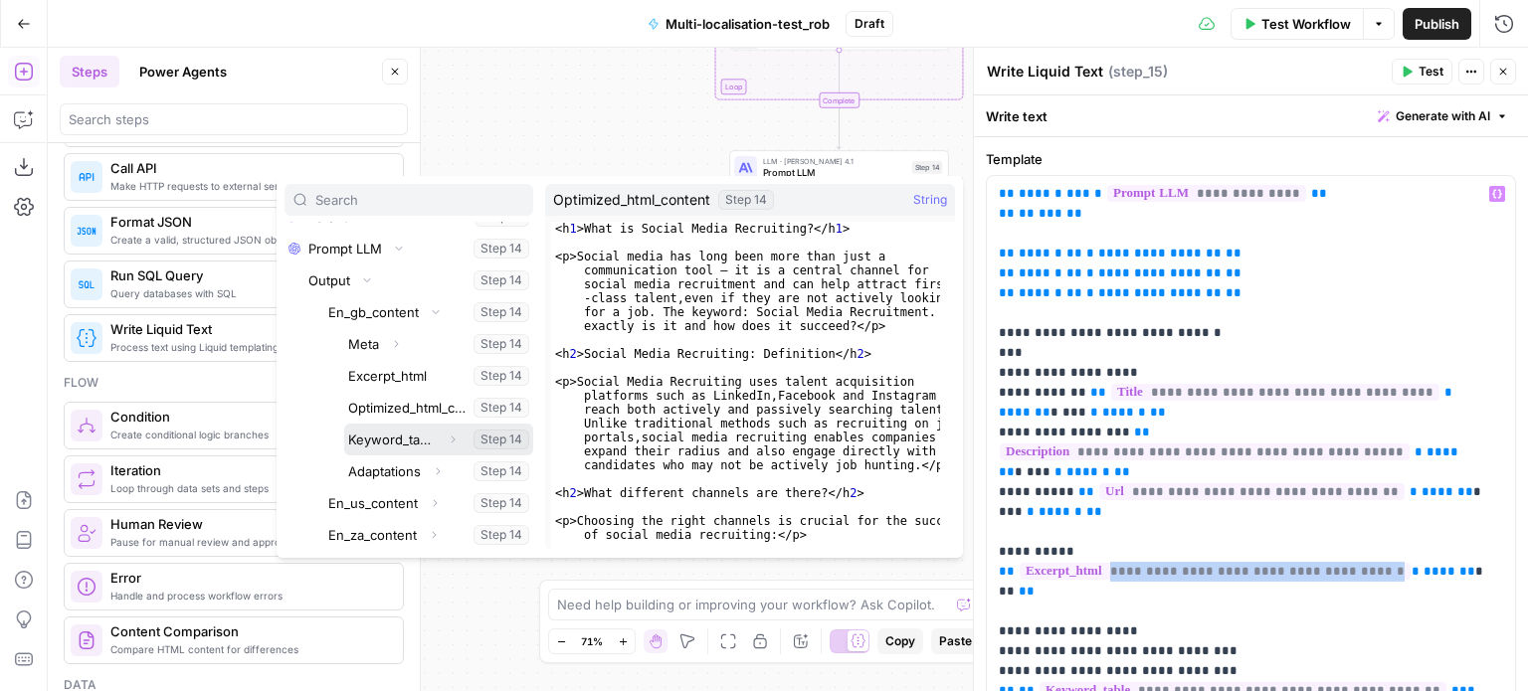
click at [447, 439] on icon "button" at bounding box center [453, 440] width 12 height 12
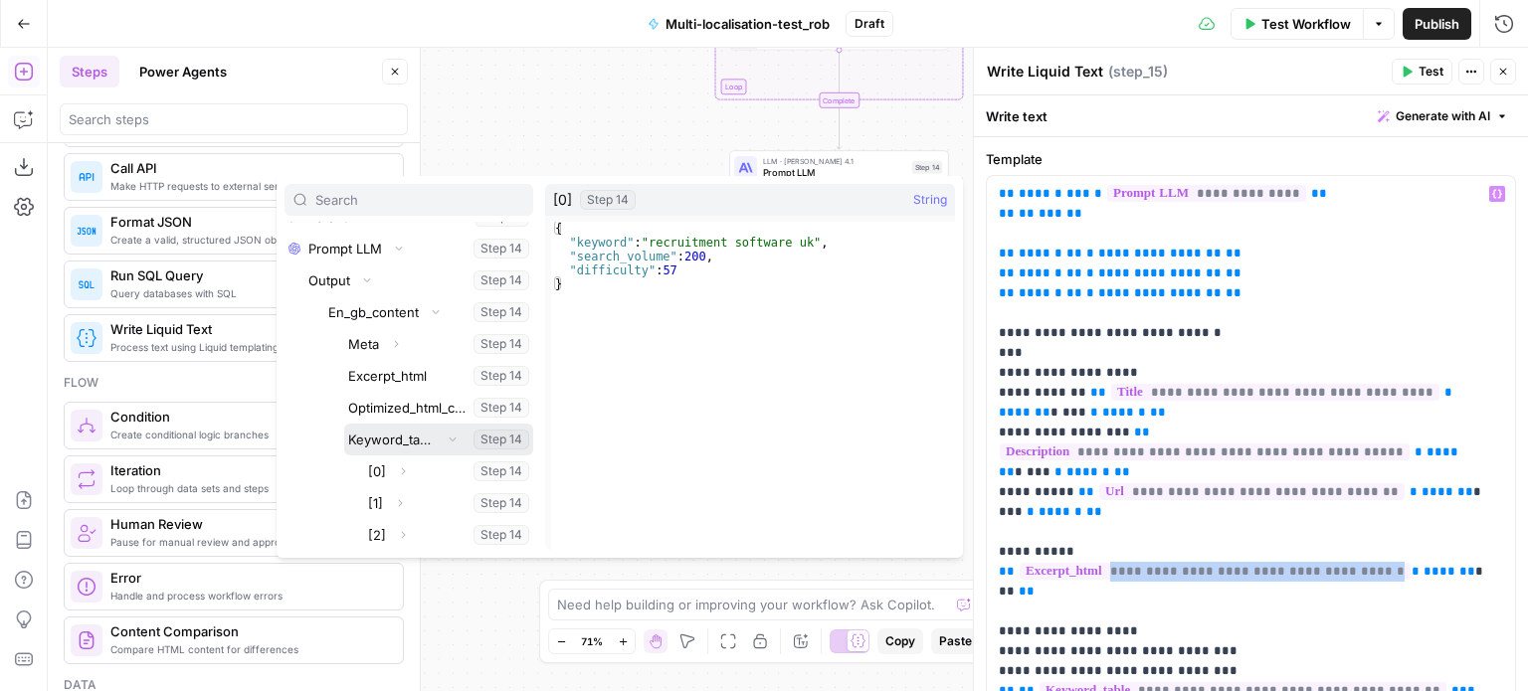
scroll to position [343, 0]
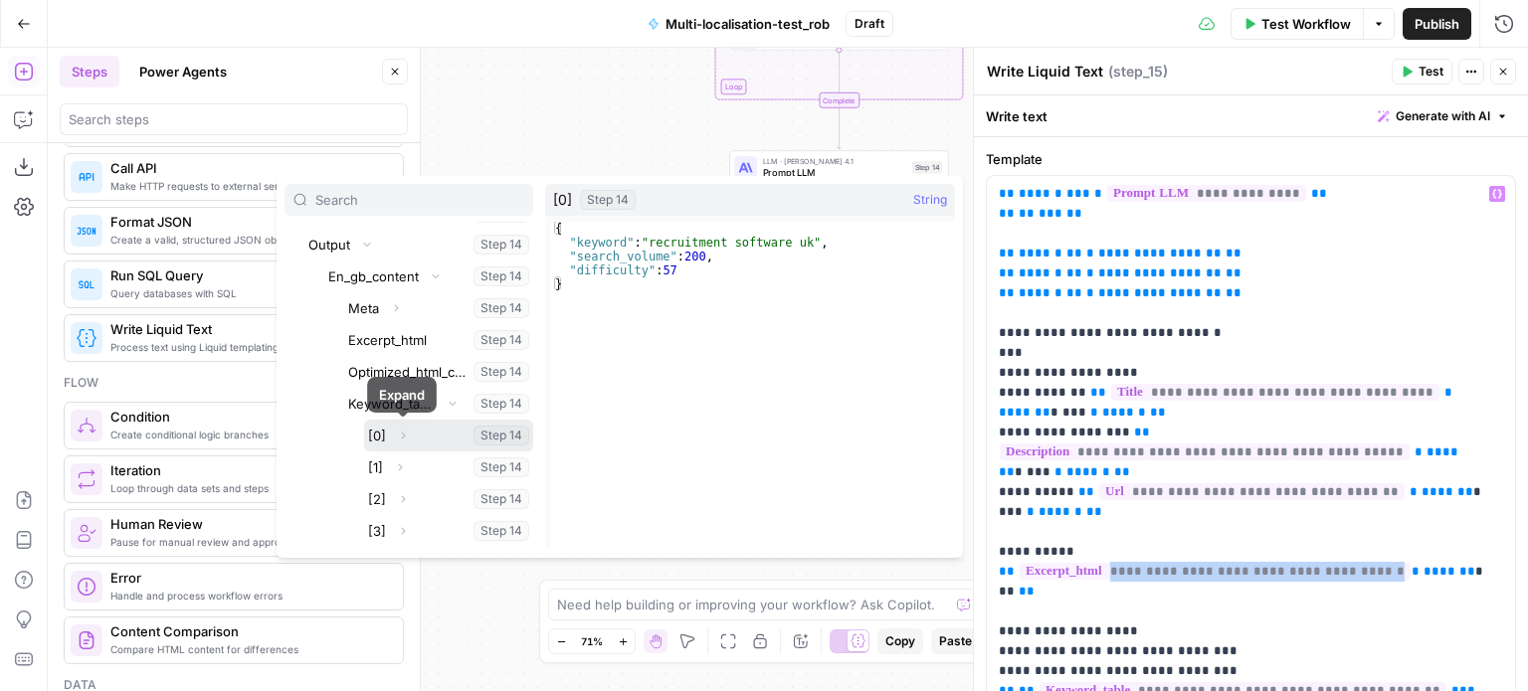
click at [402, 433] on icon "button" at bounding box center [403, 436] width 12 height 12
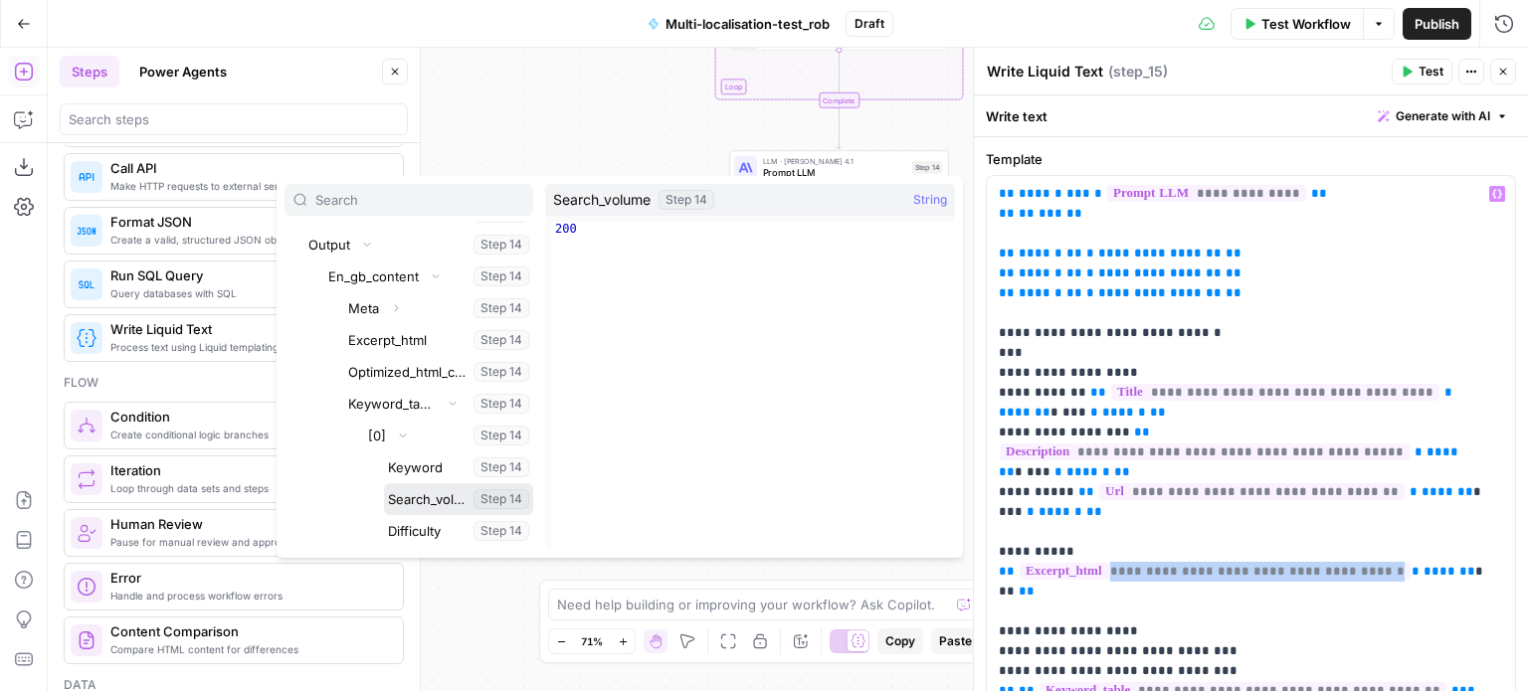
click at [430, 496] on button "Select variable Search_volume" at bounding box center [458, 499] width 149 height 32
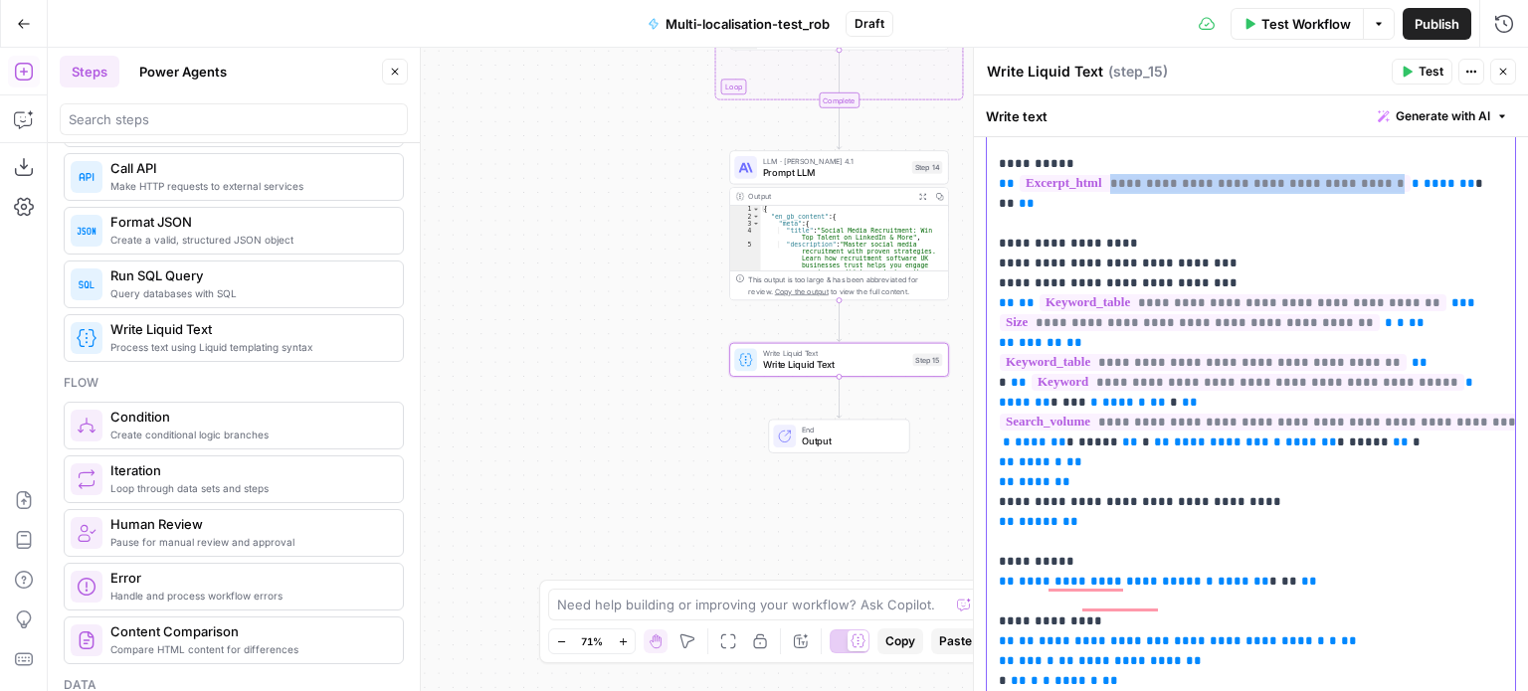
scroll to position [0, 0]
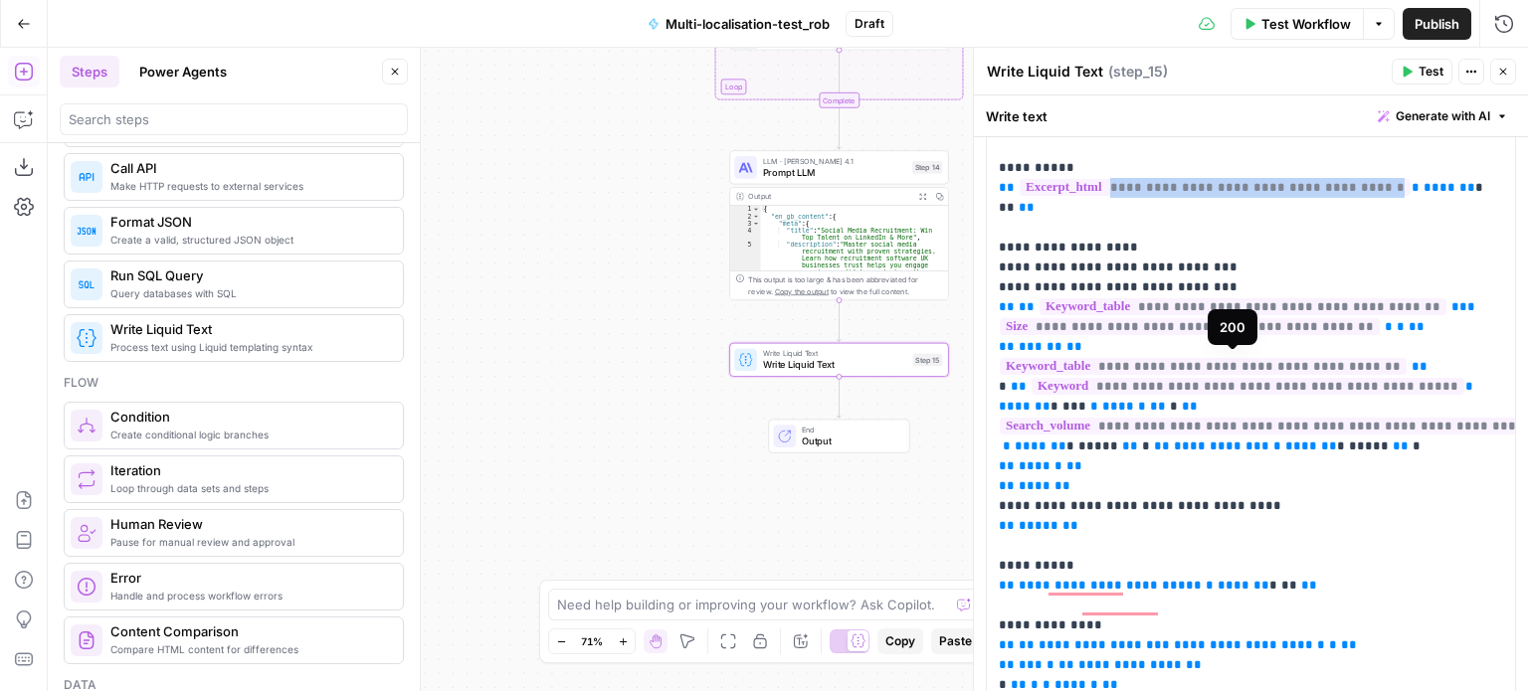
click at [1369, 418] on span "**********" at bounding box center [1265, 426] width 530 height 17
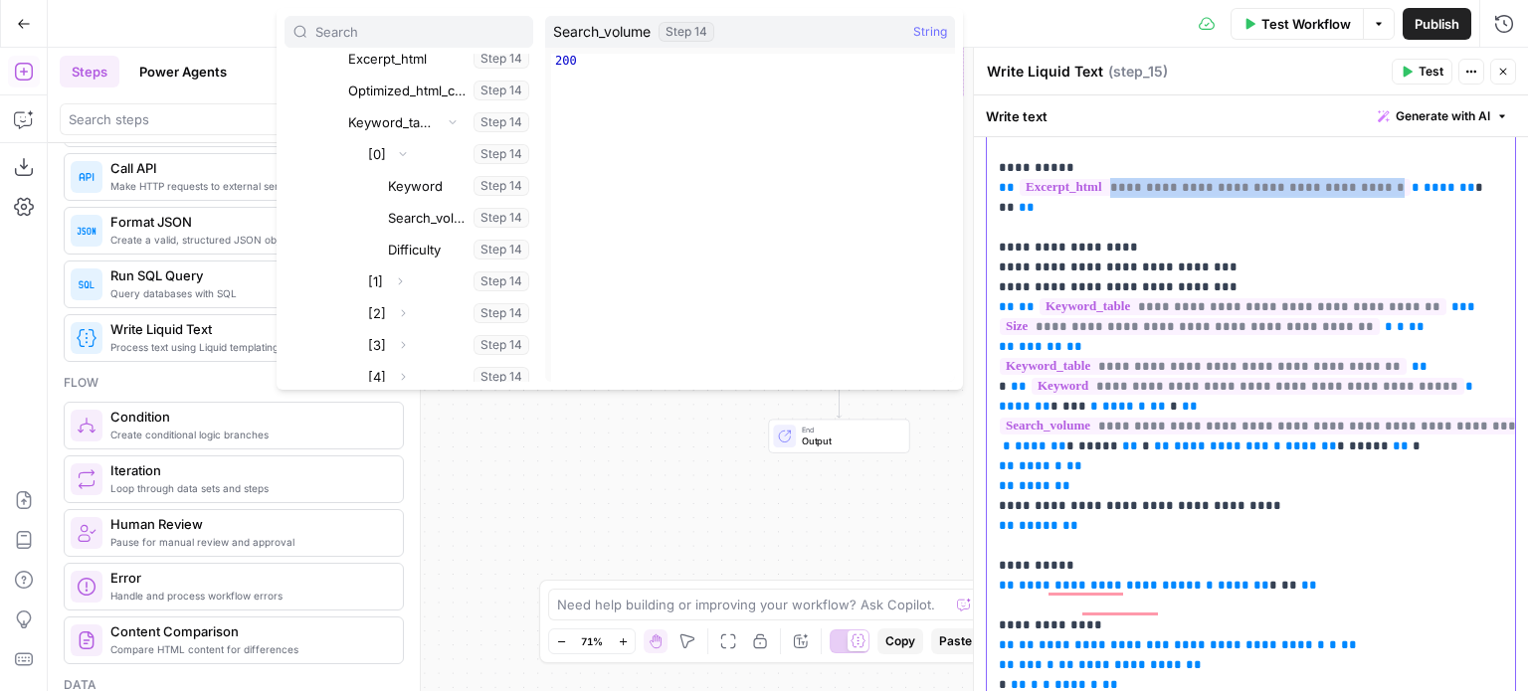
click at [1372, 418] on span "**********" at bounding box center [1265, 426] width 530 height 17
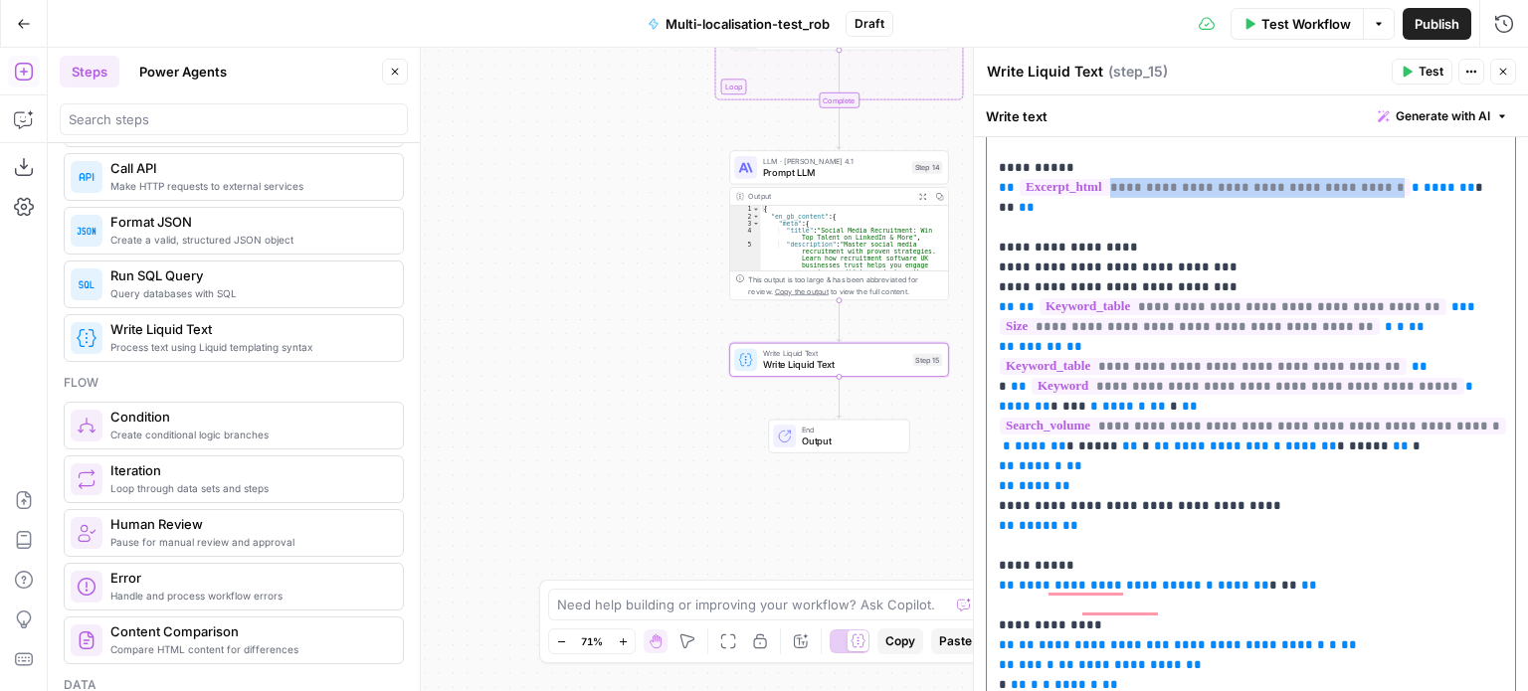
drag, startPoint x: 1194, startPoint y: 388, endPoint x: 1122, endPoint y: 392, distance: 71.7
click at [1174, 440] on span "**********" at bounding box center [1221, 446] width 95 height 13
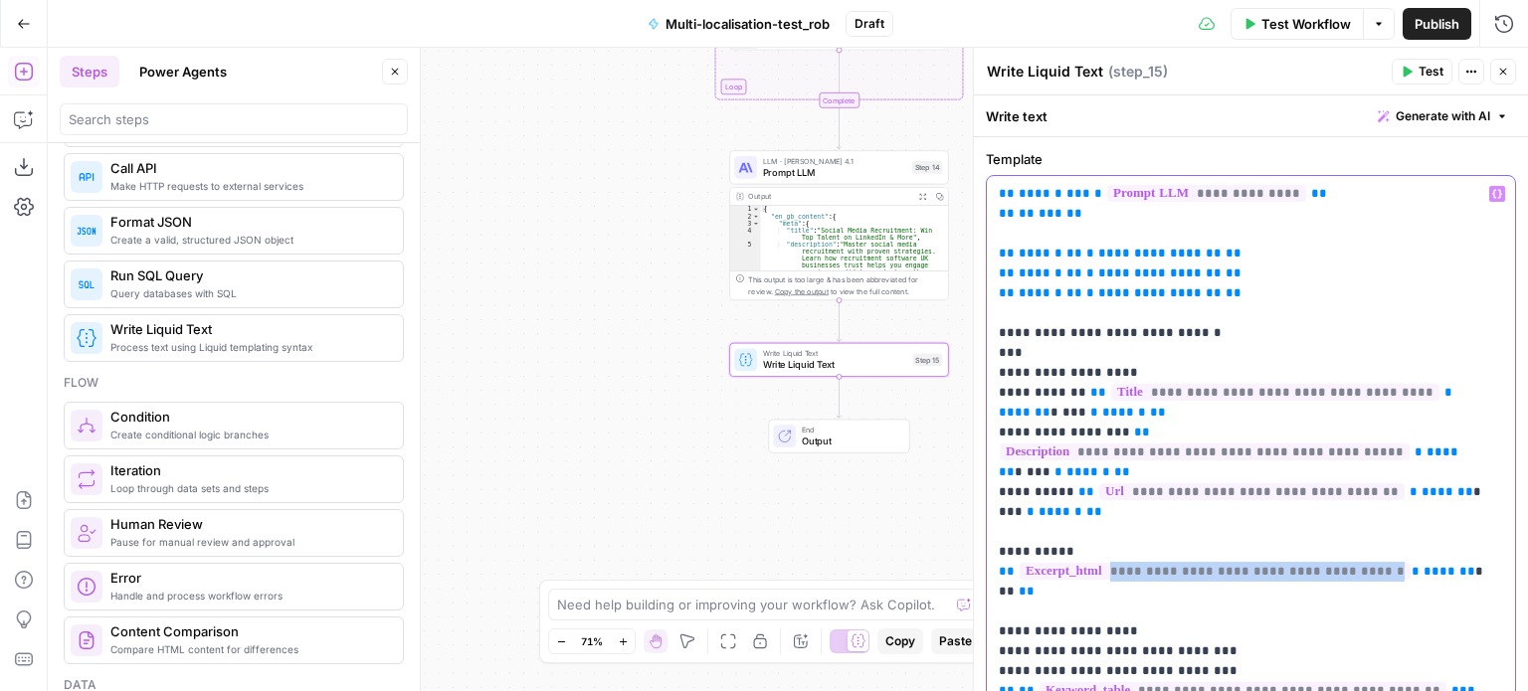
click at [1492, 189] on icon "button" at bounding box center [1497, 194] width 10 height 10
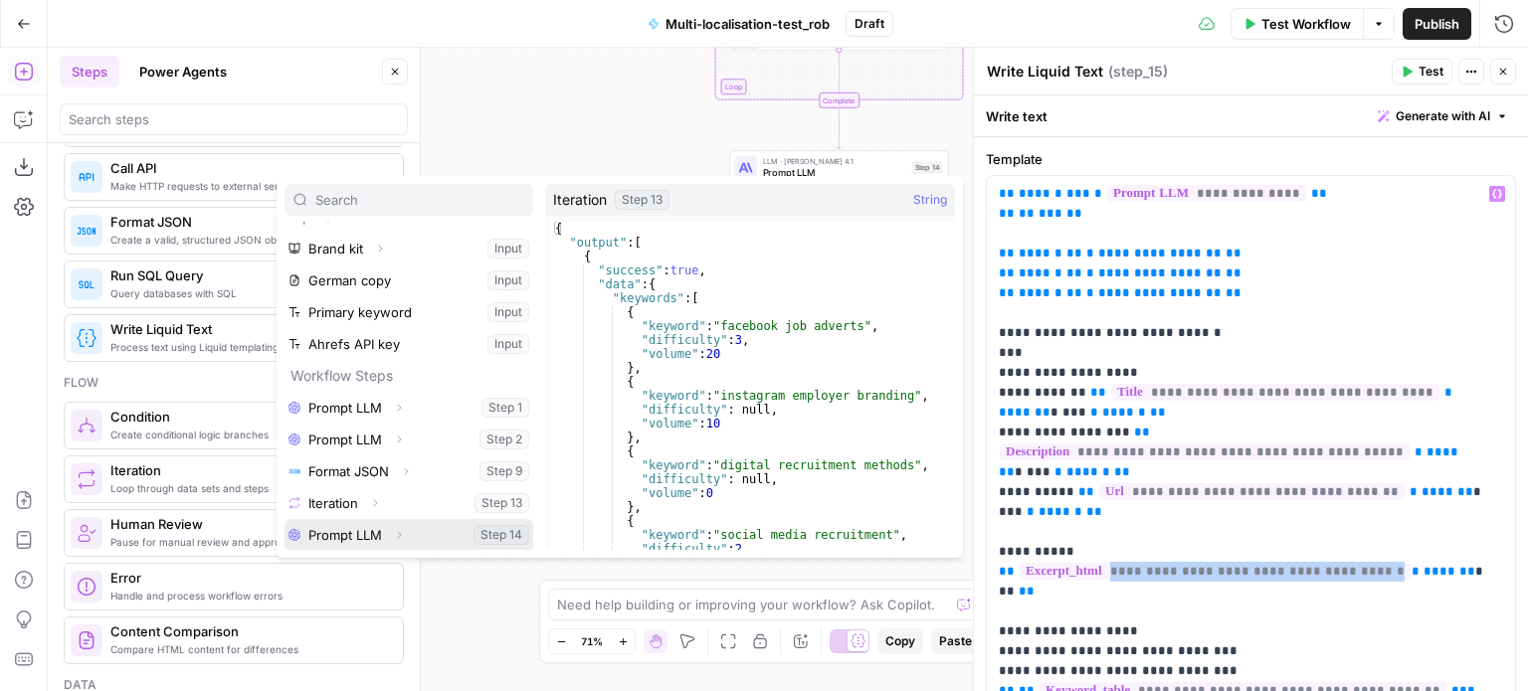
click at [395, 530] on icon "button" at bounding box center [399, 535] width 12 height 12
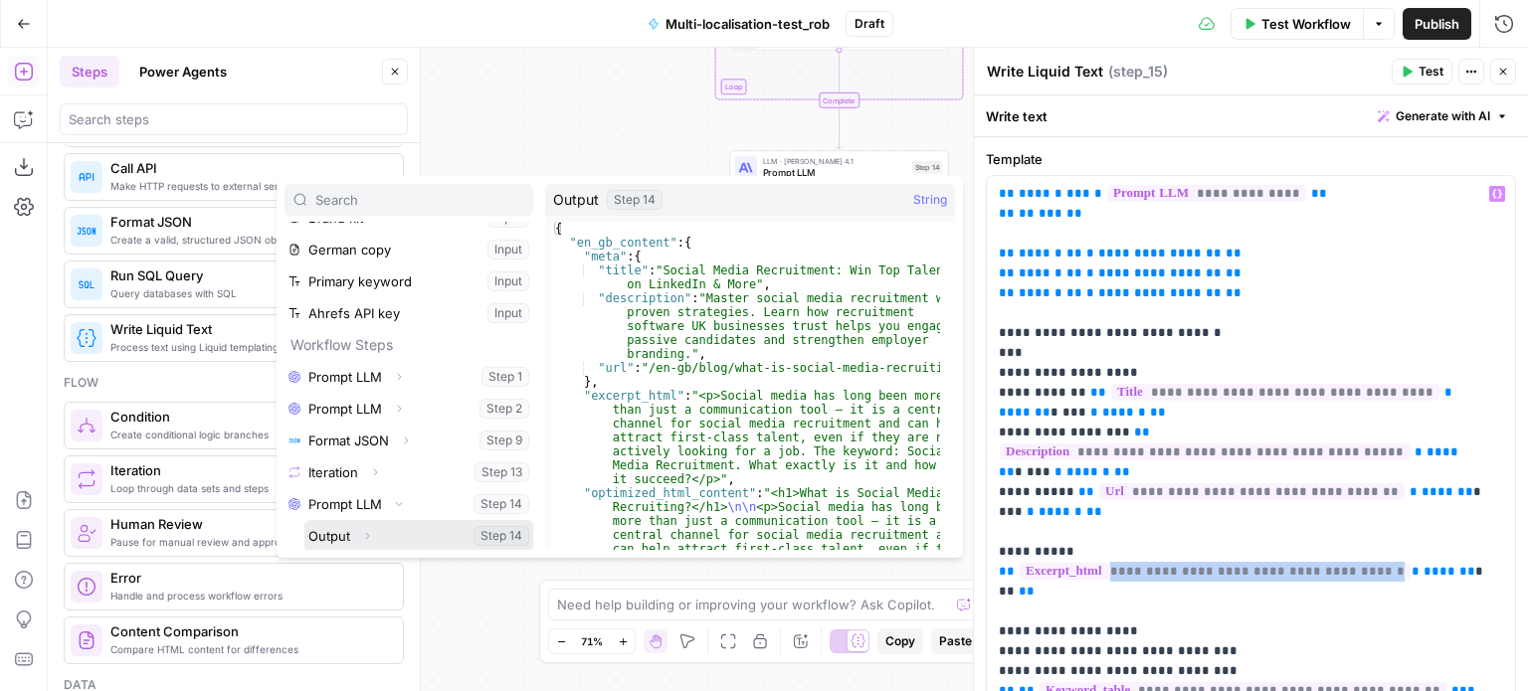
click at [374, 535] on button "Expand" at bounding box center [367, 536] width 26 height 26
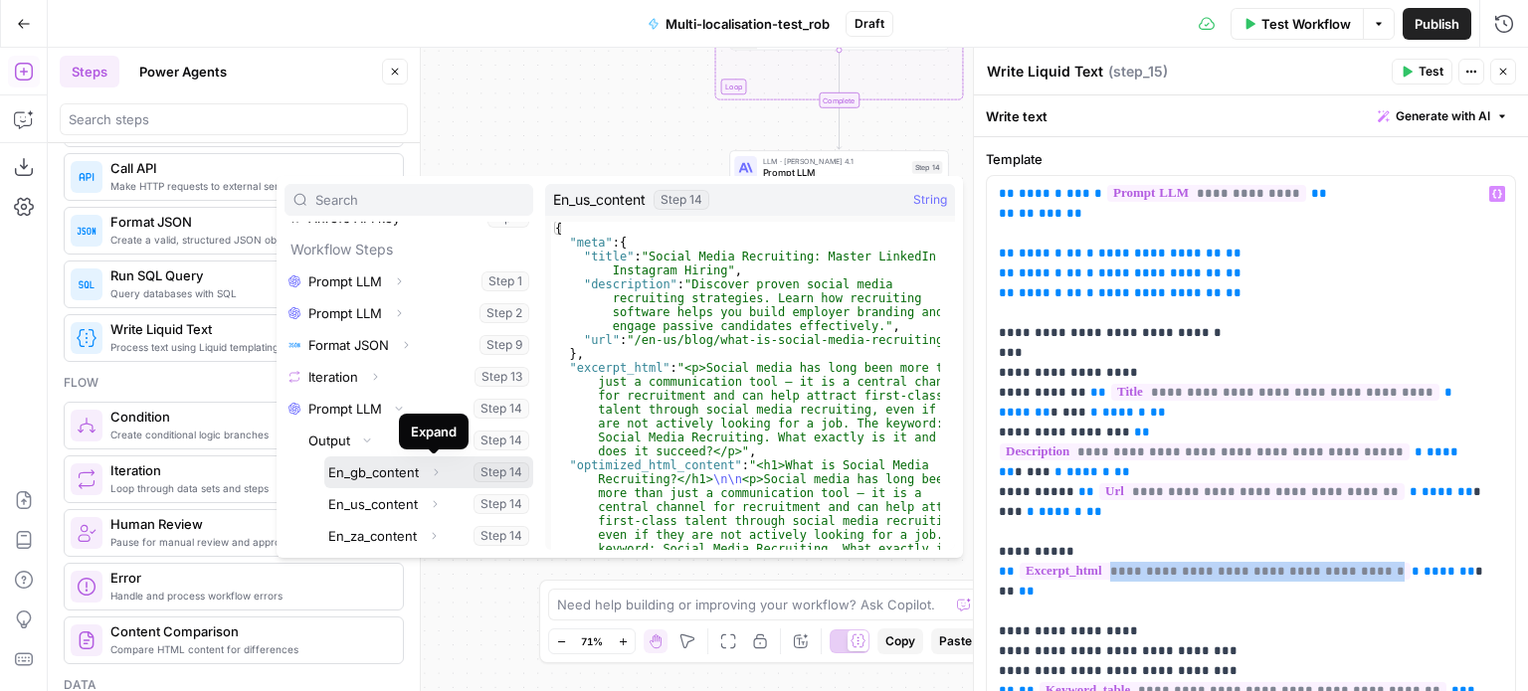
click at [435, 468] on icon "button" at bounding box center [436, 472] width 12 height 12
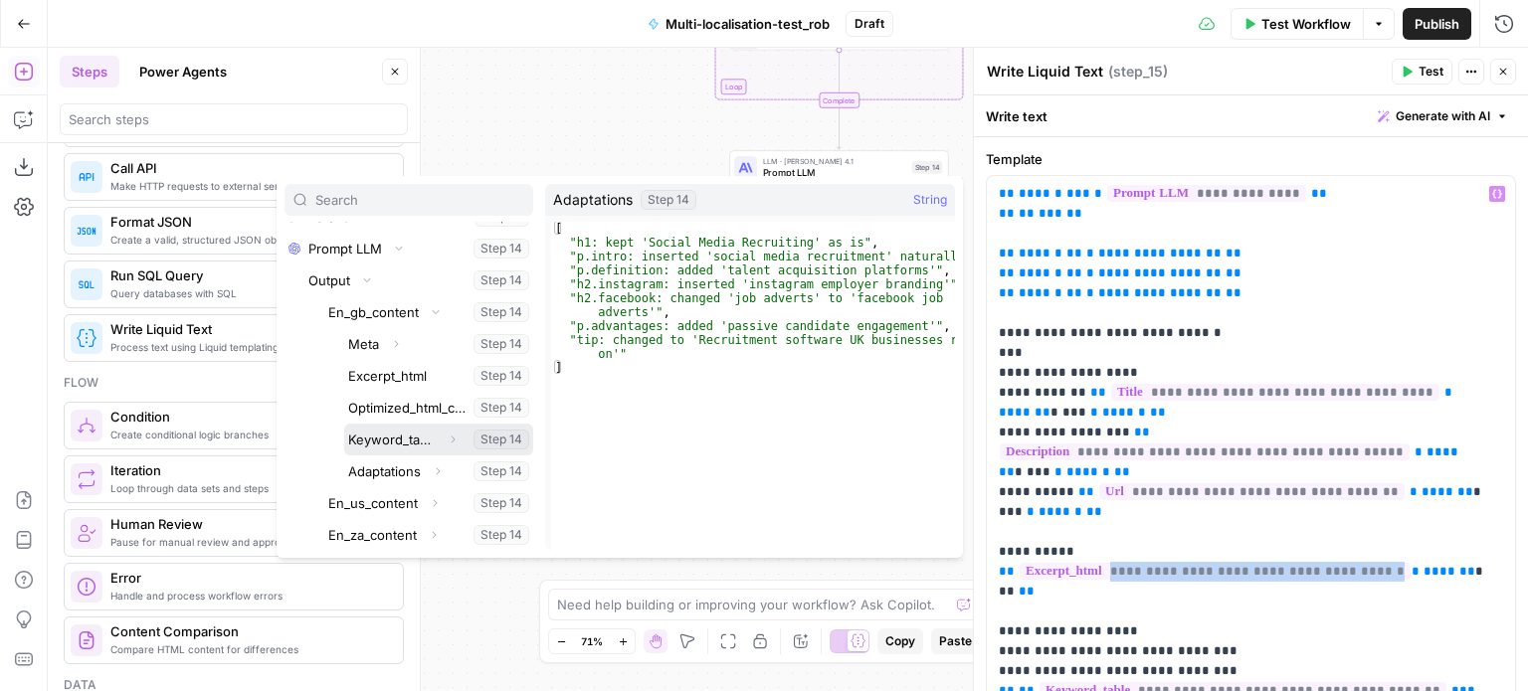
click at [447, 440] on icon "button" at bounding box center [453, 440] width 12 height 12
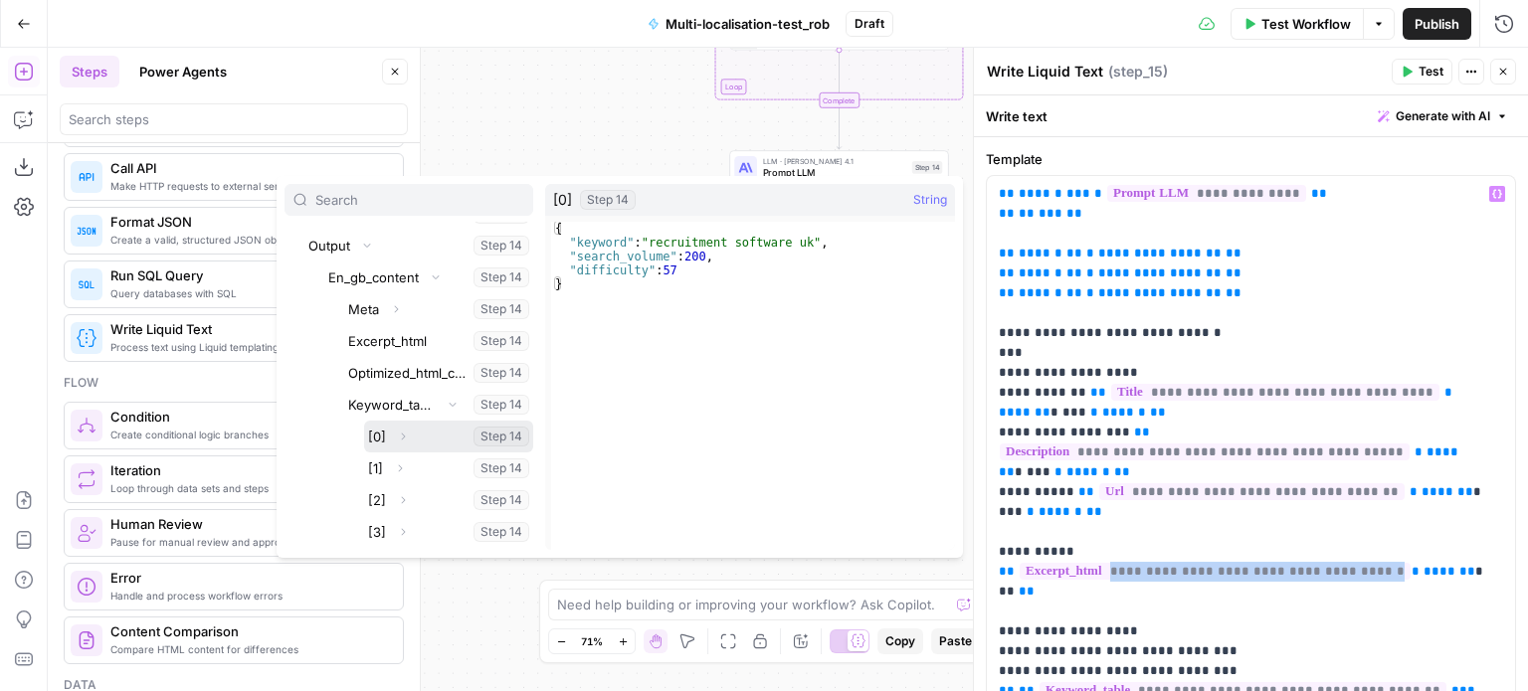
click at [400, 433] on icon "button" at bounding box center [403, 437] width 12 height 12
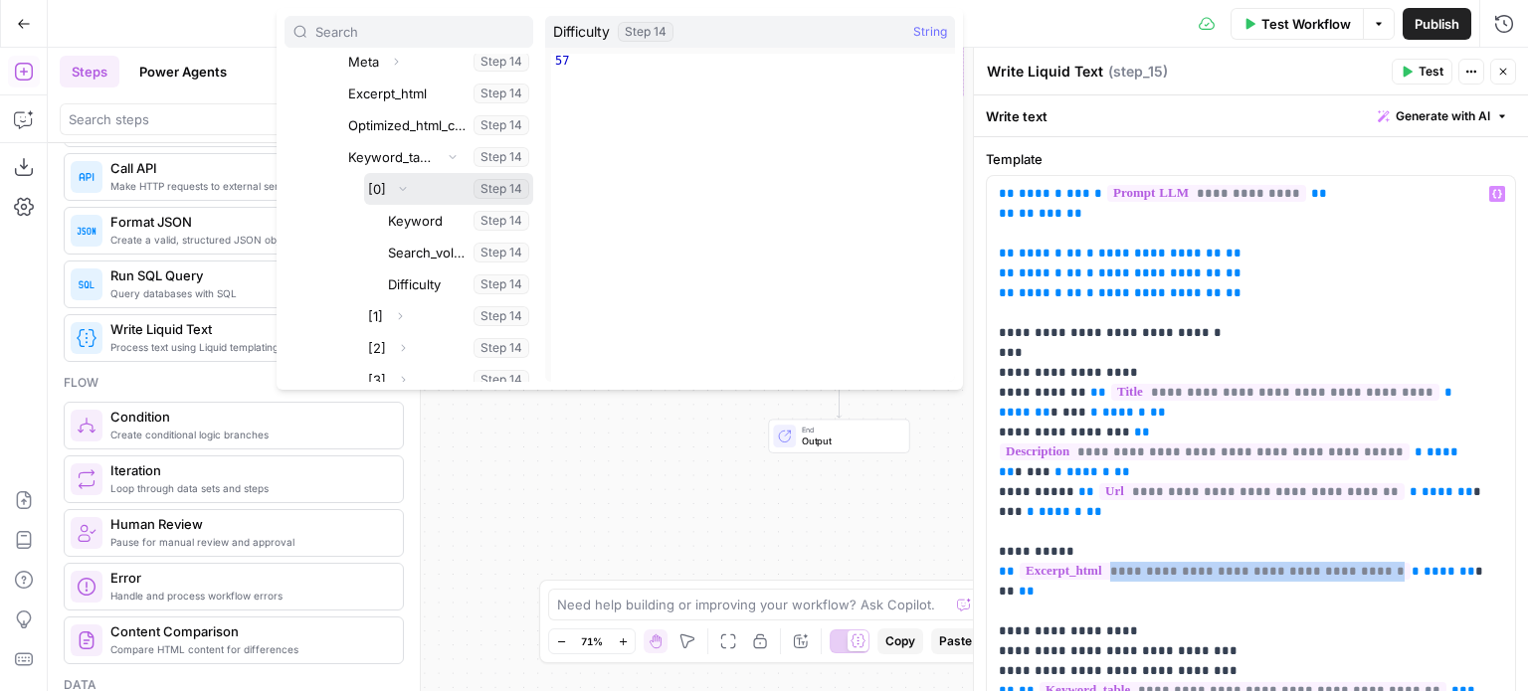
scroll to position [418, 0]
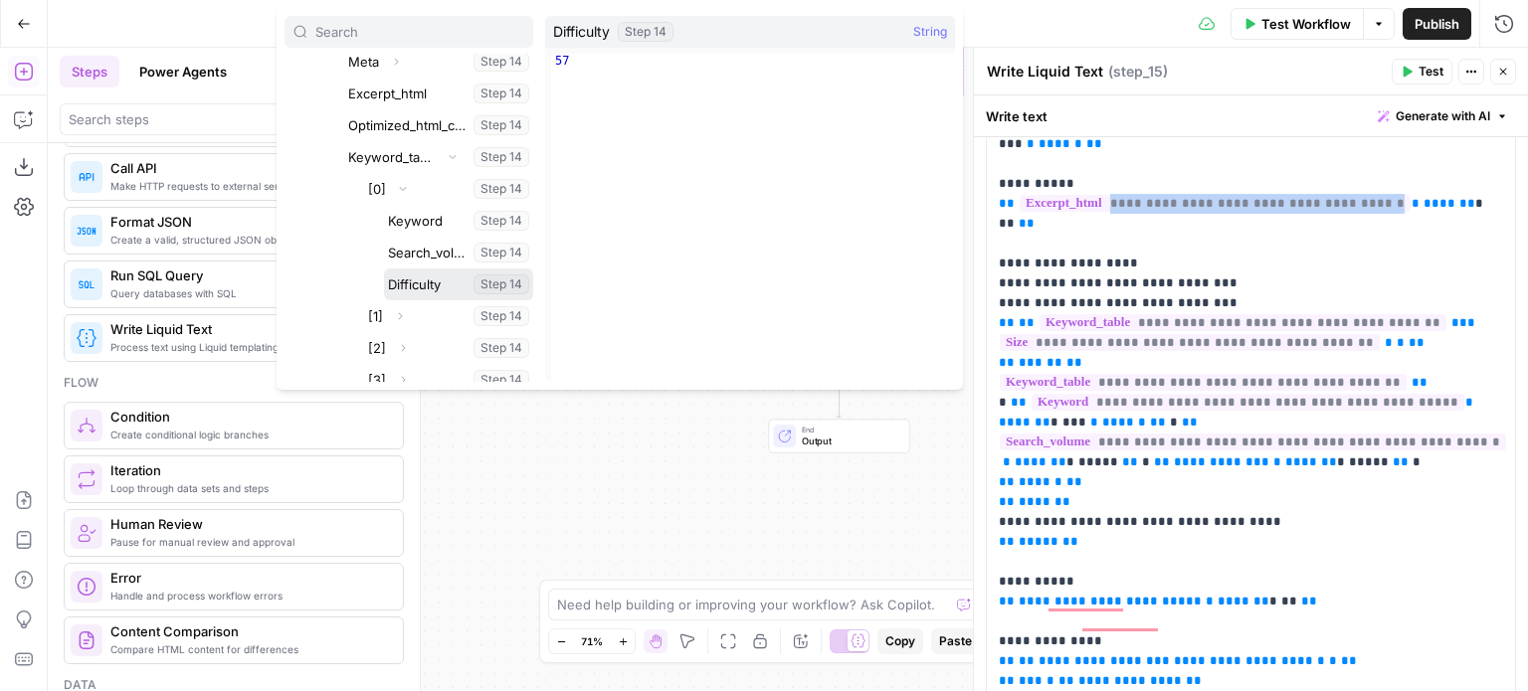
click at [438, 278] on button "Select variable Difficulty" at bounding box center [458, 285] width 149 height 32
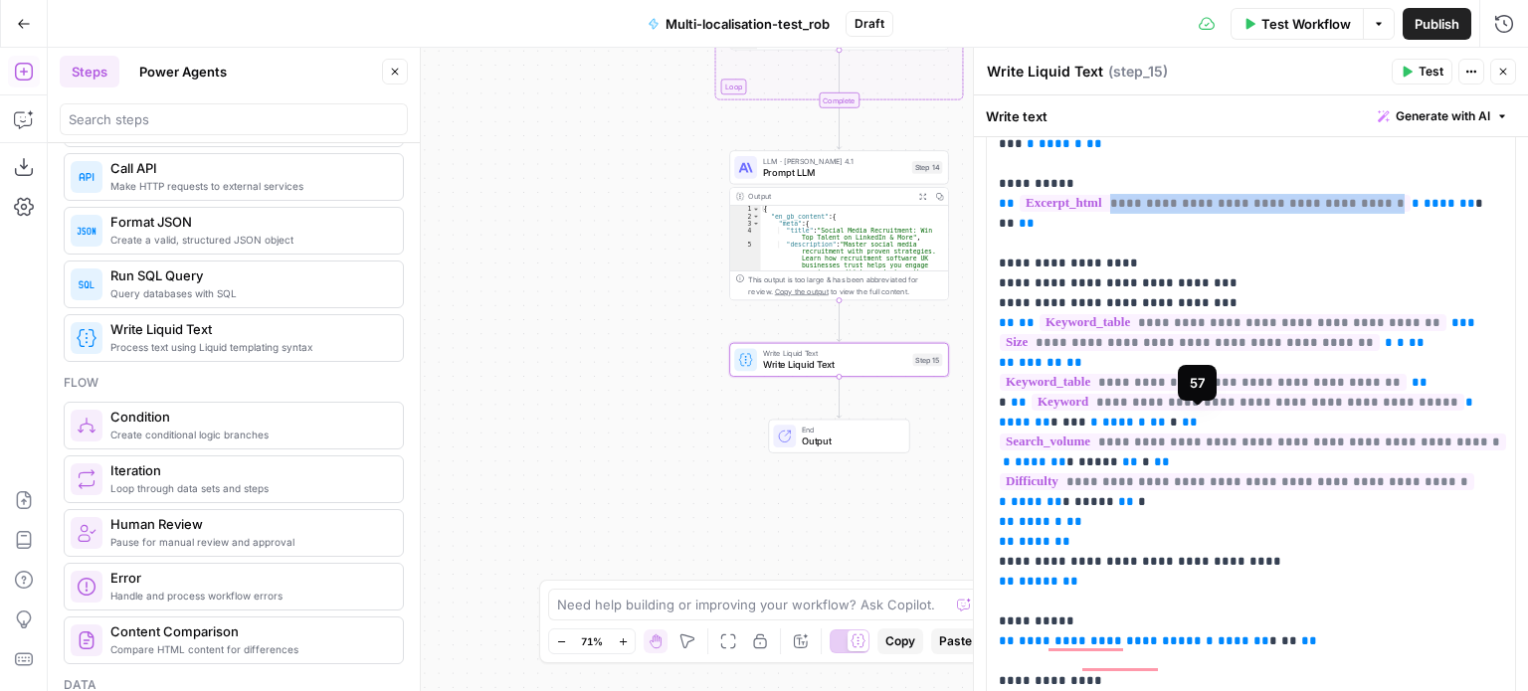
click at [1336, 473] on span "**********" at bounding box center [1237, 481] width 474 height 17
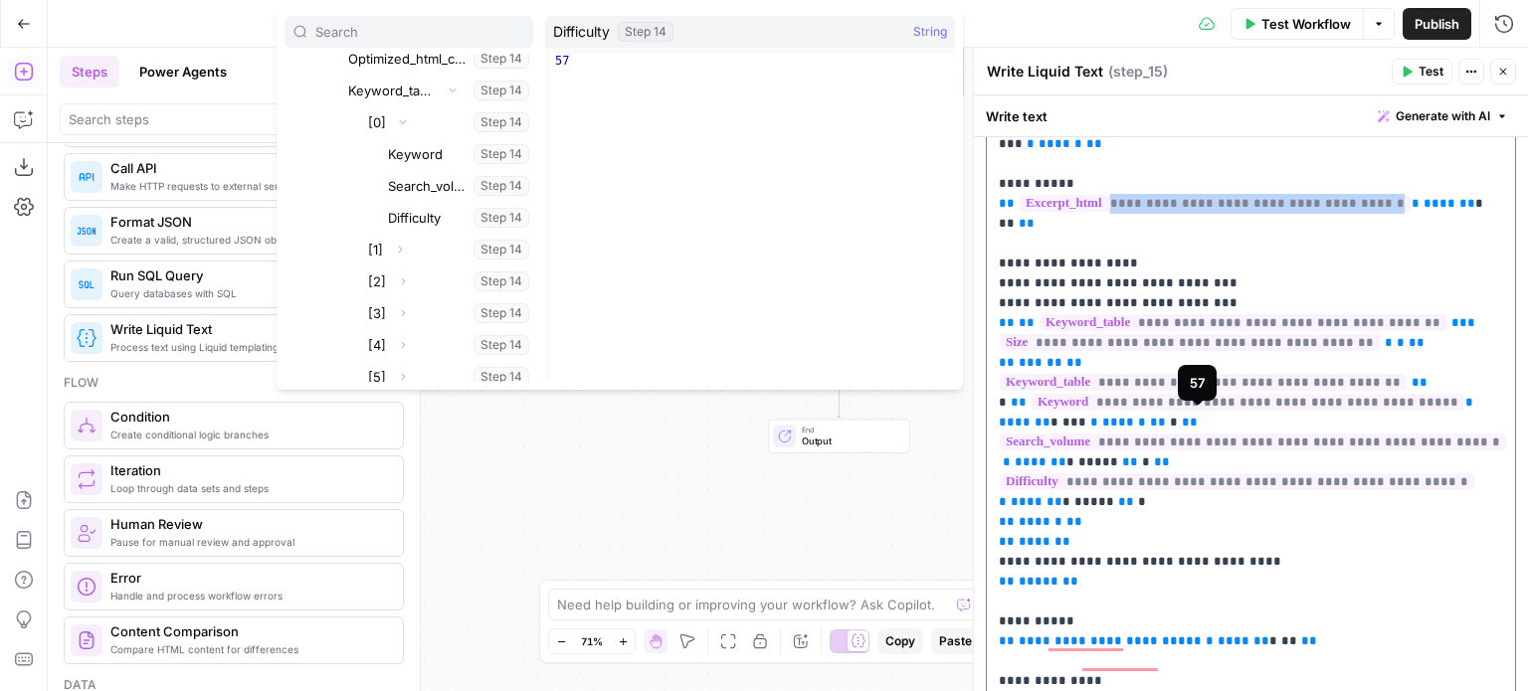
click at [1336, 473] on span "**********" at bounding box center [1237, 481] width 474 height 17
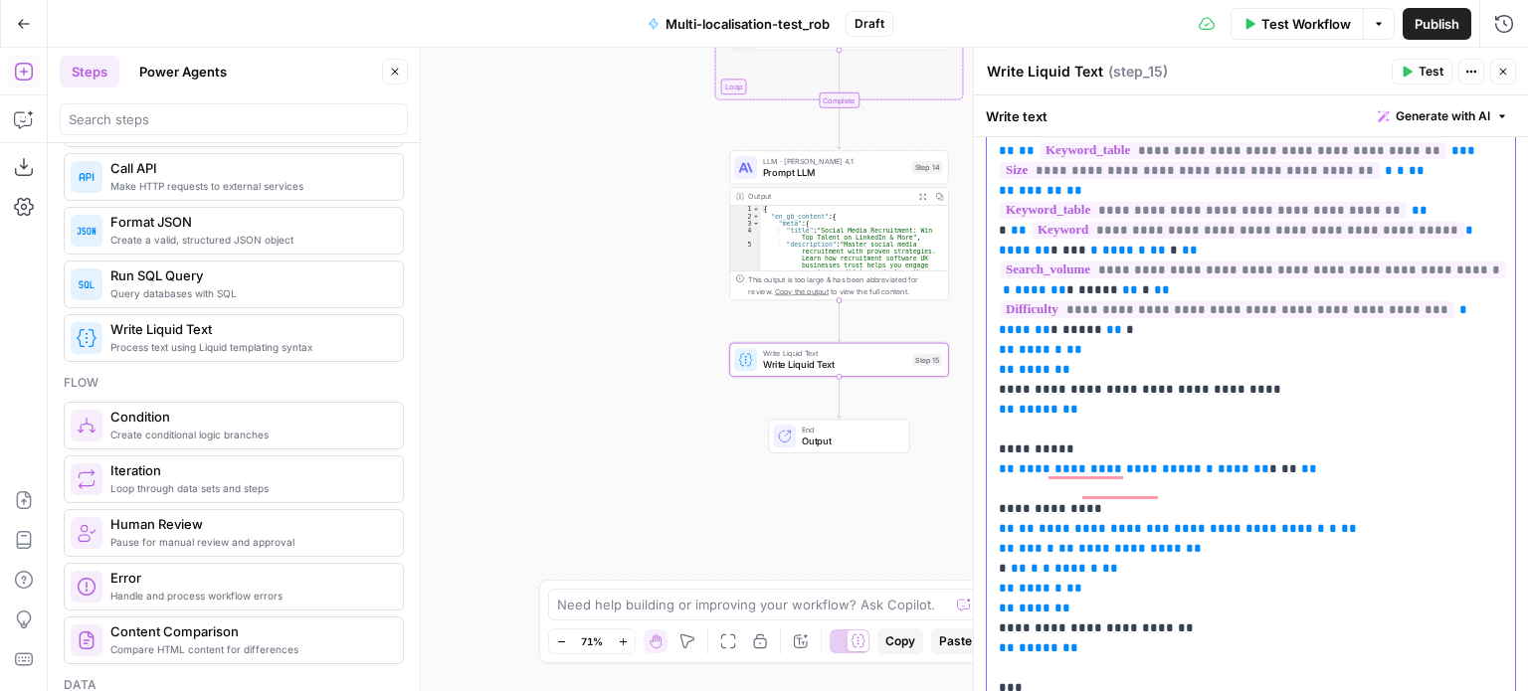
drag, startPoint x: 1175, startPoint y: 414, endPoint x: 1015, endPoint y: 406, distance: 160.3
click at [1019, 463] on span "**********" at bounding box center [1110, 469] width 183 height 13
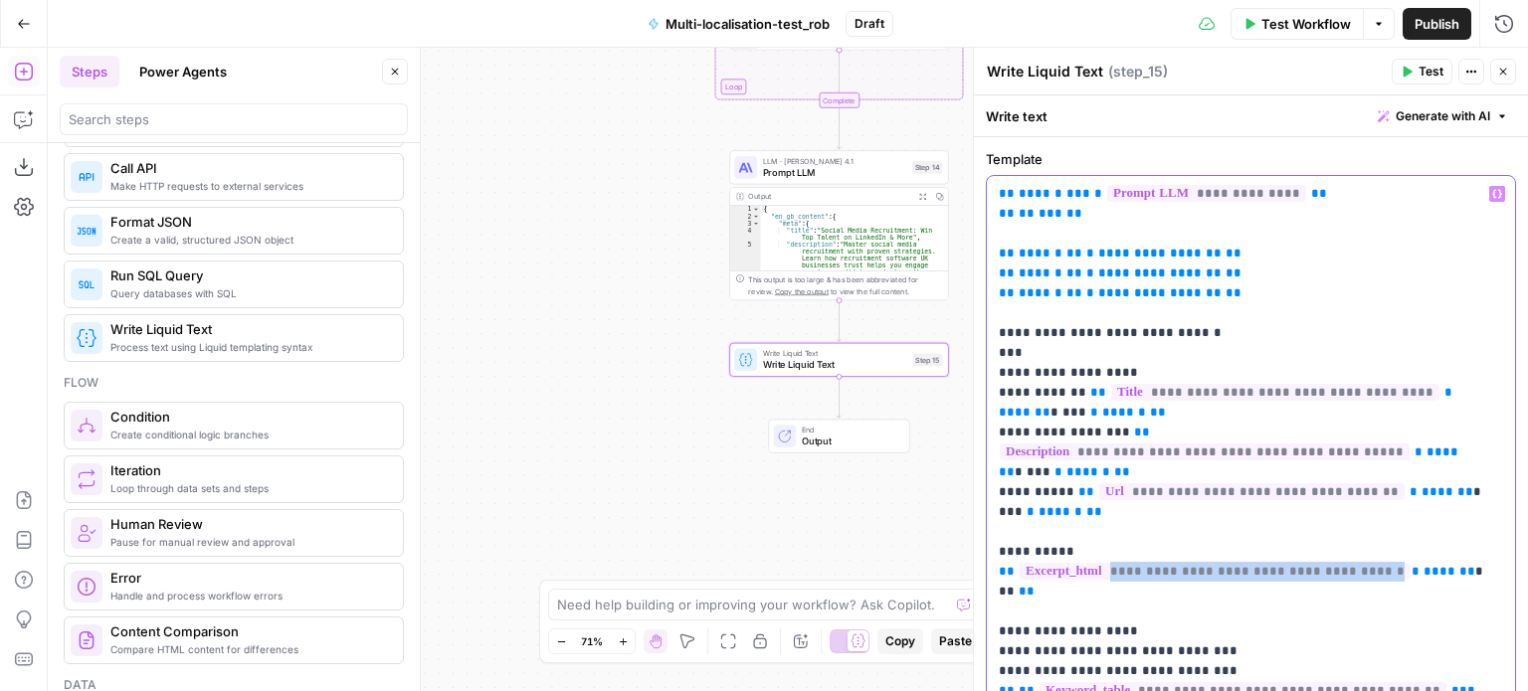
click at [1492, 190] on icon "button" at bounding box center [1497, 194] width 10 height 10
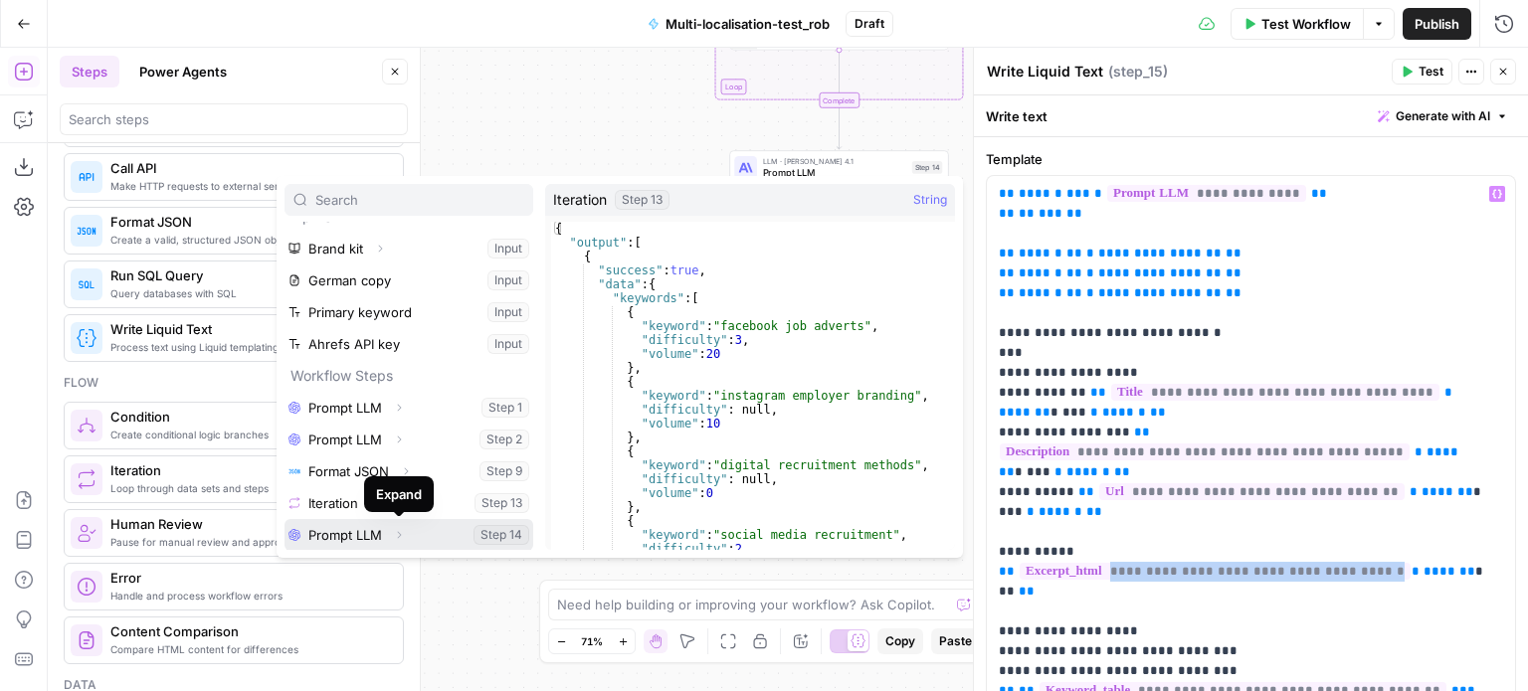
click at [401, 533] on icon "button" at bounding box center [399, 534] width 4 height 7
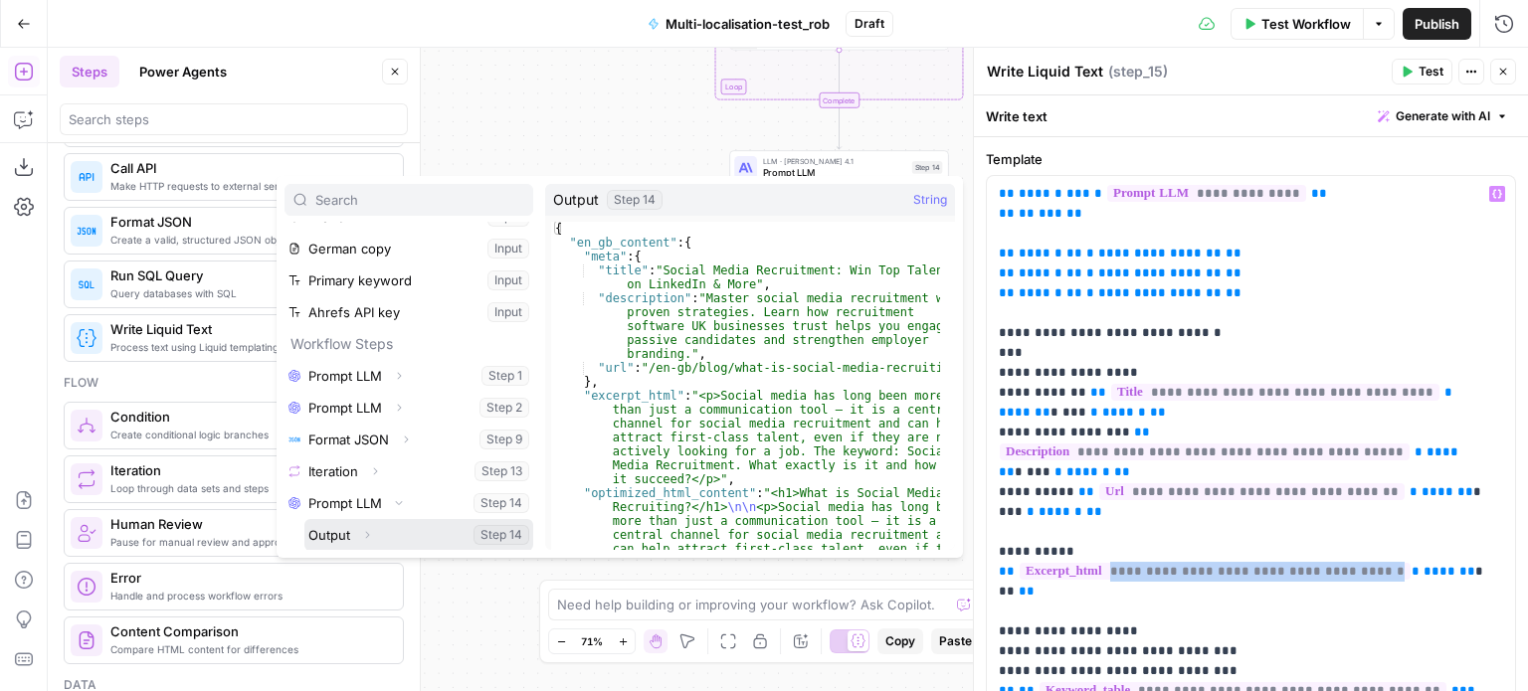
click at [372, 536] on button "Expand" at bounding box center [367, 535] width 26 height 26
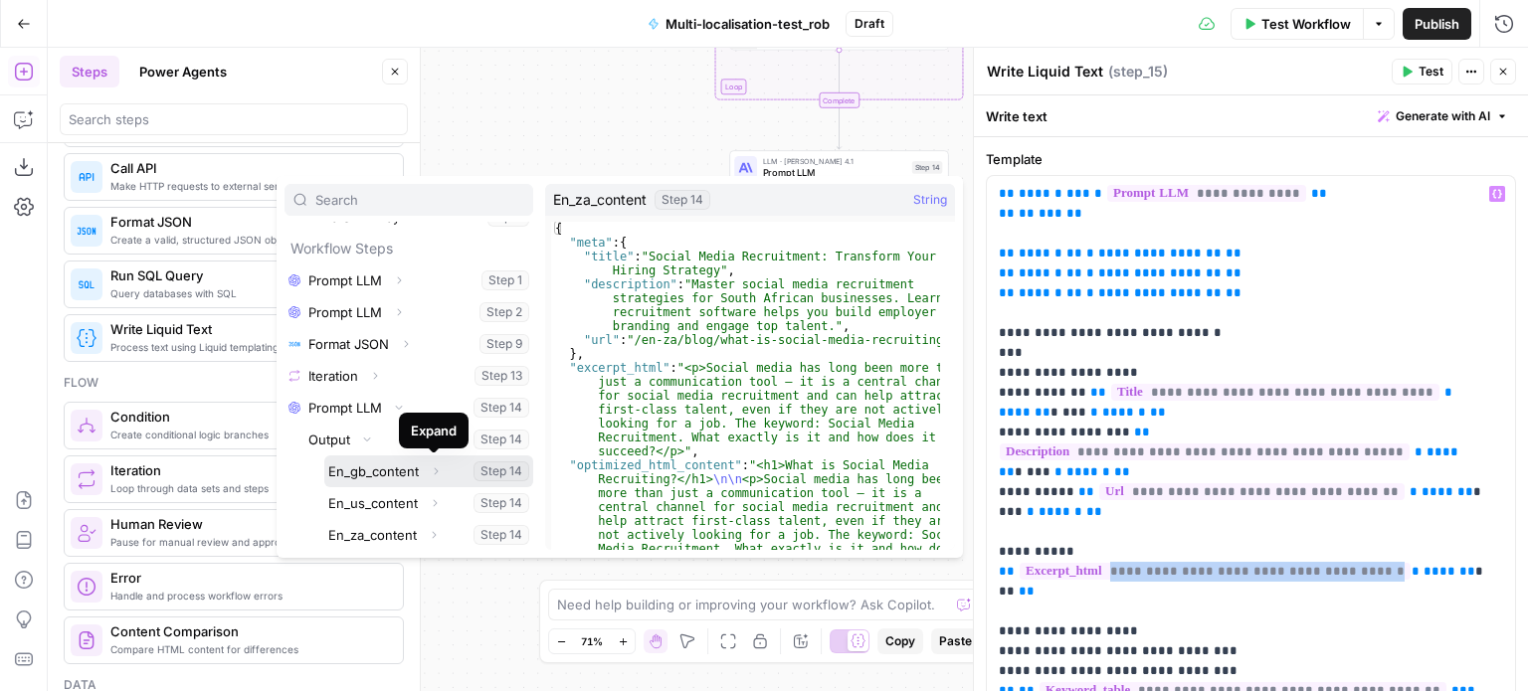
click at [438, 468] on icon "button" at bounding box center [436, 471] width 12 height 12
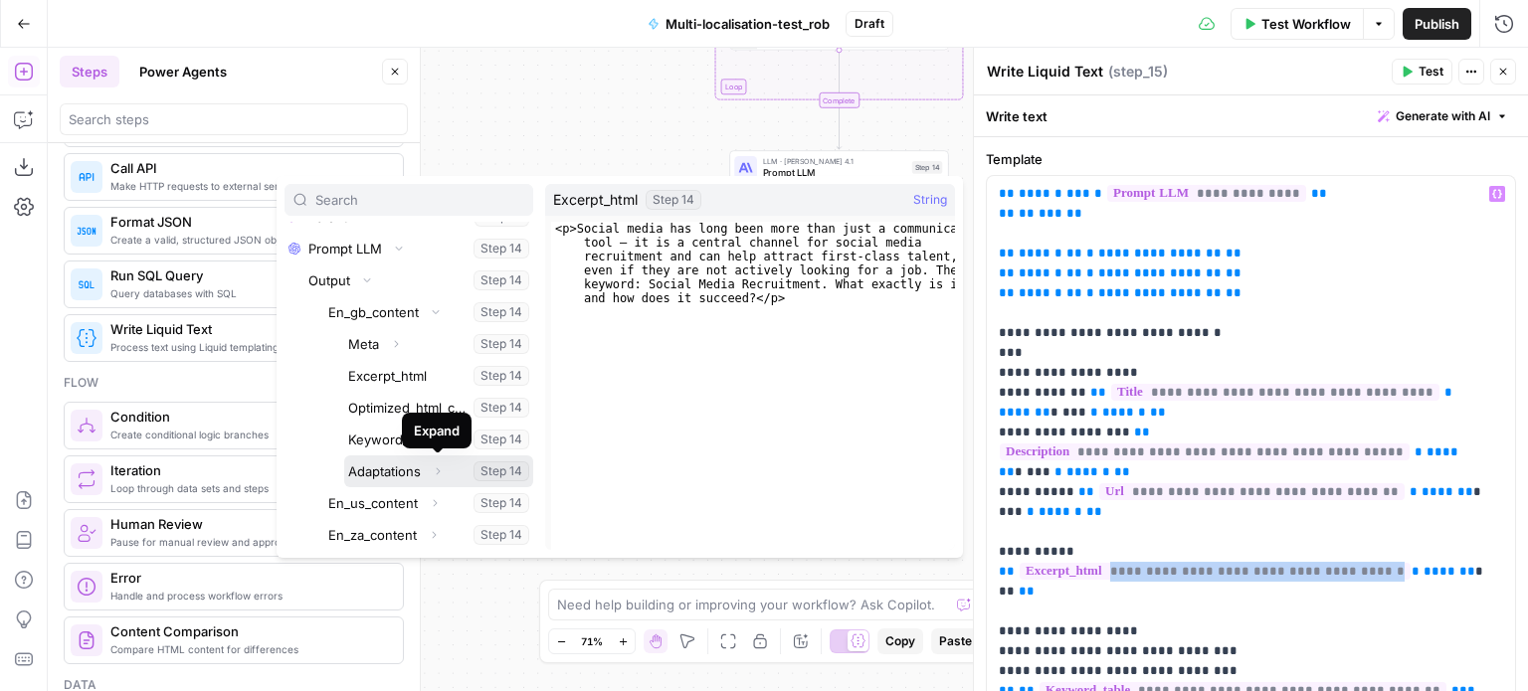
click at [435, 471] on icon "button" at bounding box center [438, 471] width 12 height 12
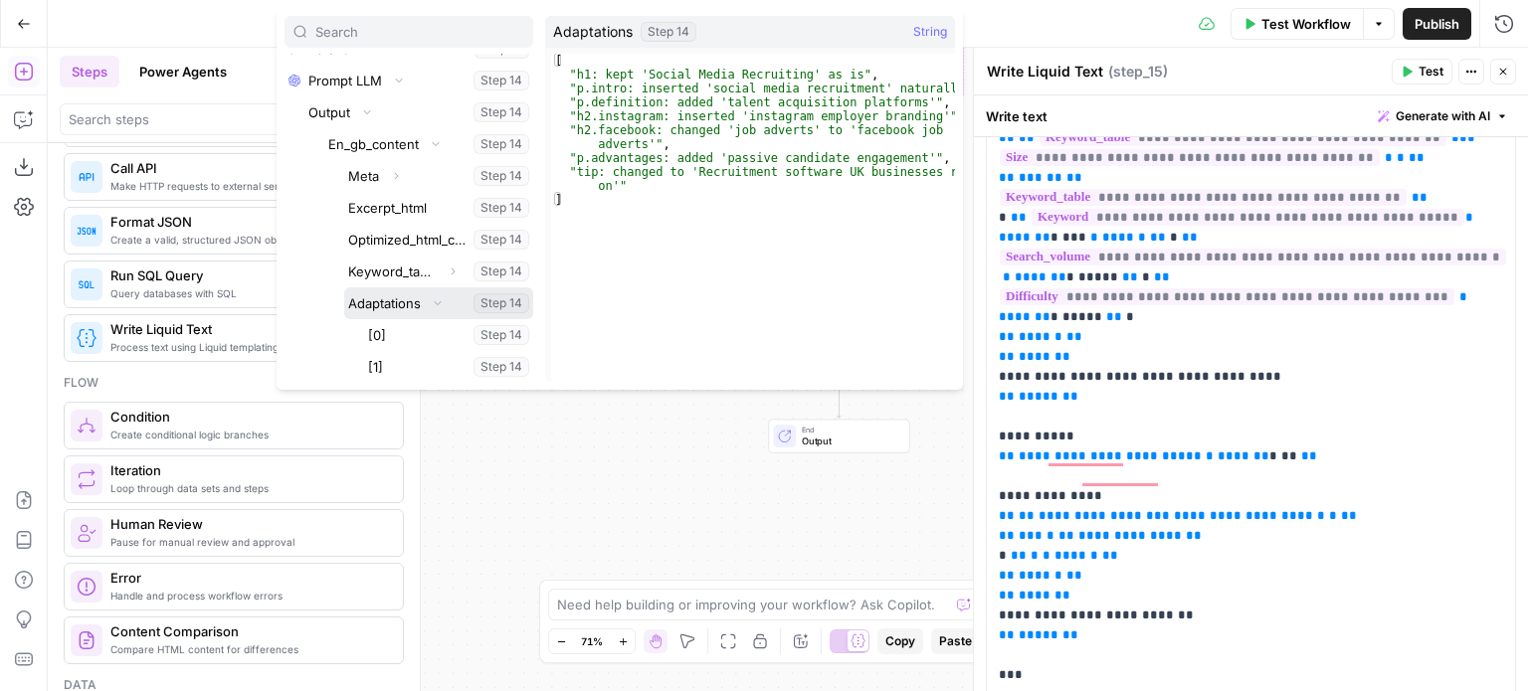
click at [415, 303] on button "Select variable Adaptations" at bounding box center [438, 303] width 189 height 32
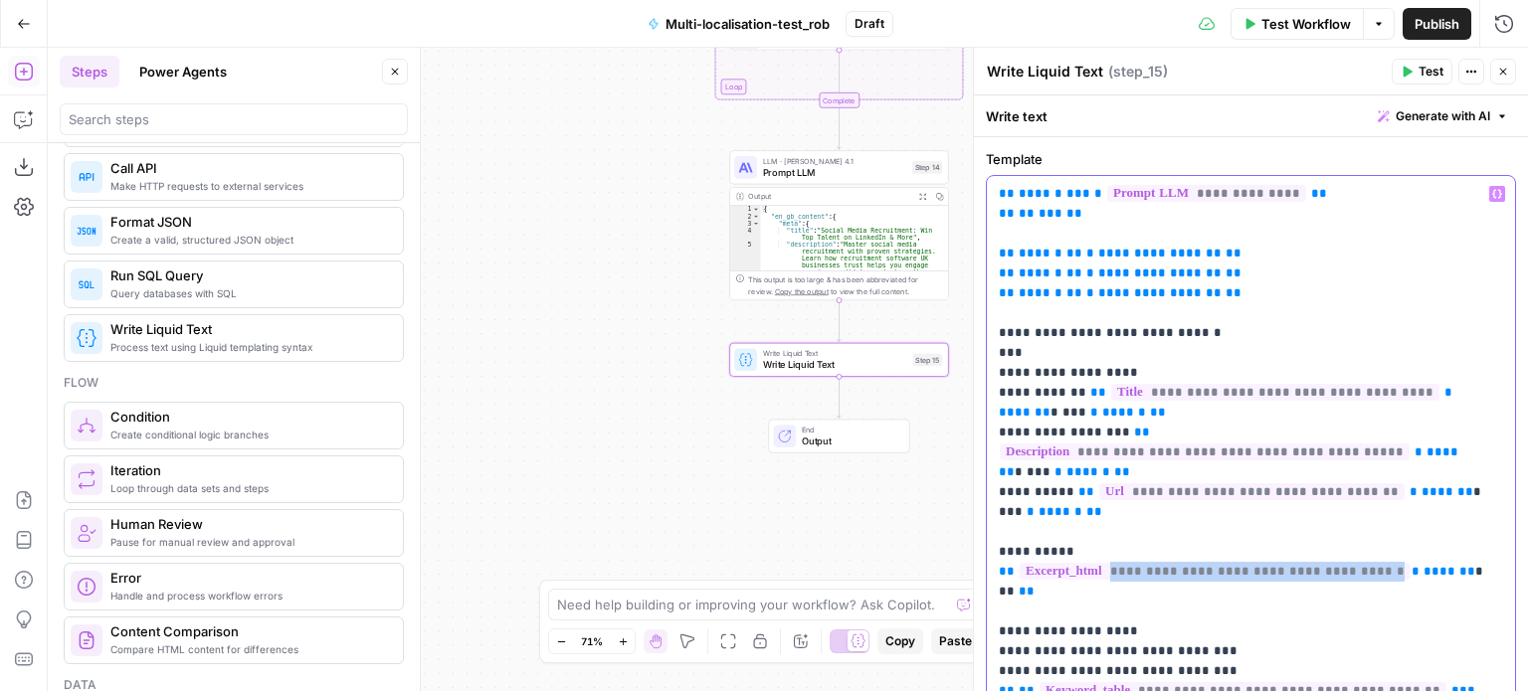
click at [1492, 189] on icon "button" at bounding box center [1497, 194] width 10 height 10
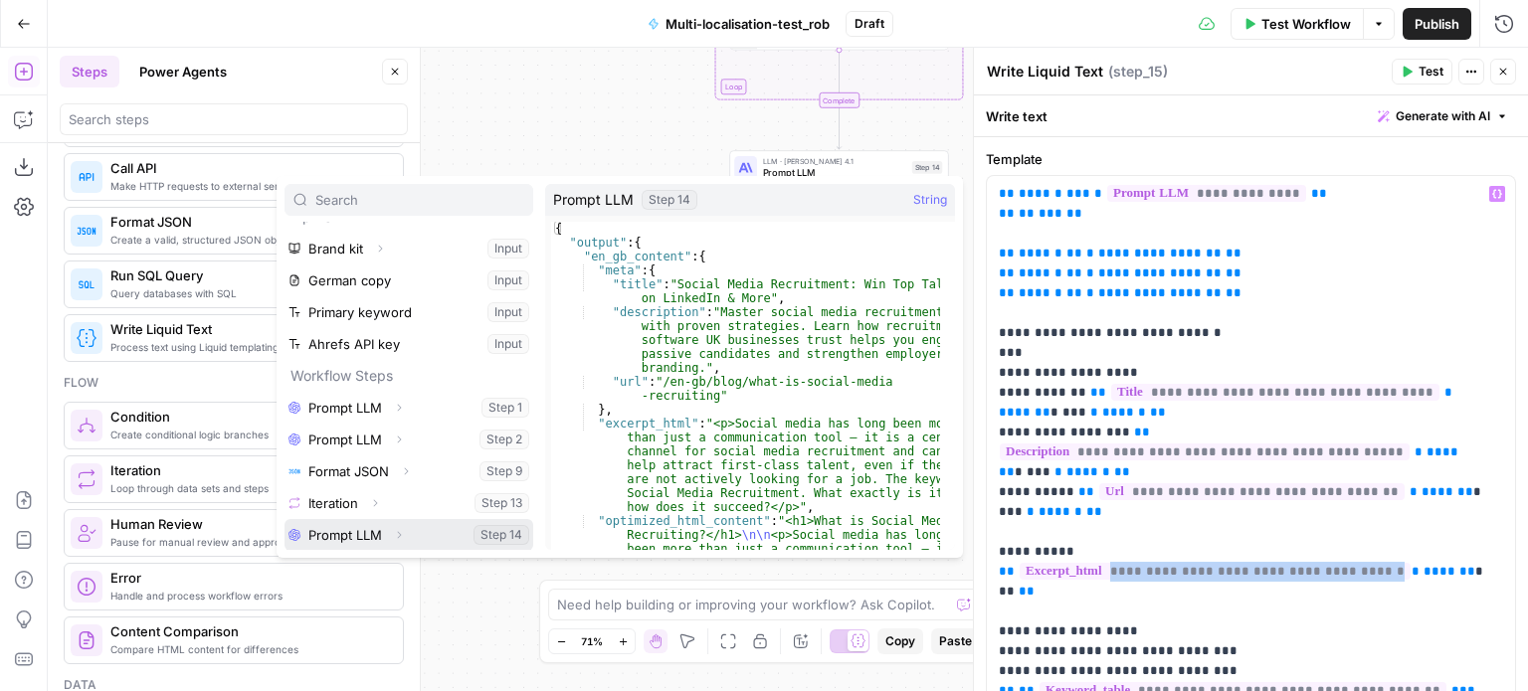
click at [396, 533] on icon "button" at bounding box center [399, 535] width 12 height 12
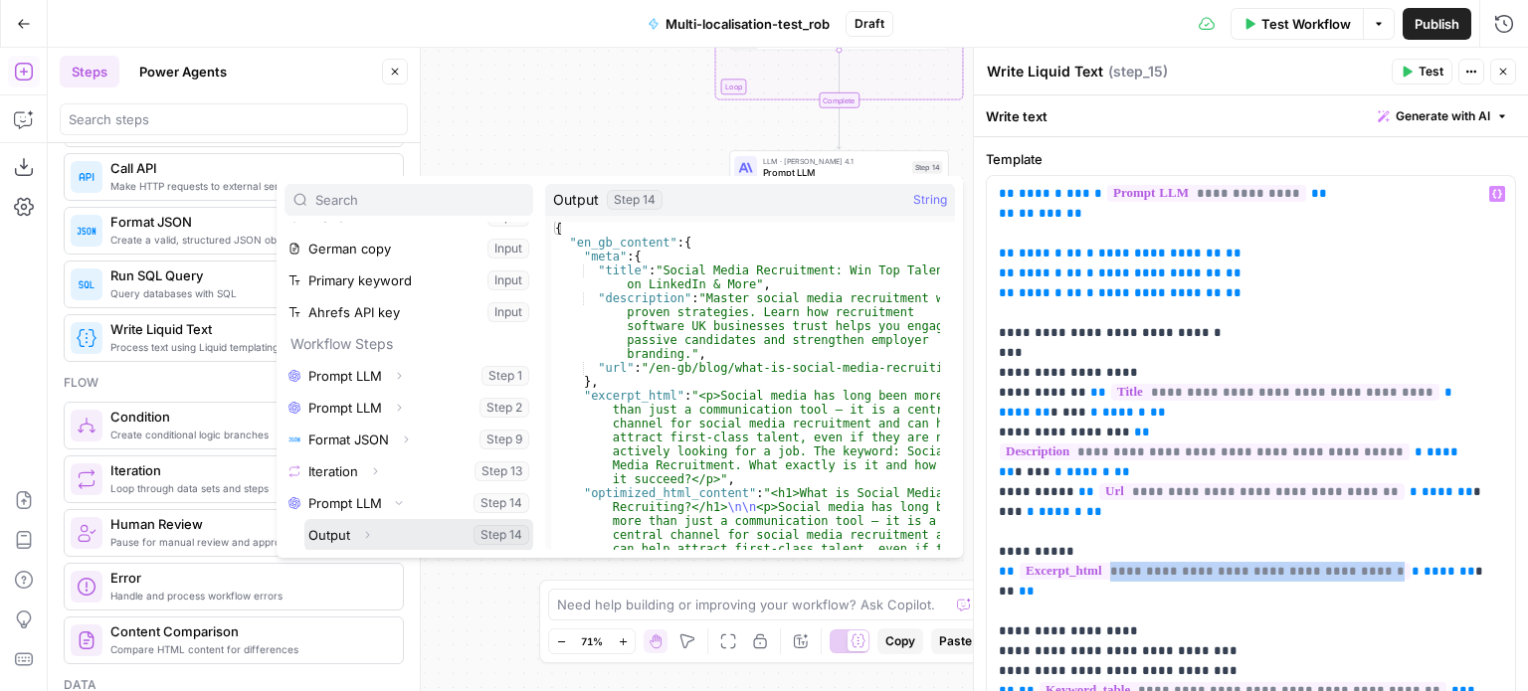
click at [365, 532] on icon "button" at bounding box center [367, 535] width 12 height 12
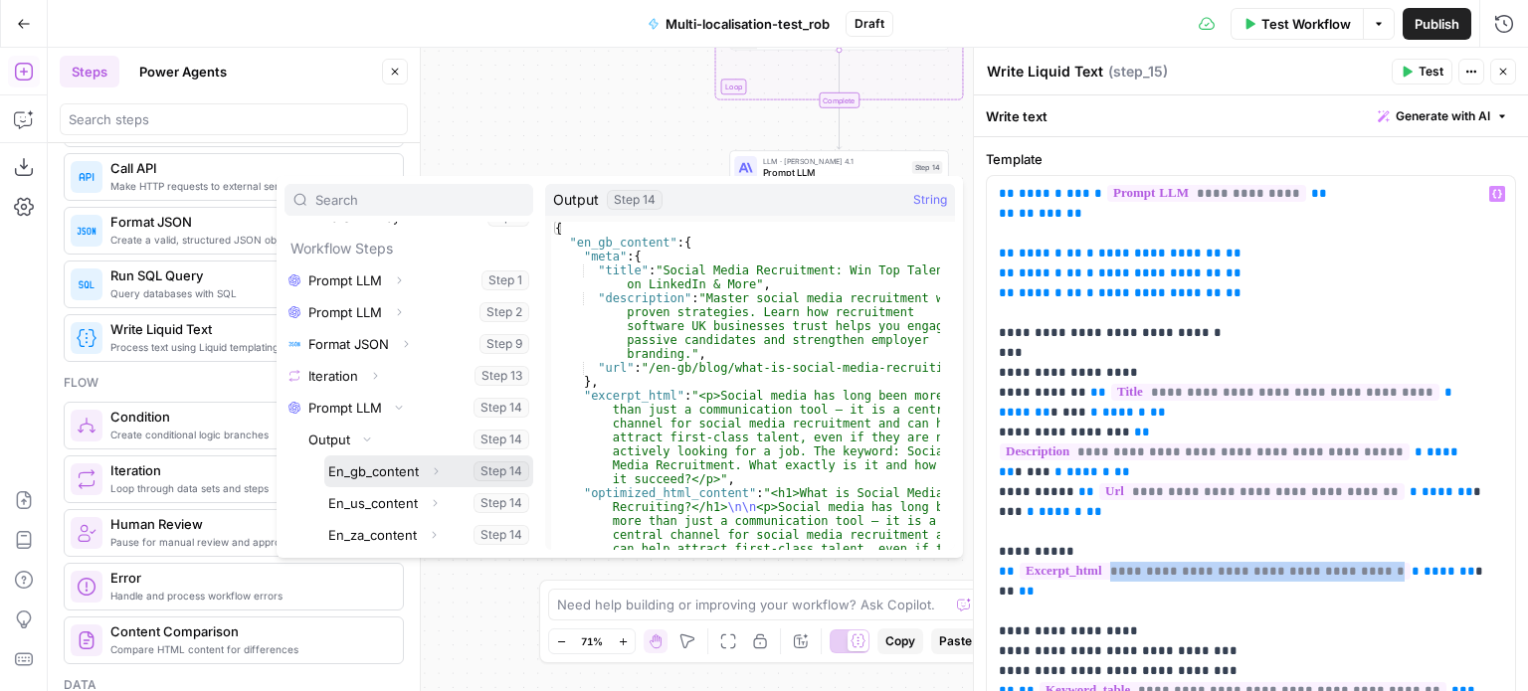
click at [434, 470] on icon "button" at bounding box center [436, 471] width 12 height 12
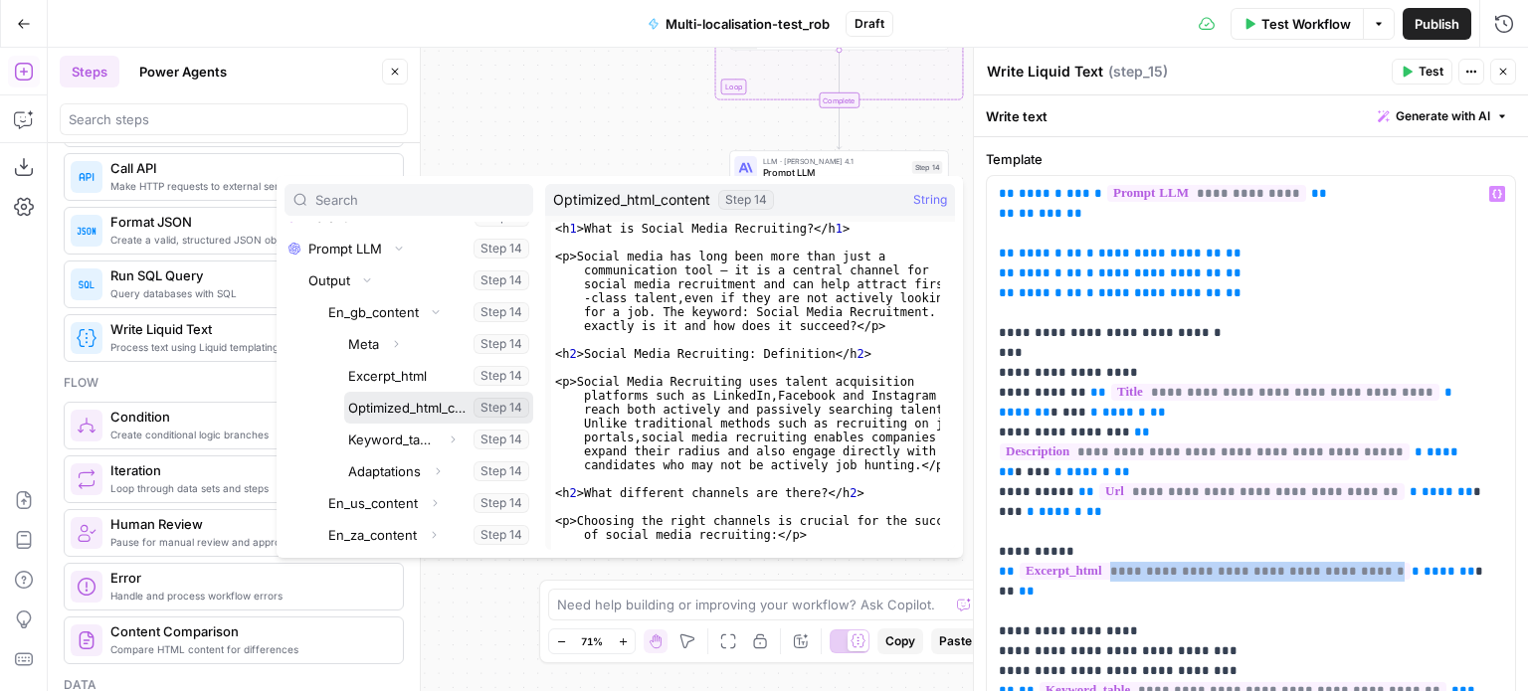
click at [430, 410] on button "Select variable Optimized_html_content" at bounding box center [438, 408] width 189 height 32
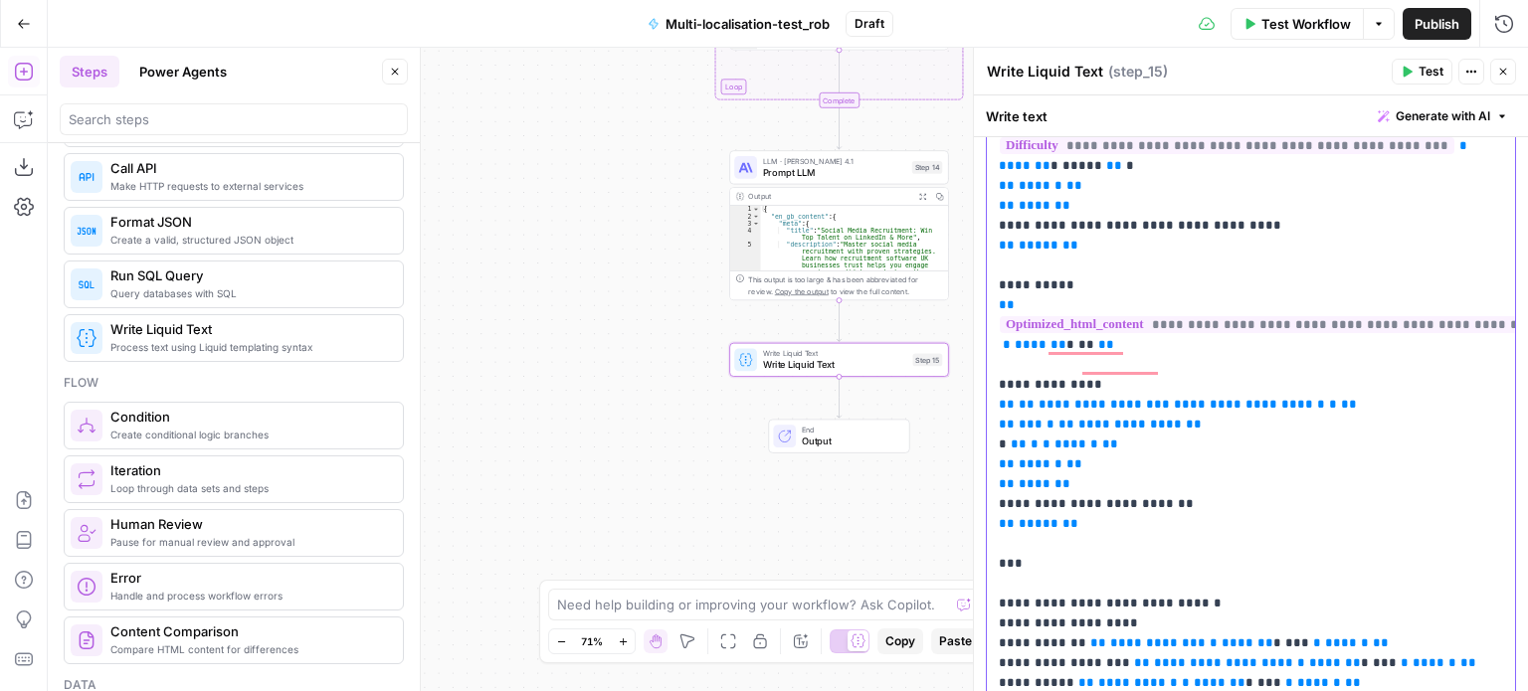
drag, startPoint x: 1123, startPoint y: 341, endPoint x: 1031, endPoint y: 353, distance: 92.3
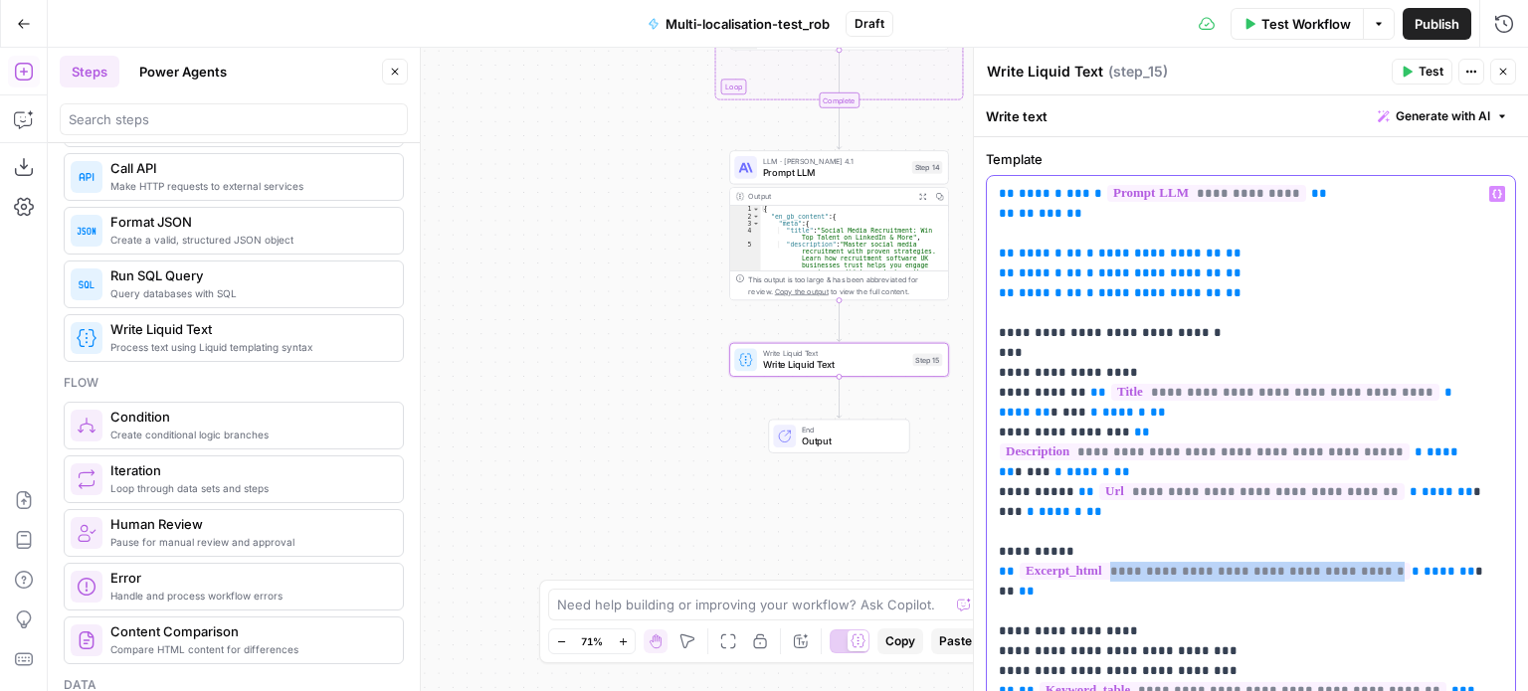
click at [1492, 193] on icon "button" at bounding box center [1497, 194] width 10 height 10
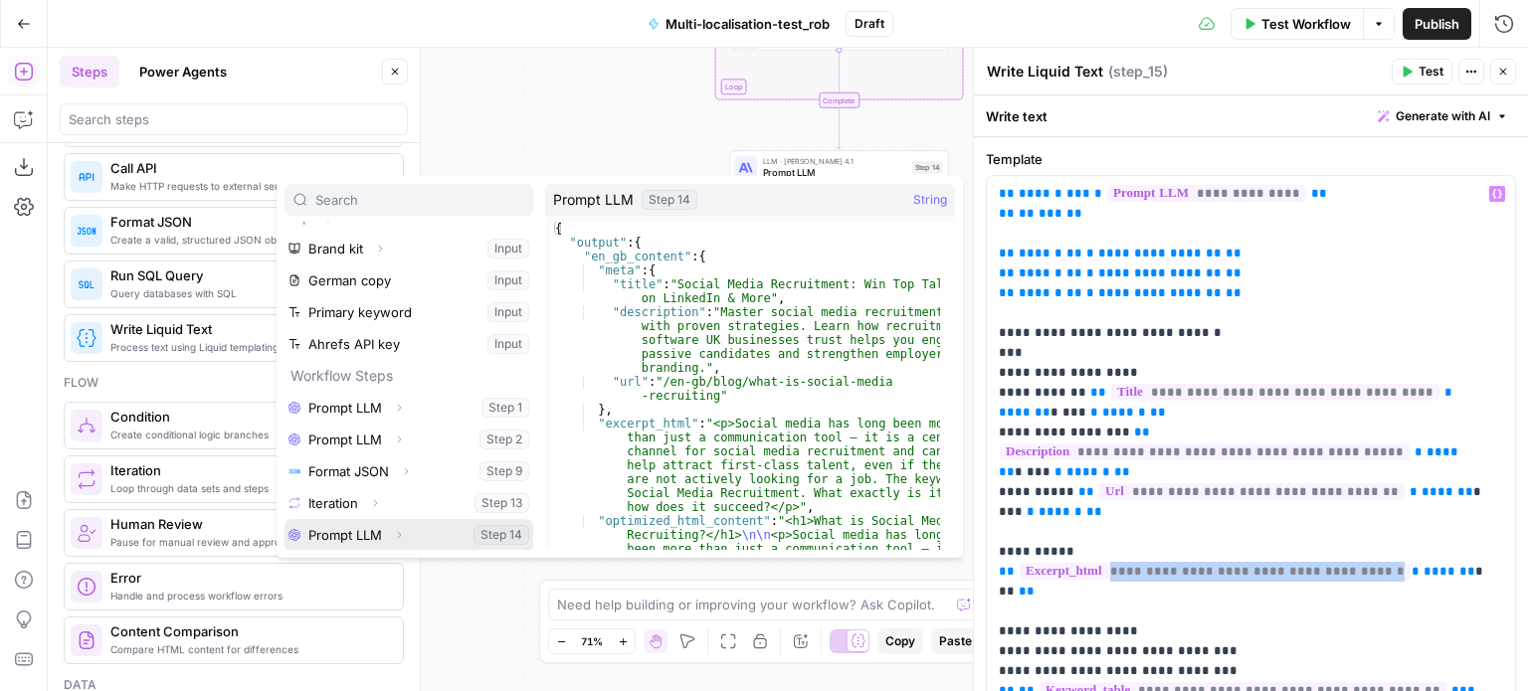
click at [404, 532] on icon "button" at bounding box center [399, 535] width 12 height 12
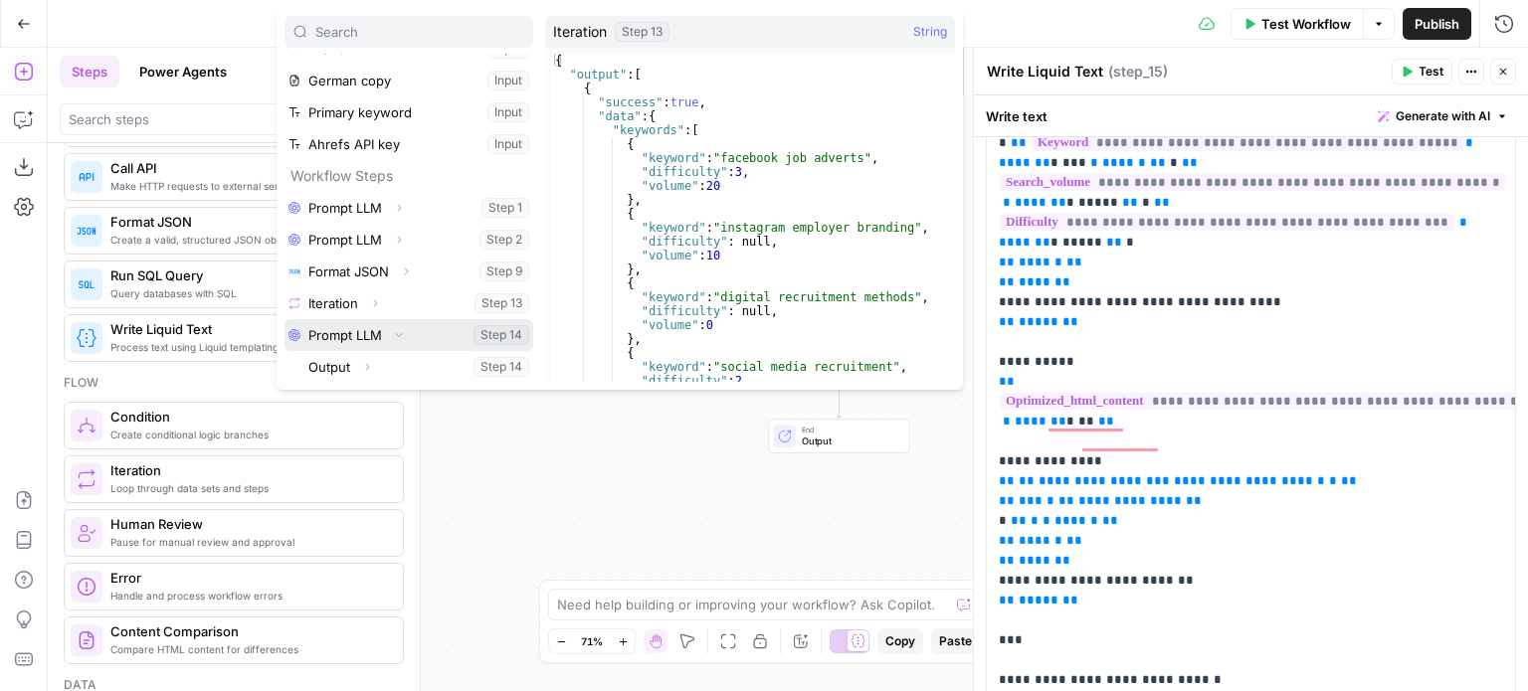
scroll to position [680, 0]
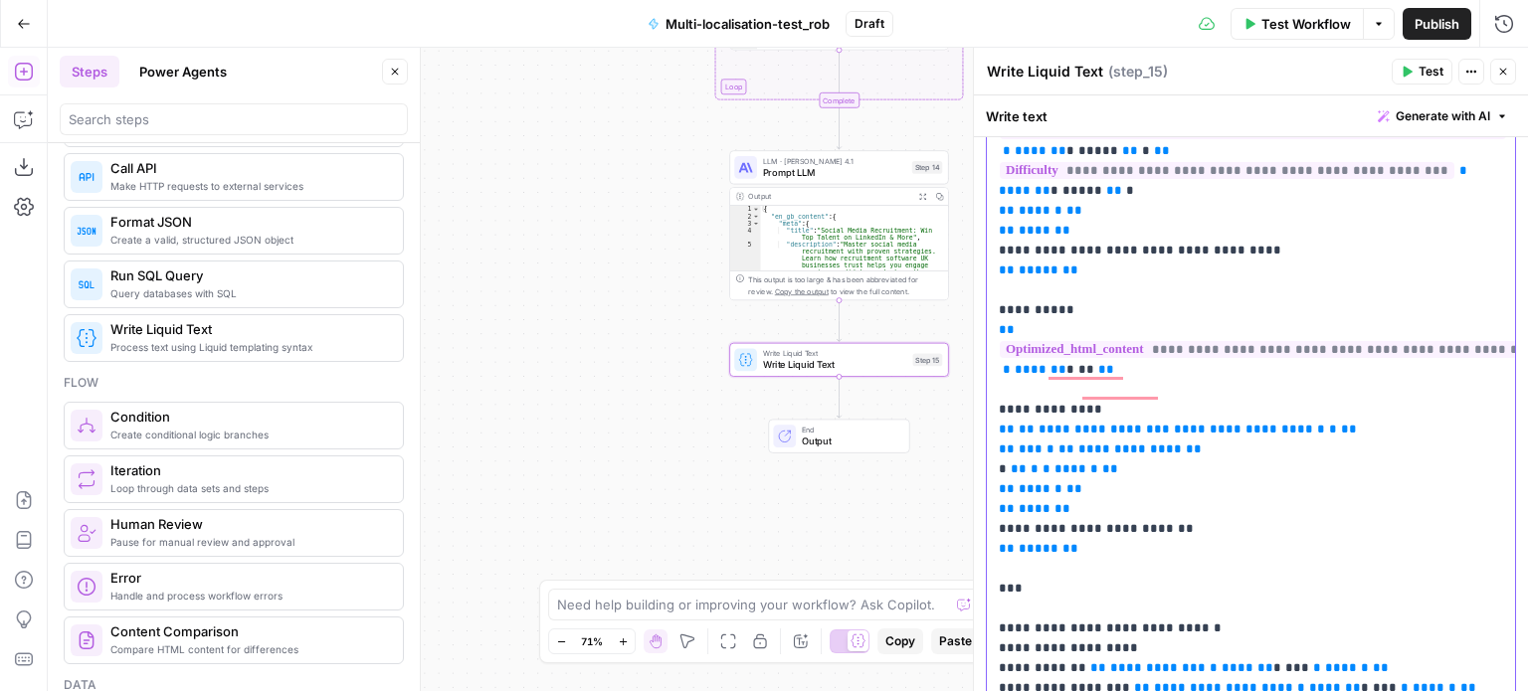
drag, startPoint x: 1121, startPoint y: 369, endPoint x: 1033, endPoint y: 377, distance: 87.9
click at [1038, 423] on span "**********" at bounding box center [1089, 429] width 103 height 13
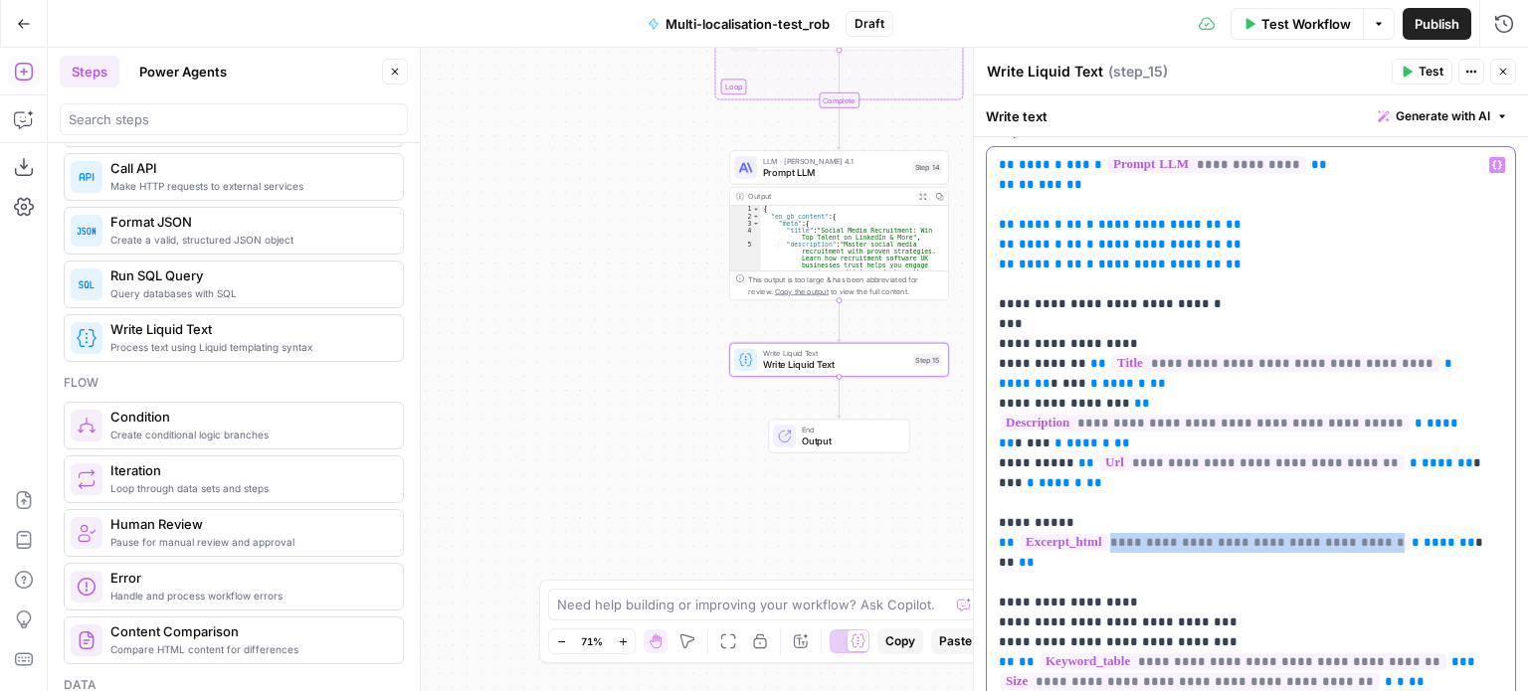
scroll to position [0, 0]
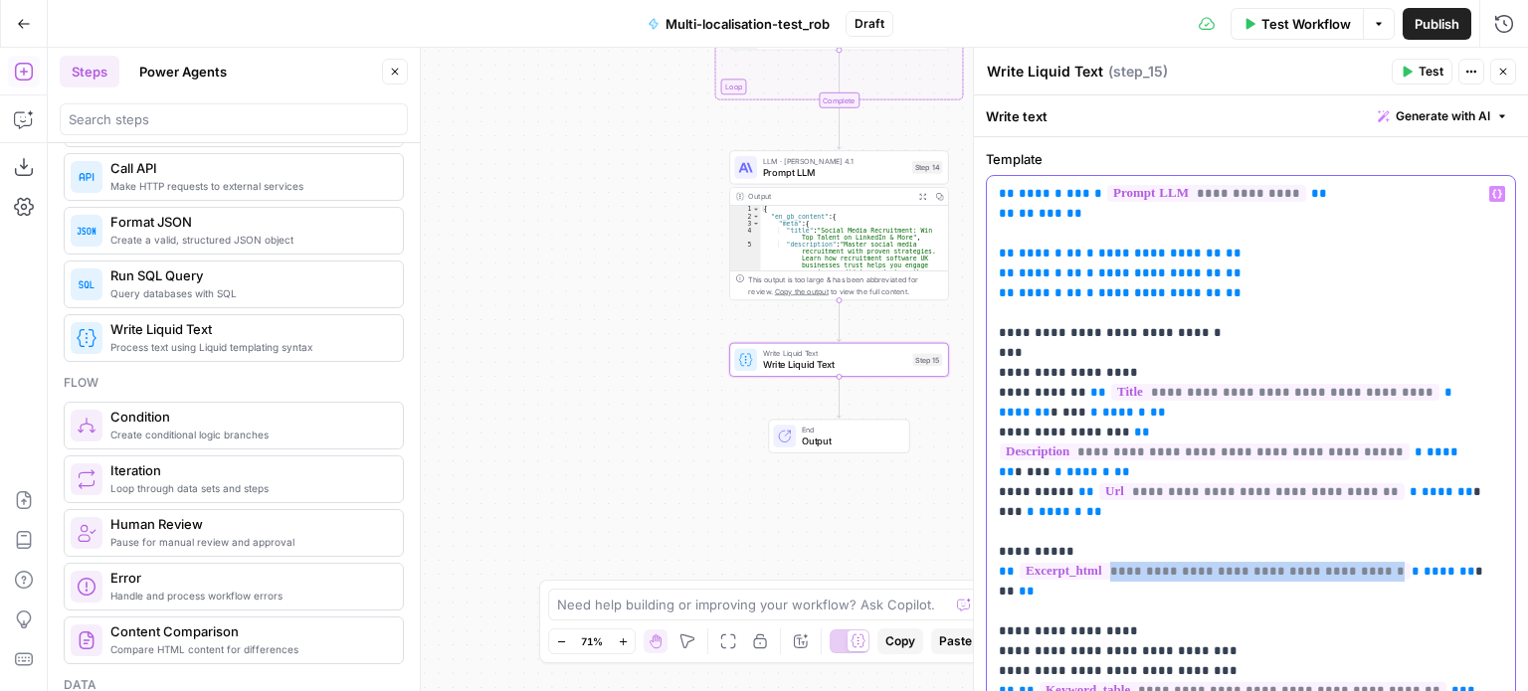
click at [1489, 186] on button "Variables Menu" at bounding box center [1497, 194] width 16 height 16
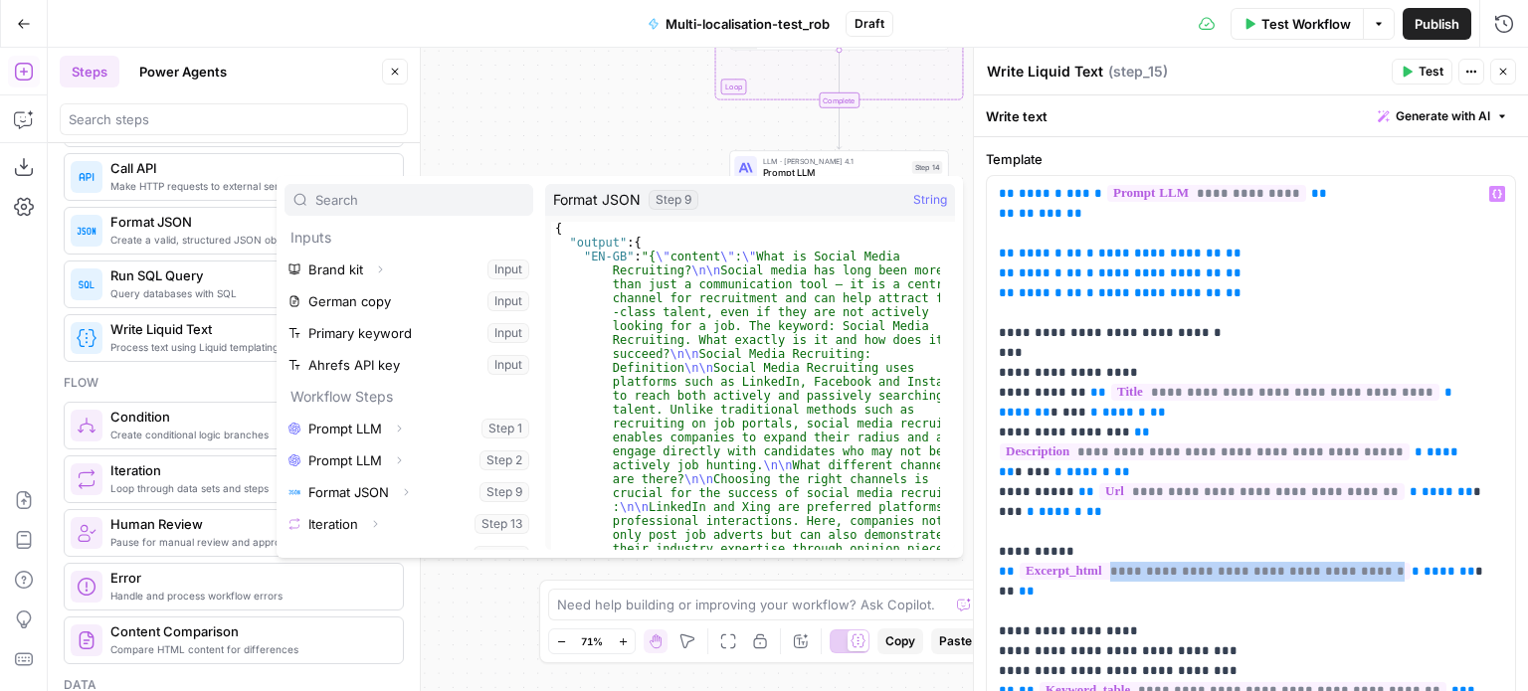
scroll to position [21, 0]
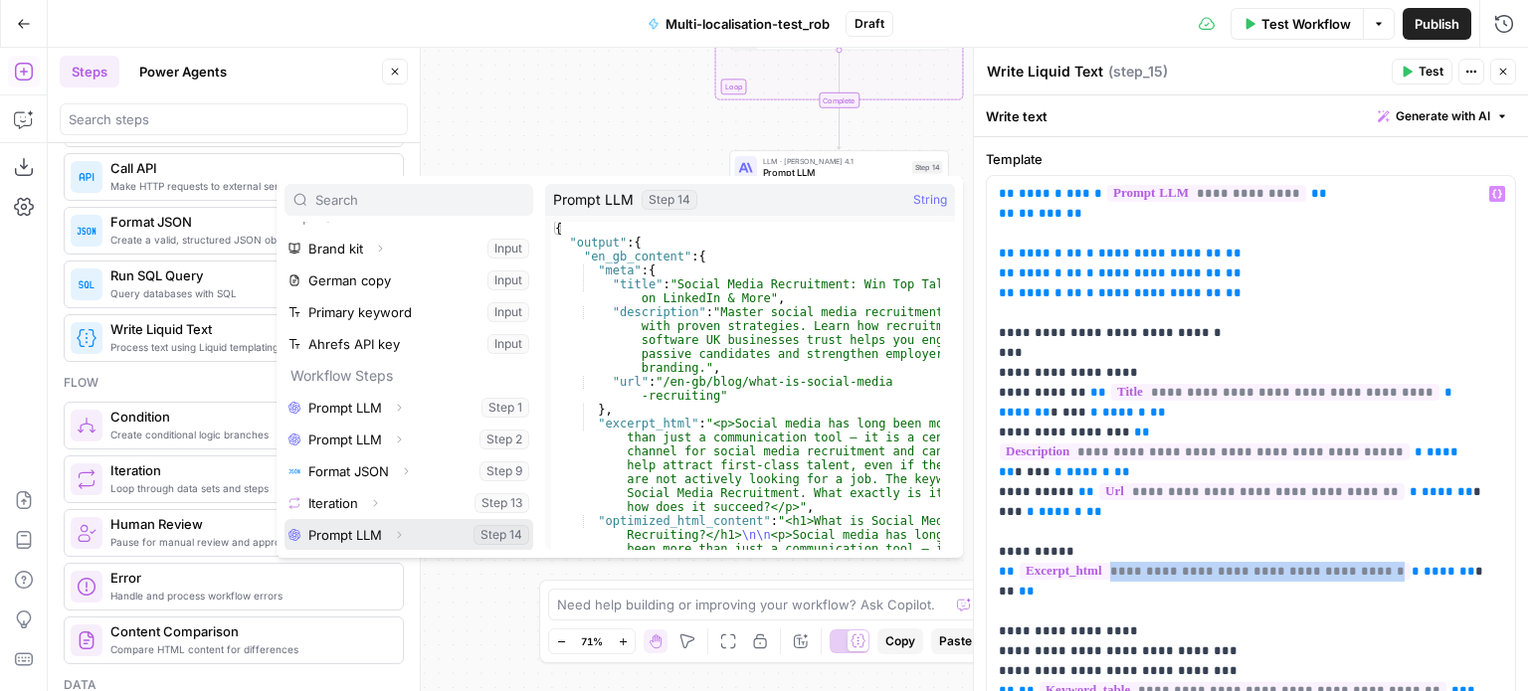
click at [398, 529] on icon "button" at bounding box center [399, 535] width 12 height 12
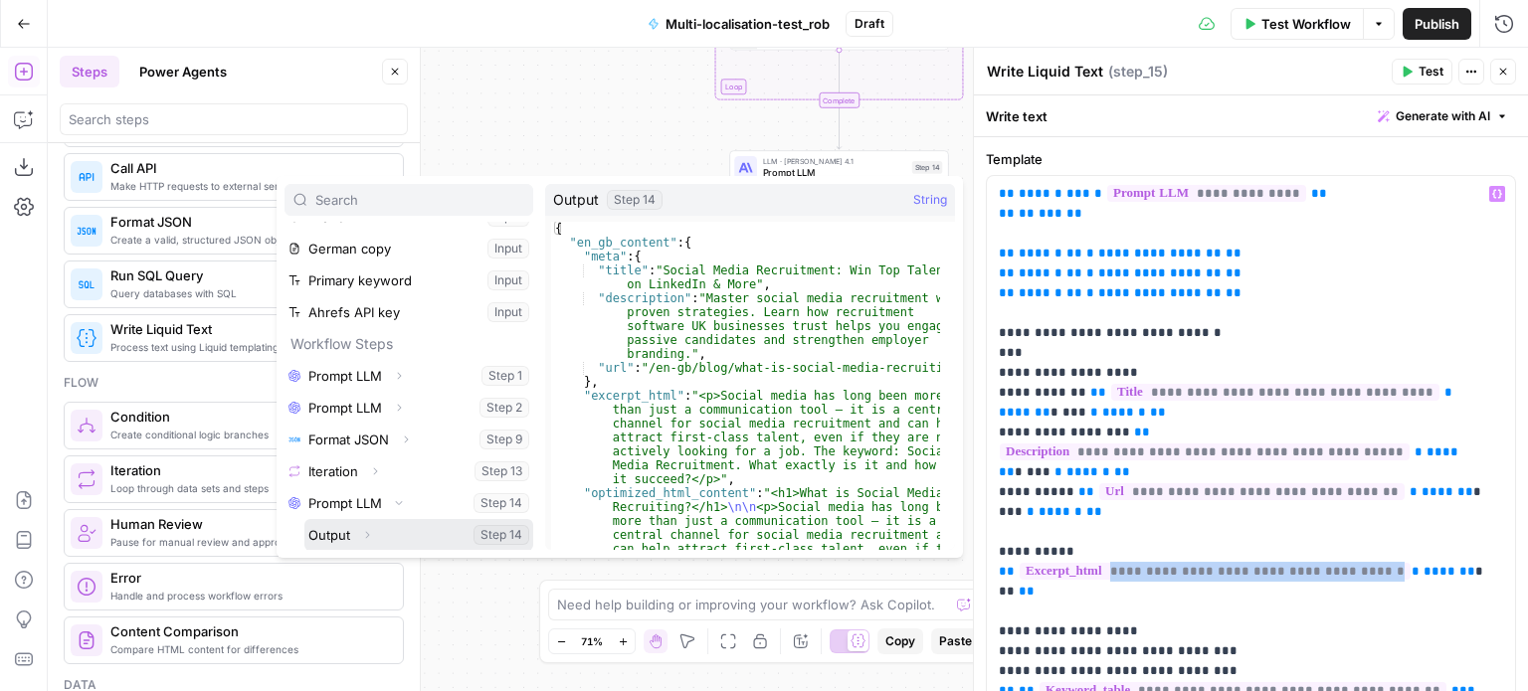
click at [370, 531] on icon "button" at bounding box center [367, 535] width 12 height 12
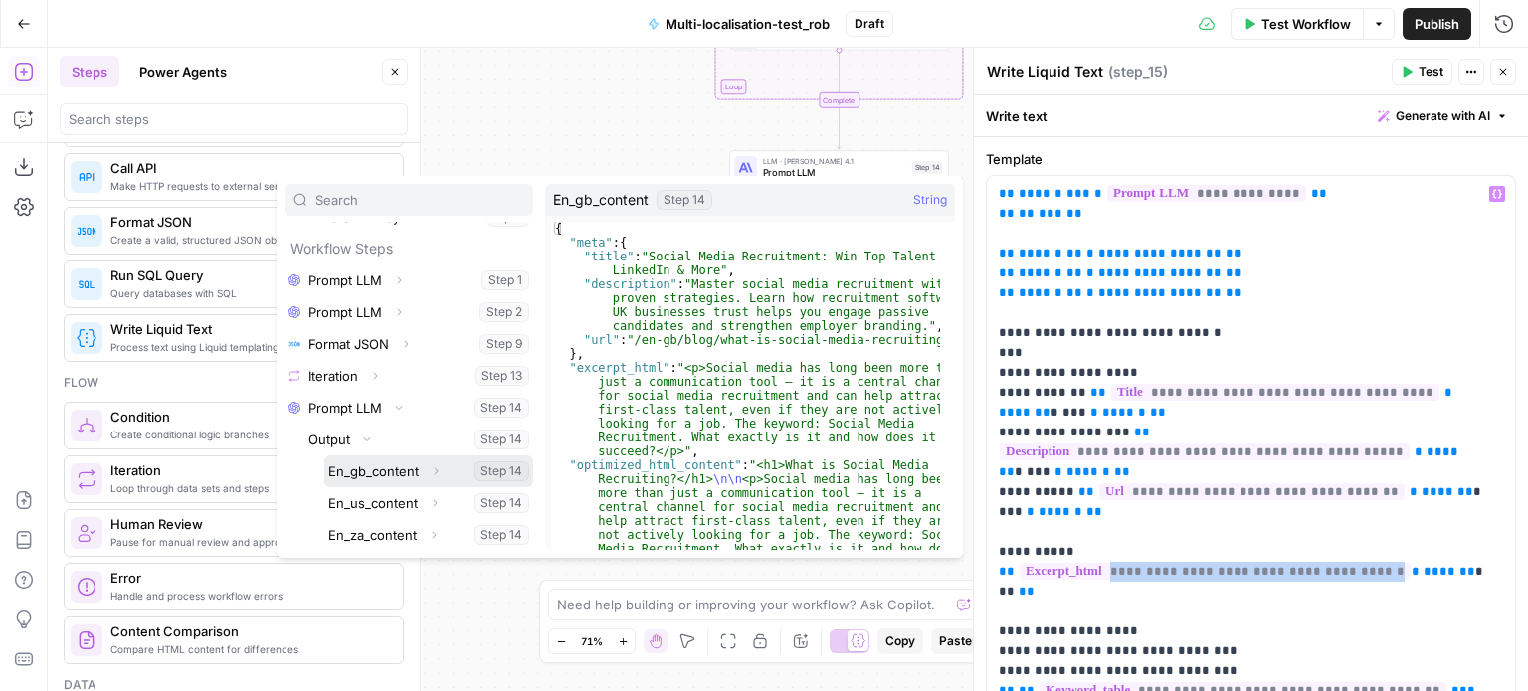
click at [432, 471] on icon "button" at bounding box center [436, 471] width 12 height 12
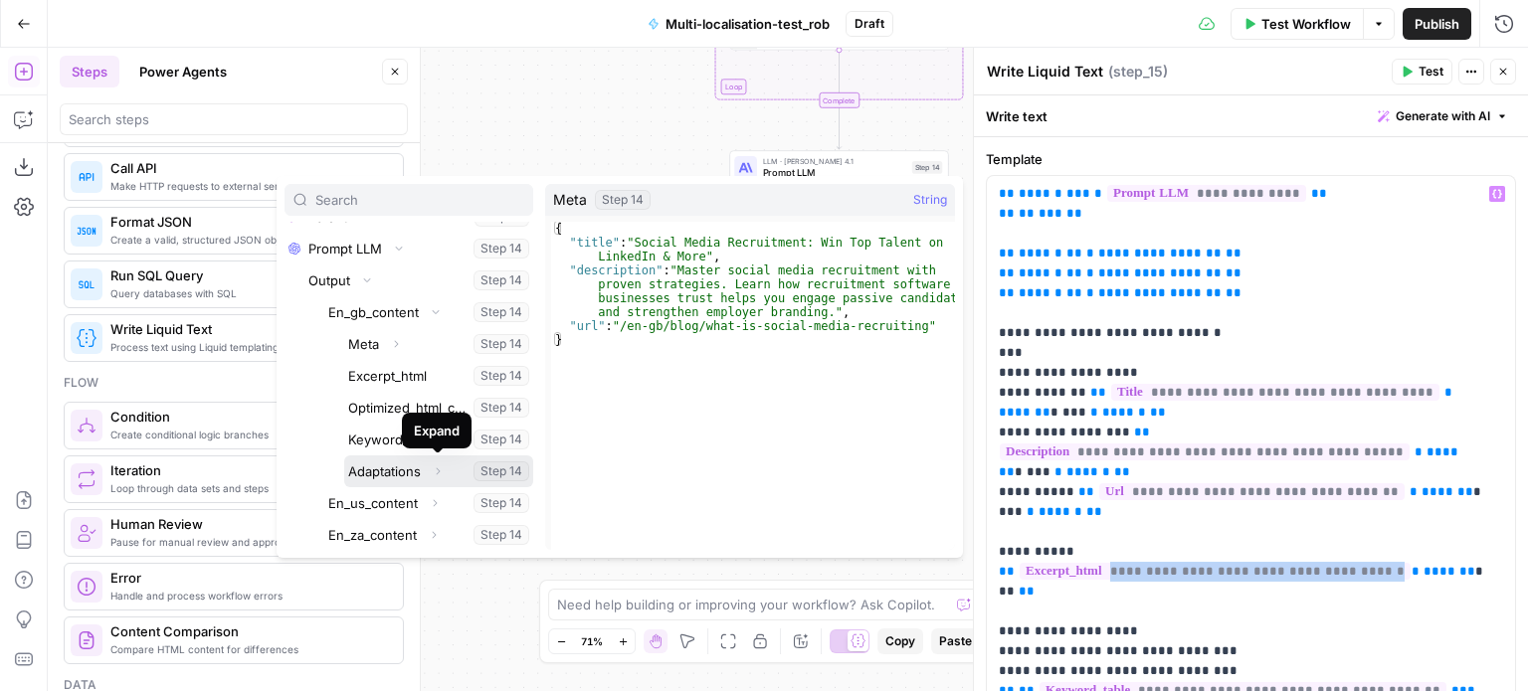
click at [438, 471] on icon "button" at bounding box center [438, 470] width 4 height 7
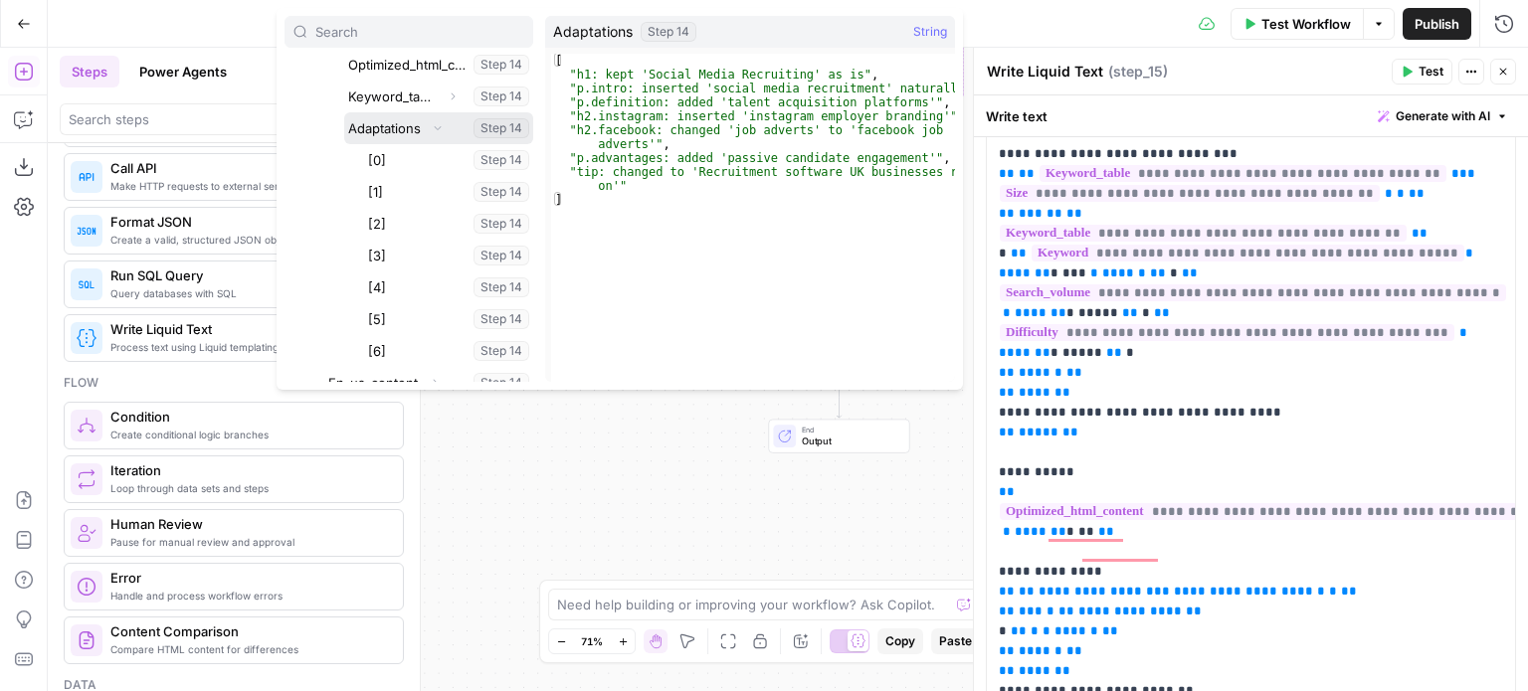
click at [391, 128] on button "Select variable Adaptations" at bounding box center [438, 128] width 189 height 32
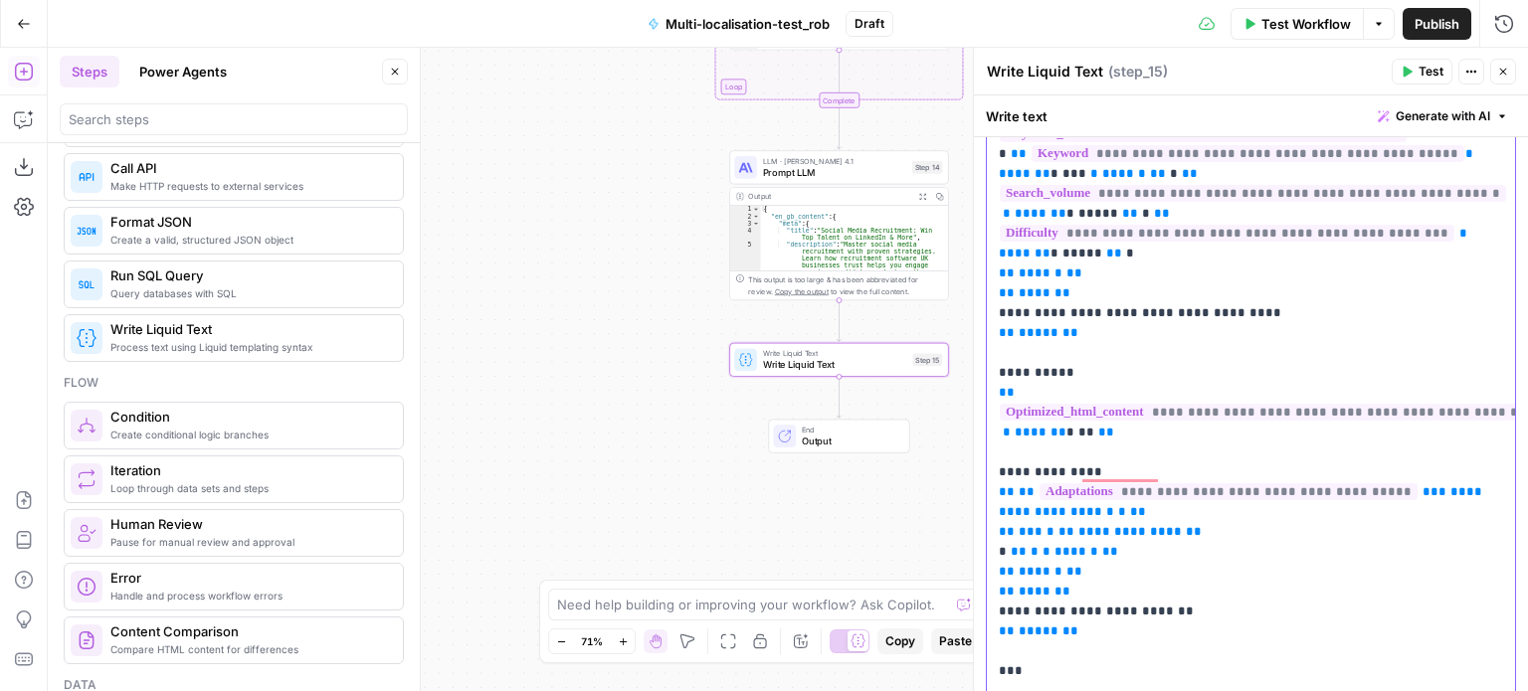
drag, startPoint x: 1088, startPoint y: 453, endPoint x: 998, endPoint y: 457, distance: 90.6
click at [999, 485] on span "**********" at bounding box center [1242, 501] width 487 height 33
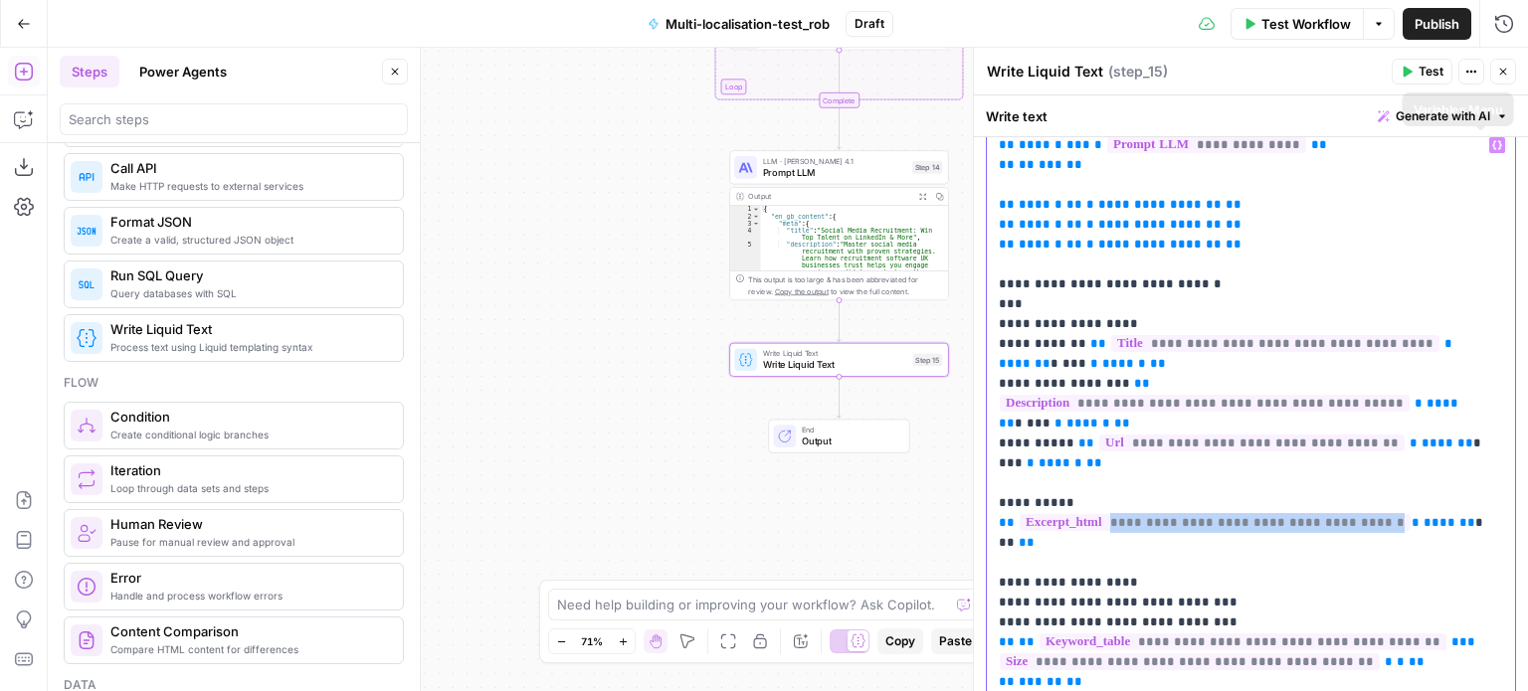
click at [1492, 142] on icon "button" at bounding box center [1497, 145] width 10 height 10
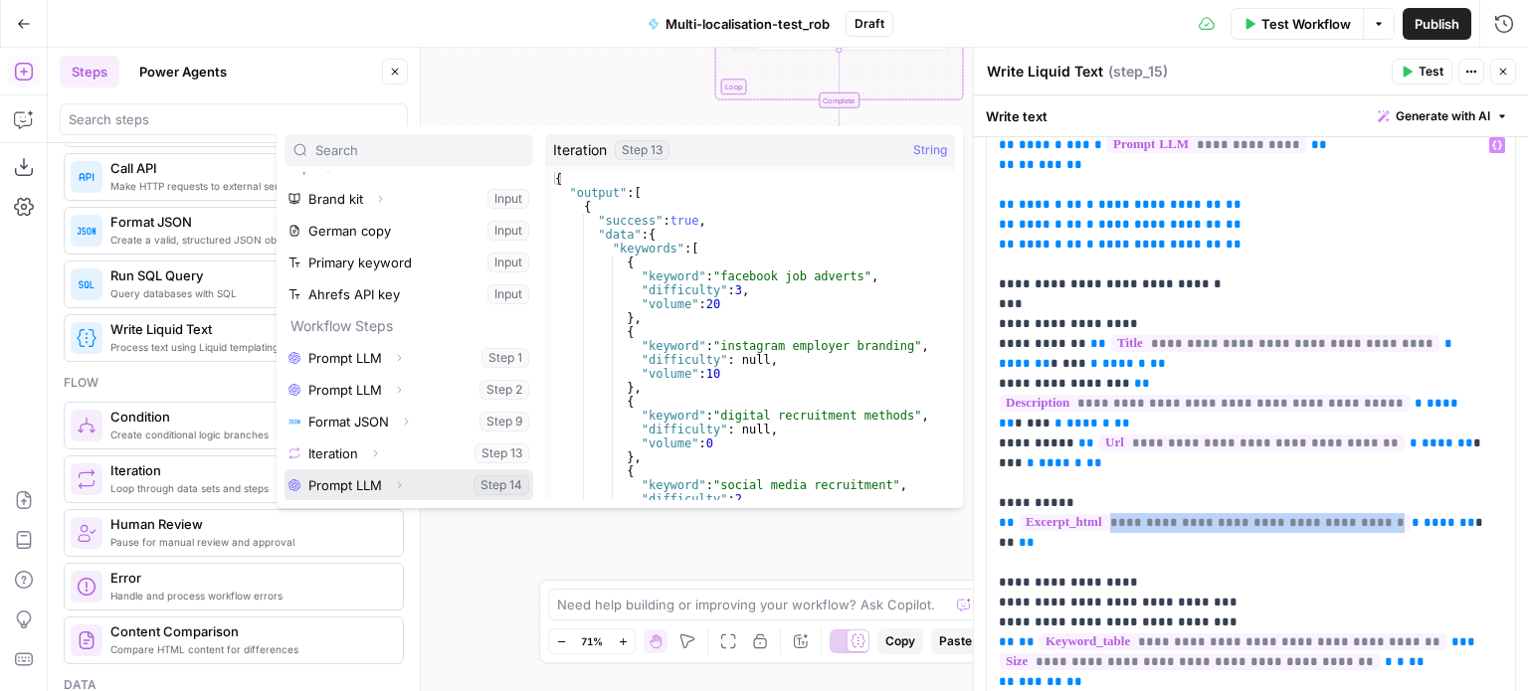
click at [398, 482] on icon "button" at bounding box center [399, 485] width 12 height 12
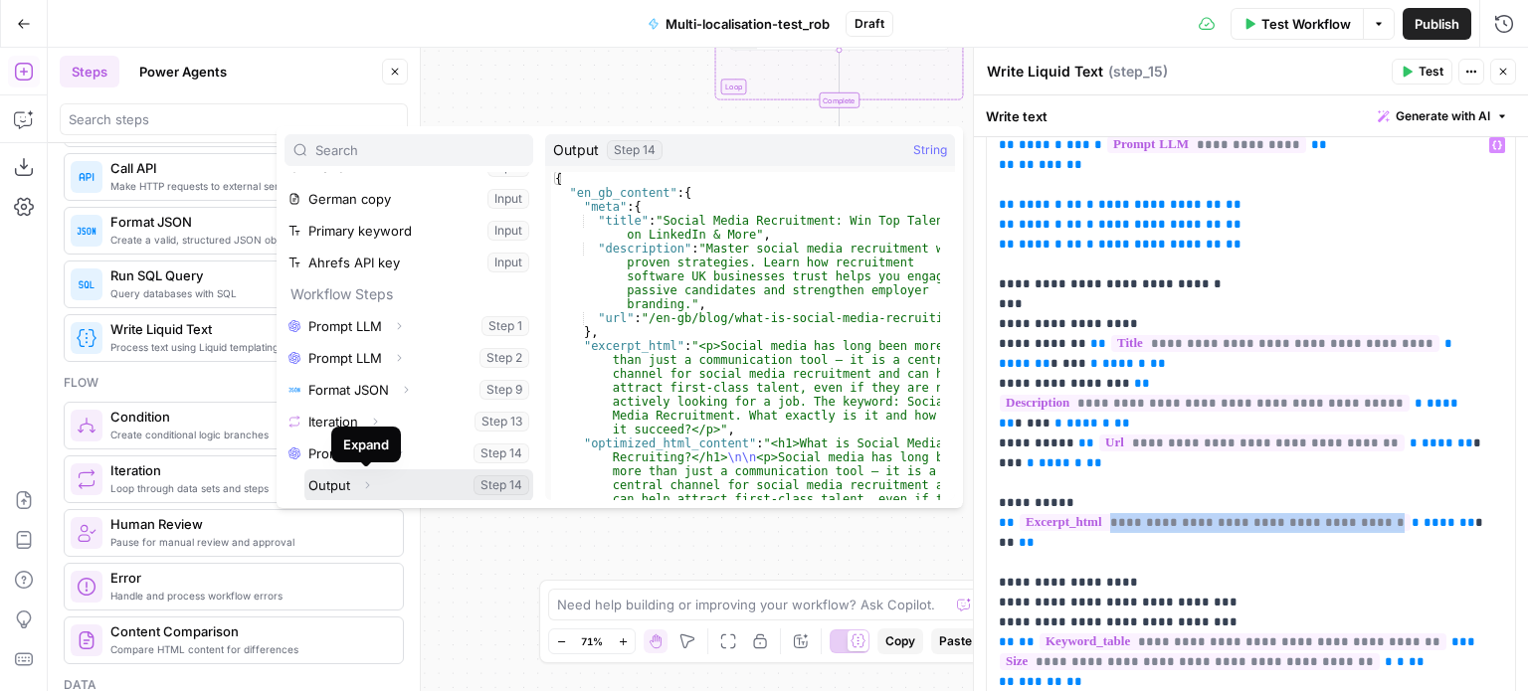
click at [369, 483] on icon "button" at bounding box center [367, 485] width 12 height 12
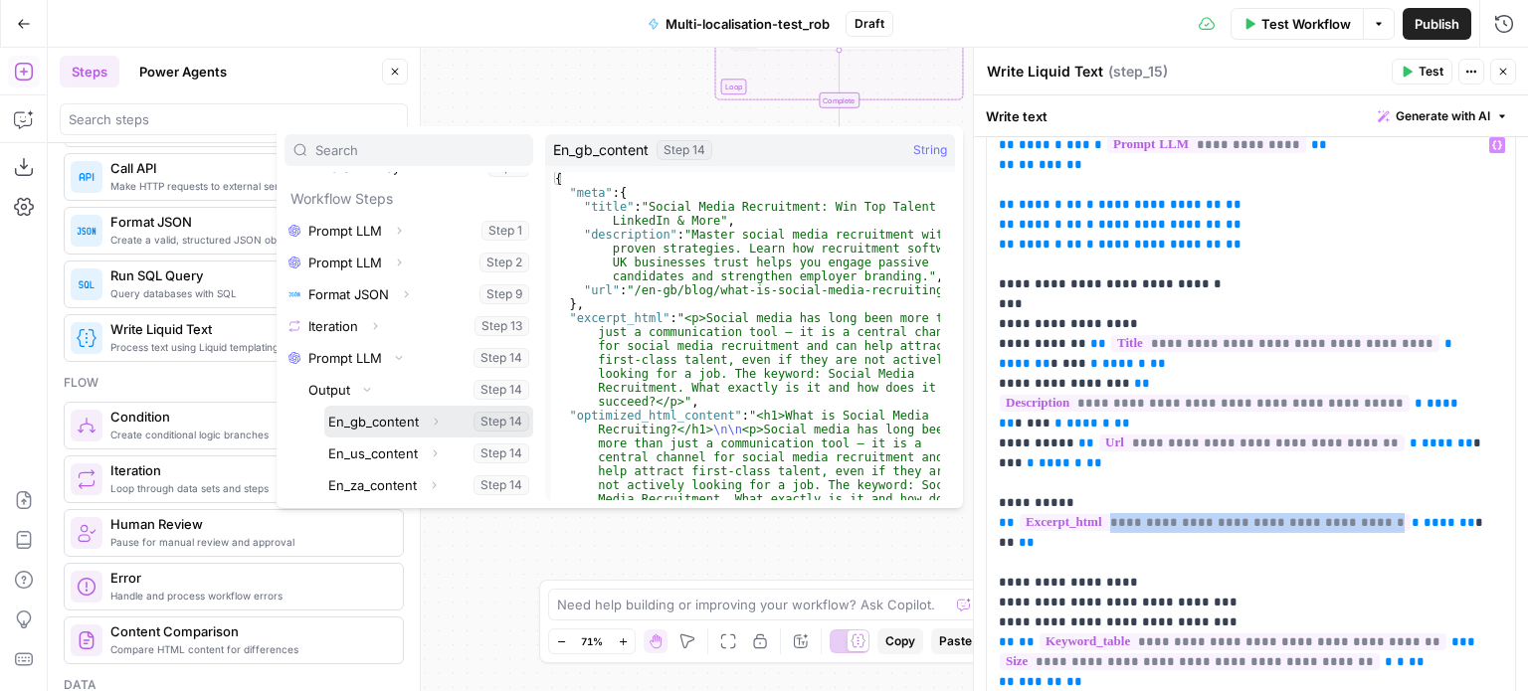
click at [432, 423] on icon "button" at bounding box center [436, 422] width 12 height 12
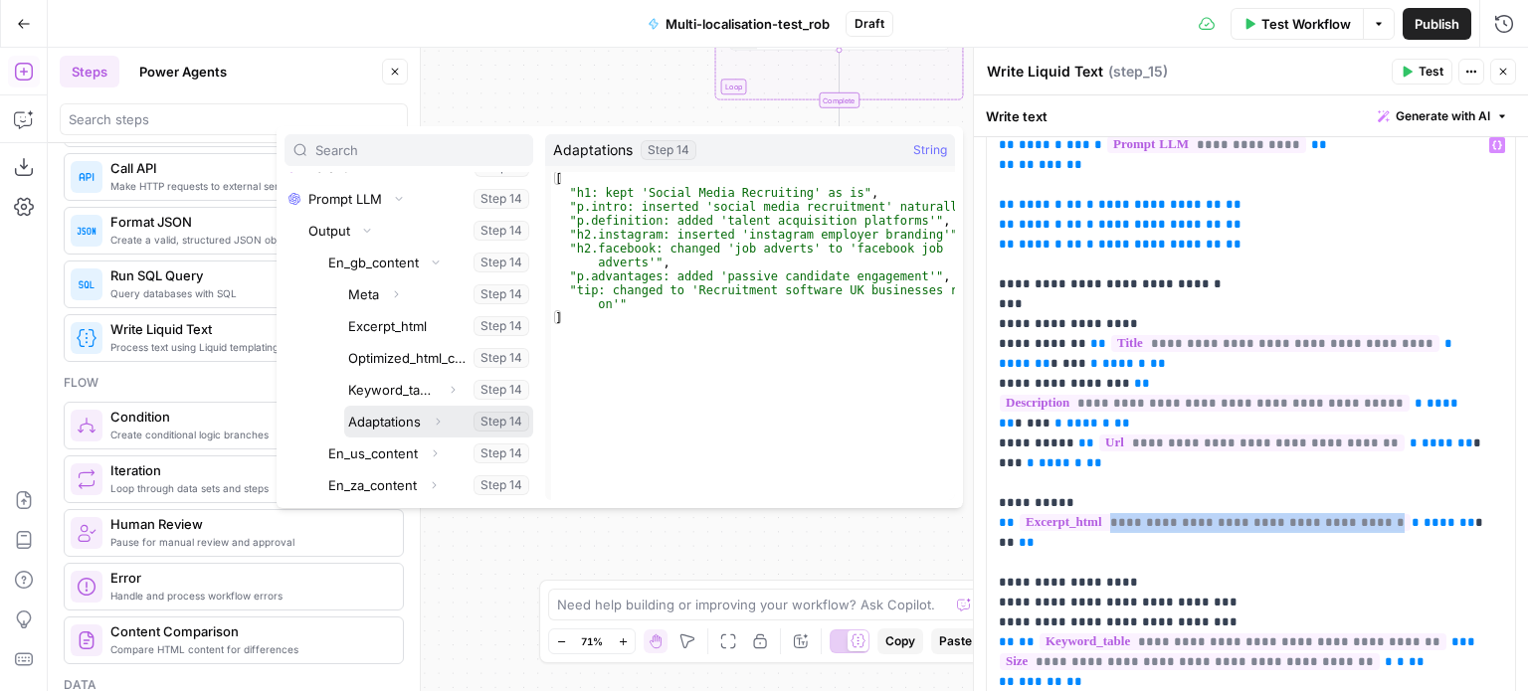
click at [411, 423] on button "Select variable Adaptations" at bounding box center [438, 422] width 189 height 32
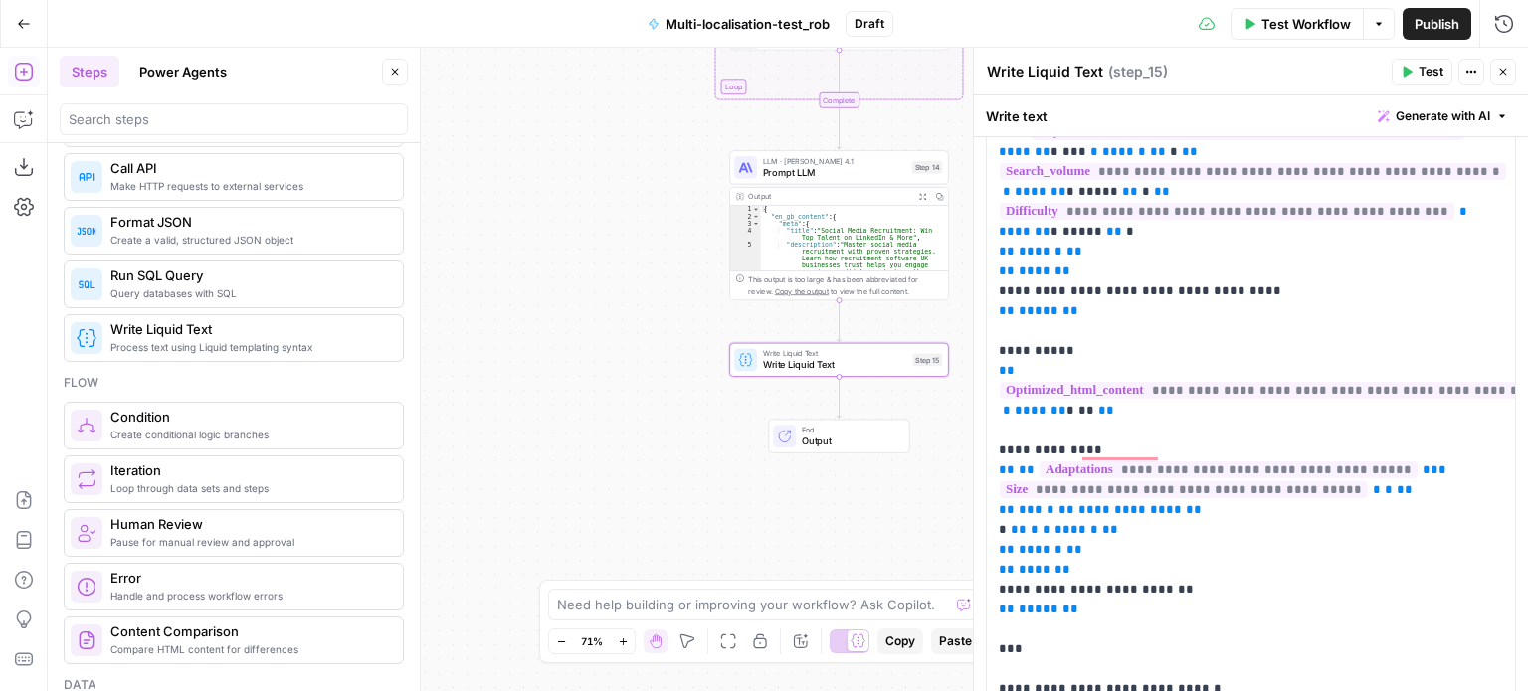
click at [1425, 71] on span "Test" at bounding box center [1430, 72] width 25 height 18
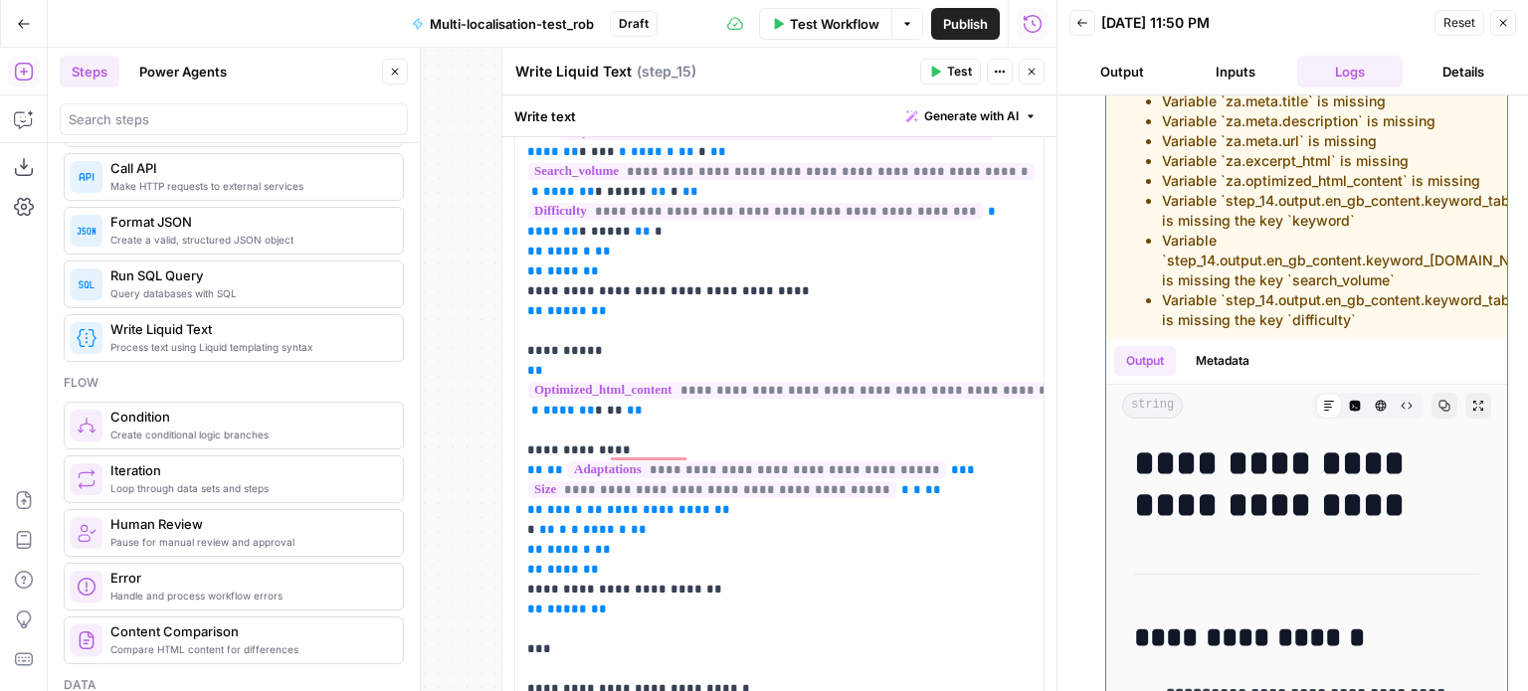
scroll to position [393, 0]
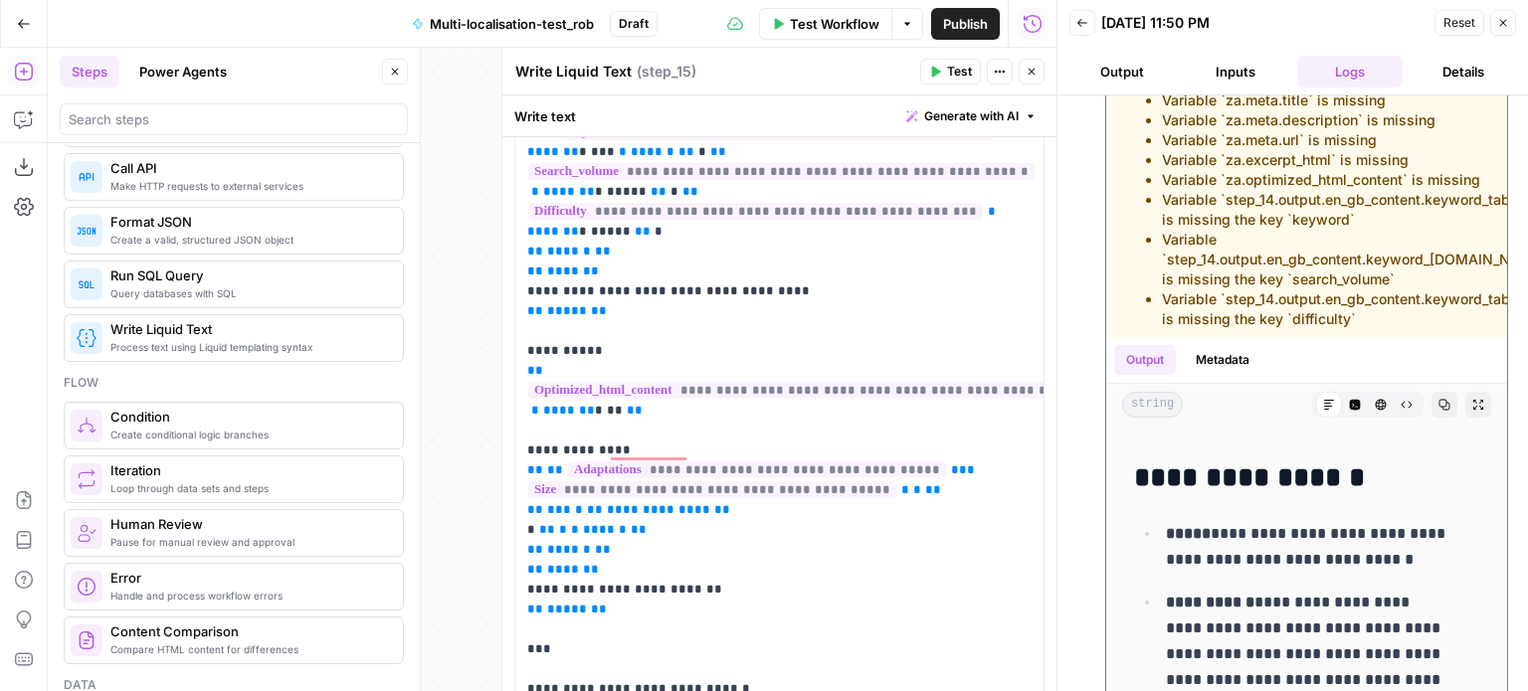
click at [1465, 418] on button "Expand Output" at bounding box center [1478, 405] width 26 height 26
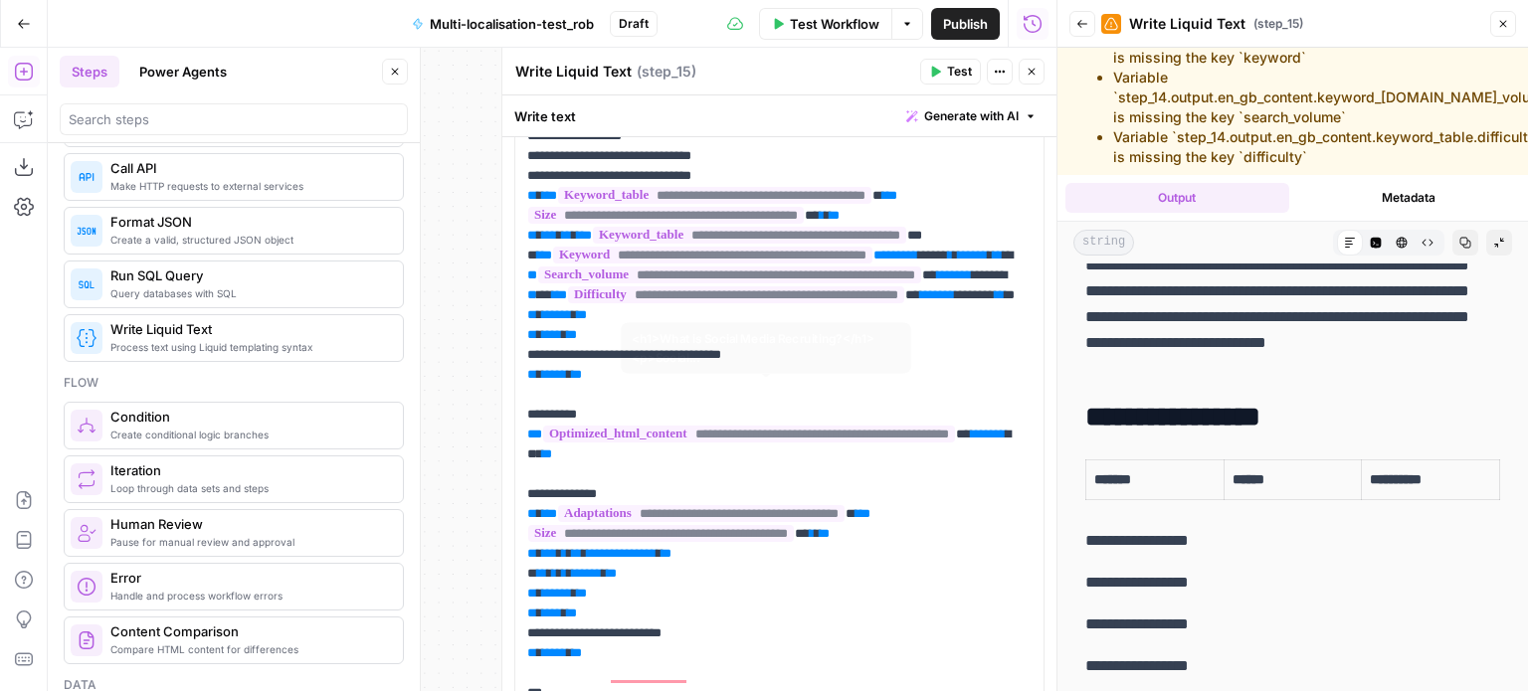
scroll to position [684, 0]
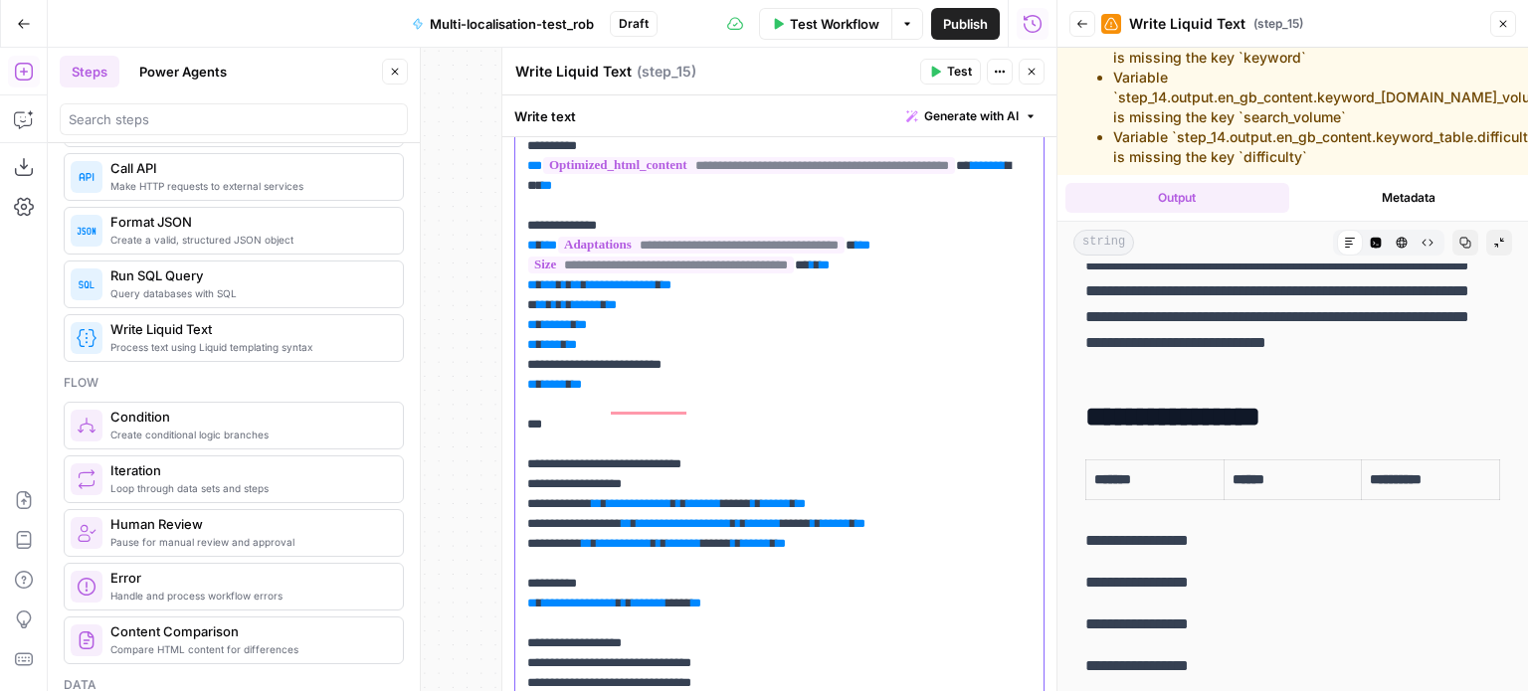
drag, startPoint x: 688, startPoint y: 403, endPoint x: 597, endPoint y: 413, distance: 92.0
click at [1499, 29] on icon "button" at bounding box center [1503, 24] width 12 height 12
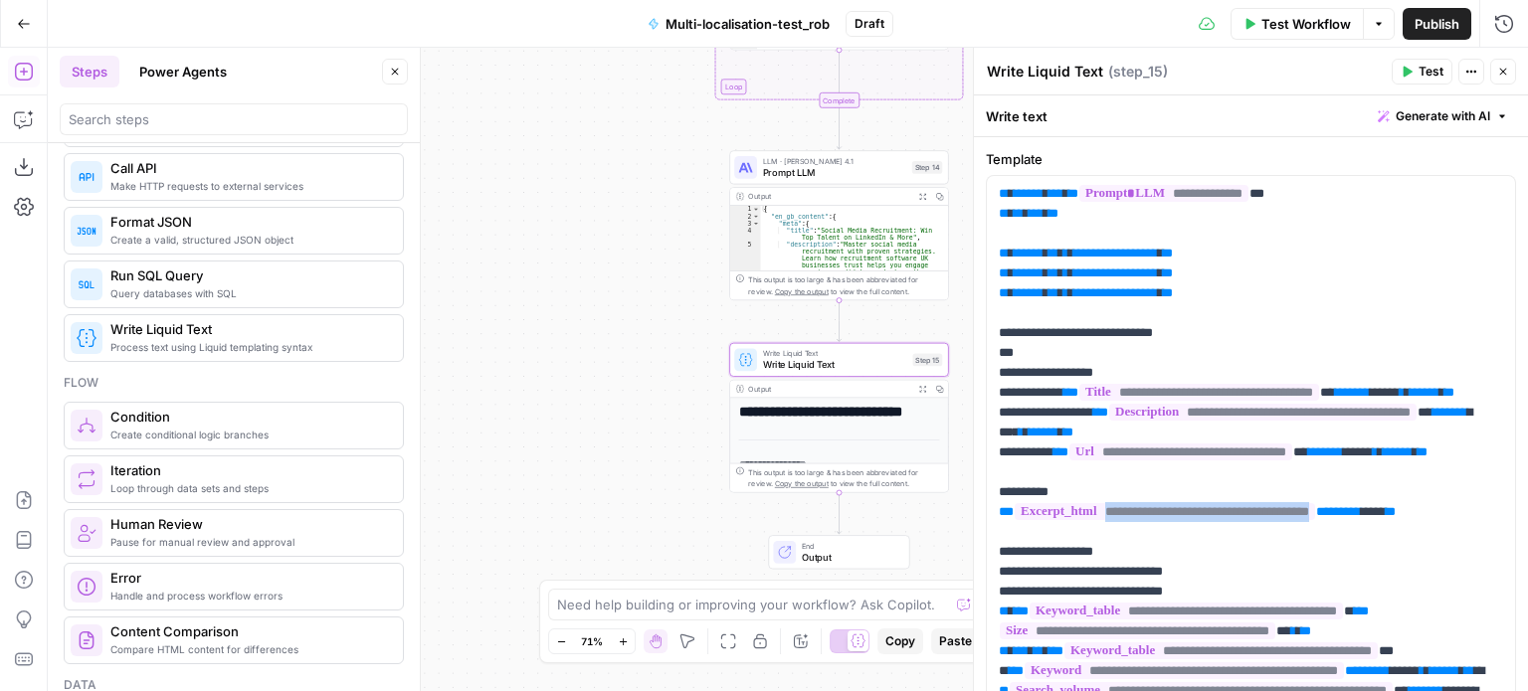
scroll to position [0, 0]
click at [1492, 194] on icon "button" at bounding box center [1497, 194] width 10 height 9
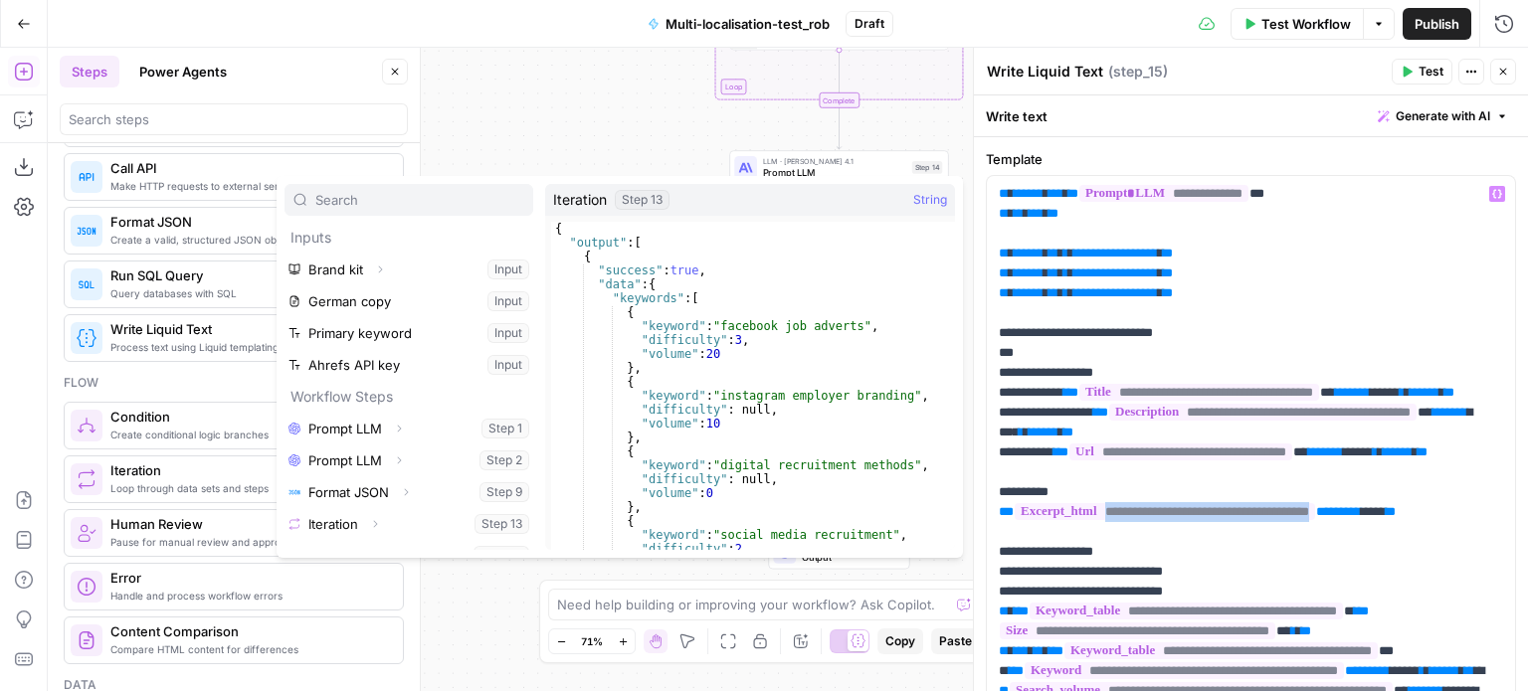
scroll to position [21, 0]
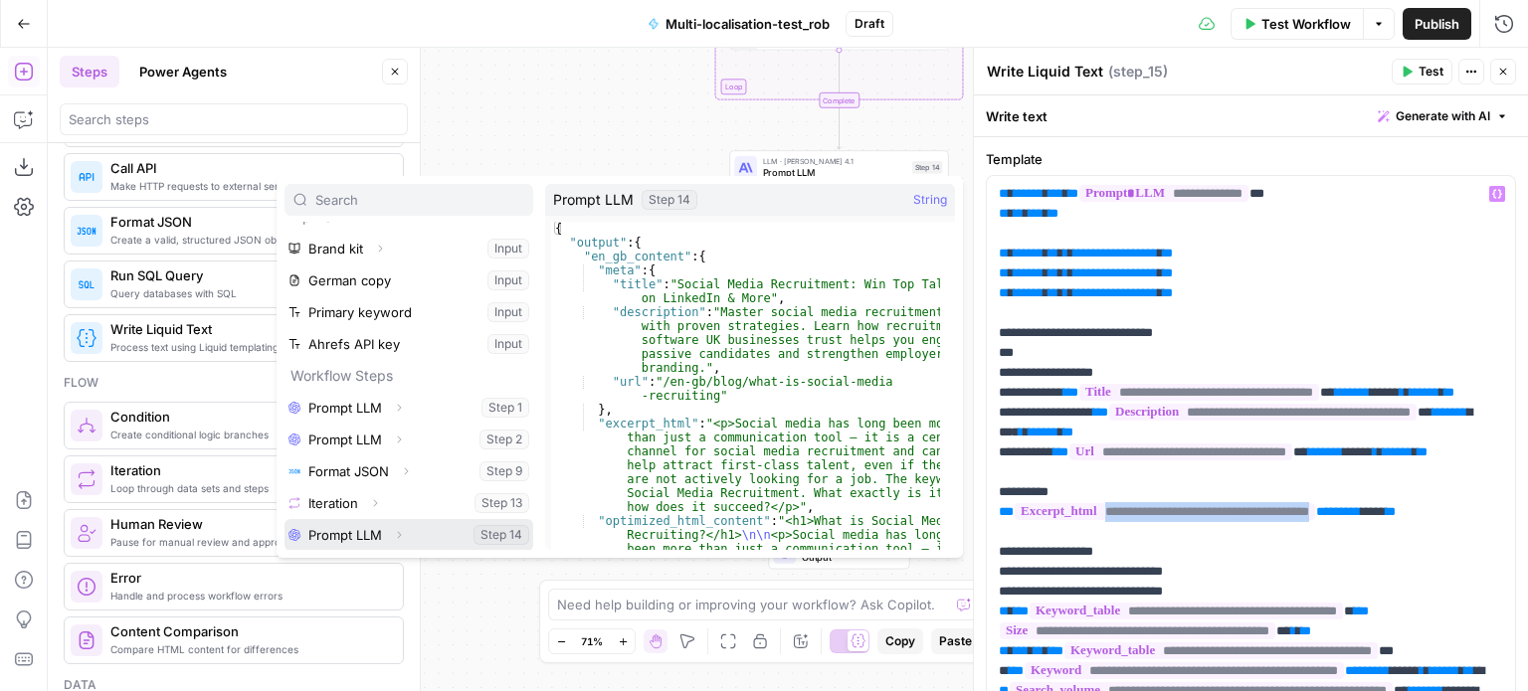
click at [402, 534] on icon "button" at bounding box center [399, 535] width 12 height 12
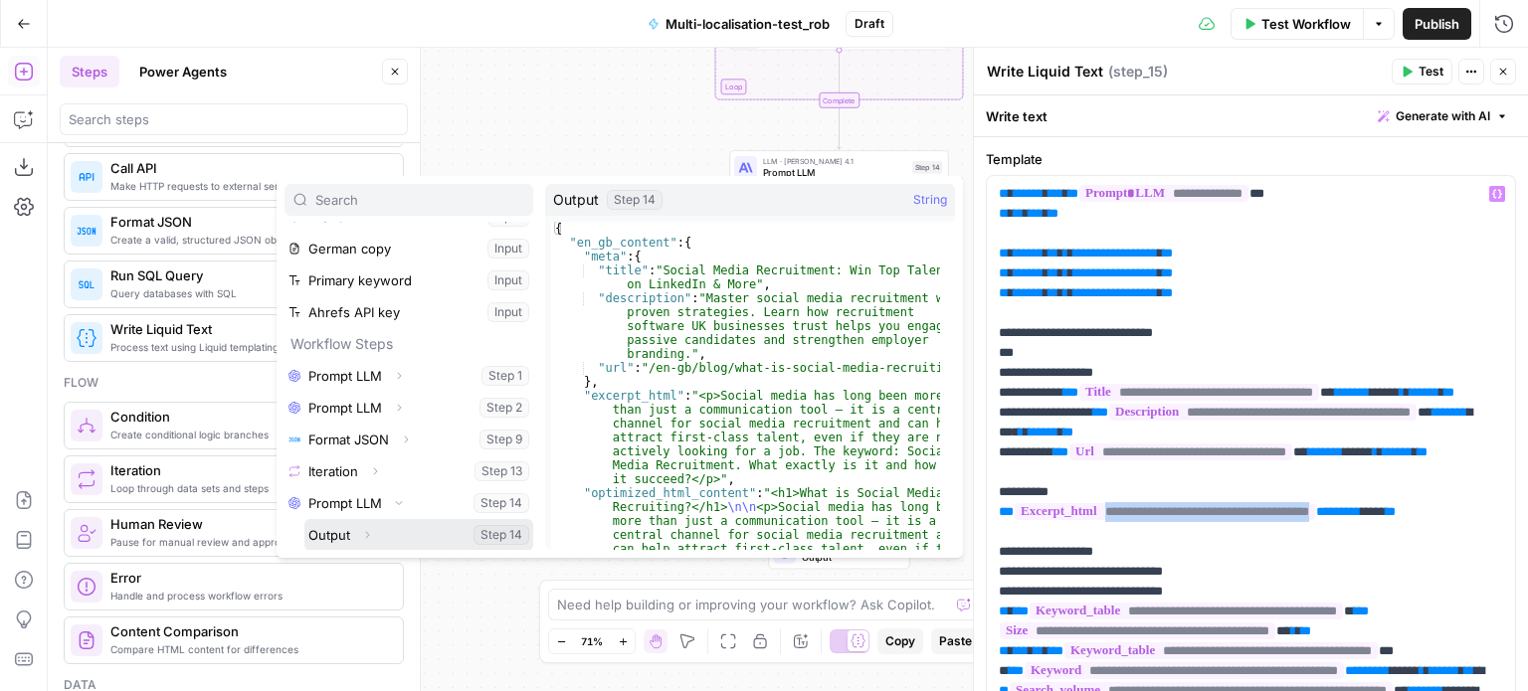
click at [370, 536] on icon "button" at bounding box center [367, 535] width 12 height 12
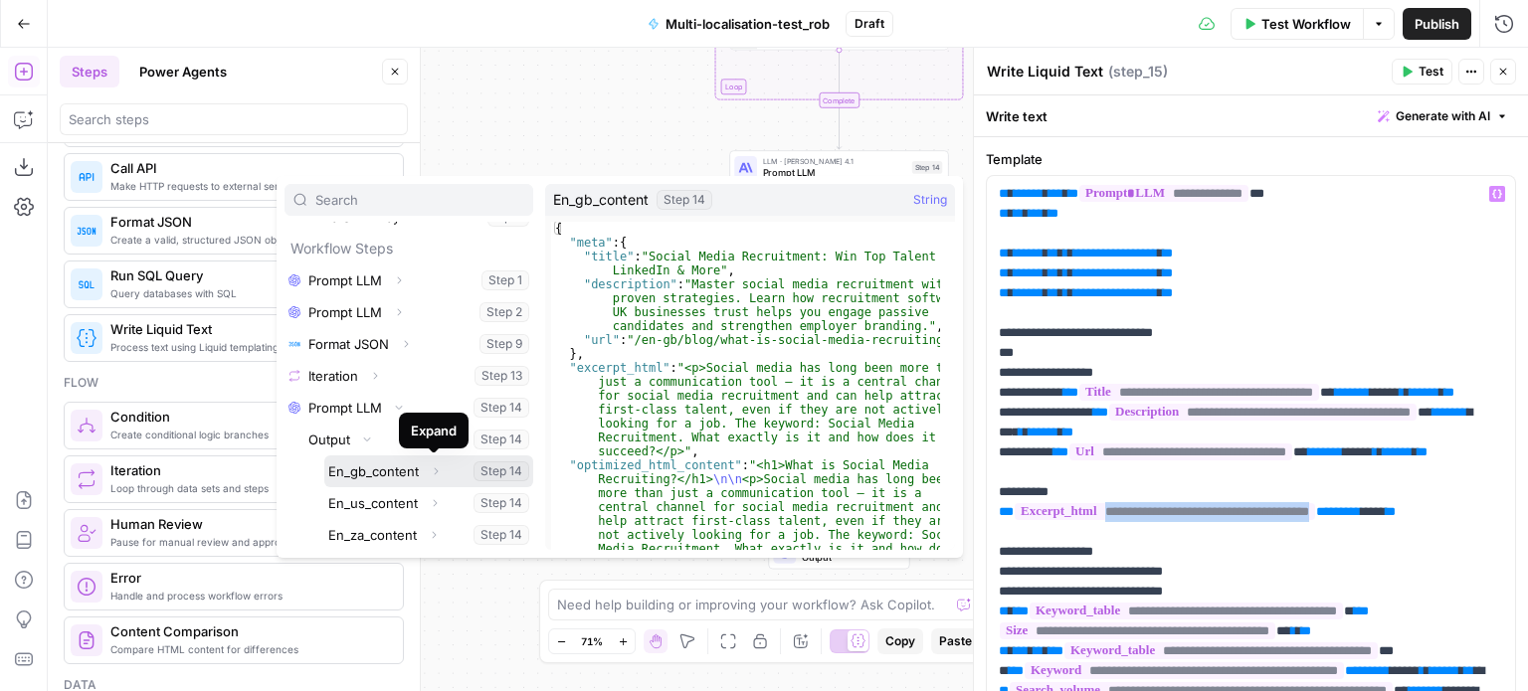
click at [436, 469] on icon "button" at bounding box center [436, 470] width 4 height 7
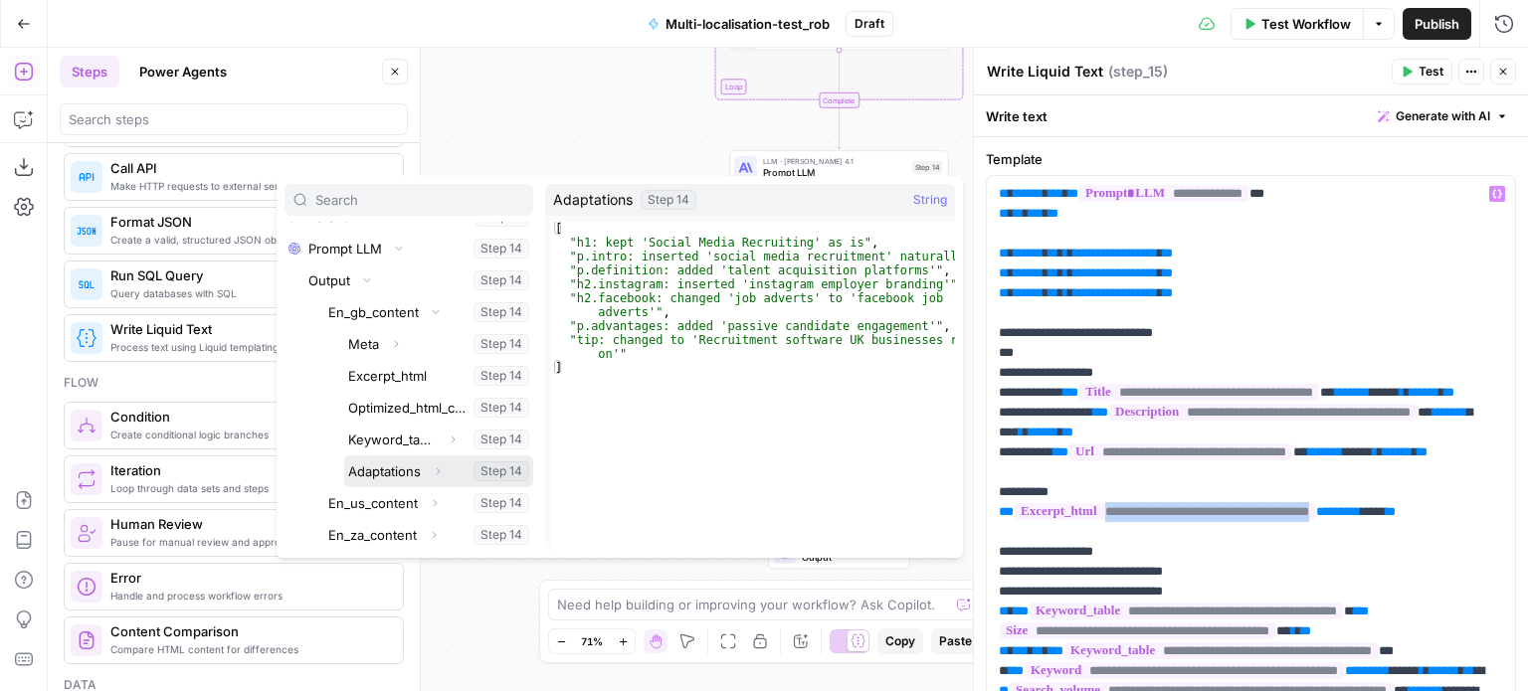
click at [412, 467] on button "Select variable Adaptations" at bounding box center [438, 472] width 189 height 32
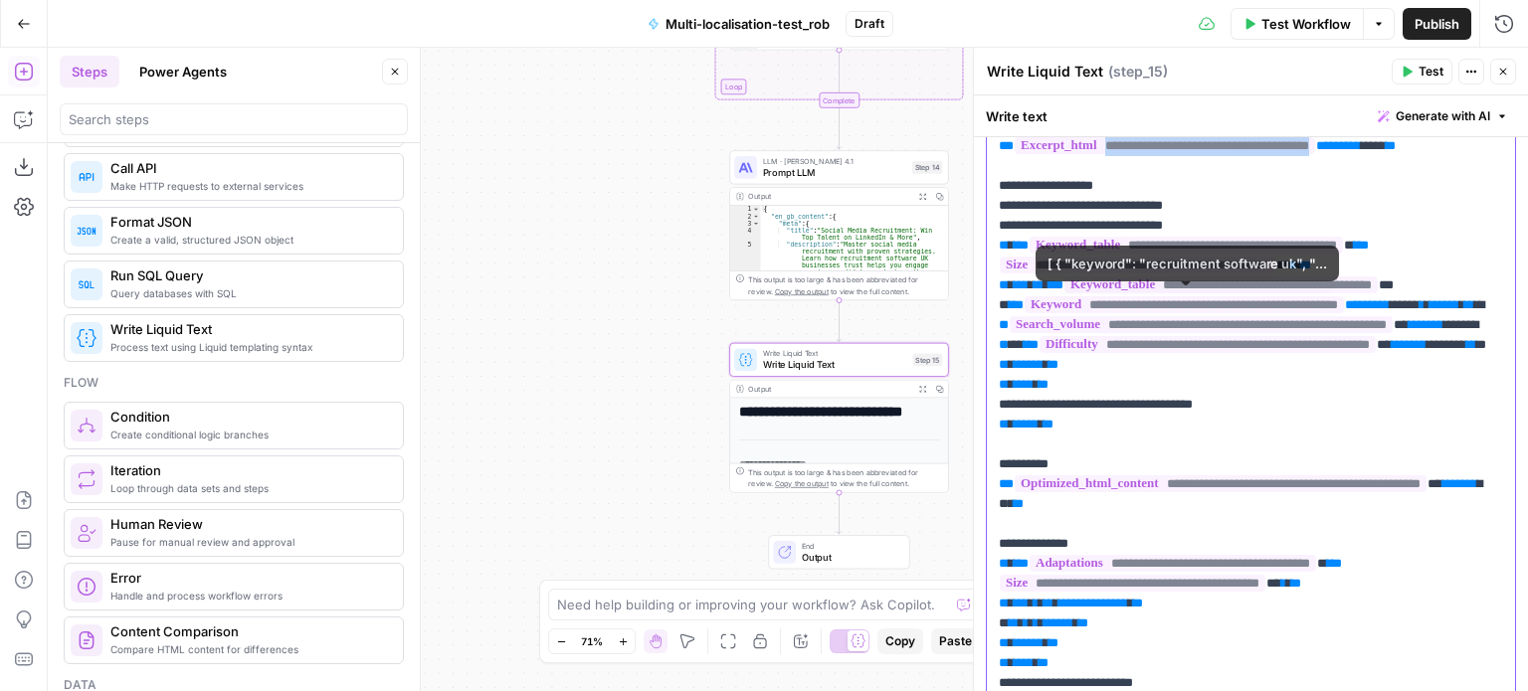
scroll to position [386, 0]
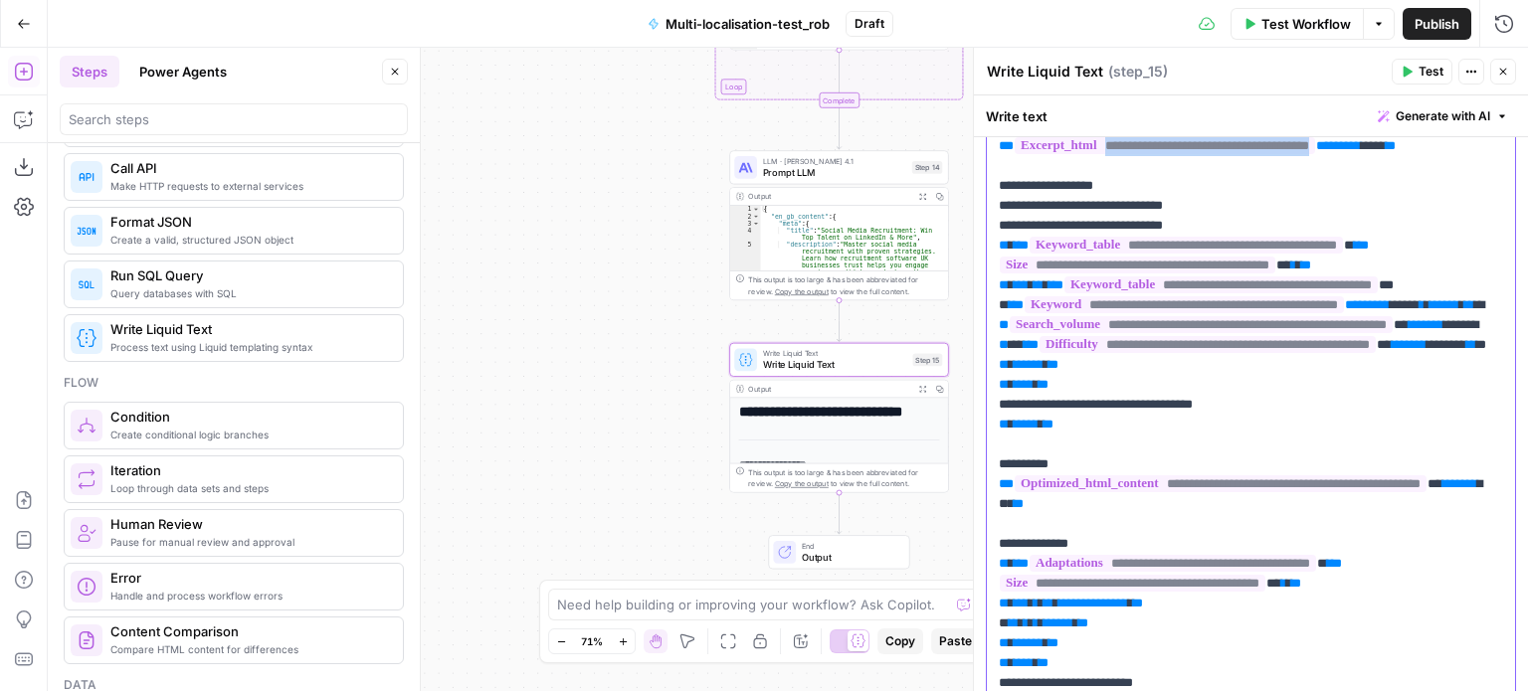
click at [1355, 311] on span "*" at bounding box center [1350, 304] width 10 height 13
drag, startPoint x: 1401, startPoint y: 341, endPoint x: 1028, endPoint y: 344, distance: 373.0
click at [923, 194] on icon "button" at bounding box center [923, 197] width 8 height 8
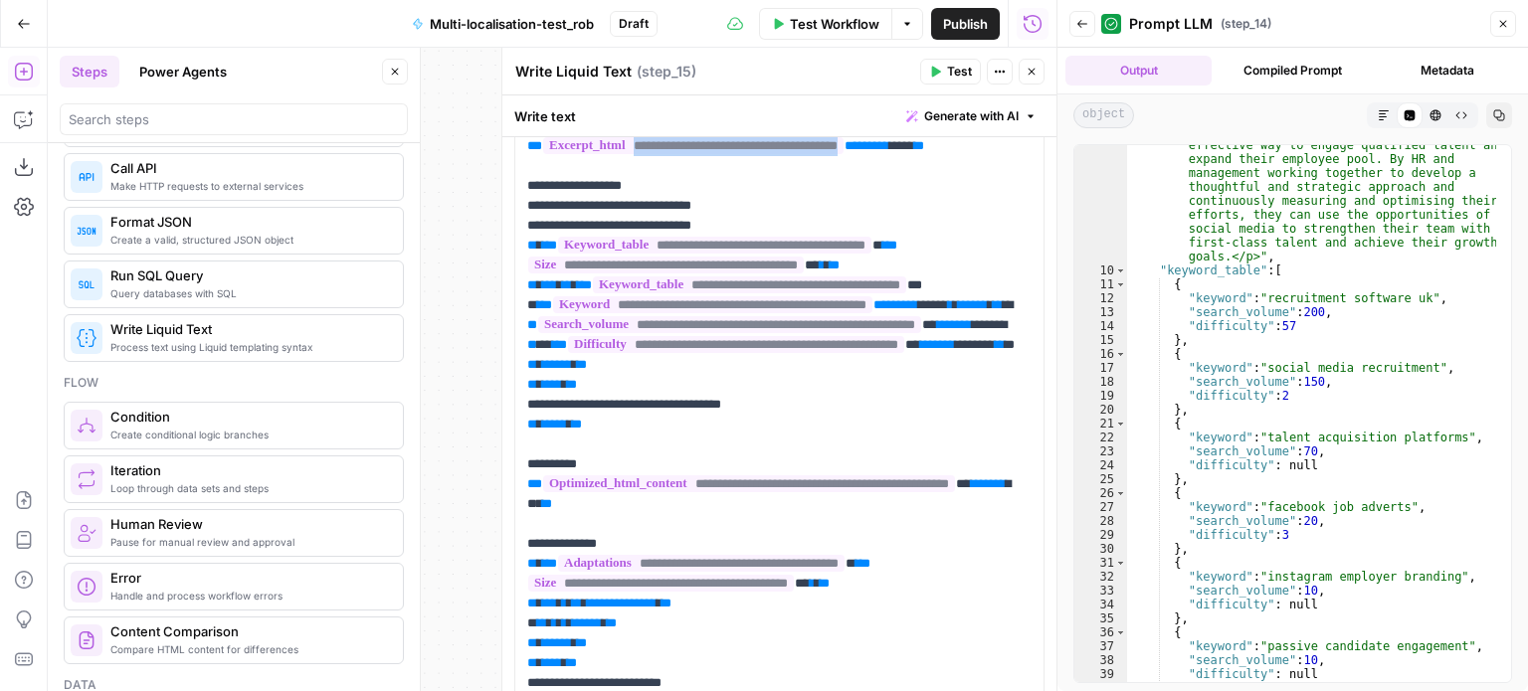
scroll to position [2208, 0]
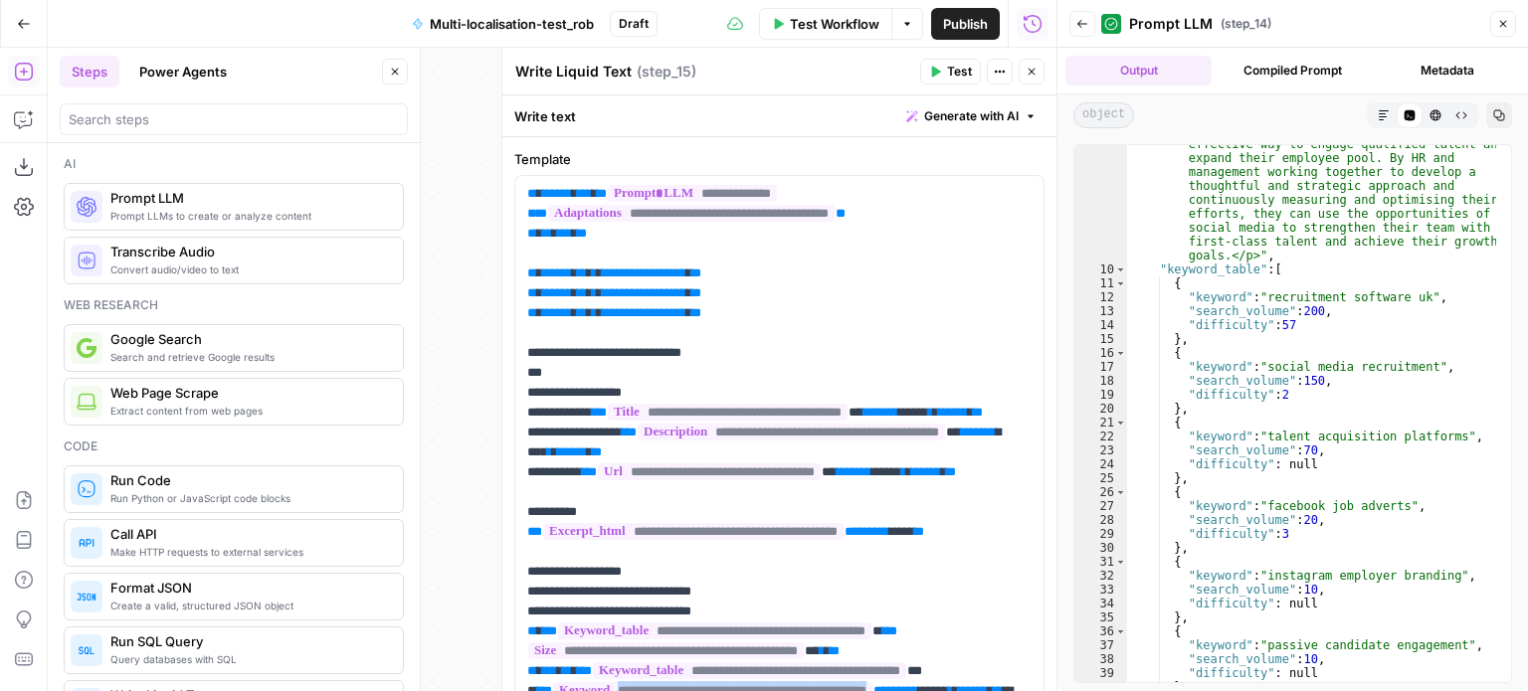
scroll to position [386, 0]
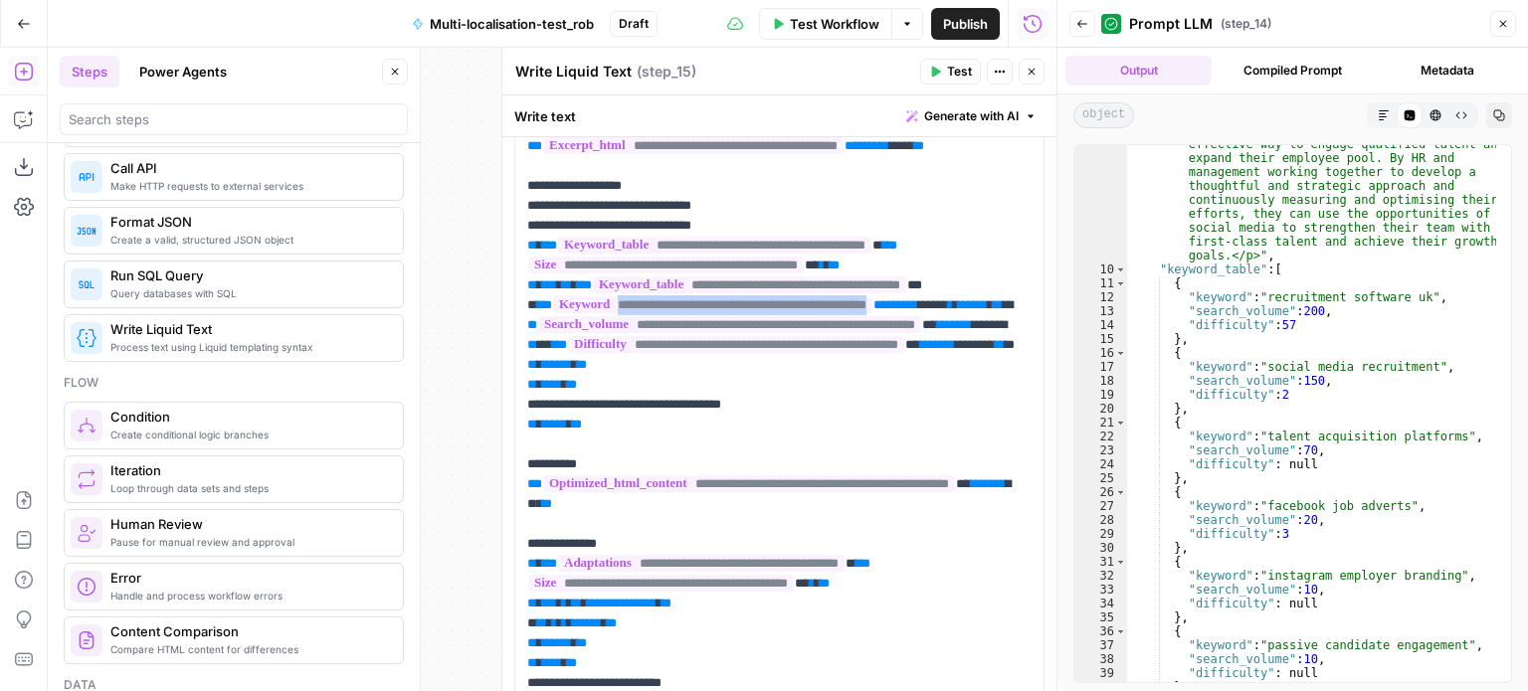
click at [1507, 28] on icon "button" at bounding box center [1503, 24] width 12 height 12
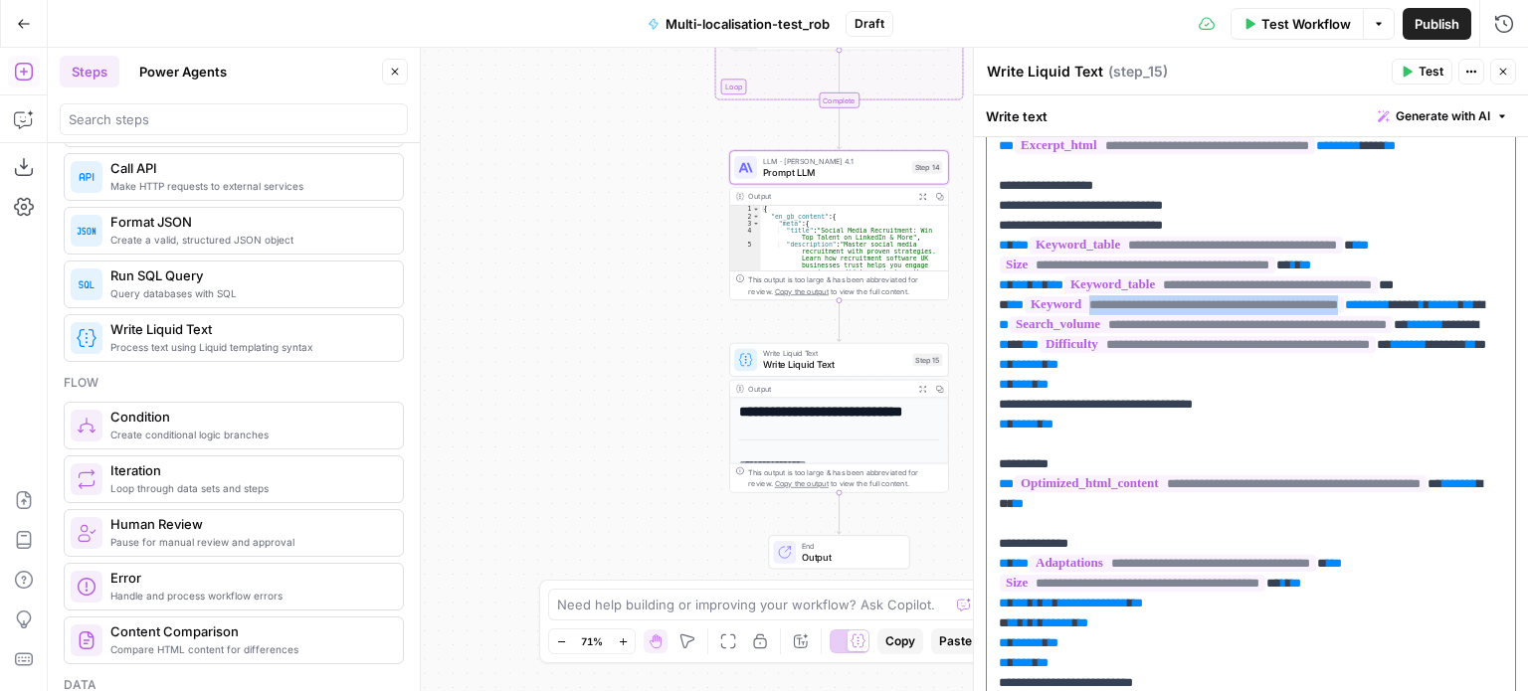
drag, startPoint x: 1399, startPoint y: 349, endPoint x: 1034, endPoint y: 345, distance: 365.1
click at [1034, 313] on span "**********" at bounding box center [1183, 304] width 319 height 17
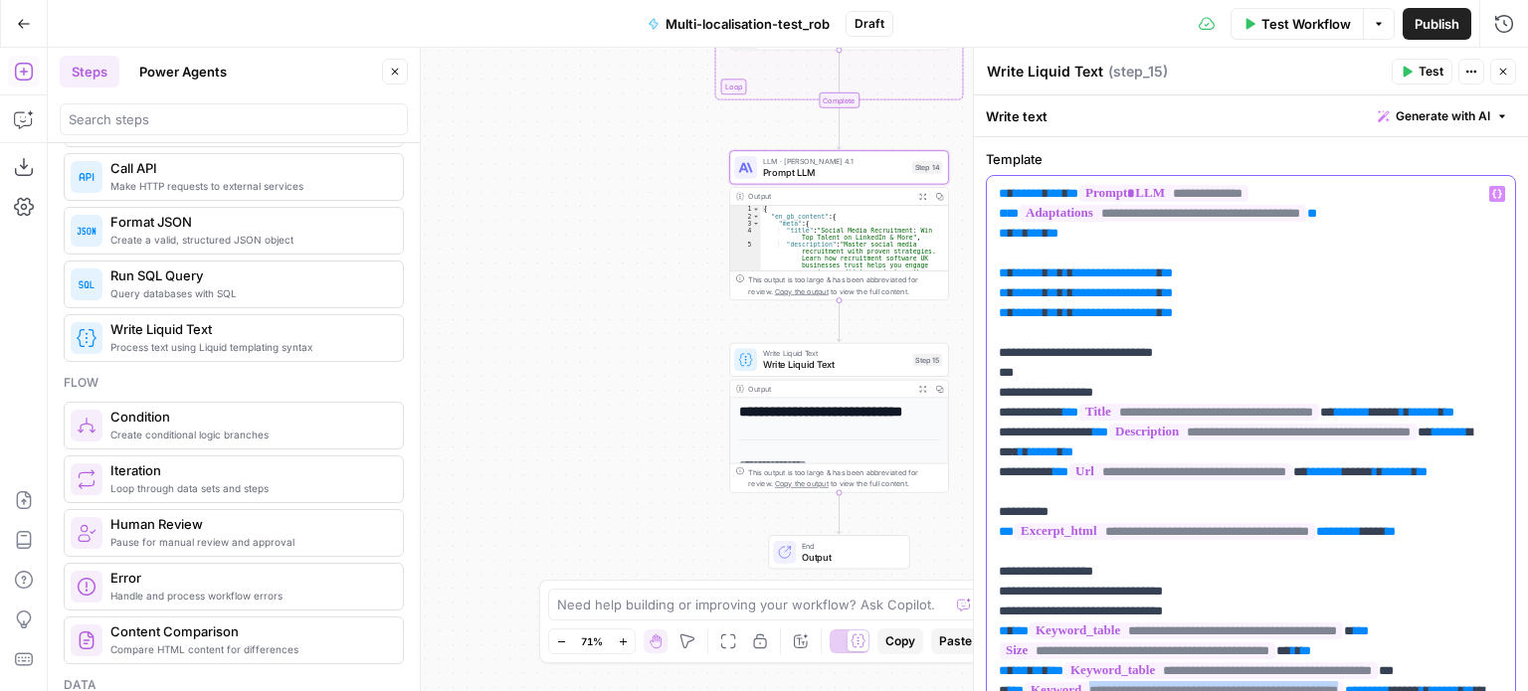
click at [1492, 197] on icon "button" at bounding box center [1497, 194] width 10 height 10
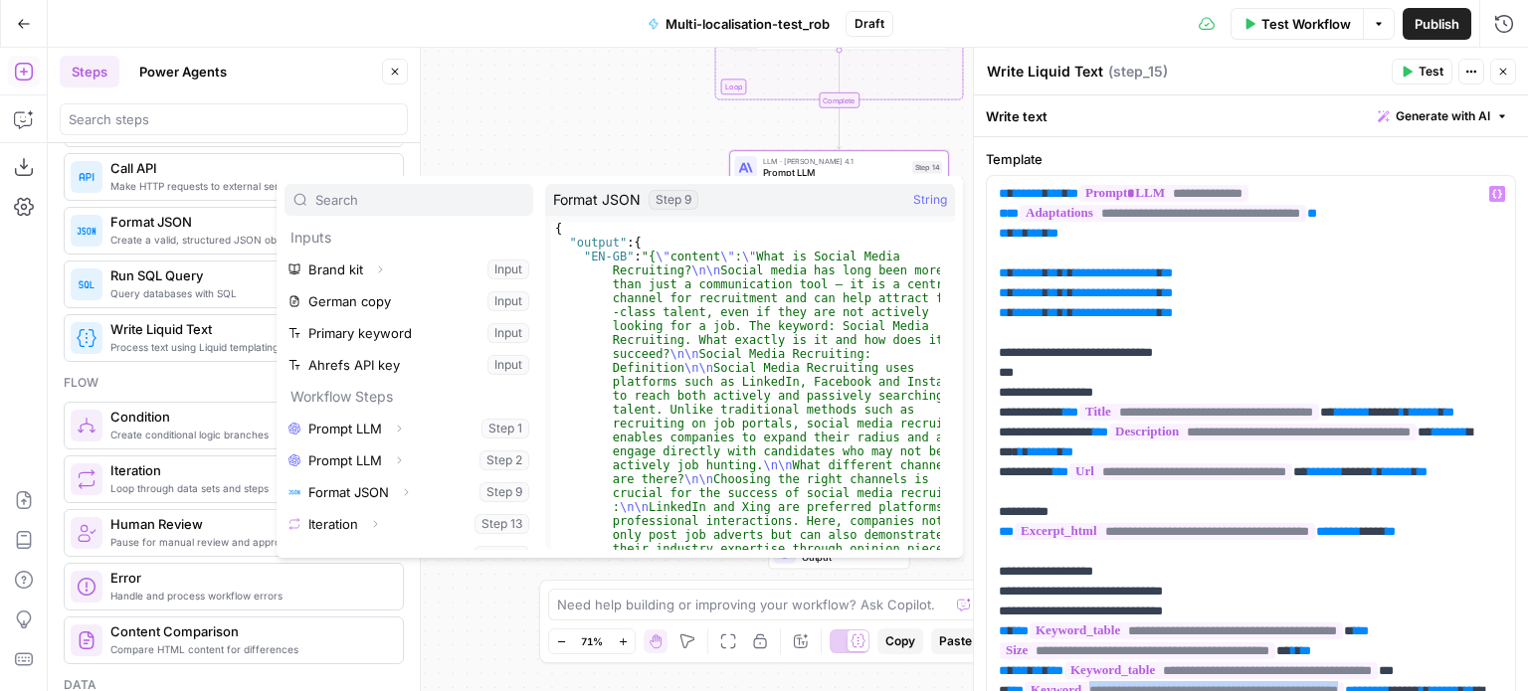
scroll to position [21, 0]
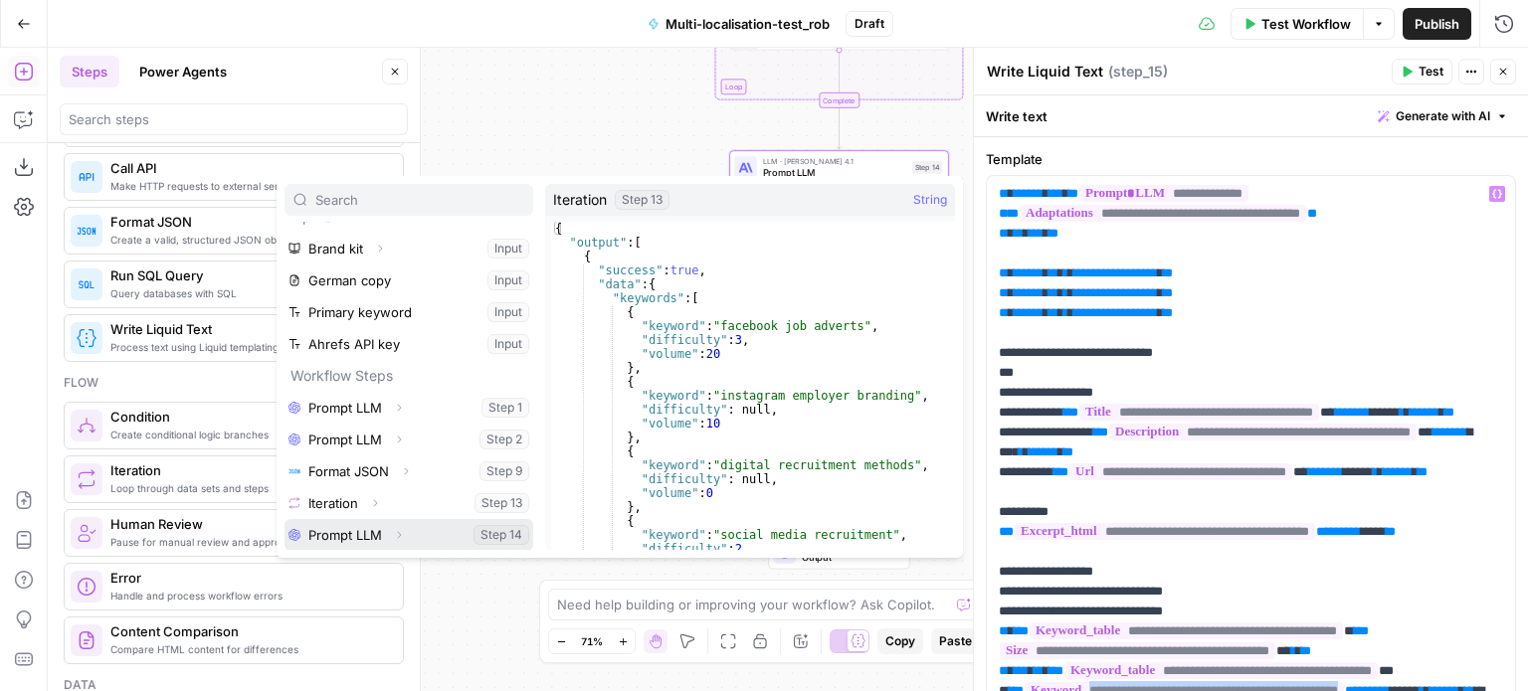
click at [398, 533] on icon "button" at bounding box center [399, 535] width 12 height 12
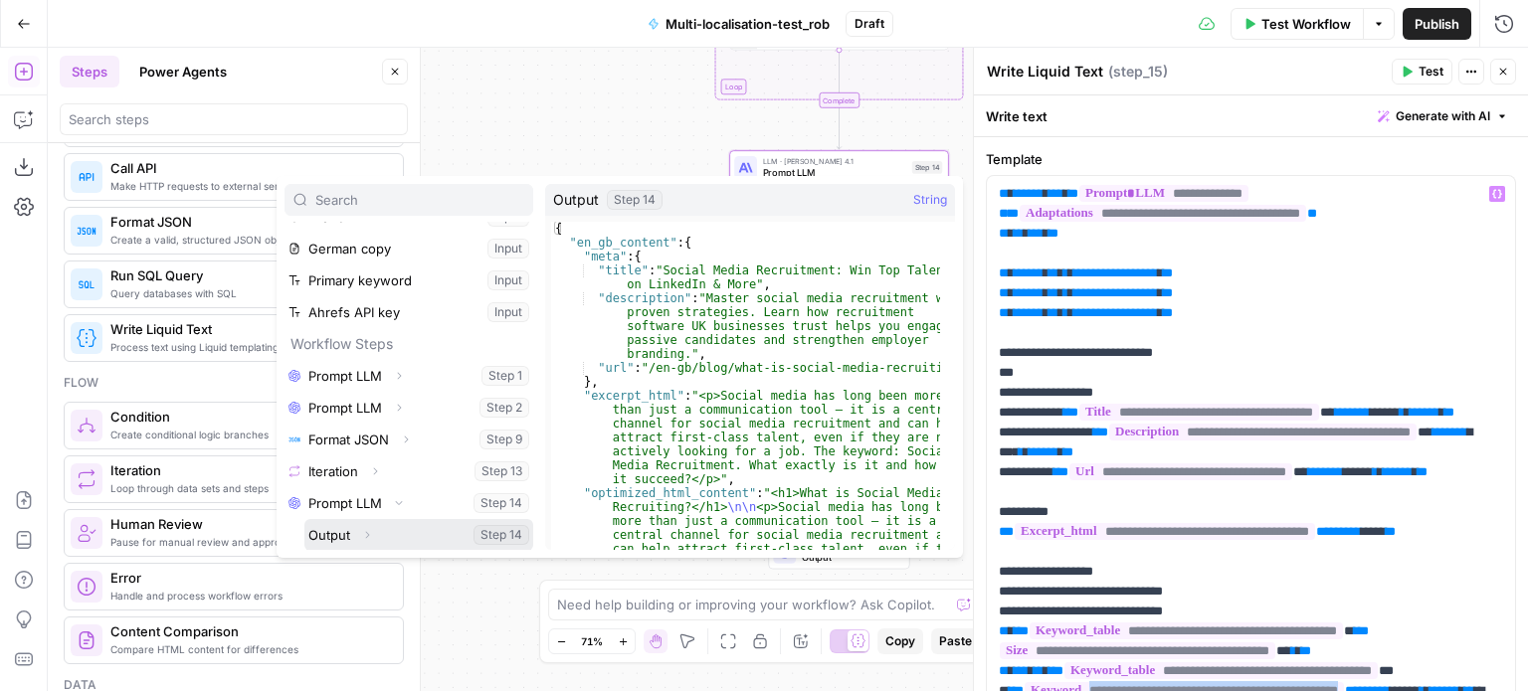
click at [369, 536] on icon "button" at bounding box center [367, 535] width 12 height 12
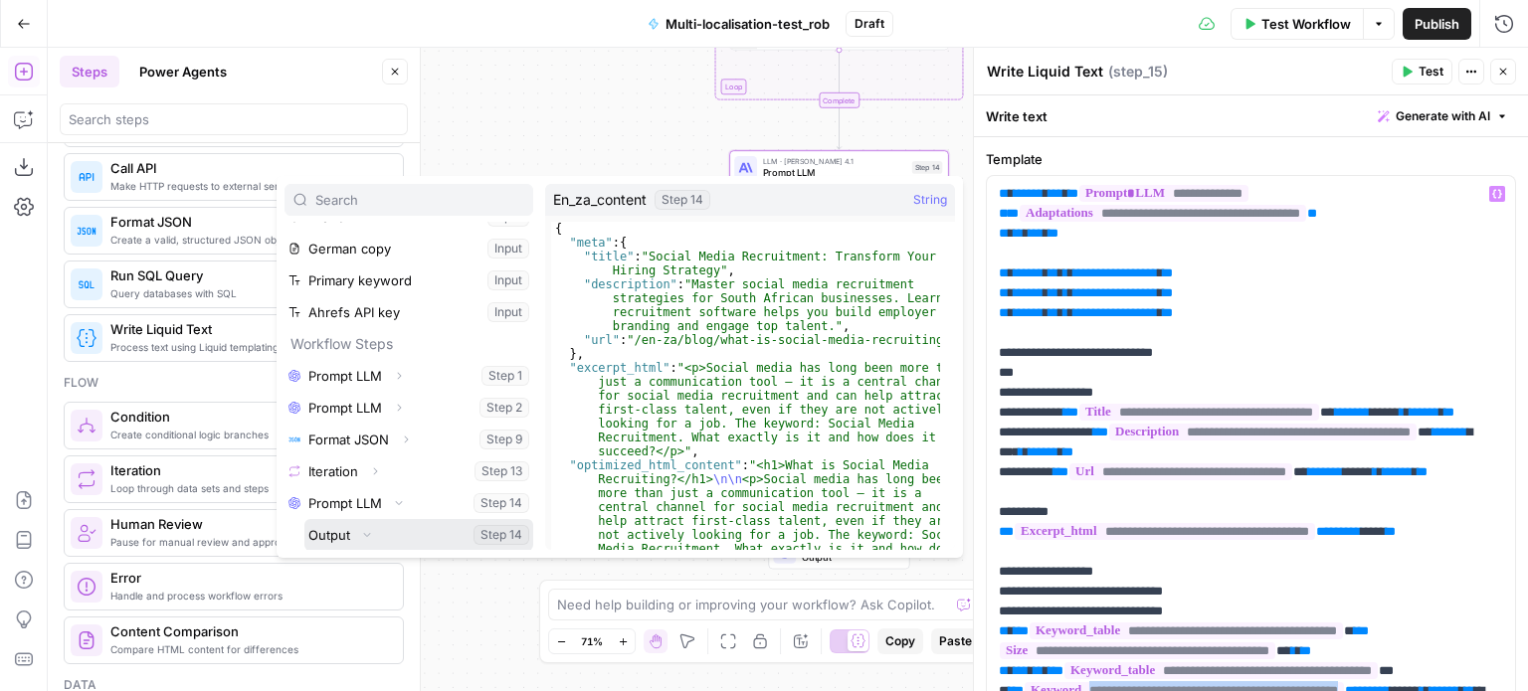
scroll to position [148, 0]
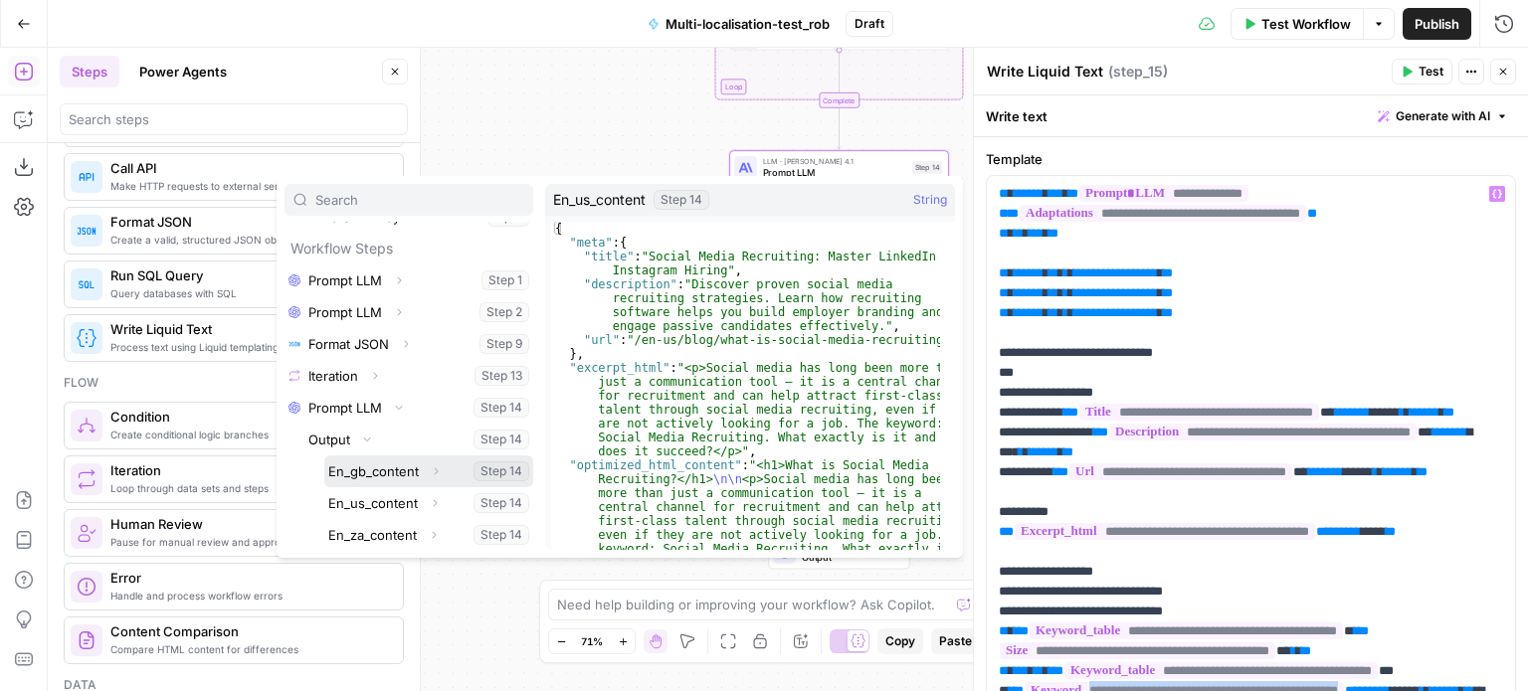
click at [435, 468] on icon "button" at bounding box center [436, 471] width 12 height 12
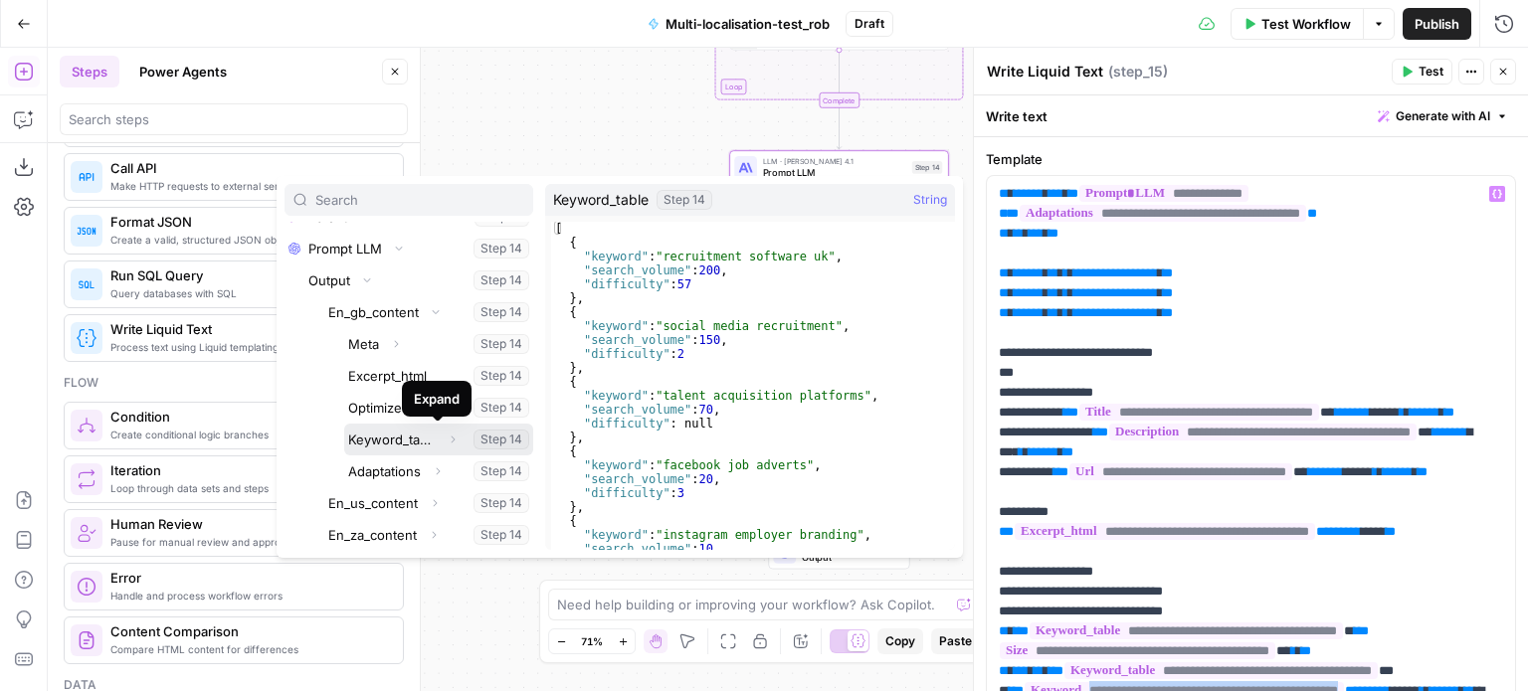
click at [447, 440] on icon "button" at bounding box center [453, 440] width 12 height 12
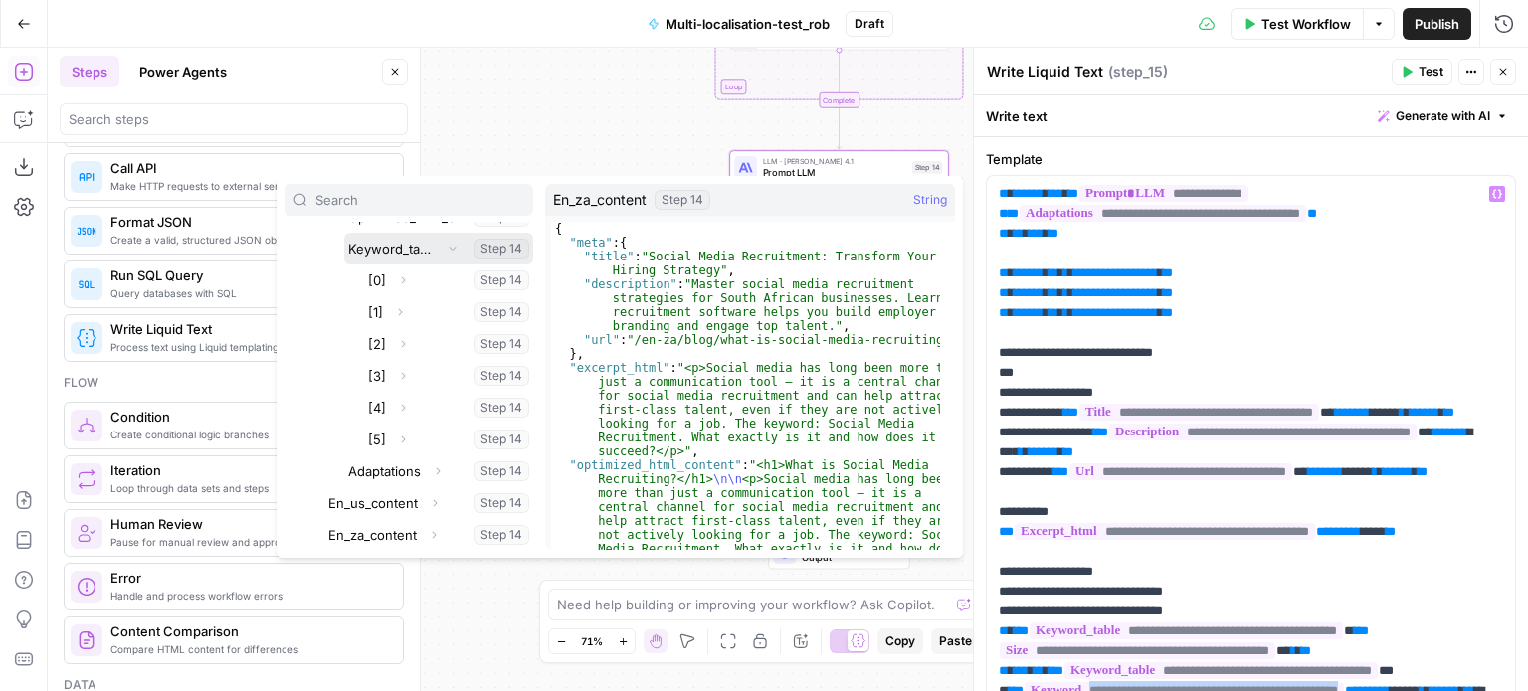
scroll to position [497, 0]
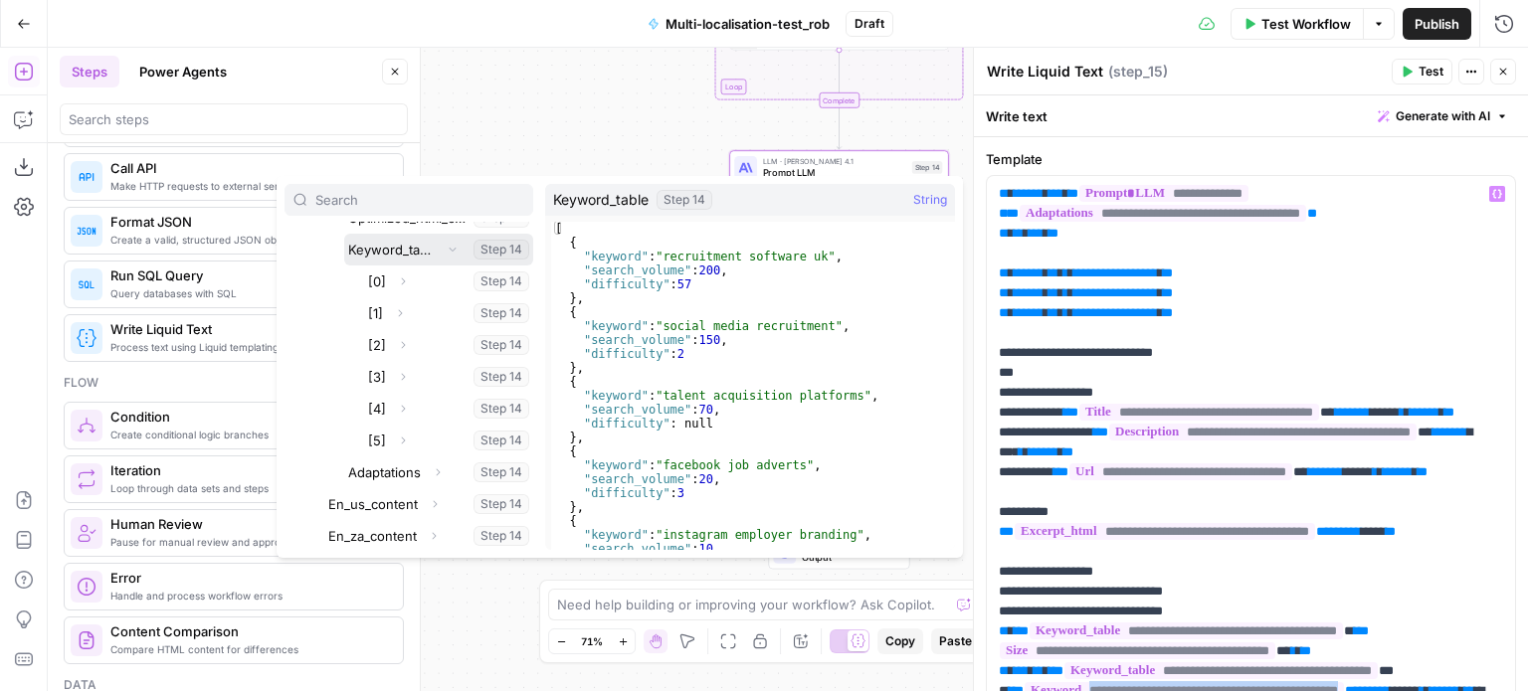
click at [406, 250] on button "Select variable Keyword_table" at bounding box center [438, 250] width 189 height 32
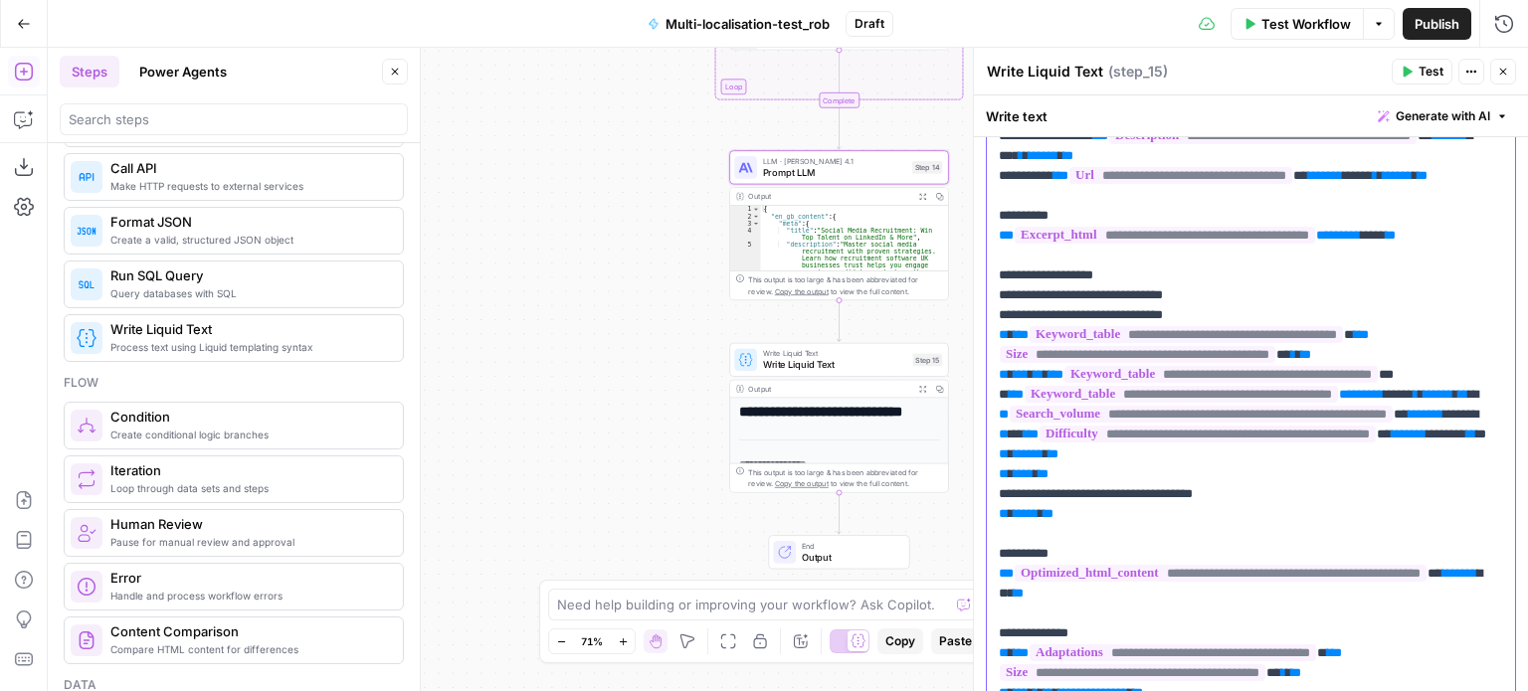
scroll to position [0, 0]
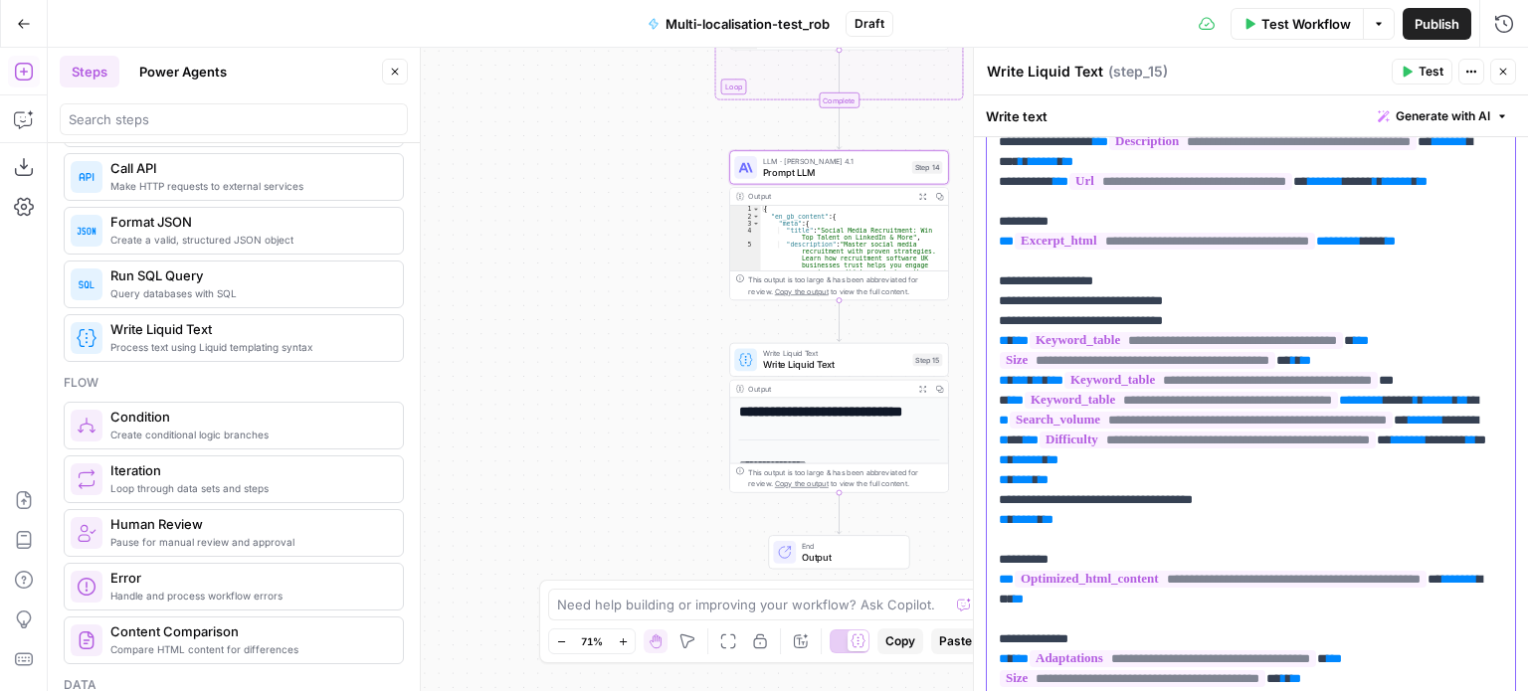
click at [1393, 429] on span "**********" at bounding box center [1201, 420] width 383 height 17
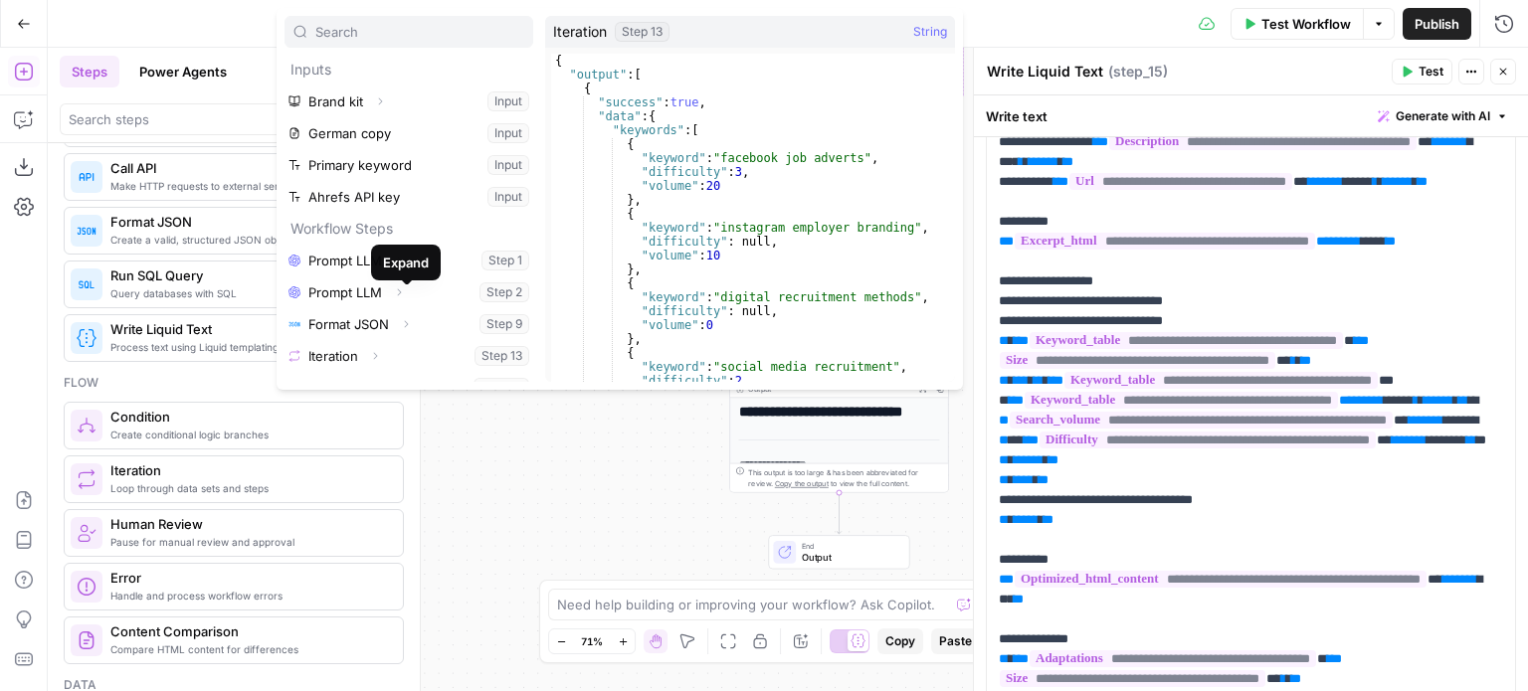
scroll to position [21, 0]
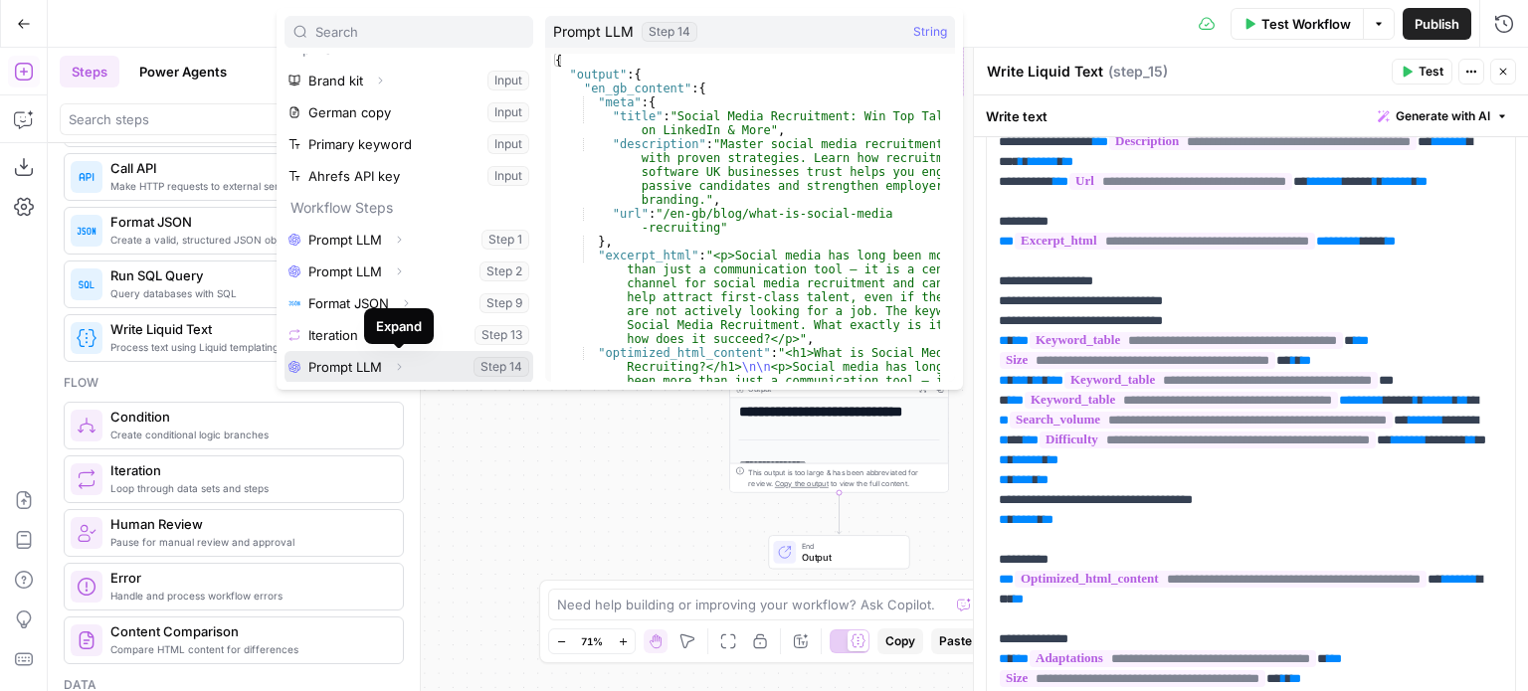
click at [397, 369] on icon "button" at bounding box center [399, 367] width 12 height 12
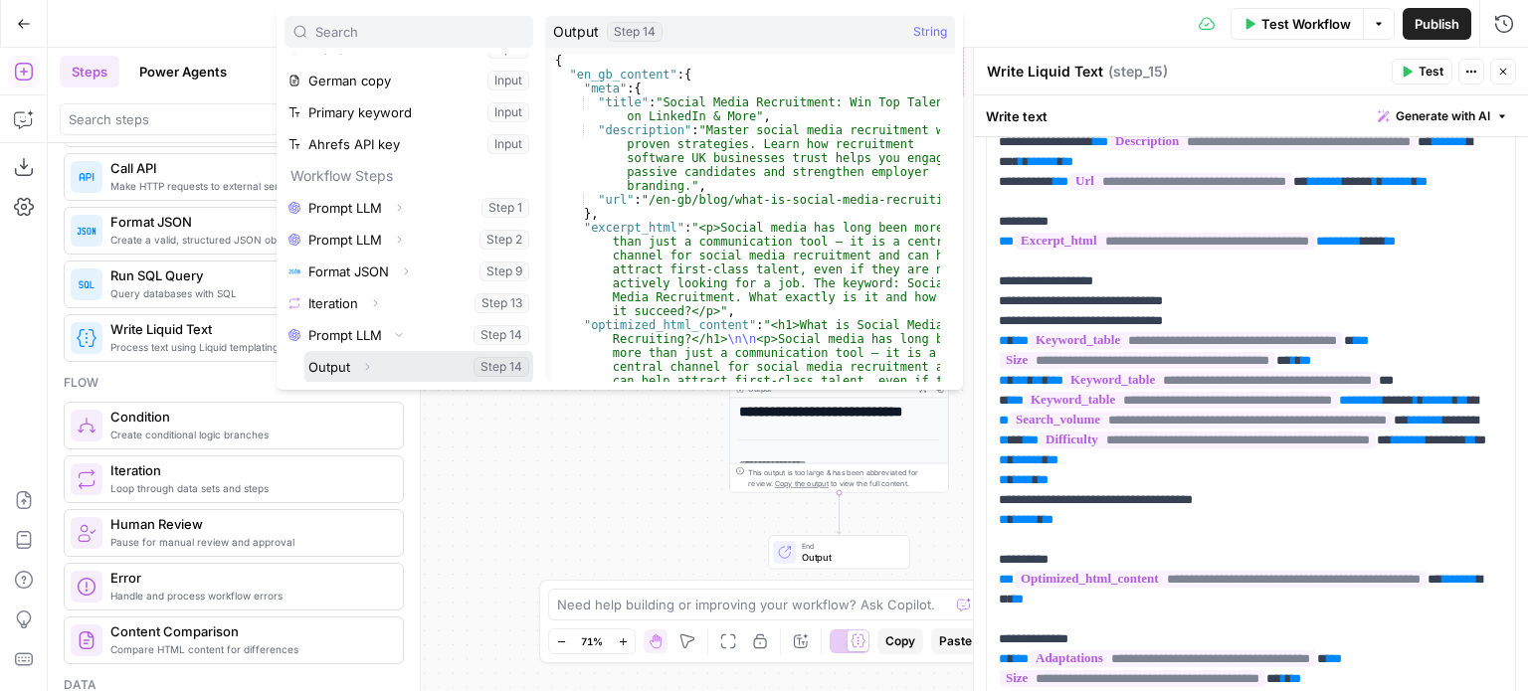
click at [376, 367] on button "Expand" at bounding box center [367, 367] width 26 height 26
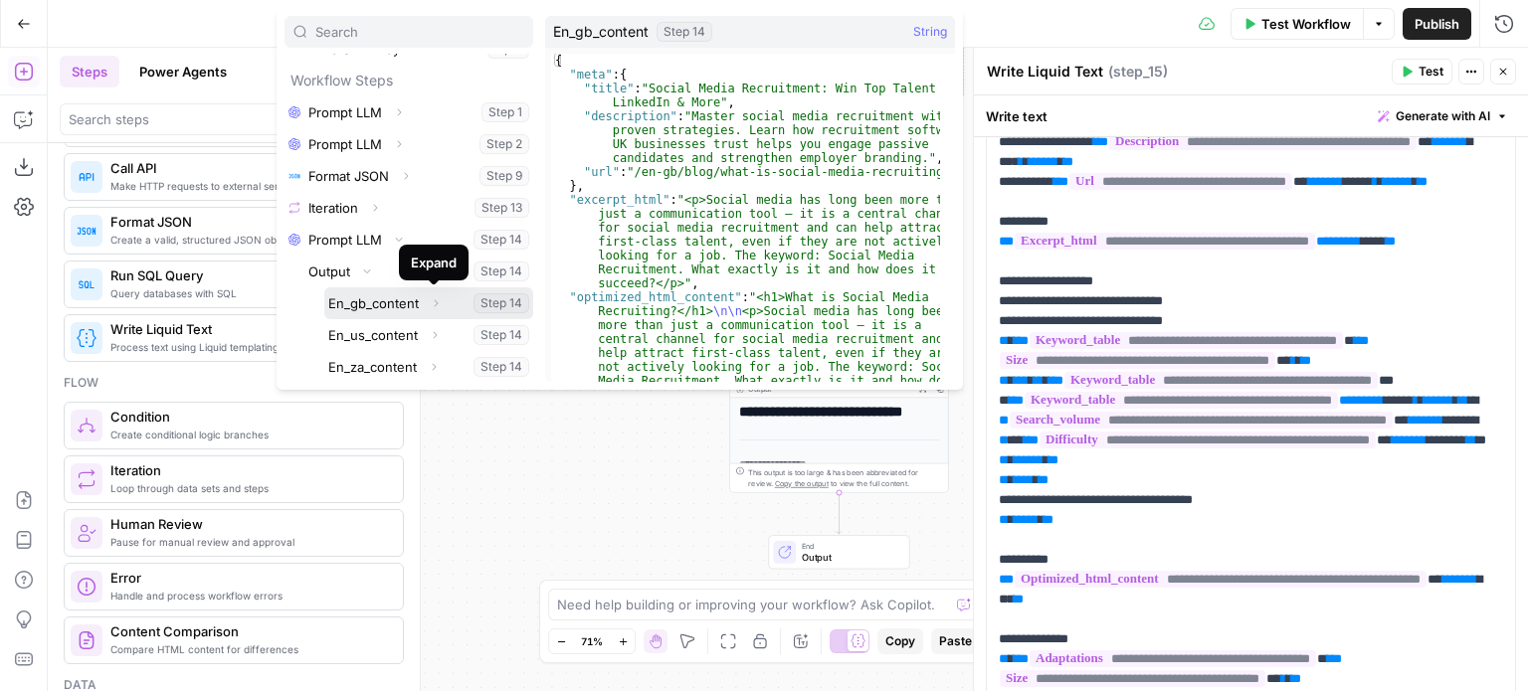
click at [433, 302] on icon "button" at bounding box center [436, 303] width 12 height 12
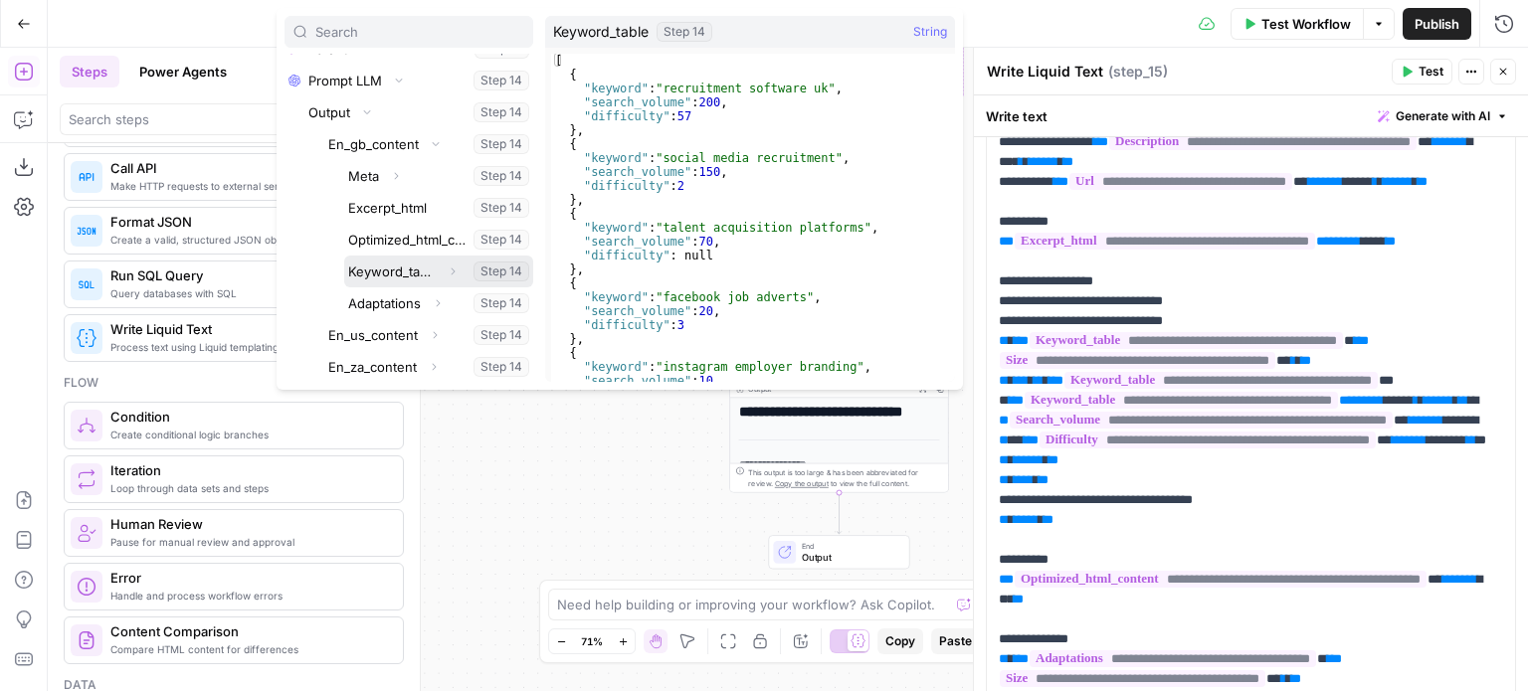
click at [447, 271] on icon "button" at bounding box center [453, 272] width 12 height 12
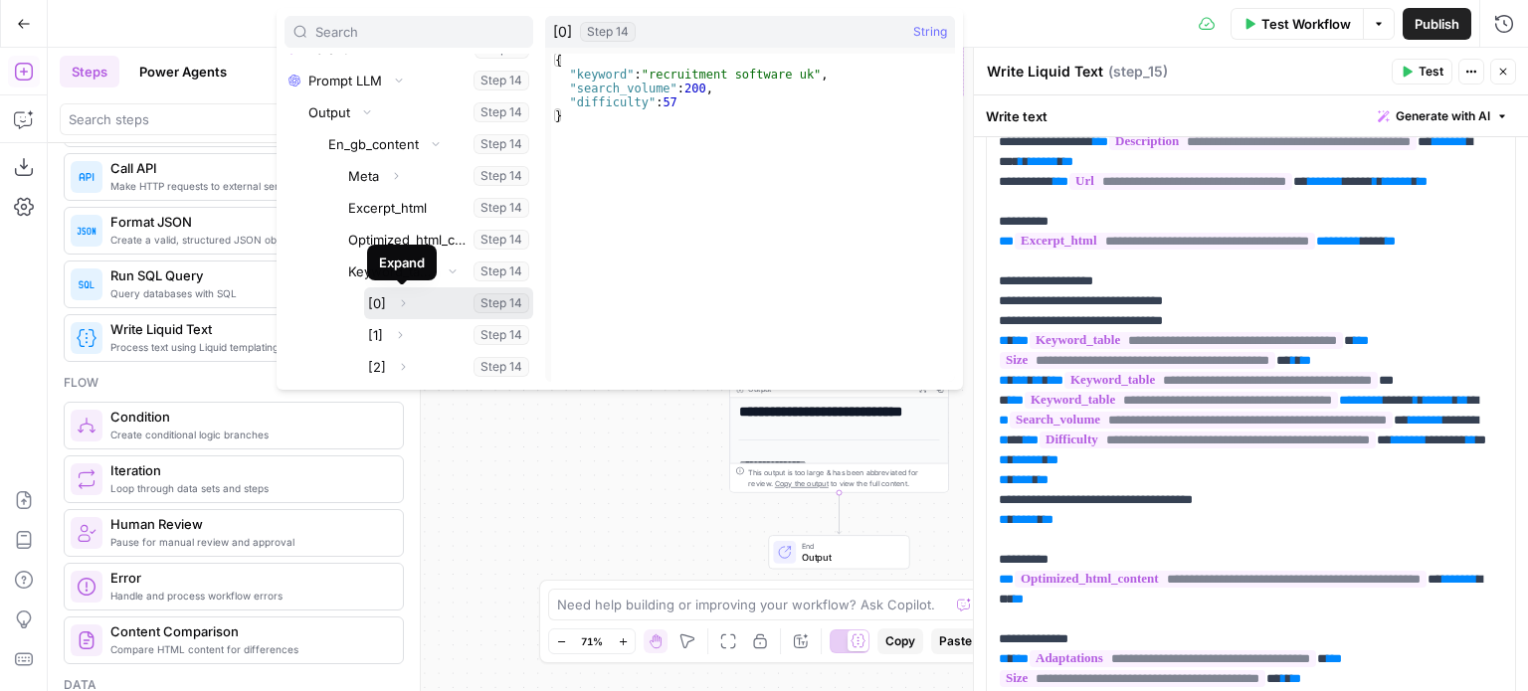
click at [400, 304] on icon "button" at bounding box center [403, 303] width 12 height 12
click at [406, 305] on icon "button" at bounding box center [403, 303] width 12 height 12
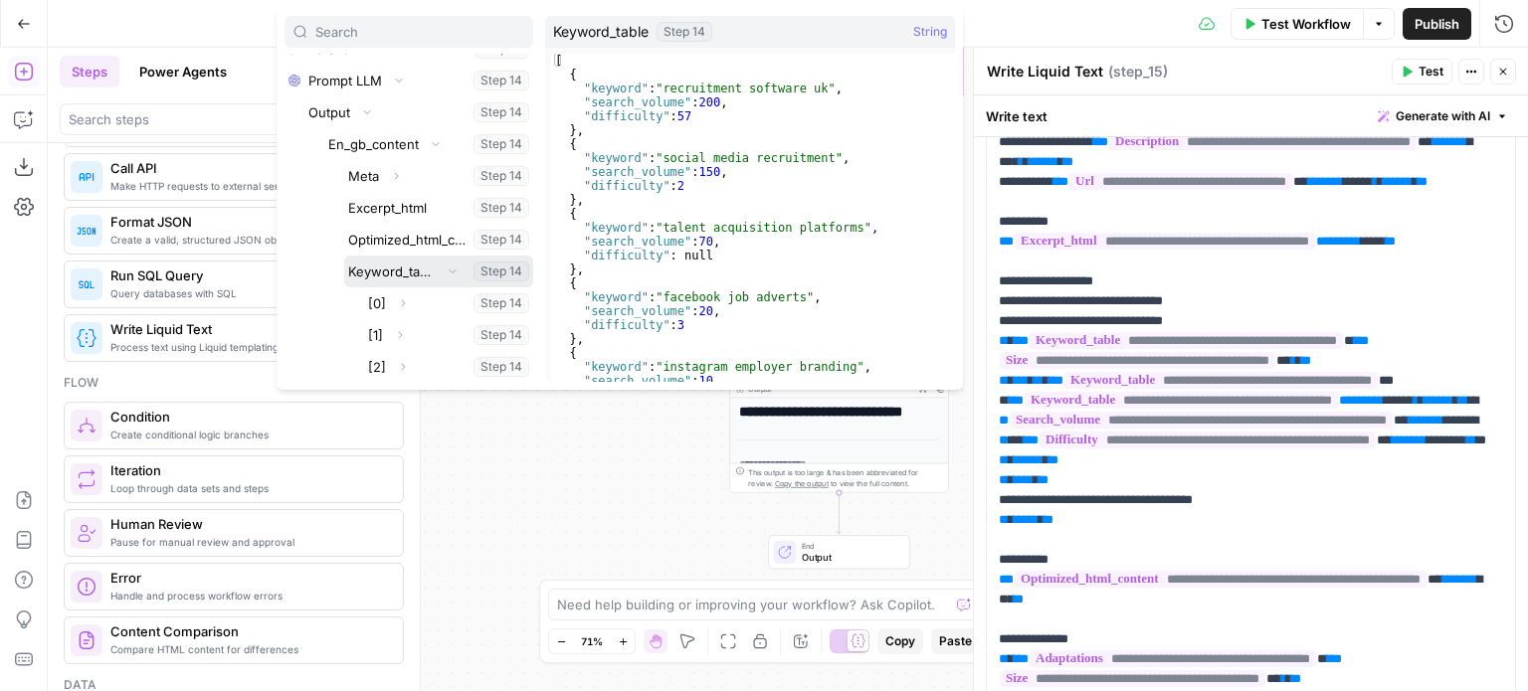
click at [406, 276] on button "Select variable Keyword_table" at bounding box center [438, 272] width 189 height 32
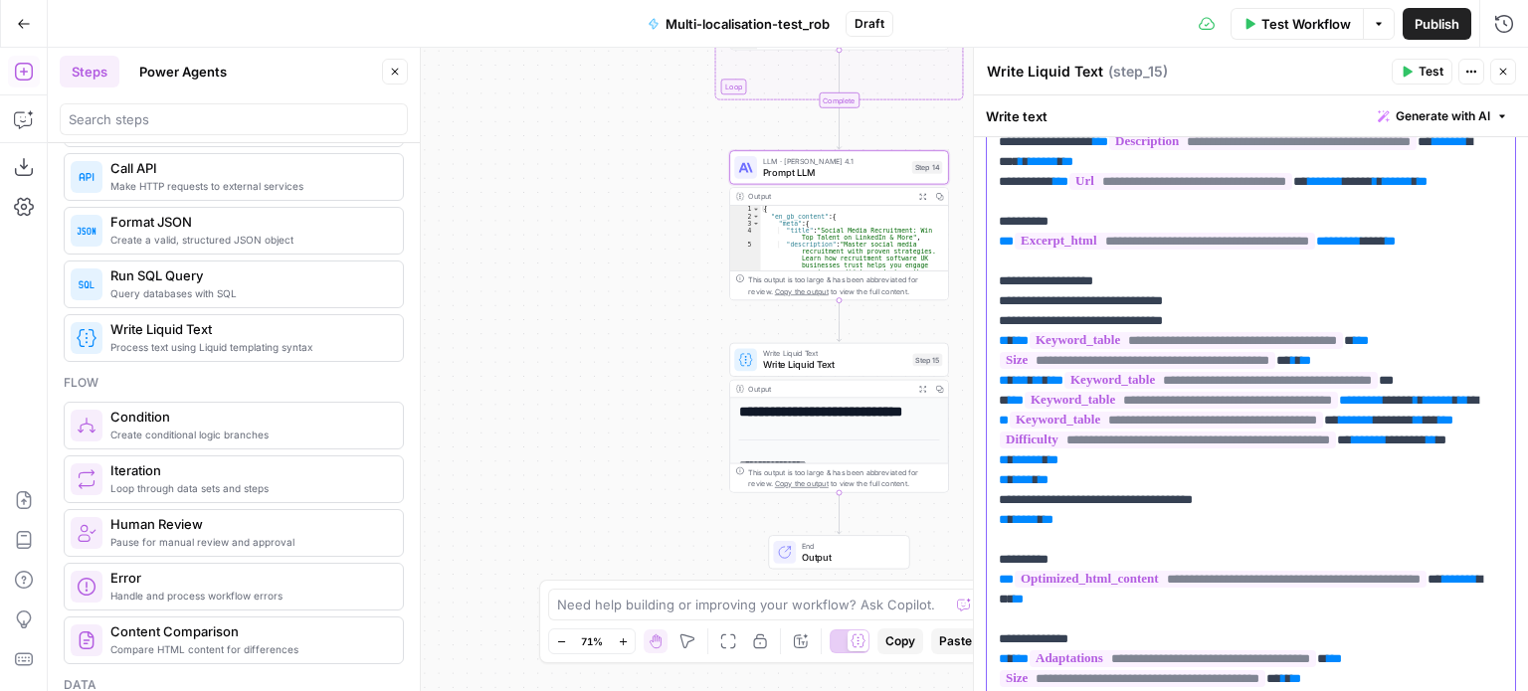
drag, startPoint x: 1382, startPoint y: 502, endPoint x: 1011, endPoint y: 498, distance: 371.0
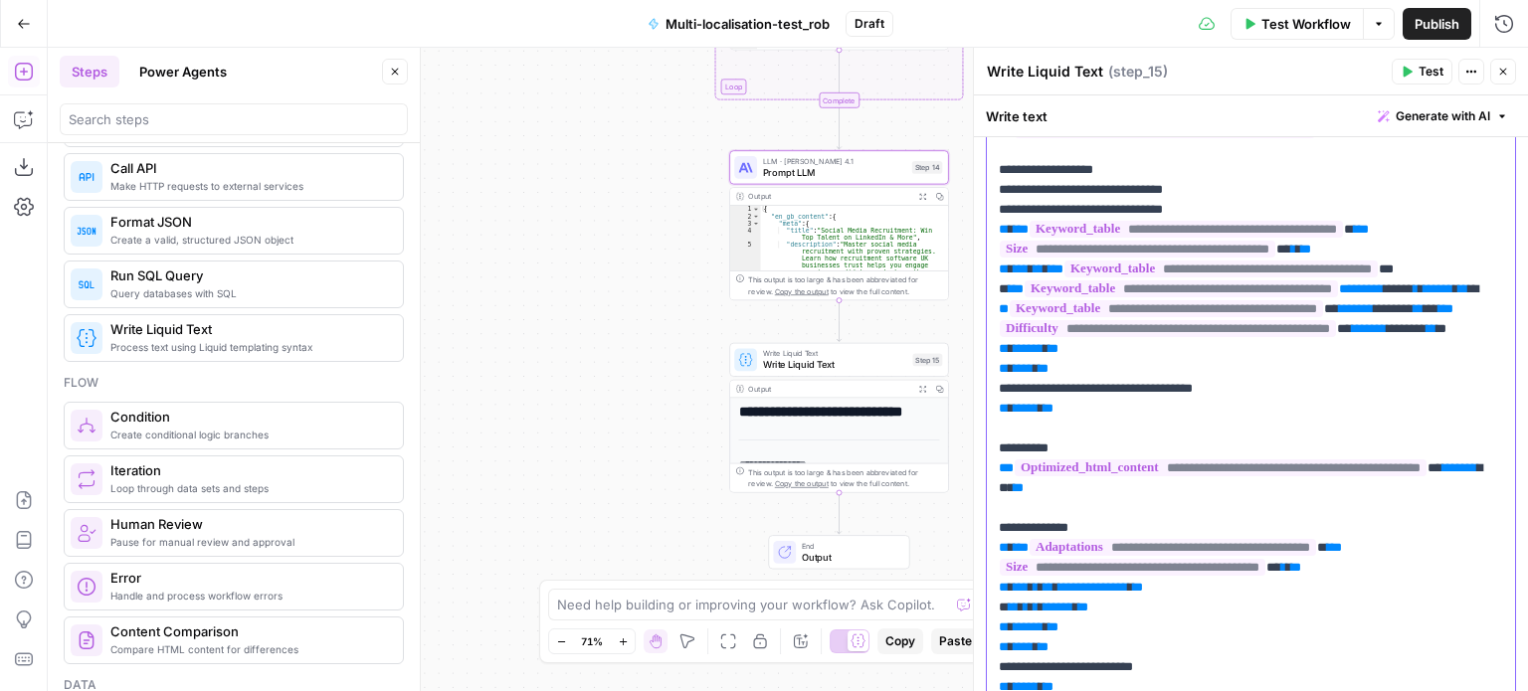
scroll to position [402, 0]
click at [1271, 337] on span "**********" at bounding box center [1168, 328] width 336 height 17
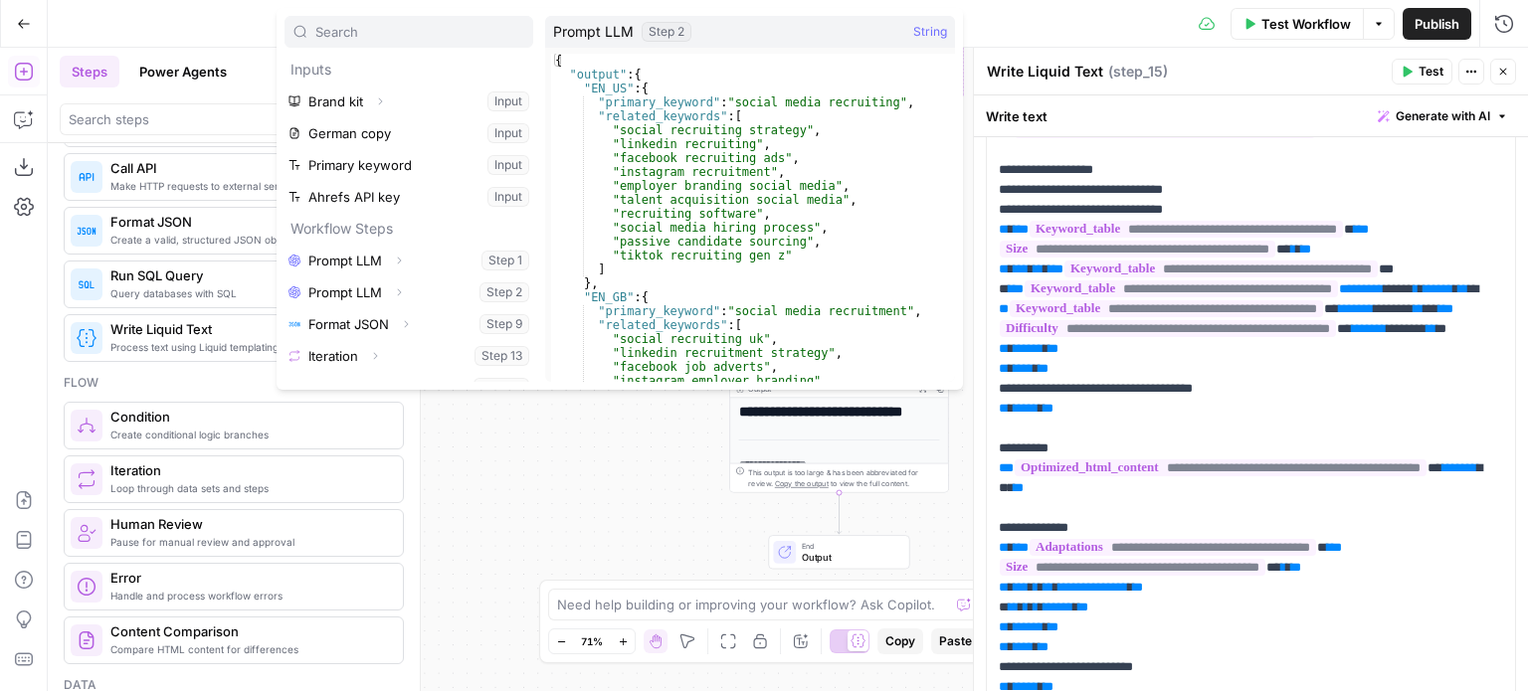
scroll to position [21, 0]
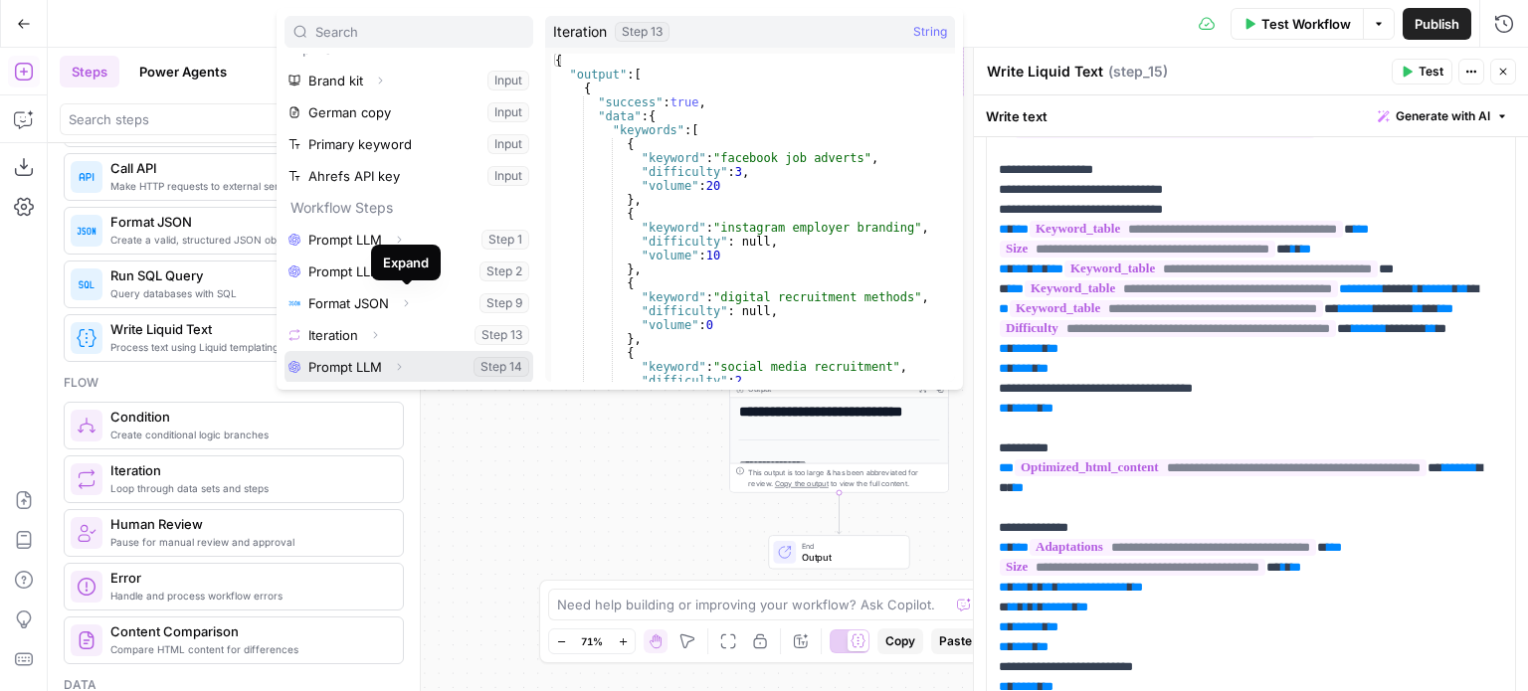
click at [400, 361] on span "button" at bounding box center [399, 367] width 12 height 12
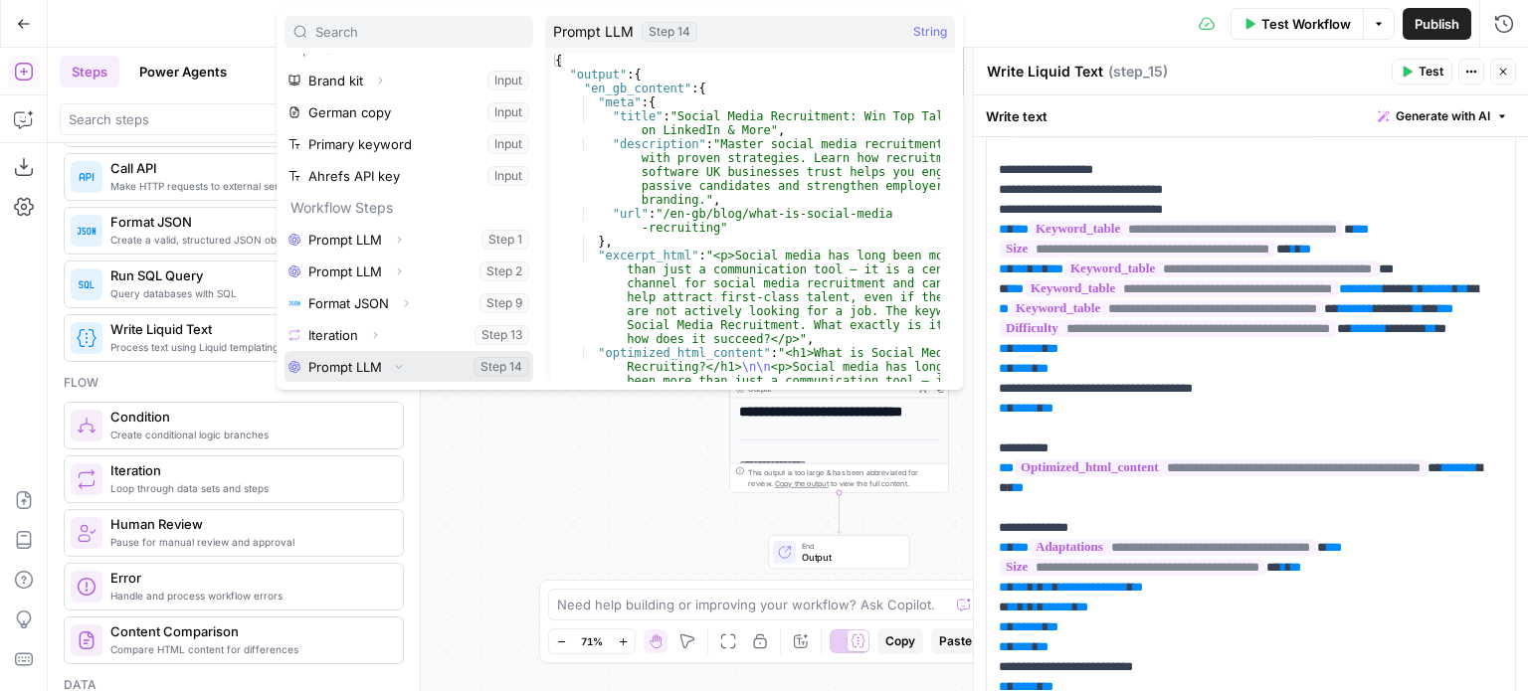
scroll to position [53, 0]
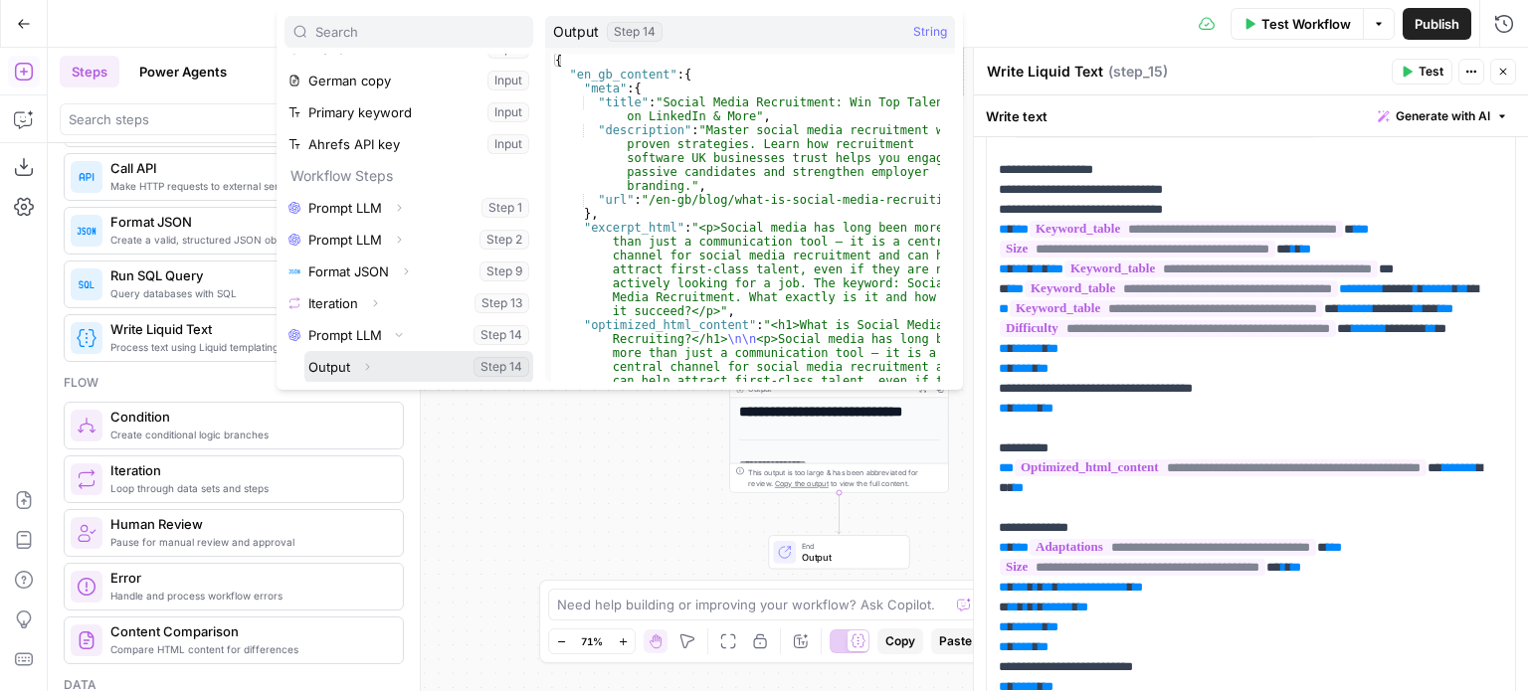
click at [365, 369] on icon "button" at bounding box center [367, 367] width 4 height 7
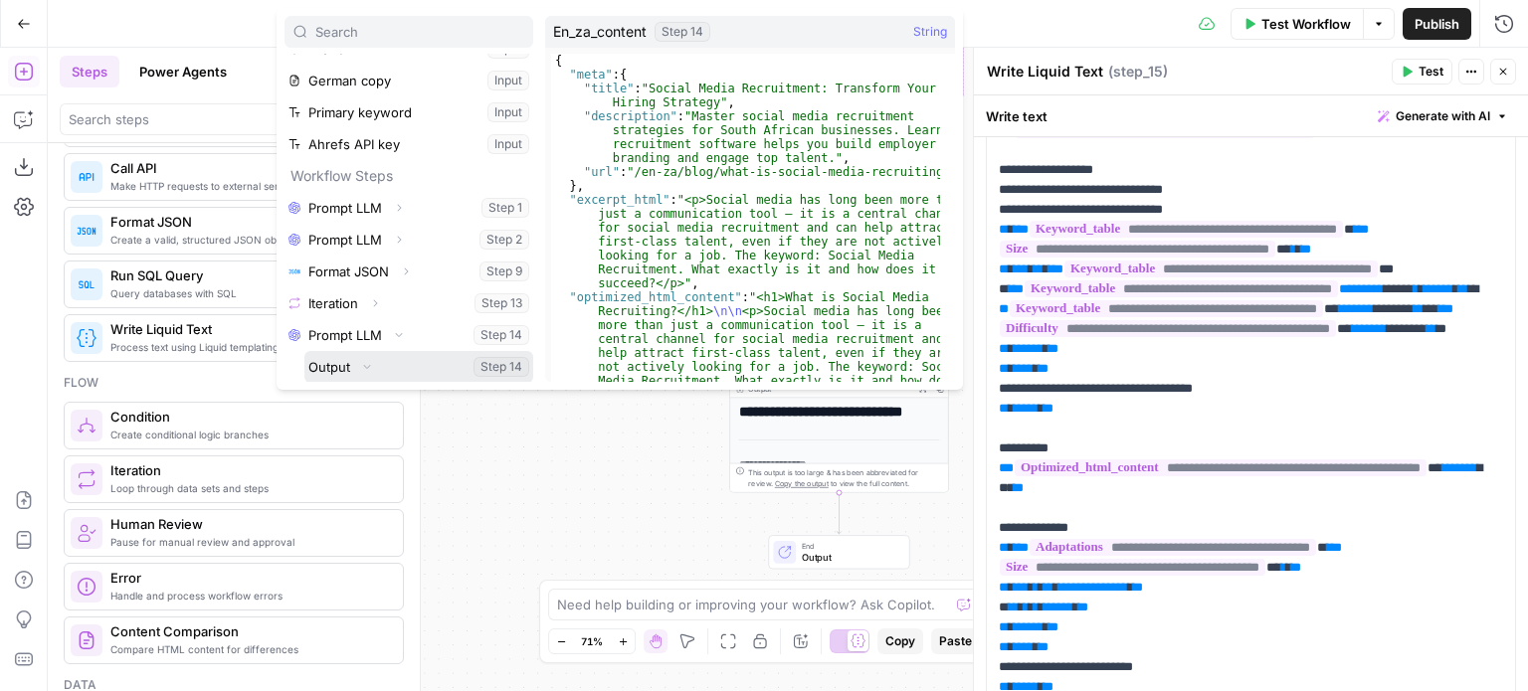
scroll to position [148, 0]
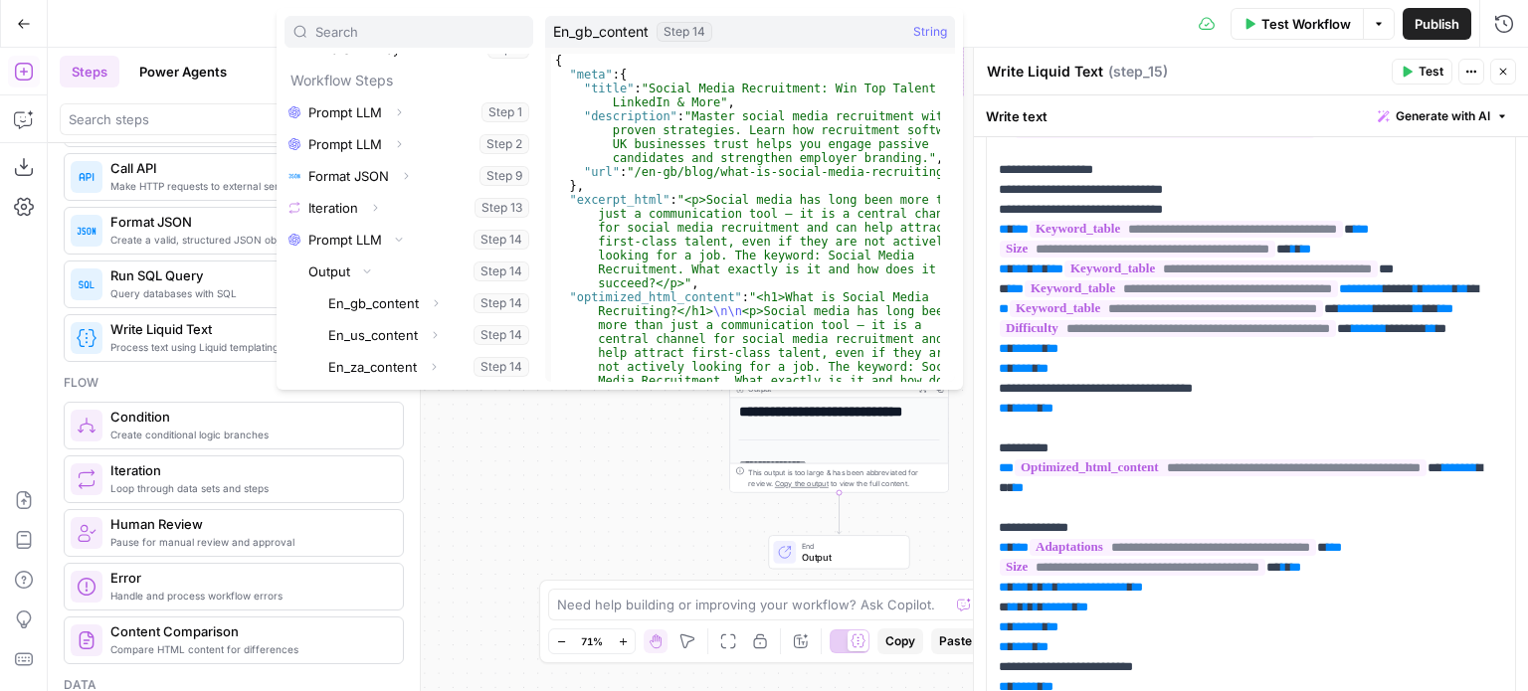
click at [434, 303] on div "Expand" at bounding box center [432, 294] width 41 height 18
click at [434, 301] on icon "button" at bounding box center [436, 303] width 12 height 12
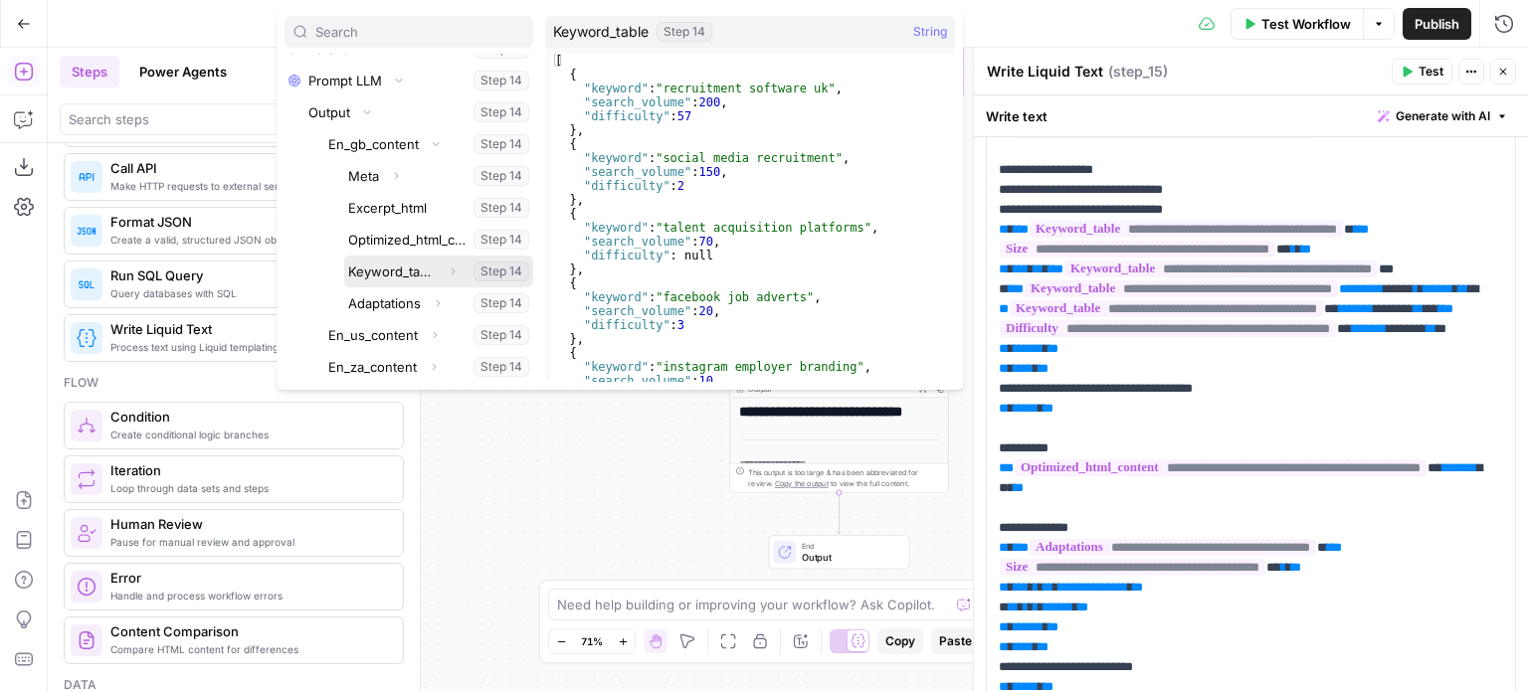
click at [403, 274] on button "Select variable Keyword_table" at bounding box center [438, 272] width 189 height 32
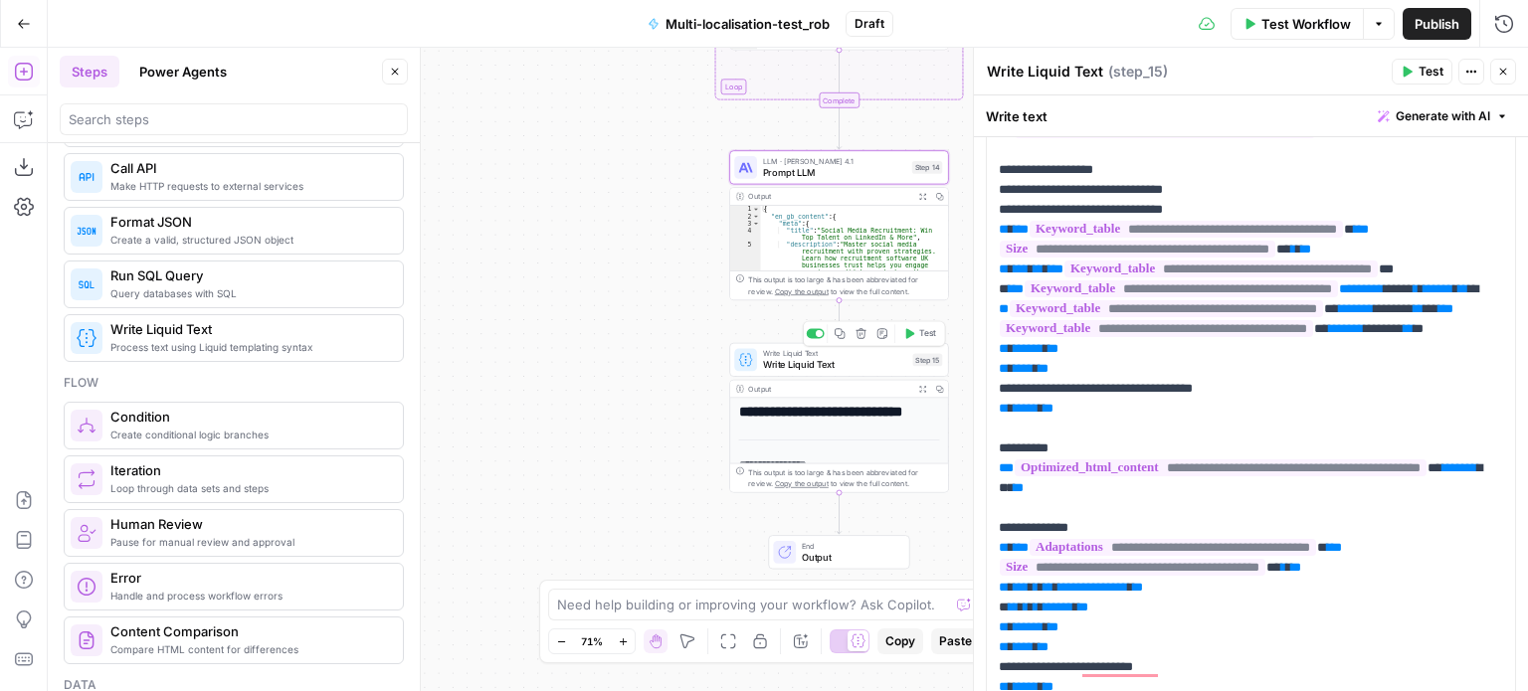
click at [919, 335] on span "Test" at bounding box center [927, 333] width 17 height 13
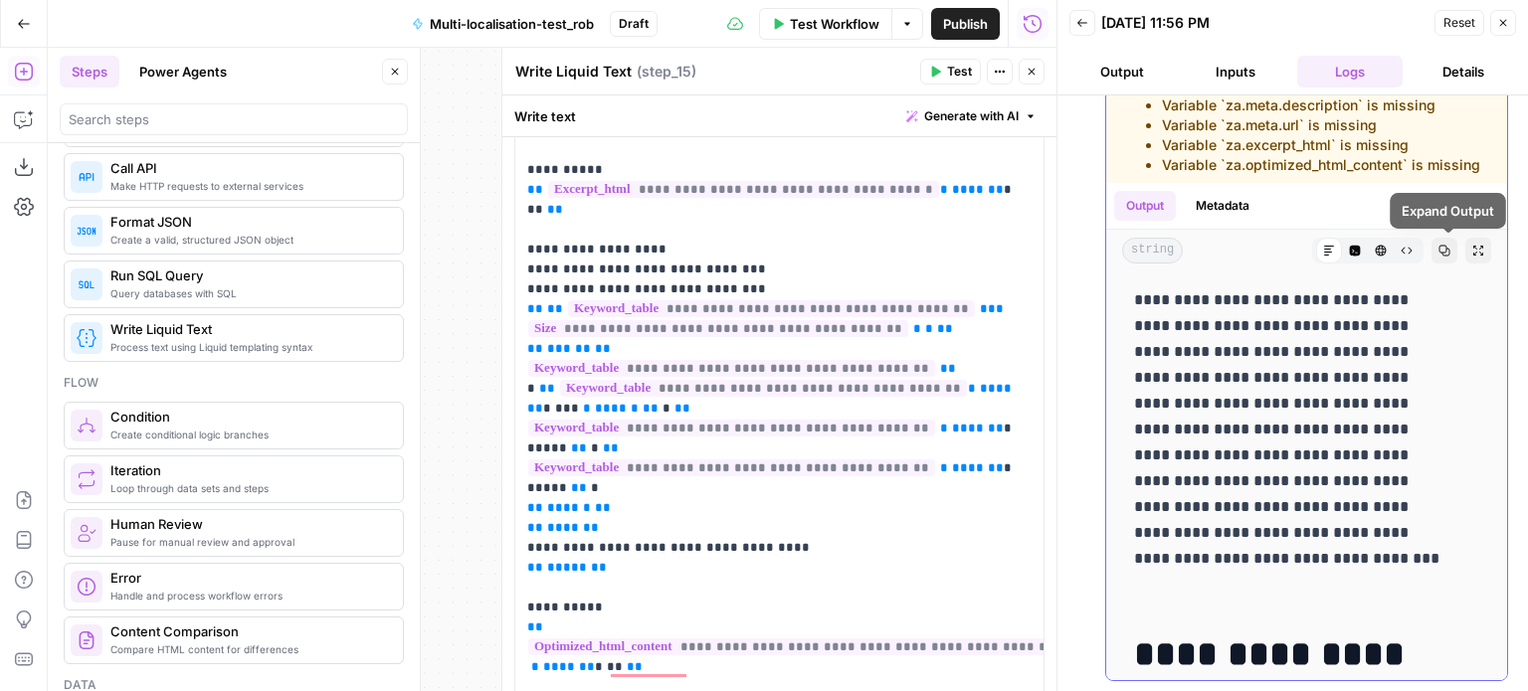
click at [1472, 246] on icon "button" at bounding box center [1478, 251] width 12 height 12
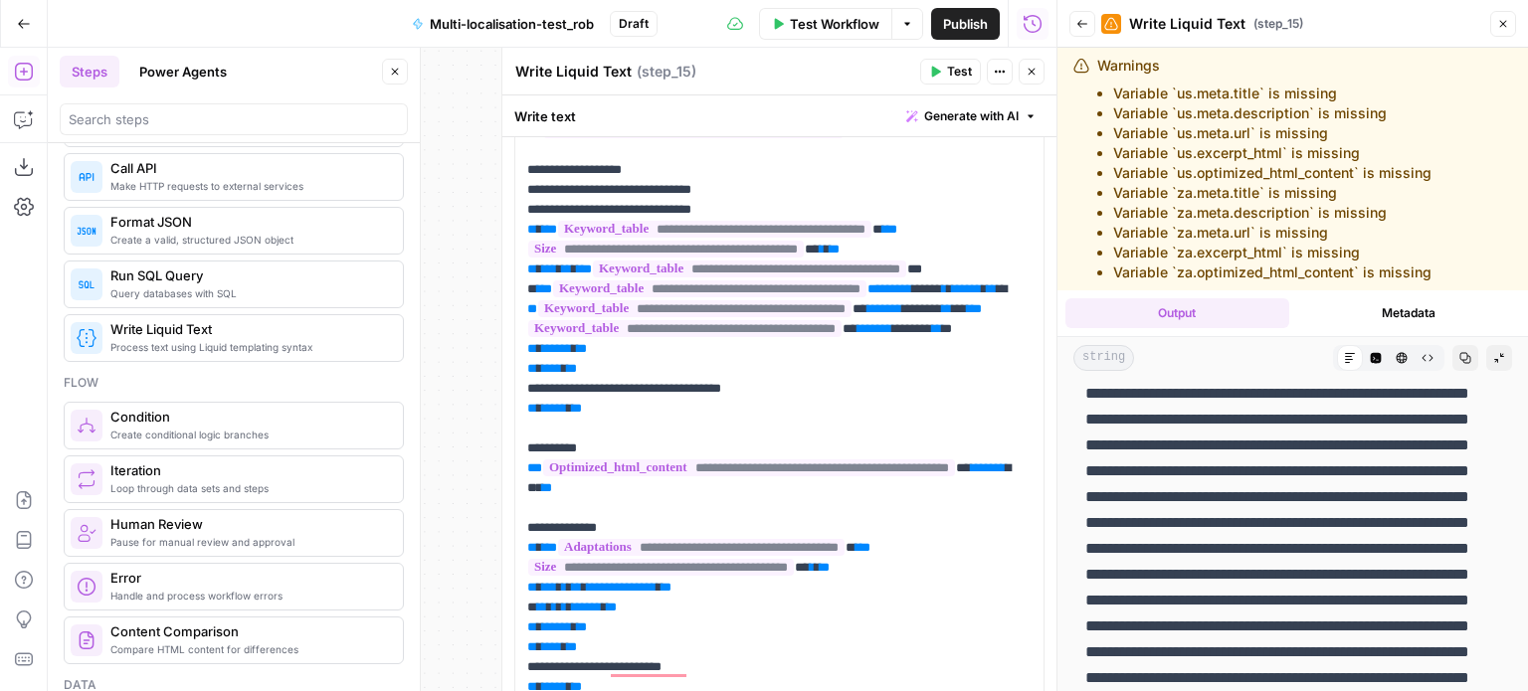
scroll to position [1217, 0]
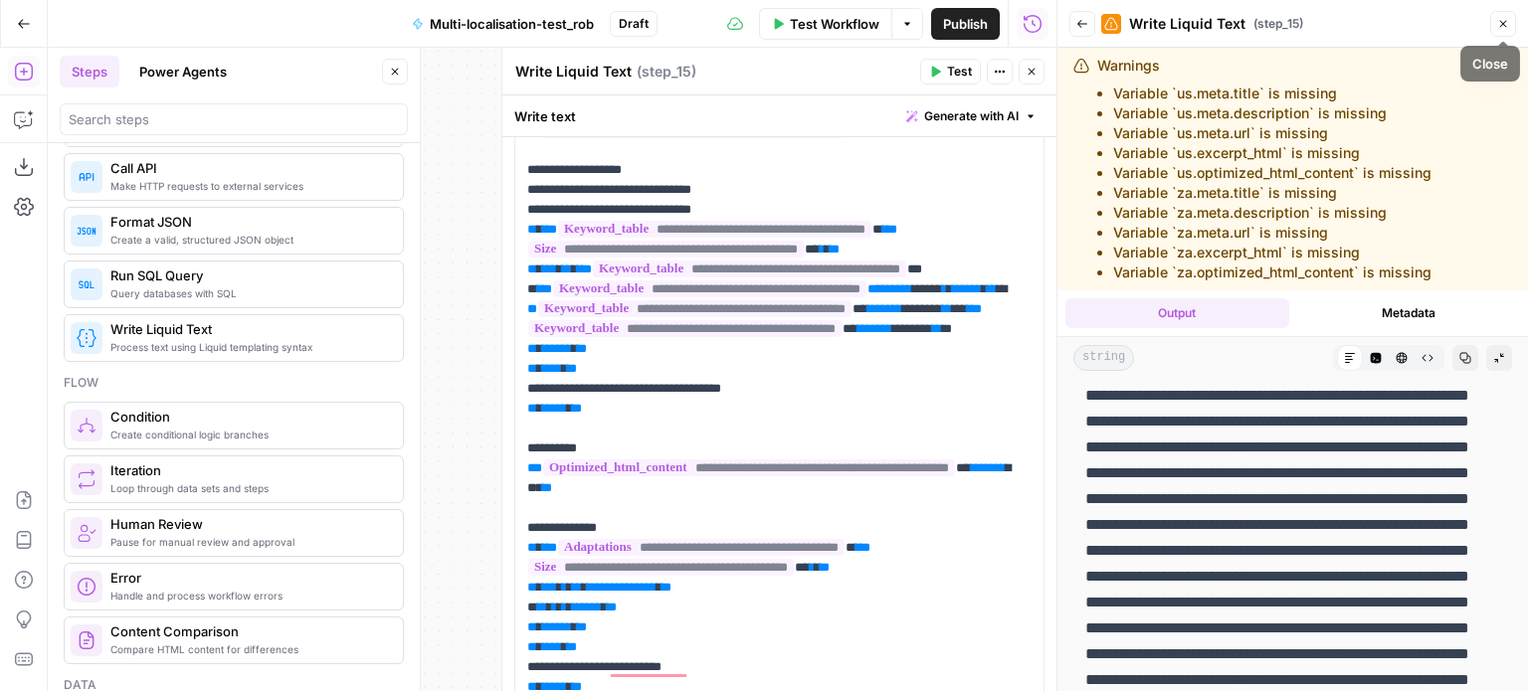
click at [1500, 23] on icon "button" at bounding box center [1503, 24] width 12 height 12
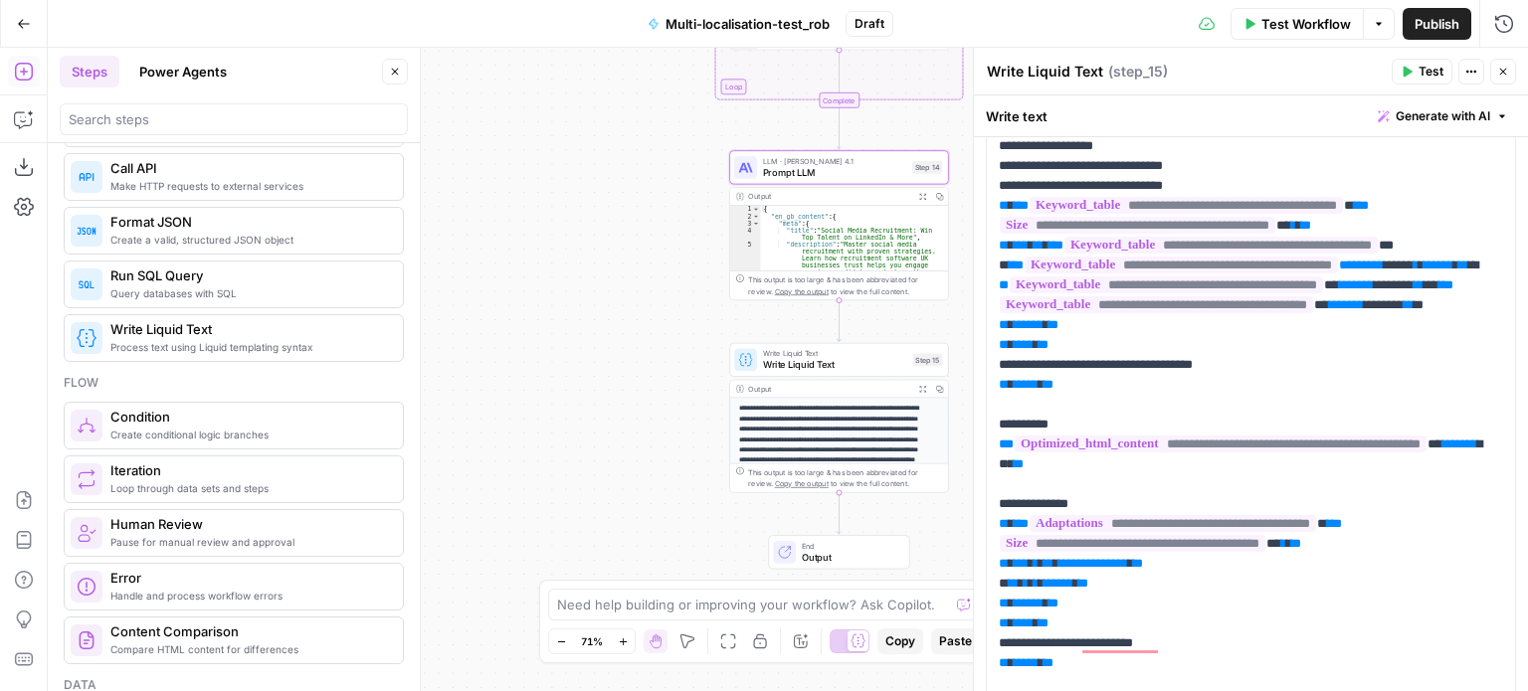
scroll to position [425, 0]
click at [12, 23] on button "Go Back" at bounding box center [24, 24] width 36 height 36
